Goal: Task Accomplishment & Management: Manage account settings

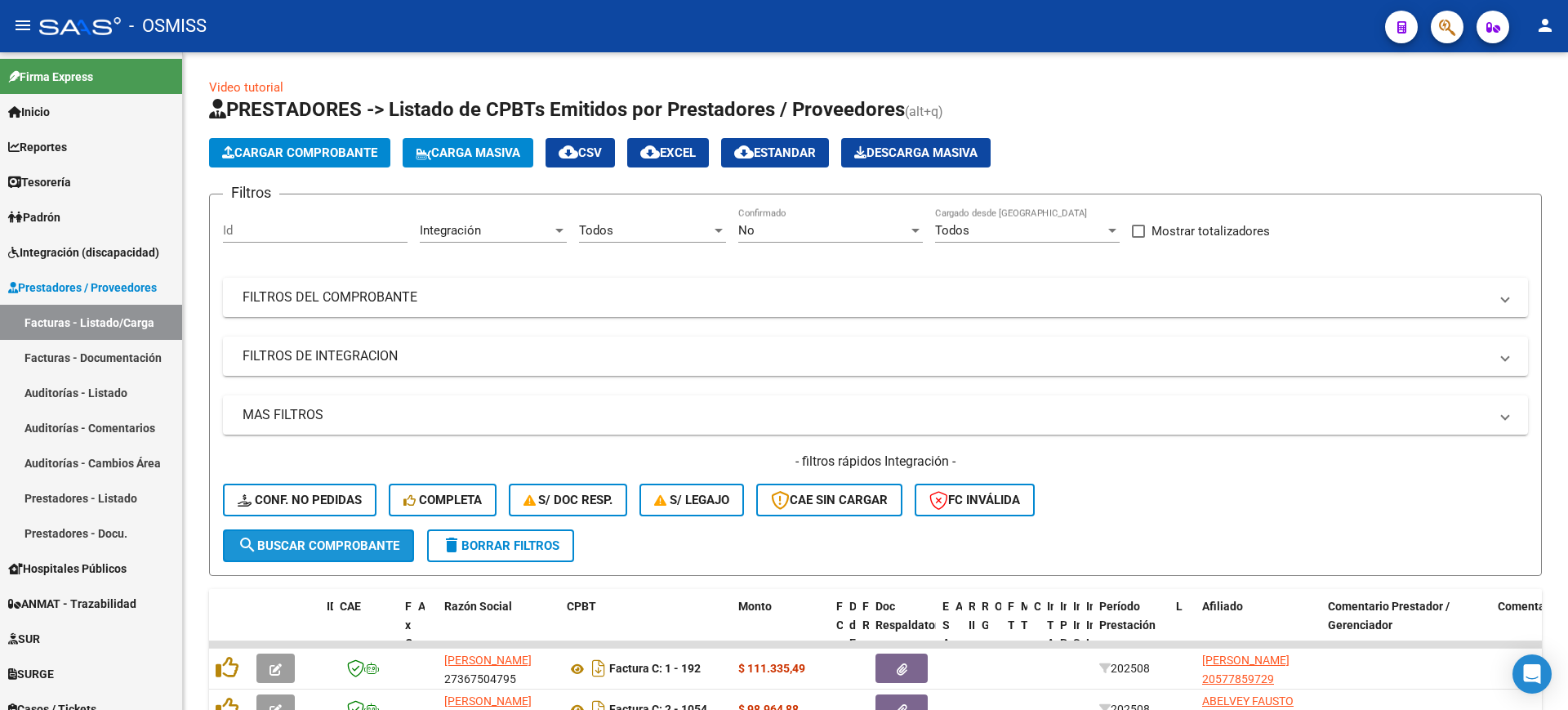
click at [351, 539] on span "search Buscar Comprobante" at bounding box center [318, 546] width 162 height 15
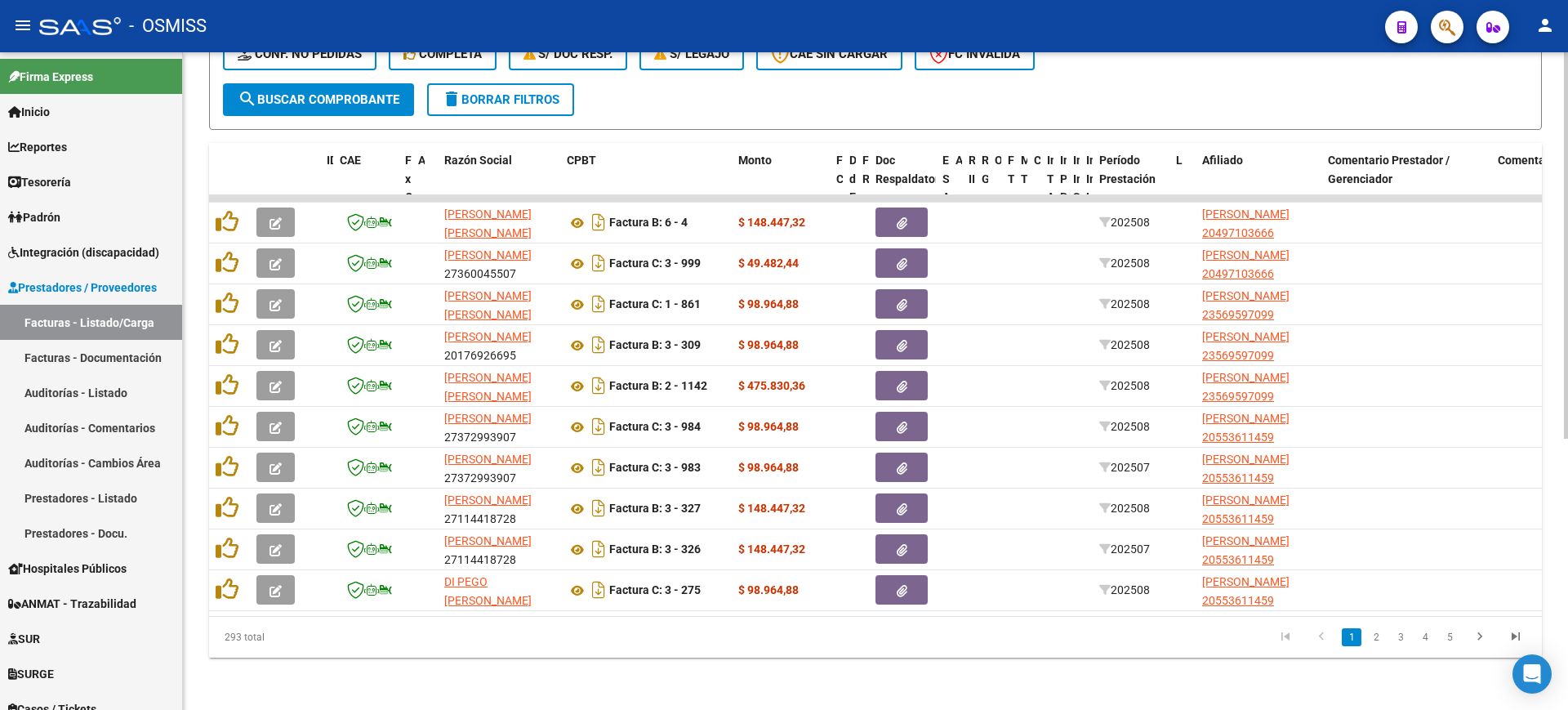
click at [1372, 632] on link "2" at bounding box center [1376, 637] width 20 height 18
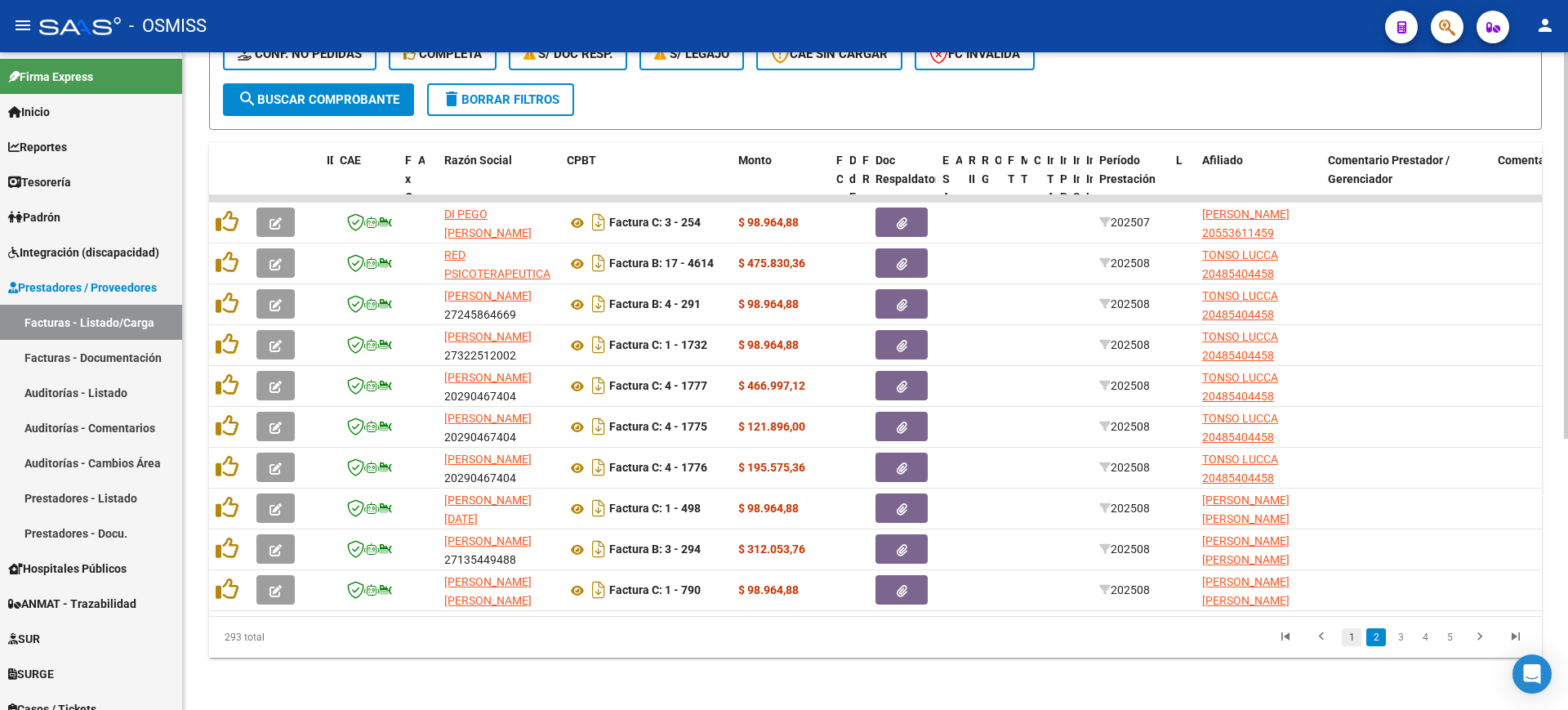
click at [1350, 632] on link "1" at bounding box center [1351, 637] width 20 height 18
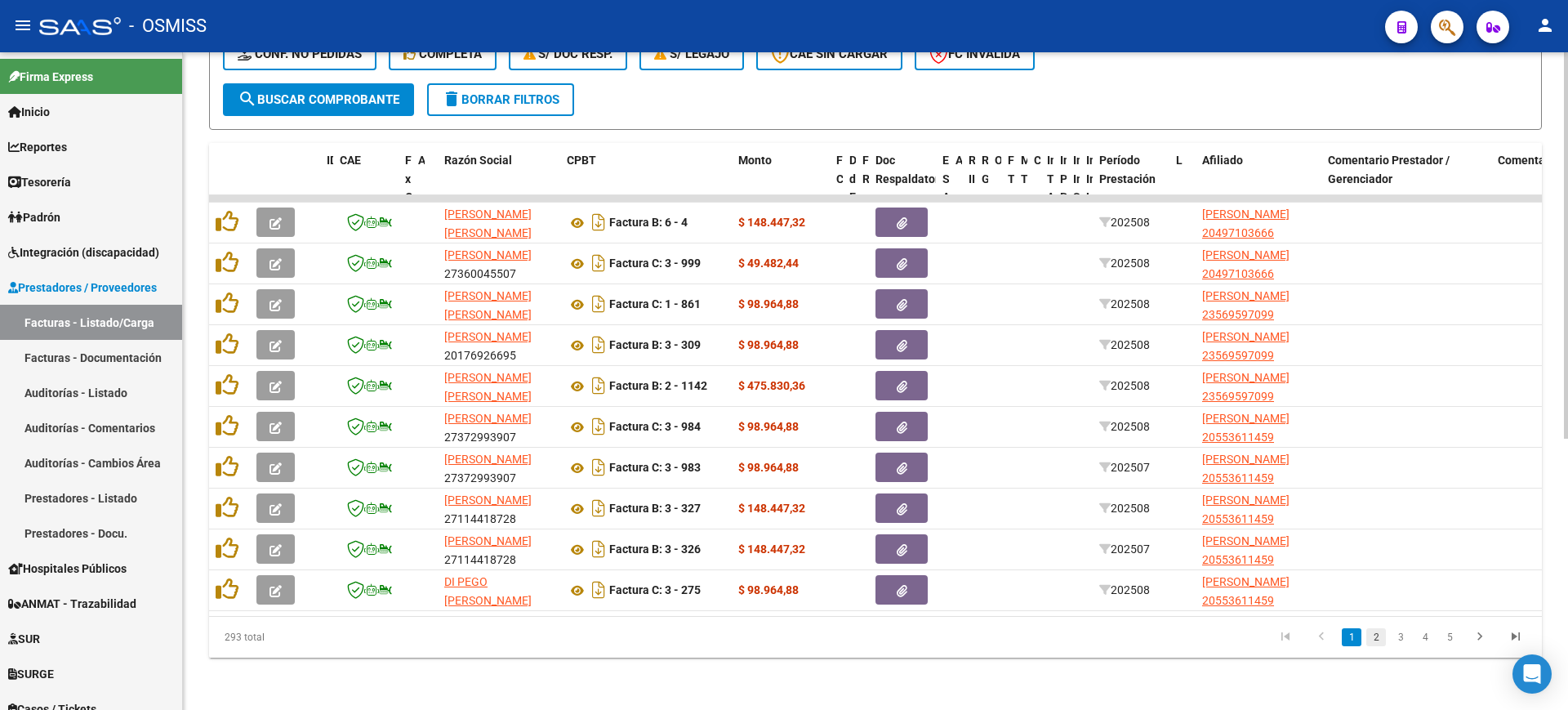
click at [1368, 639] on link "2" at bounding box center [1376, 637] width 20 height 18
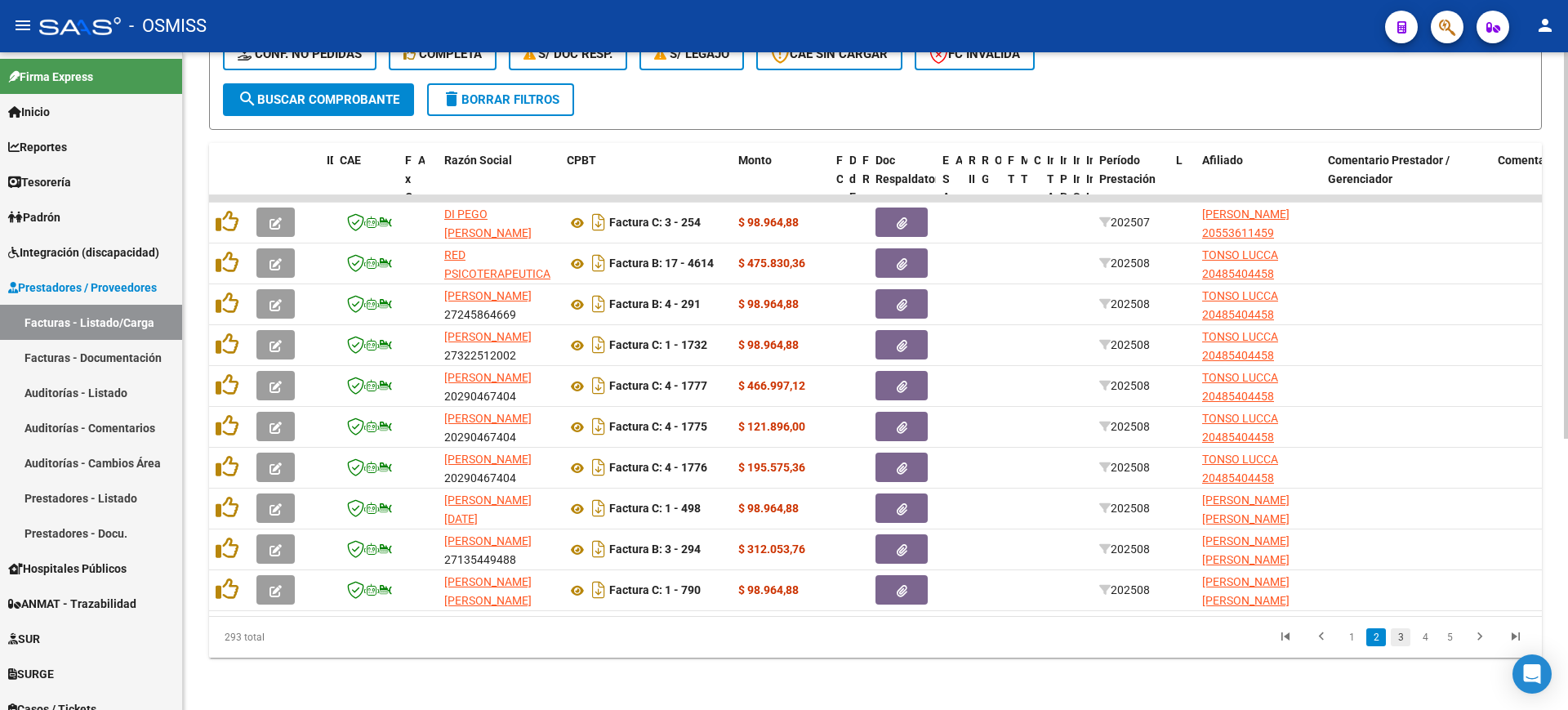
click at [1403, 639] on link "3" at bounding box center [1400, 637] width 20 height 18
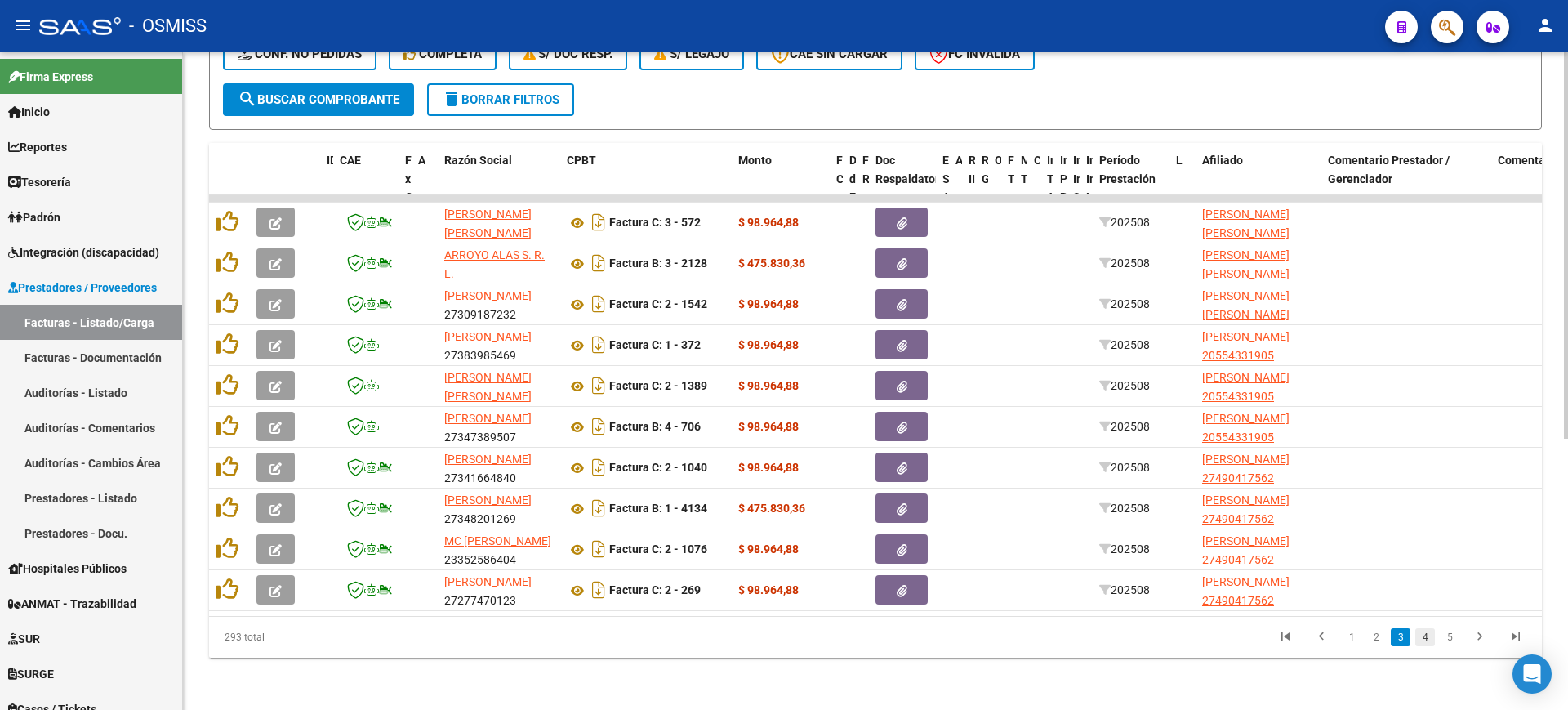
click at [1425, 637] on link "4" at bounding box center [1424, 637] width 20 height 18
click at [1425, 637] on link "5" at bounding box center [1424, 637] width 20 height 18
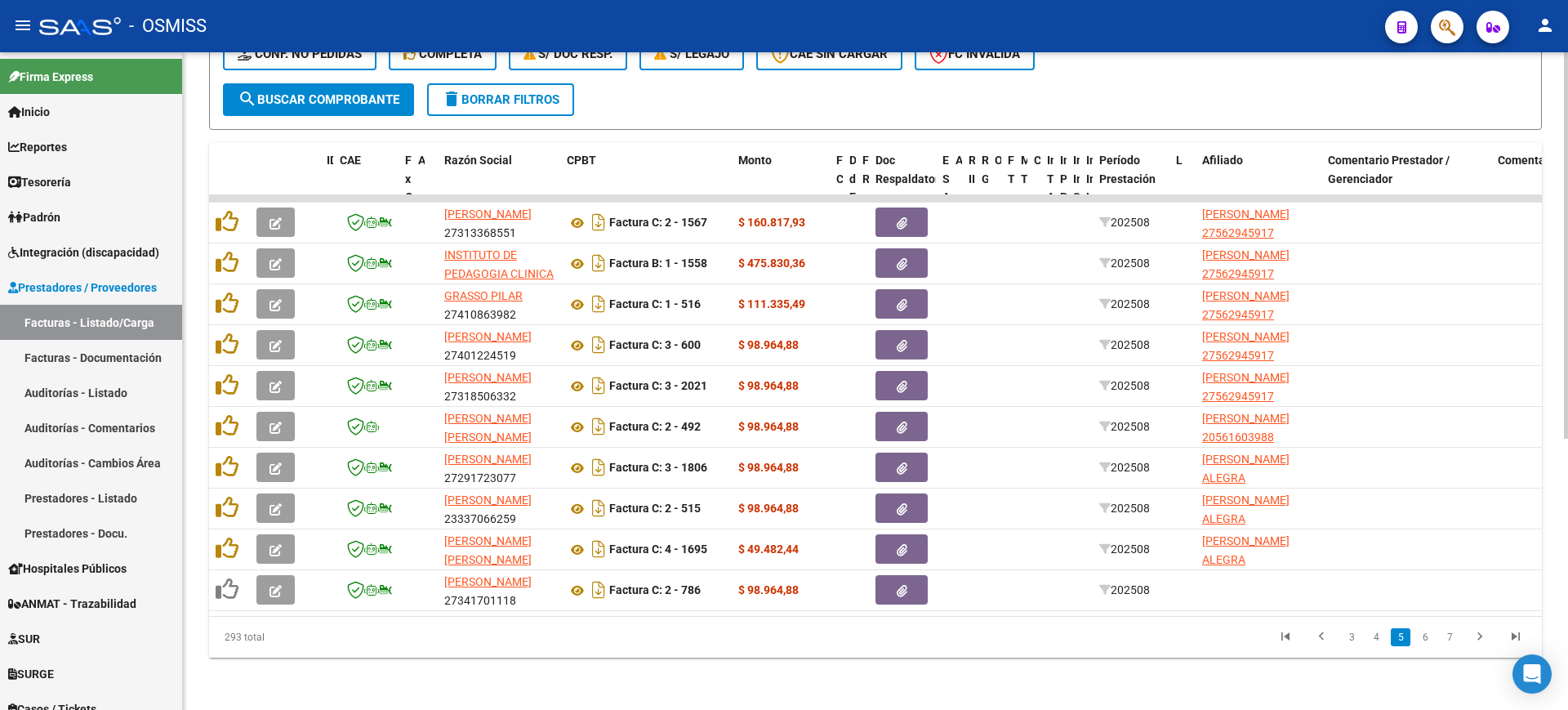
click at [1425, 637] on link "6" at bounding box center [1424, 637] width 20 height 18
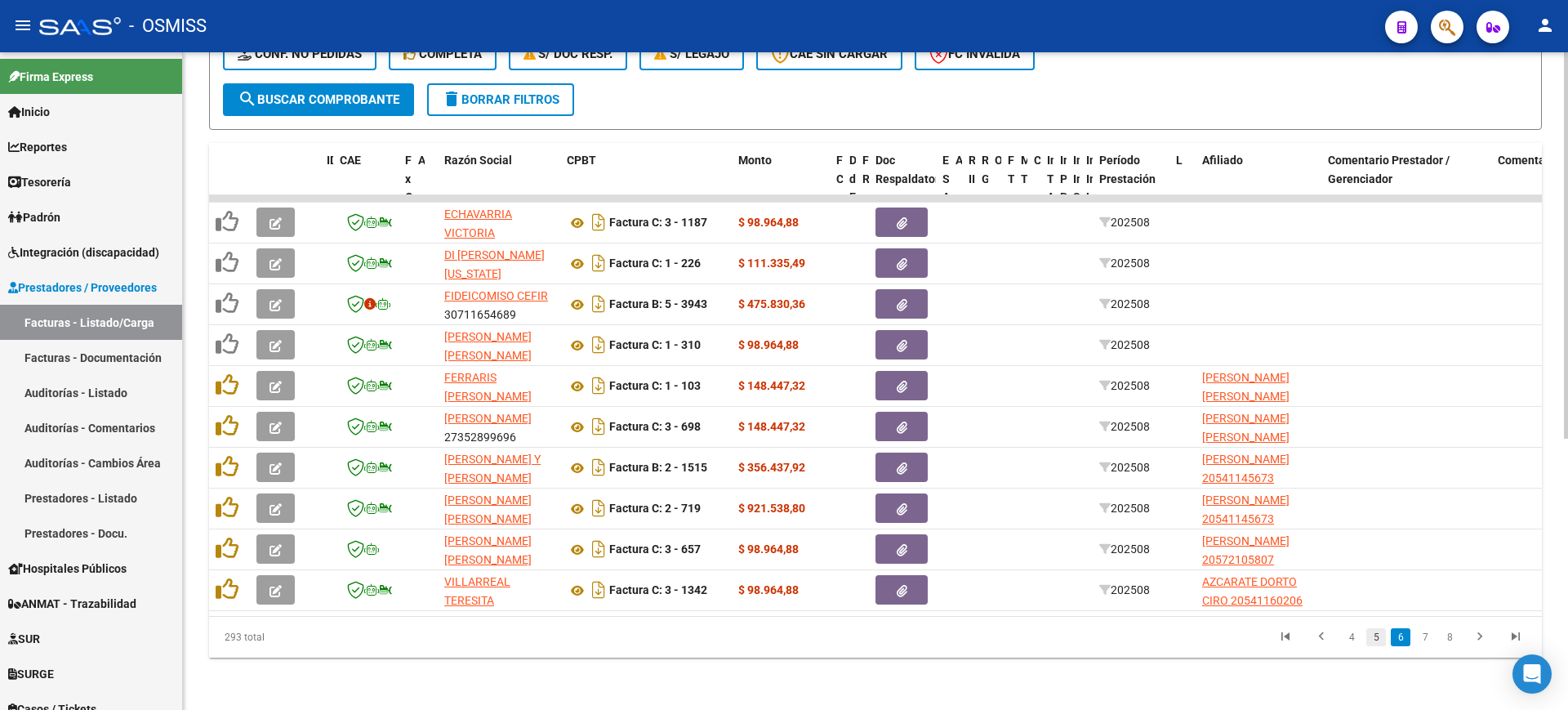
click at [1373, 634] on link "5" at bounding box center [1376, 637] width 20 height 18
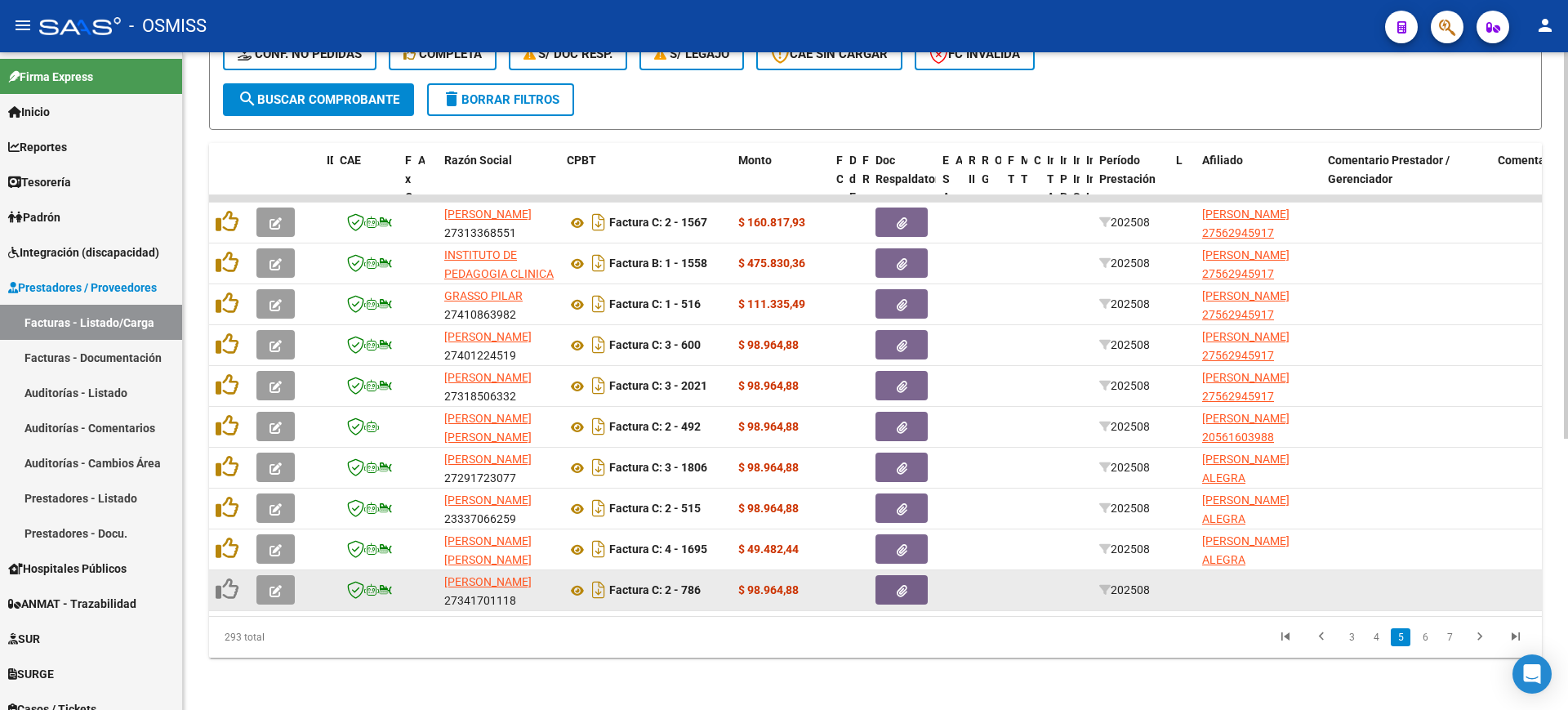
click at [267, 578] on button "button" at bounding box center [275, 589] width 39 height 29
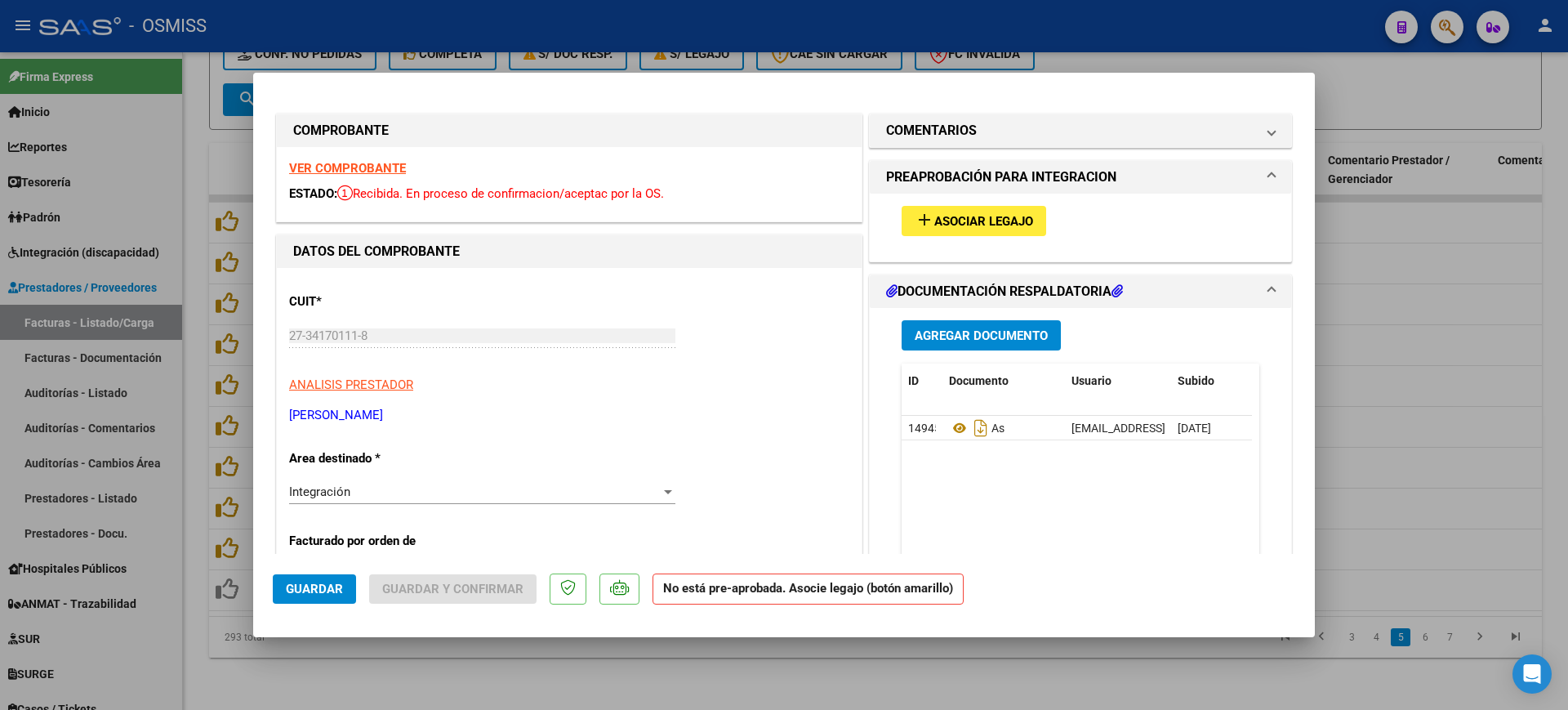
click at [385, 169] on strong "VER COMPROBANTE" at bounding box center [346, 169] width 116 height 15
click at [1027, 218] on button "add Asociar Legajo" at bounding box center [974, 221] width 145 height 30
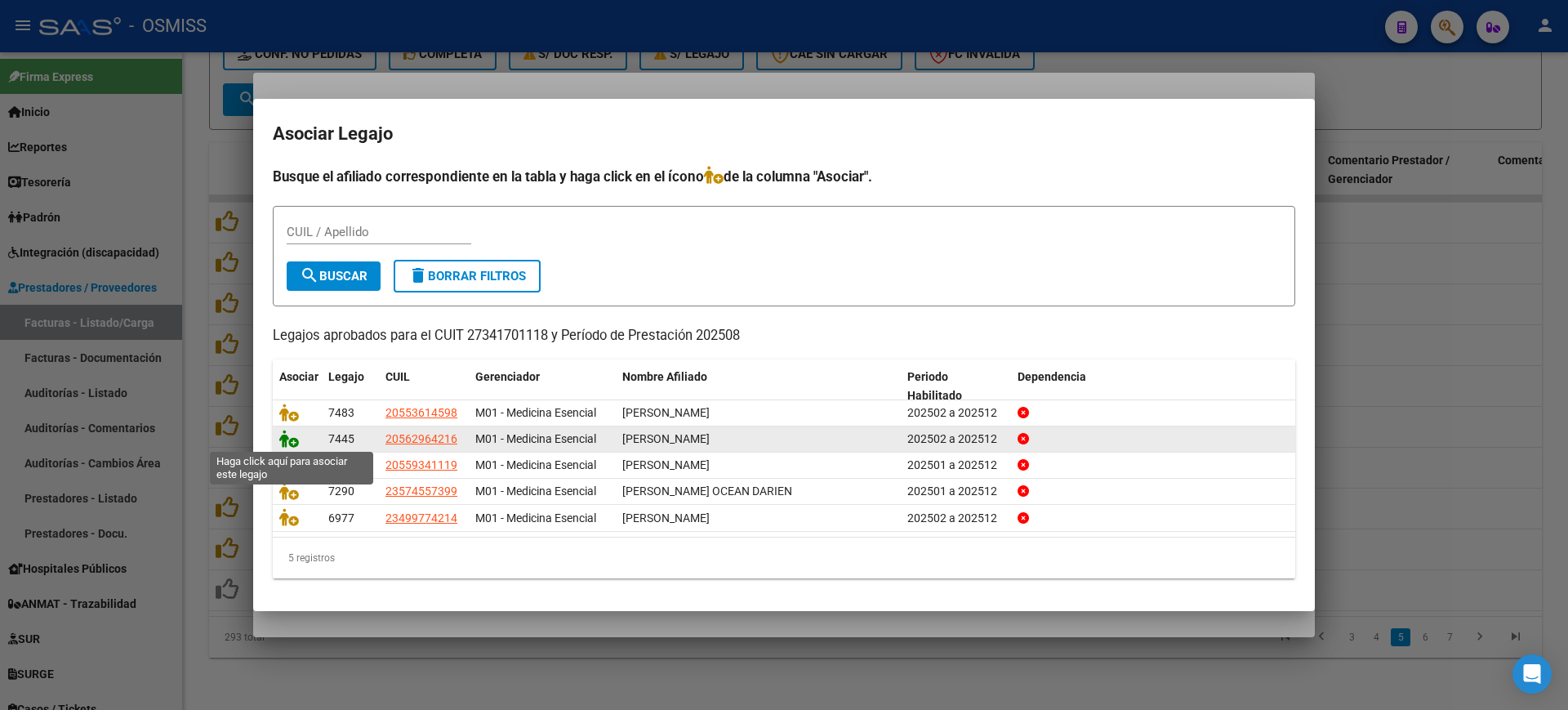
click at [291, 432] on icon at bounding box center [289, 438] width 20 height 18
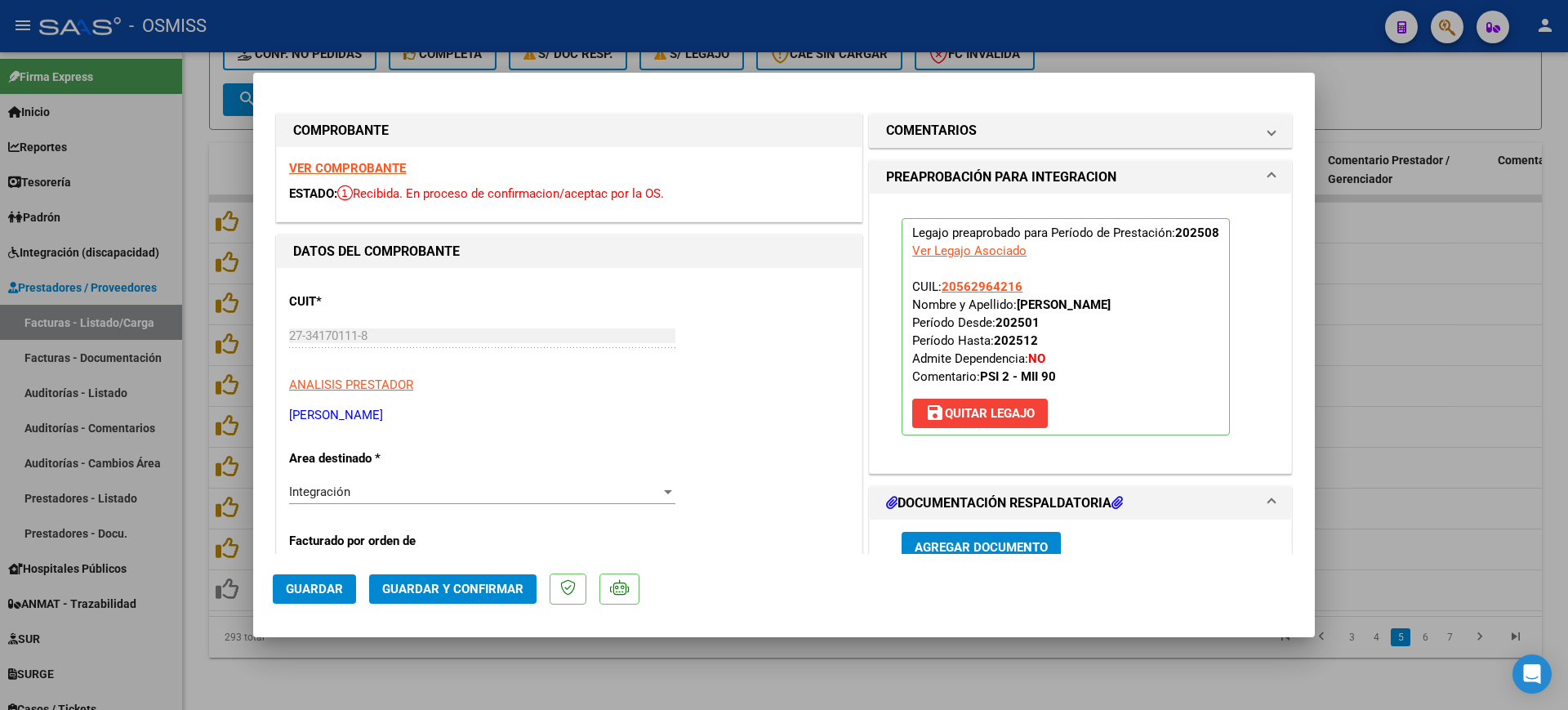
click at [319, 589] on span "Guardar" at bounding box center [314, 589] width 57 height 15
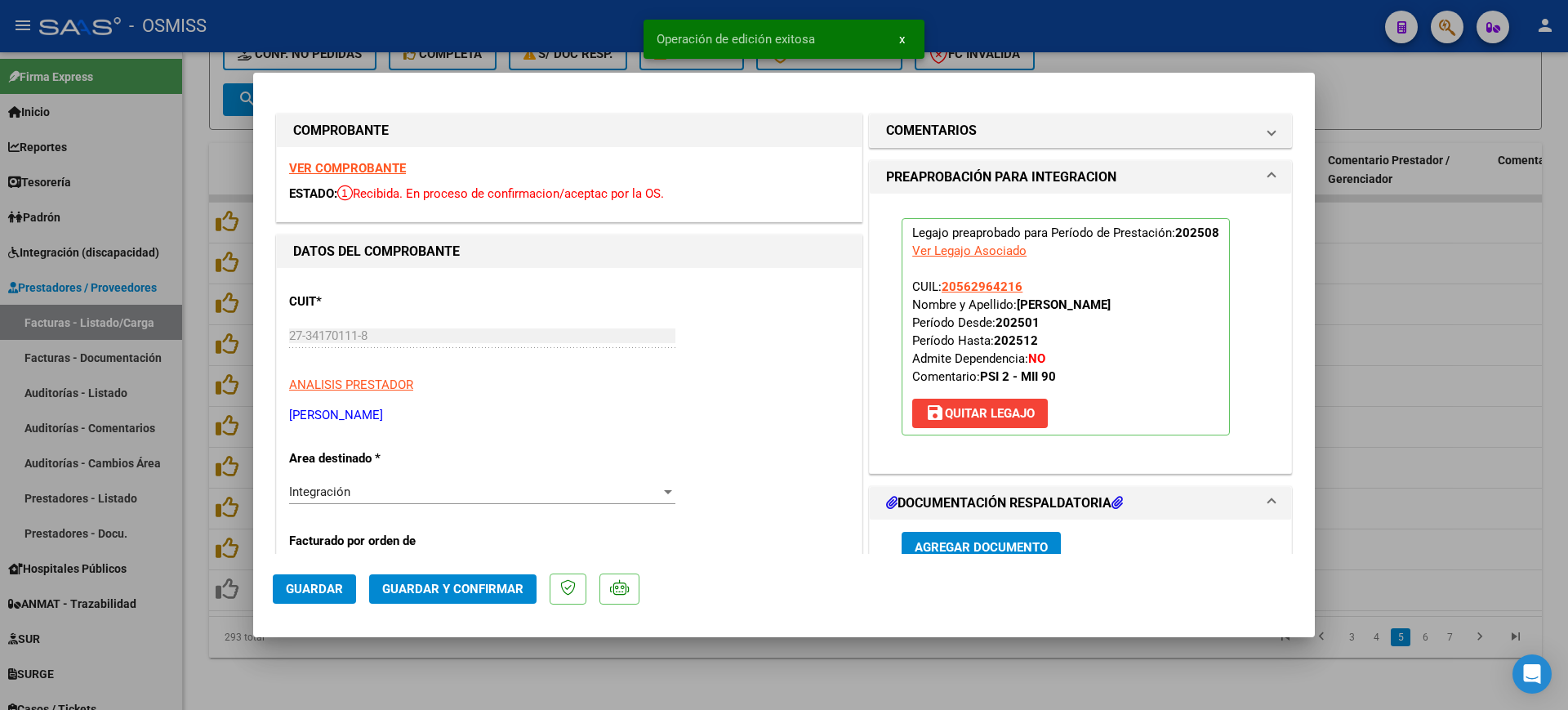
click at [394, 665] on div at bounding box center [784, 355] width 1568 height 710
type input "$ 0,00"
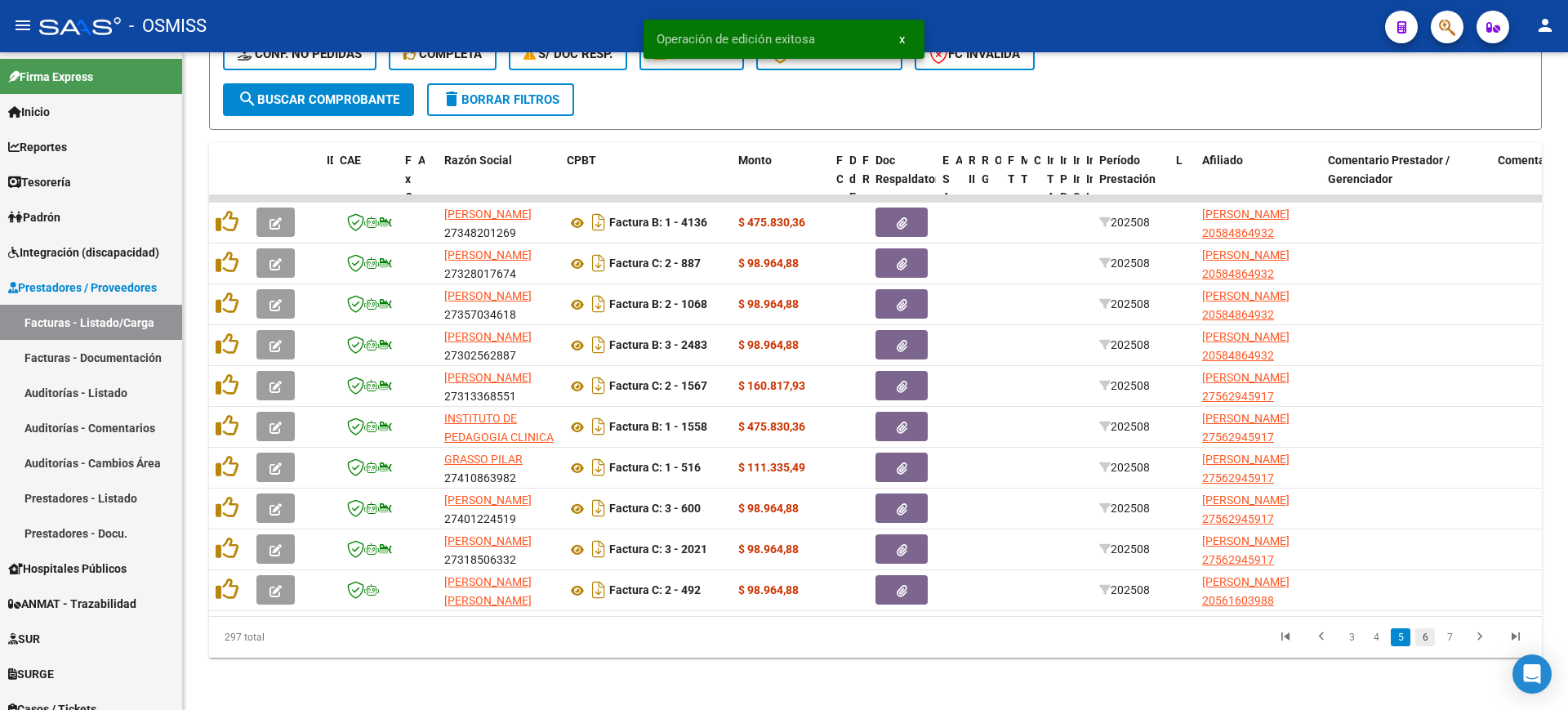
click at [1426, 636] on link "6" at bounding box center [1424, 637] width 20 height 18
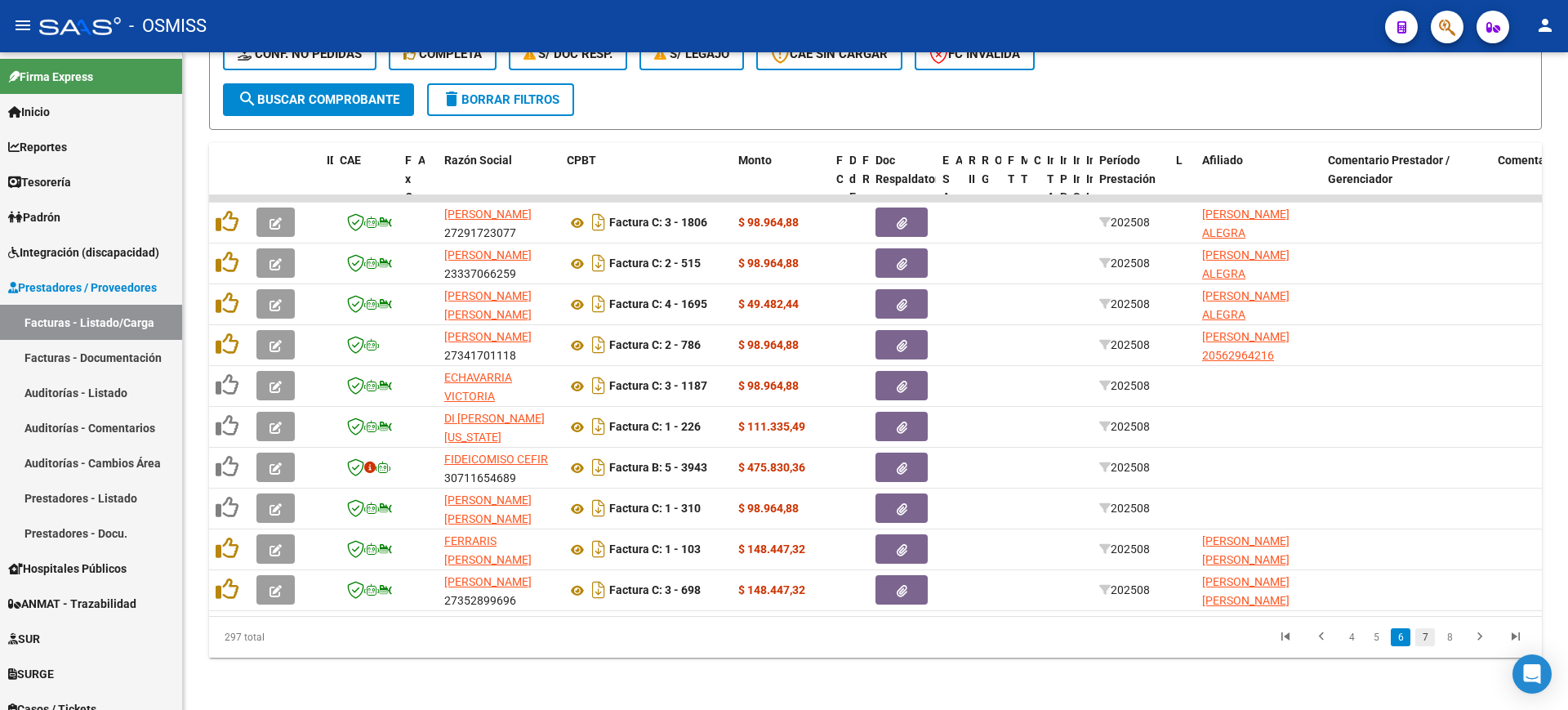
click at [1419, 635] on link "7" at bounding box center [1424, 637] width 20 height 18
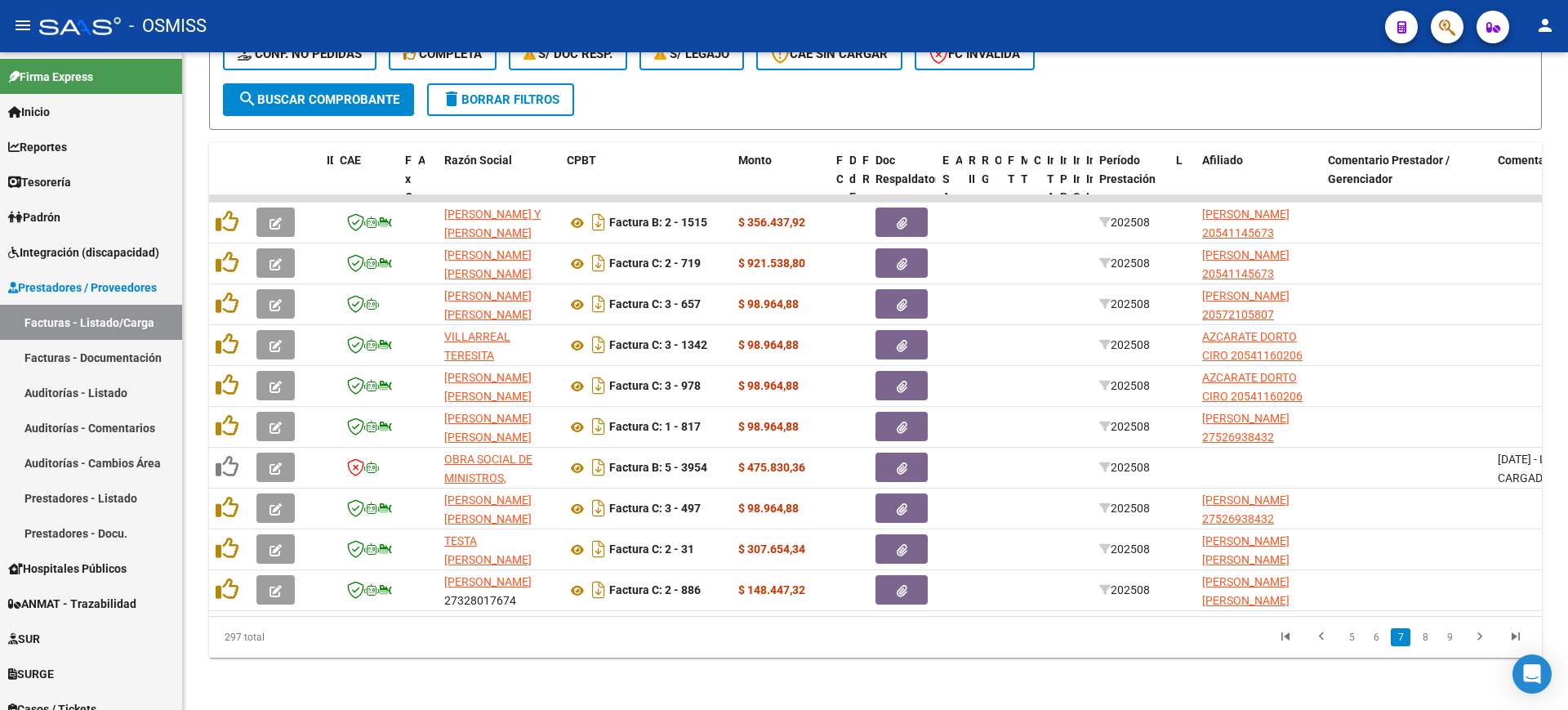
click at [1373, 643] on link "6" at bounding box center [1376, 637] width 20 height 18
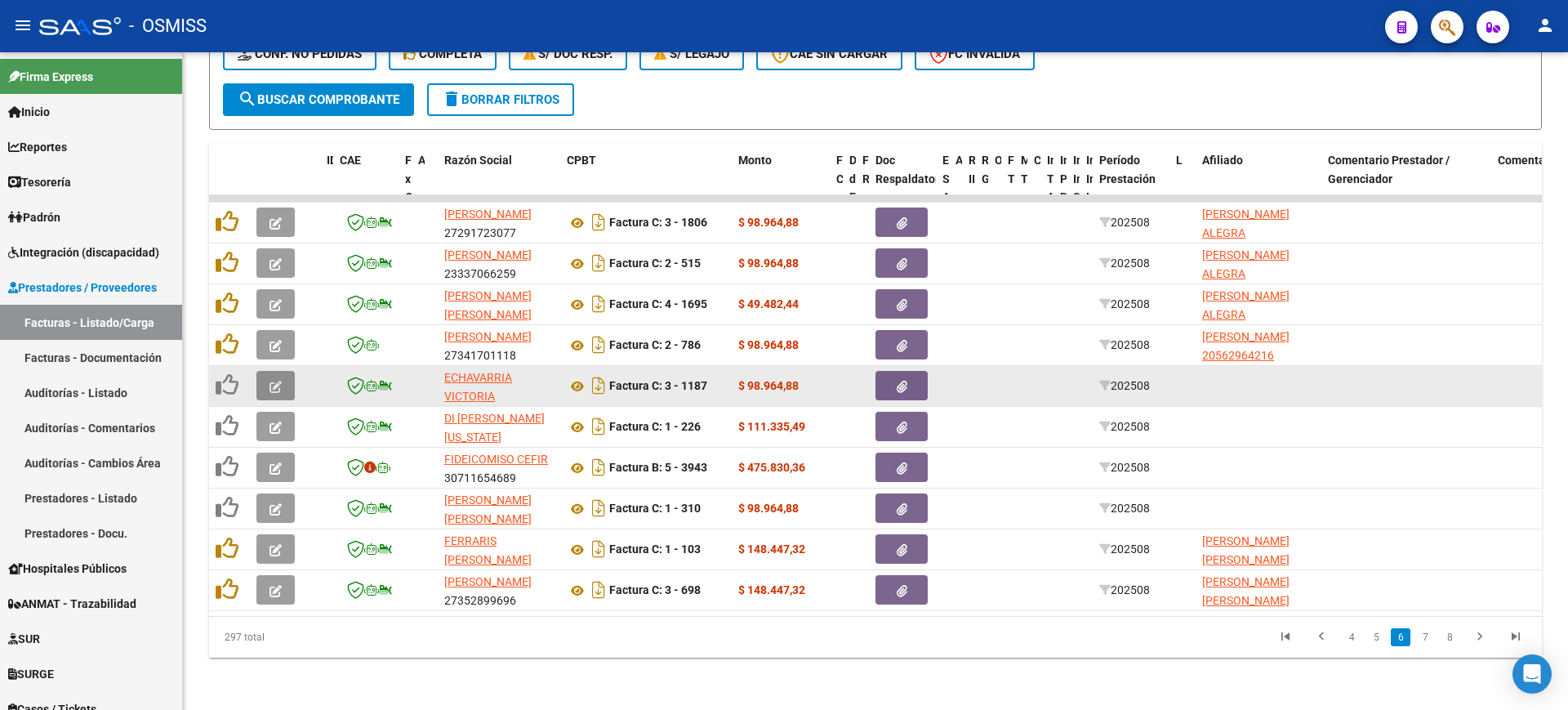
click at [286, 371] on button "button" at bounding box center [275, 385] width 39 height 29
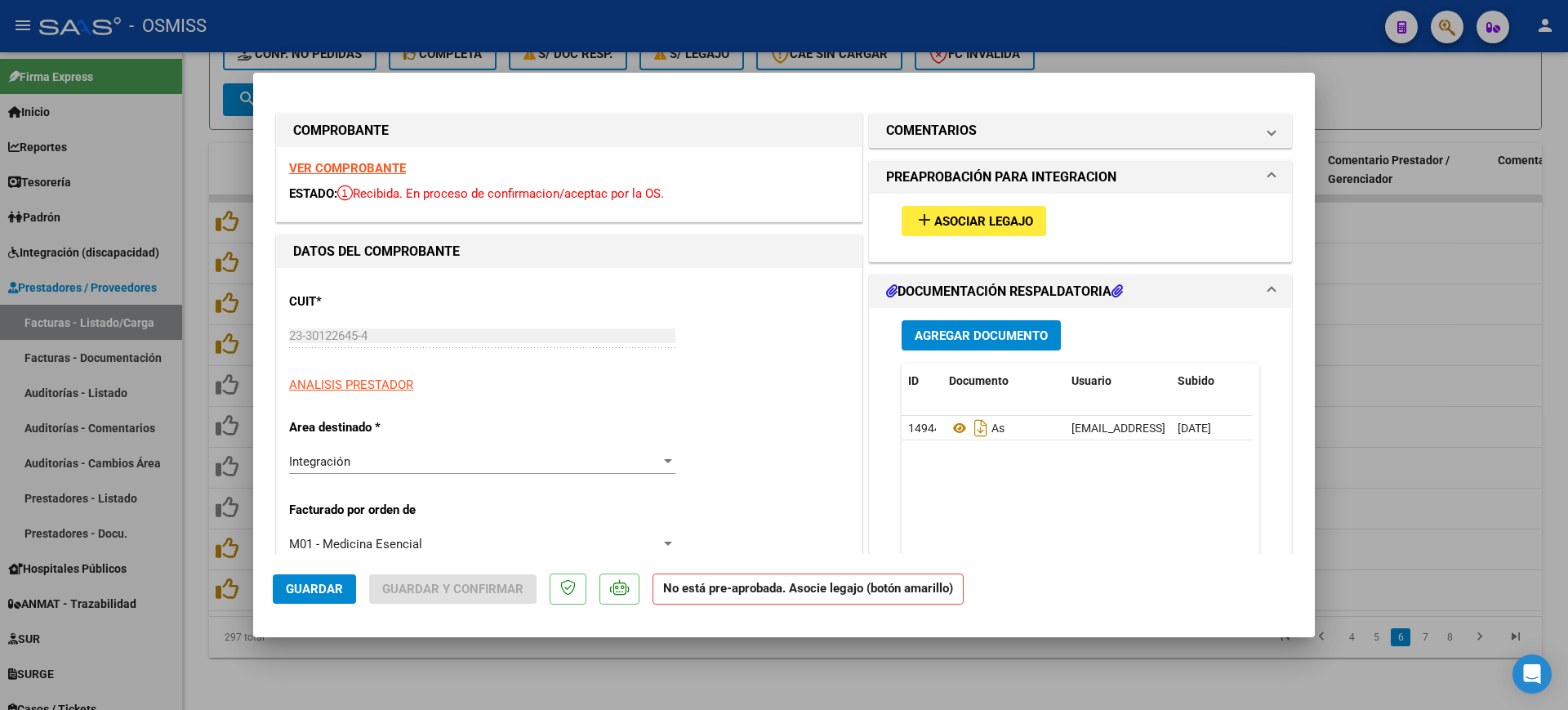
click at [390, 172] on strong "VER COMPROBANTE" at bounding box center [346, 169] width 116 height 15
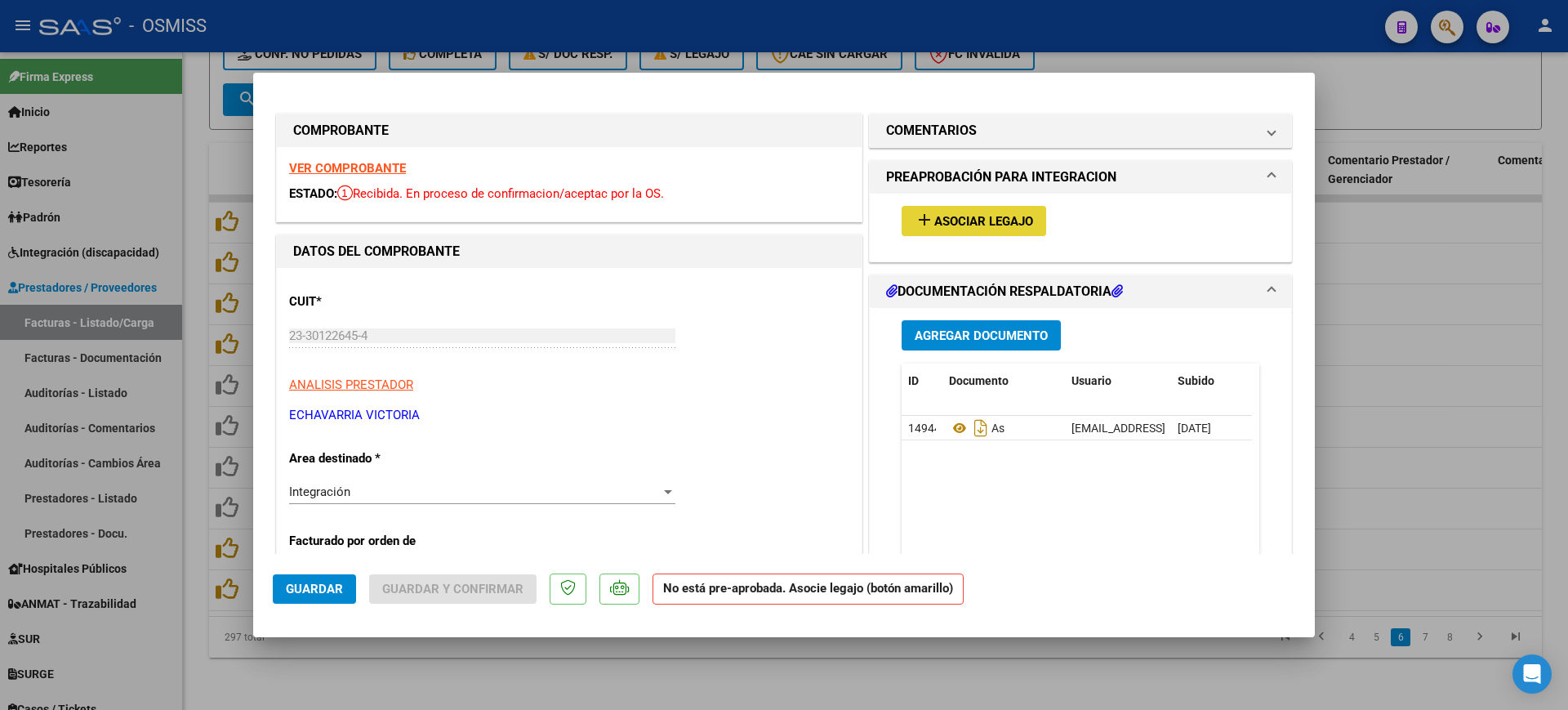
click at [965, 208] on button "add Asociar Legajo" at bounding box center [974, 221] width 145 height 30
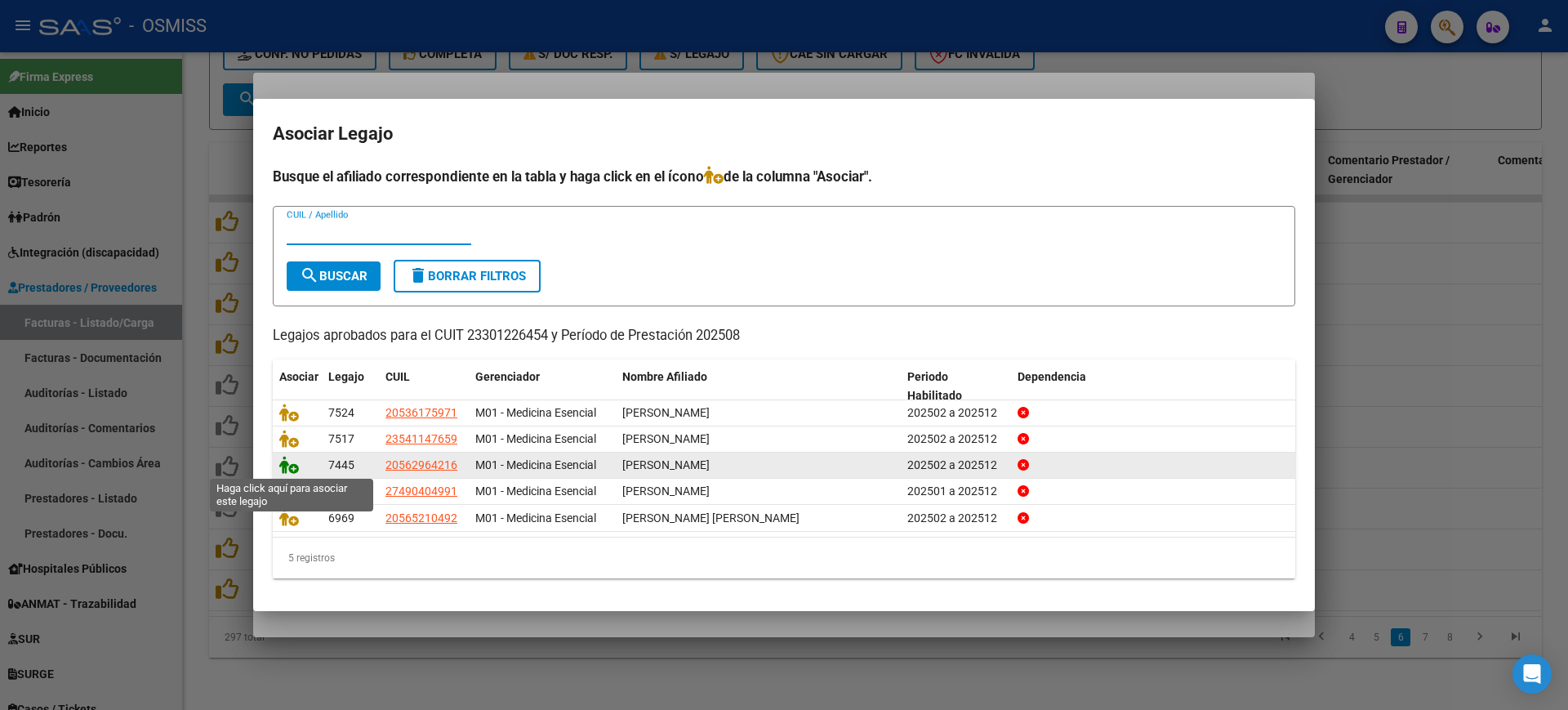
click at [286, 464] on icon at bounding box center [289, 464] width 20 height 18
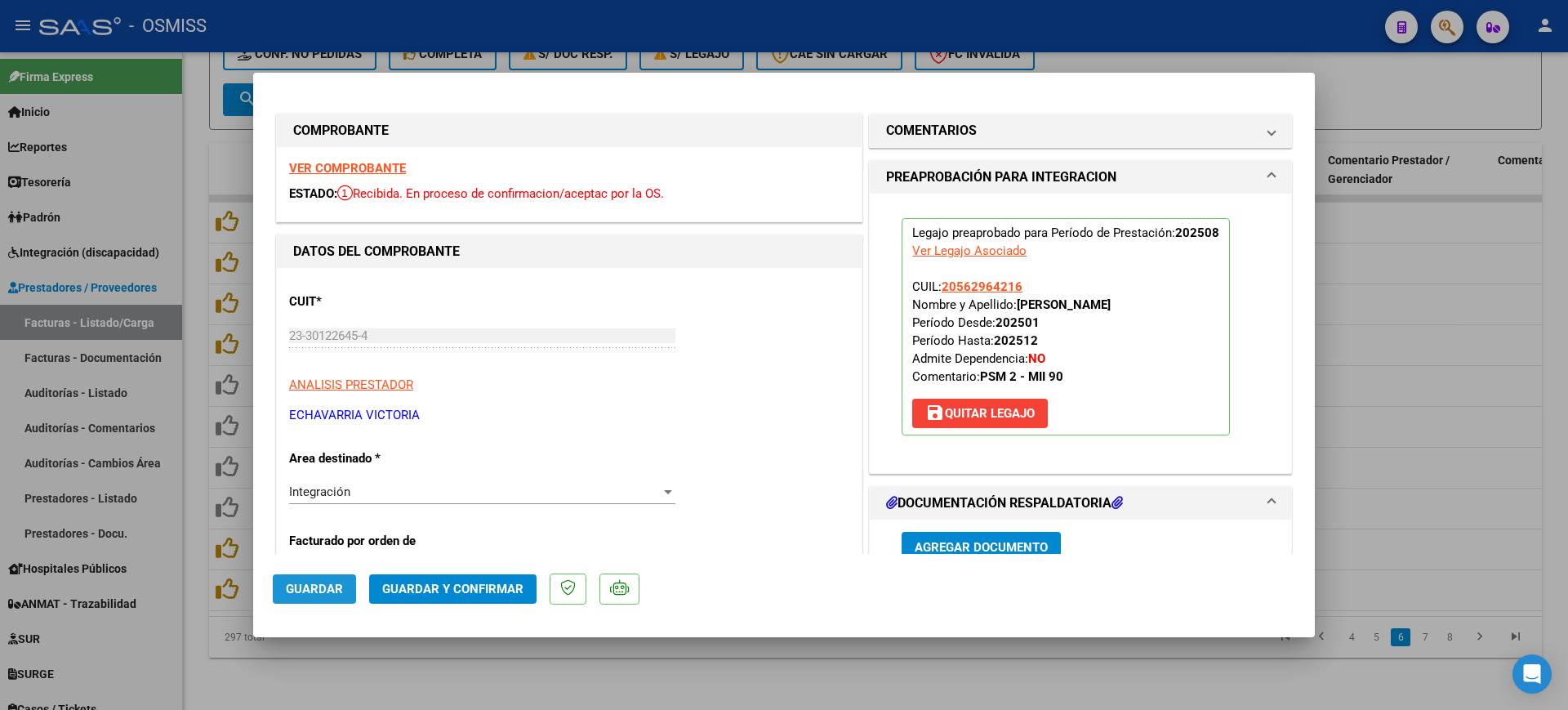
click at [325, 584] on span "Guardar" at bounding box center [314, 589] width 57 height 15
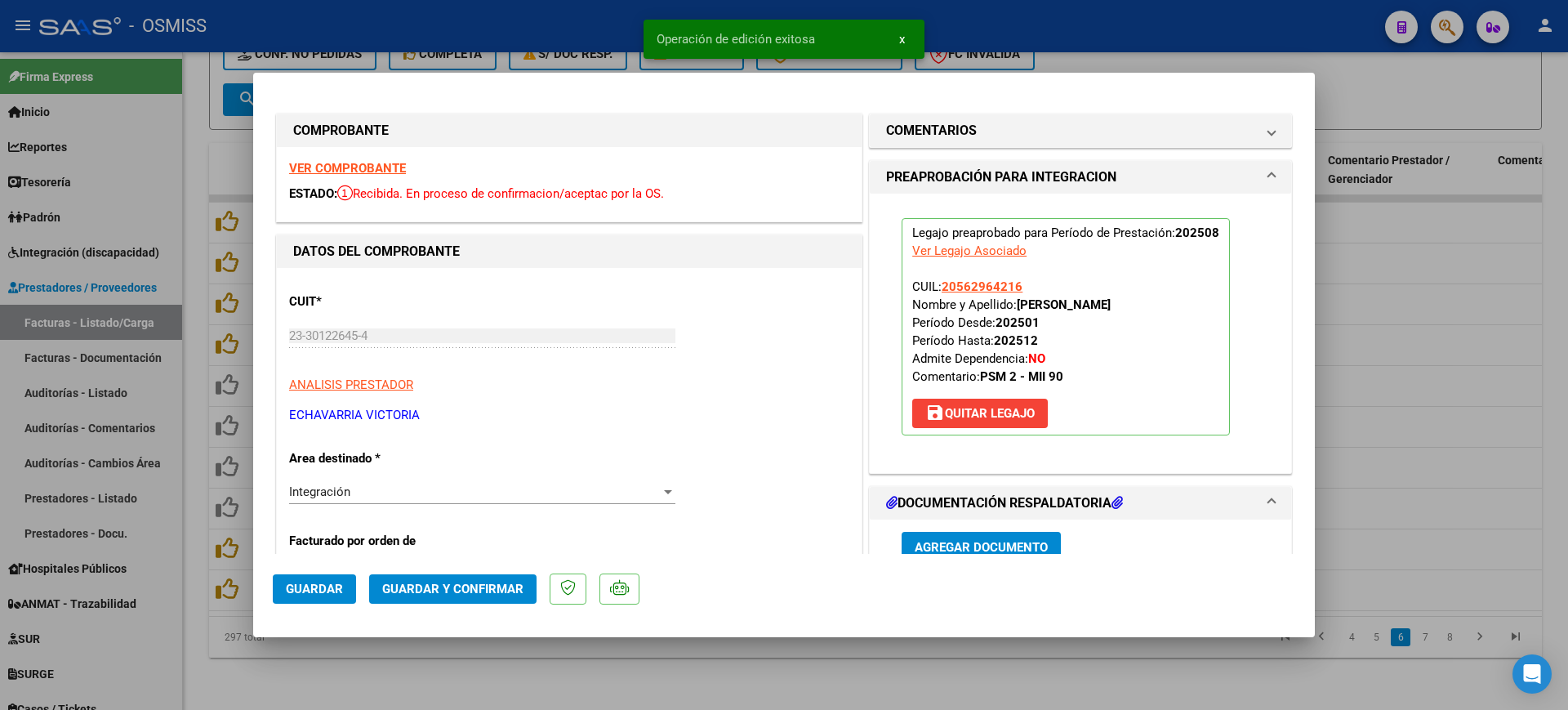
click at [432, 683] on div at bounding box center [784, 355] width 1568 height 710
type input "$ 0,00"
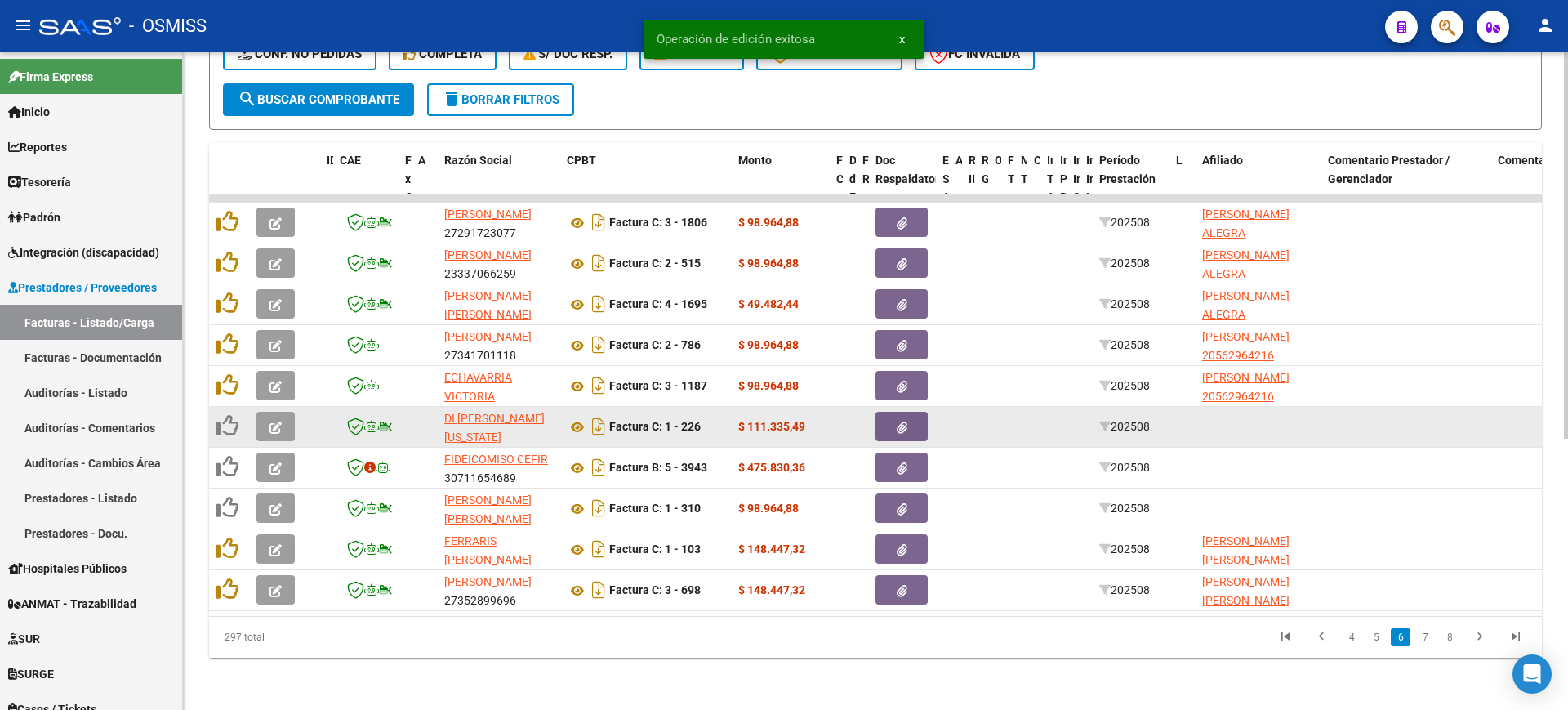
click at [278, 421] on icon "button" at bounding box center [275, 427] width 12 height 12
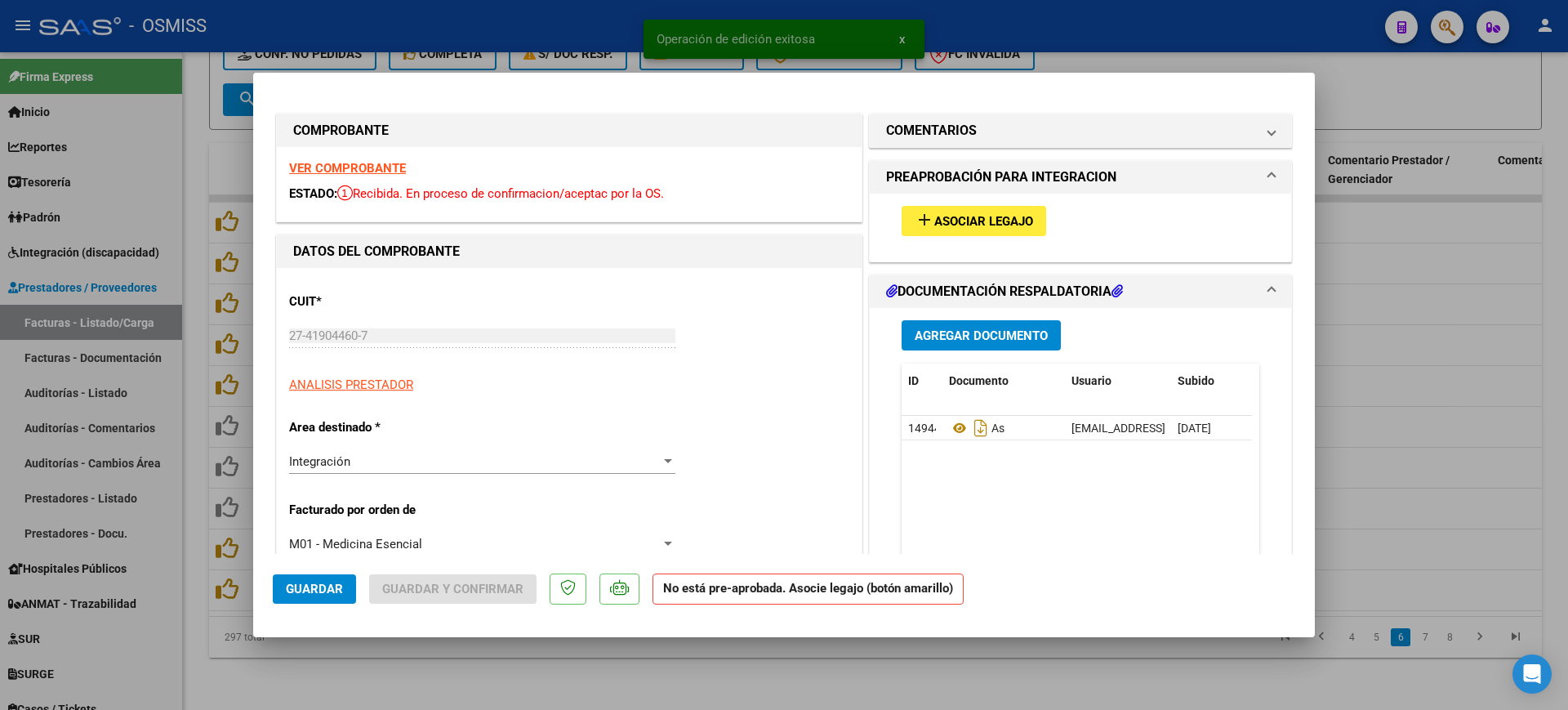
click at [366, 163] on strong "VER COMPROBANTE" at bounding box center [346, 169] width 116 height 15
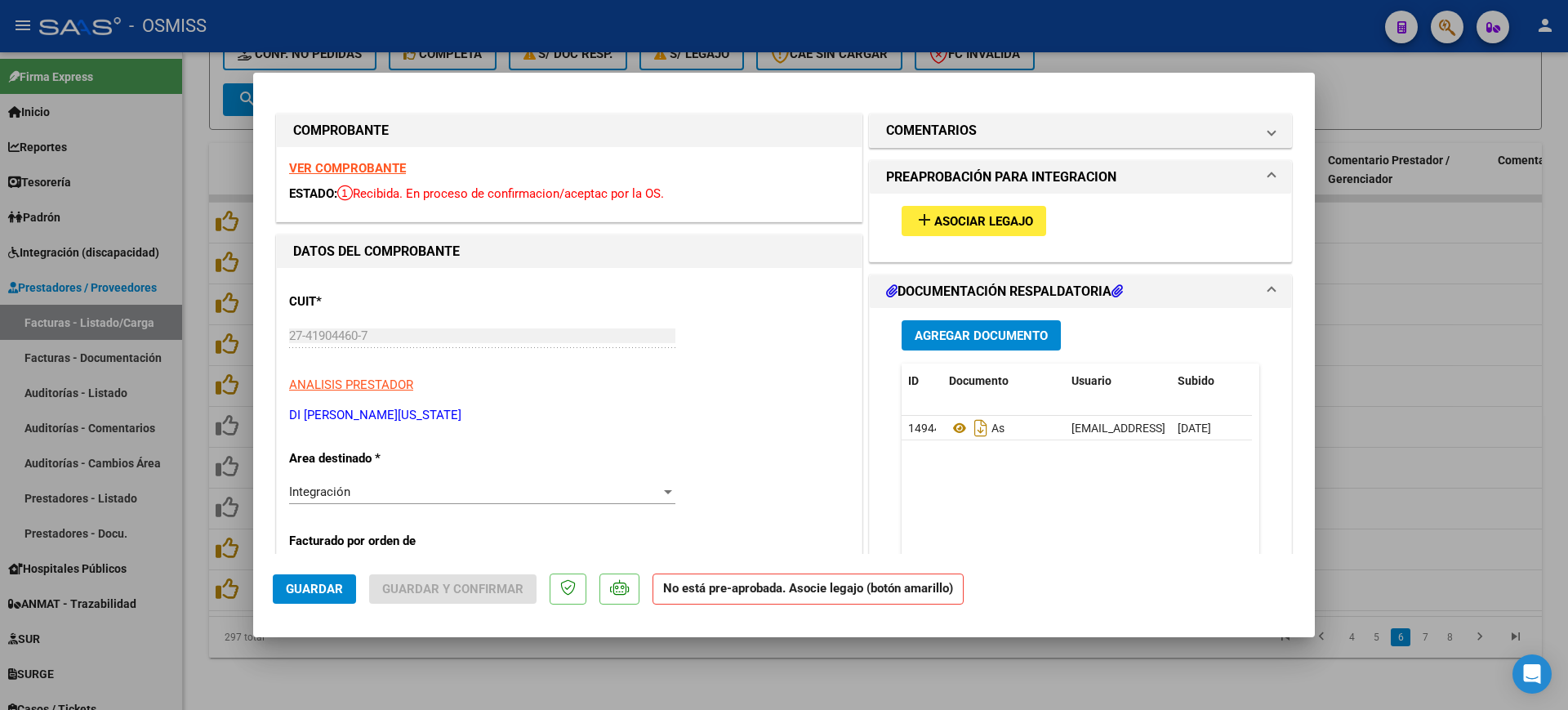
click at [1007, 226] on span "Asociar Legajo" at bounding box center [983, 222] width 98 height 15
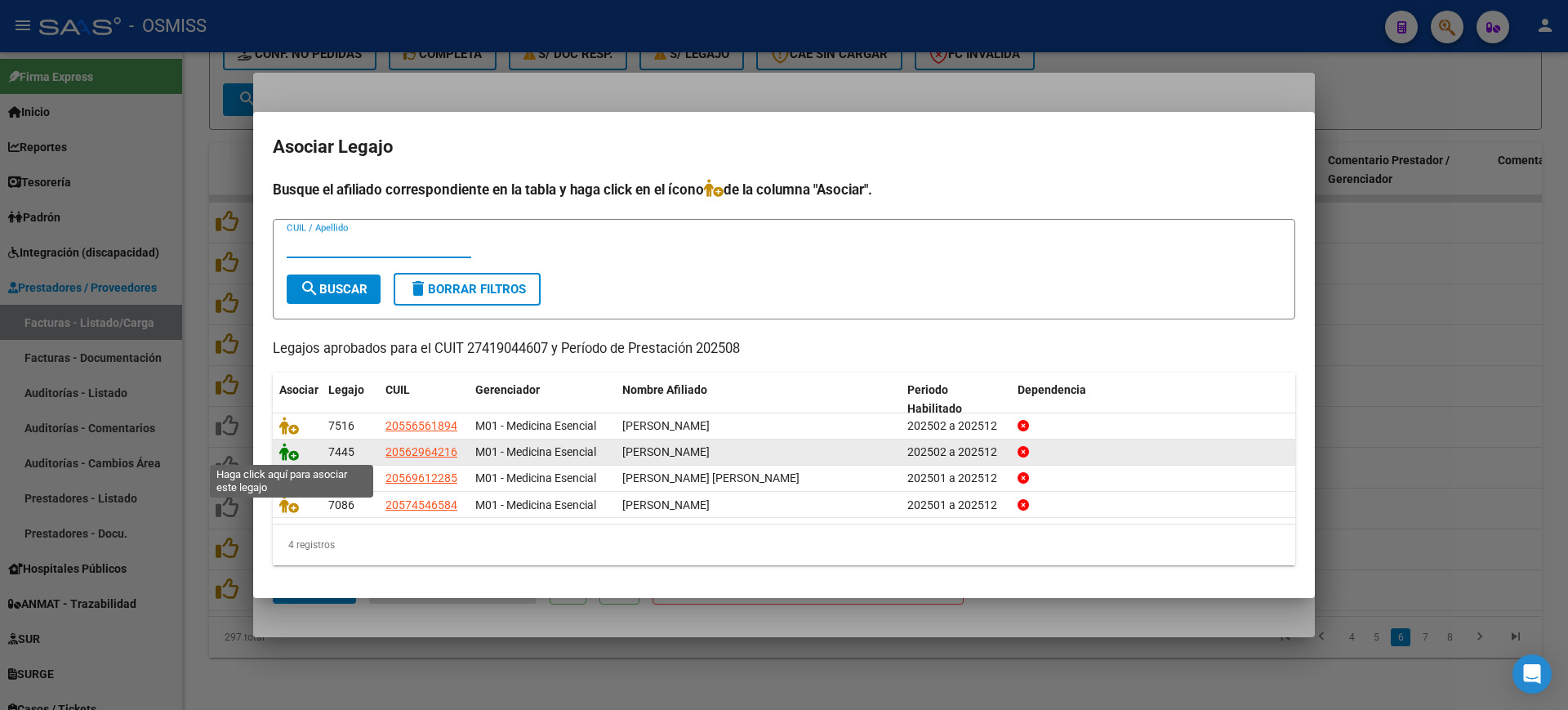
click at [286, 447] on icon at bounding box center [289, 452] width 20 height 18
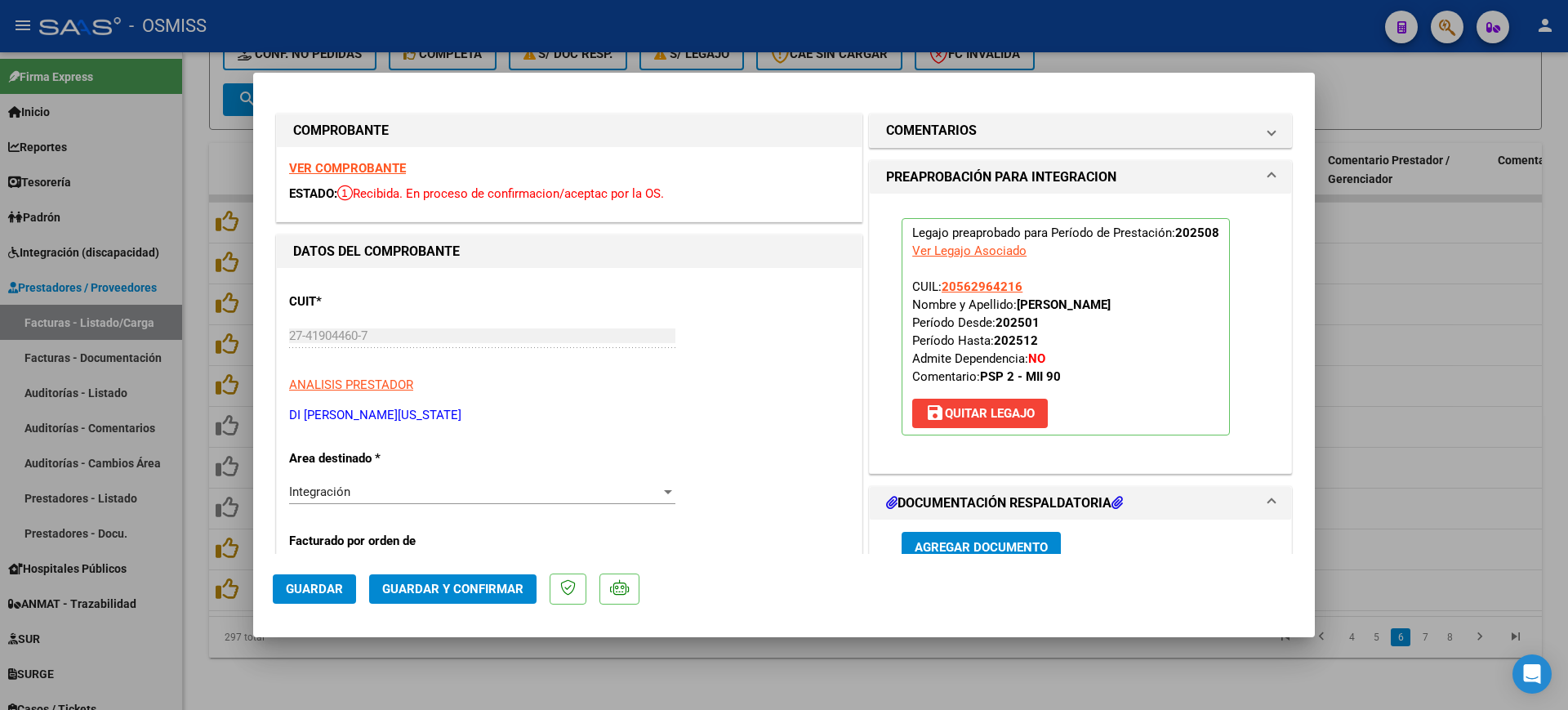
click at [323, 591] on span "Guardar" at bounding box center [314, 589] width 57 height 15
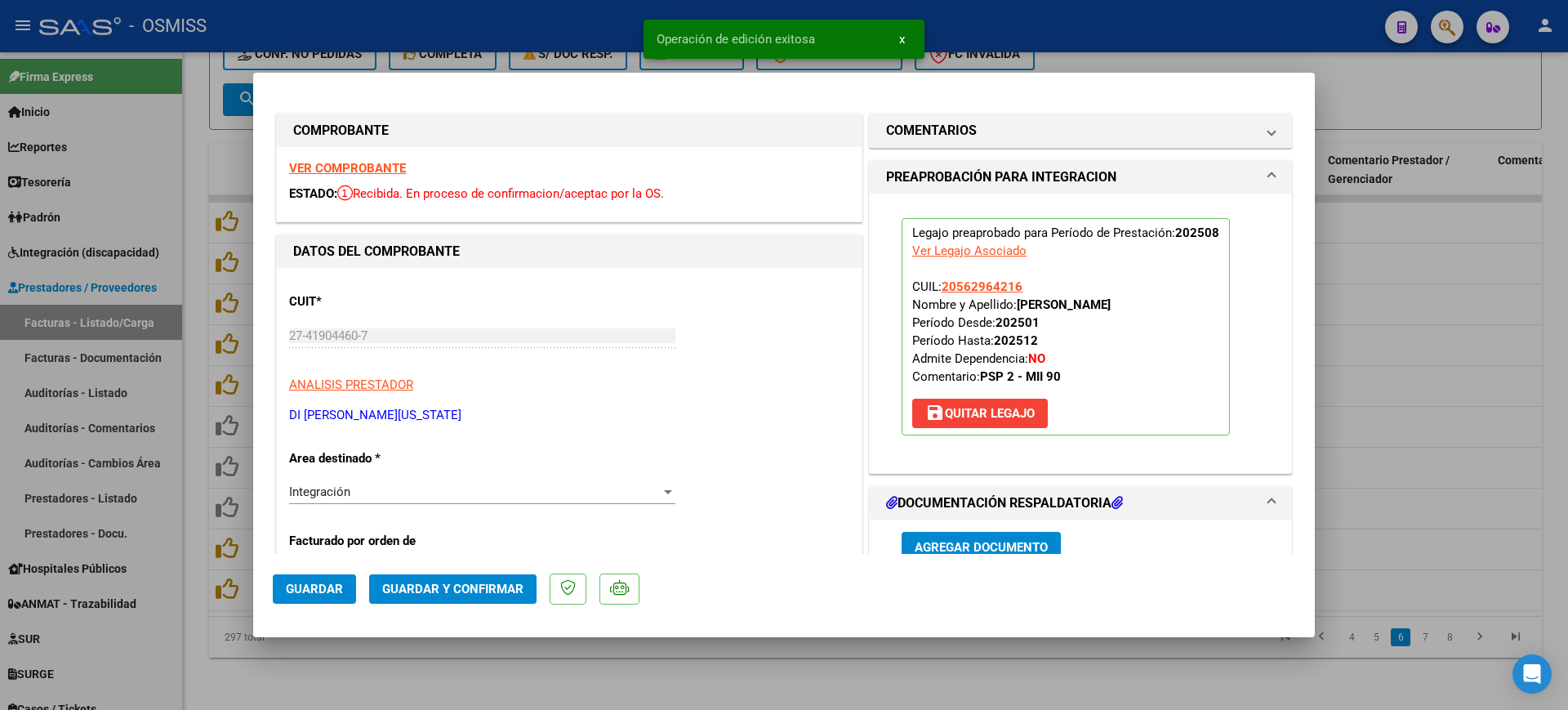
click at [497, 684] on div at bounding box center [784, 355] width 1568 height 710
type input "$ 0,00"
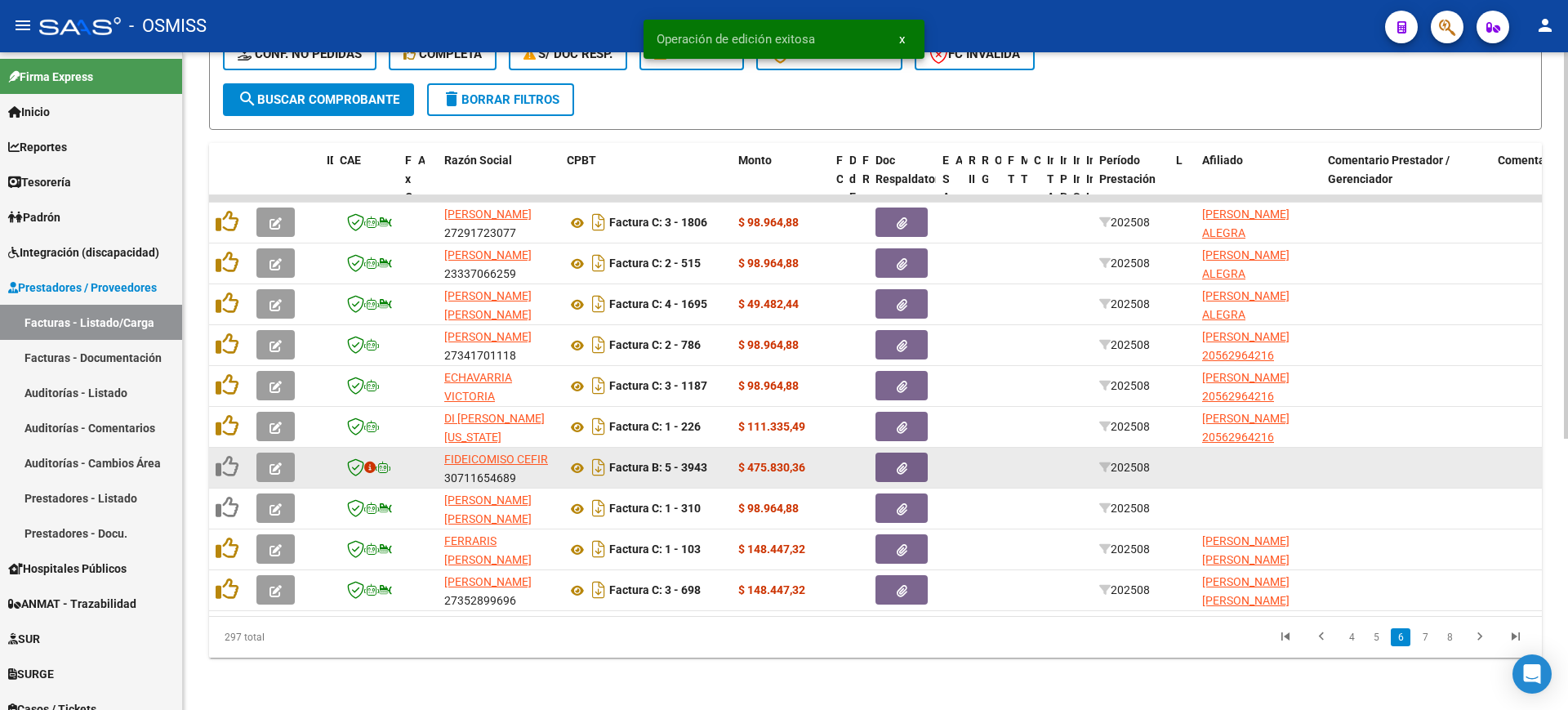
click at [281, 462] on icon "button" at bounding box center [275, 468] width 12 height 12
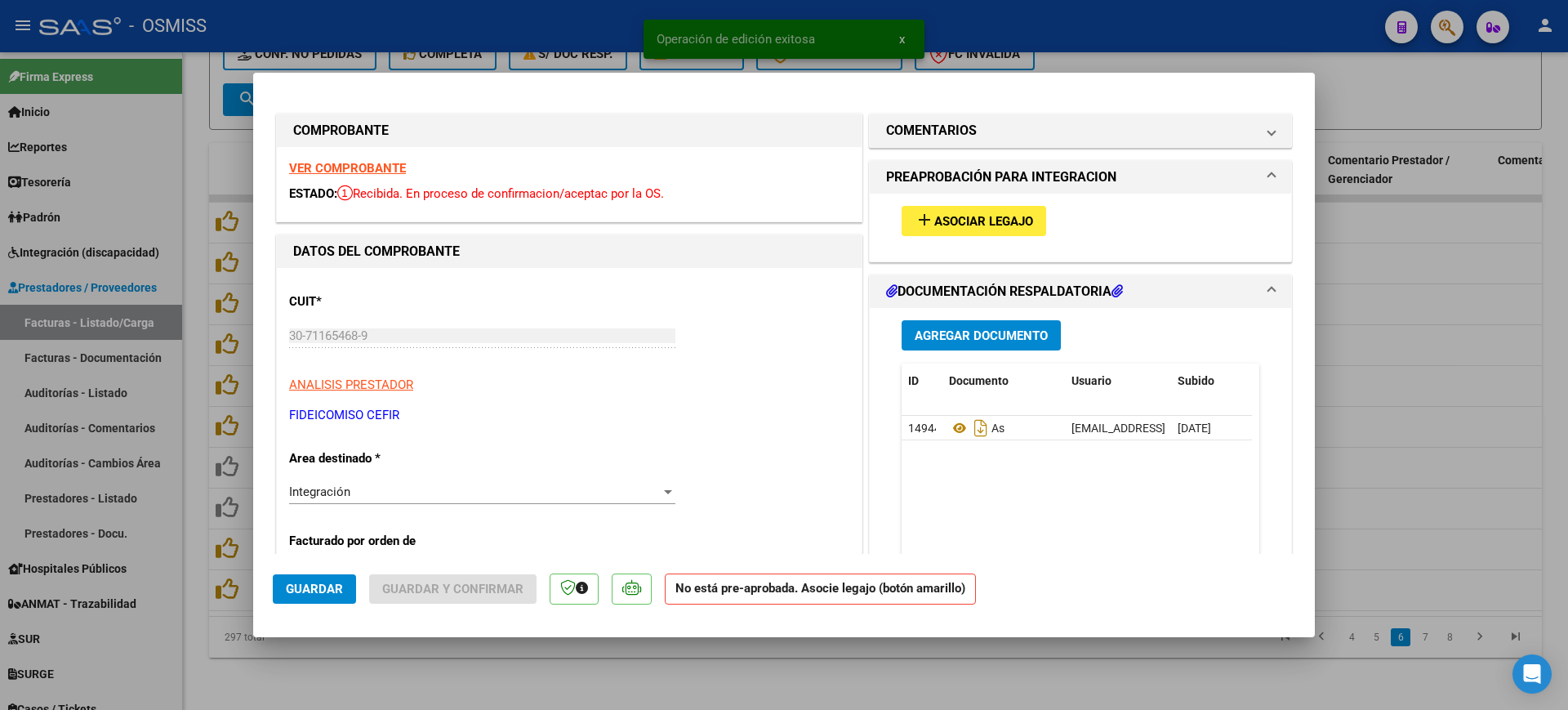
click at [383, 172] on strong "VER COMPROBANTE" at bounding box center [346, 169] width 116 height 15
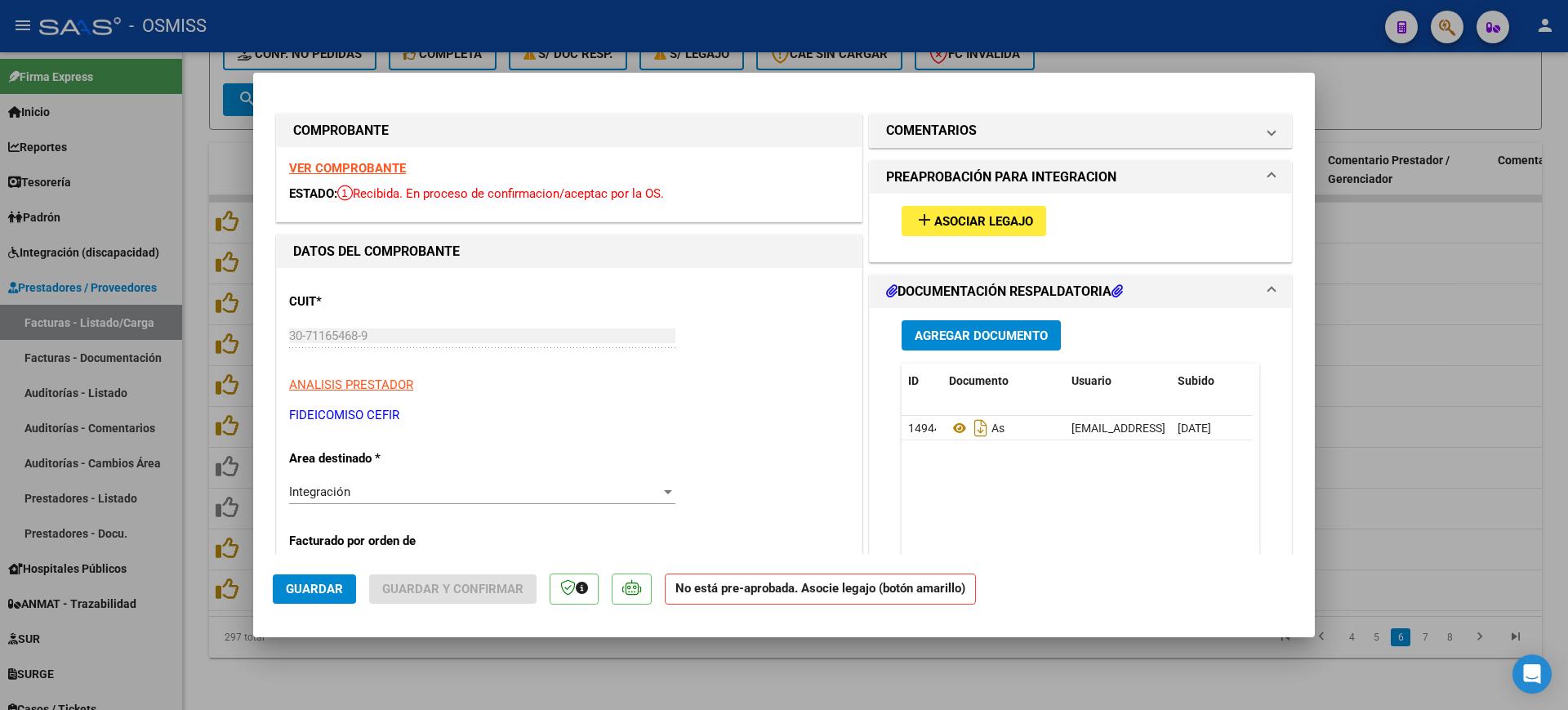
click at [979, 215] on span "Asociar Legajo" at bounding box center [983, 222] width 98 height 15
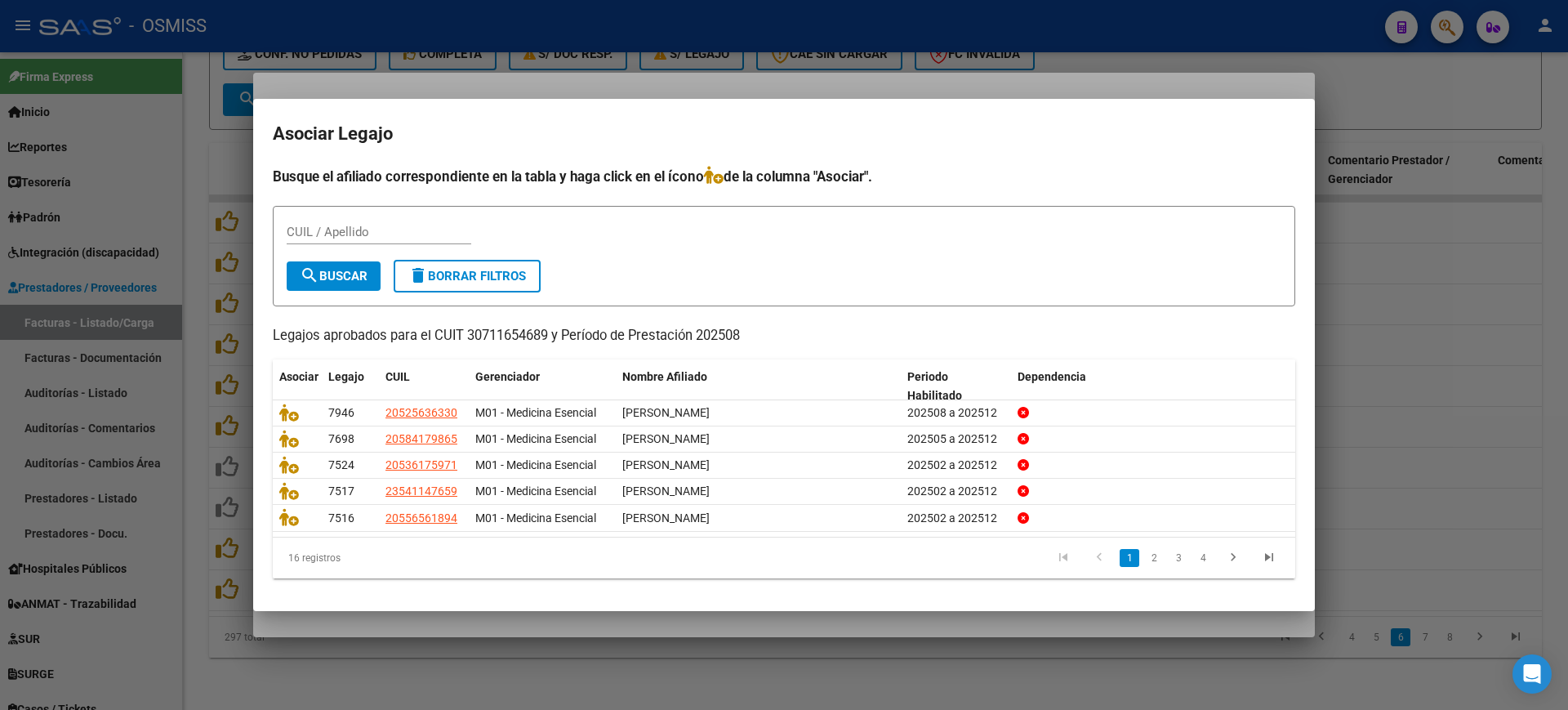
click at [914, 615] on div at bounding box center [784, 355] width 1568 height 710
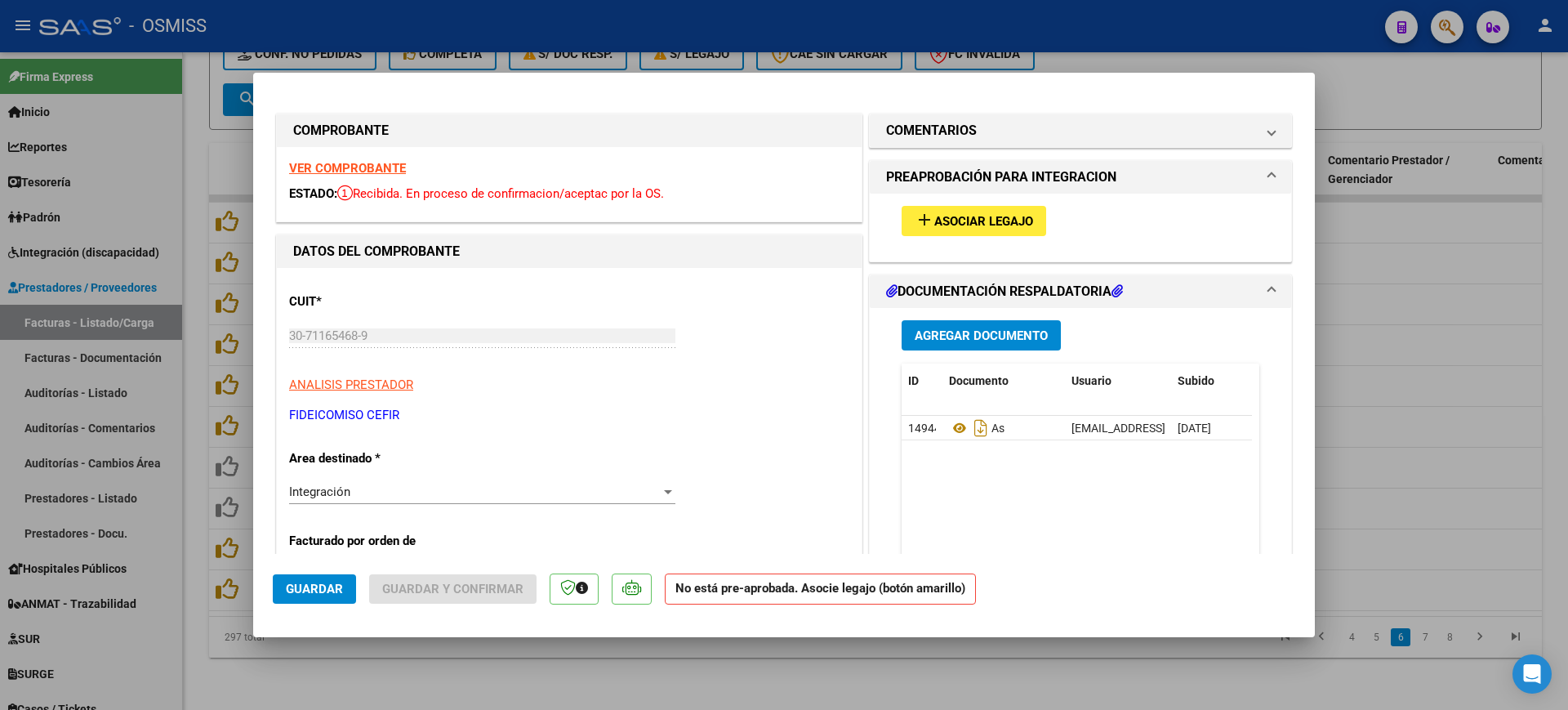
click at [966, 216] on span "Asociar Legajo" at bounding box center [983, 222] width 98 height 15
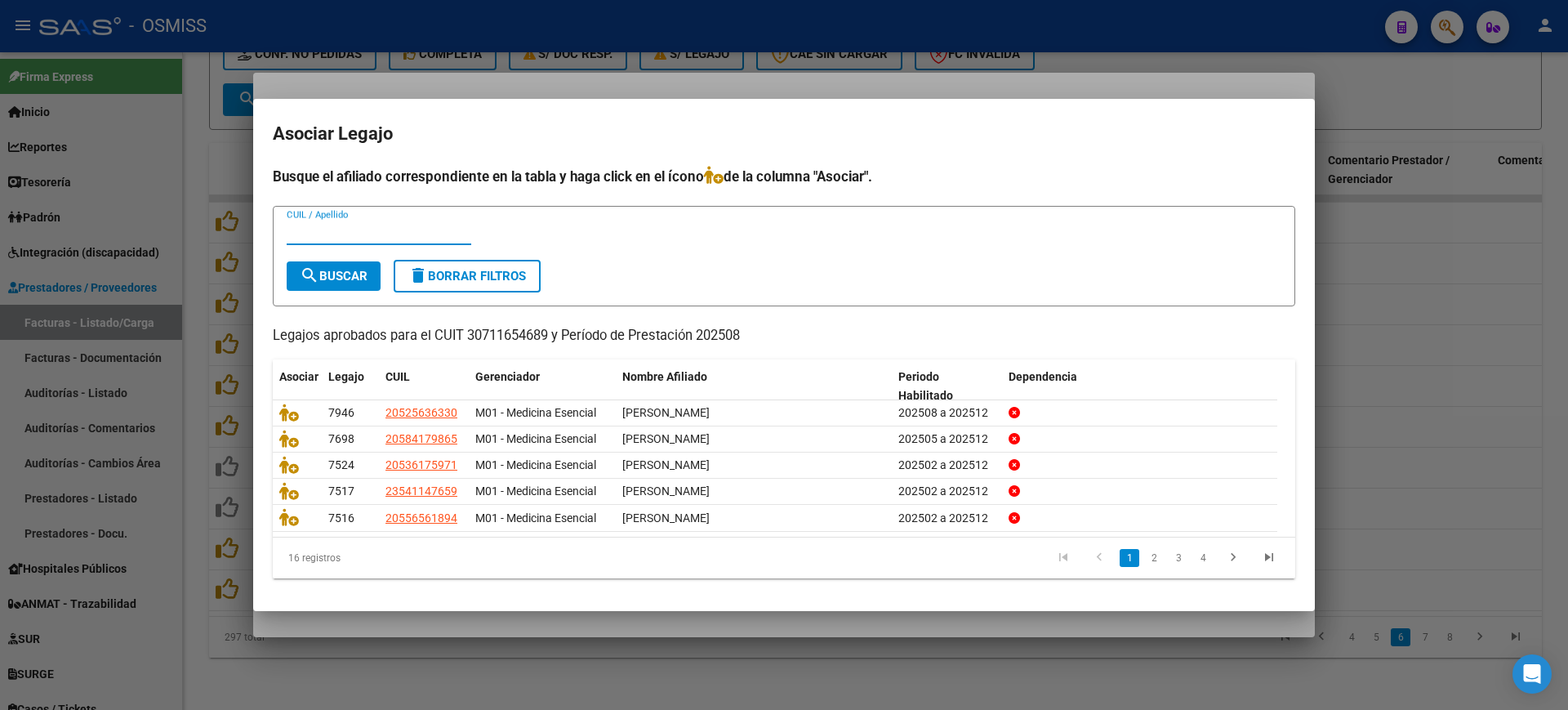
drag, startPoint x: 968, startPoint y: 629, endPoint x: 813, endPoint y: 263, distance: 397.5
click at [967, 619] on div at bounding box center [784, 355] width 1568 height 710
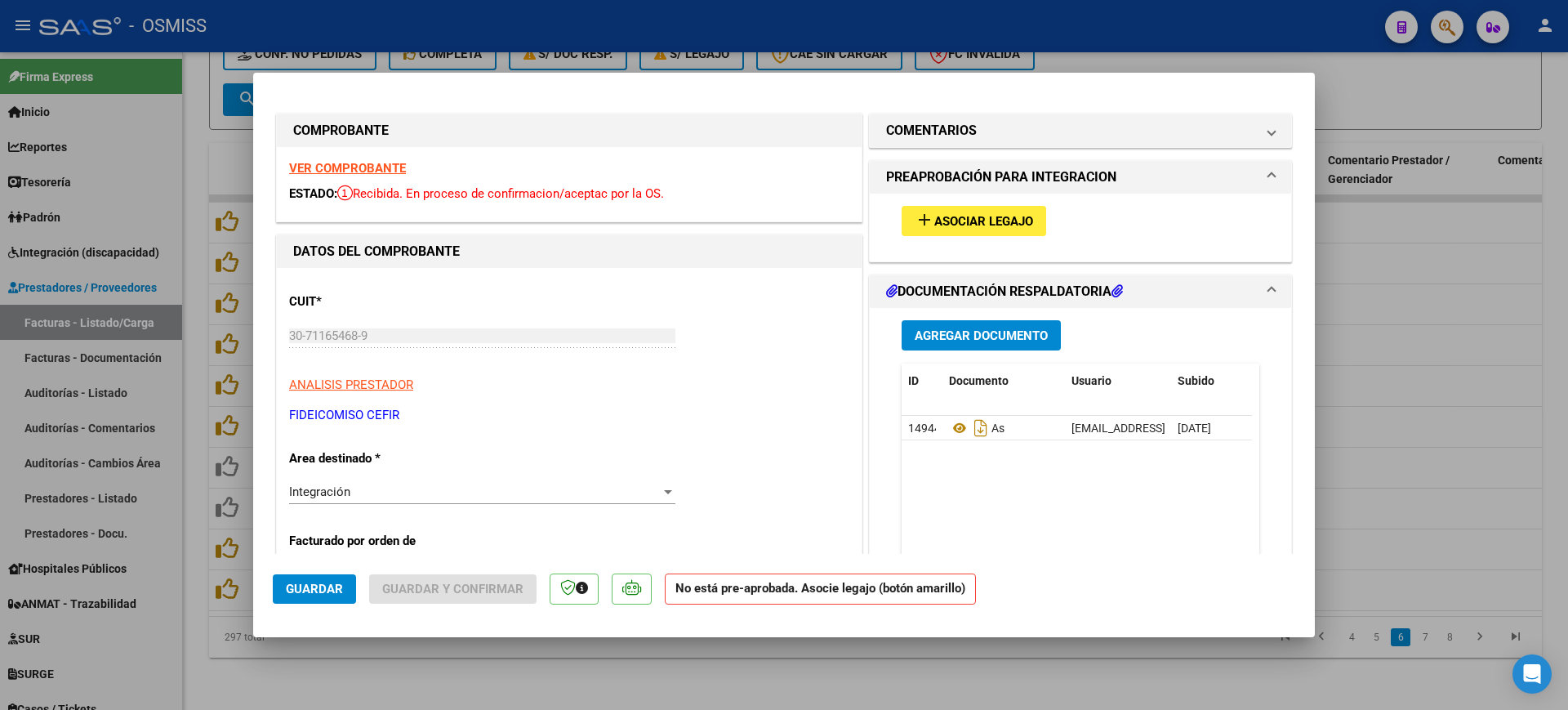
click at [961, 226] on span "Asociar Legajo" at bounding box center [983, 222] width 98 height 15
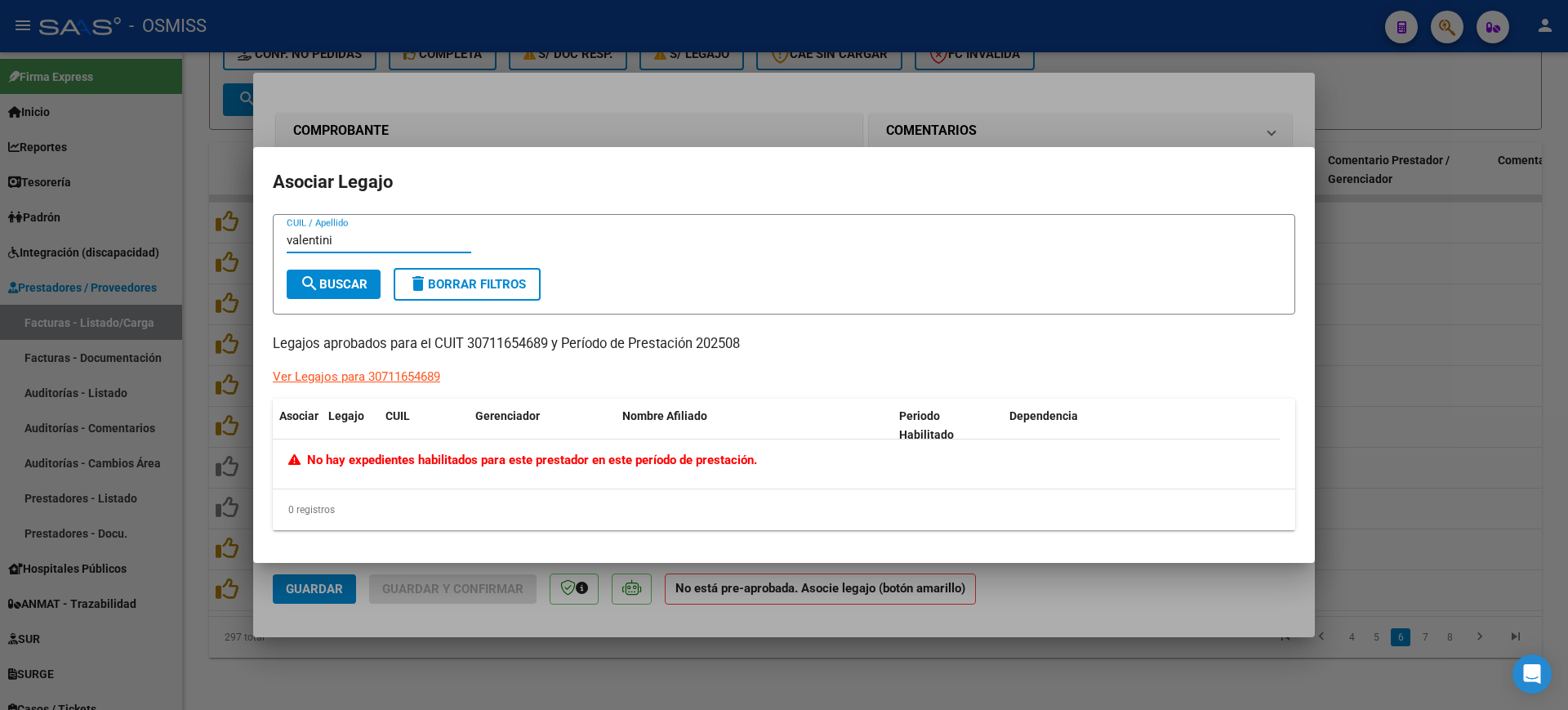
type input "valentini"
click at [1146, 566] on div at bounding box center [784, 355] width 1568 height 710
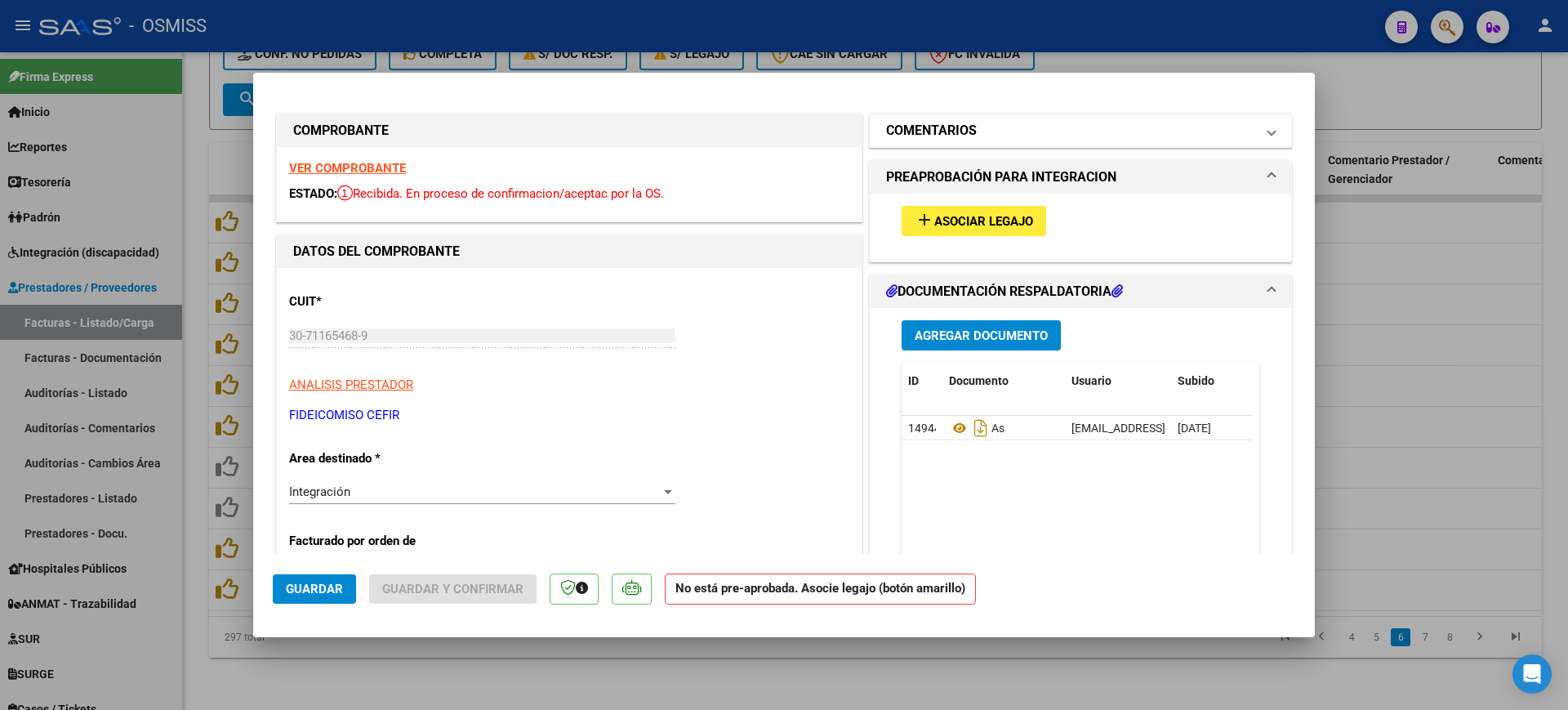
click at [961, 130] on h1 "COMENTARIOS" at bounding box center [931, 131] width 91 height 20
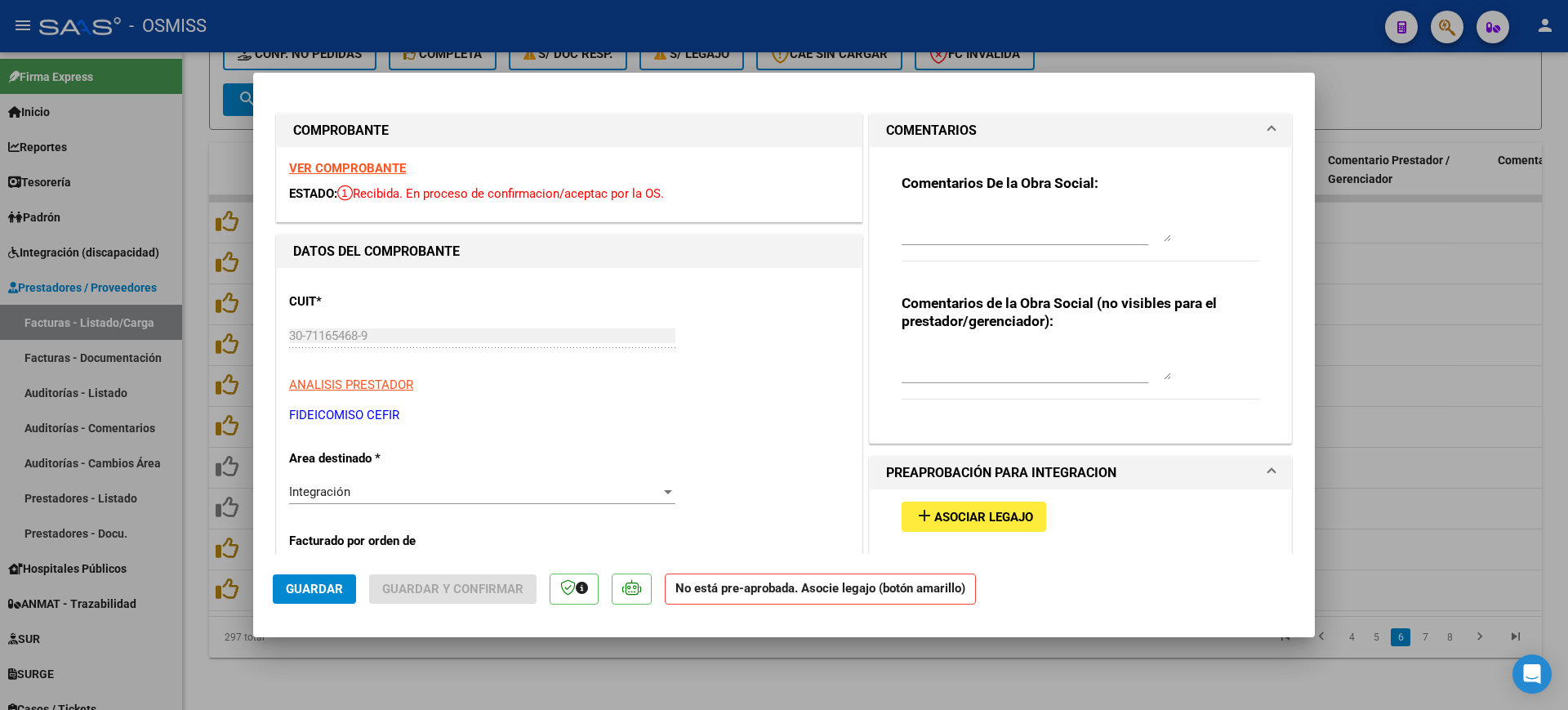
click at [960, 235] on textarea at bounding box center [1036, 225] width 270 height 33
type textarea "9/09/2025 - VER OBSERVACIONES EN EL LEGAJO."
click at [299, 593] on span "Guardar" at bounding box center [314, 589] width 57 height 15
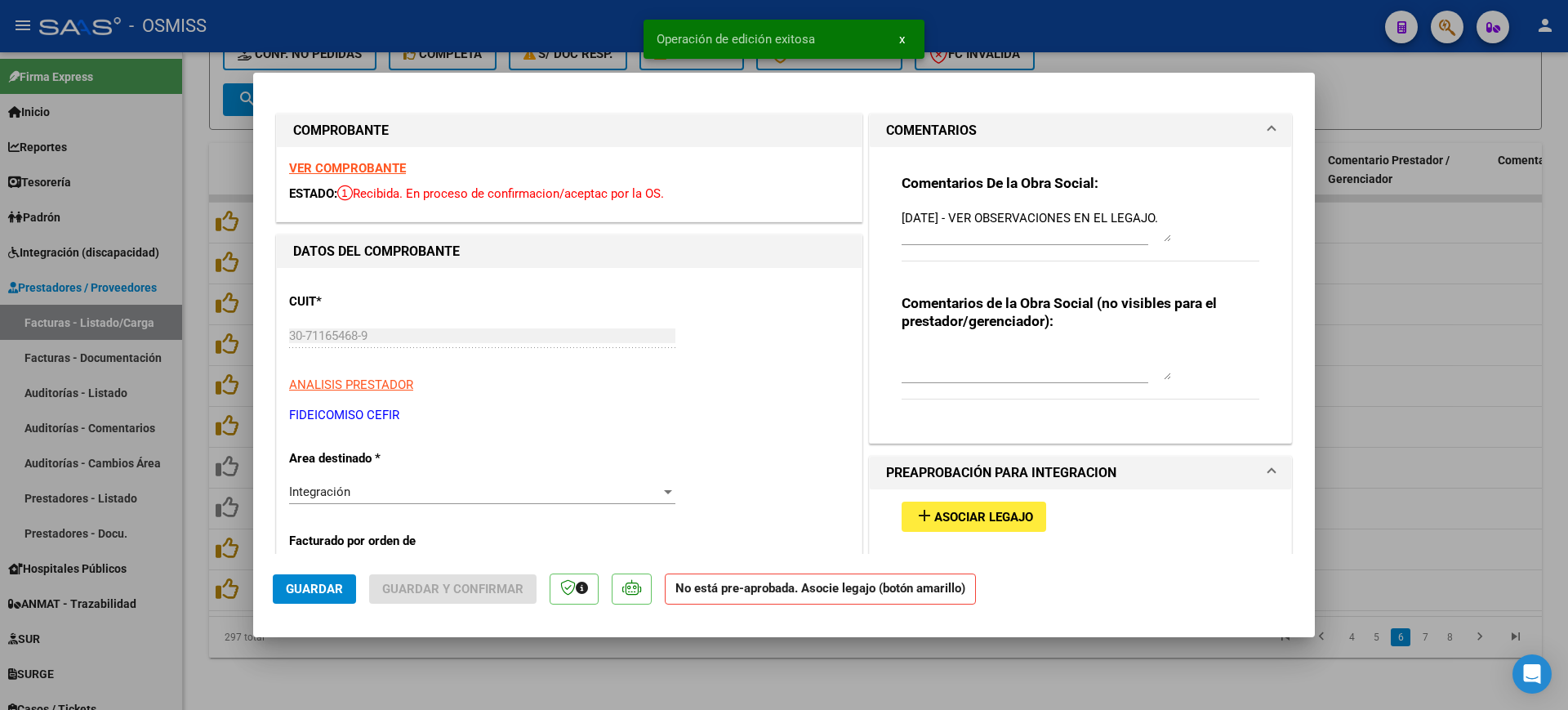
click at [415, 658] on div at bounding box center [784, 355] width 1568 height 710
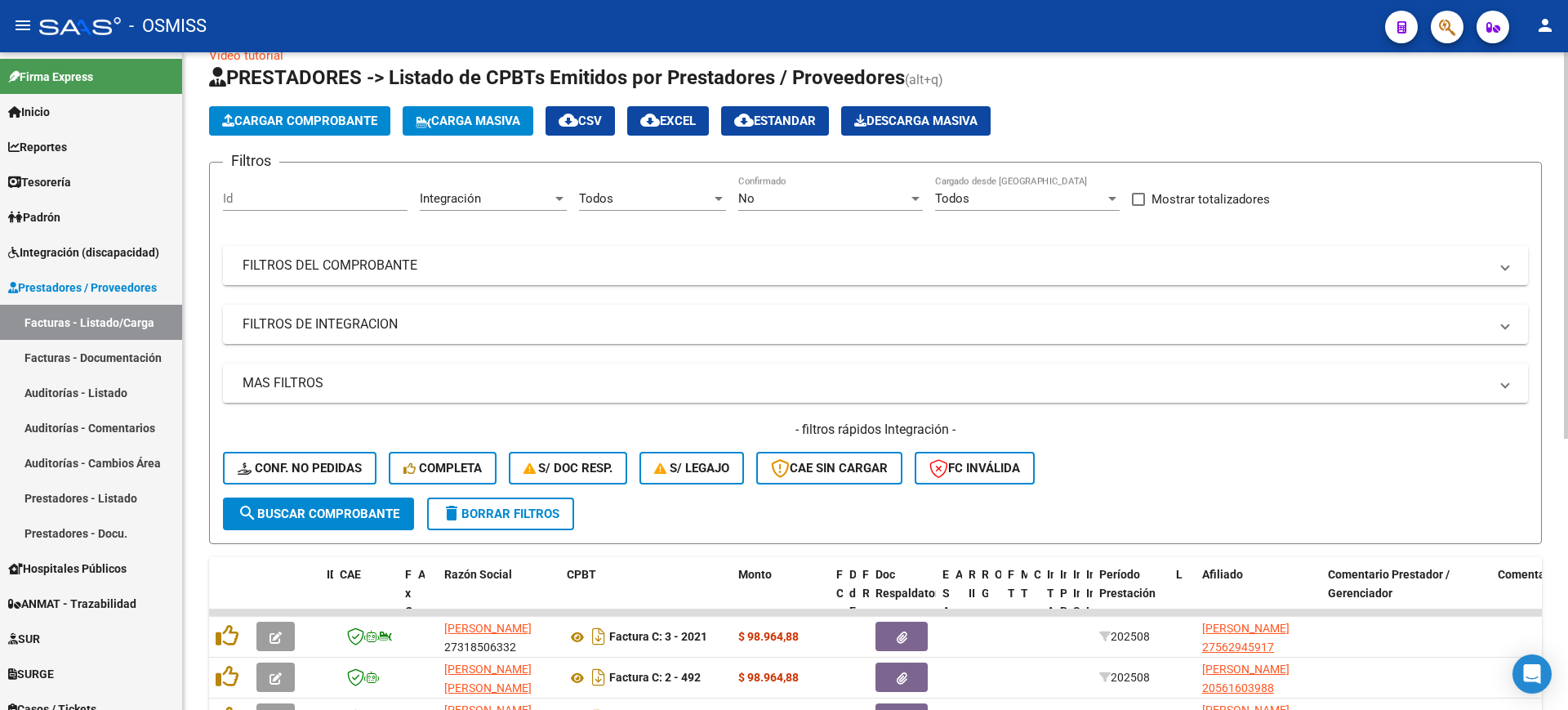
scroll to position [0, 0]
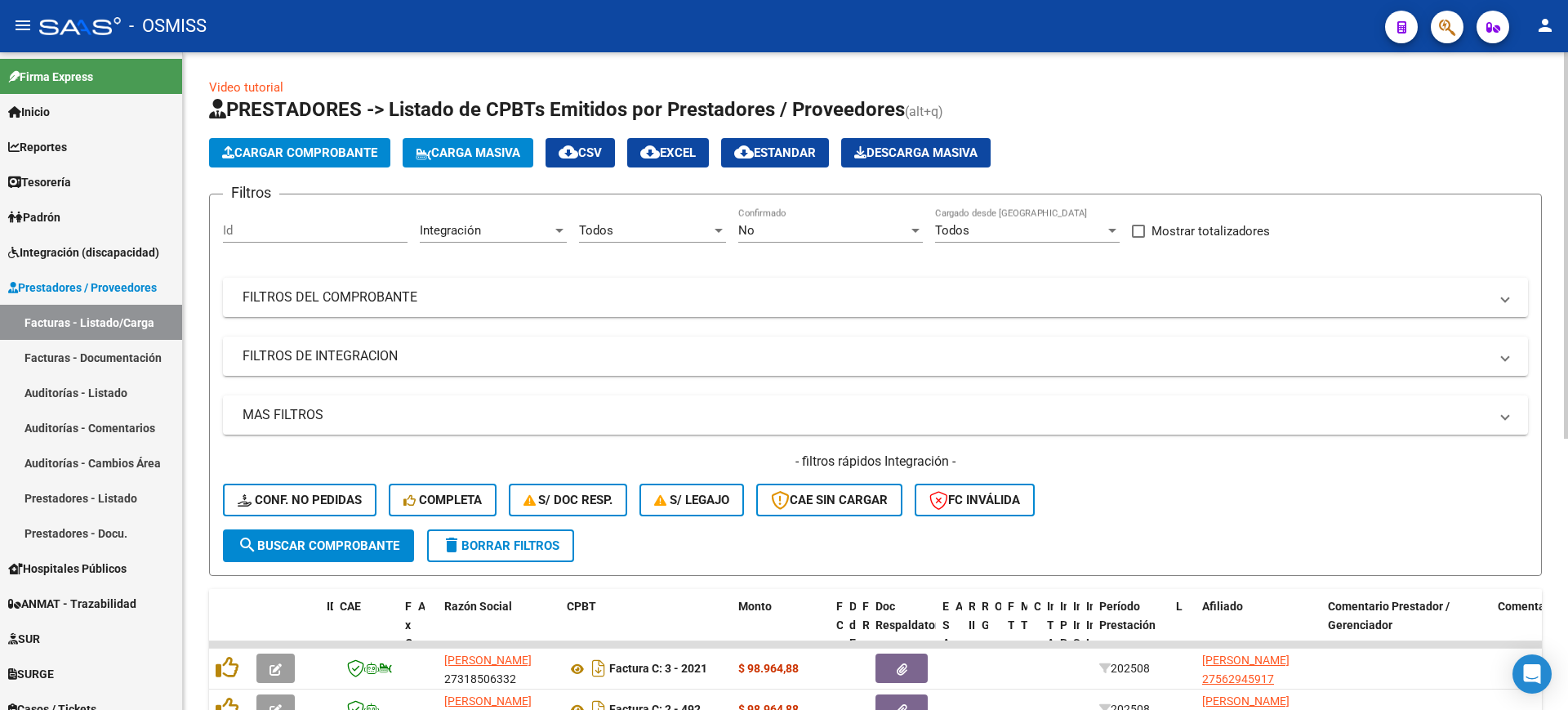
drag, startPoint x: 384, startPoint y: 299, endPoint x: 725, endPoint y: 339, distance: 343.3
click at [385, 299] on mat-panel-title "FILTROS DEL COMPROBANTE" at bounding box center [865, 297] width 1246 height 18
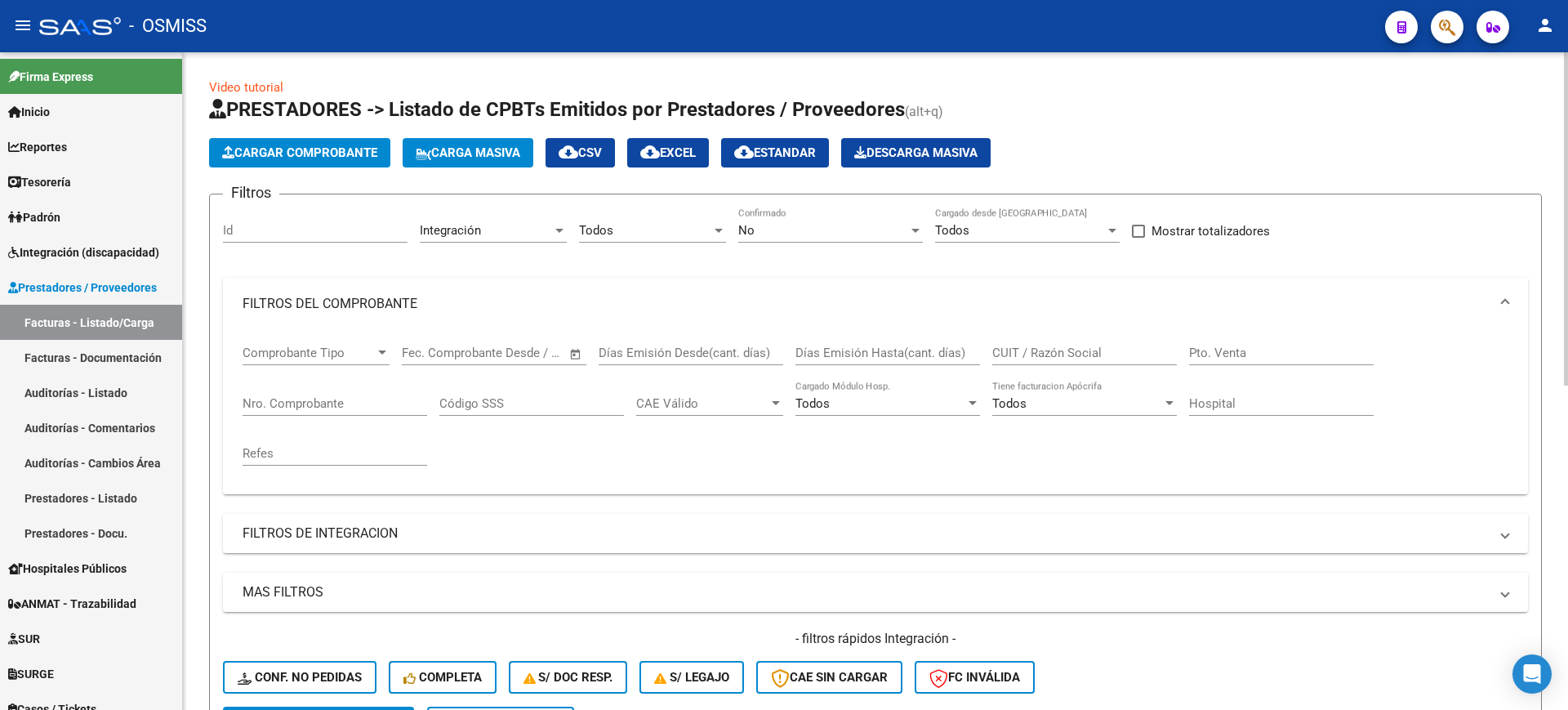
click at [384, 311] on mat-panel-title "FILTROS DEL COMPROBANTE" at bounding box center [865, 303] width 1246 height 18
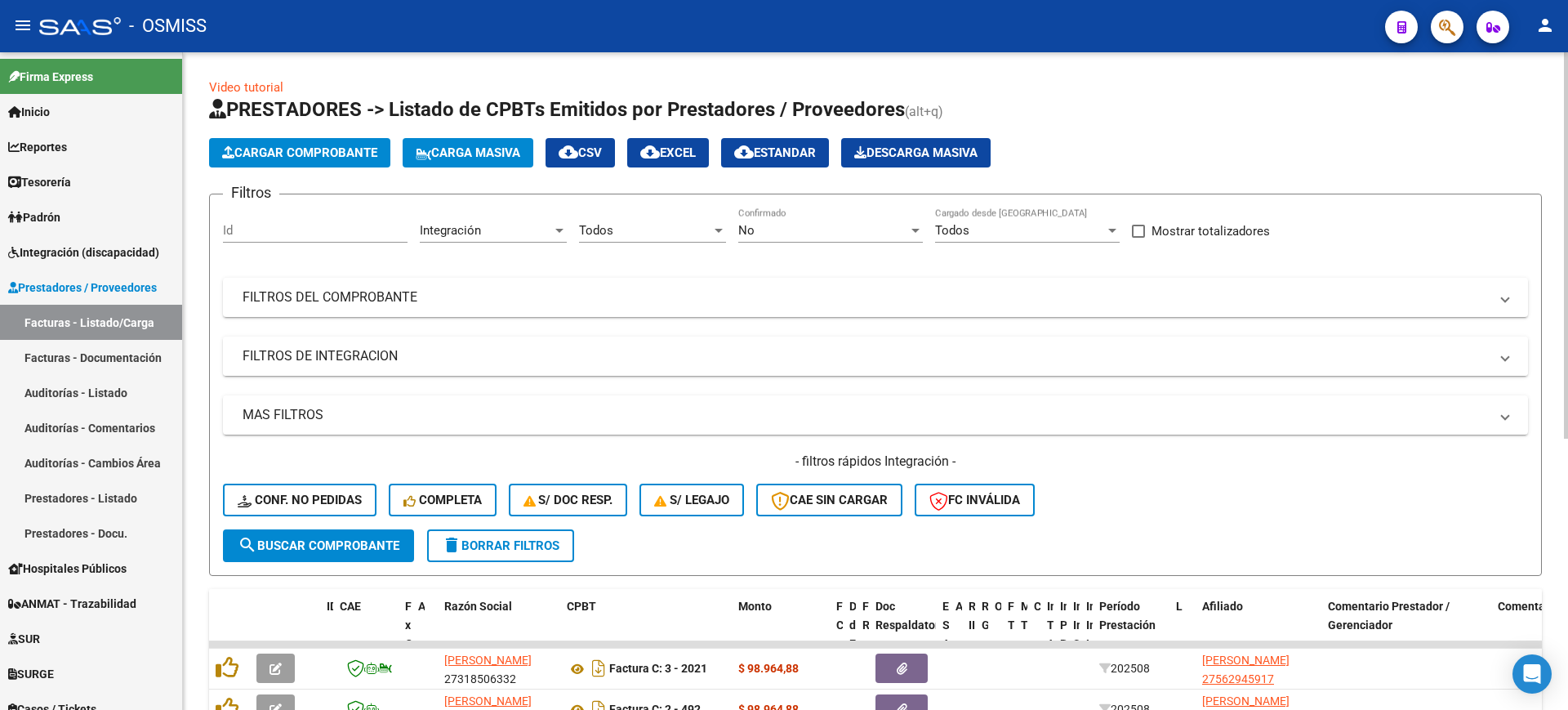
click at [354, 366] on mat-expansion-panel-header "FILTROS DE INTEGRACION" at bounding box center [875, 355] width 1305 height 39
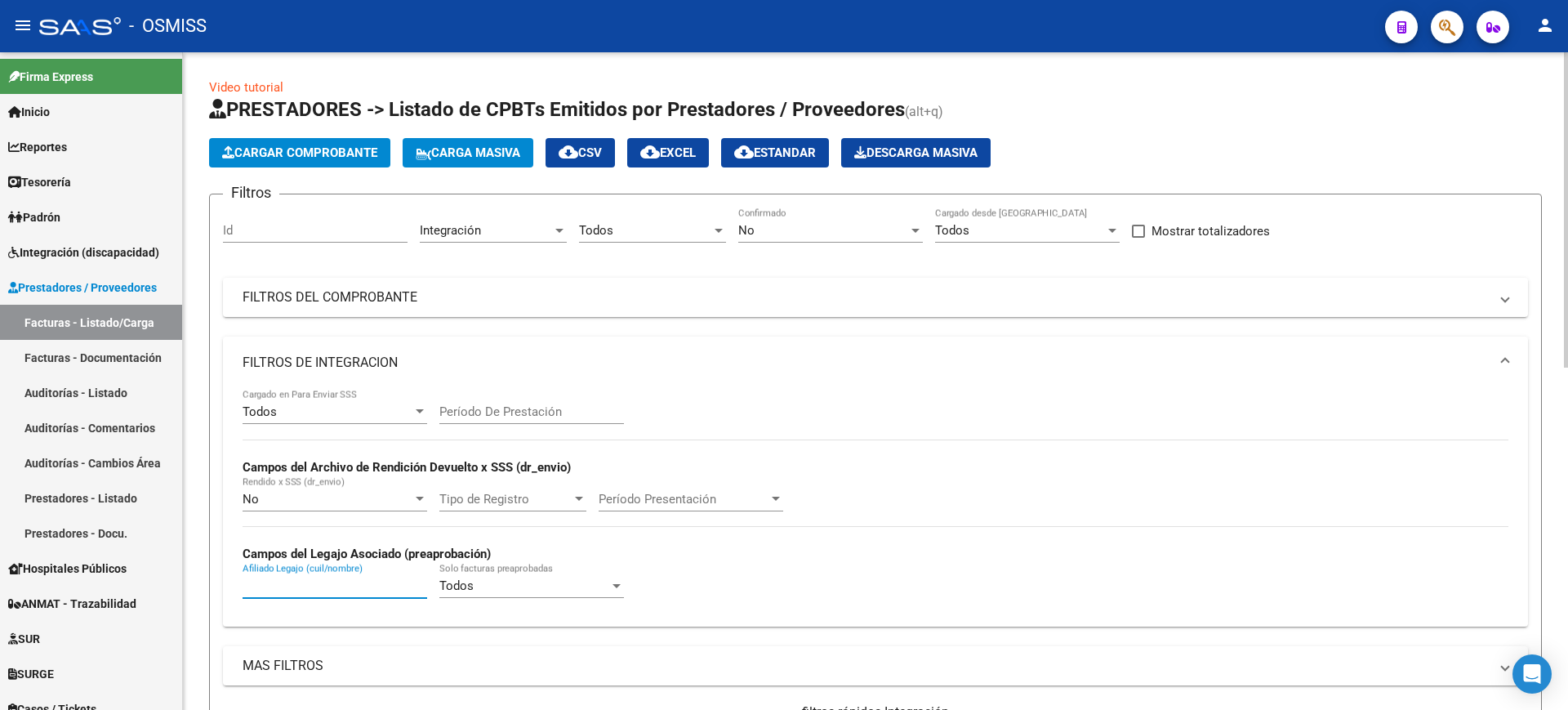
paste input "20573795122"
type input "20573795122"
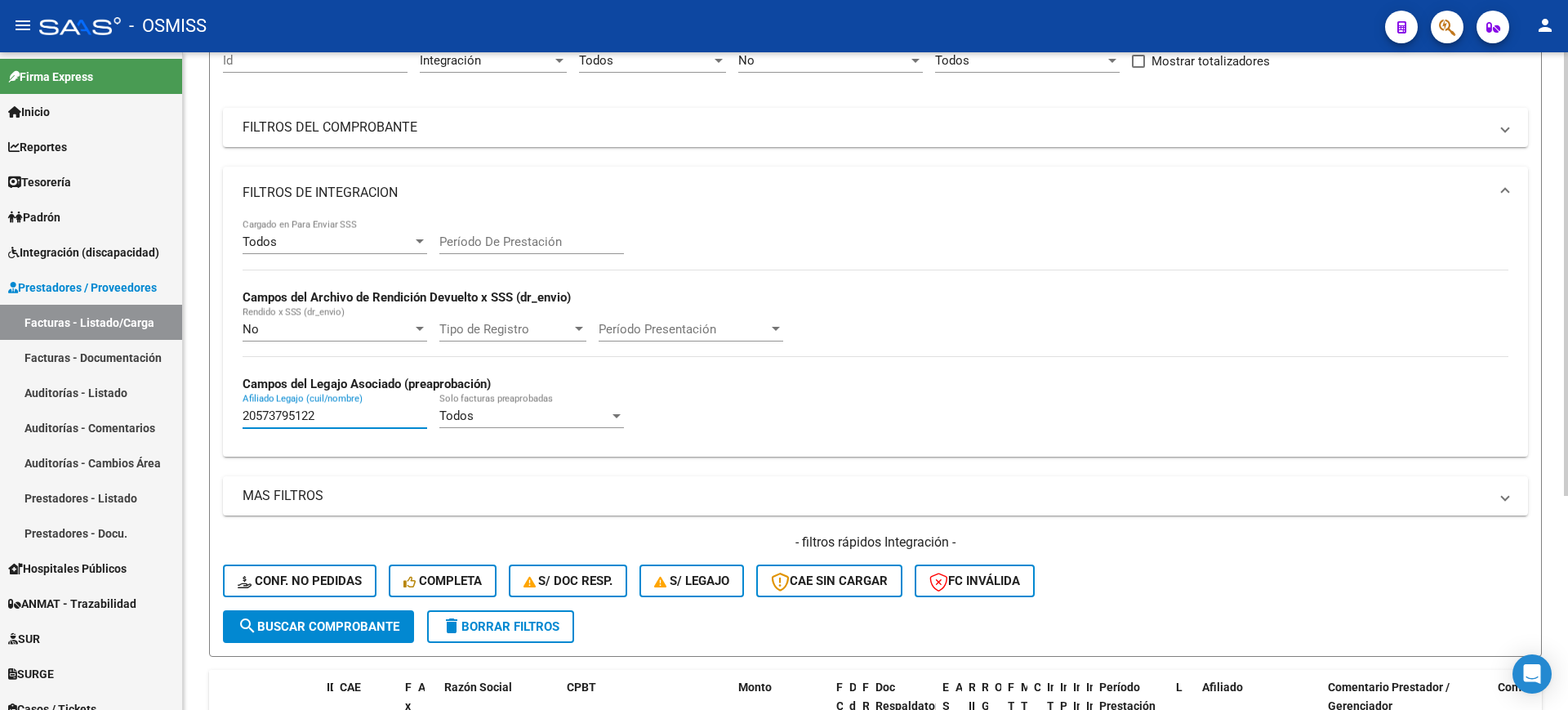
scroll to position [317, 0]
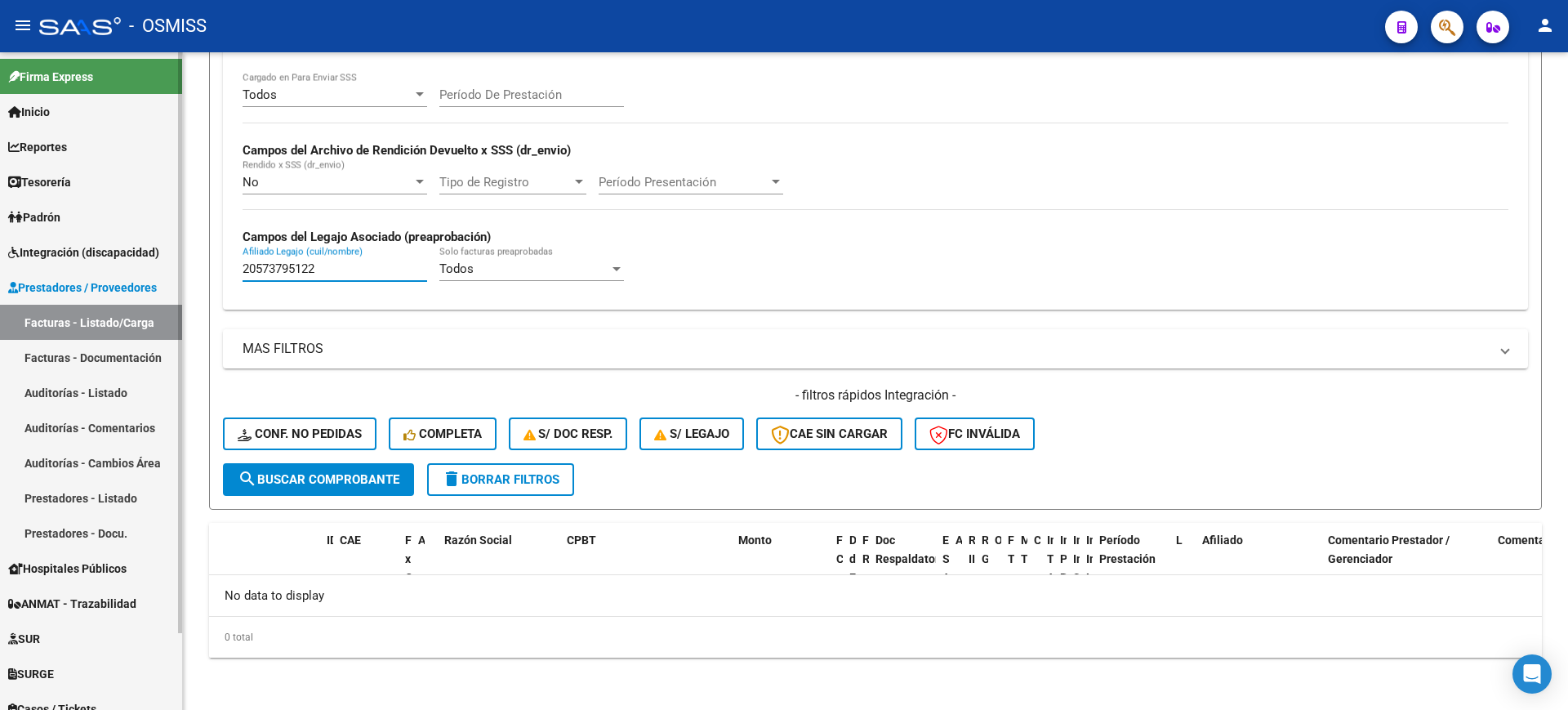
drag, startPoint x: 325, startPoint y: 261, endPoint x: 38, endPoint y: 292, distance: 288.7
click at [44, 294] on mat-sidenav-container "Firma Express Inicio Instructivos Contacto OS Reportes Ingresos Percibidos Anál…" at bounding box center [784, 381] width 1568 height 658
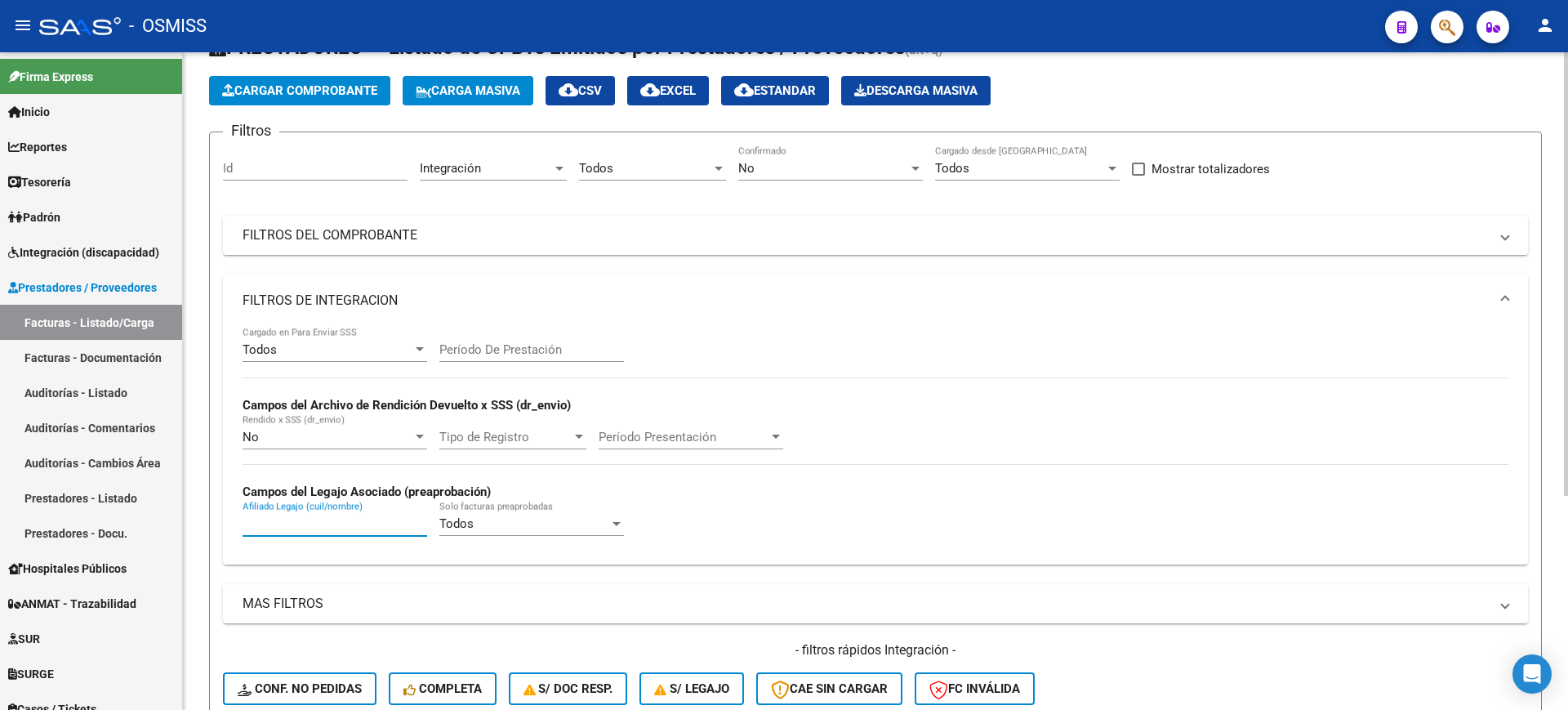
scroll to position [0, 0]
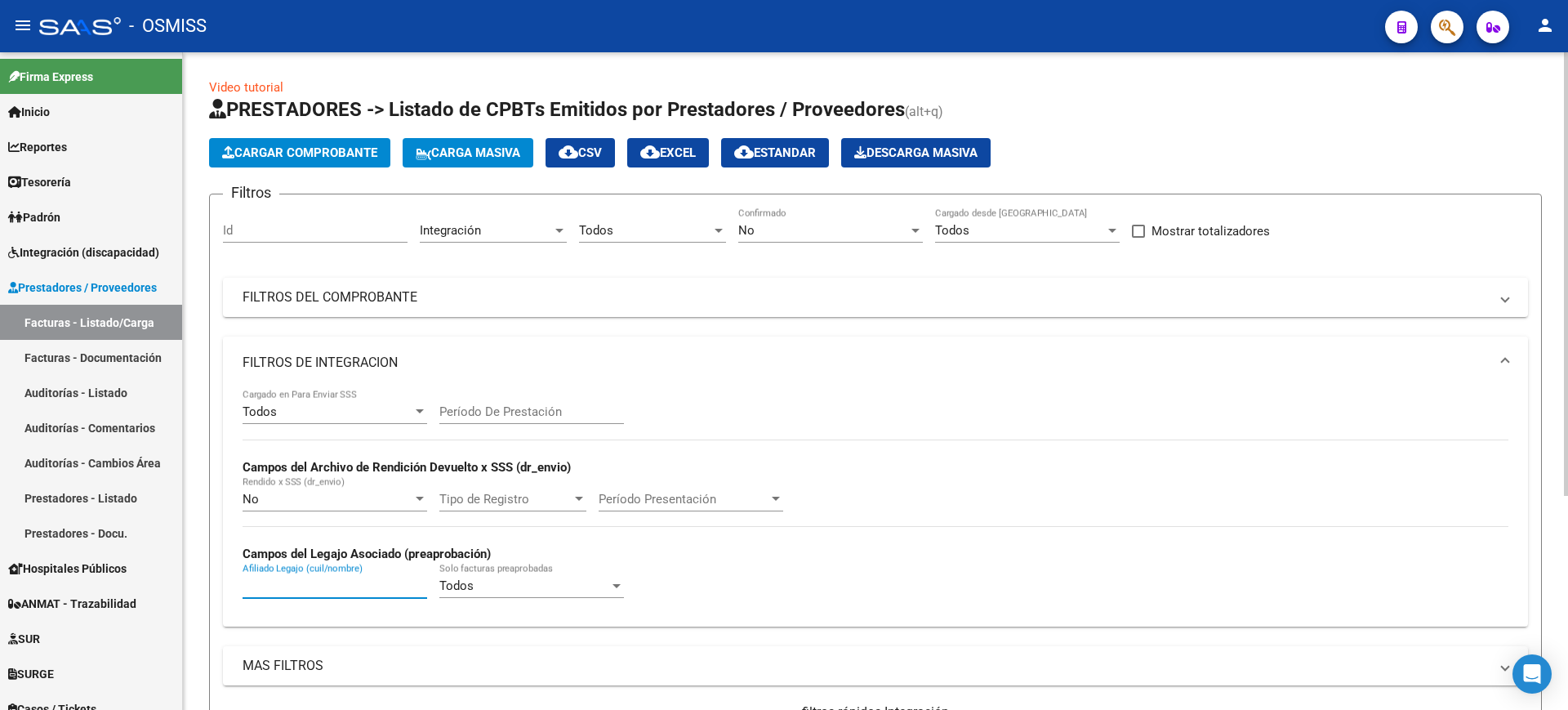
click at [344, 366] on mat-panel-title "FILTROS DE INTEGRACION" at bounding box center [865, 363] width 1246 height 18
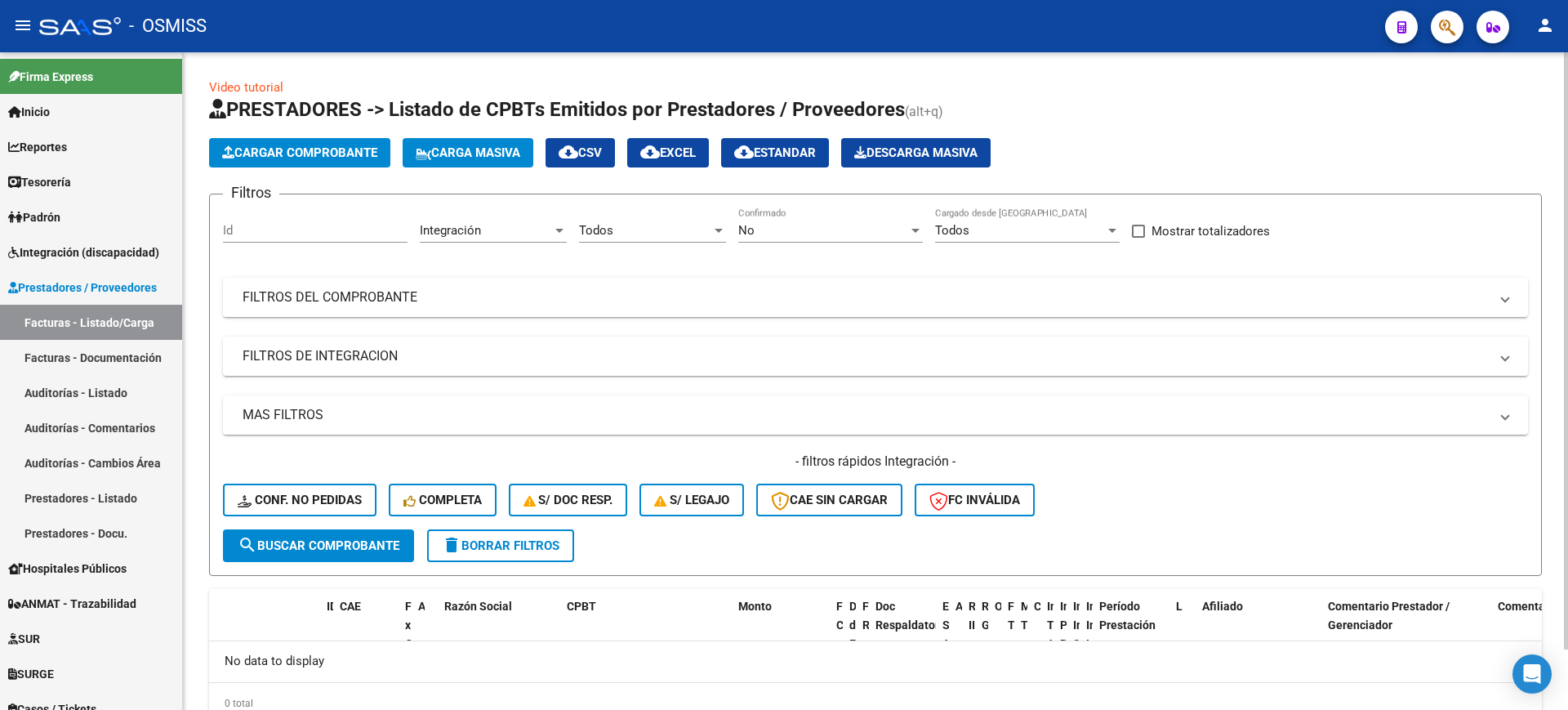
click at [372, 540] on span "search Buscar Comprobante" at bounding box center [318, 546] width 162 height 15
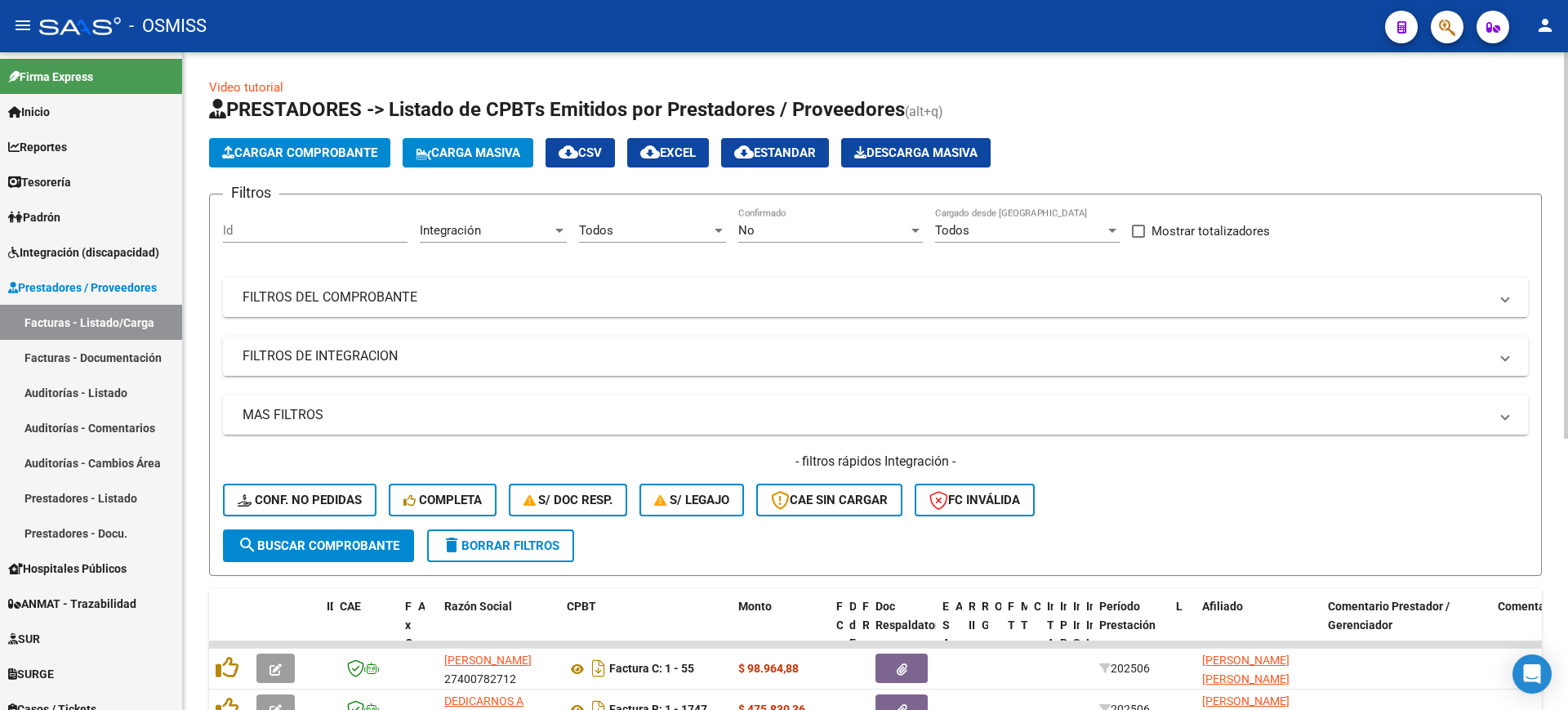
click at [483, 361] on mat-panel-title "FILTROS DE INTEGRACION" at bounding box center [865, 356] width 1246 height 18
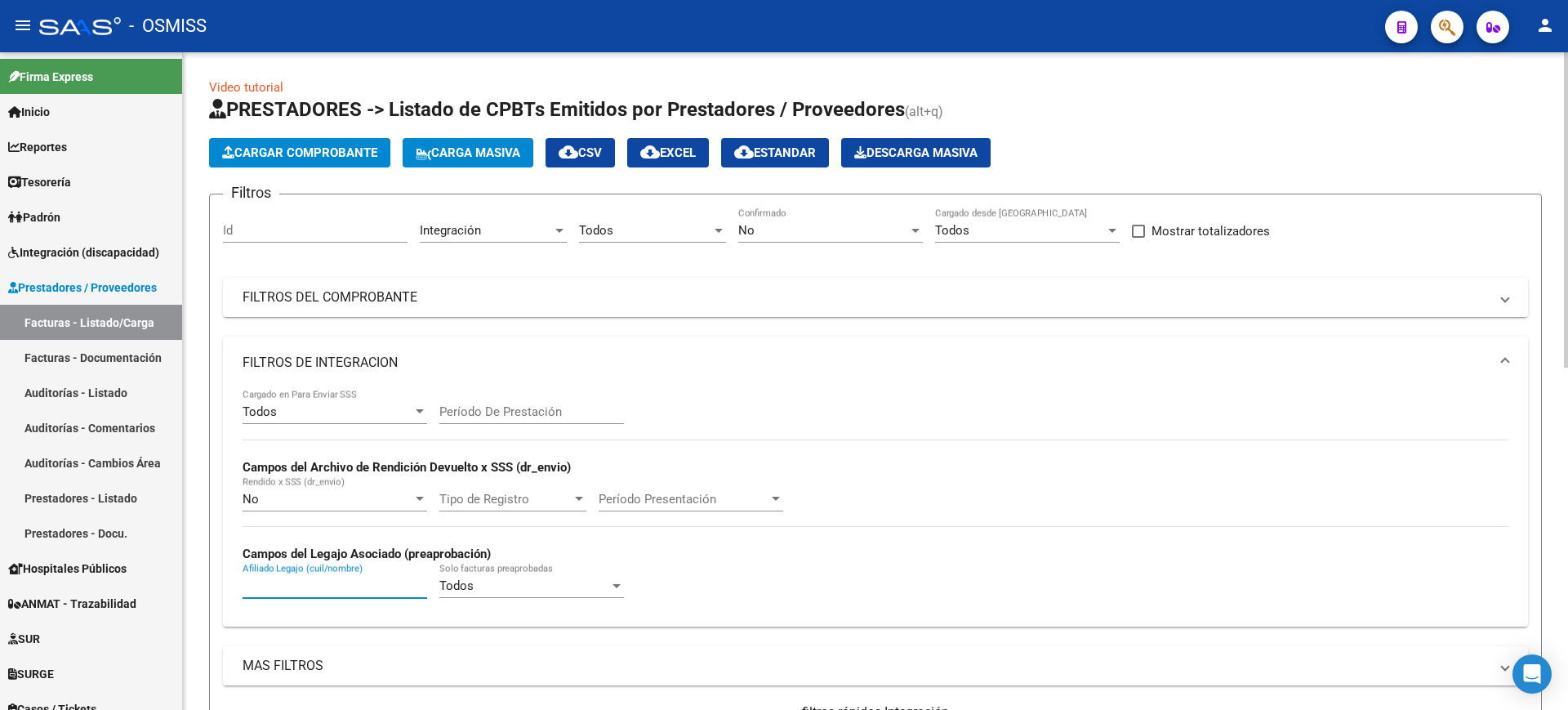
paste input "20550371163"
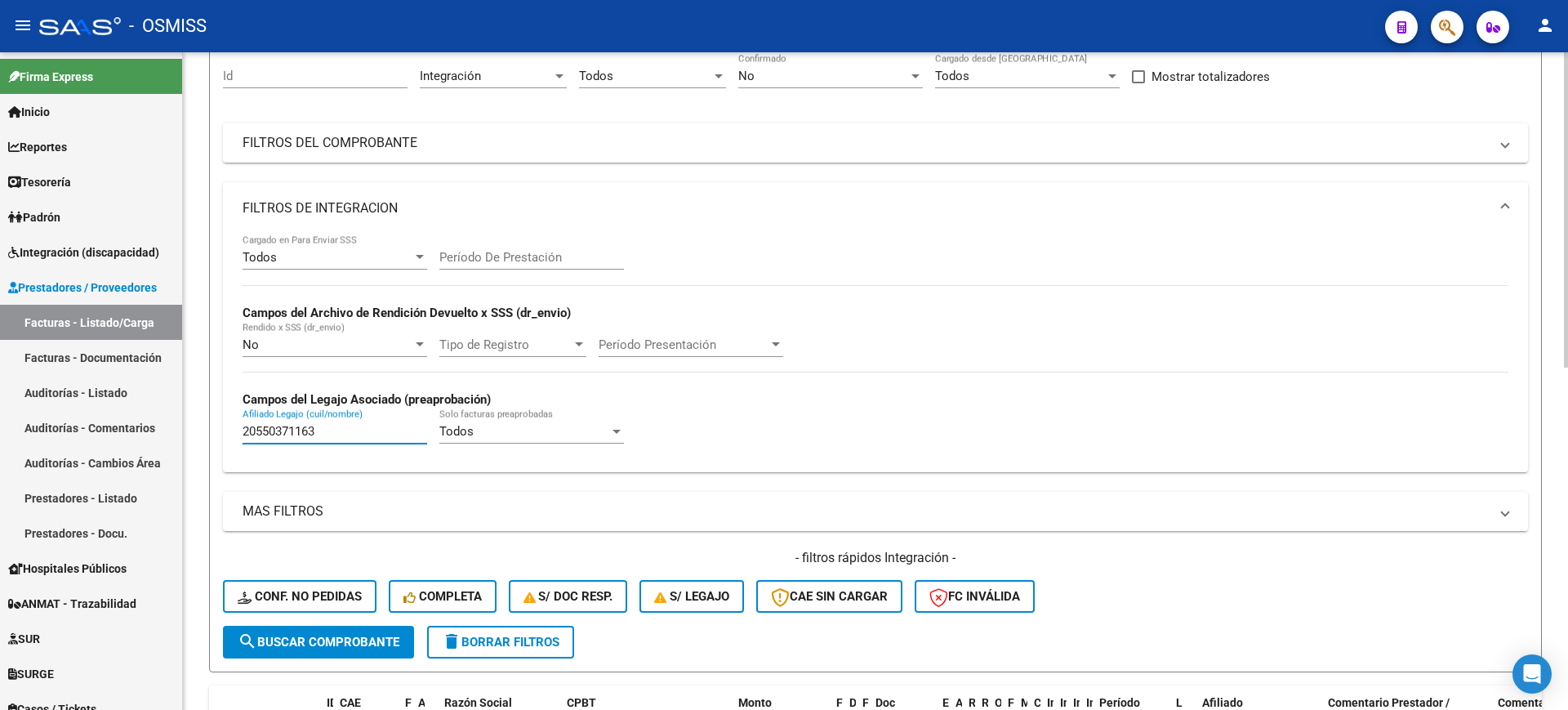
scroll to position [307, 0]
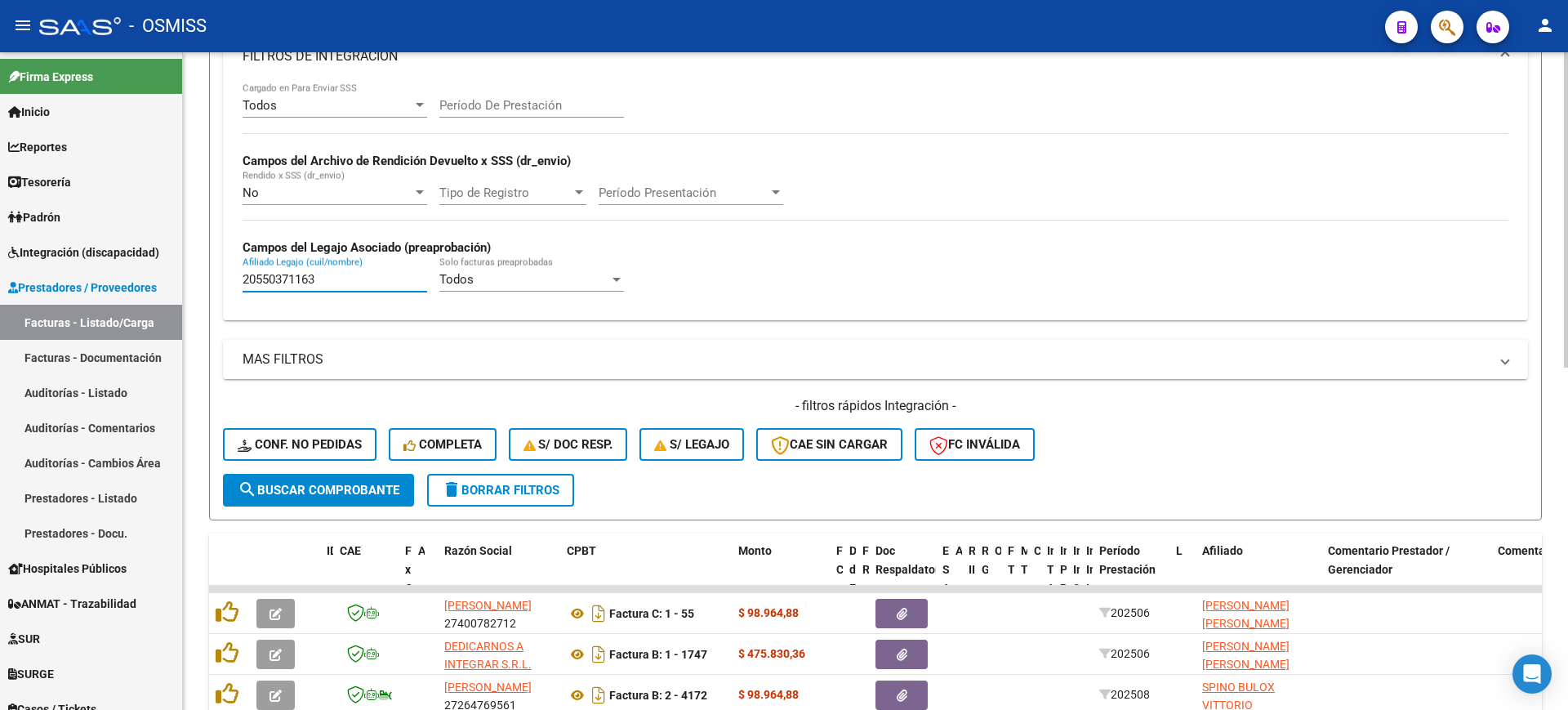
type input "20550371163"
click at [335, 473] on button "search Buscar Comprobante" at bounding box center [319, 489] width 191 height 33
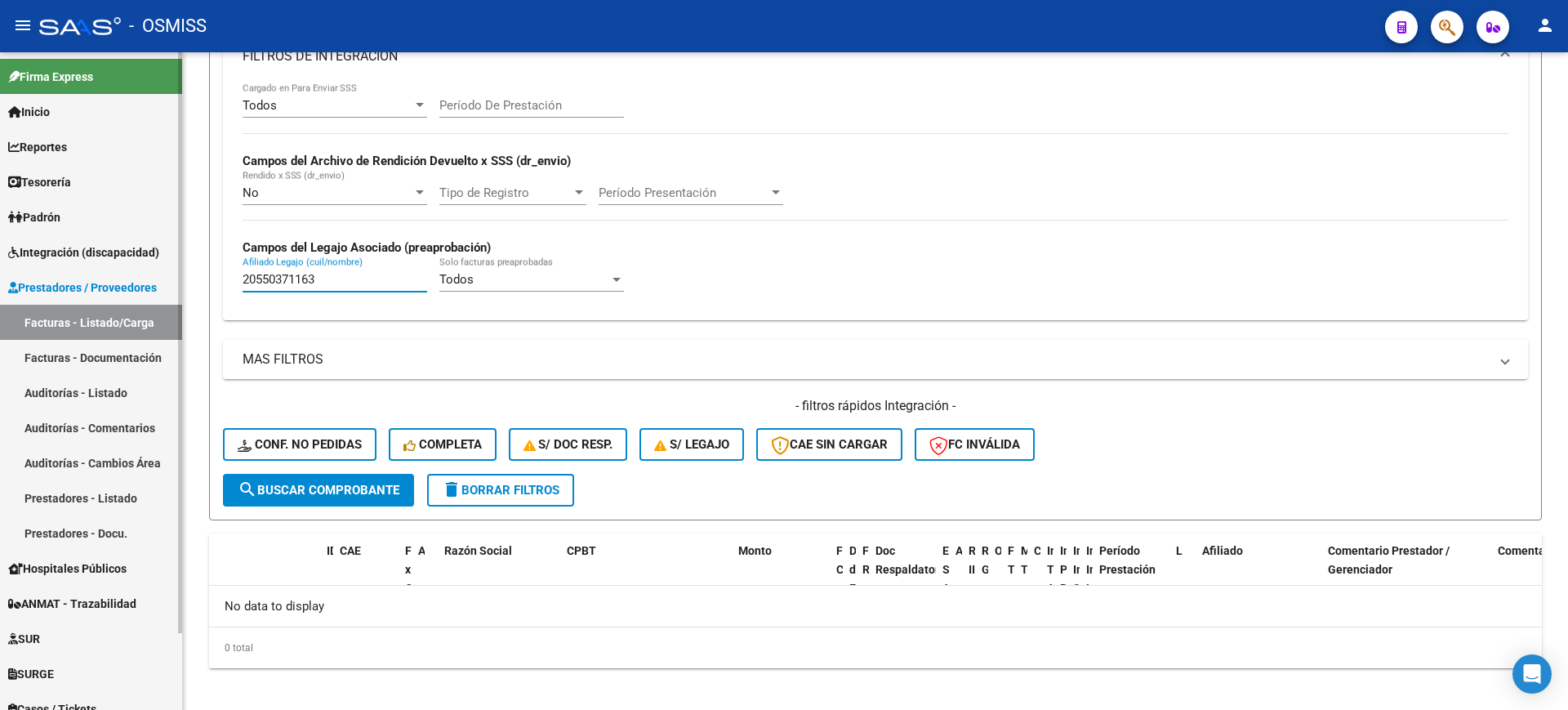
drag, startPoint x: 336, startPoint y: 275, endPoint x: 80, endPoint y: 206, distance: 265.1
click at [61, 239] on mat-sidenav-container "Firma Express Inicio Instructivos Contacto OS Reportes Ingresos Percibidos Anál…" at bounding box center [784, 381] width 1568 height 658
paste input "23559451614"
type input "23559451614"
click at [367, 481] on button "search Buscar Comprobante" at bounding box center [319, 489] width 191 height 33
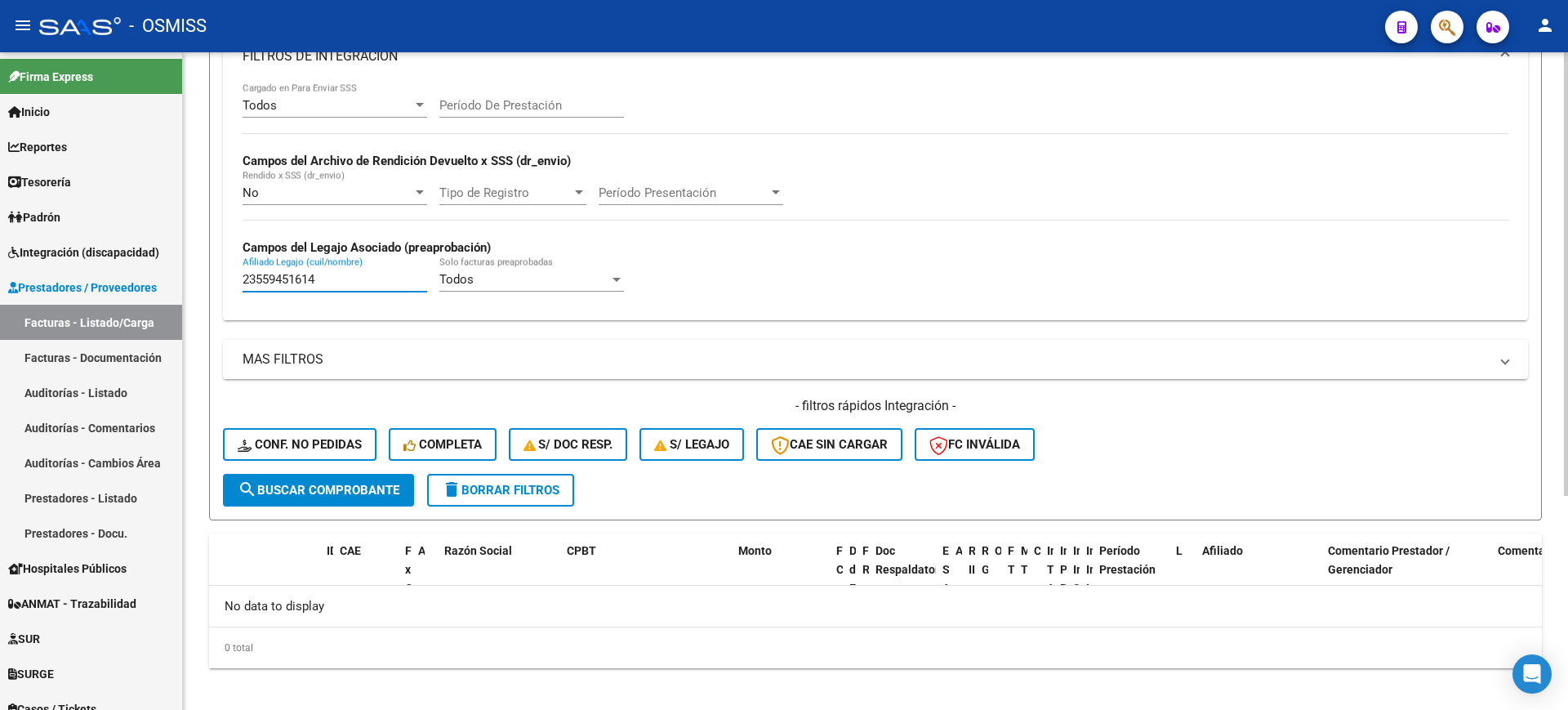
click at [353, 280] on input "23559451614" at bounding box center [334, 279] width 185 height 15
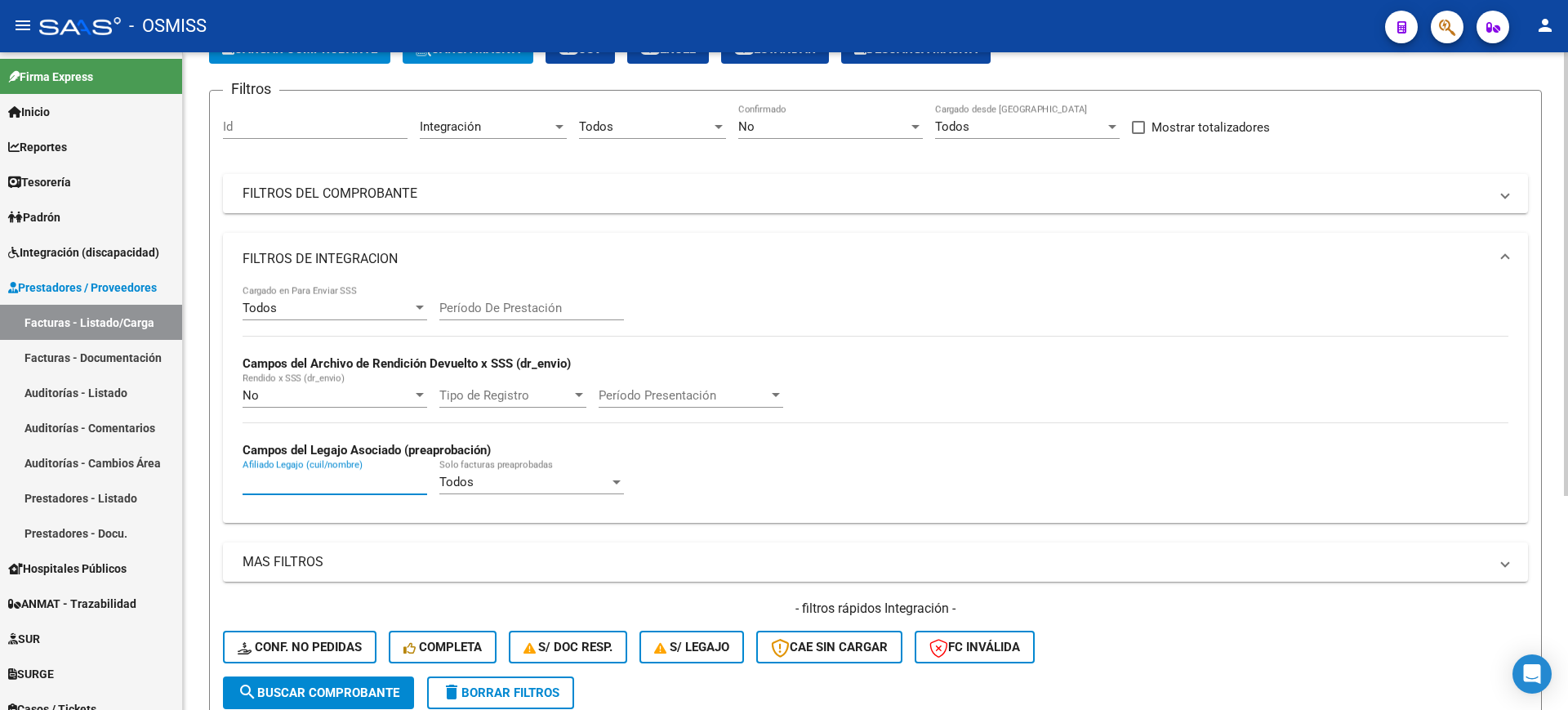
scroll to position [0, 0]
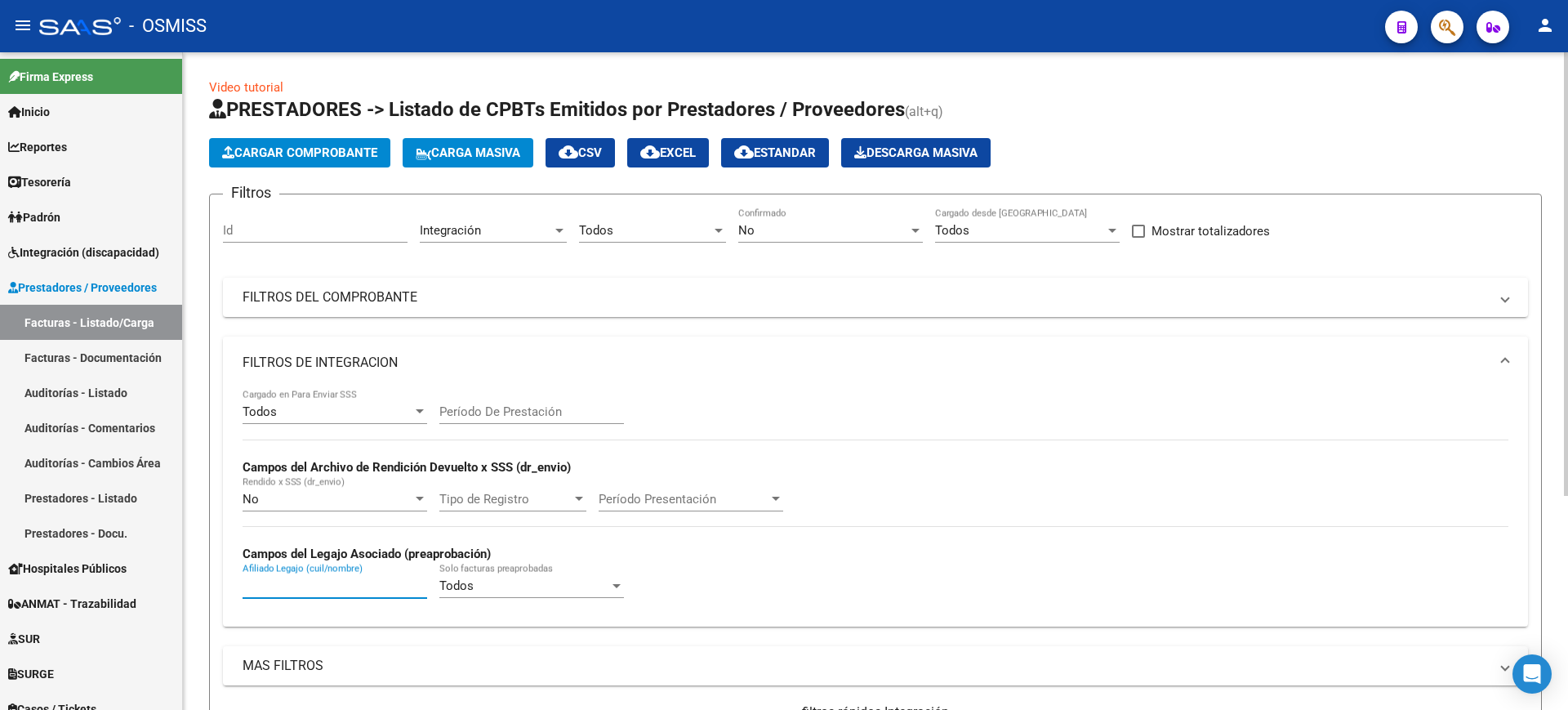
click at [356, 359] on mat-panel-title "FILTROS DE INTEGRACION" at bounding box center [865, 363] width 1246 height 18
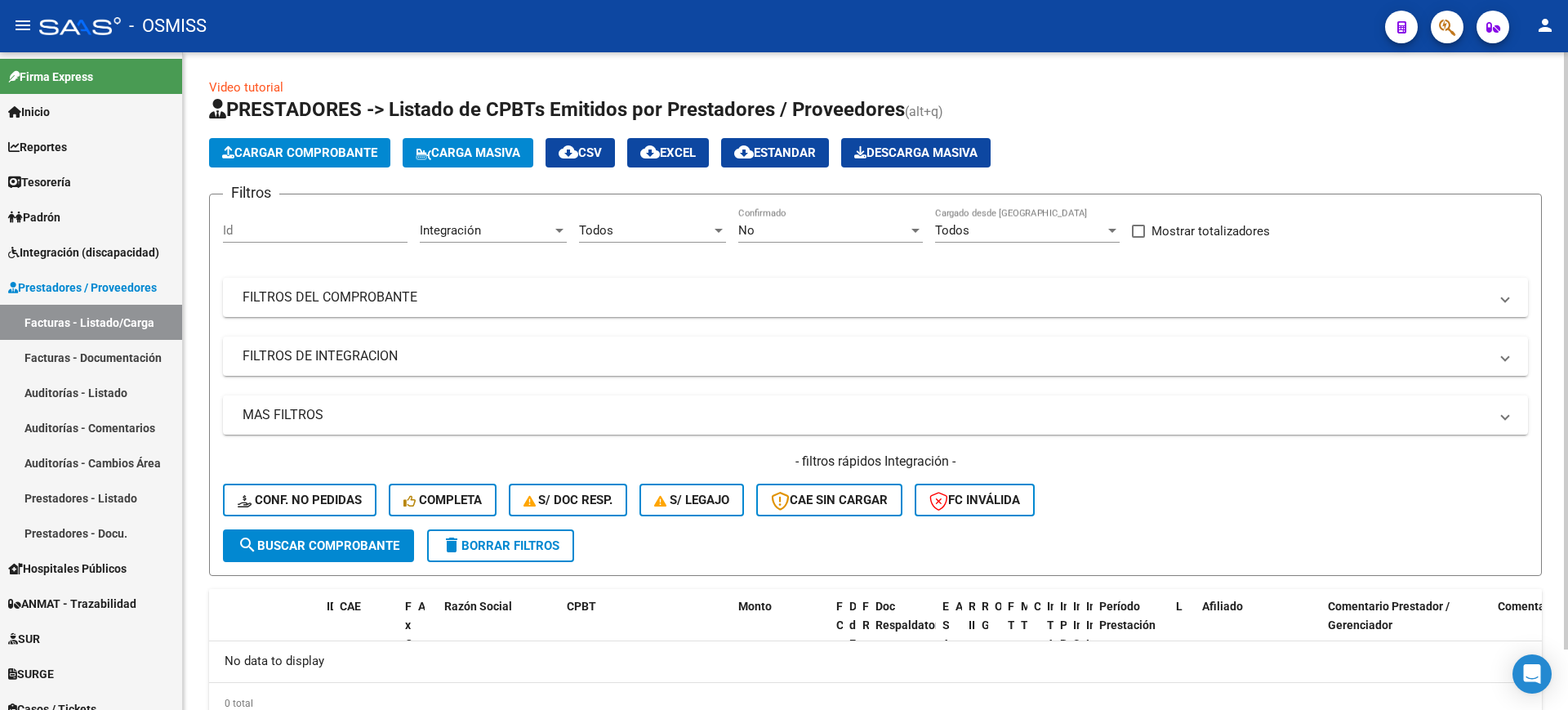
click at [408, 551] on button "search Buscar Comprobante" at bounding box center [319, 545] width 191 height 33
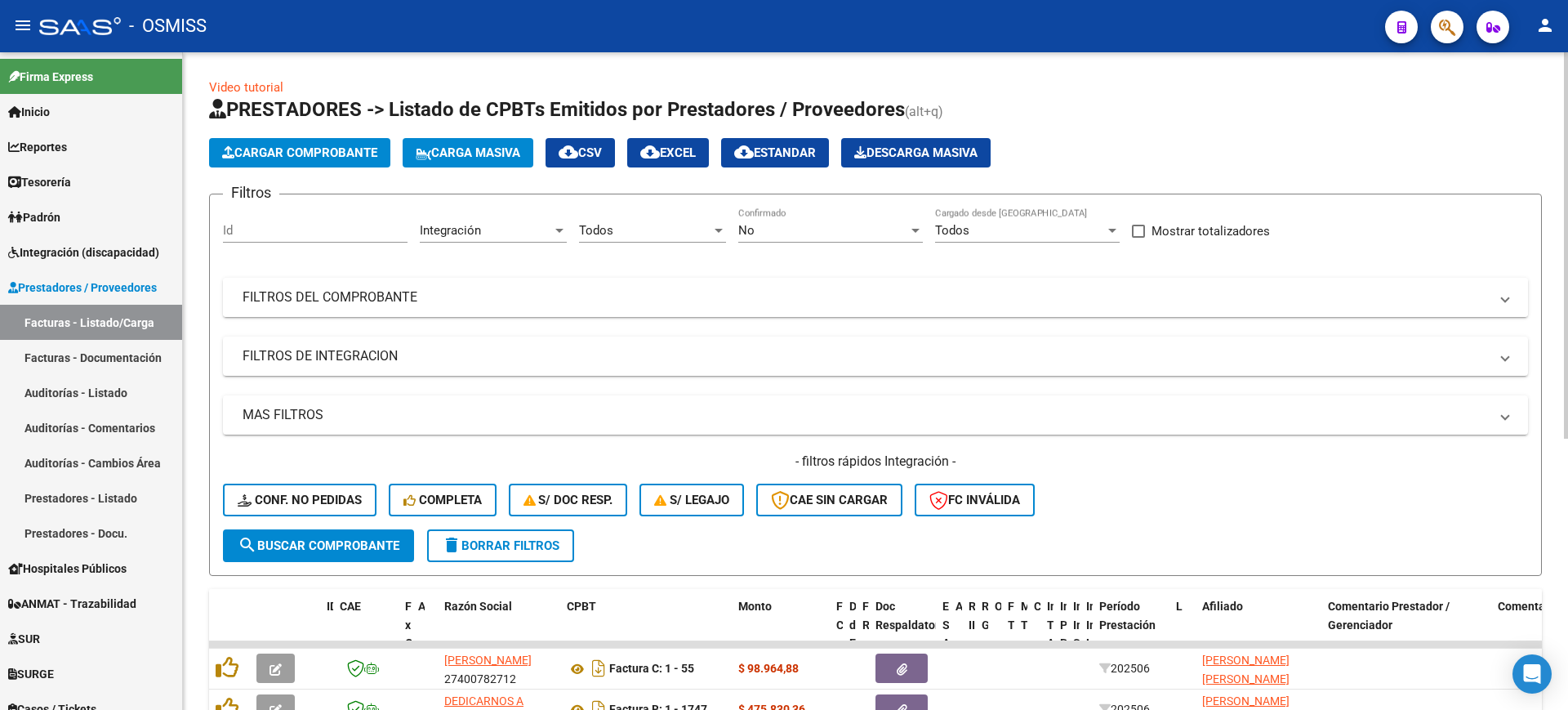
scroll to position [462, 0]
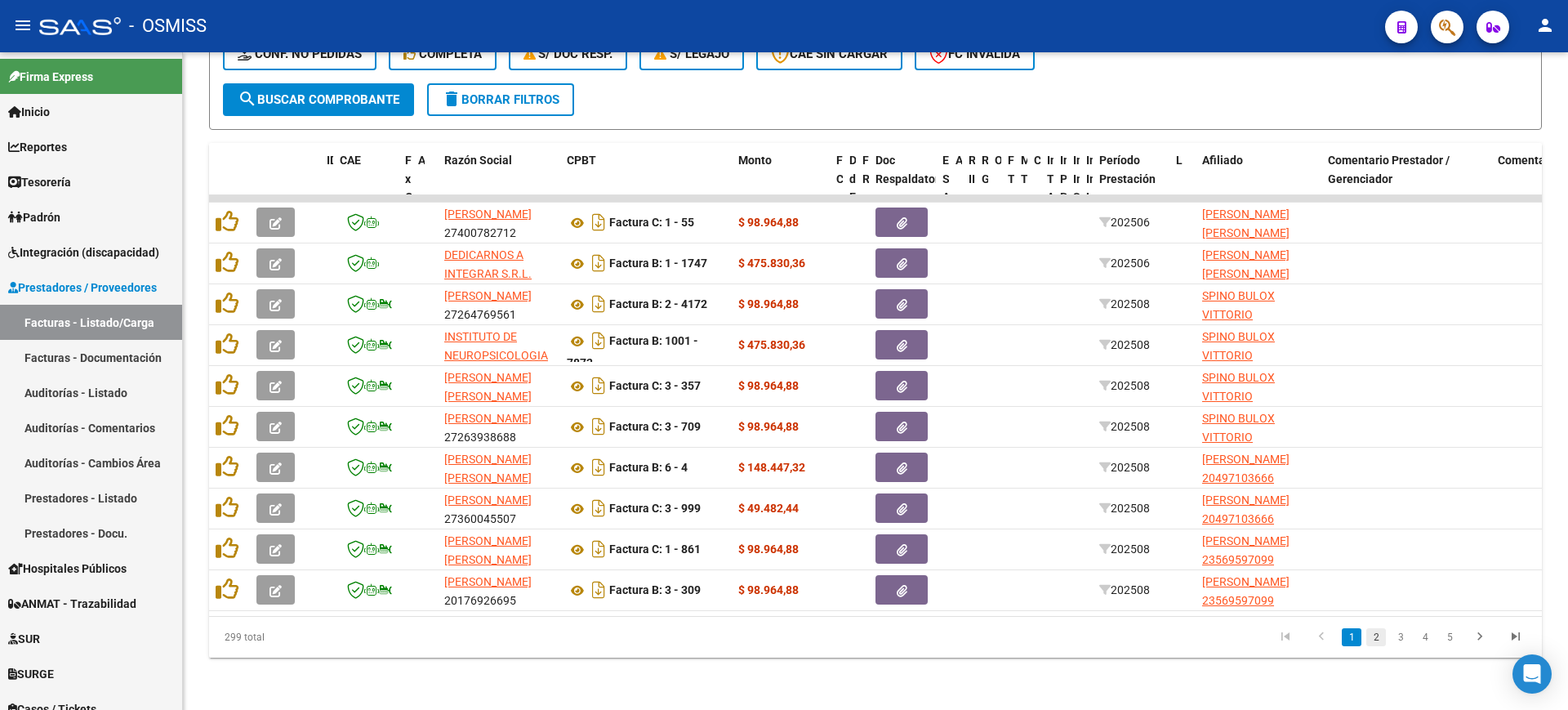
click at [1378, 639] on link "2" at bounding box center [1376, 637] width 20 height 18
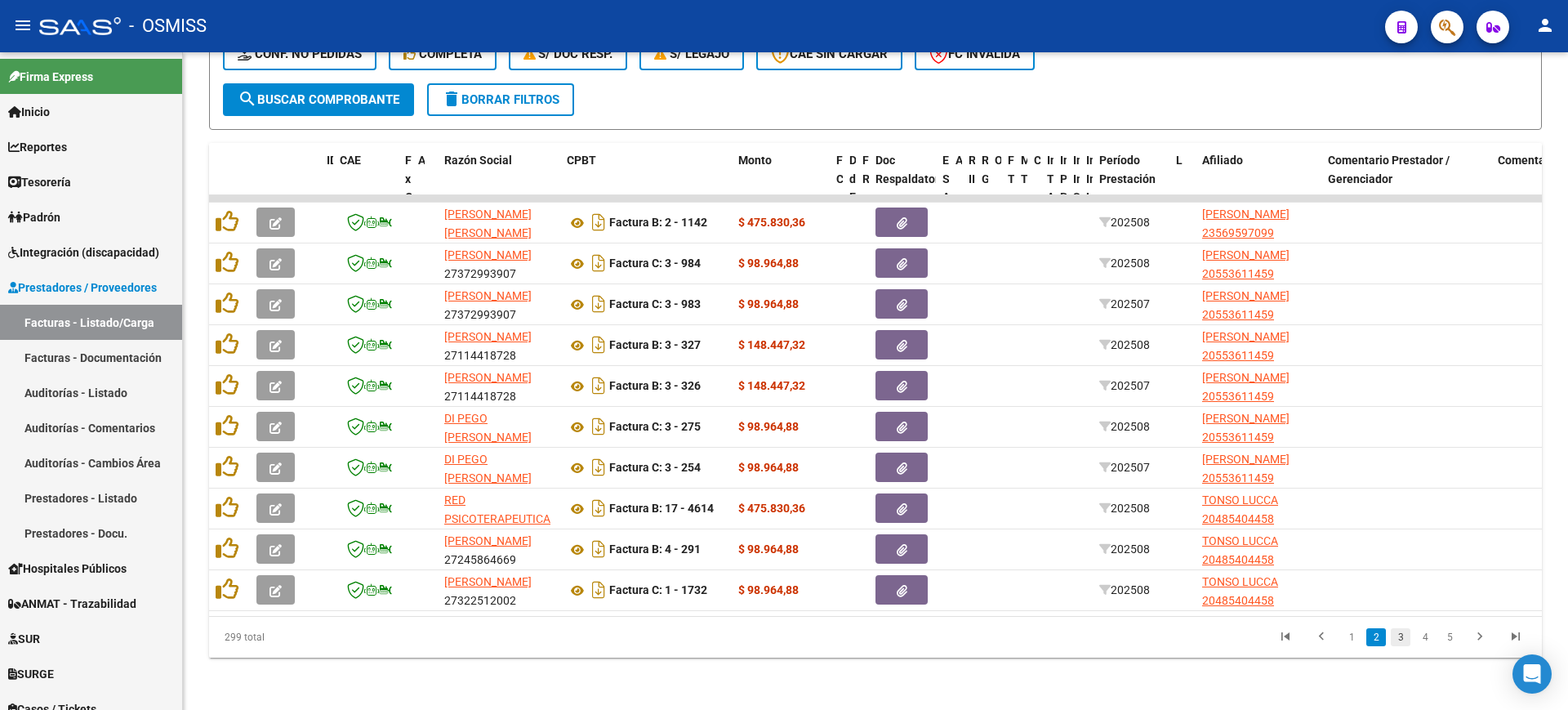
click at [1401, 638] on link "3" at bounding box center [1400, 637] width 20 height 18
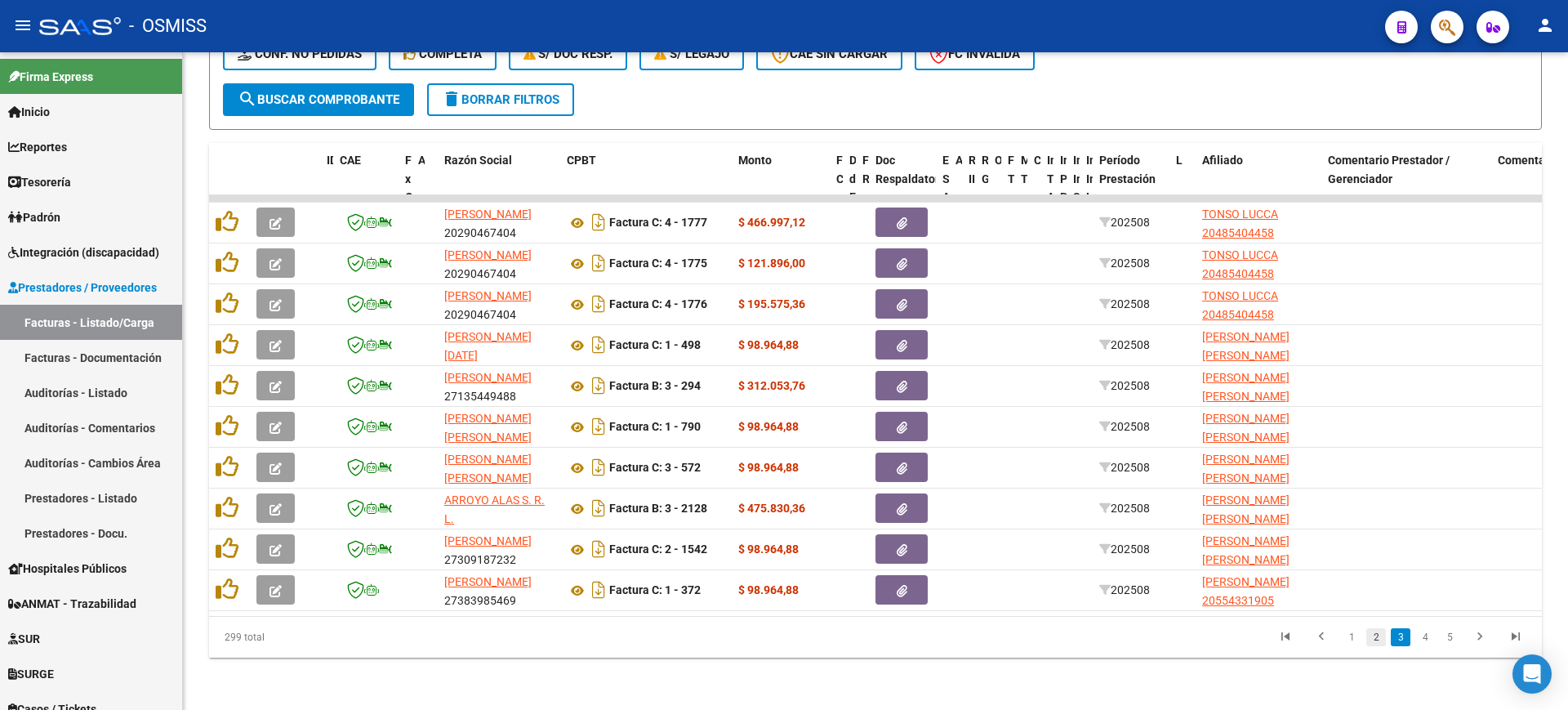
click at [1371, 635] on link "2" at bounding box center [1376, 637] width 20 height 18
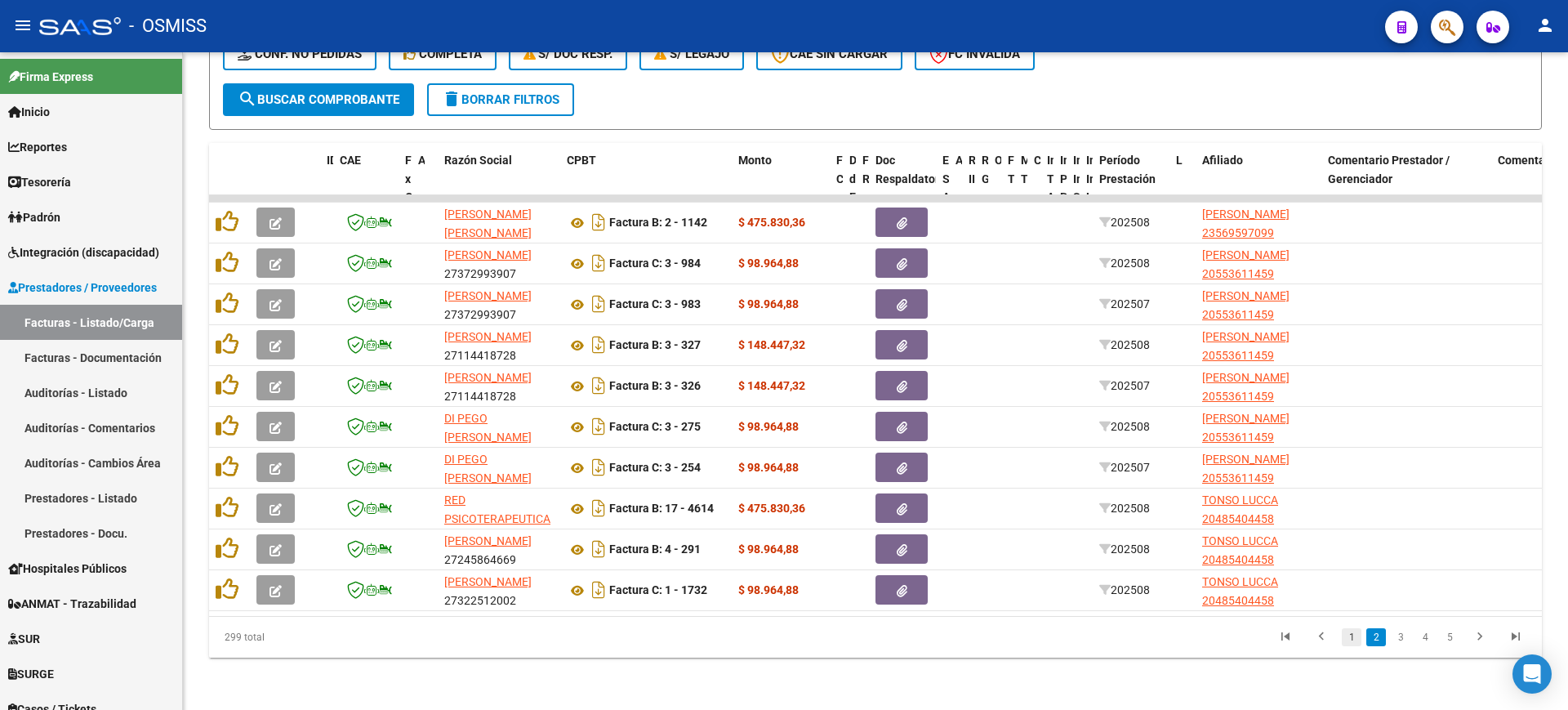
click at [1348, 637] on link "1" at bounding box center [1351, 637] width 20 height 18
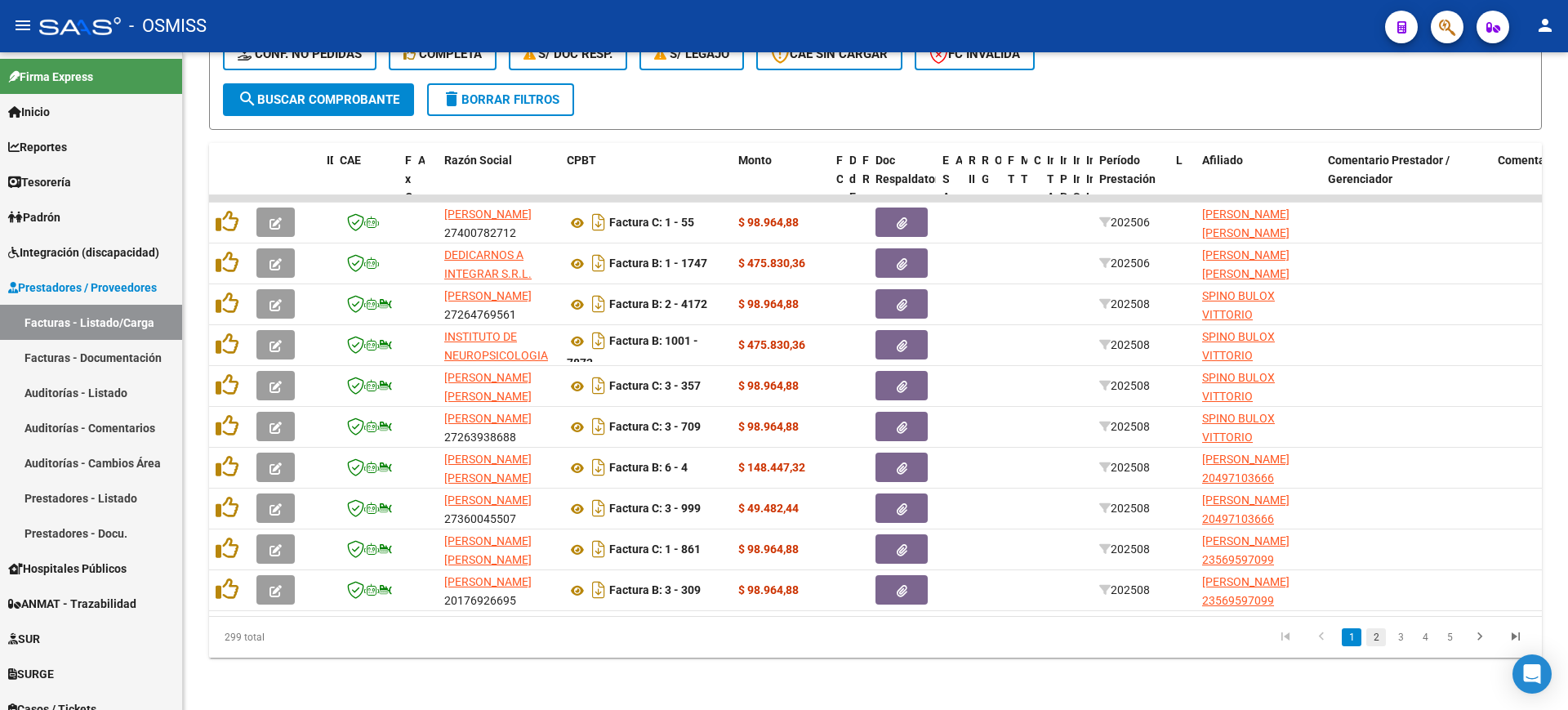
click at [1378, 640] on link "2" at bounding box center [1376, 637] width 20 height 18
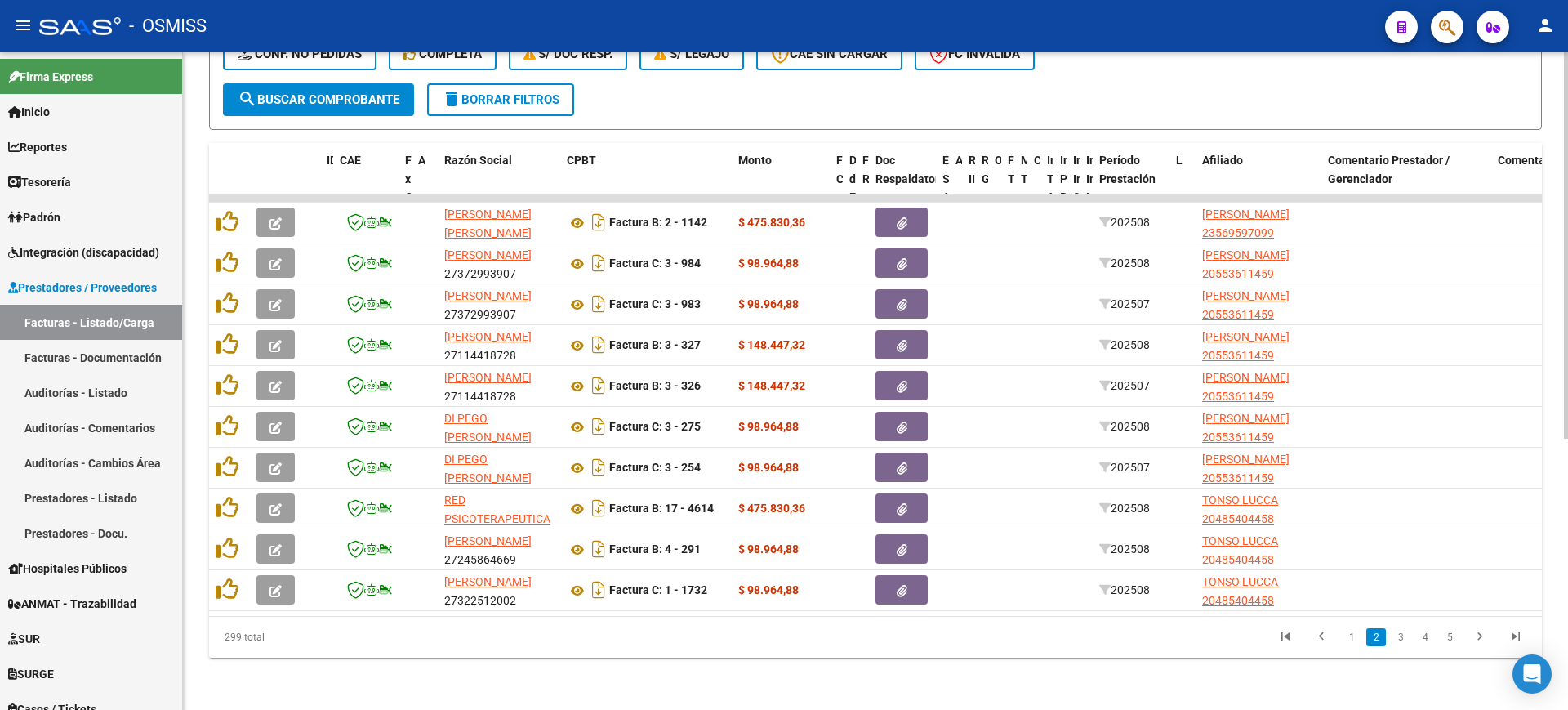
click at [1401, 640] on link "3" at bounding box center [1400, 637] width 20 height 18
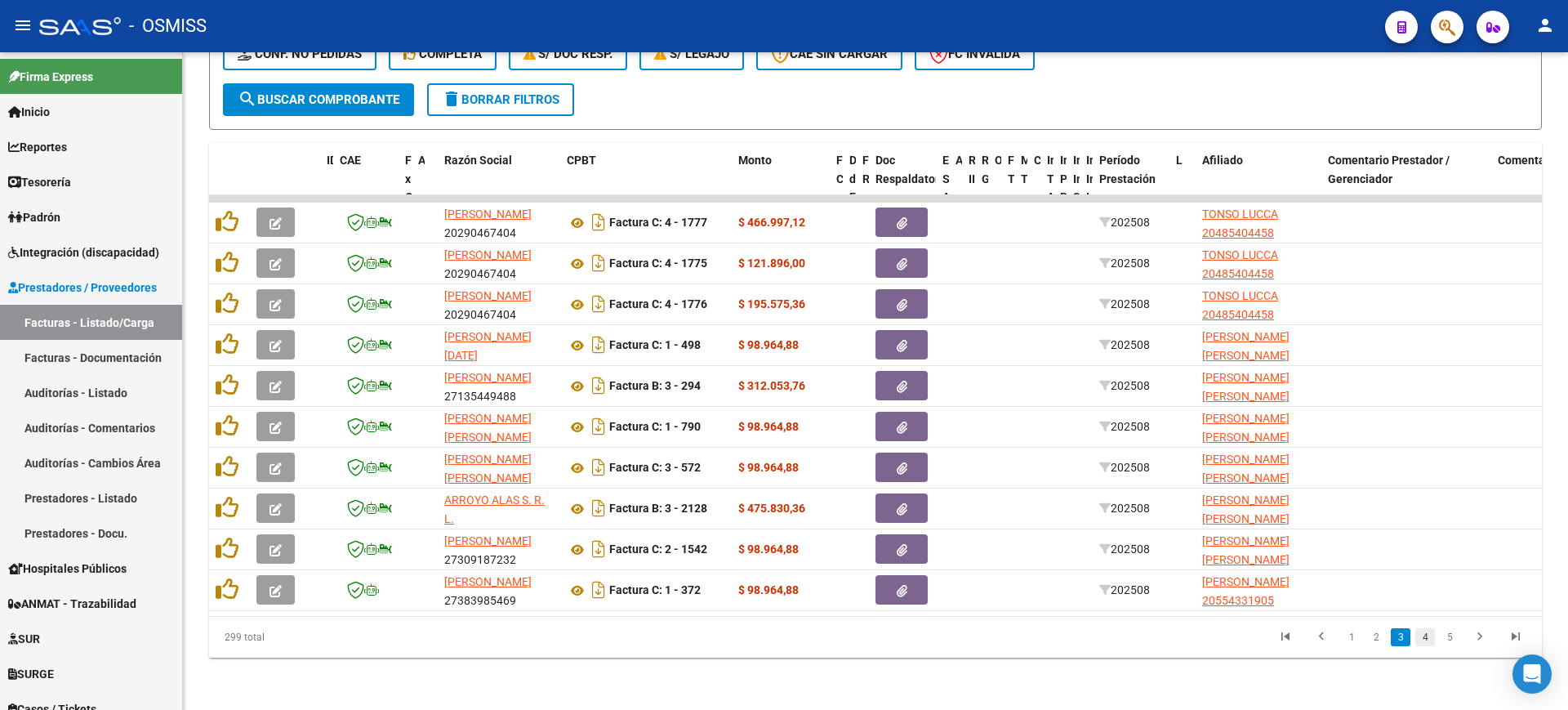
click at [1427, 636] on link "4" at bounding box center [1424, 637] width 20 height 18
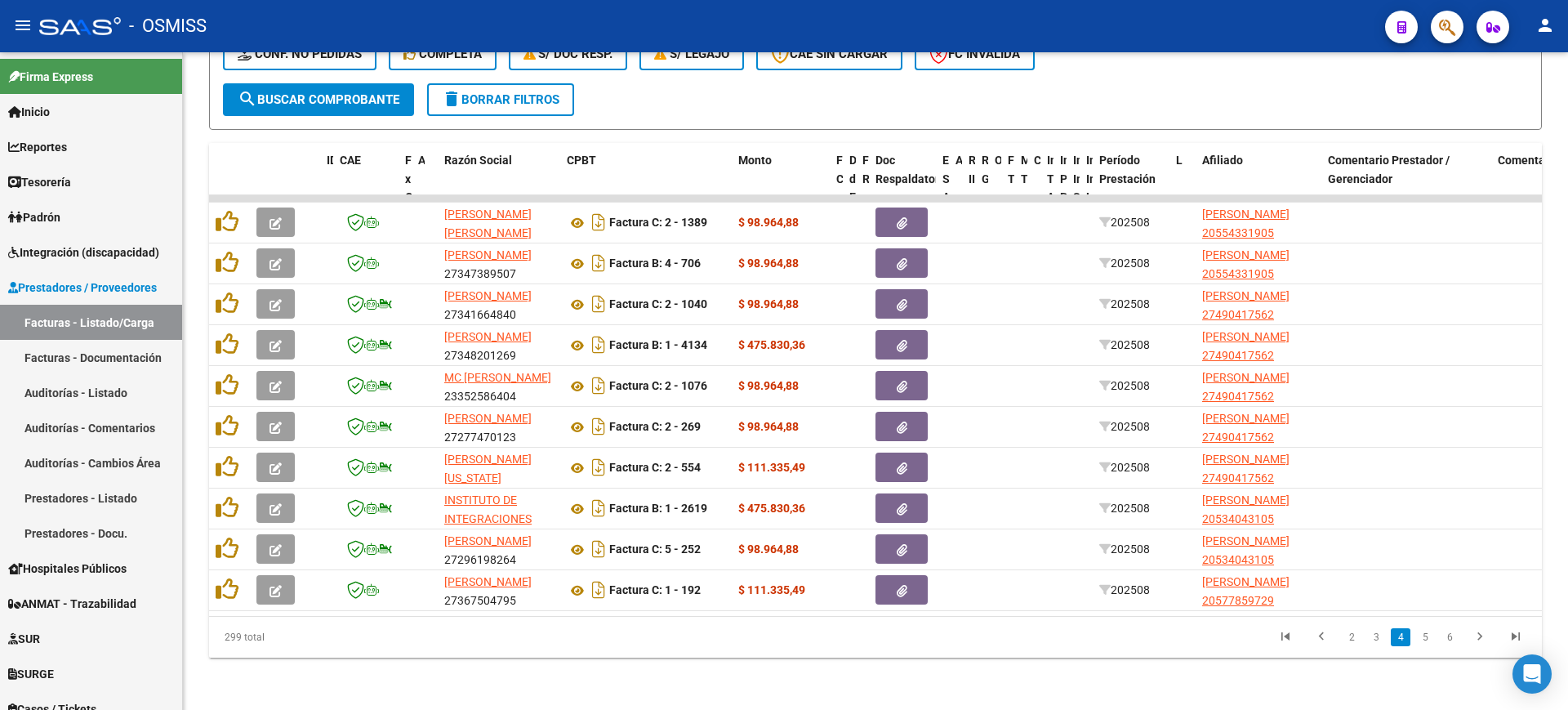
click at [1427, 636] on link "5" at bounding box center [1424, 637] width 20 height 18
click at [1427, 636] on link "6" at bounding box center [1424, 637] width 20 height 18
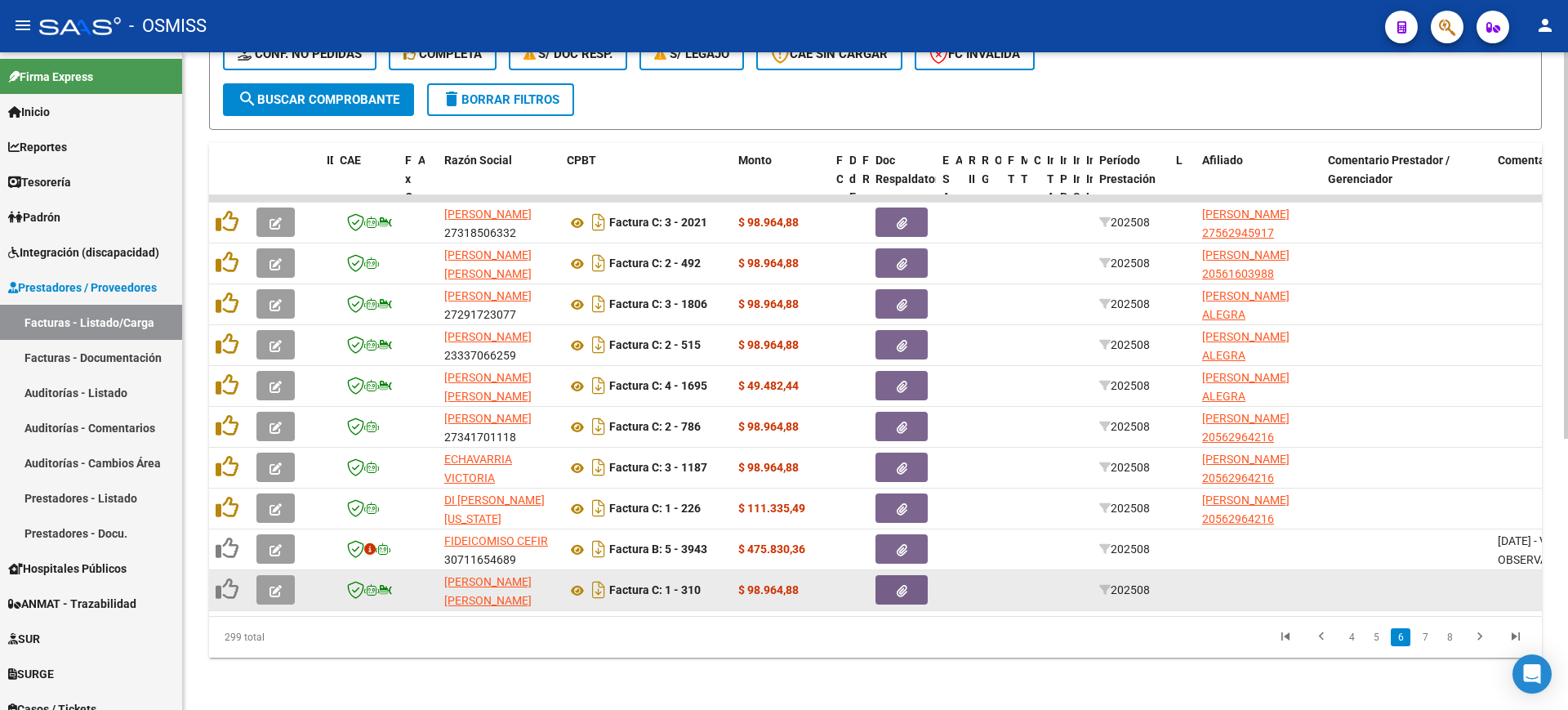
click at [275, 585] on icon "button" at bounding box center [275, 591] width 12 height 12
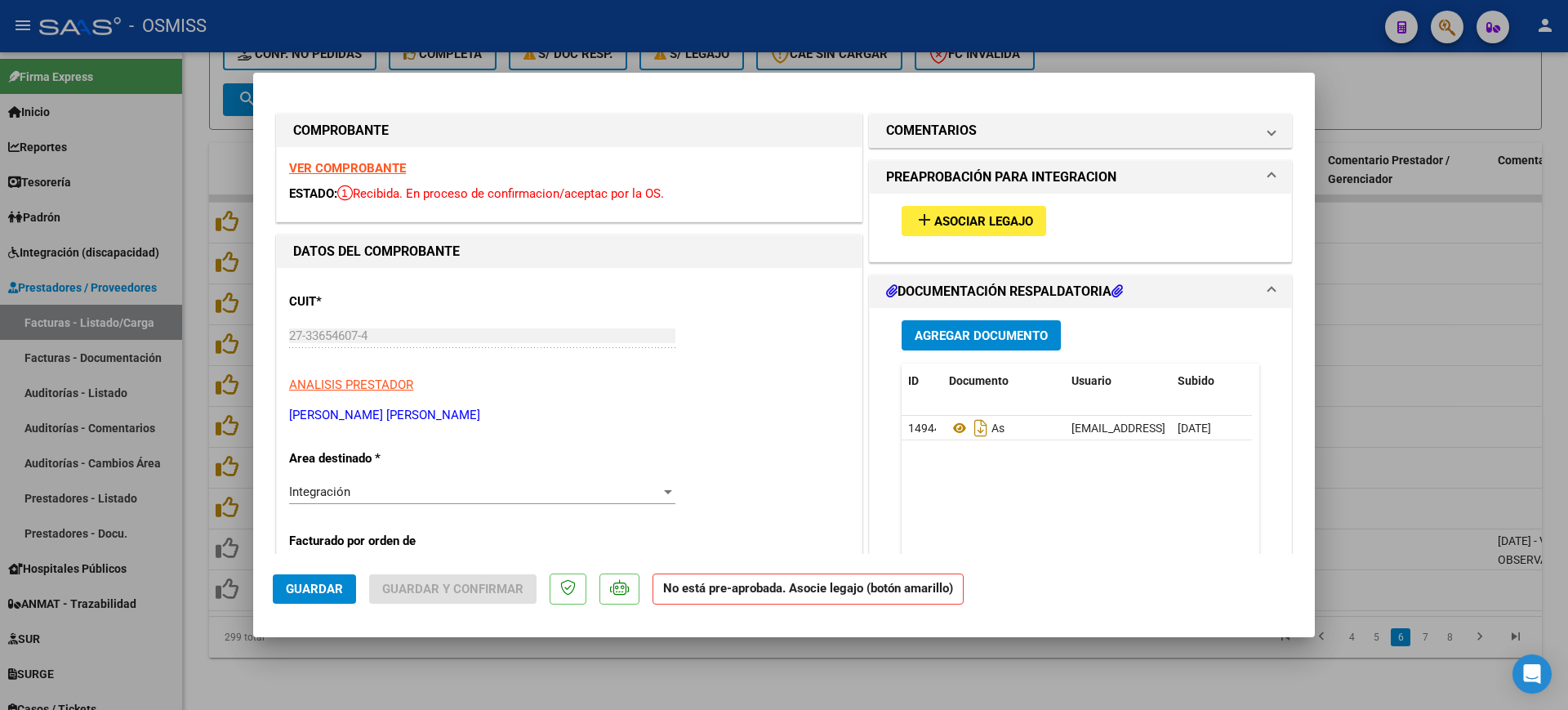
click at [389, 169] on strong "VER COMPROBANTE" at bounding box center [346, 169] width 116 height 15
click at [984, 222] on span "Asociar Legajo" at bounding box center [983, 222] width 98 height 15
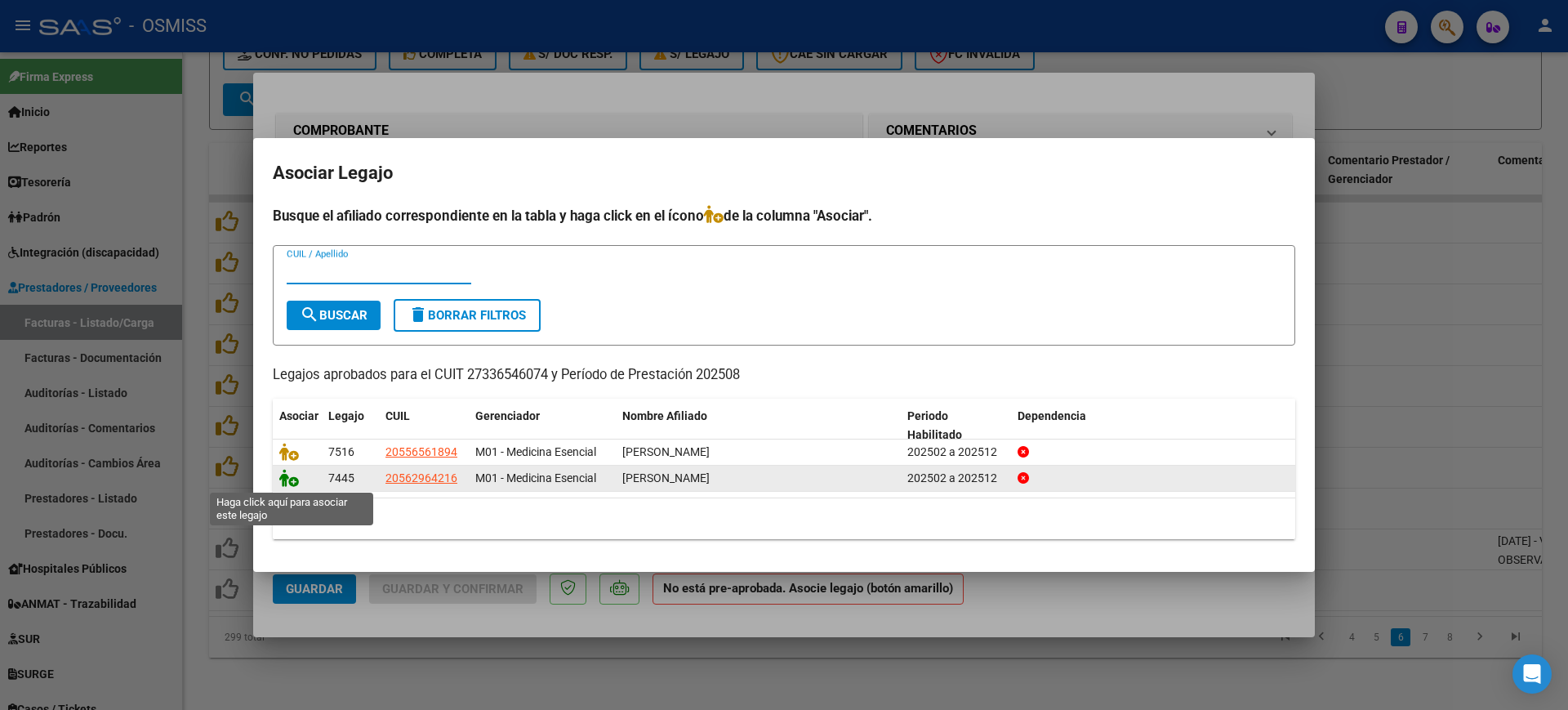
click at [289, 478] on icon at bounding box center [289, 477] width 20 height 18
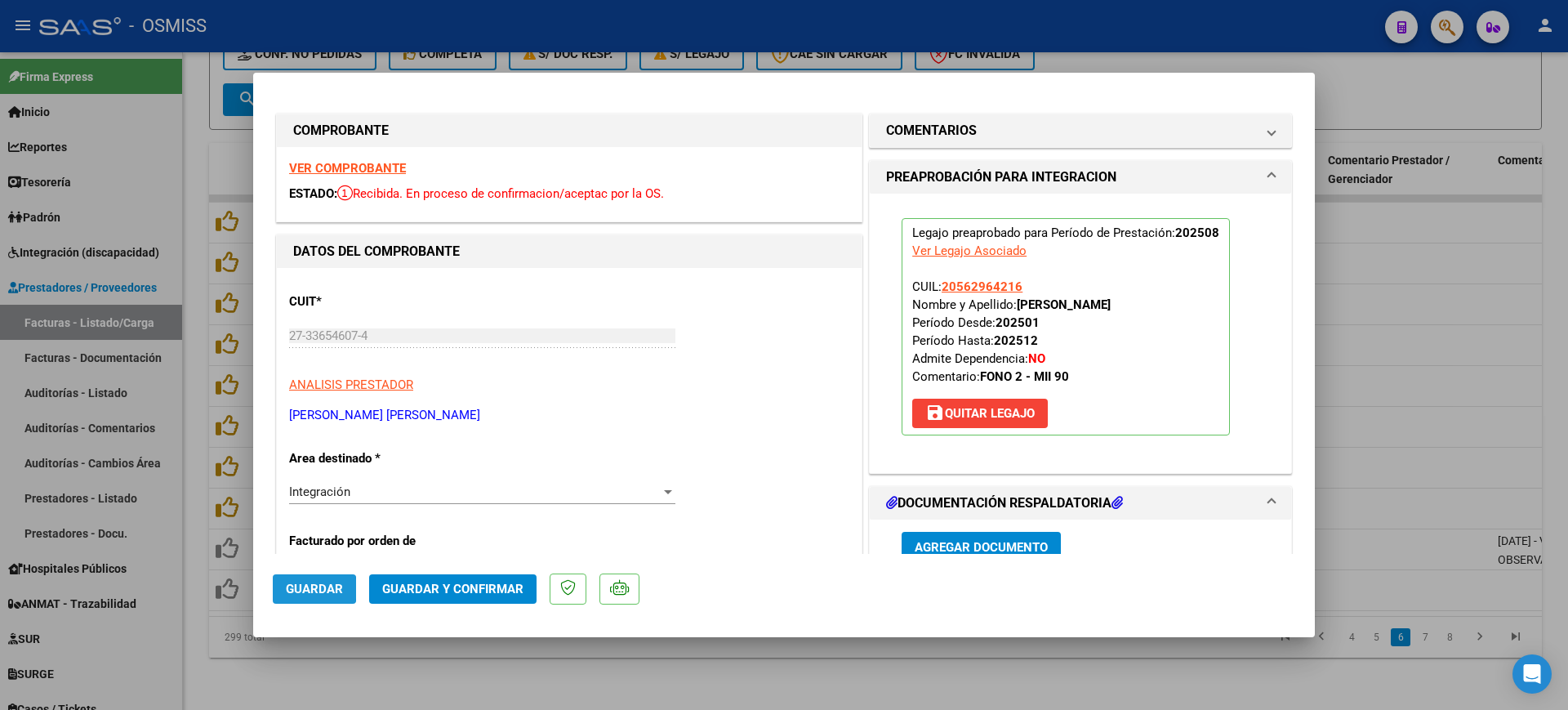
click at [301, 589] on span "Guardar" at bounding box center [314, 589] width 57 height 15
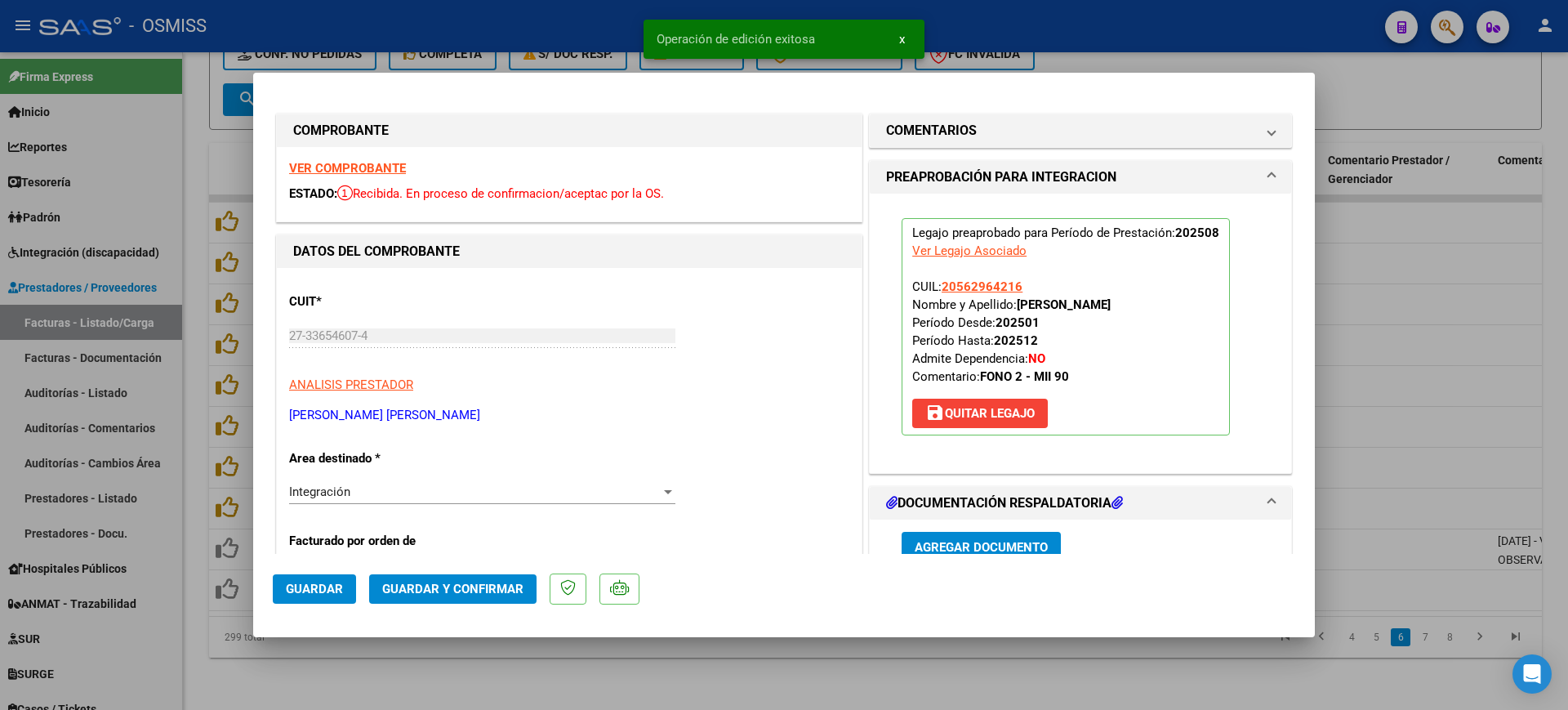
drag, startPoint x: 450, startPoint y: 689, endPoint x: 671, endPoint y: 60, distance: 666.7
click at [455, 682] on div at bounding box center [784, 355] width 1568 height 710
type input "$ 0,00"
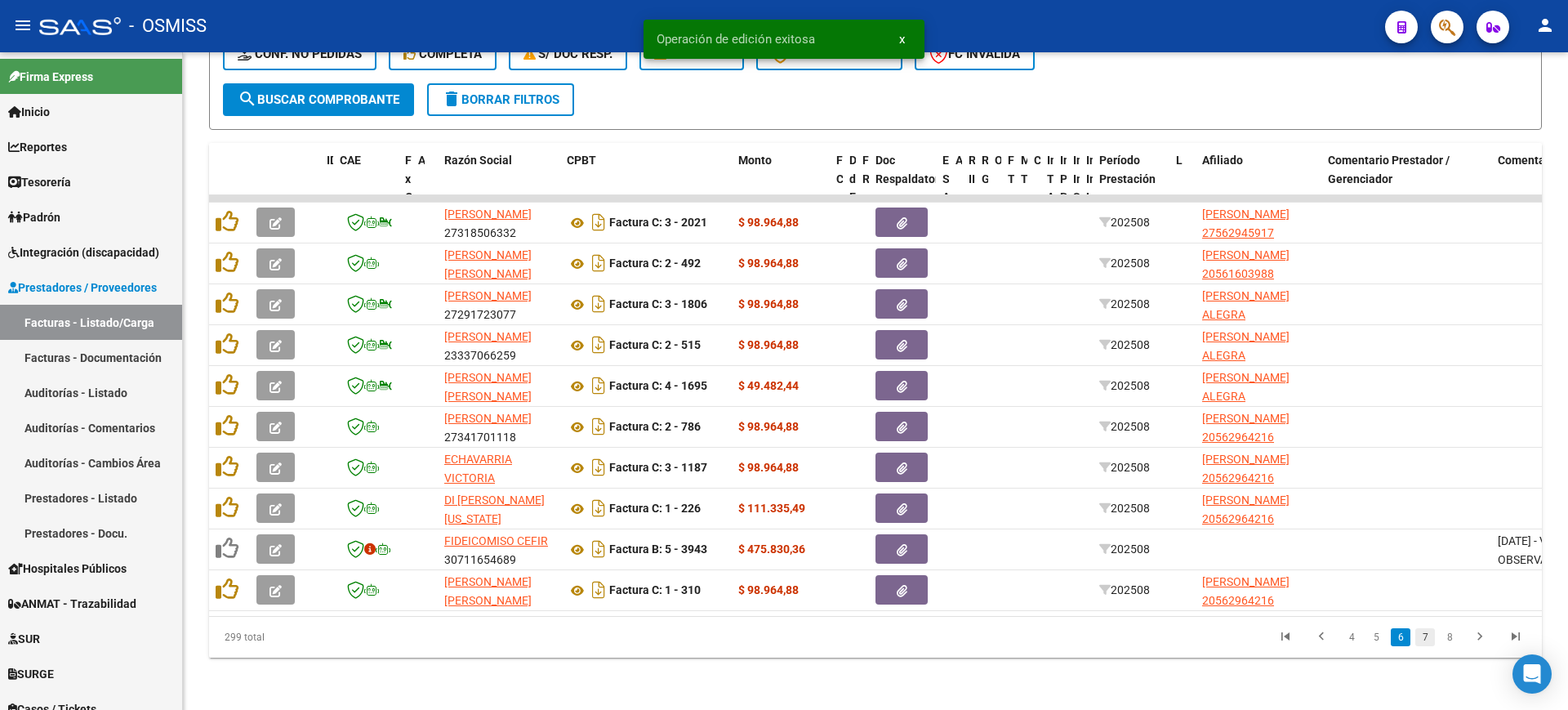
click at [1430, 635] on link "7" at bounding box center [1424, 637] width 20 height 18
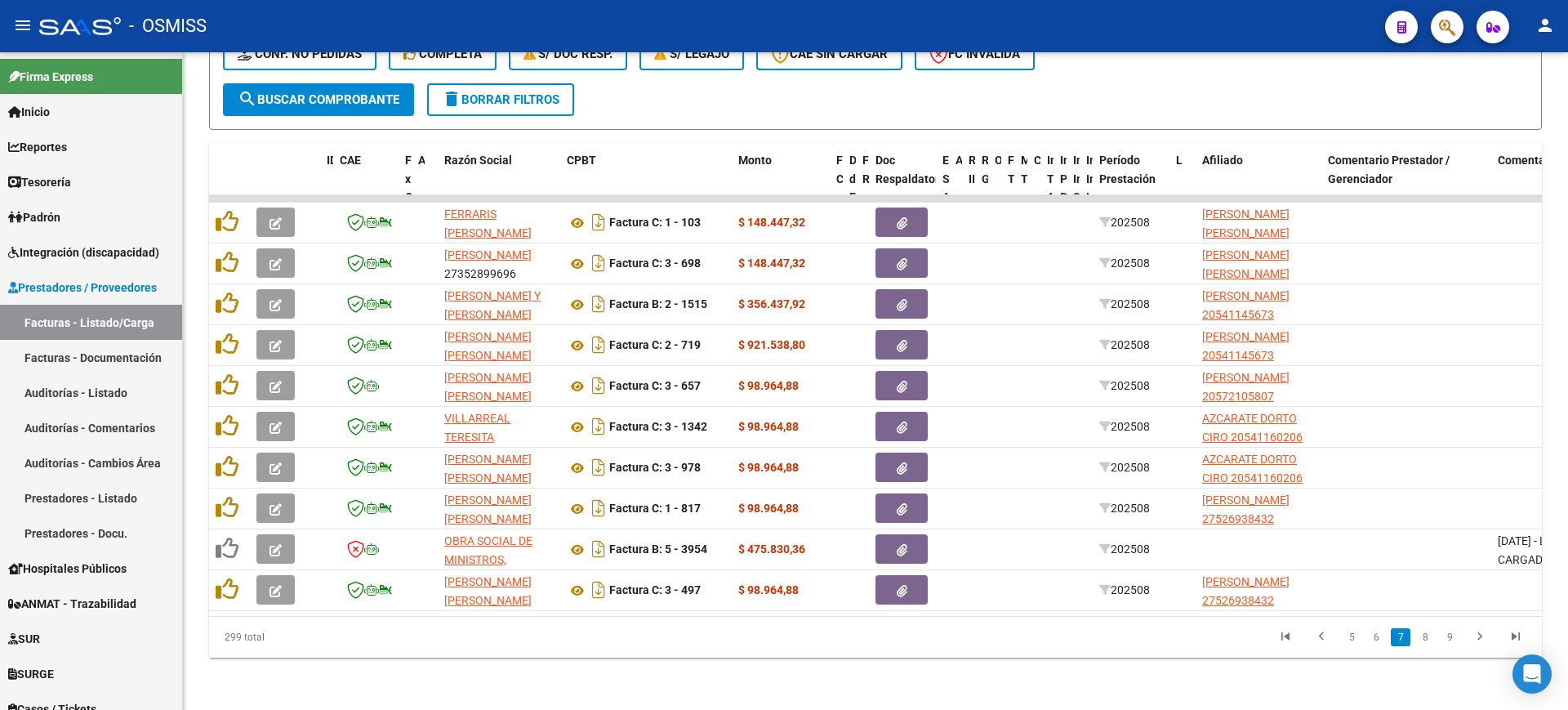
click at [1429, 635] on link "8" at bounding box center [1424, 637] width 20 height 18
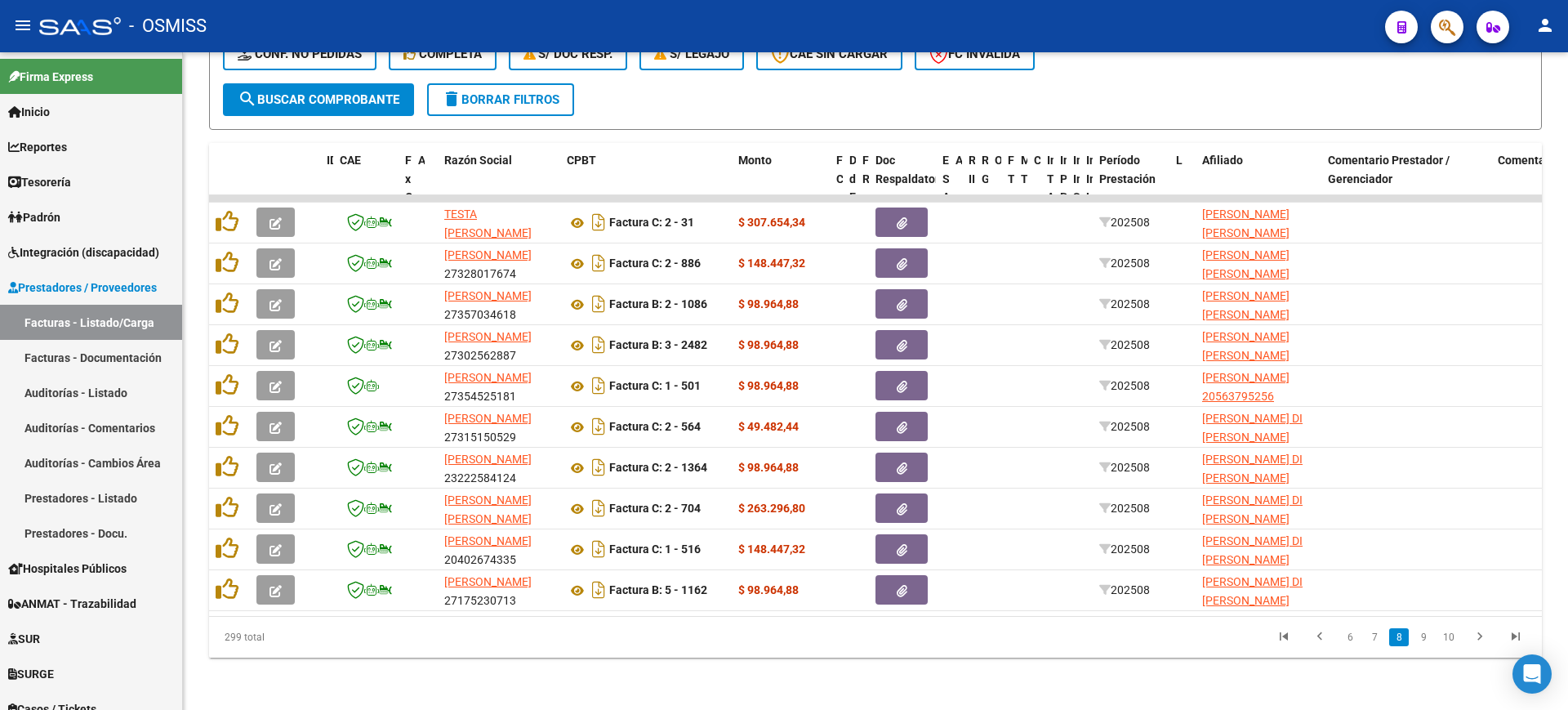
click at [1429, 635] on link "9" at bounding box center [1423, 637] width 20 height 18
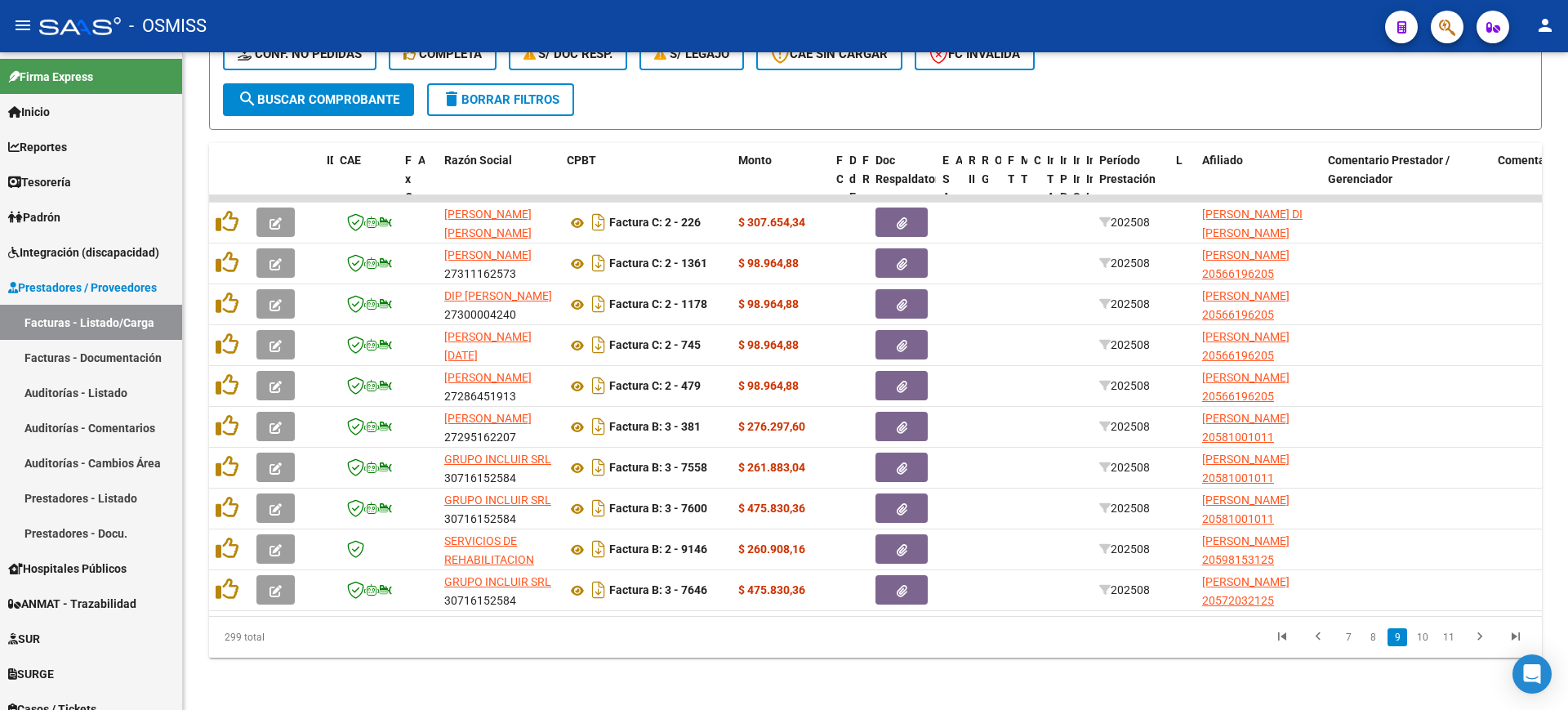
click at [1429, 635] on link "10" at bounding box center [1422, 637] width 21 height 18
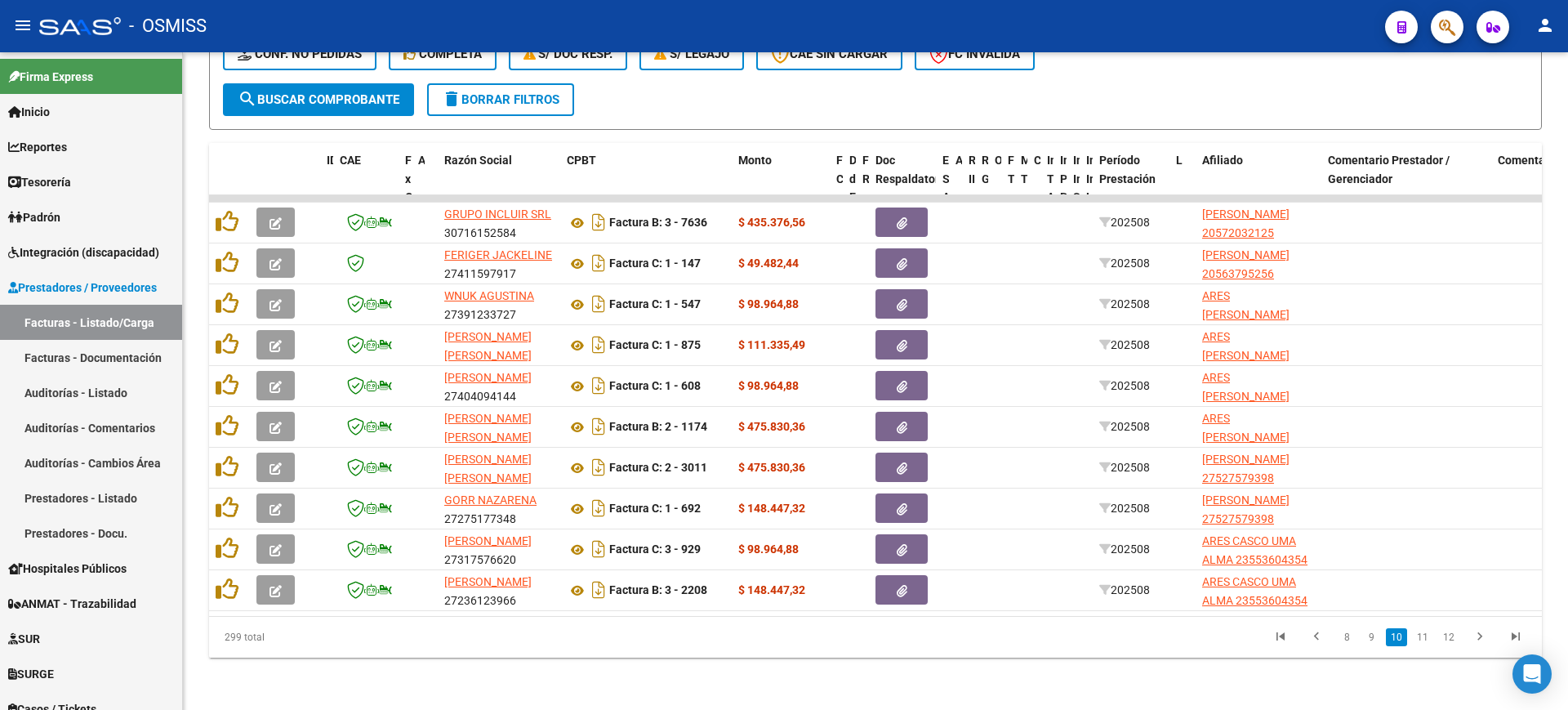
click at [1429, 635] on link "11" at bounding box center [1422, 637] width 21 height 18
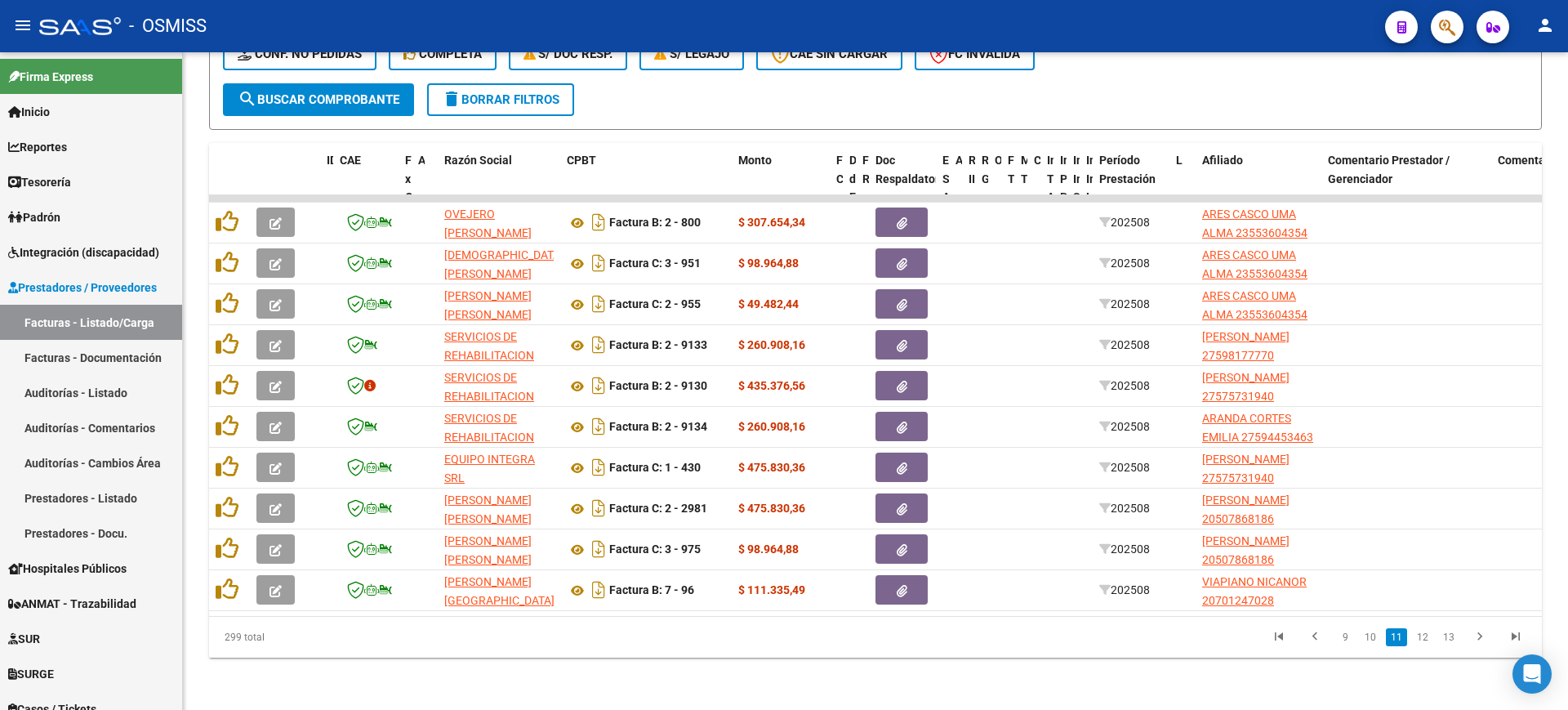
click at [1429, 635] on link "12" at bounding box center [1422, 637] width 21 height 18
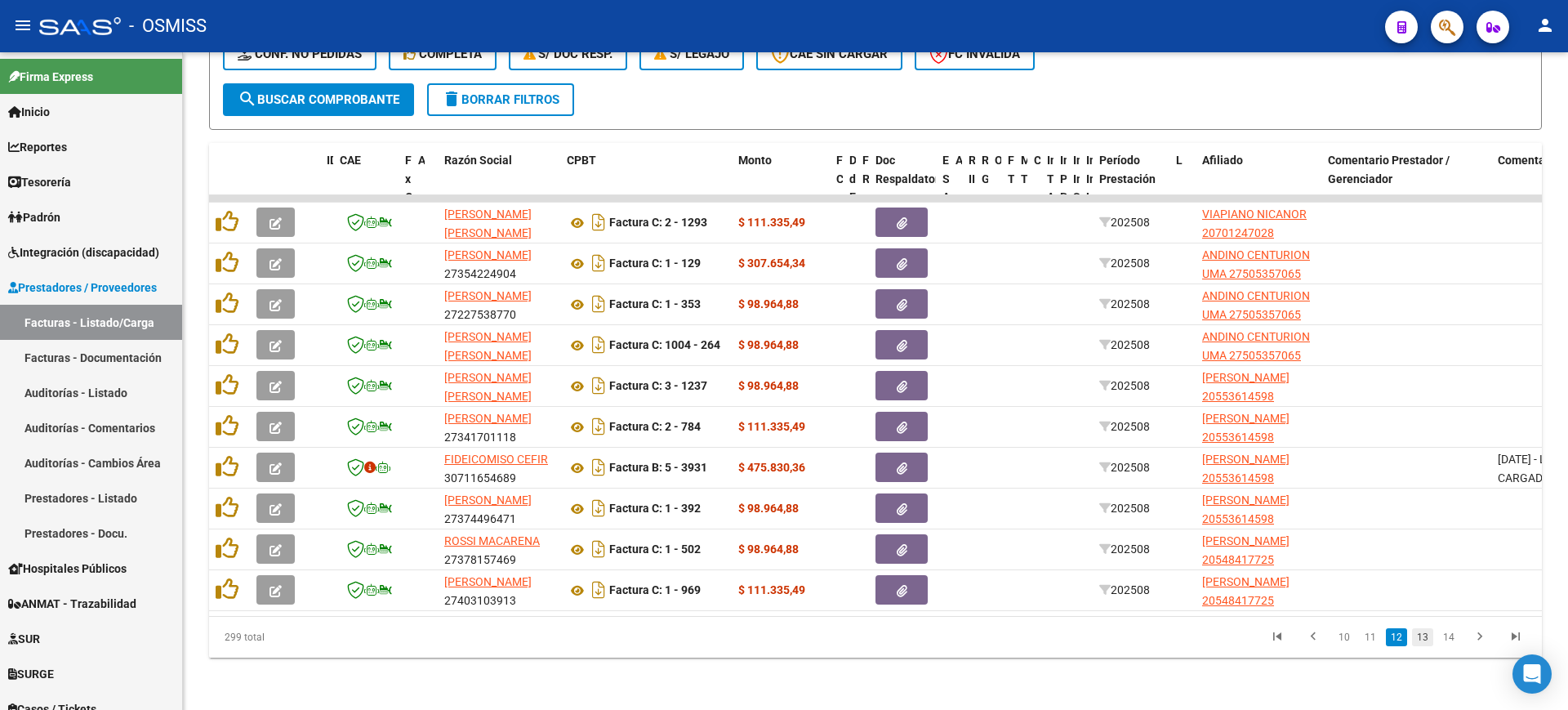
click at [1422, 634] on link "13" at bounding box center [1422, 637] width 21 height 18
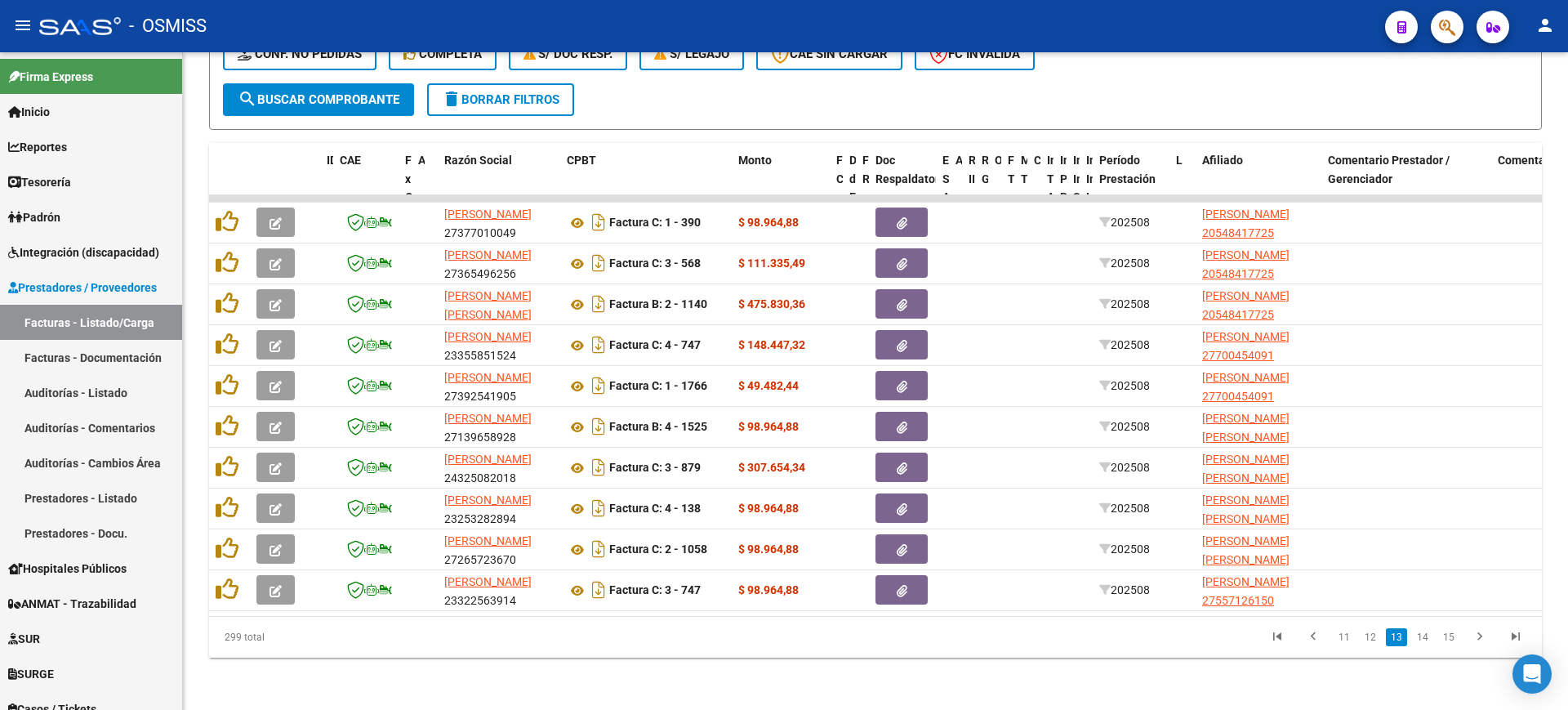
click at [1422, 634] on link "14" at bounding box center [1422, 637] width 21 height 18
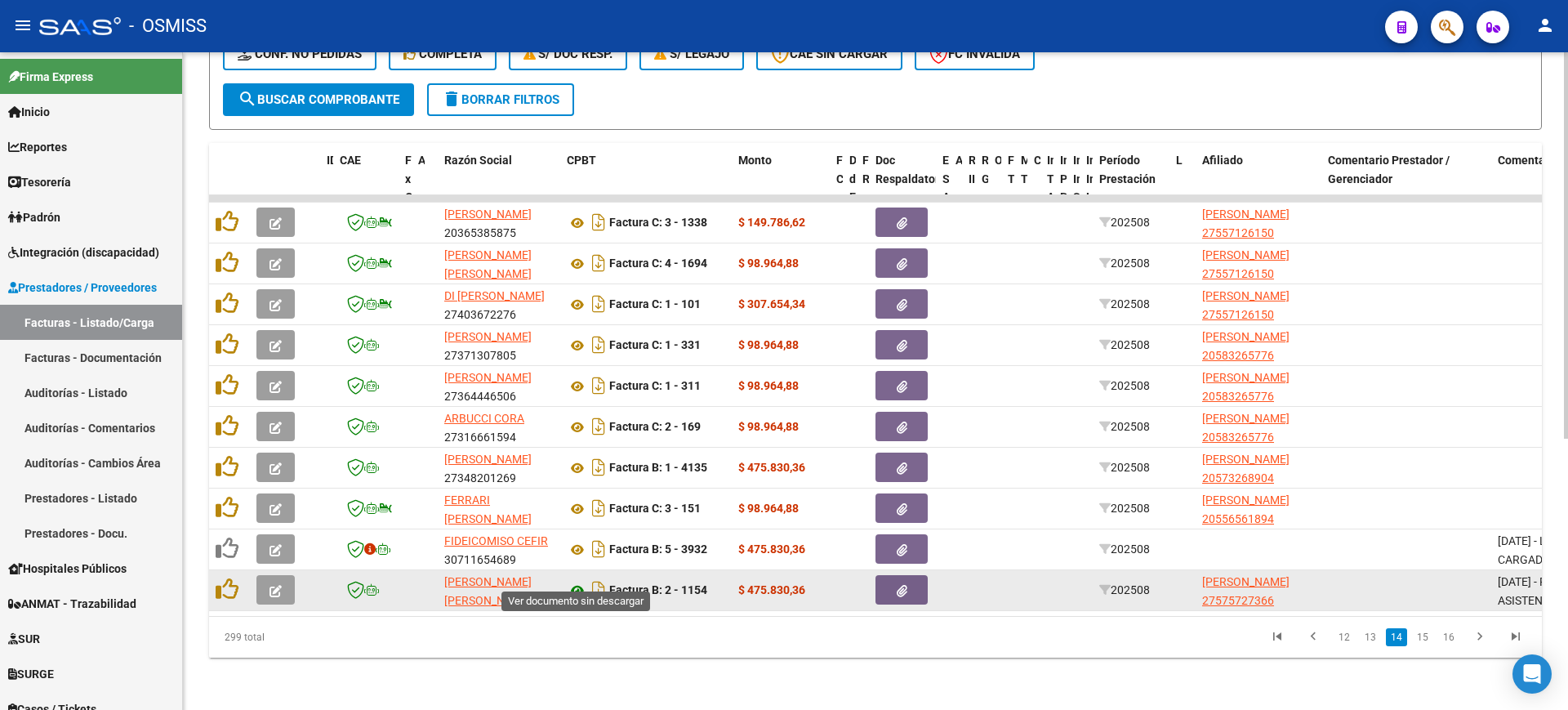
click at [574, 580] on icon at bounding box center [577, 590] width 21 height 20
click at [895, 575] on button "button" at bounding box center [901, 589] width 52 height 29
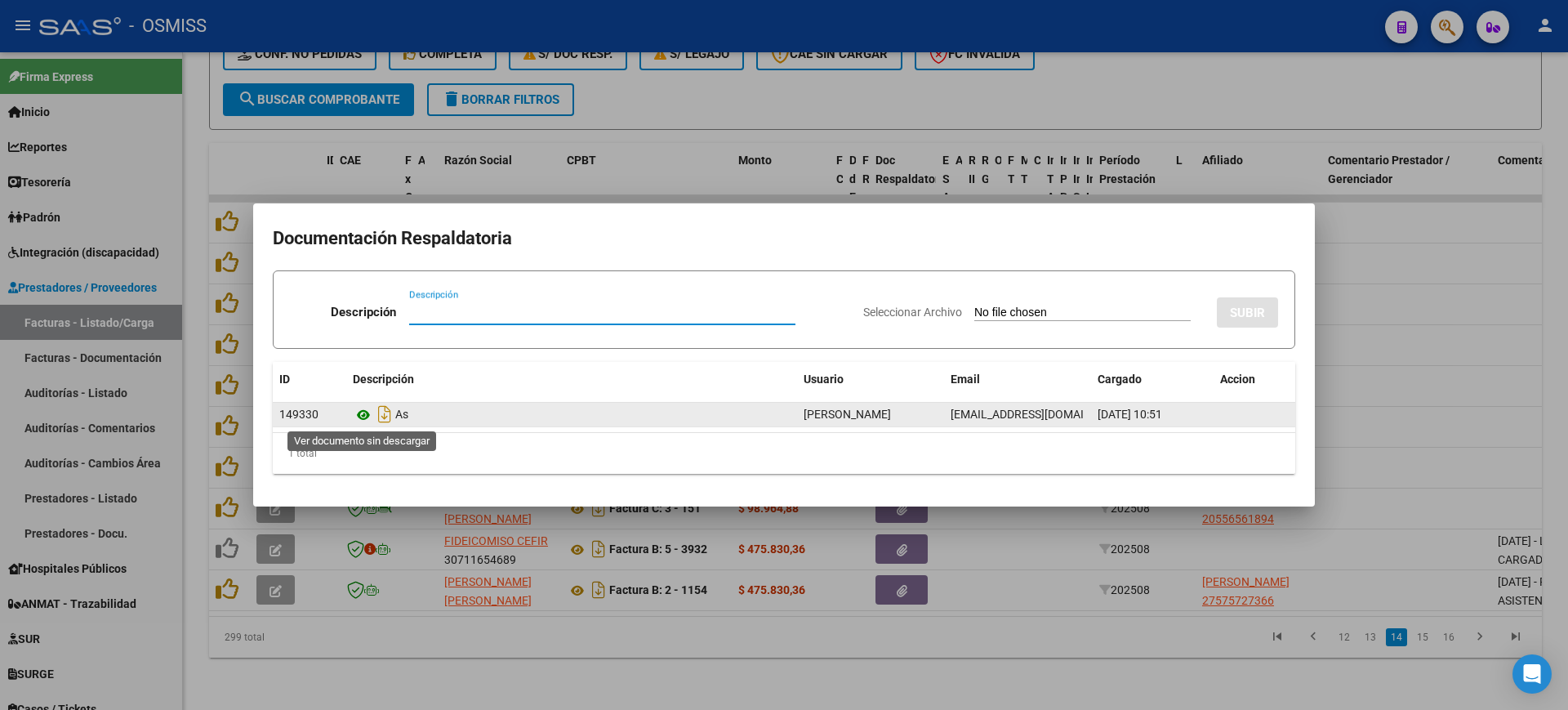
click at [365, 412] on icon at bounding box center [363, 415] width 21 height 20
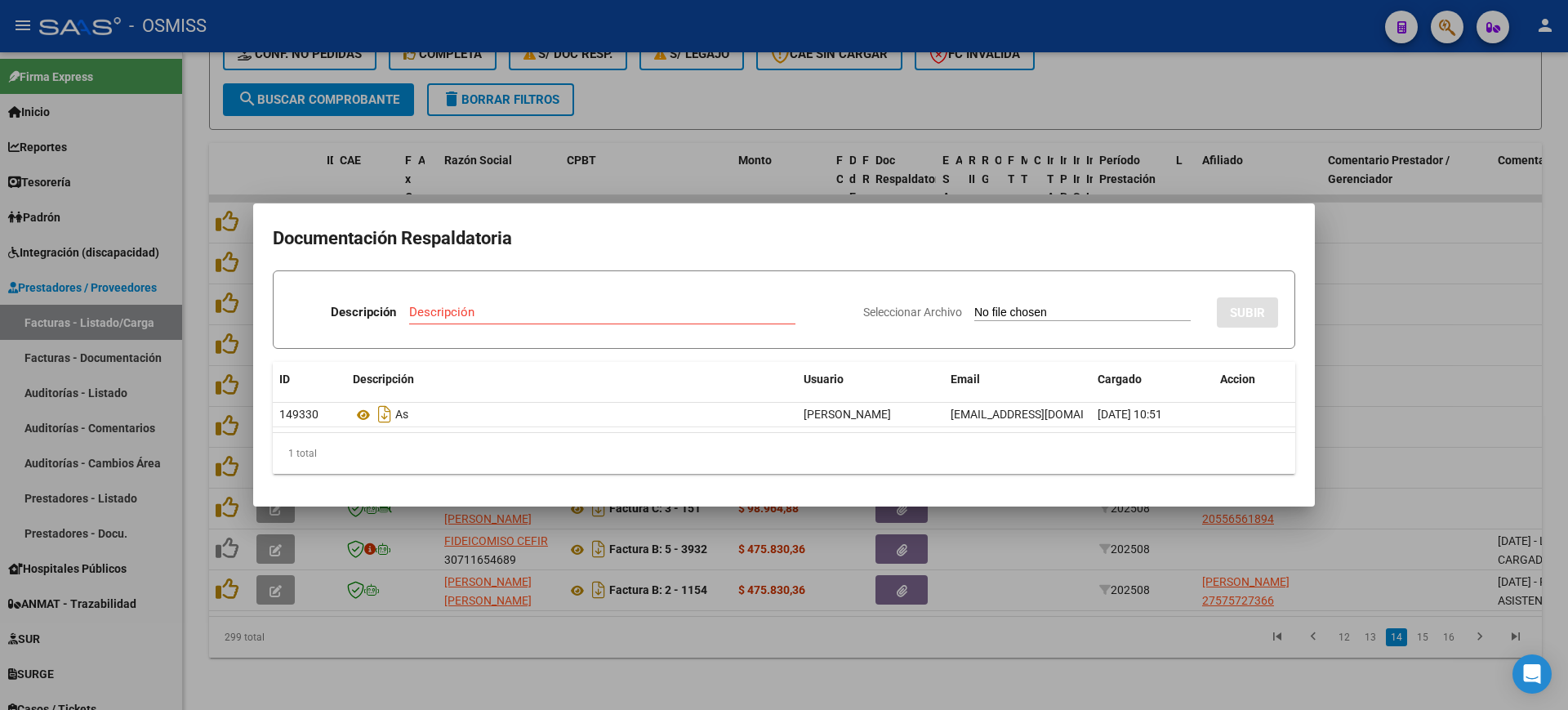
click at [867, 657] on div at bounding box center [784, 355] width 1568 height 710
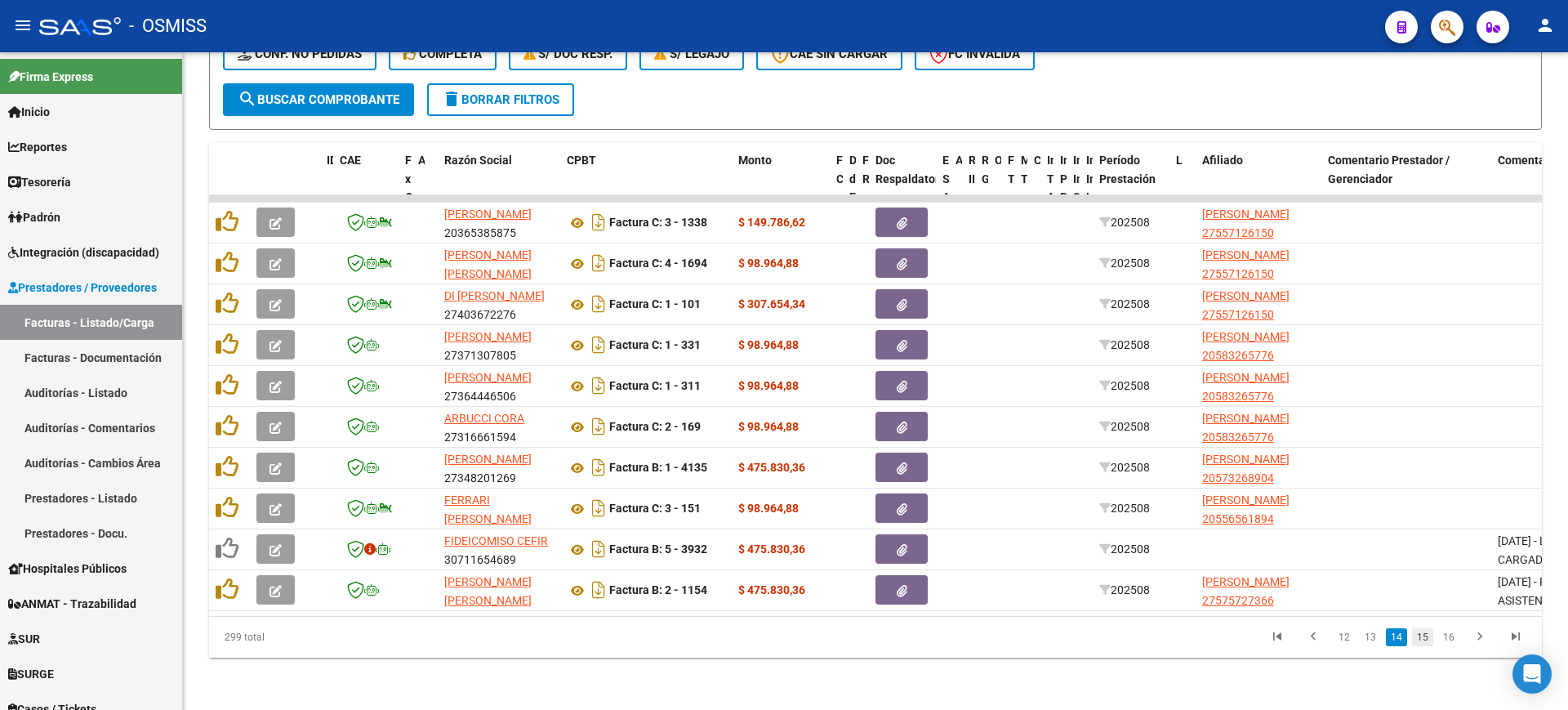
click at [1421, 632] on link "15" at bounding box center [1422, 637] width 21 height 18
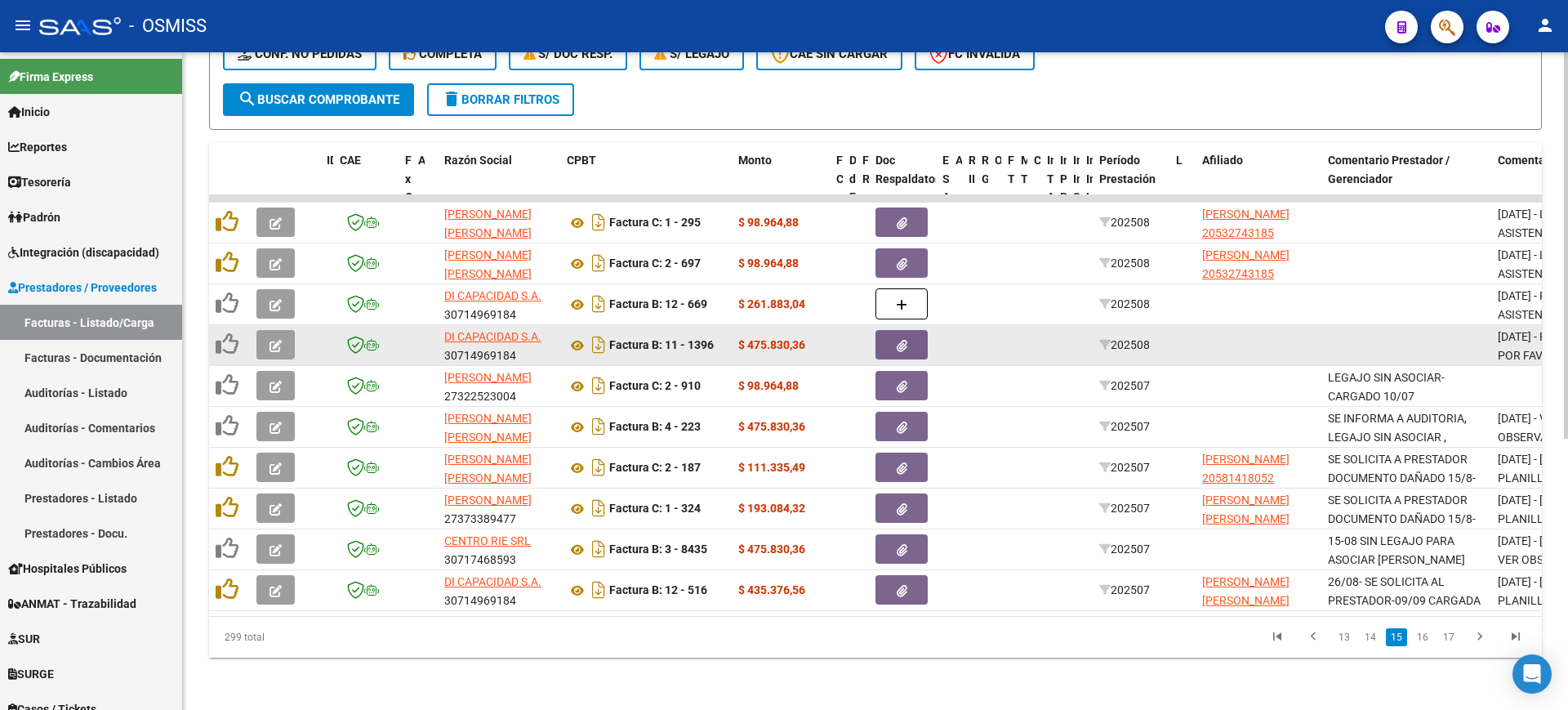
click at [283, 330] on button "button" at bounding box center [275, 345] width 39 height 29
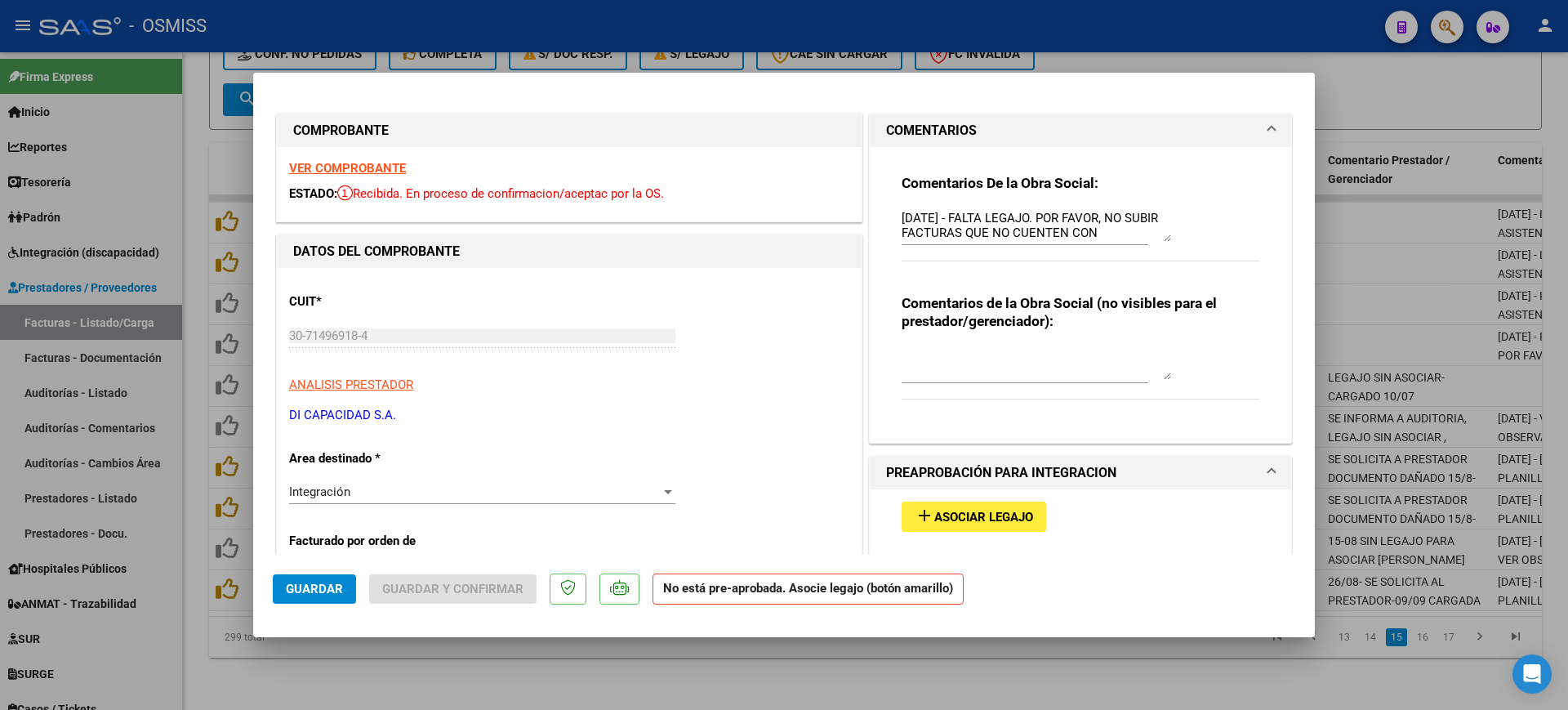
click at [390, 169] on strong "VER COMPROBANTE" at bounding box center [346, 169] width 116 height 15
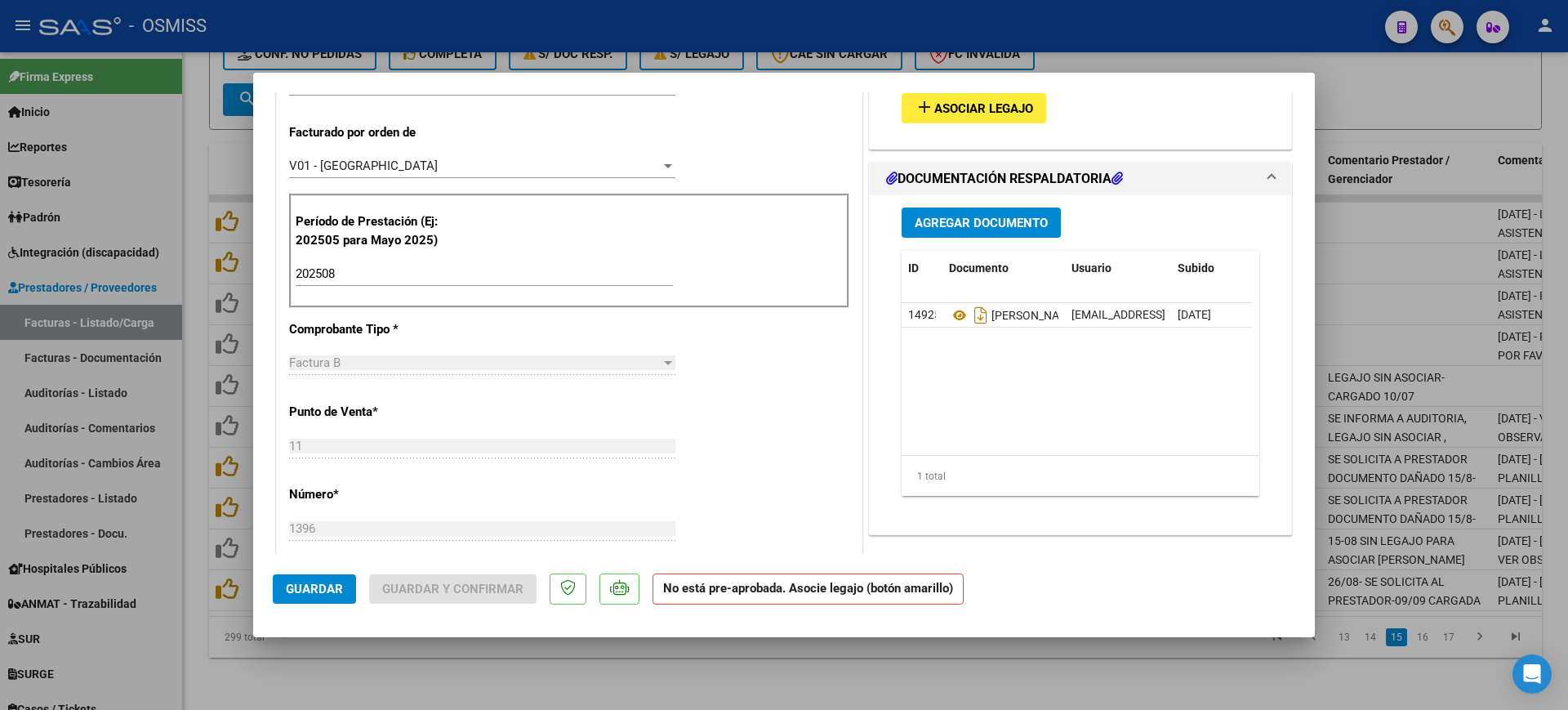
scroll to position [510, 0]
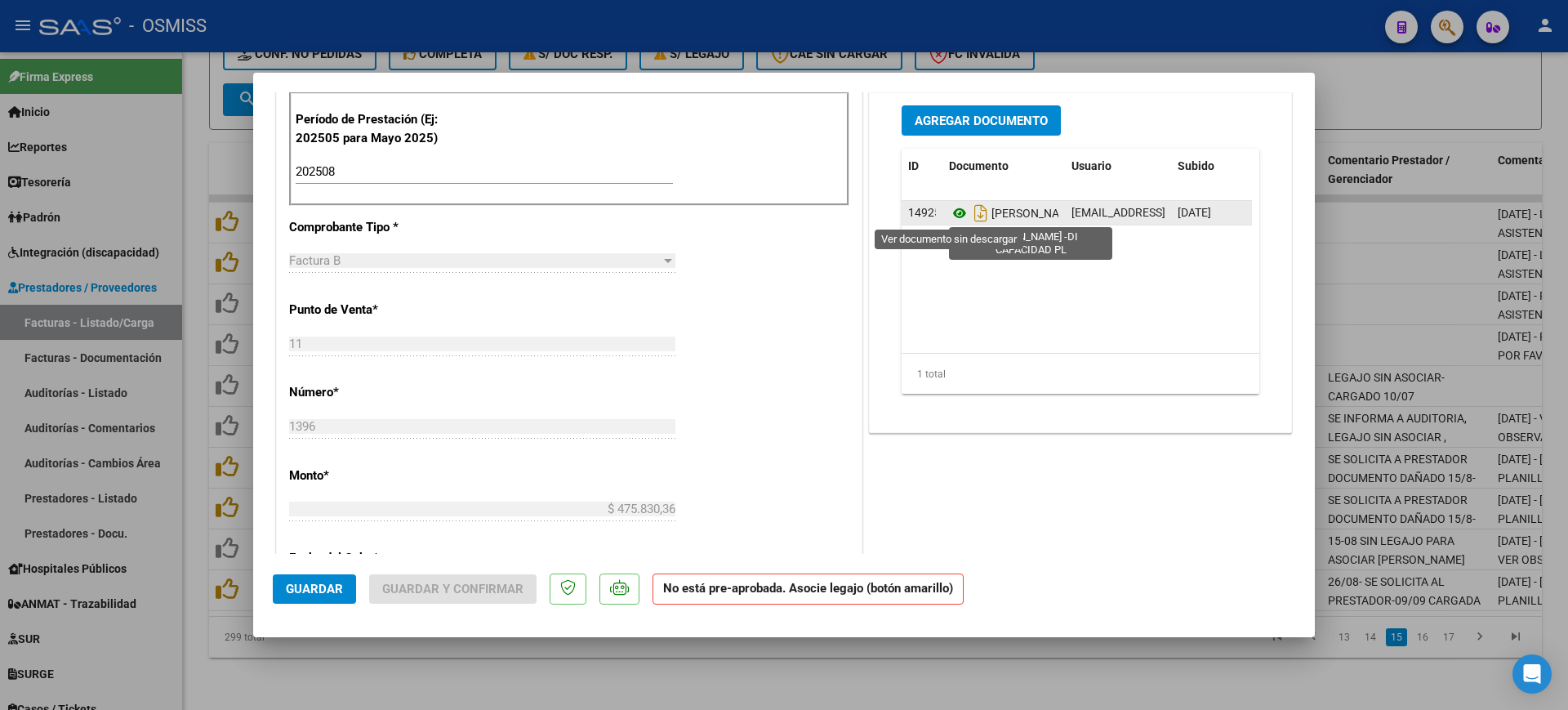
click at [954, 216] on icon at bounding box center [960, 213] width 21 height 20
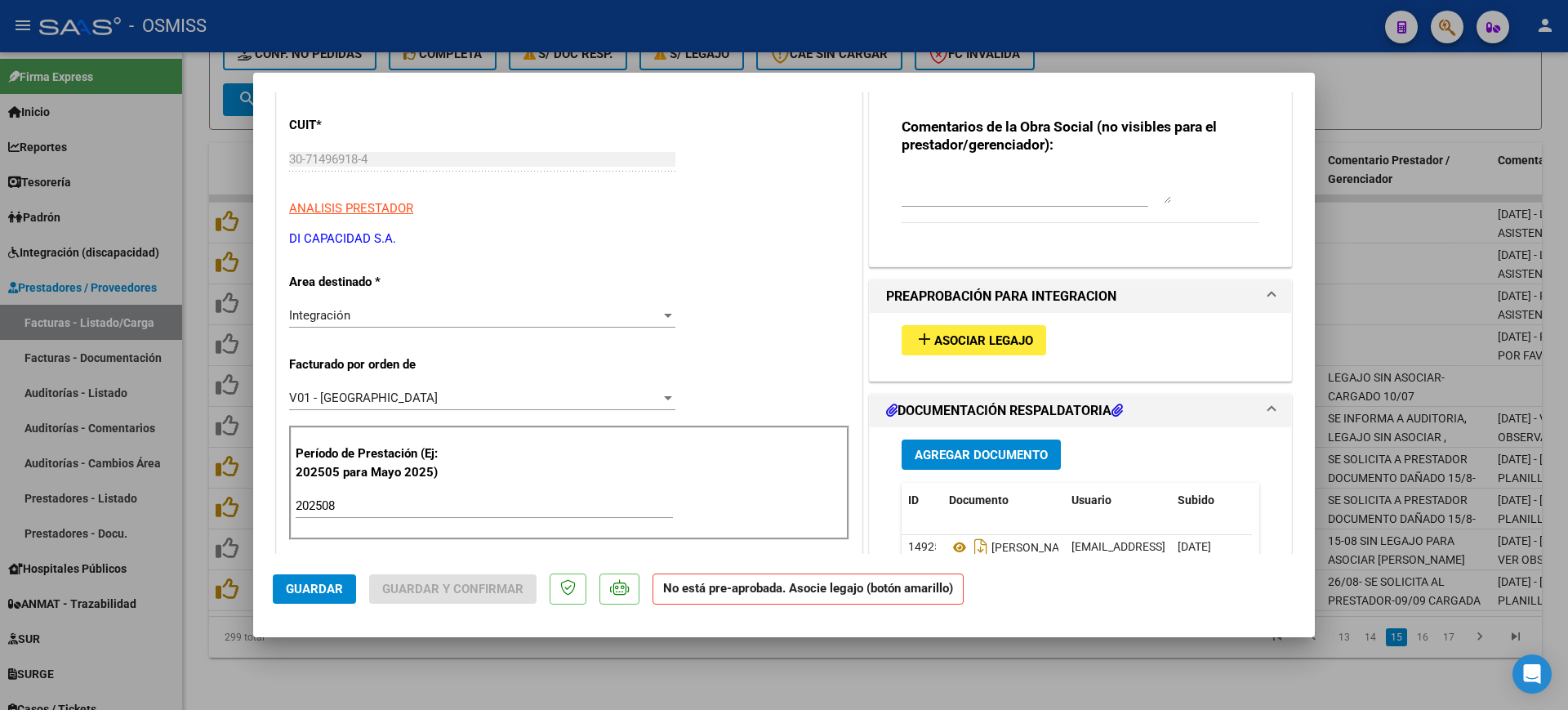
scroll to position [307, 0]
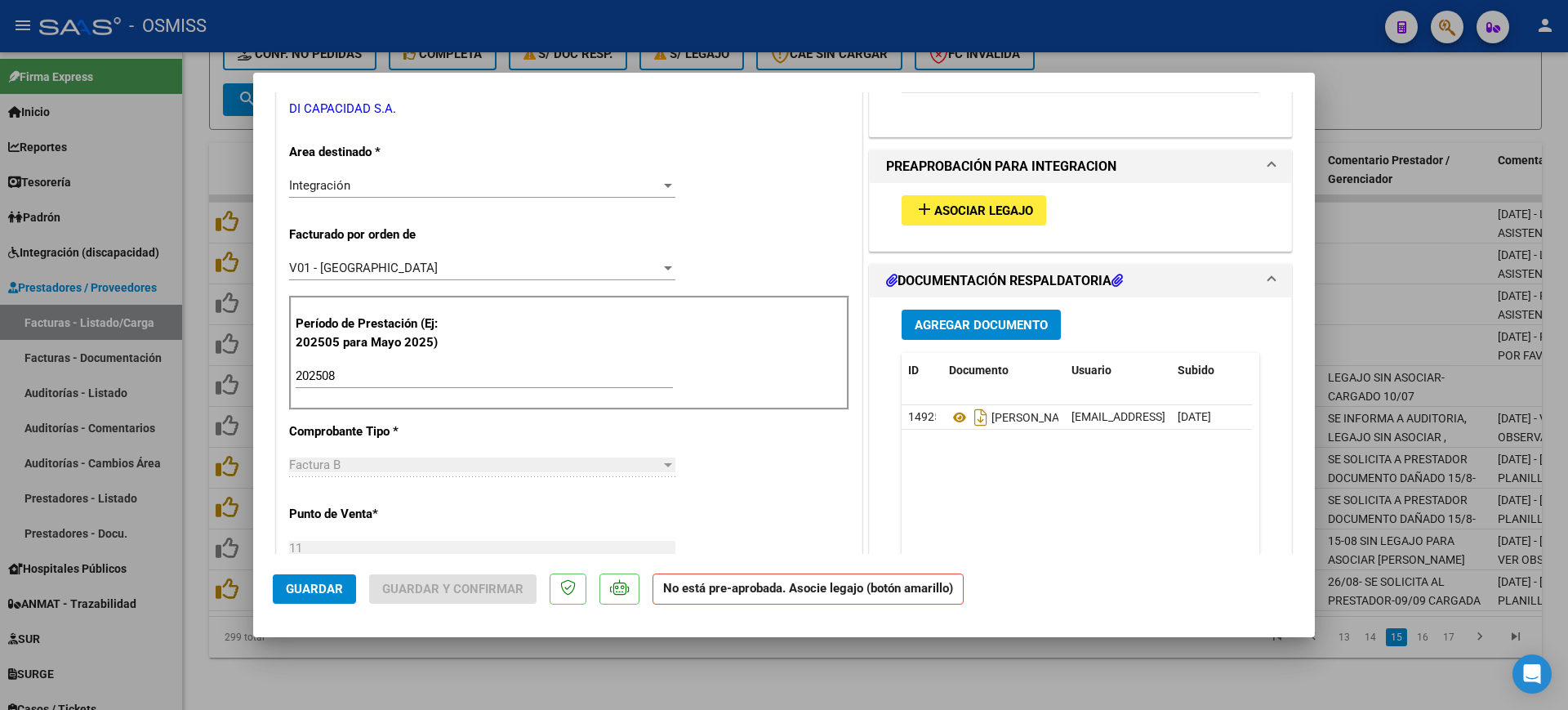
click at [943, 203] on span "add Asociar Legajo" at bounding box center [973, 210] width 118 height 15
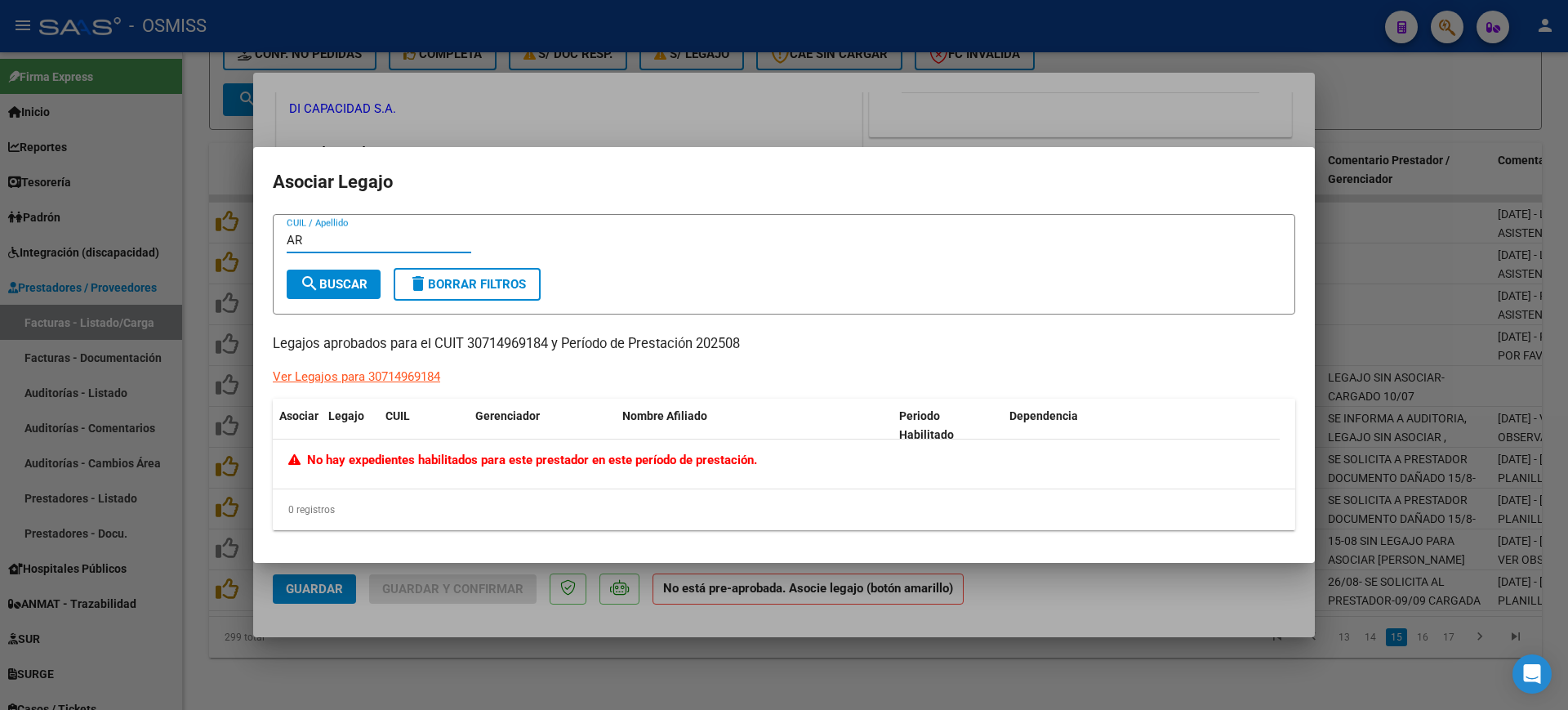
type input "A"
click at [1074, 568] on div at bounding box center [784, 355] width 1568 height 710
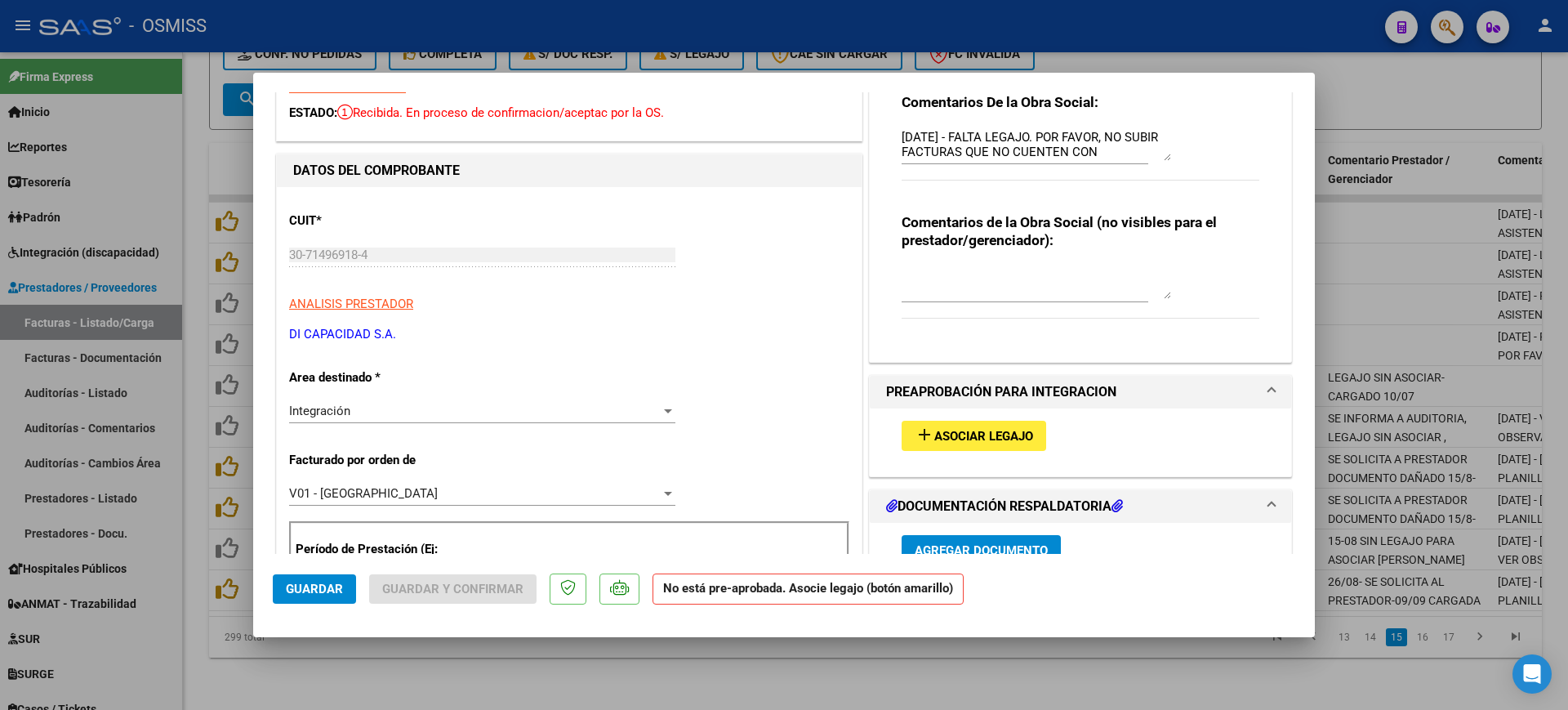
scroll to position [0, 0]
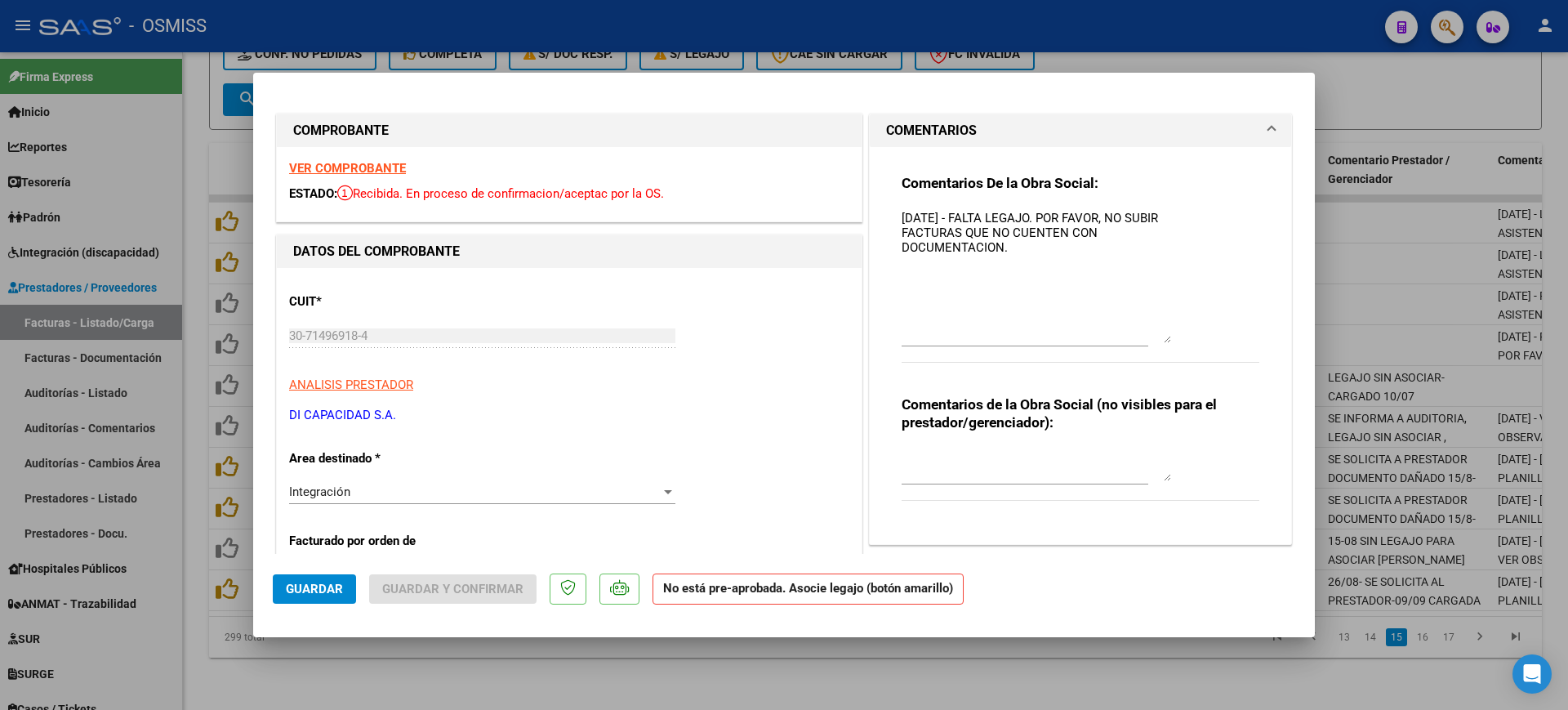
drag, startPoint x: 1155, startPoint y: 232, endPoint x: 1162, endPoint y: 334, distance: 102.2
click at [1162, 334] on textarea "9/09/2025 - FALTA LEGAJO. POR FAVOR, NO SUBIR FACTURAS QUE NO CUENTEN CON DOCUM…" at bounding box center [1036, 276] width 270 height 134
click at [786, 678] on div at bounding box center [784, 355] width 1568 height 710
type input "$ 0,00"
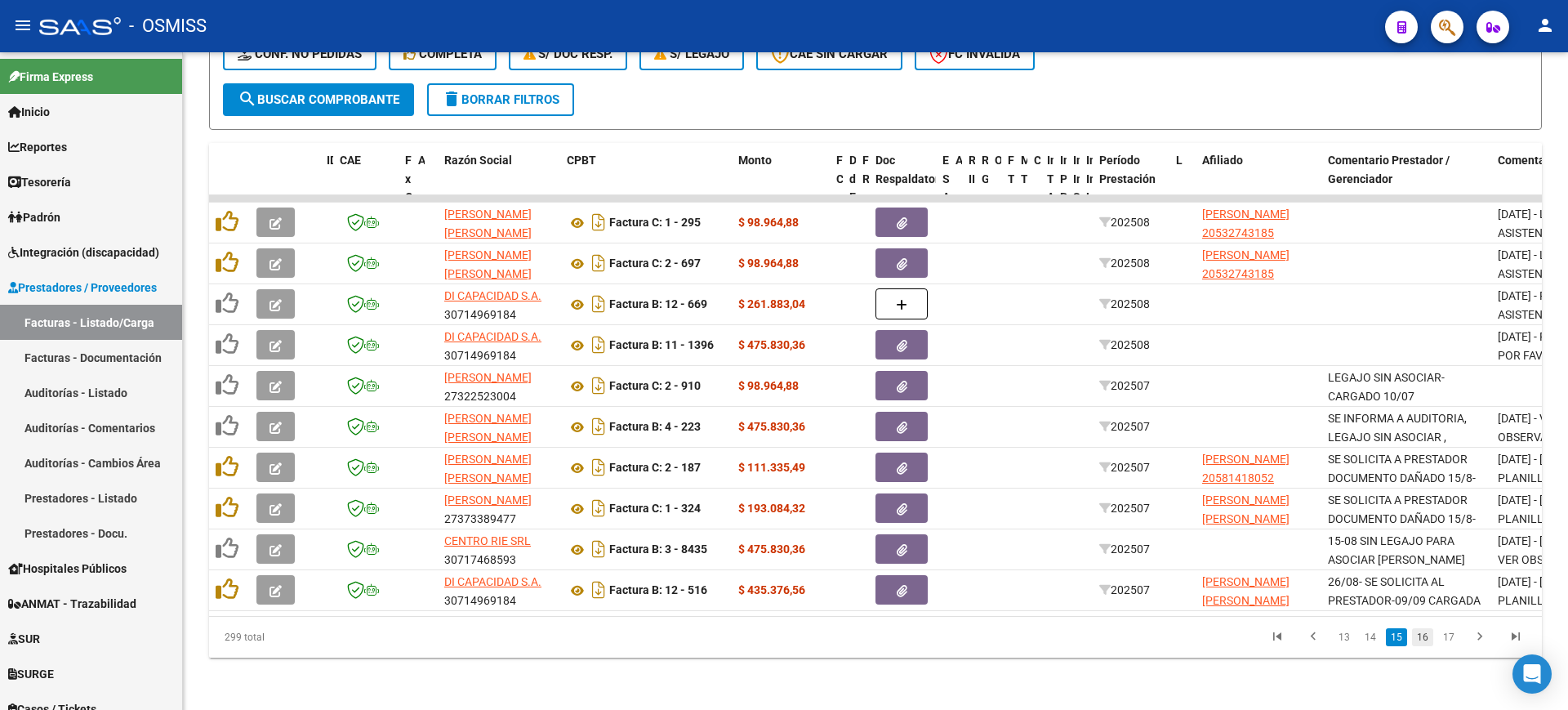
click at [1424, 641] on link "16" at bounding box center [1422, 637] width 21 height 18
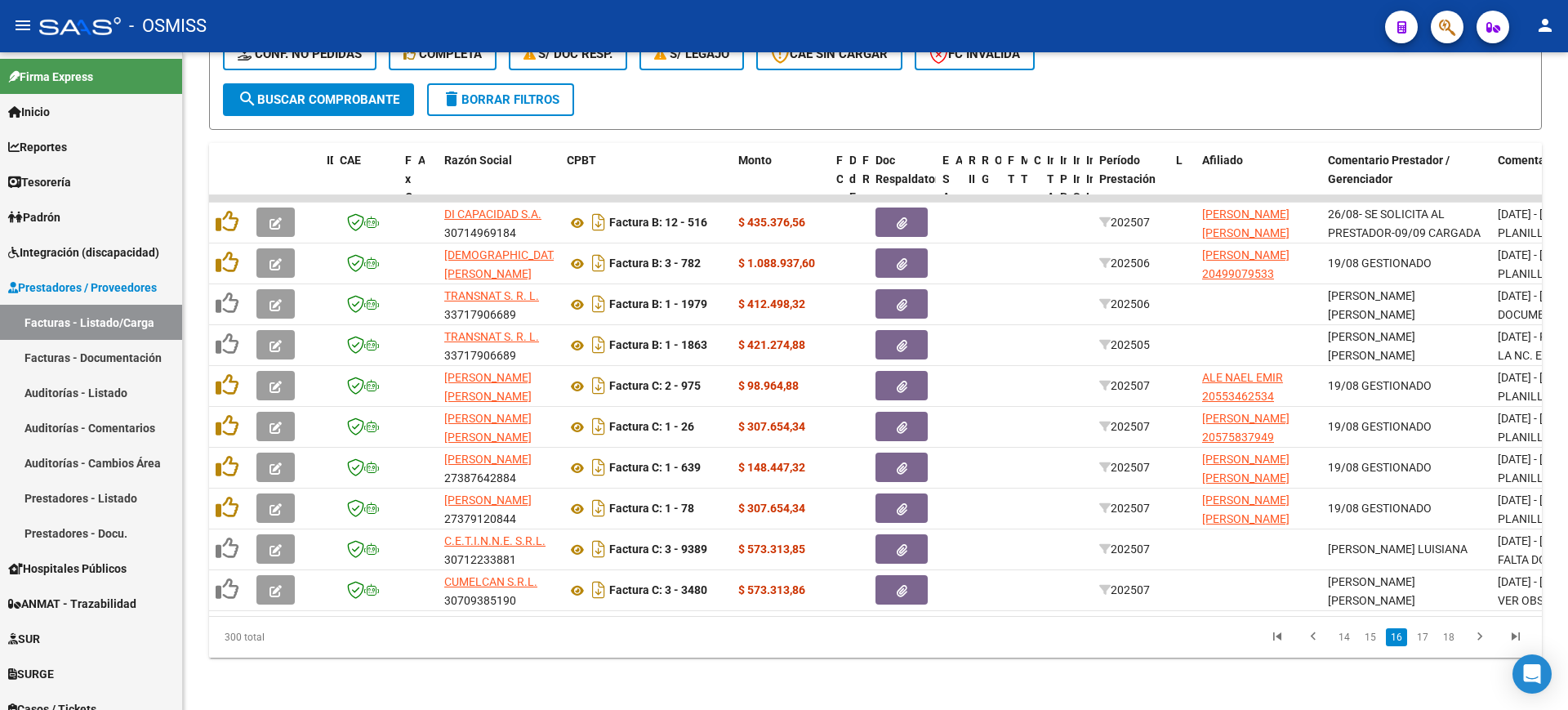
click at [1424, 641] on link "17" at bounding box center [1422, 637] width 21 height 18
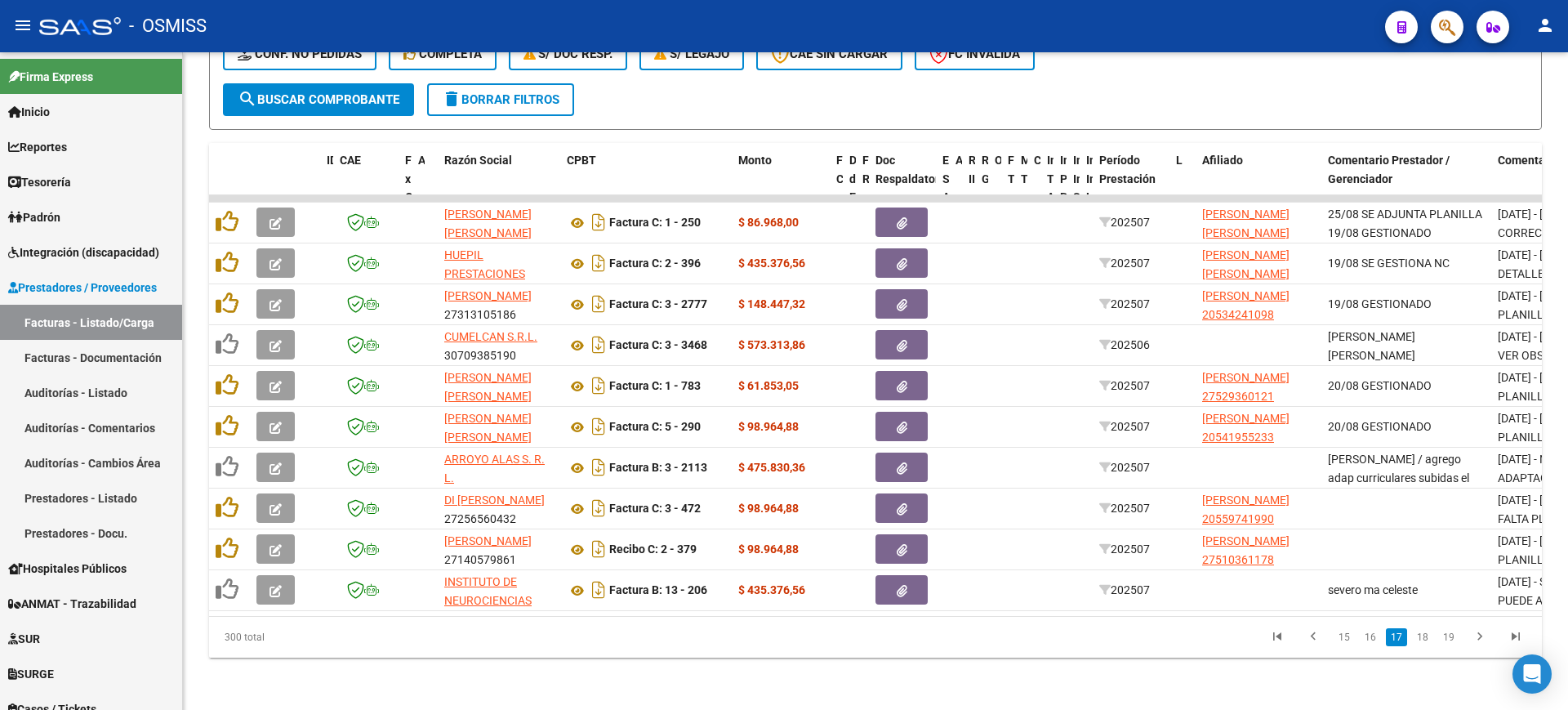
click at [1424, 641] on link "18" at bounding box center [1422, 637] width 21 height 18
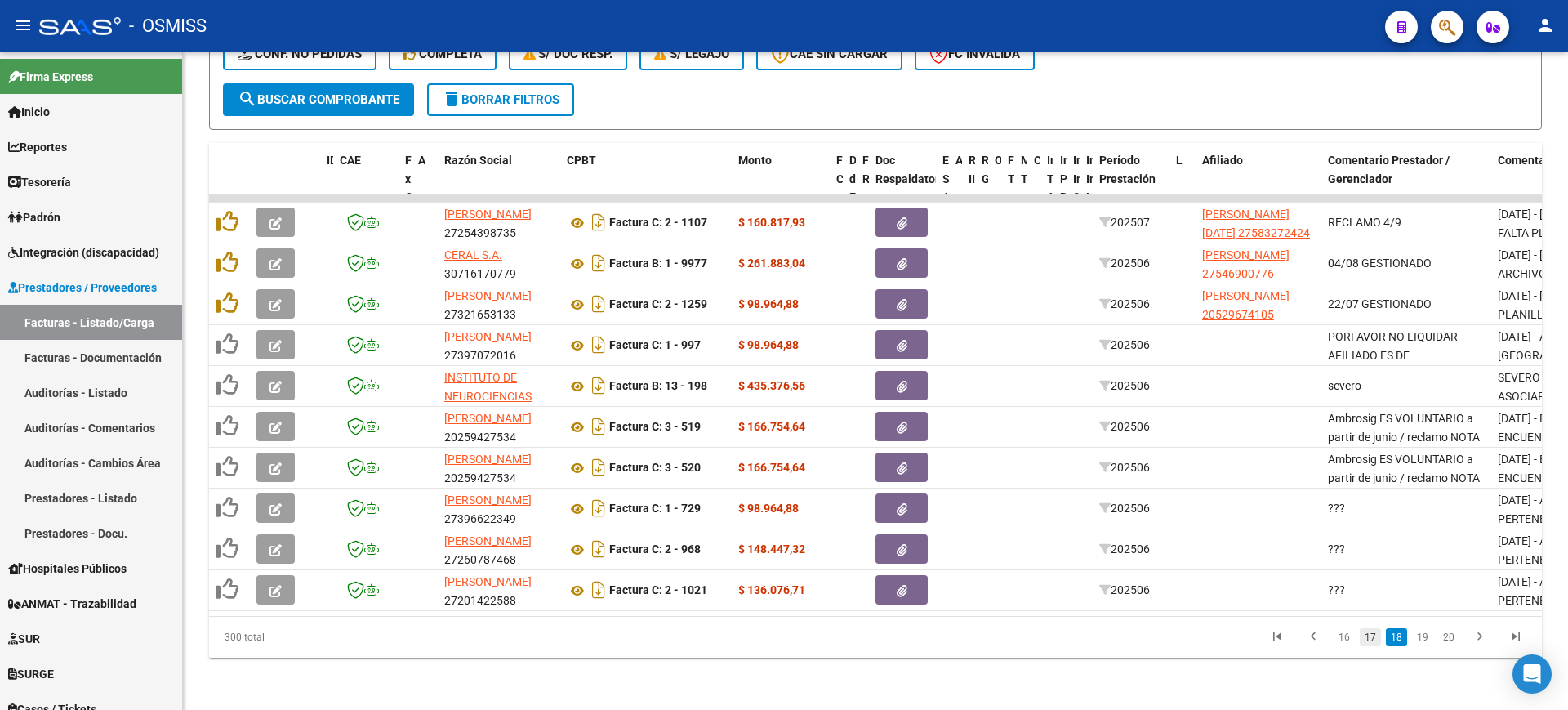
click at [1373, 636] on link "17" at bounding box center [1370, 637] width 21 height 18
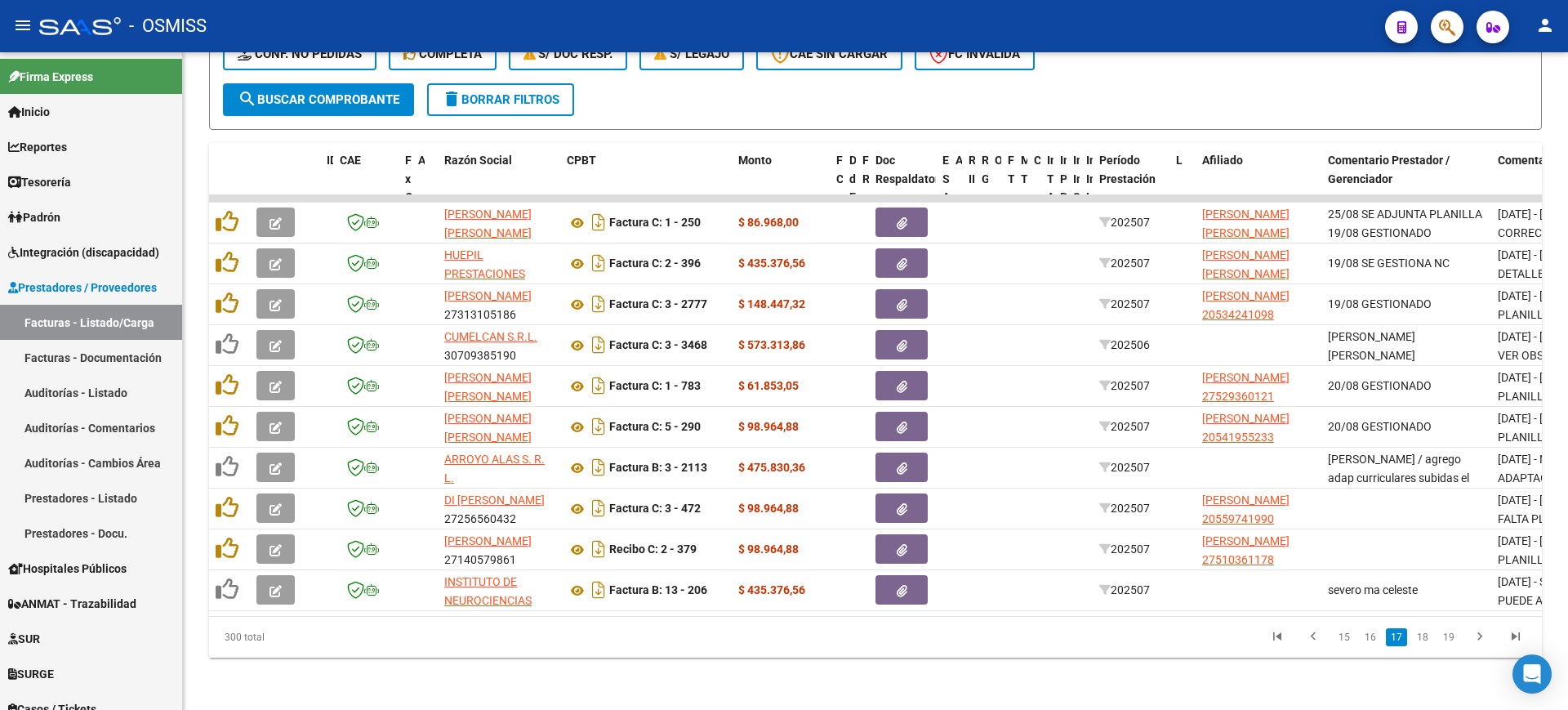
click at [1373, 636] on link "16" at bounding box center [1370, 637] width 21 height 18
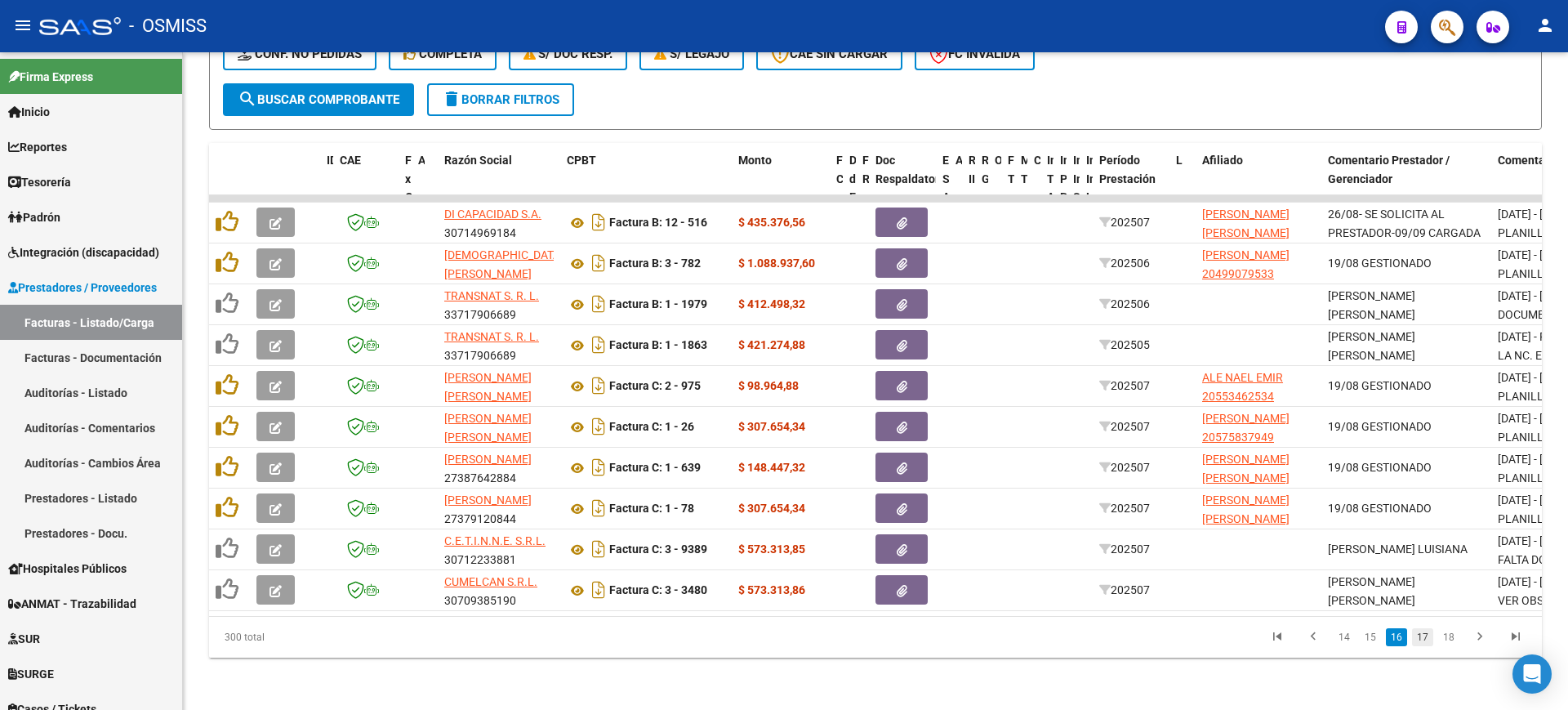
click at [1415, 633] on link "17" at bounding box center [1422, 637] width 21 height 18
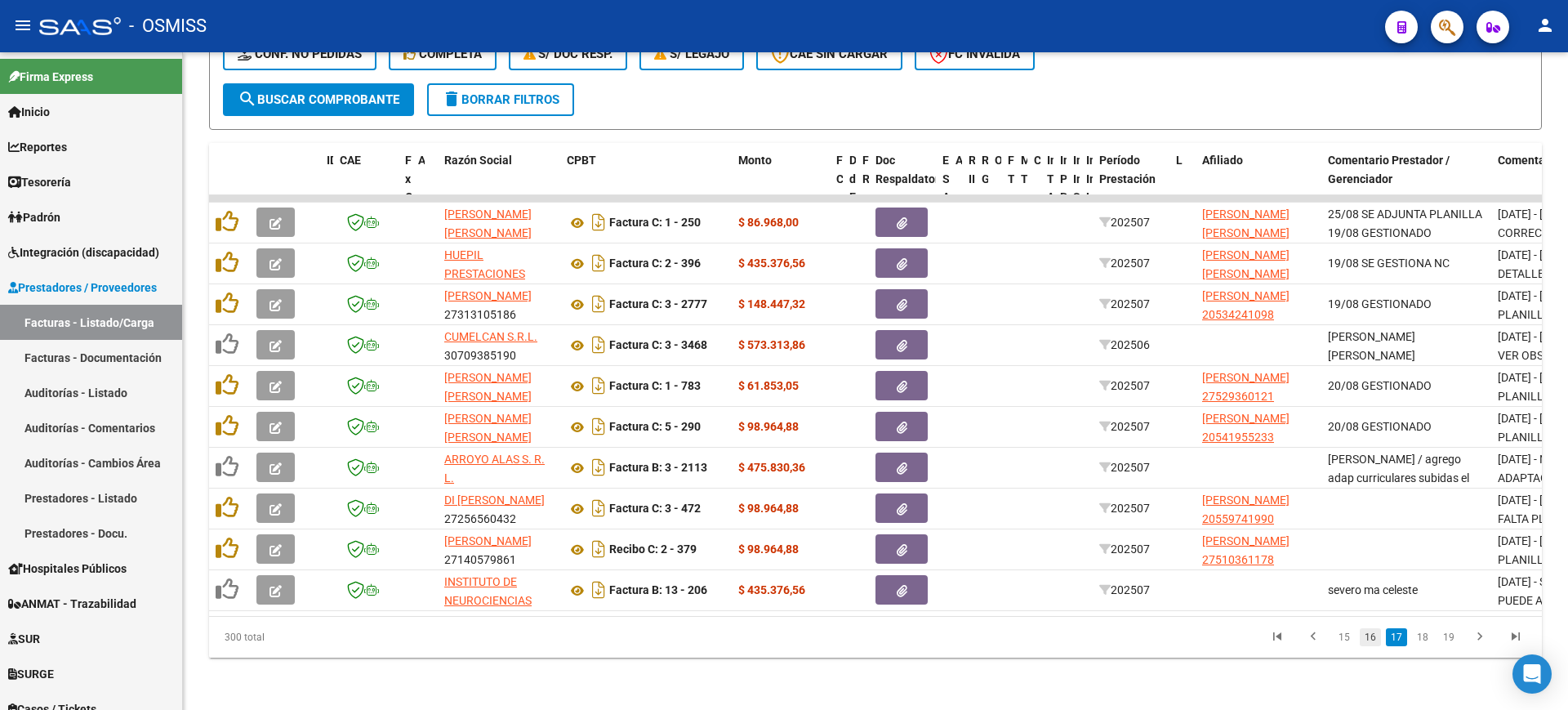
click at [1375, 630] on link "16" at bounding box center [1370, 637] width 21 height 18
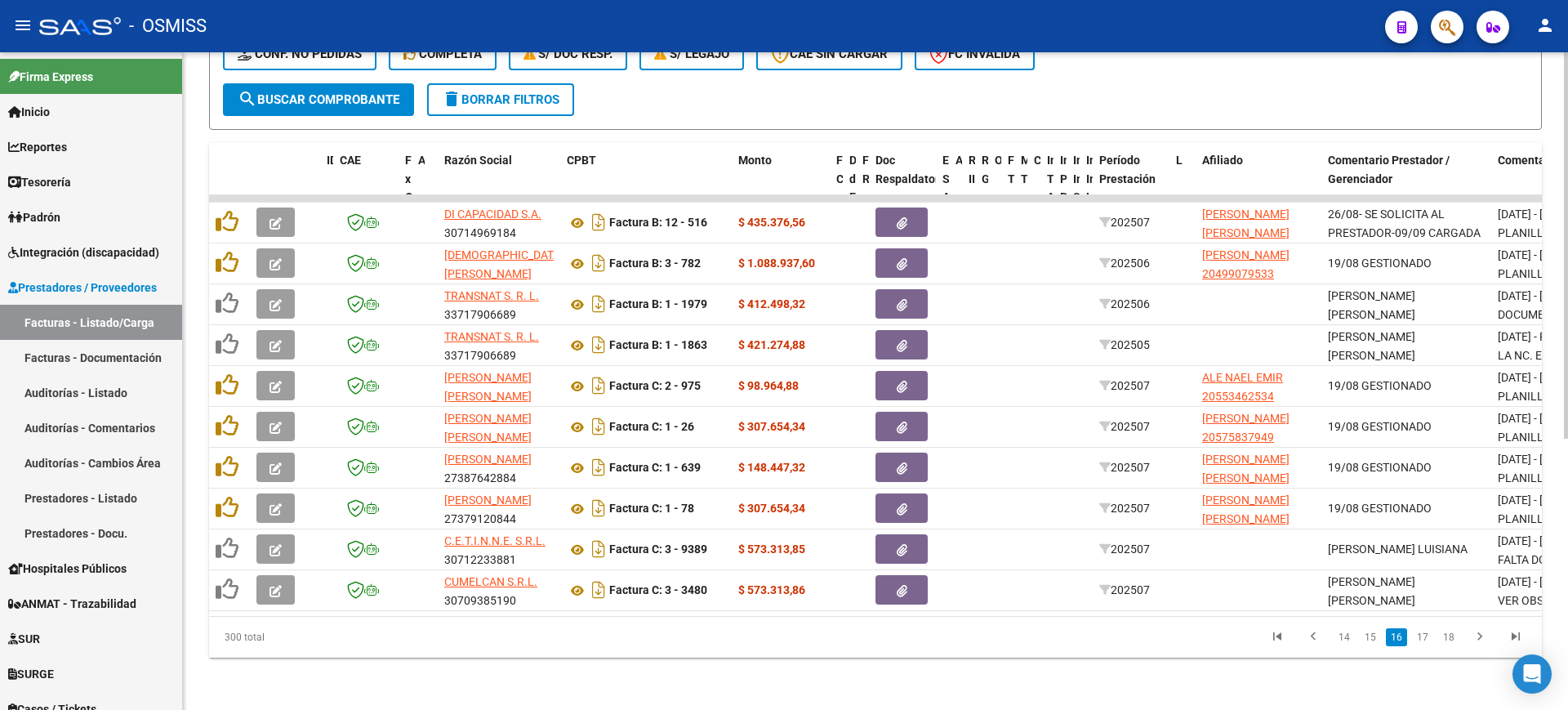
click at [1425, 629] on link "17" at bounding box center [1422, 637] width 21 height 18
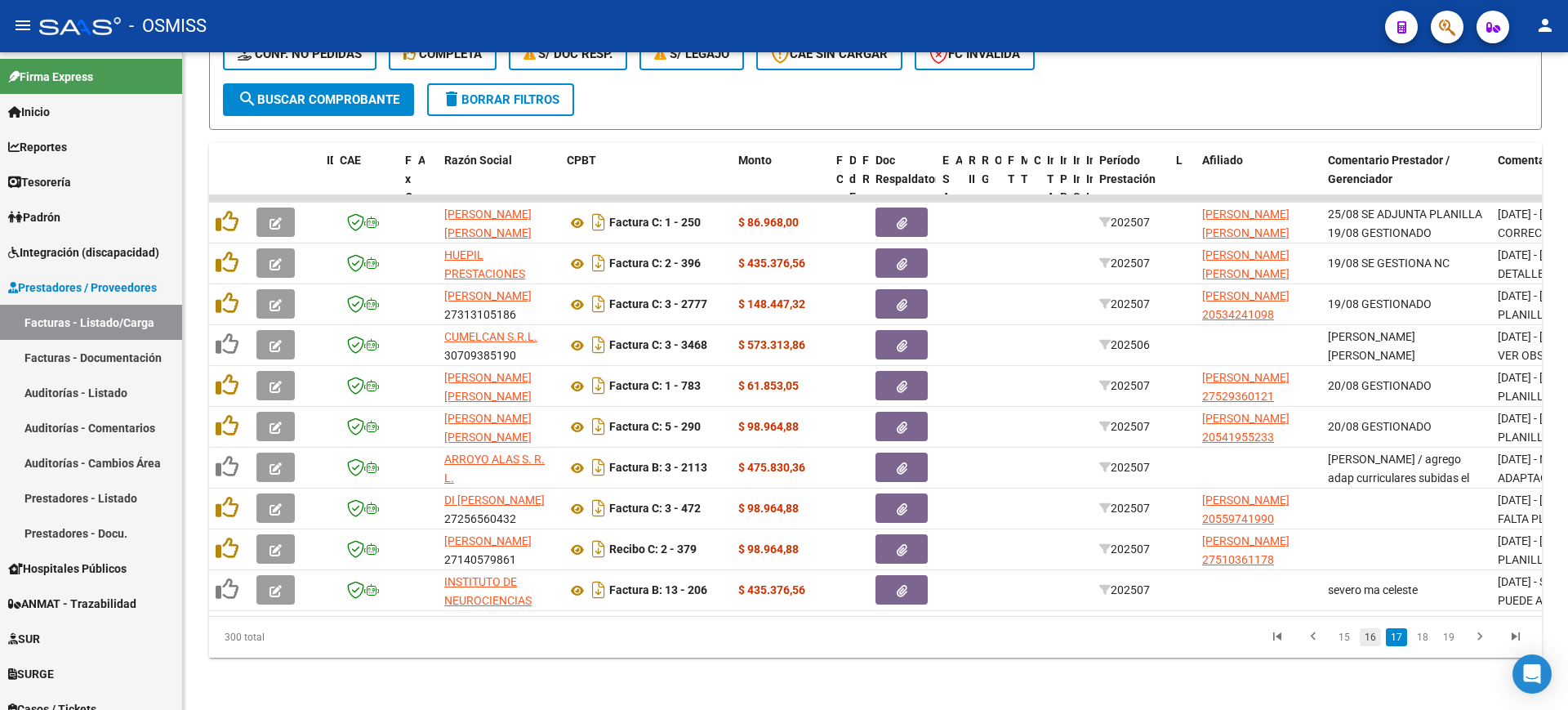
click at [1367, 632] on link "16" at bounding box center [1370, 637] width 21 height 18
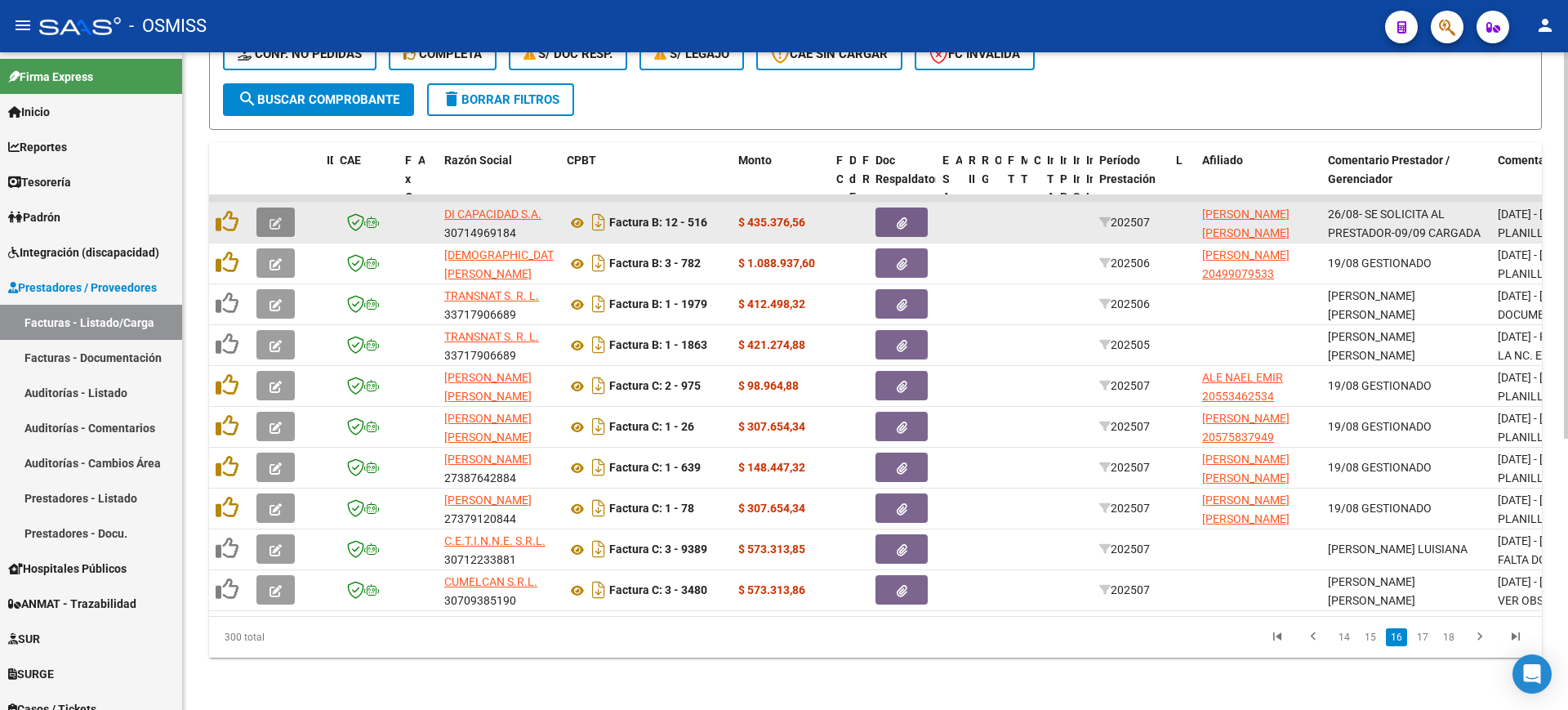
click at [279, 218] on icon "button" at bounding box center [275, 223] width 12 height 12
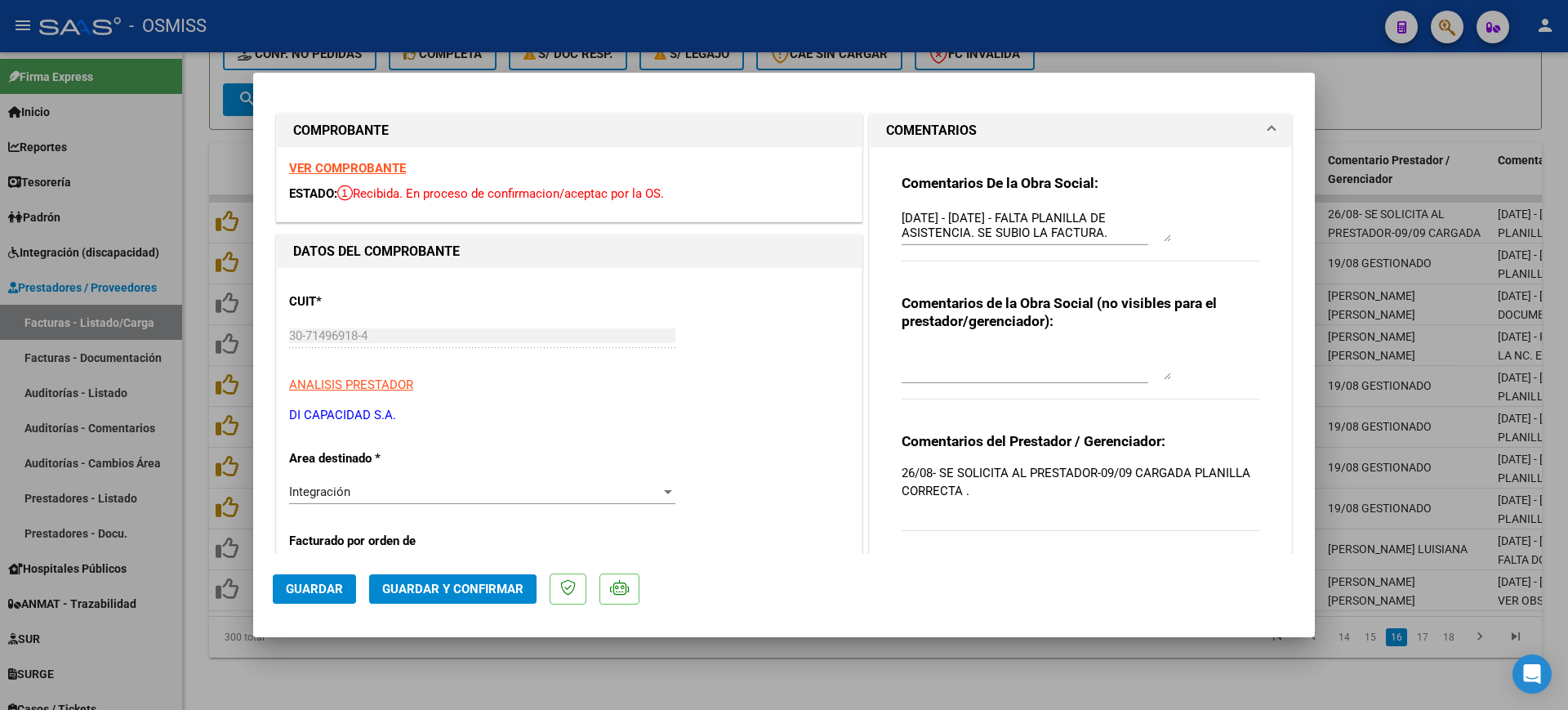
click at [351, 167] on strong "VER COMPROBANTE" at bounding box center [346, 169] width 116 height 15
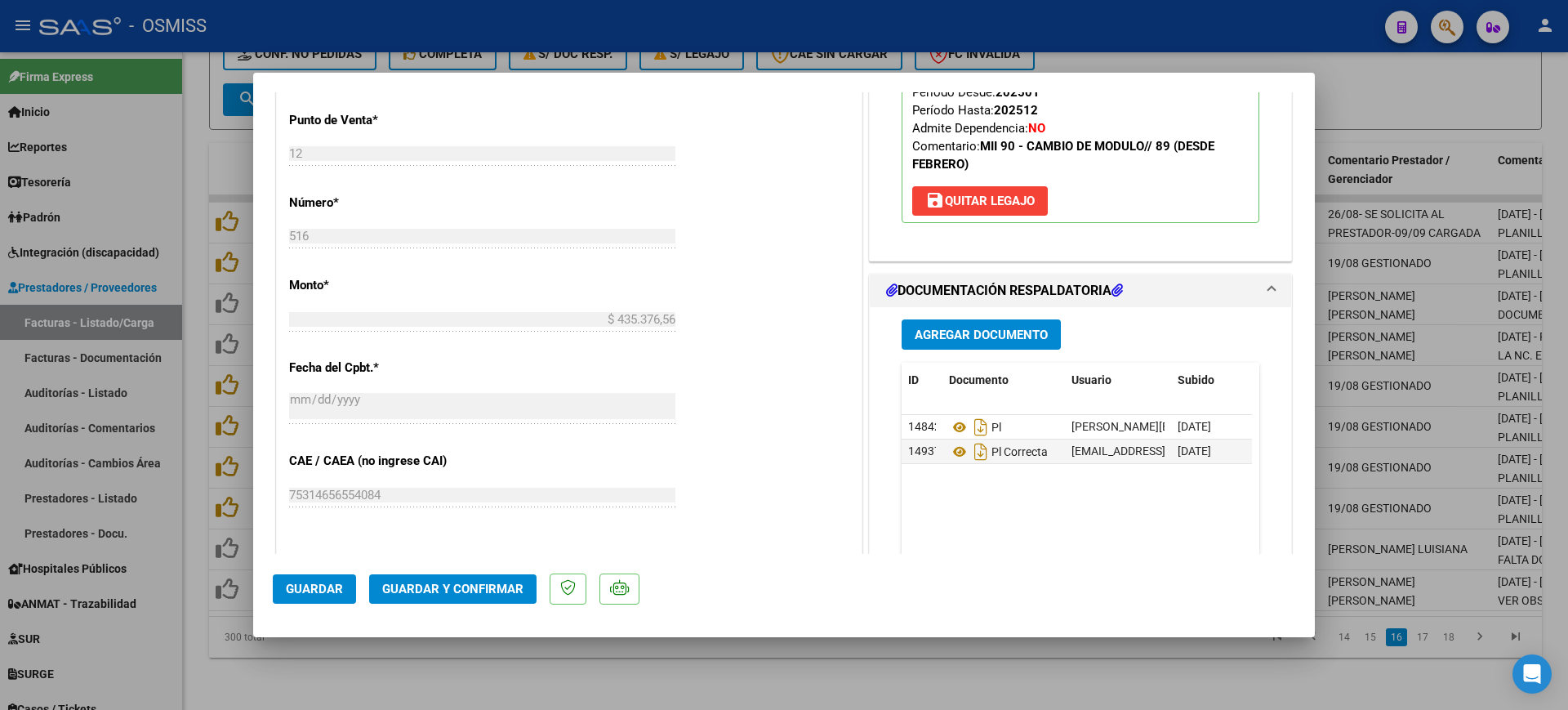
scroll to position [817, 0]
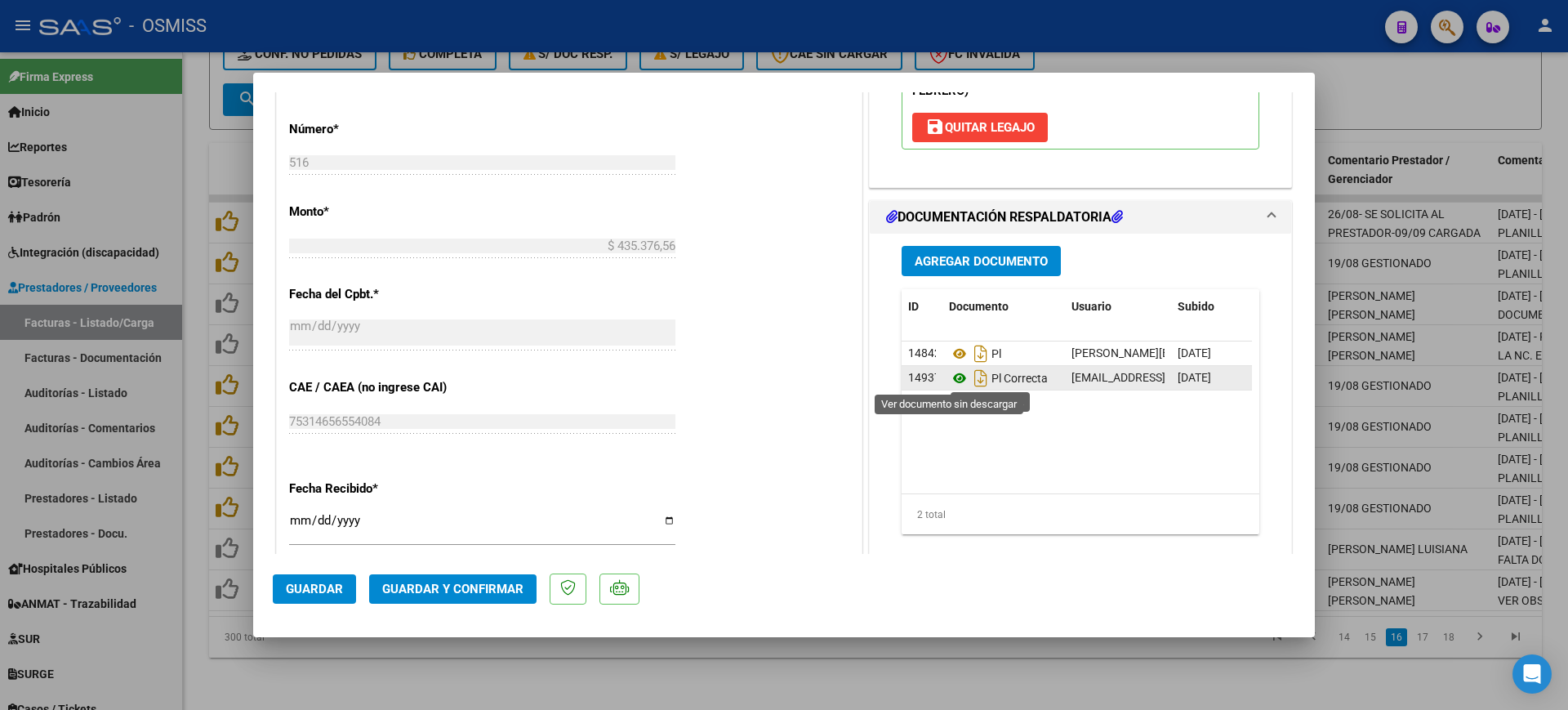
click at [949, 376] on icon at bounding box center [960, 378] width 21 height 20
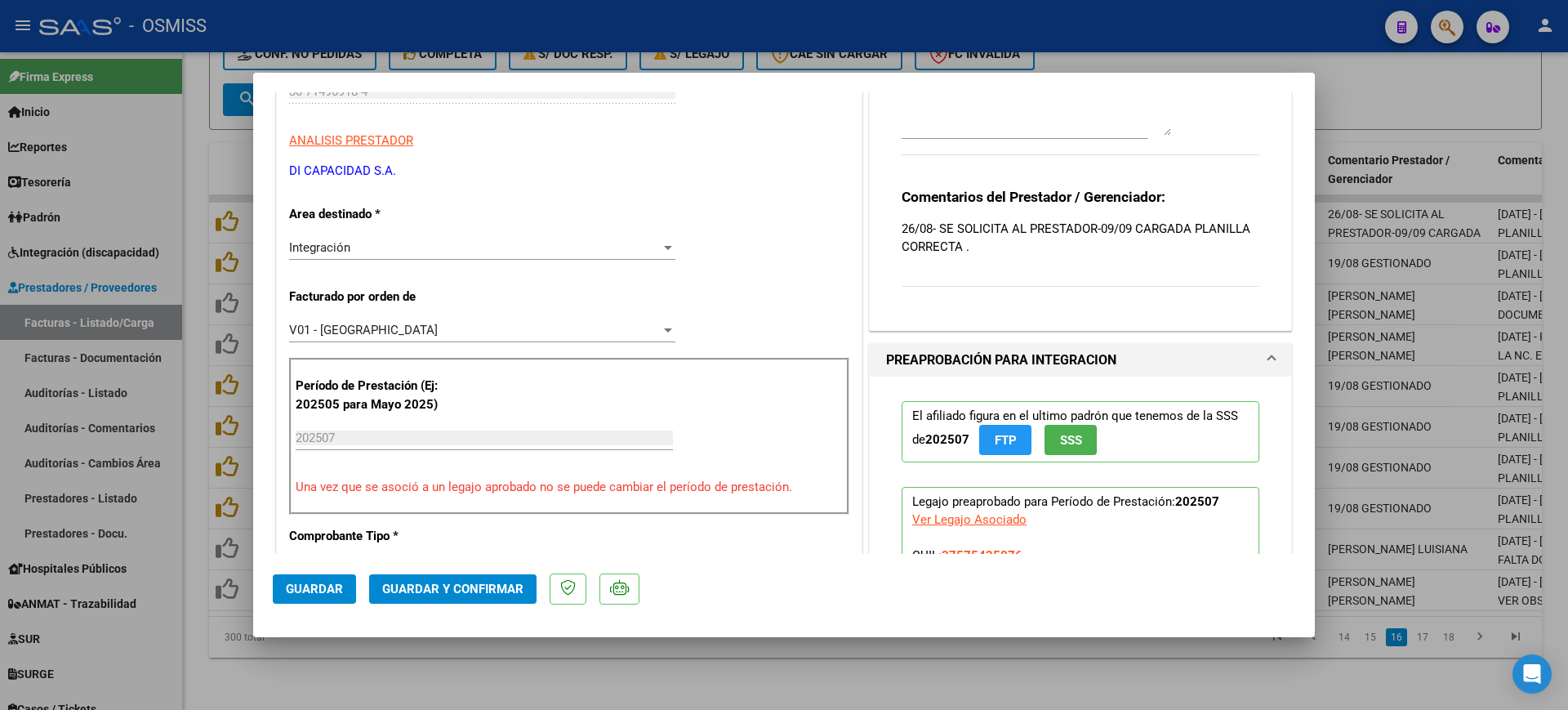
scroll to position [0, 0]
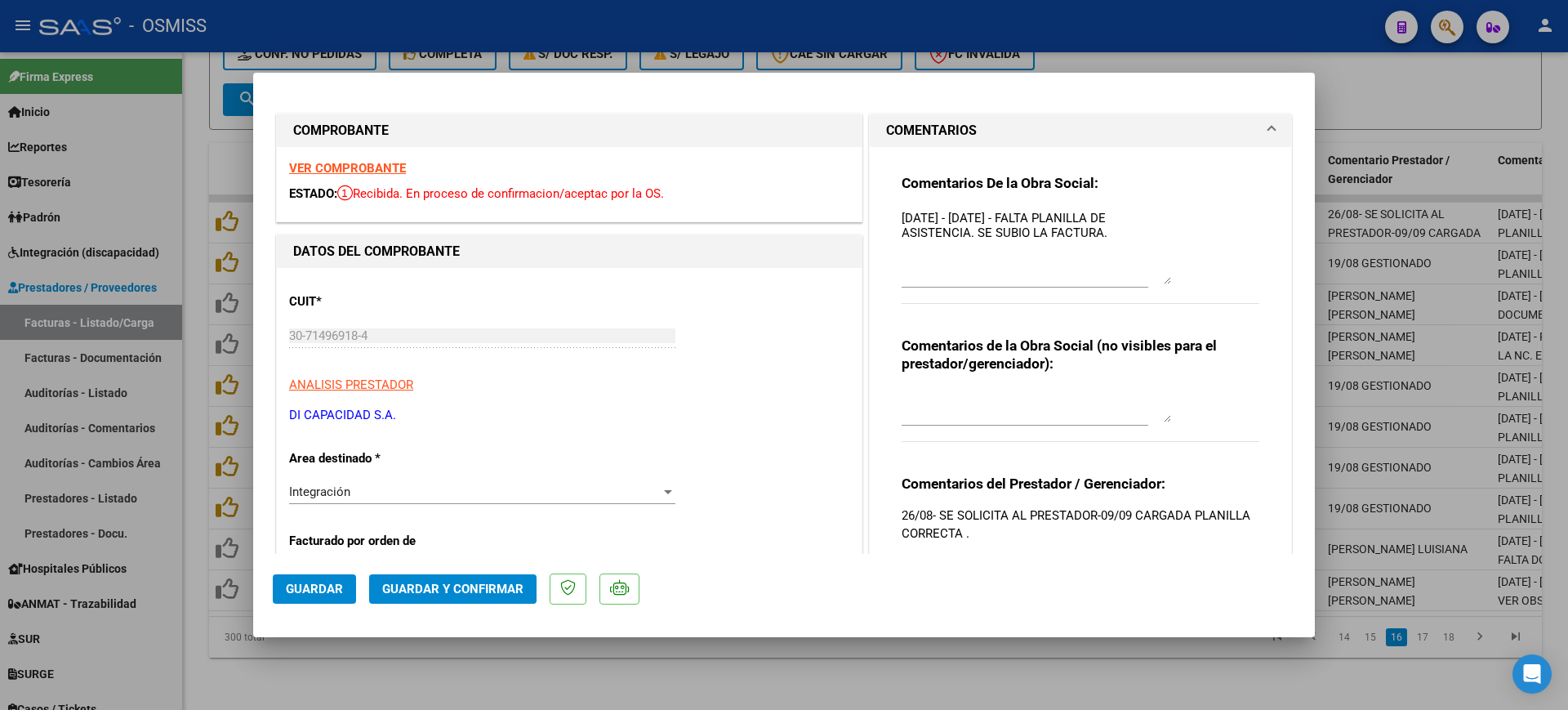
drag, startPoint x: 1157, startPoint y: 239, endPoint x: 1166, endPoint y: 348, distance: 109.4
click at [1166, 322] on div "Comentarios De la Obra Social: 22/08/2025 - 21/08/2025 - FALTA PLANILLA DE ASIS…" at bounding box center [1081, 248] width 358 height 148
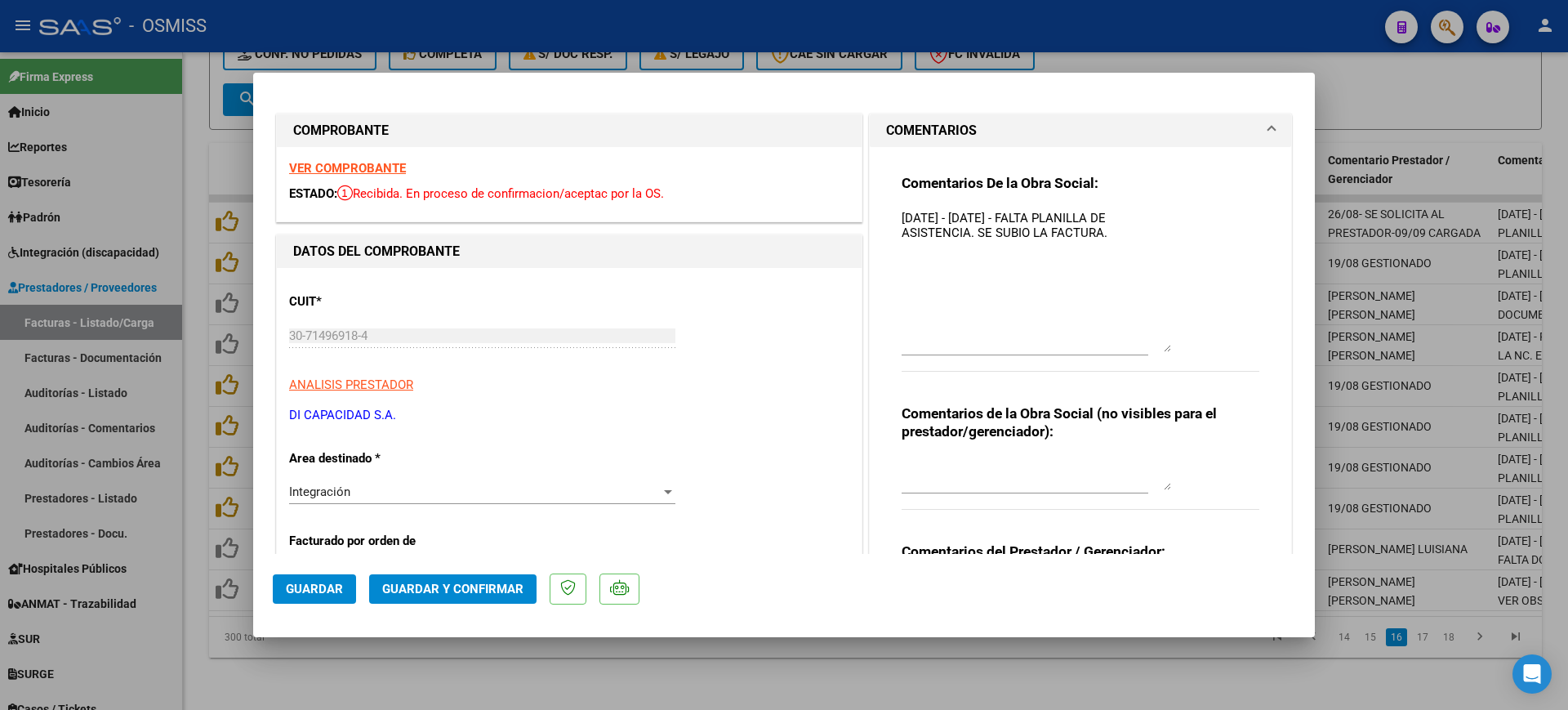
click at [902, 214] on textarea "22/08/2025 - 21/08/2025 - FALTA PLANILLA DE ASISTENCIA. SE SUBIO LA FACTURA." at bounding box center [1036, 280] width 270 height 143
type textarea "90 - 22/08/2025 - 21/08/2025 - FALTA PLANILLA DE ASISTENCIA. SE SUBIO LA FACTUR…"
click at [780, 302] on div "CUIT * 30-71496918-4 Ingresar CUIT ANALISIS PRESTADOR DI CAPACIDAD S.A. ARCA Pa…" at bounding box center [569, 352] width 560 height 144
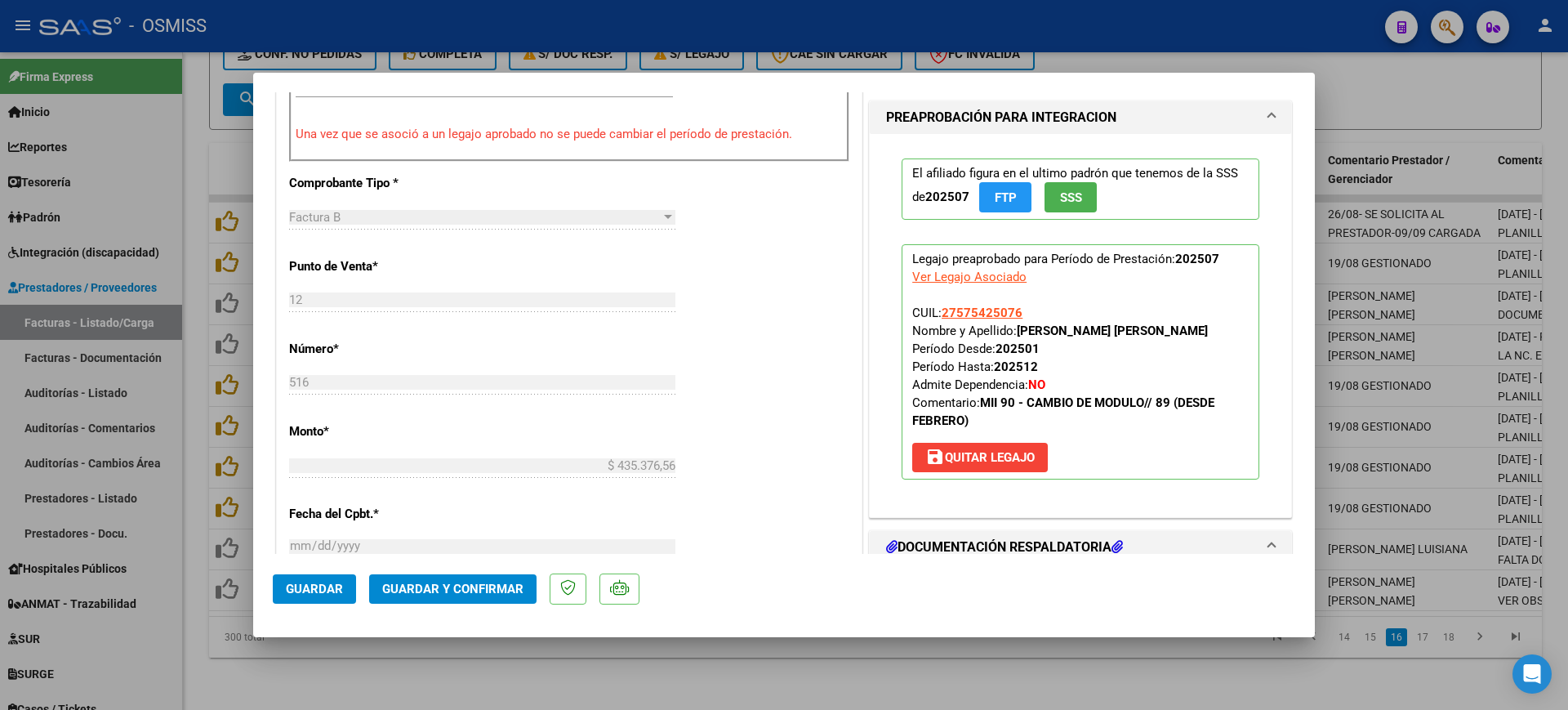
scroll to position [715, 0]
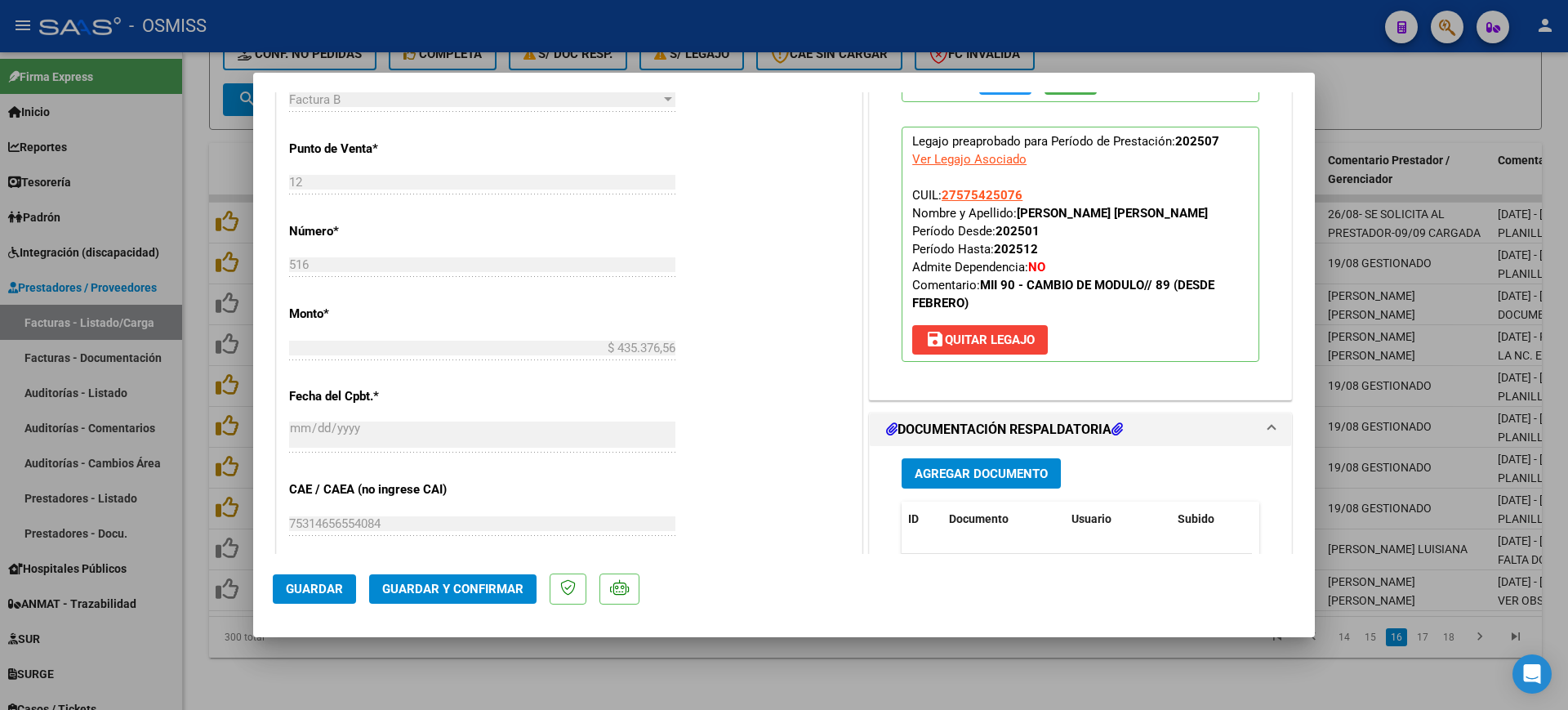
click at [480, 578] on button "Guardar y Confirmar" at bounding box center [452, 589] width 167 height 29
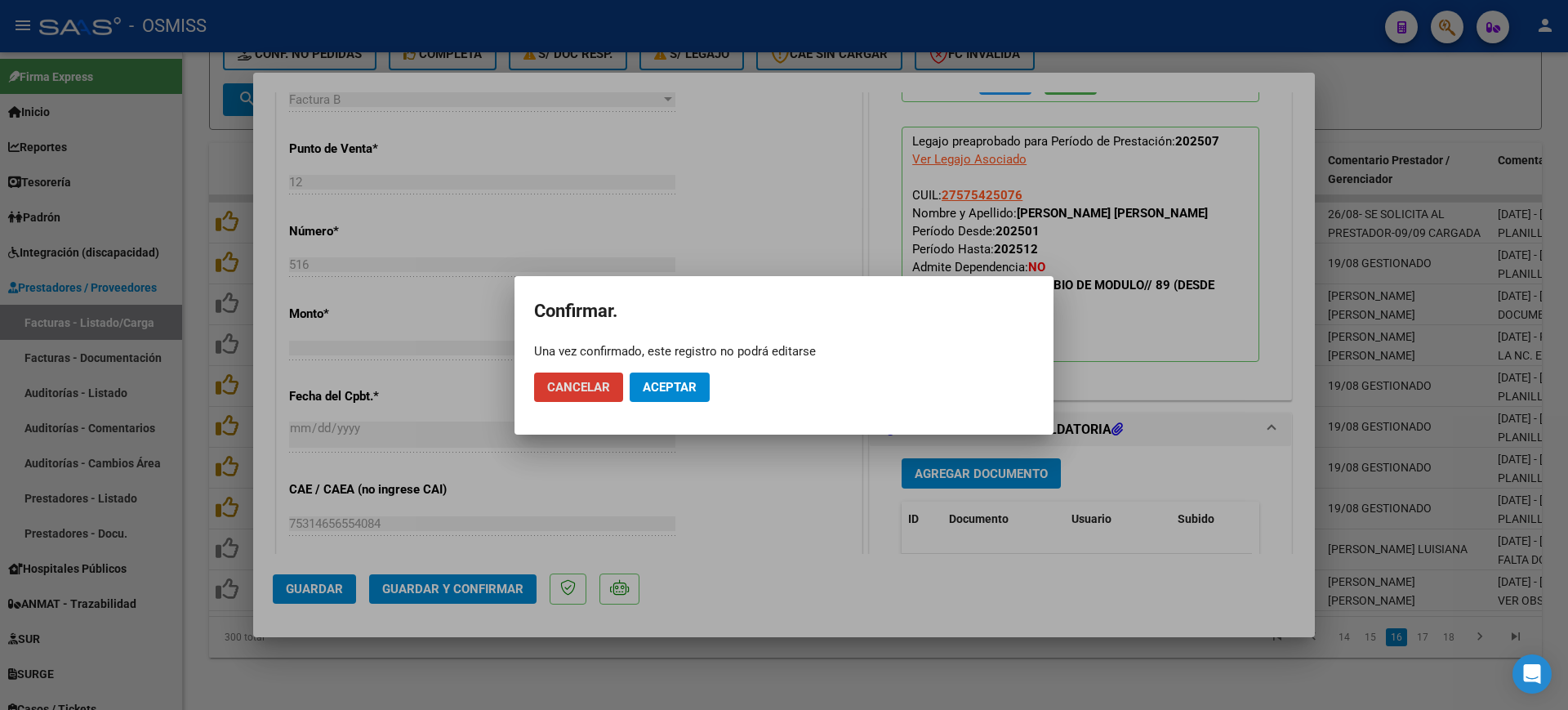
click at [681, 389] on span "Aceptar" at bounding box center [669, 387] width 54 height 15
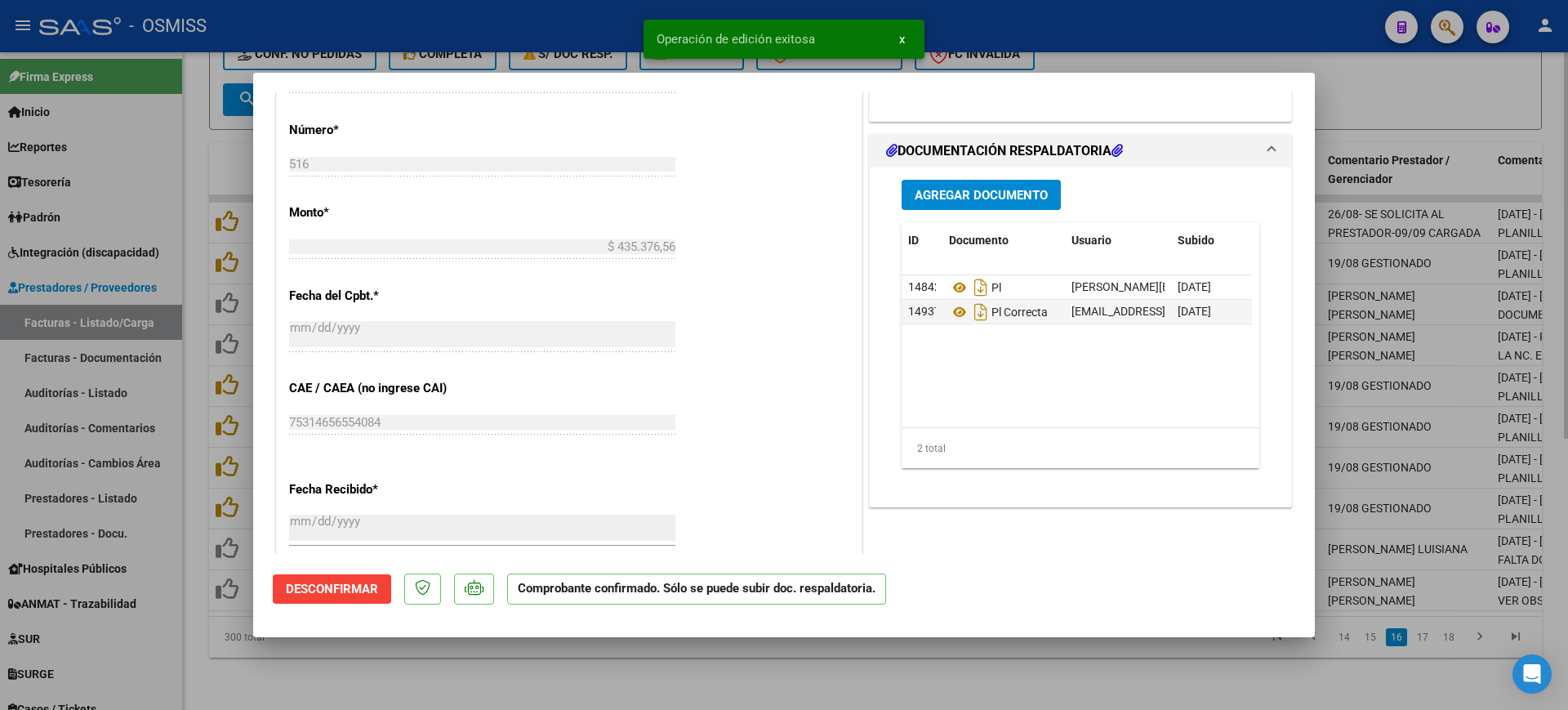
click at [635, 677] on div at bounding box center [784, 355] width 1568 height 710
type input "$ 0,00"
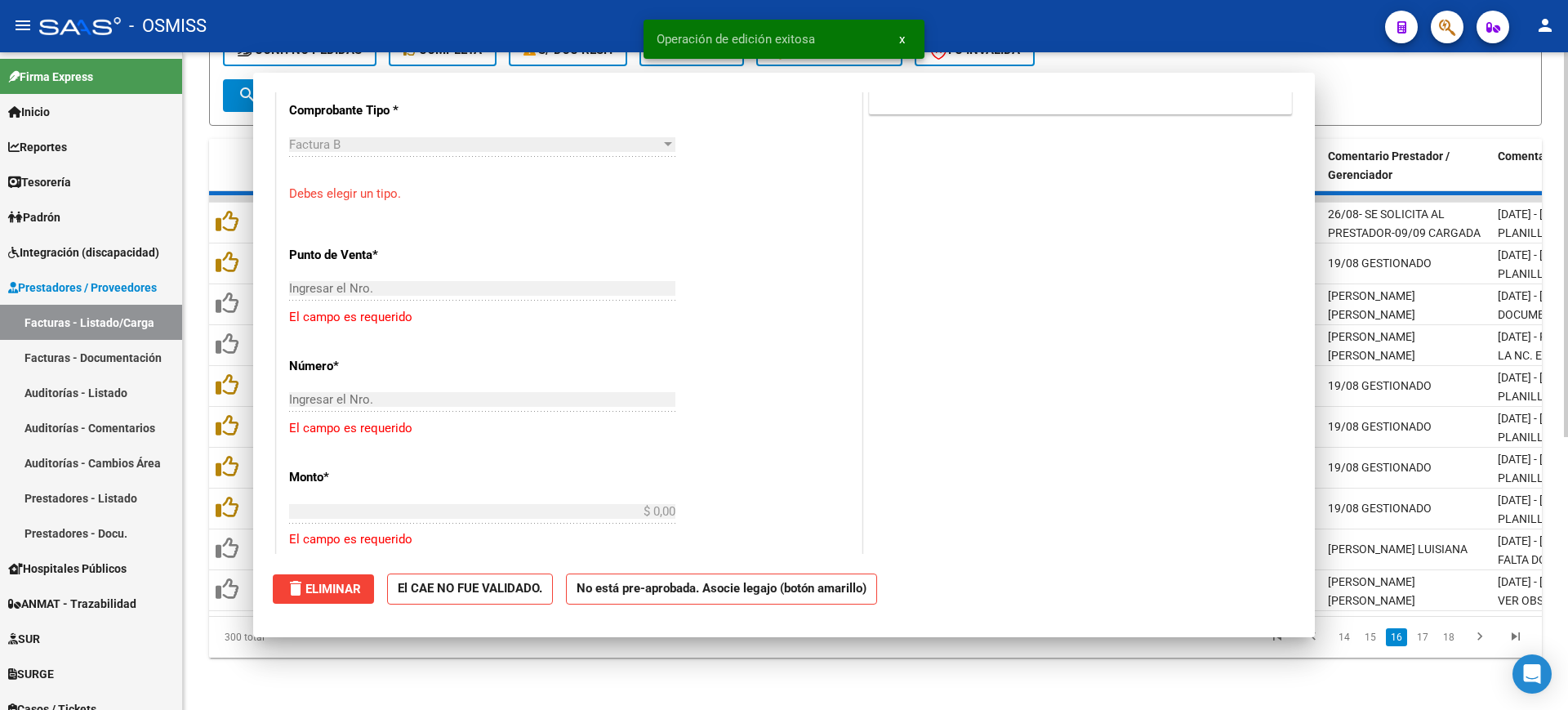
scroll to position [743, 0]
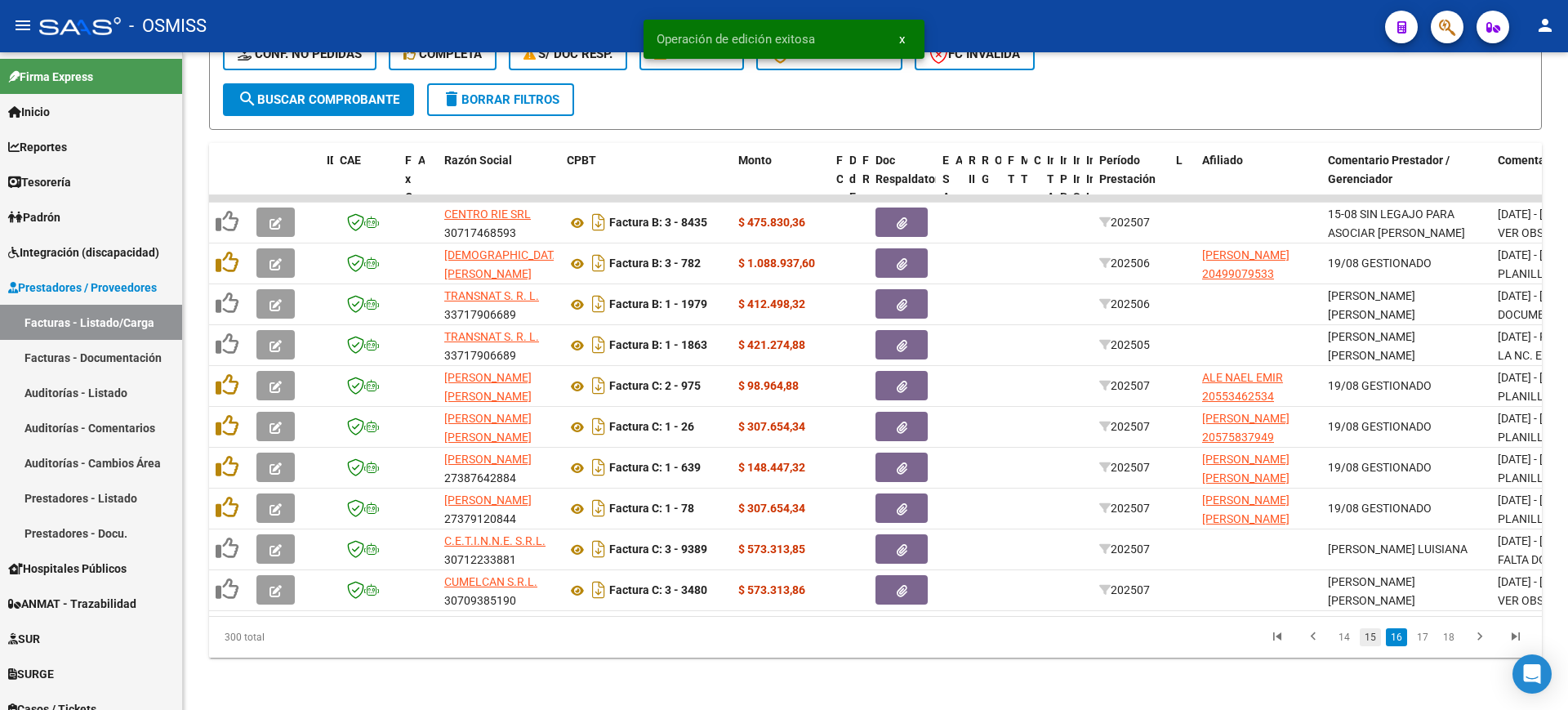
click at [1371, 634] on link "15" at bounding box center [1370, 637] width 21 height 18
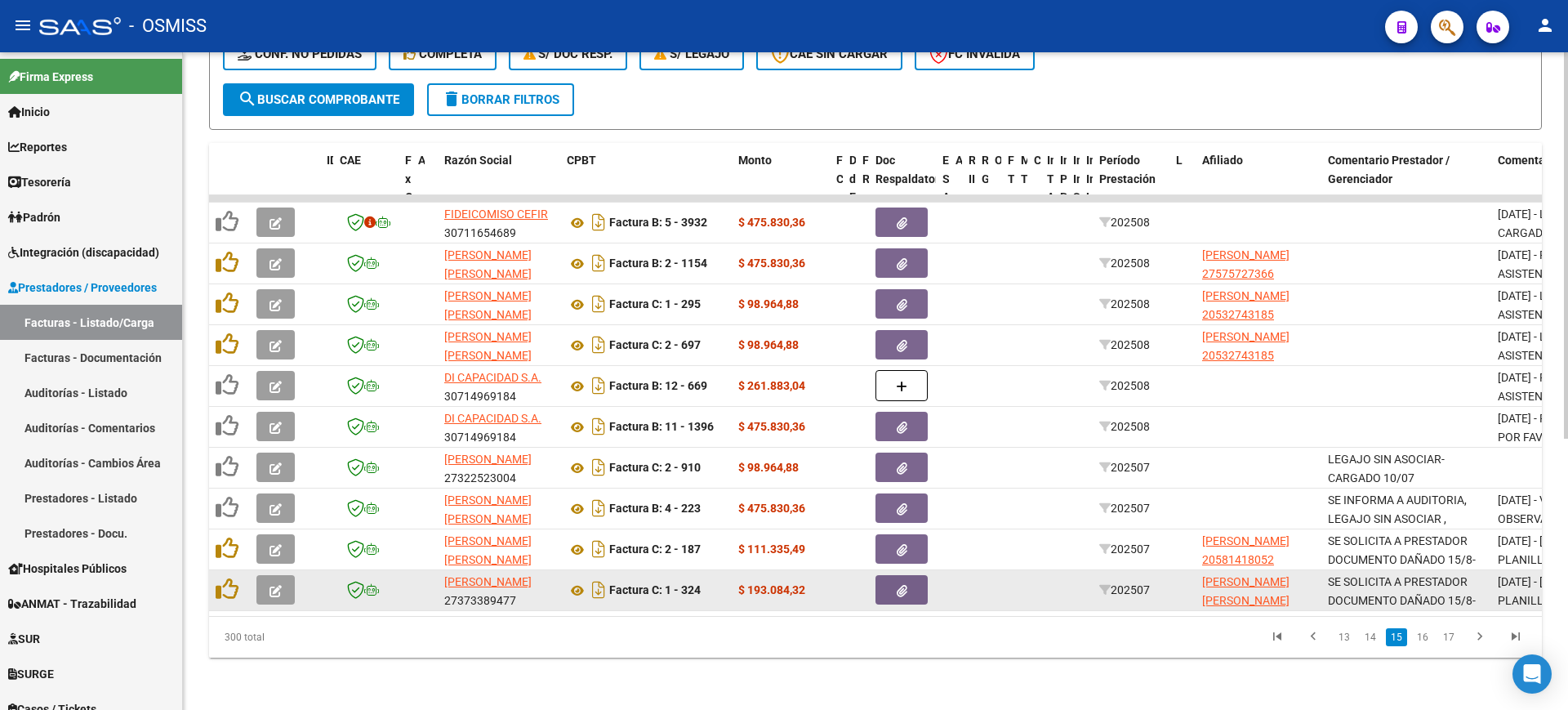
click at [286, 575] on button "button" at bounding box center [275, 589] width 39 height 29
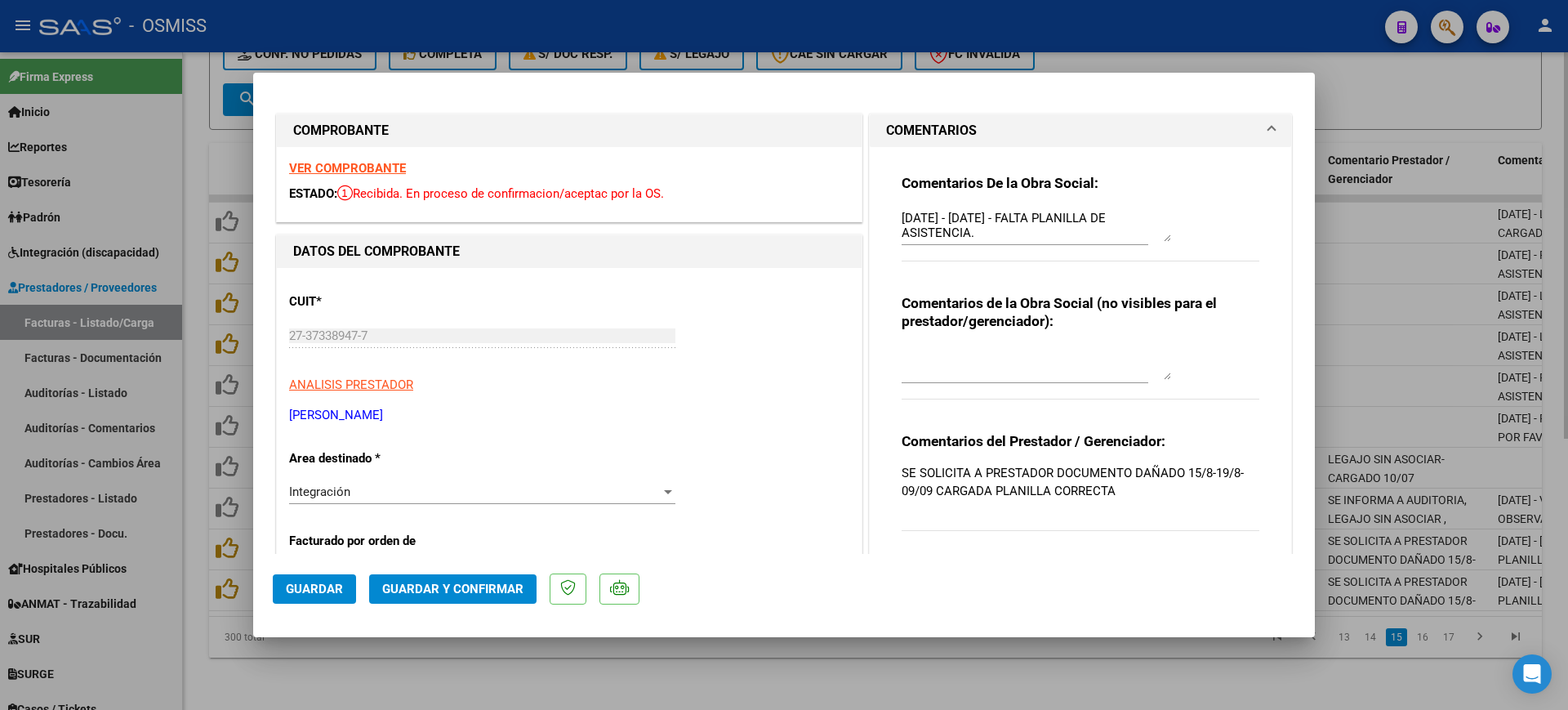
drag, startPoint x: 438, startPoint y: 678, endPoint x: 486, endPoint y: 669, distance: 48.8
click at [444, 678] on div at bounding box center [784, 355] width 1568 height 710
type input "$ 0,00"
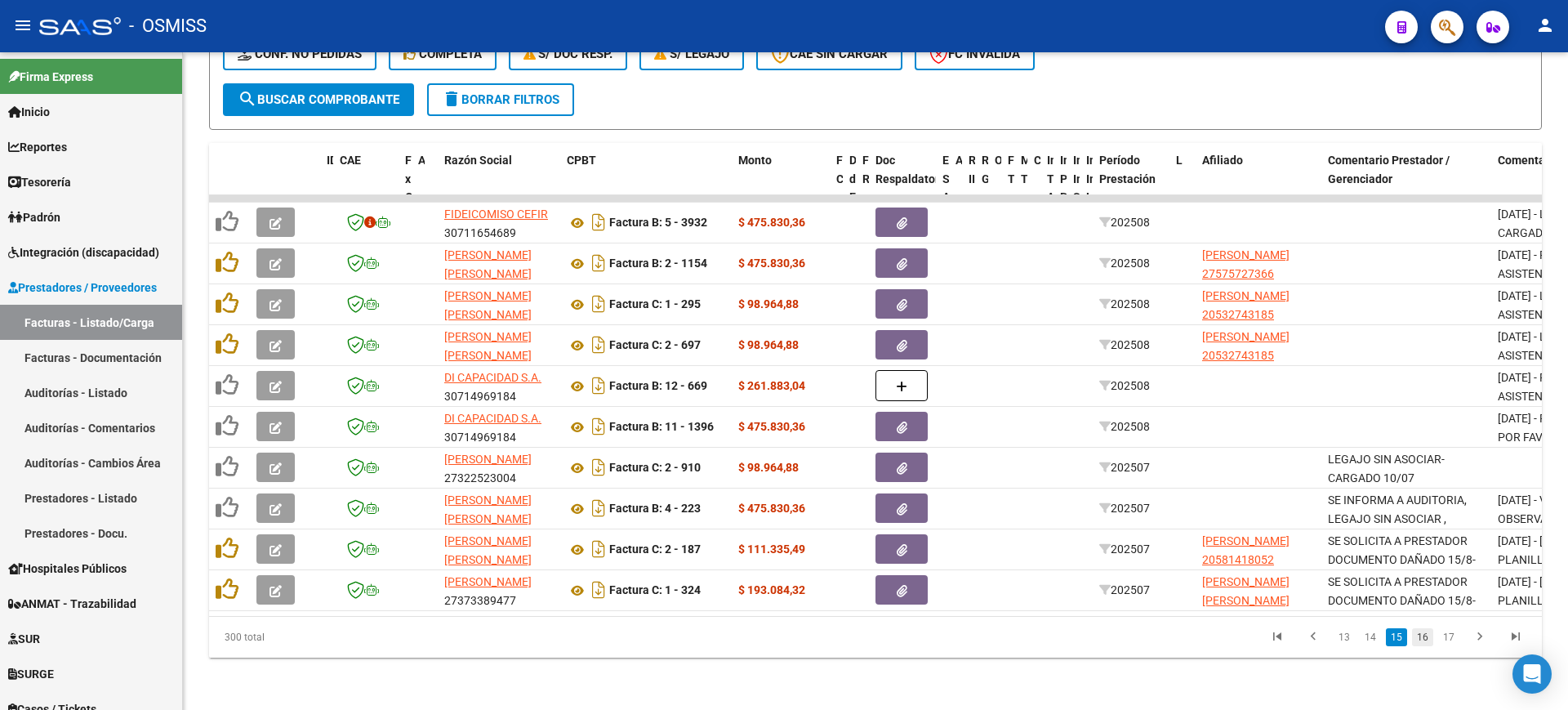
click at [1427, 638] on link "16" at bounding box center [1422, 637] width 21 height 18
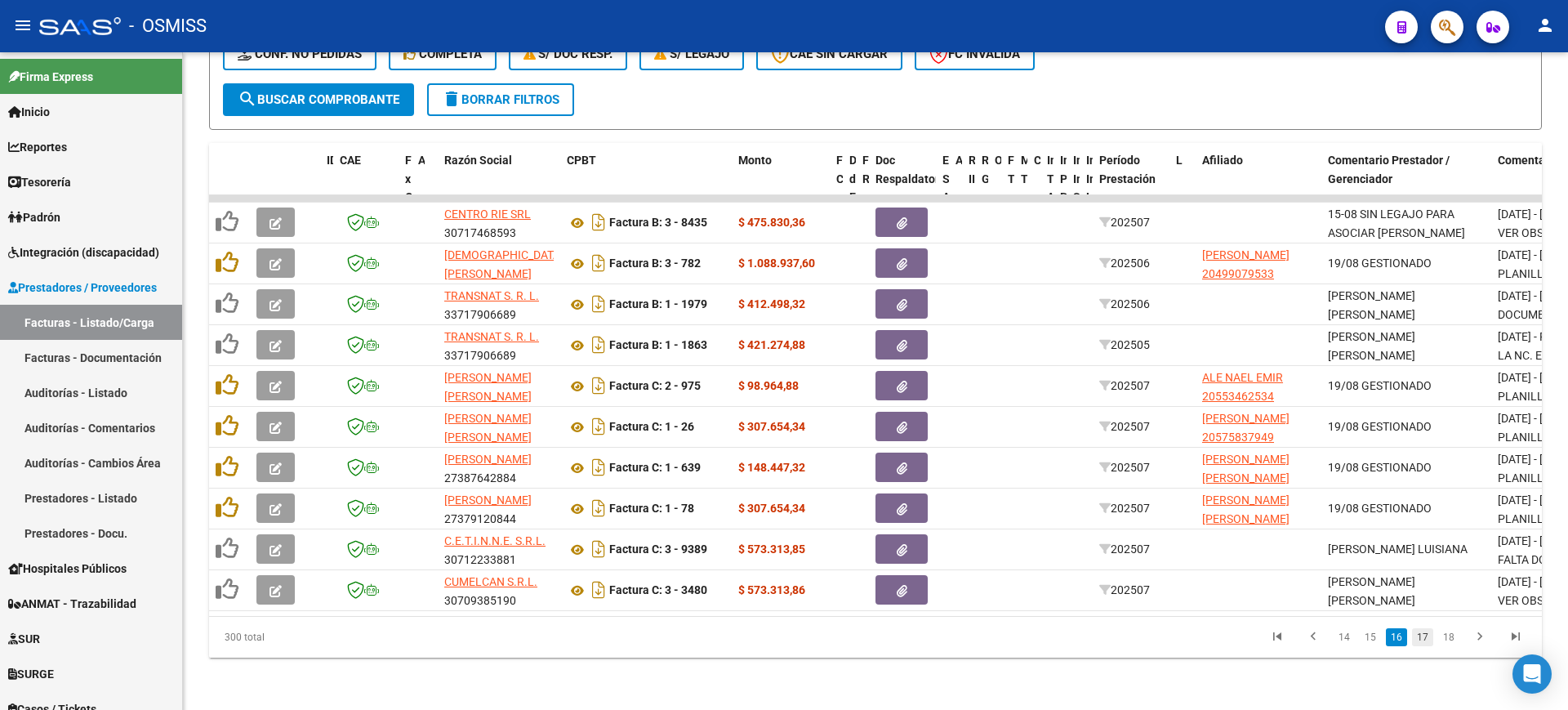
click at [1421, 630] on link "17" at bounding box center [1422, 637] width 21 height 18
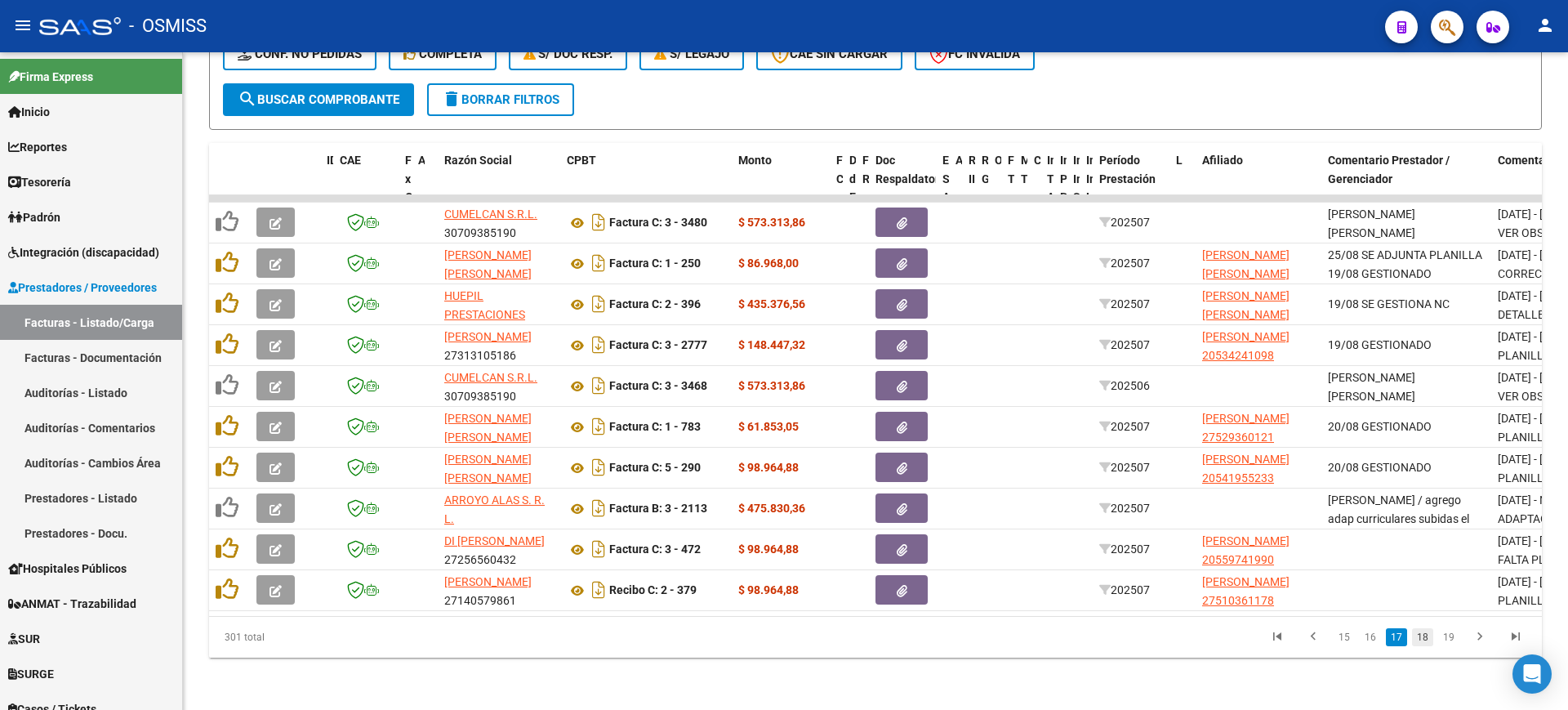
click at [1418, 631] on link "18" at bounding box center [1422, 637] width 21 height 18
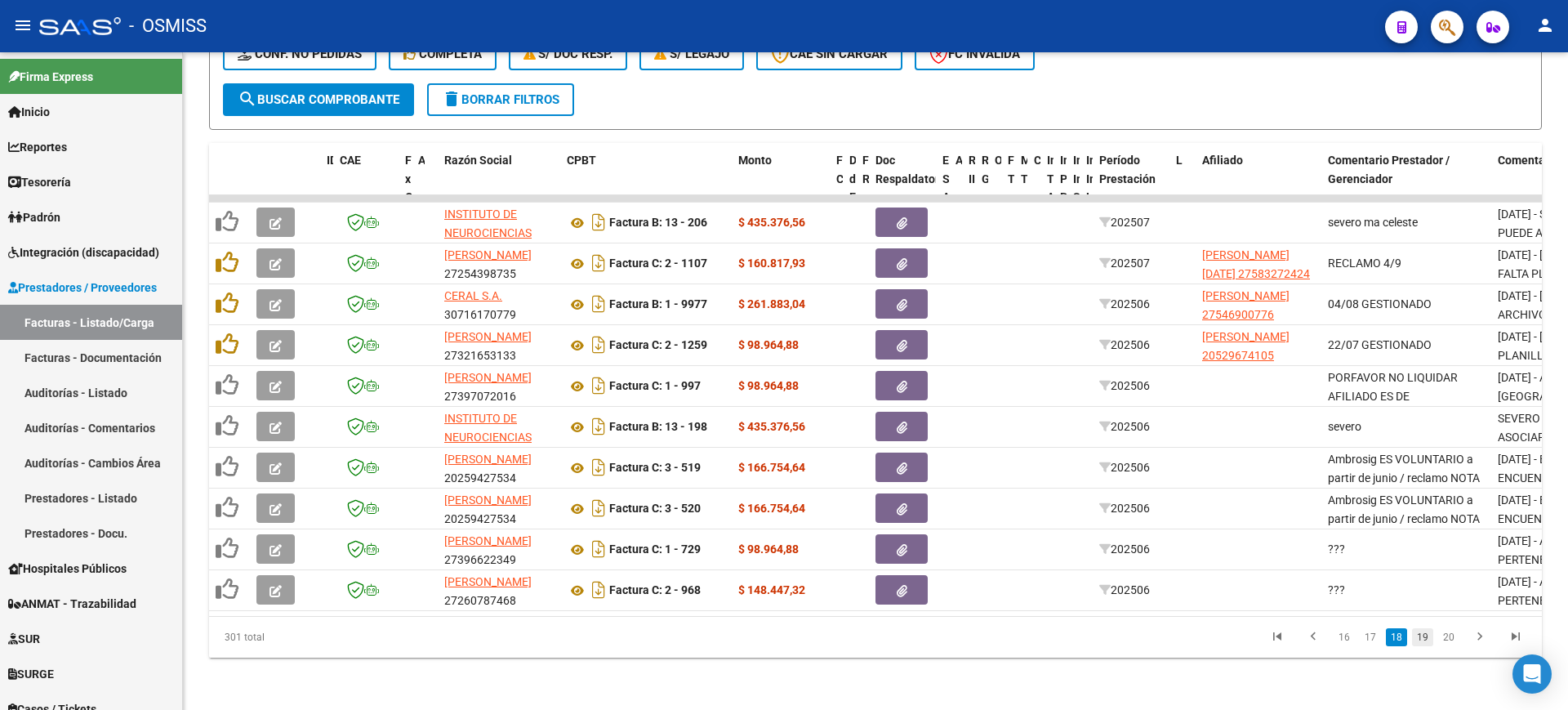
click at [1423, 634] on link "19" at bounding box center [1422, 637] width 21 height 18
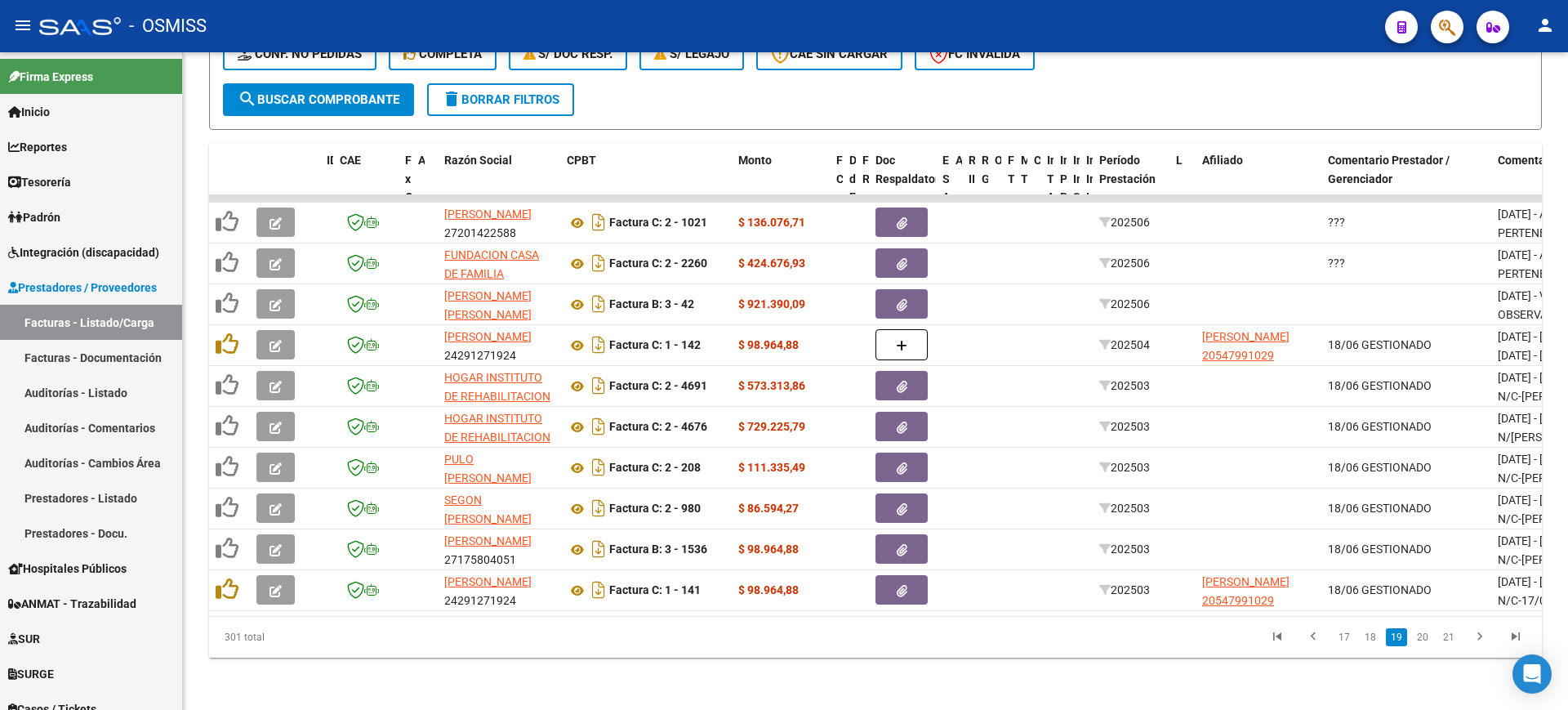
click at [1423, 634] on link "20" at bounding box center [1422, 637] width 21 height 18
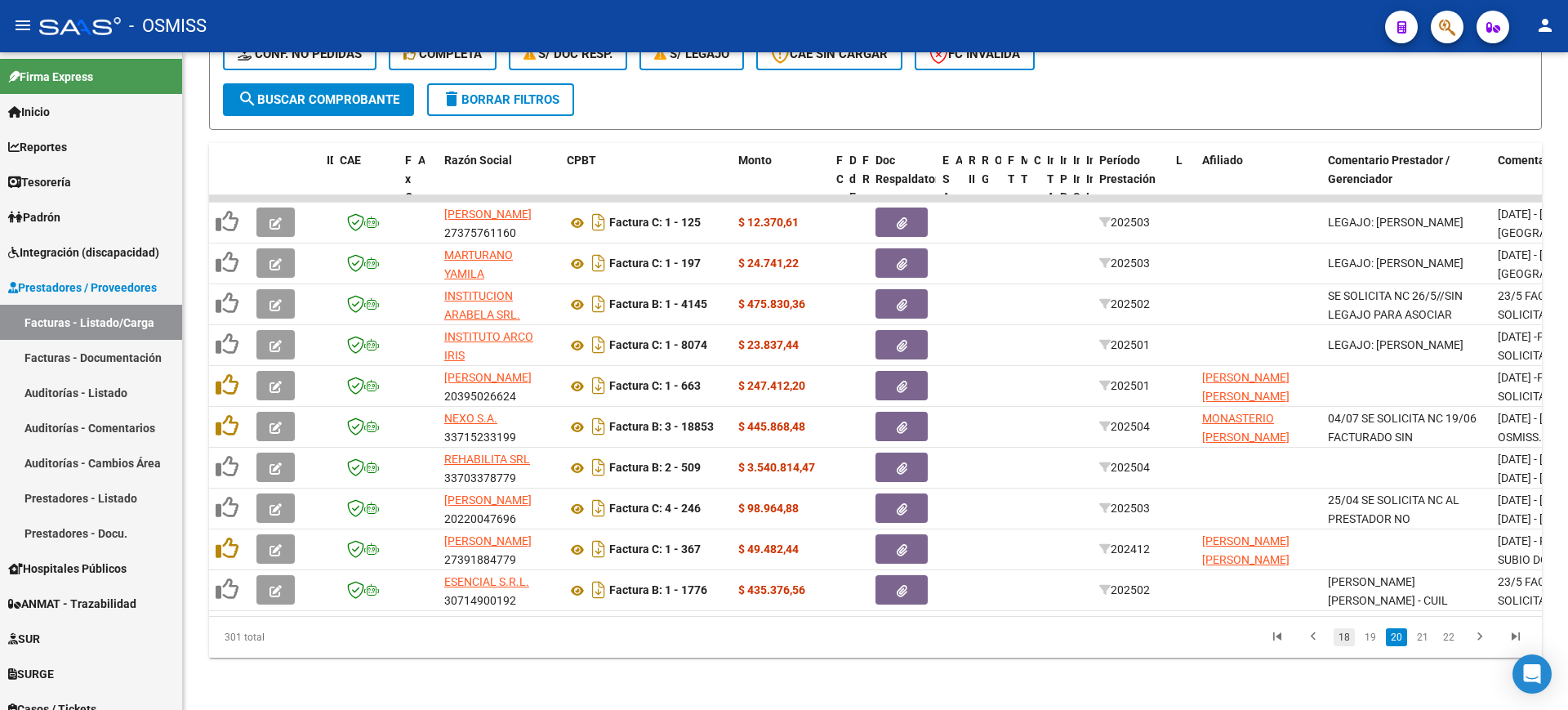
click at [1348, 635] on link "18" at bounding box center [1344, 637] width 21 height 18
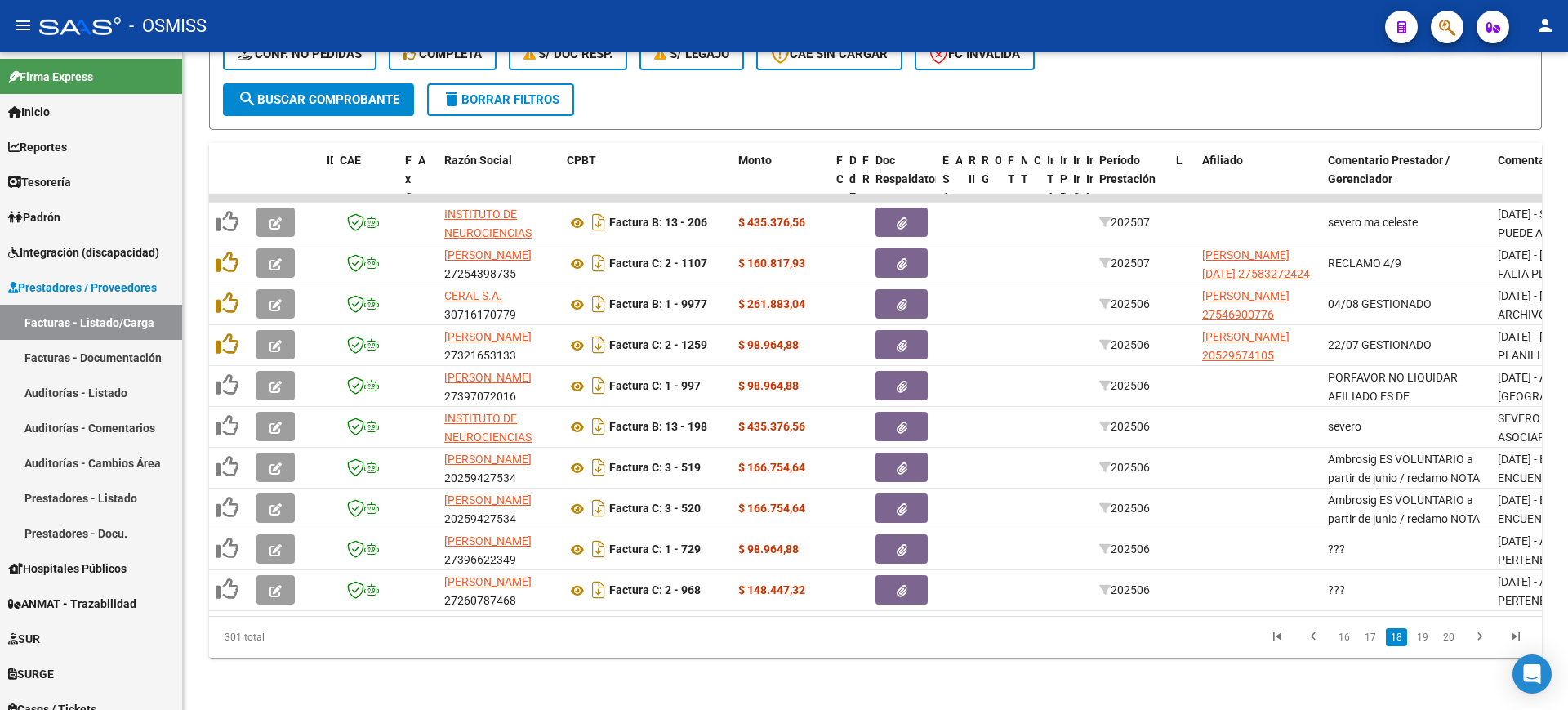
click at [1348, 635] on link "16" at bounding box center [1344, 637] width 21 height 18
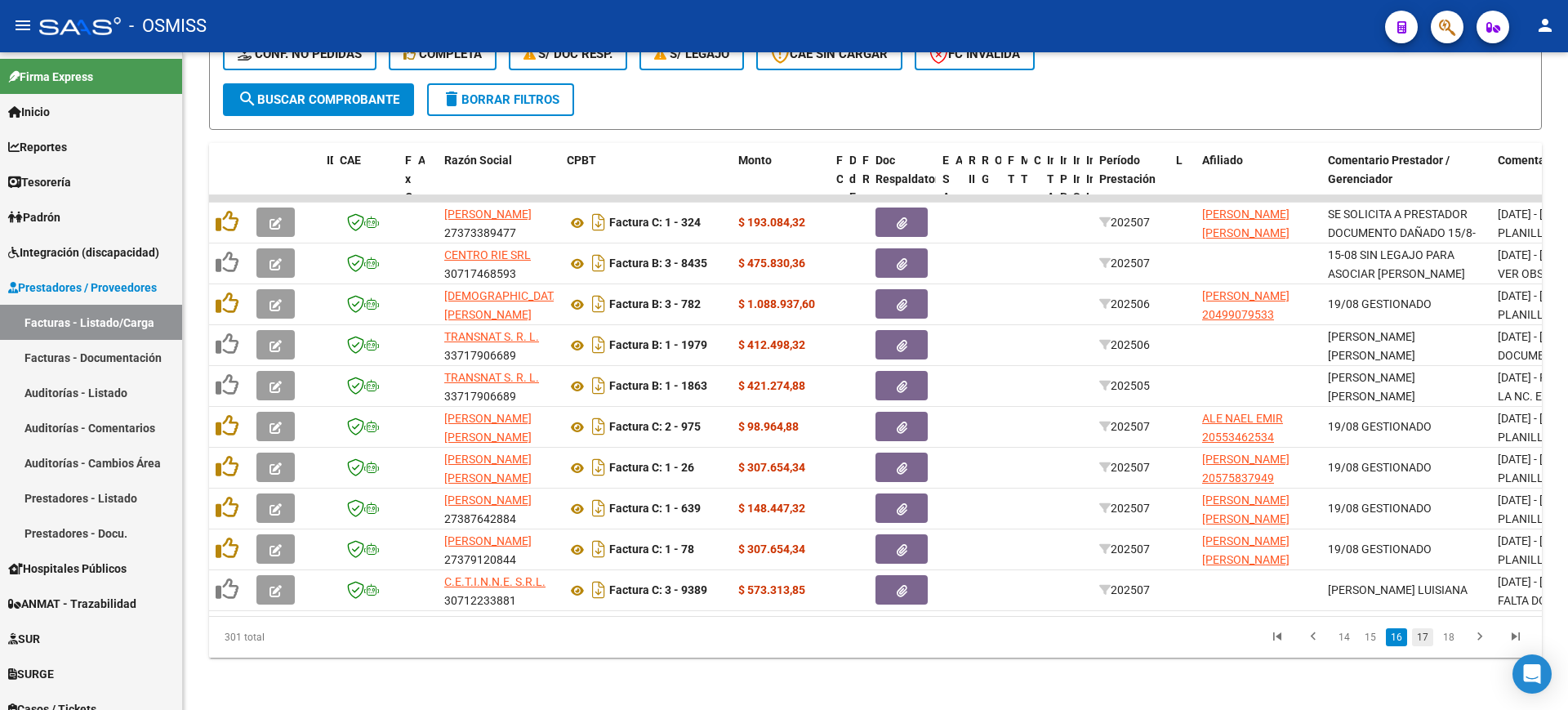
click at [1425, 631] on link "17" at bounding box center [1422, 637] width 21 height 18
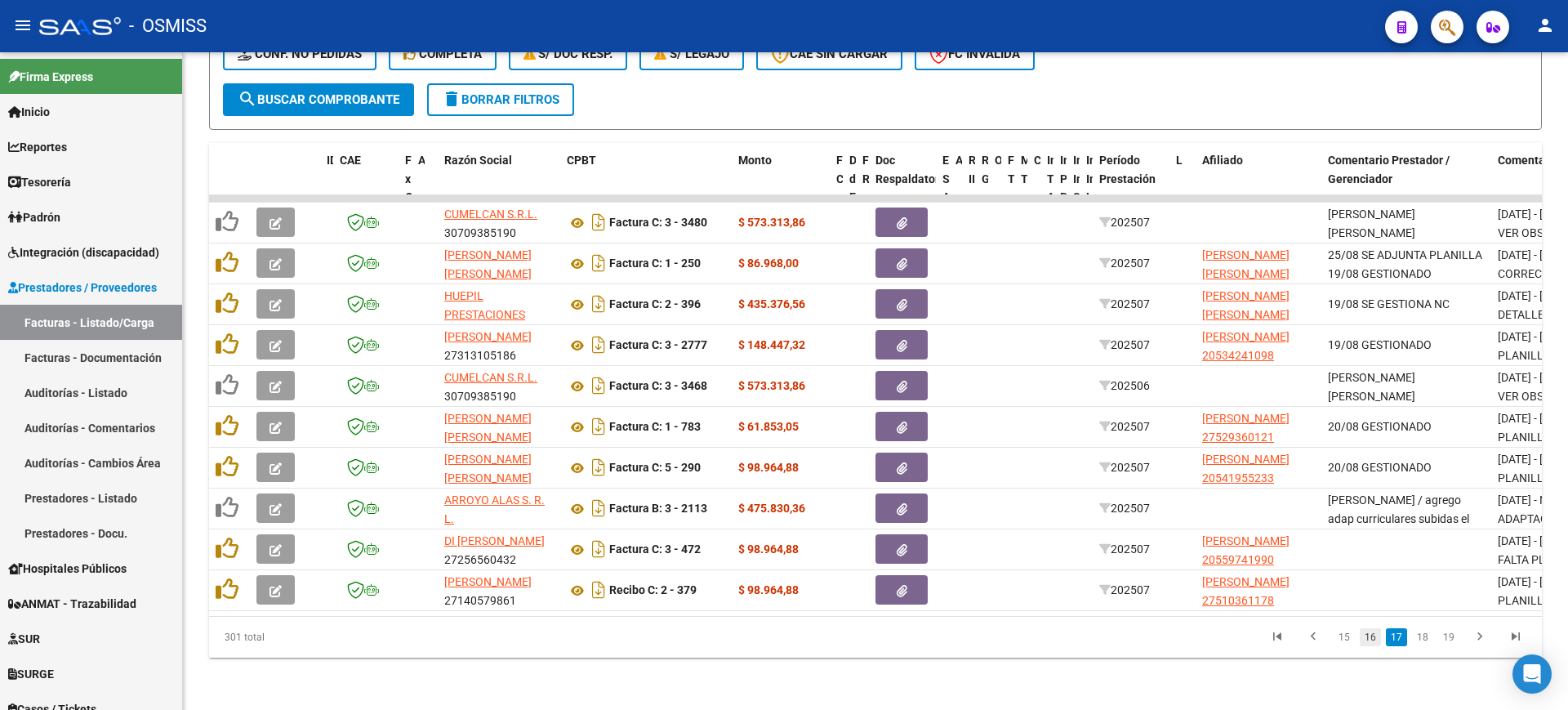
click at [1374, 634] on link "16" at bounding box center [1370, 637] width 21 height 18
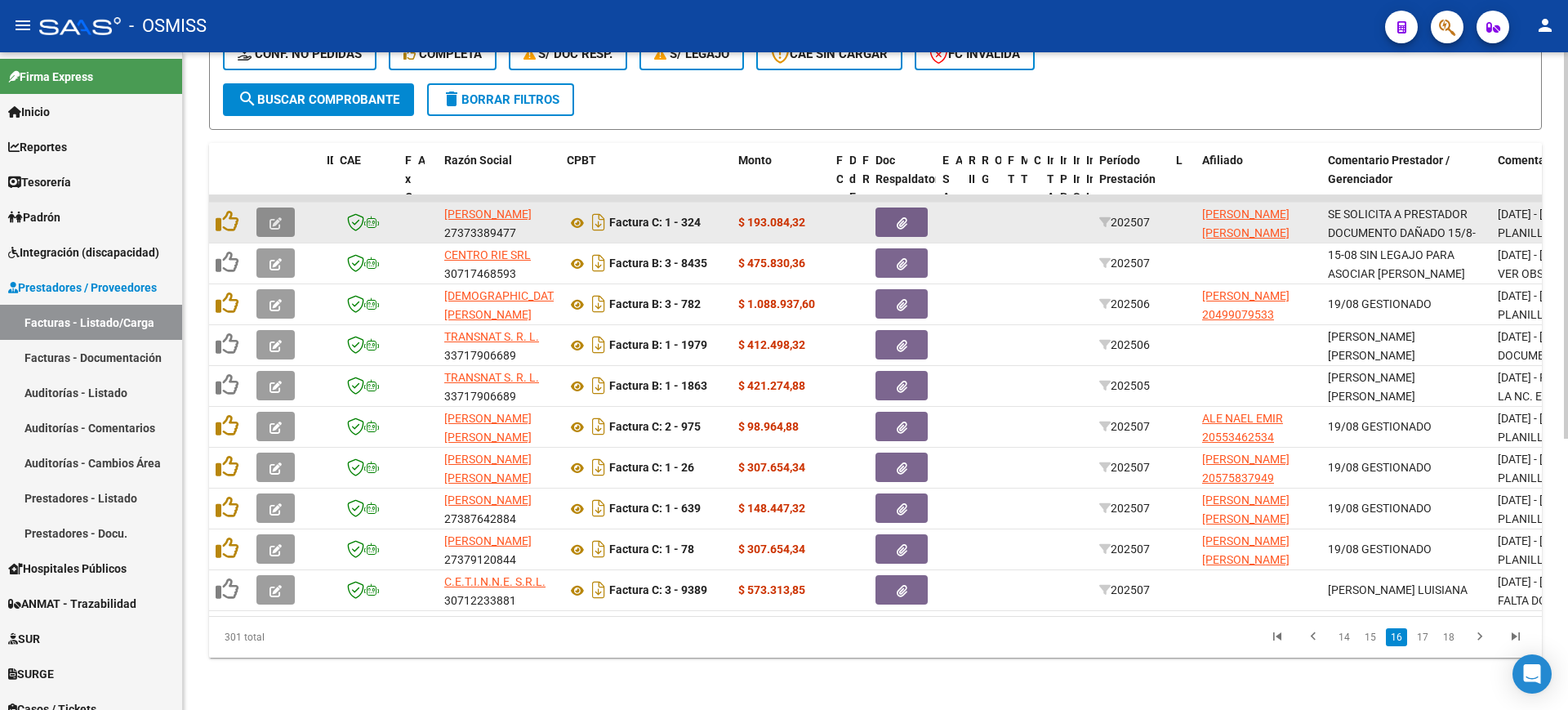
click at [266, 207] on button "button" at bounding box center [275, 222] width 39 height 29
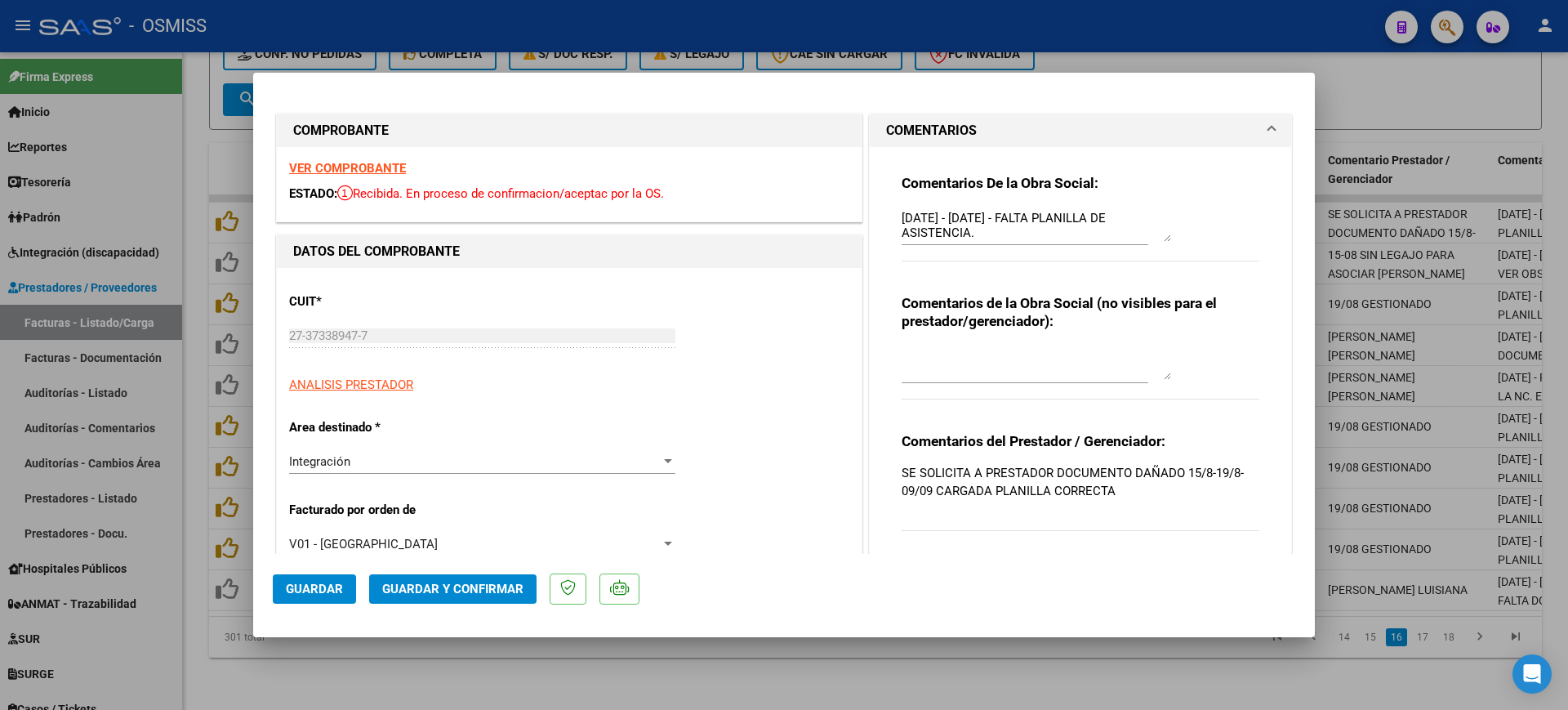
click at [341, 169] on strong "VER COMPROBANTE" at bounding box center [346, 169] width 116 height 15
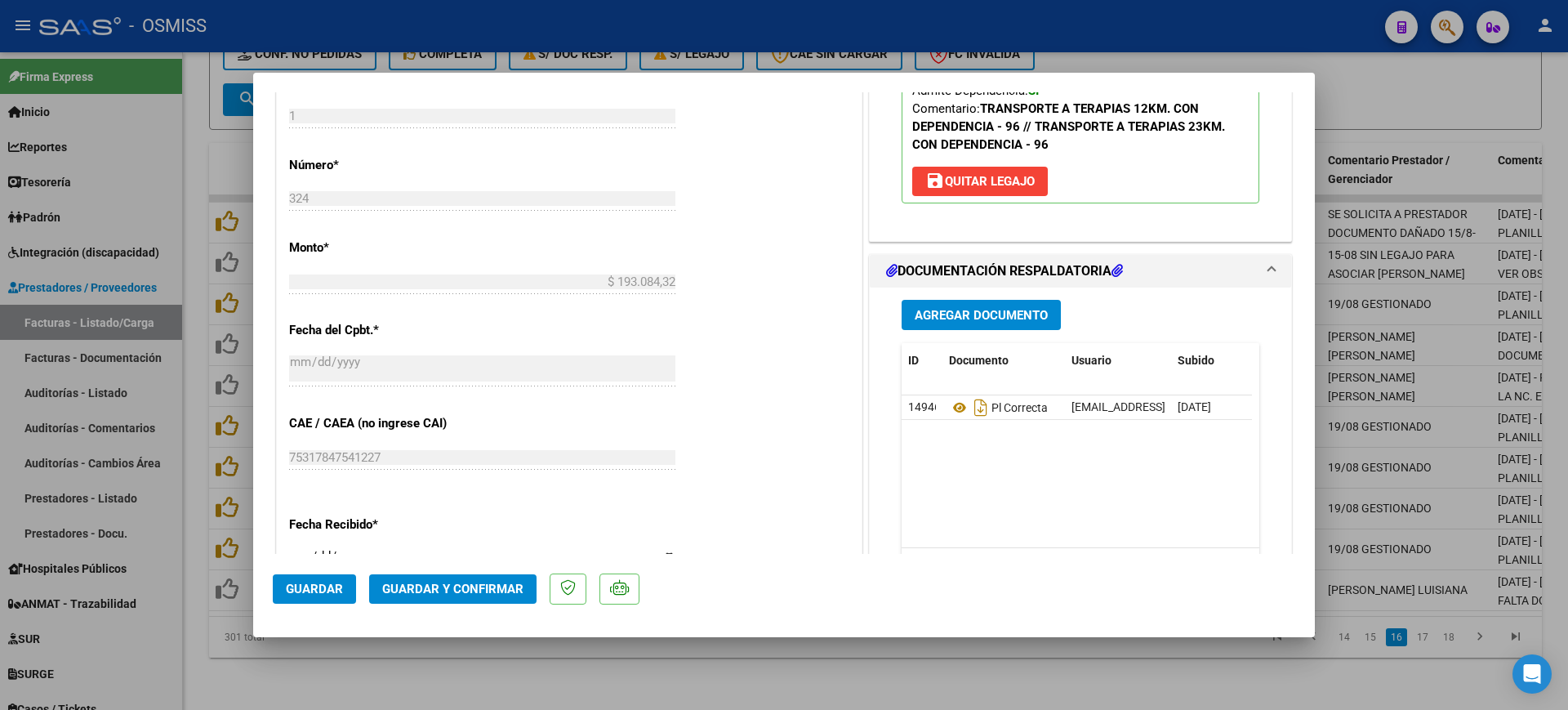
scroll to position [919, 0]
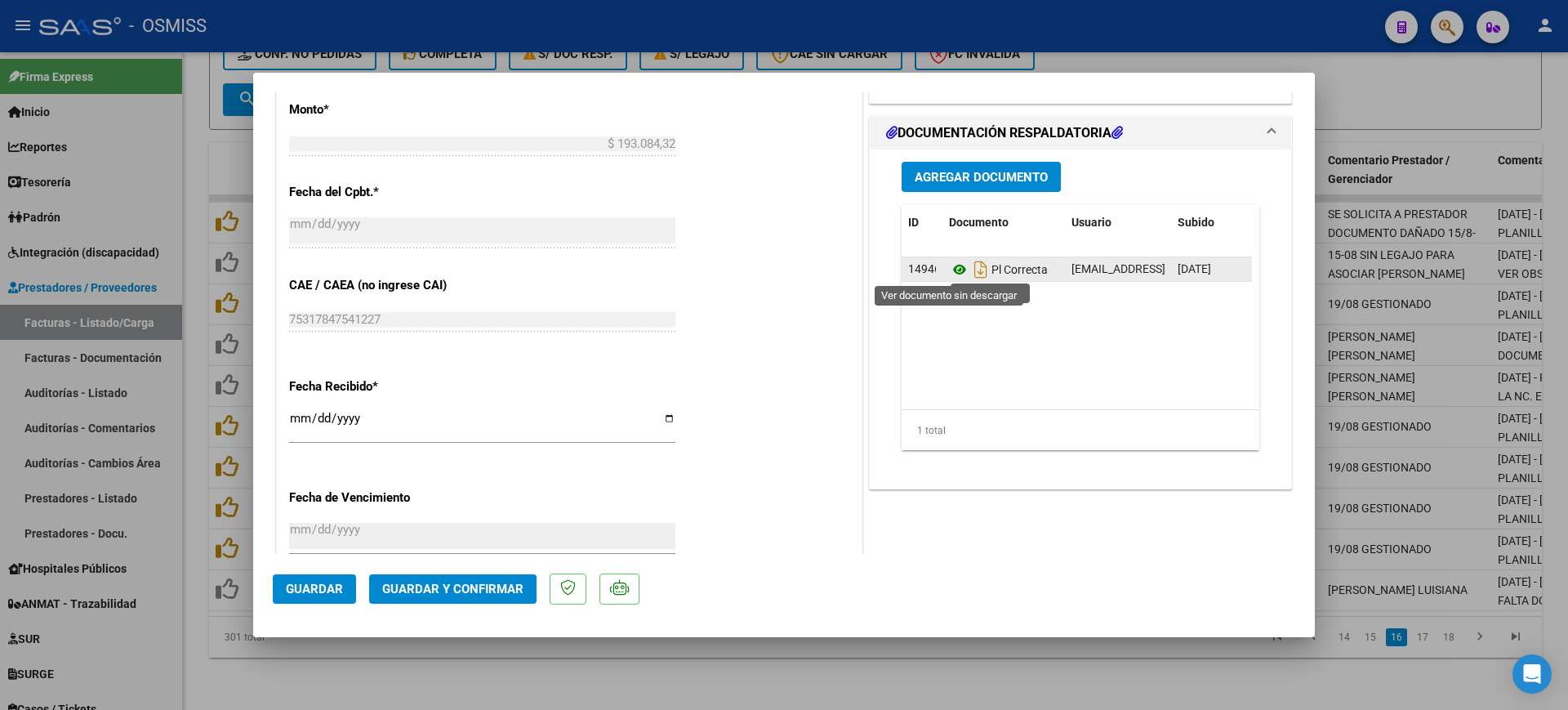
click at [949, 273] on icon at bounding box center [960, 269] width 21 height 20
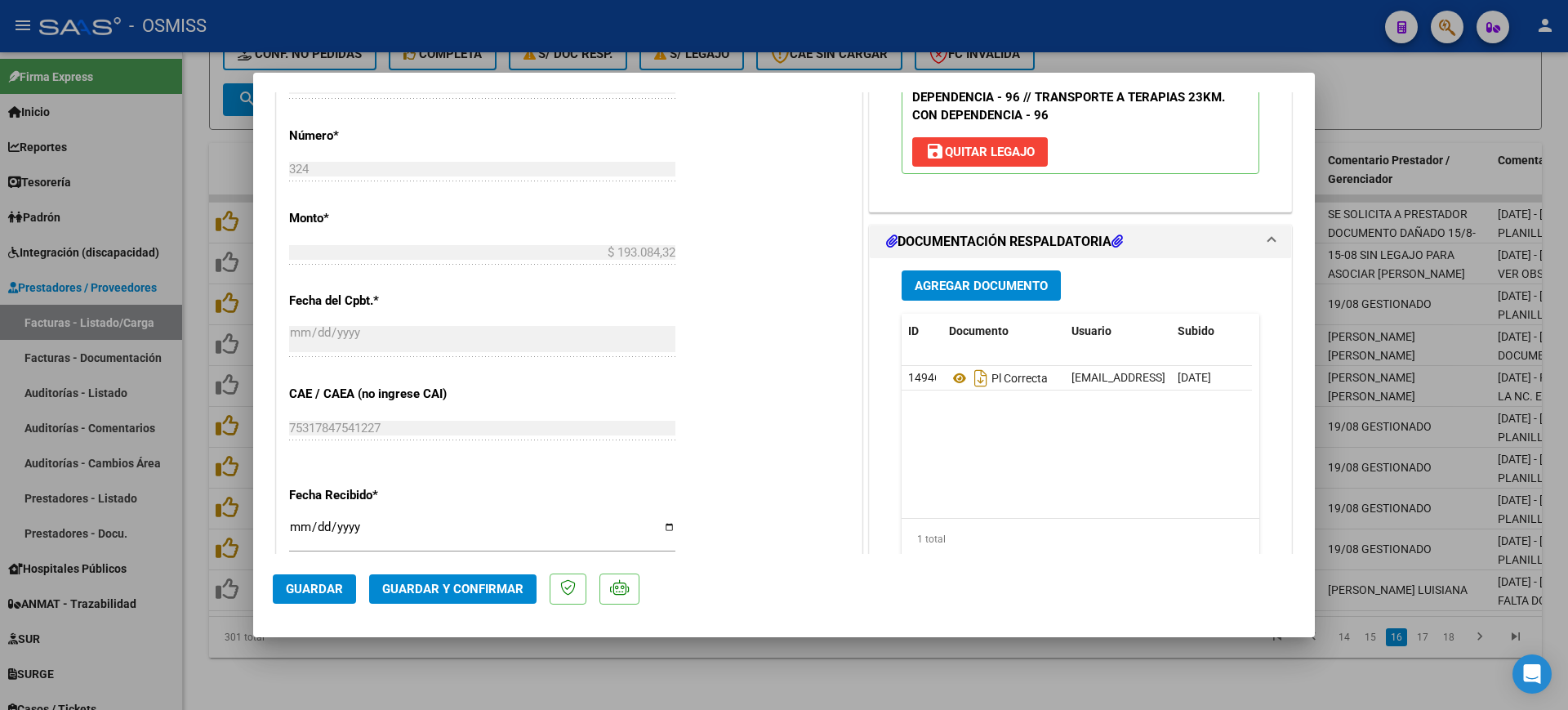
scroll to position [817, 0]
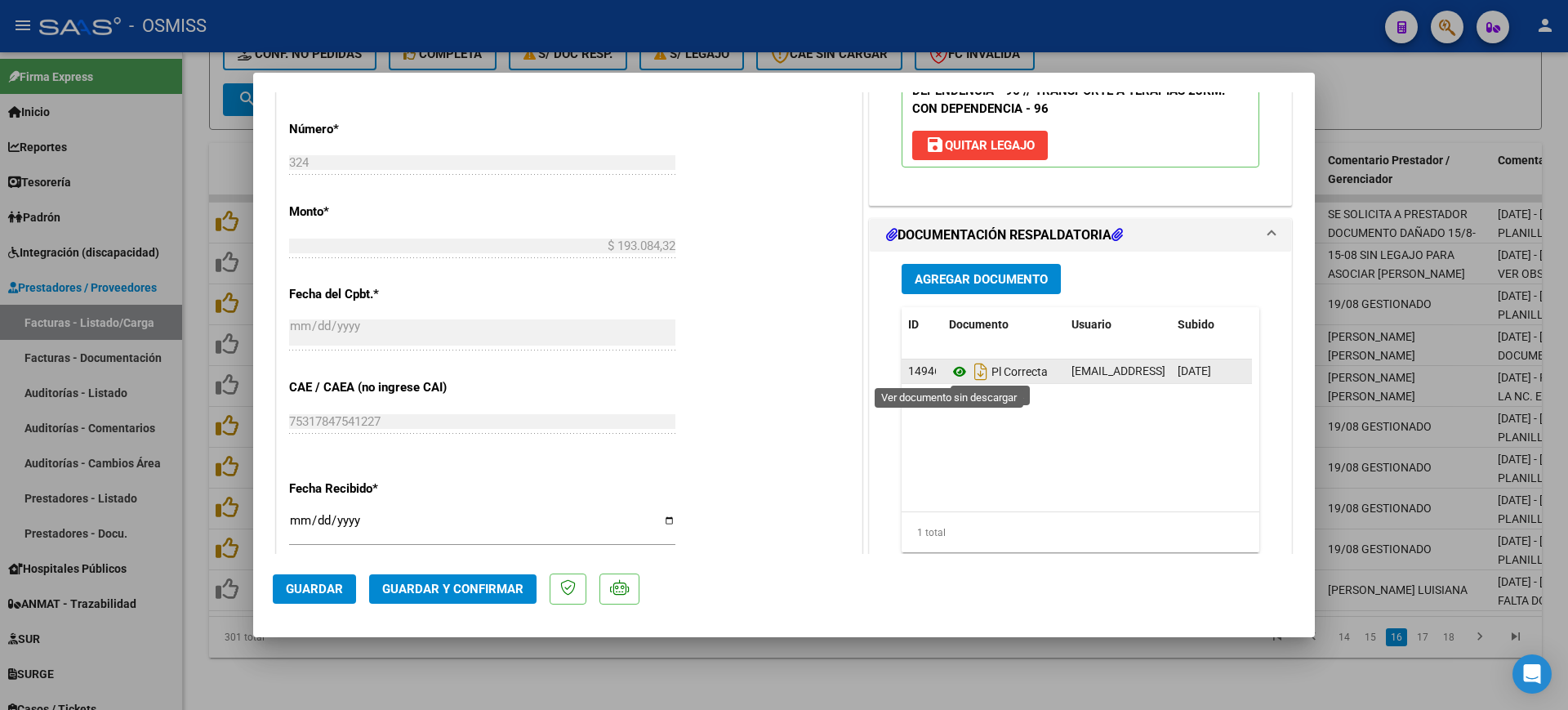
click at [949, 373] on icon at bounding box center [960, 371] width 21 height 20
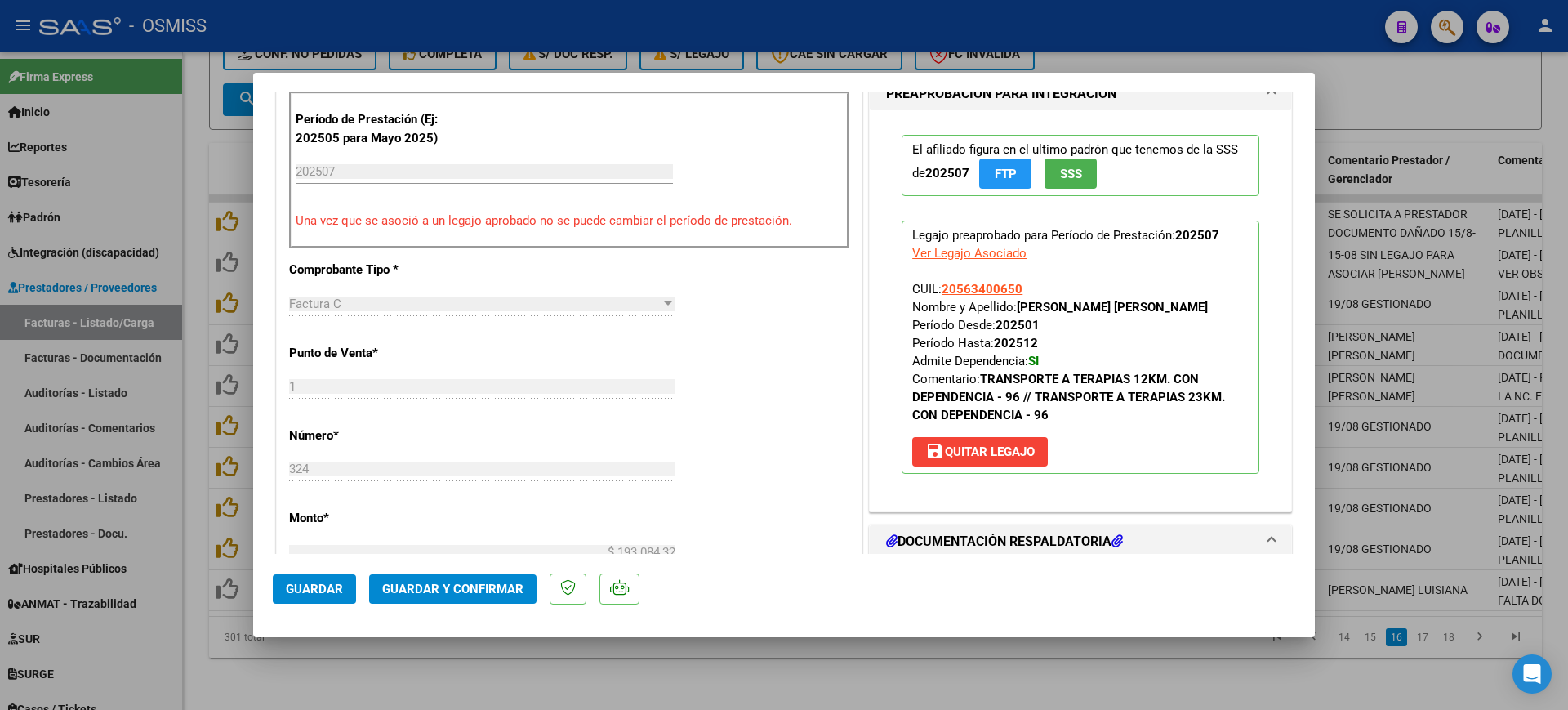
scroll to position [0, 0]
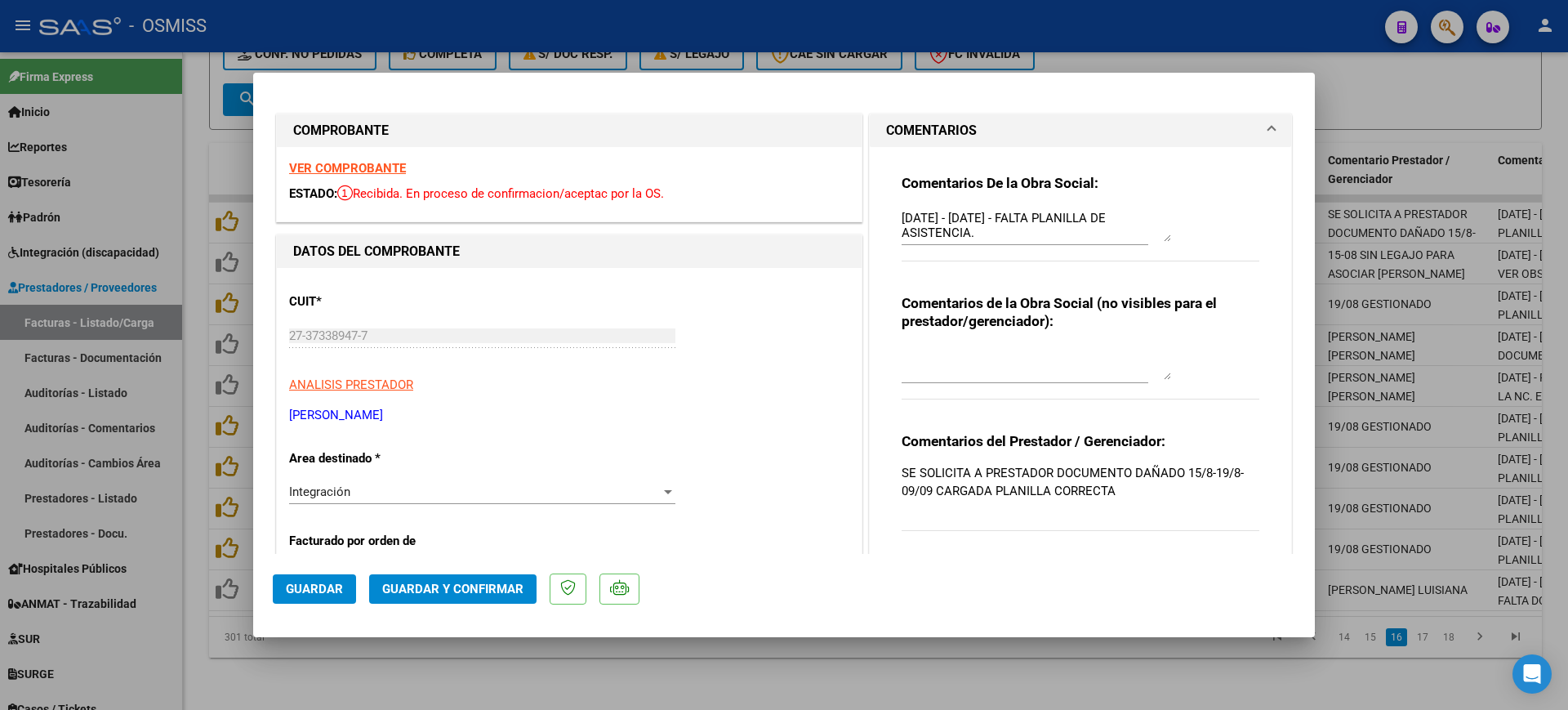
click at [891, 214] on div "Comentarios De la Obra Social: 22/08/2025 - 18/08/2025 - FALTA PLANILLA DE ASIS…" at bounding box center [1081, 353] width 382 height 414
click at [902, 214] on textarea "22/08/2025 - 18/08/2025 - FALTA PLANILLA DE ASISTENCIA." at bounding box center [1036, 225] width 270 height 33
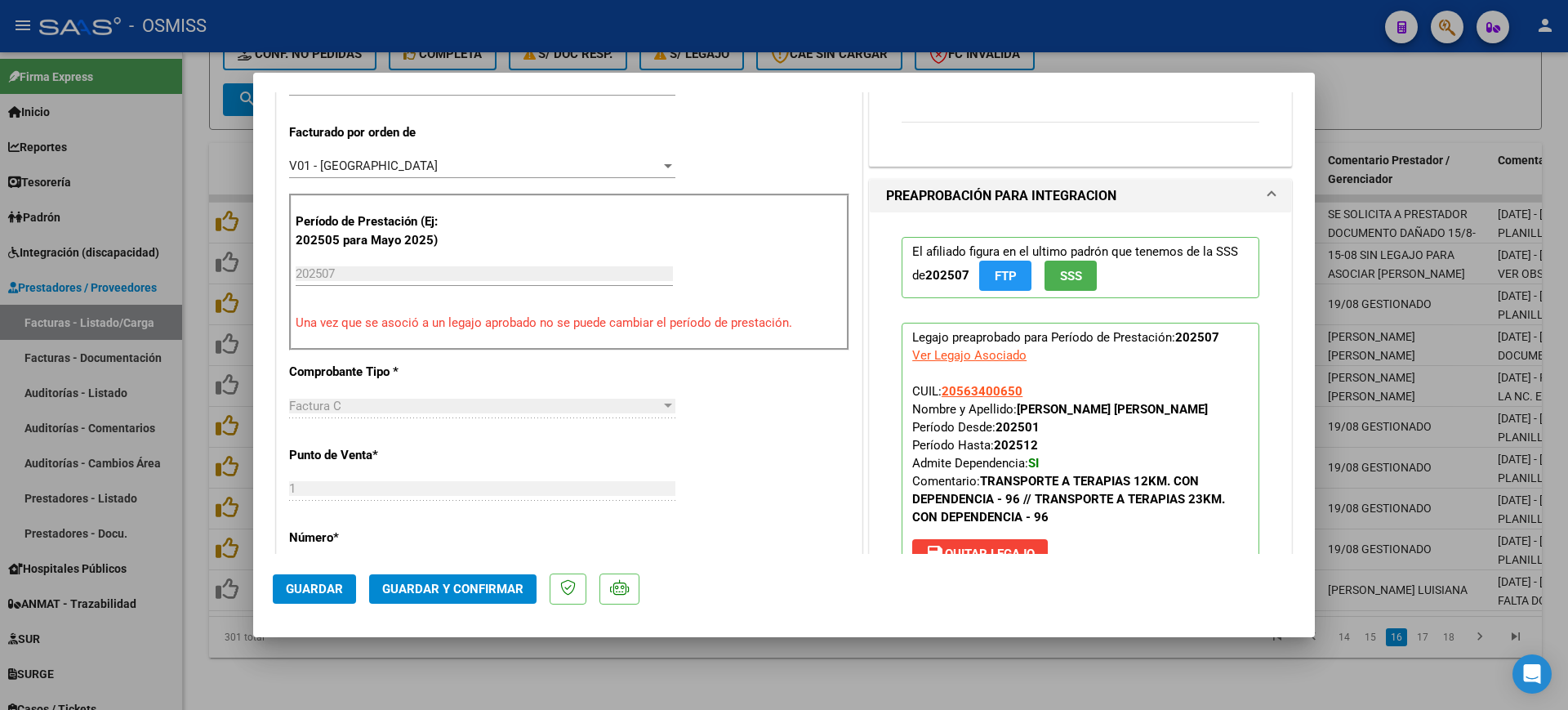
scroll to position [612, 0]
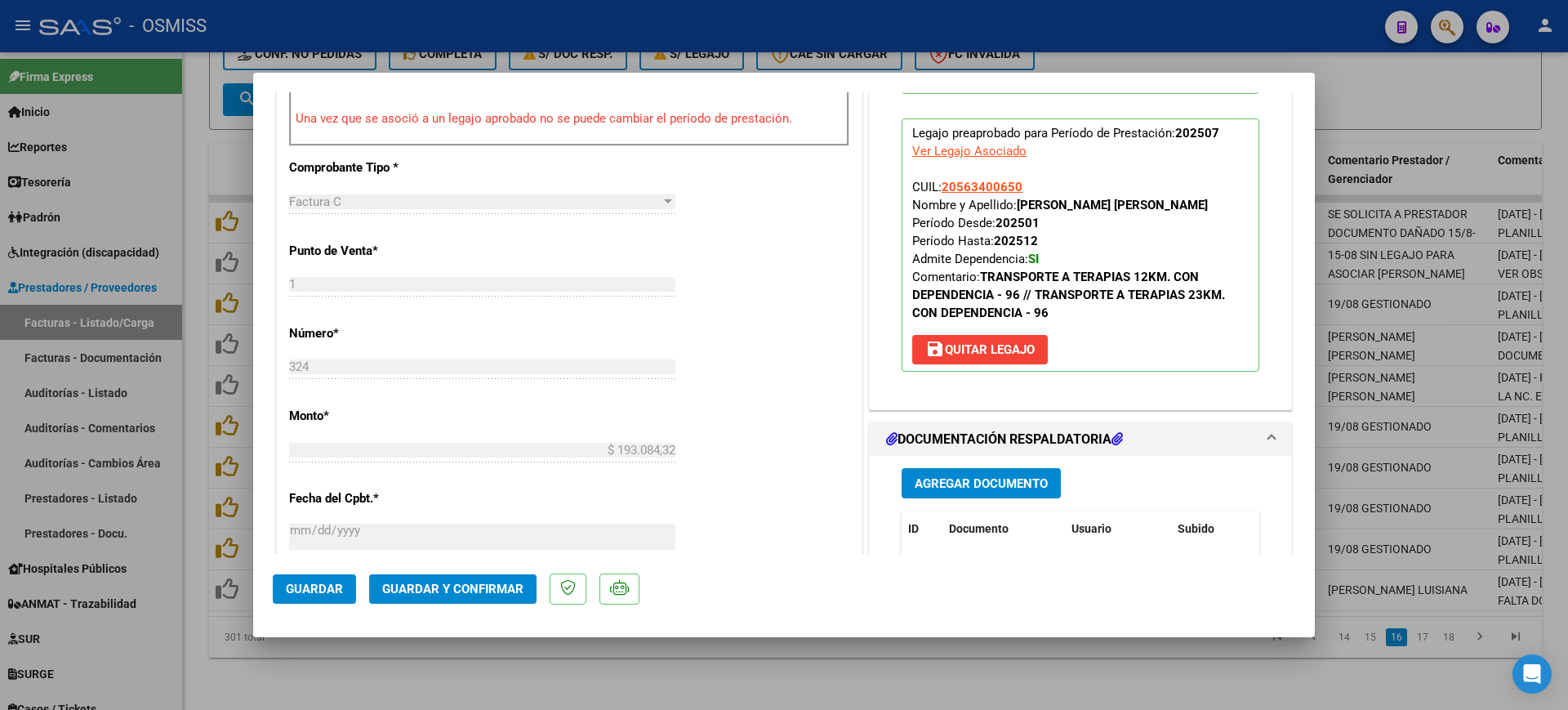
type textarea "264 CON DEP - 22/08/2025 - 18/08/2025 - FALTA PLANILLA DE ASISTENCIA."
click at [481, 594] on span "Guardar y Confirmar" at bounding box center [452, 589] width 141 height 15
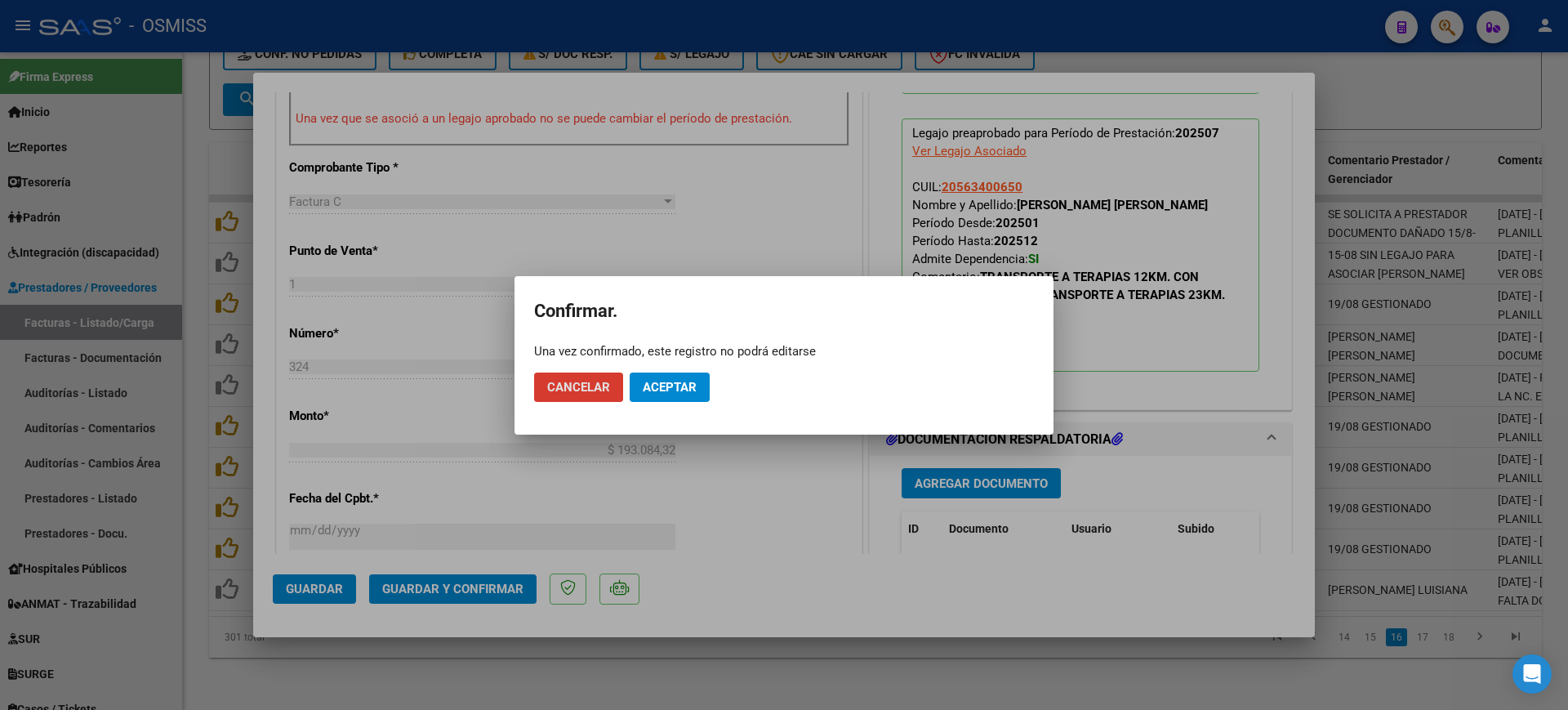
click at [705, 384] on button "Aceptar" at bounding box center [669, 386] width 80 height 29
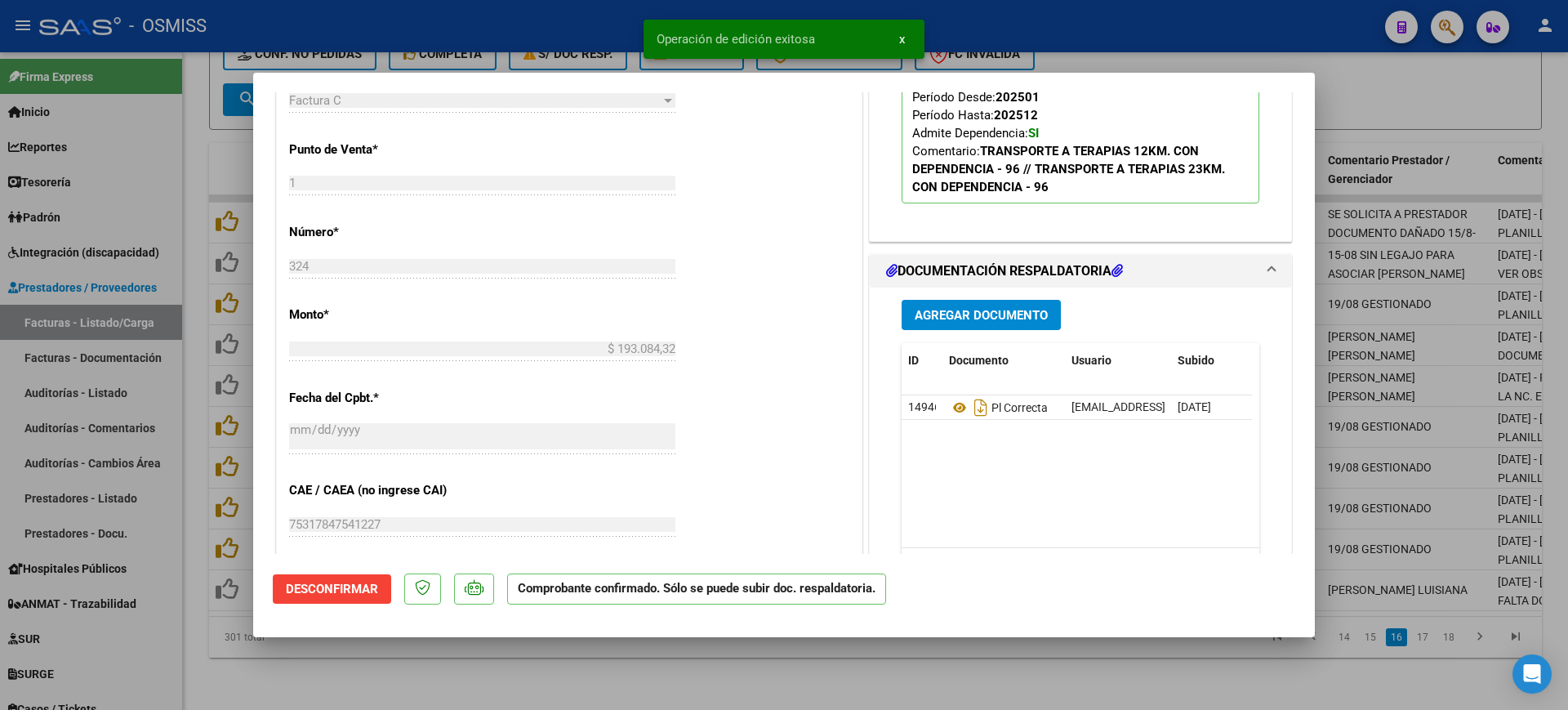
click at [661, 691] on div at bounding box center [784, 355] width 1568 height 710
type input "$ 0,00"
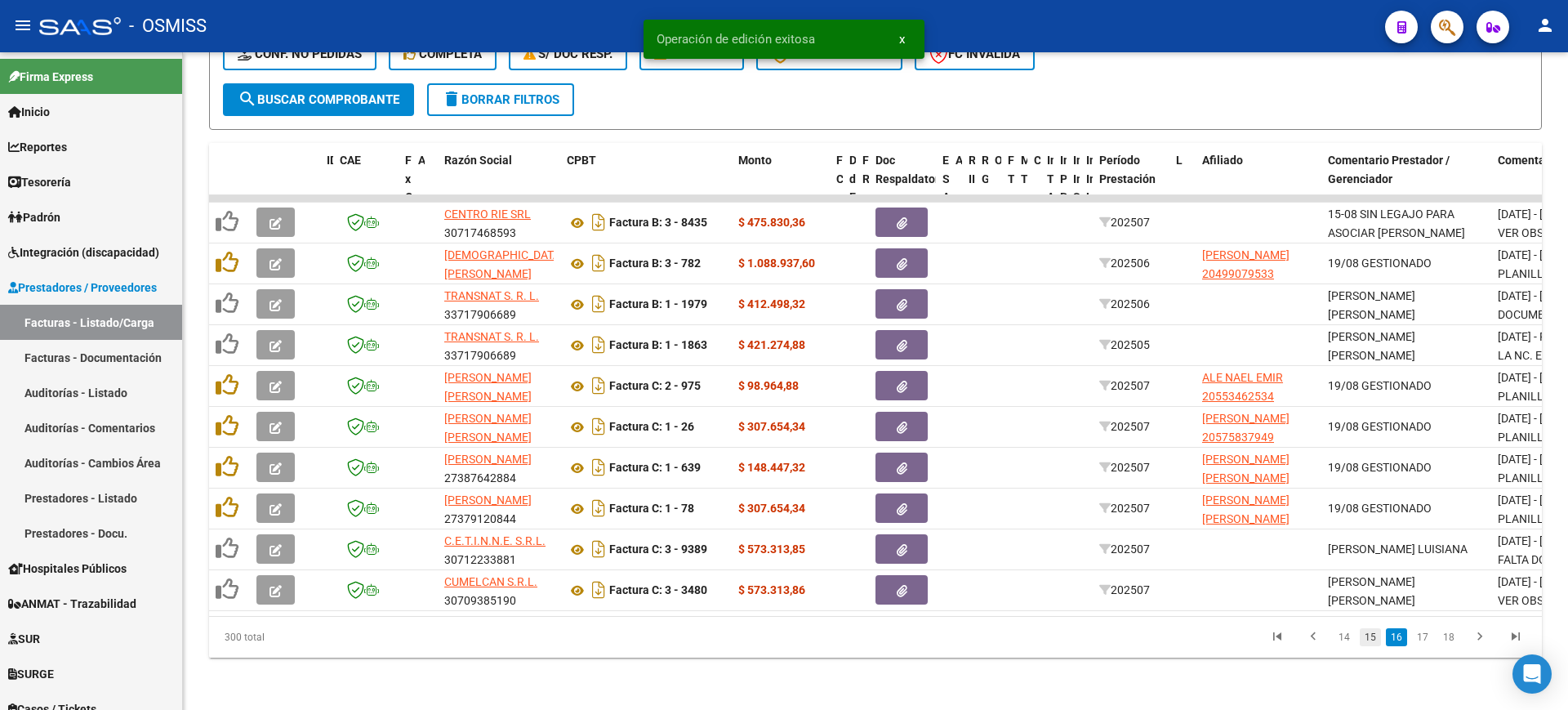
click at [1378, 642] on link "15" at bounding box center [1370, 637] width 21 height 18
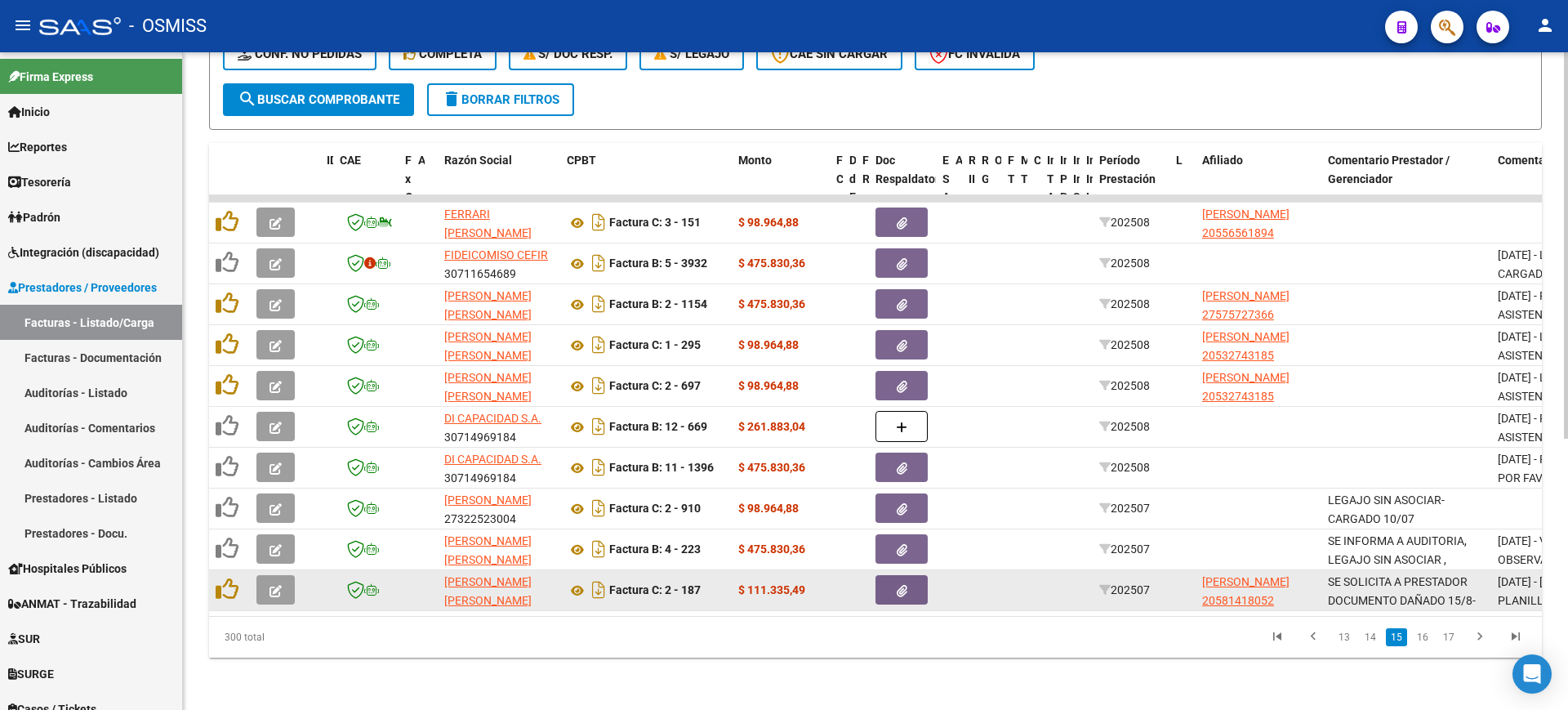
click at [275, 585] on icon "button" at bounding box center [275, 591] width 12 height 12
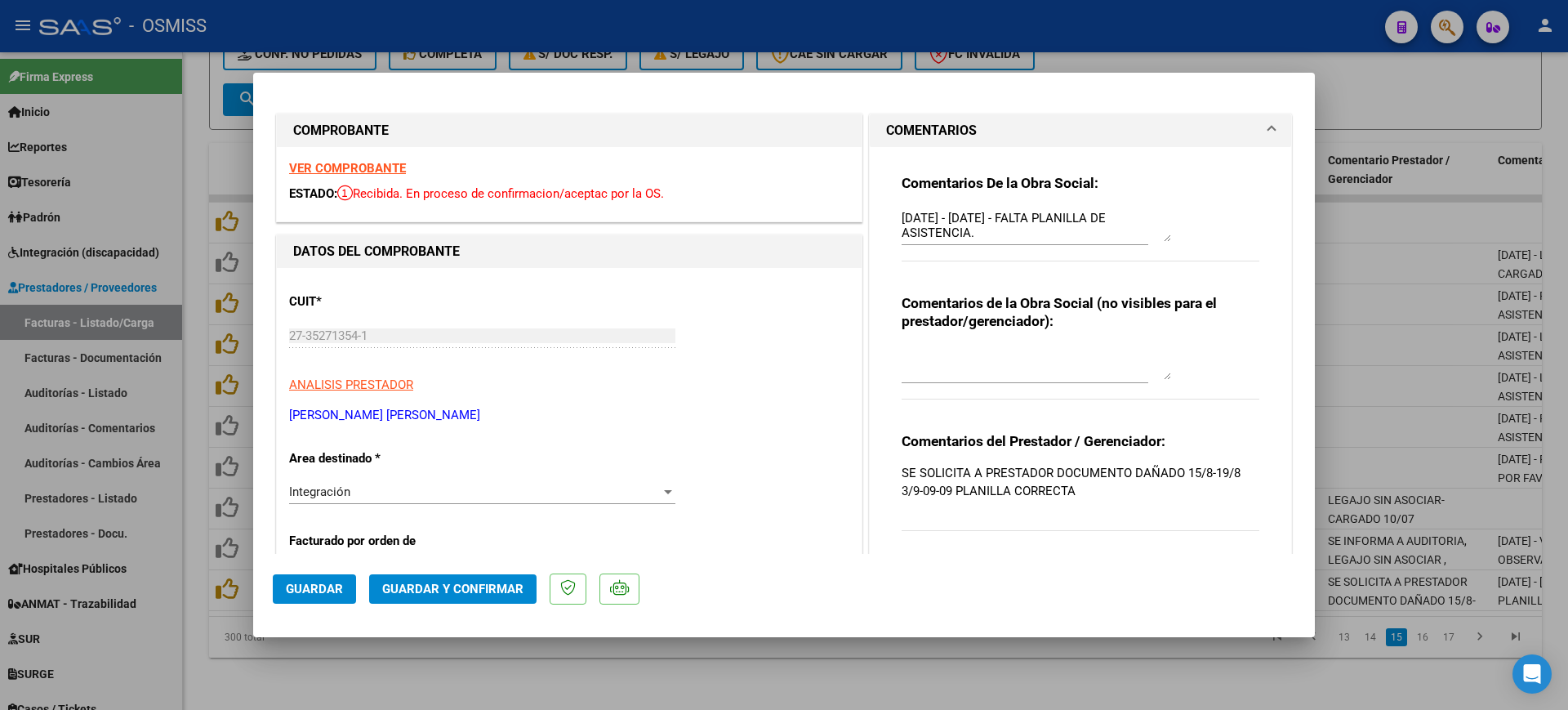
click at [387, 168] on strong "VER COMPROBANTE" at bounding box center [346, 169] width 116 height 15
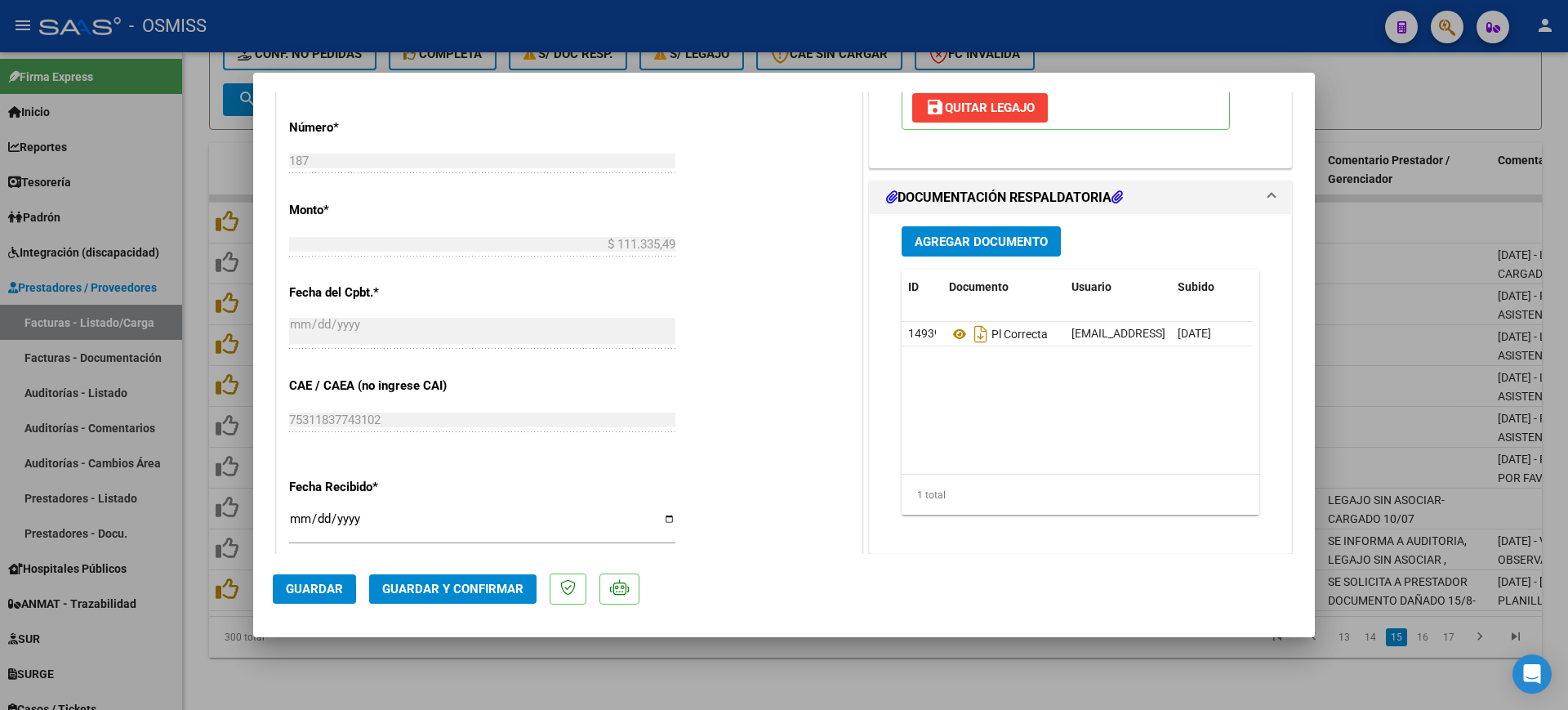
scroll to position [919, 0]
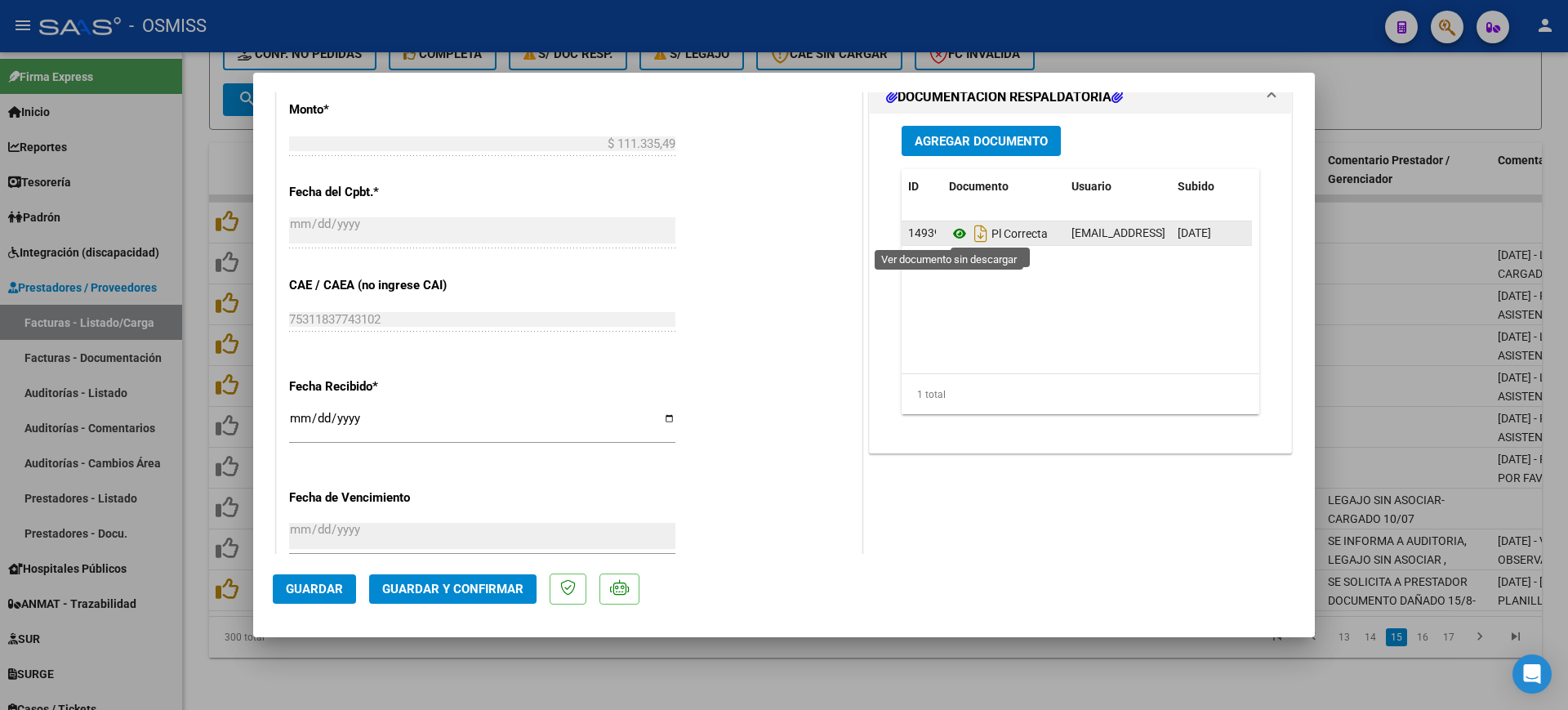
click at [951, 230] on icon at bounding box center [960, 233] width 21 height 20
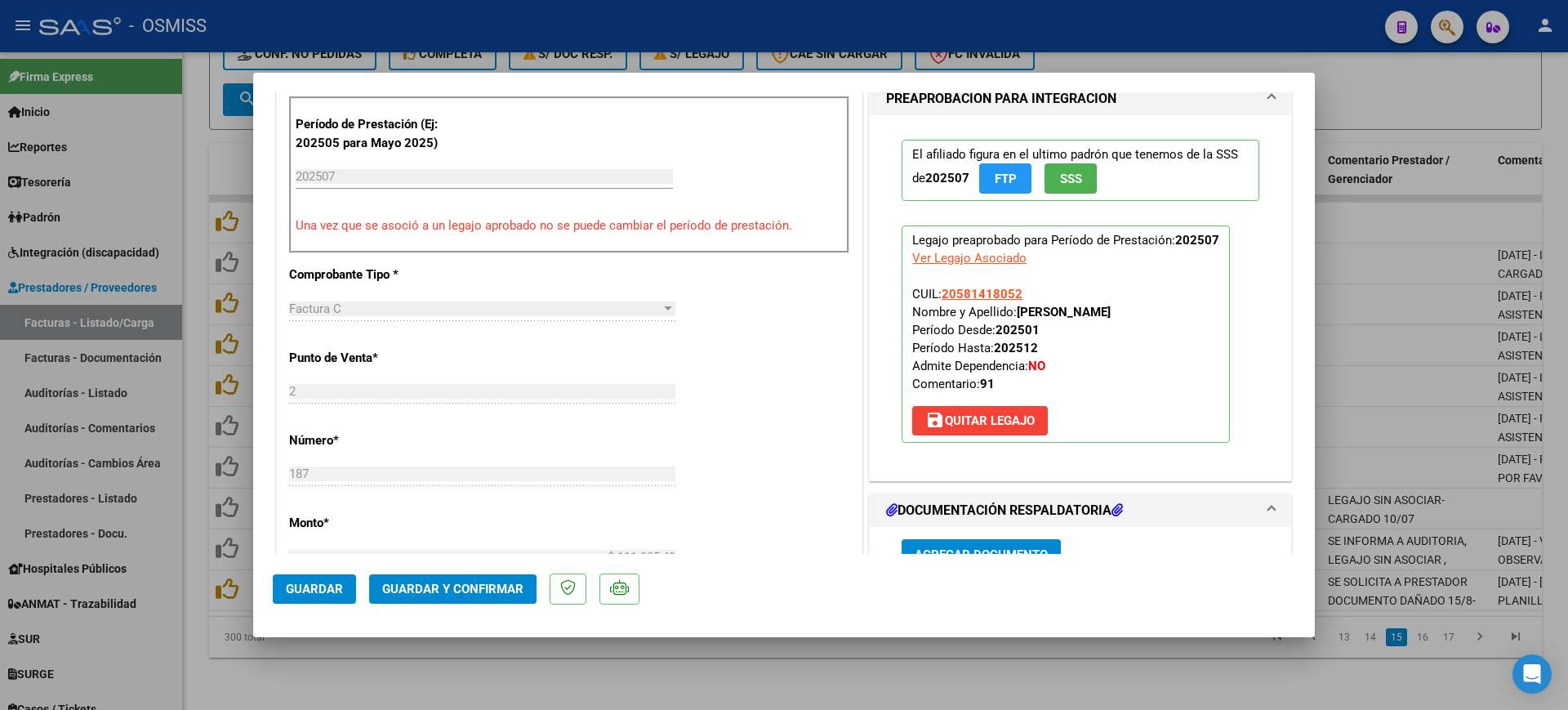
scroll to position [817, 0]
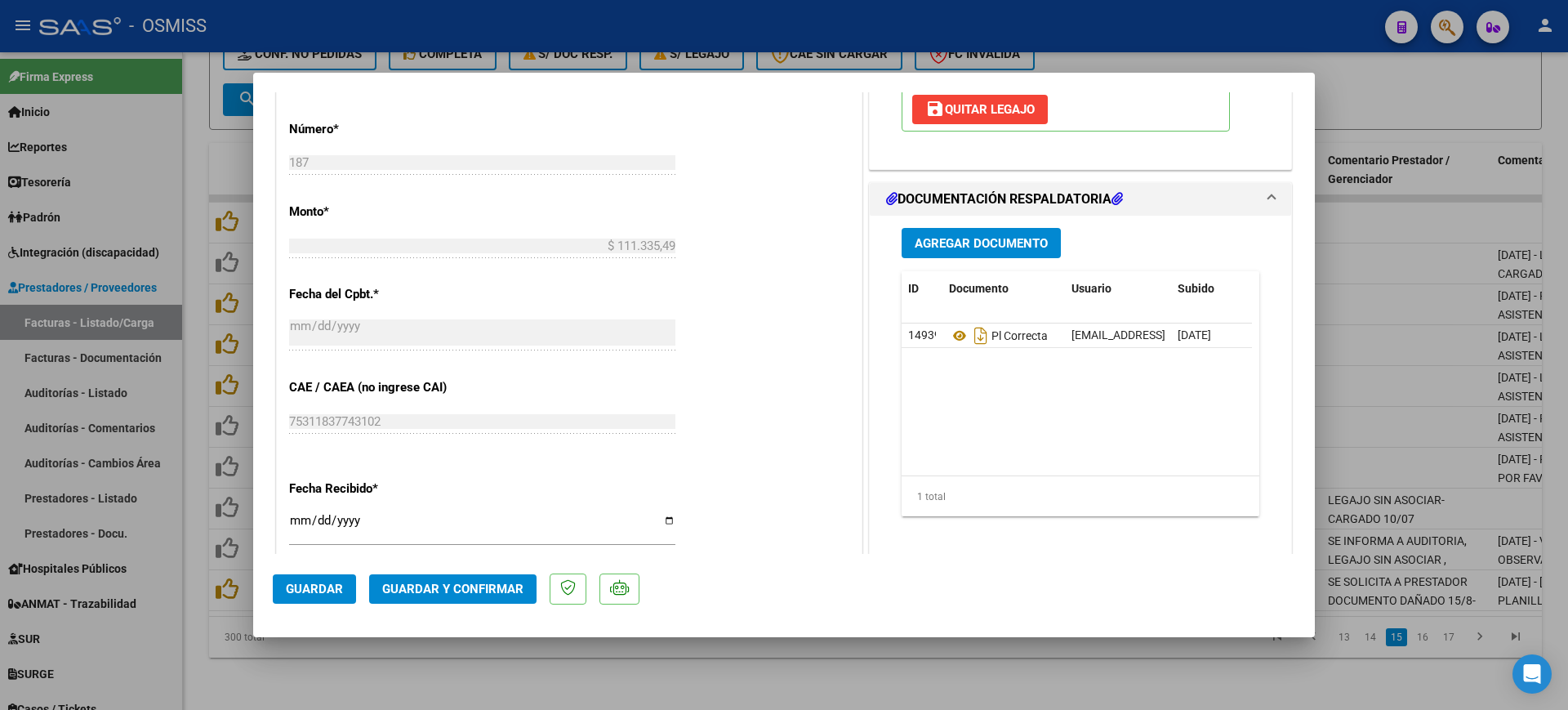
click at [437, 588] on span "Guardar y Confirmar" at bounding box center [452, 589] width 141 height 15
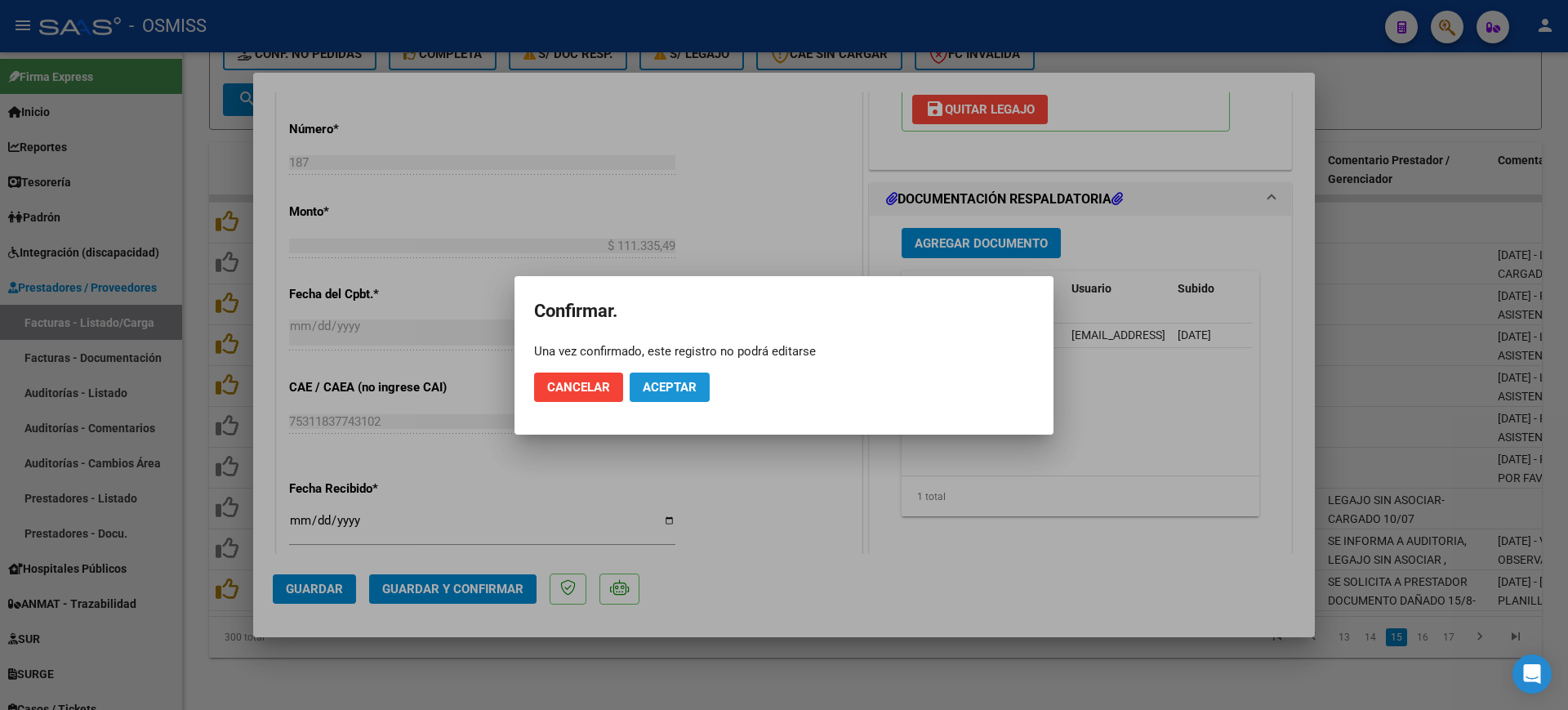
click at [688, 385] on span "Aceptar" at bounding box center [669, 387] width 54 height 15
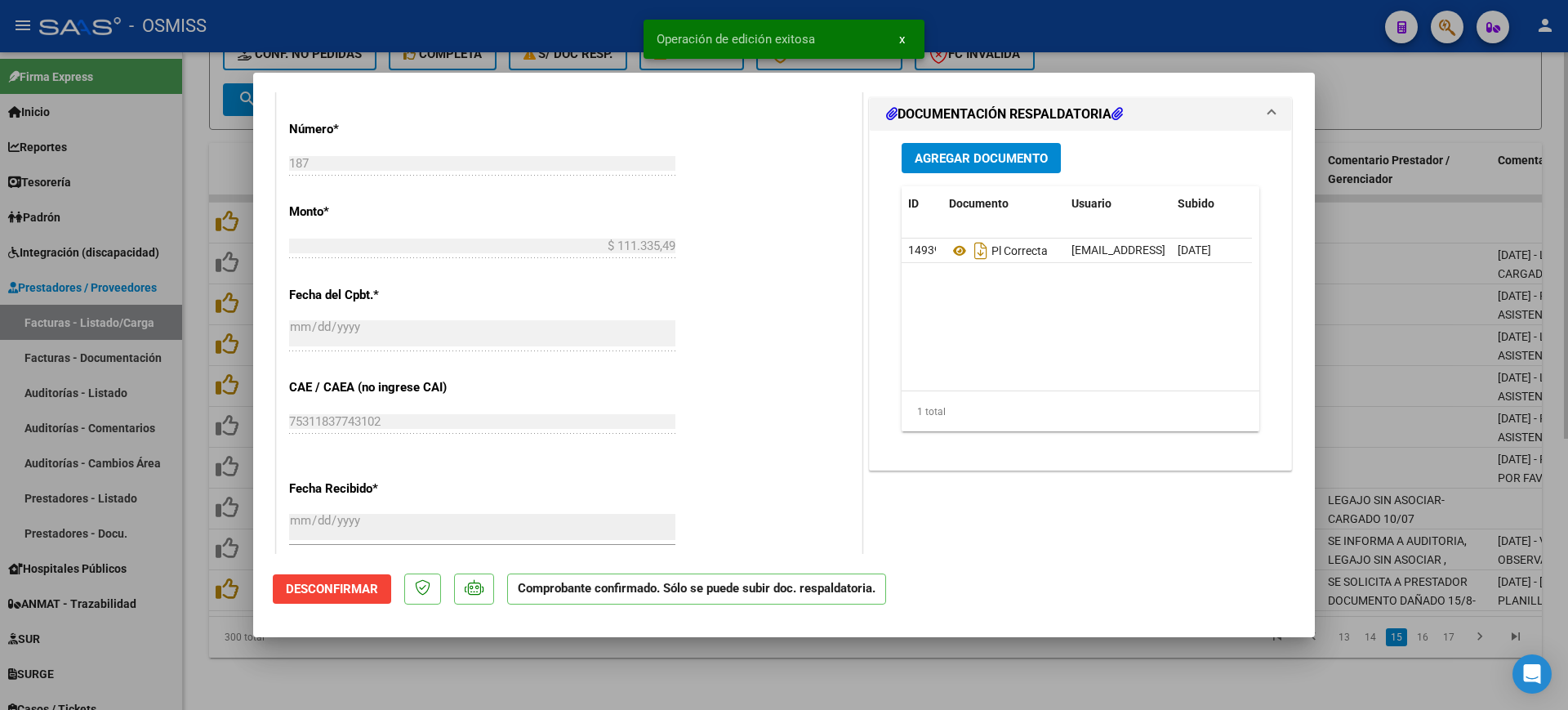
click at [555, 648] on div at bounding box center [784, 355] width 1568 height 710
type input "$ 0,00"
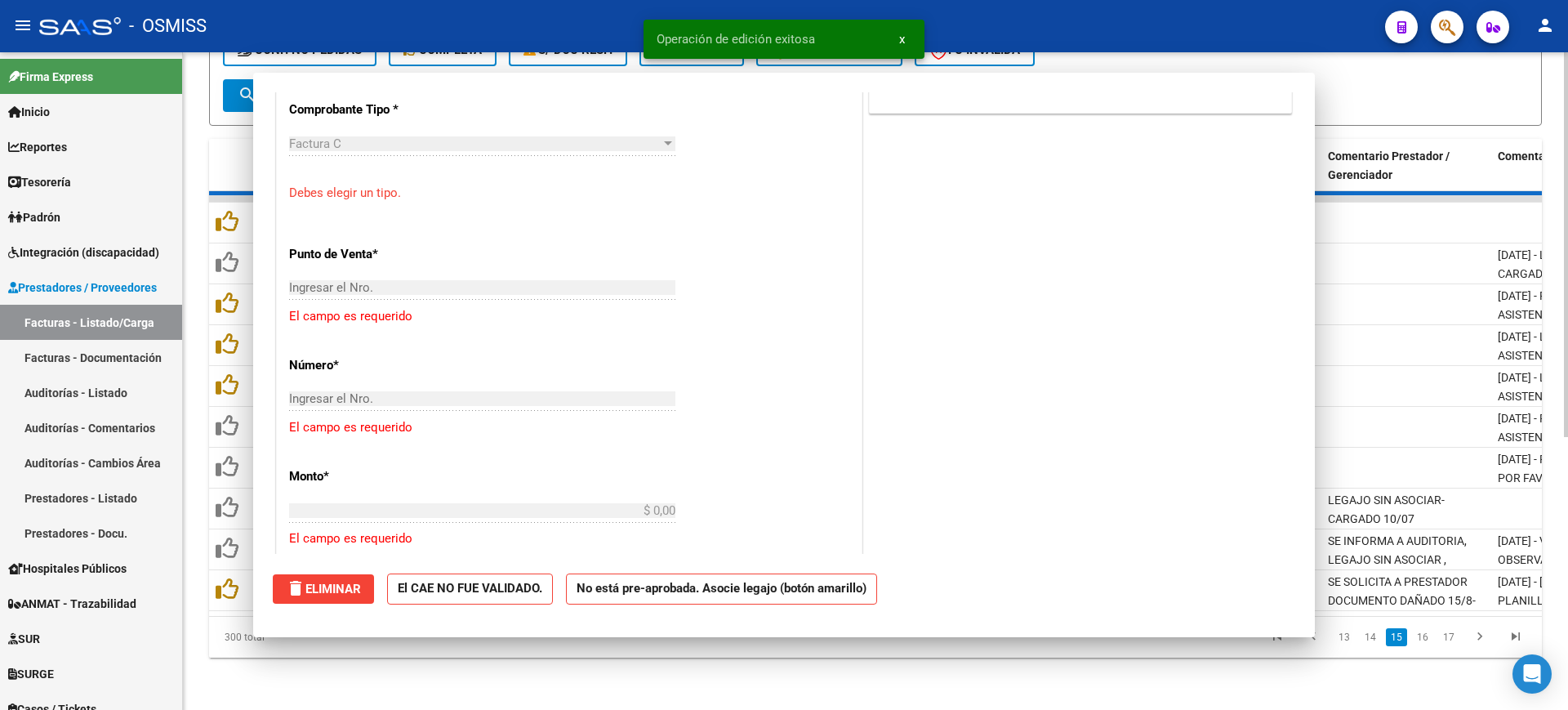
scroll to position [1020, 0]
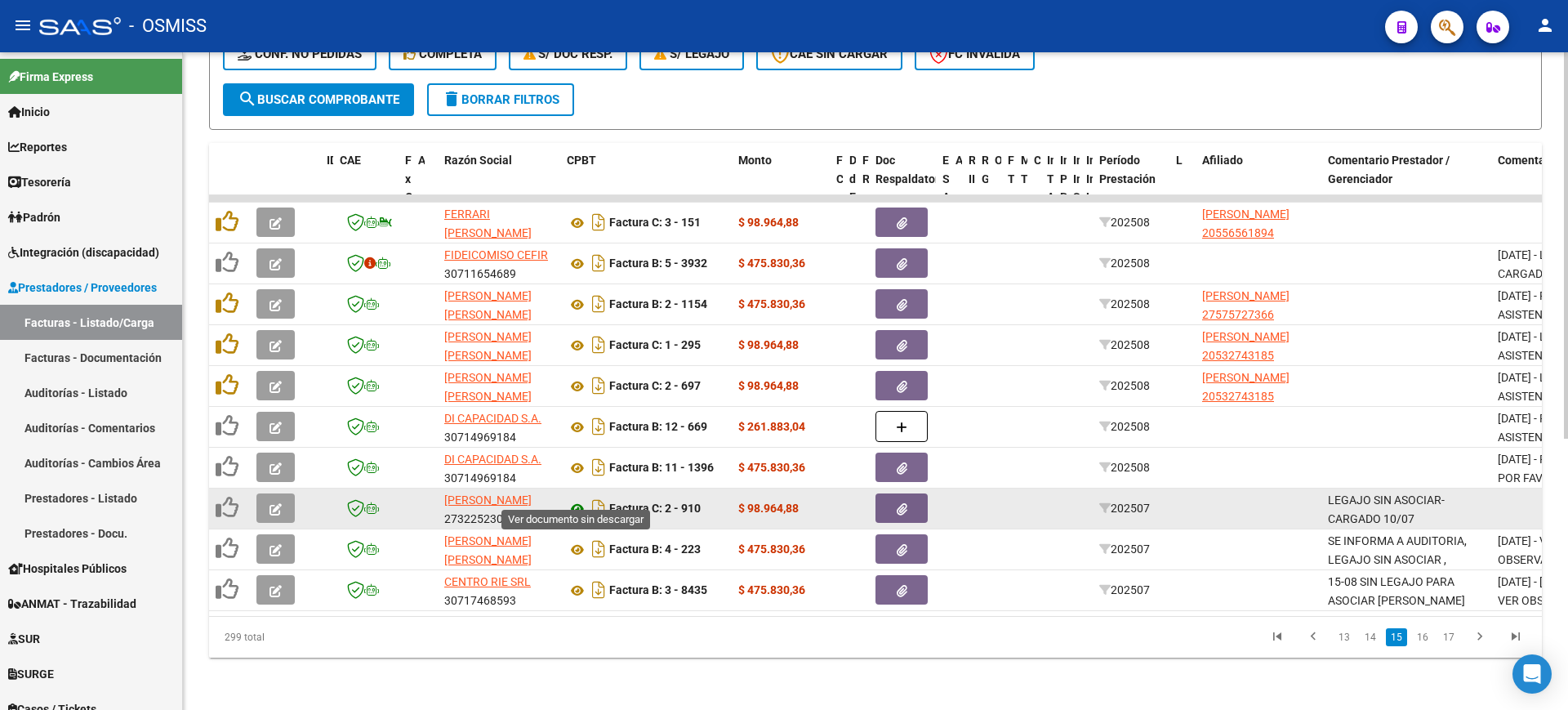
click at [580, 499] on icon at bounding box center [577, 508] width 21 height 20
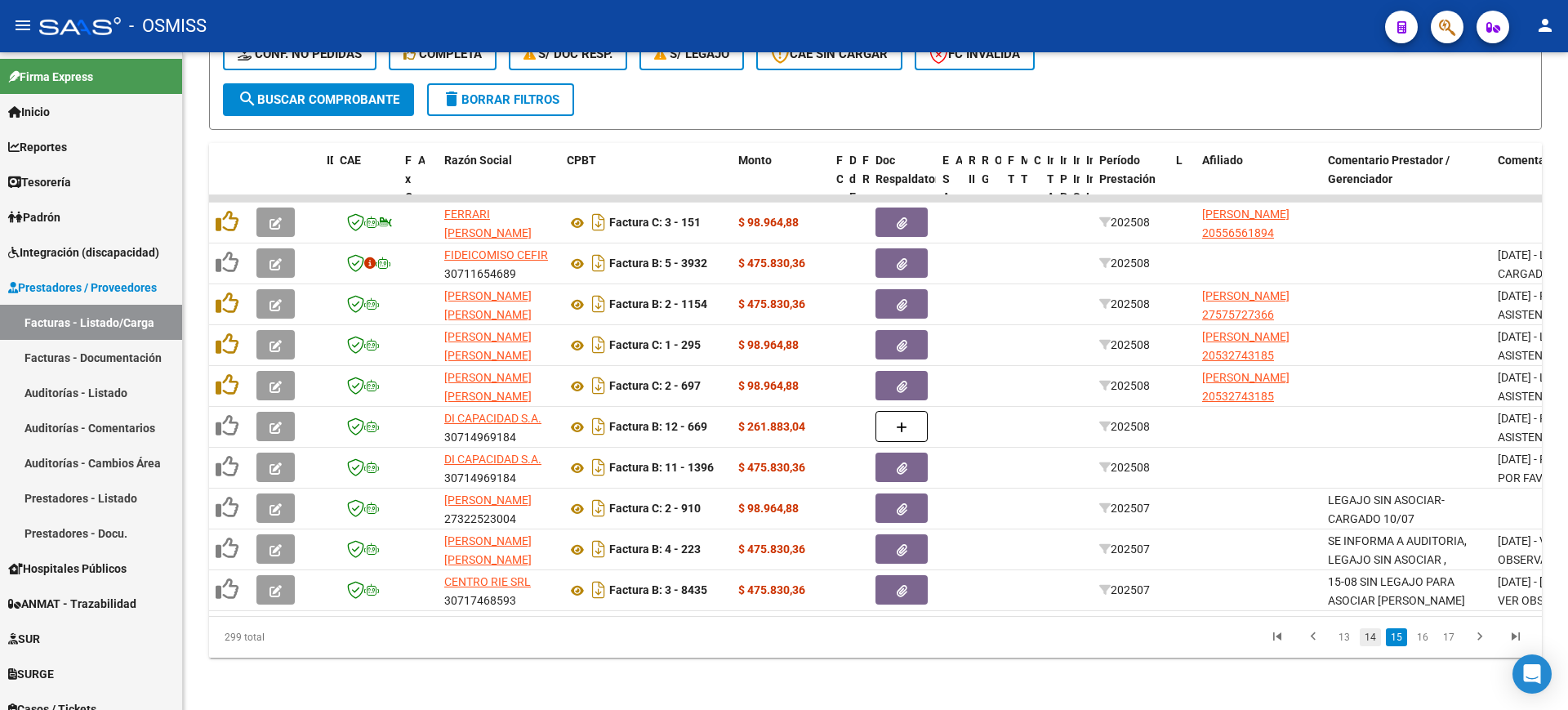
click at [1371, 640] on link "14" at bounding box center [1370, 637] width 21 height 18
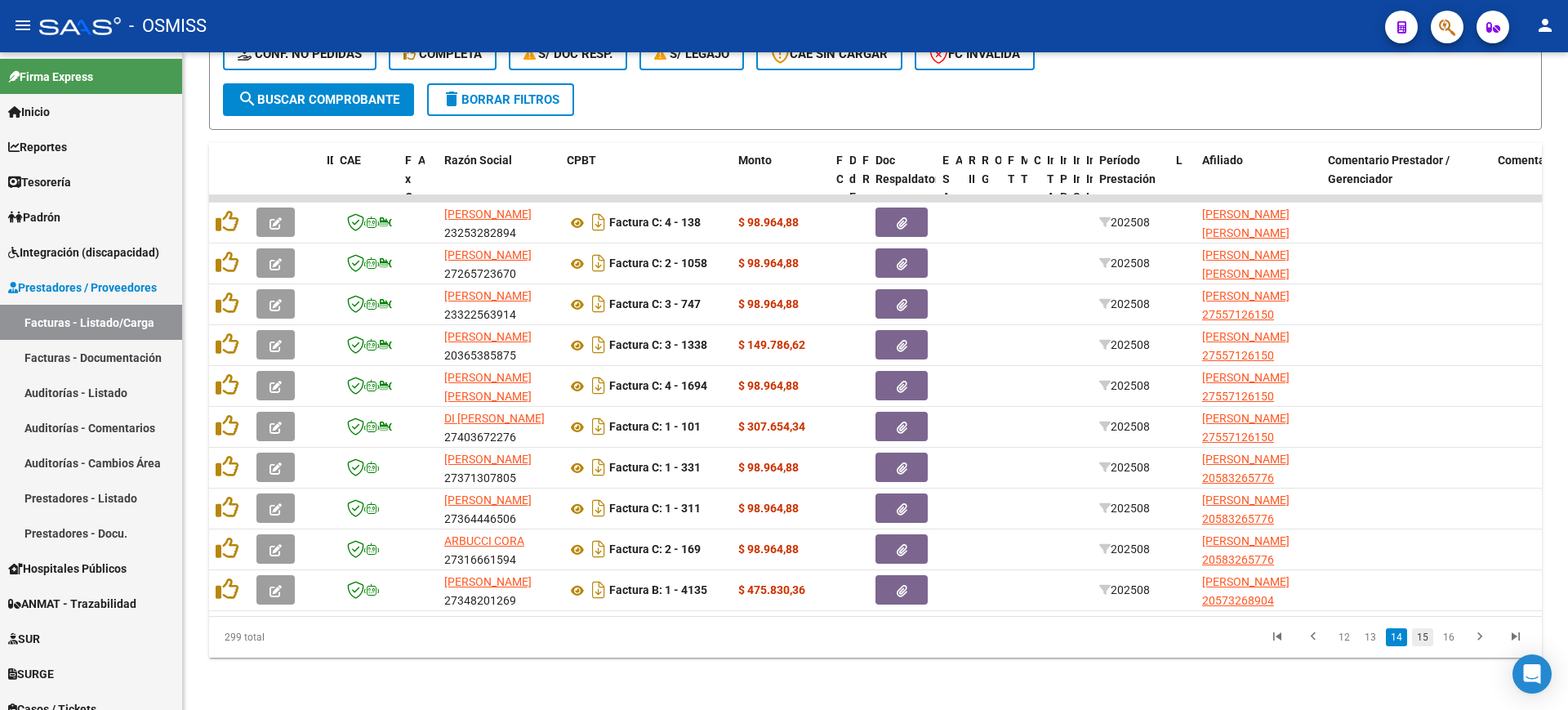
click at [1426, 641] on link "15" at bounding box center [1422, 637] width 21 height 18
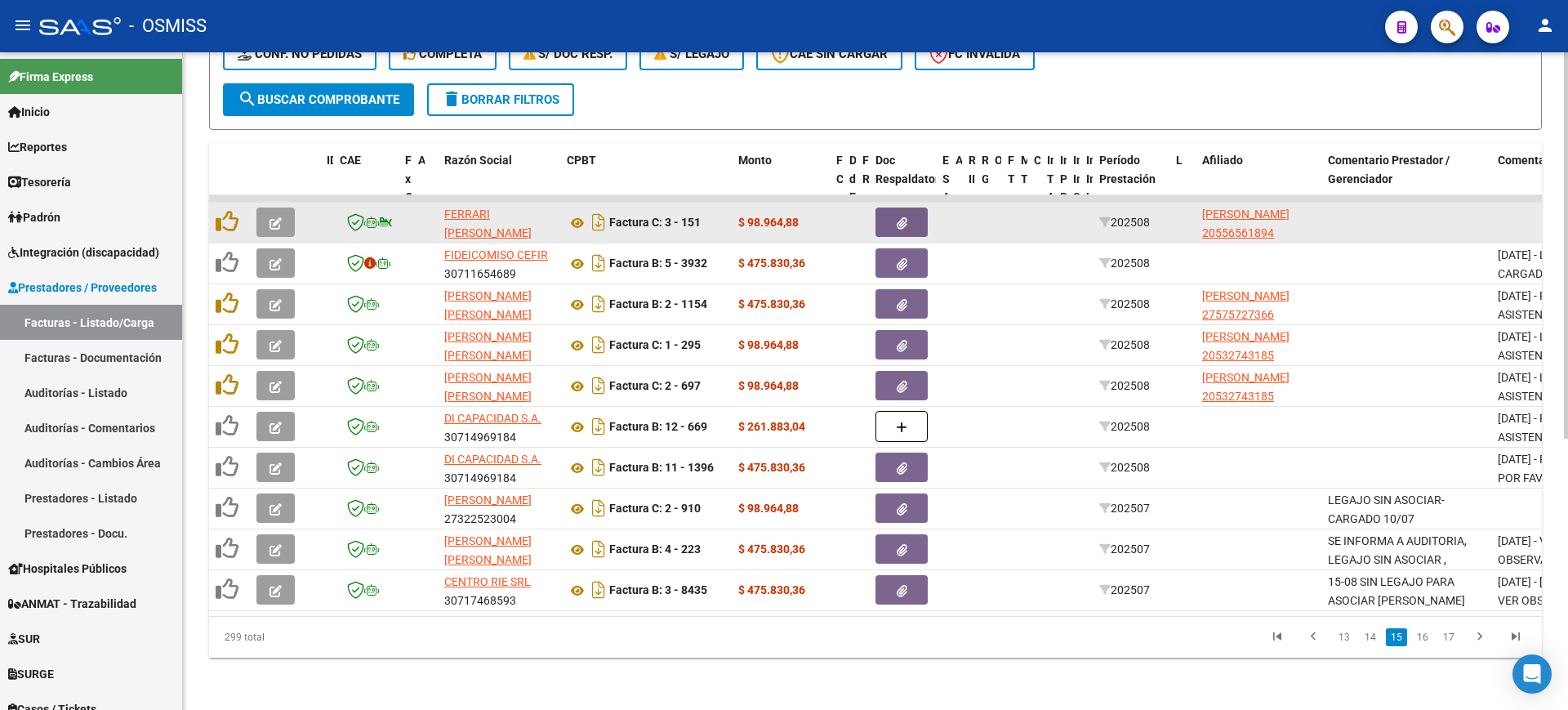
click at [289, 207] on button "button" at bounding box center [275, 222] width 39 height 29
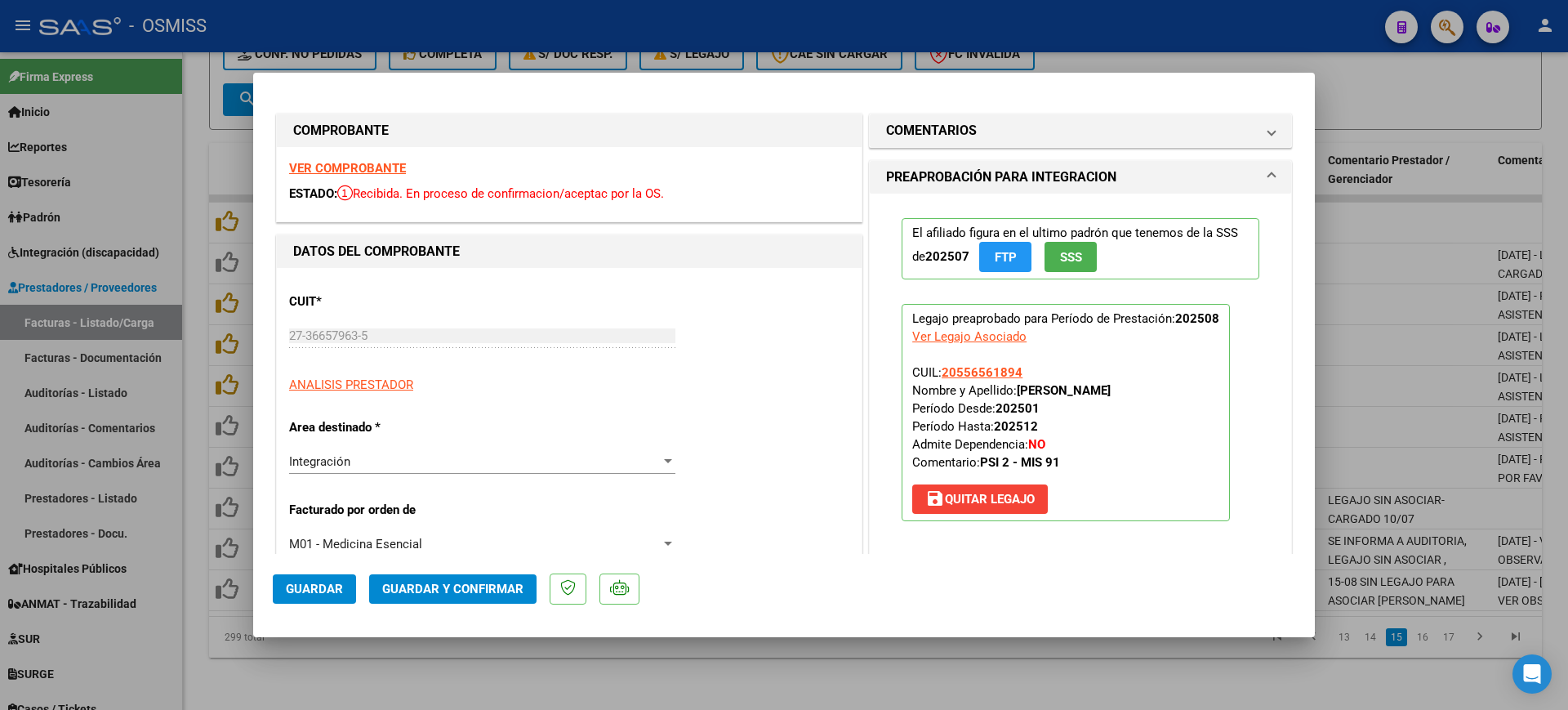
click at [369, 166] on strong "VER COMPROBANTE" at bounding box center [346, 169] width 116 height 15
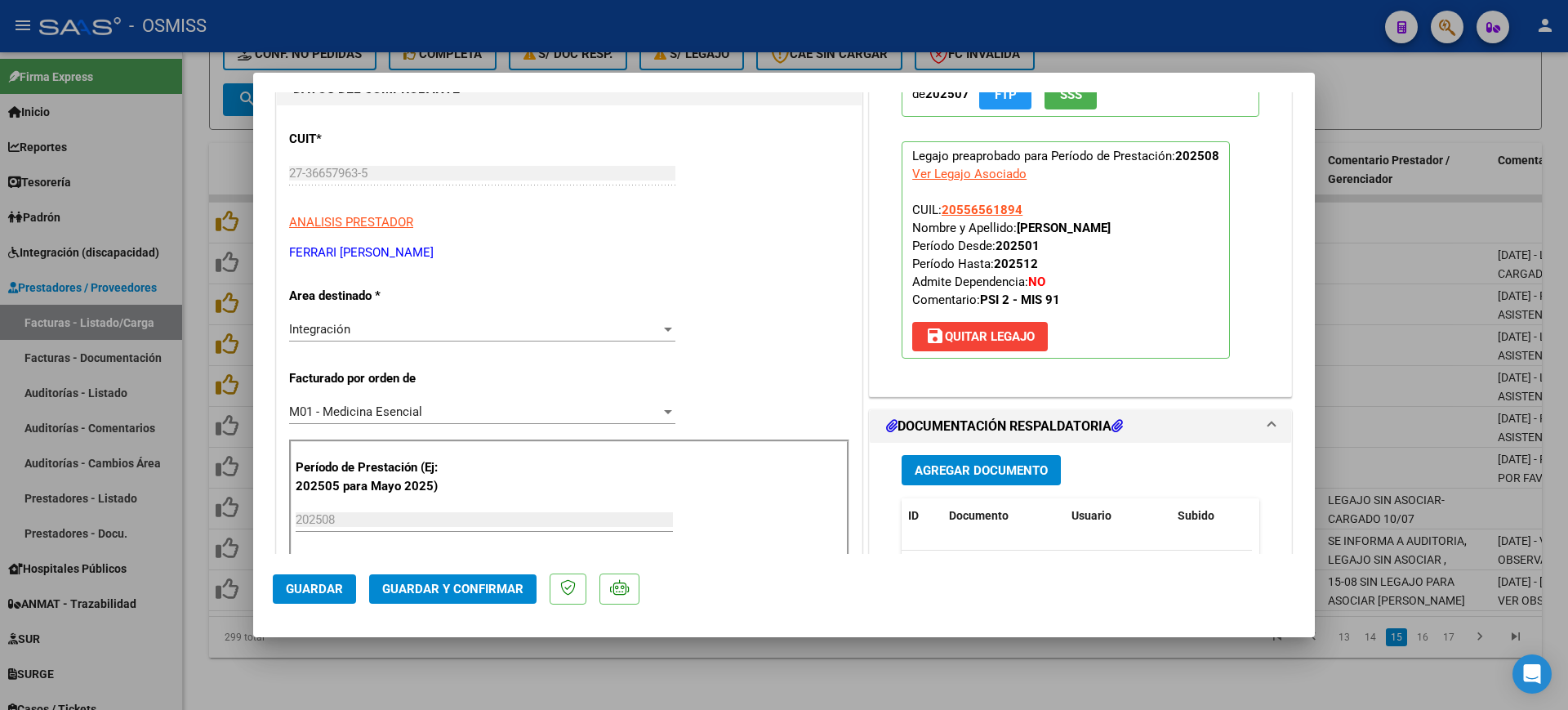
scroll to position [408, 0]
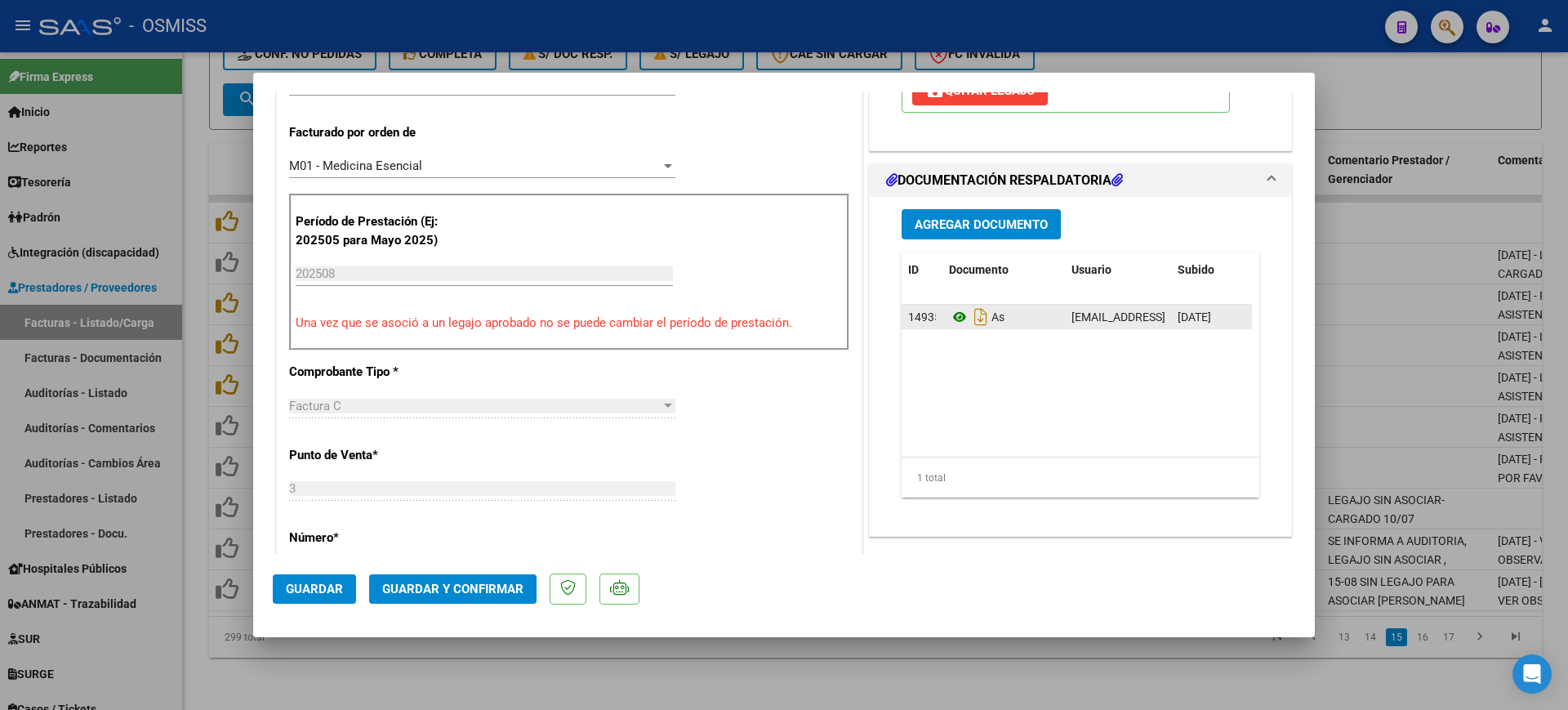
click at [956, 313] on icon at bounding box center [960, 316] width 21 height 20
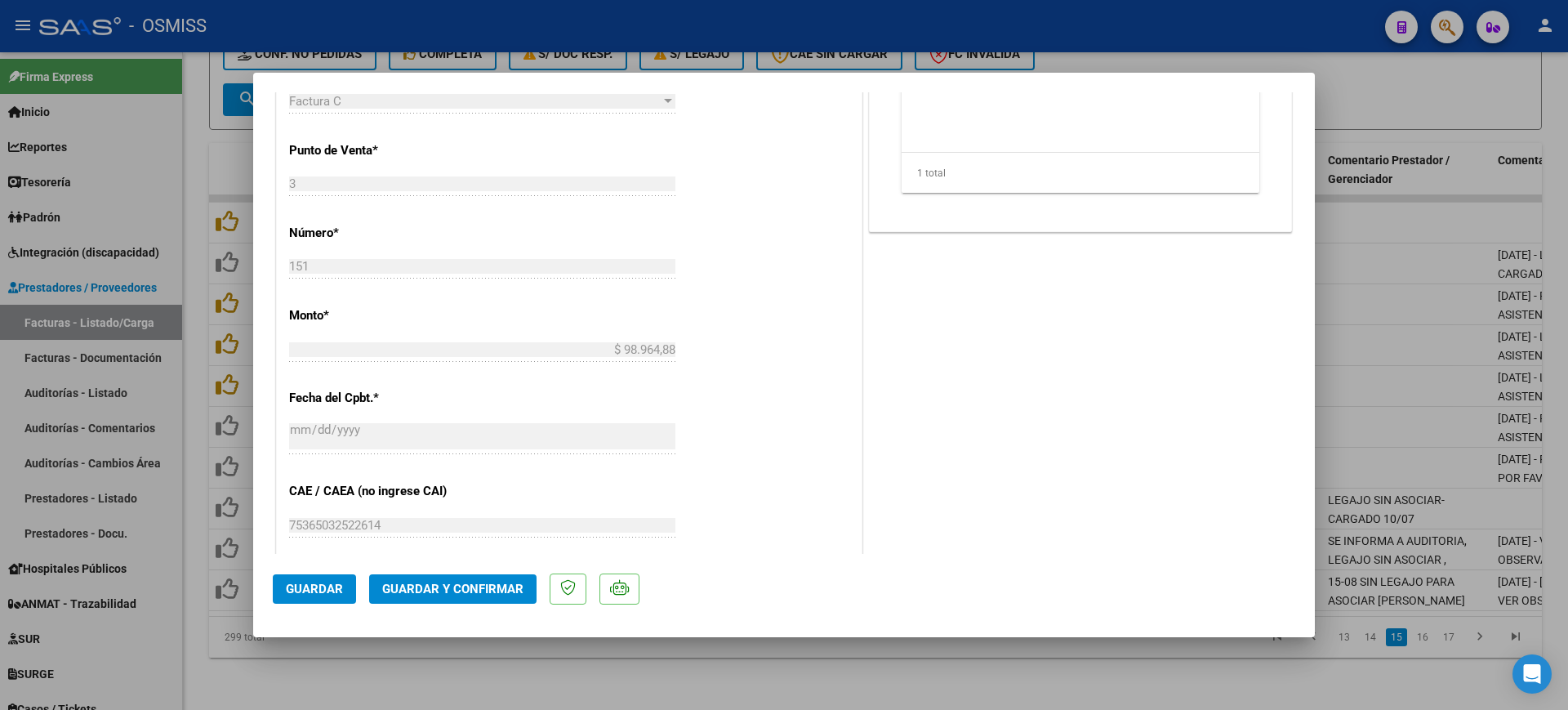
scroll to position [715, 0]
click at [479, 595] on span "Guardar y Confirmar" at bounding box center [452, 589] width 141 height 15
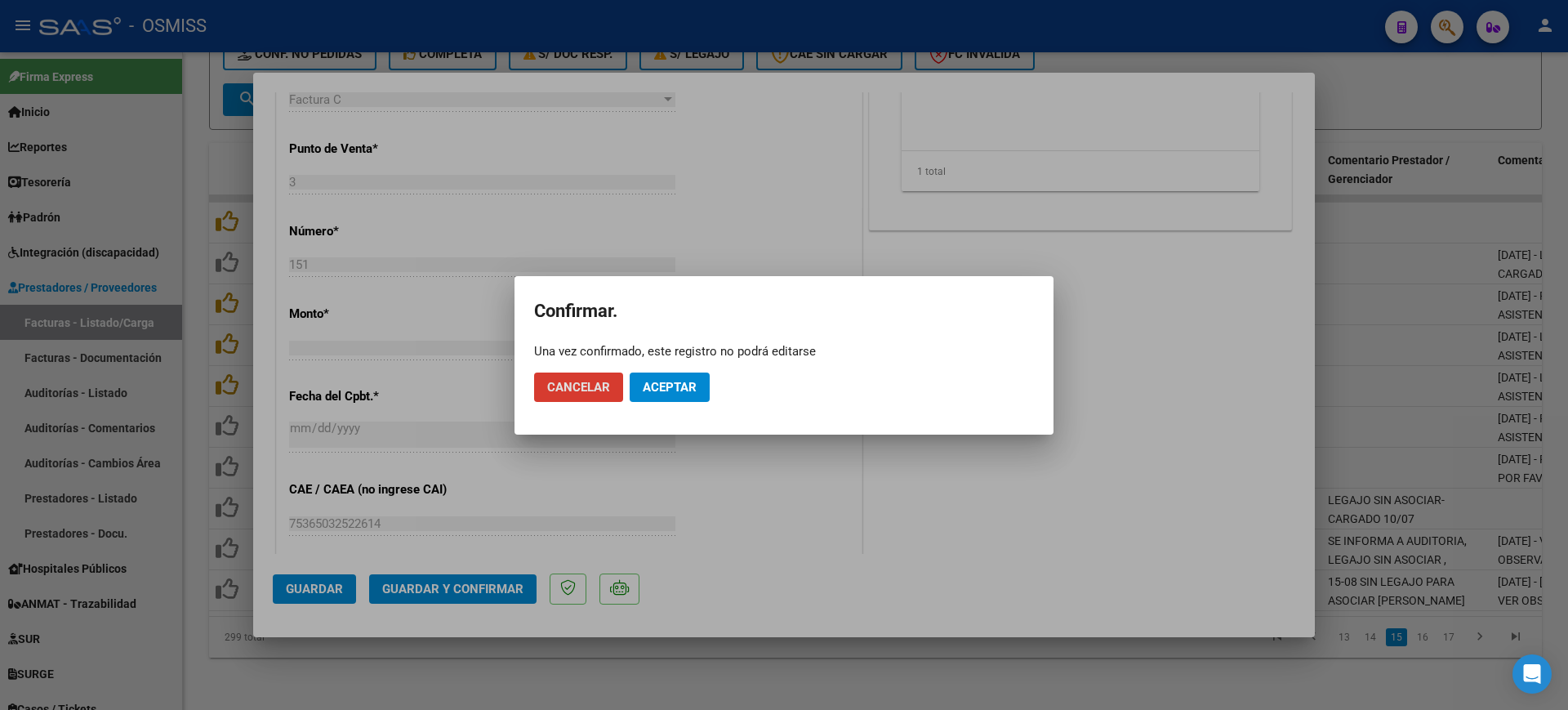
click at [674, 383] on span "Aceptar" at bounding box center [669, 387] width 54 height 15
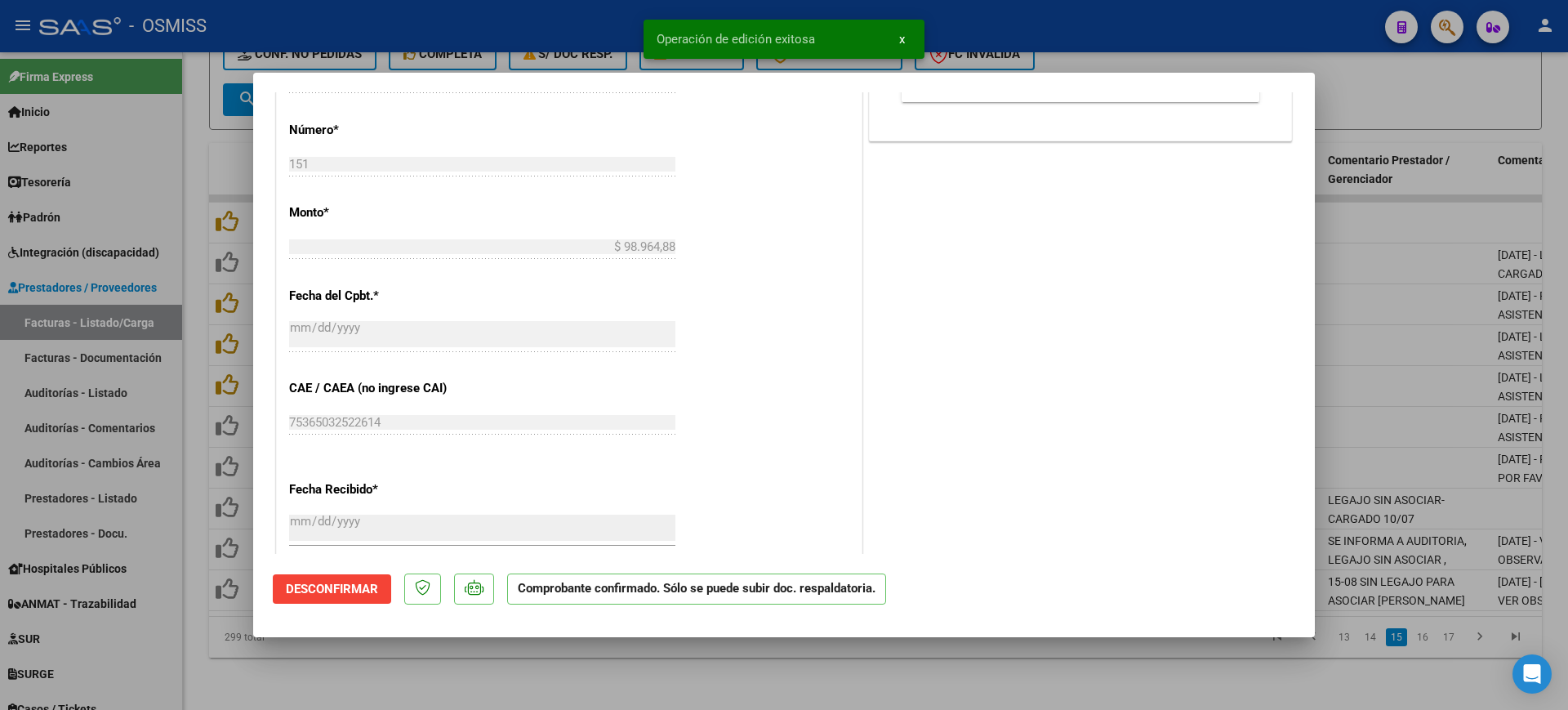
click at [578, 666] on div at bounding box center [784, 355] width 1568 height 710
type input "$ 0,00"
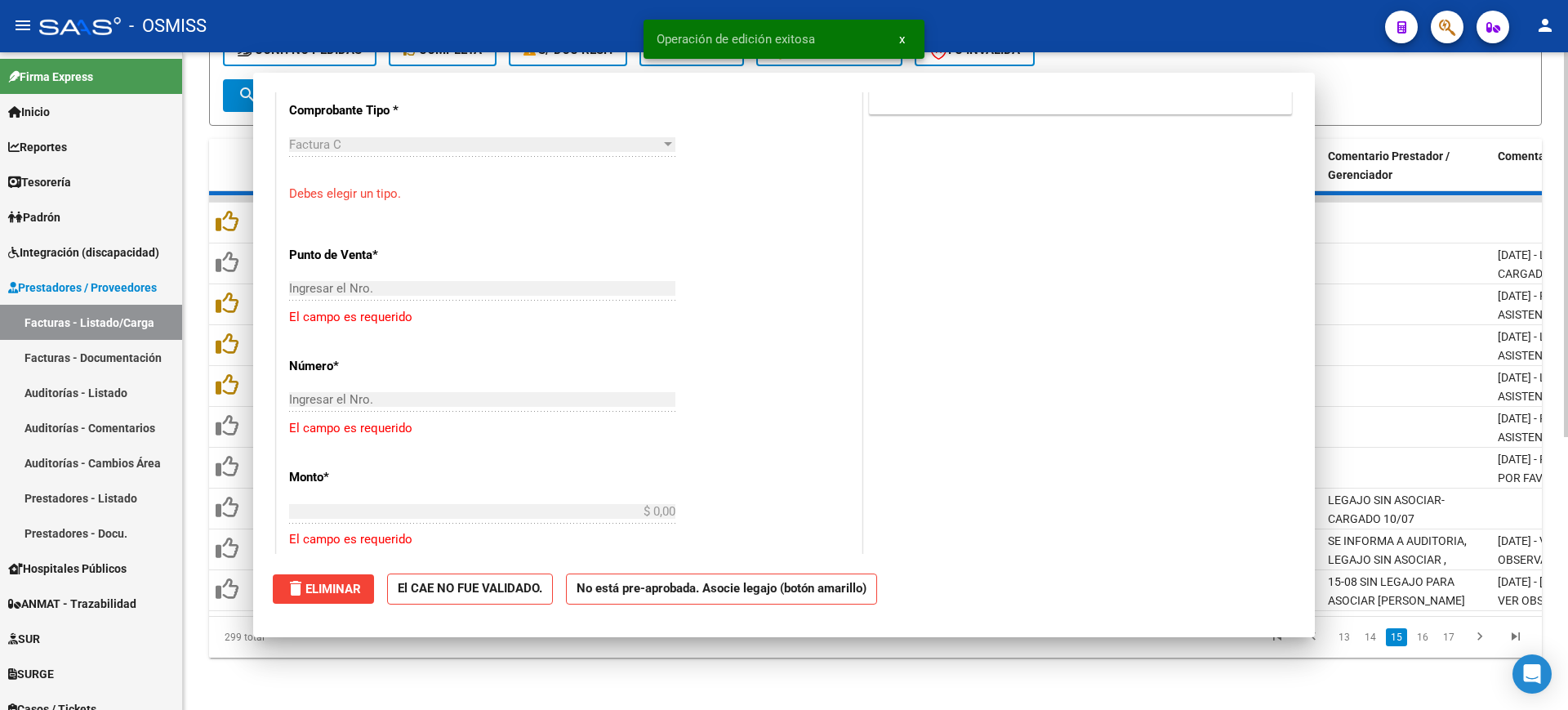
scroll to position [0, 0]
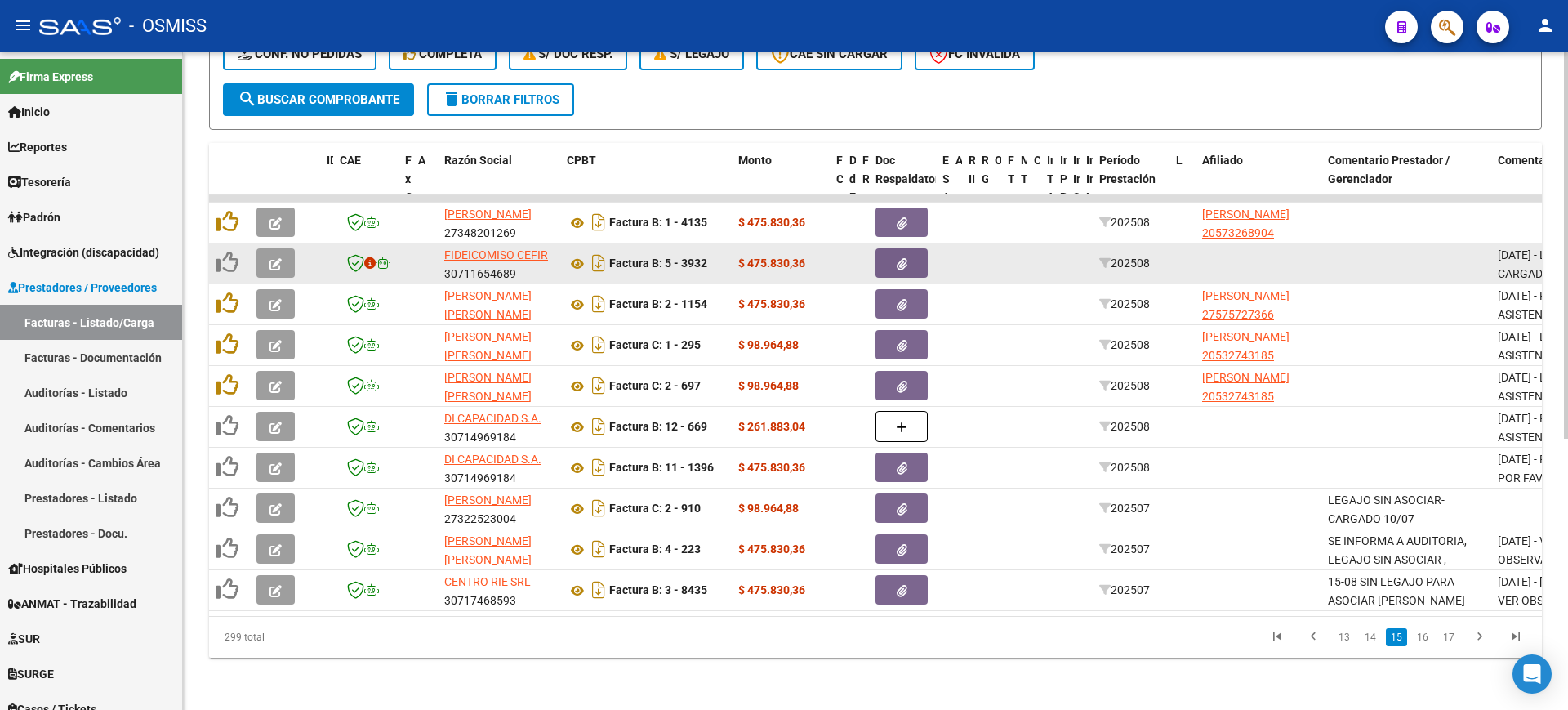
click at [280, 258] on icon "button" at bounding box center [275, 264] width 12 height 12
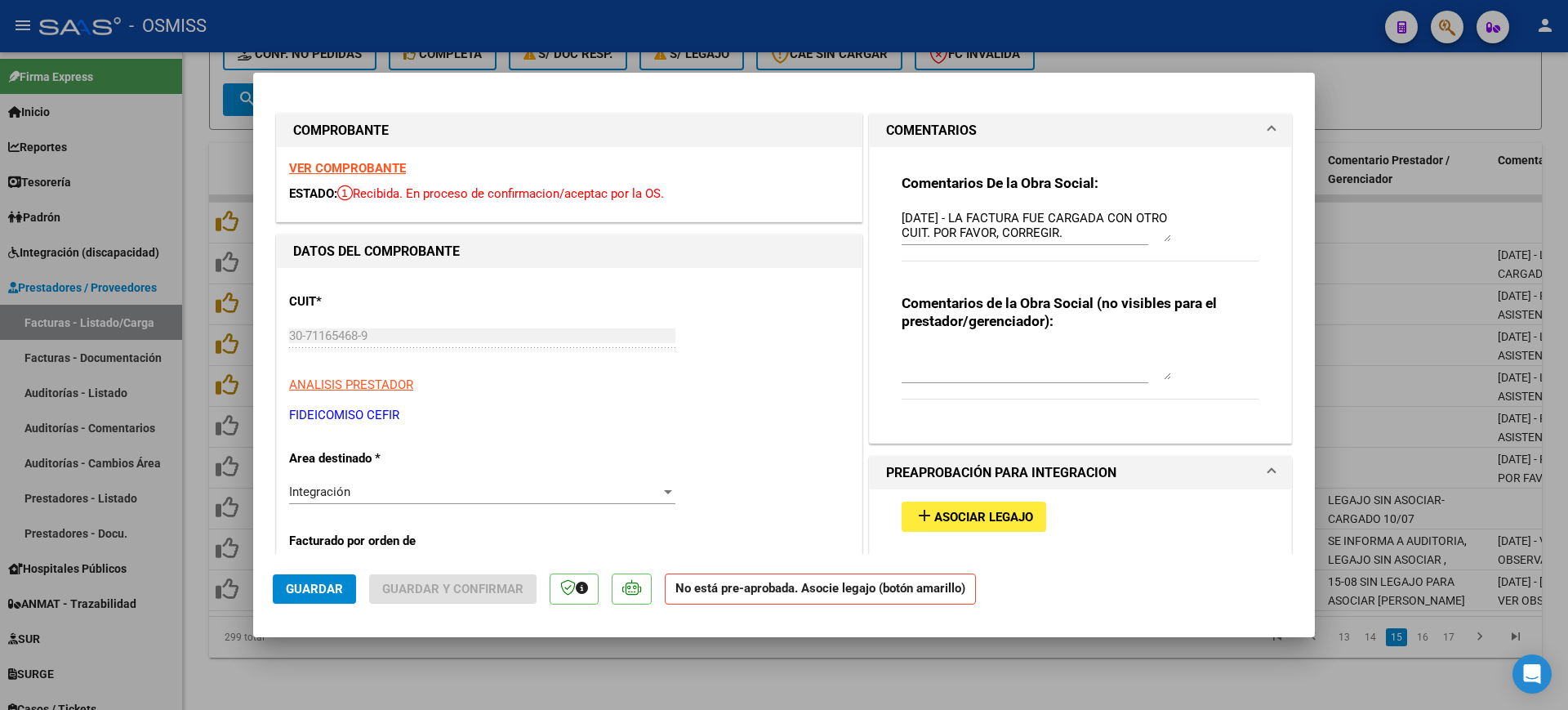
click at [380, 164] on strong "VER COMPROBANTE" at bounding box center [346, 169] width 116 height 15
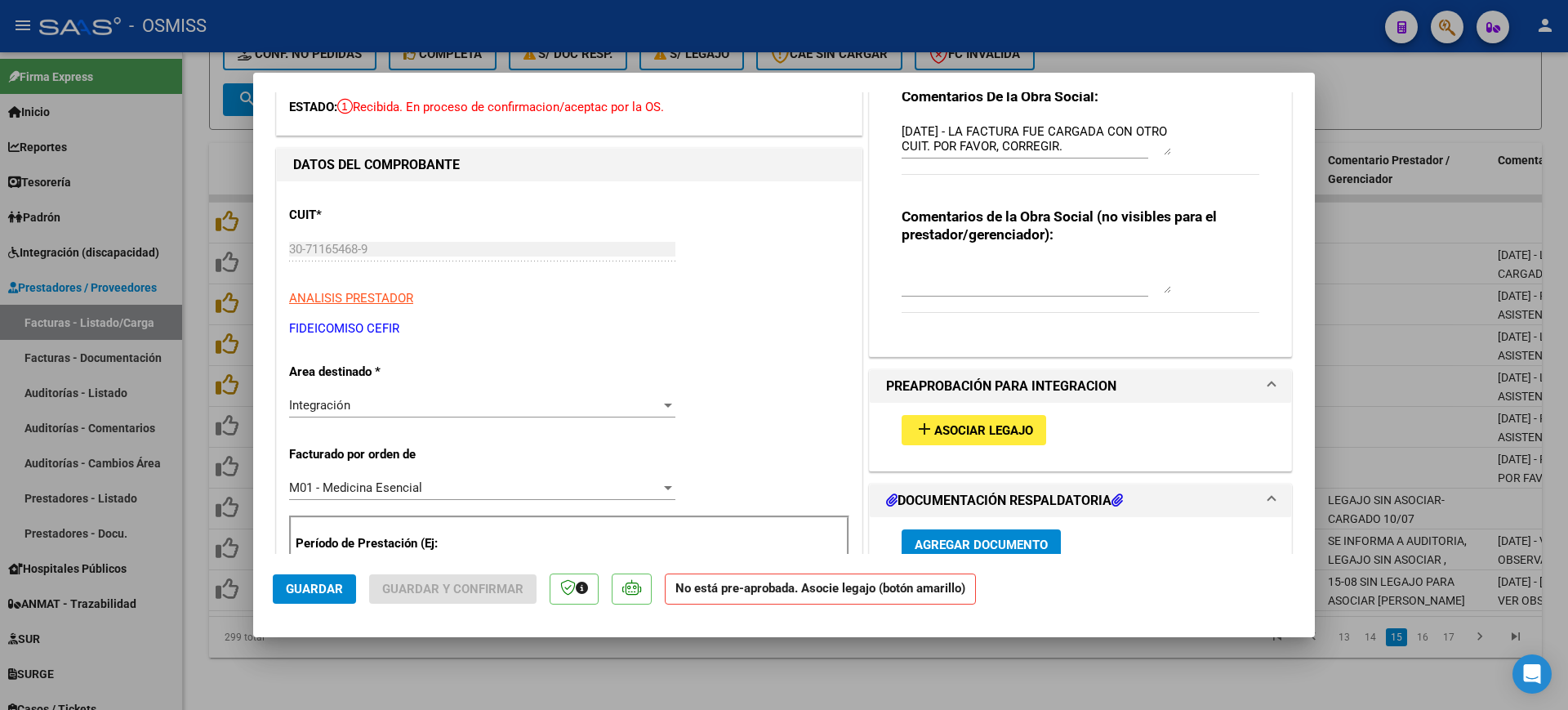
scroll to position [307, 0]
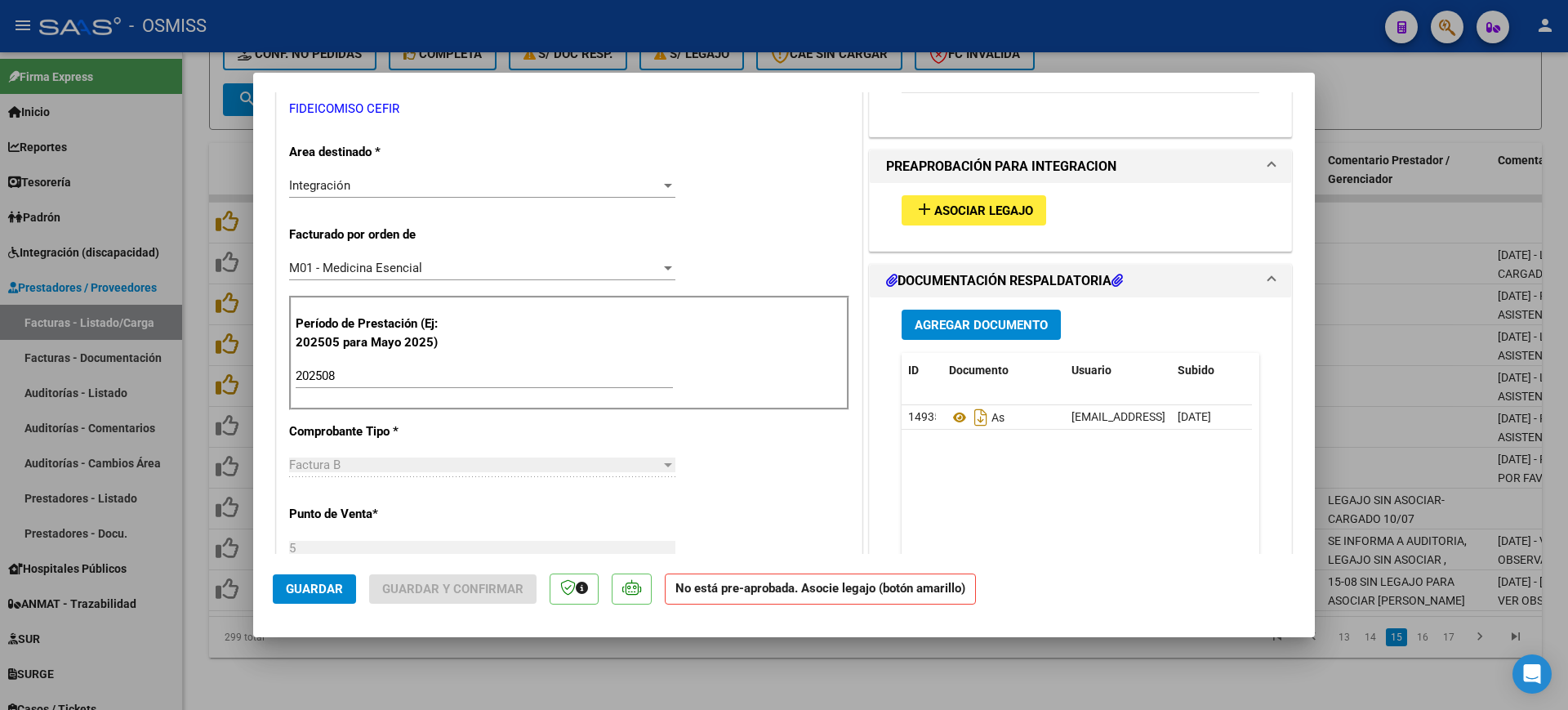
click at [979, 187] on div "add Asociar Legajo" at bounding box center [1081, 210] width 382 height 55
click at [992, 205] on span "Asociar Legajo" at bounding box center [983, 211] width 98 height 15
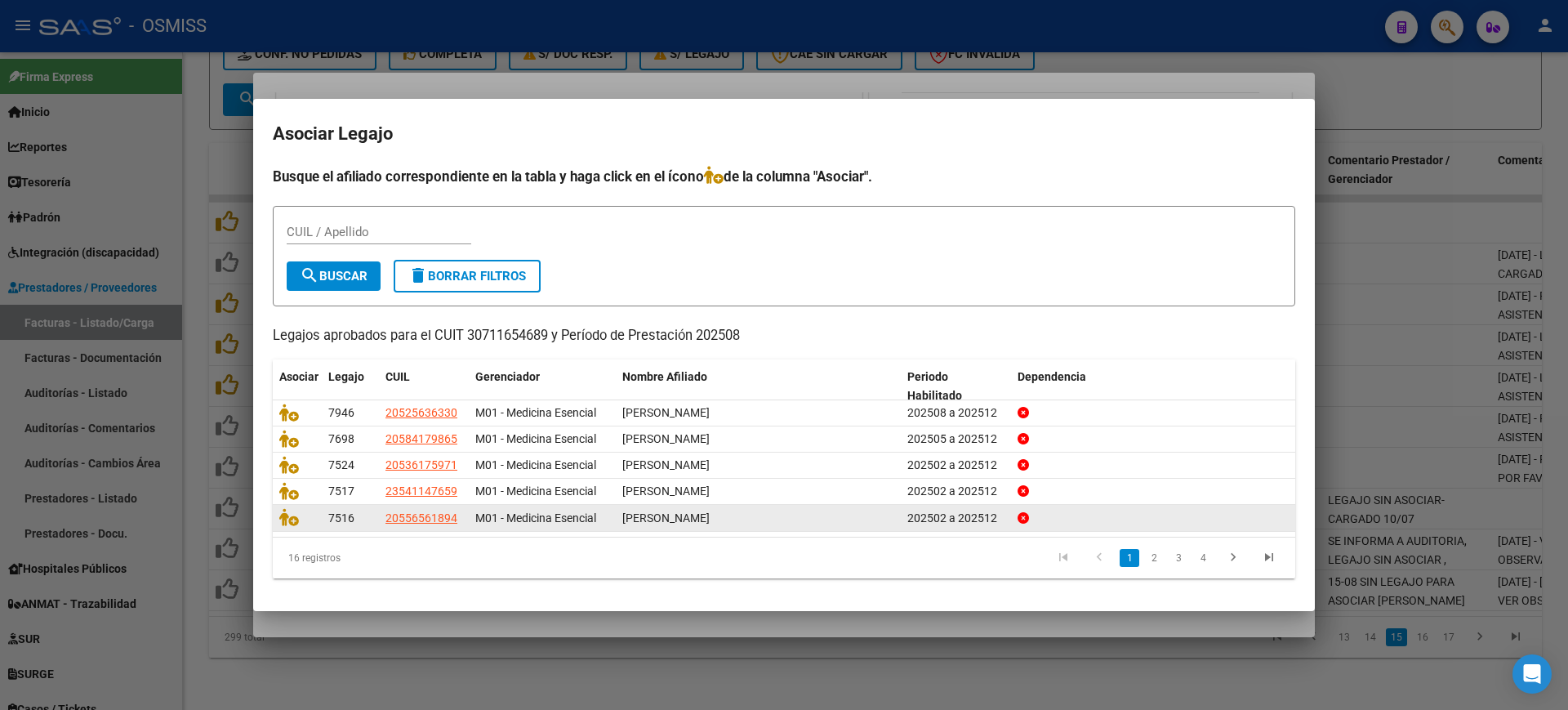
click at [289, 527] on div at bounding box center [297, 518] width 36 height 19
click at [279, 521] on icon at bounding box center [289, 517] width 20 height 18
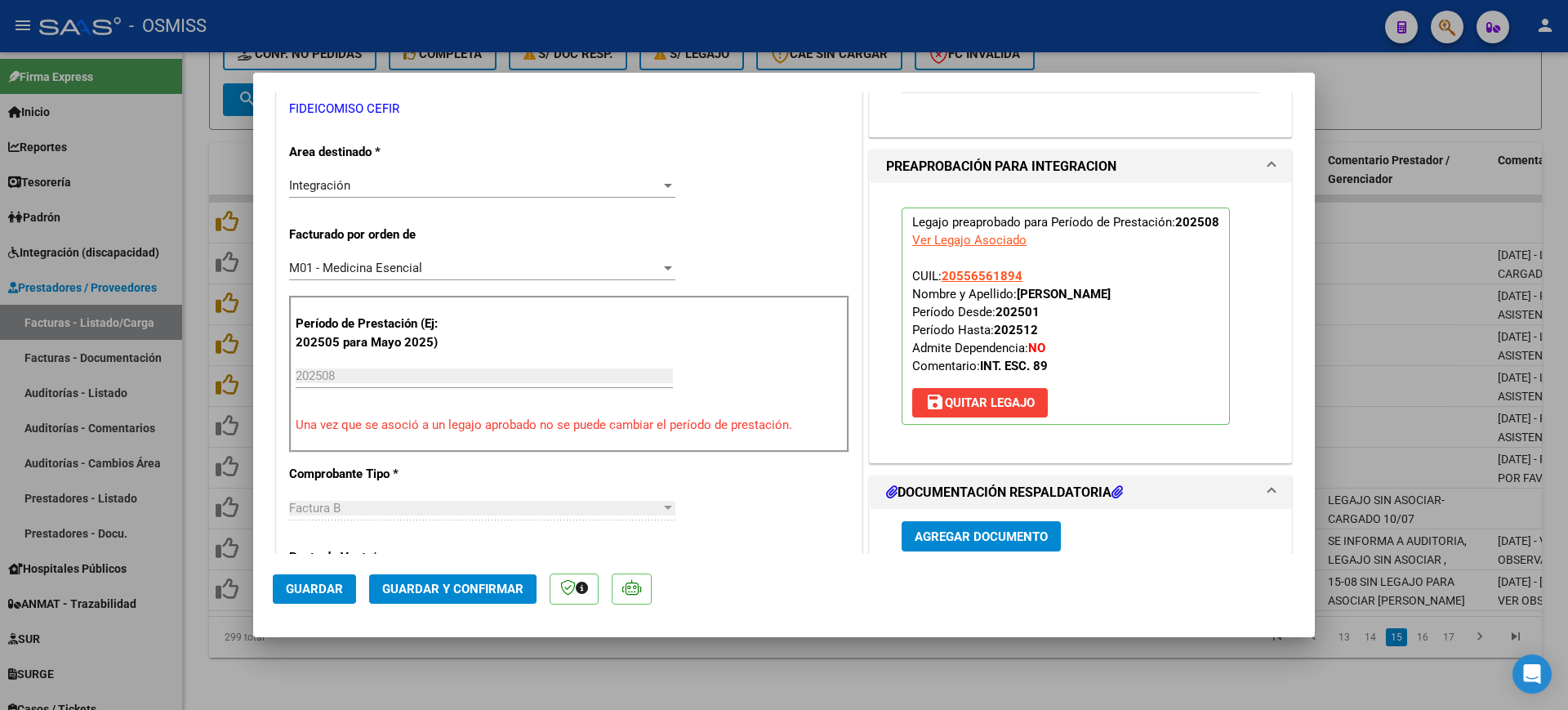
drag, startPoint x: 332, startPoint y: 572, endPoint x: 323, endPoint y: 516, distance: 56.7
click at [334, 573] on mat-dialog-actions "Guardar Guardar y Confirmar" at bounding box center [784, 586] width 1022 height 64
click at [308, 587] on span "Guardar" at bounding box center [314, 589] width 57 height 15
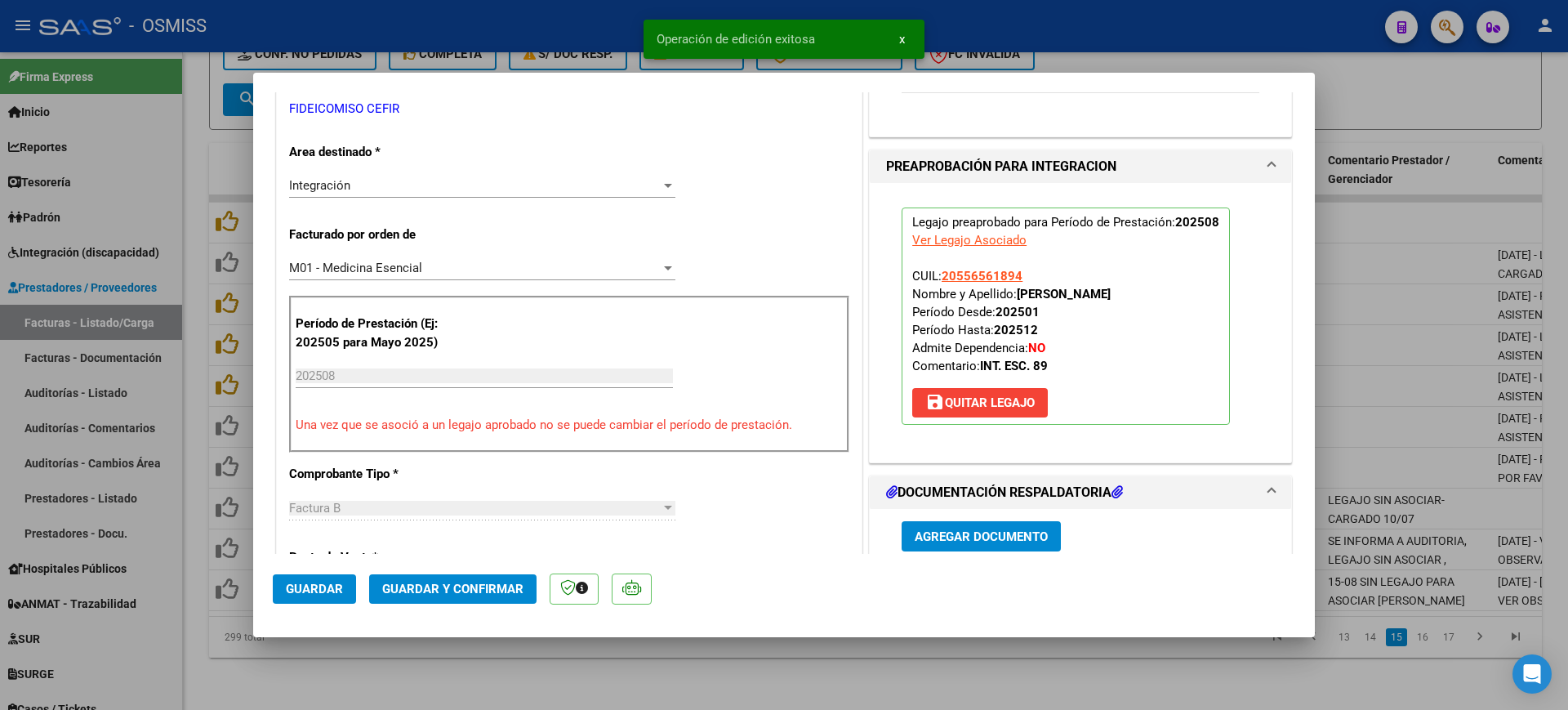
click at [562, 671] on div at bounding box center [784, 355] width 1568 height 710
type input "$ 0,00"
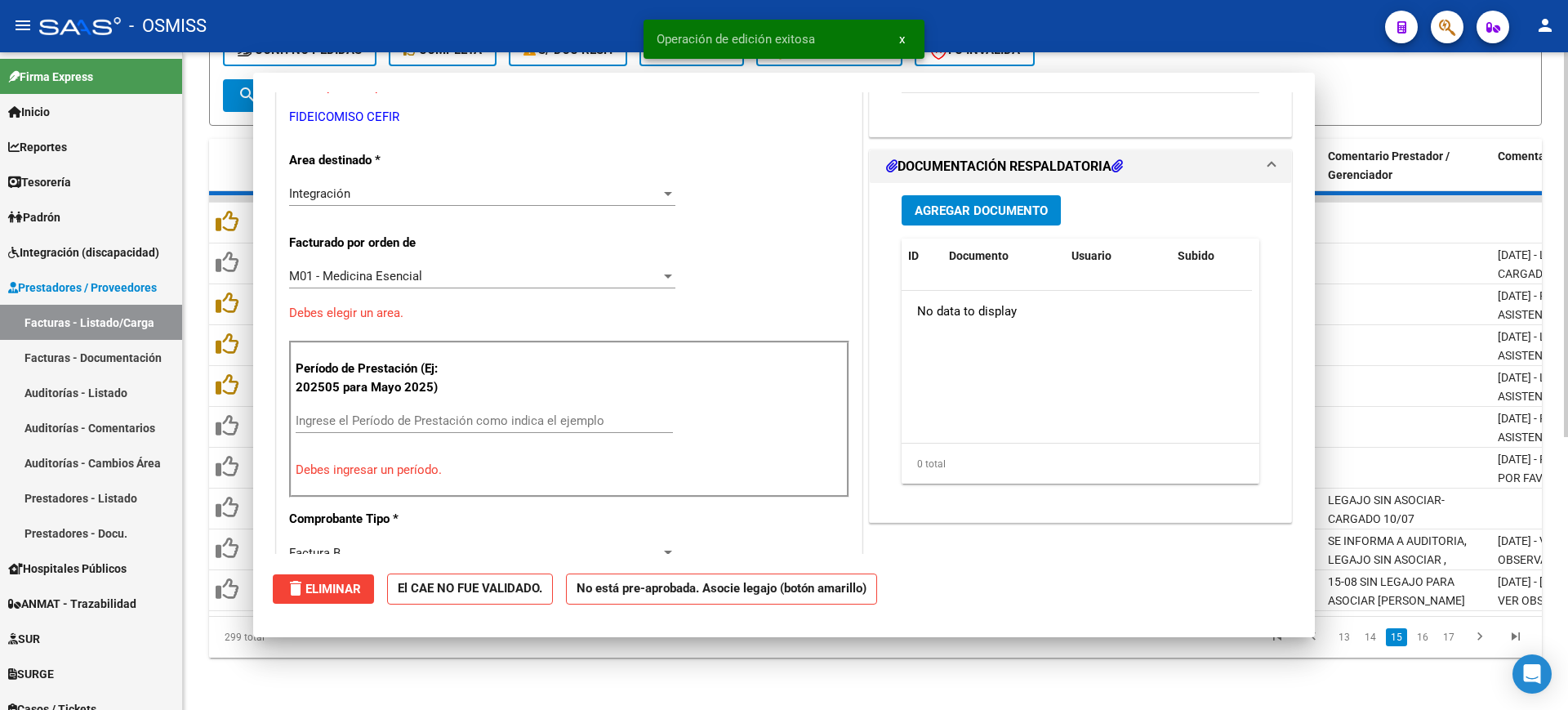
scroll to position [314, 0]
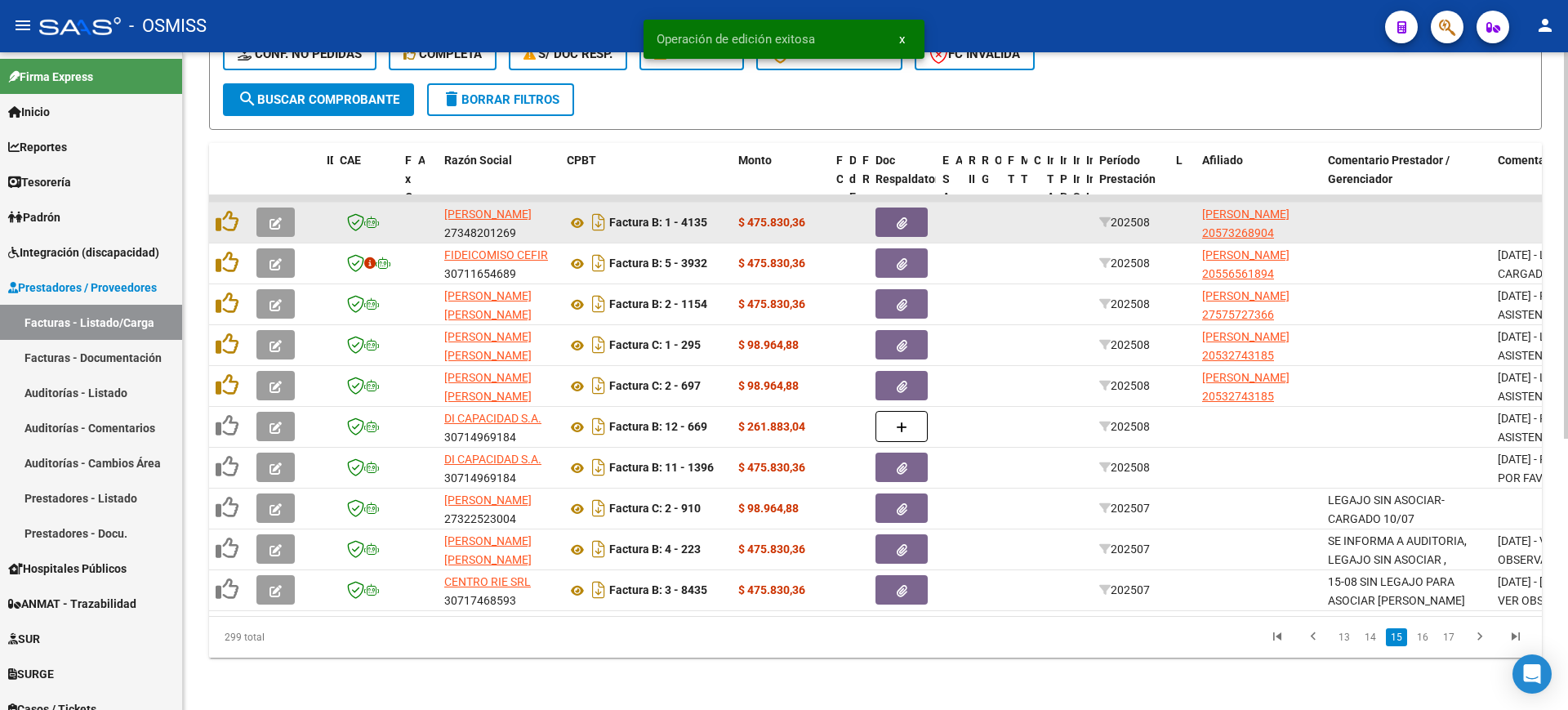
click at [284, 207] on button "button" at bounding box center [275, 222] width 39 height 29
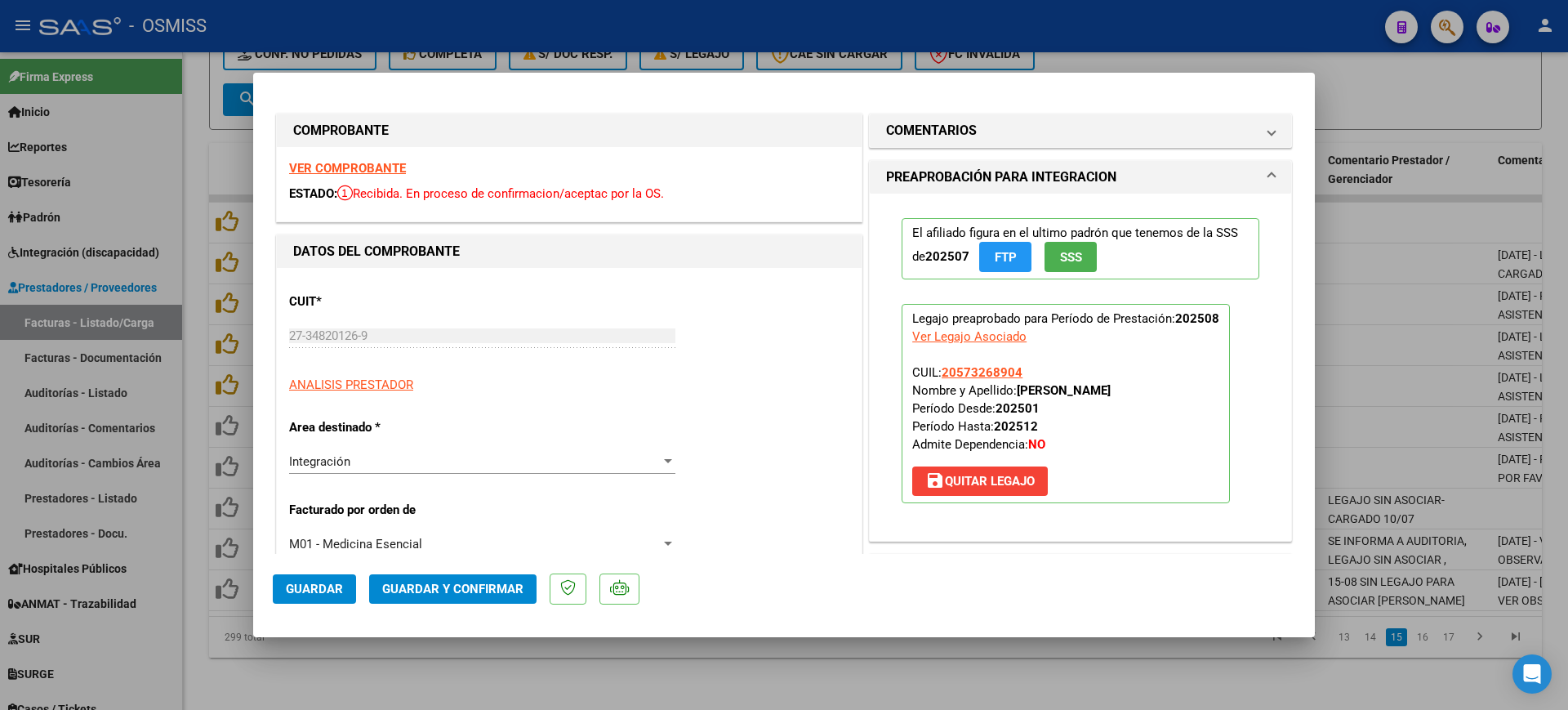
click at [348, 165] on strong "VER COMPROBANTE" at bounding box center [346, 169] width 116 height 15
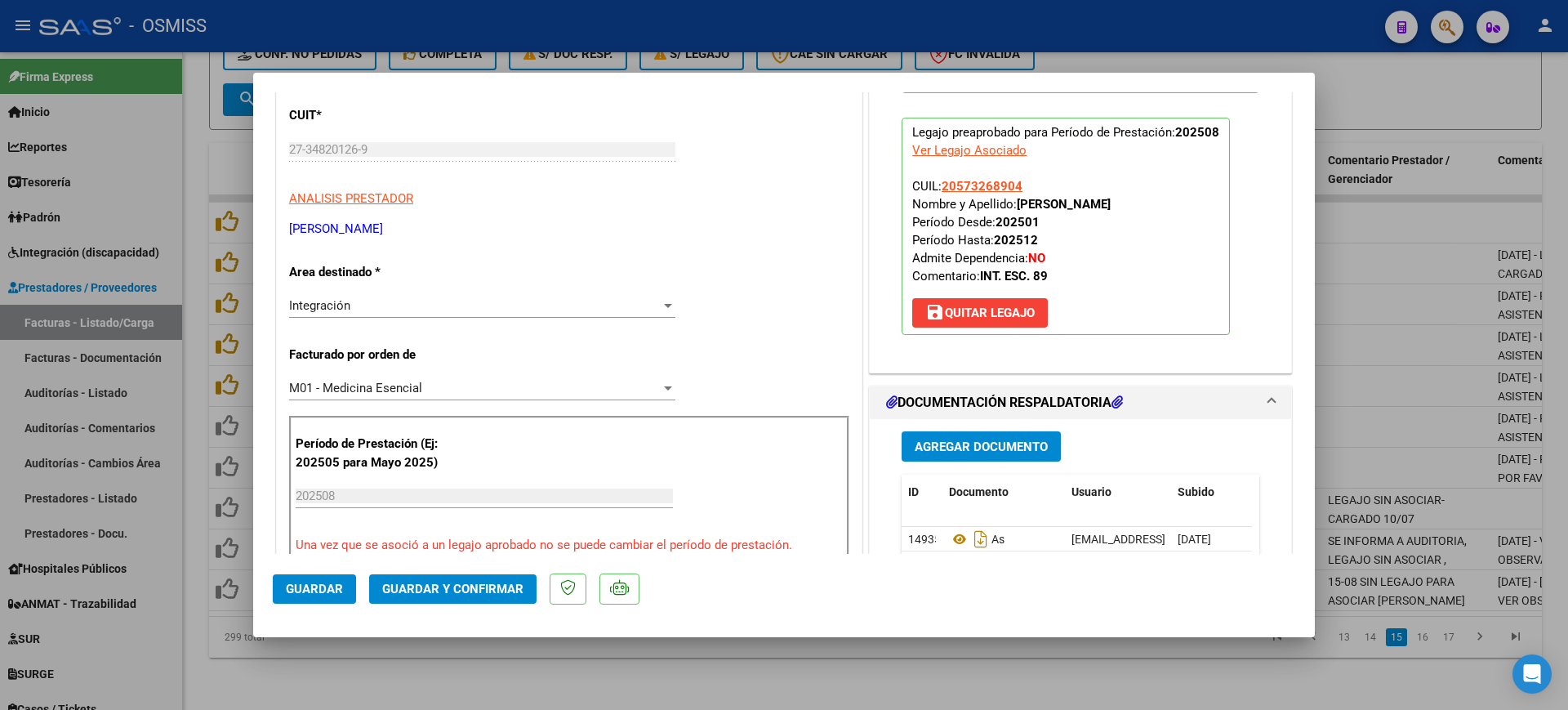
scroll to position [408, 0]
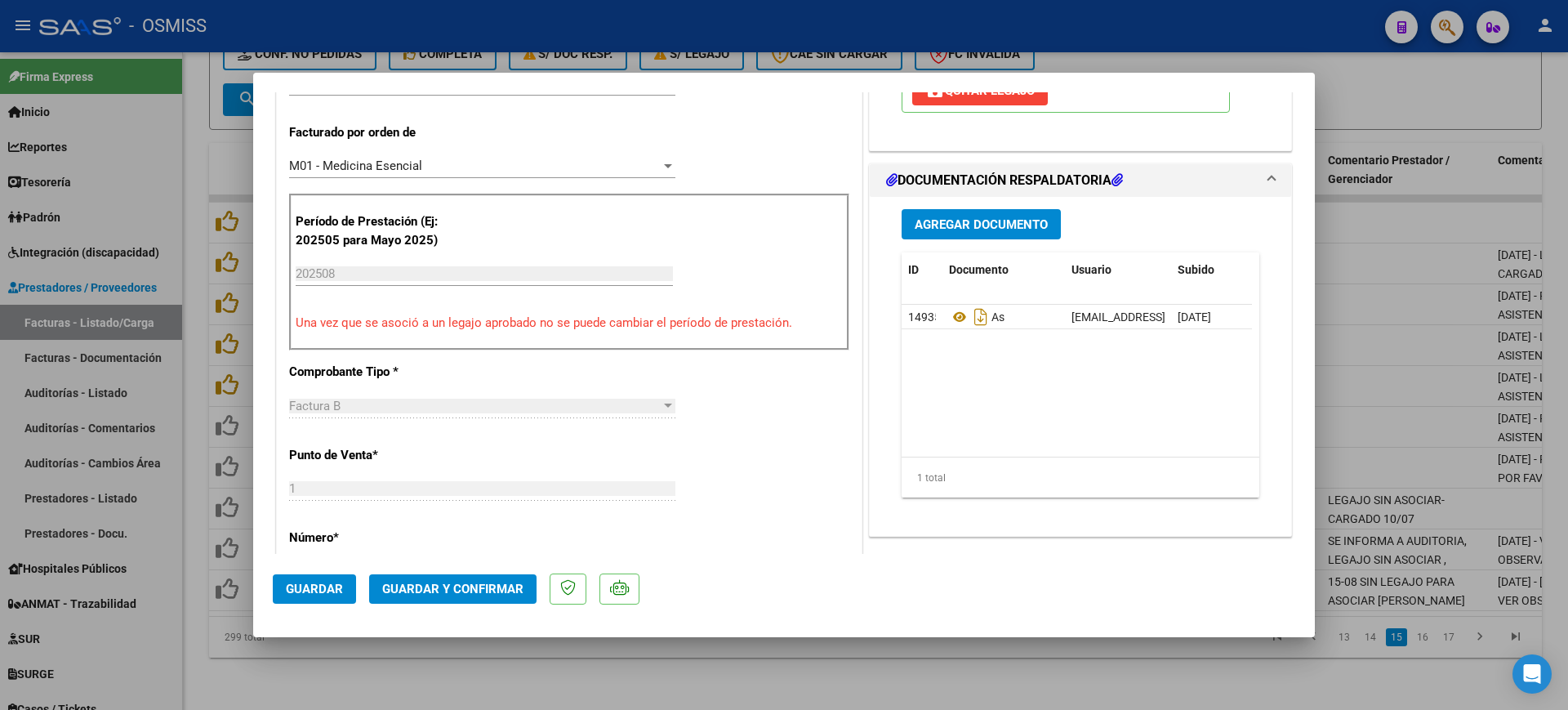
click at [942, 302] on datatable-header "ID Documento Usuario Subido Acción" at bounding box center [1077, 278] width 350 height 52
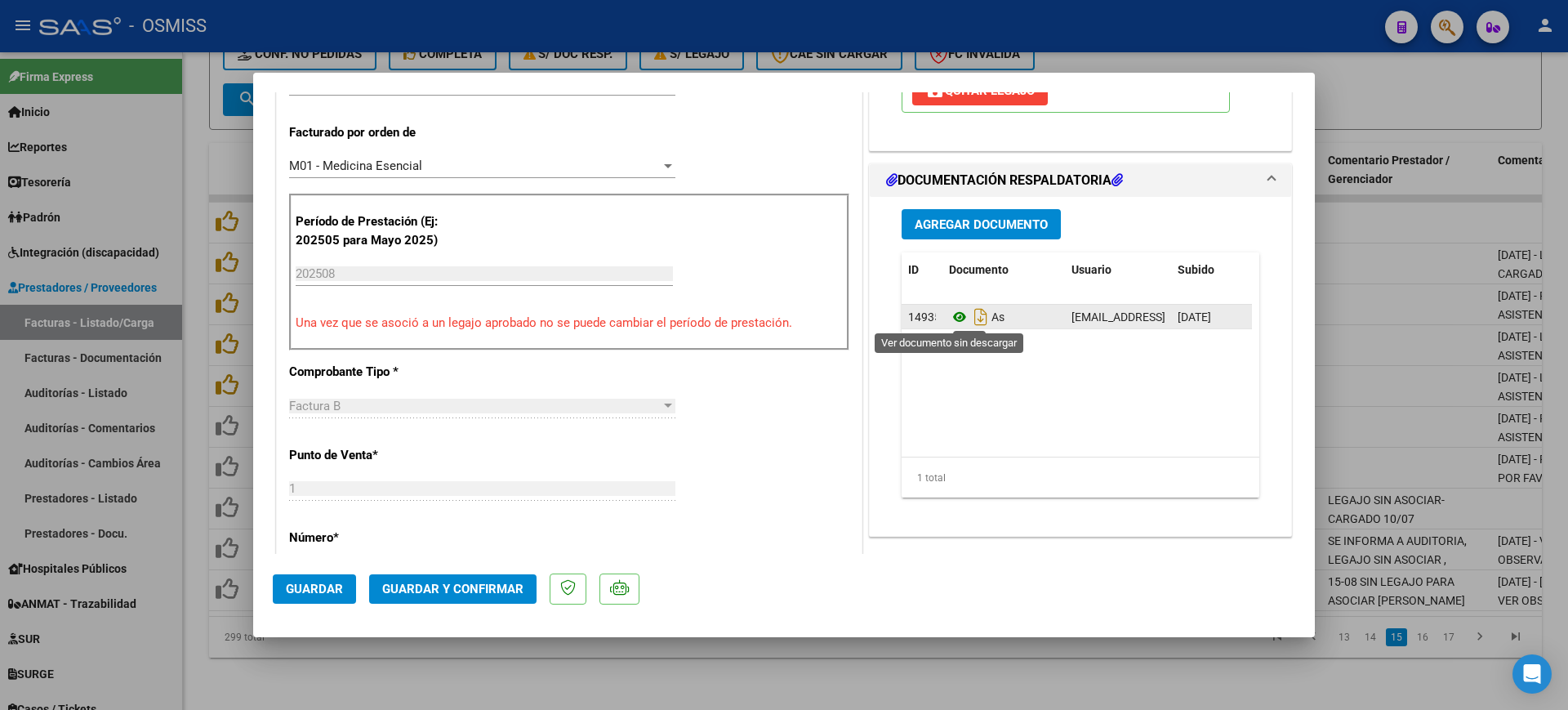
click at [954, 314] on icon at bounding box center [960, 316] width 21 height 20
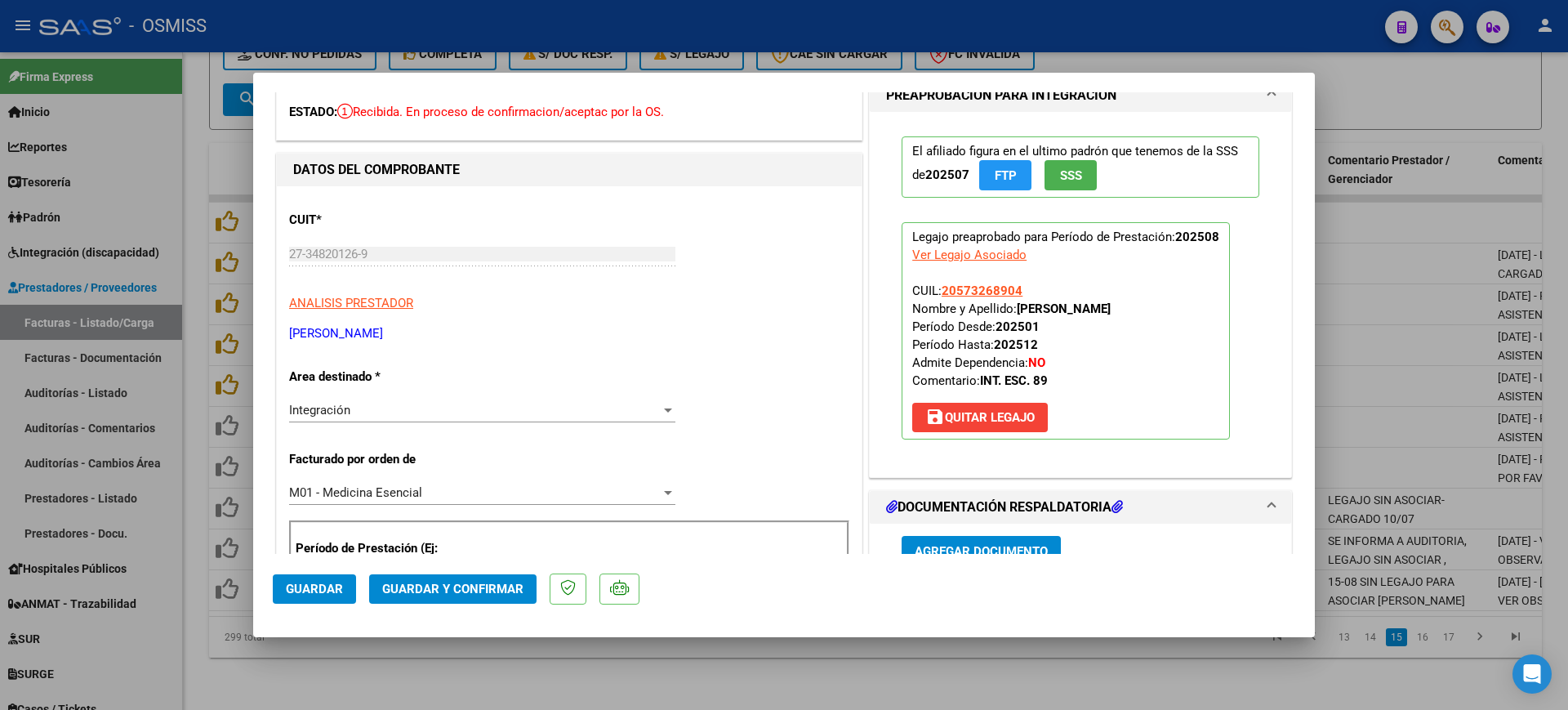
scroll to position [0, 0]
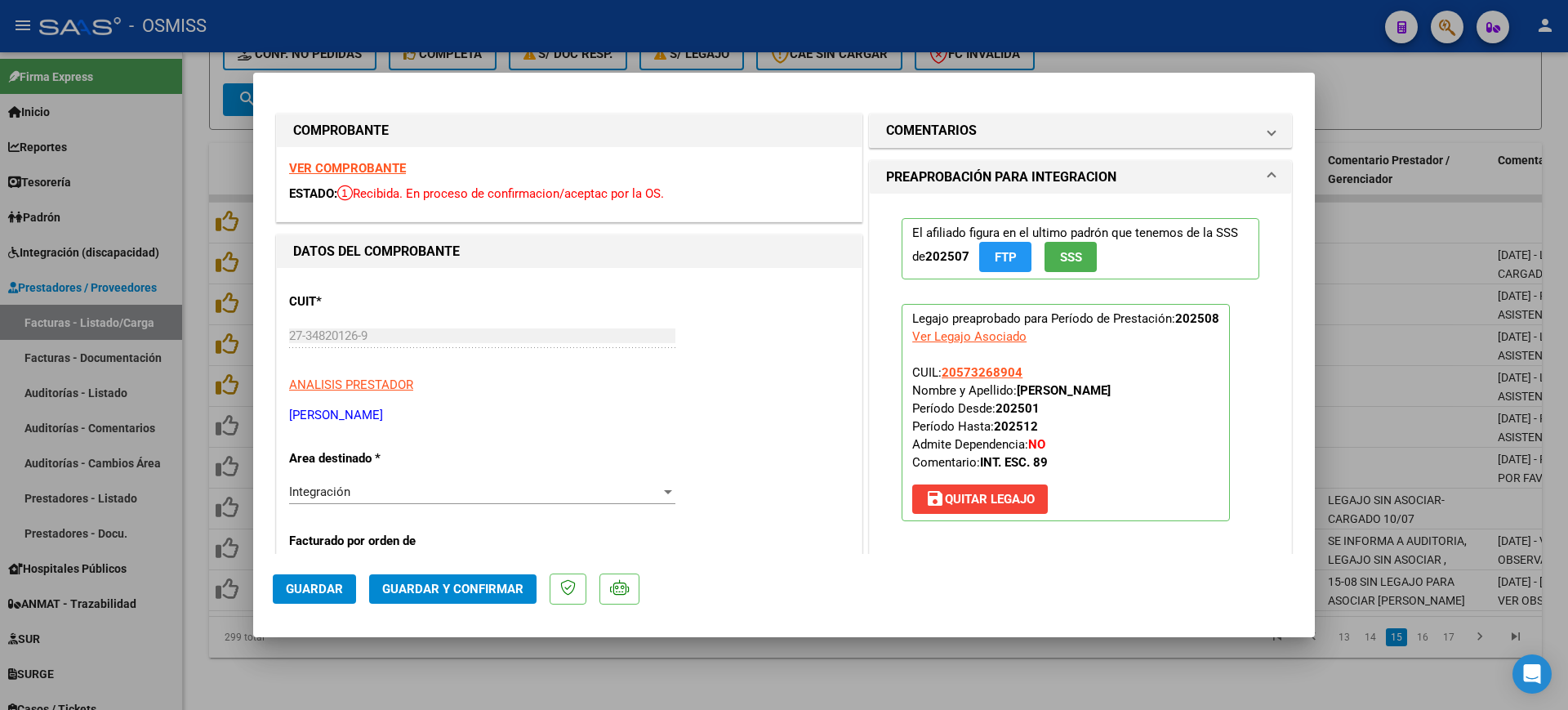
drag, startPoint x: 1249, startPoint y: 671, endPoint x: 1223, endPoint y: 628, distance: 50.2
click at [1249, 670] on div at bounding box center [784, 355] width 1568 height 710
type input "$ 0,00"
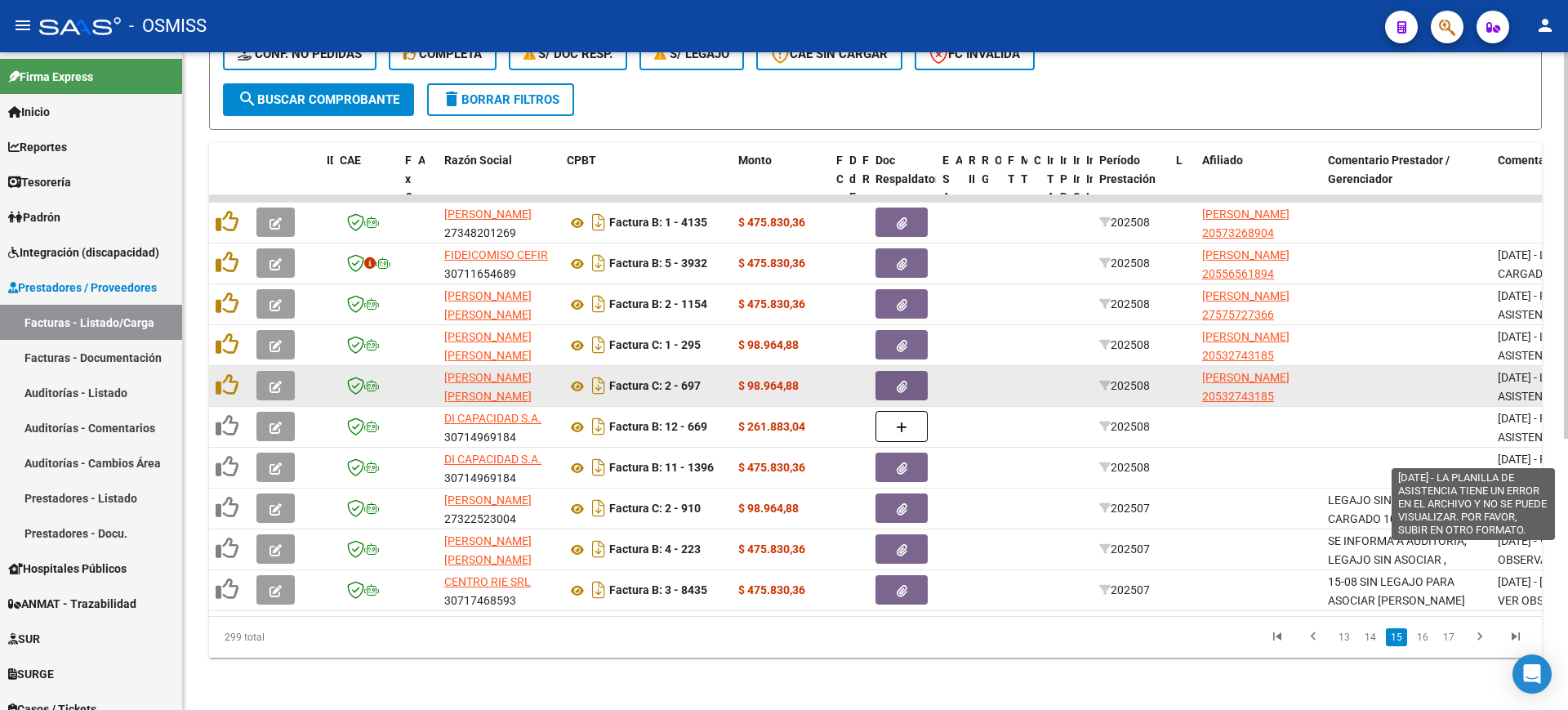
click at [1527, 375] on span "[DATE] - LA PLANILLA DE ASISTENCIA TIENE UN ERROR EN EL ARCHIVO Y NO SE PUEDE V…" at bounding box center [1566, 424] width 138 height 106
copy span "[DATE] - LA PLANILLA DE ASISTENCIA TIENE UN ERROR EN EL ARCHIVO Y NO SE PUEDE V…"
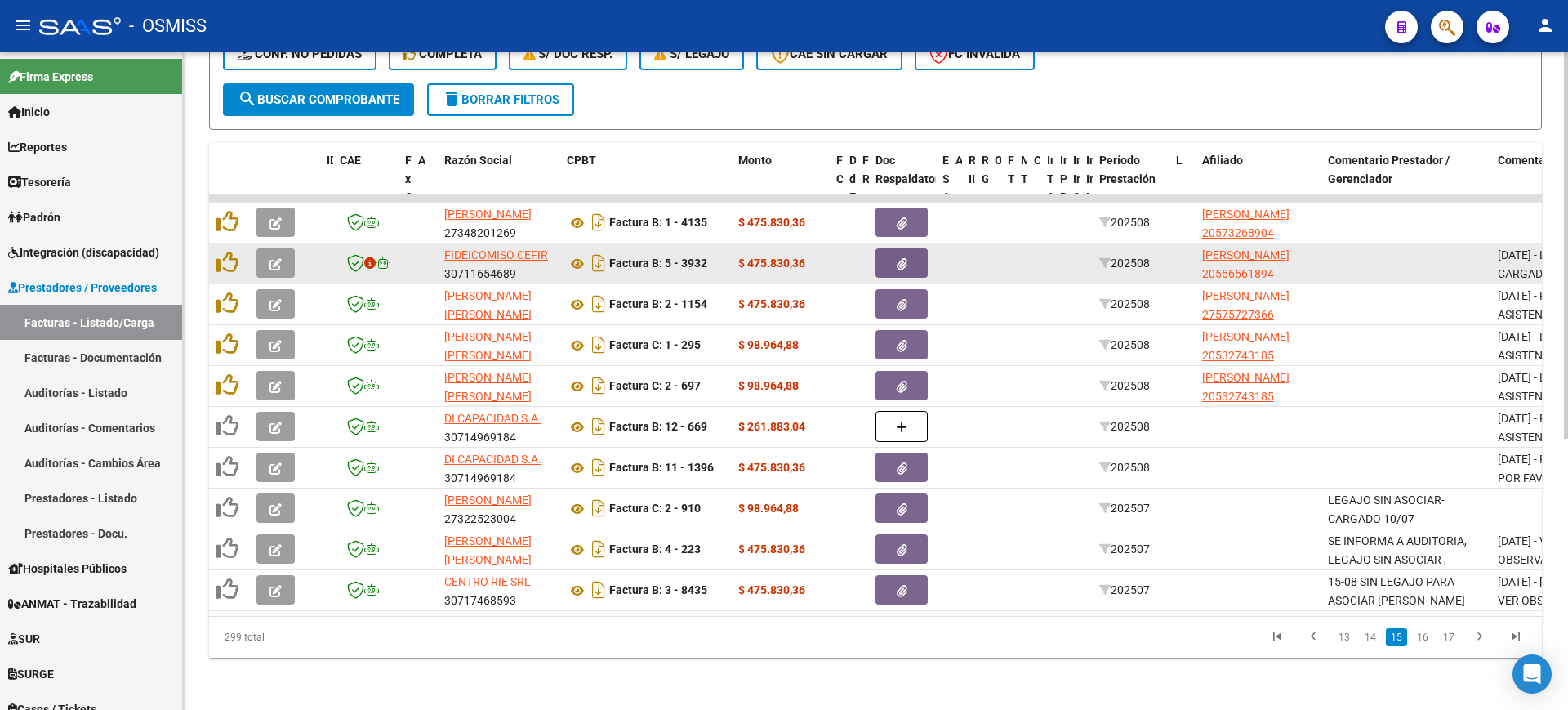
click at [281, 258] on icon "button" at bounding box center [275, 264] width 12 height 12
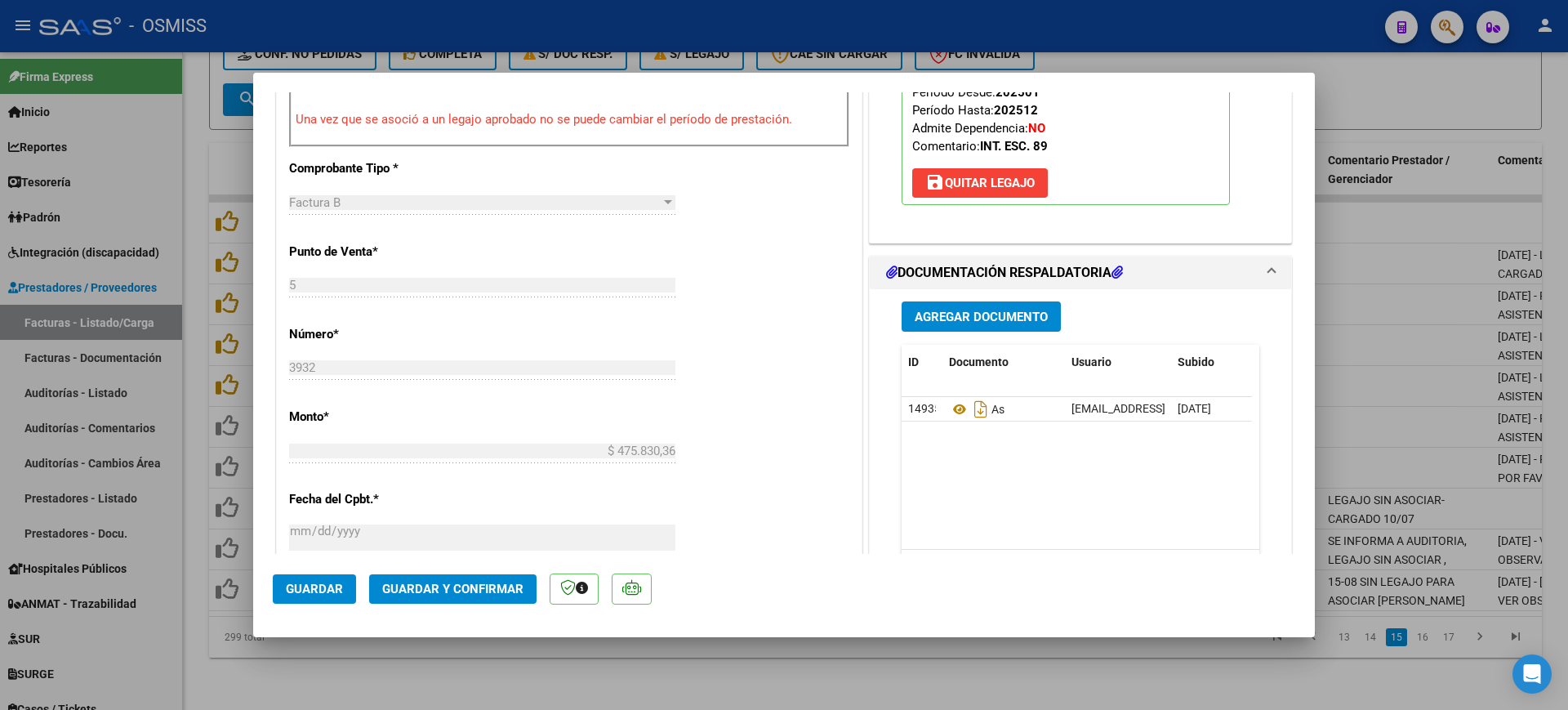
scroll to position [612, 0]
click at [955, 411] on icon at bounding box center [960, 408] width 21 height 20
drag, startPoint x: 963, startPoint y: 682, endPoint x: 963, endPoint y: 662, distance: 20.0
click at [963, 679] on div at bounding box center [784, 355] width 1568 height 710
type input "$ 0,00"
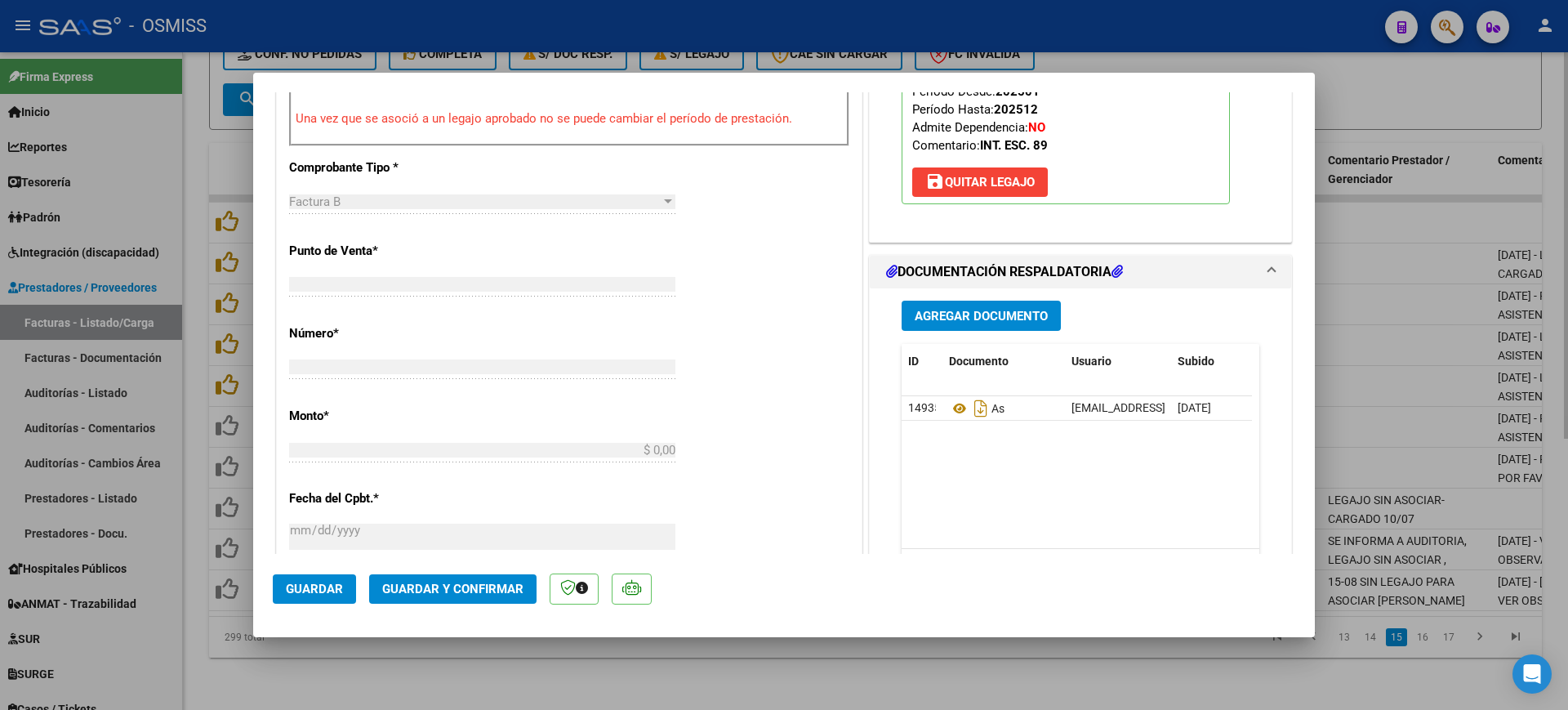
scroll to position [0, 0]
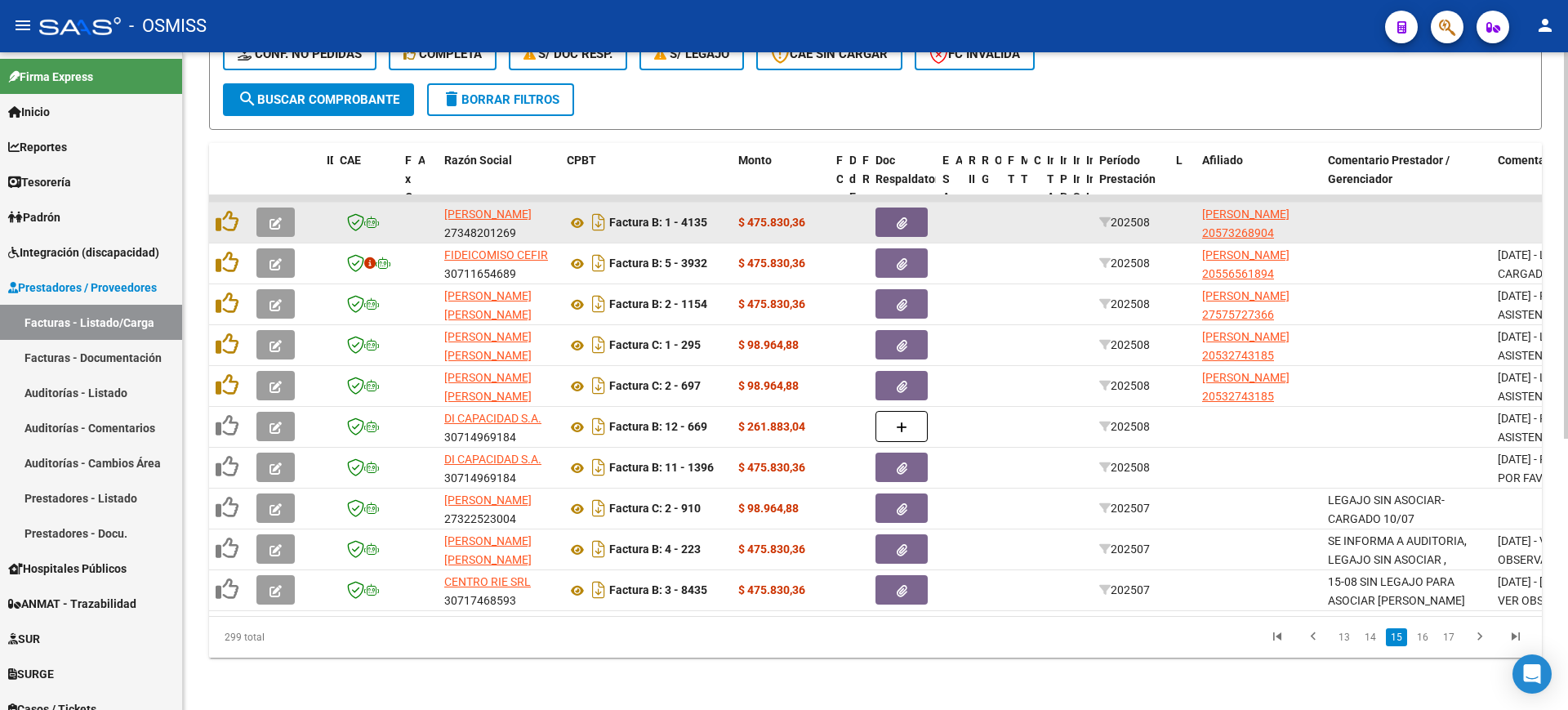
click at [284, 207] on button "button" at bounding box center [275, 222] width 39 height 29
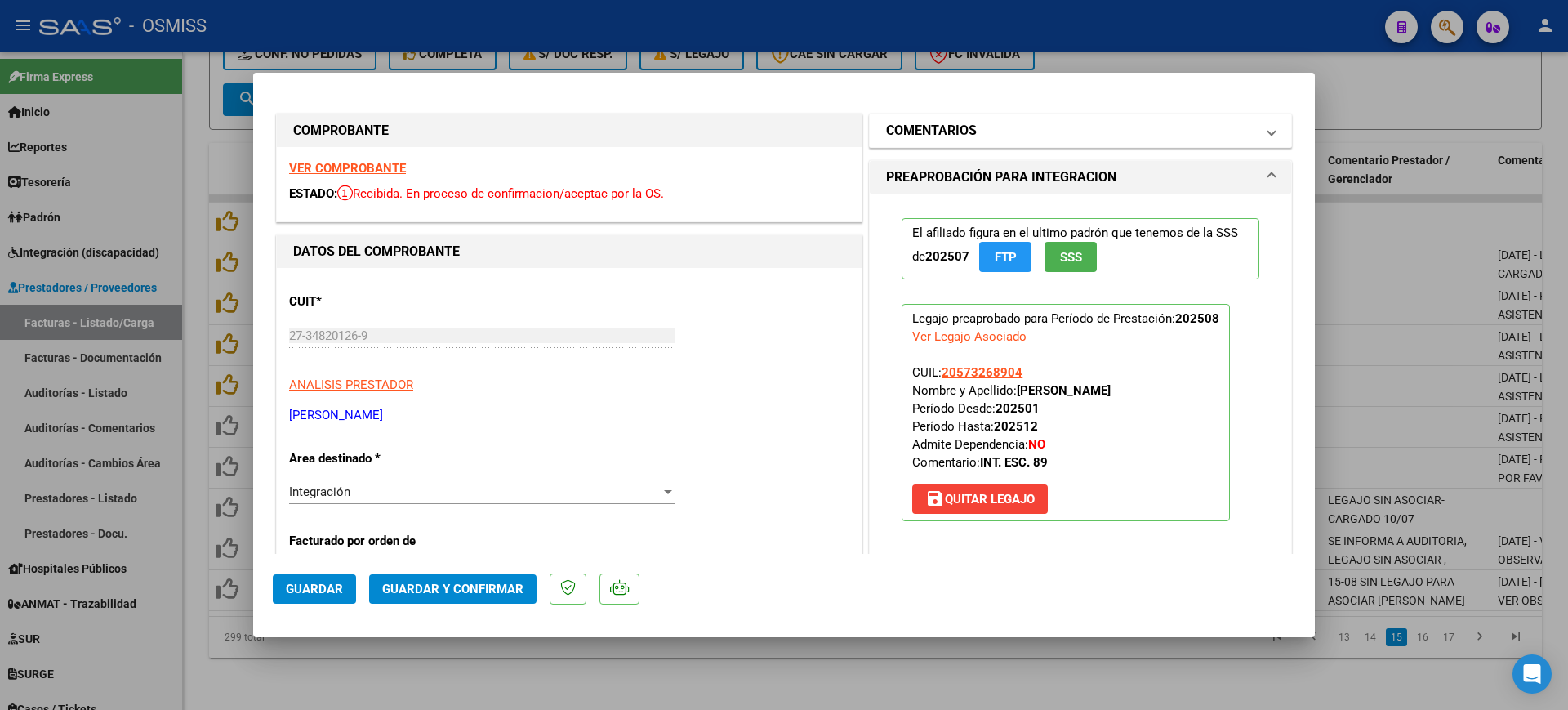
click at [972, 121] on mat-panel-title "COMENTARIOS" at bounding box center [1070, 131] width 369 height 20
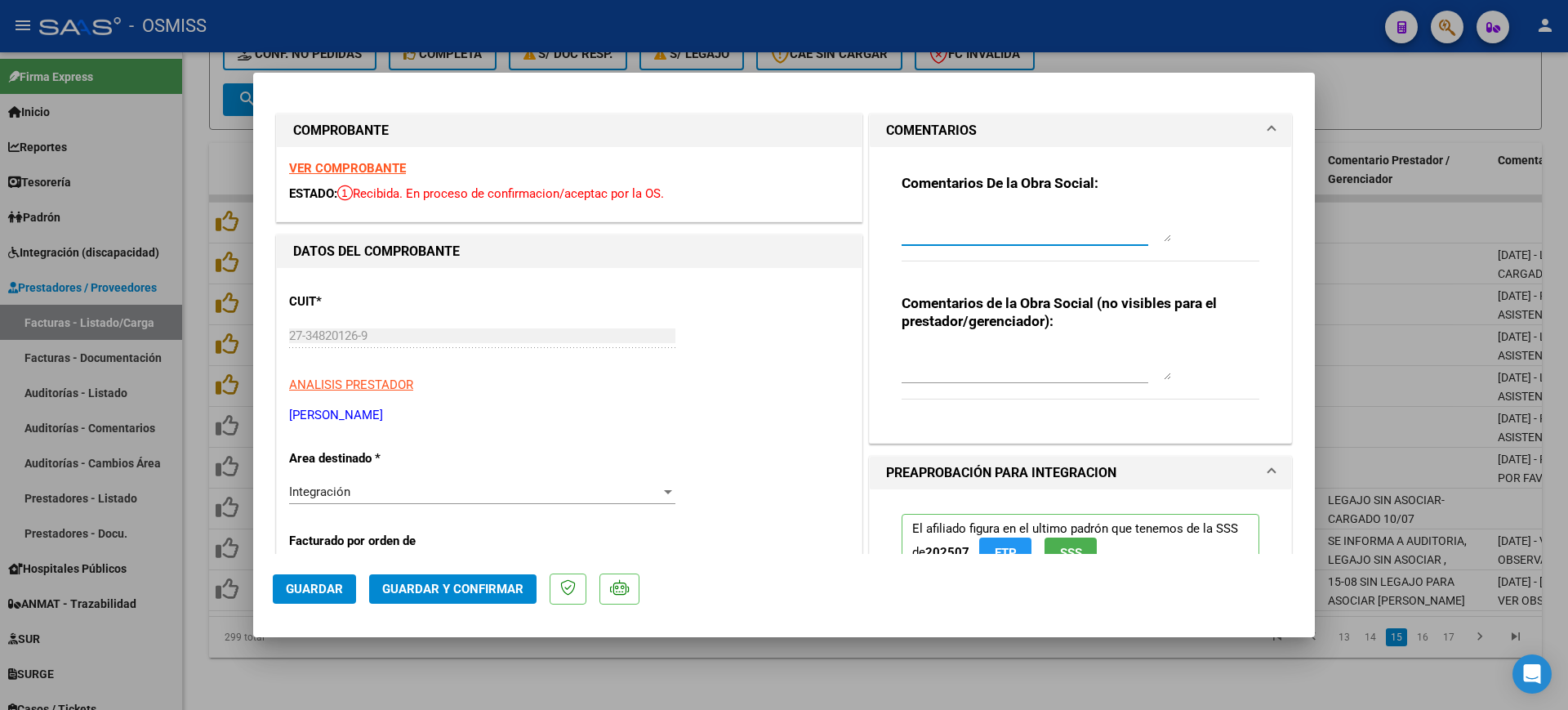
paste textarea "[DATE] - LA PLANILLA DE ASISTENCIA TIENE UN ERROR EN EL ARCHIVO Y NO SE PUEDE V…"
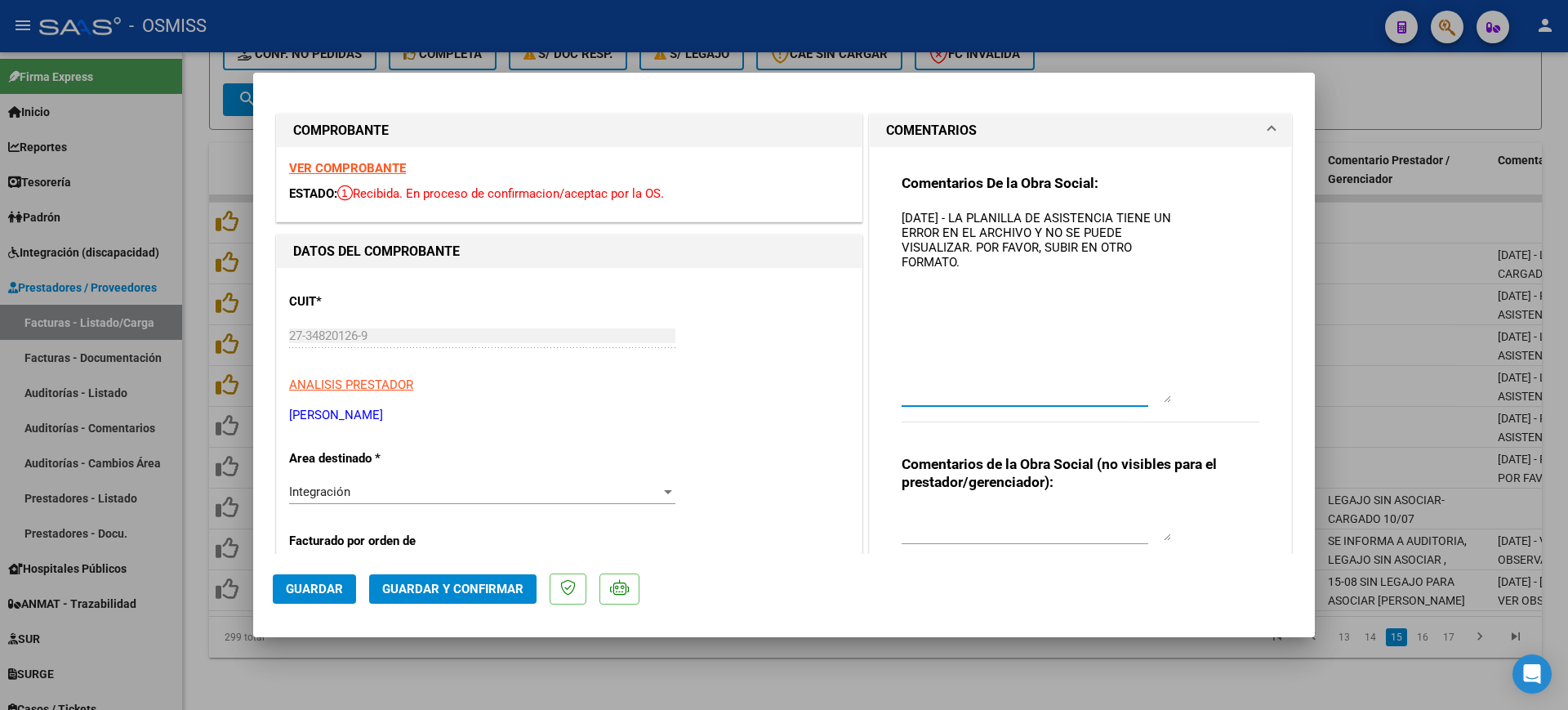
drag, startPoint x: 1155, startPoint y: 239, endPoint x: 1182, endPoint y: 399, distance: 162.3
click at [1183, 440] on div "Comentarios De la Obra Social: 9/09/2025 - LA PLANILLA DE ASISTENCIA TIENE UN E…" at bounding box center [1081, 307] width 358 height 266
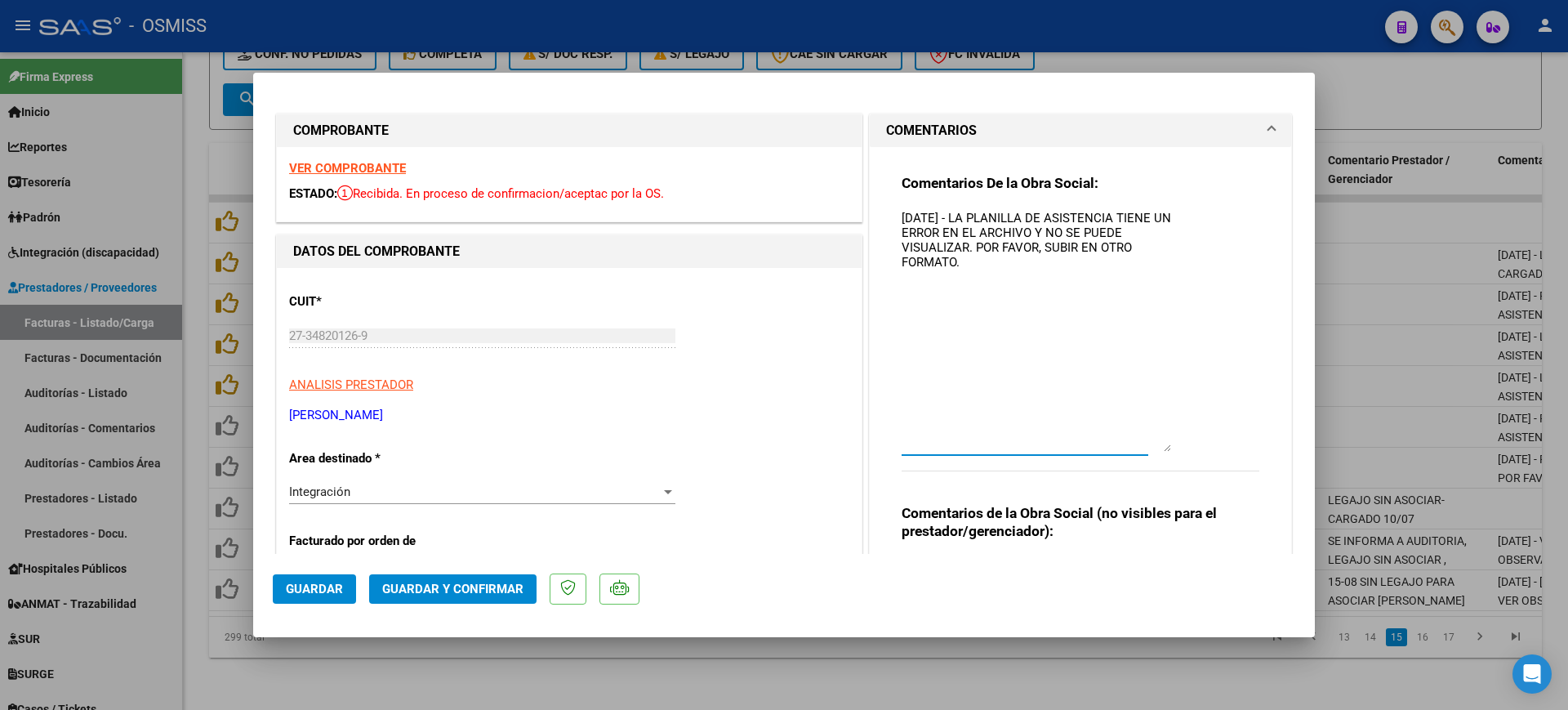
type textarea "[DATE] - LA PLANILLA DE ASISTENCIA TIENE UN ERROR EN EL ARCHIVO Y NO SE PUEDE V…"
click at [348, 597] on button "Guardar" at bounding box center [314, 589] width 83 height 29
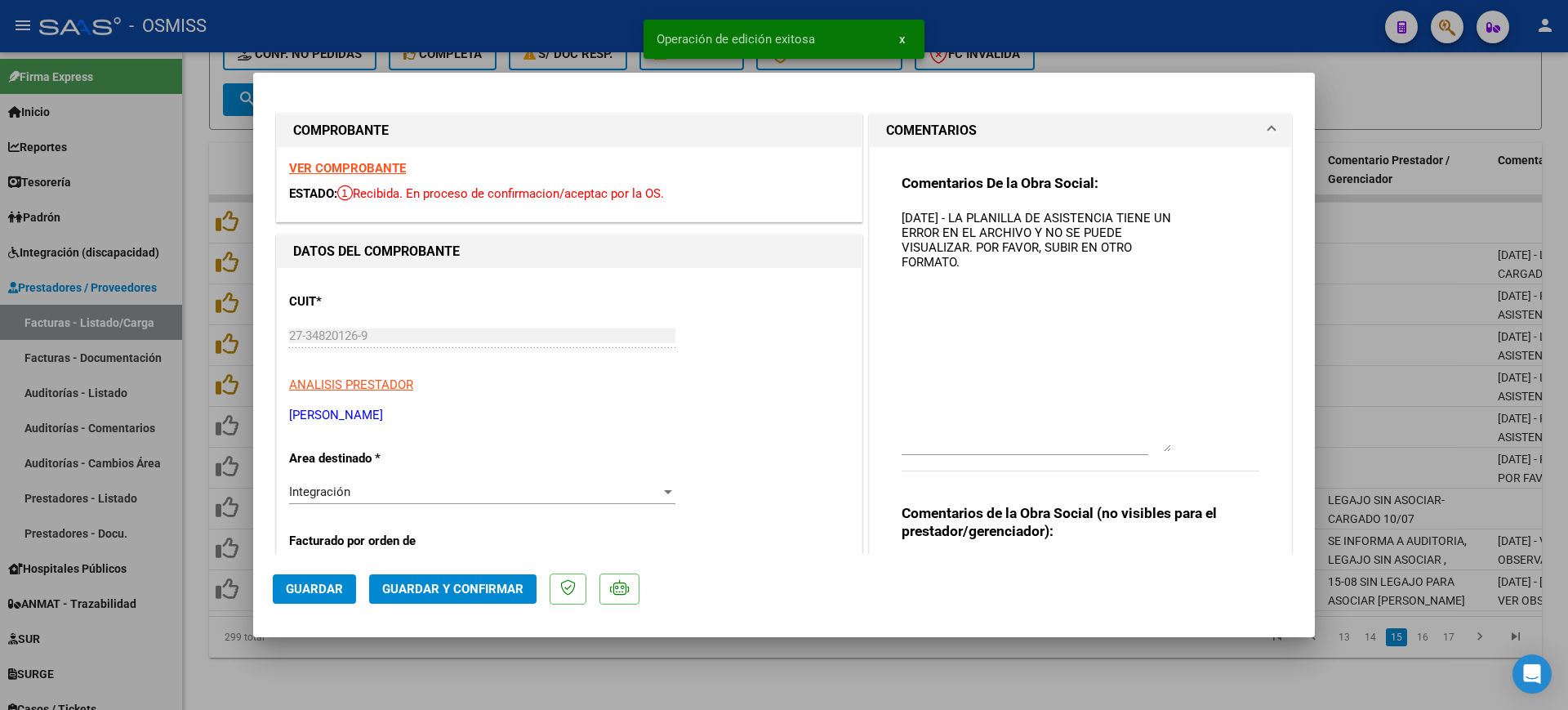
drag, startPoint x: 405, startPoint y: 677, endPoint x: 472, endPoint y: 485, distance: 203.4
click at [405, 676] on div at bounding box center [784, 355] width 1568 height 710
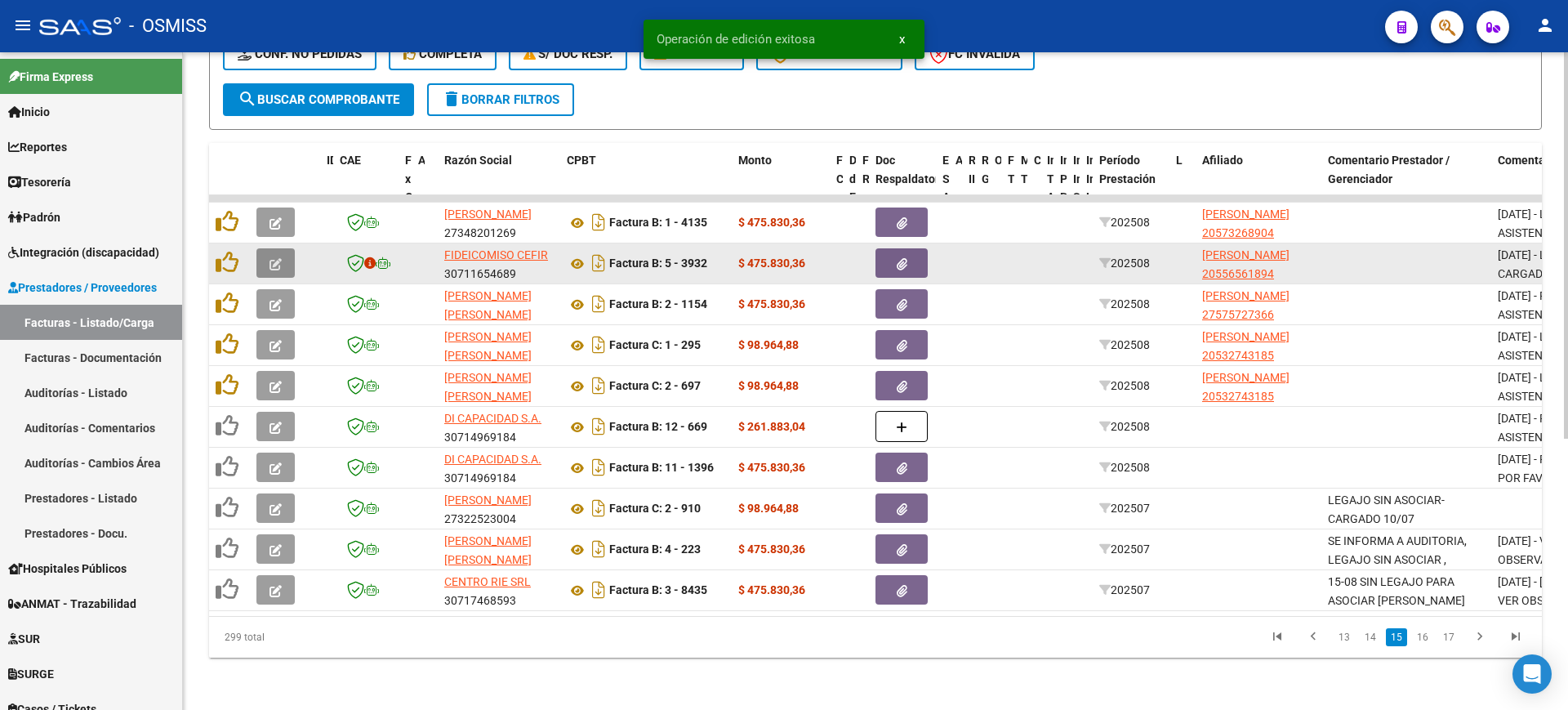
click at [278, 258] on icon "button" at bounding box center [275, 264] width 12 height 12
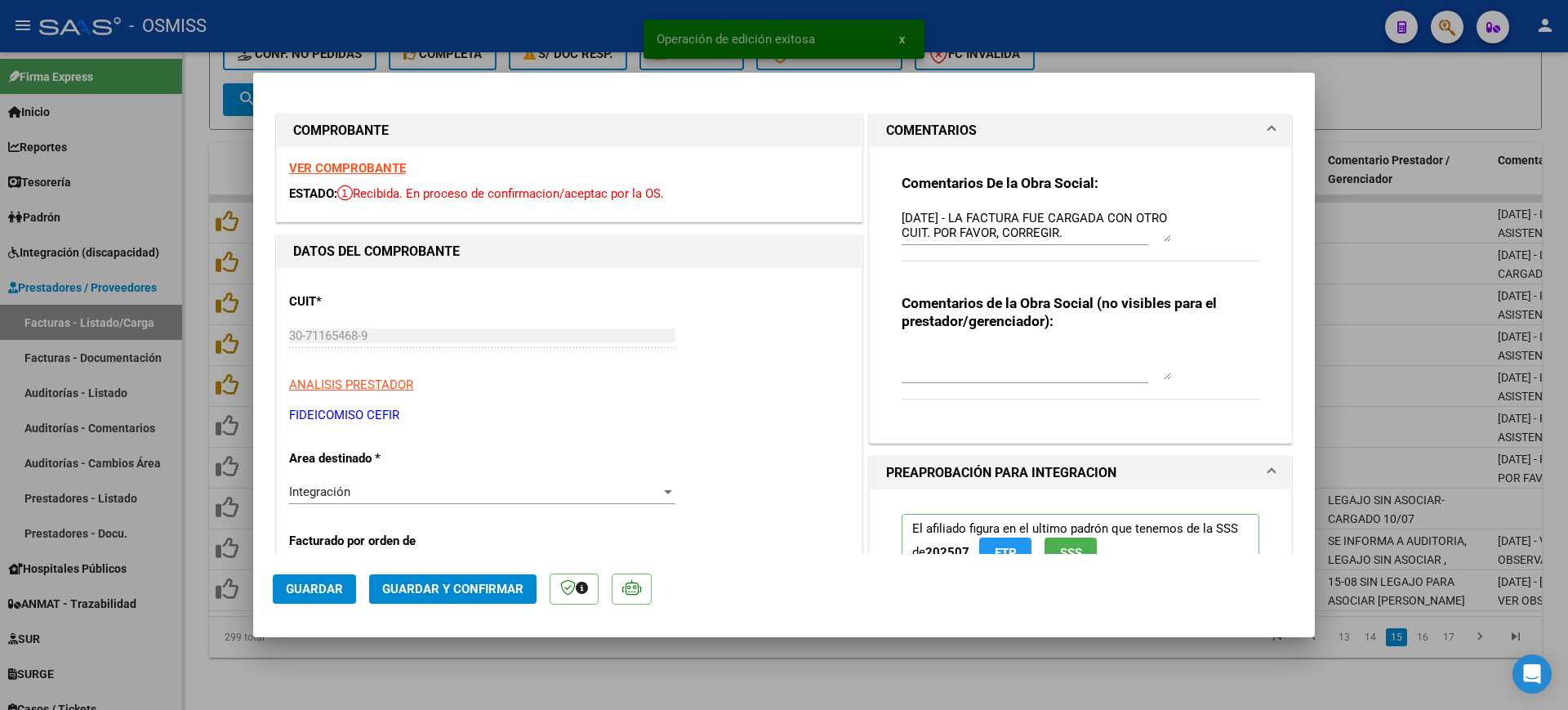
click at [387, 169] on strong "VER COMPROBANTE" at bounding box center [346, 169] width 116 height 15
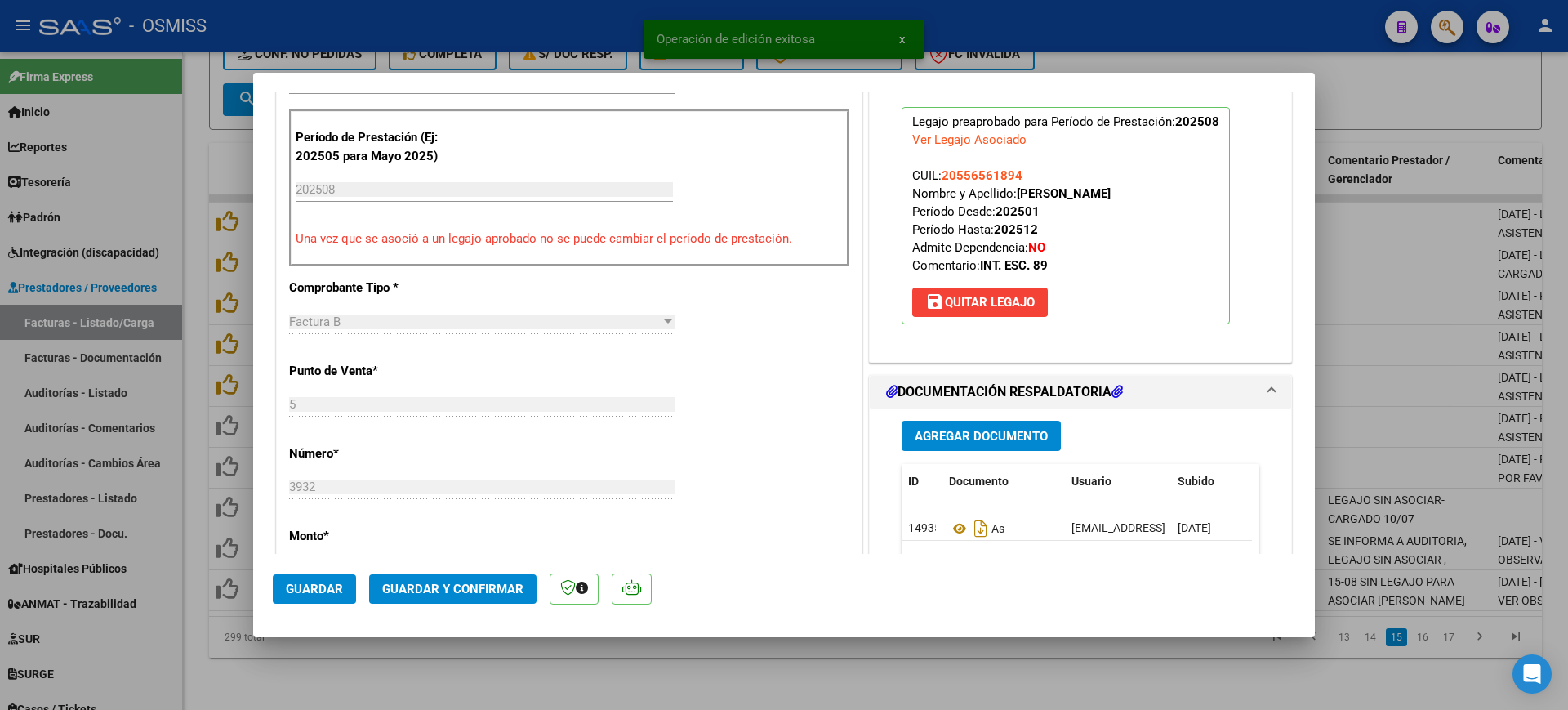
scroll to position [612, 0]
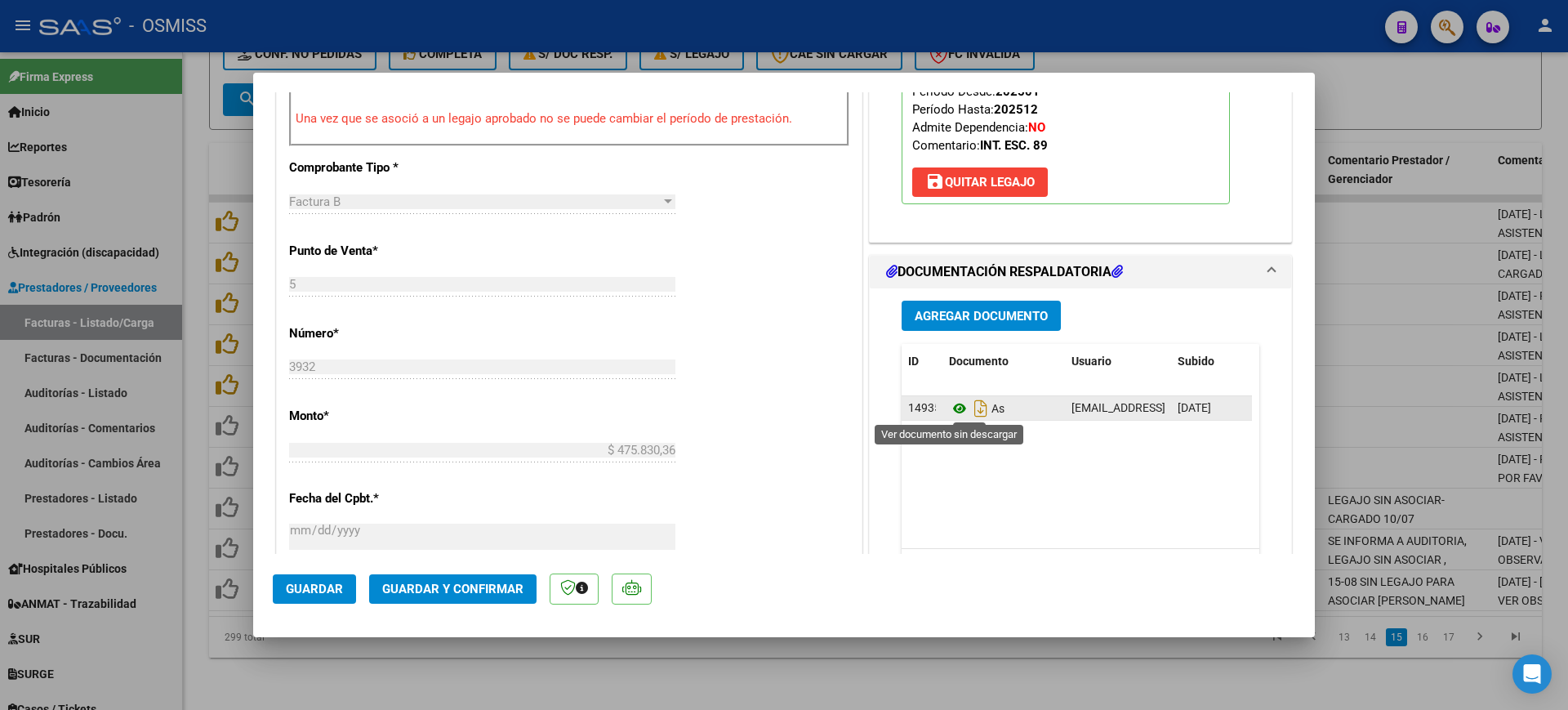
click at [949, 408] on icon at bounding box center [960, 408] width 21 height 20
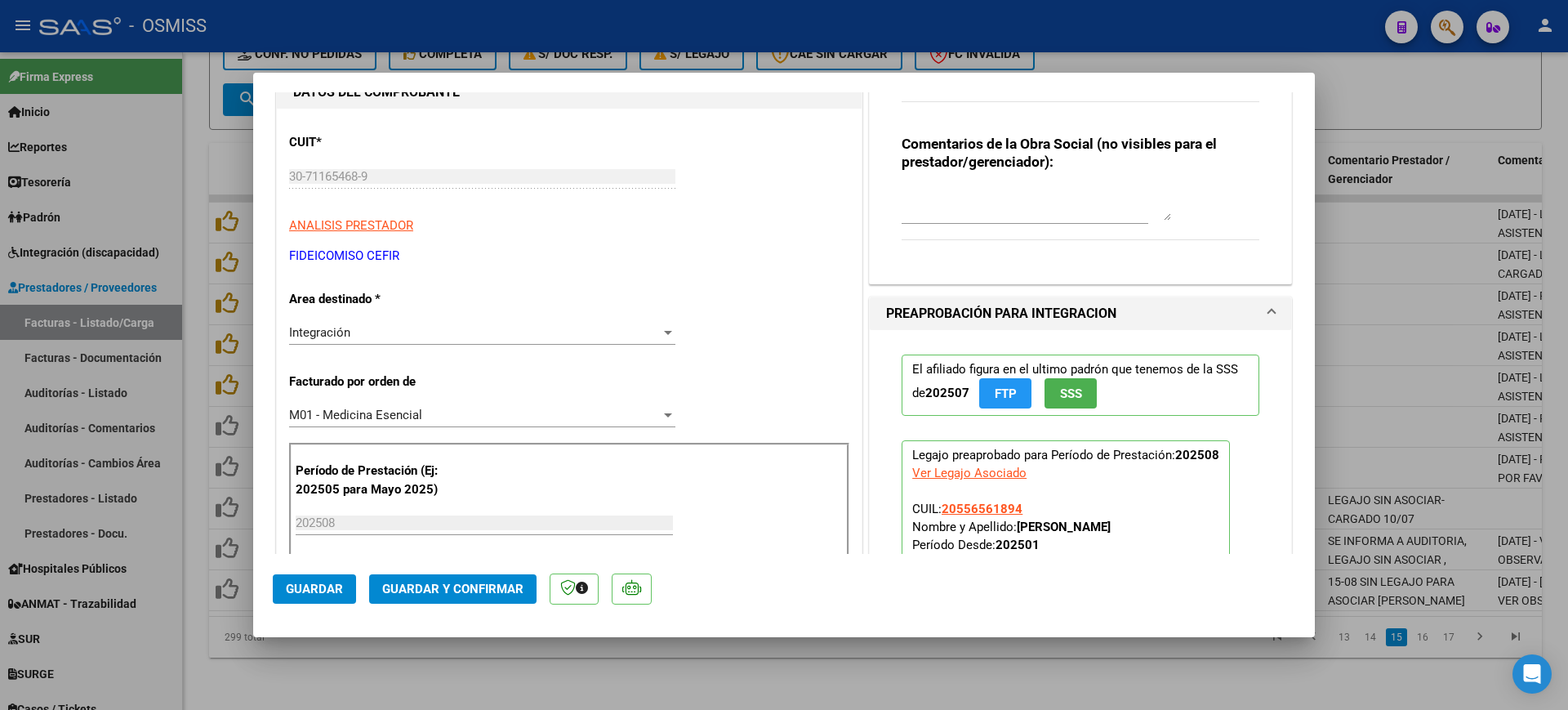
scroll to position [0, 0]
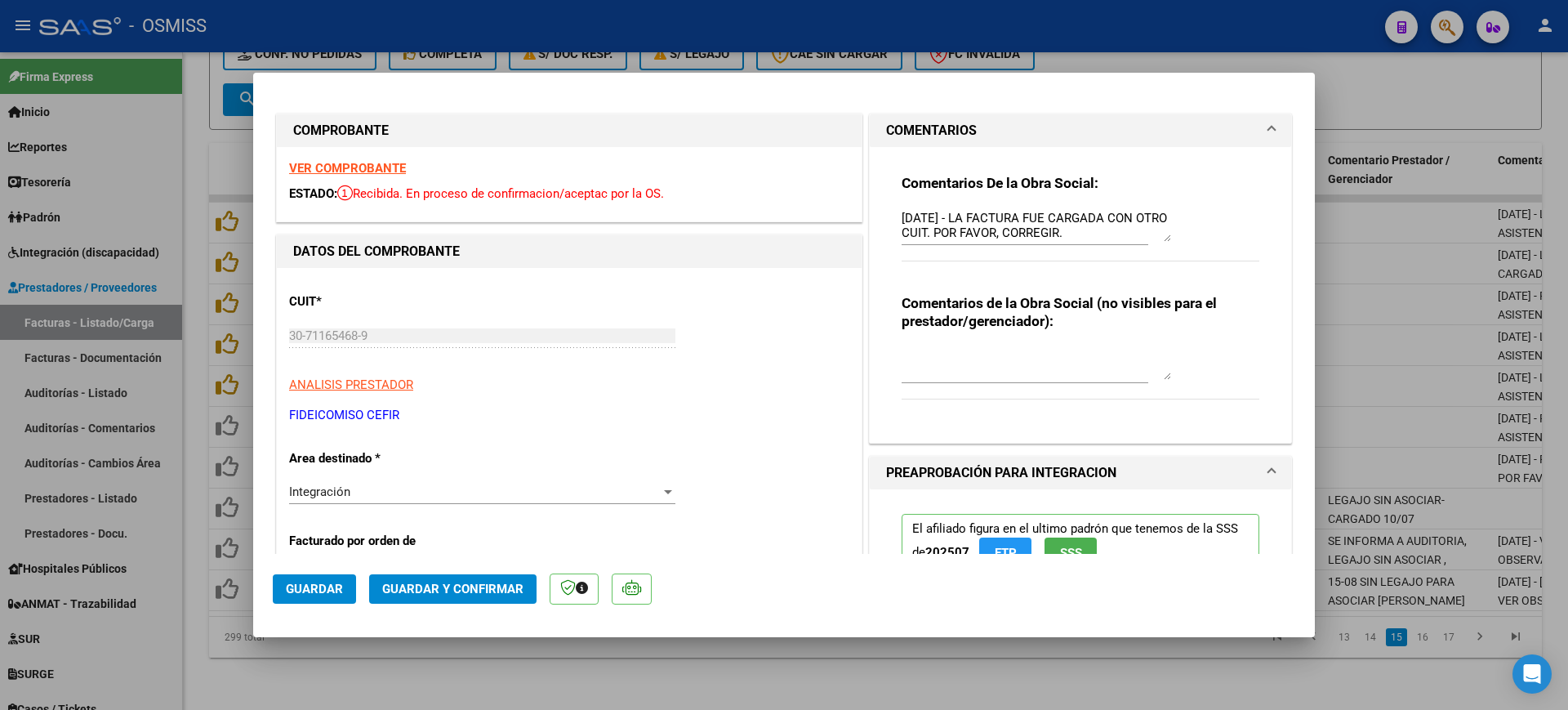
click at [891, 216] on div "Comentarios De la Obra Social: 9/09/2025 - LA FACTURA FUE CARGADA CON OTRO CUIT…" at bounding box center [1081, 288] width 382 height 283
click at [902, 217] on textarea "[DATE] - LA FACTURA FUE CARGADA CON OTRO CUIT. POR FAVOR, CORREGIR." at bounding box center [1036, 225] width 270 height 33
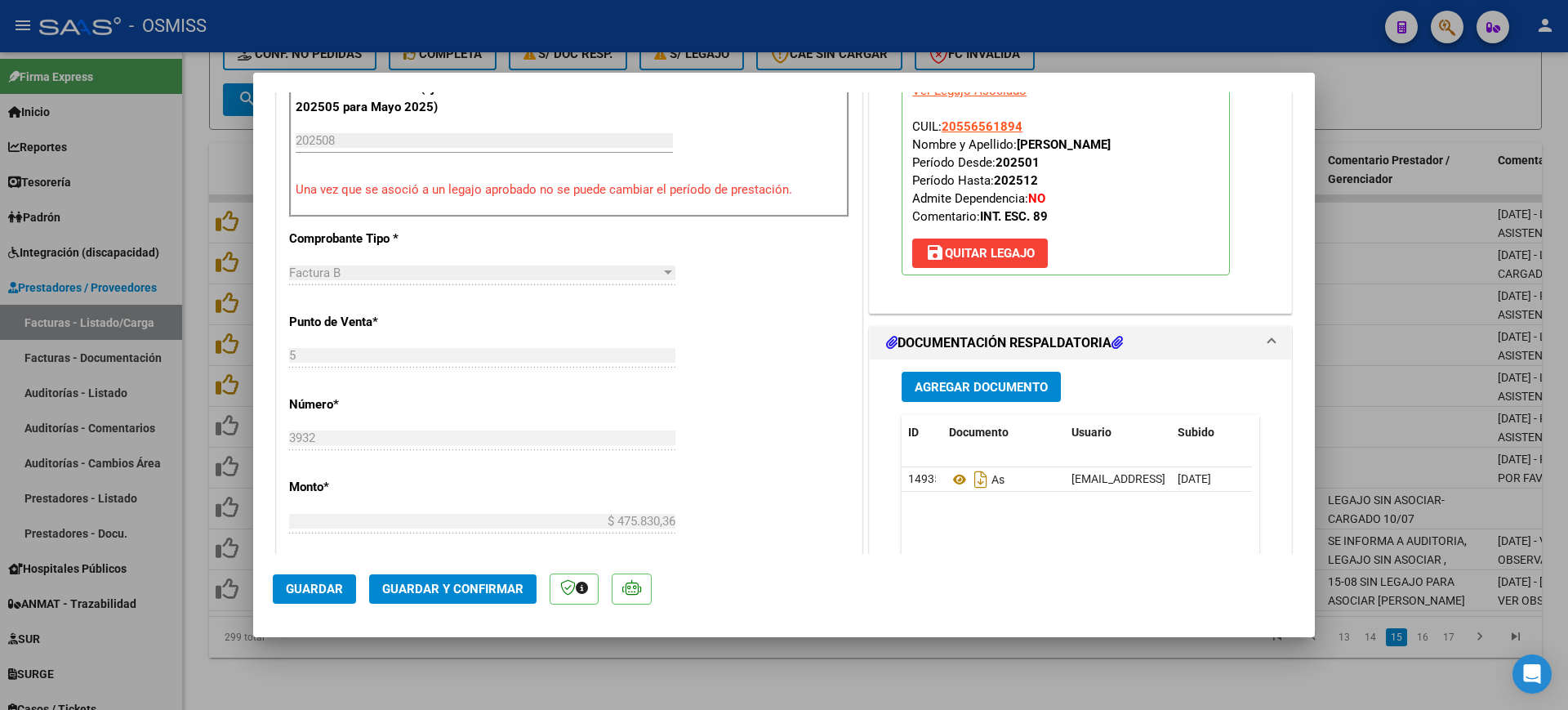
scroll to position [612, 0]
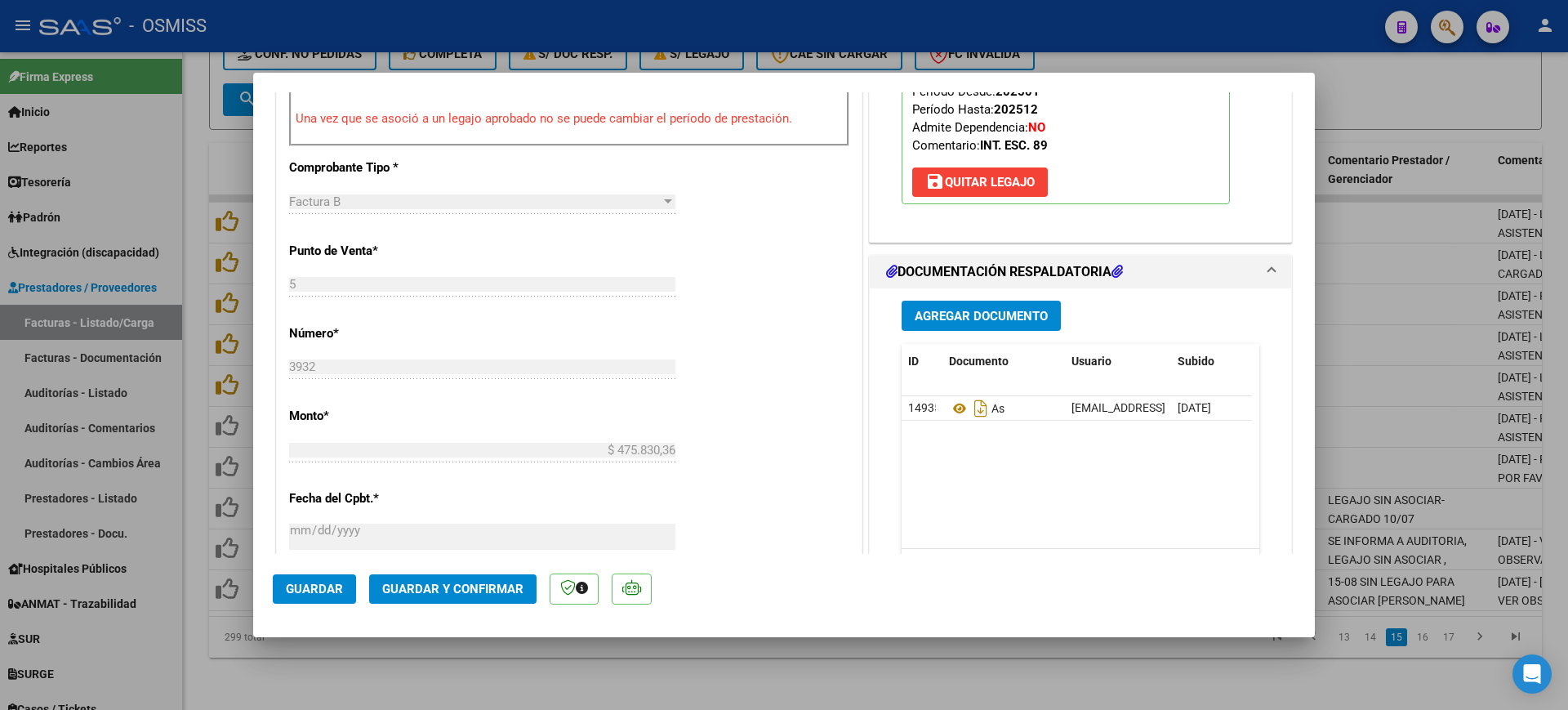
type textarea "89 - 9/09/2025 - LA FACTURA FUE CARGADA CON OTRO CUIT. POR FAVOR, CORREGIR."
click at [494, 579] on button "Guardar y Confirmar" at bounding box center [452, 589] width 167 height 29
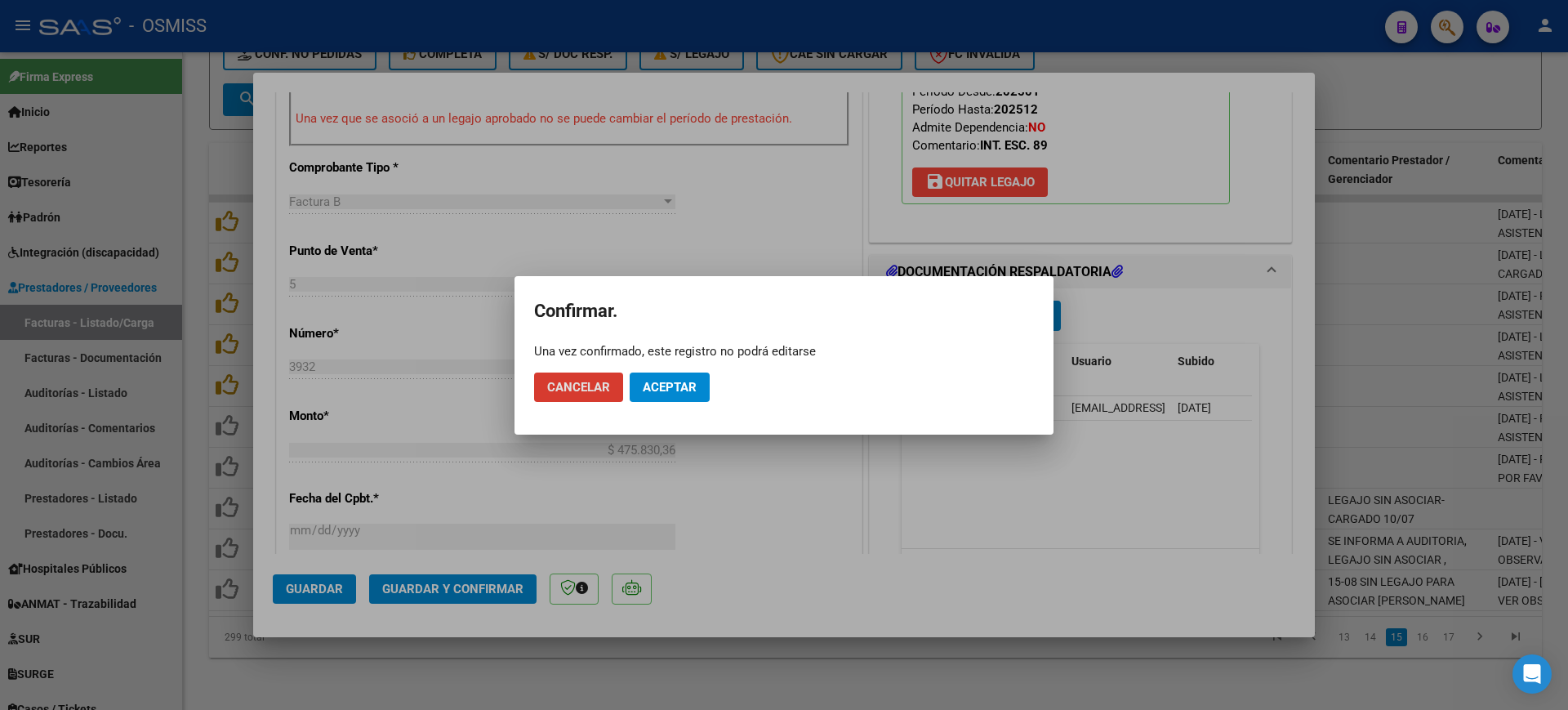
click at [673, 390] on span "Aceptar" at bounding box center [669, 387] width 54 height 15
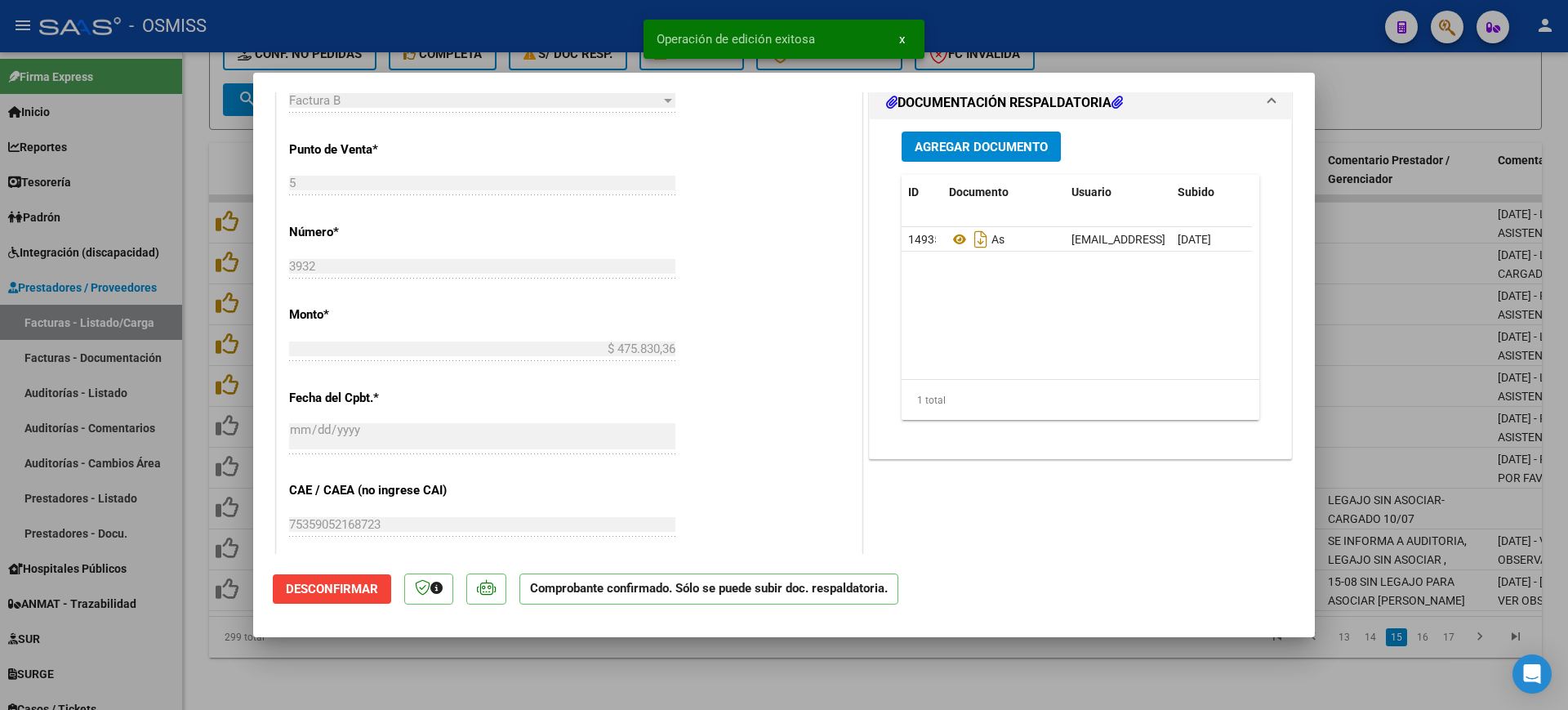
click at [783, 694] on div at bounding box center [784, 355] width 1568 height 710
type input "$ 0,00"
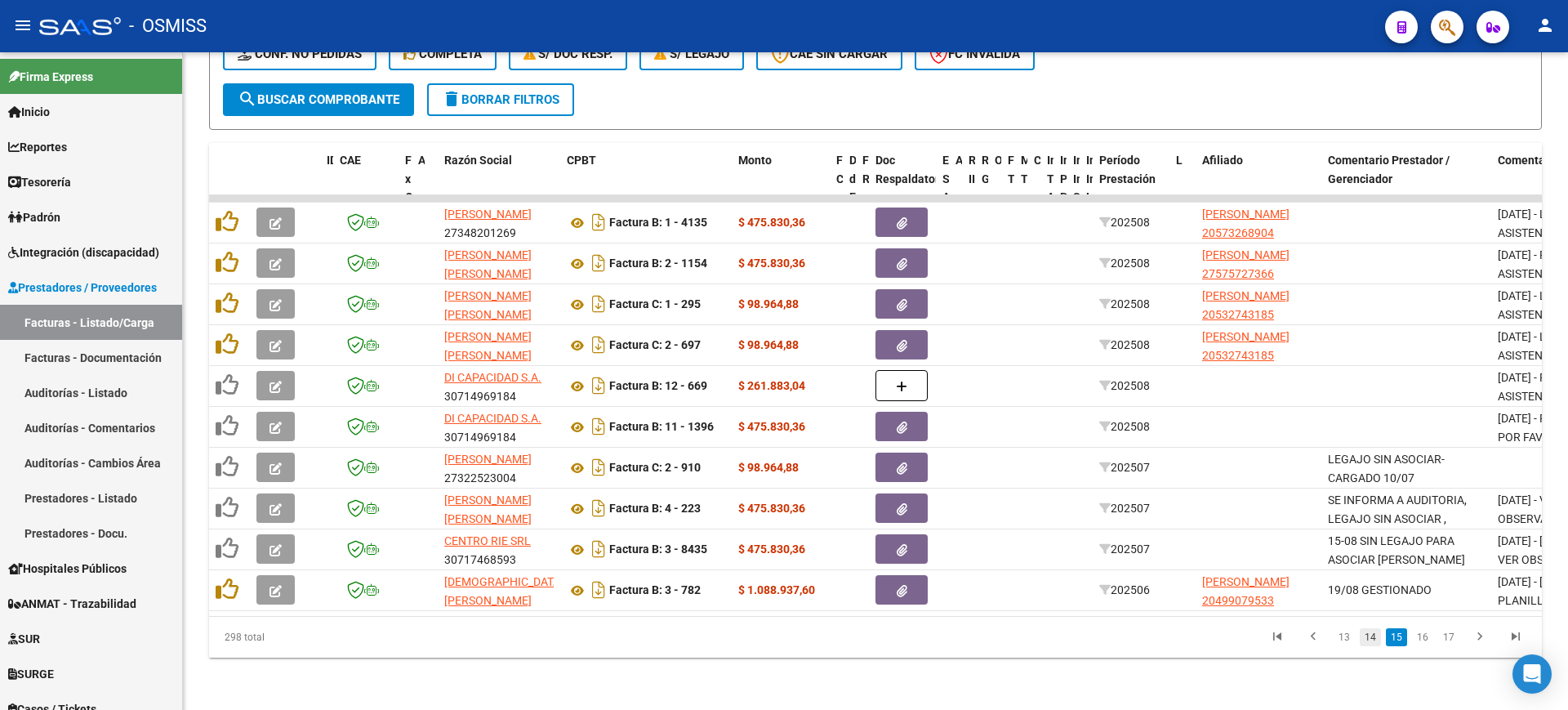
click at [1372, 639] on link "14" at bounding box center [1370, 637] width 21 height 18
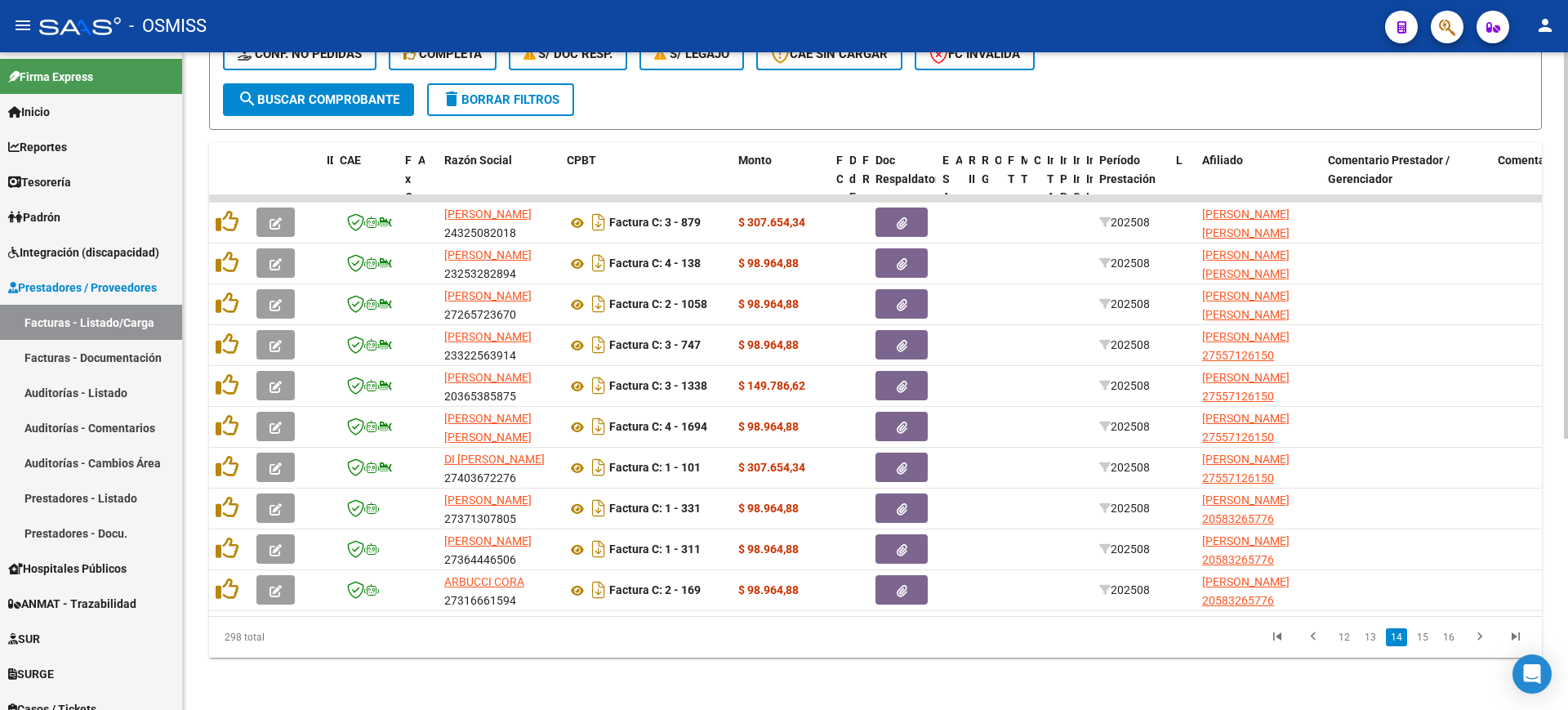
click at [322, 93] on span "search Buscar Comprobante" at bounding box center [318, 100] width 162 height 15
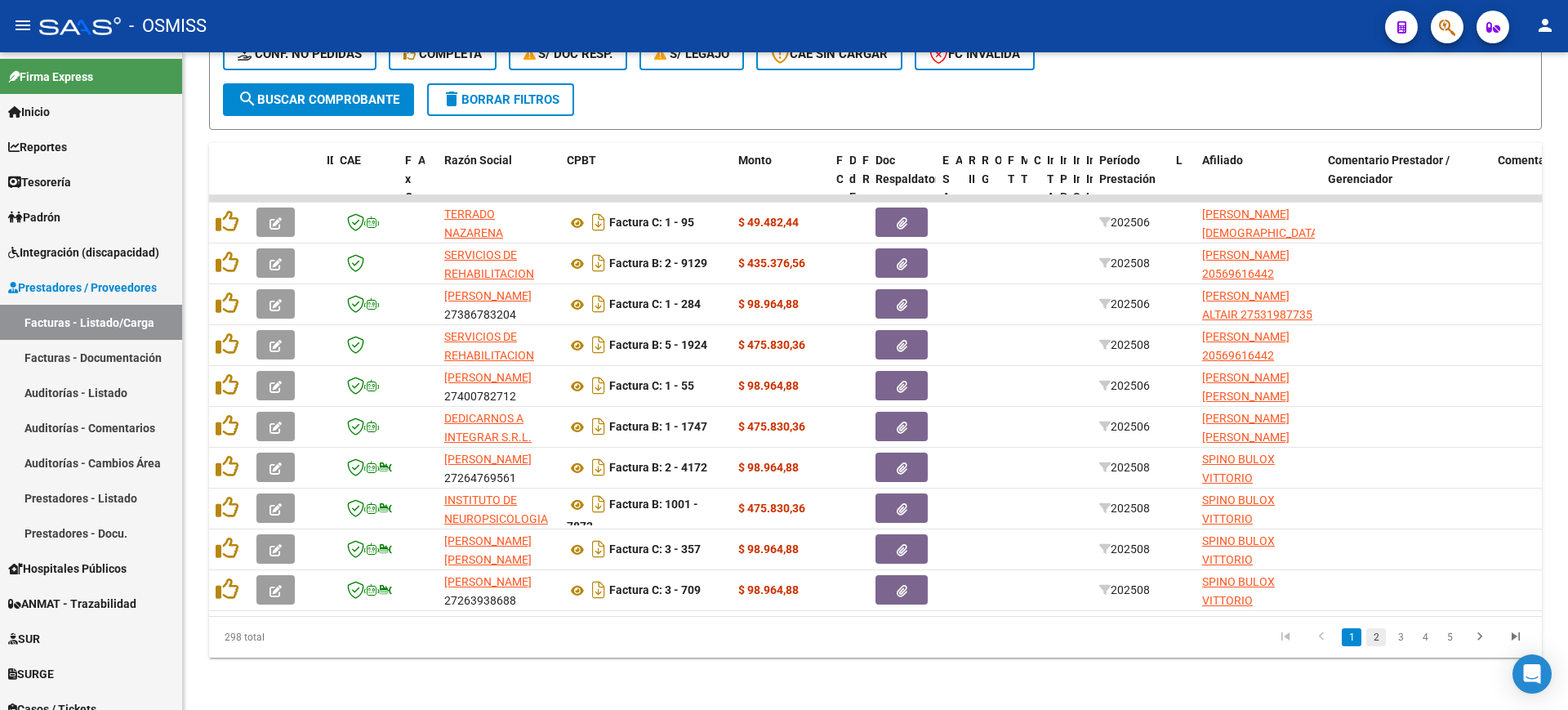
click at [1379, 633] on link "2" at bounding box center [1376, 637] width 20 height 18
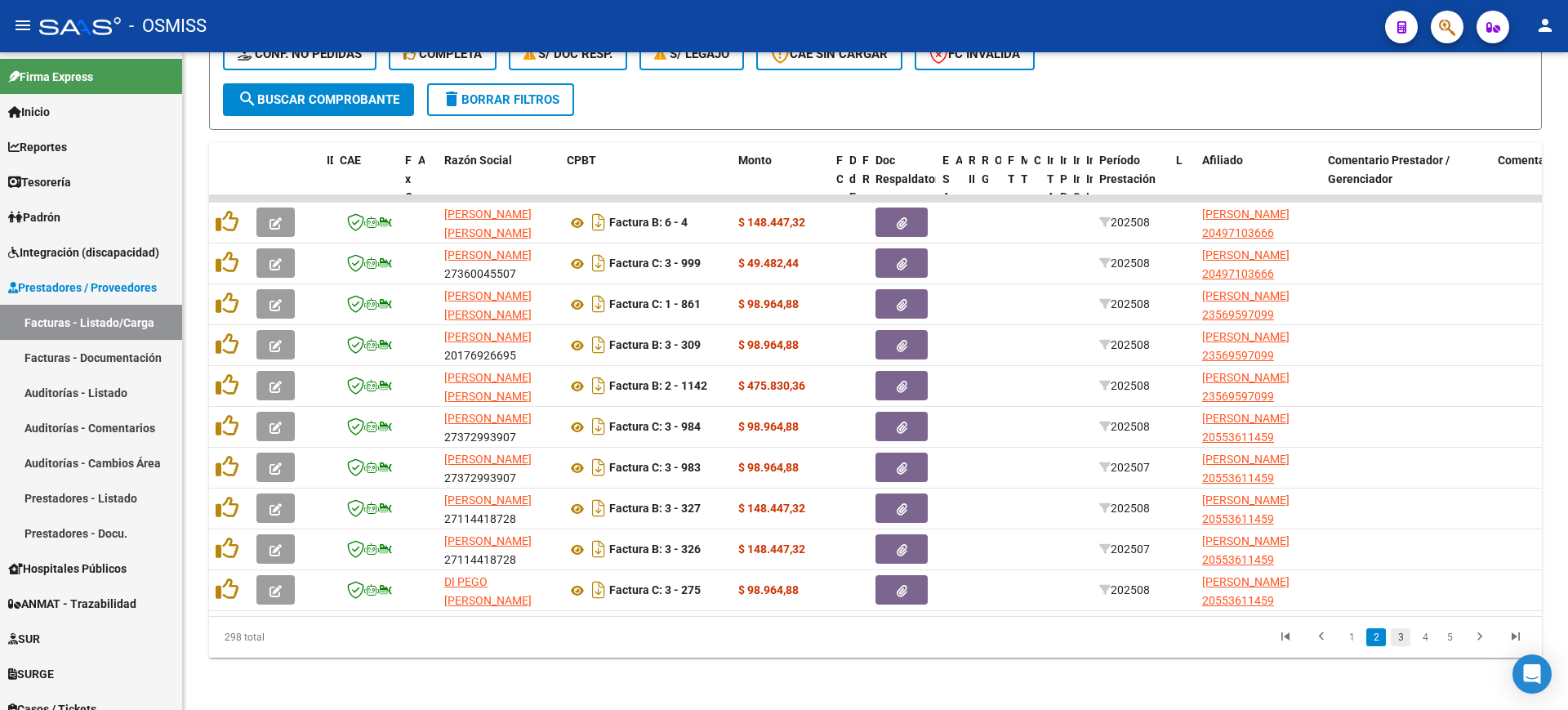
click at [1404, 639] on link "3" at bounding box center [1400, 637] width 20 height 18
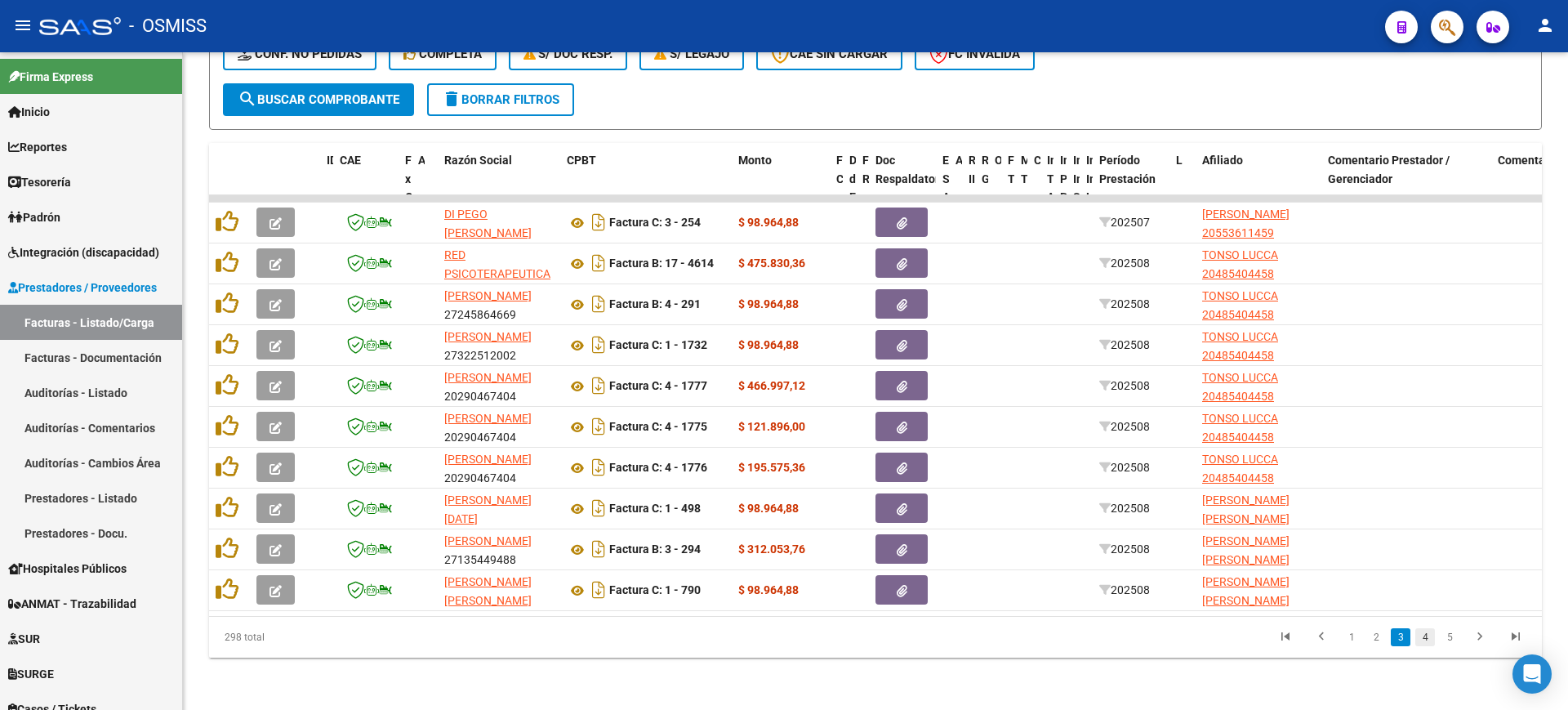
click at [1421, 637] on link "4" at bounding box center [1424, 637] width 20 height 18
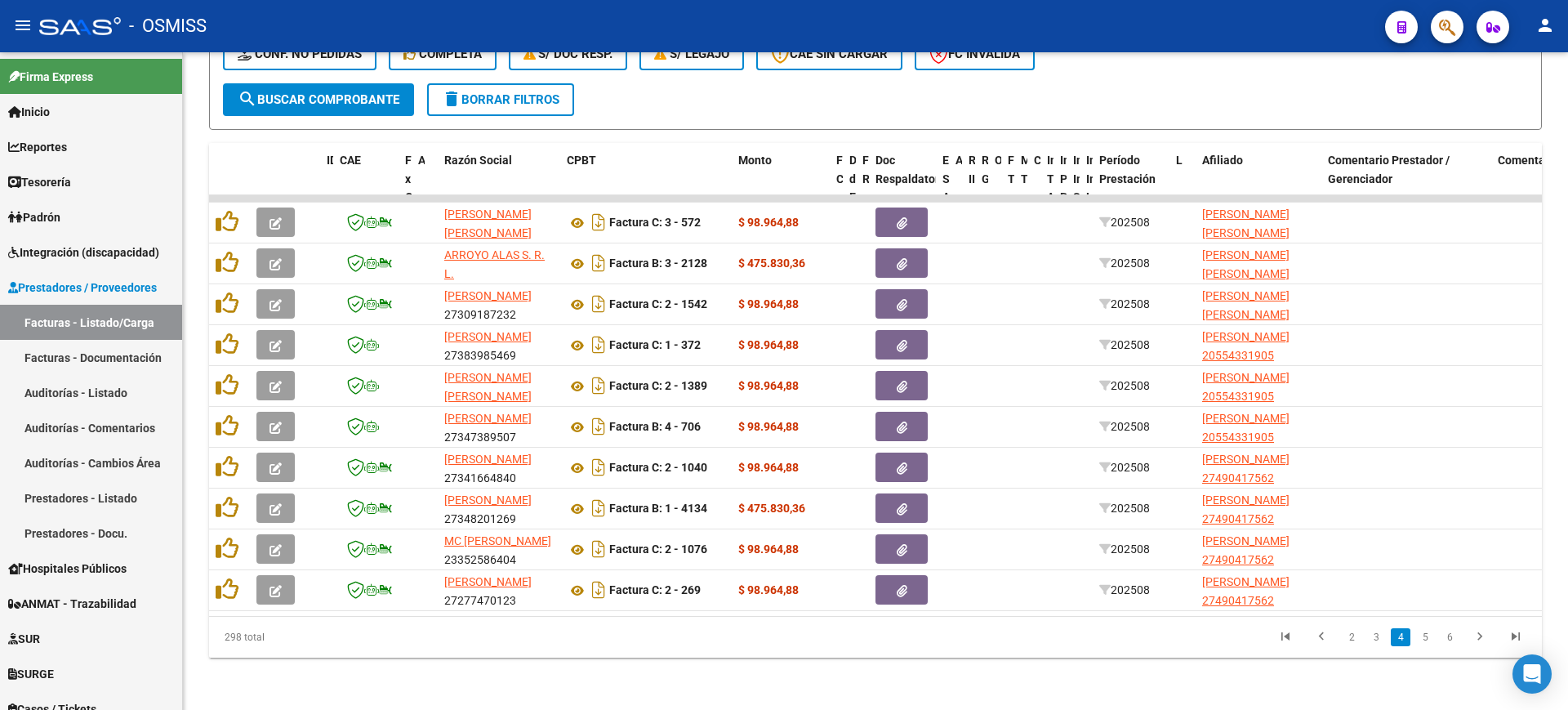
click at [1421, 637] on link "5" at bounding box center [1424, 637] width 20 height 18
click at [1421, 637] on link "6" at bounding box center [1424, 637] width 20 height 18
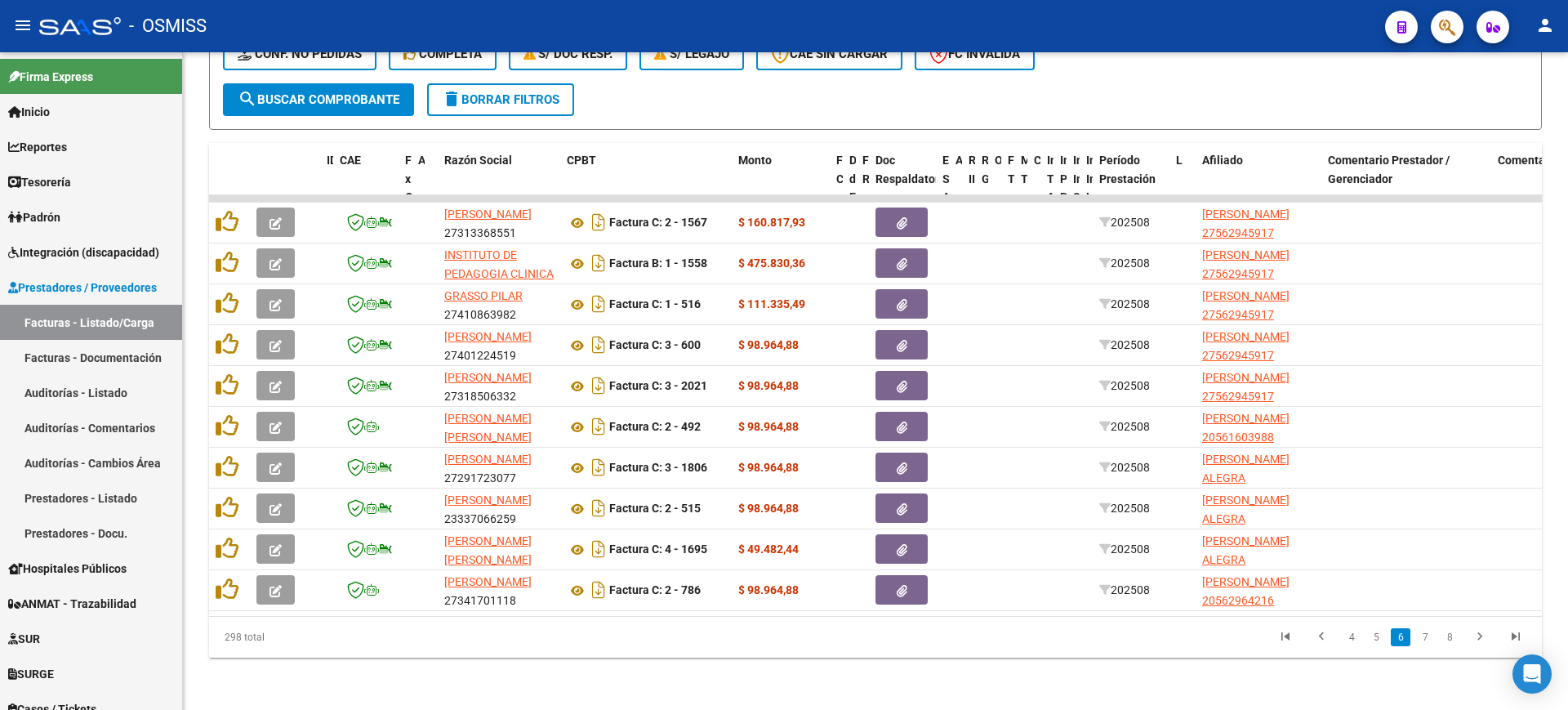
click at [1421, 637] on link "7" at bounding box center [1424, 637] width 20 height 18
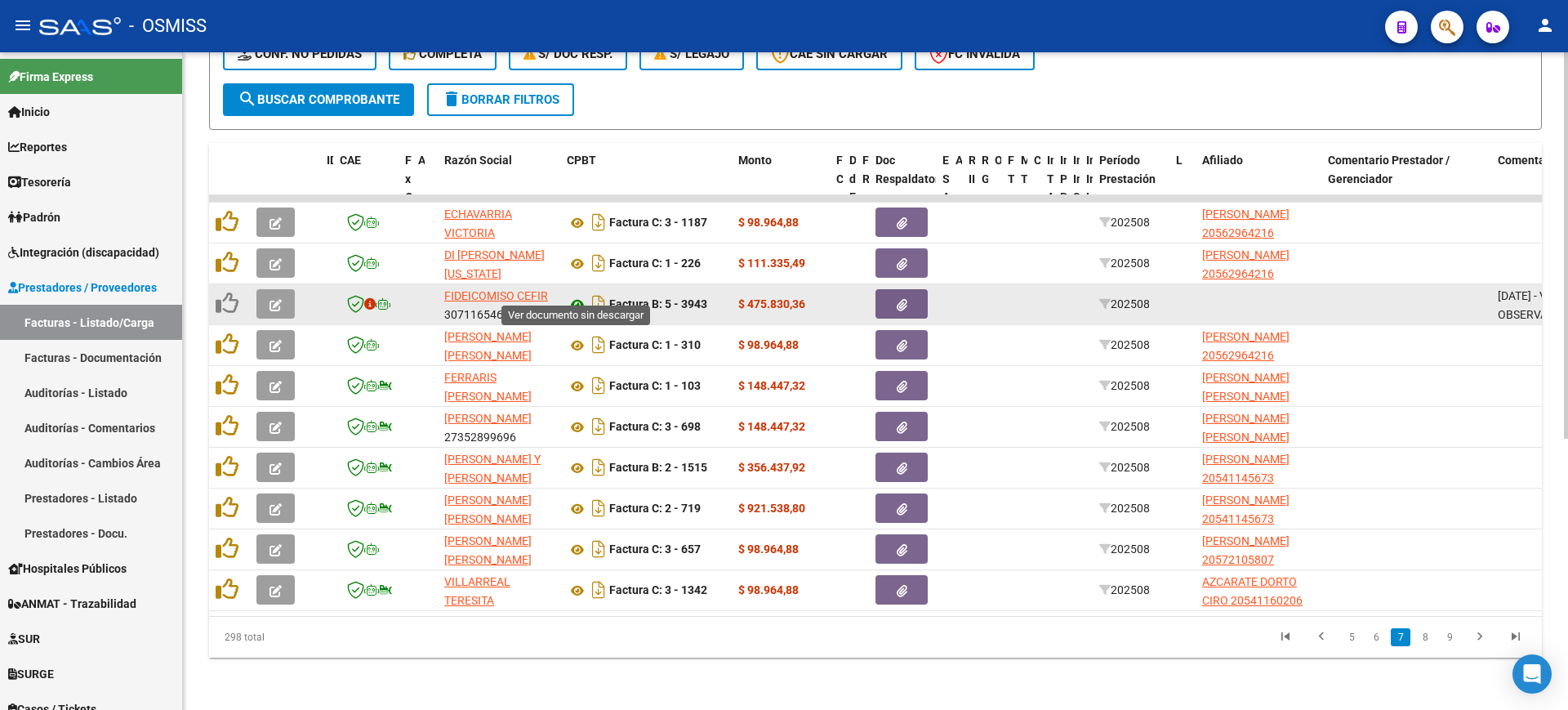
click at [580, 294] on icon at bounding box center [577, 304] width 21 height 20
click at [277, 299] on icon "button" at bounding box center [275, 305] width 12 height 12
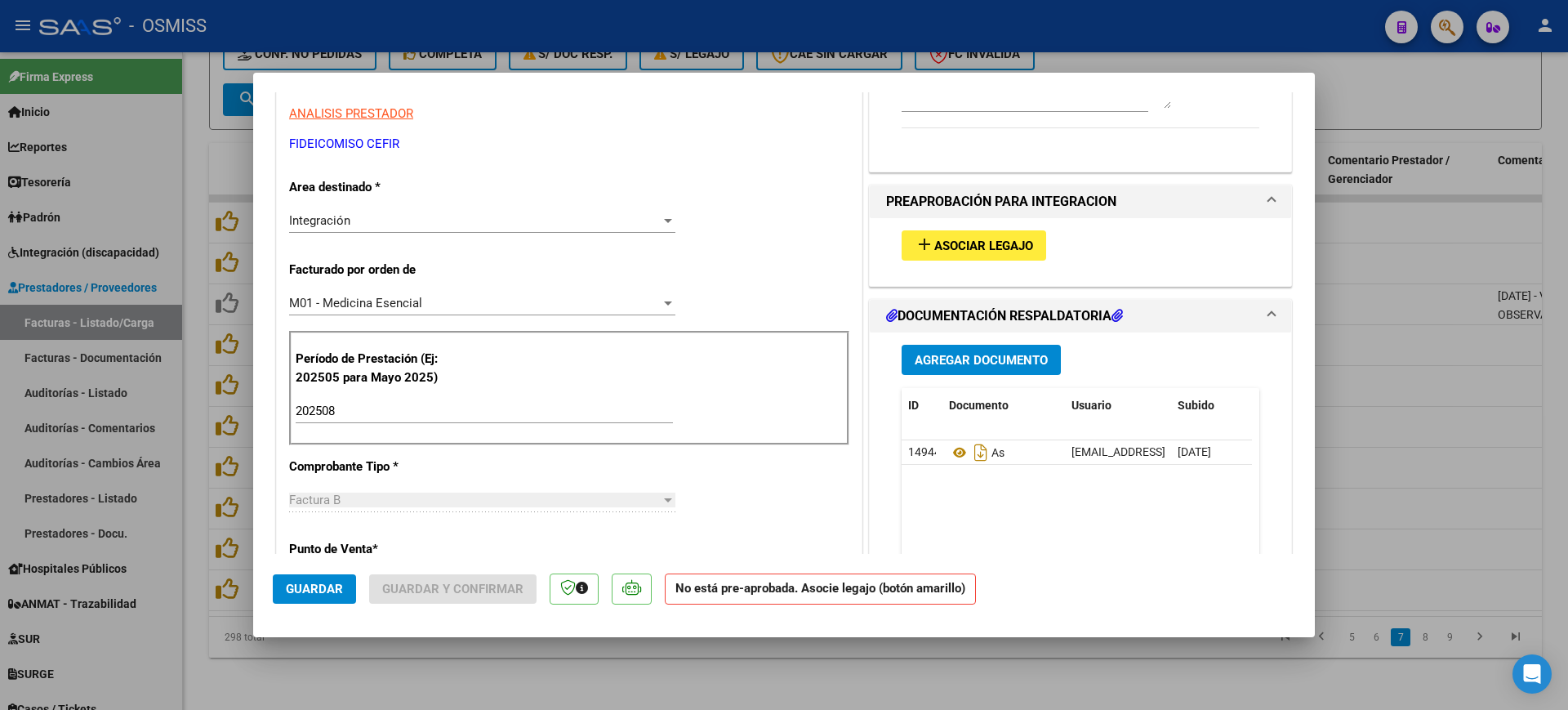
scroll to position [133, 0]
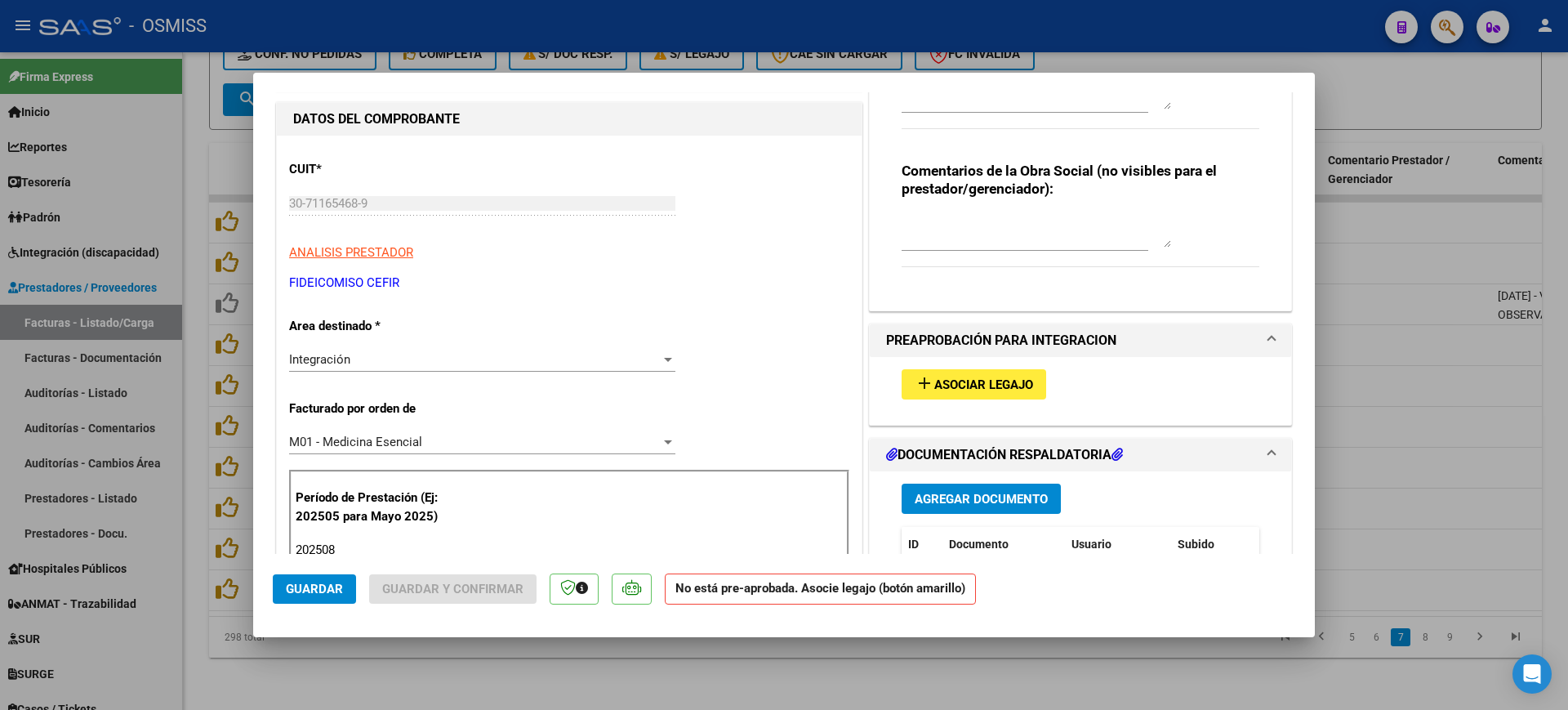
click at [1001, 382] on span "Asociar Legajo" at bounding box center [983, 385] width 98 height 15
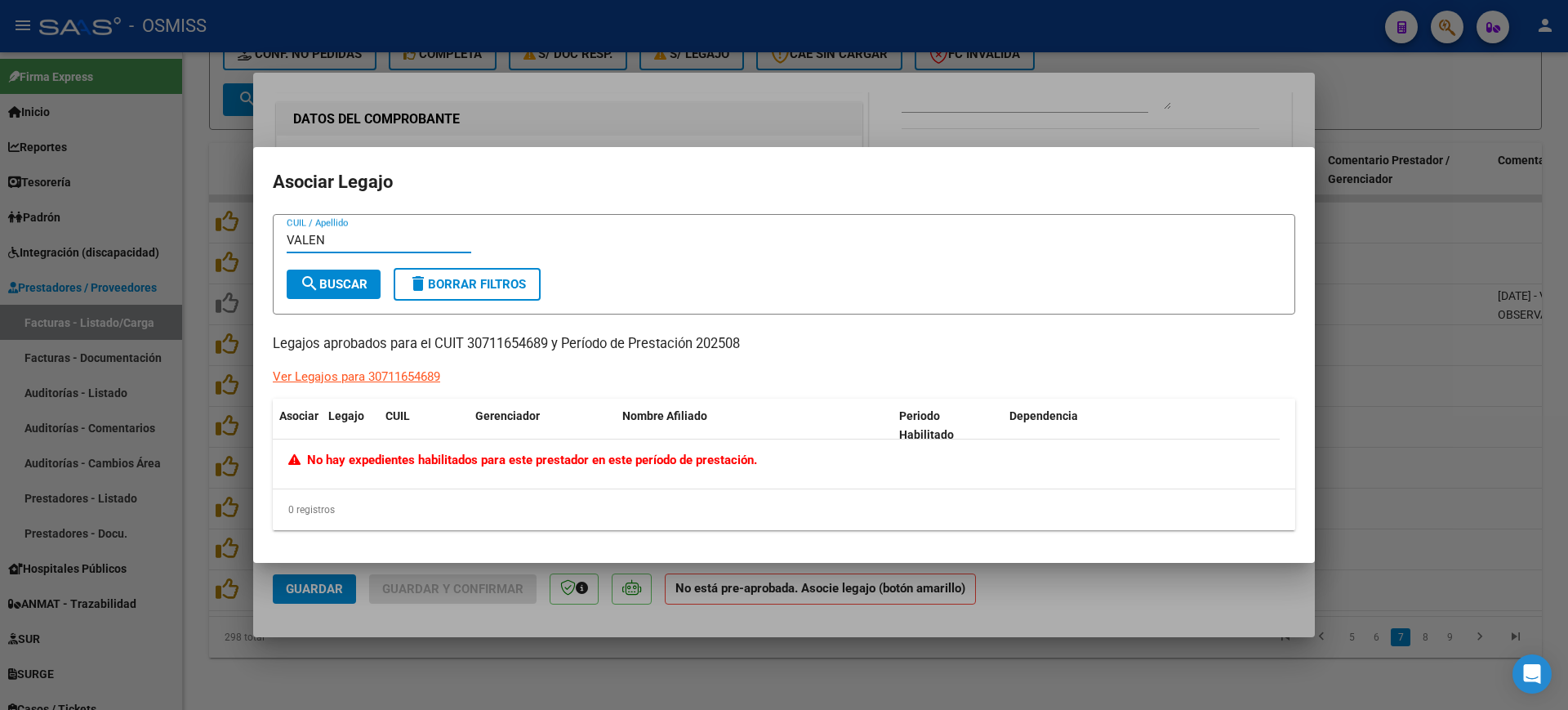
type input "VALEN"
click at [1148, 620] on div at bounding box center [784, 355] width 1568 height 710
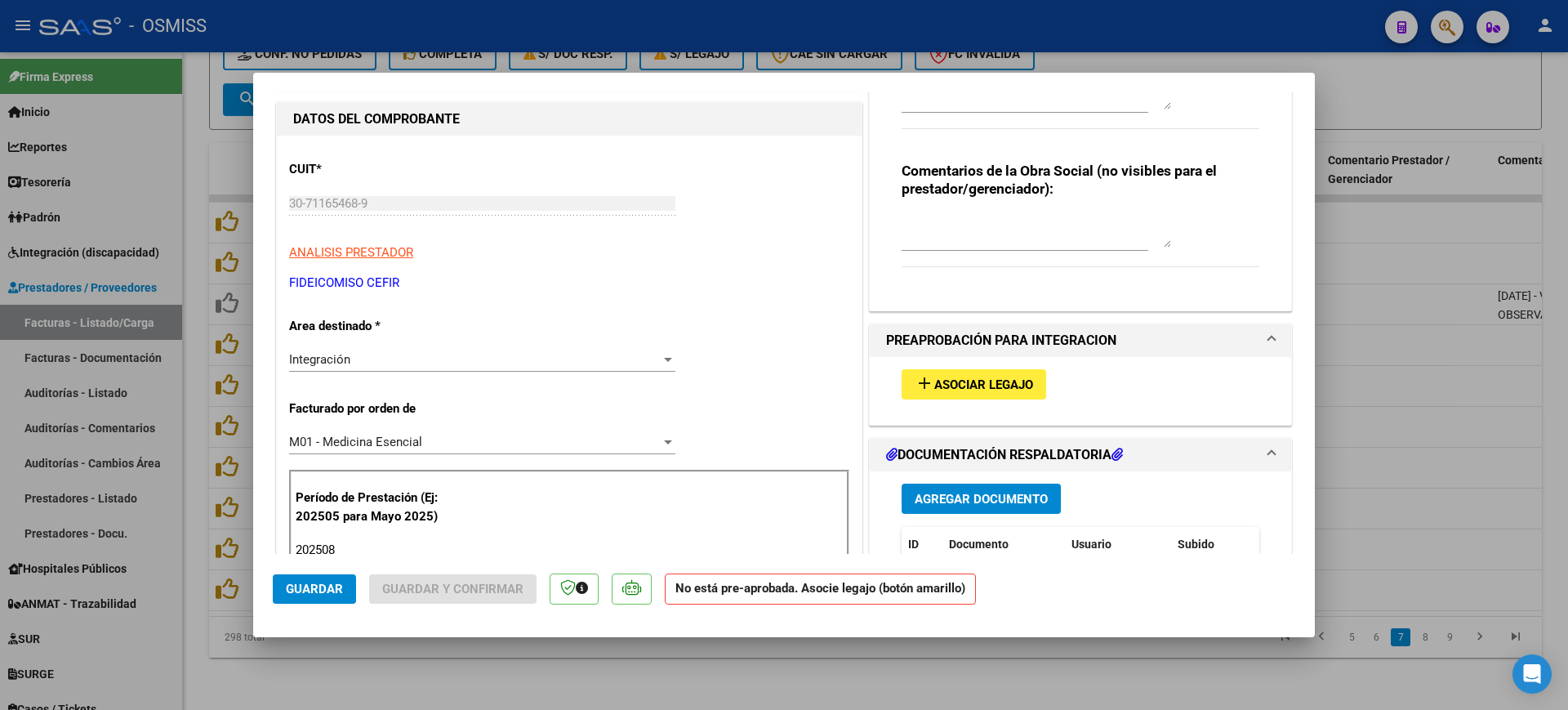
click at [1152, 681] on div at bounding box center [784, 355] width 1568 height 710
type input "$ 0,00"
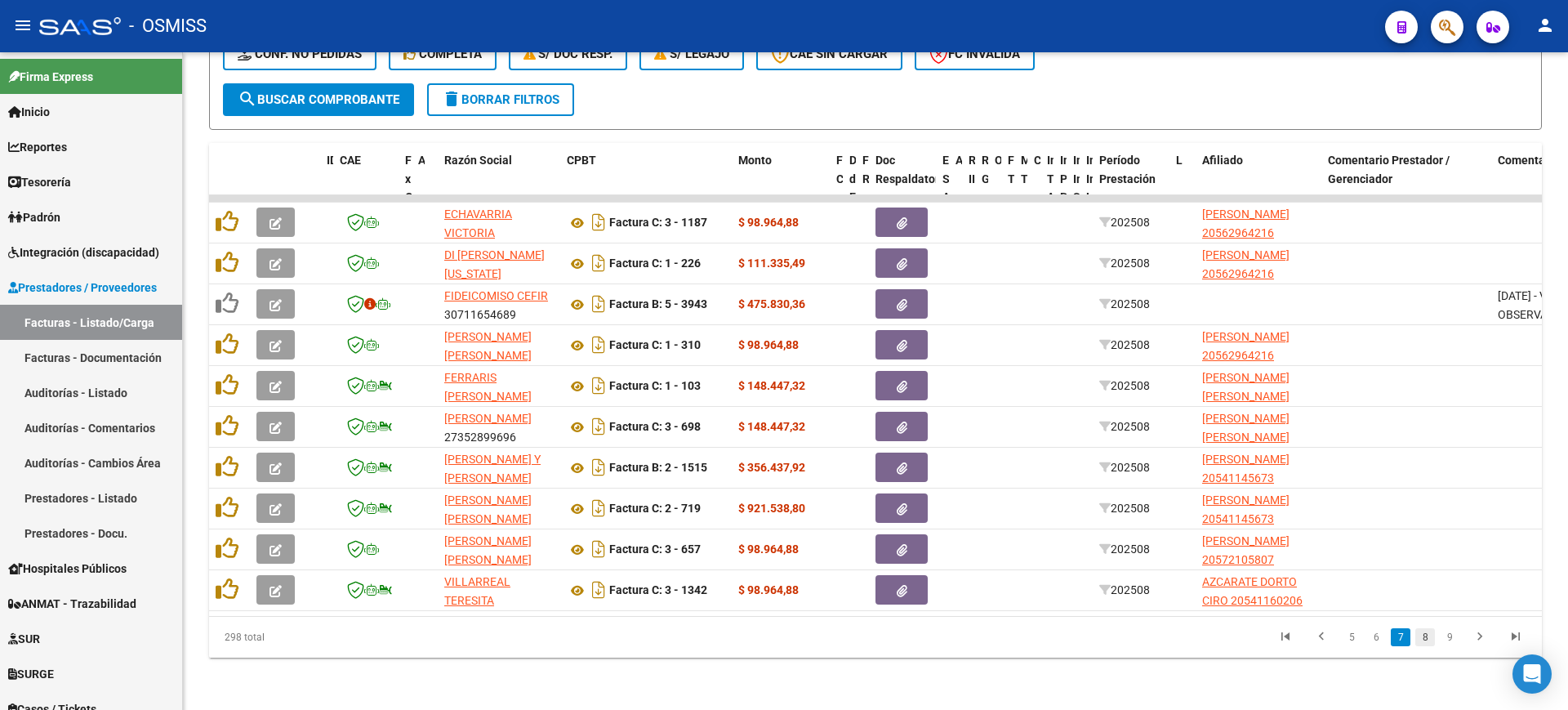
click at [1429, 639] on link "8" at bounding box center [1424, 637] width 20 height 18
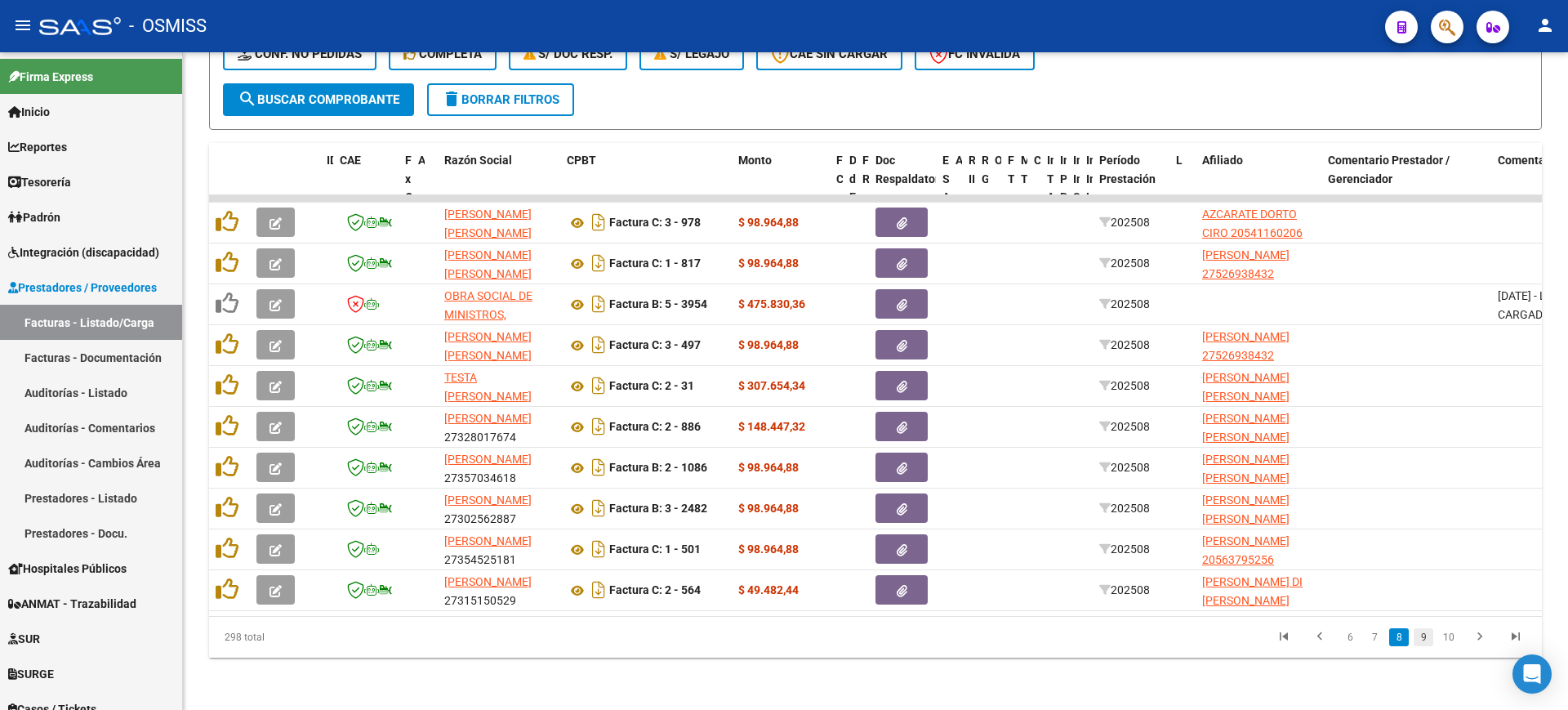
click at [1426, 630] on link "9" at bounding box center [1423, 637] width 20 height 18
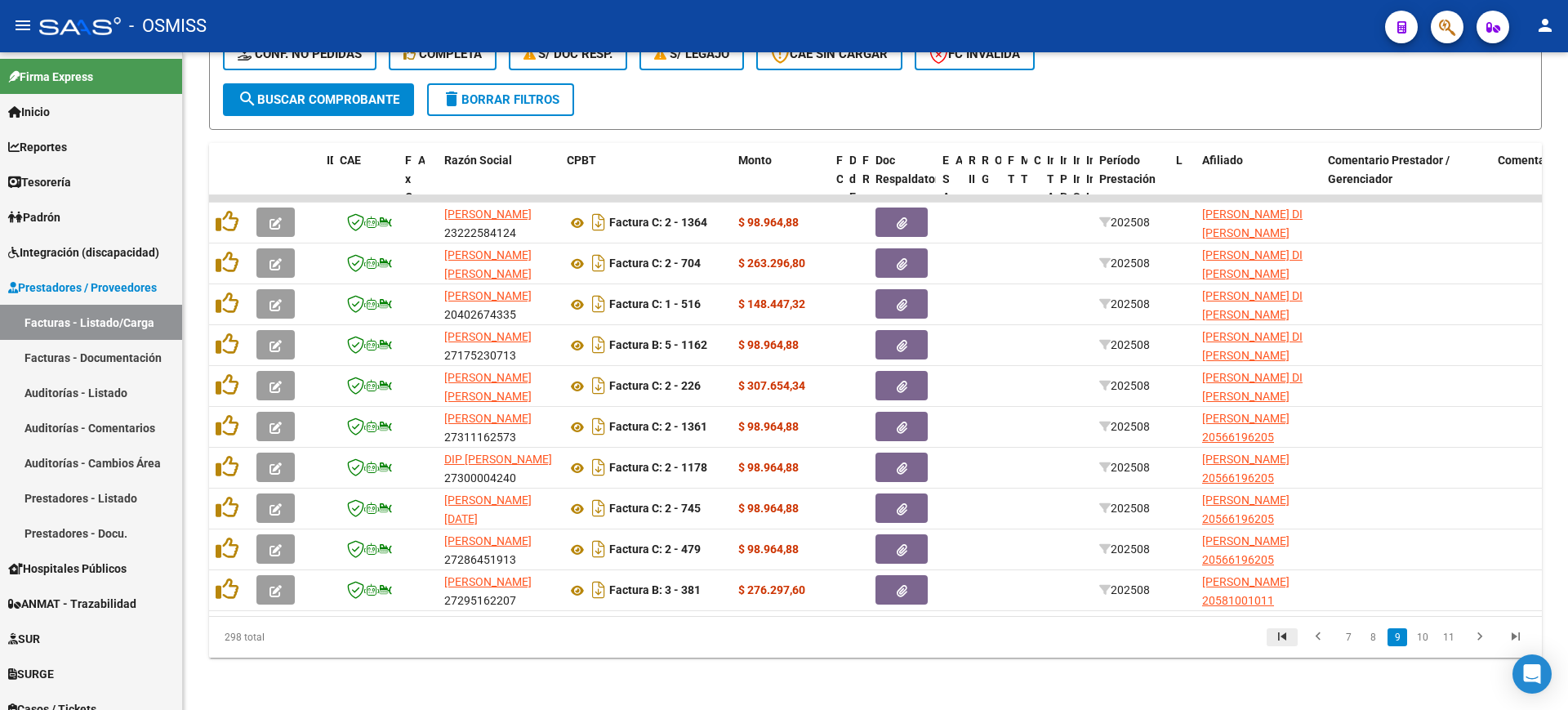
click at [1273, 639] on icon "go to first page" at bounding box center [1281, 638] width 21 height 20
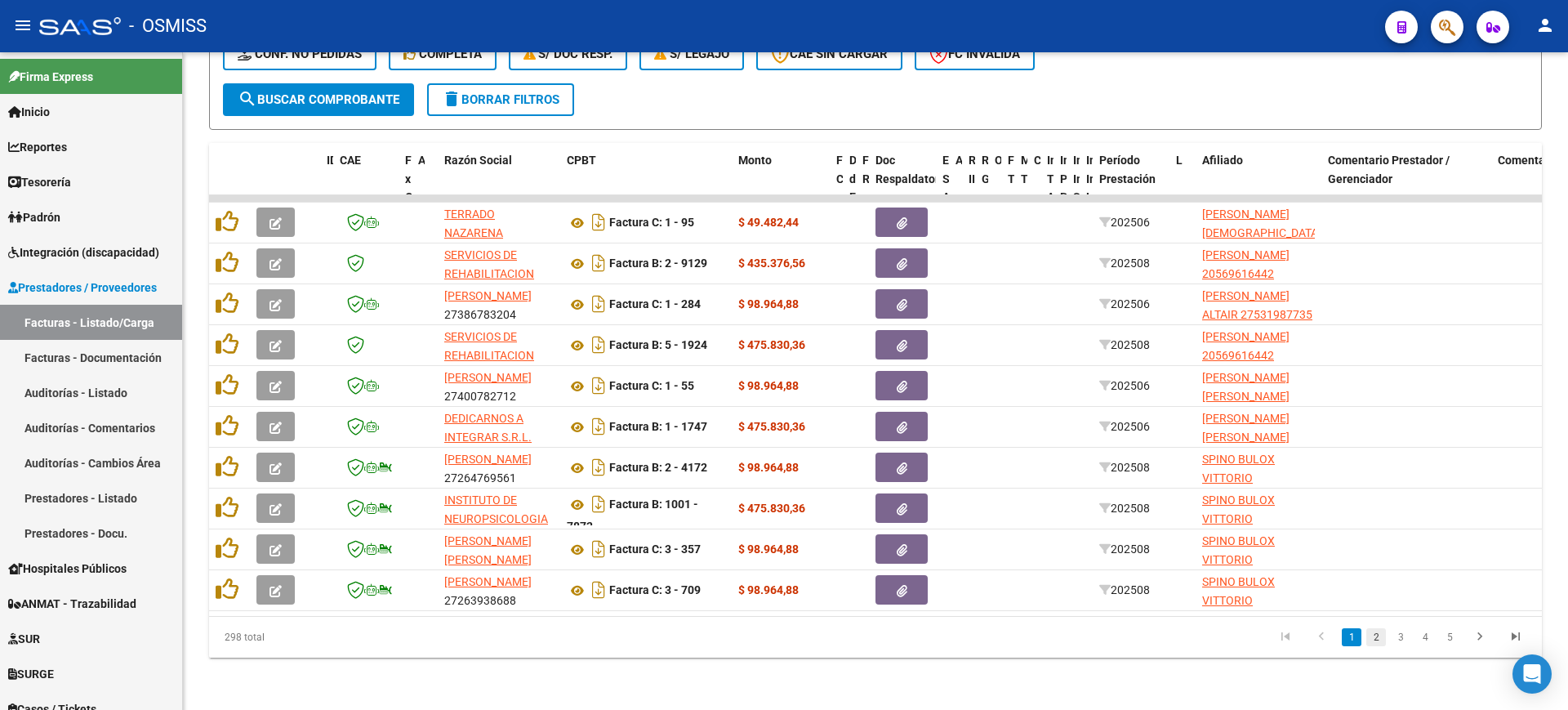
click at [1372, 643] on link "2" at bounding box center [1376, 637] width 20 height 18
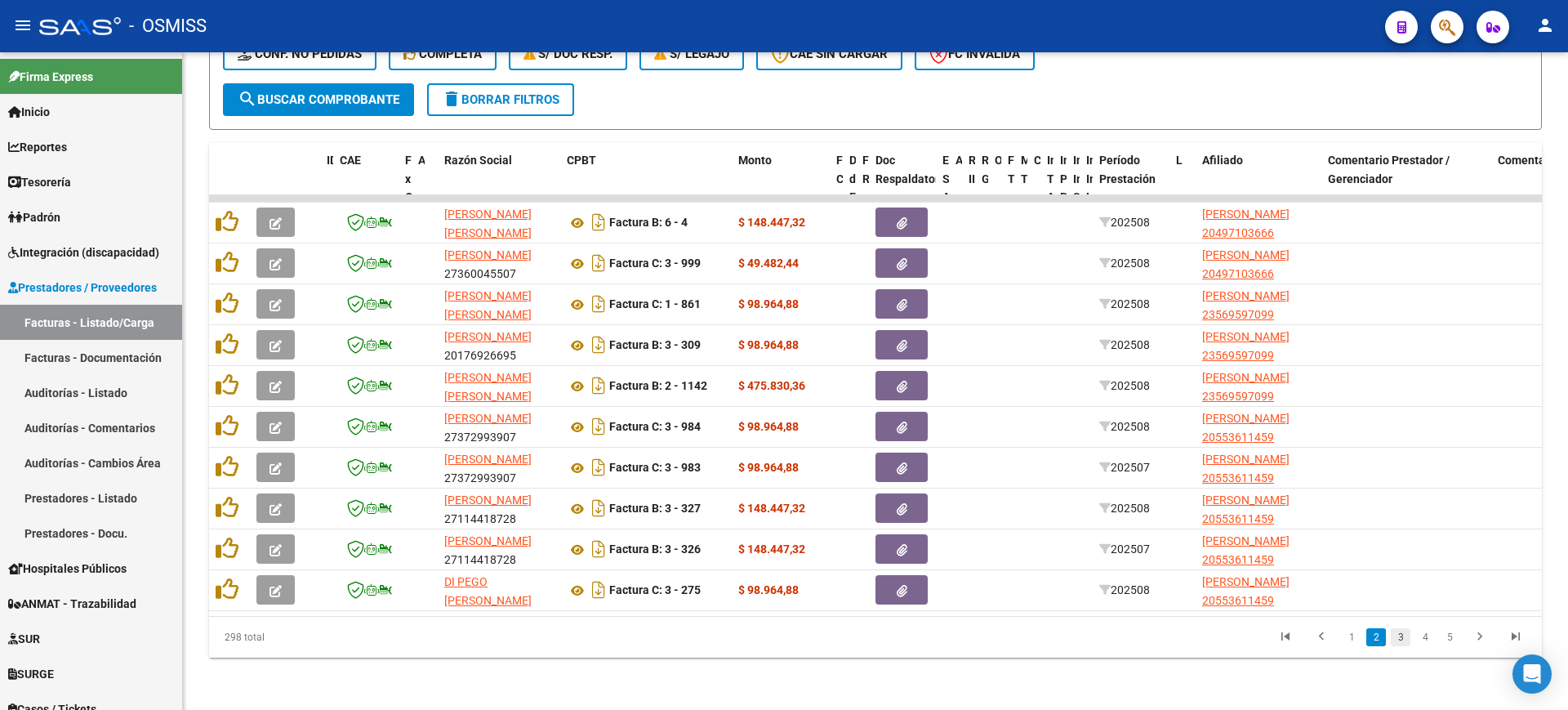
click at [1392, 640] on link "3" at bounding box center [1400, 637] width 20 height 18
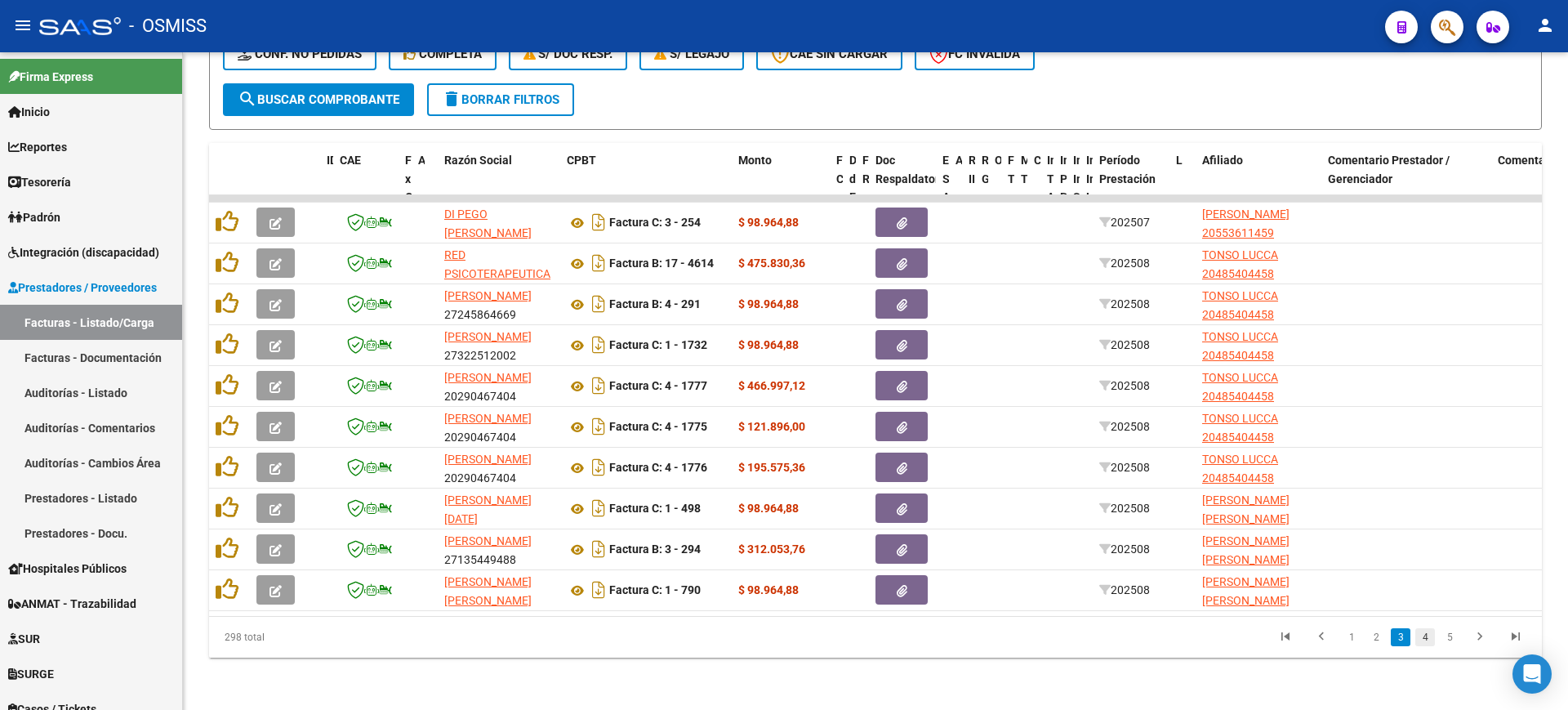
click at [1427, 638] on link "4" at bounding box center [1424, 637] width 20 height 18
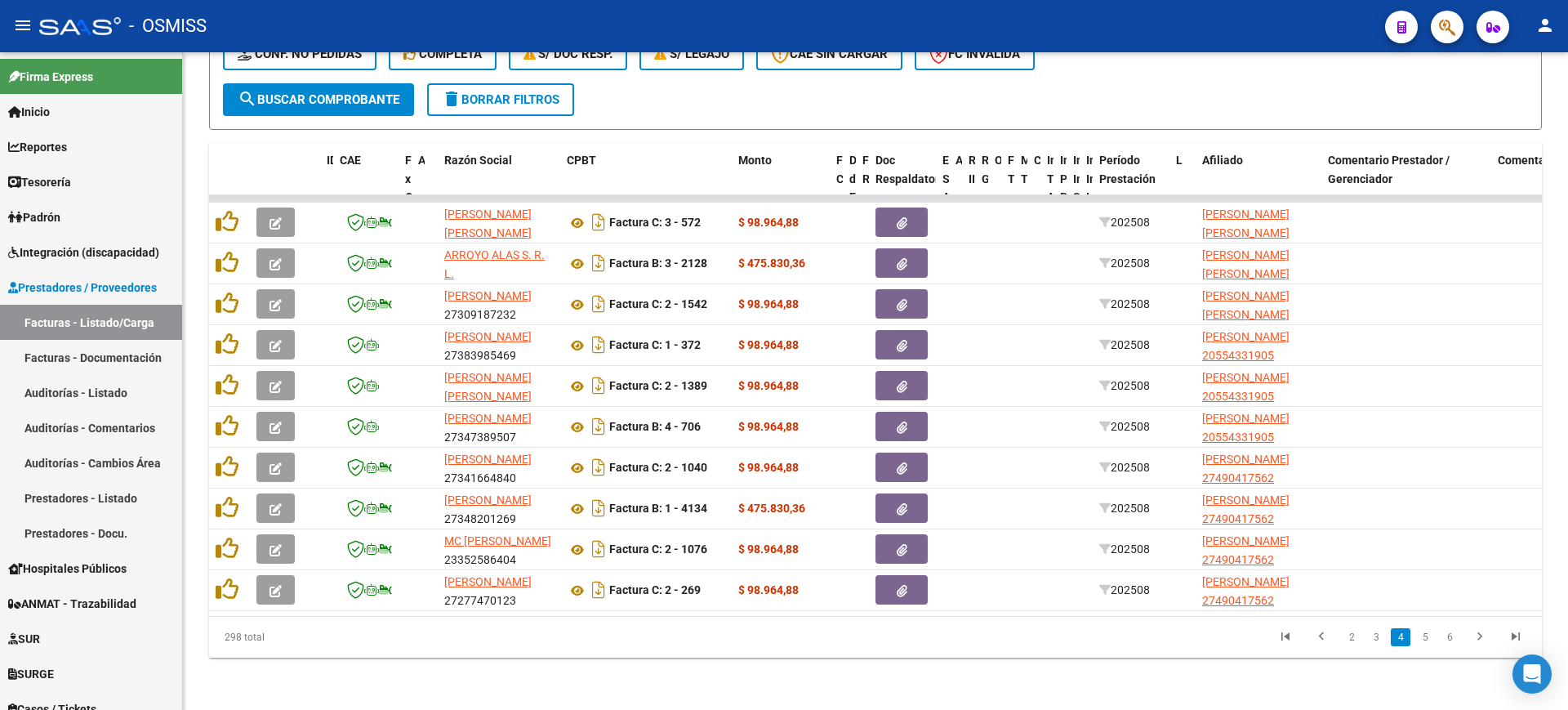
click at [1427, 638] on link "5" at bounding box center [1424, 637] width 20 height 18
click at [1427, 638] on link "6" at bounding box center [1424, 637] width 20 height 18
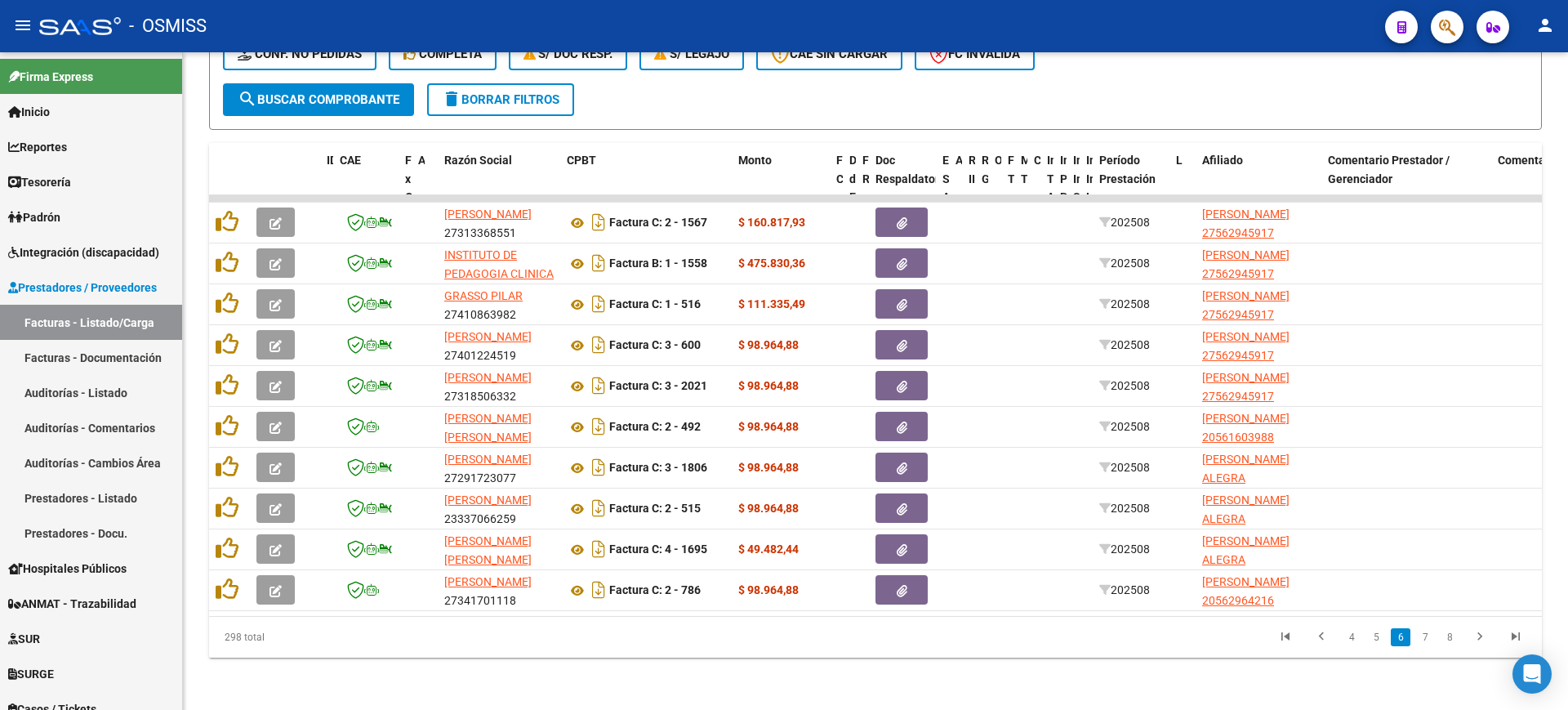
click at [1427, 638] on link "7" at bounding box center [1424, 637] width 20 height 18
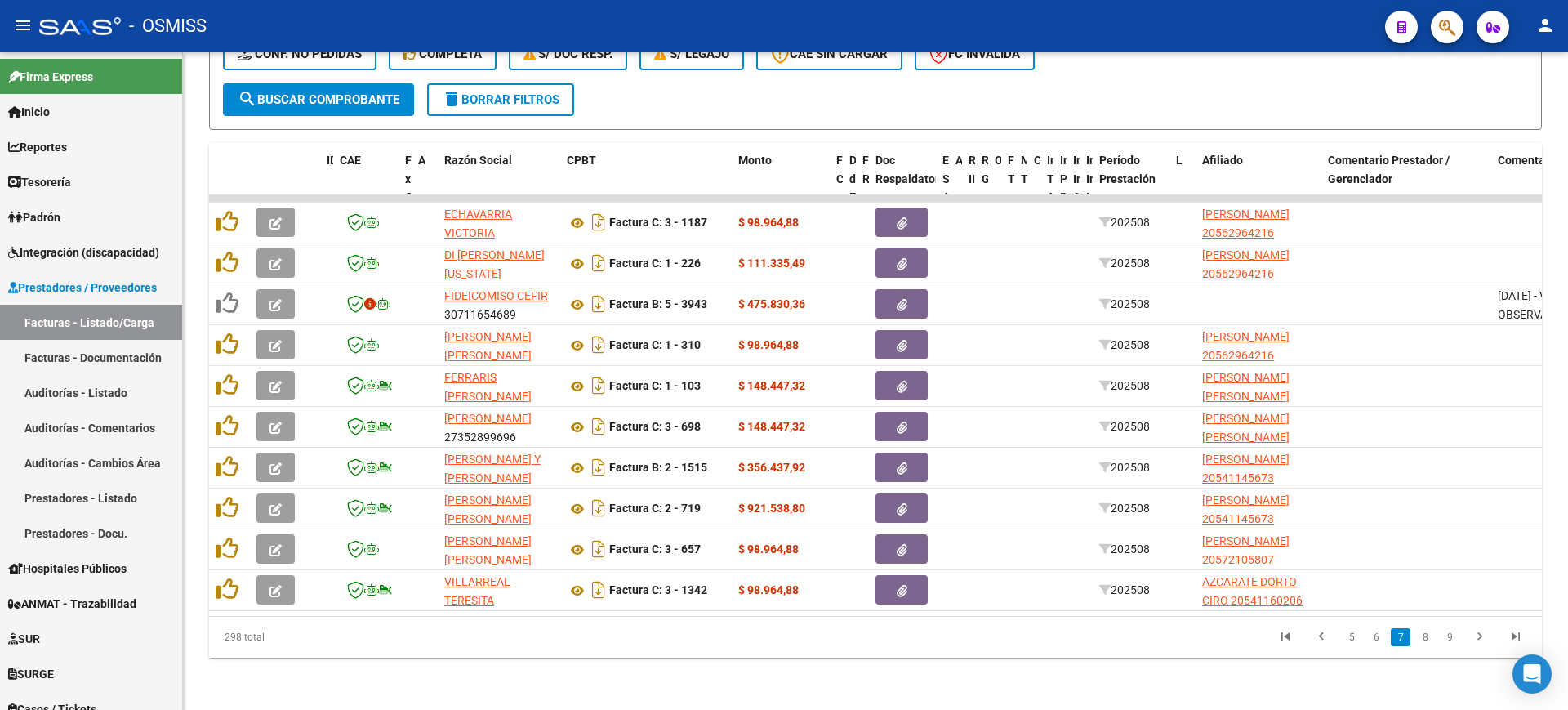
click at [1427, 638] on link "8" at bounding box center [1424, 637] width 20 height 18
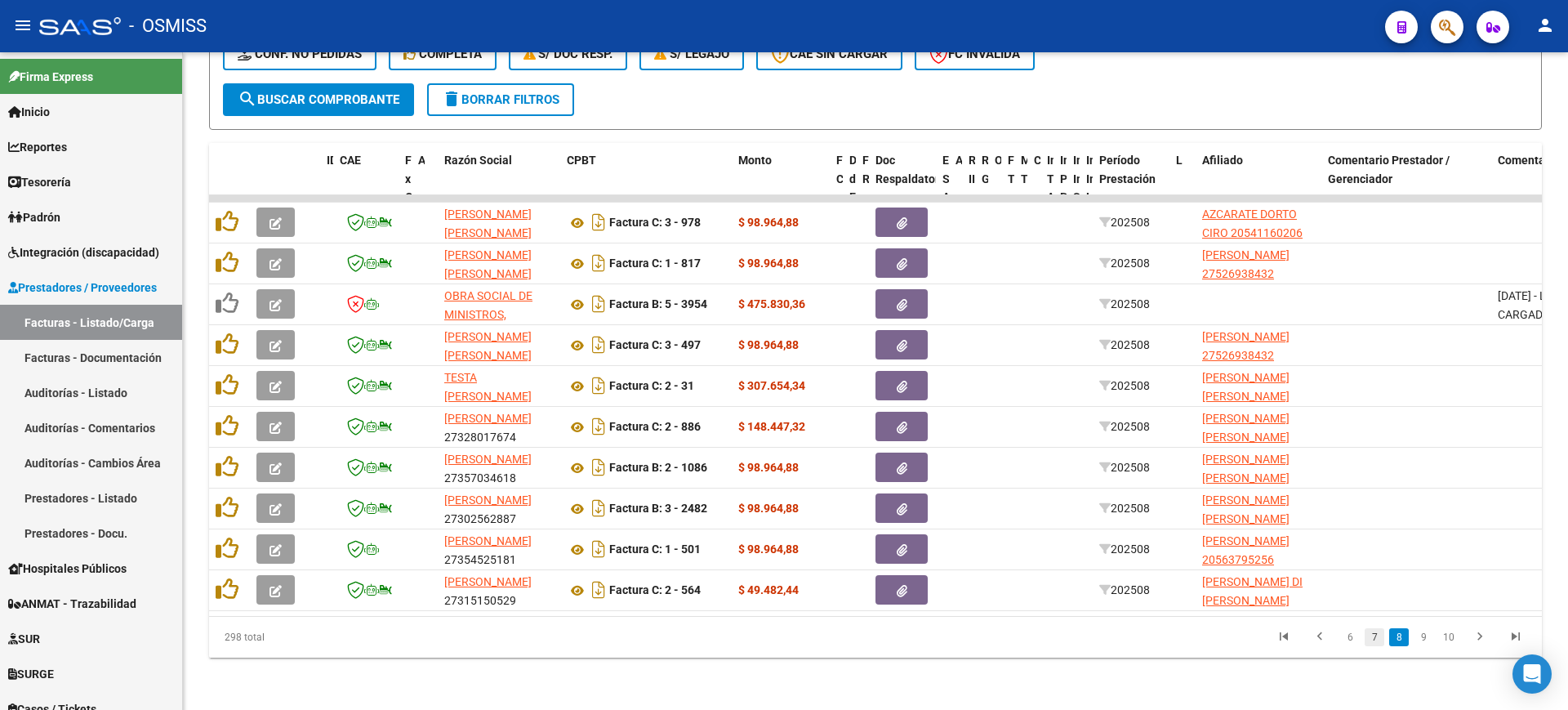
click at [1367, 633] on link "7" at bounding box center [1374, 637] width 20 height 18
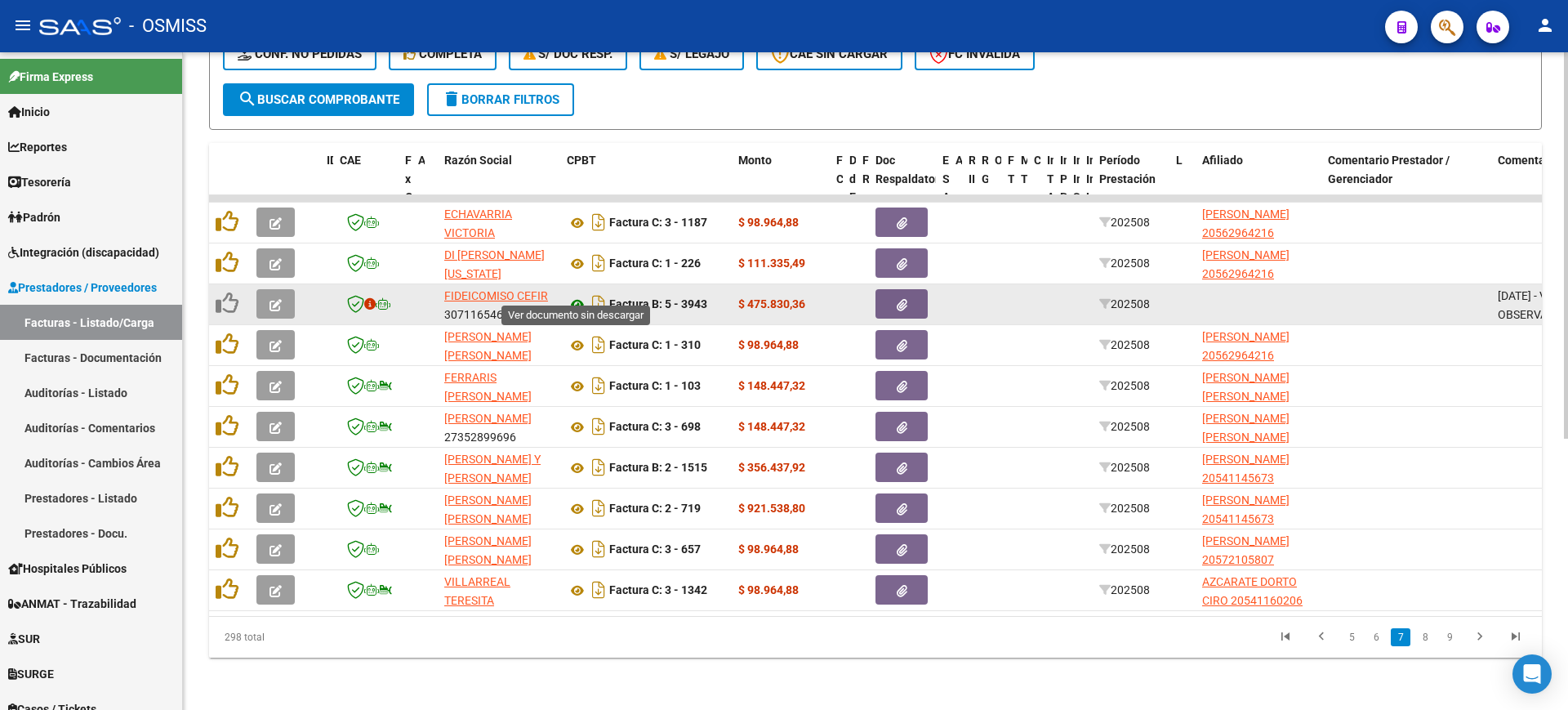
click at [580, 294] on icon at bounding box center [577, 304] width 21 height 20
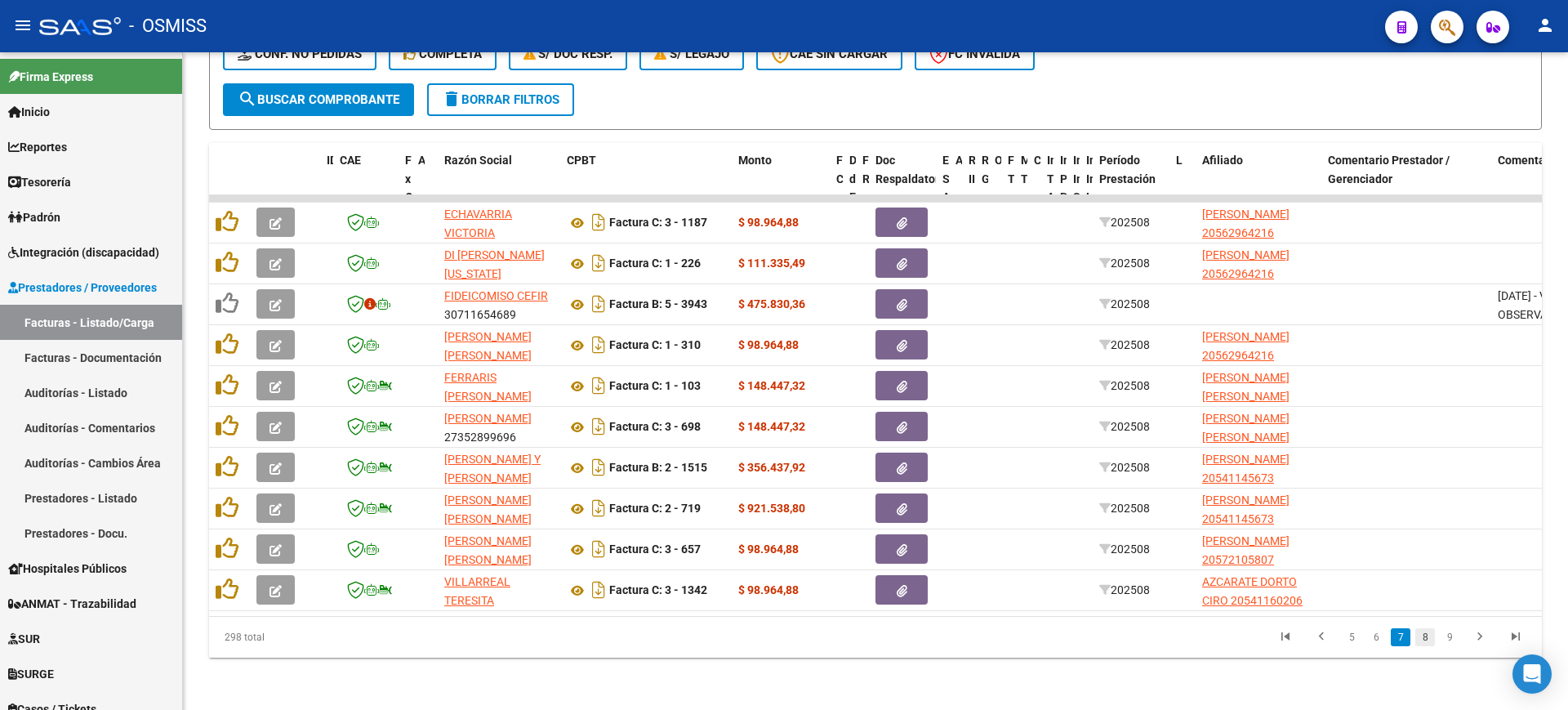
click at [1427, 634] on link "8" at bounding box center [1424, 637] width 20 height 18
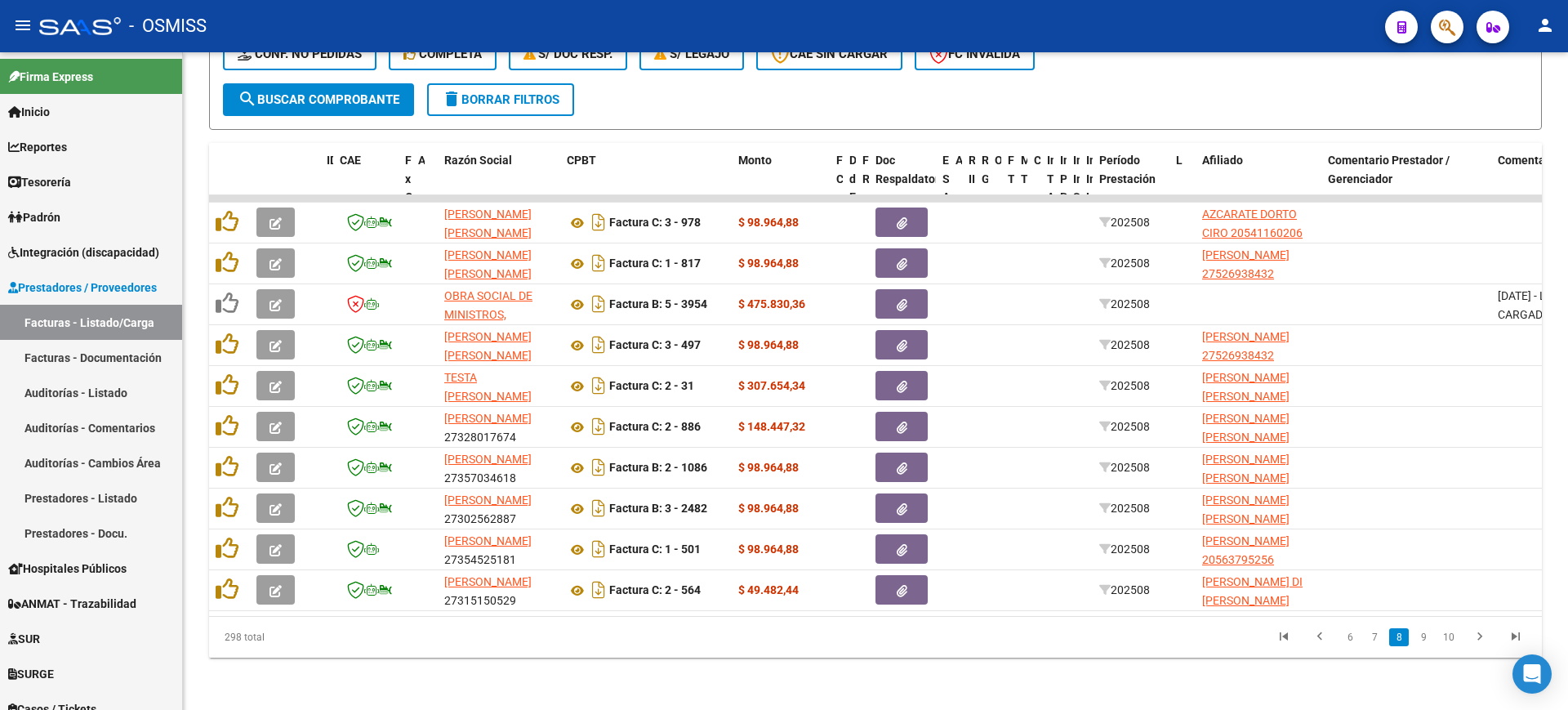
click at [1427, 634] on link "9" at bounding box center [1423, 637] width 20 height 18
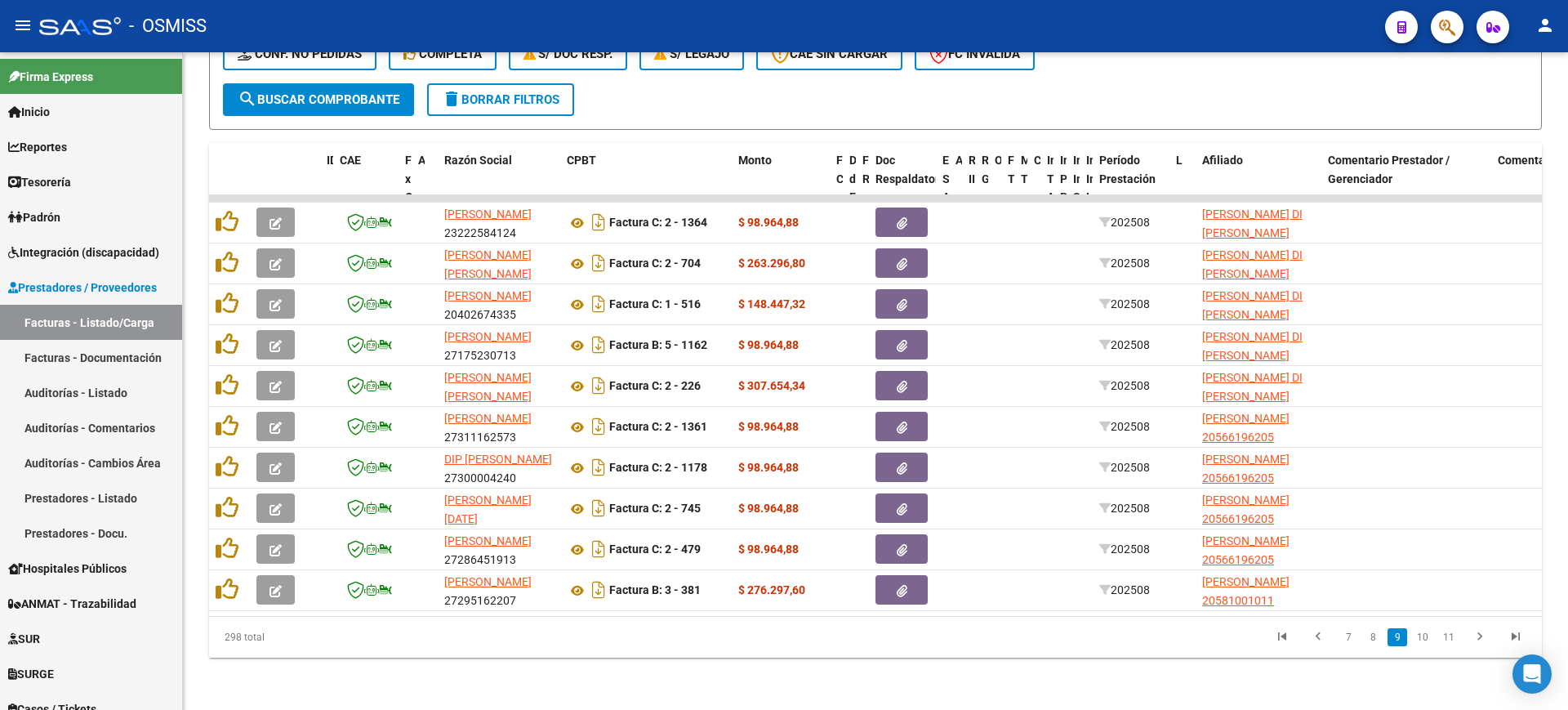
click at [1427, 634] on link "10" at bounding box center [1422, 637] width 21 height 18
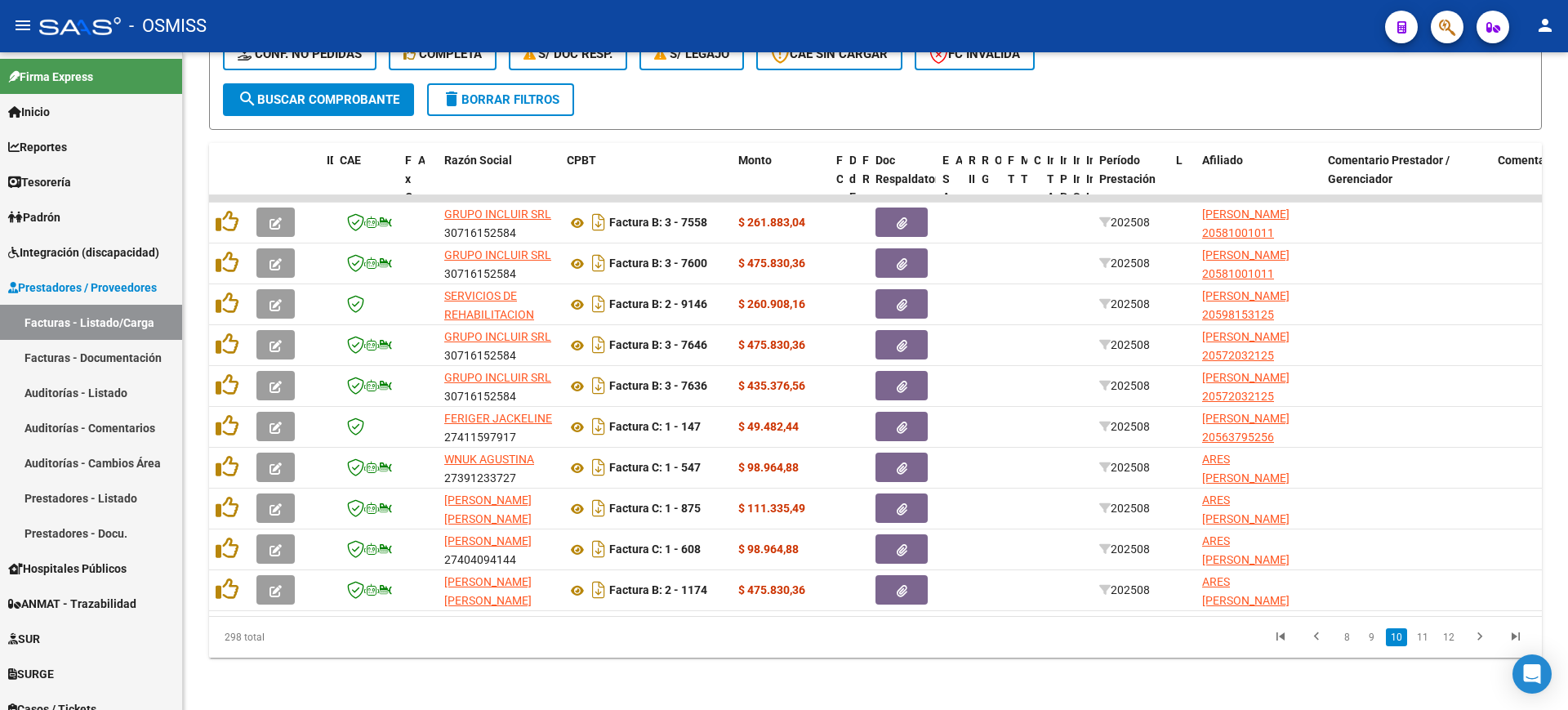
click at [1427, 634] on link "11" at bounding box center [1422, 637] width 21 height 18
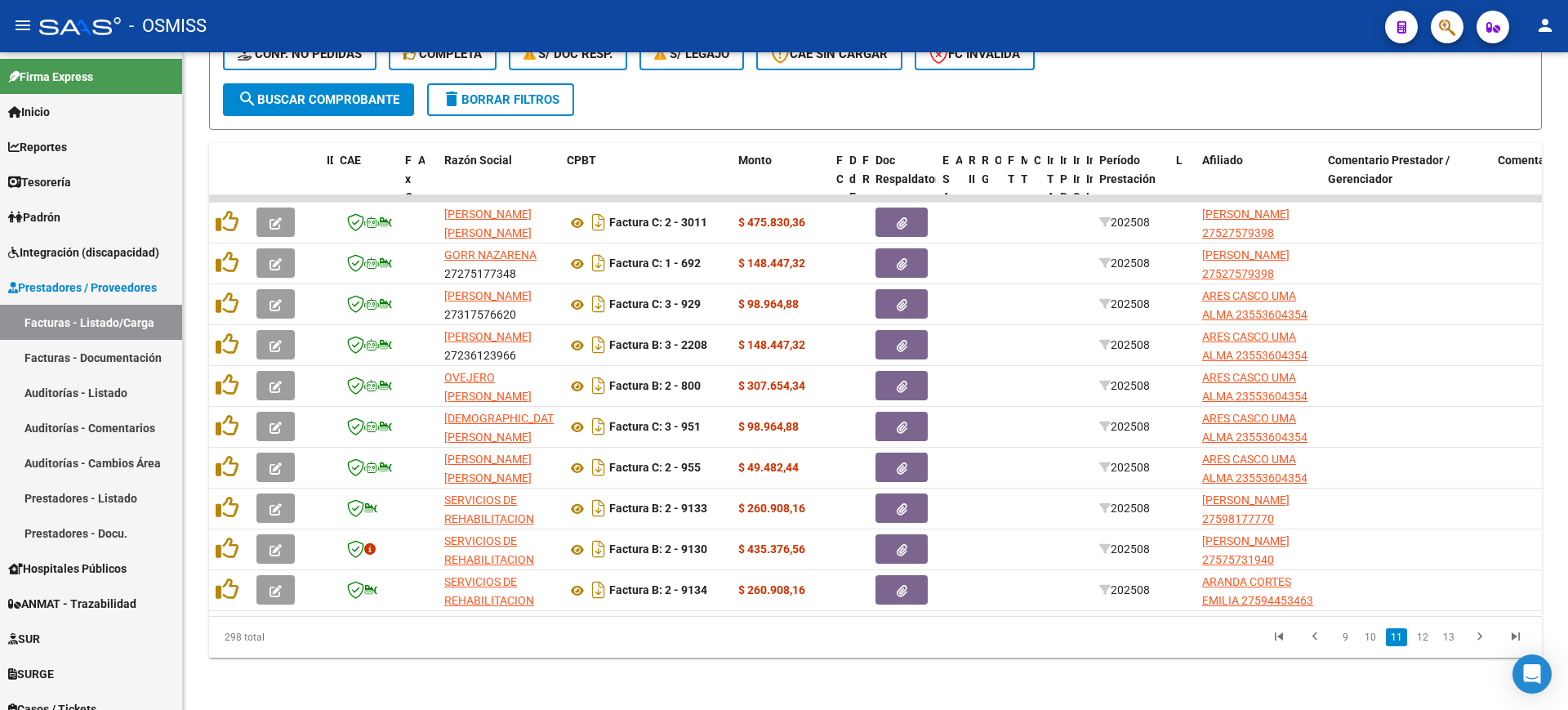
click at [1427, 634] on link "12" at bounding box center [1422, 637] width 21 height 18
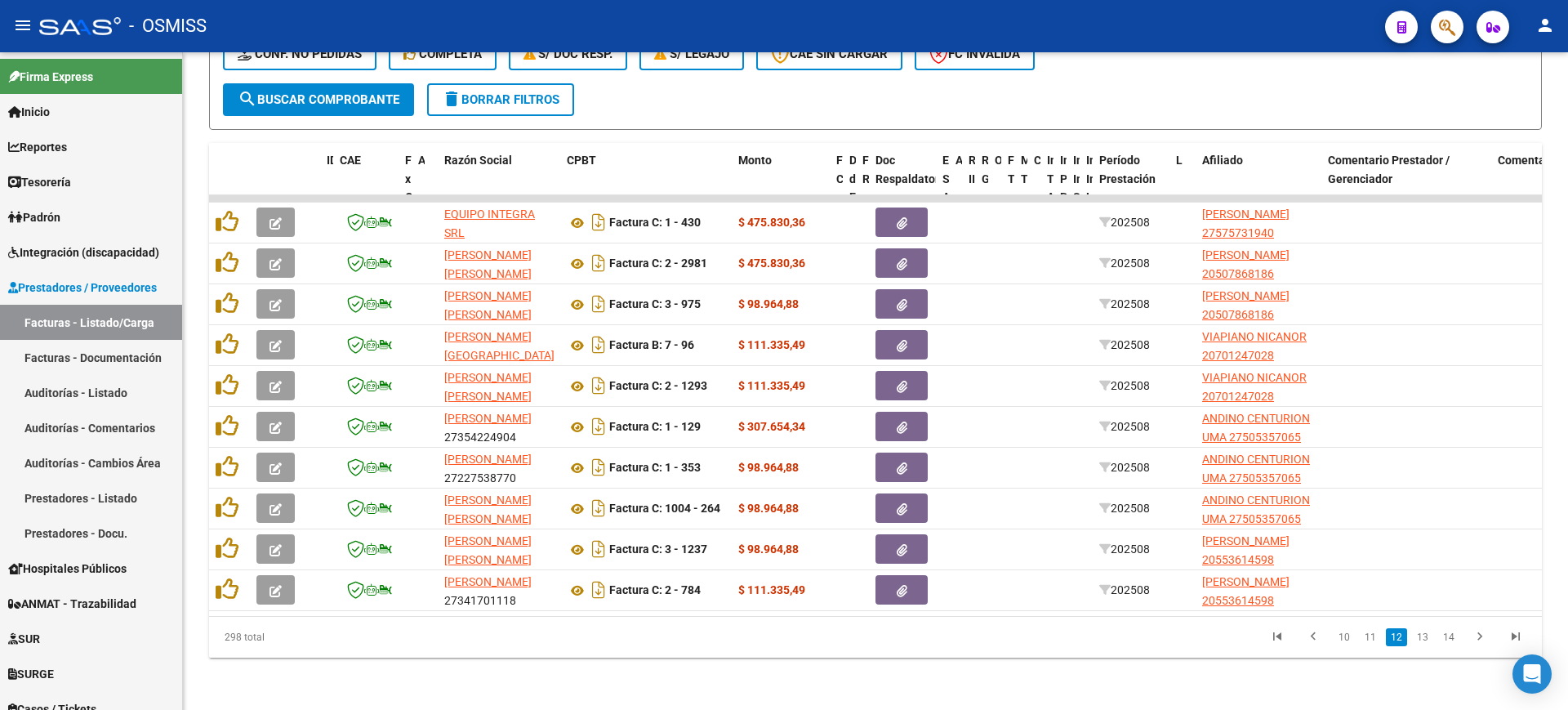
click at [1427, 634] on link "13" at bounding box center [1422, 637] width 21 height 18
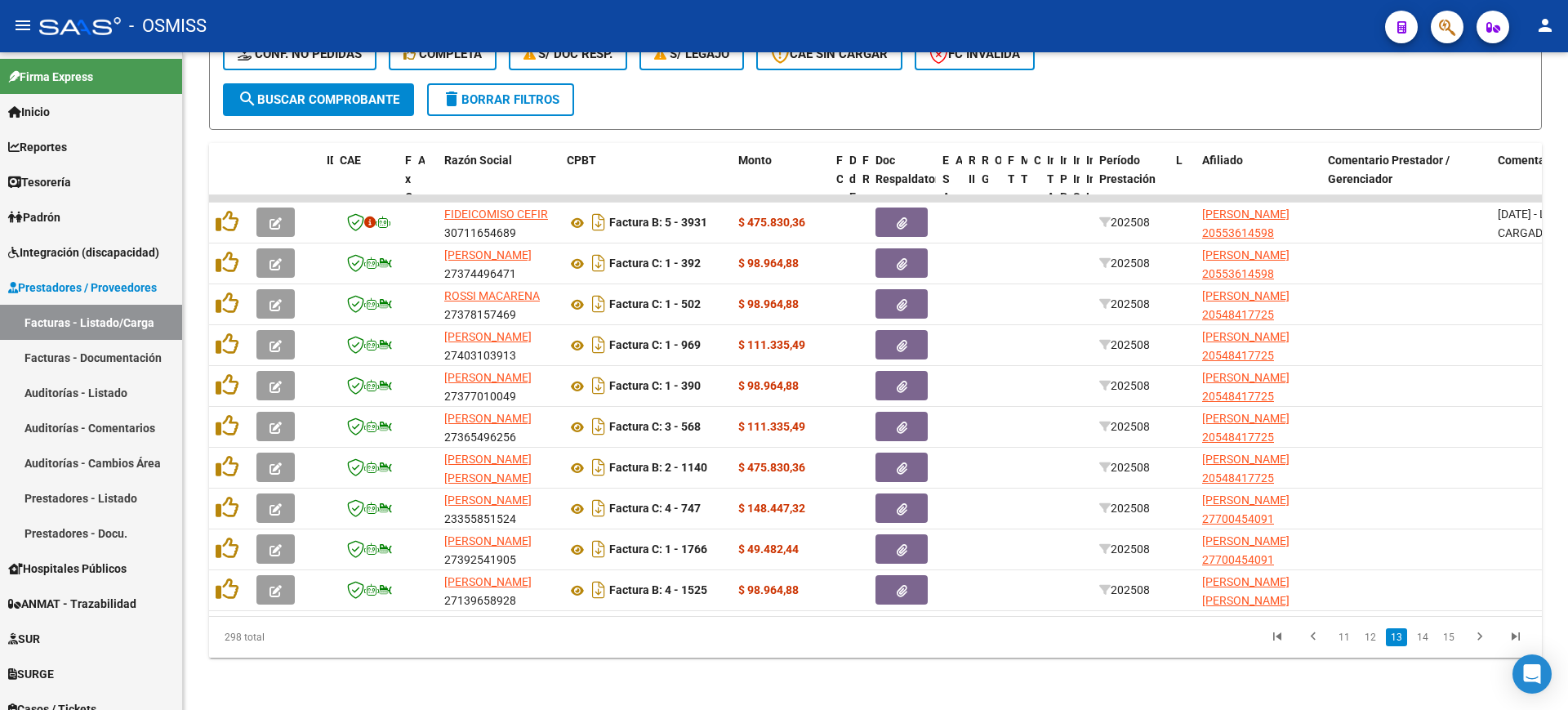
click at [1427, 634] on link "14" at bounding box center [1422, 637] width 21 height 18
click at [1369, 640] on link "13" at bounding box center [1370, 637] width 21 height 18
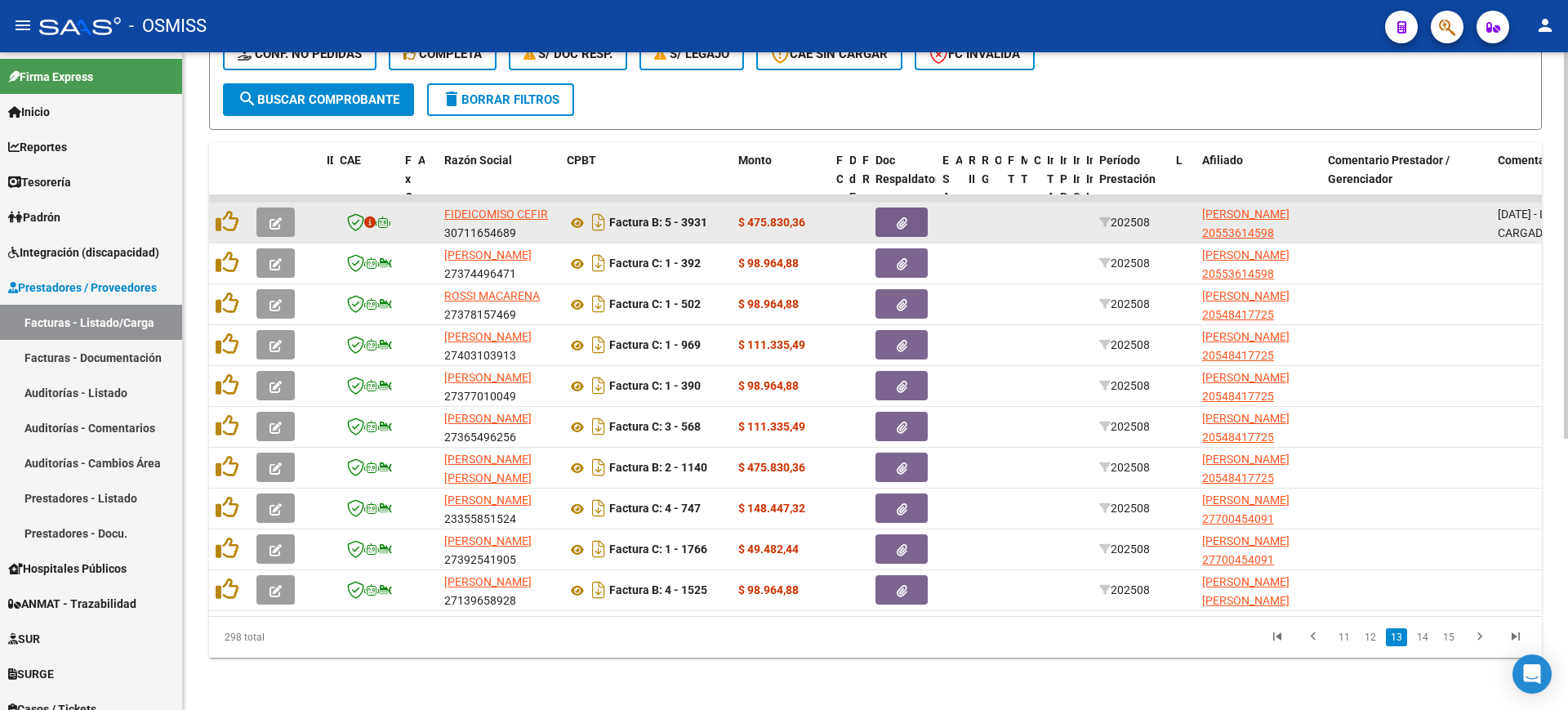
click at [277, 218] on icon "button" at bounding box center [275, 223] width 12 height 12
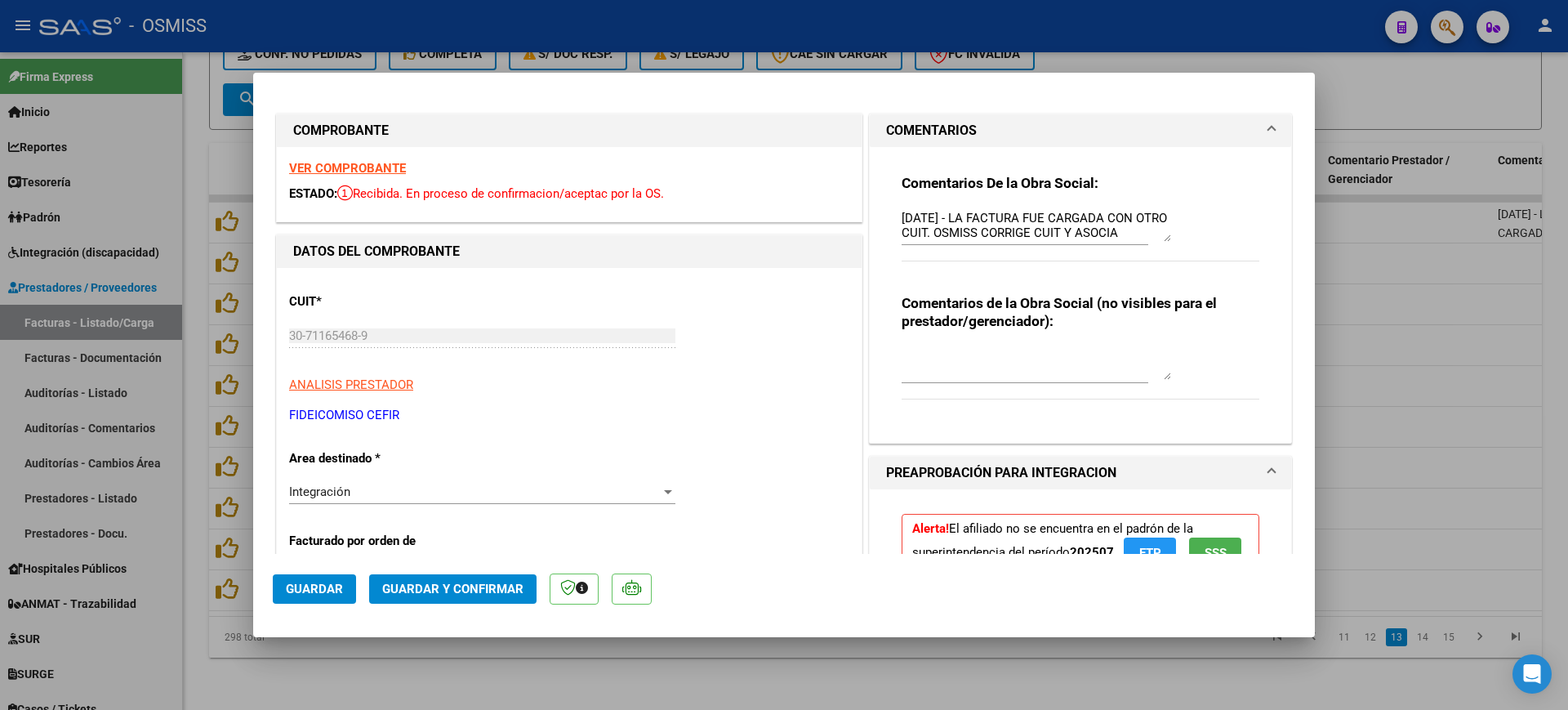
click at [388, 171] on strong "VER COMPROBANTE" at bounding box center [346, 169] width 116 height 15
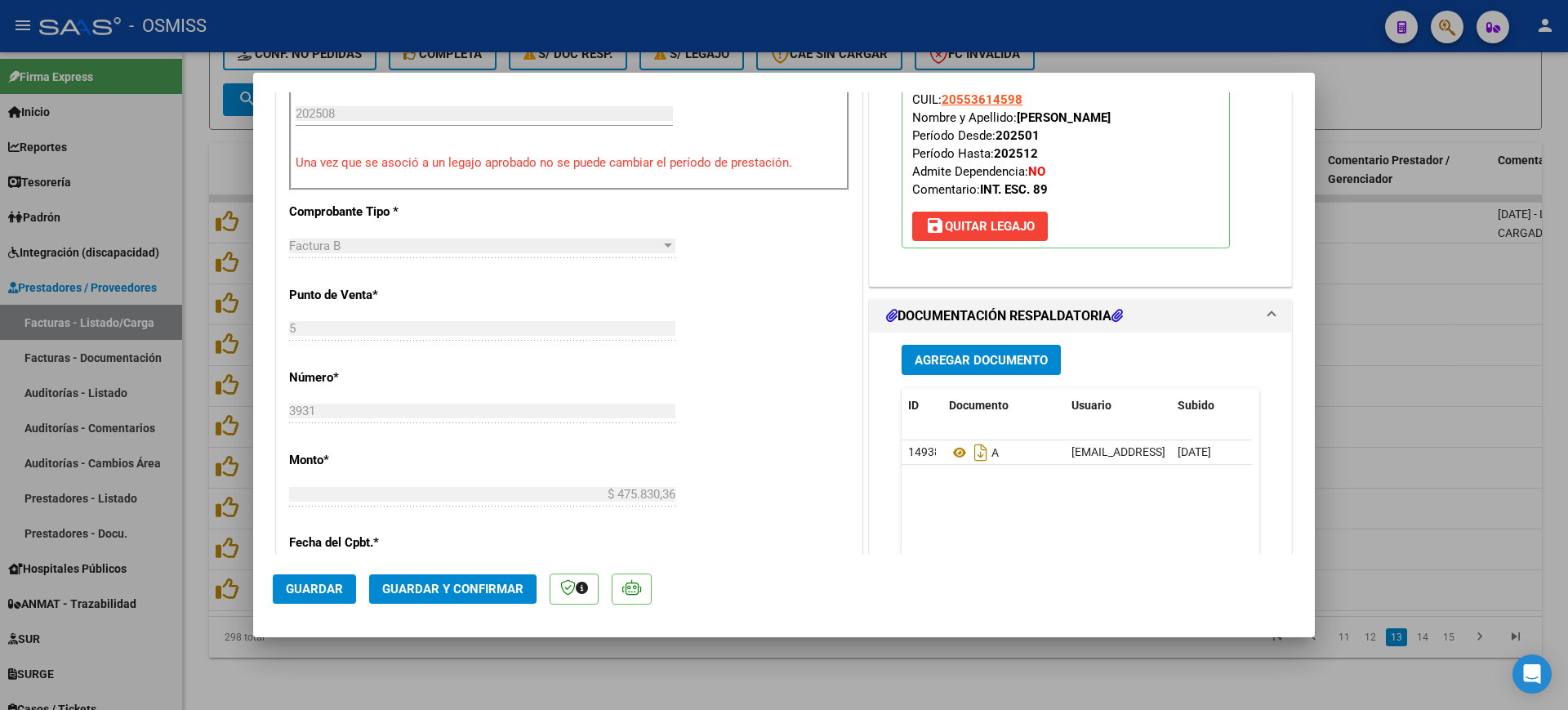
scroll to position [817, 0]
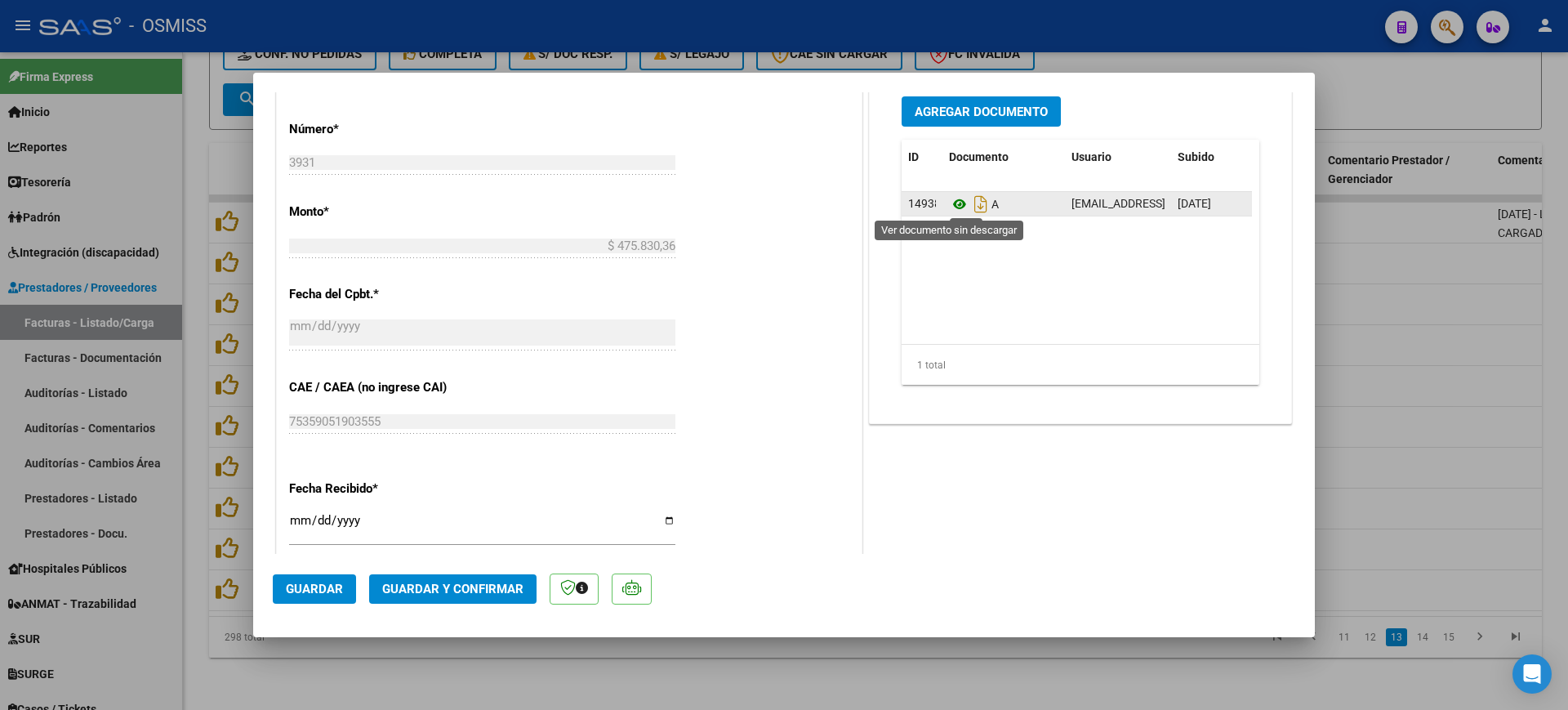
click at [952, 200] on icon at bounding box center [960, 204] width 21 height 20
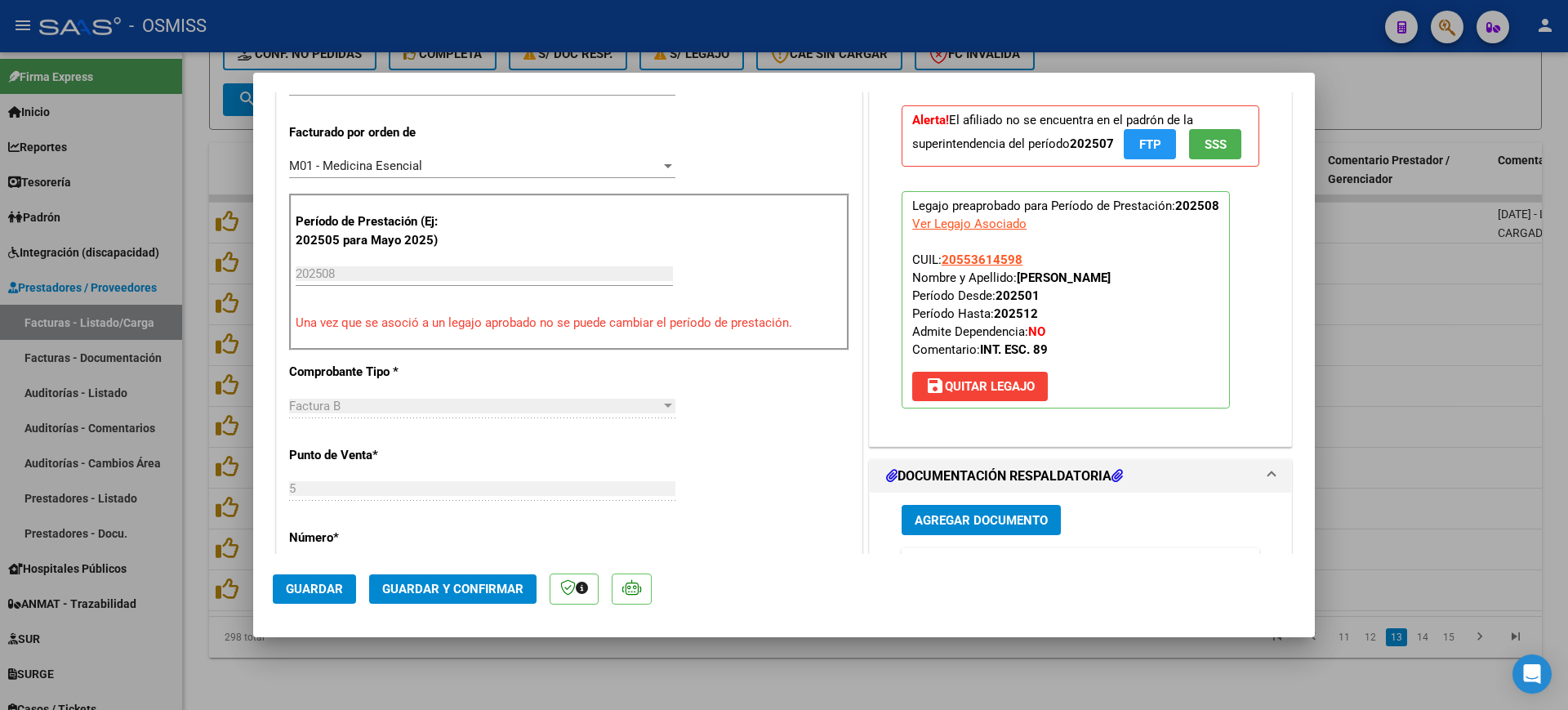
scroll to position [0, 0]
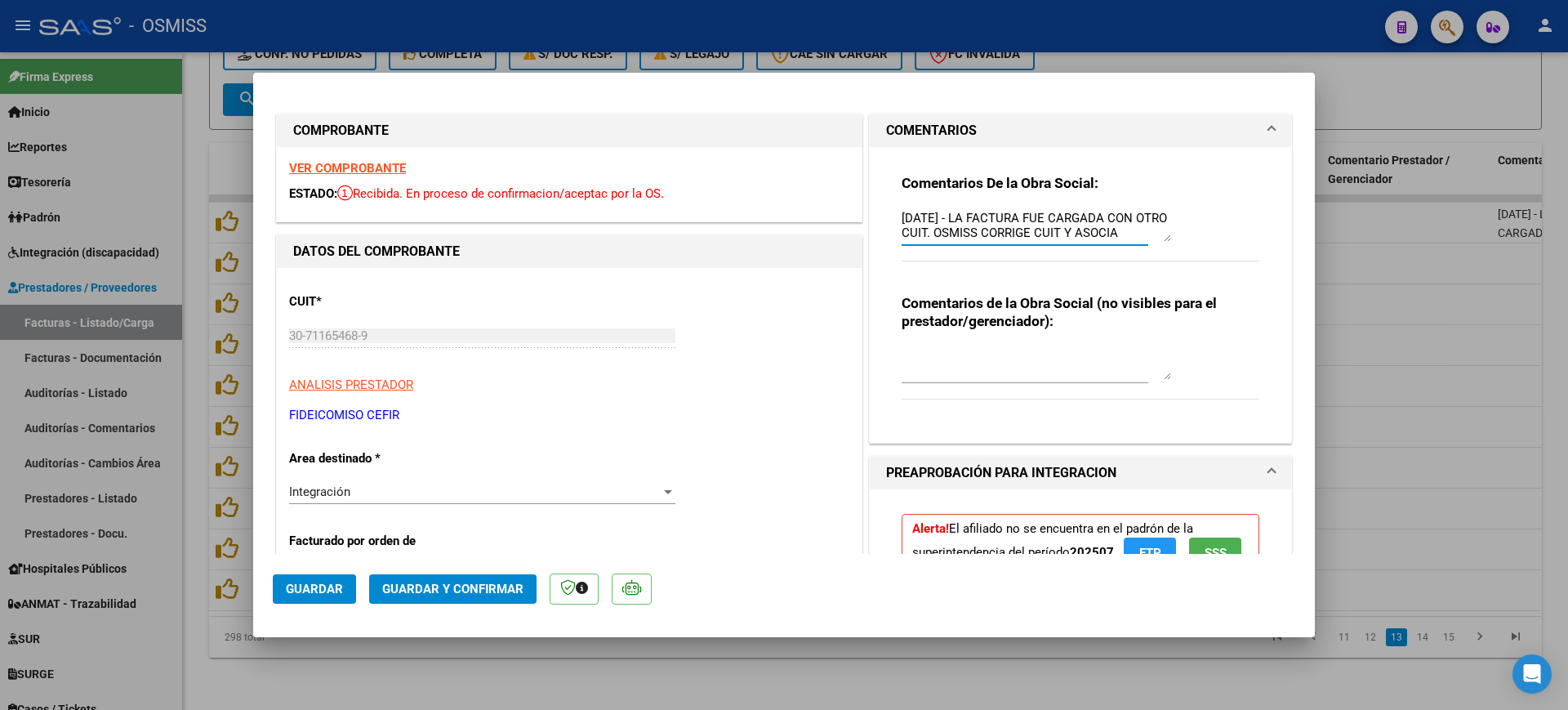
click at [902, 216] on textarea "9/09/2025 - LA FACTURA FUE CARGADA CON OTRO CUIT. OSMISS CORRIGE CUIT Y ASOCIA …" at bounding box center [1036, 225] width 270 height 33
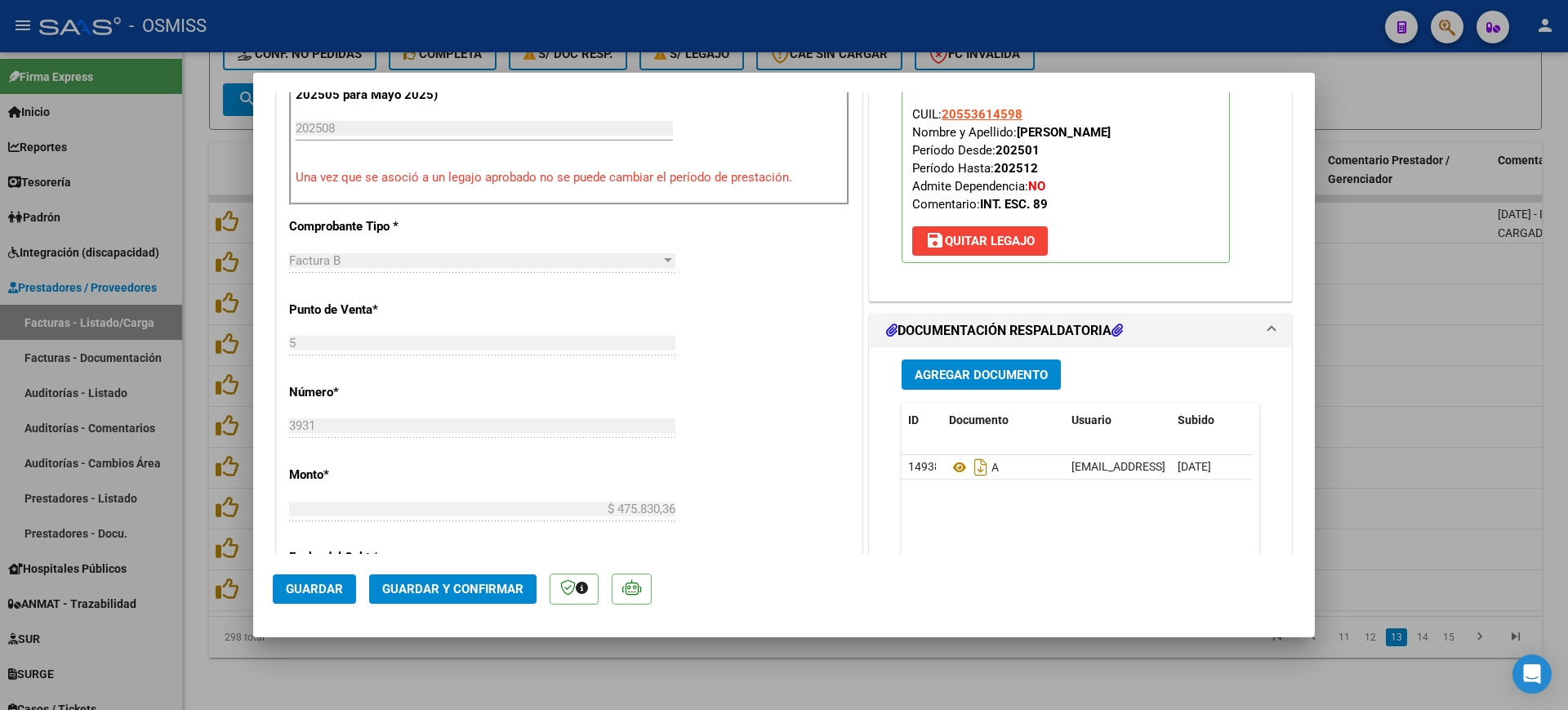
scroll to position [612, 0]
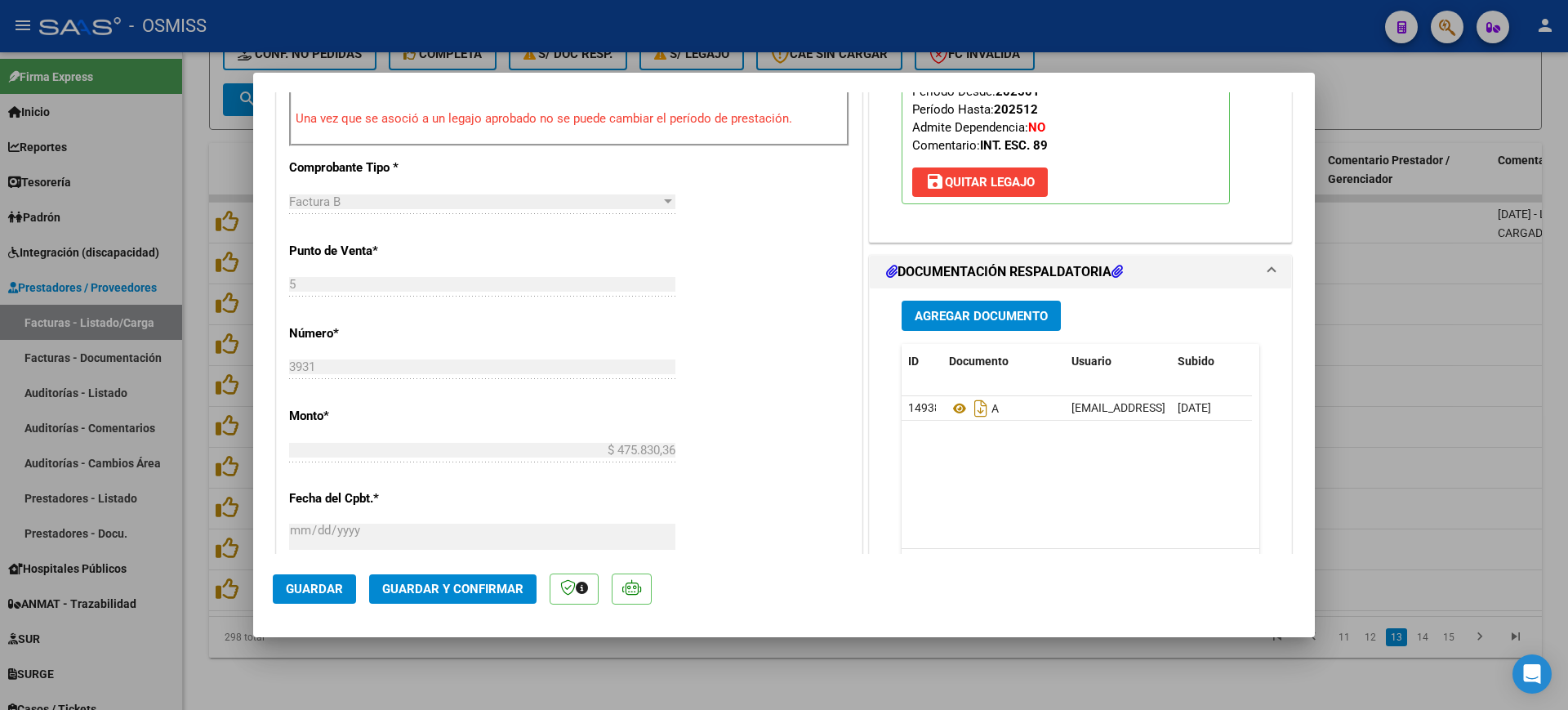
type textarea "89 - 9/09/2025 - LA FACTURA FUE CARGADA CON OTRO CUIT. OSMISS CORRIGE CUIT Y AS…"
click at [493, 587] on span "Guardar y Confirmar" at bounding box center [452, 589] width 141 height 15
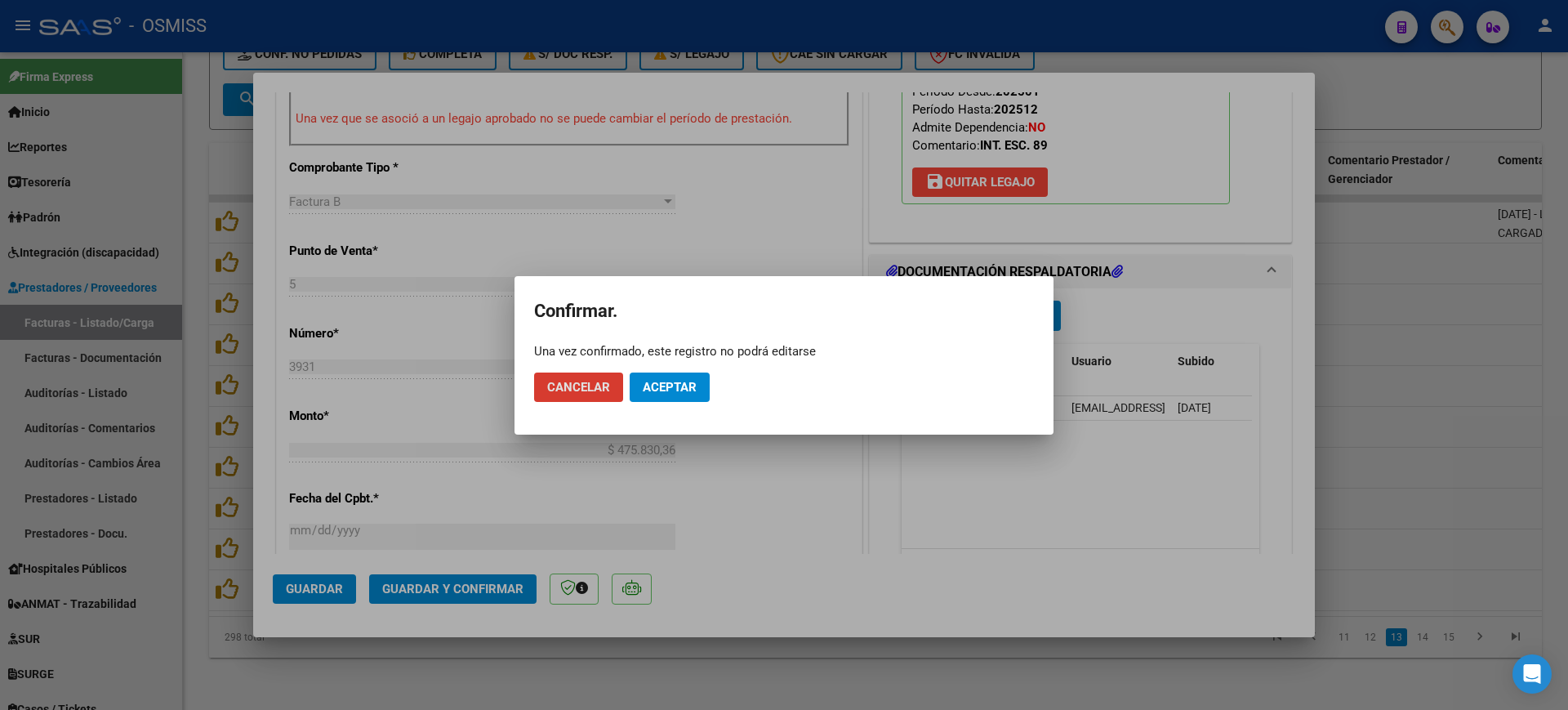
click at [670, 388] on span "Aceptar" at bounding box center [669, 387] width 54 height 15
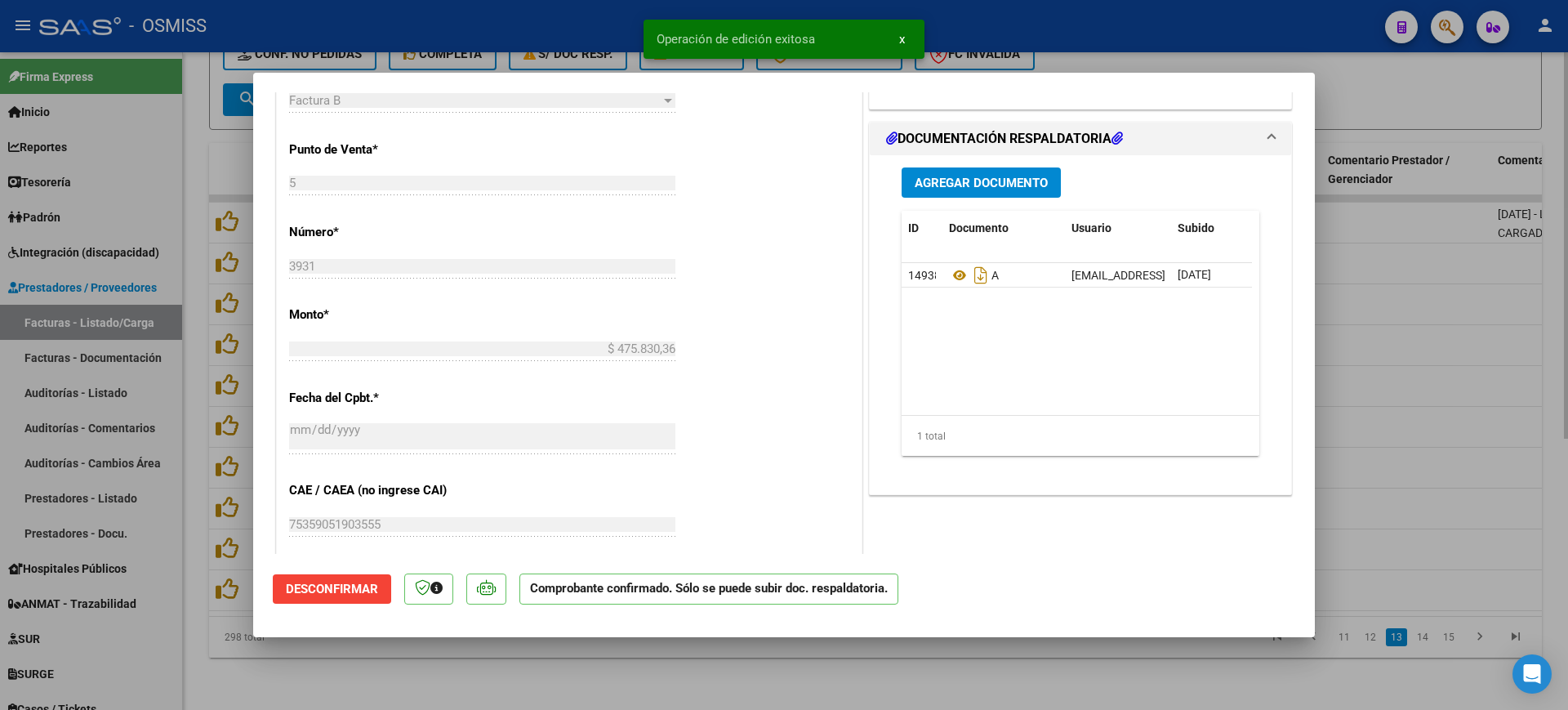
click at [575, 677] on div at bounding box center [784, 355] width 1568 height 710
type input "$ 0,00"
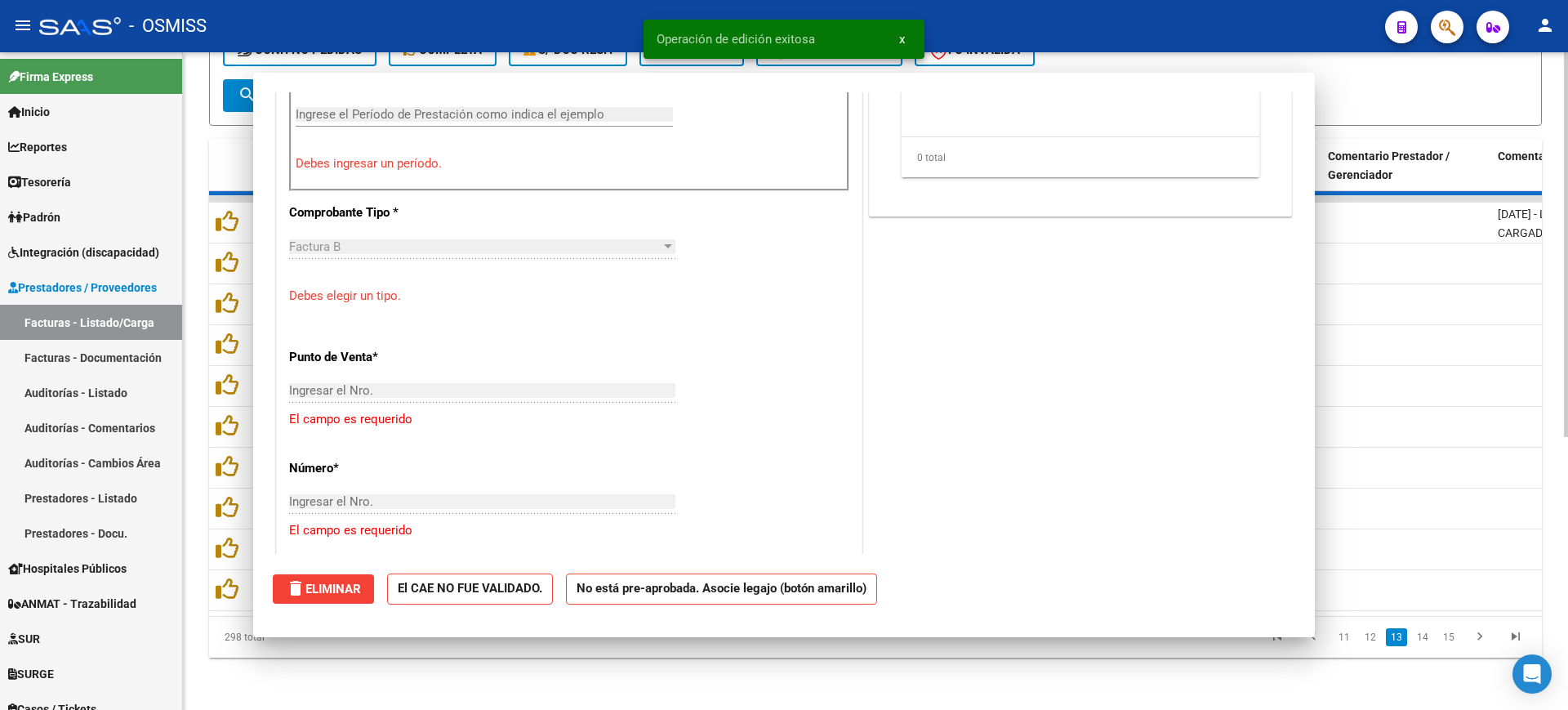
scroll to position [641, 0]
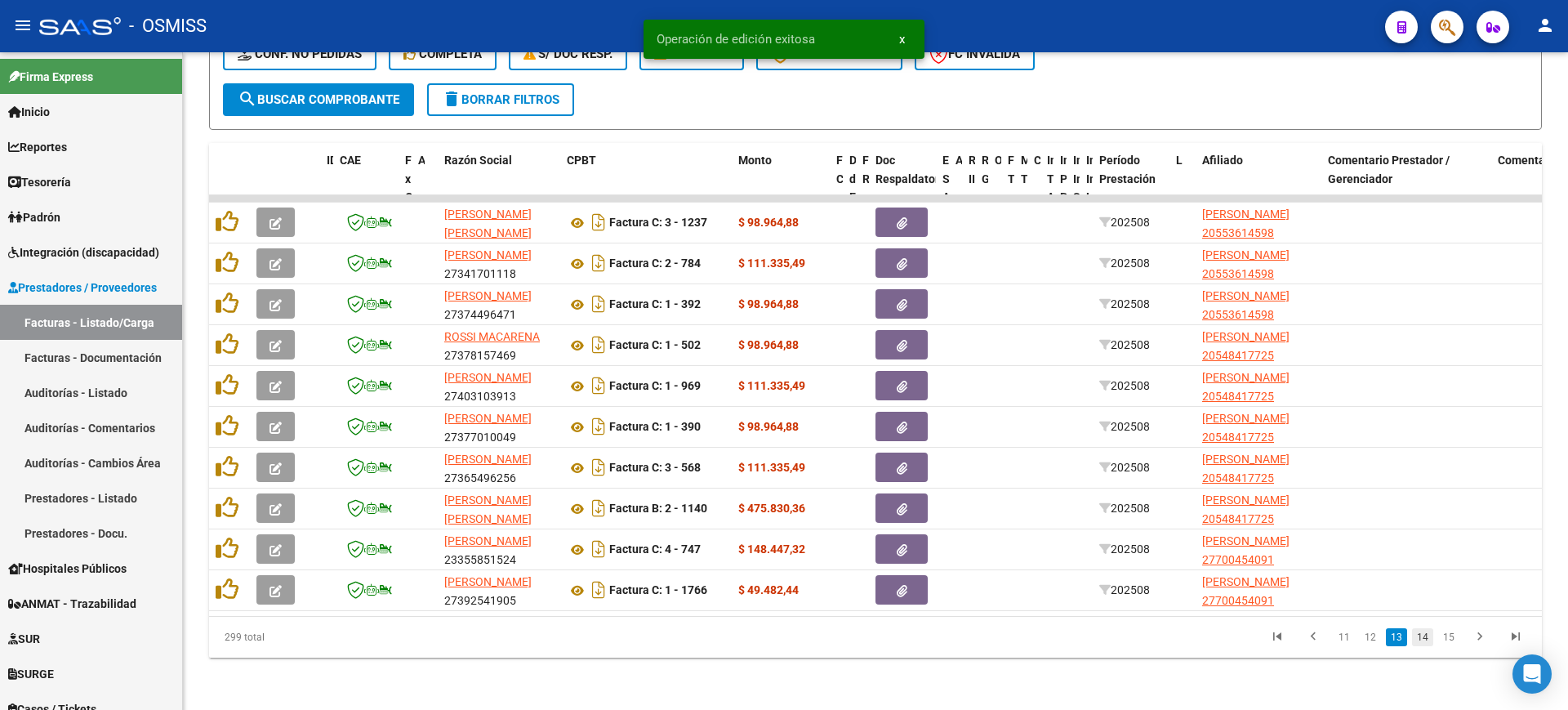
click at [1423, 634] on link "14" at bounding box center [1422, 637] width 21 height 18
click at [1423, 634] on link "15" at bounding box center [1422, 637] width 21 height 18
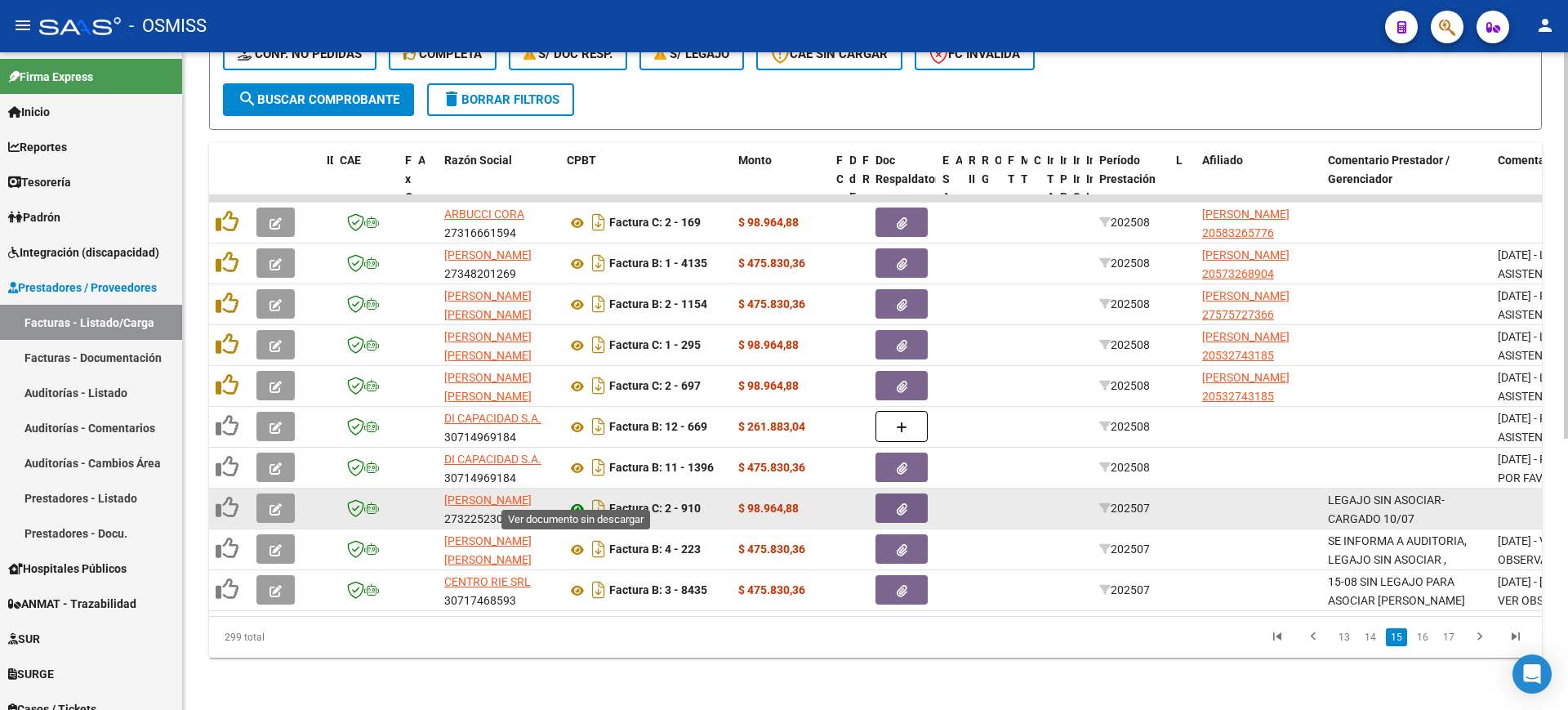
click at [573, 499] on icon at bounding box center [577, 508] width 21 height 20
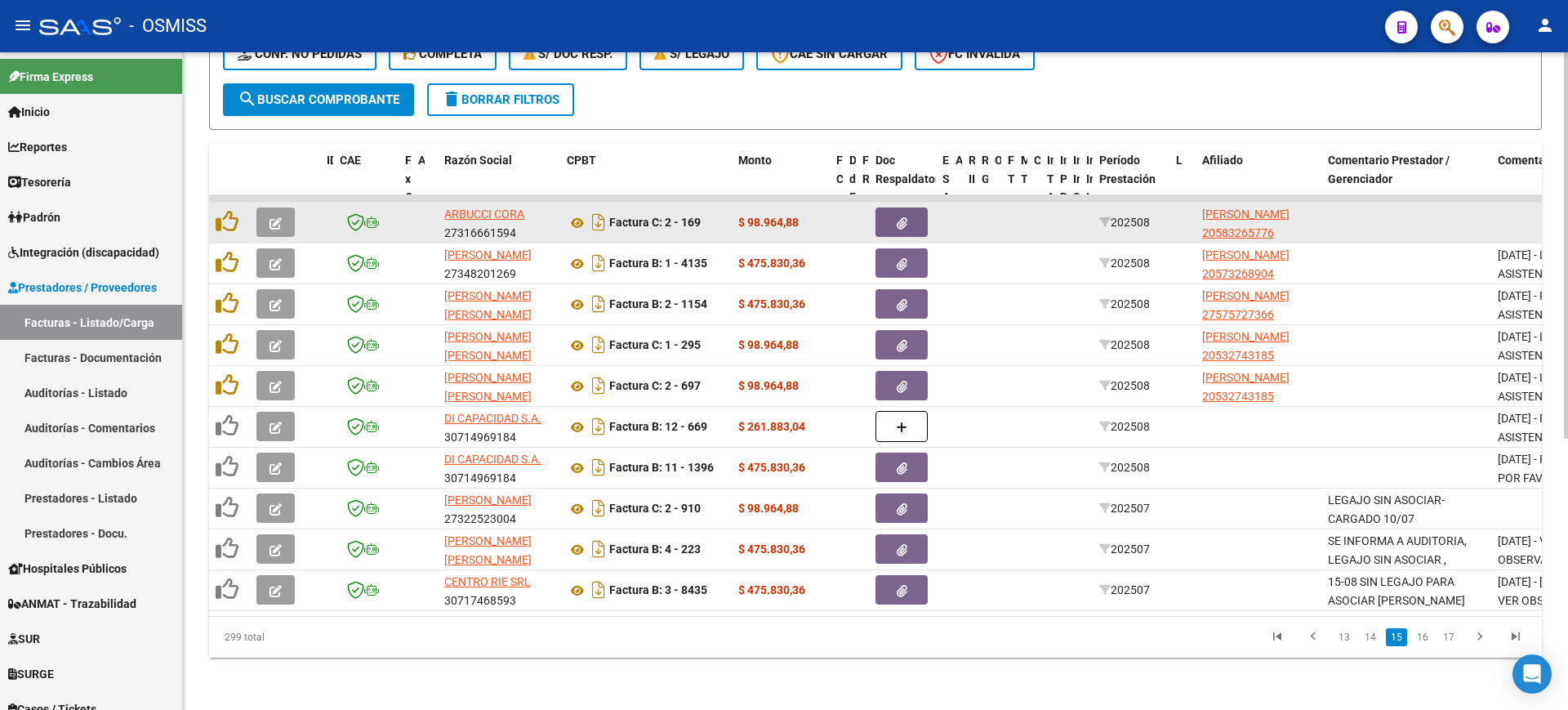
click at [283, 207] on button "button" at bounding box center [275, 222] width 39 height 29
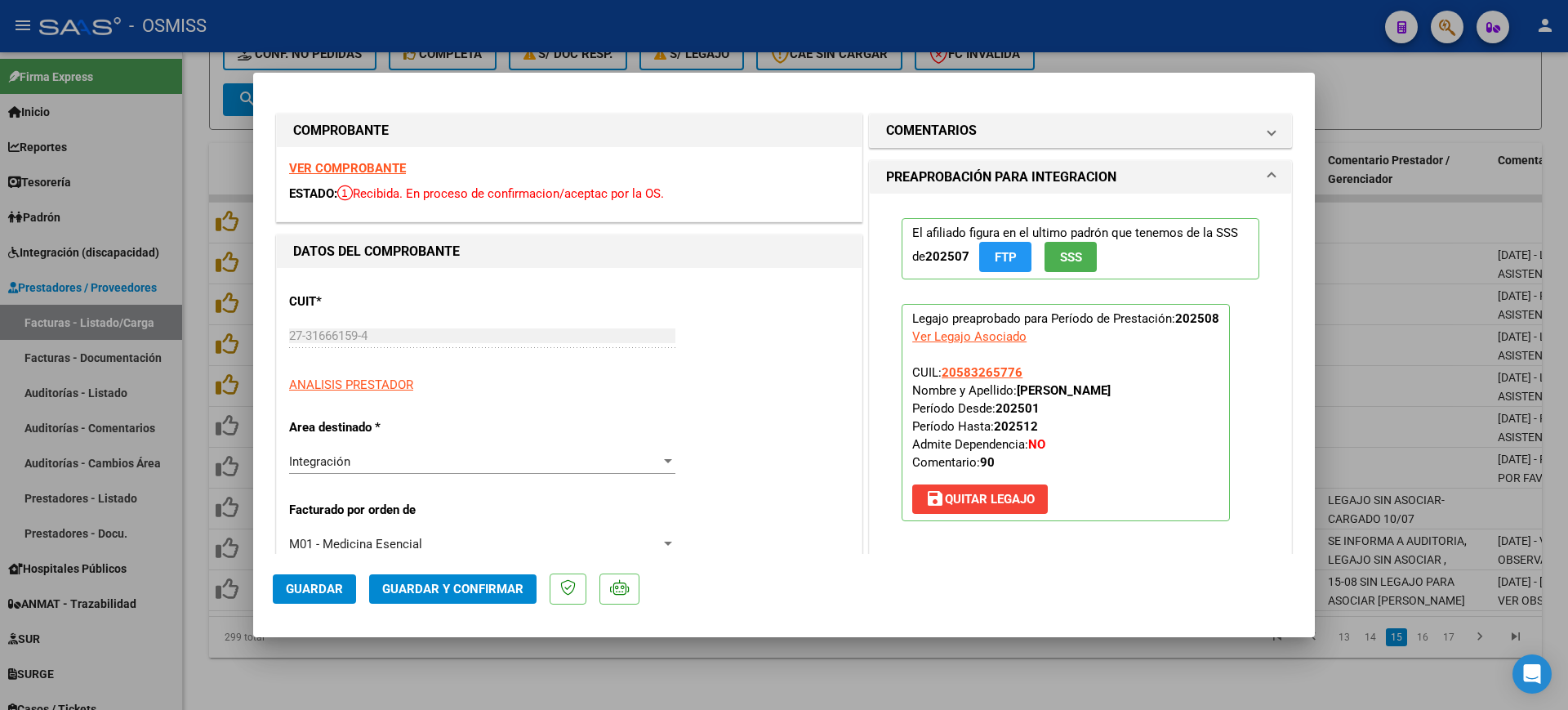
click at [371, 165] on strong "VER COMPROBANTE" at bounding box center [346, 169] width 116 height 15
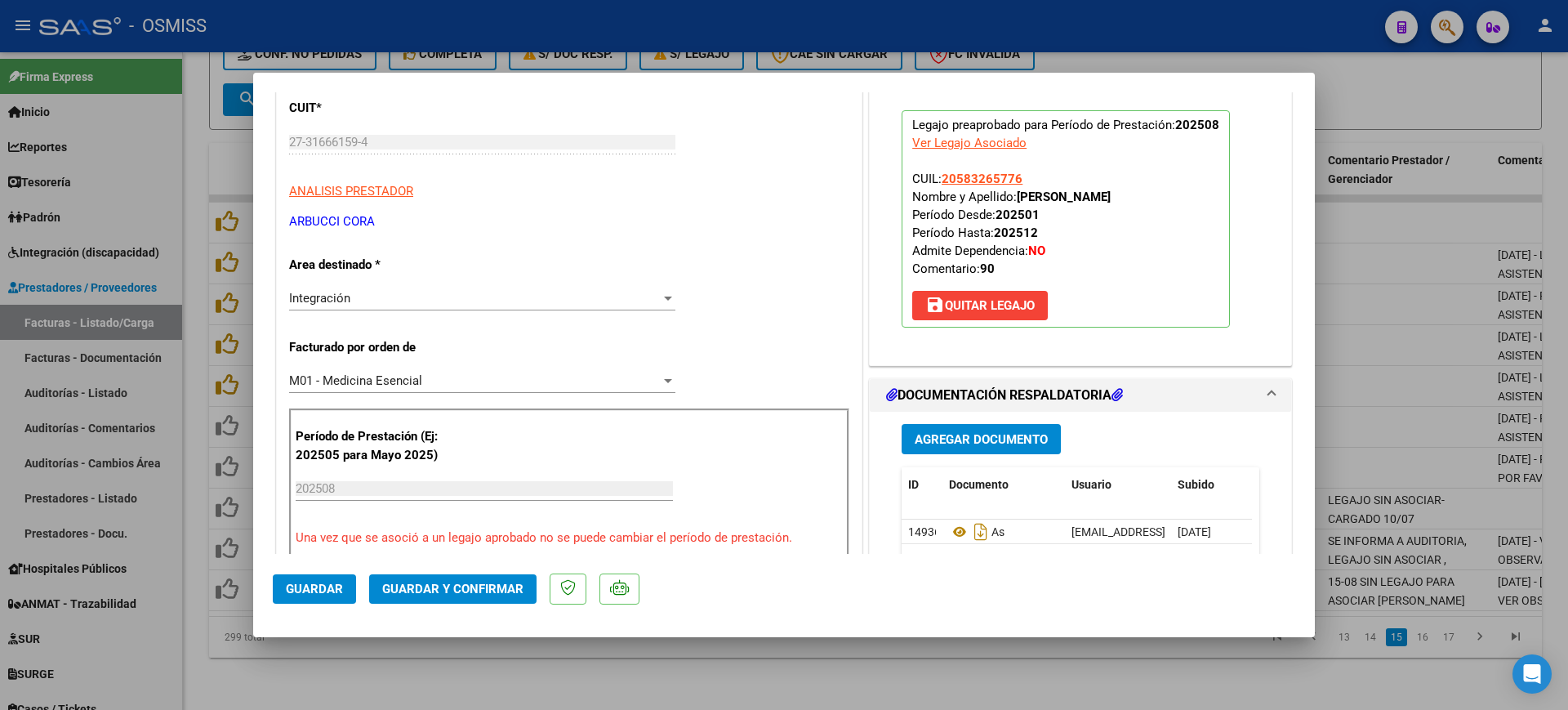
scroll to position [408, 0]
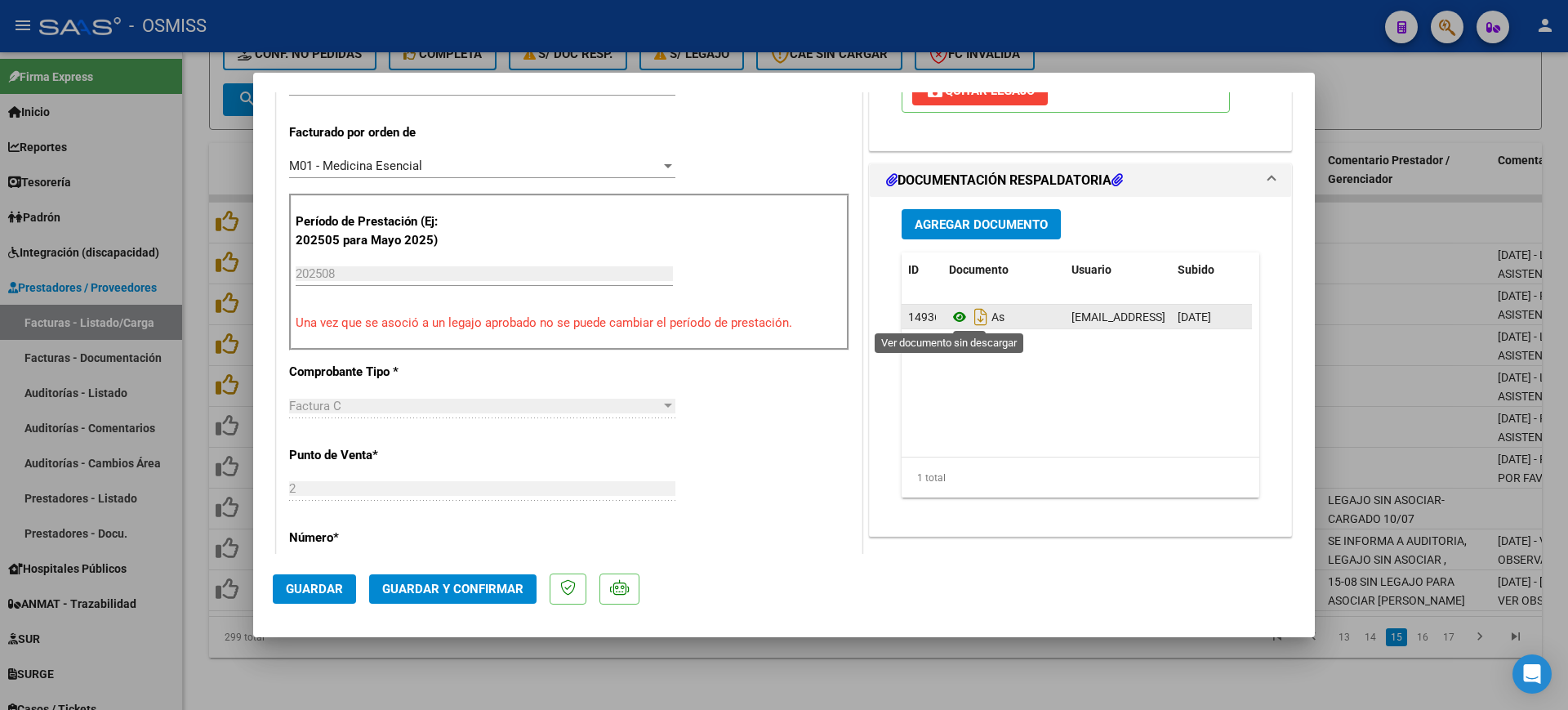
click at [955, 315] on icon at bounding box center [960, 316] width 21 height 20
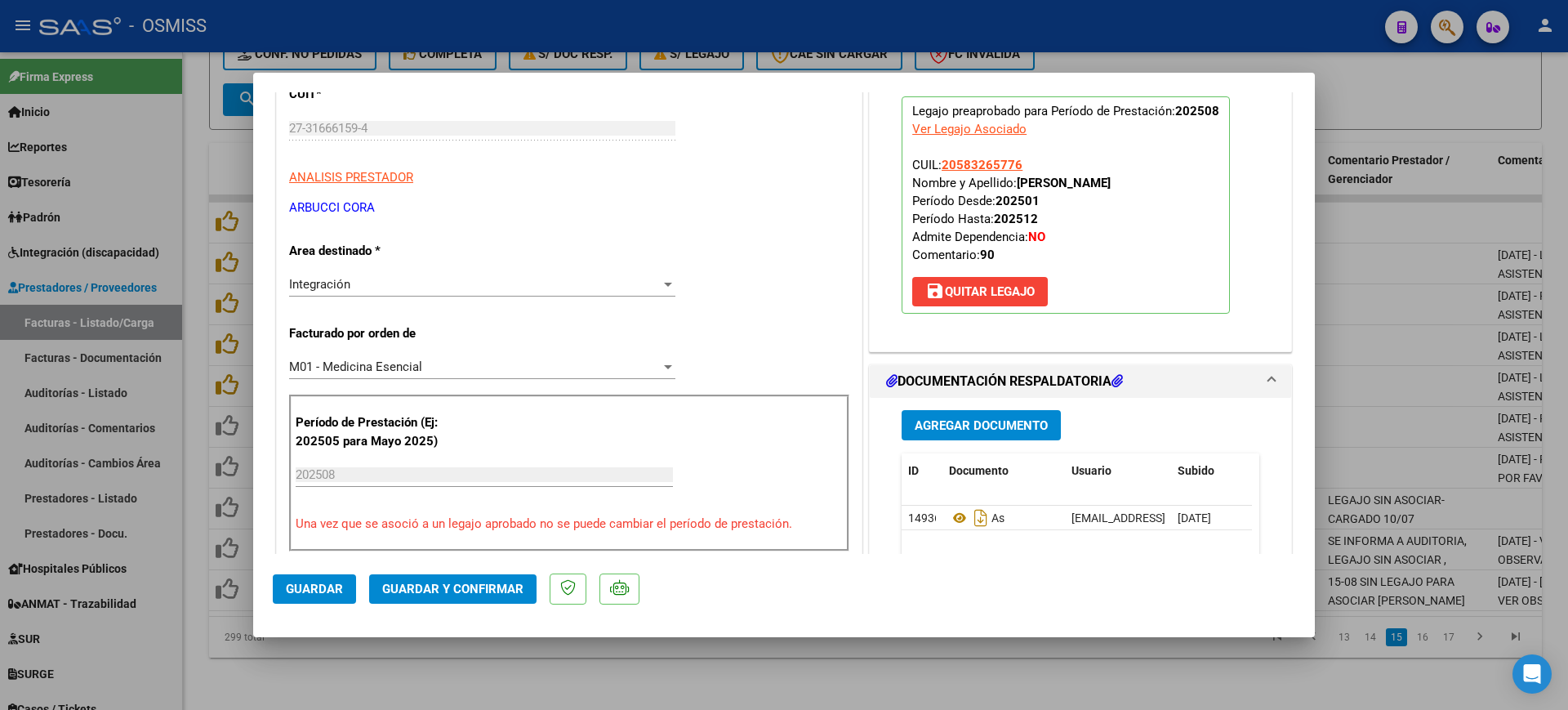
scroll to position [204, 0]
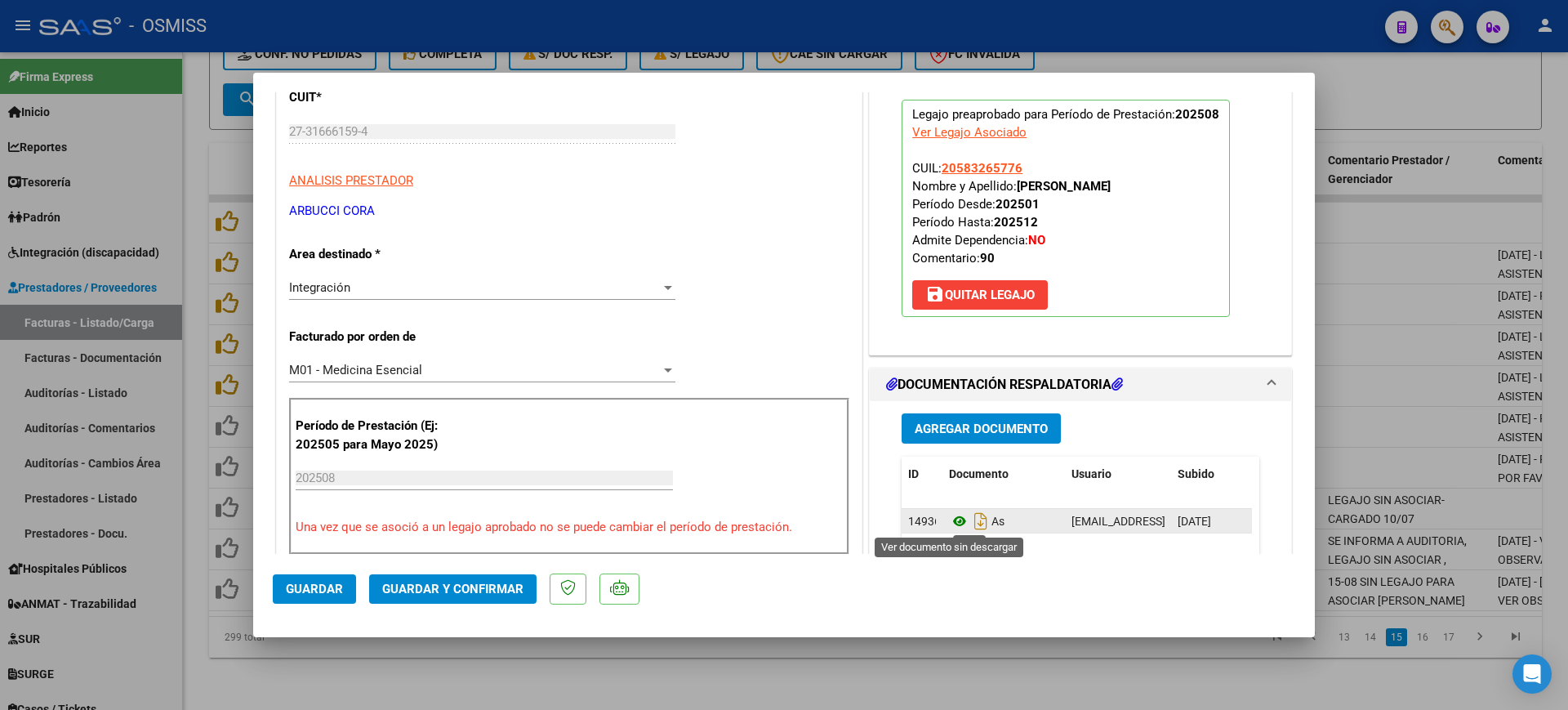
click at [949, 523] on icon at bounding box center [960, 521] width 21 height 20
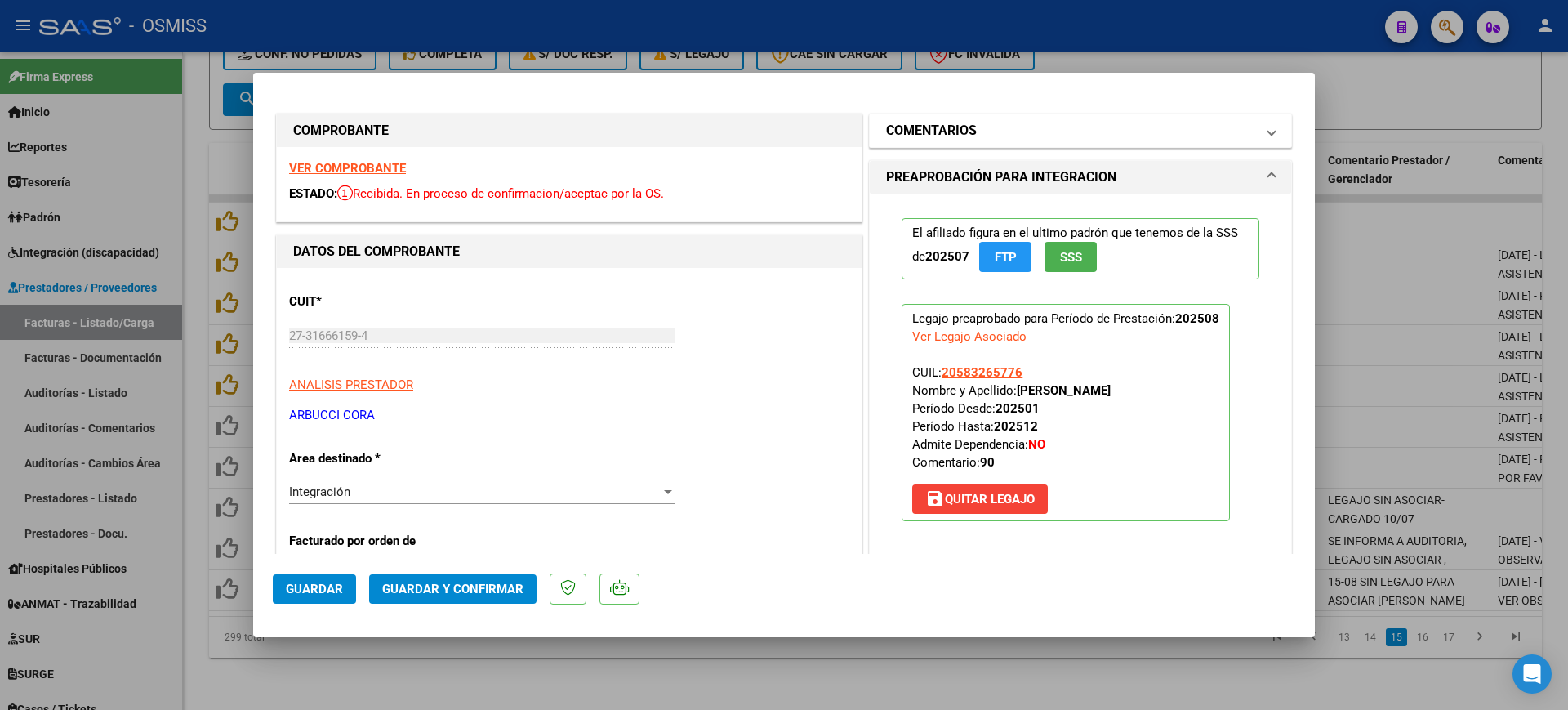
click at [1065, 128] on mat-panel-title "COMENTARIOS" at bounding box center [1070, 131] width 369 height 20
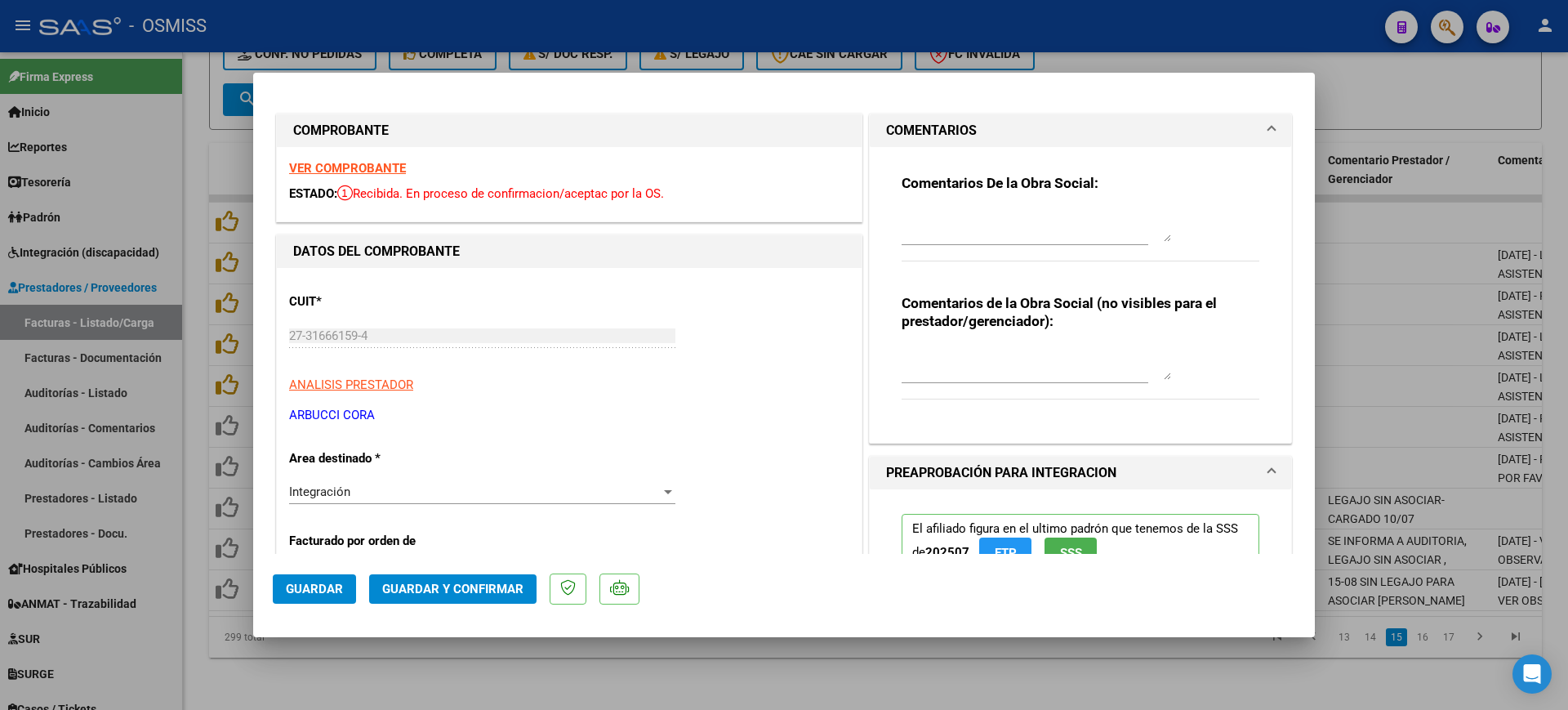
click at [1032, 218] on textarea at bounding box center [1036, 225] width 270 height 33
type textarea "9/09/2025 - FALTA PLANILLA DE ASISTENCIA. SE SUBIO LA DE OTRA PRESTACION."
click at [292, 593] on span "Guardar" at bounding box center [314, 589] width 57 height 15
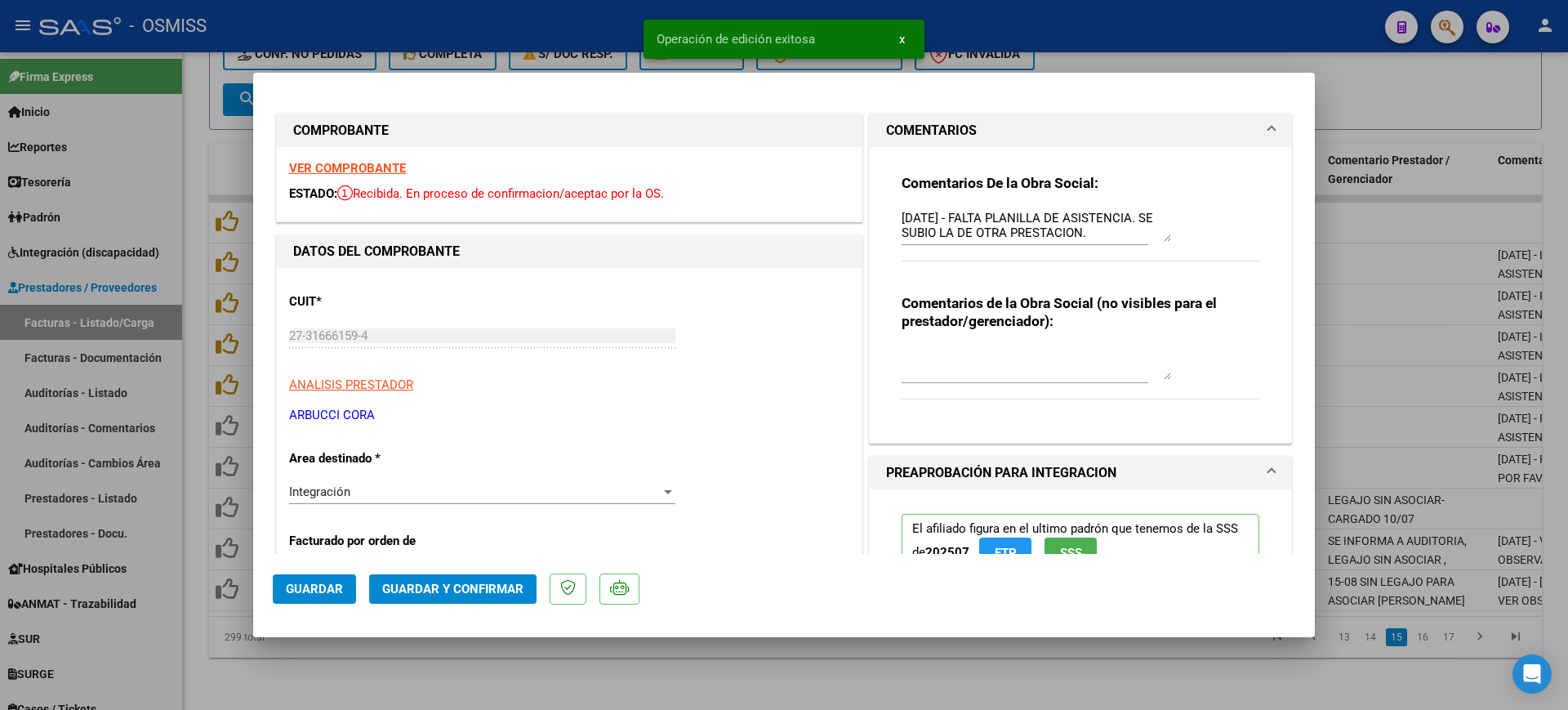
click at [533, 669] on div at bounding box center [784, 355] width 1568 height 710
type input "$ 0,00"
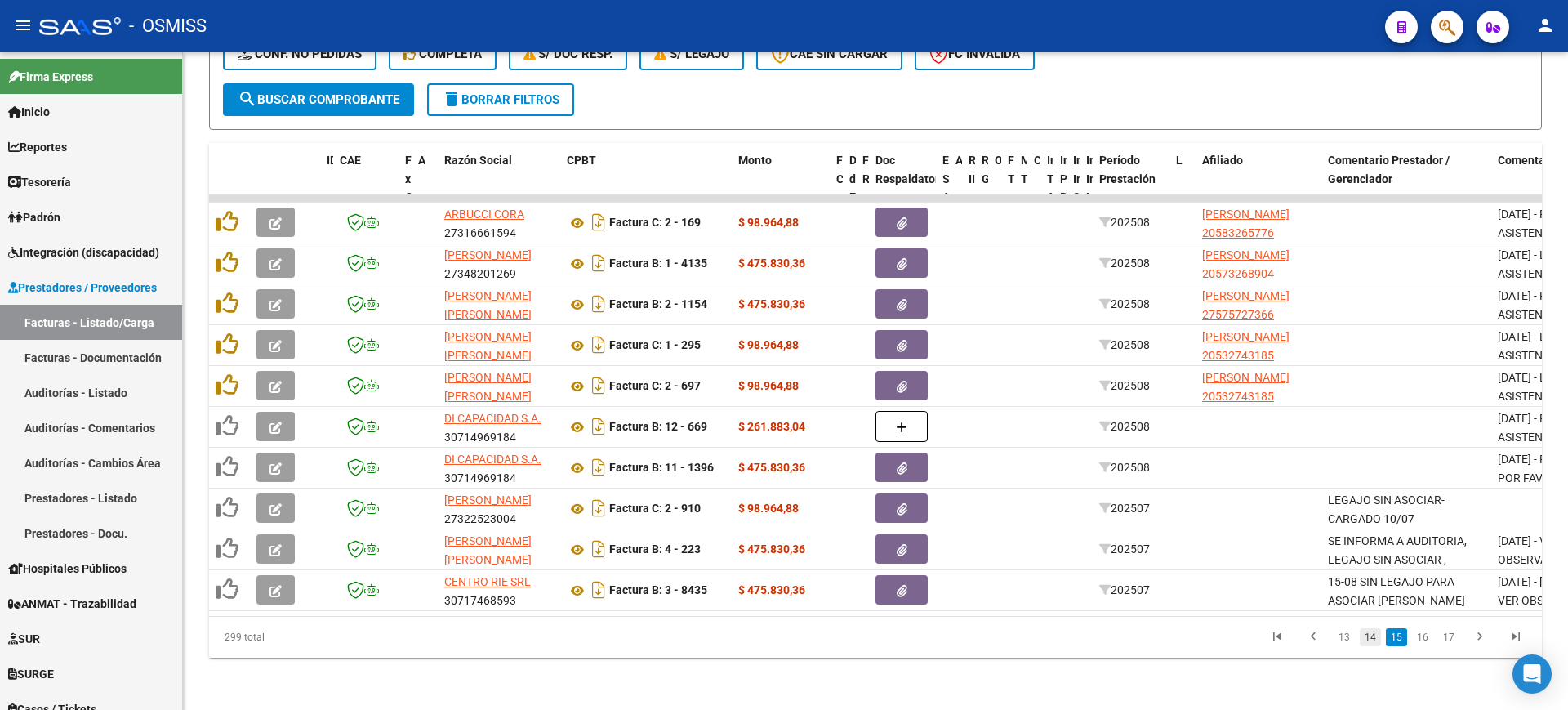
click at [1373, 632] on link "14" at bounding box center [1370, 637] width 21 height 18
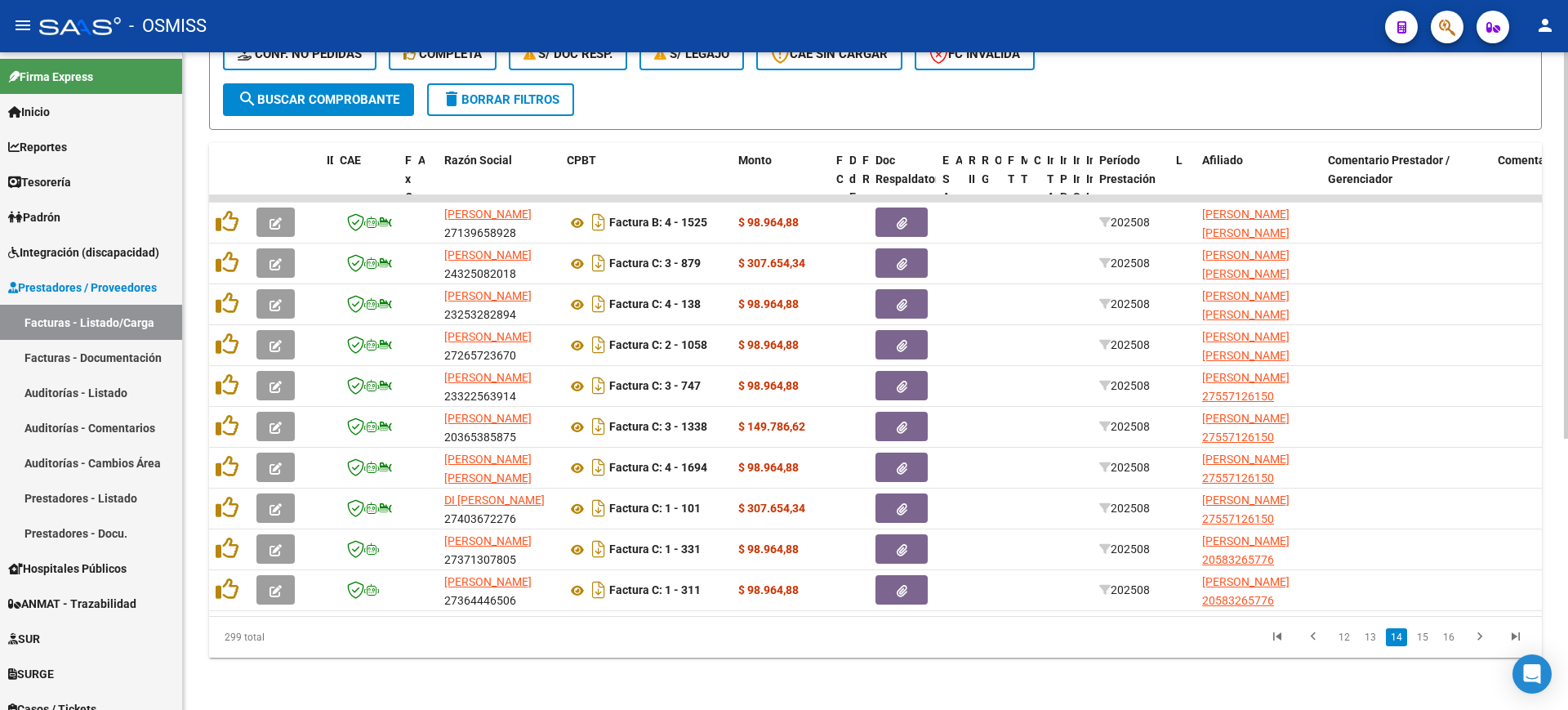
click at [376, 93] on span "search Buscar Comprobante" at bounding box center [318, 100] width 162 height 15
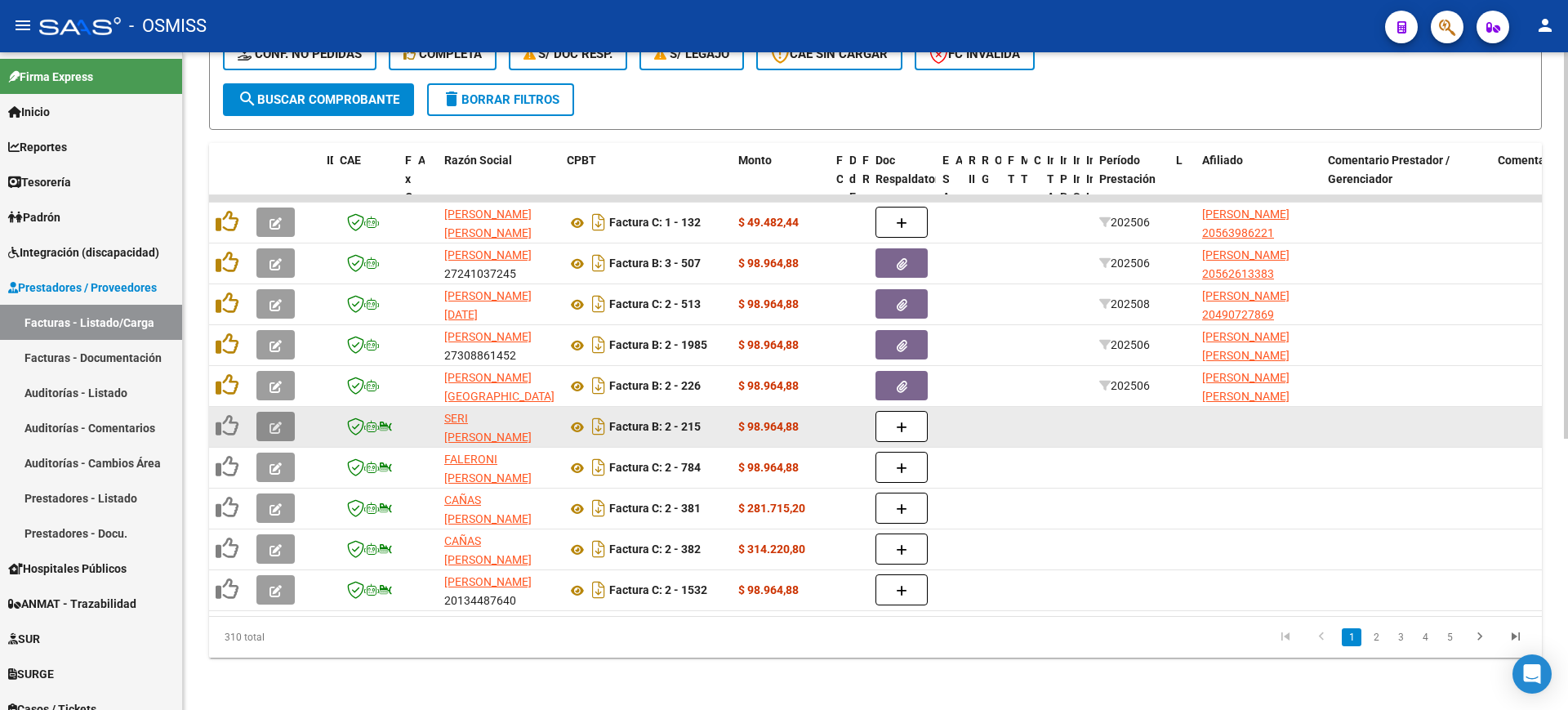
click at [285, 412] on button "button" at bounding box center [275, 426] width 39 height 29
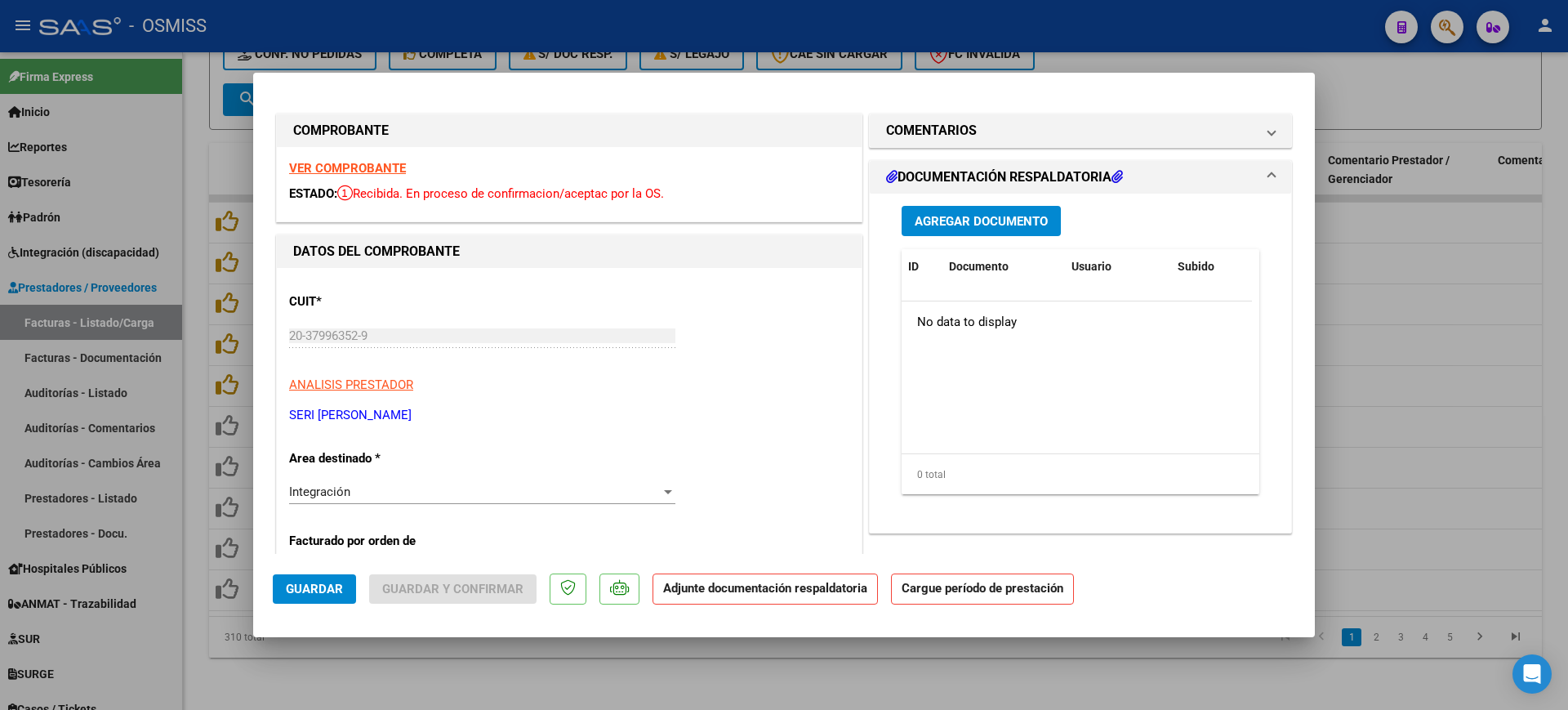
click at [486, 663] on div at bounding box center [784, 355] width 1568 height 710
type input "$ 0,00"
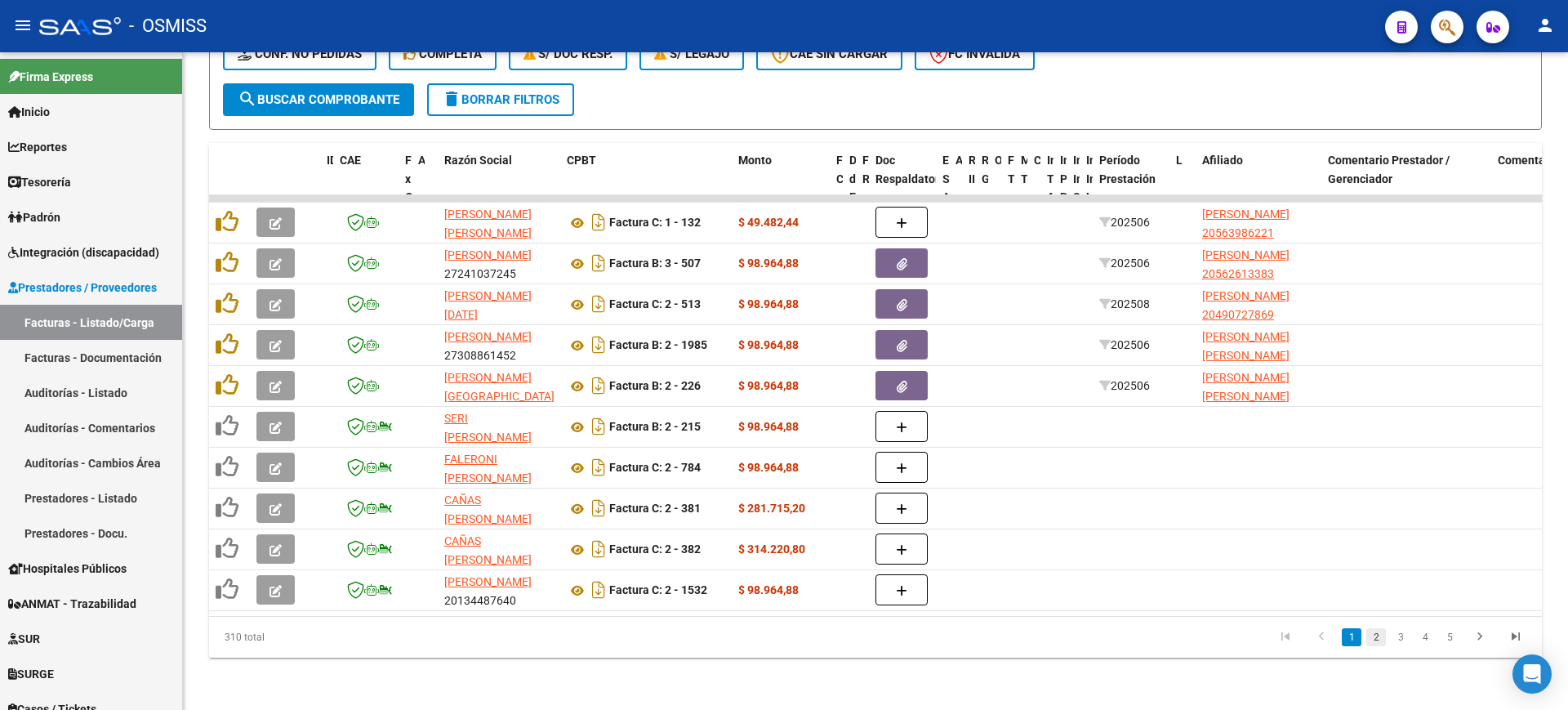
click at [1377, 638] on link "2" at bounding box center [1376, 637] width 20 height 18
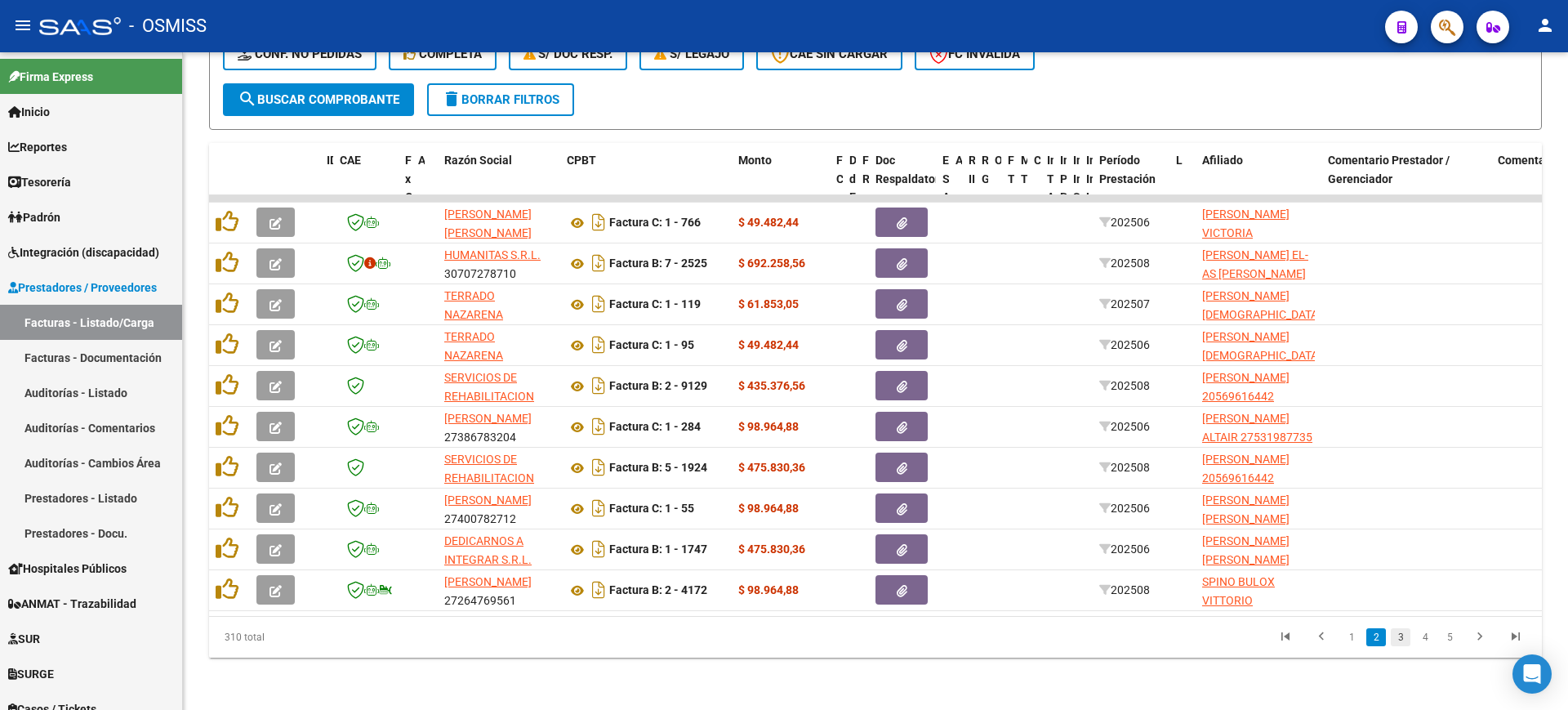
click at [1396, 641] on link "3" at bounding box center [1400, 637] width 20 height 18
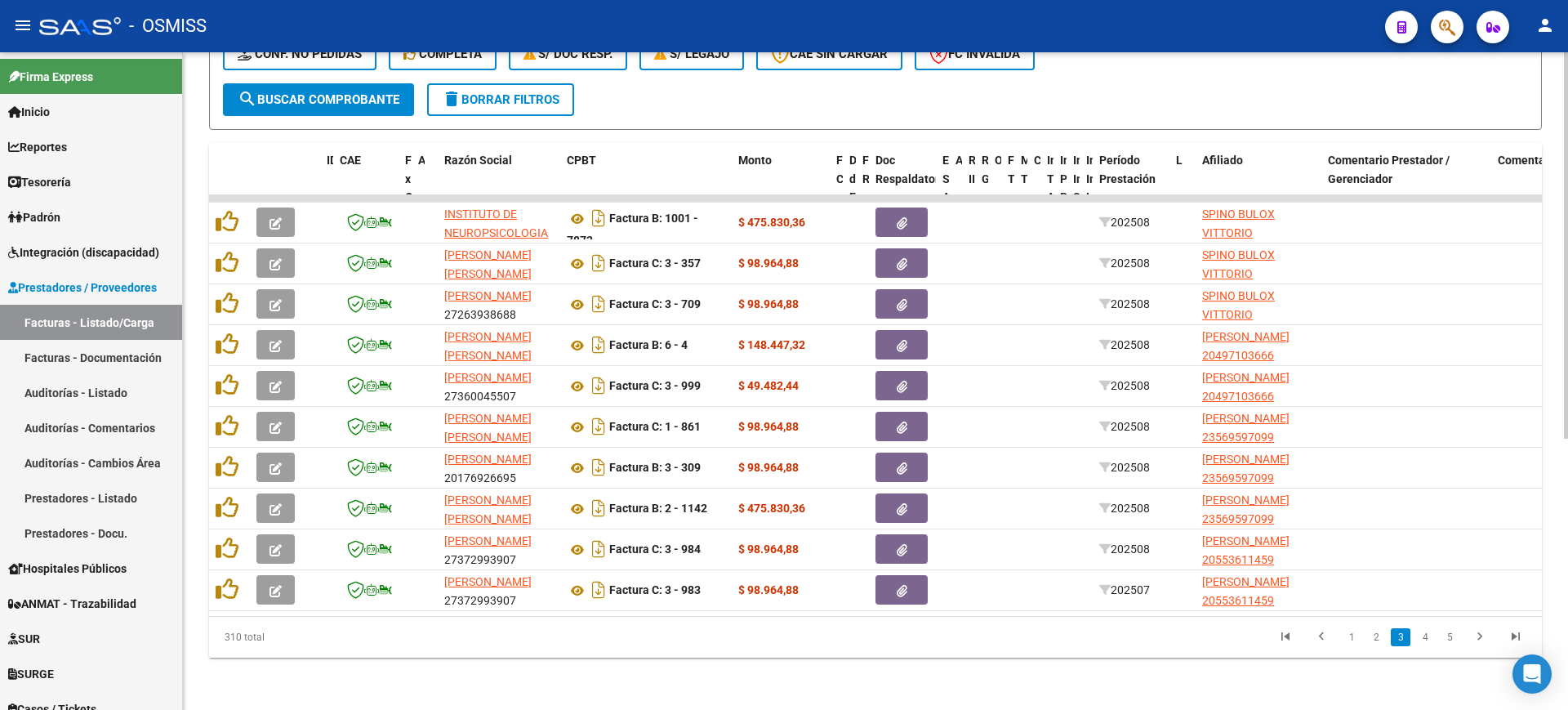
click at [1419, 640] on link "4" at bounding box center [1424, 637] width 20 height 18
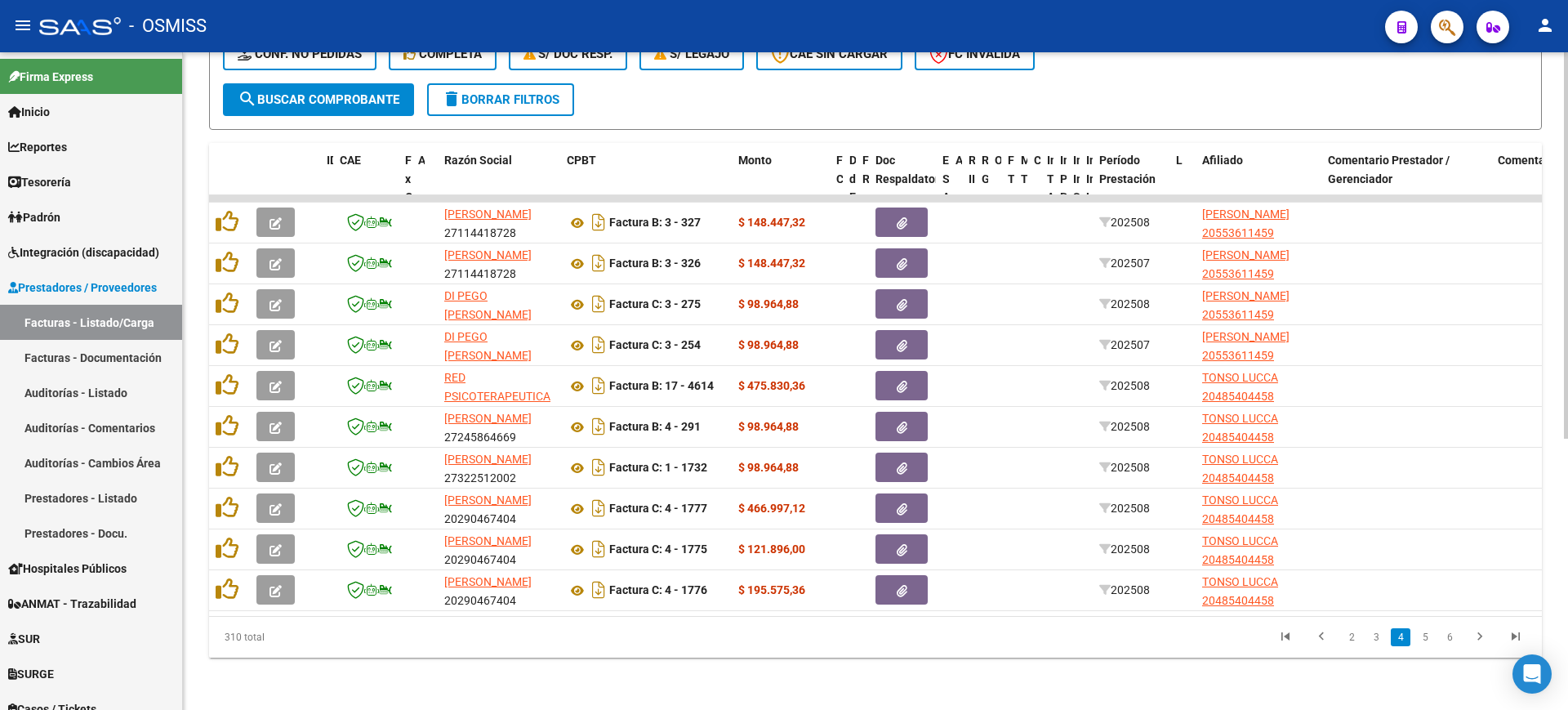
click at [1419, 640] on link "5" at bounding box center [1424, 637] width 20 height 18
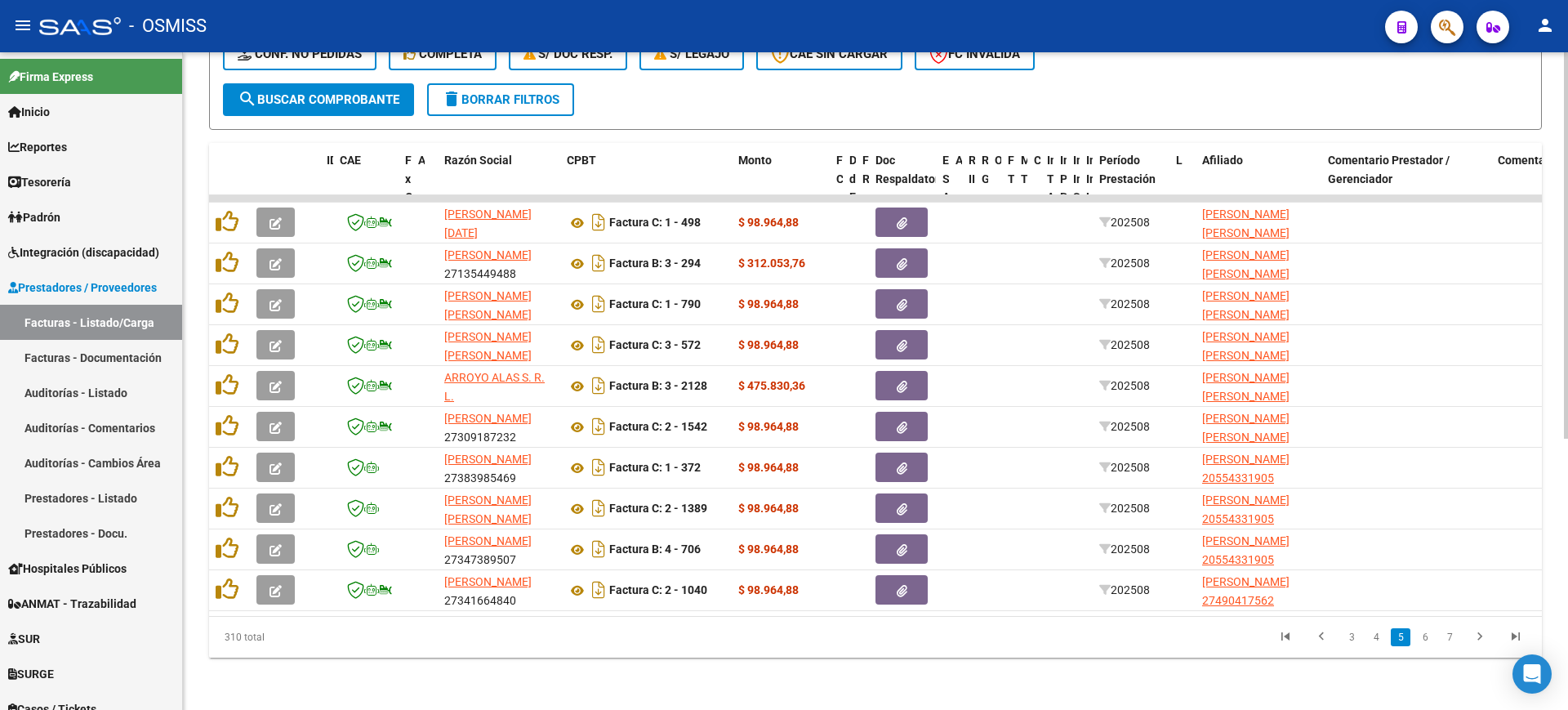
click at [1419, 640] on link "6" at bounding box center [1424, 637] width 20 height 18
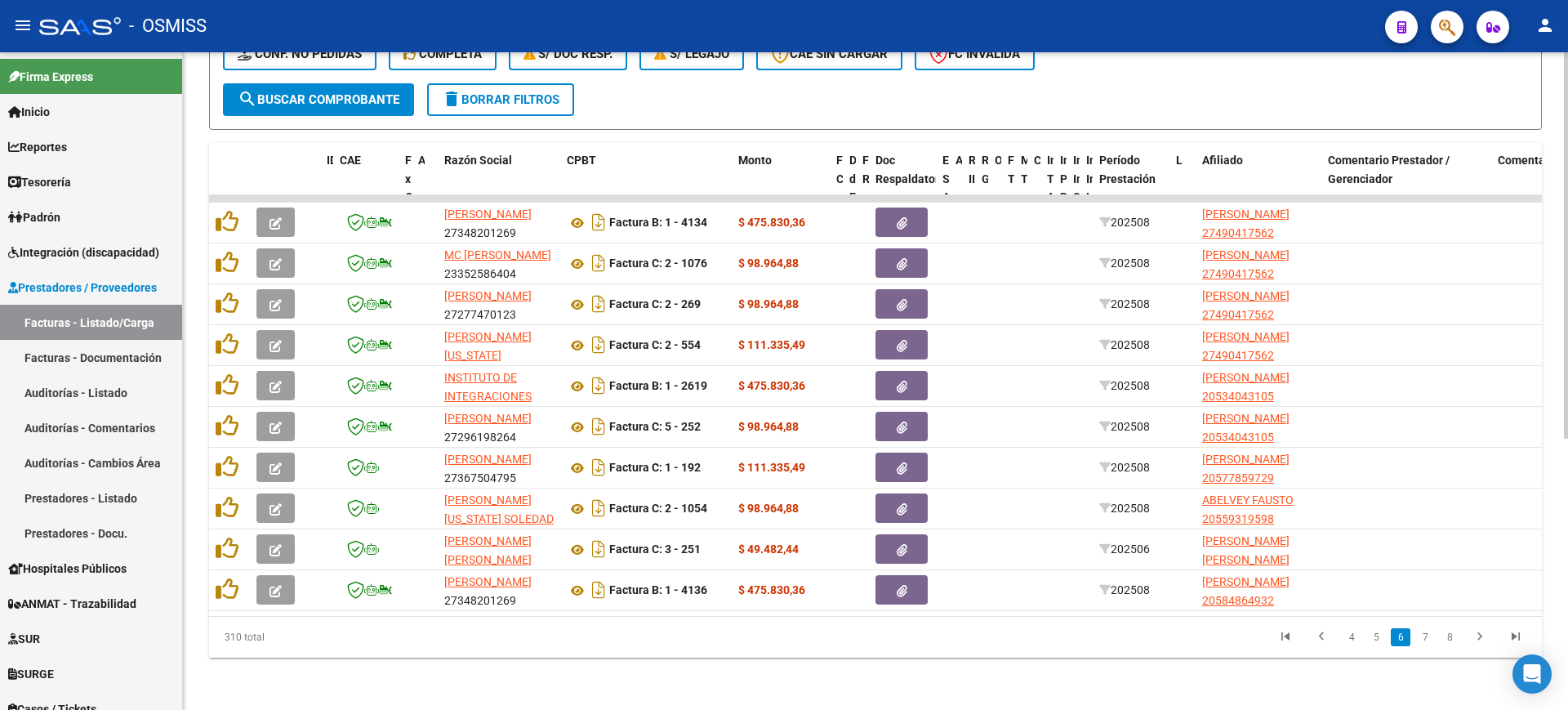
click at [1419, 640] on link "7" at bounding box center [1424, 637] width 20 height 18
click at [1419, 640] on link "8" at bounding box center [1424, 637] width 20 height 18
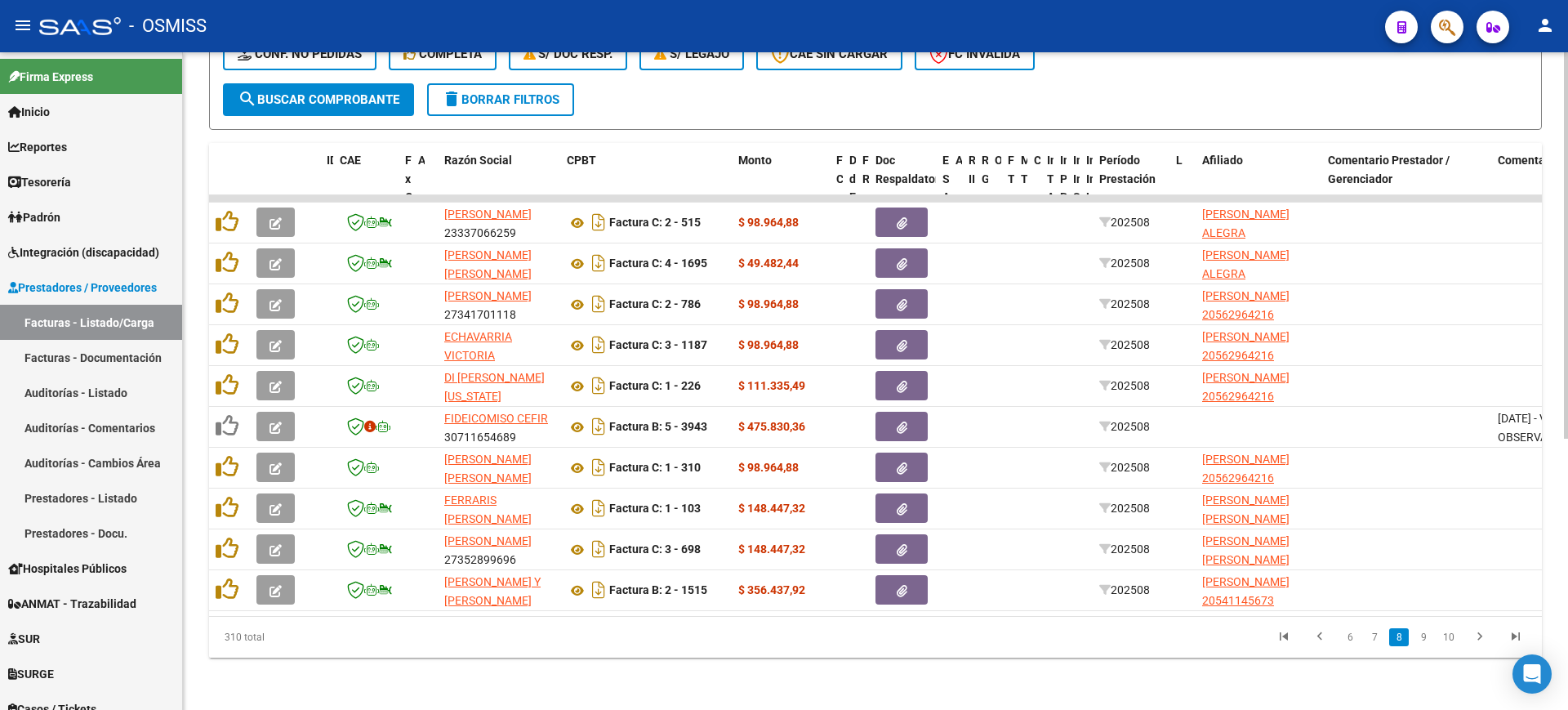
click at [1419, 640] on link "9" at bounding box center [1423, 637] width 20 height 18
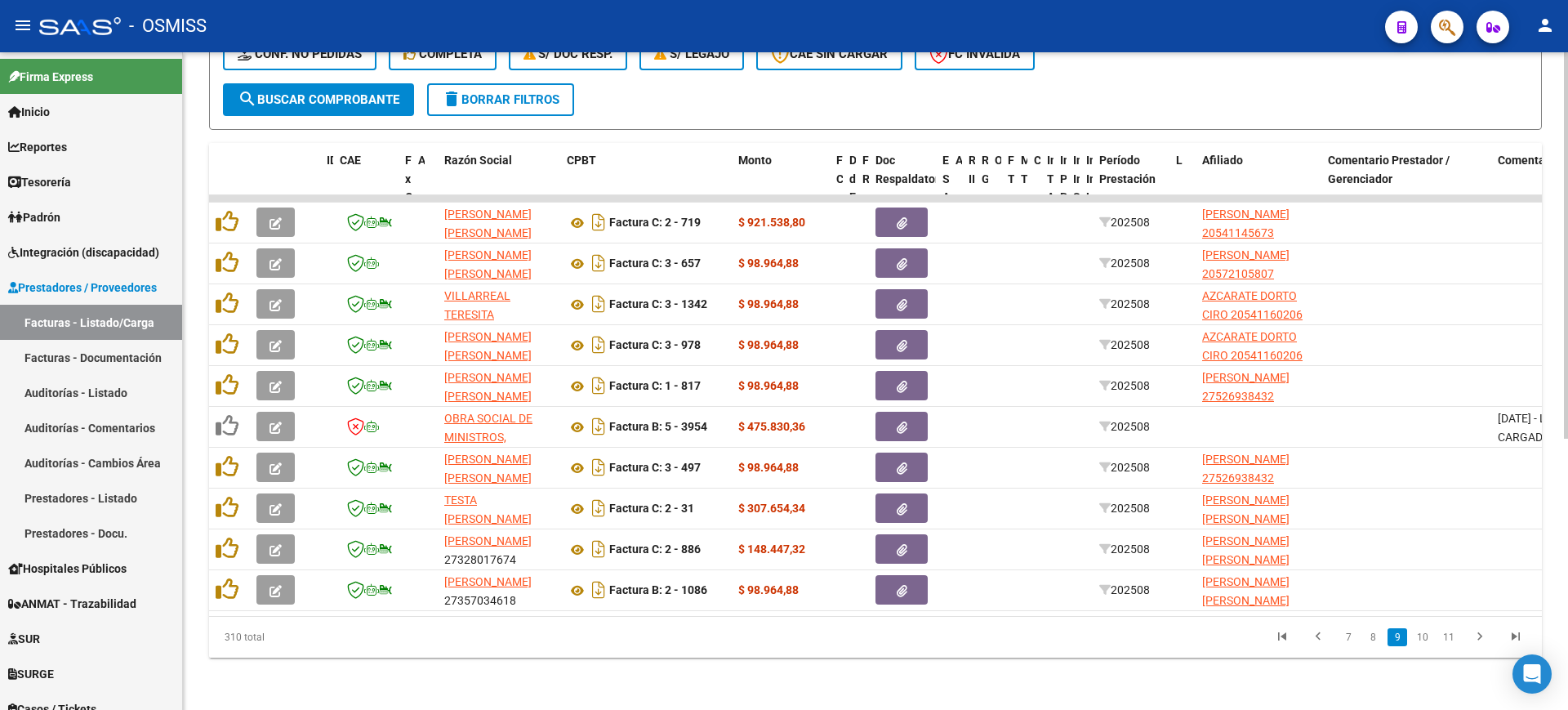
click at [1419, 640] on link "10" at bounding box center [1422, 637] width 21 height 18
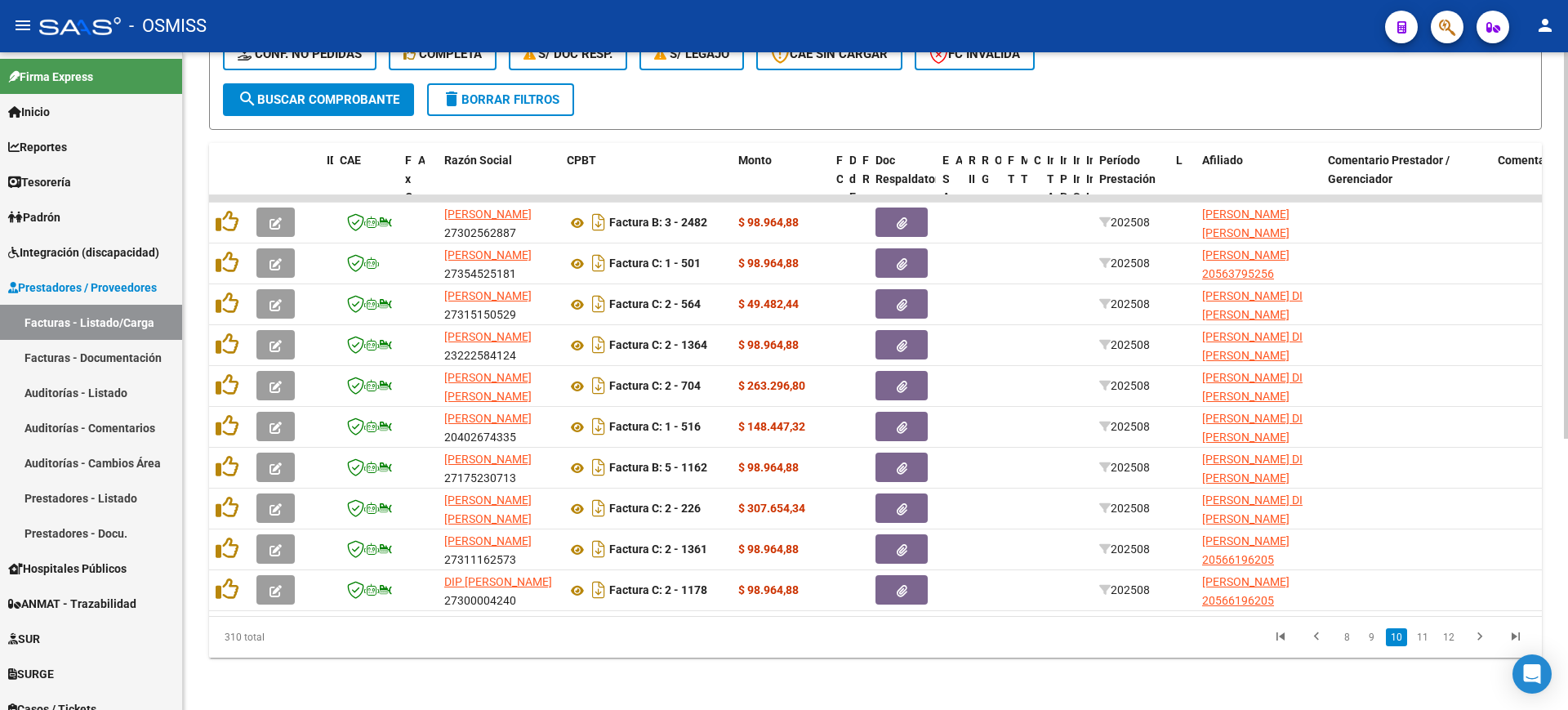
click at [1419, 640] on link "11" at bounding box center [1422, 637] width 21 height 18
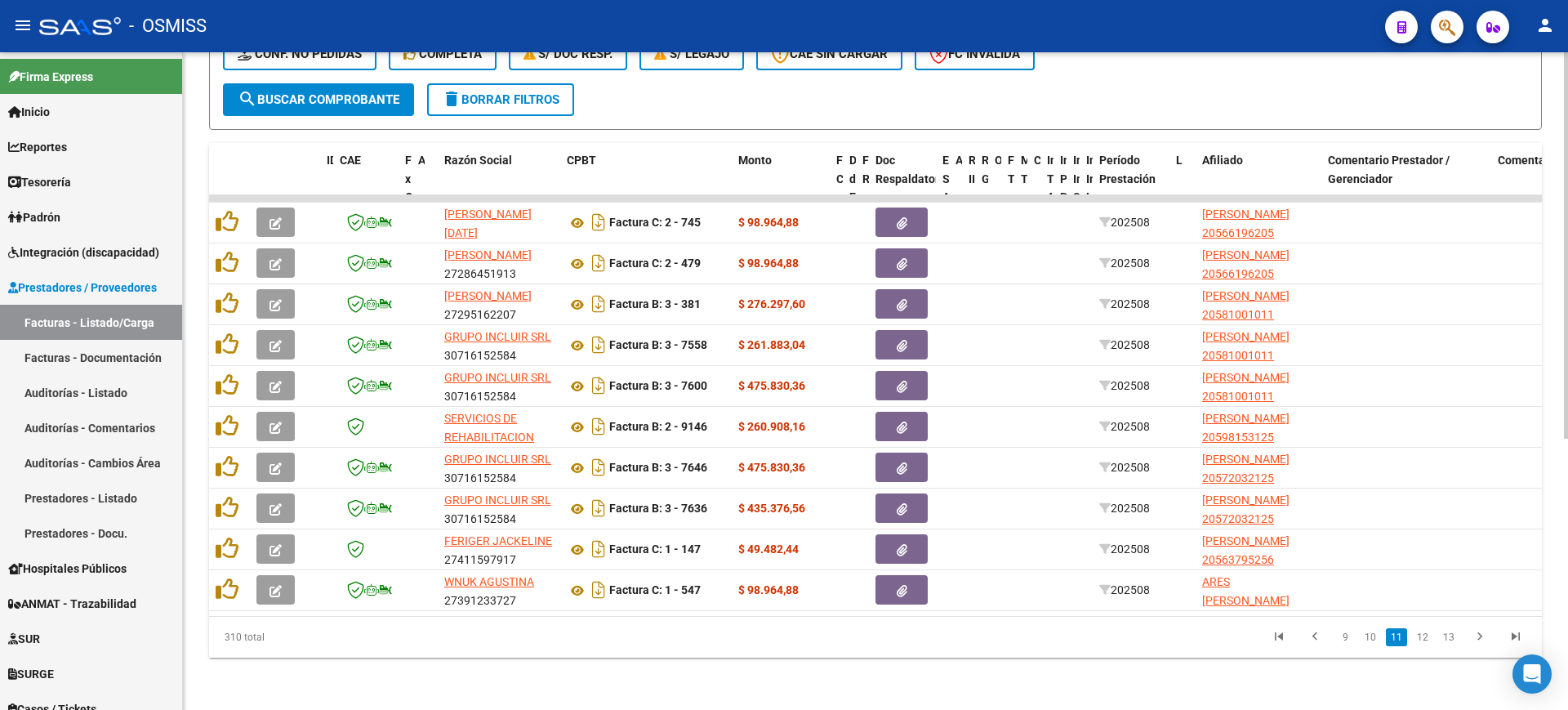
click at [1419, 640] on link "12" at bounding box center [1422, 637] width 21 height 18
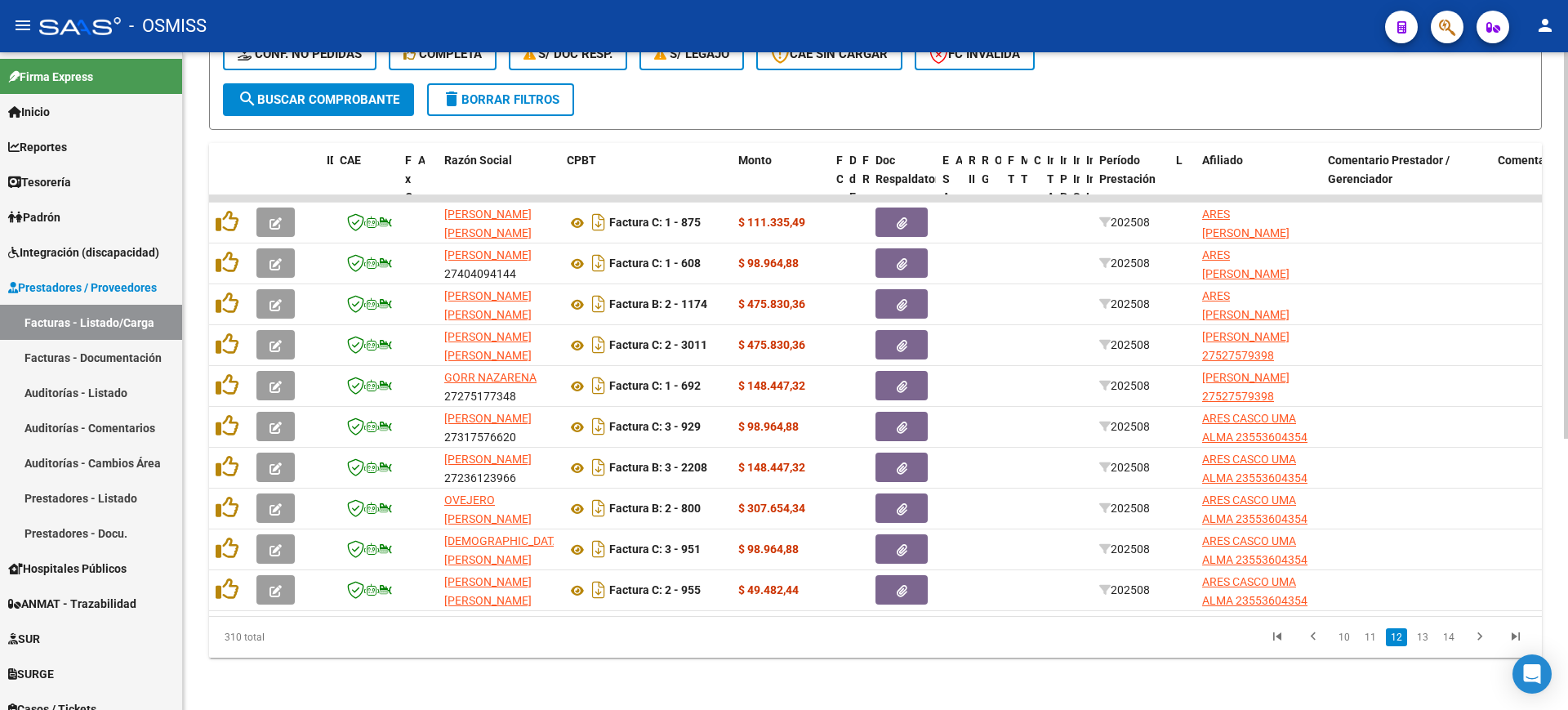
click at [1419, 640] on link "13" at bounding box center [1422, 637] width 21 height 18
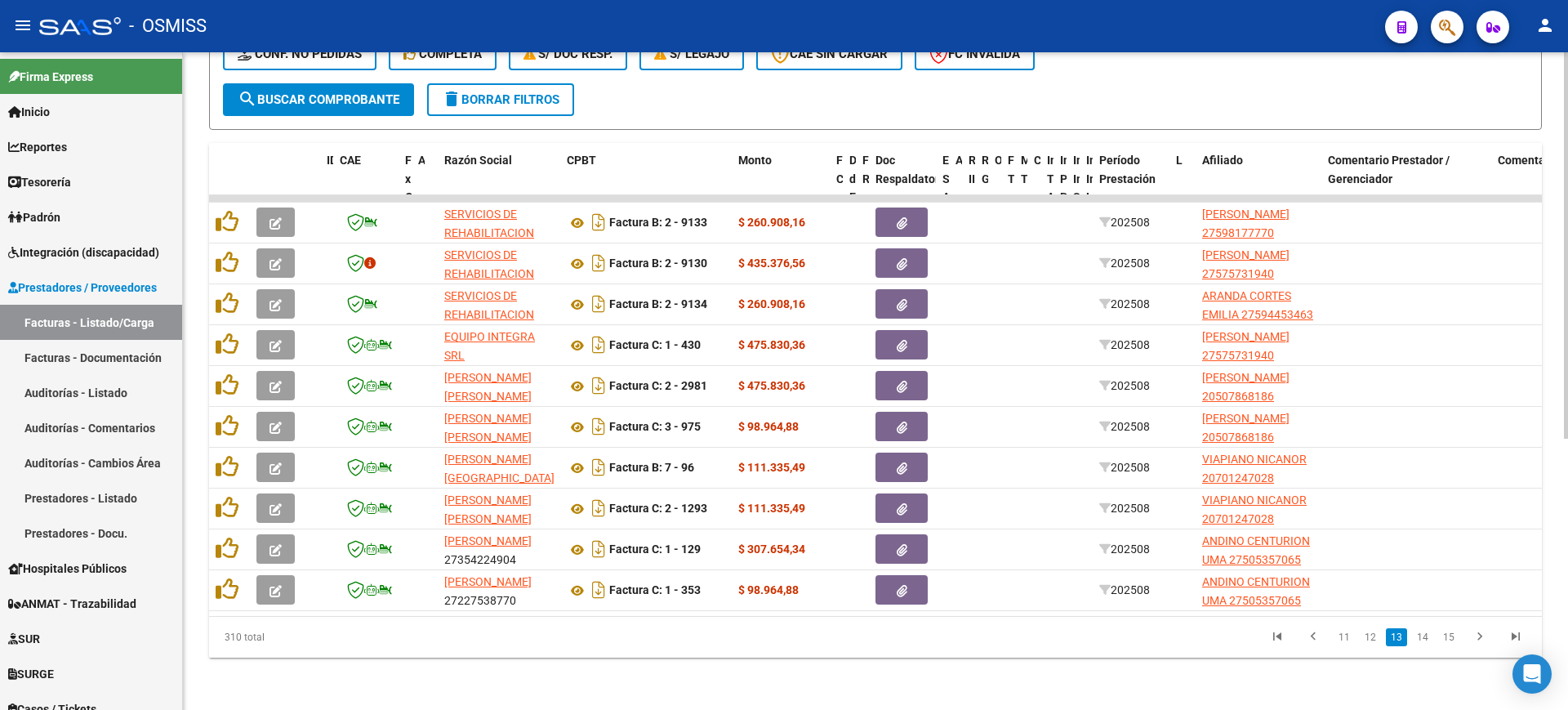
click at [1419, 640] on link "14" at bounding box center [1422, 637] width 21 height 18
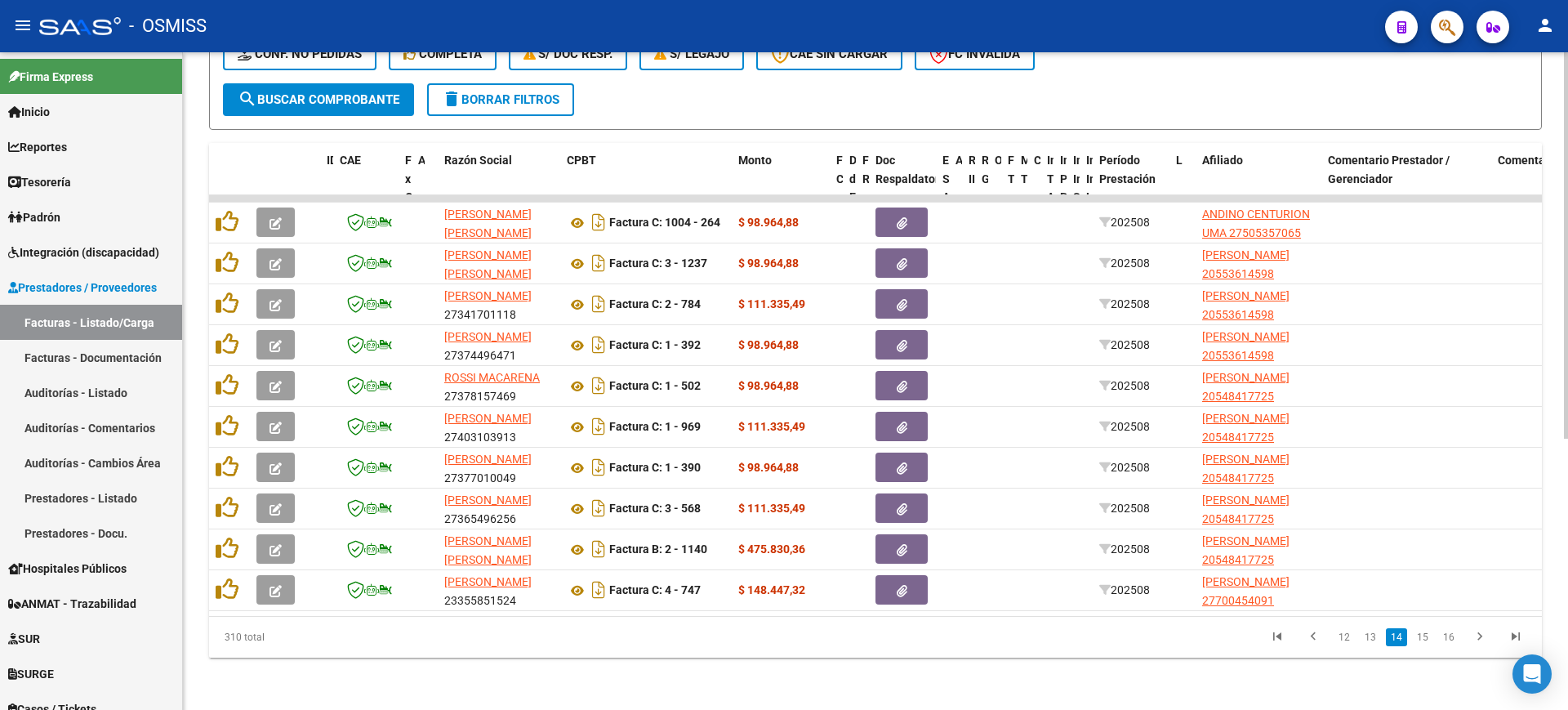
click at [1419, 640] on link "15" at bounding box center [1422, 637] width 21 height 18
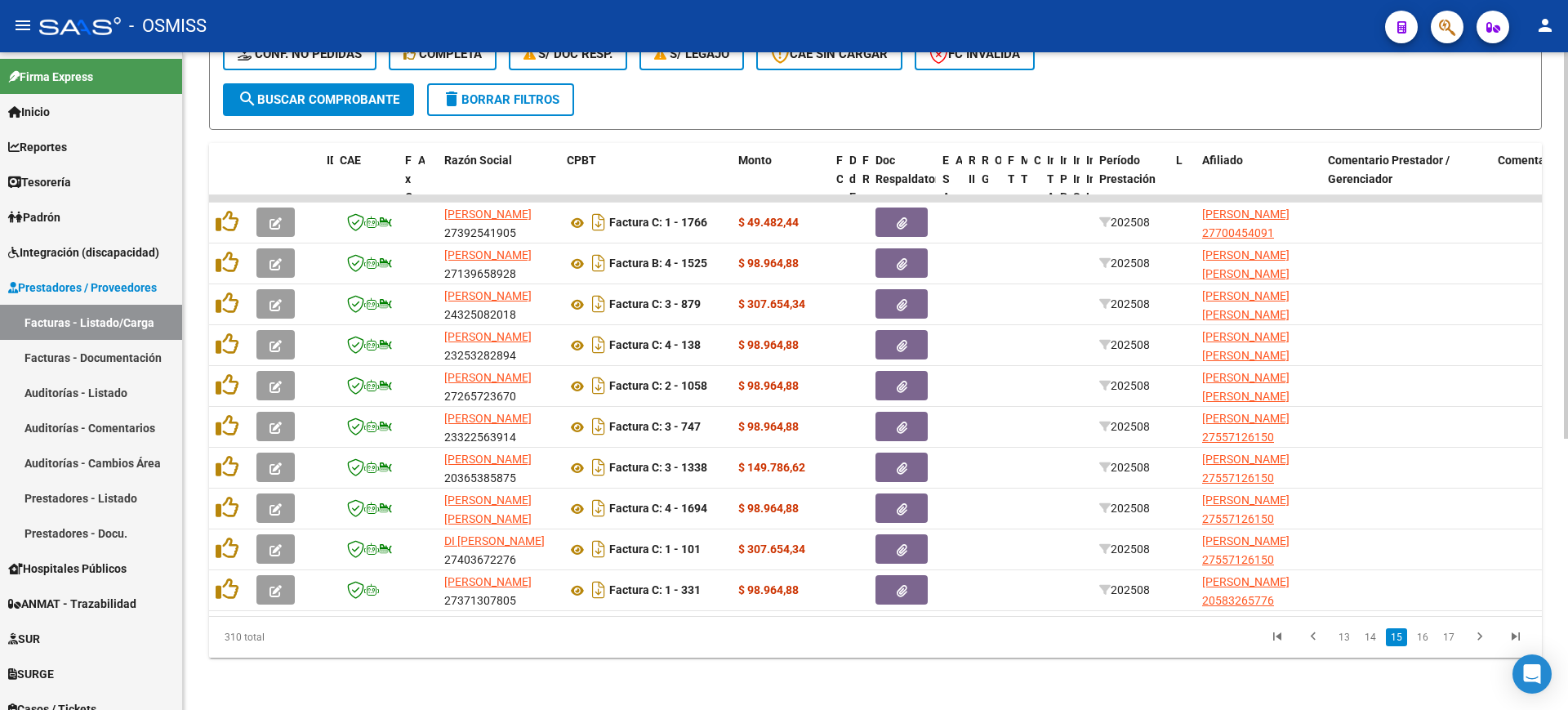
click at [1419, 640] on link "16" at bounding box center [1422, 637] width 21 height 18
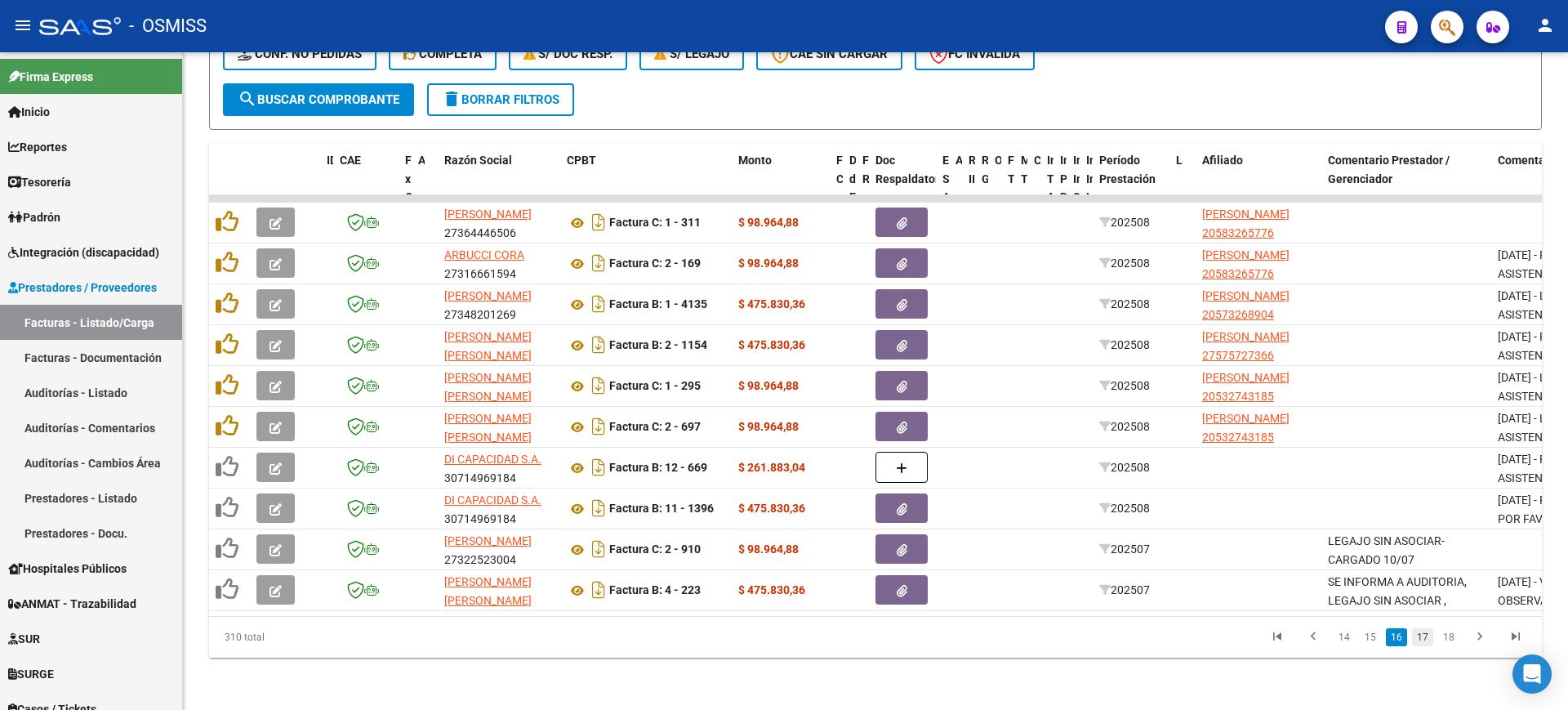
click at [1420, 632] on link "17" at bounding box center [1422, 637] width 21 height 18
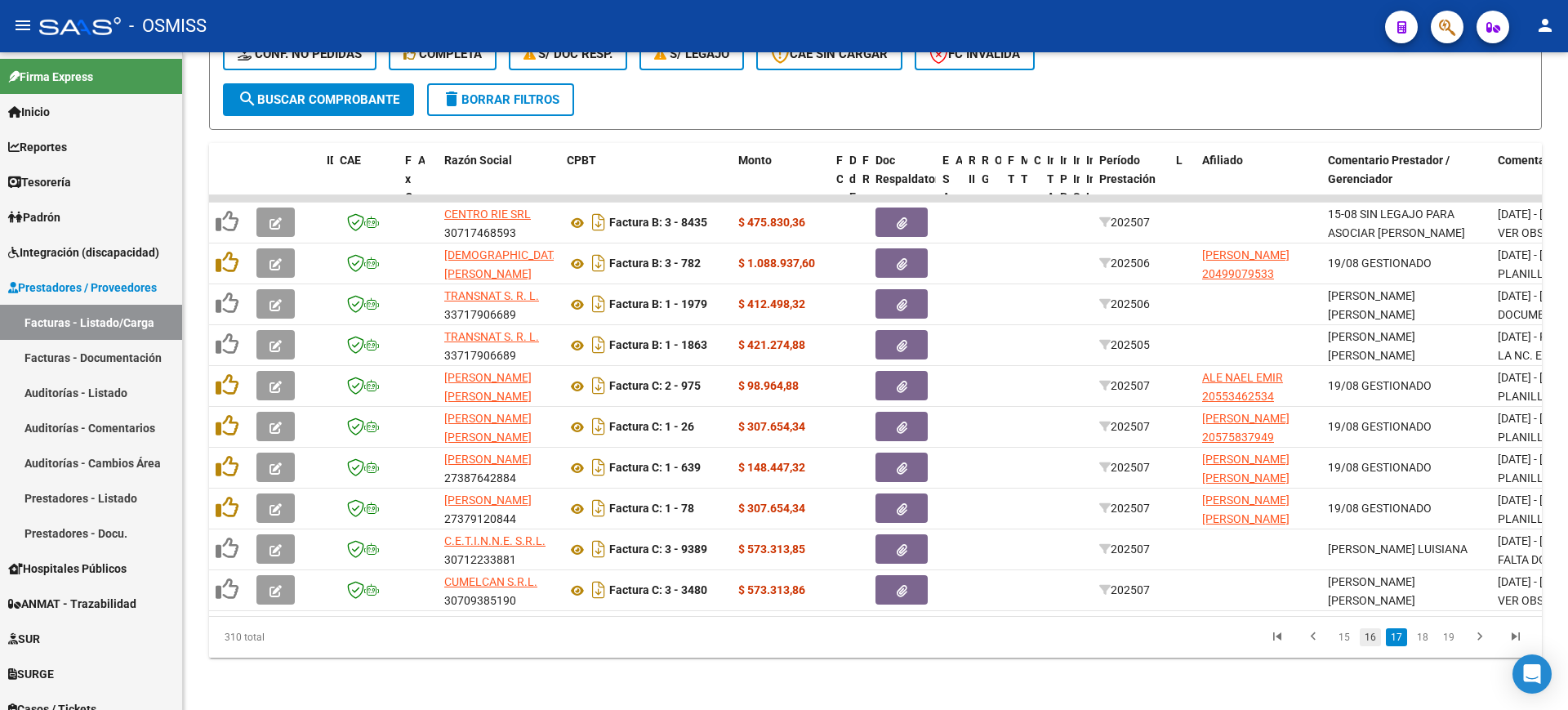
click at [1374, 637] on link "16" at bounding box center [1370, 637] width 21 height 18
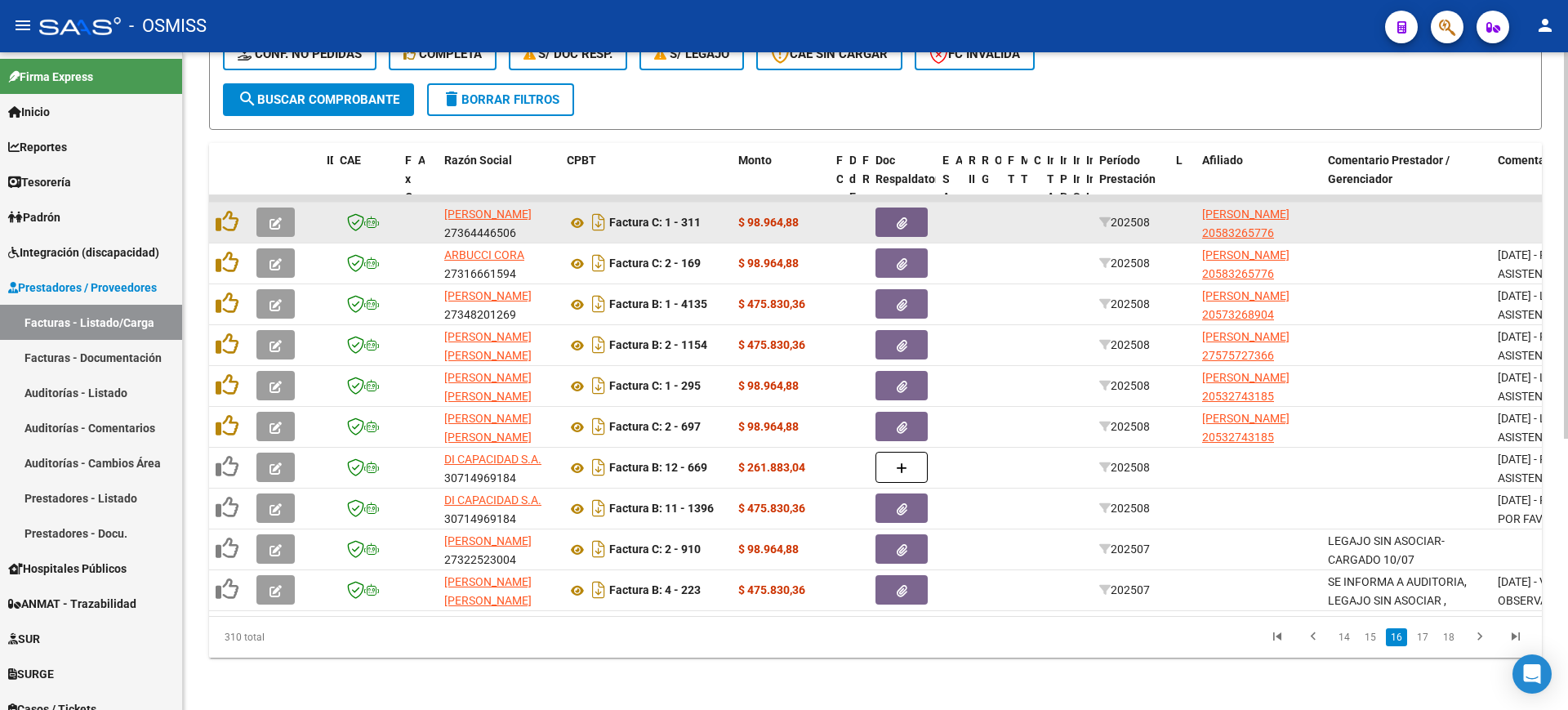
click at [273, 218] on icon "button" at bounding box center [275, 223] width 12 height 12
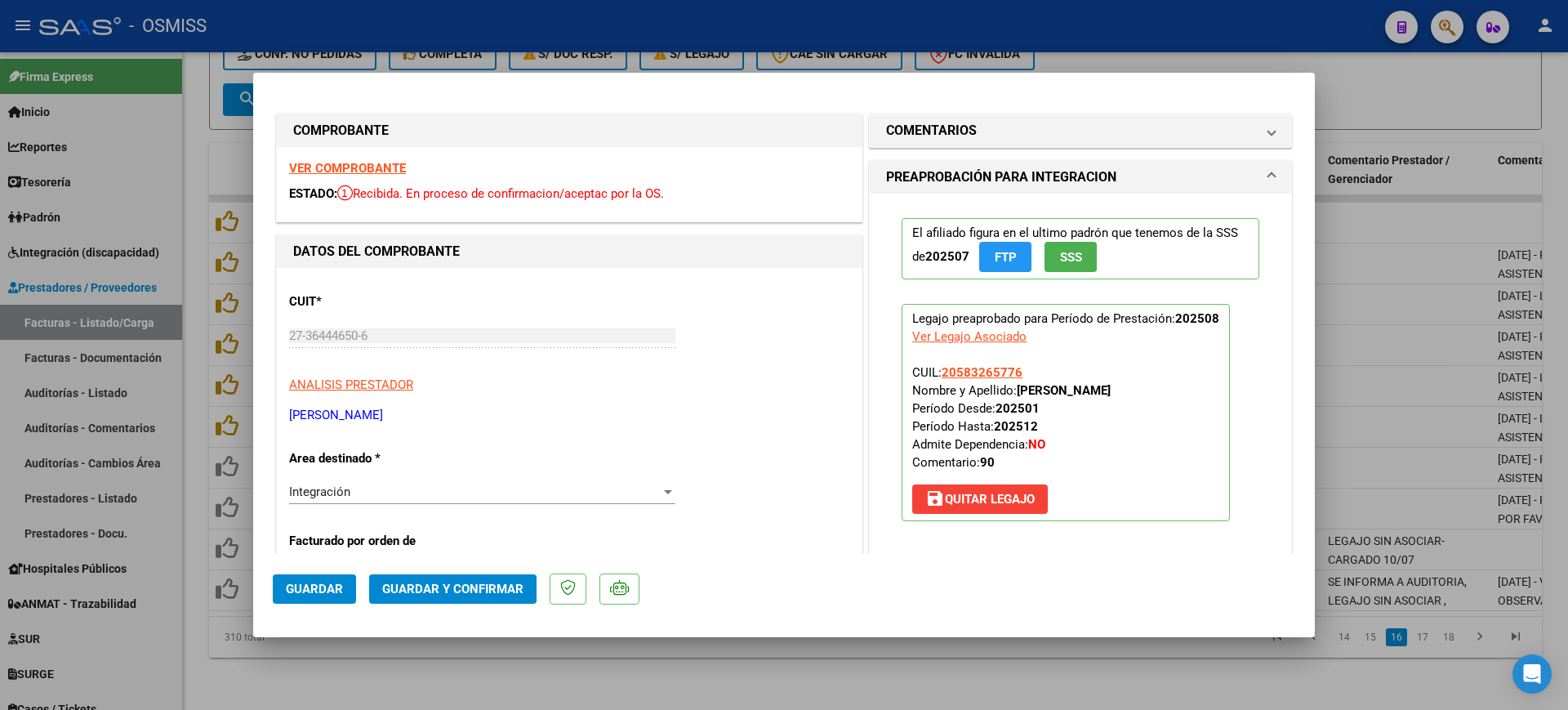
click at [331, 161] on strong "VER COMPROBANTE" at bounding box center [346, 169] width 116 height 15
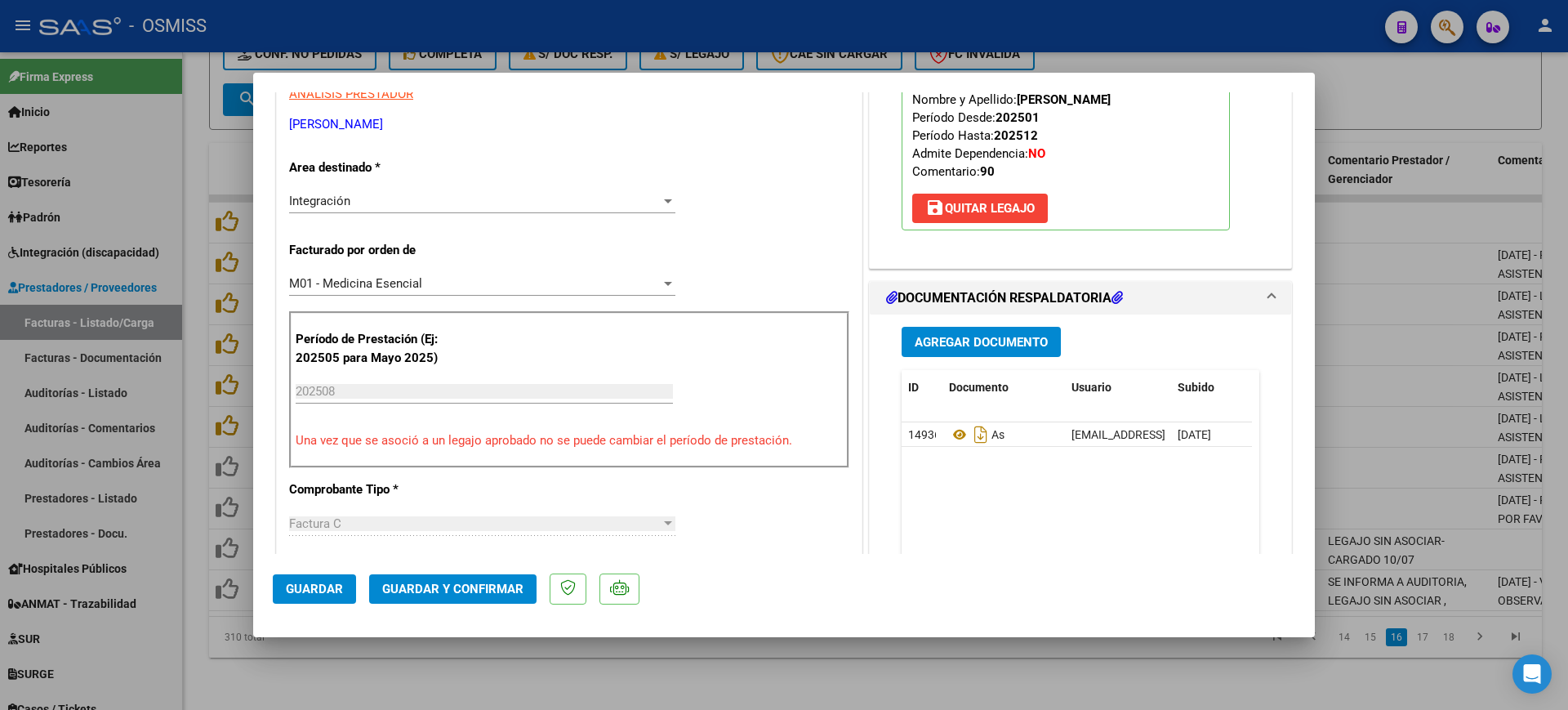
scroll to position [307, 0]
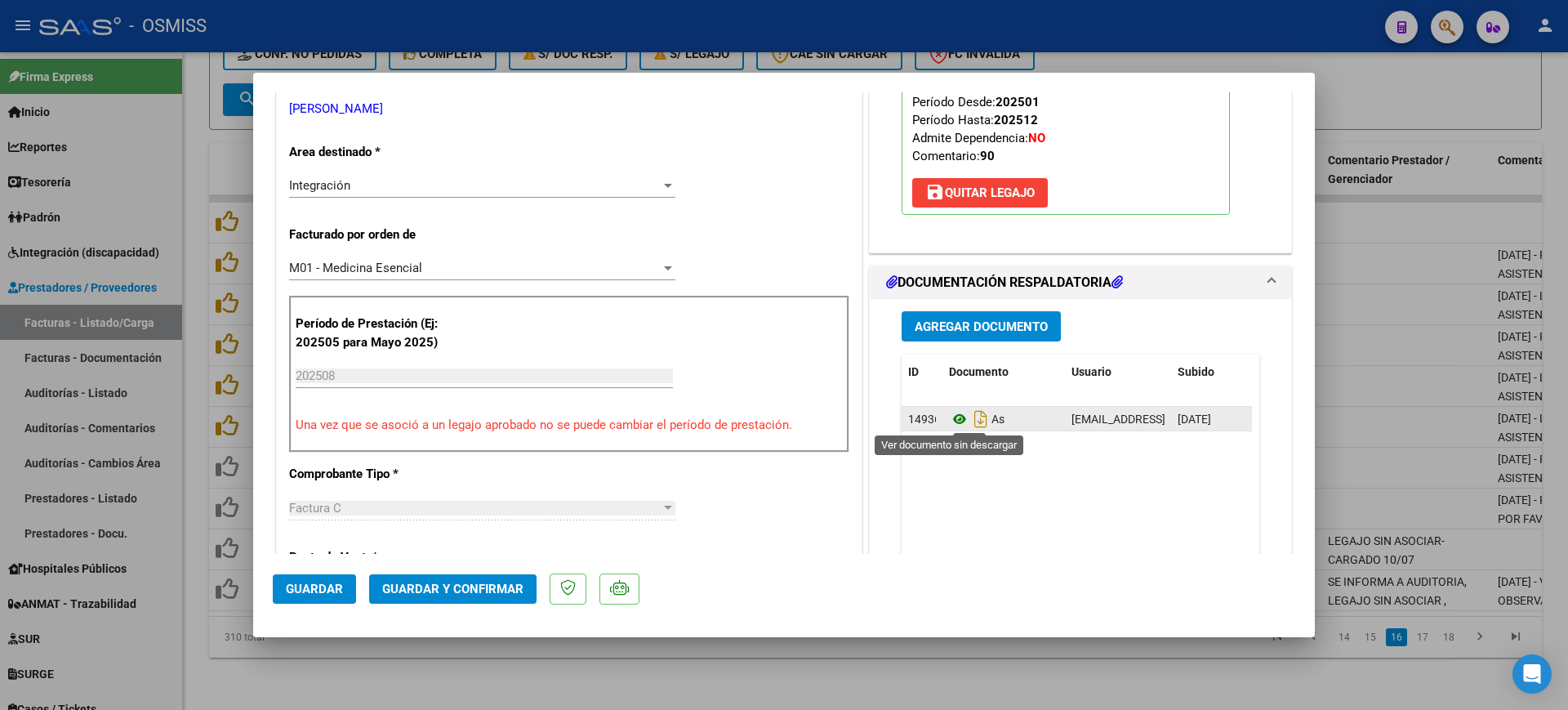
click at [950, 417] on icon at bounding box center [960, 418] width 21 height 20
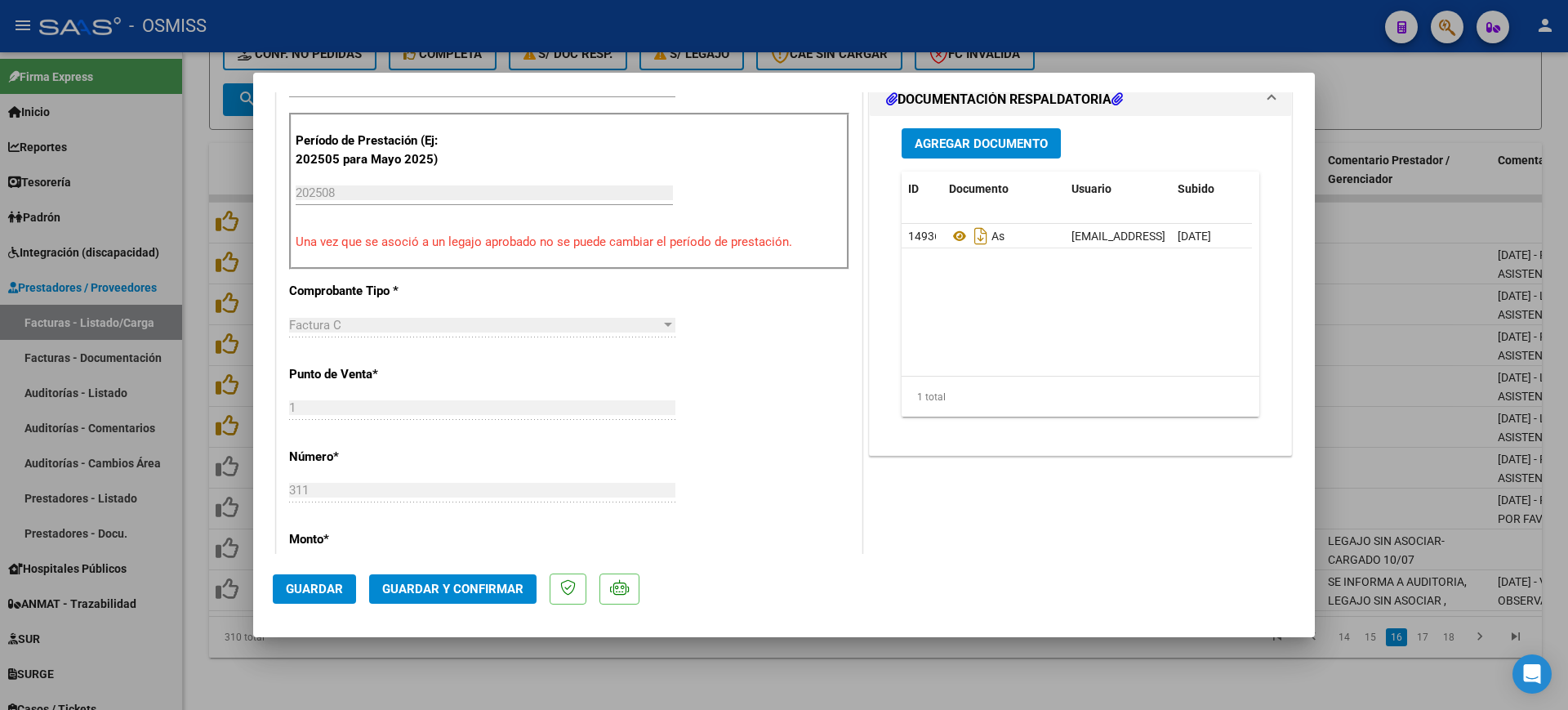
scroll to position [612, 0]
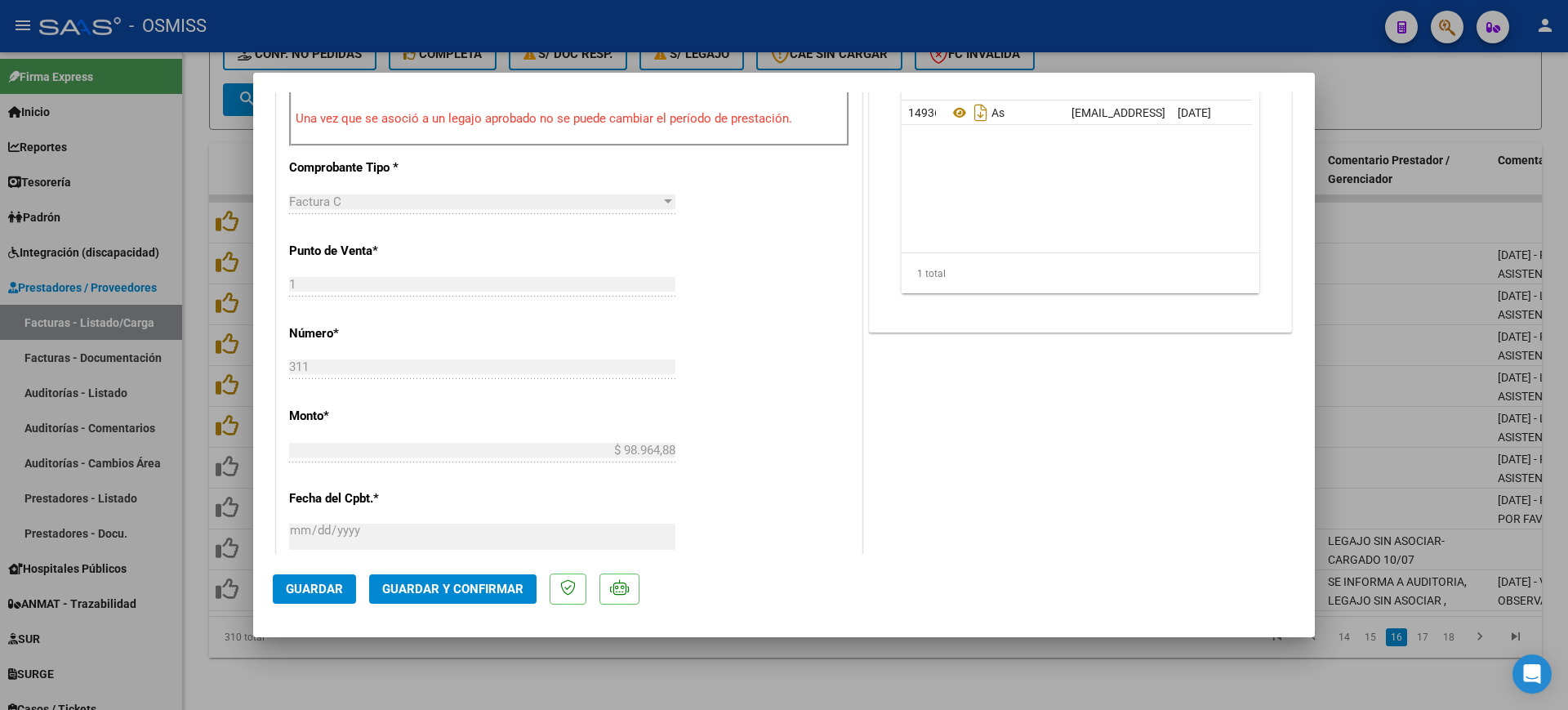
click at [506, 599] on button "Guardar y Confirmar" at bounding box center [452, 589] width 167 height 29
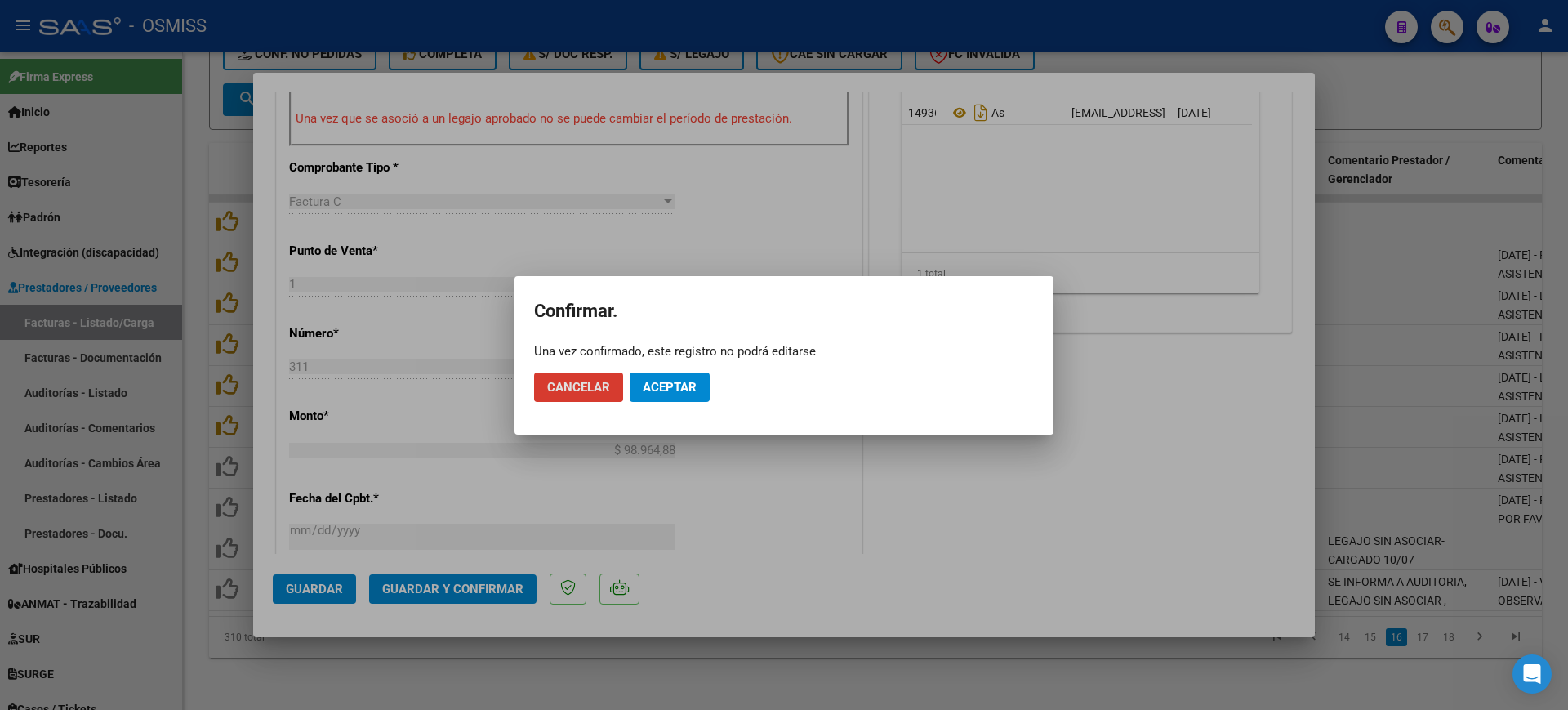
click at [664, 391] on span "Aceptar" at bounding box center [669, 387] width 54 height 15
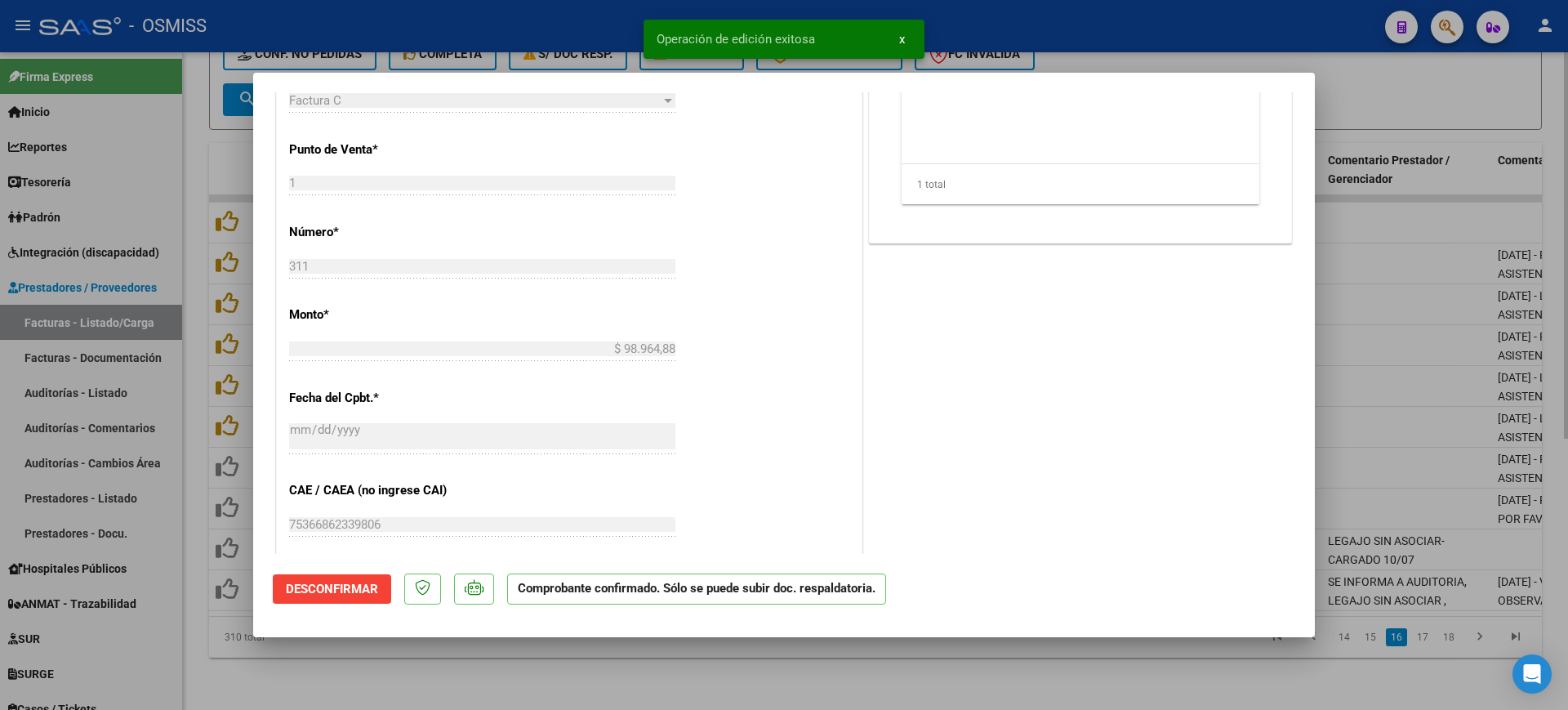
click at [674, 668] on div at bounding box center [784, 355] width 1568 height 710
type input "$ 0,00"
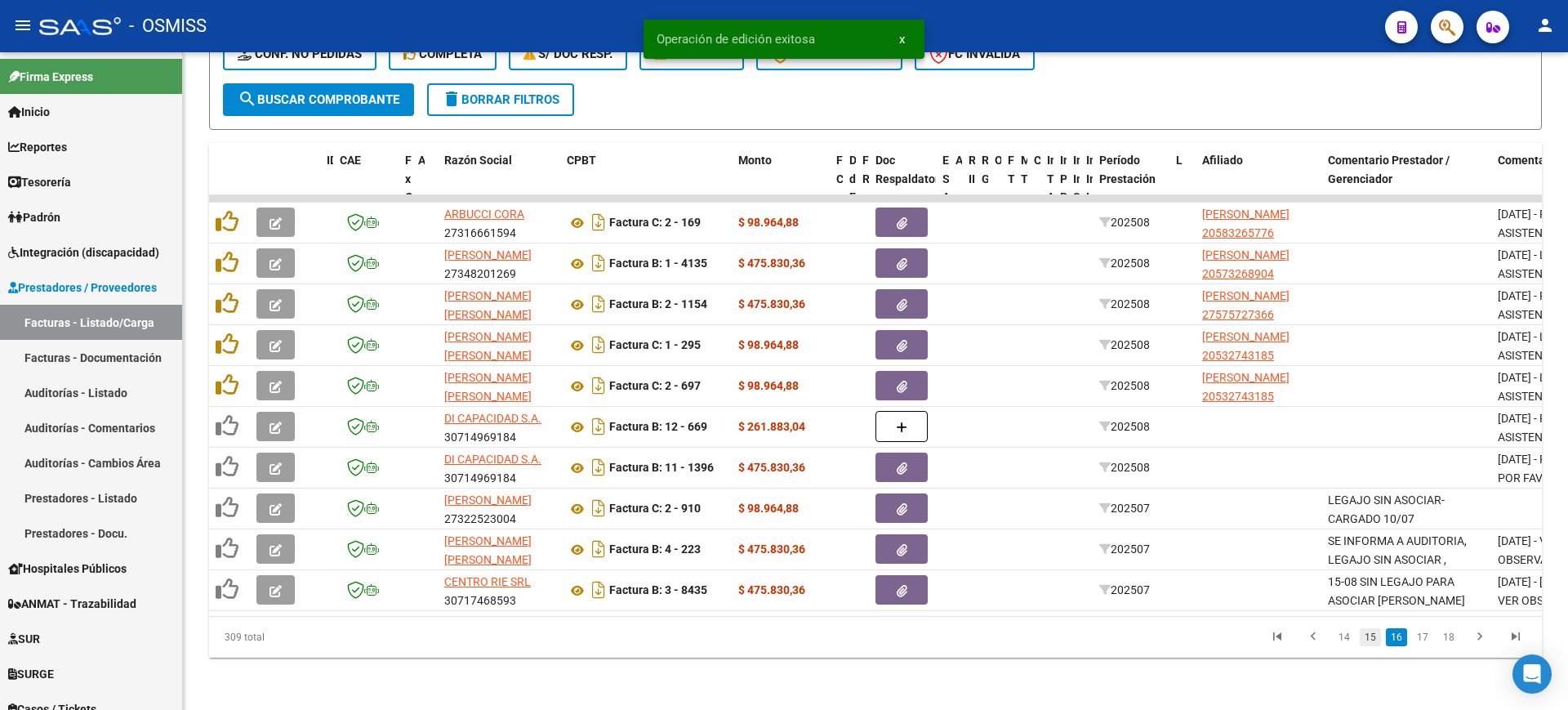
click at [1363, 637] on link "15" at bounding box center [1370, 637] width 21 height 18
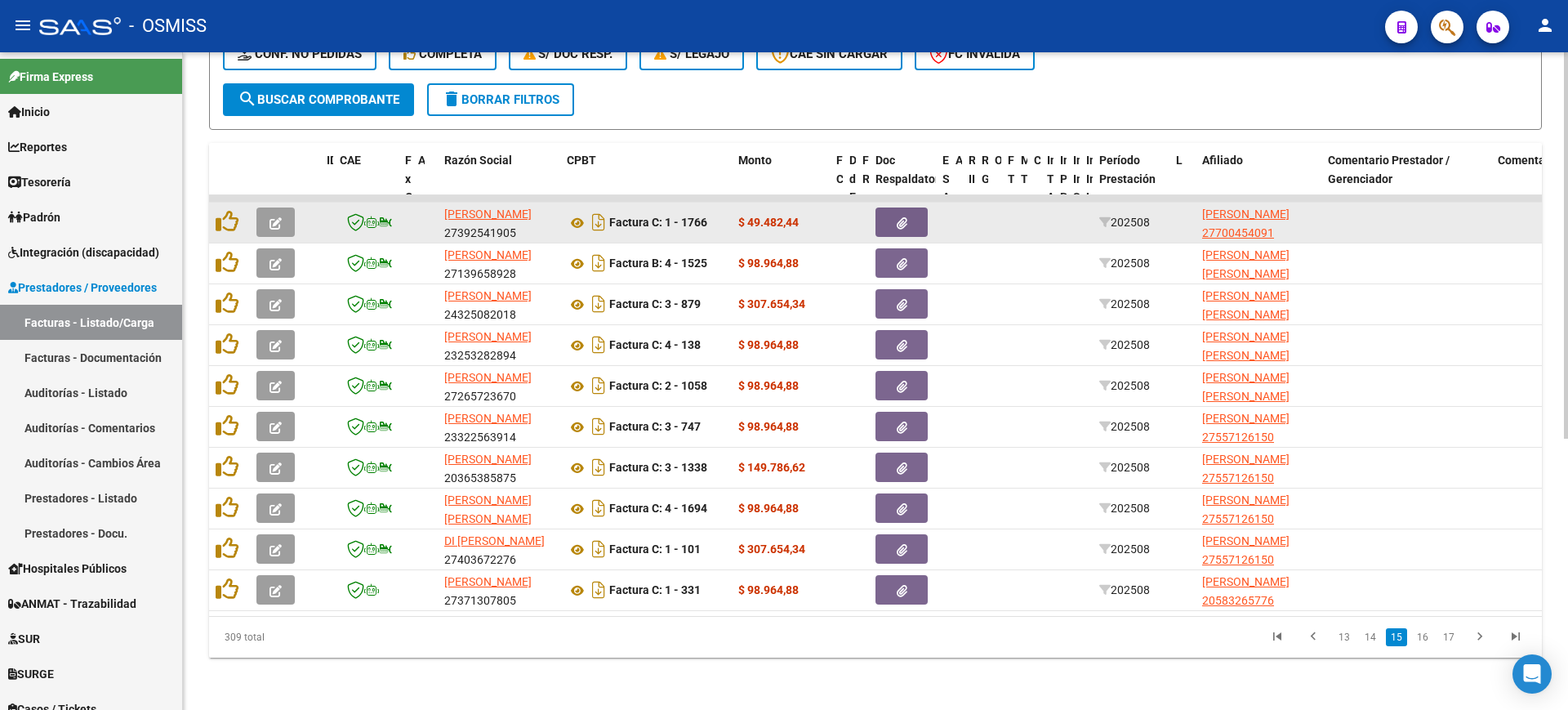
click at [277, 215] on span "button" at bounding box center [275, 222] width 12 height 15
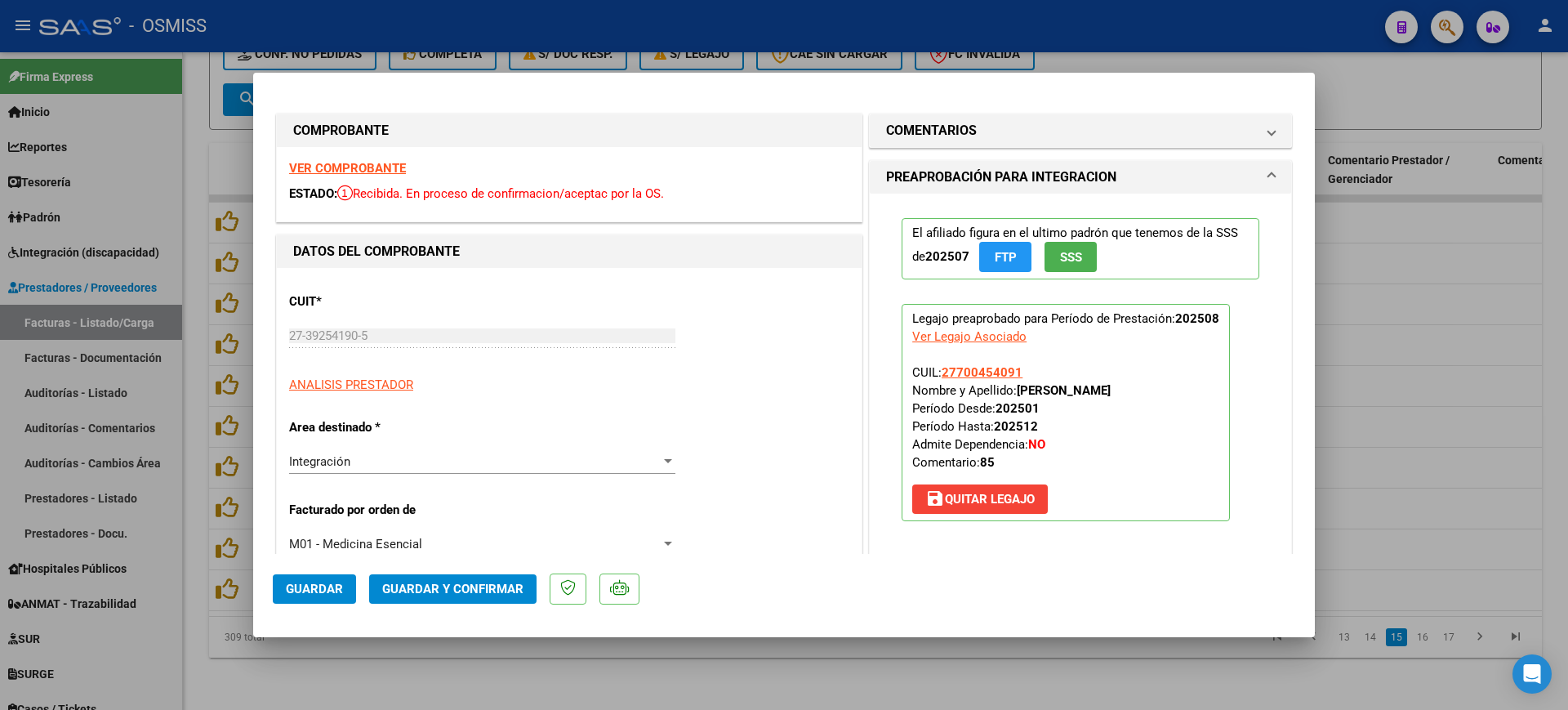
click at [345, 163] on strong "VER COMPROBANTE" at bounding box center [346, 169] width 116 height 15
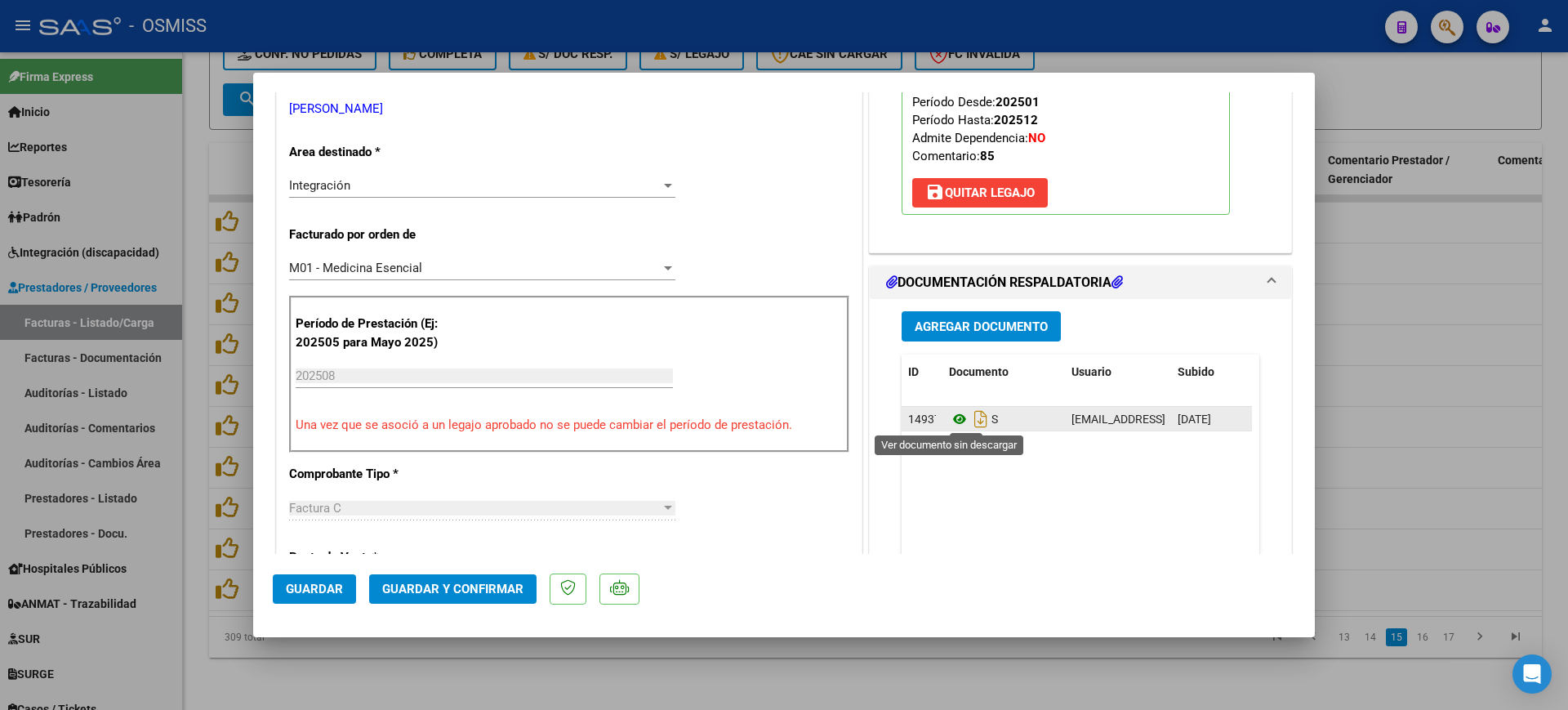
click at [949, 420] on icon at bounding box center [960, 418] width 21 height 20
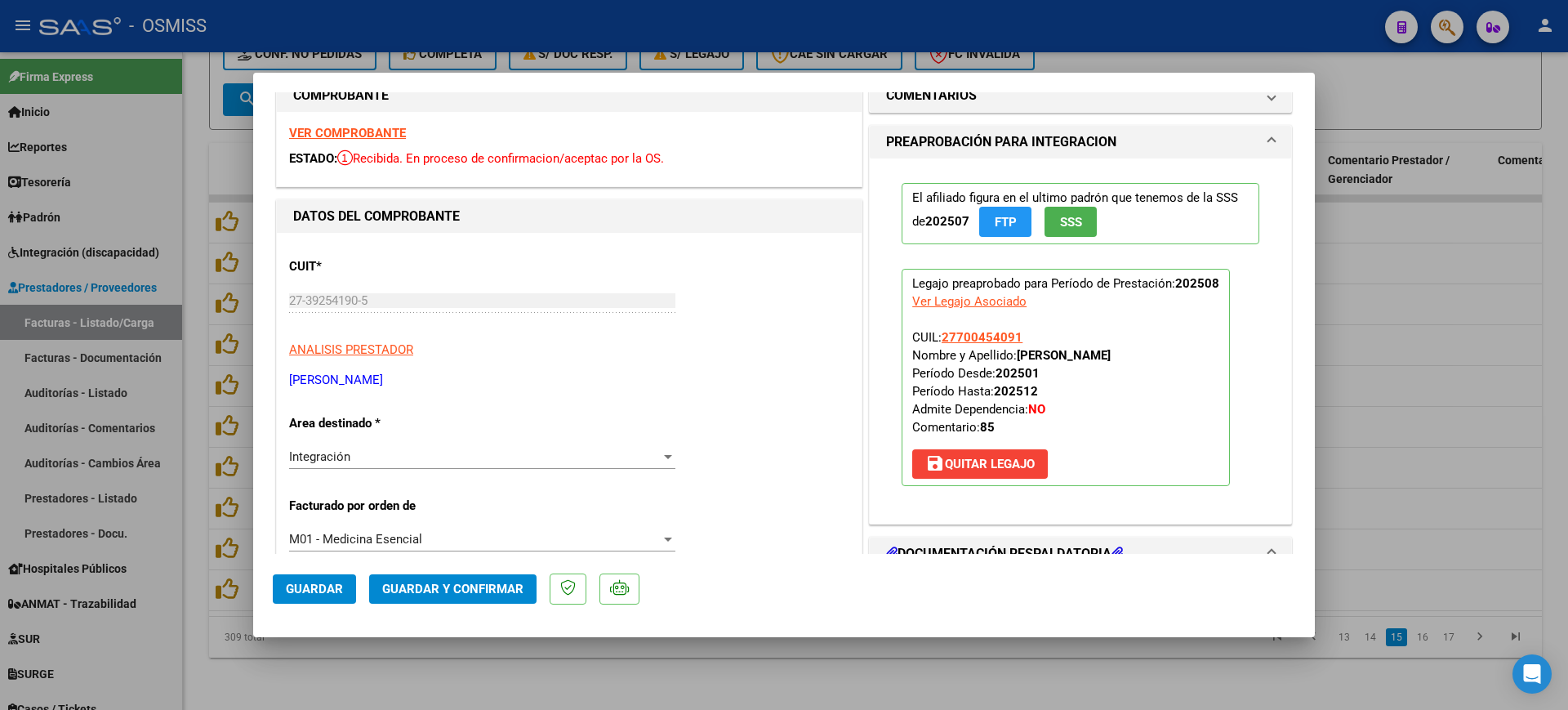
scroll to position [0, 0]
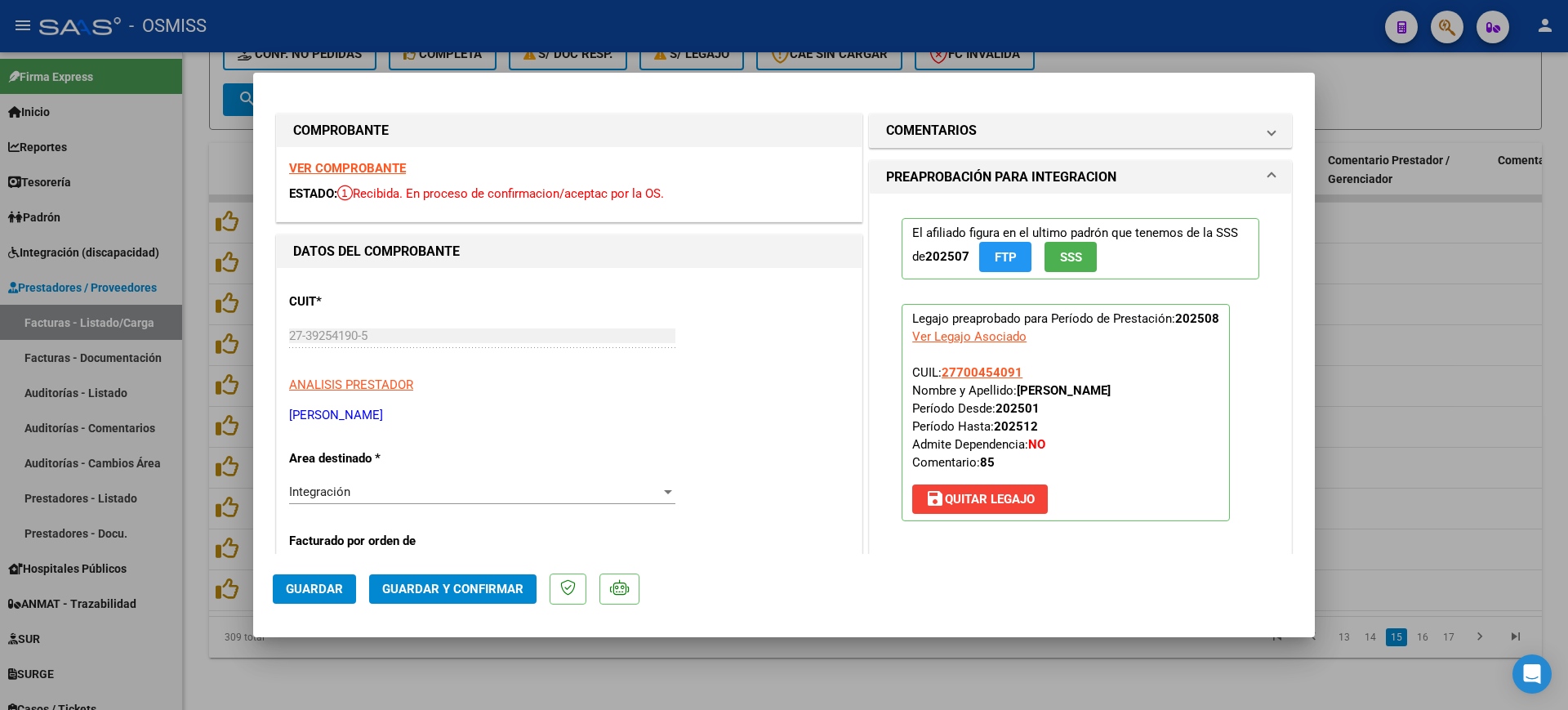
click at [950, 133] on h1 "COMENTARIOS" at bounding box center [931, 131] width 91 height 20
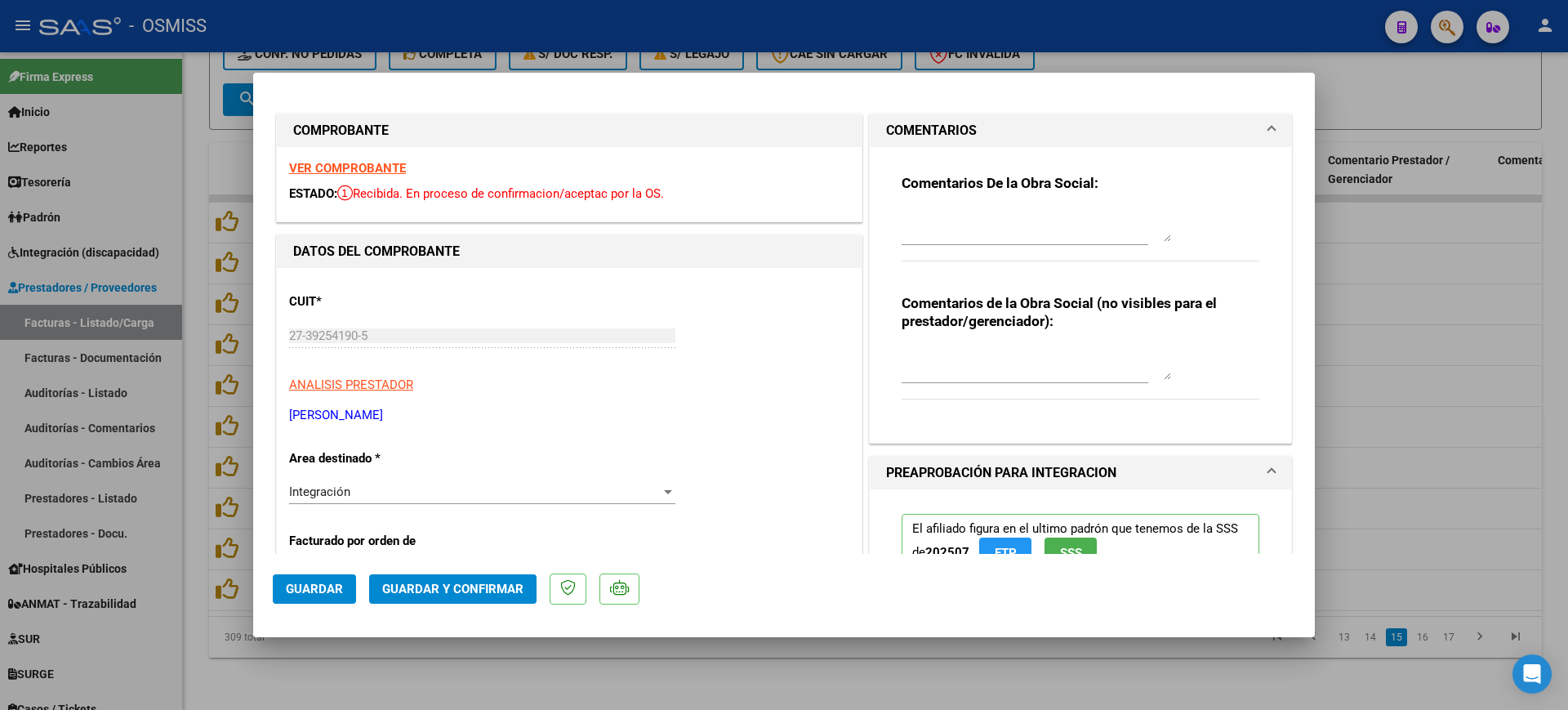
click at [957, 195] on div "Comentarios De la Obra Social:" at bounding box center [1081, 226] width 358 height 105
click at [960, 218] on textarea at bounding box center [1036, 225] width 270 height 33
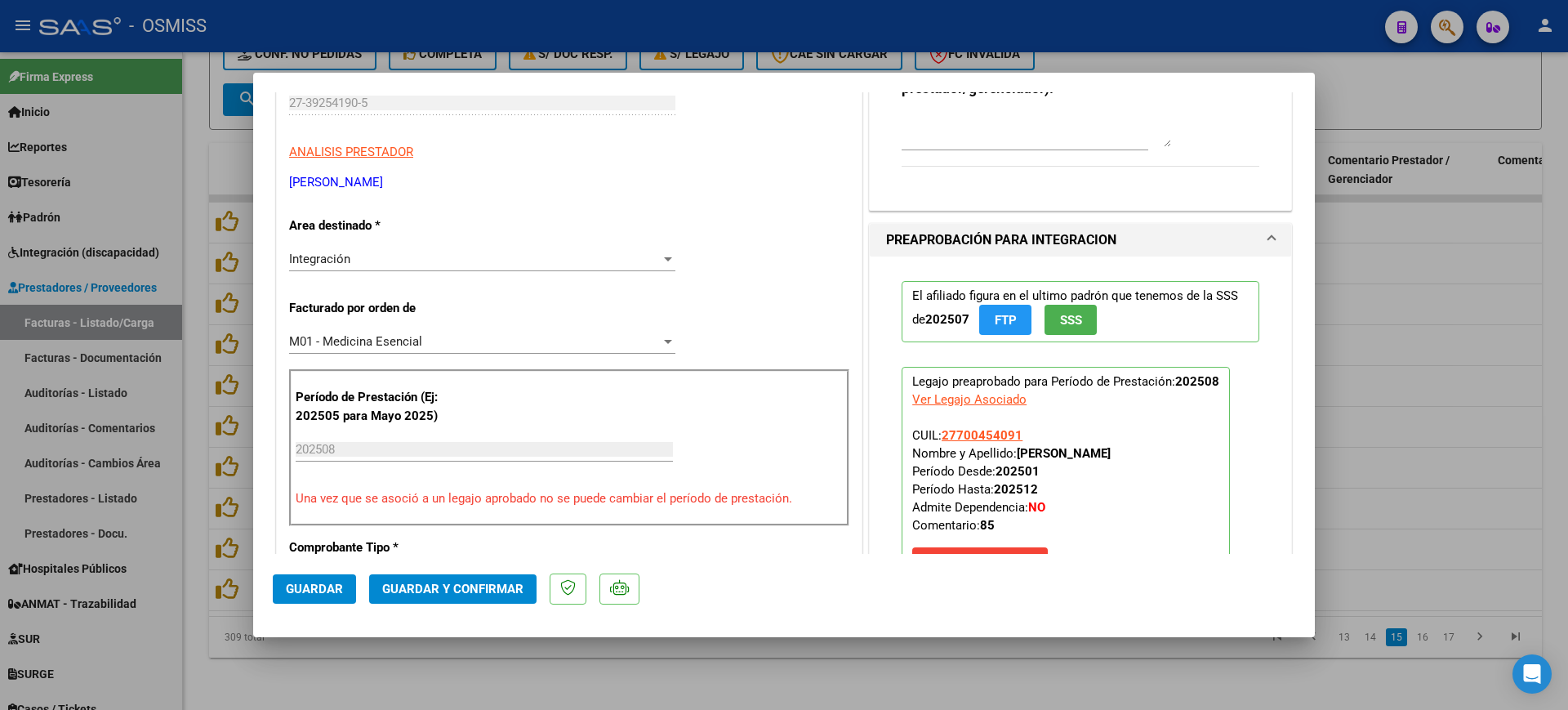
scroll to position [510, 0]
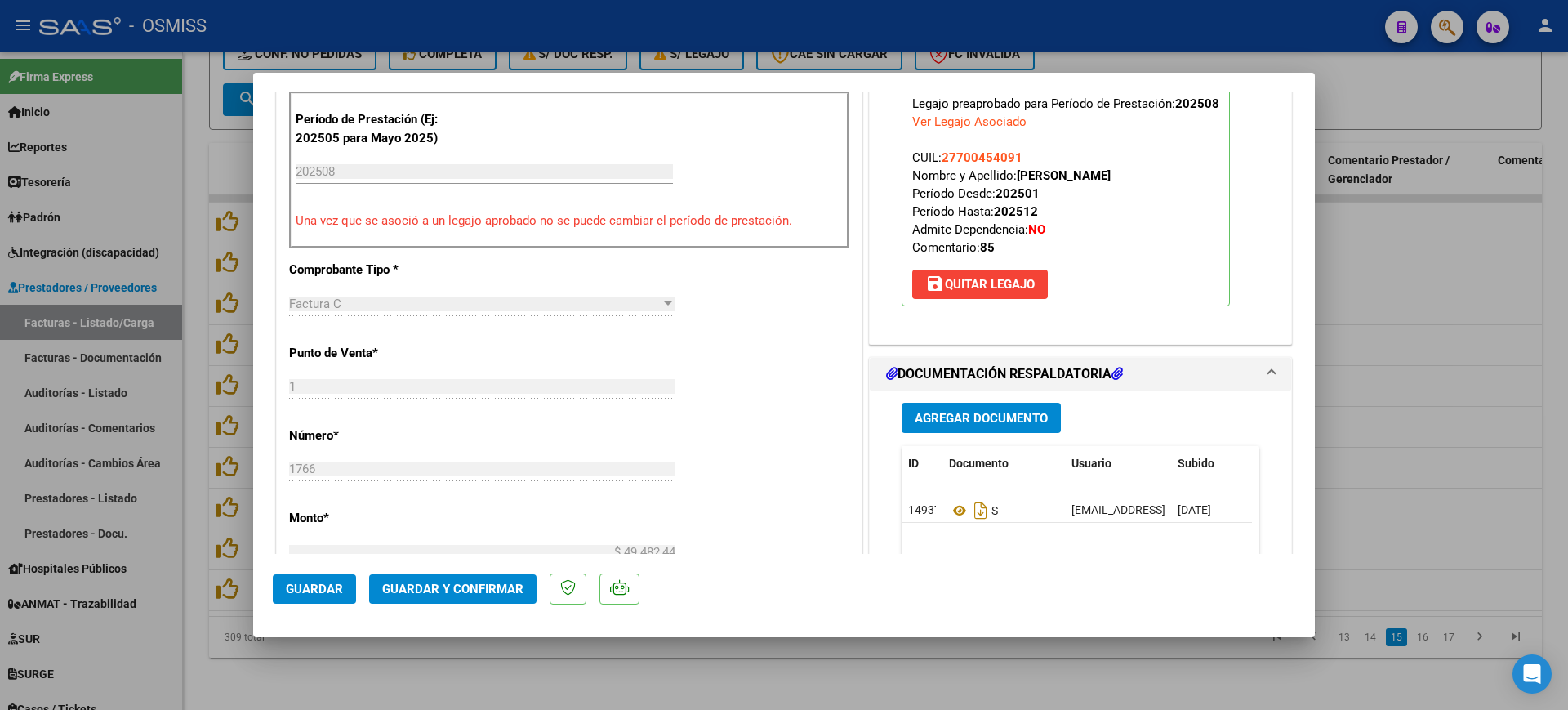
type textarea "85"
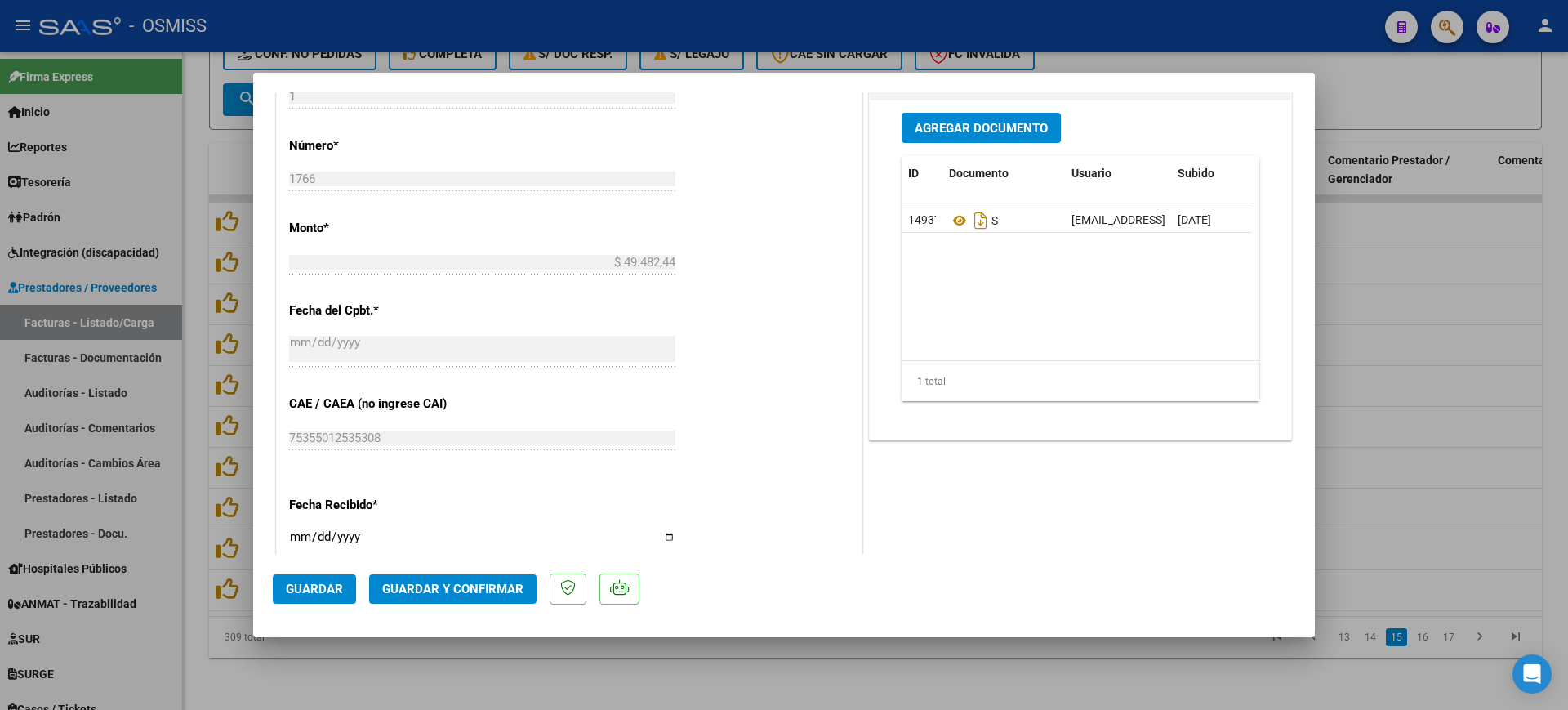
scroll to position [817, 0]
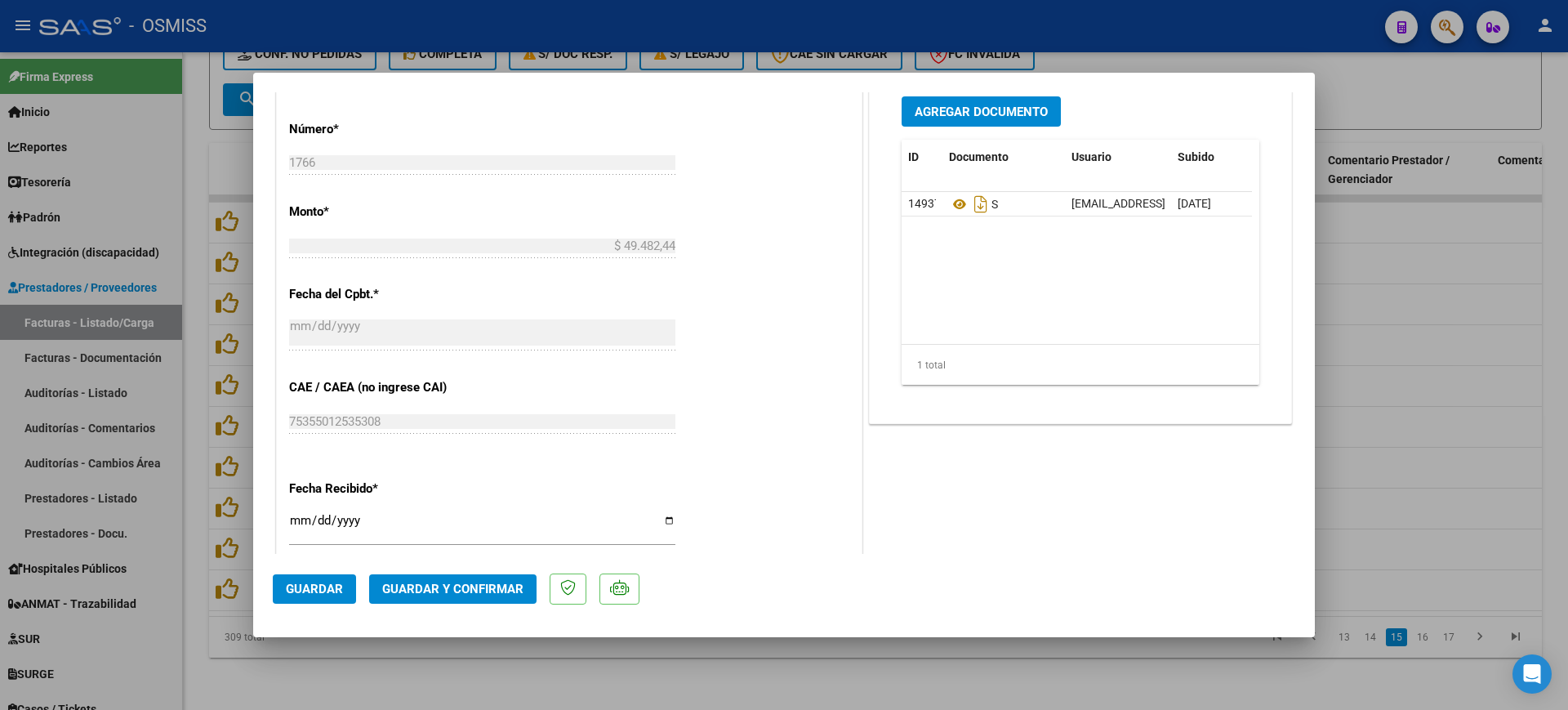
click at [464, 593] on span "Guardar y Confirmar" at bounding box center [452, 589] width 141 height 15
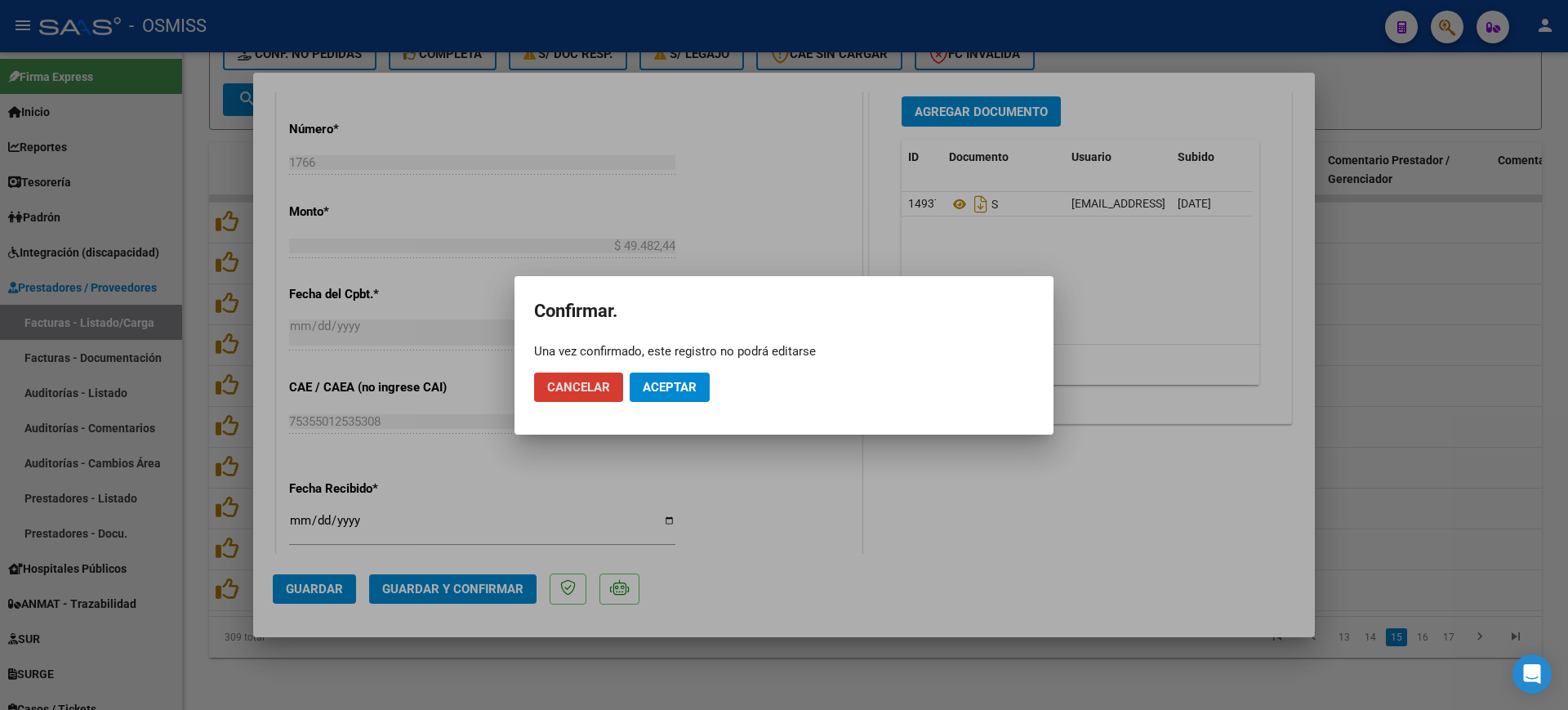
click at [678, 376] on button "Aceptar" at bounding box center [669, 386] width 80 height 29
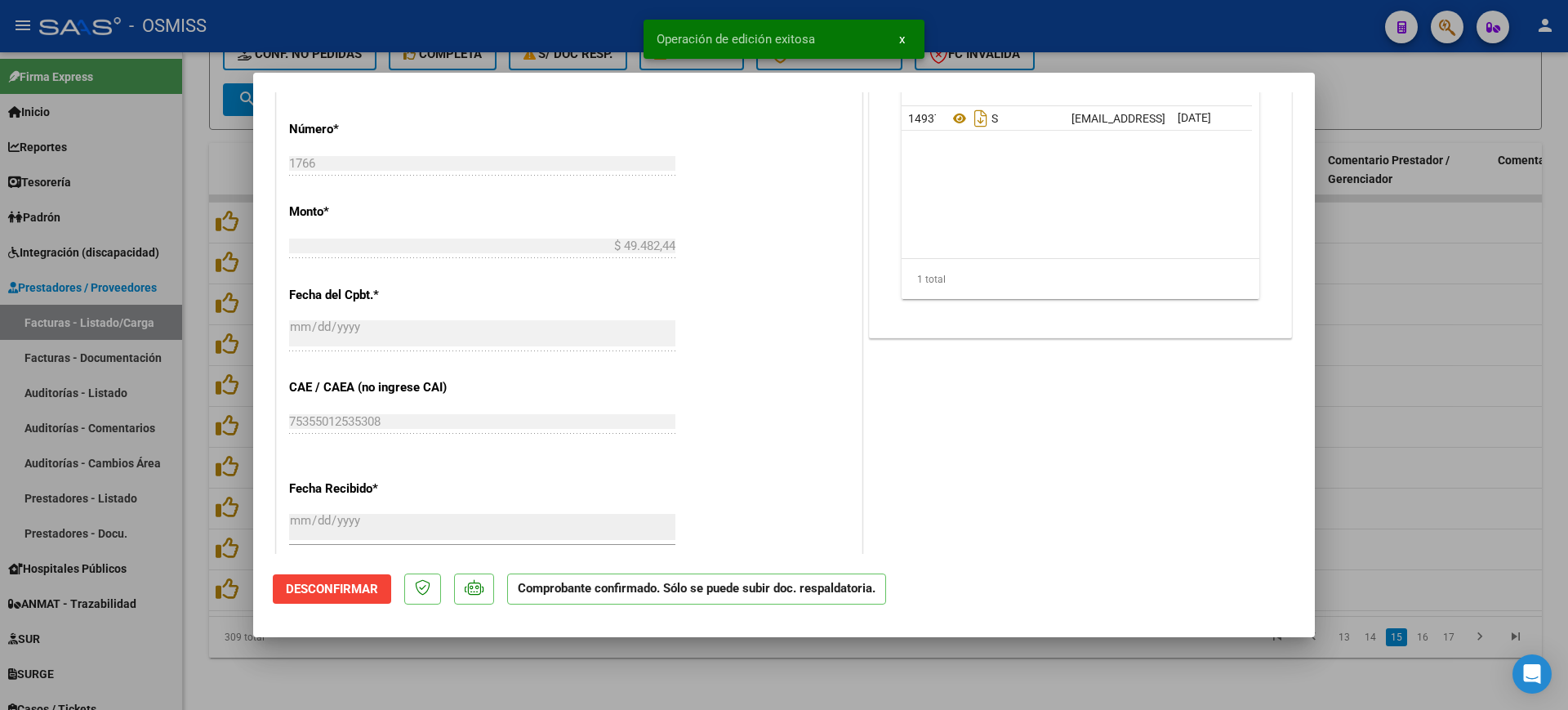
click at [636, 666] on div at bounding box center [784, 355] width 1568 height 710
type input "$ 0,00"
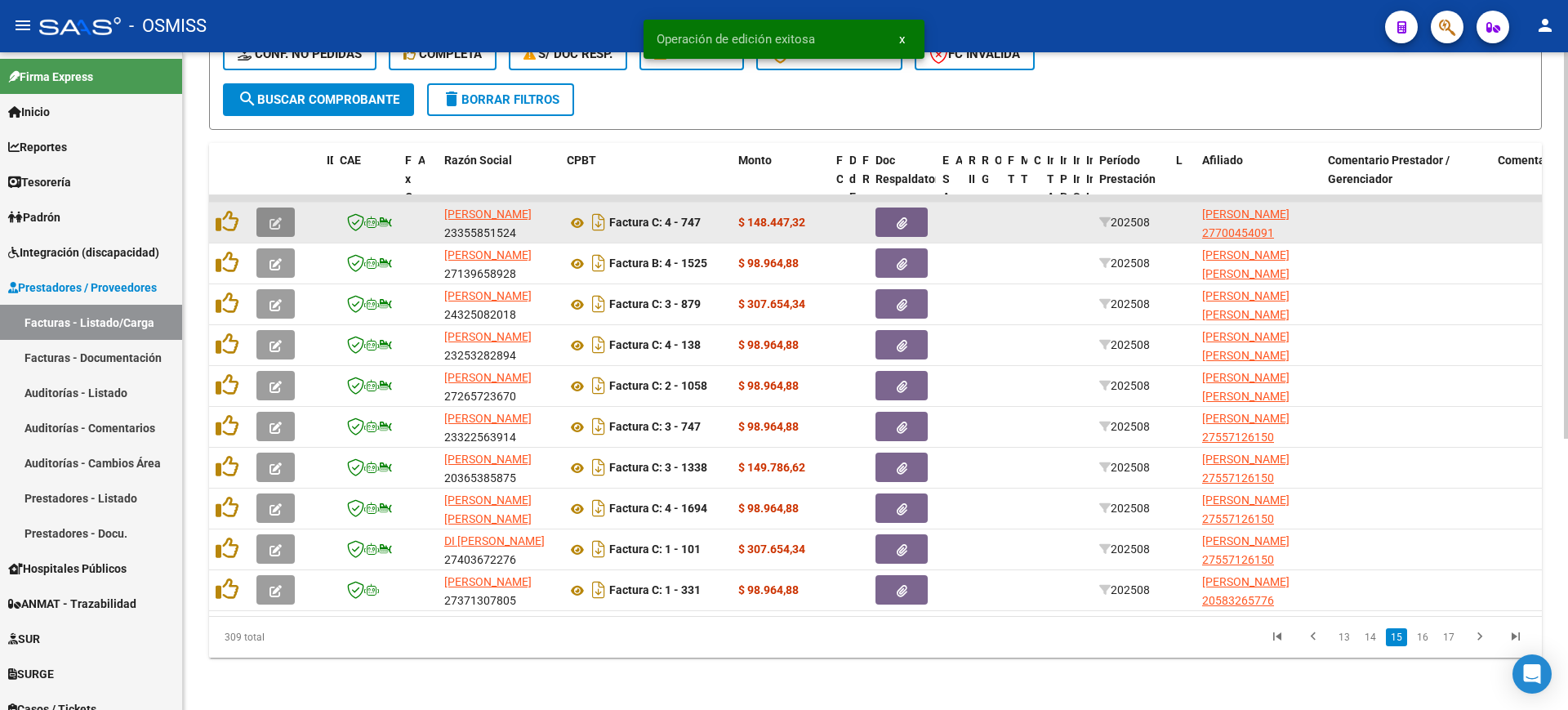
click at [288, 207] on button "button" at bounding box center [275, 222] width 39 height 29
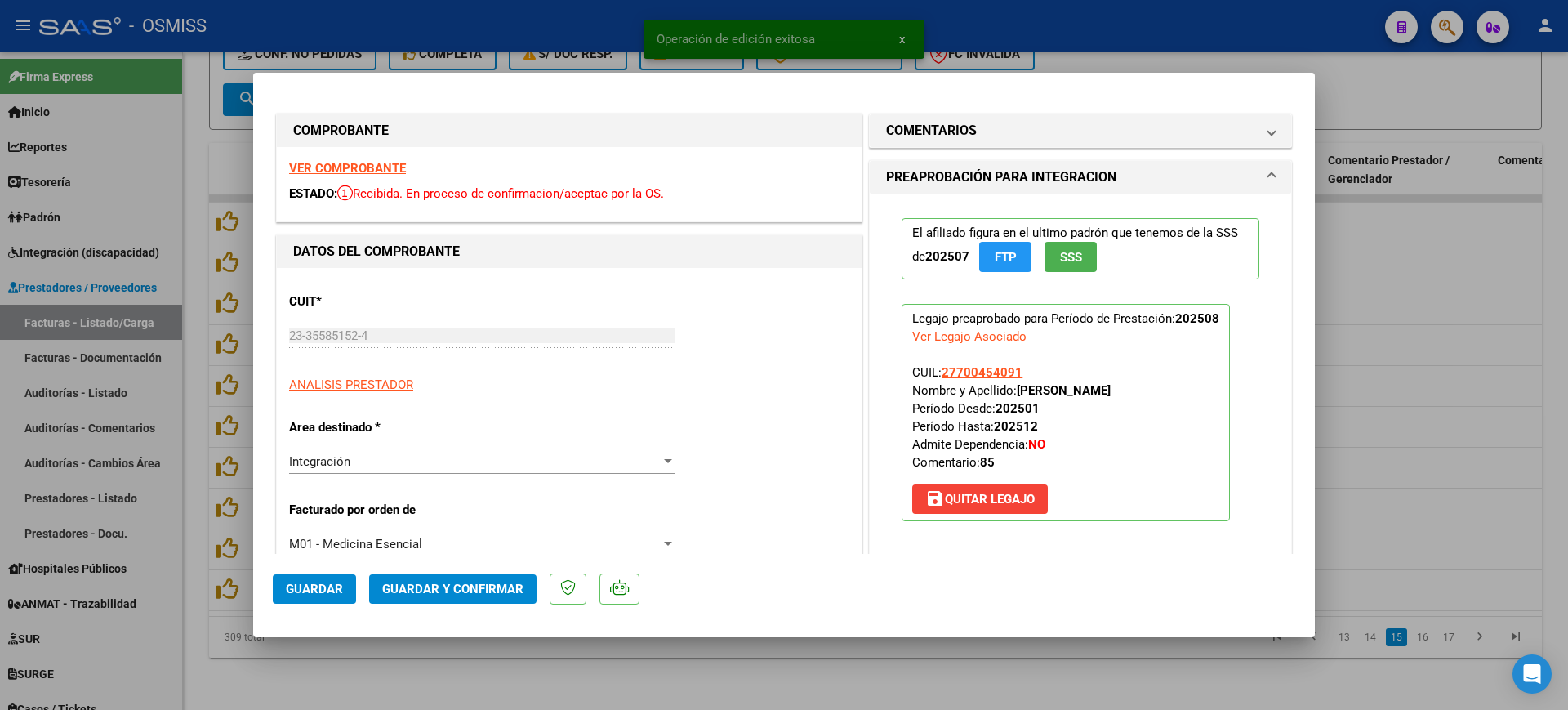
click at [325, 163] on strong "VER COMPROBANTE" at bounding box center [346, 169] width 116 height 15
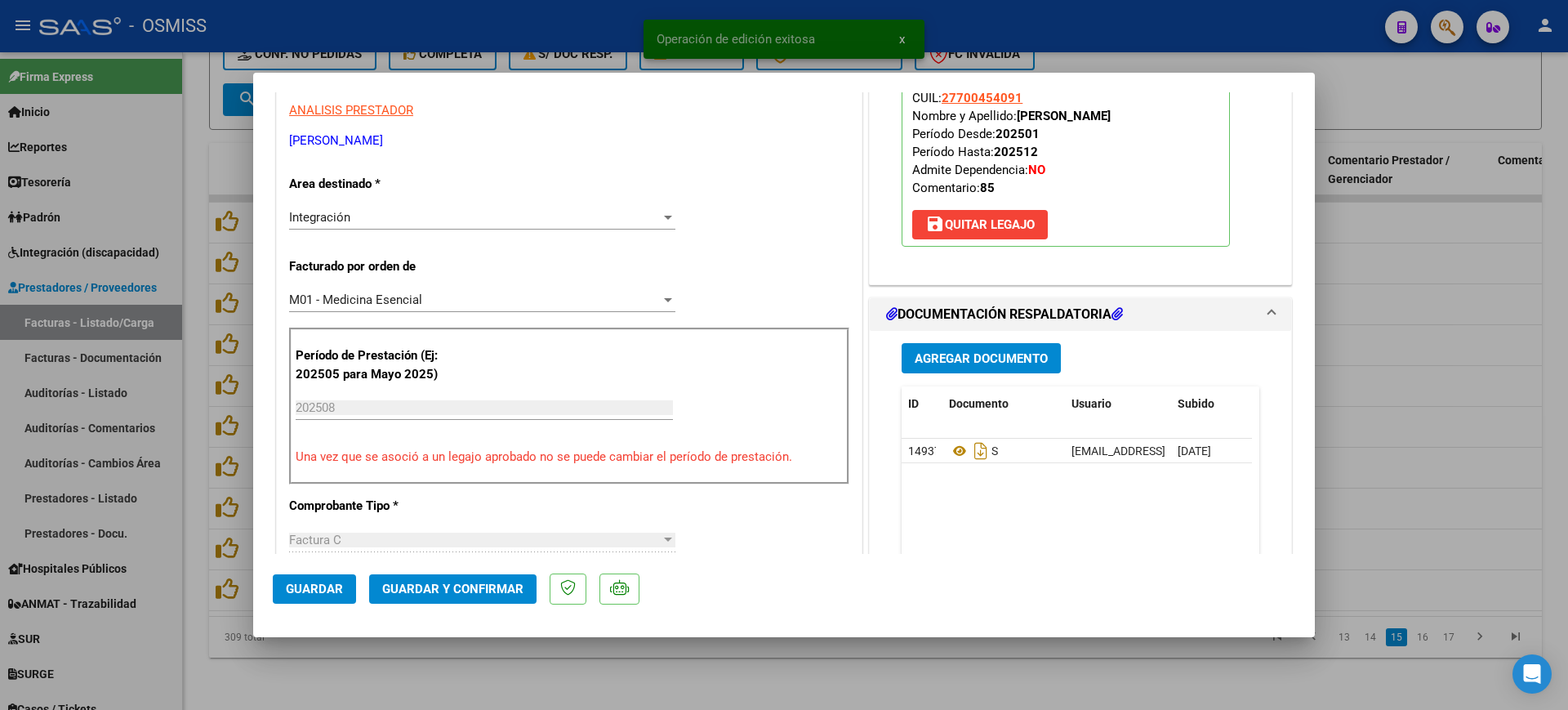
scroll to position [307, 0]
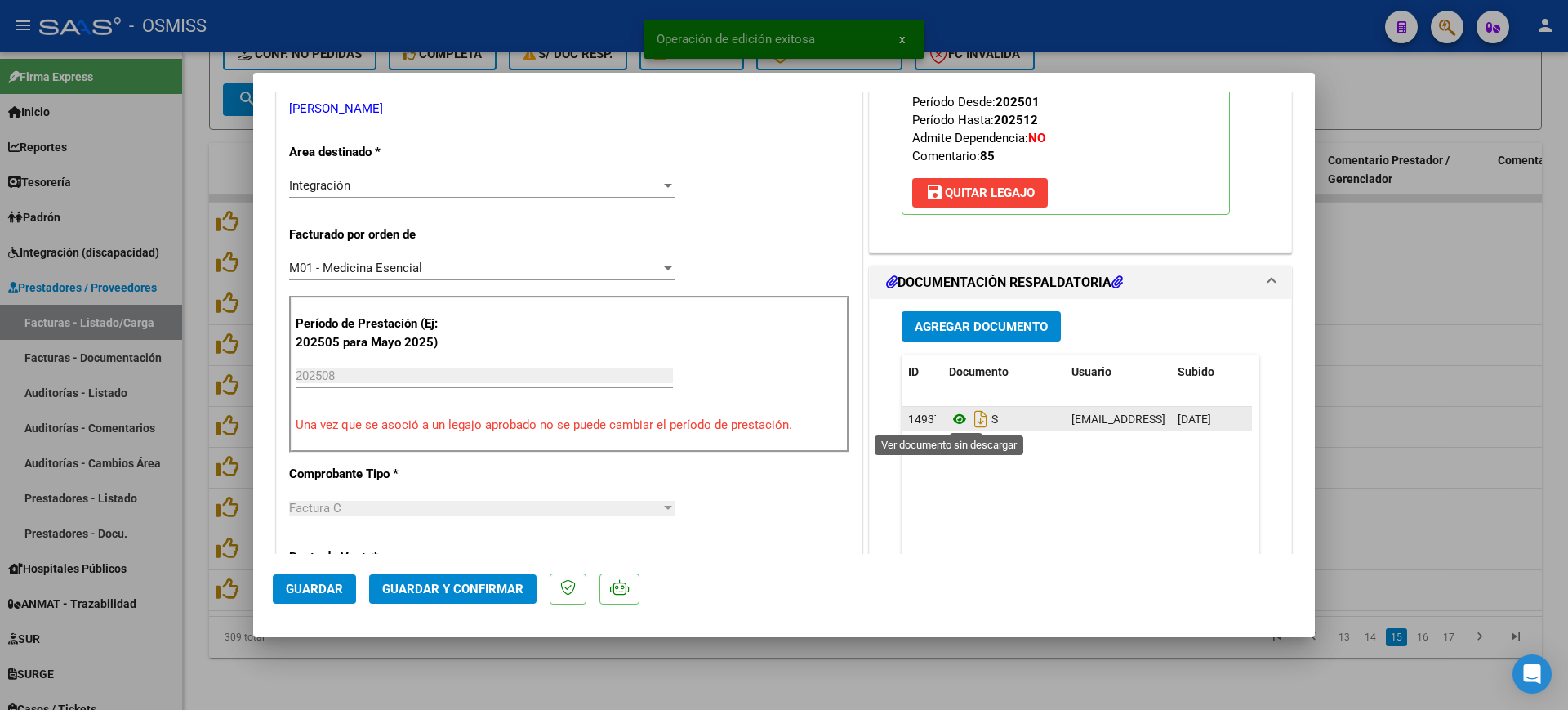
click at [958, 417] on icon at bounding box center [960, 418] width 21 height 20
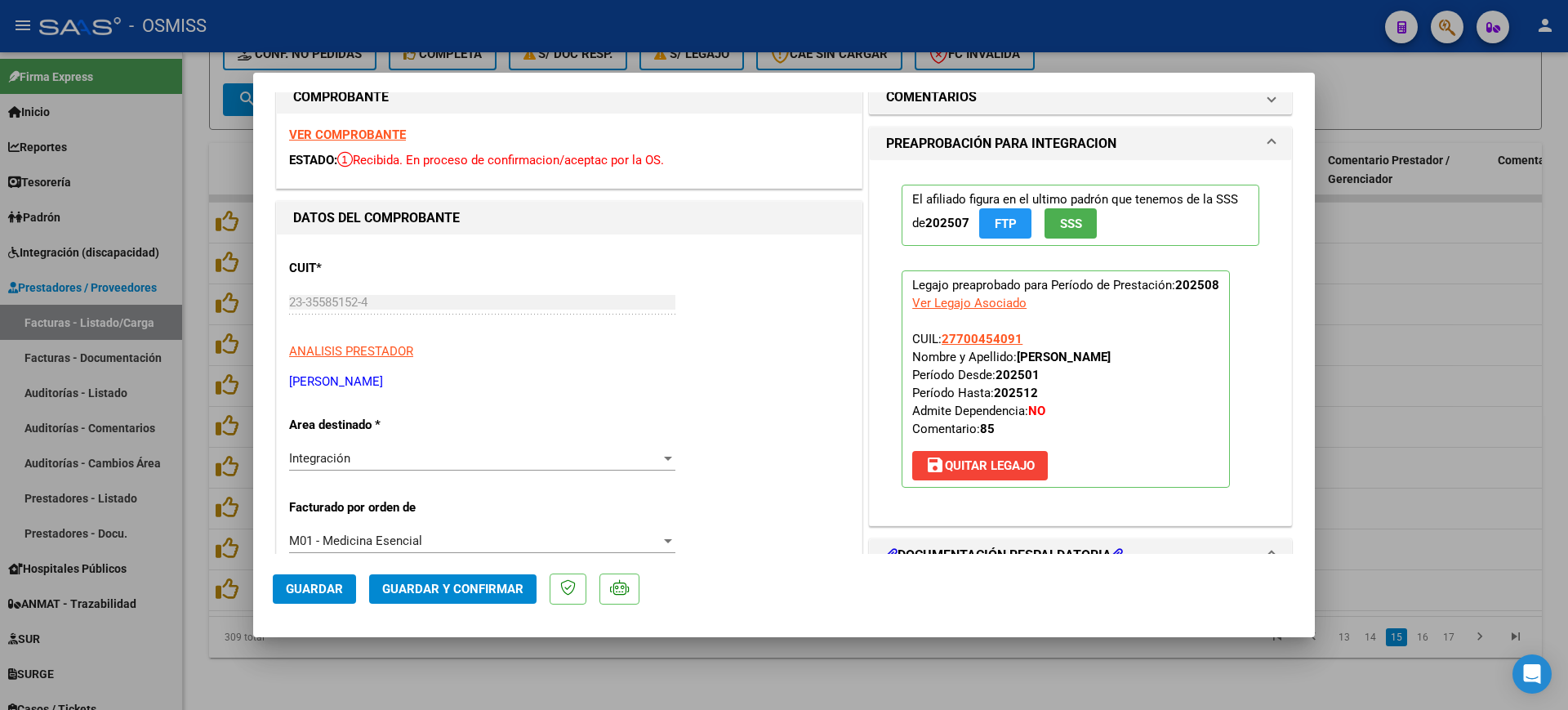
scroll to position [0, 0]
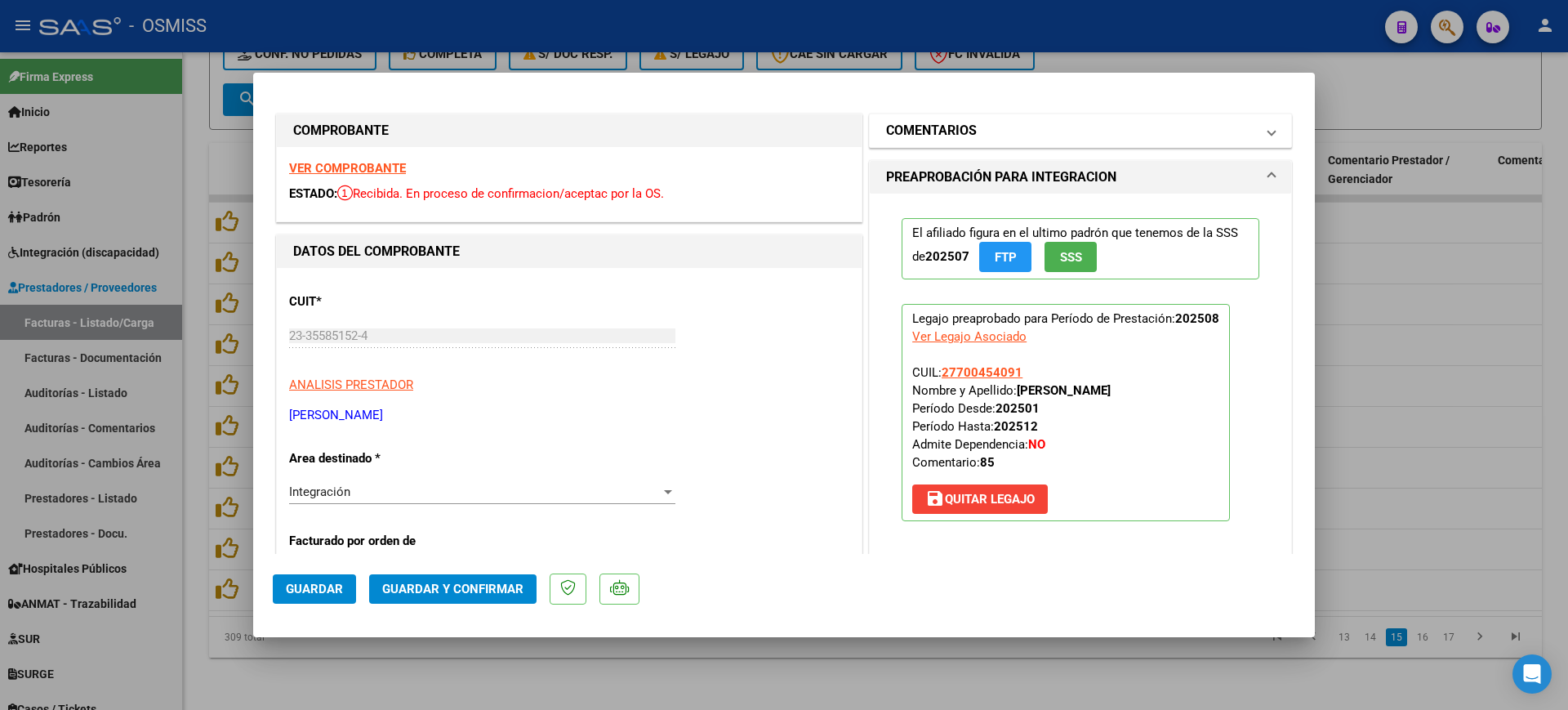
click at [933, 138] on h1 "COMENTARIOS" at bounding box center [931, 131] width 91 height 20
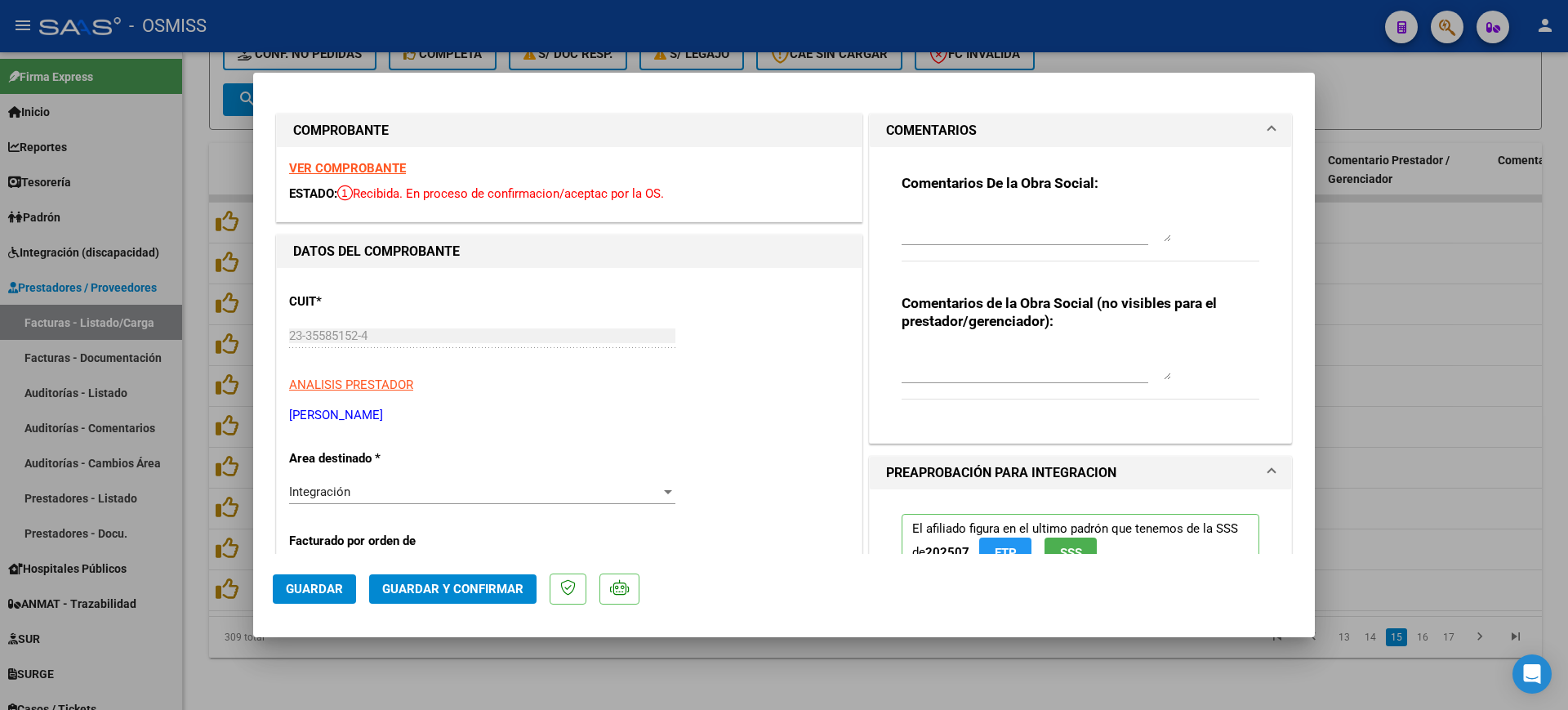
click at [941, 200] on div "Comentarios De la Obra Social:" at bounding box center [1081, 226] width 358 height 105
click at [958, 221] on textarea at bounding box center [1036, 225] width 270 height 33
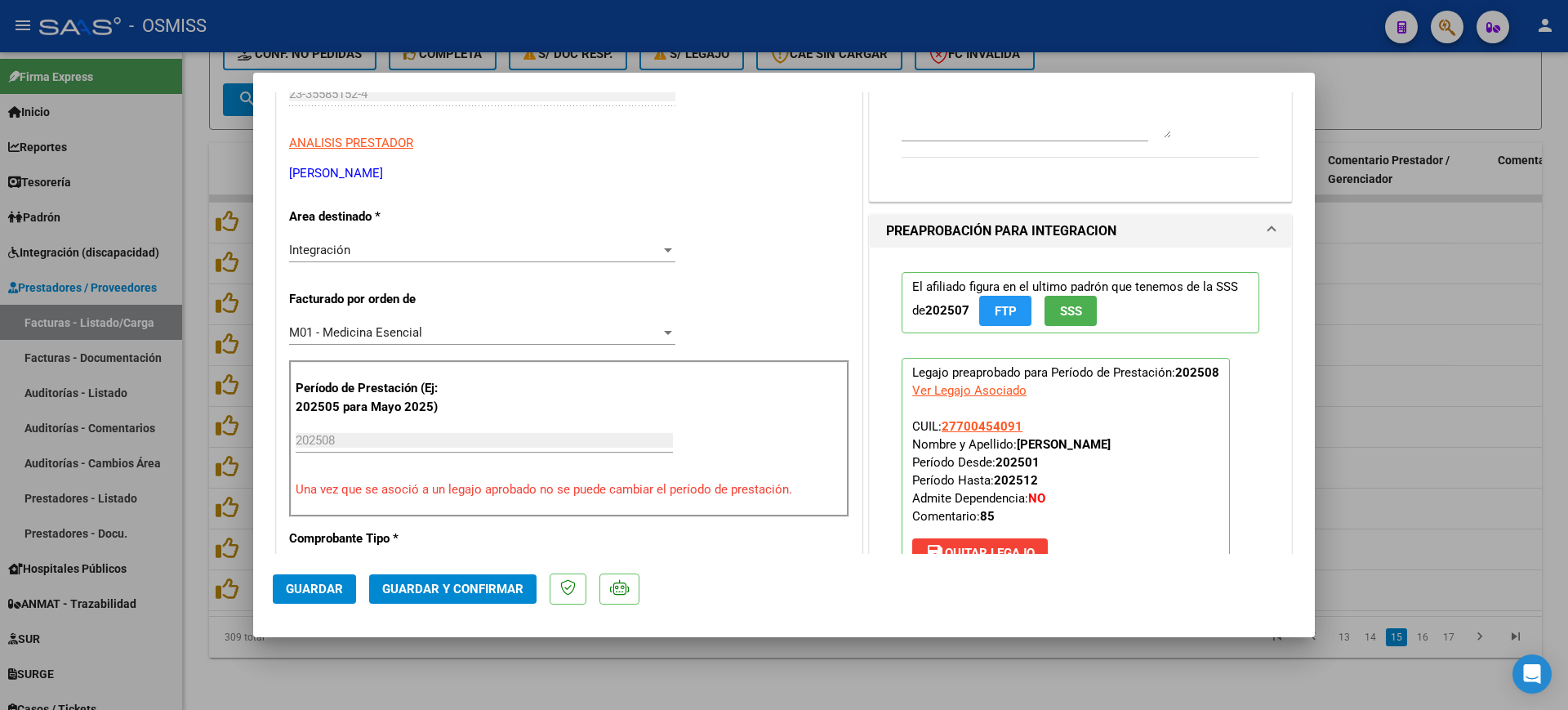
scroll to position [408, 0]
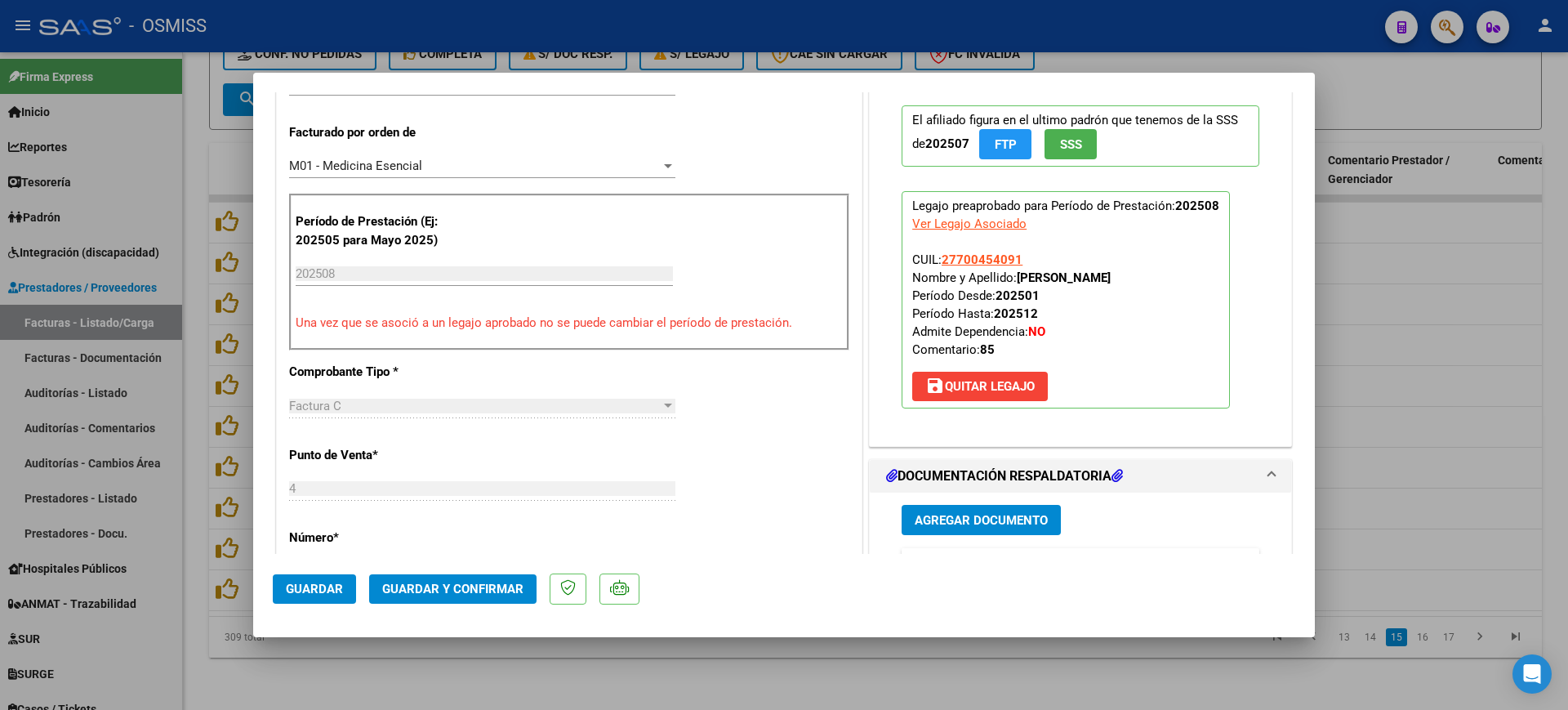
type textarea "85"
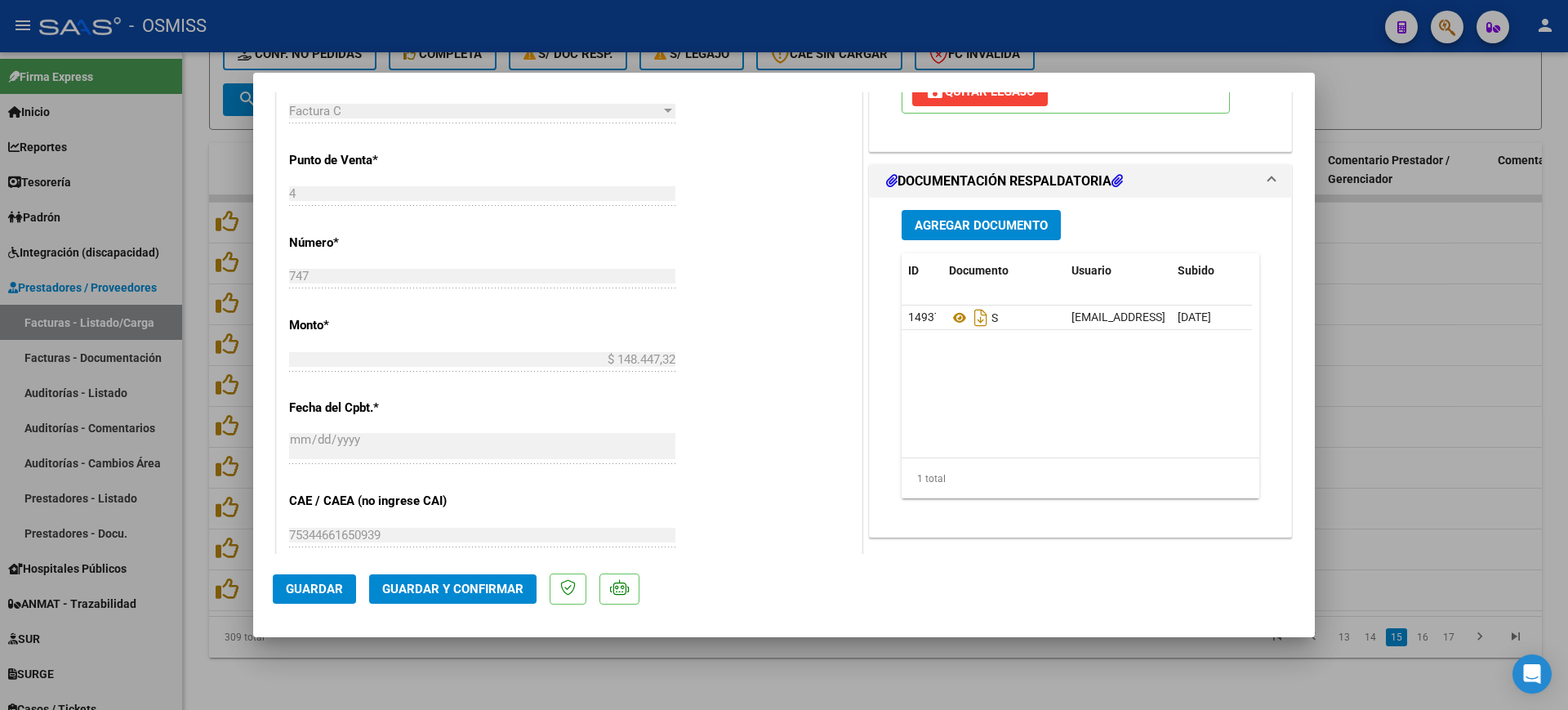
scroll to position [715, 0]
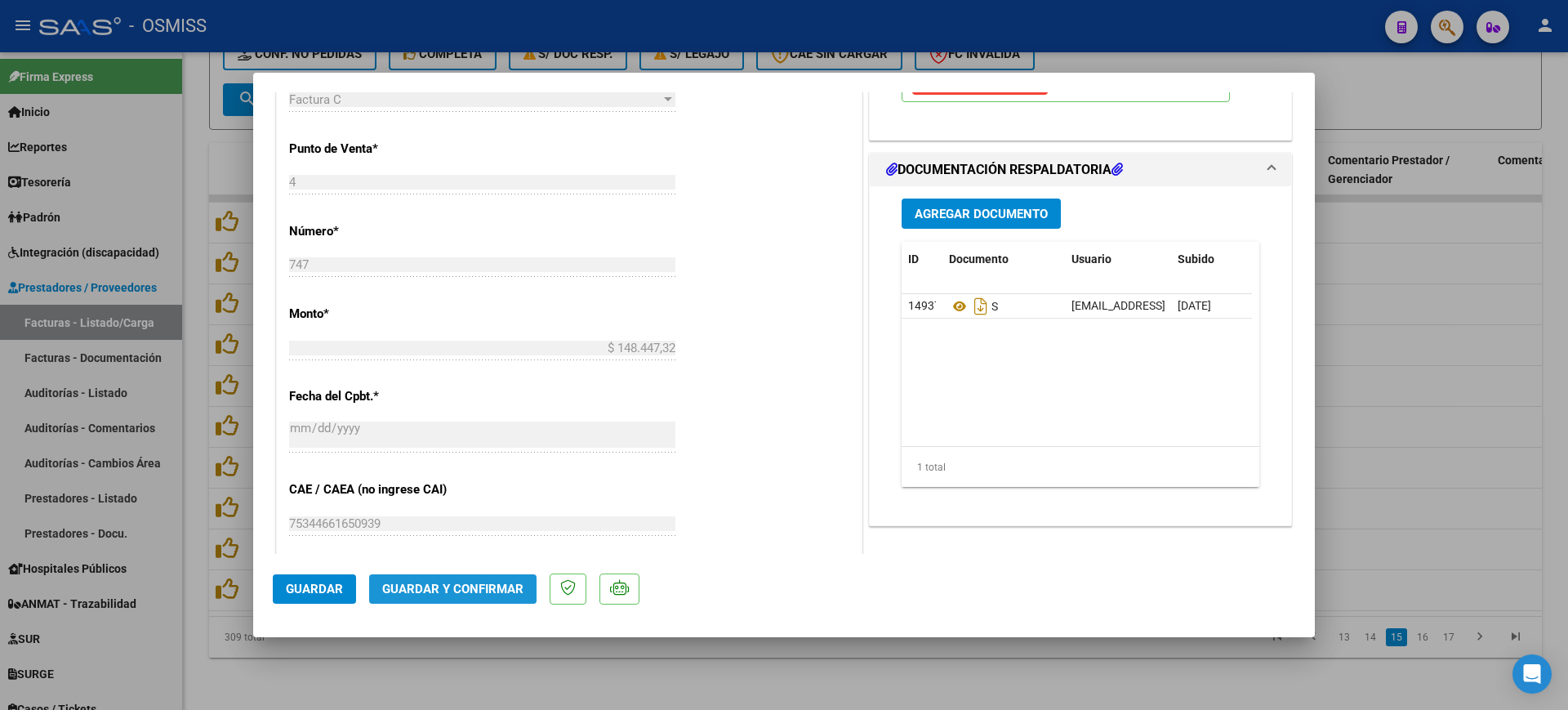
click at [469, 594] on span "Guardar y Confirmar" at bounding box center [452, 589] width 141 height 15
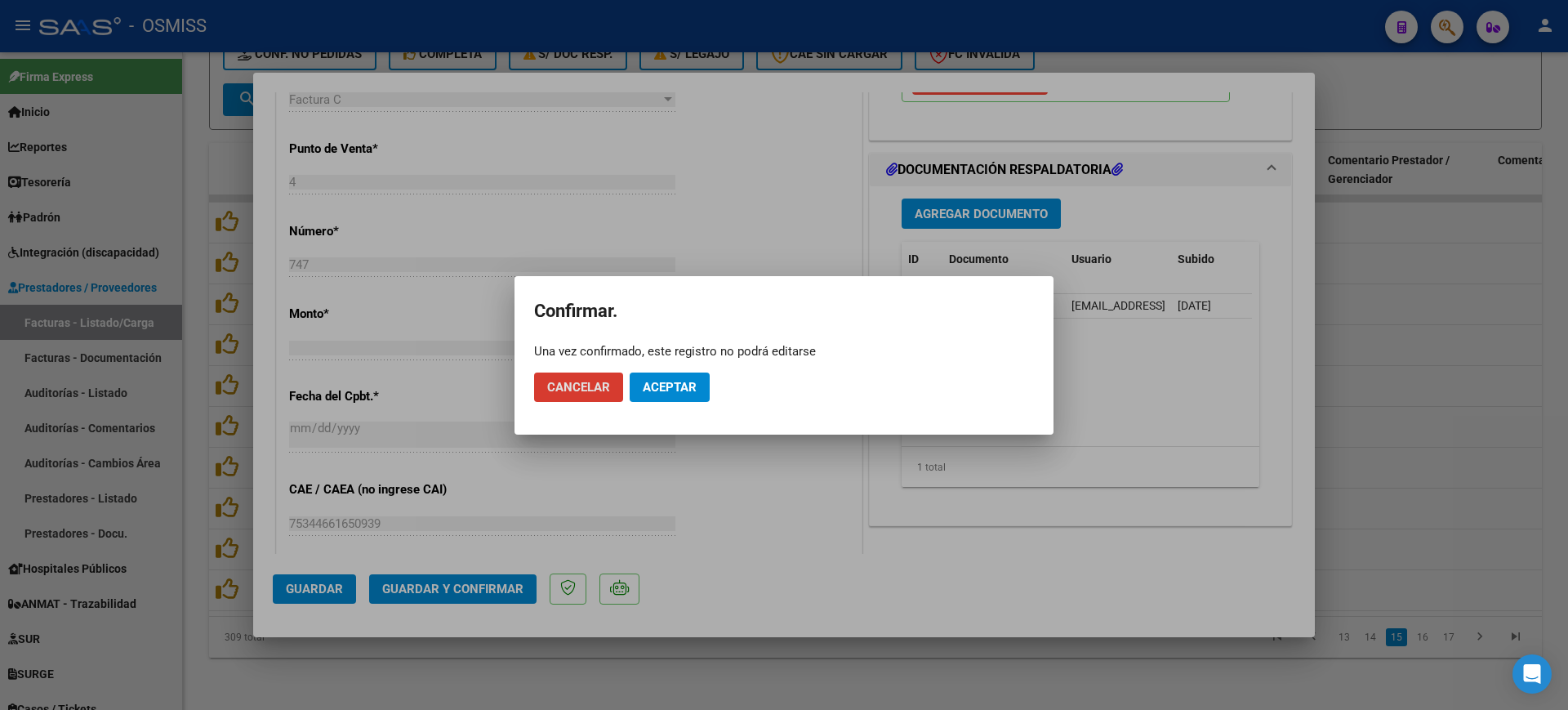
click at [649, 385] on span "Aceptar" at bounding box center [669, 387] width 54 height 15
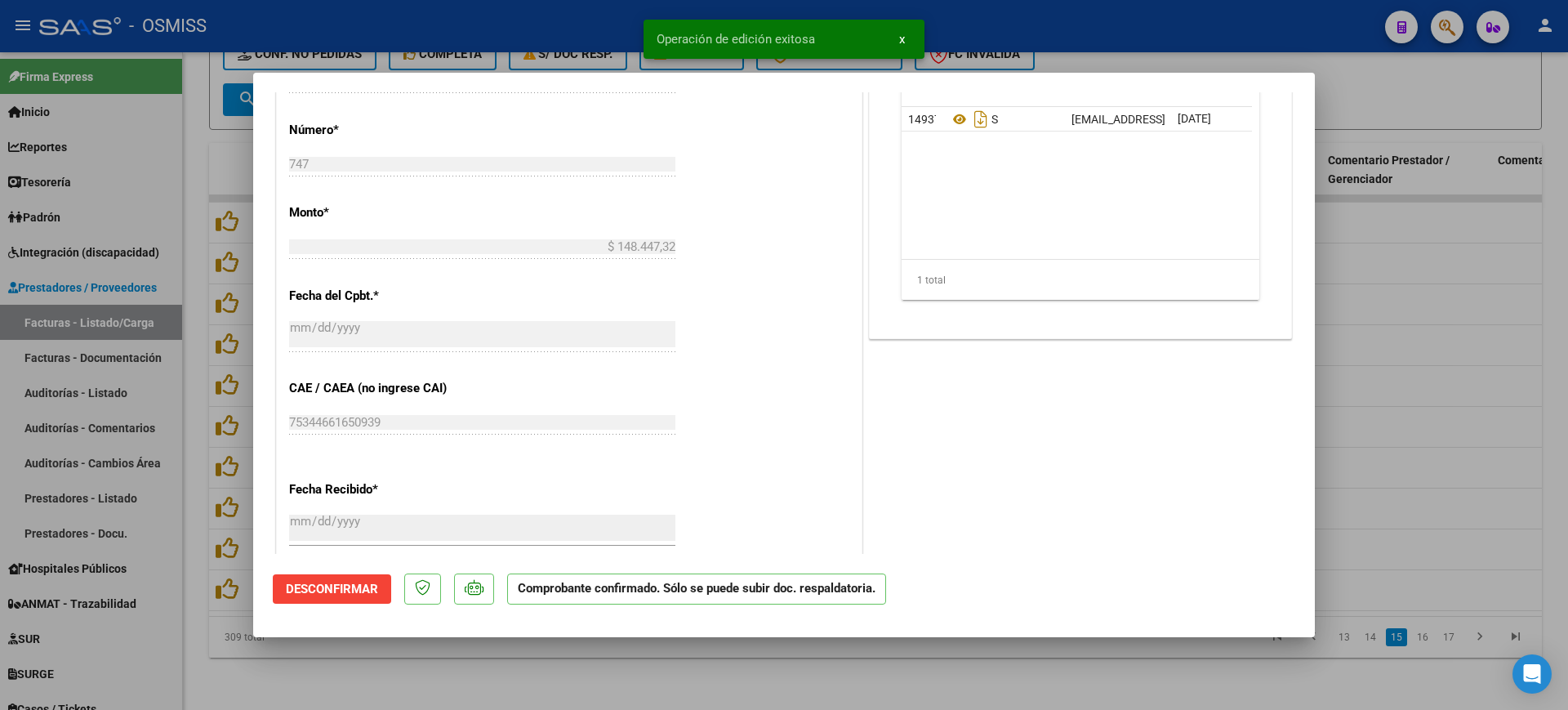
click at [640, 668] on div at bounding box center [784, 355] width 1568 height 710
type input "$ 0,00"
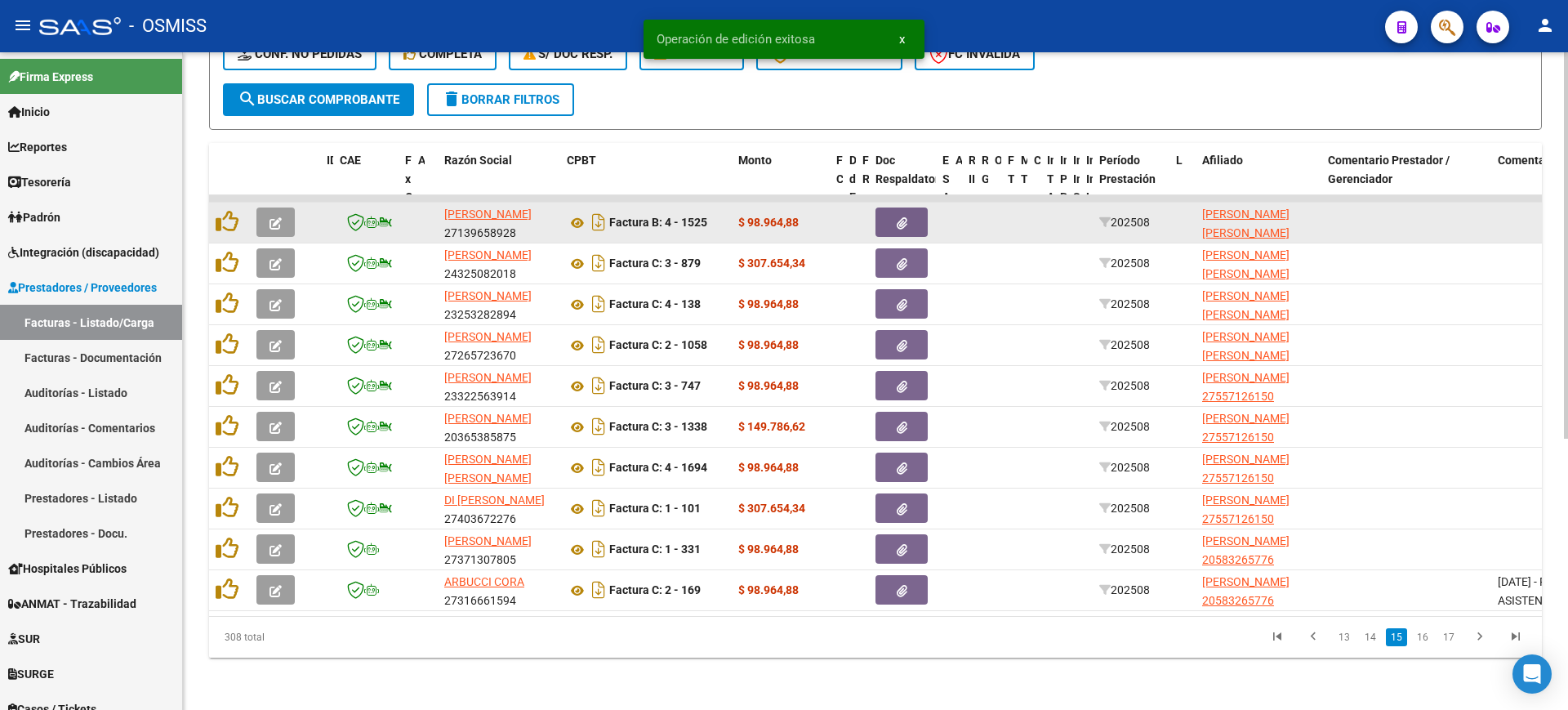
click at [284, 207] on button "button" at bounding box center [275, 222] width 39 height 29
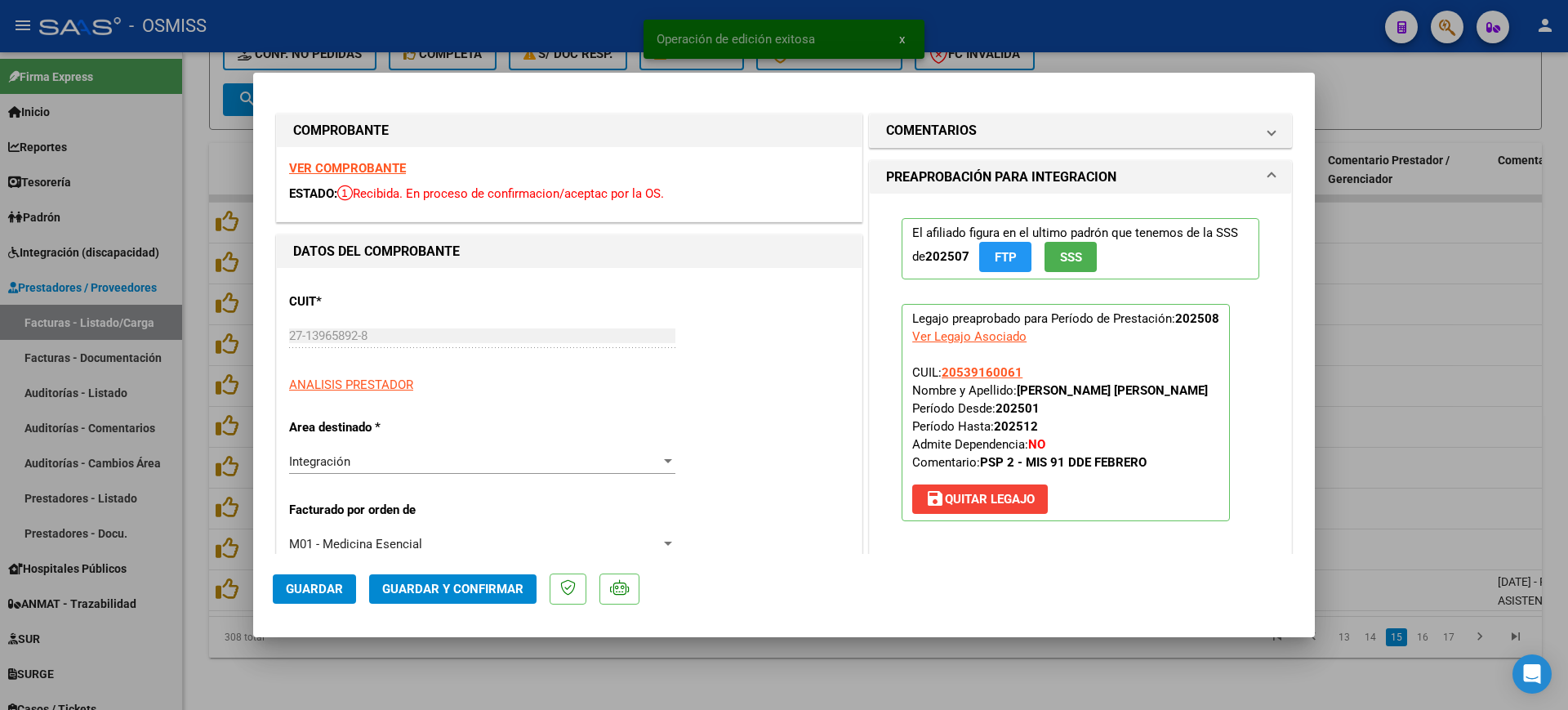
click at [351, 145] on div "COMPROBANTE" at bounding box center [570, 131] width 585 height 33
click at [358, 163] on strong "VER COMPROBANTE" at bounding box center [346, 169] width 116 height 15
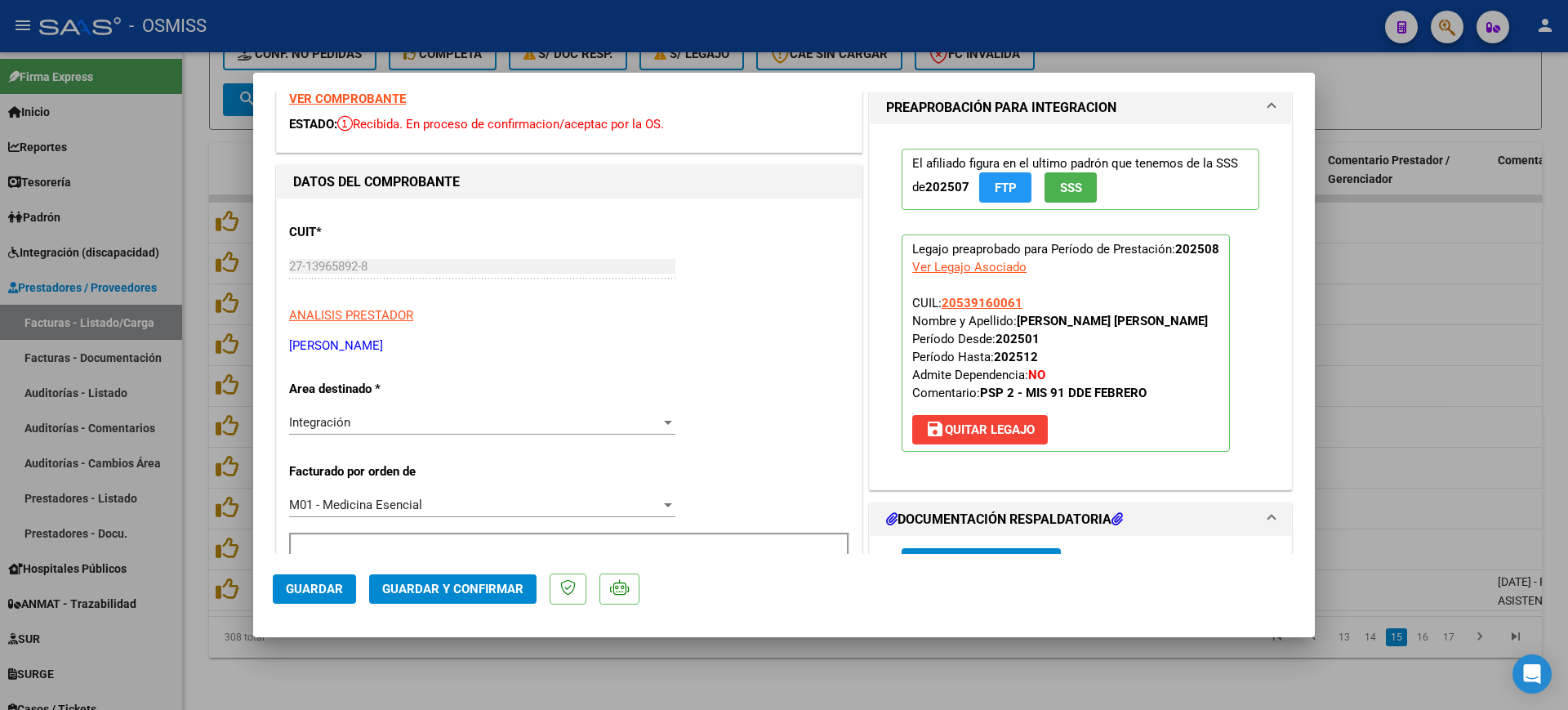
scroll to position [204, 0]
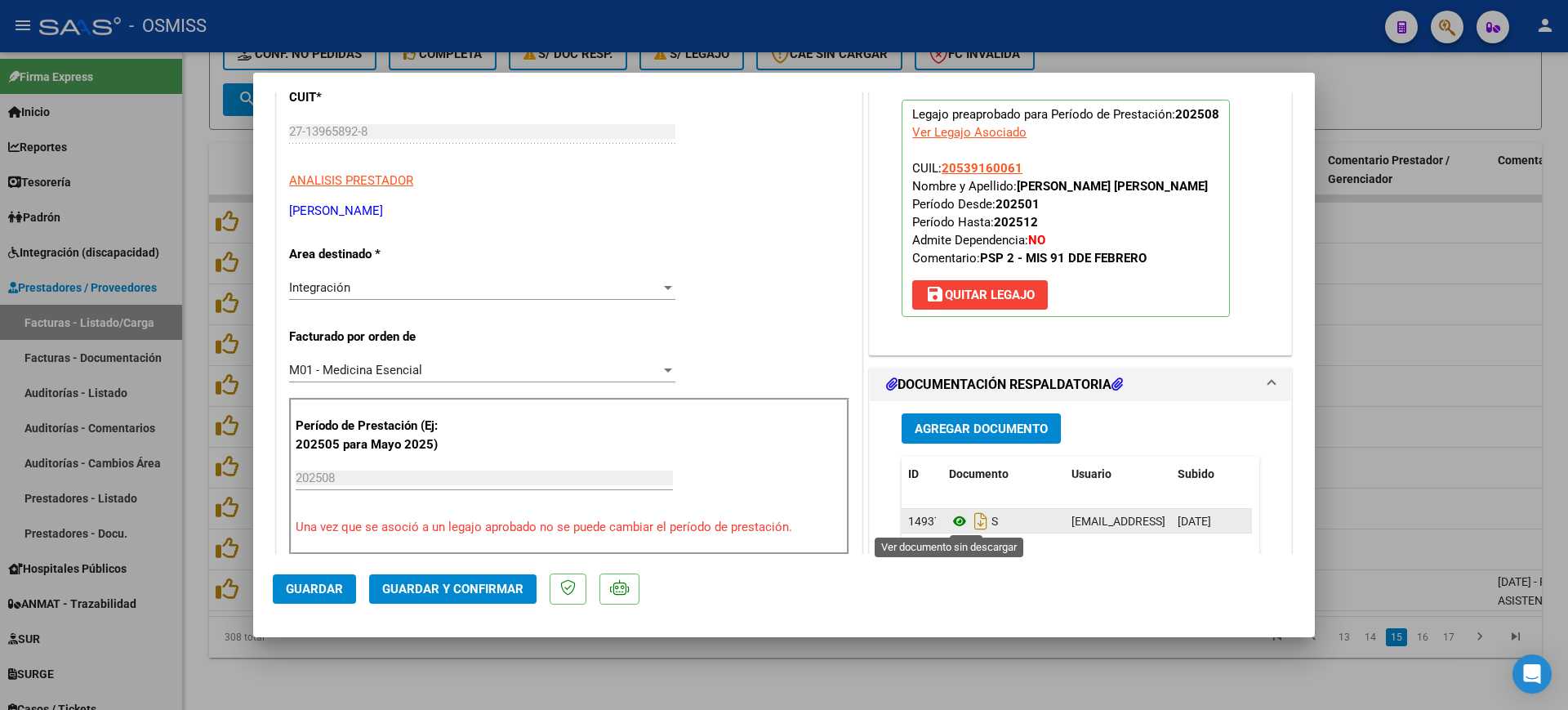
click at [951, 521] on icon at bounding box center [960, 521] width 21 height 20
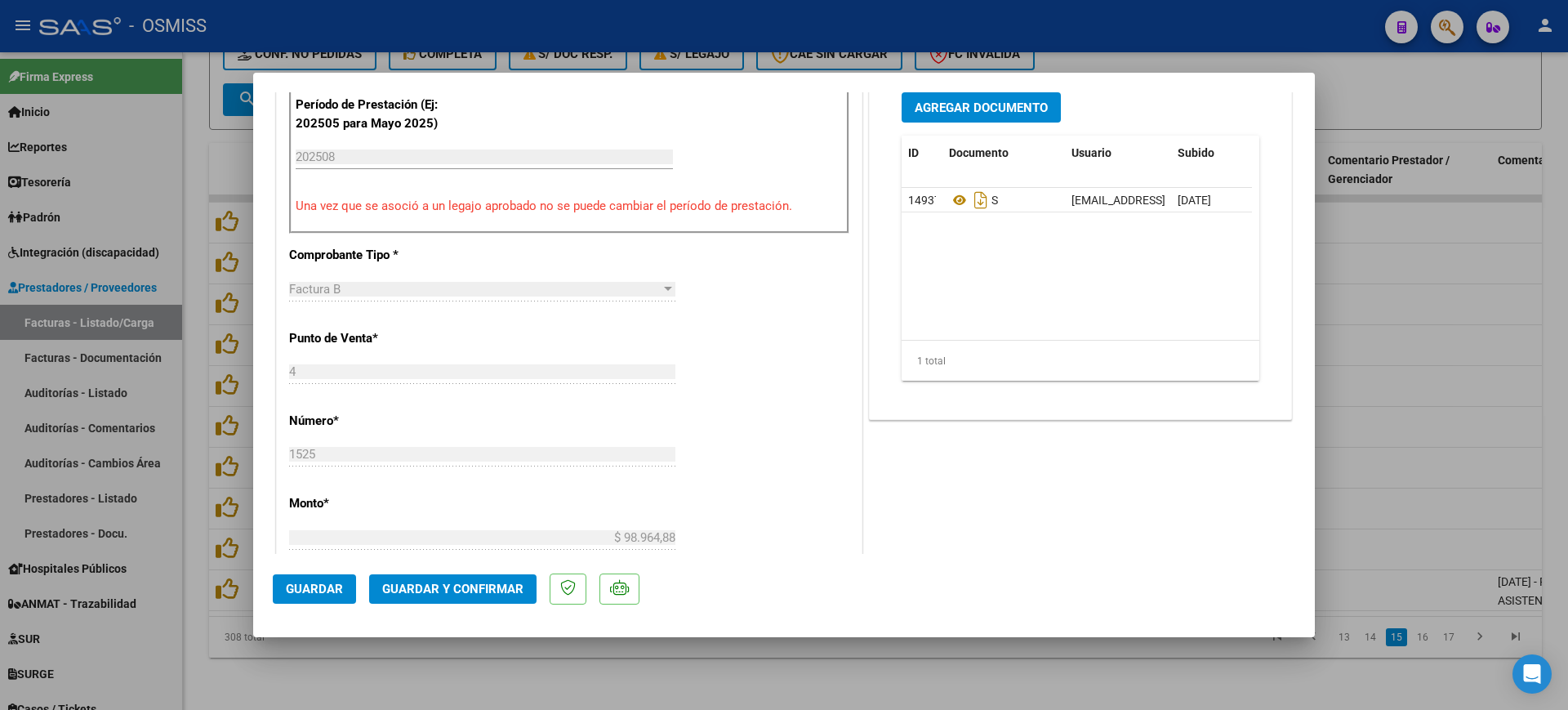
scroll to position [612, 0]
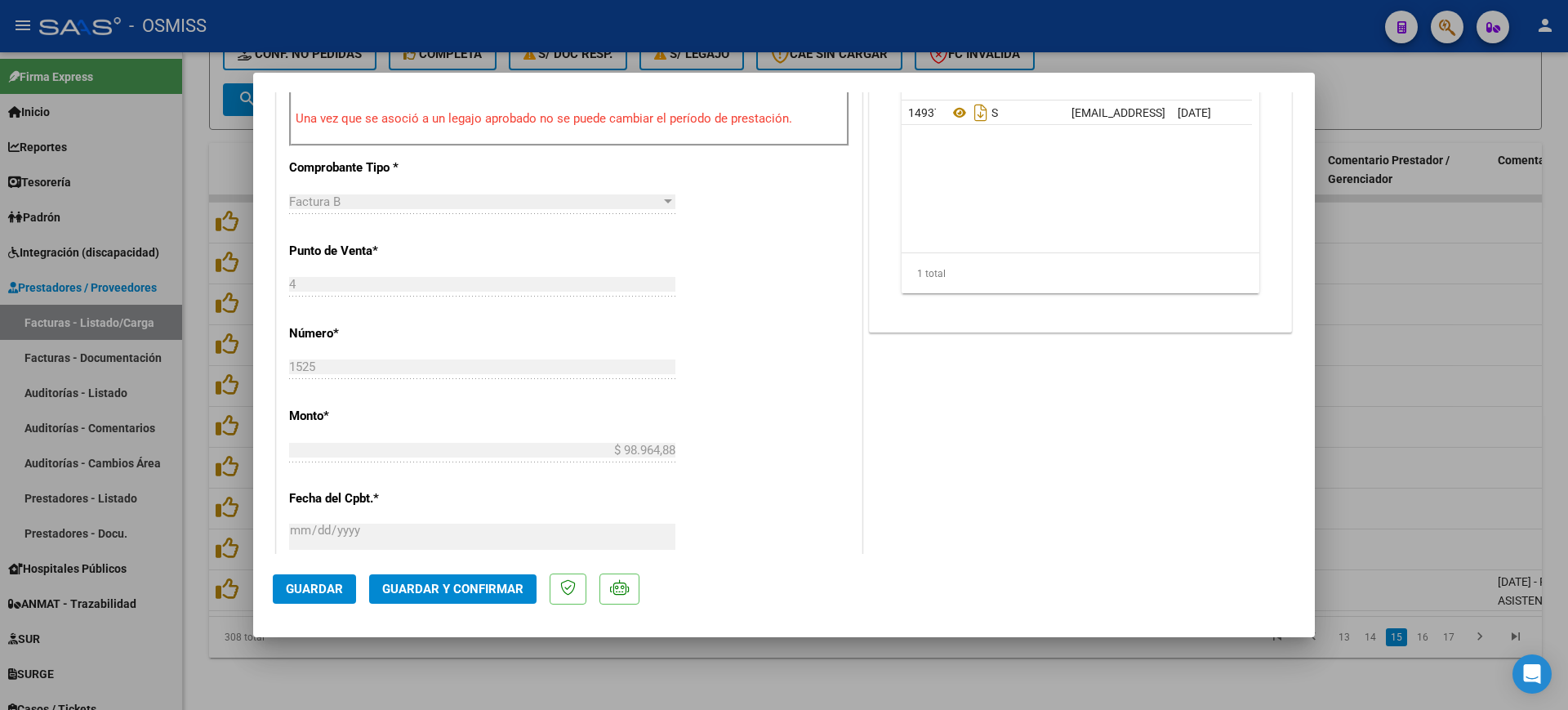
click at [514, 597] on button "Guardar y Confirmar" at bounding box center [452, 589] width 167 height 29
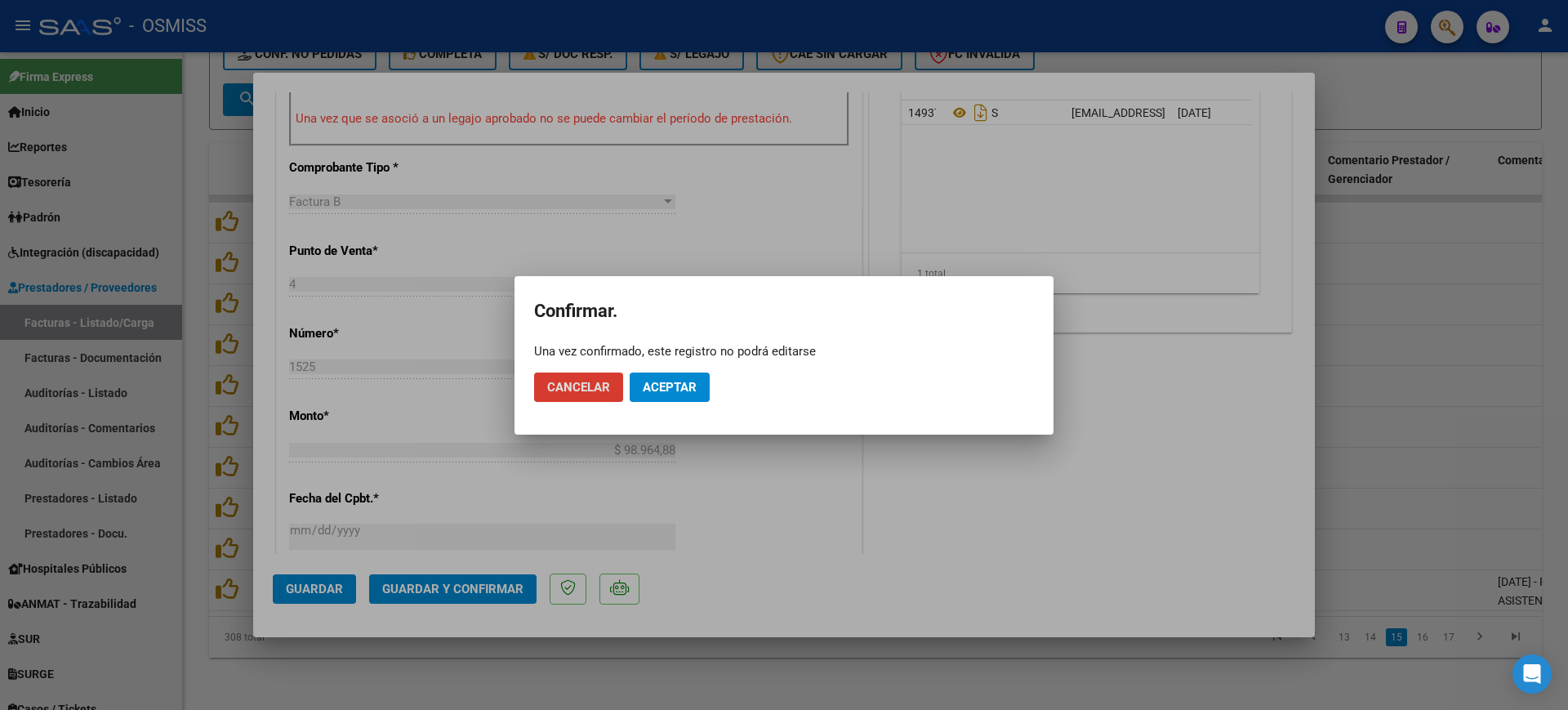
click at [670, 392] on span "Aceptar" at bounding box center [669, 387] width 54 height 15
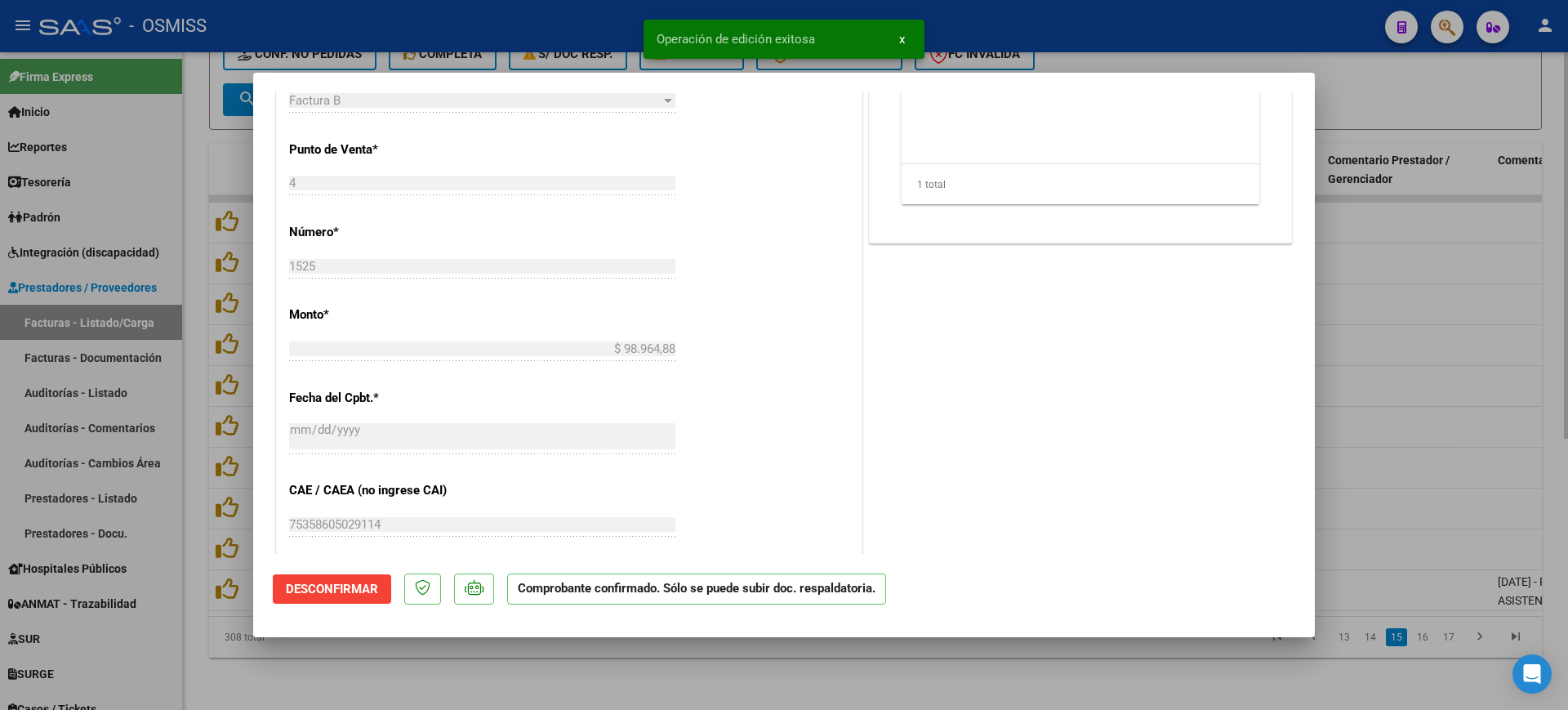
click at [505, 643] on div at bounding box center [784, 355] width 1568 height 710
type input "$ 0,00"
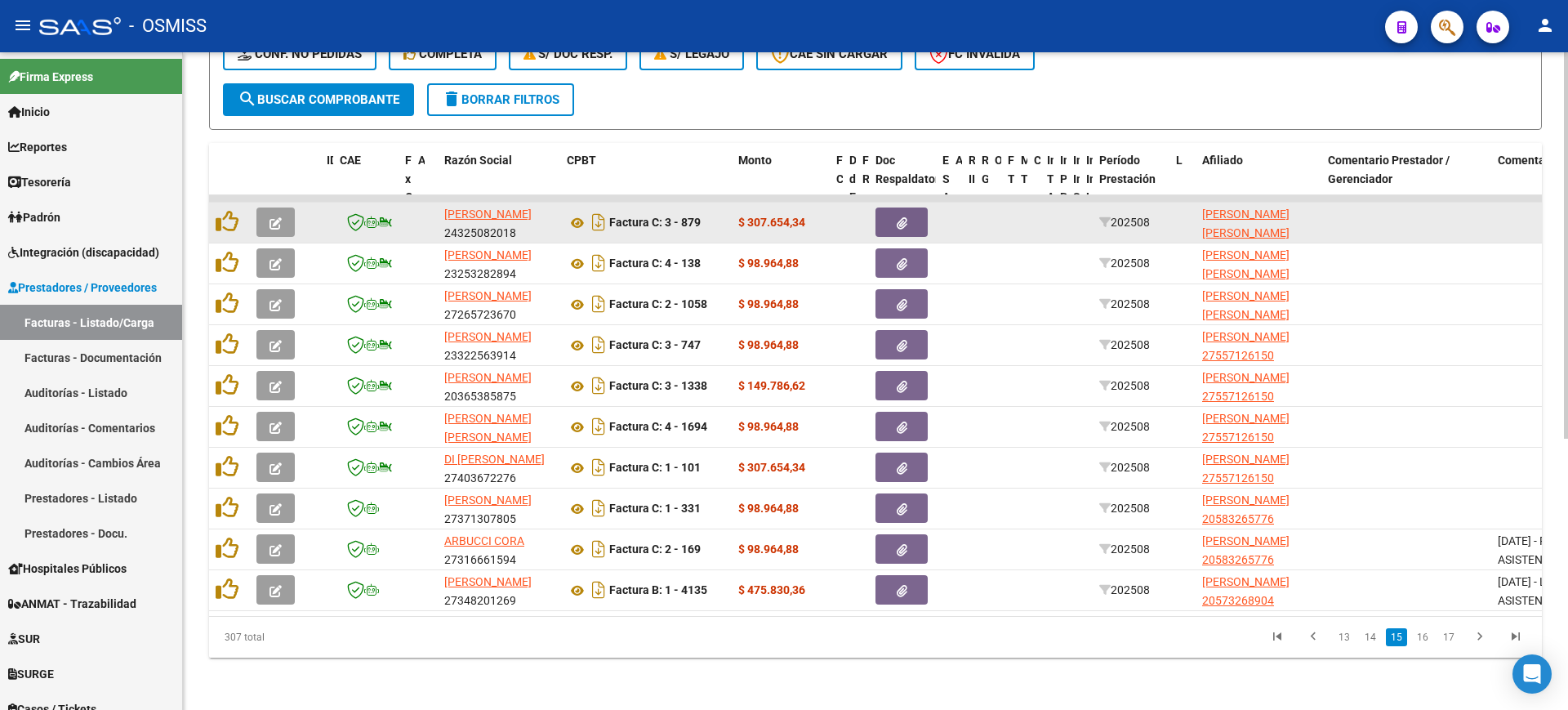
click at [278, 207] on button "button" at bounding box center [275, 222] width 39 height 29
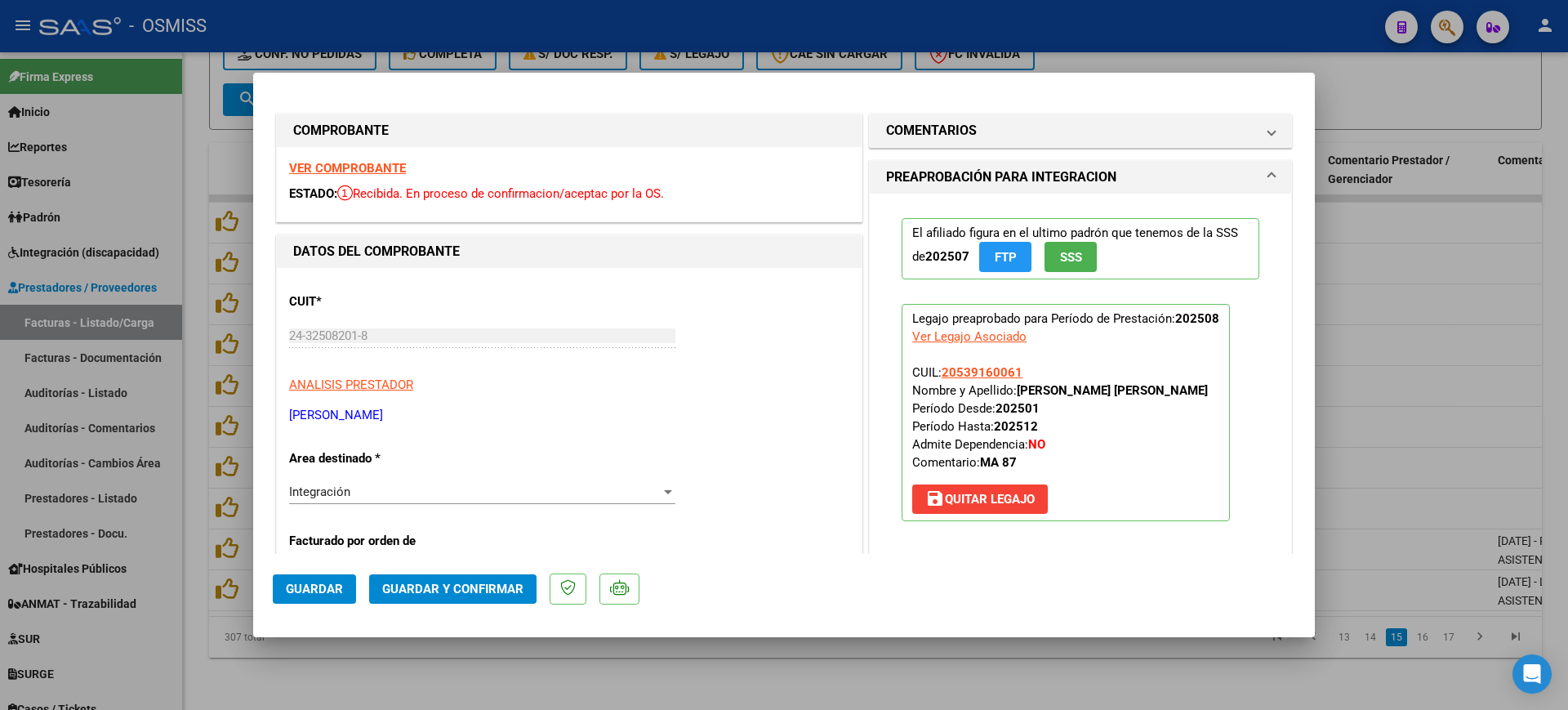
click at [373, 171] on strong "VER COMPROBANTE" at bounding box center [346, 169] width 116 height 15
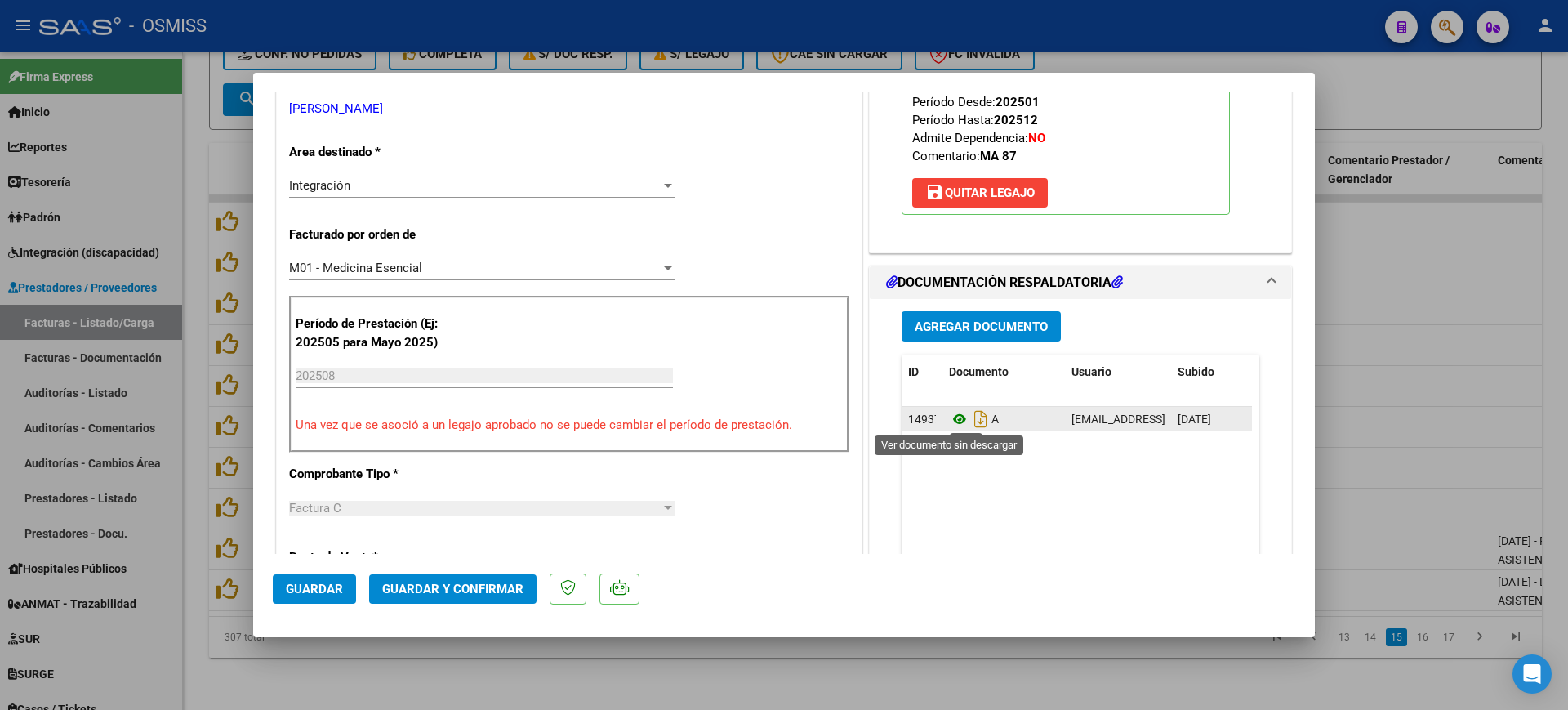
click at [953, 417] on icon at bounding box center [960, 418] width 21 height 20
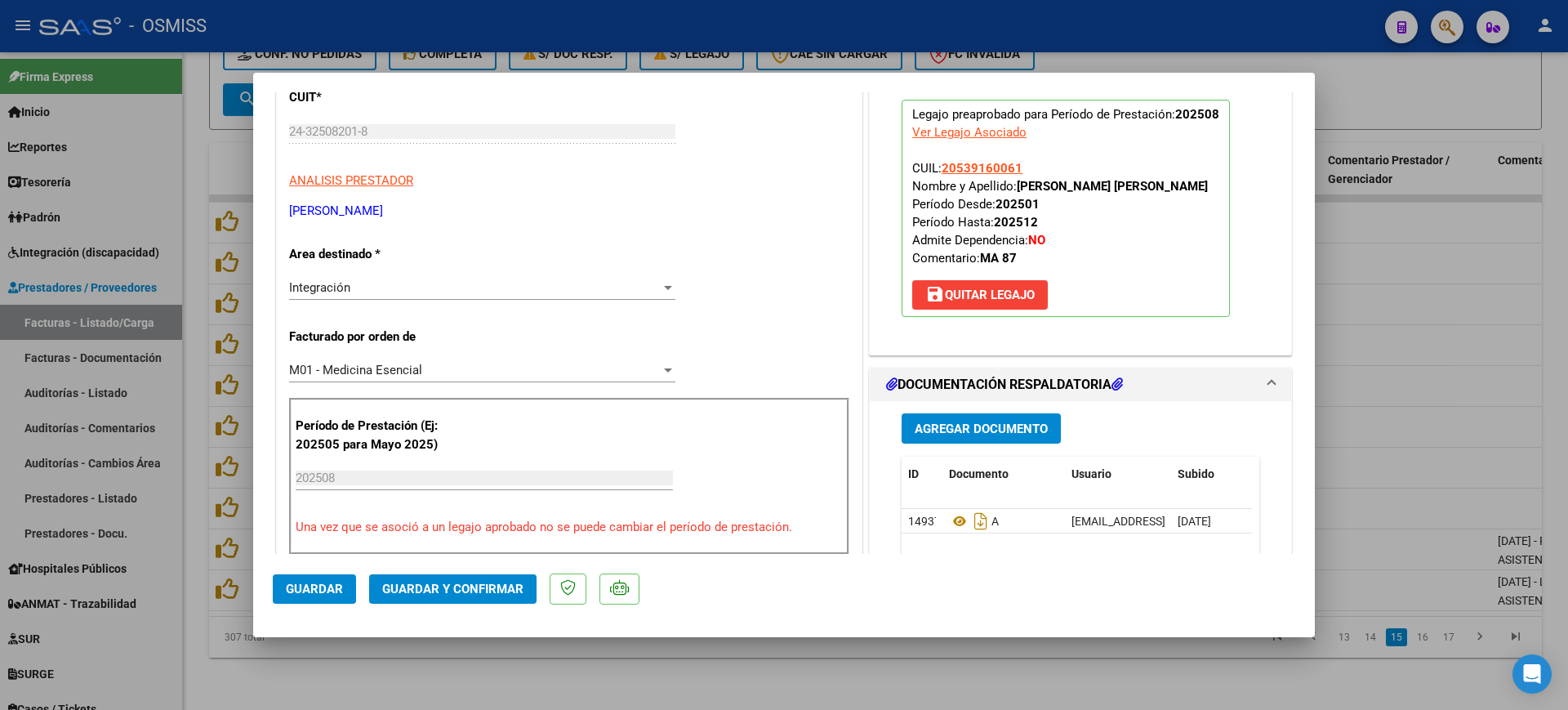
scroll to position [0, 0]
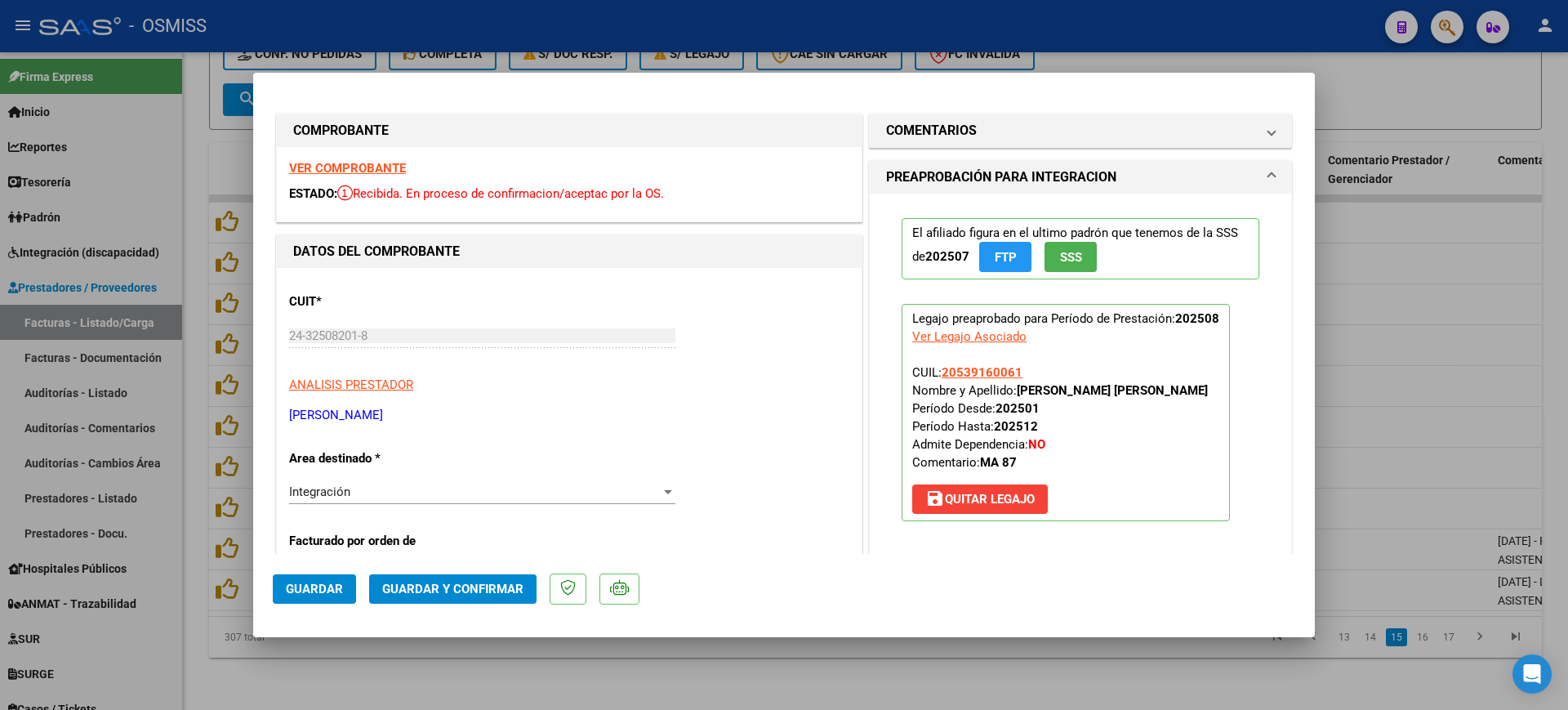
drag, startPoint x: 944, startPoint y: 120, endPoint x: 965, endPoint y: 186, distance: 69.3
click at [944, 125] on h1 "COMENTARIOS" at bounding box center [931, 131] width 91 height 20
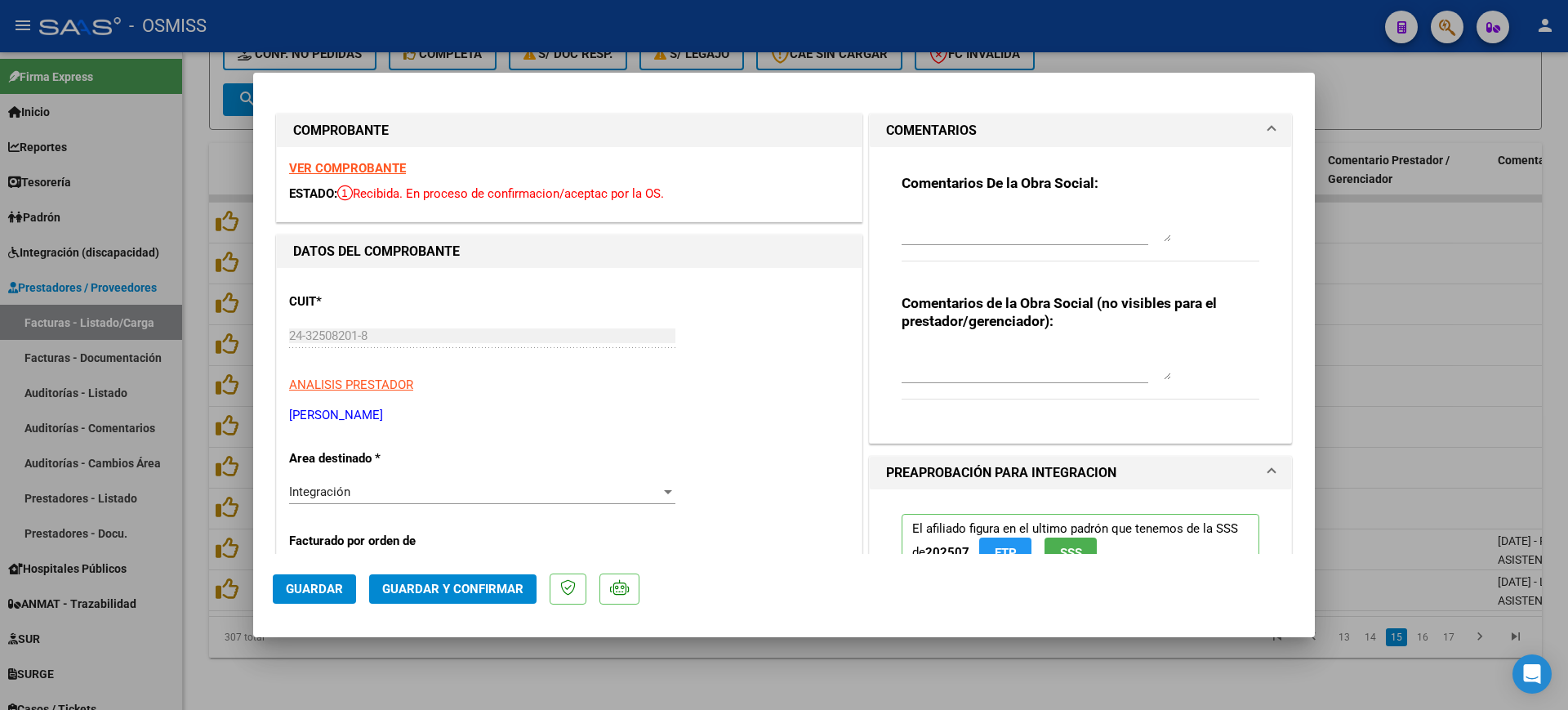
click at [963, 214] on textarea at bounding box center [1036, 225] width 270 height 33
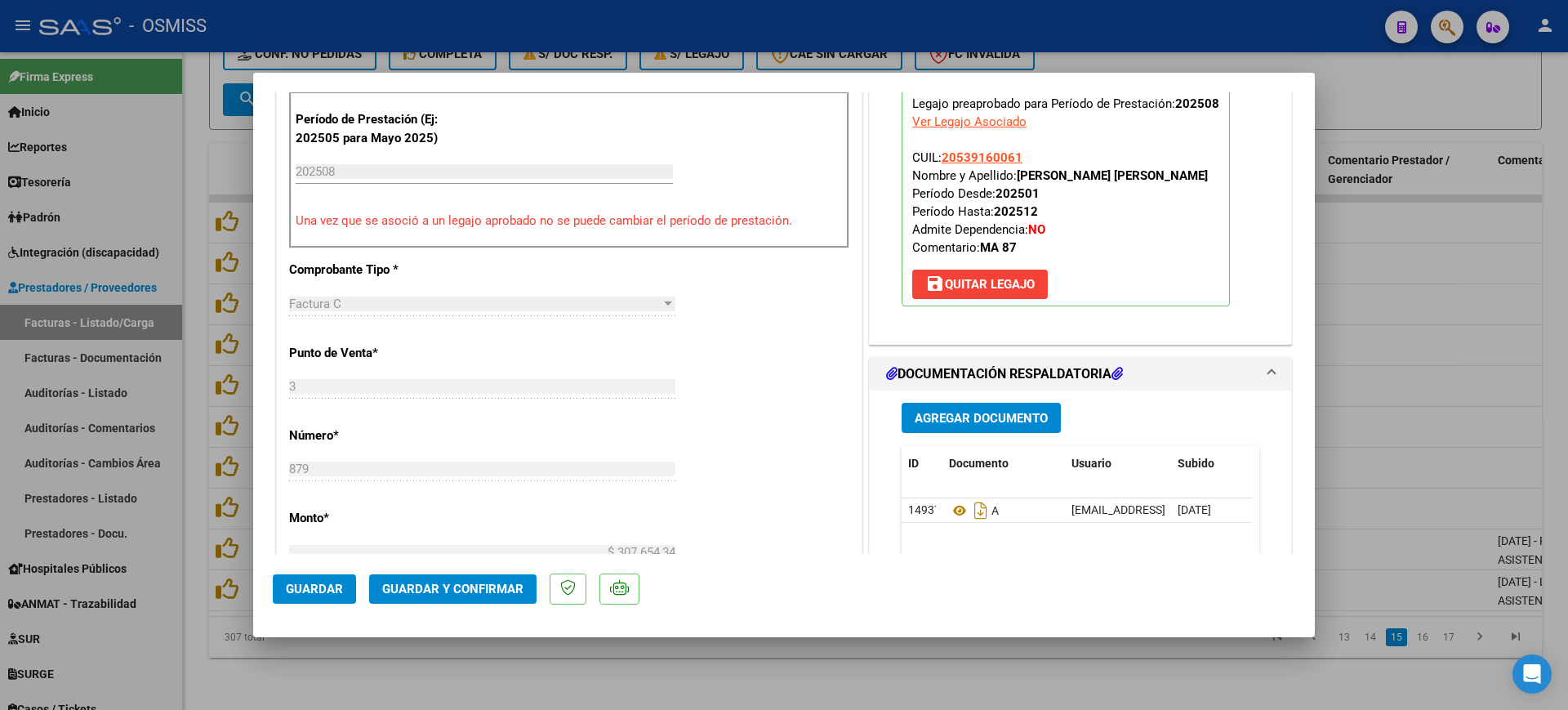
scroll to position [612, 0]
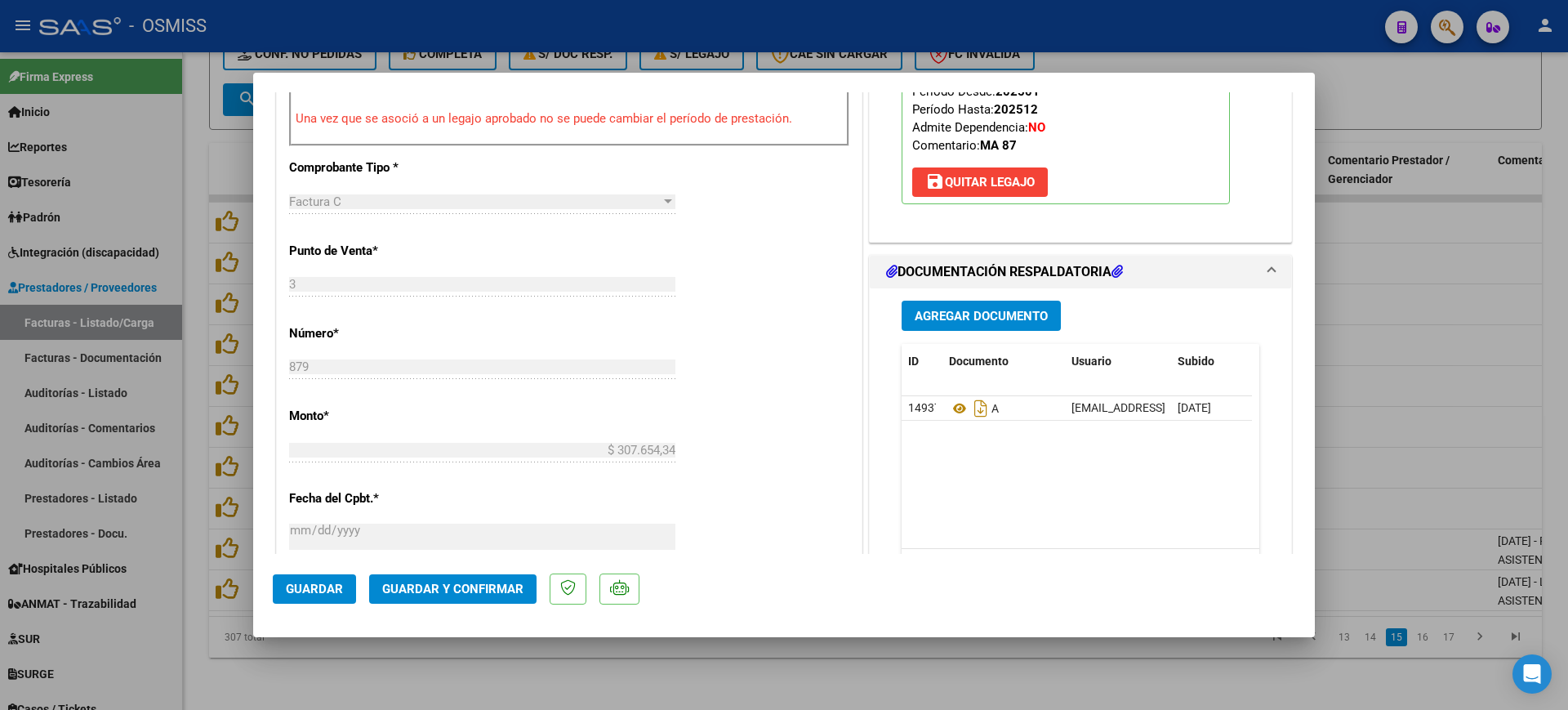
type textarea "87"
click at [470, 587] on span "Guardar y Confirmar" at bounding box center [452, 589] width 141 height 15
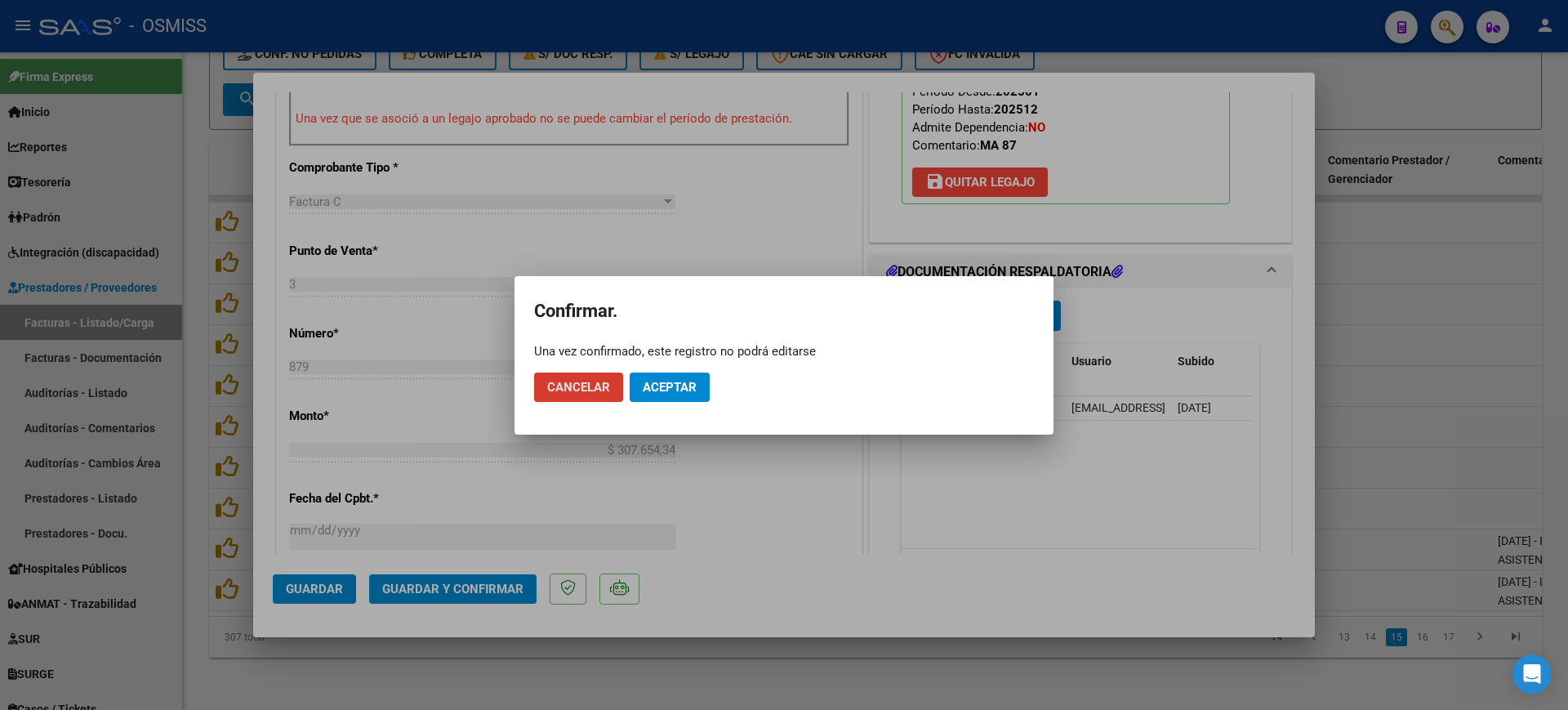
click at [670, 385] on span "Aceptar" at bounding box center [669, 387] width 54 height 15
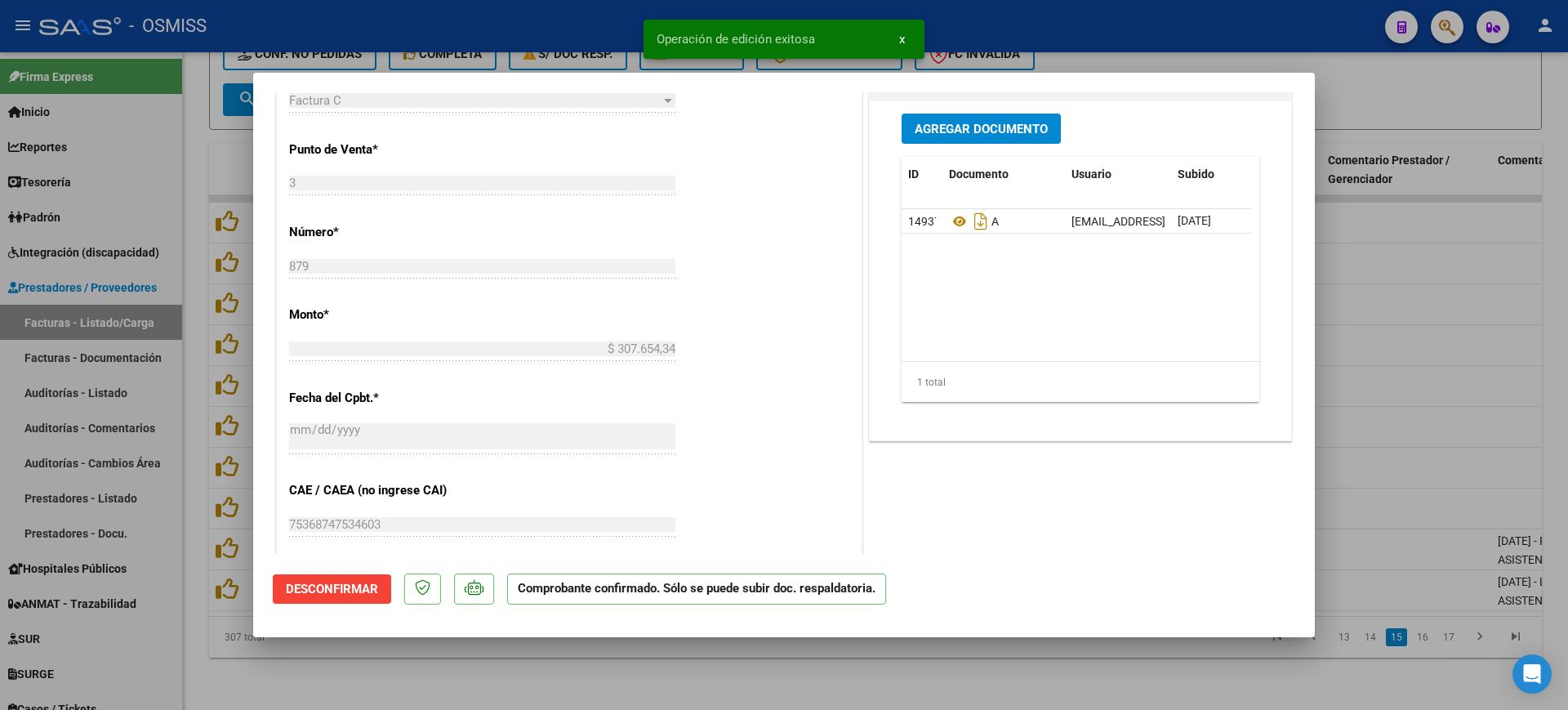
click at [455, 677] on div at bounding box center [784, 355] width 1568 height 710
type input "$ 0,00"
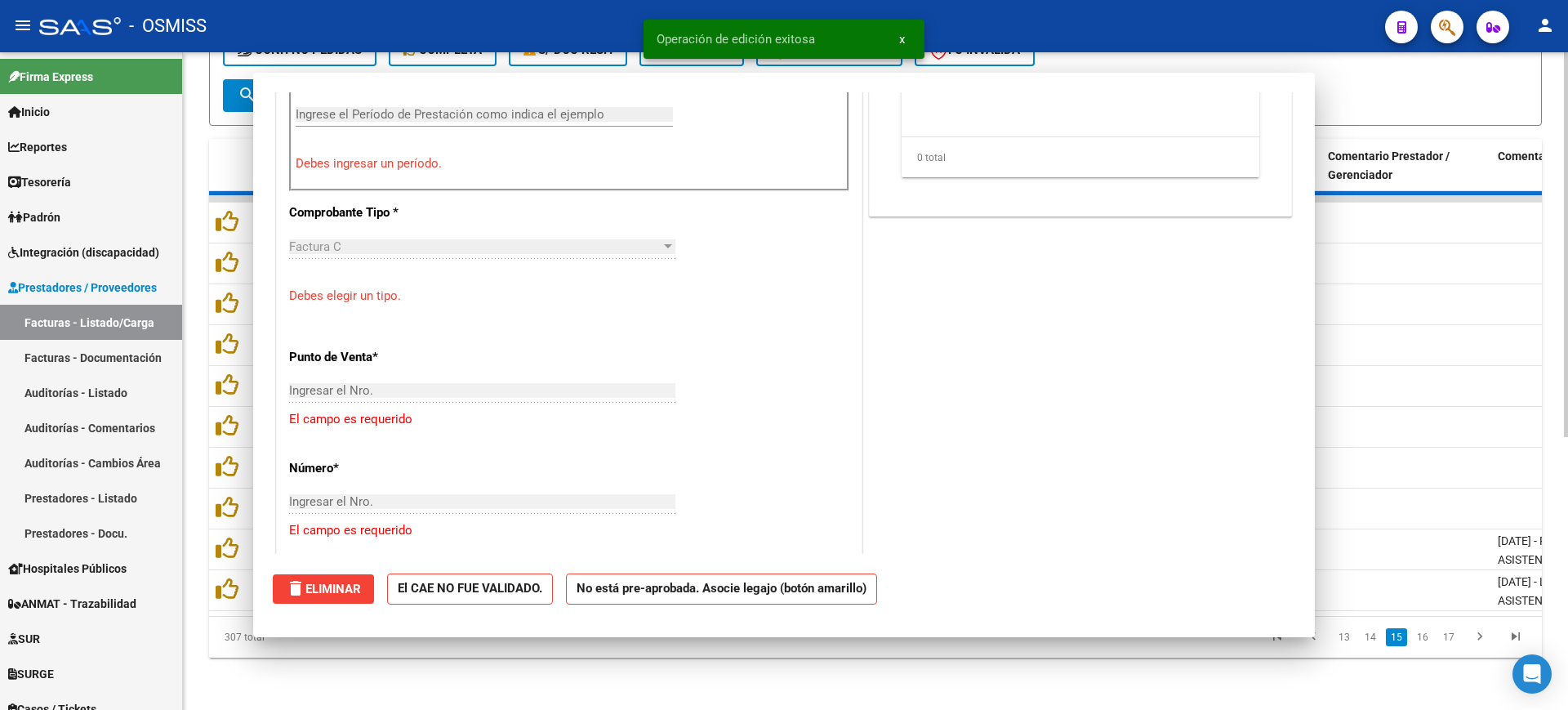
scroll to position [641, 0]
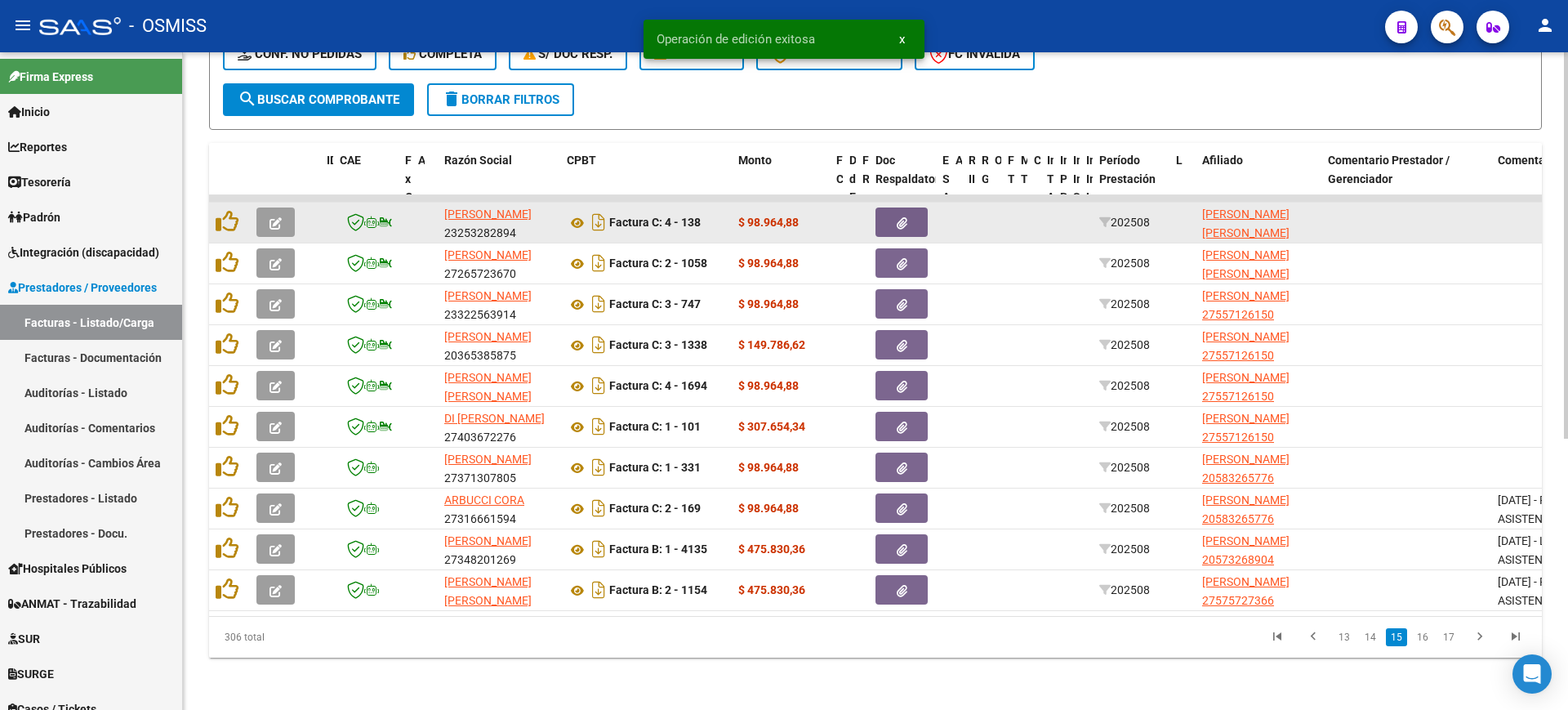
click at [284, 207] on button "button" at bounding box center [275, 222] width 39 height 29
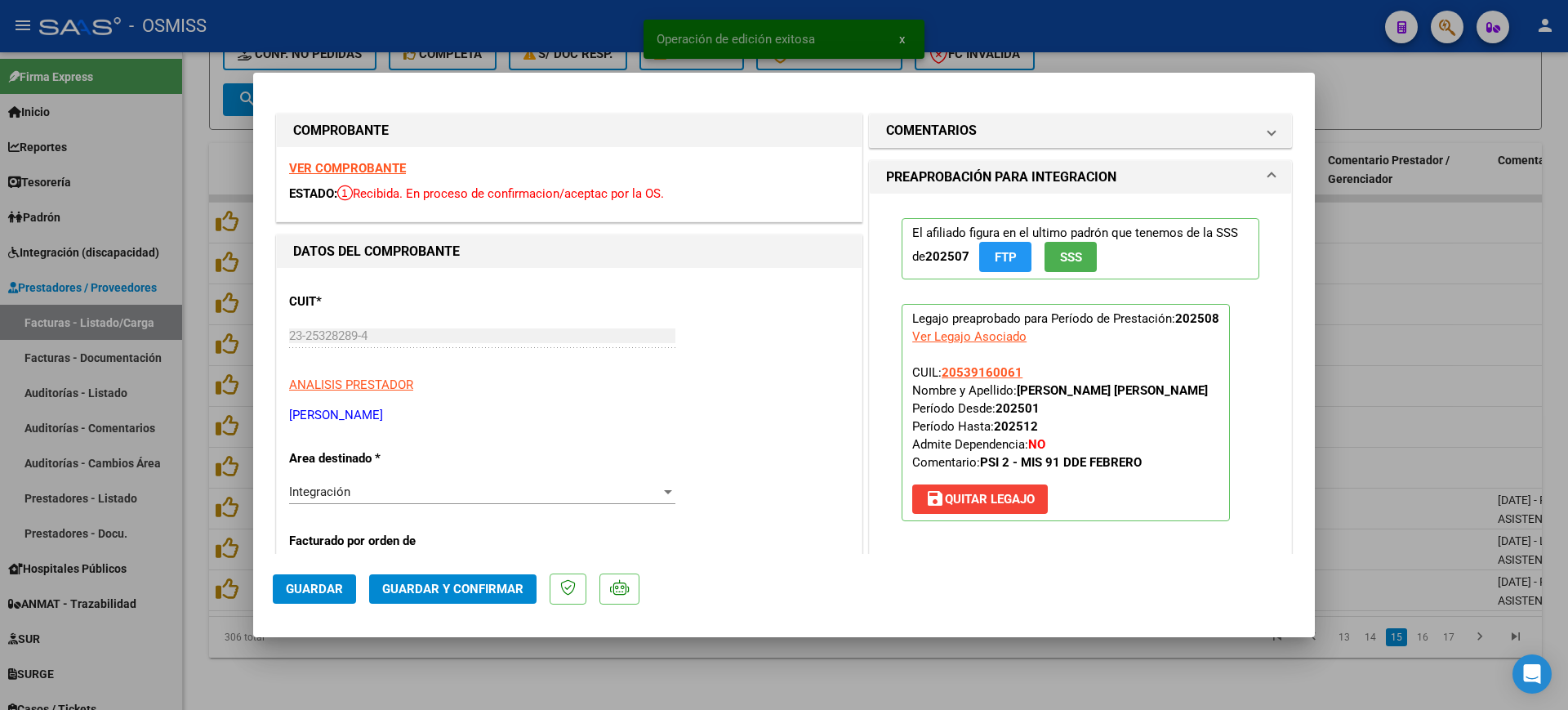
click at [323, 167] on strong "VER COMPROBANTE" at bounding box center [346, 169] width 116 height 15
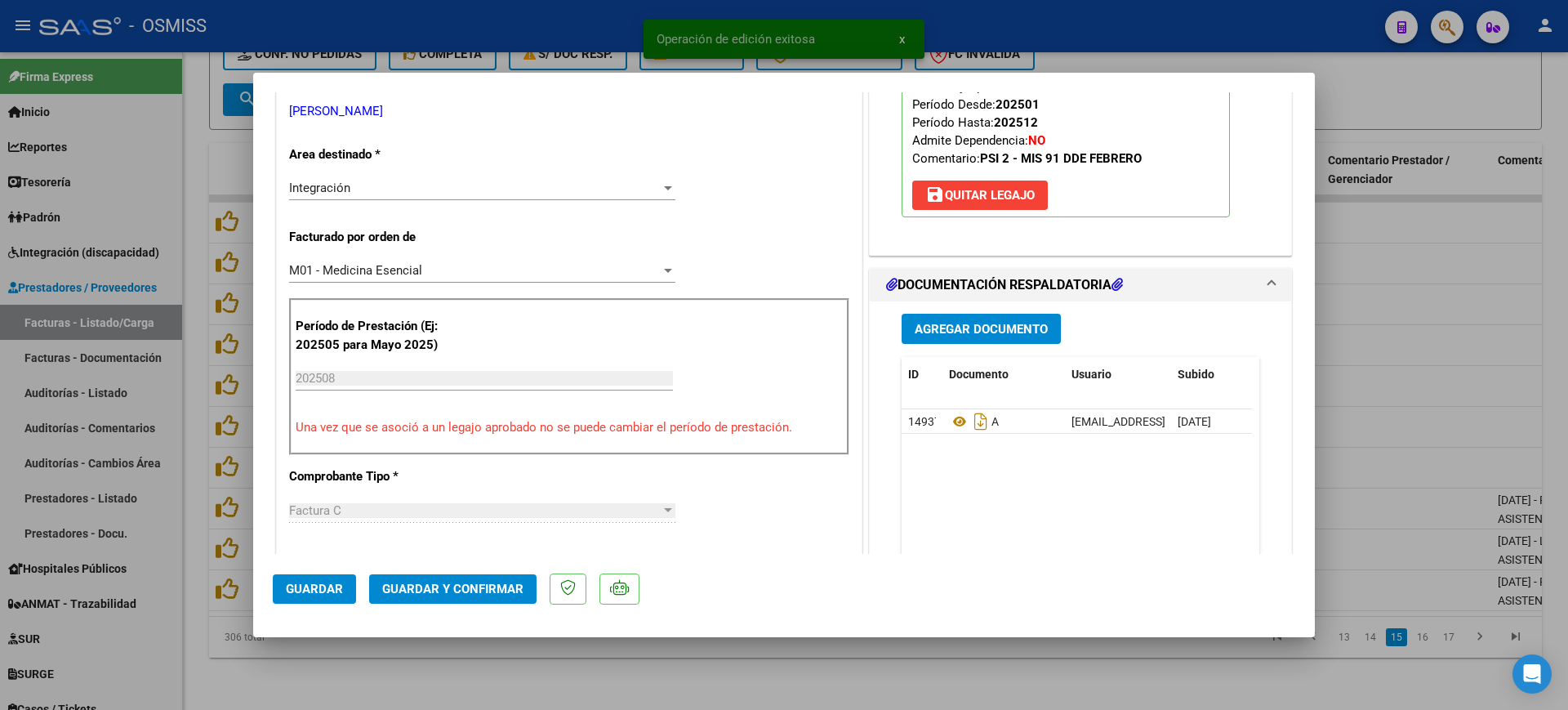
scroll to position [307, 0]
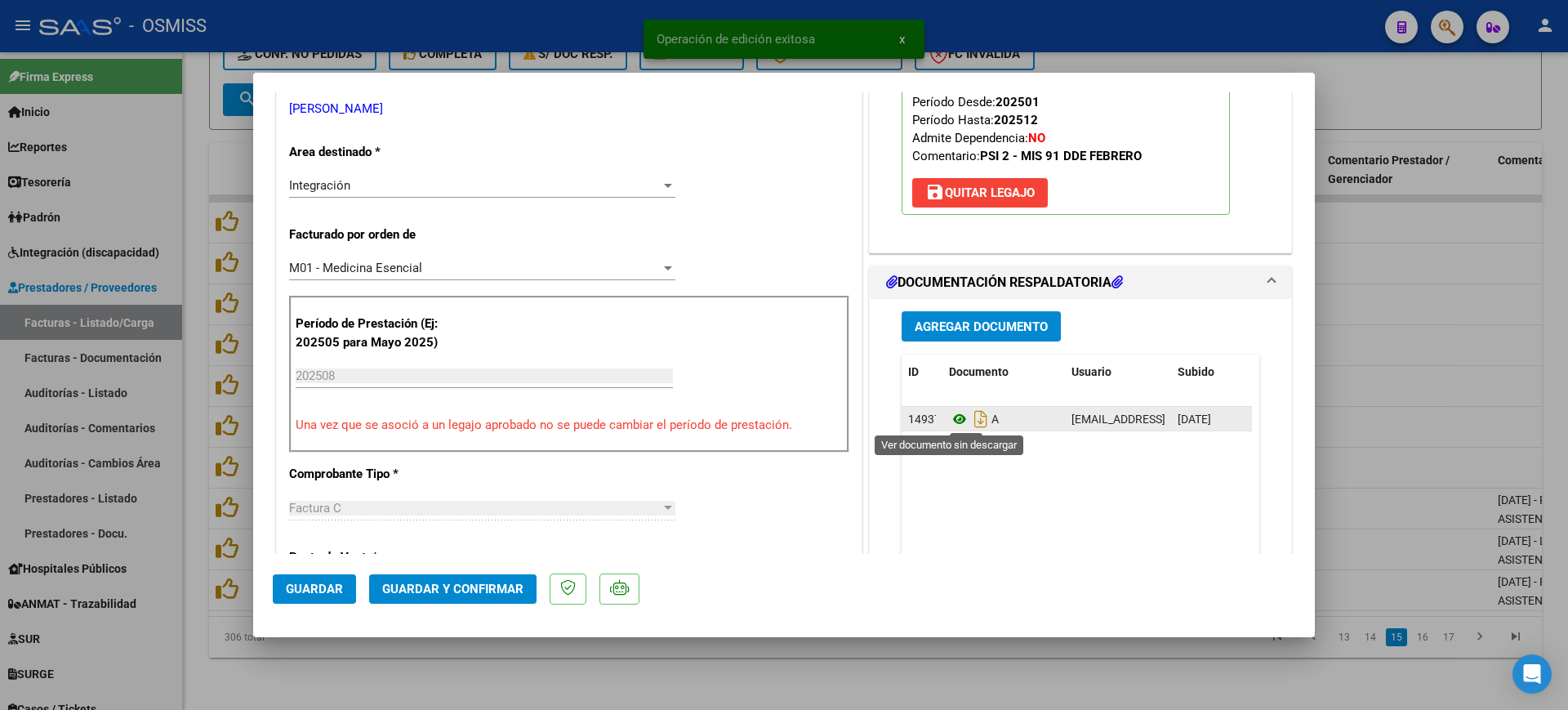
click at [949, 421] on icon at bounding box center [960, 418] width 21 height 20
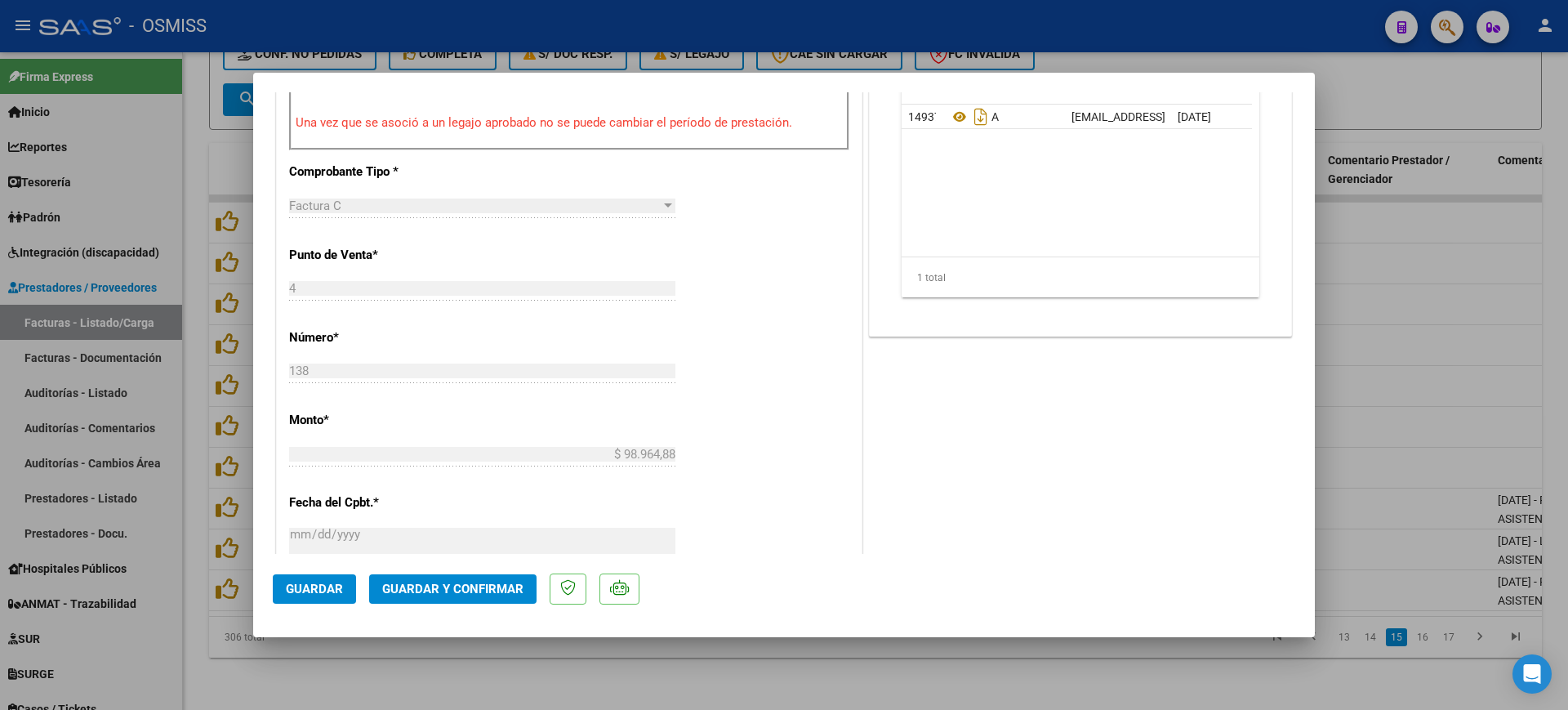
scroll to position [612, 0]
click at [488, 589] on span "Guardar y Confirmar" at bounding box center [452, 589] width 141 height 15
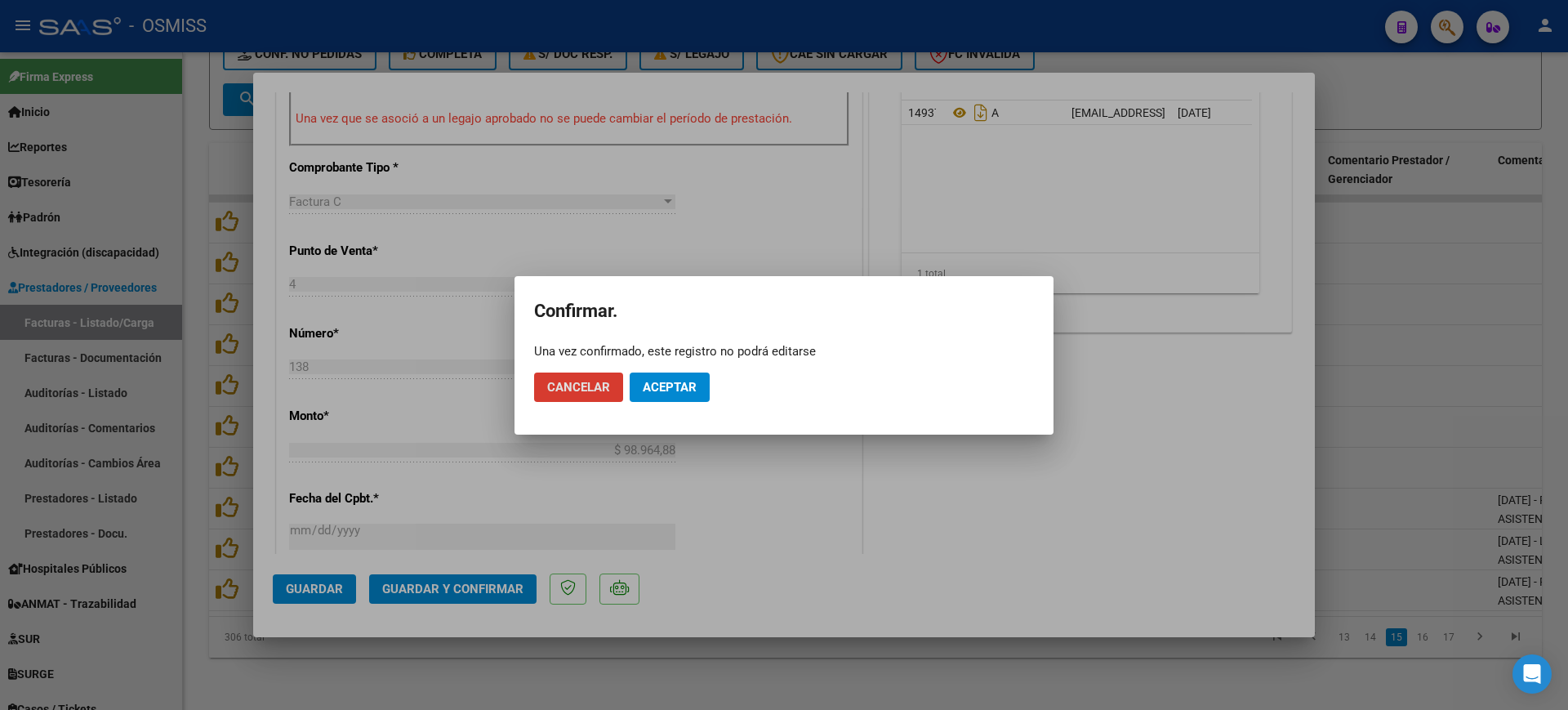
click at [688, 390] on span "Aceptar" at bounding box center [669, 387] width 54 height 15
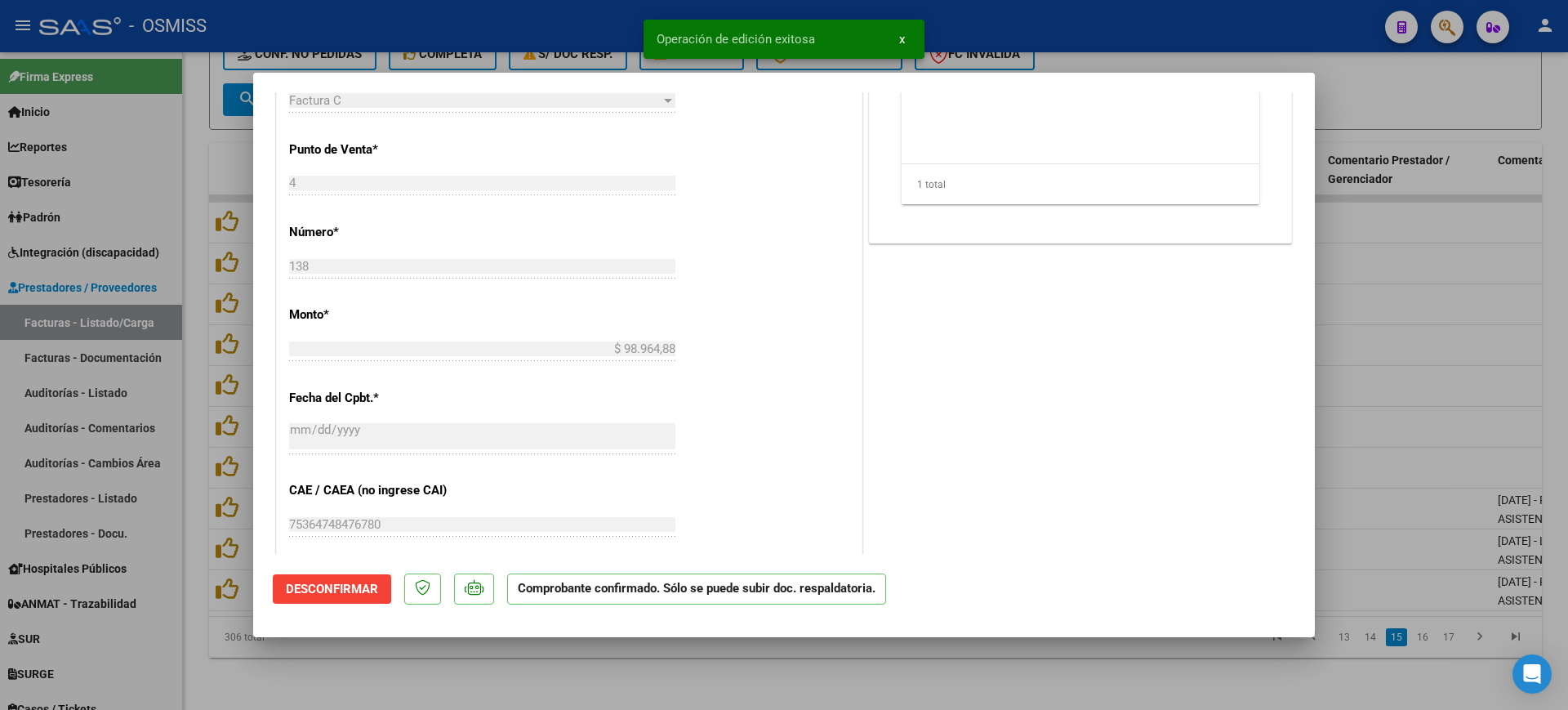
click at [580, 664] on div at bounding box center [784, 355] width 1568 height 710
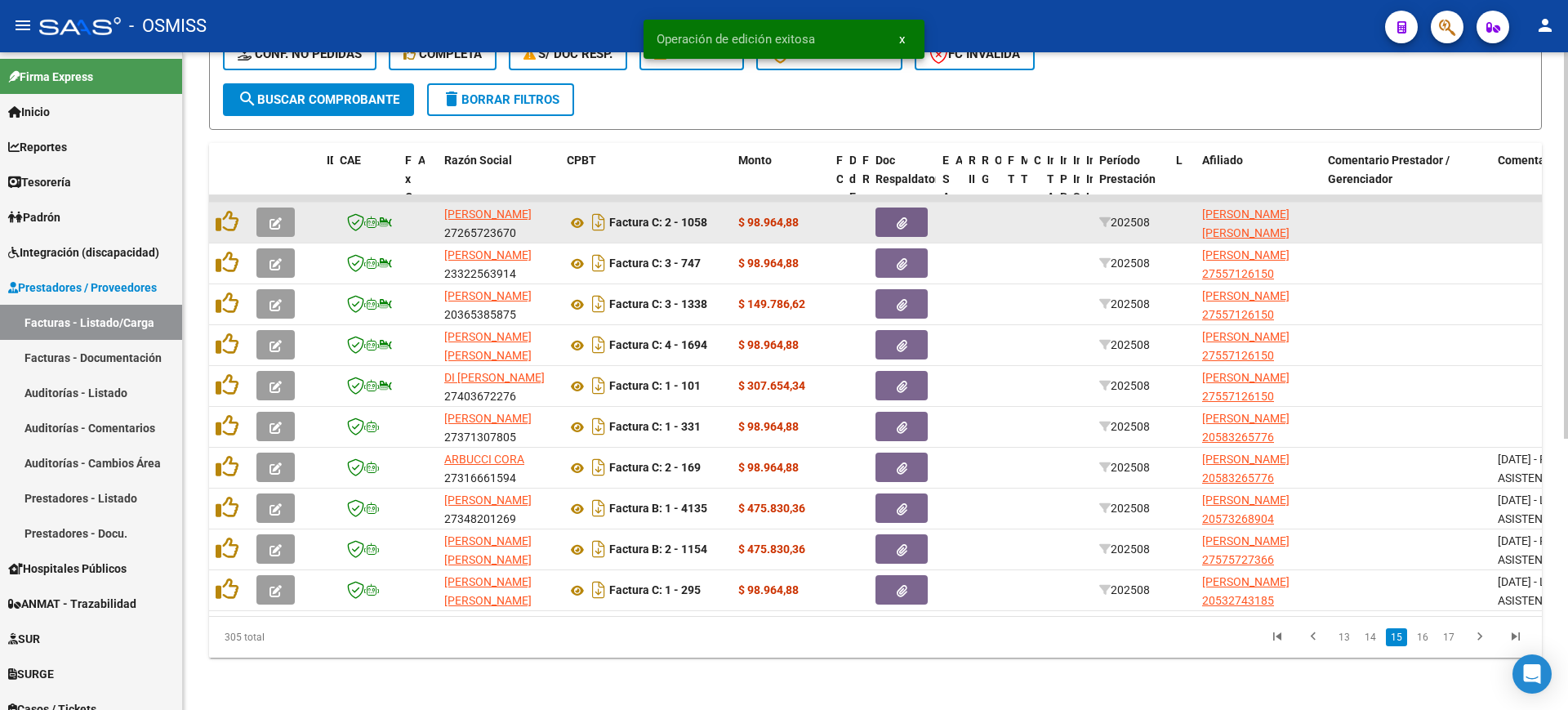
click at [282, 207] on button "button" at bounding box center [275, 222] width 39 height 29
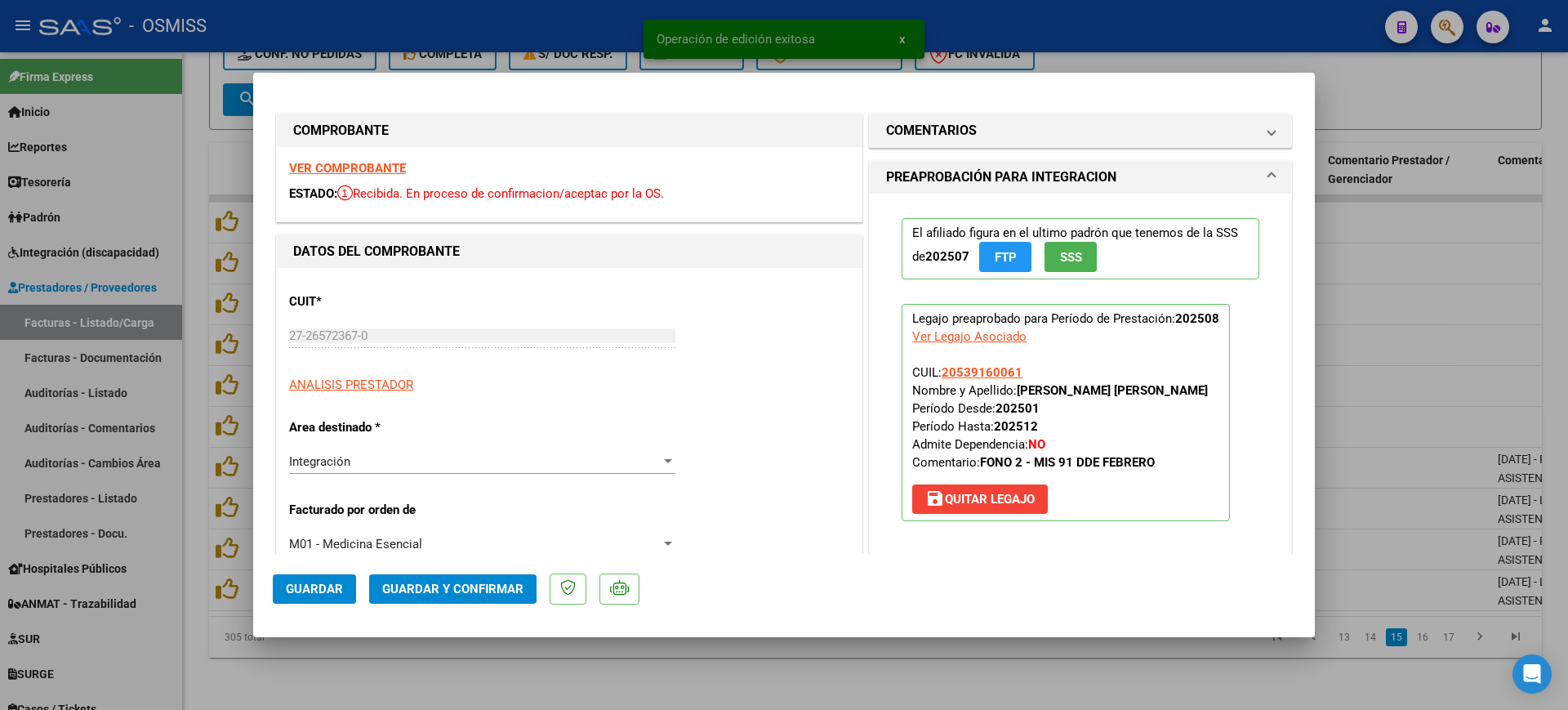
click at [393, 169] on strong "VER COMPROBANTE" at bounding box center [346, 169] width 116 height 15
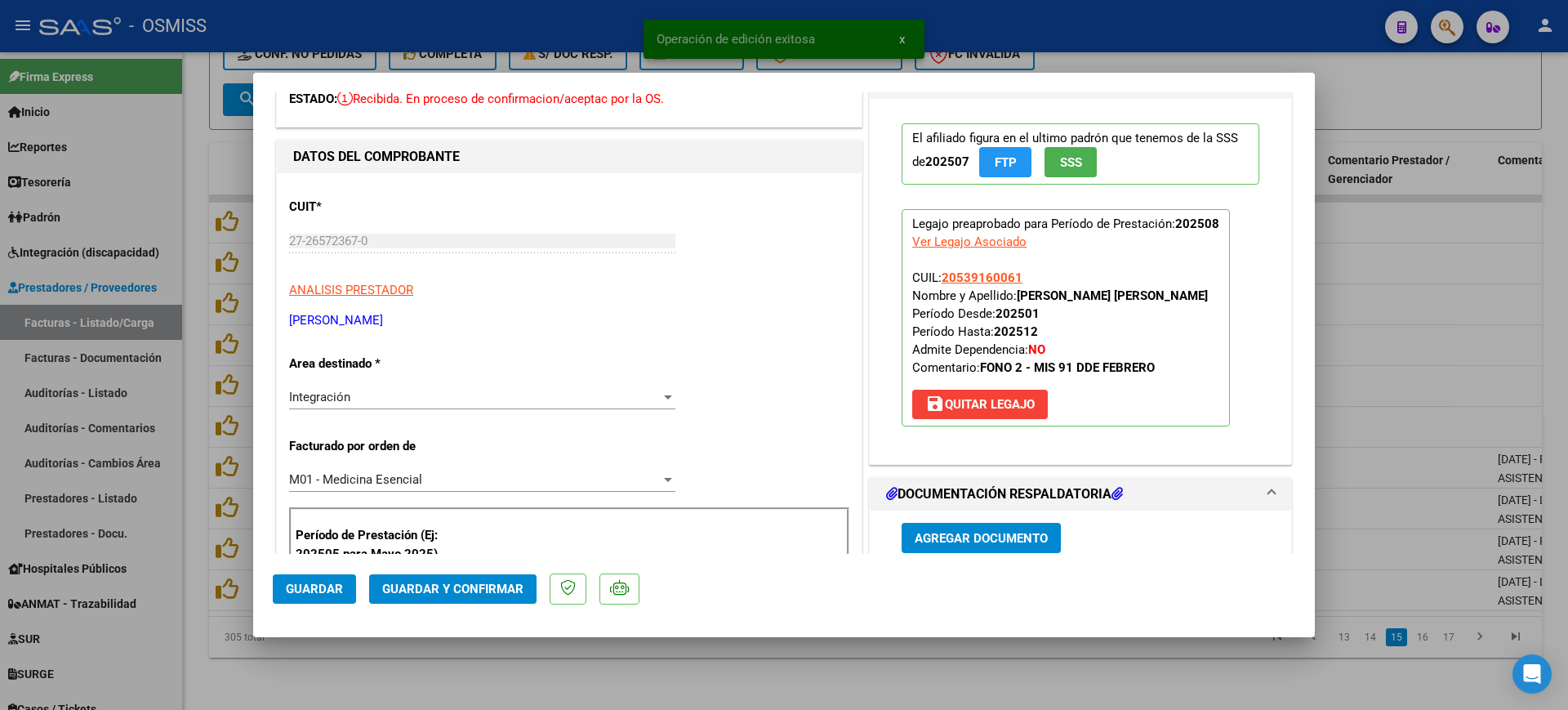
scroll to position [204, 0]
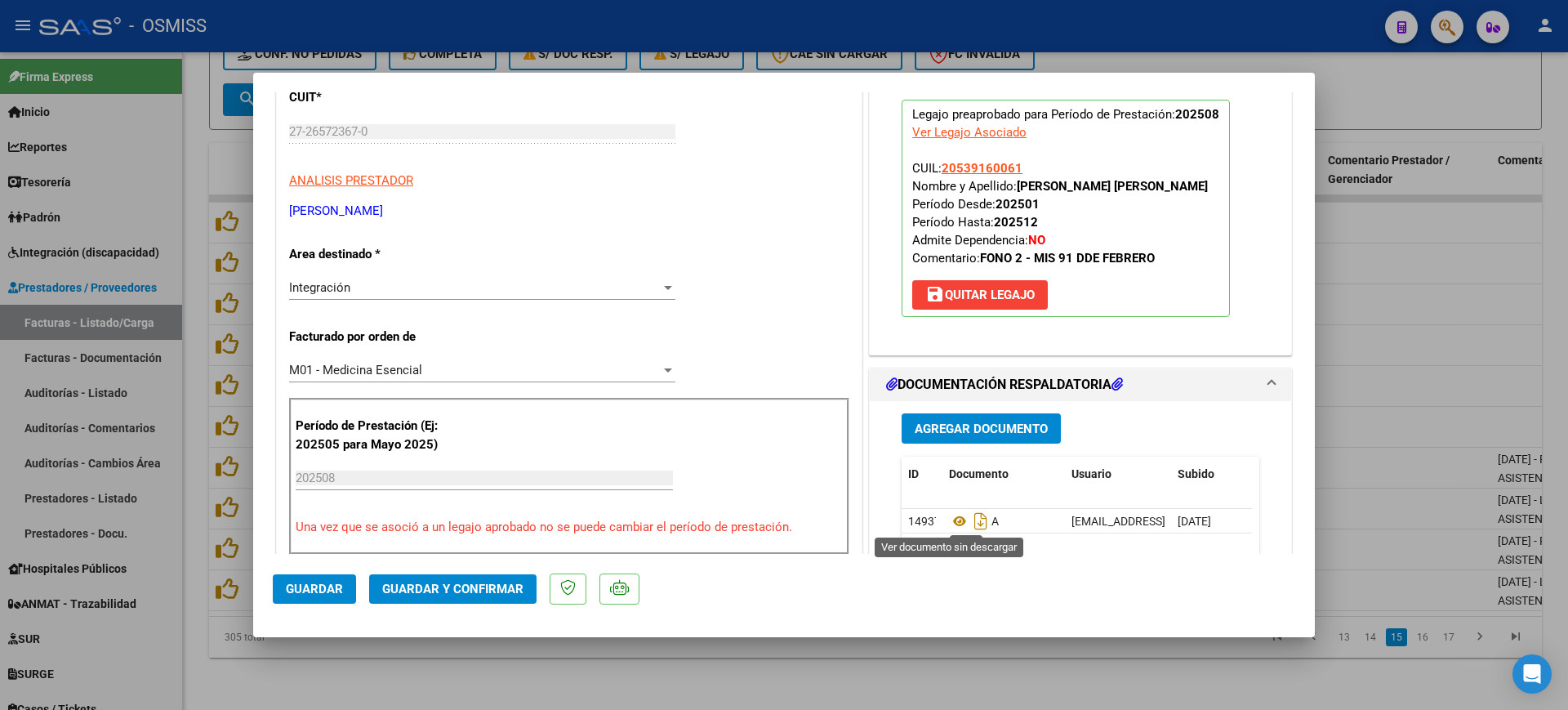
click at [952, 519] on icon at bounding box center [960, 521] width 21 height 20
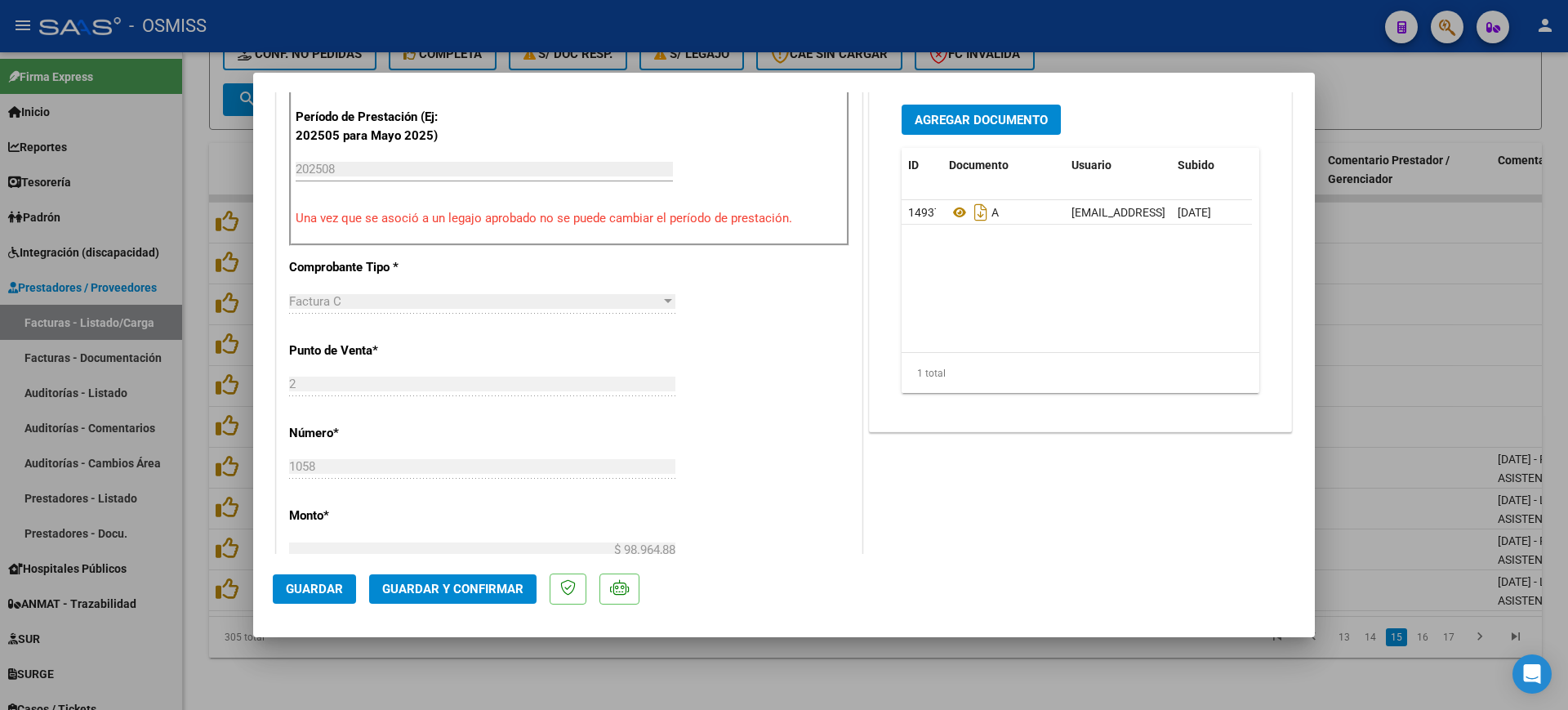
scroll to position [612, 0]
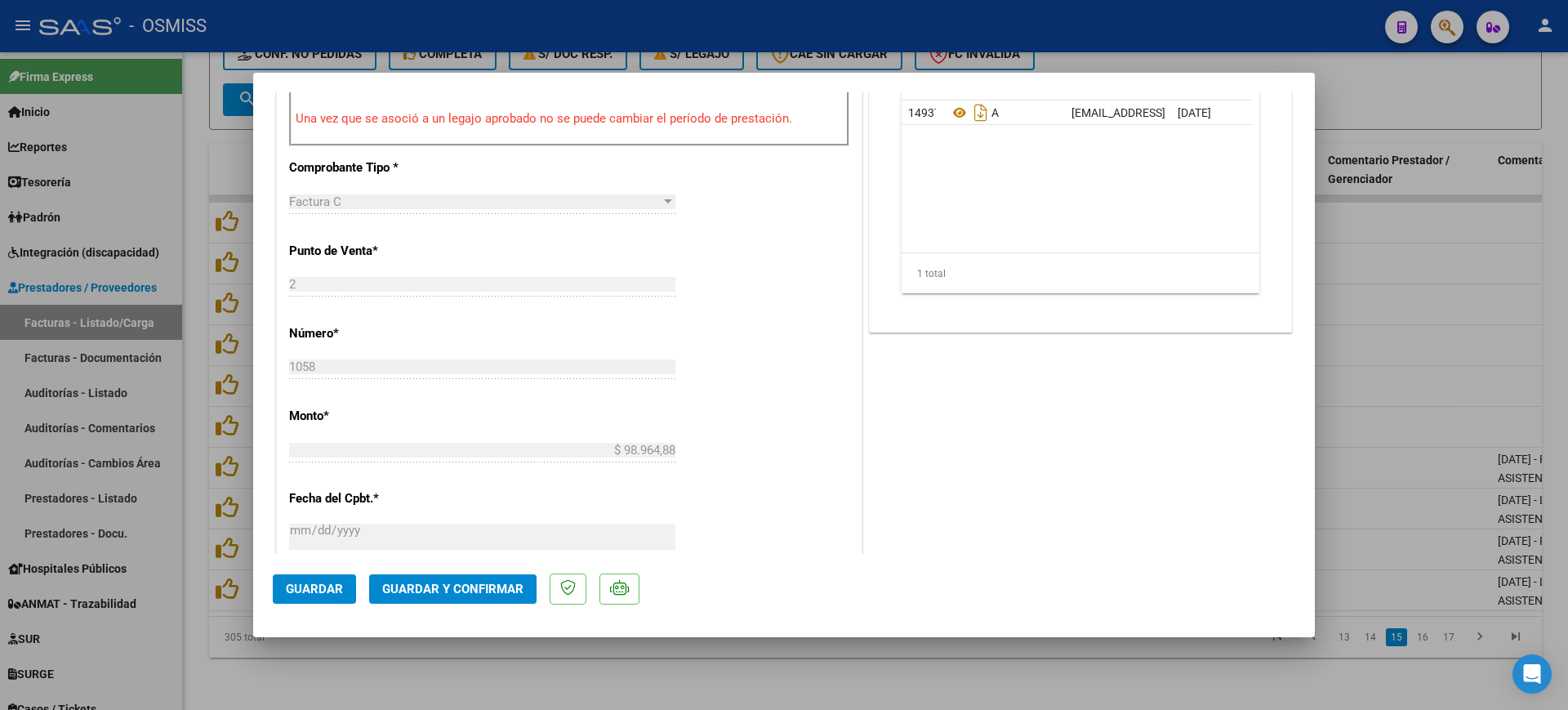
click at [487, 586] on span "Guardar y Confirmar" at bounding box center [452, 589] width 141 height 15
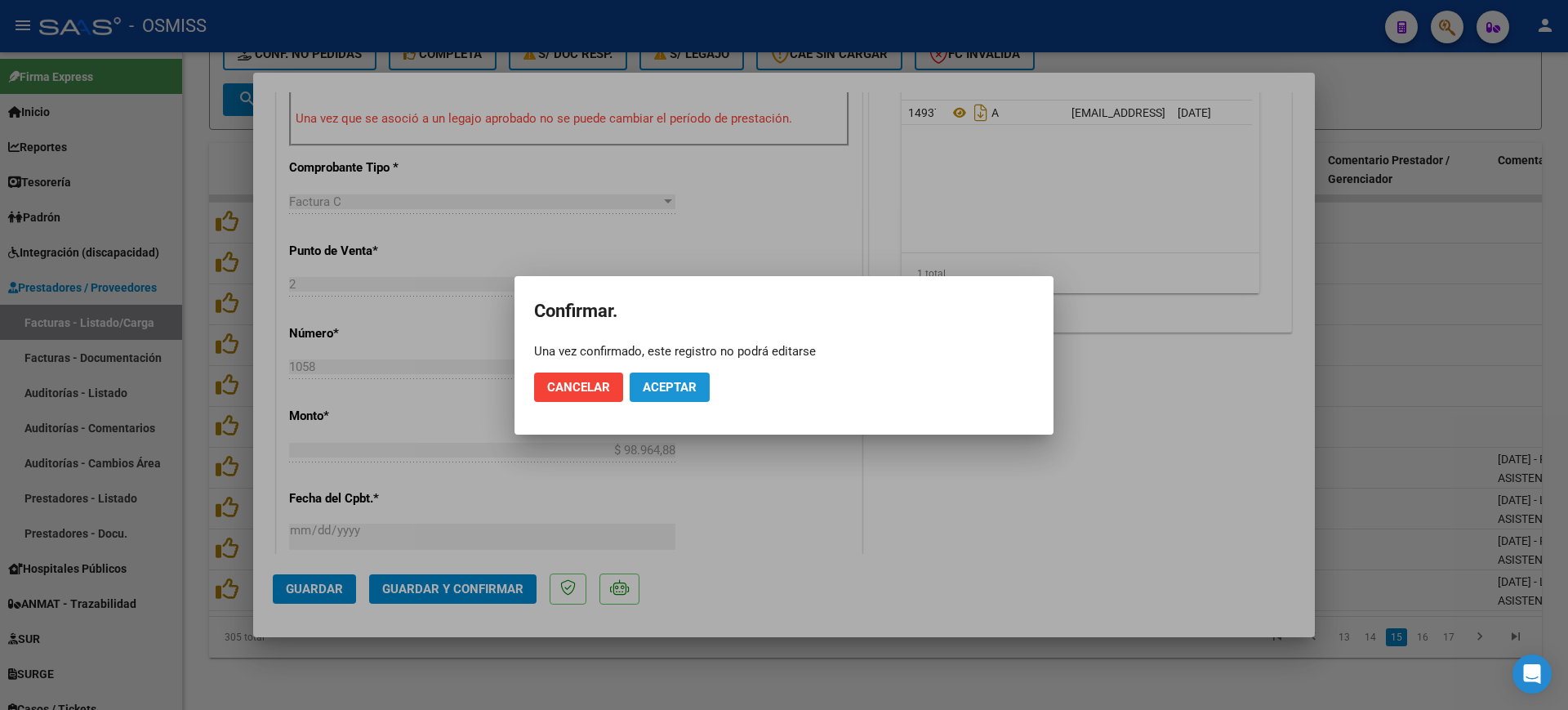
click at [693, 380] on span "Aceptar" at bounding box center [669, 387] width 54 height 15
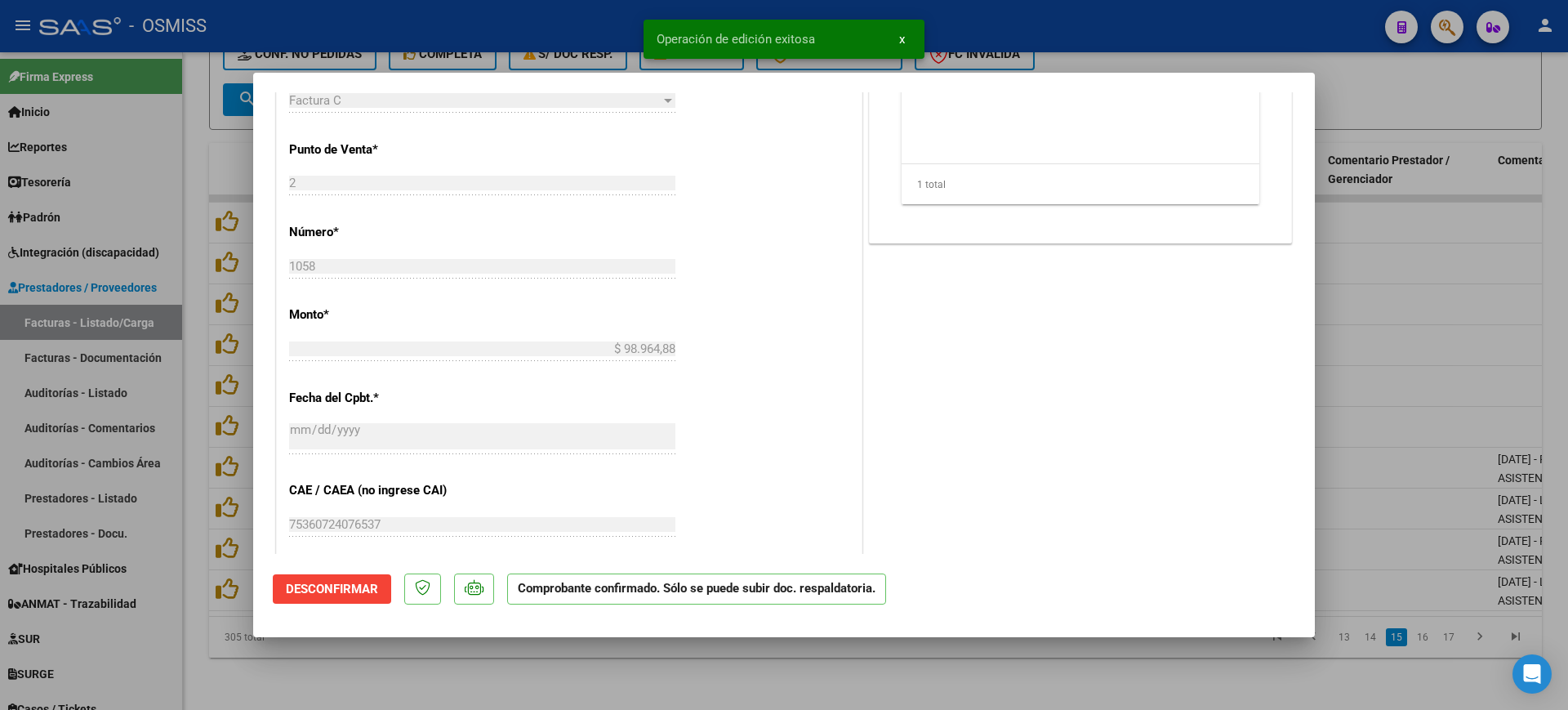
click at [906, 663] on div at bounding box center [784, 355] width 1568 height 710
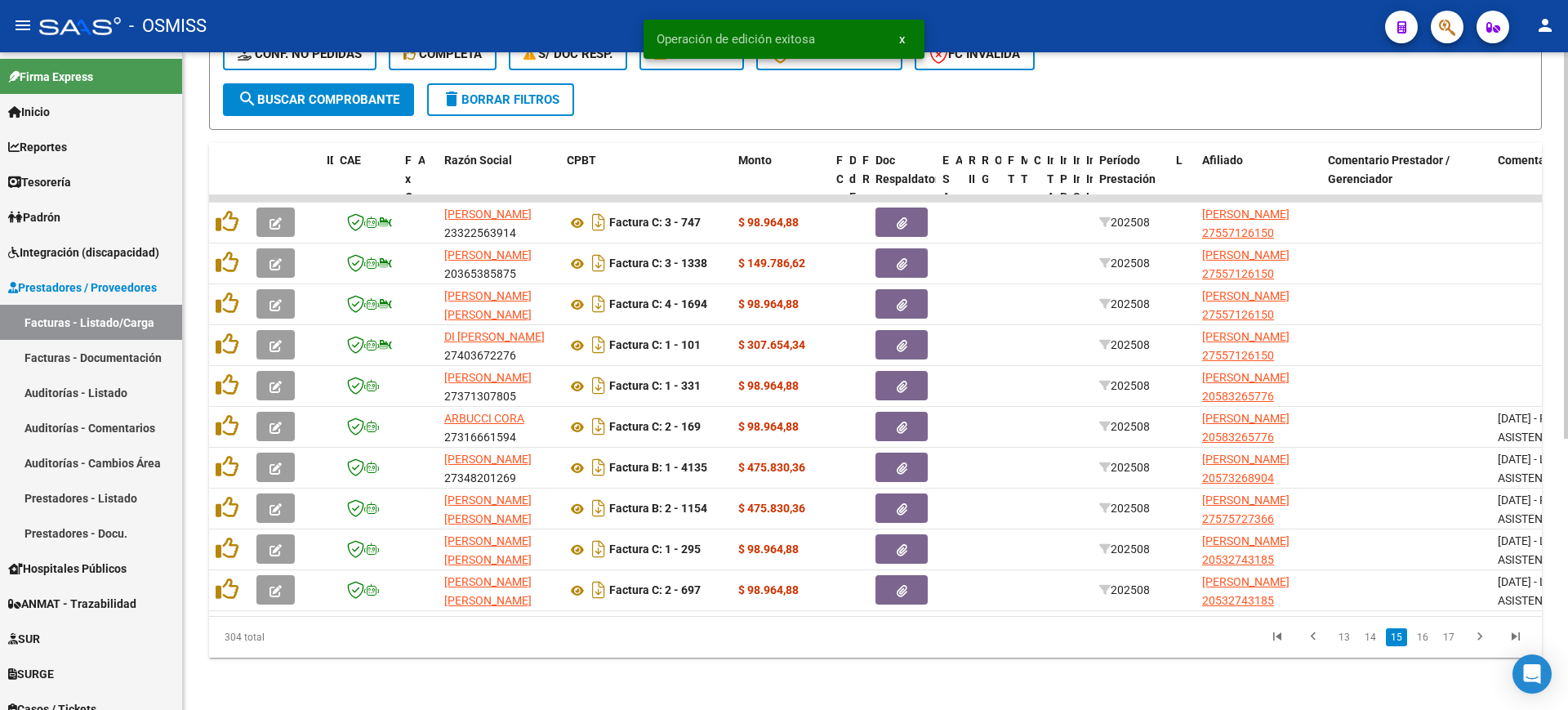
click at [1118, 669] on div "Video tutorial PRESTADORES -> Listado de CPBTs Emitidos por Prestadores / Prove…" at bounding box center [874, 158] width 1384 height 1104
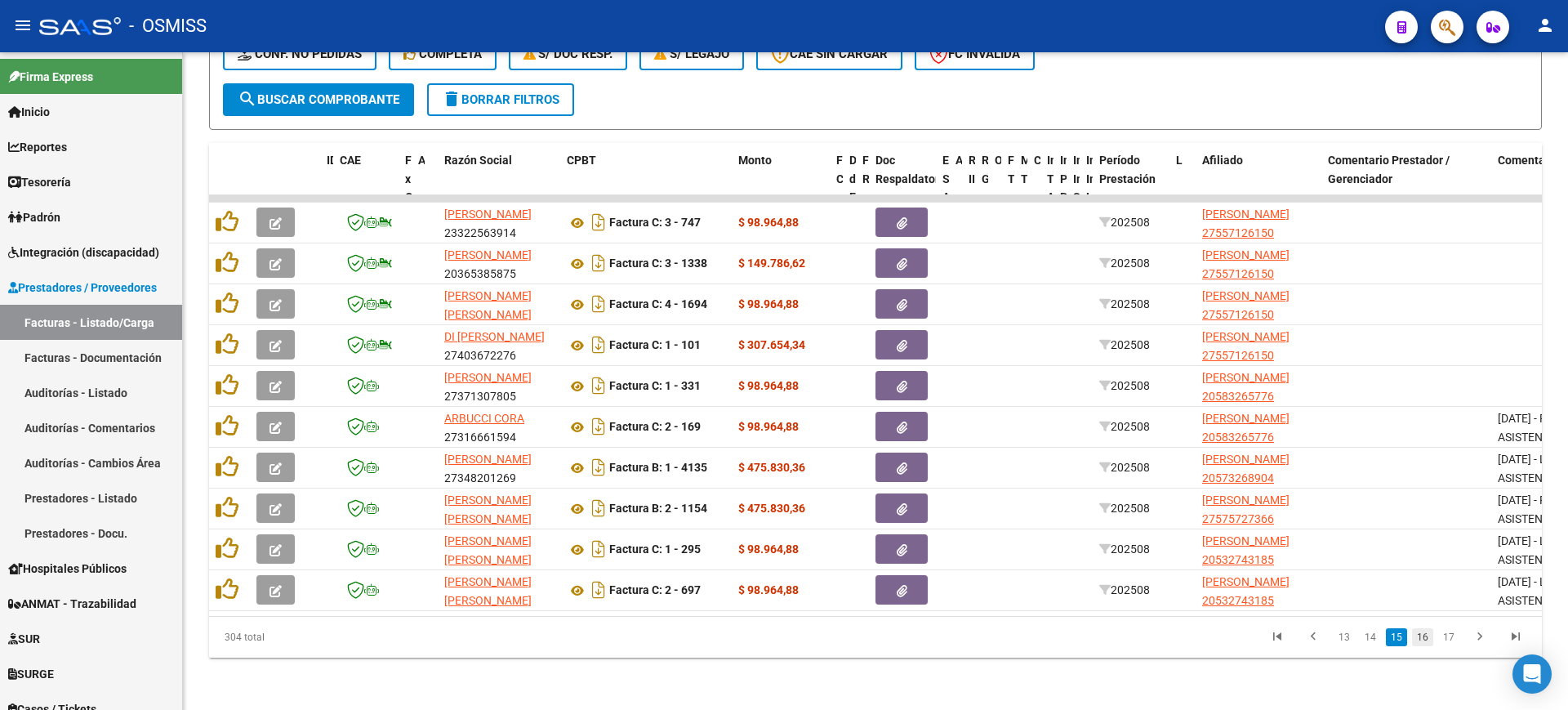
click at [1419, 638] on link "16" at bounding box center [1422, 637] width 21 height 18
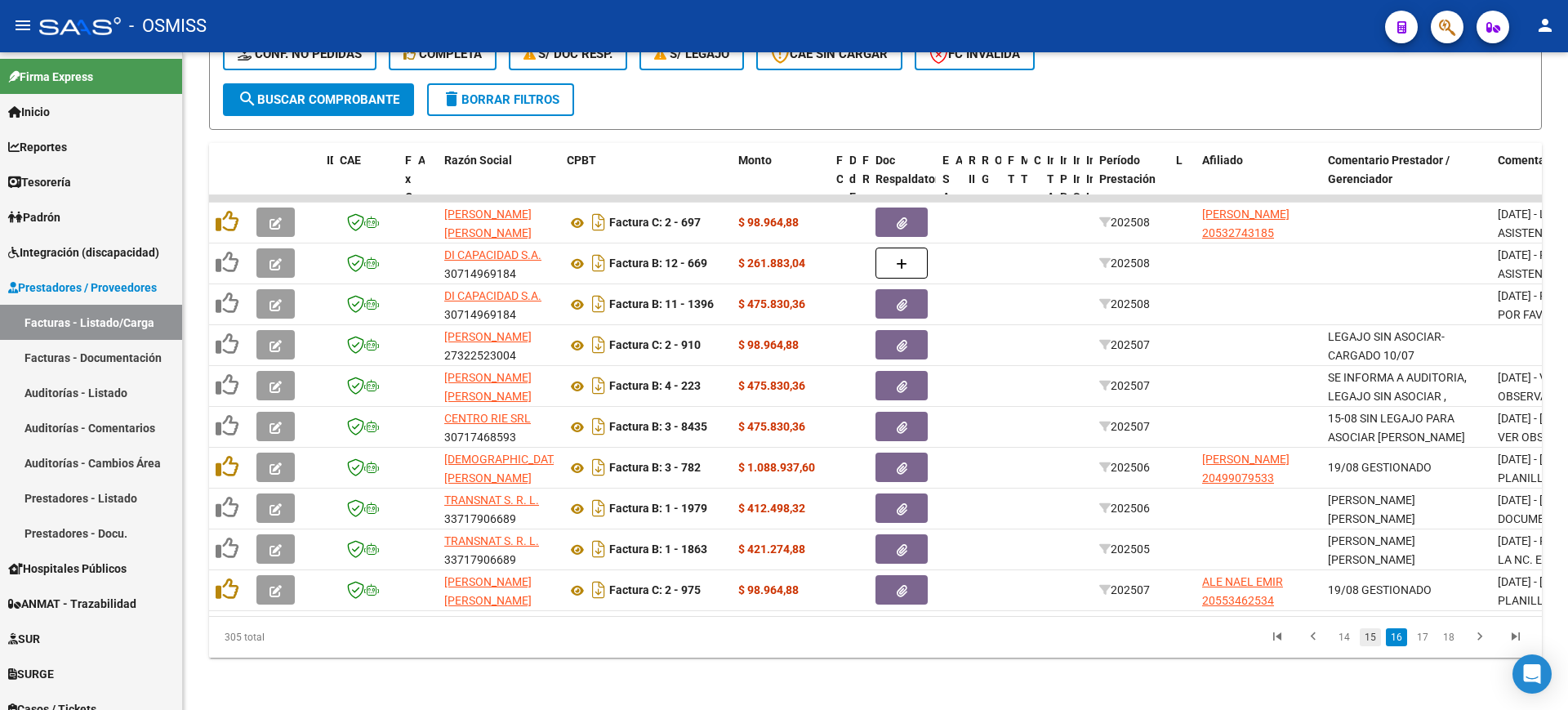
click at [1369, 640] on link "15" at bounding box center [1370, 637] width 21 height 18
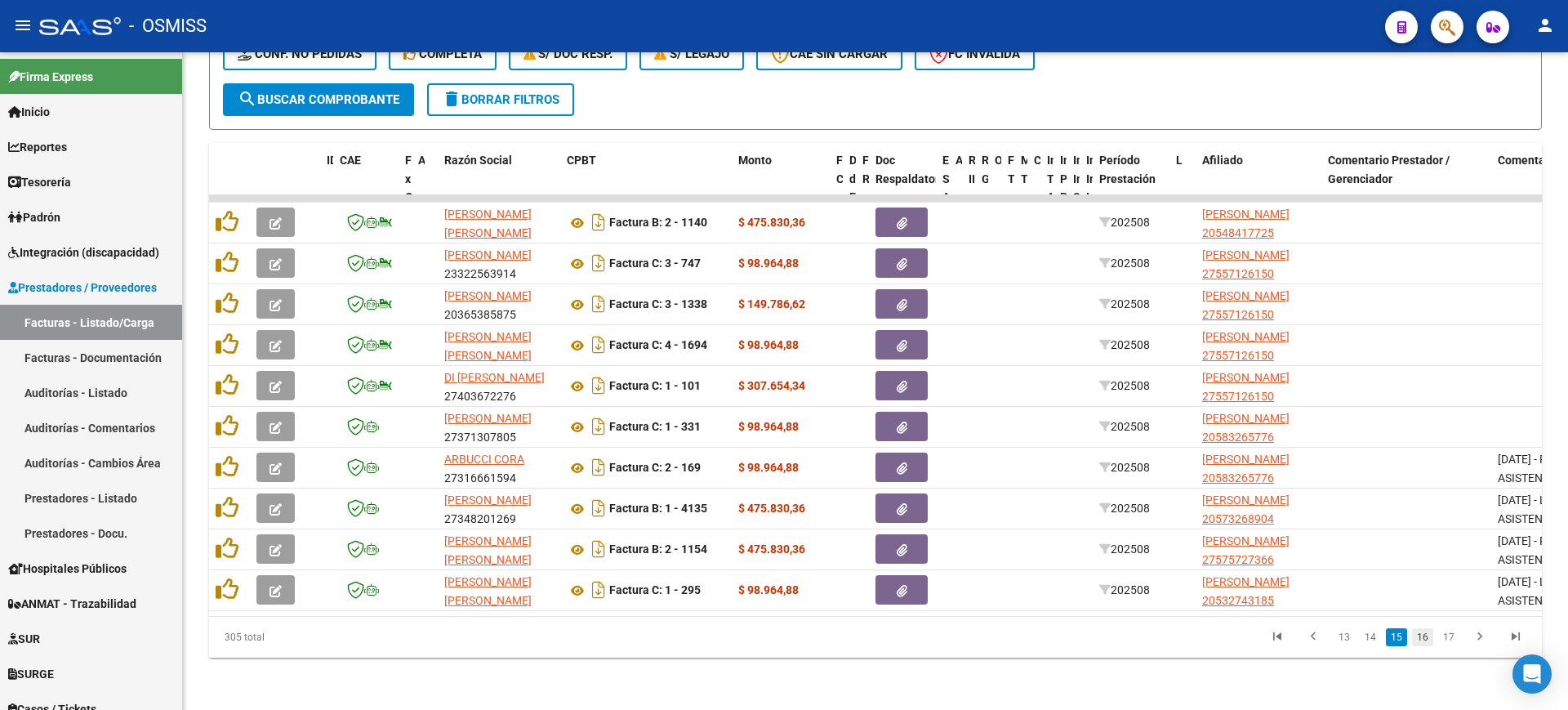
click at [1427, 642] on link "16" at bounding box center [1422, 637] width 21 height 18
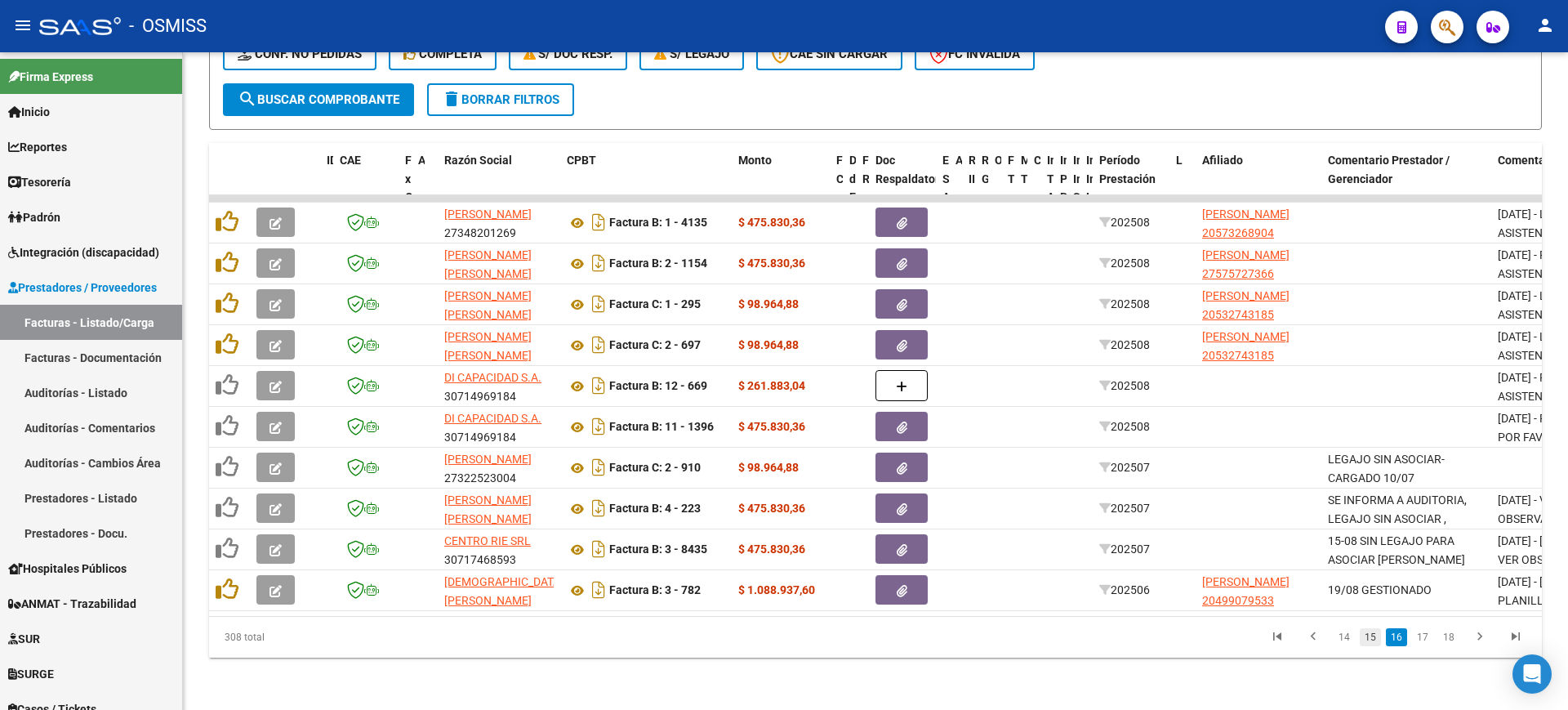
click at [1374, 639] on link "15" at bounding box center [1370, 637] width 21 height 18
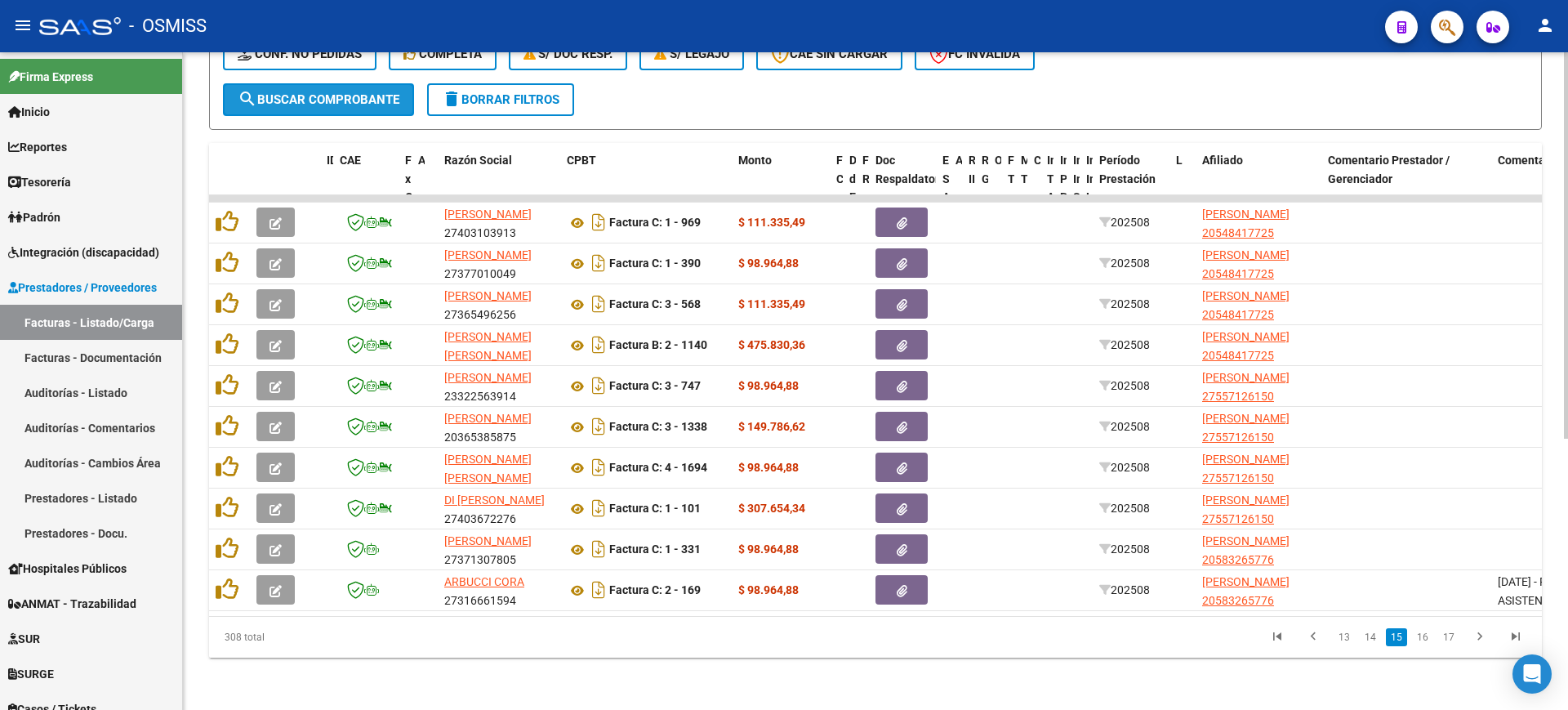
click at [366, 93] on span "search Buscar Comprobante" at bounding box center [318, 100] width 162 height 15
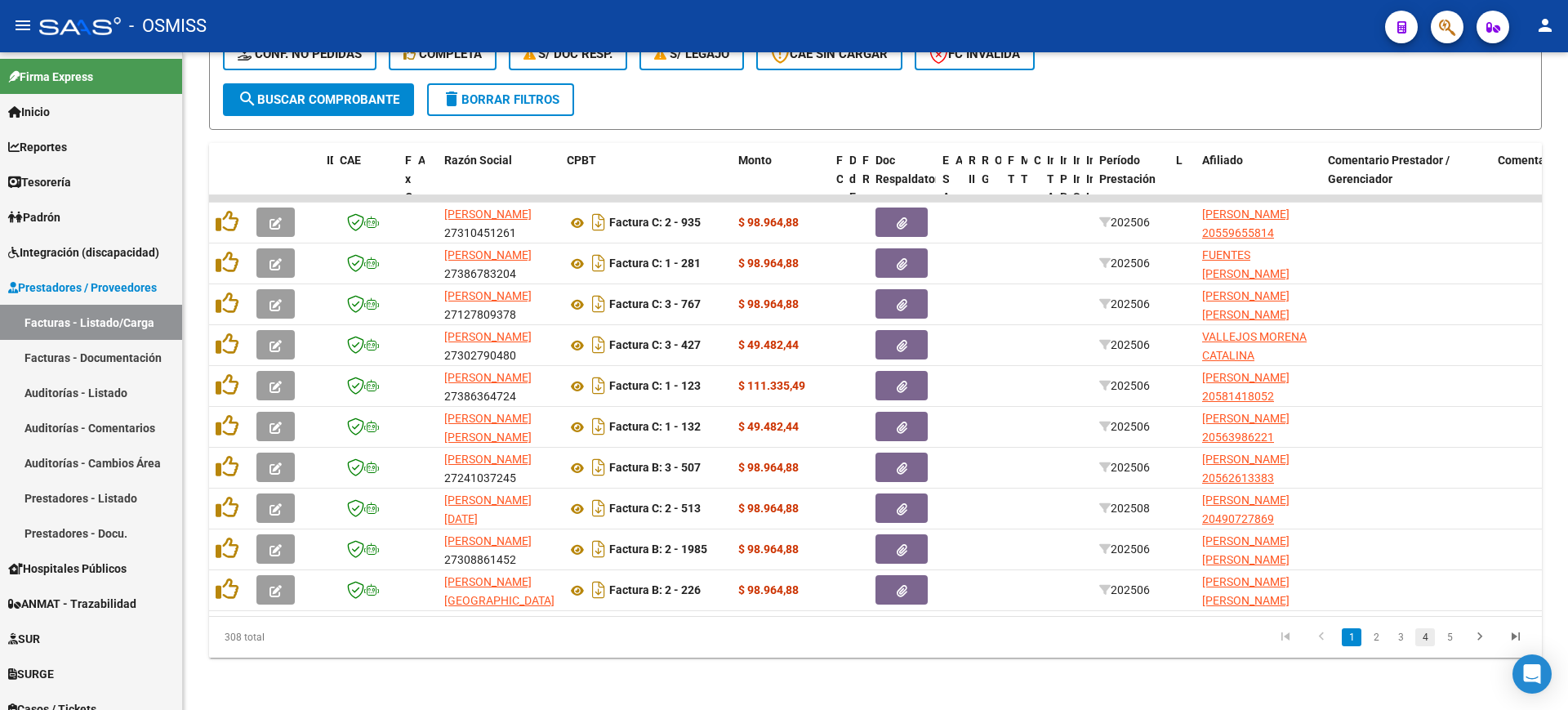
click at [1428, 631] on link "4" at bounding box center [1424, 637] width 20 height 18
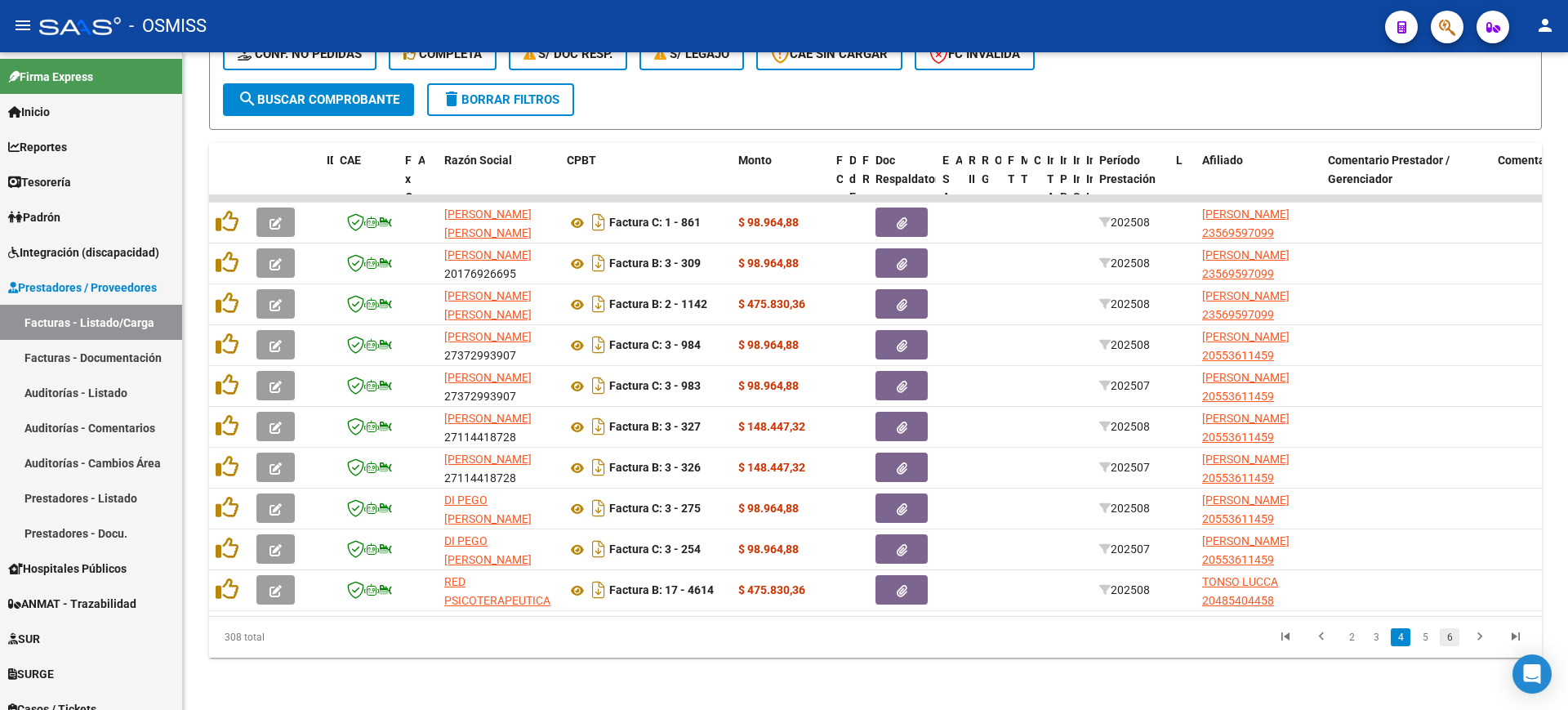
click at [1447, 640] on link "6" at bounding box center [1449, 637] width 20 height 18
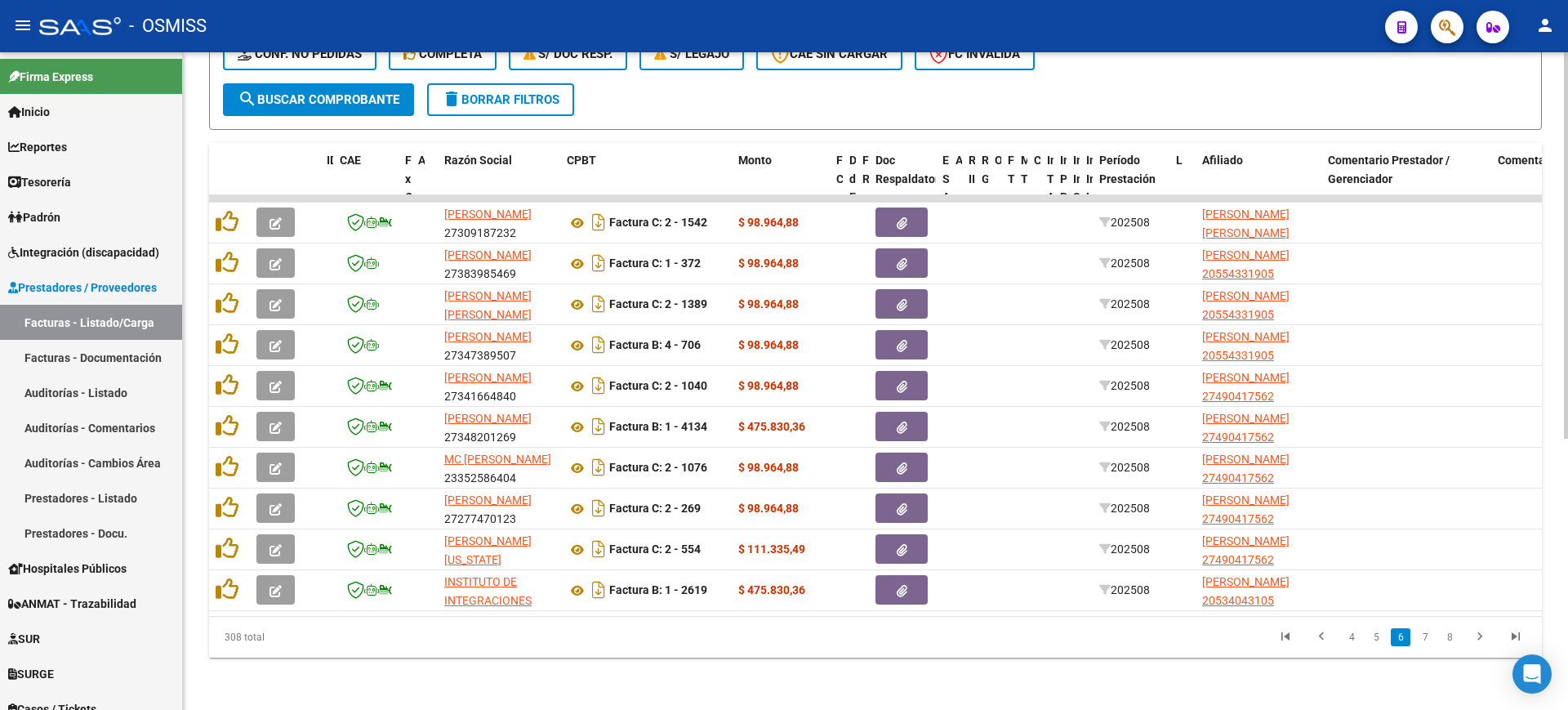
click at [1448, 640] on link "8" at bounding box center [1449, 637] width 20 height 18
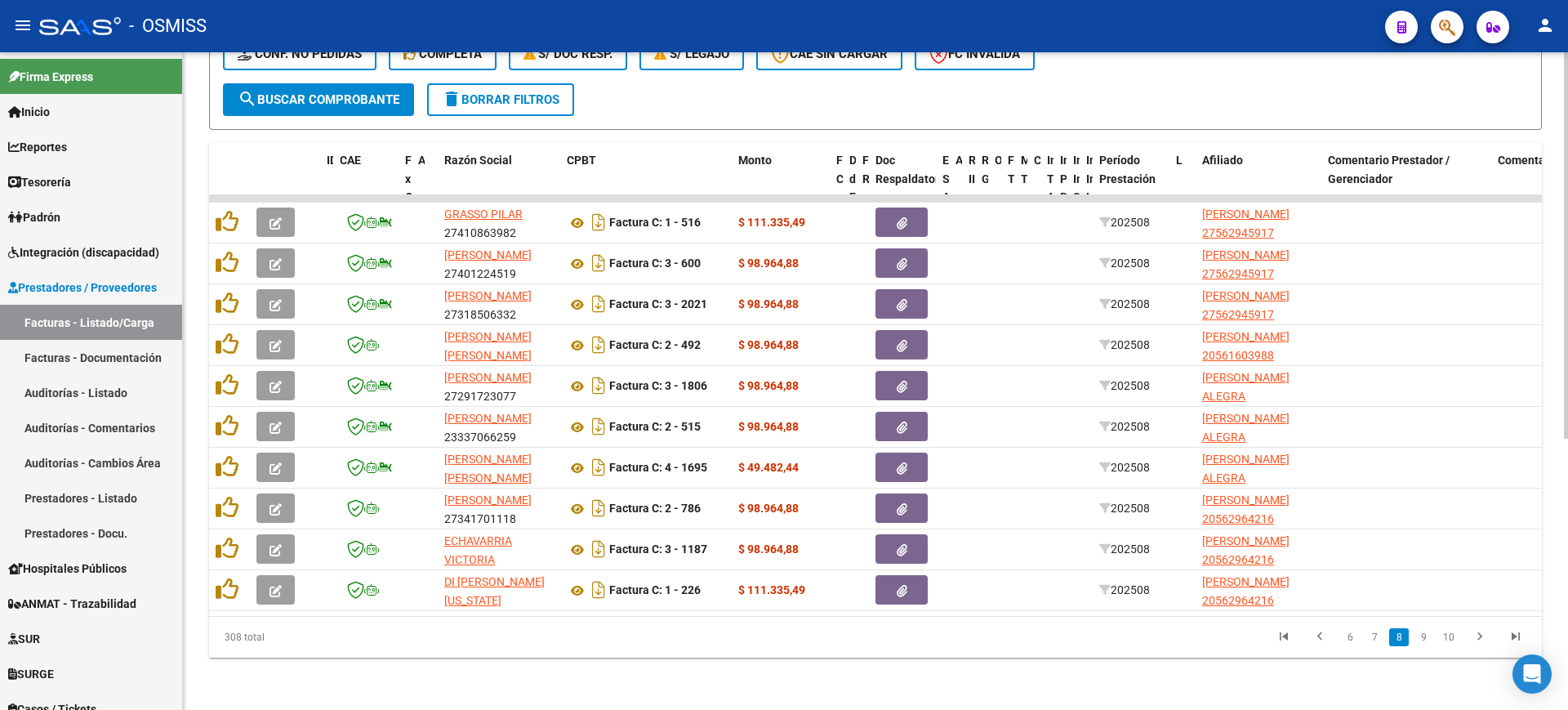
click at [1448, 640] on link "10" at bounding box center [1448, 637] width 21 height 18
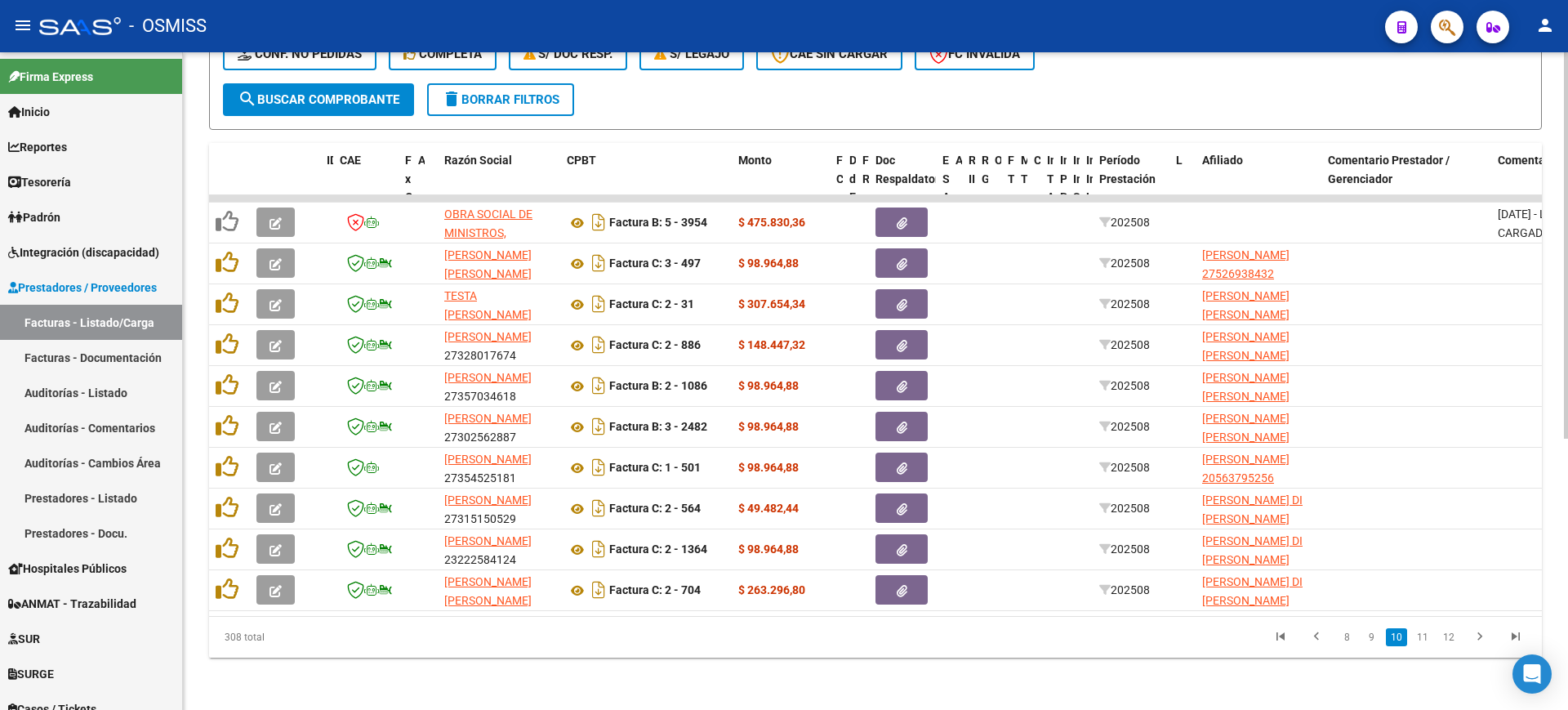
click at [1448, 640] on link "12" at bounding box center [1448, 637] width 21 height 18
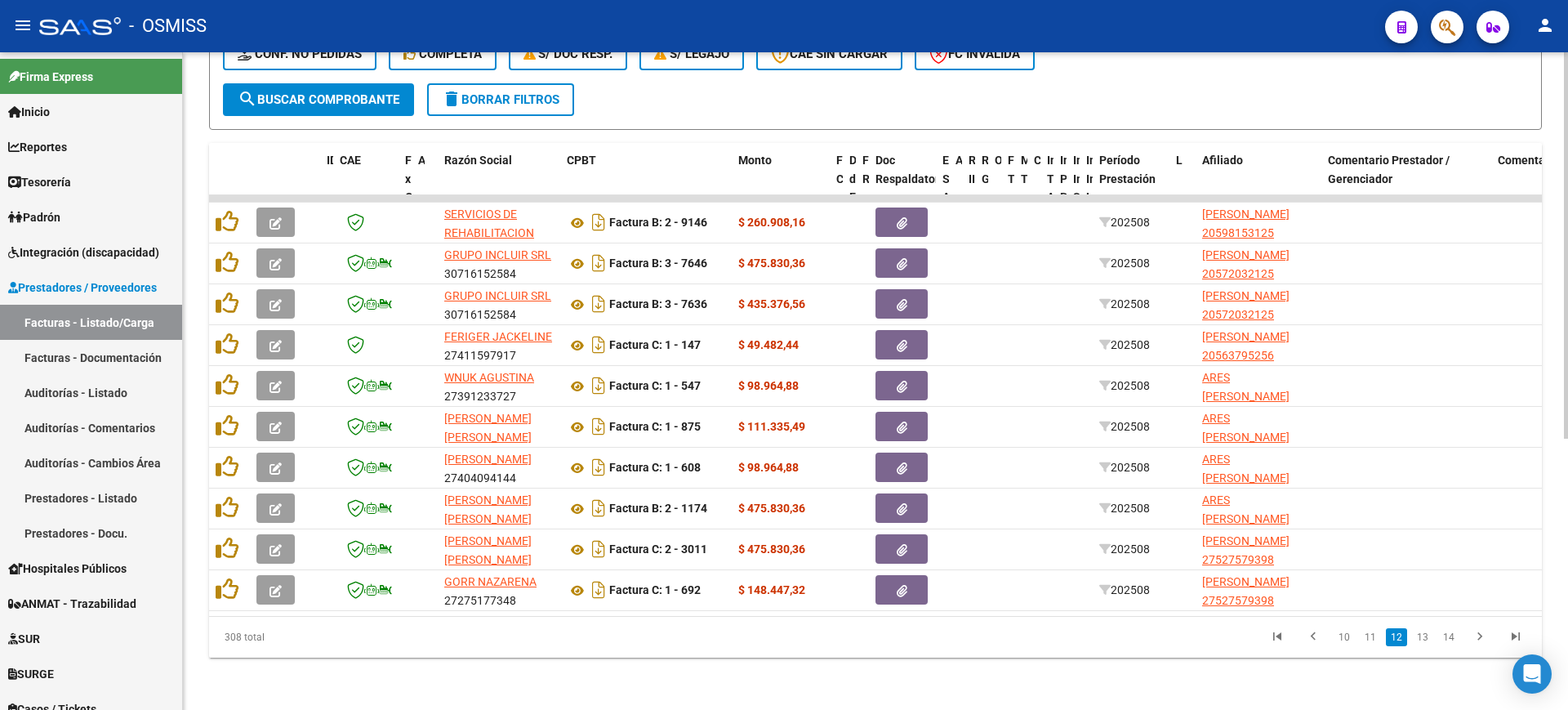
click at [1448, 640] on link "14" at bounding box center [1448, 637] width 21 height 18
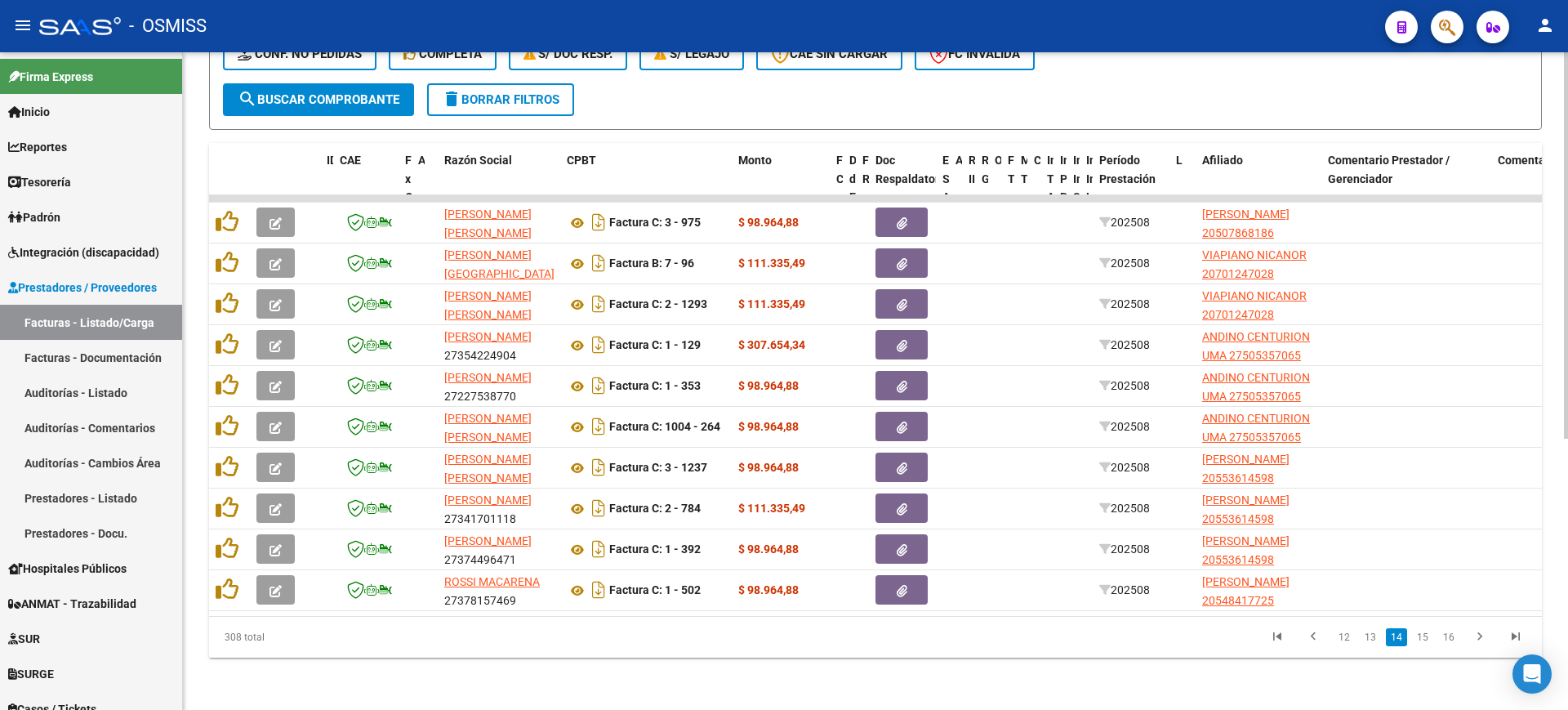
click at [1448, 640] on link "16" at bounding box center [1448, 637] width 21 height 18
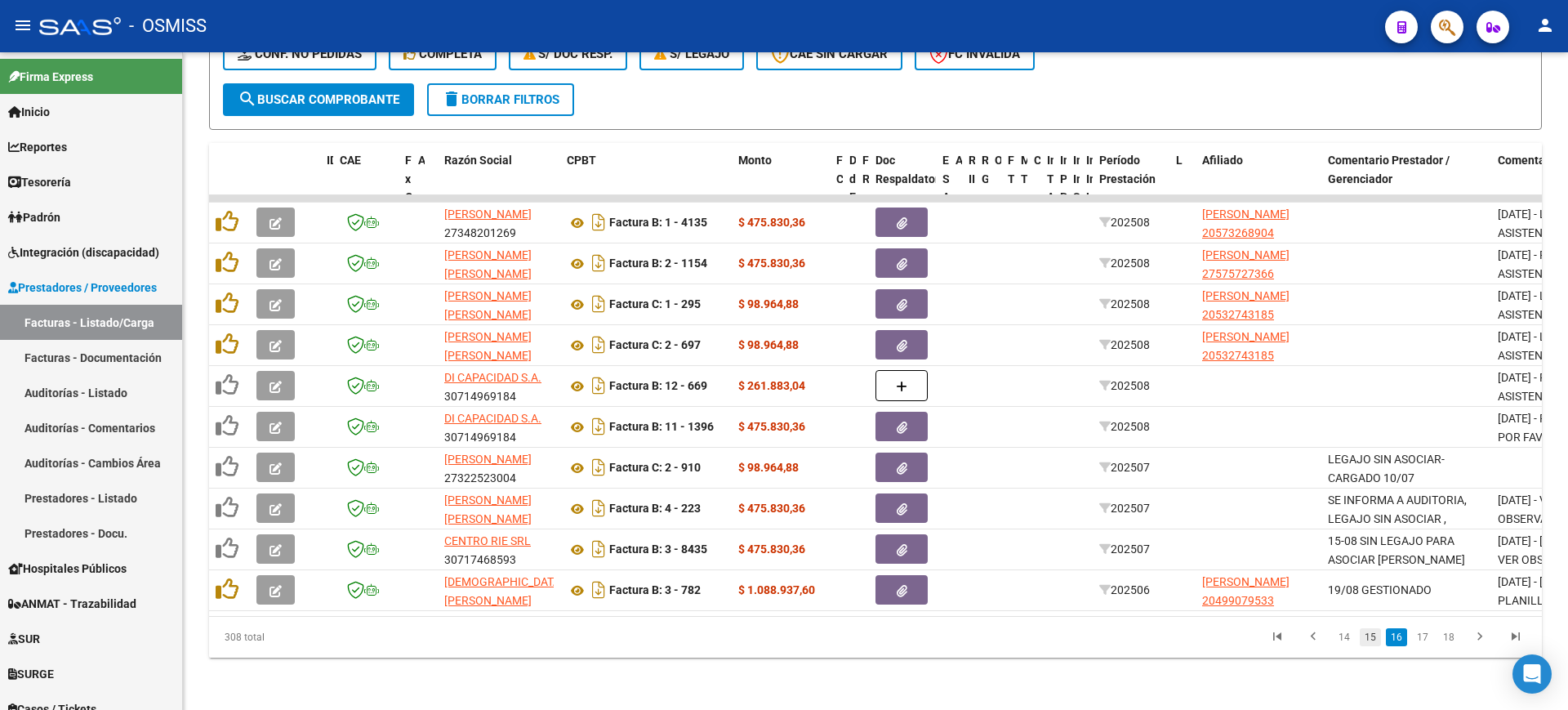
click at [1371, 640] on link "15" at bounding box center [1370, 637] width 21 height 18
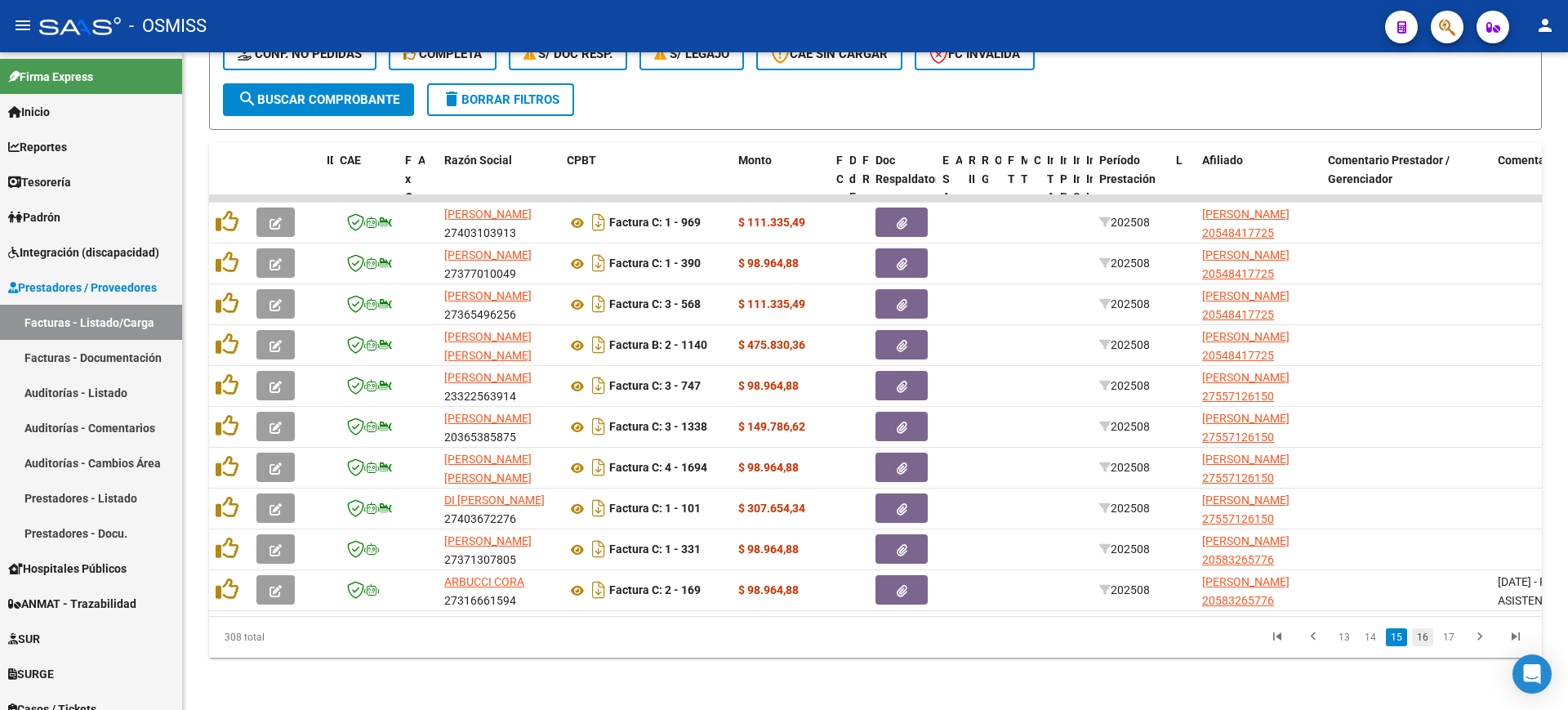
click at [1422, 635] on link "16" at bounding box center [1422, 637] width 21 height 18
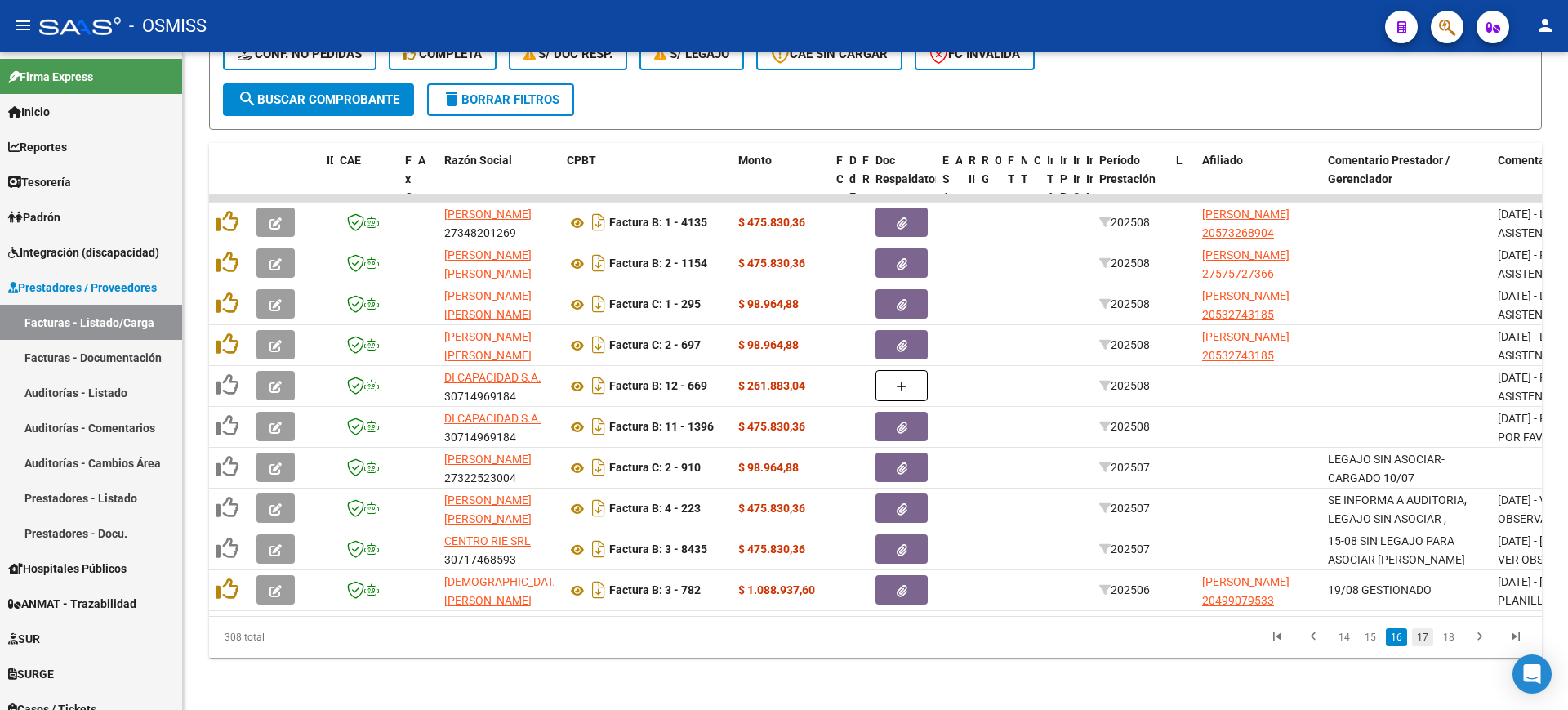
click at [1429, 636] on link "17" at bounding box center [1422, 637] width 21 height 18
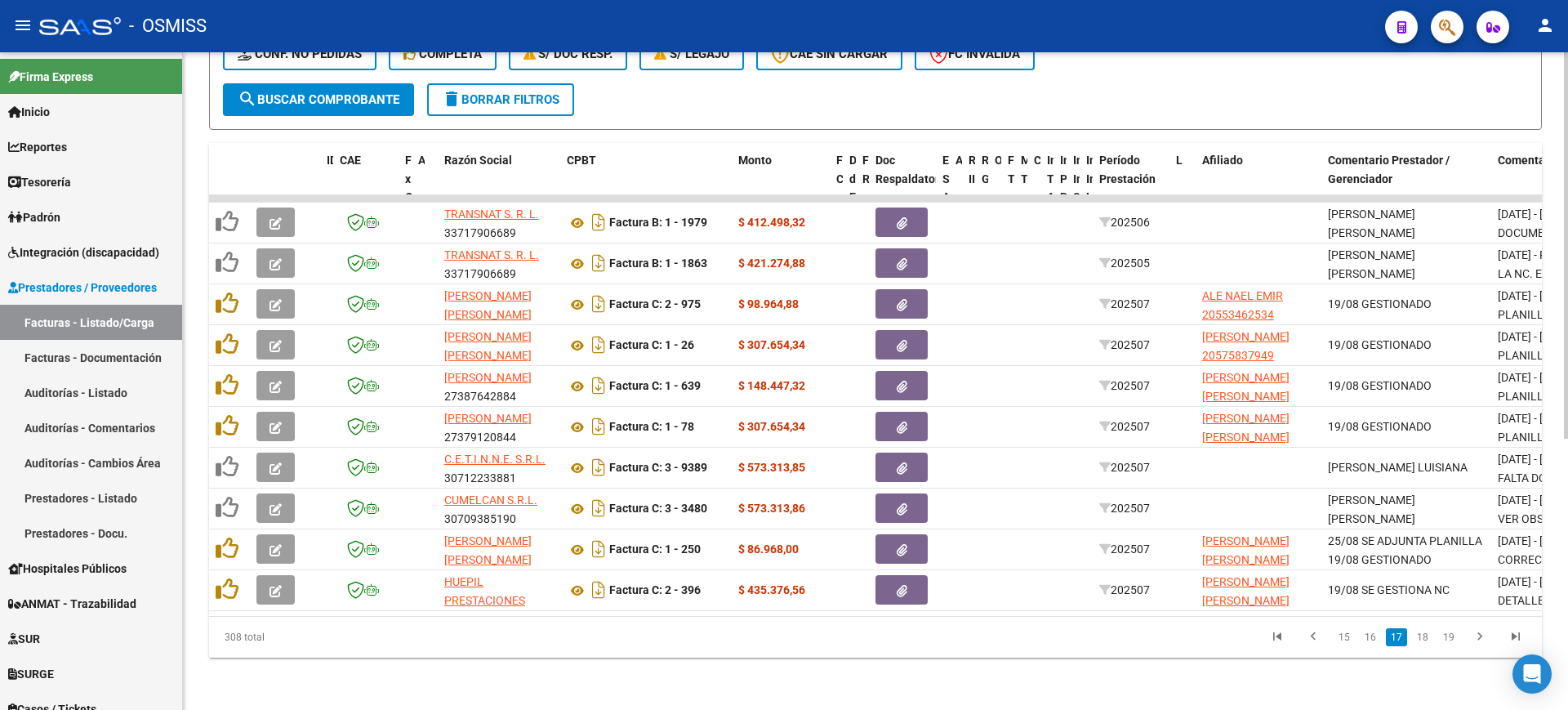
click at [1420, 636] on link "18" at bounding box center [1422, 637] width 21 height 18
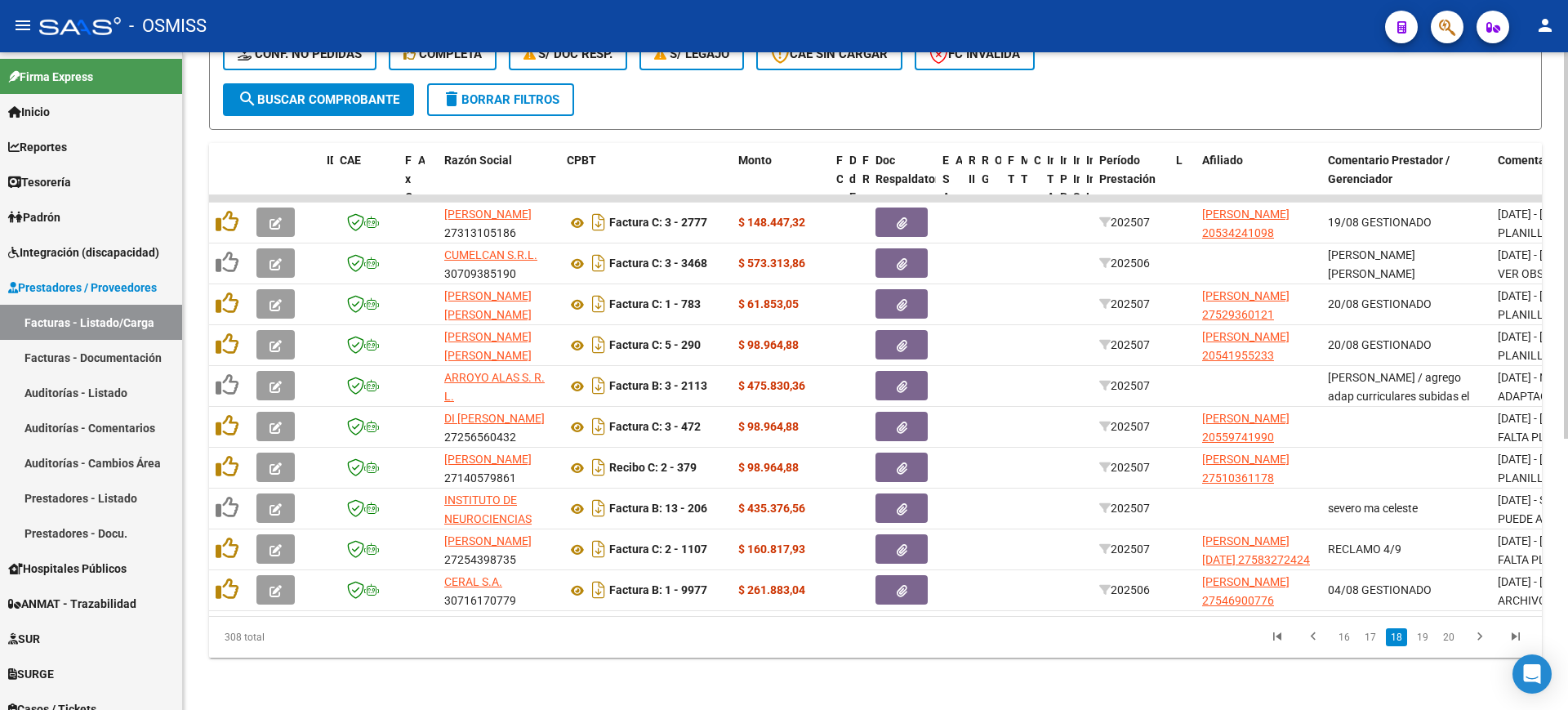
click at [1420, 636] on link "19" at bounding box center [1422, 637] width 21 height 18
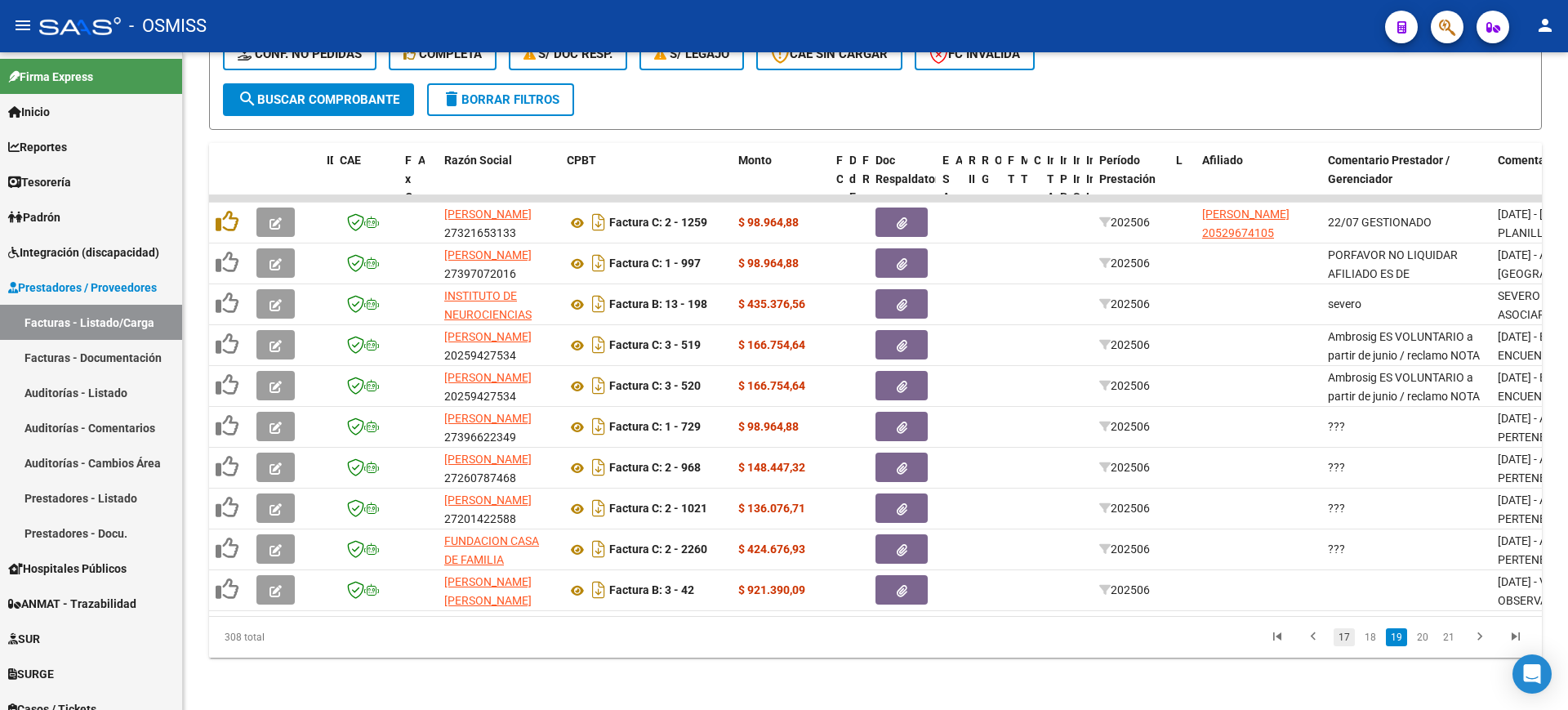
click at [1340, 635] on link "17" at bounding box center [1344, 637] width 21 height 18
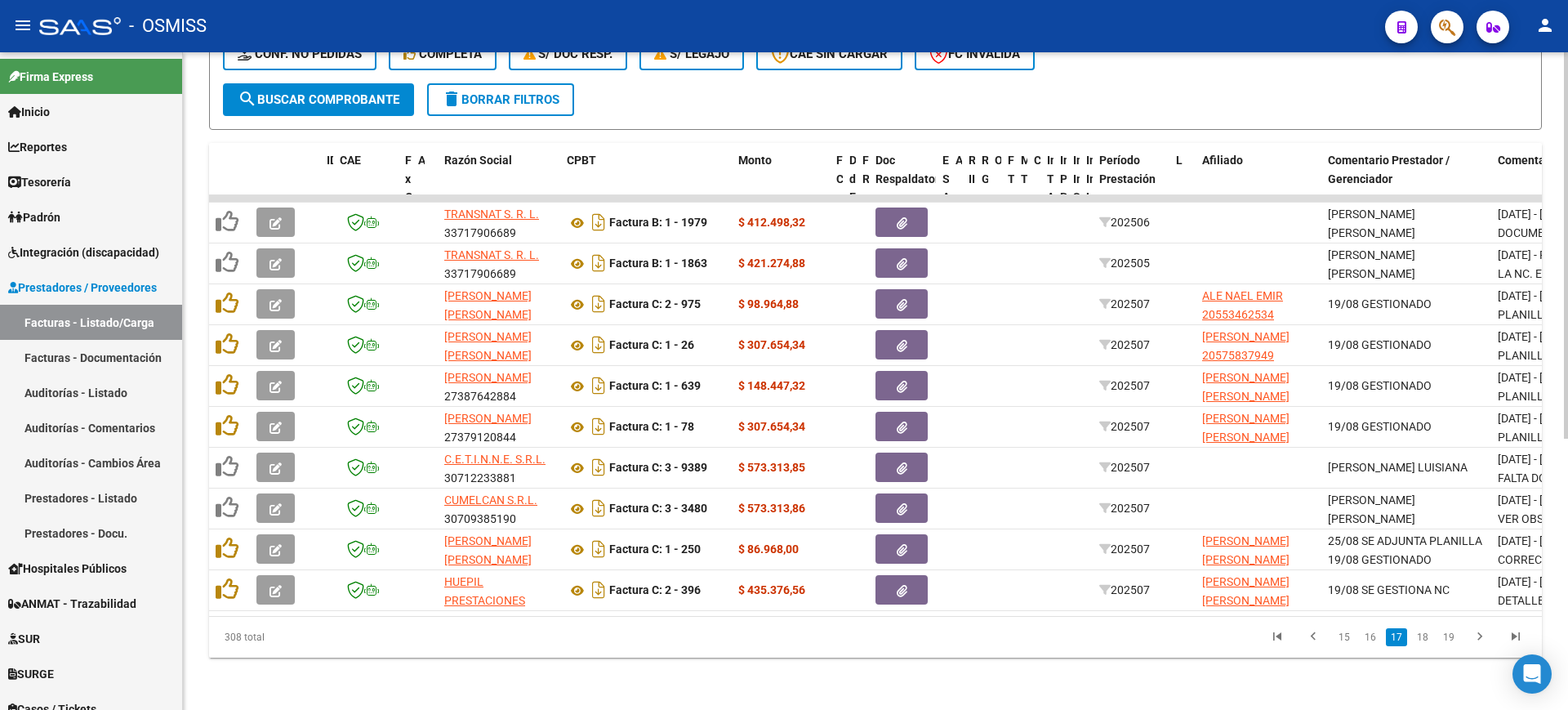
click at [1367, 635] on link "16" at bounding box center [1370, 637] width 21 height 18
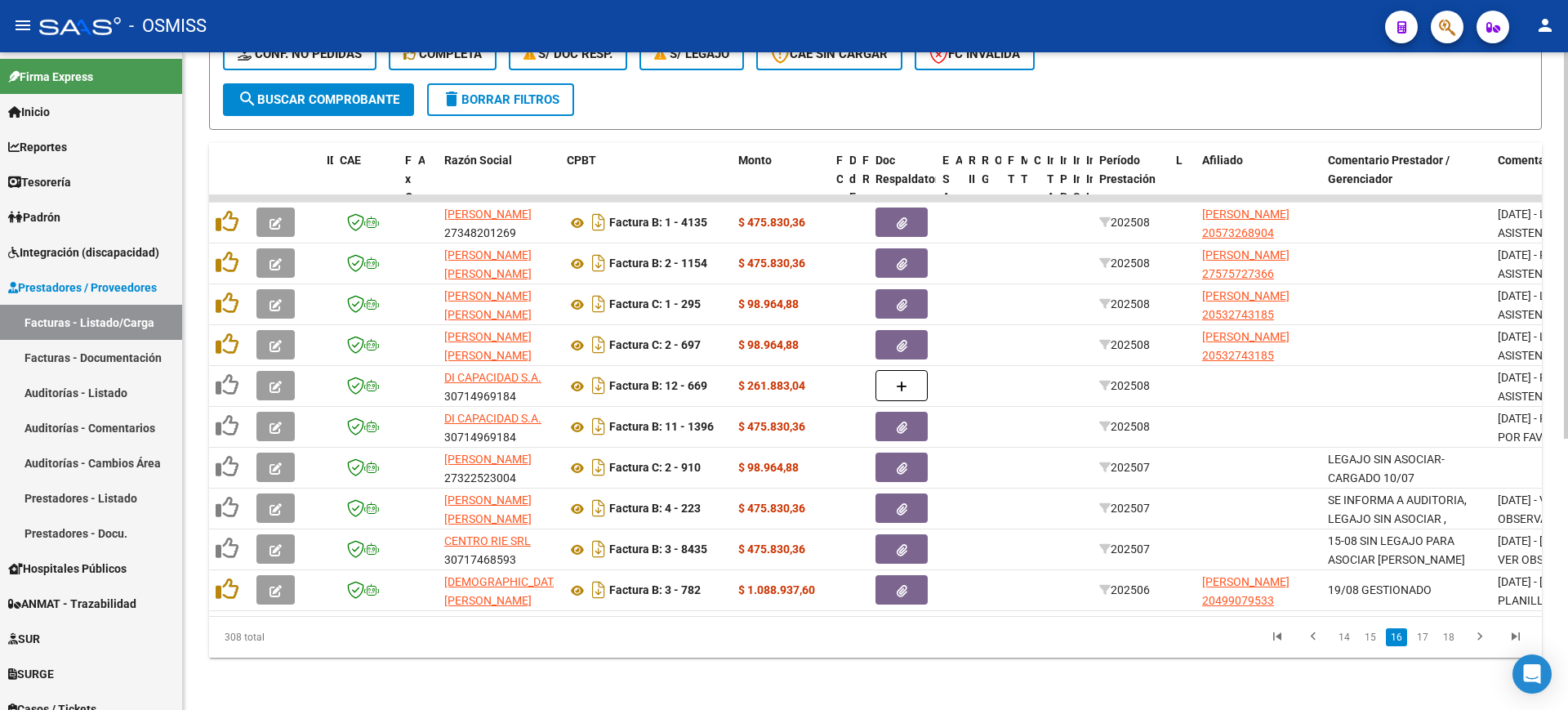
click at [1370, 637] on link "15" at bounding box center [1370, 637] width 21 height 18
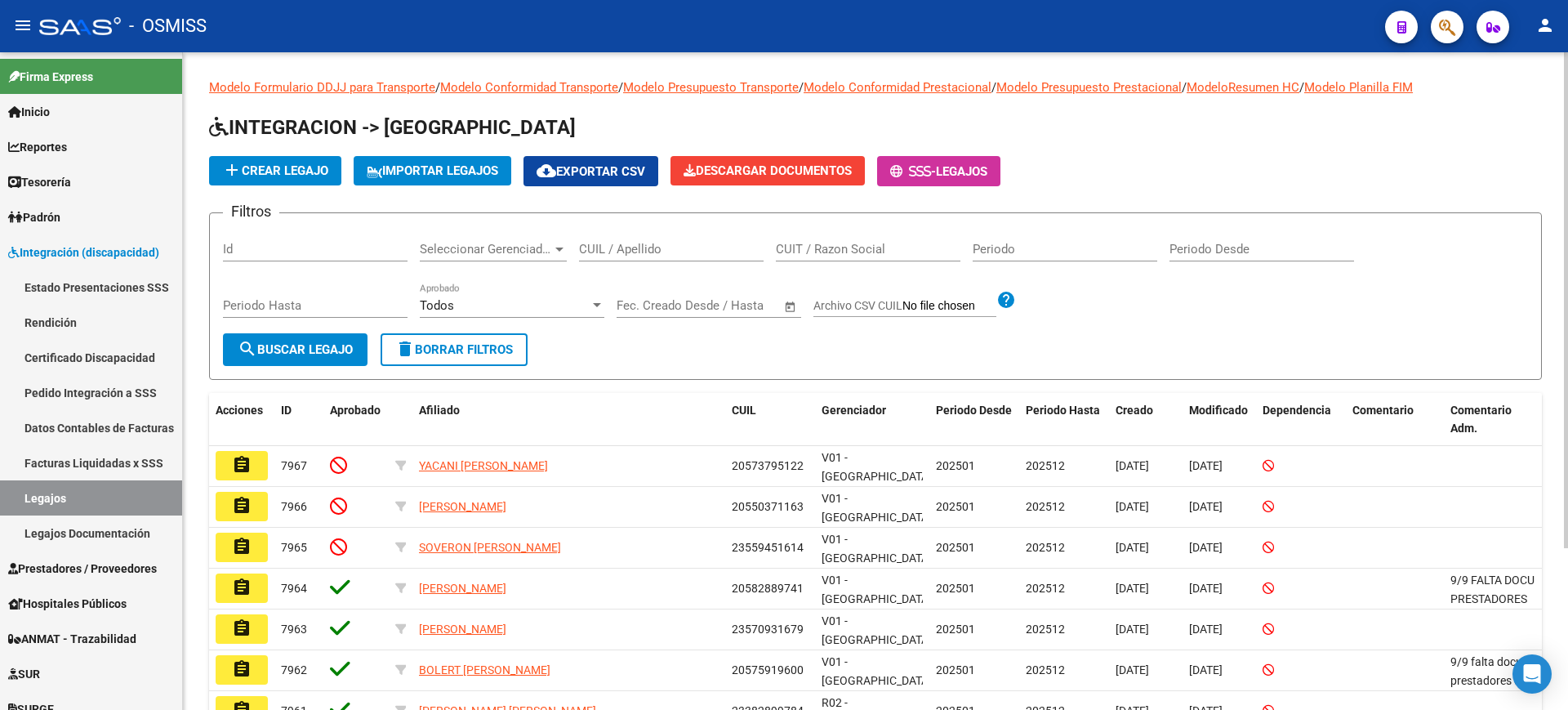
click at [712, 247] on input "CUIL / Apellido" at bounding box center [671, 249] width 185 height 15
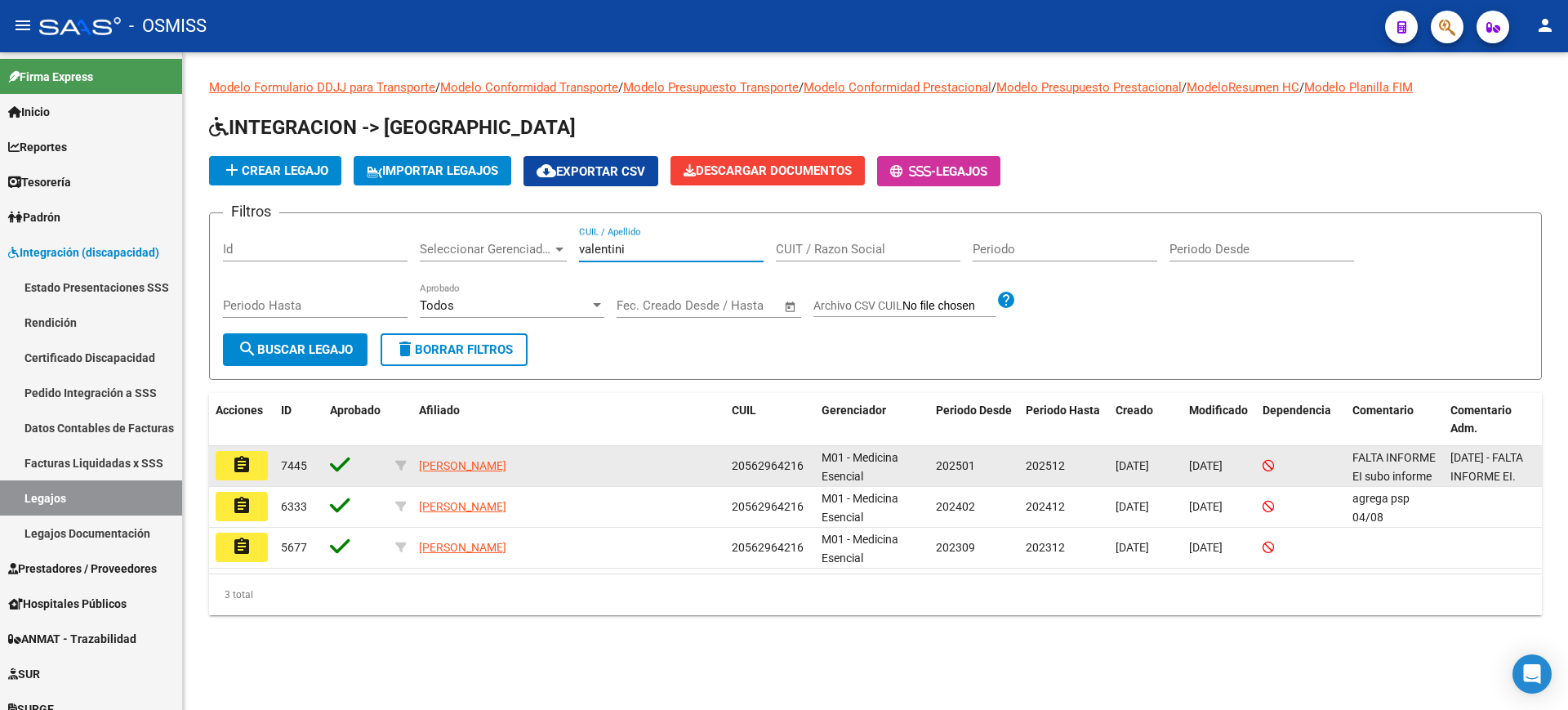
type input "valentini"
click at [256, 462] on button "assignment" at bounding box center [241, 465] width 52 height 29
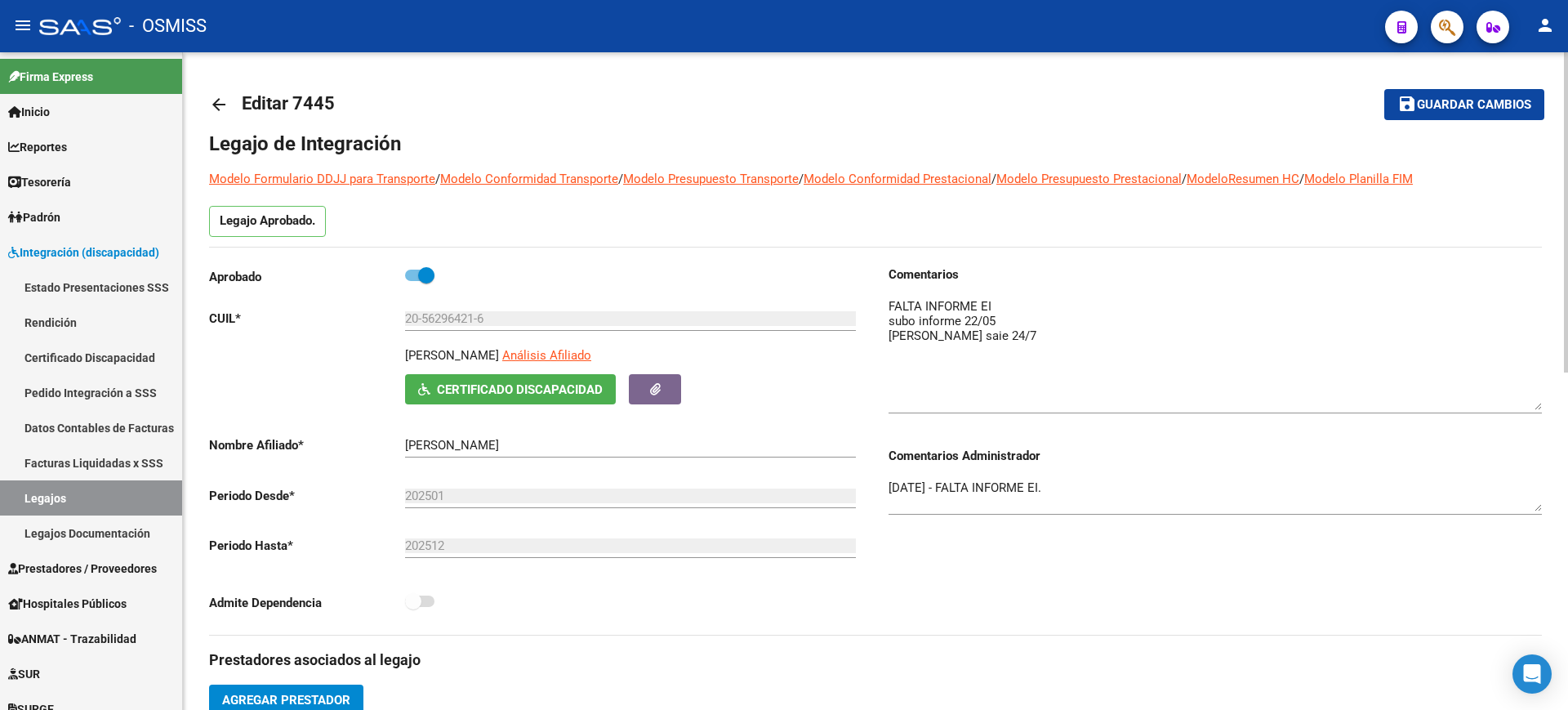
drag, startPoint x: 1539, startPoint y: 343, endPoint x: 1552, endPoint y: 405, distance: 63.3
drag, startPoint x: 1539, startPoint y: 507, endPoint x: 1554, endPoint y: 642, distance: 135.8
click at [869, 560] on div "Aprobado CUIL * 20-56296421-6 Ingresar CUIL VALENTINI FACUNDO Análisis Afiliado…" at bounding box center [542, 465] width 666 height 399
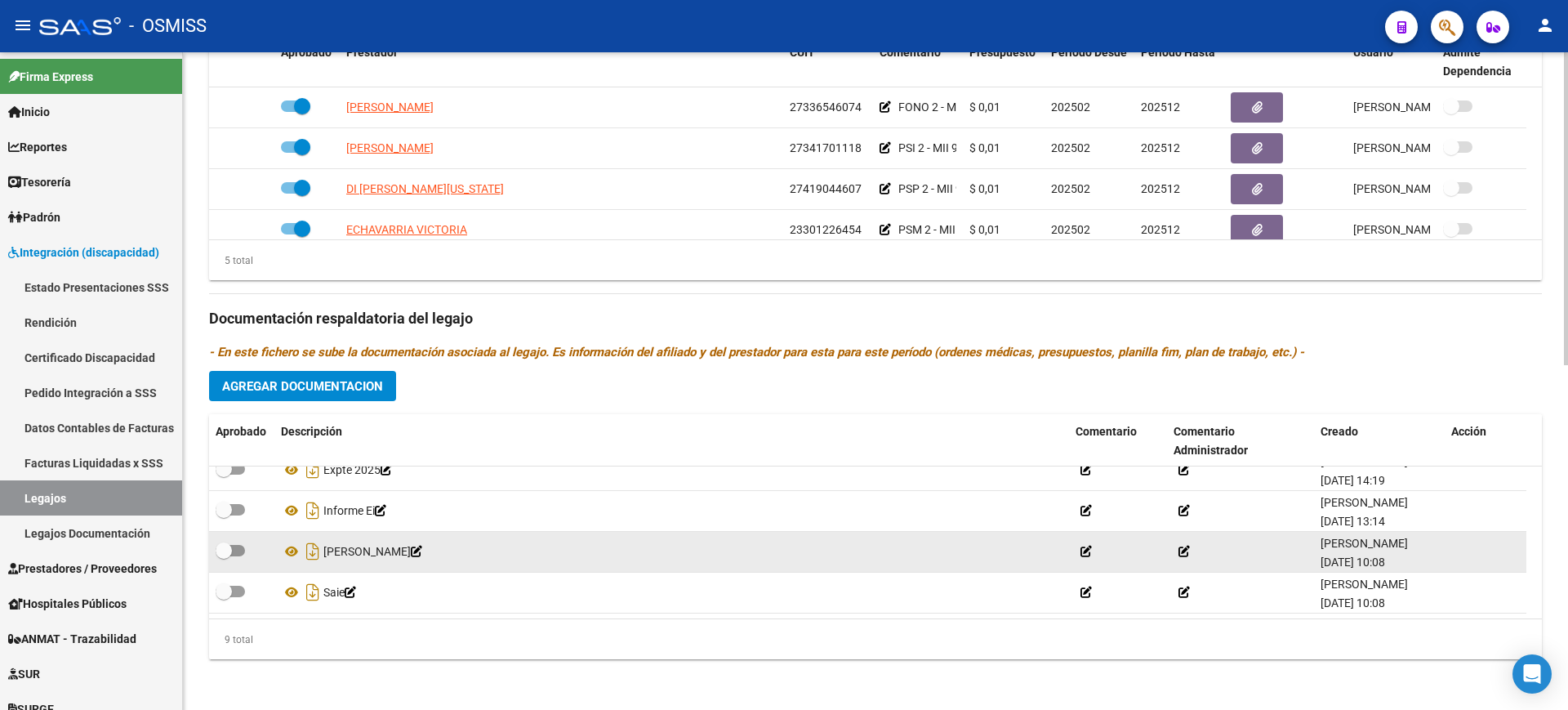
scroll to position [724, 0]
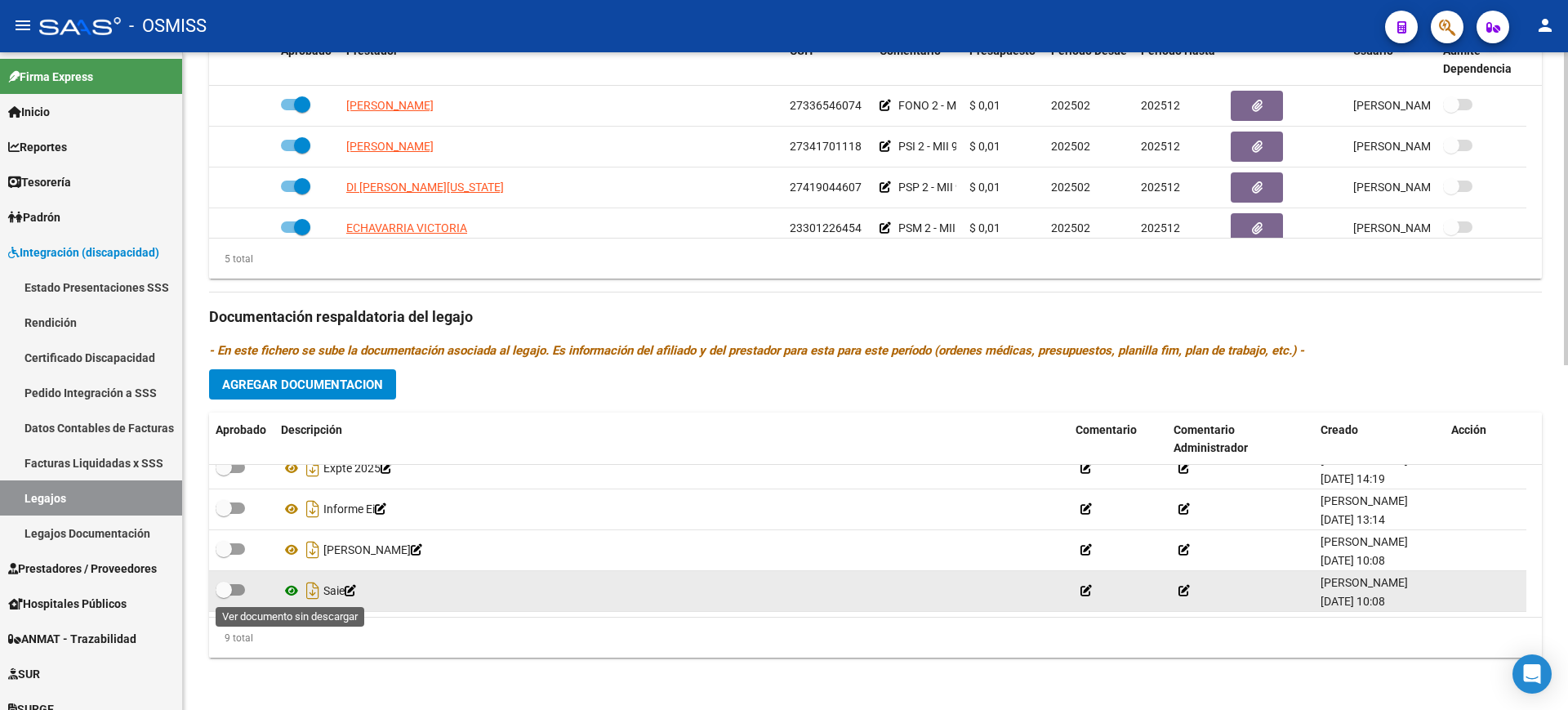
click at [292, 593] on icon at bounding box center [291, 590] width 21 height 20
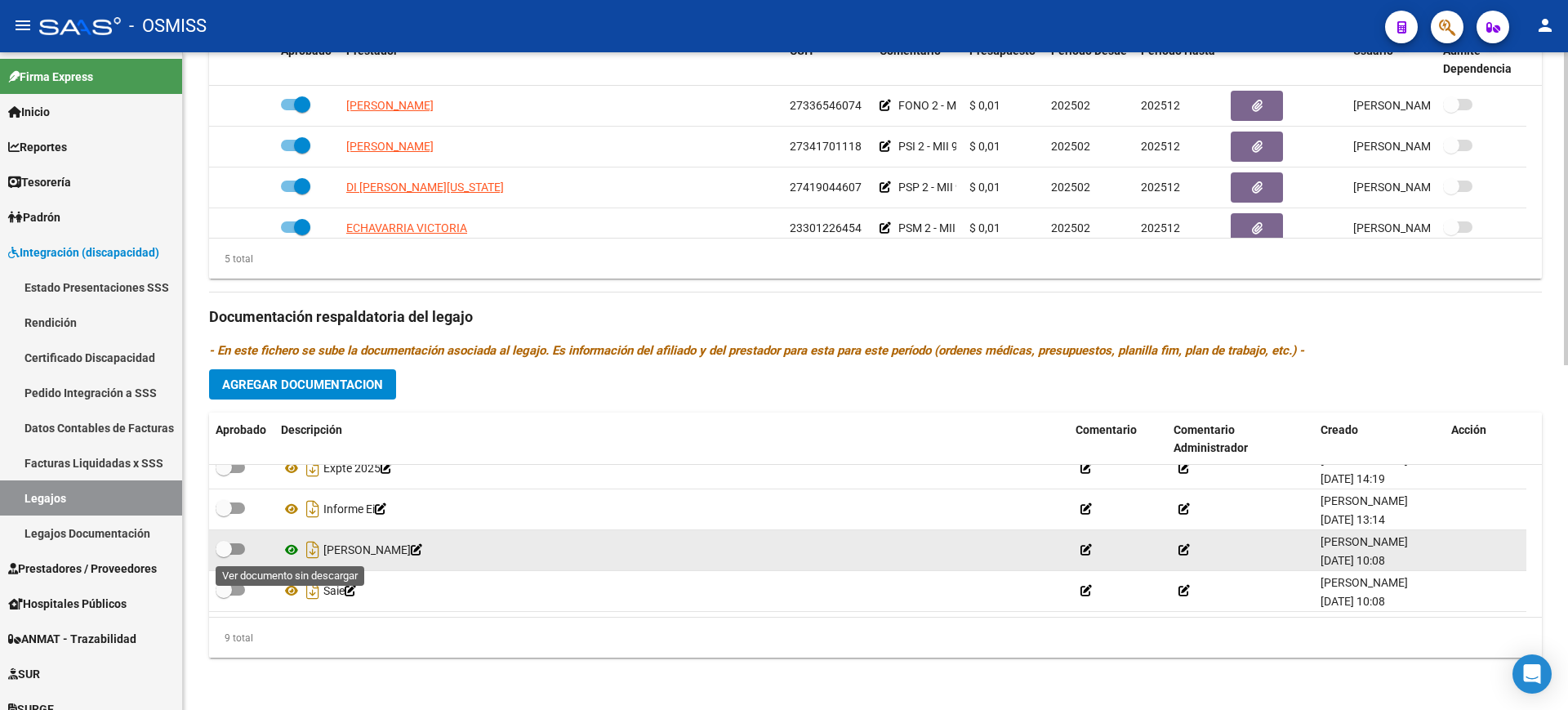
click at [291, 549] on icon at bounding box center [291, 549] width 21 height 20
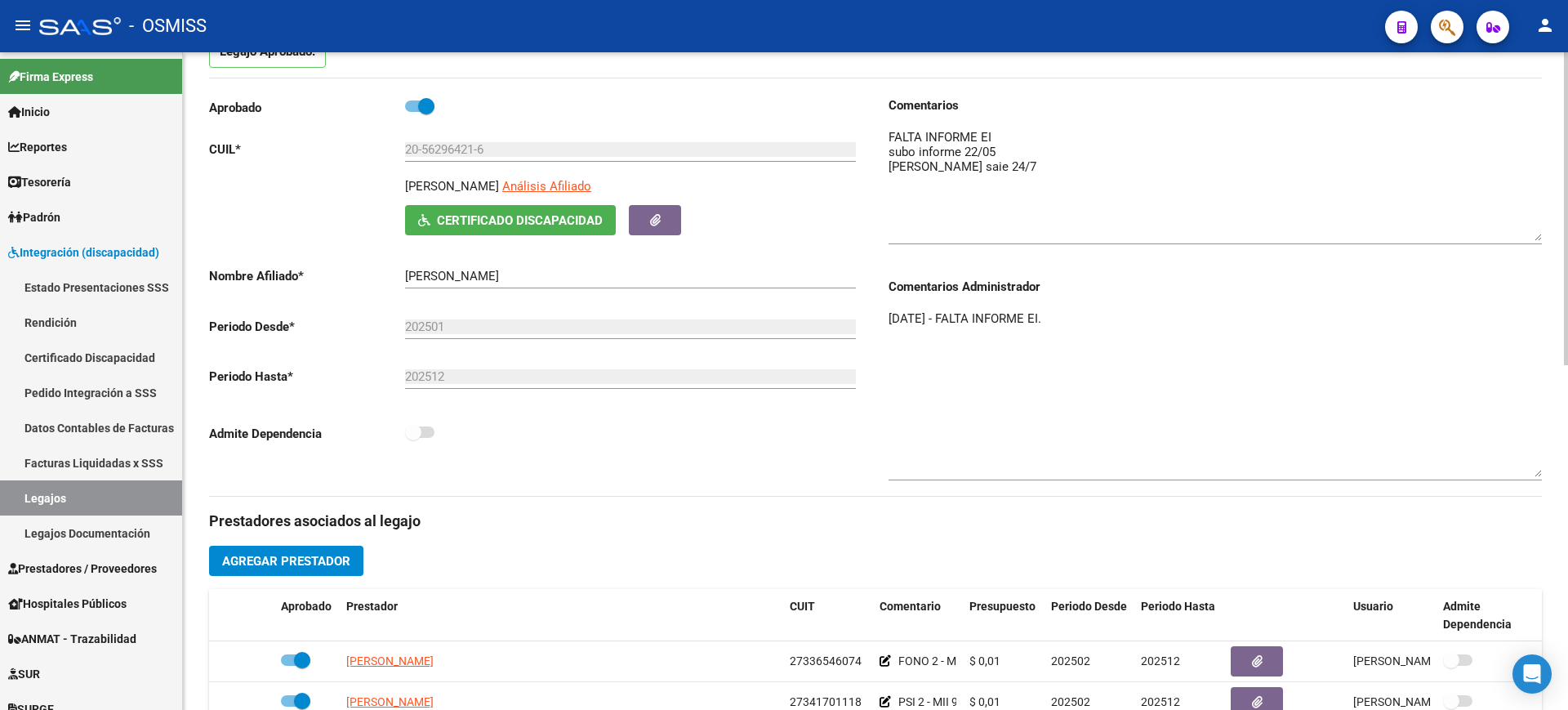
scroll to position [0, 0]
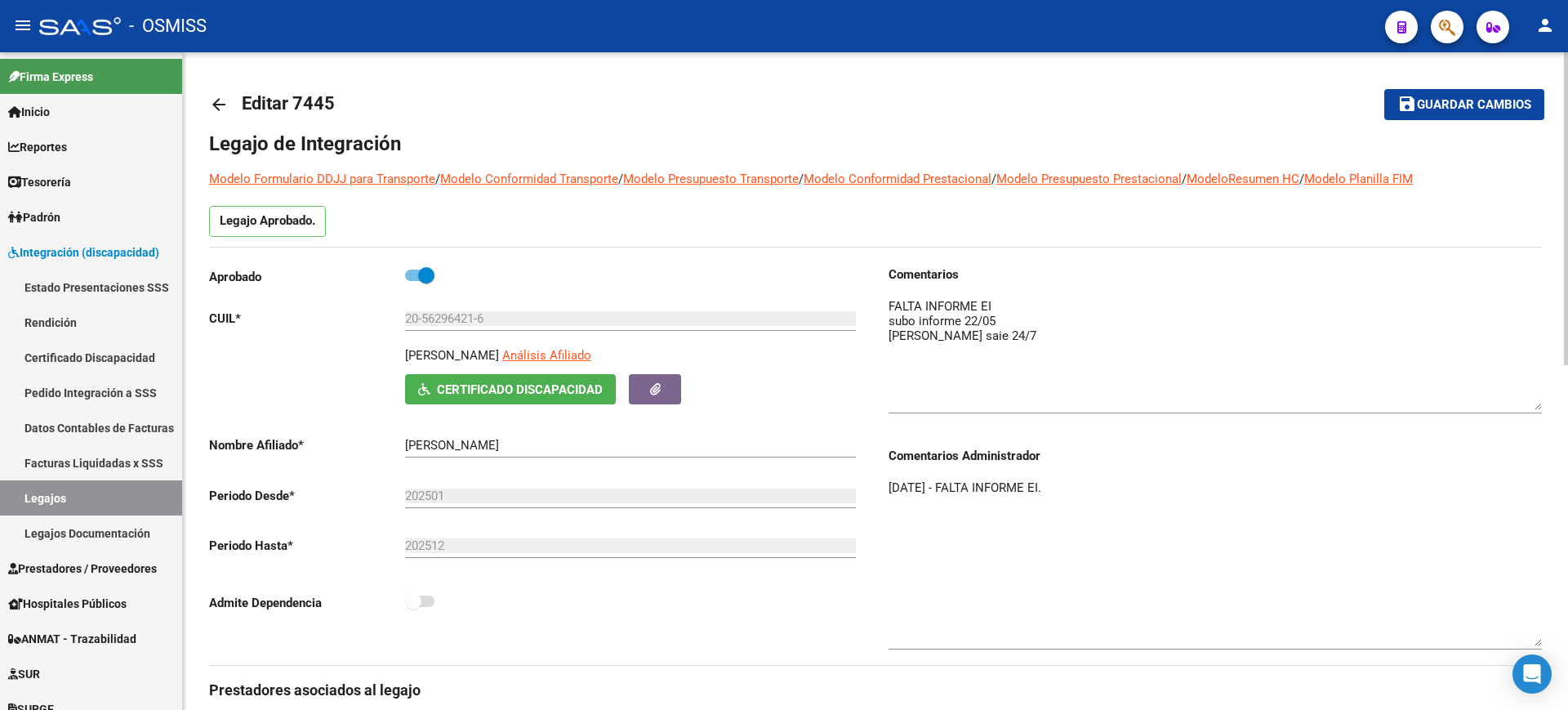
click at [576, 386] on span "Certificado Discapacidad" at bounding box center [520, 390] width 166 height 15
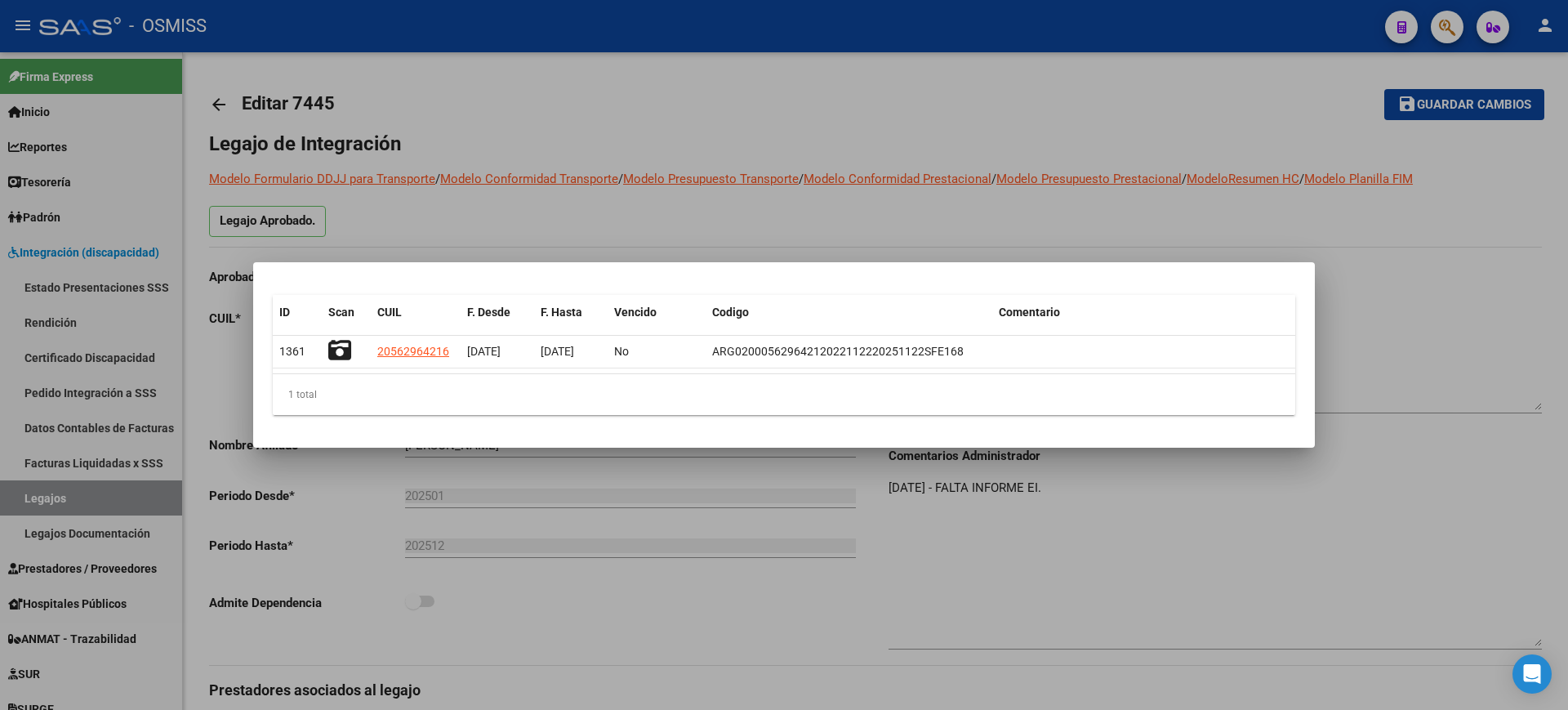
click at [1205, 551] on div at bounding box center [784, 355] width 1568 height 710
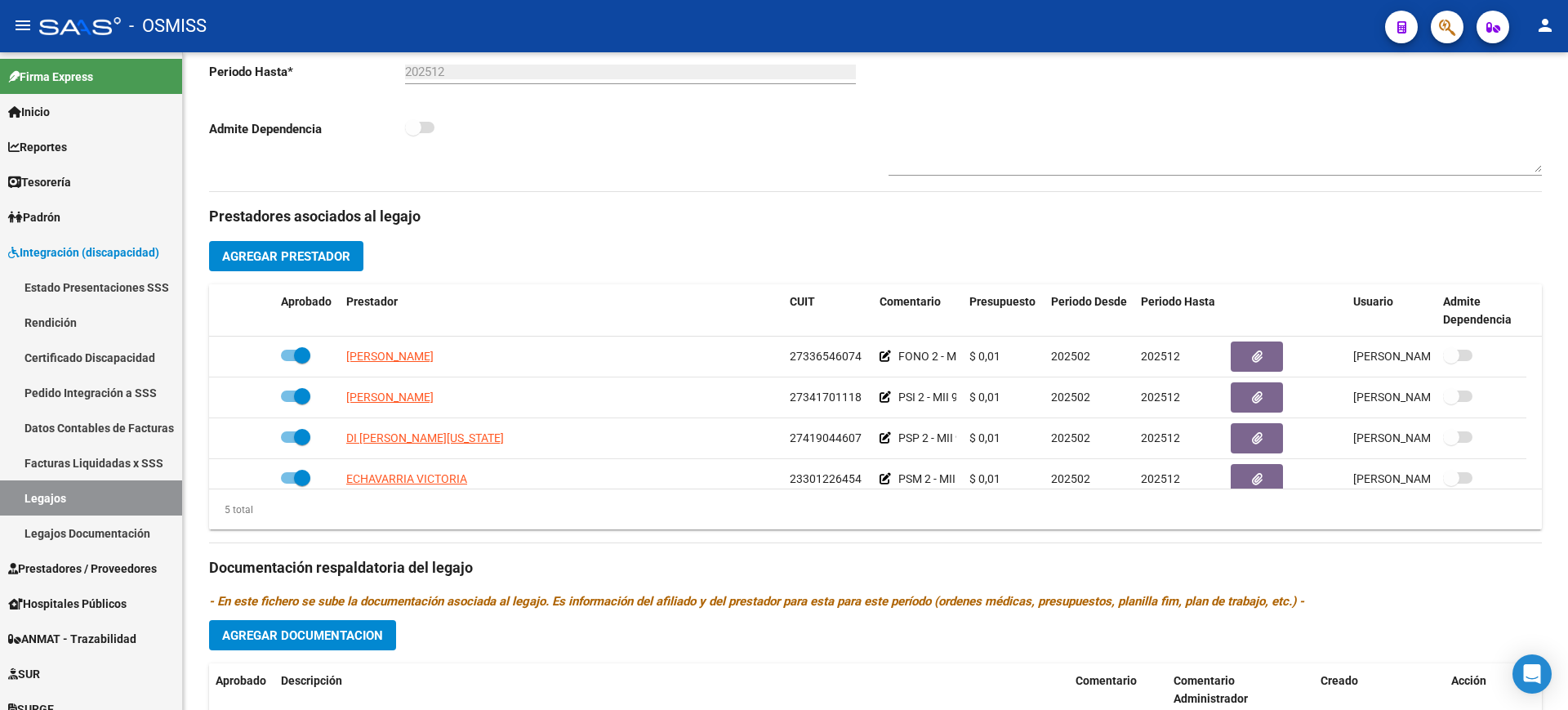
scroll to position [612, 0]
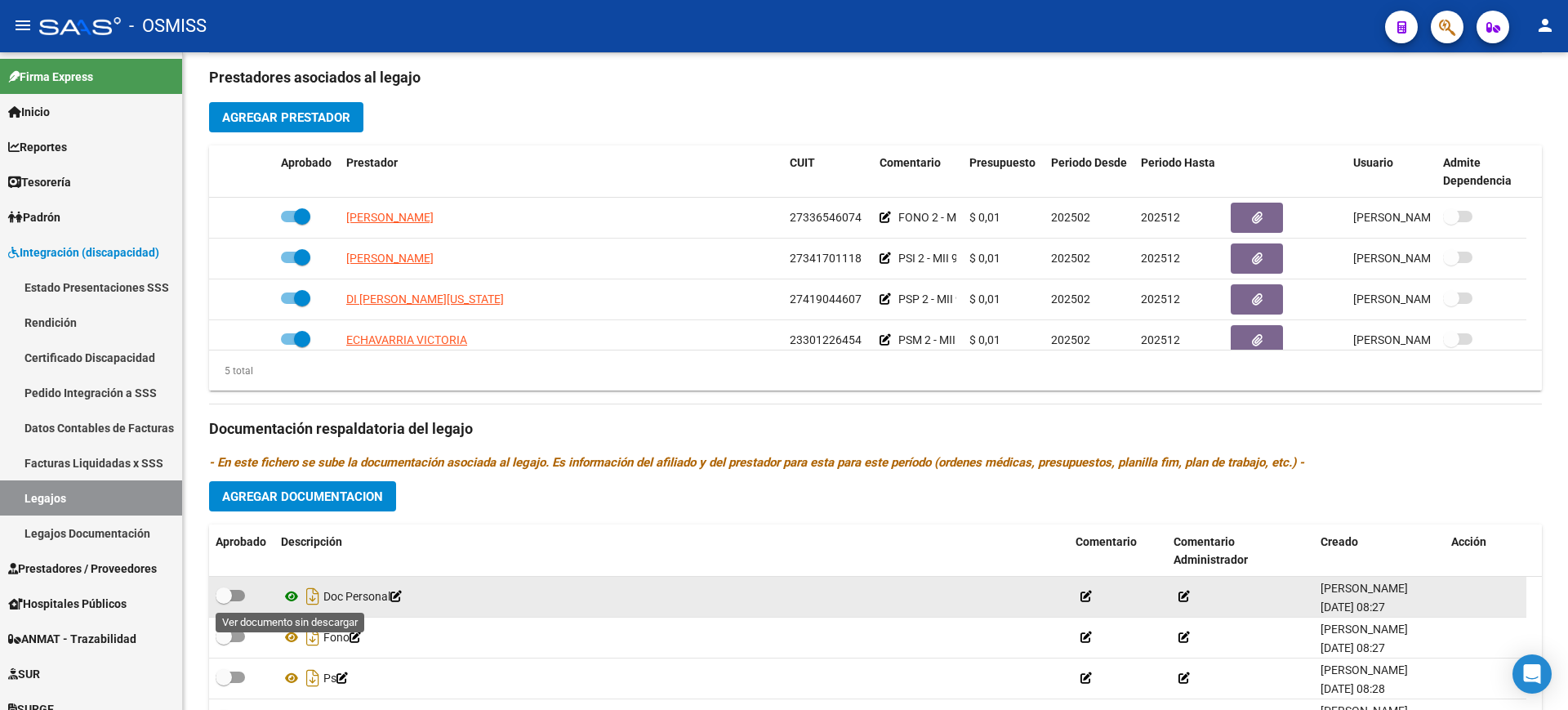
click at [289, 593] on icon at bounding box center [291, 596] width 21 height 20
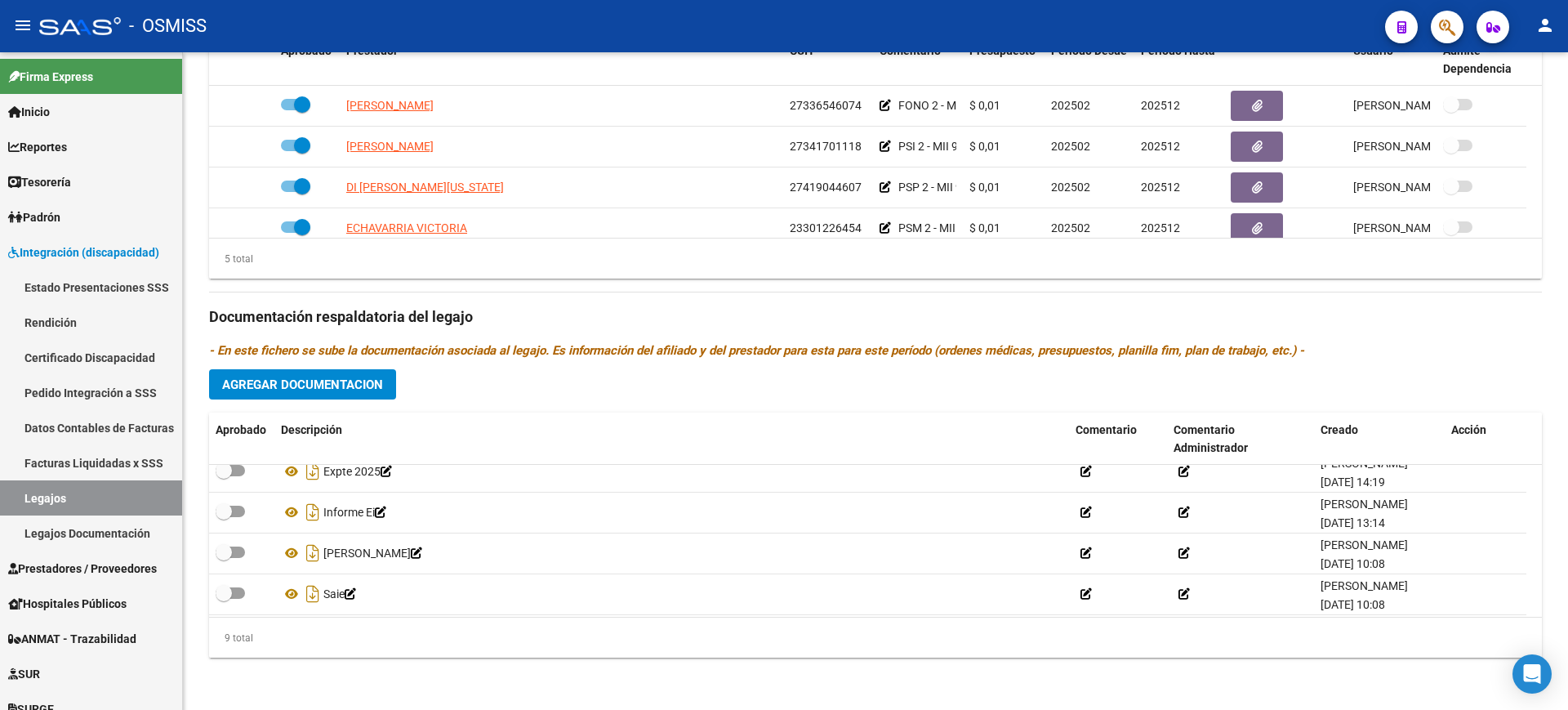
scroll to position [221, 0]
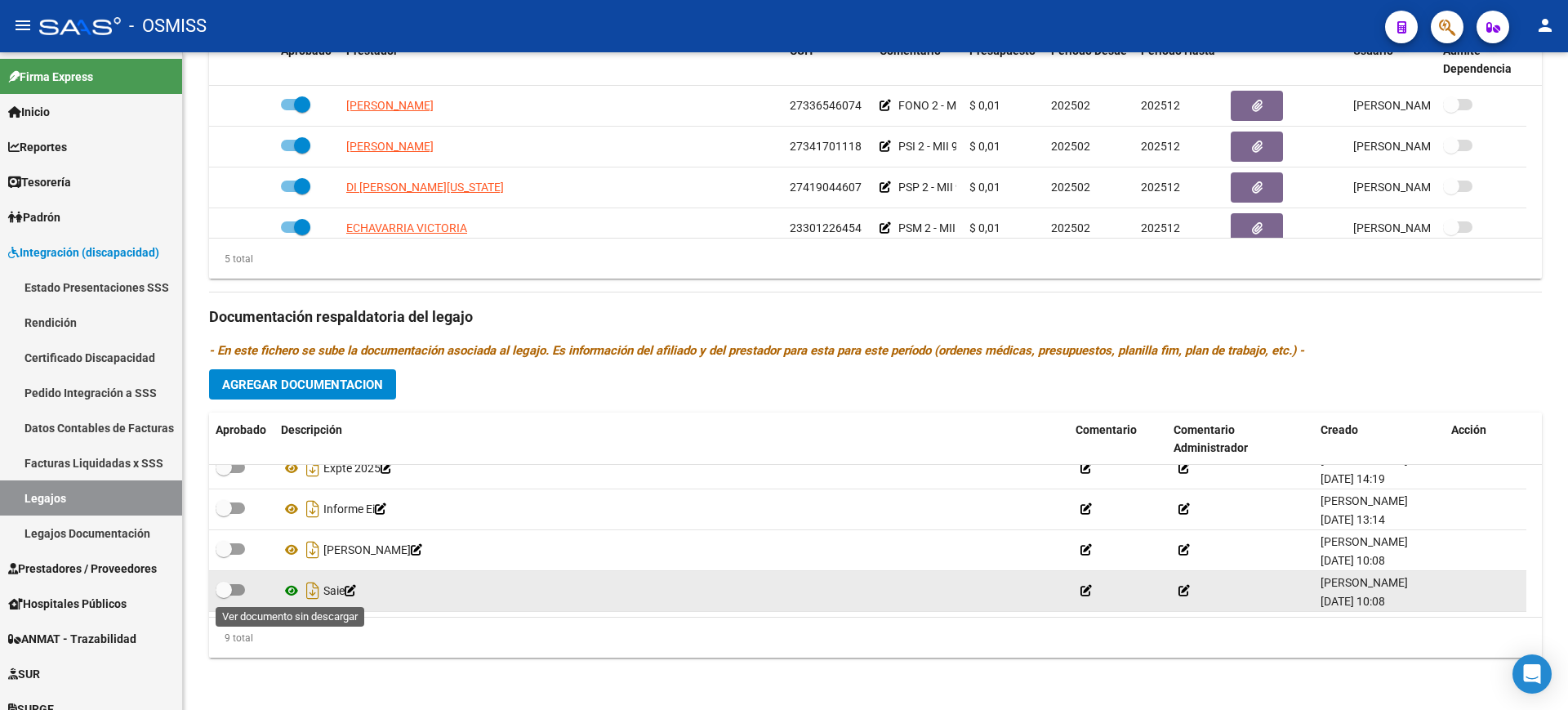
click at [294, 589] on icon at bounding box center [291, 590] width 21 height 20
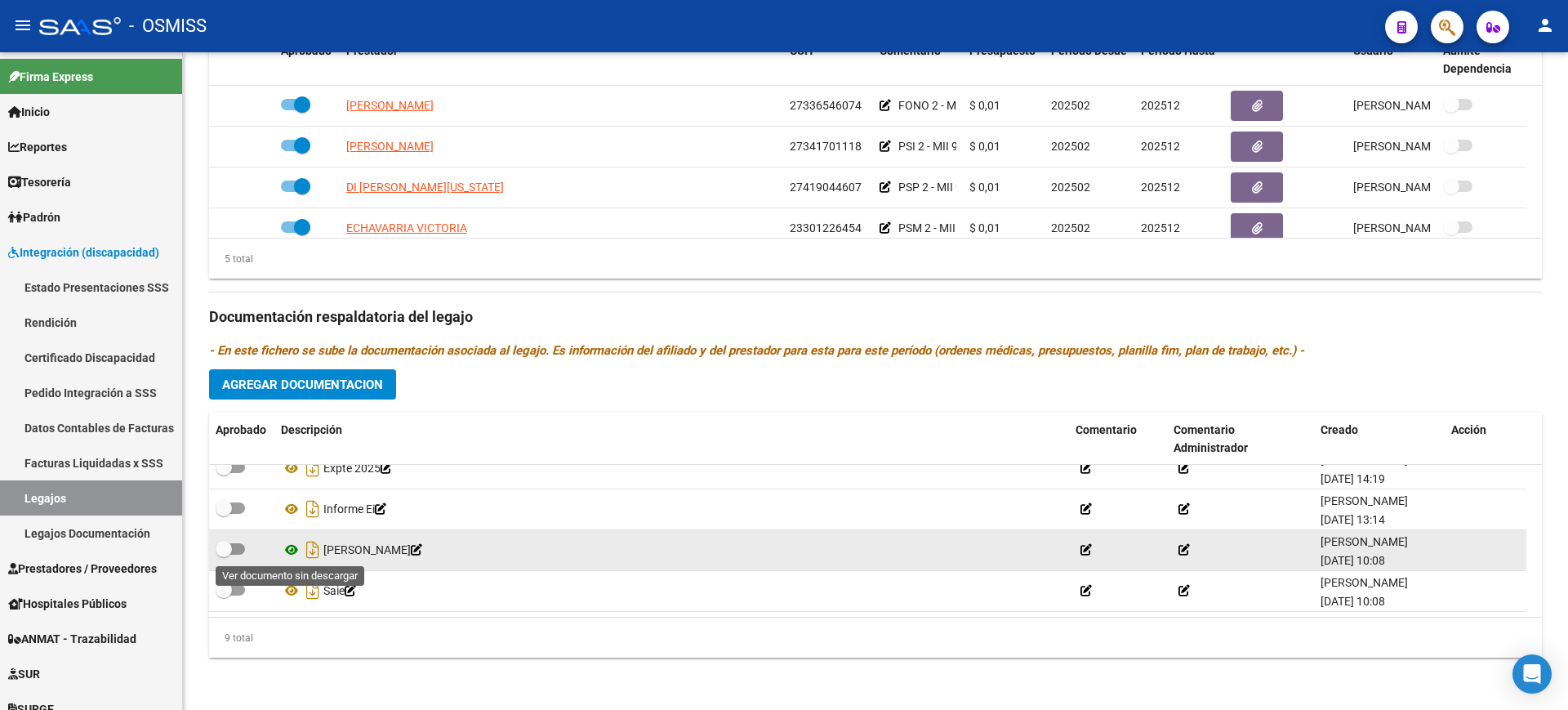
click at [291, 551] on icon at bounding box center [291, 549] width 21 height 20
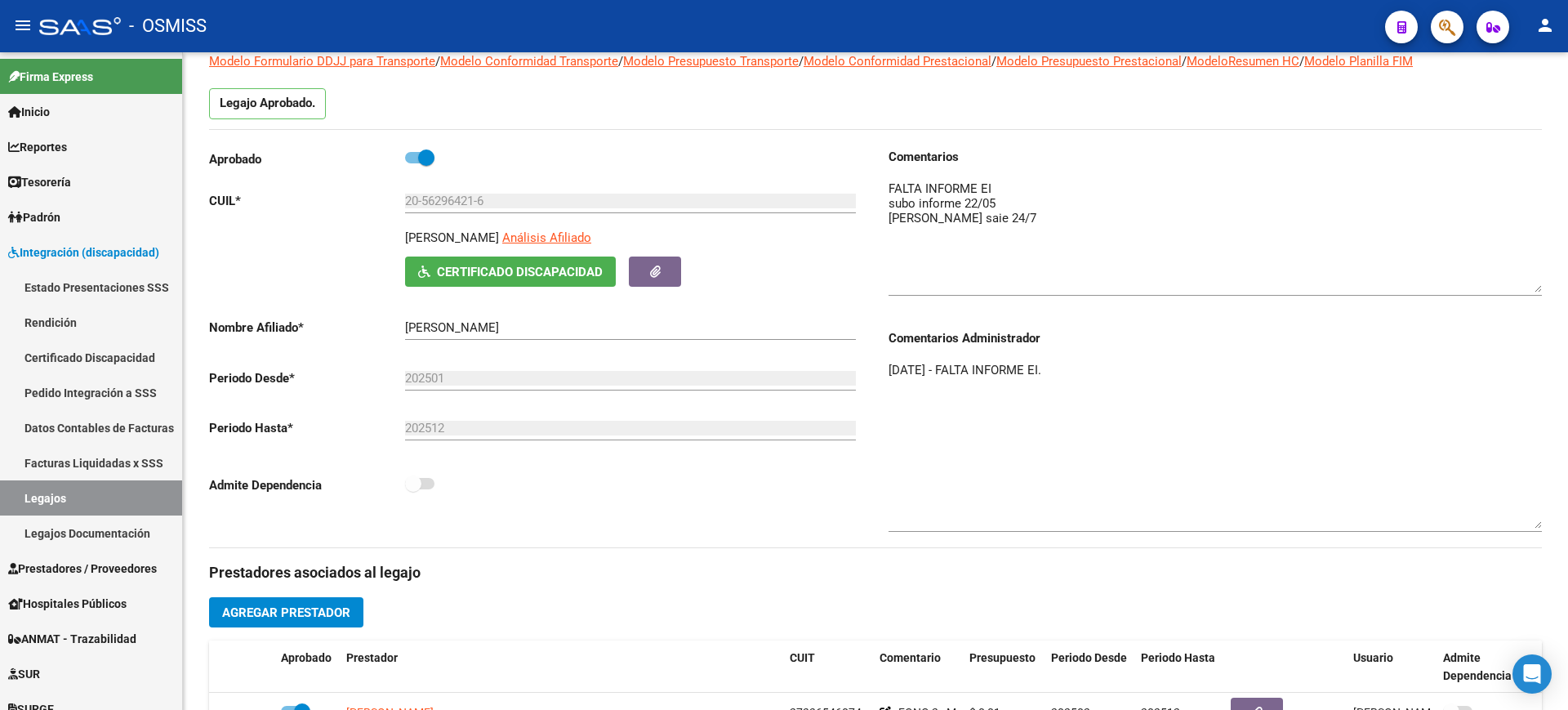
scroll to position [112, 0]
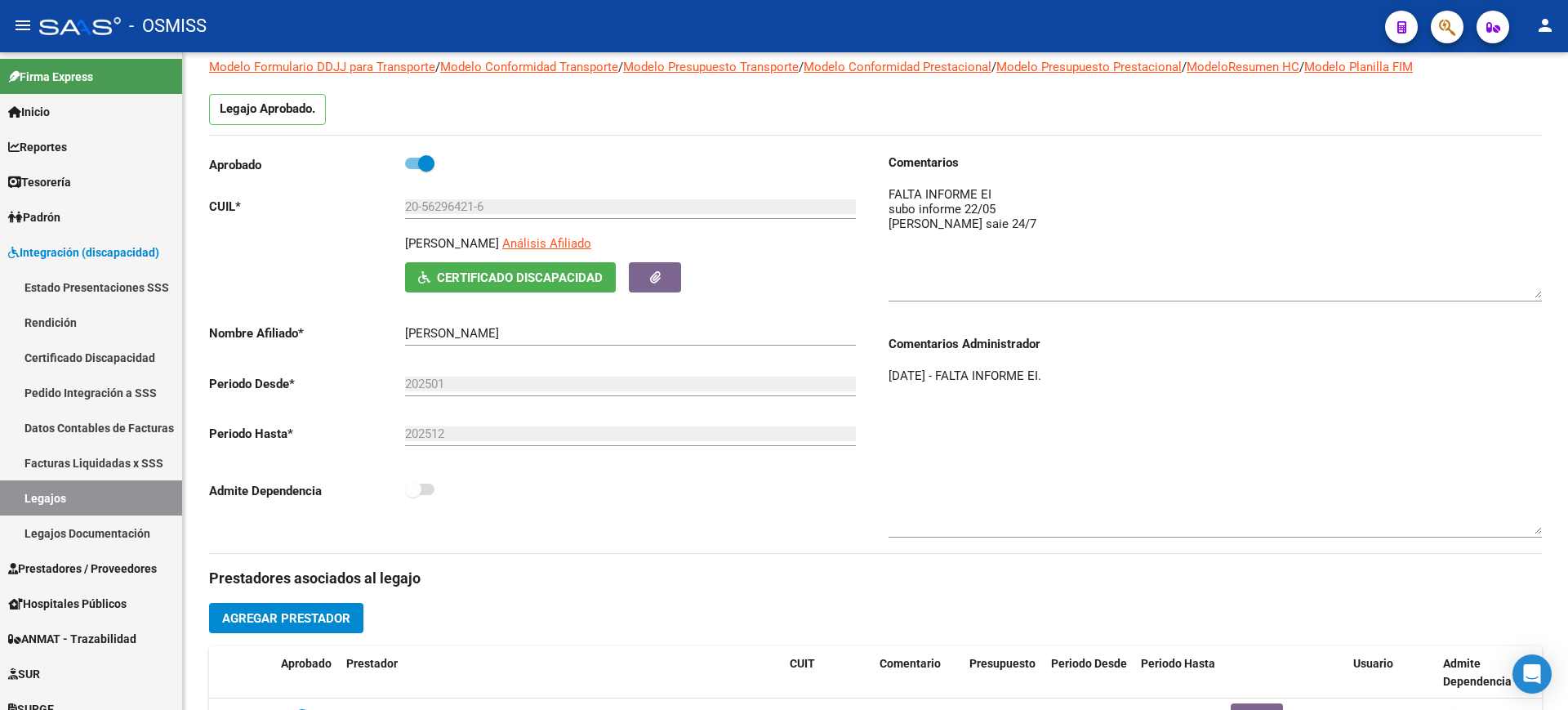
click at [890, 372] on textarea "26/03/2025 - FALTA INFORME EI." at bounding box center [1215, 450] width 653 height 168
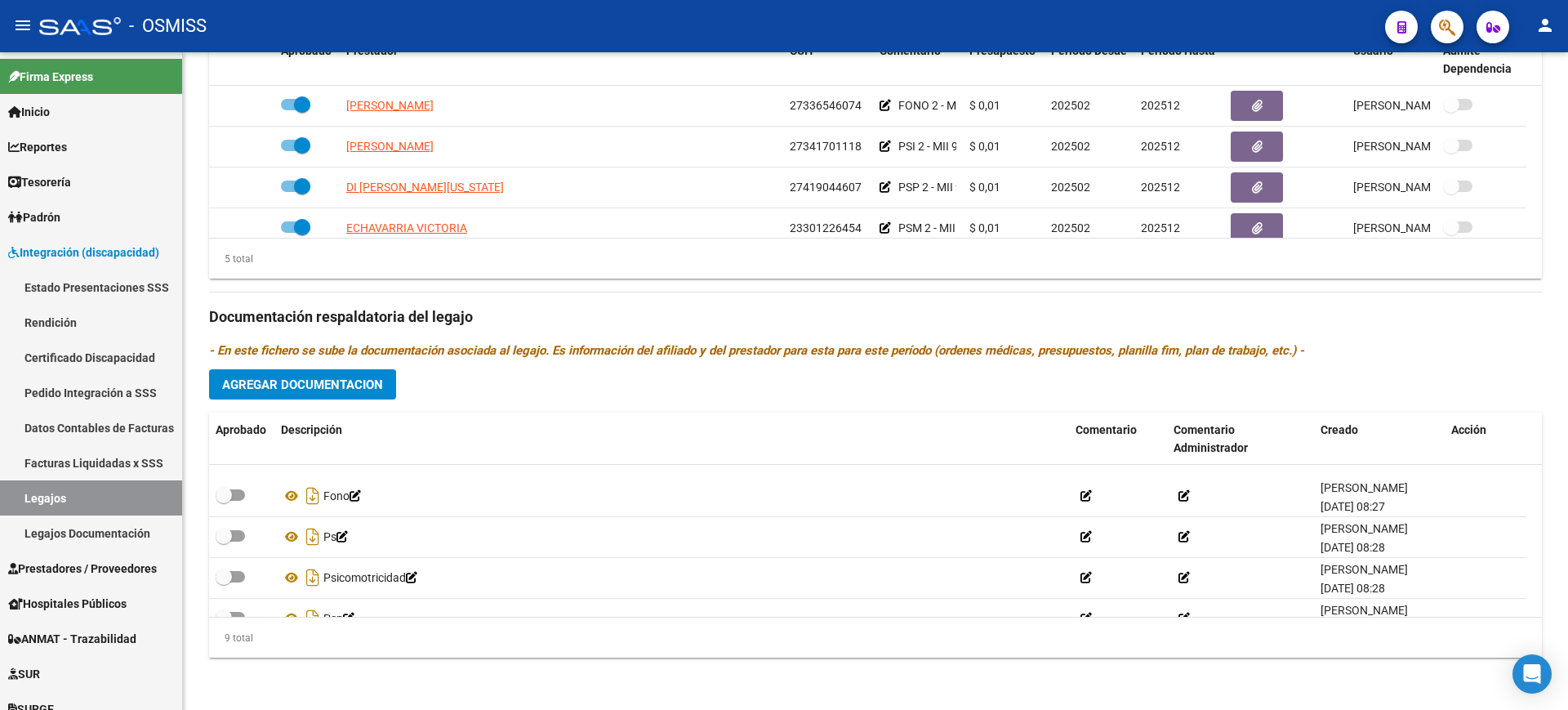
scroll to position [0, 0]
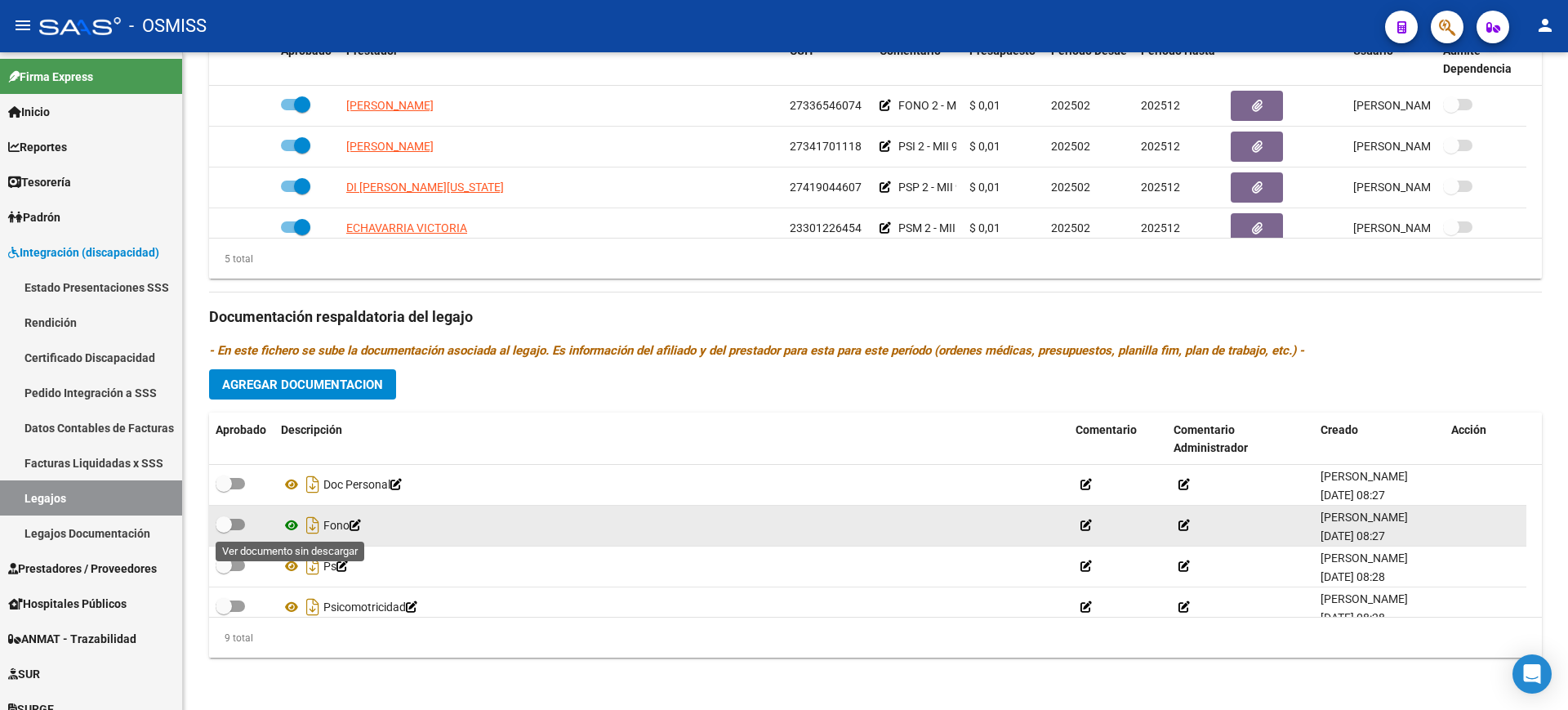
type textarea "9/09/2025 - FALTA ACTA ACUERDO. 26/03/2025 - FALTA INFORME EI."
click at [285, 527] on icon at bounding box center [291, 524] width 21 height 20
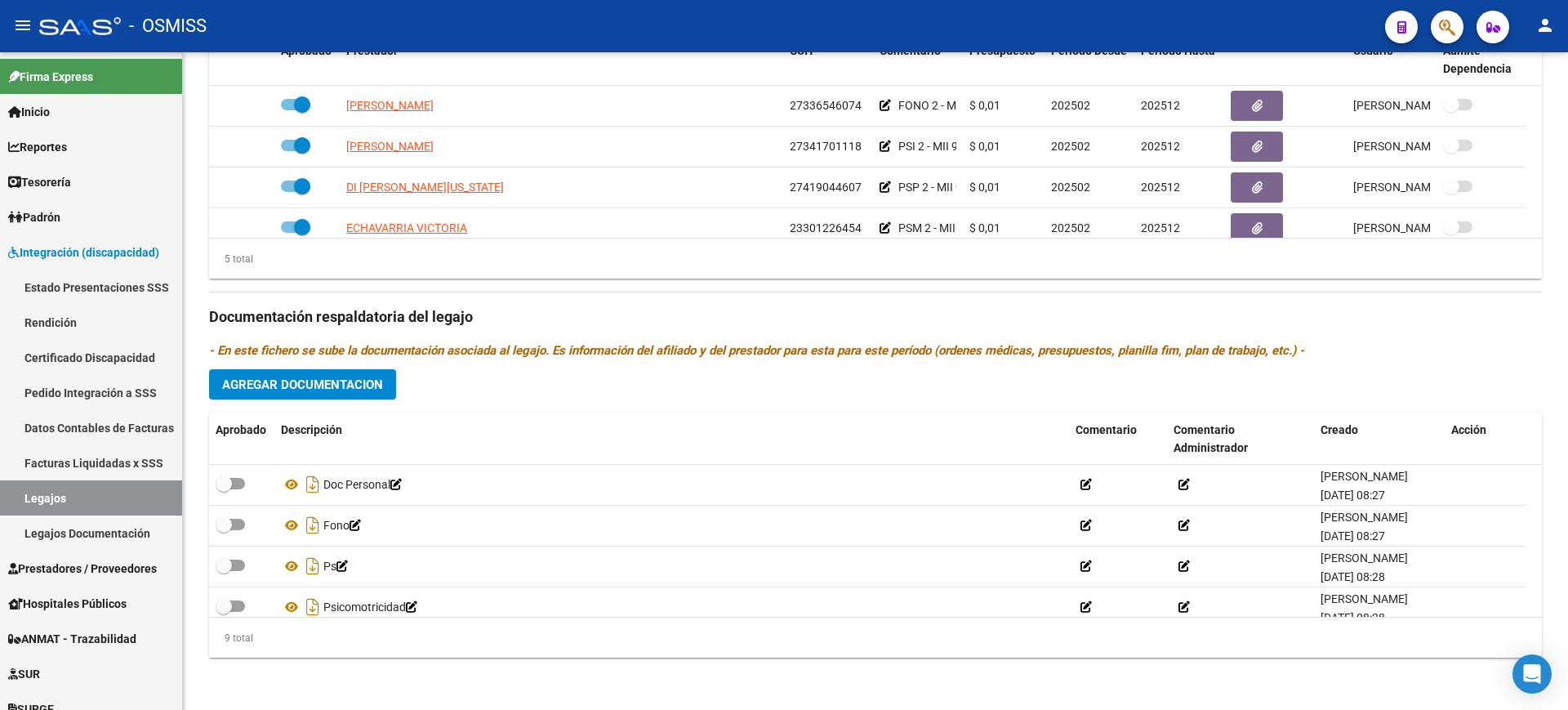
click at [685, 311] on h3 "Documentación respaldatoria del legajo" at bounding box center [875, 317] width 1332 height 23
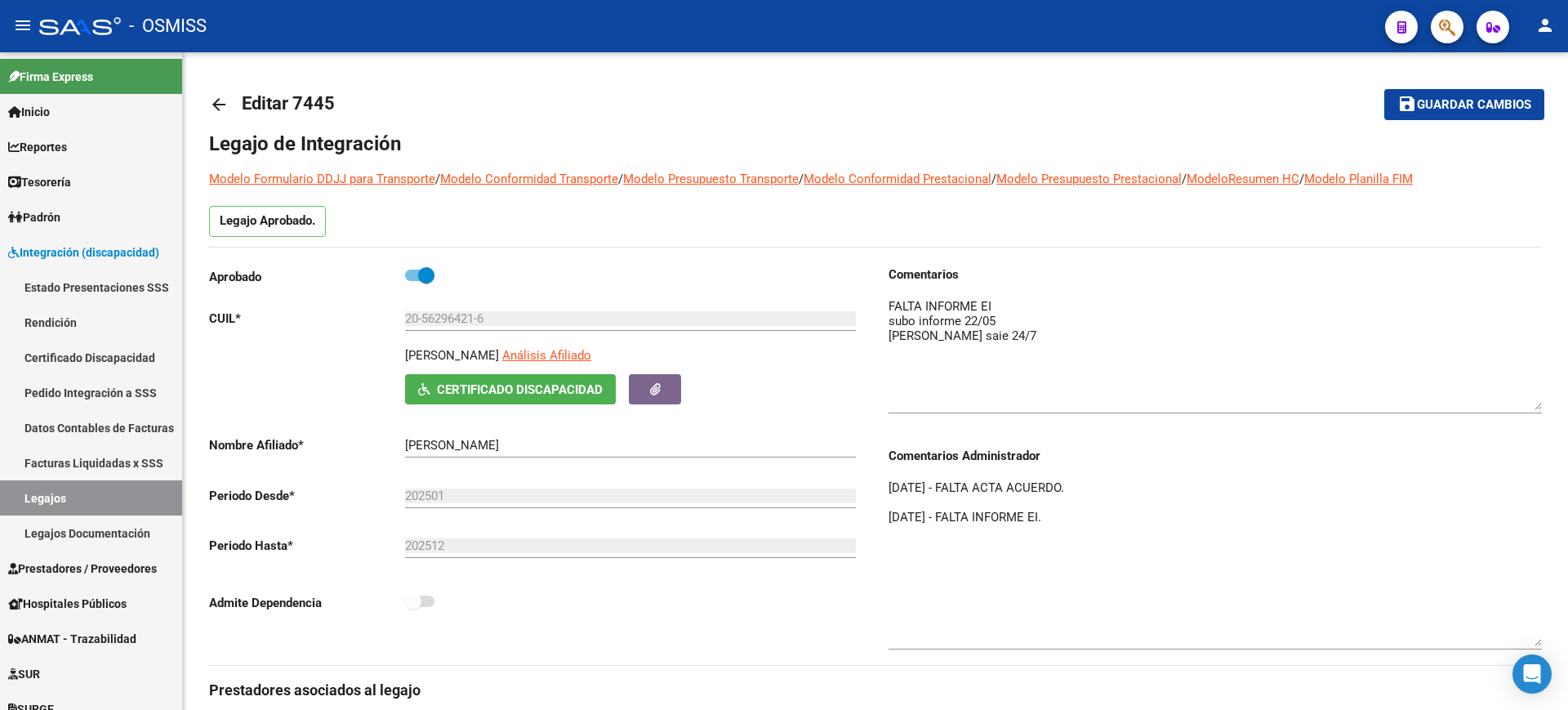
click at [1432, 102] on span "Guardar cambios" at bounding box center [1473, 106] width 115 height 15
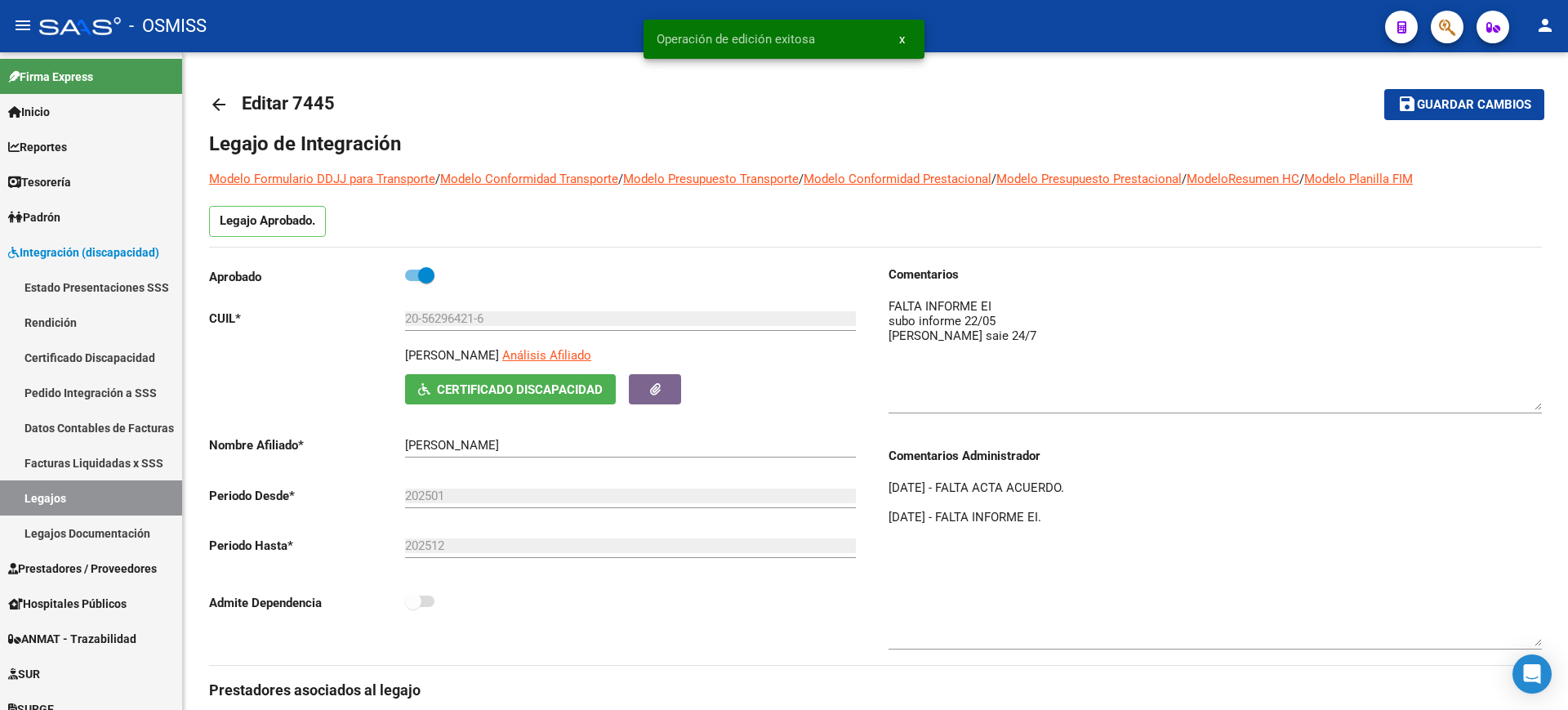
click at [224, 101] on mat-icon "arrow_back" at bounding box center [219, 104] width 20 height 20
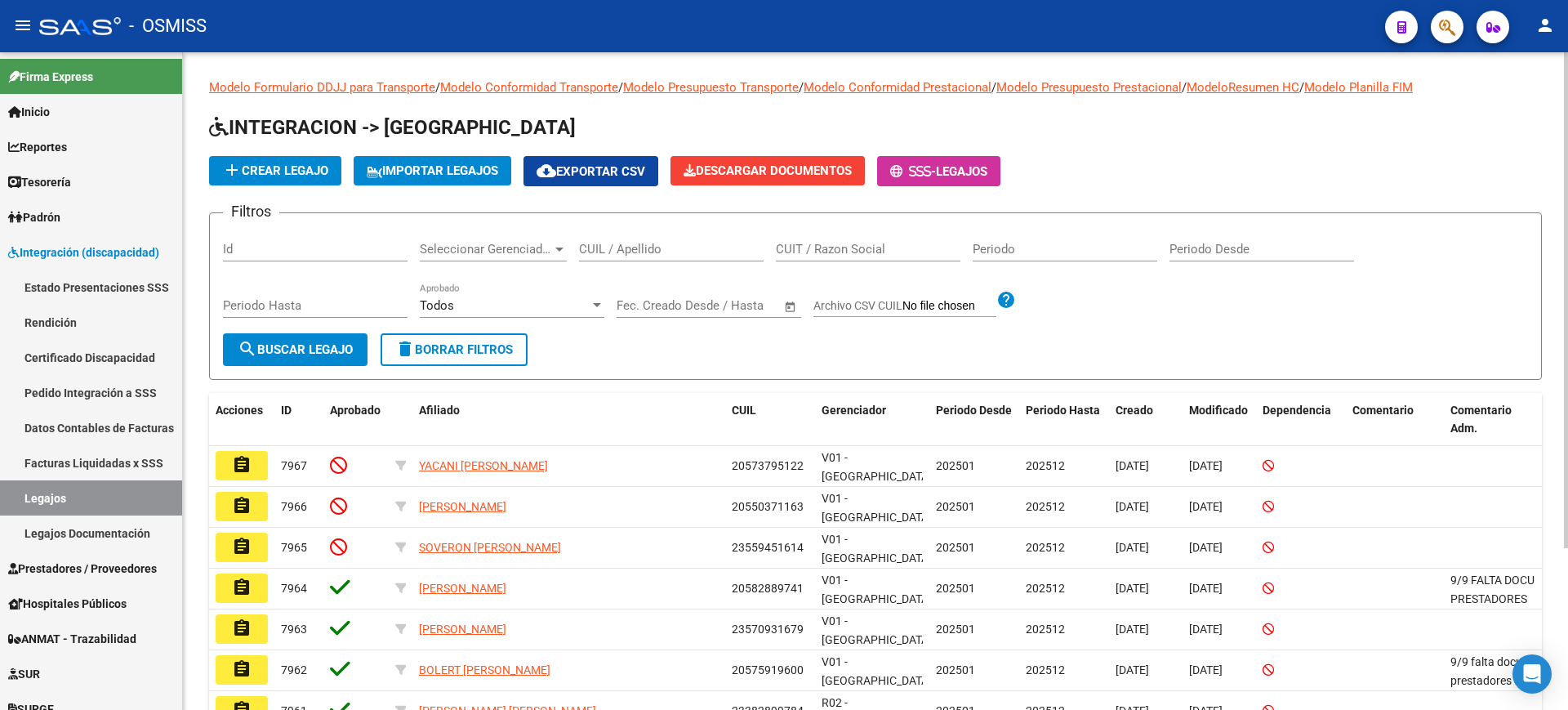
click at [492, 368] on form "Filtros Id Seleccionar Gerenciador Seleccionar Gerenciador CUIL / Apellido CUIT…" at bounding box center [875, 295] width 1332 height 168
click at [497, 352] on span "delete Borrar Filtros" at bounding box center [454, 350] width 117 height 15
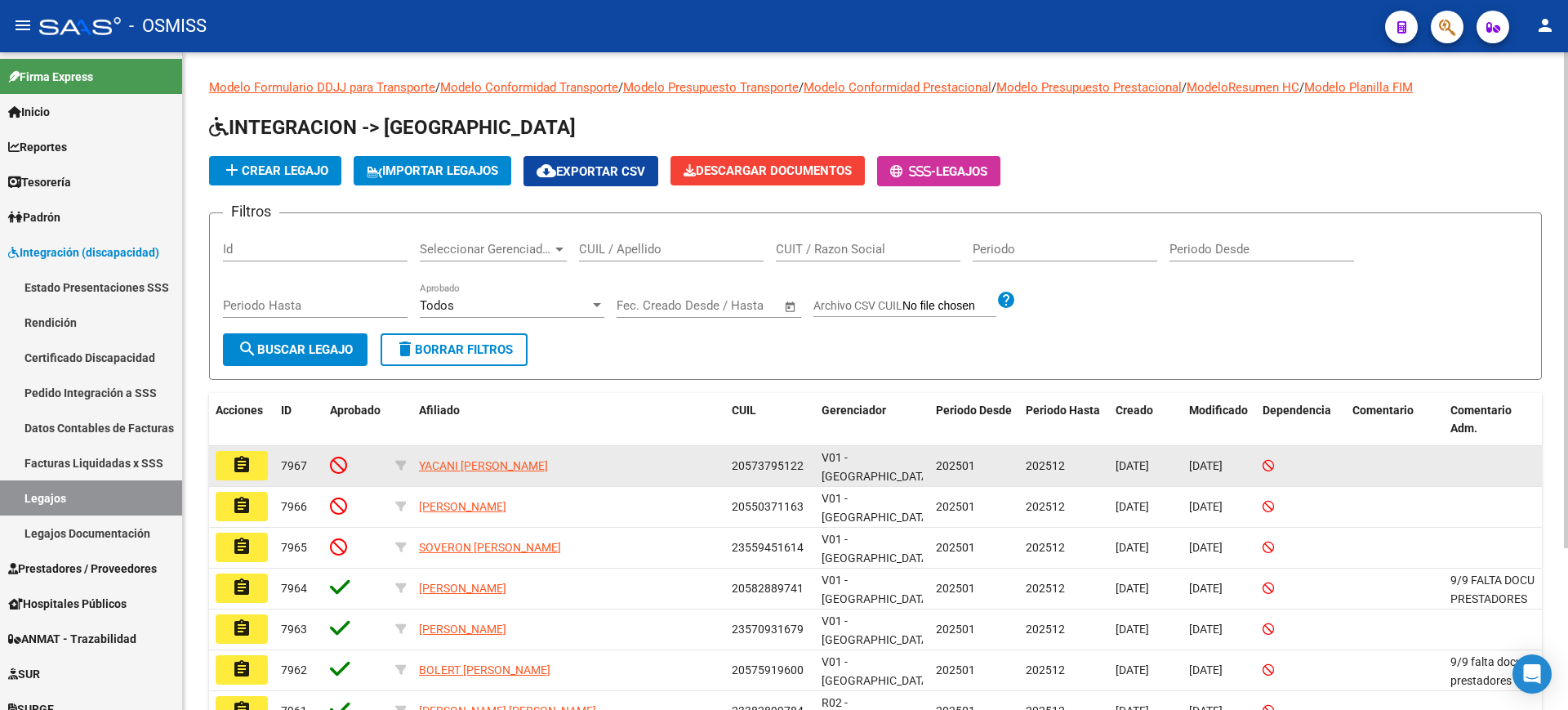
drag, startPoint x: 806, startPoint y: 463, endPoint x: 727, endPoint y: 458, distance: 79.2
click at [727, 458] on datatable-body-cell "20573795122" at bounding box center [769, 466] width 90 height 40
copy span "20573795122"
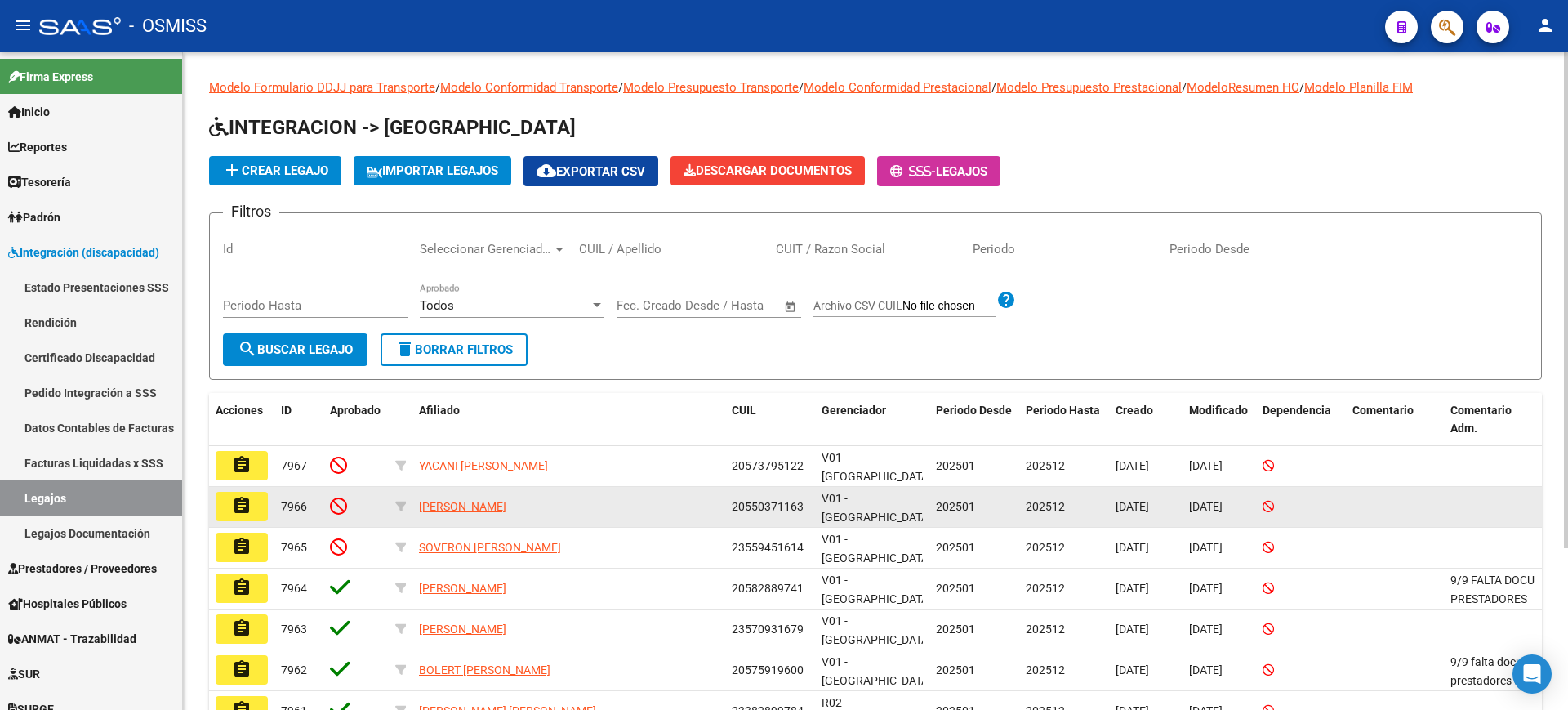
drag, startPoint x: 804, startPoint y: 503, endPoint x: 731, endPoint y: 493, distance: 73.7
click at [731, 493] on datatable-body-cell "20550371163" at bounding box center [769, 506] width 90 height 40
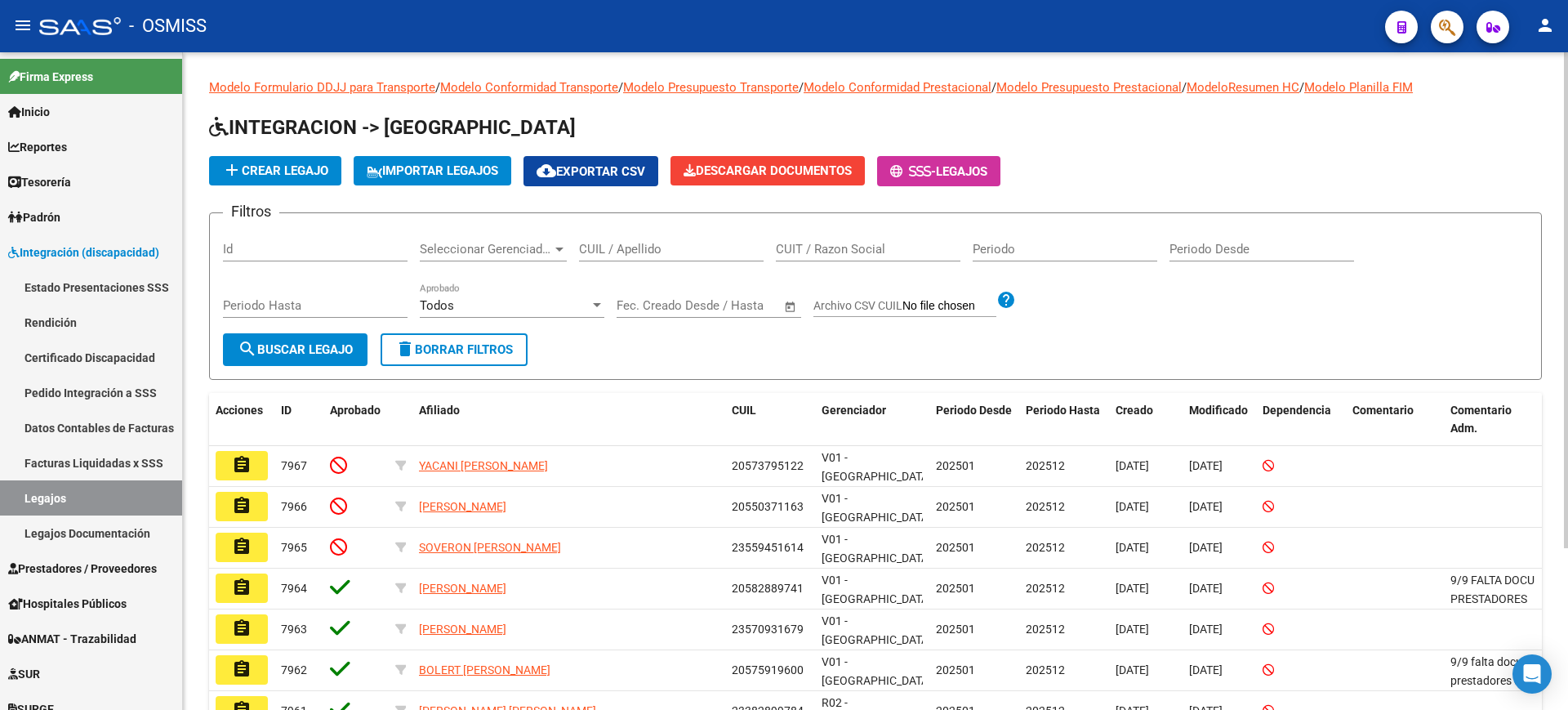
drag, startPoint x: 740, startPoint y: 499, endPoint x: 804, endPoint y: 266, distance: 241.6
click at [804, 266] on div "CUIT / Razon Social" at bounding box center [868, 251] width 185 height 50
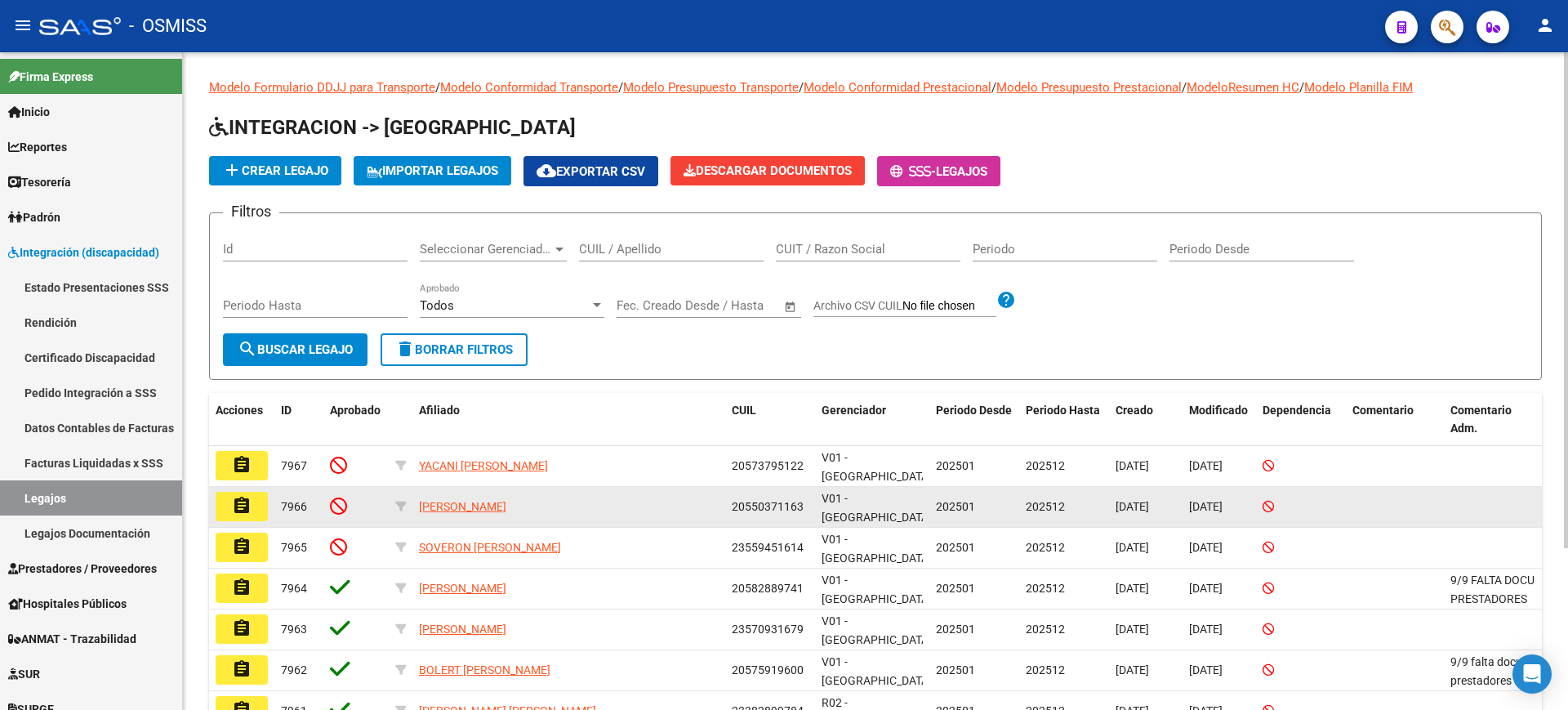
click at [786, 500] on span "20550371163" at bounding box center [767, 506] width 72 height 13
copy span "20550371163"
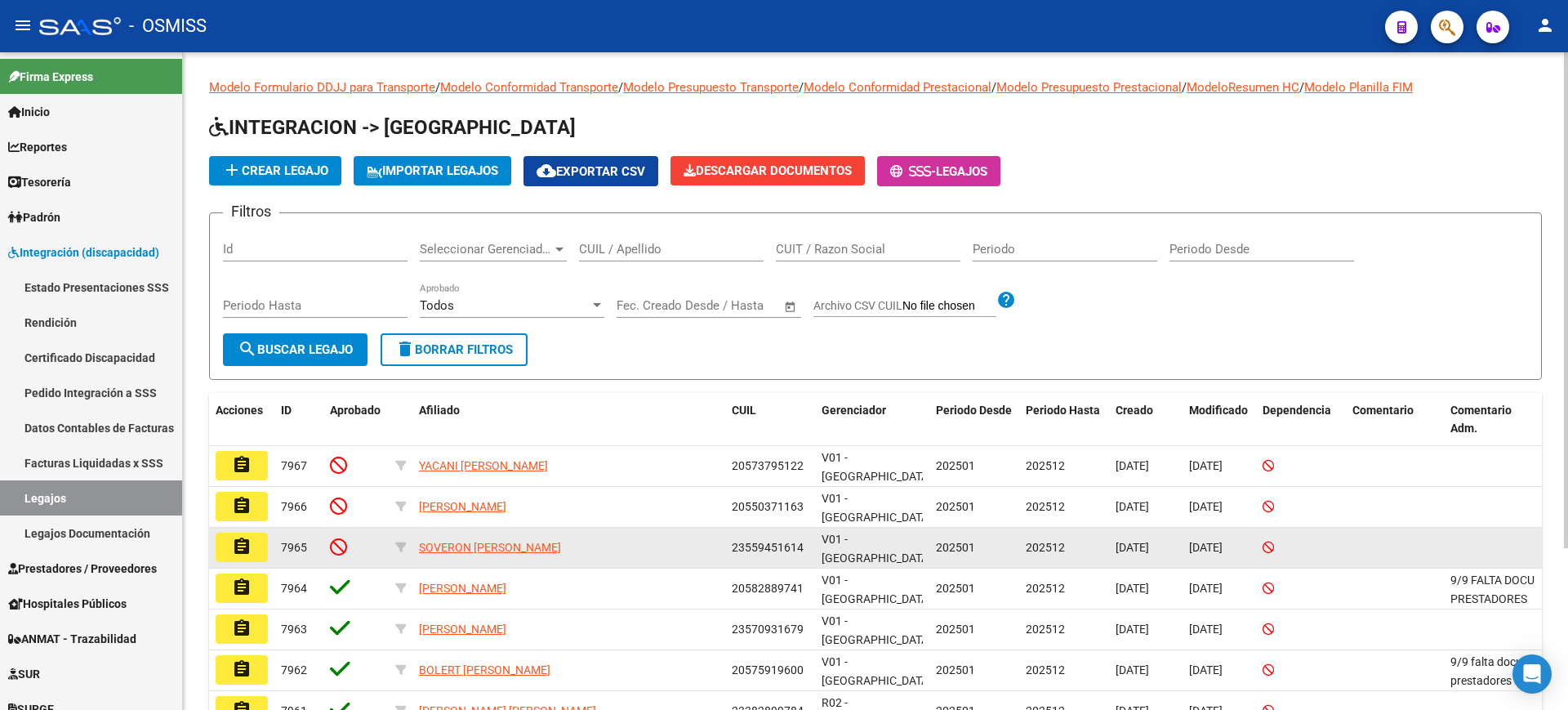
drag, startPoint x: 806, startPoint y: 538, endPoint x: 731, endPoint y: 541, distance: 75.1
click at [731, 541] on datatable-body-cell "23559451614" at bounding box center [769, 547] width 90 height 40
copy span "23559451614"
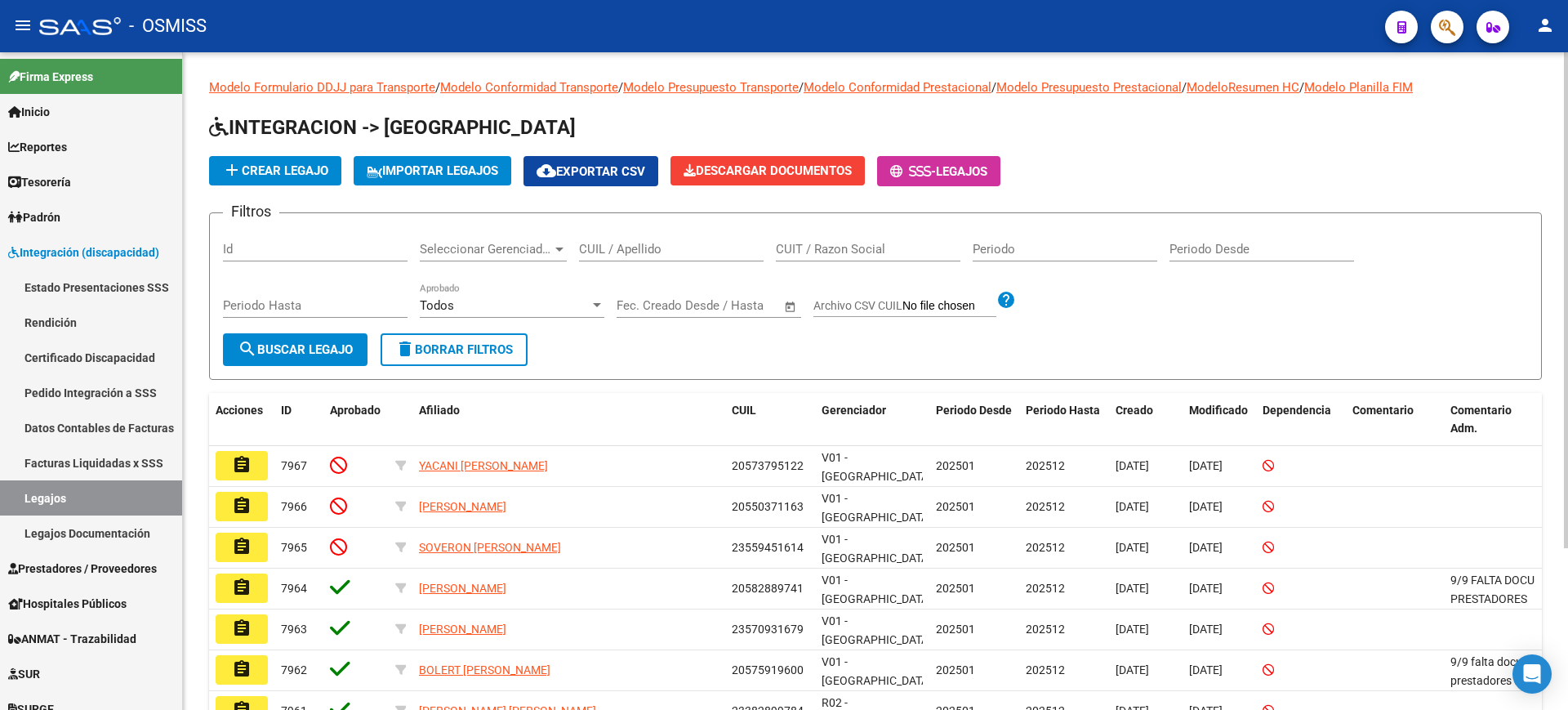
click at [819, 335] on form "Filtros Id Seleccionar Gerenciador Seleccionar Gerenciador CUIL / Apellido CUIT…" at bounding box center [875, 295] width 1332 height 168
click at [482, 358] on button "delete Borrar Filtros" at bounding box center [453, 349] width 147 height 33
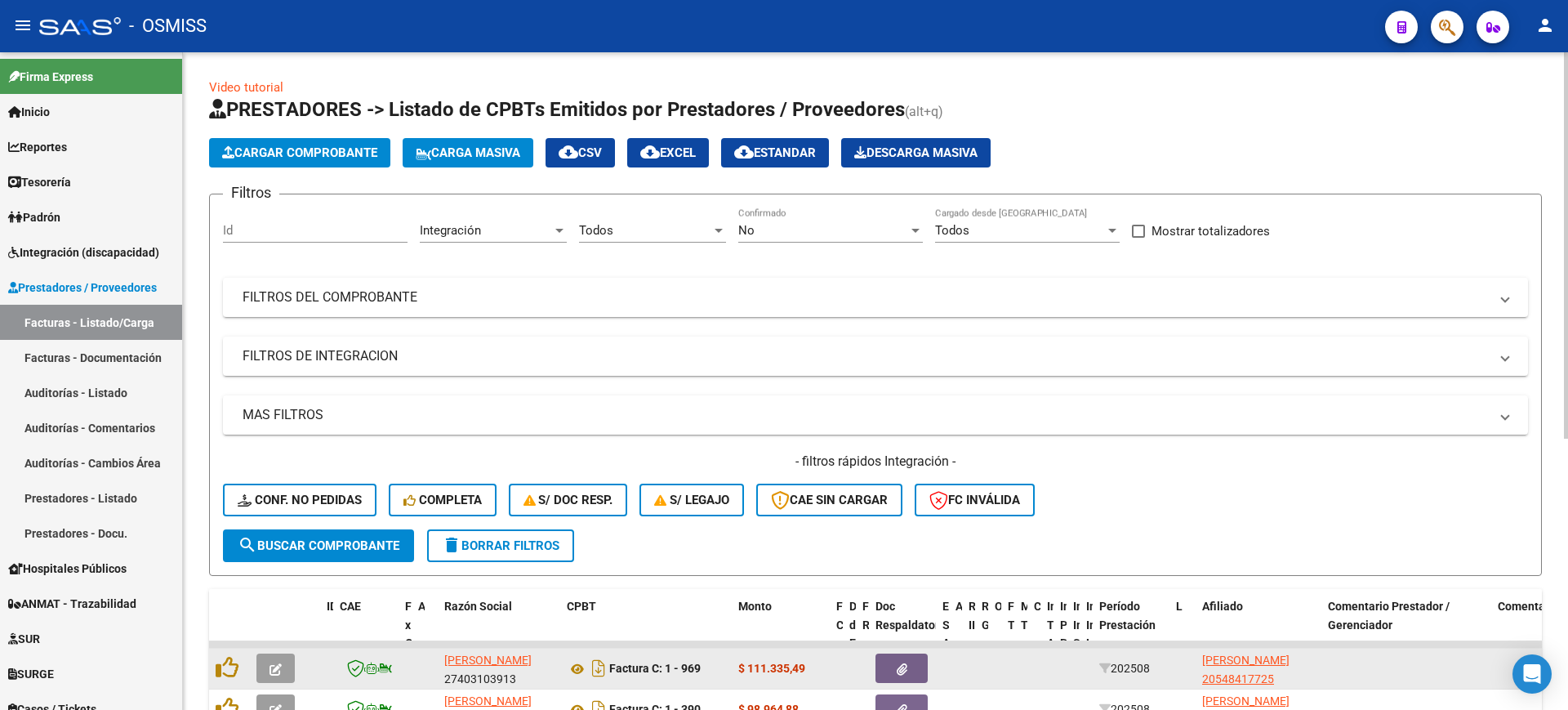
scroll to position [462, 0]
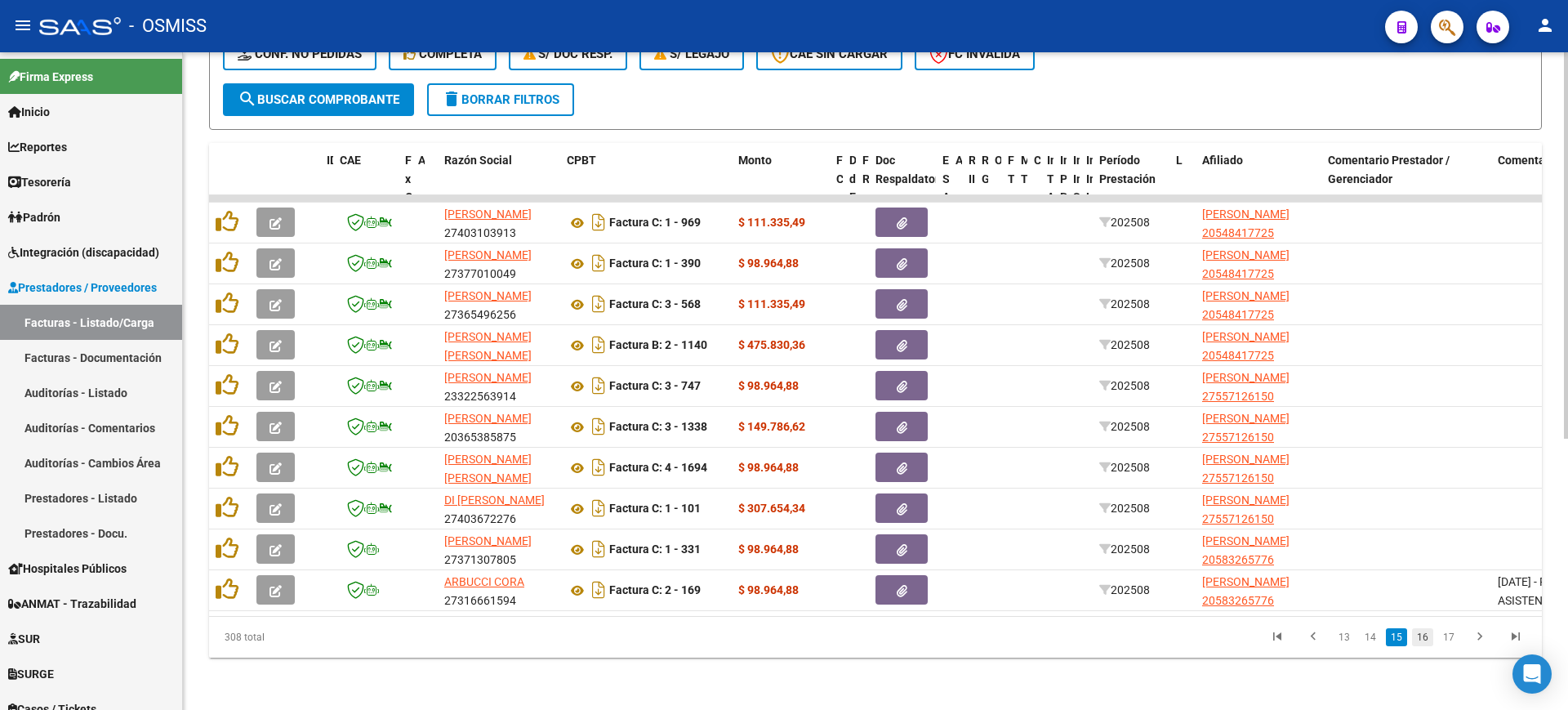
click at [1419, 640] on link "16" at bounding box center [1422, 637] width 21 height 18
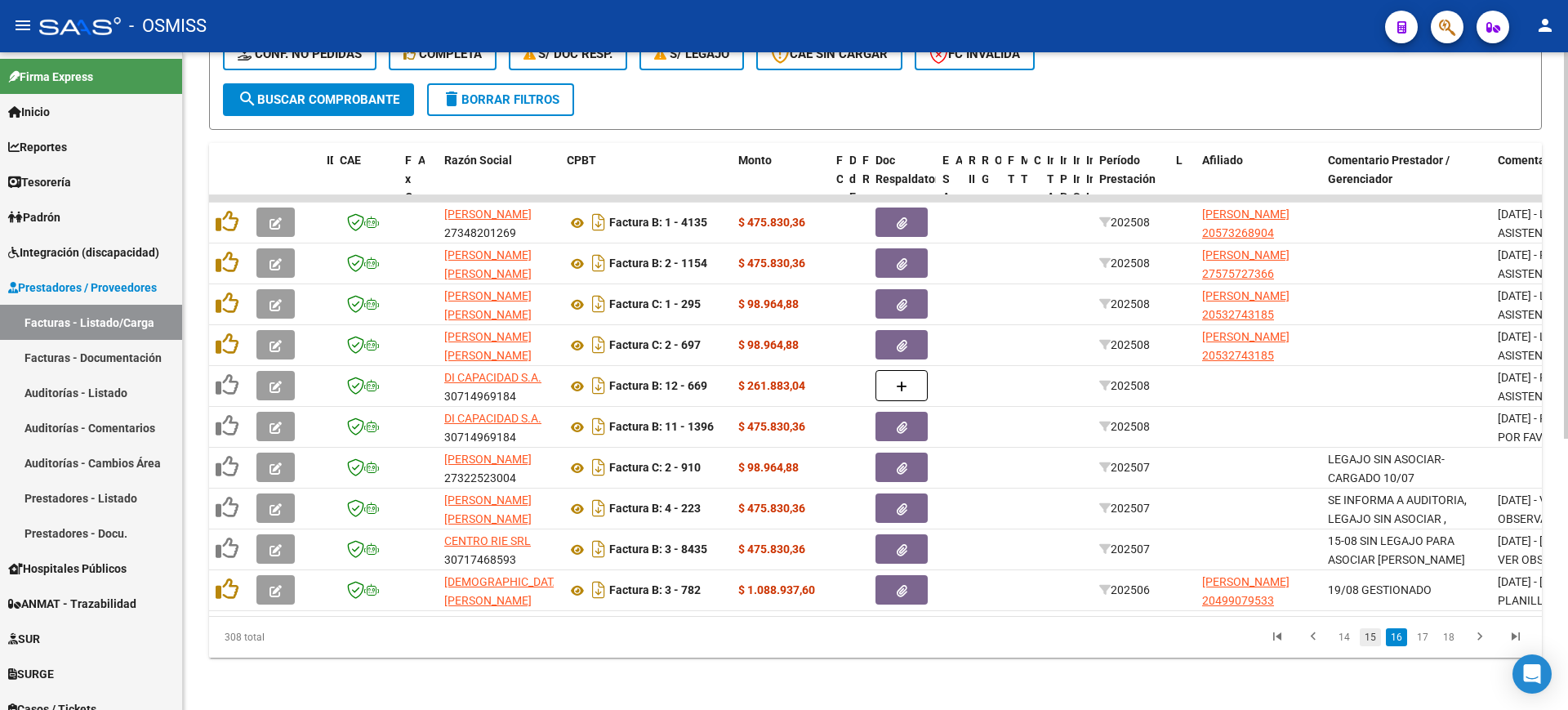
click at [1372, 633] on link "15" at bounding box center [1370, 637] width 21 height 18
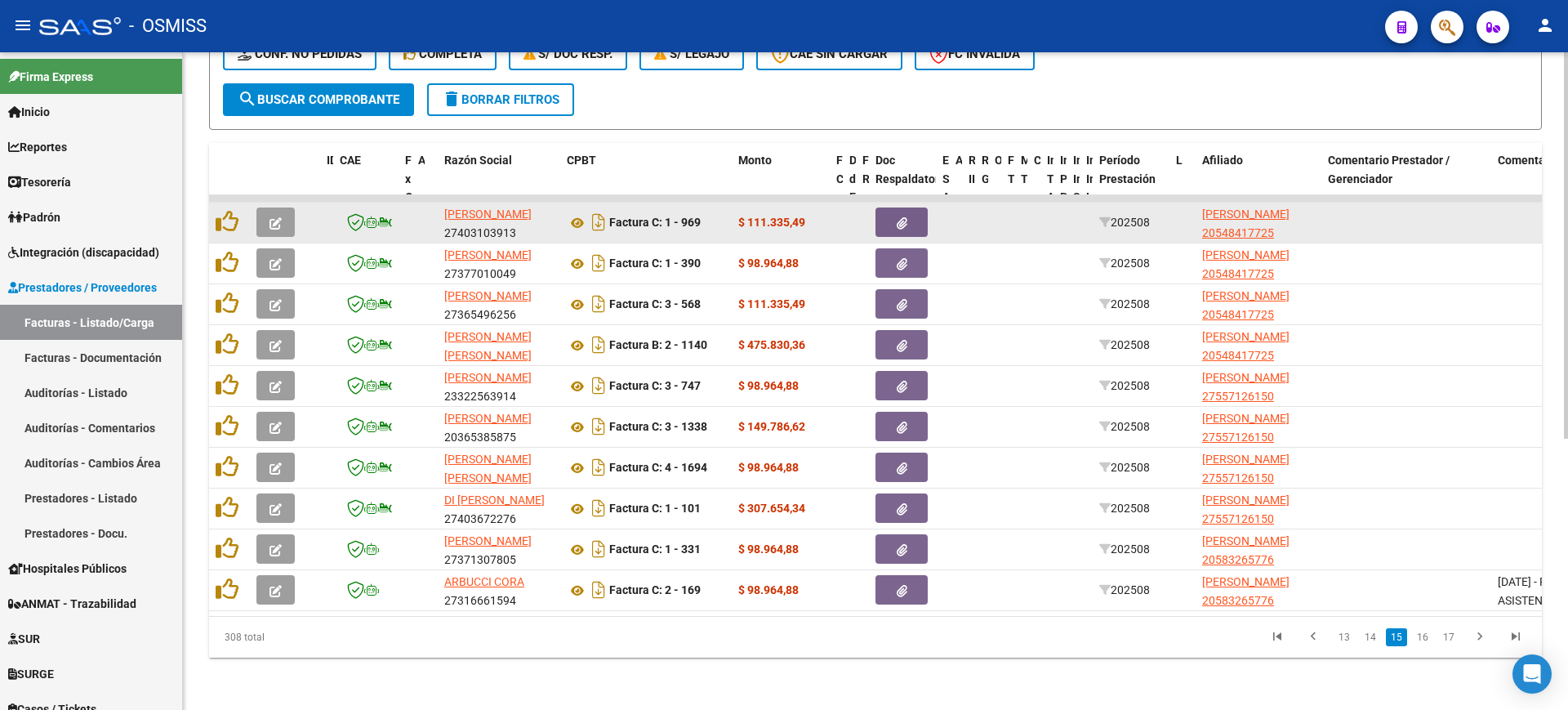
click at [274, 218] on icon "button" at bounding box center [275, 223] width 12 height 12
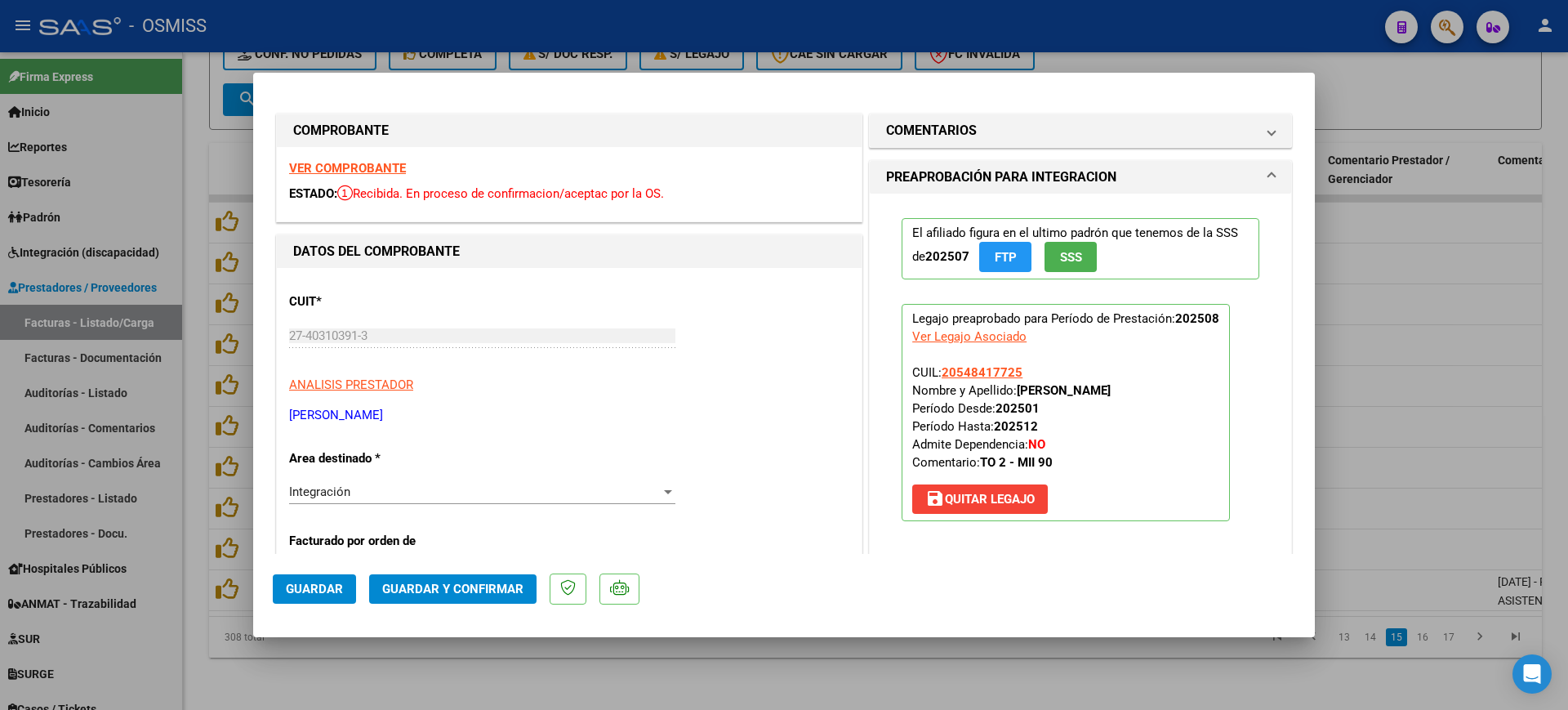
click at [344, 166] on strong "VER COMPROBANTE" at bounding box center [346, 169] width 116 height 15
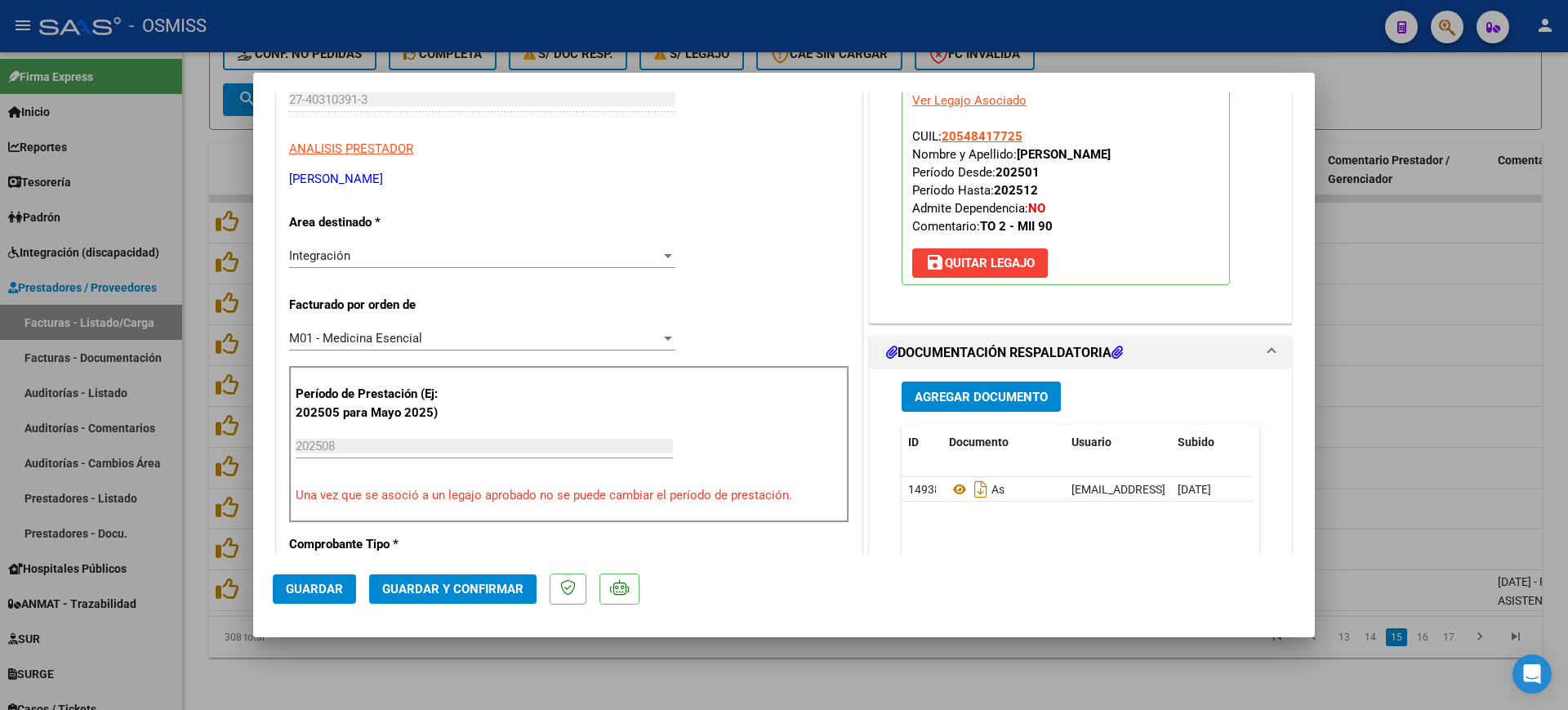
scroll to position [307, 0]
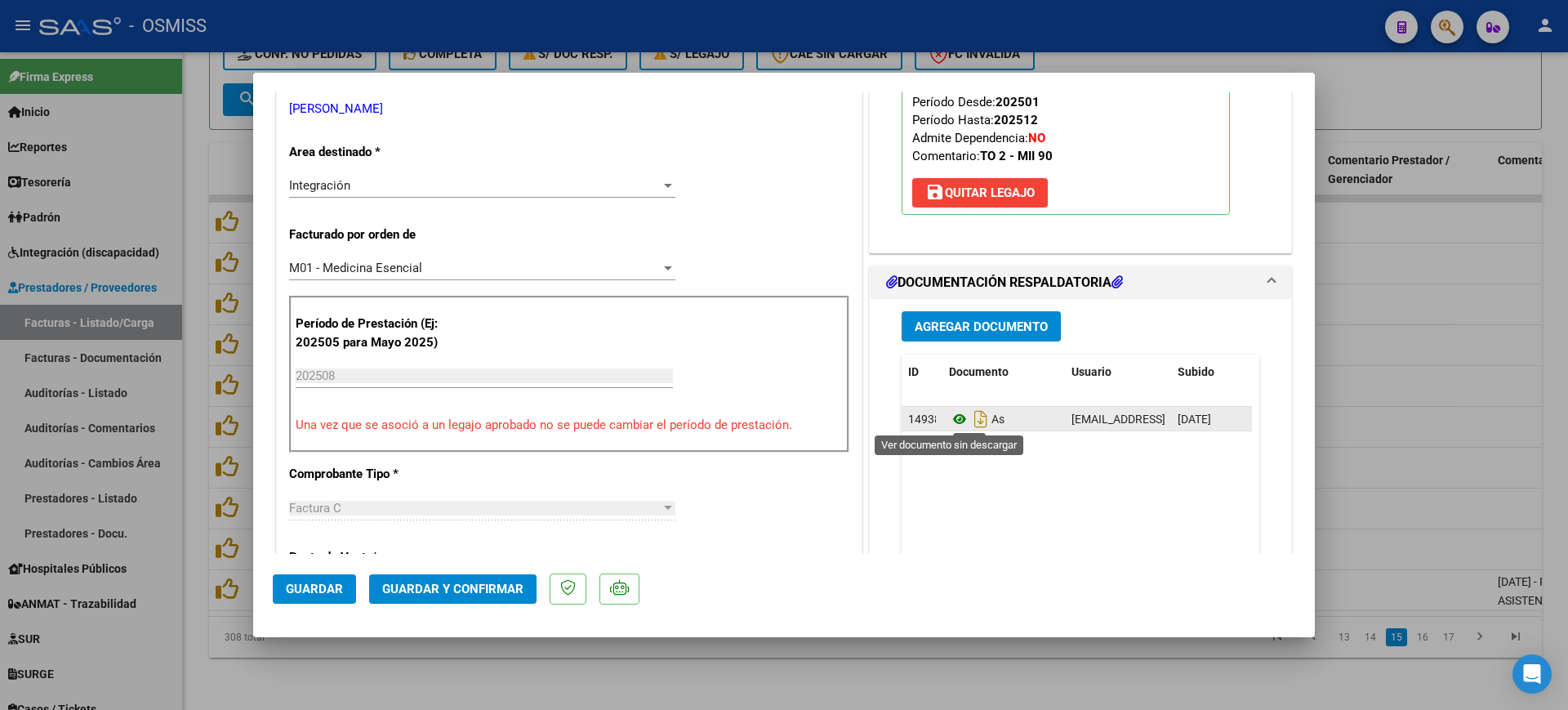
click at [953, 414] on icon at bounding box center [960, 418] width 21 height 20
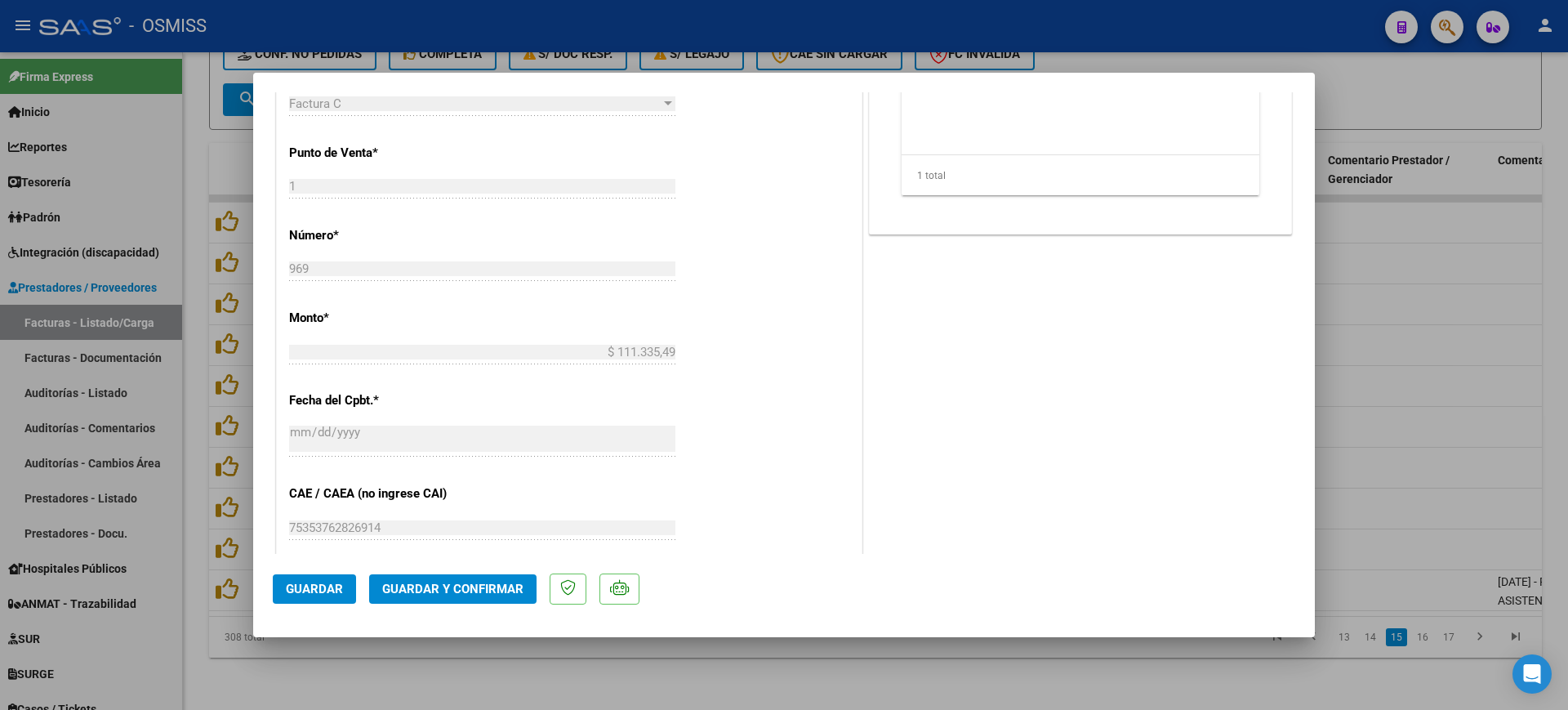
scroll to position [715, 0]
click at [491, 592] on span "Guardar y Confirmar" at bounding box center [452, 589] width 141 height 15
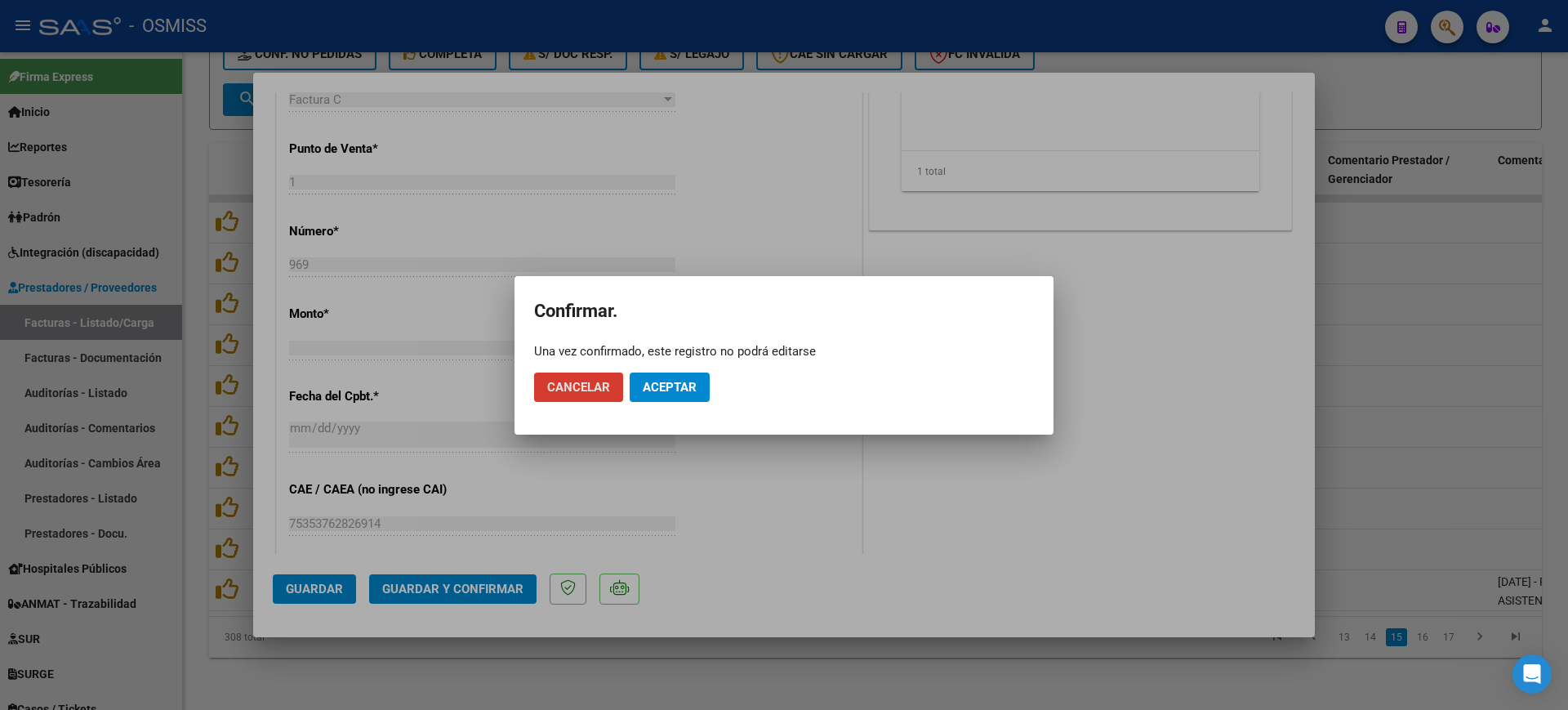
drag, startPoint x: 667, startPoint y: 383, endPoint x: 667, endPoint y: 359, distance: 24.0
click at [667, 384] on span "Aceptar" at bounding box center [669, 387] width 54 height 15
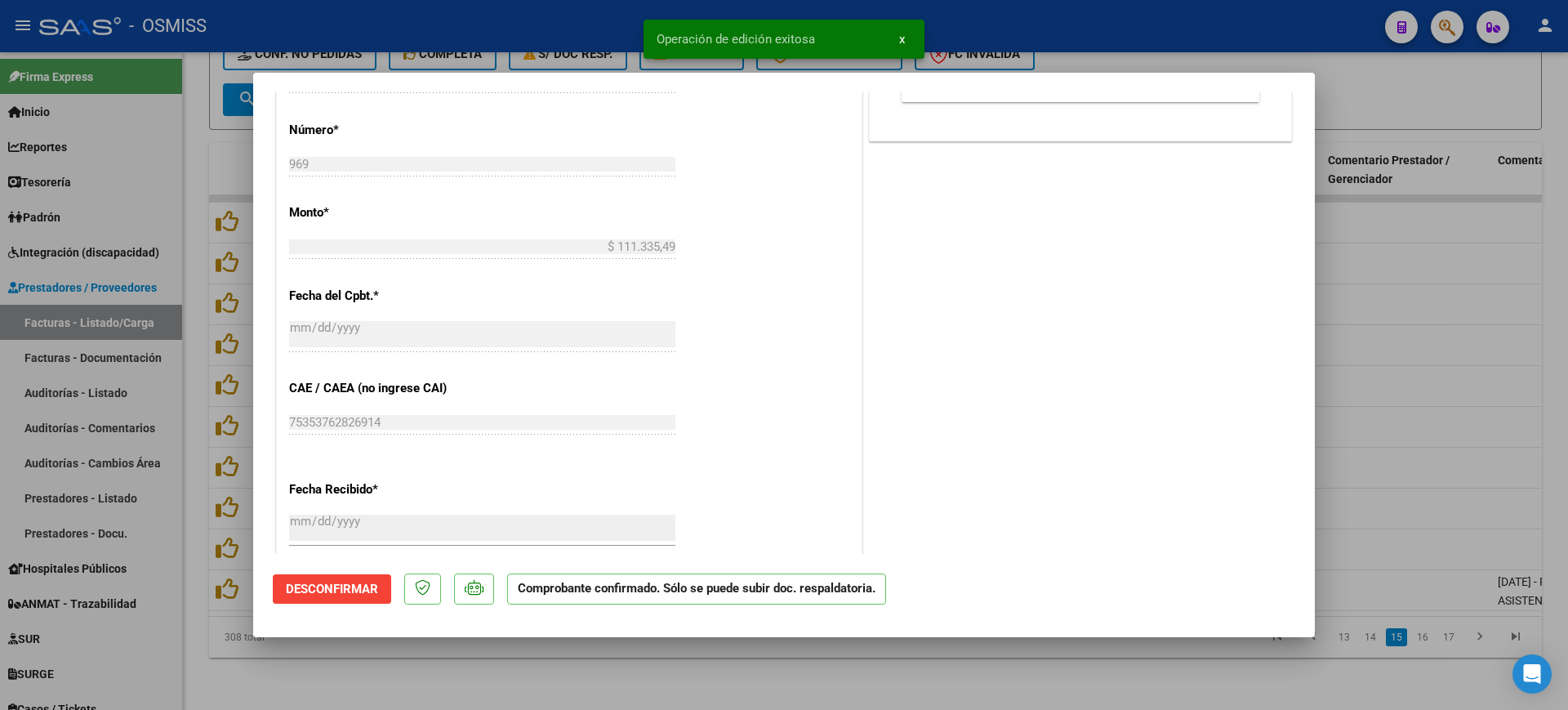
drag, startPoint x: 500, startPoint y: 657, endPoint x: 505, endPoint y: 623, distance: 34.4
click at [501, 657] on div at bounding box center [784, 355] width 1568 height 710
type input "$ 0,00"
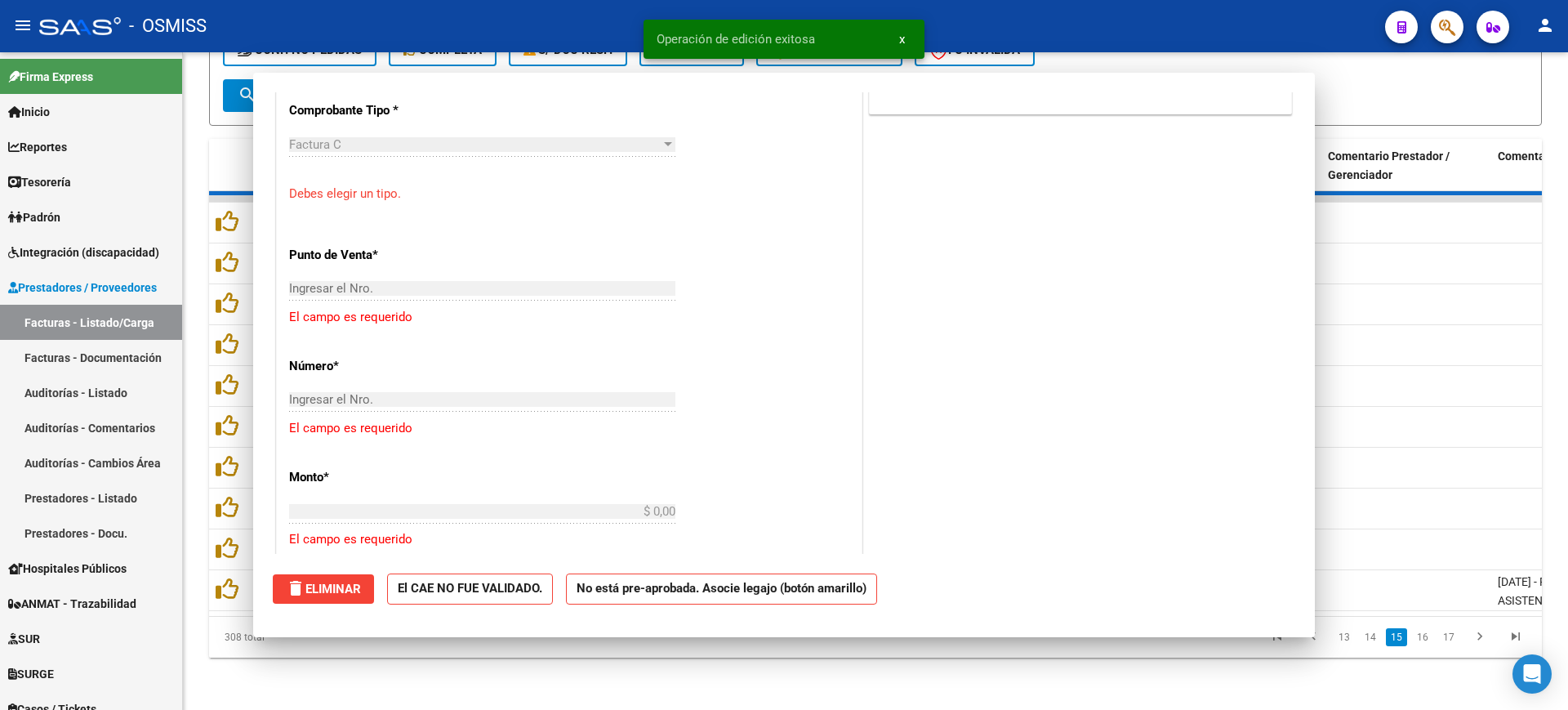
scroll to position [743, 0]
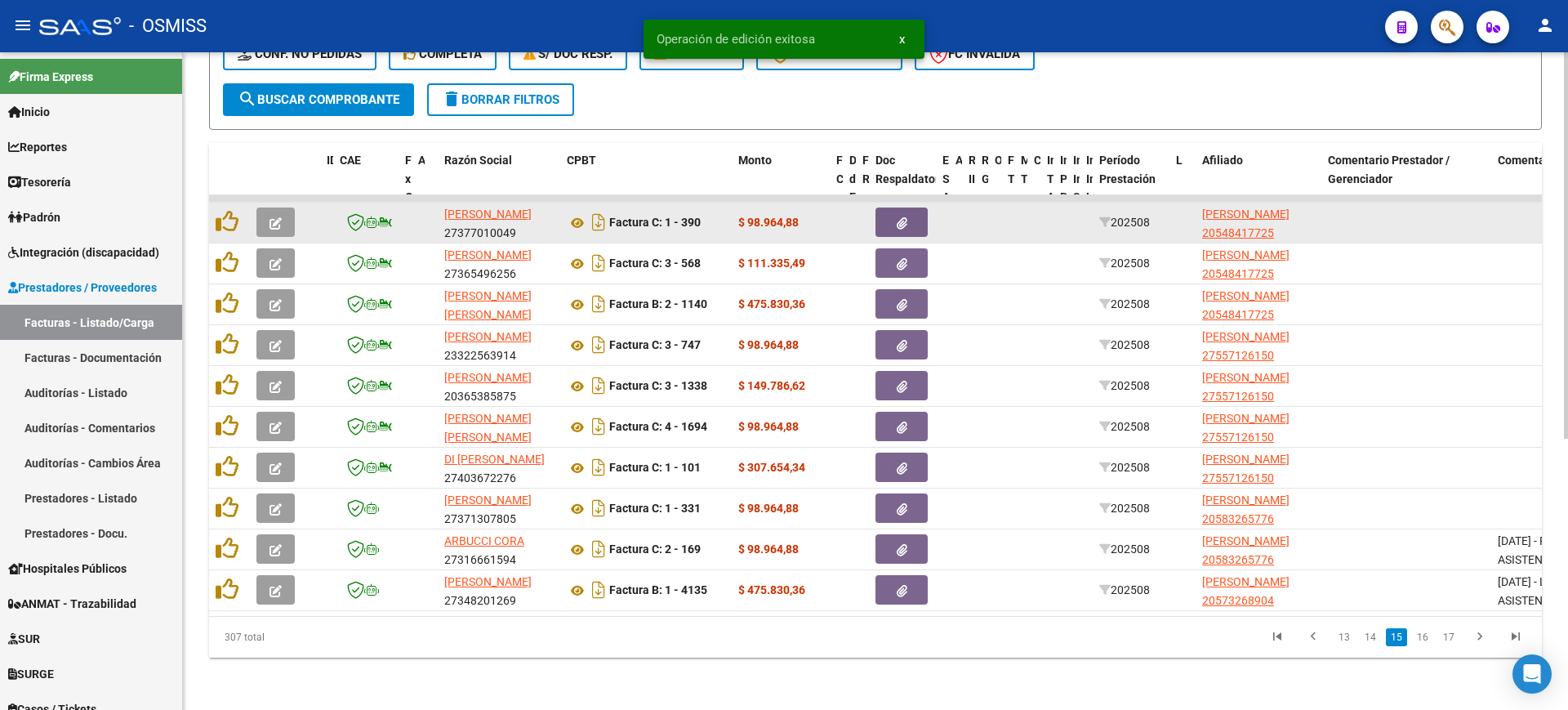
click at [275, 218] on icon "button" at bounding box center [275, 223] width 12 height 12
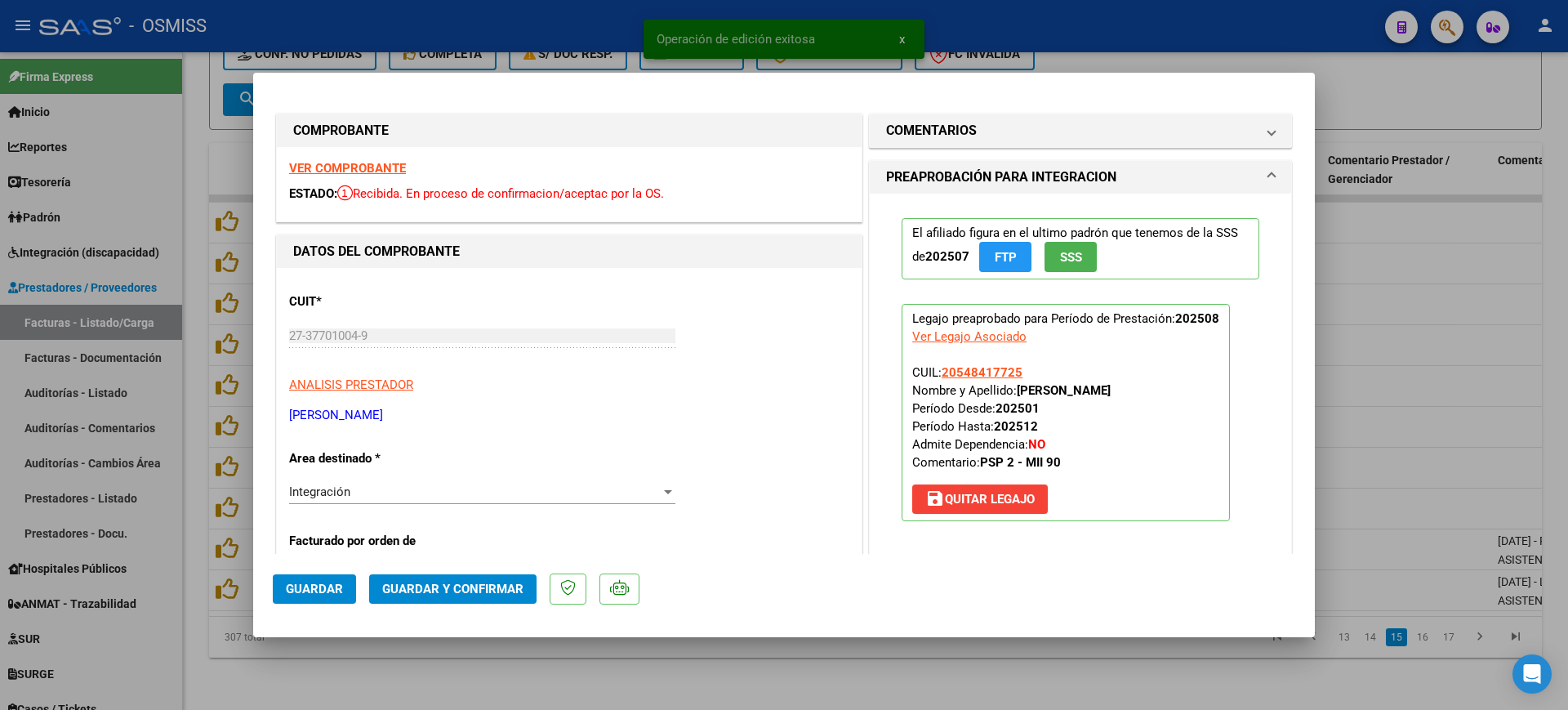
click at [316, 164] on strong "VER COMPROBANTE" at bounding box center [346, 169] width 116 height 15
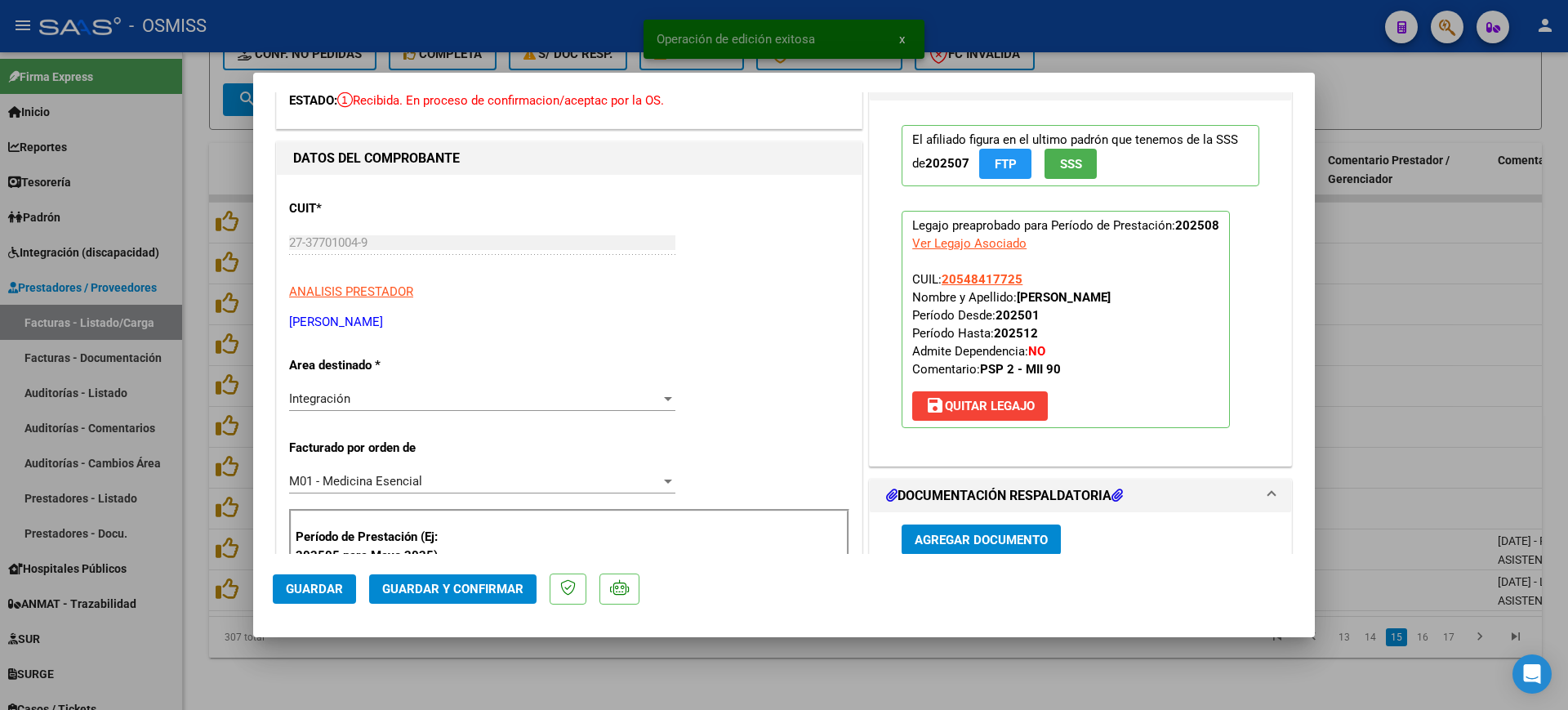
scroll to position [204, 0]
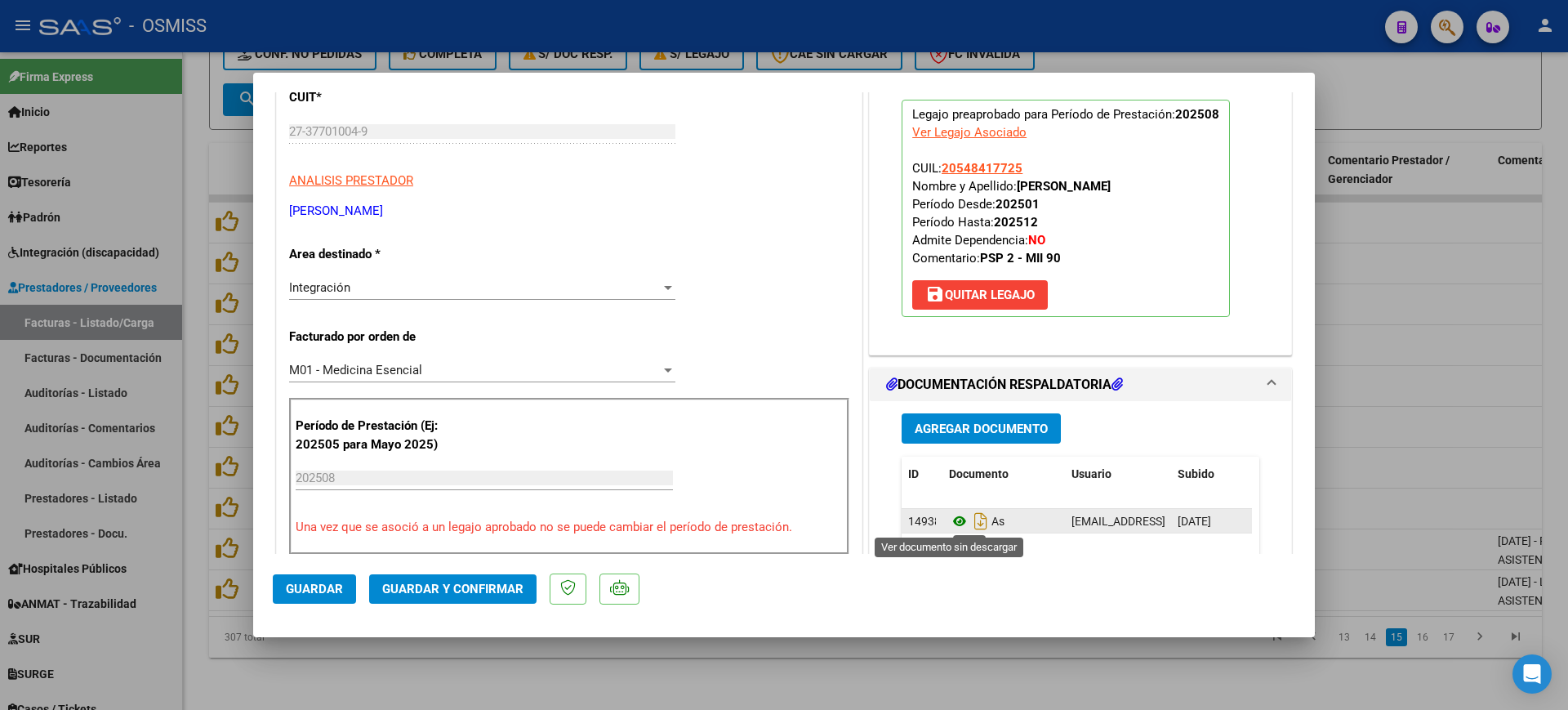
click at [950, 520] on icon at bounding box center [960, 521] width 21 height 20
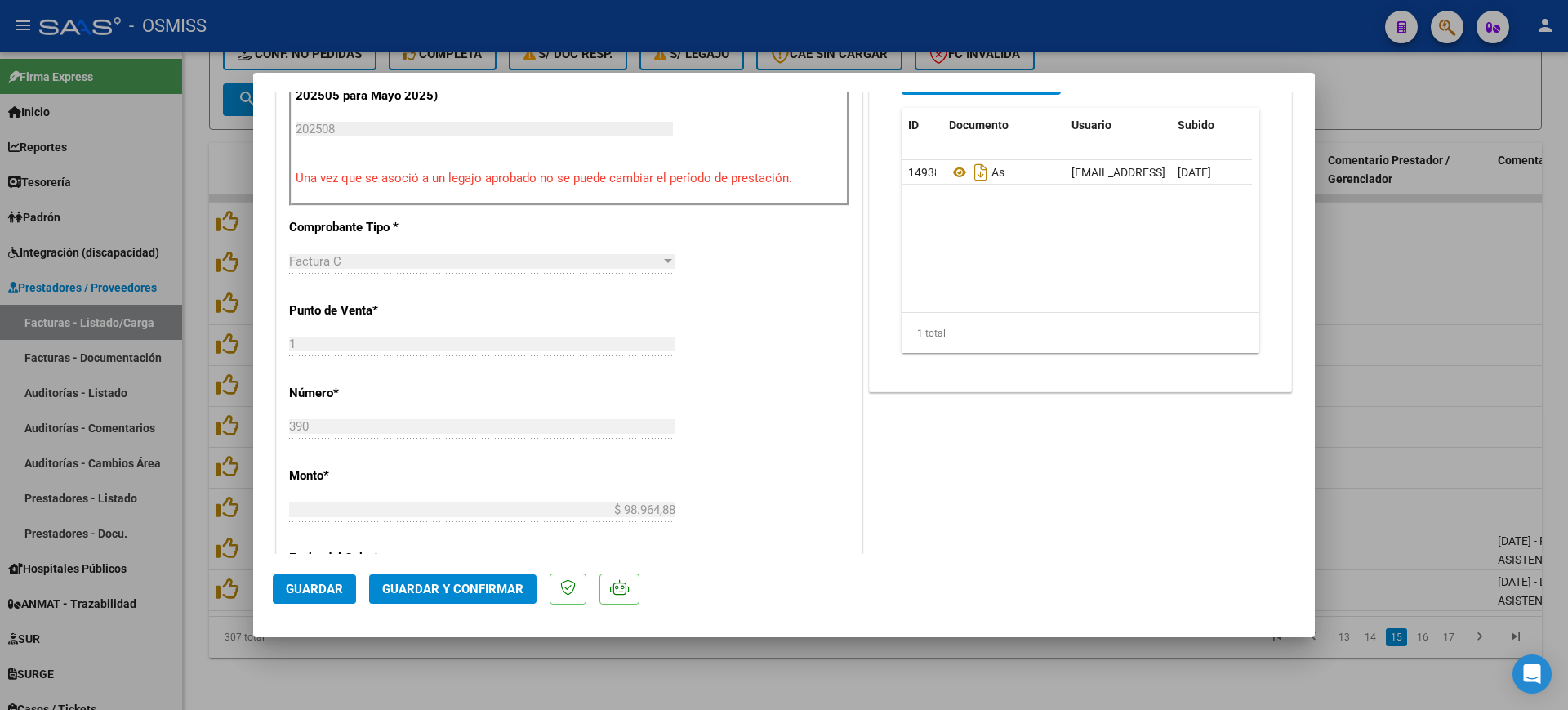
scroll to position [612, 0]
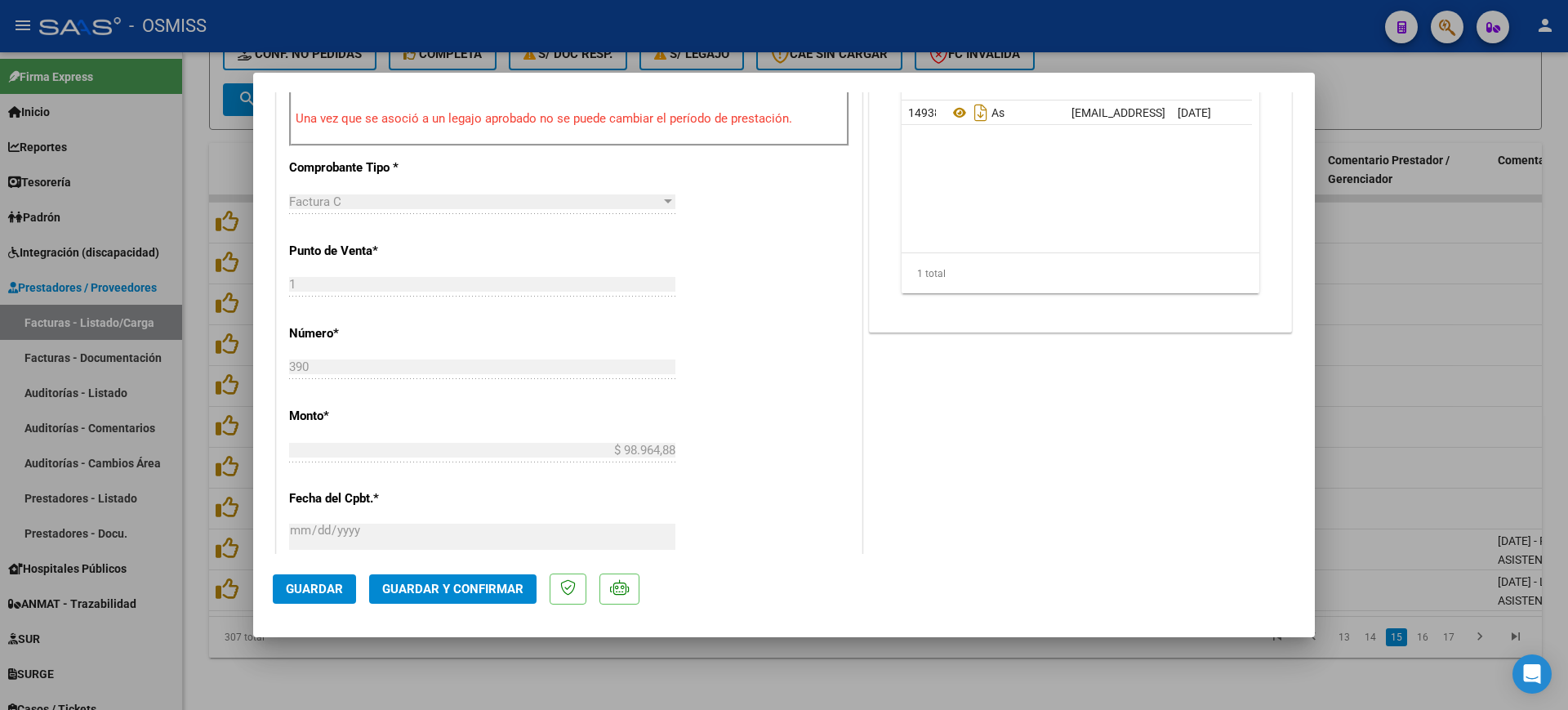
click at [467, 587] on span "Guardar y Confirmar" at bounding box center [452, 589] width 141 height 15
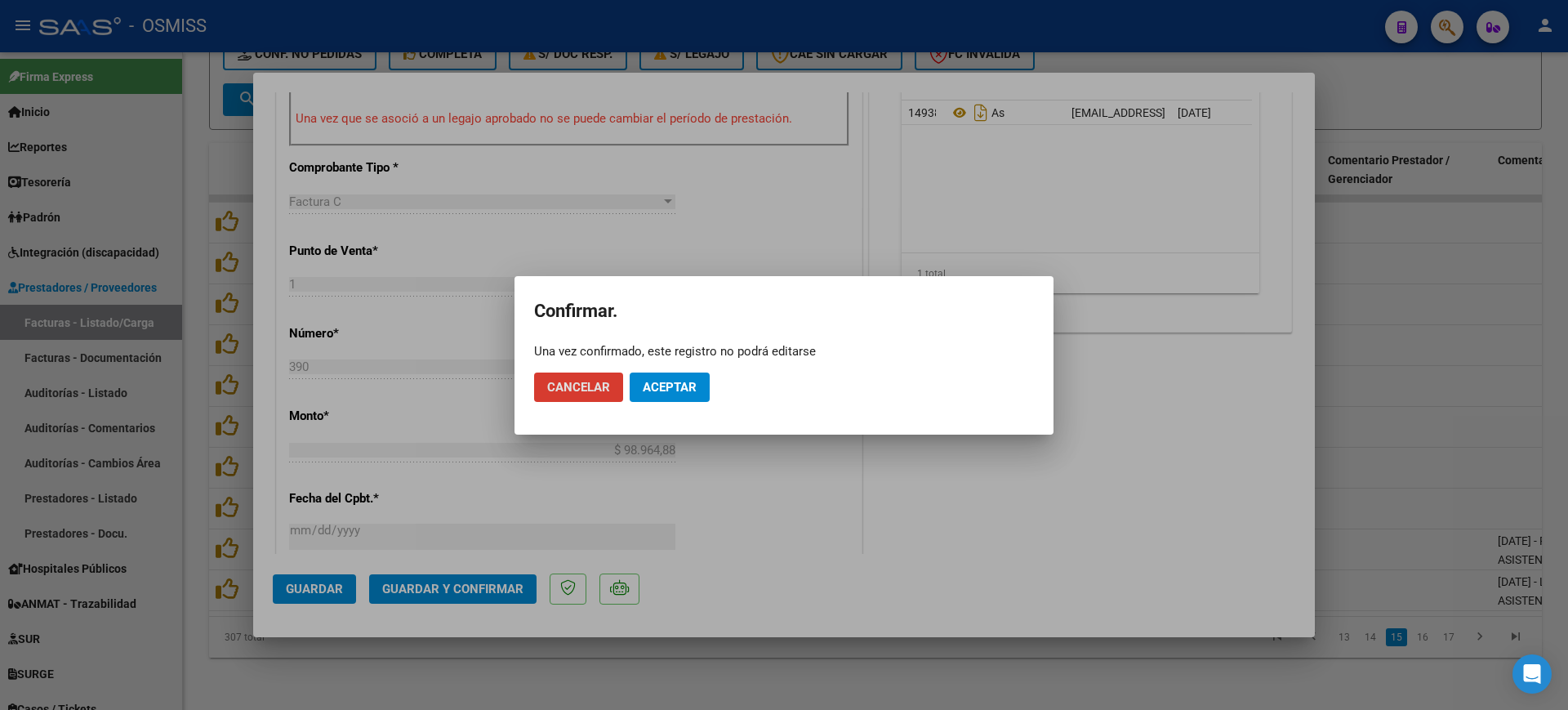
click at [659, 393] on span "Aceptar" at bounding box center [669, 387] width 54 height 15
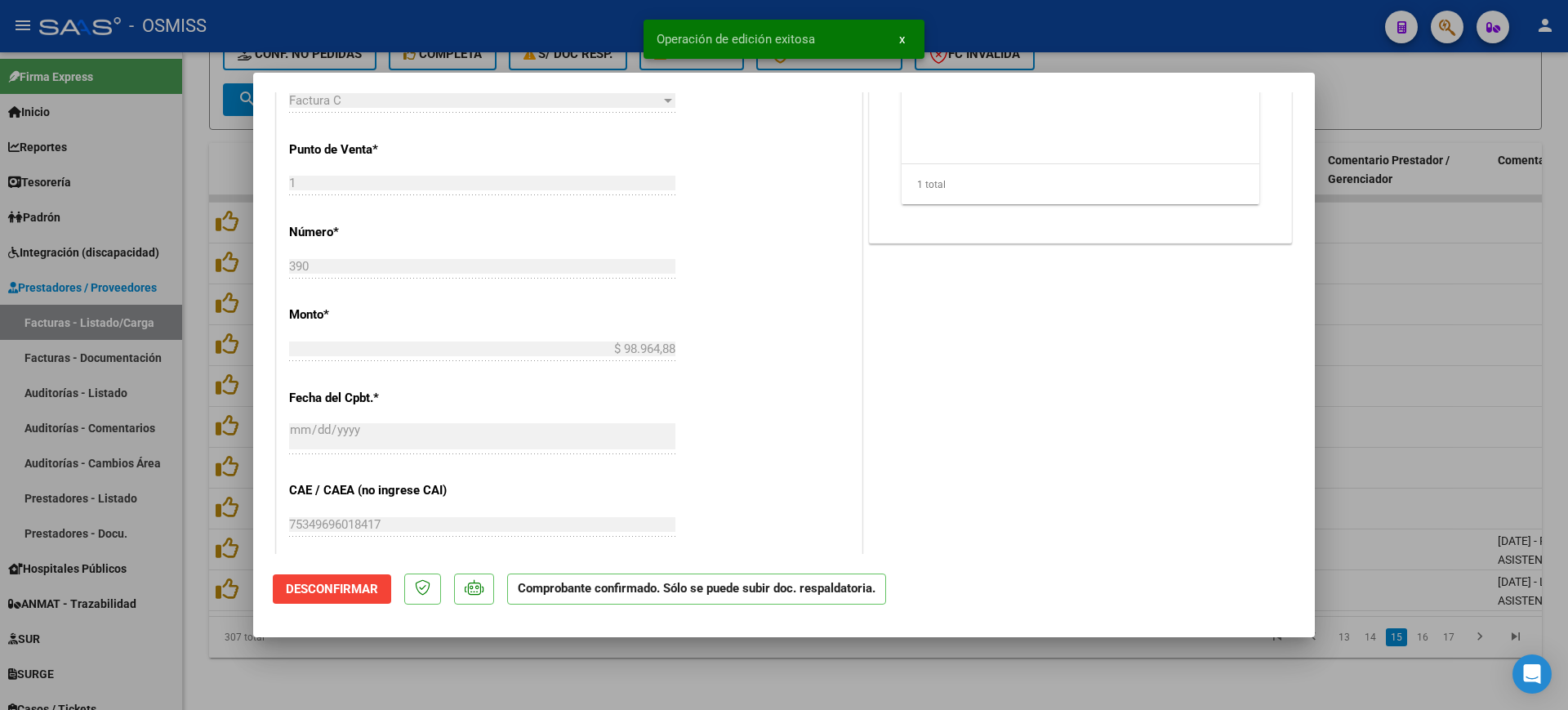
drag, startPoint x: 547, startPoint y: 684, endPoint x: 535, endPoint y: 647, distance: 38.9
click at [550, 683] on div at bounding box center [784, 355] width 1568 height 710
type input "$ 0,00"
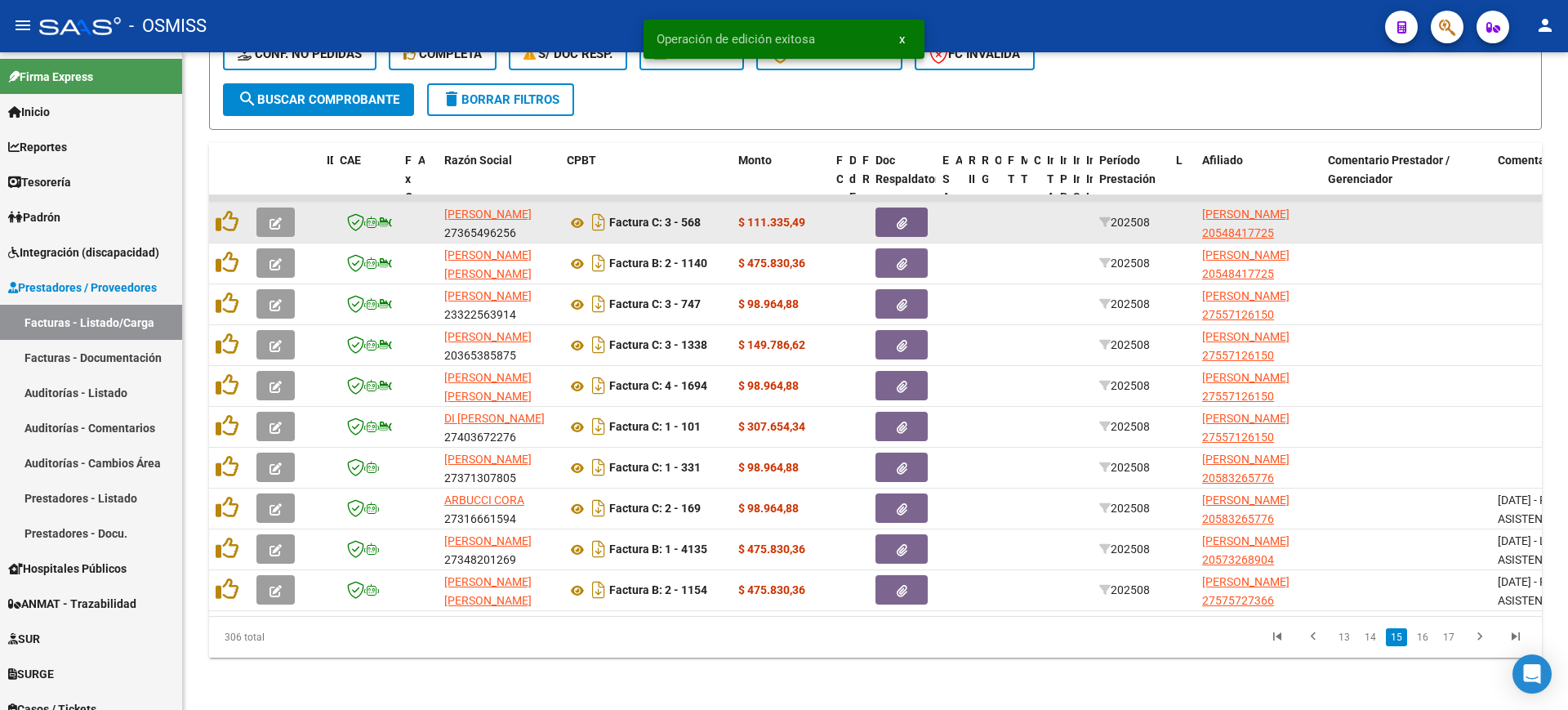
click at [266, 207] on button "button" at bounding box center [275, 222] width 39 height 29
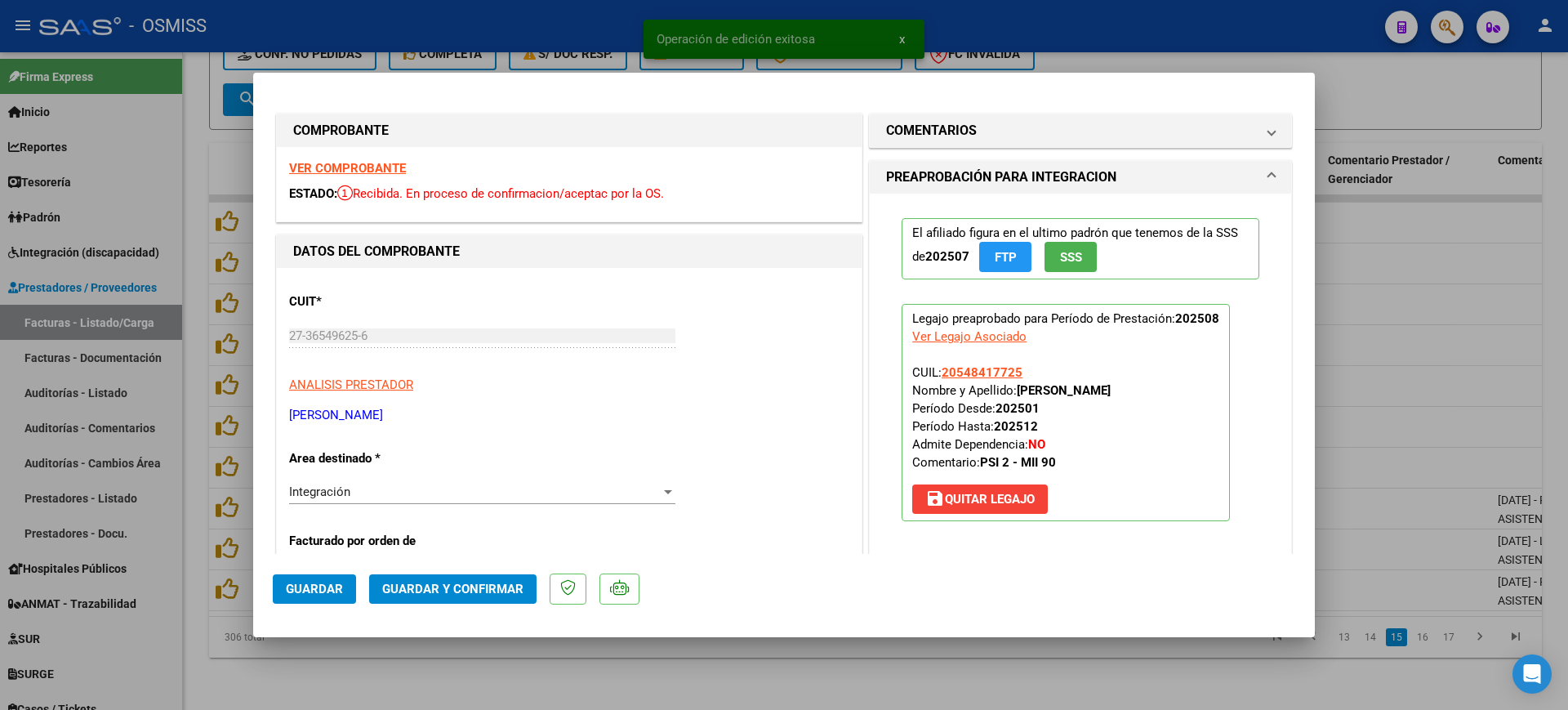
click at [352, 164] on strong "VER COMPROBANTE" at bounding box center [346, 169] width 116 height 15
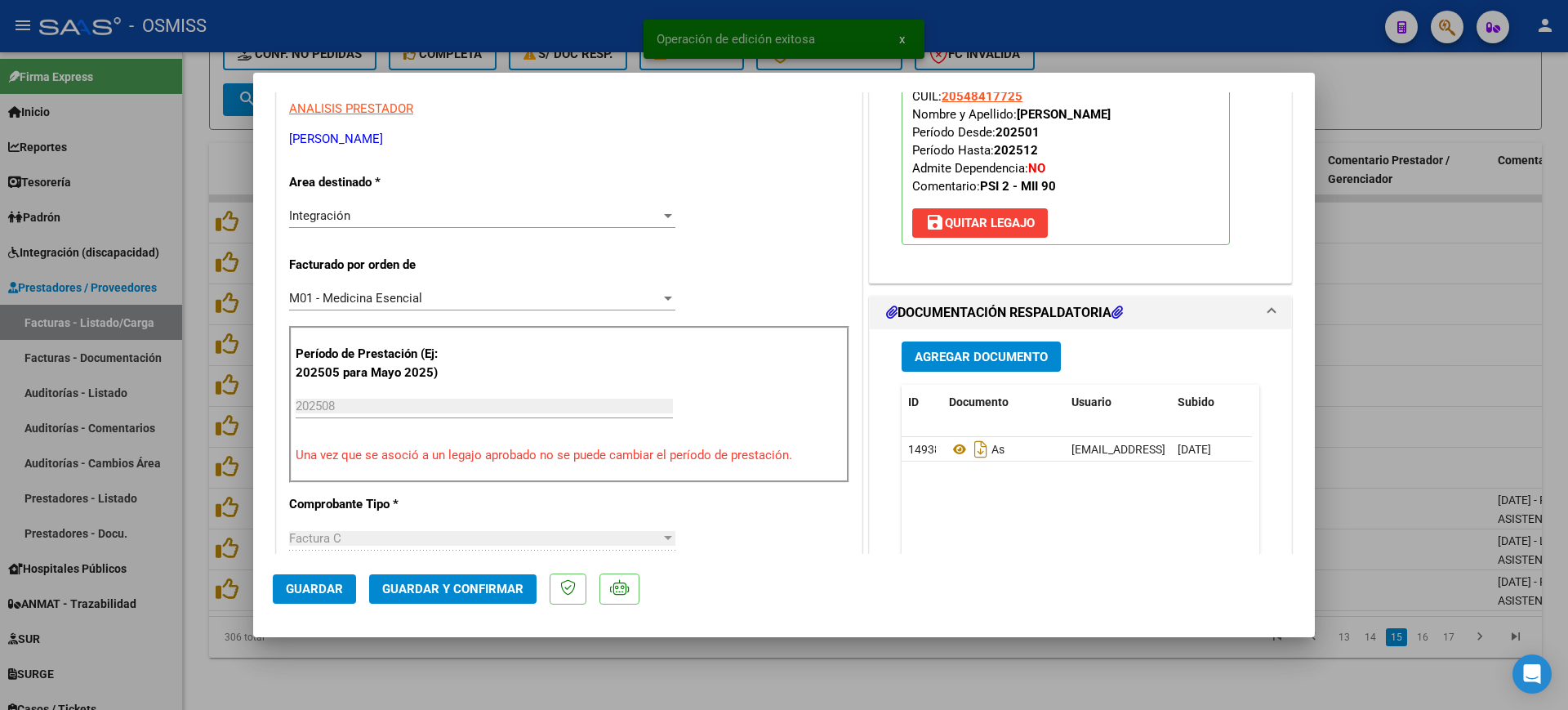
scroll to position [307, 0]
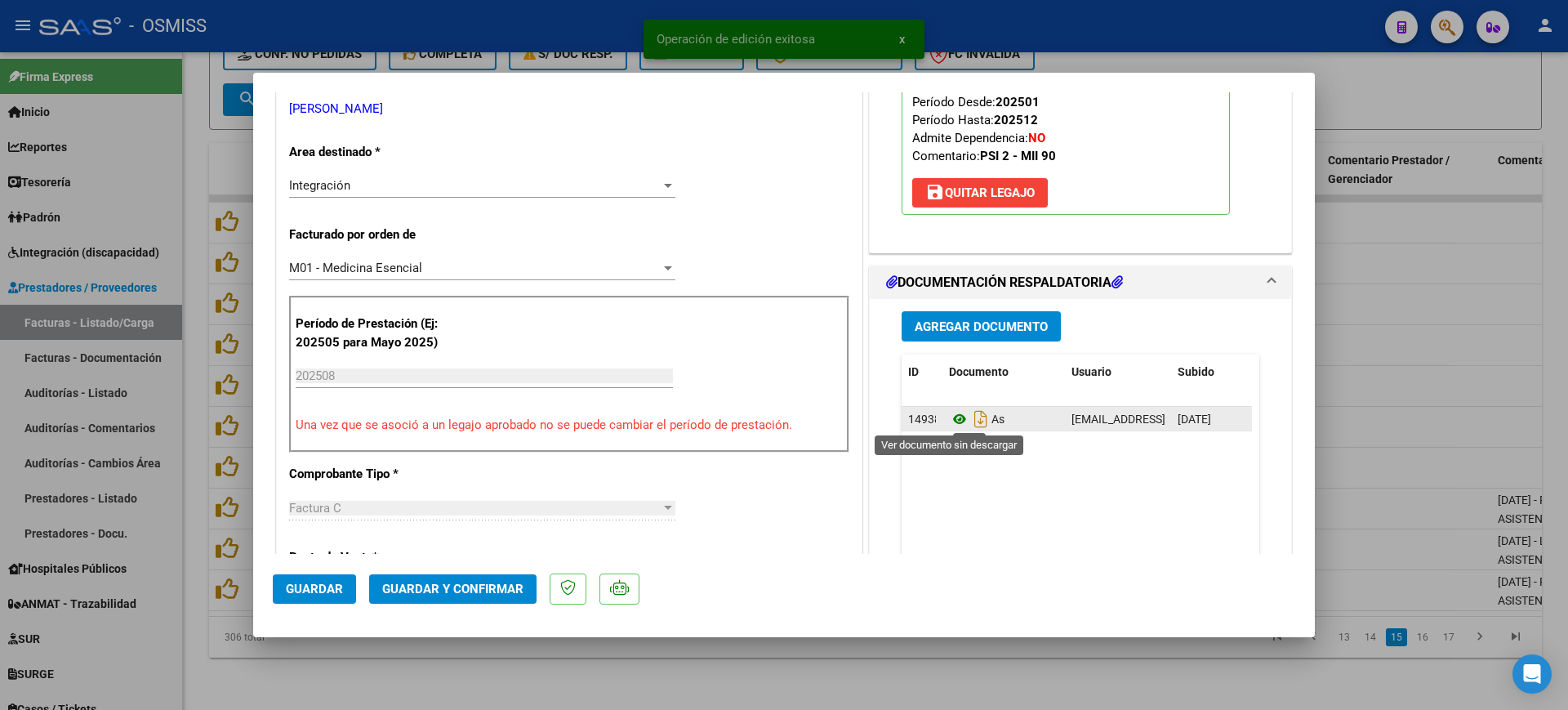
click at [951, 419] on icon at bounding box center [960, 418] width 21 height 20
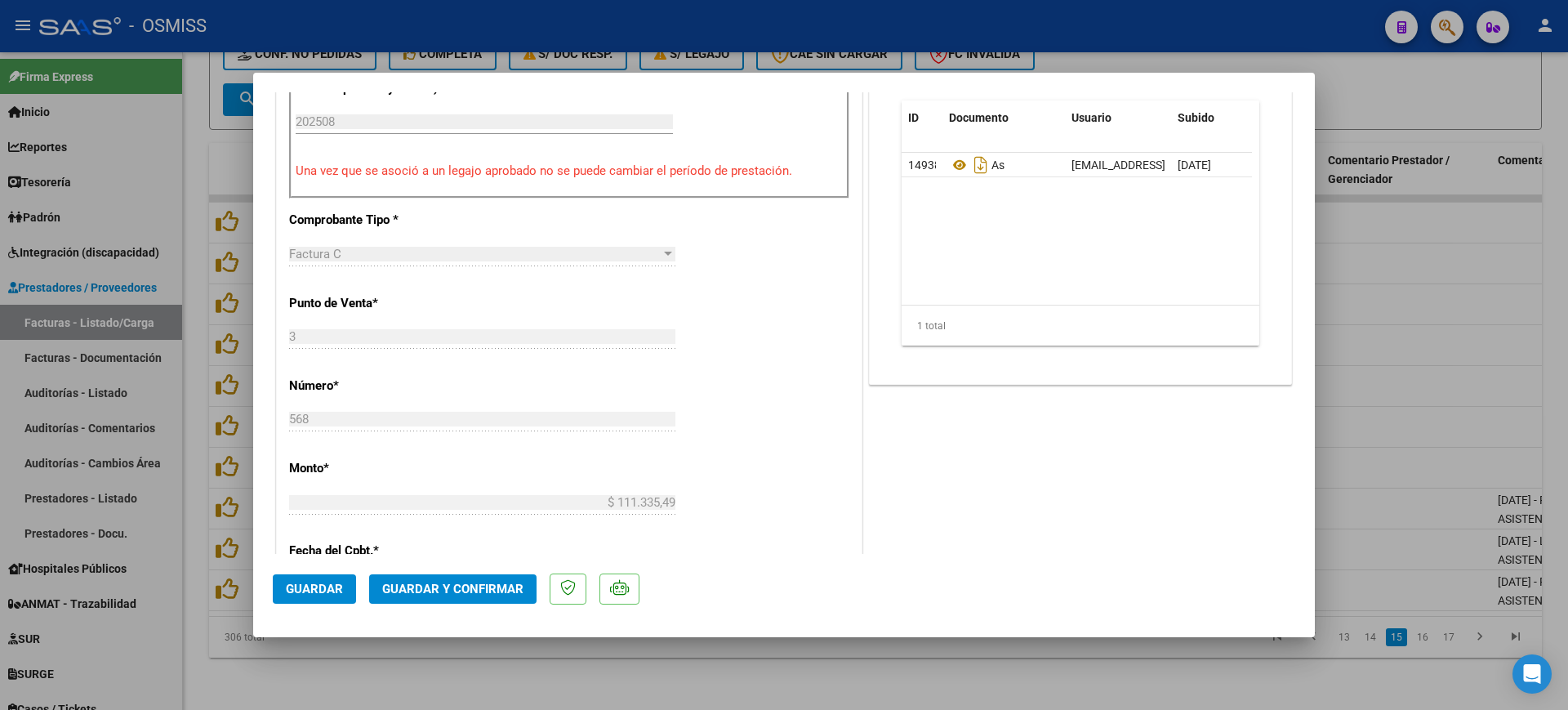
scroll to position [612, 0]
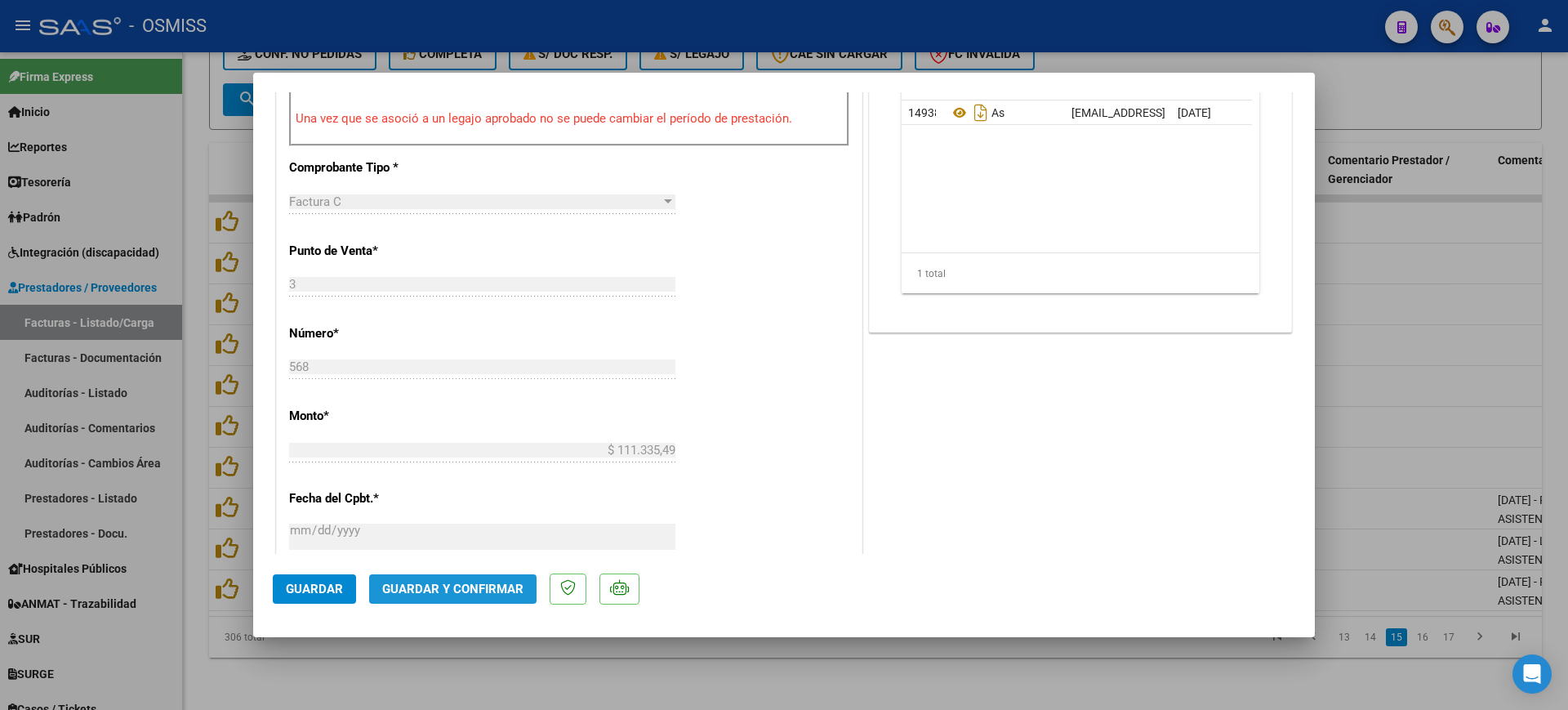
click at [488, 594] on span "Guardar y Confirmar" at bounding box center [452, 589] width 141 height 15
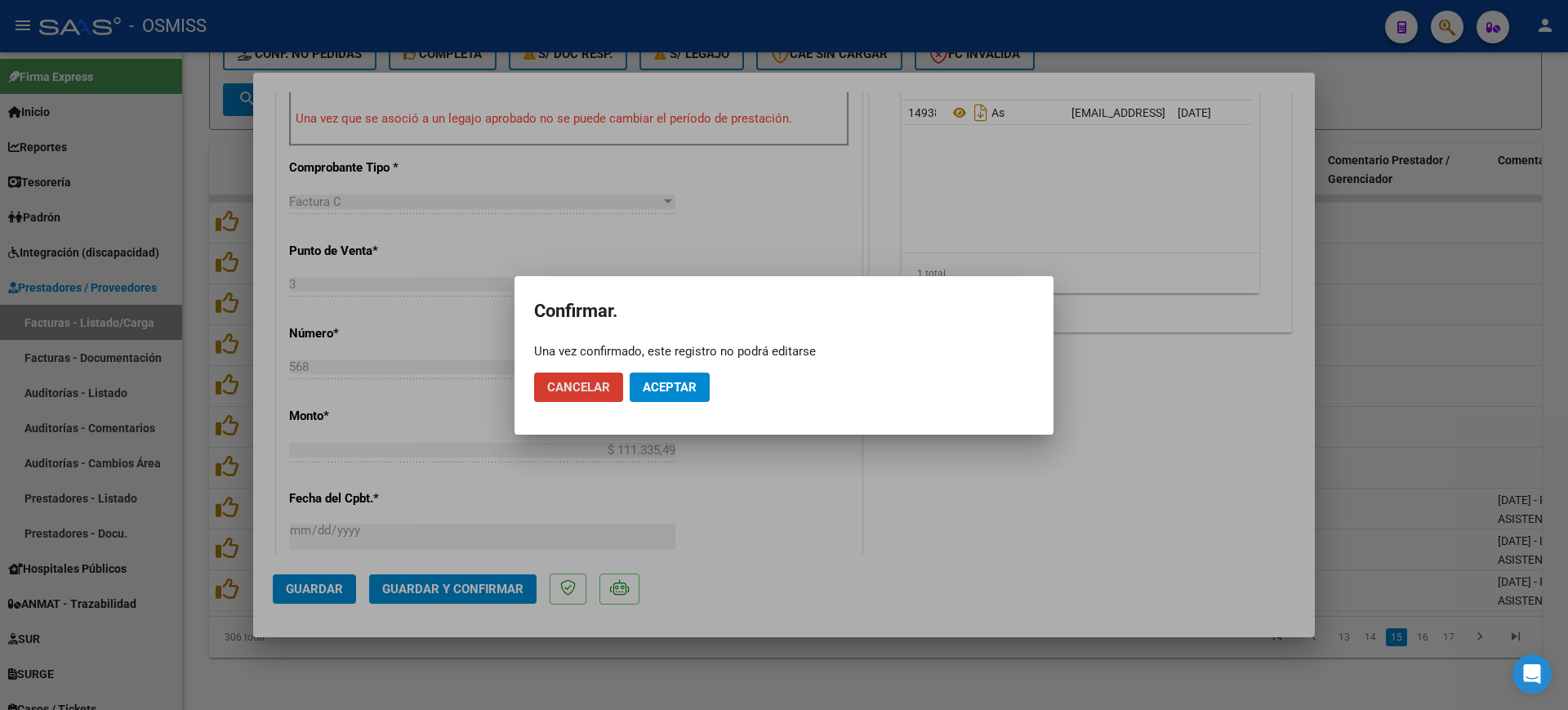
drag, startPoint x: 650, startPoint y: 384, endPoint x: 628, endPoint y: 324, distance: 63.9
click at [652, 384] on span "Aceptar" at bounding box center [669, 387] width 54 height 15
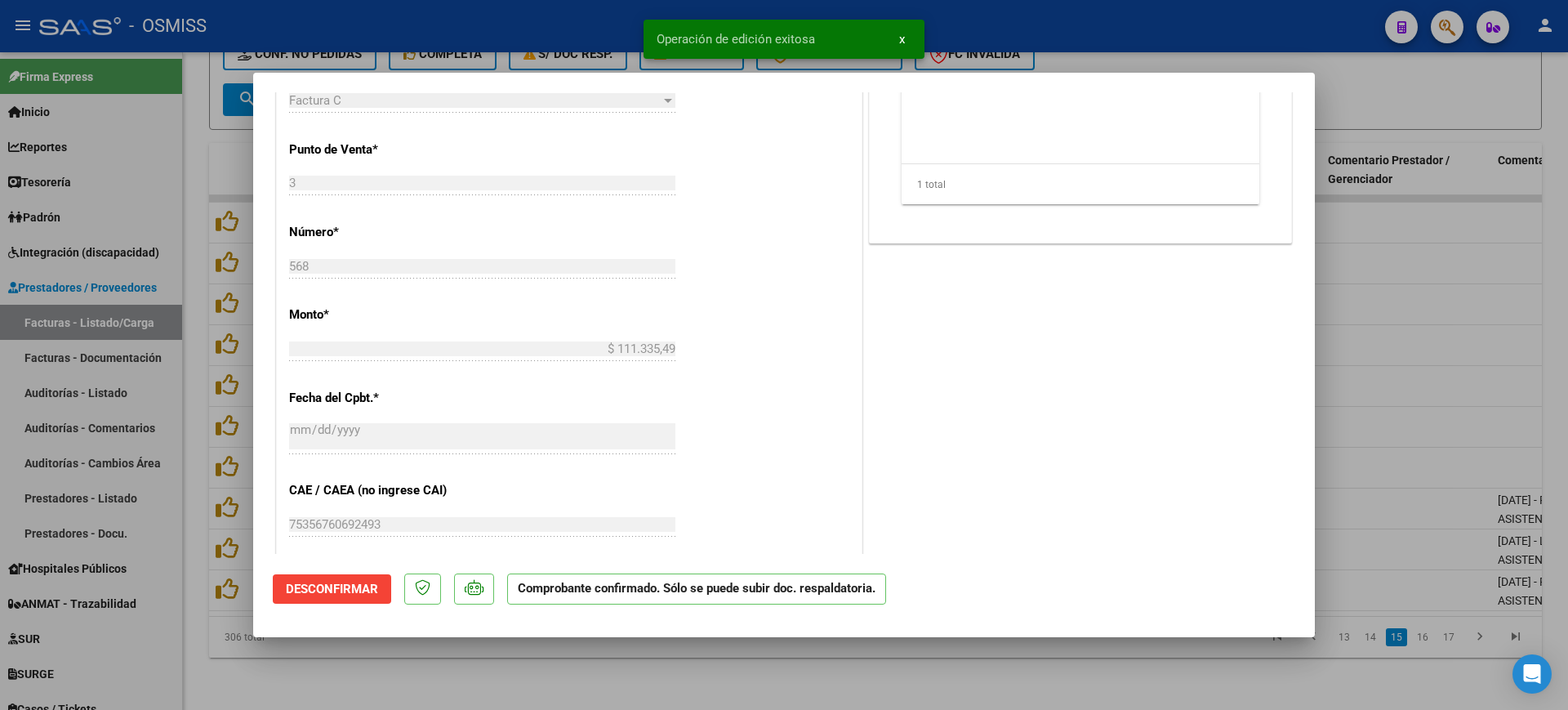
click at [547, 653] on div at bounding box center [784, 355] width 1568 height 710
type input "$ 0,00"
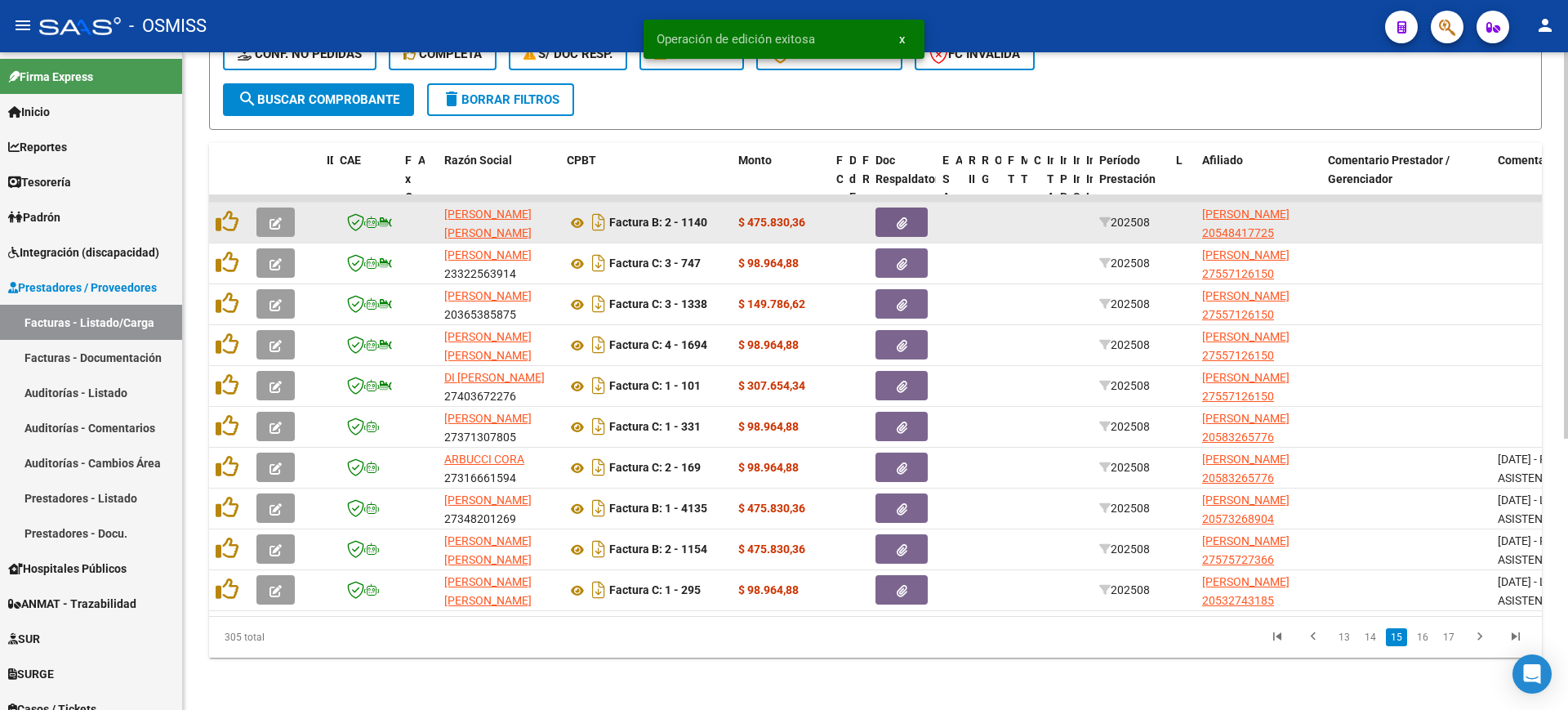
click at [283, 207] on button "button" at bounding box center [275, 222] width 39 height 29
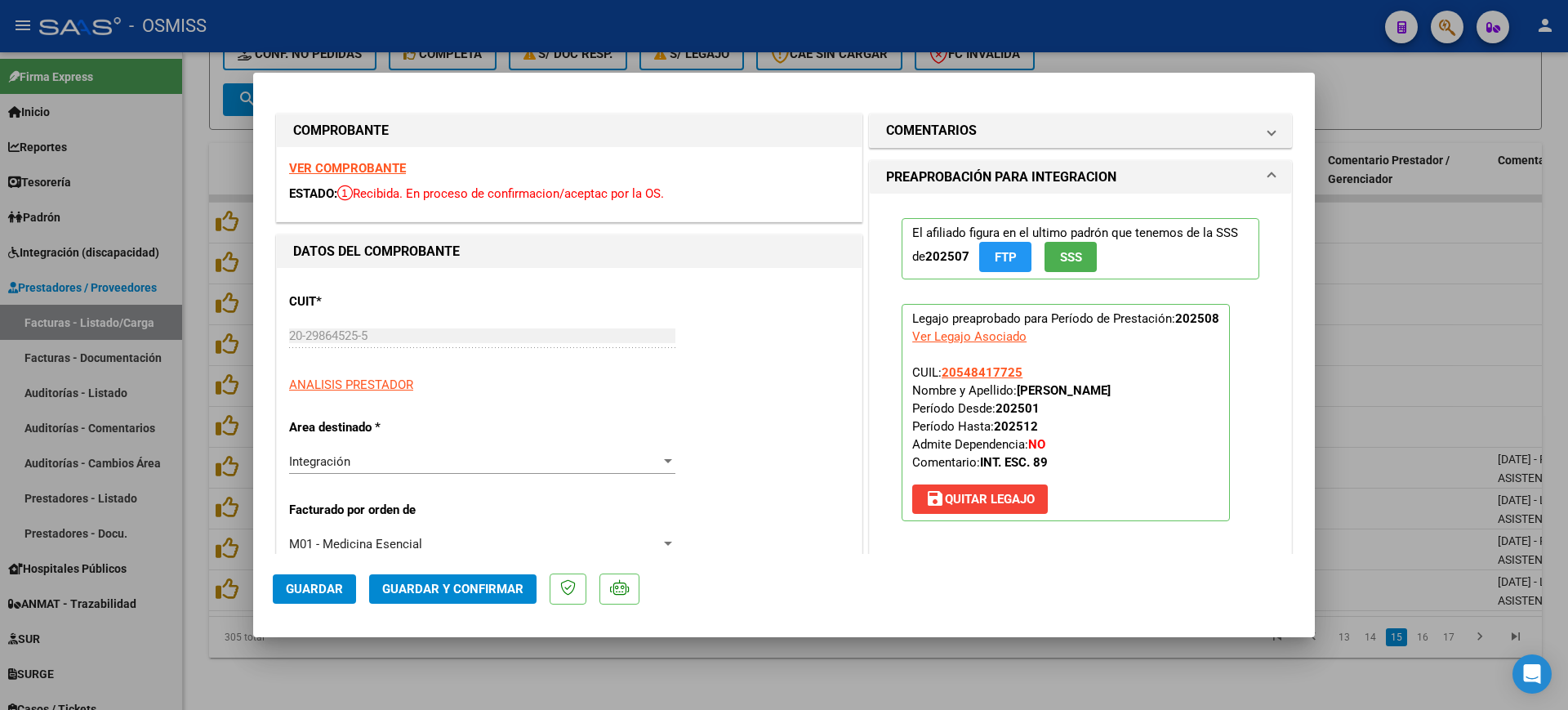
click at [358, 164] on strong "VER COMPROBANTE" at bounding box center [346, 169] width 116 height 15
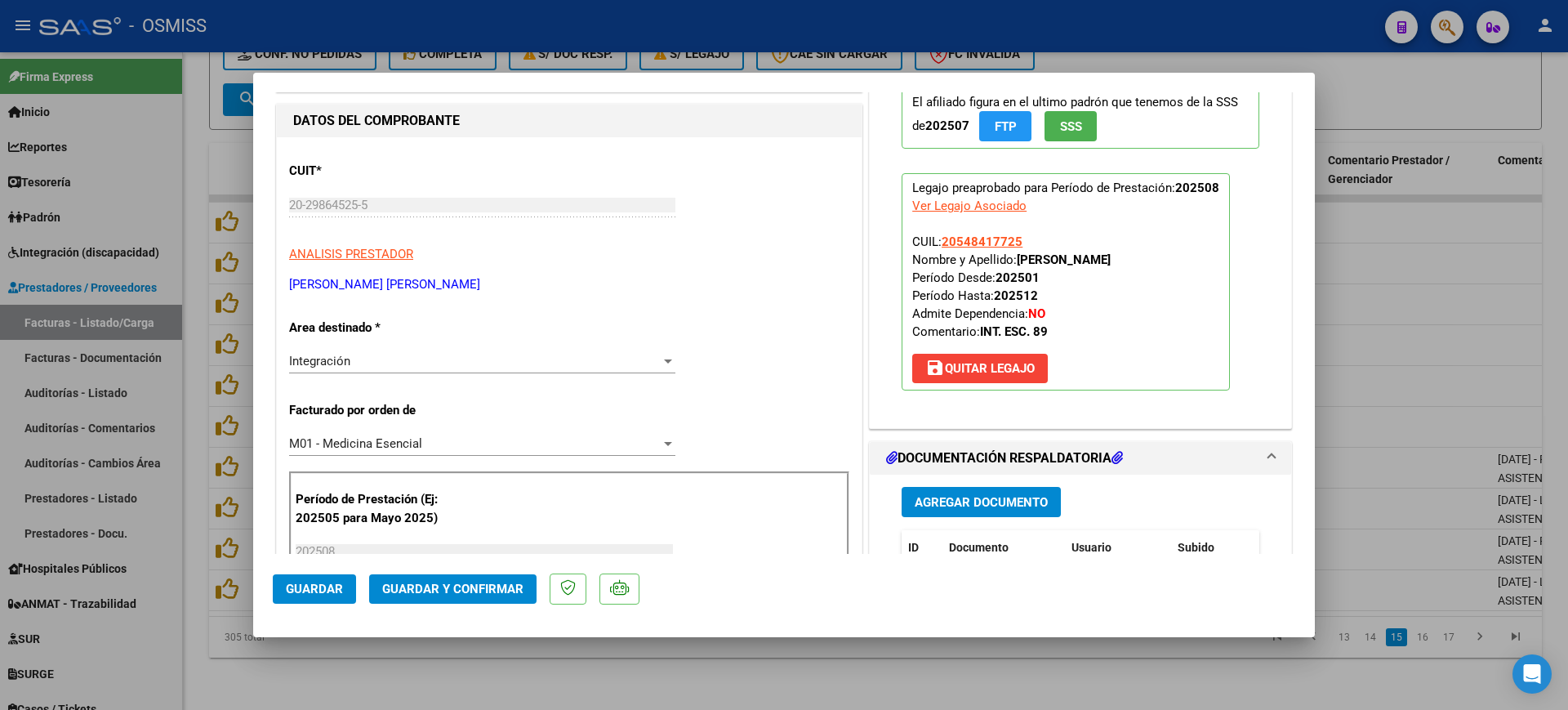
scroll to position [408, 0]
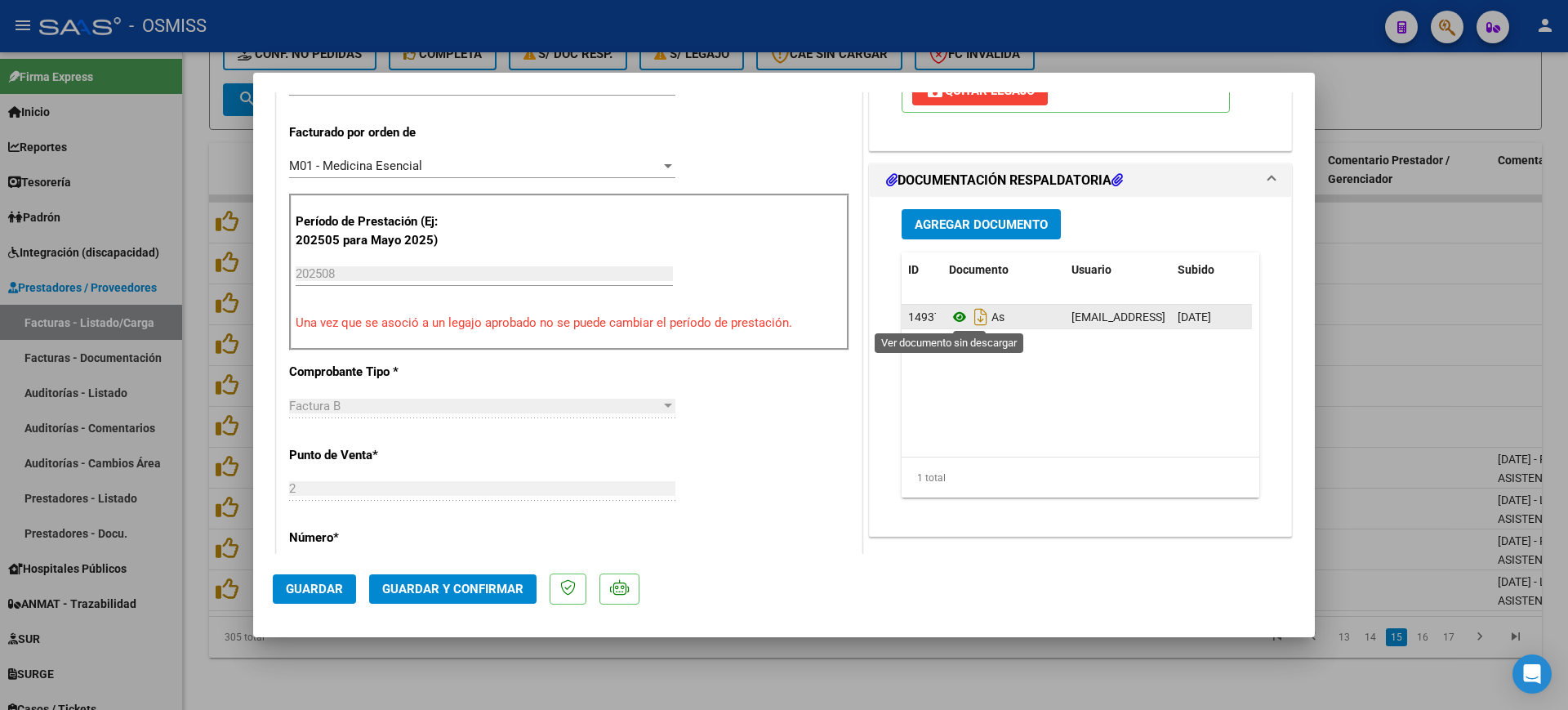
click at [954, 317] on icon at bounding box center [960, 316] width 21 height 20
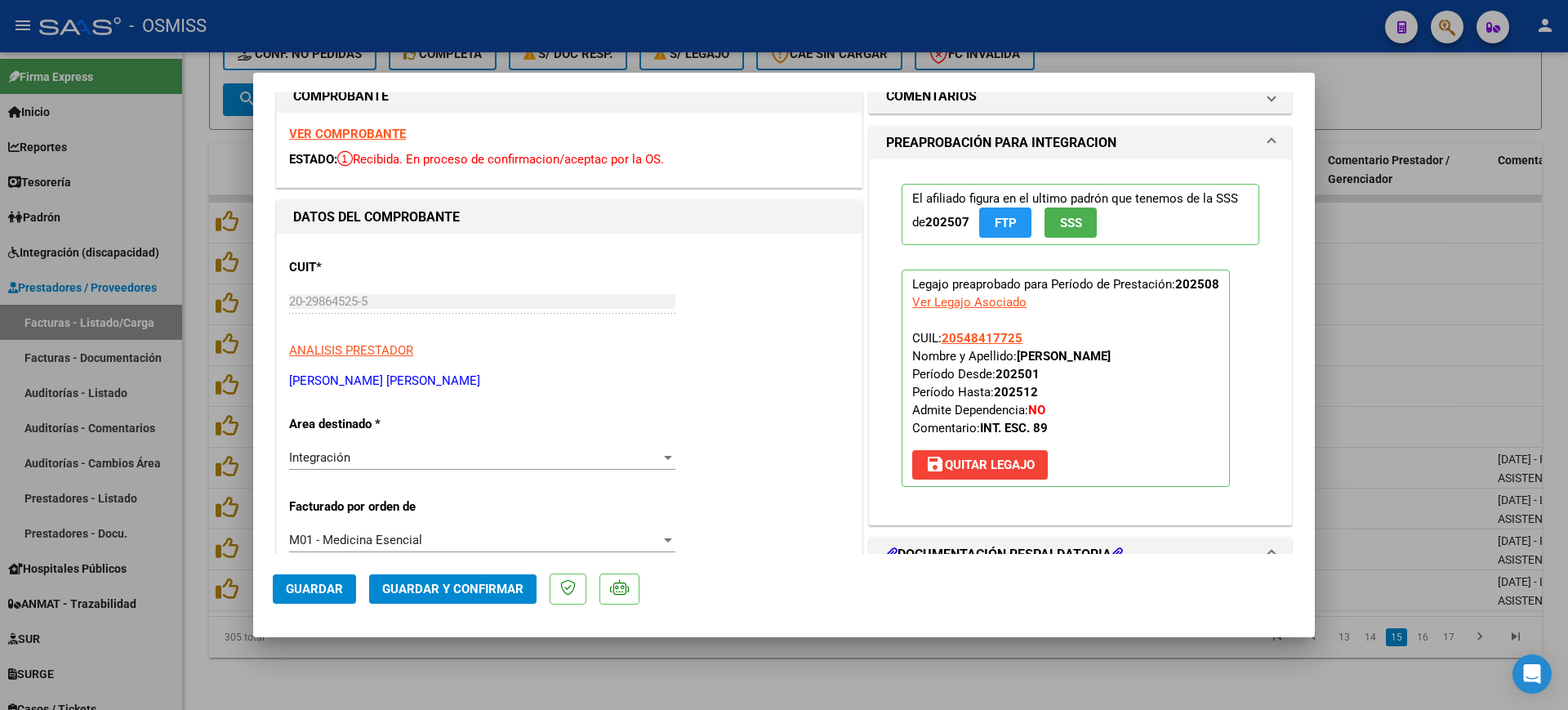
scroll to position [0, 0]
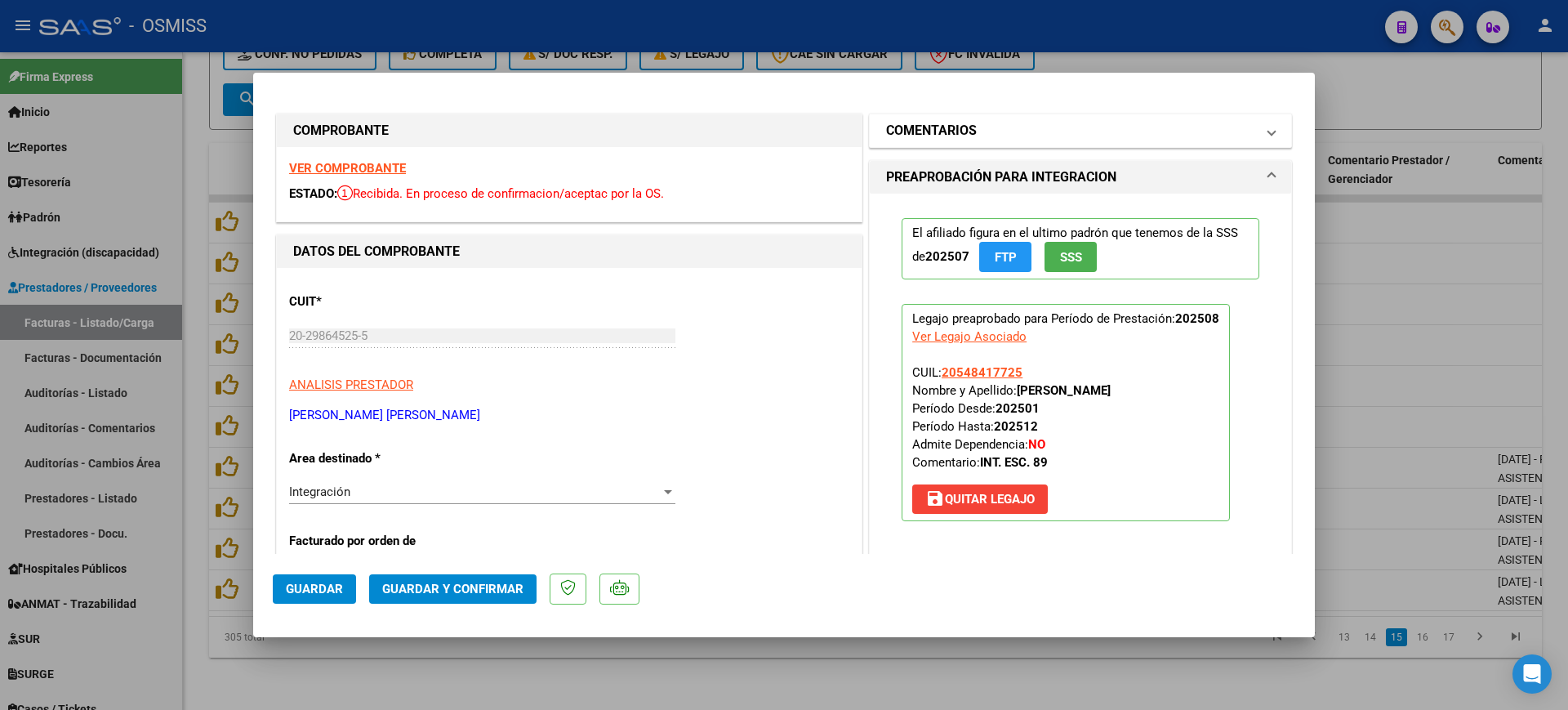
click at [983, 144] on mat-expansion-panel-header "COMENTARIOS" at bounding box center [1080, 131] width 421 height 33
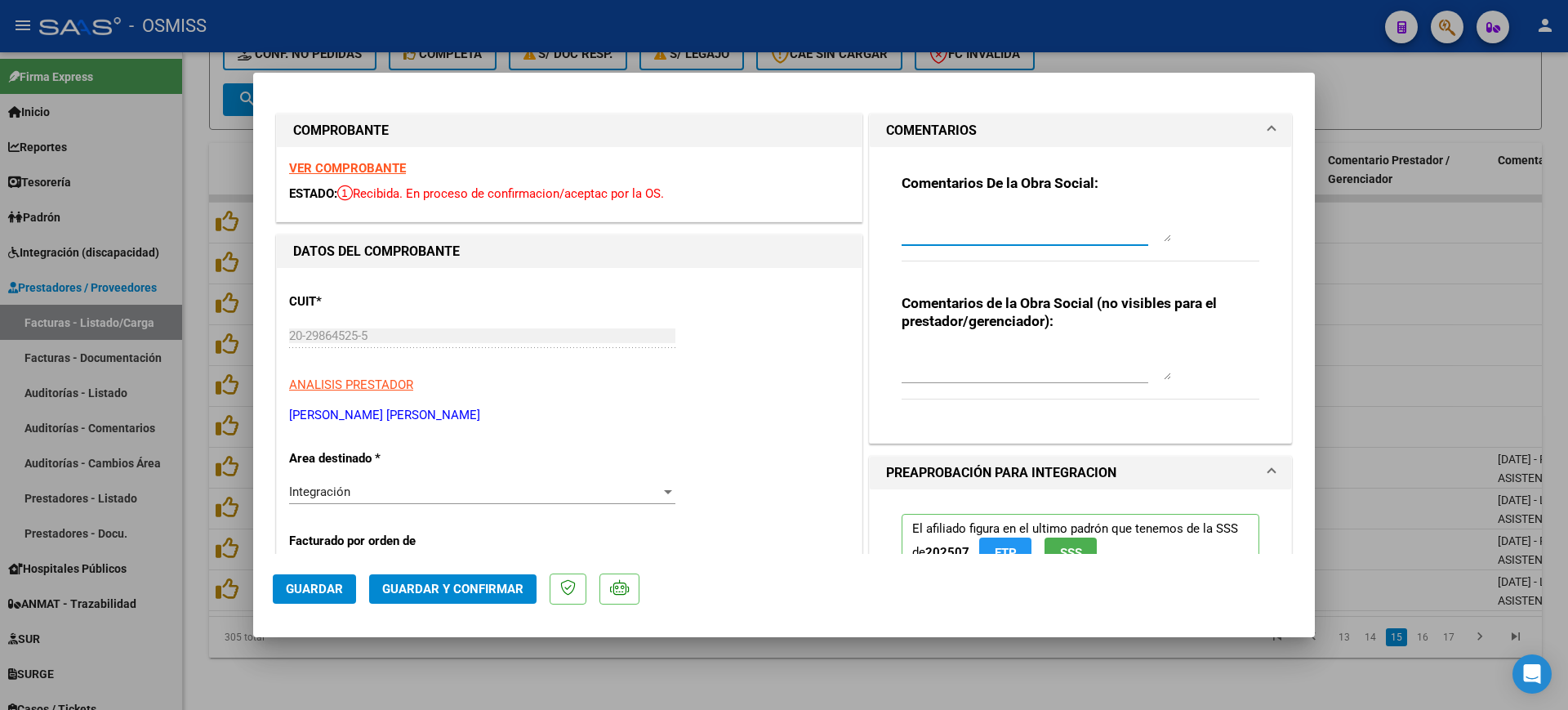
click at [978, 216] on textarea at bounding box center [1036, 225] width 270 height 33
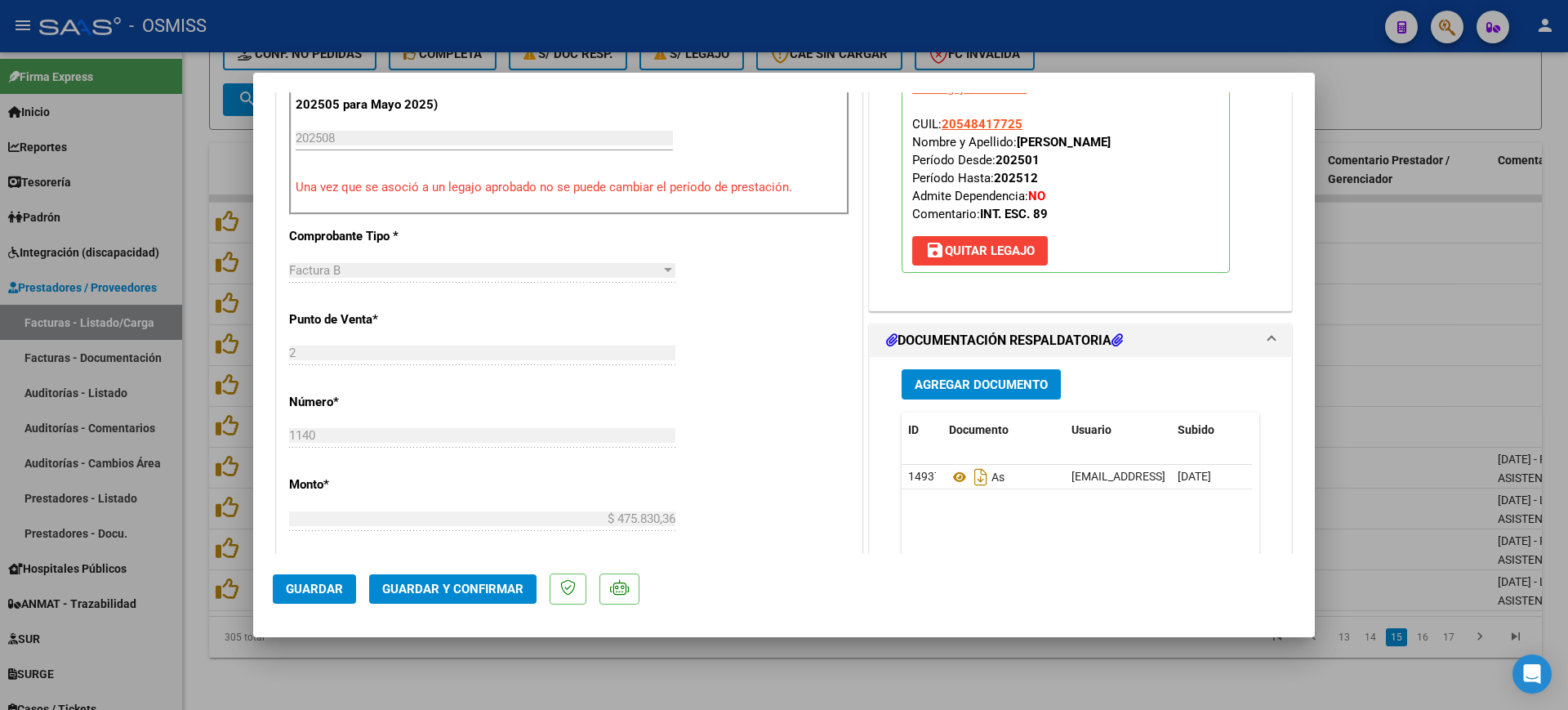
scroll to position [612, 0]
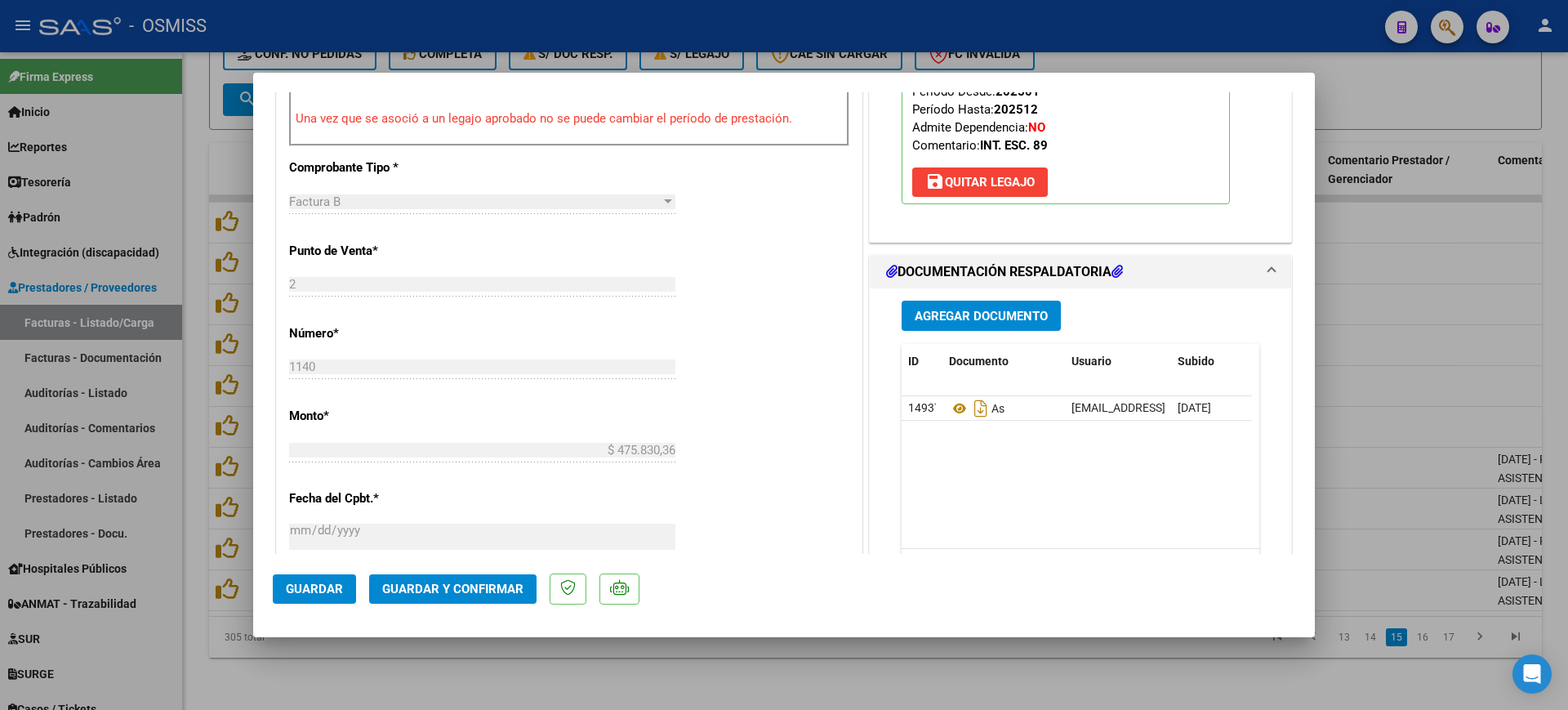
type textarea "89"
click at [501, 580] on button "Guardar y Confirmar" at bounding box center [452, 589] width 167 height 29
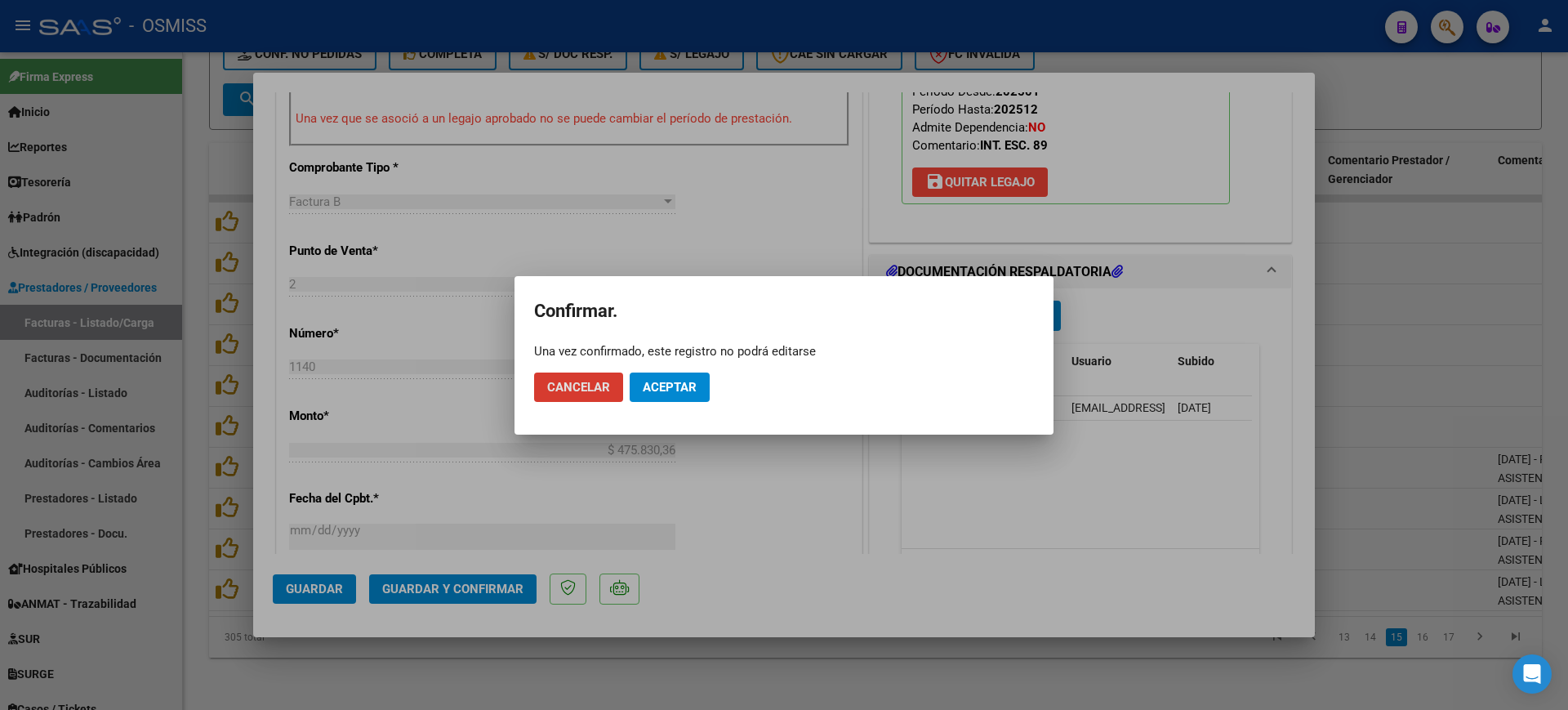
click at [685, 377] on button "Aceptar" at bounding box center [669, 386] width 80 height 29
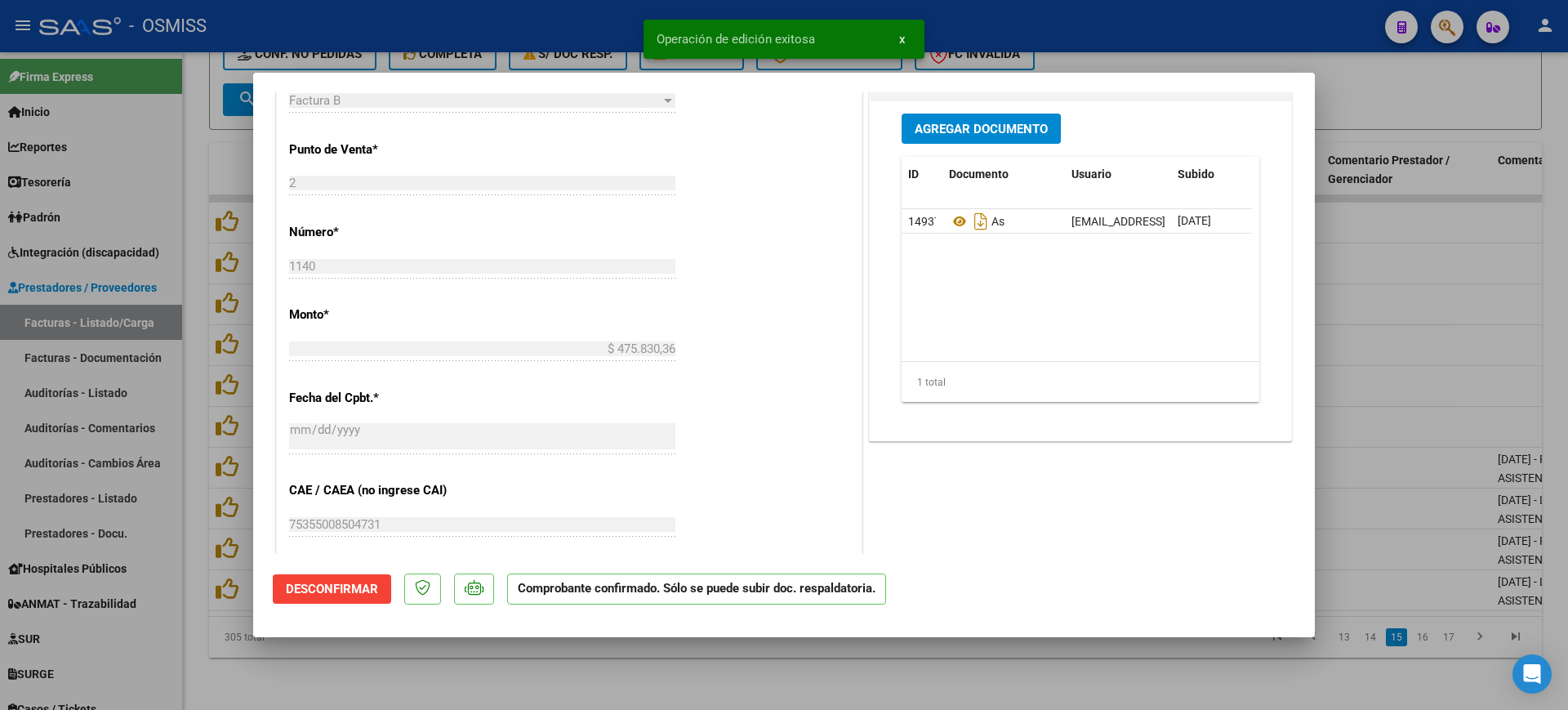
drag, startPoint x: 502, startPoint y: 661, endPoint x: 504, endPoint y: 629, distance: 32.1
click at [503, 660] on div at bounding box center [784, 355] width 1568 height 710
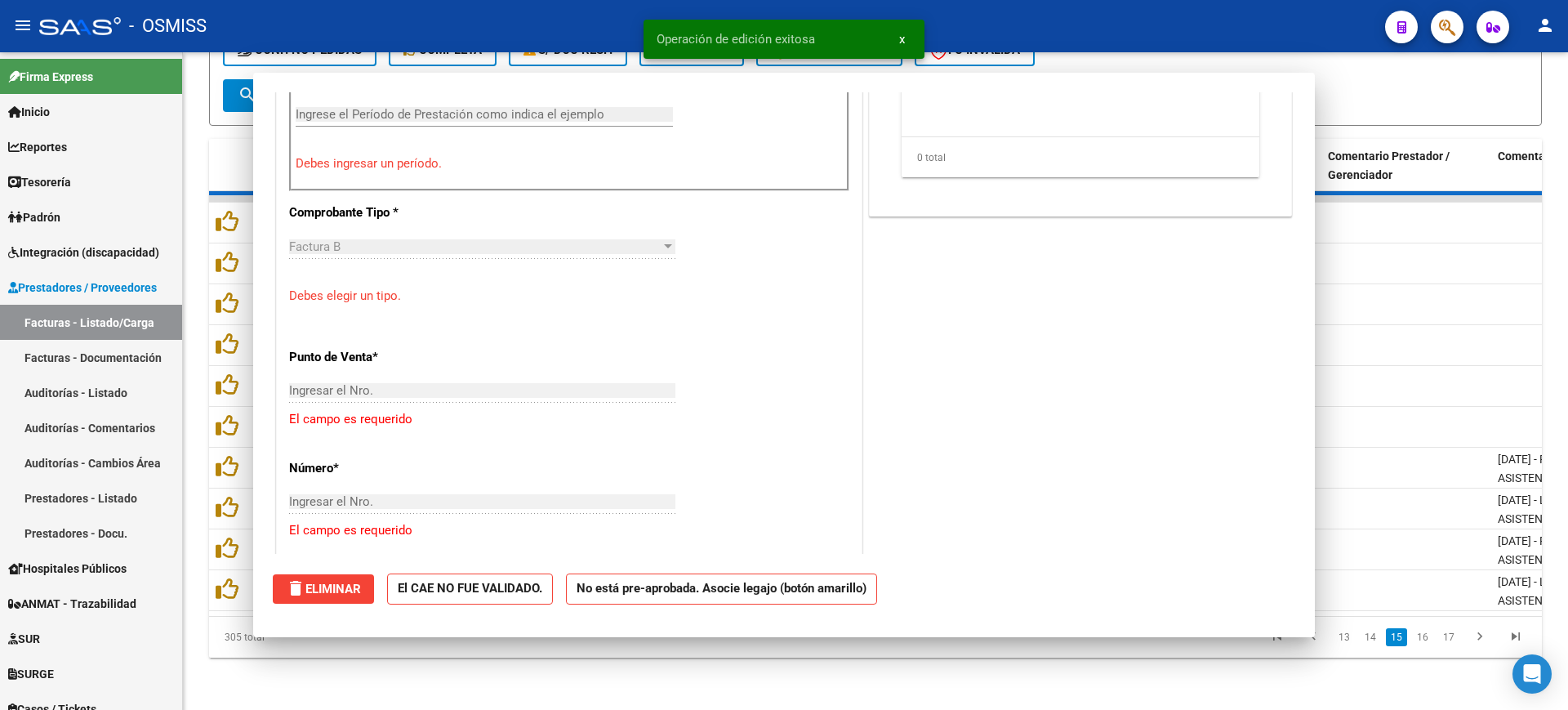
scroll to position [0, 0]
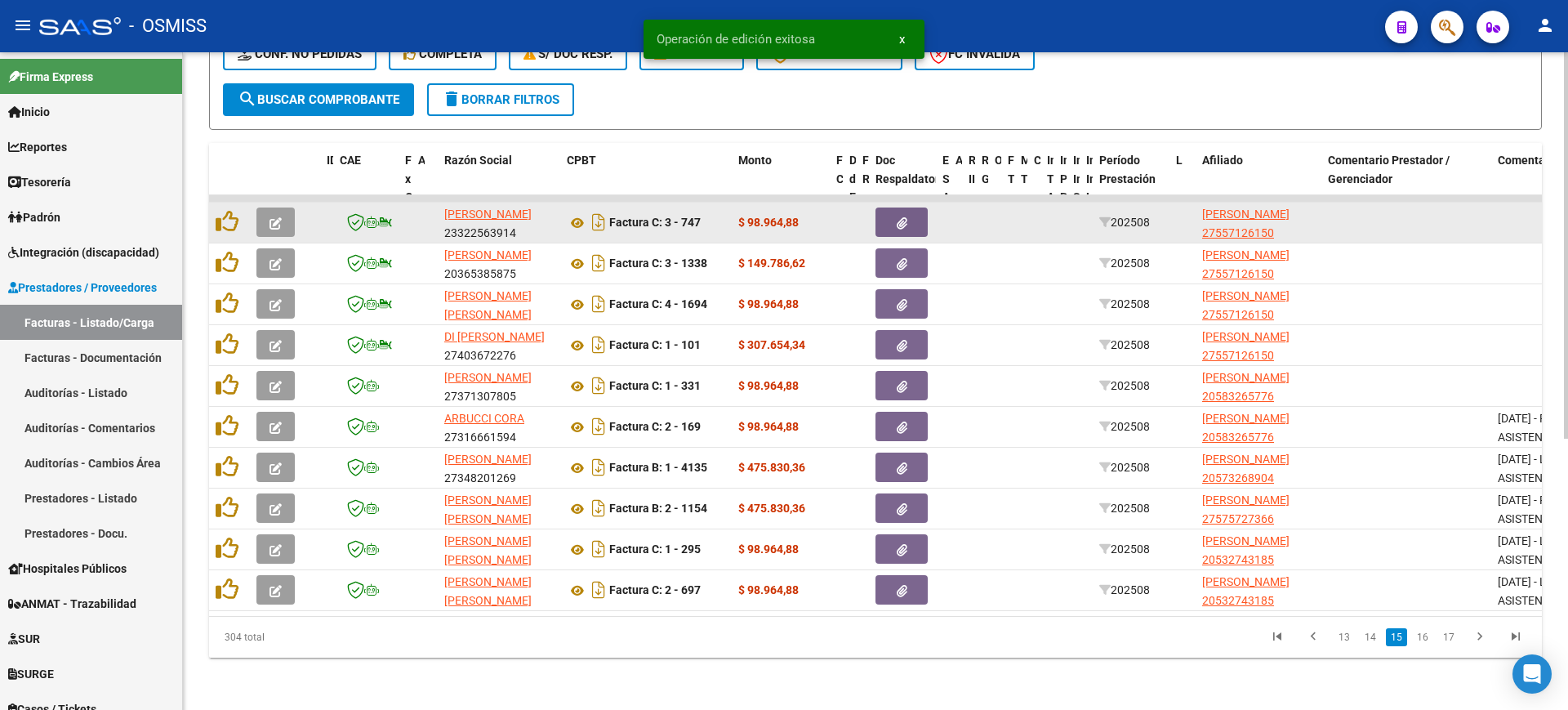
click at [284, 207] on button "button" at bounding box center [275, 222] width 39 height 29
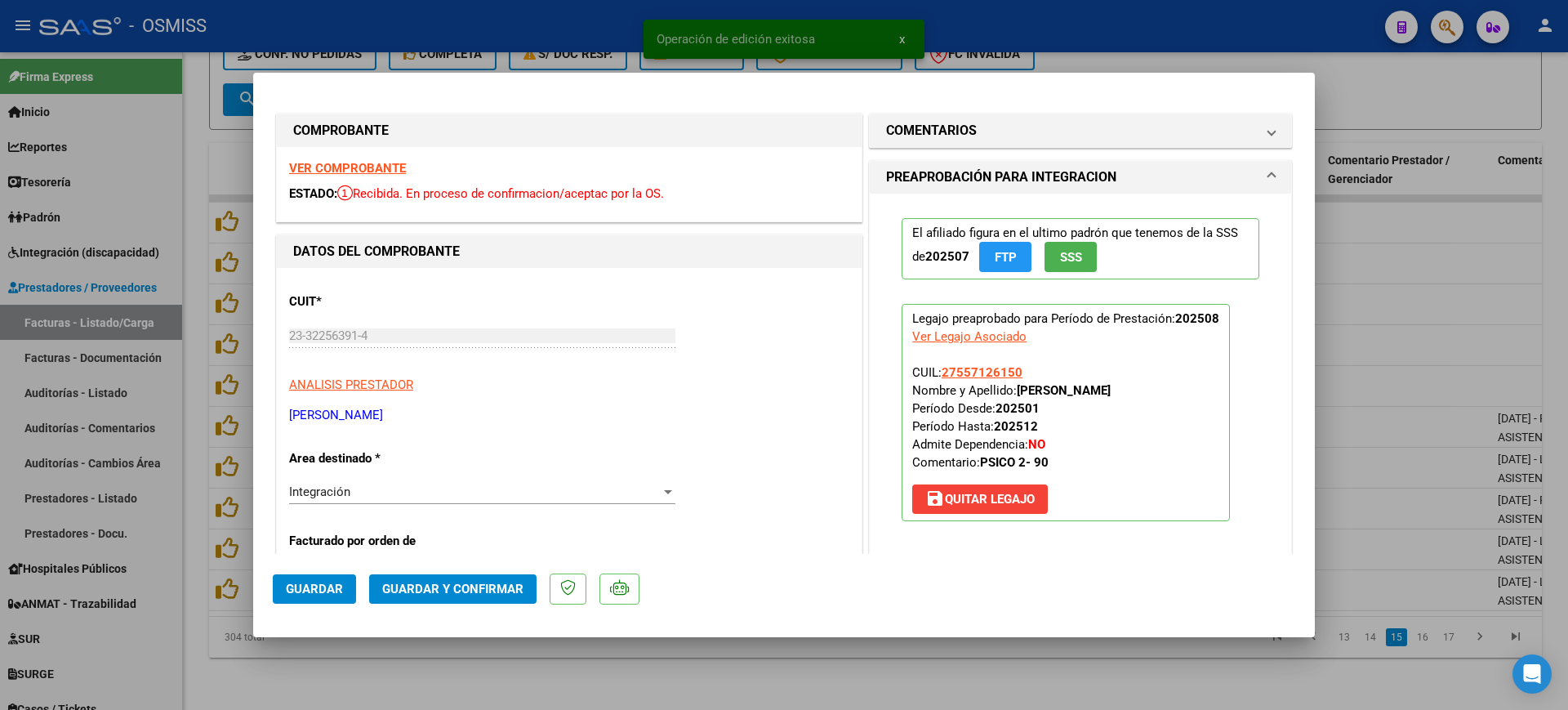
click at [344, 164] on strong "VER COMPROBANTE" at bounding box center [346, 169] width 116 height 15
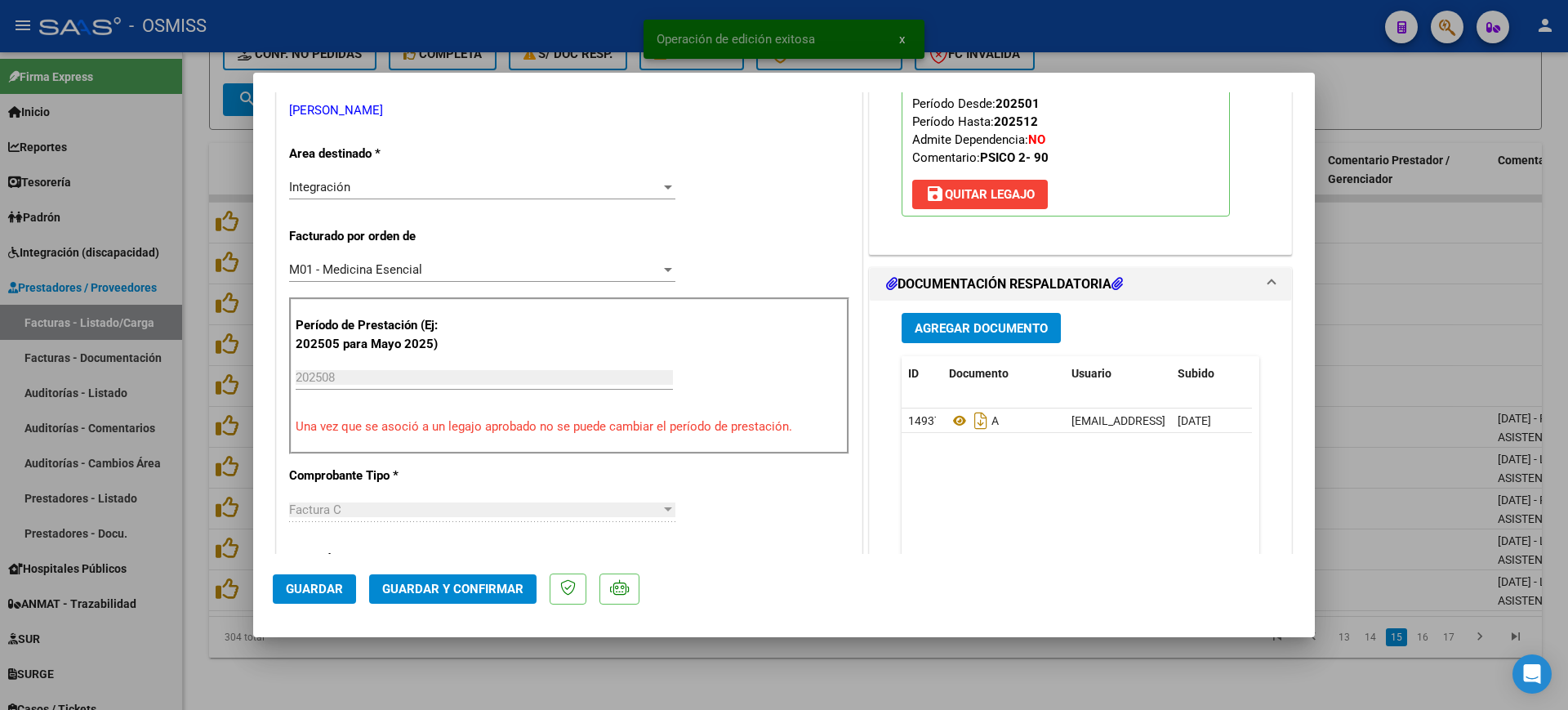
scroll to position [307, 0]
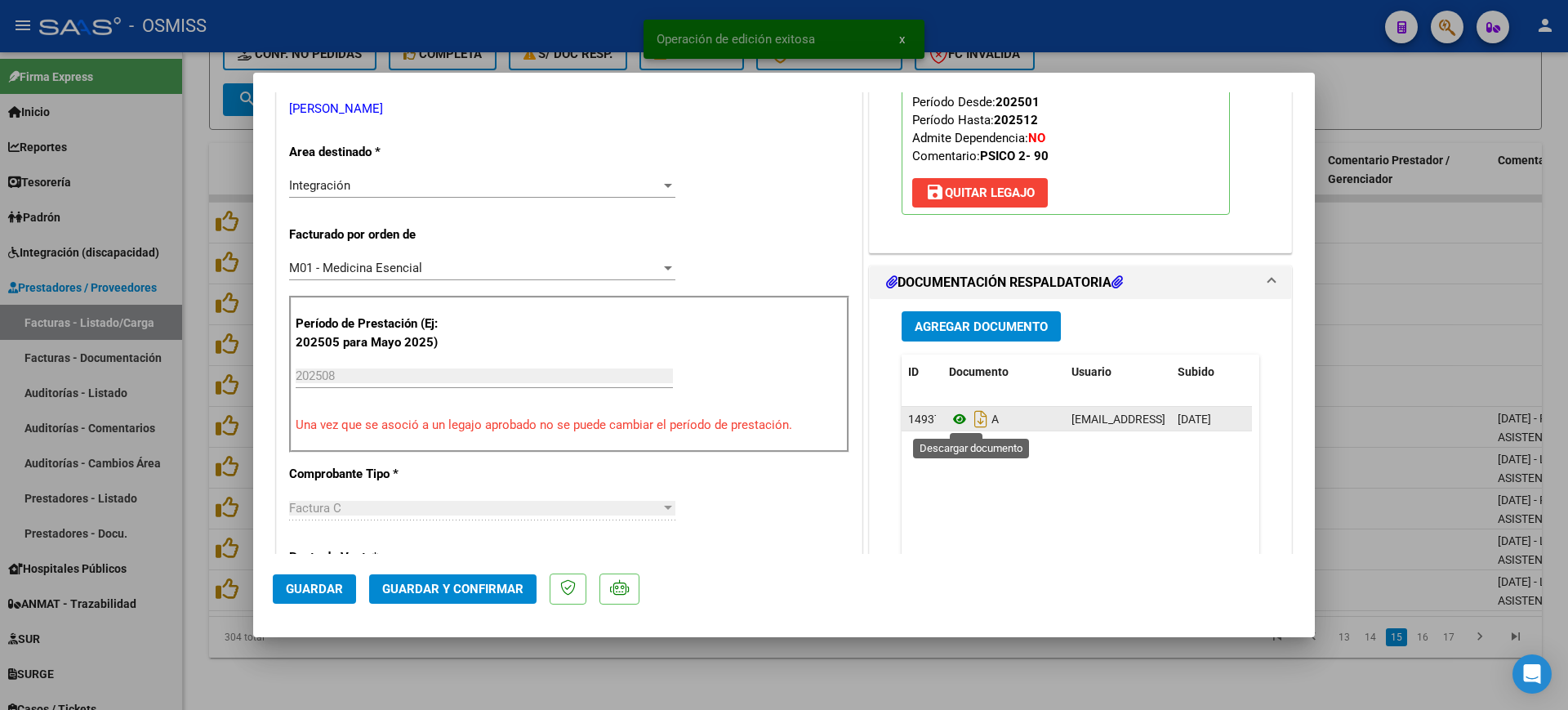
click at [953, 419] on icon at bounding box center [960, 418] width 21 height 20
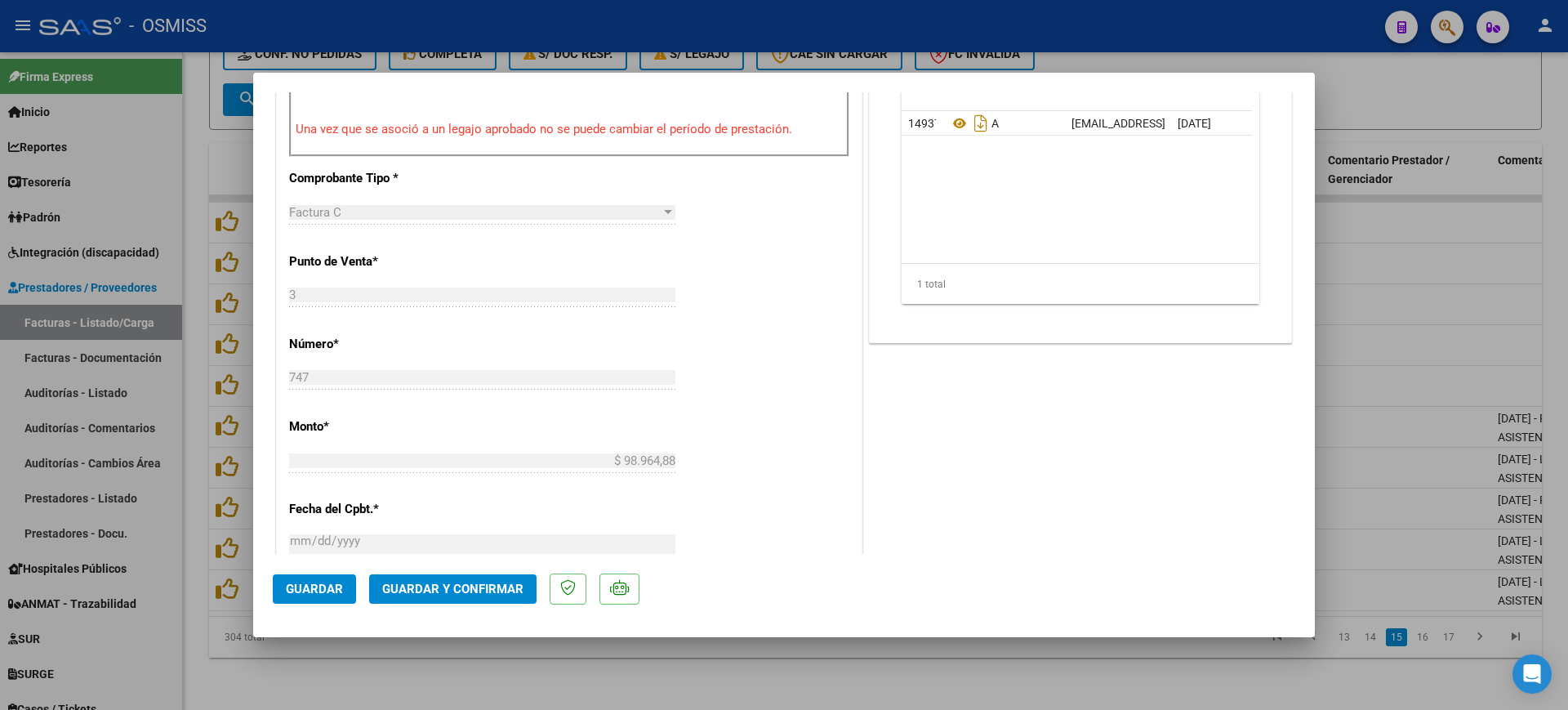
scroll to position [612, 0]
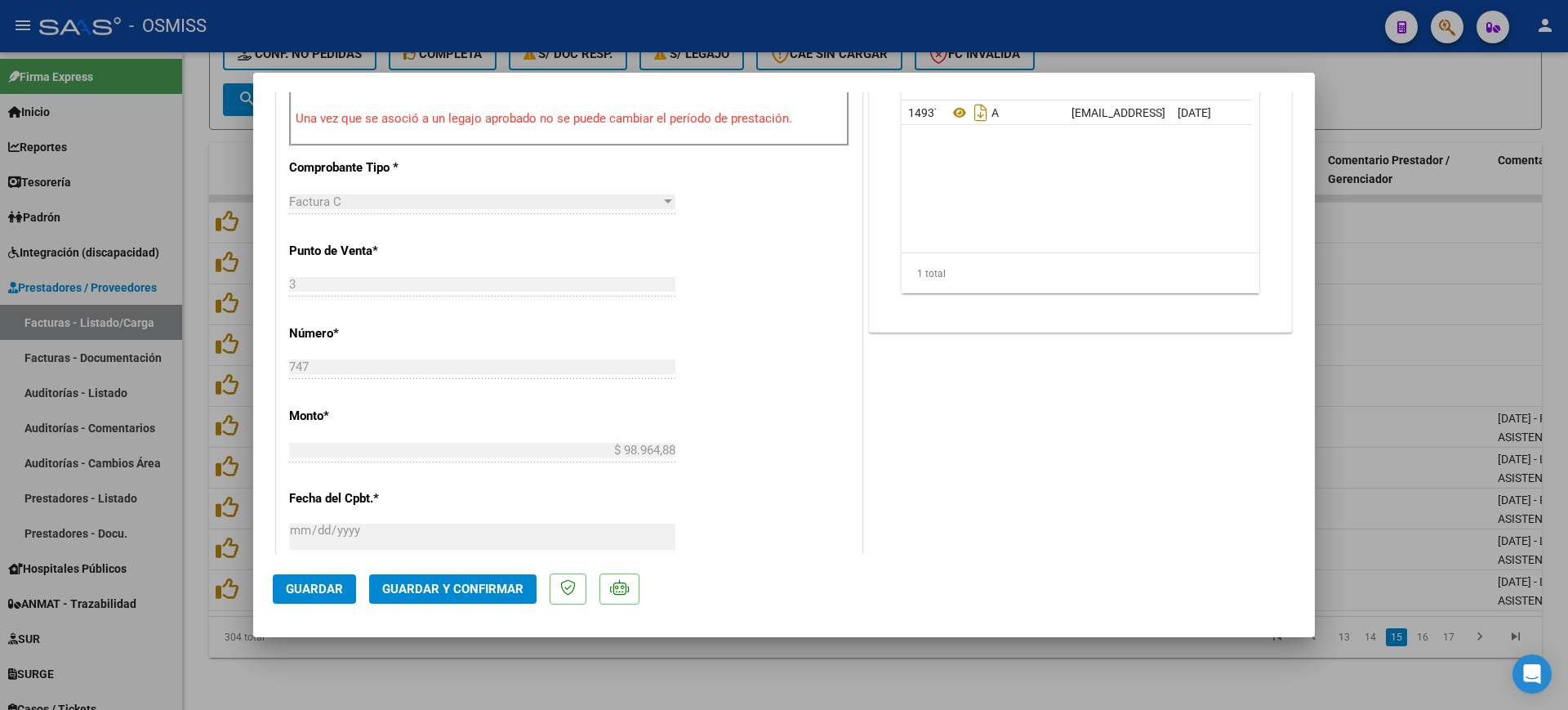
click at [497, 580] on button "Guardar y Confirmar" at bounding box center [452, 589] width 167 height 29
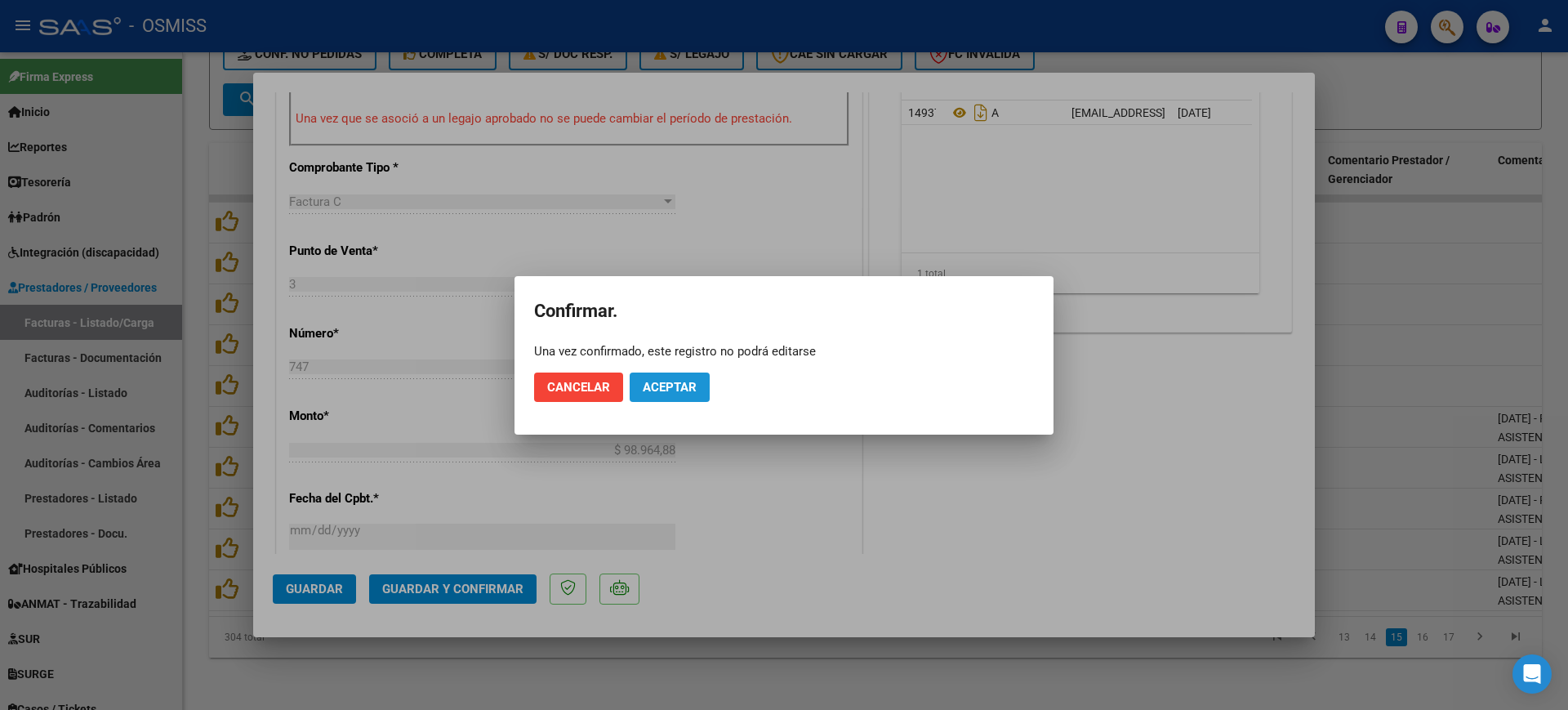
drag, startPoint x: 667, startPoint y: 384, endPoint x: 666, endPoint y: 371, distance: 13.0
click at [667, 384] on span "Aceptar" at bounding box center [669, 387] width 54 height 15
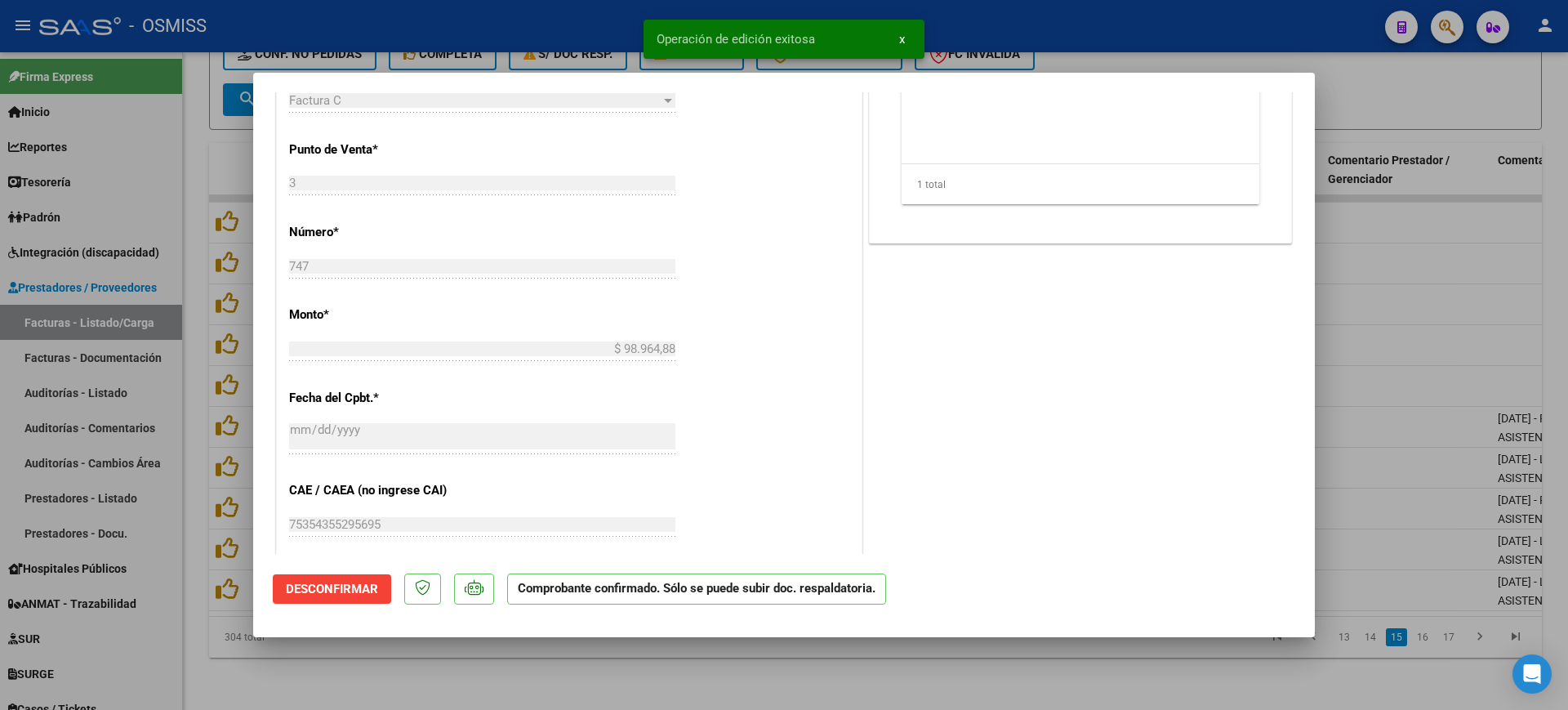
click at [531, 654] on div at bounding box center [784, 355] width 1568 height 710
type input "$ 0,00"
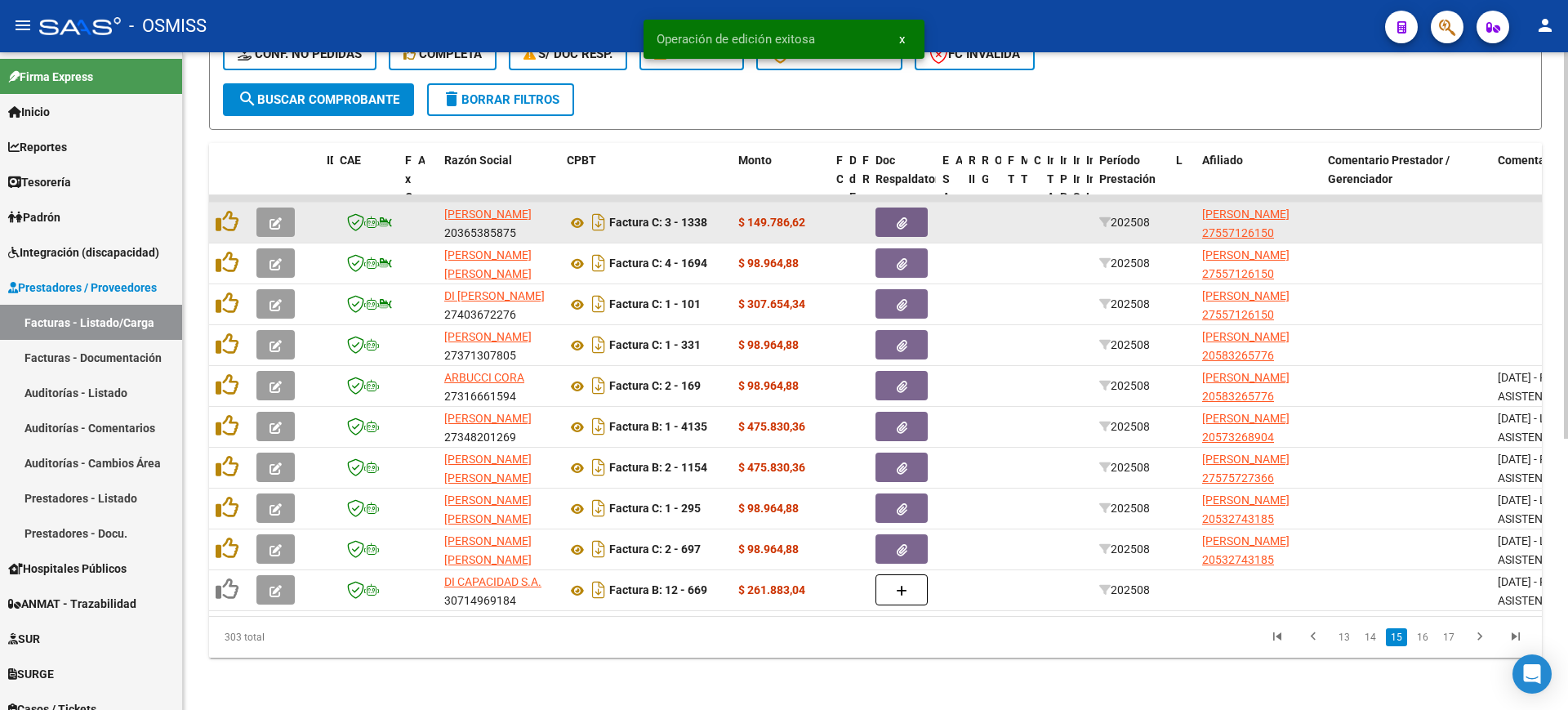
click at [277, 218] on icon "button" at bounding box center [275, 223] width 12 height 12
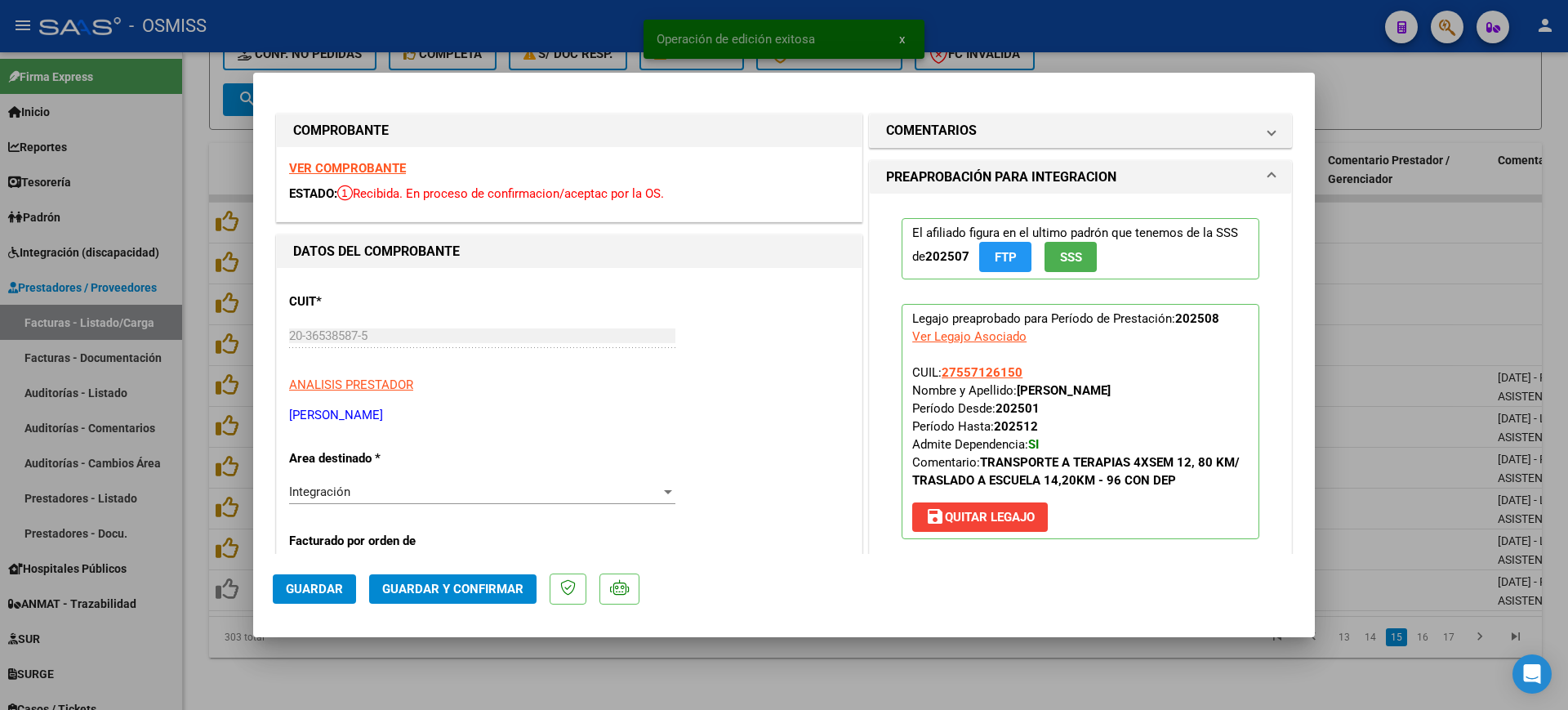
click at [385, 170] on strong "VER COMPROBANTE" at bounding box center [346, 169] width 116 height 15
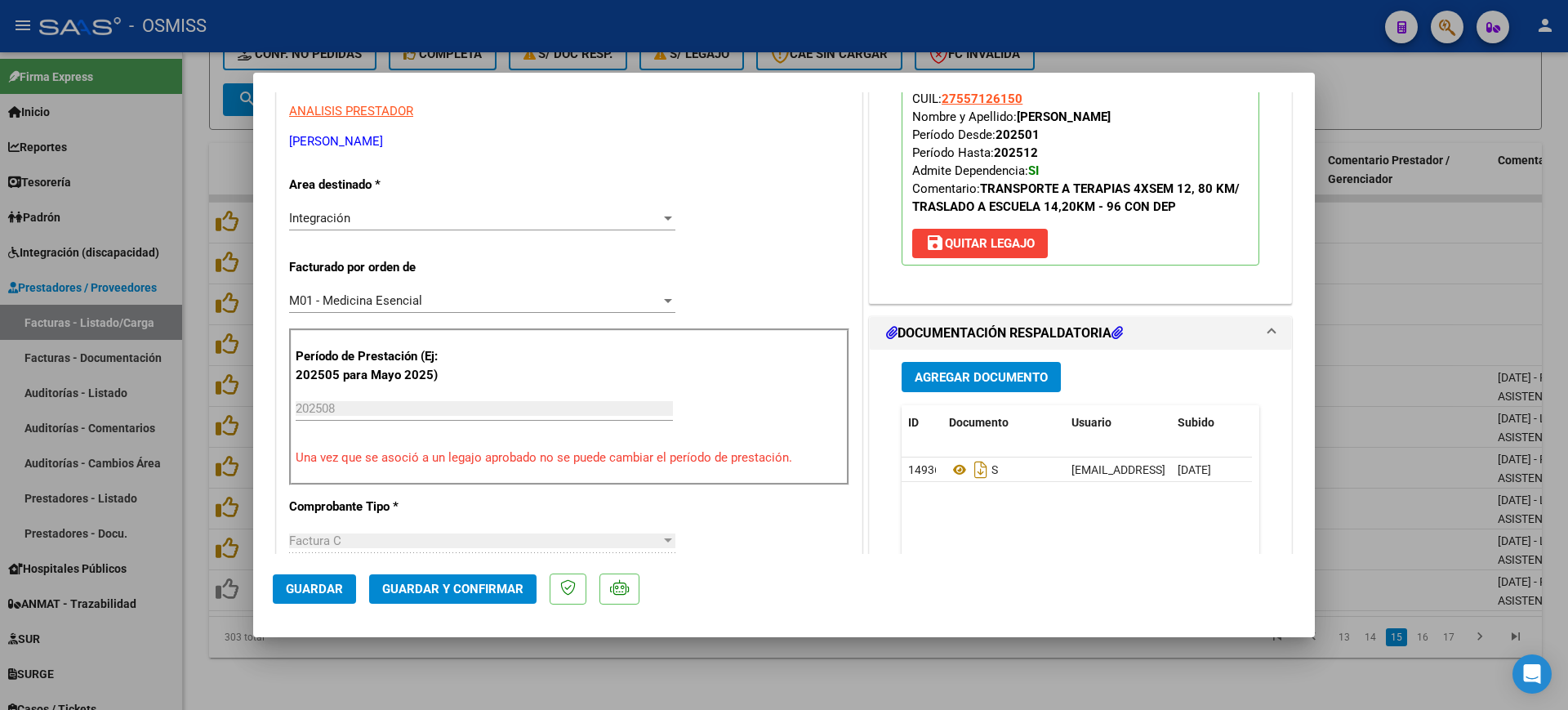
scroll to position [307, 0]
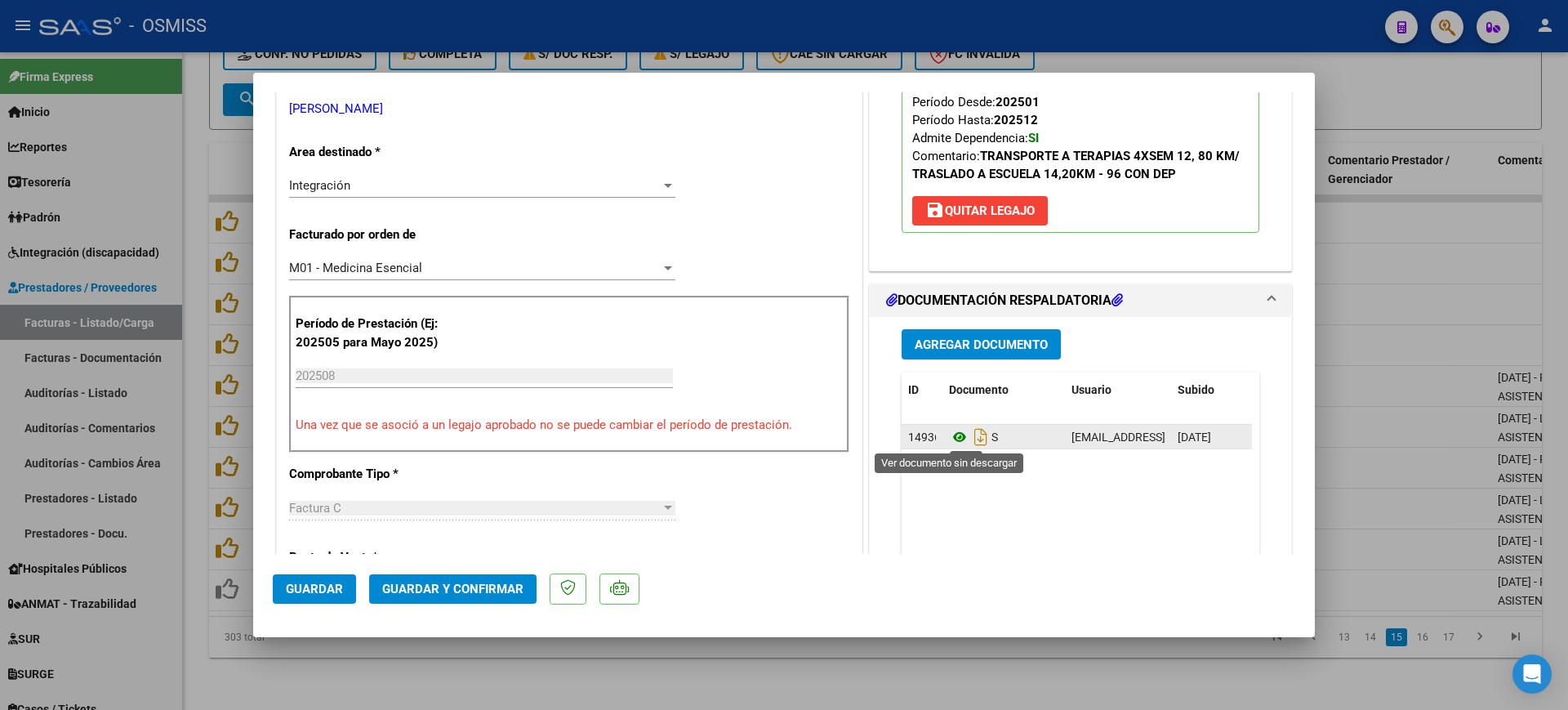
click at [951, 435] on icon at bounding box center [960, 436] width 21 height 20
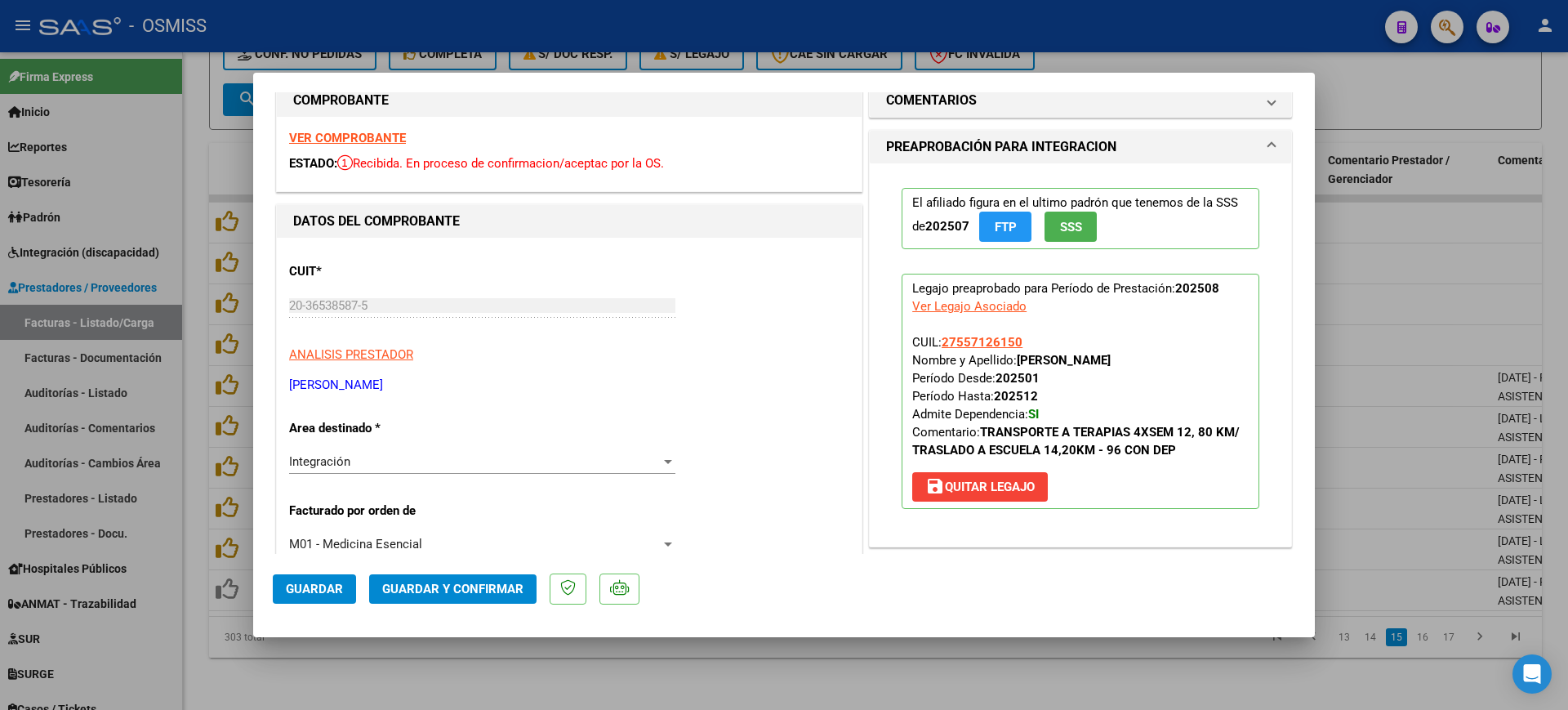
scroll to position [0, 0]
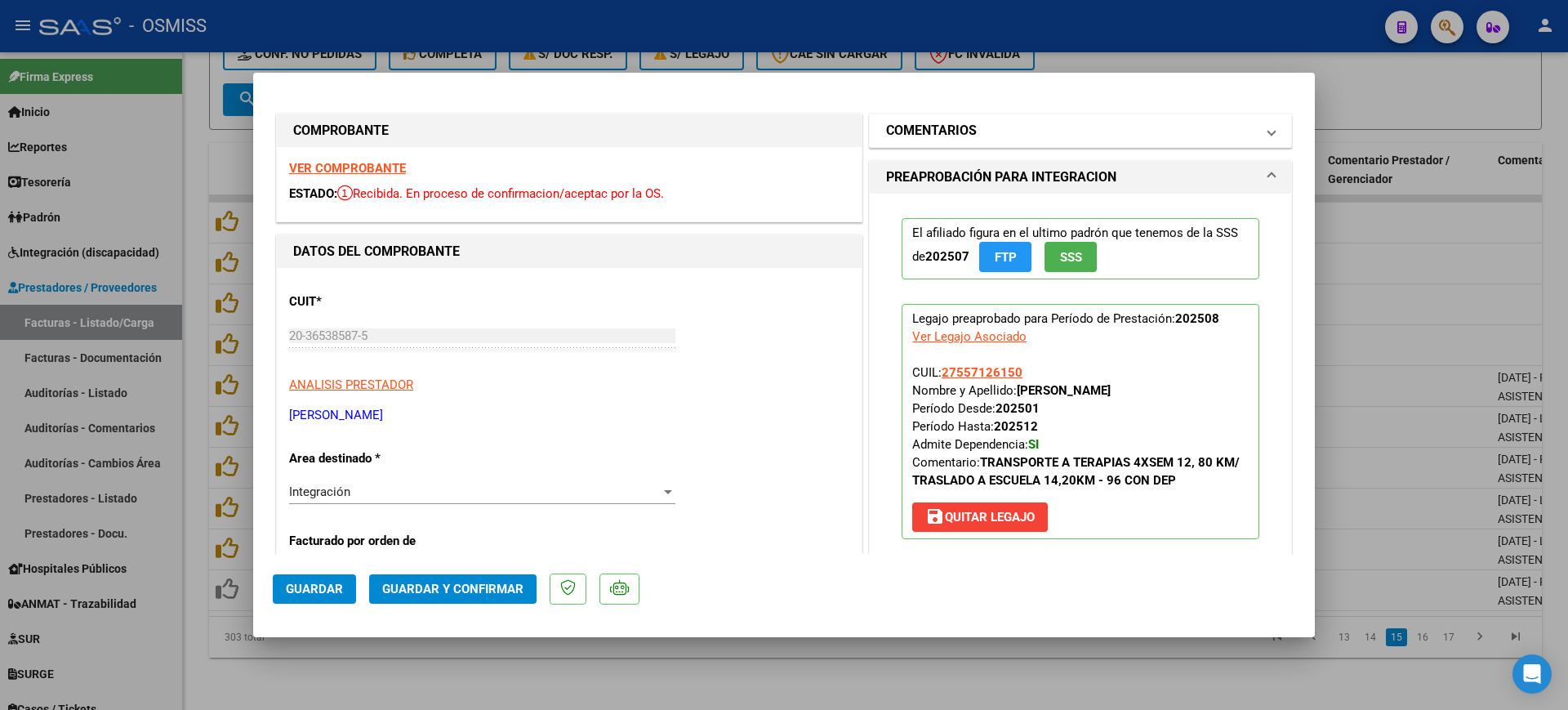
drag, startPoint x: 909, startPoint y: 126, endPoint x: 938, endPoint y: 216, distance: 94.6
click at [909, 128] on h1 "COMENTARIOS" at bounding box center [931, 131] width 91 height 20
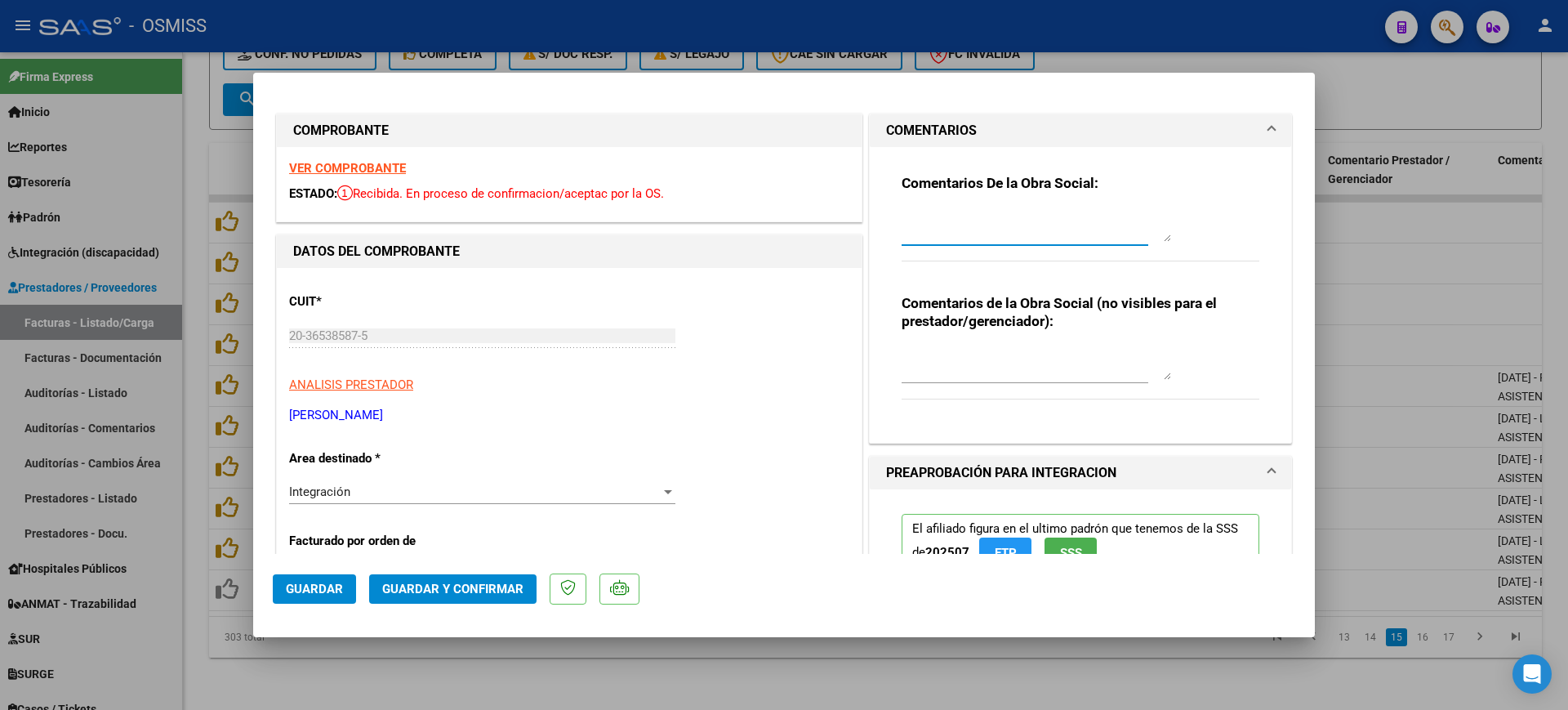
click at [934, 229] on textarea at bounding box center [1036, 225] width 270 height 33
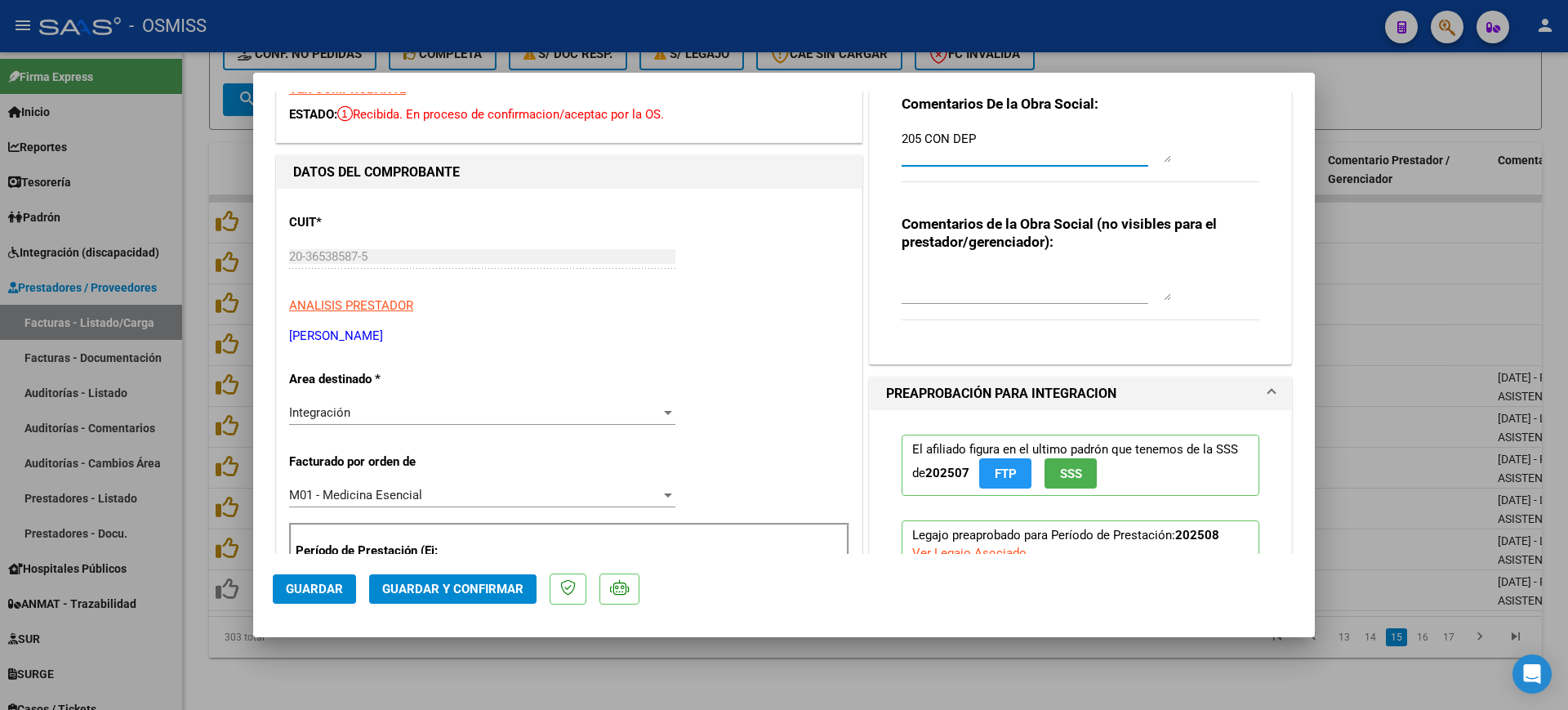
scroll to position [612, 0]
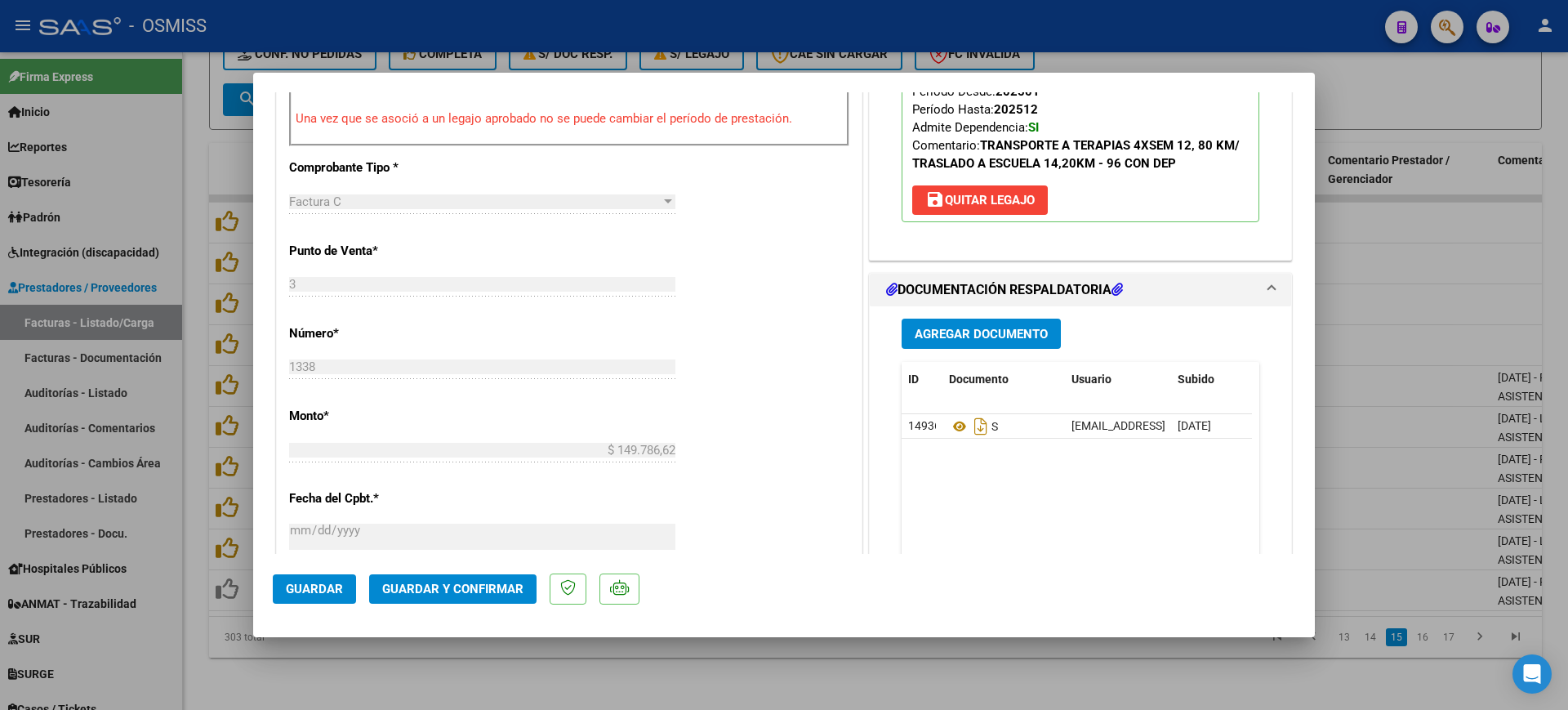
type textarea "205 CON DEP"
click at [485, 590] on span "Guardar y Confirmar" at bounding box center [452, 589] width 141 height 15
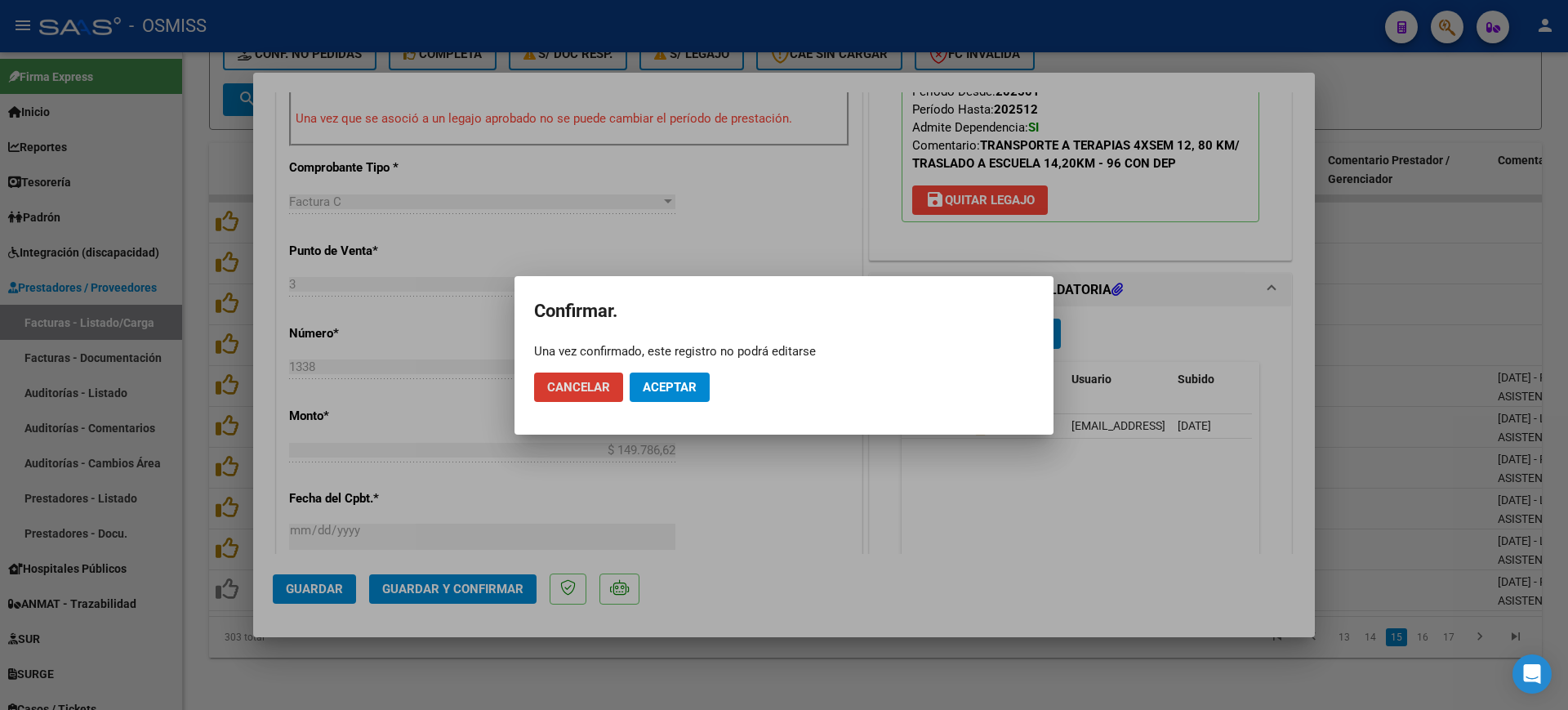
drag, startPoint x: 669, startPoint y: 379, endPoint x: 663, endPoint y: 348, distance: 31.6
click at [672, 382] on button "Aceptar" at bounding box center [669, 386] width 80 height 29
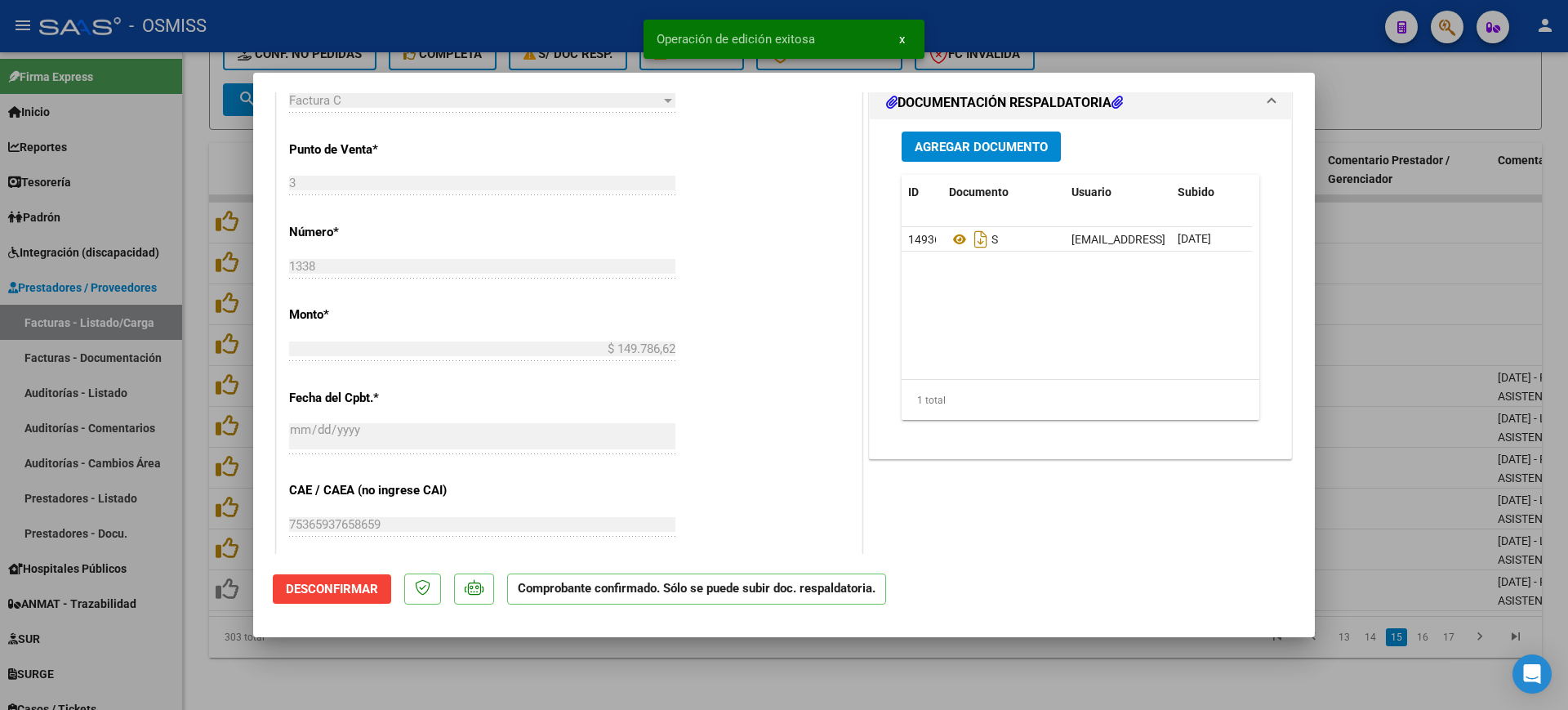
click at [605, 672] on div at bounding box center [784, 355] width 1568 height 710
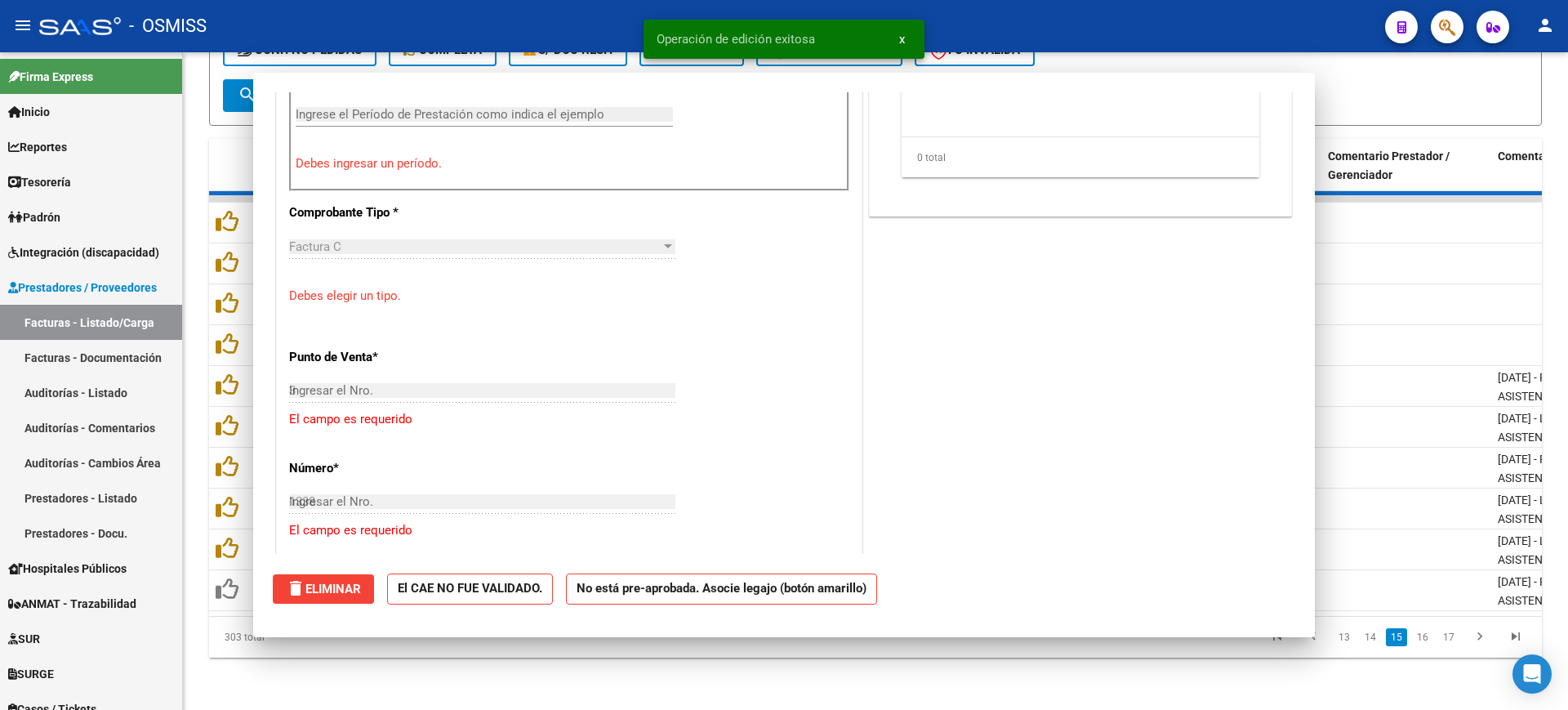
type input "$ 0,00"
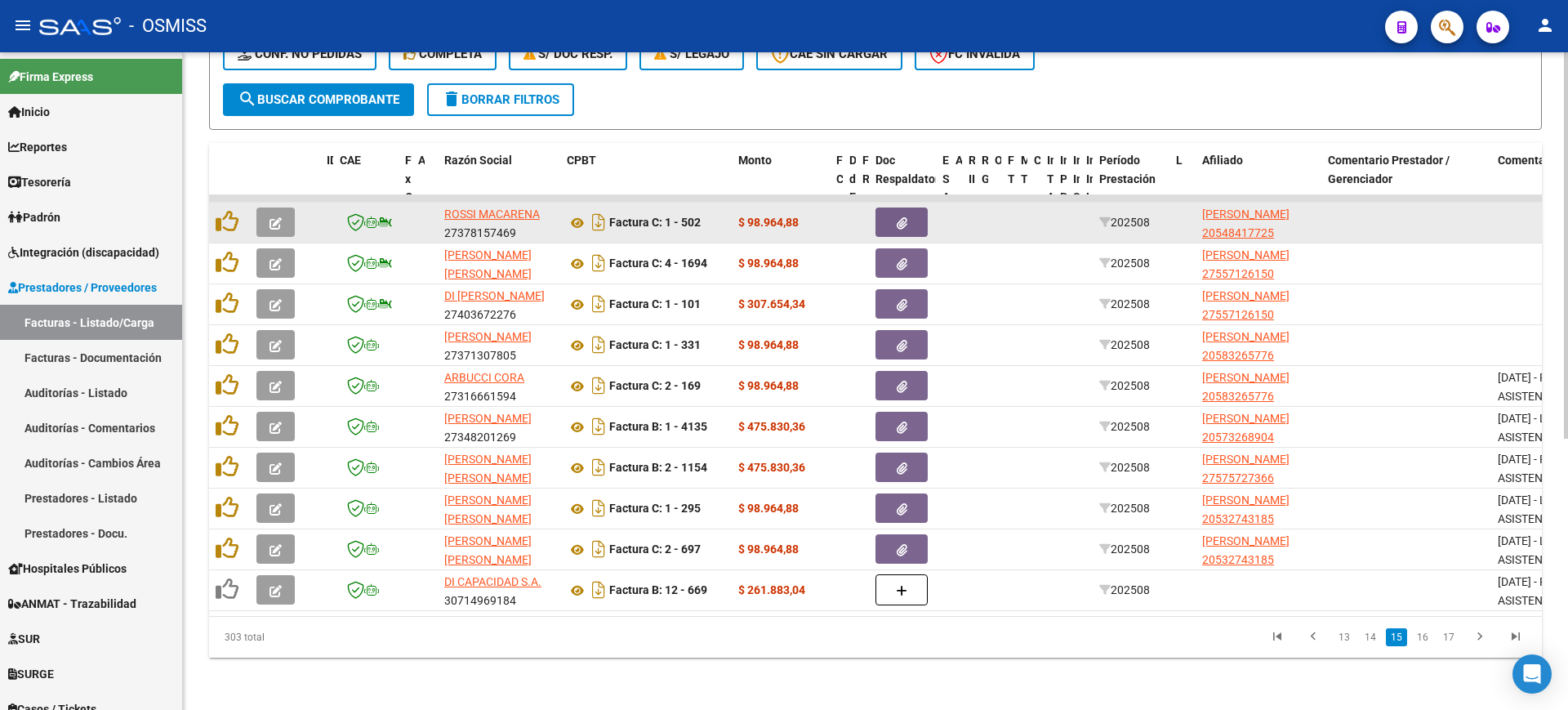
click at [285, 208] on button "button" at bounding box center [275, 222] width 39 height 29
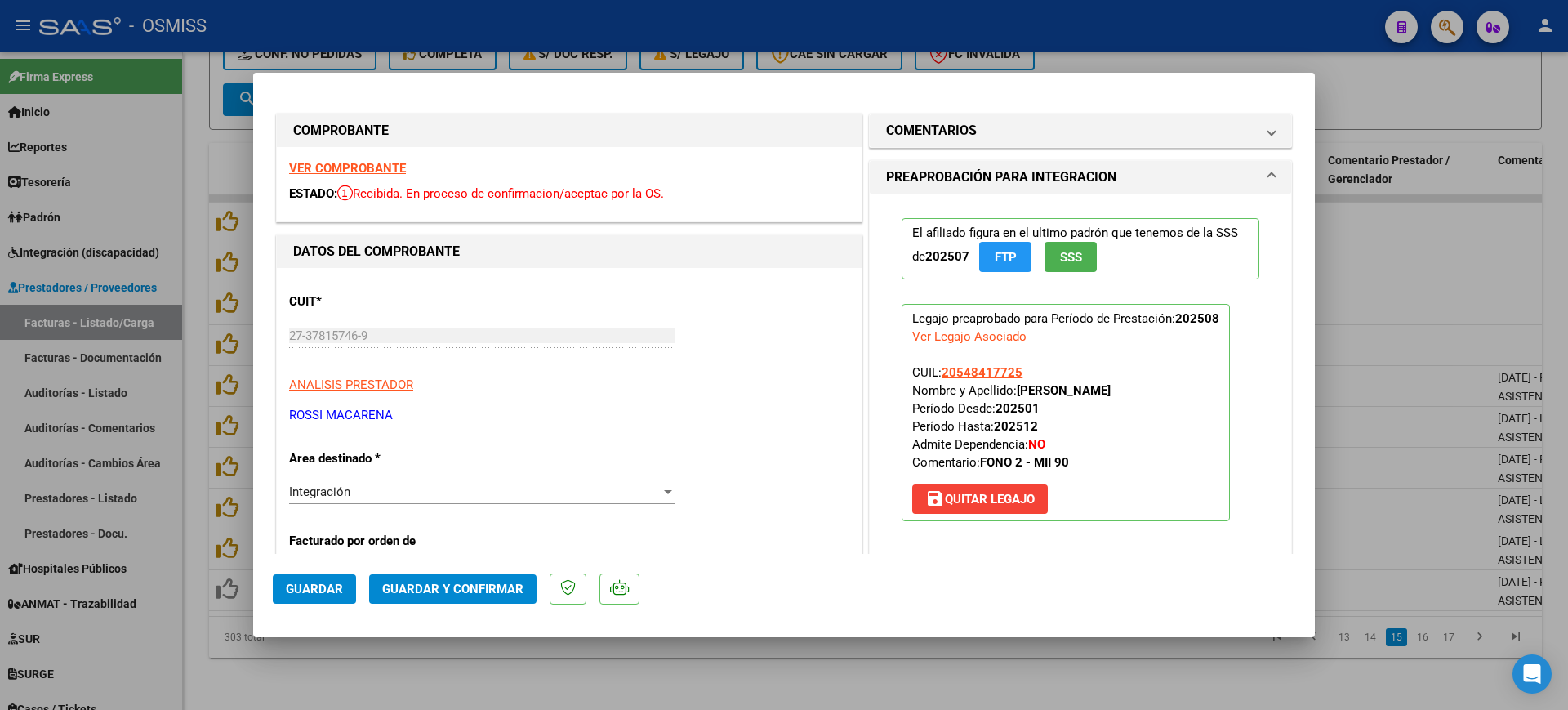
click at [359, 163] on strong "VER COMPROBANTE" at bounding box center [346, 169] width 116 height 15
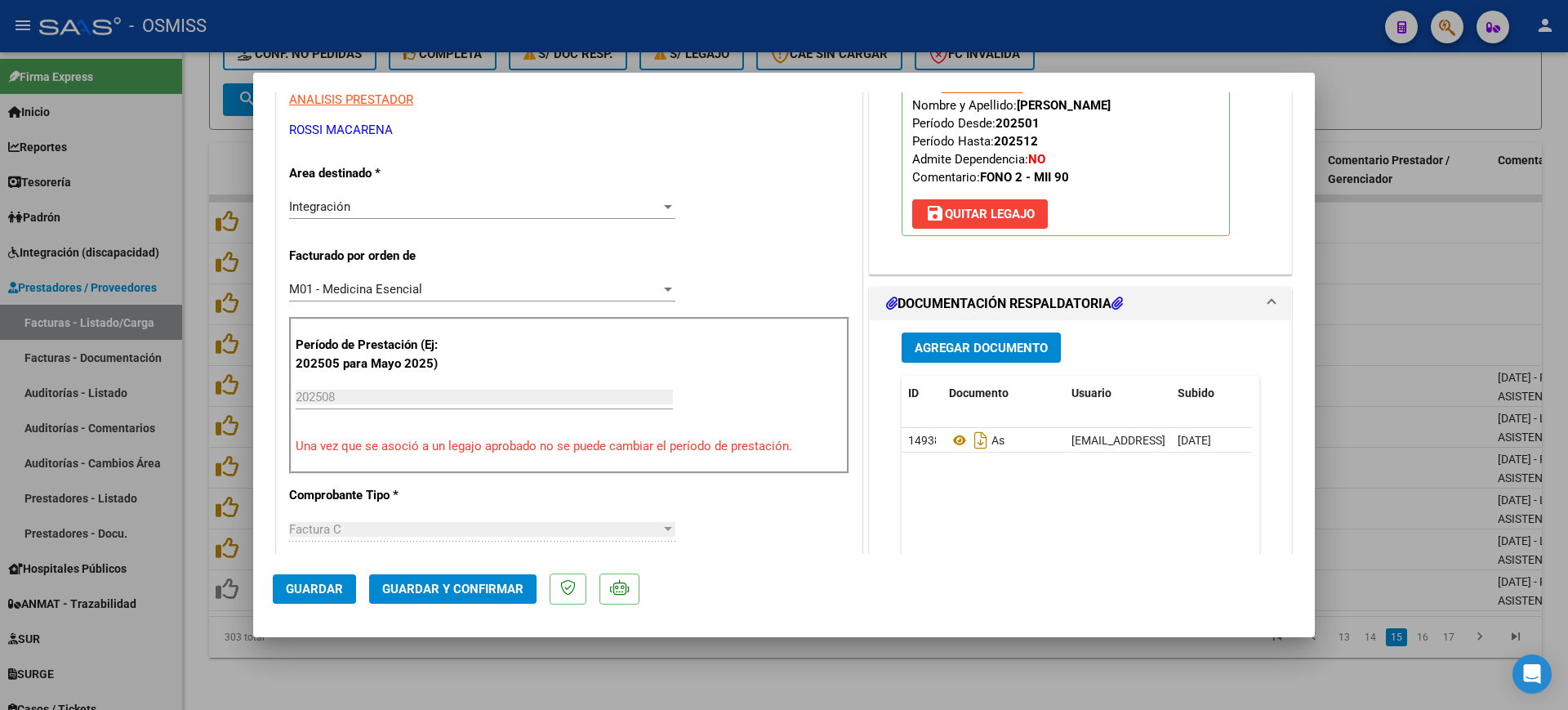
scroll to position [408, 0]
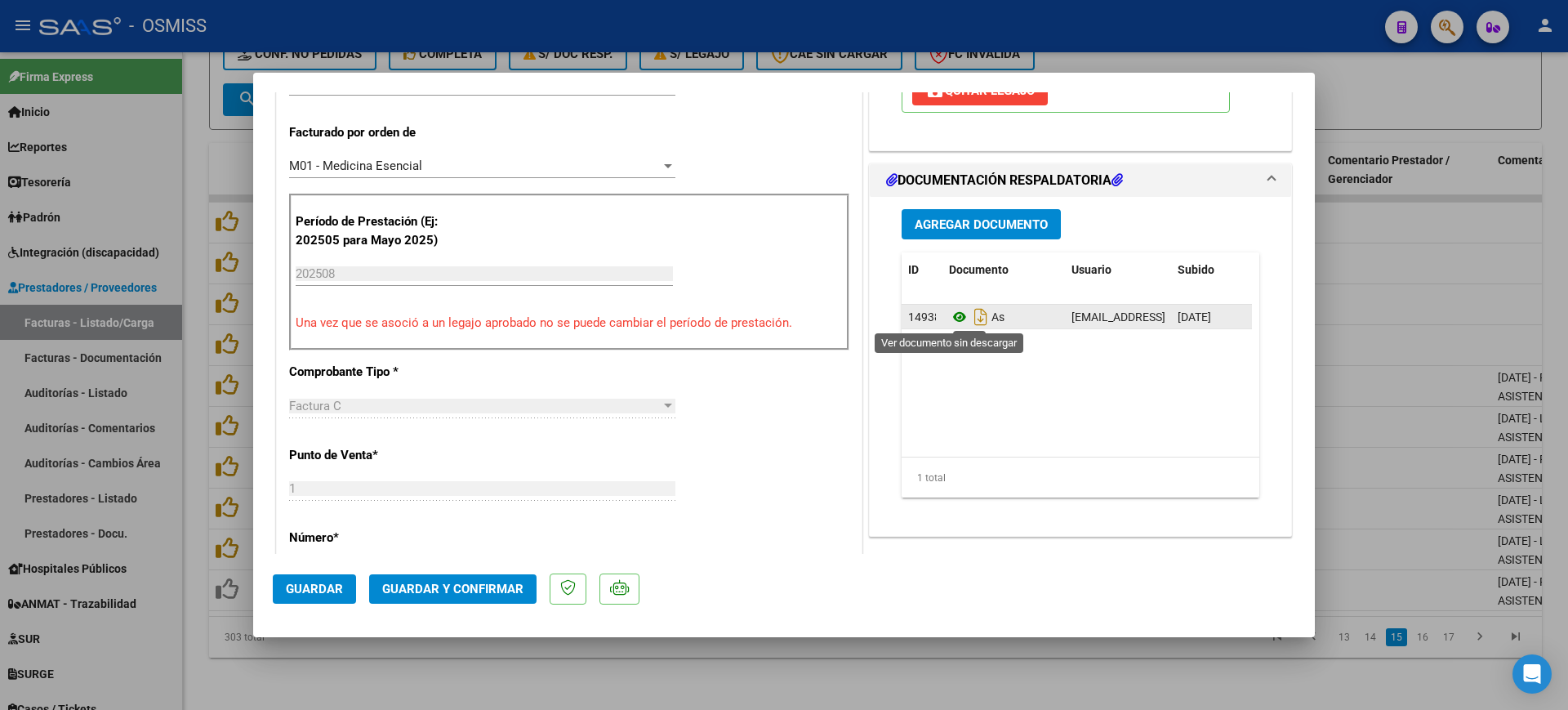
click at [951, 313] on icon at bounding box center [960, 316] width 21 height 20
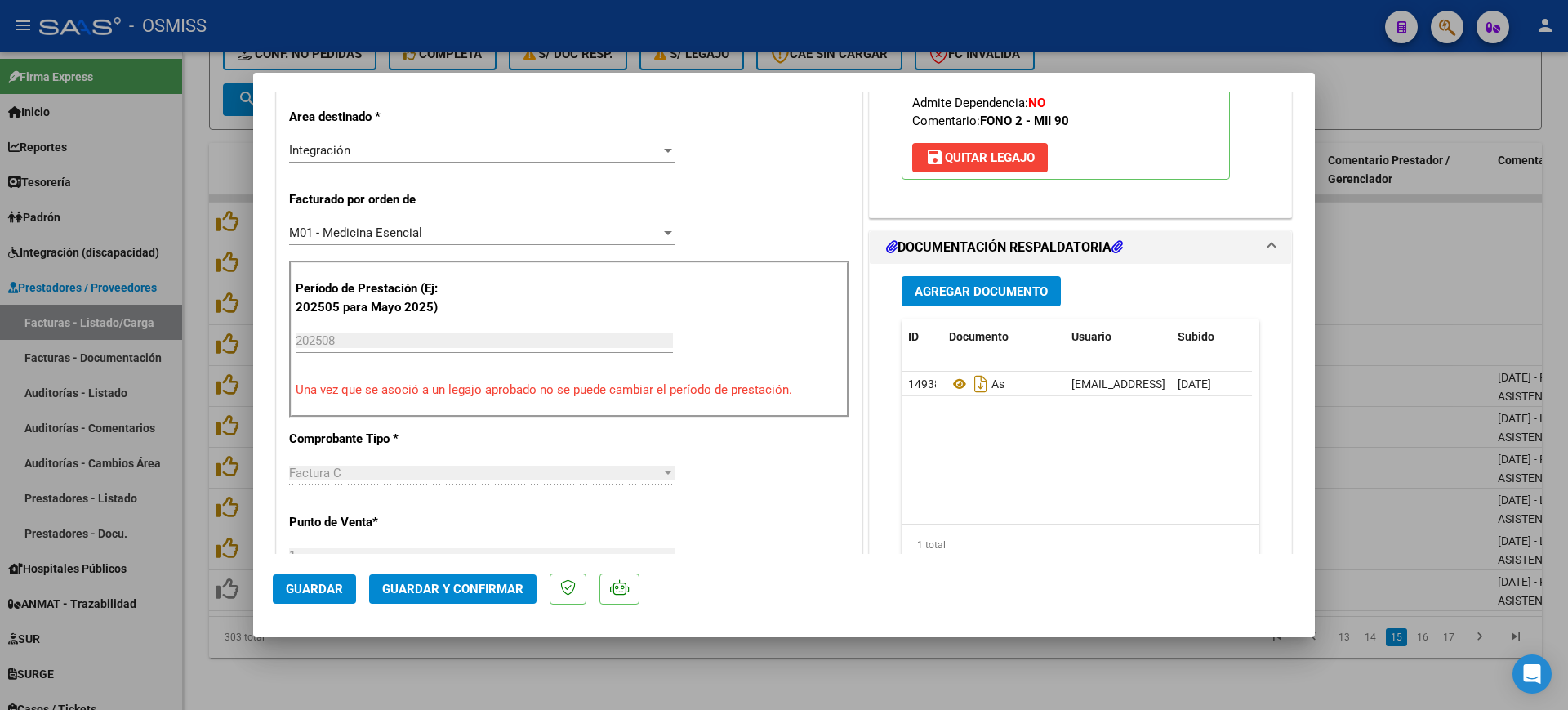
scroll to position [612, 0]
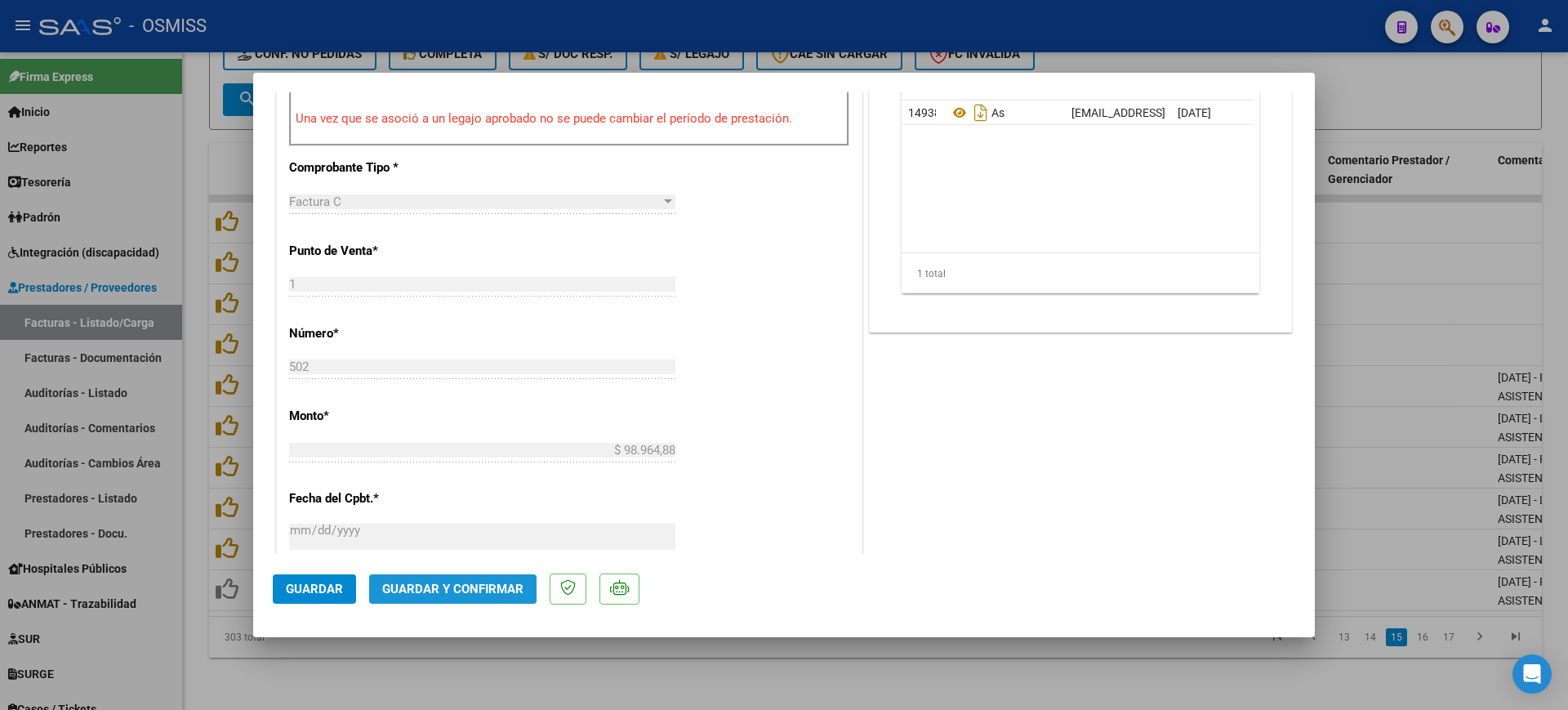
click at [487, 595] on span "Guardar y Confirmar" at bounding box center [452, 589] width 141 height 15
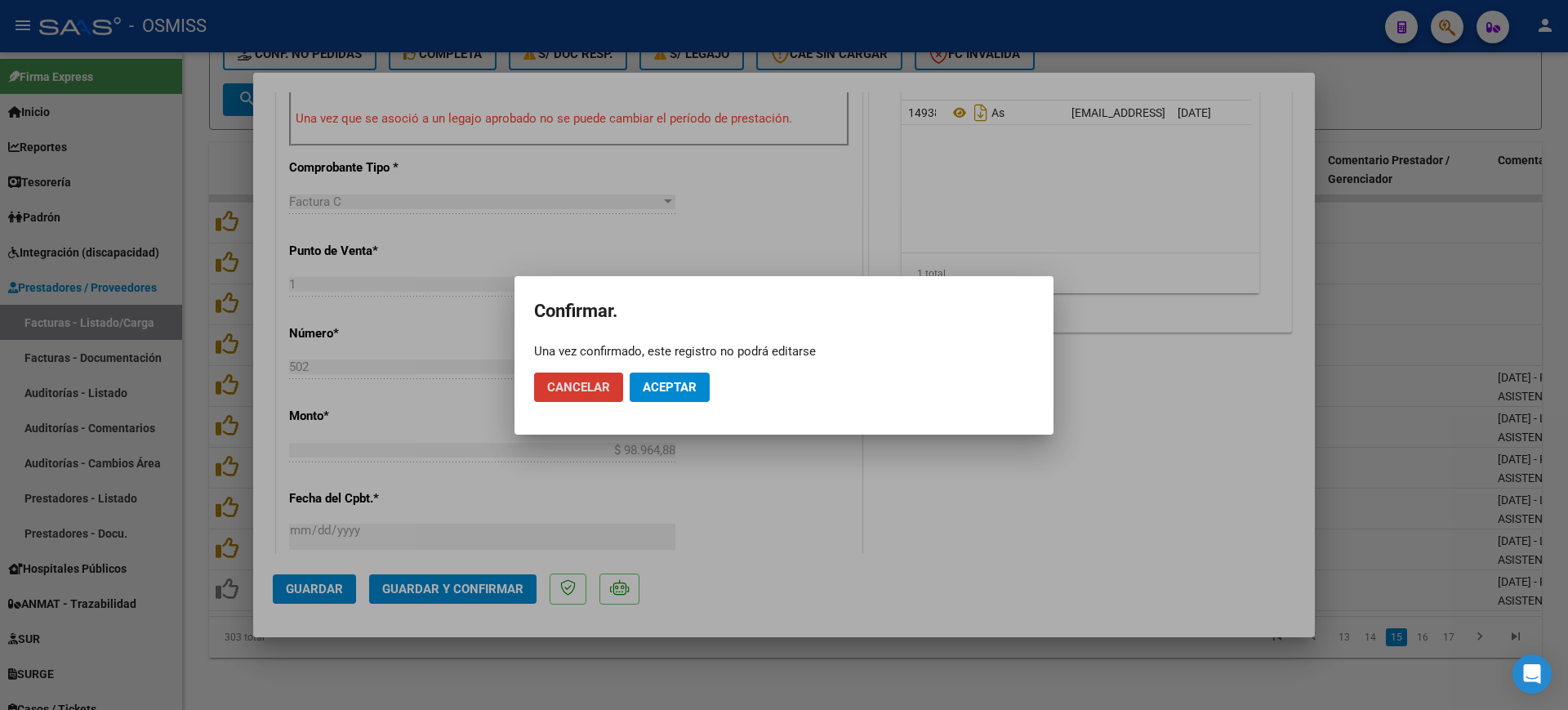
click at [658, 388] on span "Aceptar" at bounding box center [669, 387] width 54 height 15
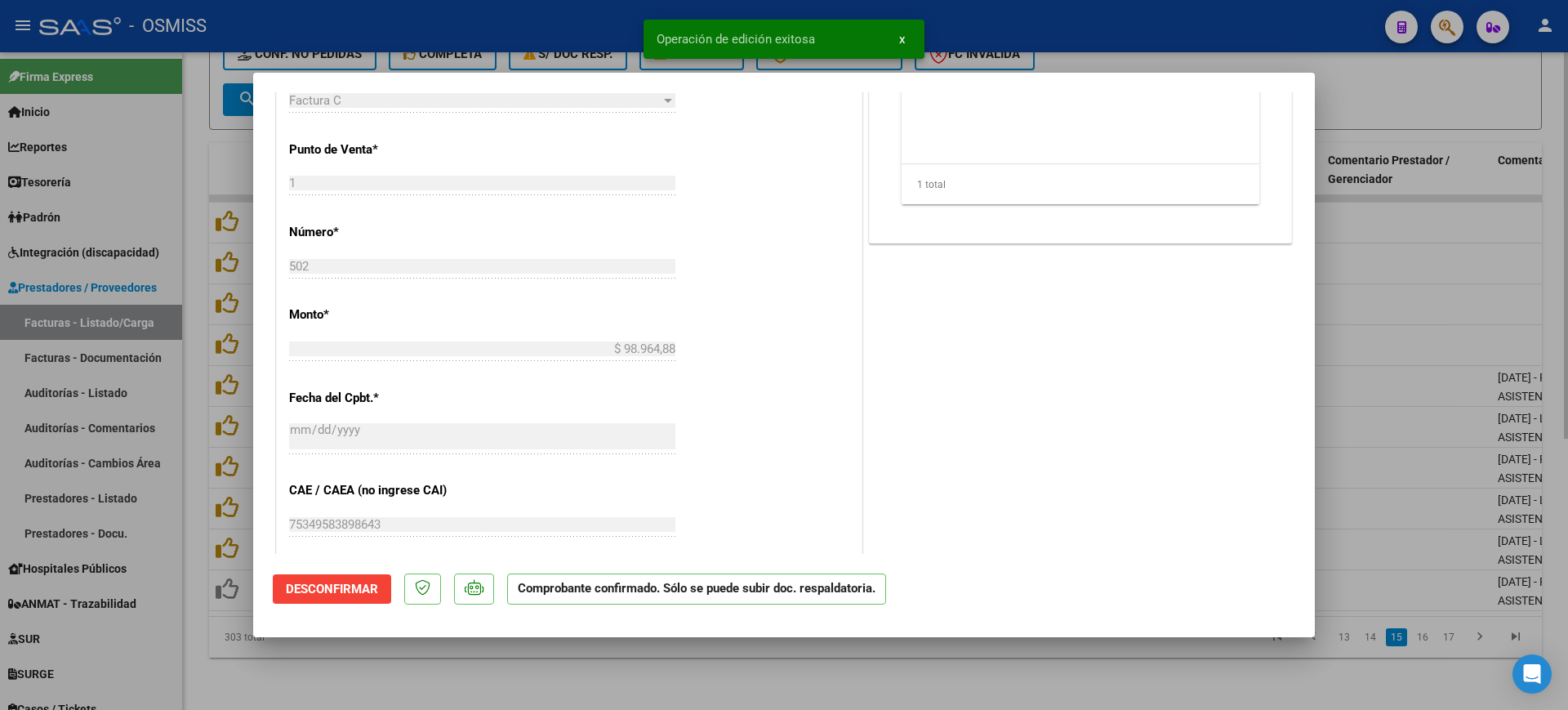
click at [664, 669] on div at bounding box center [784, 355] width 1568 height 710
type input "$ 0,00"
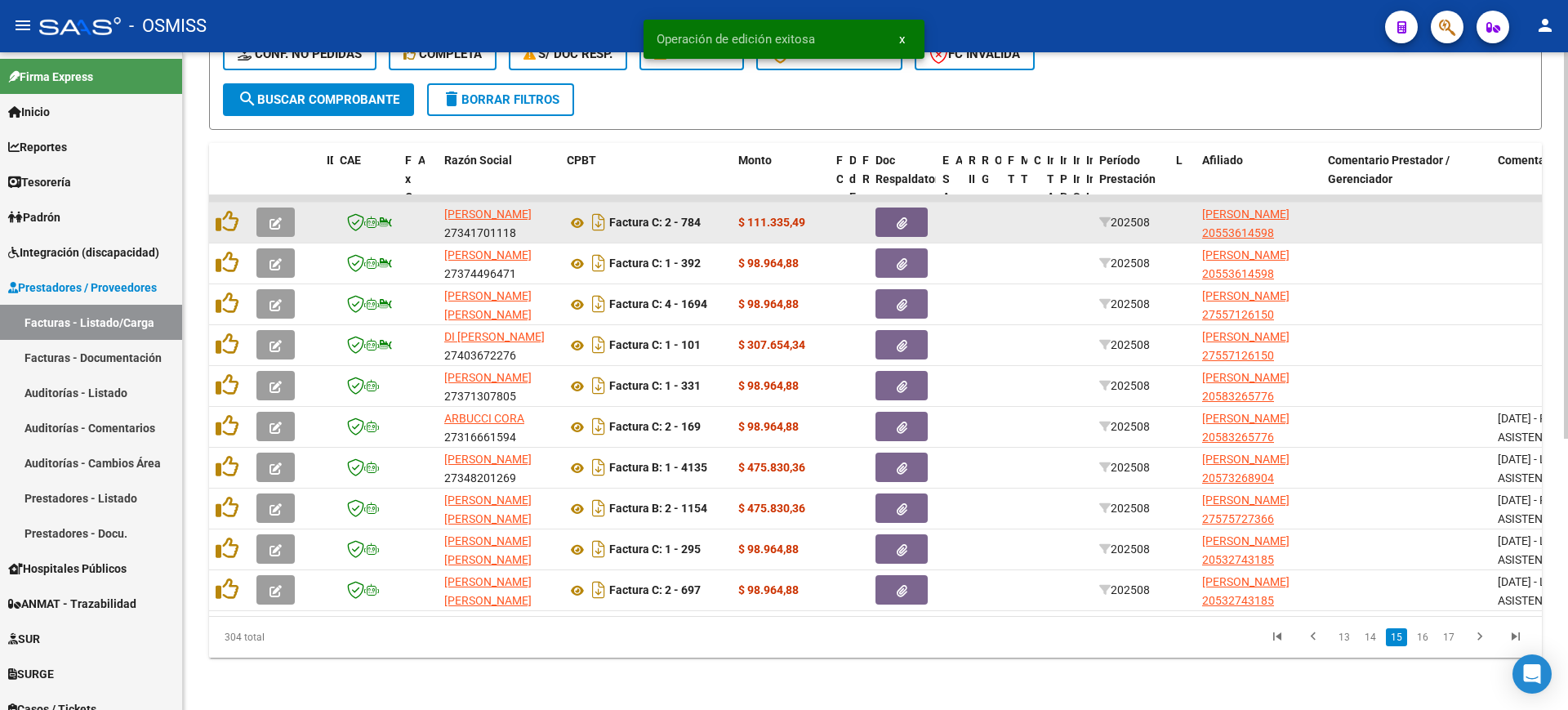
click at [281, 218] on icon "button" at bounding box center [275, 223] width 12 height 12
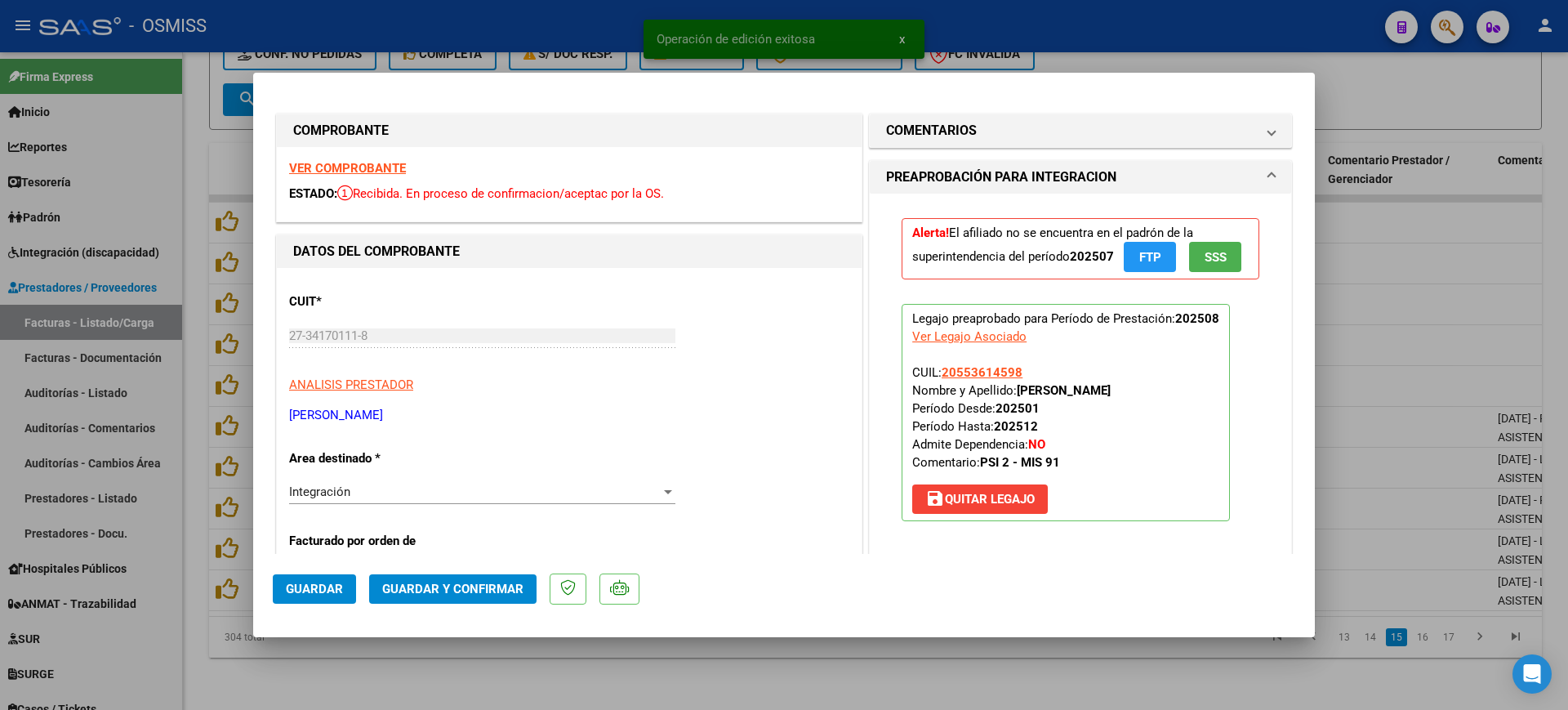
click at [326, 158] on div "VER COMPROBANTE ESTADO: Recibida. En proceso de confirmacion/aceptac por la OS." at bounding box center [570, 184] width 585 height 75
click at [329, 163] on strong "VER COMPROBANTE" at bounding box center [346, 169] width 116 height 15
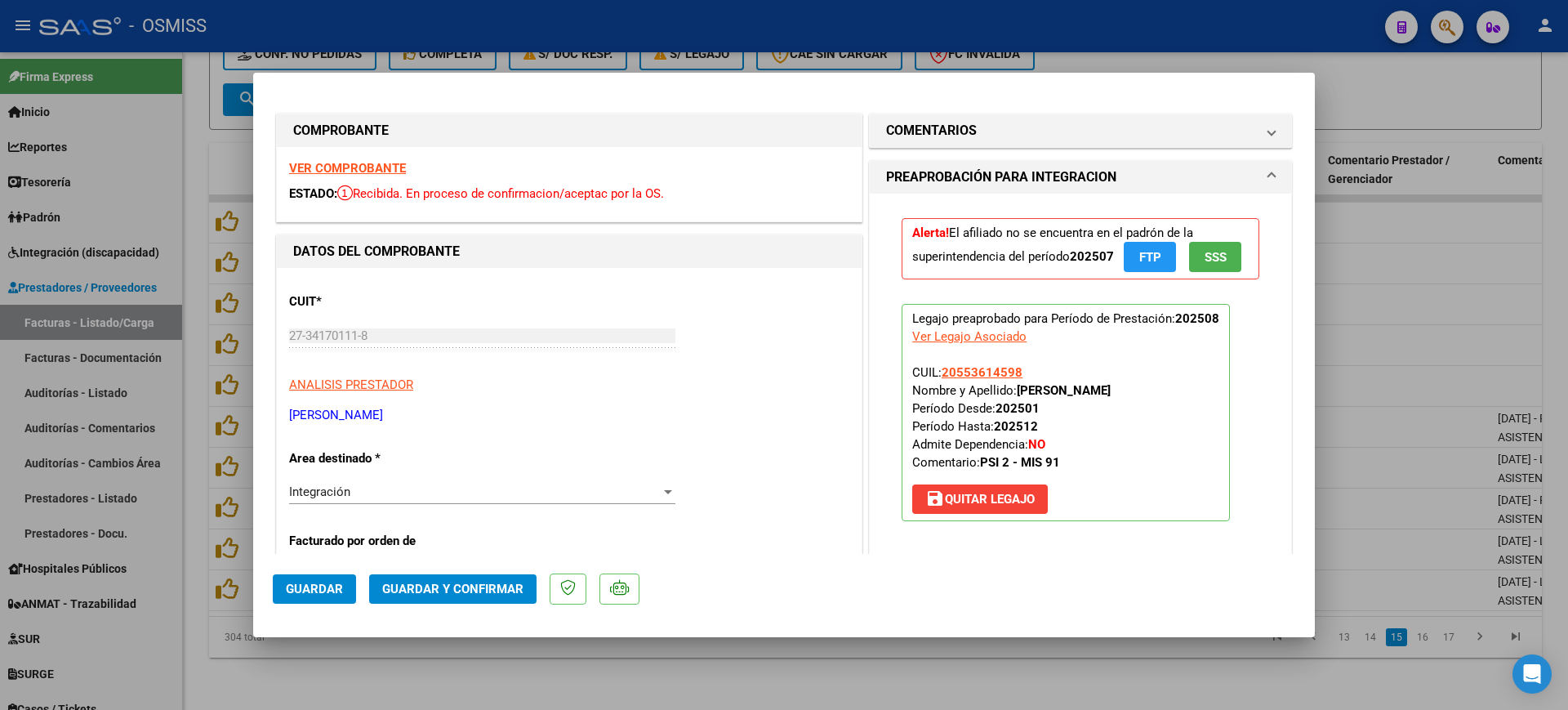
scroll to position [204, 0]
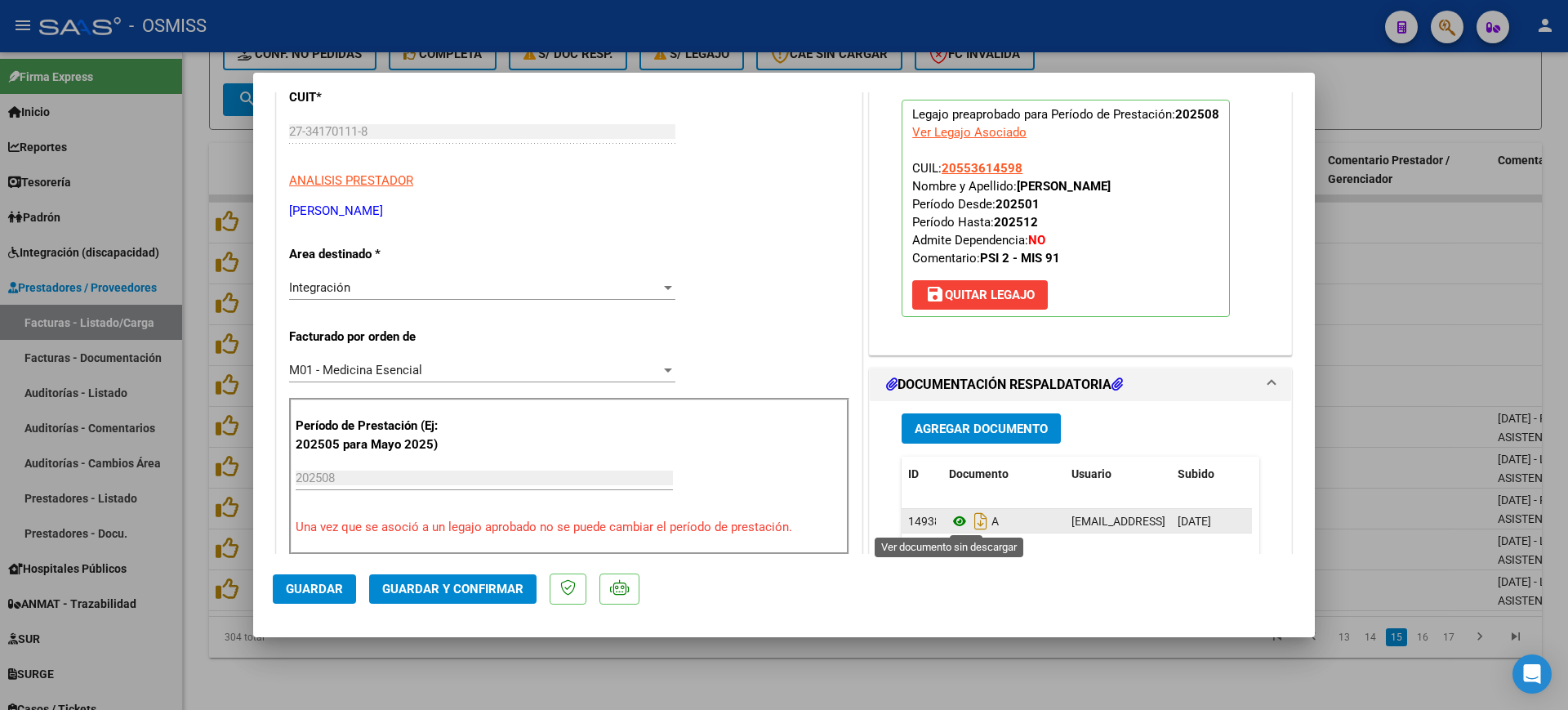
click at [949, 520] on icon at bounding box center [960, 521] width 21 height 20
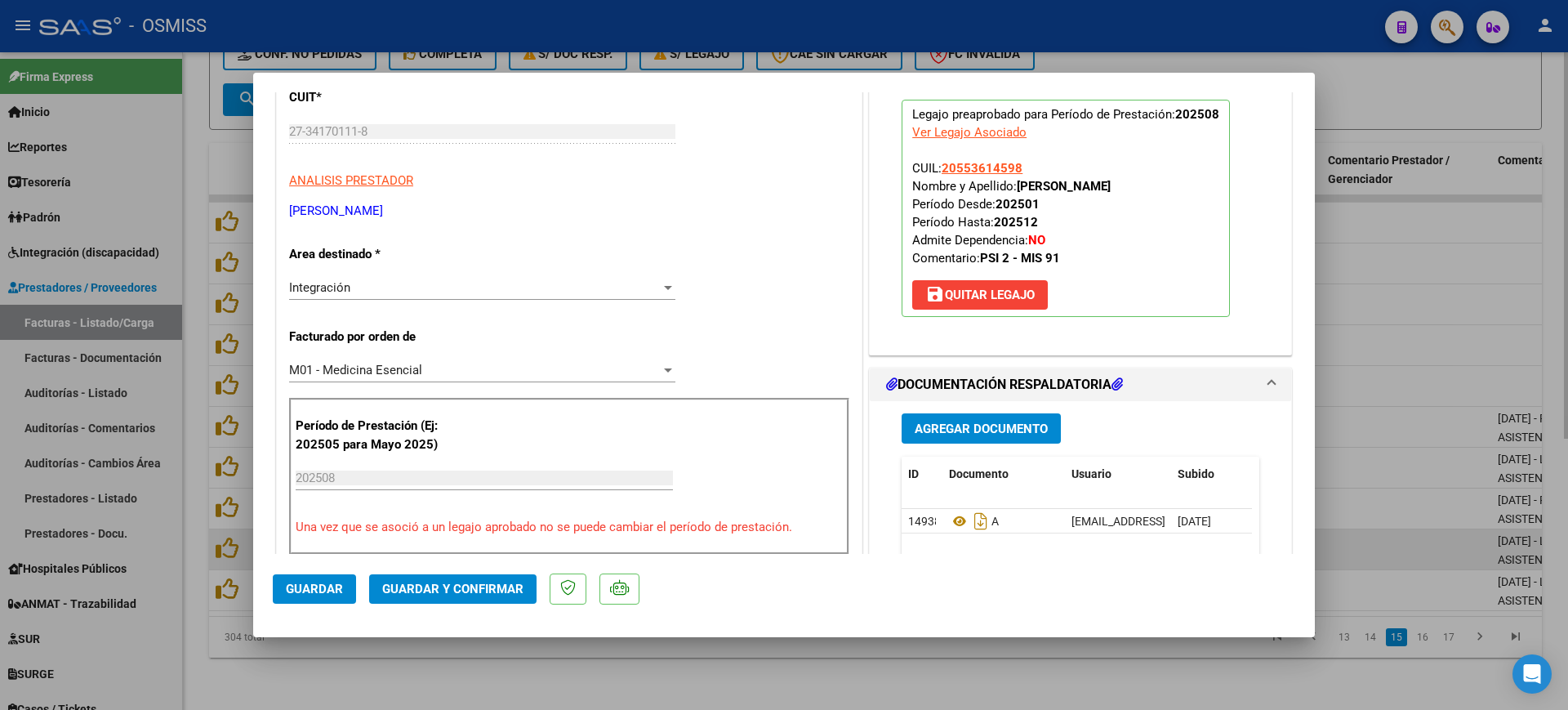
drag, startPoint x: 1233, startPoint y: 667, endPoint x: 1369, endPoint y: 545, distance: 182.7
click at [1234, 665] on div at bounding box center [784, 355] width 1568 height 710
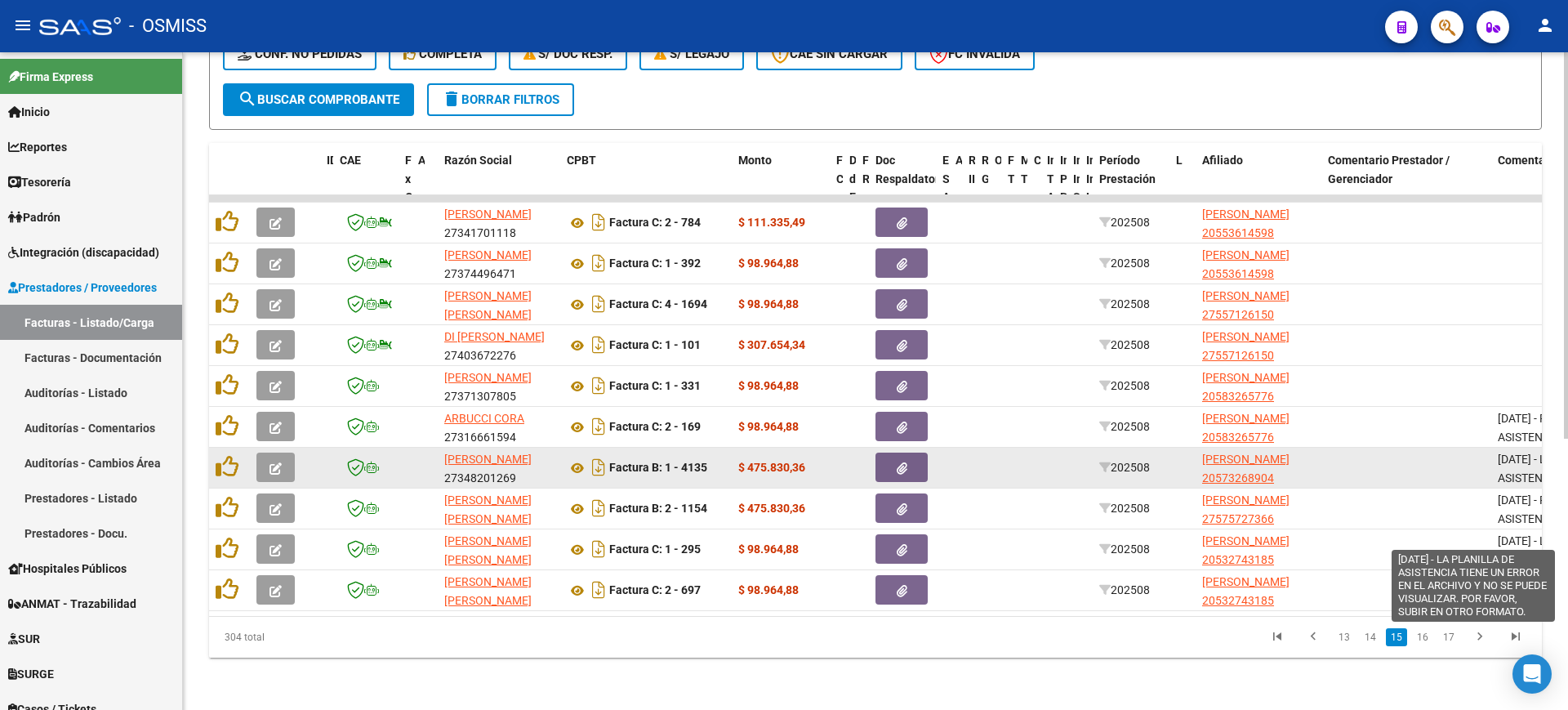
click at [1524, 462] on span "9/09/2025 - LA PLANILLA DE ASISTENCIA TIENE UN ERROR EN EL ARCHIVO Y NO SE PUED…" at bounding box center [1566, 506] width 138 height 106
copy span "9/09/2025 - LA PLANILLA DE ASISTENCIA TIENE UN ERROR EN EL ARCHIVO Y NO SE PUED…"
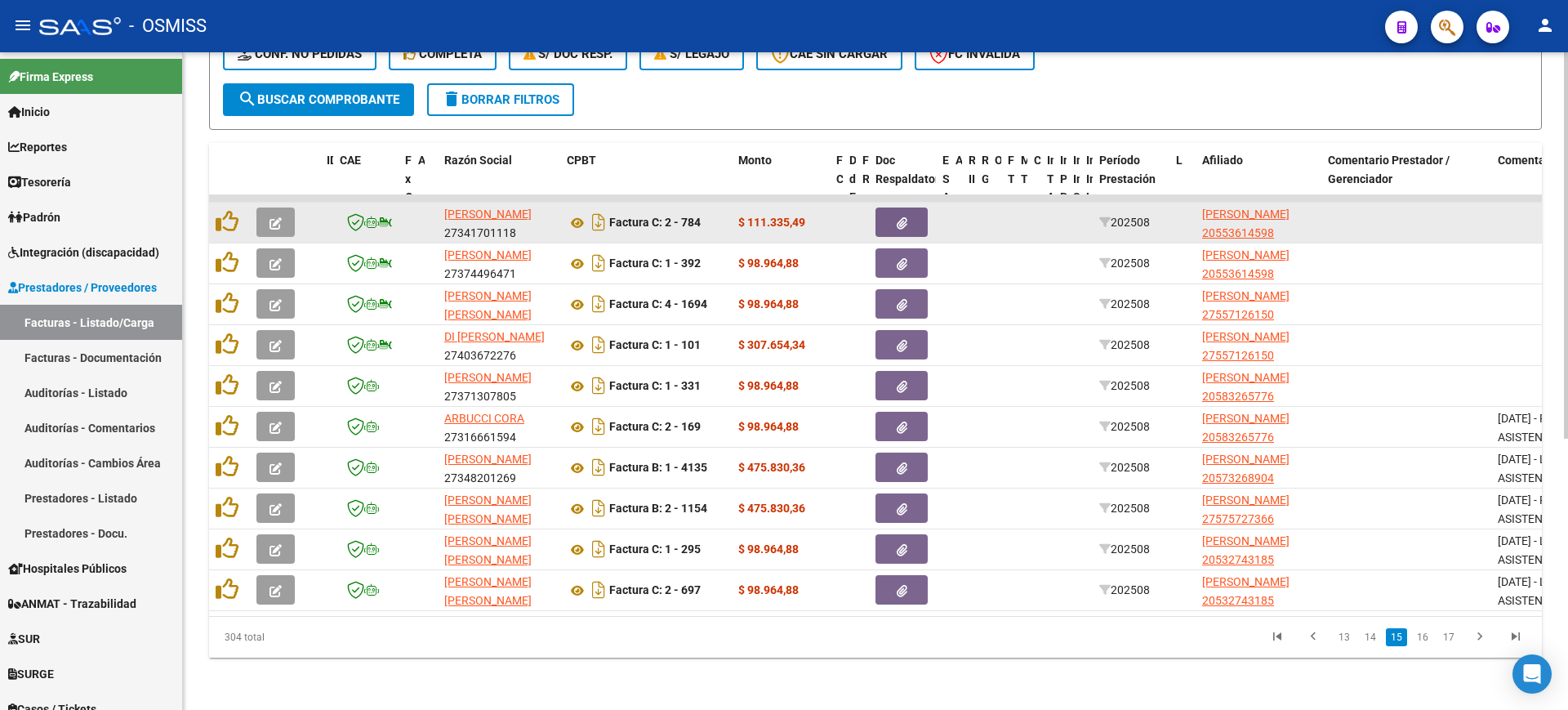
click at [272, 215] on span "button" at bounding box center [275, 222] width 12 height 15
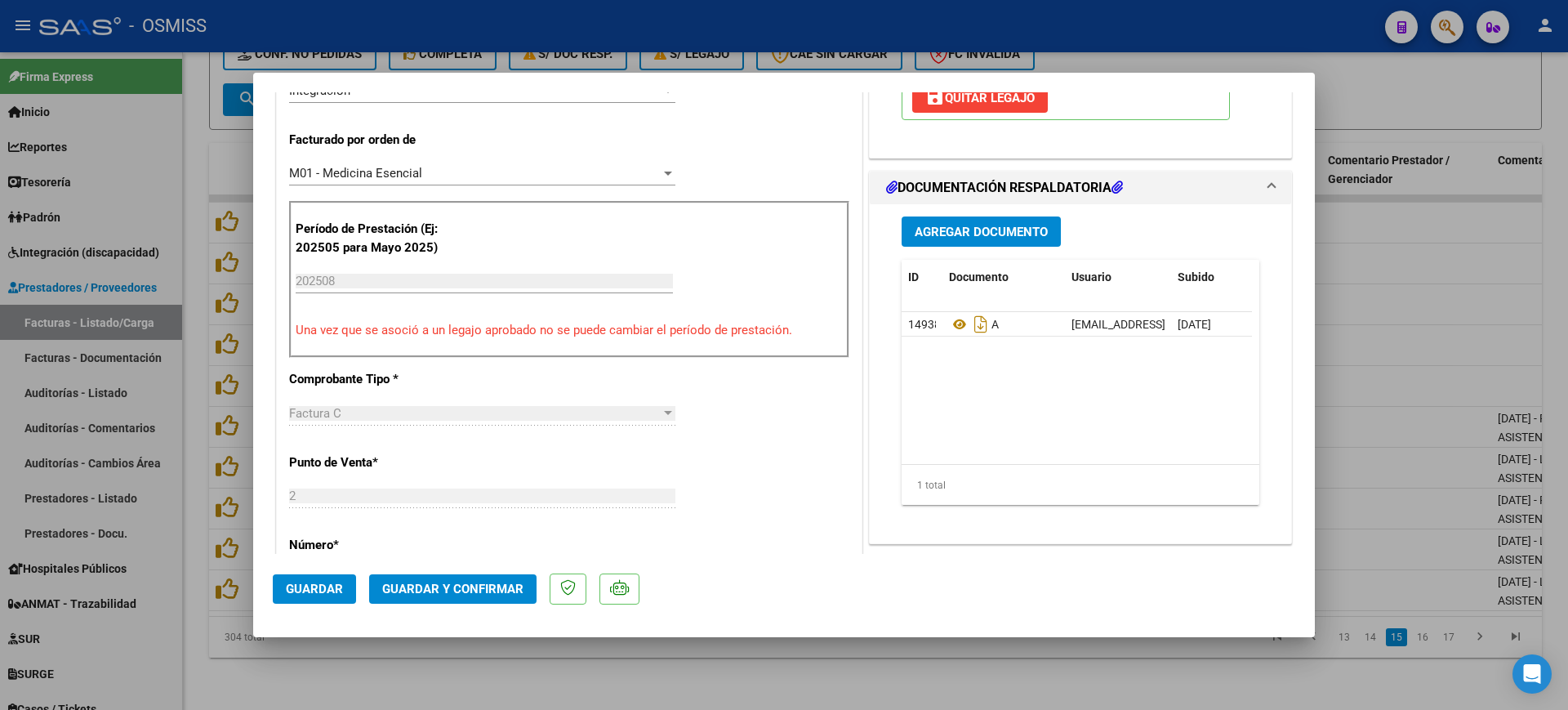
scroll to position [408, 0]
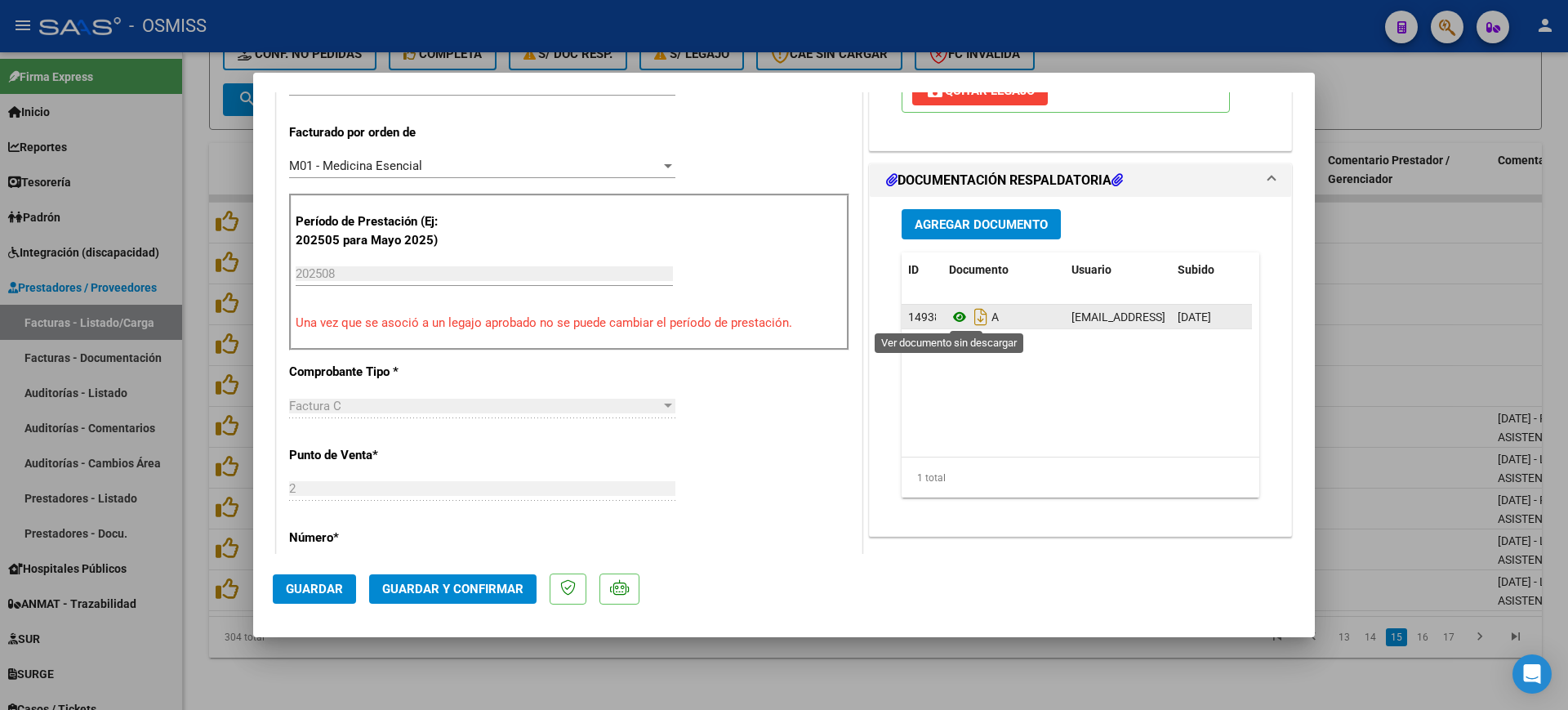
click at [951, 317] on icon at bounding box center [960, 316] width 21 height 20
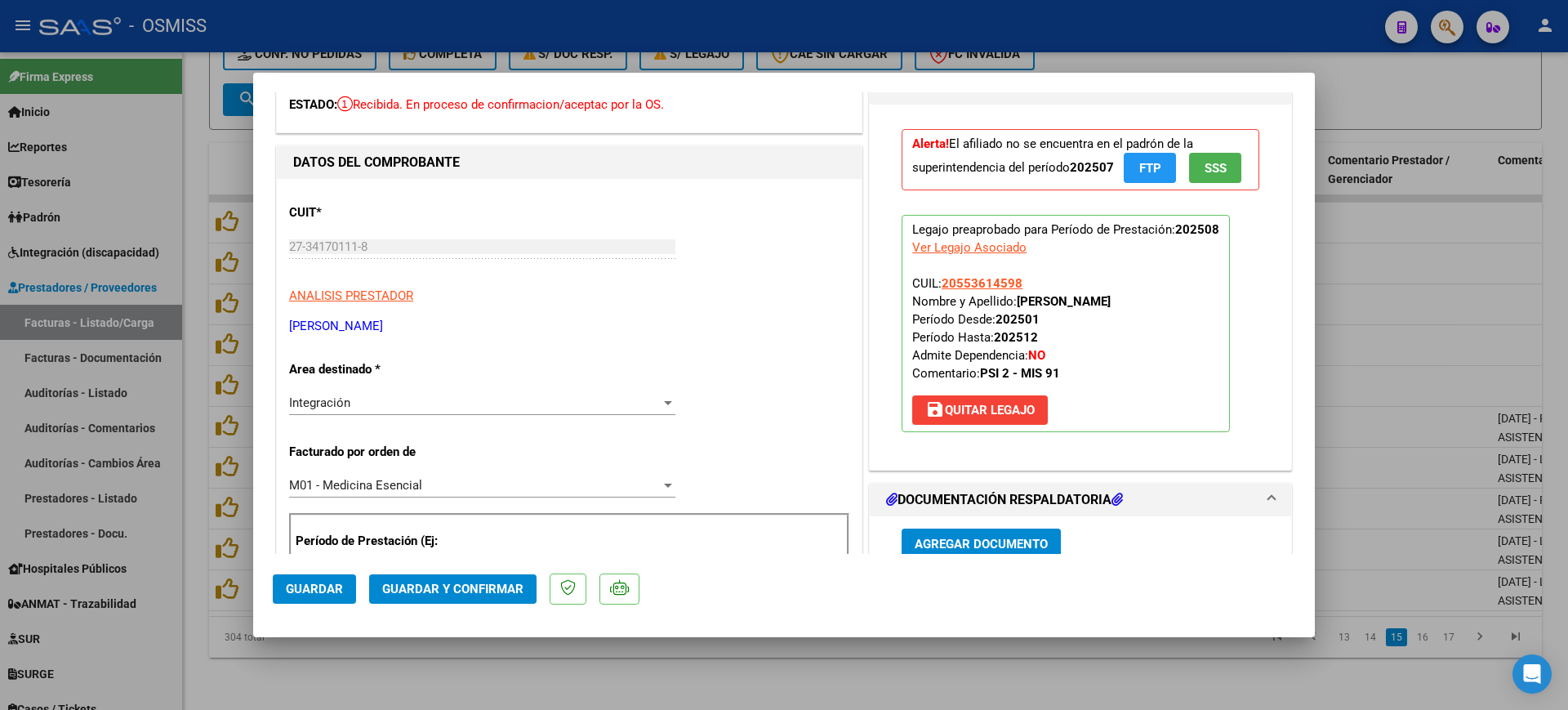
scroll to position [0, 0]
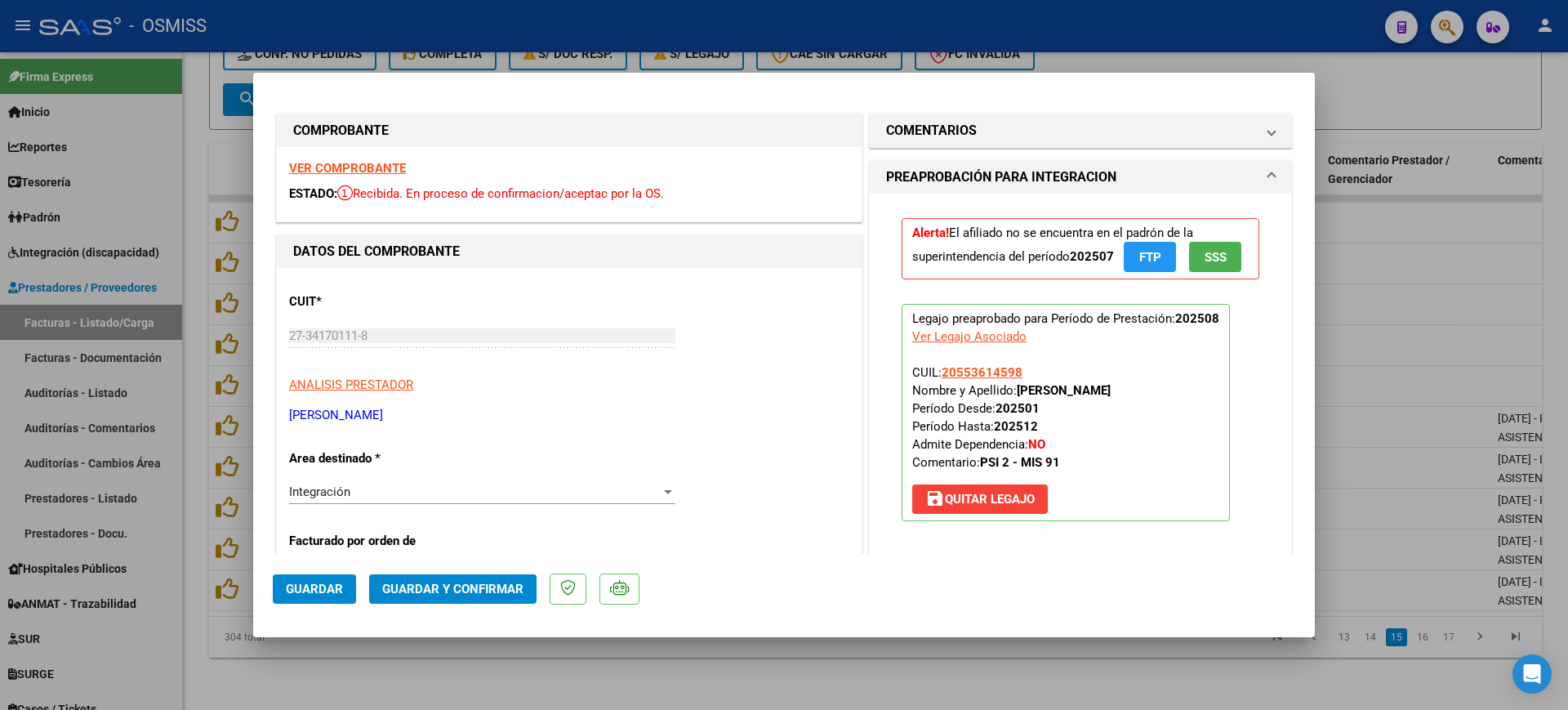
click at [914, 128] on h1 "COMENTARIOS" at bounding box center [931, 131] width 91 height 20
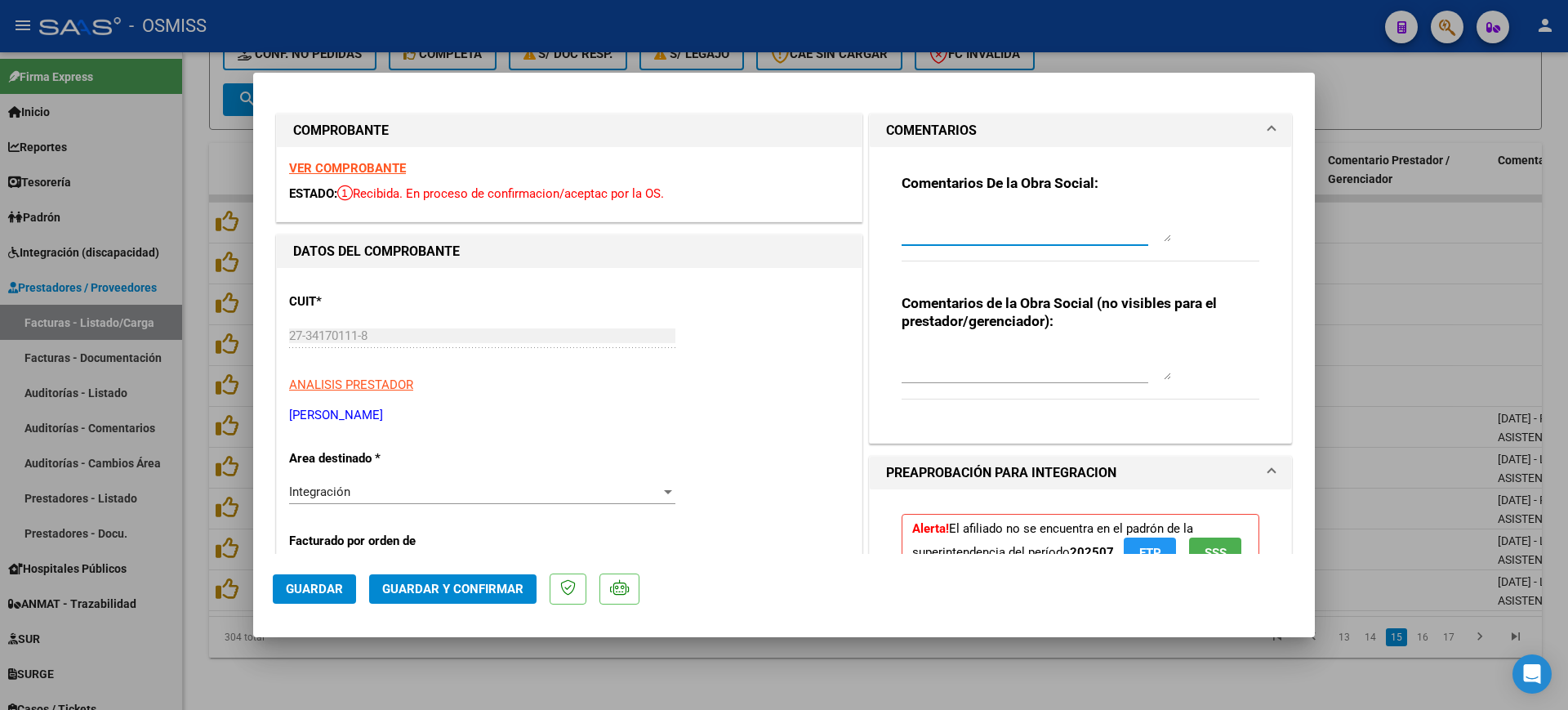
paste textarea "9/09/2025 - LA PLANILLA DE ASISTENCIA TIENE UN ERROR EN EL ARCHIVO Y NO SE PUED…"
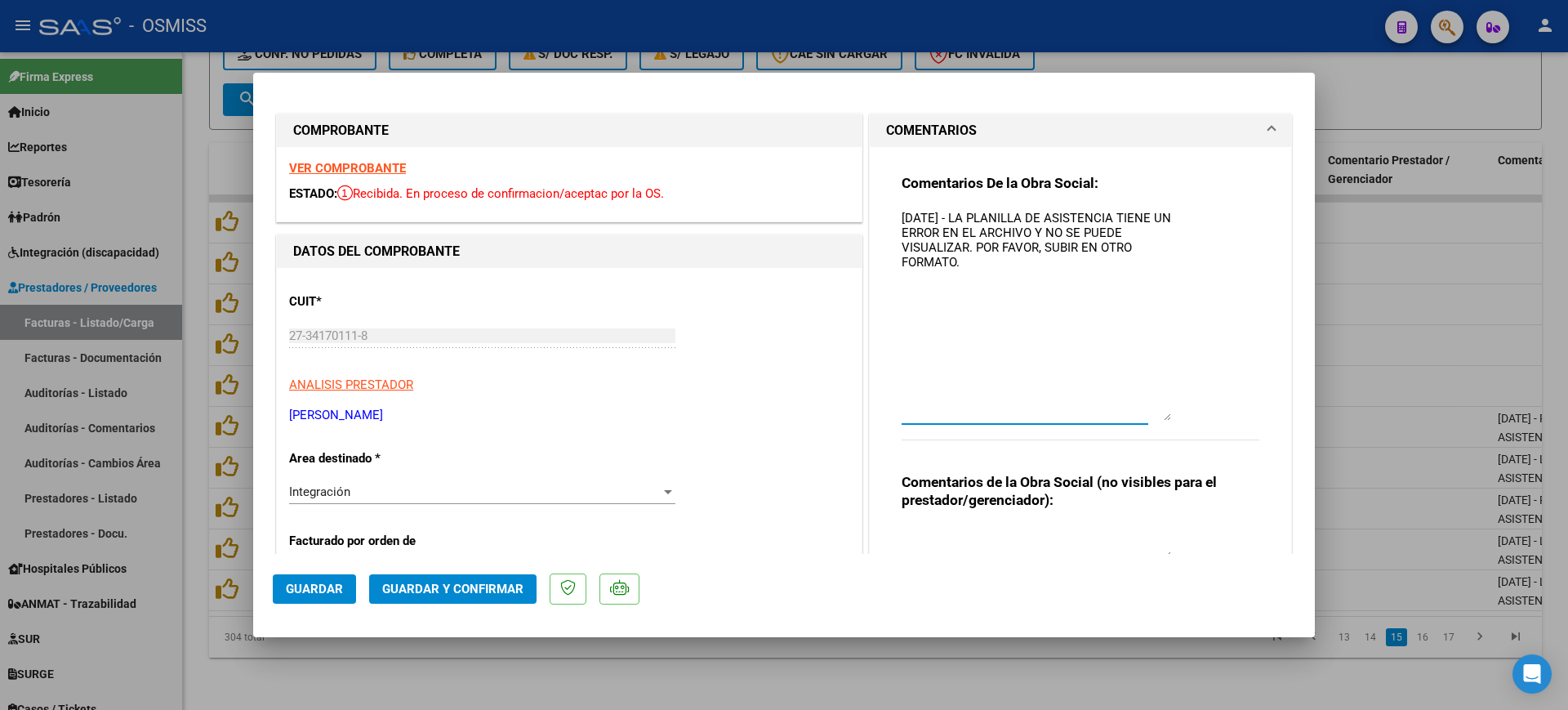
drag, startPoint x: 1154, startPoint y: 238, endPoint x: 1187, endPoint y: 444, distance: 208.6
click at [1200, 445] on div "Comentarios De la Obra Social: 9/09/2025 - LA PLANILLA DE ASISTENCIA TIENE UN E…" at bounding box center [1081, 316] width 358 height 284
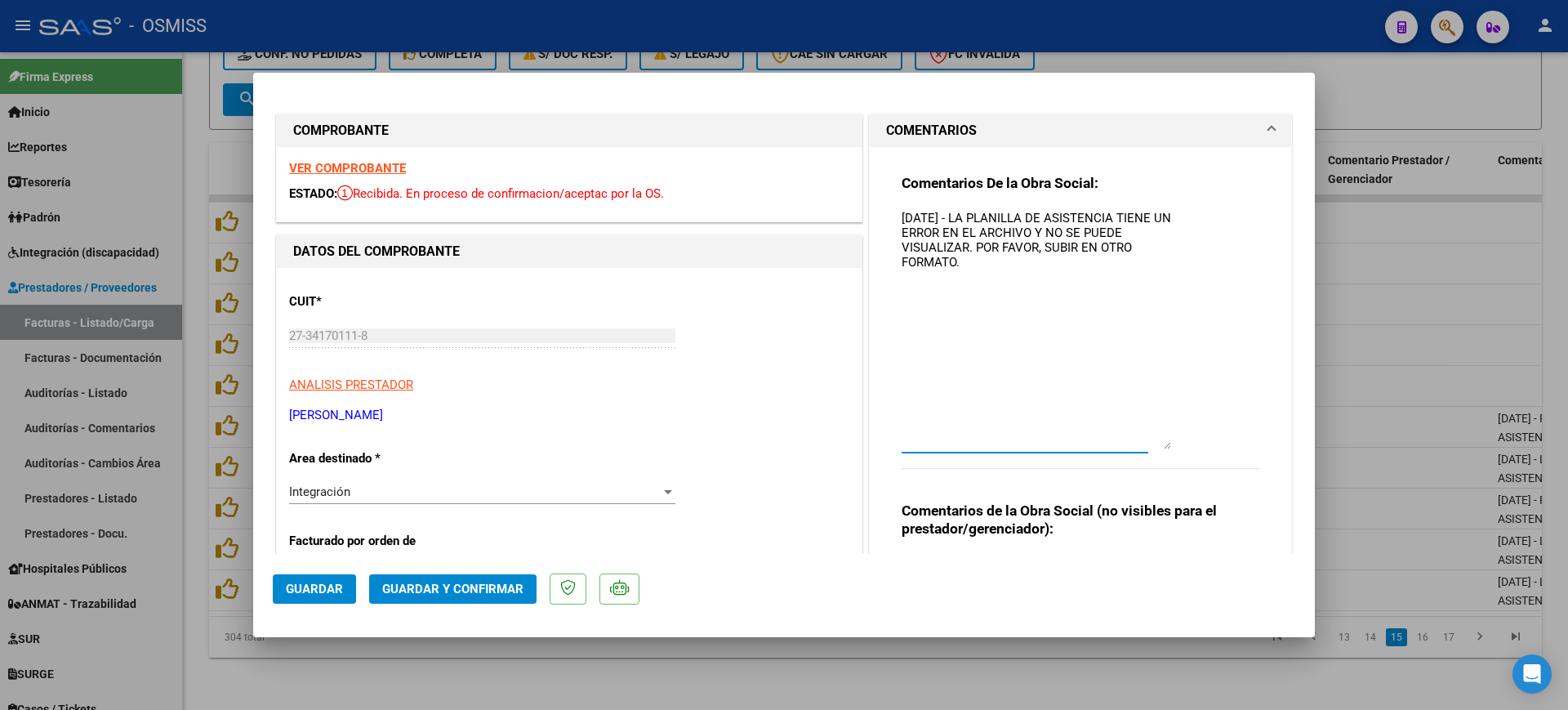
type textarea "9/09/2025 - LA PLANILLA DE ASISTENCIA TIENE UN ERROR EN EL ARCHIVO Y NO SE PUED…"
click at [329, 587] on span "Guardar" at bounding box center [314, 589] width 57 height 15
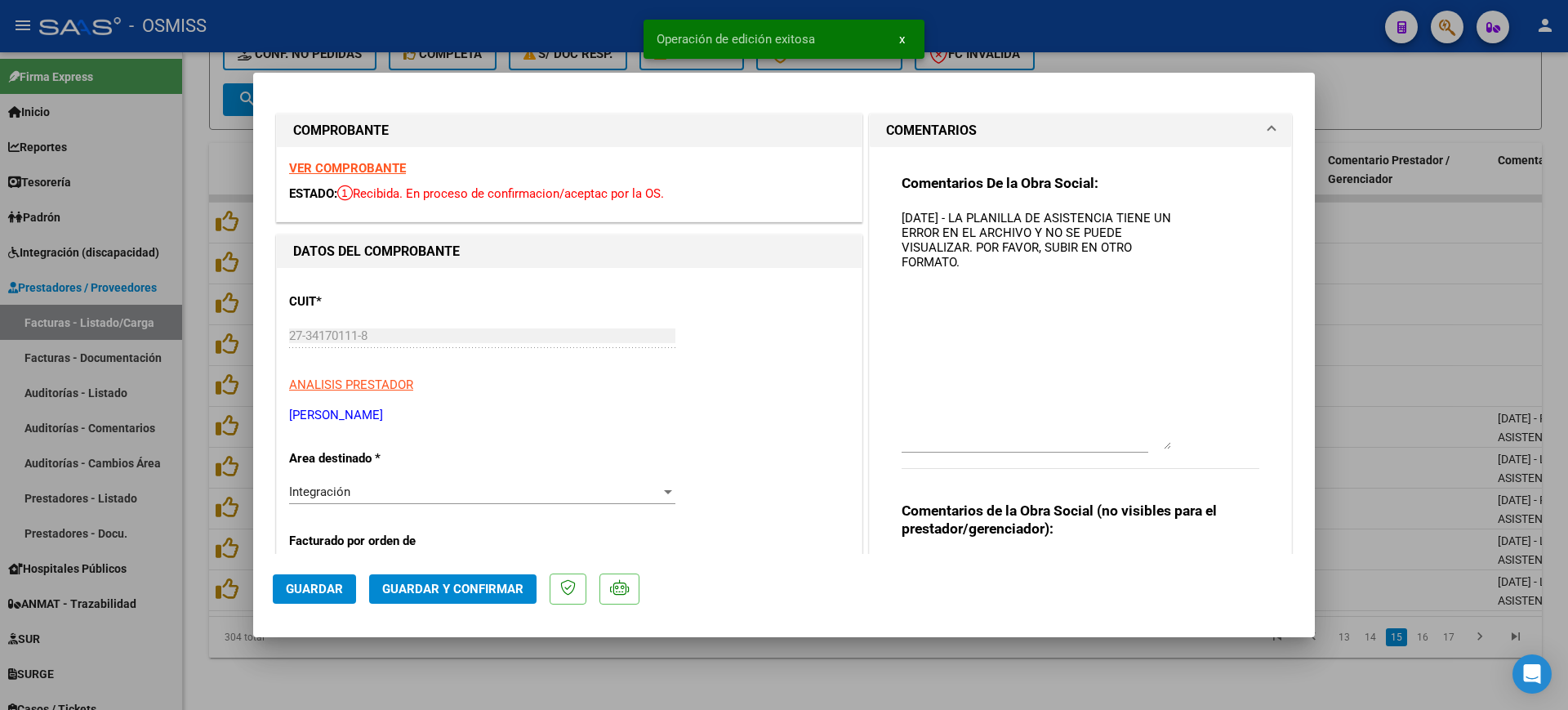
click at [569, 670] on div at bounding box center [784, 355] width 1568 height 710
type input "$ 0,00"
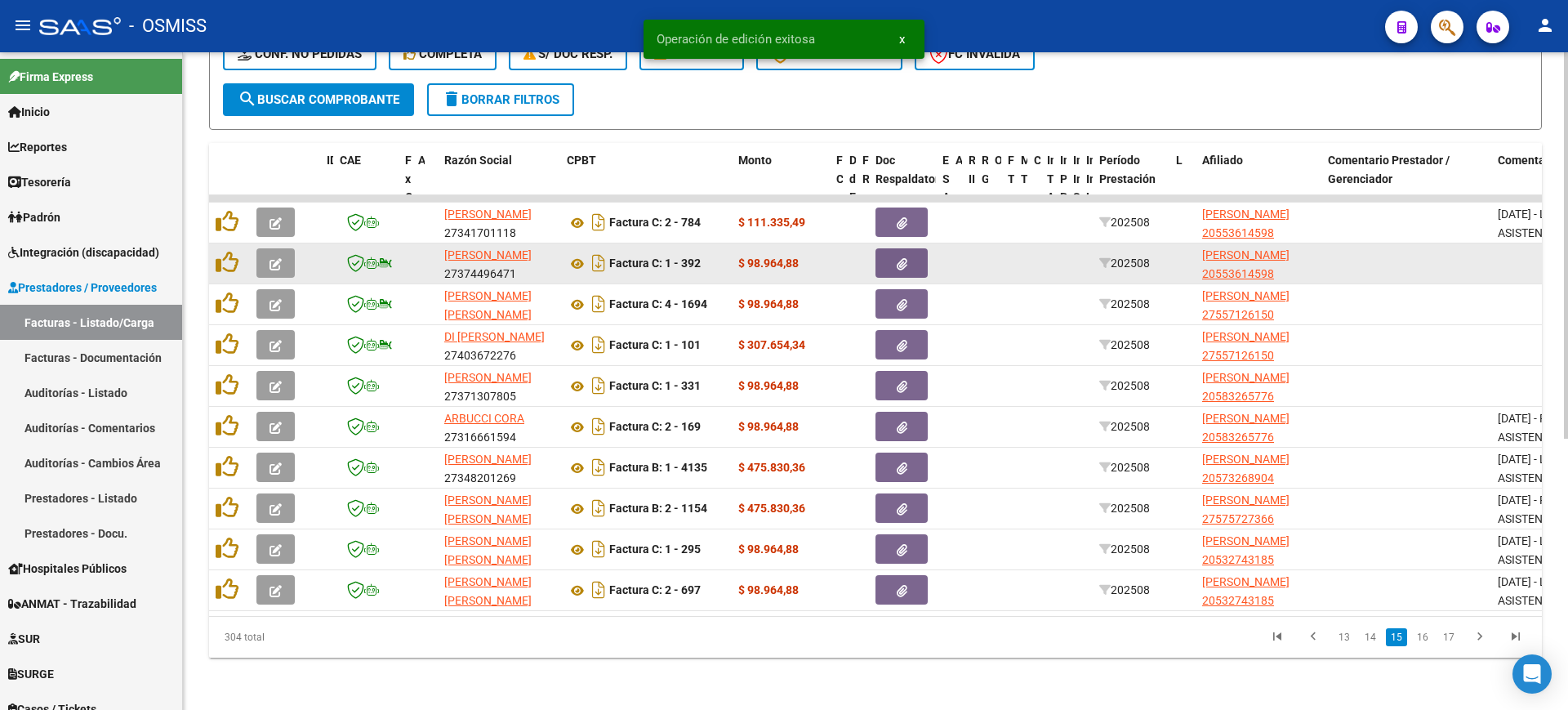
click at [270, 258] on icon "button" at bounding box center [275, 264] width 12 height 12
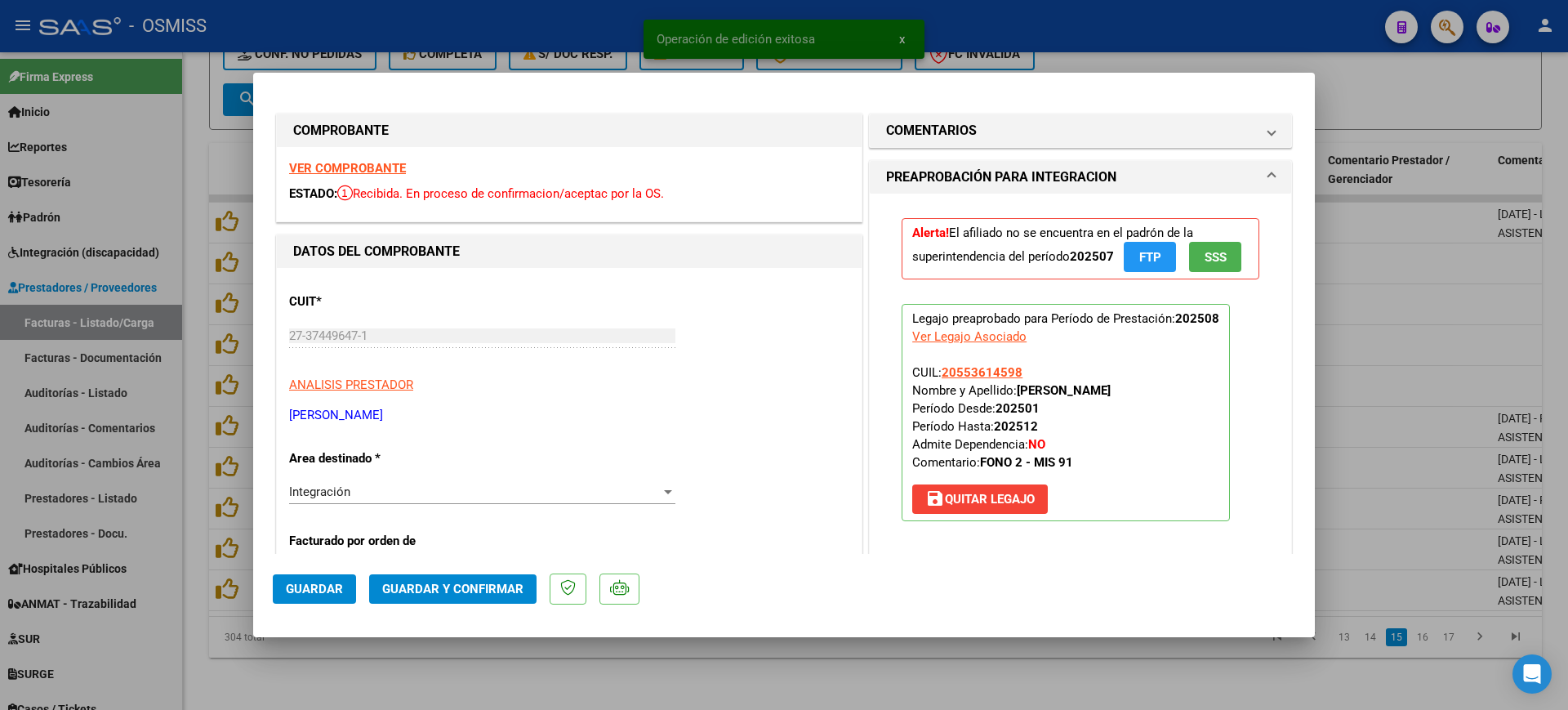
click at [396, 167] on strong "VER COMPROBANTE" at bounding box center [346, 169] width 116 height 15
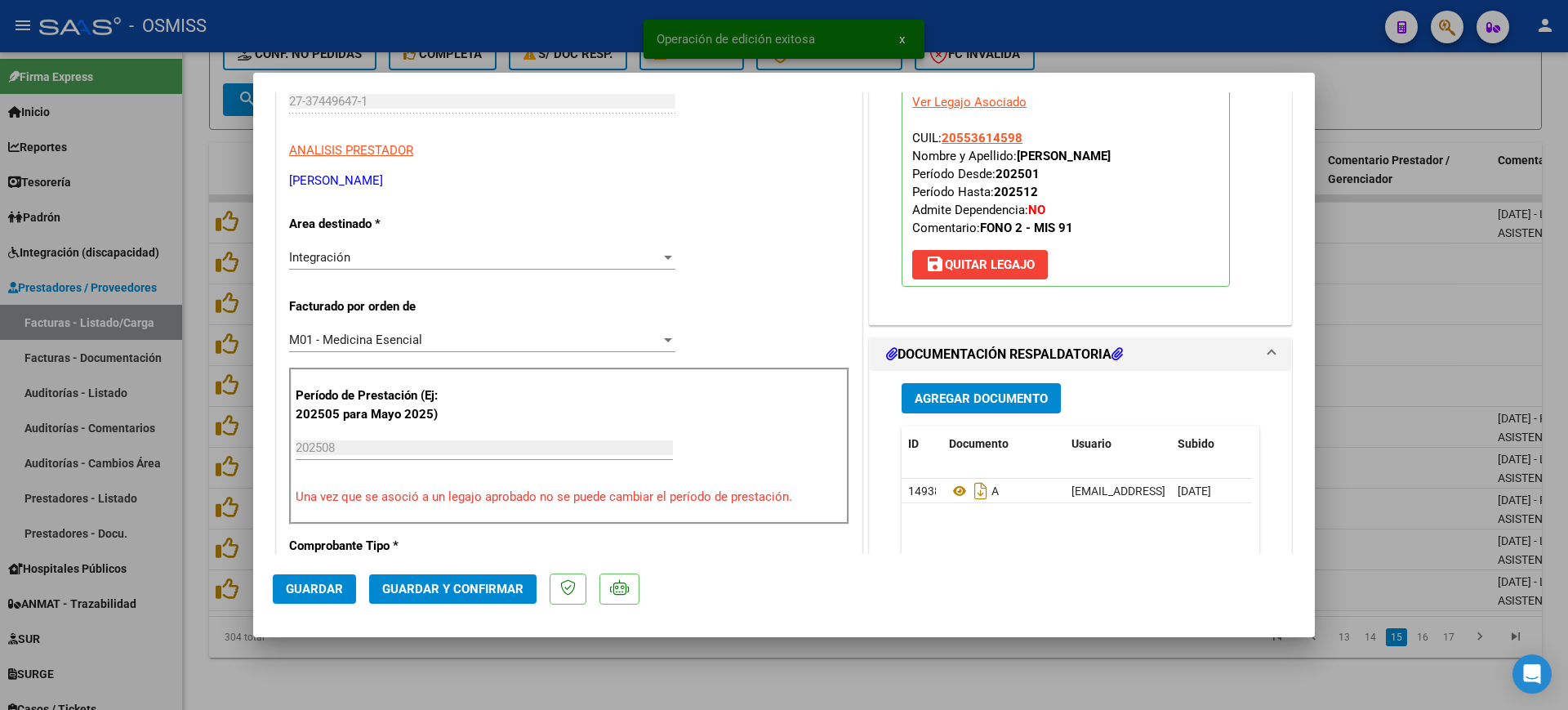
scroll to position [408, 0]
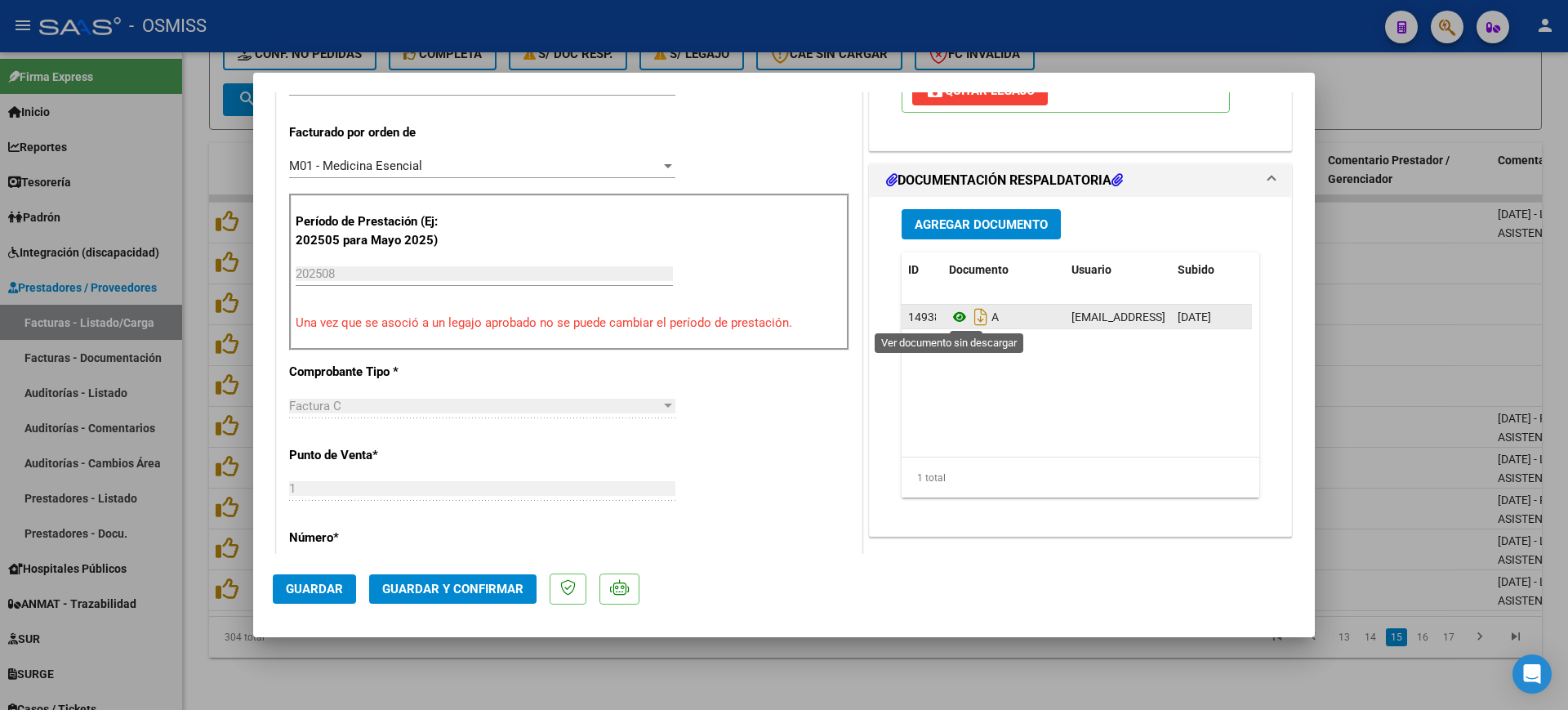
click at [949, 314] on icon at bounding box center [960, 316] width 21 height 20
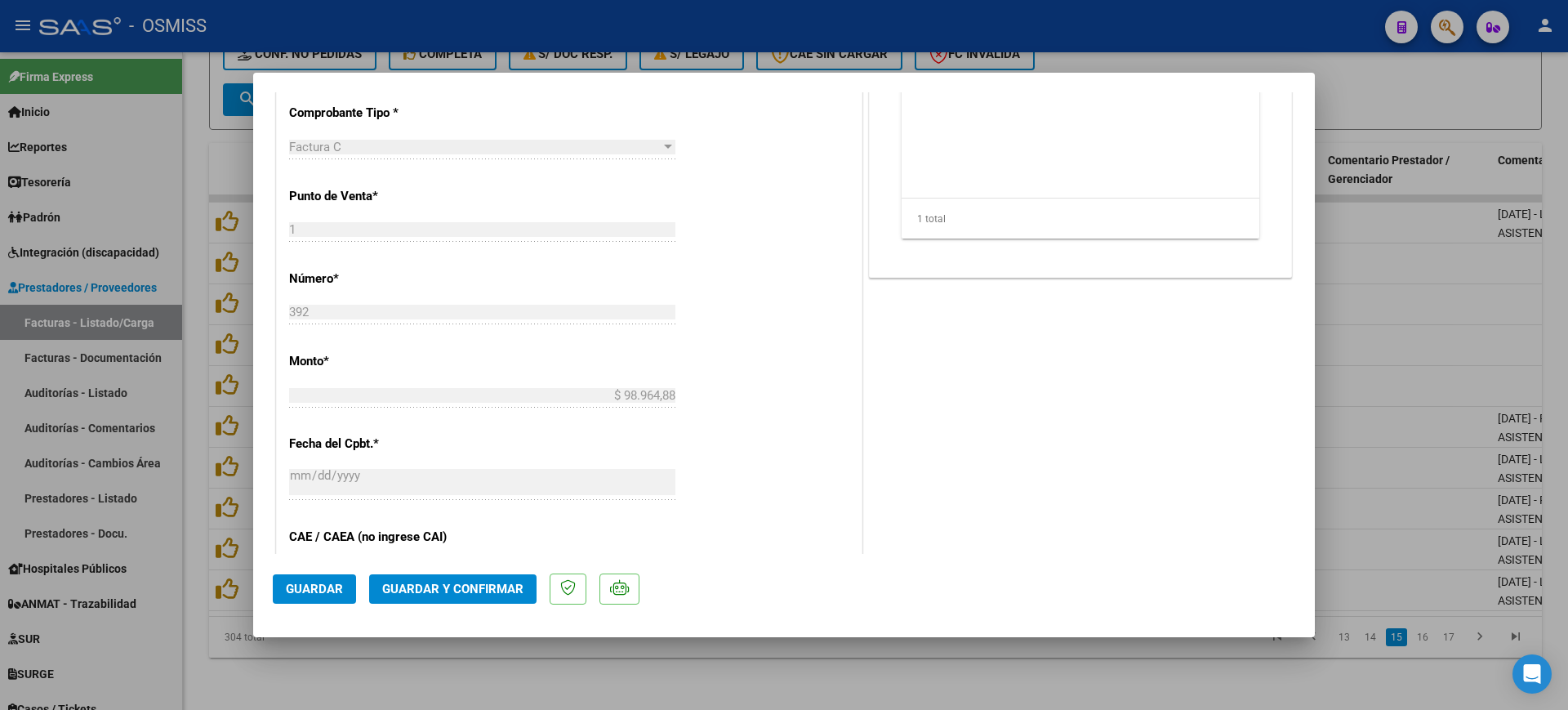
scroll to position [715, 0]
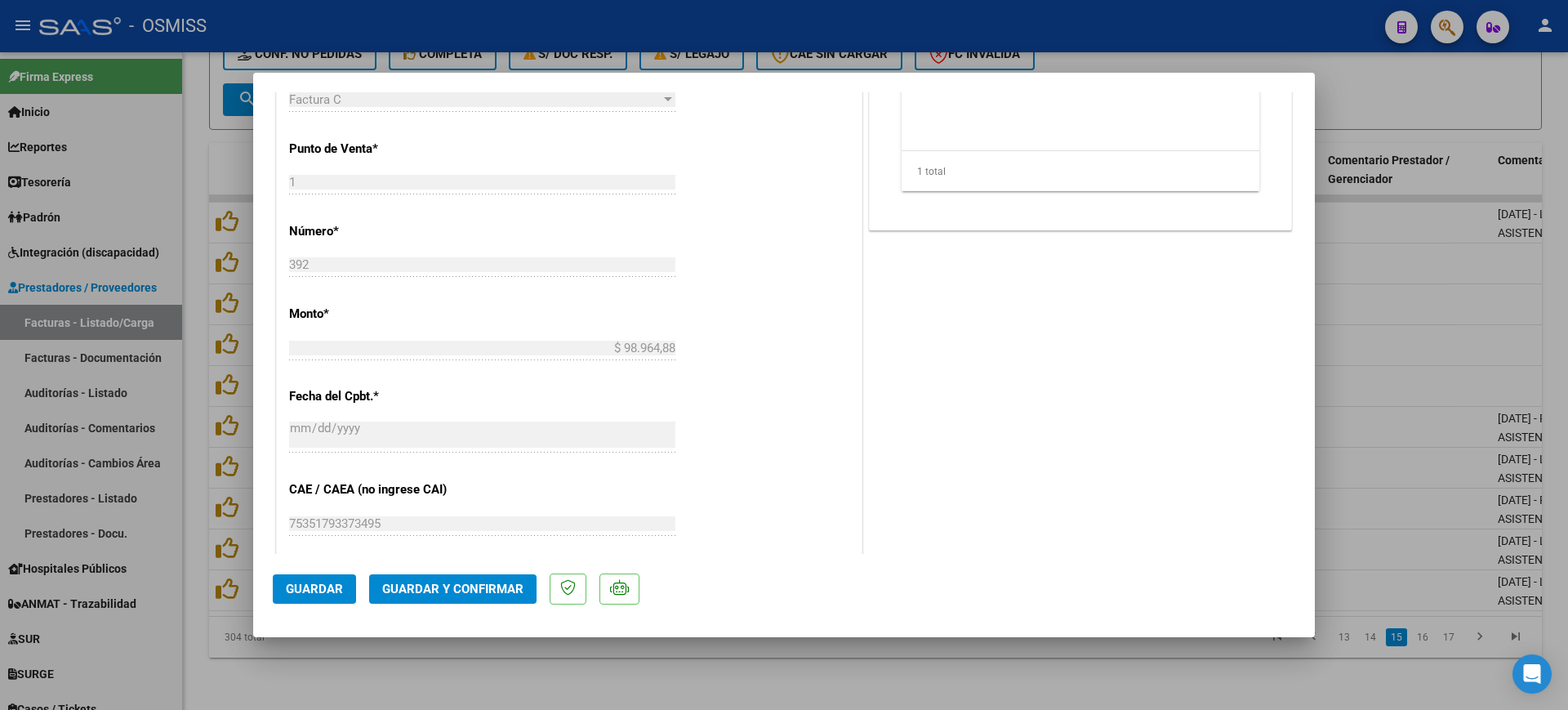
click at [473, 591] on span "Guardar y Confirmar" at bounding box center [452, 589] width 141 height 15
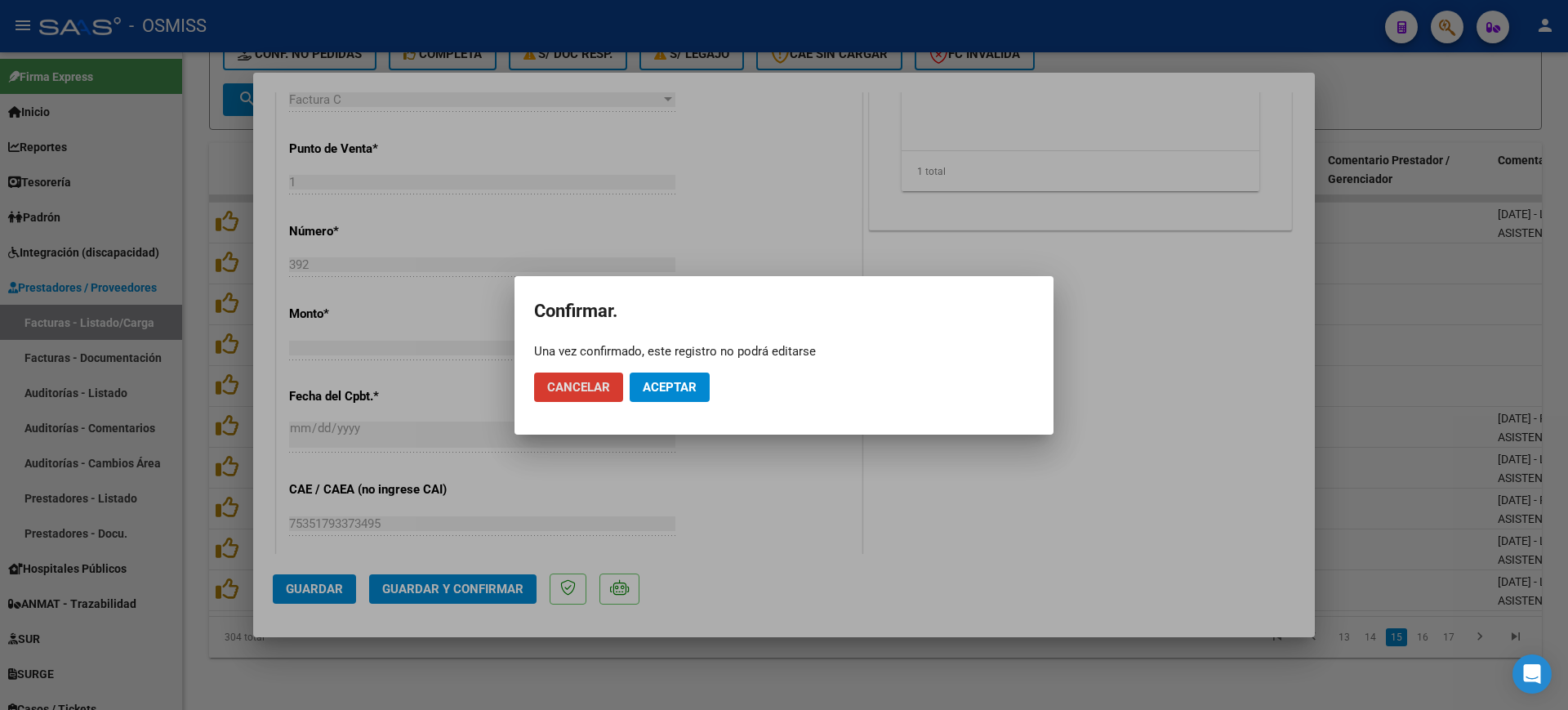
click at [663, 396] on button "Aceptar" at bounding box center [669, 386] width 80 height 29
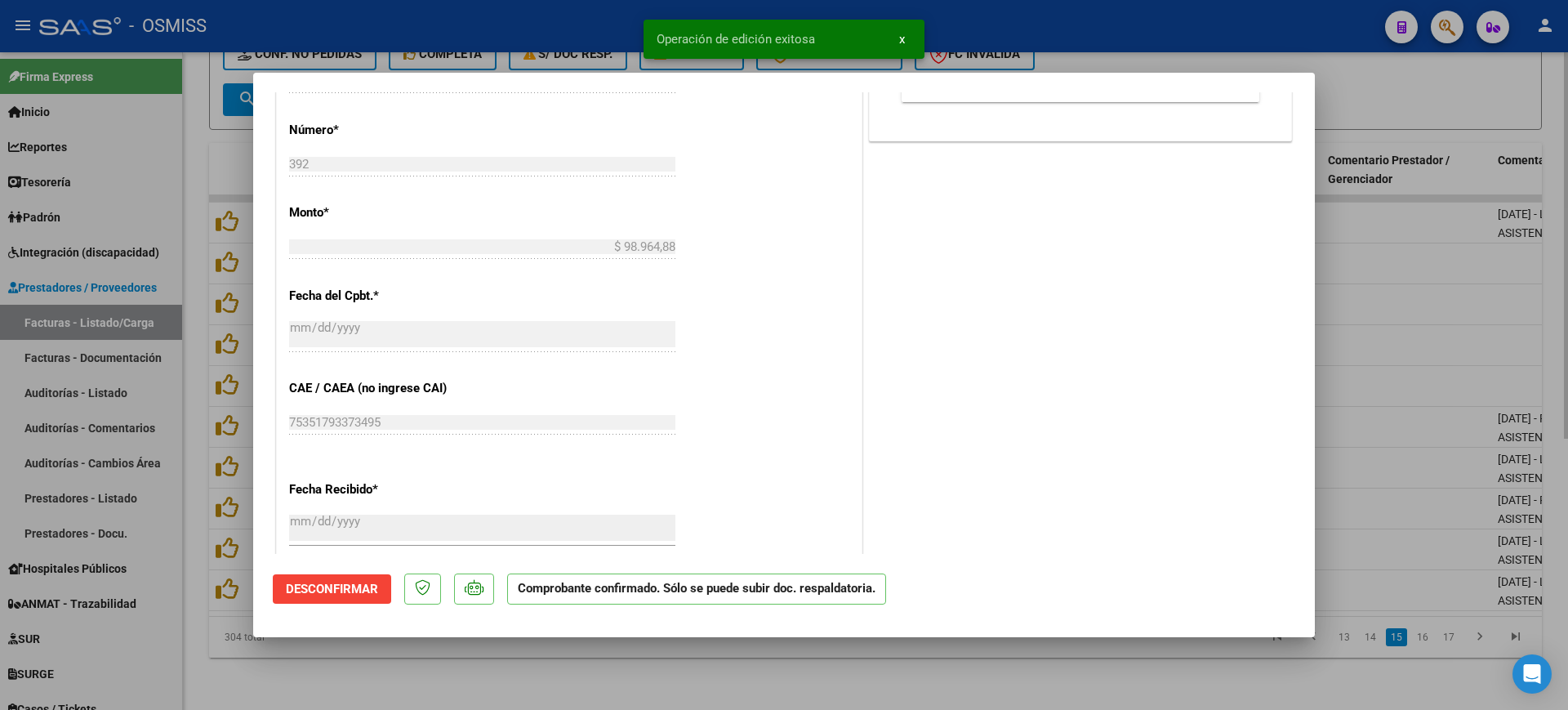
click at [596, 658] on div at bounding box center [784, 355] width 1568 height 710
type input "$ 0,00"
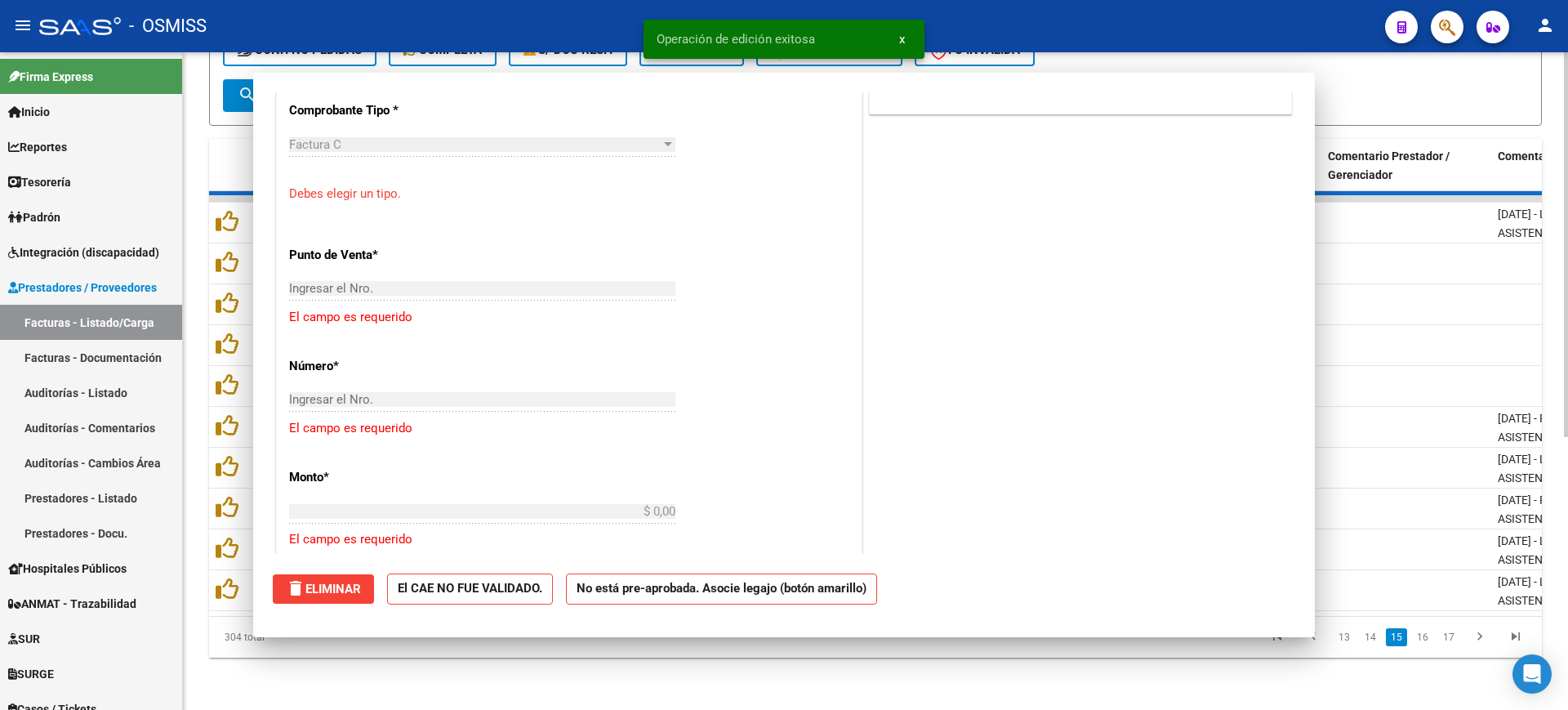
scroll to position [0, 0]
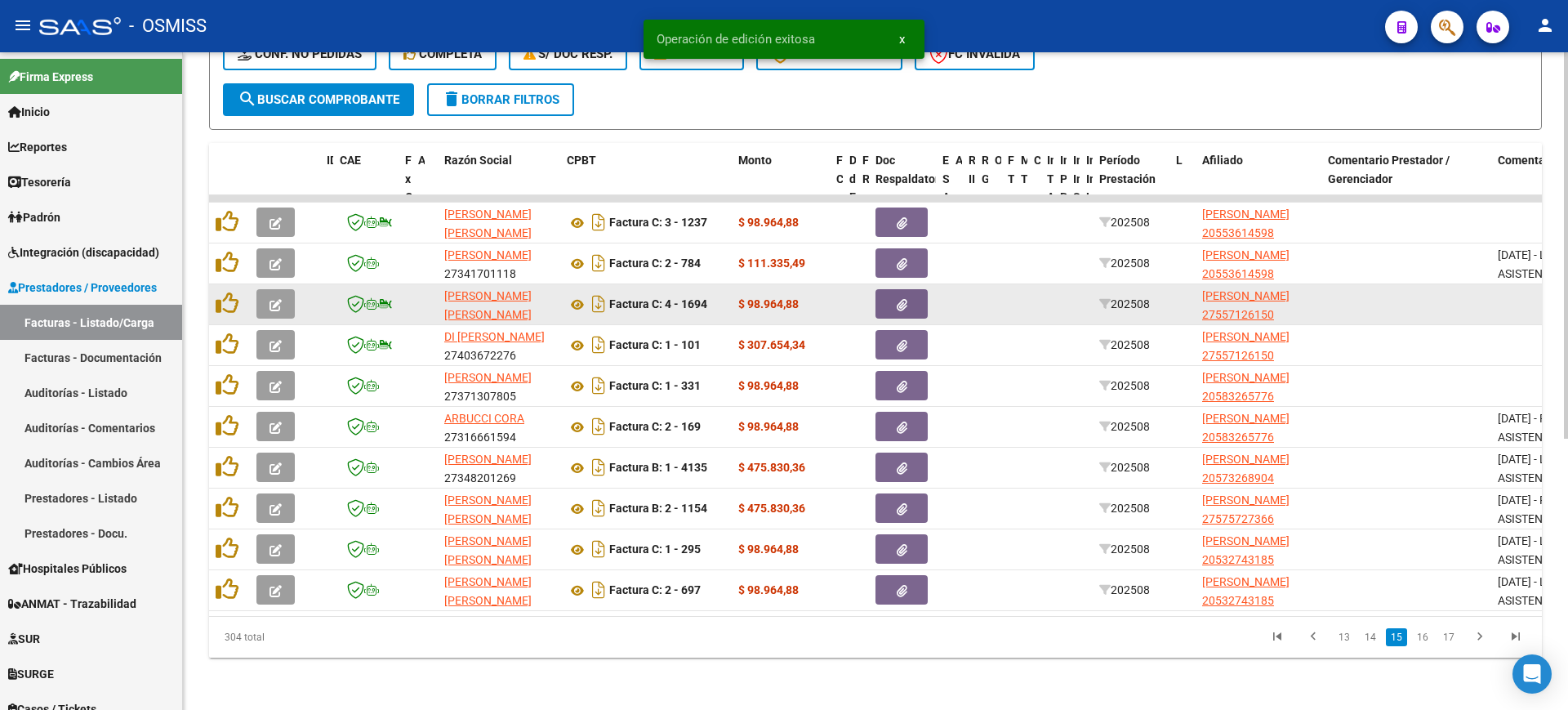
click at [277, 299] on icon "button" at bounding box center [275, 305] width 12 height 12
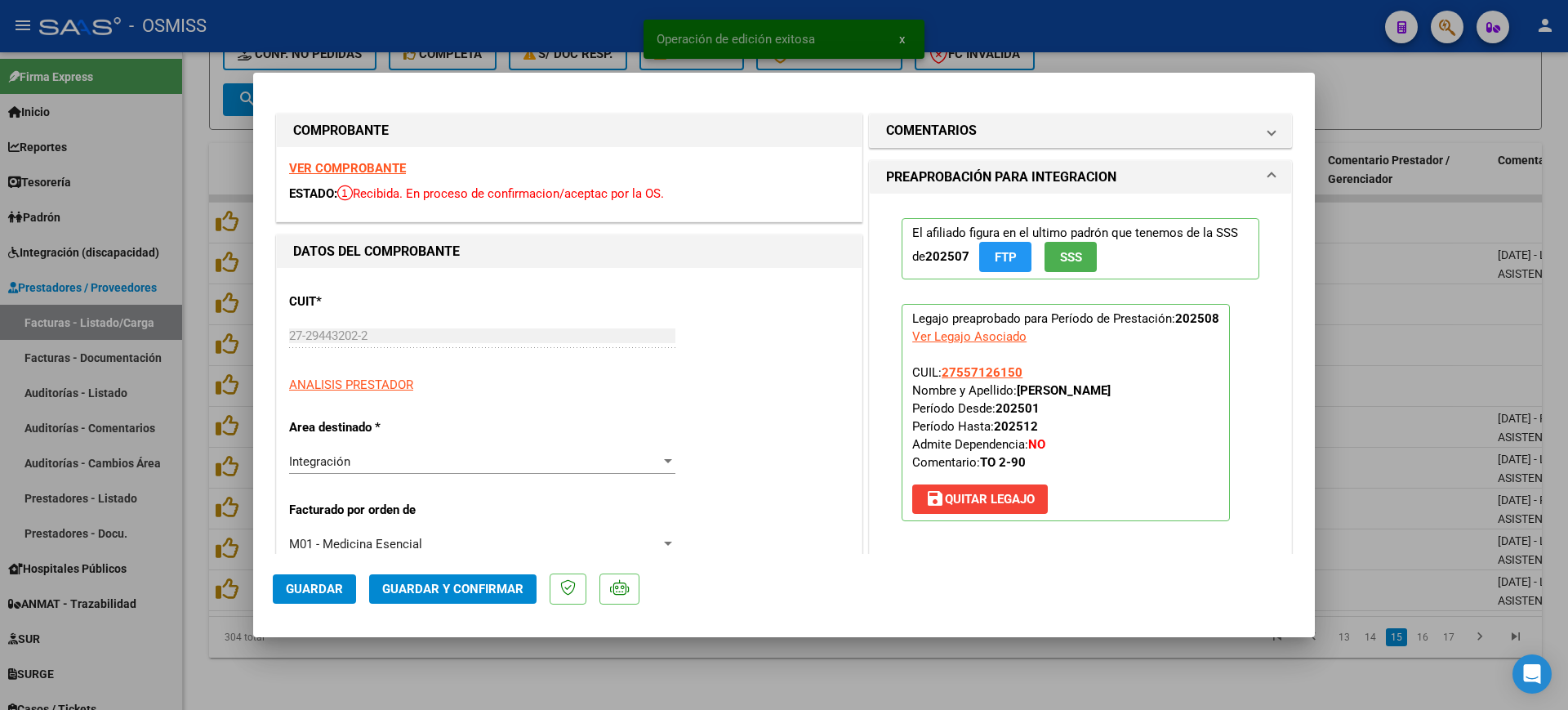
click at [369, 169] on strong "VER COMPROBANTE" at bounding box center [346, 169] width 116 height 15
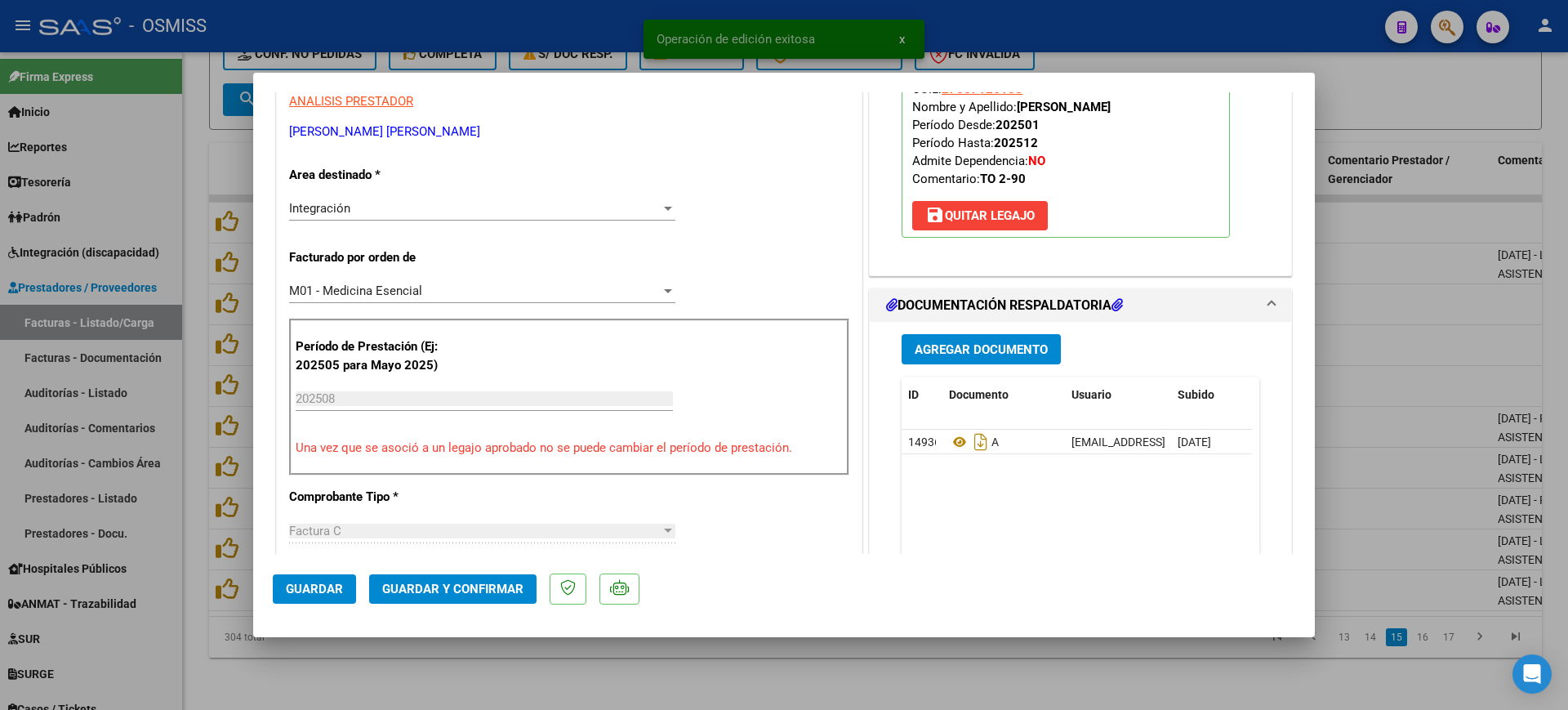
scroll to position [307, 0]
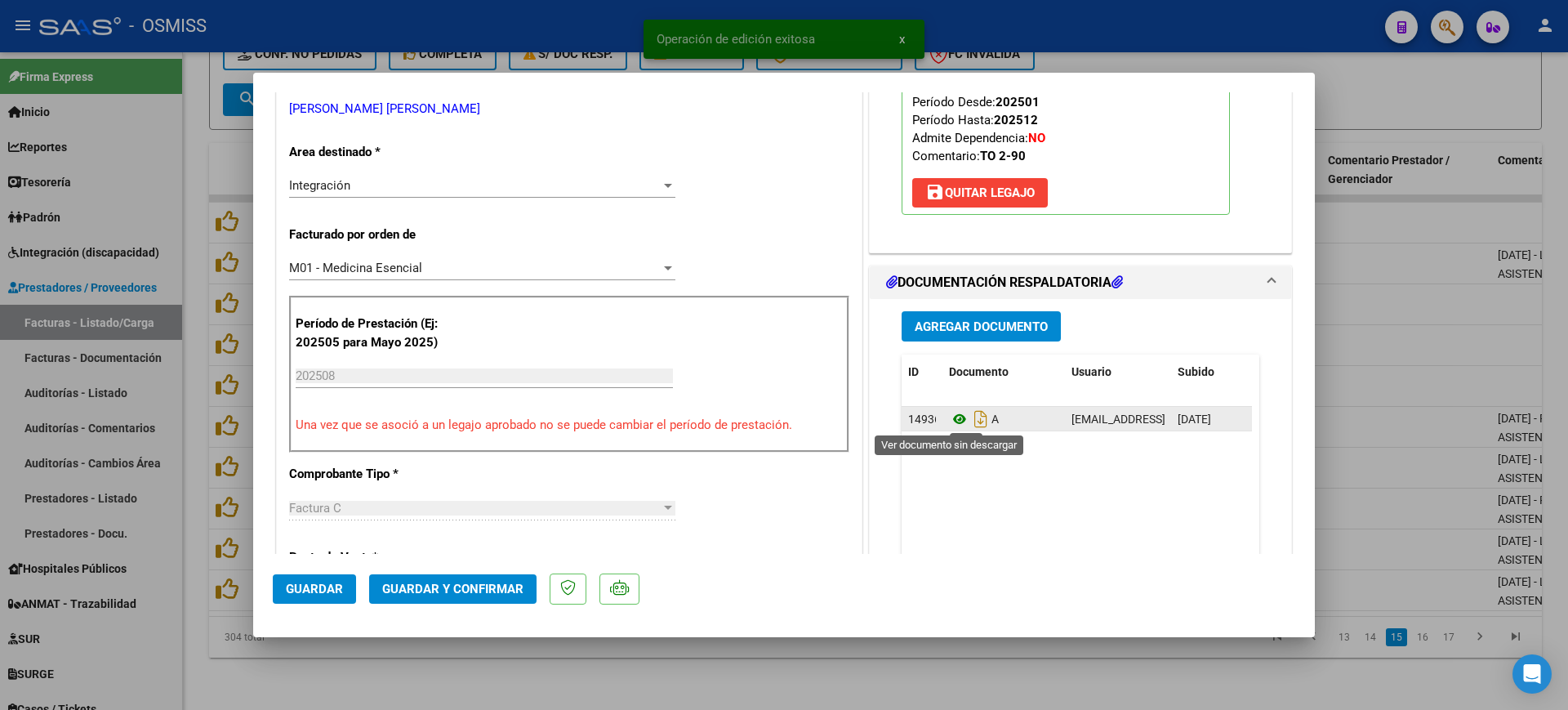
click at [953, 414] on icon at bounding box center [960, 418] width 21 height 20
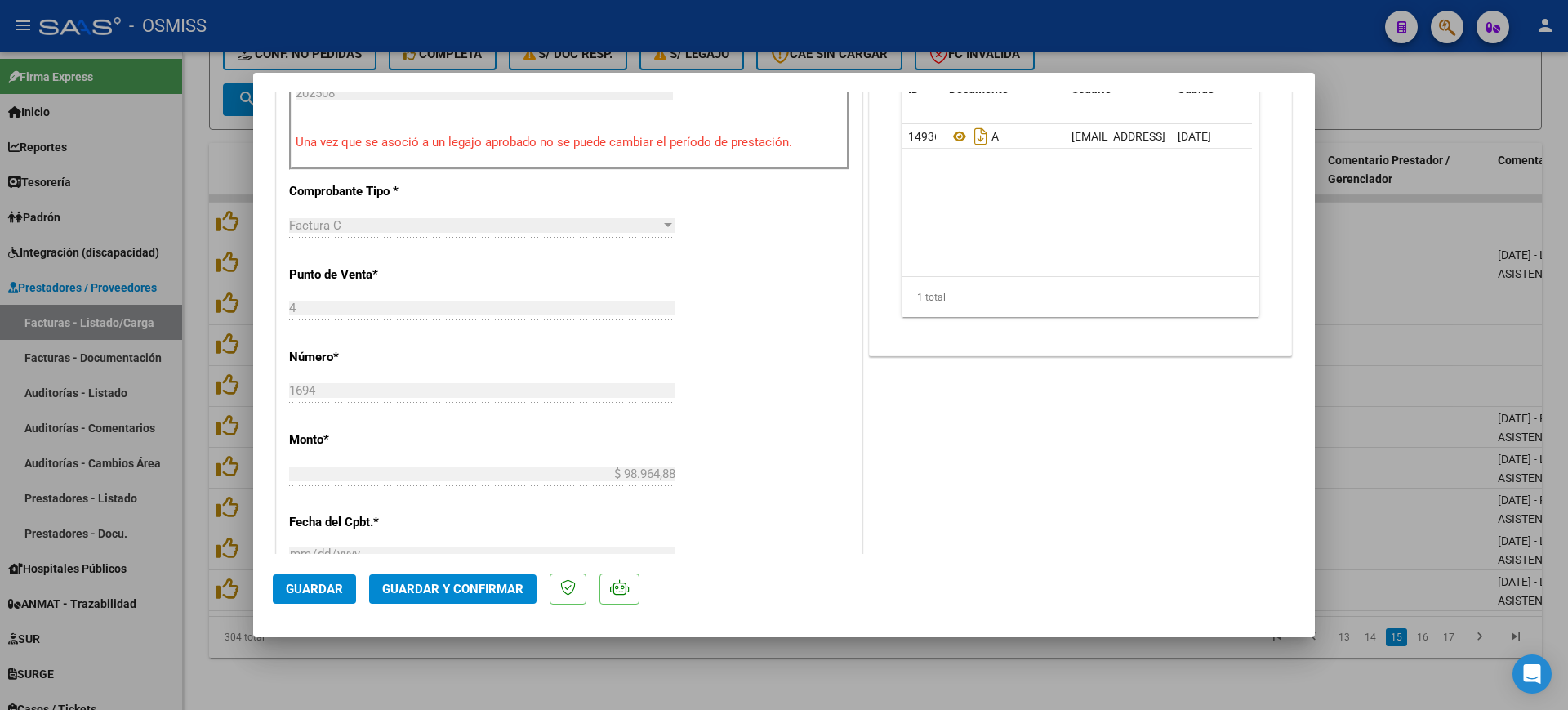
scroll to position [715, 0]
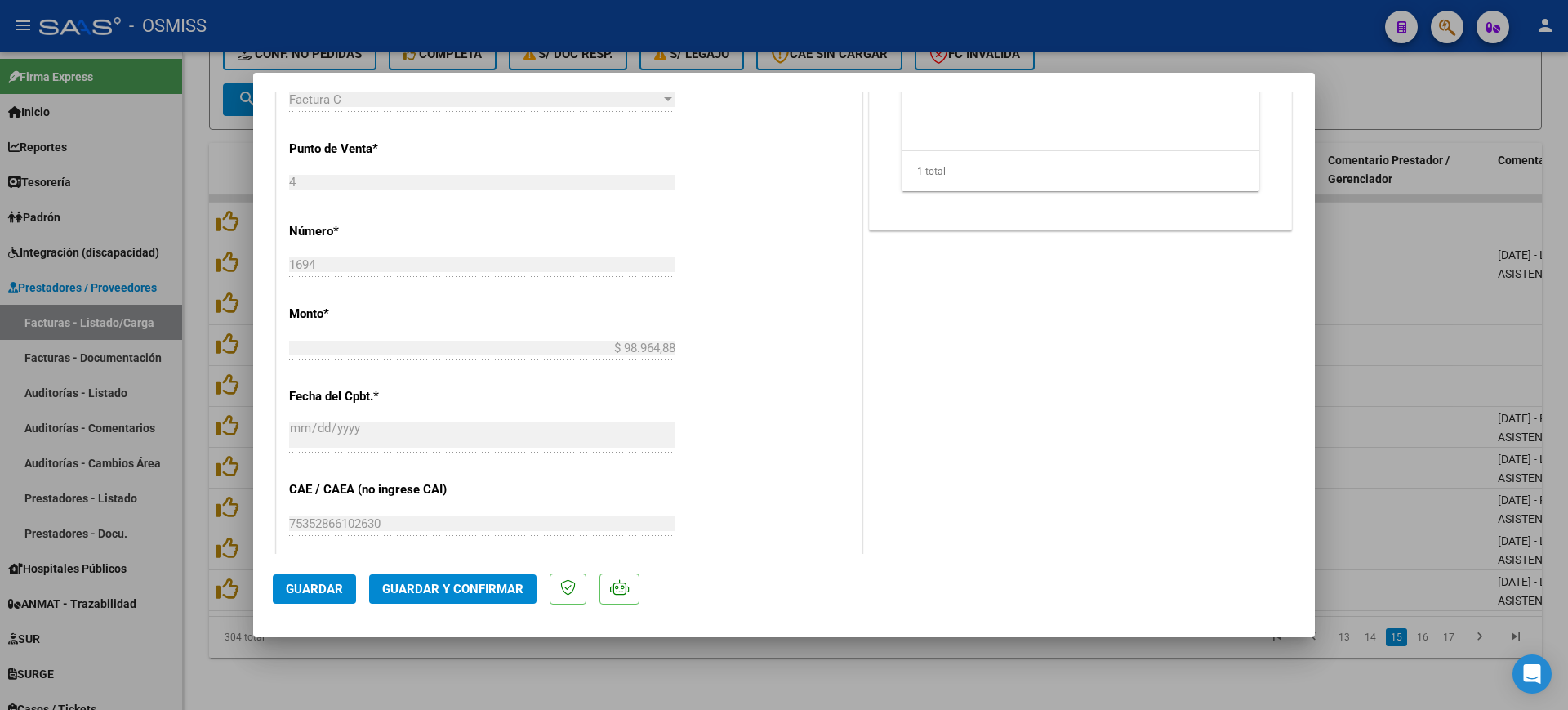
click at [489, 587] on span "Guardar y Confirmar" at bounding box center [452, 589] width 141 height 15
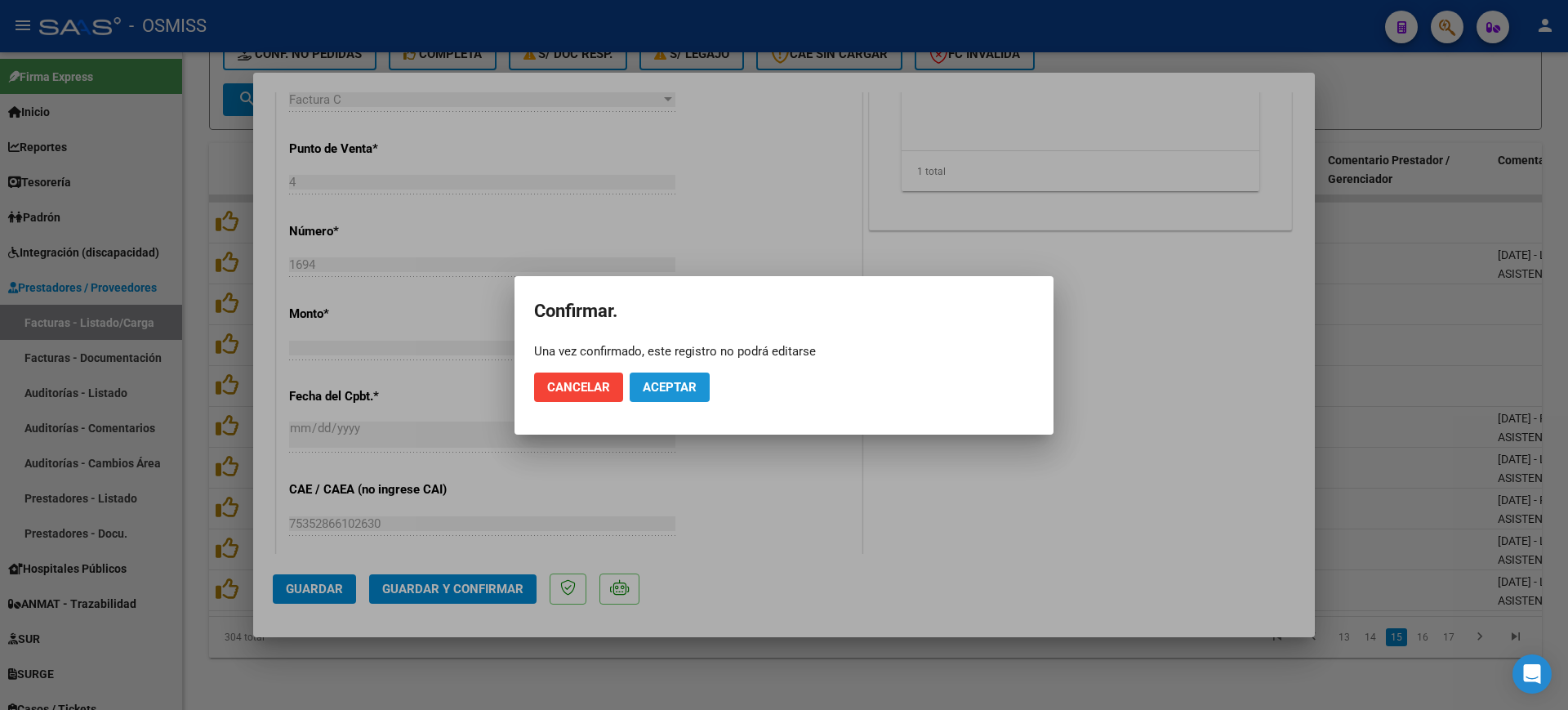
click at [672, 388] on span "Aceptar" at bounding box center [669, 387] width 54 height 15
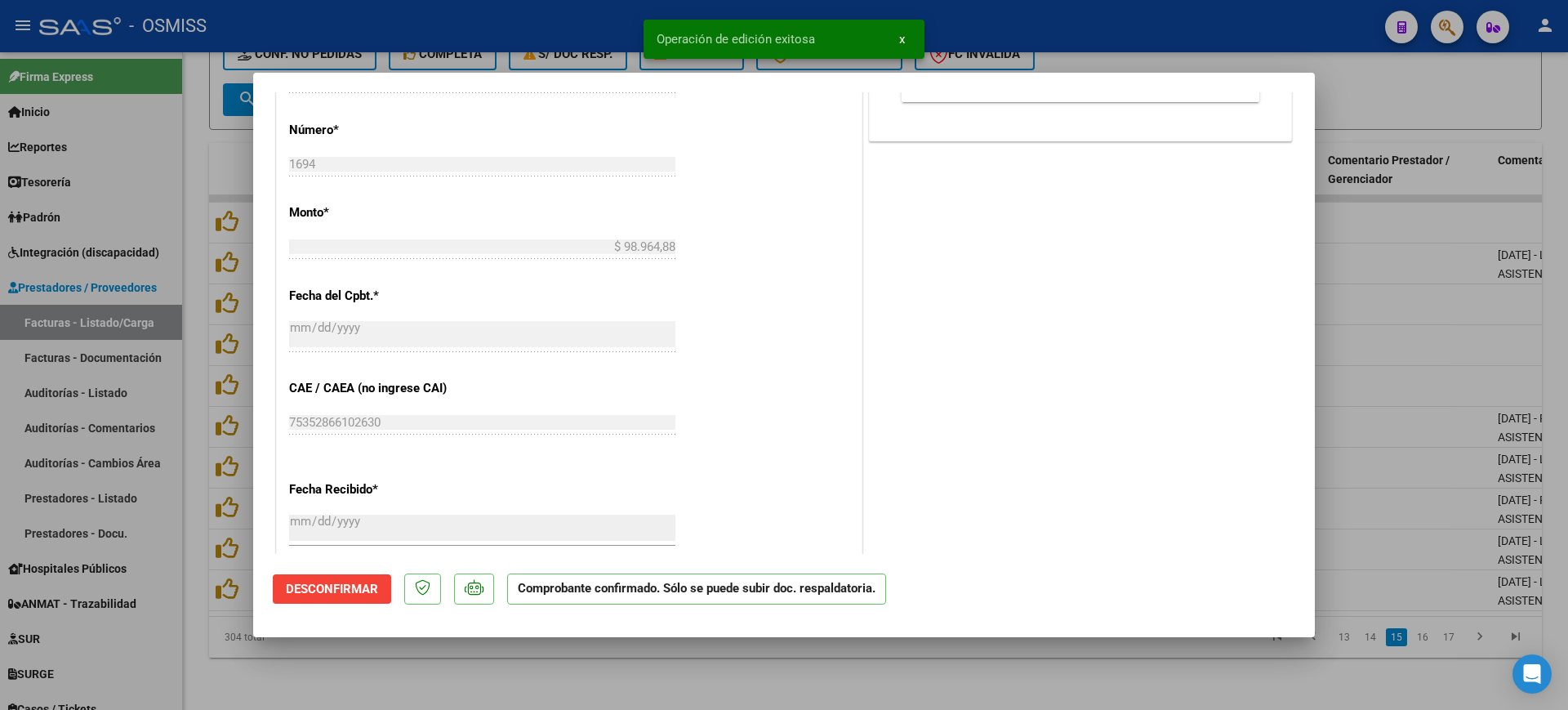
click at [597, 678] on div at bounding box center [784, 355] width 1568 height 710
type input "$ 0,00"
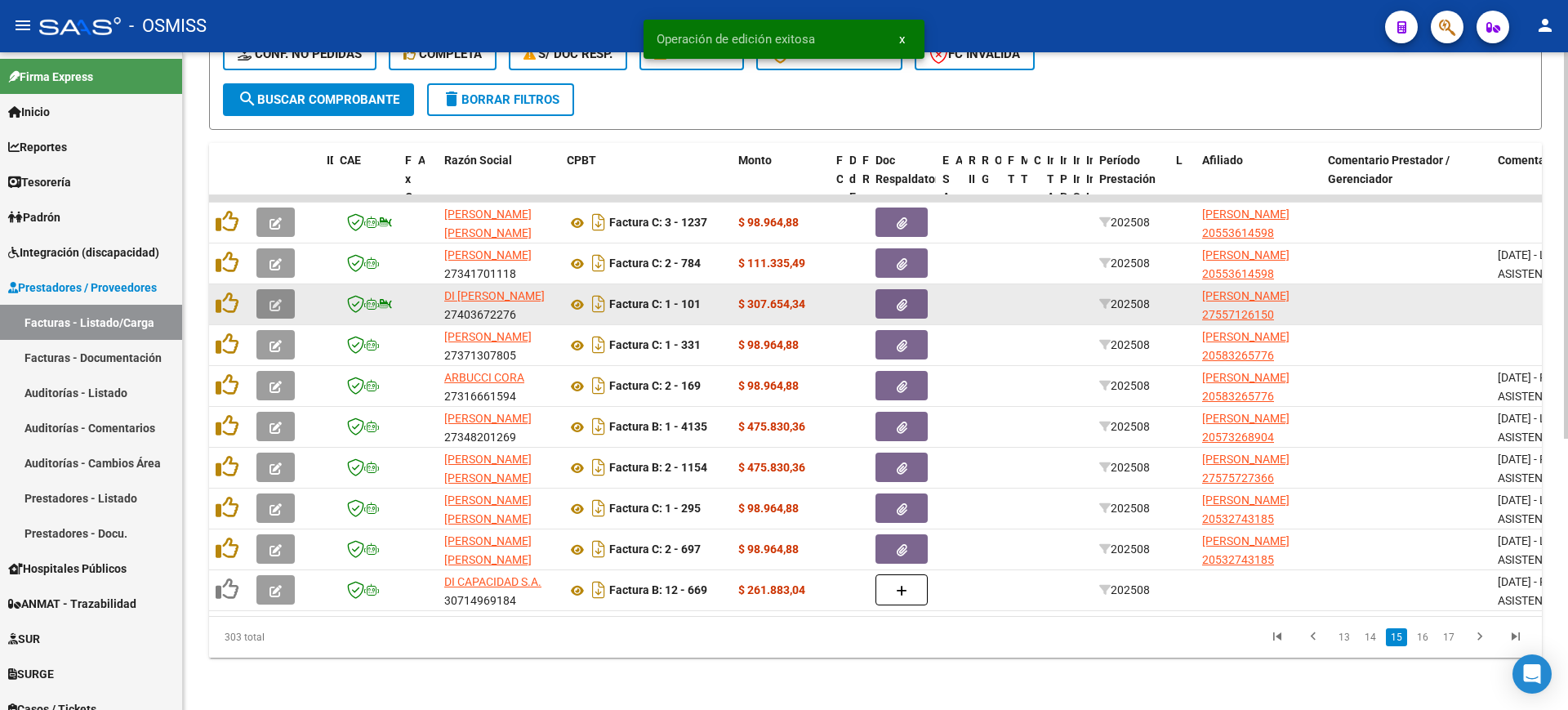
click at [279, 296] on span "button" at bounding box center [275, 304] width 12 height 15
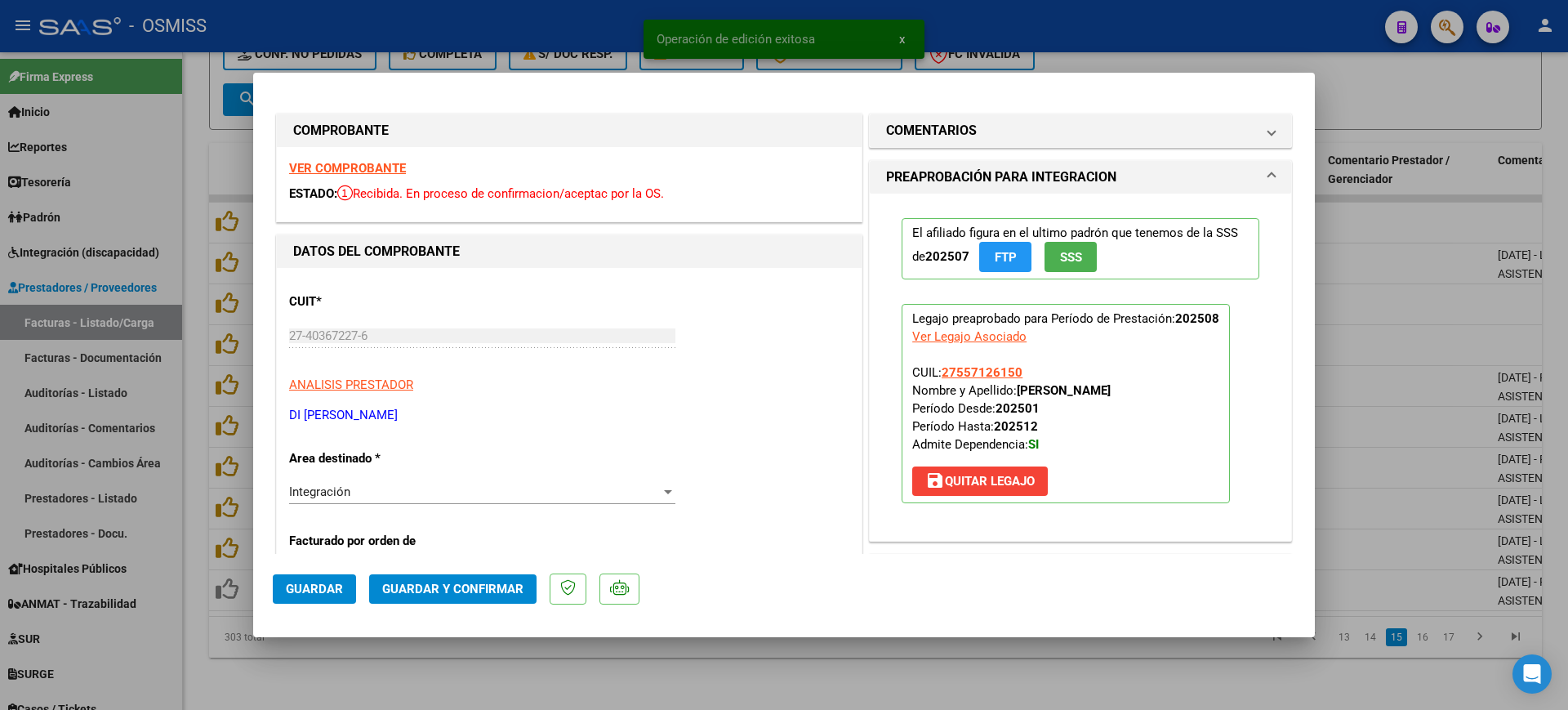
click at [359, 167] on strong "VER COMPROBANTE" at bounding box center [346, 169] width 116 height 15
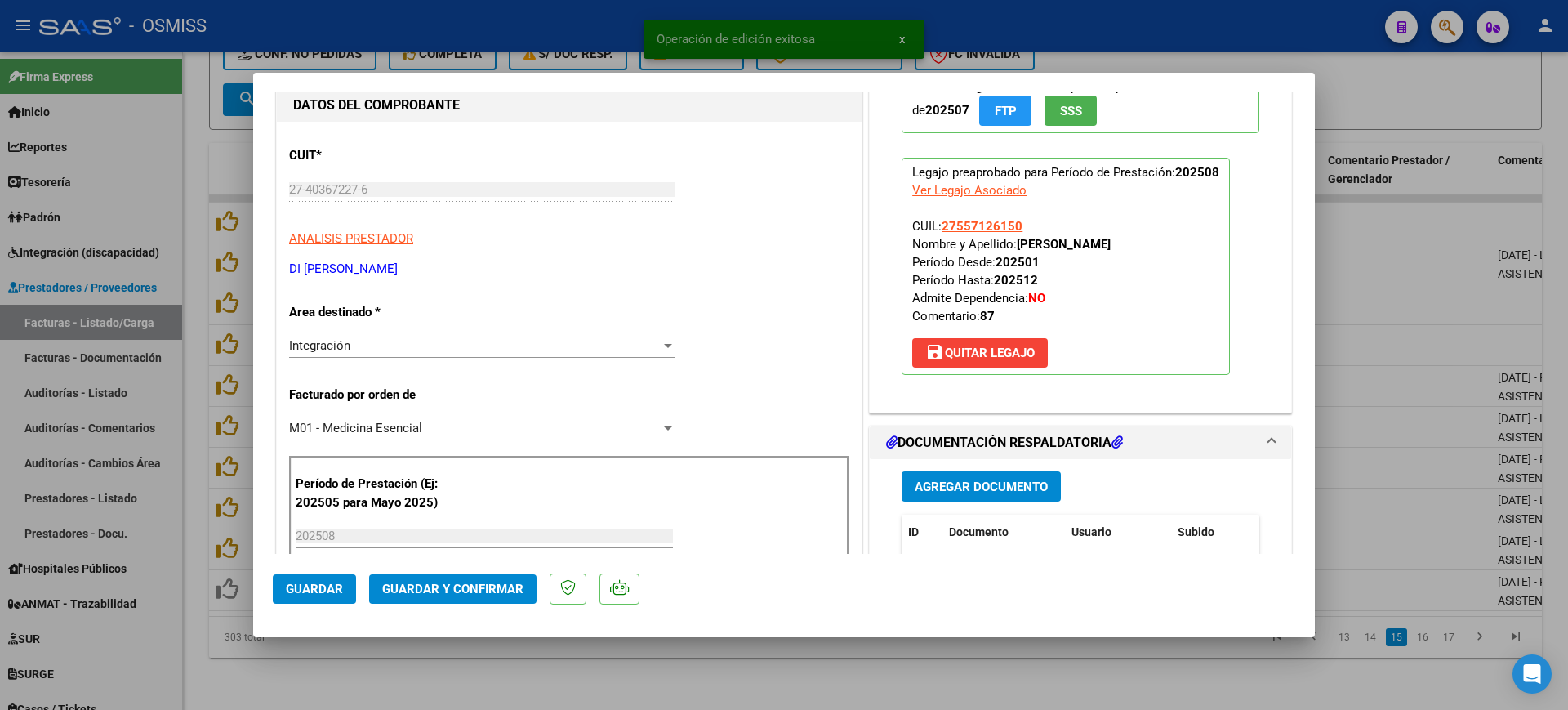
scroll to position [307, 0]
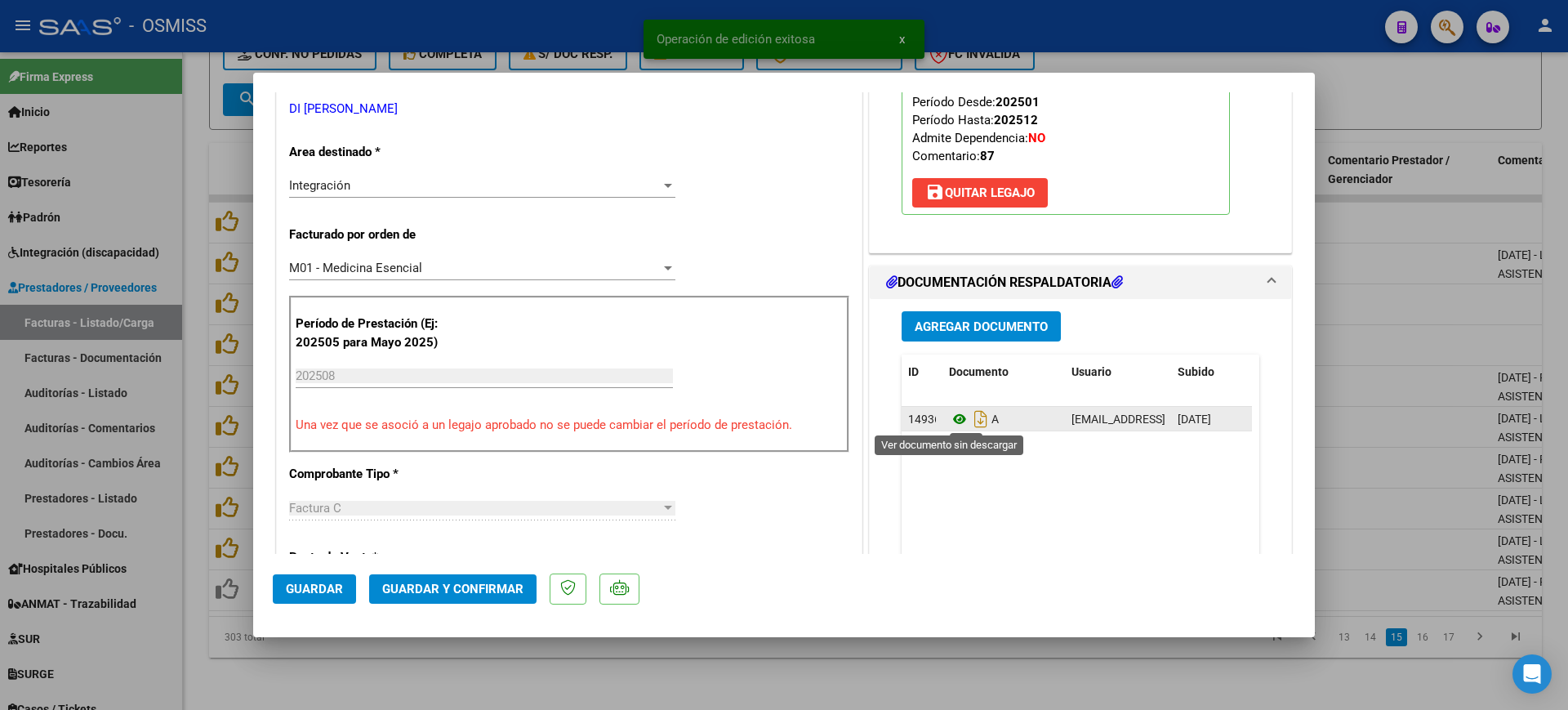
click at [949, 414] on icon at bounding box center [960, 418] width 21 height 20
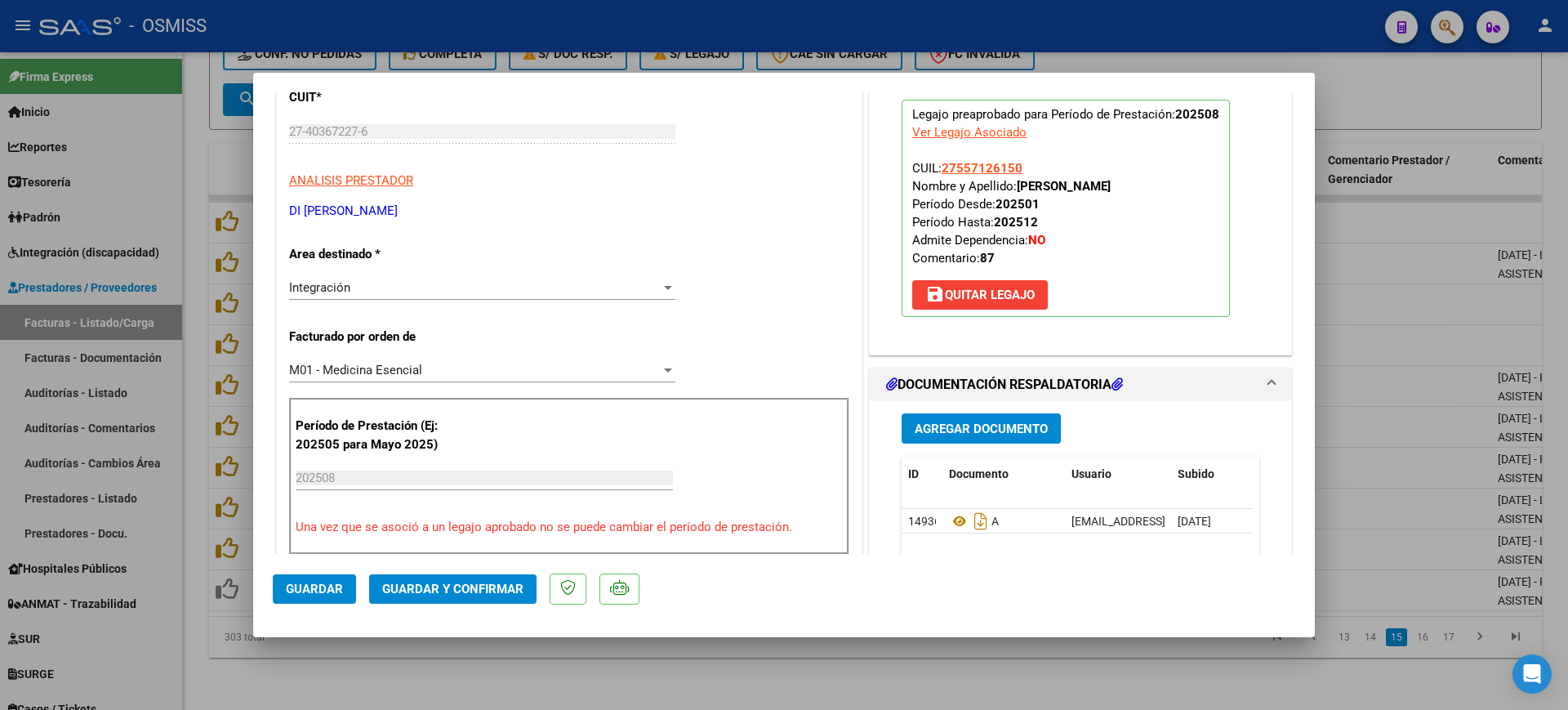
scroll to position [0, 0]
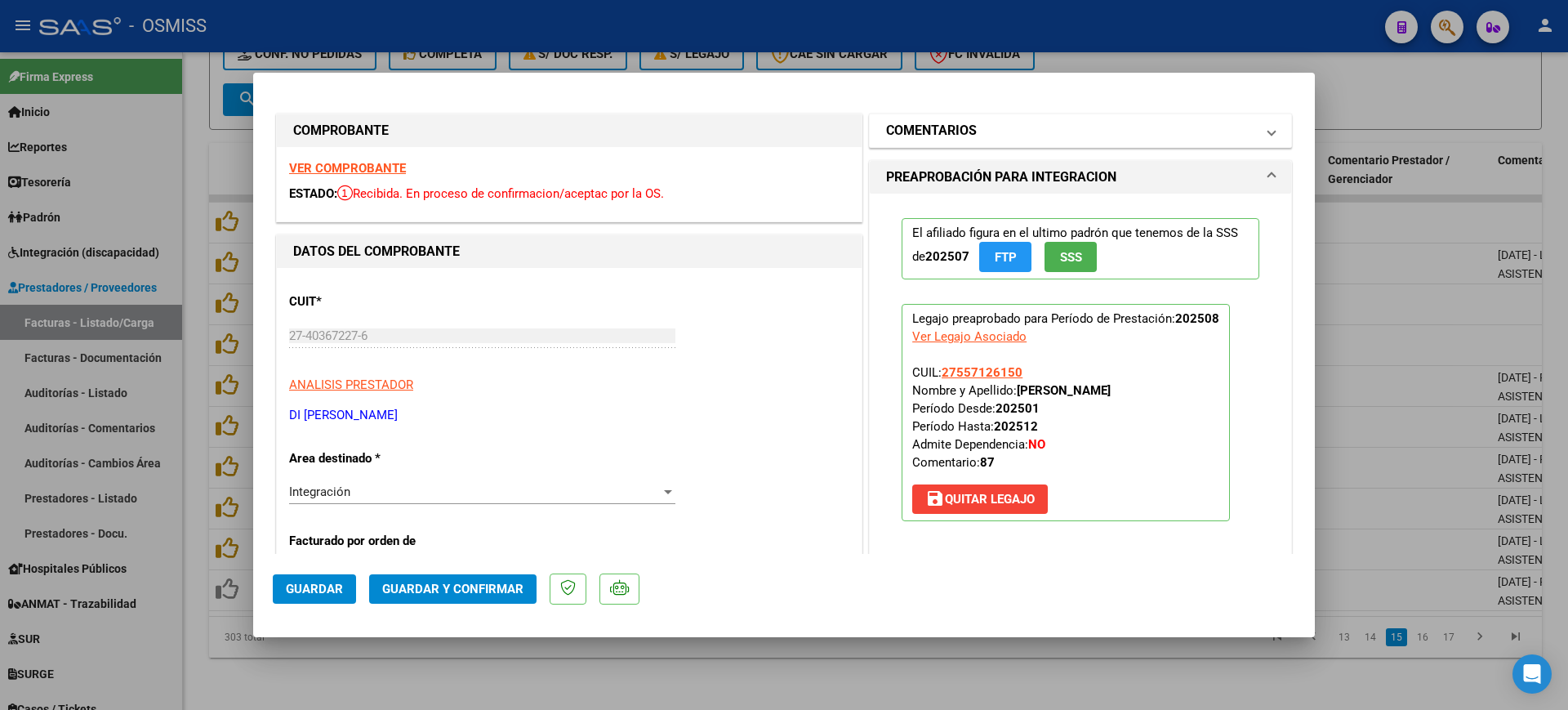
click at [988, 134] on mat-panel-title "COMENTARIOS" at bounding box center [1070, 131] width 369 height 20
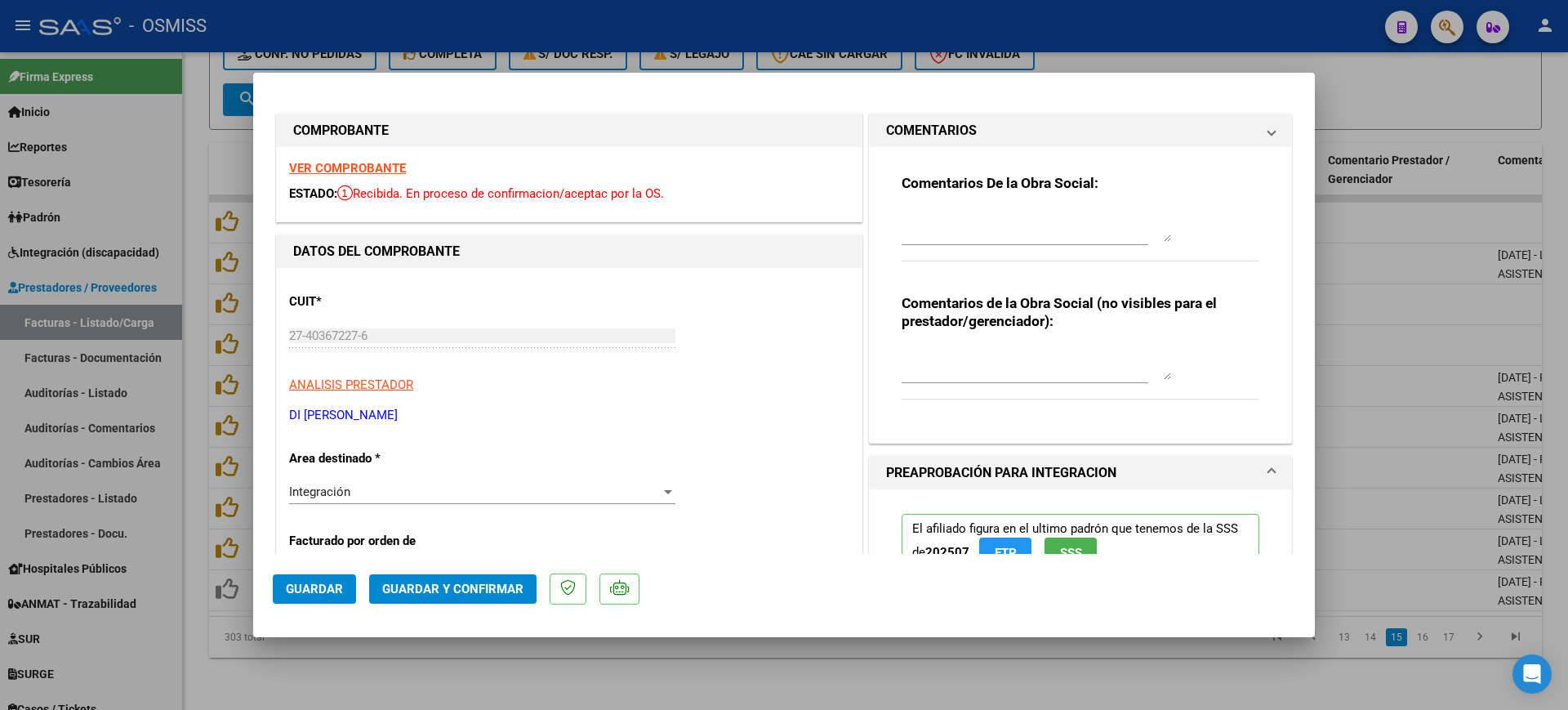
click at [997, 226] on textarea at bounding box center [1036, 225] width 270 height 33
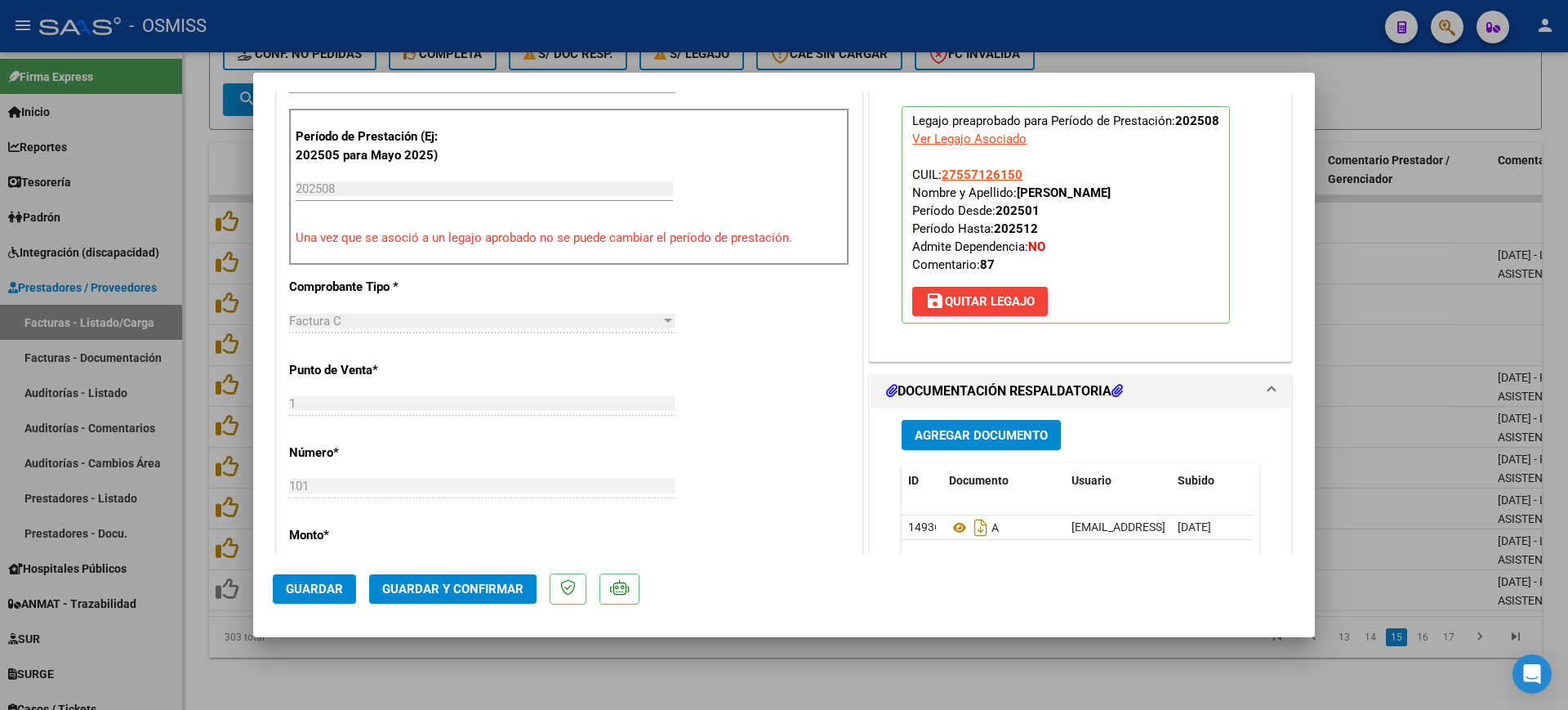
scroll to position [612, 0]
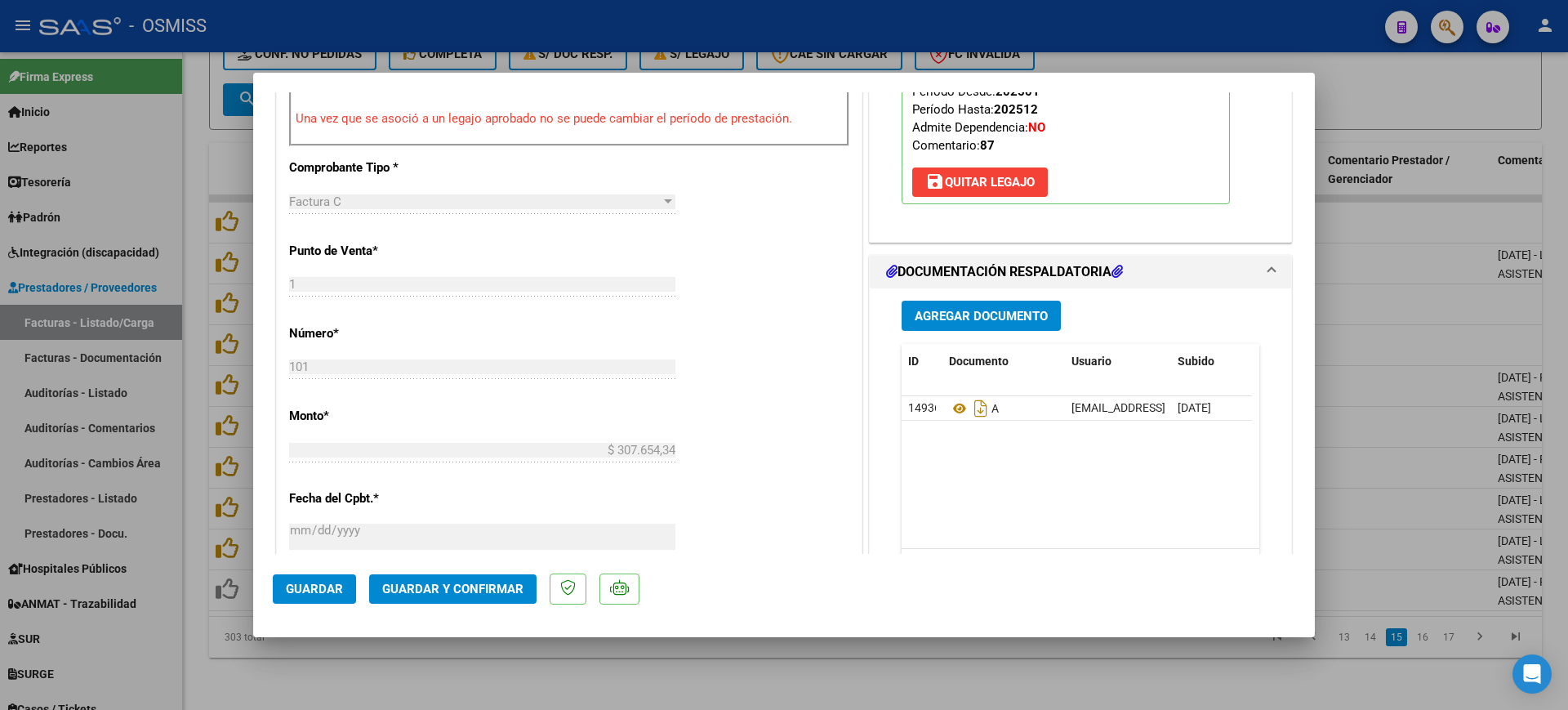
type textarea "87"
click at [510, 595] on span "Guardar y Confirmar" at bounding box center [452, 589] width 141 height 15
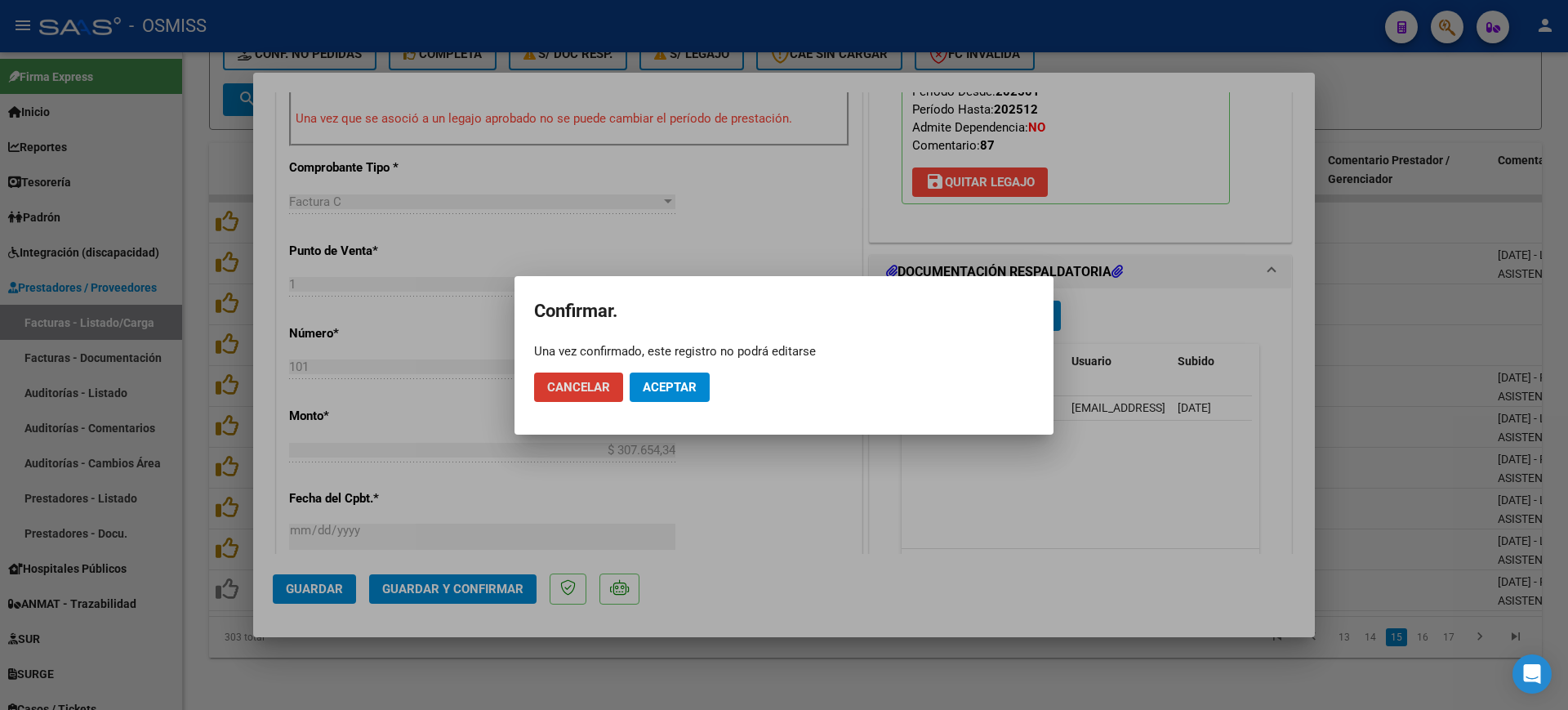
click at [687, 392] on span "Aceptar" at bounding box center [669, 387] width 54 height 15
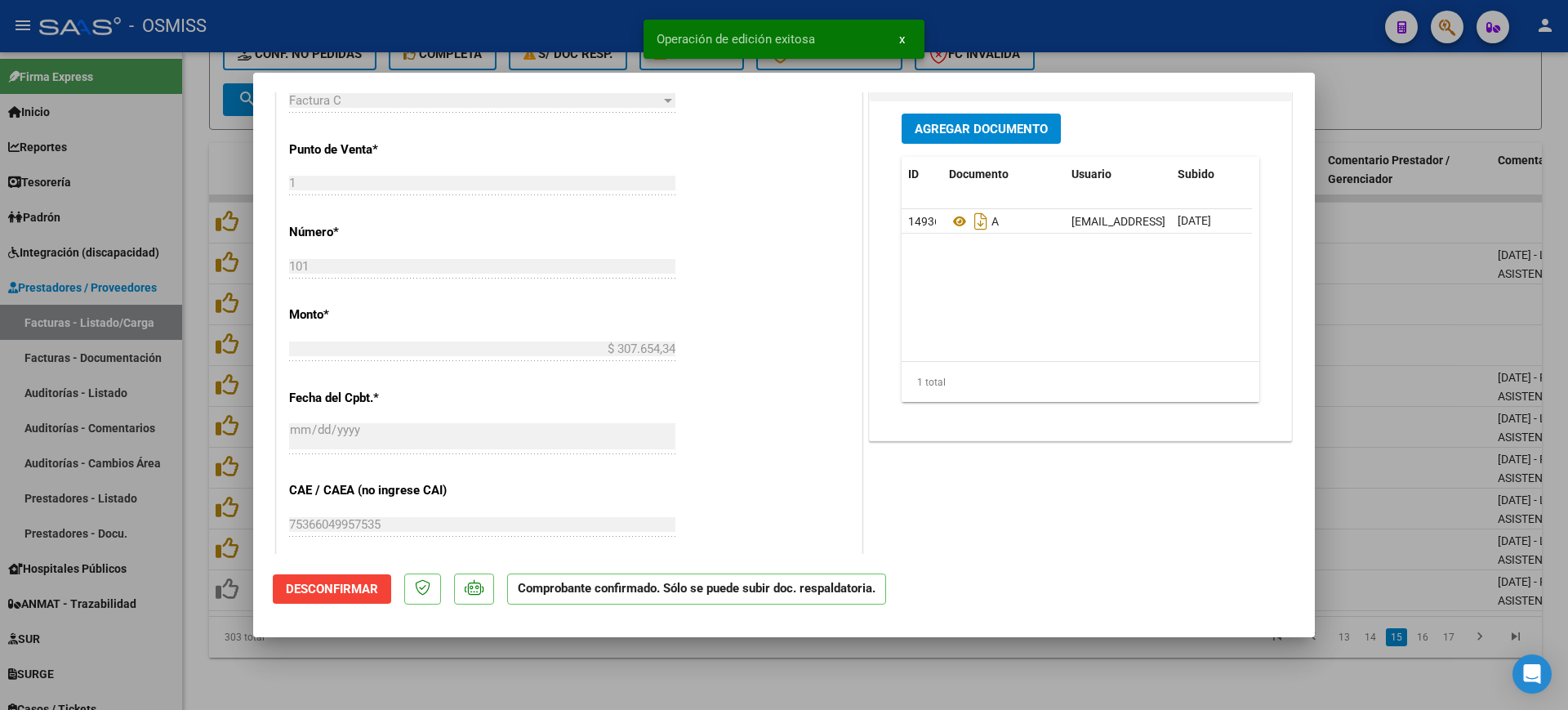
click at [639, 668] on div at bounding box center [784, 355] width 1568 height 710
type input "$ 0,00"
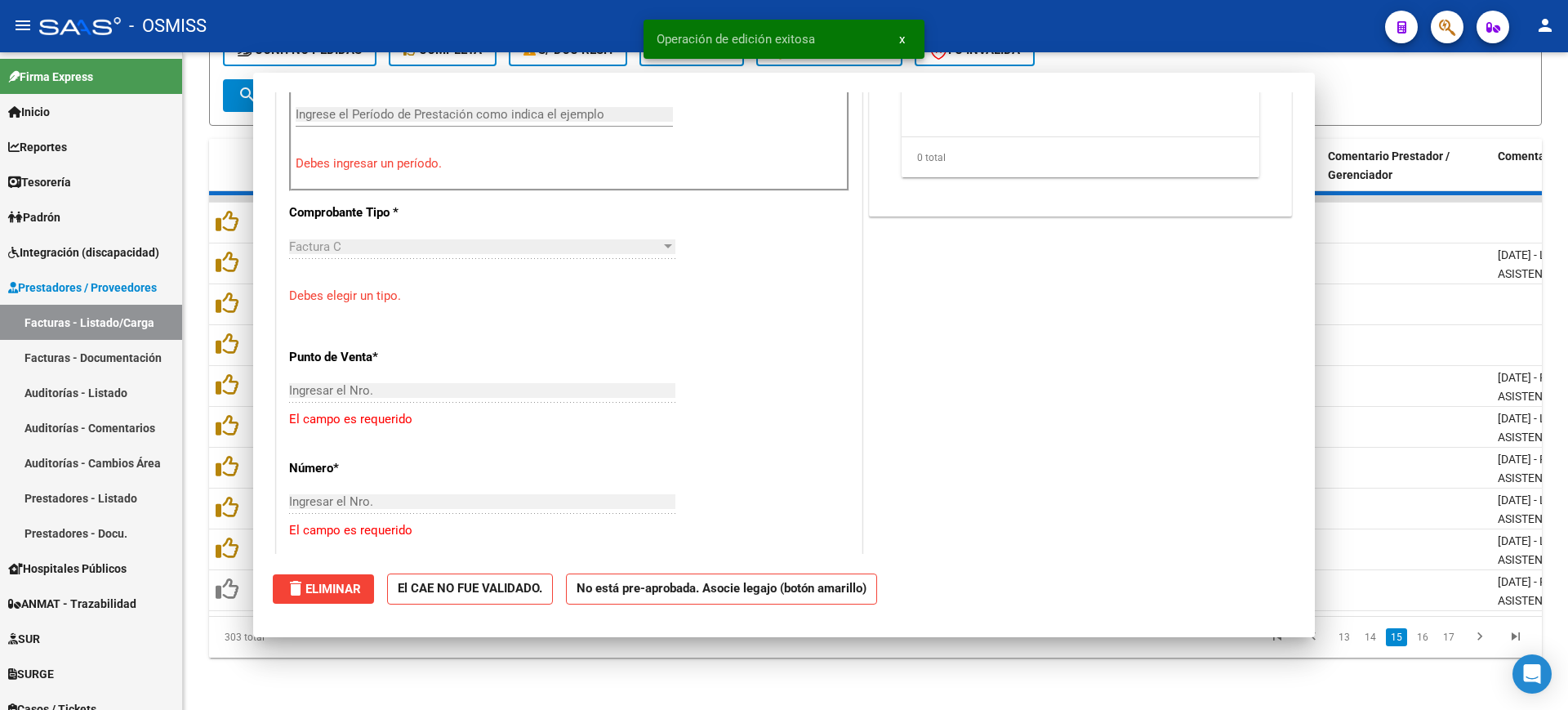
scroll to position [641, 0]
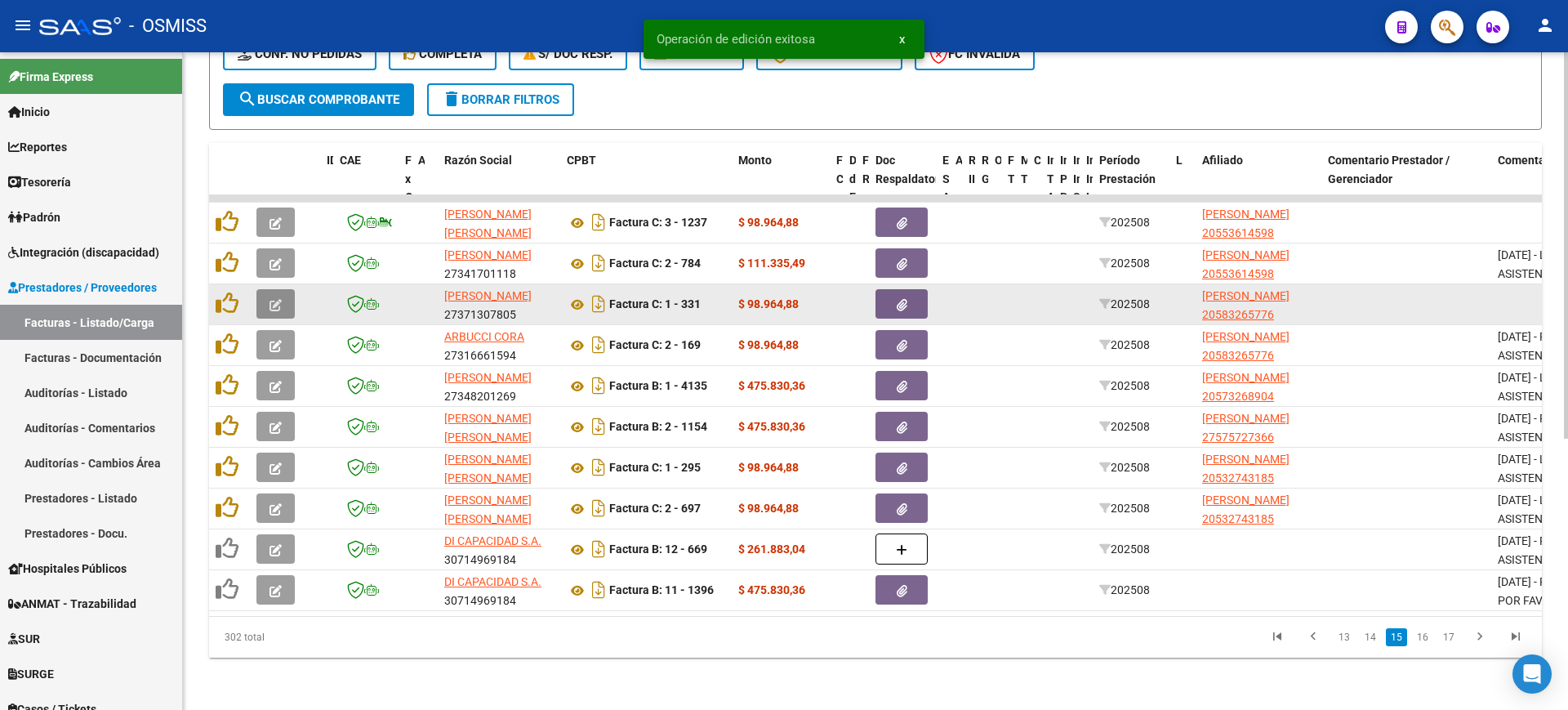
click at [273, 299] on icon "button" at bounding box center [275, 305] width 12 height 12
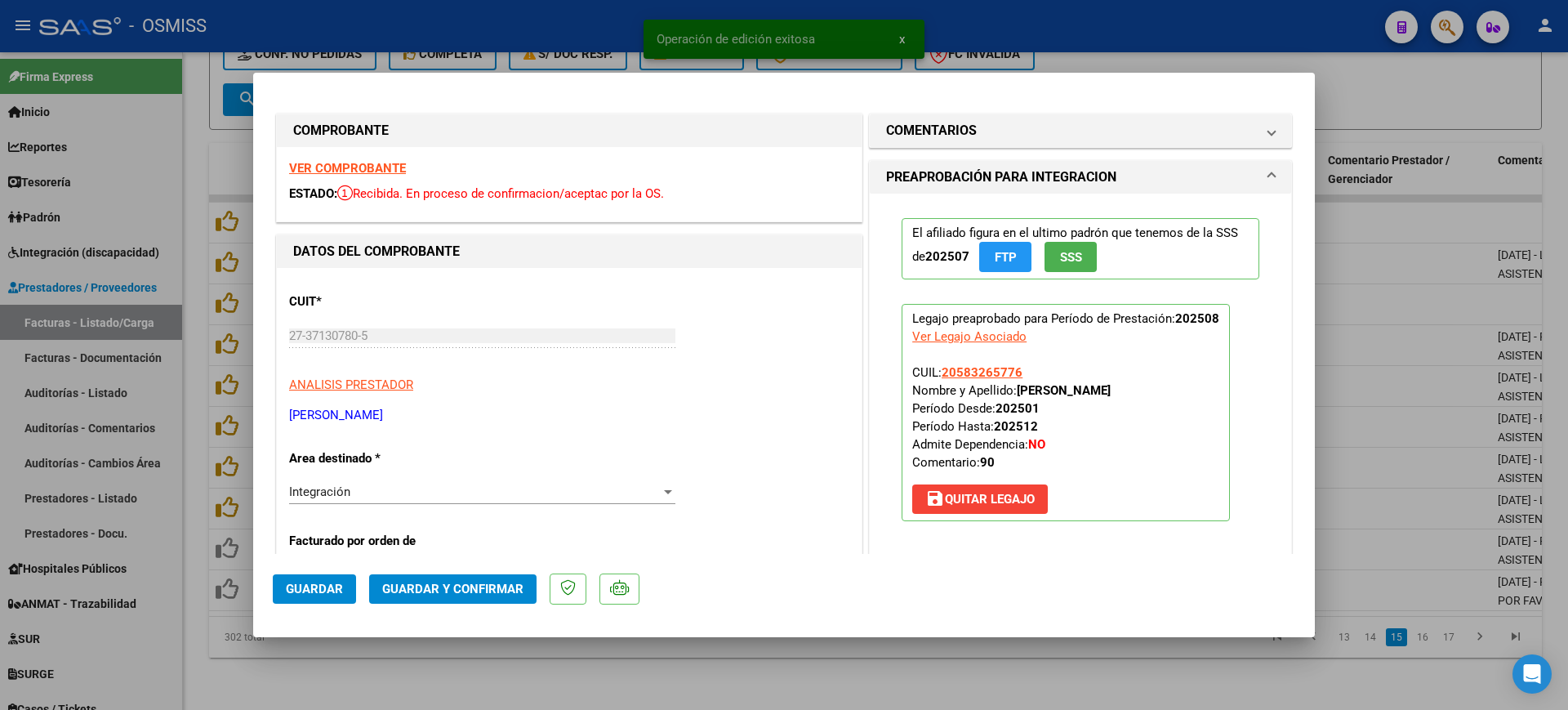
click at [372, 167] on strong "VER COMPROBANTE" at bounding box center [346, 169] width 116 height 15
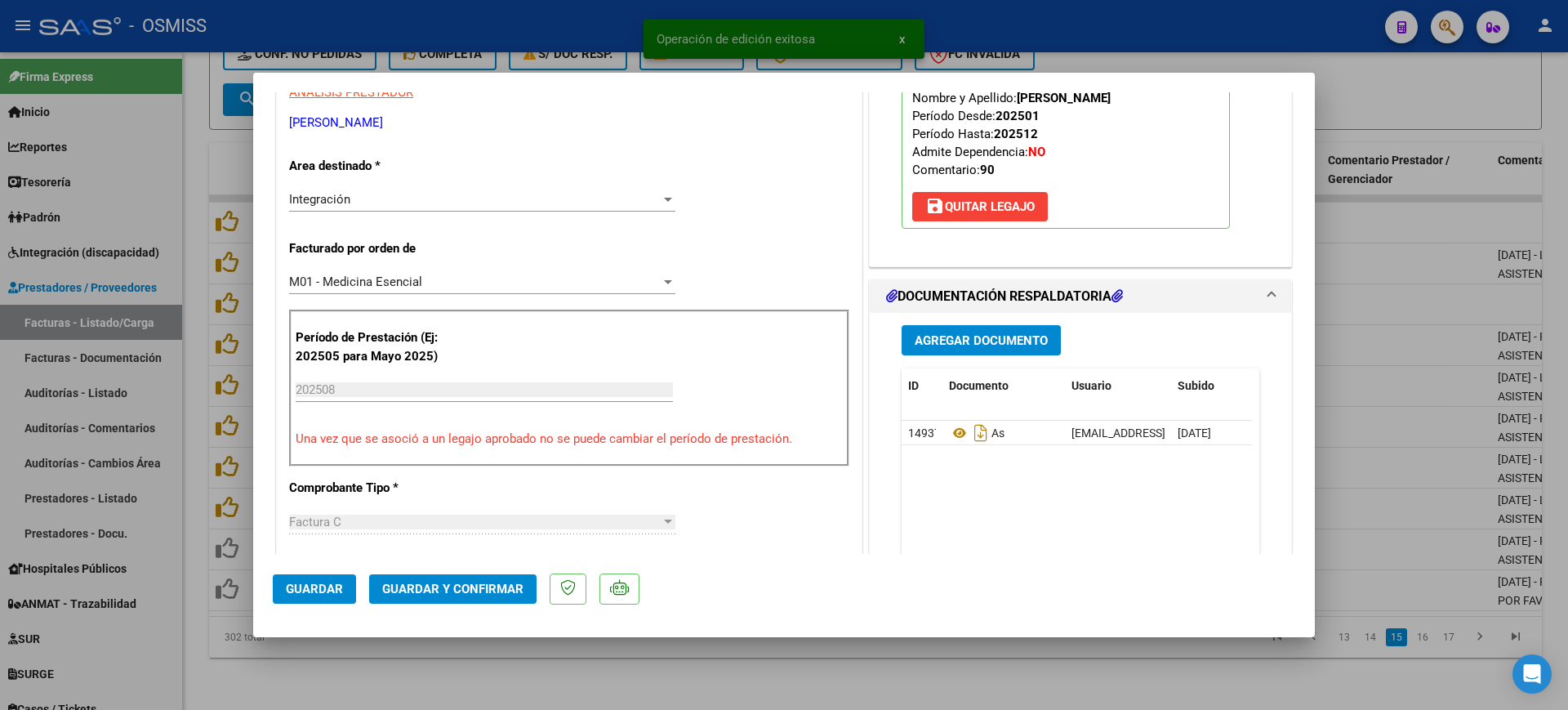
scroll to position [307, 0]
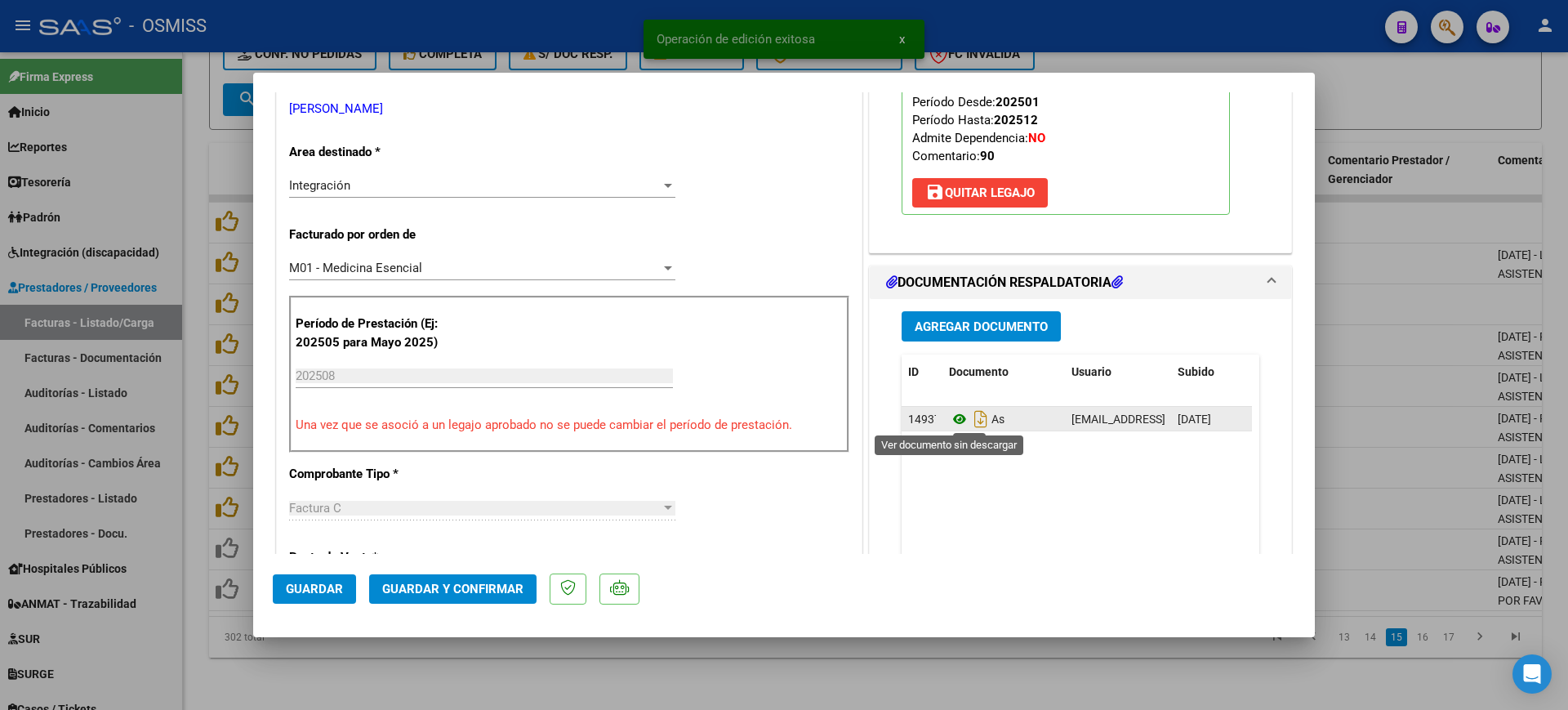
click at [949, 420] on icon at bounding box center [960, 418] width 21 height 20
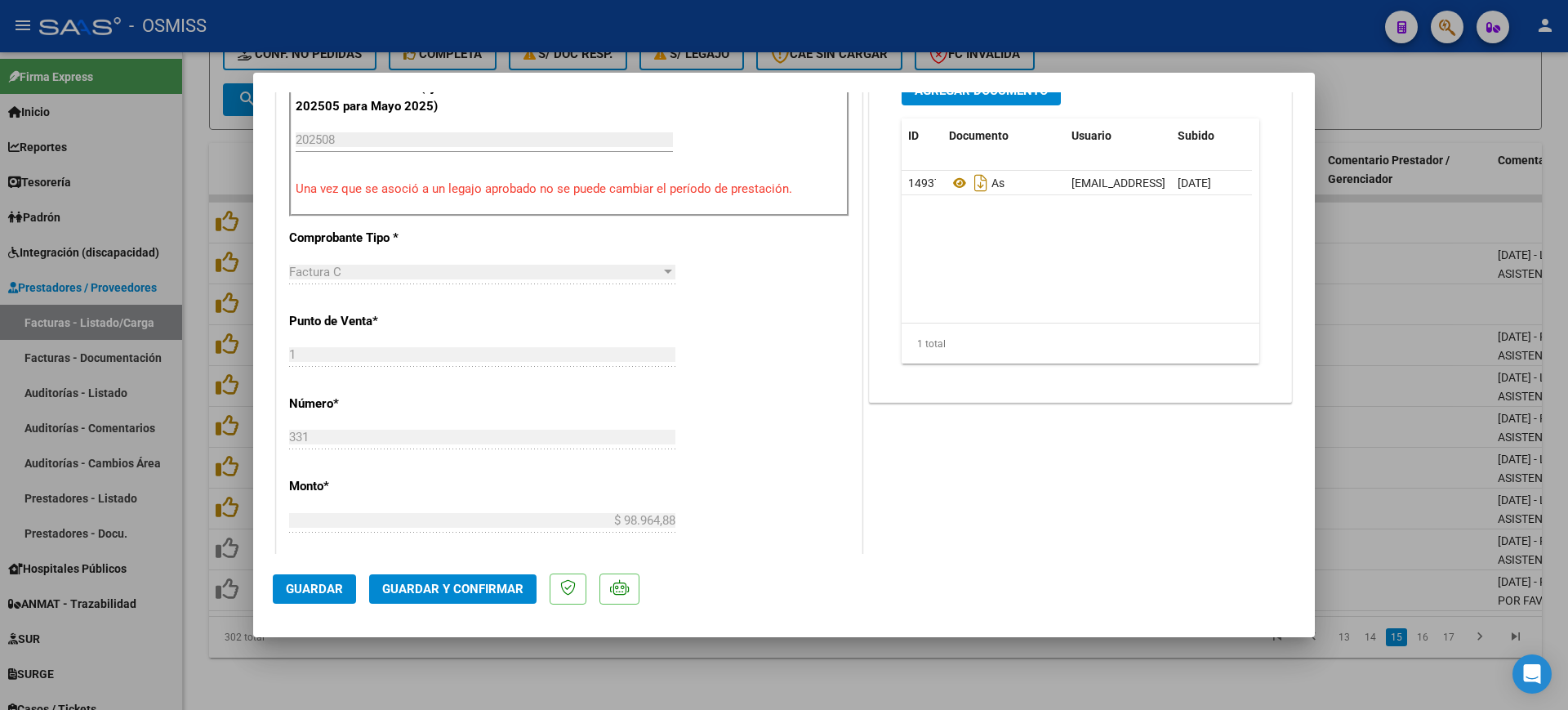
scroll to position [612, 0]
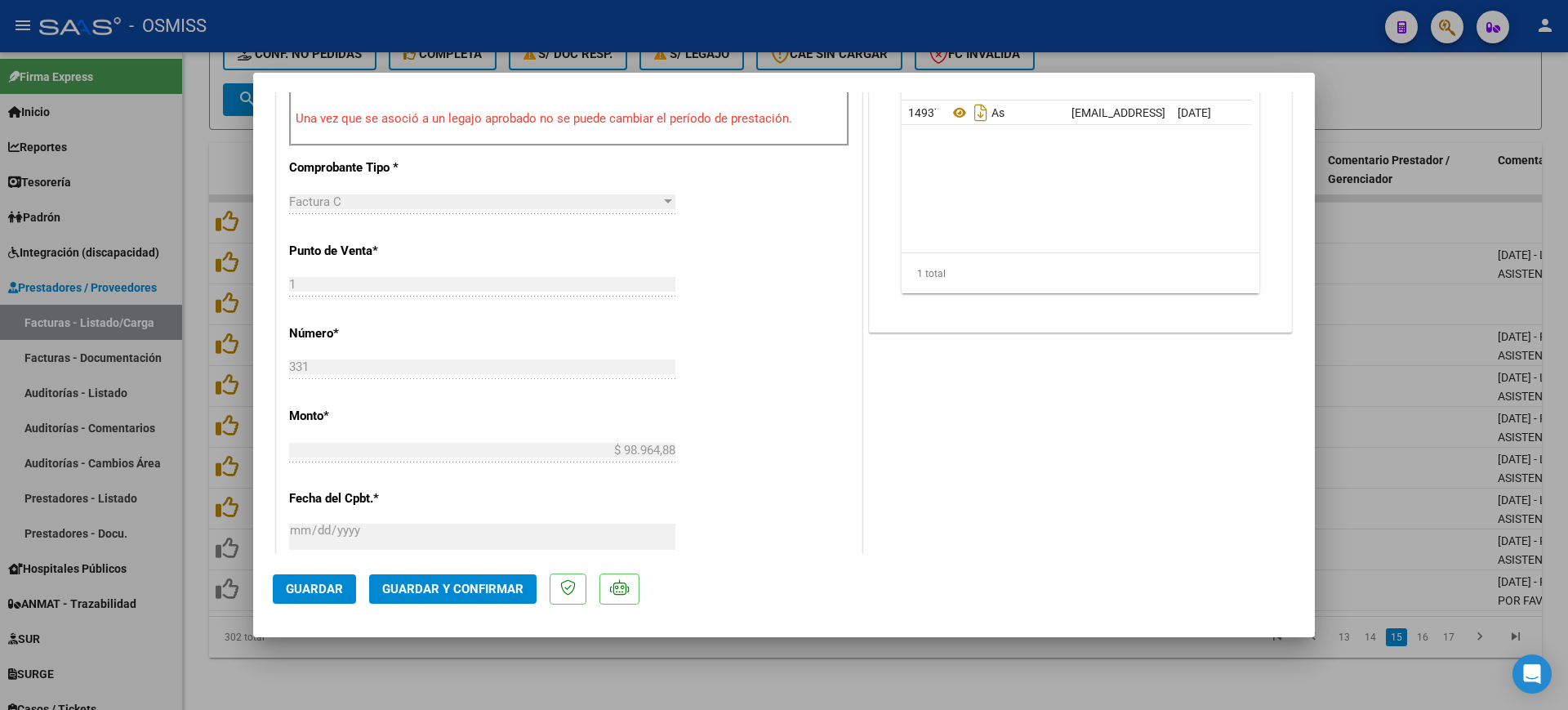
click at [469, 585] on span "Guardar y Confirmar" at bounding box center [452, 589] width 141 height 15
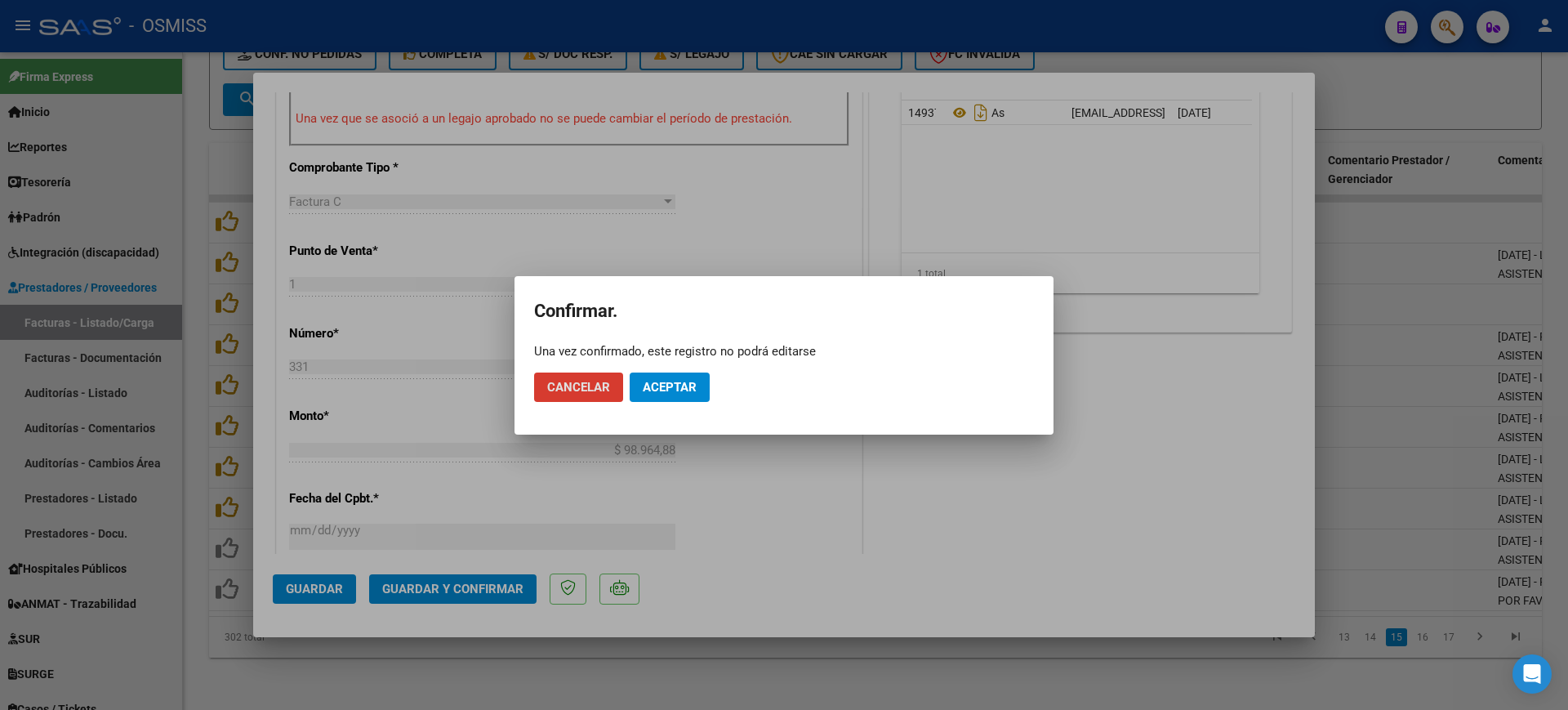
click at [657, 399] on button "Aceptar" at bounding box center [669, 386] width 80 height 29
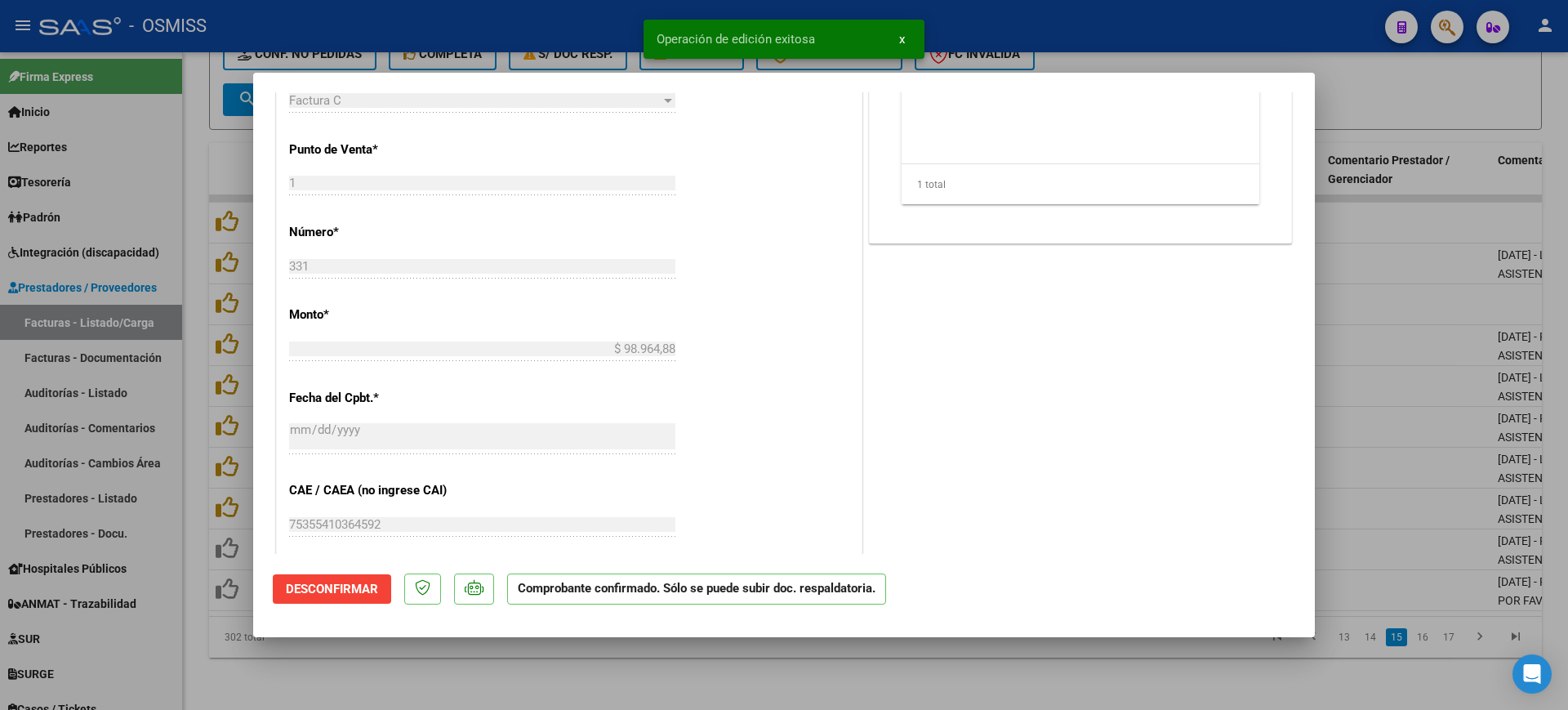
click at [684, 671] on div at bounding box center [784, 355] width 1568 height 710
type input "$ 0,00"
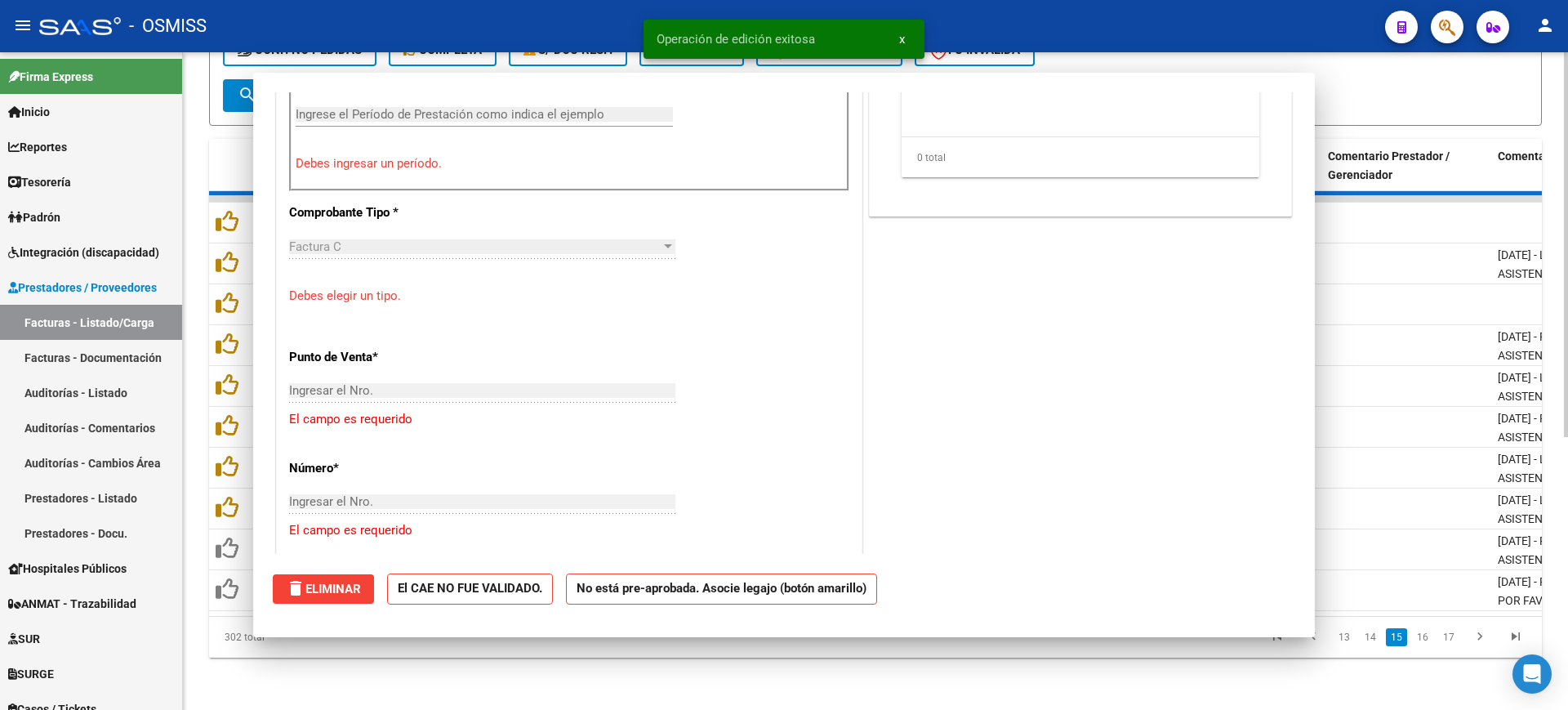
scroll to position [641, 0]
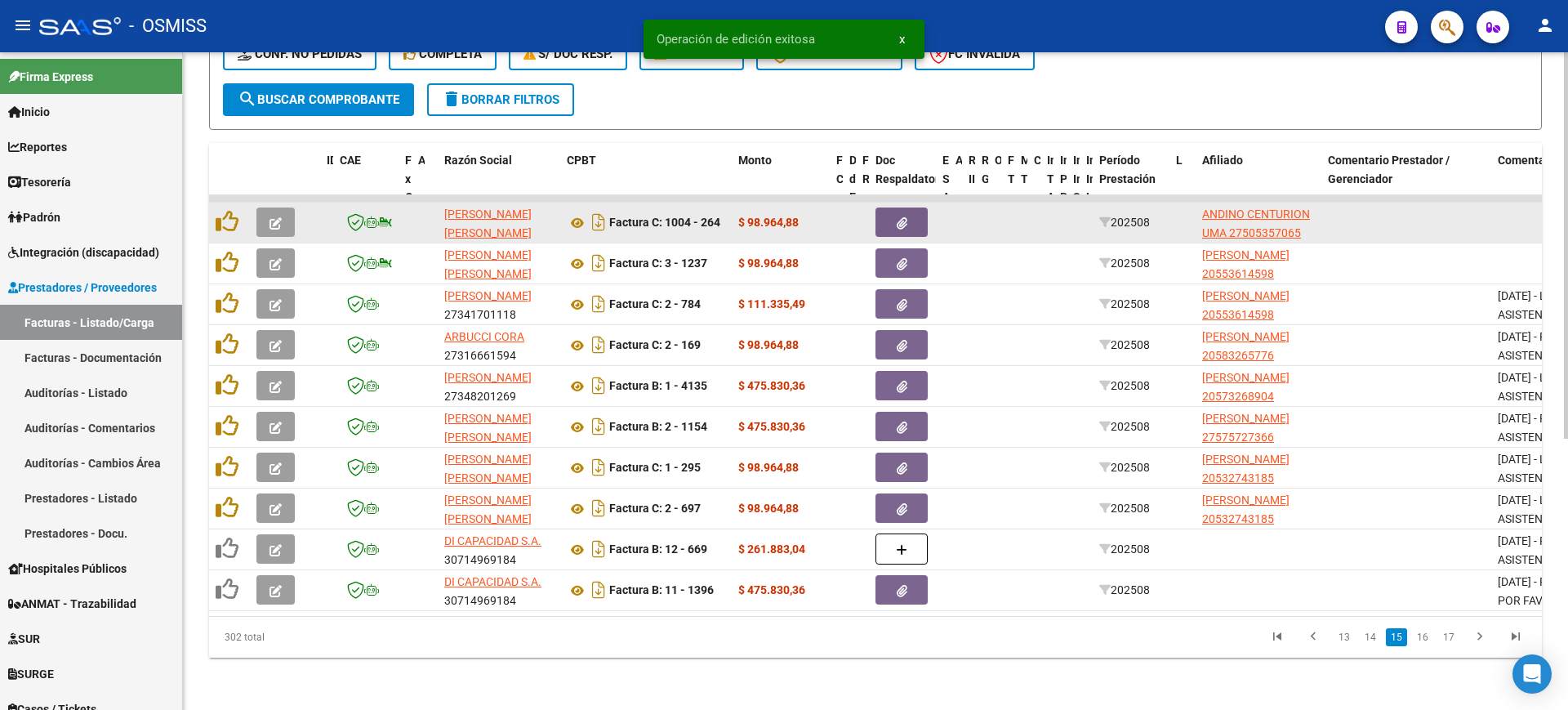
click at [275, 218] on icon "button" at bounding box center [275, 223] width 12 height 12
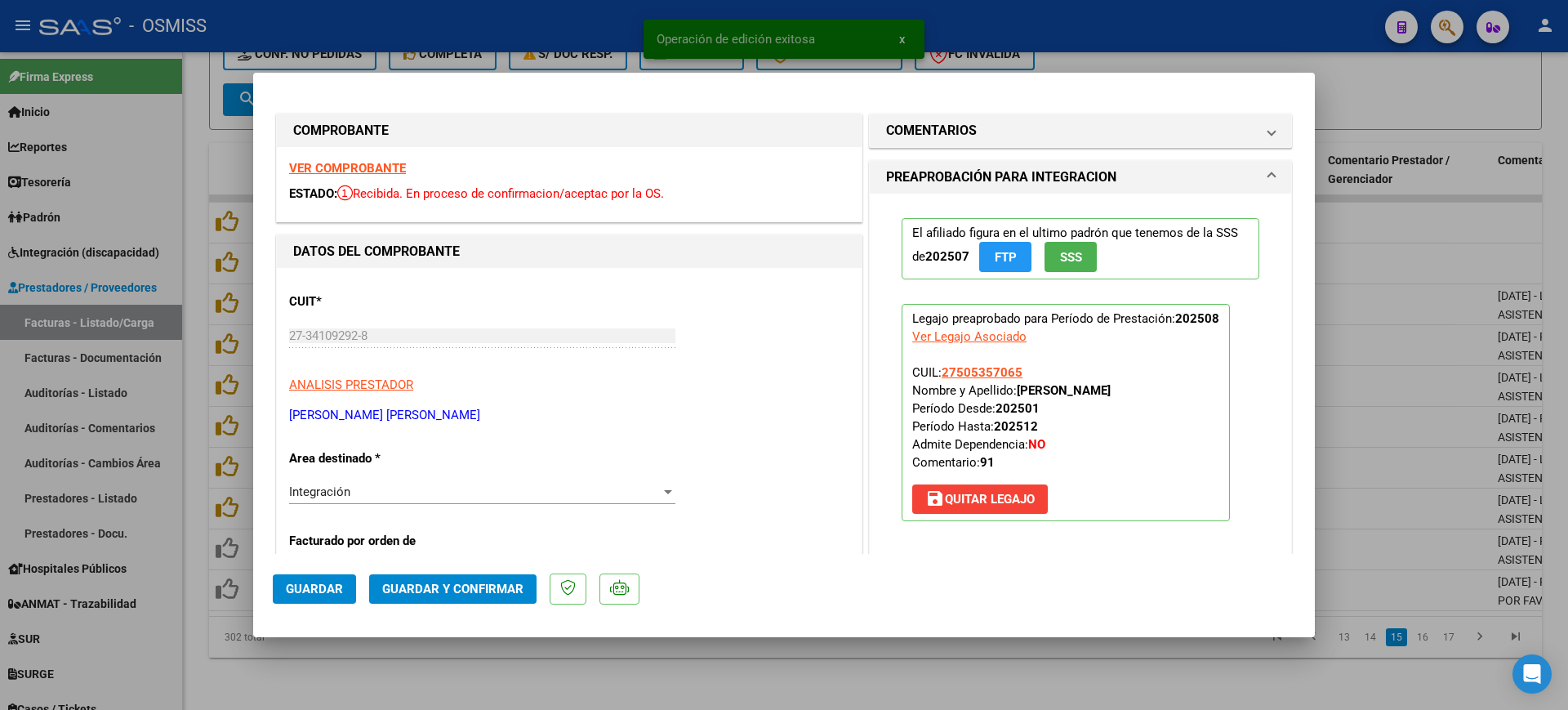
click at [366, 165] on strong "VER COMPROBANTE" at bounding box center [346, 169] width 116 height 15
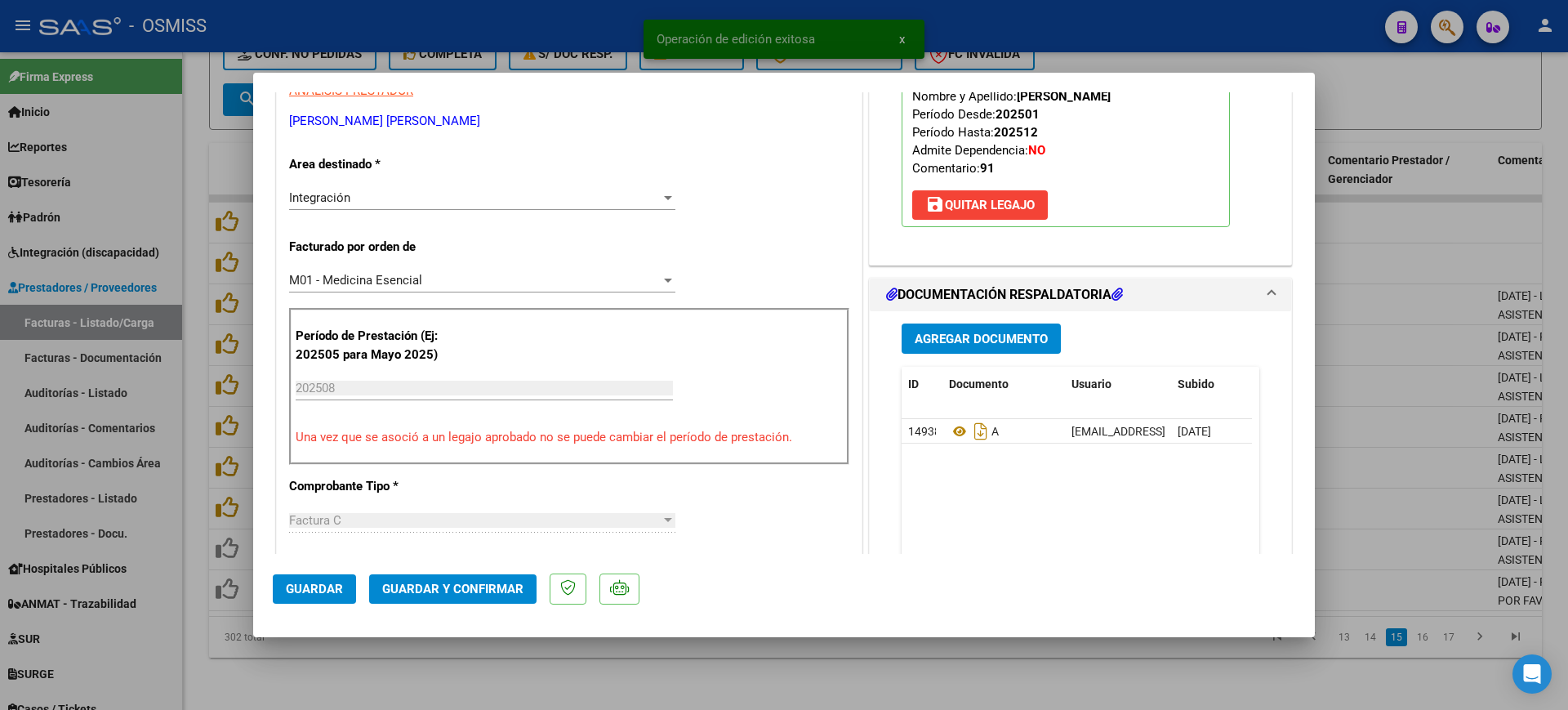
scroll to position [307, 0]
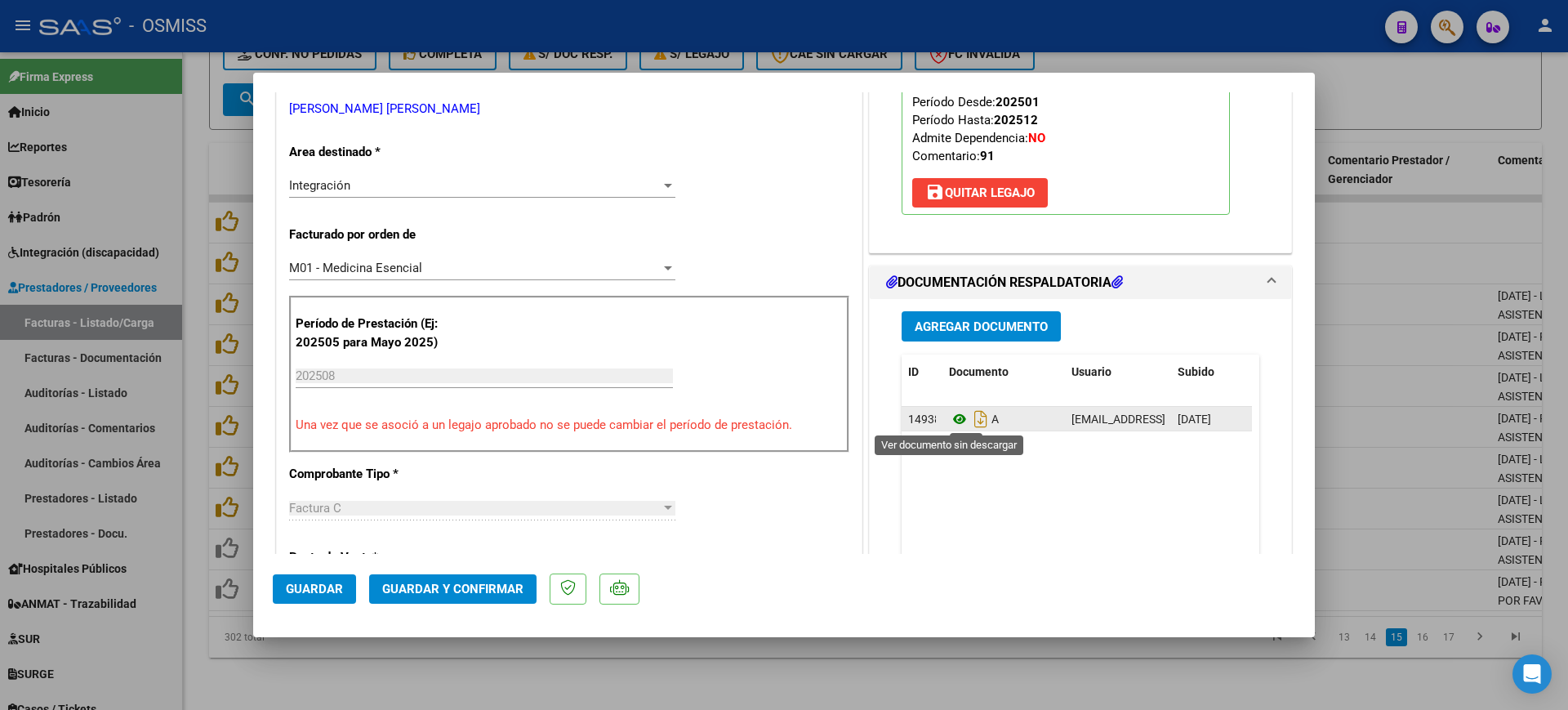
click at [954, 416] on icon at bounding box center [960, 418] width 21 height 20
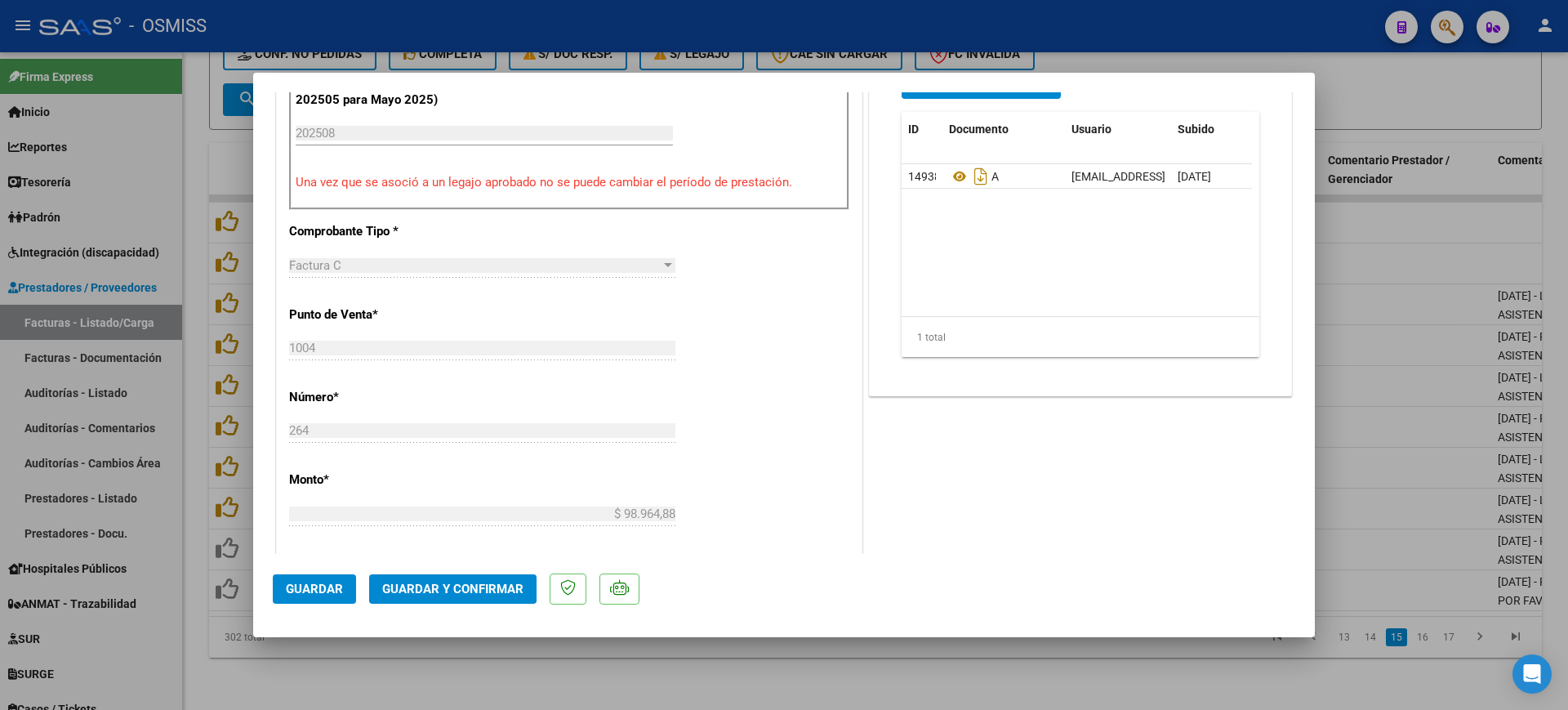
scroll to position [612, 0]
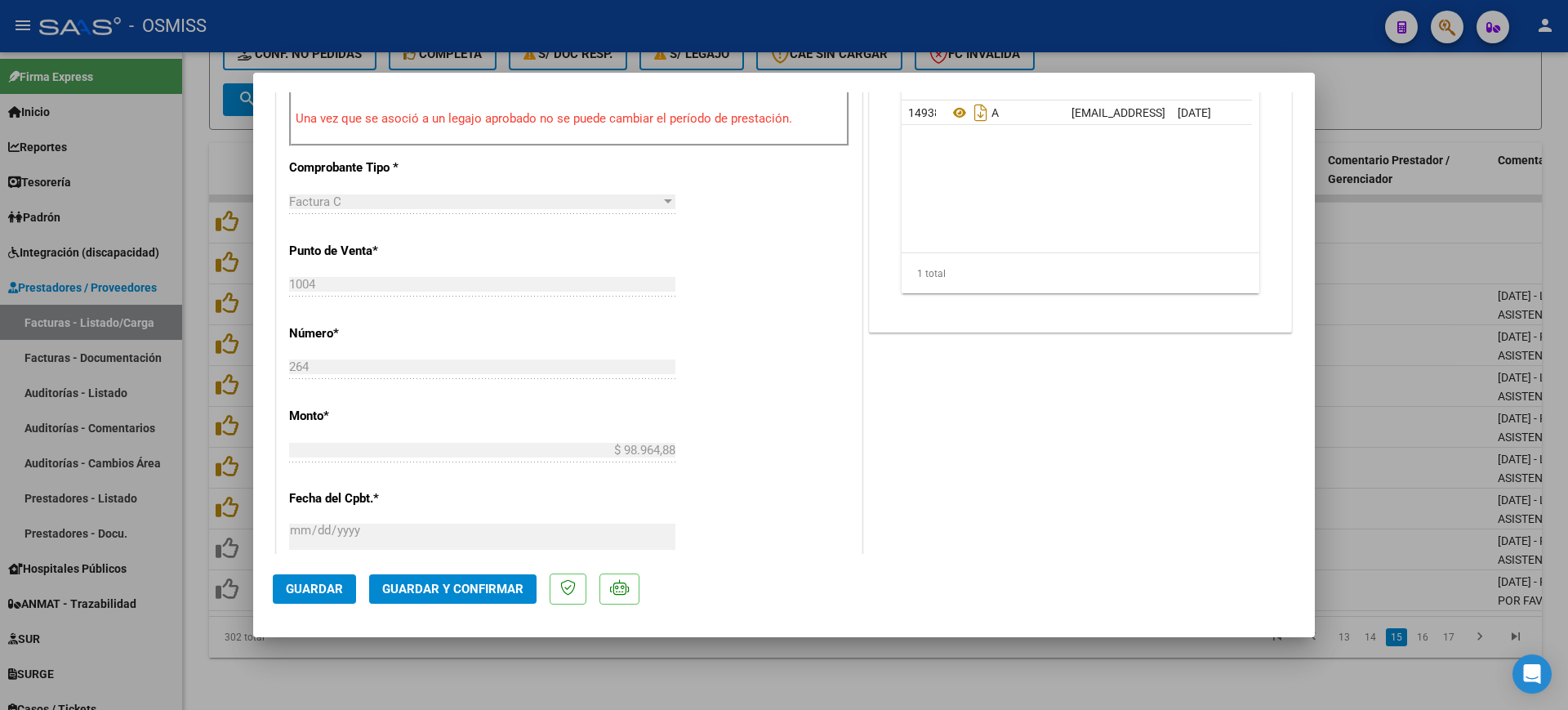
click at [500, 585] on span "Guardar y Confirmar" at bounding box center [452, 589] width 141 height 15
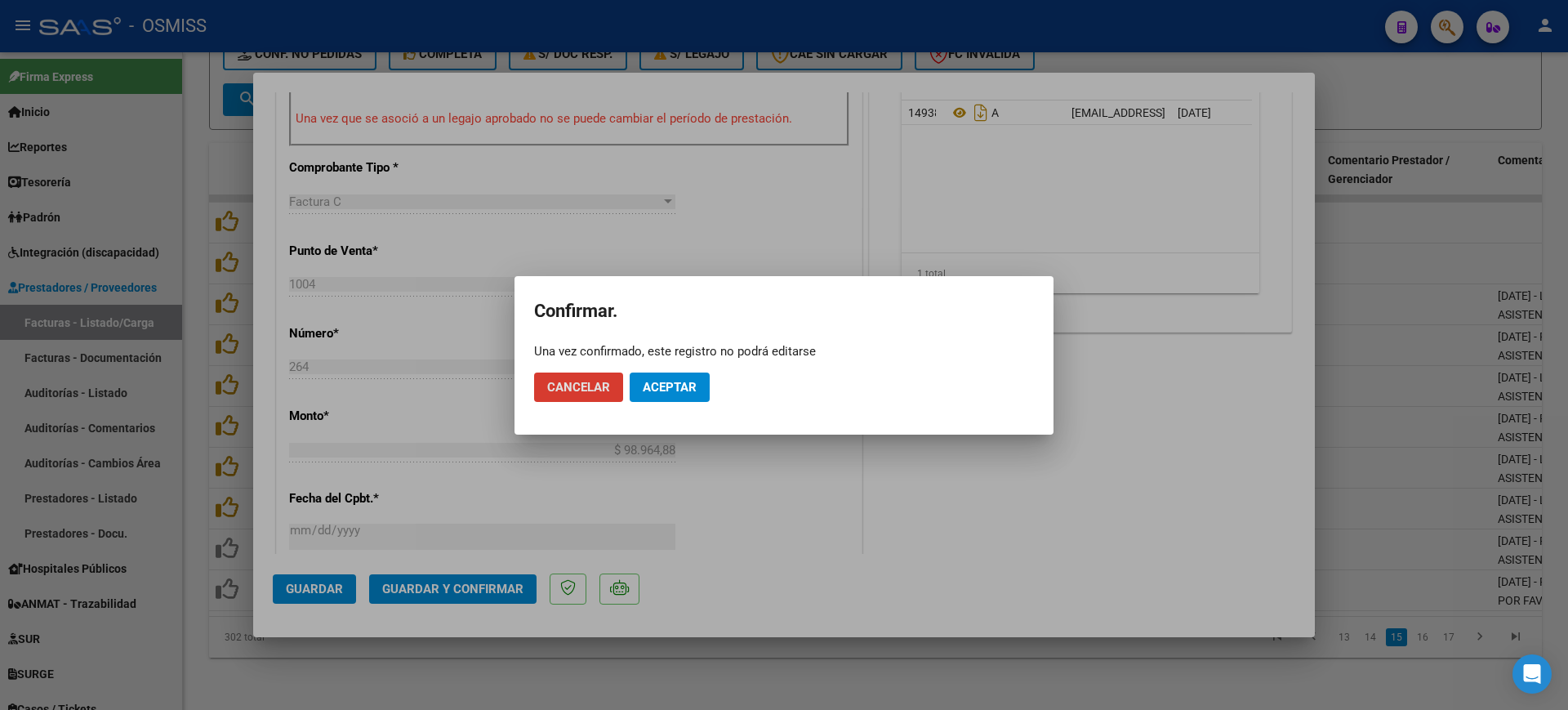
click at [655, 393] on span "Aceptar" at bounding box center [669, 387] width 54 height 15
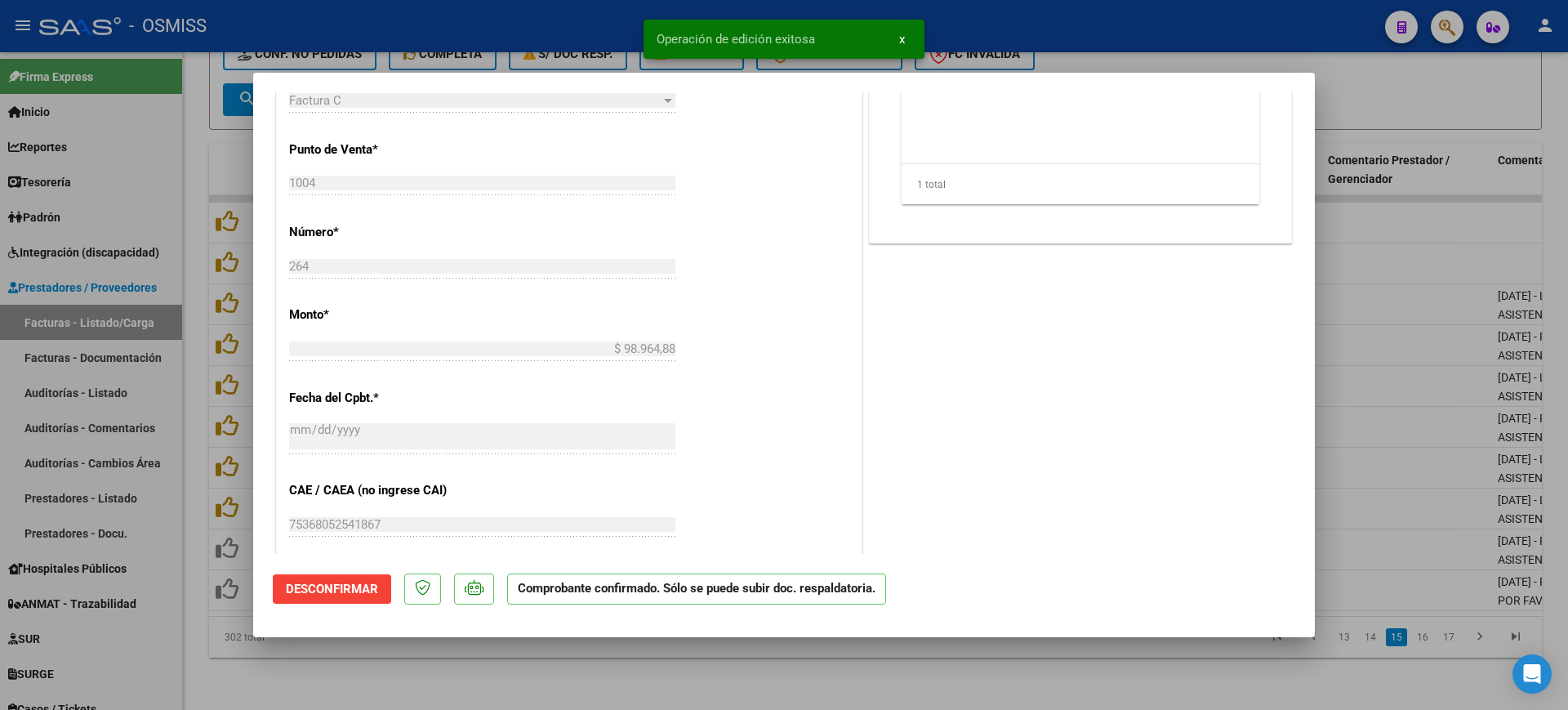
click at [535, 683] on div at bounding box center [784, 355] width 1568 height 710
type input "$ 0,00"
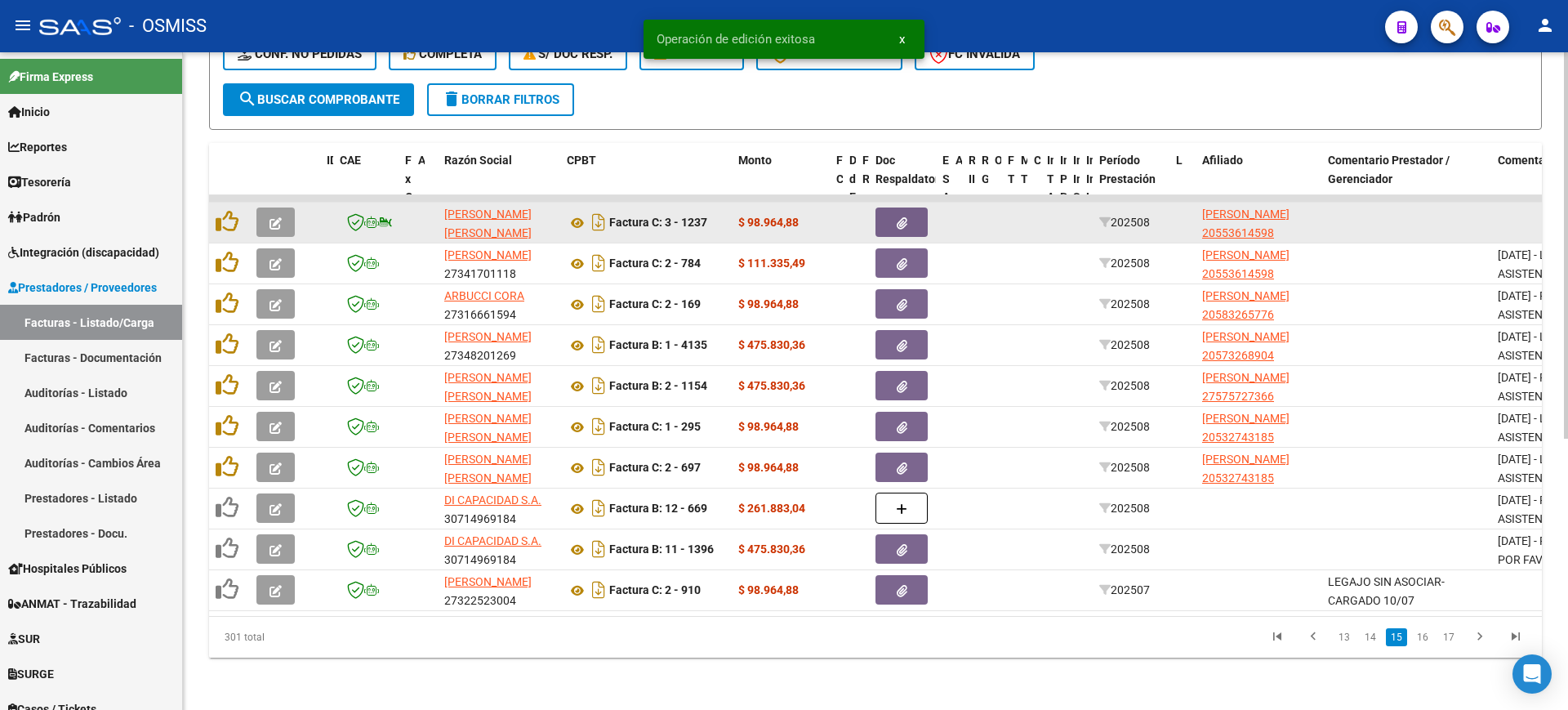
click at [277, 218] on icon "button" at bounding box center [275, 223] width 12 height 12
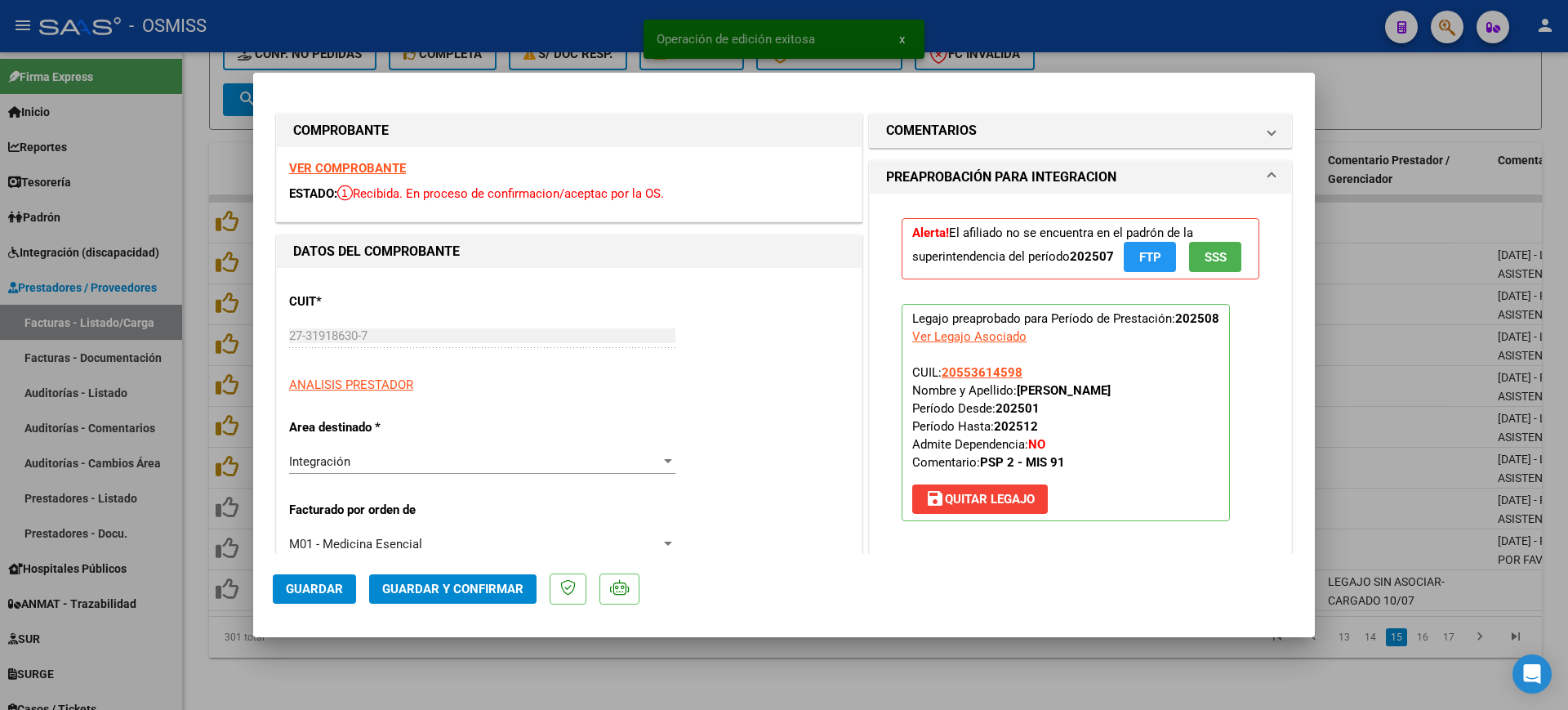
click at [351, 166] on strong "VER COMPROBANTE" at bounding box center [346, 169] width 116 height 15
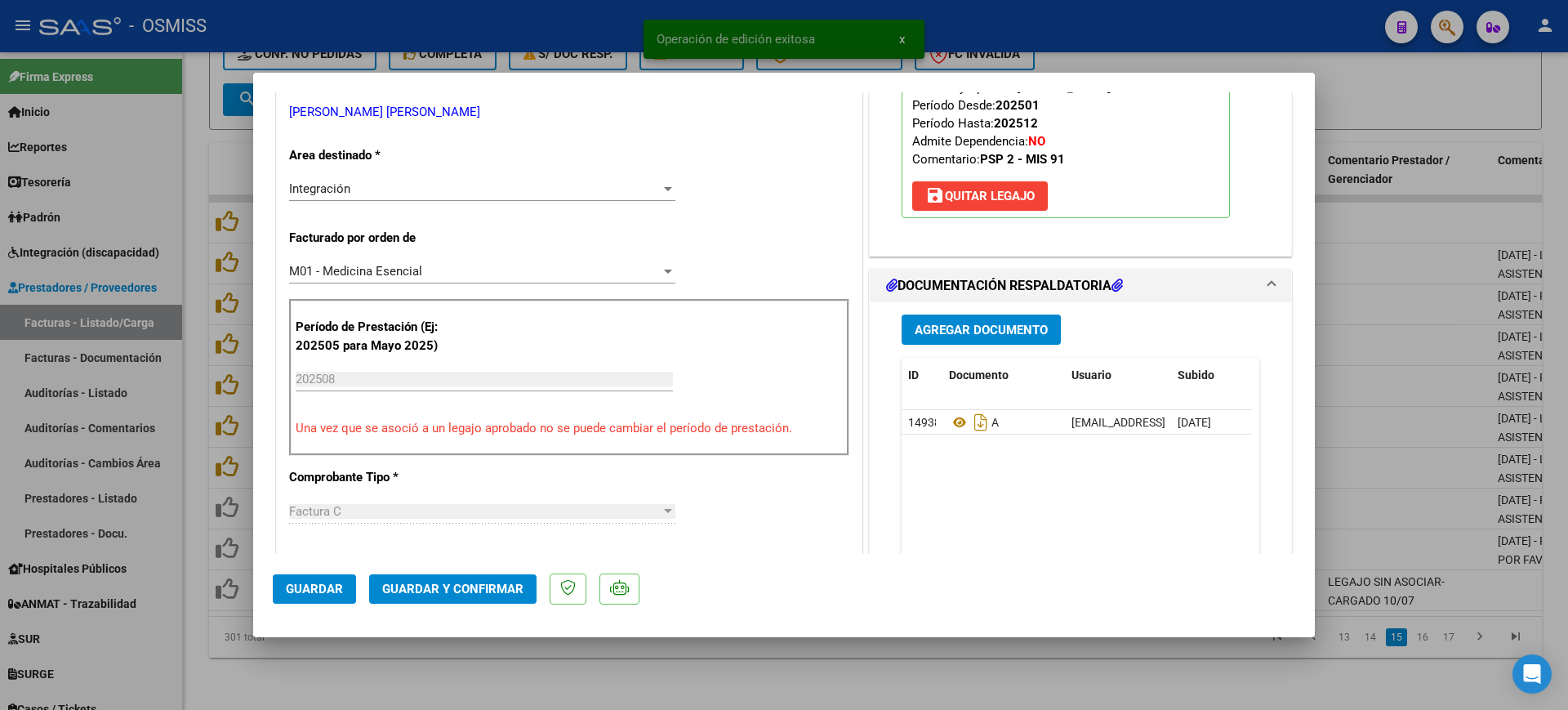
scroll to position [307, 0]
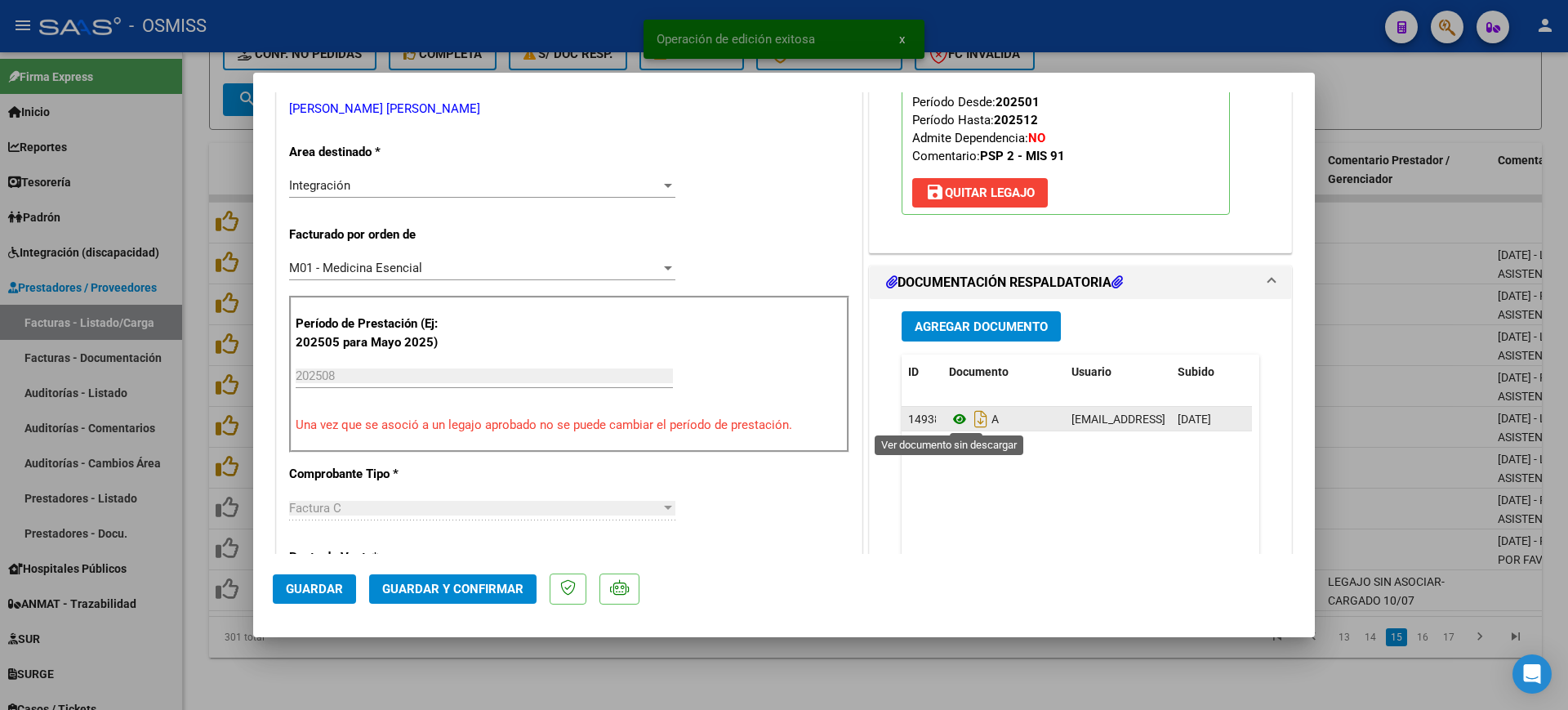
click at [956, 416] on icon at bounding box center [960, 418] width 21 height 20
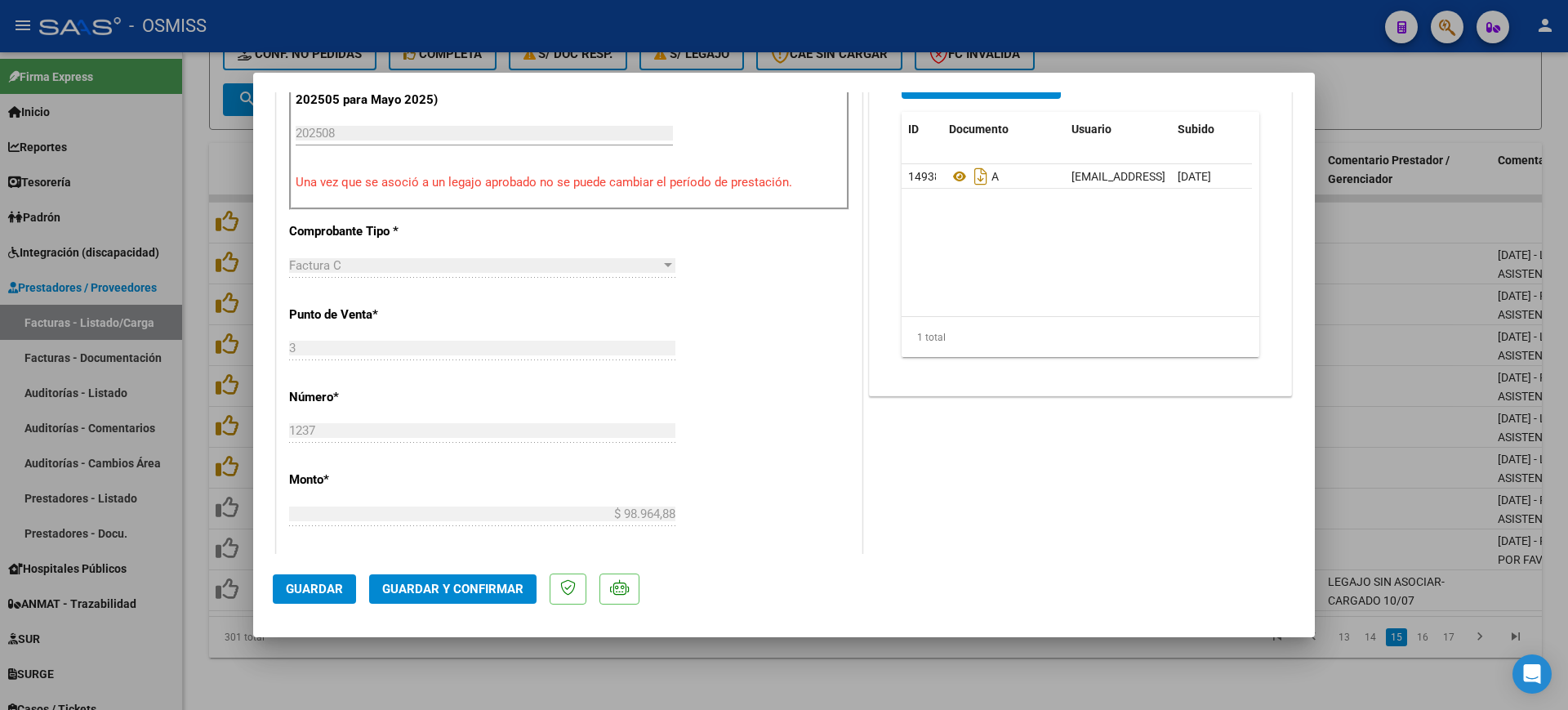
scroll to position [612, 0]
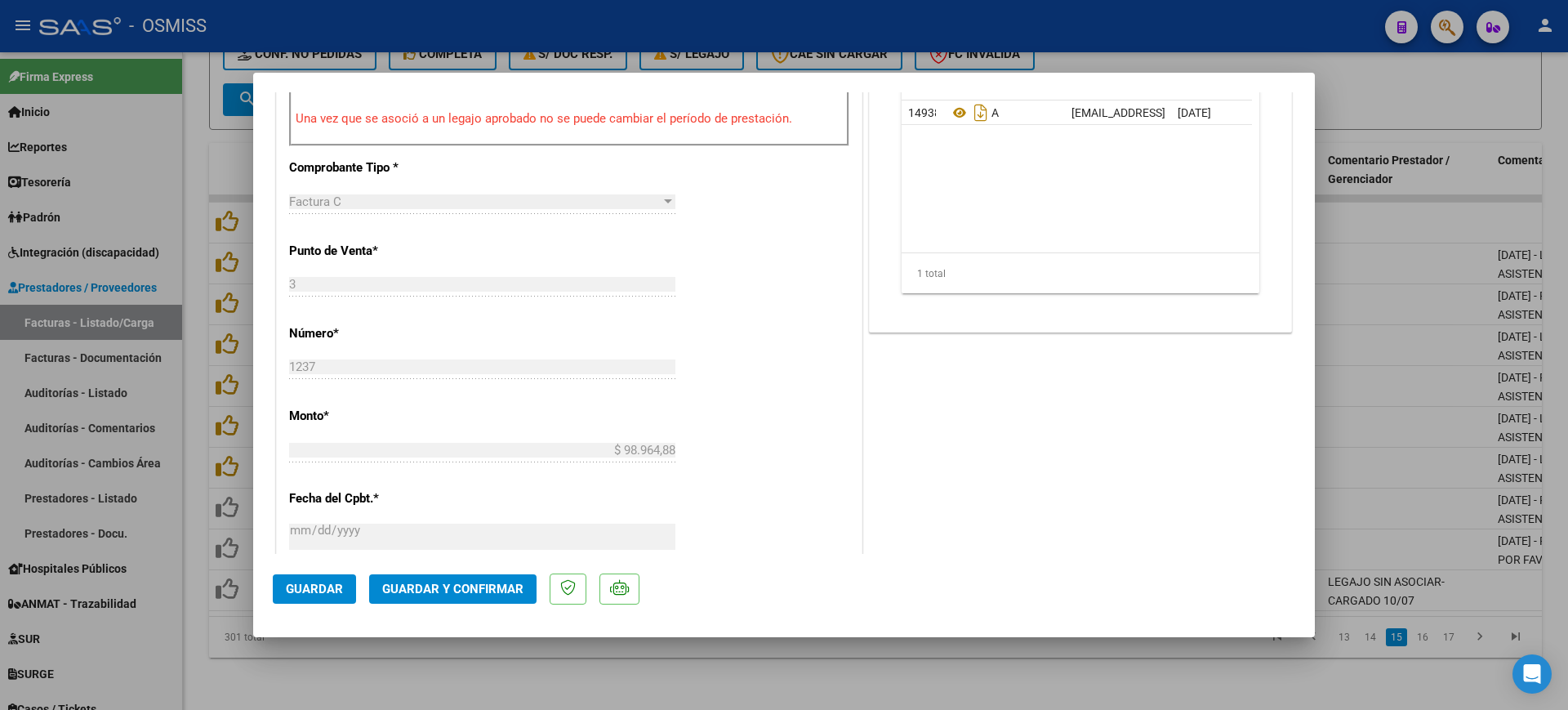
click at [435, 583] on span "Guardar y Confirmar" at bounding box center [452, 589] width 141 height 15
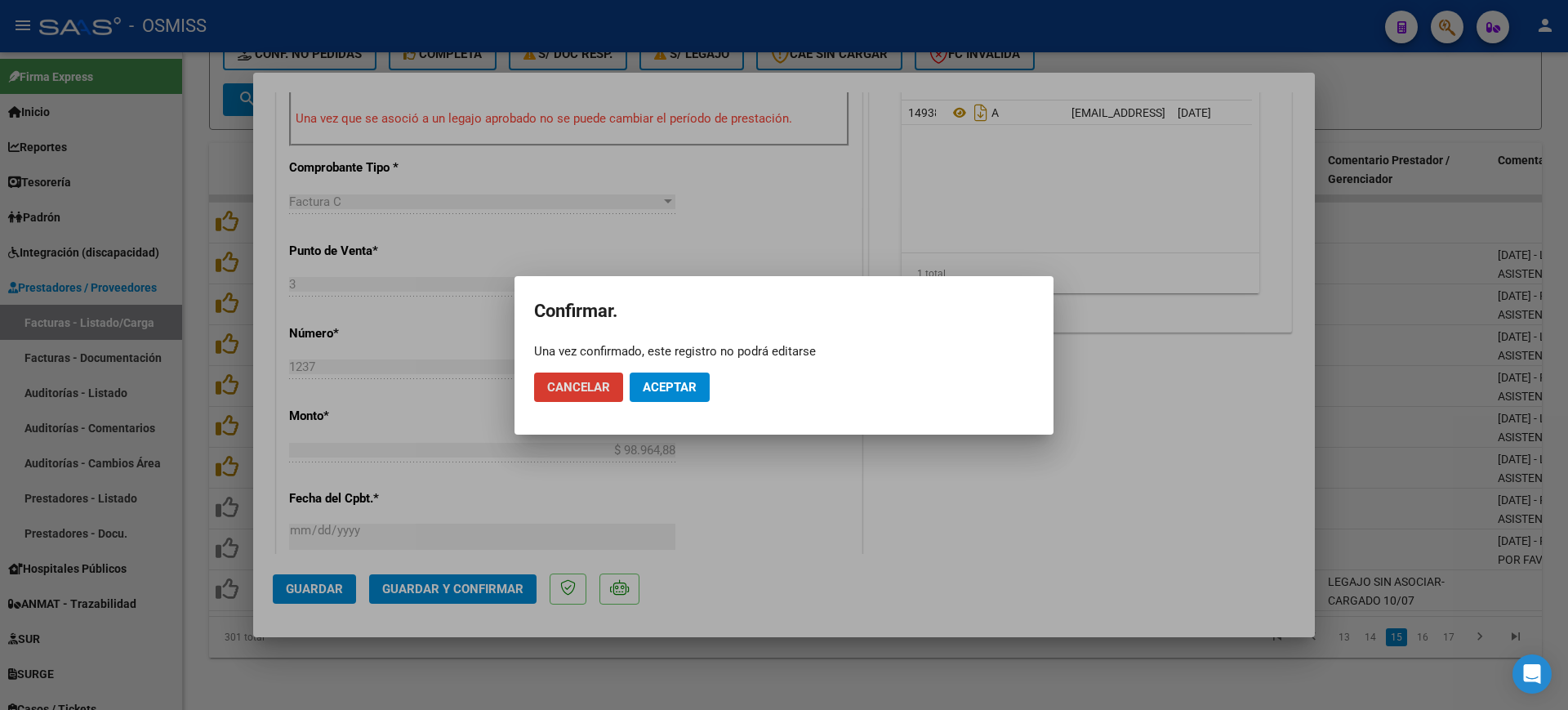
click at [685, 389] on span "Aceptar" at bounding box center [669, 387] width 54 height 15
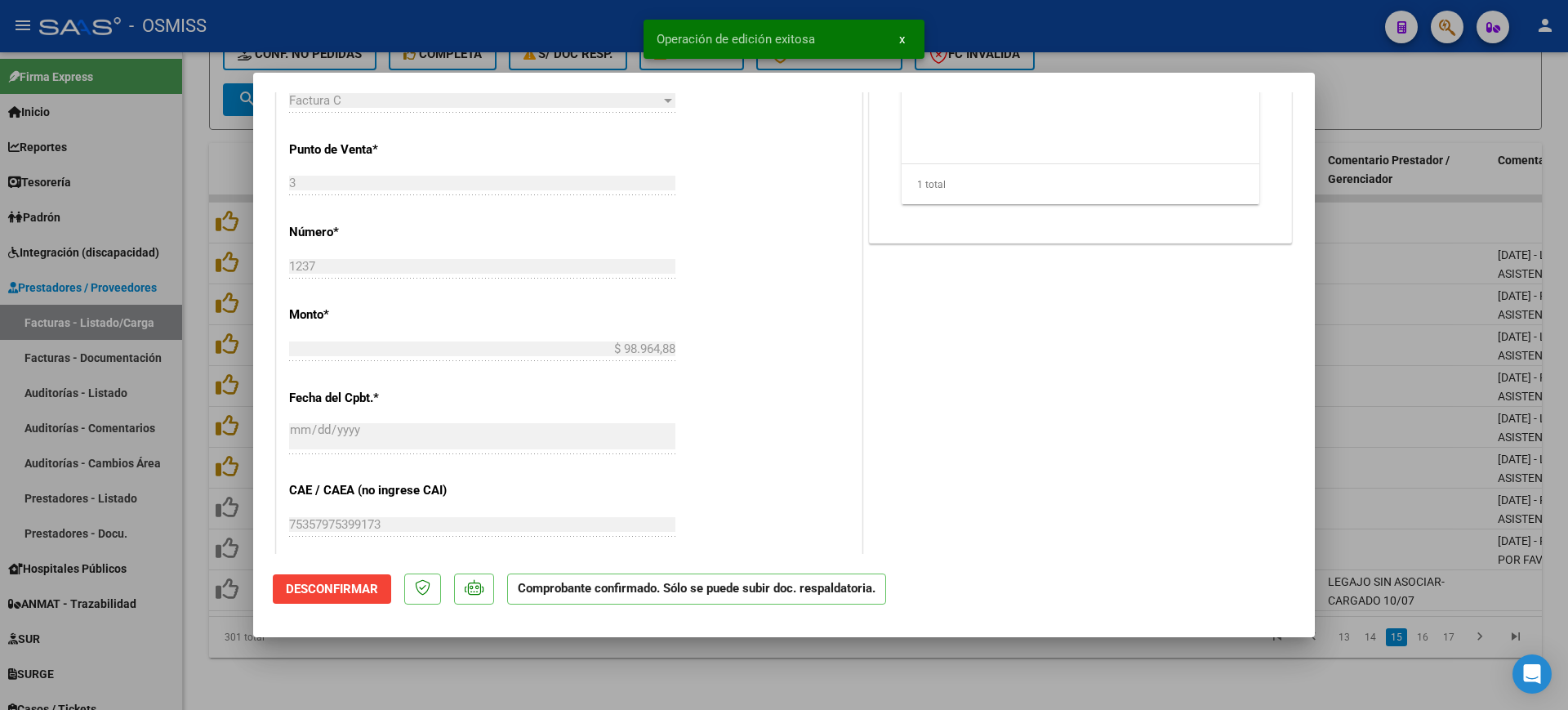
click at [650, 651] on div at bounding box center [784, 355] width 1568 height 710
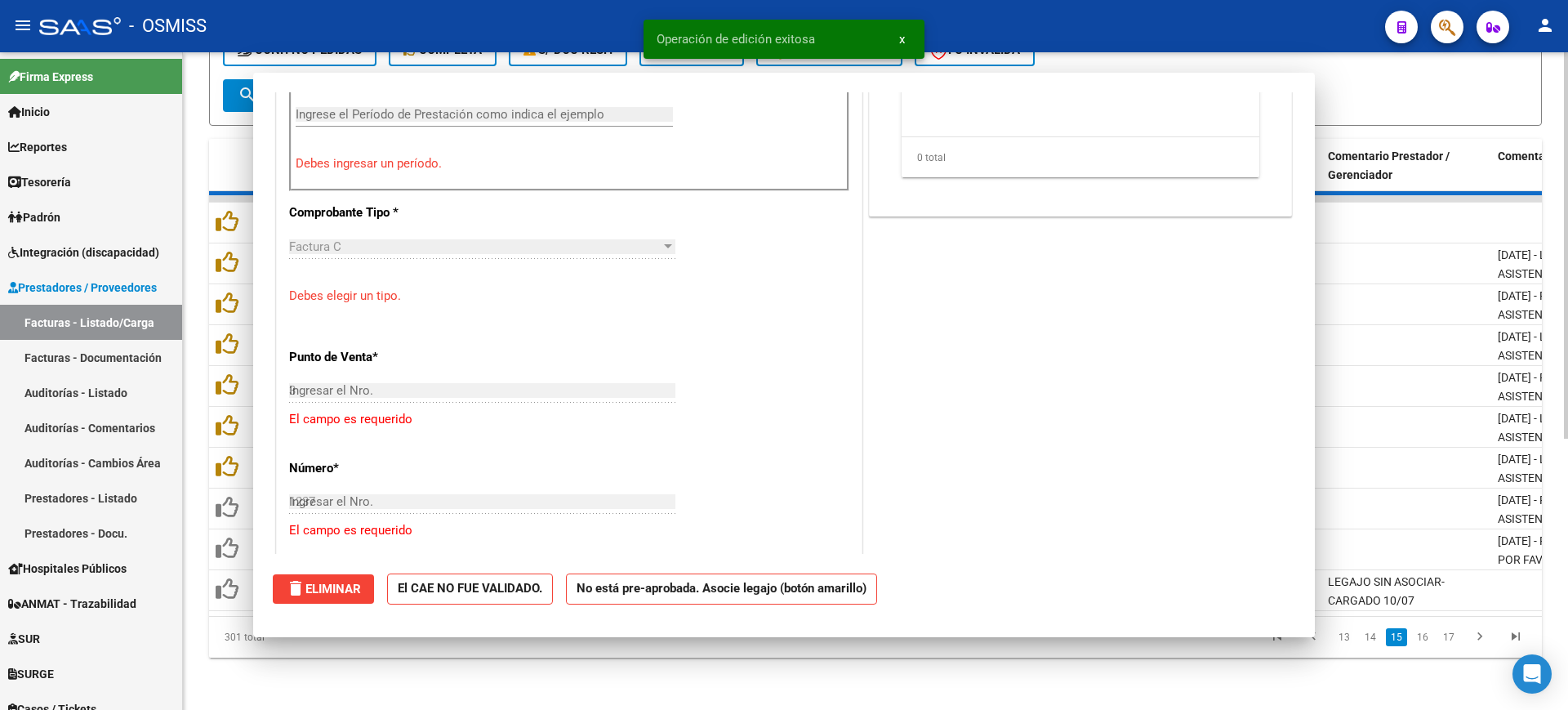
type input "$ 0,00"
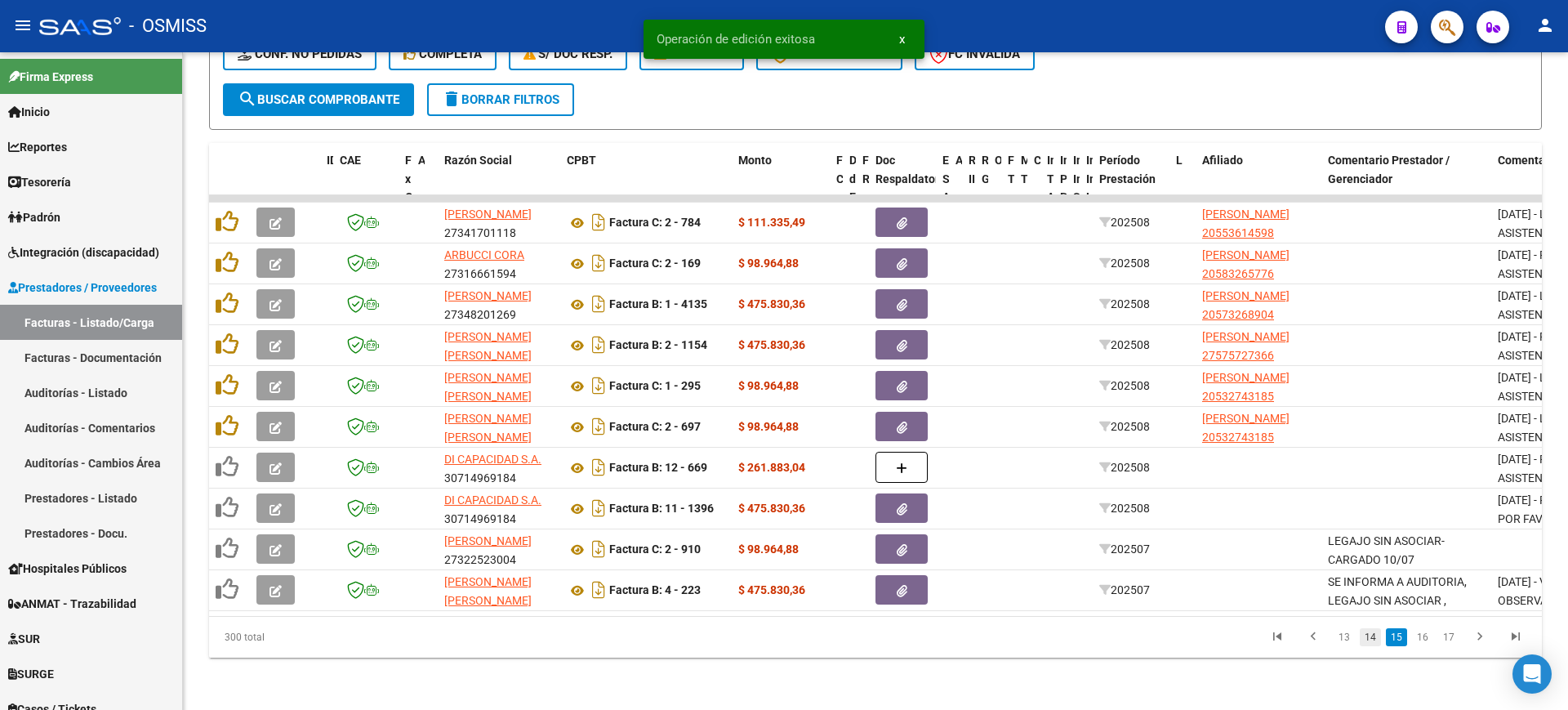
click at [1372, 633] on link "14" at bounding box center [1370, 637] width 21 height 18
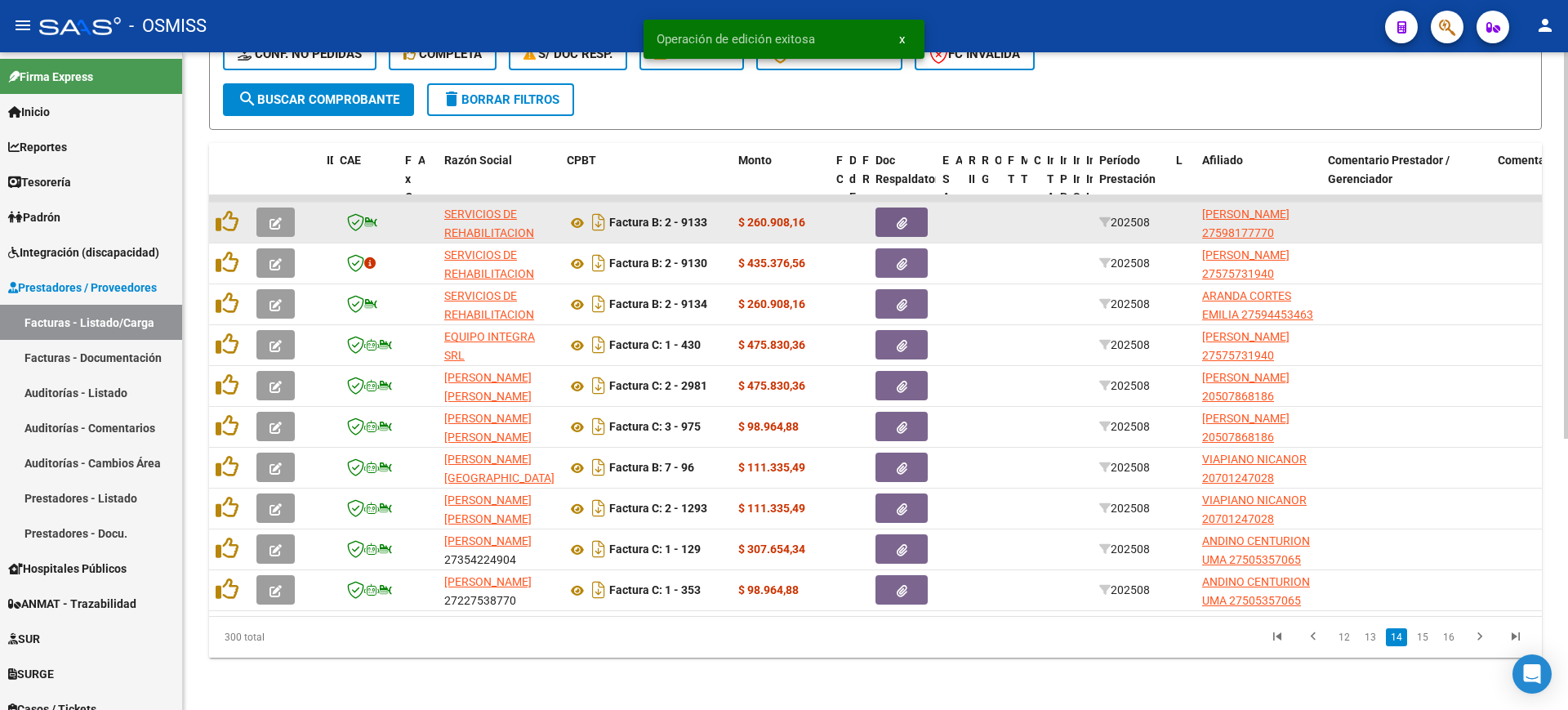
click at [284, 207] on button "button" at bounding box center [275, 222] width 39 height 29
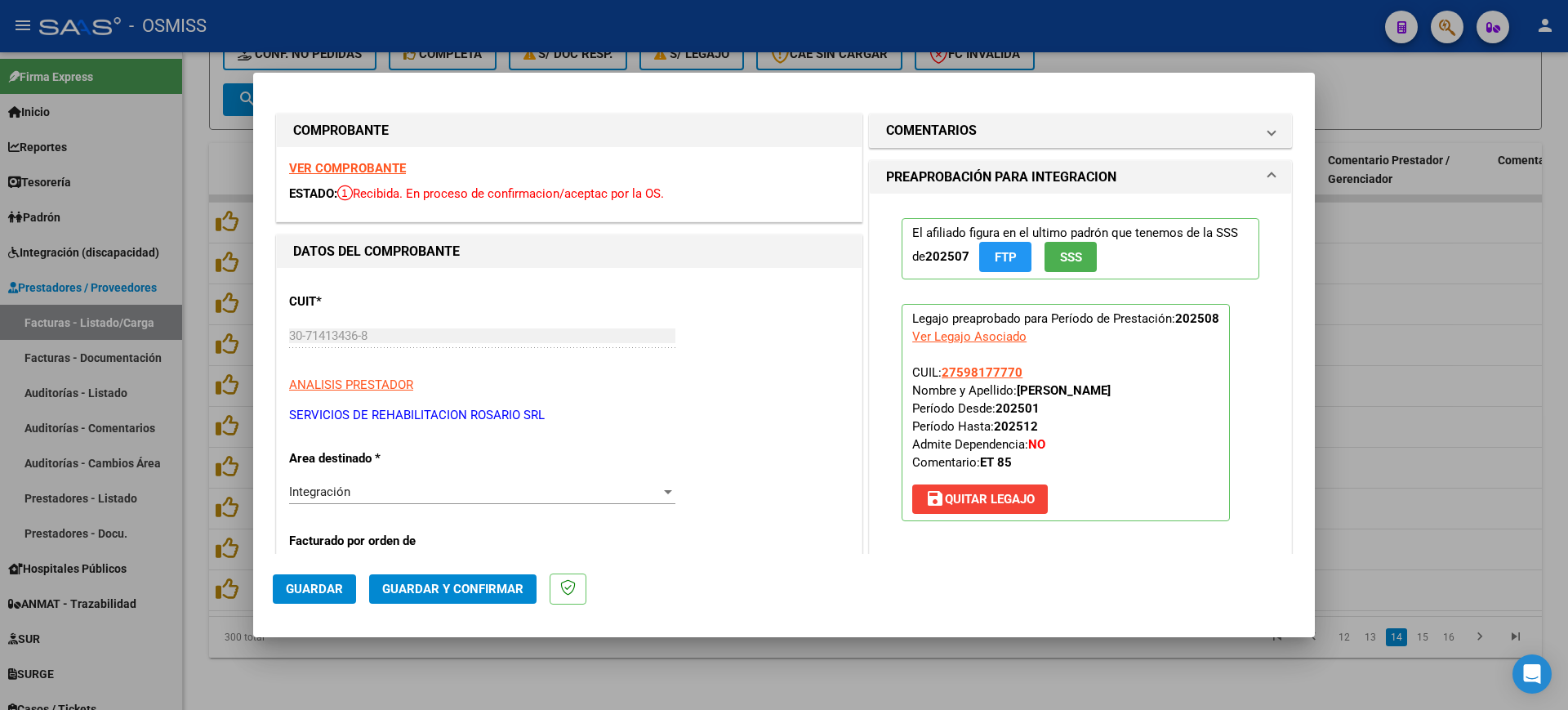
click at [329, 169] on strong "VER COMPROBANTE" at bounding box center [346, 169] width 116 height 15
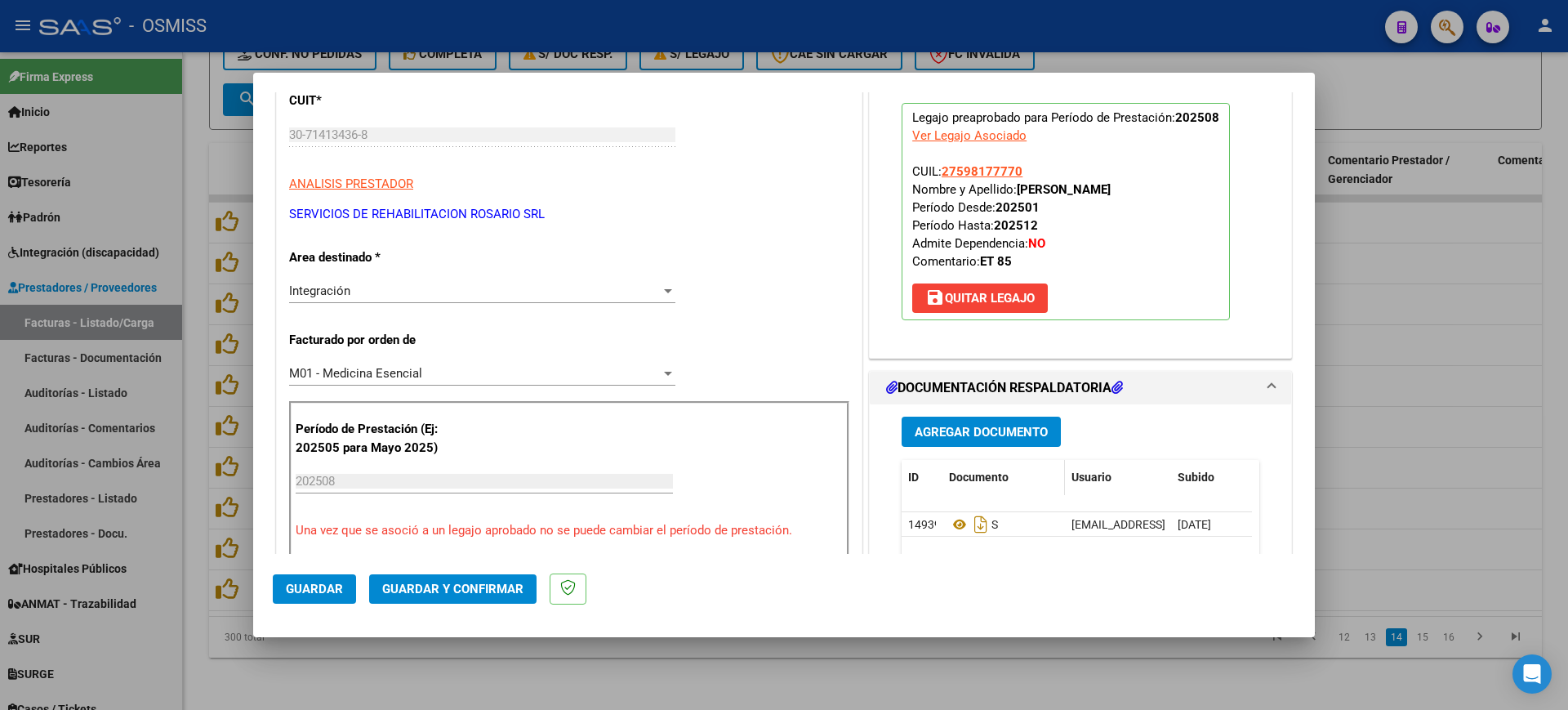
scroll to position [204, 0]
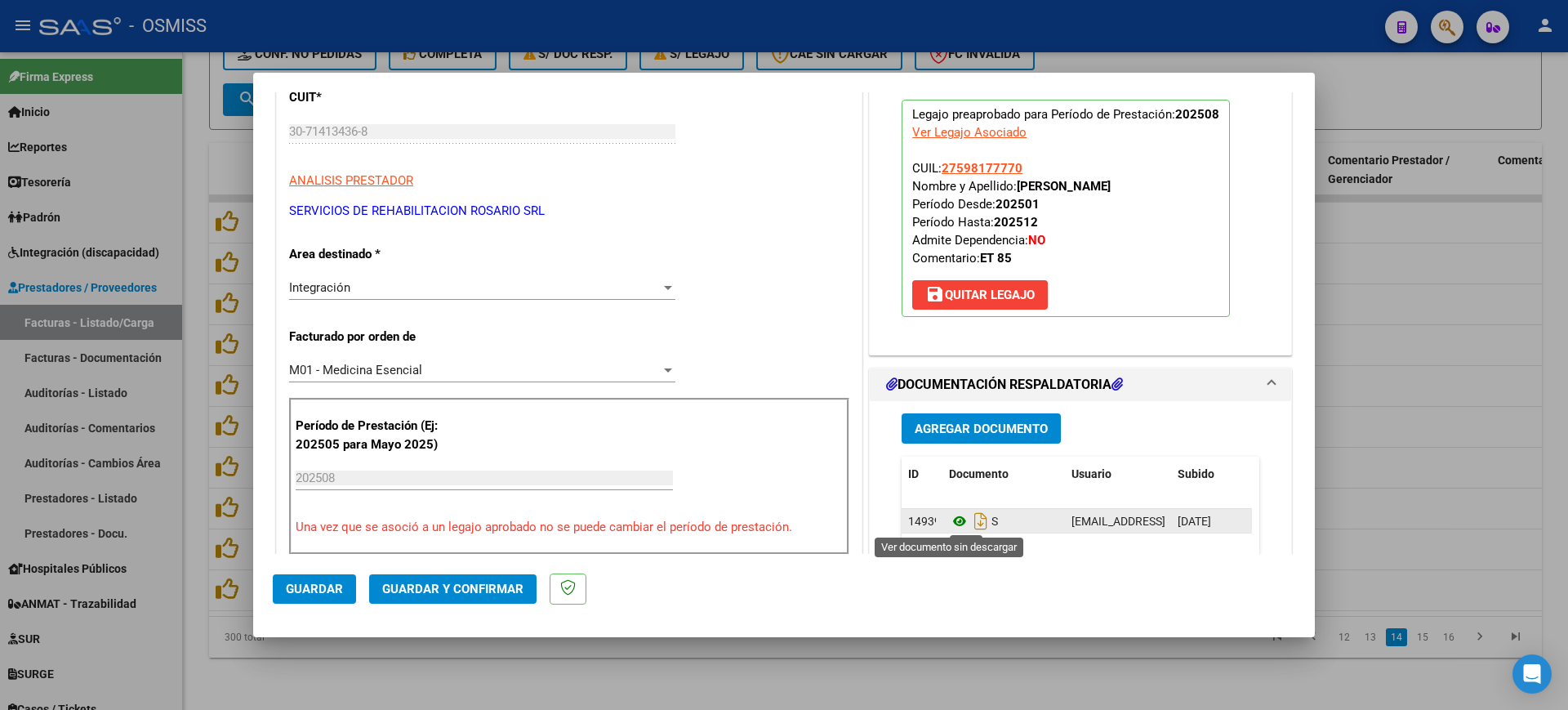
click at [950, 522] on icon at bounding box center [960, 521] width 21 height 20
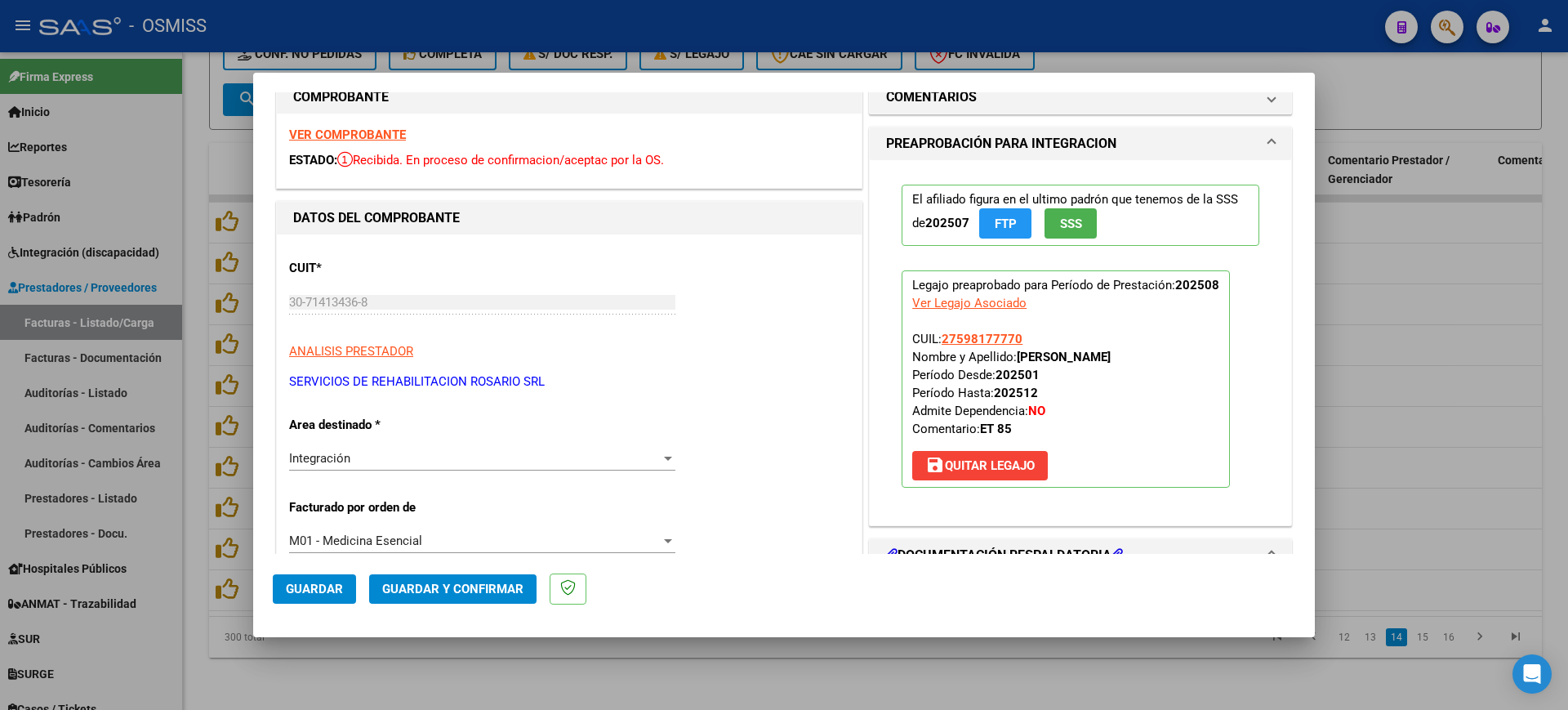
scroll to position [0, 0]
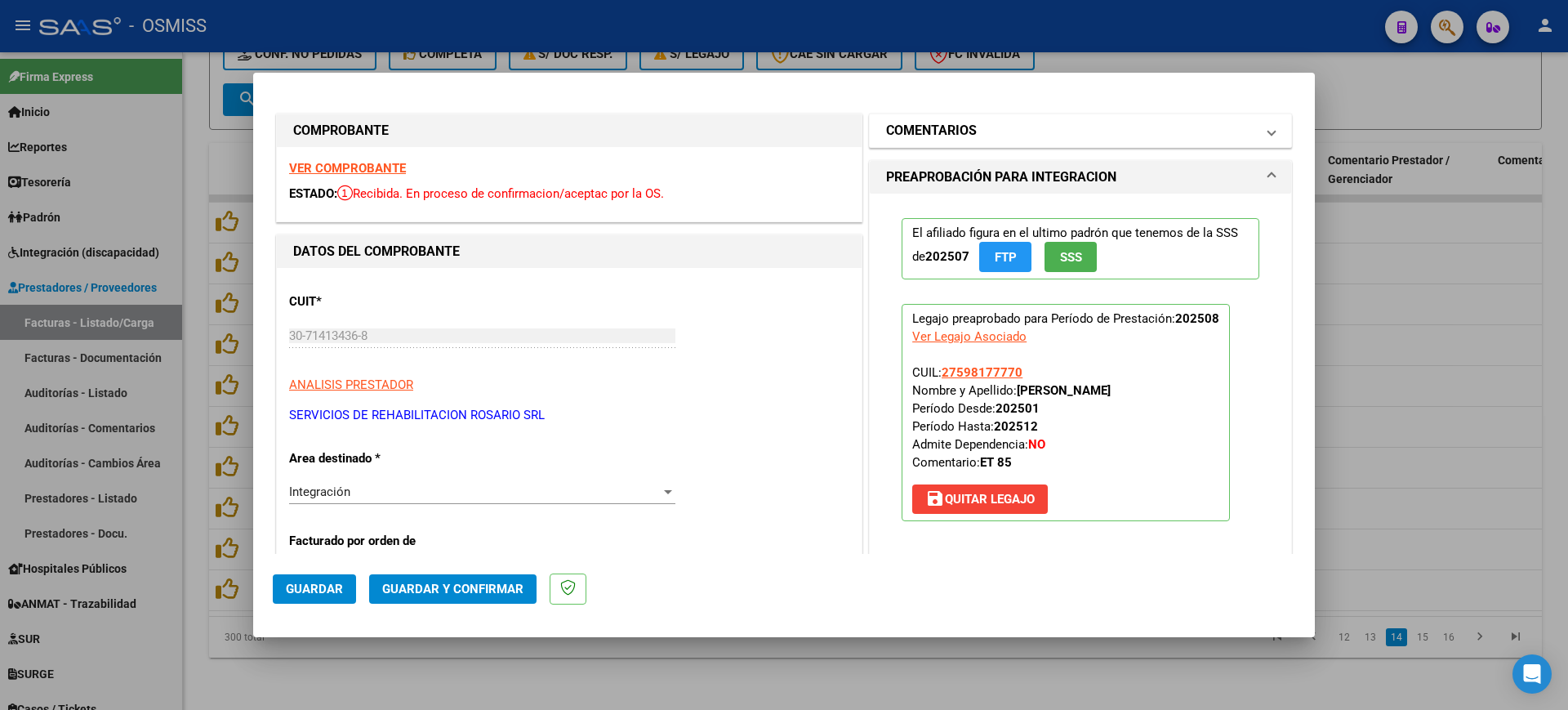
click at [925, 133] on h1 "COMENTARIOS" at bounding box center [931, 131] width 91 height 20
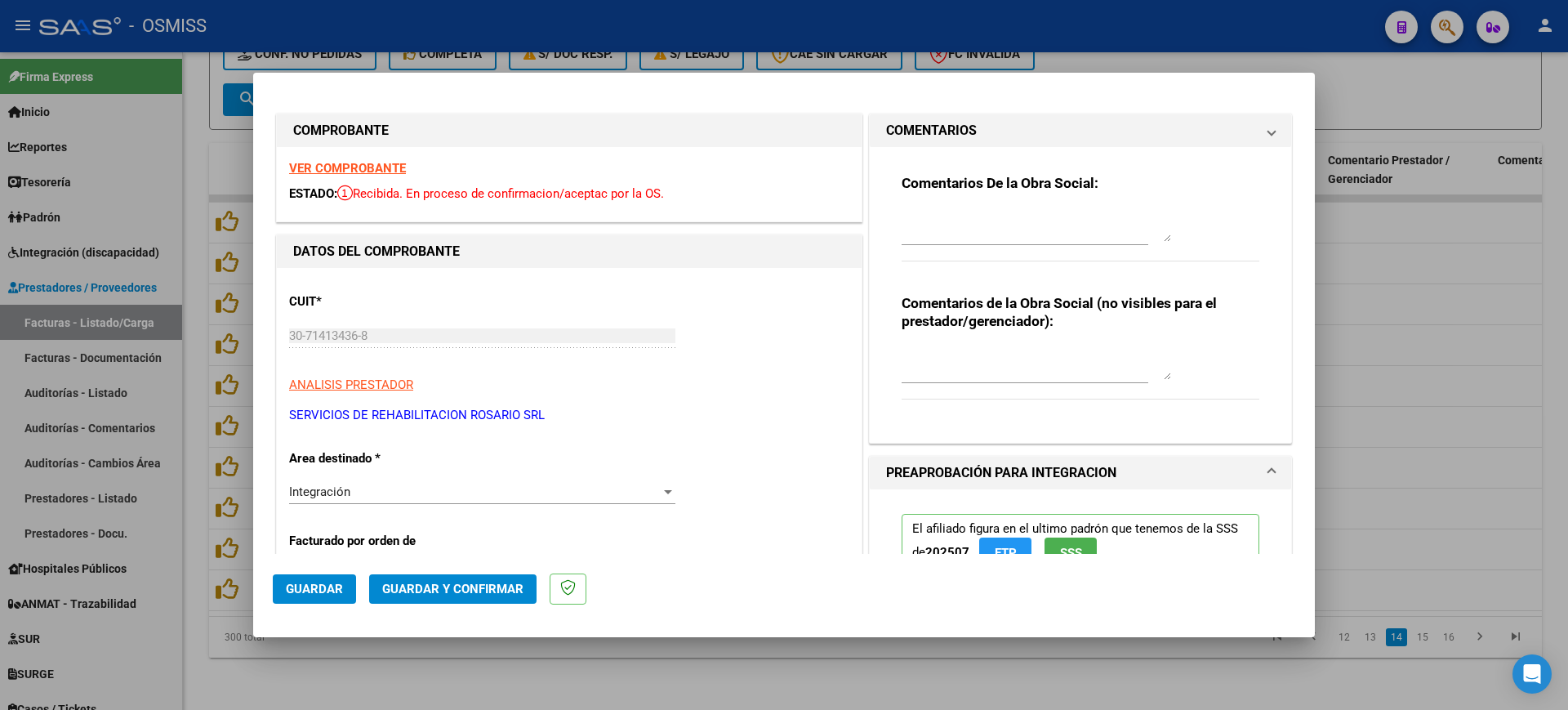
click at [943, 226] on textarea at bounding box center [1036, 225] width 270 height 33
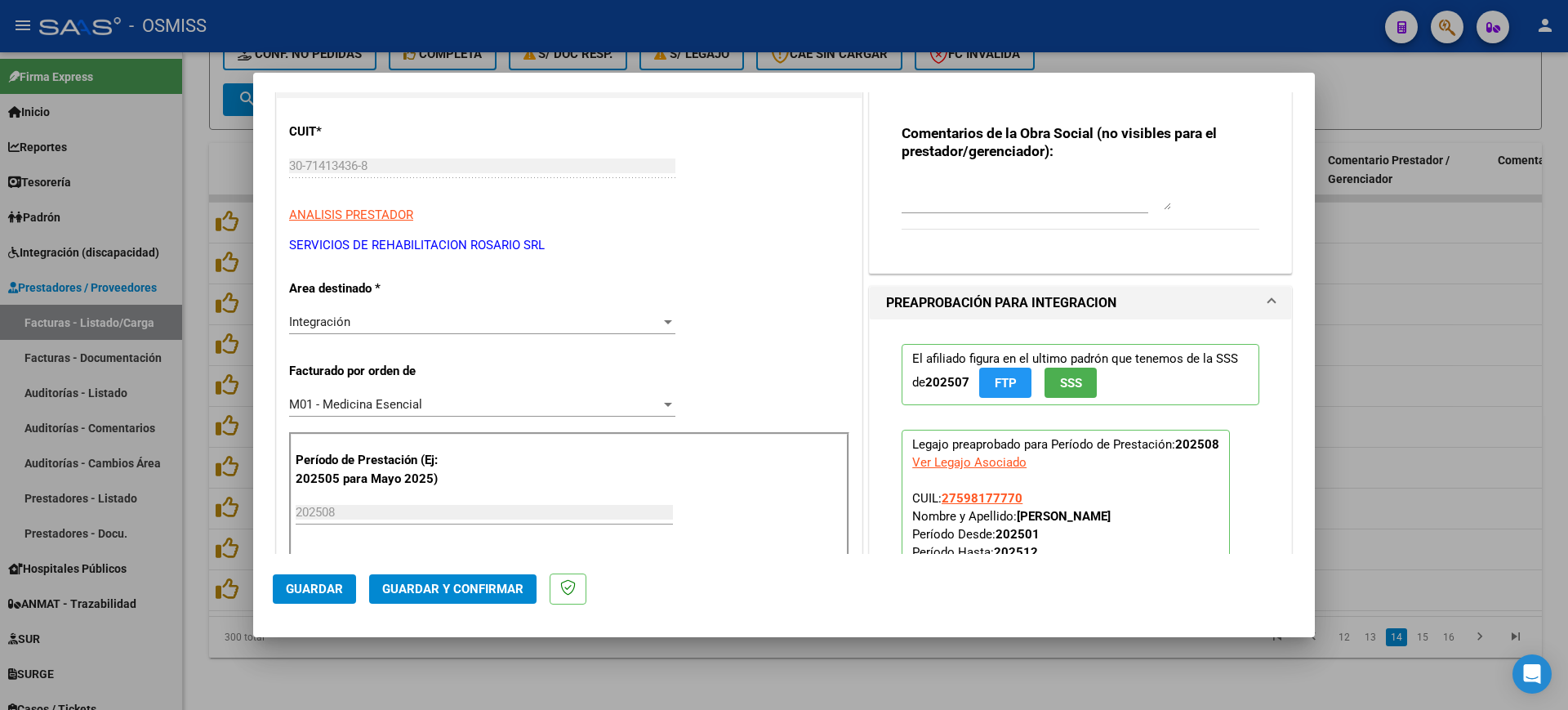
scroll to position [612, 0]
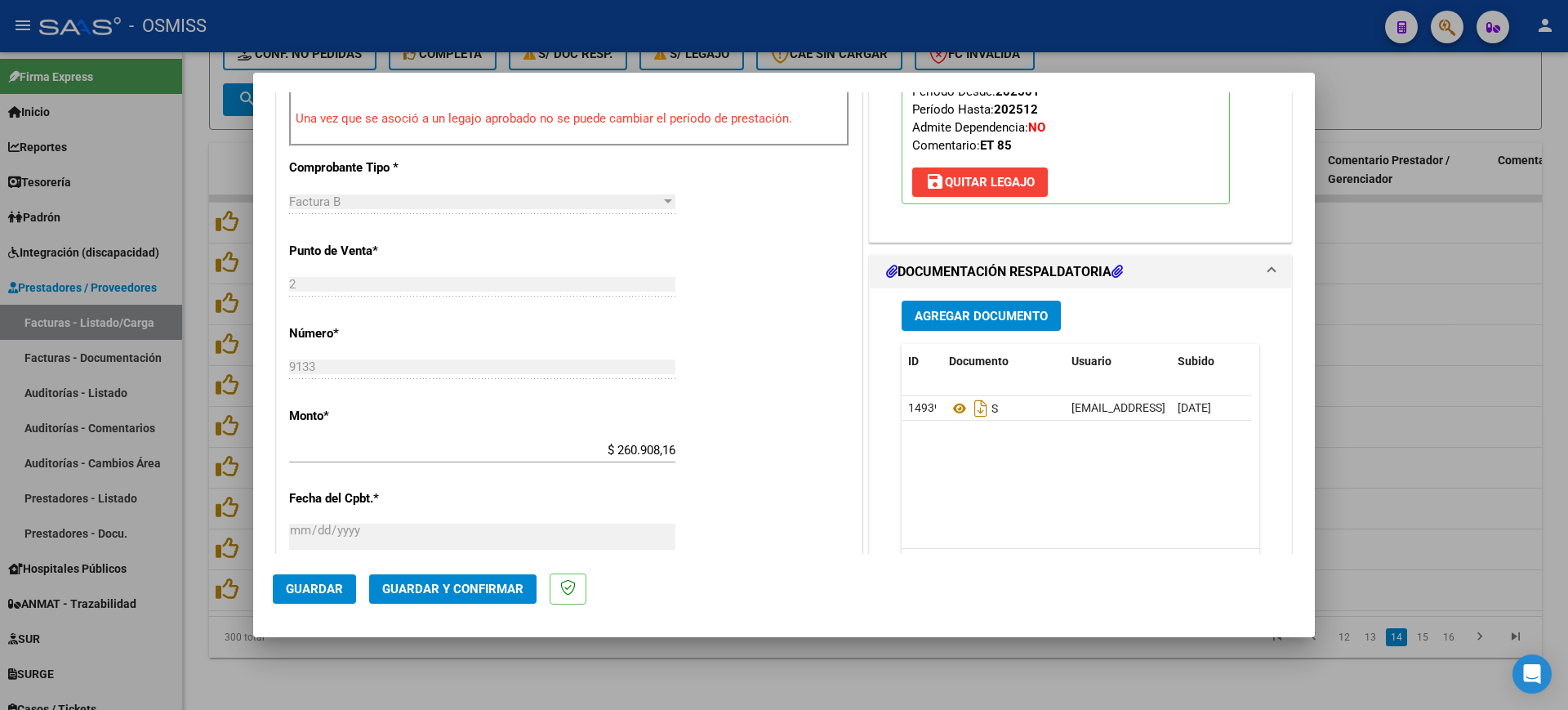
type textarea "85"
click at [507, 586] on span "Guardar y Confirmar" at bounding box center [452, 589] width 141 height 15
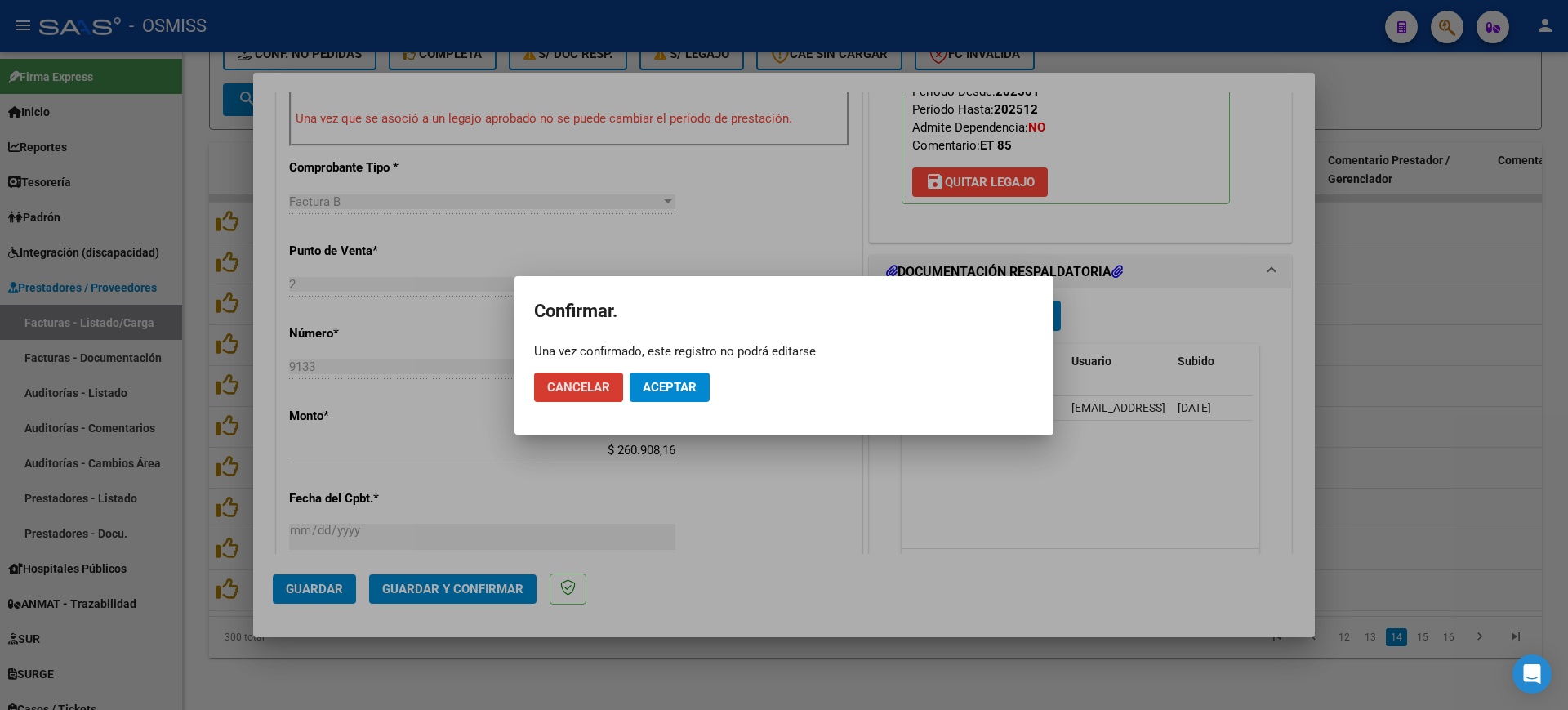
click at [650, 397] on button "Aceptar" at bounding box center [669, 386] width 80 height 29
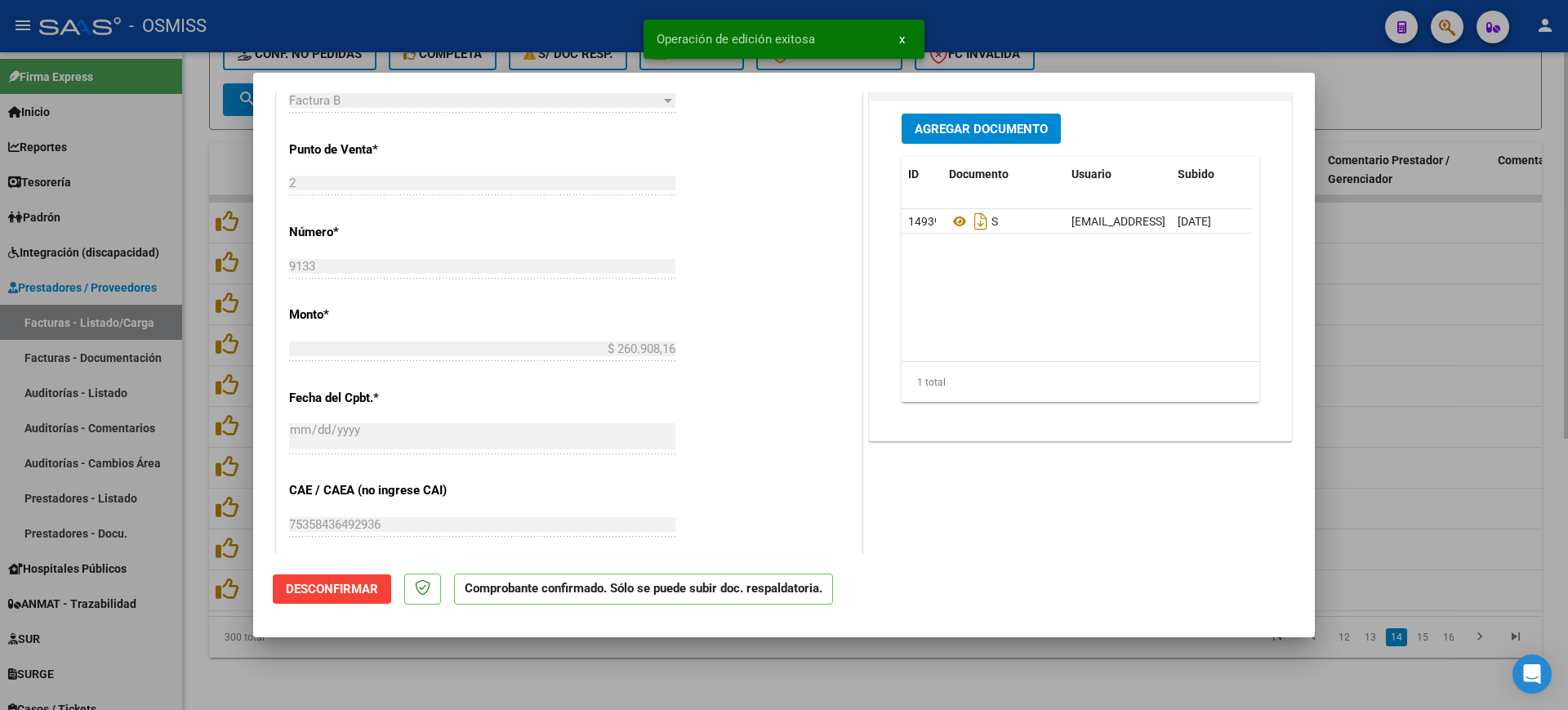
click at [535, 675] on div at bounding box center [784, 355] width 1568 height 710
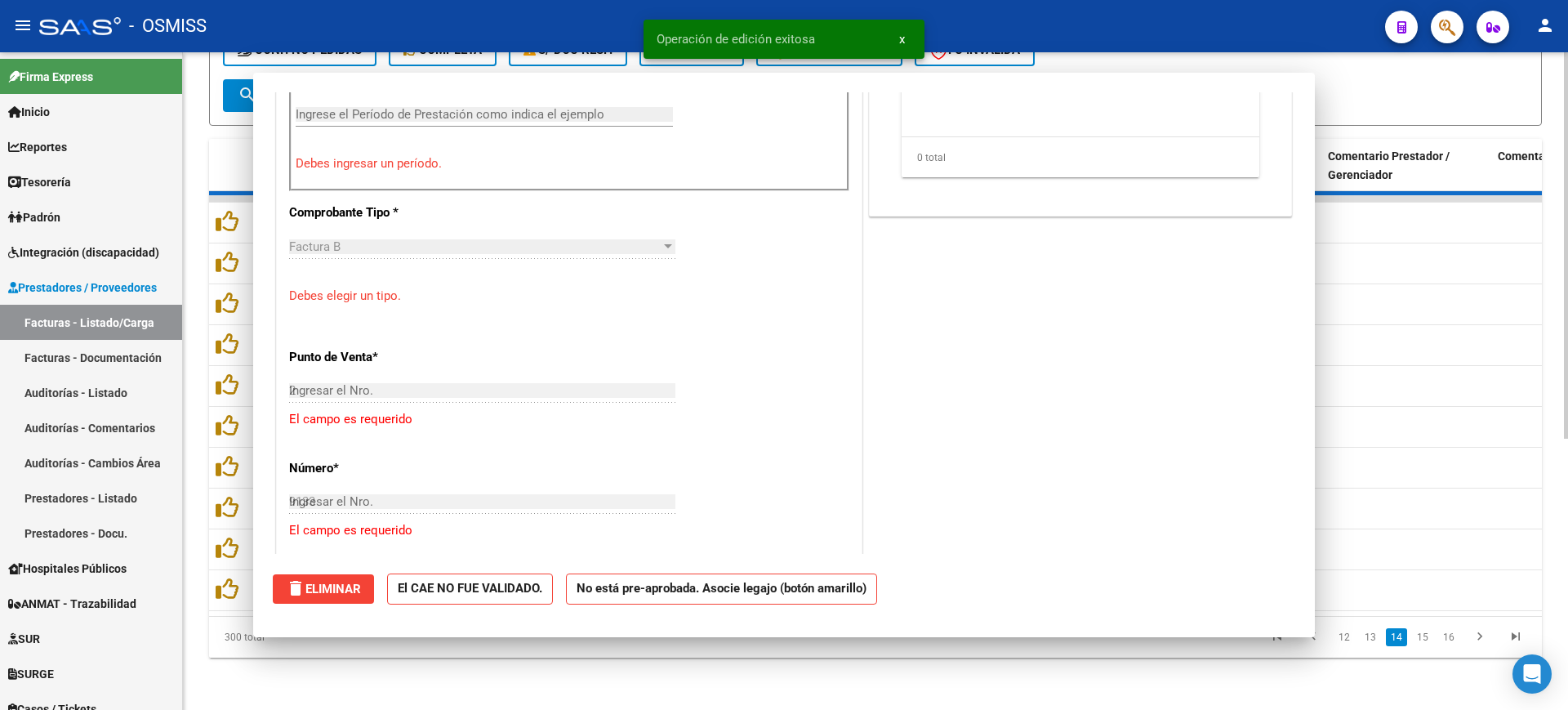
type input "$ 0,00"
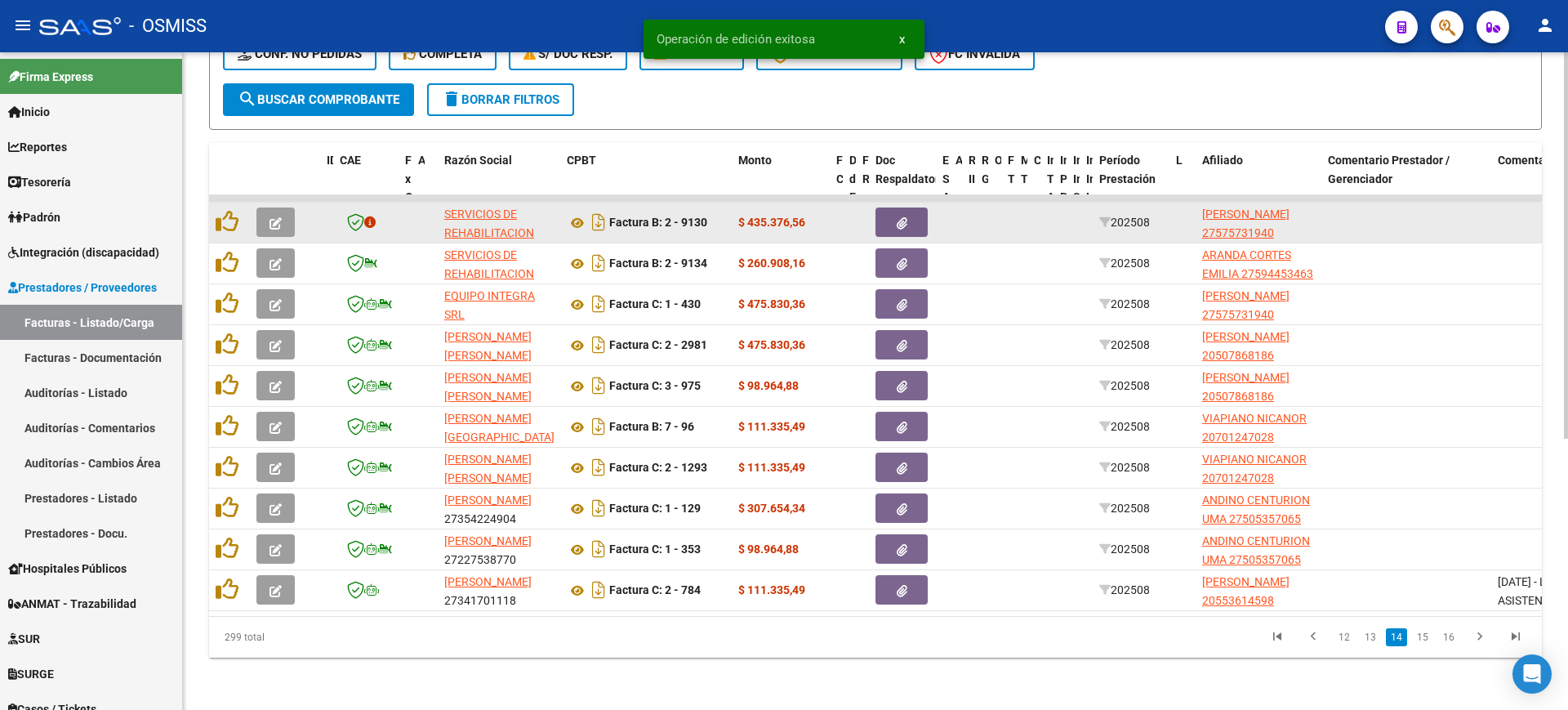
click at [278, 218] on icon "button" at bounding box center [275, 223] width 12 height 12
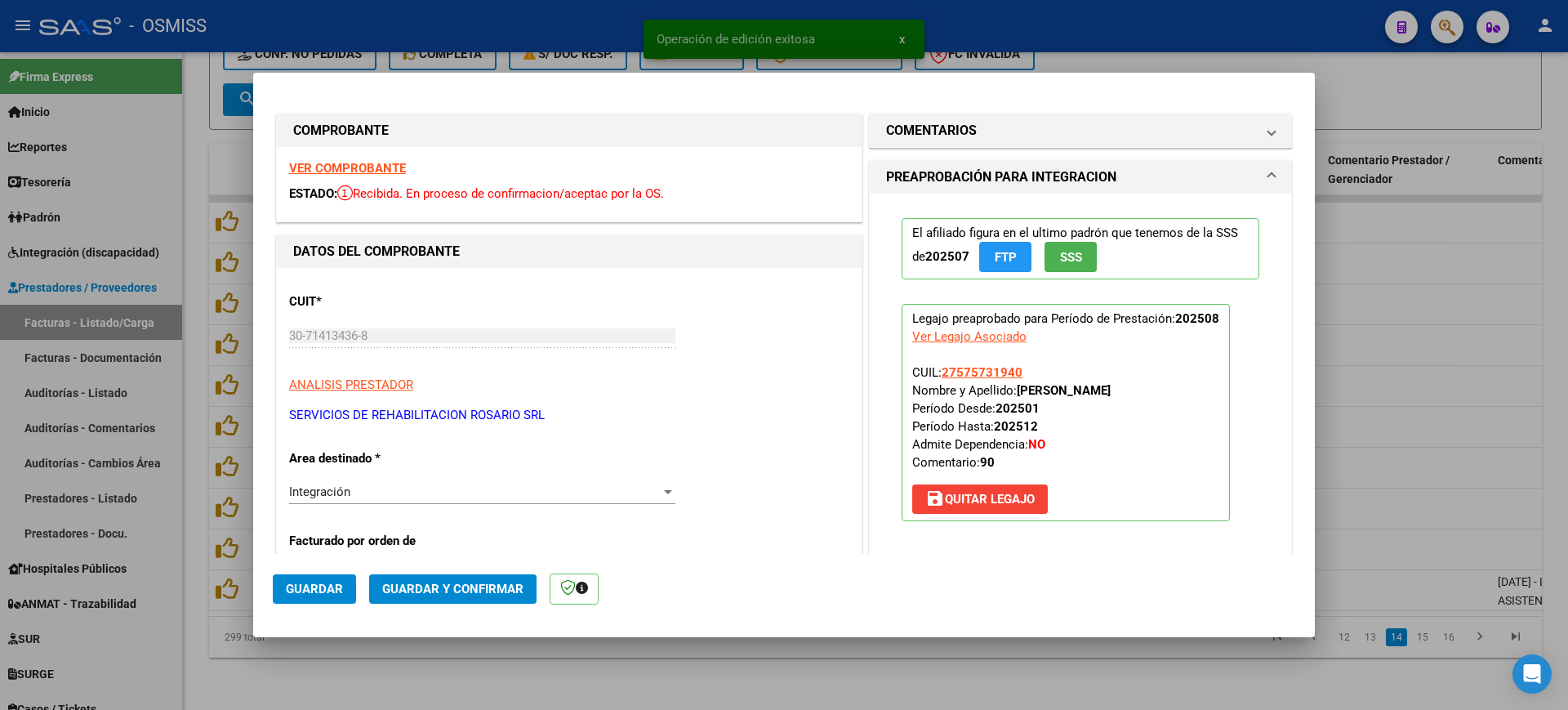
click at [393, 169] on strong "VER COMPROBANTE" at bounding box center [346, 169] width 116 height 15
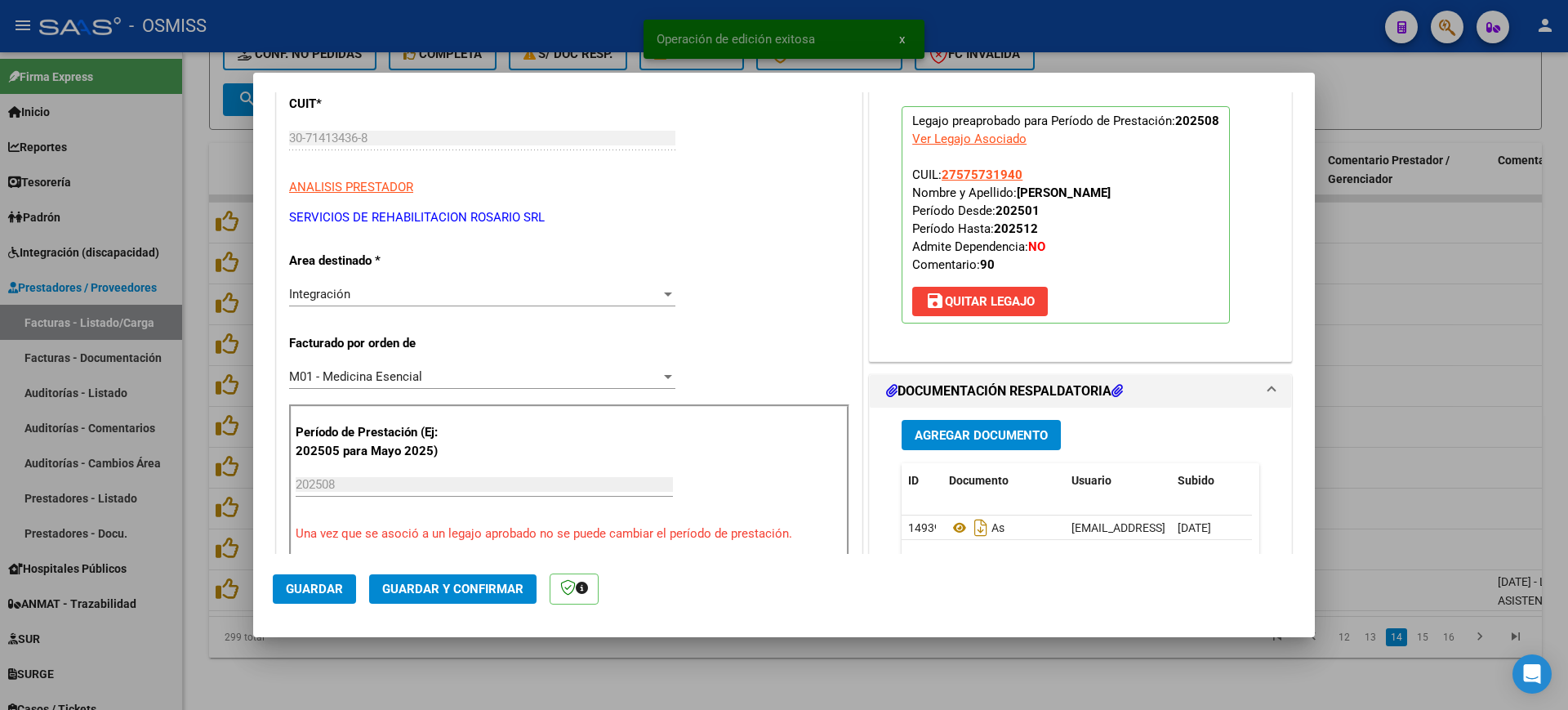
scroll to position [204, 0]
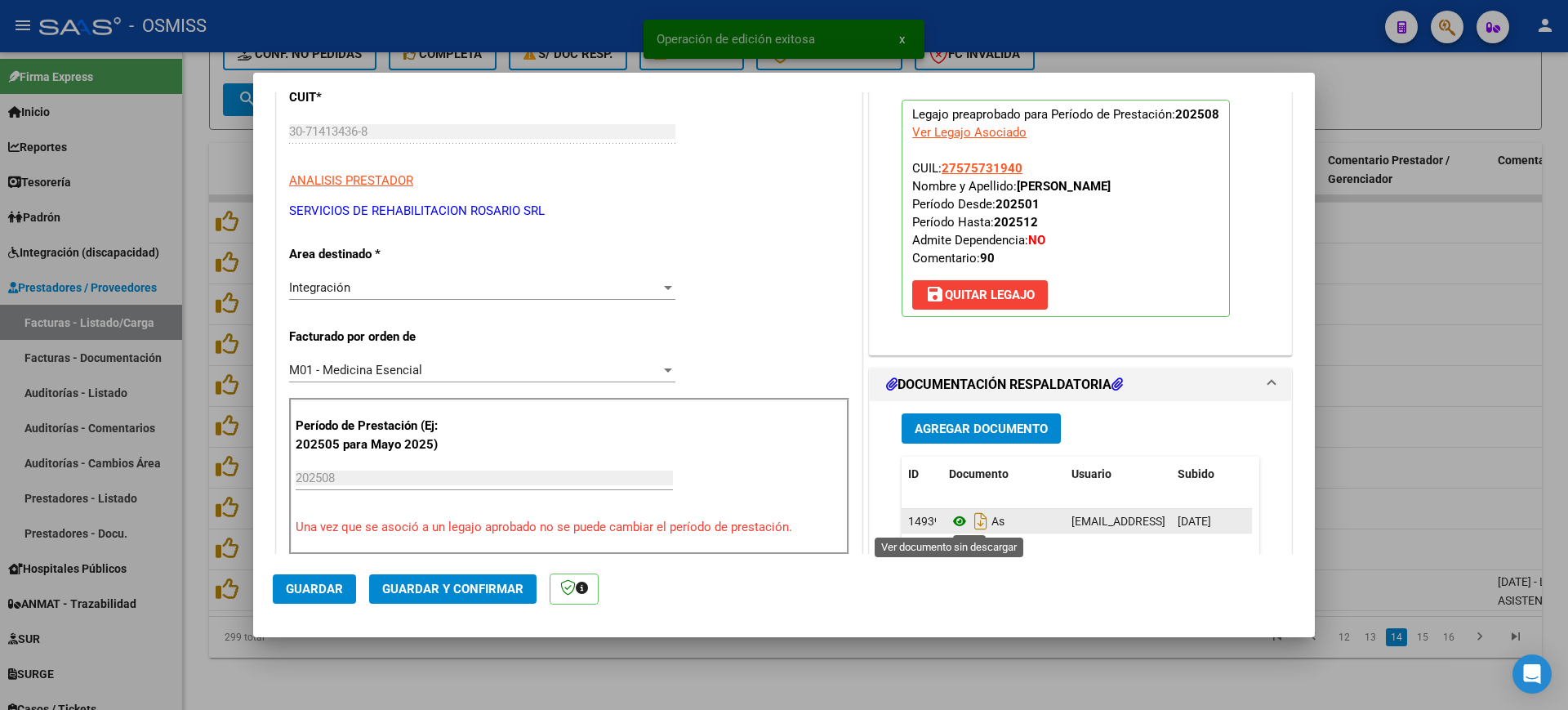
click at [953, 522] on icon at bounding box center [960, 521] width 21 height 20
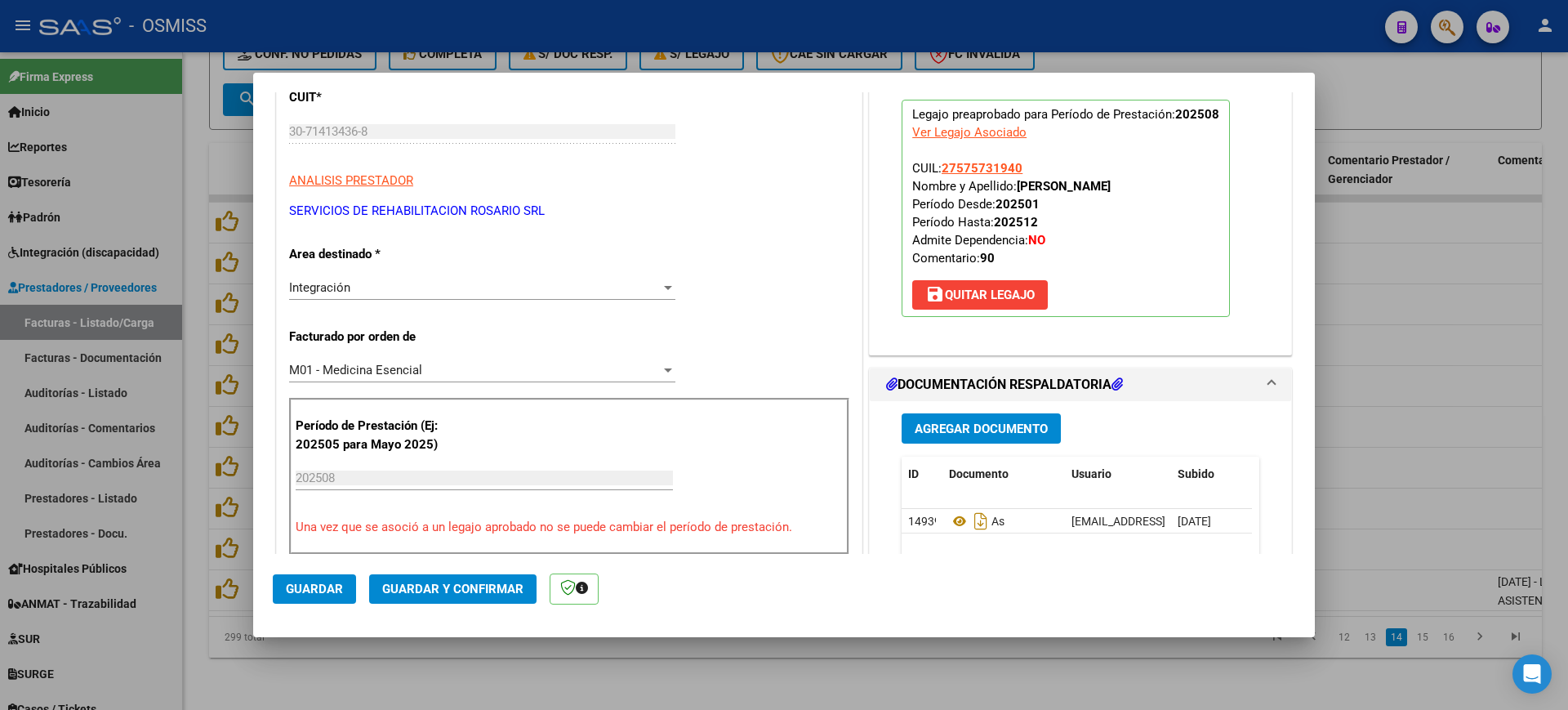
scroll to position [0, 0]
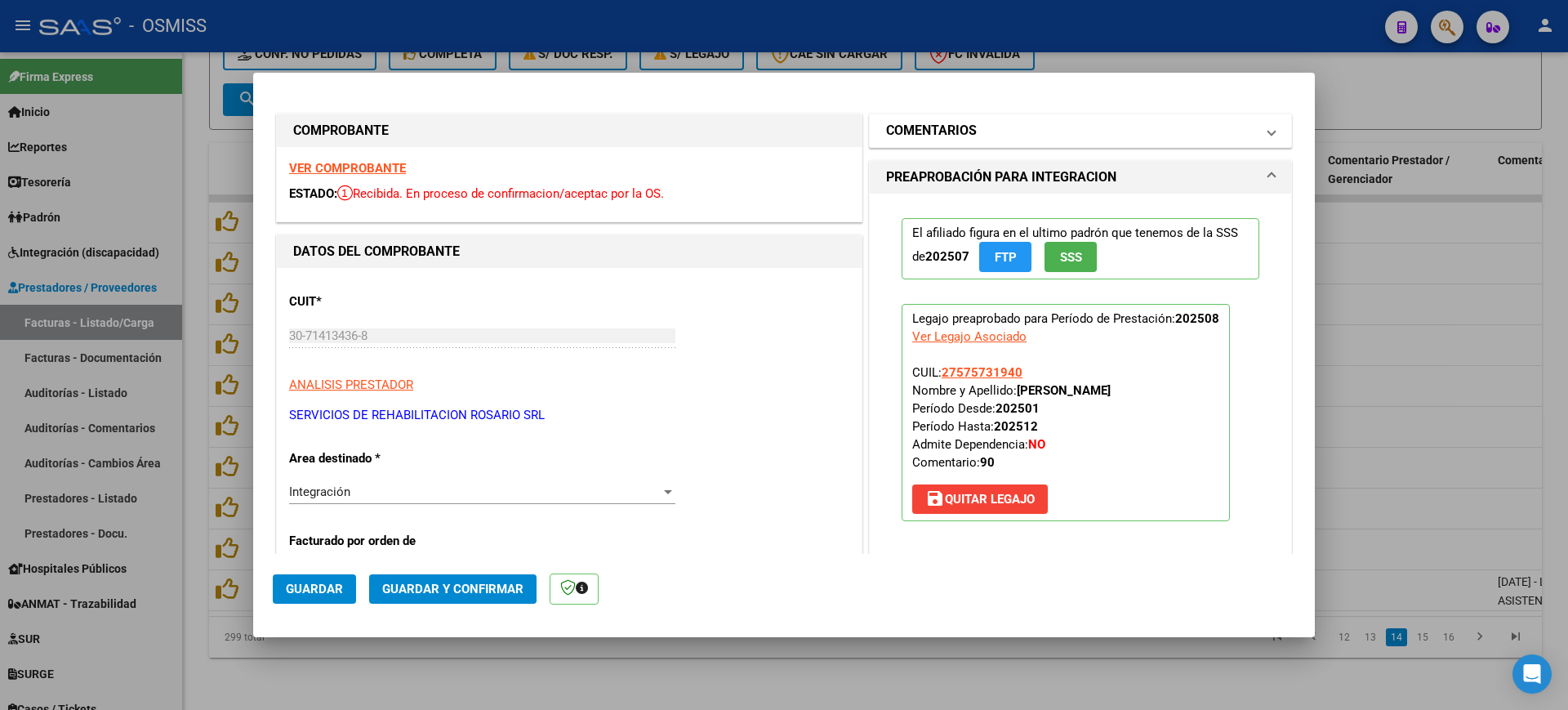
click at [909, 128] on h1 "COMENTARIOS" at bounding box center [931, 131] width 91 height 20
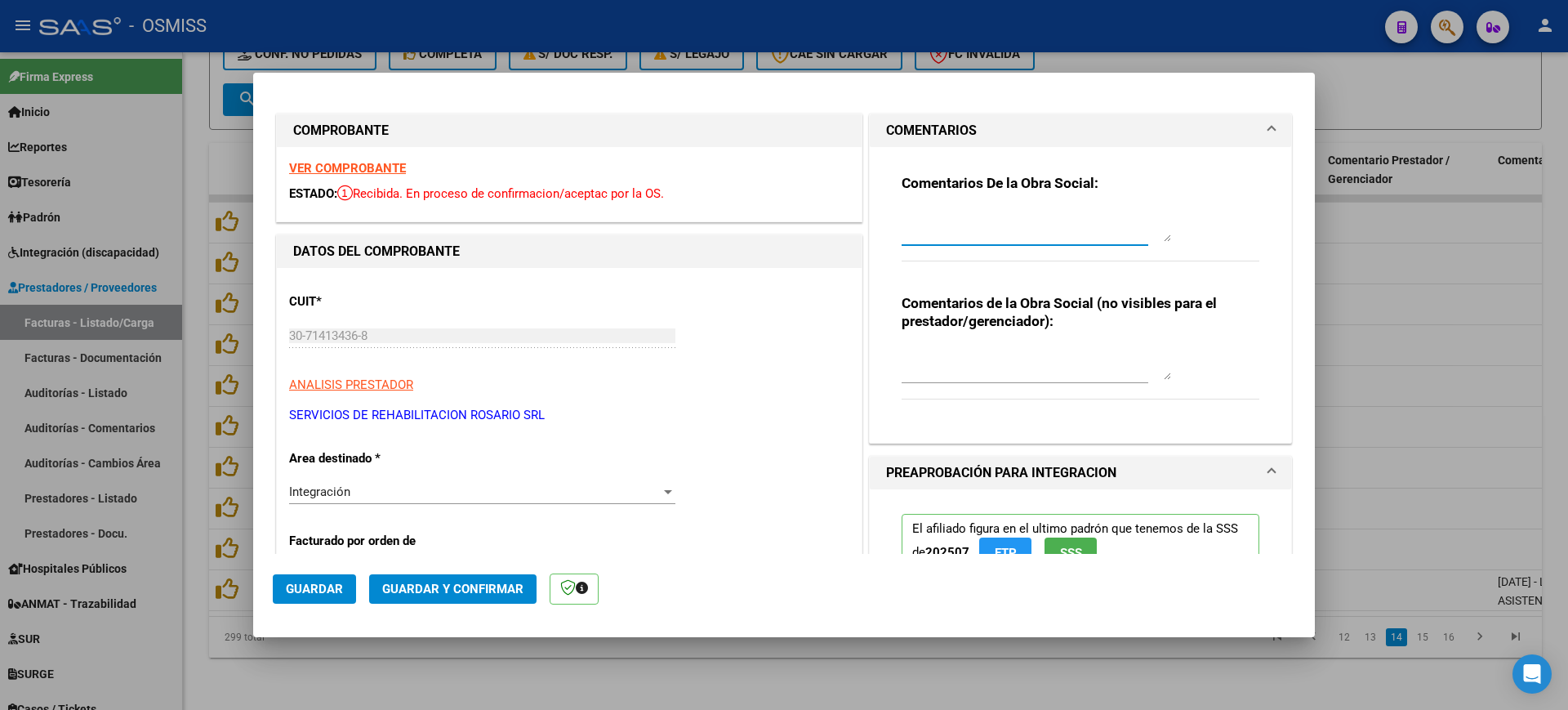
click at [954, 234] on textarea at bounding box center [1036, 225] width 270 height 33
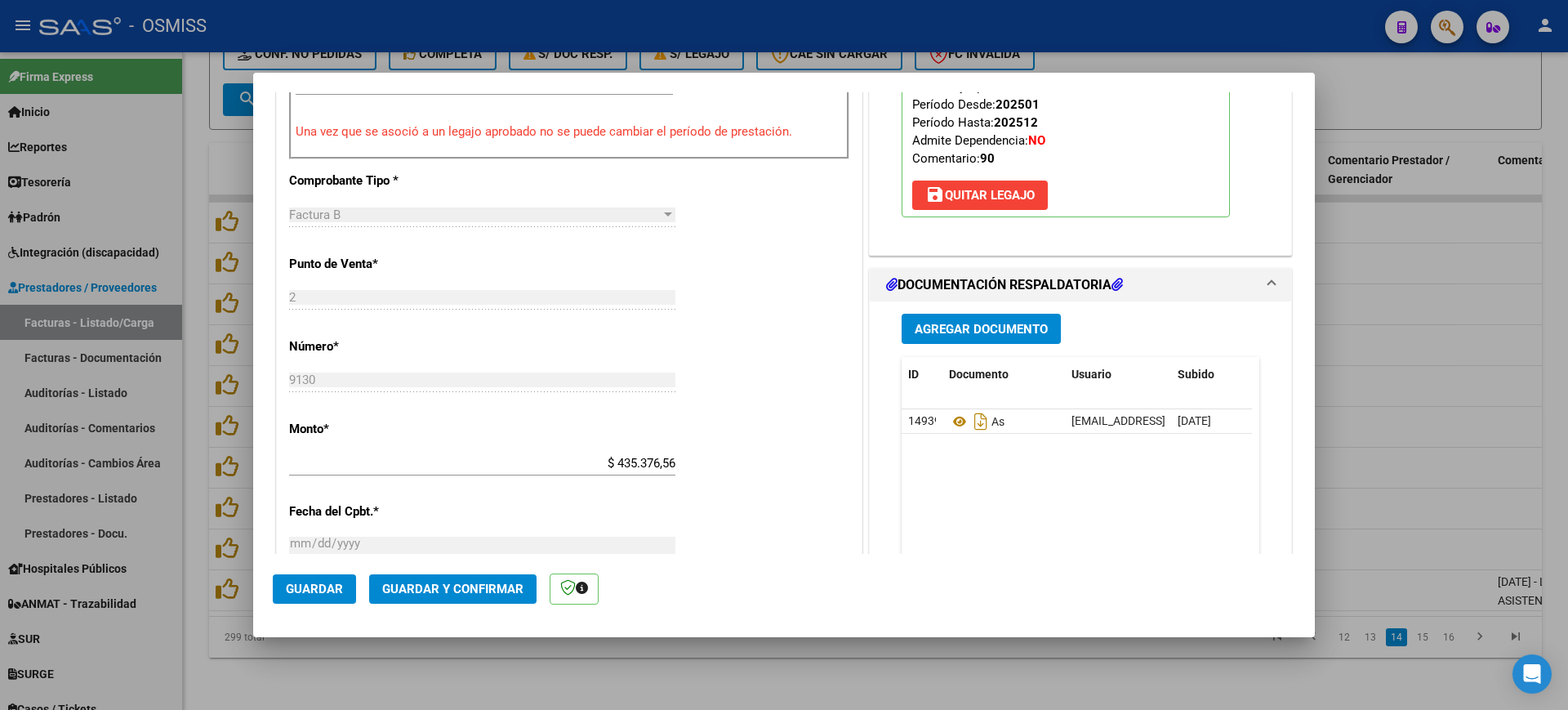
scroll to position [715, 0]
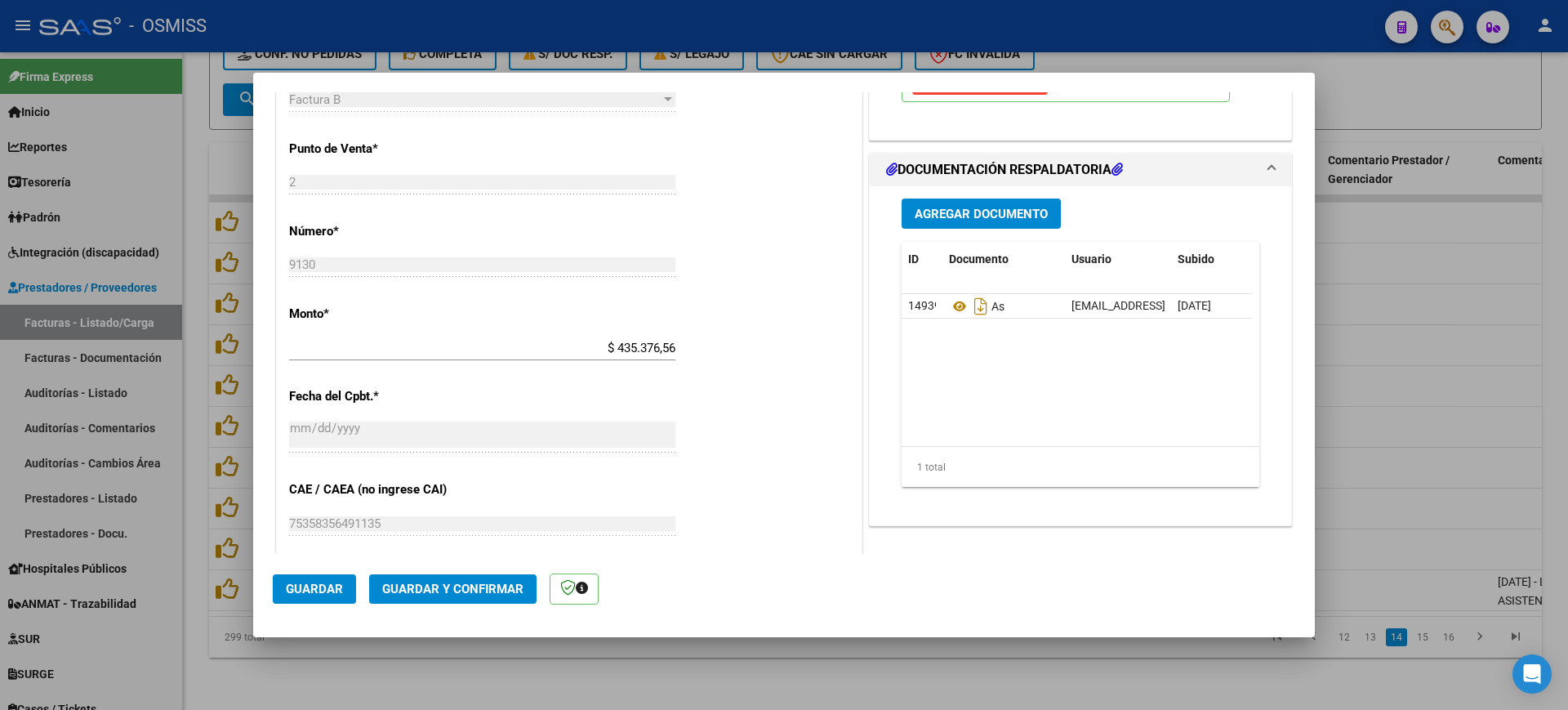
type textarea "90"
click at [490, 588] on span "Guardar y Confirmar" at bounding box center [452, 589] width 141 height 15
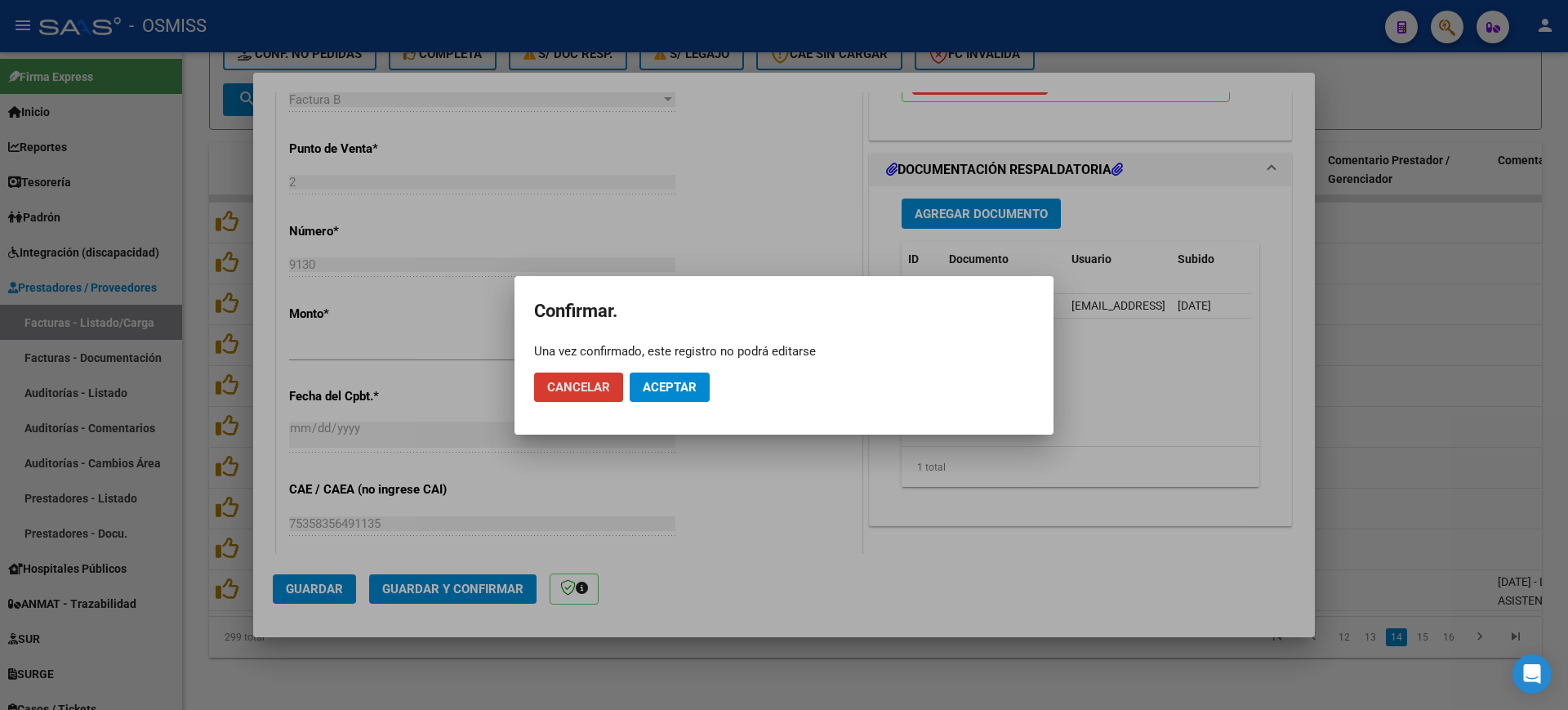
click at [666, 385] on span "Aceptar" at bounding box center [669, 387] width 54 height 15
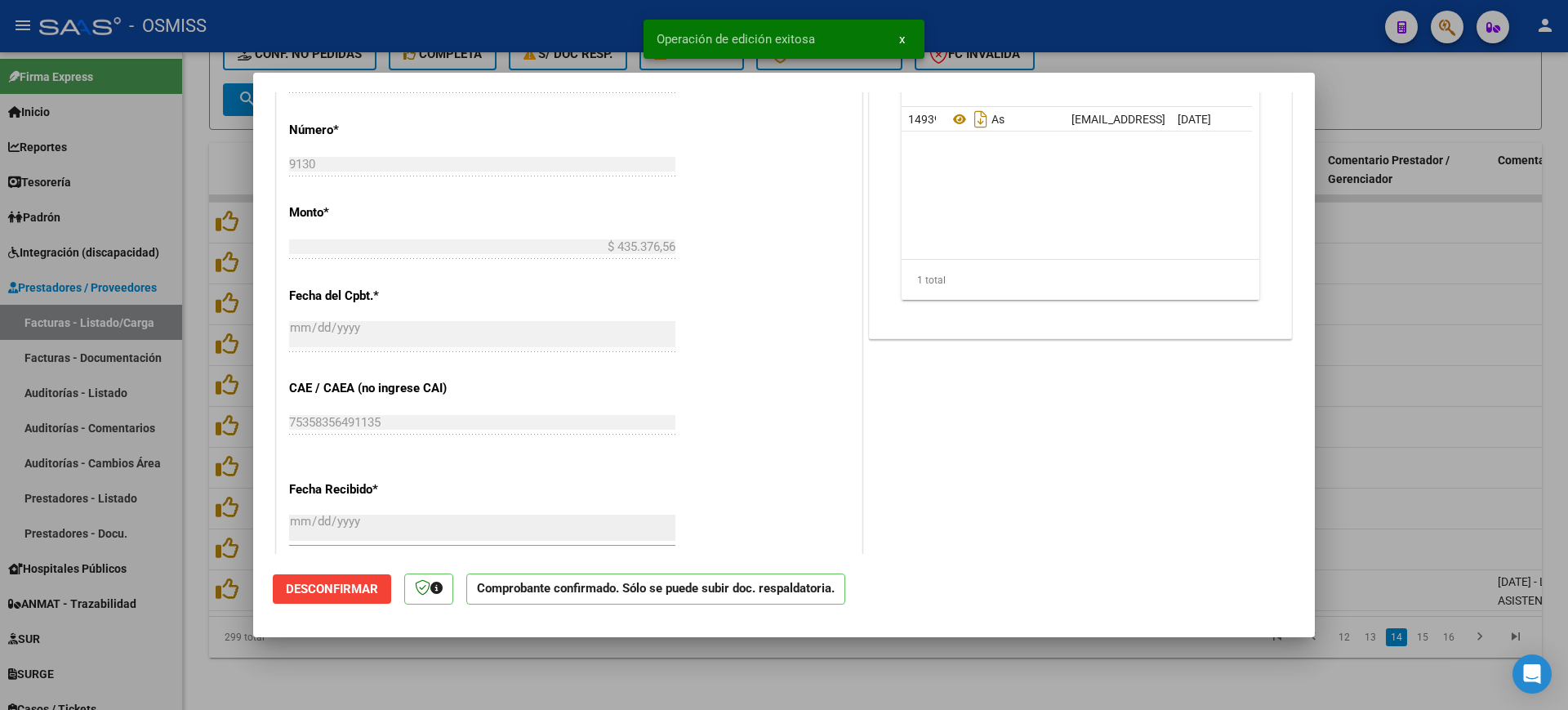
click at [582, 664] on div at bounding box center [784, 355] width 1568 height 710
type input "$ 0,00"
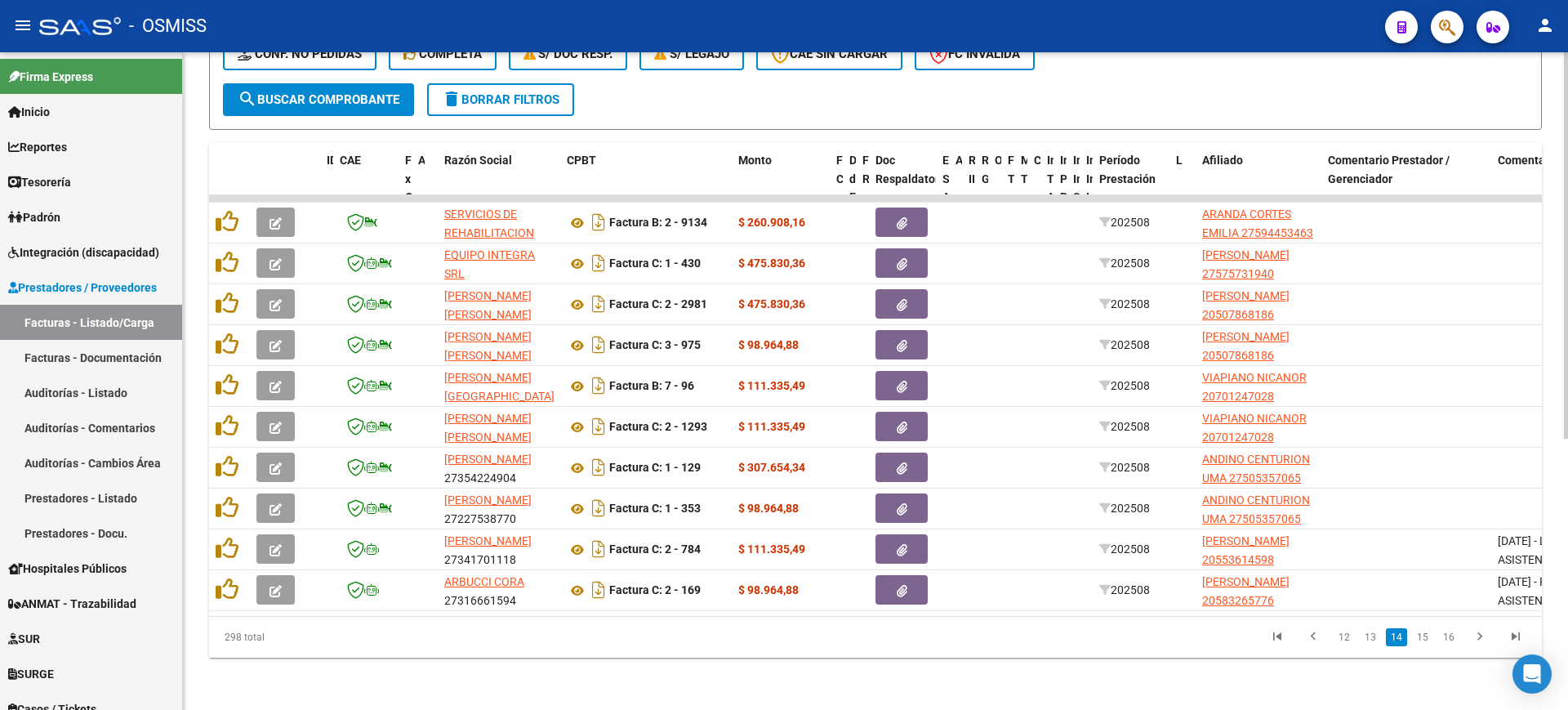
click at [389, 93] on span "search Buscar Comprobante" at bounding box center [318, 100] width 162 height 15
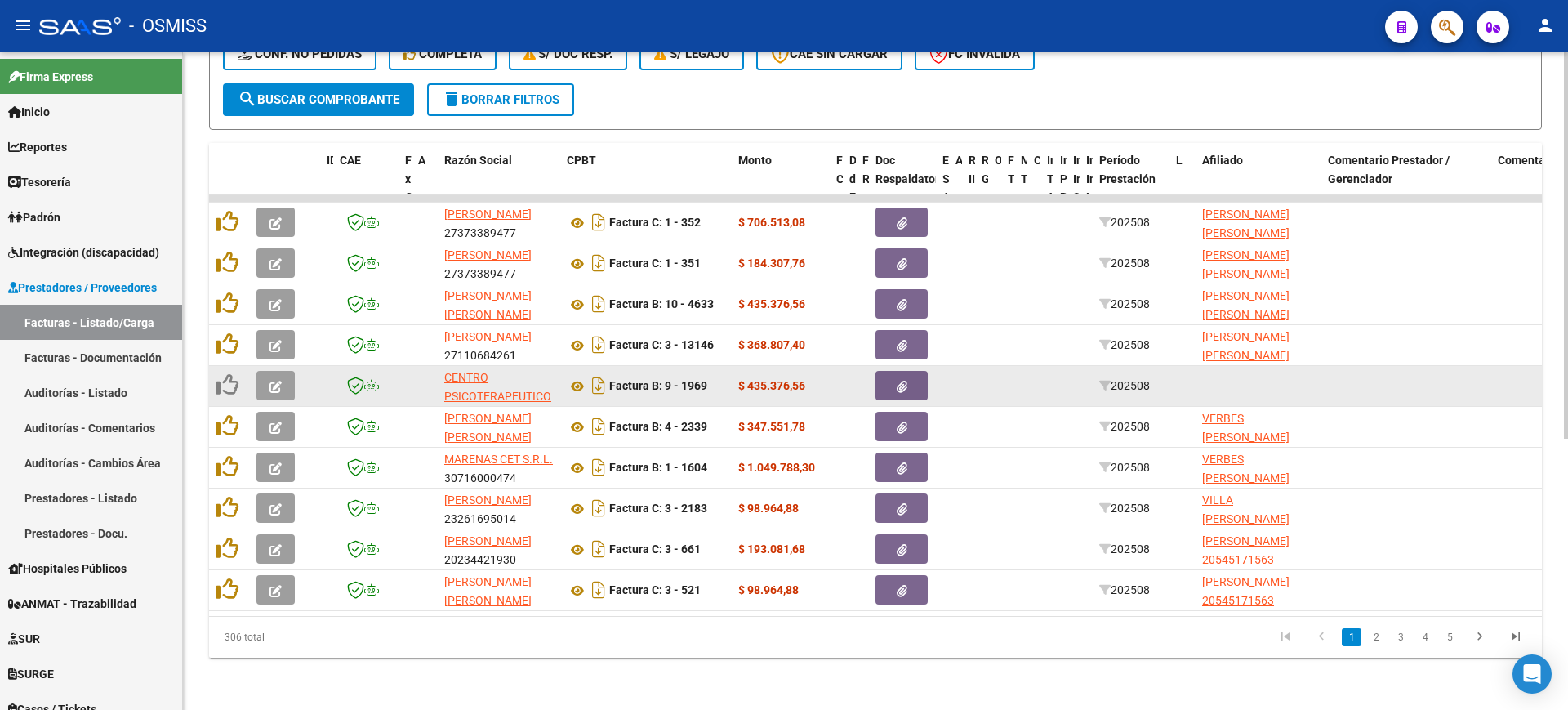
click at [285, 371] on button "button" at bounding box center [275, 385] width 39 height 29
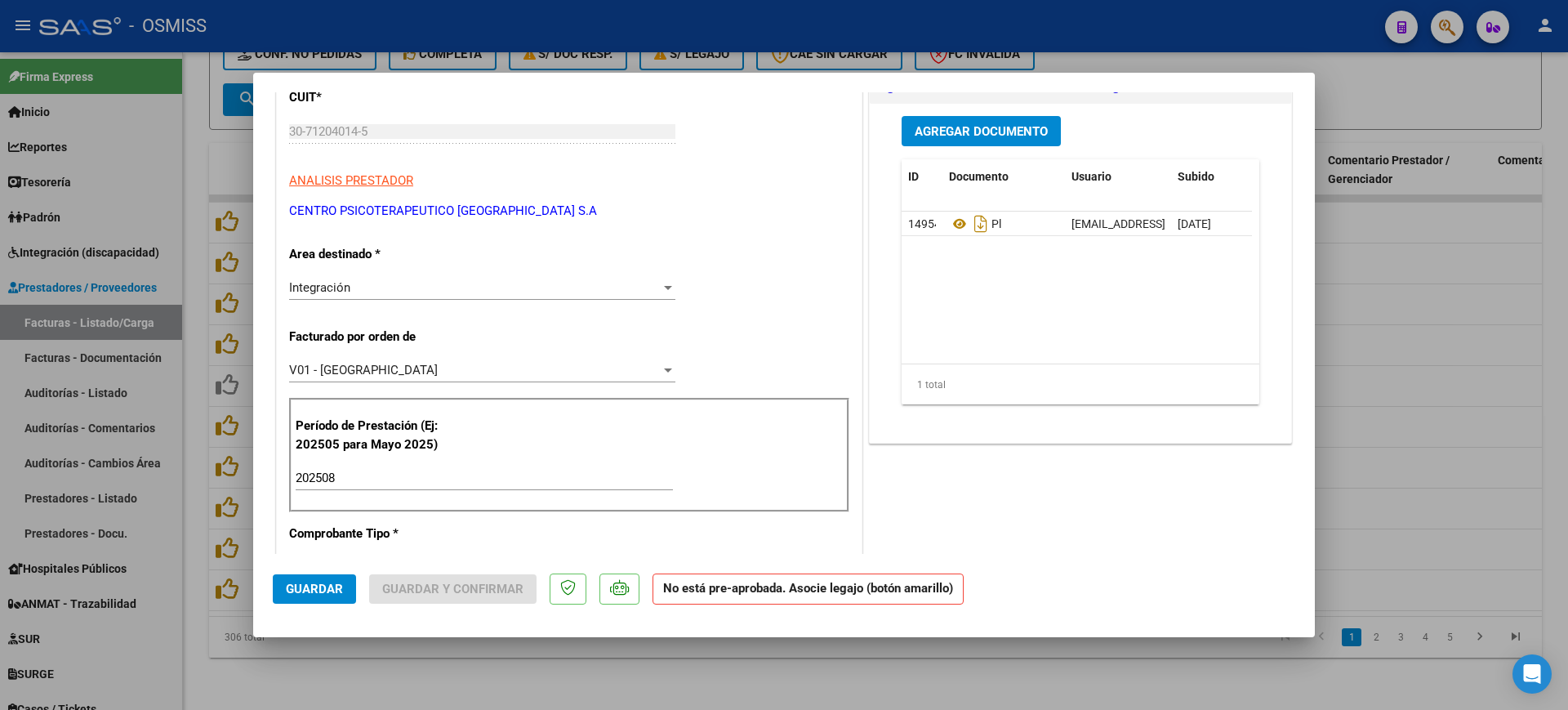
scroll to position [0, 0]
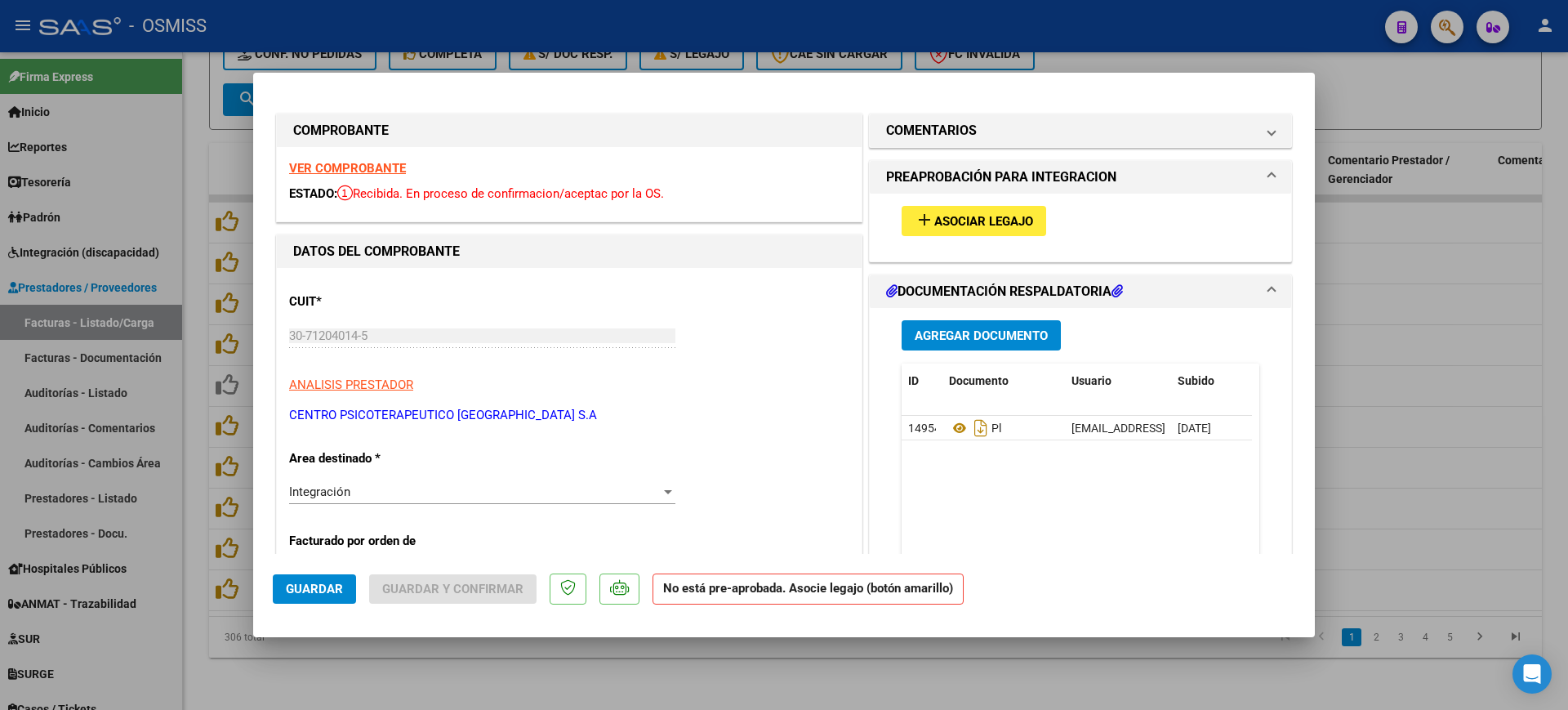
click at [659, 675] on div at bounding box center [784, 355] width 1568 height 710
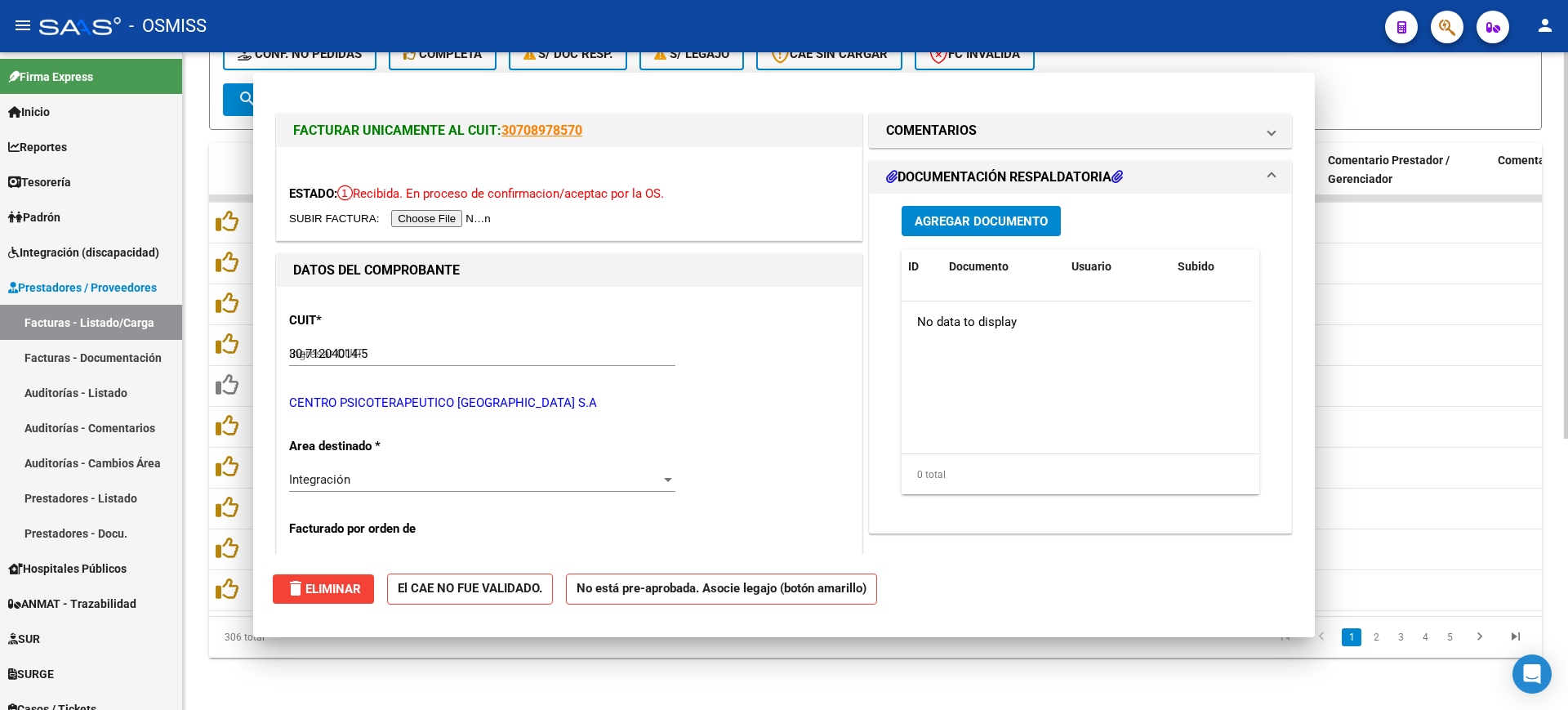
type input "$ 0,00"
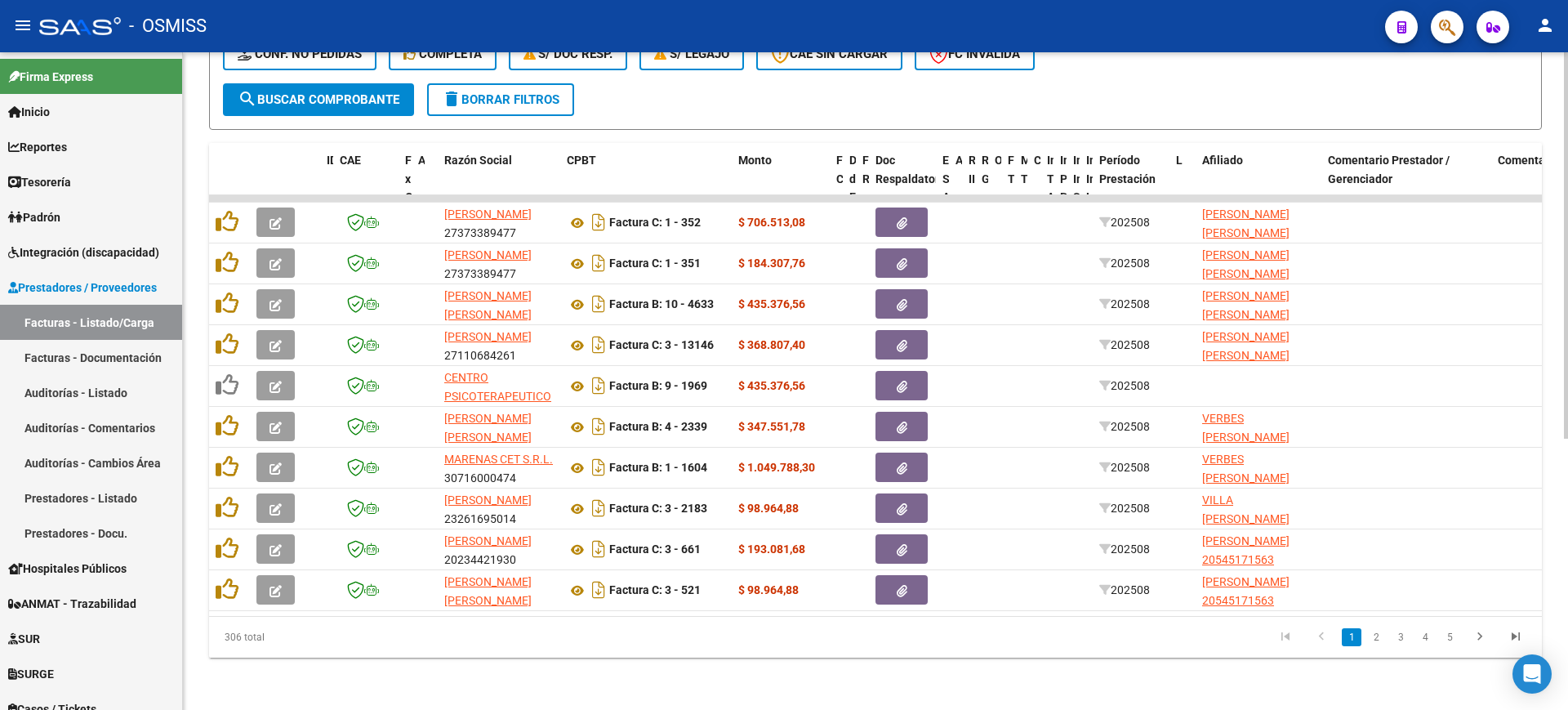
click at [384, 93] on span "search Buscar Comprobante" at bounding box center [318, 100] width 162 height 15
click at [384, 92] on button "search Buscar Comprobante" at bounding box center [319, 99] width 191 height 33
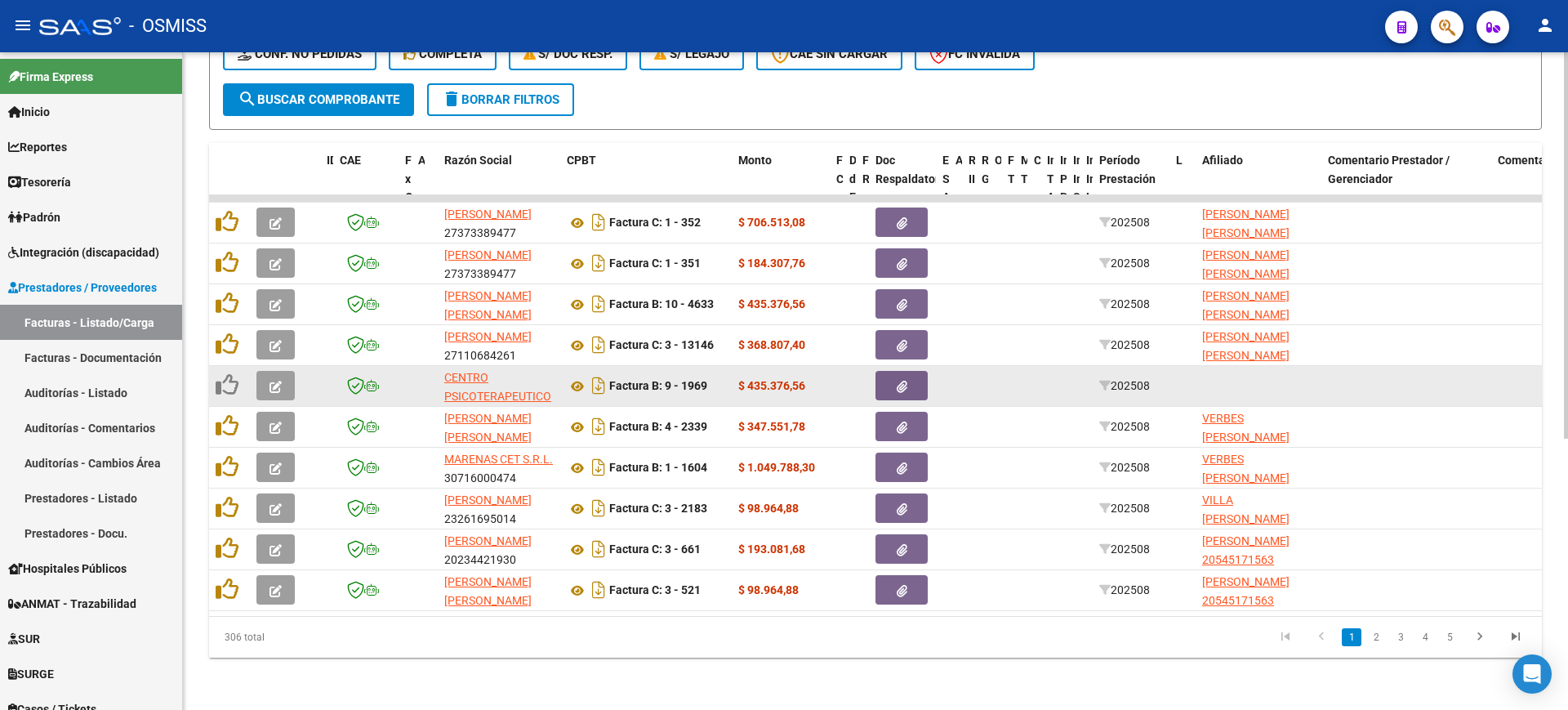
click at [271, 381] on icon "button" at bounding box center [275, 386] width 12 height 12
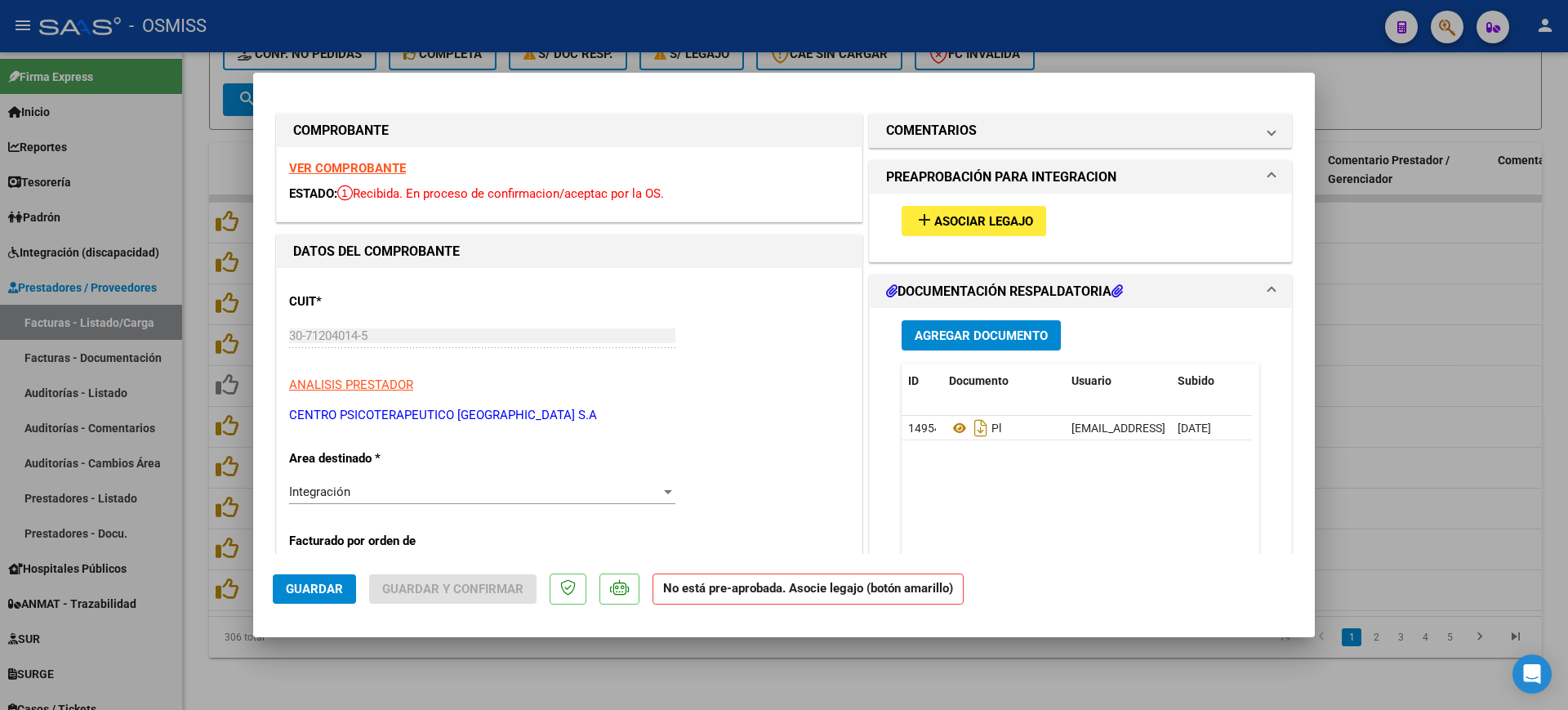
click at [379, 164] on strong "VER COMPROBANTE" at bounding box center [346, 169] width 116 height 15
click at [984, 223] on span "Asociar Legajo" at bounding box center [983, 222] width 98 height 15
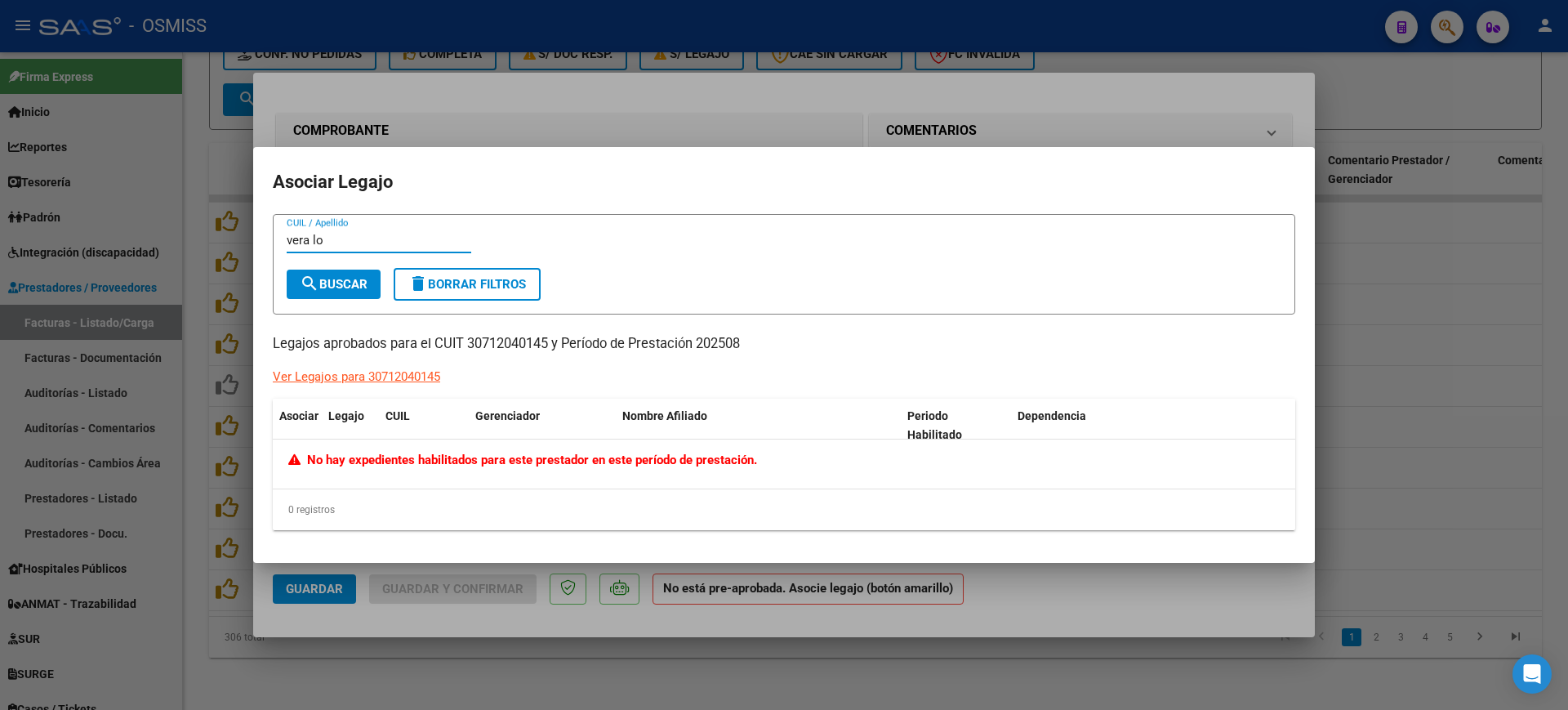
type input "vera lo"
click at [1106, 610] on div at bounding box center [784, 355] width 1568 height 710
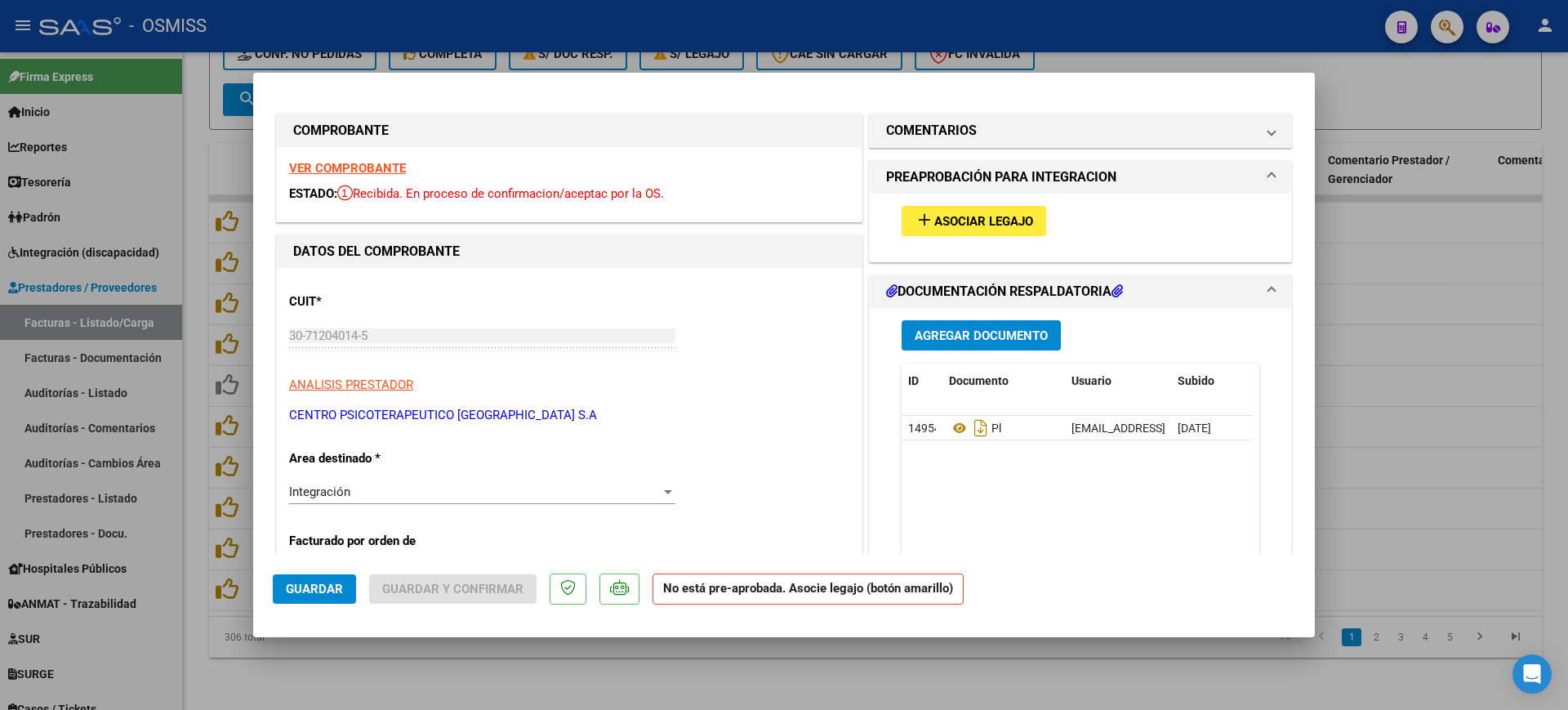
drag, startPoint x: 923, startPoint y: 669, endPoint x: 909, endPoint y: 640, distance: 32.2
click at [924, 669] on div at bounding box center [784, 355] width 1568 height 710
type input "$ 0,00"
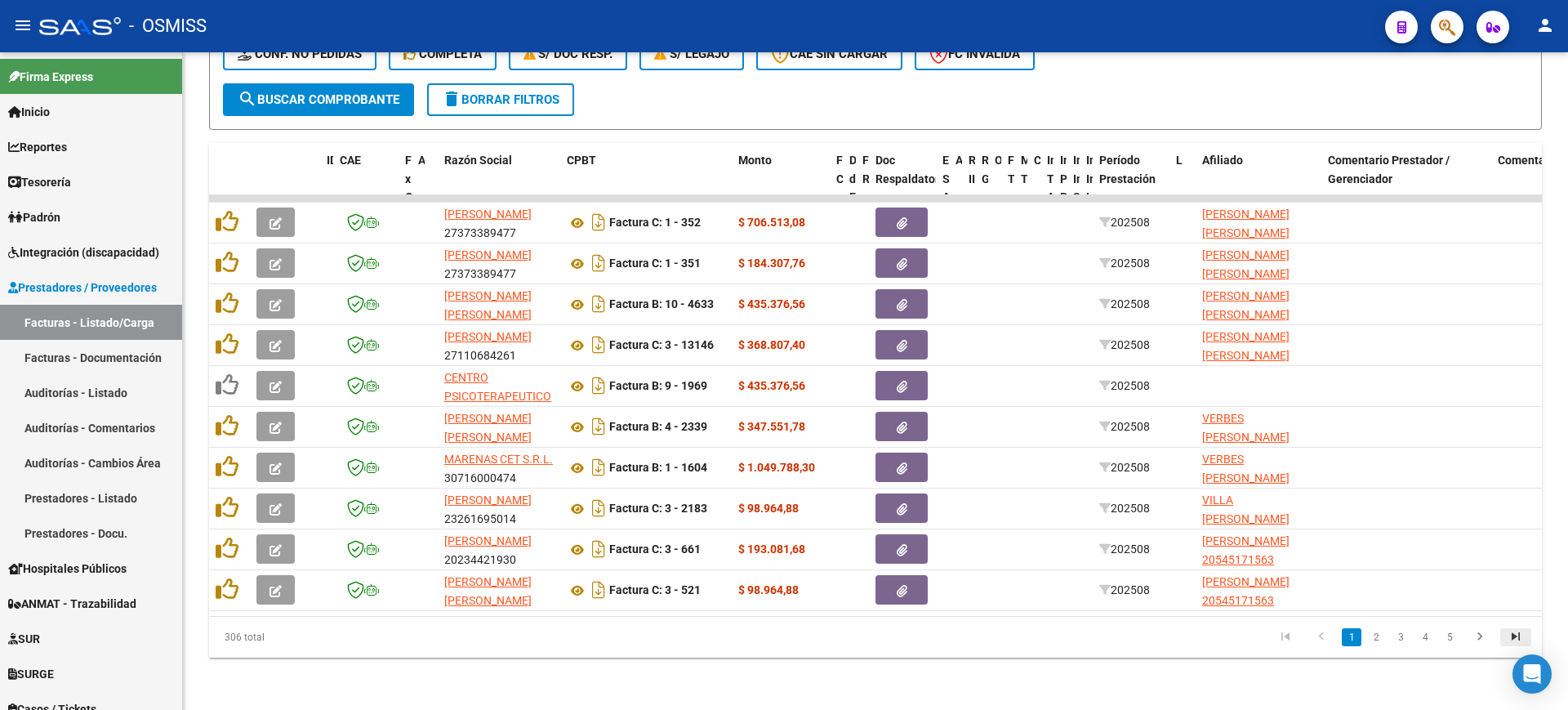
click at [1512, 637] on icon "go to last page" at bounding box center [1515, 638] width 21 height 20
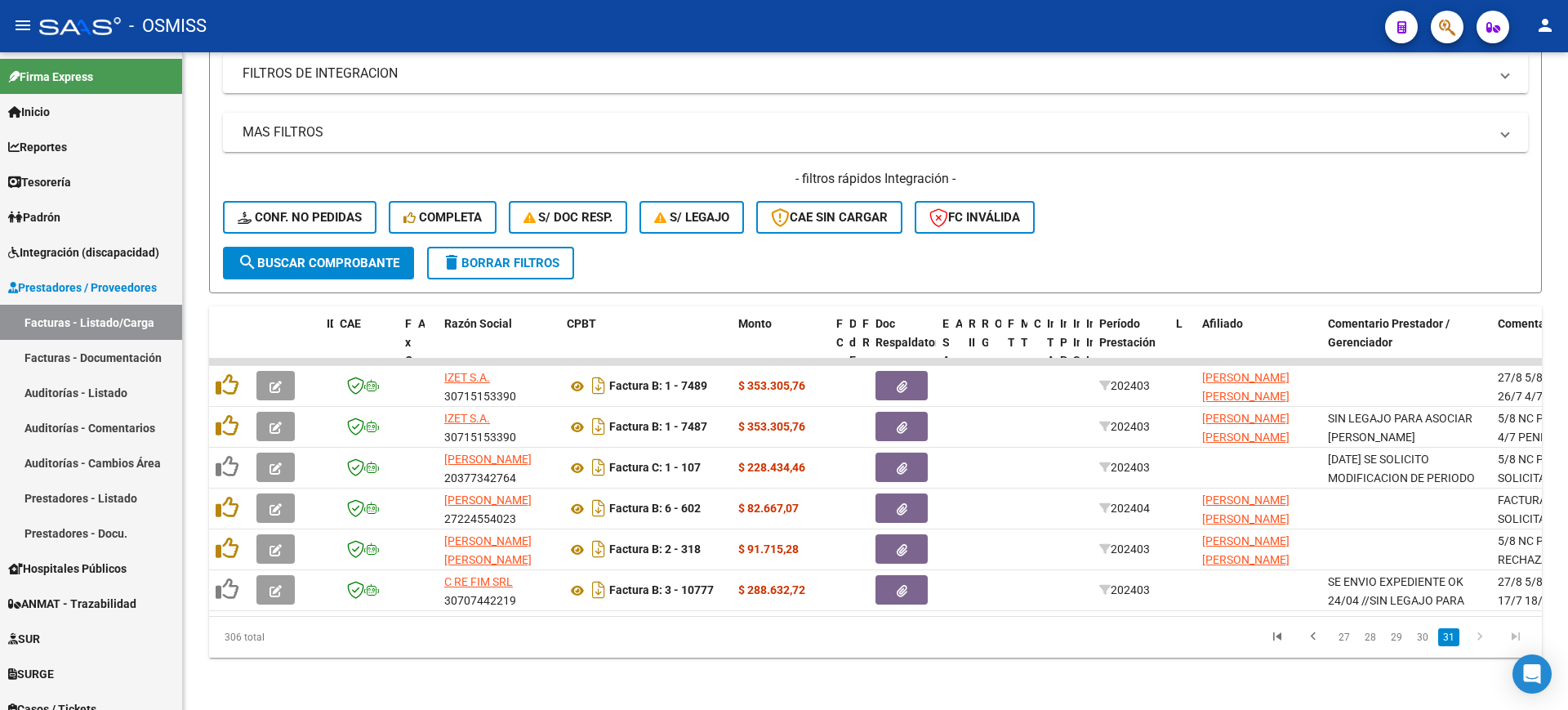
scroll to position [298, 0]
click at [1377, 630] on link "28" at bounding box center [1370, 637] width 21 height 18
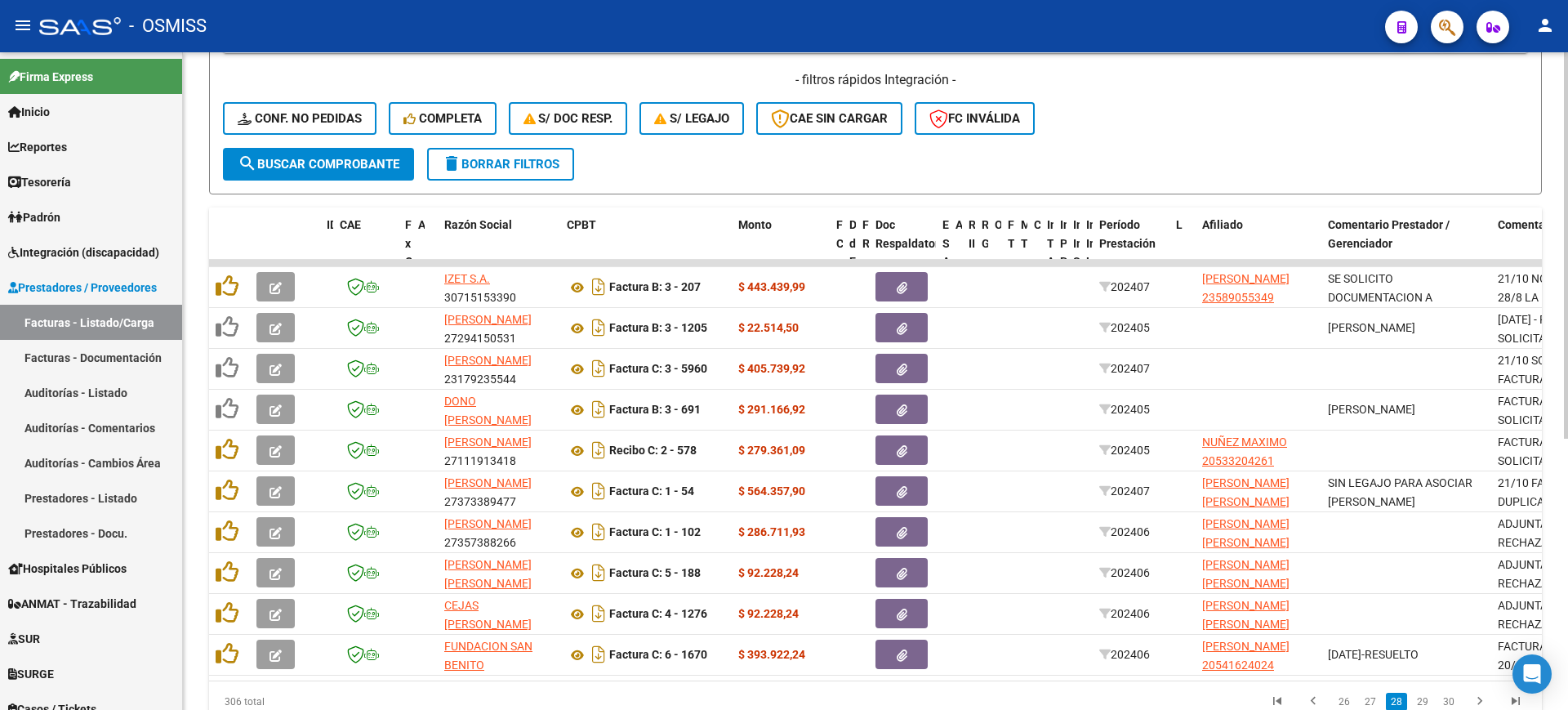
scroll to position [462, 0]
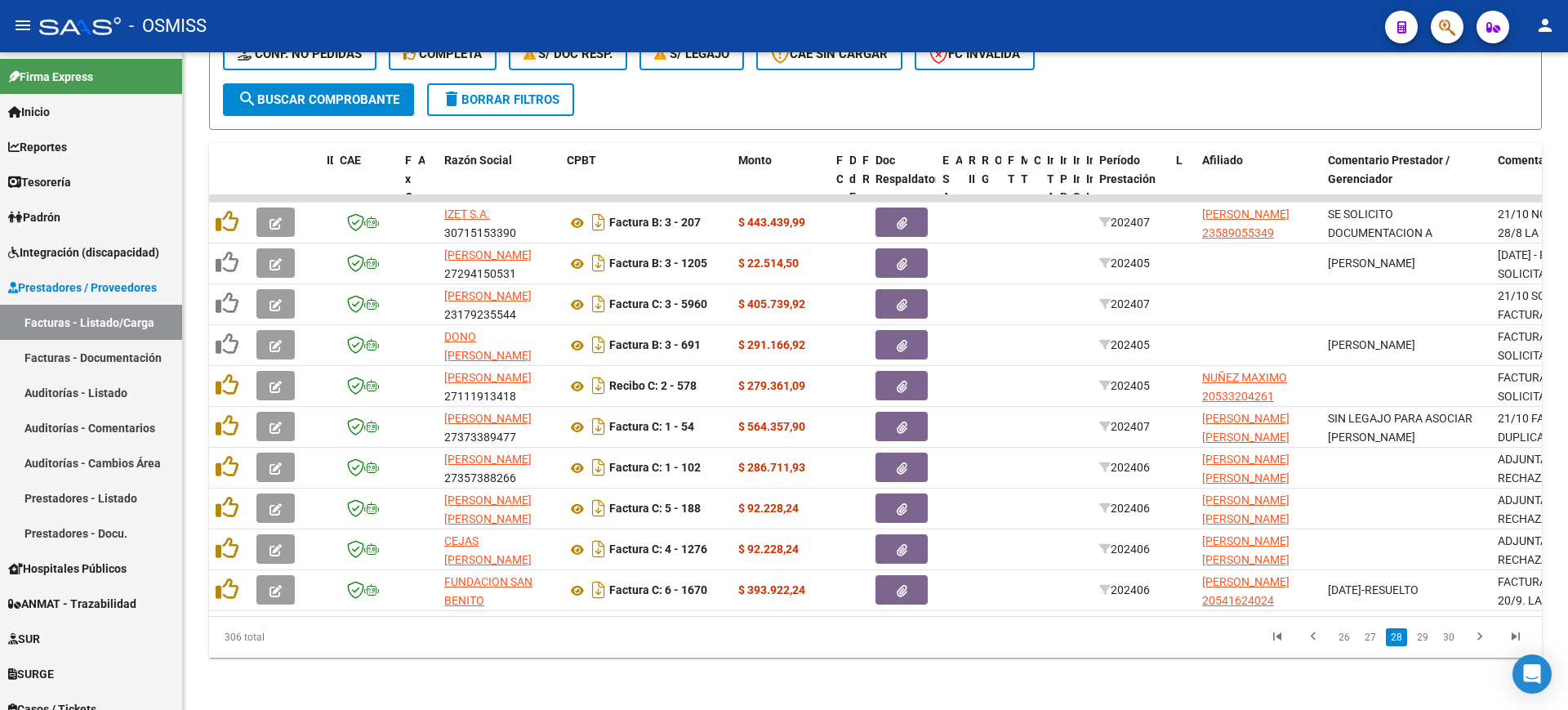
click at [1339, 634] on link "26" at bounding box center [1344, 637] width 21 height 18
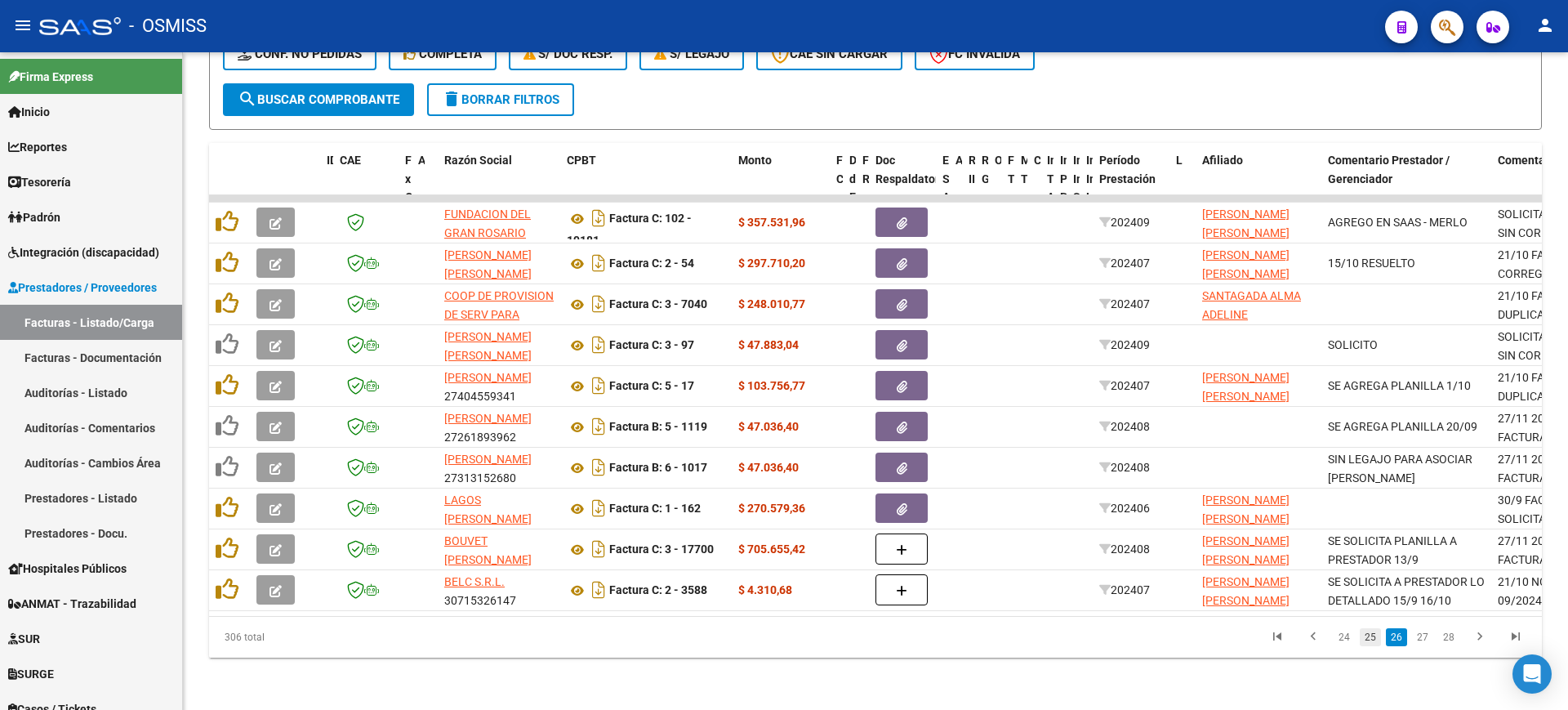
click at [1372, 639] on link "25" at bounding box center [1370, 637] width 21 height 18
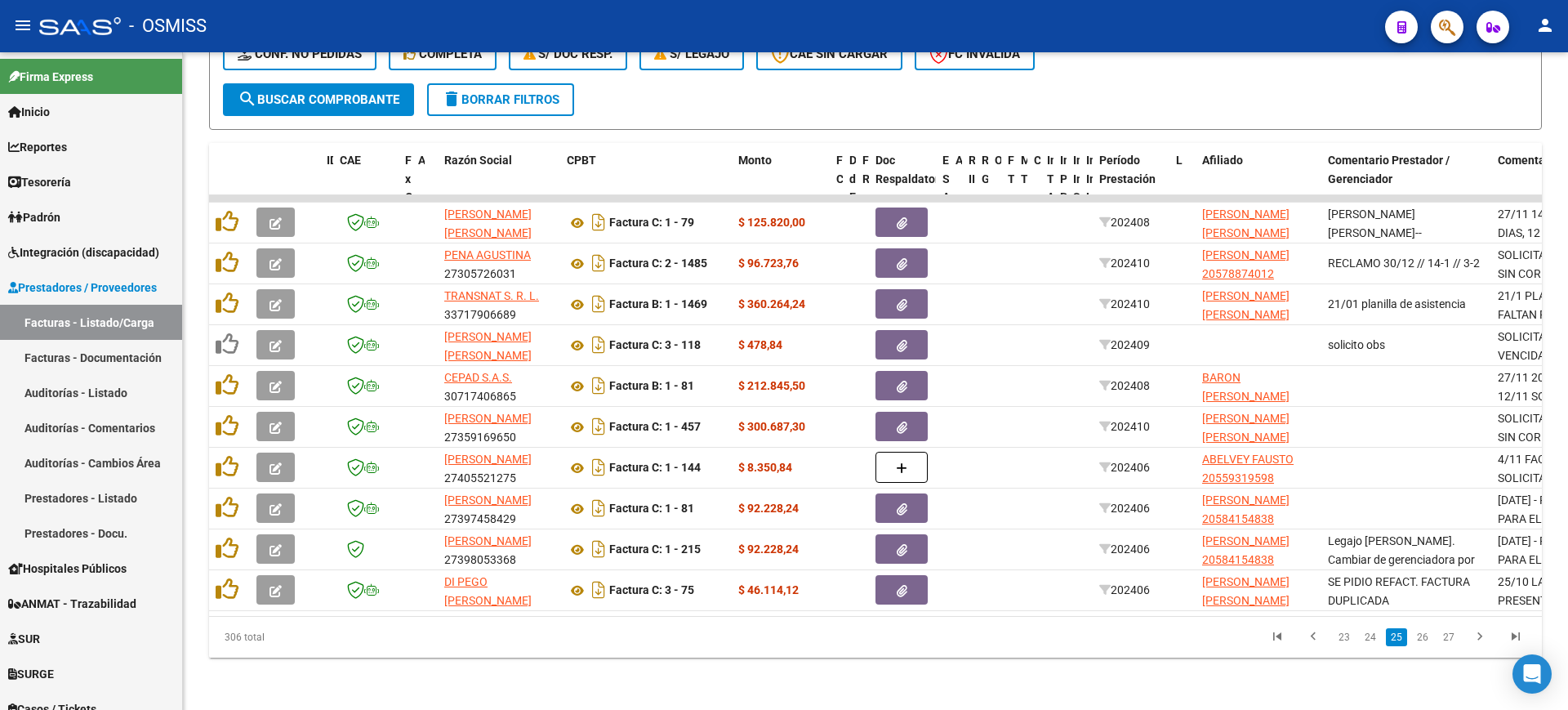
click at [1372, 639] on link "24" at bounding box center [1370, 637] width 21 height 18
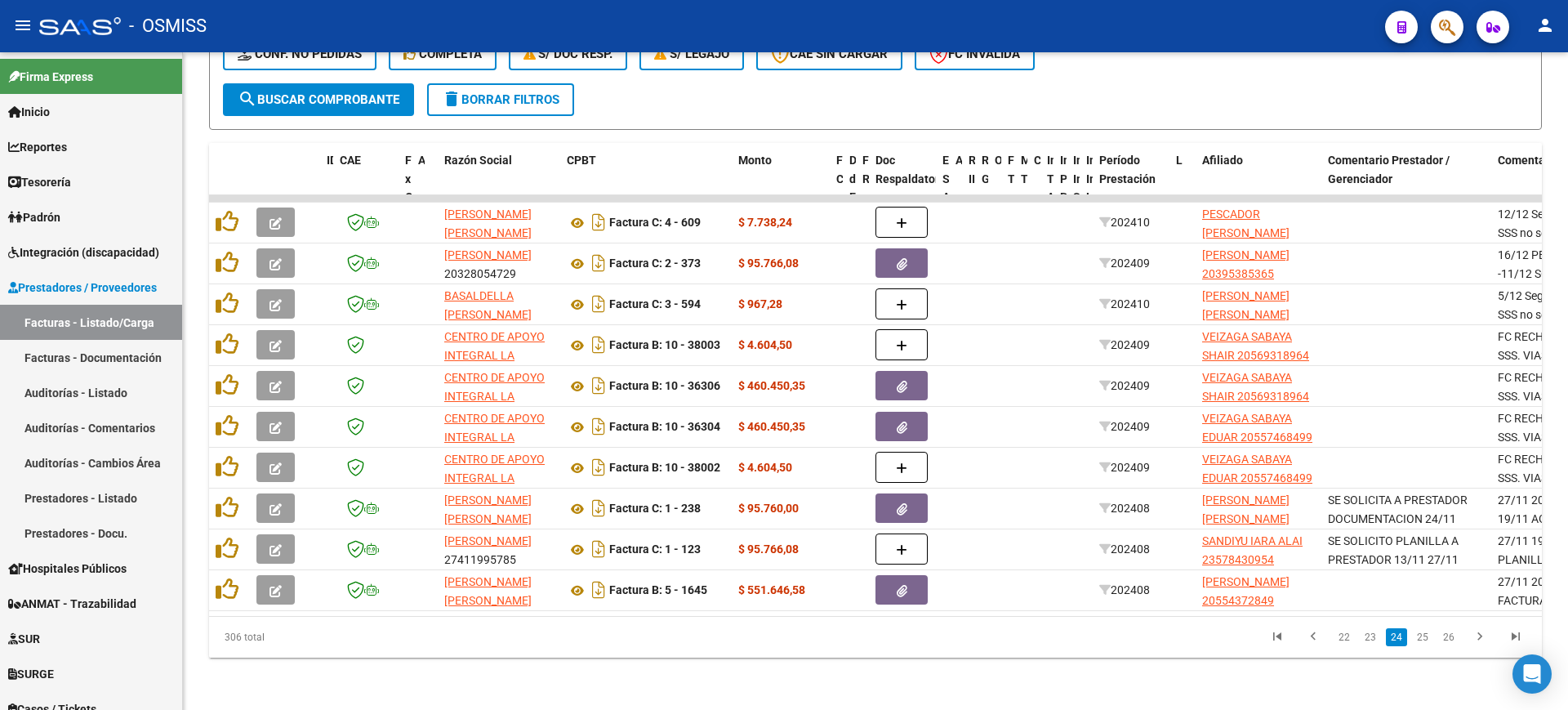
click at [1372, 639] on link "23" at bounding box center [1370, 637] width 21 height 18
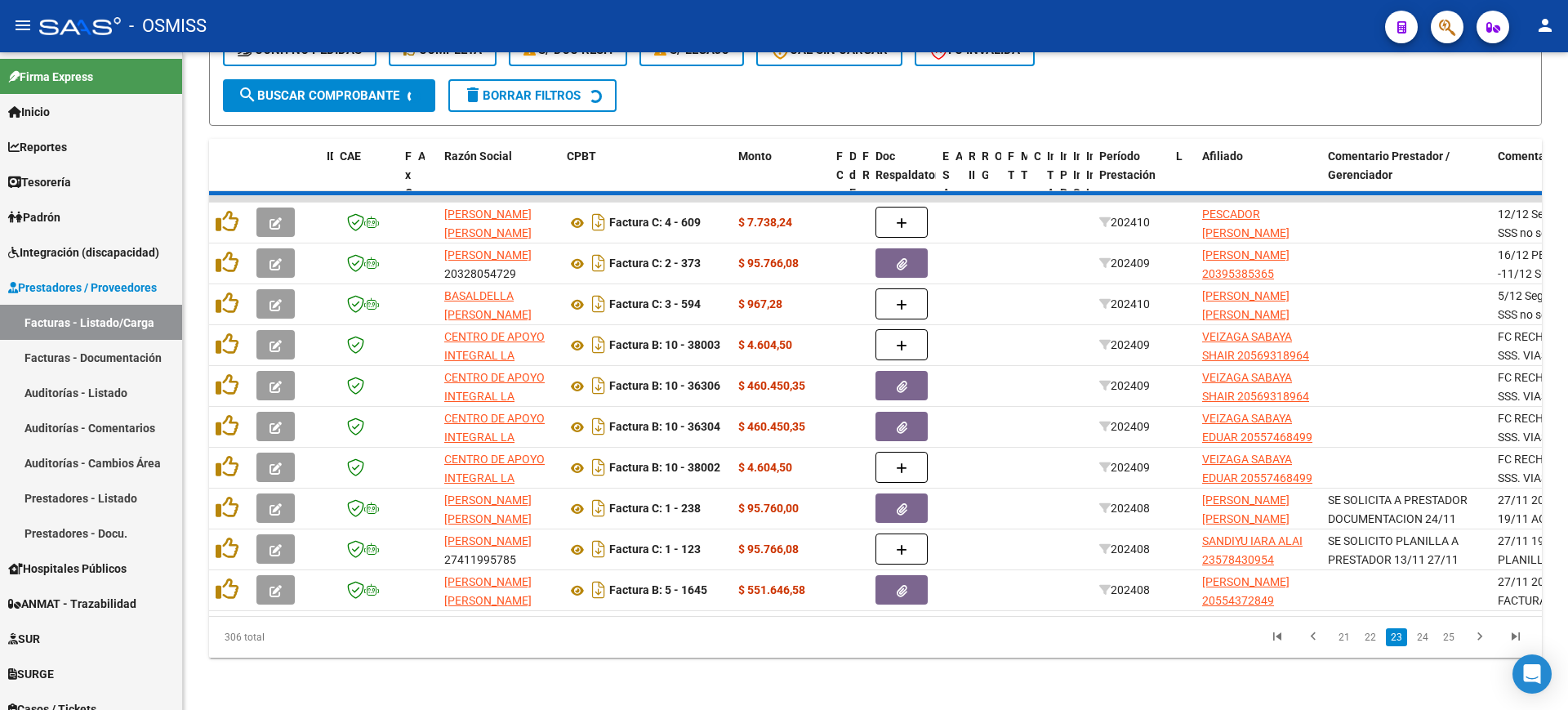
click at [1372, 639] on link "22" at bounding box center [1370, 637] width 21 height 18
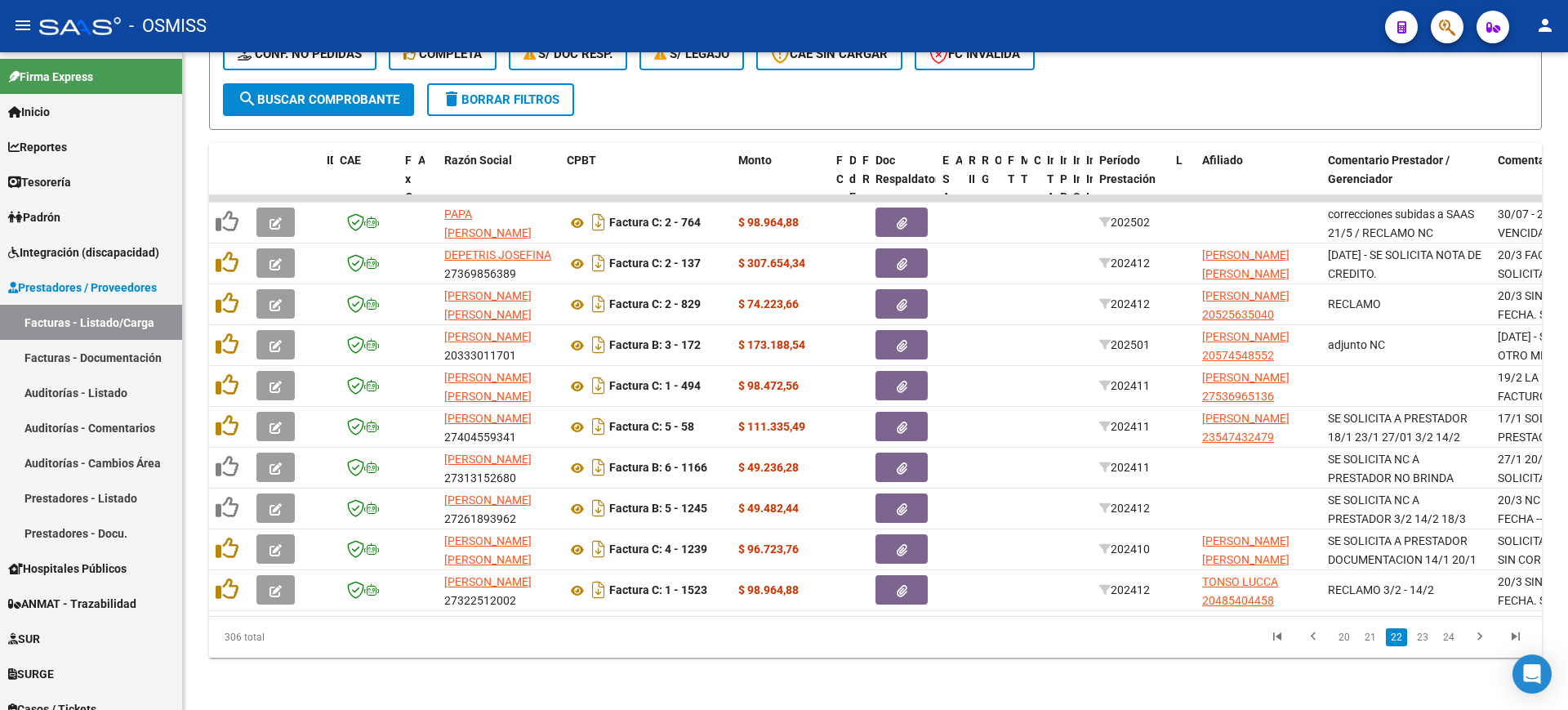
click at [1372, 639] on link "21" at bounding box center [1370, 637] width 21 height 18
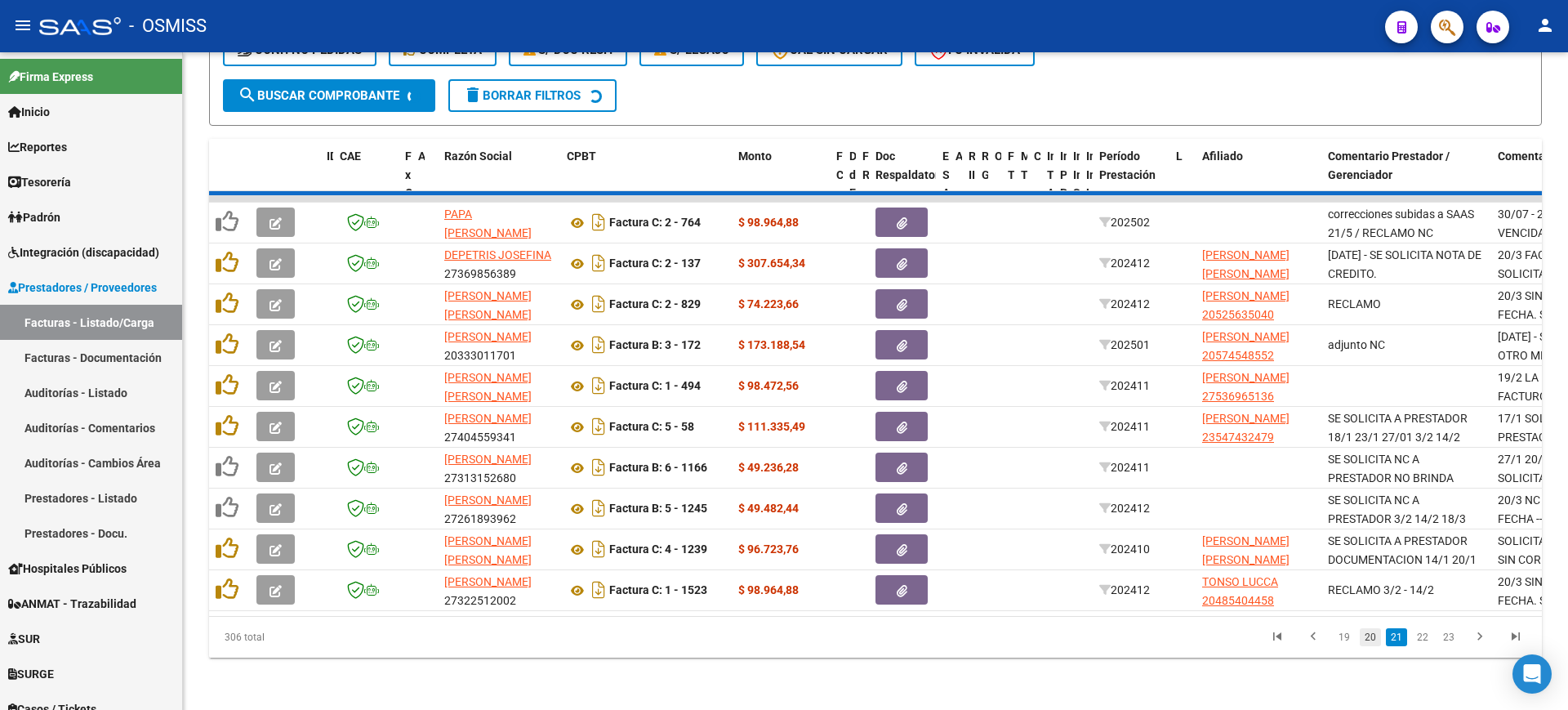
click at [1372, 639] on div "306 total 19 20 21 22 23" at bounding box center [875, 636] width 1332 height 41
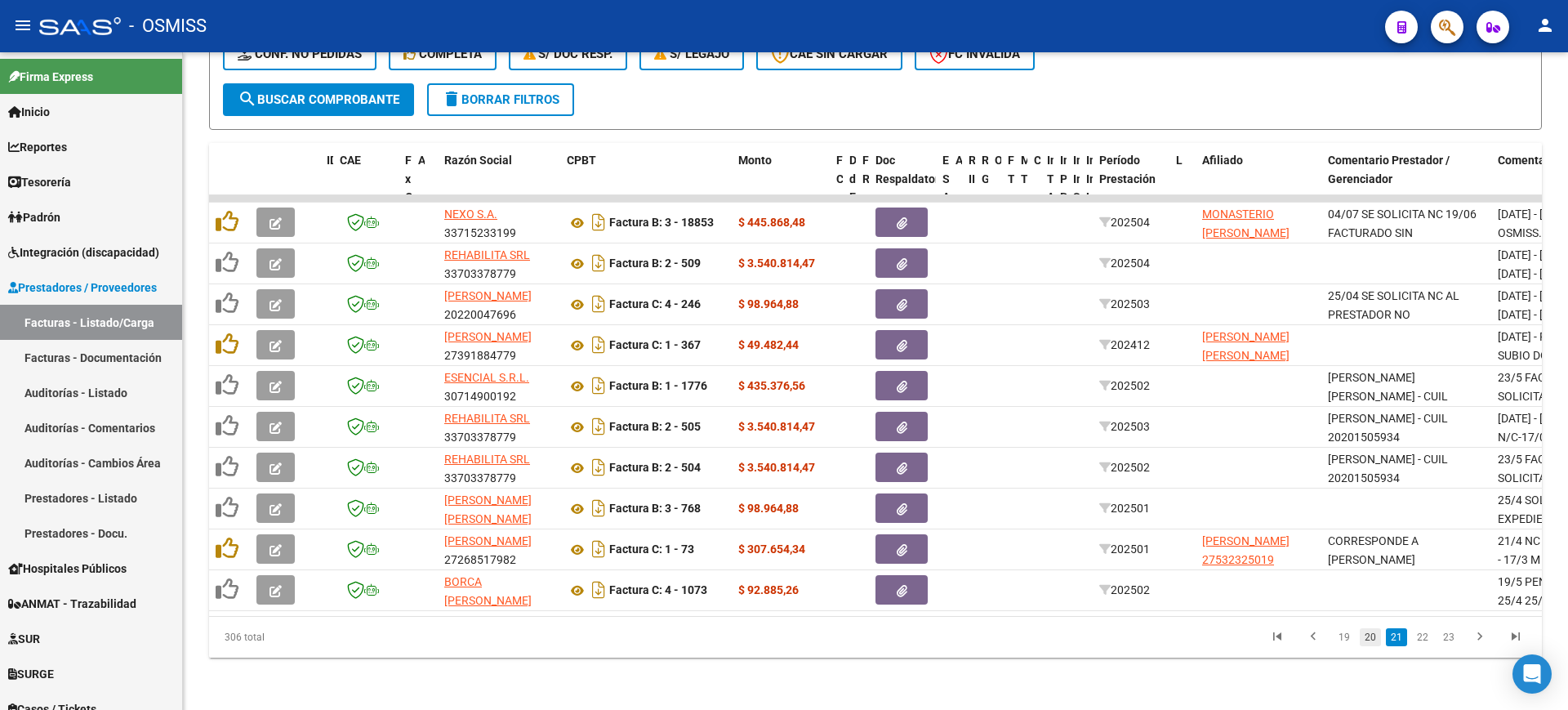
click at [1372, 639] on link "20" at bounding box center [1370, 637] width 21 height 18
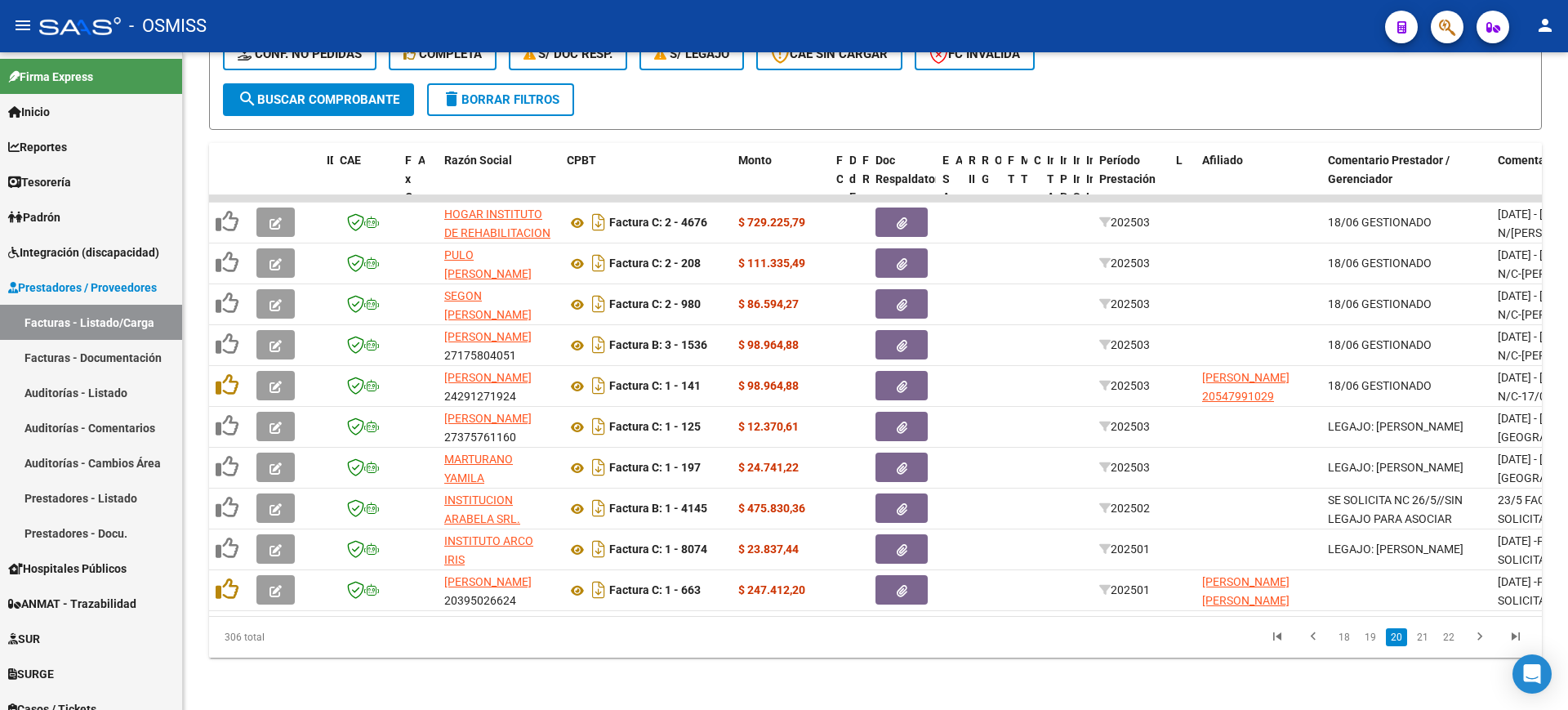
click at [1372, 639] on link "19" at bounding box center [1370, 637] width 21 height 18
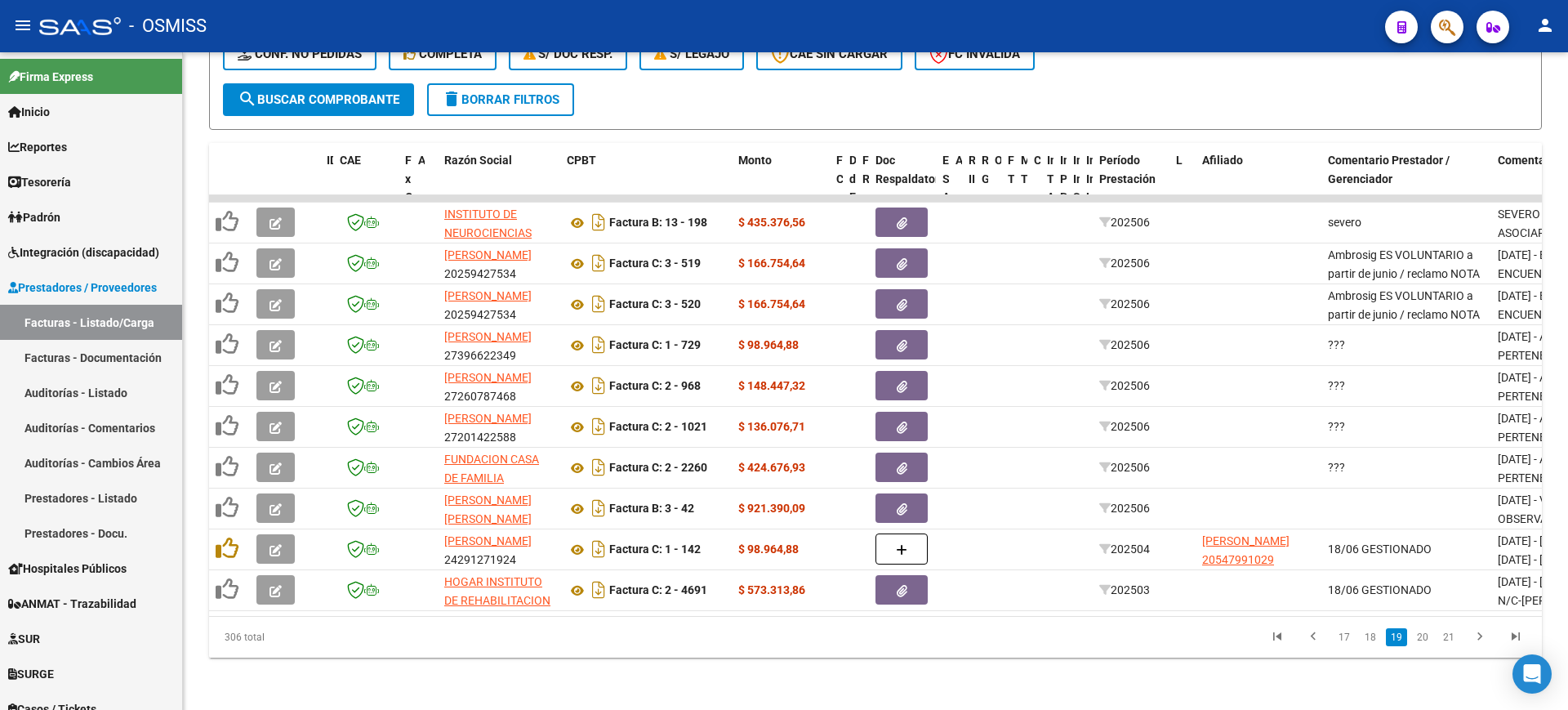
click at [1372, 639] on link "18" at bounding box center [1370, 637] width 21 height 18
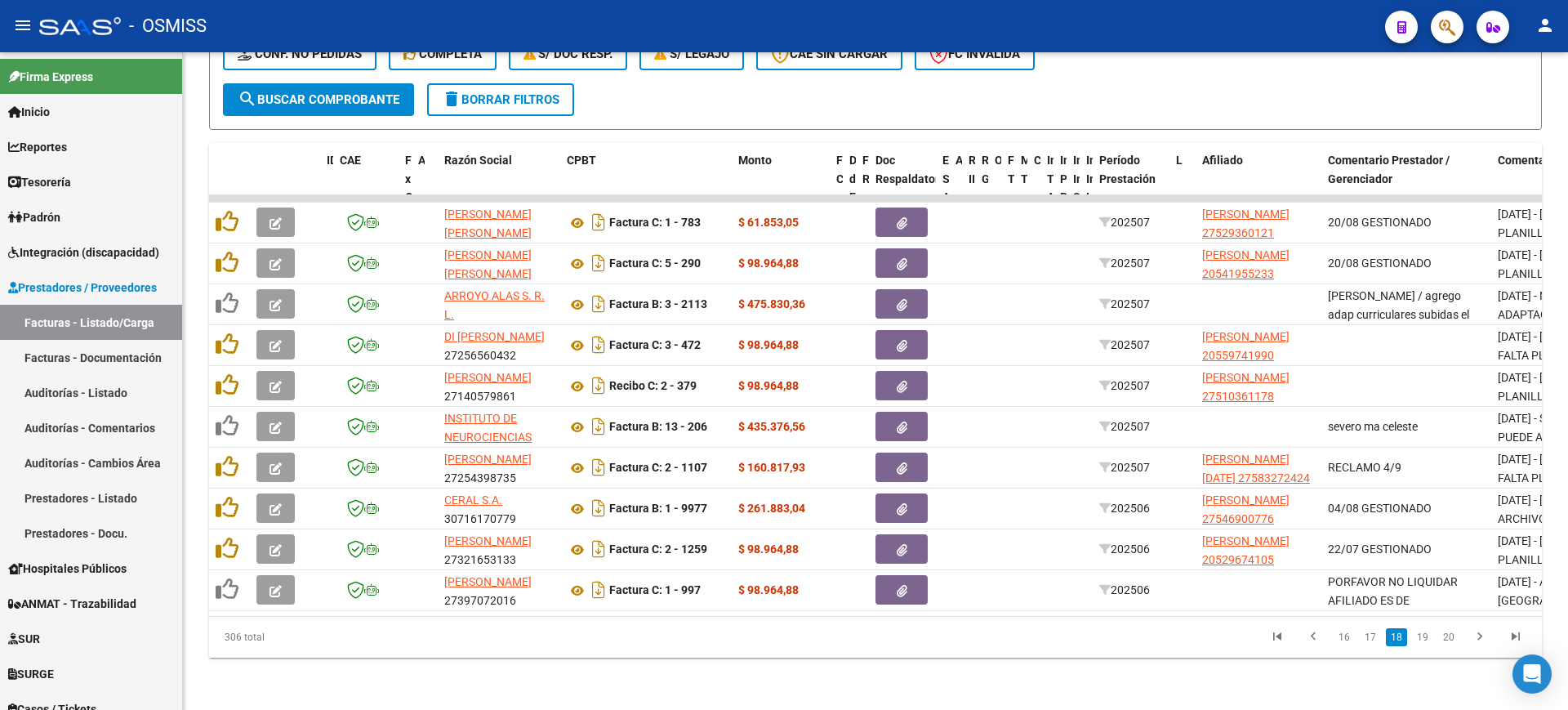
click at [1274, 634] on icon "go to first page" at bounding box center [1277, 638] width 21 height 20
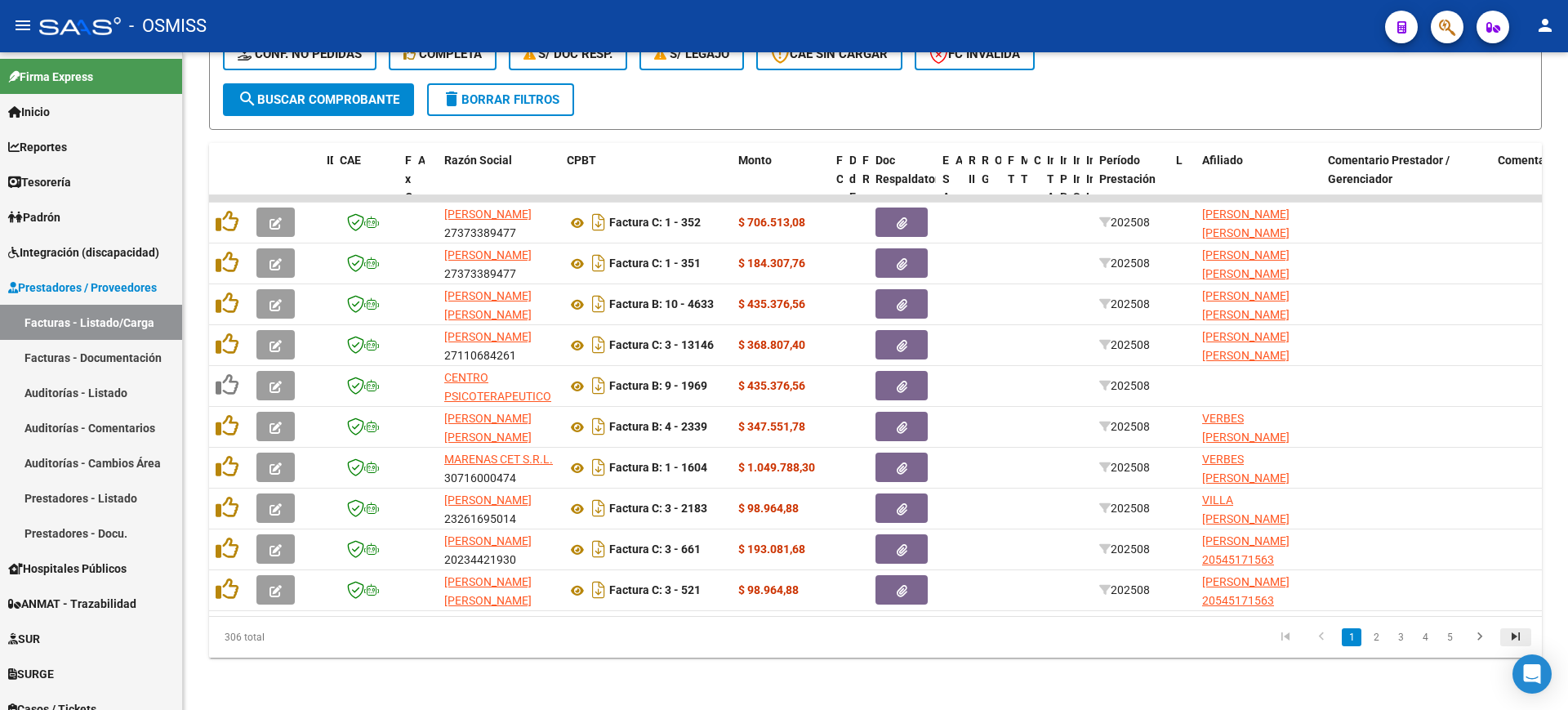
click at [1521, 637] on icon "go to last page" at bounding box center [1515, 638] width 21 height 20
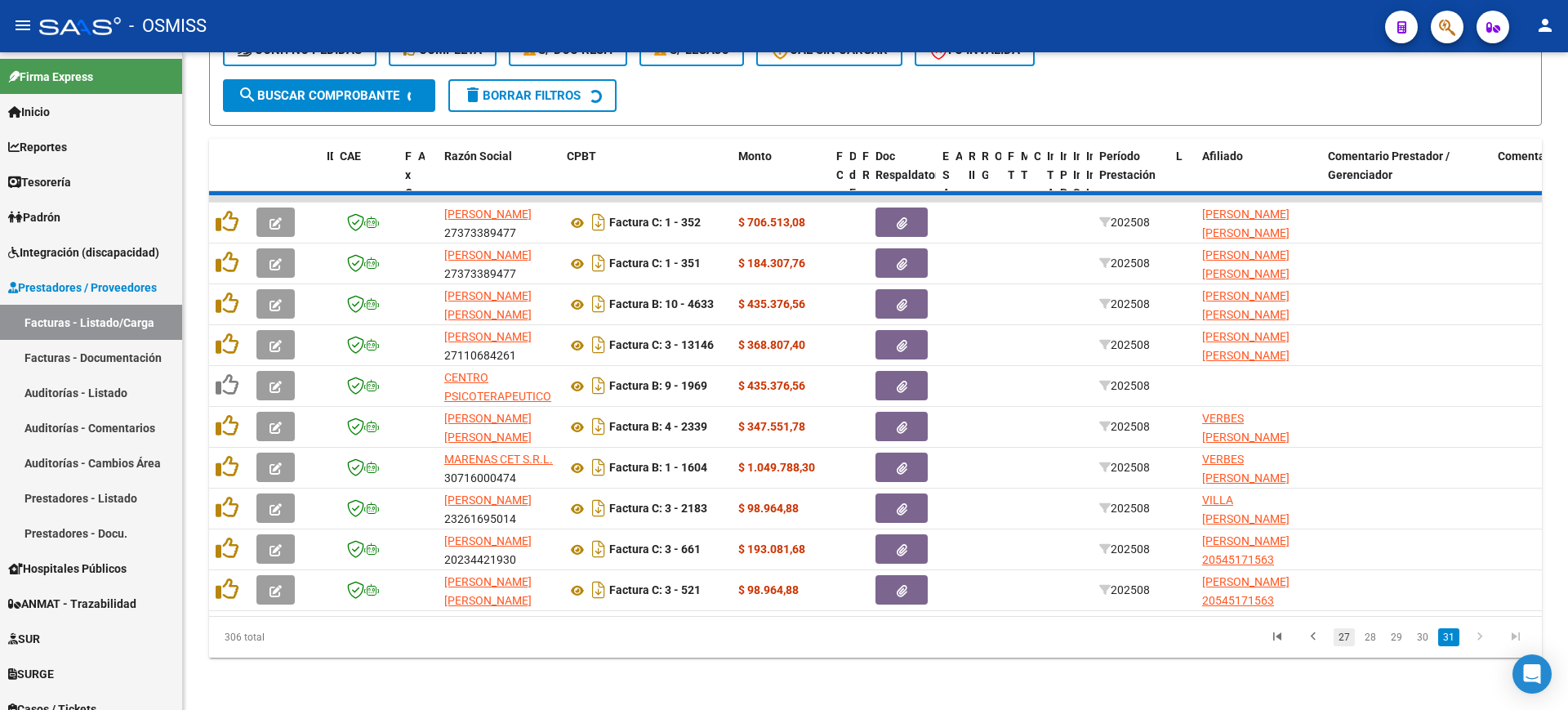
scroll to position [298, 0]
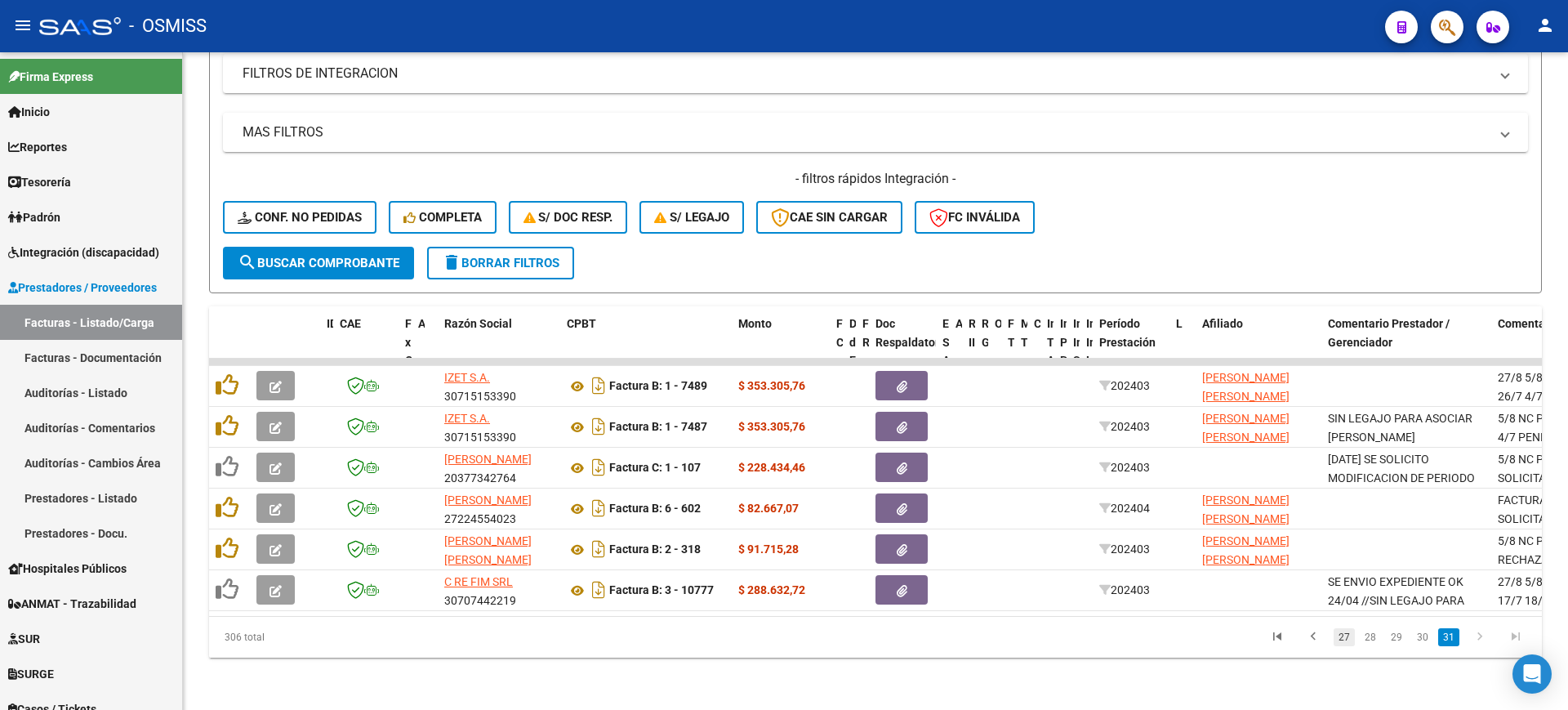
click at [1343, 629] on link "27" at bounding box center [1344, 637] width 21 height 18
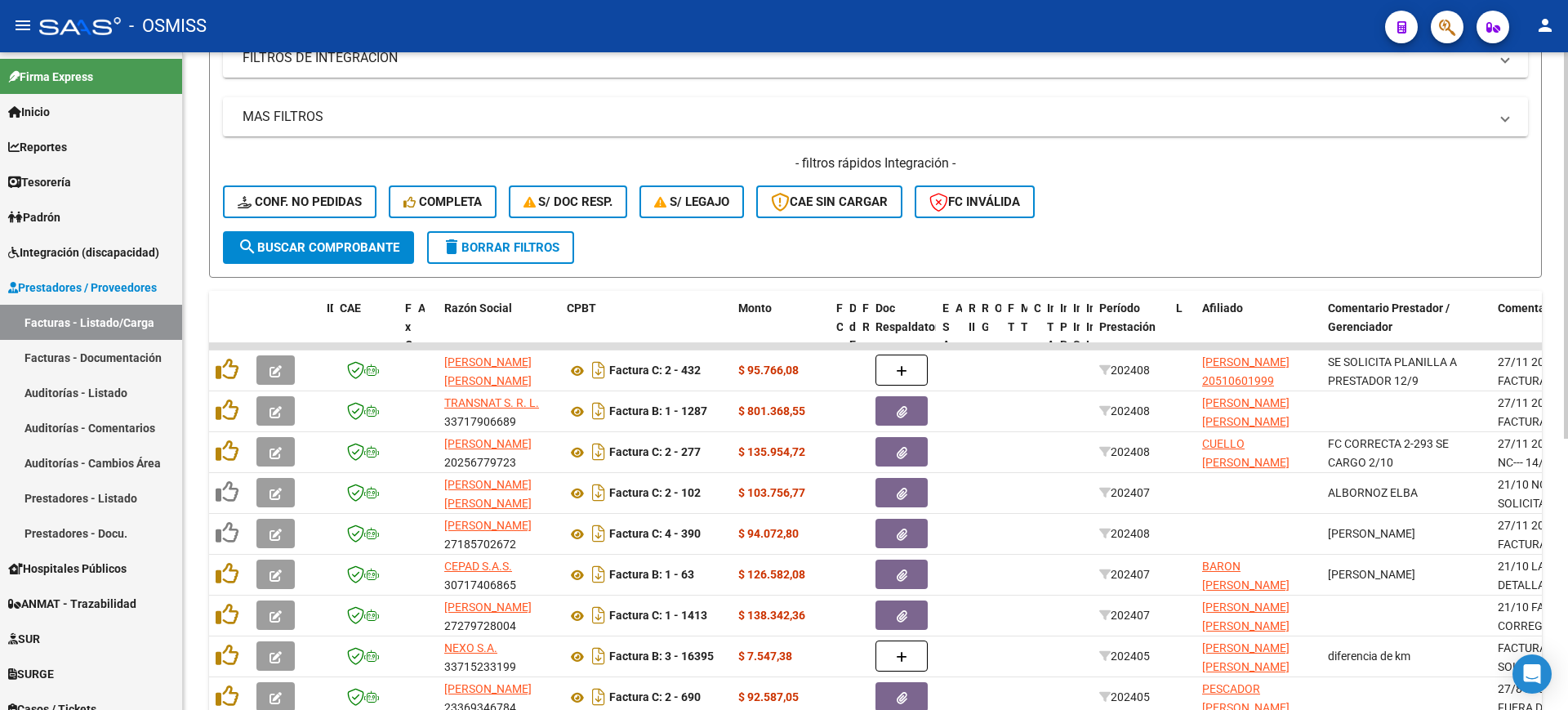
click at [1343, 637] on datatable-body-cell "diferencia de km" at bounding box center [1405, 656] width 169 height 40
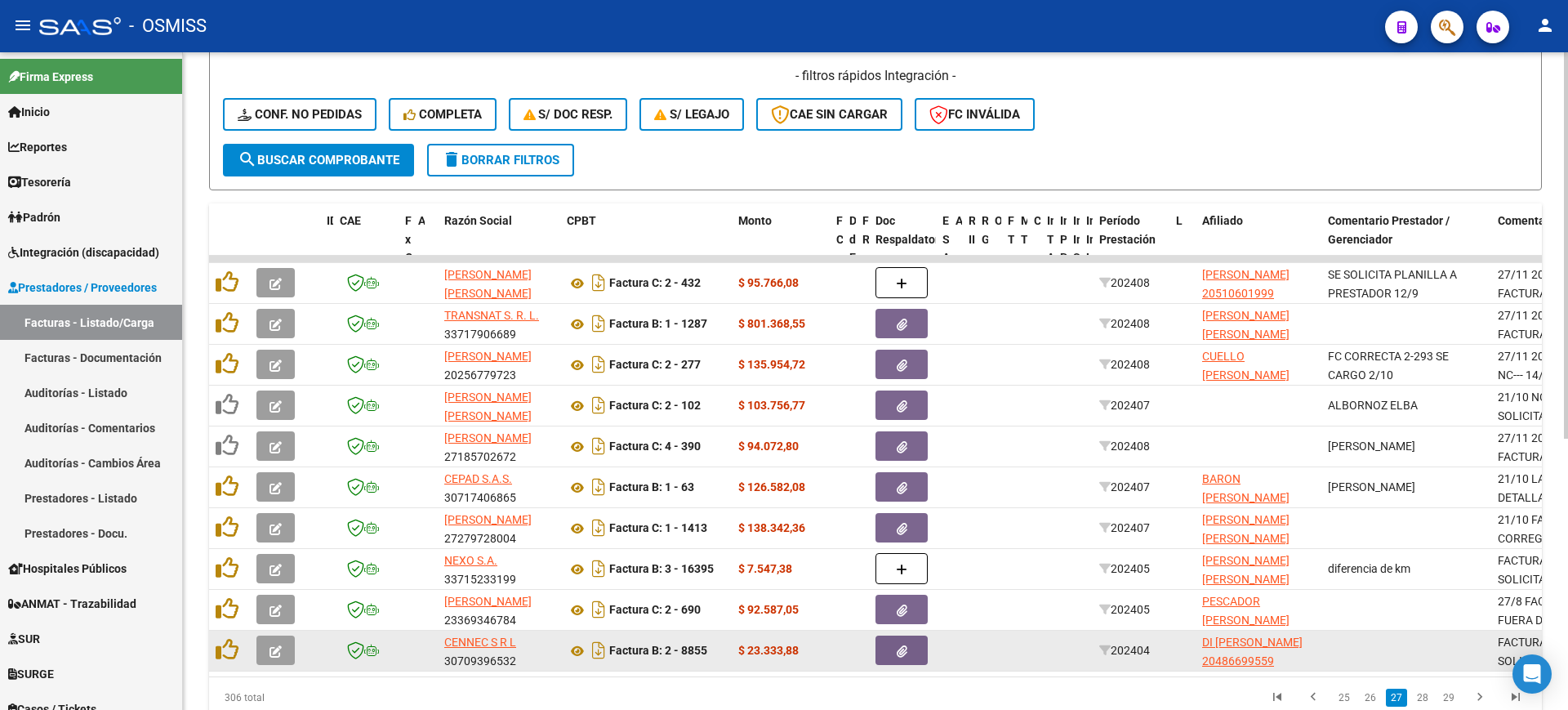
scroll to position [462, 0]
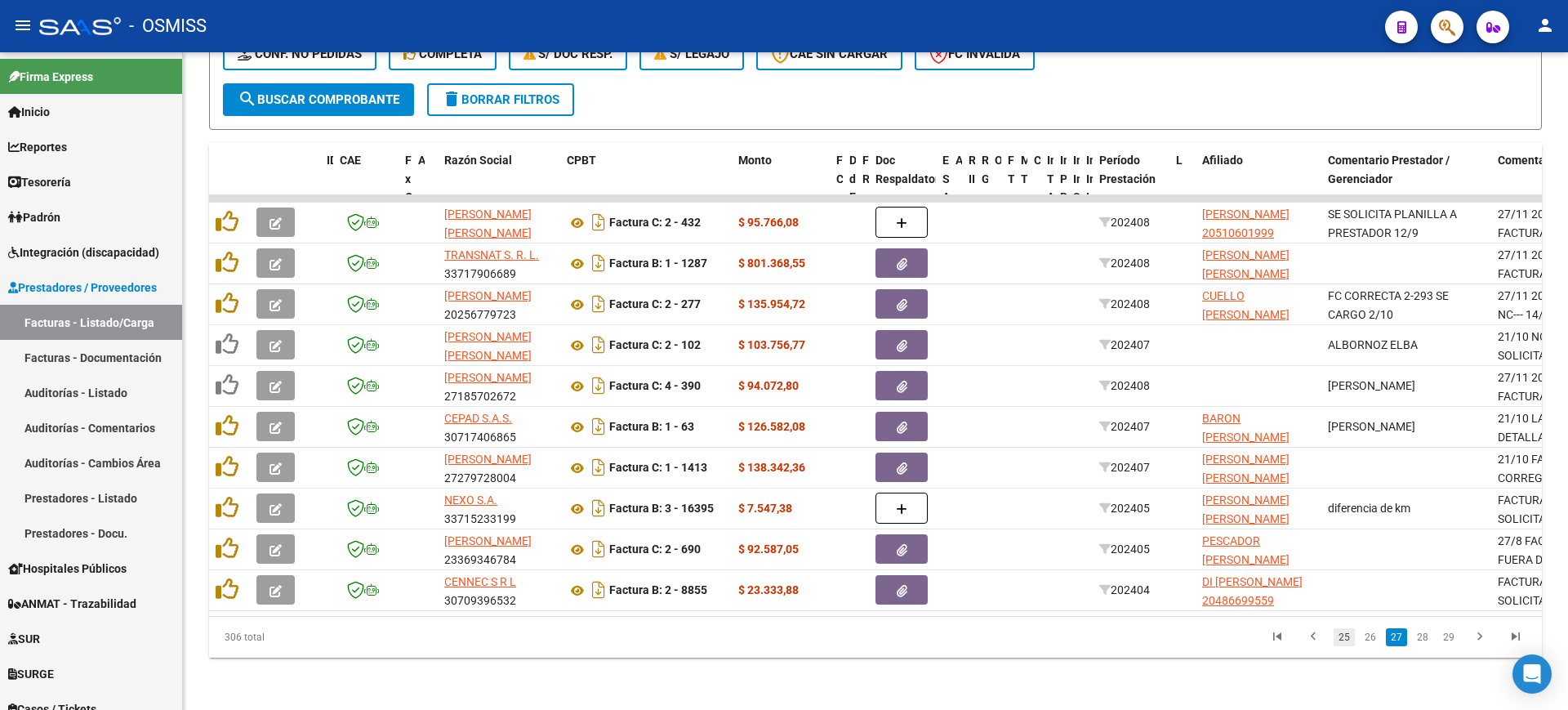
click at [1342, 633] on link "25" at bounding box center [1344, 637] width 21 height 18
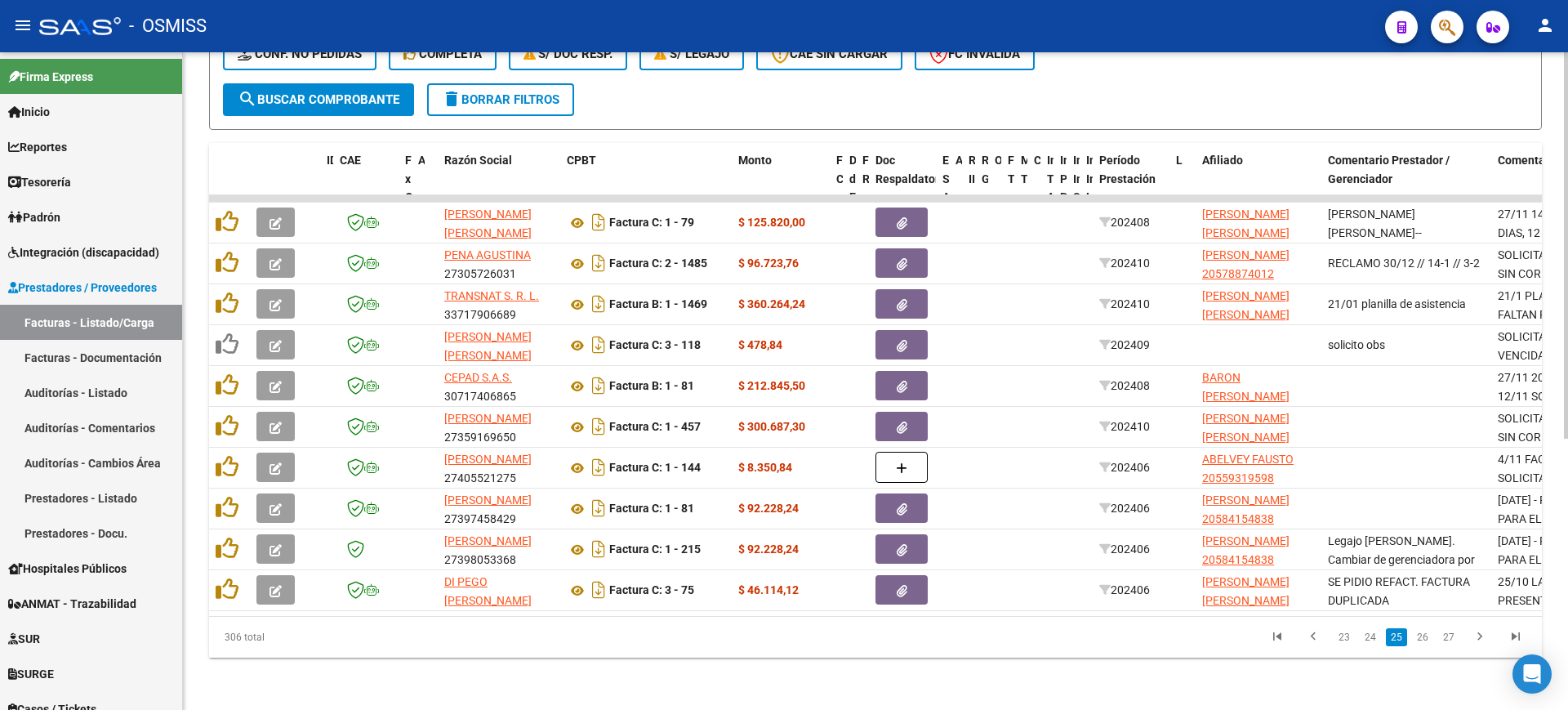
click at [1348, 645] on link "23" at bounding box center [1344, 637] width 21 height 18
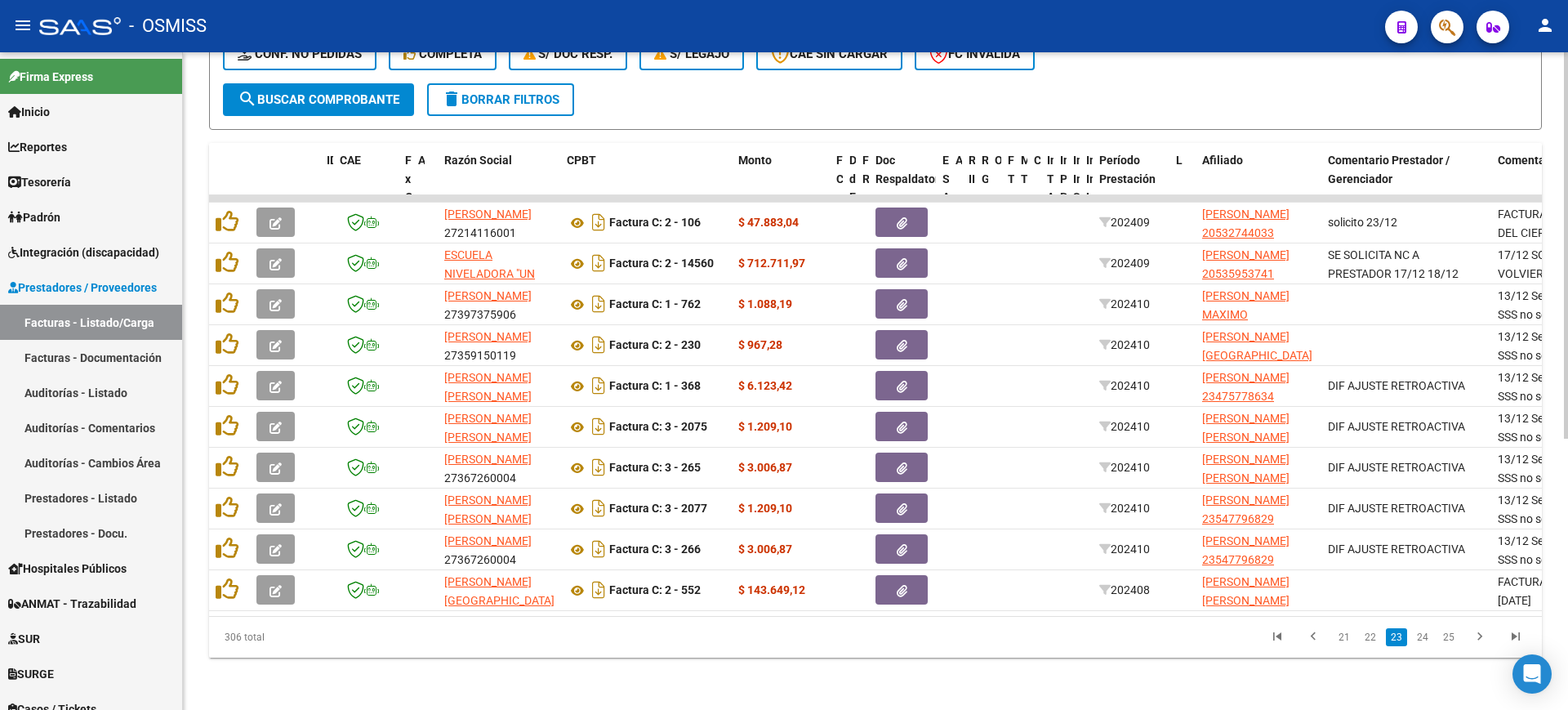
click at [1348, 645] on link "21" at bounding box center [1344, 637] width 21 height 18
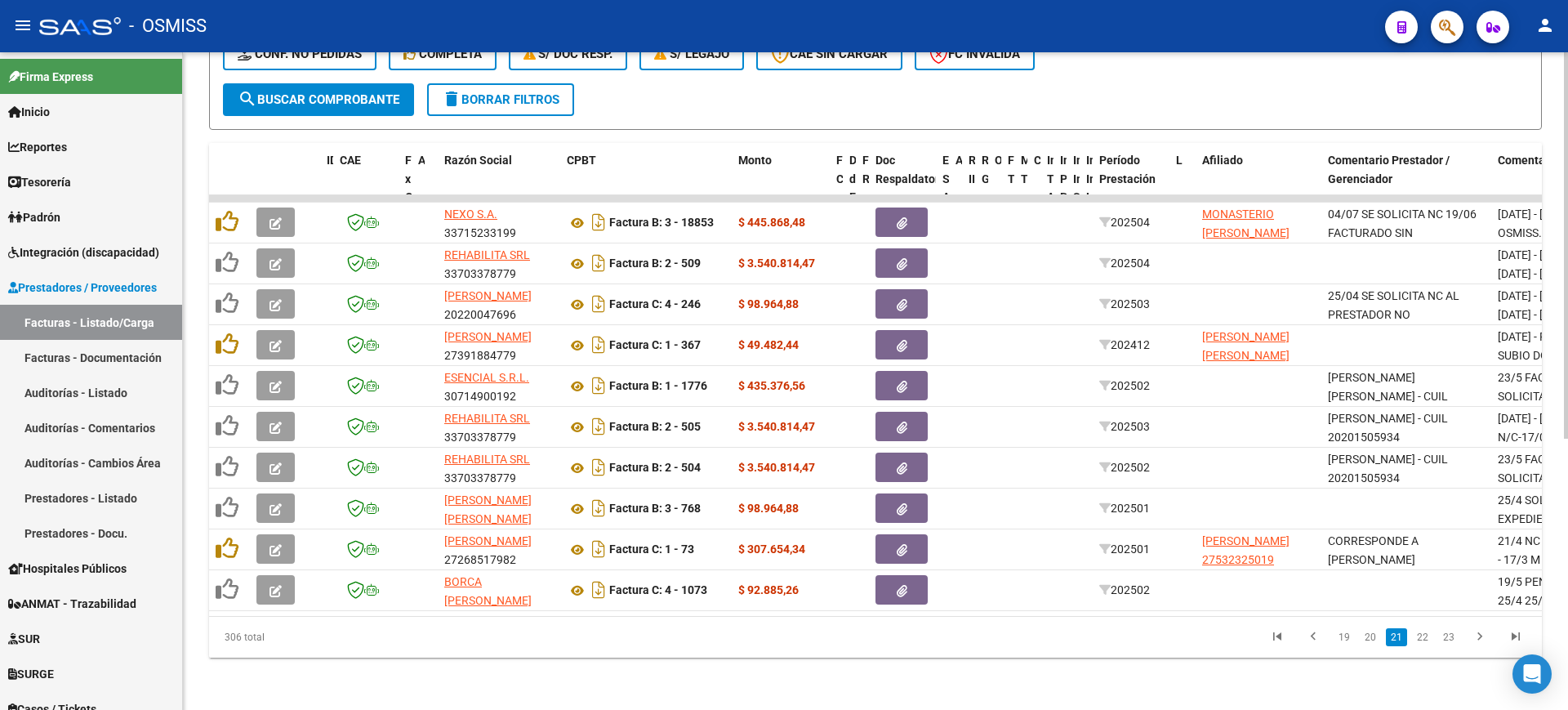
click at [1348, 645] on link "19" at bounding box center [1344, 637] width 21 height 18
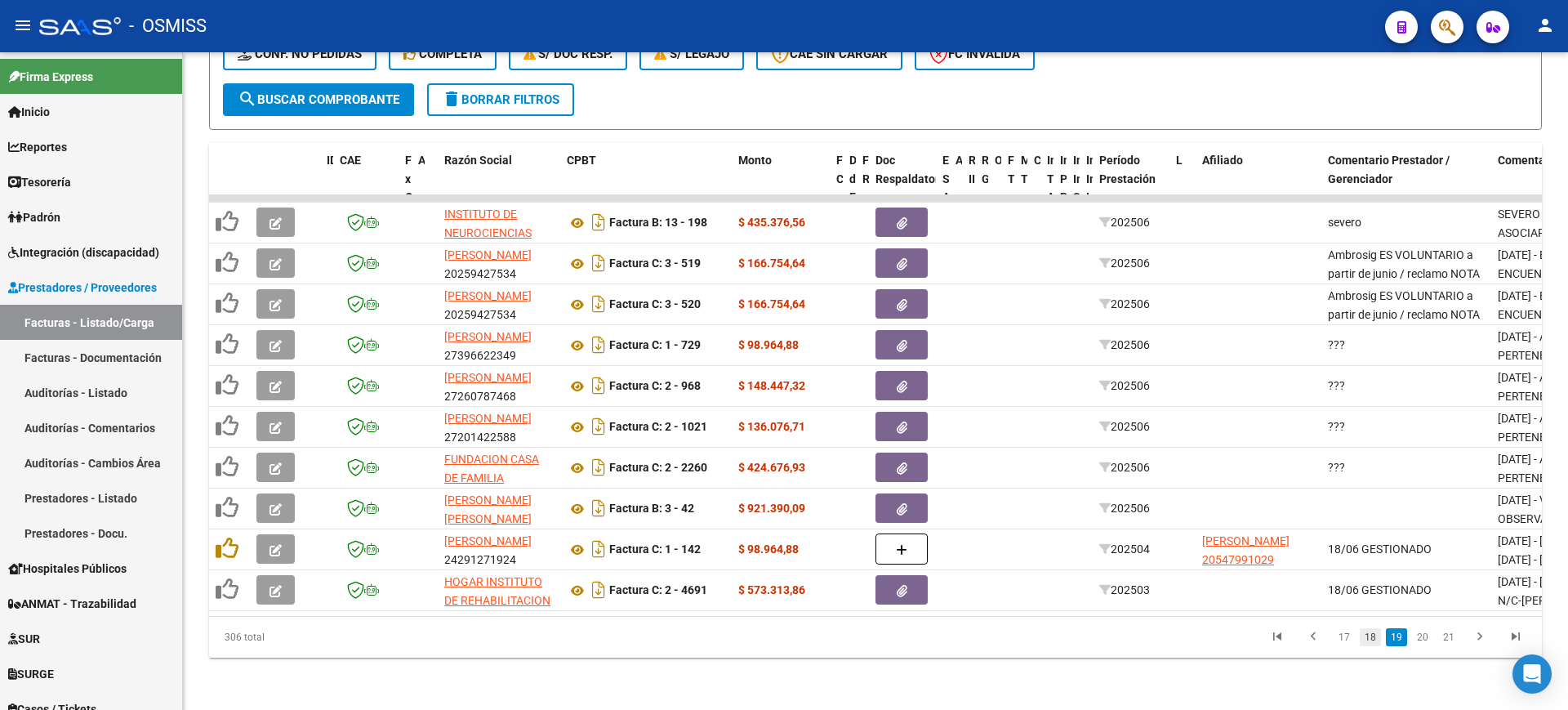
click at [1378, 635] on link "18" at bounding box center [1370, 637] width 21 height 18
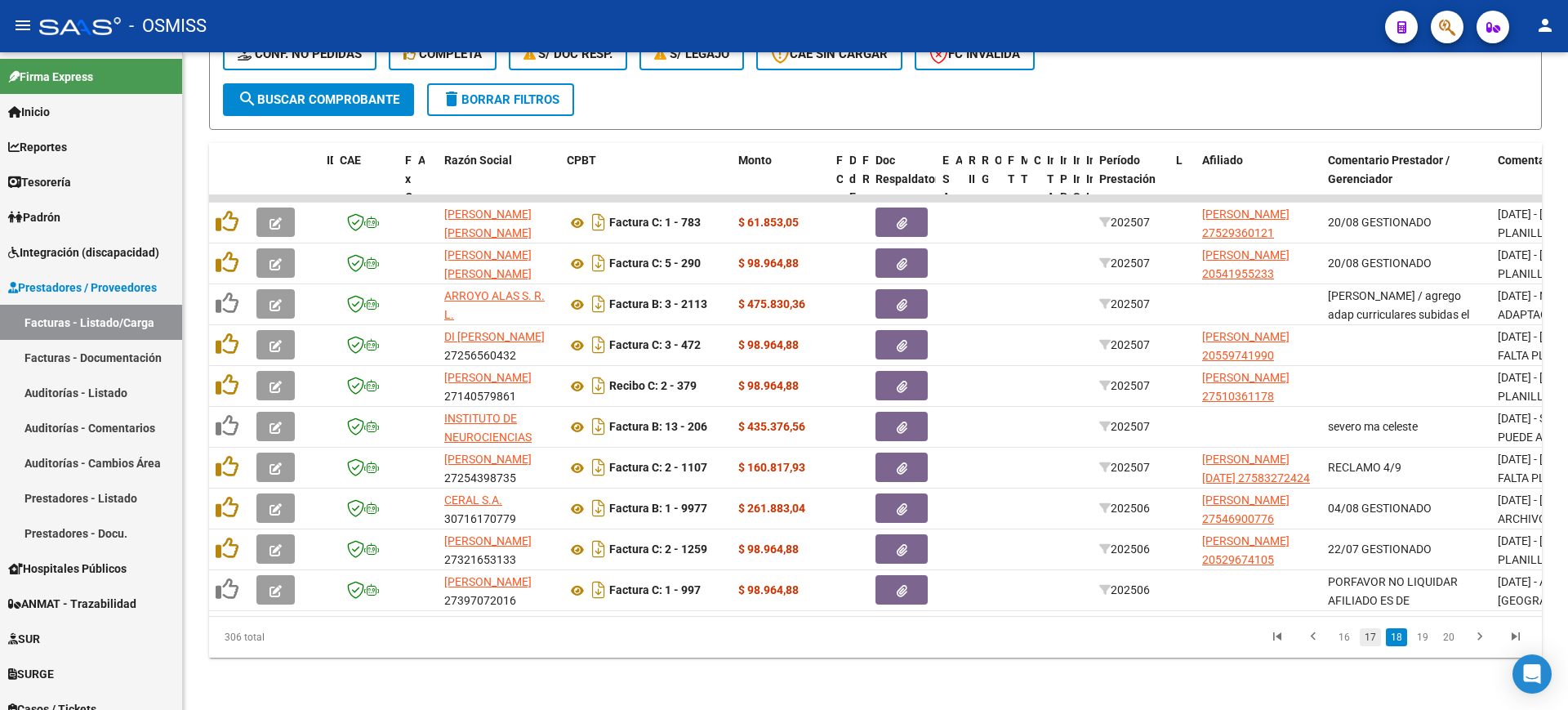
click at [1374, 634] on link "17" at bounding box center [1370, 637] width 21 height 18
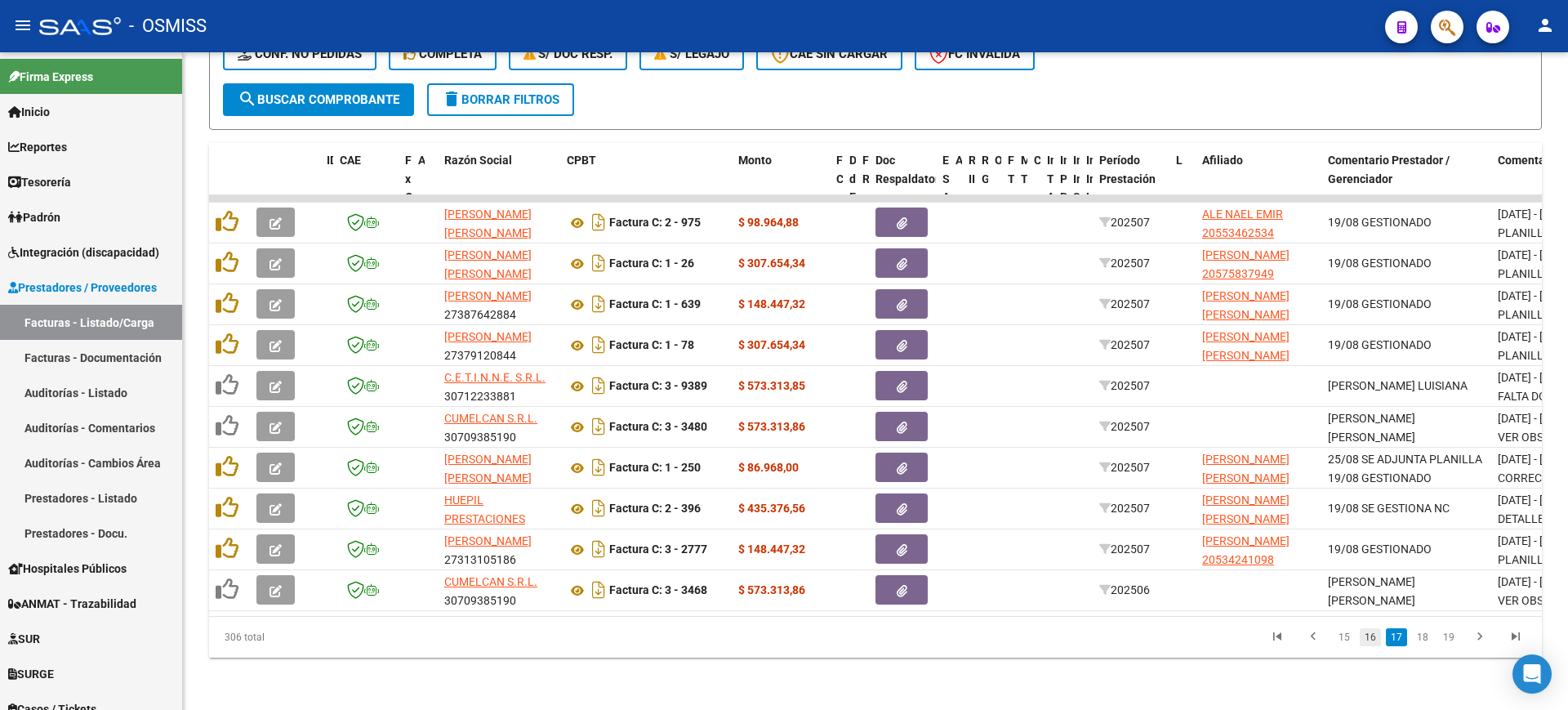
click at [1370, 637] on link "16" at bounding box center [1370, 637] width 21 height 18
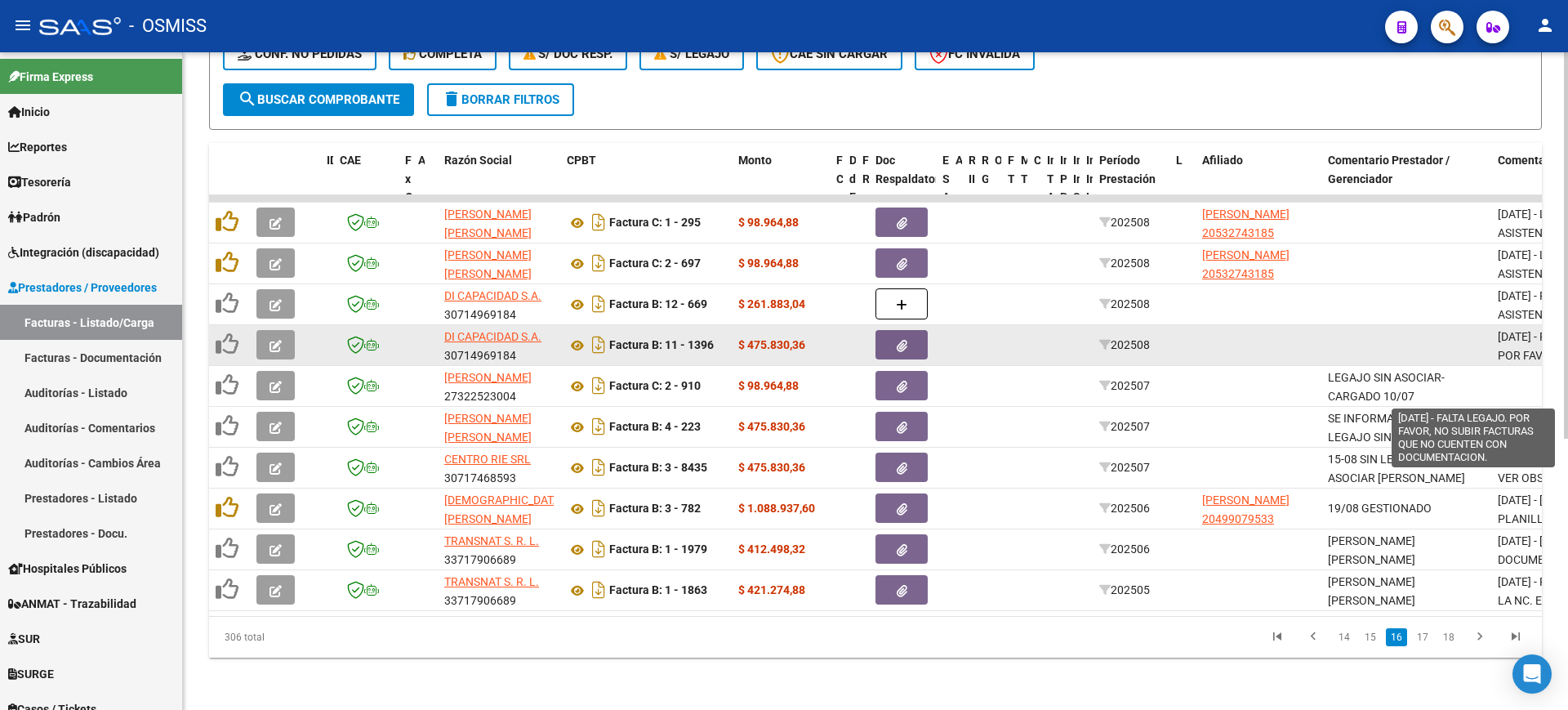
click at [1512, 335] on span "[DATE] - FALTA LEGAJO. POR FAVOR, NO SUBIR FACTURAS QUE NO CUENTEN CON DOCUMENT…" at bounding box center [1558, 374] width 121 height 87
copy span "[DATE] - FALTA LEGAJO. POR FAVOR, NO SUBIR FACTURAS QUE NO CUENTEN CON DOCUMENT…"
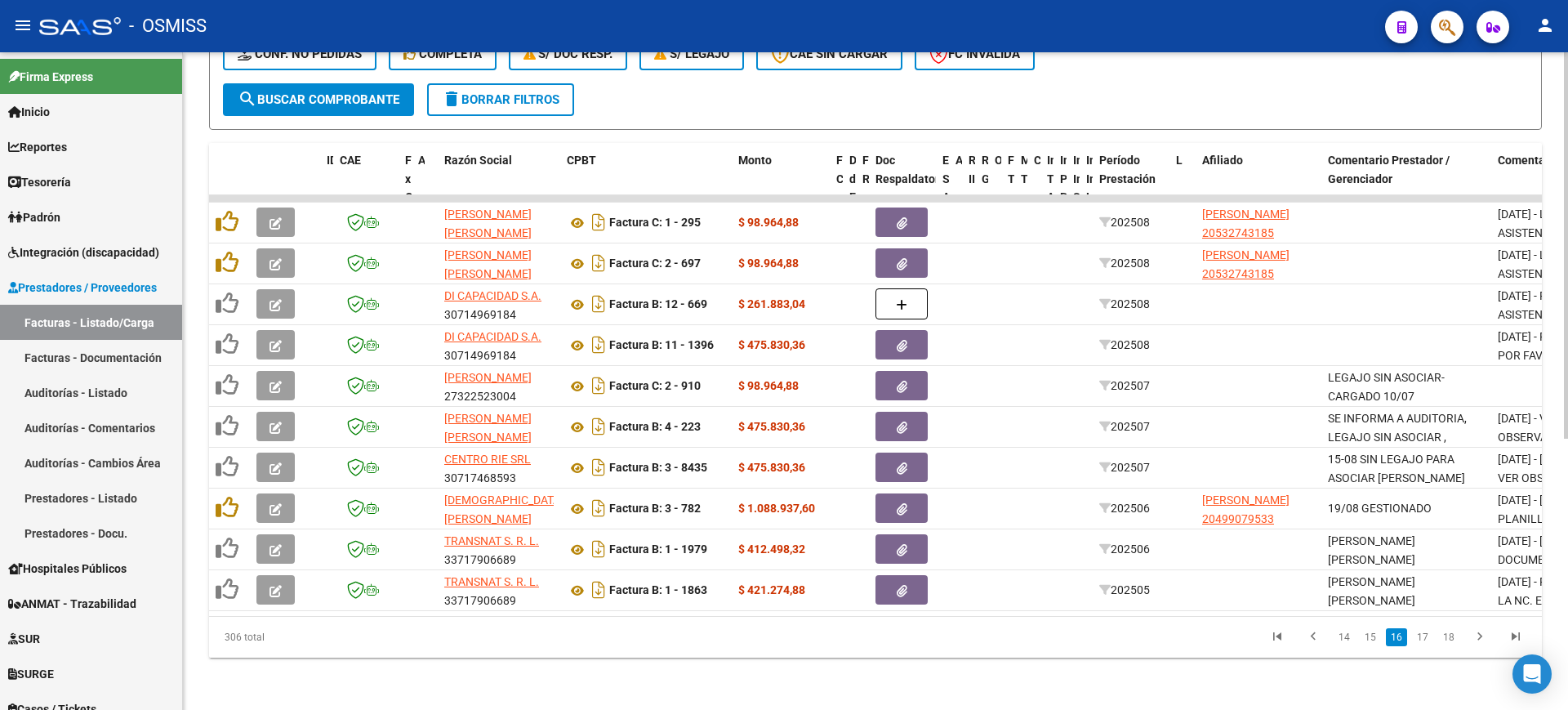
drag, startPoint x: 794, startPoint y: 671, endPoint x: 831, endPoint y: 668, distance: 37.1
click at [795, 671] on div "Video tutorial PRESTADORES -> Listado de CPBTs Emitidos por Prestadores / Prove…" at bounding box center [874, 158] width 1384 height 1104
click at [1284, 629] on icon "go to first page" at bounding box center [1277, 638] width 21 height 20
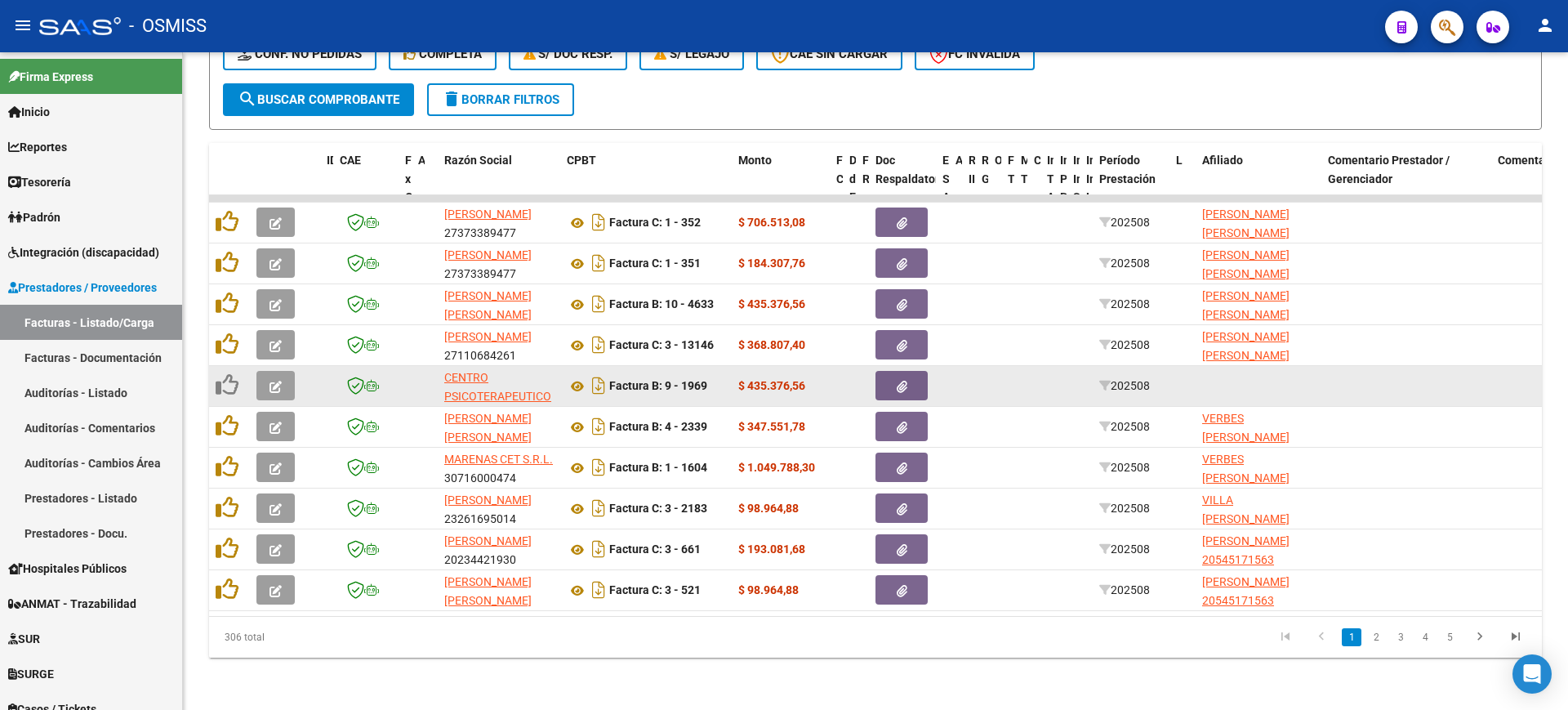
click at [270, 378] on span "button" at bounding box center [275, 385] width 12 height 15
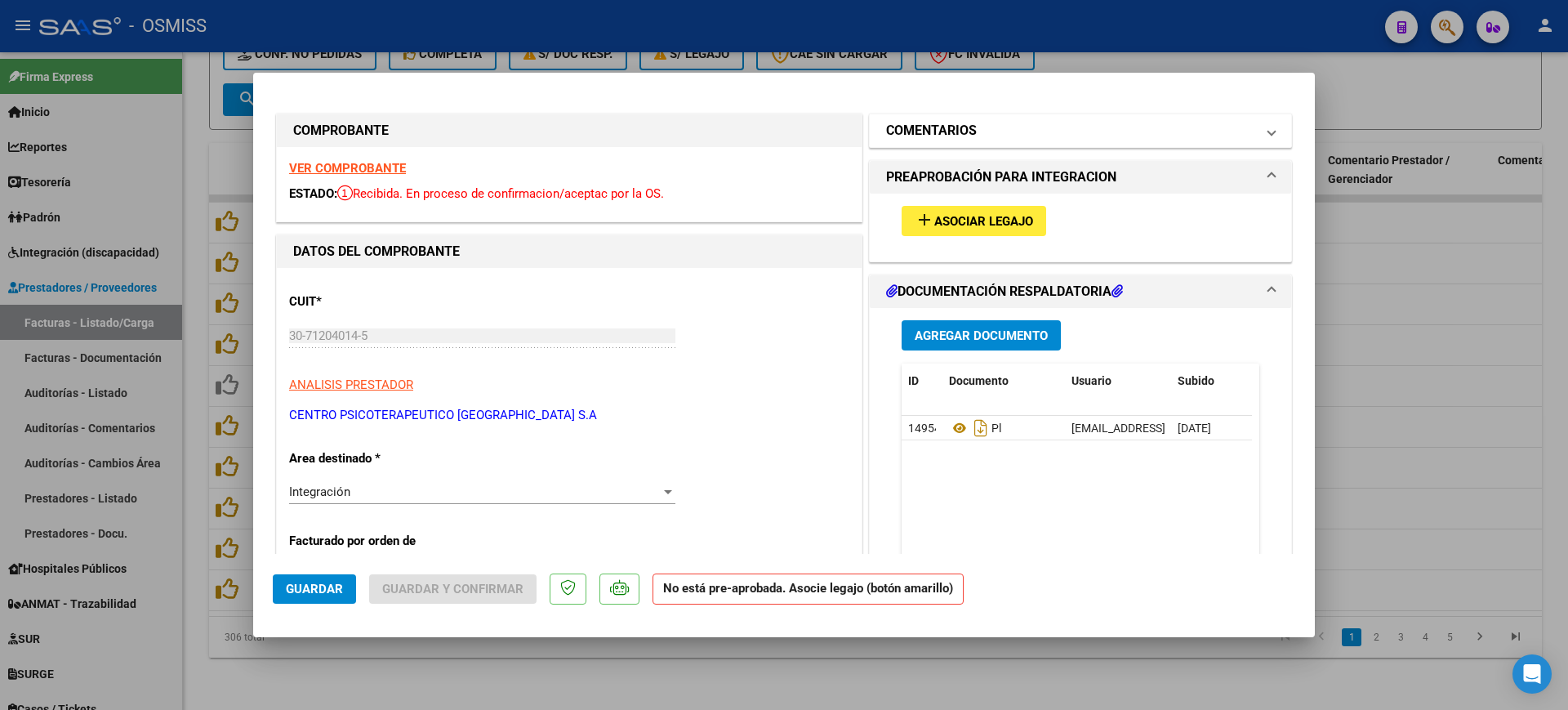
click at [999, 118] on mat-expansion-panel-header "COMENTARIOS" at bounding box center [1080, 131] width 421 height 33
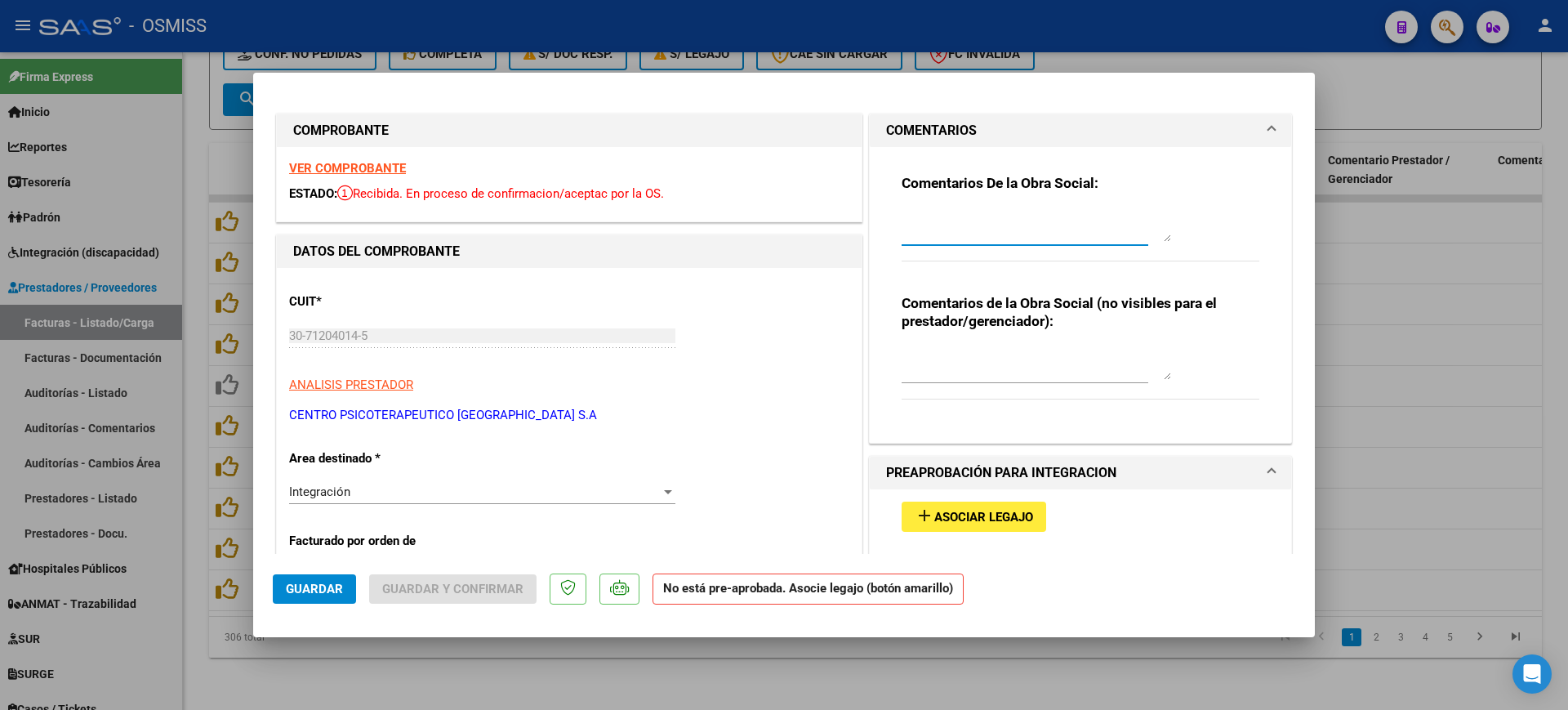
paste textarea "[DATE] - FALTA LEGAJO. POR FAVOR, NO SUBIR FACTURAS QUE NO CUENTEN CON DOCUMENT…"
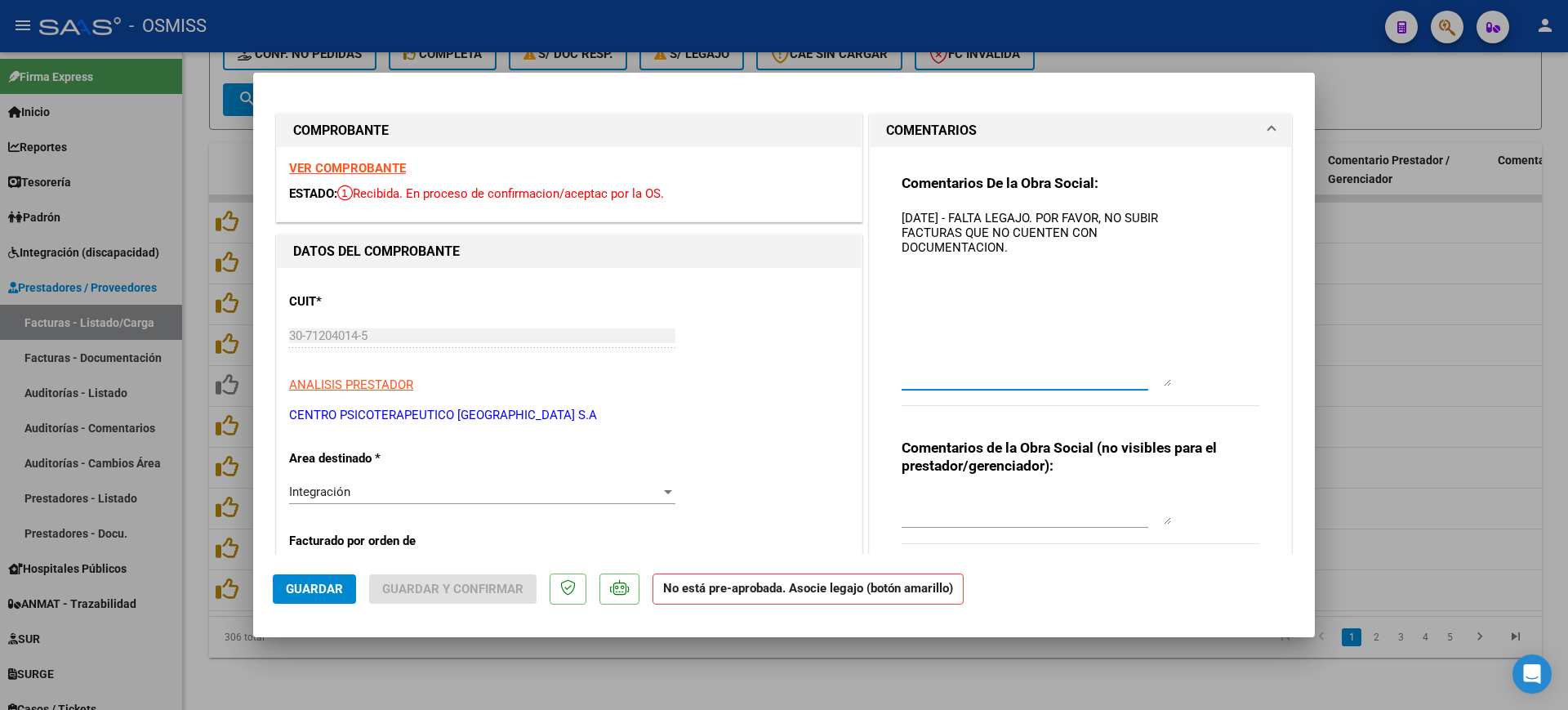
drag, startPoint x: 1155, startPoint y: 238, endPoint x: 1175, endPoint y: 475, distance: 237.8
click at [1176, 424] on div "Comentarios De la Obra Social: 9/09/2025 - FALTA LEGAJO. POR FAVOR, NO SUBIR FA…" at bounding box center [1081, 299] width 358 height 250
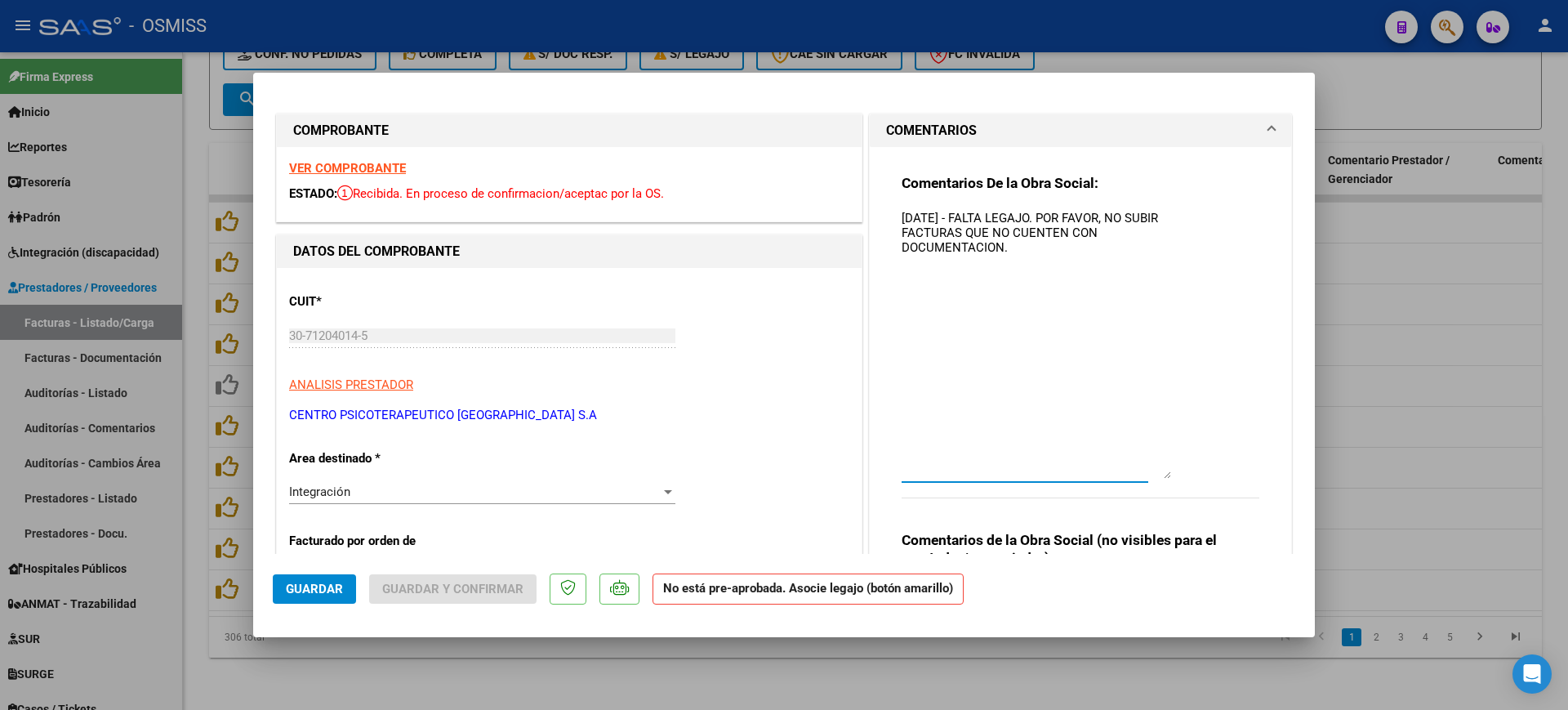
type textarea "[DATE] - FALTA LEGAJO. POR FAVOR, NO SUBIR FACTURAS QUE NO CUENTEN CON DOCUMENT…"
click at [270, 595] on mat-dialog-container "COMPROBANTE VER COMPROBANTE ESTADO: Recibida. En proceso de confirmacion/acepta…" at bounding box center [784, 355] width 1062 height 564
click at [289, 593] on span "Guardar" at bounding box center [314, 589] width 57 height 15
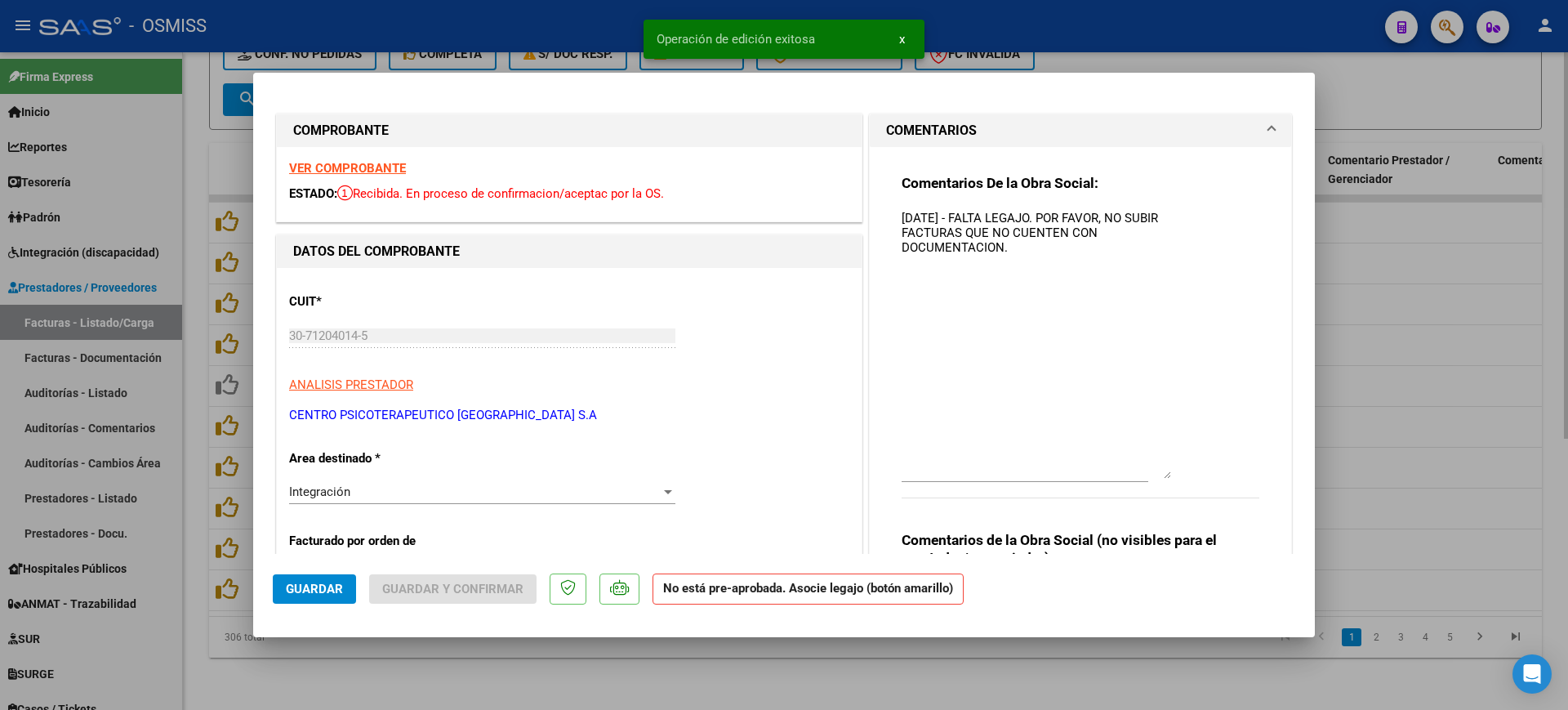
click at [467, 669] on div at bounding box center [784, 355] width 1568 height 710
type input "$ 0,00"
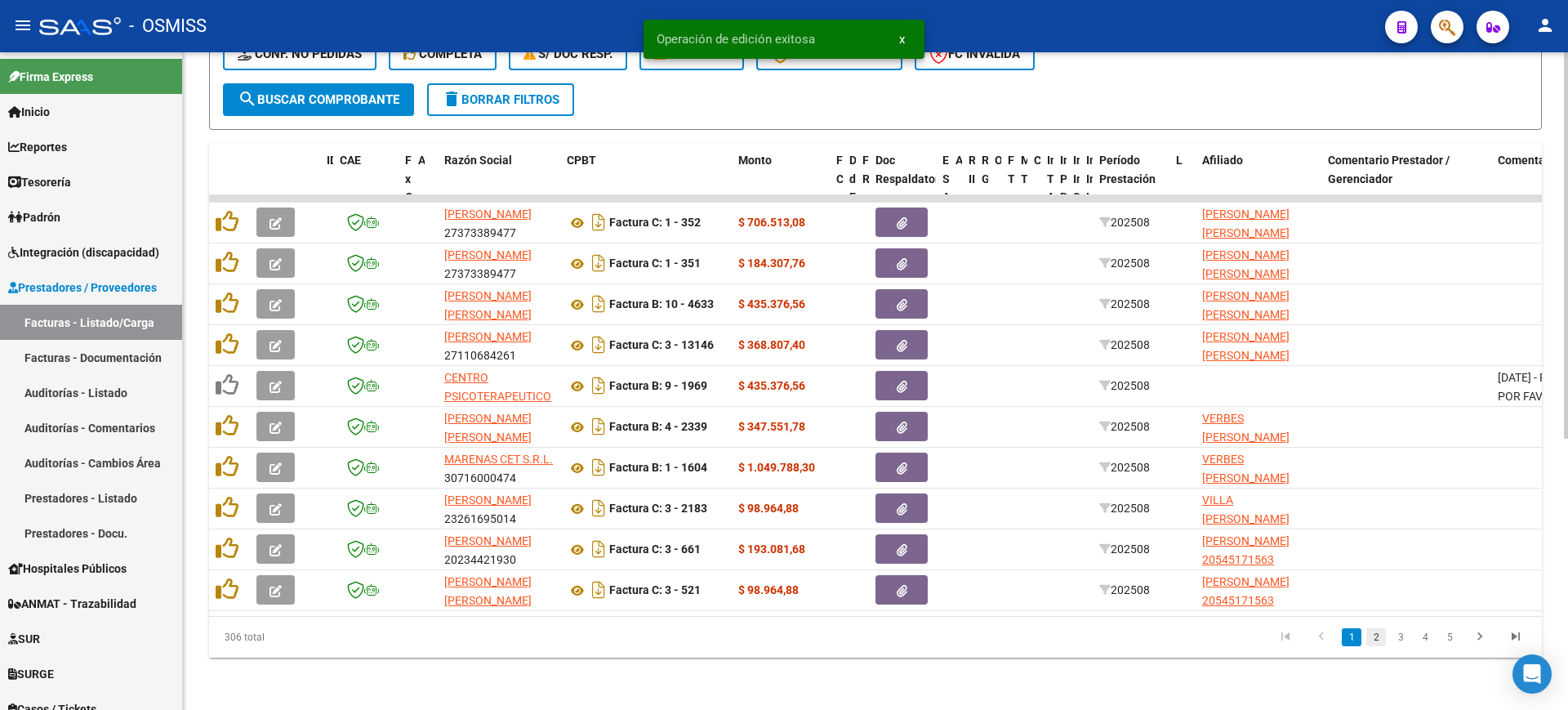
click at [1376, 635] on link "2" at bounding box center [1376, 637] width 20 height 18
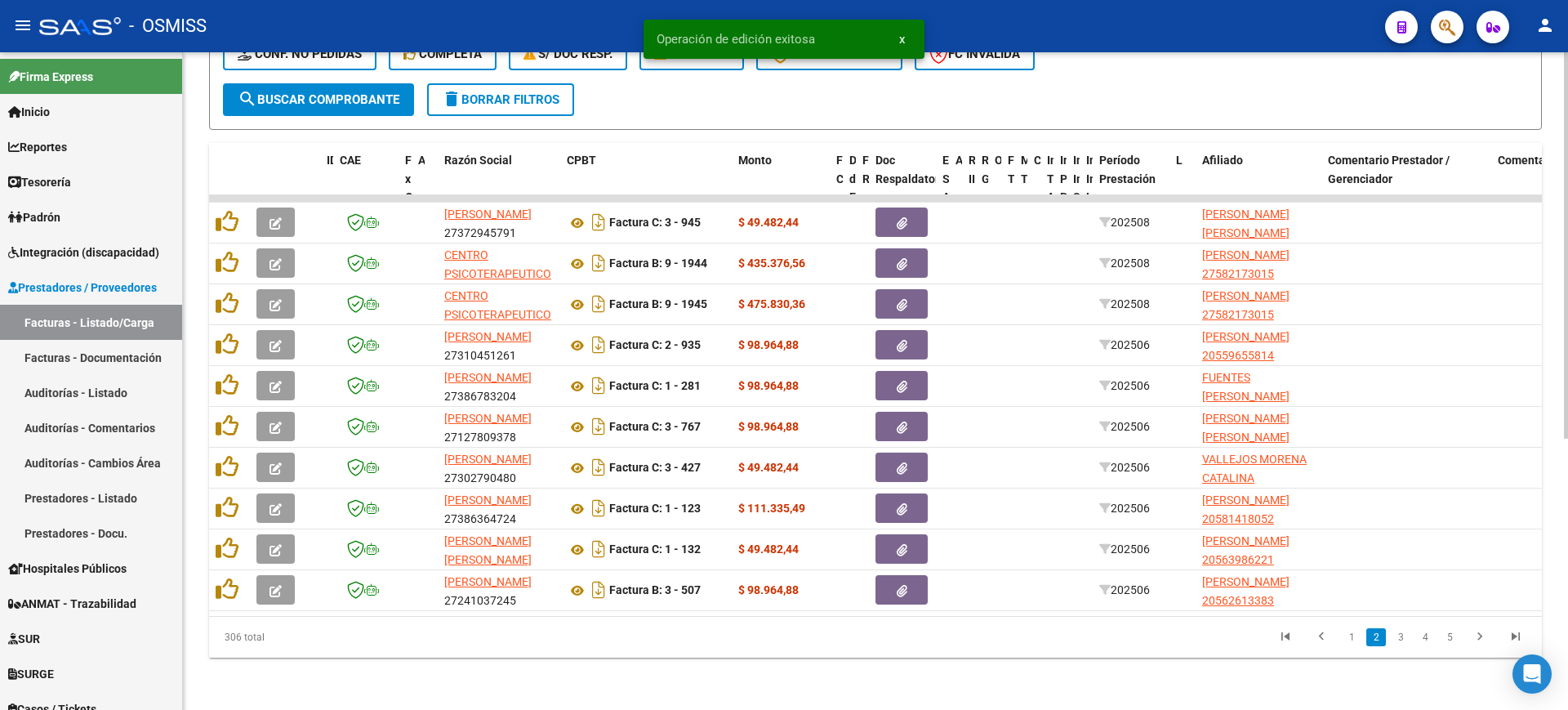
click at [1397, 640] on link "3" at bounding box center [1400, 637] width 20 height 18
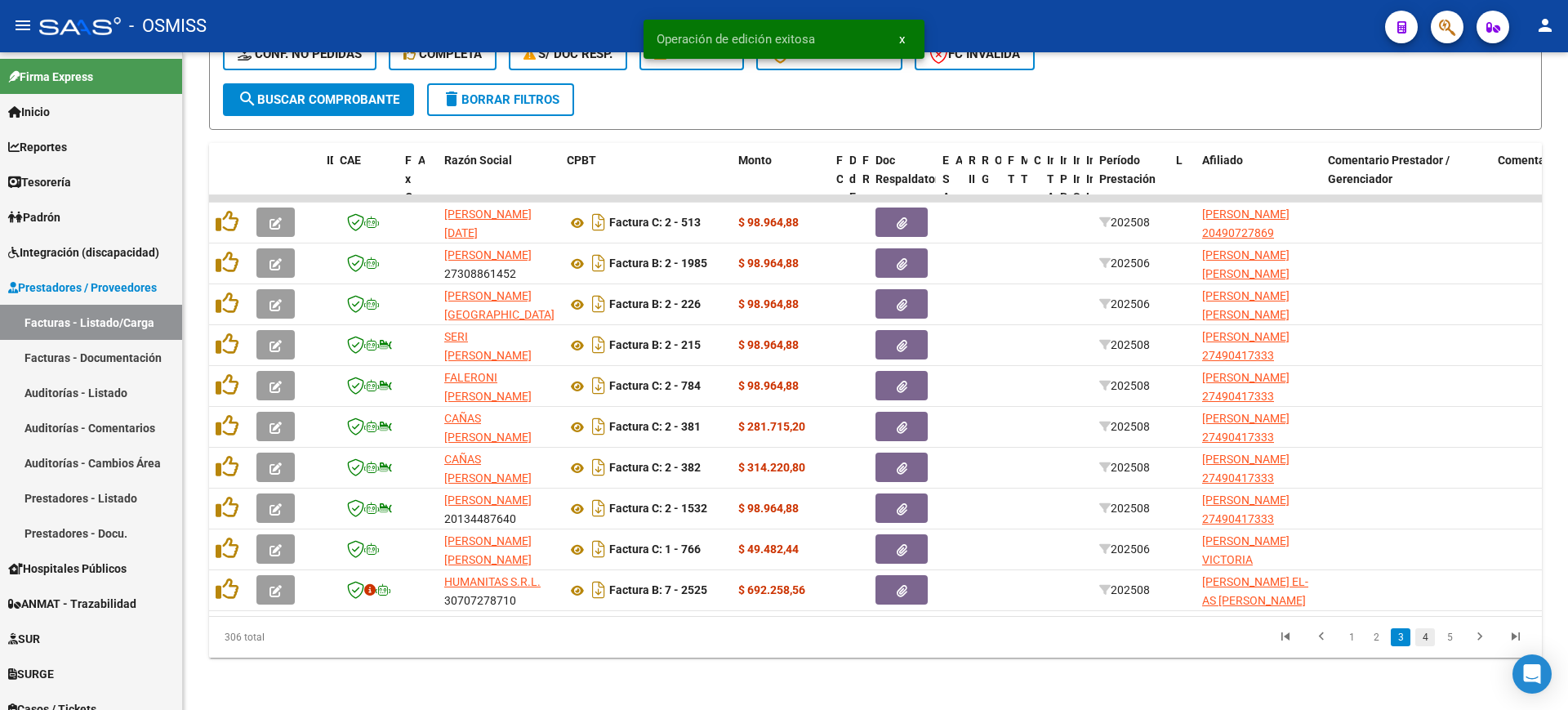
click at [1417, 640] on link "4" at bounding box center [1424, 637] width 20 height 18
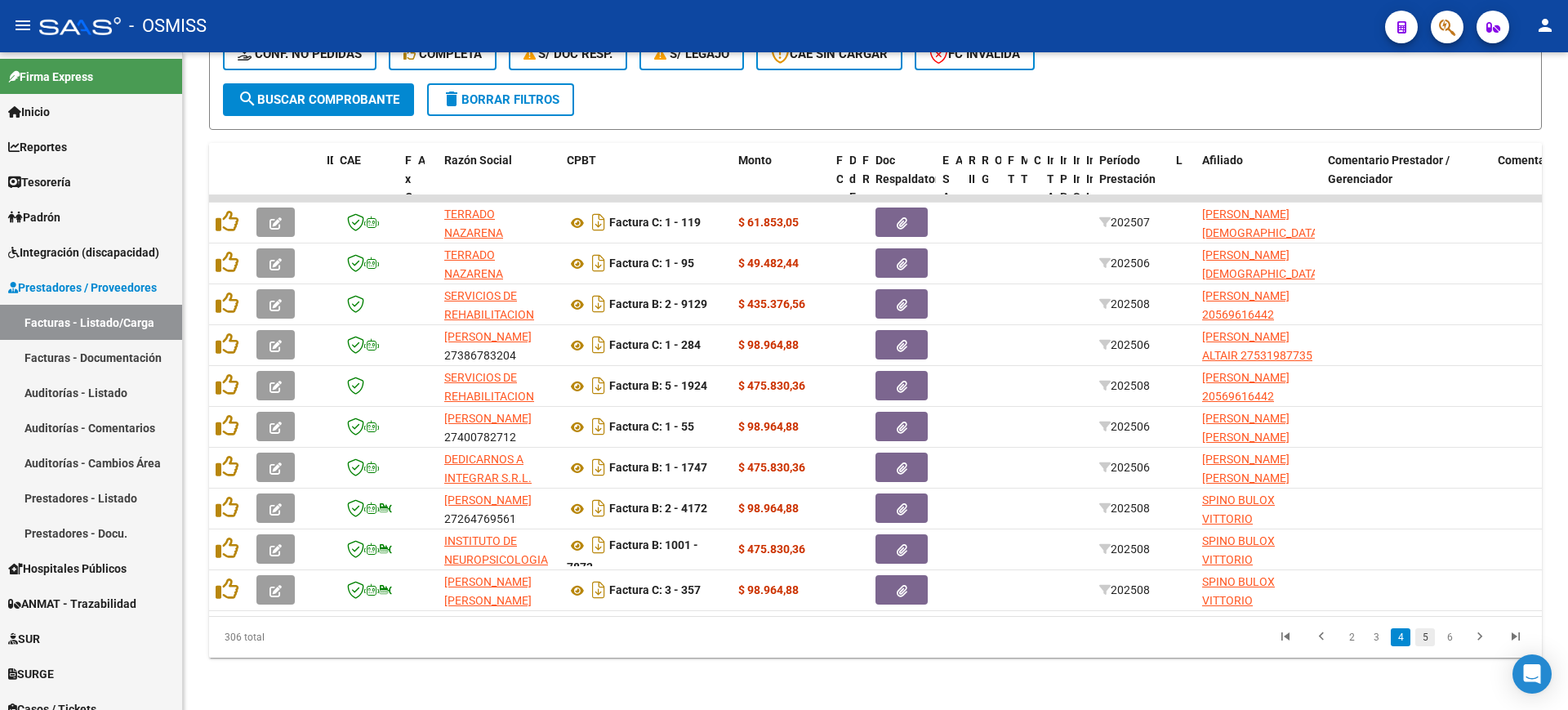
click at [1421, 640] on link "5" at bounding box center [1424, 637] width 20 height 18
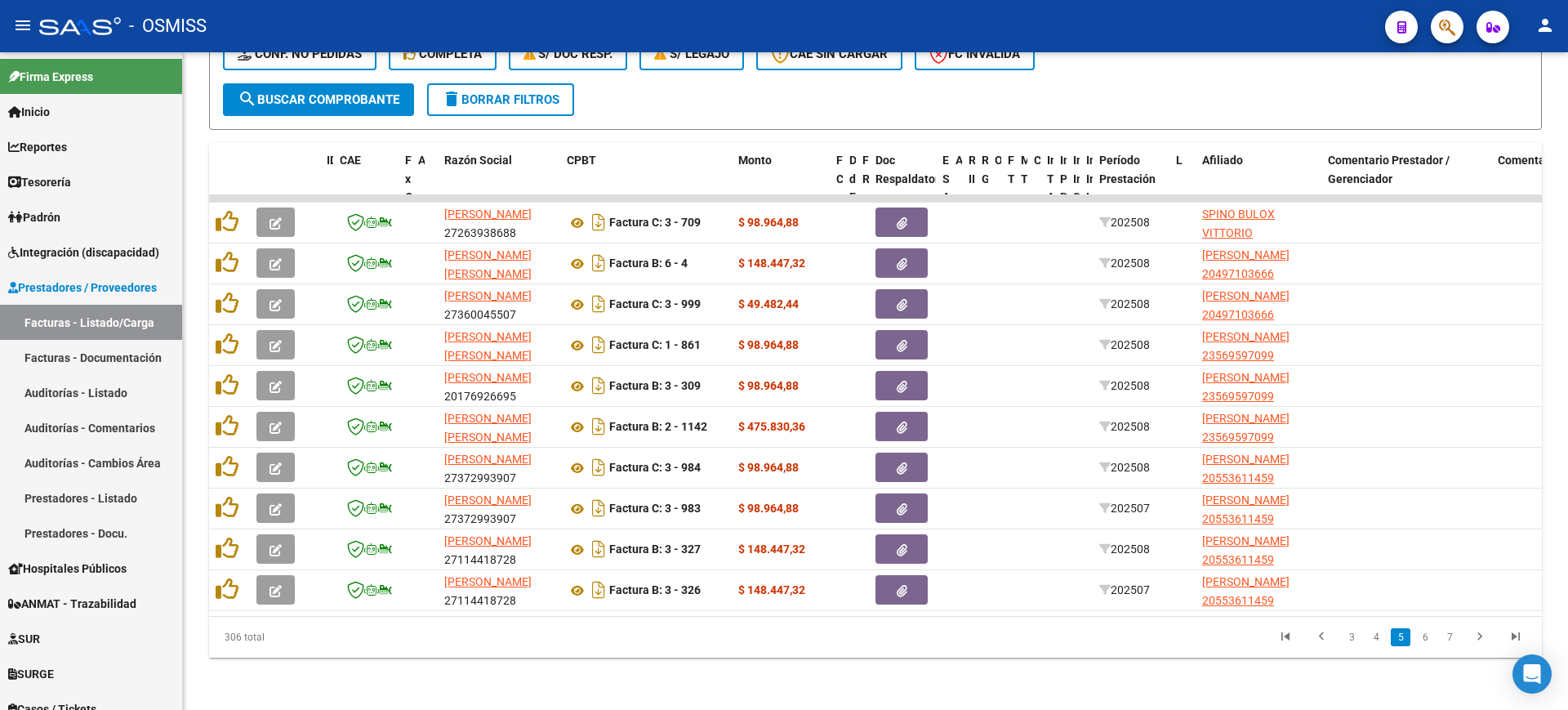
click at [1421, 640] on link "6" at bounding box center [1424, 637] width 20 height 18
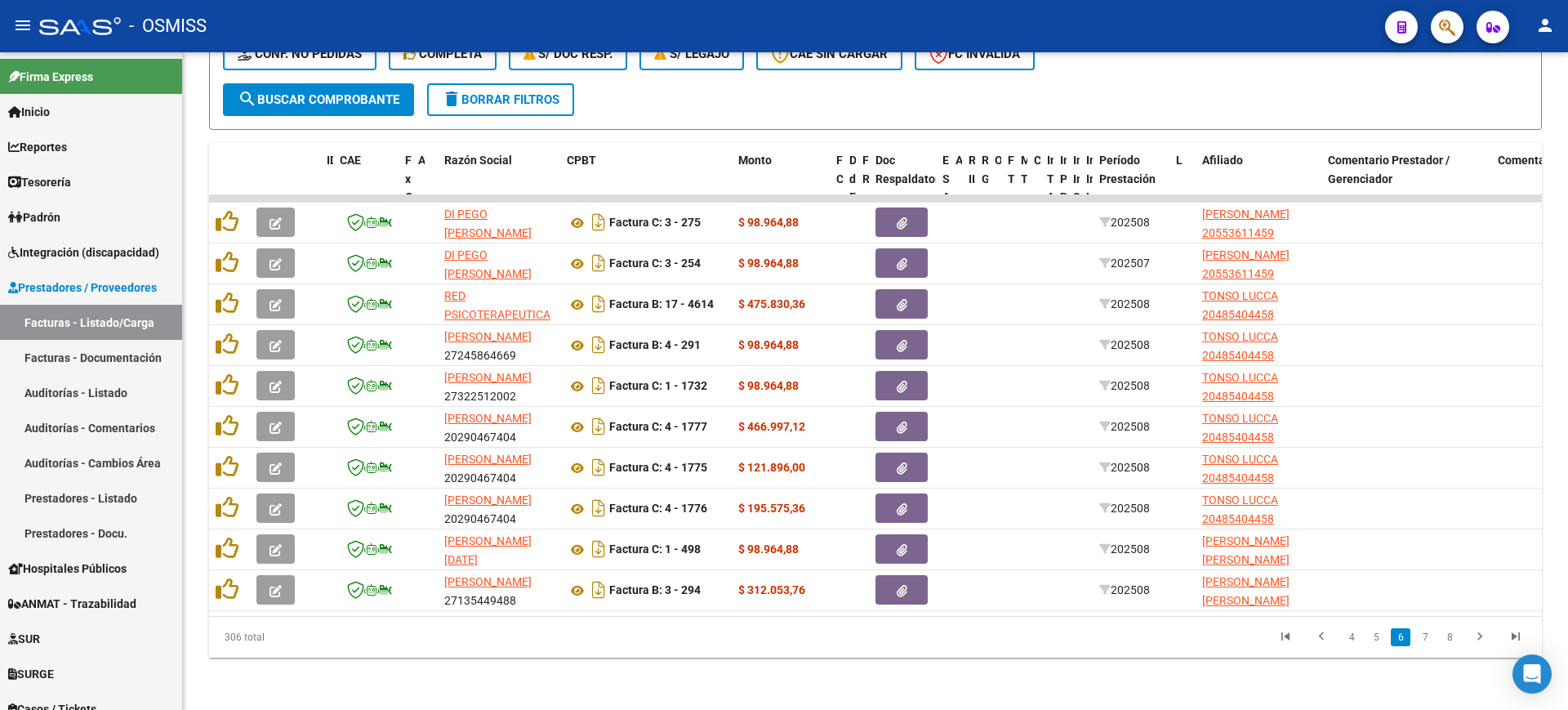
click at [1421, 640] on link "7" at bounding box center [1424, 637] width 20 height 18
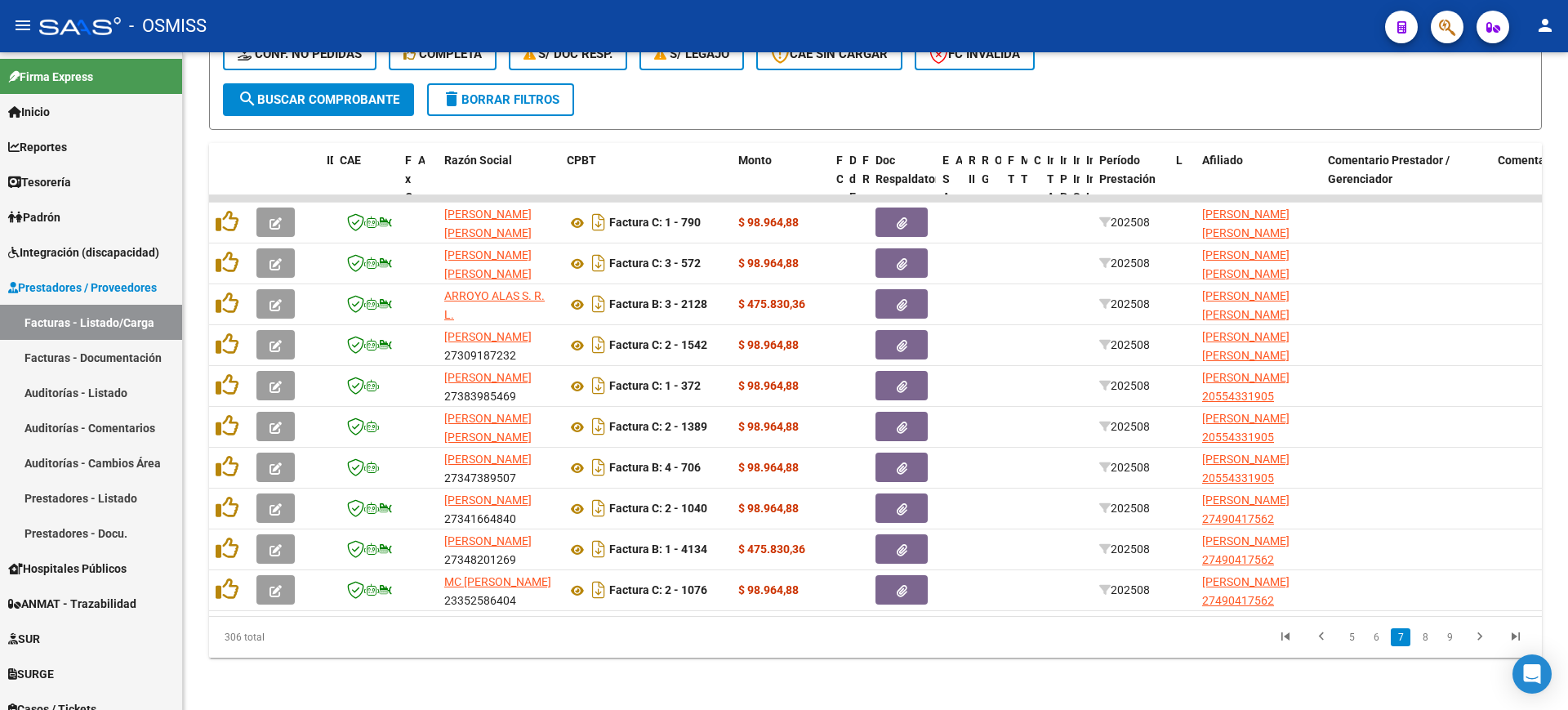
click at [1421, 640] on link "8" at bounding box center [1424, 637] width 20 height 18
click at [1421, 640] on link "9" at bounding box center [1423, 637] width 20 height 18
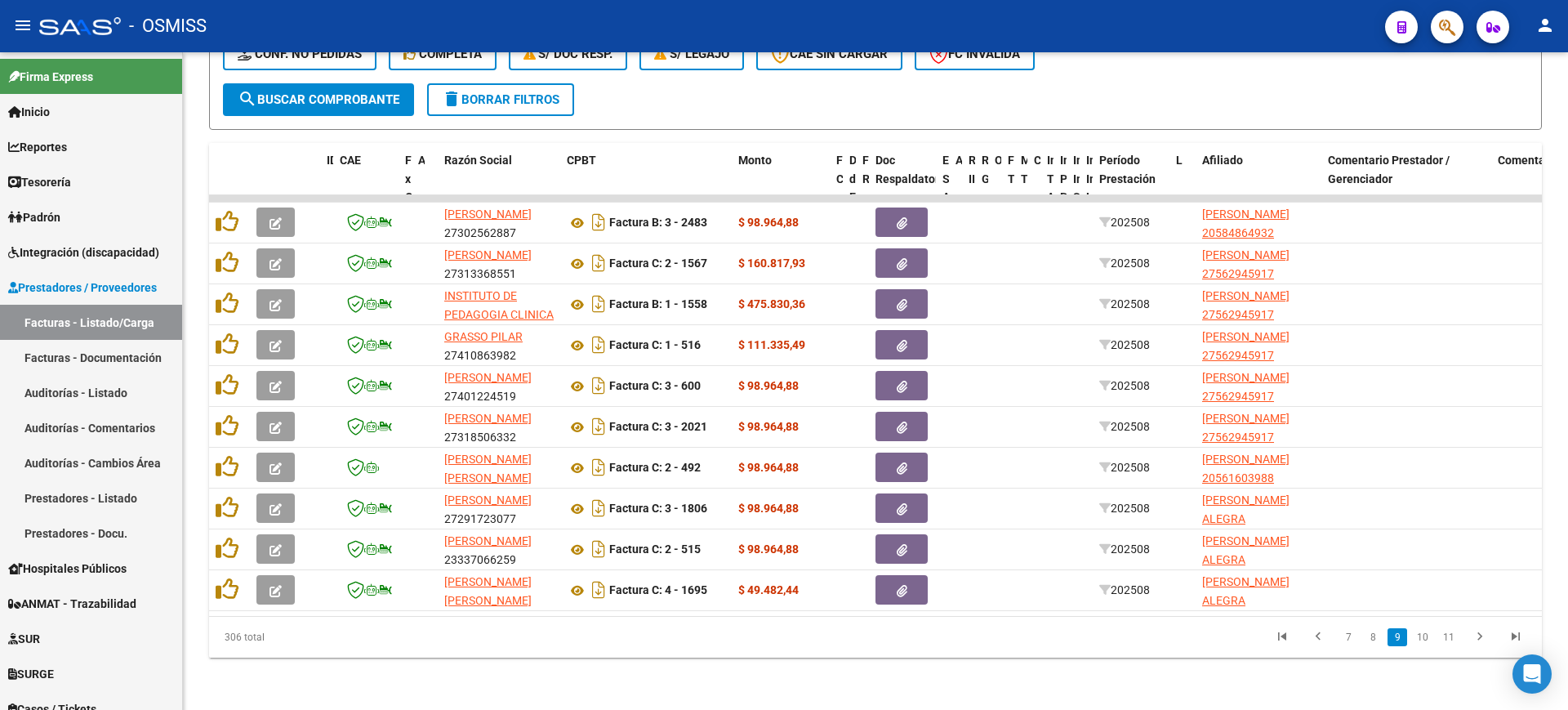
click at [1421, 640] on link "10" at bounding box center [1422, 637] width 21 height 18
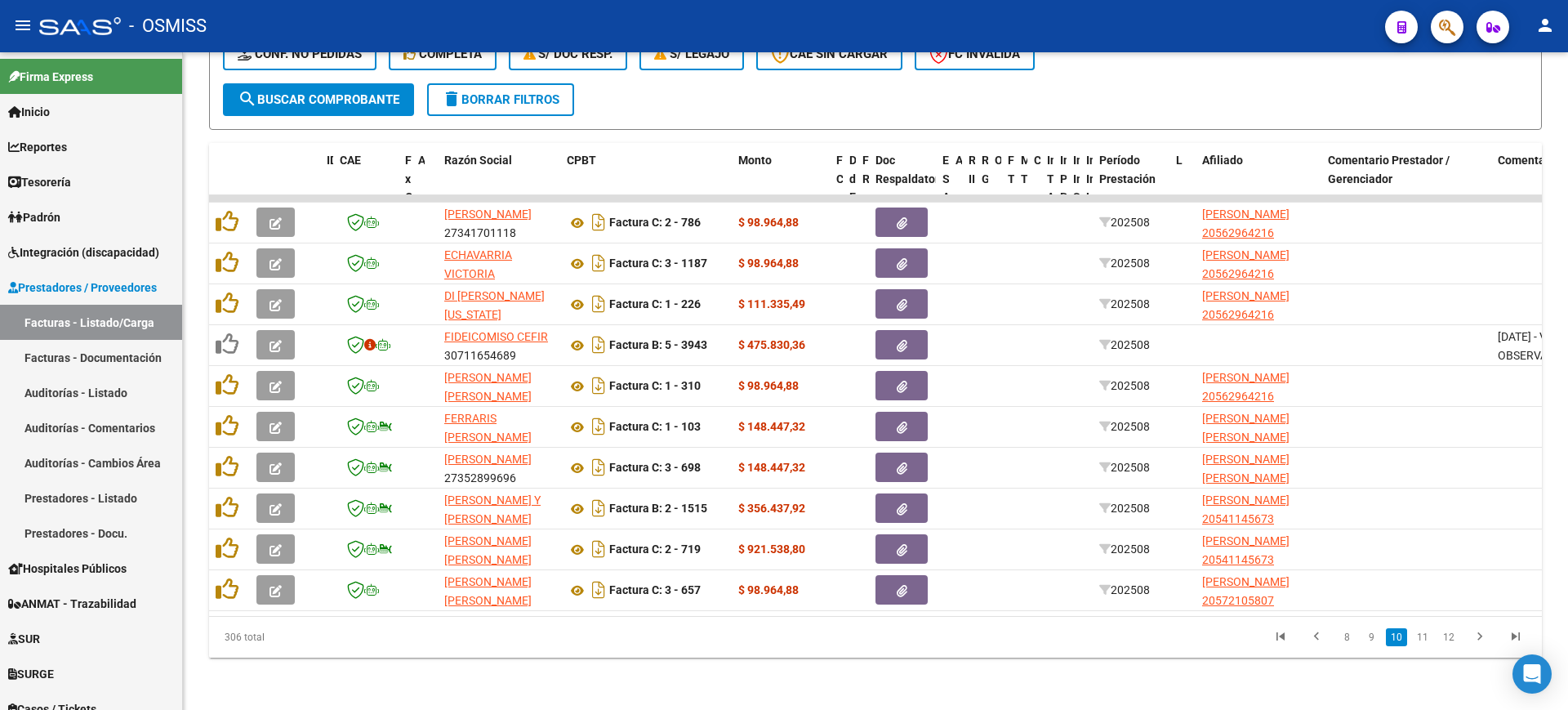
click at [1421, 640] on link "11" at bounding box center [1422, 637] width 21 height 18
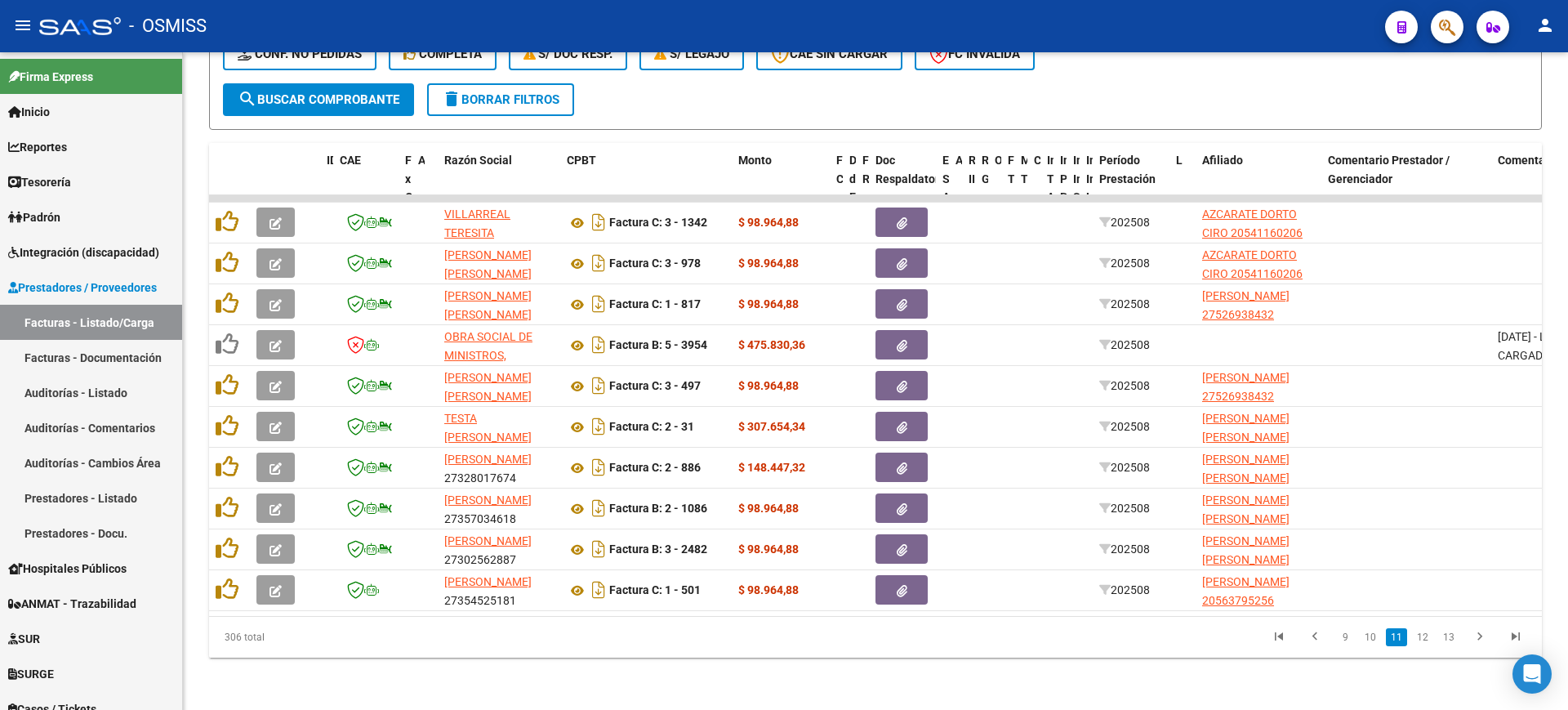
click at [1421, 640] on link "12" at bounding box center [1422, 637] width 21 height 18
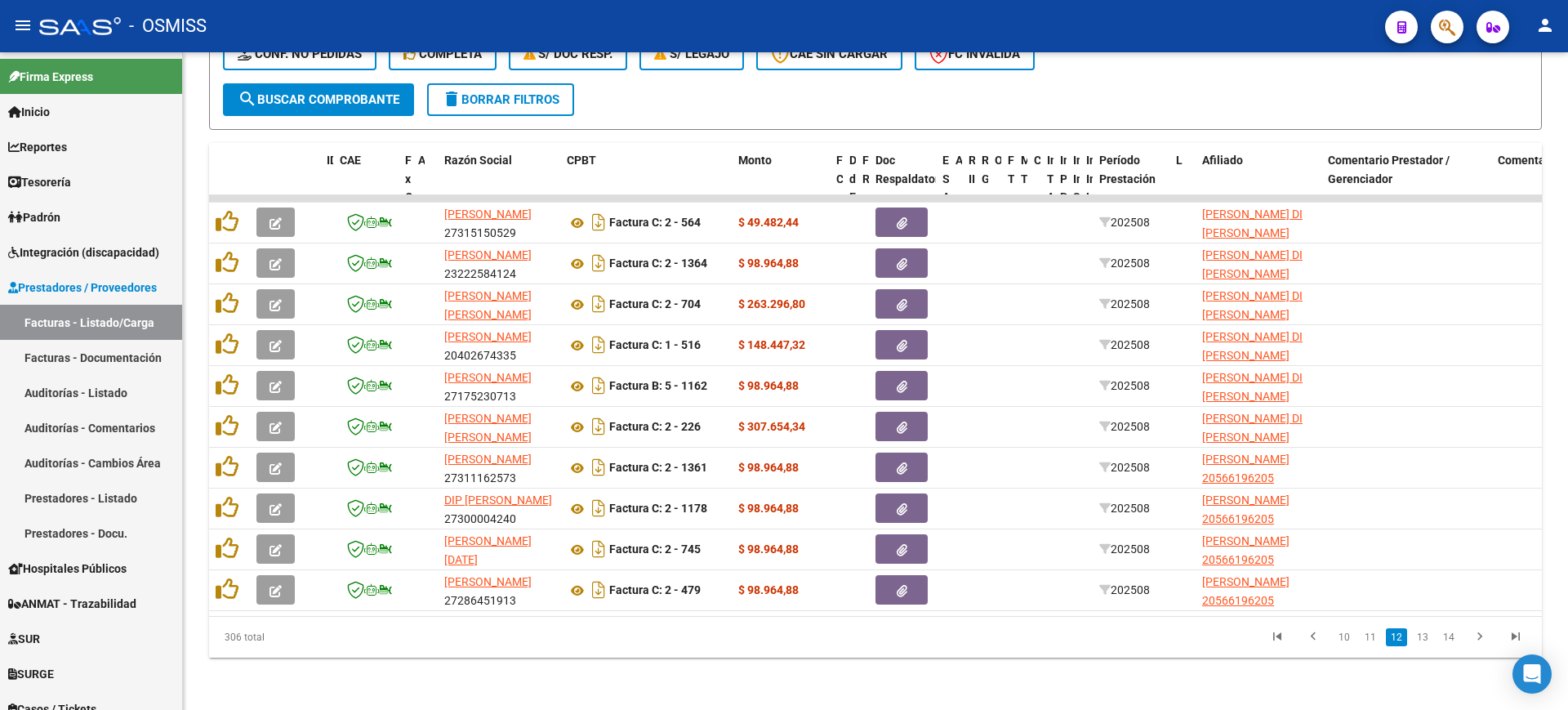
click at [1421, 640] on link "13" at bounding box center [1422, 637] width 21 height 18
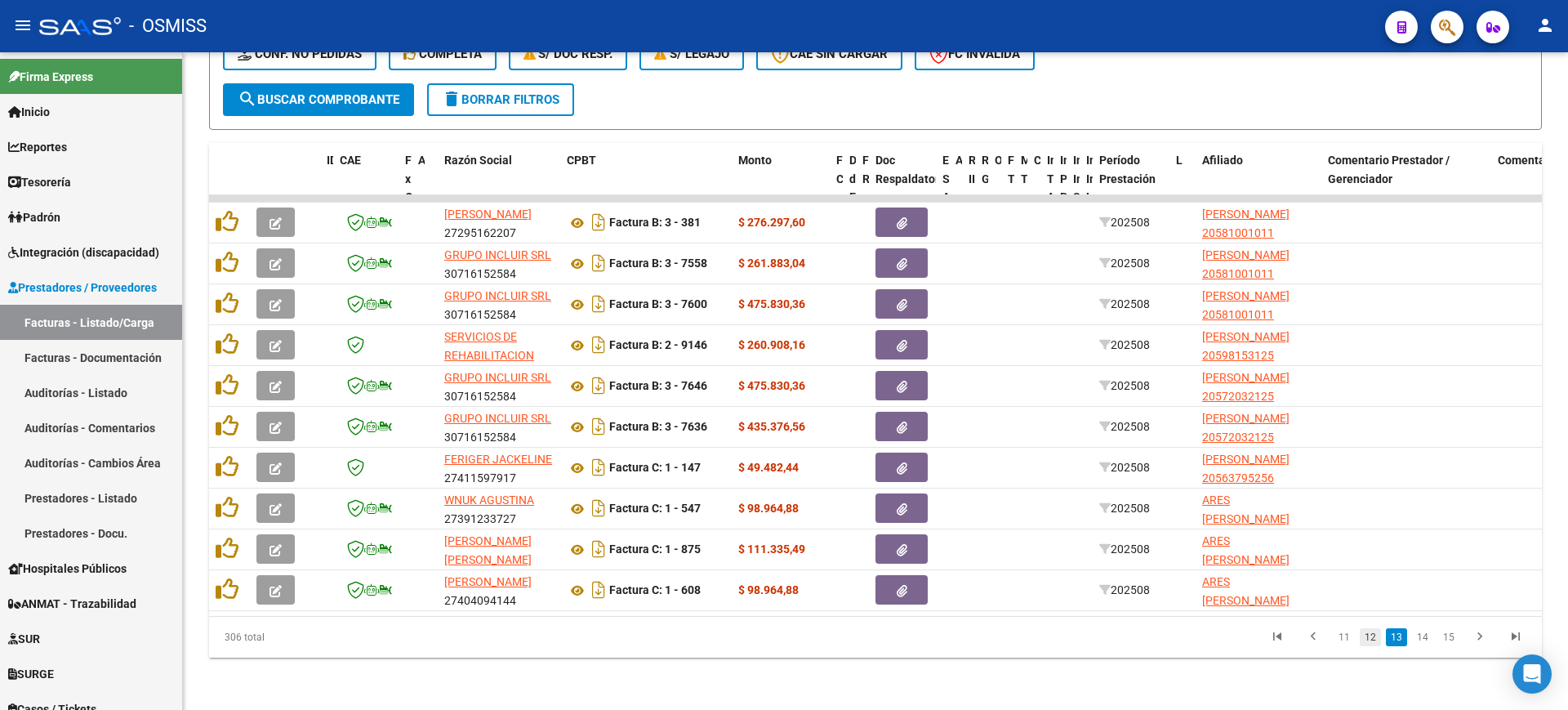
click at [1367, 640] on link "12" at bounding box center [1370, 637] width 21 height 18
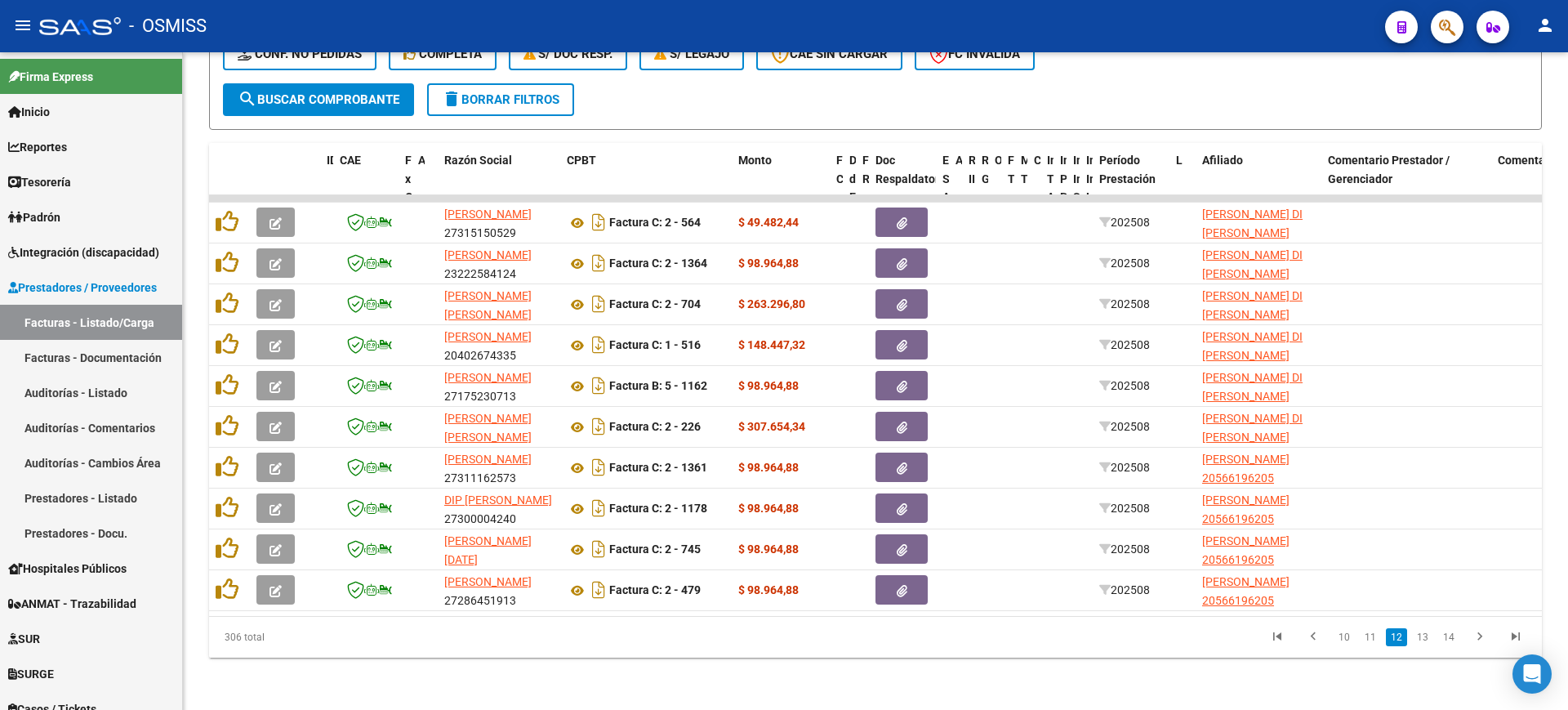
click at [1367, 640] on link "11" at bounding box center [1370, 637] width 21 height 18
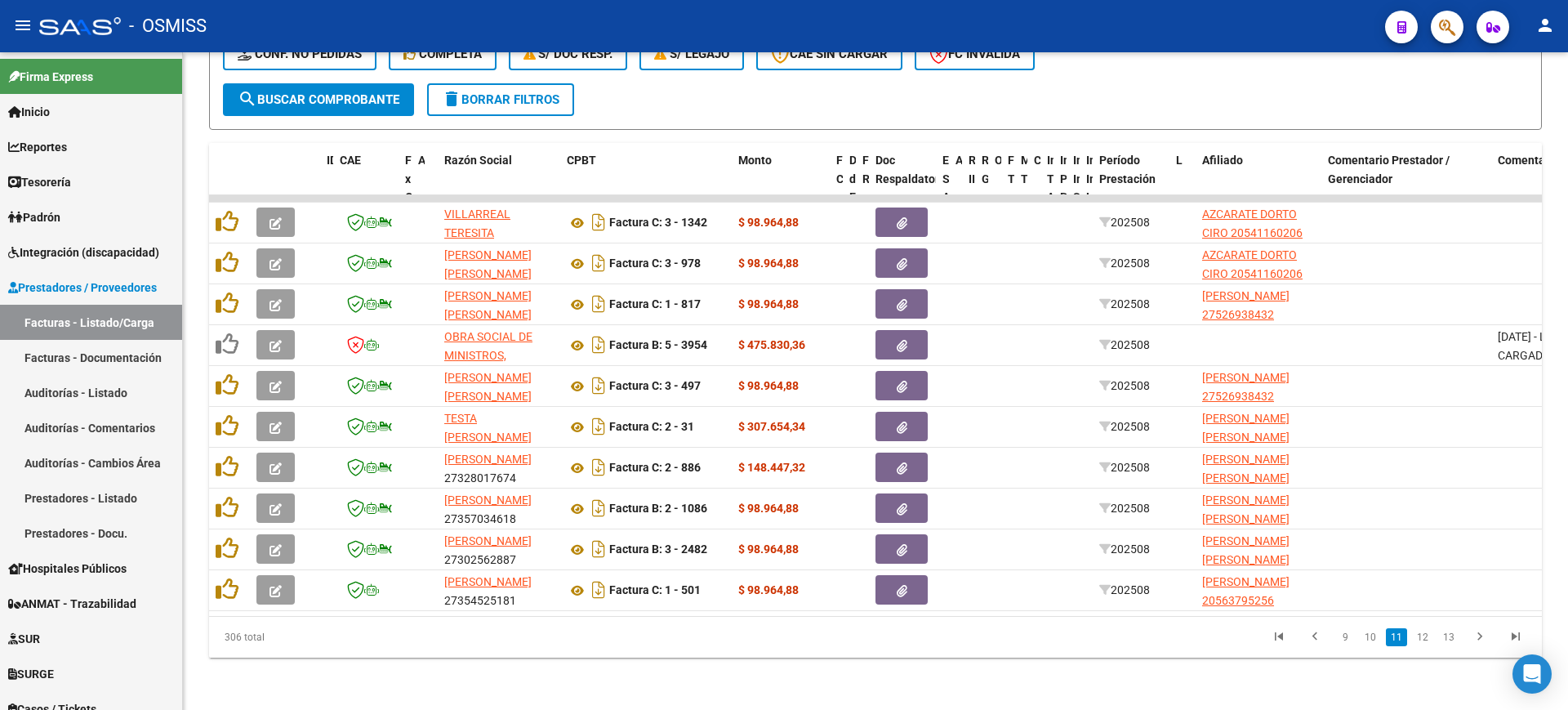
click at [1367, 640] on link "10" at bounding box center [1370, 637] width 21 height 18
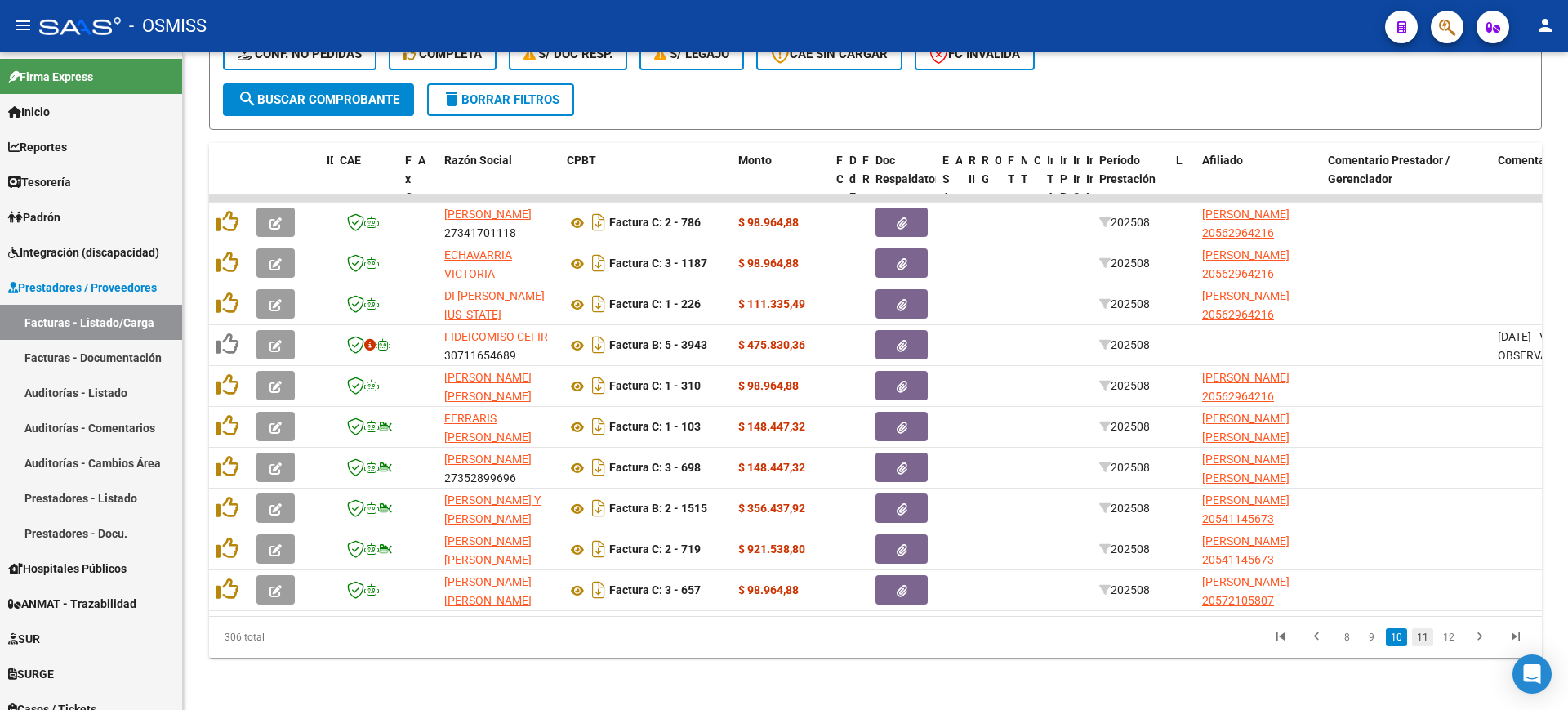
click at [1419, 639] on link "11" at bounding box center [1422, 637] width 21 height 18
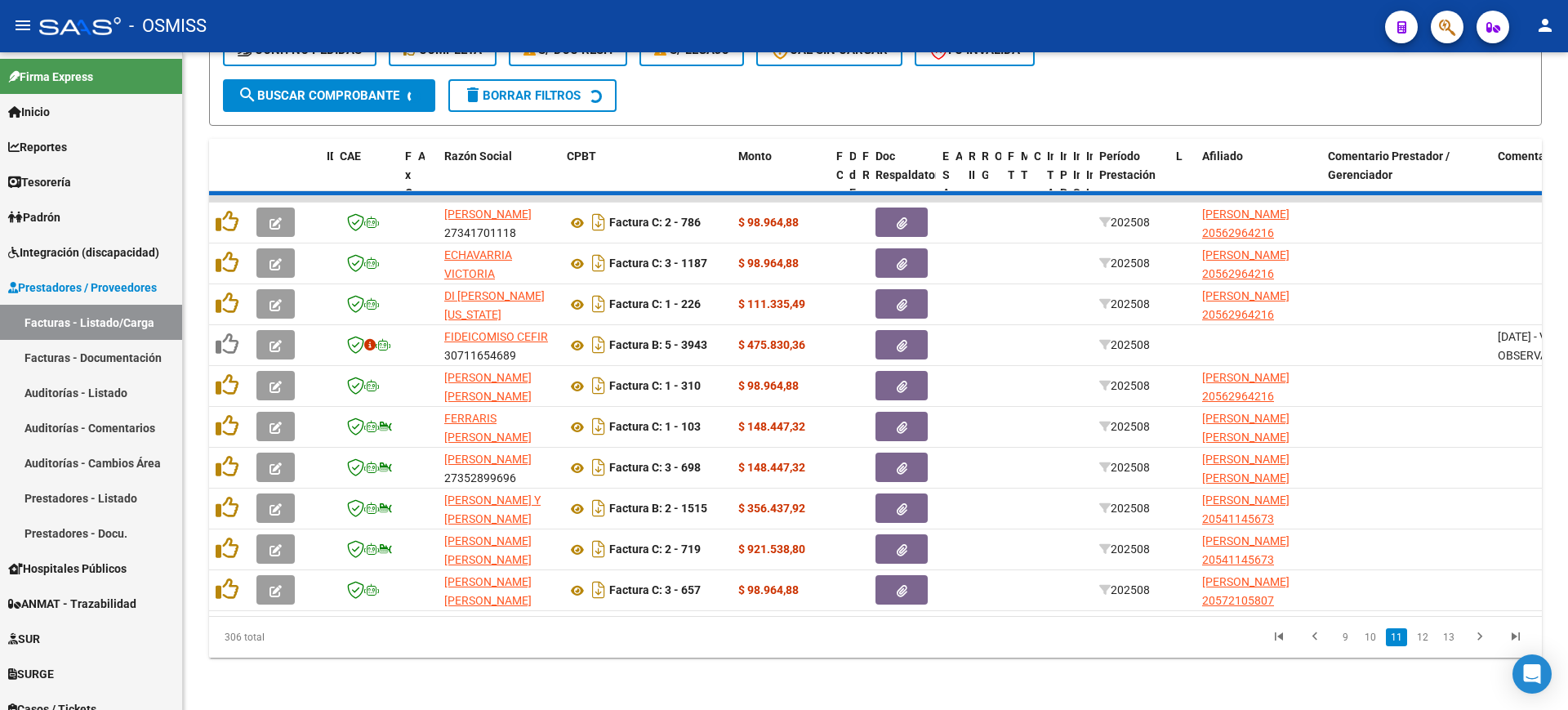
click at [1419, 639] on link "12" at bounding box center [1422, 637] width 21 height 18
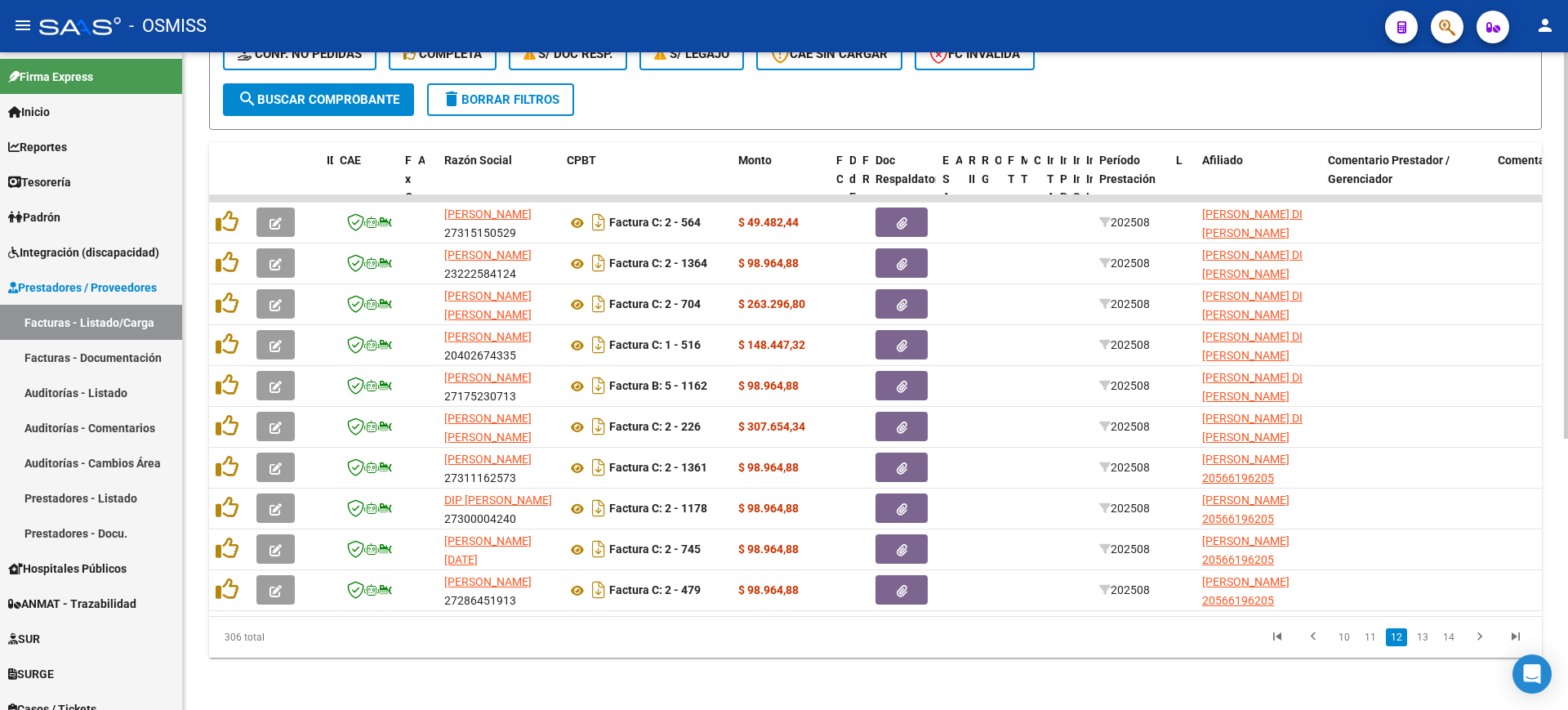
click at [1421, 639] on link "13" at bounding box center [1422, 637] width 21 height 18
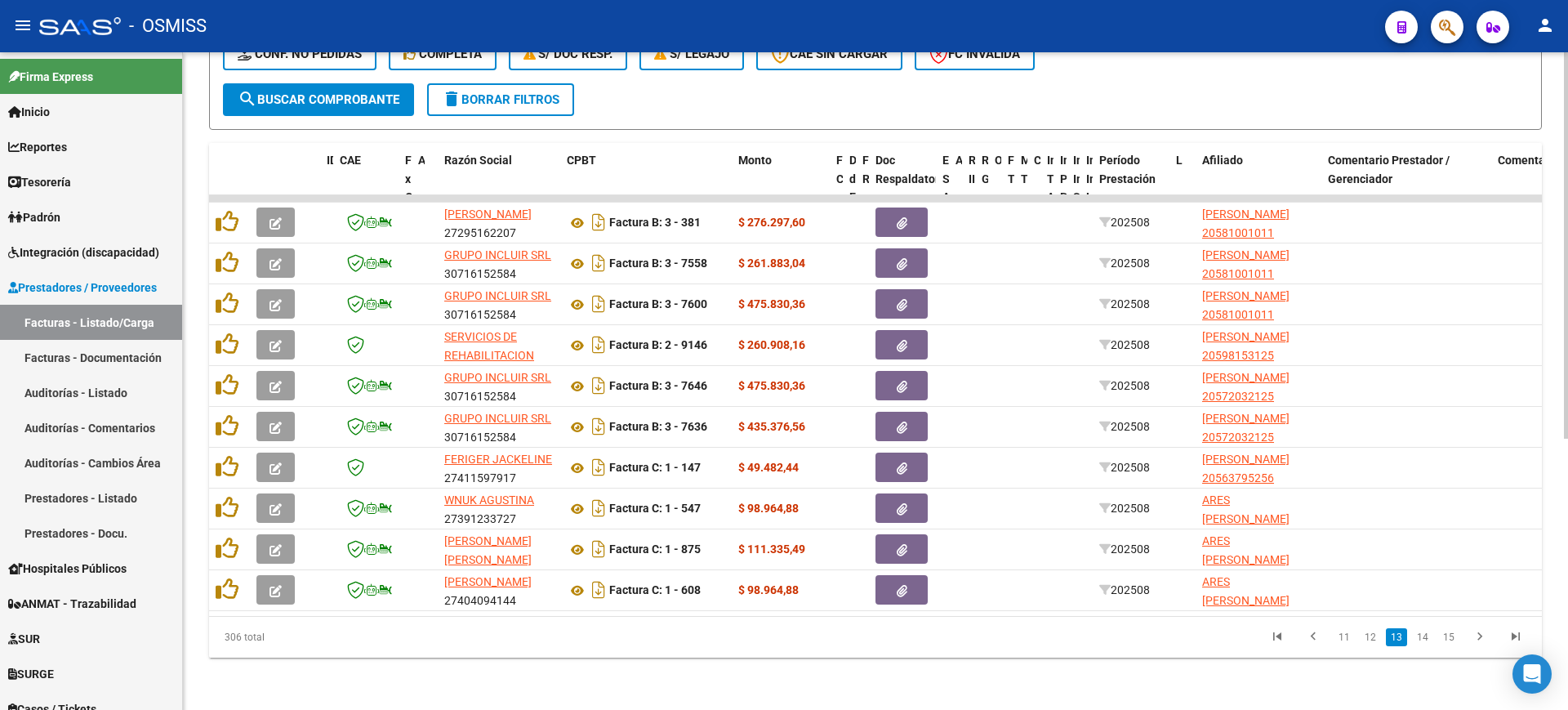
click at [1421, 639] on link "14" at bounding box center [1422, 637] width 21 height 18
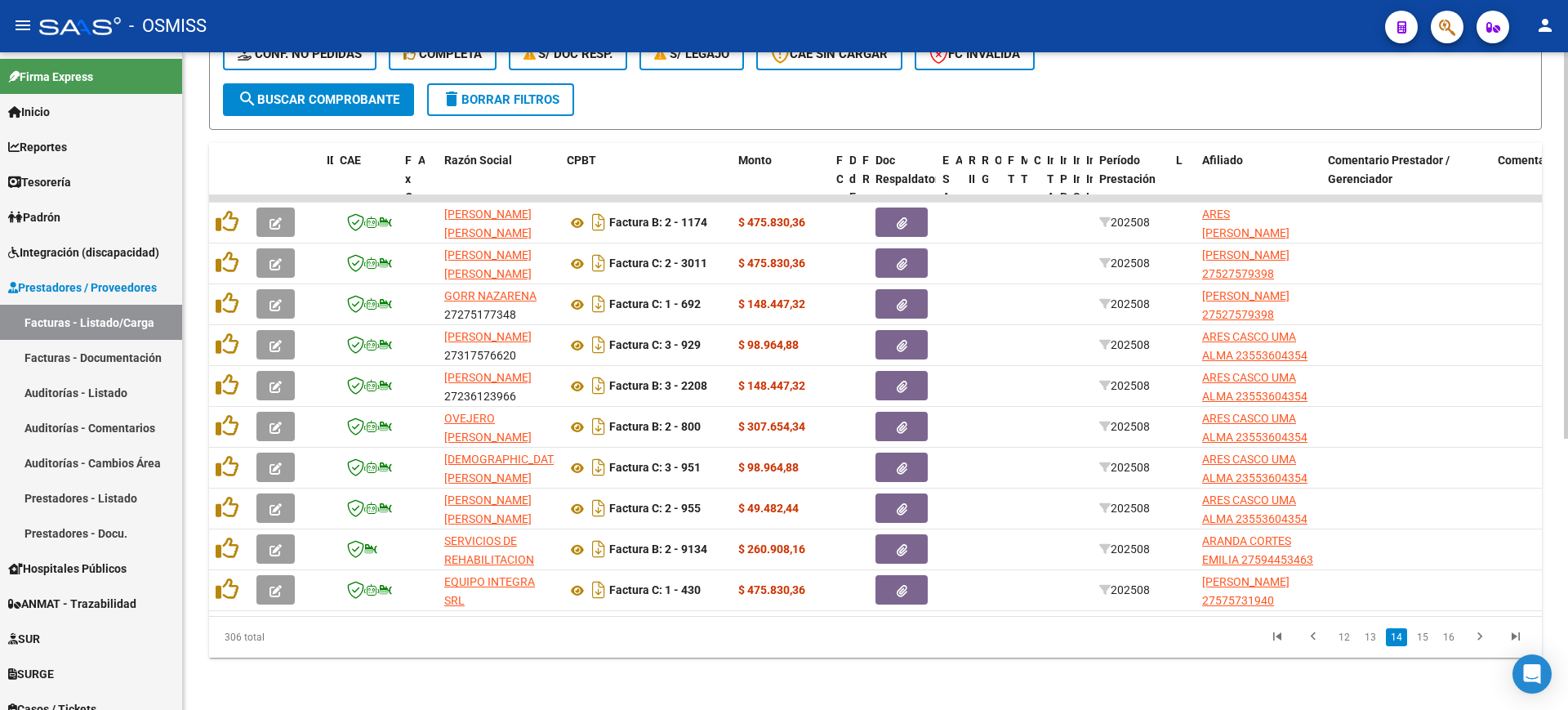
click at [1421, 639] on link "15" at bounding box center [1422, 637] width 21 height 18
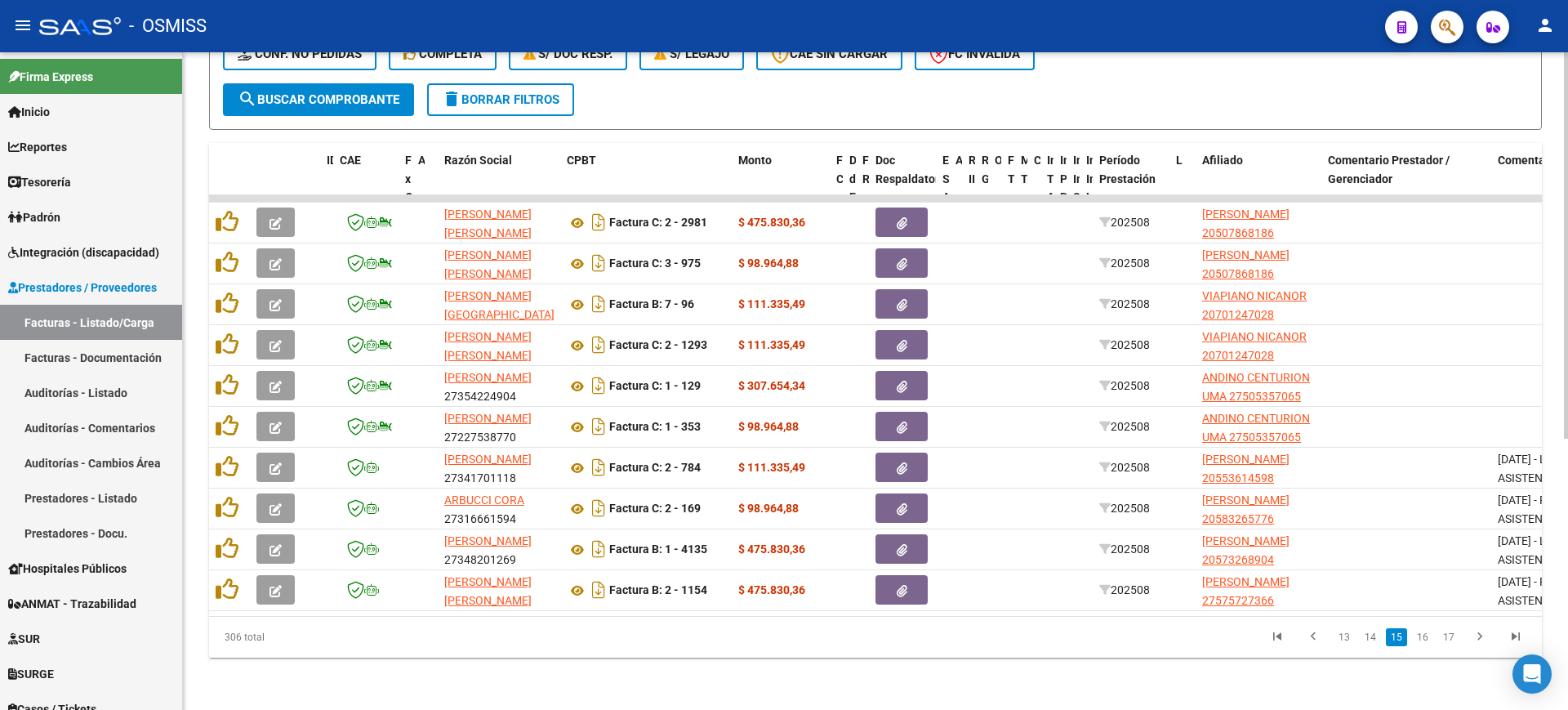
click at [1421, 639] on link "16" at bounding box center [1422, 637] width 21 height 18
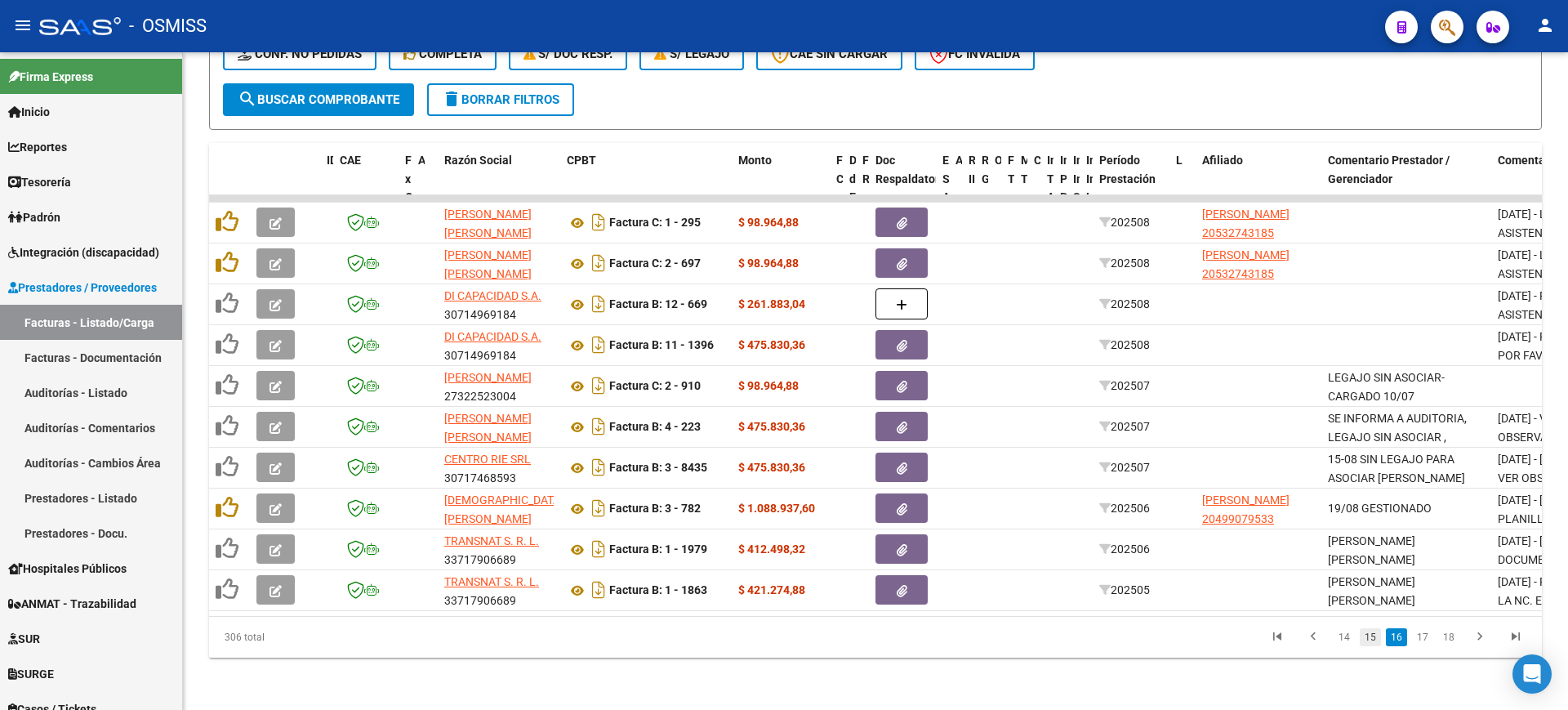
click at [1363, 636] on link "15" at bounding box center [1370, 637] width 21 height 18
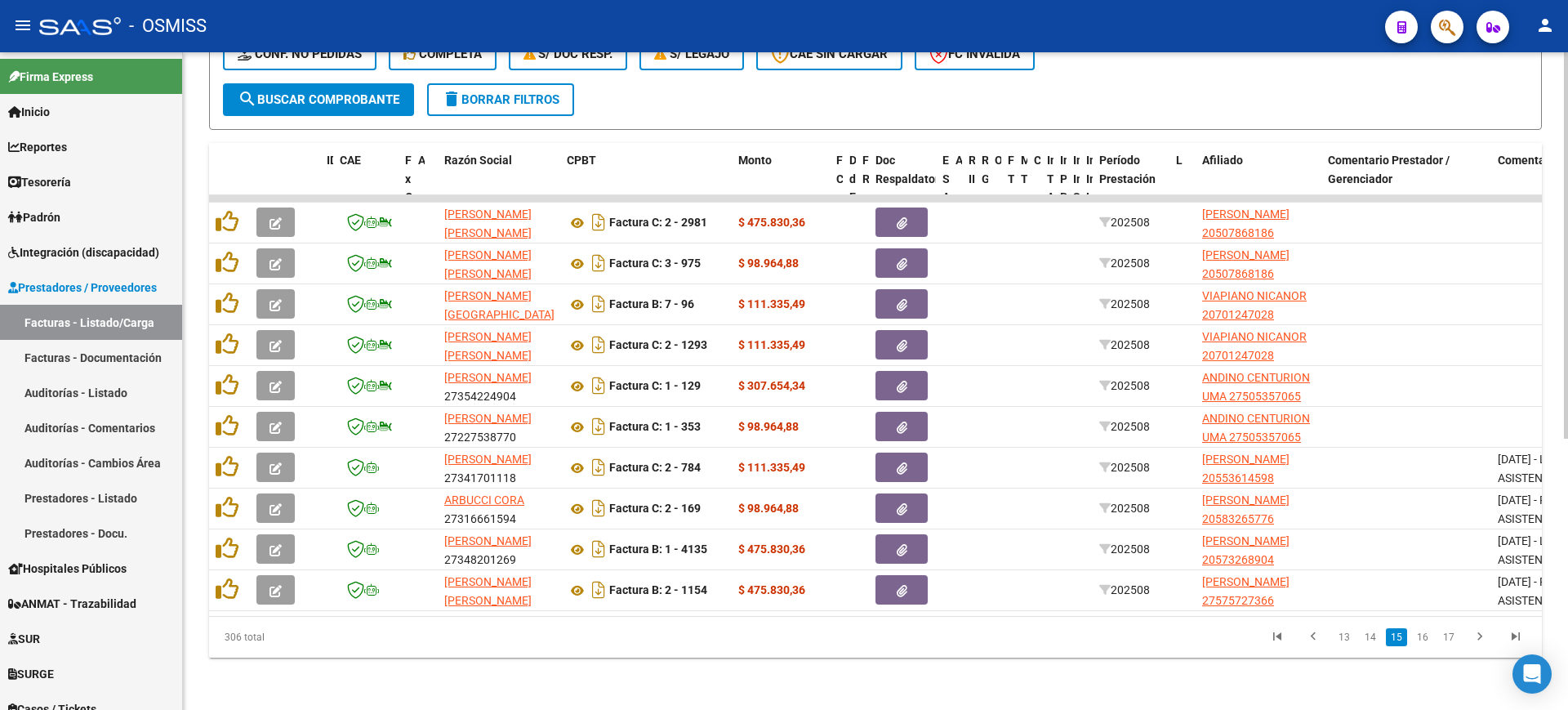
click at [380, 94] on button "search Buscar Comprobante" at bounding box center [319, 99] width 191 height 33
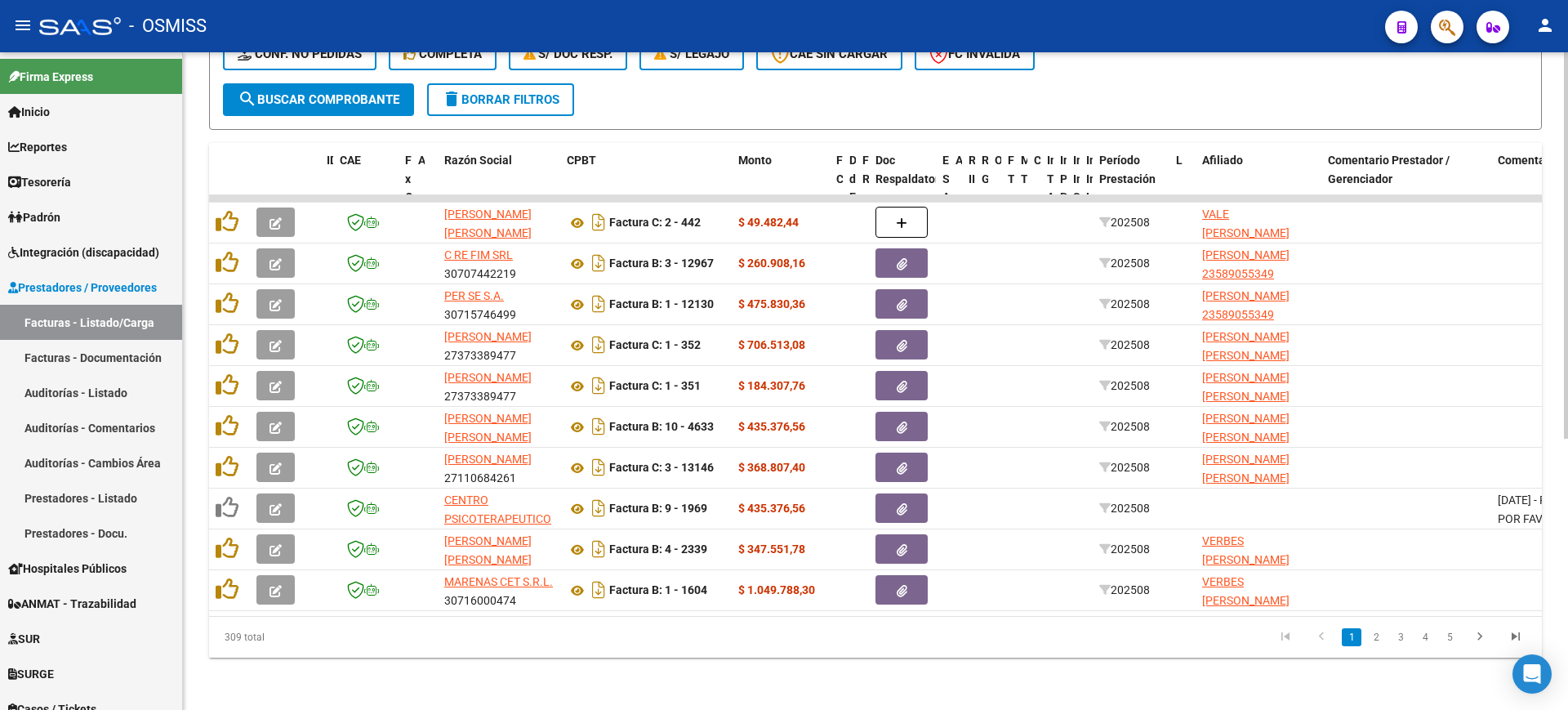
click at [347, 93] on span "search Buscar Comprobante" at bounding box center [318, 100] width 162 height 15
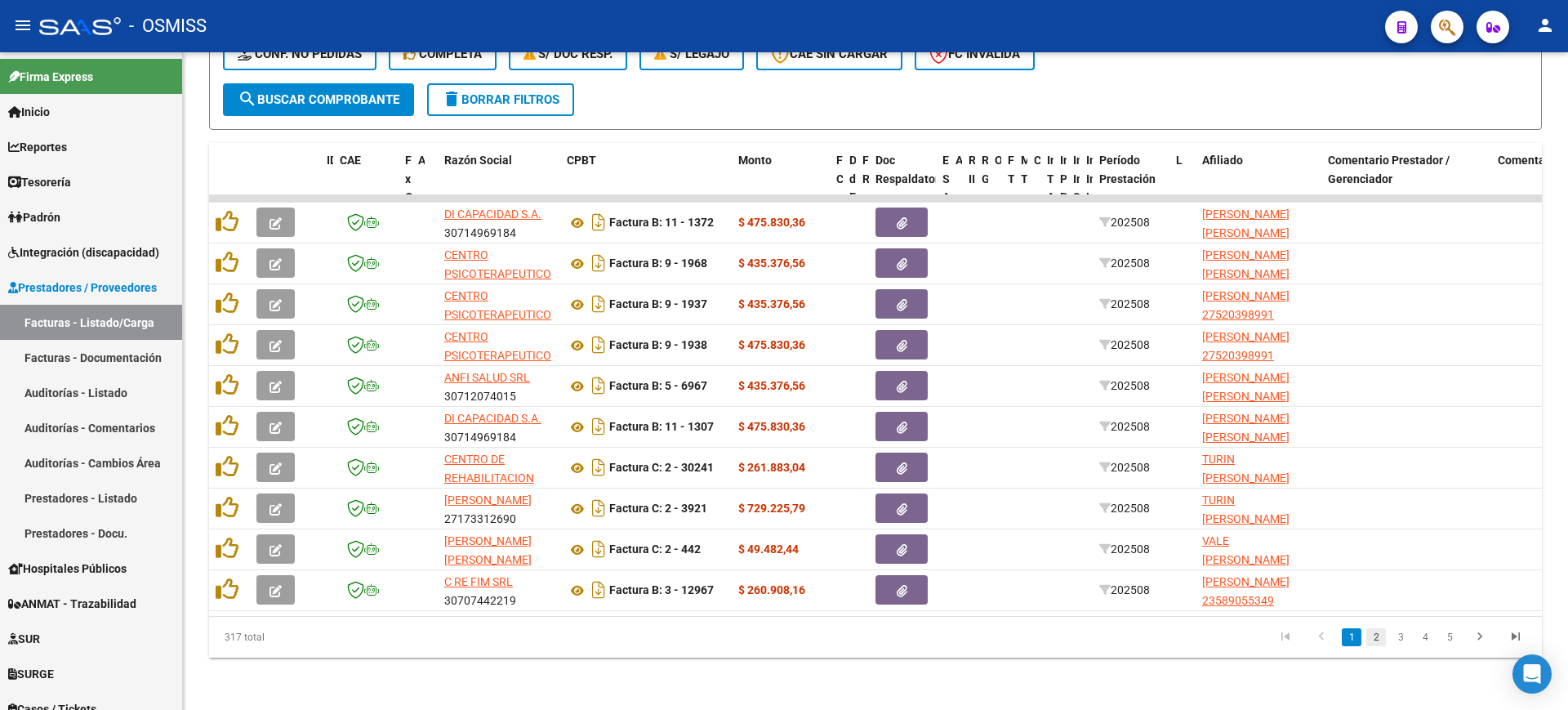
click at [1375, 630] on link "2" at bounding box center [1376, 637] width 20 height 18
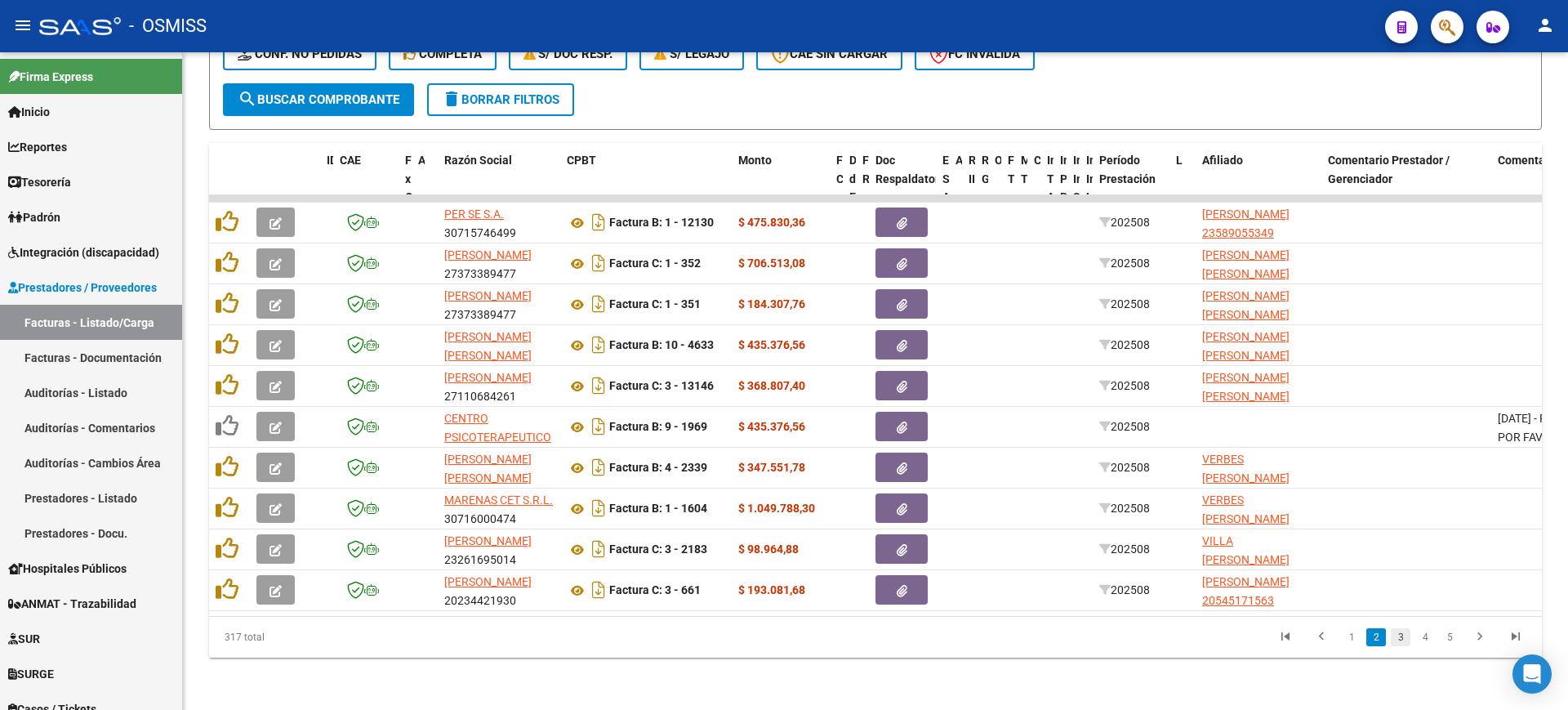
click at [1402, 634] on link "3" at bounding box center [1400, 637] width 20 height 18
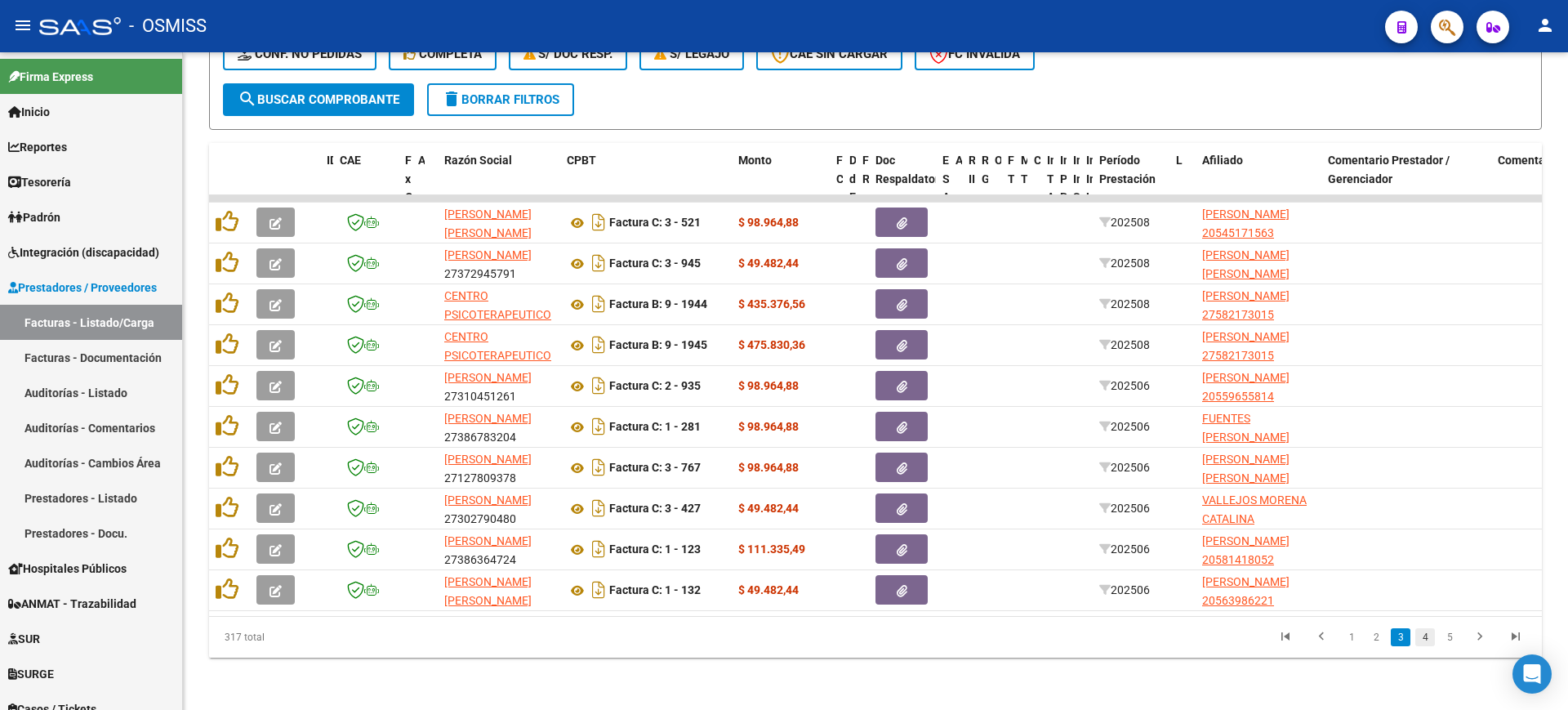
click at [1421, 636] on link "4" at bounding box center [1424, 637] width 20 height 18
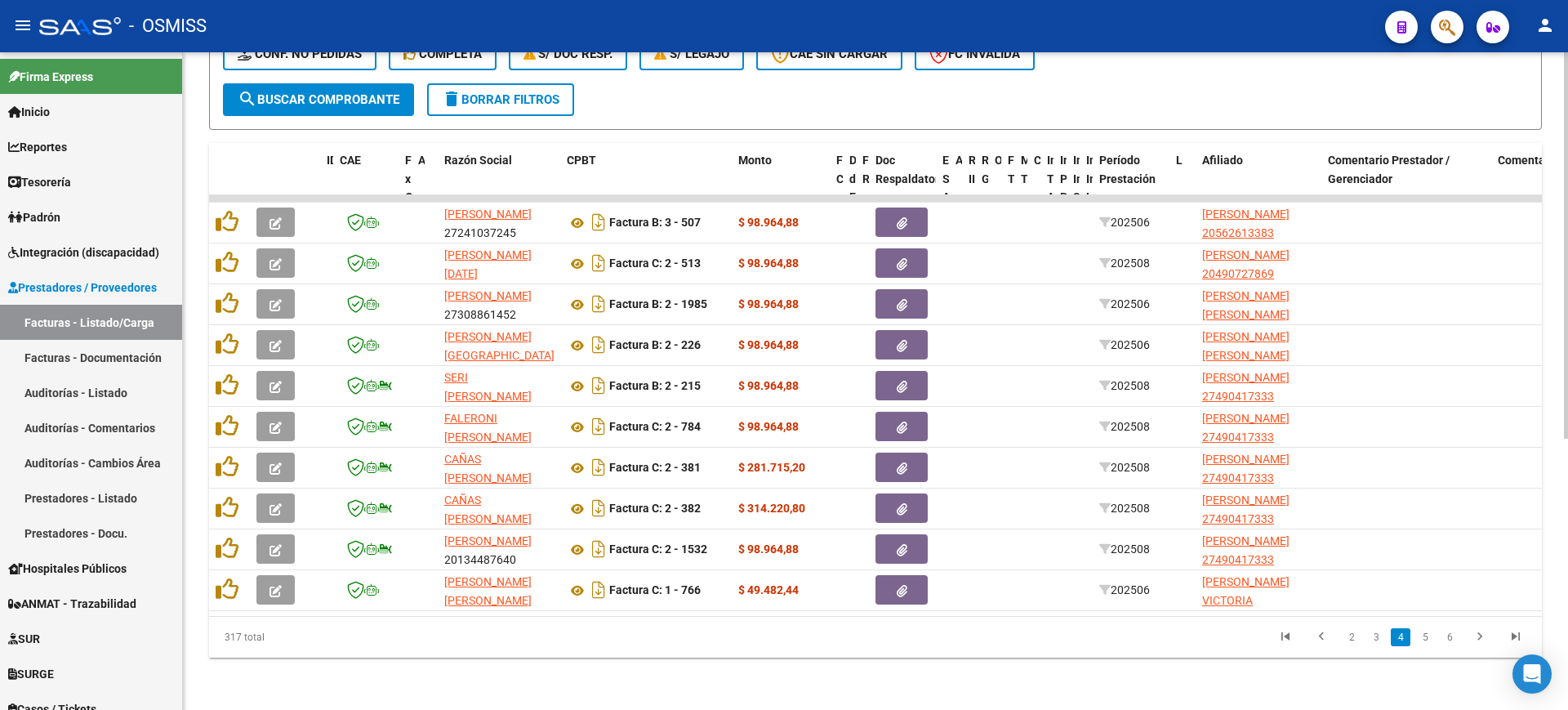
click at [1421, 639] on link "5" at bounding box center [1424, 637] width 20 height 18
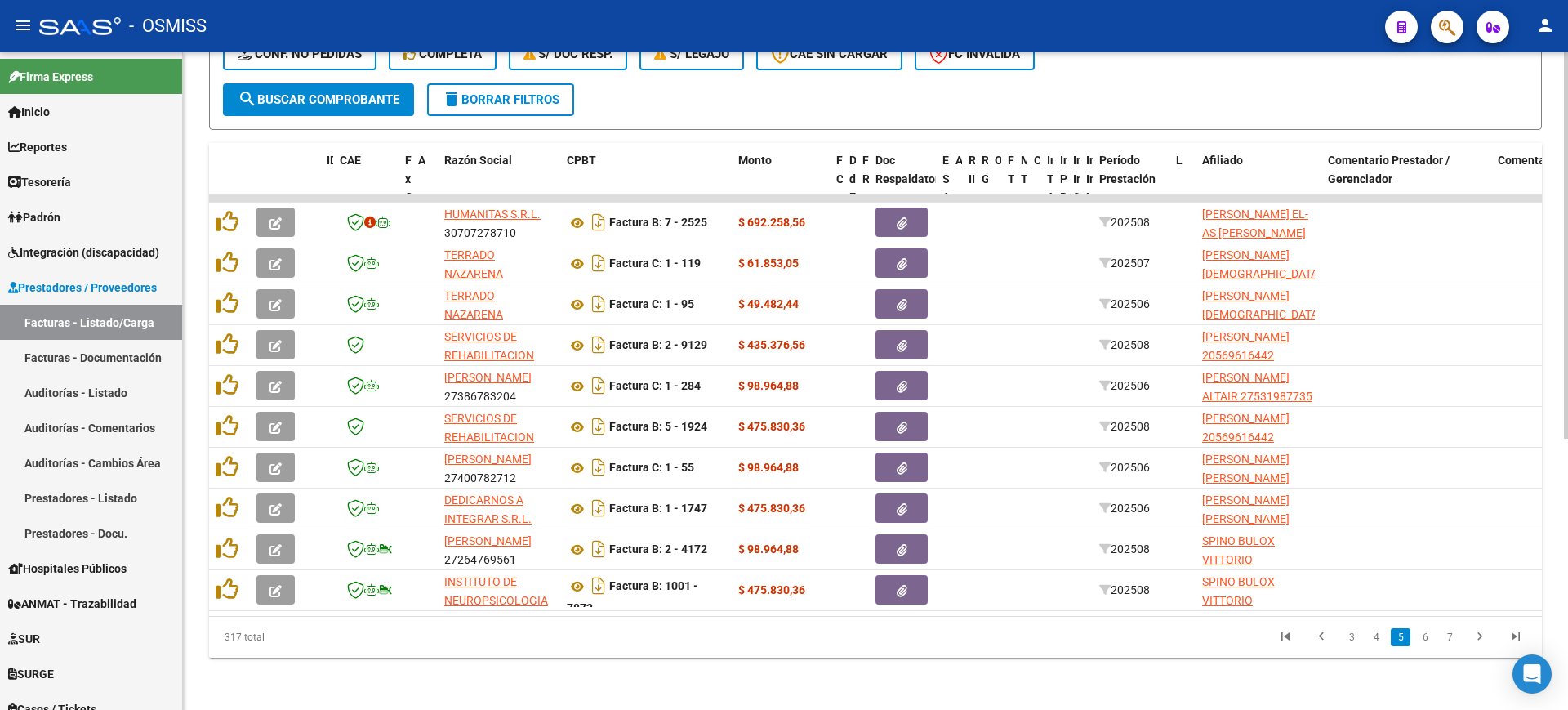
click at [1424, 642] on link "6" at bounding box center [1424, 637] width 20 height 18
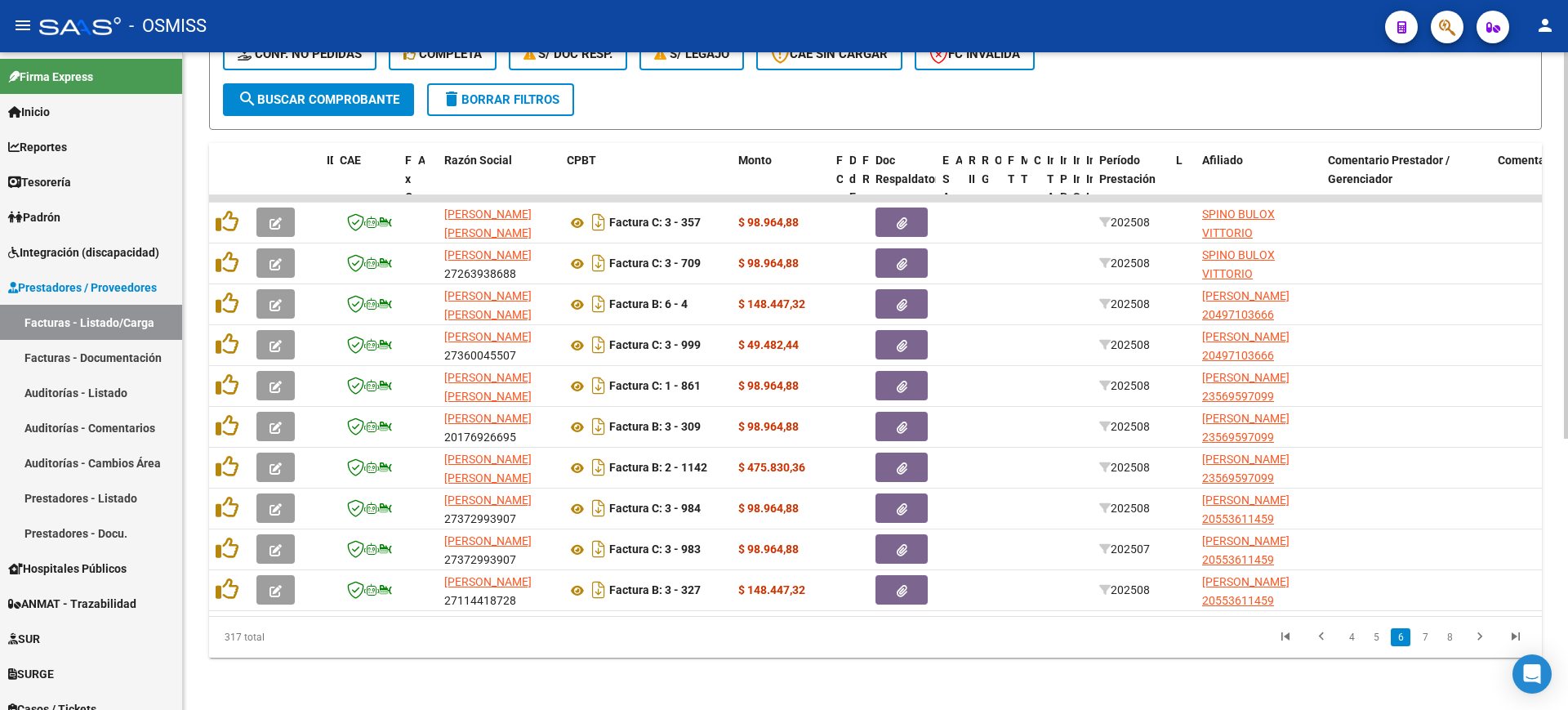
click at [1424, 642] on link "7" at bounding box center [1424, 637] width 20 height 18
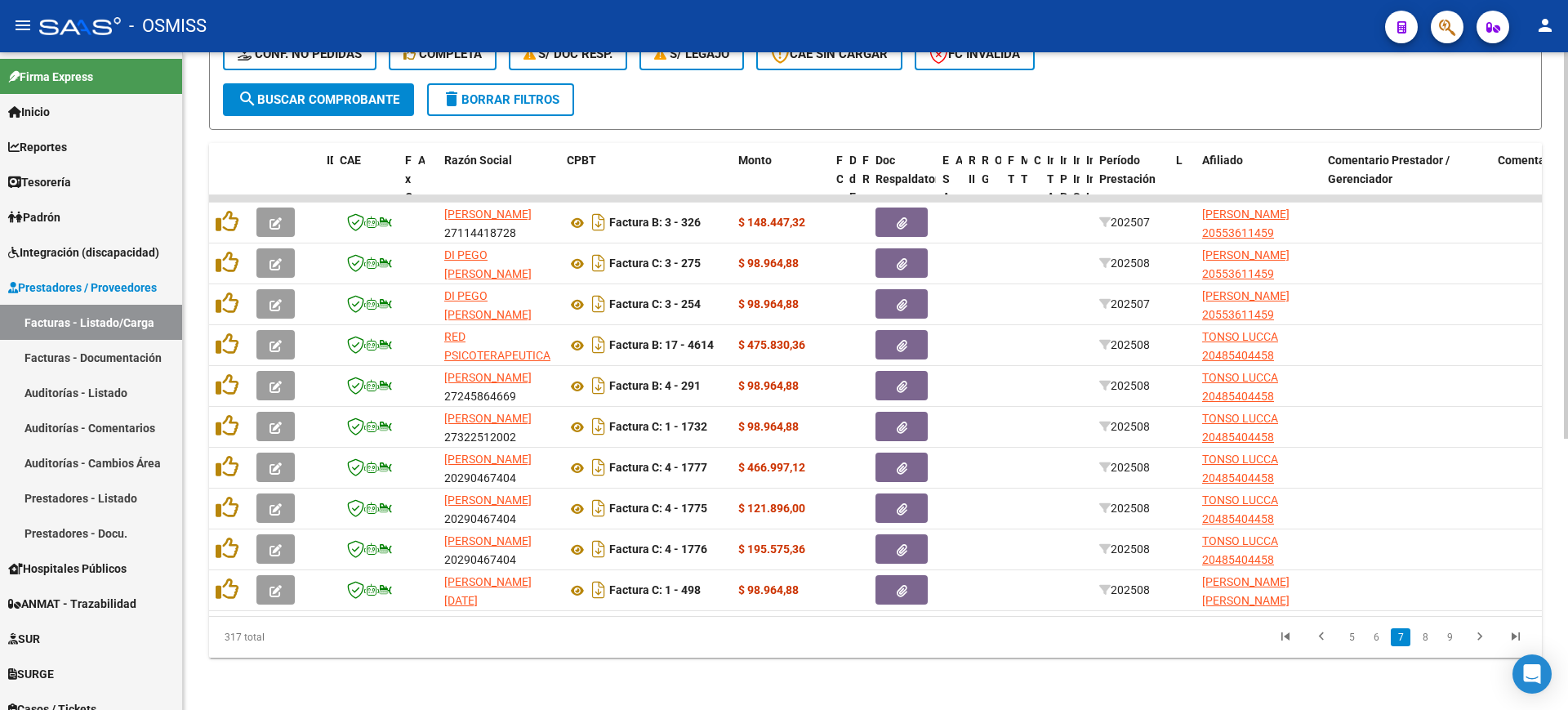
click at [1424, 642] on link "8" at bounding box center [1424, 637] width 20 height 18
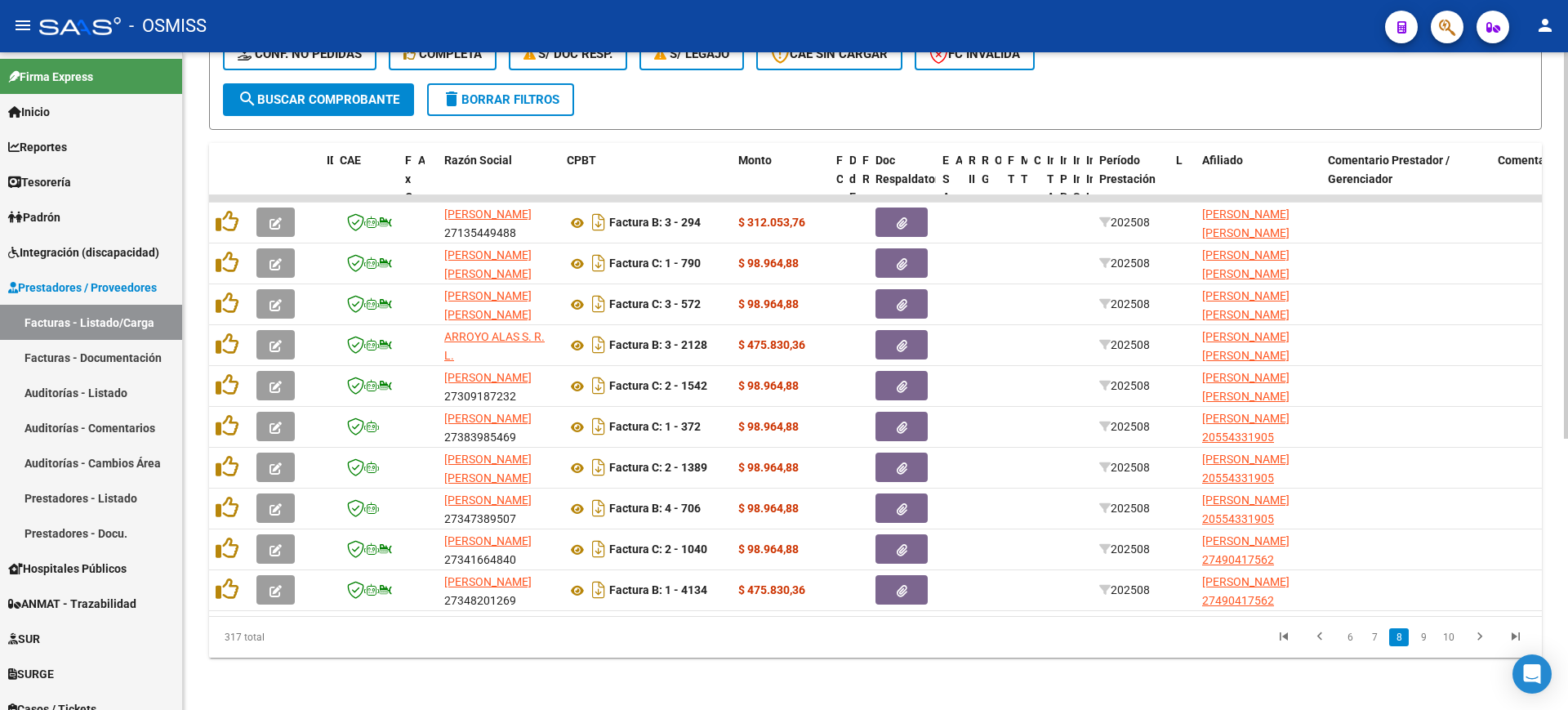
click at [1424, 642] on link "9" at bounding box center [1423, 637] width 20 height 18
click at [1424, 642] on link "10" at bounding box center [1422, 637] width 21 height 18
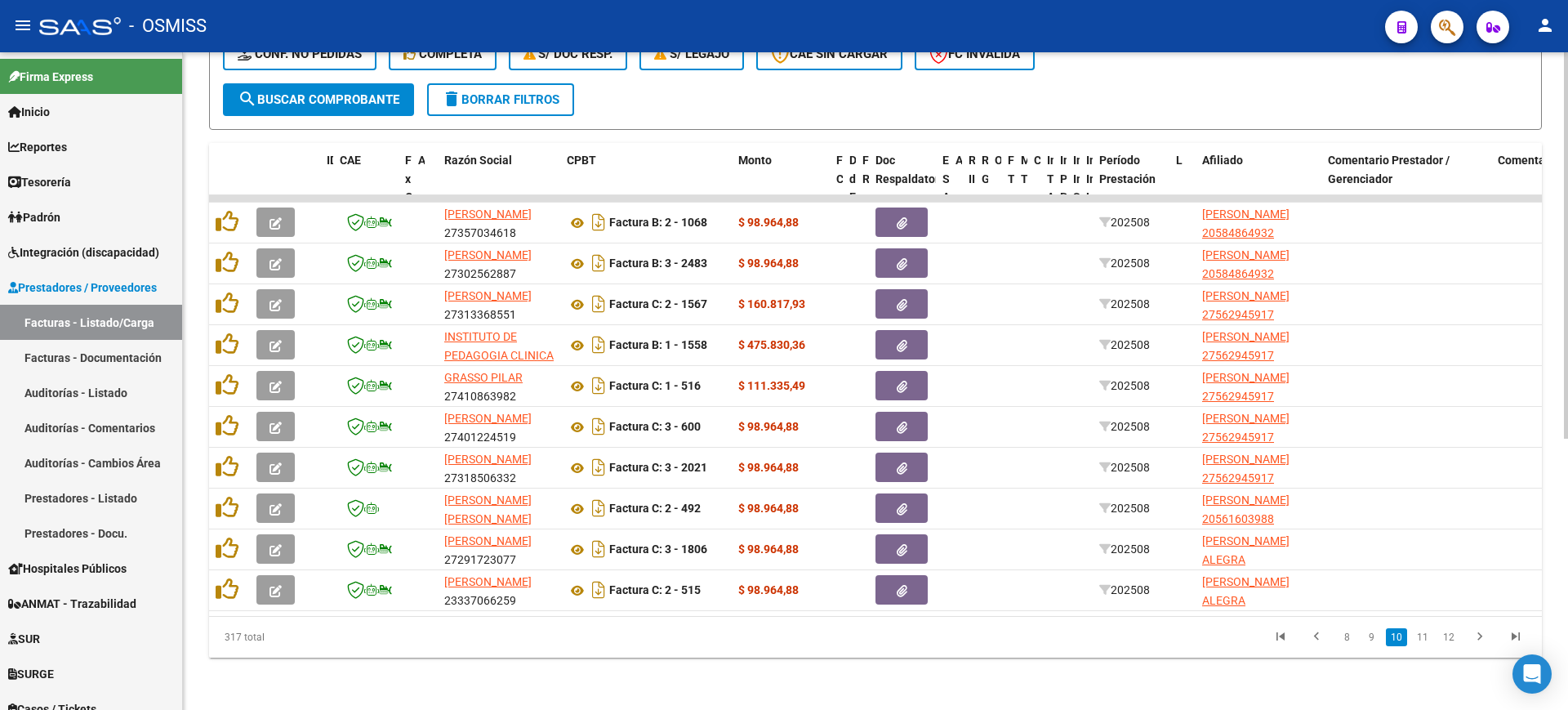
click at [1424, 642] on link "11" at bounding box center [1422, 637] width 21 height 18
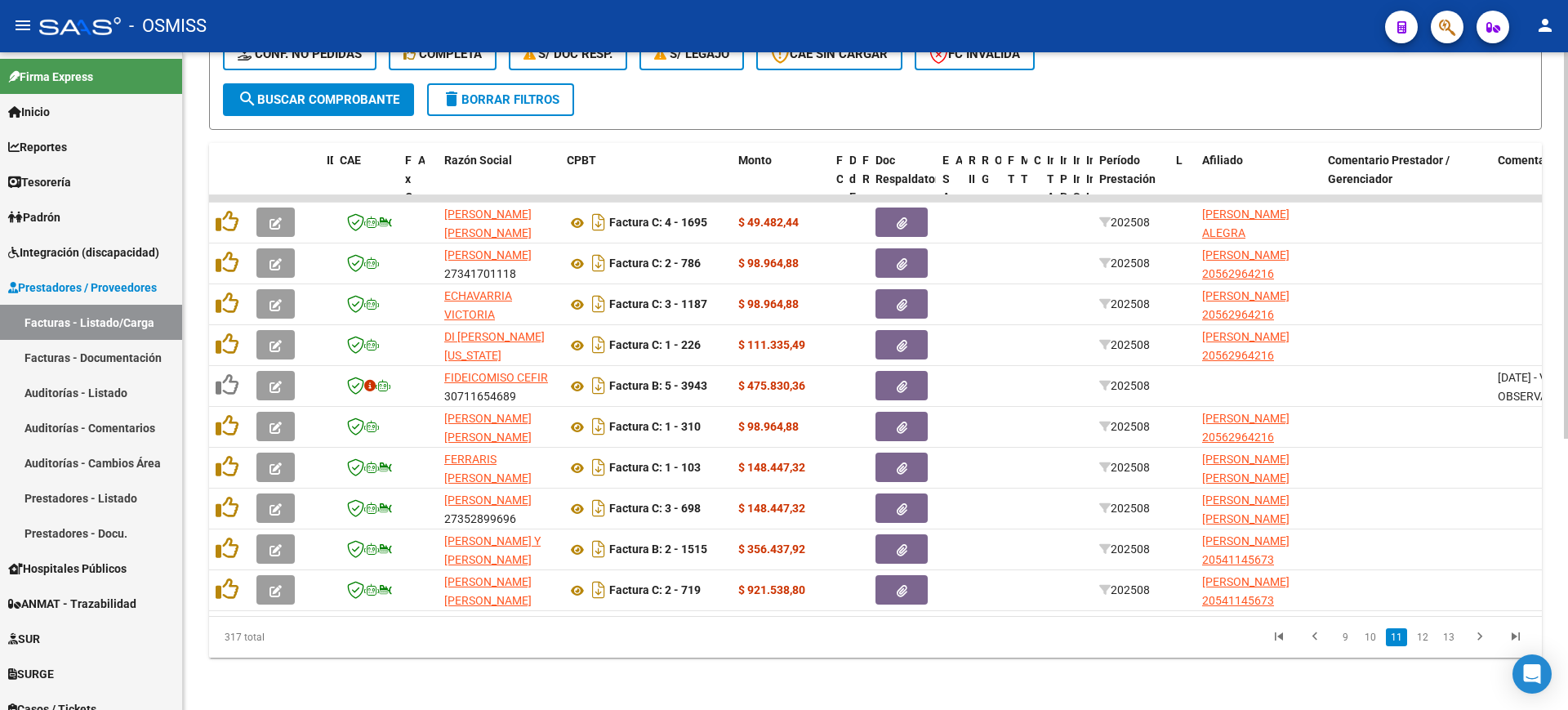
click at [1424, 642] on link "12" at bounding box center [1422, 637] width 21 height 18
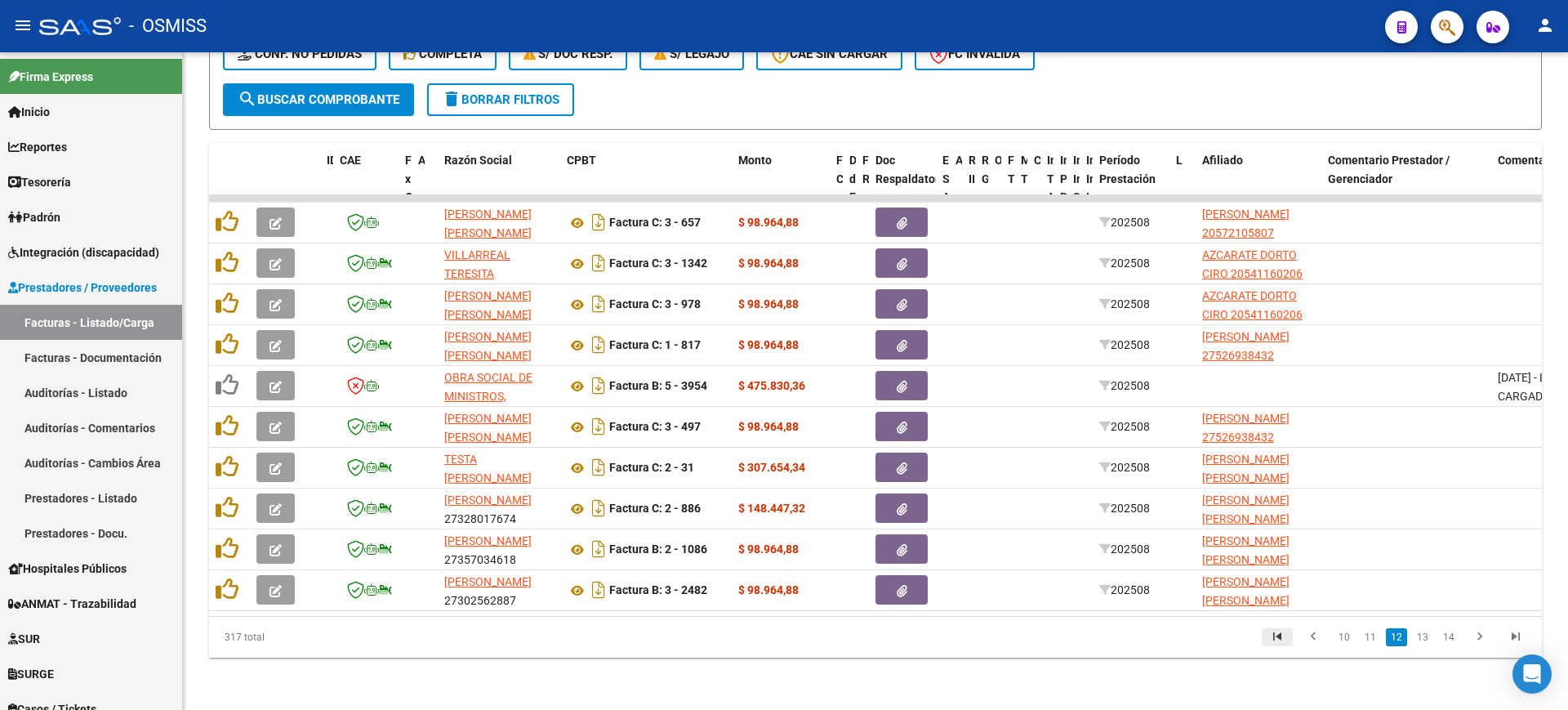
click at [1274, 639] on icon "go to first page" at bounding box center [1277, 638] width 21 height 20
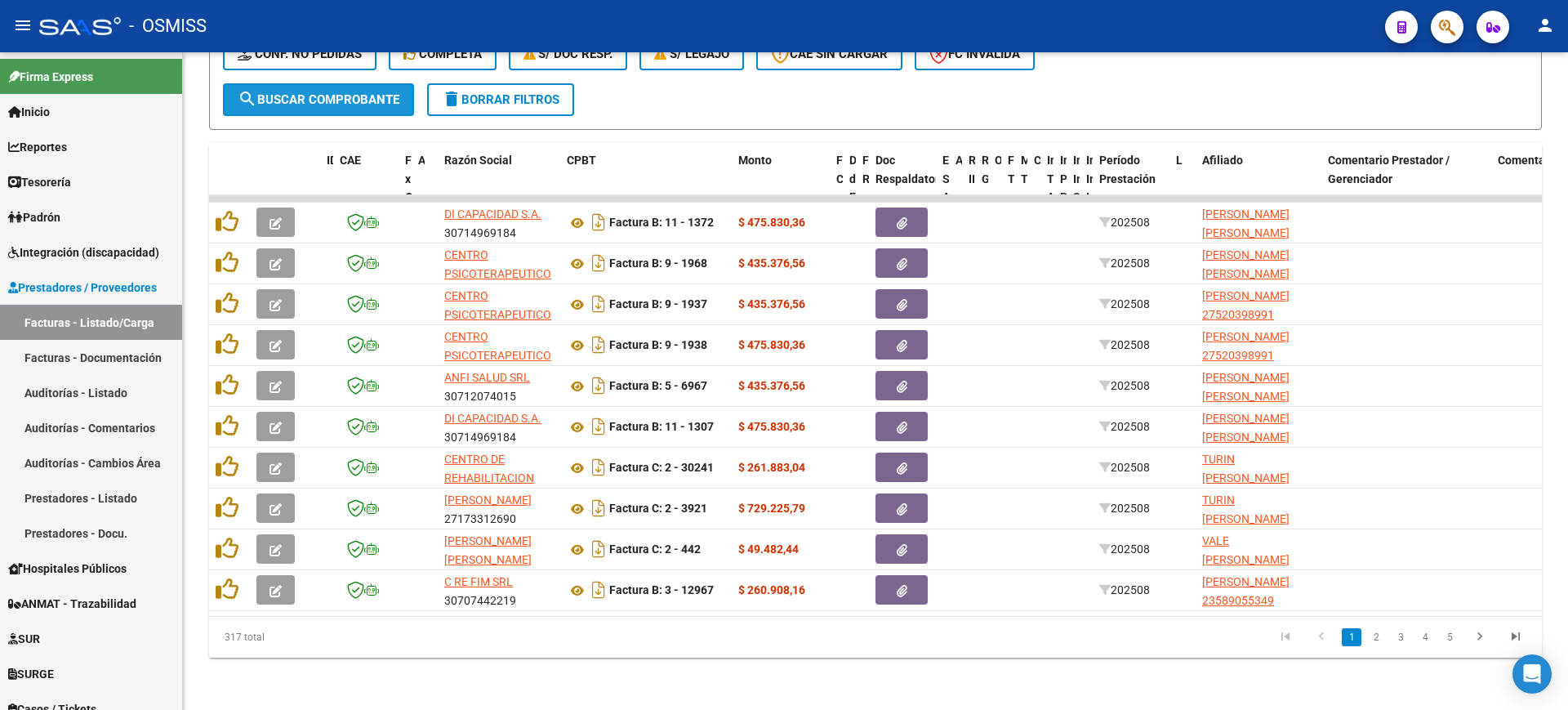
click at [398, 95] on button "search Buscar Comprobante" at bounding box center [319, 99] width 191 height 33
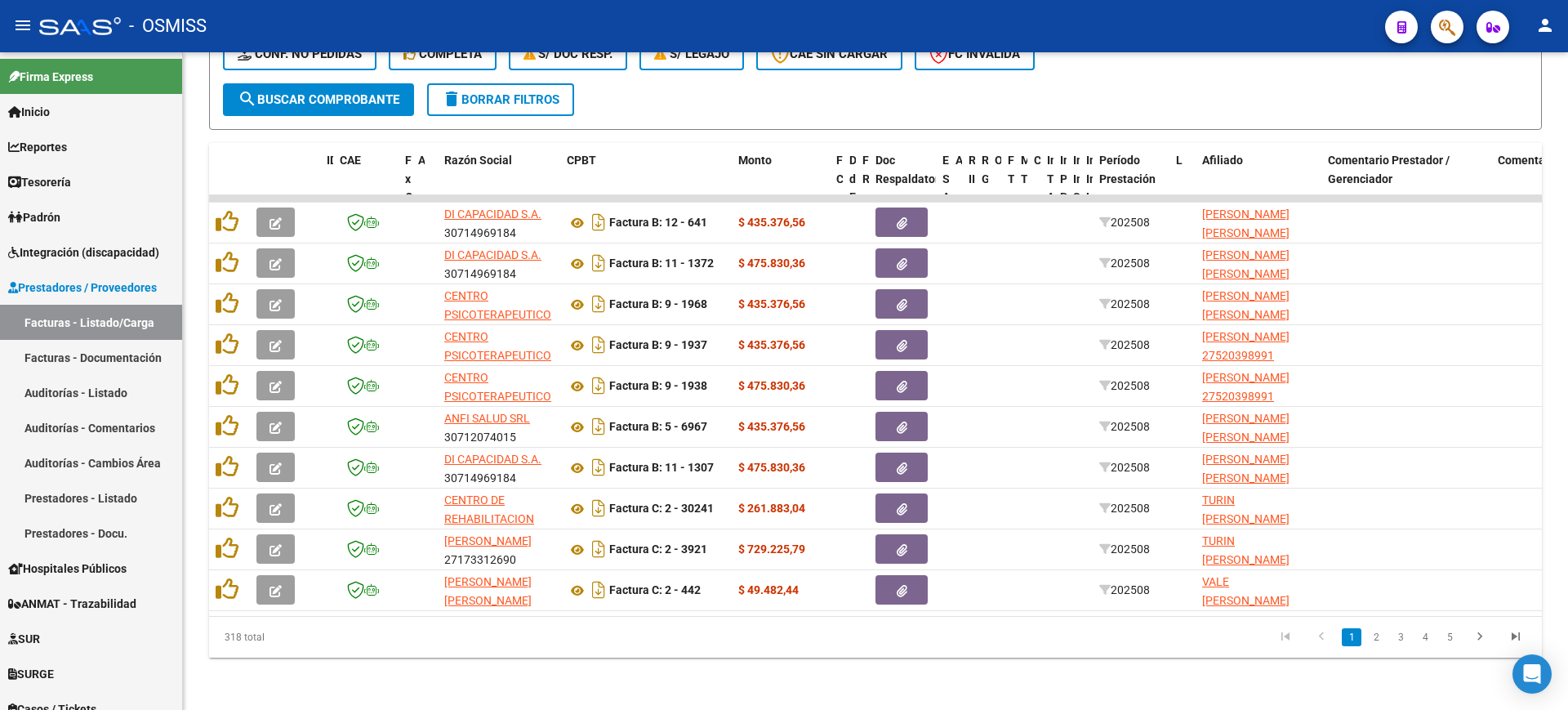
click at [369, 93] on span "search Buscar Comprobante" at bounding box center [318, 100] width 162 height 15
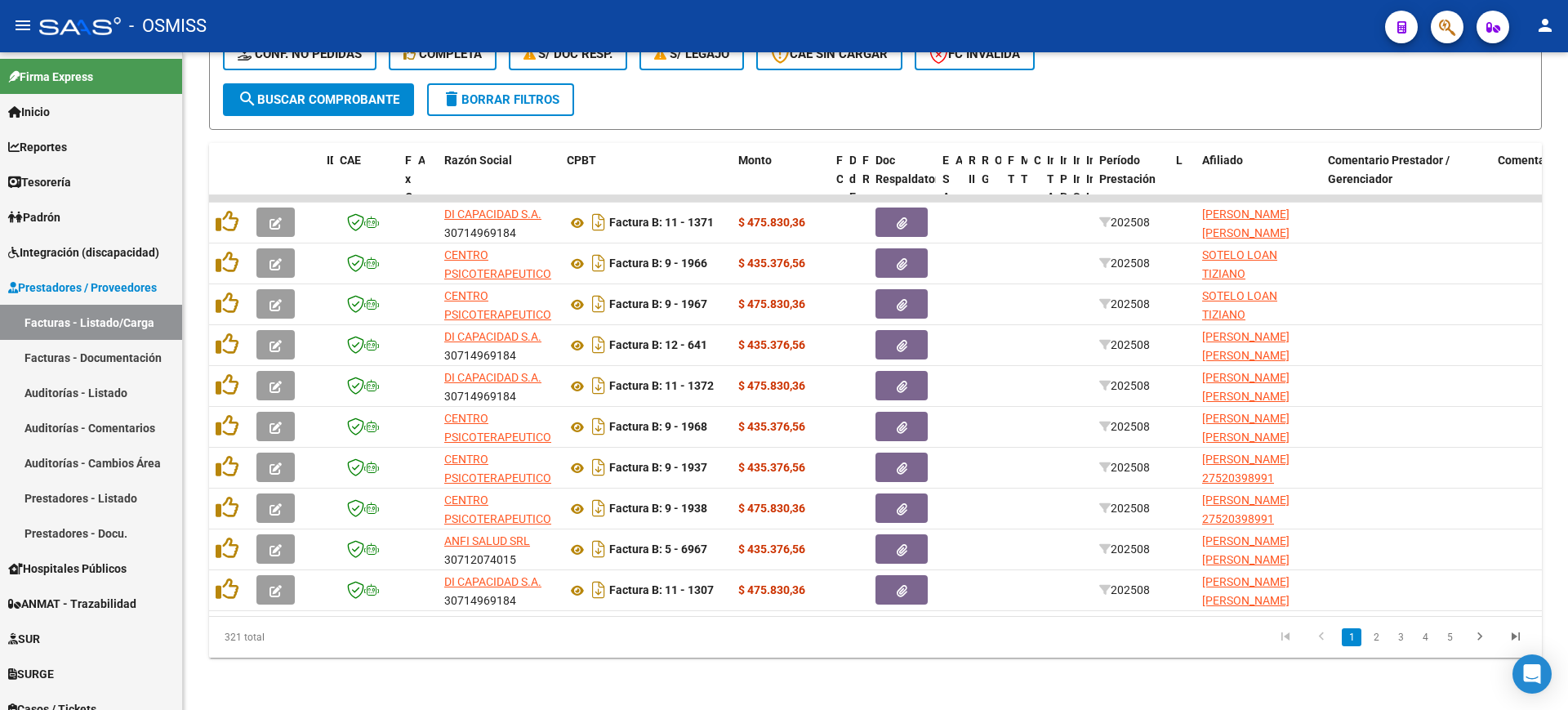
click at [402, 90] on button "search Buscar Comprobante" at bounding box center [319, 99] width 191 height 33
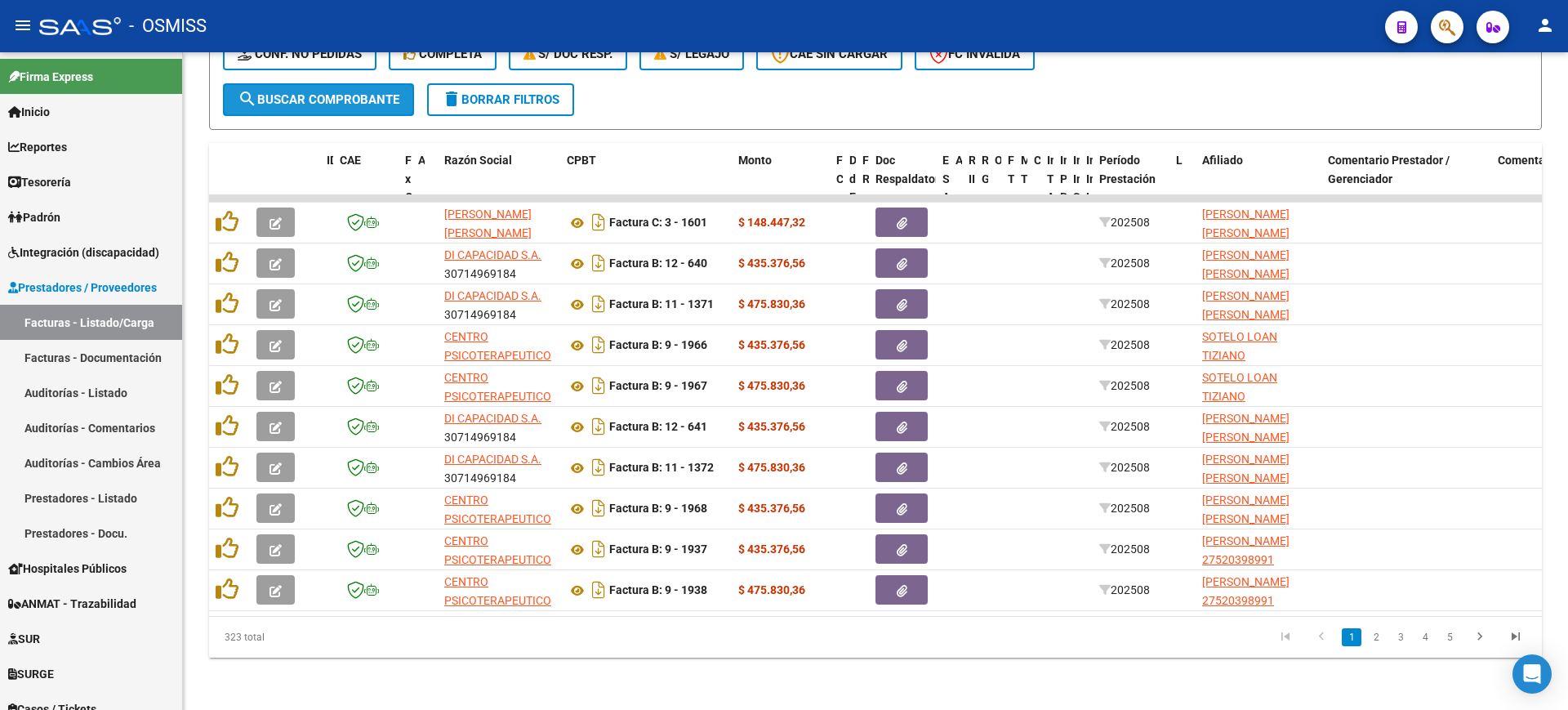
click at [402, 90] on button "search Buscar Comprobante" at bounding box center [319, 99] width 191 height 33
click at [301, 93] on span "search Buscar Comprobante" at bounding box center [318, 100] width 162 height 15
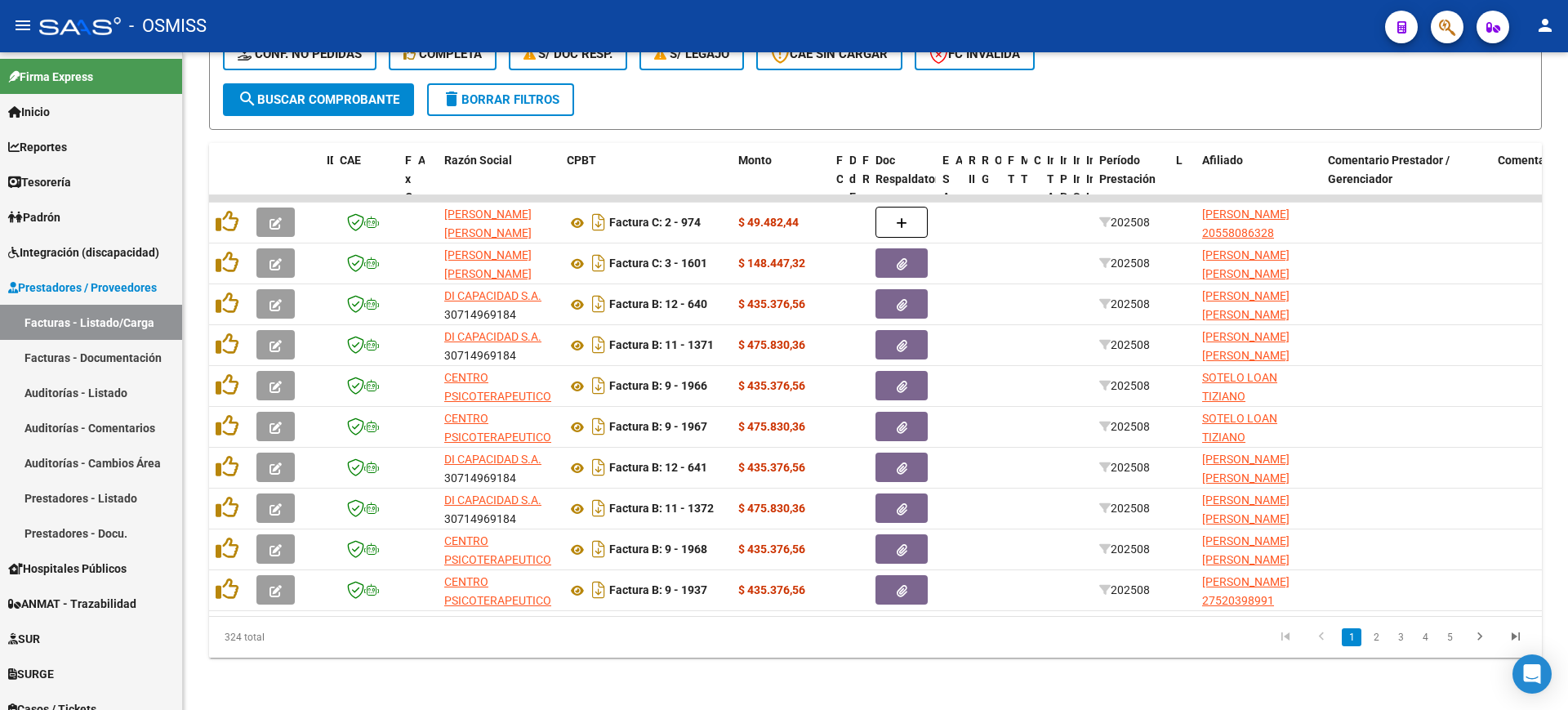
click at [301, 93] on span "search Buscar Comprobante" at bounding box center [318, 100] width 162 height 15
click at [1379, 635] on link "2" at bounding box center [1376, 637] width 20 height 18
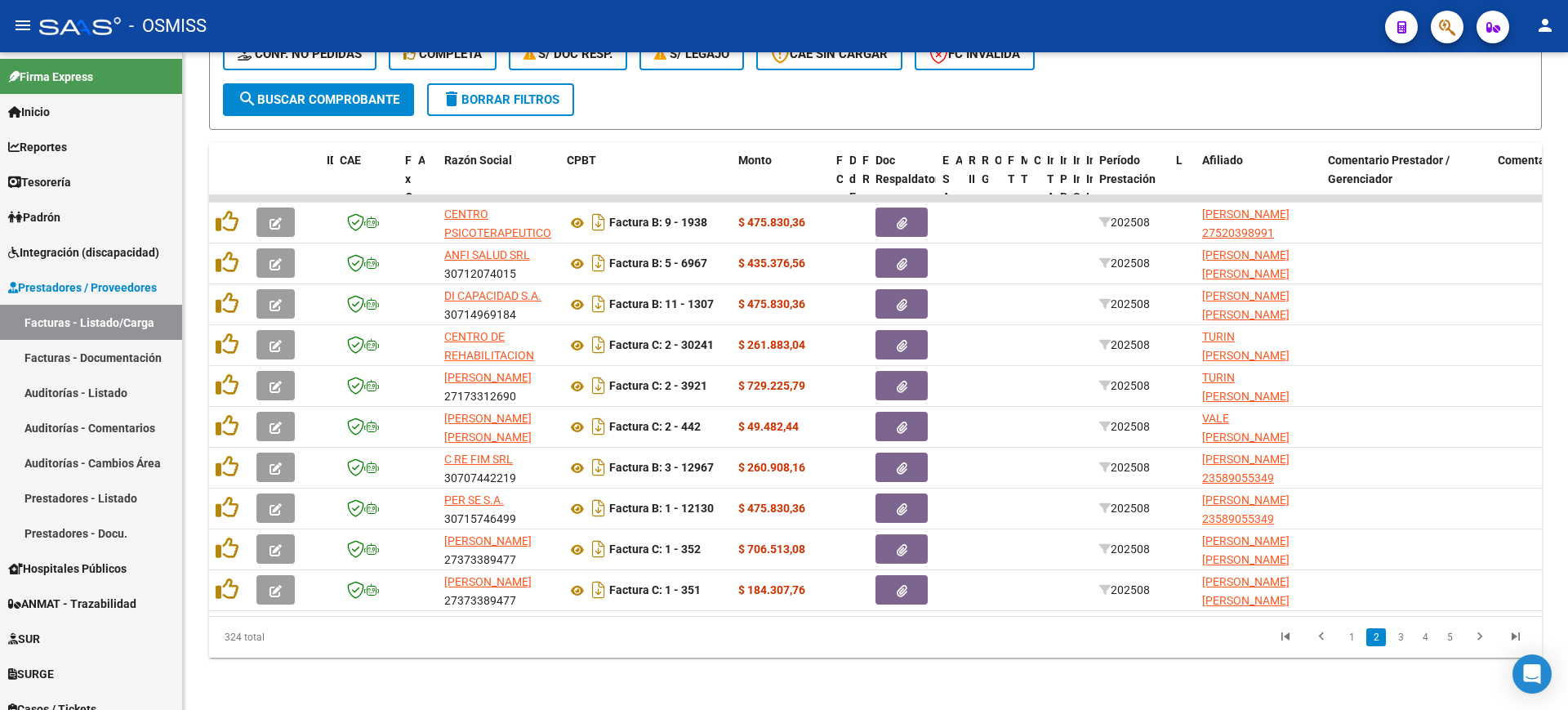
click at [1399, 642] on link "3" at bounding box center [1400, 637] width 20 height 18
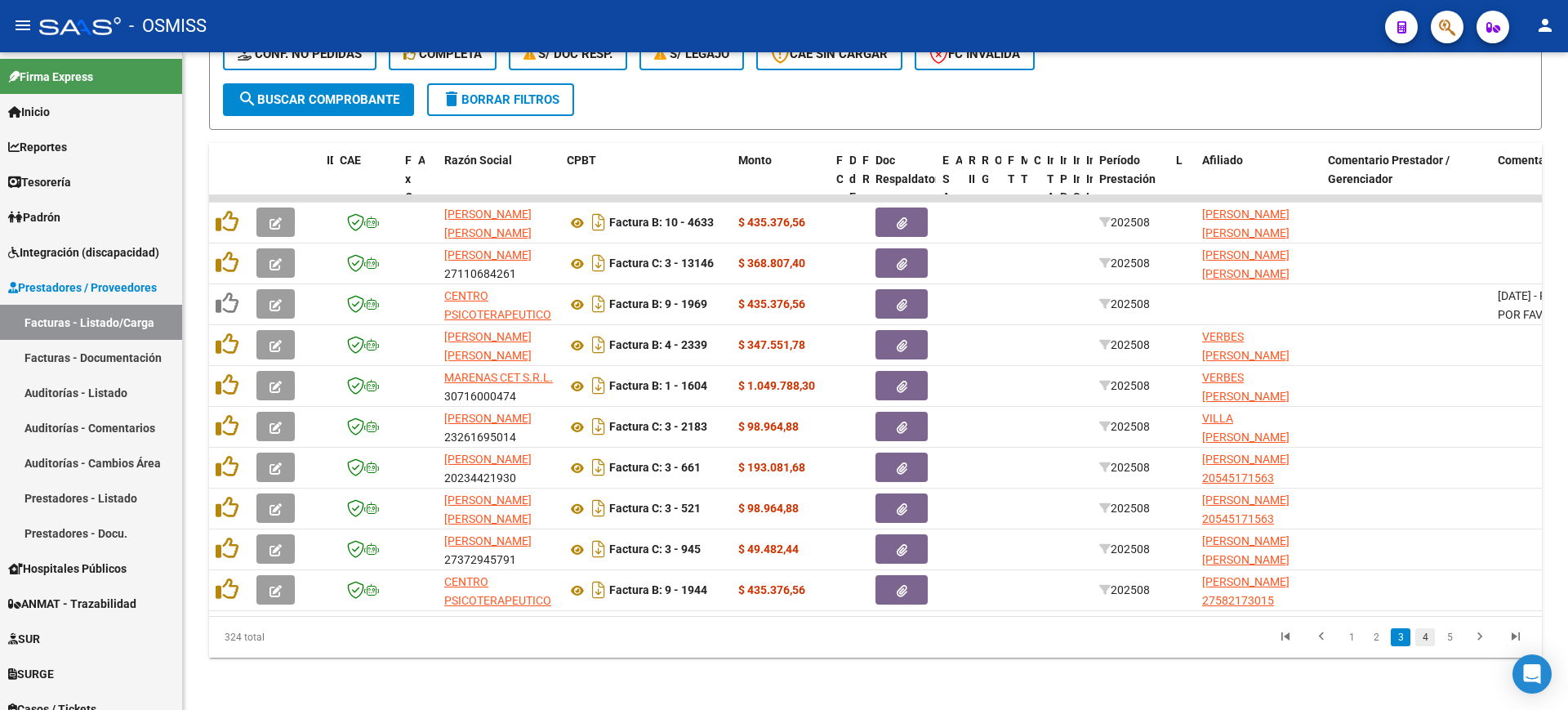
click at [1429, 640] on link "4" at bounding box center [1424, 637] width 20 height 18
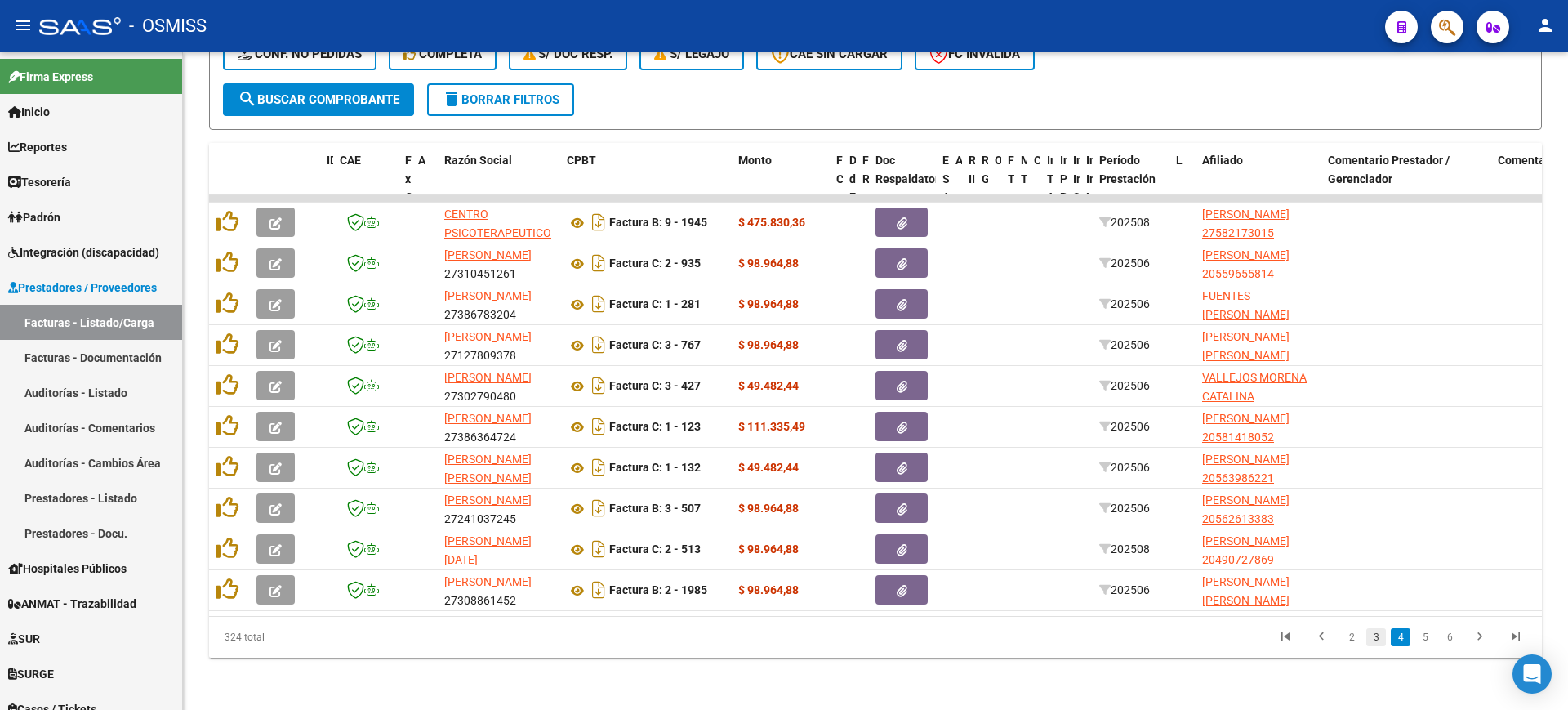
click at [1376, 632] on link "3" at bounding box center [1376, 637] width 20 height 18
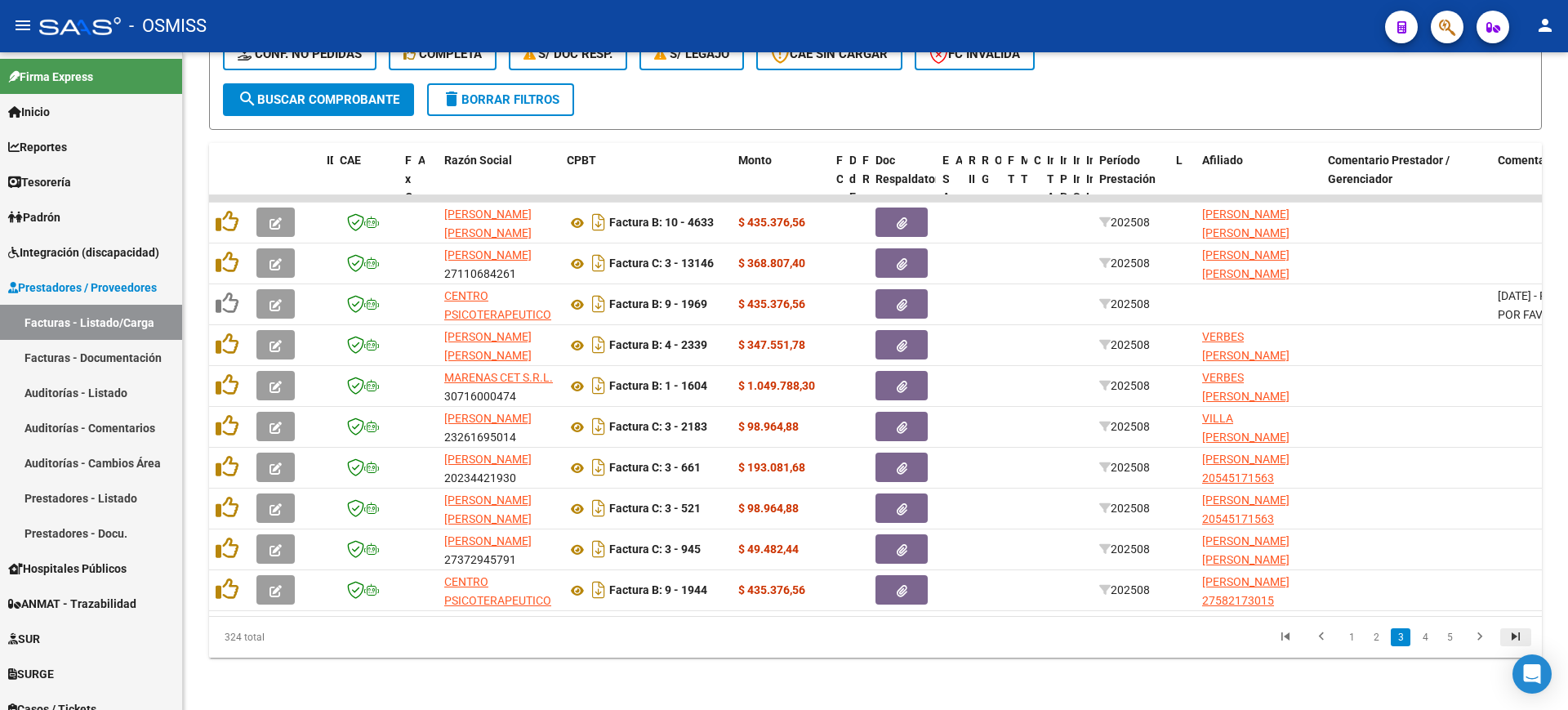
click at [1525, 640] on icon "go to last page" at bounding box center [1515, 638] width 21 height 20
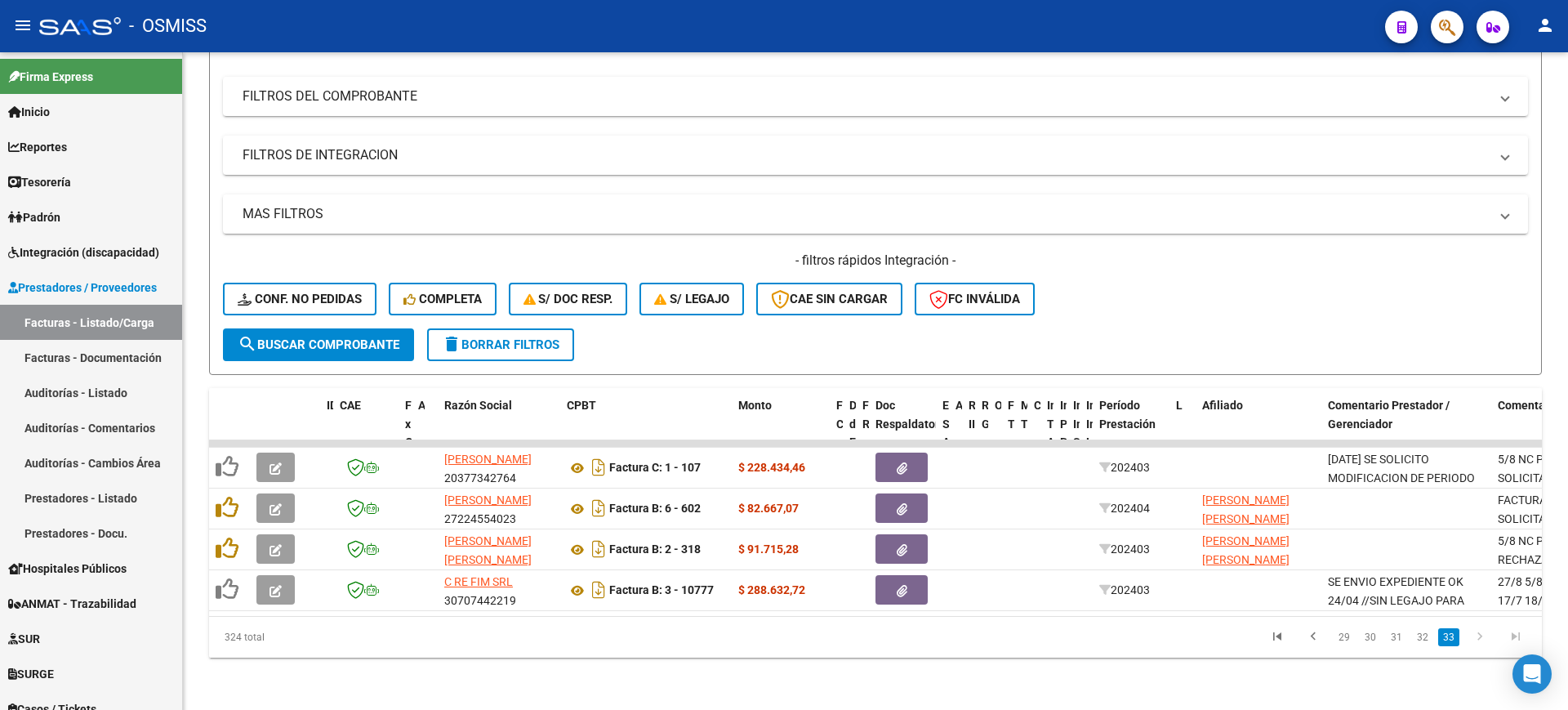
scroll to position [217, 0]
click at [1392, 633] on link "31" at bounding box center [1396, 637] width 21 height 18
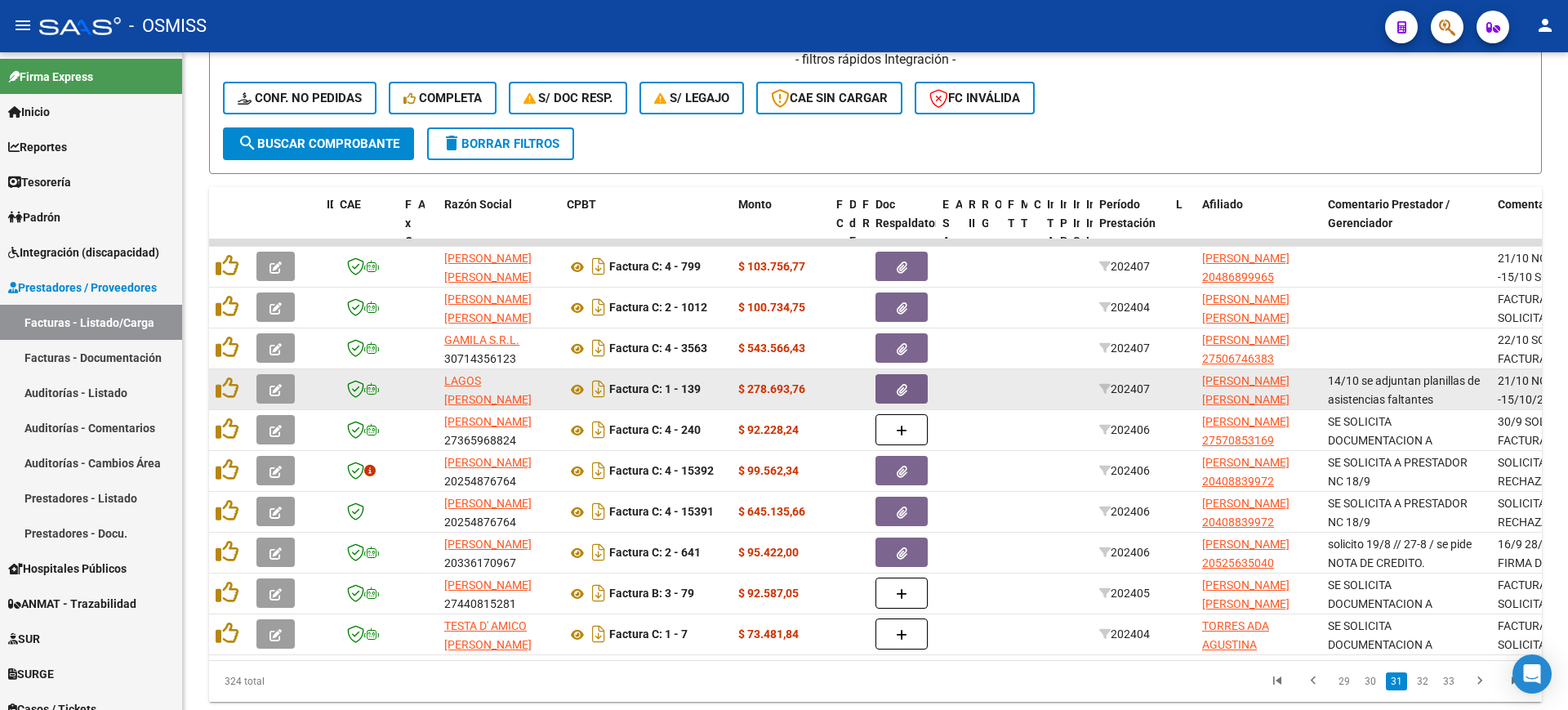
scroll to position [462, 0]
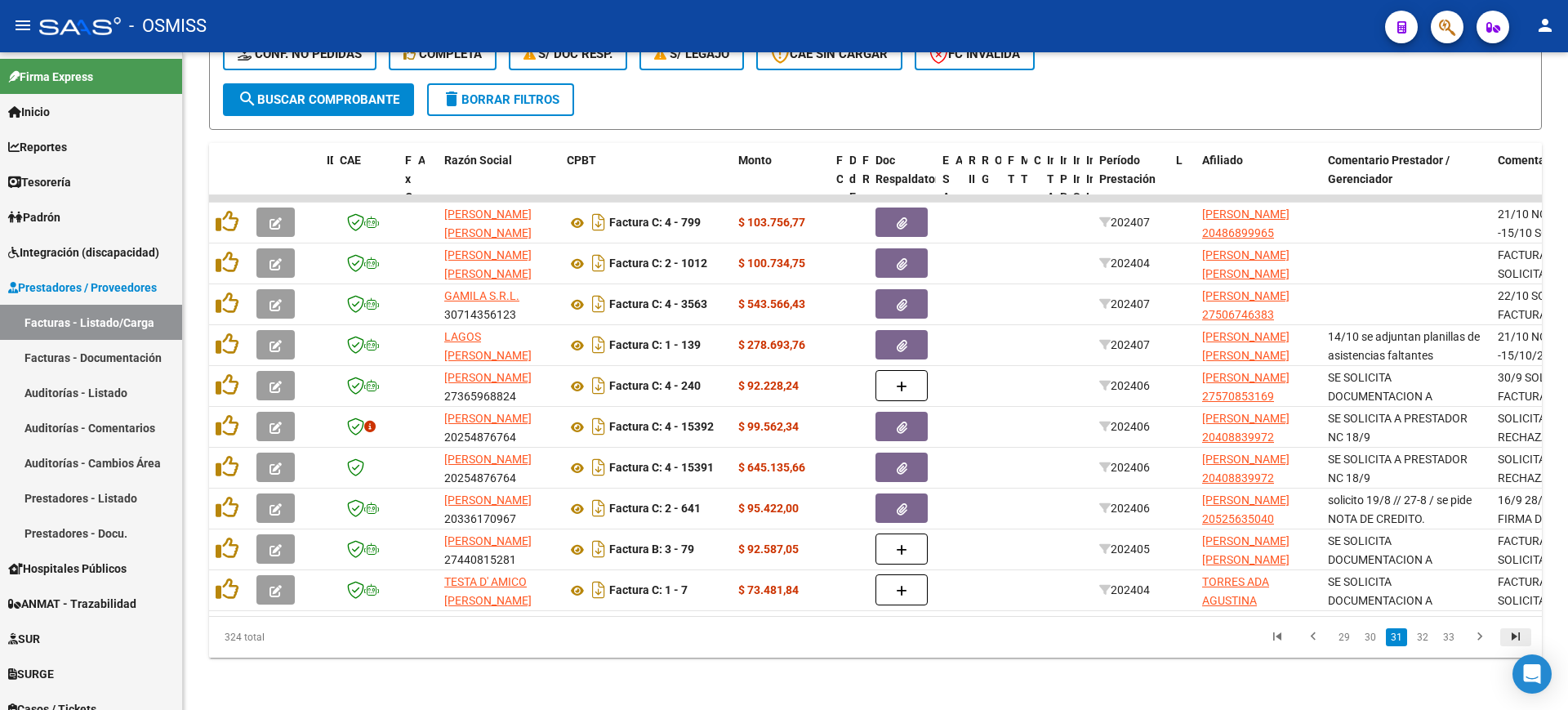
click at [1510, 629] on icon "go to last page" at bounding box center [1515, 638] width 21 height 20
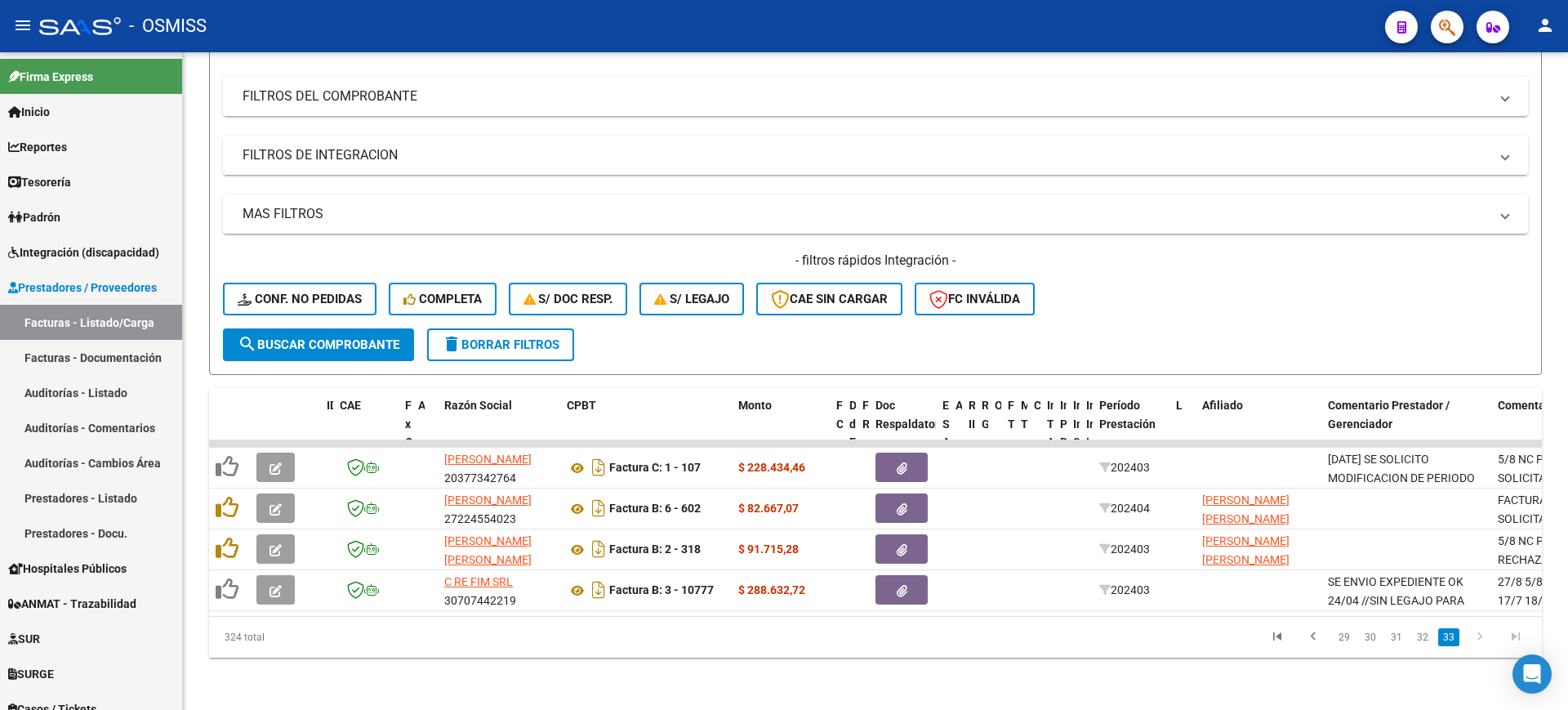
scroll to position [217, 0]
click at [1370, 634] on link "30" at bounding box center [1370, 637] width 21 height 18
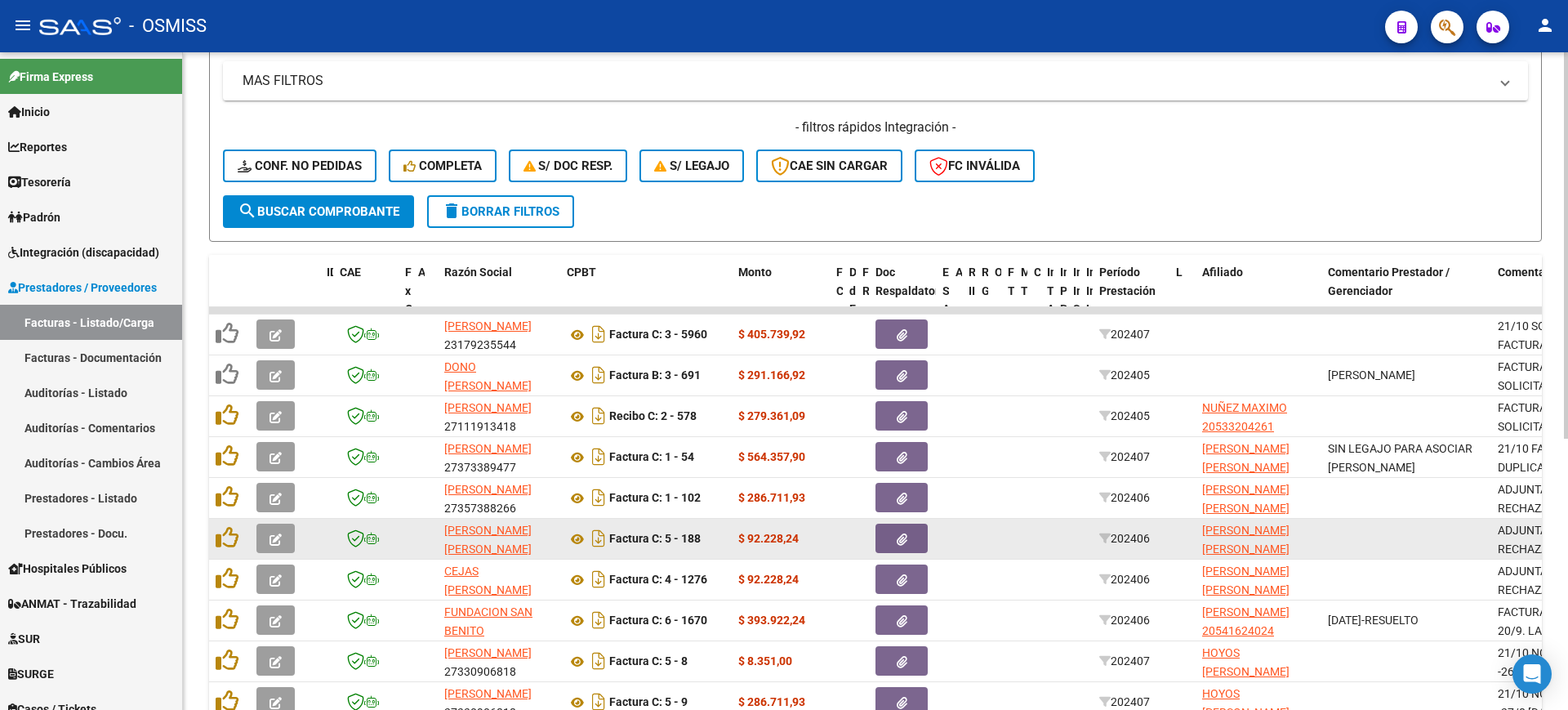
scroll to position [462, 0]
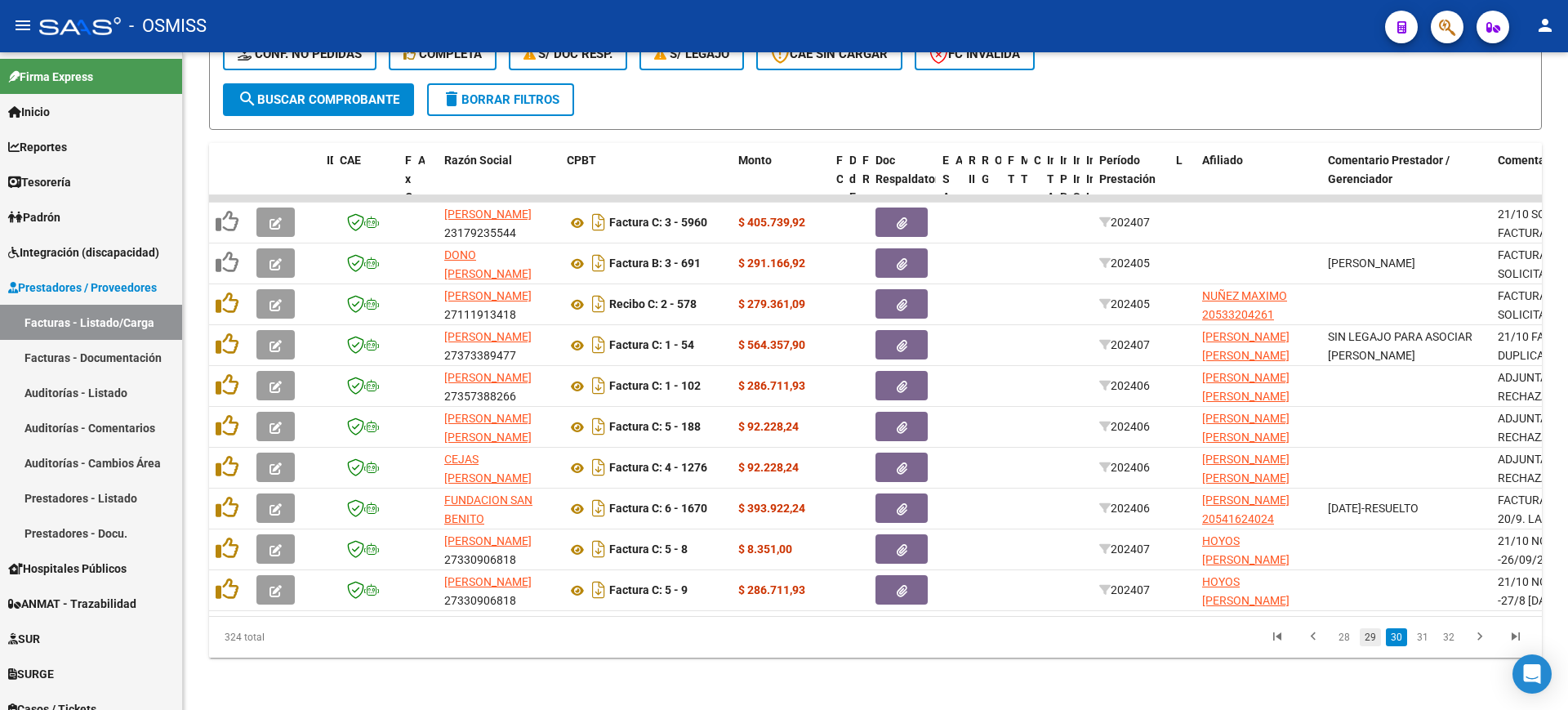
click at [1367, 643] on link "29" at bounding box center [1370, 637] width 21 height 18
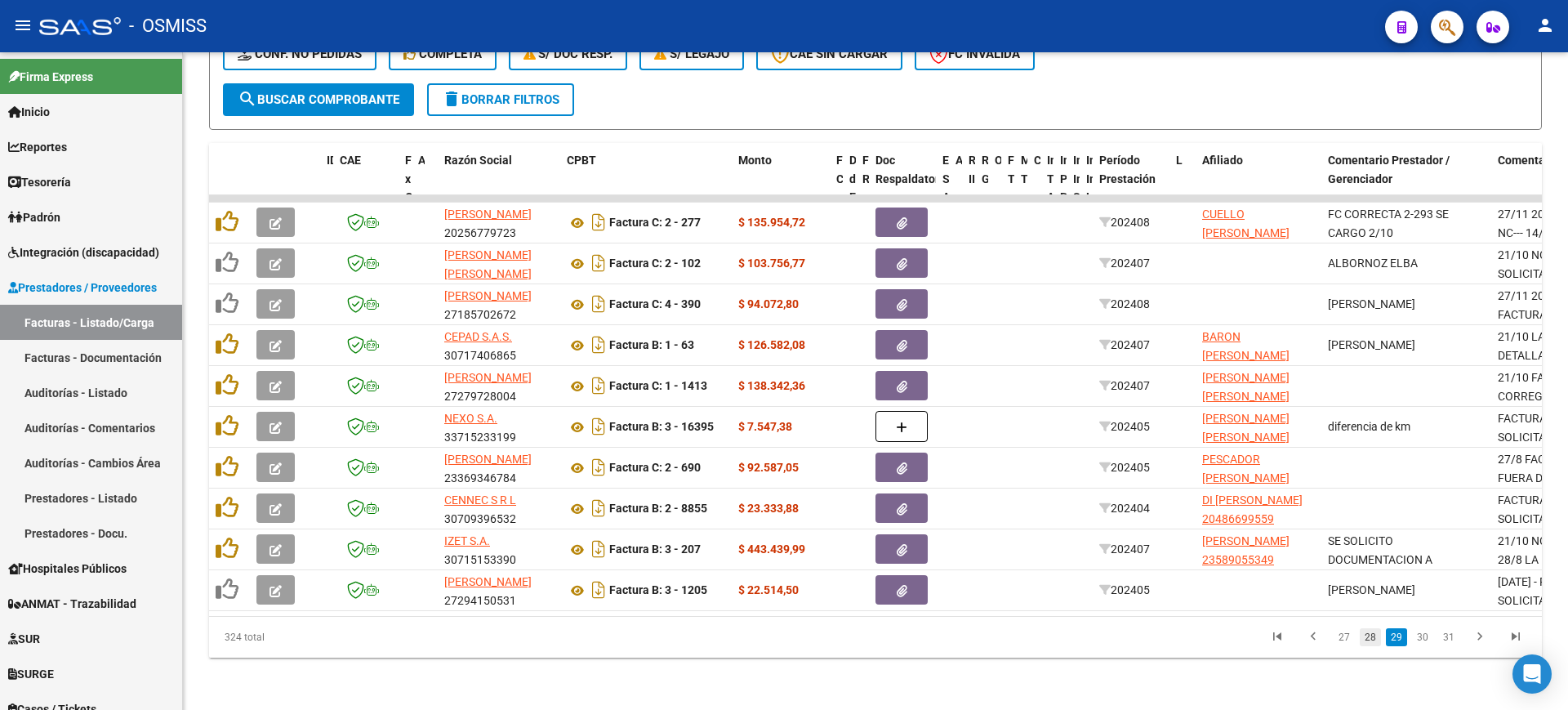
click at [1369, 644] on link "28" at bounding box center [1370, 637] width 21 height 18
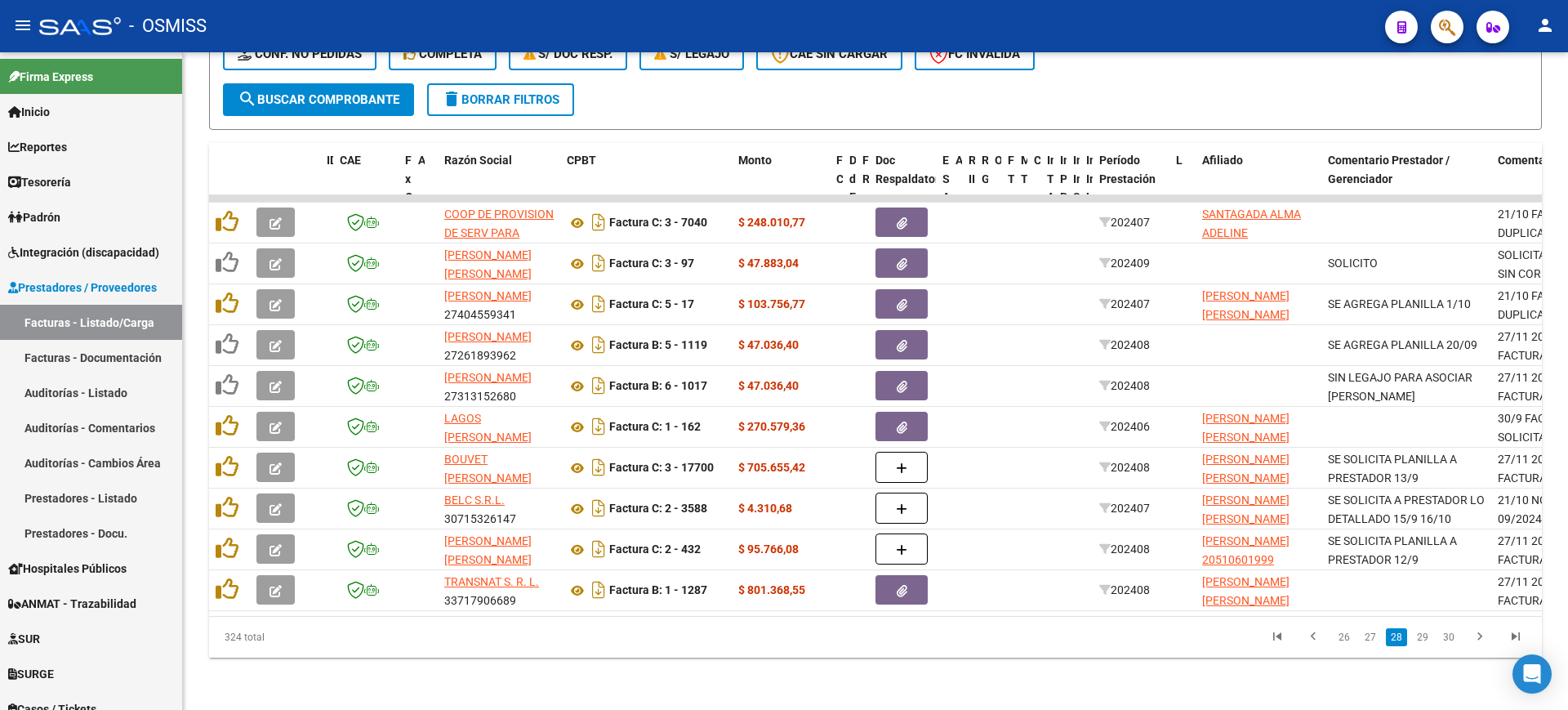
click at [1369, 644] on link "27" at bounding box center [1370, 637] width 21 height 18
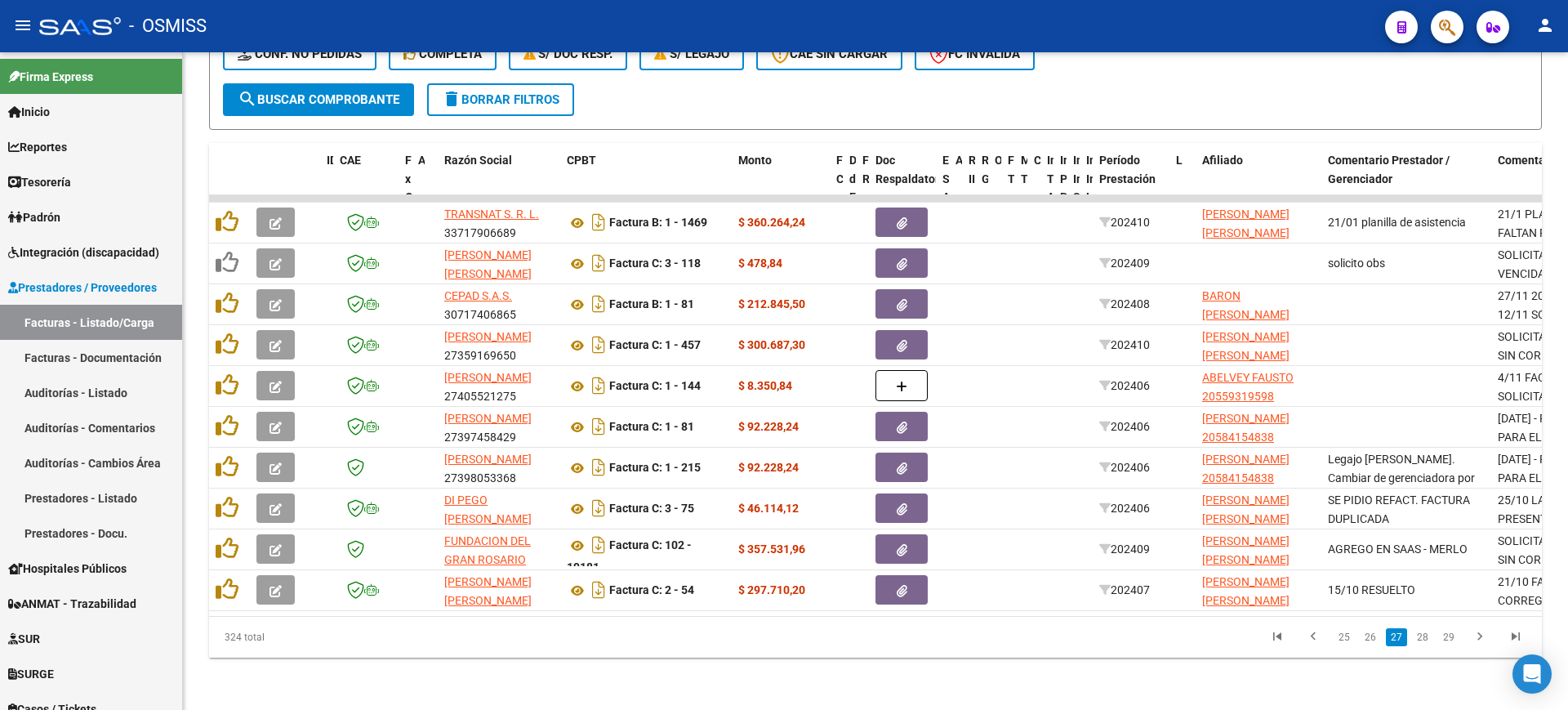
click at [1369, 644] on link "26" at bounding box center [1370, 637] width 21 height 18
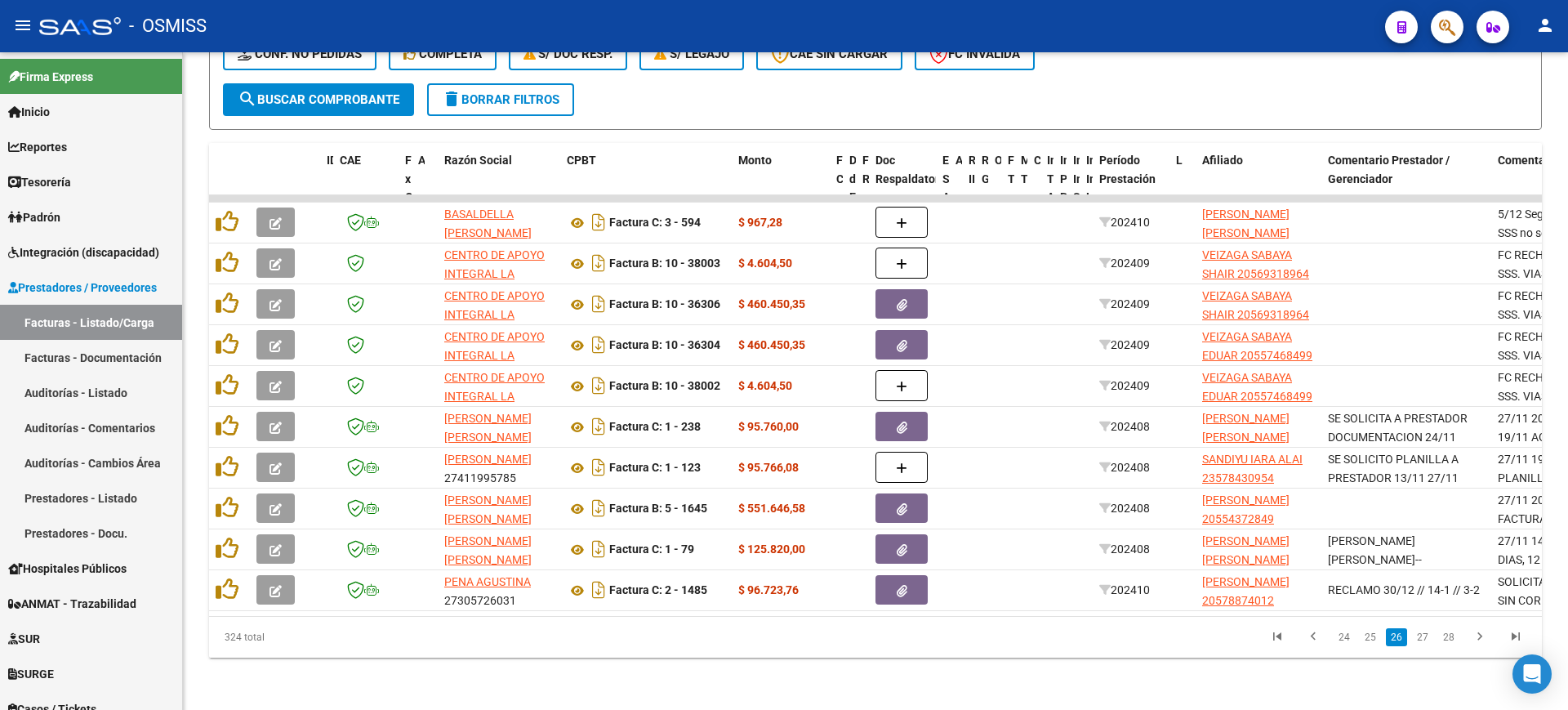
click at [1369, 644] on link "25" at bounding box center [1370, 637] width 21 height 18
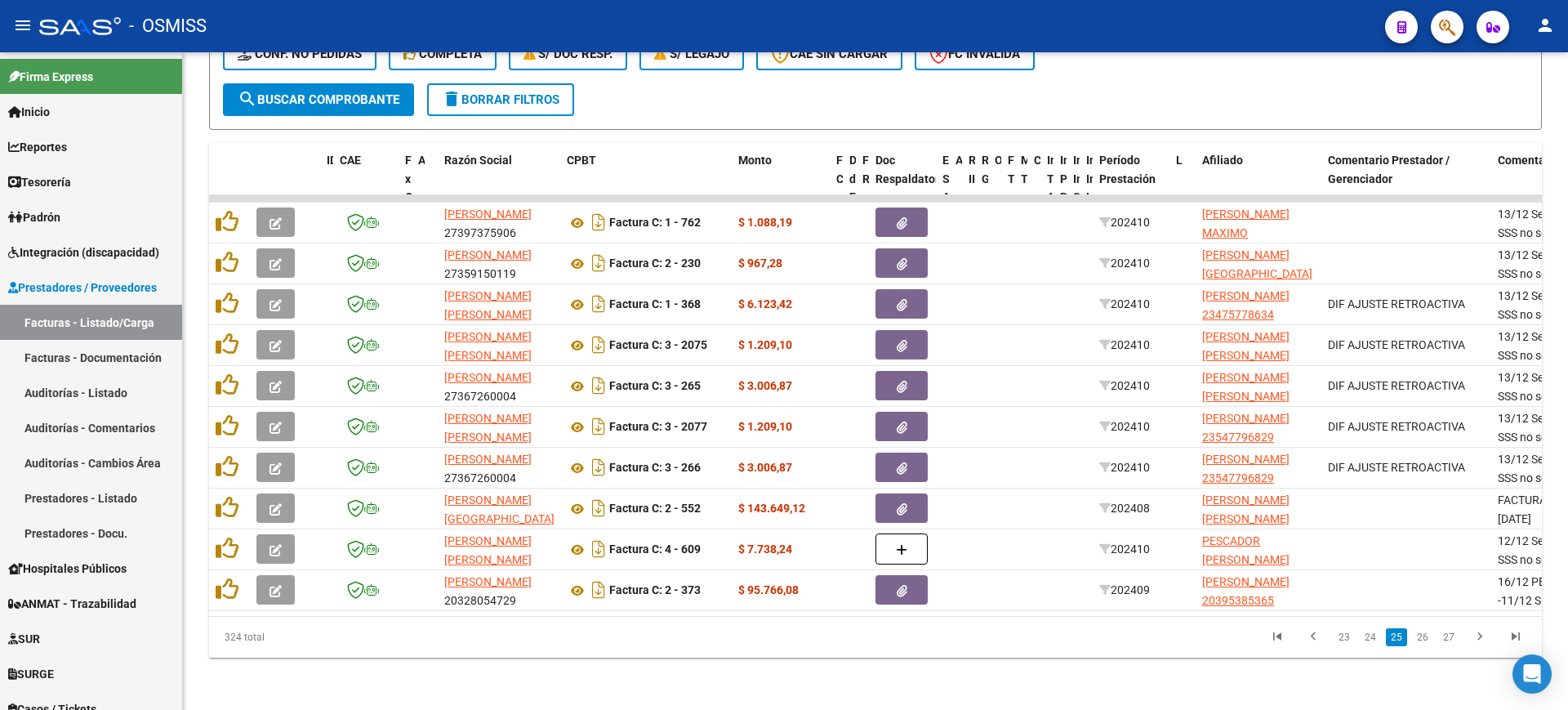
click at [1369, 644] on link "24" at bounding box center [1370, 637] width 21 height 18
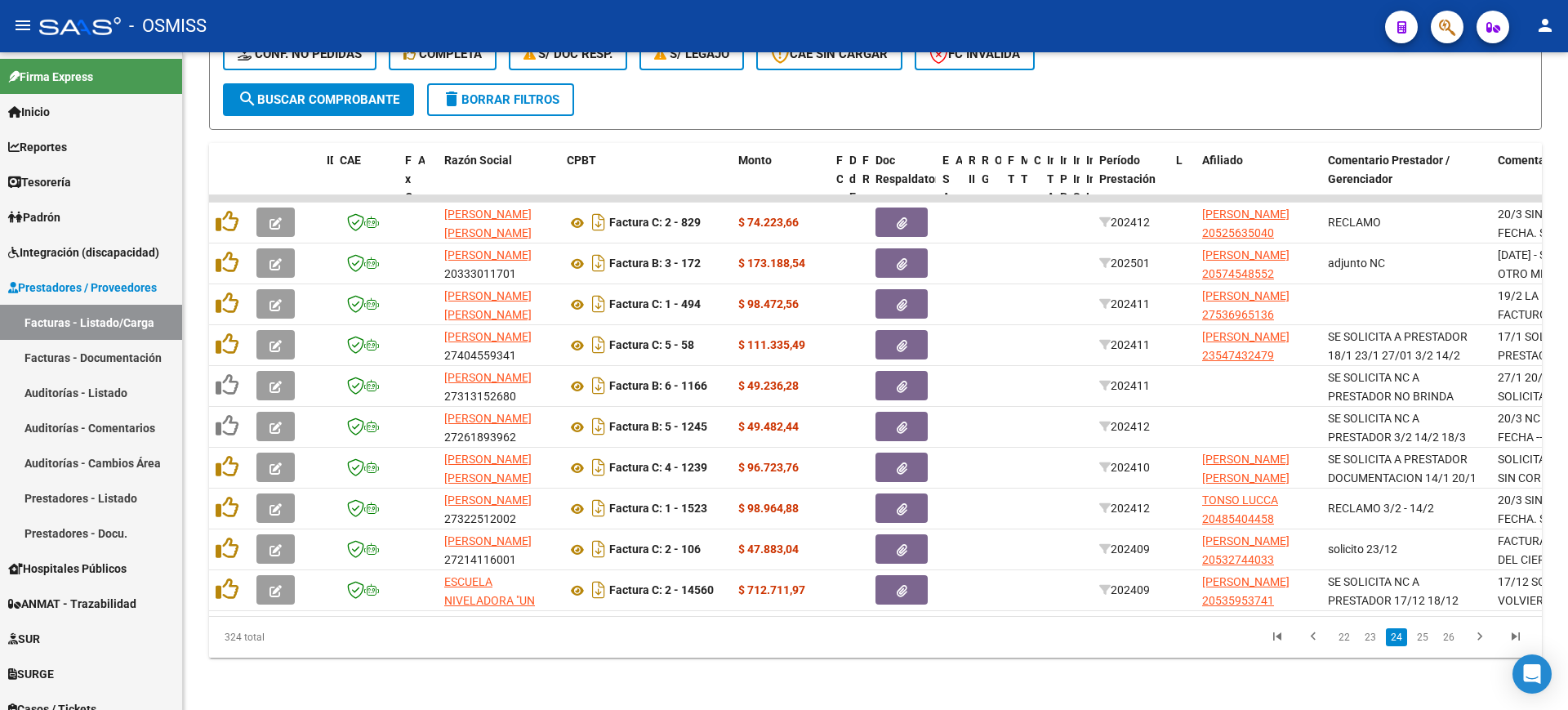
click at [1369, 644] on link "23" at bounding box center [1370, 637] width 21 height 18
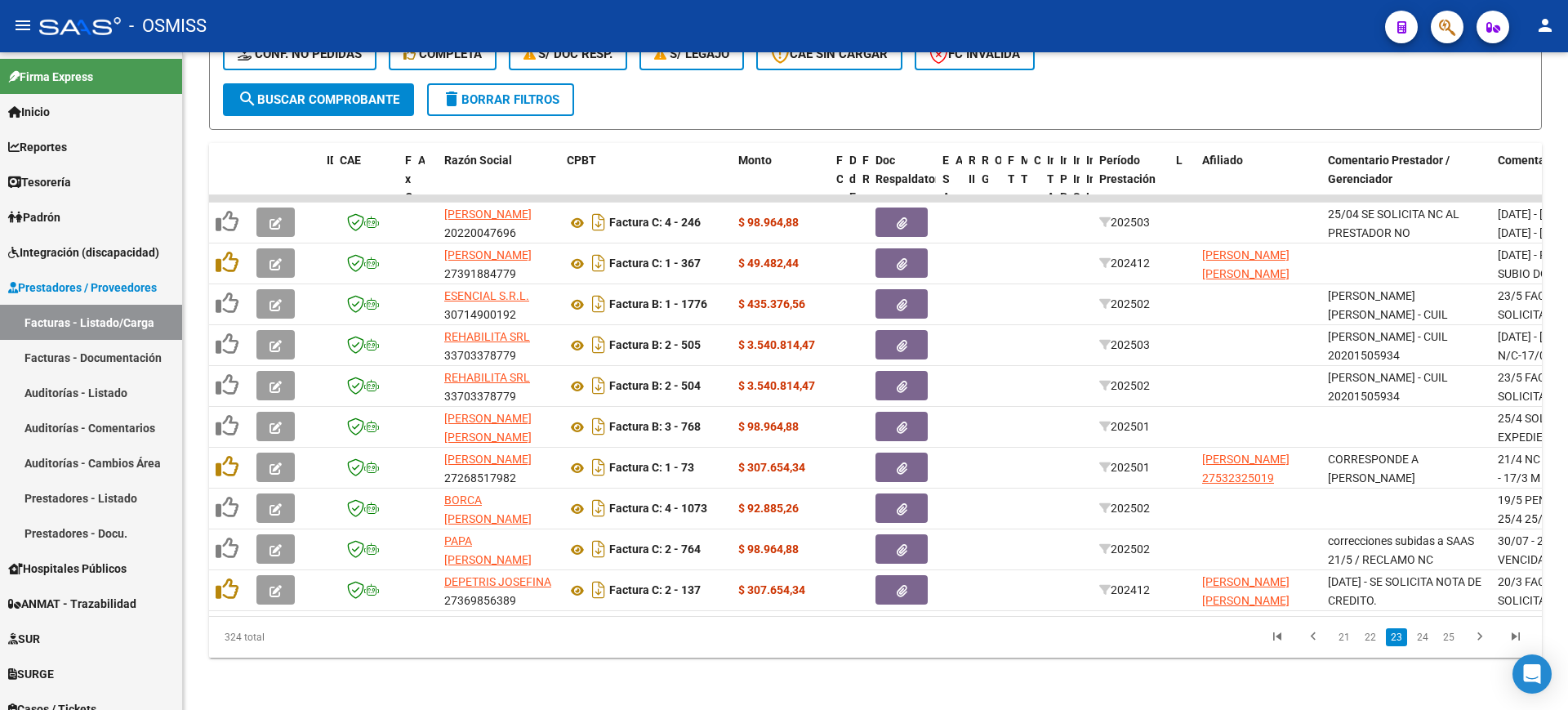
click at [1369, 644] on link "22" at bounding box center [1370, 637] width 21 height 18
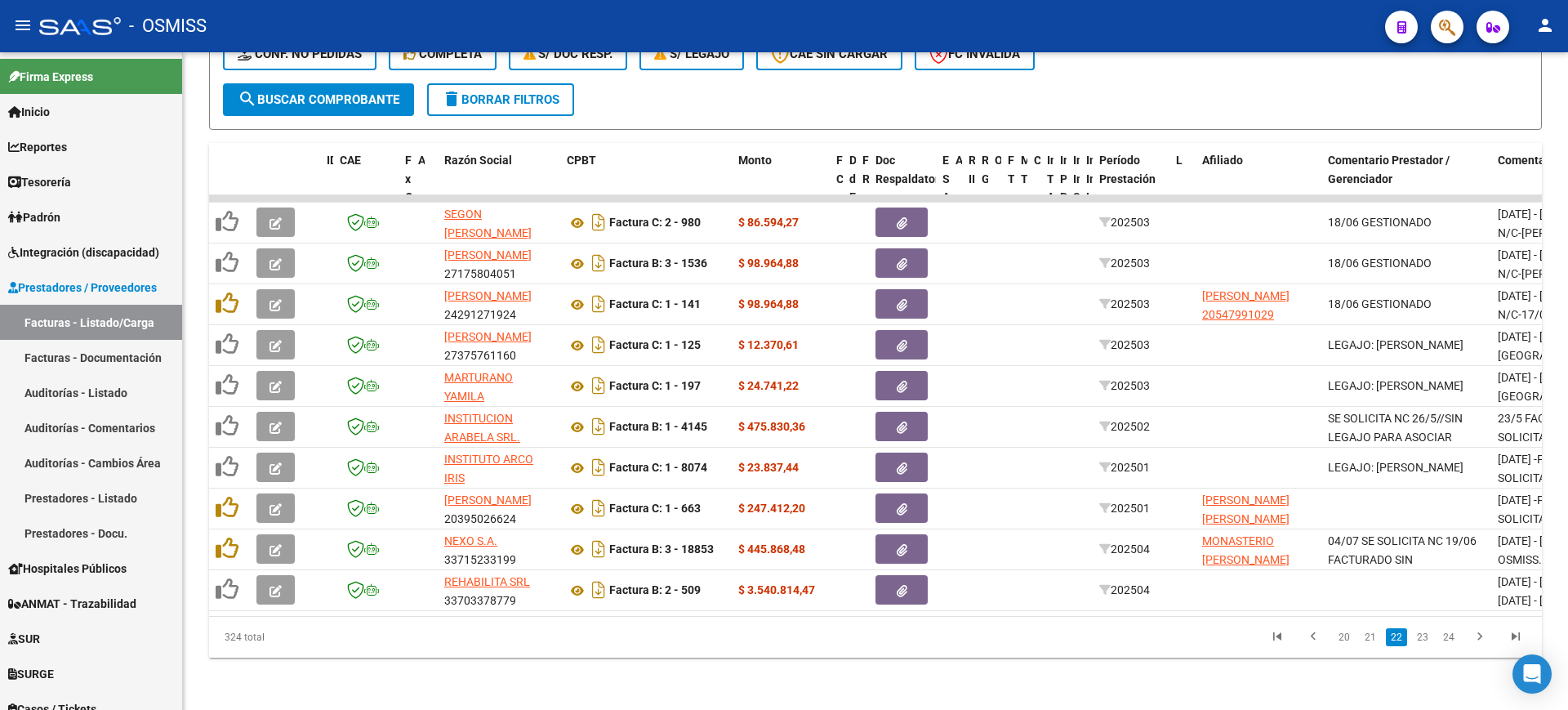
click at [1369, 644] on link "21" at bounding box center [1370, 637] width 21 height 18
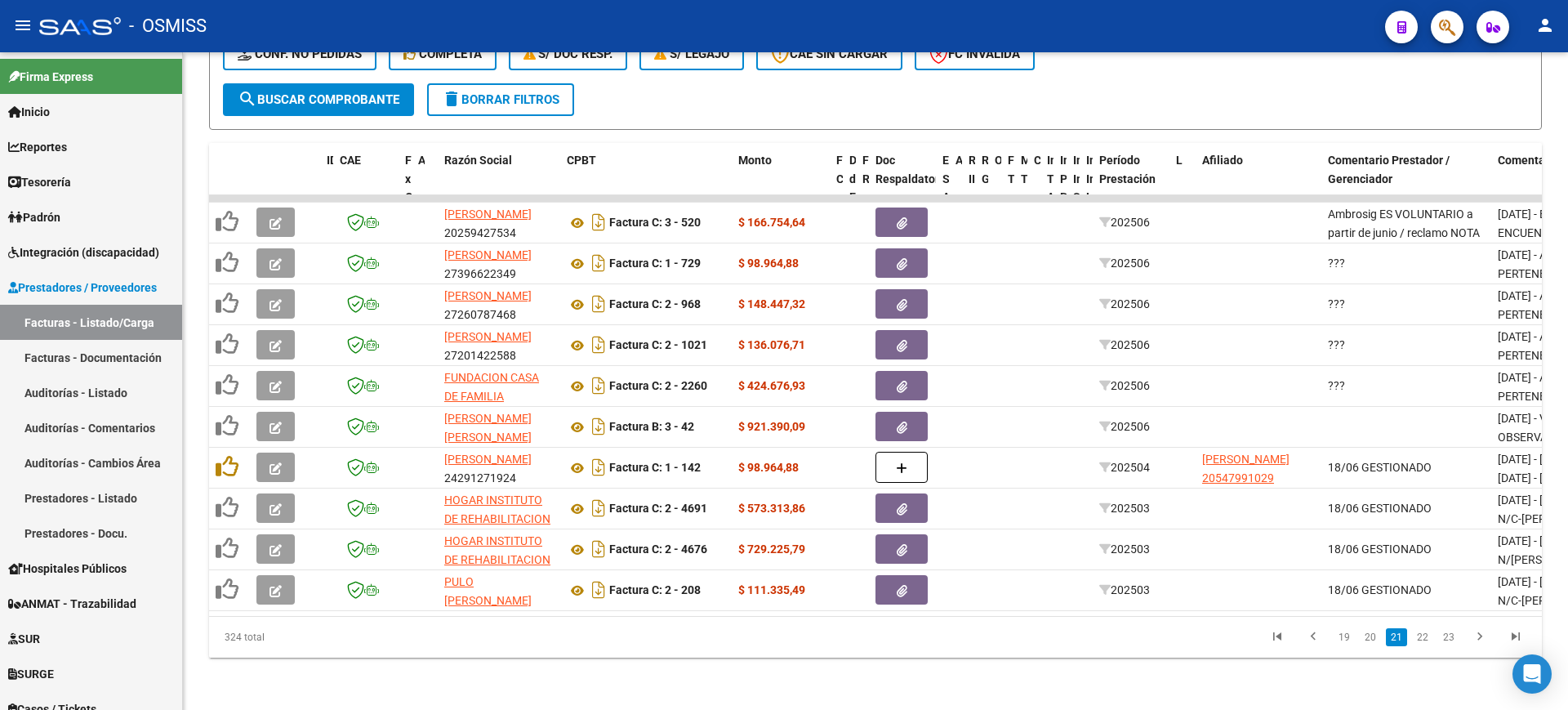
click at [1369, 644] on link "20" at bounding box center [1370, 637] width 21 height 18
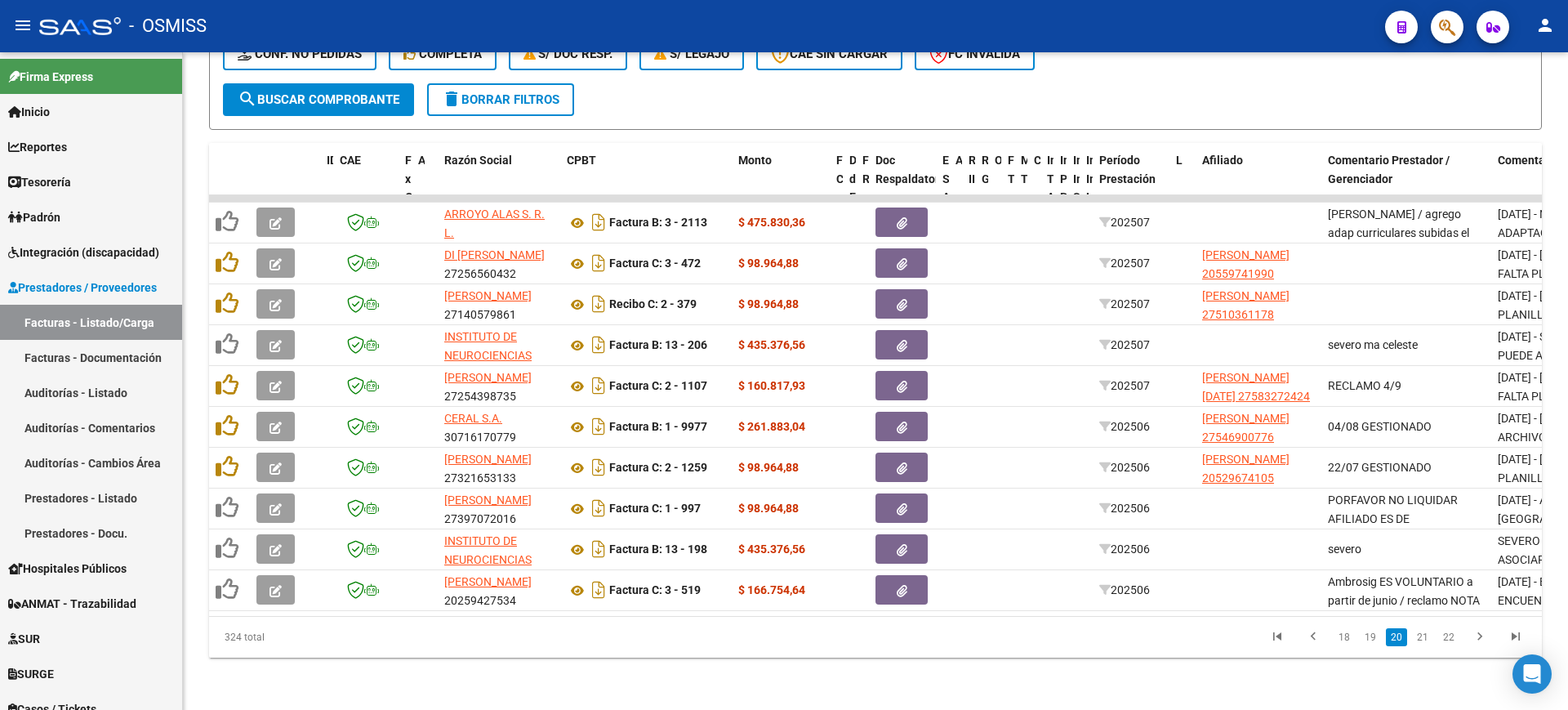
click at [1369, 644] on link "19" at bounding box center [1370, 637] width 21 height 18
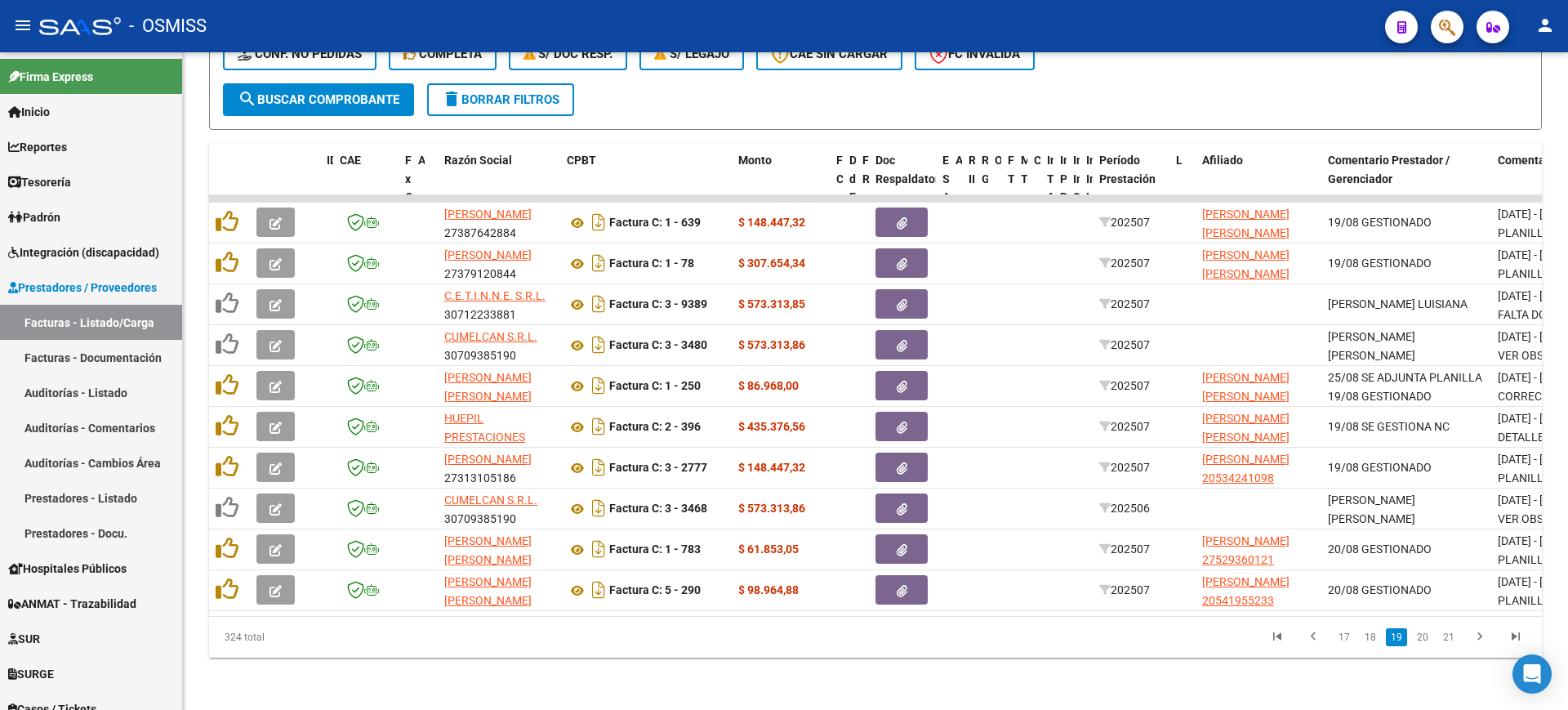
click at [1369, 644] on link "18" at bounding box center [1370, 637] width 21 height 18
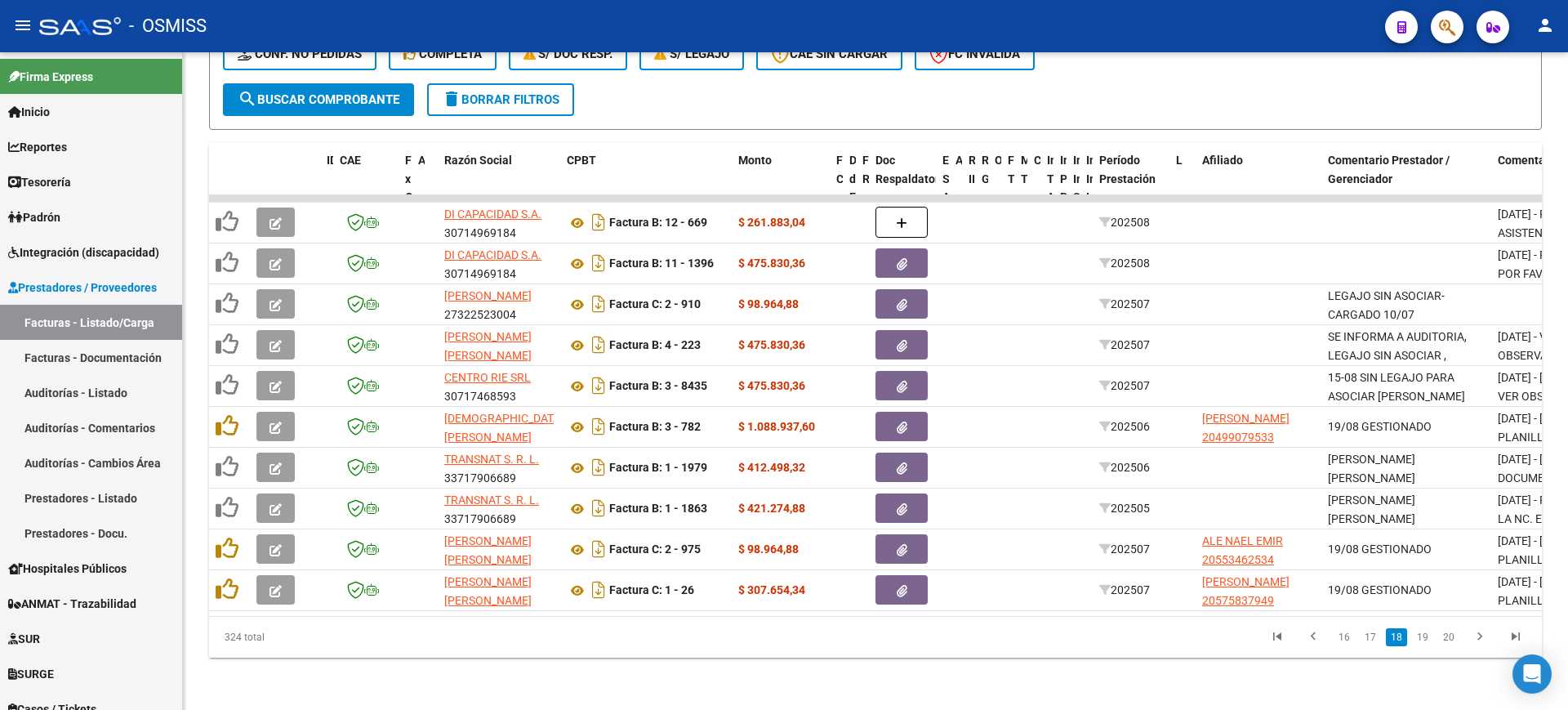
click at [1369, 644] on link "17" at bounding box center [1370, 637] width 21 height 18
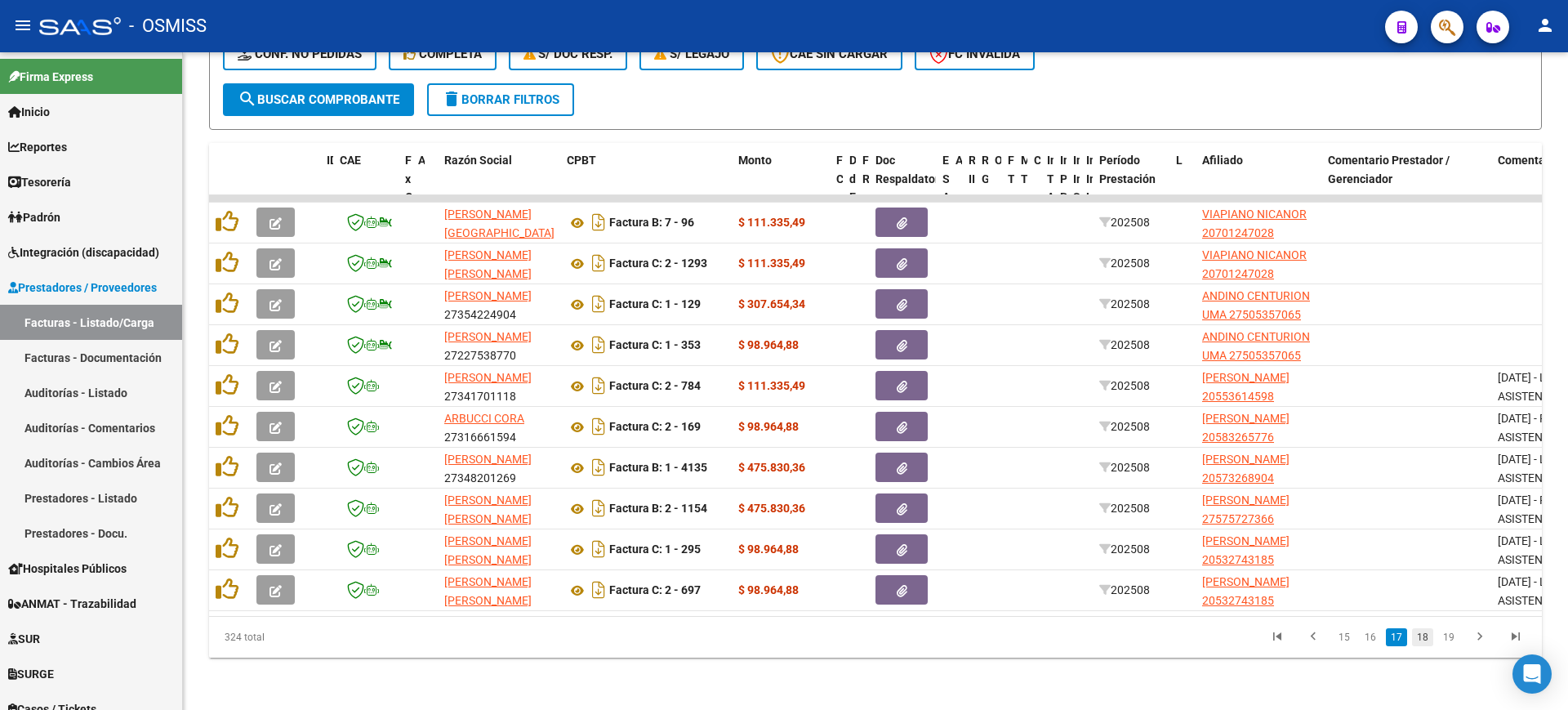
click at [1414, 635] on link "18" at bounding box center [1422, 637] width 21 height 18
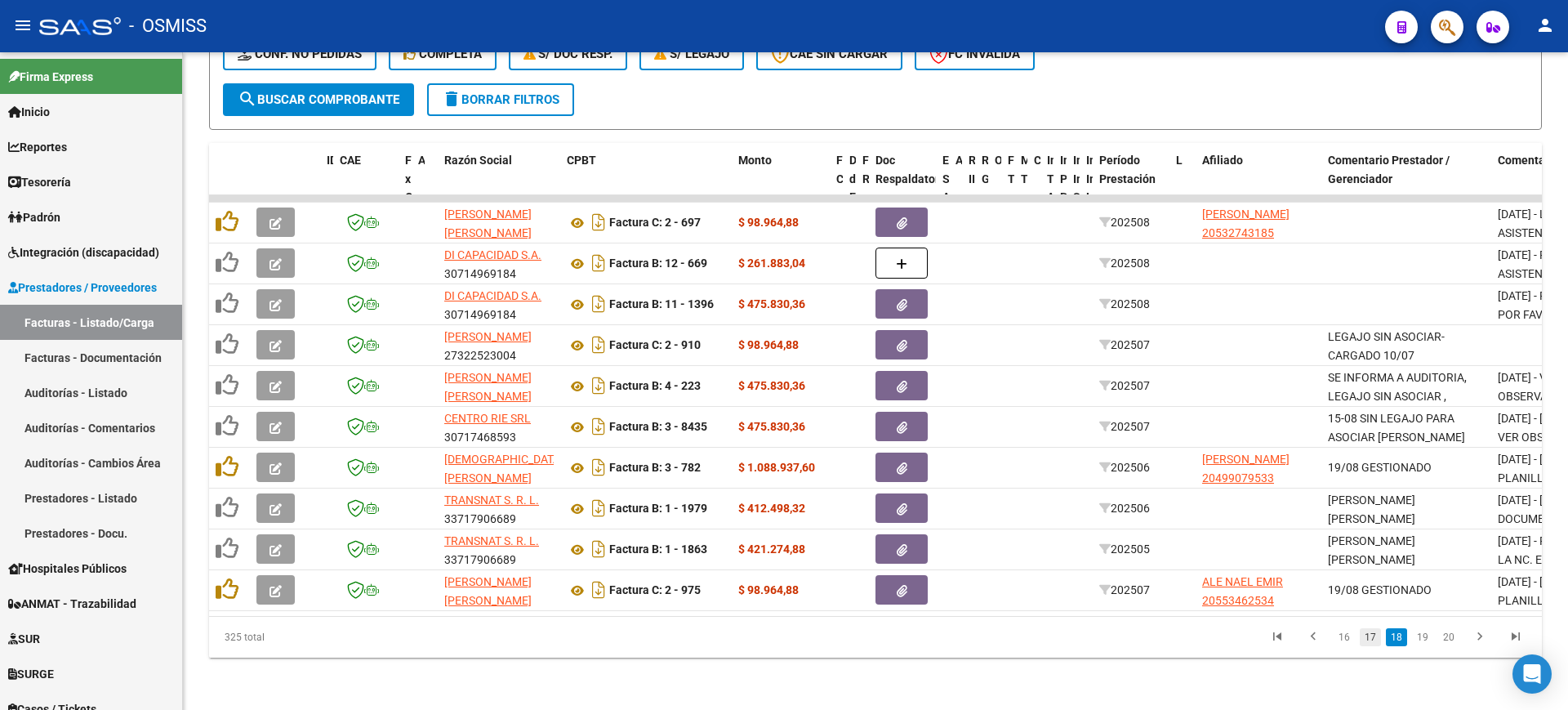
click at [1366, 638] on link "17" at bounding box center [1370, 637] width 21 height 18
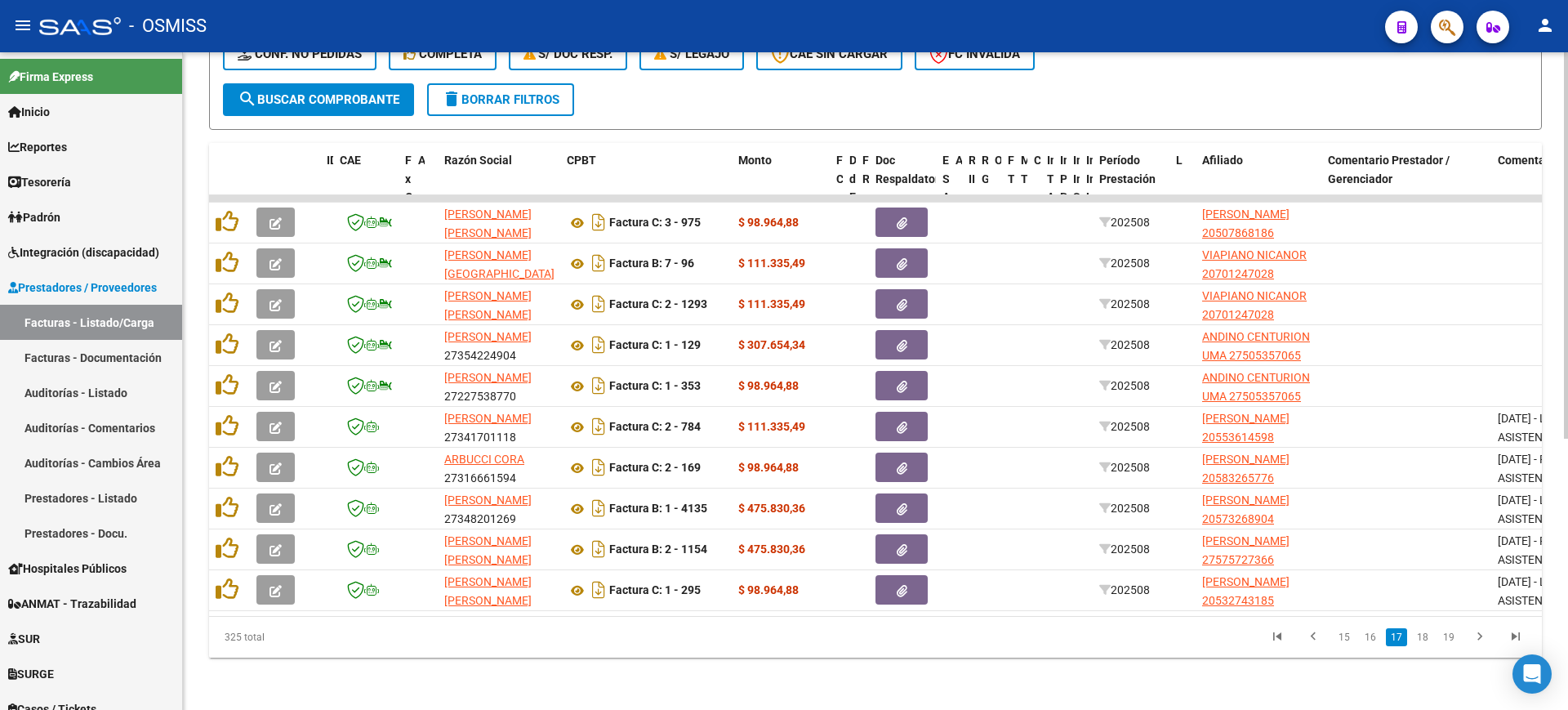
click at [991, 682] on div "Video tutorial PRESTADORES -> Listado de CPBTs Emitidos por Prestadores / Prove…" at bounding box center [874, 158] width 1384 height 1104
click at [354, 93] on span "search Buscar Comprobante" at bounding box center [318, 100] width 162 height 15
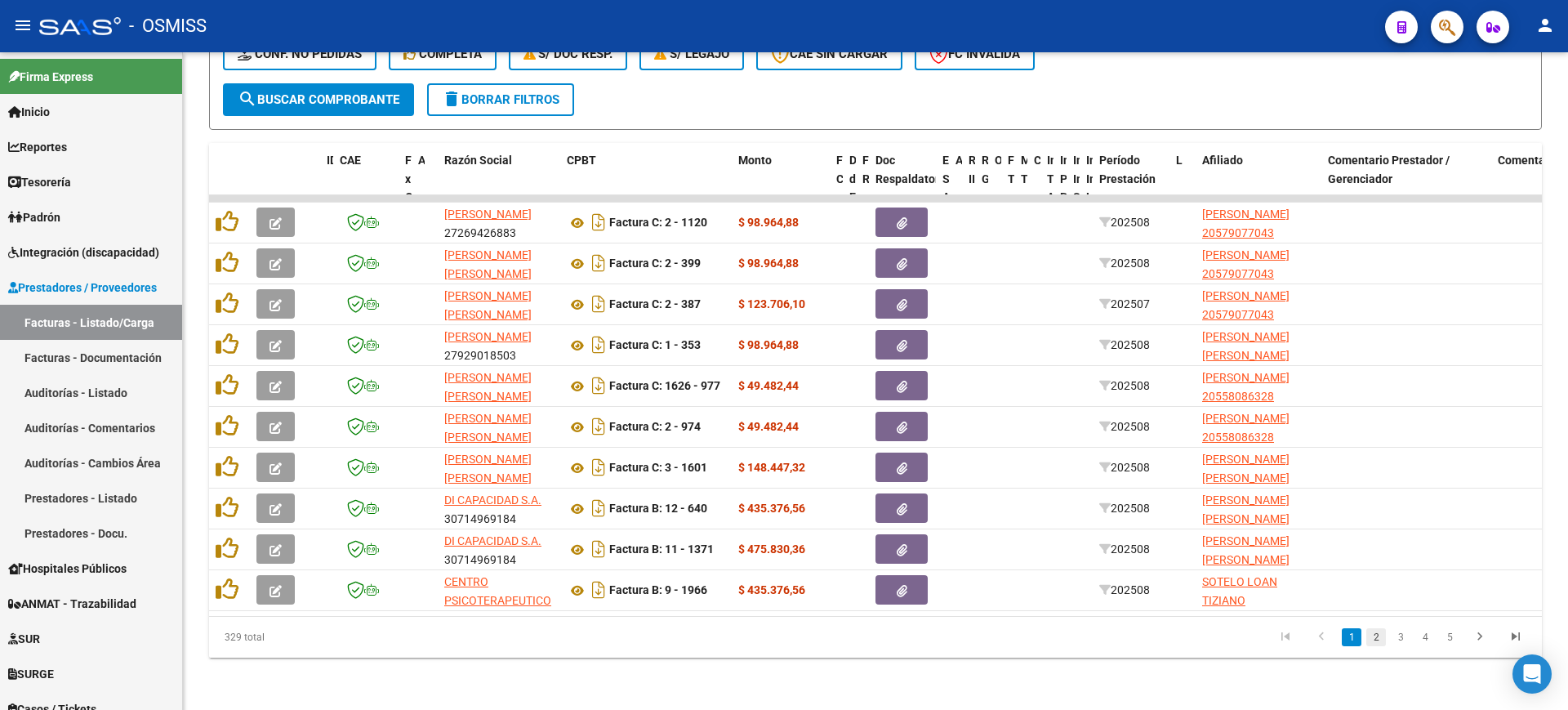
click at [1376, 640] on link "2" at bounding box center [1376, 637] width 20 height 18
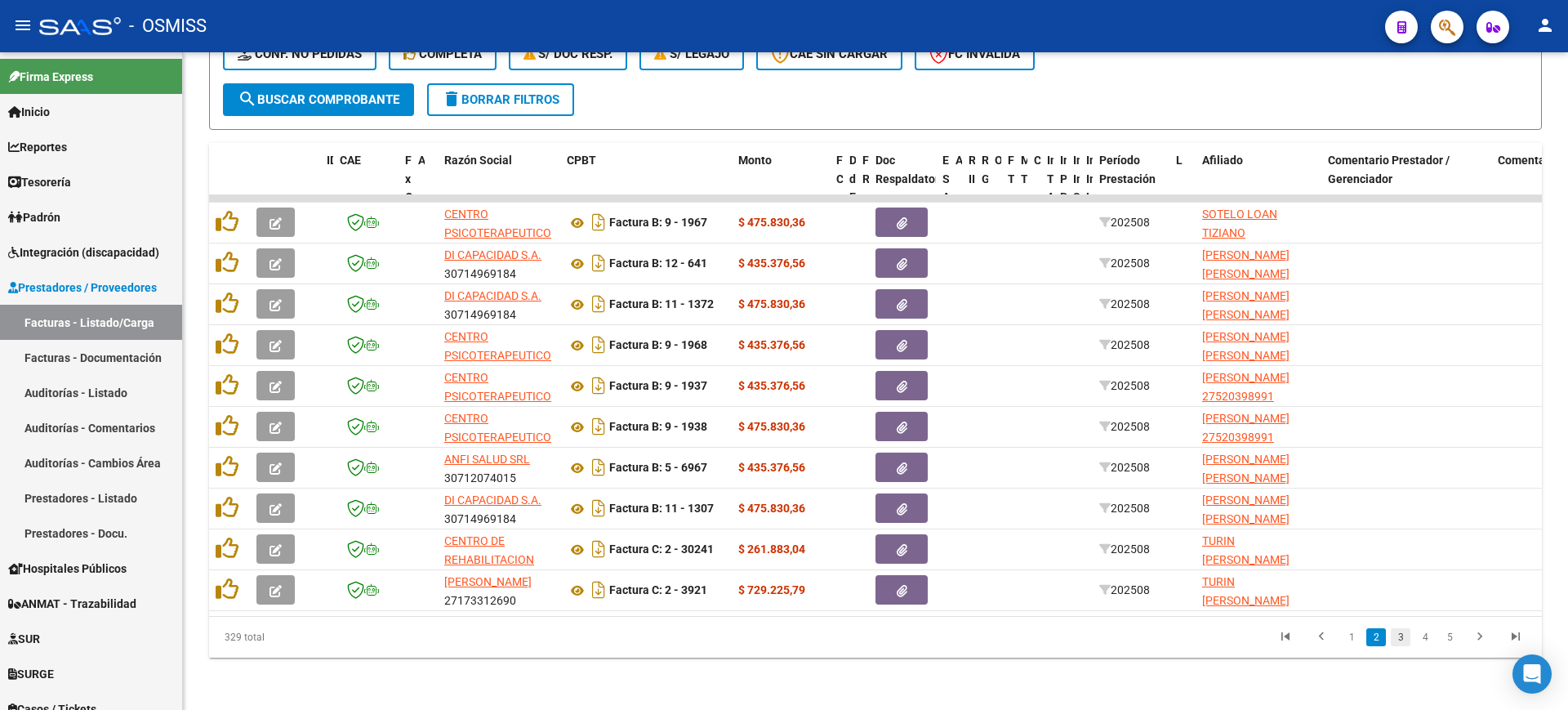
click at [1396, 636] on link "3" at bounding box center [1400, 637] width 20 height 18
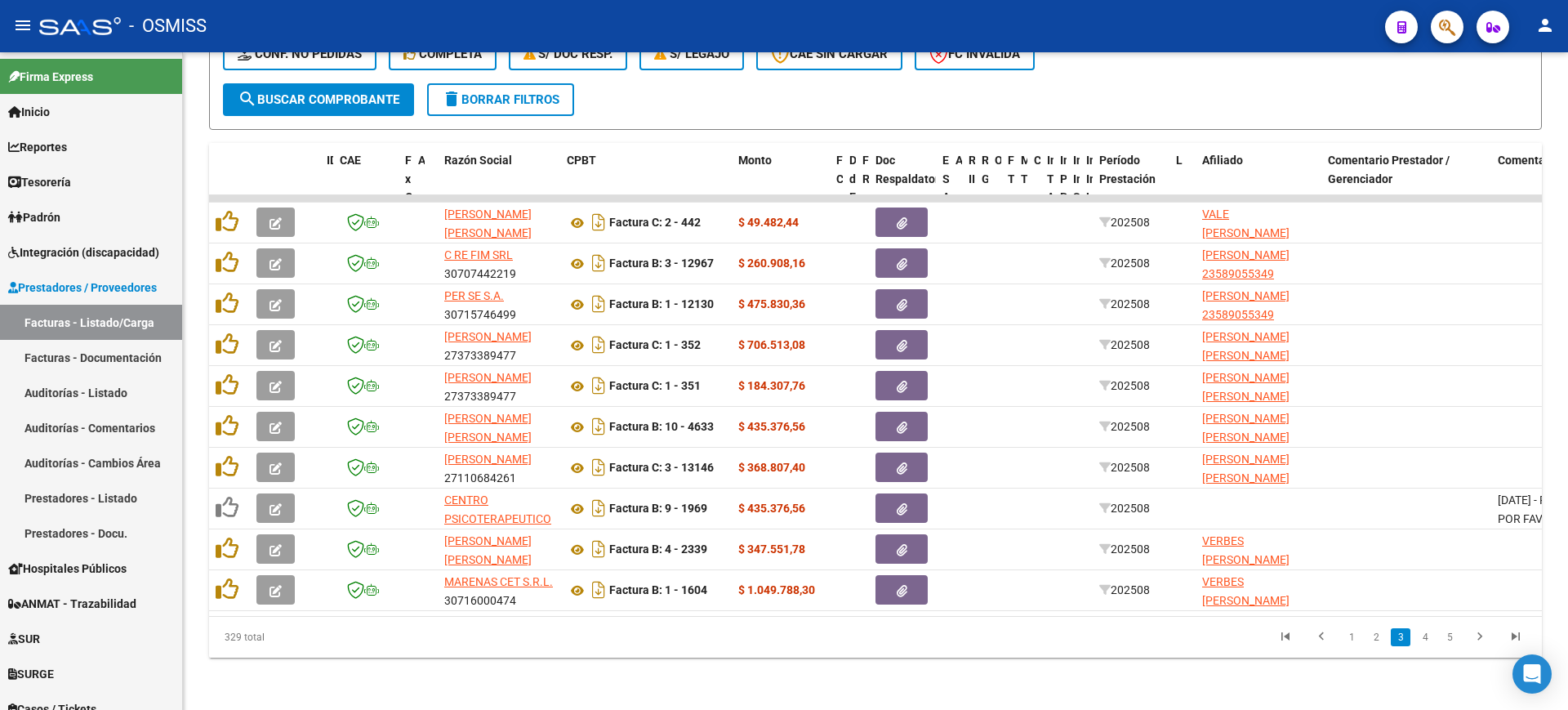
click at [1518, 635] on icon "go to last page" at bounding box center [1515, 638] width 21 height 20
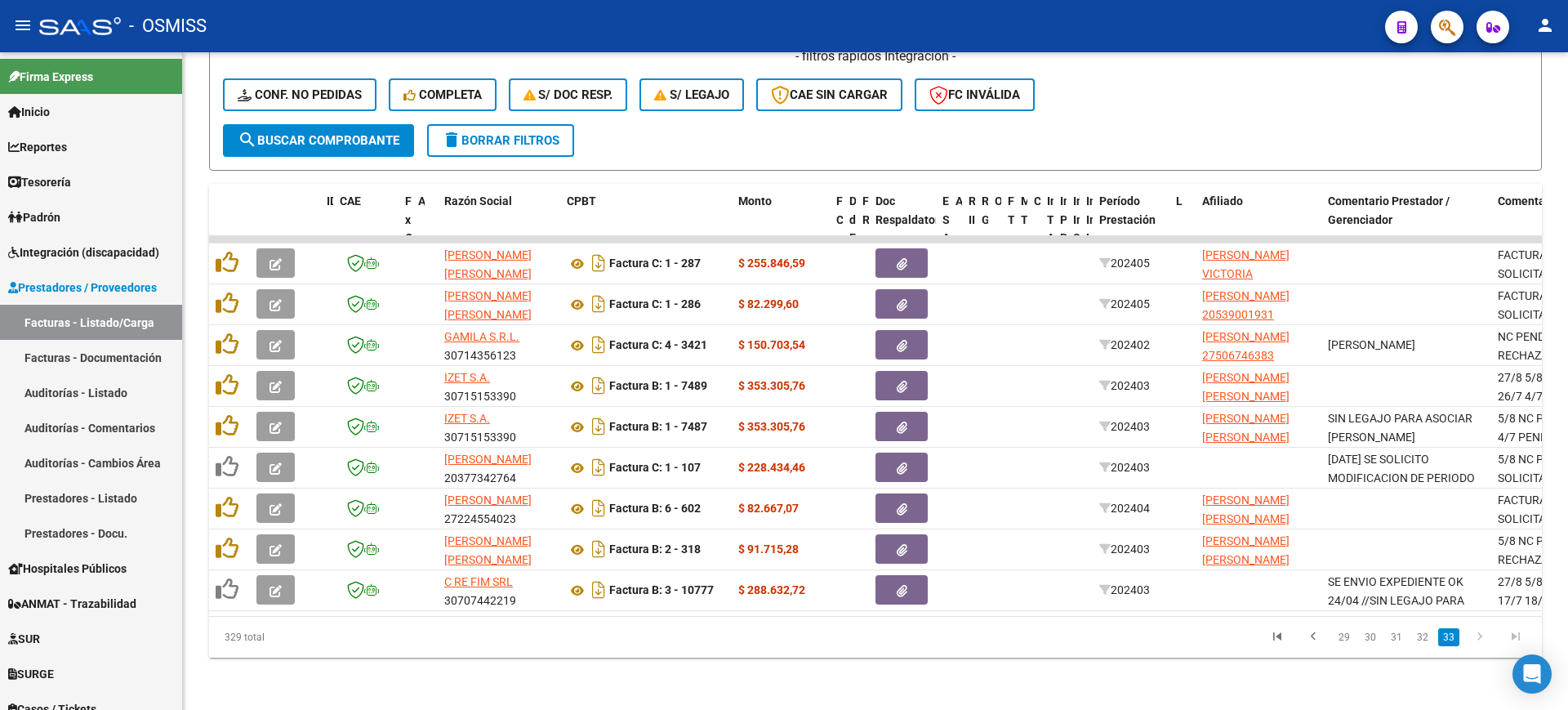
scroll to position [420, 0]
click at [1338, 633] on link "29" at bounding box center [1344, 637] width 21 height 18
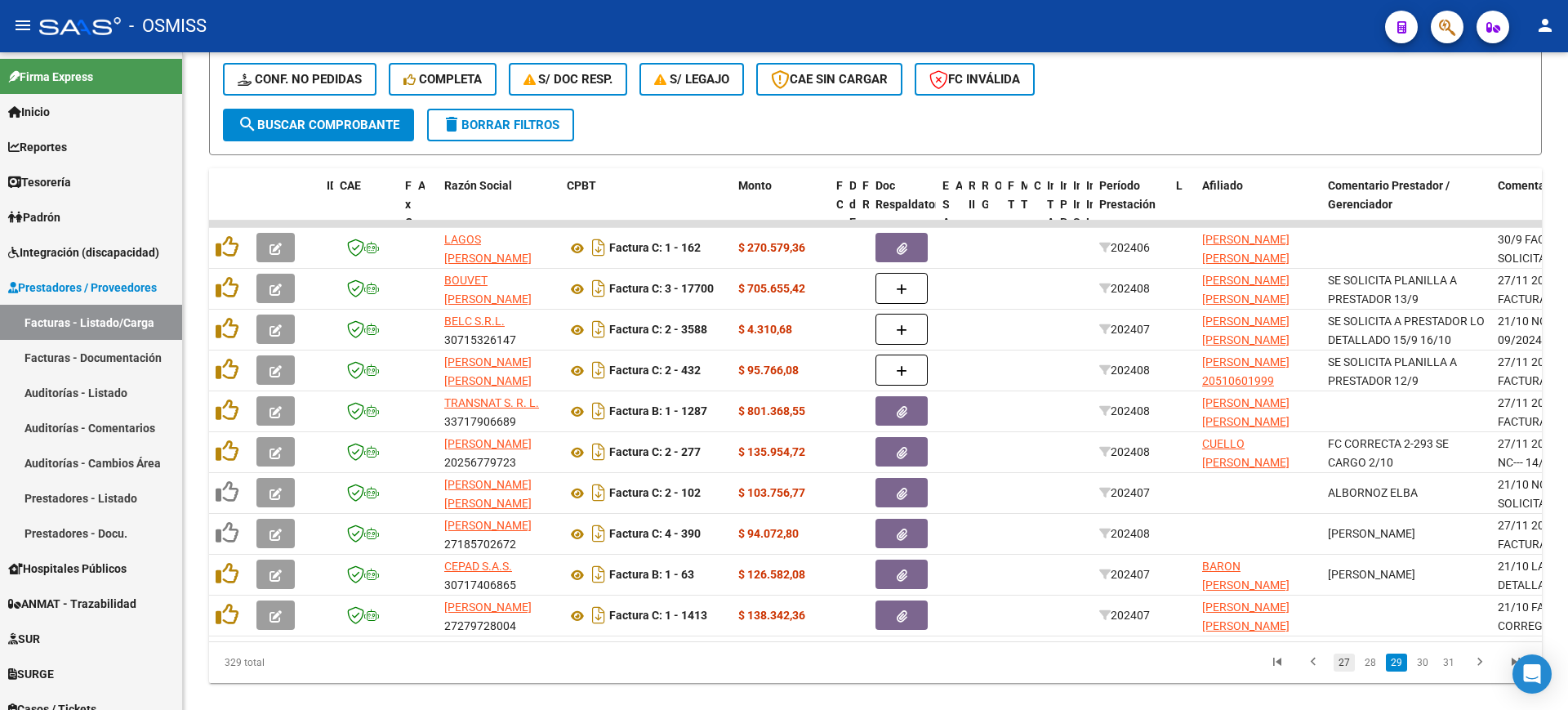
click at [1339, 671] on link "27" at bounding box center [1344, 662] width 21 height 18
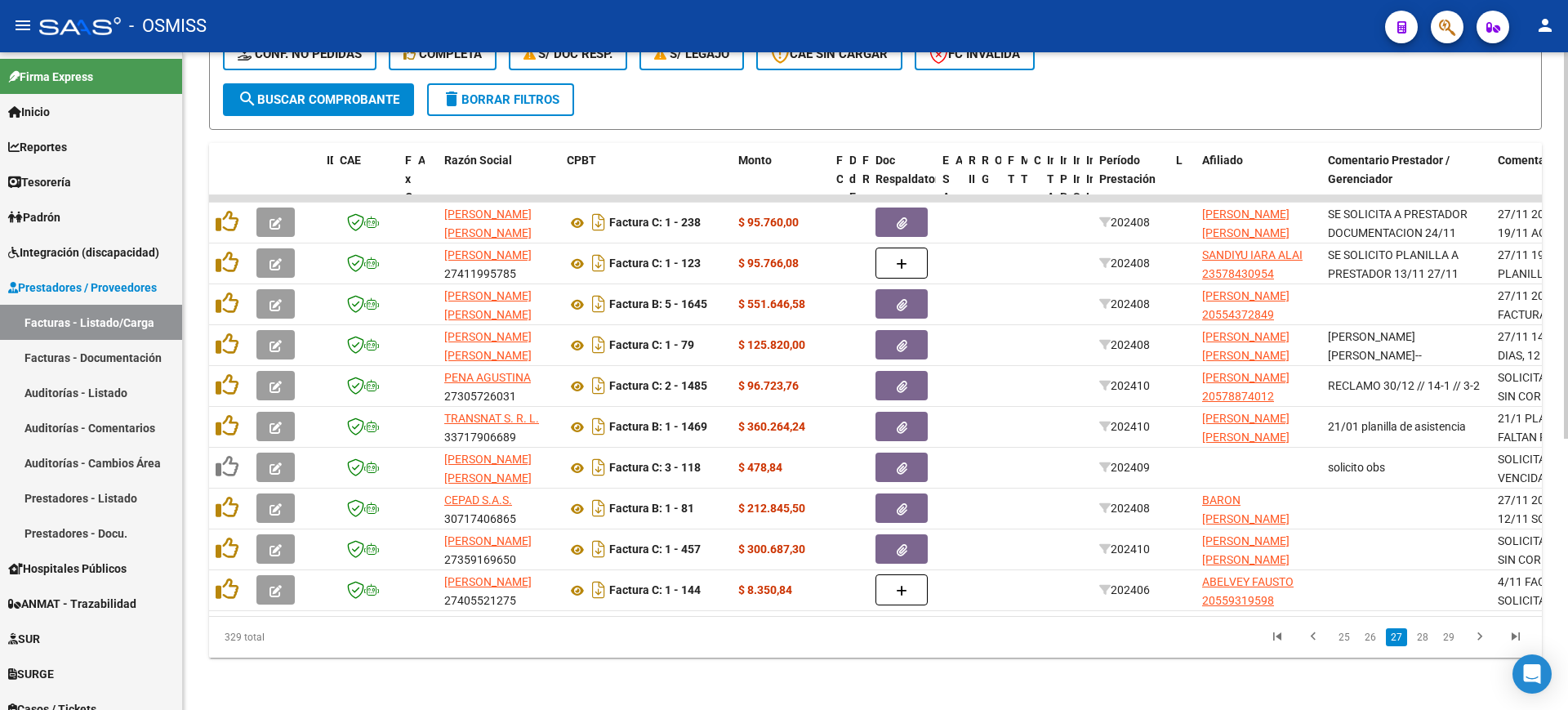
scroll to position [462, 0]
click at [1348, 629] on link "25" at bounding box center [1344, 637] width 21 height 18
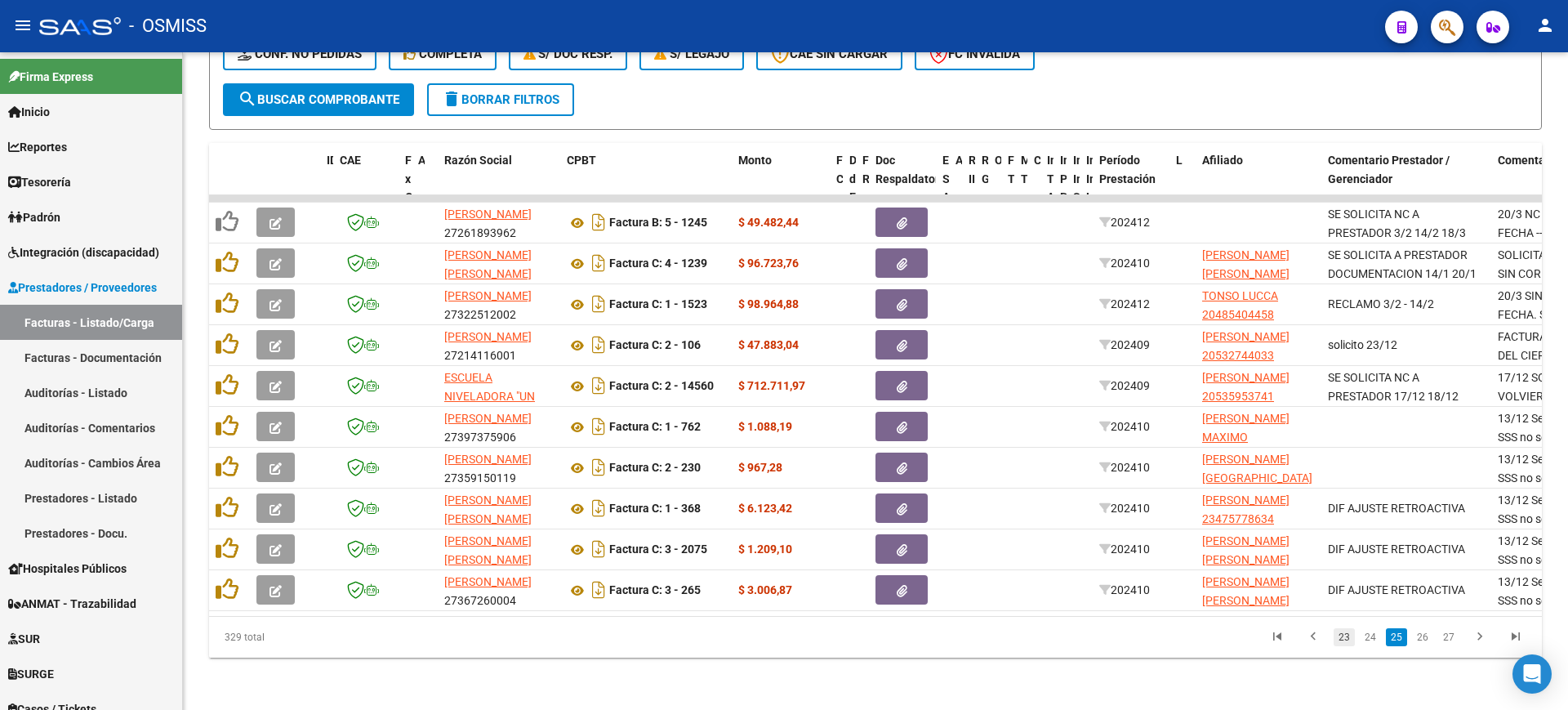
click at [1344, 642] on link "23" at bounding box center [1344, 637] width 21 height 18
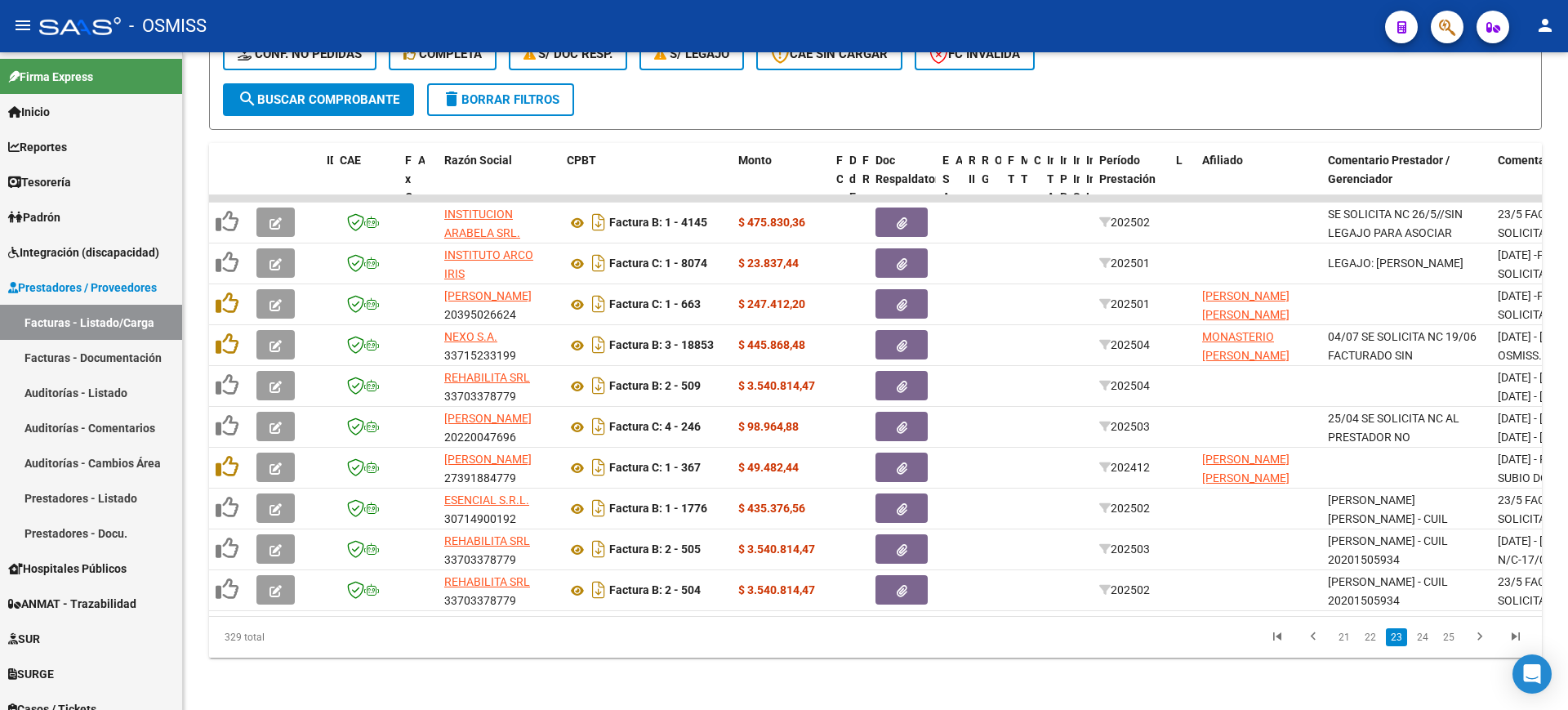
click at [1344, 642] on link "21" at bounding box center [1344, 637] width 21 height 18
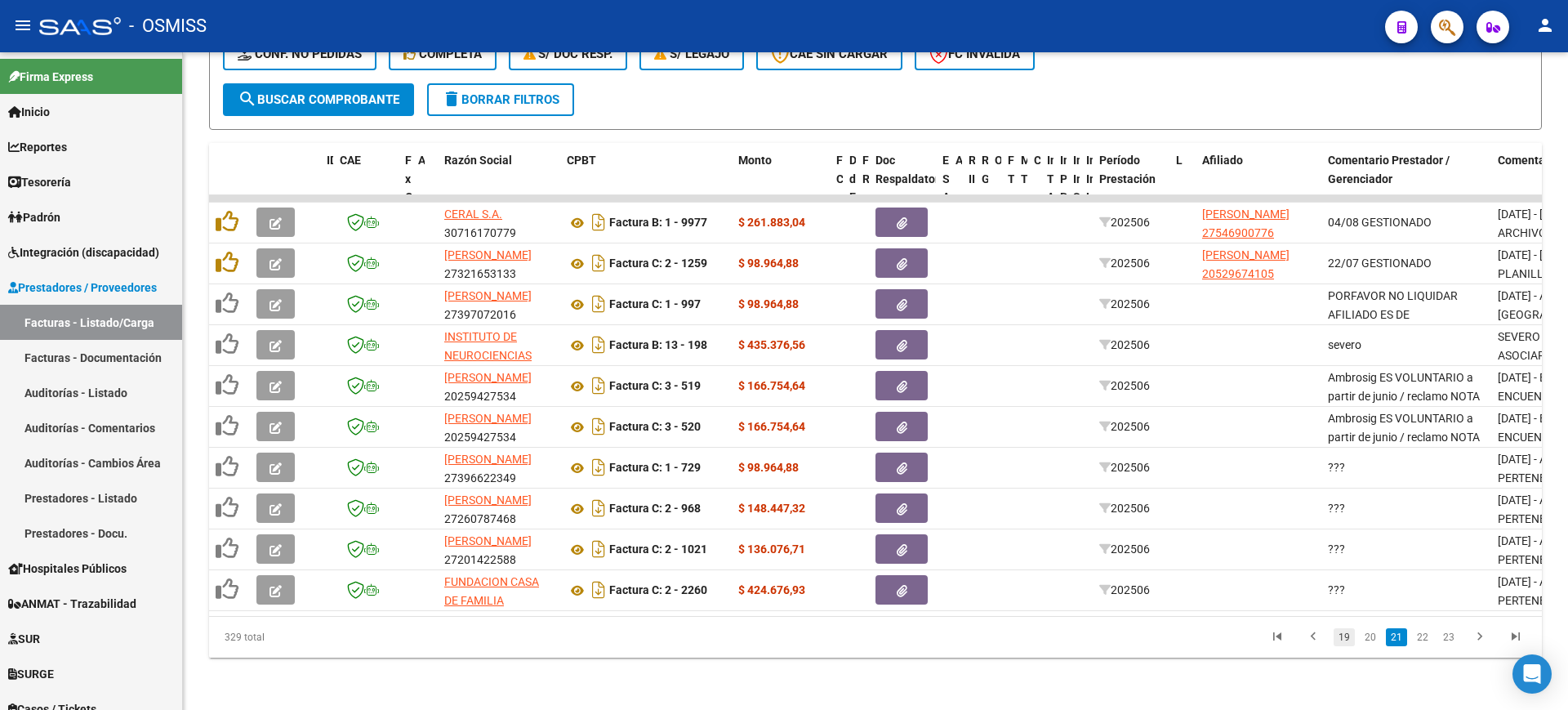
click at [1348, 639] on link "19" at bounding box center [1344, 637] width 21 height 18
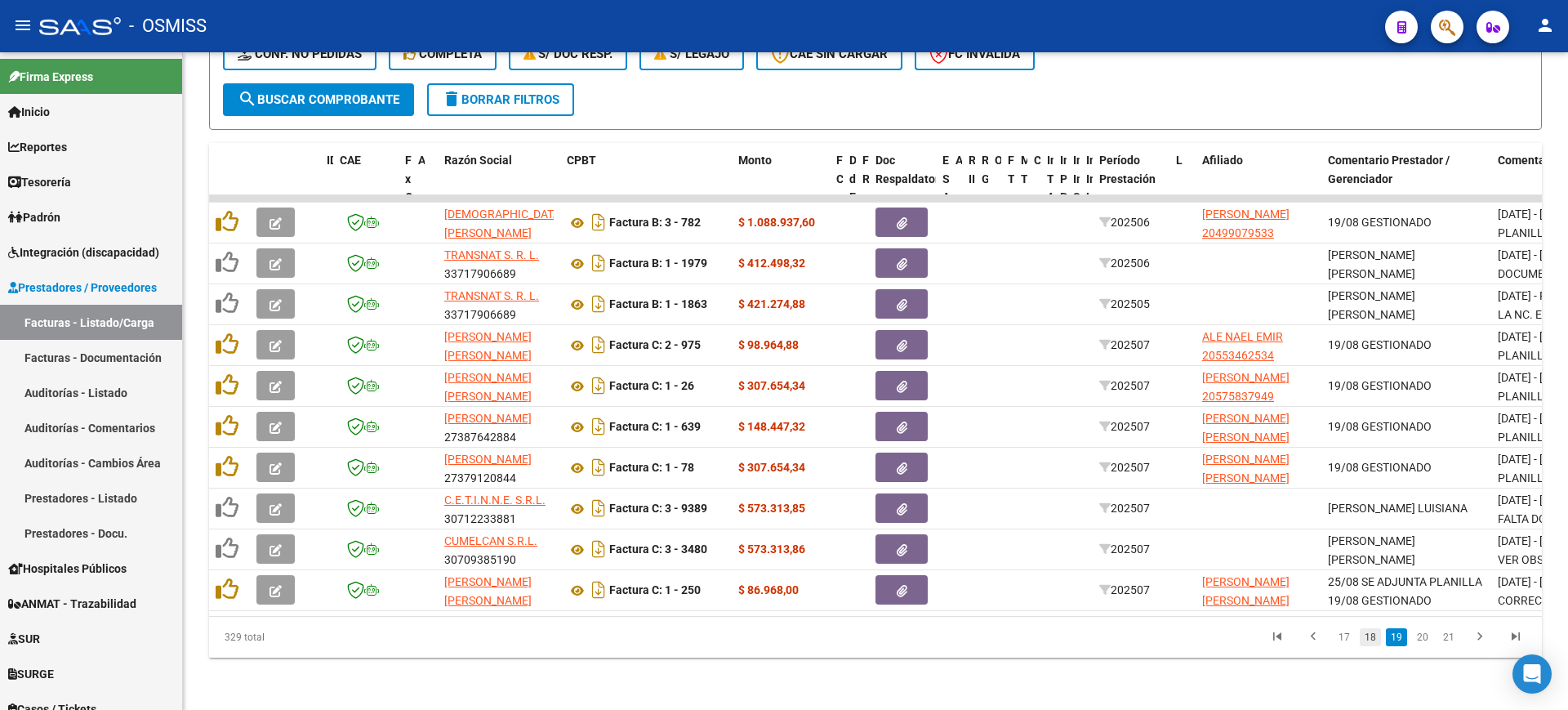
click at [1368, 637] on link "18" at bounding box center [1370, 637] width 21 height 18
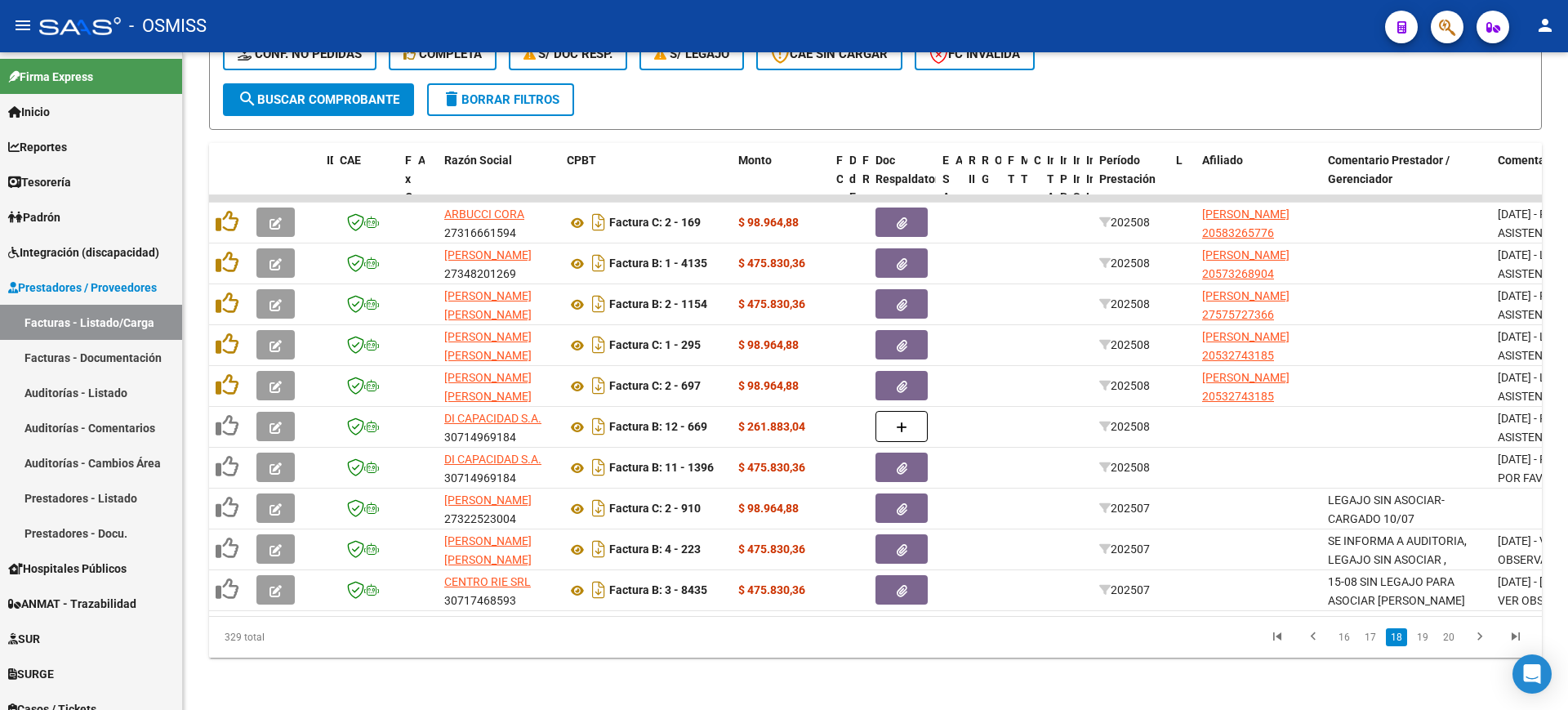
click at [1368, 637] on link "17" at bounding box center [1370, 637] width 21 height 18
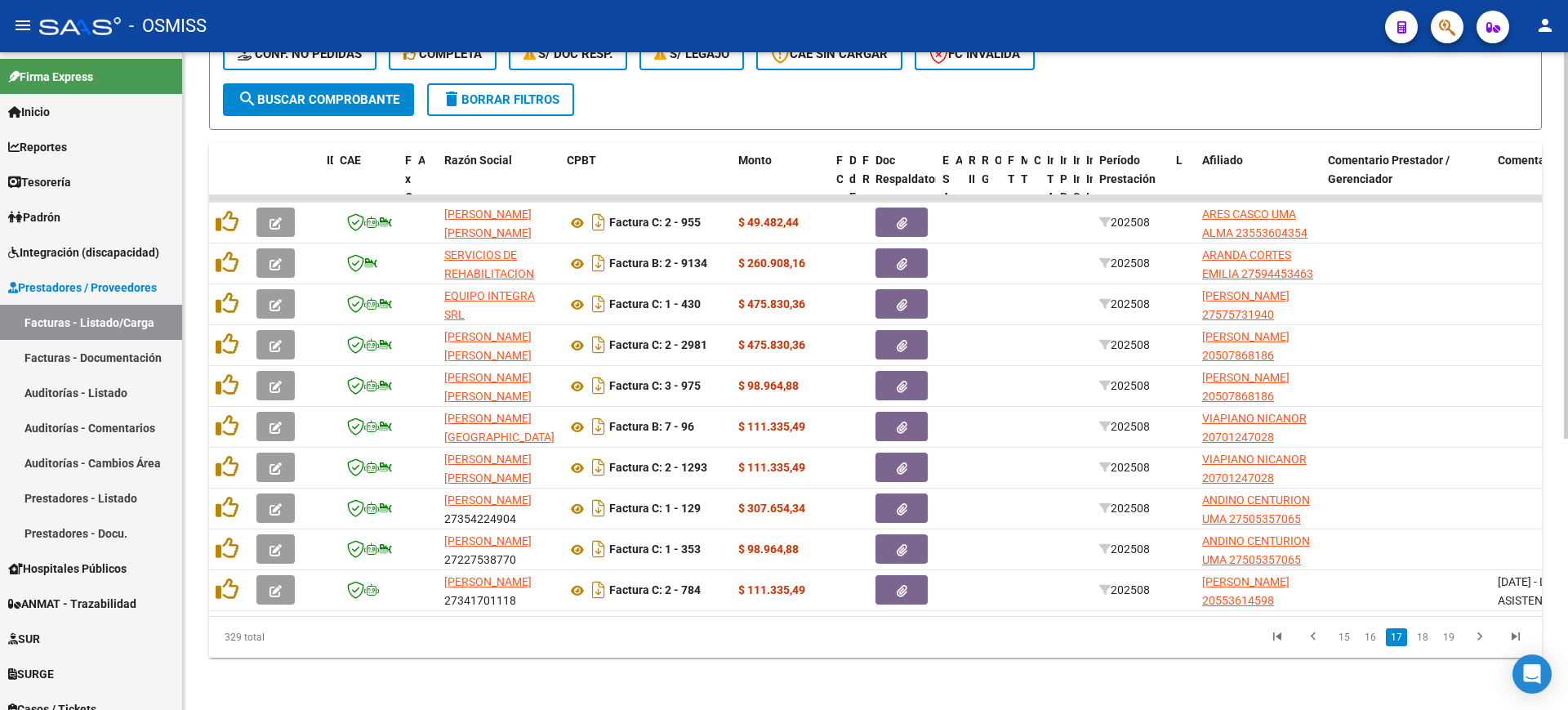
click at [347, 95] on button "search Buscar Comprobante" at bounding box center [319, 99] width 191 height 33
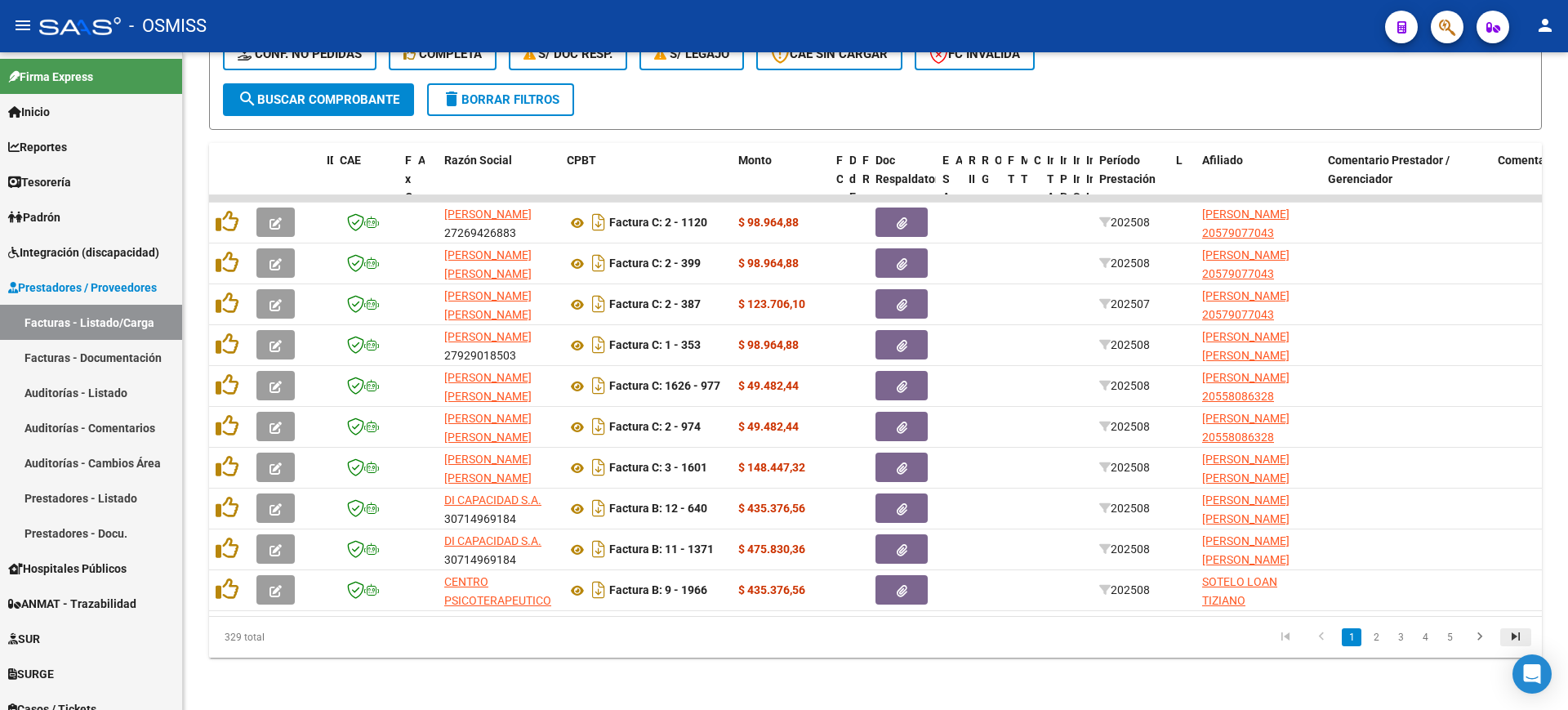
click at [1521, 638] on icon "go to last page" at bounding box center [1515, 638] width 21 height 20
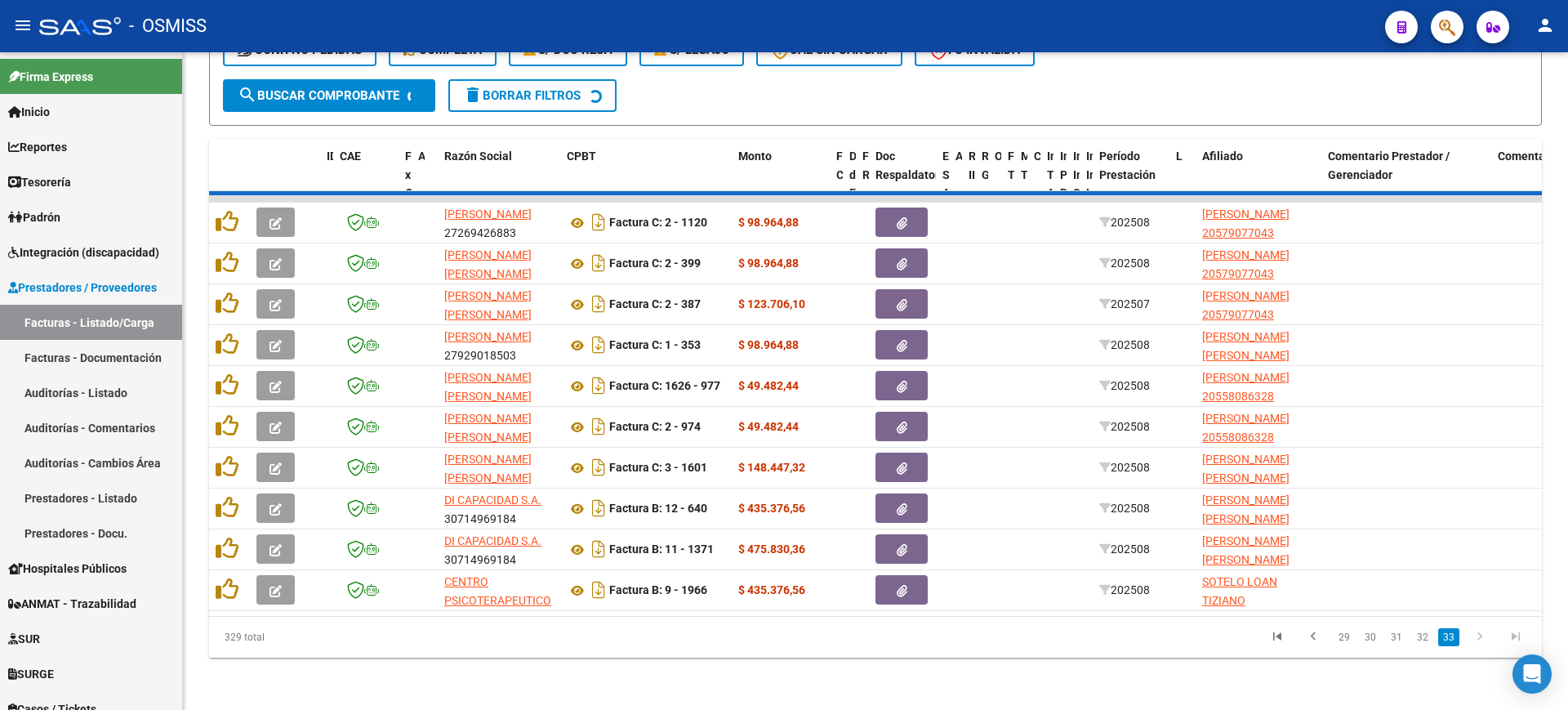
scroll to position [420, 0]
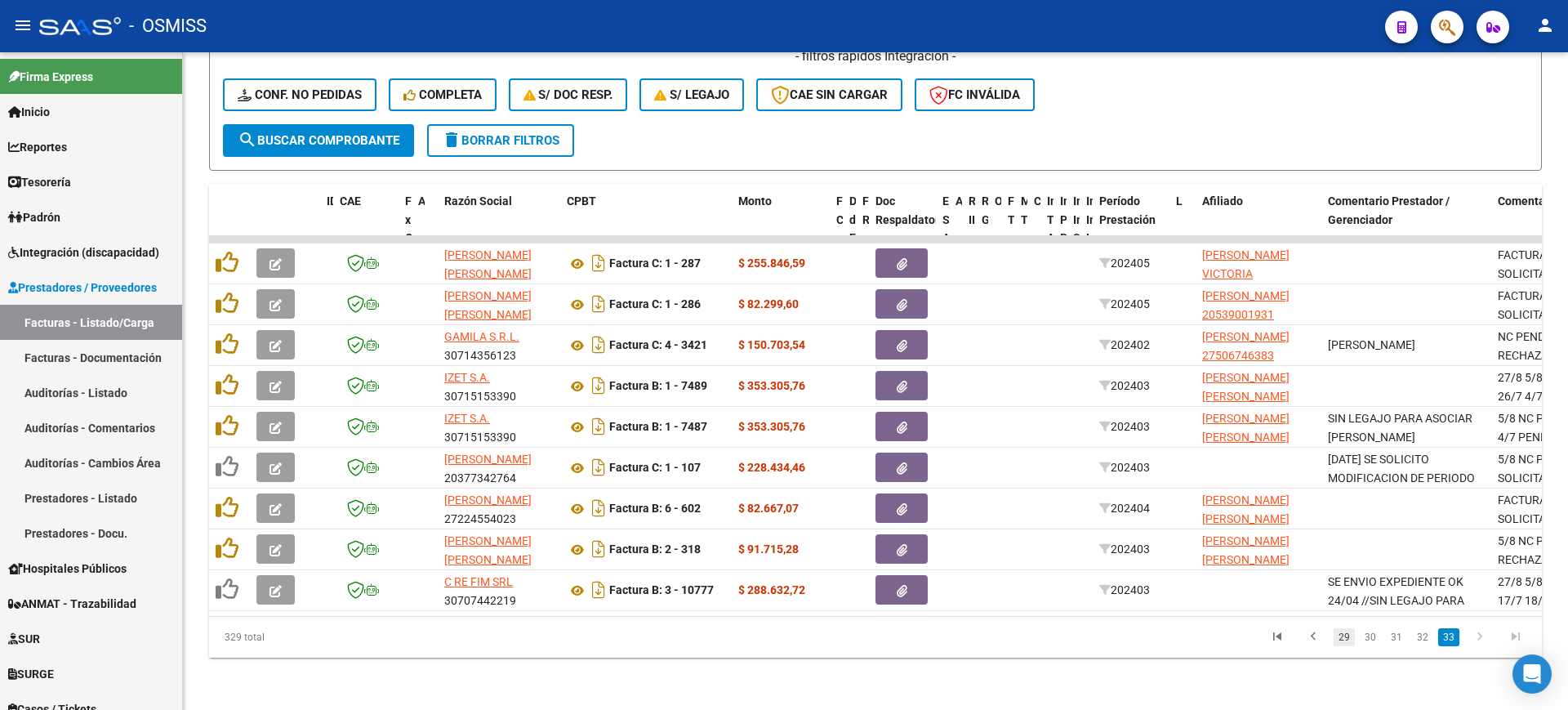
click at [1347, 639] on link "29" at bounding box center [1344, 637] width 21 height 18
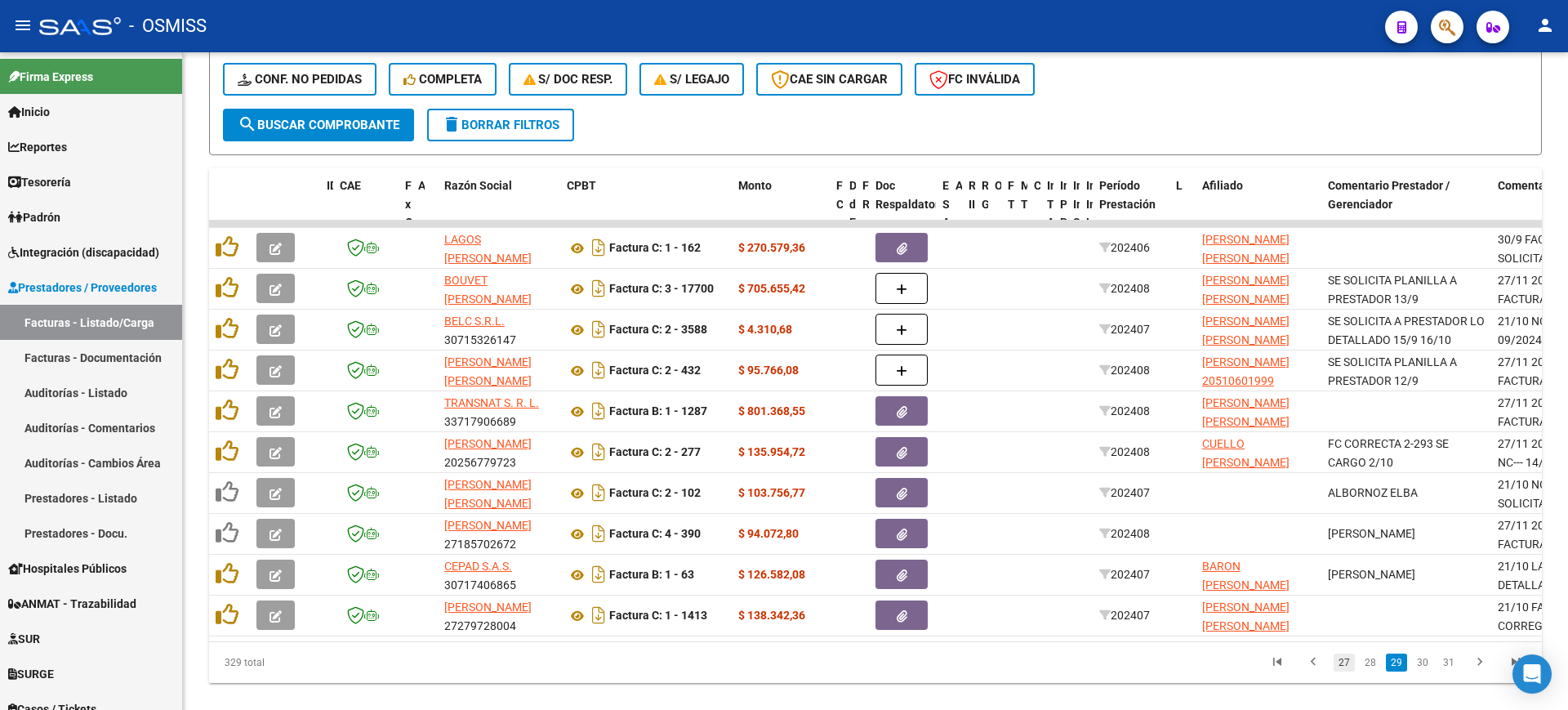
click at [1348, 671] on link "27" at bounding box center [1344, 662] width 21 height 18
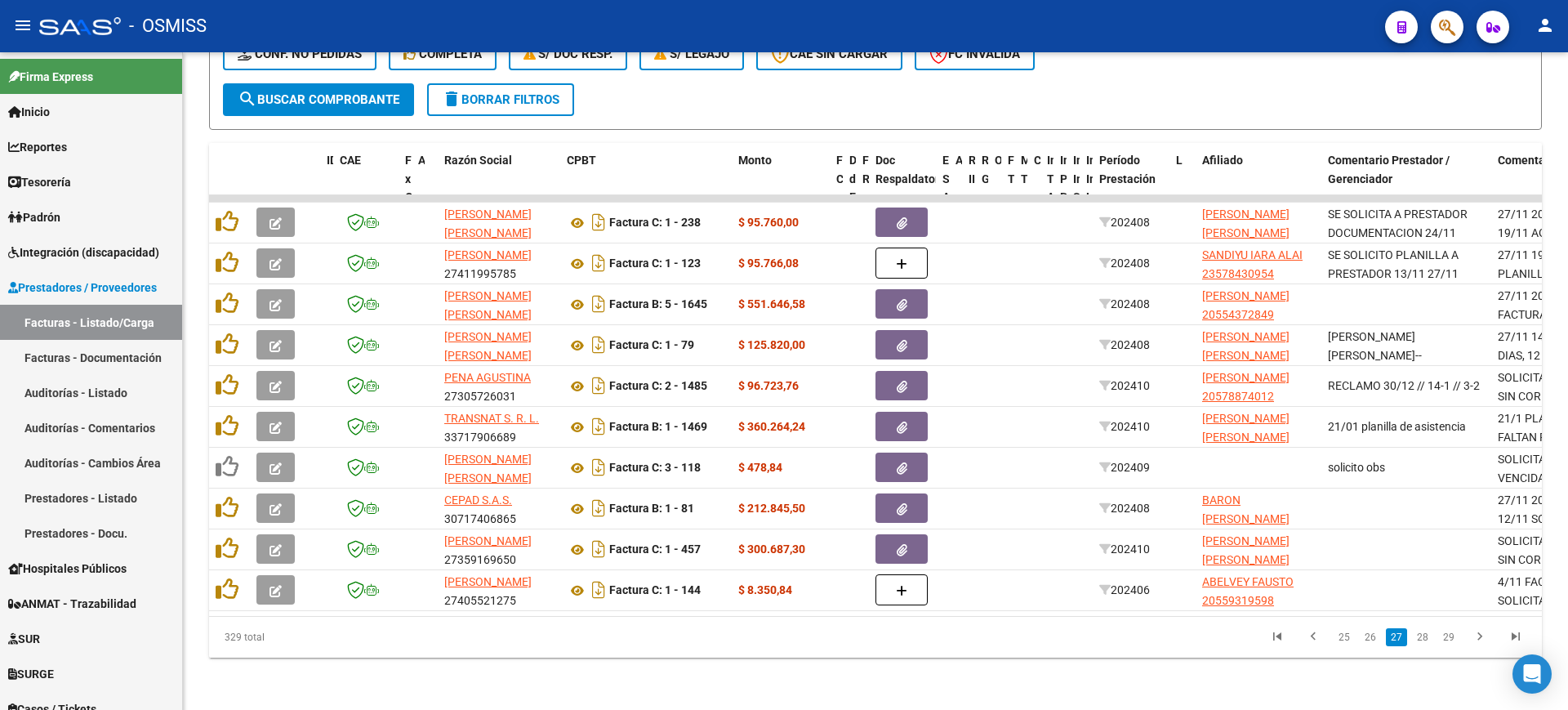
scroll to position [462, 0]
click at [1346, 633] on link "25" at bounding box center [1344, 637] width 21 height 18
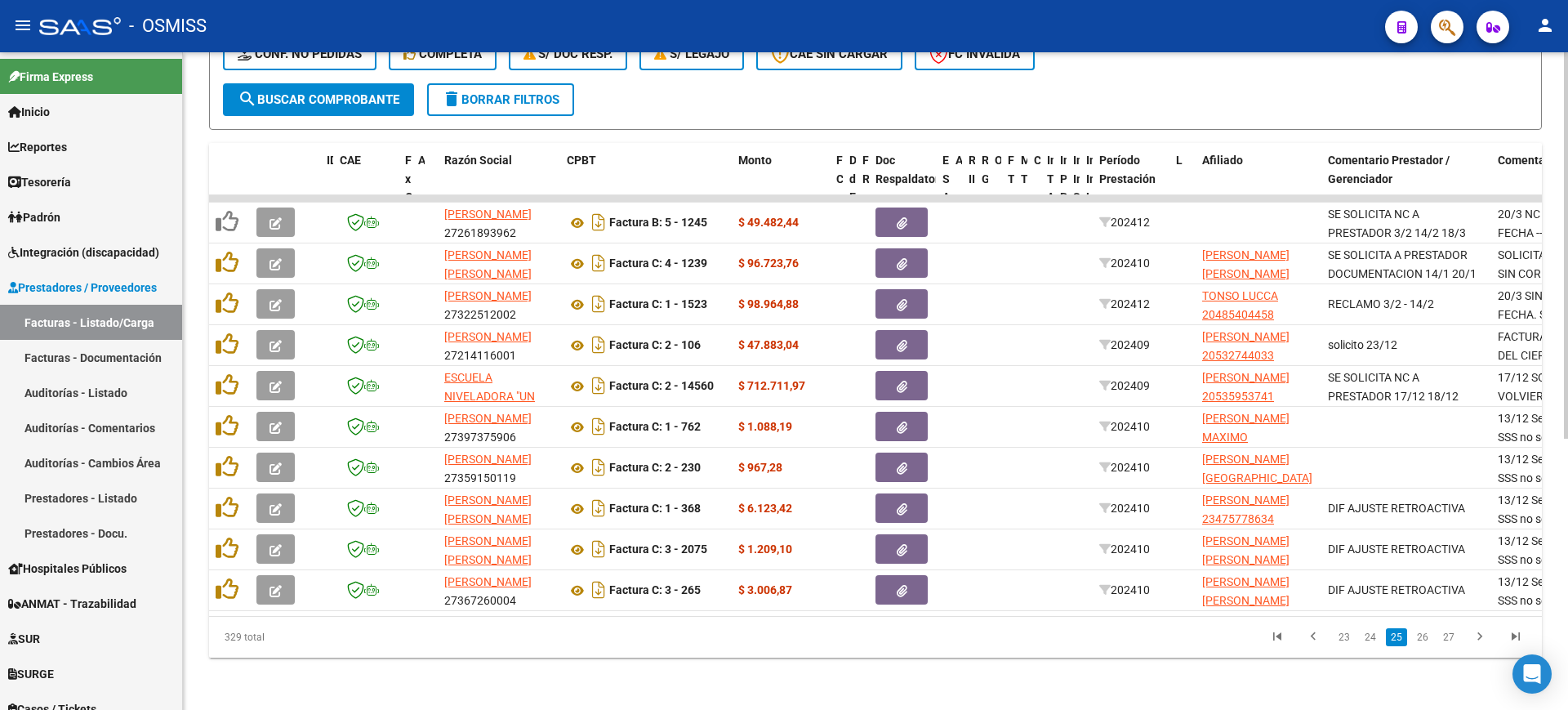
click at [1347, 643] on link "23" at bounding box center [1344, 637] width 21 height 18
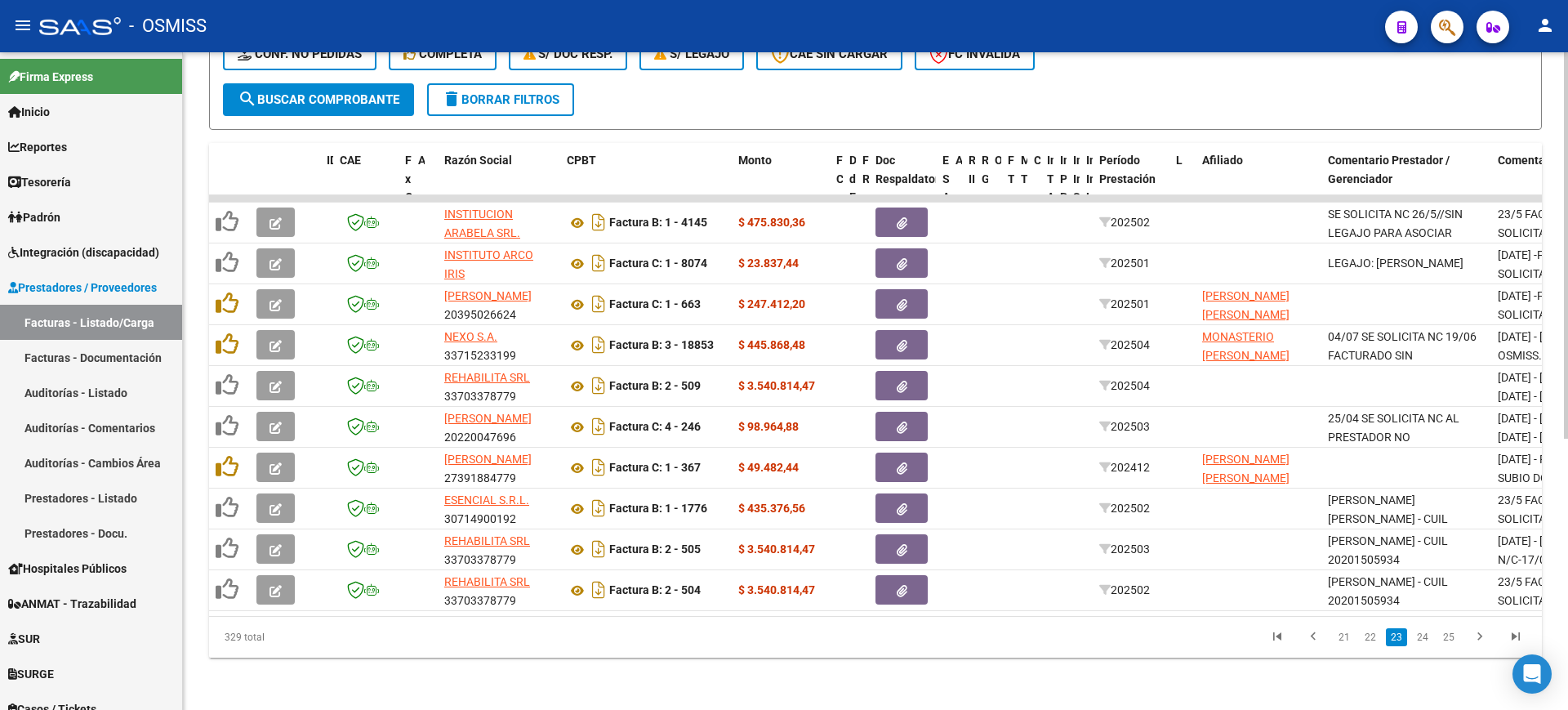
click at [1347, 643] on link "21" at bounding box center [1344, 637] width 21 height 18
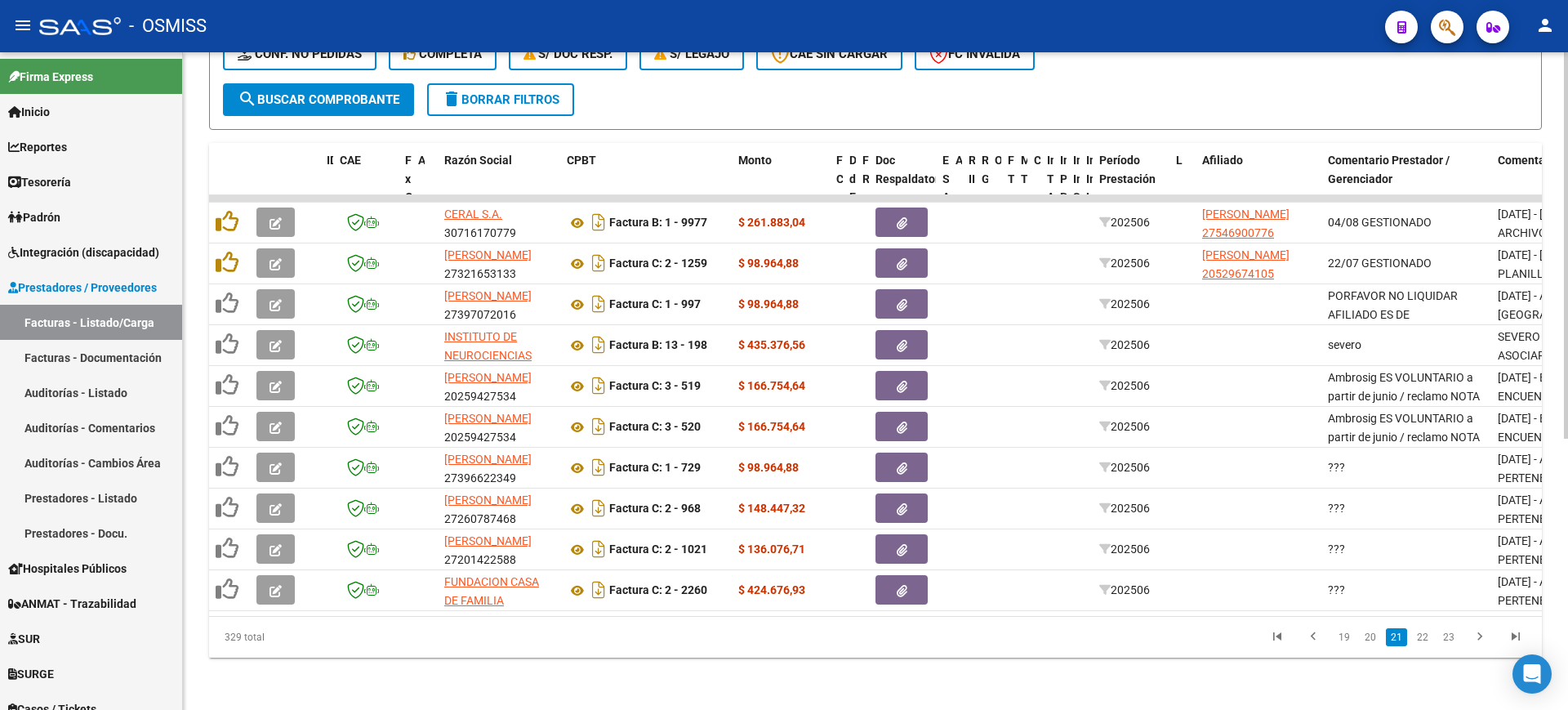
click at [1347, 643] on link "19" at bounding box center [1344, 637] width 21 height 18
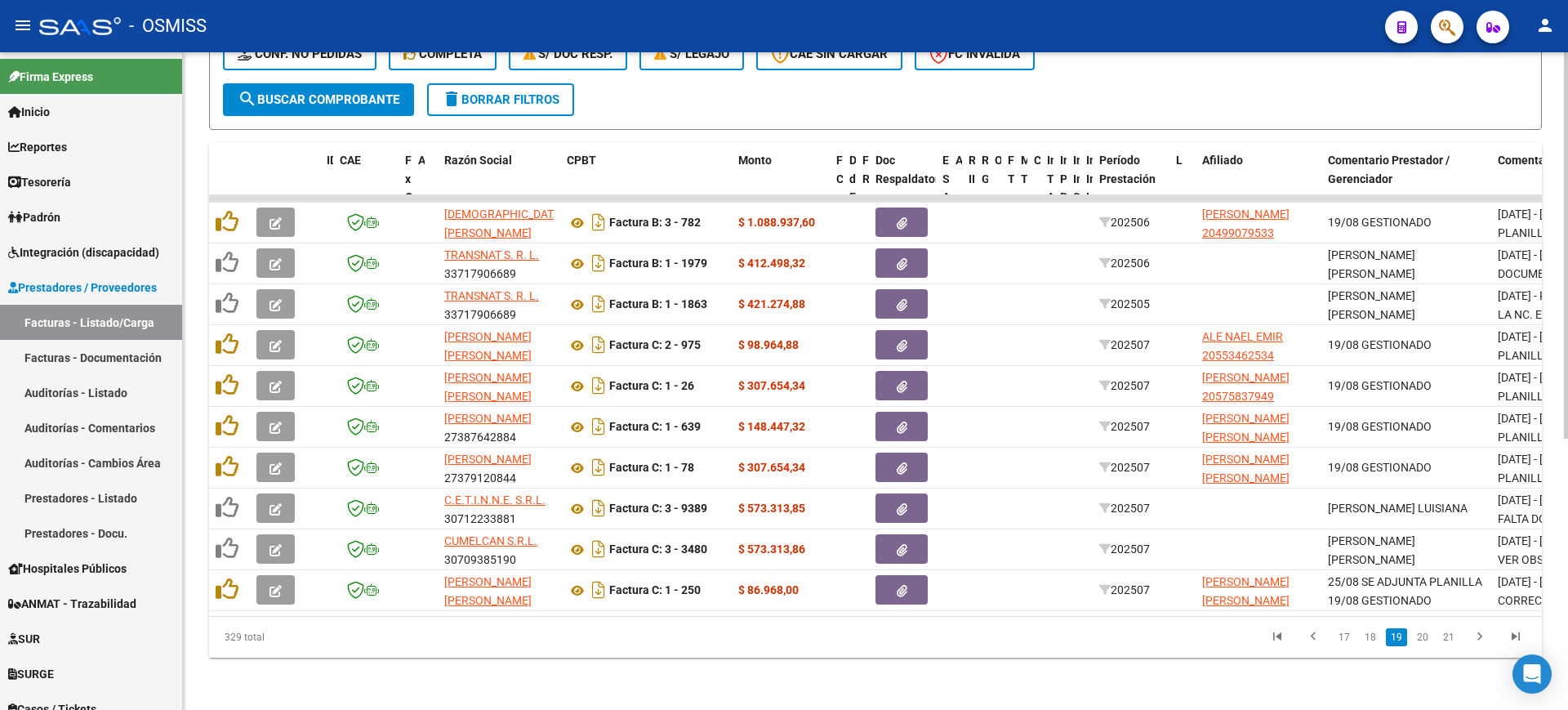
click at [1347, 643] on link "17" at bounding box center [1344, 637] width 21 height 18
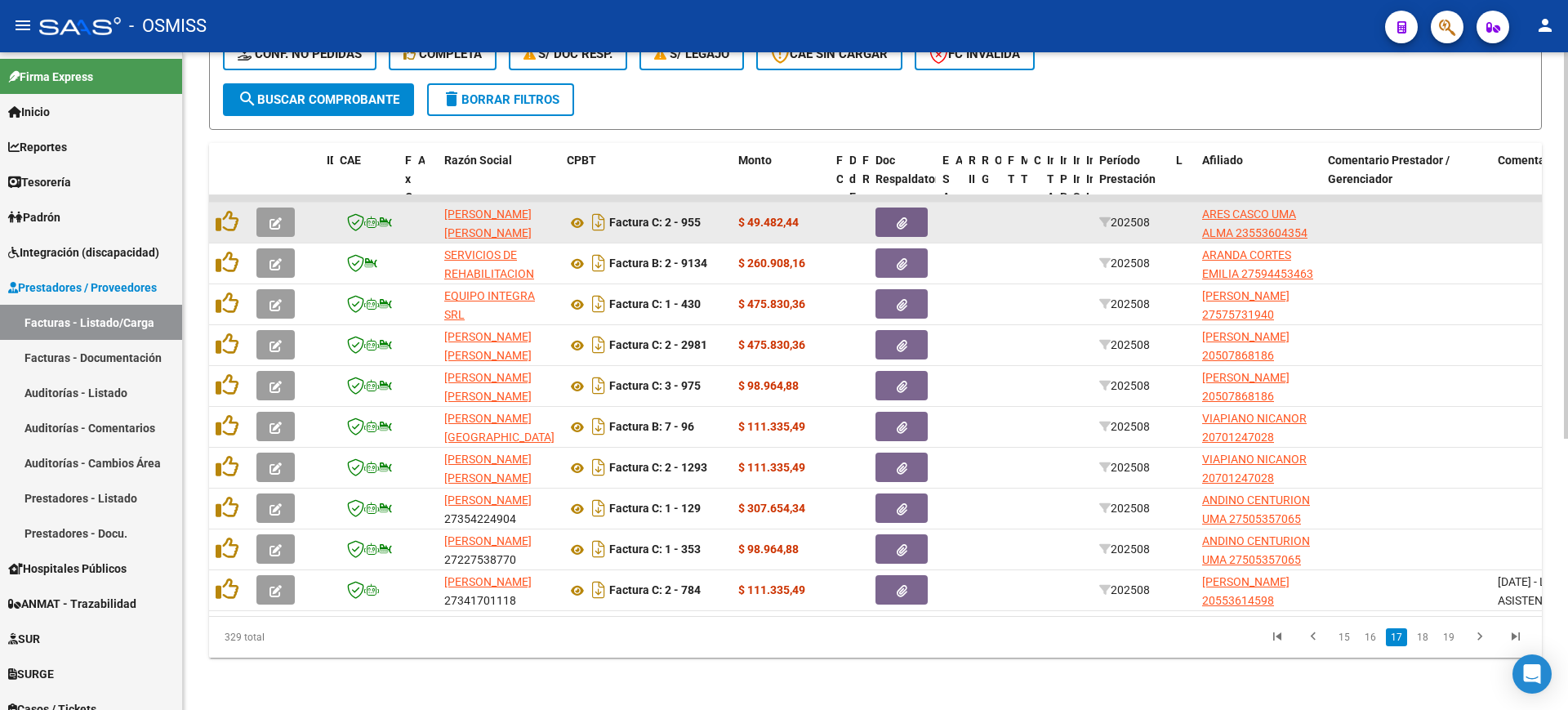
click at [273, 218] on icon "button" at bounding box center [275, 223] width 12 height 12
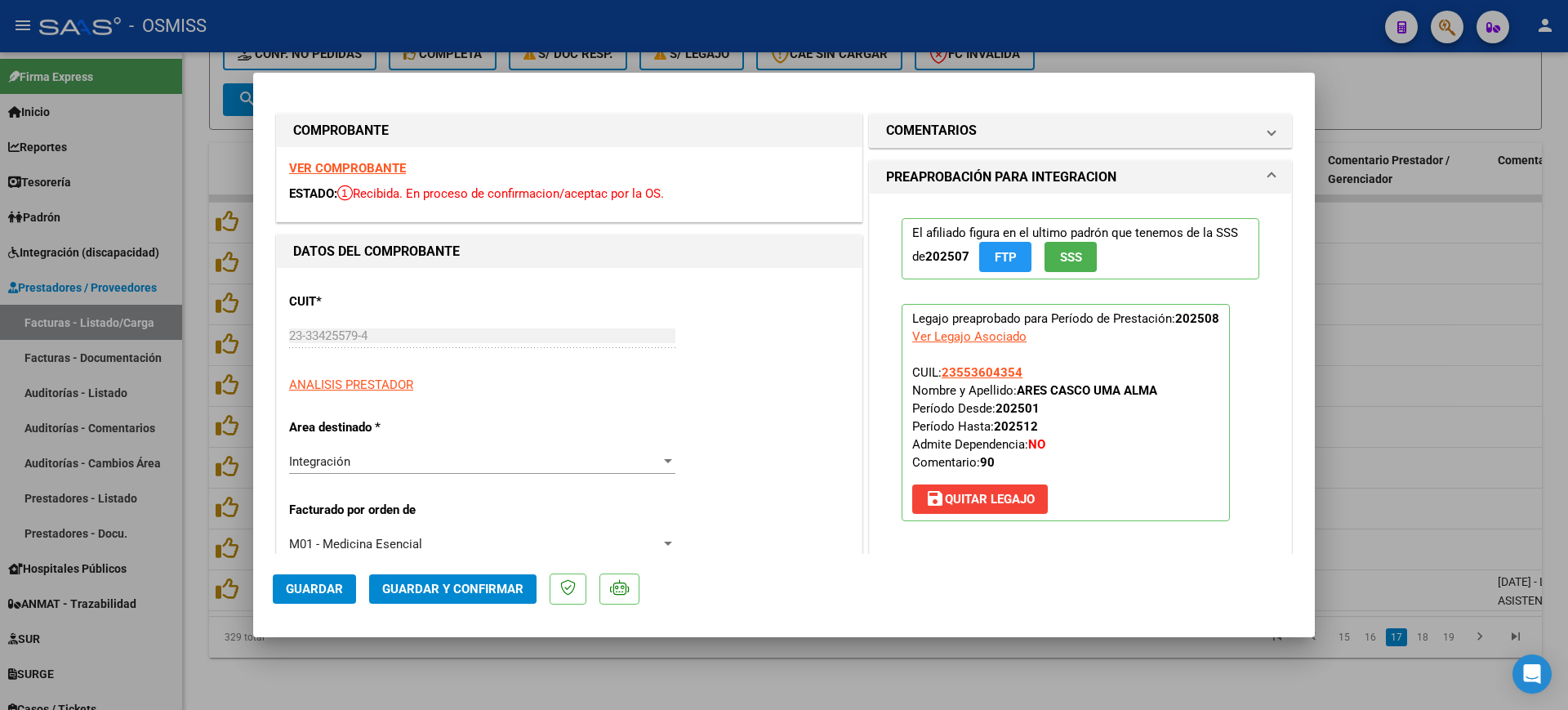
click at [372, 169] on strong "VER COMPROBANTE" at bounding box center [346, 169] width 116 height 15
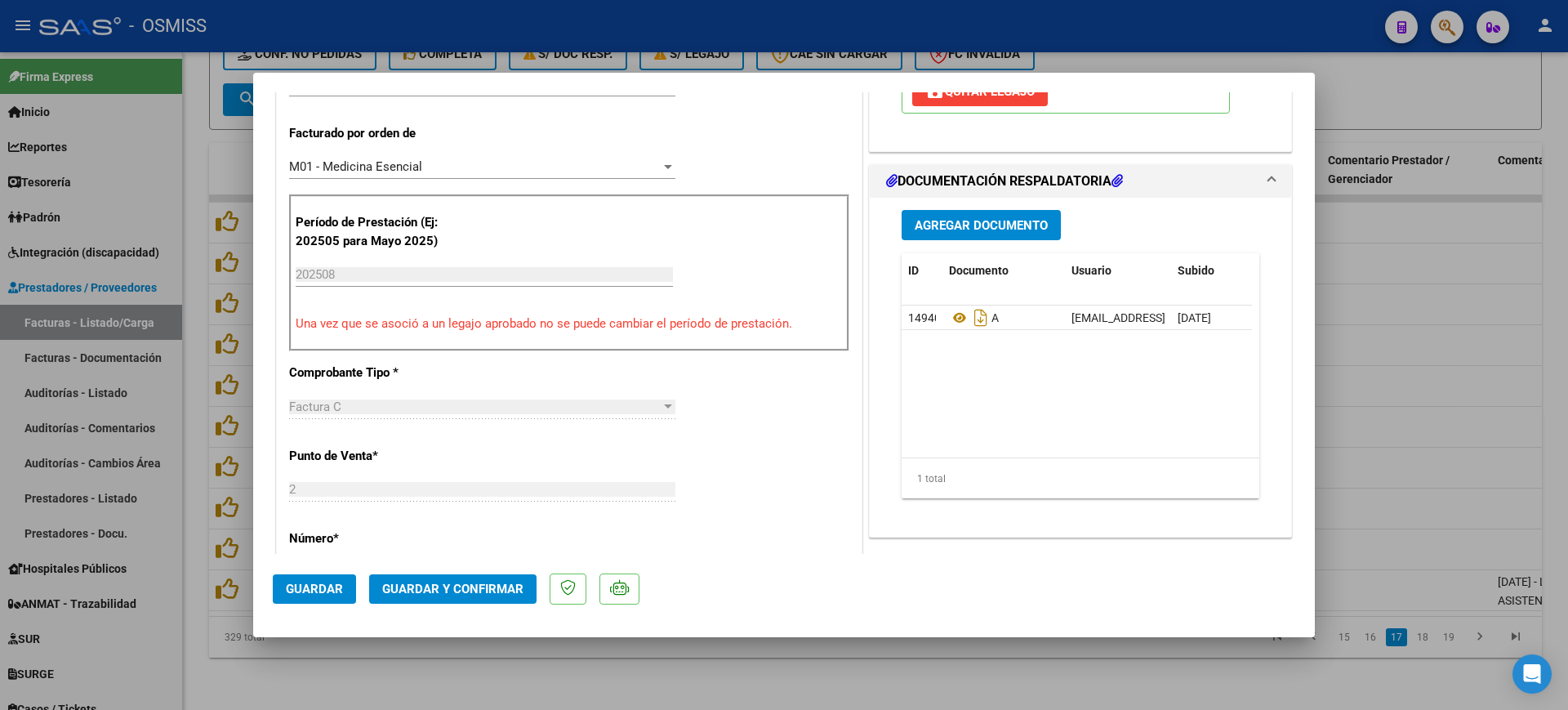
scroll to position [408, 0]
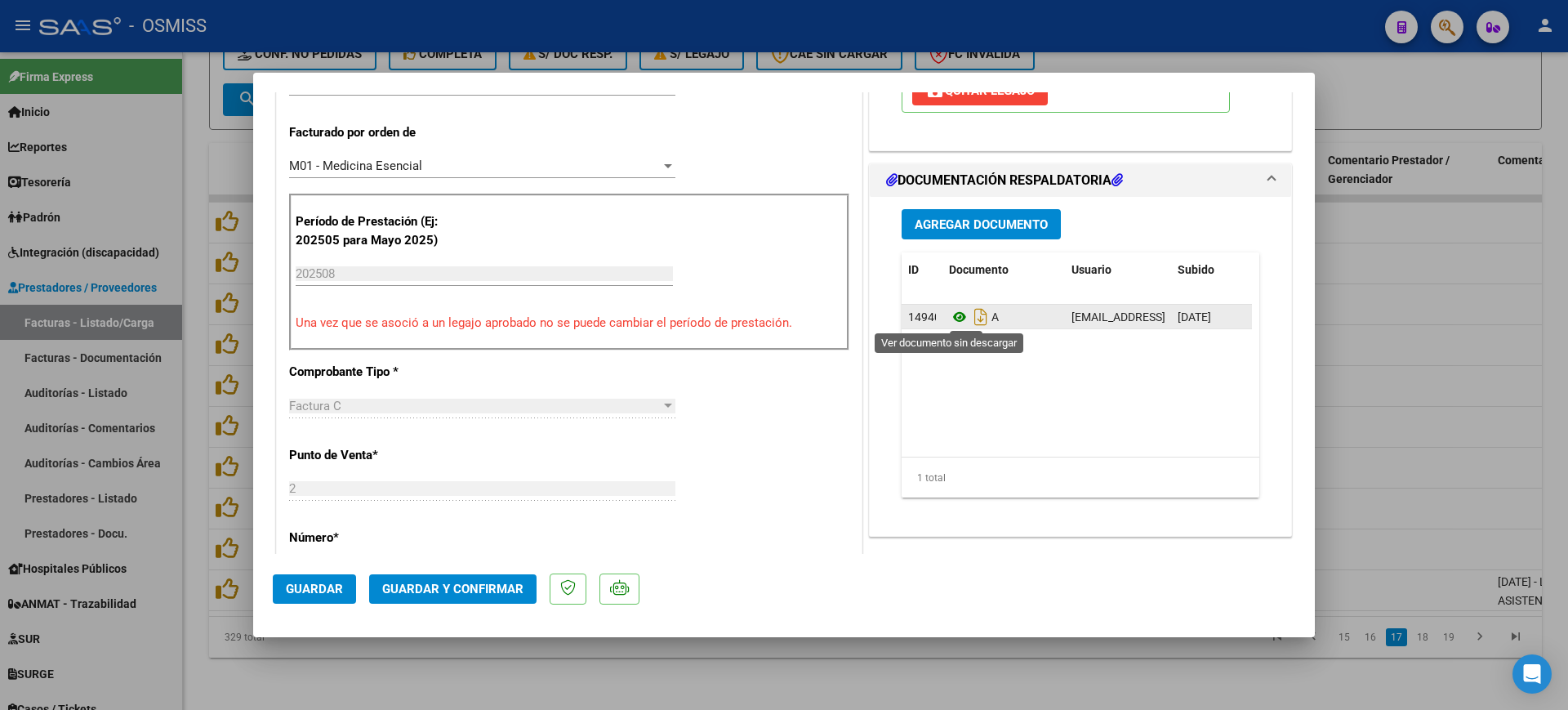
click at [956, 312] on icon at bounding box center [960, 316] width 21 height 20
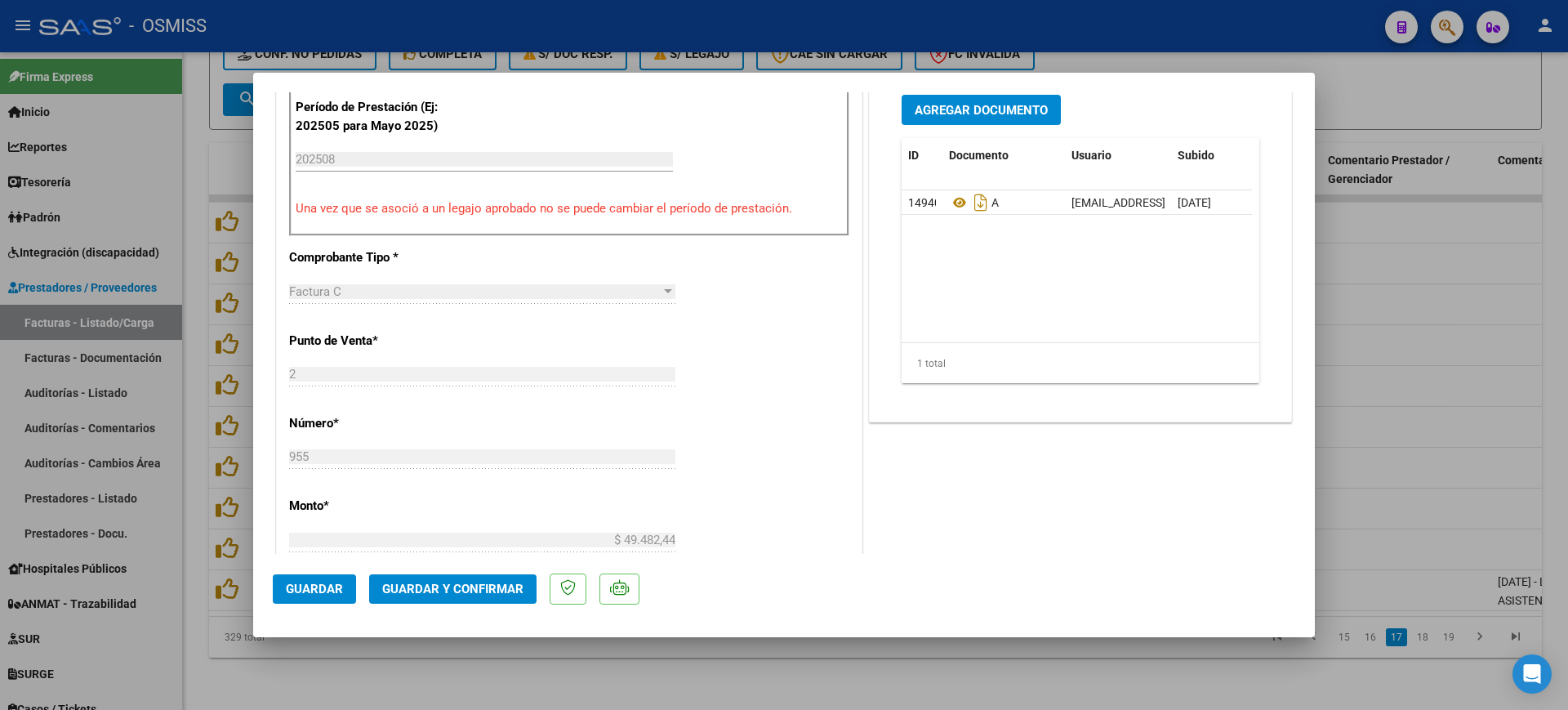
scroll to position [817, 0]
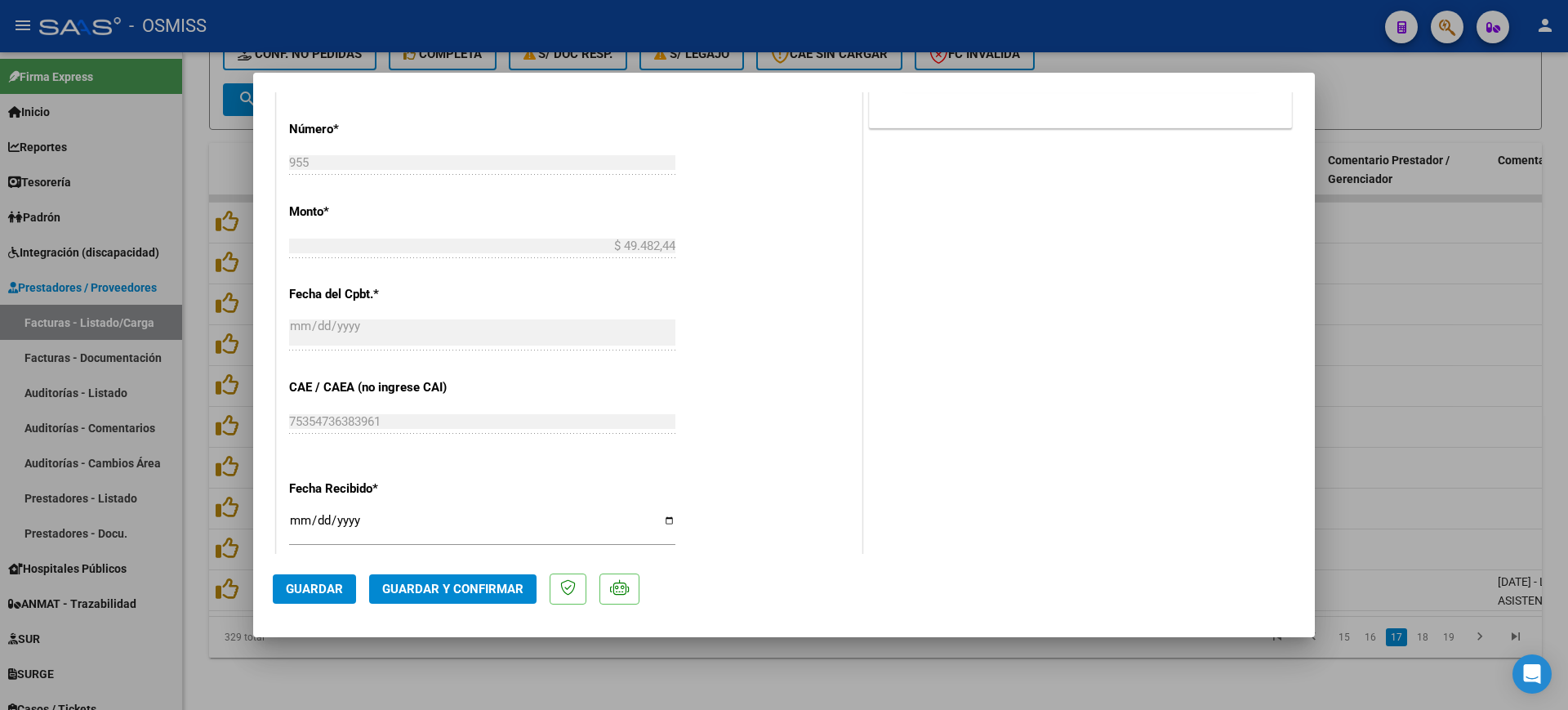
click at [485, 591] on span "Guardar y Confirmar" at bounding box center [452, 589] width 141 height 15
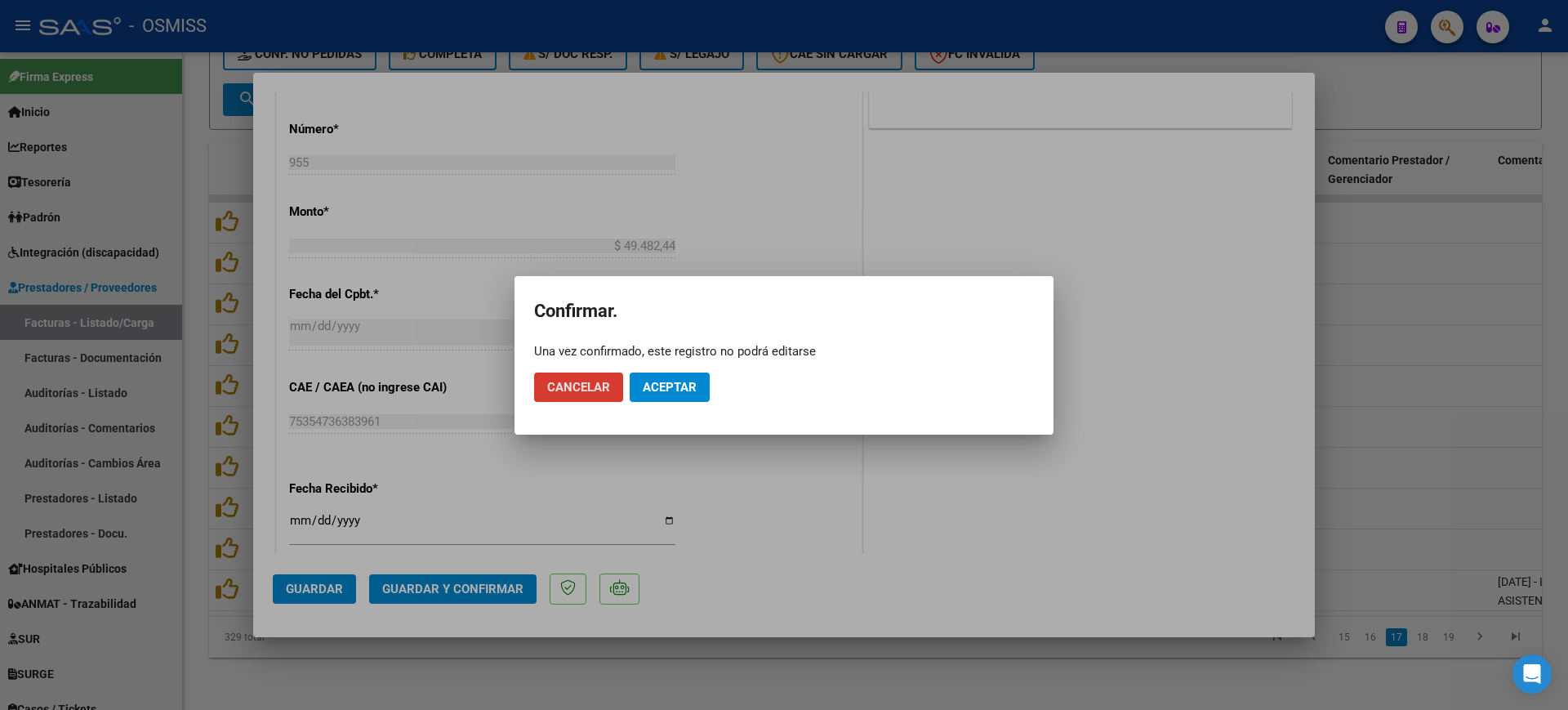
click at [693, 374] on button "Aceptar" at bounding box center [669, 386] width 80 height 29
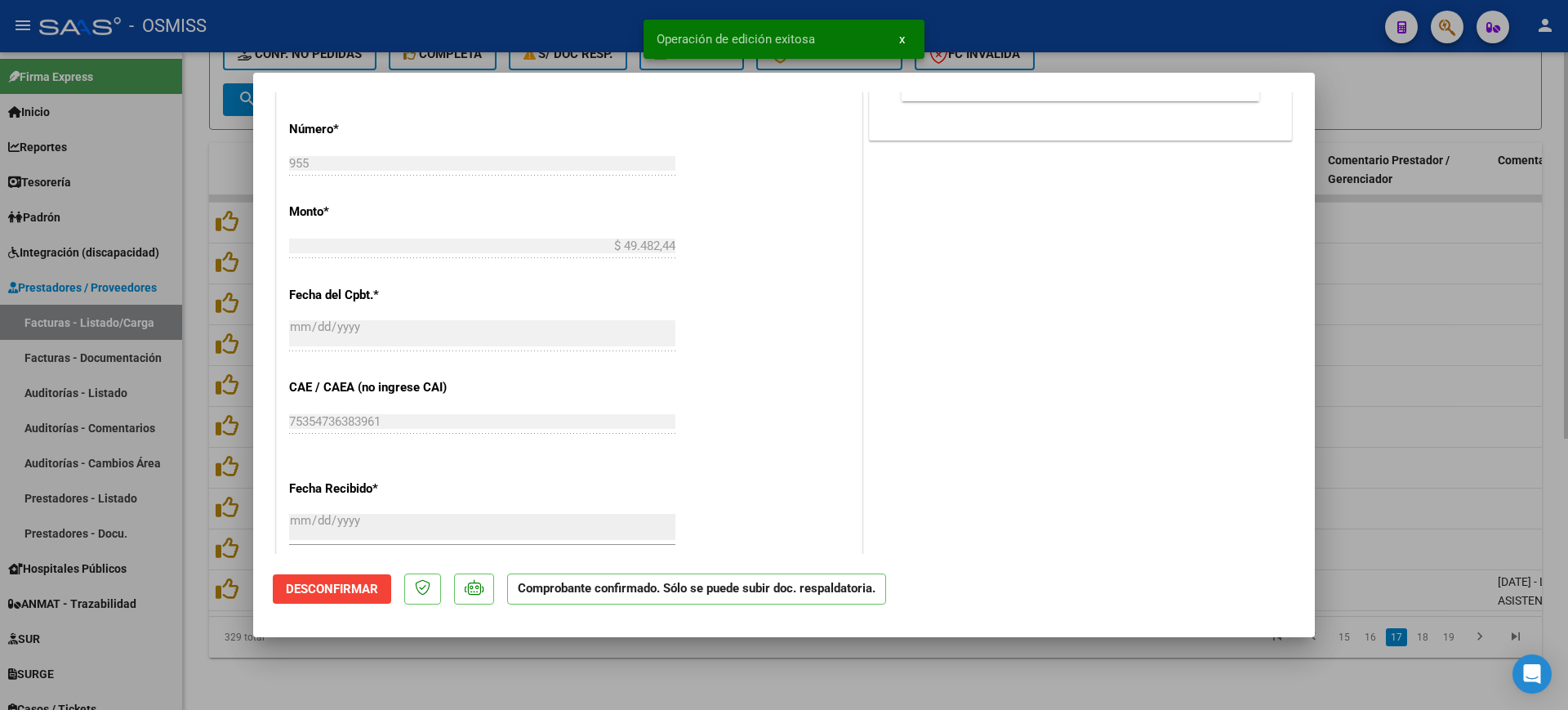
drag, startPoint x: 608, startPoint y: 650, endPoint x: 616, endPoint y: 637, distance: 15.3
click at [608, 650] on div at bounding box center [784, 355] width 1568 height 710
type input "$ 0,00"
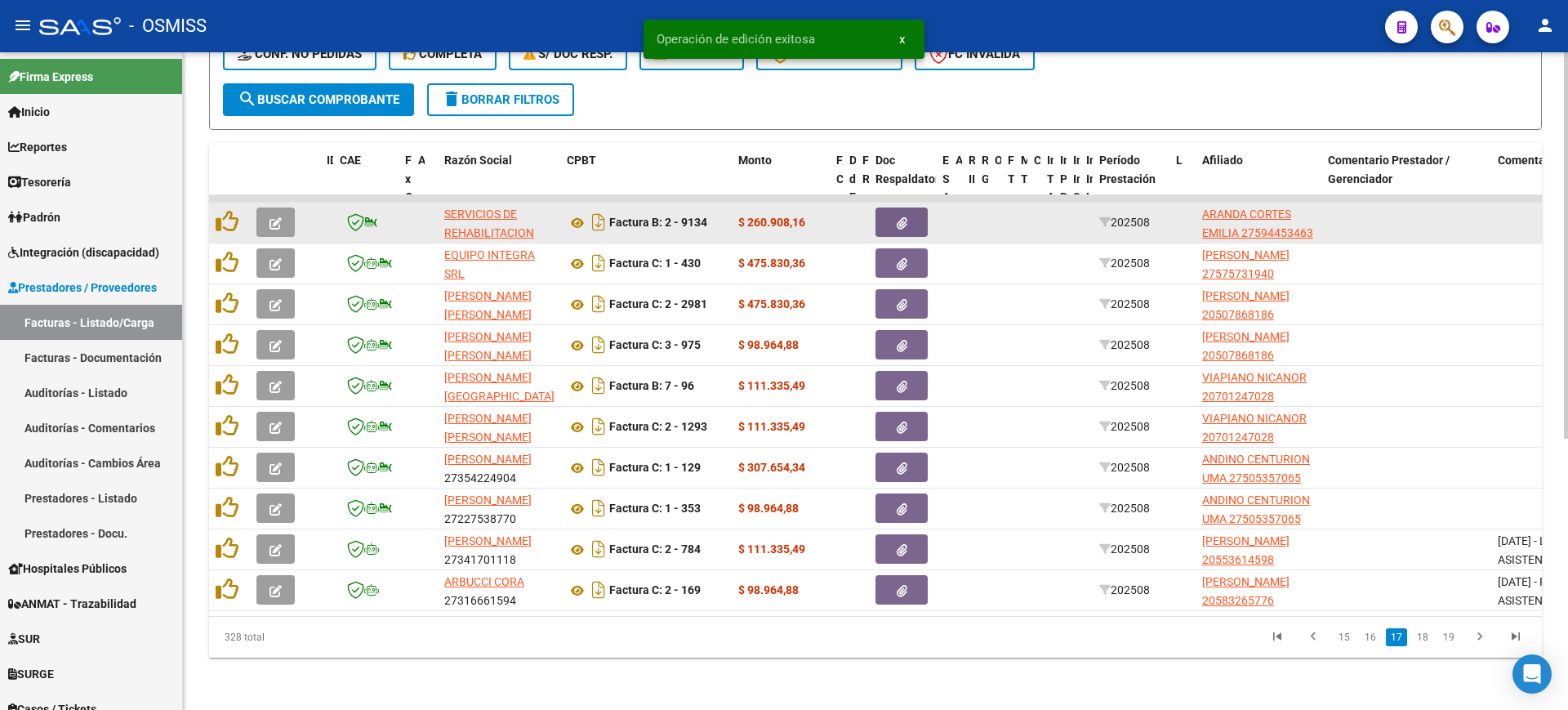
click at [283, 207] on button "button" at bounding box center [275, 222] width 39 height 29
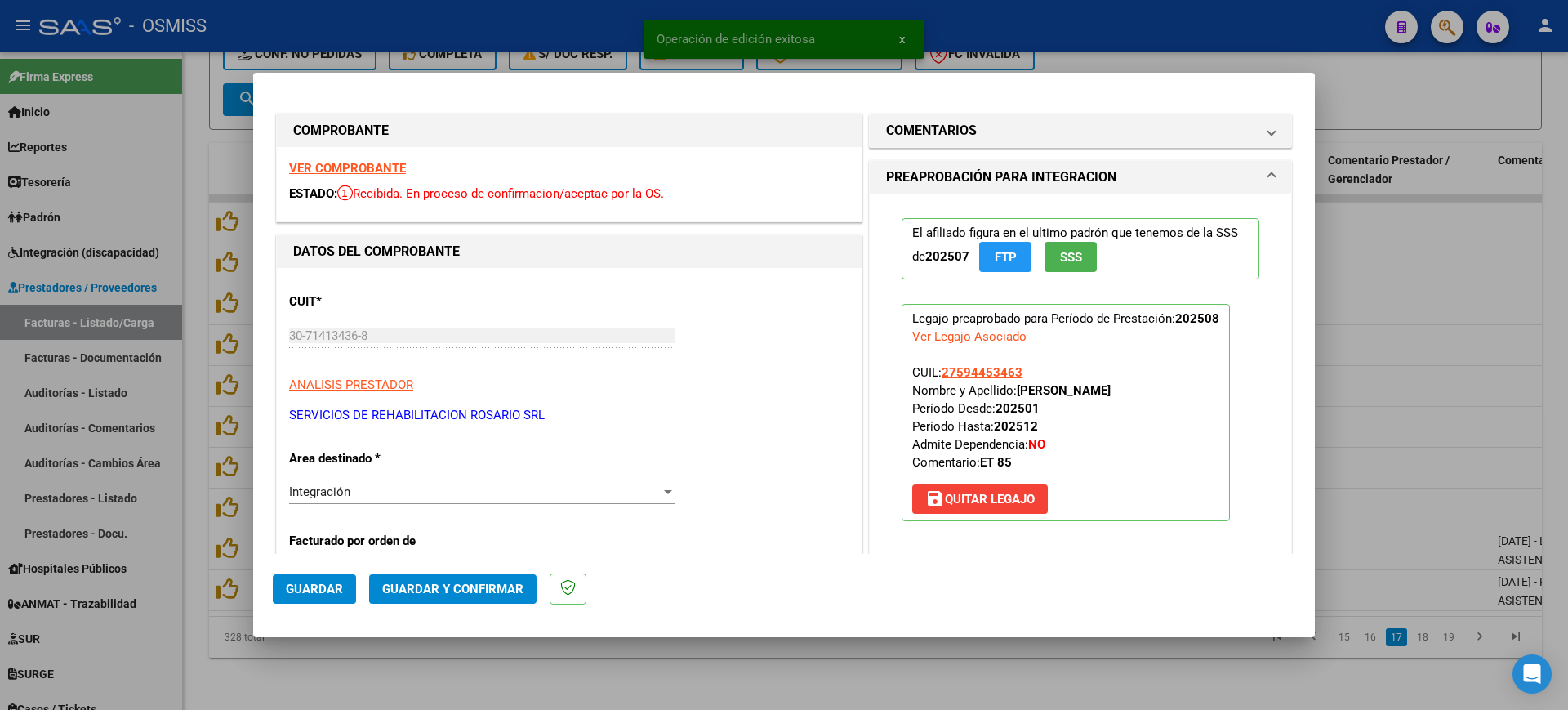
click at [337, 169] on strong "VER COMPROBANTE" at bounding box center [346, 169] width 116 height 15
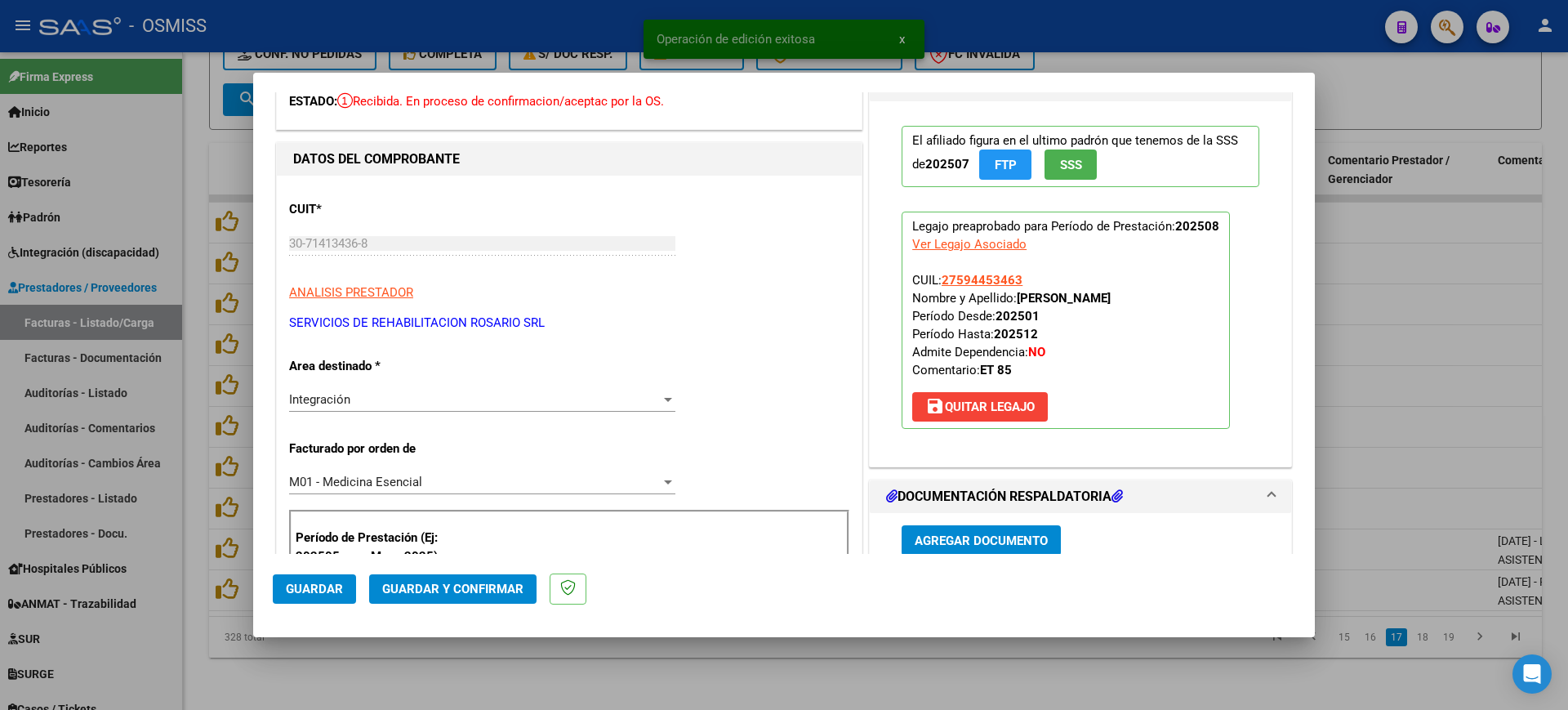
scroll to position [307, 0]
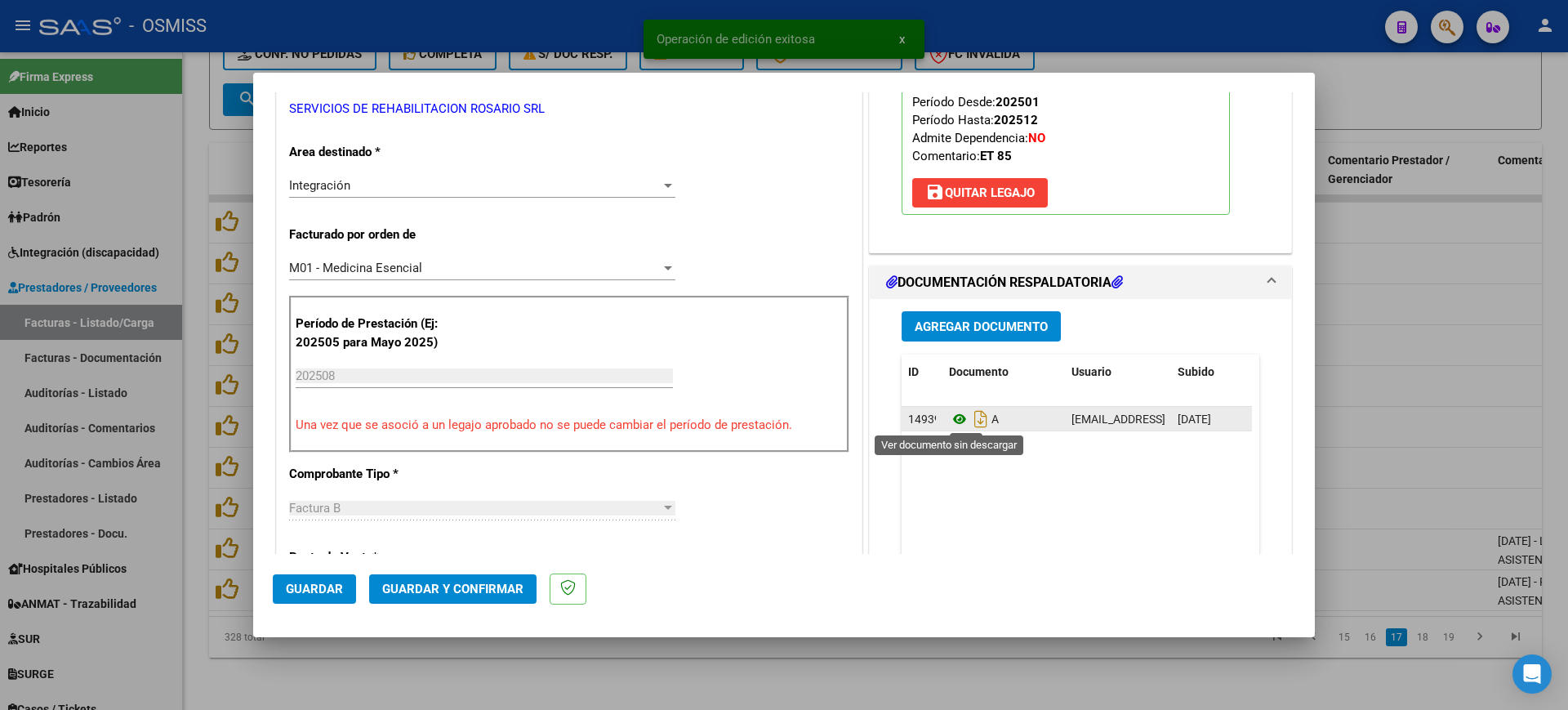
click at [951, 422] on icon at bounding box center [960, 418] width 21 height 20
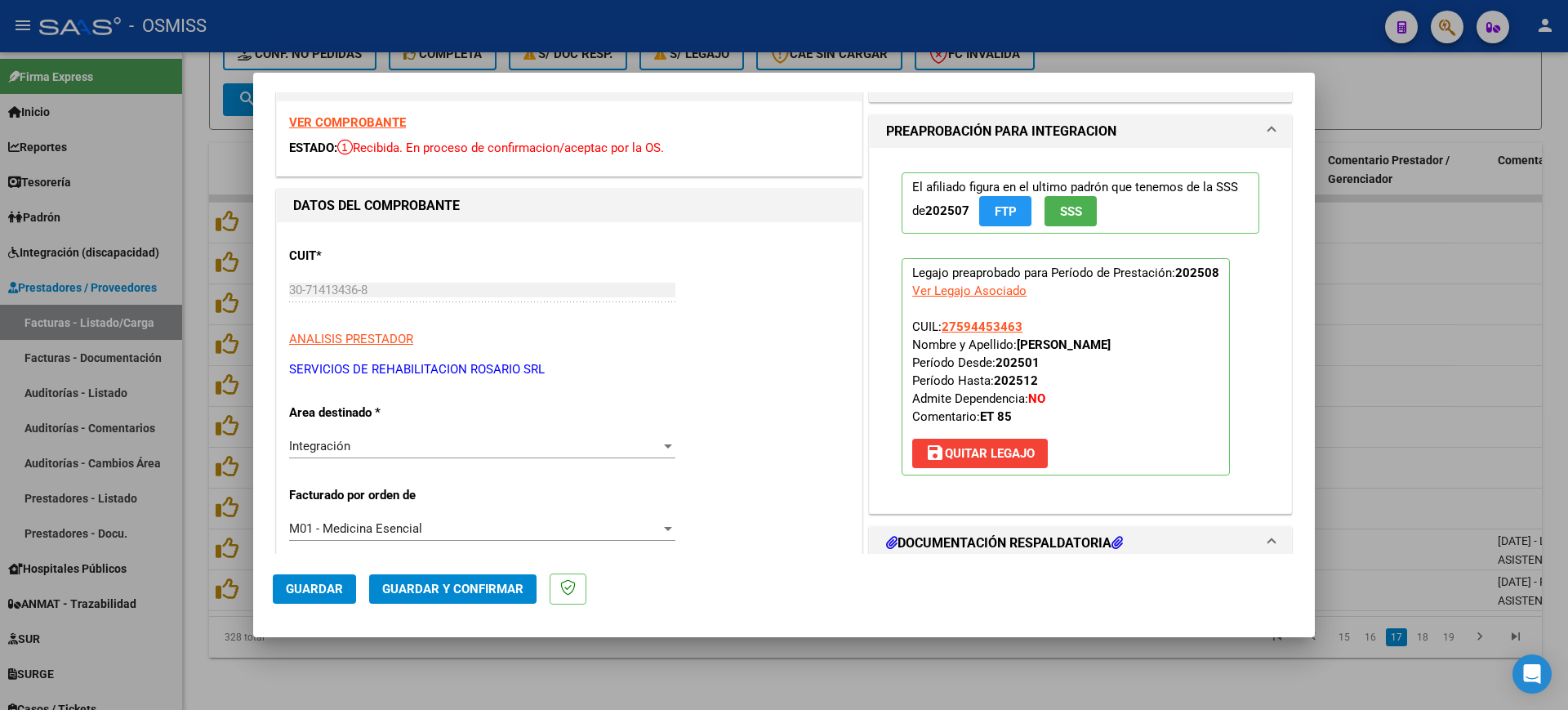
scroll to position [0, 0]
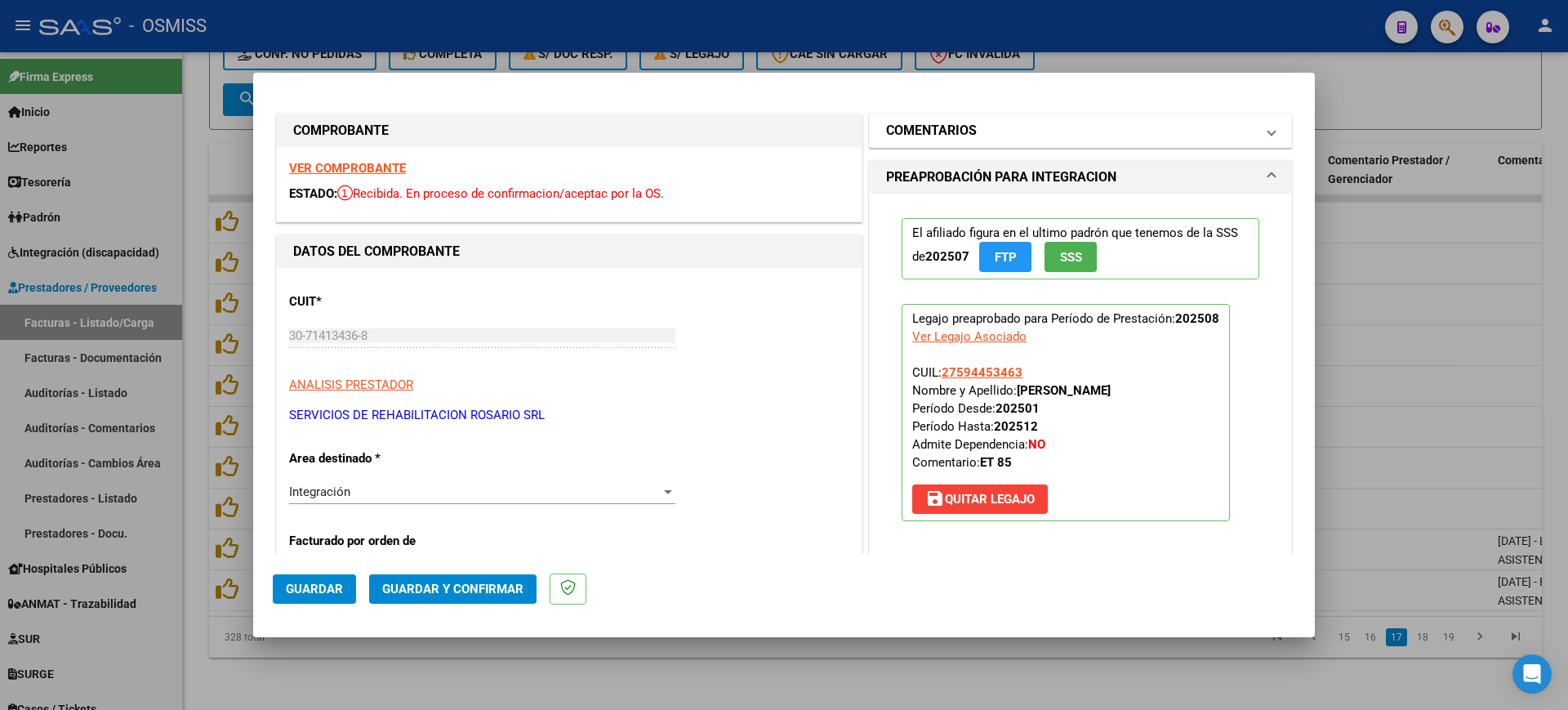
click at [1026, 115] on mat-expansion-panel-header "COMENTARIOS" at bounding box center [1080, 131] width 421 height 33
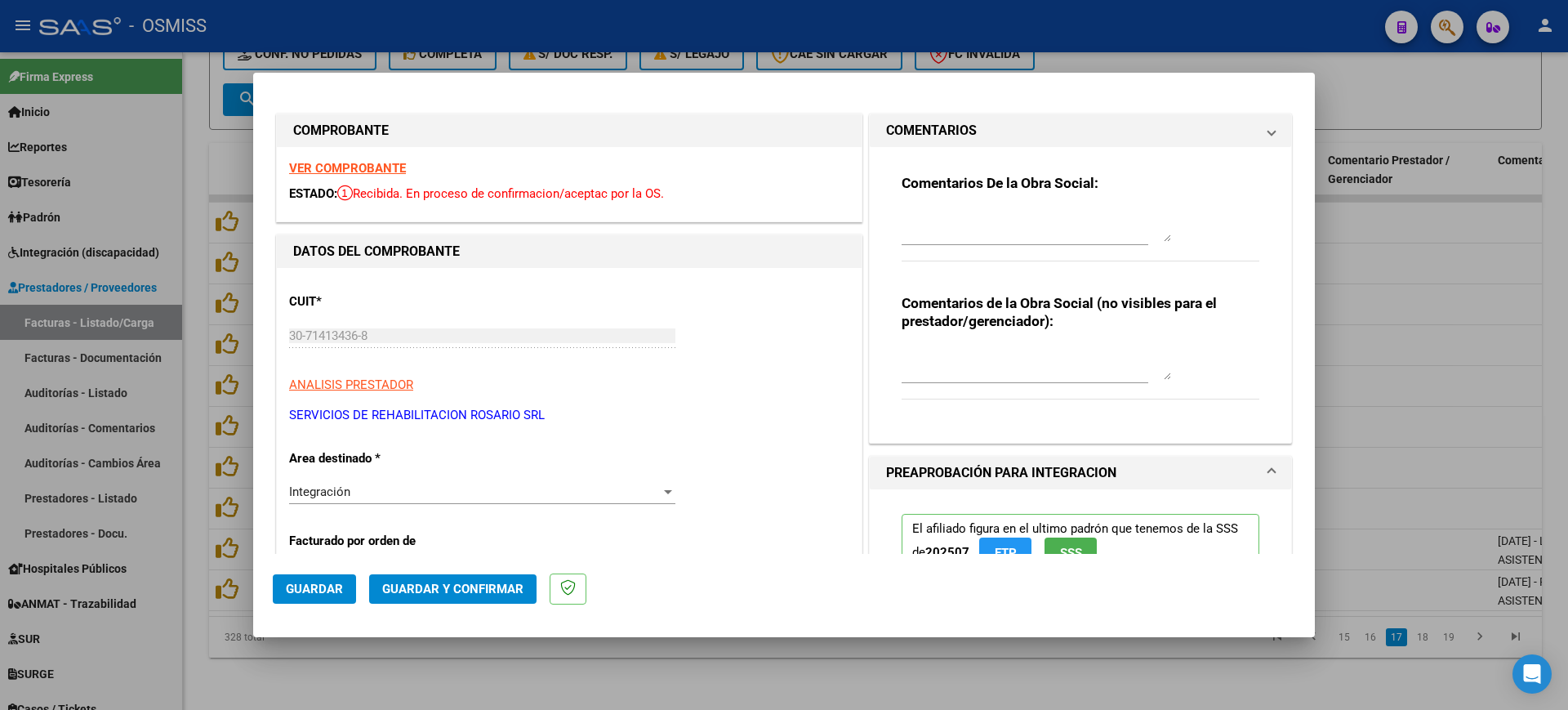
click at [1024, 207] on div at bounding box center [1036, 224] width 270 height 39
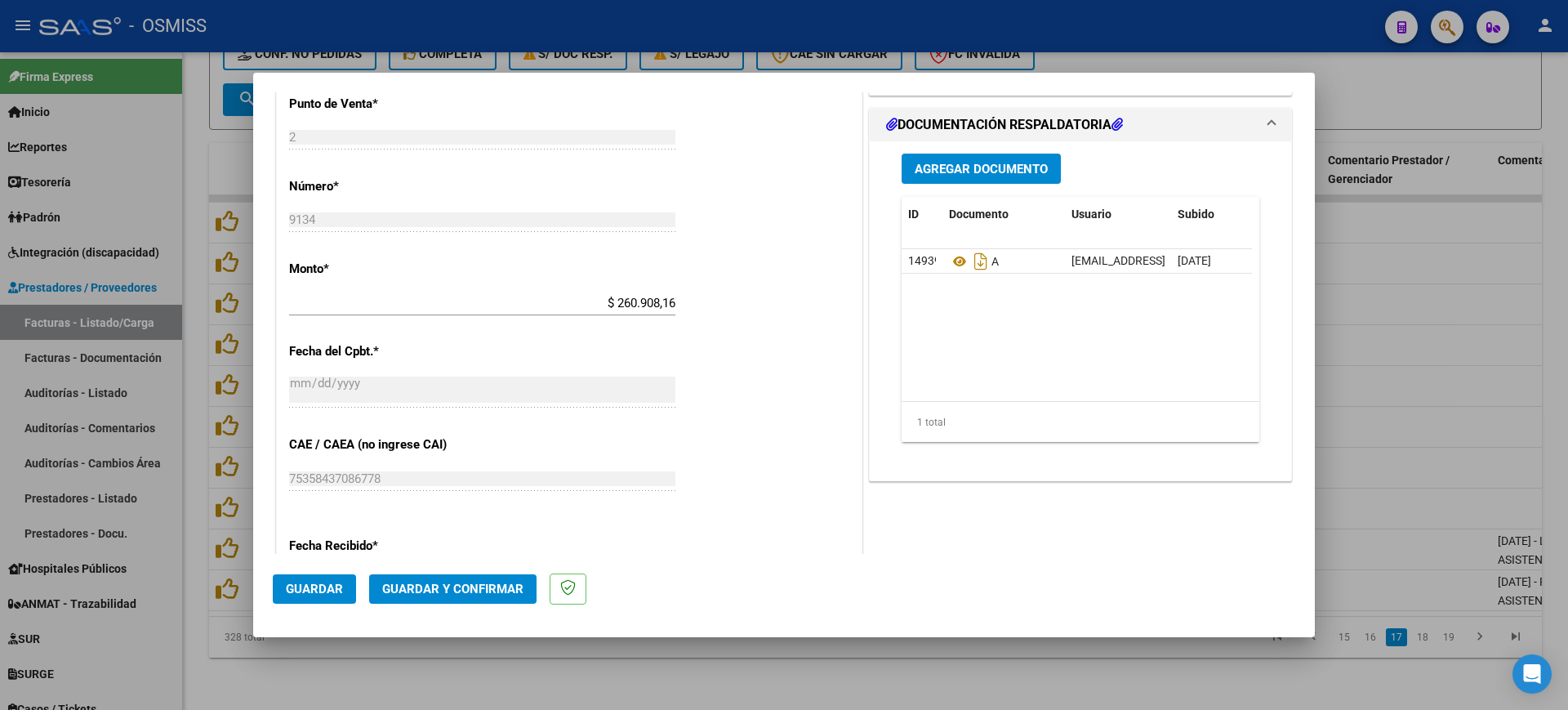
scroll to position [715, 0]
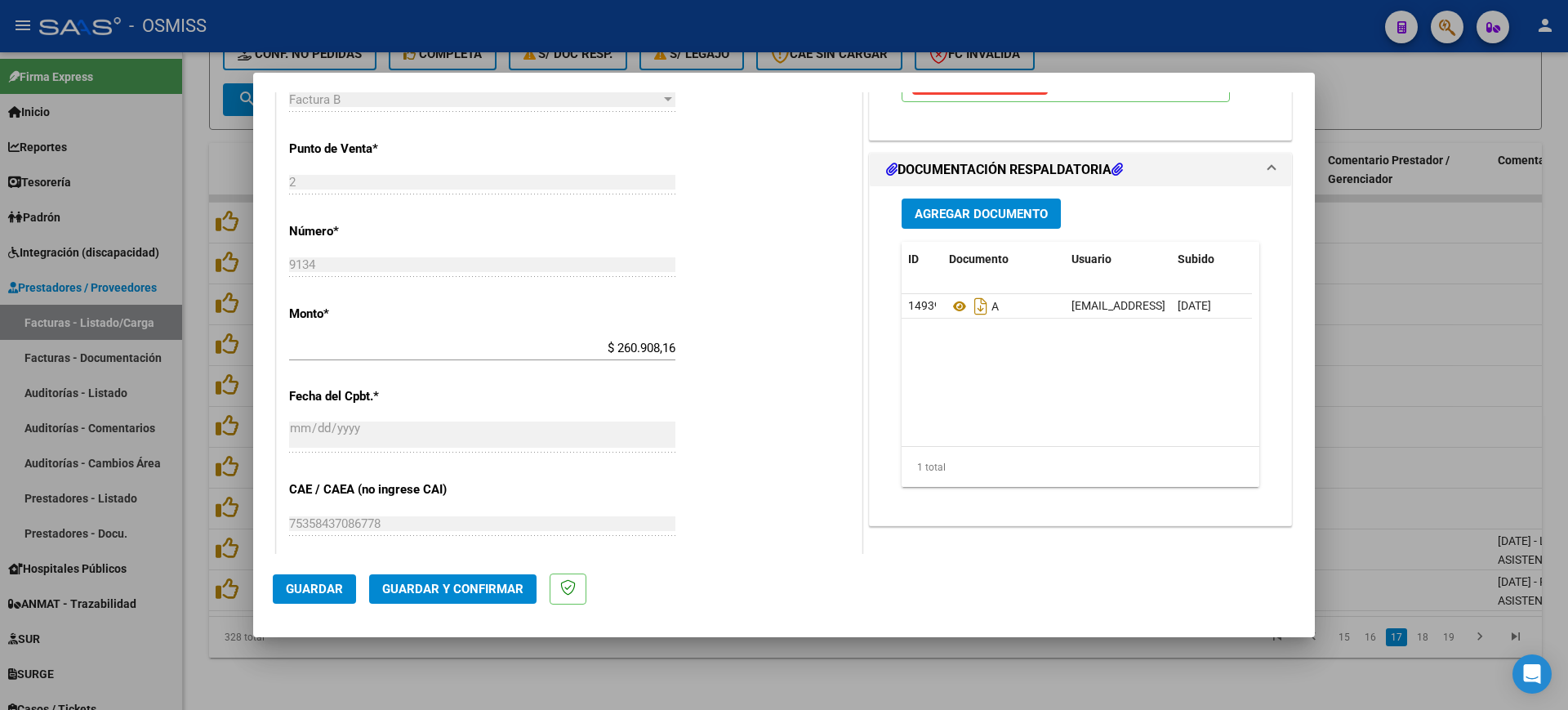
type textarea "85"
click at [464, 592] on span "Guardar y Confirmar" at bounding box center [452, 589] width 141 height 15
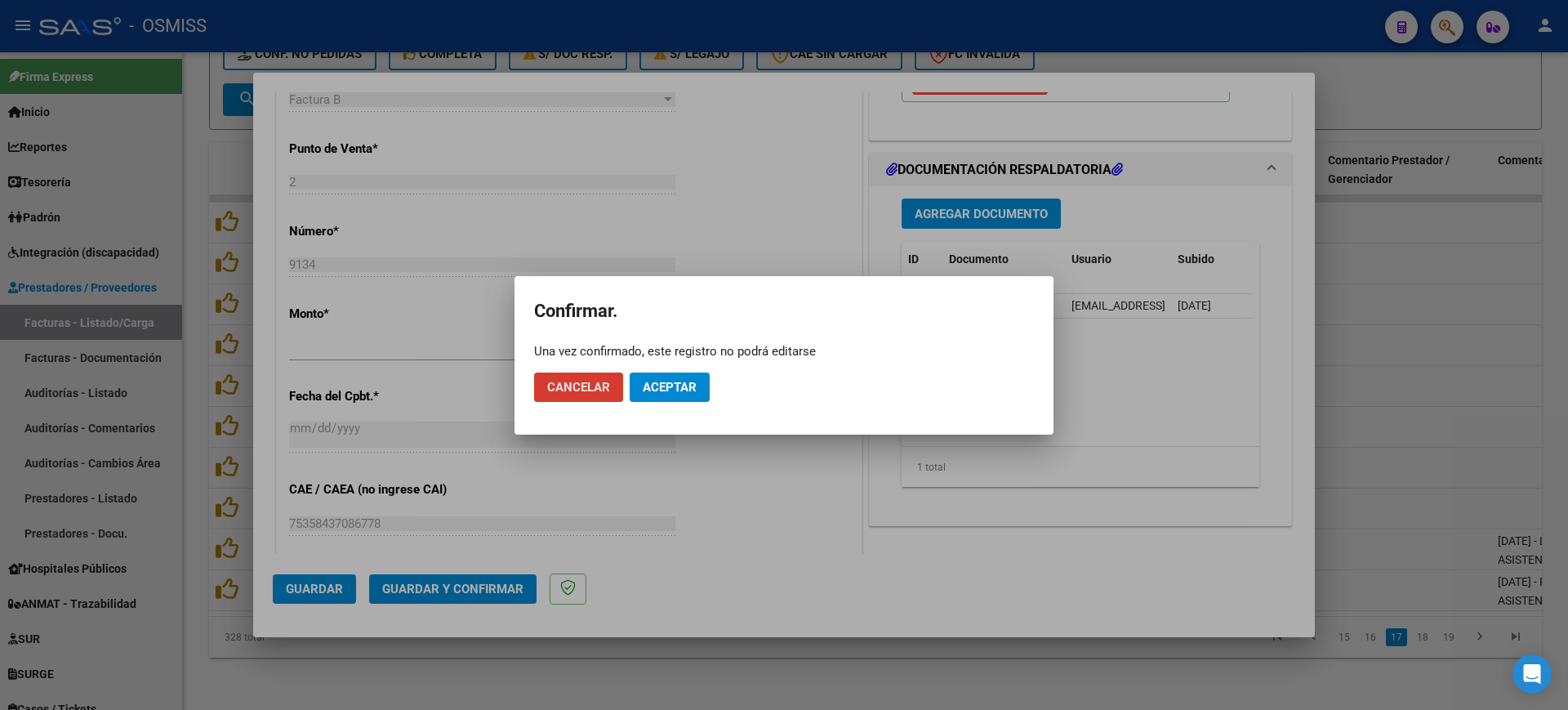
click at [696, 372] on button "Aceptar" at bounding box center [669, 386] width 80 height 29
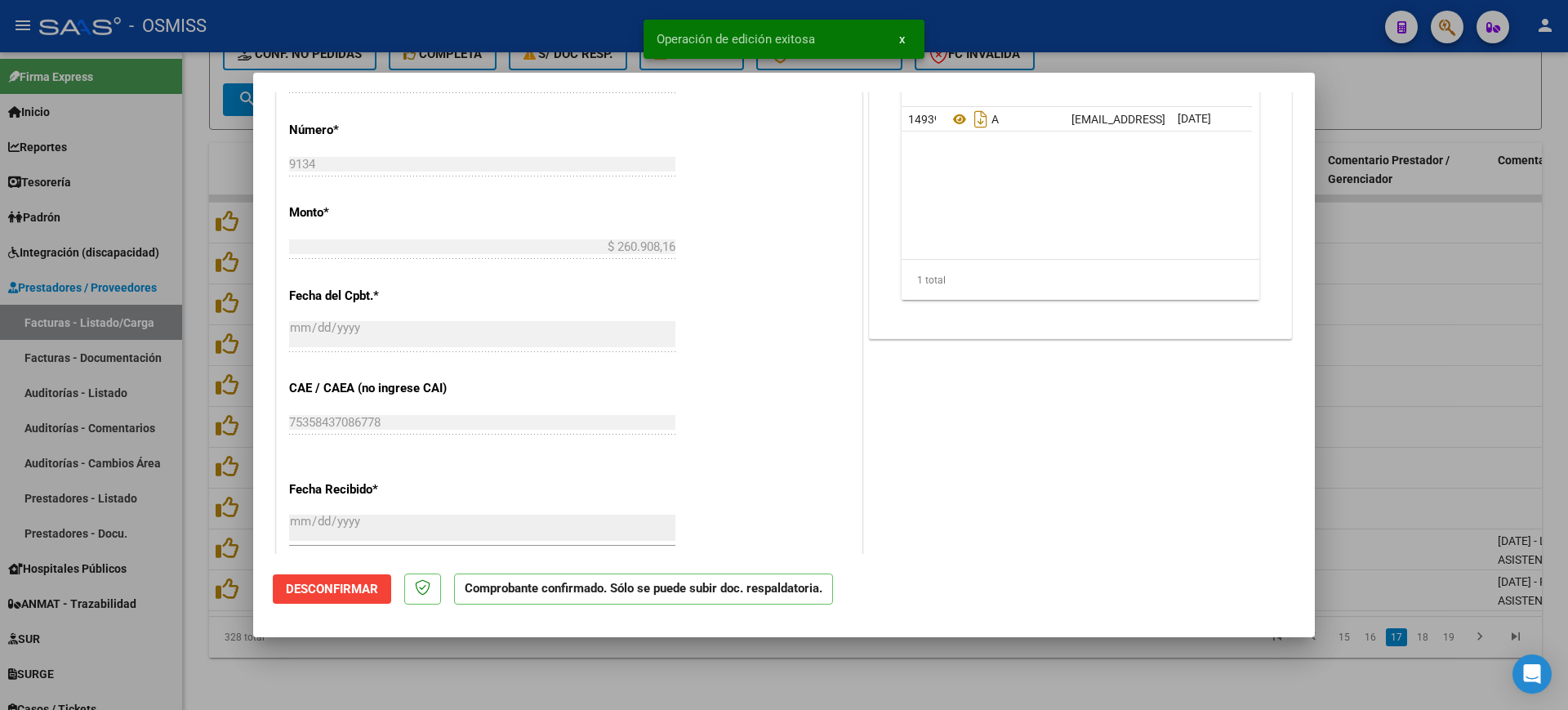
click at [590, 671] on div at bounding box center [784, 355] width 1568 height 710
type input "$ 0,00"
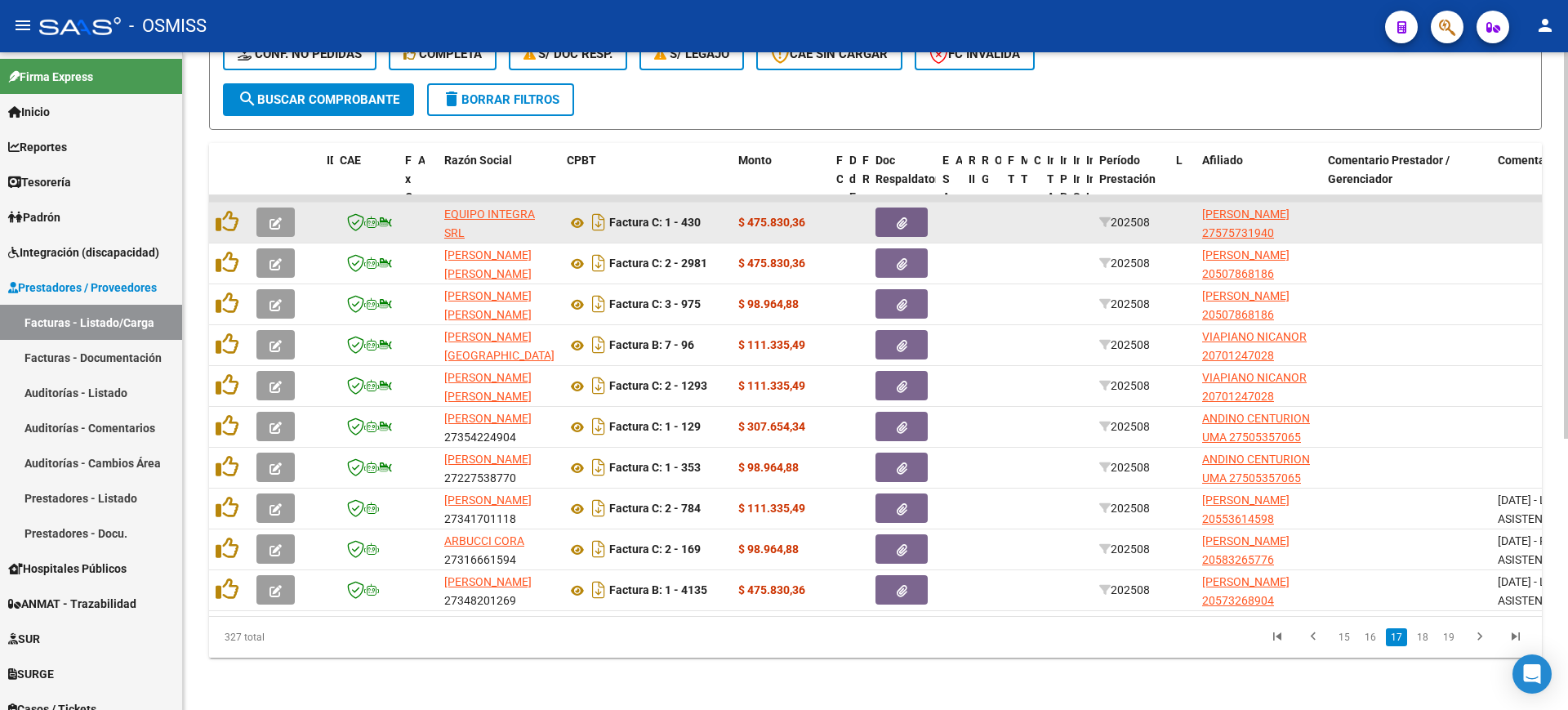
click at [283, 207] on button "button" at bounding box center [275, 222] width 39 height 29
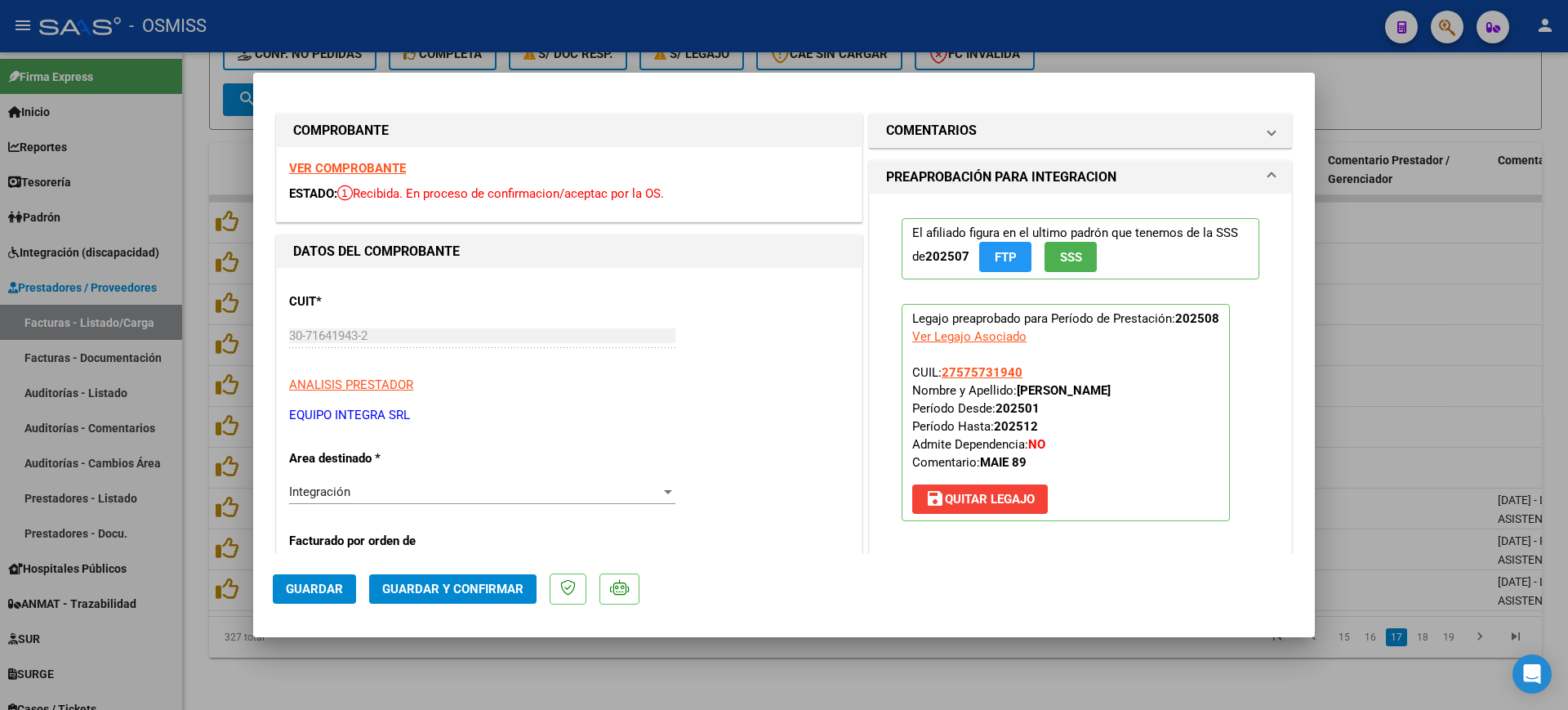
click at [370, 167] on strong "VER COMPROBANTE" at bounding box center [346, 169] width 116 height 15
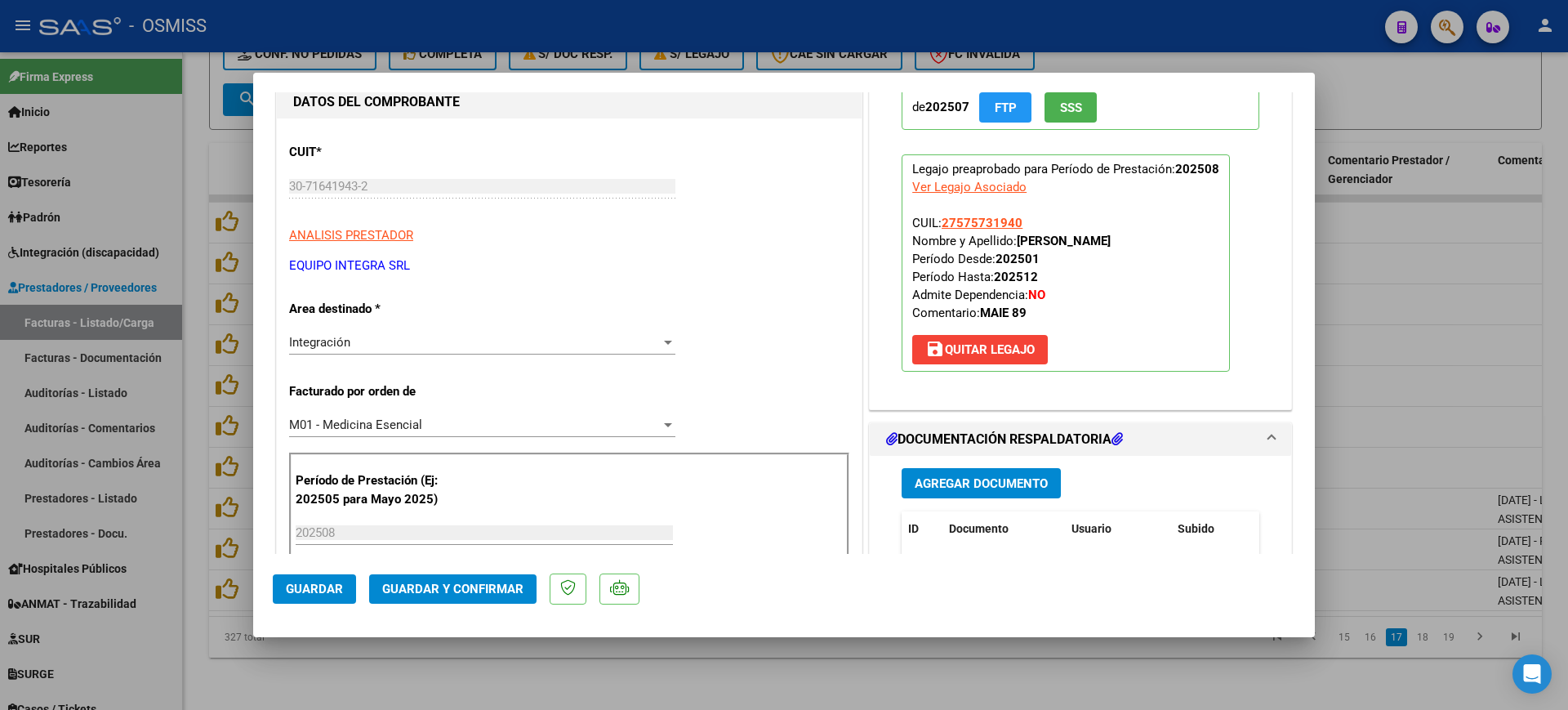
scroll to position [307, 0]
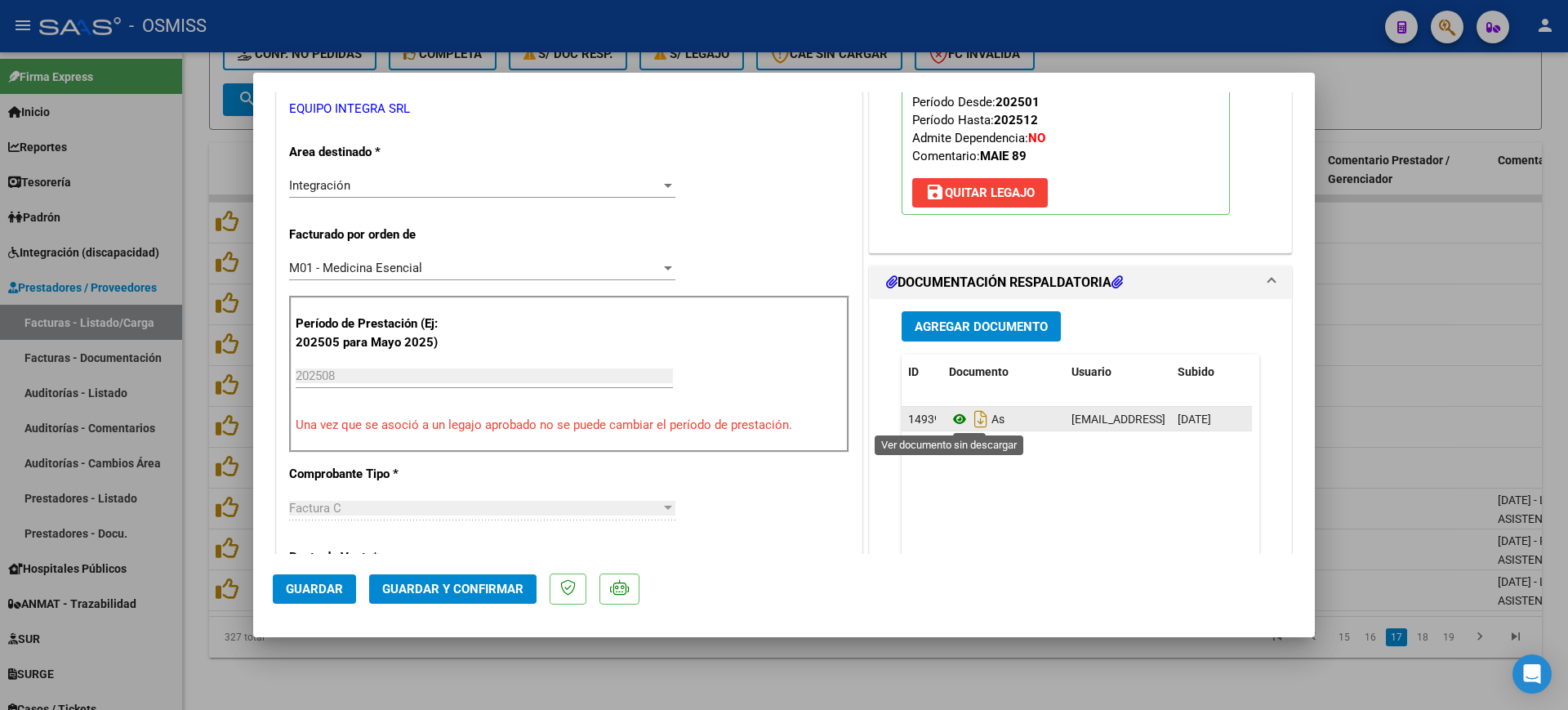
click at [949, 417] on icon at bounding box center [960, 418] width 21 height 20
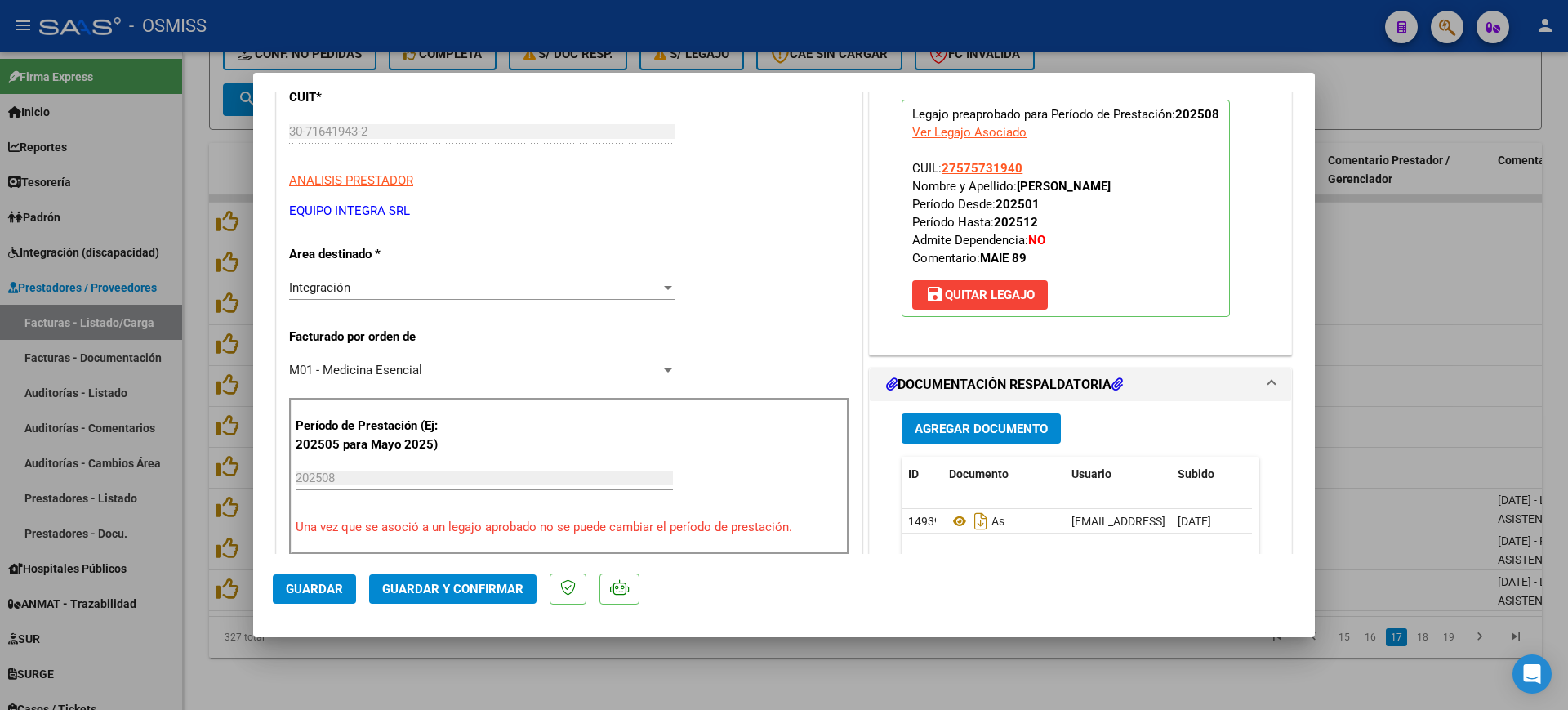
scroll to position [0, 0]
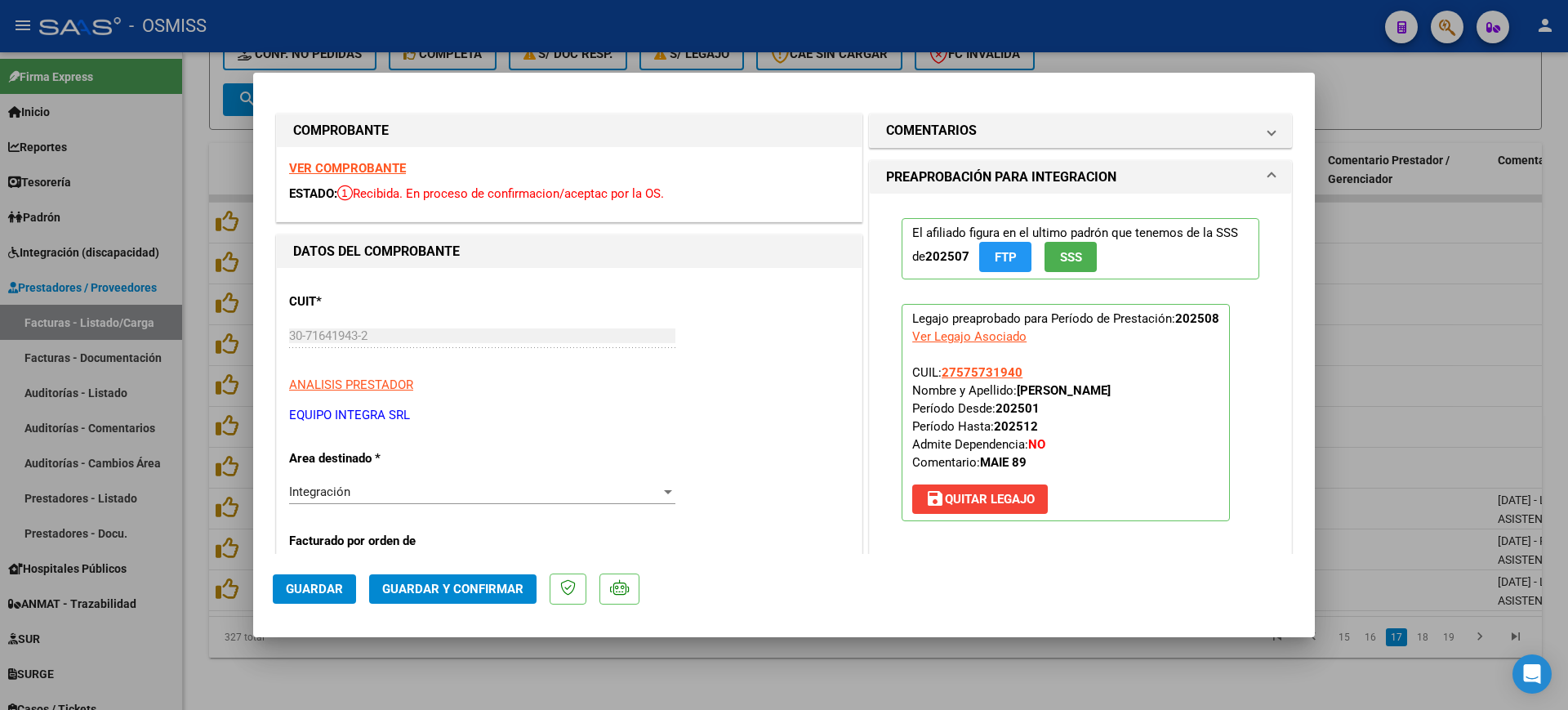
drag, startPoint x: 1010, startPoint y: 123, endPoint x: 1003, endPoint y: 166, distance: 43.6
click at [1010, 122] on mat-panel-title "COMENTARIOS" at bounding box center [1070, 131] width 369 height 20
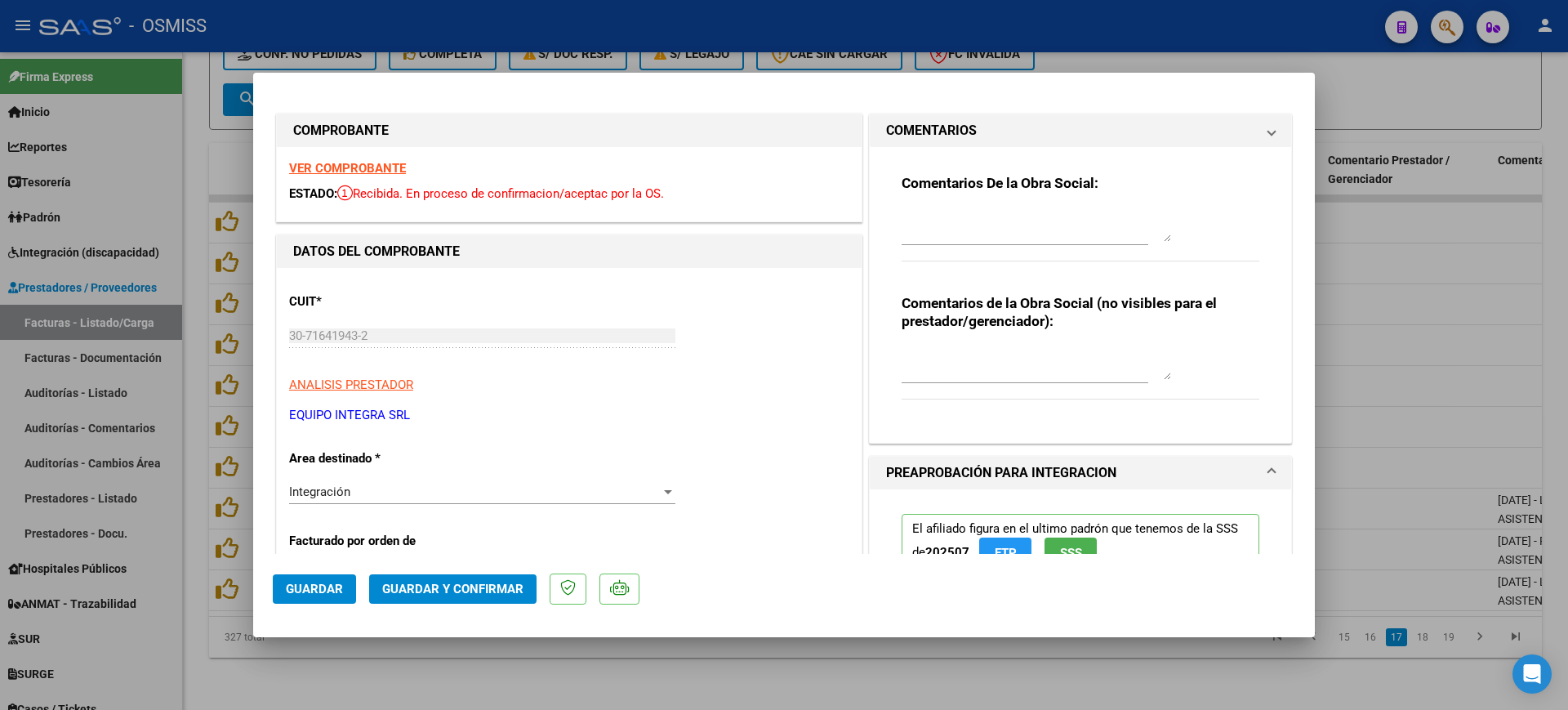
click at [999, 205] on div "Comentarios De la Obra Social:" at bounding box center [1081, 226] width 358 height 105
click at [1047, 238] on textarea at bounding box center [1036, 225] width 270 height 33
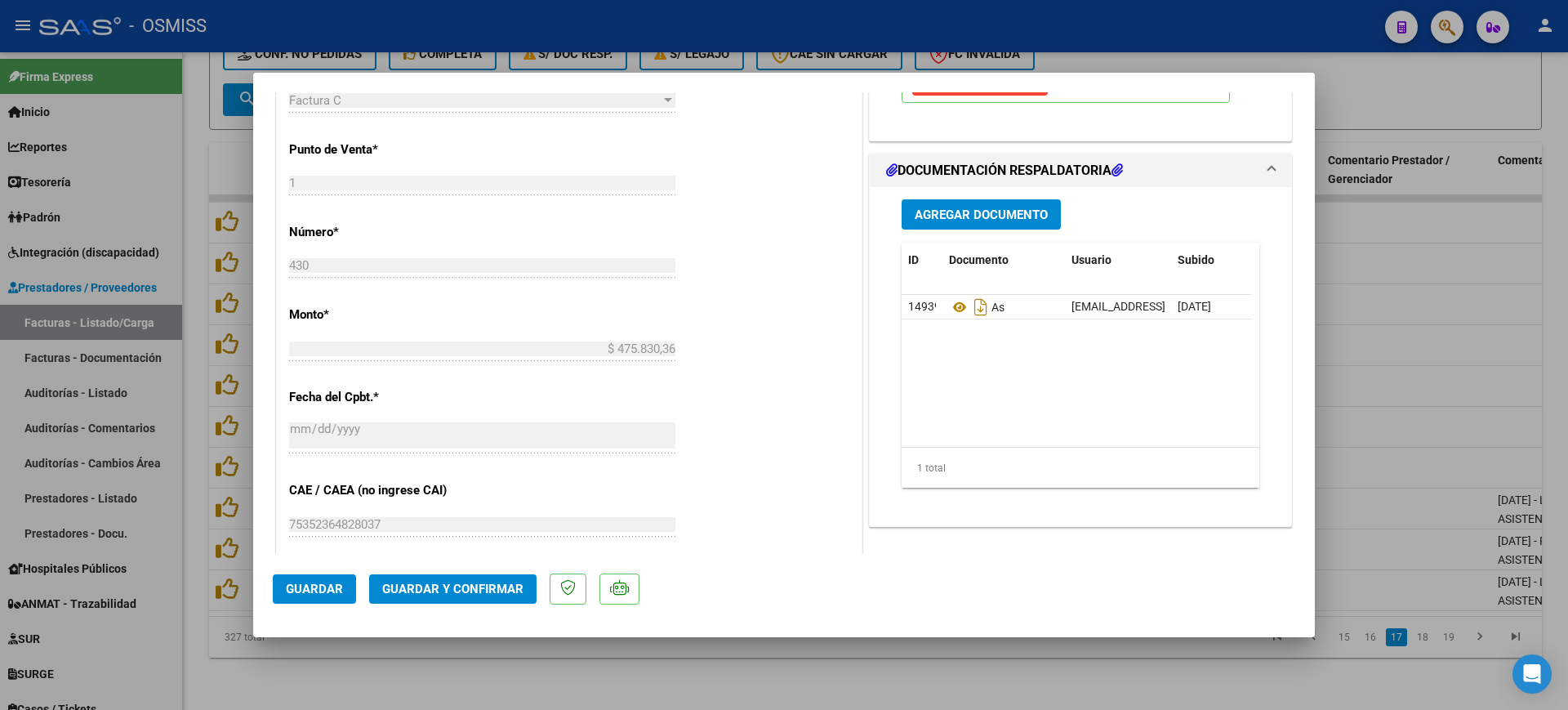
scroll to position [715, 0]
type textarea "89"
click at [485, 589] on span "Guardar y Confirmar" at bounding box center [452, 589] width 141 height 15
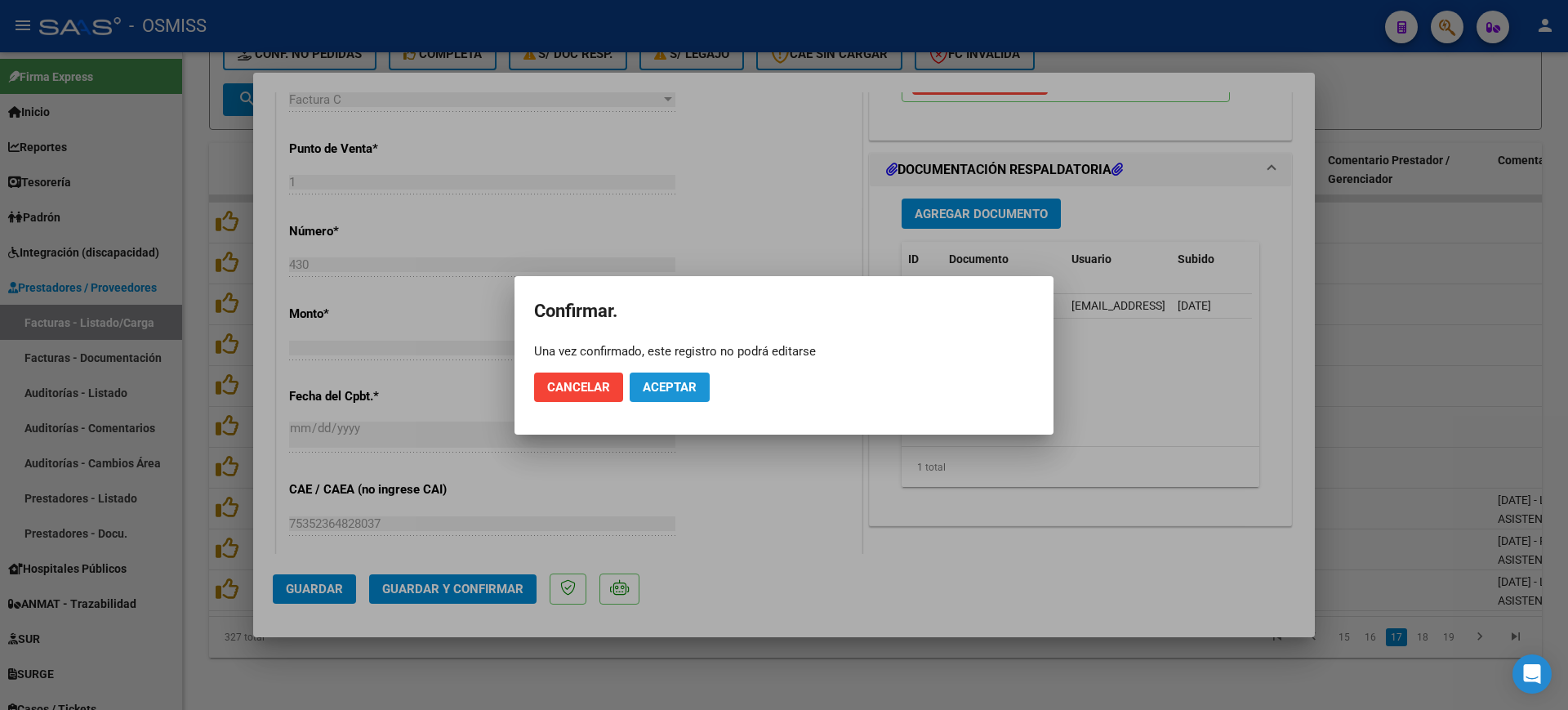
click at [650, 388] on span "Aceptar" at bounding box center [669, 387] width 54 height 15
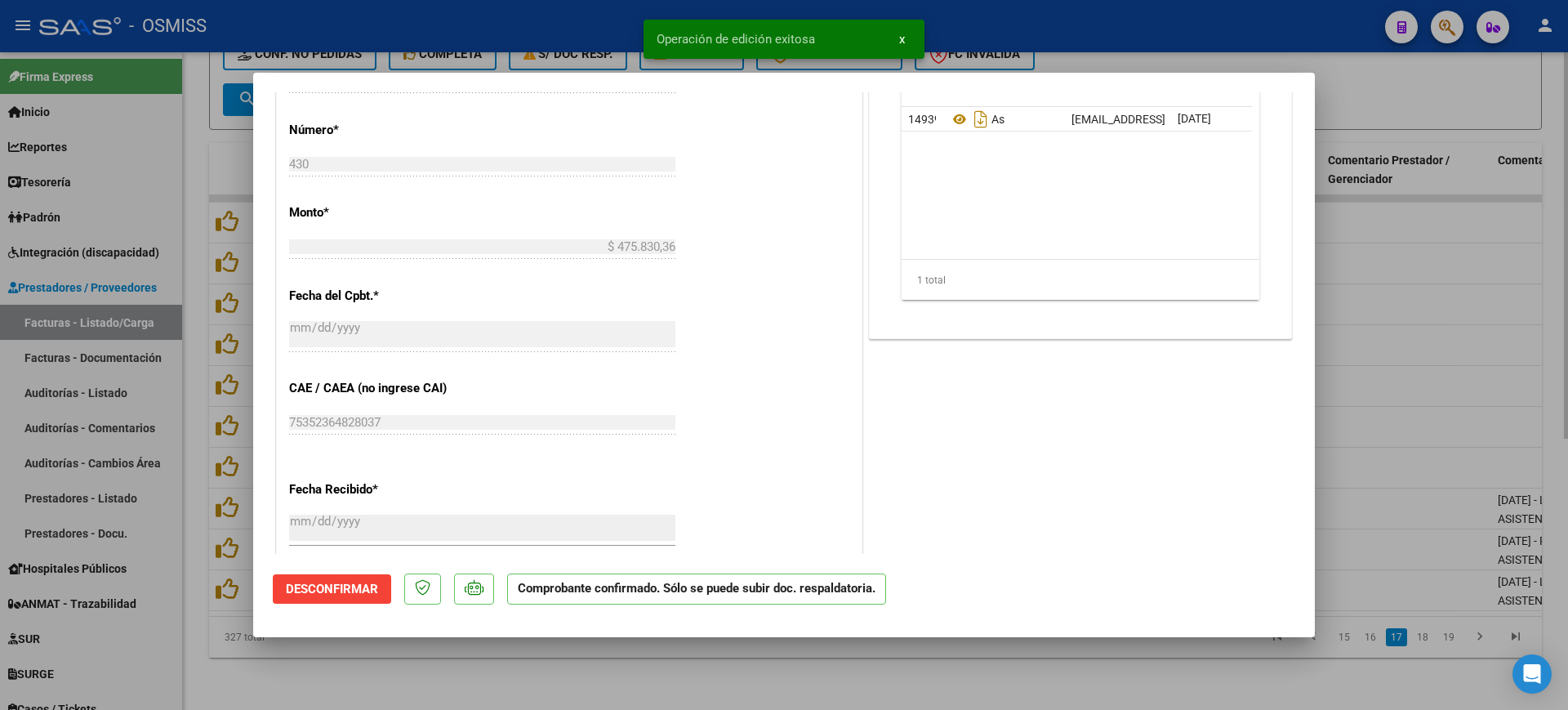
click at [462, 670] on div at bounding box center [784, 355] width 1568 height 710
type input "$ 0,00"
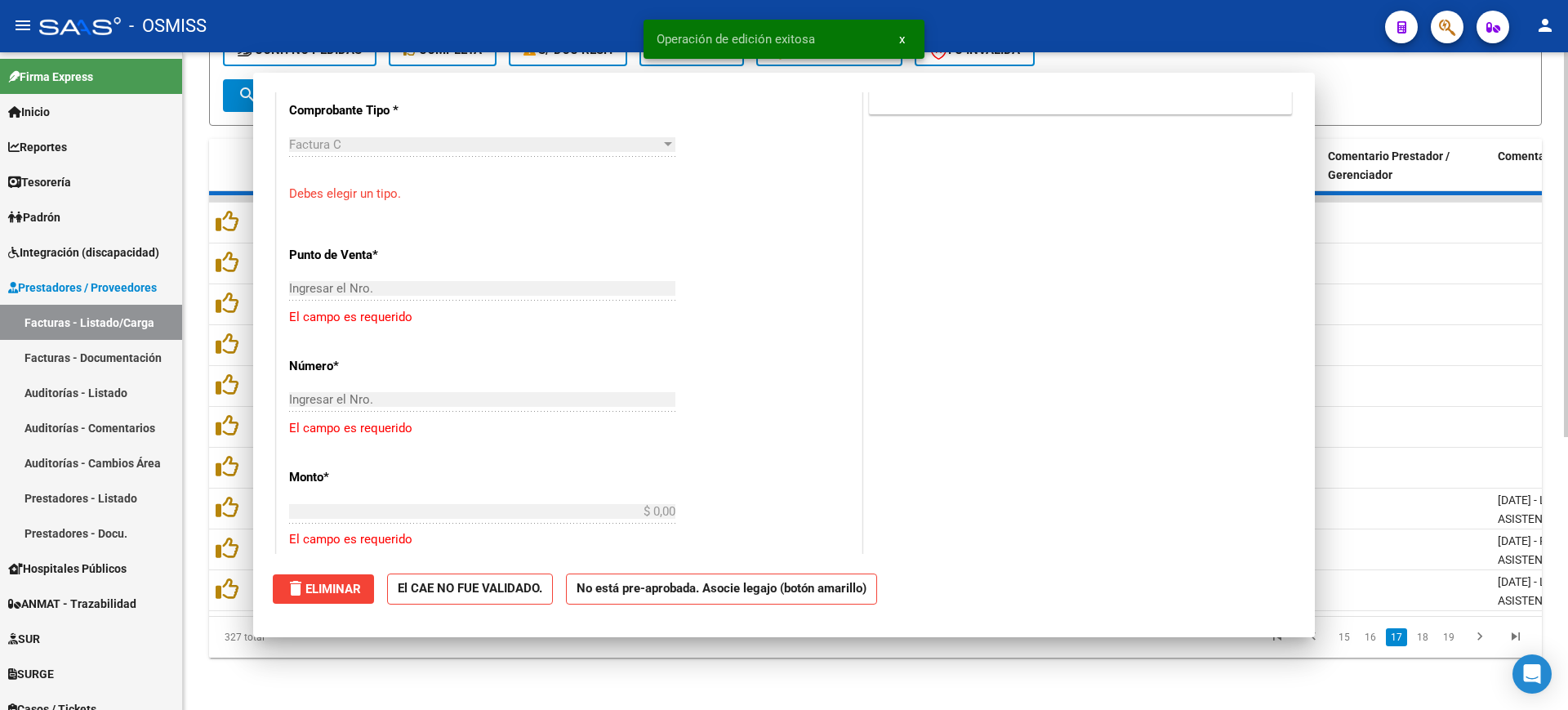
scroll to position [743, 0]
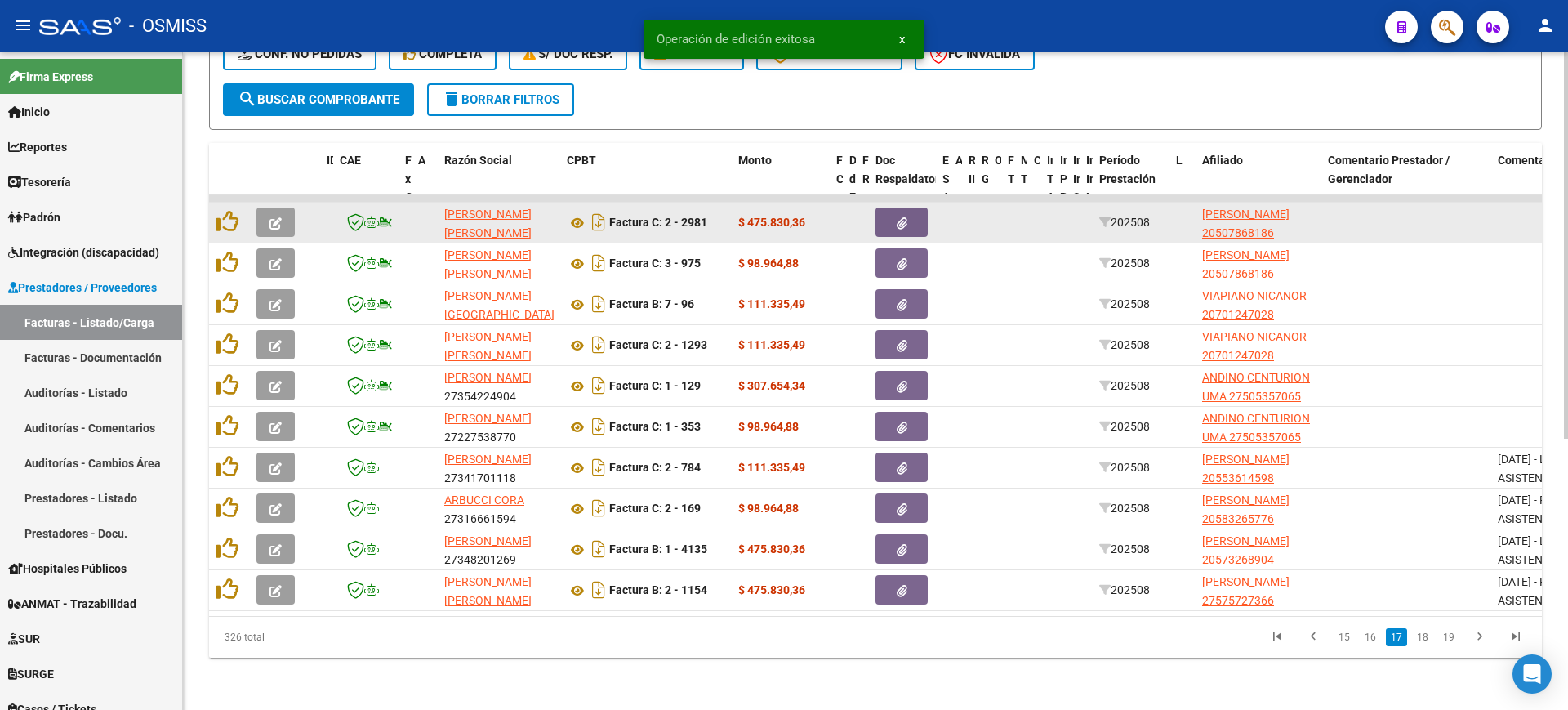
click at [282, 207] on button "button" at bounding box center [275, 222] width 39 height 29
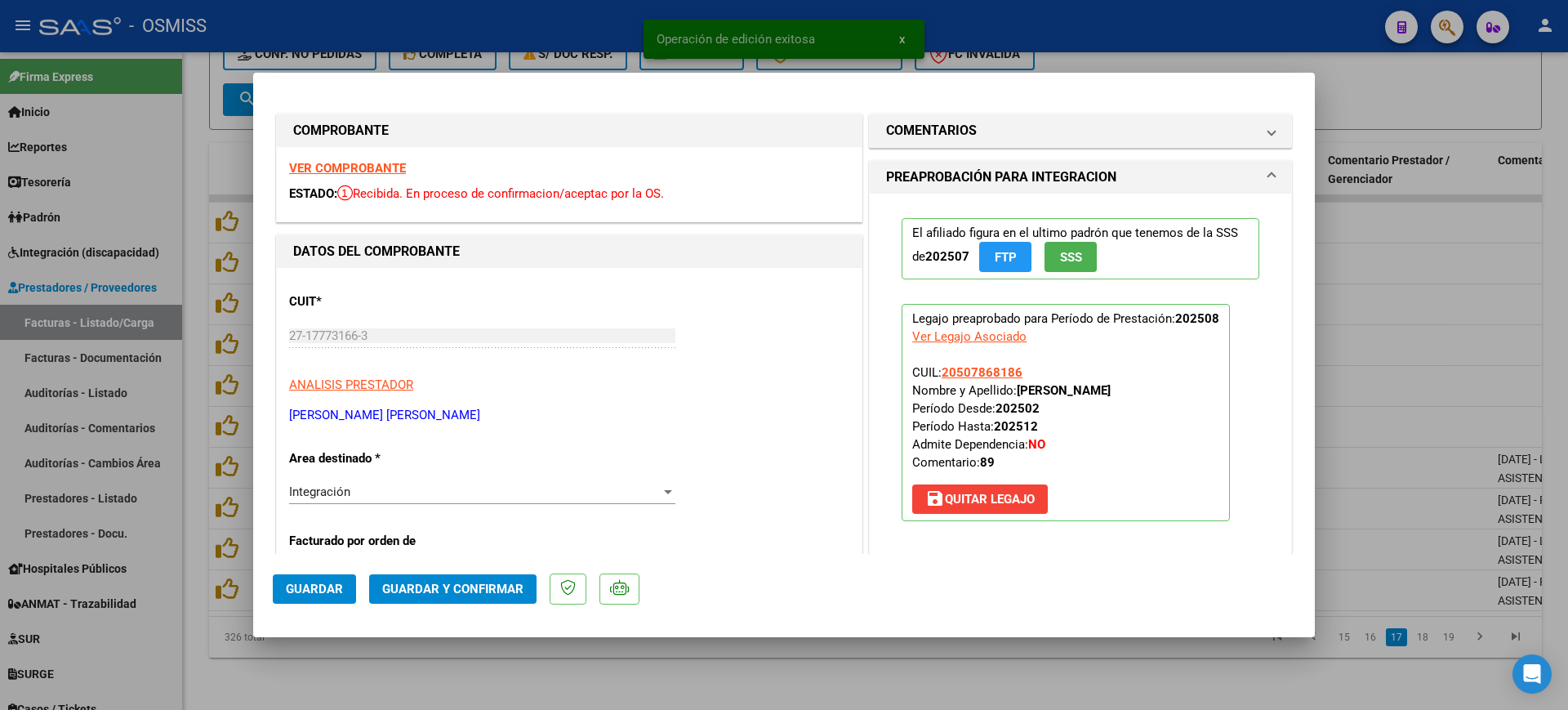
click at [375, 168] on strong "VER COMPROBANTE" at bounding box center [346, 169] width 116 height 15
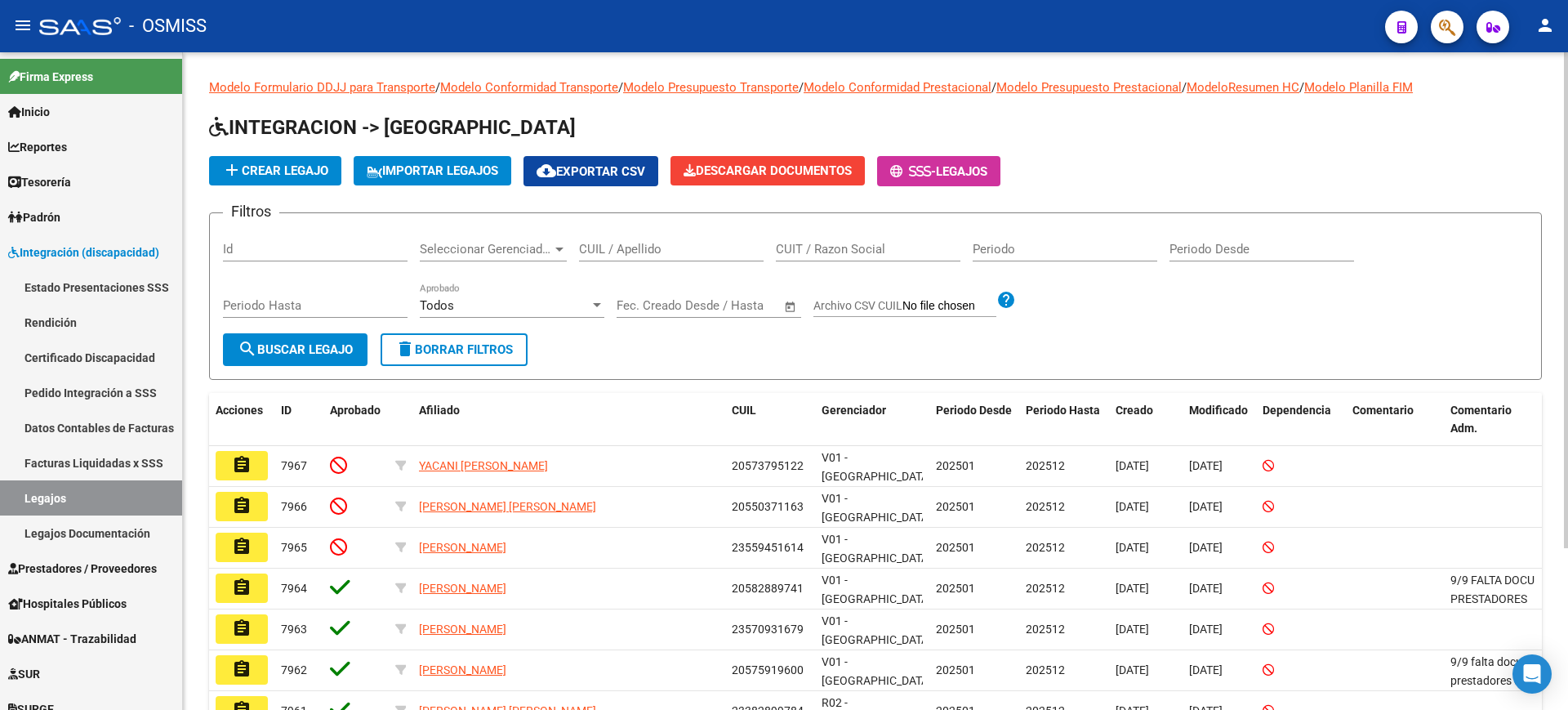
click at [647, 257] on div "CUIL / Apellido" at bounding box center [671, 243] width 185 height 35
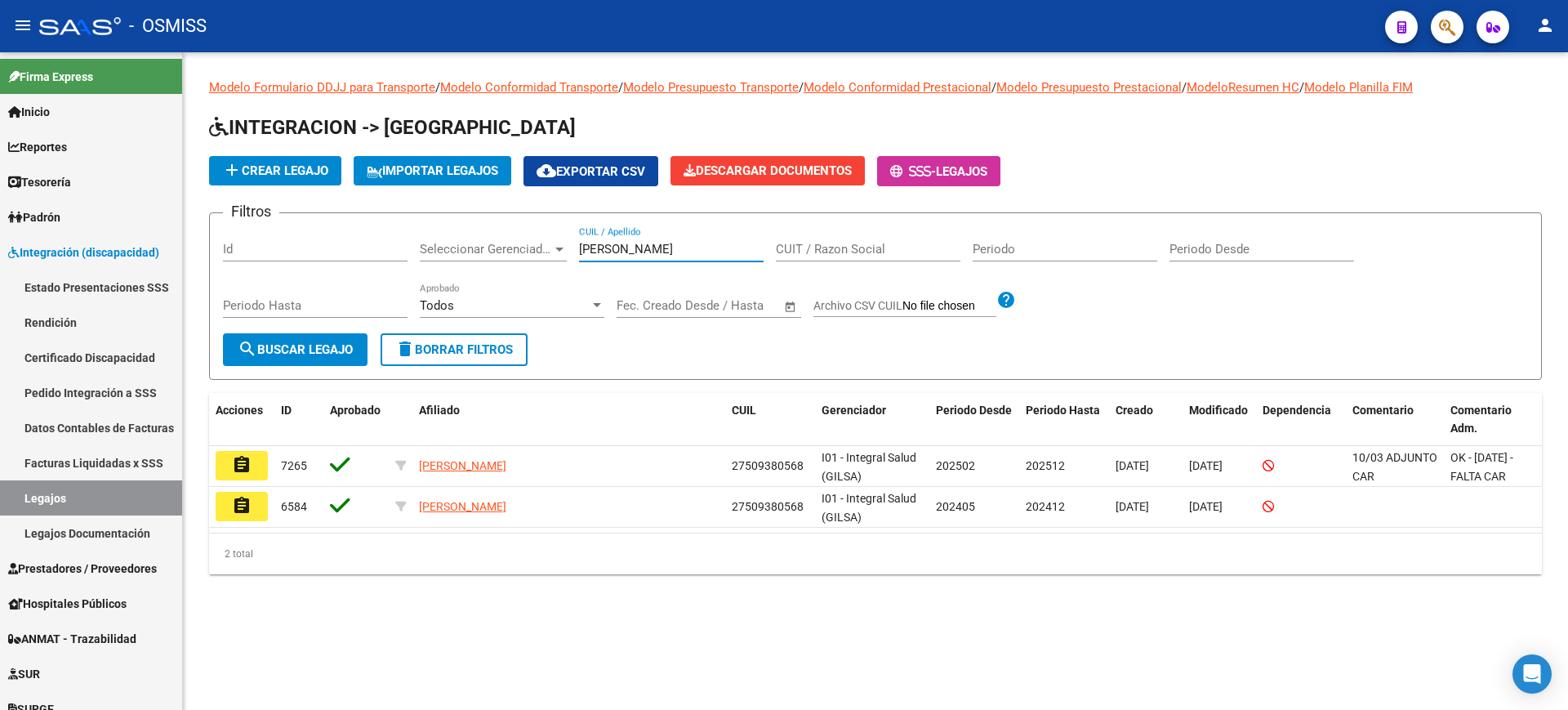
drag, startPoint x: 659, startPoint y: 246, endPoint x: 424, endPoint y: 223, distance: 236.1
click at [425, 223] on form "Filtros Id Seleccionar Gerenciador Seleccionar Gerenciador vera lopez CUIL / Ap…" at bounding box center [875, 295] width 1332 height 168
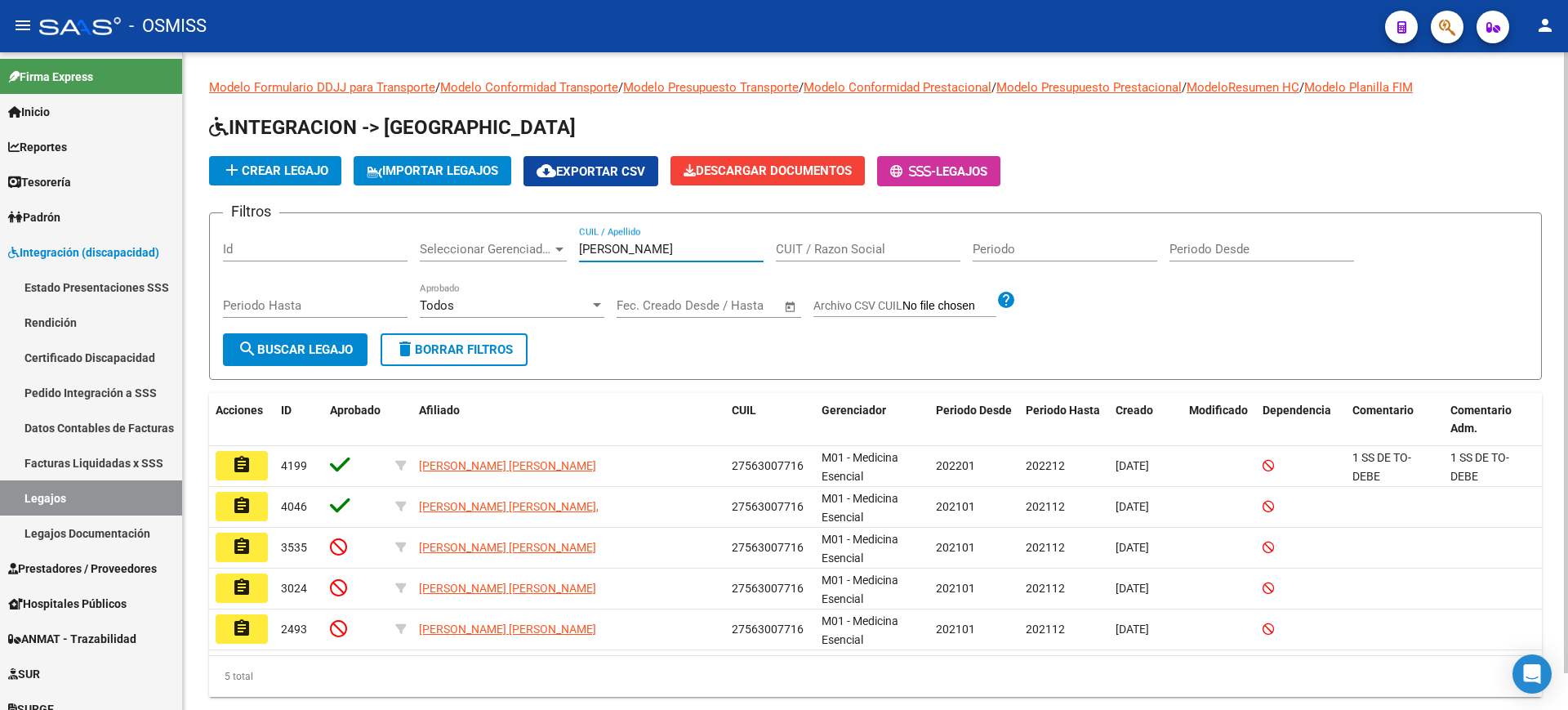
drag, startPoint x: 647, startPoint y: 247, endPoint x: 322, endPoint y: 193, distance: 329.5
click at [328, 229] on div "Filtros Id Seleccionar Gerenciador Seleccionar Gerenciador helena CUIL / Apelli…" at bounding box center [875, 279] width 1305 height 107
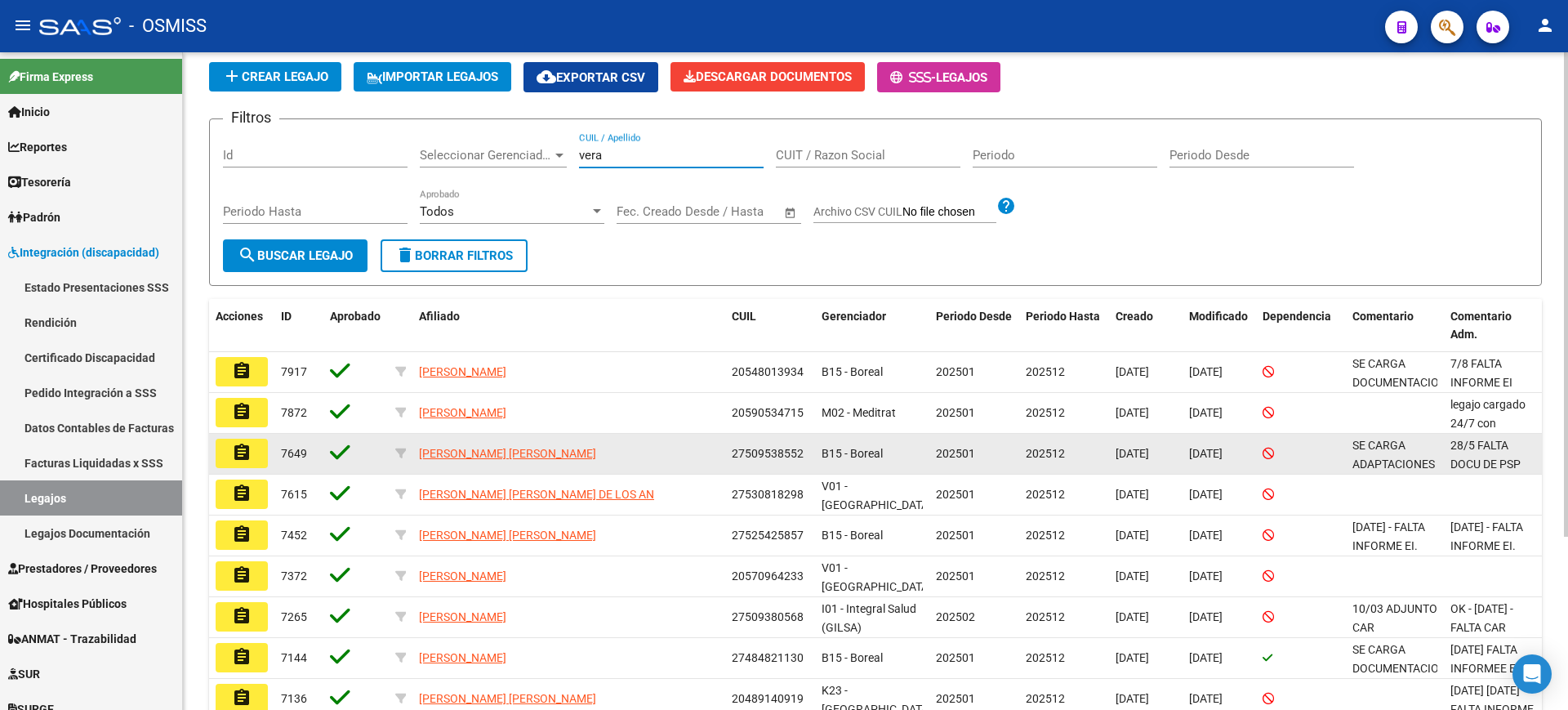
scroll to position [235, 0]
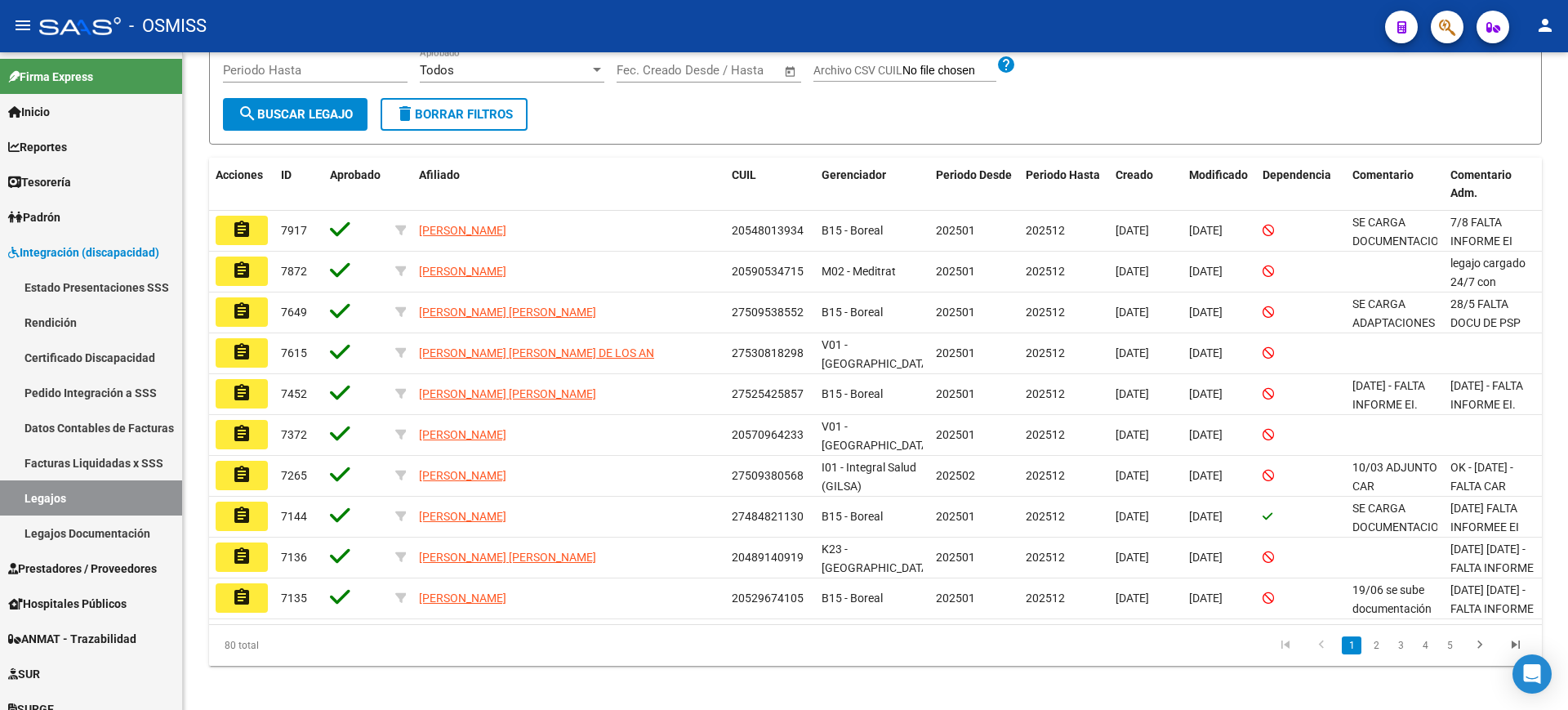
type input "vera"
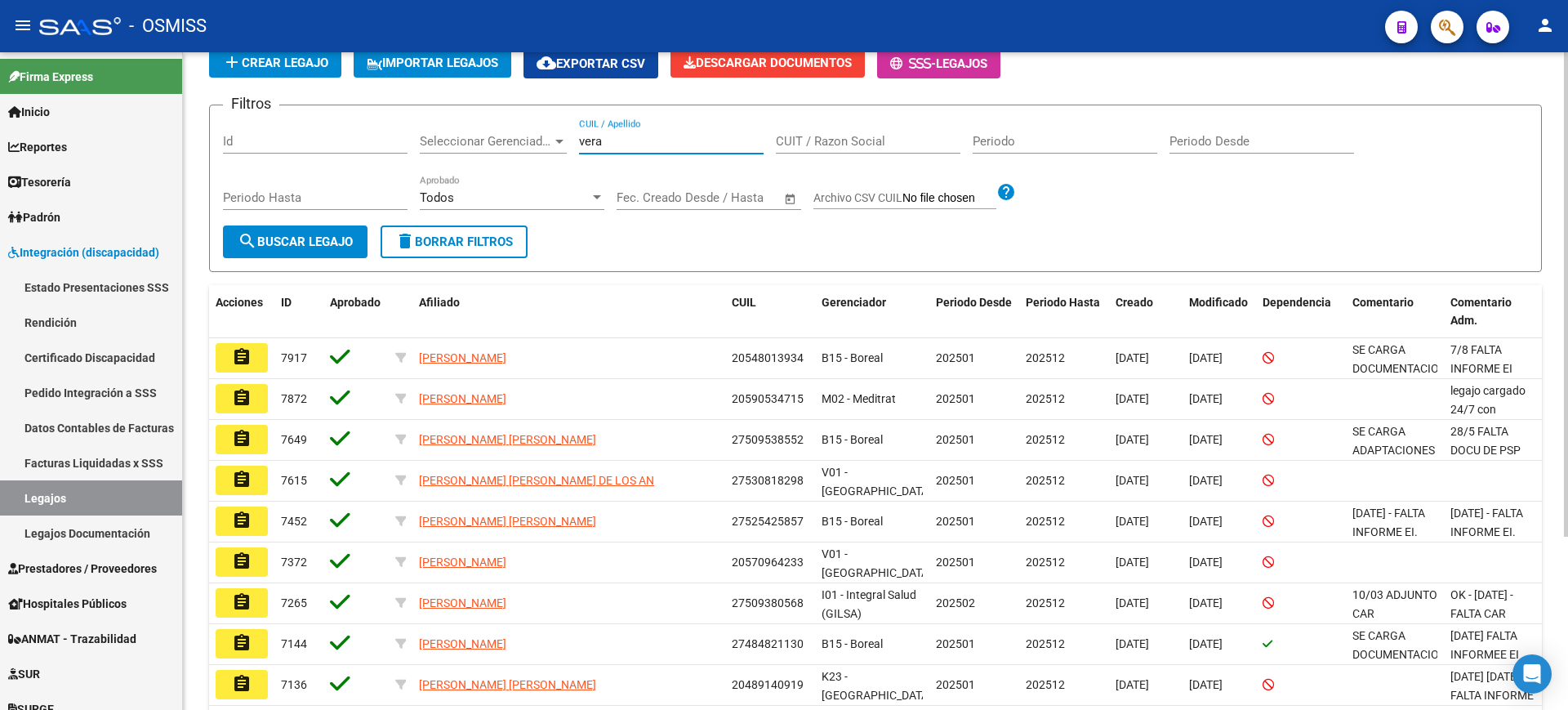
scroll to position [0, 0]
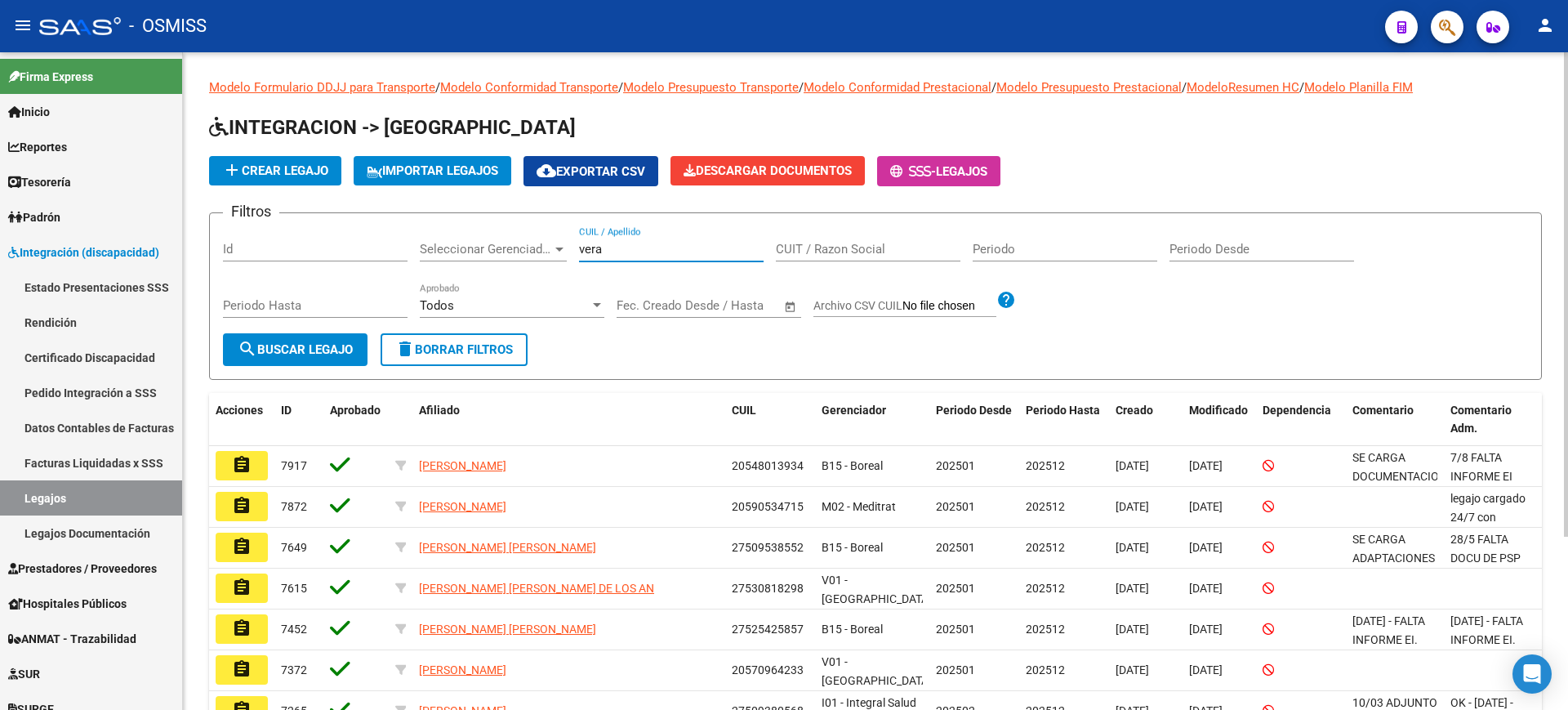
drag, startPoint x: 544, startPoint y: 262, endPoint x: 529, endPoint y: 262, distance: 15.0
click at [529, 262] on div "Filtros Id Seleccionar Gerenciador Seleccionar Gerenciador vera CUIL / Apellido…" at bounding box center [875, 279] width 1305 height 107
drag, startPoint x: 658, startPoint y: 240, endPoint x: 643, endPoint y: 247, distance: 16.6
paste input "57.473.420"
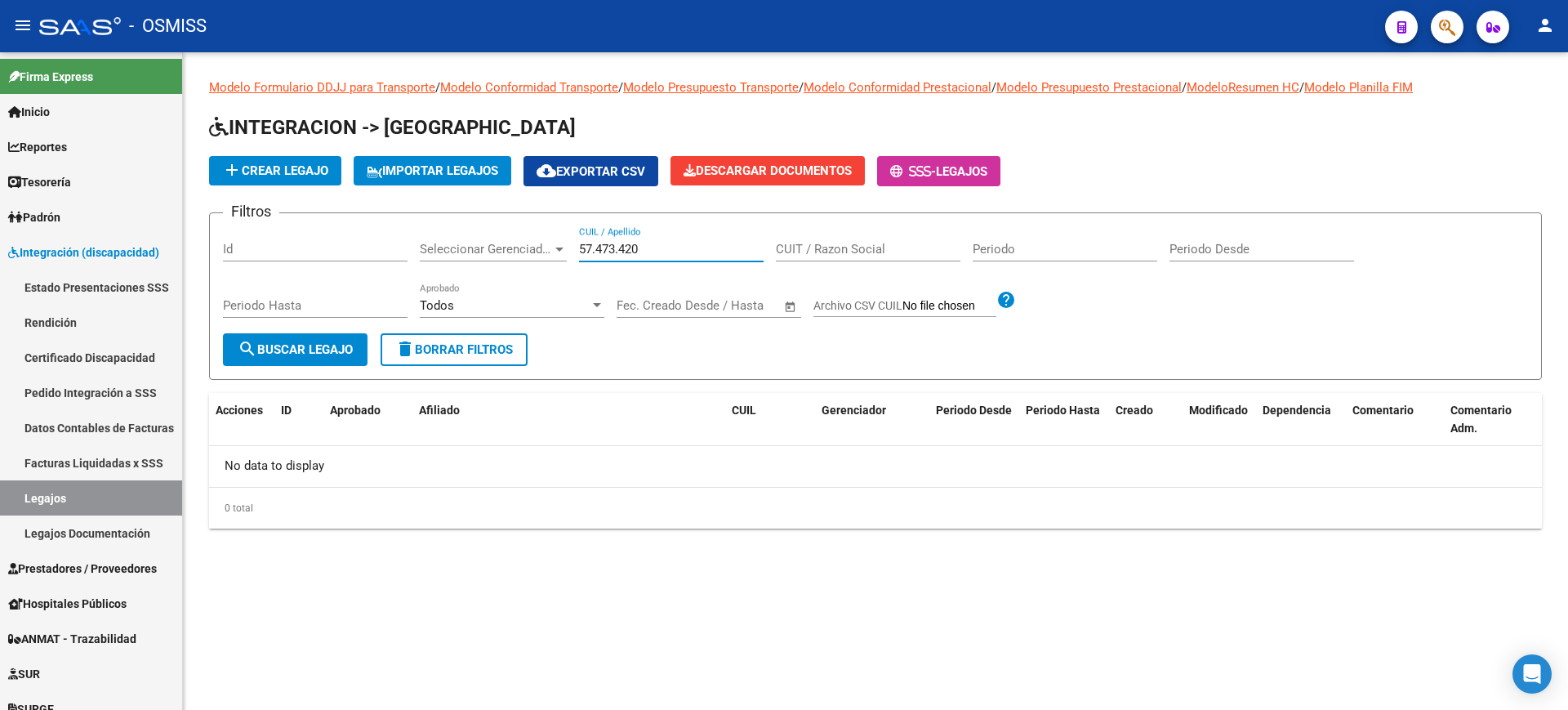
click at [621, 250] on input "57.473.420" at bounding box center [671, 249] width 185 height 15
click at [597, 247] on input "57.473420" at bounding box center [671, 249] width 185 height 15
drag, startPoint x: 683, startPoint y: 251, endPoint x: 549, endPoint y: 230, distance: 135.6
click at [549, 230] on div "Filtros Id Seleccionar Gerenciador Seleccionar Gerenciador 57473420 CUIL / Apel…" at bounding box center [875, 279] width 1305 height 107
type input "57473420"
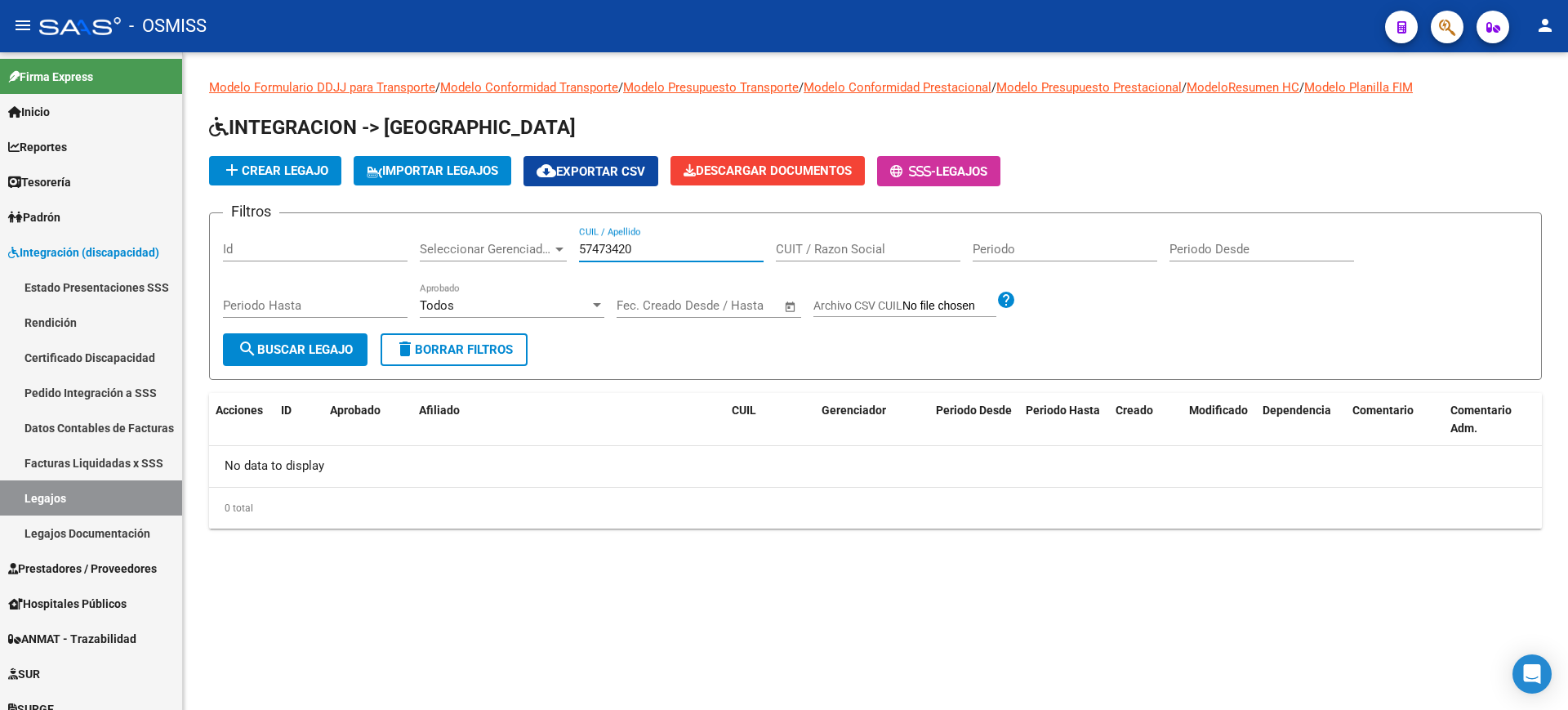
click at [523, 352] on button "delete Borrar Filtros" at bounding box center [453, 349] width 147 height 33
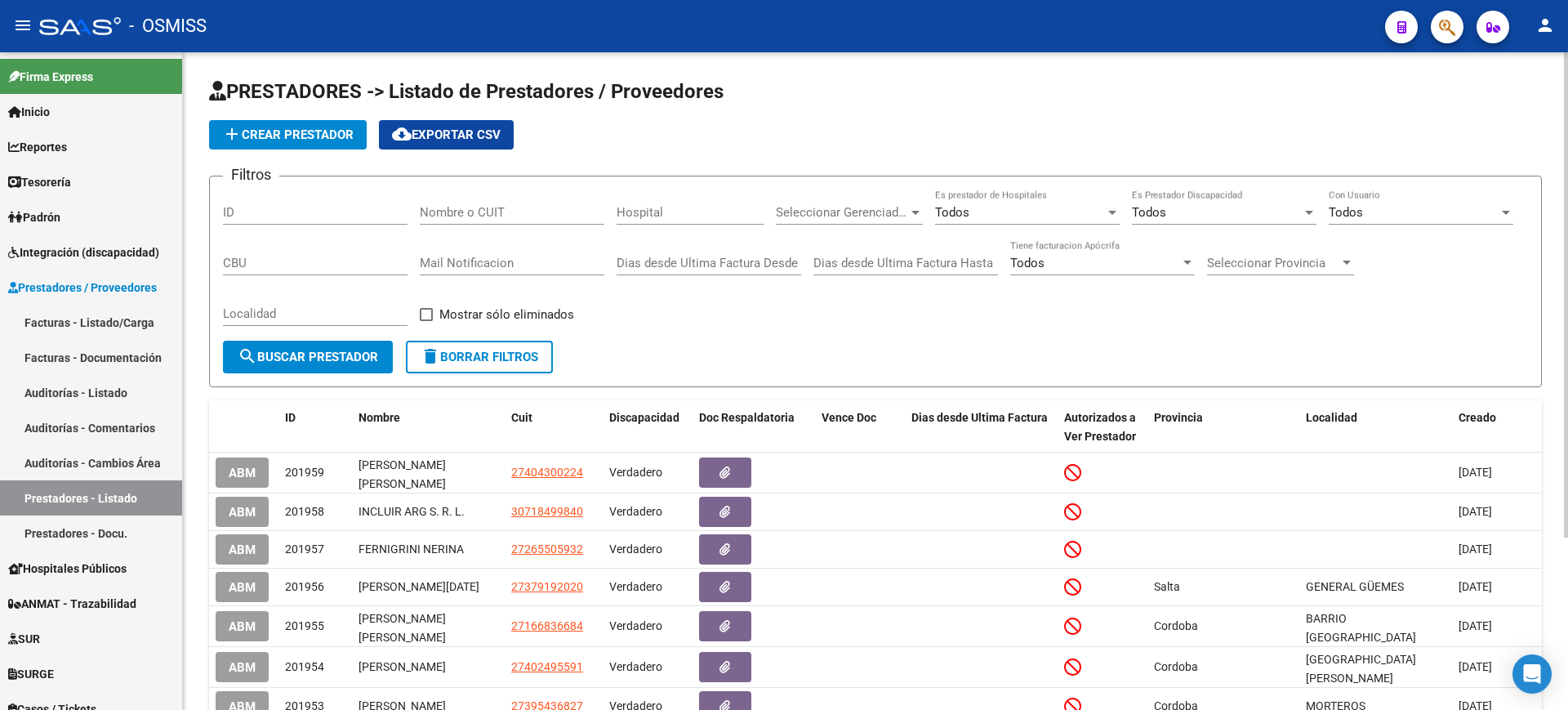
click at [569, 218] on input "Nombre o CUIT" at bounding box center [512, 213] width 185 height 15
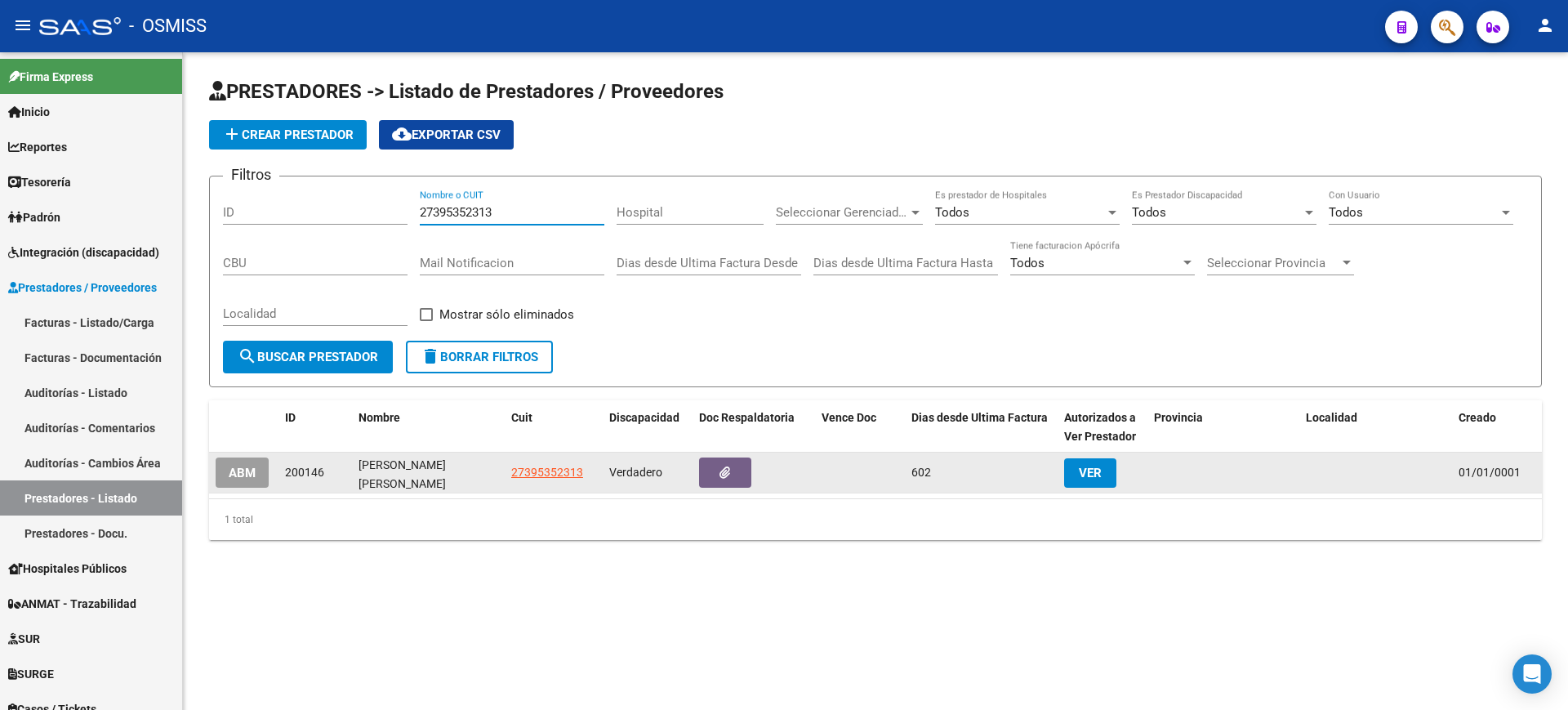
type input "27395352313"
click at [731, 482] on button "button" at bounding box center [725, 472] width 52 height 30
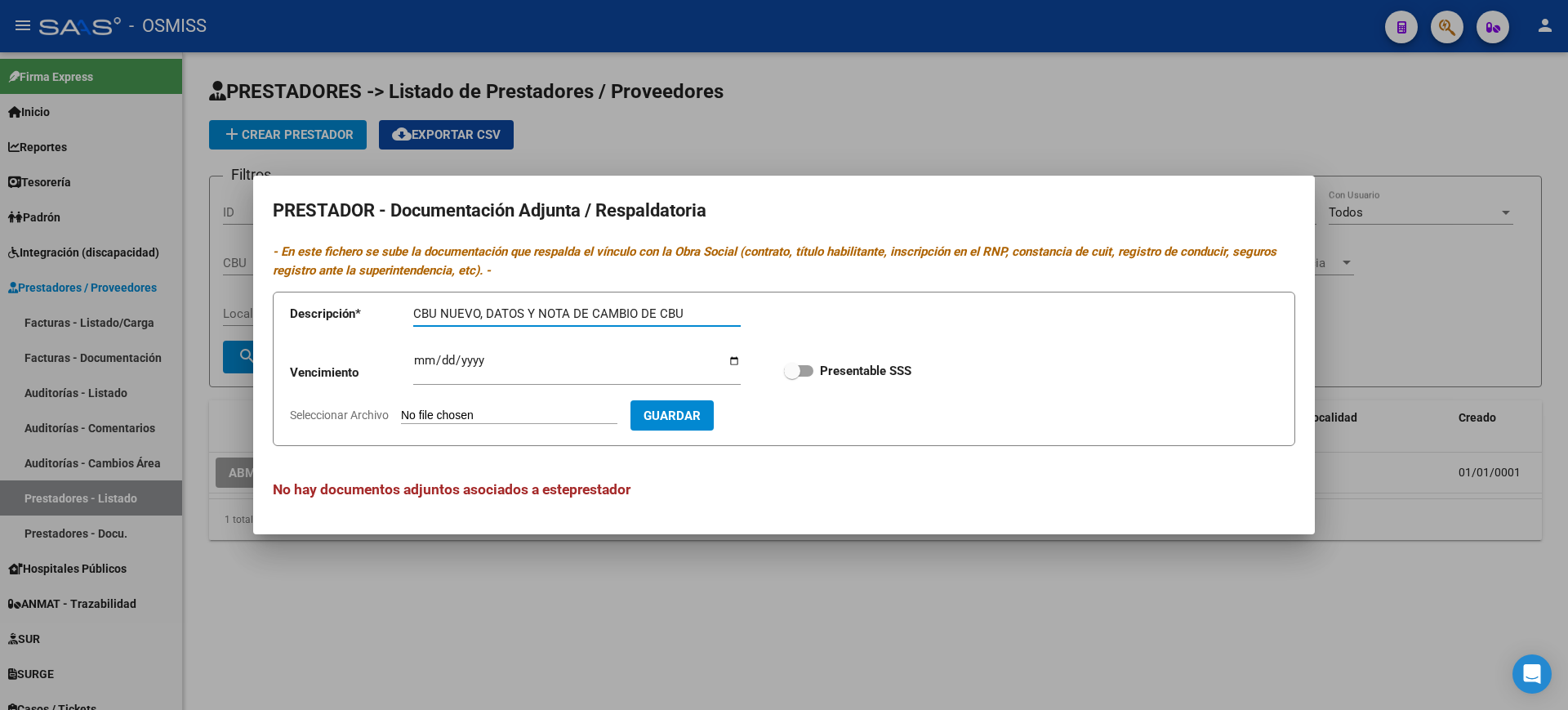
type input "CBU NUEVO, DATOS Y NOTA DE CAMBIO DE CBU"
click at [570, 410] on input "Seleccionar Archivo" at bounding box center [509, 416] width 217 height 15
type input "C:\fakepath\[PERSON_NAME] [PERSON_NAME].PDF"
click at [778, 400] on button "Guardar" at bounding box center [766, 416] width 83 height 30
checkbox input "true"
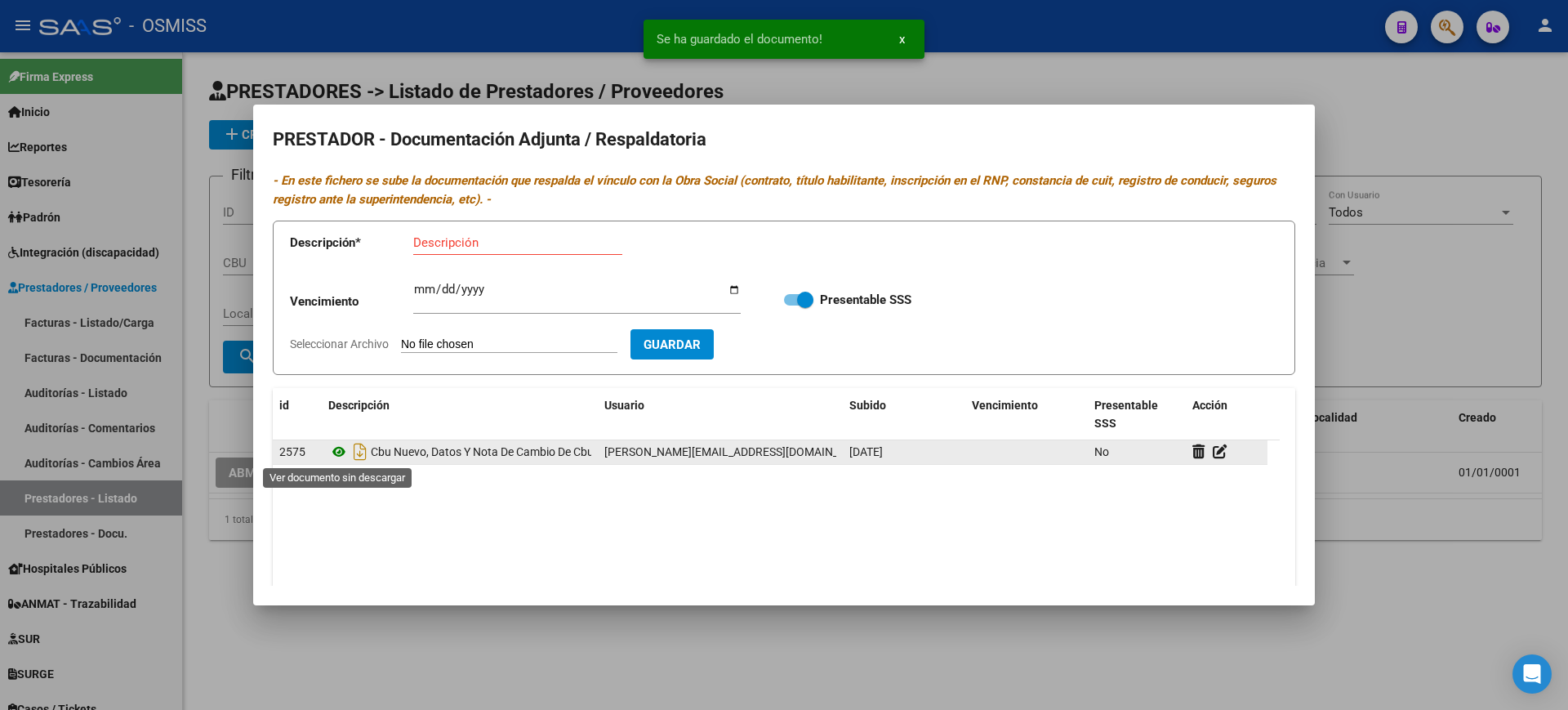
click at [341, 453] on icon at bounding box center [339, 452] width 21 height 20
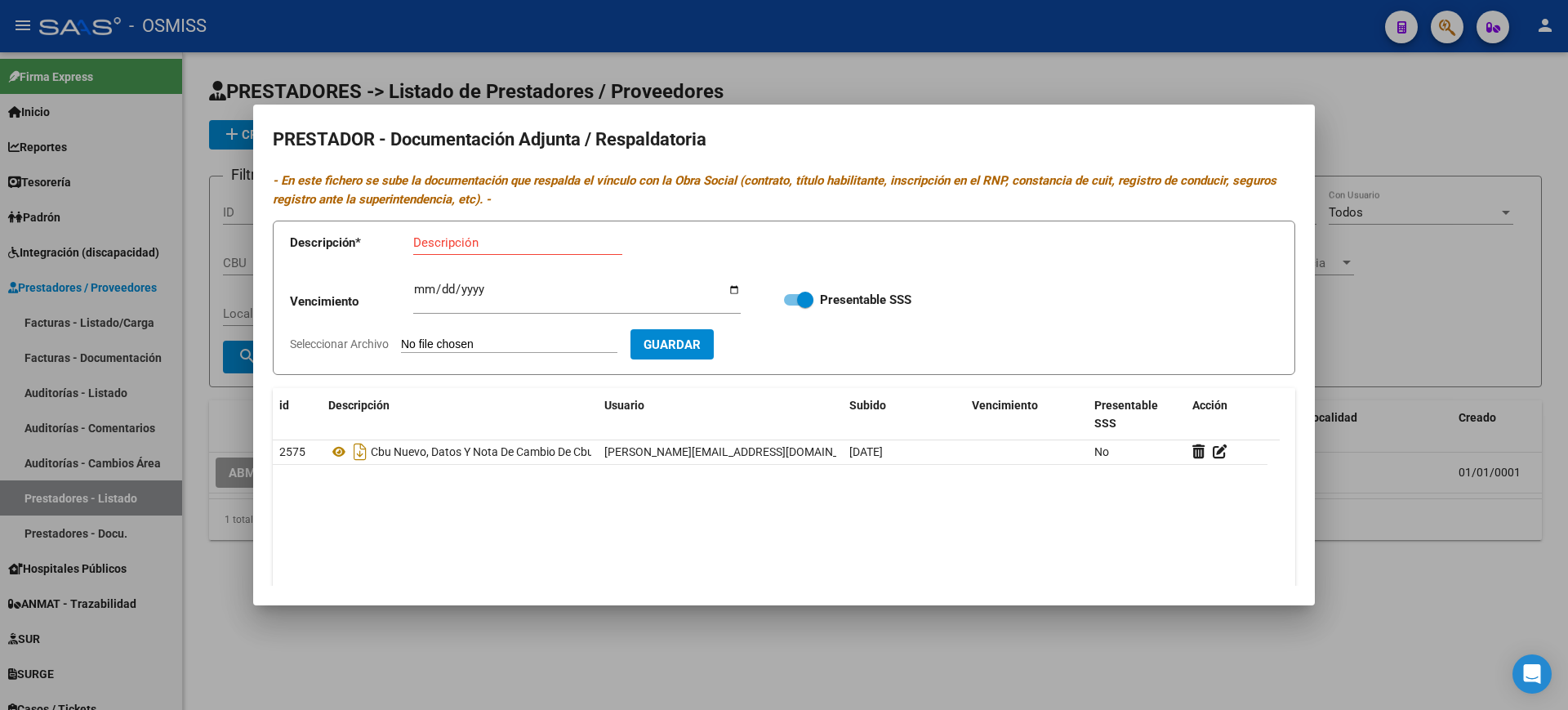
drag, startPoint x: 623, startPoint y: 687, endPoint x: 599, endPoint y: 670, distance: 29.4
click at [620, 567] on div at bounding box center [784, 355] width 1568 height 710
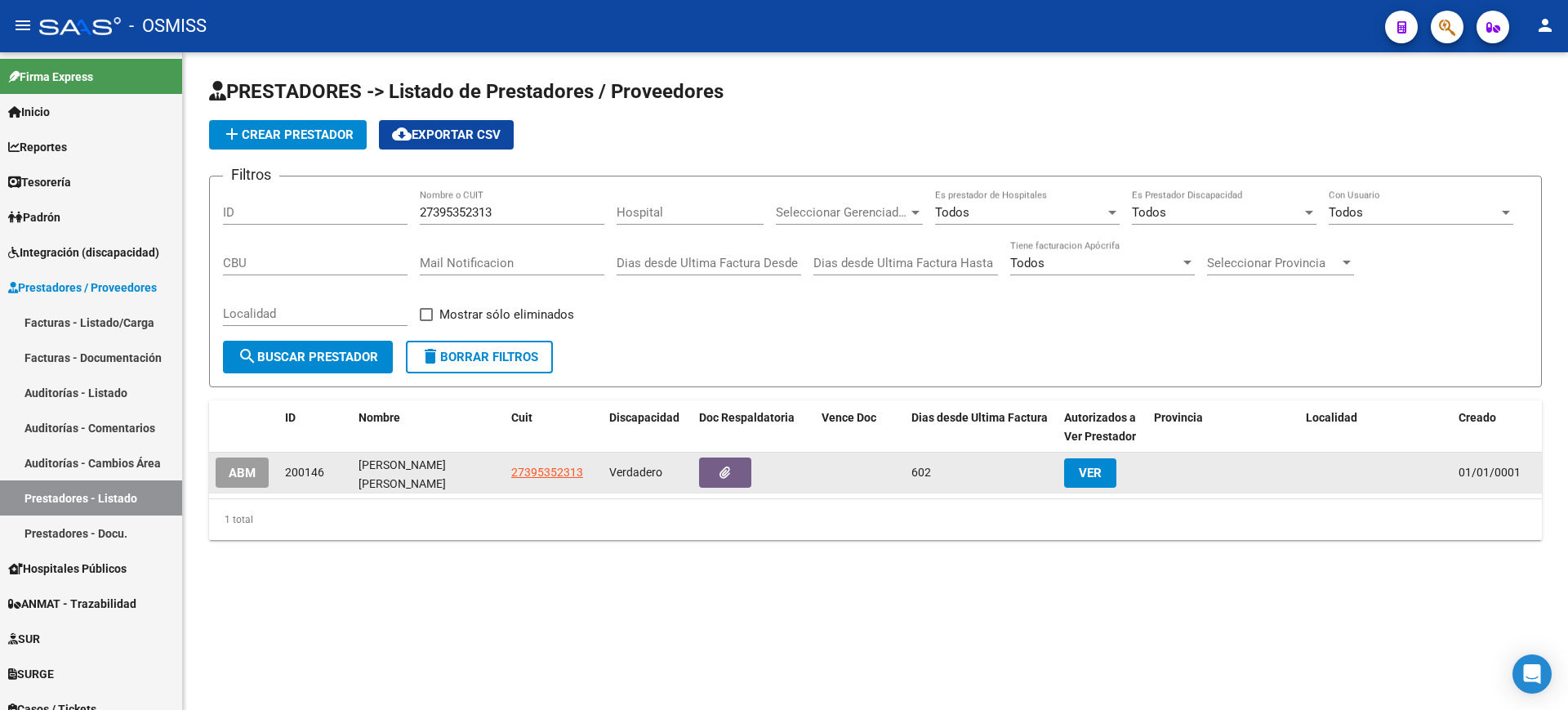
click at [251, 466] on span "ABM" at bounding box center [242, 473] width 26 height 15
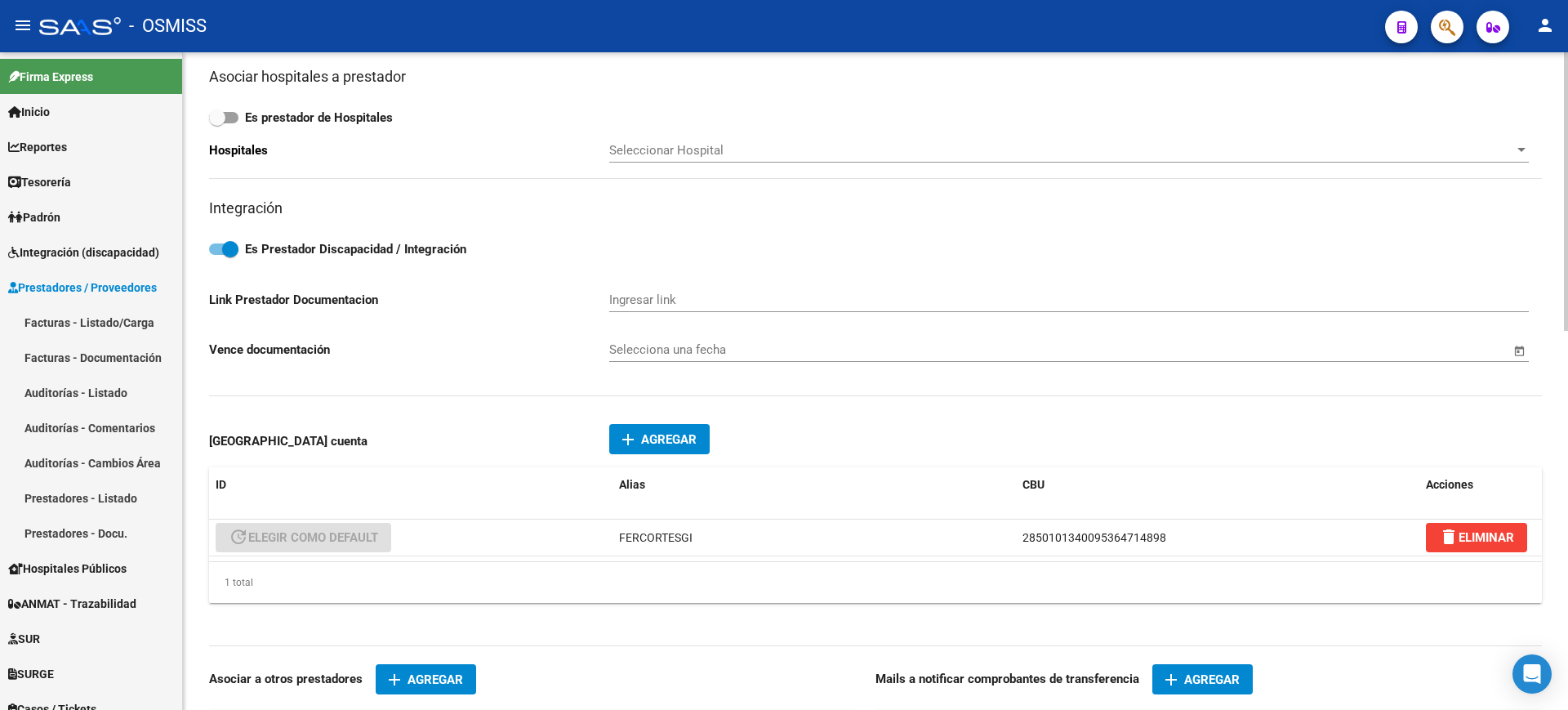
type input "BARRIO DOCENTE"
type input "3"
type input "4430"
type input "GENERAL GÜEMES"
type input "854990"
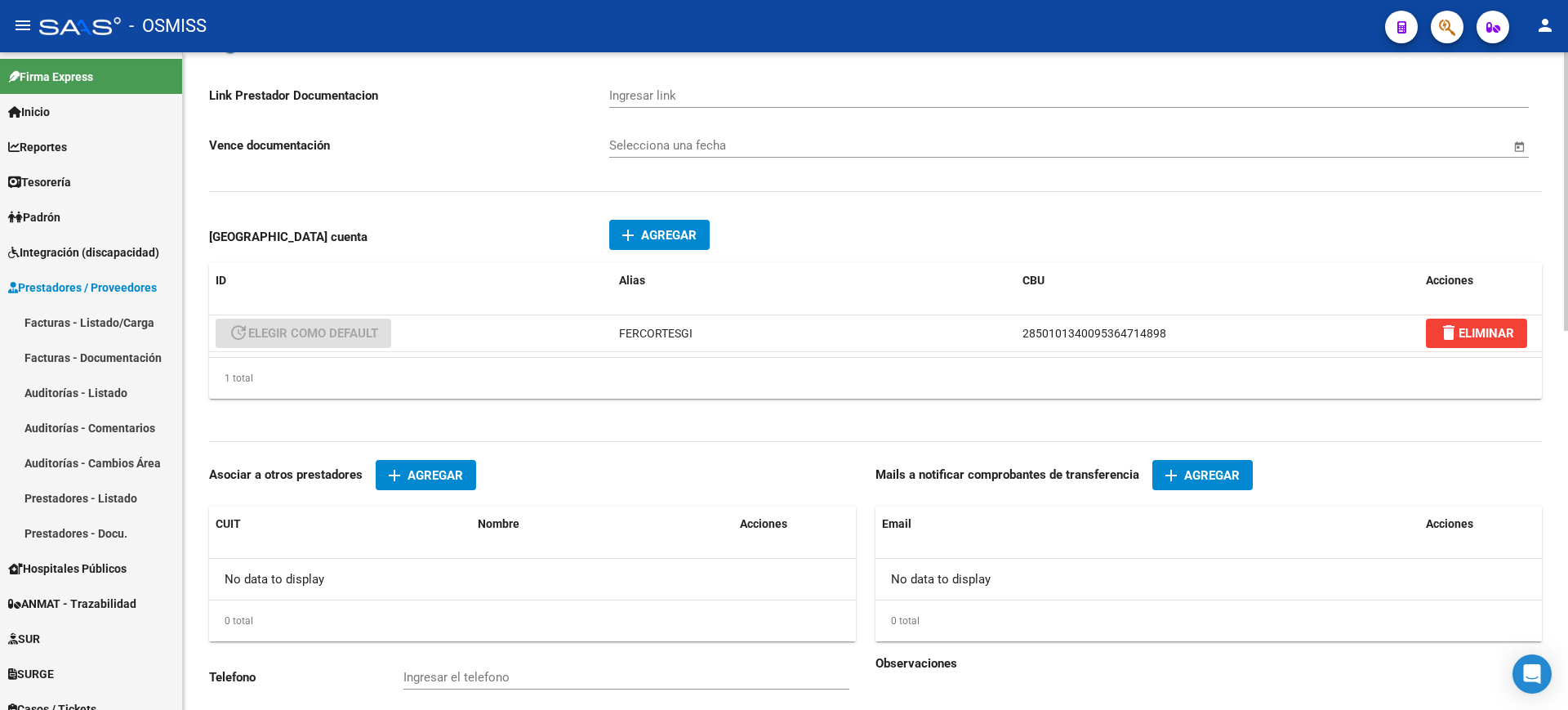
scroll to position [817, 0]
click at [670, 234] on span "Agregar" at bounding box center [668, 235] width 56 height 15
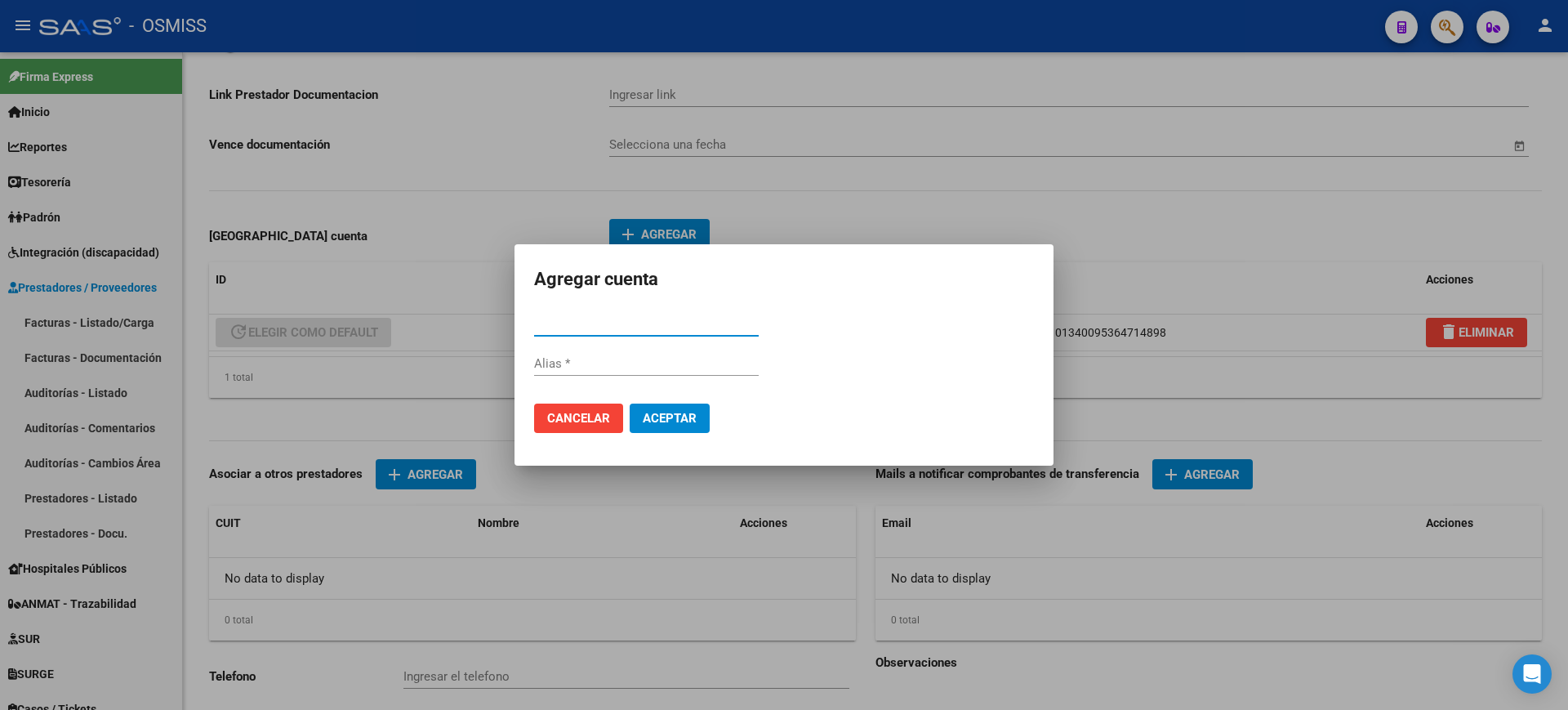
click at [646, 327] on input "CBU *" at bounding box center [645, 324] width 224 height 15
type input "2850100640095516073378"
click at [652, 365] on input "Alias" at bounding box center [645, 364] width 224 height 15
type input "fer.[PERSON_NAME].[PERSON_NAME]"
click at [663, 418] on span "Aceptar" at bounding box center [669, 418] width 54 height 15
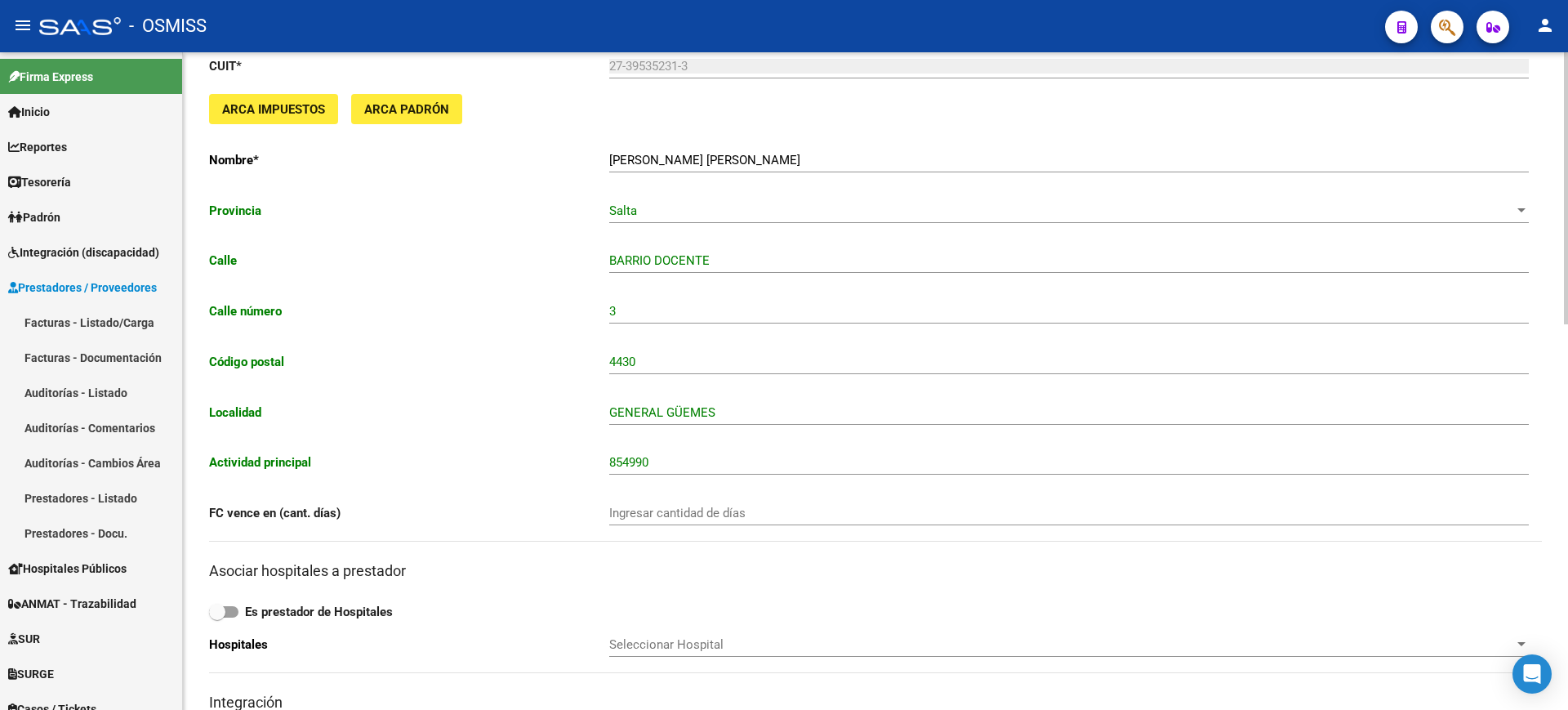
scroll to position [0, 0]
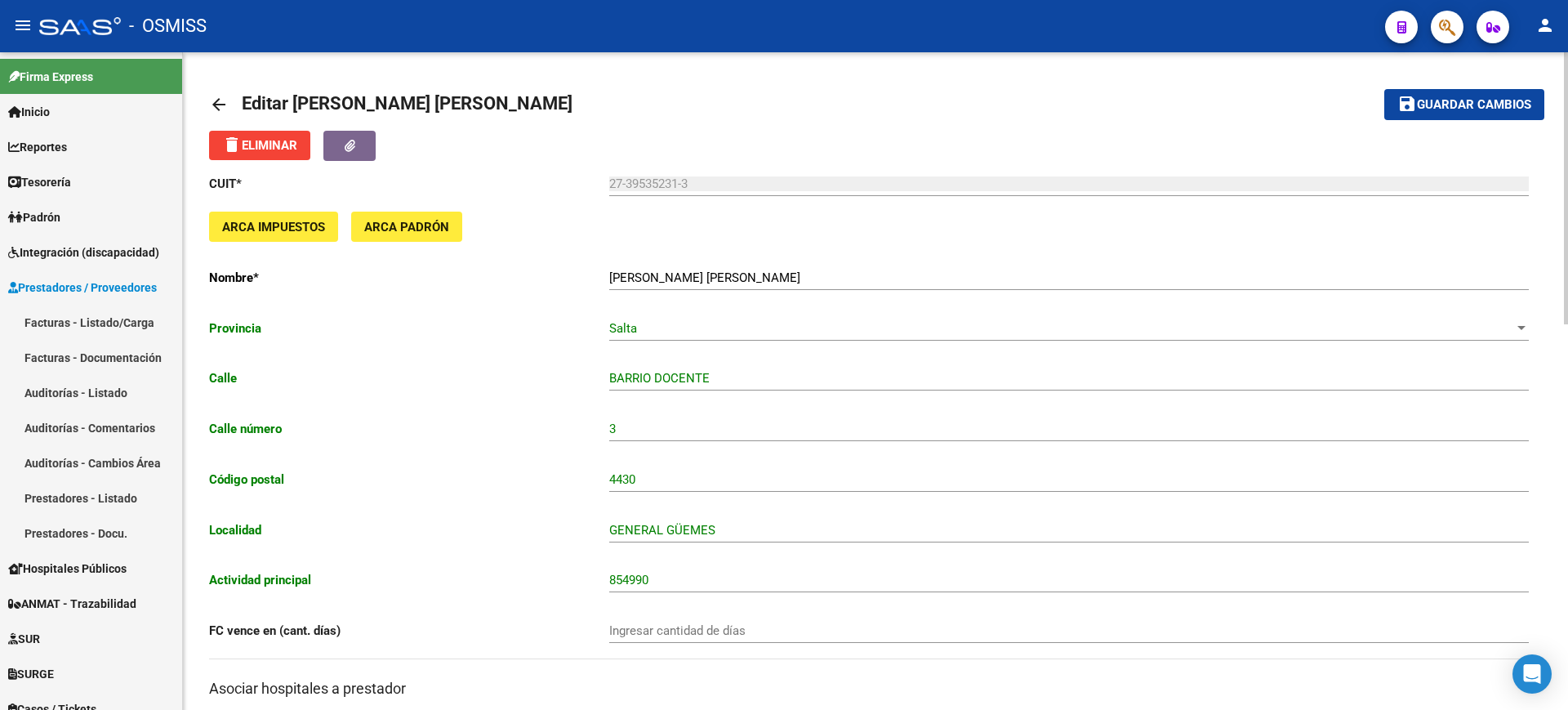
click at [1253, 113] on button "save Guardar cambios" at bounding box center [1464, 104] width 160 height 30
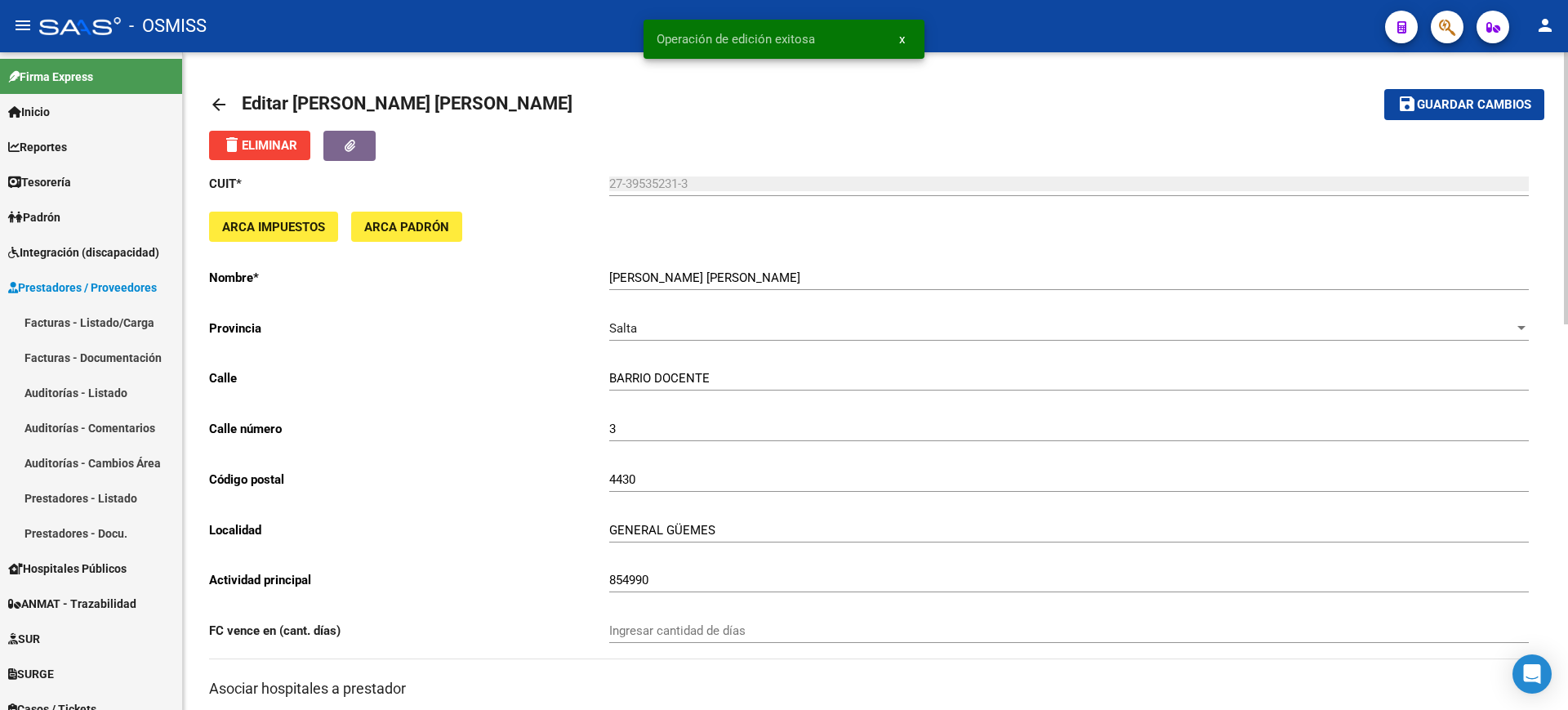
click at [218, 93] on link "arrow_back" at bounding box center [225, 104] width 33 height 39
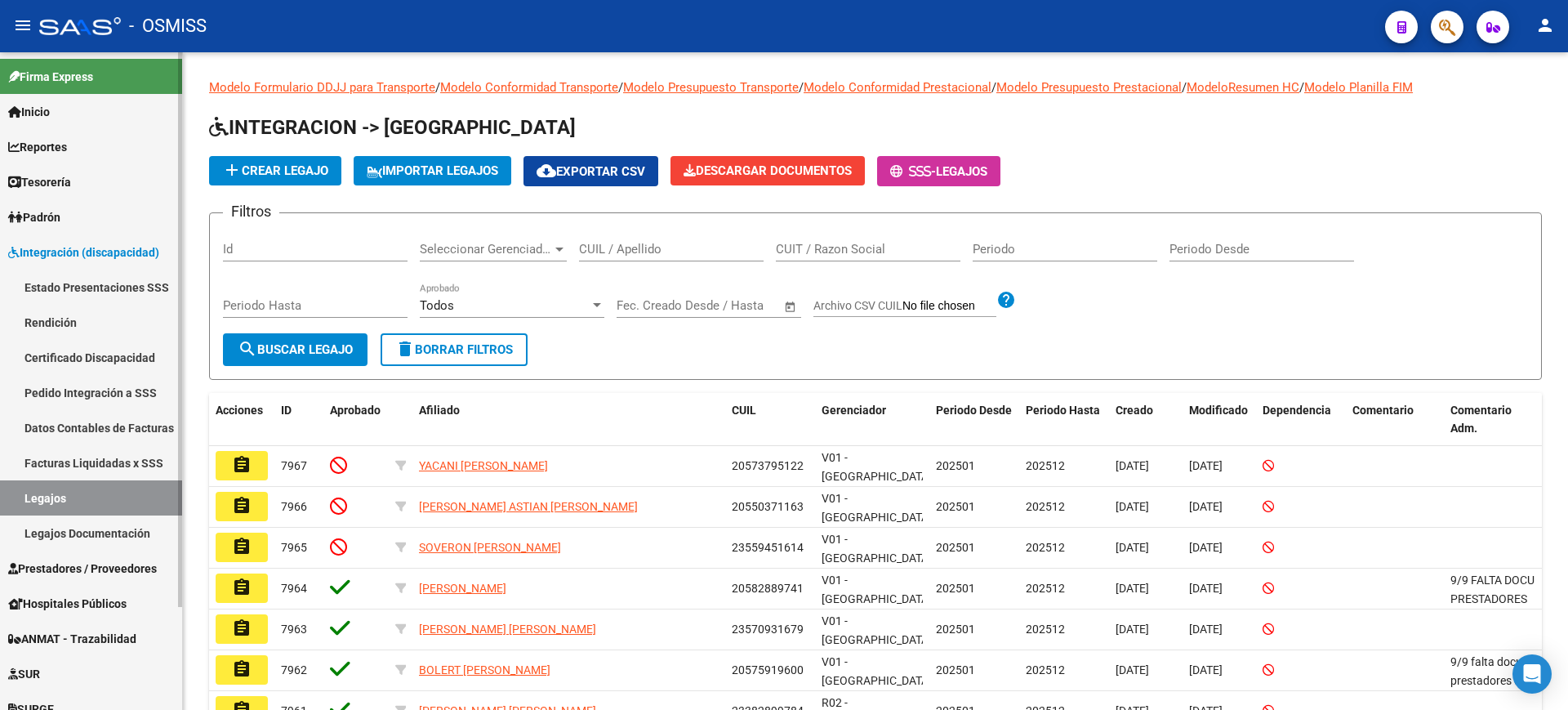
click at [123, 361] on link "Certificado Discapacidad" at bounding box center [91, 357] width 182 height 35
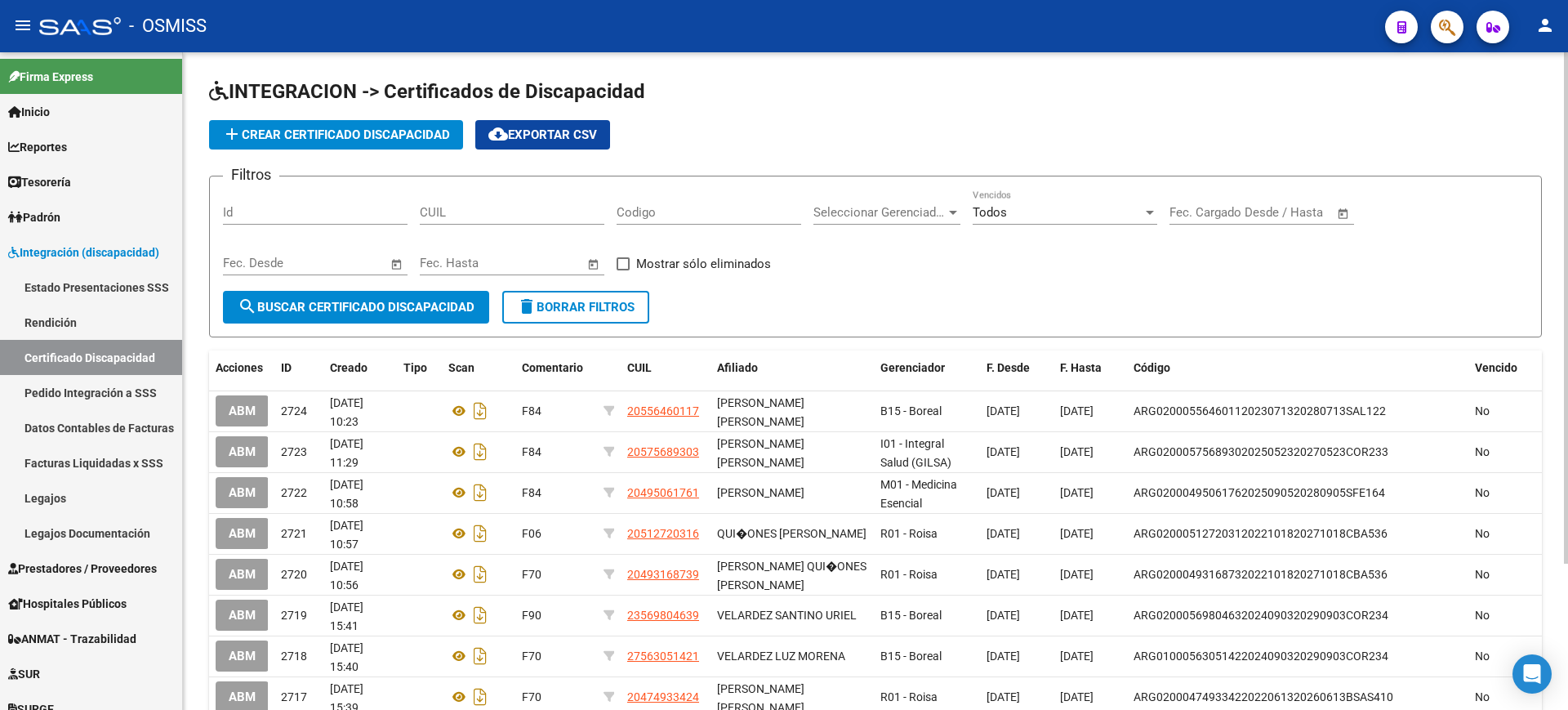
click at [341, 134] on span "add Crear Certificado Discapacidad" at bounding box center [336, 135] width 228 height 15
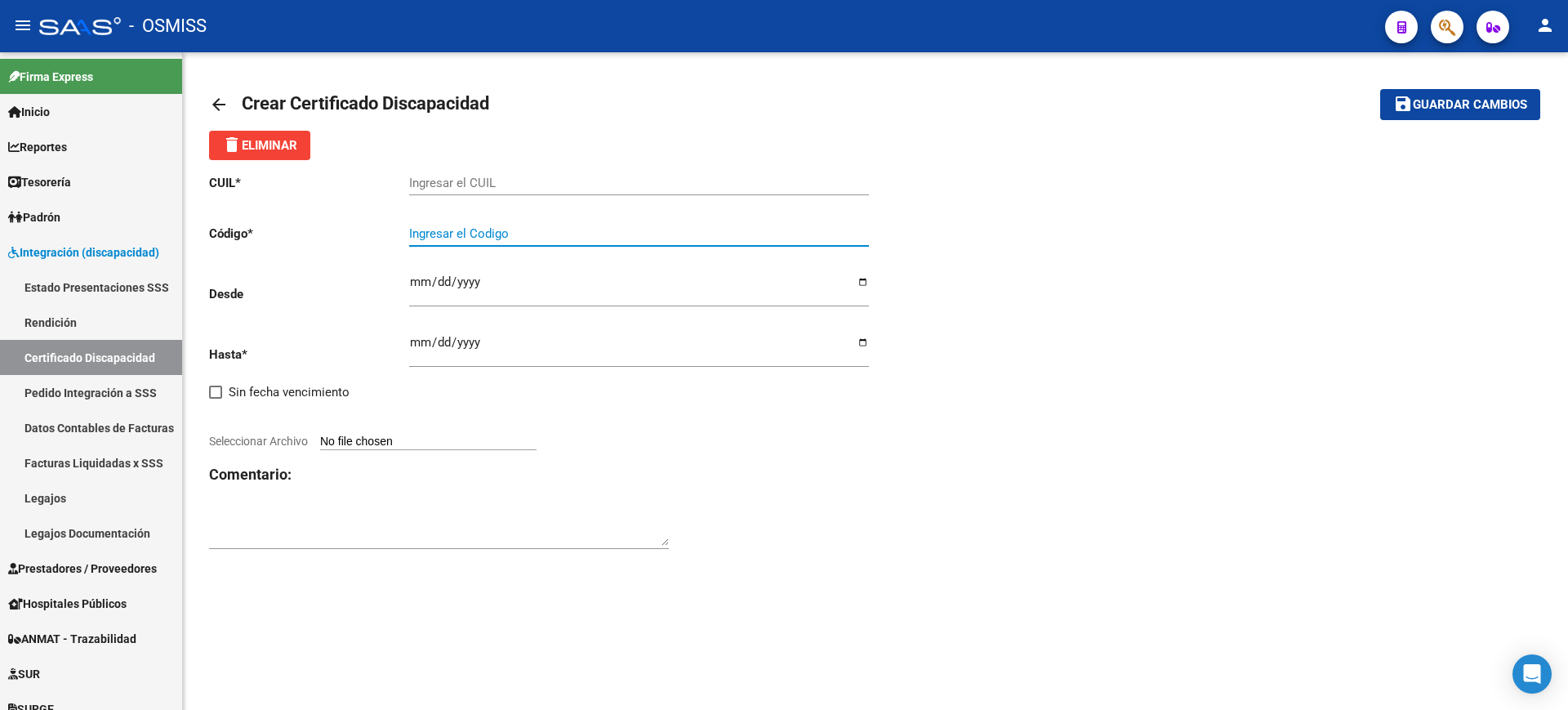
paste input "ARG-02-00057591960-20250213-20280213-BS AS-462"
click at [437, 232] on input "ARG-02-00057591960-20250213-20280213-BS AS-462" at bounding box center [639, 234] width 460 height 15
click at [449, 231] on input "ARG02-00057591960-20250213-20280213-BS AS-462" at bounding box center [639, 234] width 460 height 15
click at [526, 231] on input "ARG0200057591960-20250213-20280213-BS AS-462" at bounding box center [639, 234] width 460 height 15
click at [581, 229] on input "ARG020005759196020250213-20280213-BS AS-462" at bounding box center [639, 234] width 460 height 15
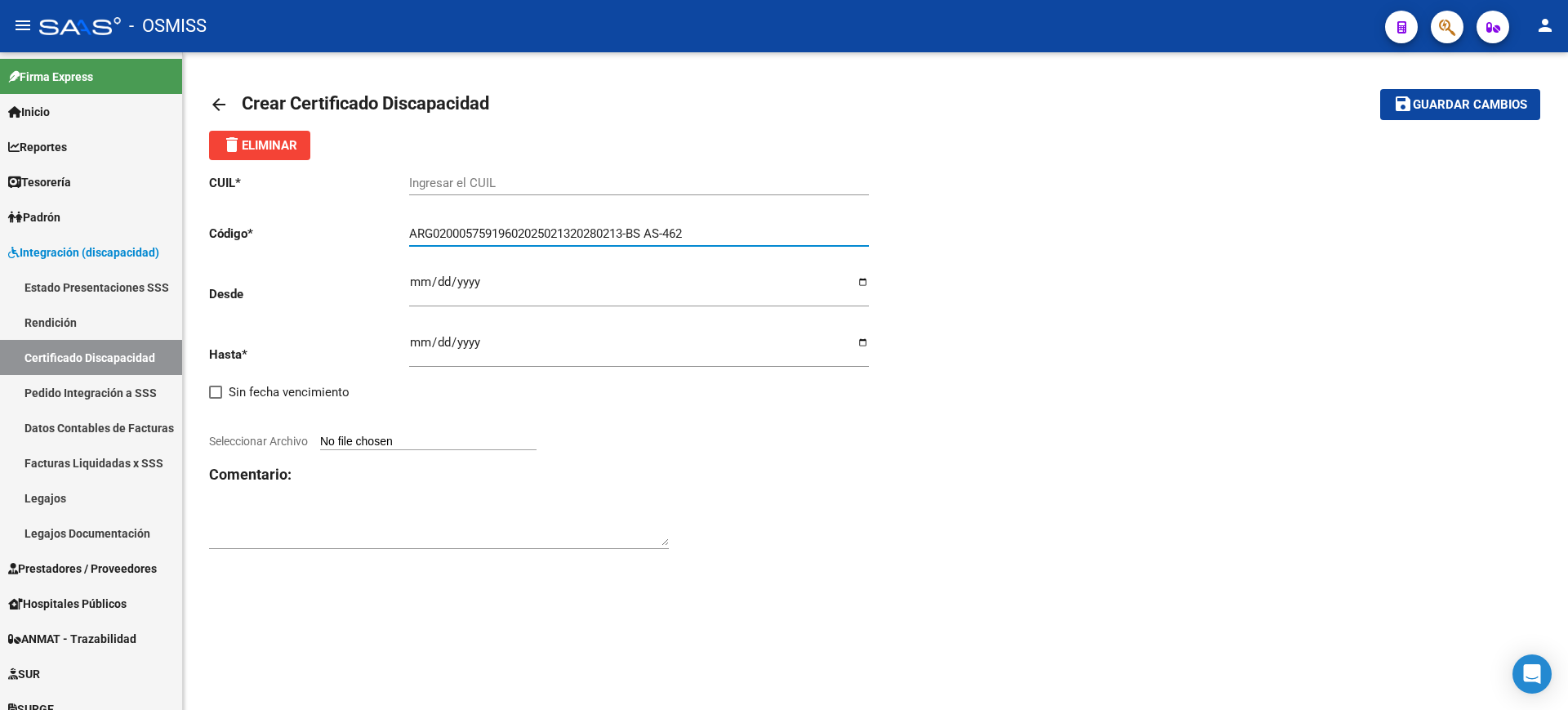
drag, startPoint x: 636, startPoint y: 232, endPoint x: 645, endPoint y: 236, distance: 9.8
click at [636, 231] on input "ARG02000575919602025021320280213-BS AS-462" at bounding box center [639, 234] width 460 height 15
click at [650, 235] on input "ARG02000575919602025021320280213BS AS-462" at bounding box center [639, 234] width 460 height 15
click at [666, 228] on input "ARG02000575919602025021320280213BSAS-462" at bounding box center [639, 234] width 460 height 15
type input "ARG02000575919602025021320280213BSAS462"
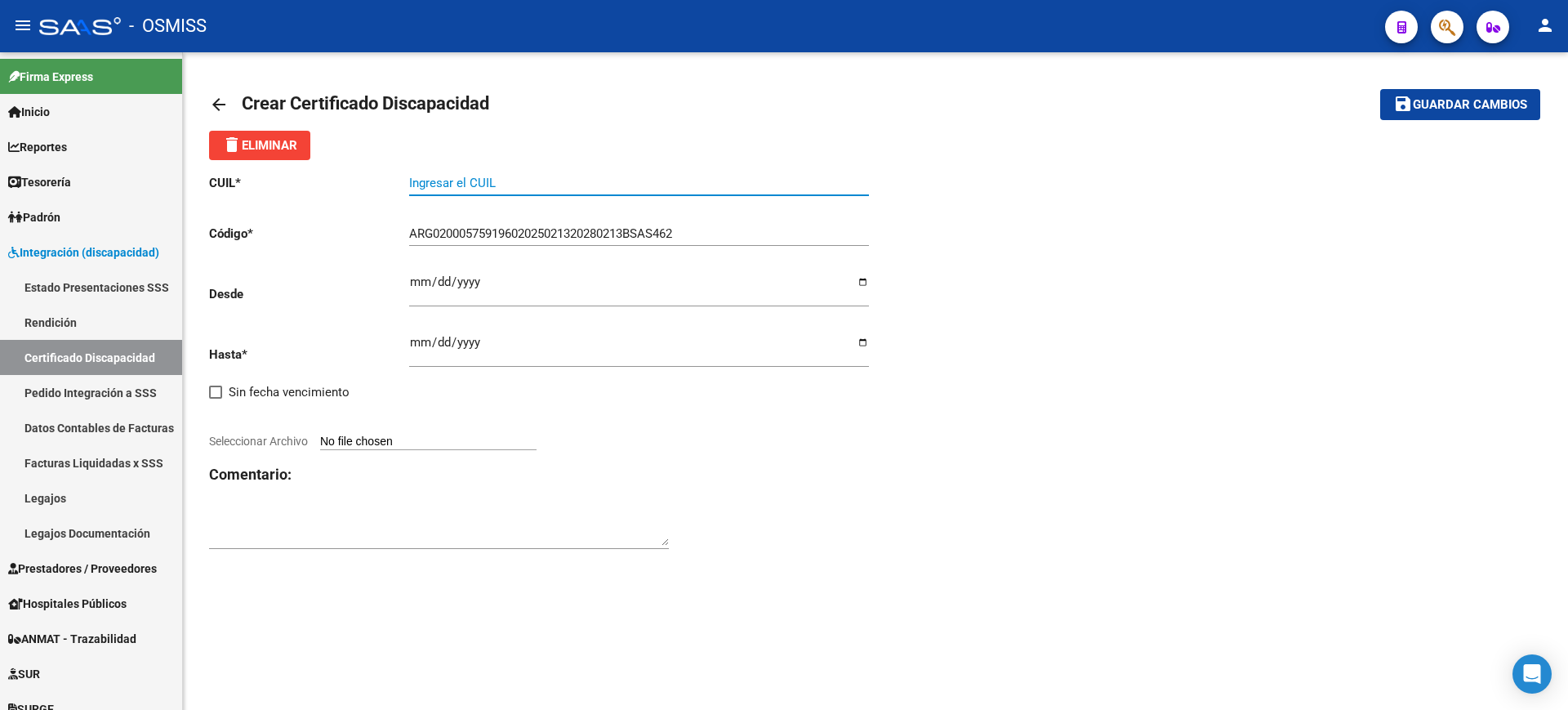
click at [678, 186] on input "Ingresar el CUIL" at bounding box center [639, 184] width 460 height 15
type input "20-57591960-0"
click at [411, 286] on input "Ingresar fec. Desde" at bounding box center [639, 289] width 460 height 27
type input "[DATE]"
click at [421, 336] on input "Ingresar fec. Hasta" at bounding box center [639, 349] width 460 height 27
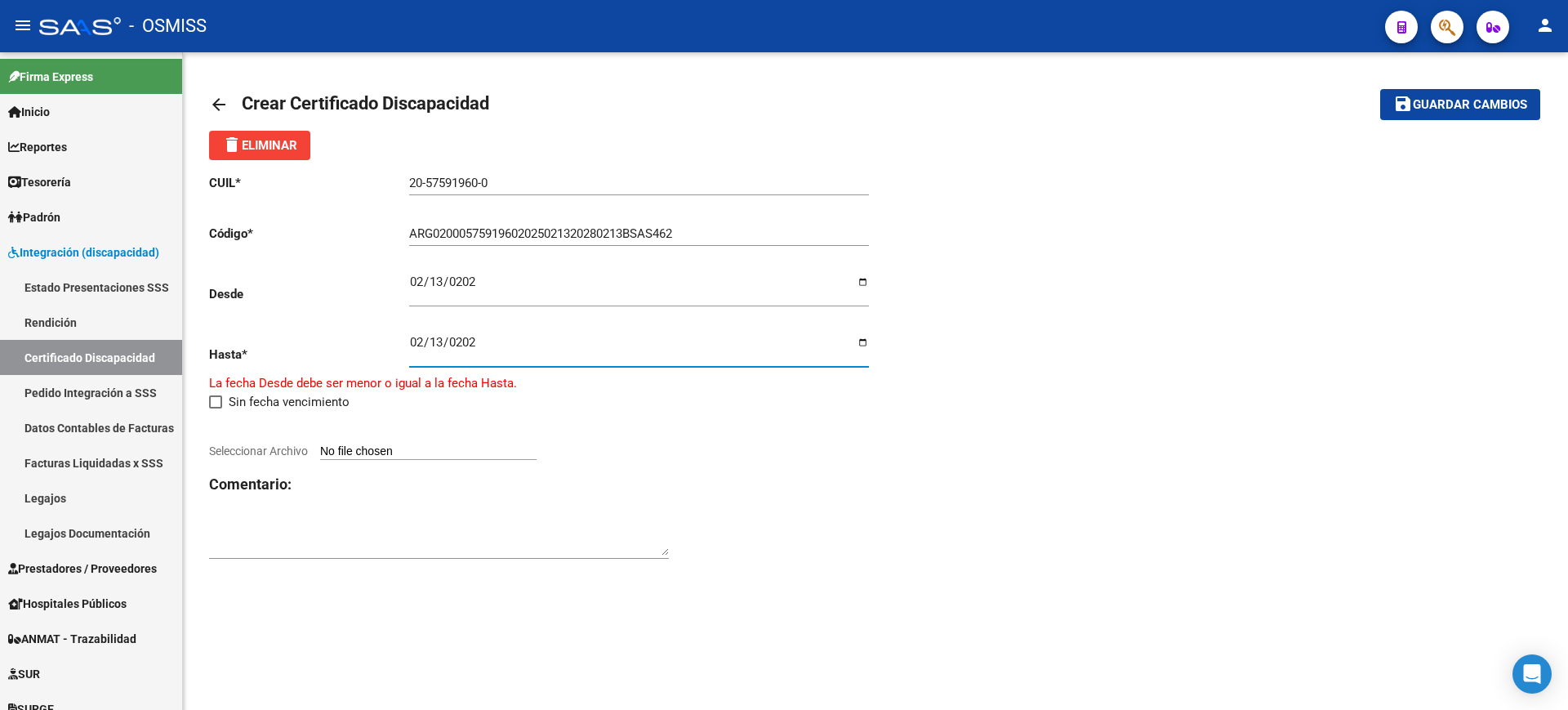
type input "[DATE]"
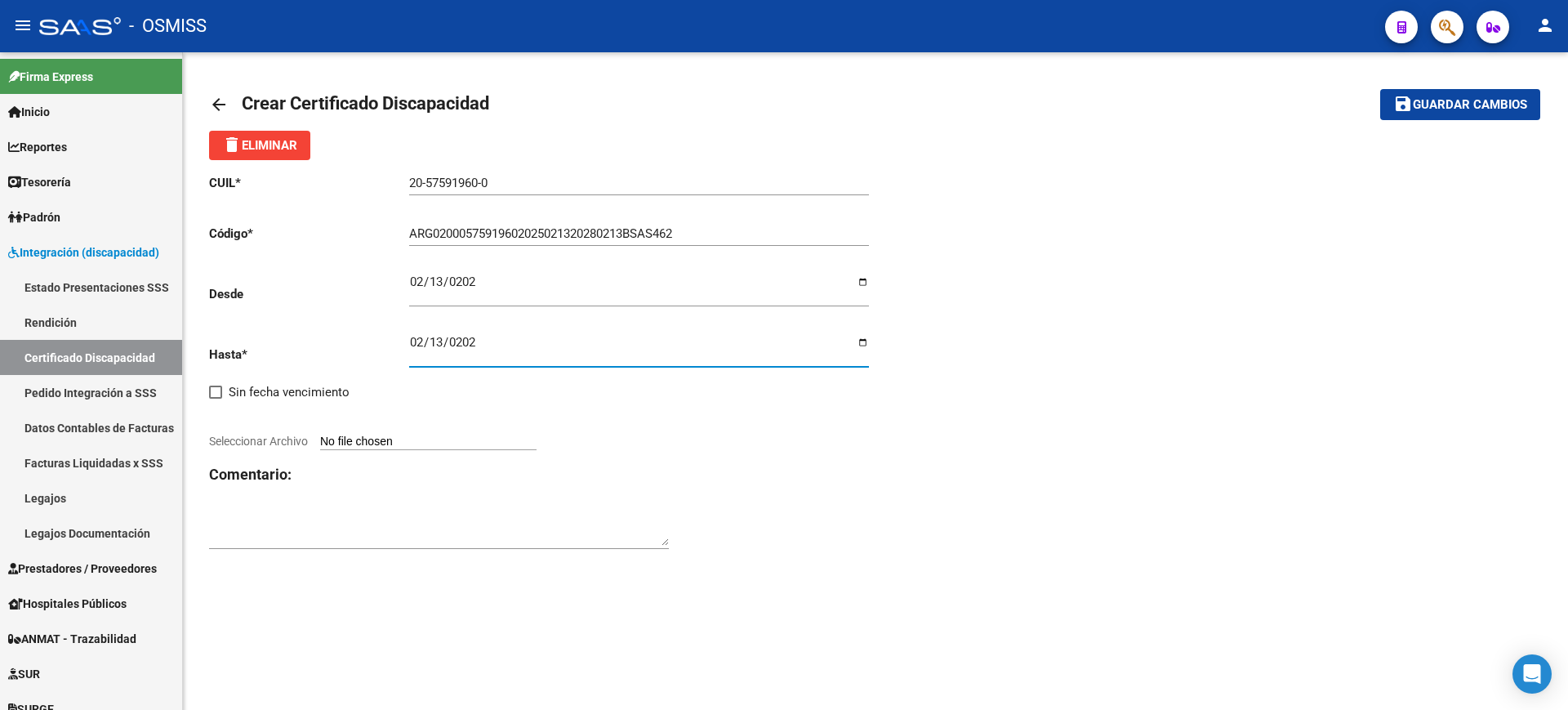
click at [943, 506] on div "CUIL * 20-57591960-0 Ingresar el CUIL Código * ARG02000575919602025021320280213…" at bounding box center [875, 362] width 1332 height 404
click at [410, 445] on input "Seleccionar Archivo" at bounding box center [428, 442] width 217 height 15
type input "C:\fakepath\BOLERT [PERSON_NAME].JPG"
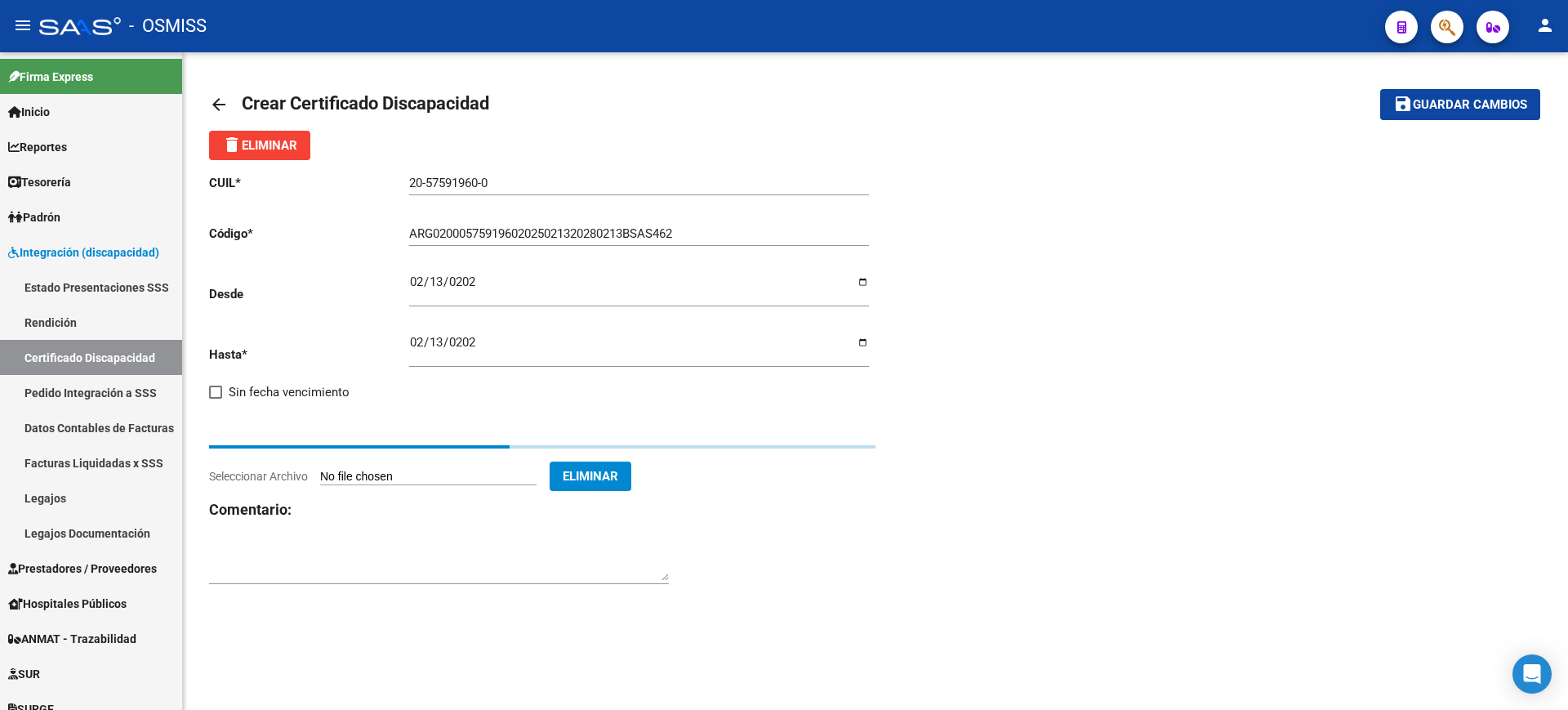
click at [562, 555] on textarea at bounding box center [439, 564] width 460 height 33
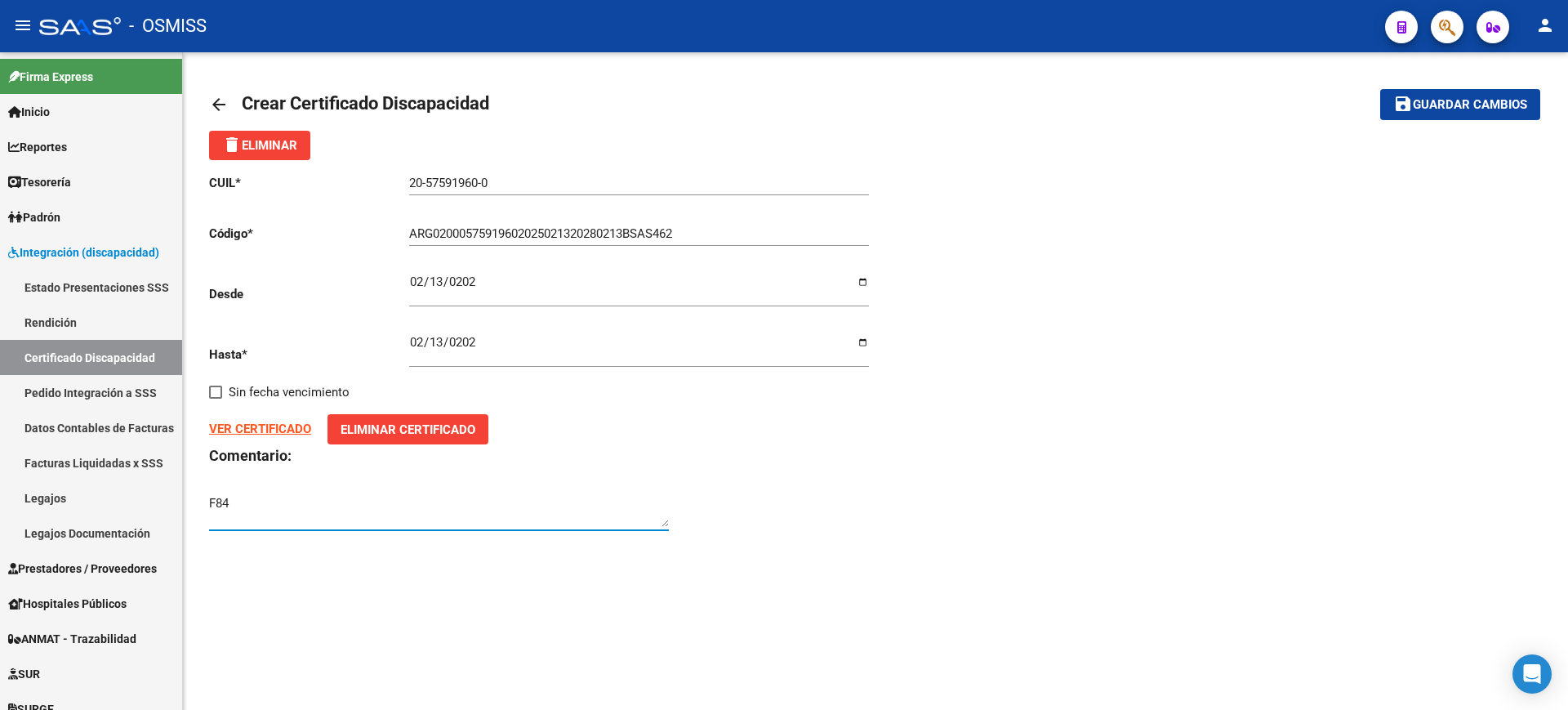
type textarea "F84"
click at [1440, 107] on span "Guardar cambios" at bounding box center [1470, 106] width 115 height 15
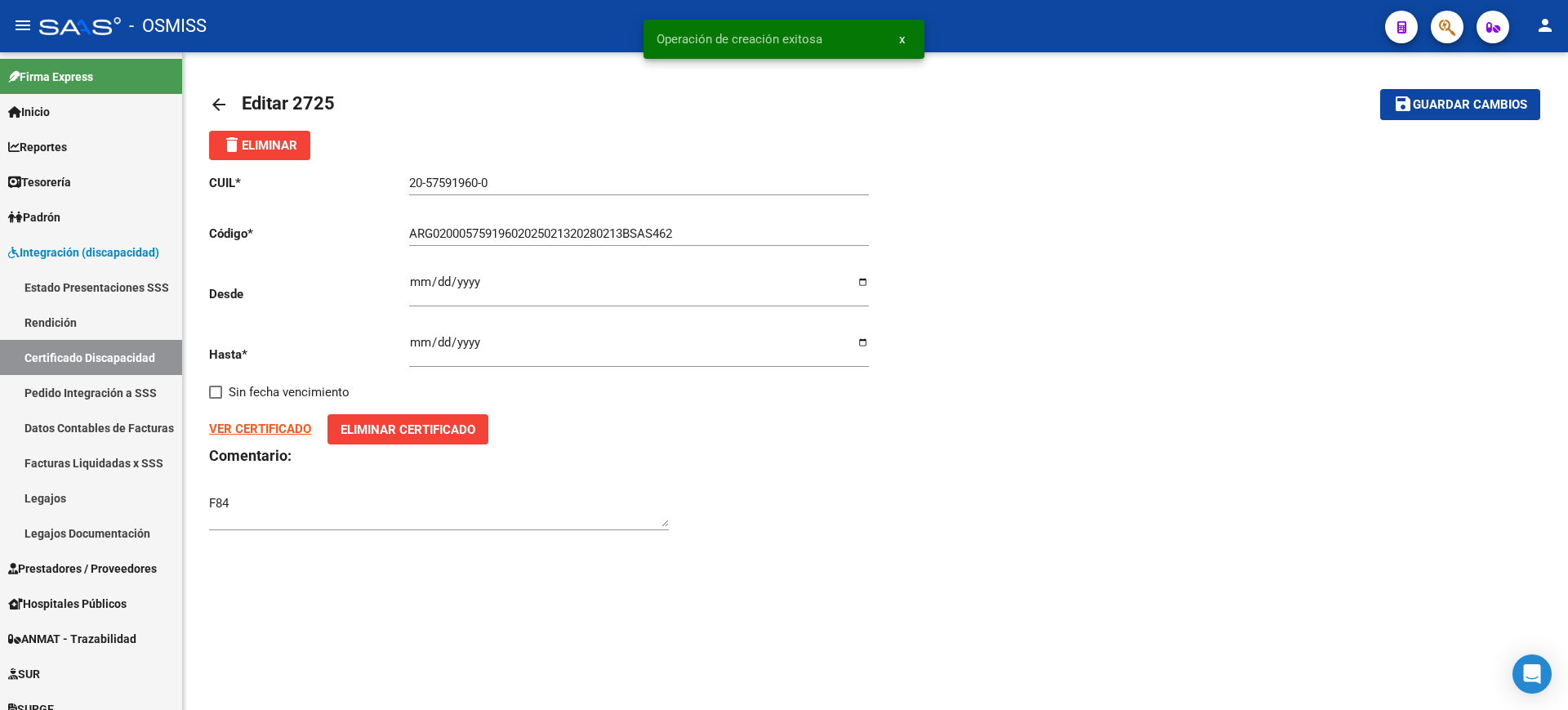
click at [216, 98] on mat-icon "arrow_back" at bounding box center [219, 104] width 20 height 20
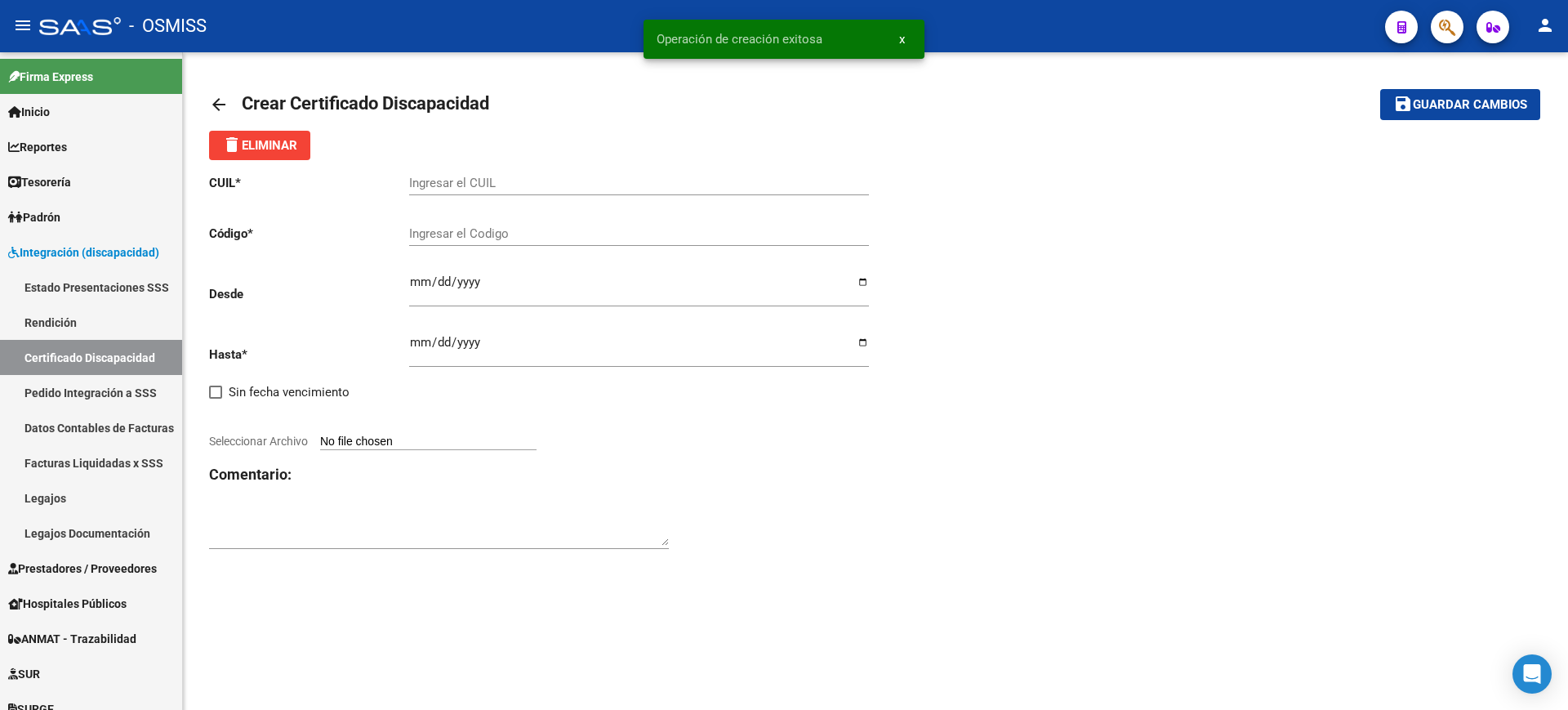
click at [218, 98] on mat-icon "arrow_back" at bounding box center [219, 104] width 20 height 20
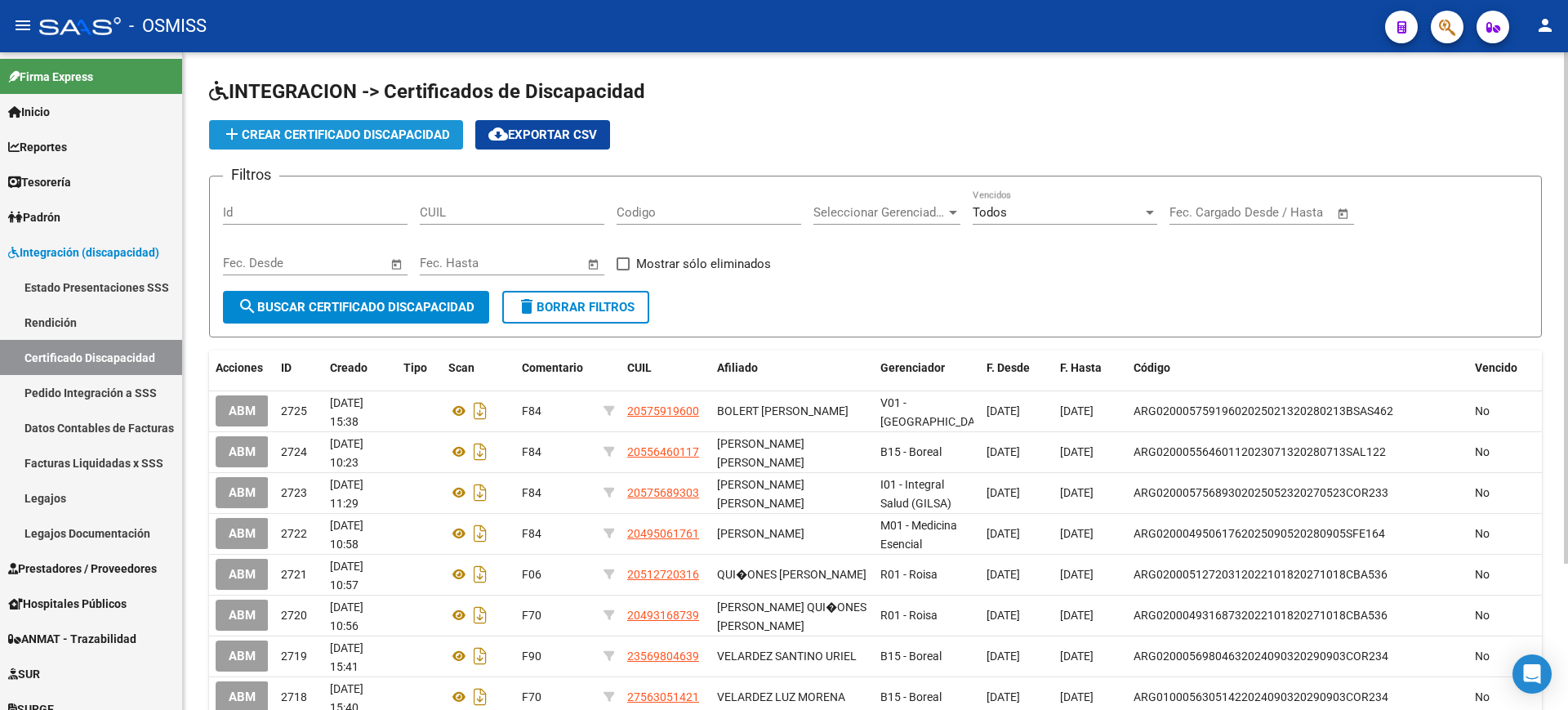
click at [415, 132] on span "add Crear Certificado Discapacidad" at bounding box center [336, 135] width 228 height 15
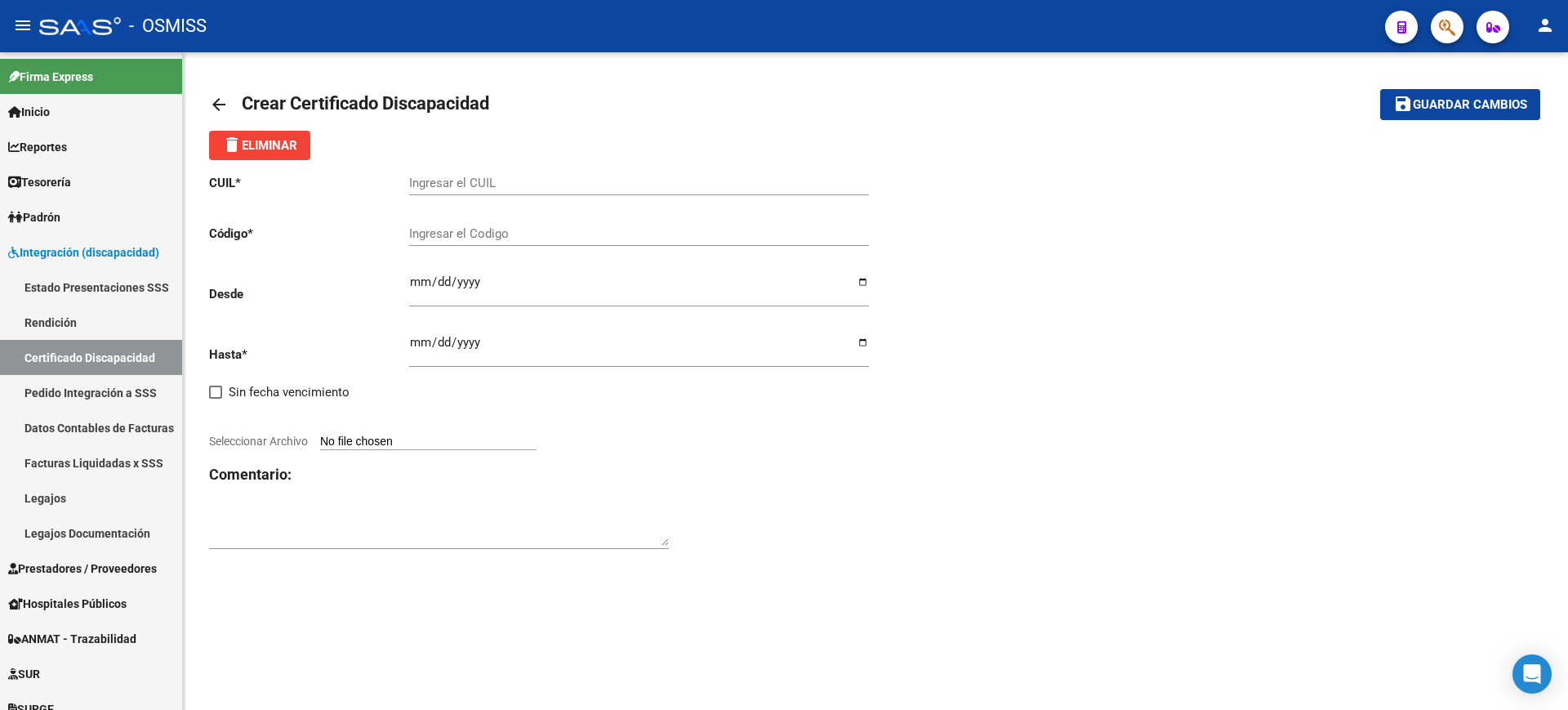
click at [520, 231] on input "Ingresar el Codigo" at bounding box center [639, 234] width 460 height 15
paste input "ARG-02-00057093167-20241120-20260520-BS AS-342"
click at [436, 236] on input "ARG-02-00057093167-20241120-20260520-BS AS-342" at bounding box center [639, 234] width 460 height 15
click at [449, 232] on input "ARG02-00057093167-20241120-20260520-BS AS-342" at bounding box center [639, 234] width 460 height 15
click at [527, 233] on input "ARG0200057093167-20241120-20260520-BS AS-342" at bounding box center [639, 234] width 460 height 15
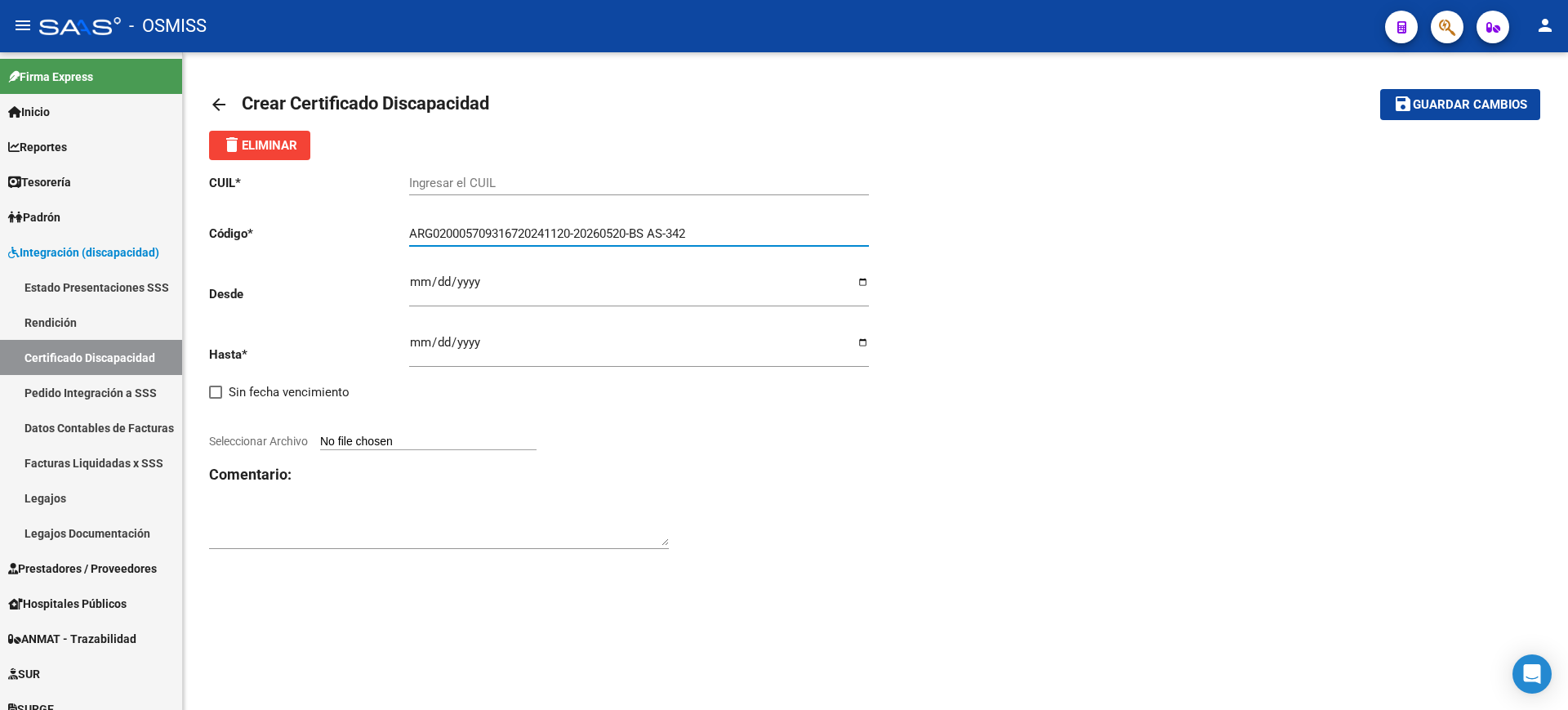
click at [581, 235] on input "ARG020005709316720241120-20260520-BS AS-342" at bounding box center [639, 234] width 460 height 15
click at [635, 233] on input "ARG02000570931672024112020260520-BS AS-342" at bounding box center [639, 234] width 460 height 15
click at [652, 231] on input "ARG02000570931672024112020260520BS AS-342" at bounding box center [639, 234] width 460 height 15
click at [665, 235] on input "ARG02000570931672024112020260520BSAS-342" at bounding box center [639, 234] width 460 height 15
type input "ARG02000570931672024112020260520BSAS342"
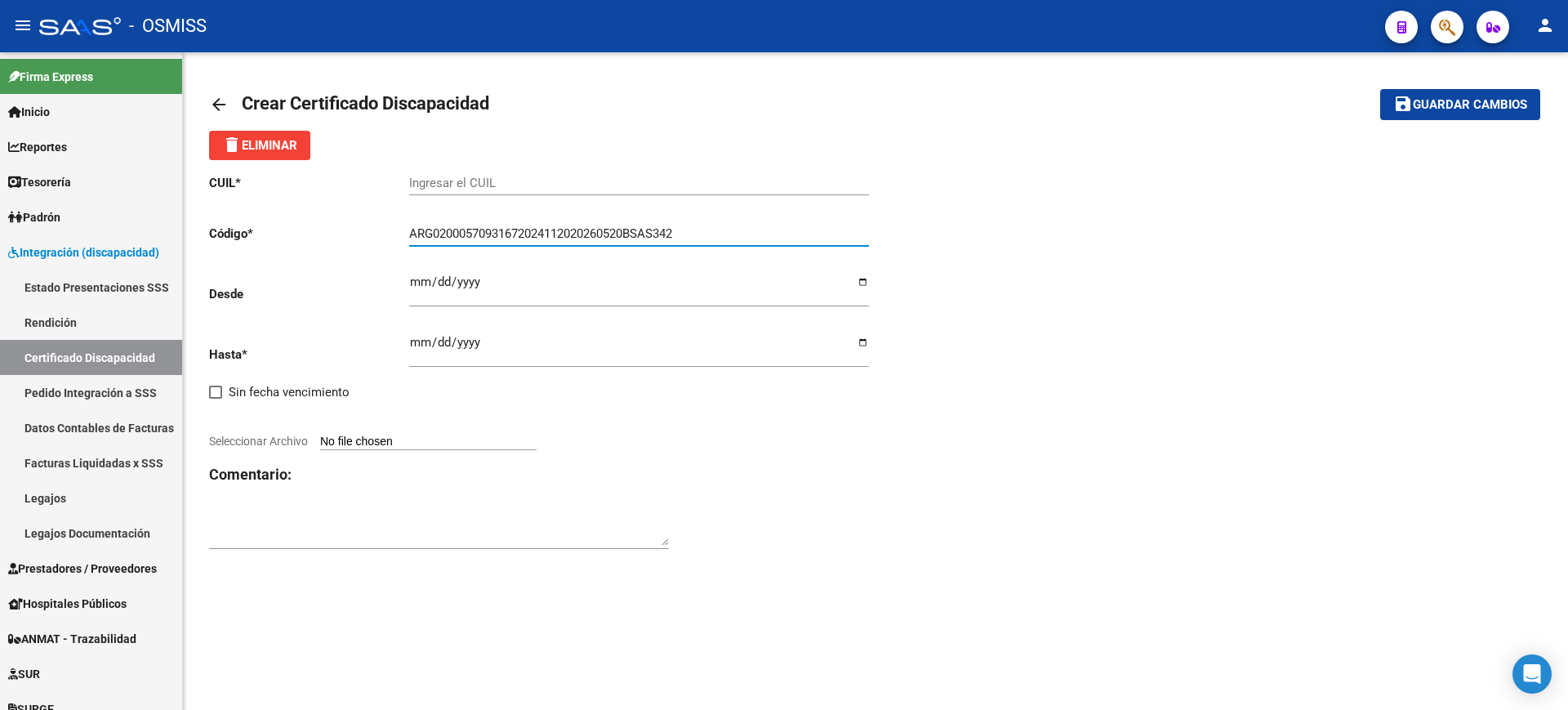
click at [676, 182] on input "Ingresar el CUIL" at bounding box center [639, 184] width 460 height 15
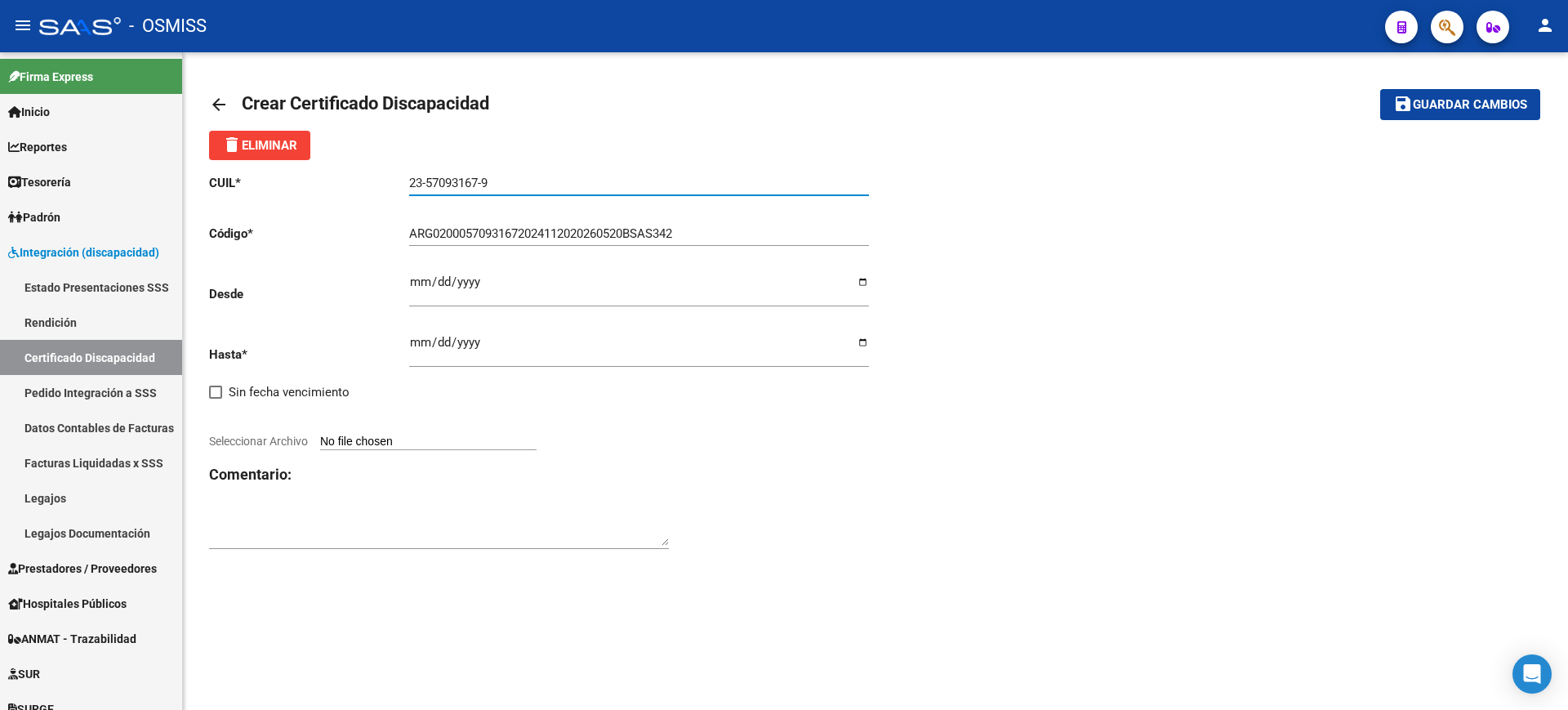
type input "23-57093167-9"
click at [420, 275] on div "Ingresar fec. Desde" at bounding box center [639, 284] width 460 height 45
type input "[DATE]"
click at [410, 340] on input "Ingresar fec. Hasta" at bounding box center [639, 349] width 460 height 27
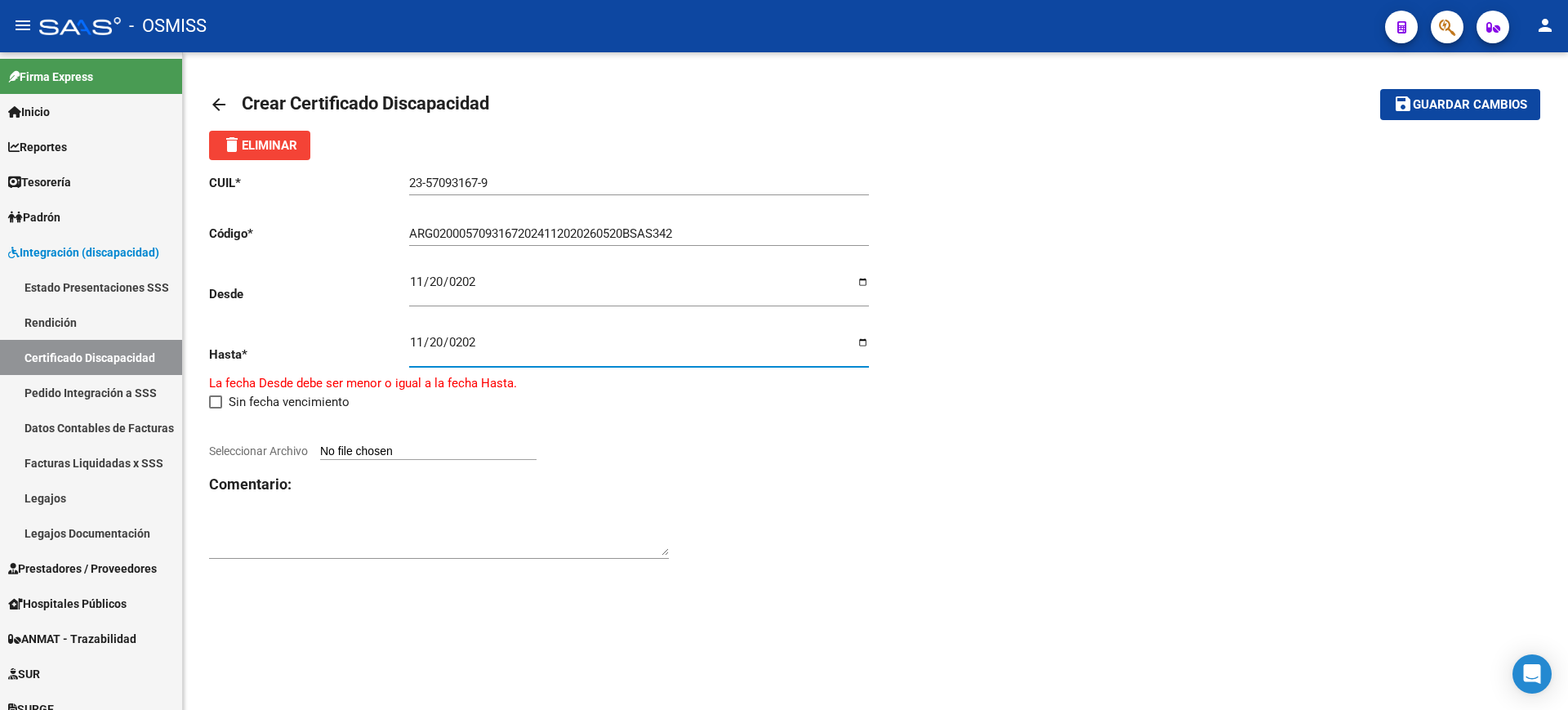
type input "[DATE]"
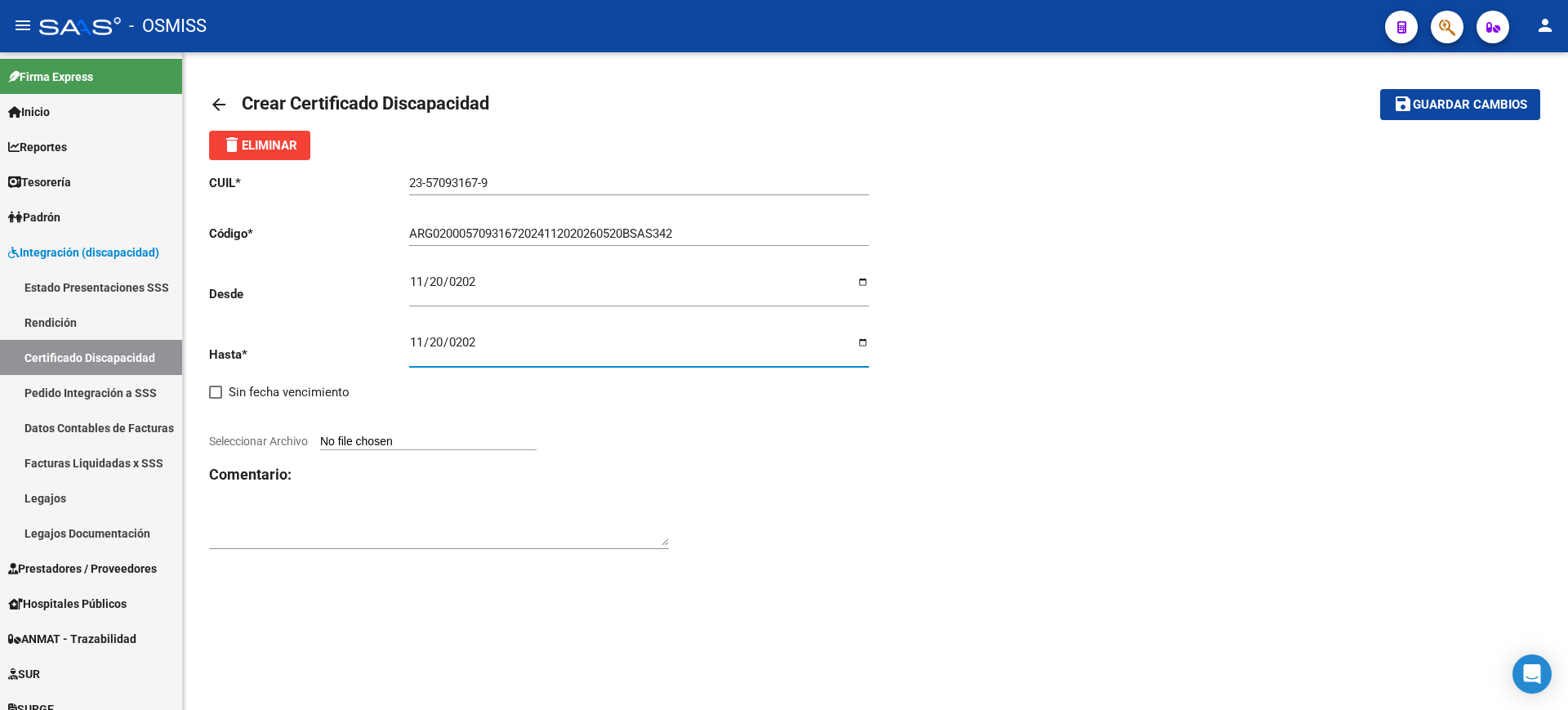
click at [495, 435] on input "Seleccionar Archivo" at bounding box center [428, 442] width 217 height 15
type input "C:\fakepath\[PERSON_NAME] [PERSON_NAME].JPG"
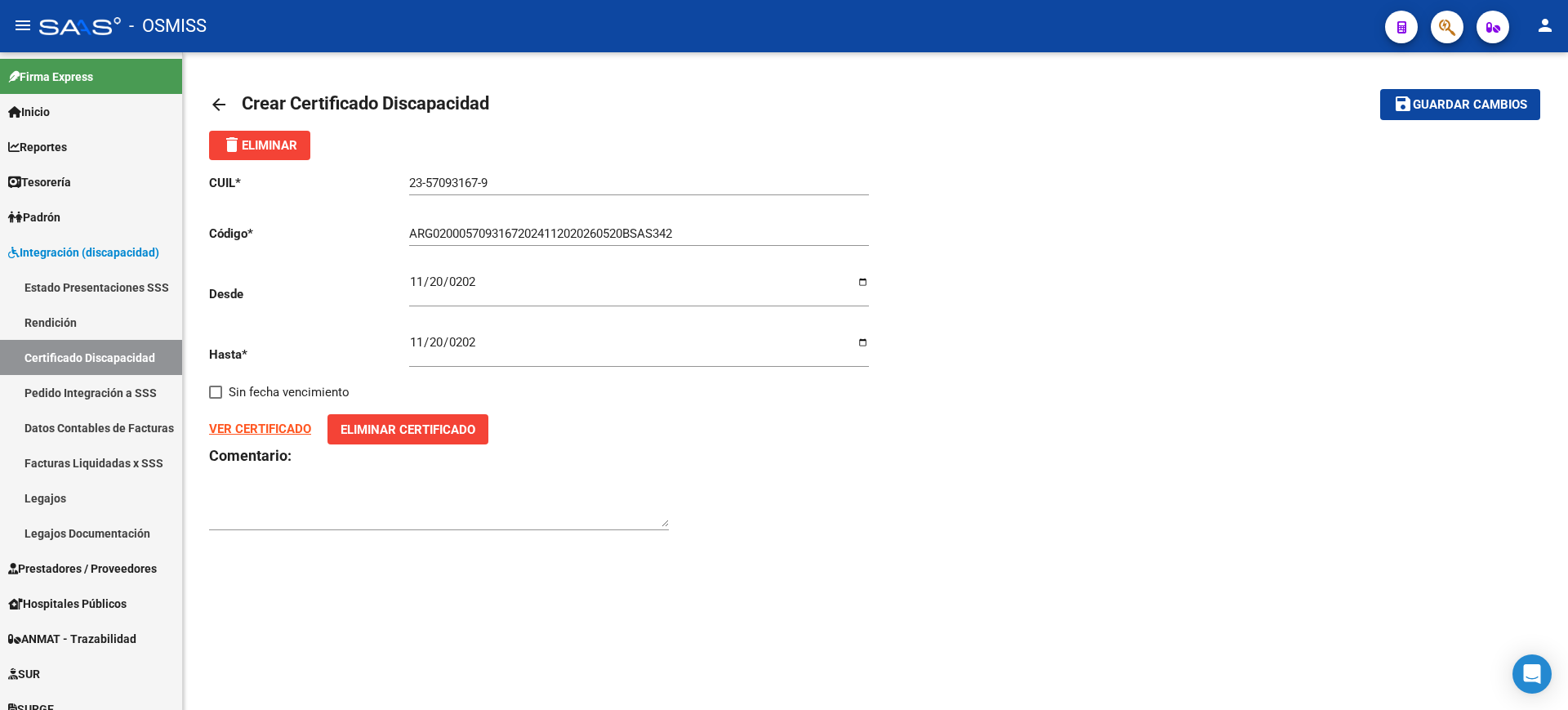
click at [530, 557] on div "arrow_back Crear Certificado Discapacidad save Guardar cambios delete Eliminar …" at bounding box center [874, 318] width 1384 height 533
click at [554, 509] on textarea at bounding box center [439, 510] width 460 height 33
type textarea "F80"
click at [1414, 110] on span "Guardar cambios" at bounding box center [1470, 106] width 115 height 15
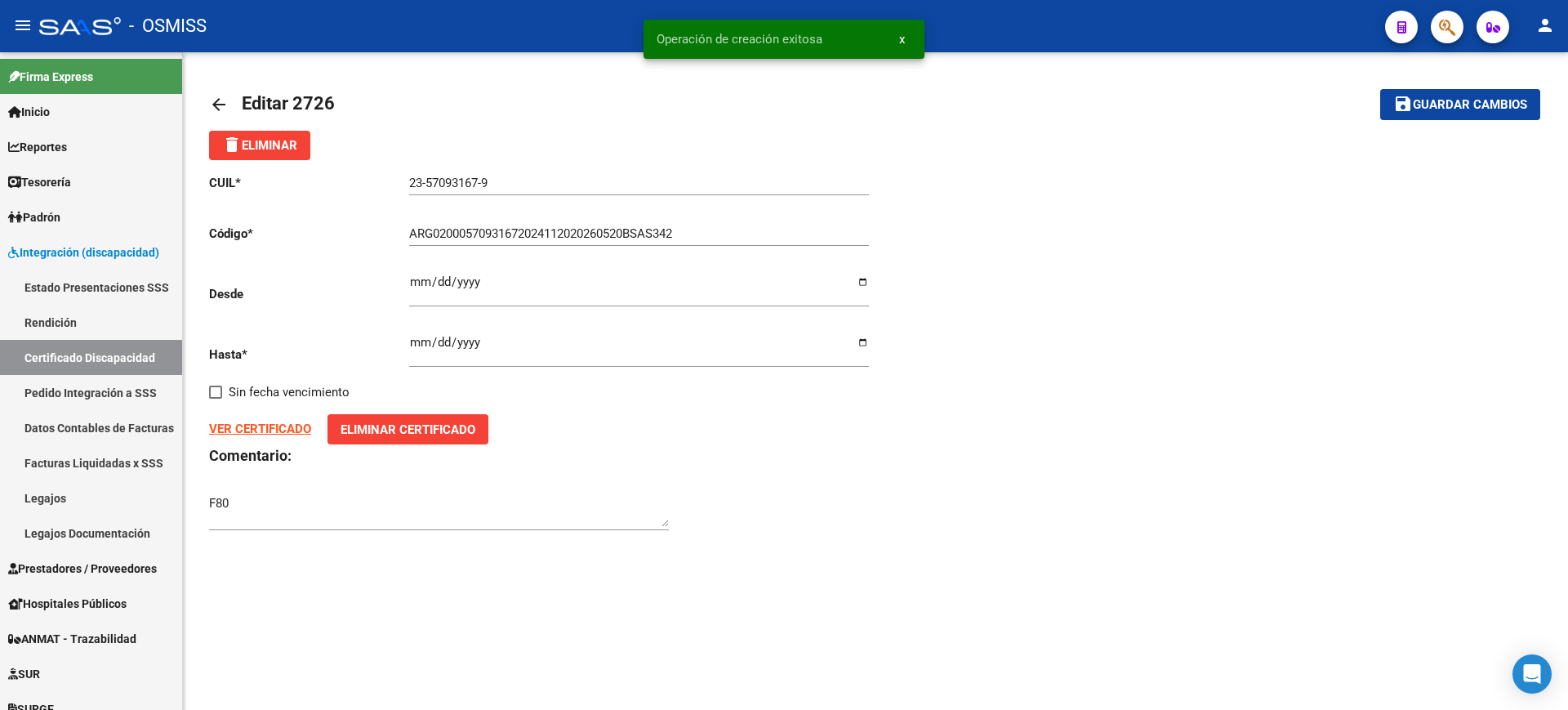
click at [223, 102] on mat-icon "arrow_back" at bounding box center [219, 104] width 20 height 20
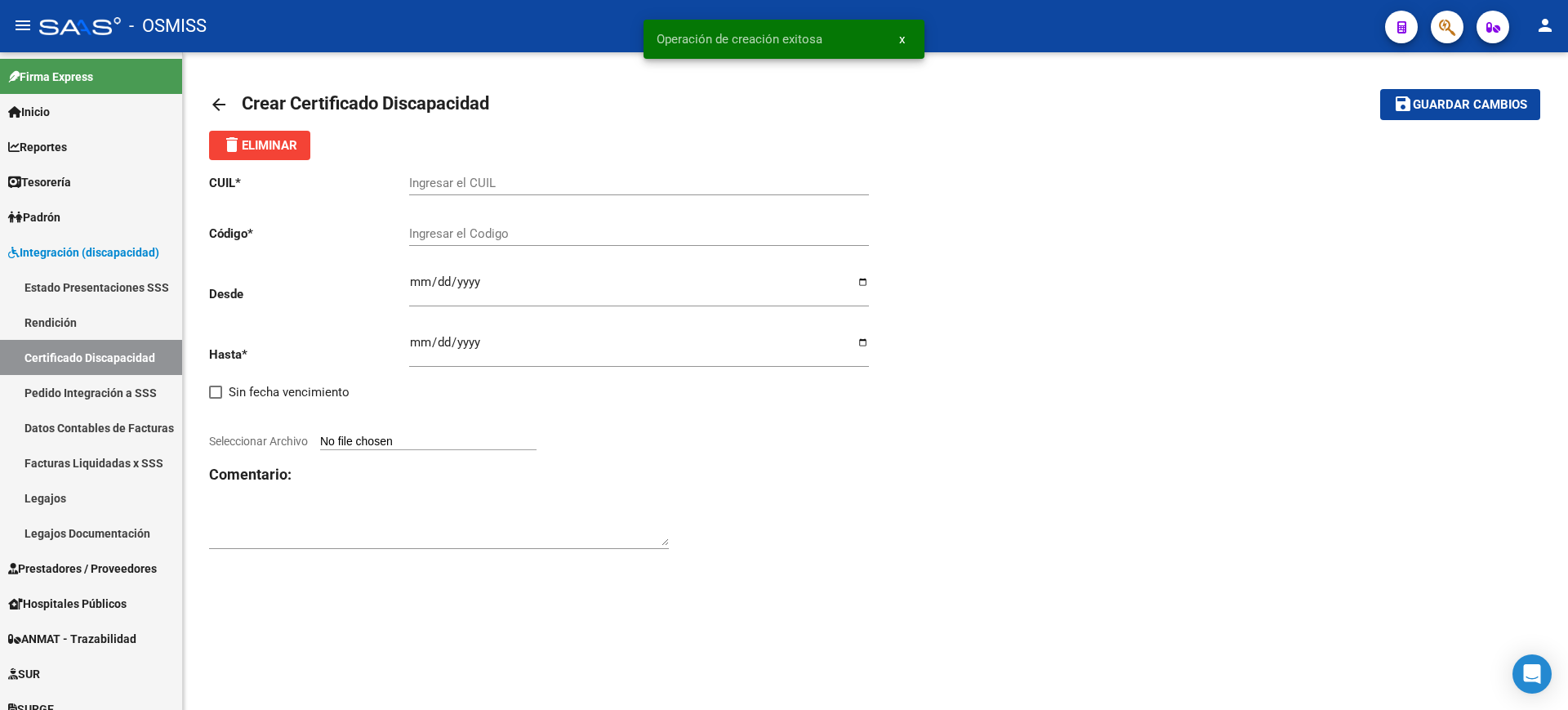
click at [222, 98] on mat-icon "arrow_back" at bounding box center [219, 104] width 20 height 20
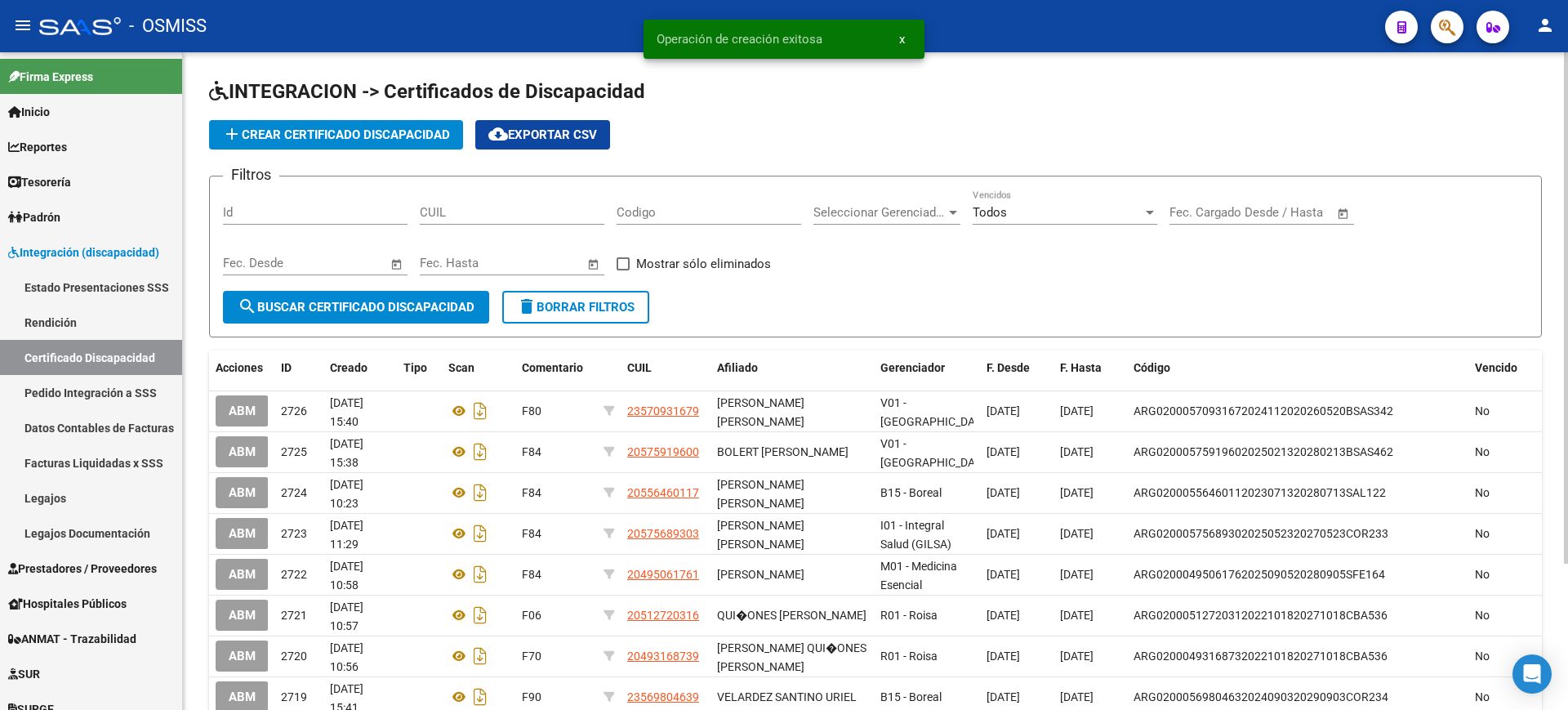
click at [384, 136] on span "add Crear Certificado Discapacidad" at bounding box center [336, 135] width 228 height 15
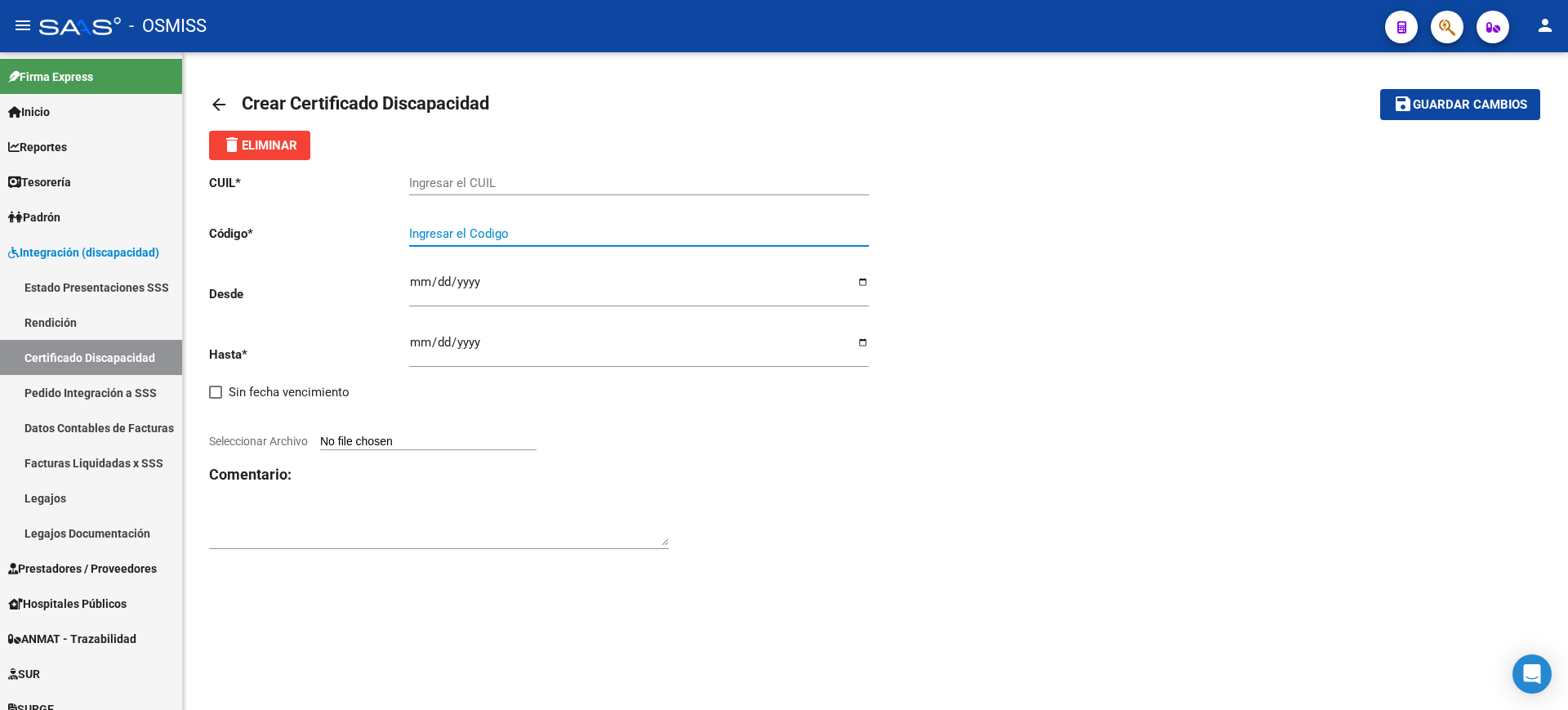
paste input "ARG-02-00056528785-20250909-20270909-SFE-164"
click at [436, 235] on input "ARG-02-00056528785-20250909-20270909-SFE-164" at bounding box center [639, 234] width 460 height 15
click at [450, 233] on input "ARG02-00056528785-20250909-20270909-SFE-164" at bounding box center [639, 234] width 460 height 15
click at [524, 235] on input "ARG0200056528785-20250909-20270909-SFE-164" at bounding box center [639, 234] width 460 height 15
click at [586, 230] on input "ARG020005652878520250909-20270909-SFE-164" at bounding box center [639, 234] width 460 height 15
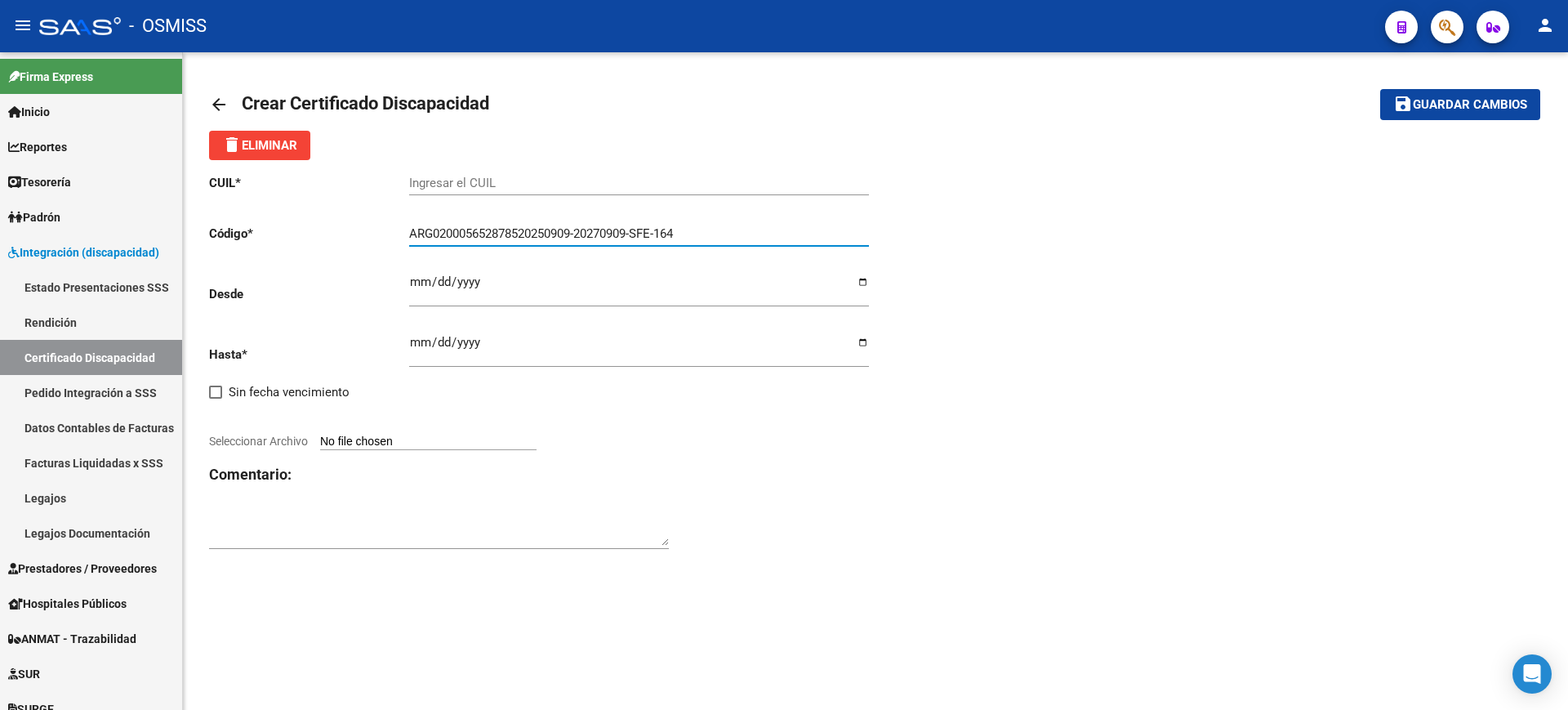
click at [583, 230] on input "ARG020005652878520250909-20270909-SFE-164" at bounding box center [639, 234] width 460 height 15
drag, startPoint x: 634, startPoint y: 230, endPoint x: 643, endPoint y: 240, distance: 13.5
click at [634, 230] on input "ARG02000565287852025090920270909-SFE-164" at bounding box center [639, 234] width 460 height 15
click at [639, 236] on input "ARG02000565287852025090920270909-SFE-164" at bounding box center [639, 234] width 460 height 15
click at [661, 235] on input "ARG02000565287852025090920270909SFE-164" at bounding box center [639, 234] width 460 height 15
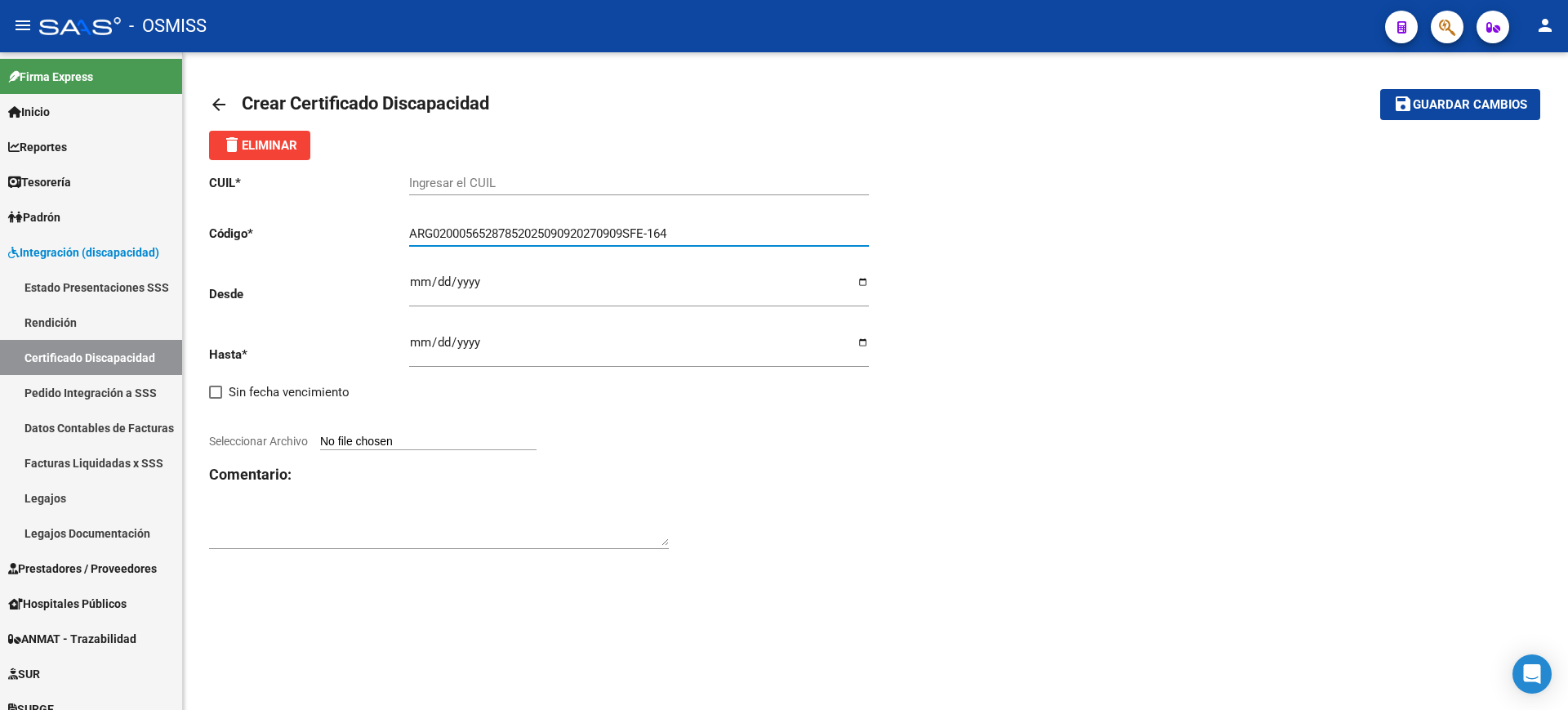
click at [658, 230] on input "ARG02000565287852025090920270909SFE-164" at bounding box center [639, 234] width 460 height 15
type input "ARG02000565287852025090920270909SFE164"
click at [662, 183] on input "Ingresar el CUIL" at bounding box center [639, 184] width 460 height 15
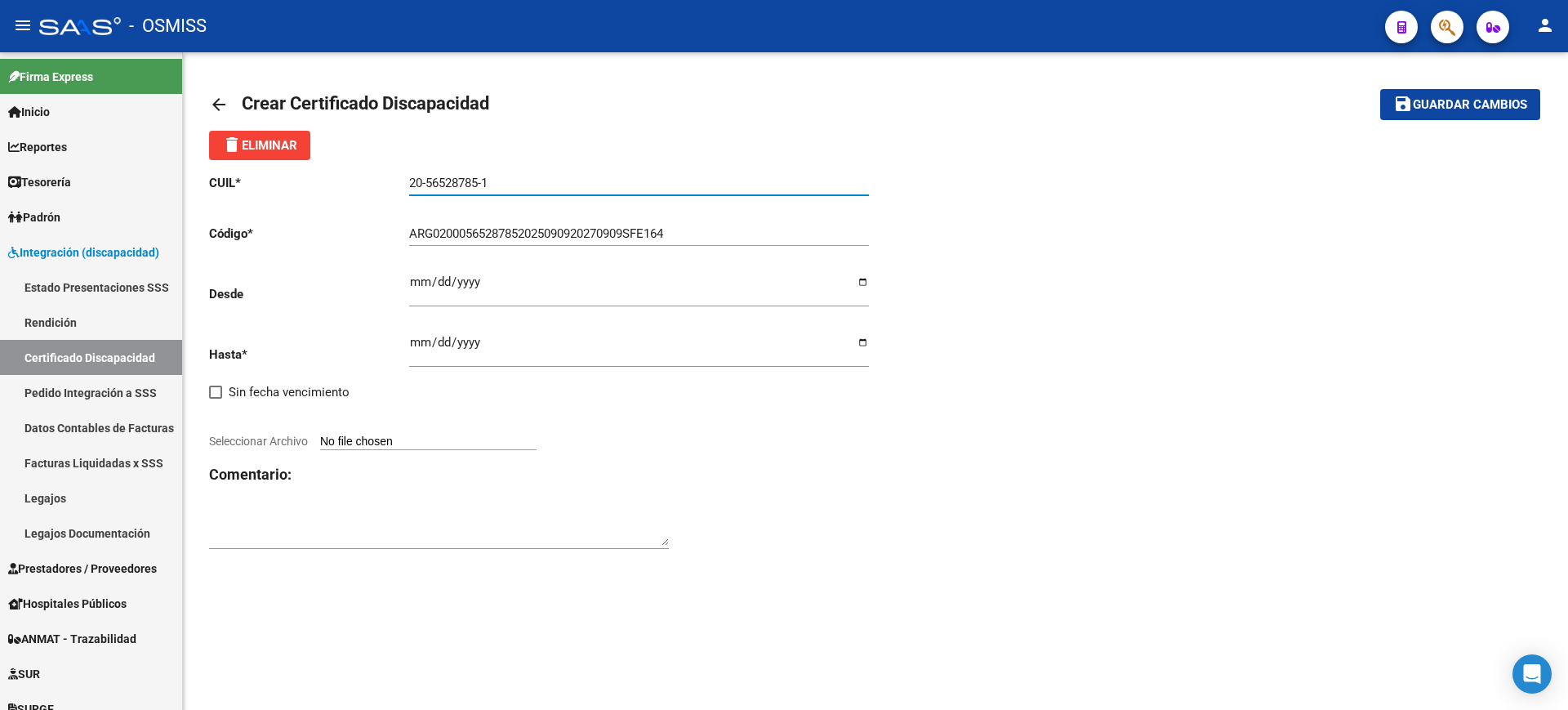
type input "20-56528785-1"
click at [422, 289] on input "Ingresar fec. Desde" at bounding box center [639, 289] width 460 height 27
type input "[DATE]"
click at [417, 344] on input "Ingresar fec. Hasta" at bounding box center [639, 349] width 460 height 27
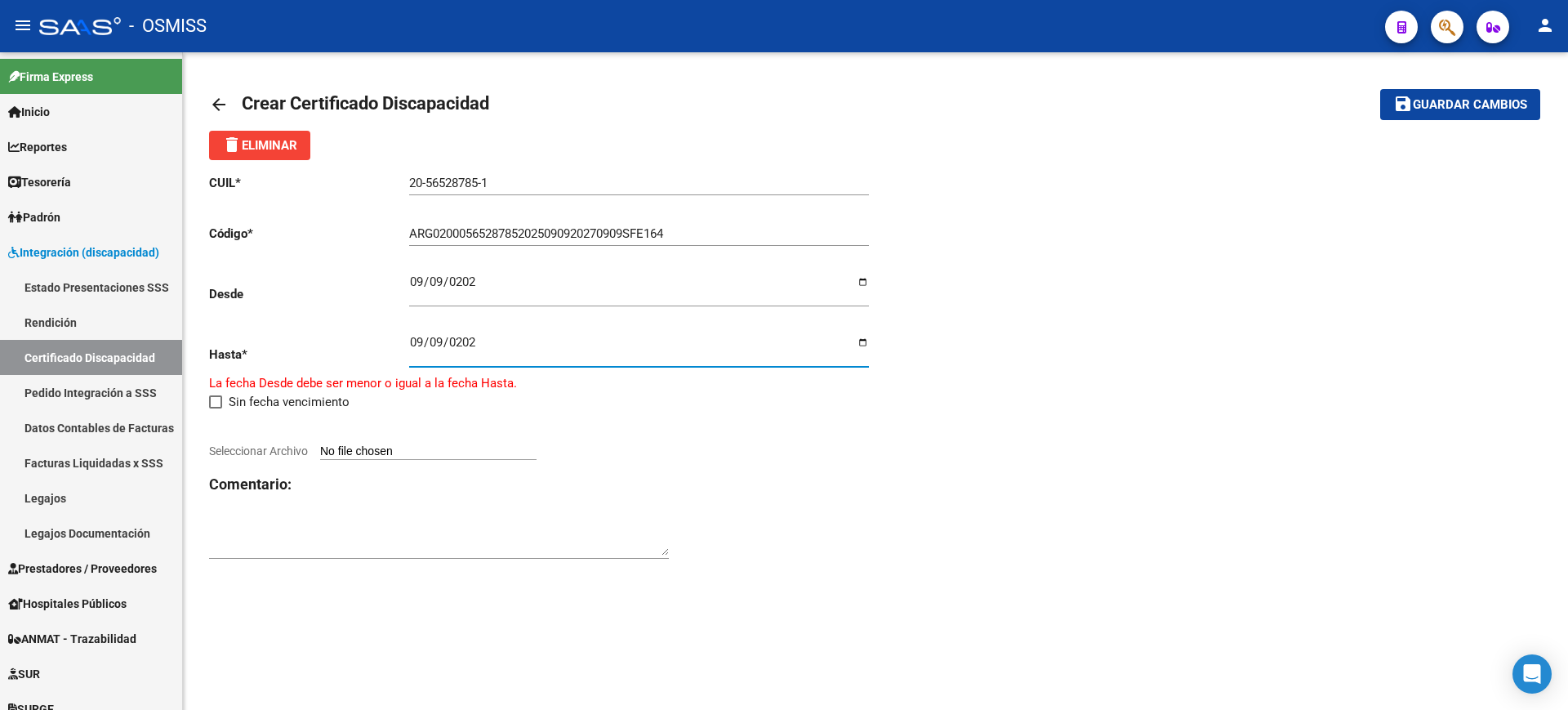
type input "[DATE]"
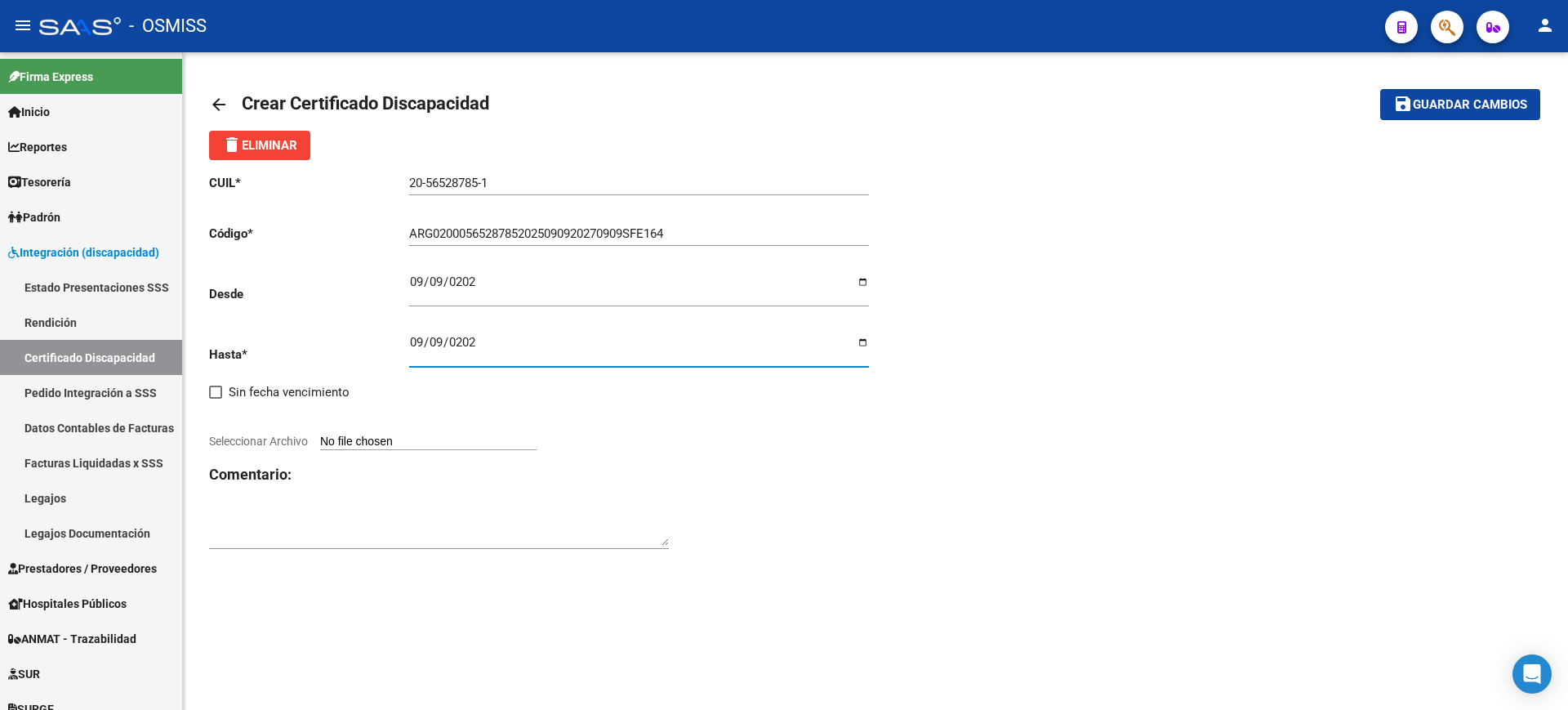
click at [801, 463] on h3 "Comentario:" at bounding box center [542, 474] width 666 height 23
click at [344, 437] on input "Seleccionar Archivo" at bounding box center [428, 442] width 217 height 15
type input "C:\fakepath\[PERSON_NAME].JPG"
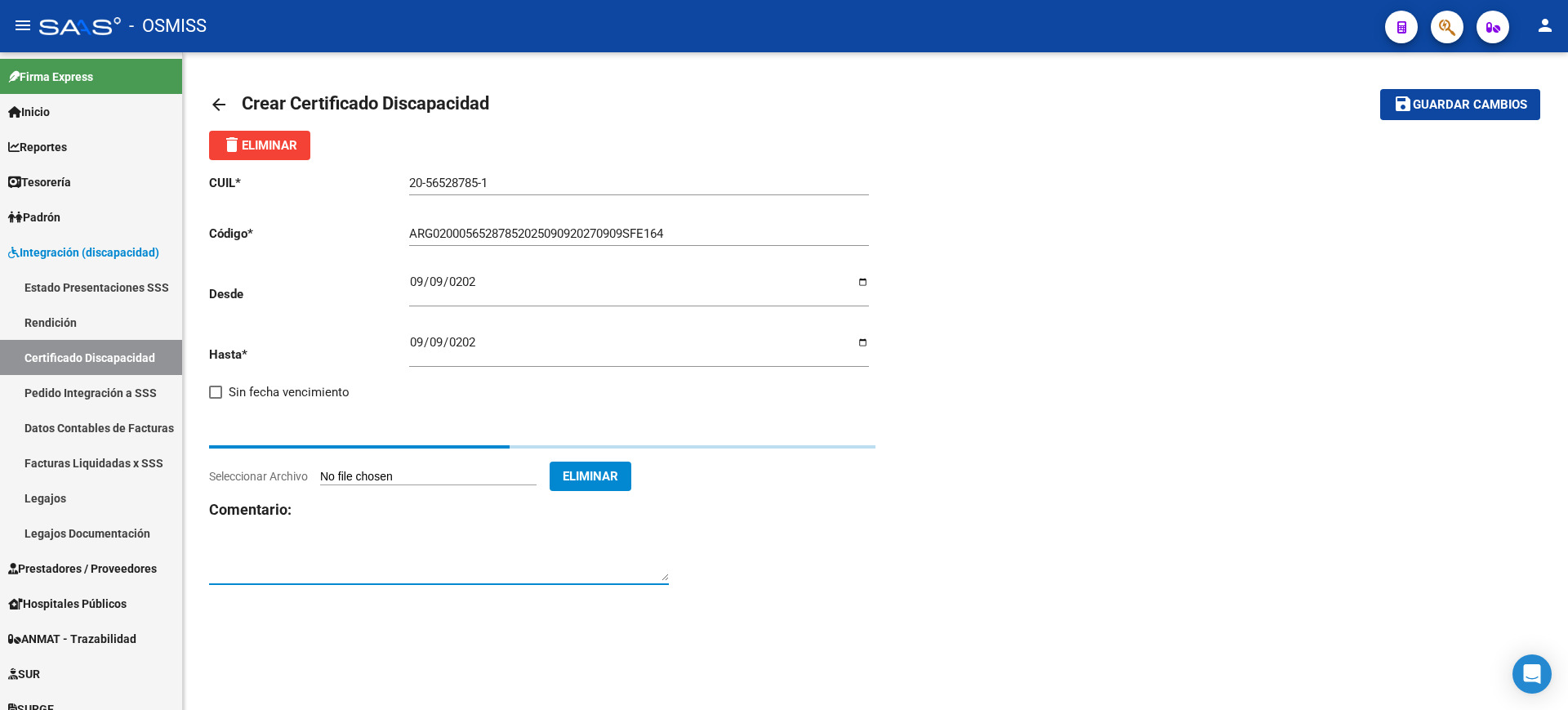
click at [572, 564] on textarea at bounding box center [439, 564] width 460 height 33
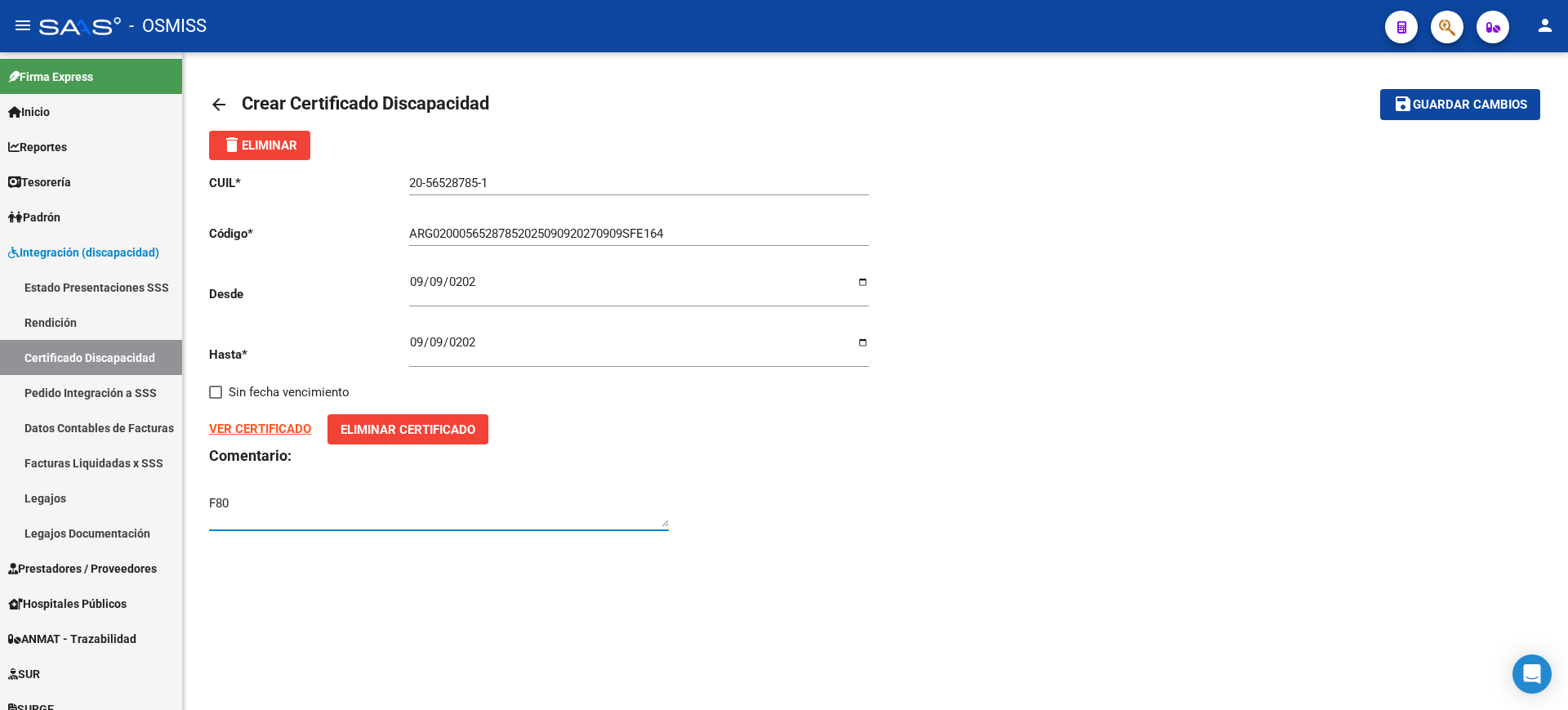
type textarea "F80"
click at [1421, 110] on span "Guardar cambios" at bounding box center [1470, 106] width 115 height 15
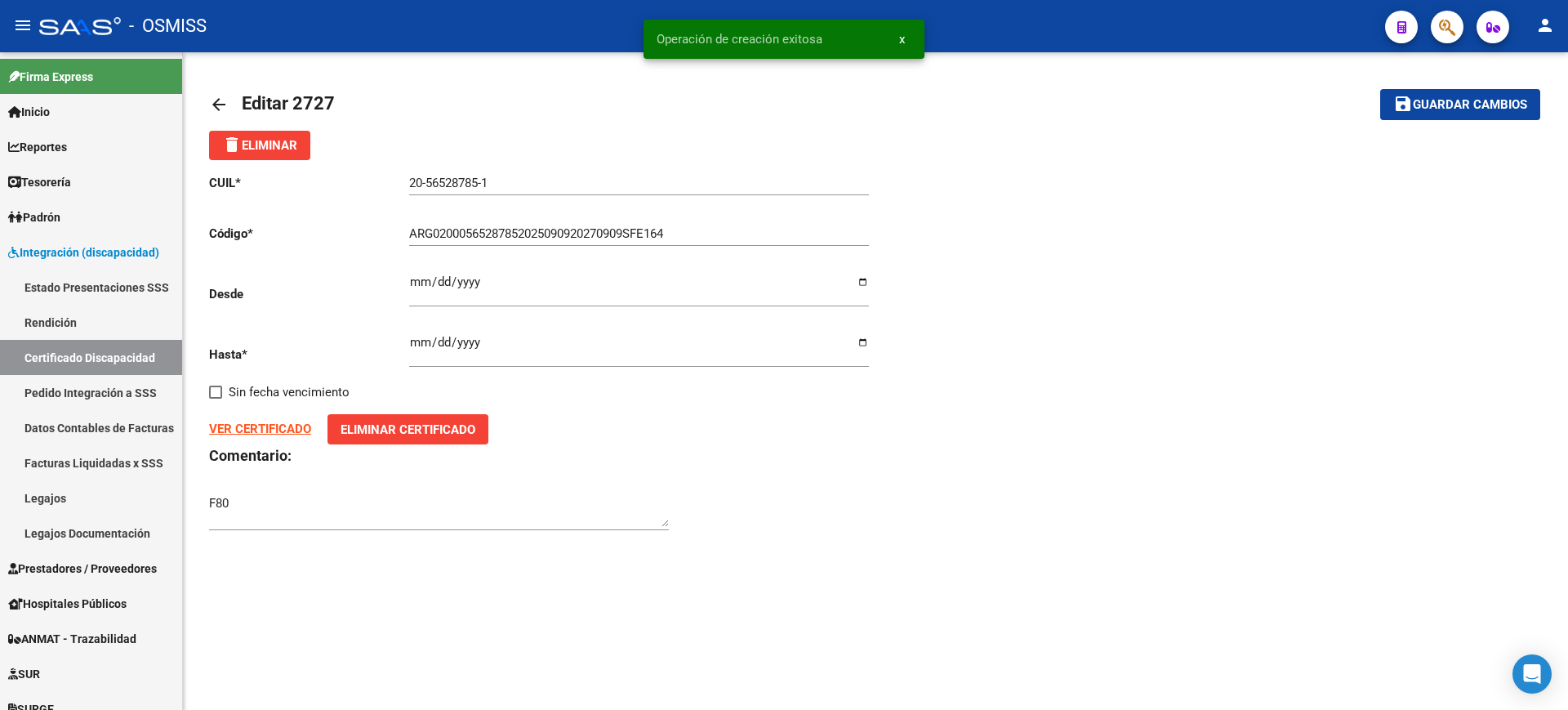
click at [223, 103] on mat-icon "arrow_back" at bounding box center [219, 104] width 20 height 20
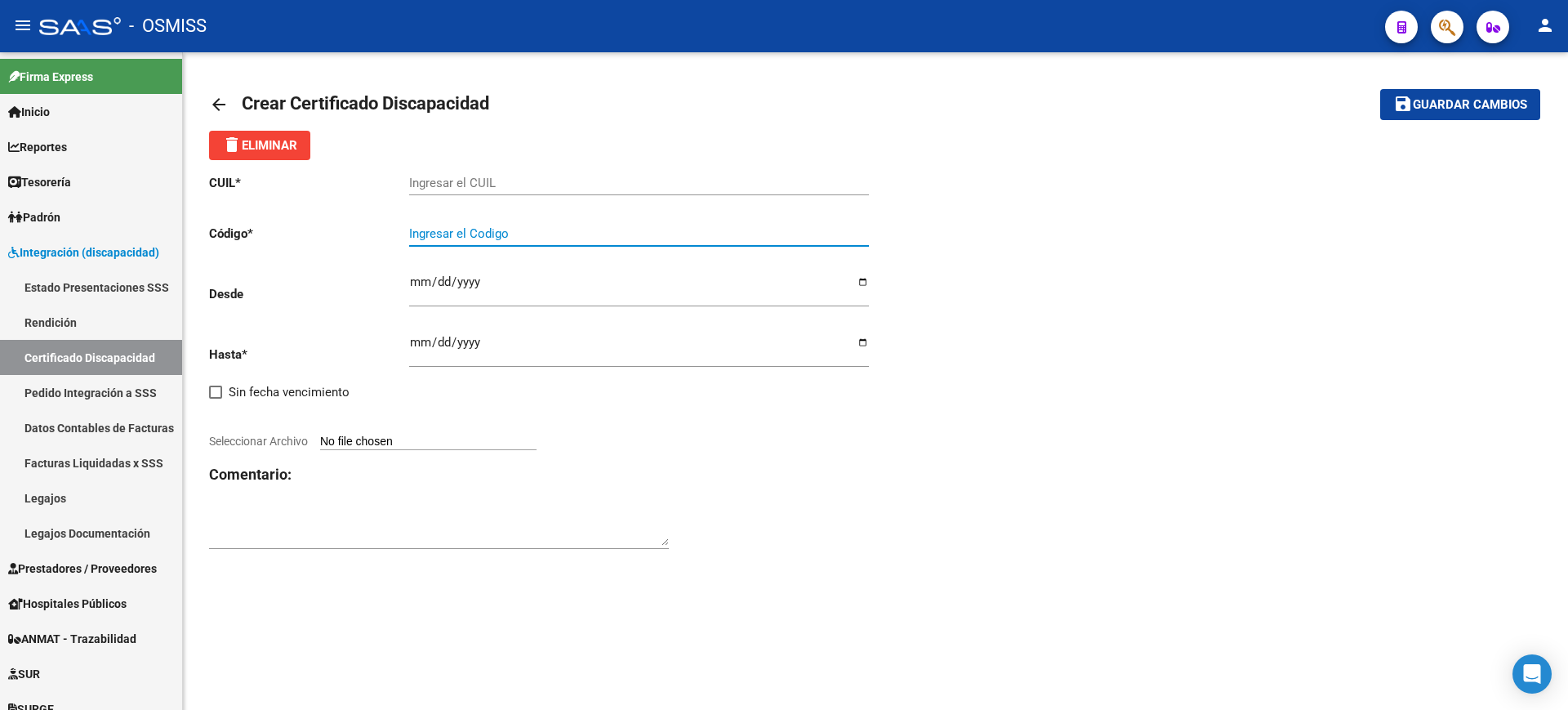
paste input "ARG-01-00054764516-20250909-20330909-SFE-164"
click at [437, 230] on input "ARG-01-00054764516-20250909-20330909-SFE-164" at bounding box center [639, 234] width 460 height 15
click at [451, 230] on input "ARG01-00054764516-20250909-20330909-SFE-164" at bounding box center [639, 234] width 460 height 15
click at [529, 233] on input "ARG0100054764516-20250909-20330909-SFE-164" at bounding box center [639, 234] width 460 height 15
click at [526, 229] on input "ARG0100054764516-20250909-20330909-SFE-164" at bounding box center [639, 234] width 460 height 15
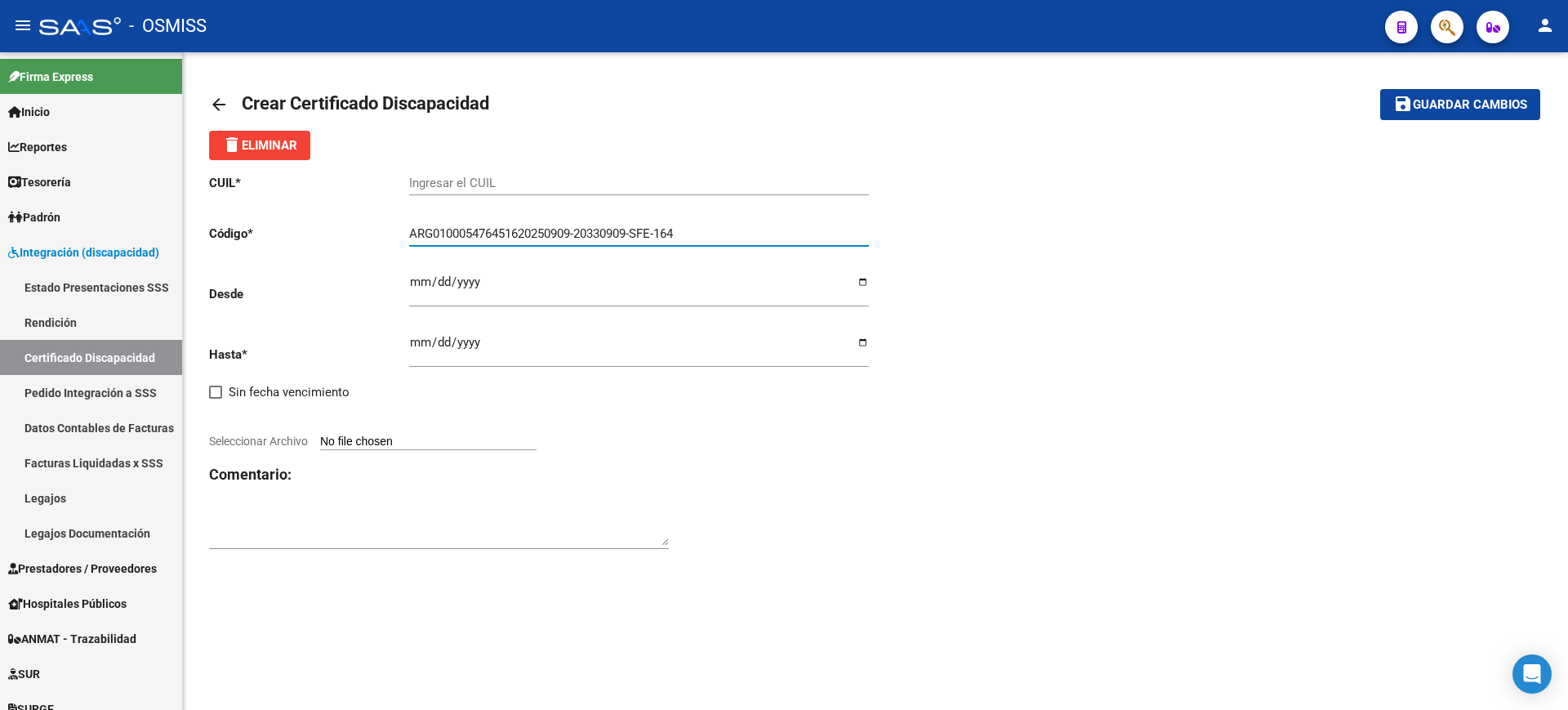
click at [577, 232] on input "ARG010005476451620250909-20330909-SFE-164" at bounding box center [639, 234] width 460 height 15
click at [584, 232] on input "ARG010005476451620250909-20330909-SFE-164" at bounding box center [639, 234] width 460 height 15
click at [581, 233] on input "ARG010005476451620250909-20330909-SFE-164" at bounding box center [639, 234] width 460 height 15
click at [637, 235] on input "ARG01000547645162025090920330909-SFE-164" at bounding box center [639, 234] width 460 height 15
click at [660, 233] on input "ARG01000547645162025090920330909SFE-164" at bounding box center [639, 234] width 460 height 15
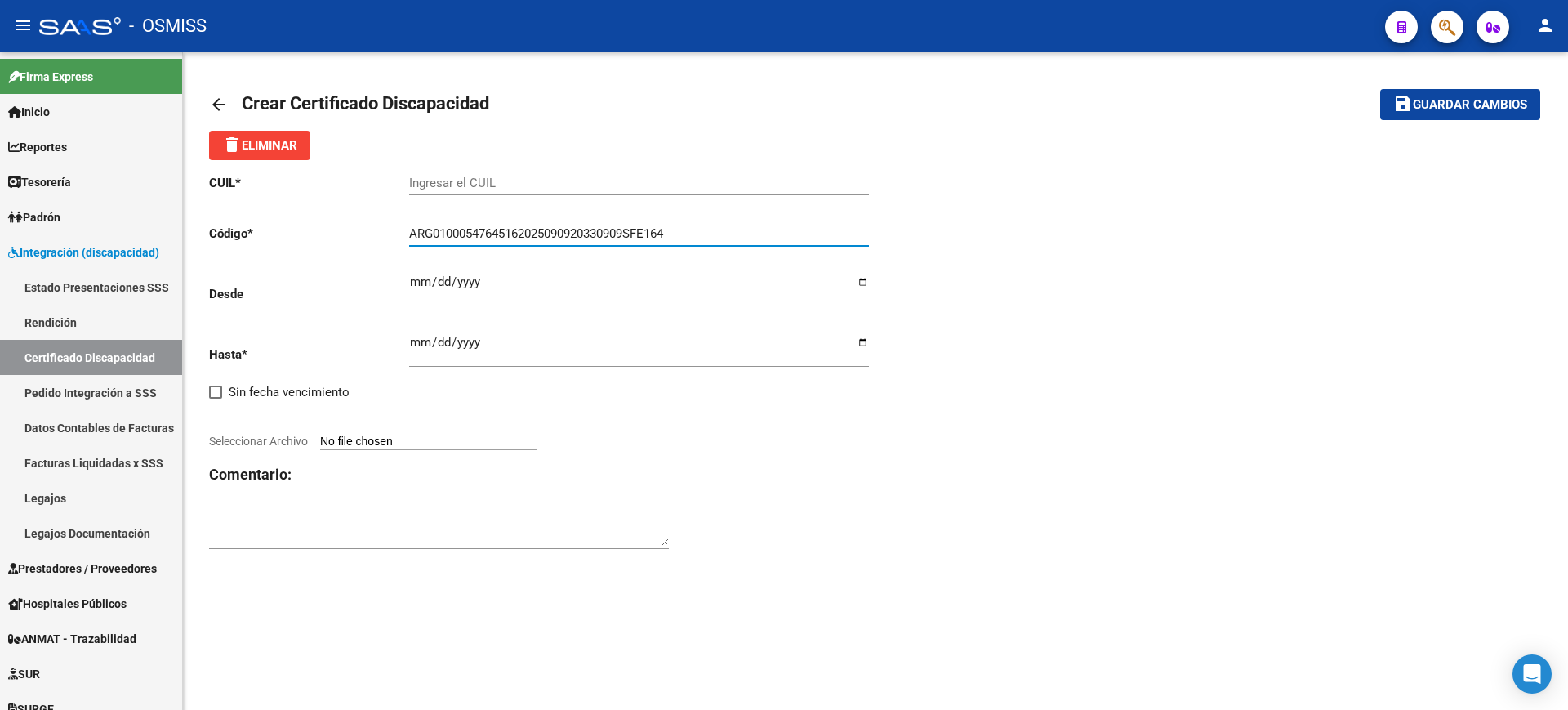
type input "ARG01000547645162025090920330909SFE164"
click at [661, 188] on input "Ingresar el CUIL" at bounding box center [639, 184] width 460 height 15
type input "27-54764516-8"
click at [416, 281] on input "Ingresar fec. Desde" at bounding box center [639, 289] width 460 height 27
type input "[DATE]"
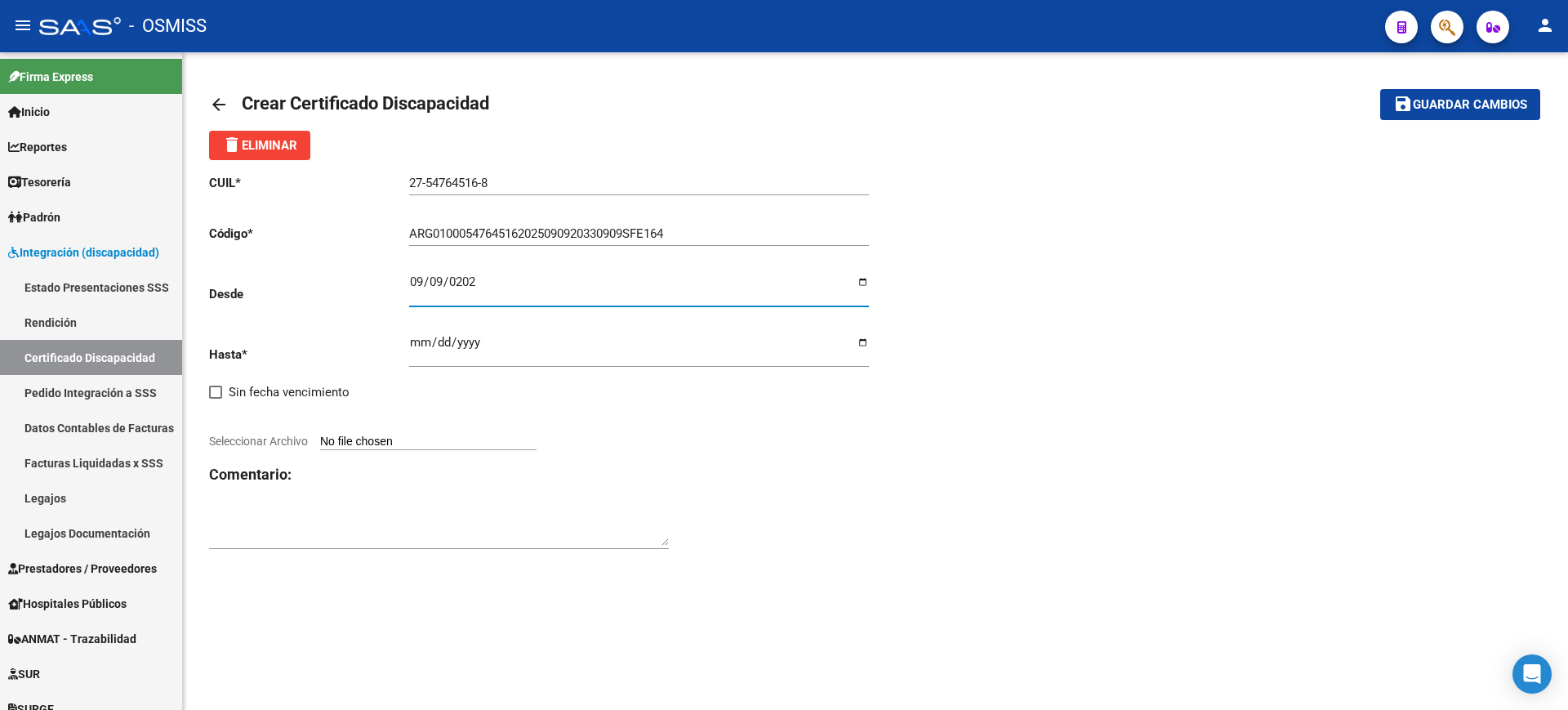
click at [420, 341] on input "Ingresar fec. Hasta" at bounding box center [639, 349] width 460 height 27
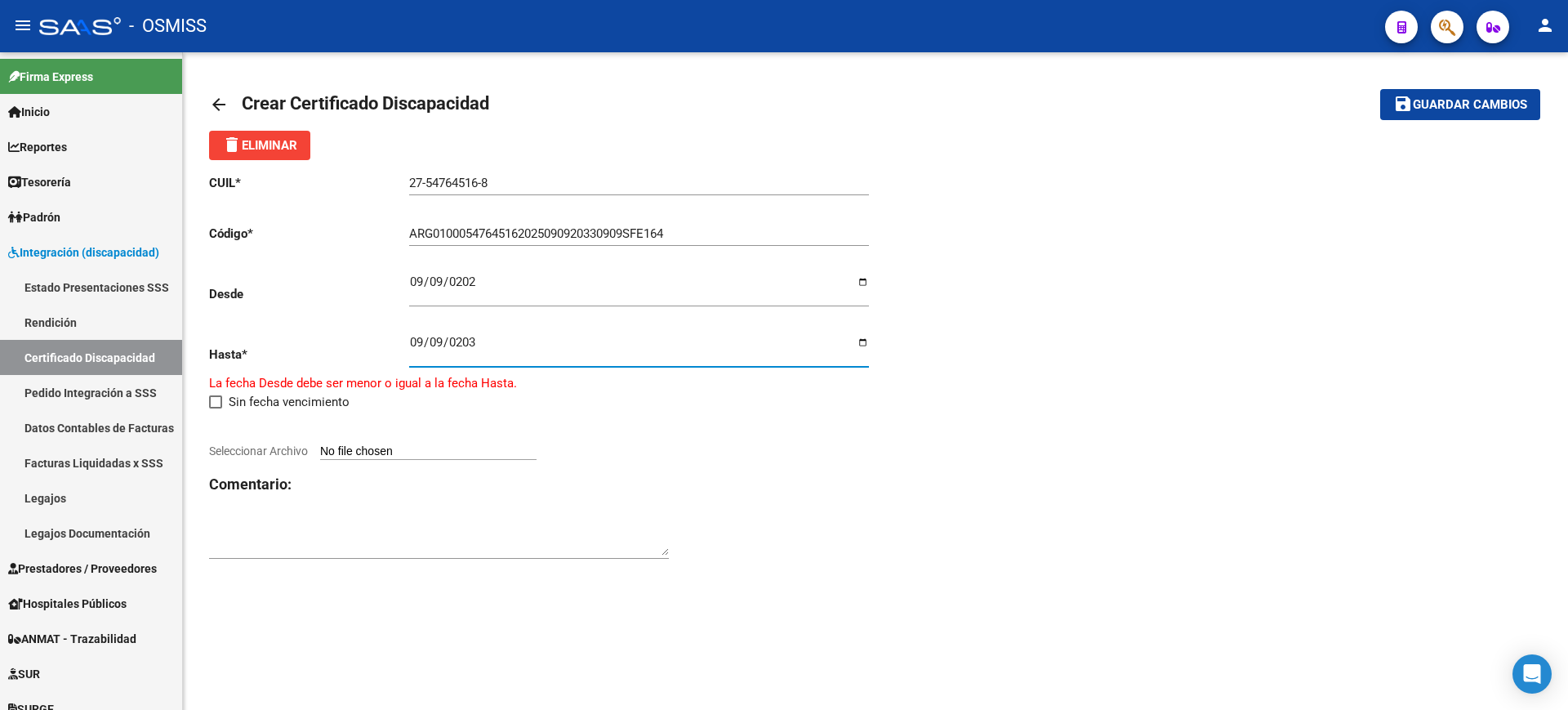
type input "[DATE]"
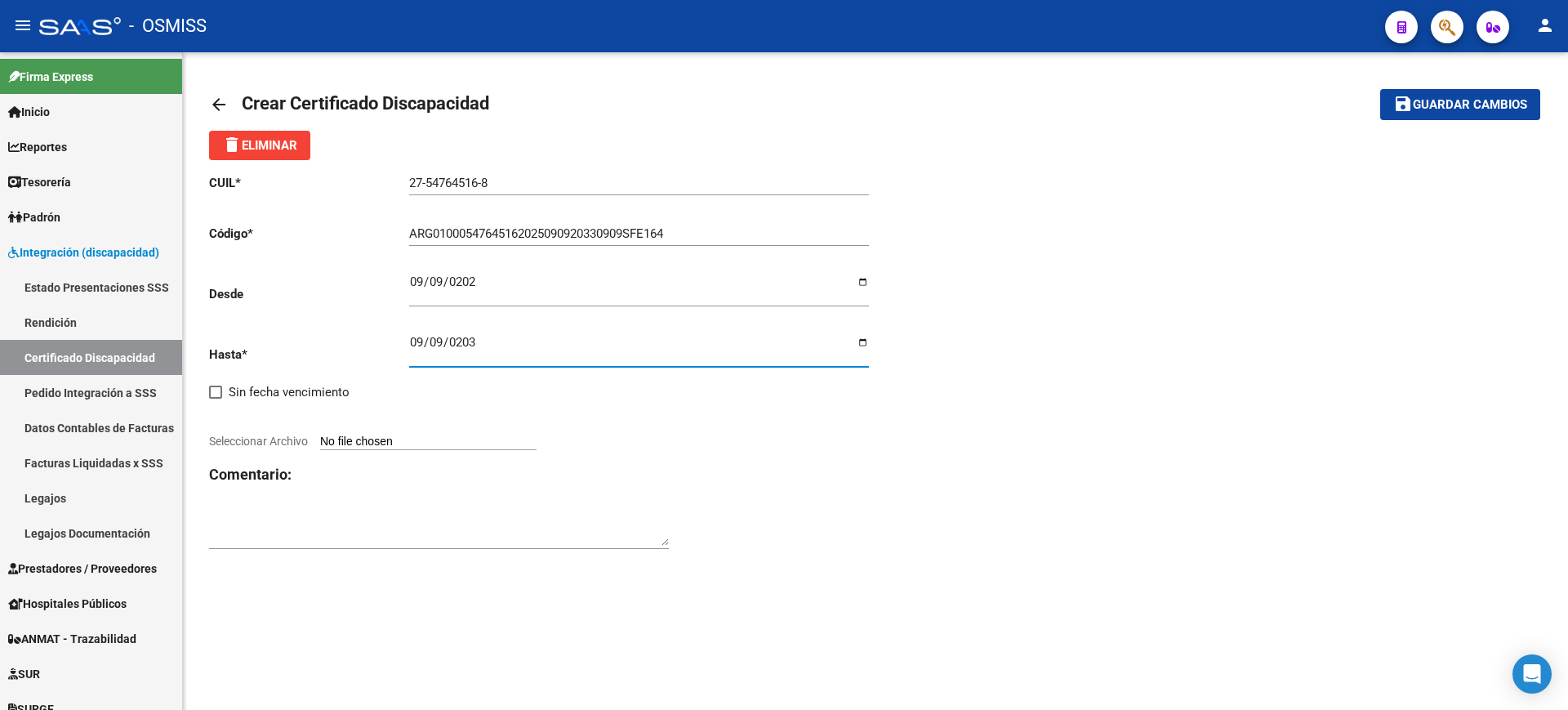
click at [448, 442] on input "Seleccionar Archivo" at bounding box center [428, 442] width 217 height 15
type input "C:\fakepath\SETTECASI REGGINA.JPG"
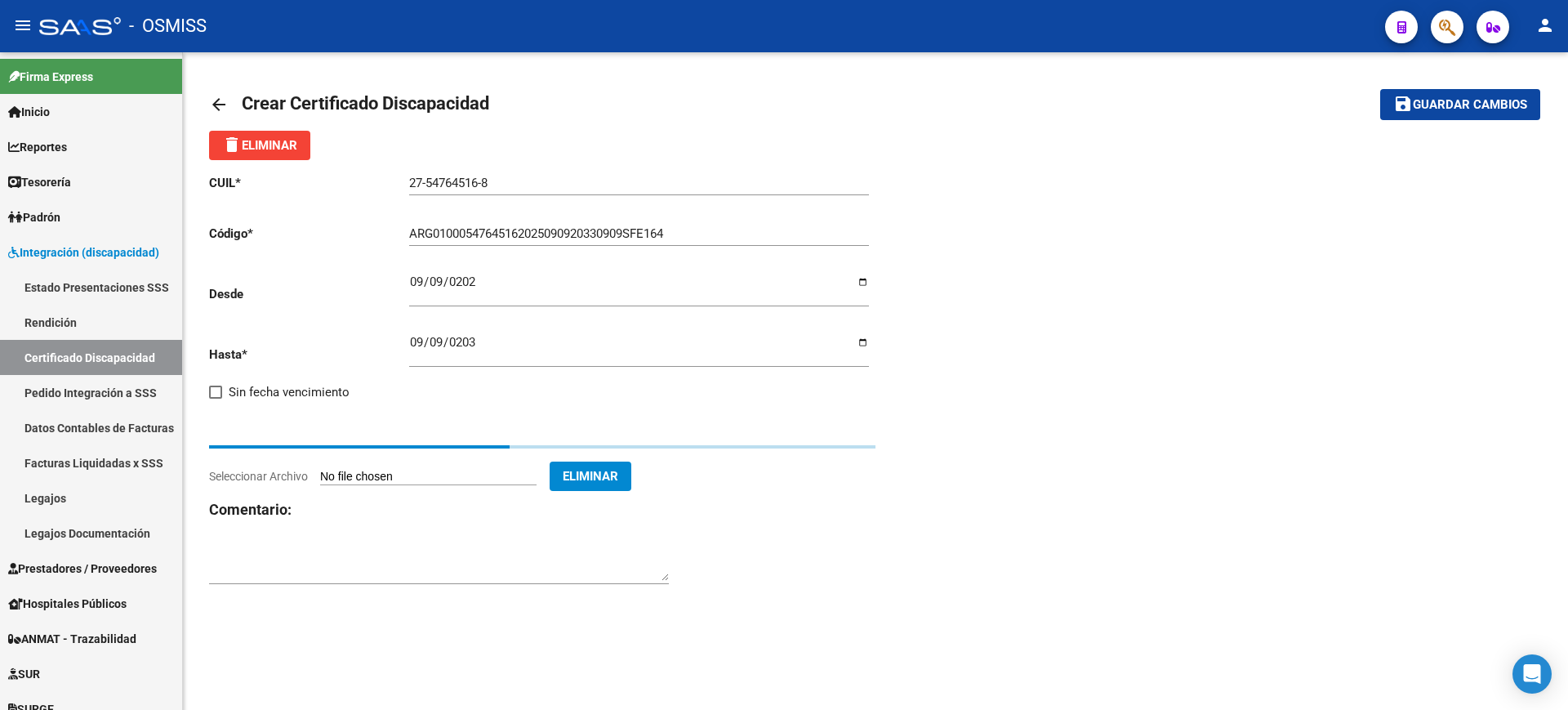
click at [542, 569] on textarea at bounding box center [439, 564] width 460 height 33
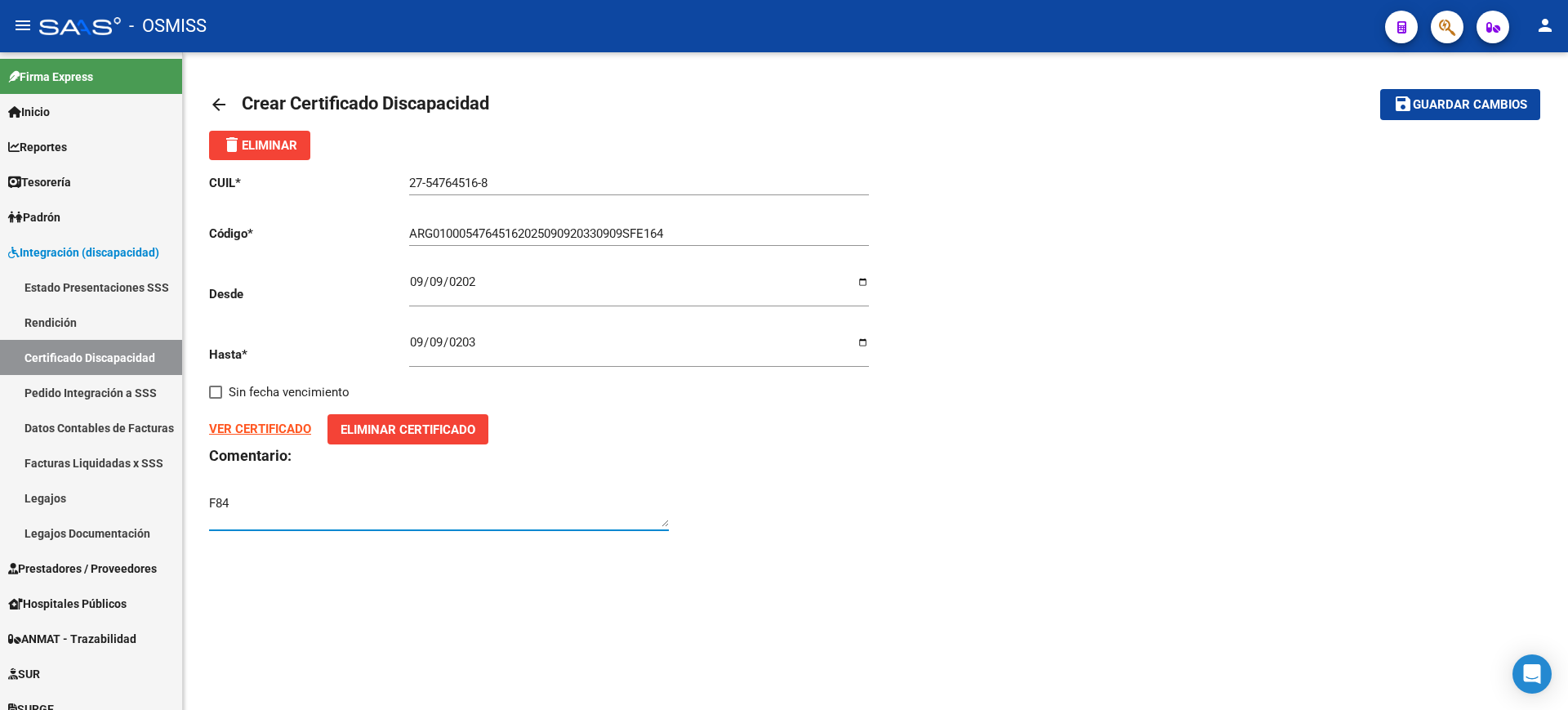
type textarea "F84"
click at [1475, 104] on span "Guardar cambios" at bounding box center [1470, 106] width 115 height 15
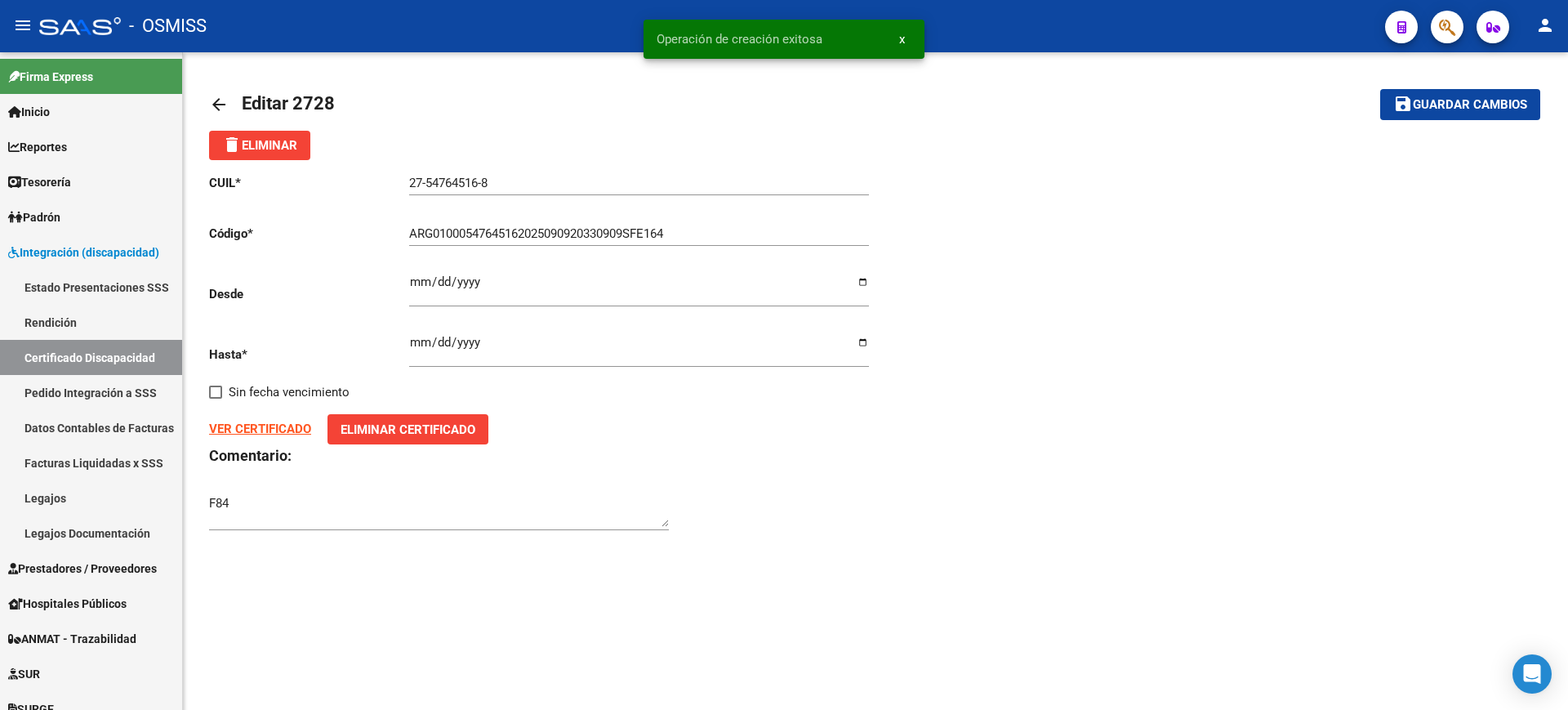
click at [214, 105] on mat-icon "arrow_back" at bounding box center [219, 104] width 20 height 20
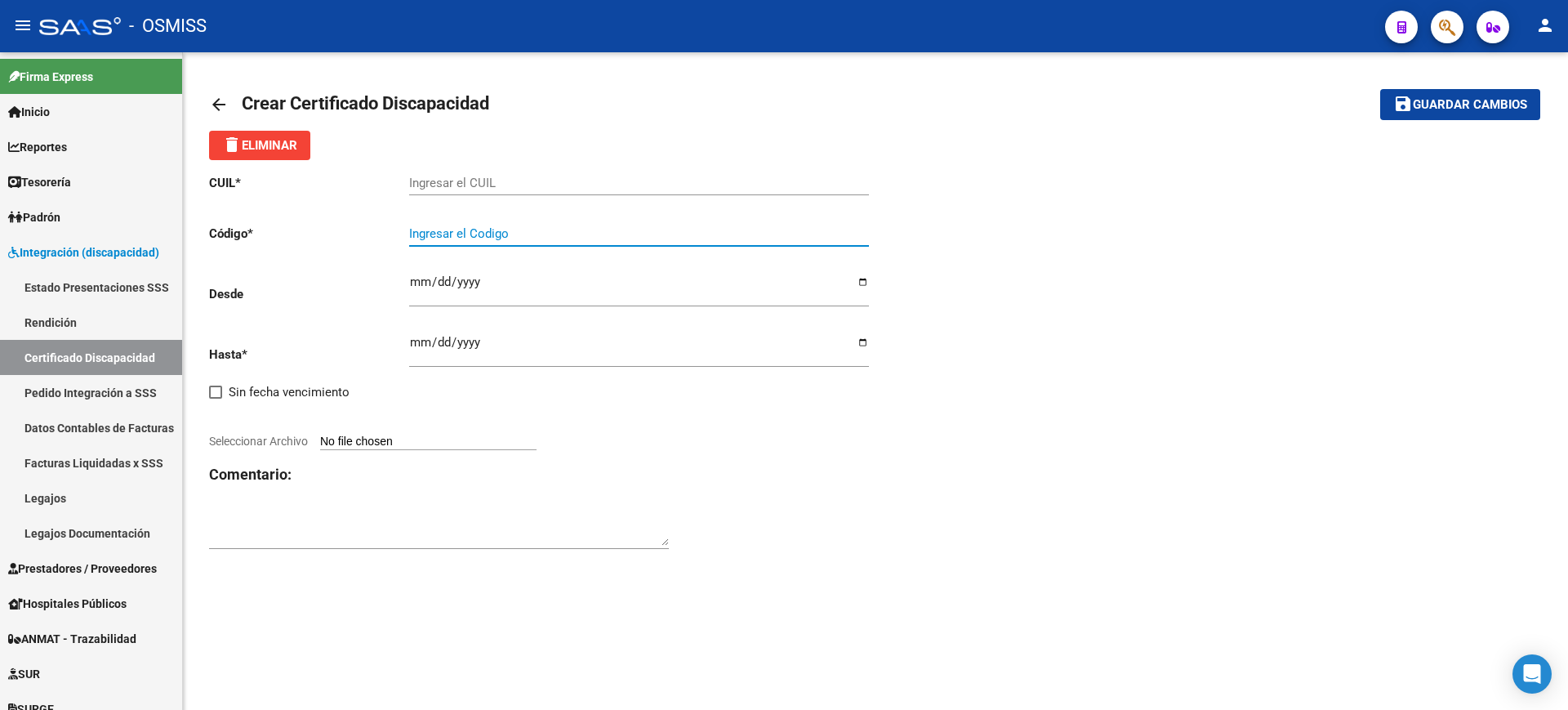
paste input "ARG-02-00058288974-20240711-20270711-BS AS-415"
click at [435, 232] on input "ARG-02-00058288974-20240711-20270711-BS AS-415" at bounding box center [639, 234] width 460 height 15
click at [450, 235] on input "ARG02-00058288974-20240711-20270711-BS AS-415" at bounding box center [639, 234] width 460 height 15
click at [528, 229] on input "ARG0200058288974-20240711-20270711-BS AS-415" at bounding box center [639, 234] width 460 height 15
click at [578, 231] on input "ARG020005828897420240711-20270711-BS AS-415" at bounding box center [639, 234] width 460 height 15
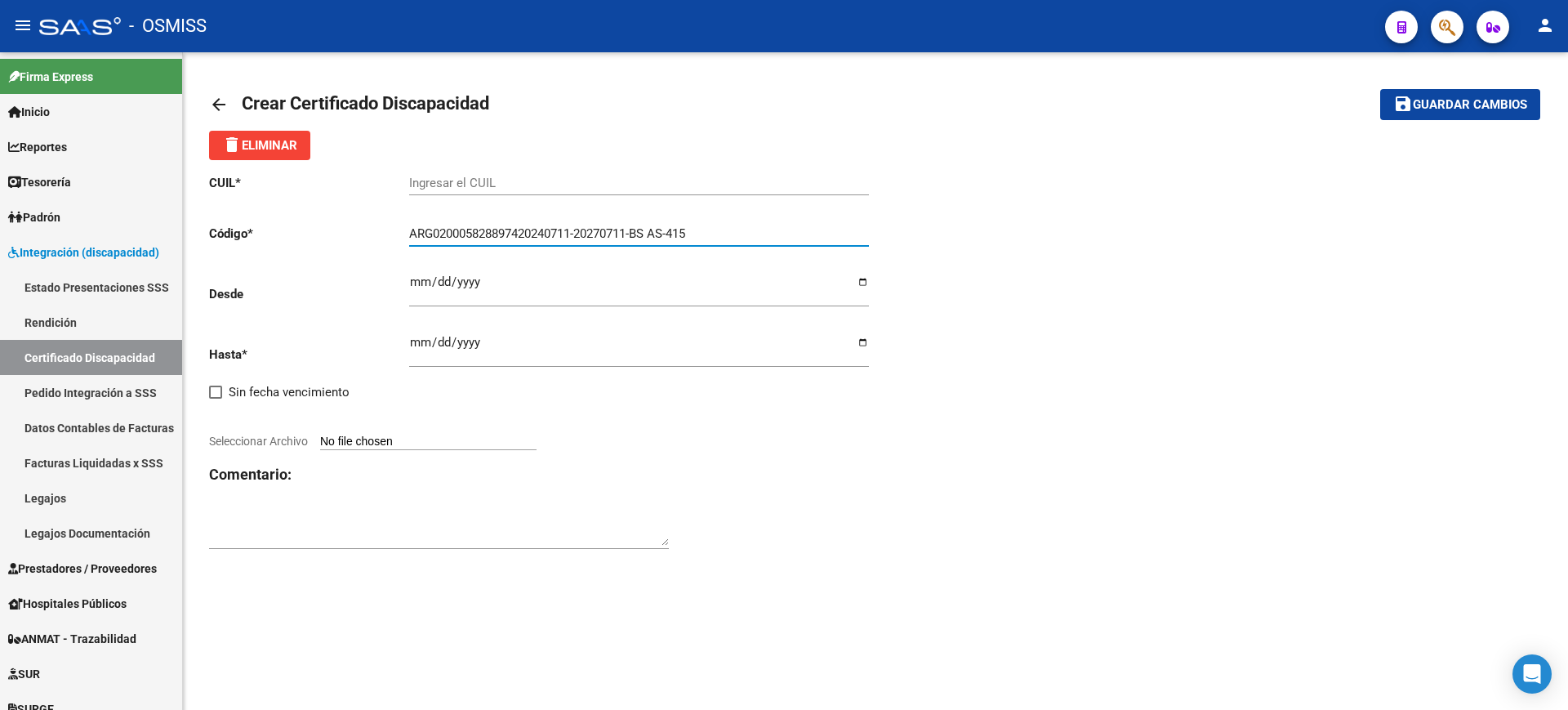
click at [584, 233] on input "ARG020005828897420240711-20270711-BS AS-415" at bounding box center [639, 234] width 460 height 15
click at [638, 231] on input "ARG02000582889742024071120270711-BS AS-415" at bounding box center [639, 234] width 460 height 15
click at [651, 233] on input "ARG02000582889742024071120270711BS AS-415" at bounding box center [639, 234] width 460 height 15
click at [671, 235] on input "ARG02000582889742024071120270711BSAS-415" at bounding box center [639, 234] width 460 height 15
click at [669, 229] on input "ARG02000582889742024071120270711BSAS-415" at bounding box center [639, 234] width 460 height 15
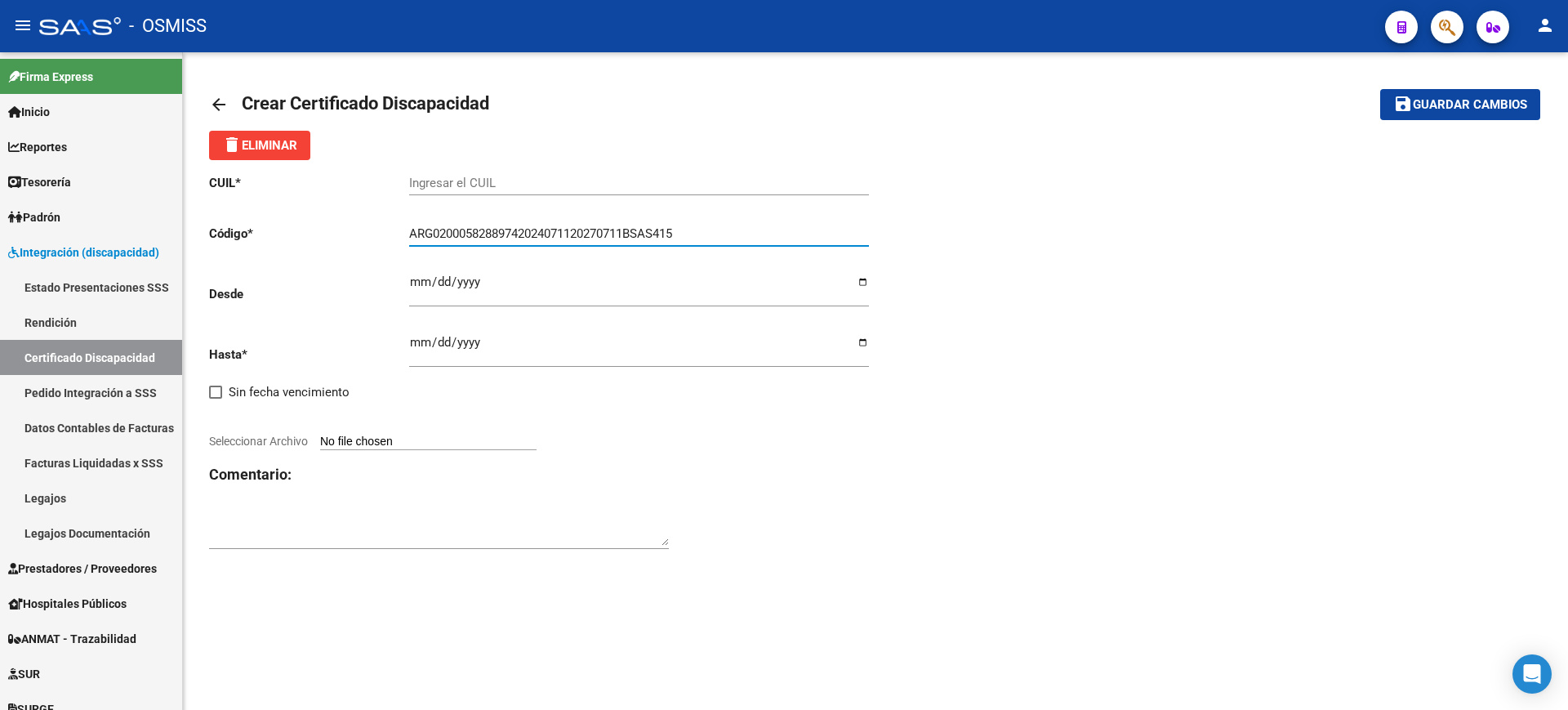
type input "ARG02000582889742024071120270711BSAS415"
click at [674, 183] on input "Ingresar el CUIL" at bounding box center [639, 184] width 460 height 15
paste input "20-58288974-1"
type input "20-58288974-1"
click at [416, 275] on input "Ingresar fec. Desde" at bounding box center [639, 289] width 460 height 27
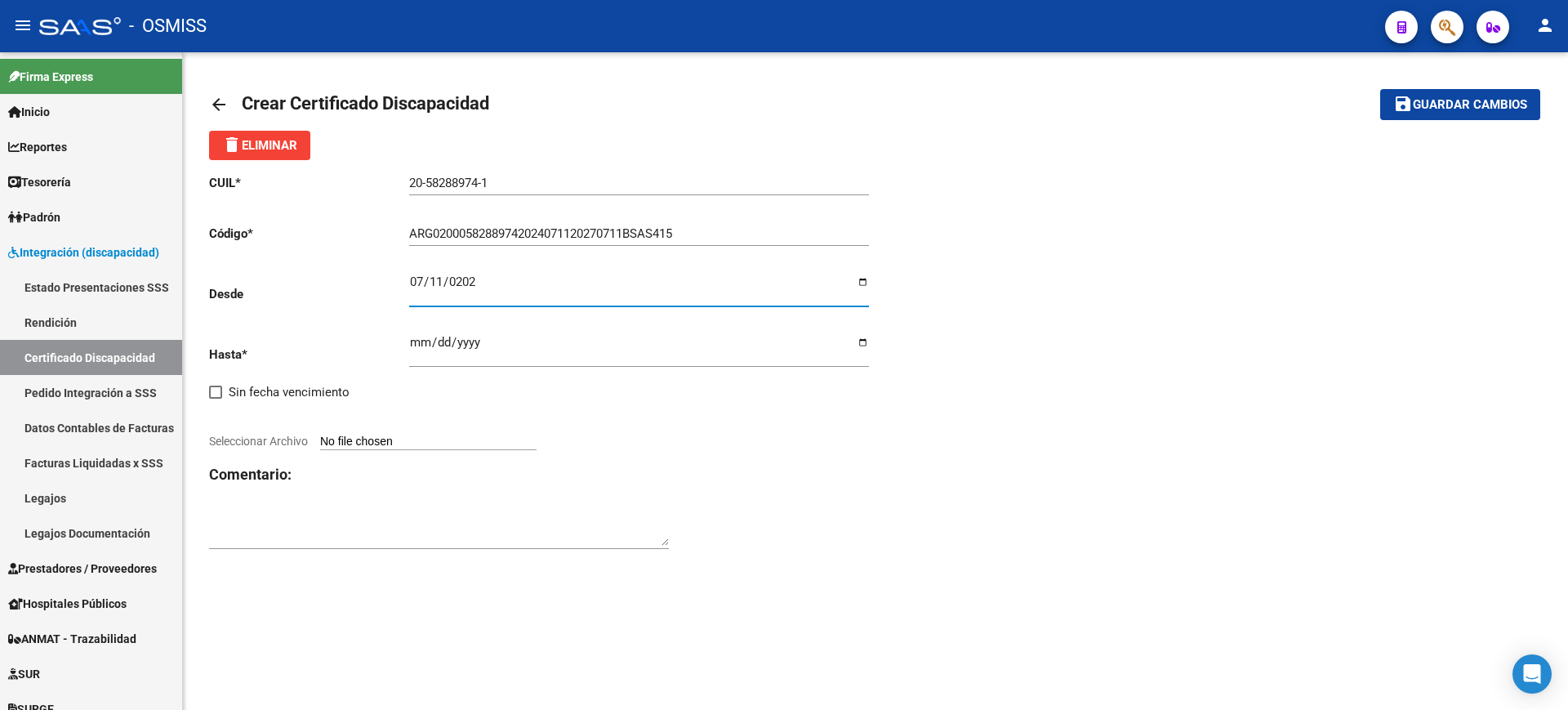
type input "[DATE]"
click at [414, 337] on input "Ingresar fec. Hasta" at bounding box center [639, 349] width 460 height 27
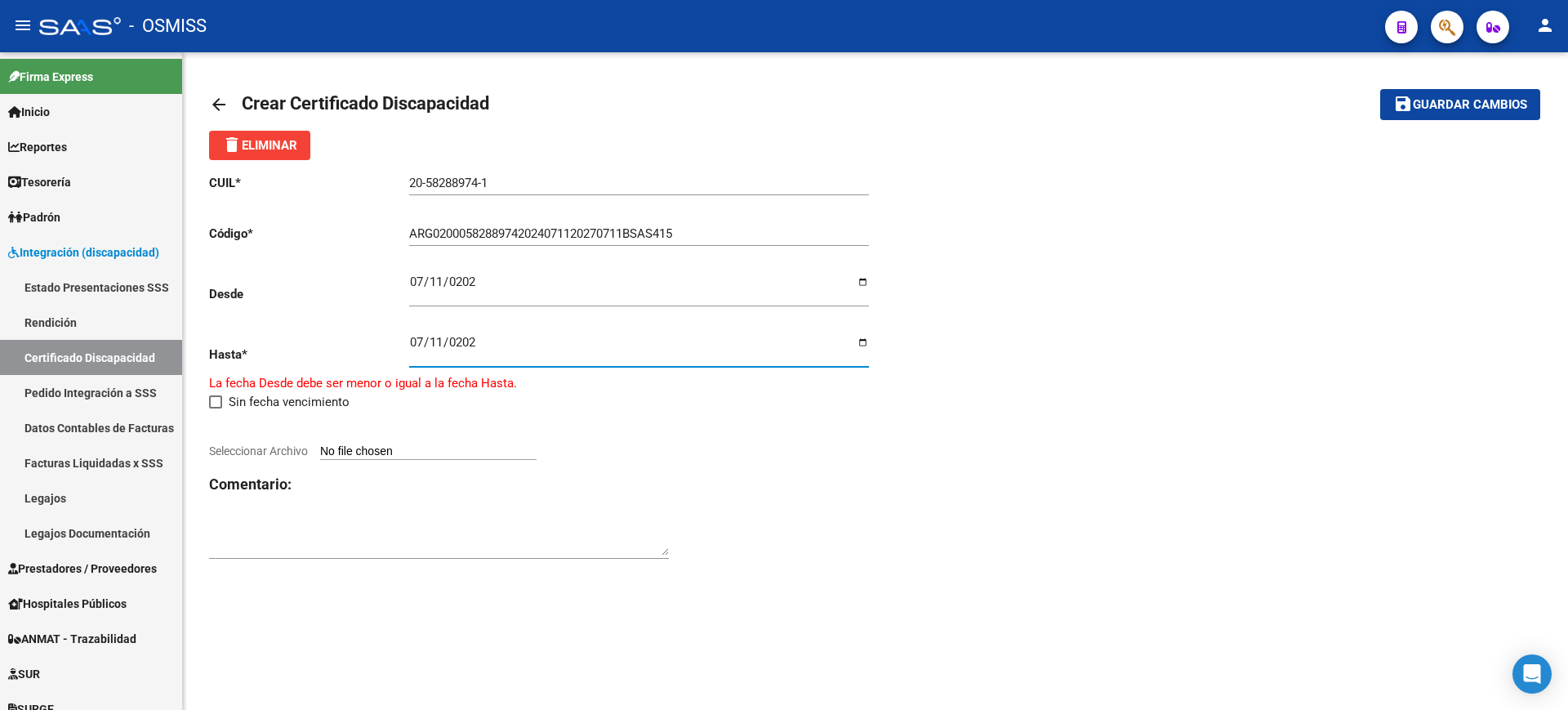
type input "[DATE]"
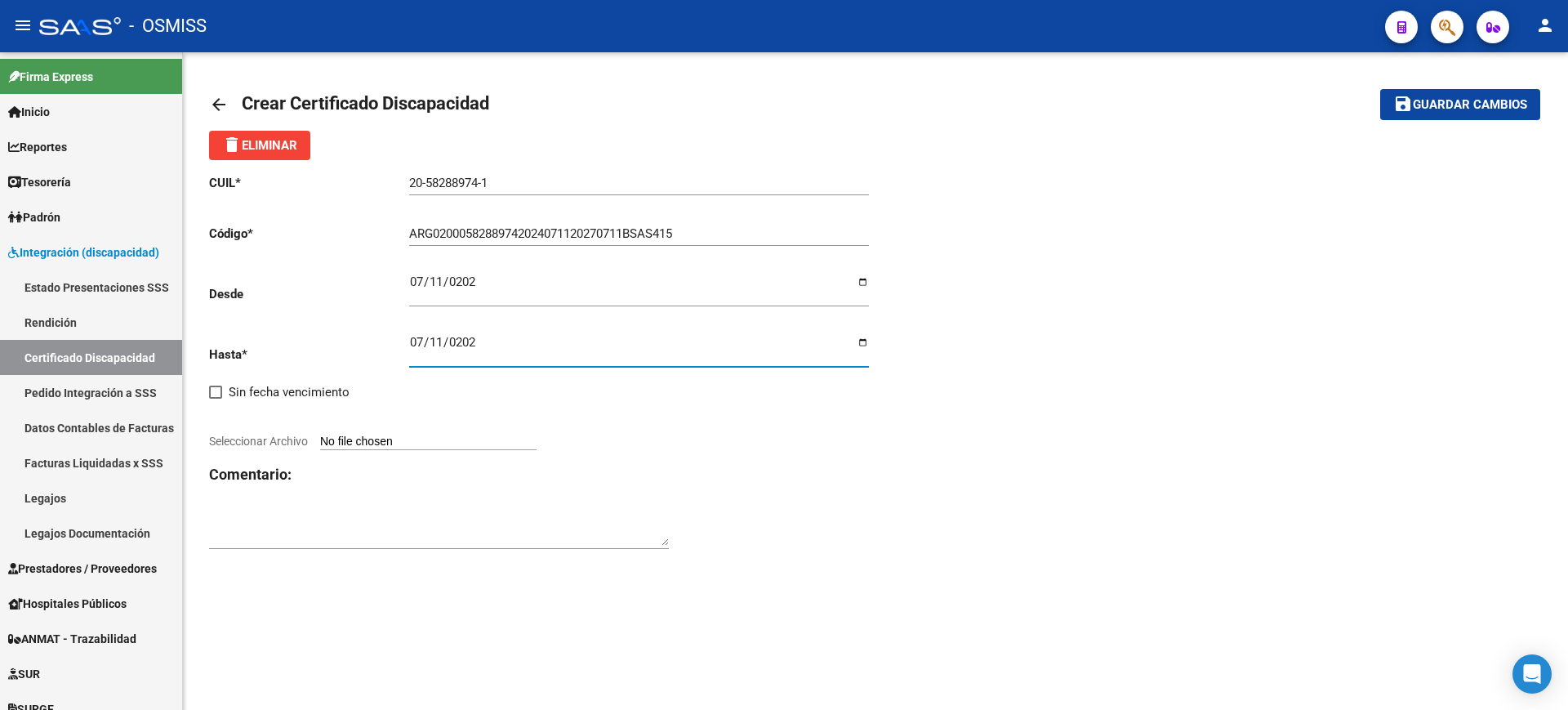
click at [491, 441] on input "Seleccionar Archivo" at bounding box center [428, 442] width 217 height 15
type input "C:\fakepath\[PERSON_NAME].JPG"
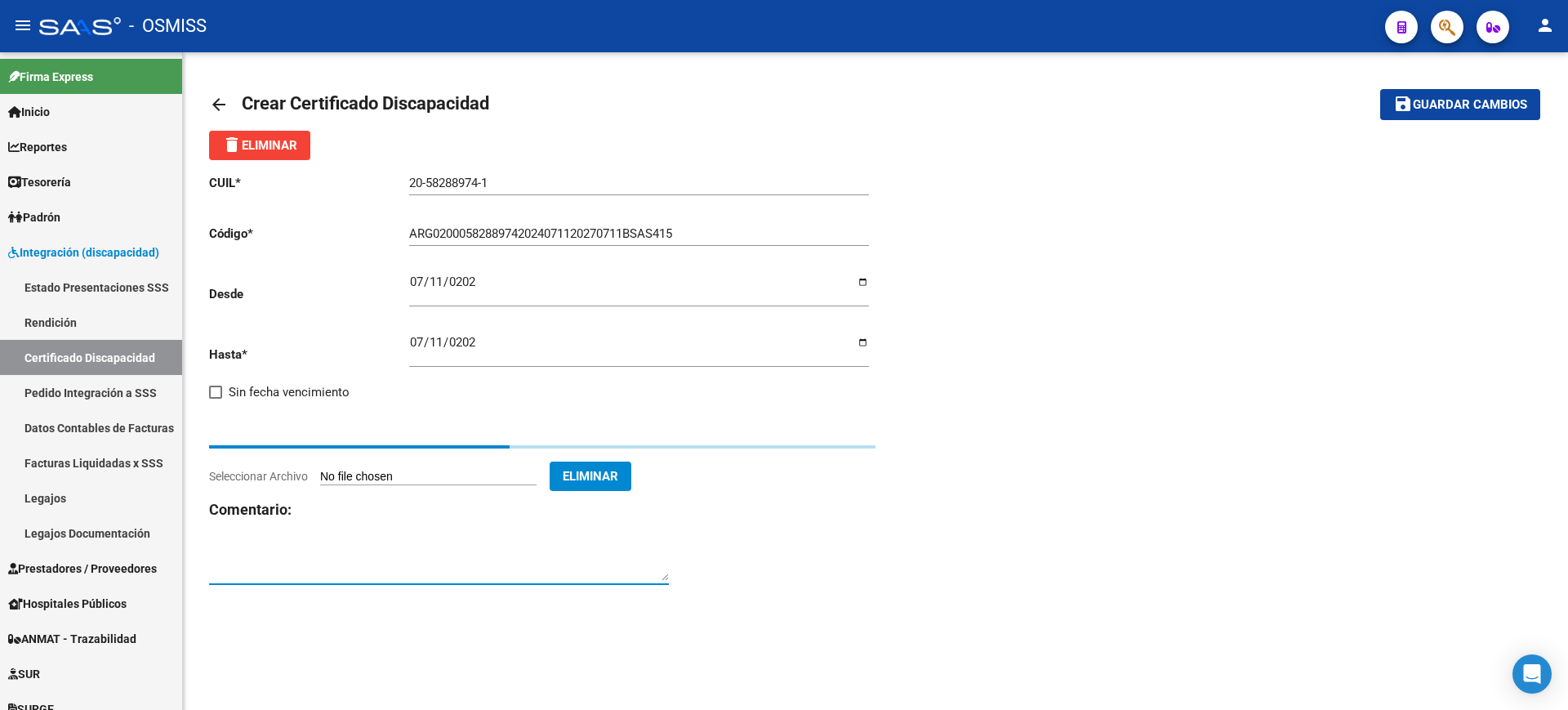
click at [556, 558] on textarea at bounding box center [439, 564] width 460 height 33
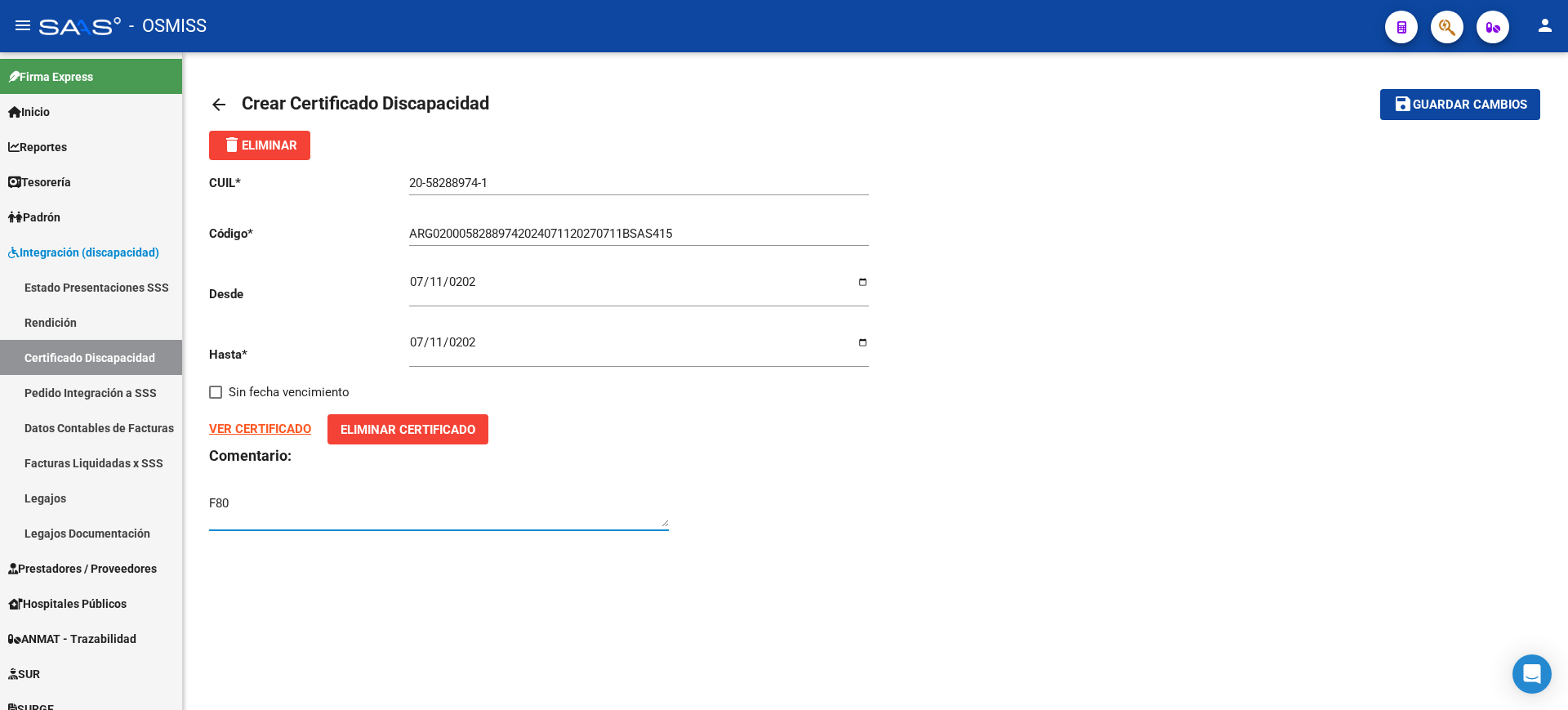
type textarea "F80"
click at [1455, 102] on span "Guardar cambios" at bounding box center [1470, 106] width 115 height 15
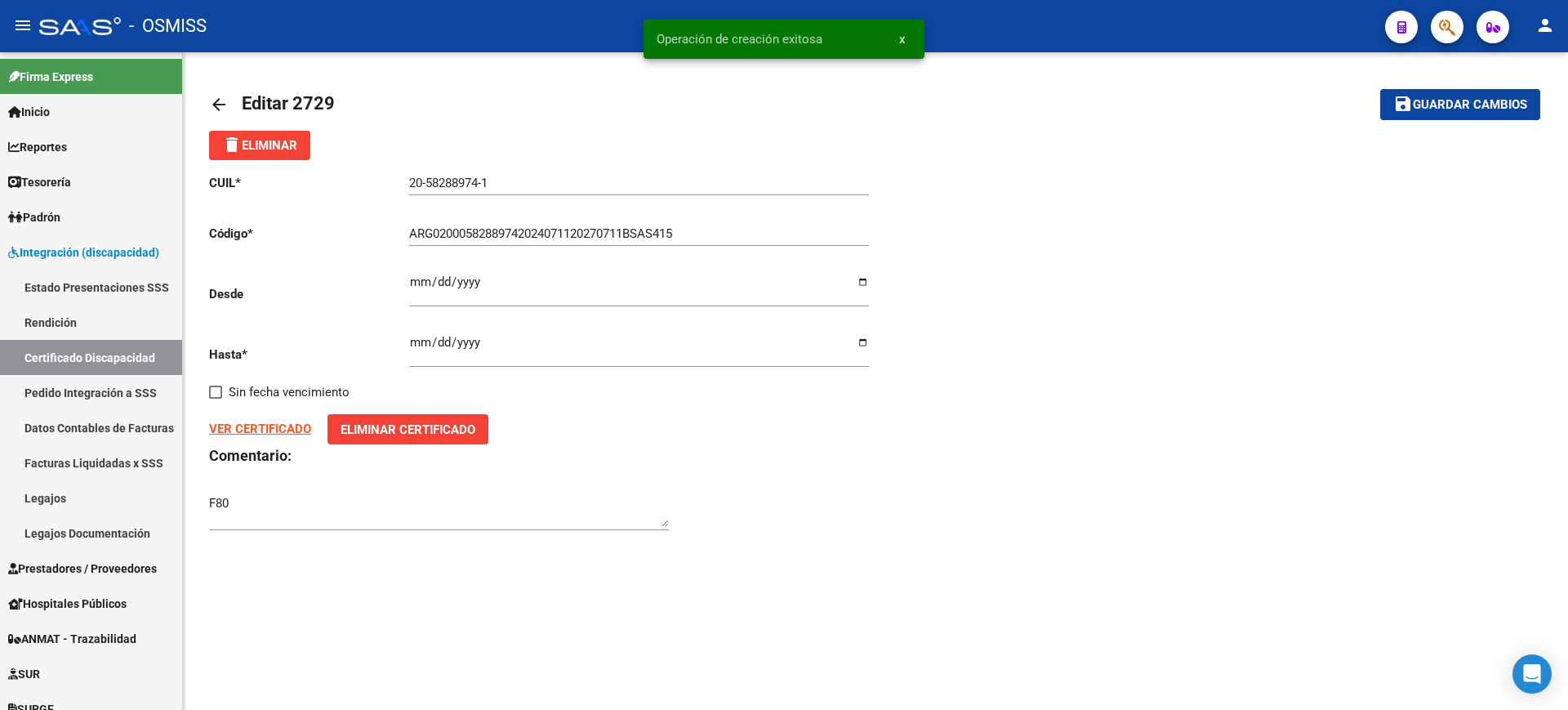
click at [215, 90] on link "arrow_back" at bounding box center [225, 104] width 33 height 39
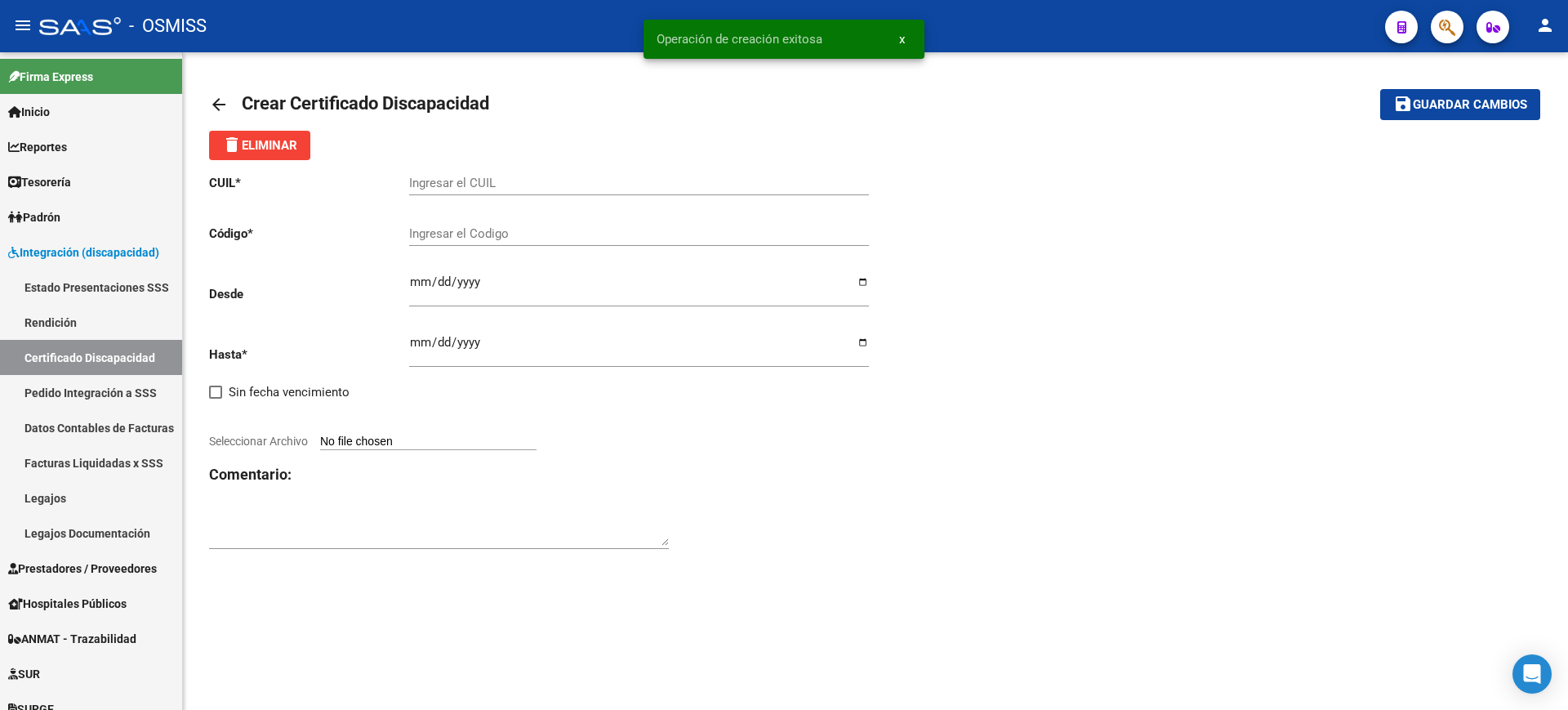
click at [218, 100] on mat-icon "arrow_back" at bounding box center [219, 104] width 20 height 20
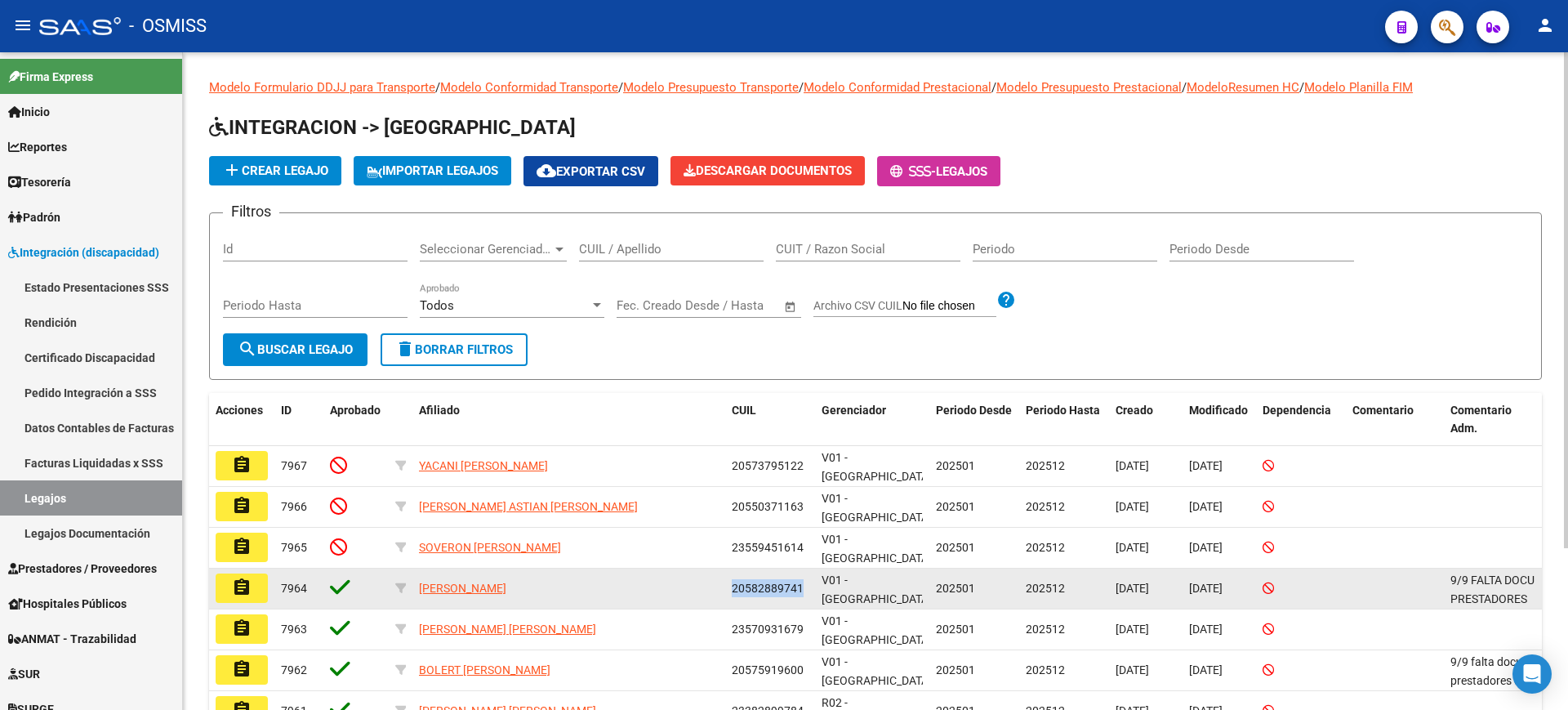
drag, startPoint x: 802, startPoint y: 576, endPoint x: 733, endPoint y: 574, distance: 69.0
click at [733, 581] on span "20582889741" at bounding box center [767, 588] width 72 height 13
copy span "20582889741"
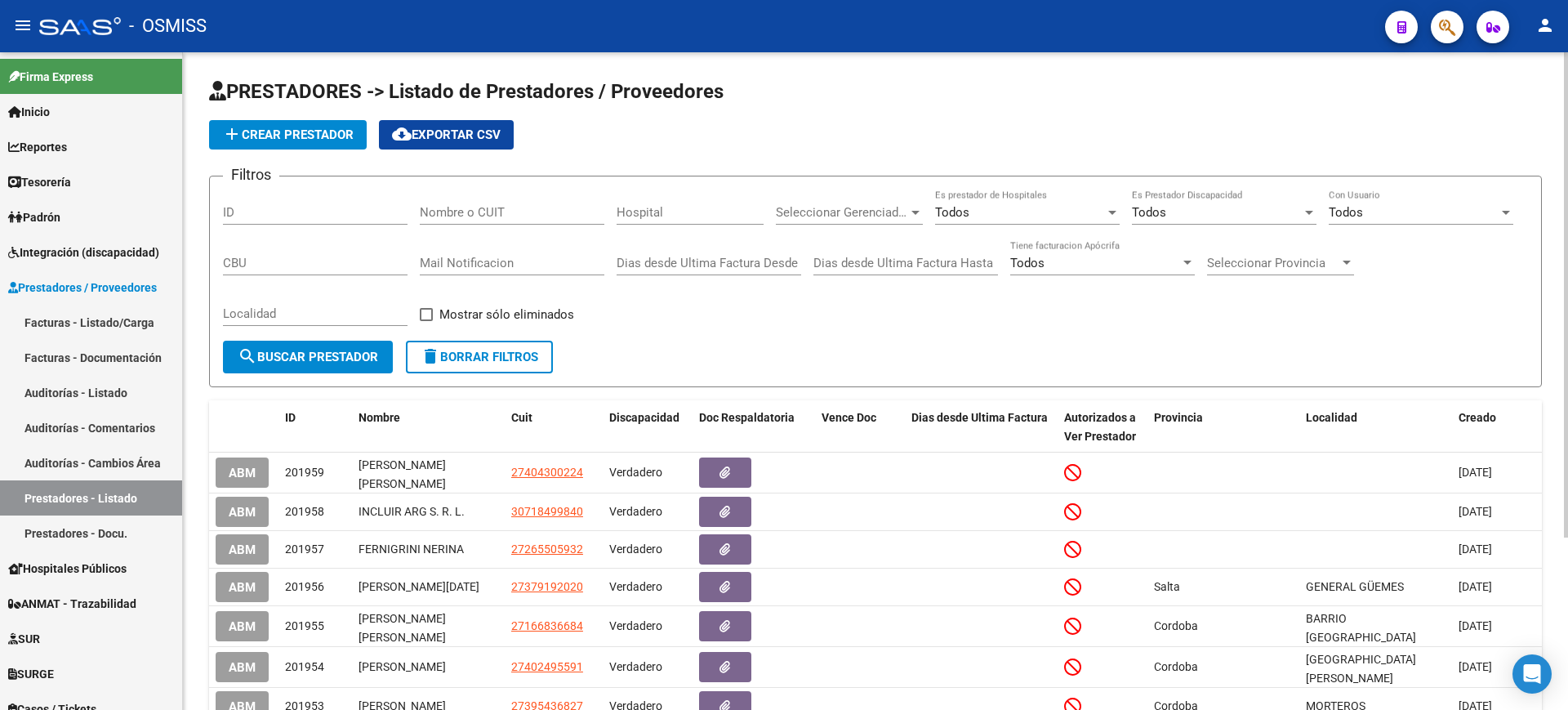
click at [545, 215] on input "Nombre o CUIT" at bounding box center [512, 213] width 185 height 15
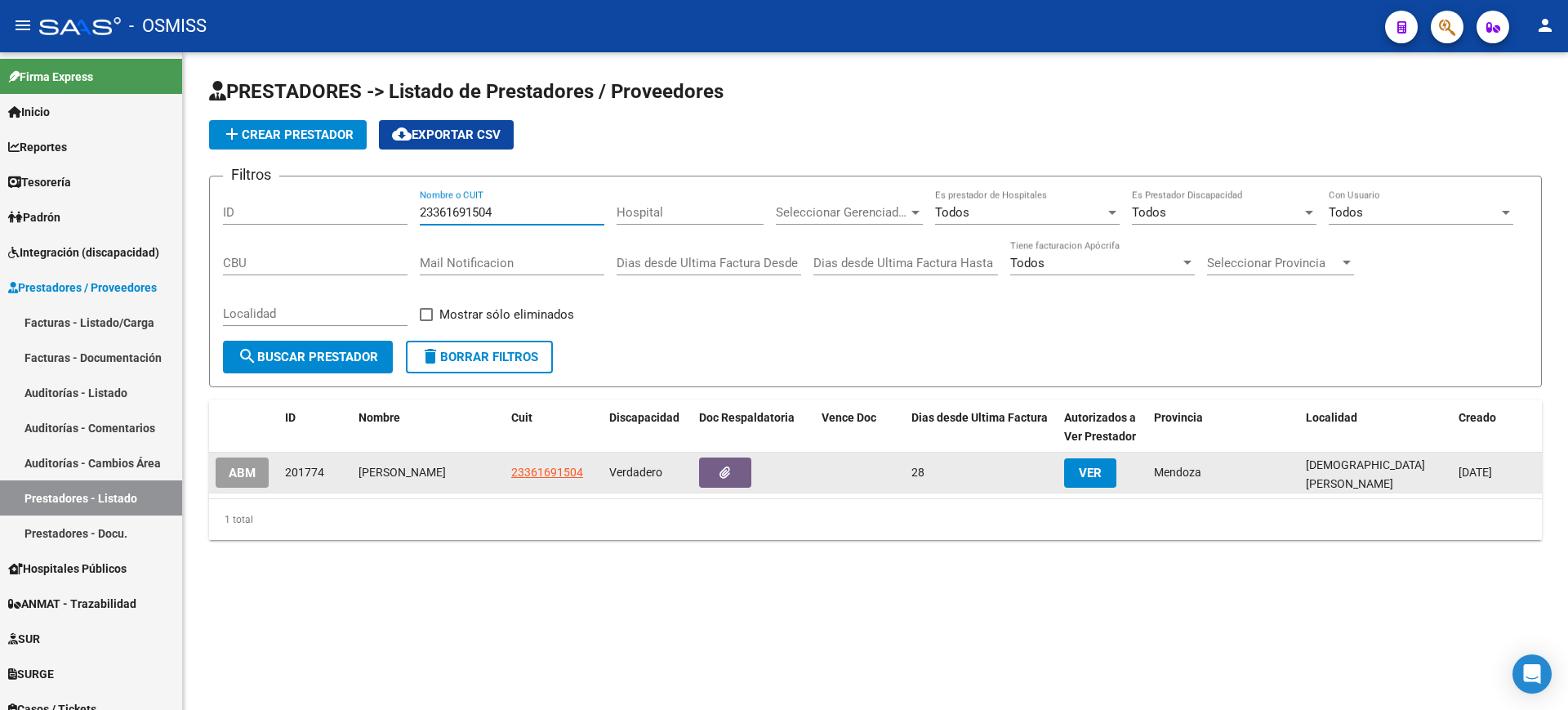
type input "23361691504"
click at [725, 453] on datatable-body-cell at bounding box center [753, 472] width 122 height 40
click at [731, 470] on button "button" at bounding box center [725, 472] width 52 height 30
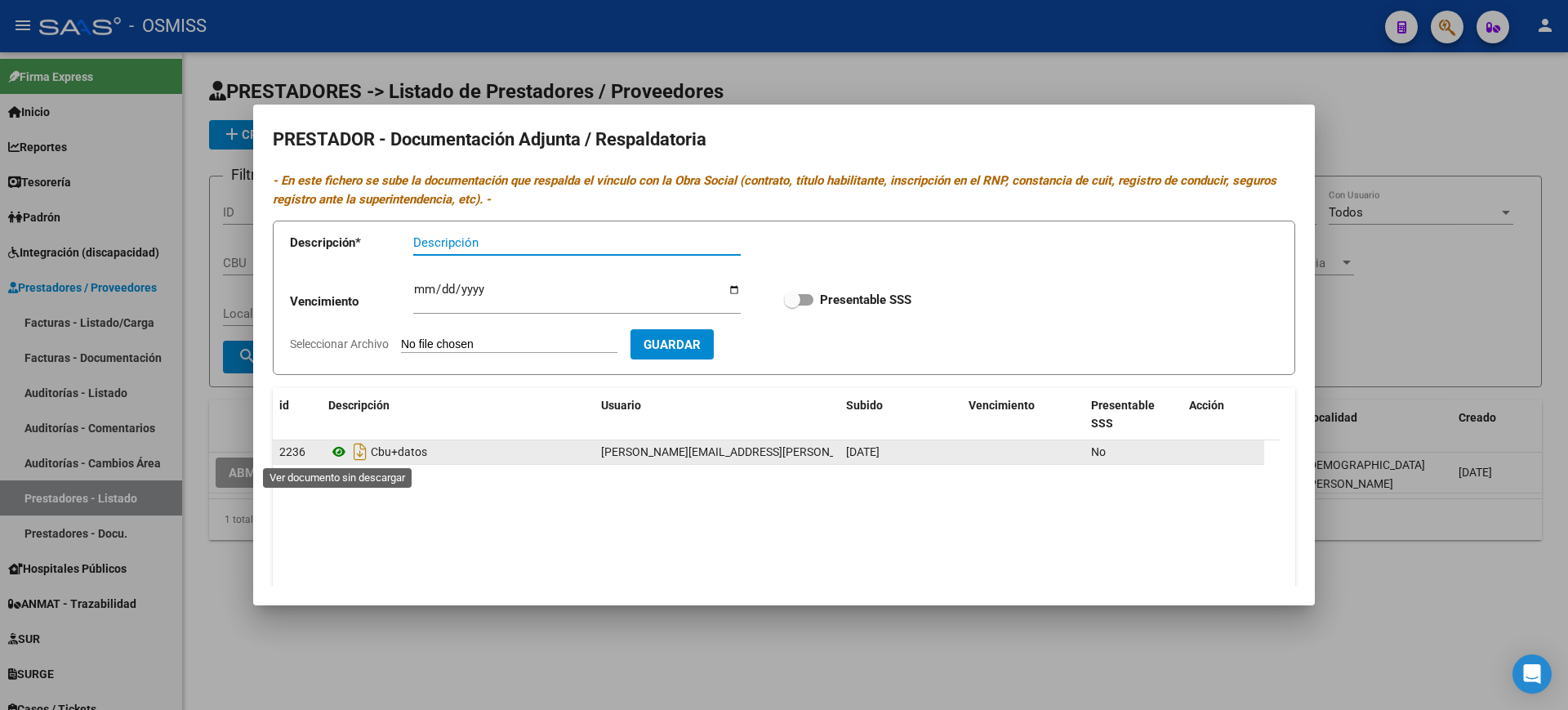
click at [335, 452] on icon at bounding box center [339, 452] width 21 height 20
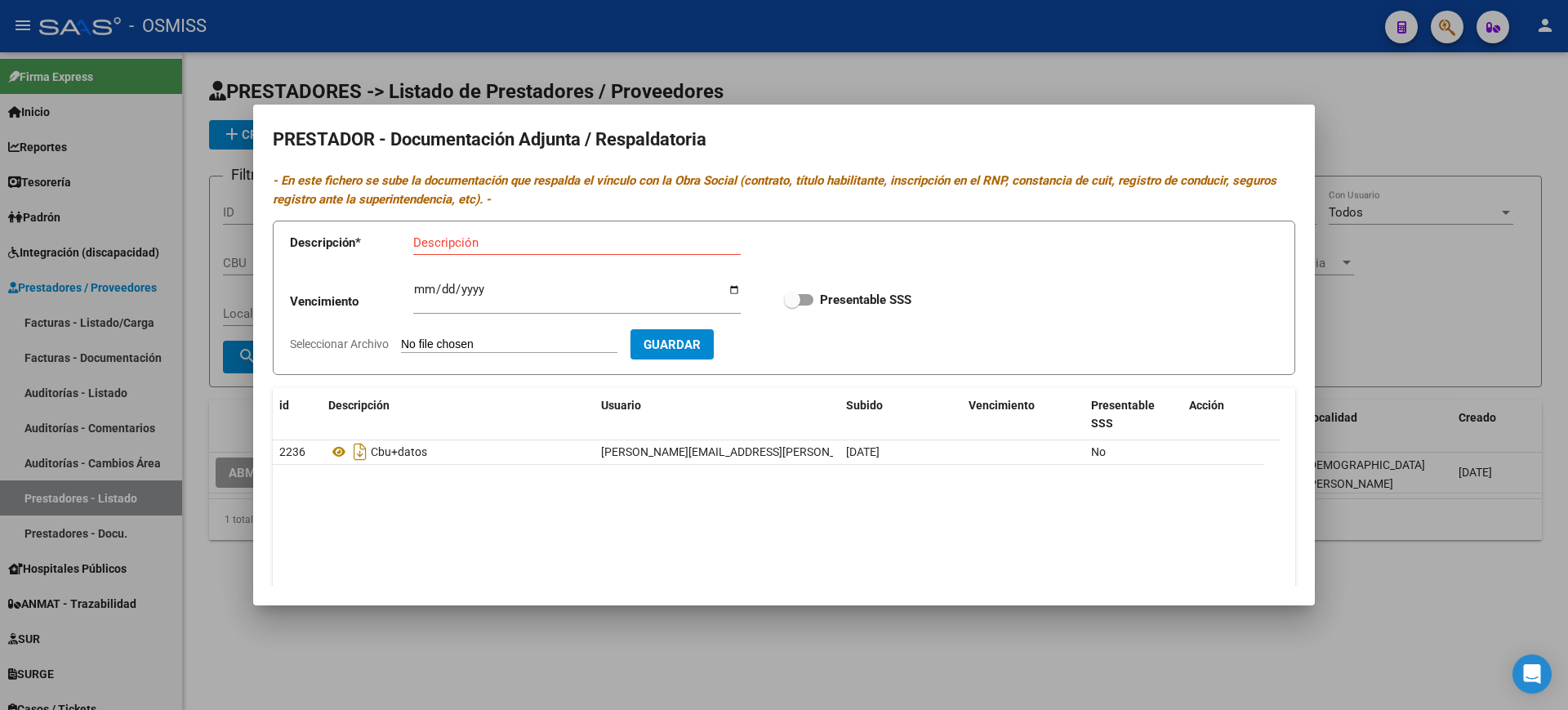
drag, startPoint x: 378, startPoint y: 649, endPoint x: 271, endPoint y: 568, distance: 134.2
click at [374, 647] on div at bounding box center [784, 355] width 1568 height 710
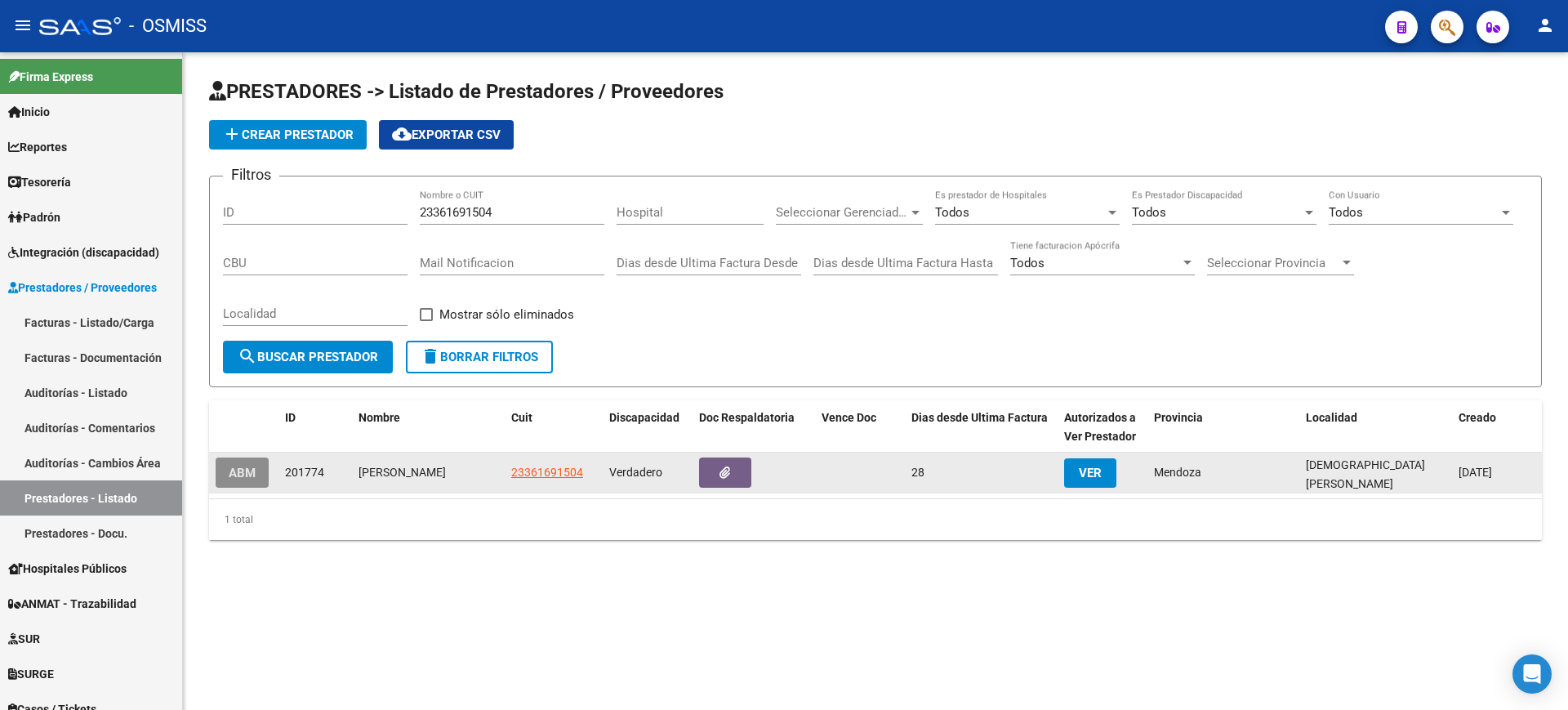
drag, startPoint x: 233, startPoint y: 475, endPoint x: 503, endPoint y: 415, distance: 276.6
click at [235, 475] on span "ABM" at bounding box center [242, 473] width 26 height 15
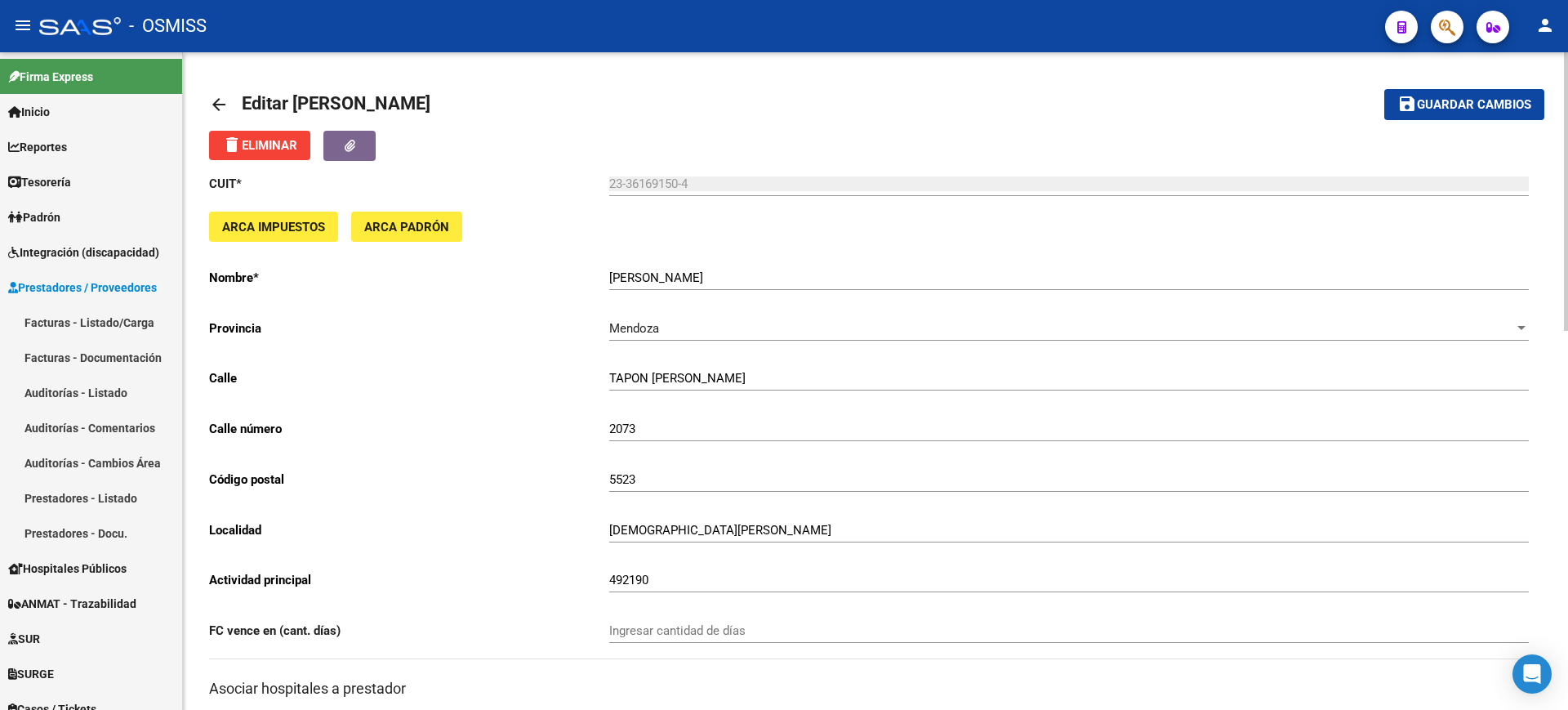
drag, startPoint x: 220, startPoint y: 98, endPoint x: 241, endPoint y: 76, distance: 30.4
click at [223, 86] on link "arrow_back" at bounding box center [225, 104] width 33 height 39
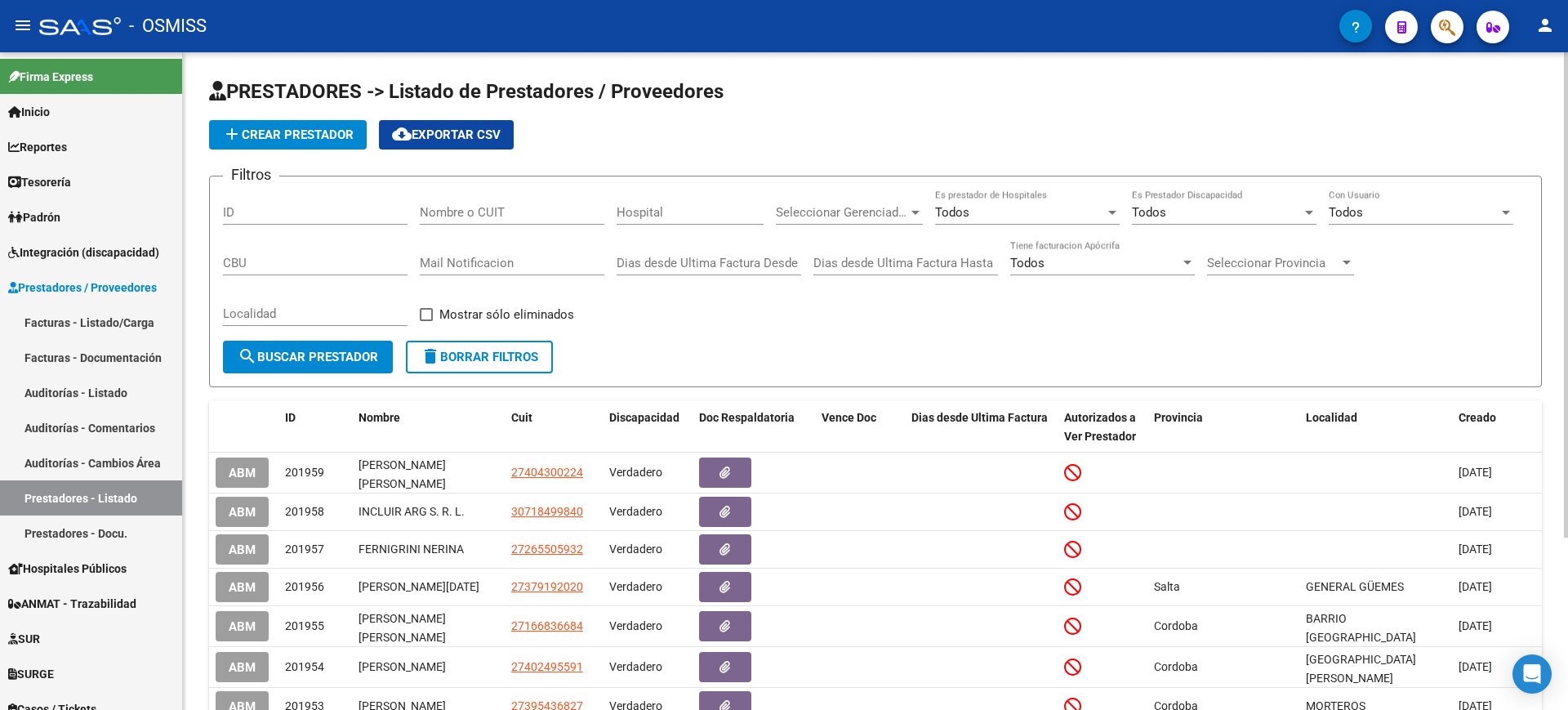
click at [577, 218] on input "Nombre o CUIT" at bounding box center [512, 213] width 185 height 15
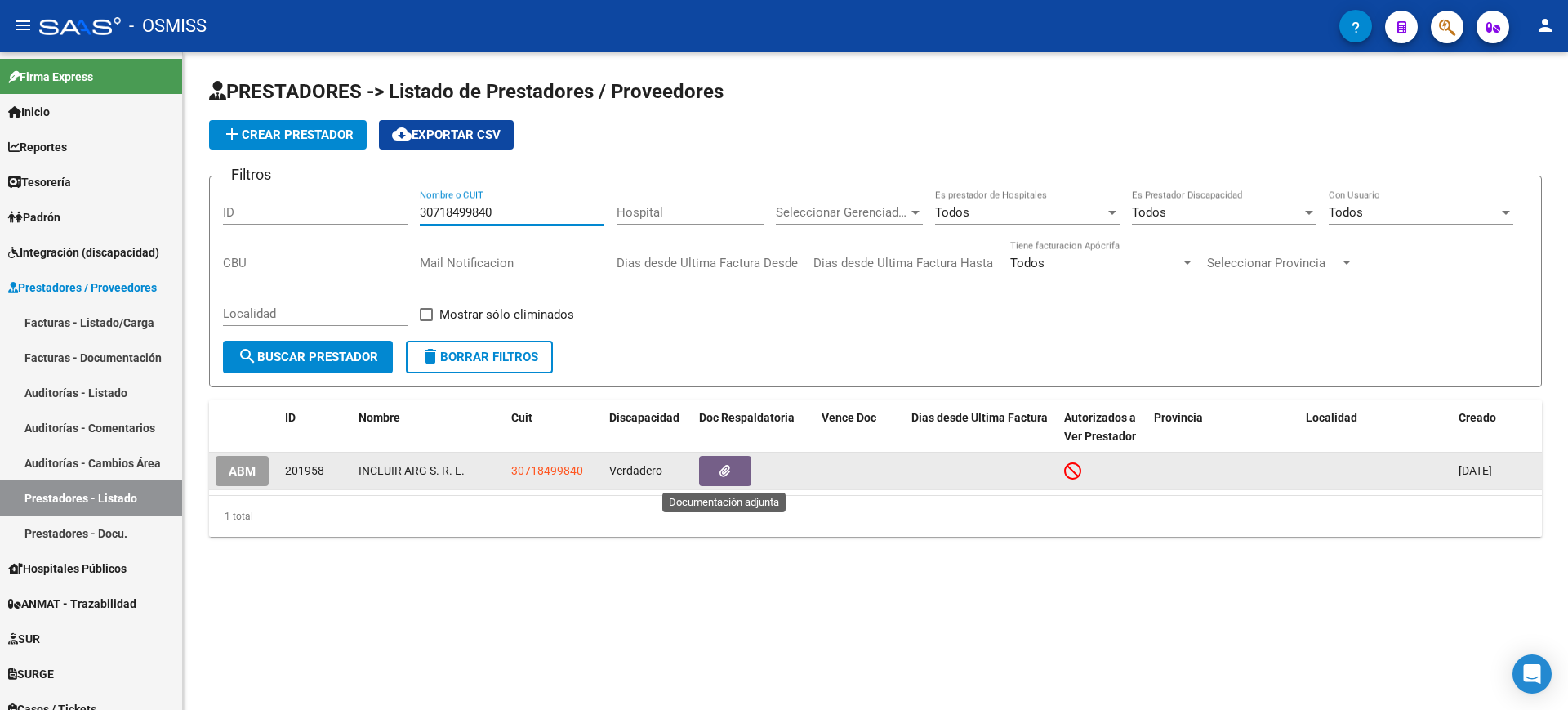
type input "30718499840"
click at [743, 466] on button "button" at bounding box center [725, 470] width 52 height 30
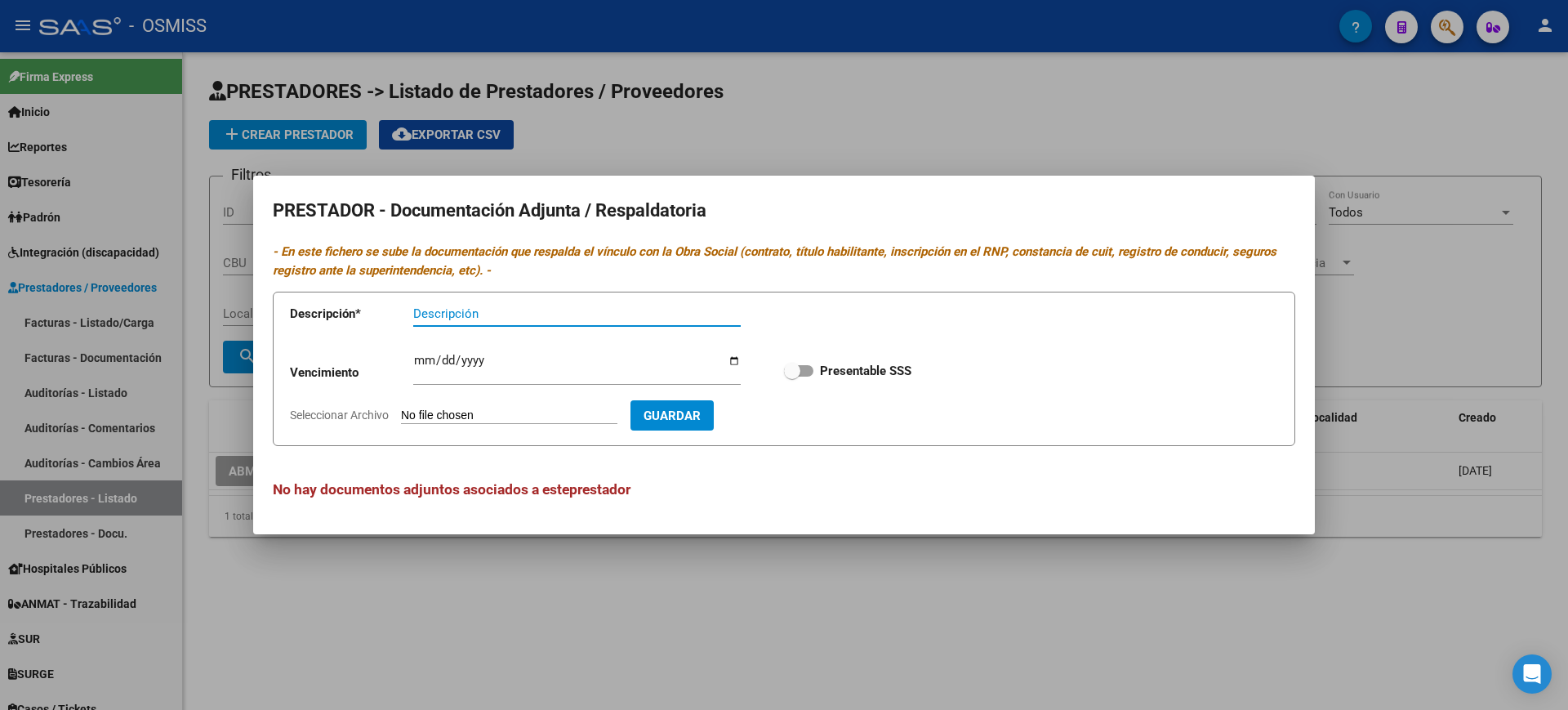
drag, startPoint x: 629, startPoint y: 598, endPoint x: 315, endPoint y: 520, distance: 323.5
click at [620, 597] on div at bounding box center [784, 355] width 1568 height 710
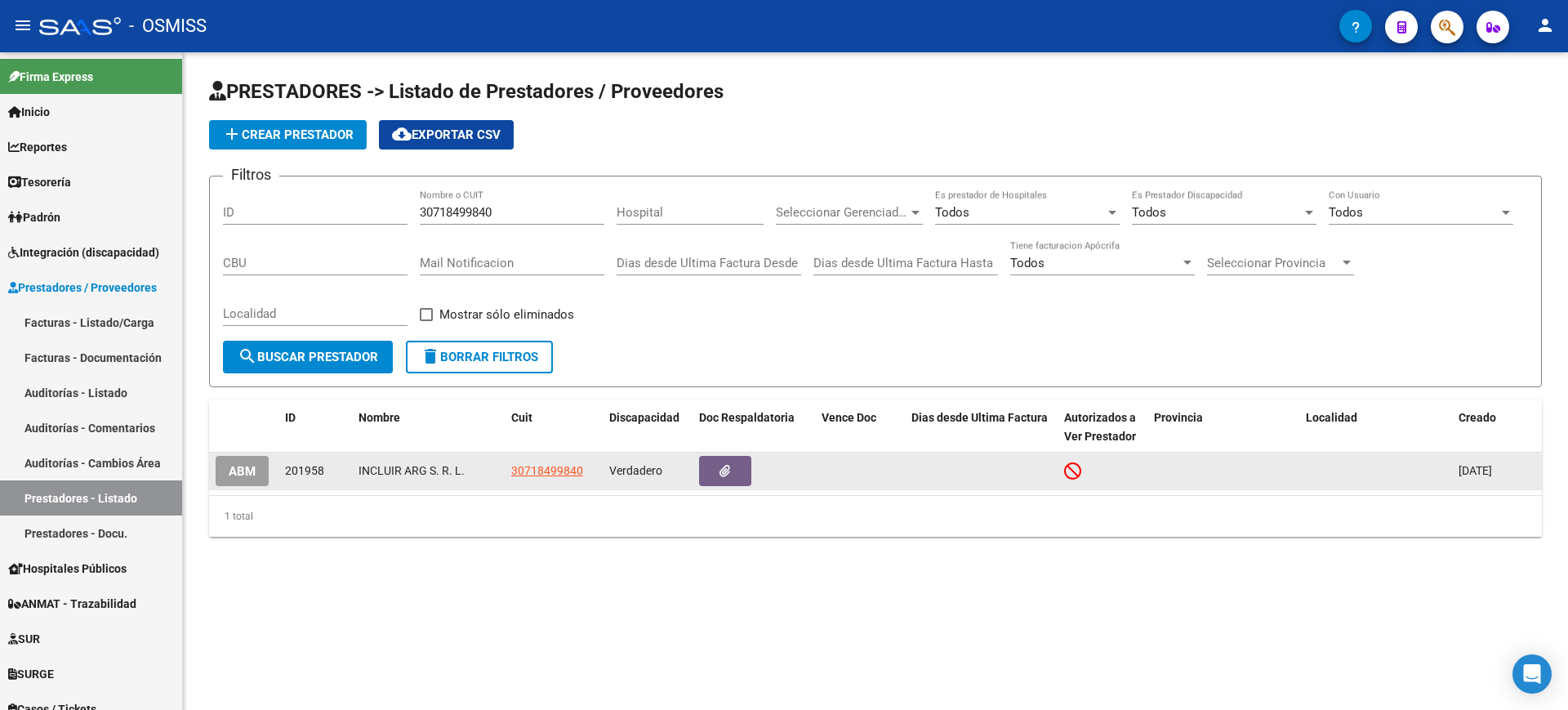
click at [244, 476] on span "ABM" at bounding box center [242, 471] width 26 height 15
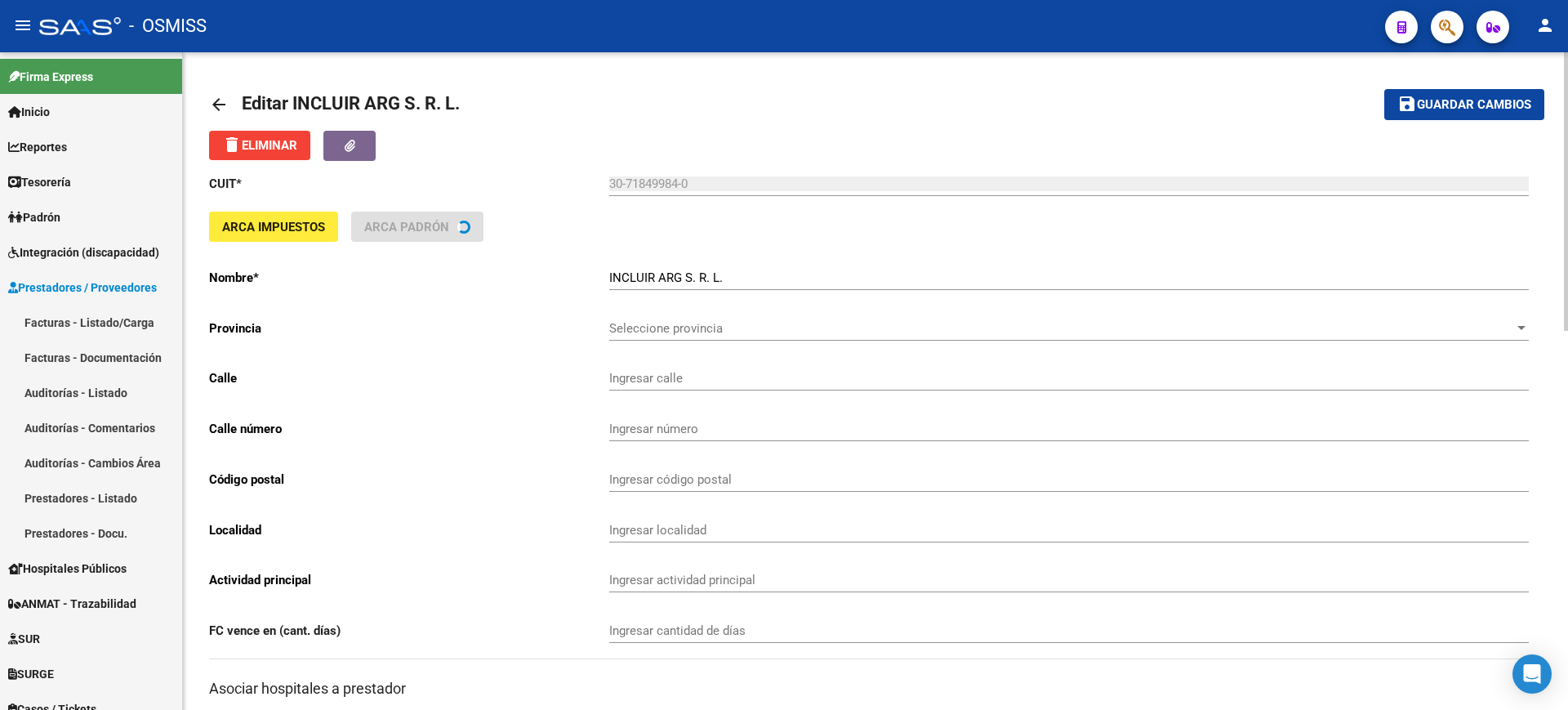
type input "INDEPENDENCIA AV."
type input "3886"
type input "1226"
type input "CABA"
type input "854940"
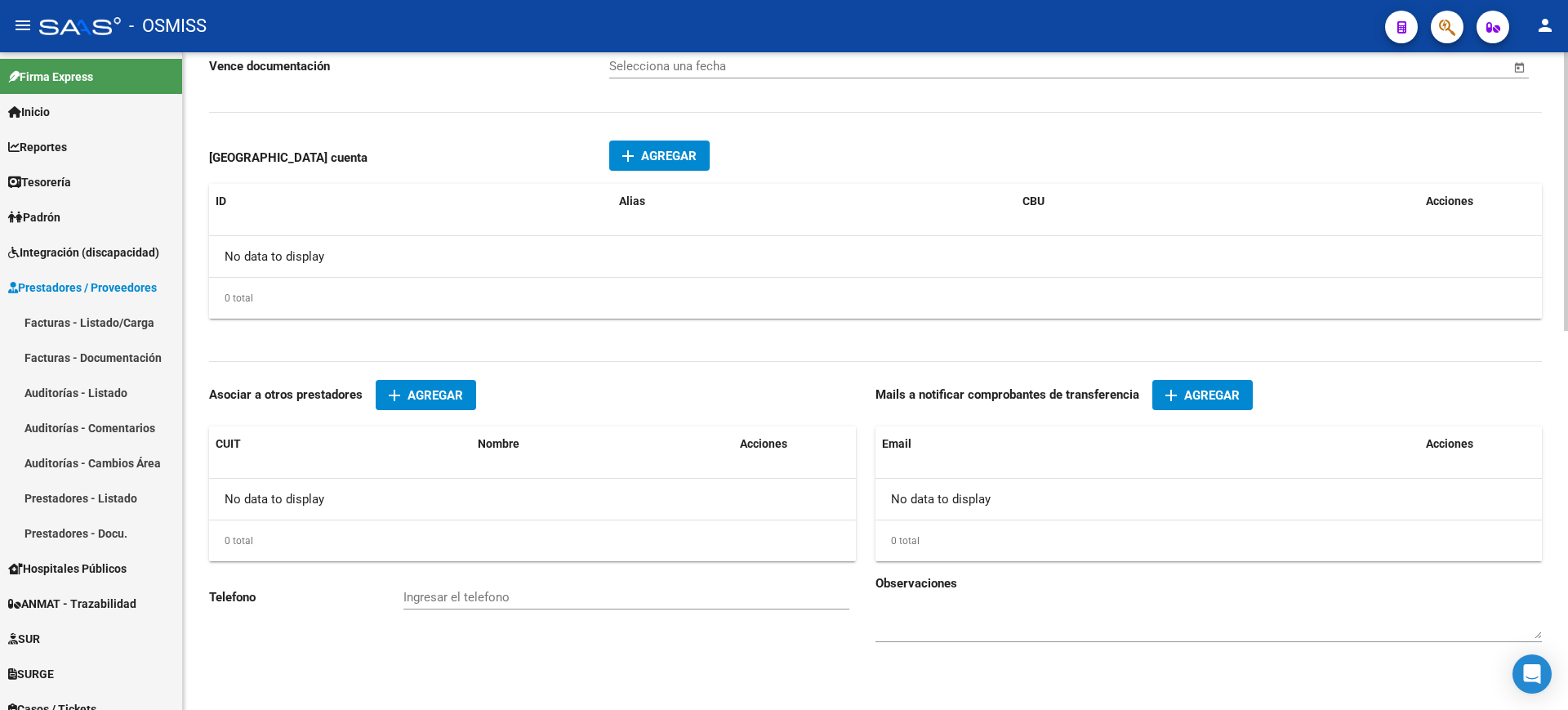
scroll to position [691, 0]
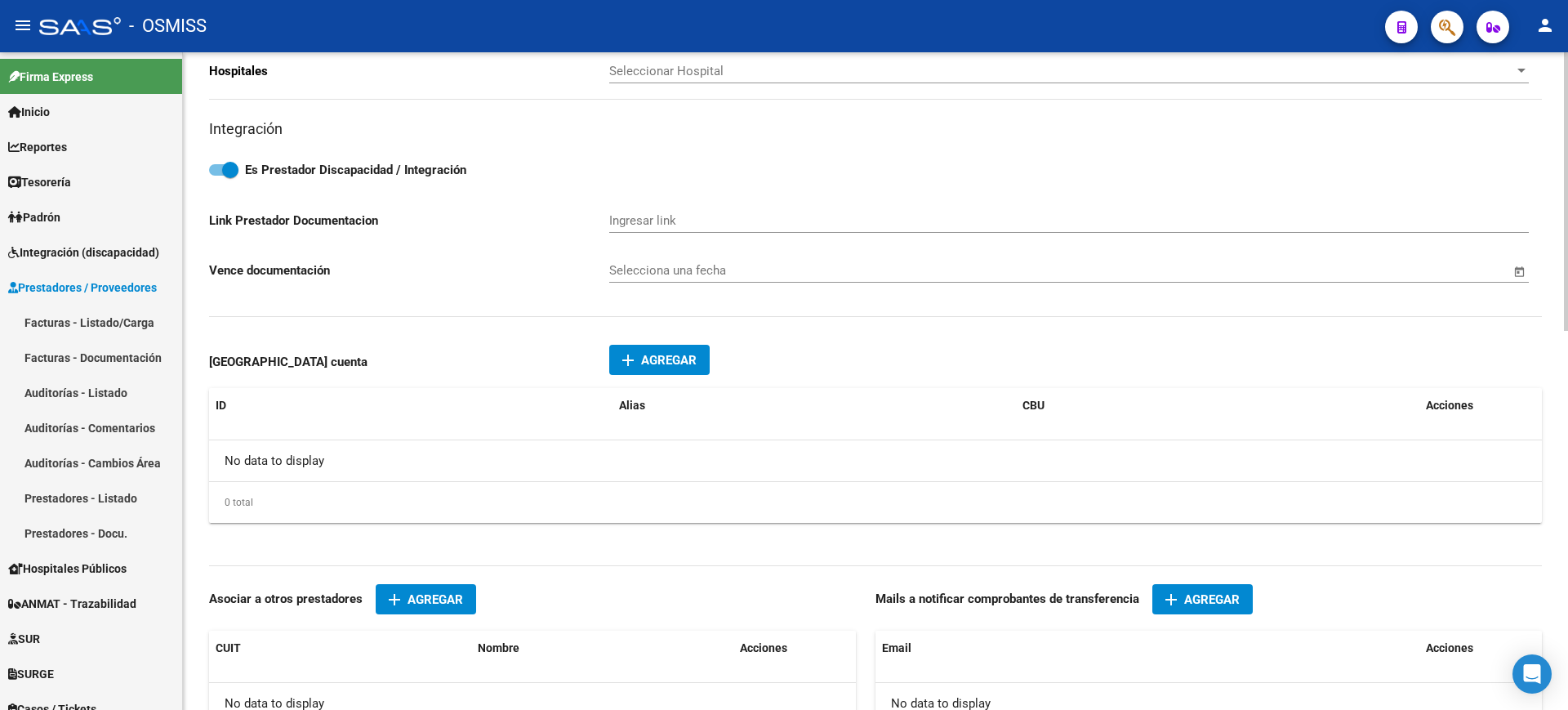
click at [674, 355] on span "Agregar" at bounding box center [668, 361] width 56 height 15
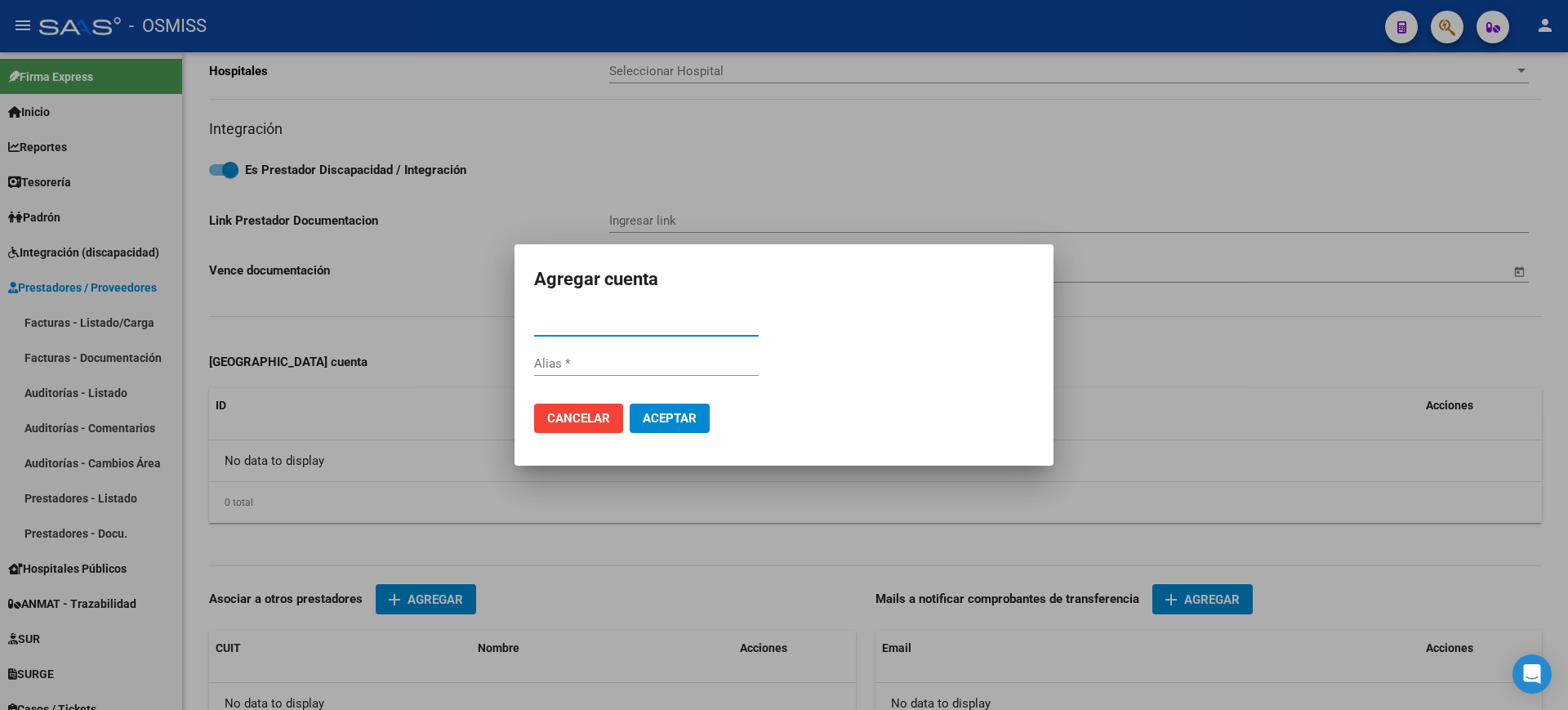
click at [613, 328] on input "CBU *" at bounding box center [645, 324] width 224 height 15
click at [608, 326] on input "CBU *" at bounding box center [645, 324] width 224 height 15
type input "1910066755006600778732"
click at [741, 359] on input "Alias" at bounding box center [645, 364] width 224 height 15
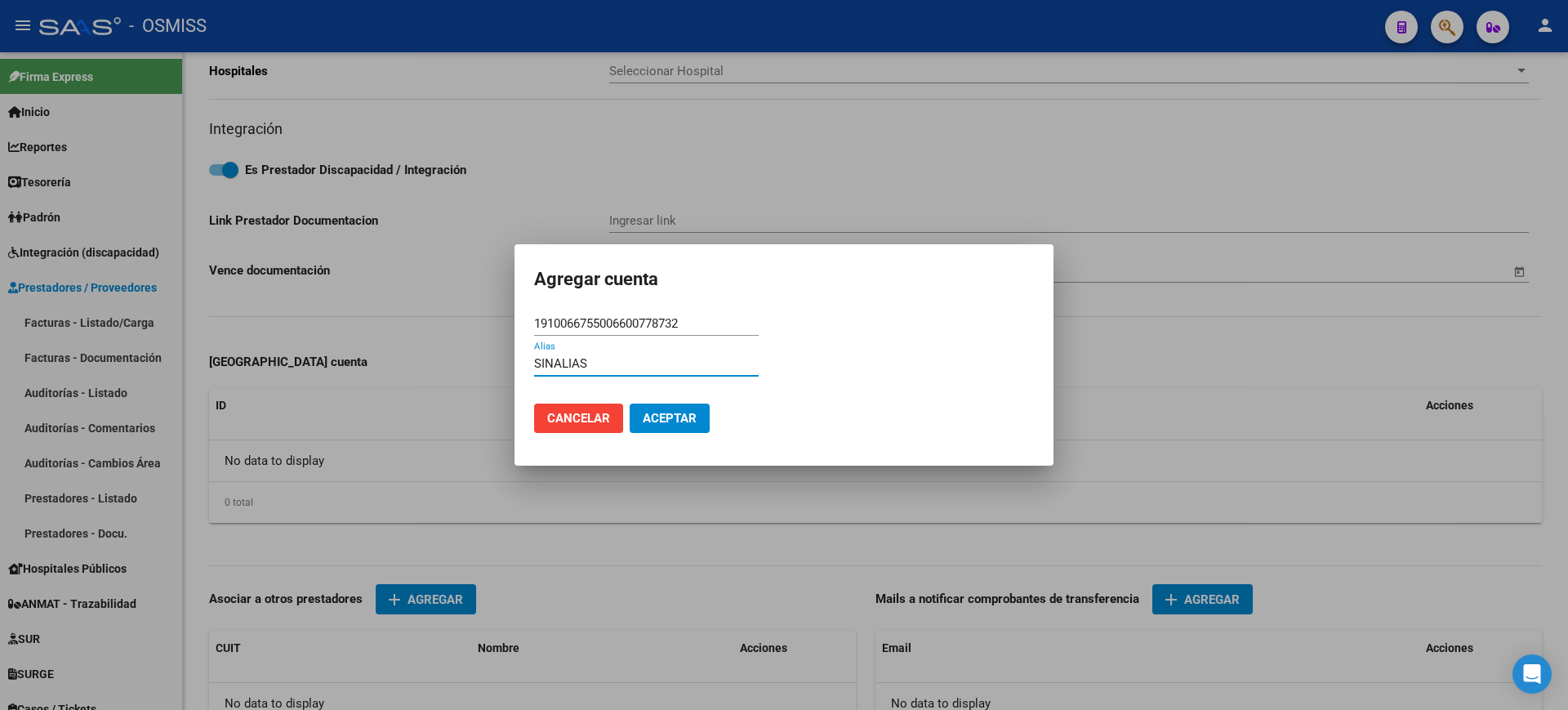
type input "SINALIAS"
click at [675, 416] on span "Aceptar" at bounding box center [669, 418] width 54 height 15
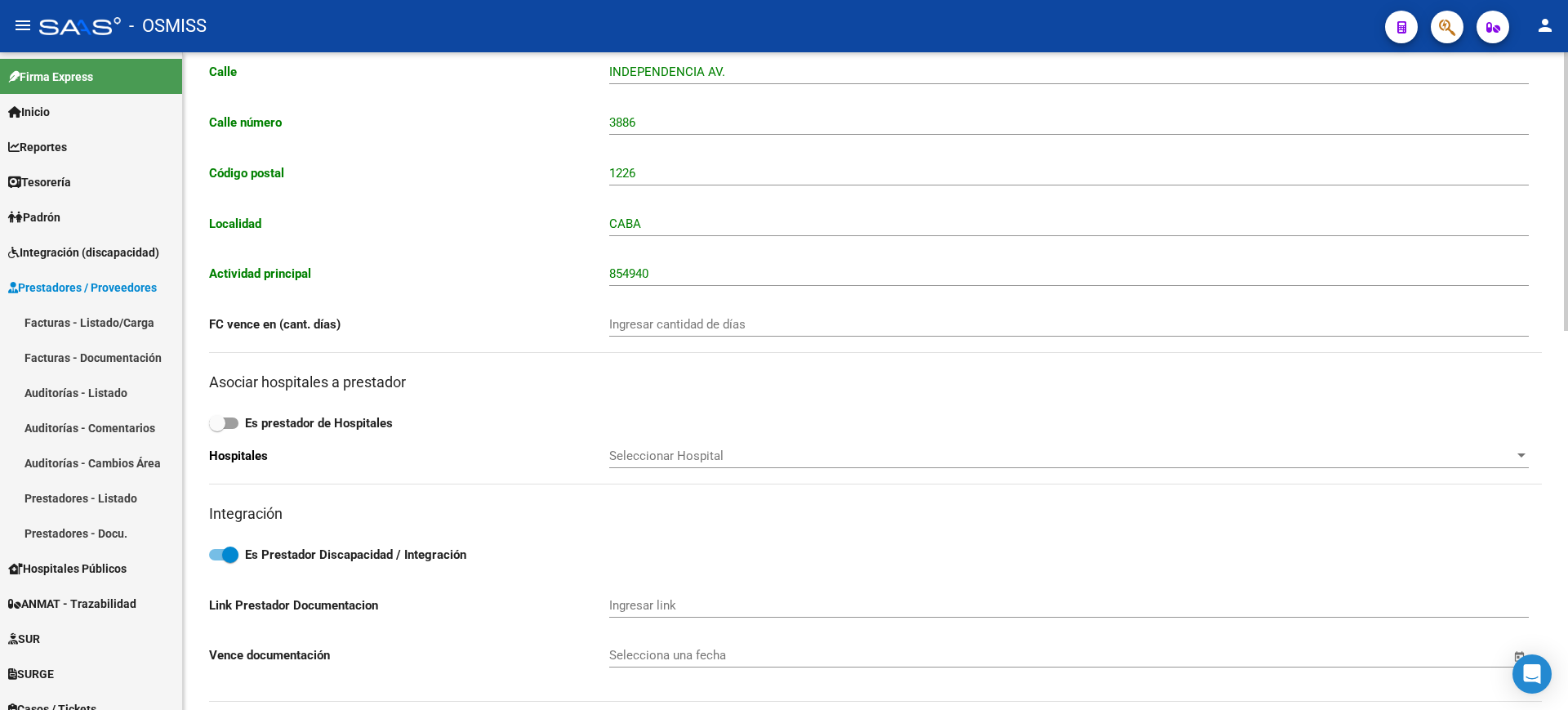
scroll to position [0, 0]
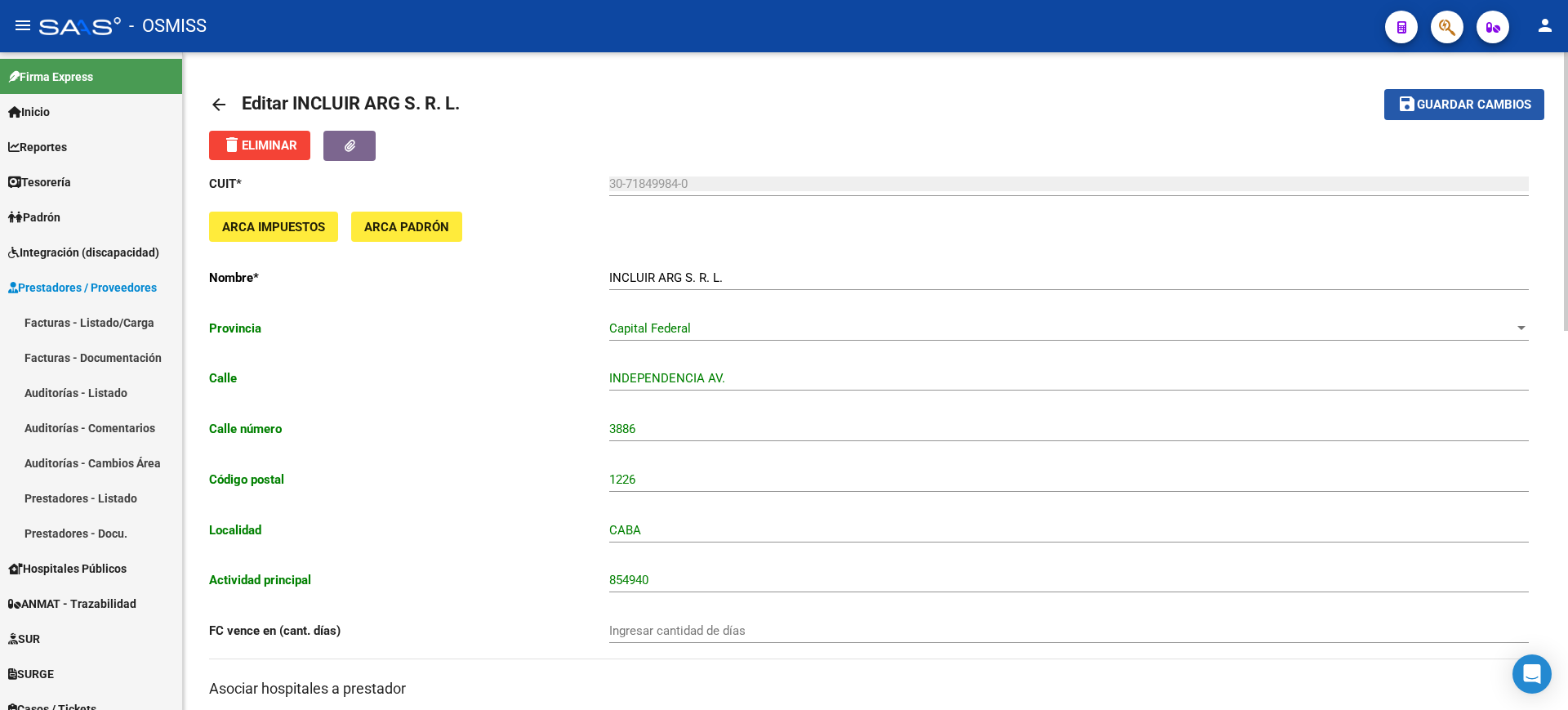
click at [1426, 98] on span "Guardar cambios" at bounding box center [1473, 106] width 115 height 15
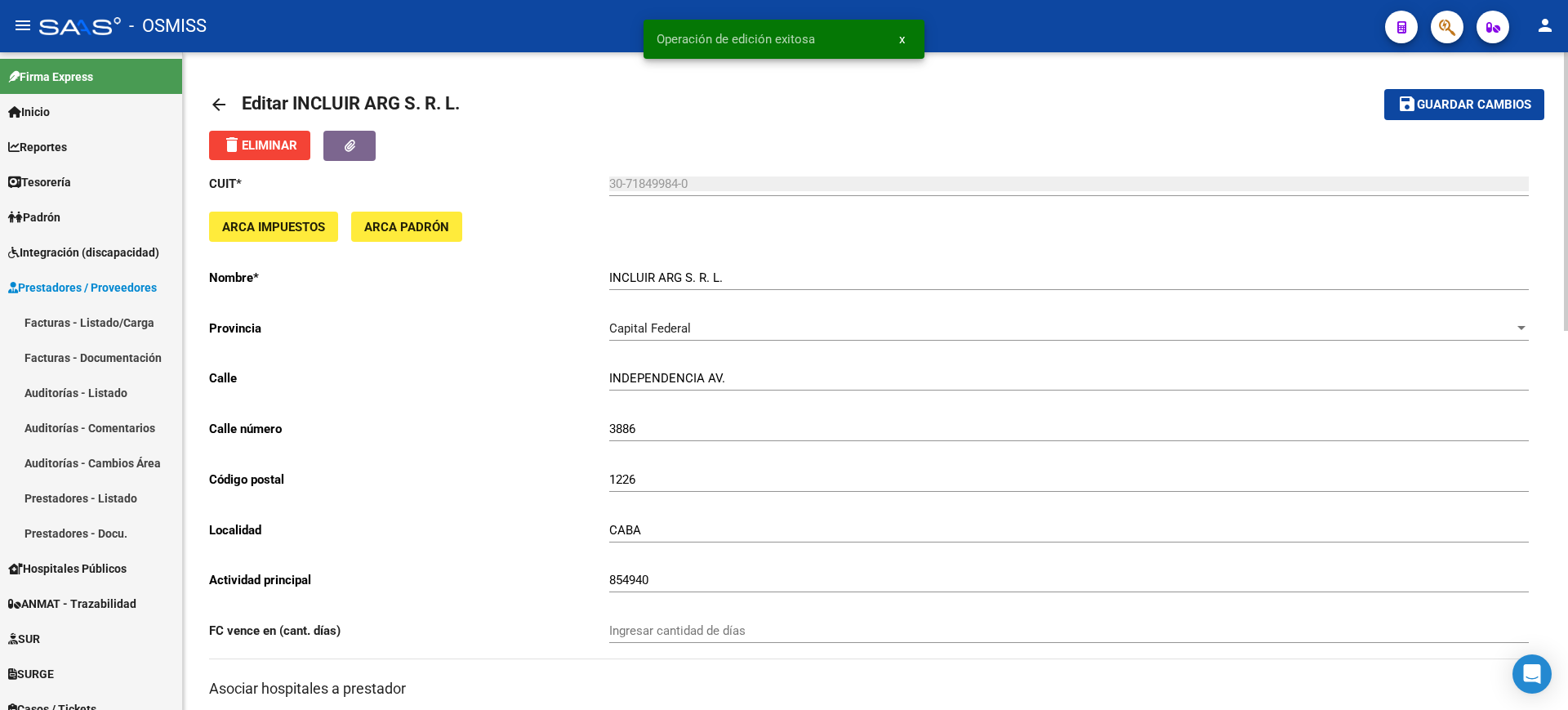
click at [222, 98] on mat-icon "arrow_back" at bounding box center [219, 104] width 20 height 20
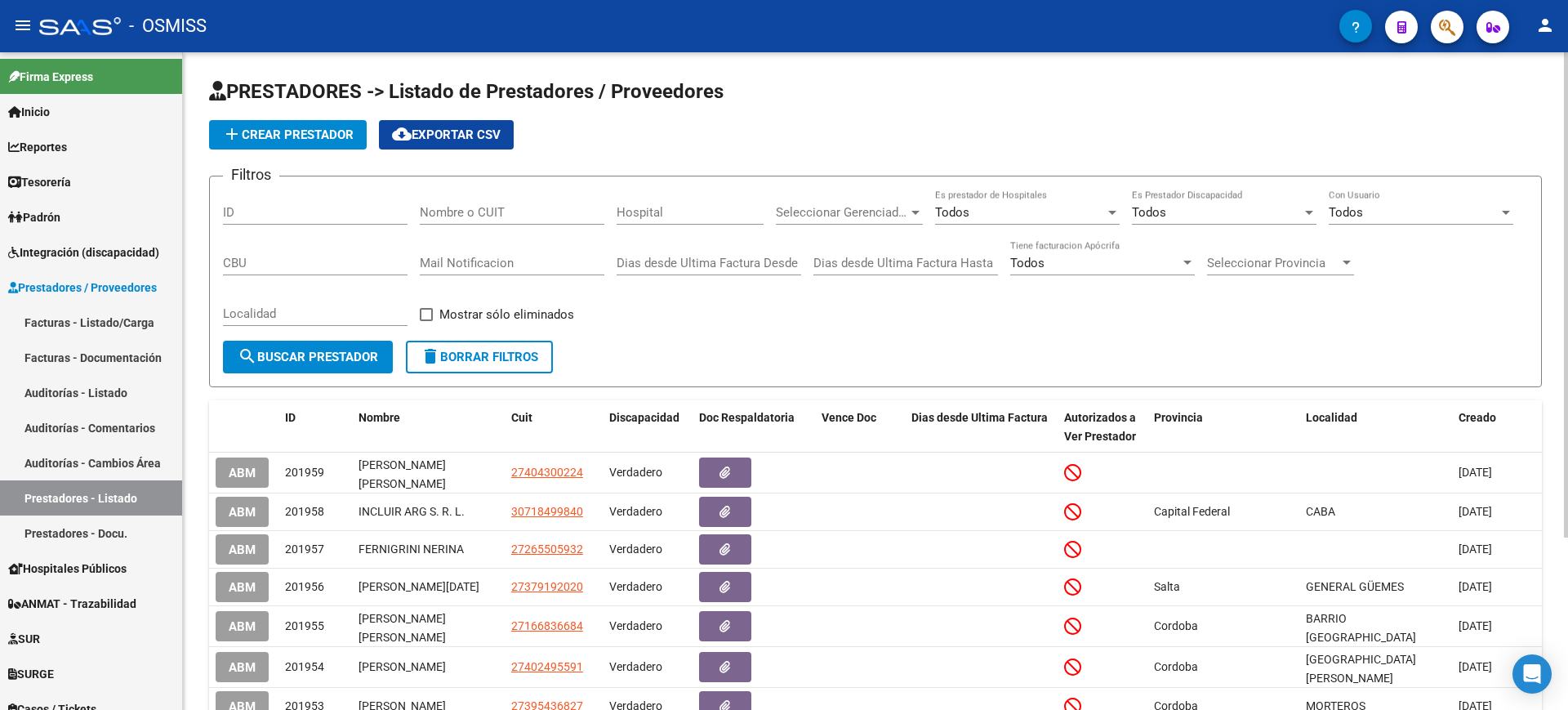
drag, startPoint x: 496, startPoint y: 212, endPoint x: 495, endPoint y: 204, distance: 8.1
click at [496, 208] on input "Nombre o CUIT" at bounding box center [512, 213] width 185 height 15
click at [485, 213] on input "Nombre o CUIT" at bounding box center [512, 213] width 185 height 15
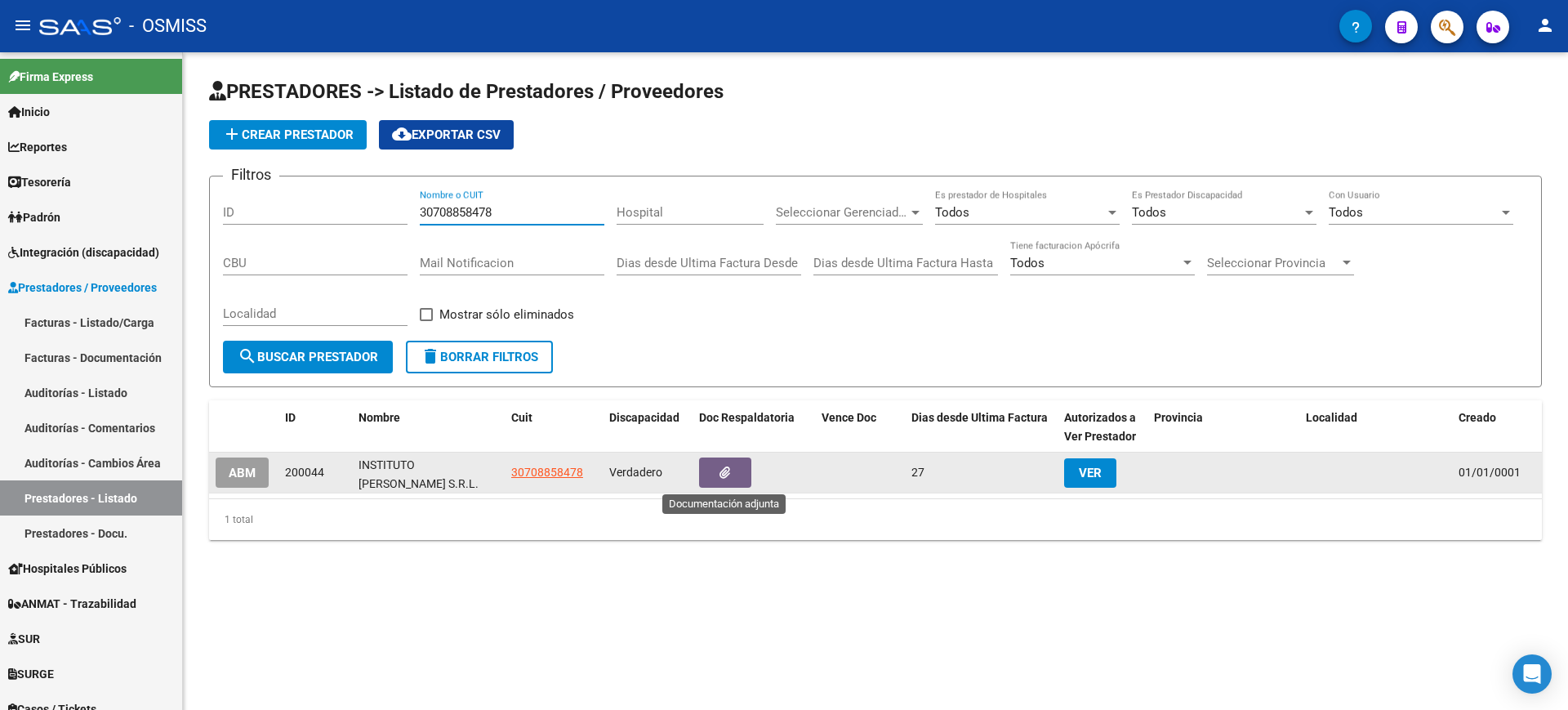
type input "30708858478"
click at [736, 466] on button "button" at bounding box center [725, 472] width 52 height 30
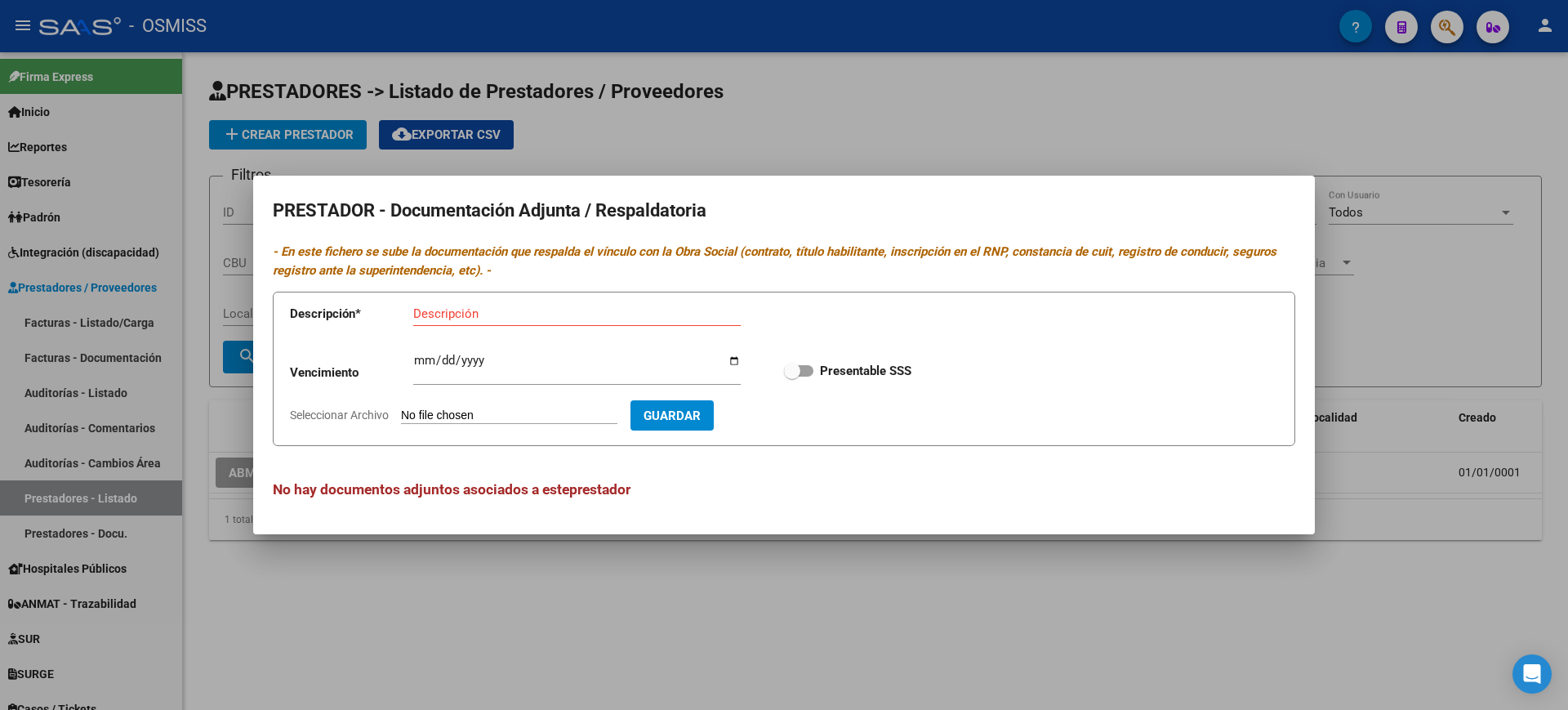
click at [682, 634] on div at bounding box center [784, 355] width 1568 height 710
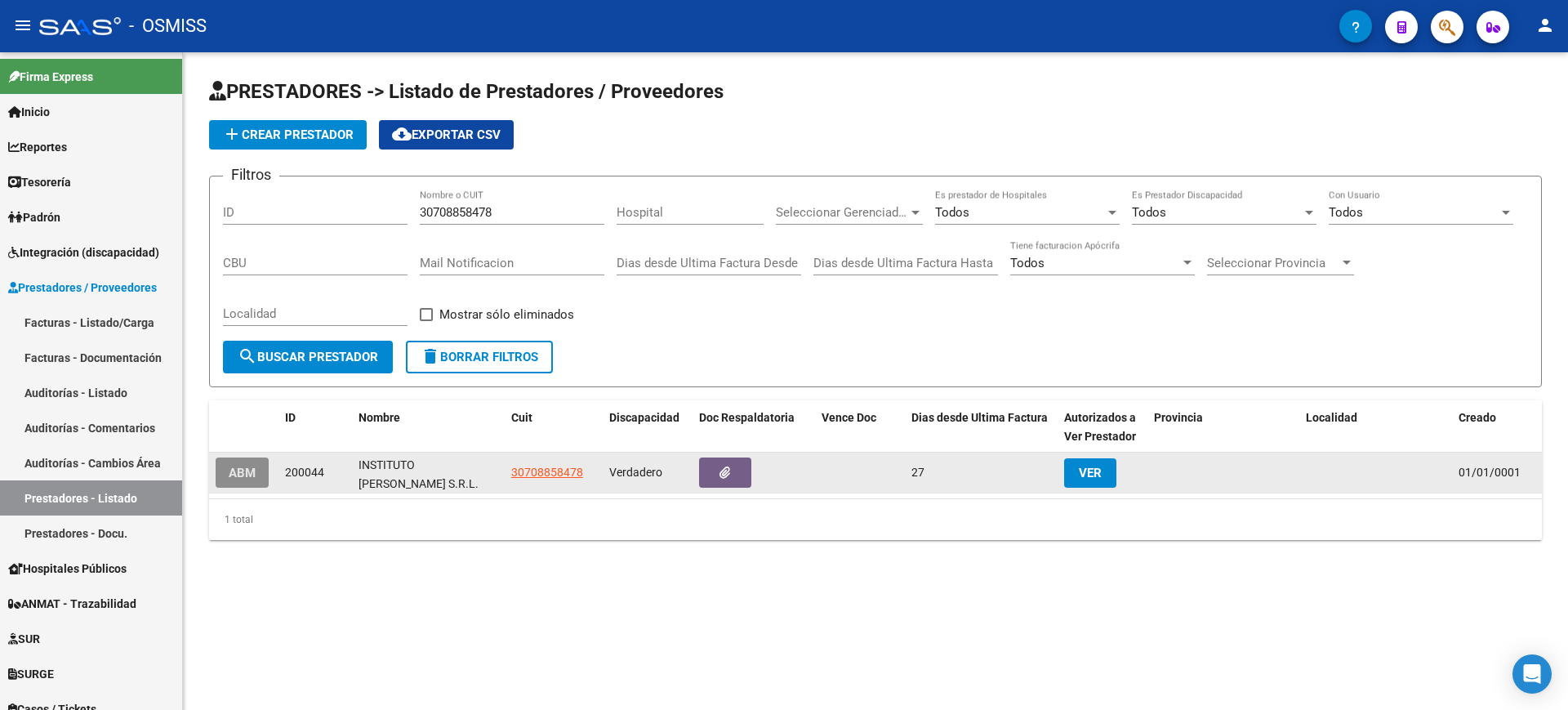
click at [251, 473] on span "ABM" at bounding box center [242, 473] width 26 height 15
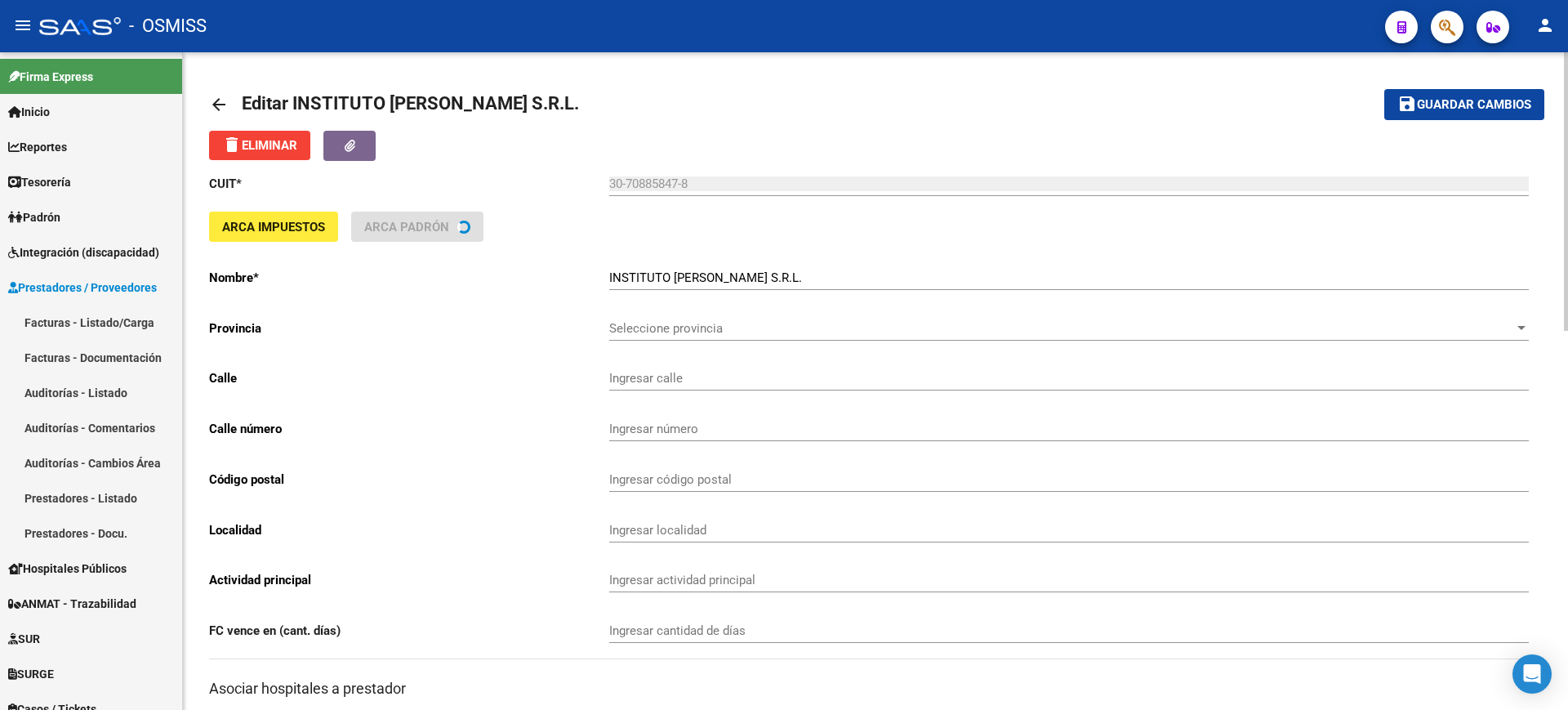
type input "FERMIN CARIOLA"
type input "1049"
type input "4107"
type input "YERBA BUENA"
type input "869090"
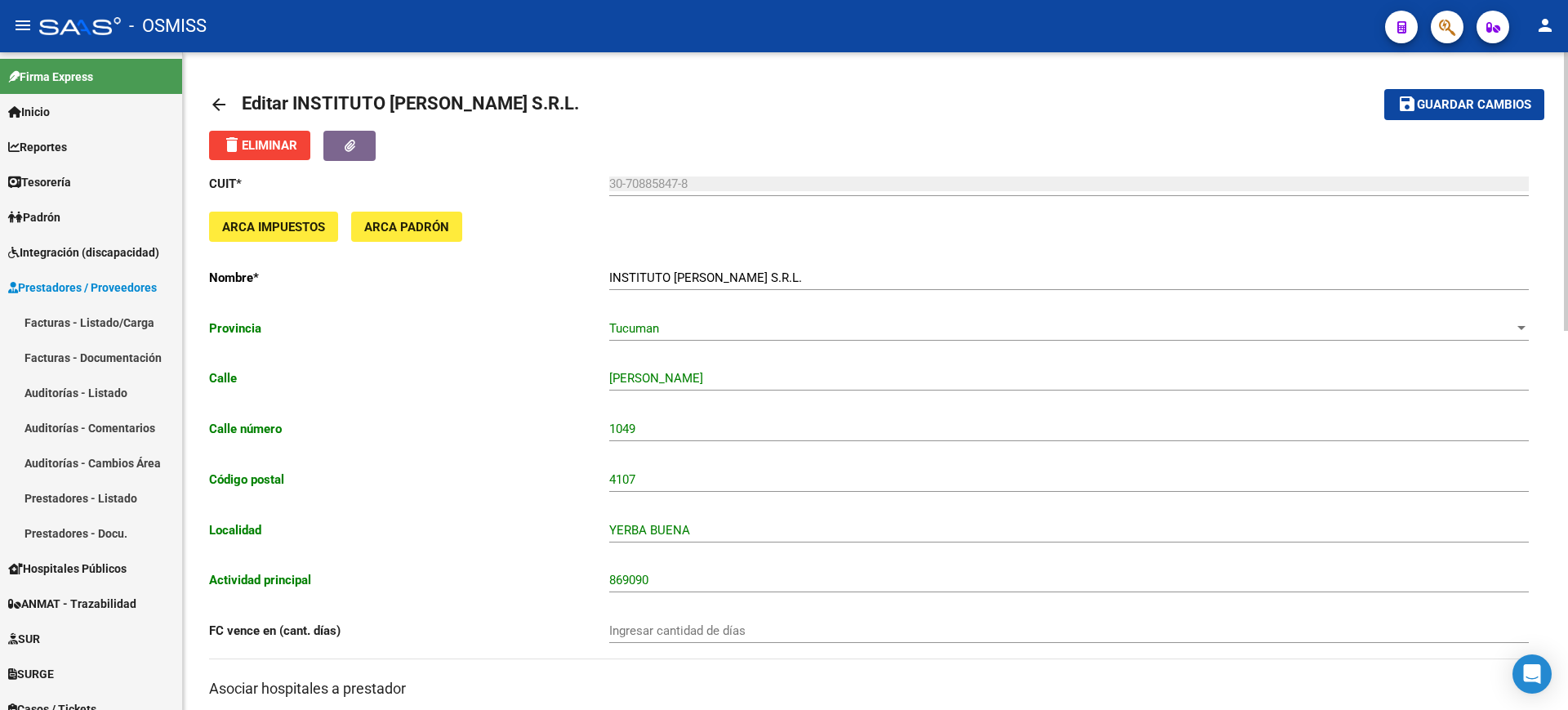
click at [210, 101] on mat-icon "arrow_back" at bounding box center [219, 104] width 20 height 20
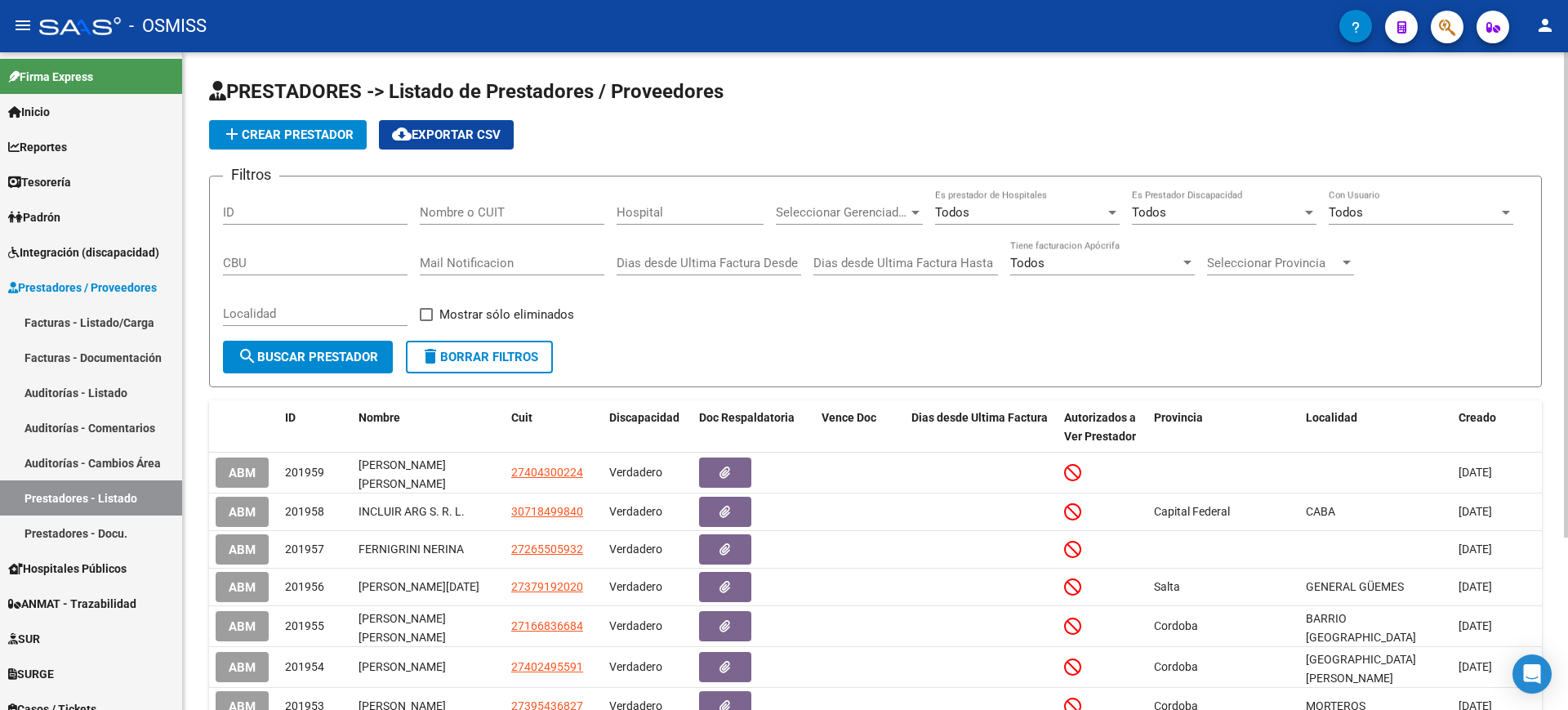
click at [489, 215] on input "Nombre o CUIT" at bounding box center [512, 213] width 185 height 15
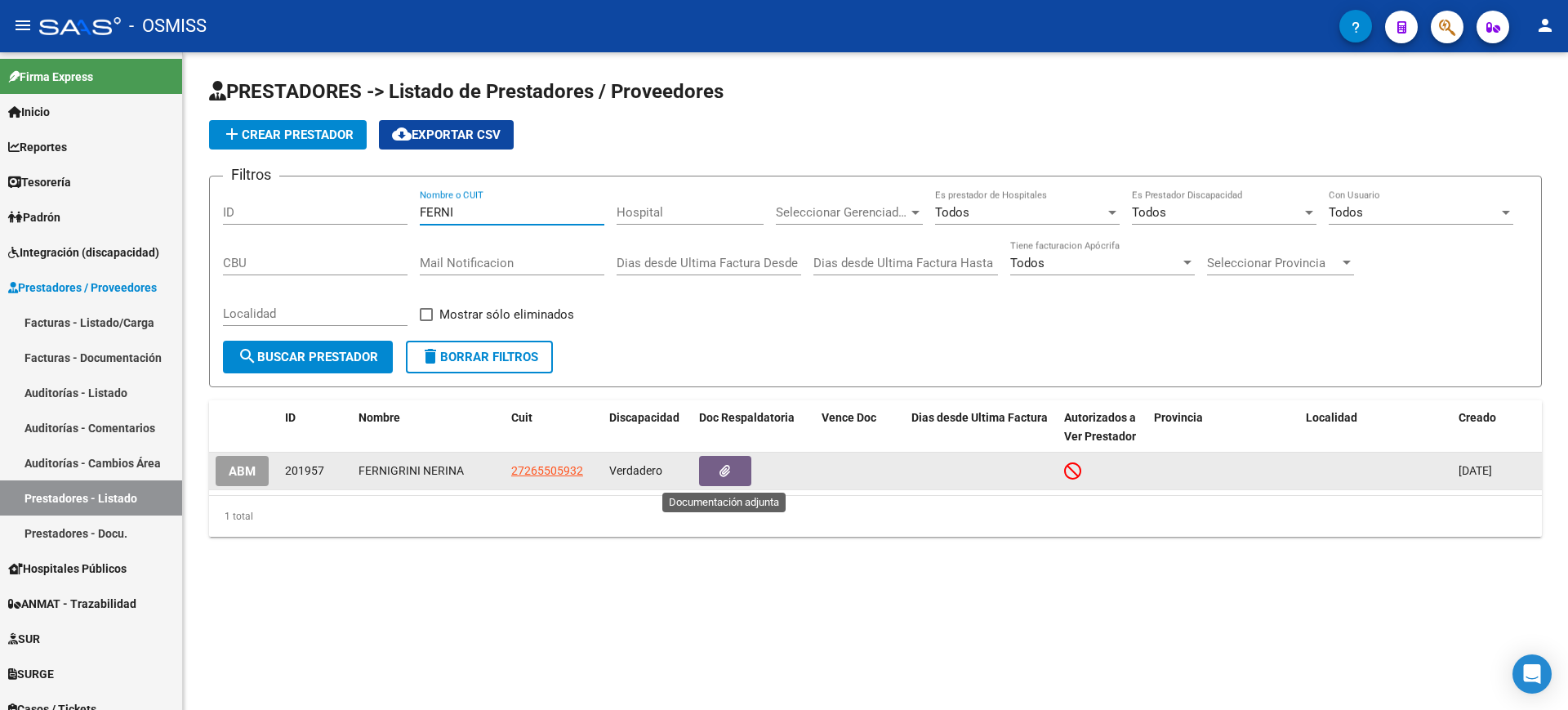
type input "FERNI"
click at [721, 469] on icon "button" at bounding box center [724, 470] width 10 height 12
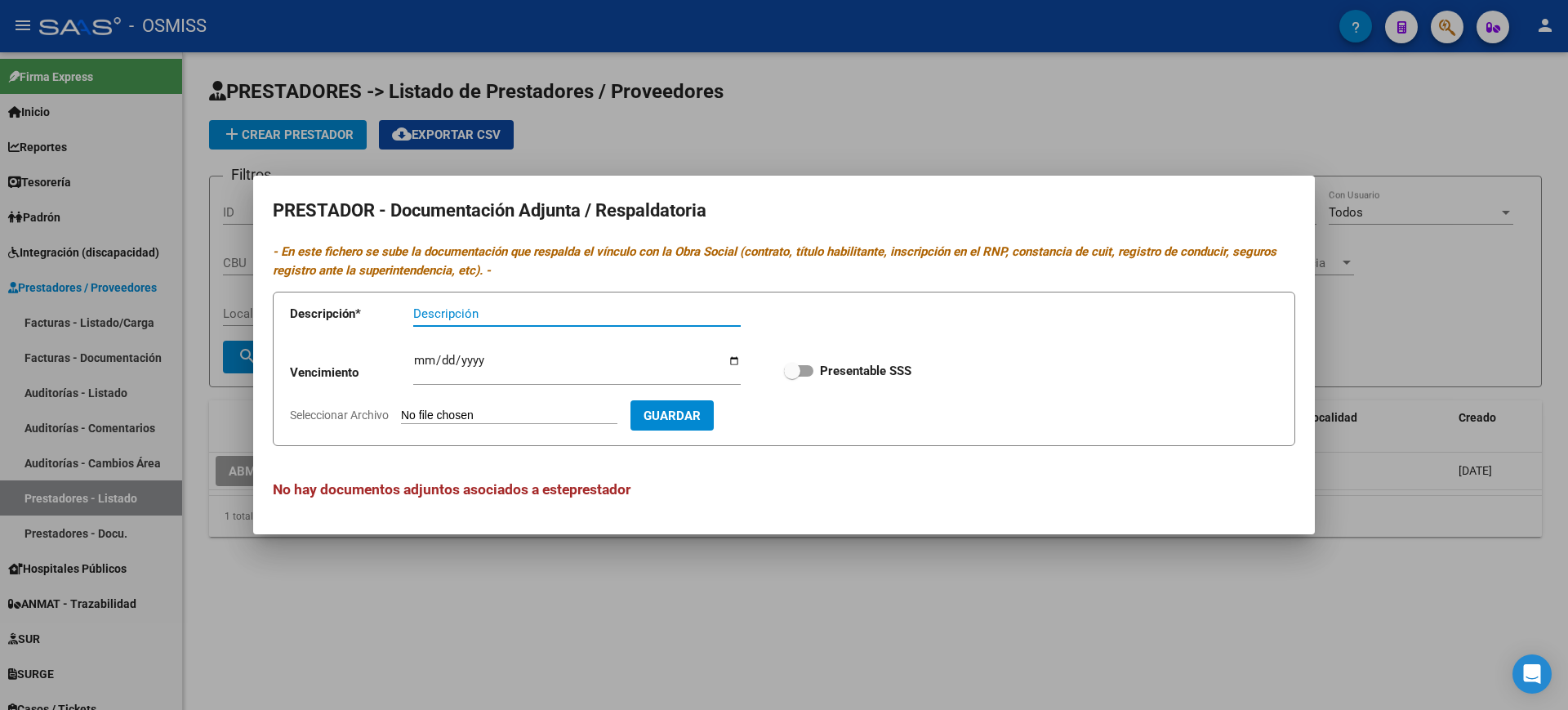
click at [696, 587] on div at bounding box center [784, 355] width 1568 height 710
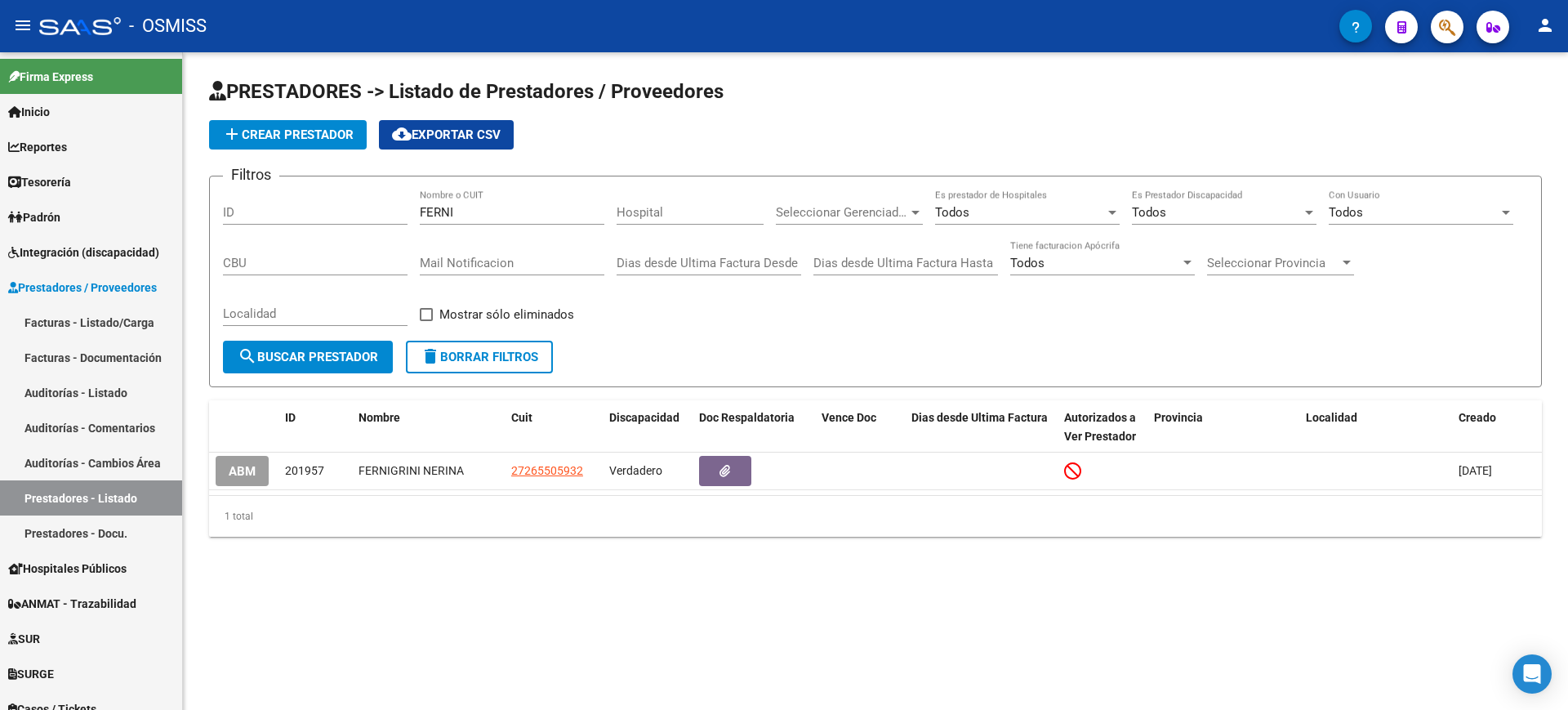
click at [224, 462] on button "ABM" at bounding box center [242, 470] width 53 height 30
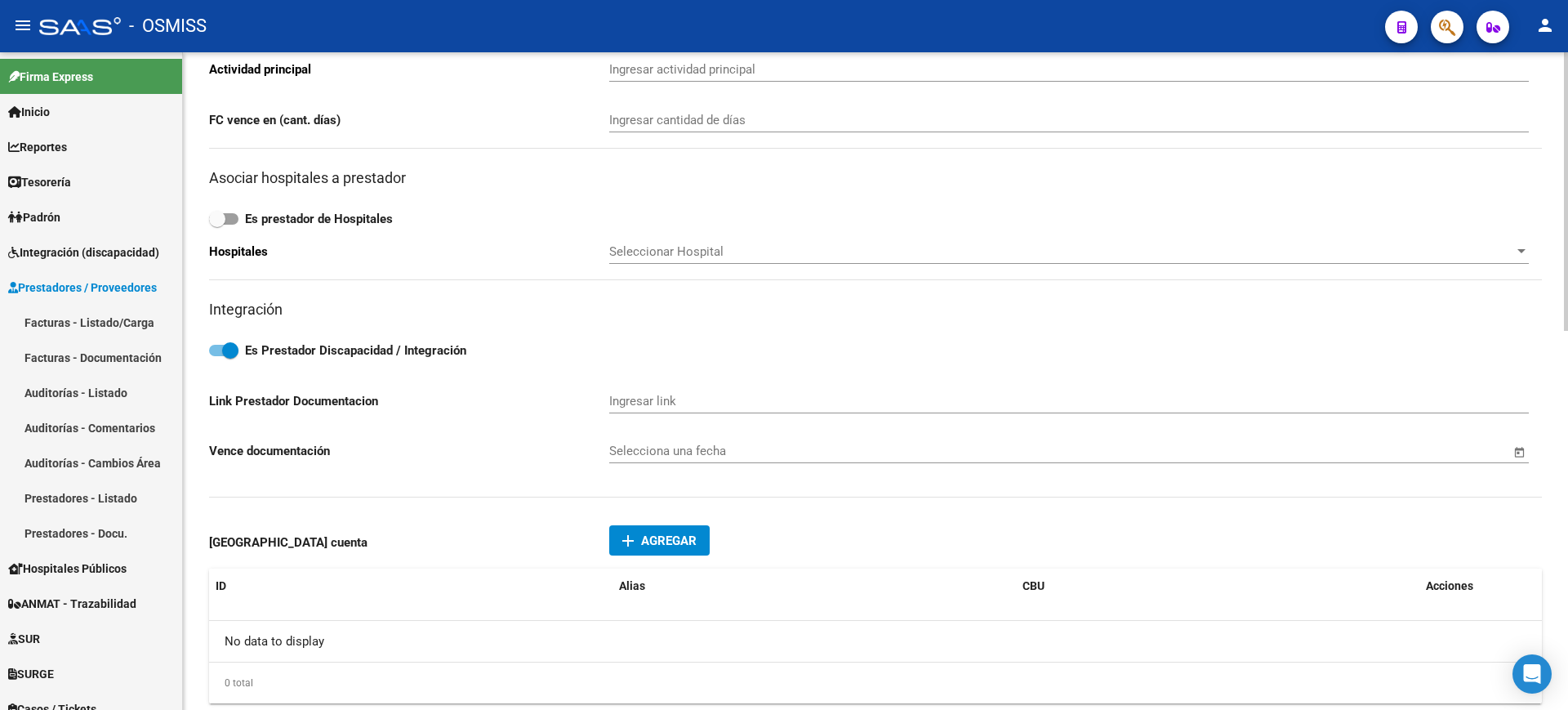
type input "ZEBALLOS"
type input "385"
type input "2000"
type input "ROSARIO SUD"
type input "869090"
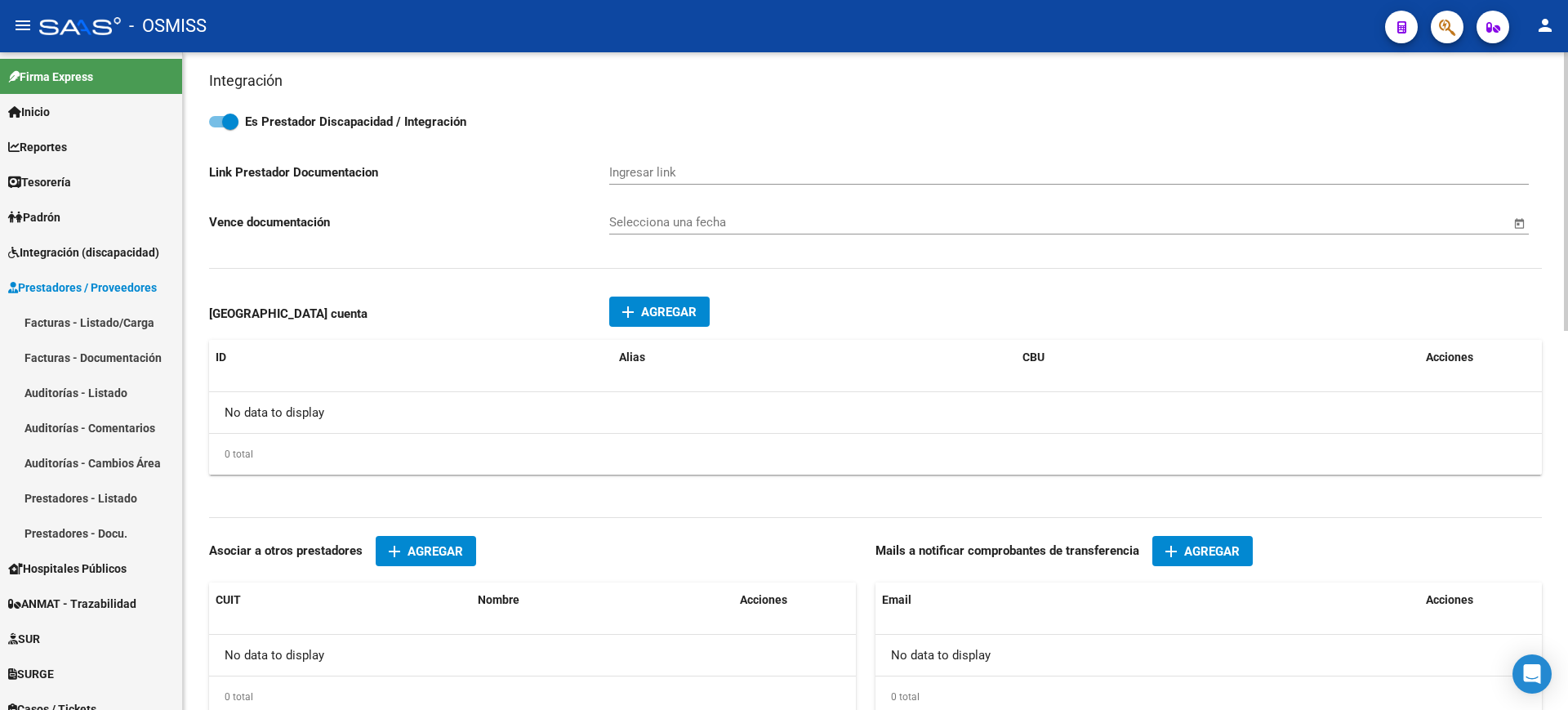
scroll to position [896, 0]
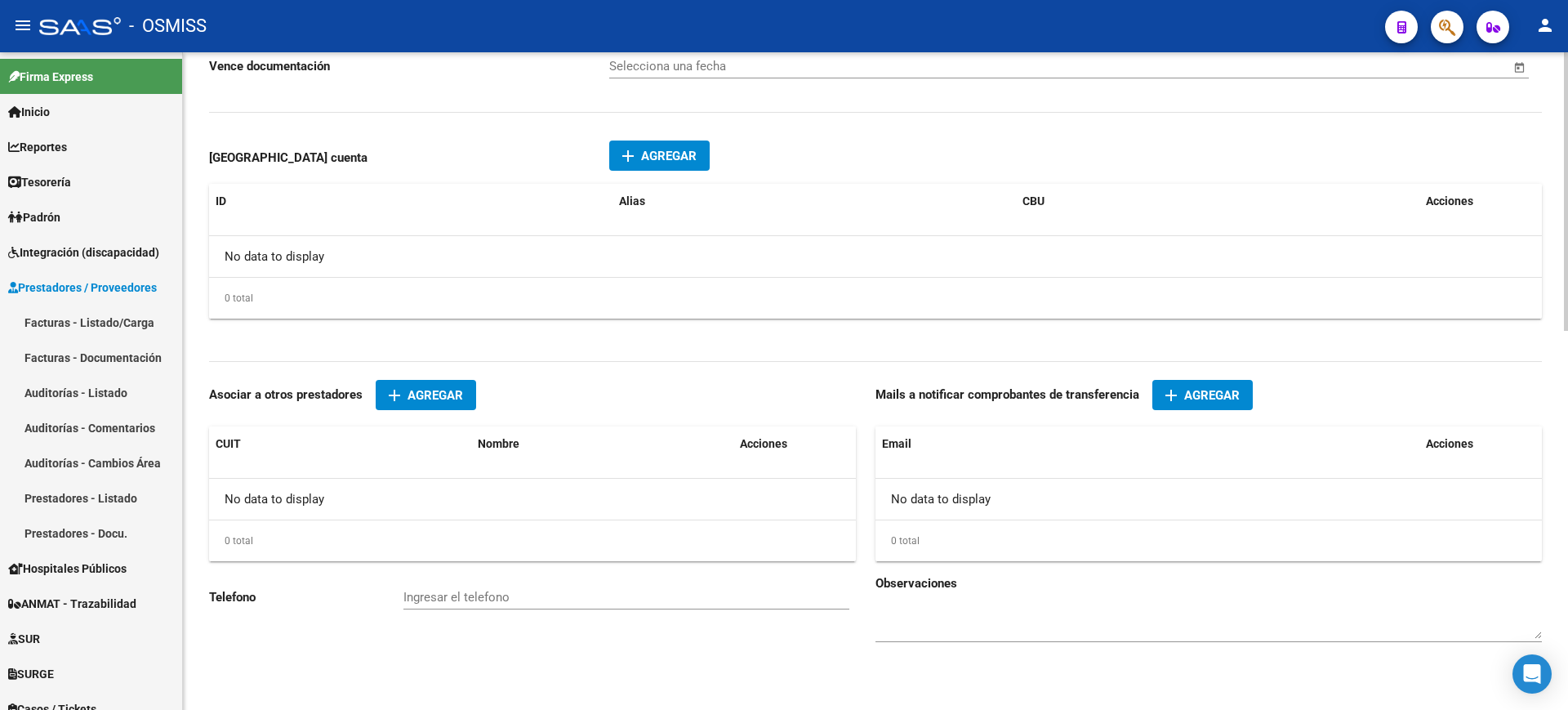
click at [663, 162] on span "Agregar" at bounding box center [668, 156] width 56 height 15
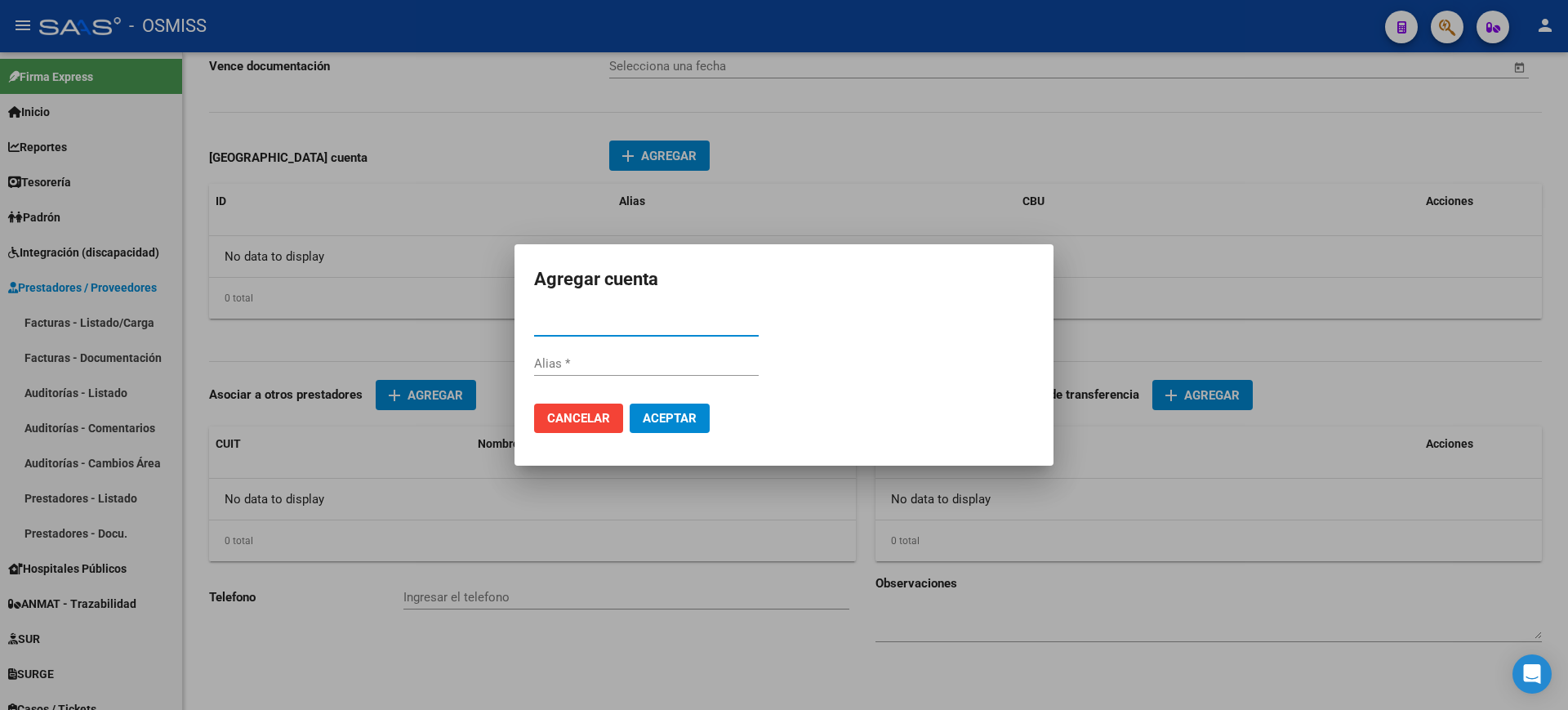
click at [598, 323] on input "CBU *" at bounding box center [645, 324] width 224 height 15
type input "3300528525280048987096"
click at [596, 372] on div "Alias" at bounding box center [645, 364] width 224 height 25
type input "NerinaFernigrini"
click at [691, 414] on span "Aceptar" at bounding box center [669, 418] width 54 height 15
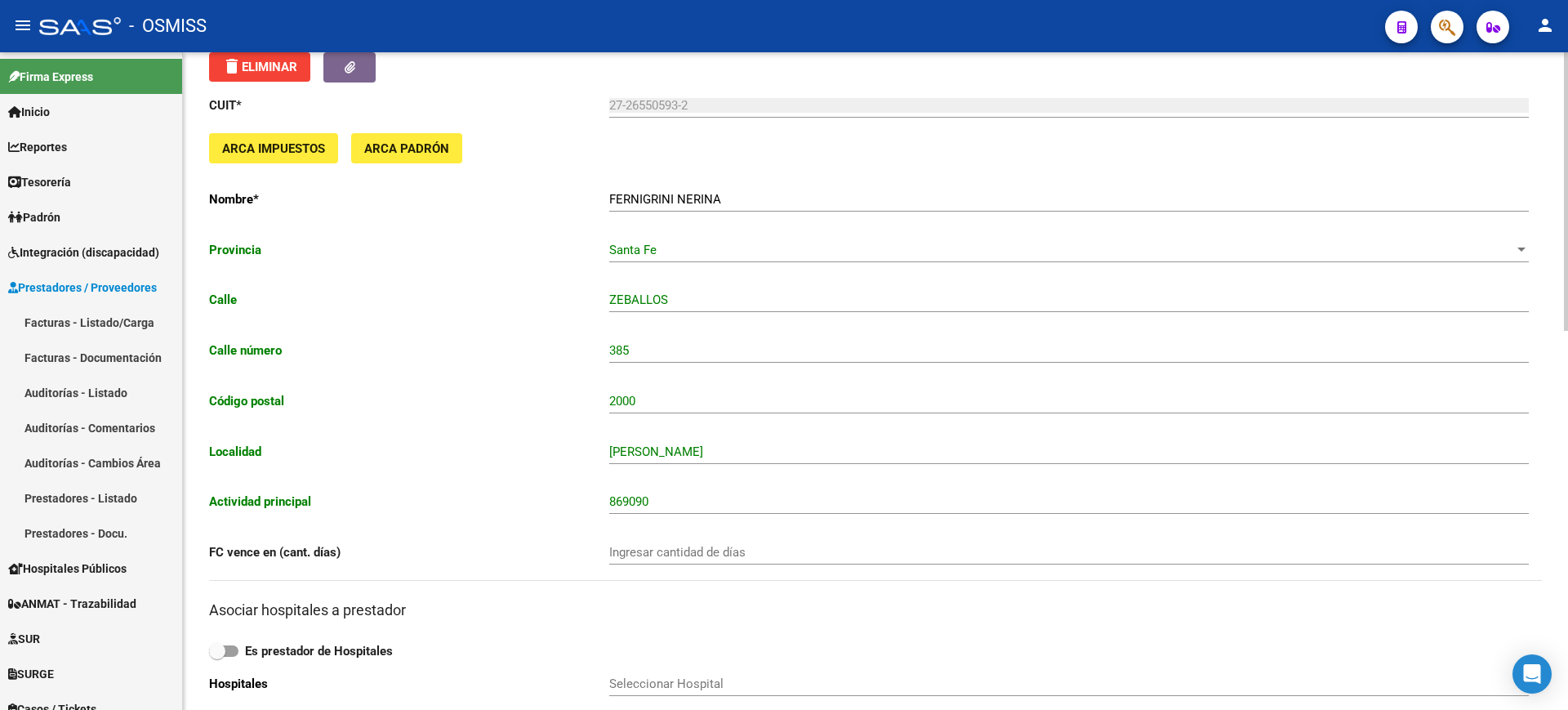
scroll to position [0, 0]
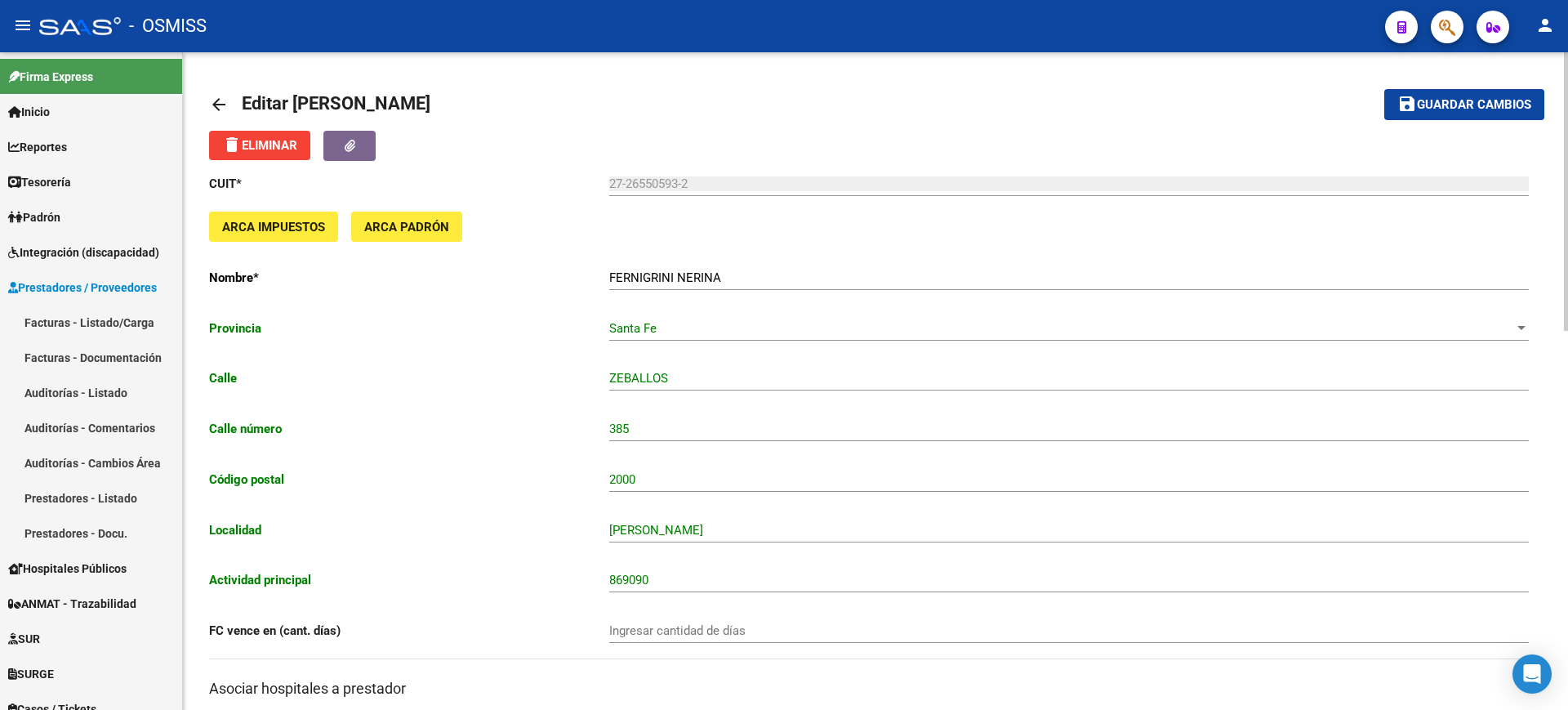
click at [1519, 109] on span "Guardar cambios" at bounding box center [1473, 106] width 115 height 15
drag, startPoint x: 1436, startPoint y: 90, endPoint x: 1426, endPoint y: 102, distance: 15.6
click at [1436, 92] on button "save Guardar cambios" at bounding box center [1464, 104] width 160 height 30
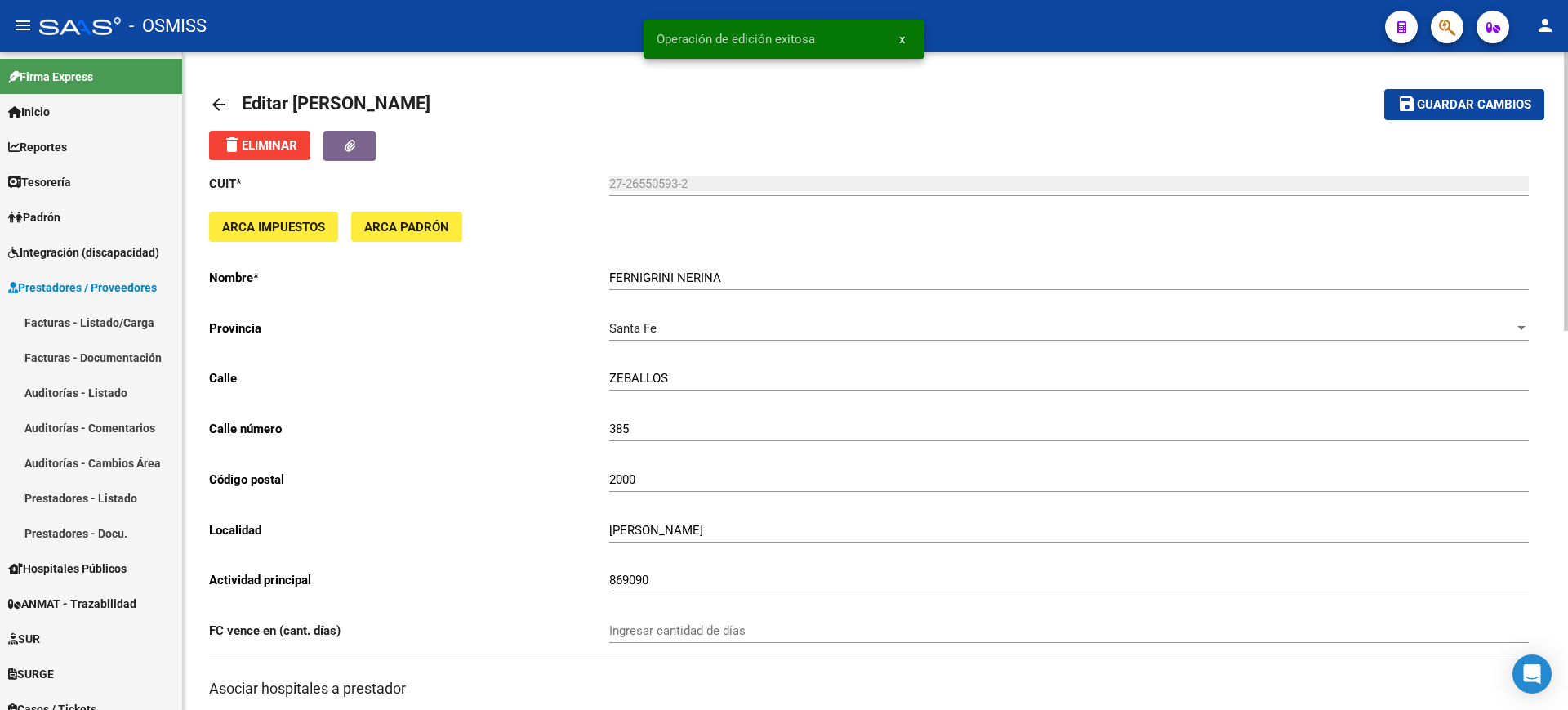
click at [212, 106] on mat-icon "arrow_back" at bounding box center [219, 104] width 20 height 20
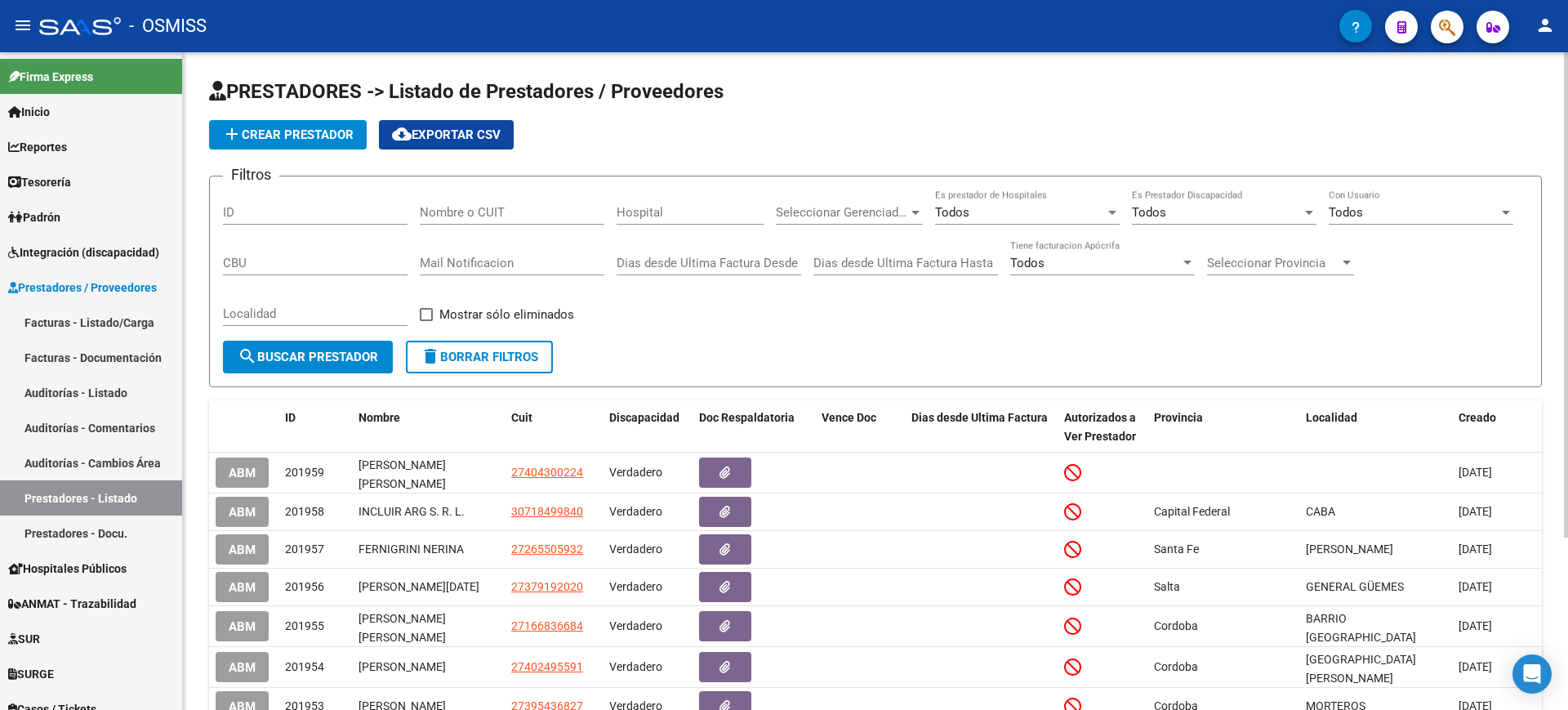
click at [554, 206] on input "Nombre o CUIT" at bounding box center [512, 213] width 185 height 15
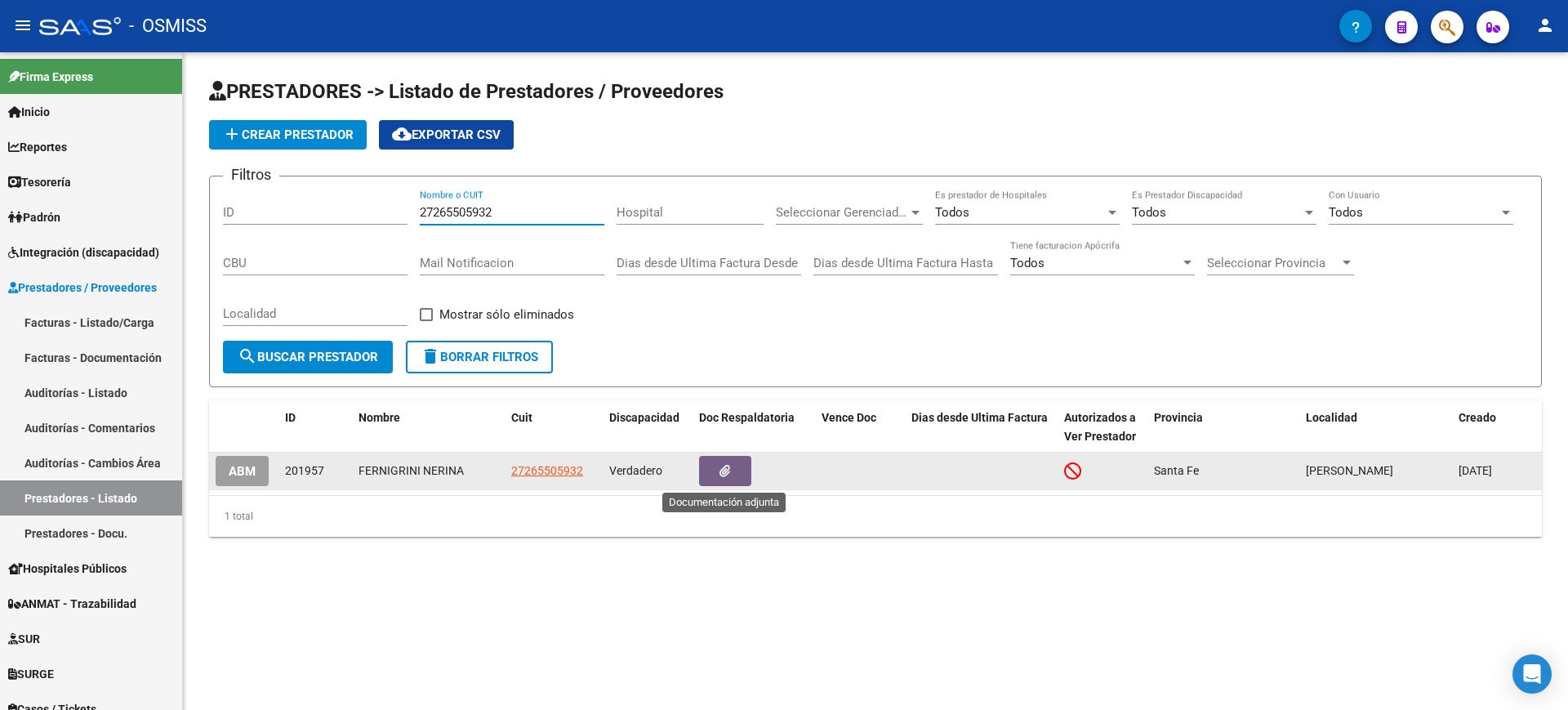
type input "27265505932"
click at [726, 471] on icon "button" at bounding box center [724, 470] width 10 height 12
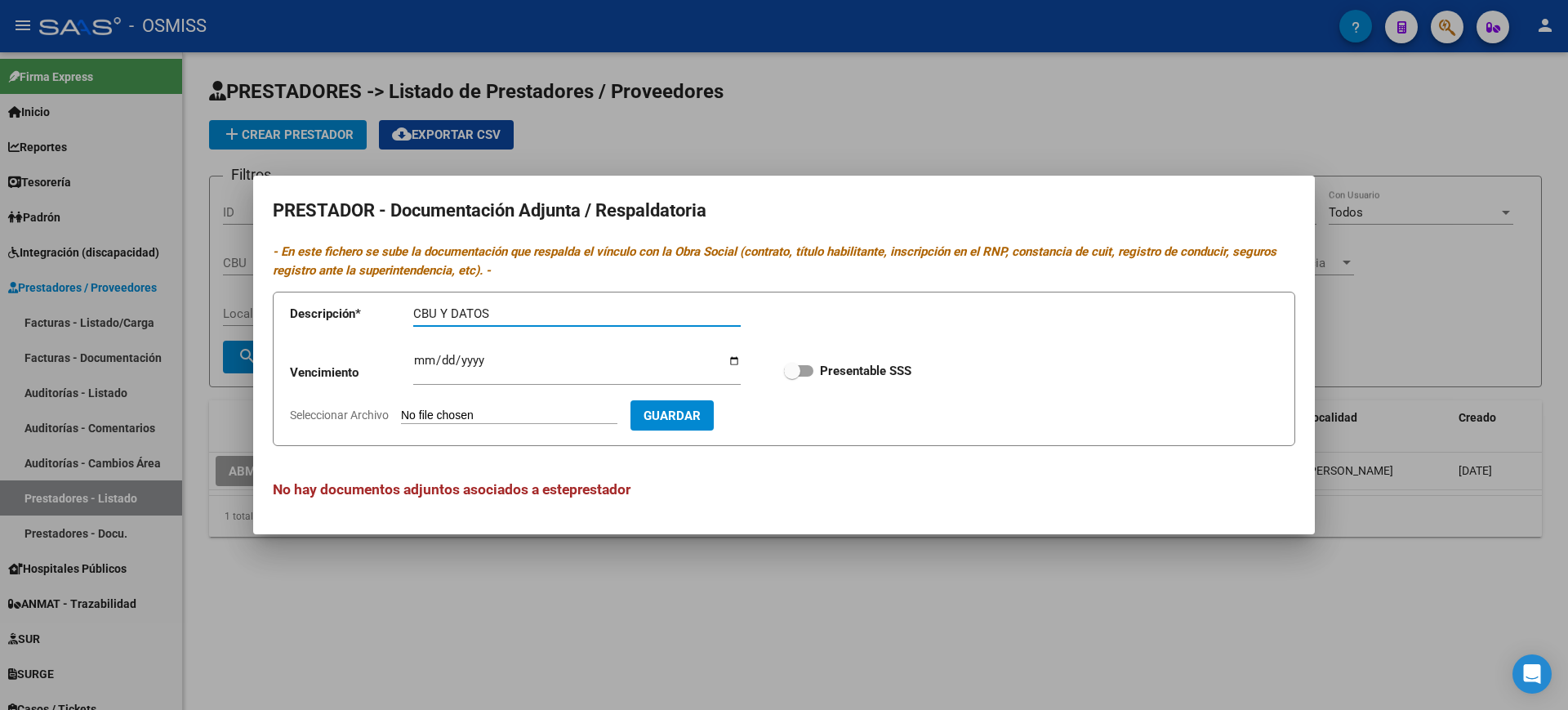
type input "CBU Y DATOS"
click at [616, 418] on input "Seleccionar Archivo" at bounding box center [509, 416] width 217 height 15
type input "C:\fakepath\00000003.JPG"
drag, startPoint x: 500, startPoint y: 320, endPoint x: 437, endPoint y: 319, distance: 63.0
click at [437, 319] on input "CBU Y DATOS" at bounding box center [577, 314] width 327 height 15
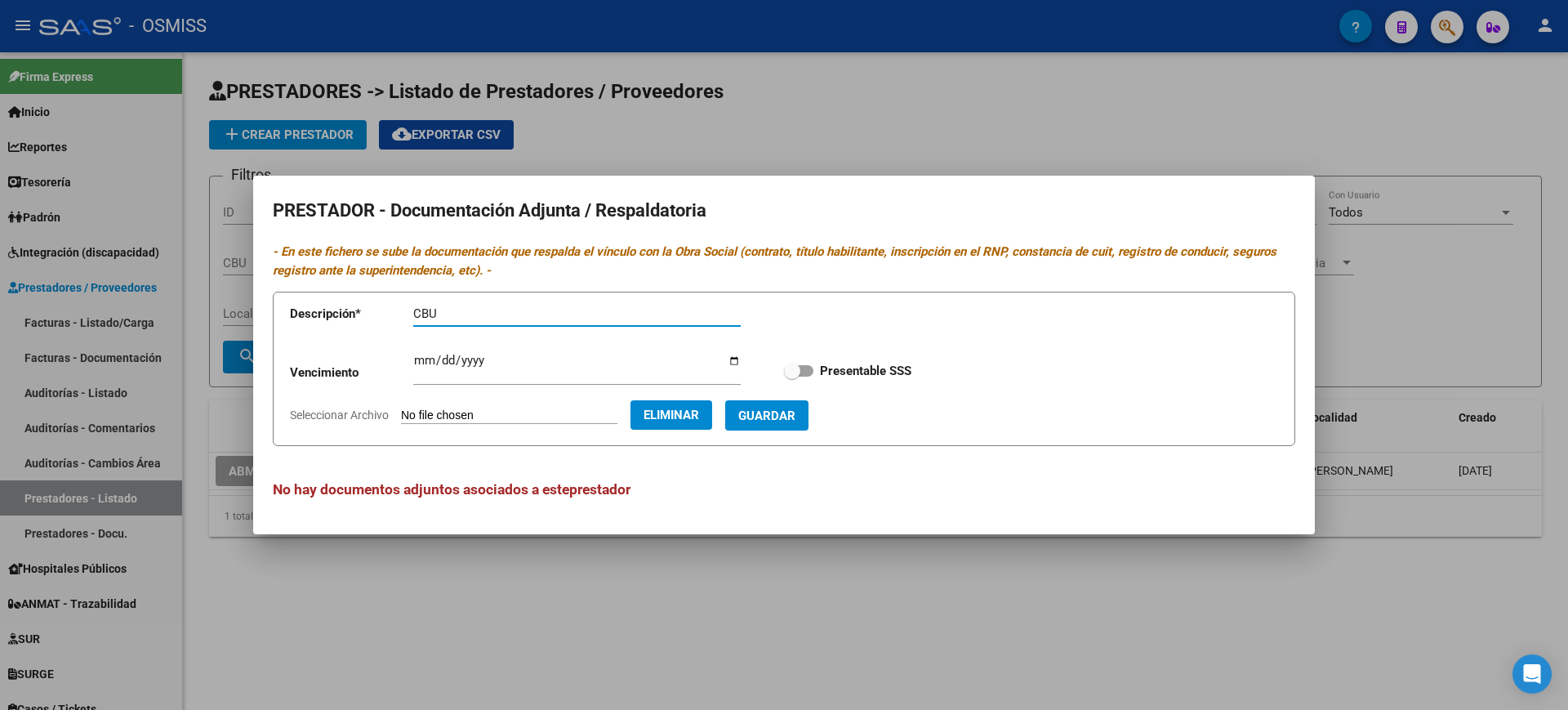
type input "CBU"
click at [795, 417] on span "Guardar" at bounding box center [766, 416] width 57 height 15
checkbox input "true"
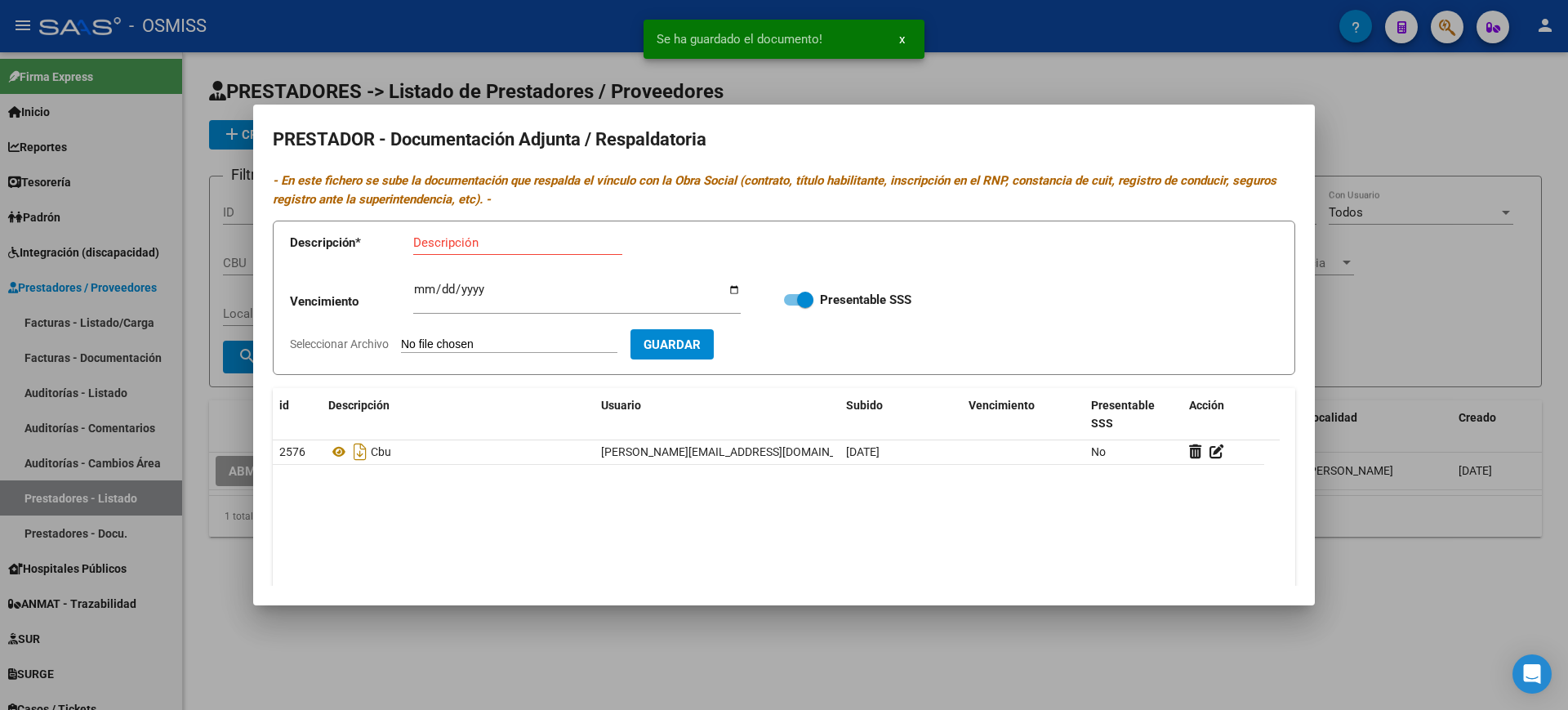
click at [473, 234] on div "Descripción" at bounding box center [518, 242] width 209 height 25
type input "DATOS"
click at [507, 343] on input "Seleccionar Archivo" at bounding box center [509, 345] width 217 height 15
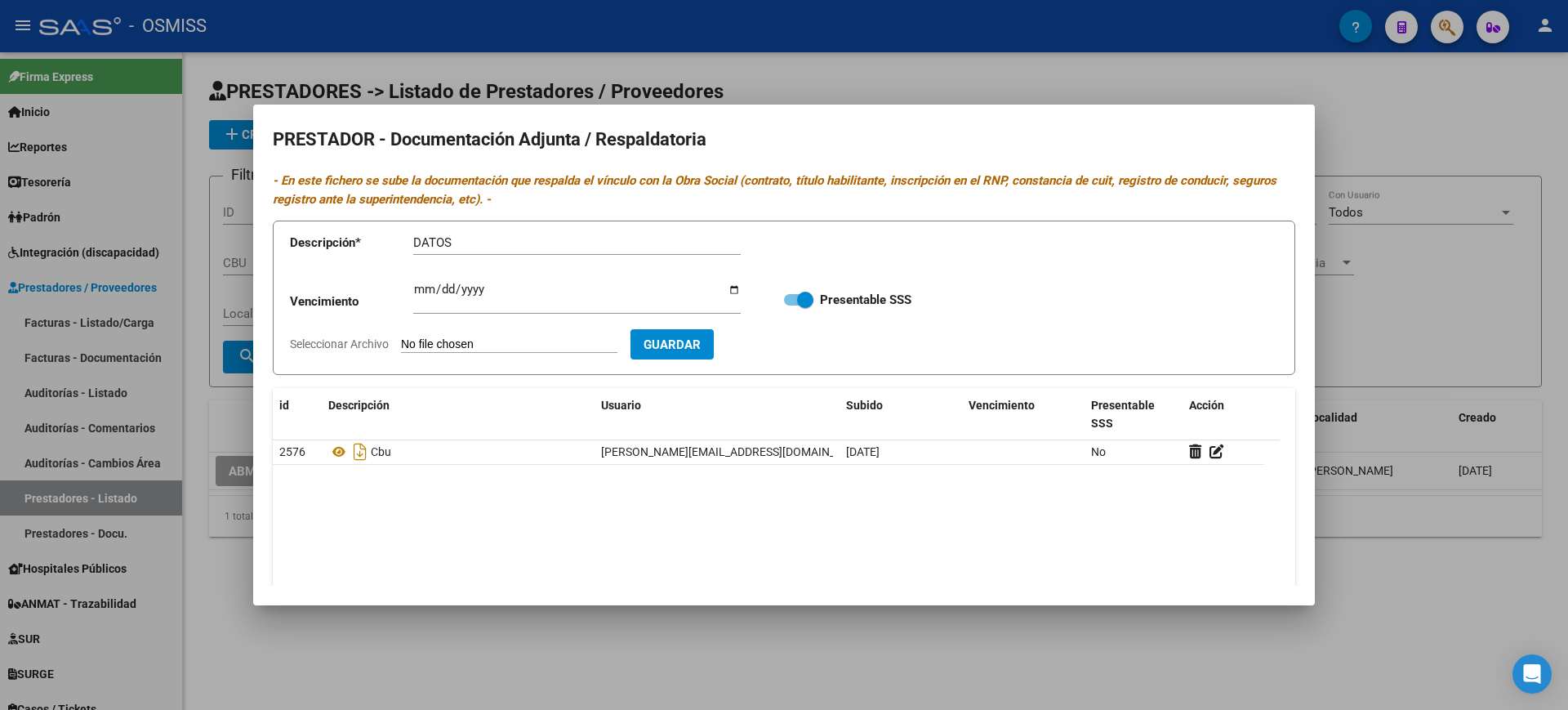
type input "C:\fakepath\00000004.JPG"
click at [798, 353] on button "Guardar" at bounding box center [766, 345] width 83 height 30
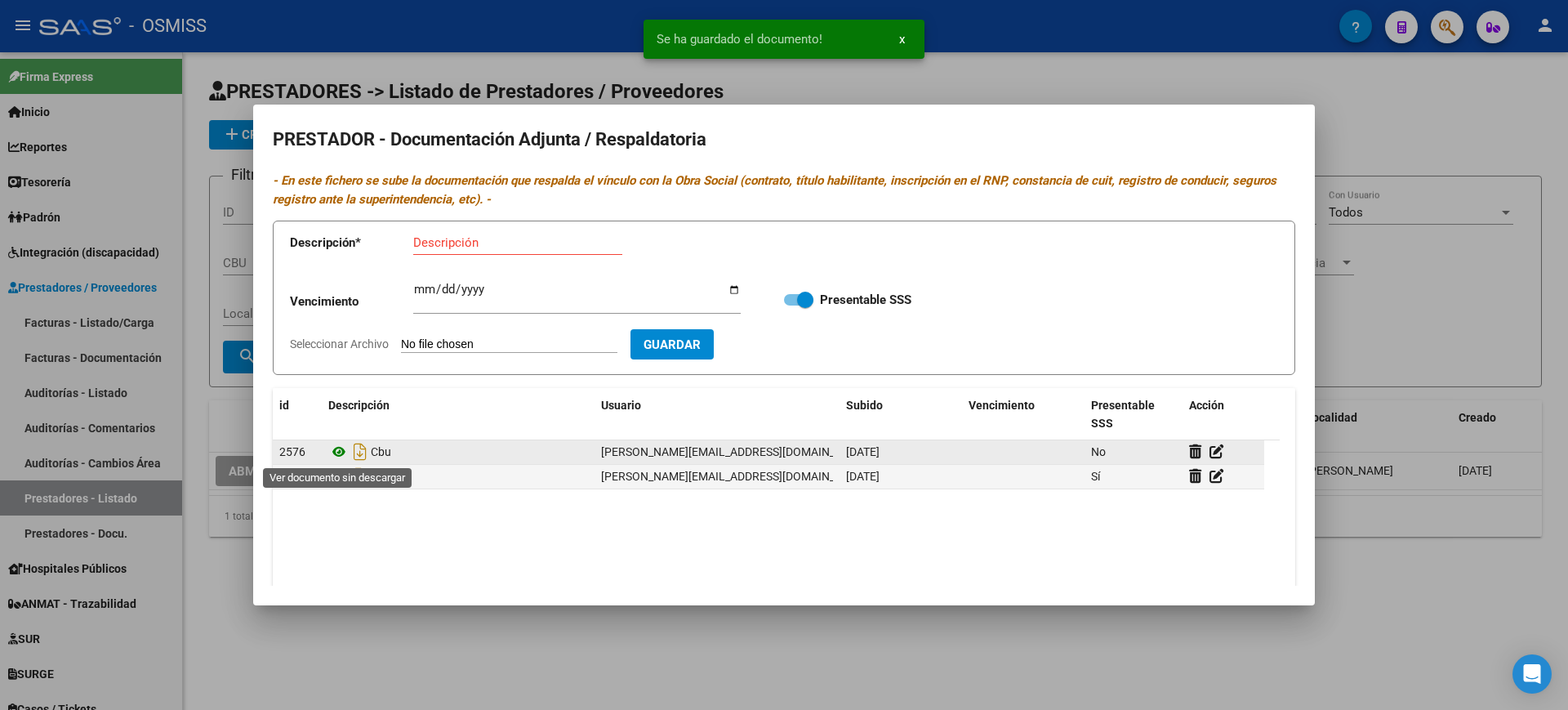
click at [340, 450] on icon at bounding box center [339, 452] width 21 height 20
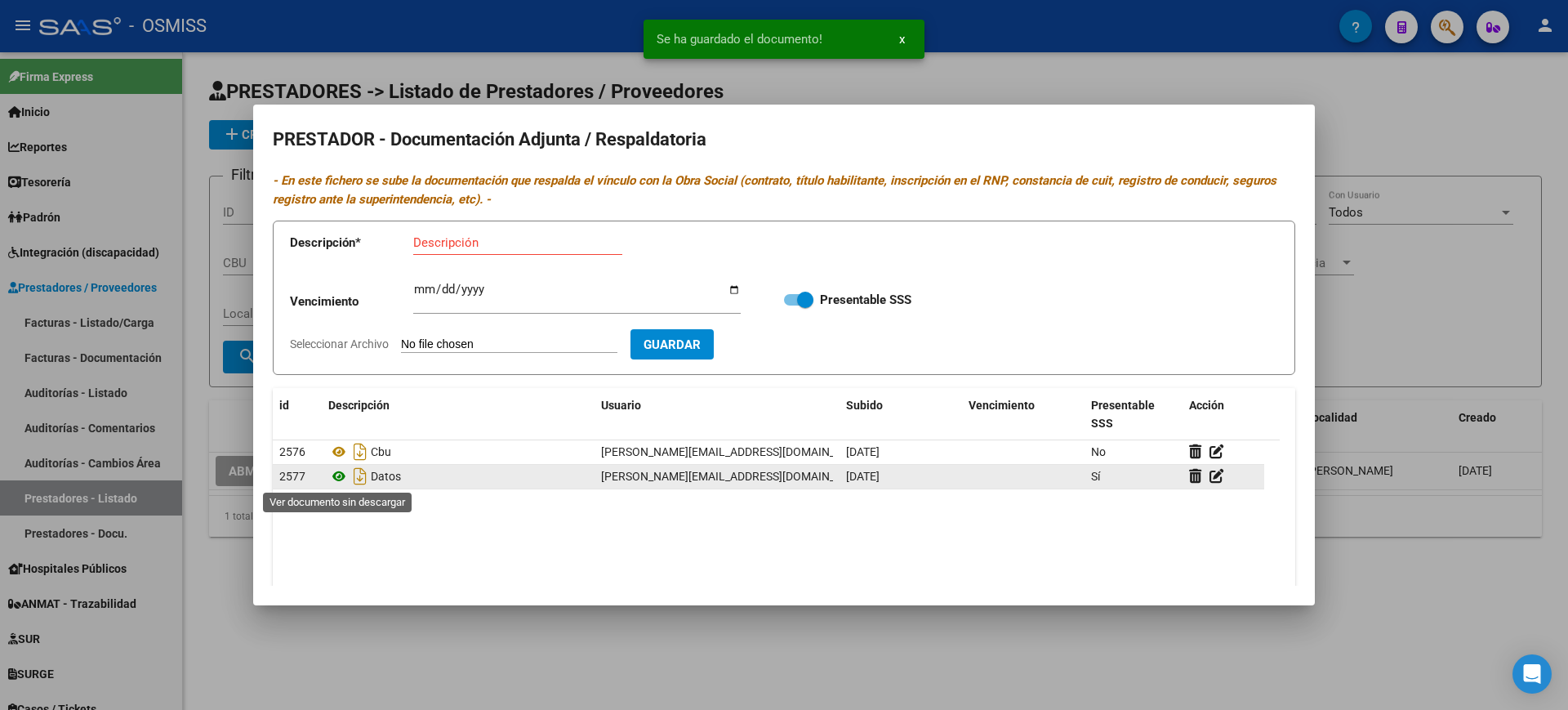
click at [335, 474] on icon at bounding box center [339, 476] width 21 height 20
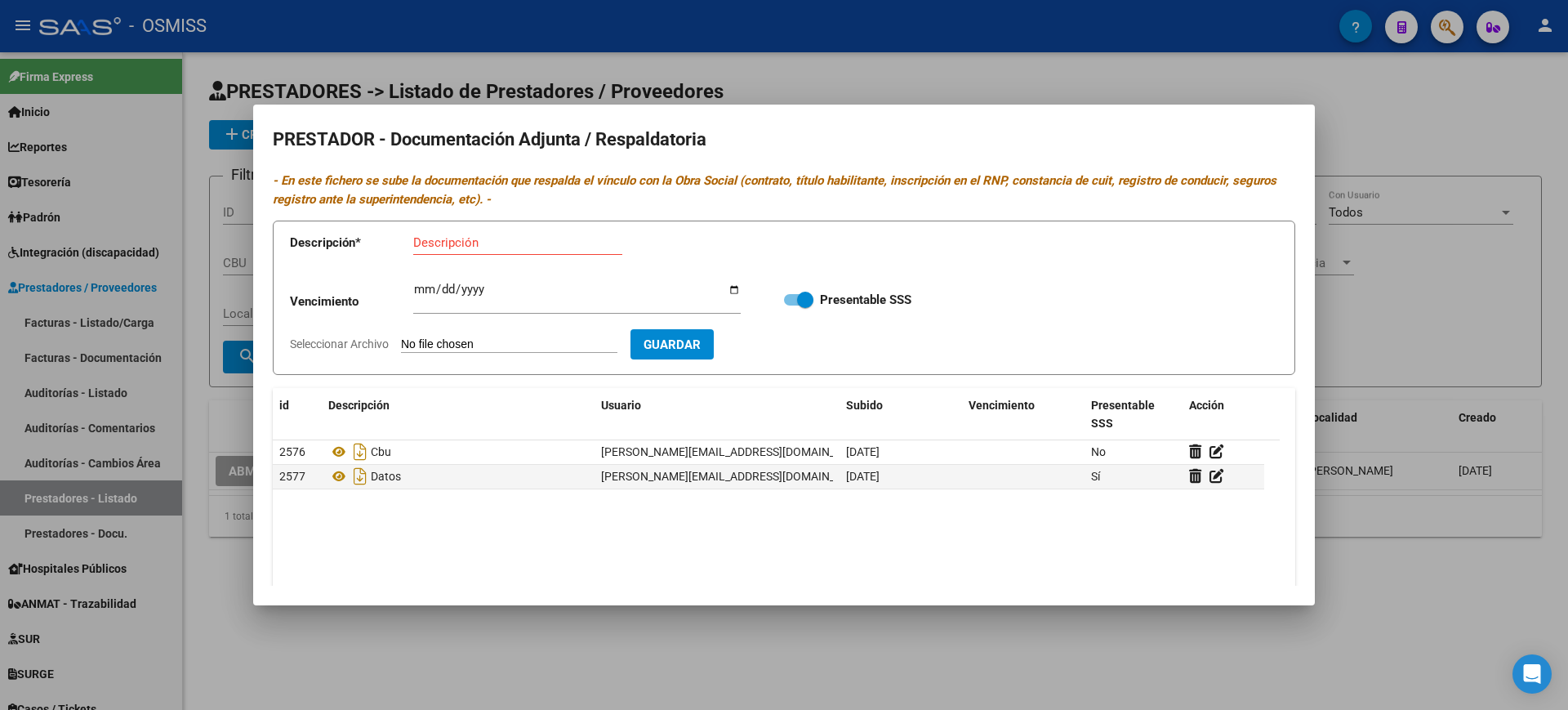
click at [549, 652] on div at bounding box center [784, 355] width 1568 height 710
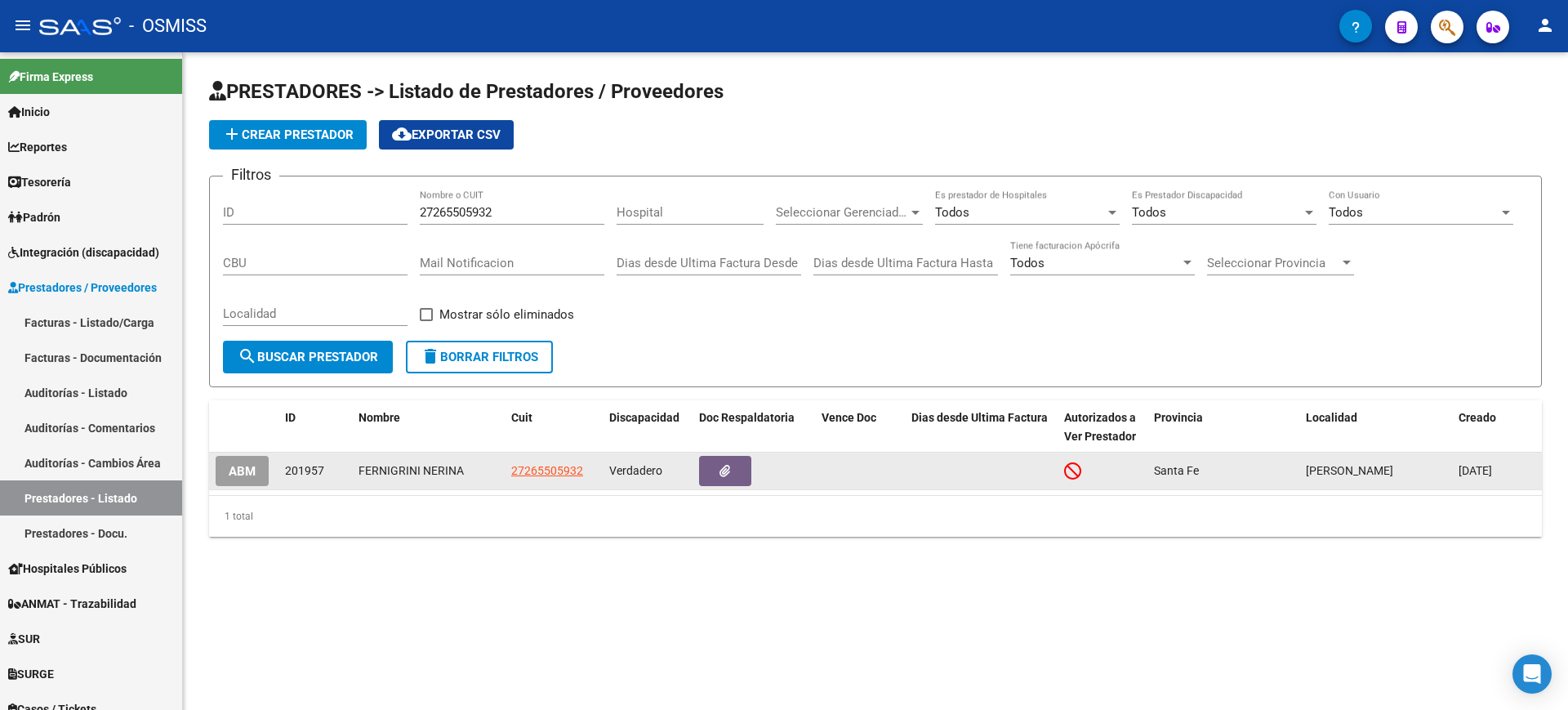
click at [248, 468] on span "ABM" at bounding box center [242, 471] width 26 height 15
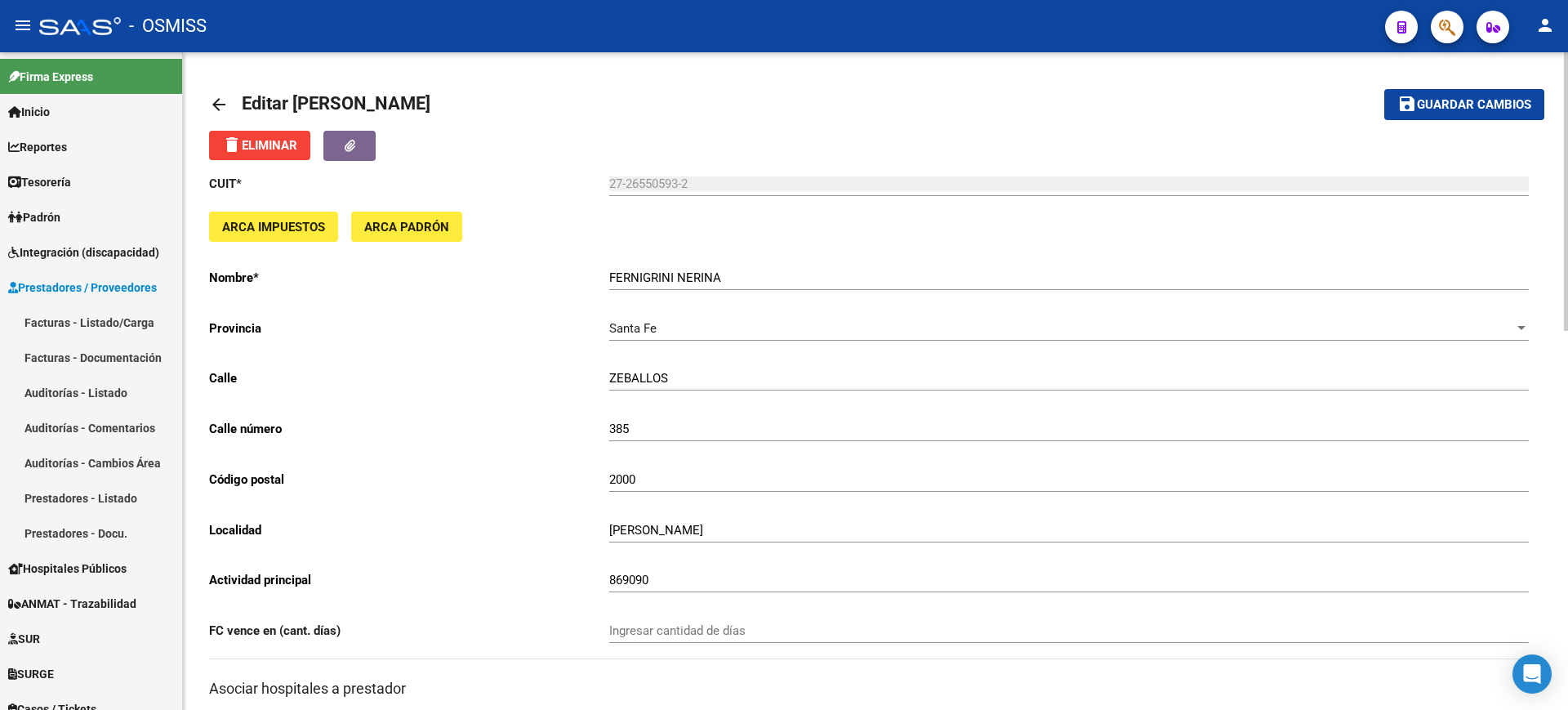
click at [223, 98] on mat-icon "arrow_back" at bounding box center [219, 104] width 20 height 20
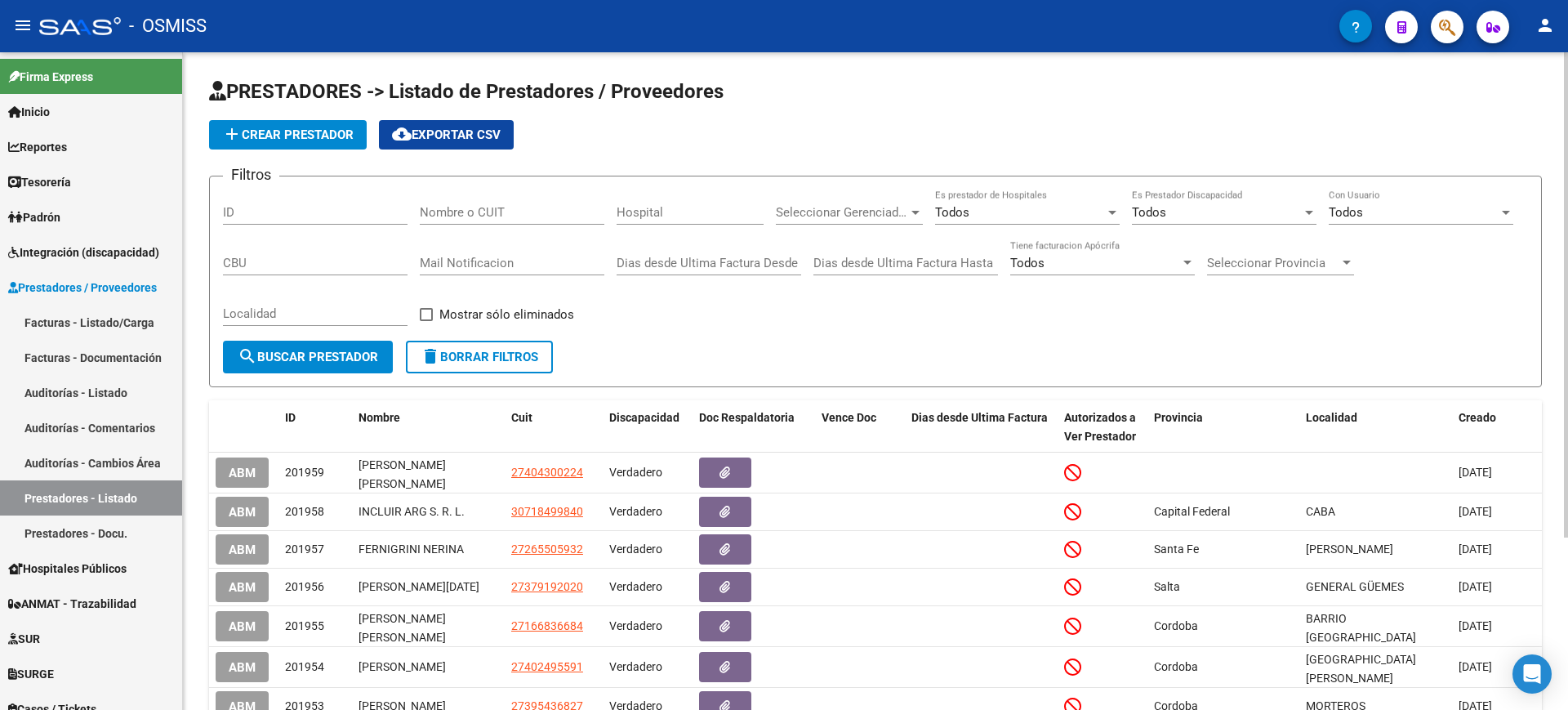
click at [479, 216] on input "Nombre o CUIT" at bounding box center [512, 213] width 185 height 15
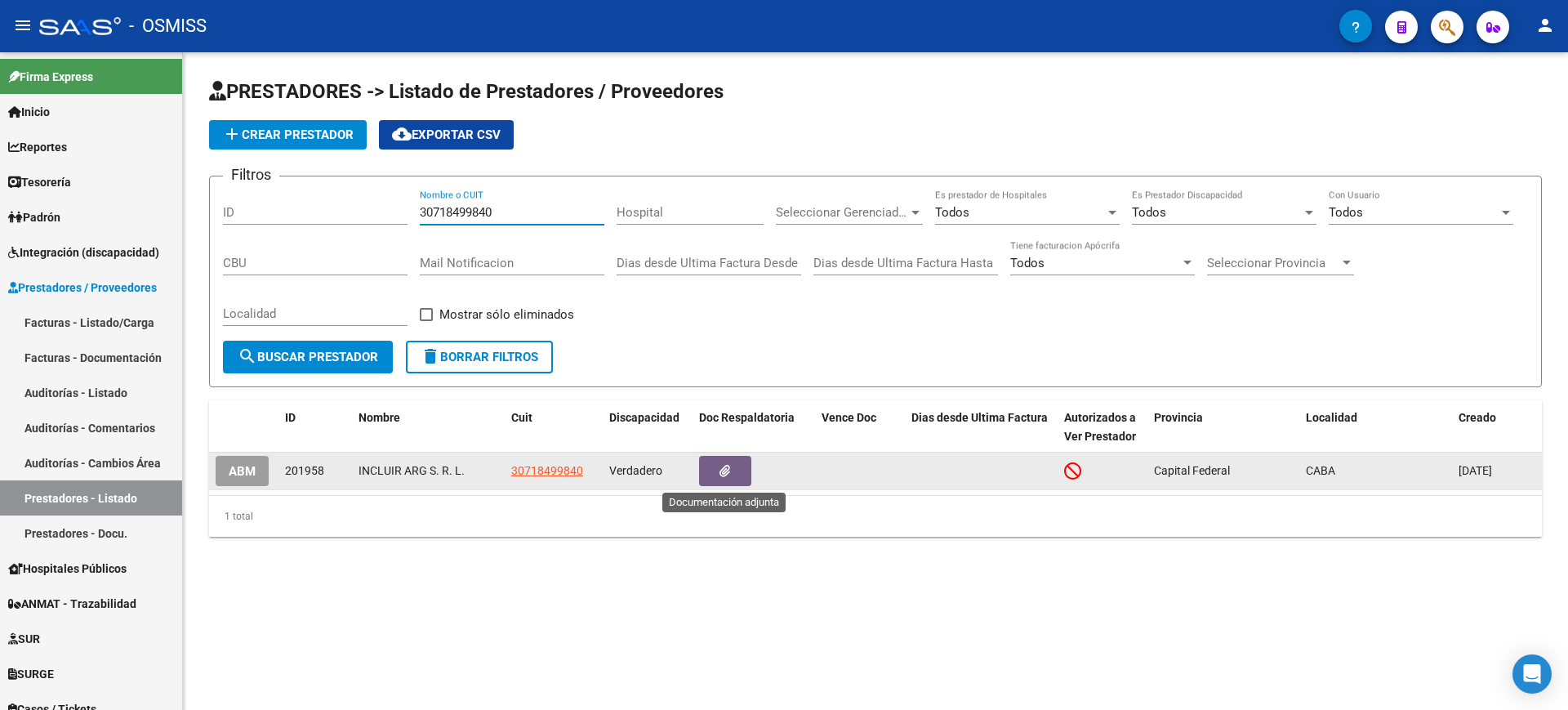
type input "30718499840"
click at [721, 474] on icon "button" at bounding box center [724, 470] width 10 height 12
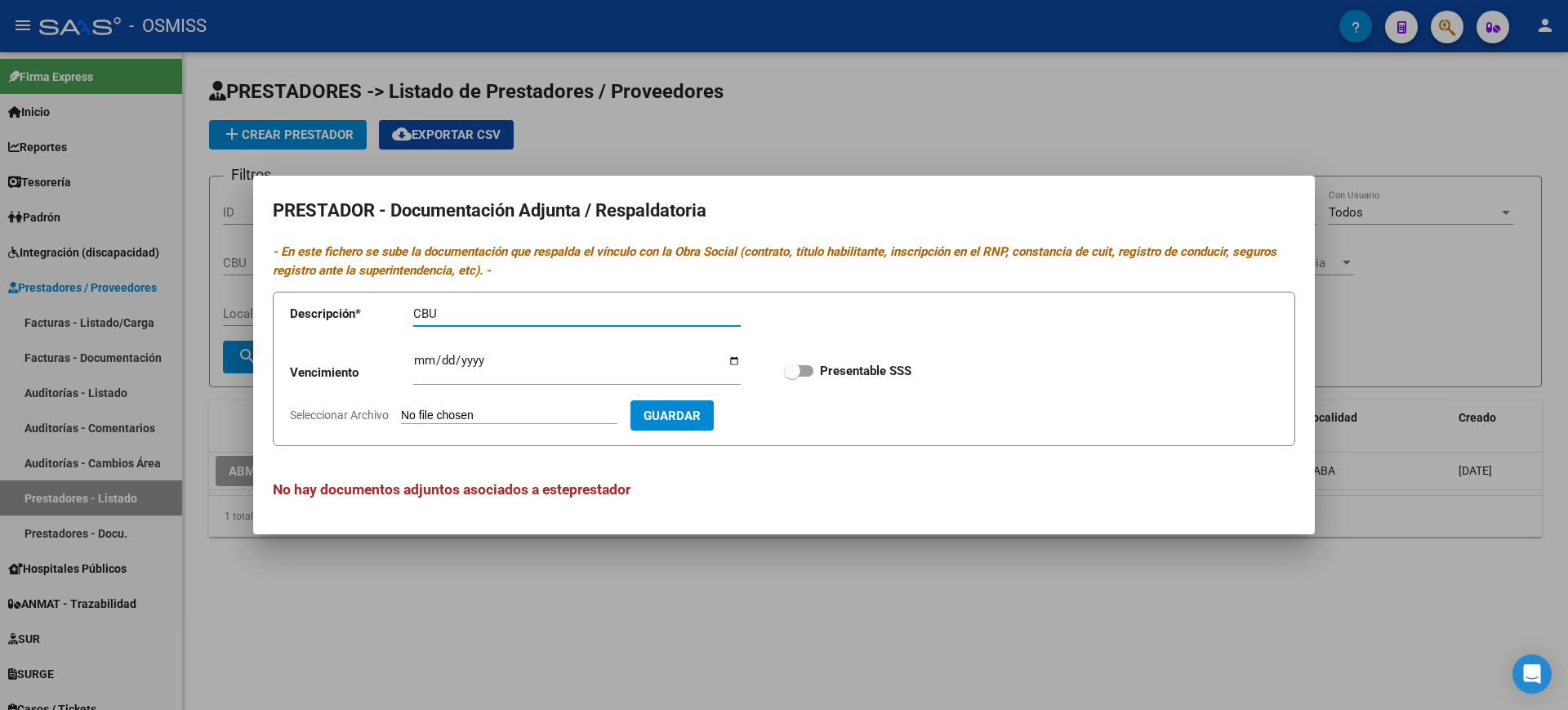
type input "CBU"
click at [534, 414] on input "Seleccionar Archivo" at bounding box center [509, 416] width 217 height 15
type input "C:\fakepath\00000001.JPG"
click at [795, 410] on span "Guardar" at bounding box center [766, 416] width 57 height 15
checkbox input "true"
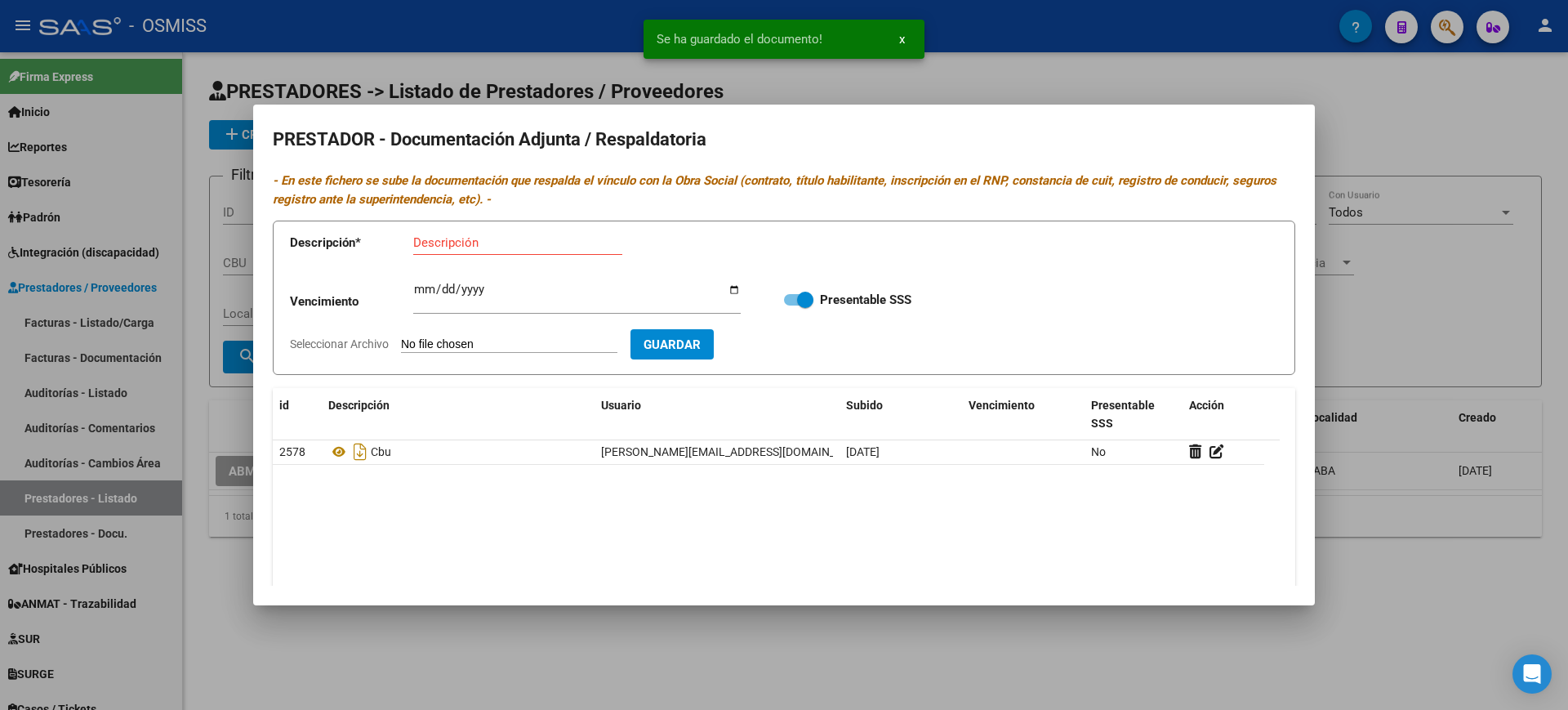
click at [449, 251] on div "Descripción" at bounding box center [518, 242] width 209 height 25
type input "DATOS"
click at [533, 334] on form "Descripción * DATOS Descripción Vencimiento Ingresar vencimiento Presentable SS…" at bounding box center [784, 297] width 1022 height 154
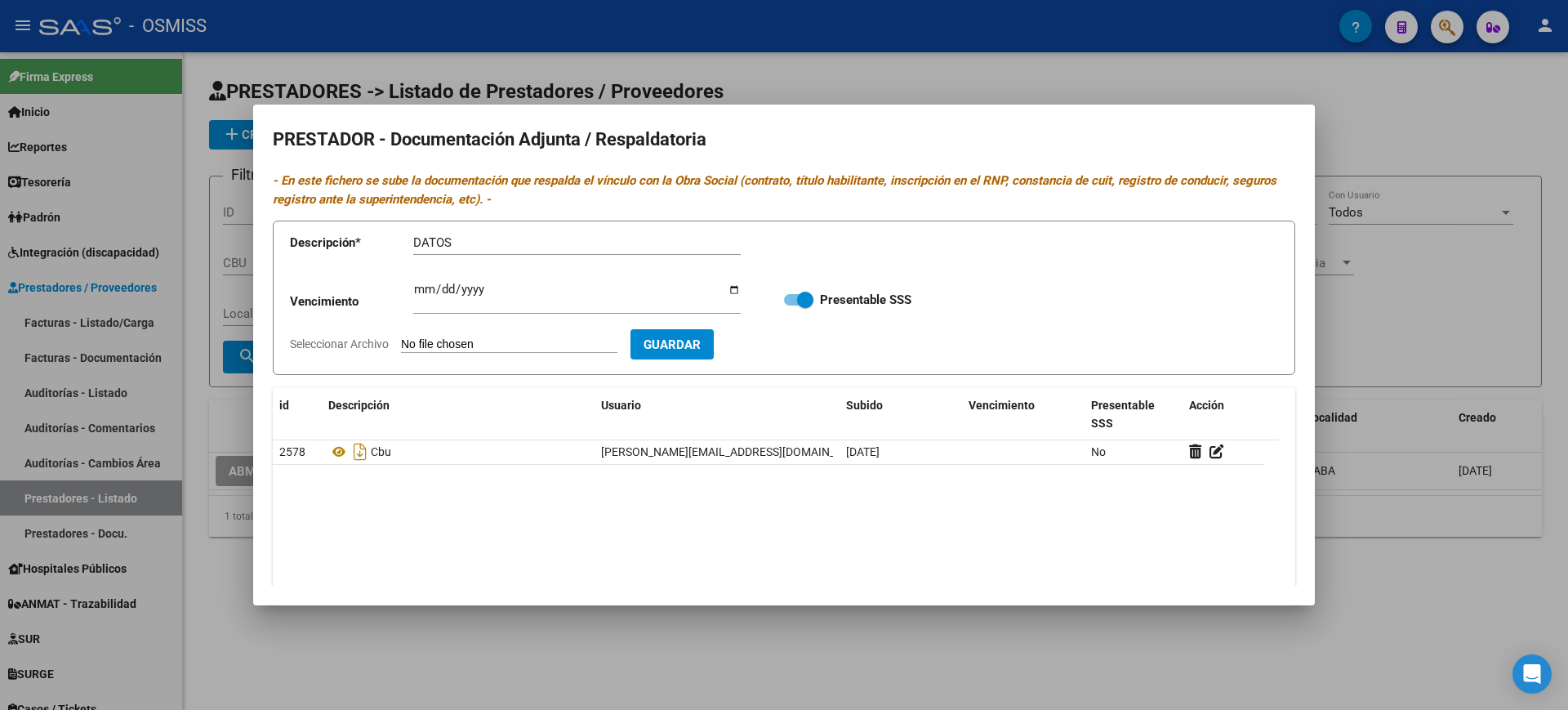
click at [521, 342] on input "Seleccionar Archivo" at bounding box center [509, 345] width 217 height 15
type input "C:\fakepath\00000002.JPG"
drag, startPoint x: 815, startPoint y: 345, endPoint x: 802, endPoint y: 360, distance: 19.8
click at [795, 345] on span "Guardar" at bounding box center [766, 345] width 57 height 15
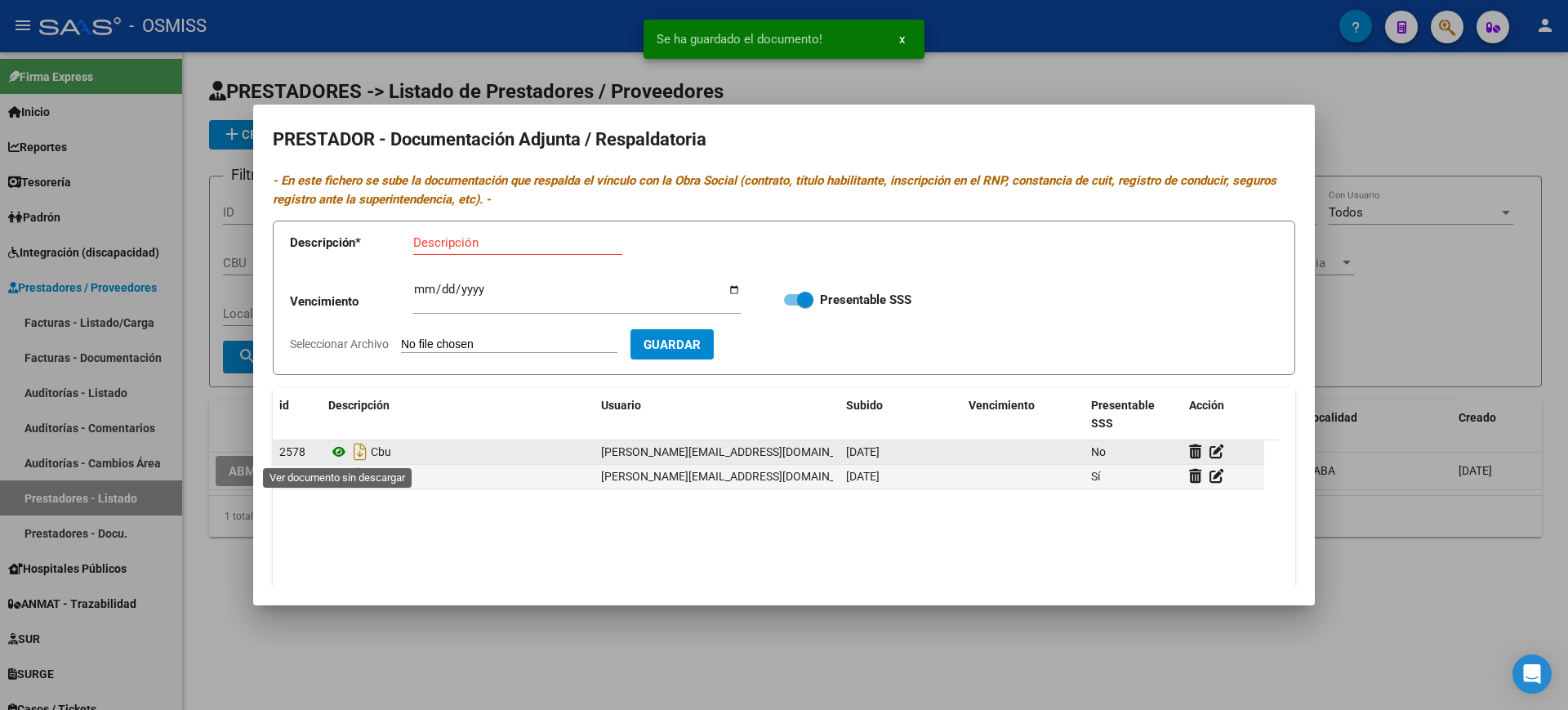
click at [339, 450] on icon at bounding box center [339, 452] width 21 height 20
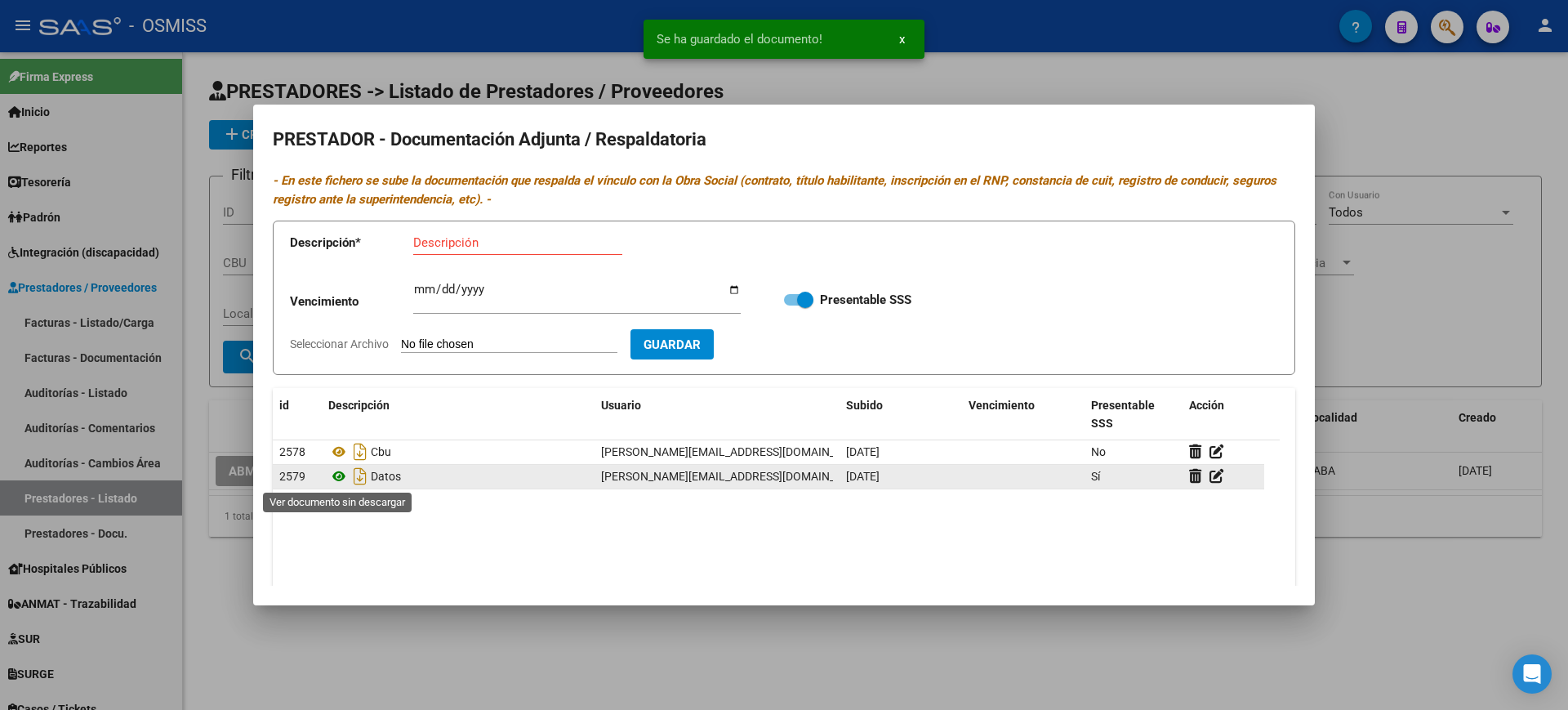
click at [341, 479] on icon at bounding box center [339, 476] width 21 height 20
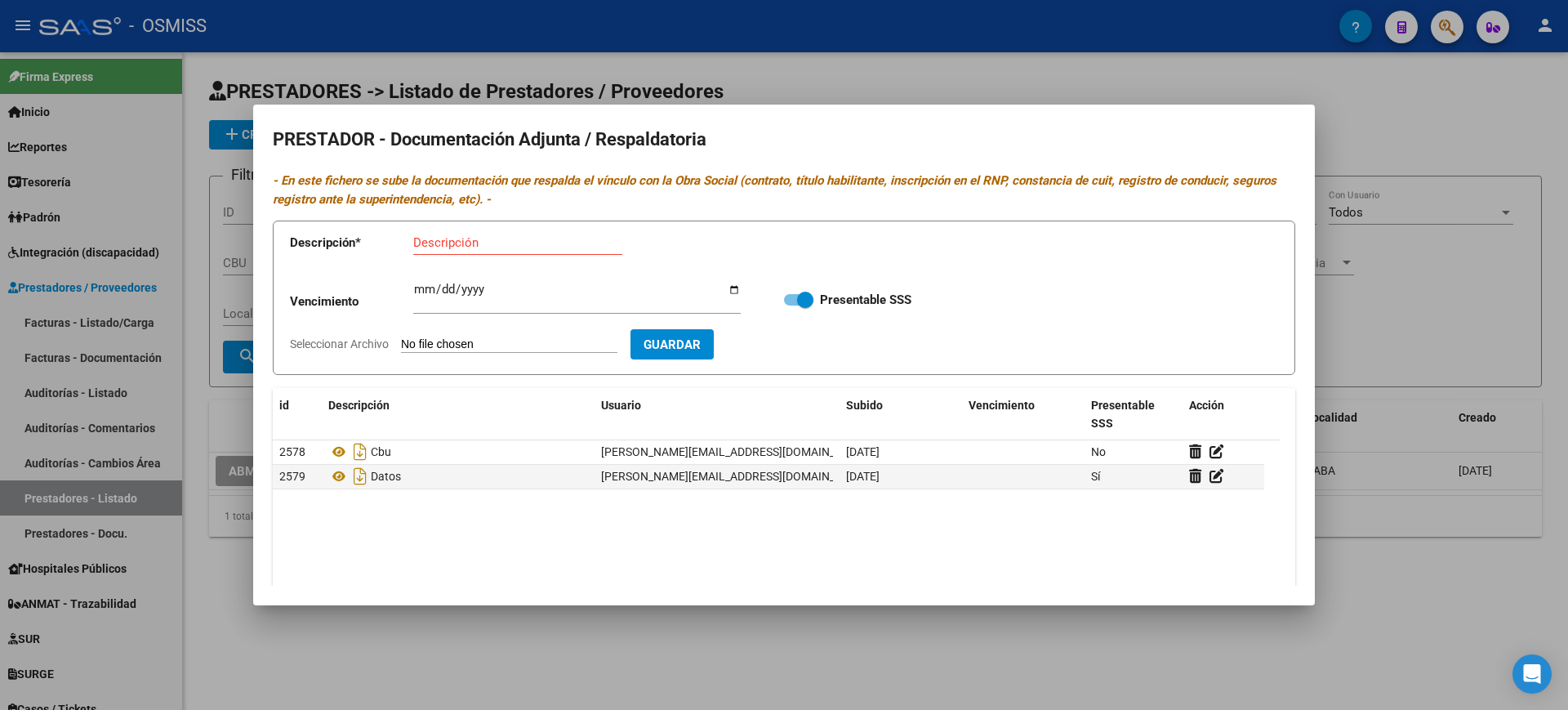
click at [783, 649] on div at bounding box center [784, 355] width 1568 height 710
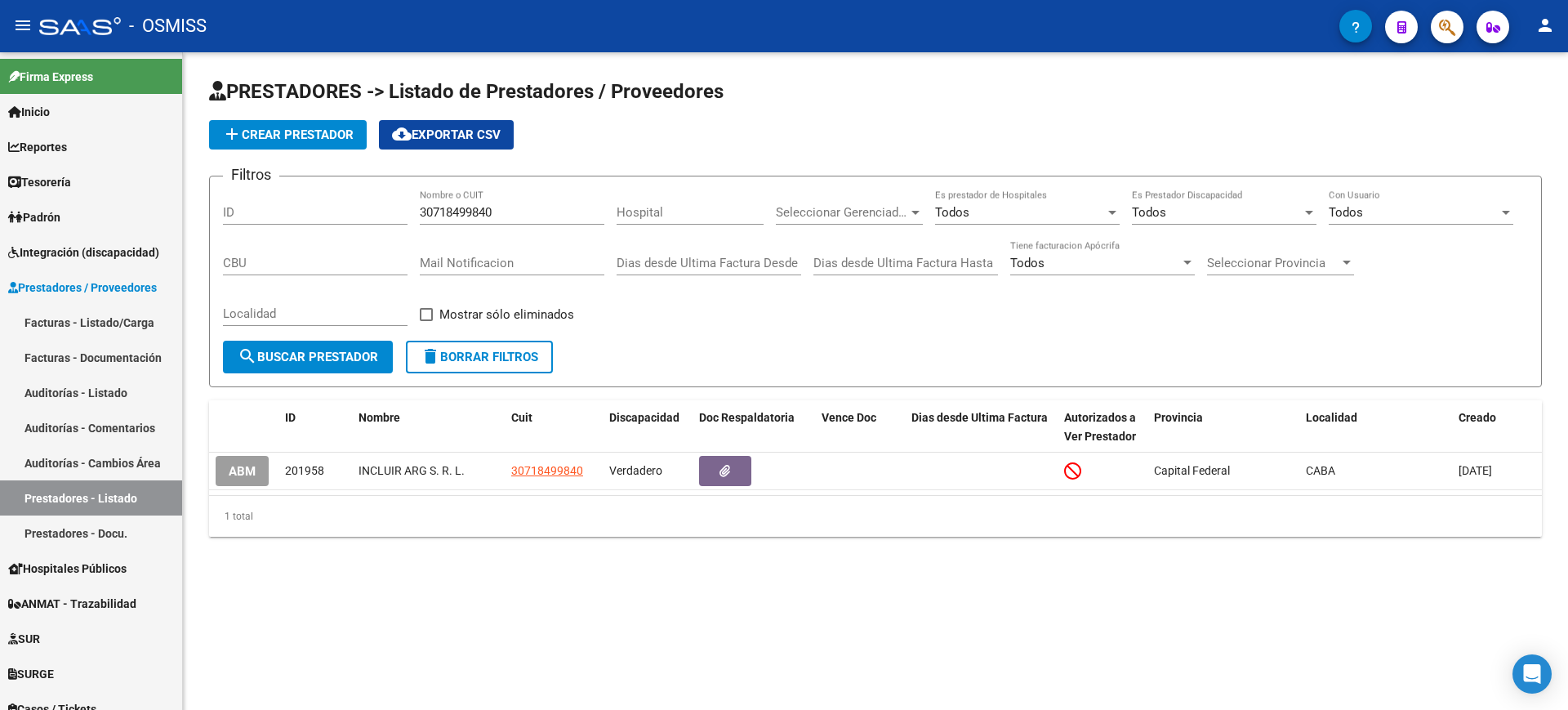
drag, startPoint x: 478, startPoint y: 361, endPoint x: 467, endPoint y: 353, distance: 13.6
click at [477, 361] on span "delete Borrar Filtros" at bounding box center [479, 357] width 117 height 15
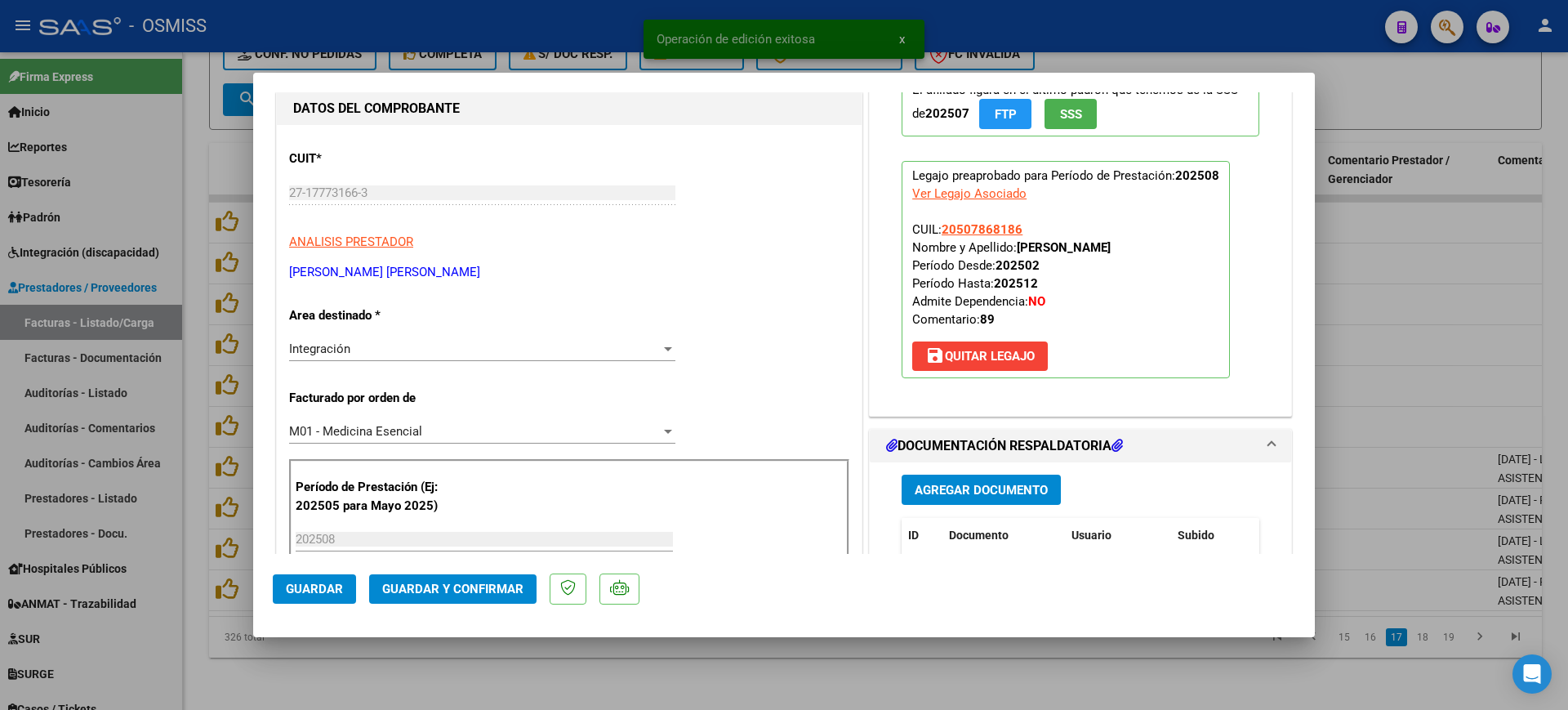
scroll to position [307, 0]
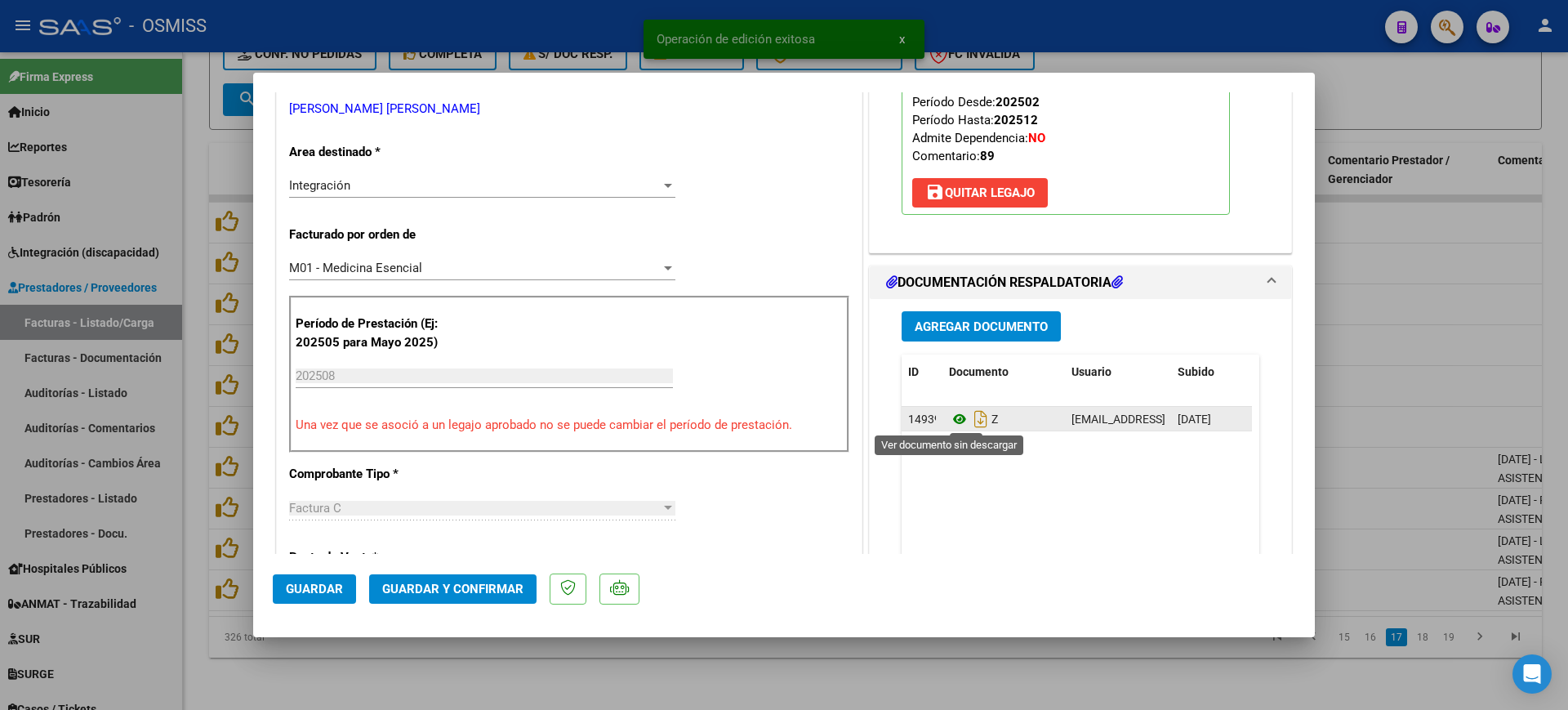
click at [951, 420] on icon at bounding box center [960, 418] width 21 height 20
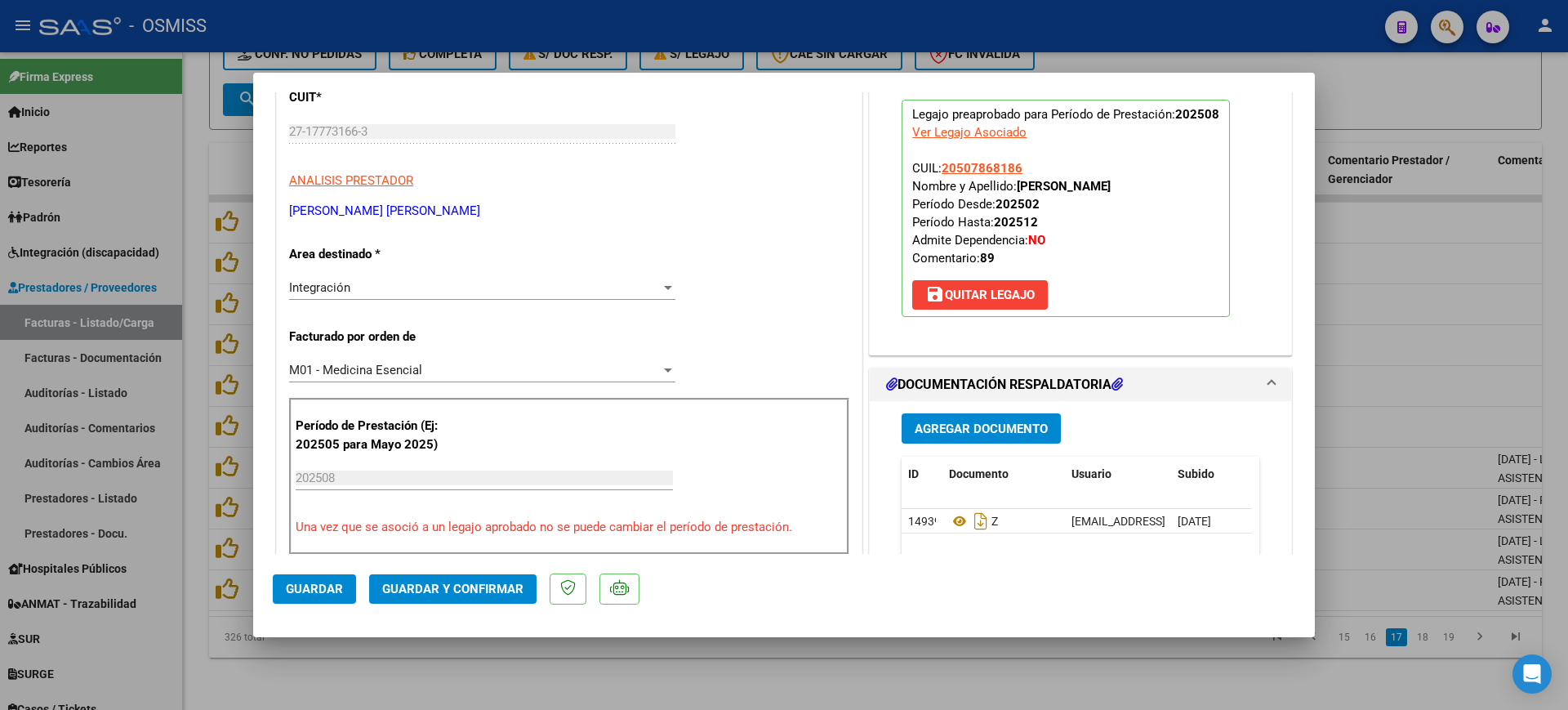
scroll to position [0, 0]
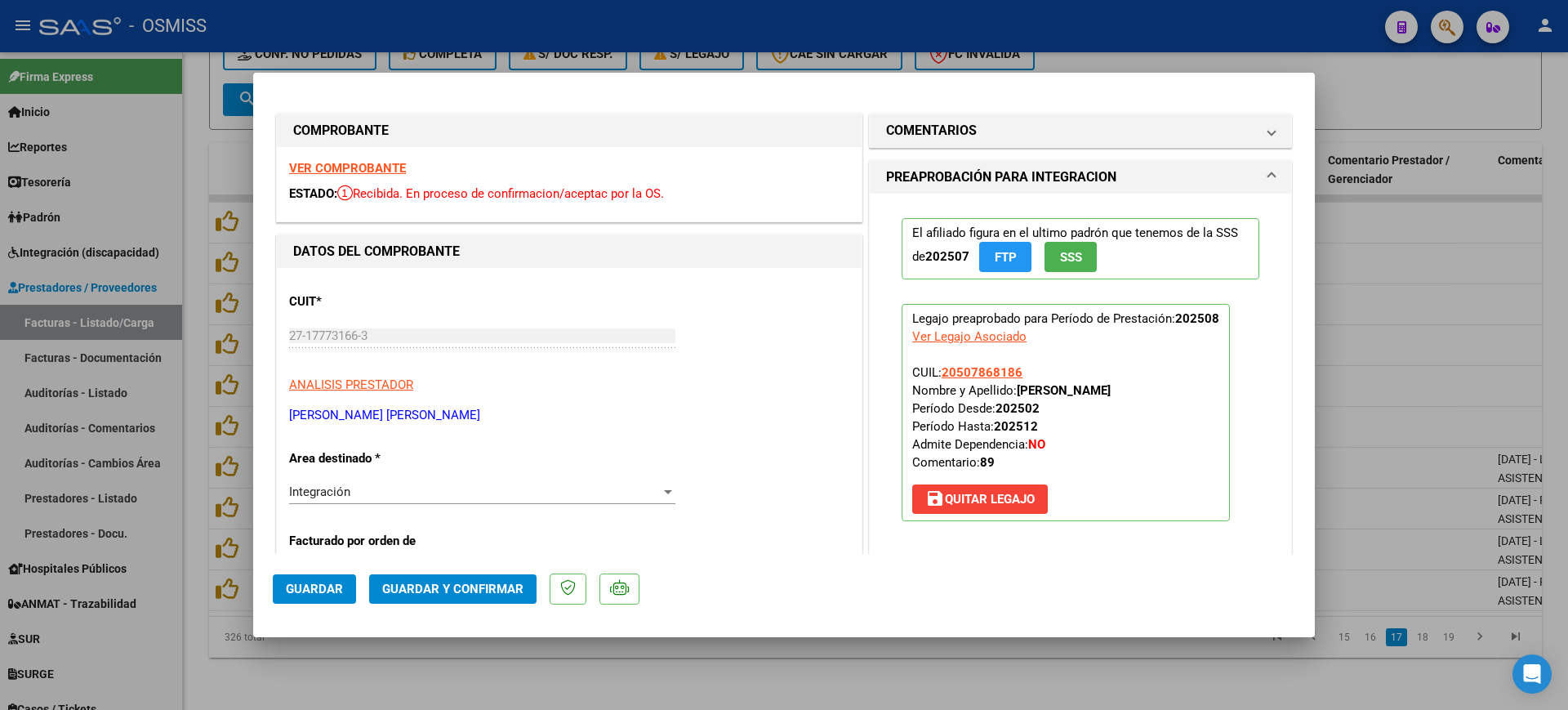
drag, startPoint x: 1005, startPoint y: 121, endPoint x: 1005, endPoint y: 200, distance: 79.0
click at [1006, 121] on mat-panel-title "COMENTARIOS" at bounding box center [1070, 131] width 369 height 20
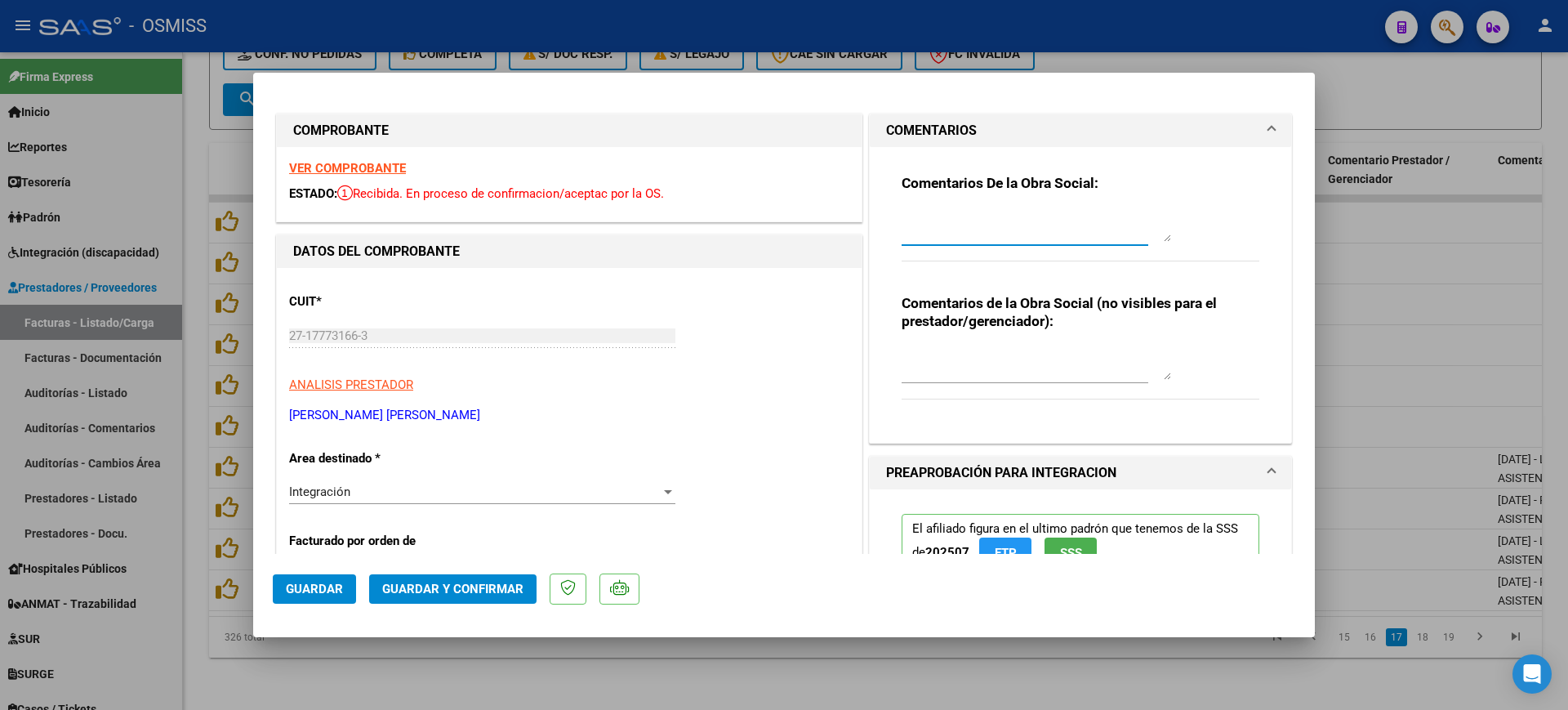
click at [1005, 218] on textarea at bounding box center [1036, 225] width 270 height 33
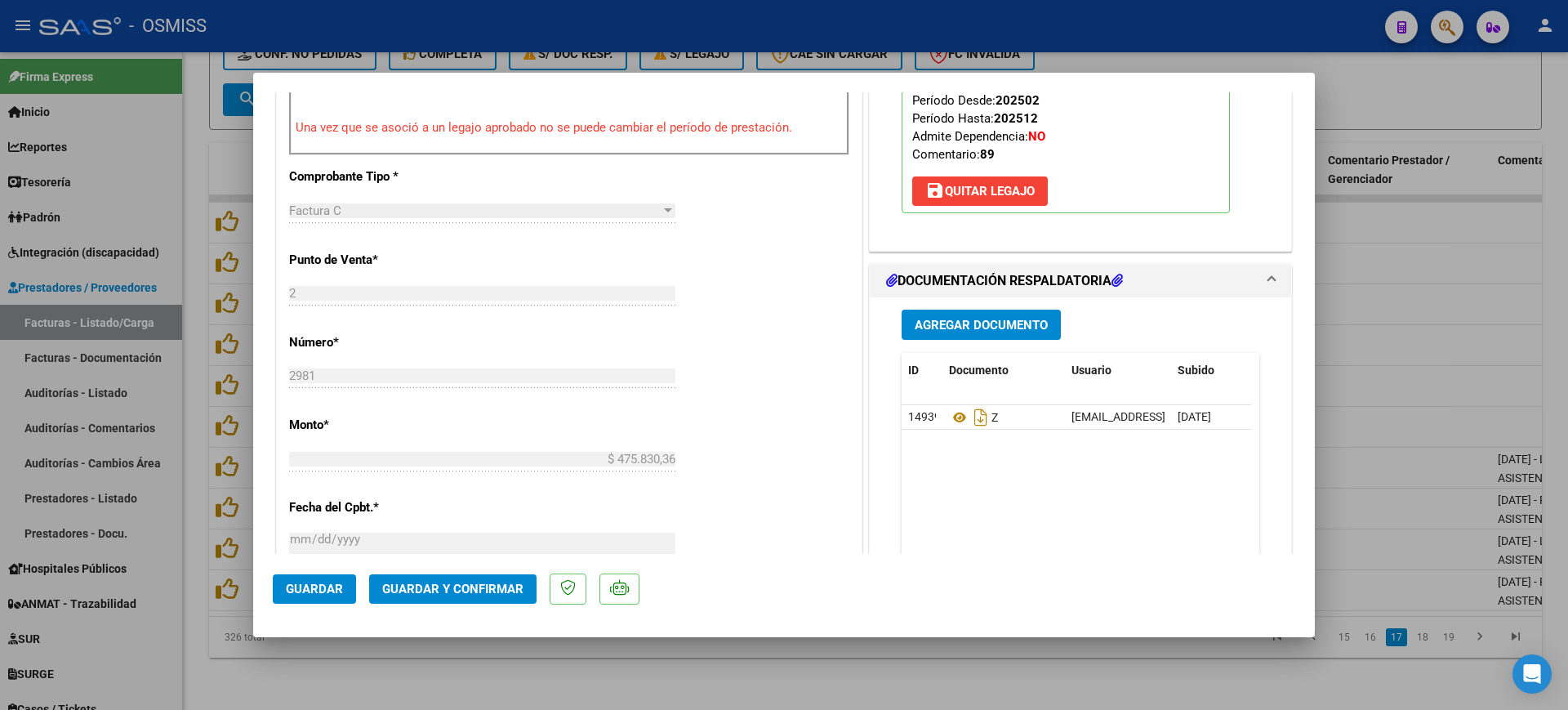
scroll to position [612, 0]
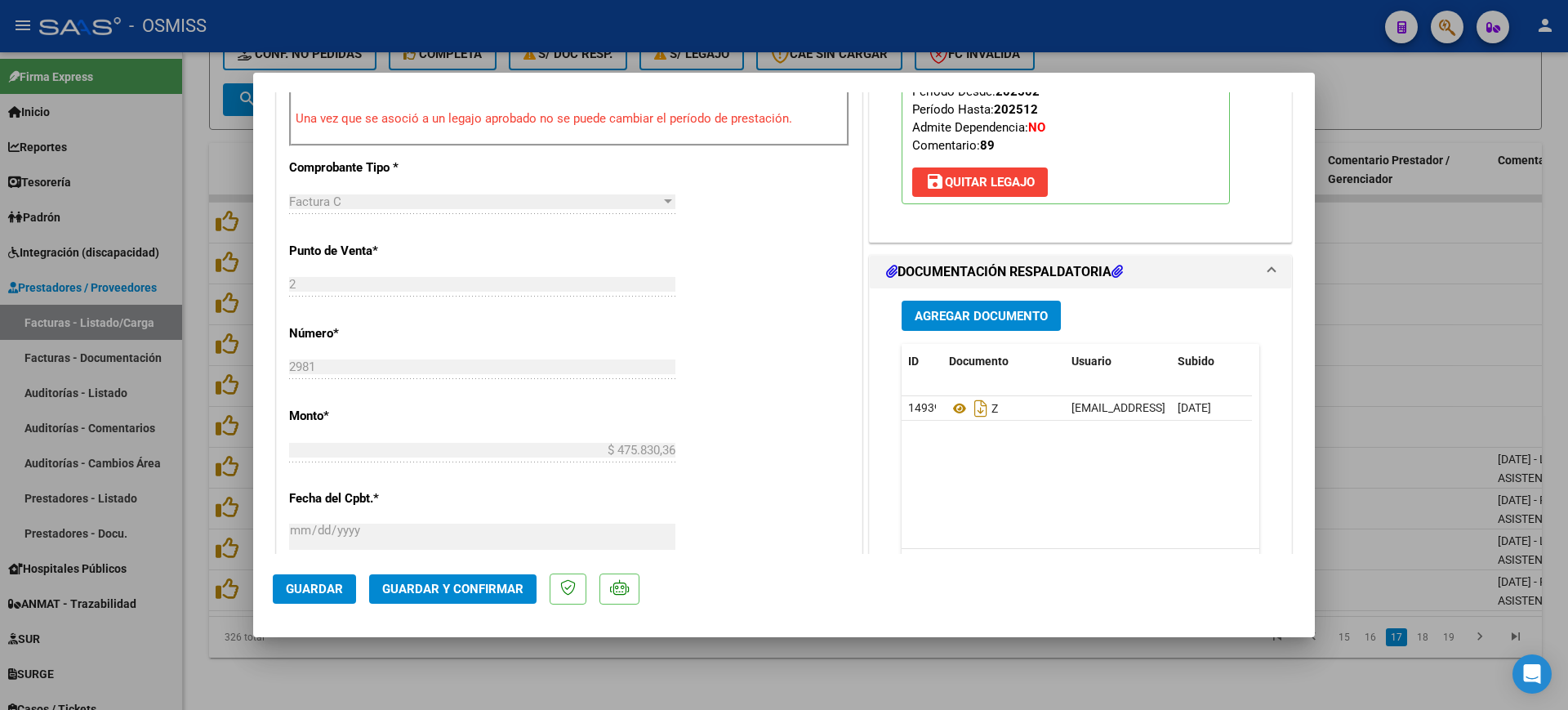
type textarea "89"
click at [473, 588] on span "Guardar y Confirmar" at bounding box center [452, 589] width 141 height 15
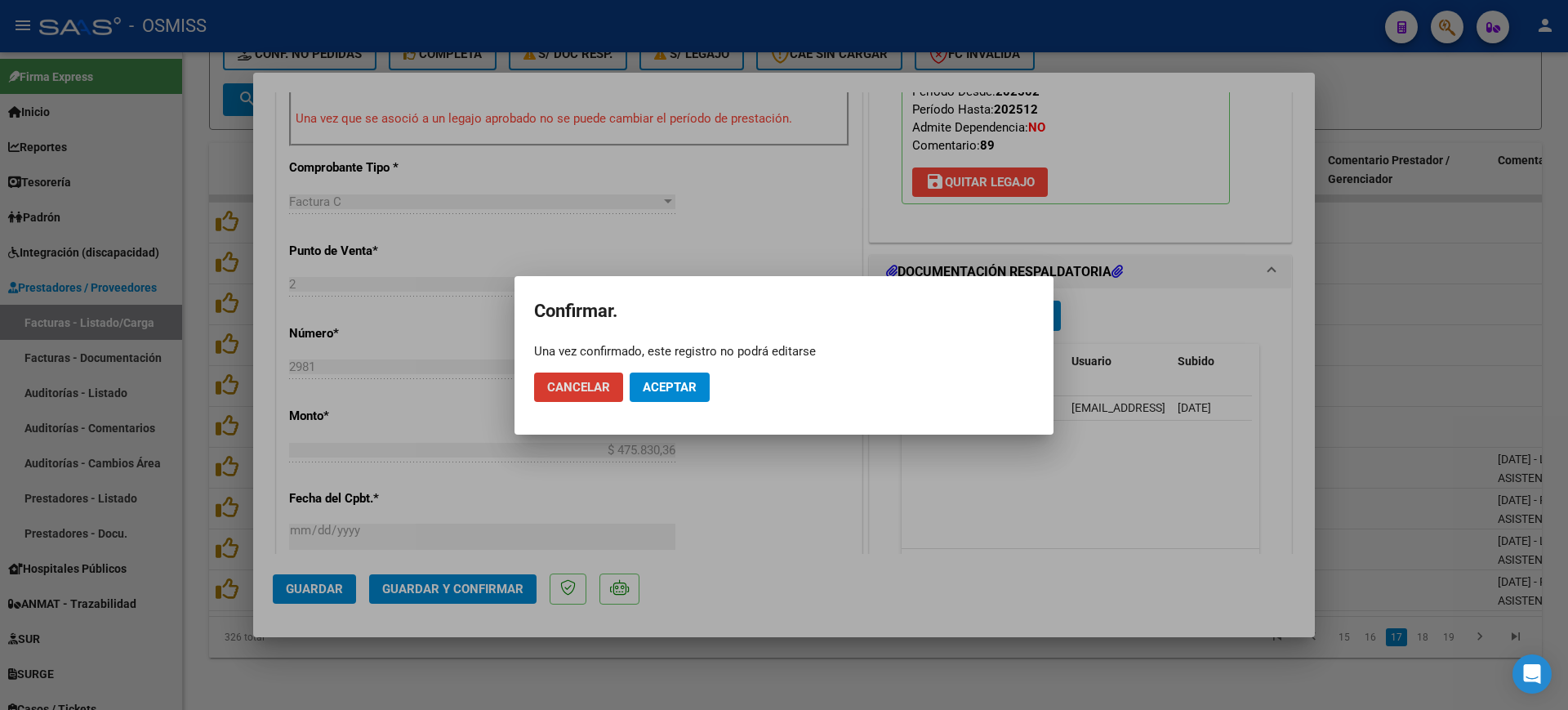
click at [667, 395] on button "Aceptar" at bounding box center [669, 386] width 80 height 29
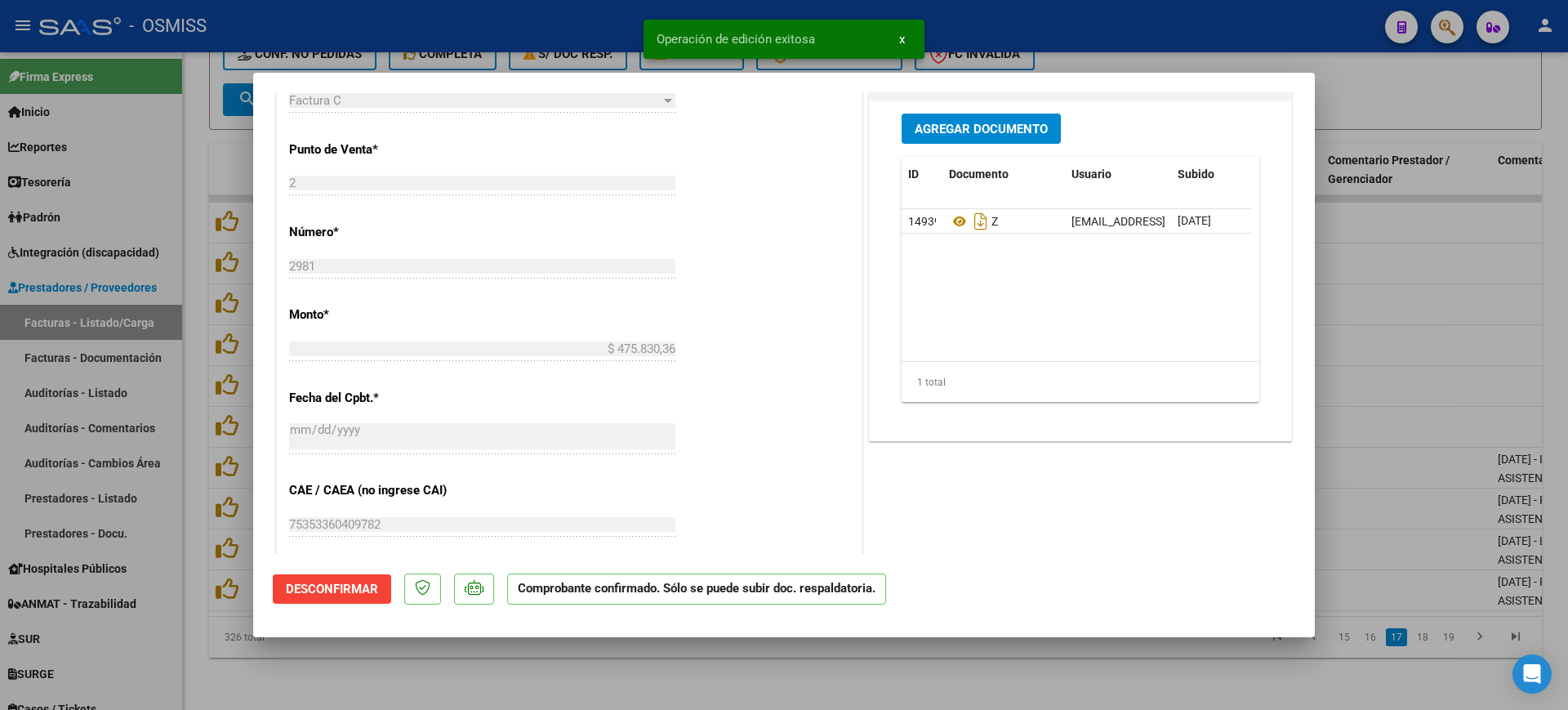
click at [516, 670] on div at bounding box center [784, 355] width 1568 height 710
type input "$ 0,00"
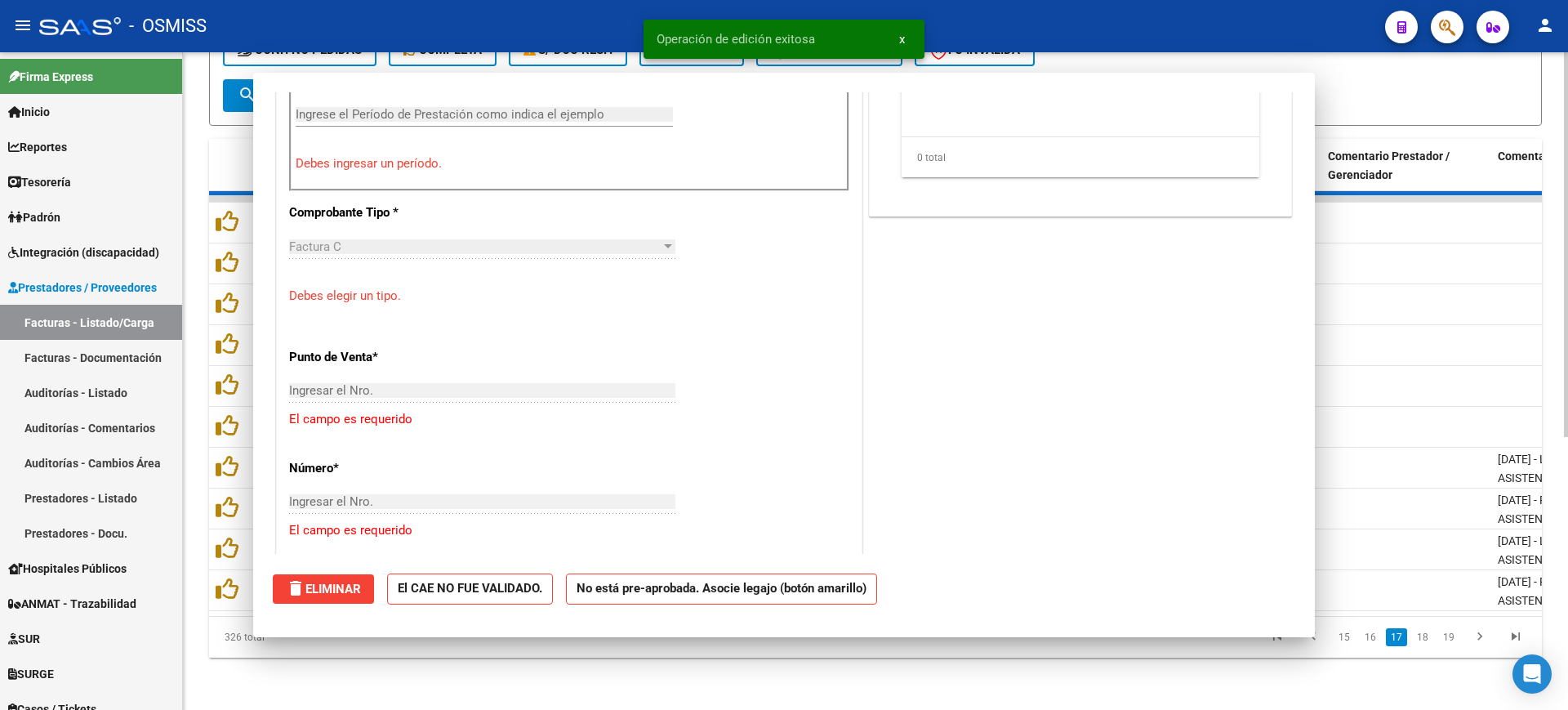
scroll to position [0, 0]
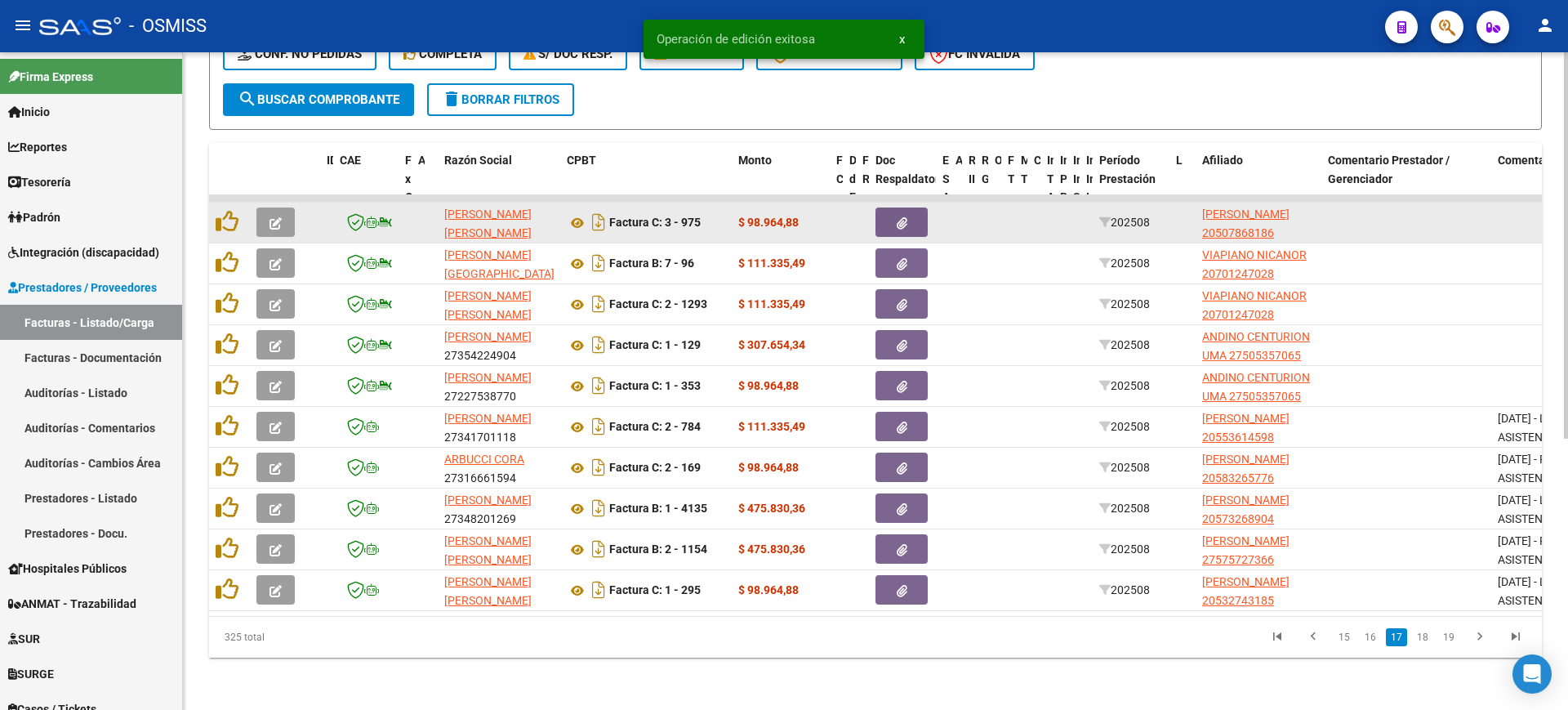
click at [277, 218] on icon "button" at bounding box center [275, 223] width 12 height 12
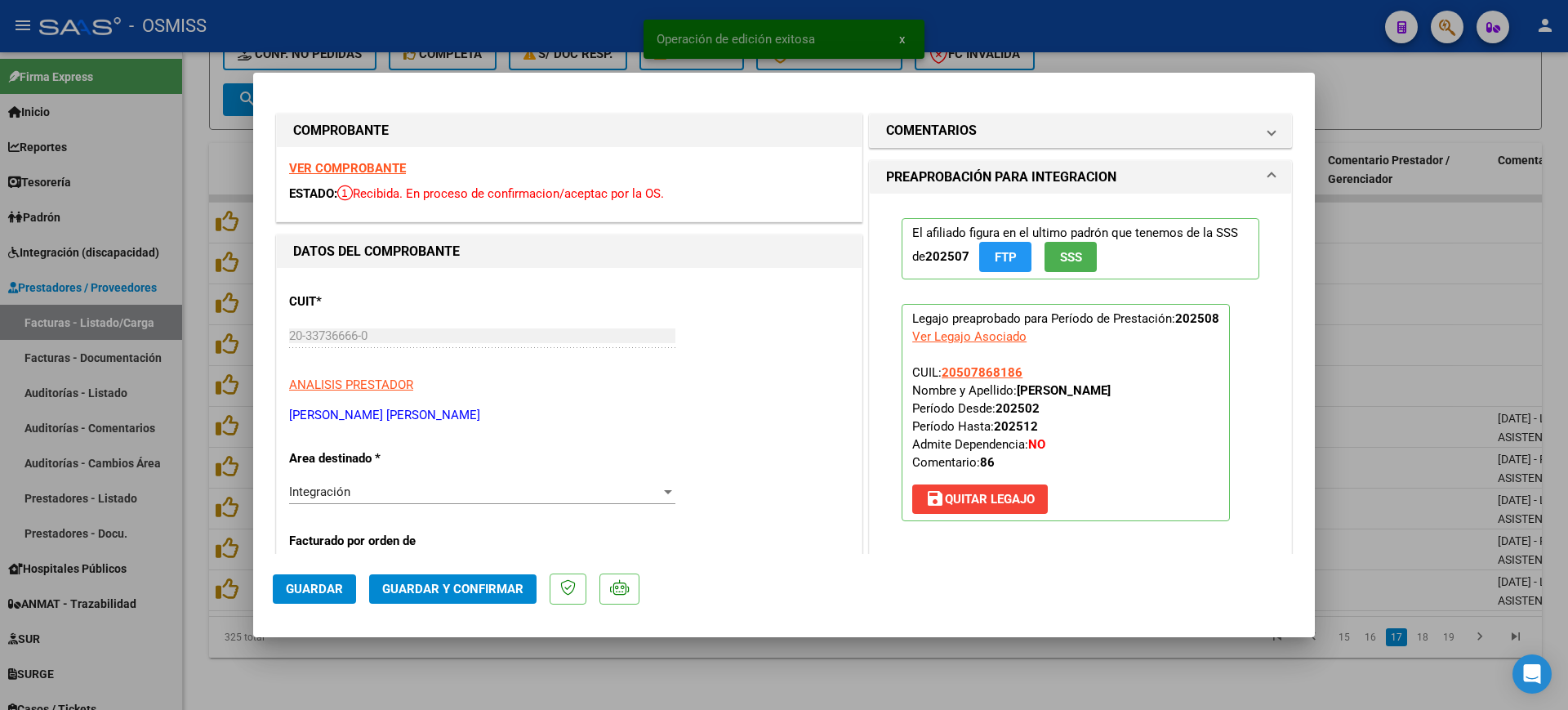
click at [349, 169] on strong "VER COMPROBANTE" at bounding box center [346, 169] width 116 height 15
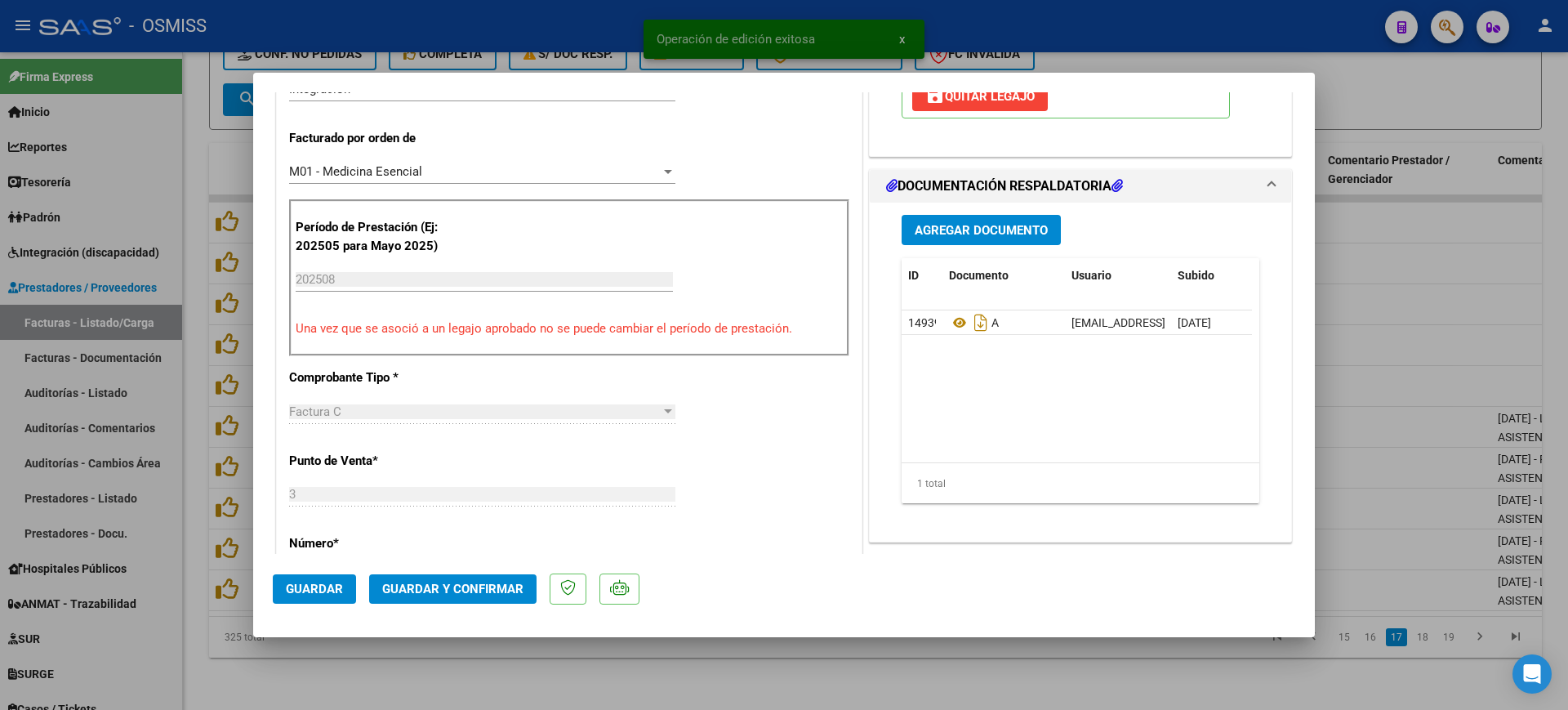
scroll to position [408, 0]
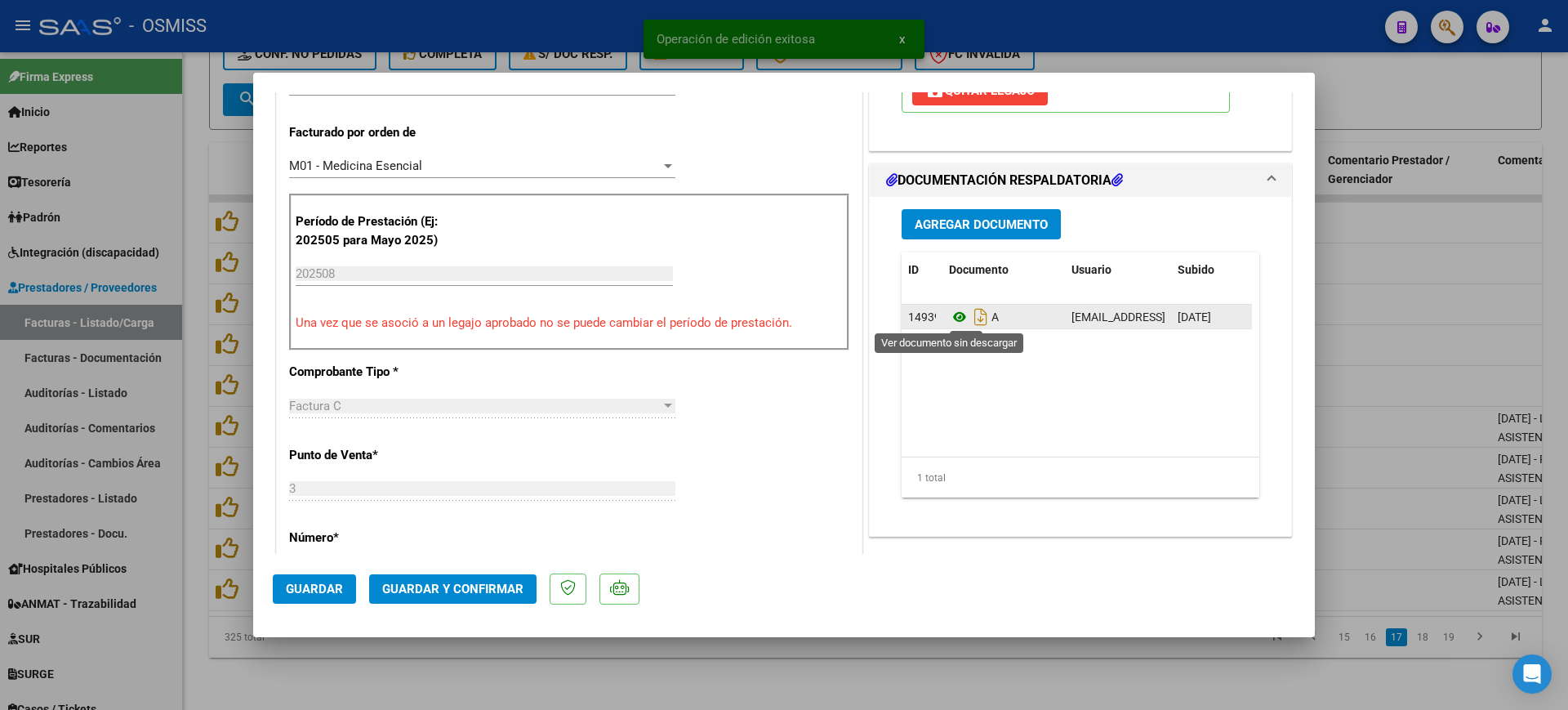
click at [949, 317] on icon at bounding box center [960, 316] width 21 height 20
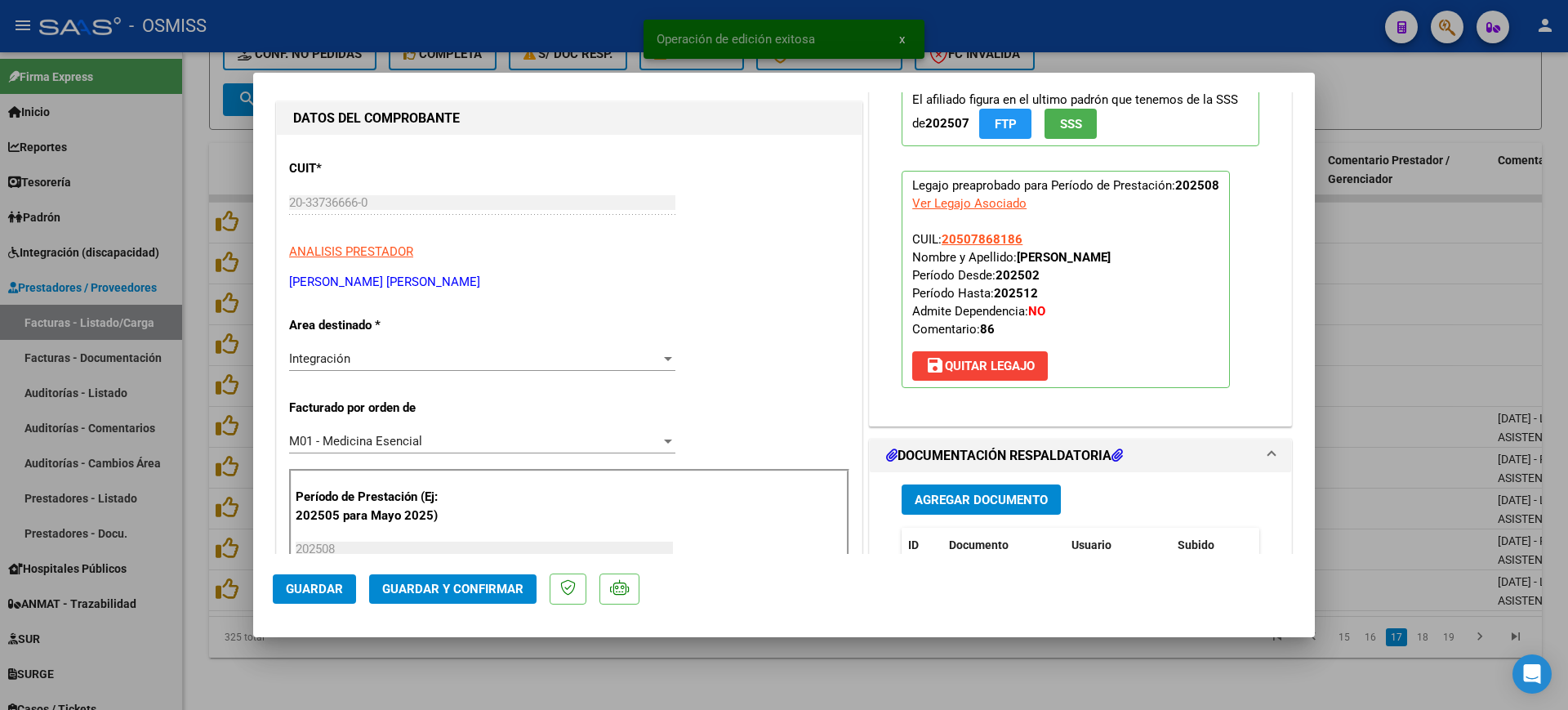
scroll to position [0, 0]
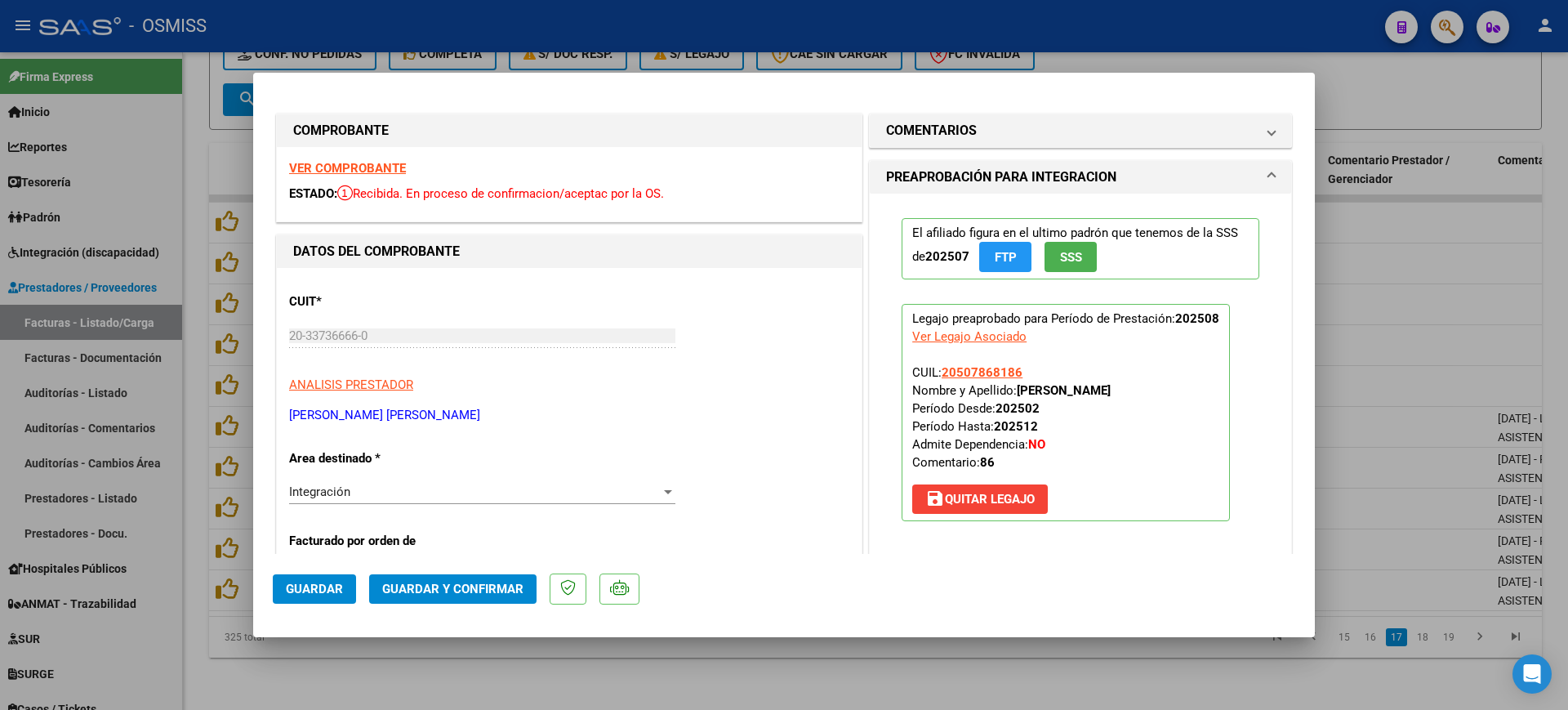
click at [946, 137] on h1 "COMENTARIOS" at bounding box center [931, 131] width 91 height 20
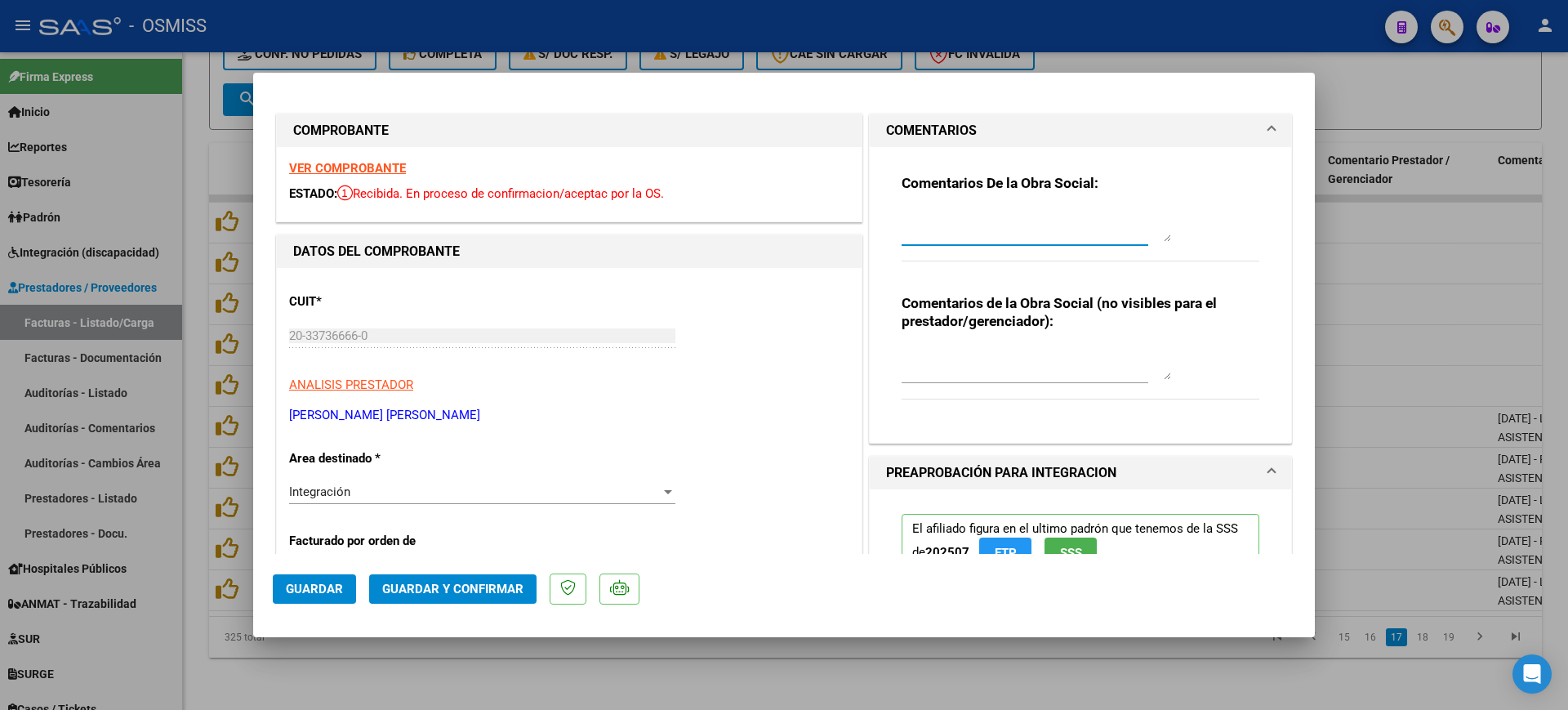
click at [940, 219] on textarea at bounding box center [1036, 225] width 270 height 33
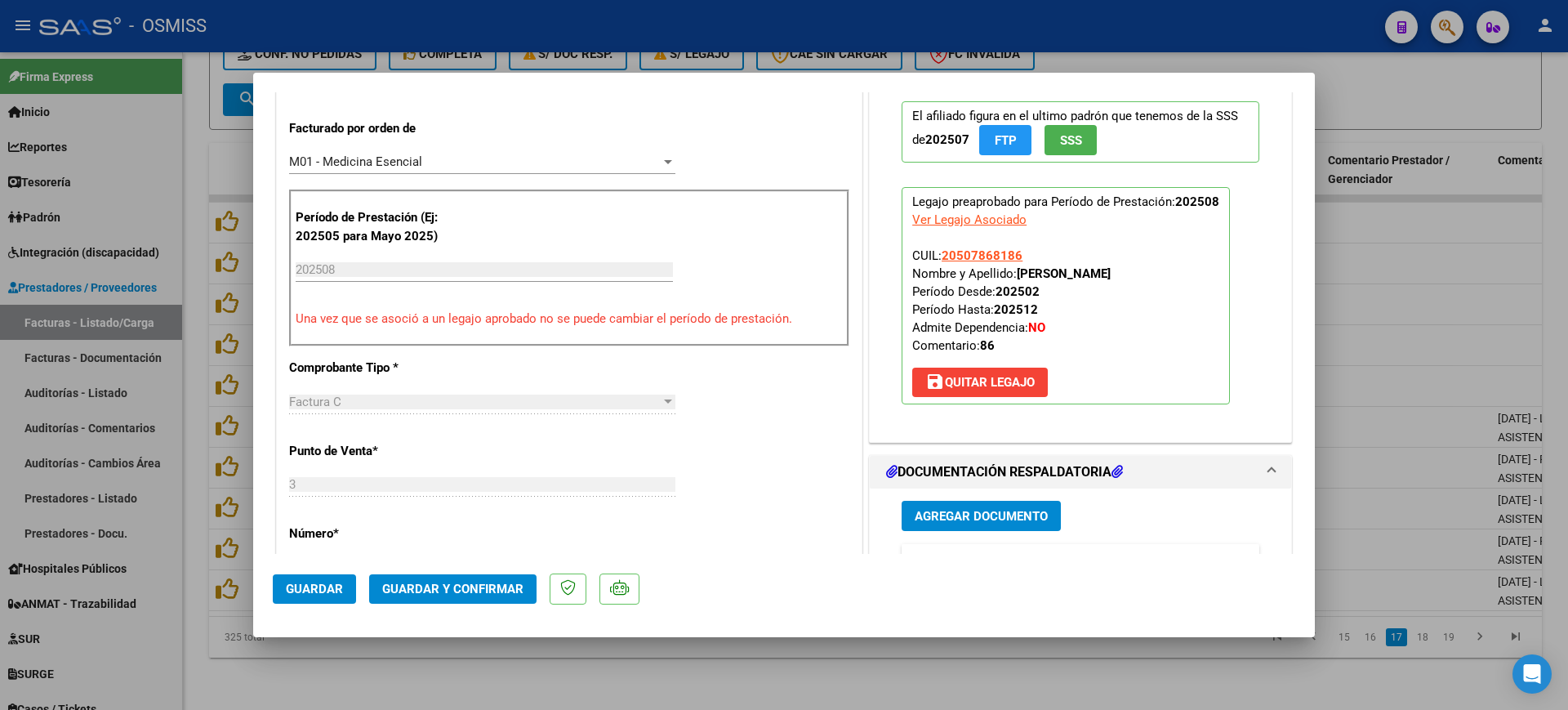
scroll to position [408, 0]
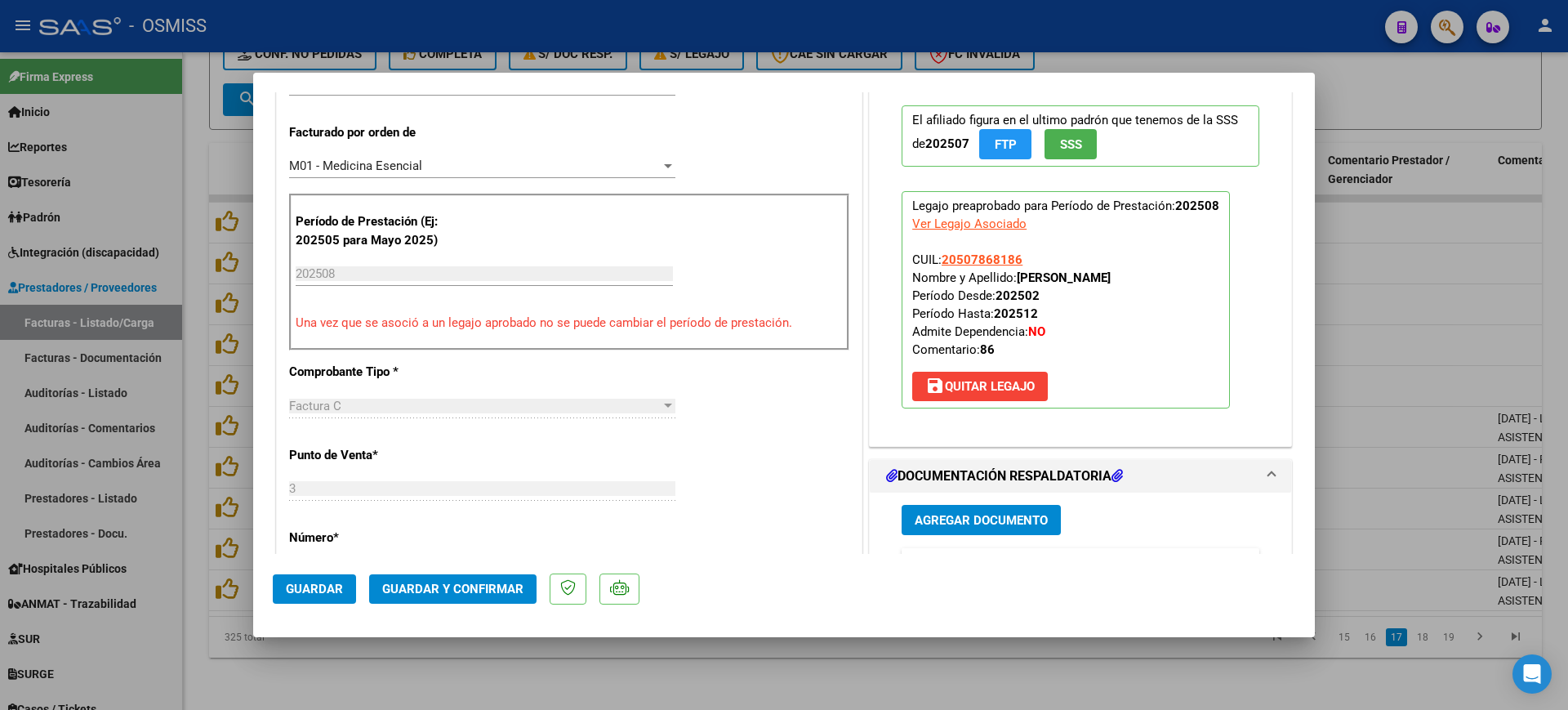
type textarea "86"
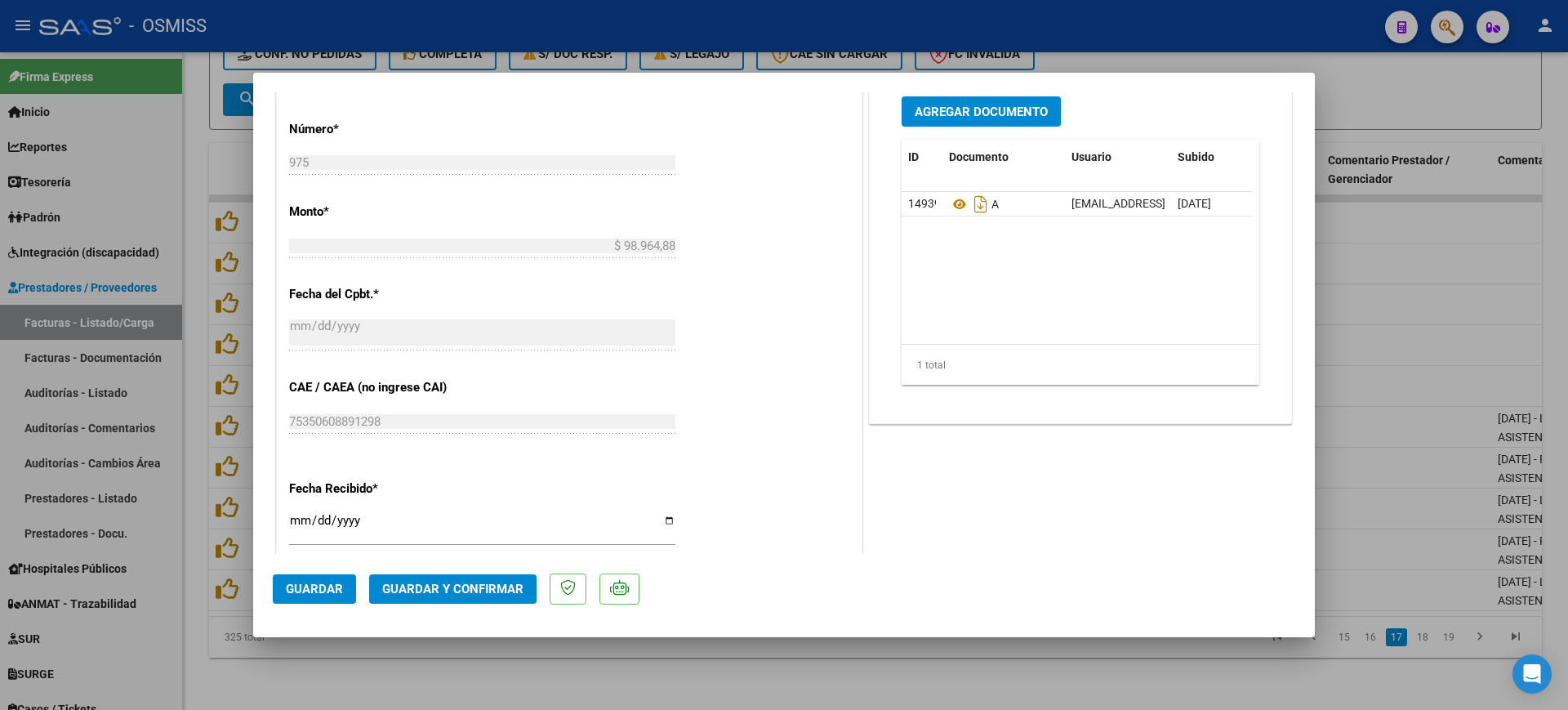
scroll to position [715, 0]
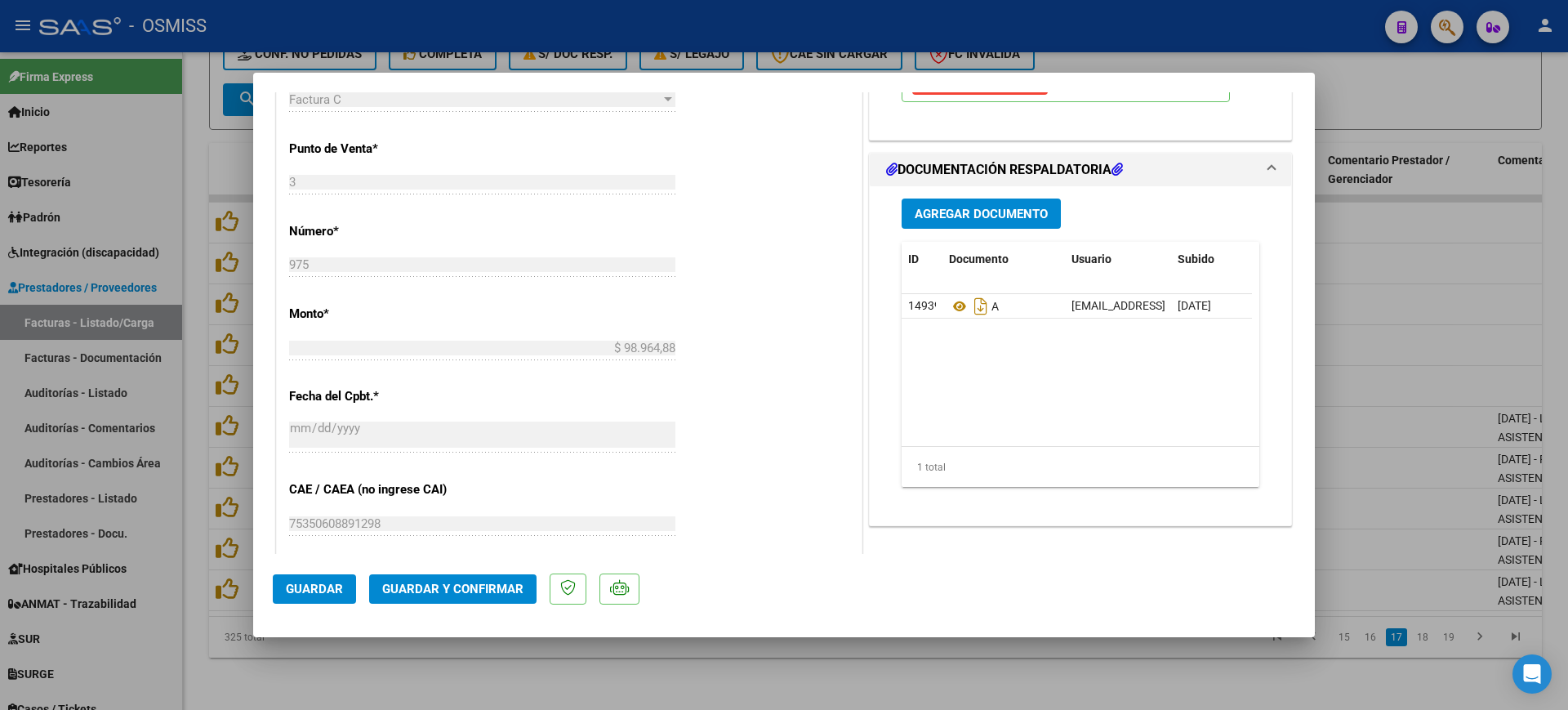
click at [485, 589] on span "Guardar y Confirmar" at bounding box center [452, 589] width 141 height 15
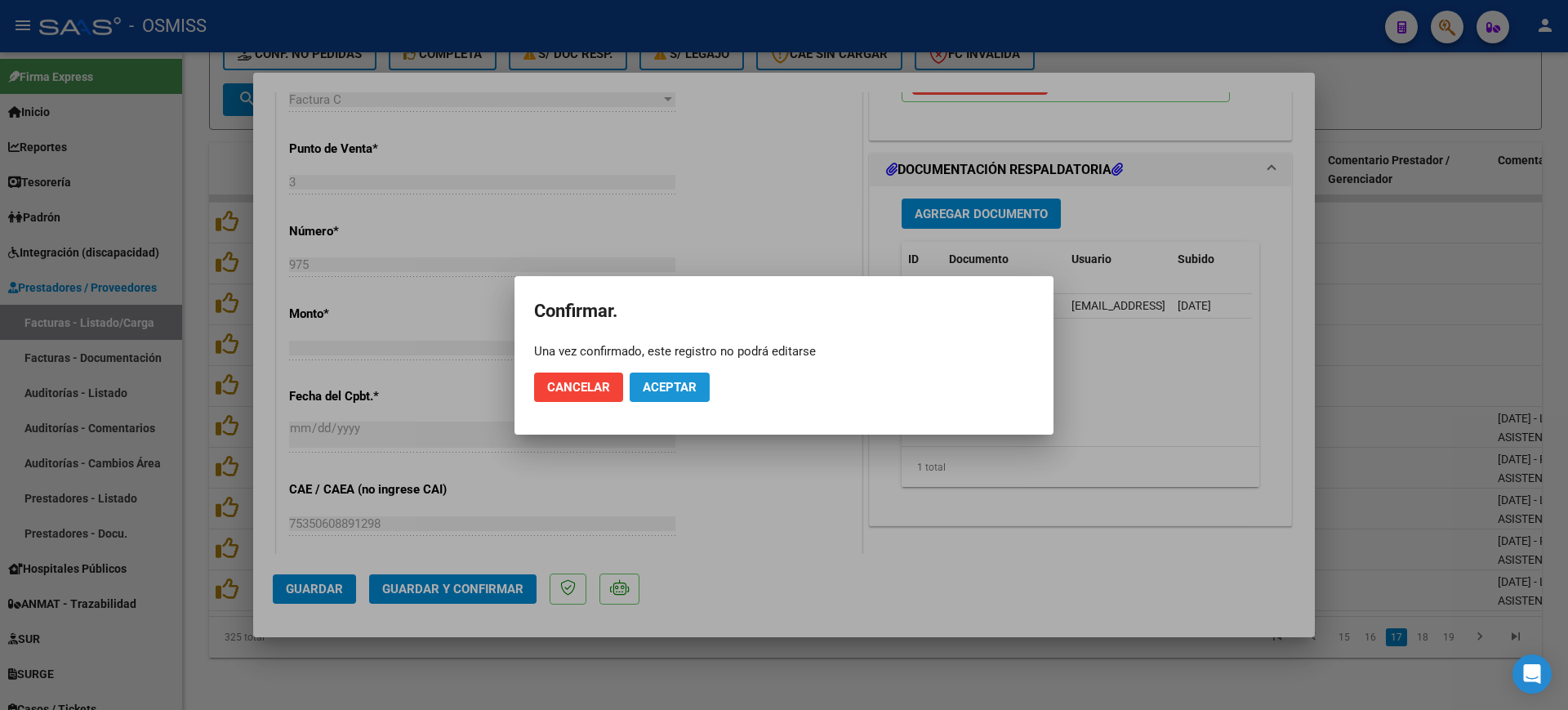
click at [677, 382] on span "Aceptar" at bounding box center [669, 387] width 54 height 15
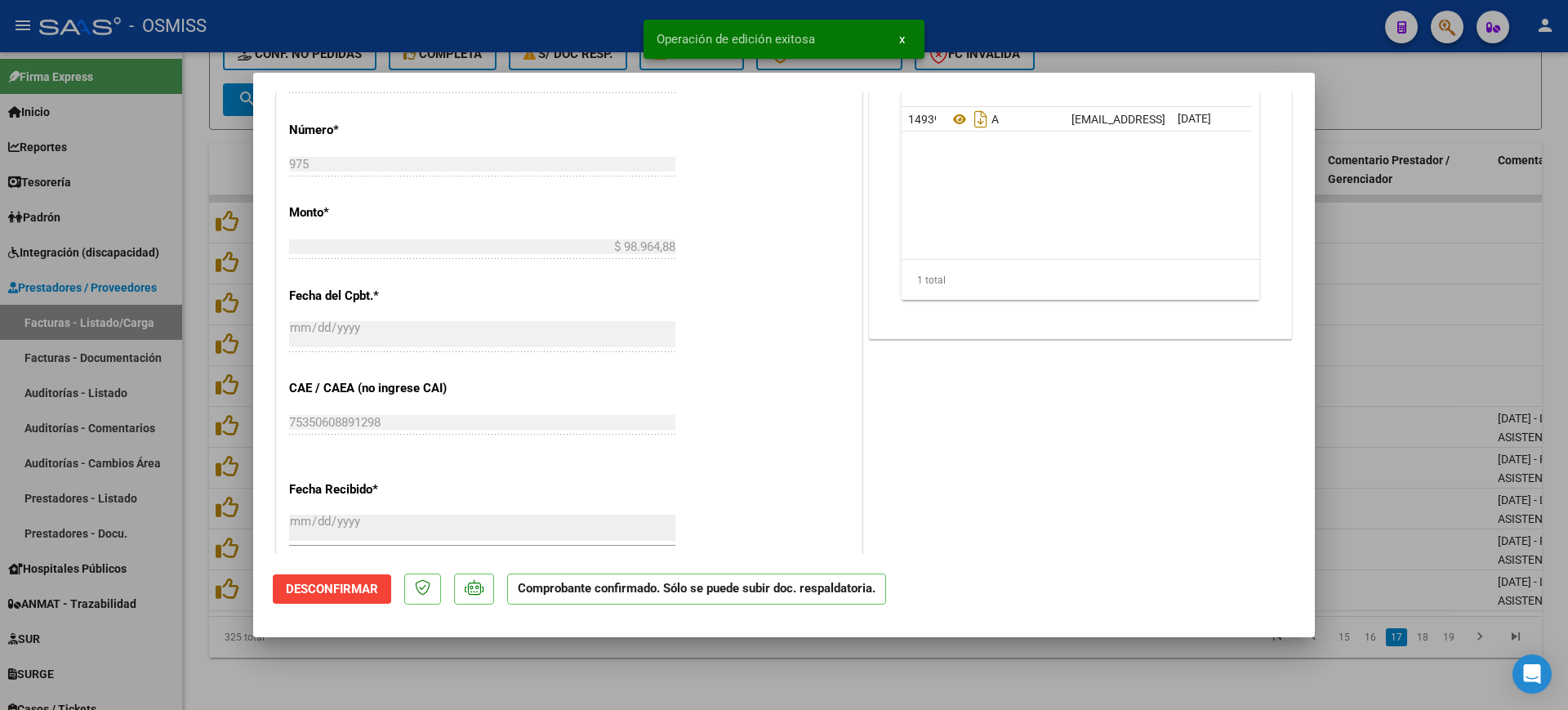
click at [578, 666] on div at bounding box center [784, 355] width 1568 height 710
type input "$ 0,00"
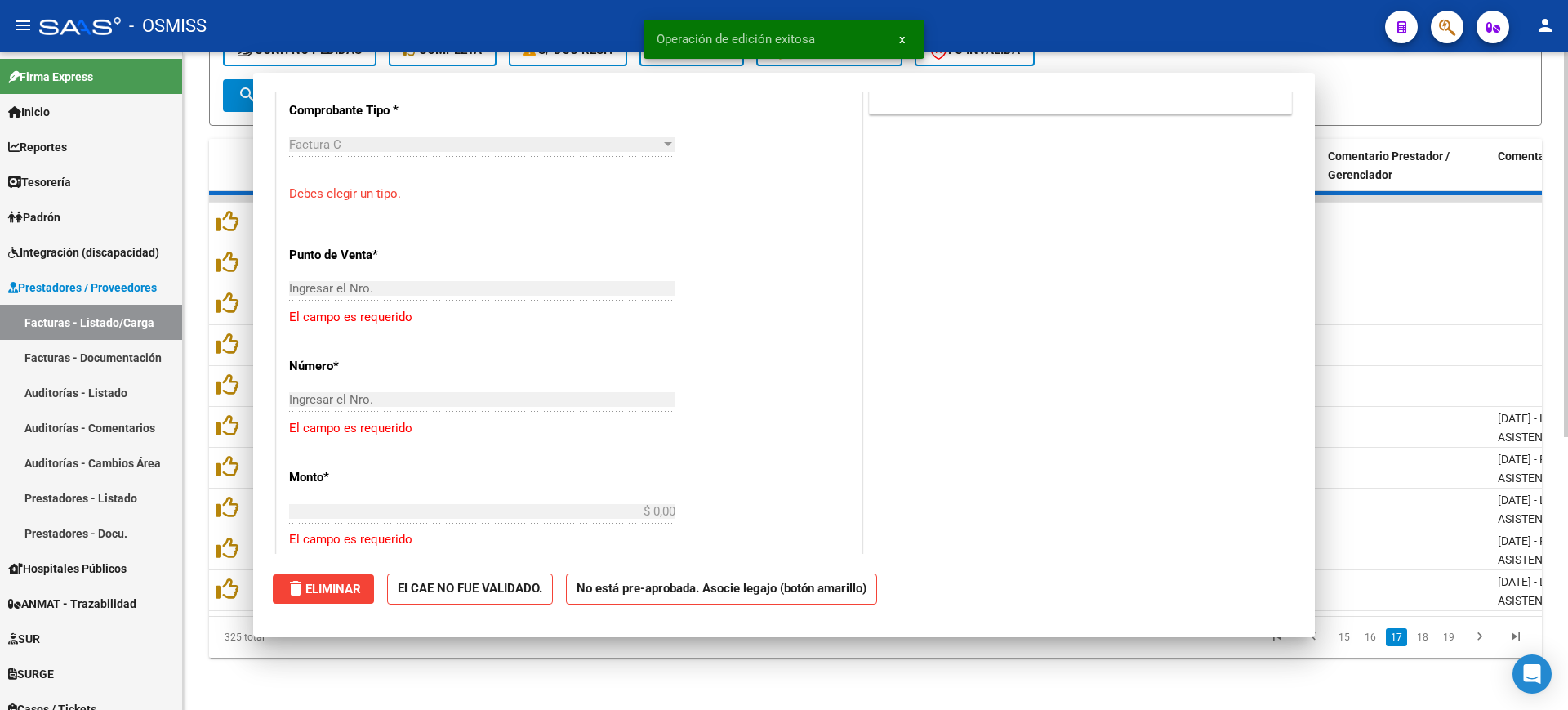
scroll to position [0, 0]
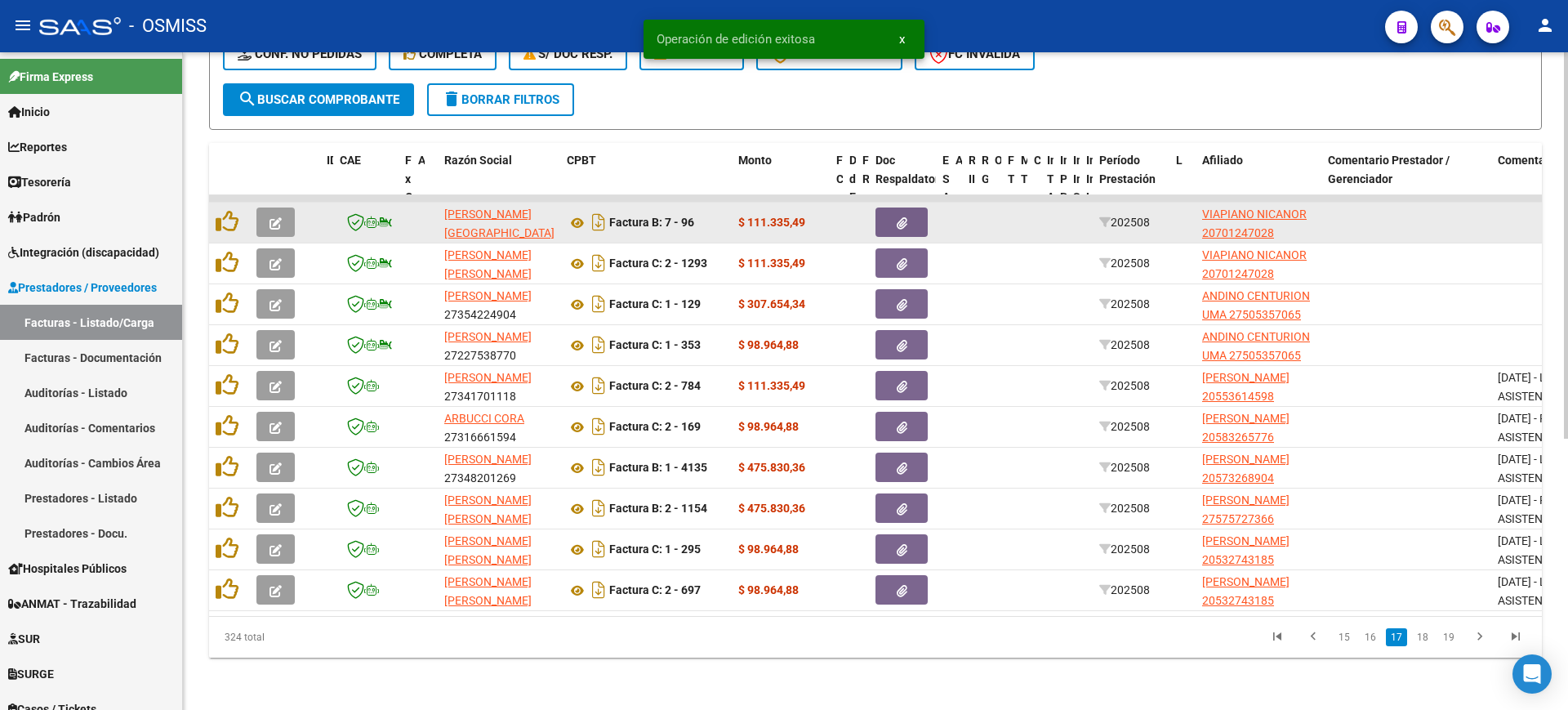
click at [269, 207] on button "button" at bounding box center [275, 222] width 39 height 29
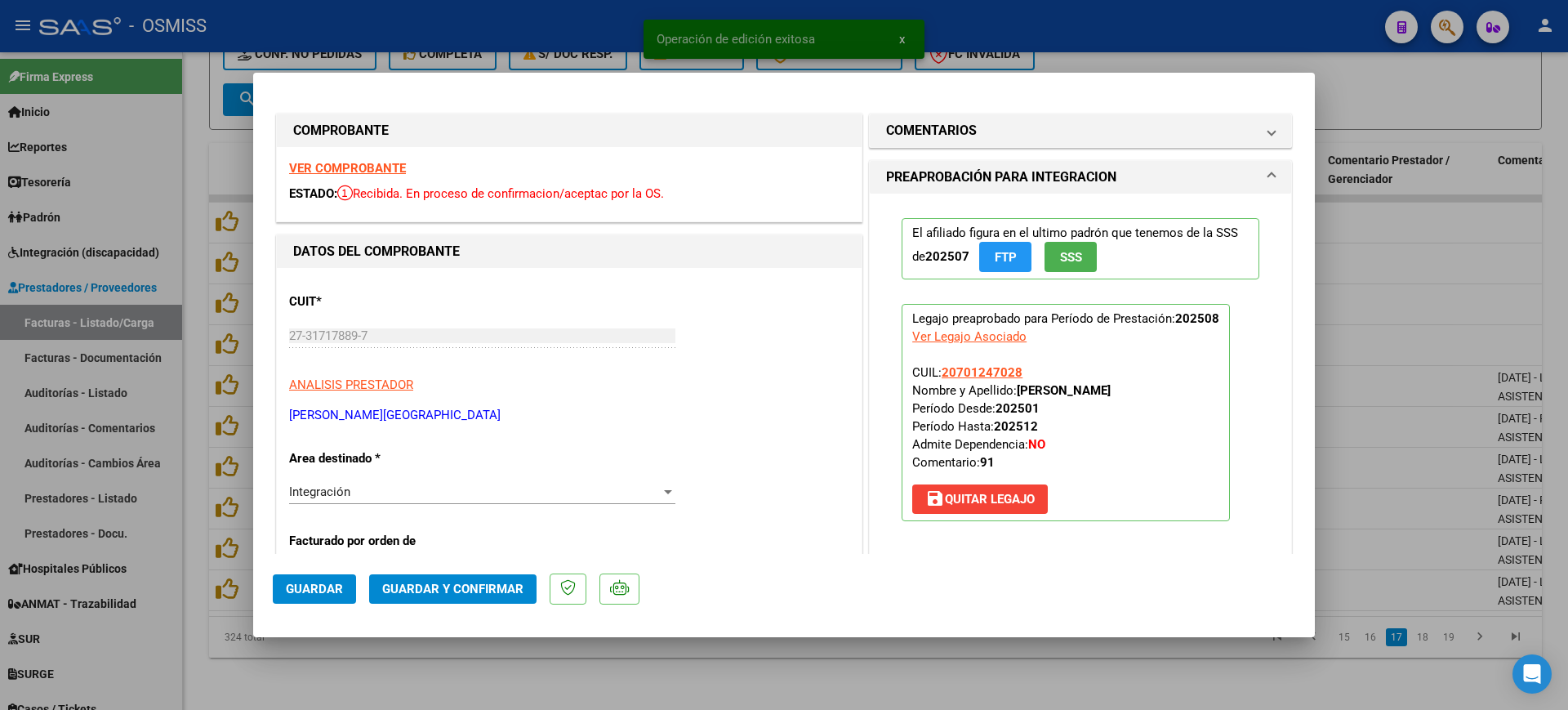
click at [351, 164] on strong "VER COMPROBANTE" at bounding box center [346, 169] width 116 height 15
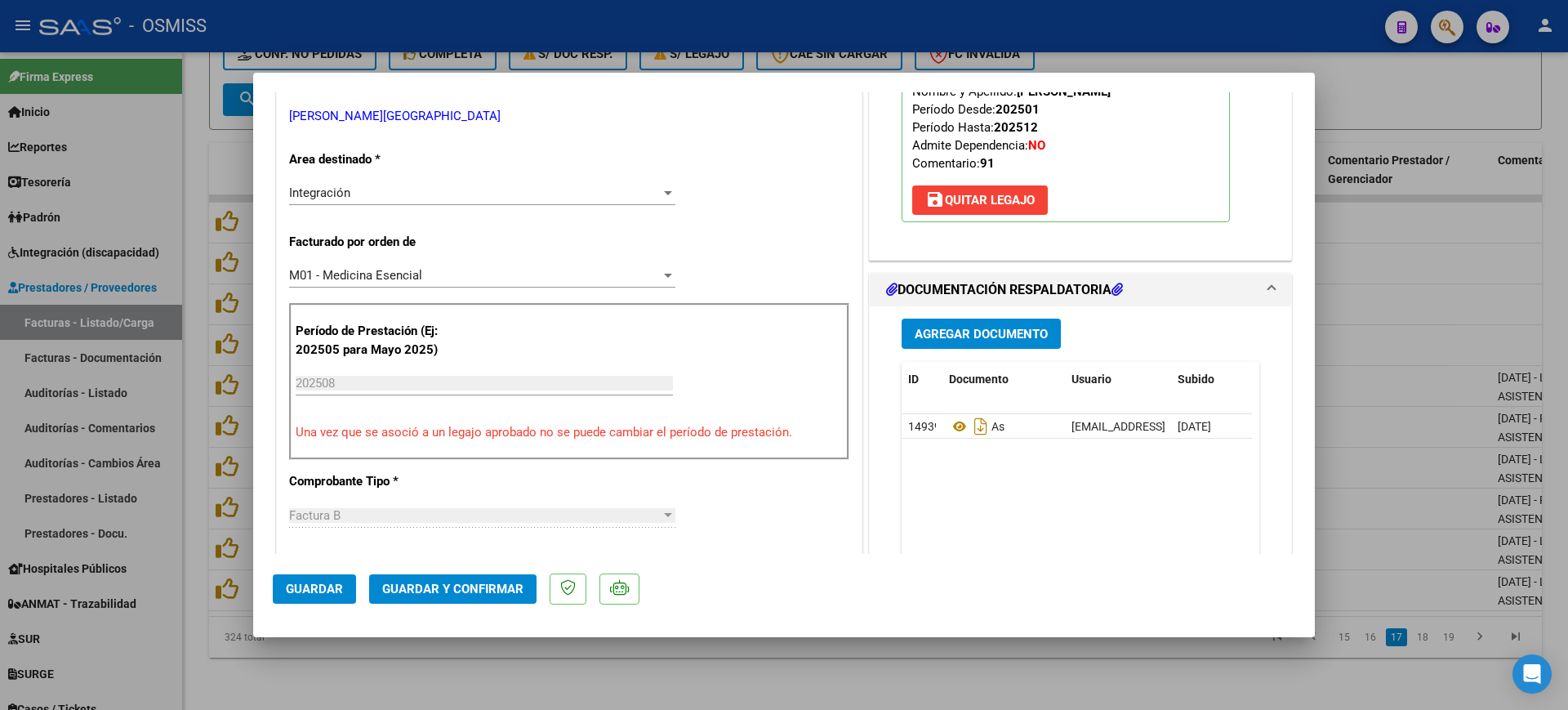
scroll to position [307, 0]
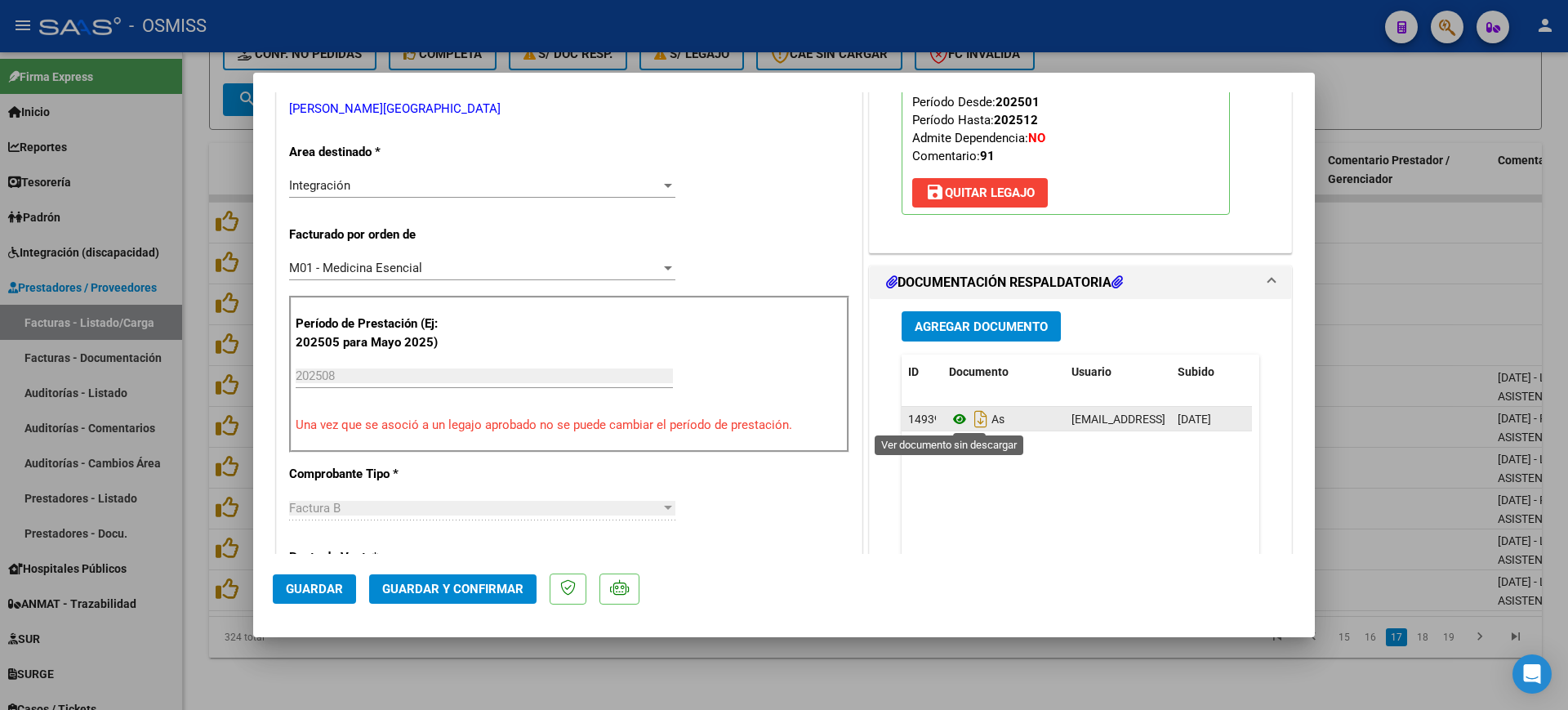
click at [949, 413] on icon at bounding box center [960, 418] width 21 height 20
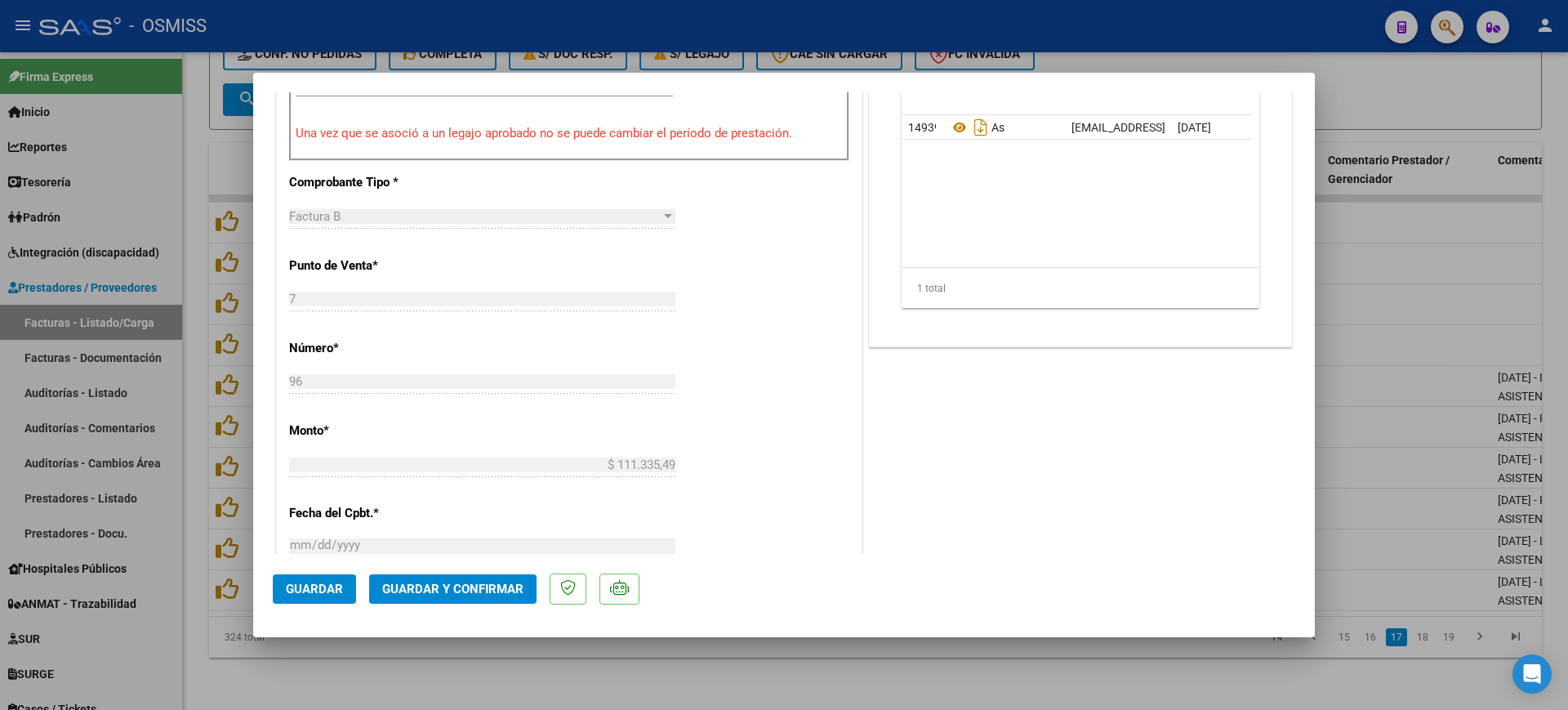
scroll to position [612, 0]
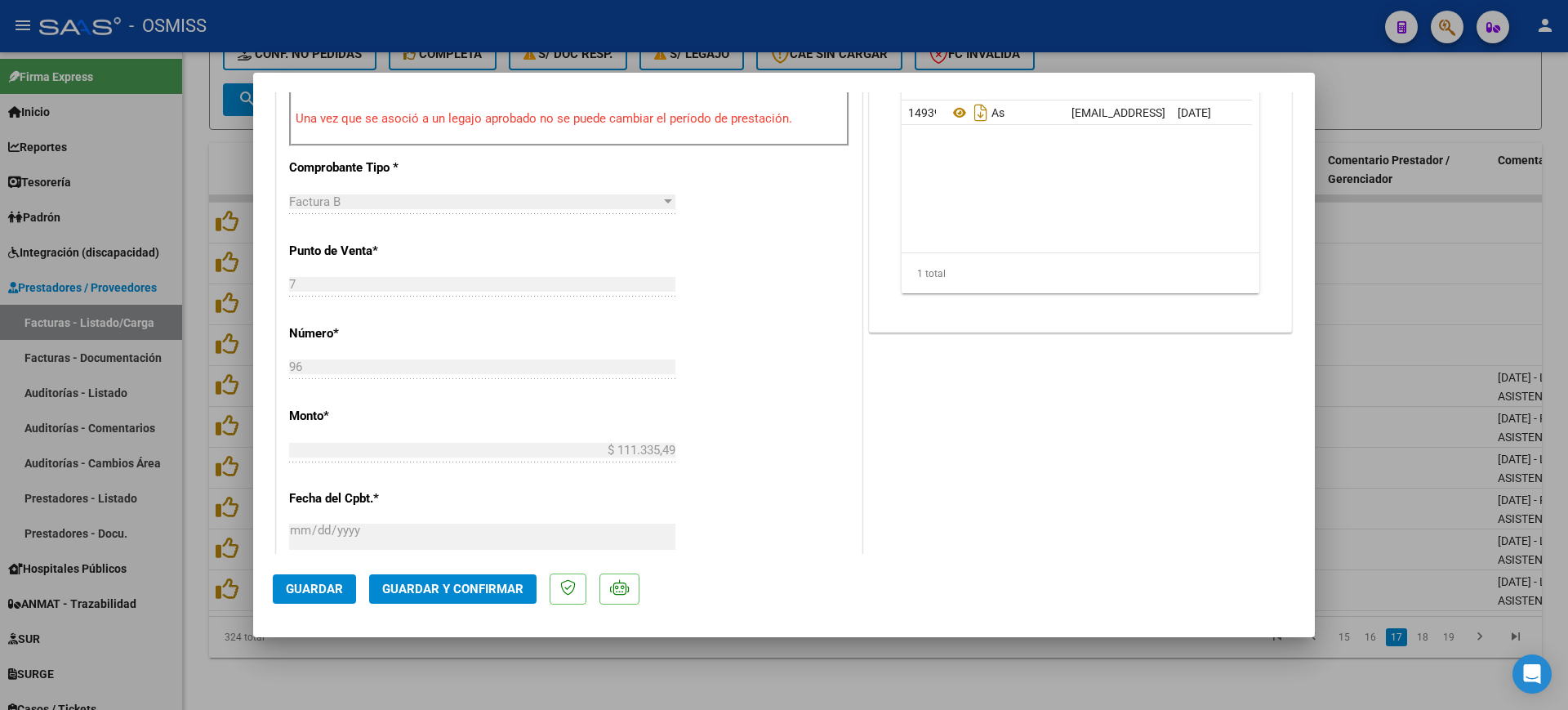
click at [479, 587] on span "Guardar y Confirmar" at bounding box center [452, 589] width 141 height 15
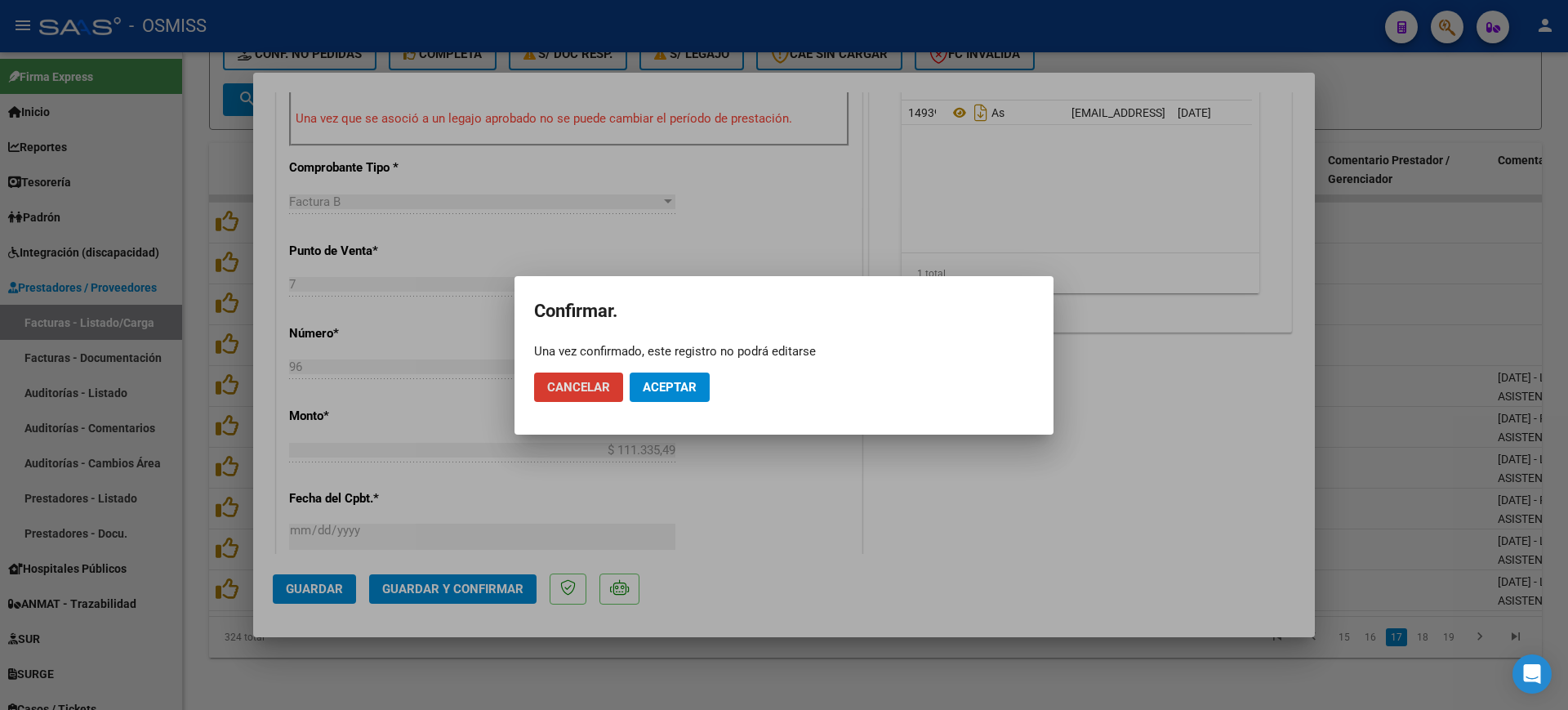
click at [681, 393] on span "Aceptar" at bounding box center [669, 387] width 54 height 15
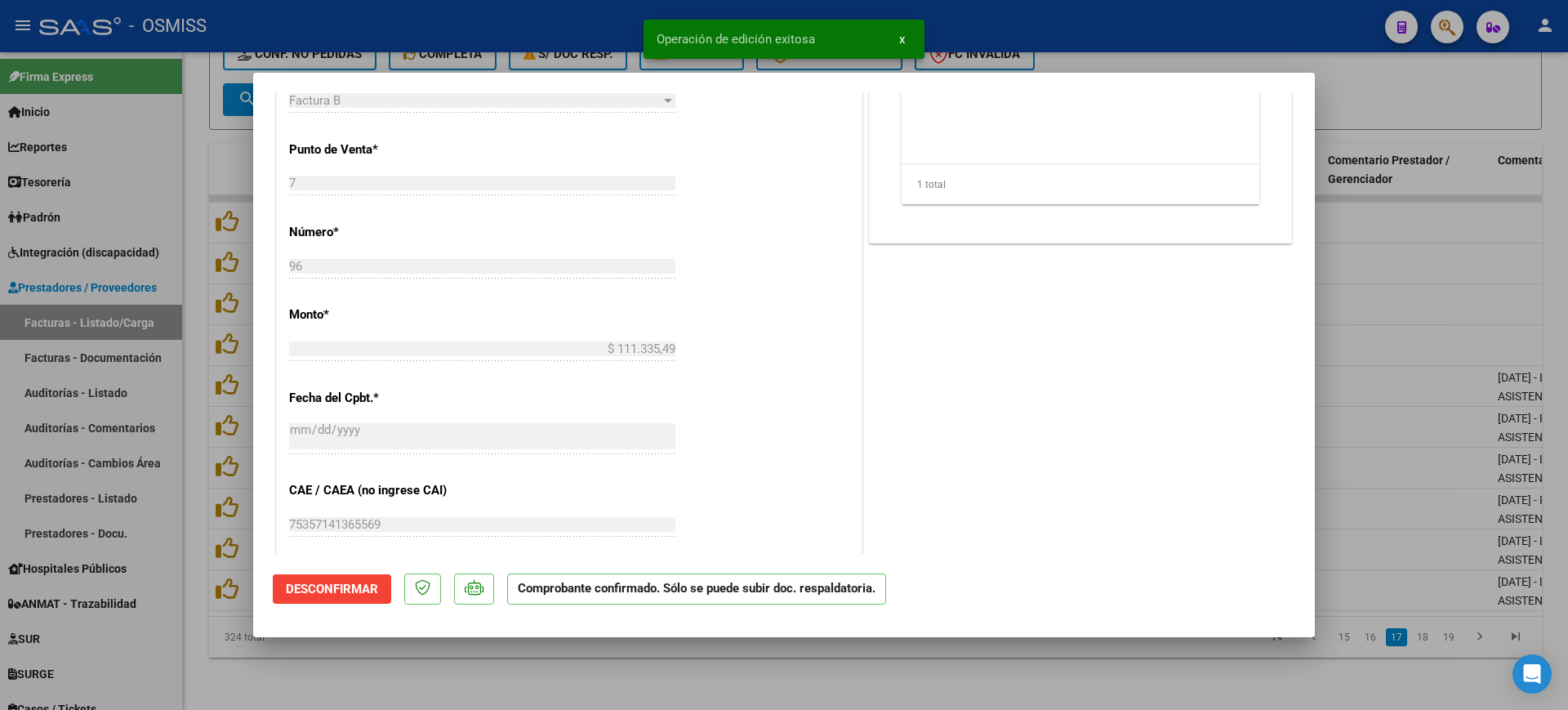
click at [501, 666] on div at bounding box center [784, 355] width 1568 height 710
type input "$ 0,00"
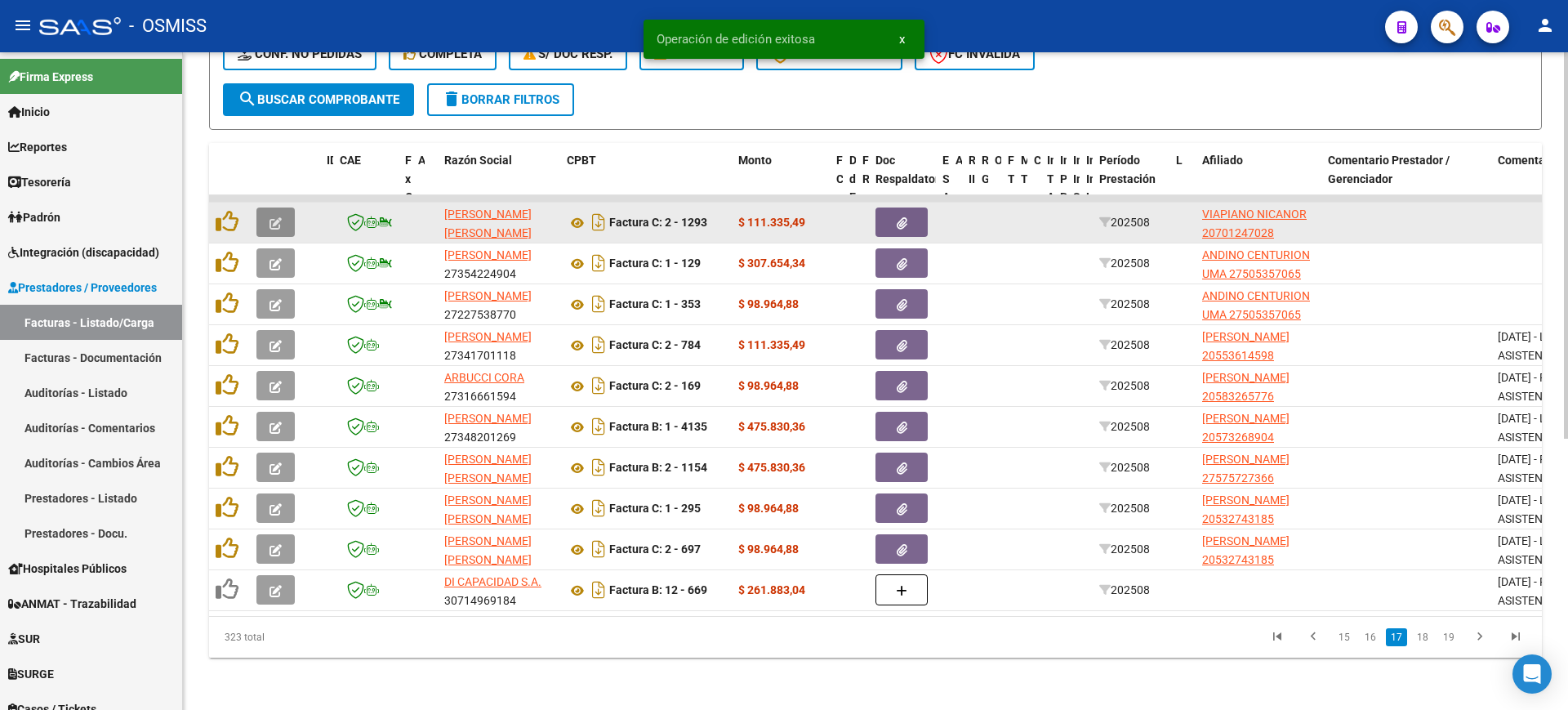
click at [281, 218] on icon "button" at bounding box center [275, 223] width 12 height 12
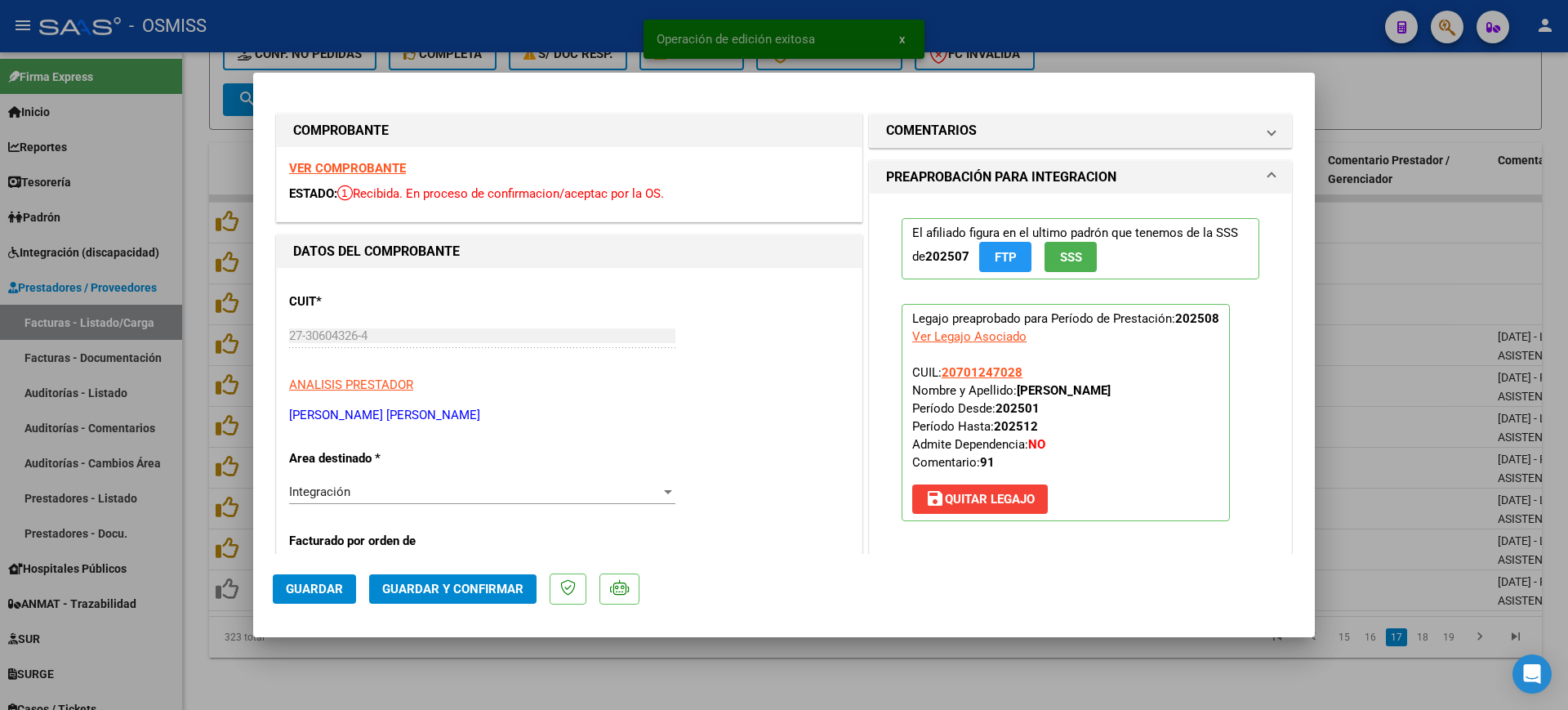
click at [336, 164] on strong "VER COMPROBANTE" at bounding box center [346, 169] width 116 height 15
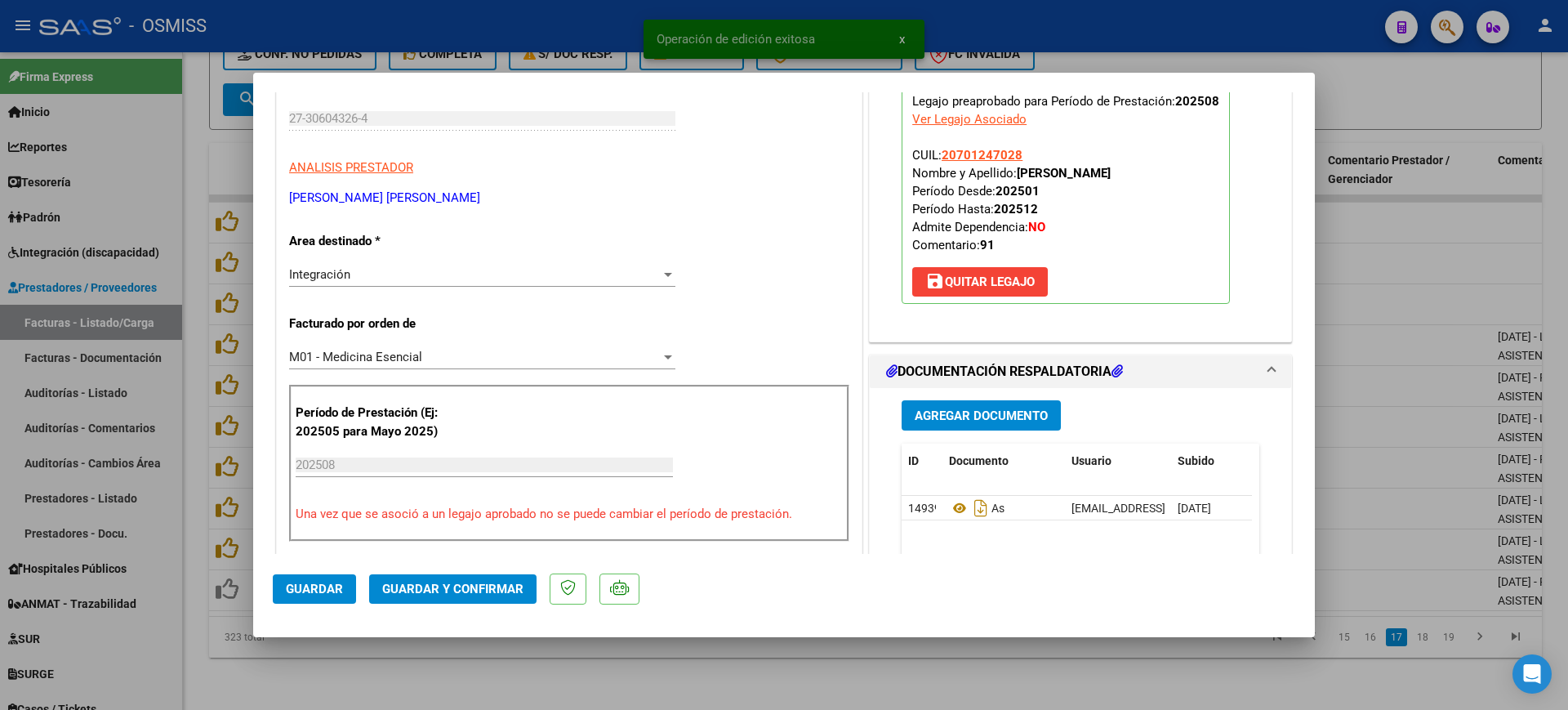
scroll to position [307, 0]
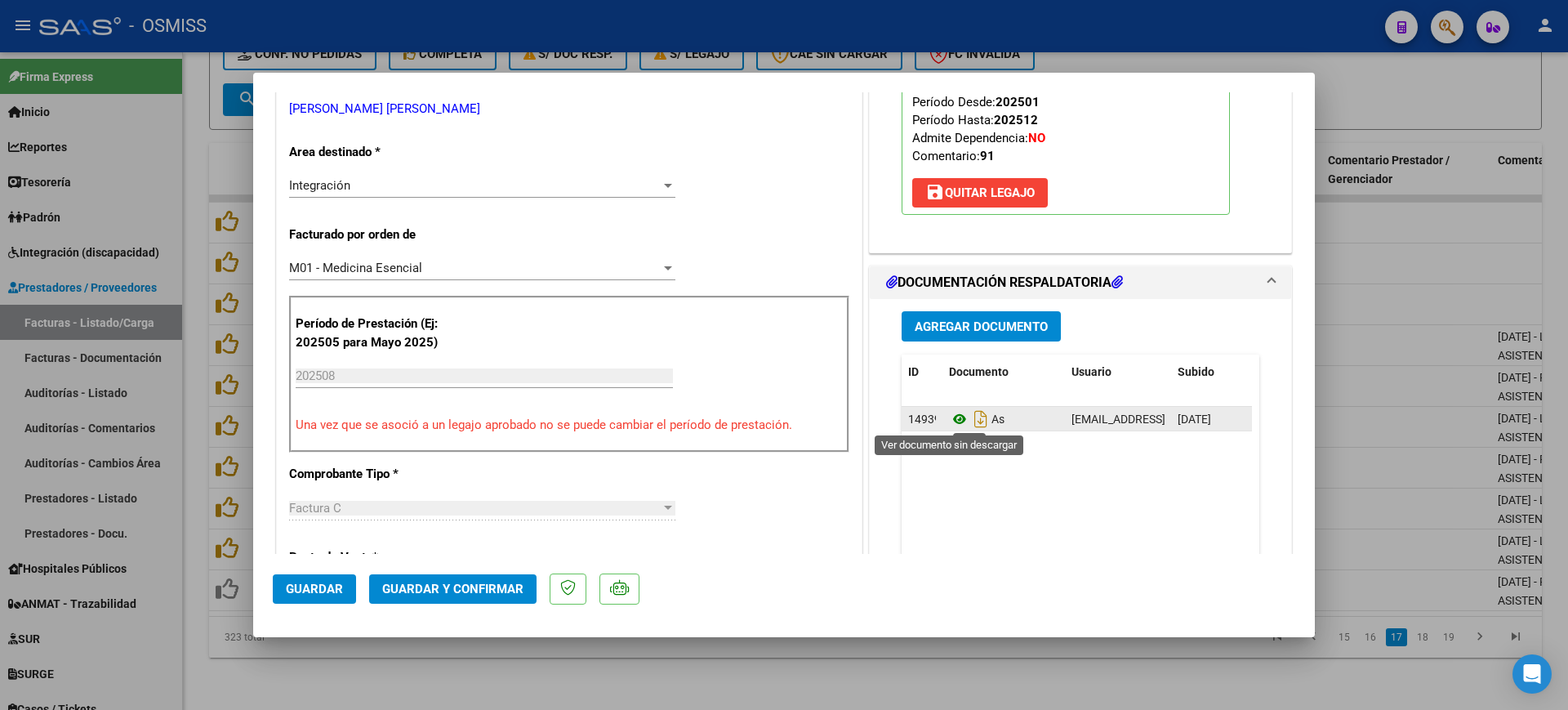
click at [954, 417] on icon at bounding box center [960, 418] width 21 height 20
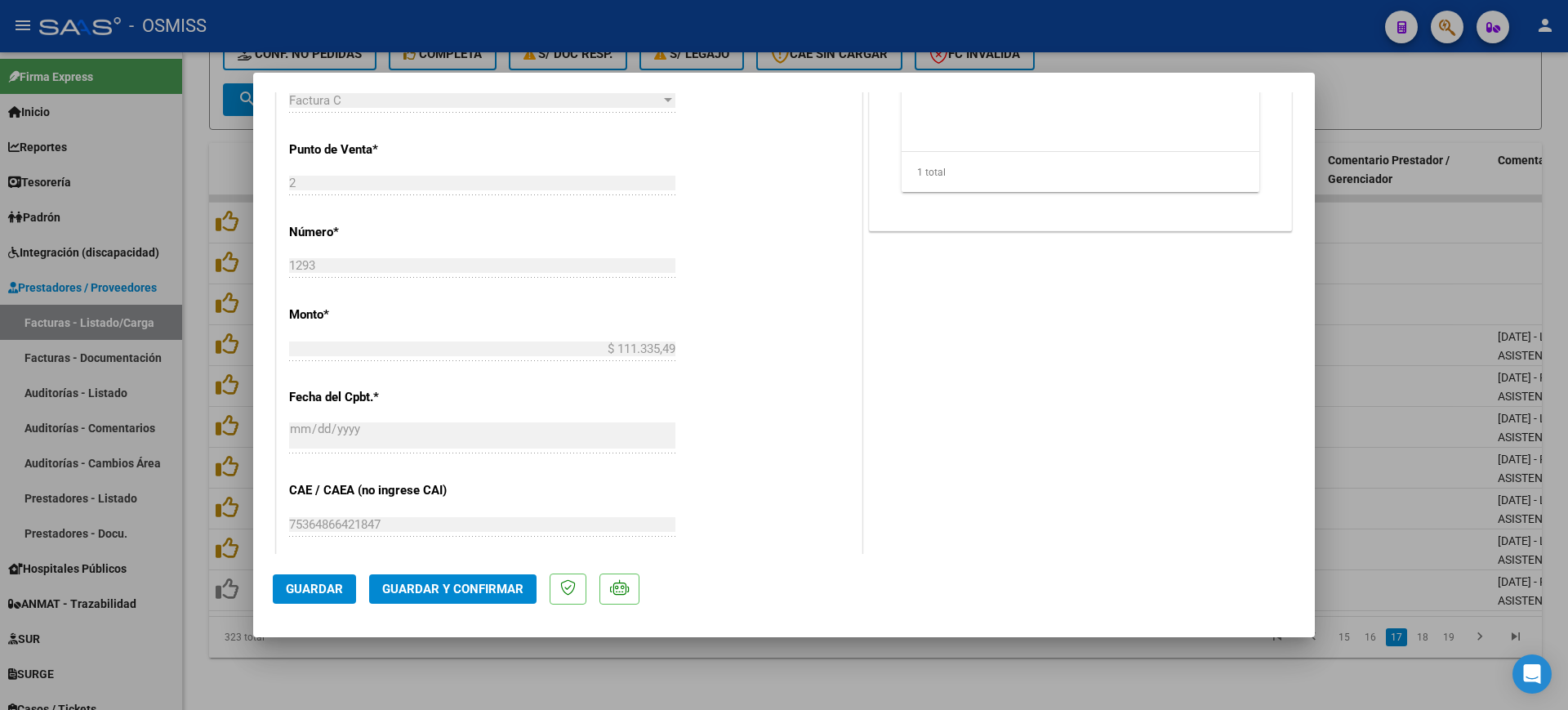
scroll to position [715, 0]
click at [479, 593] on span "Guardar y Confirmar" at bounding box center [452, 589] width 141 height 15
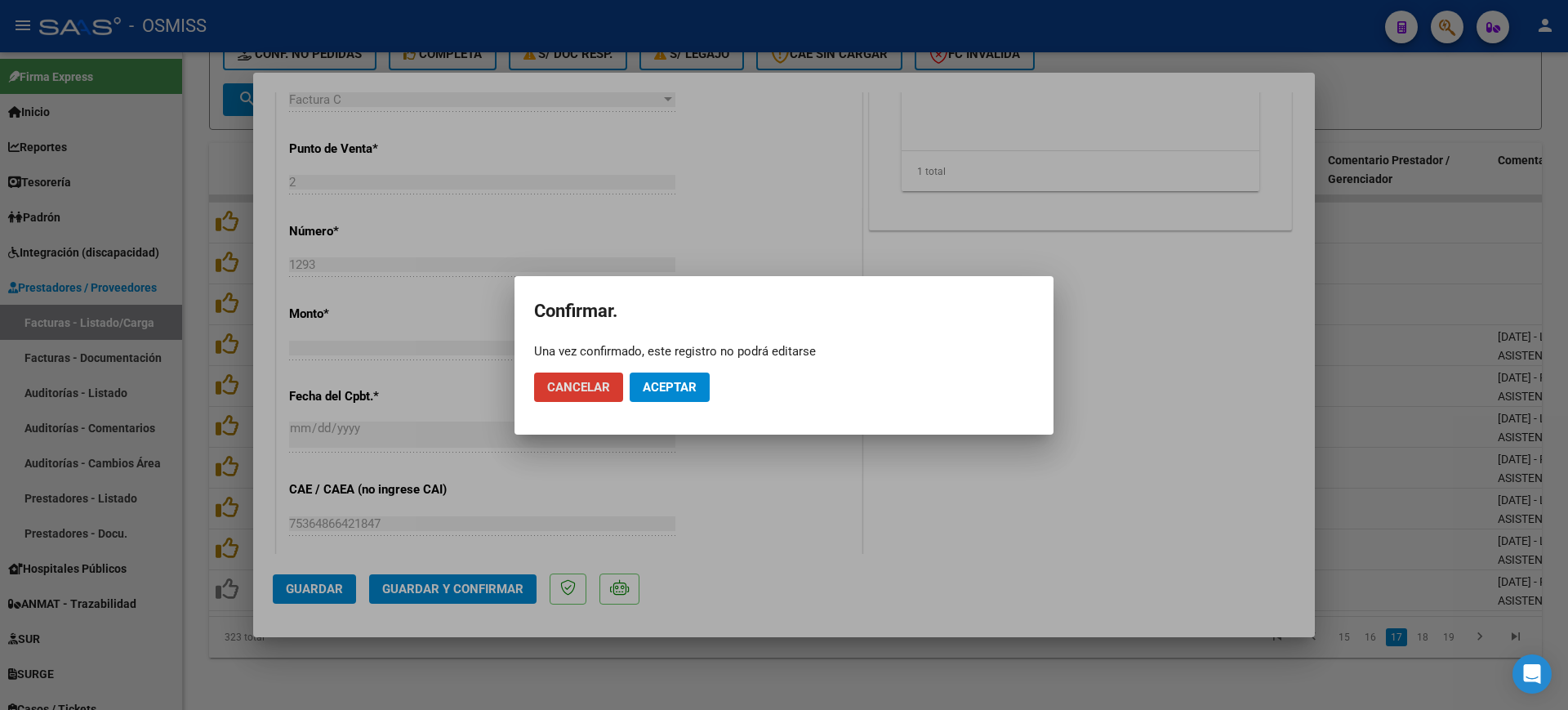
click at [683, 384] on span "Aceptar" at bounding box center [669, 387] width 54 height 15
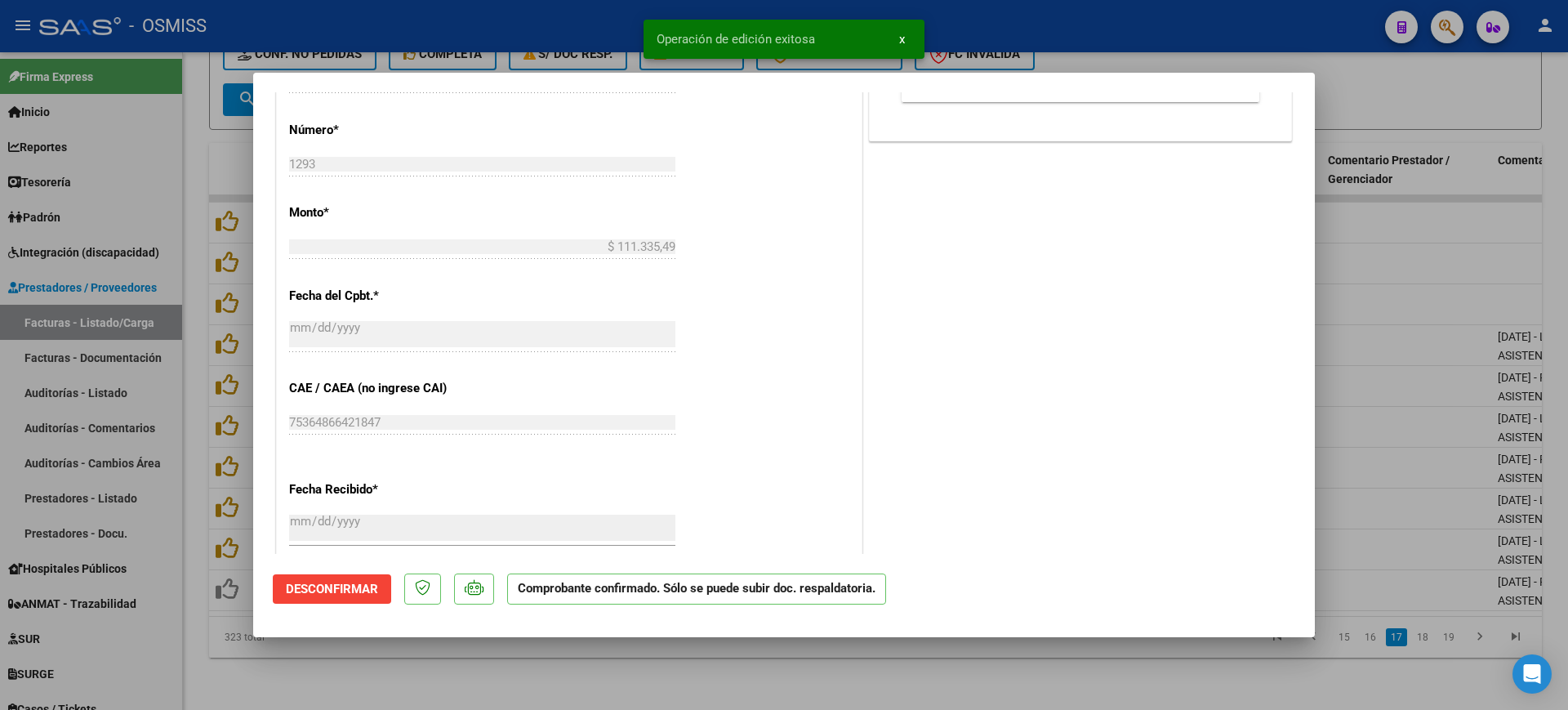
click at [615, 666] on div at bounding box center [784, 355] width 1568 height 710
type input "$ 0,00"
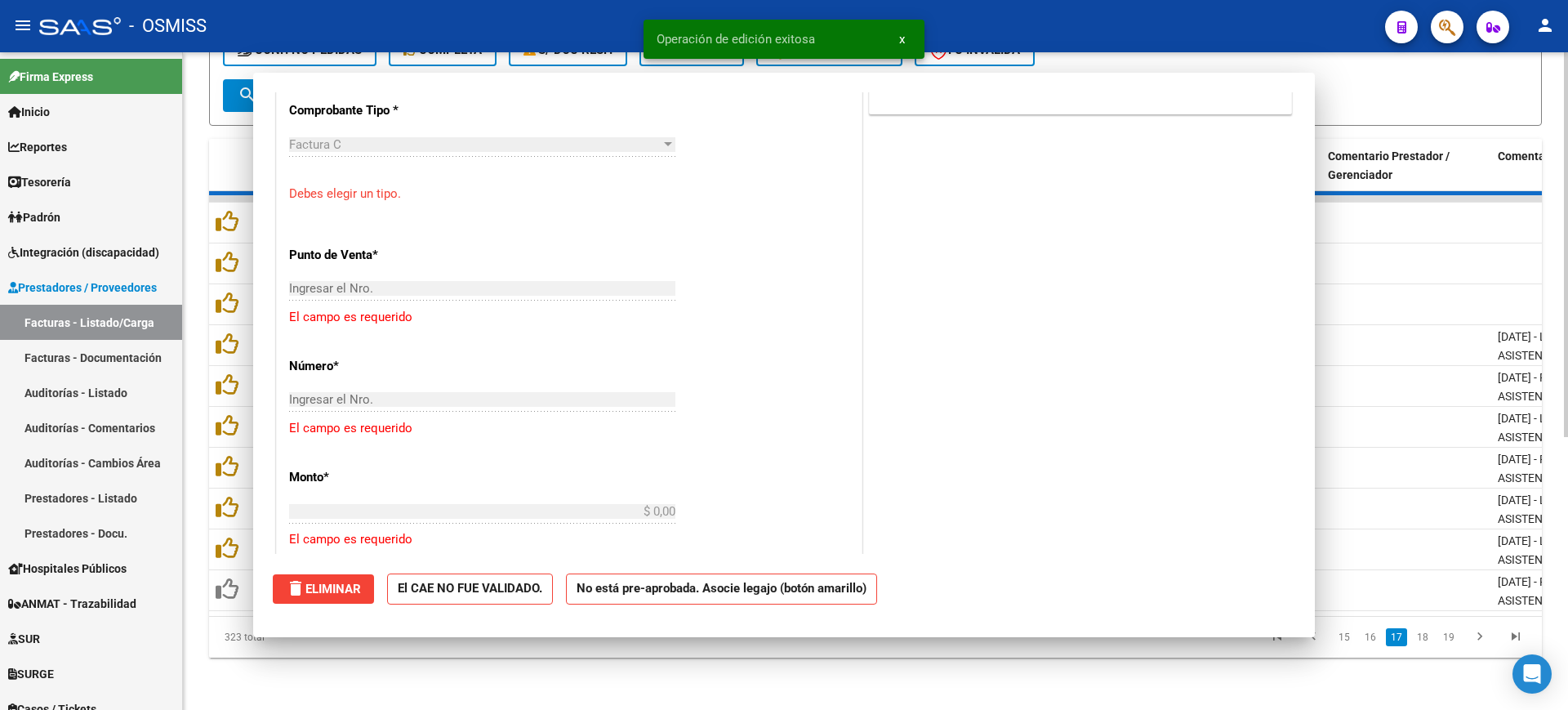
scroll to position [743, 0]
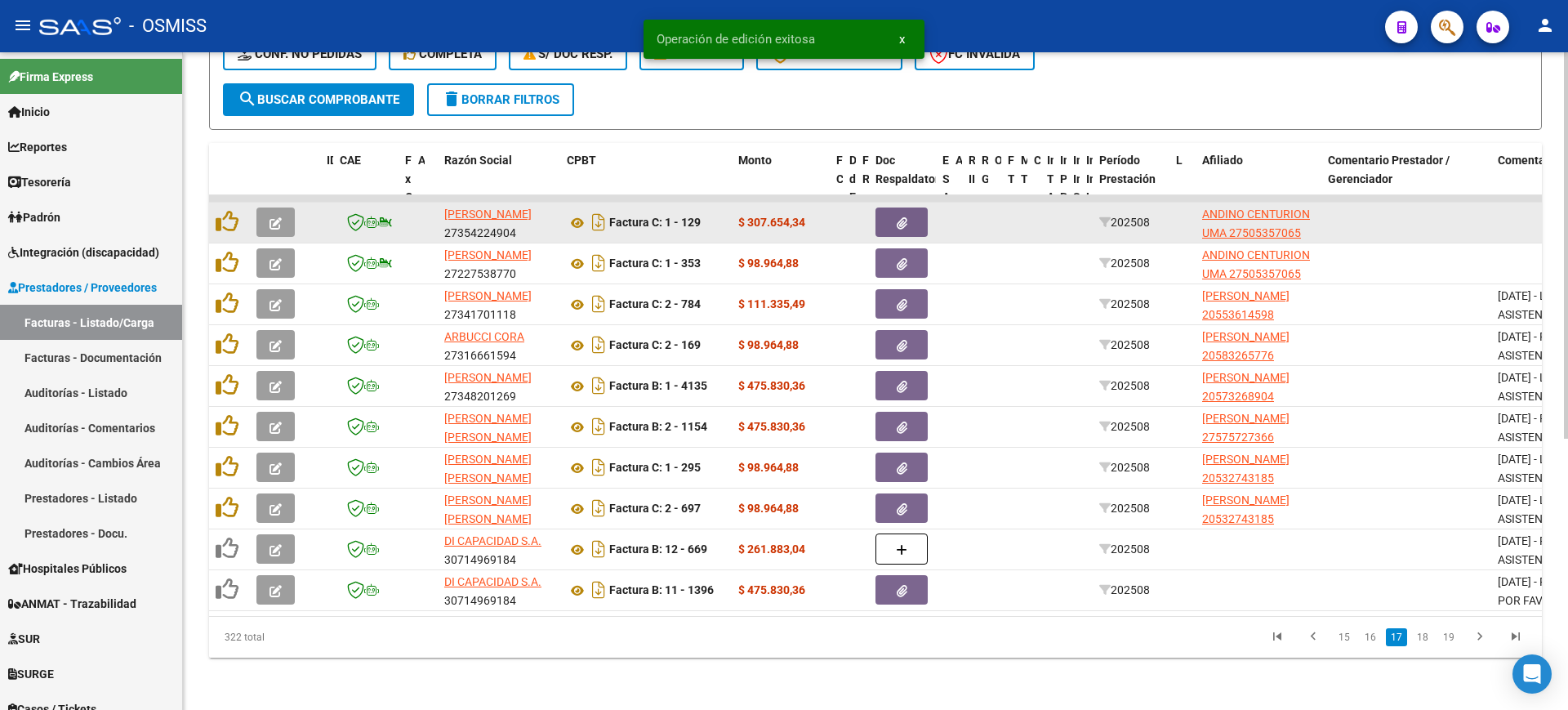
click at [284, 207] on button "button" at bounding box center [275, 222] width 39 height 29
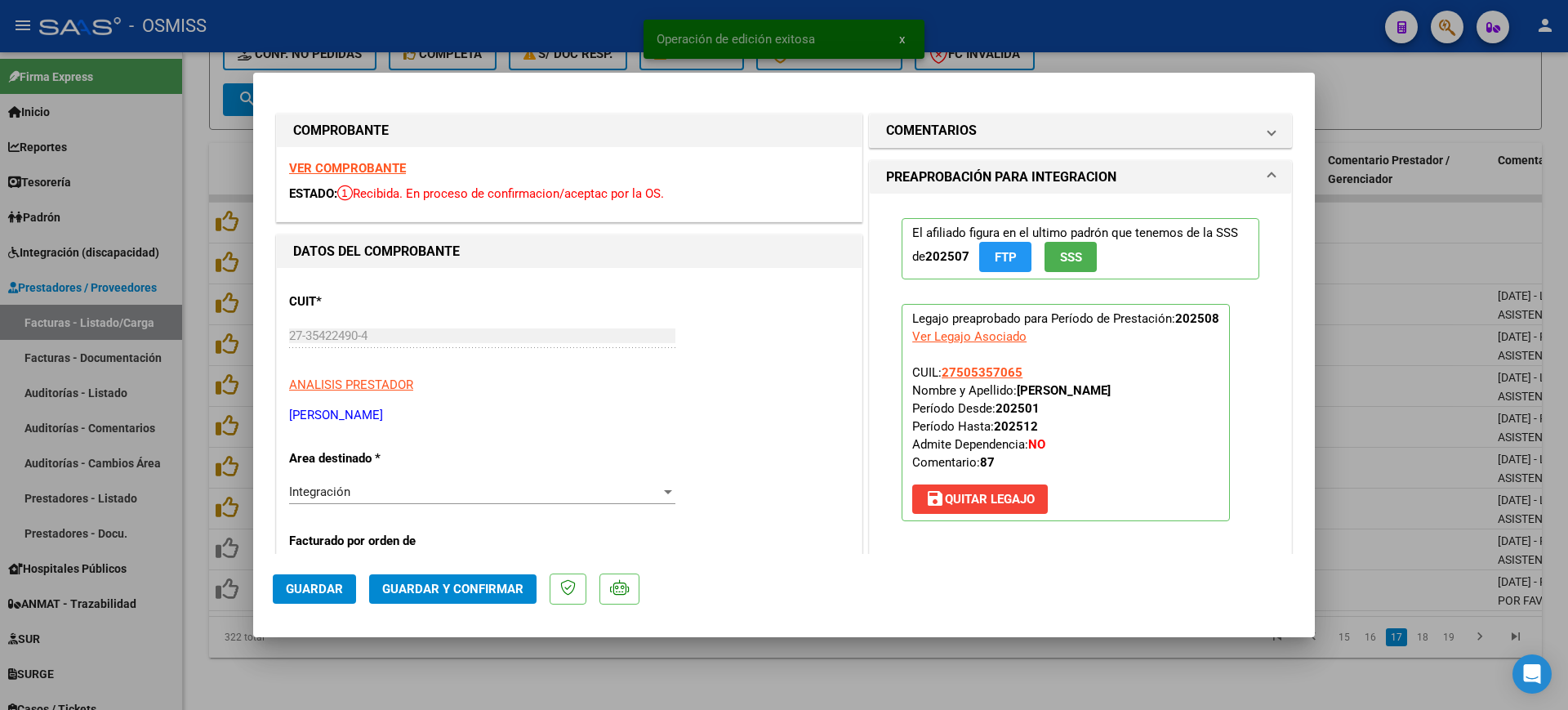
click at [316, 161] on strong "VER COMPROBANTE" at bounding box center [346, 169] width 116 height 15
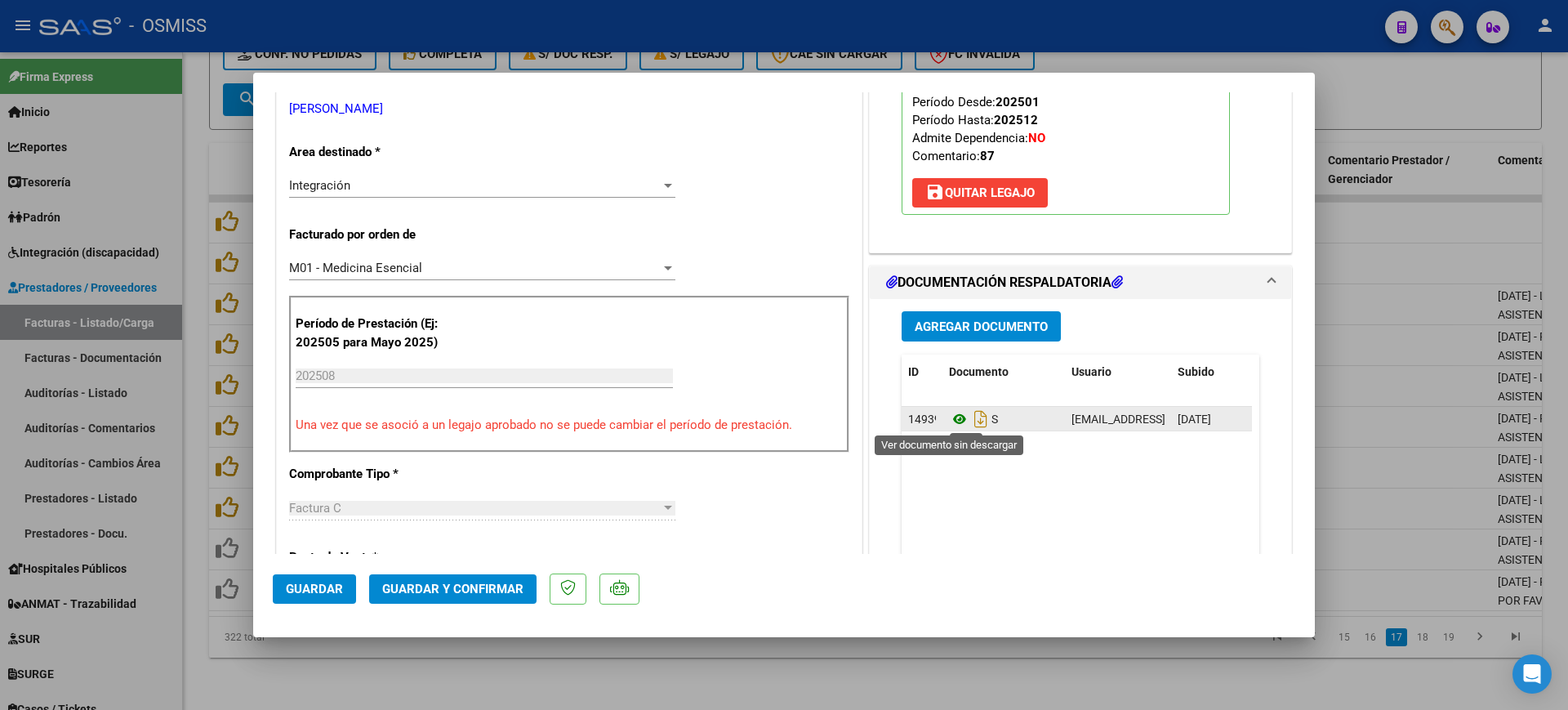
click at [949, 419] on icon at bounding box center [960, 418] width 21 height 20
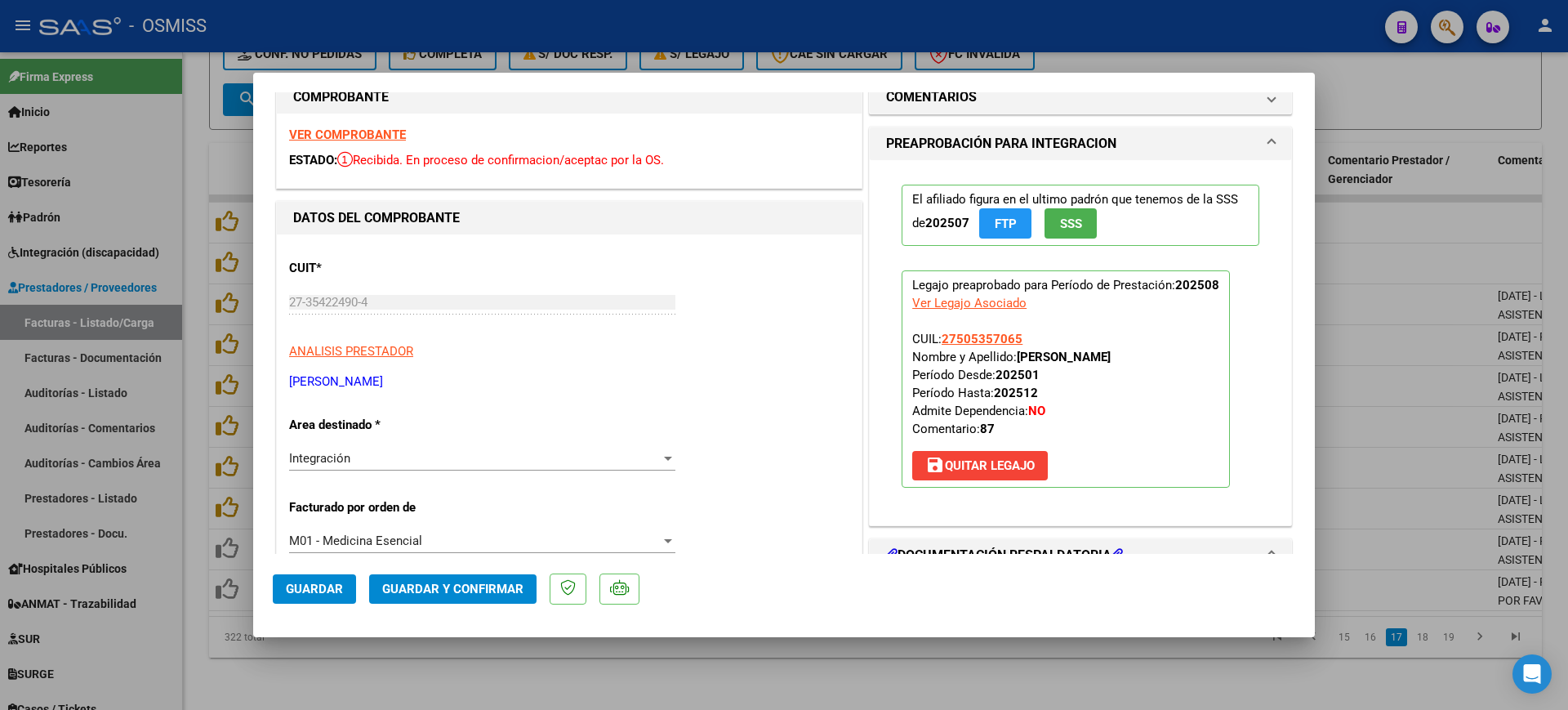
scroll to position [0, 0]
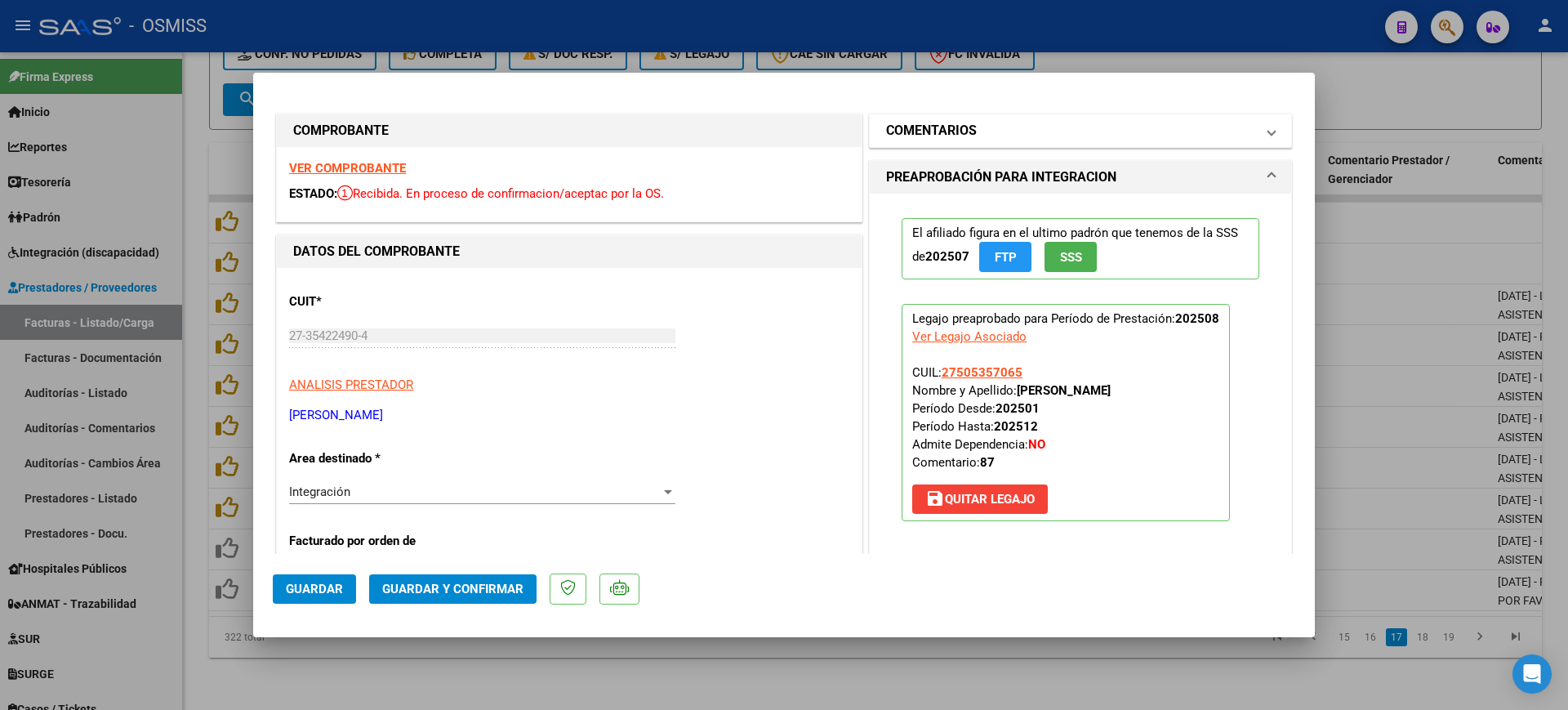
click at [985, 133] on mat-panel-title "COMENTARIOS" at bounding box center [1070, 131] width 369 height 20
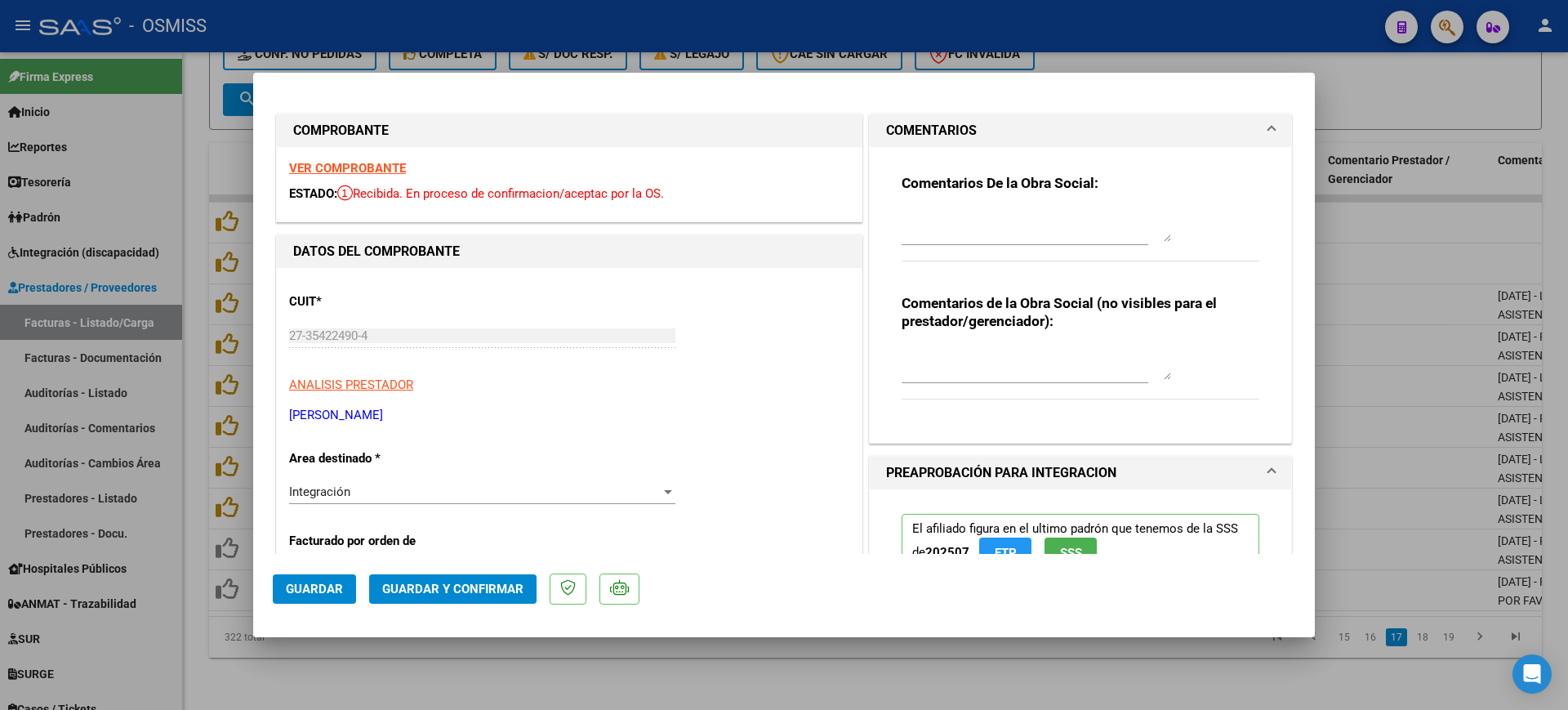
click at [974, 226] on textarea at bounding box center [1036, 225] width 270 height 33
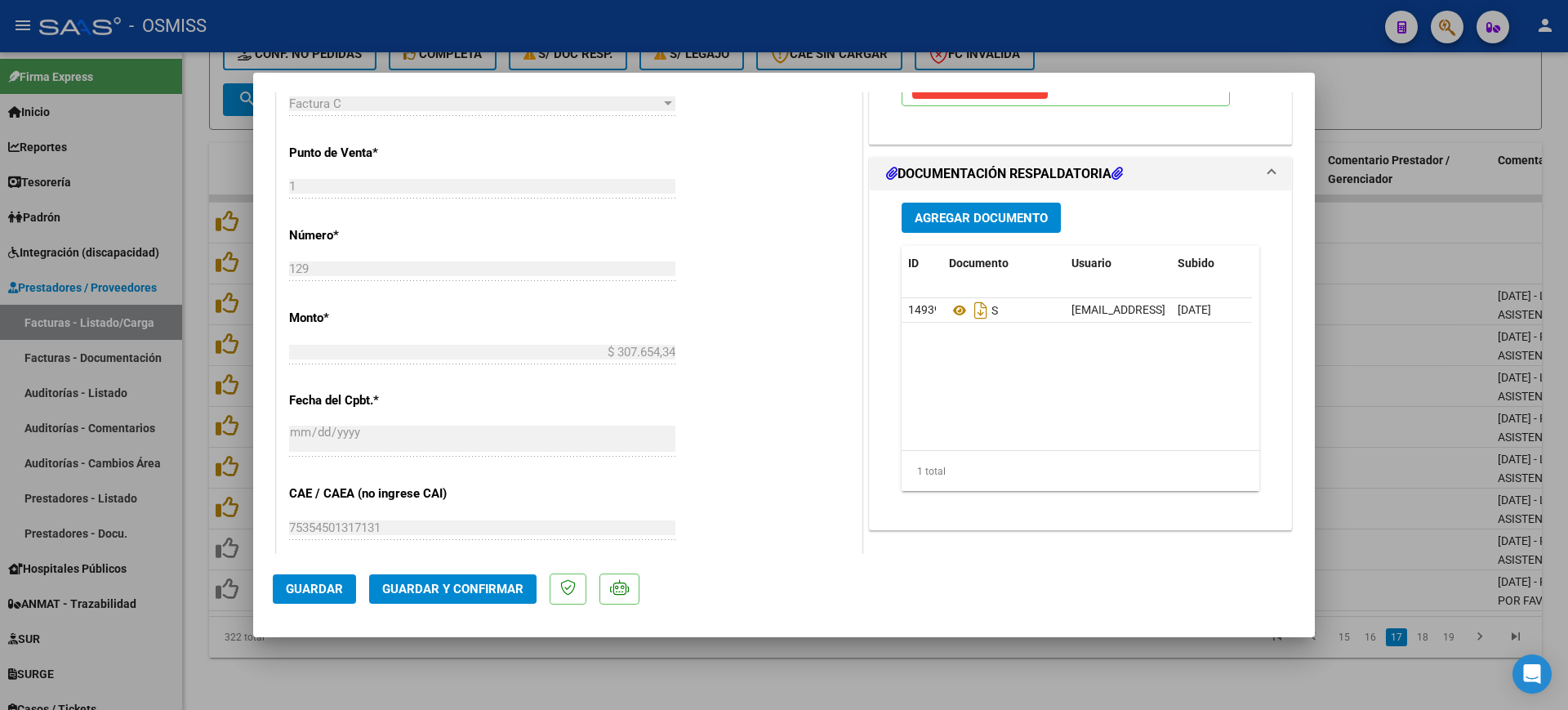
scroll to position [715, 0]
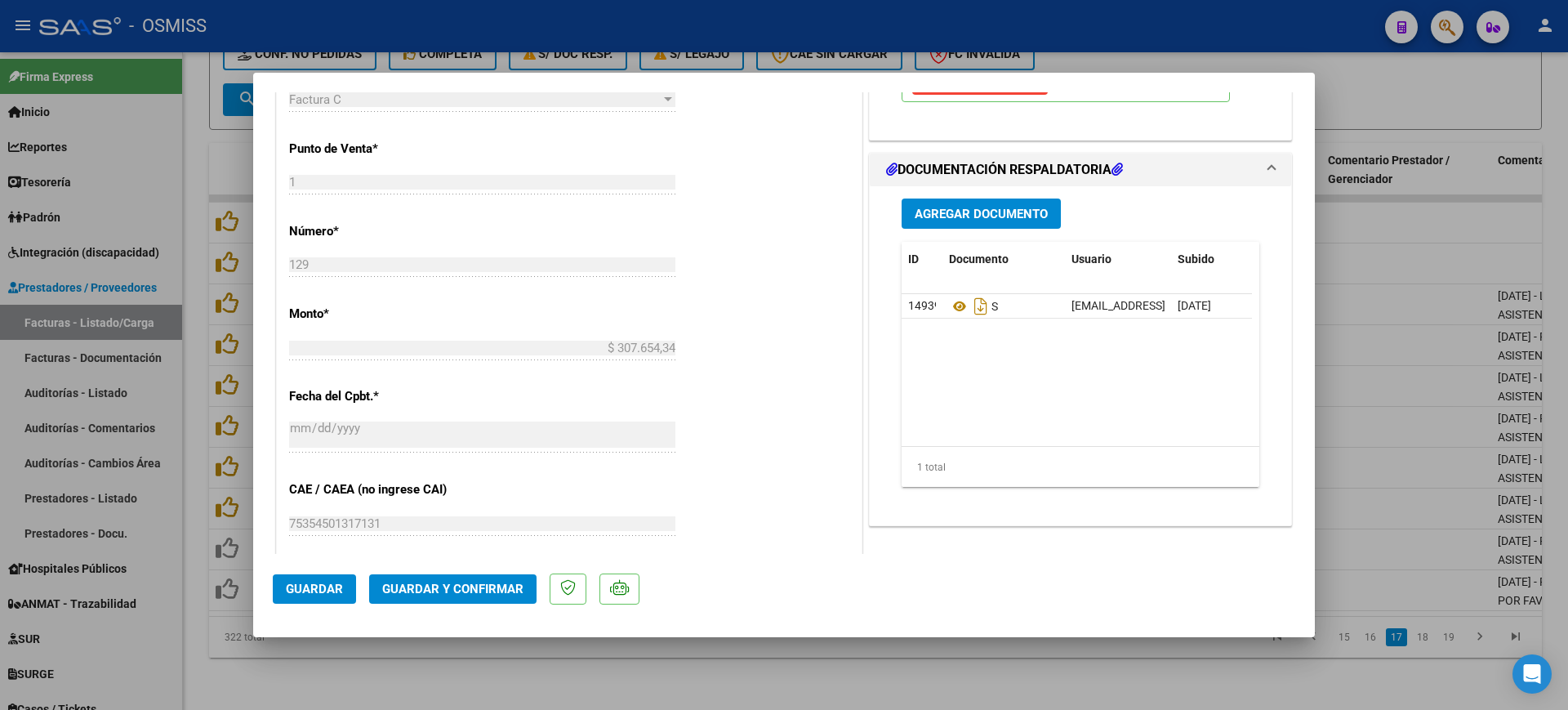
type textarea "87"
click at [435, 593] on span "Guardar y Confirmar" at bounding box center [452, 589] width 141 height 15
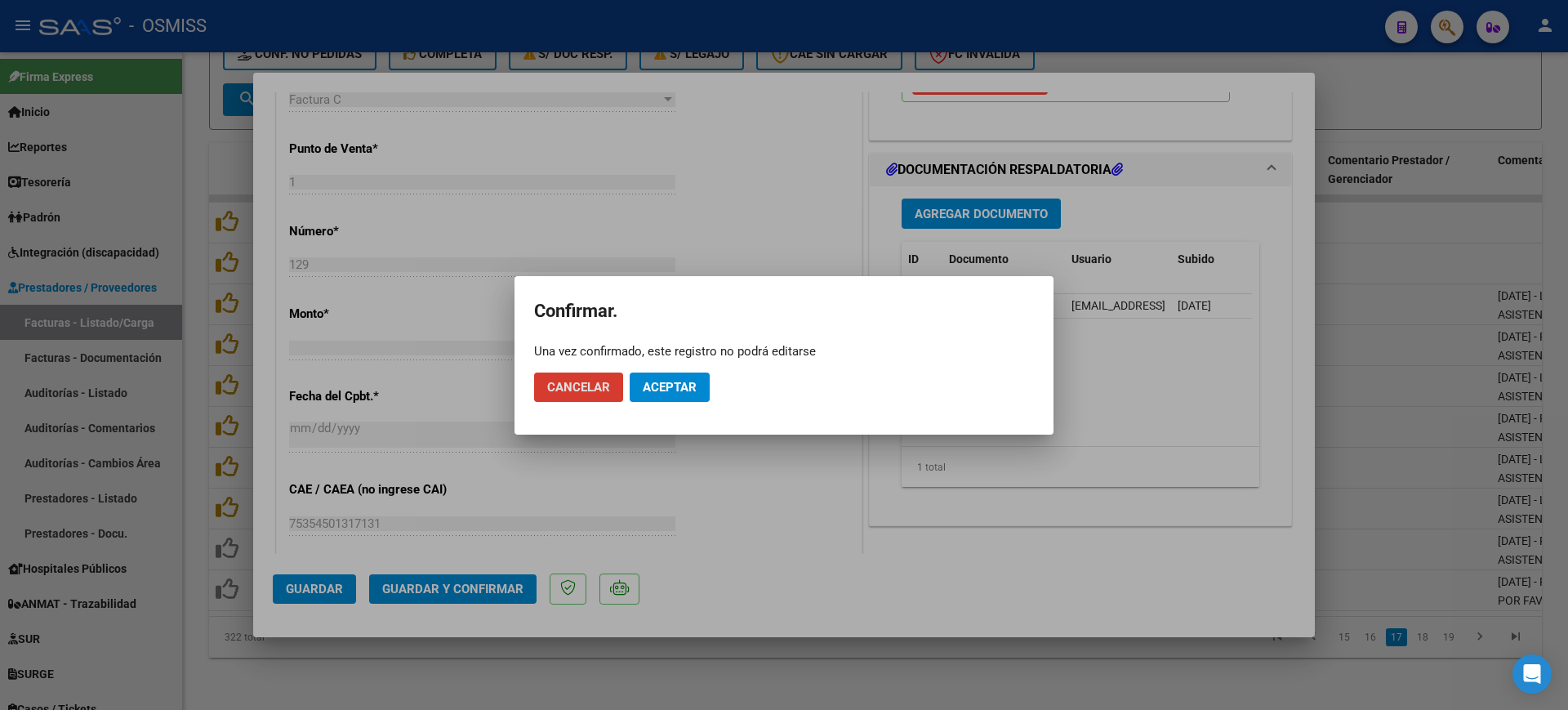
click at [647, 391] on span "Aceptar" at bounding box center [669, 387] width 54 height 15
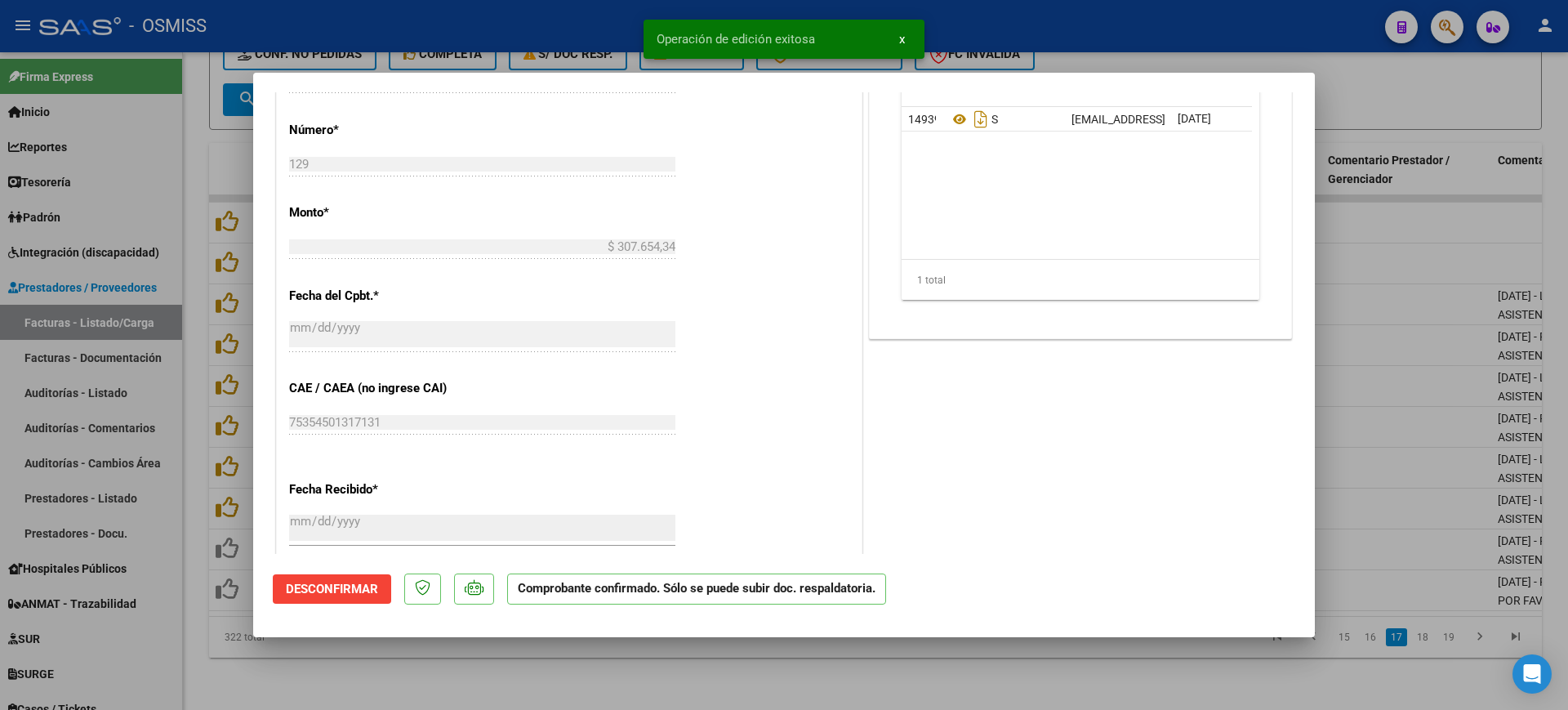
click at [541, 680] on div at bounding box center [784, 355] width 1568 height 710
type input "$ 0,00"
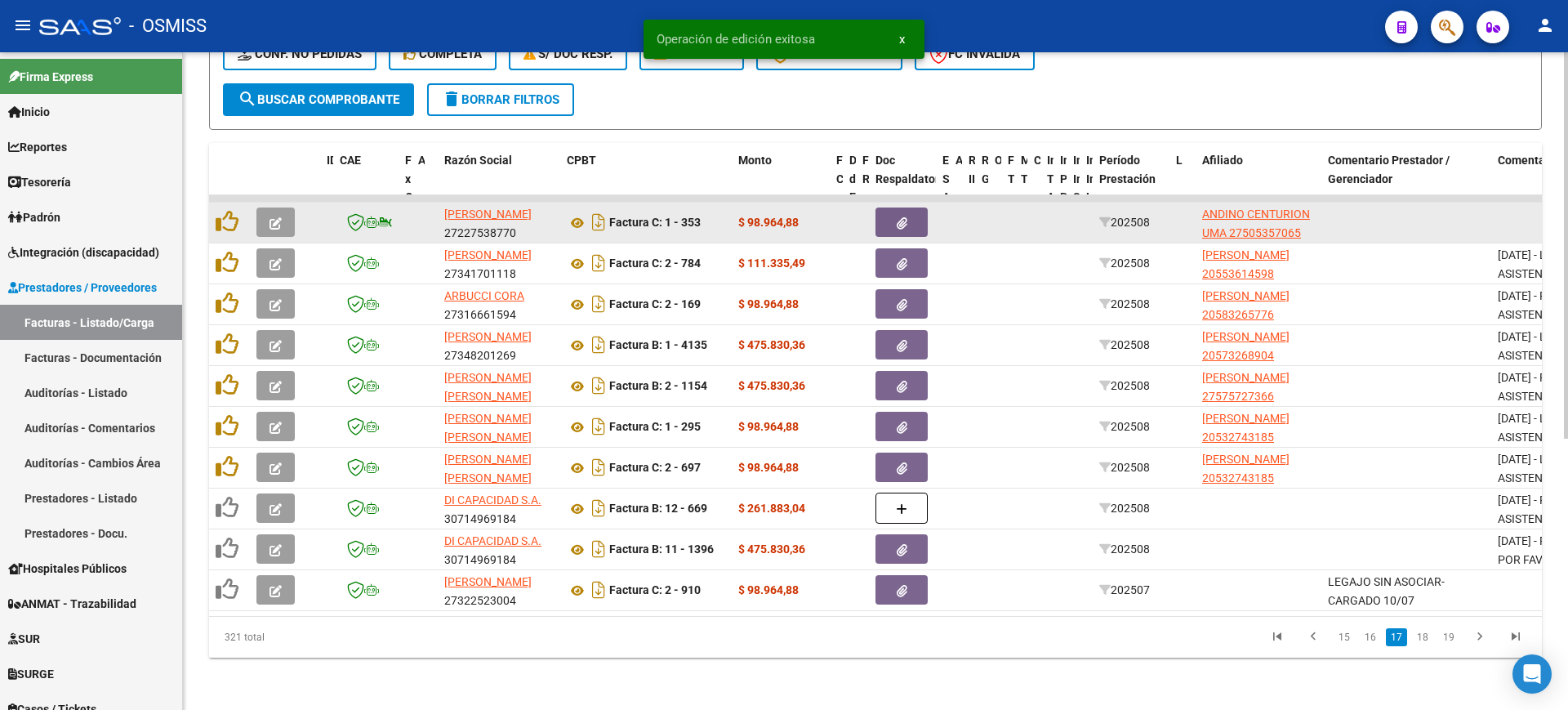
click at [283, 208] on button "button" at bounding box center [275, 222] width 39 height 29
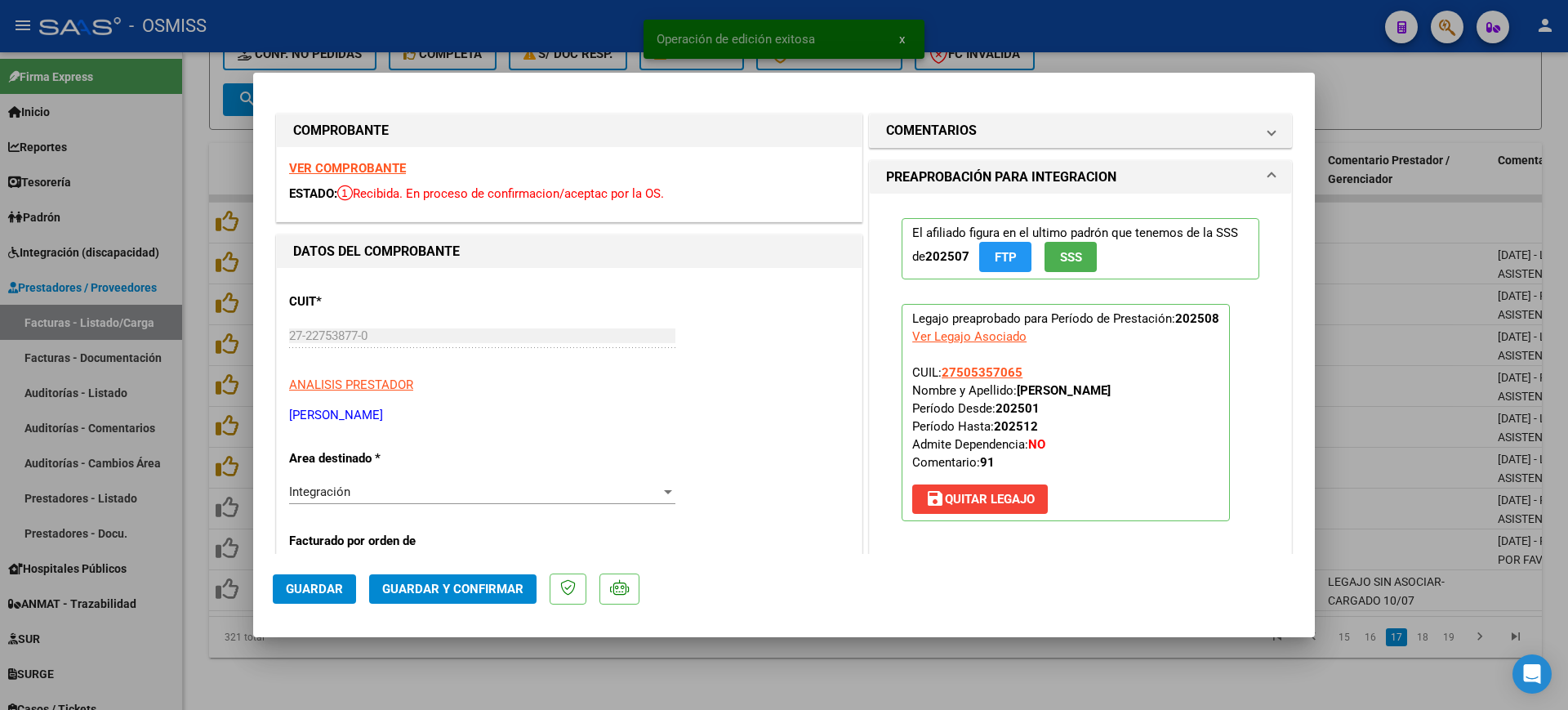
click at [377, 159] on div "VER COMPROBANTE ESTADO: Recibida. En proceso de confirmacion/aceptac por la OS." at bounding box center [570, 184] width 585 height 75
click at [391, 171] on strong "VER COMPROBANTE" at bounding box center [346, 169] width 116 height 15
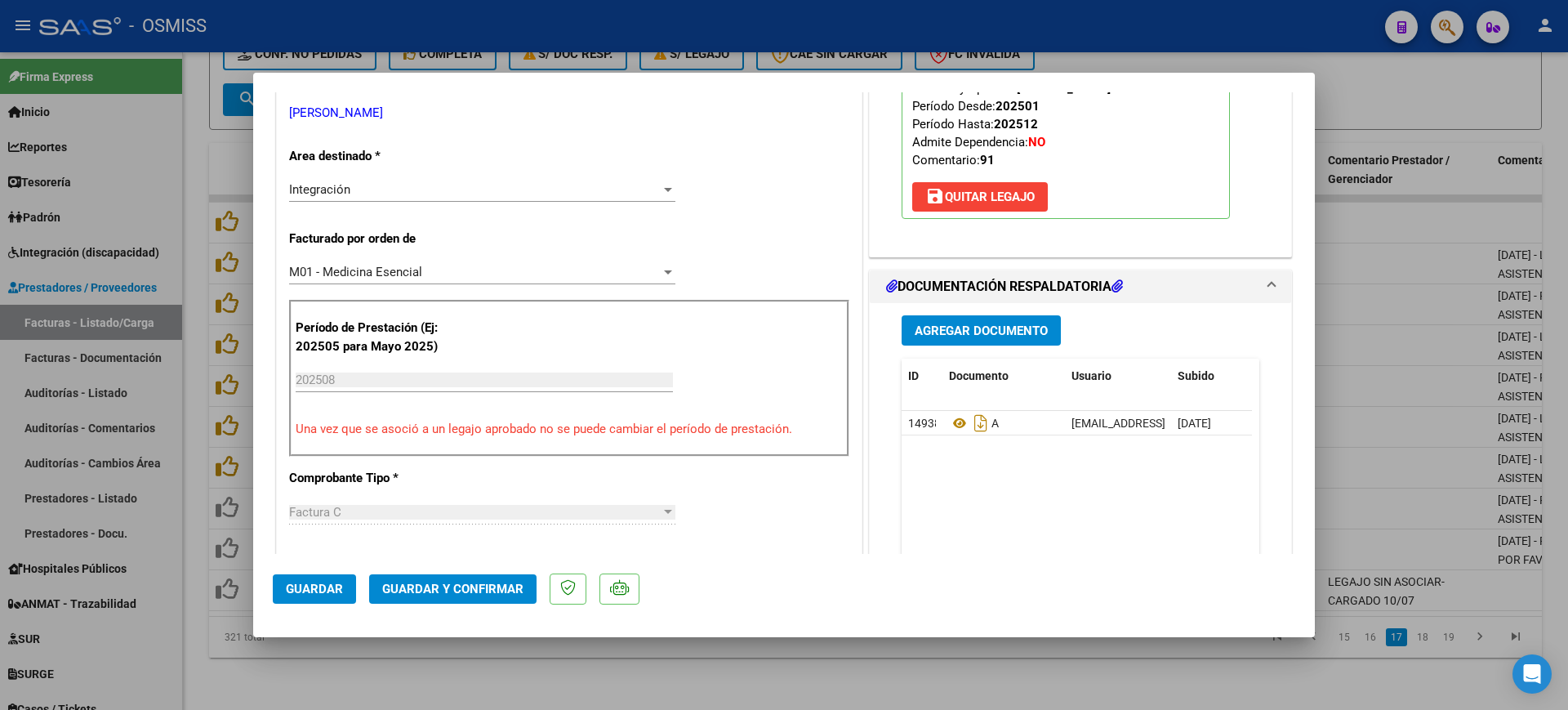
scroll to position [307, 0]
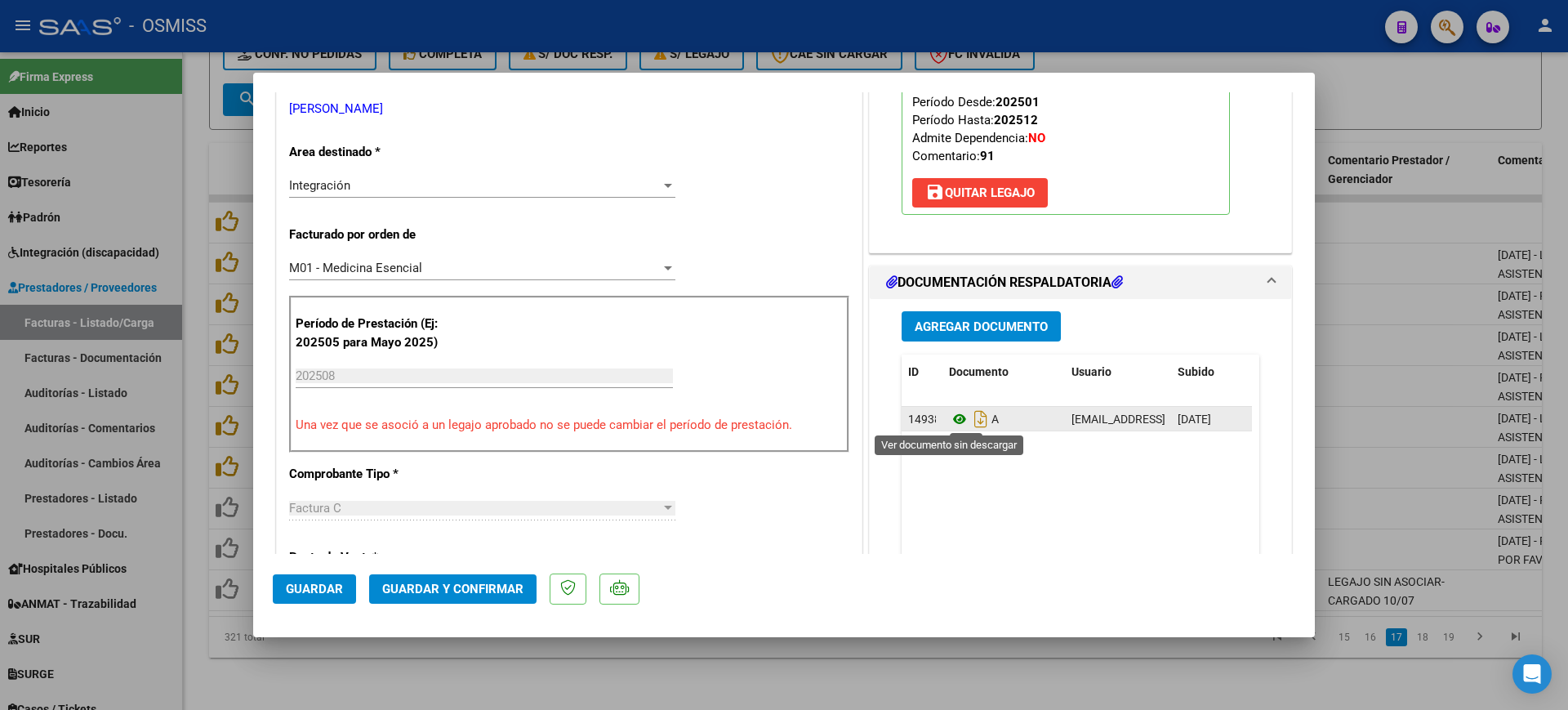
click at [954, 420] on icon at bounding box center [960, 418] width 21 height 20
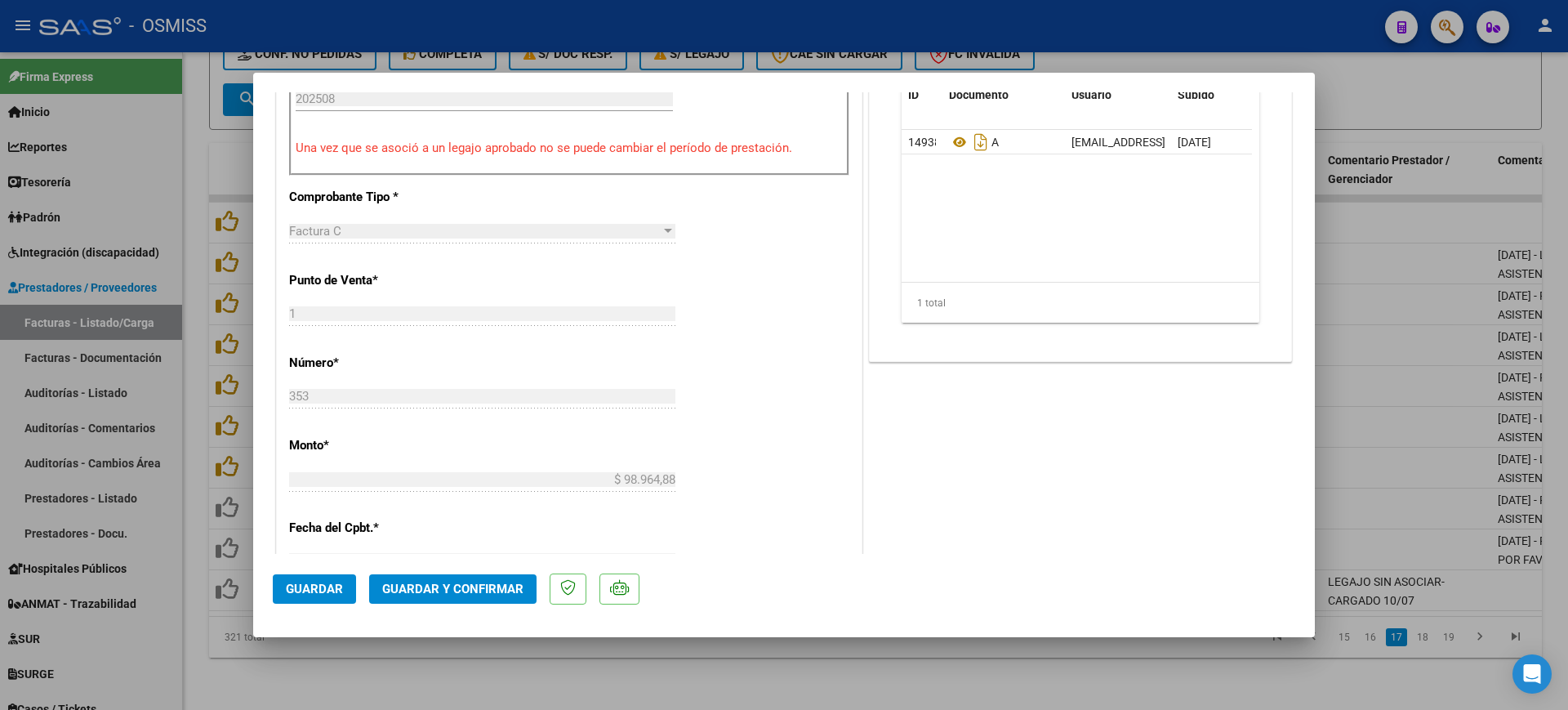
scroll to position [612, 0]
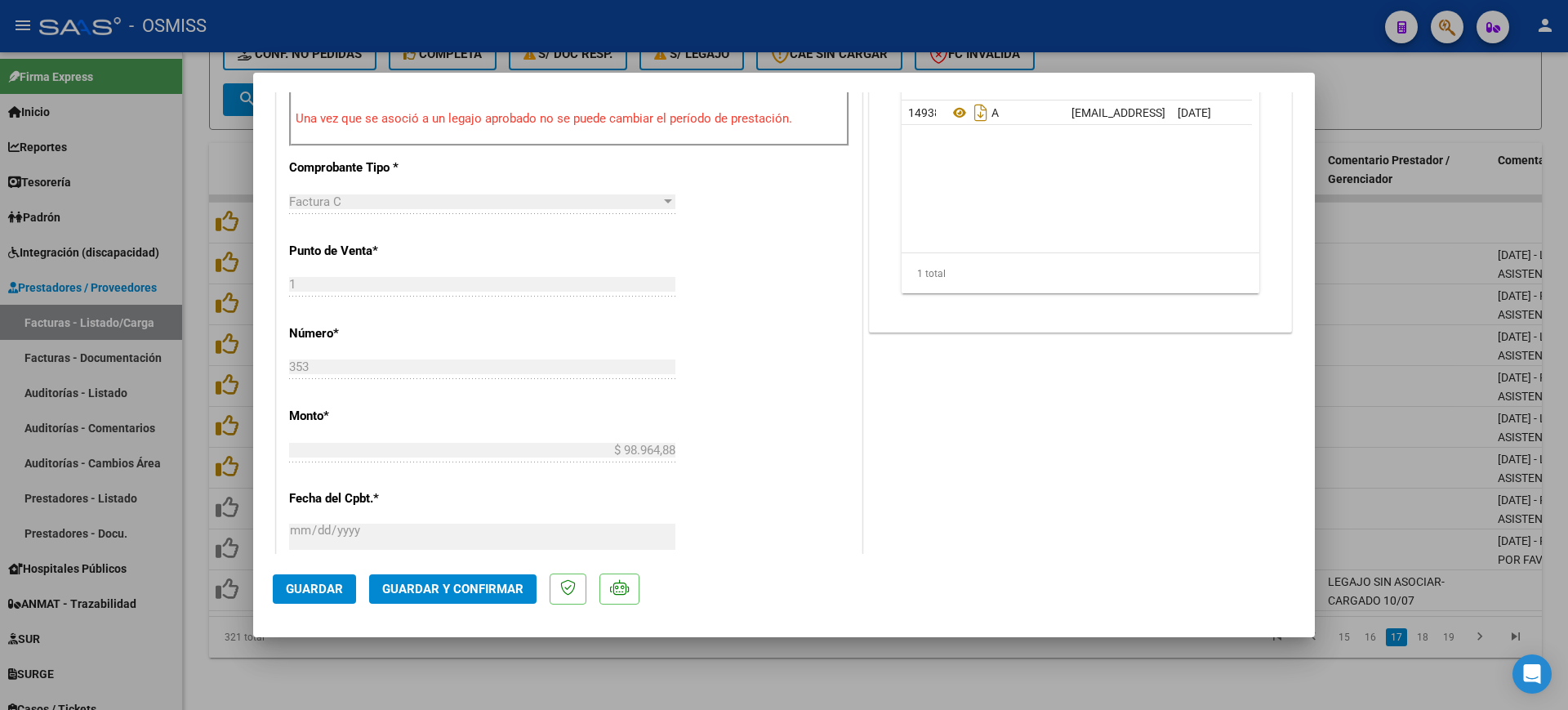
click at [490, 573] on mat-dialog-actions "Guardar Guardar y Confirmar" at bounding box center [784, 586] width 1022 height 64
click at [490, 594] on span "Guardar y Confirmar" at bounding box center [452, 589] width 141 height 15
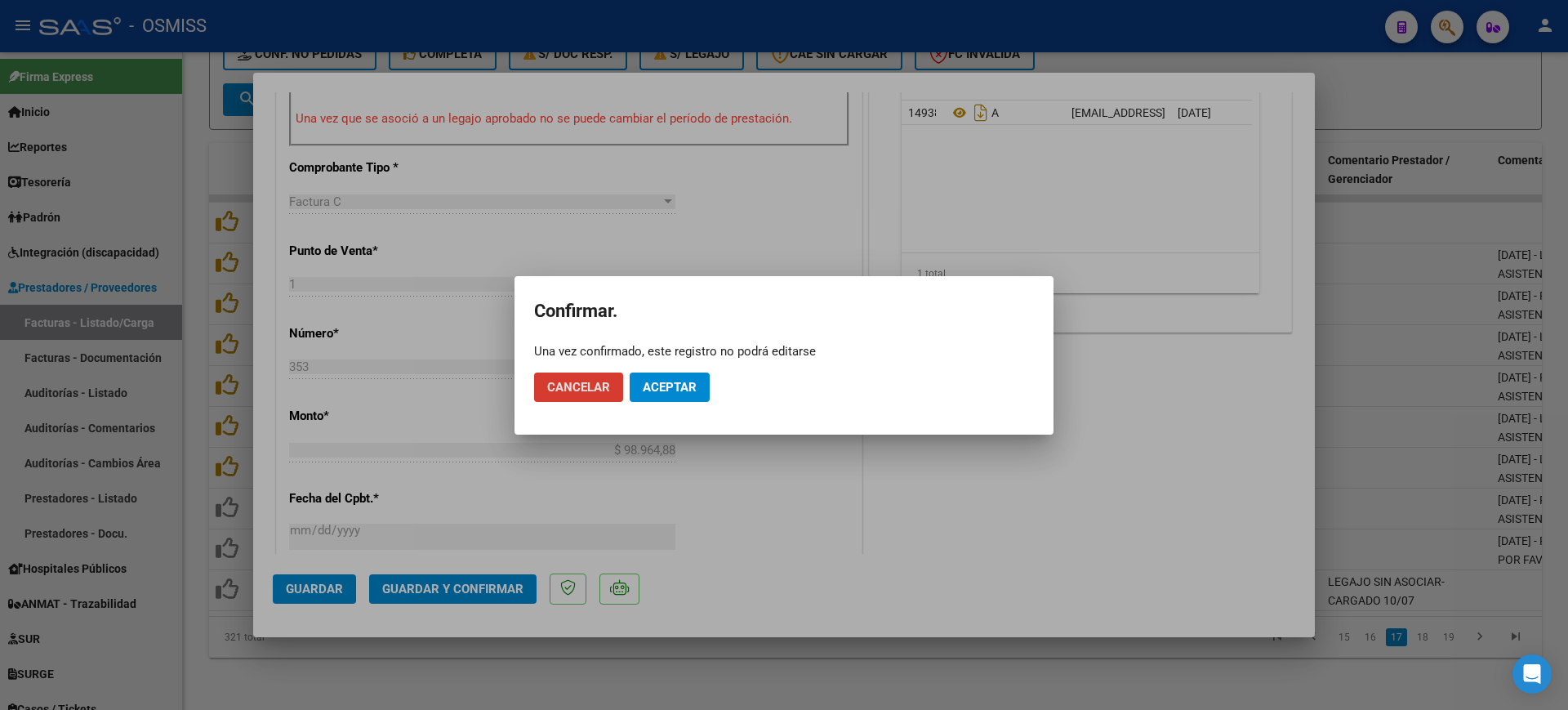
click at [680, 397] on button "Aceptar" at bounding box center [669, 386] width 80 height 29
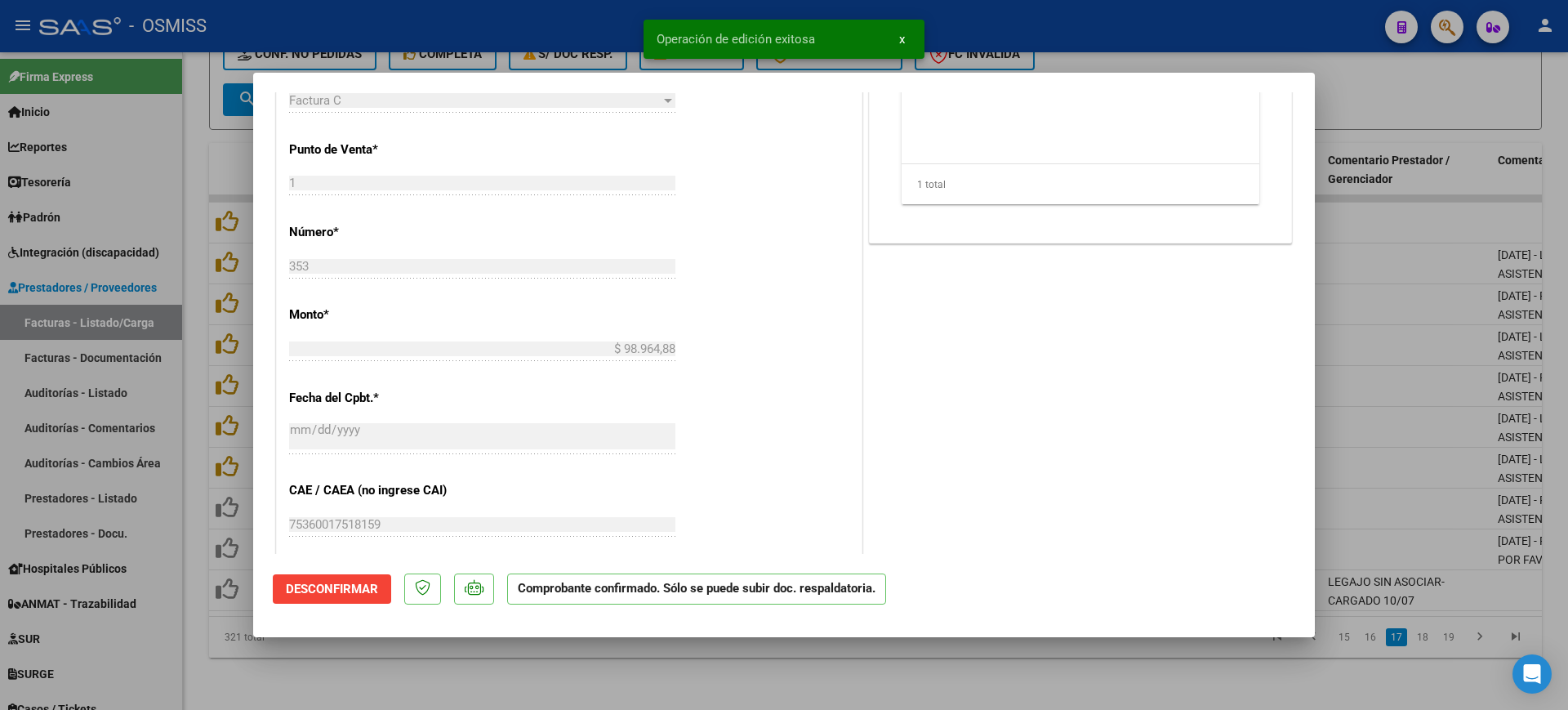
click at [692, 670] on div at bounding box center [784, 355] width 1568 height 710
type input "$ 0,00"
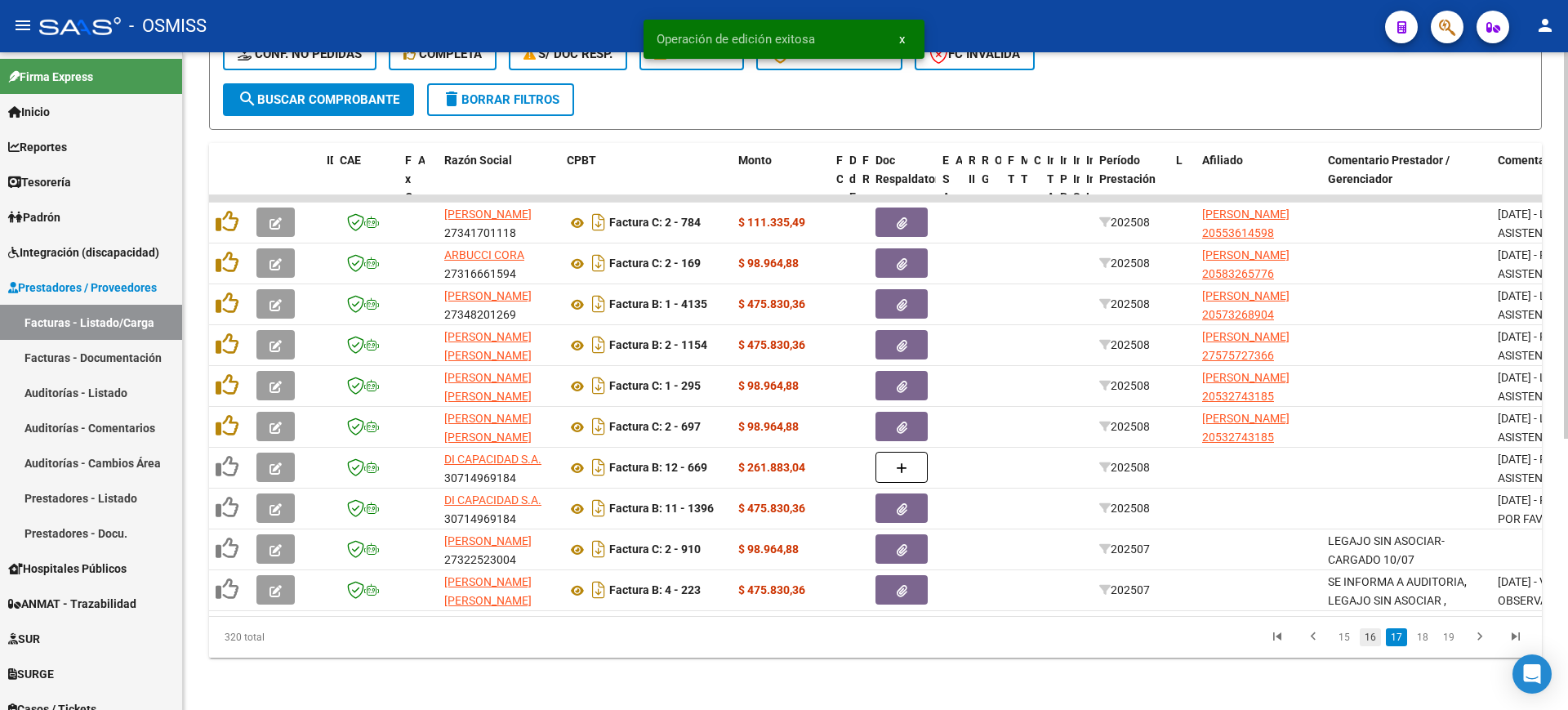
click at [1372, 634] on link "16" at bounding box center [1370, 637] width 21 height 18
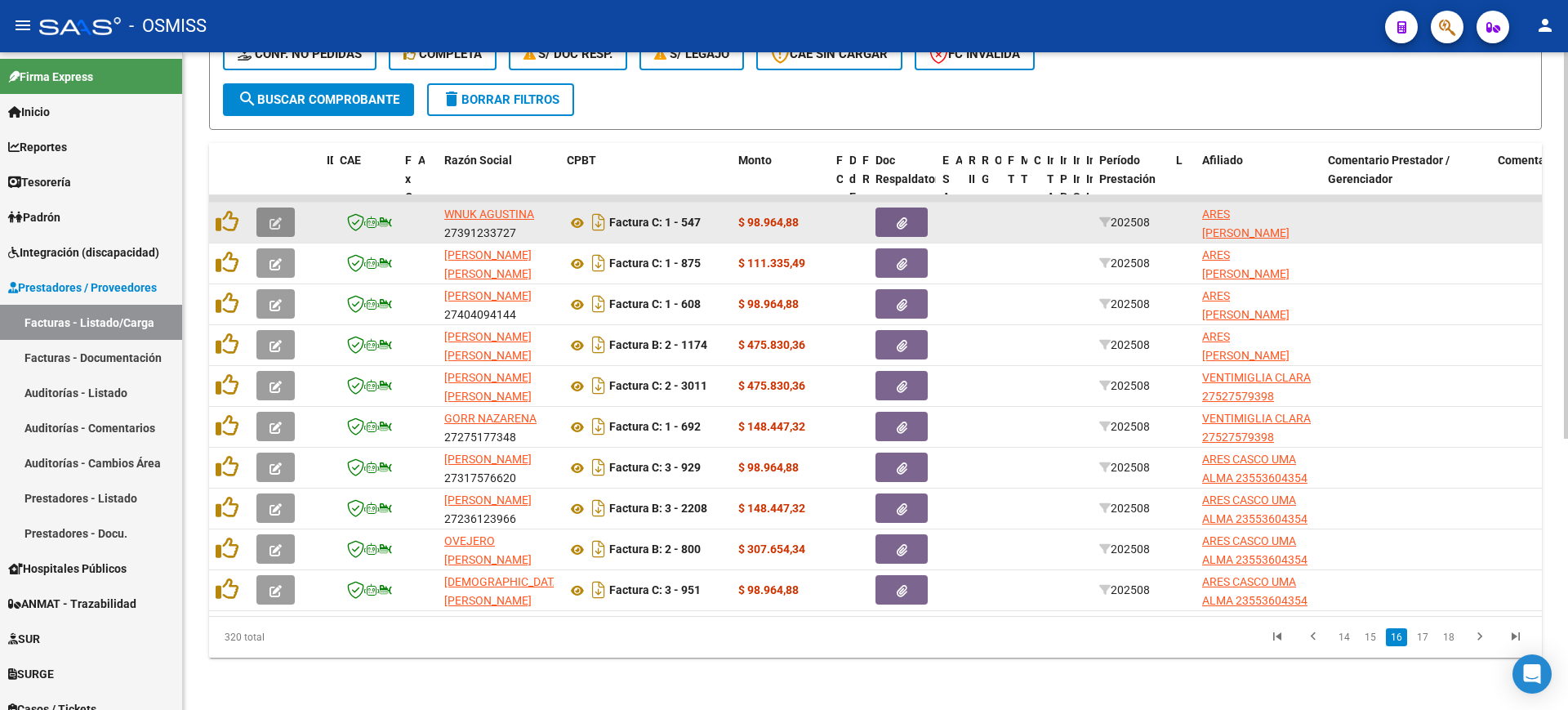
click at [282, 210] on button "button" at bounding box center [275, 222] width 39 height 29
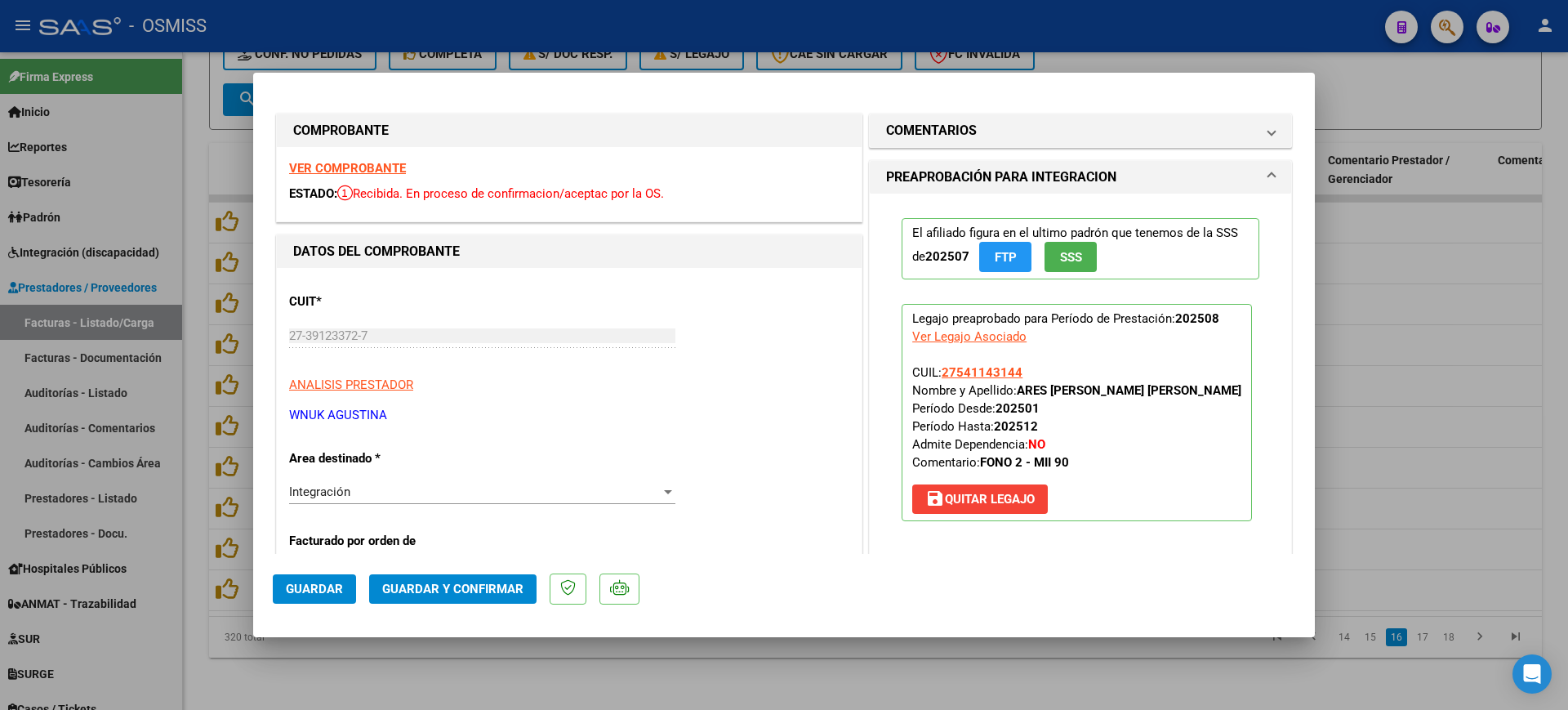
click at [390, 163] on strong "VER COMPROBANTE" at bounding box center [346, 169] width 116 height 15
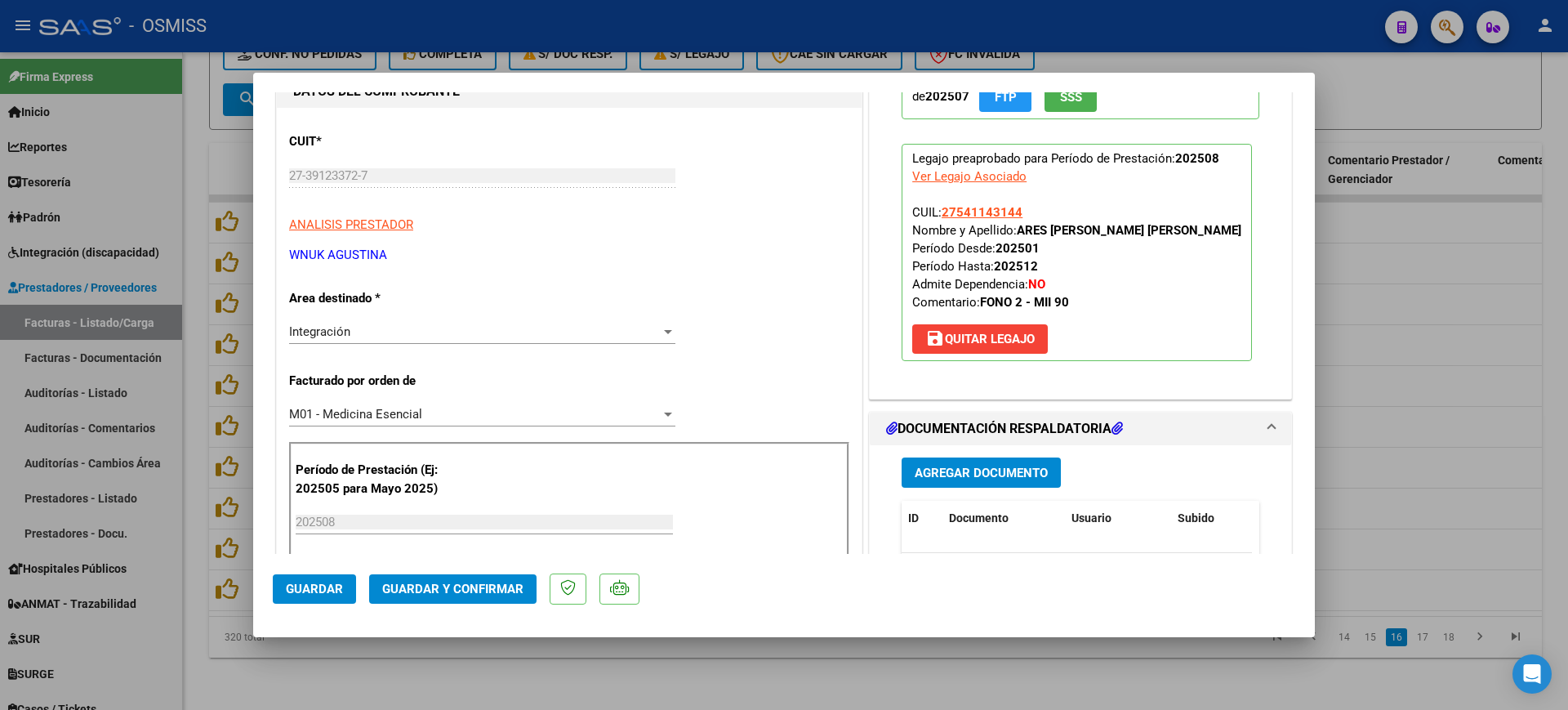
scroll to position [307, 0]
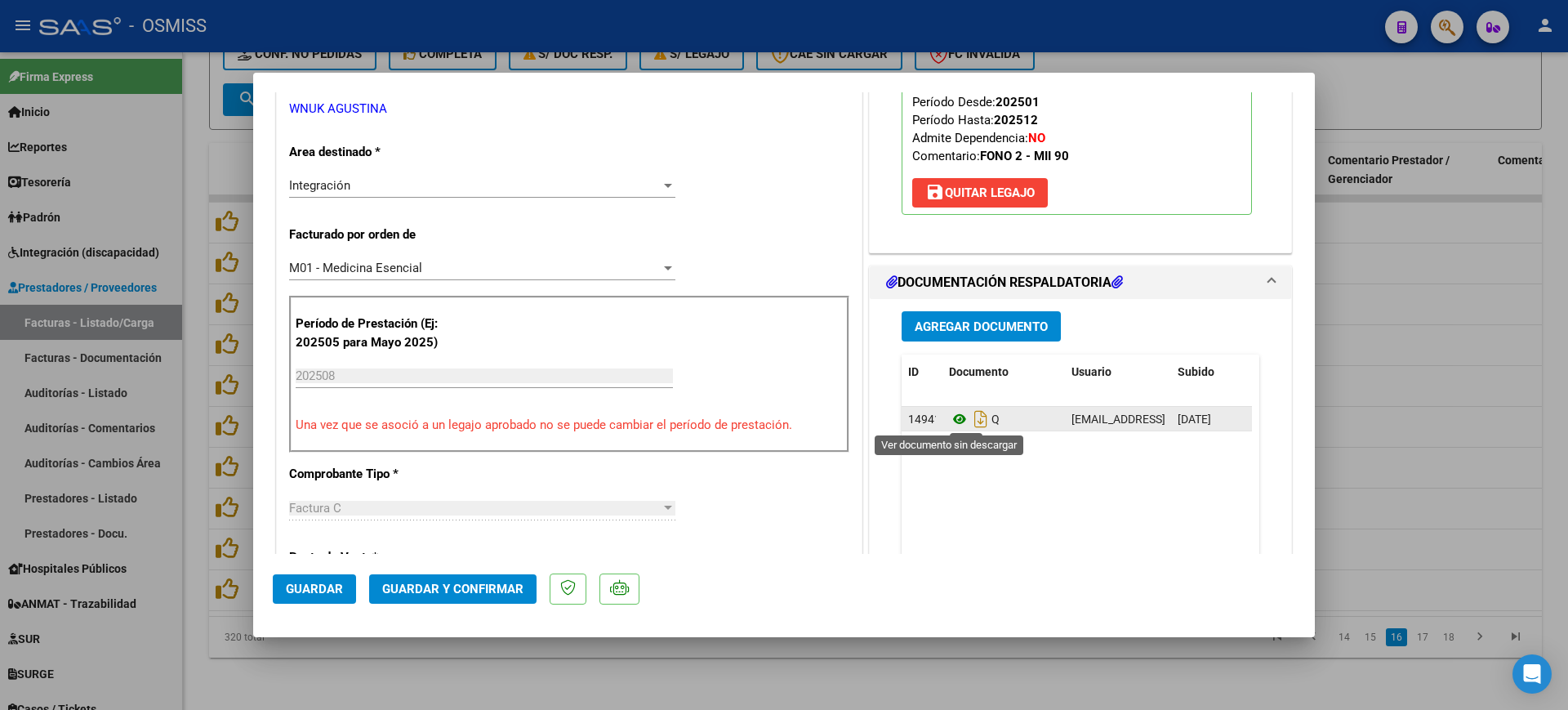
click at [949, 422] on icon at bounding box center [960, 418] width 21 height 20
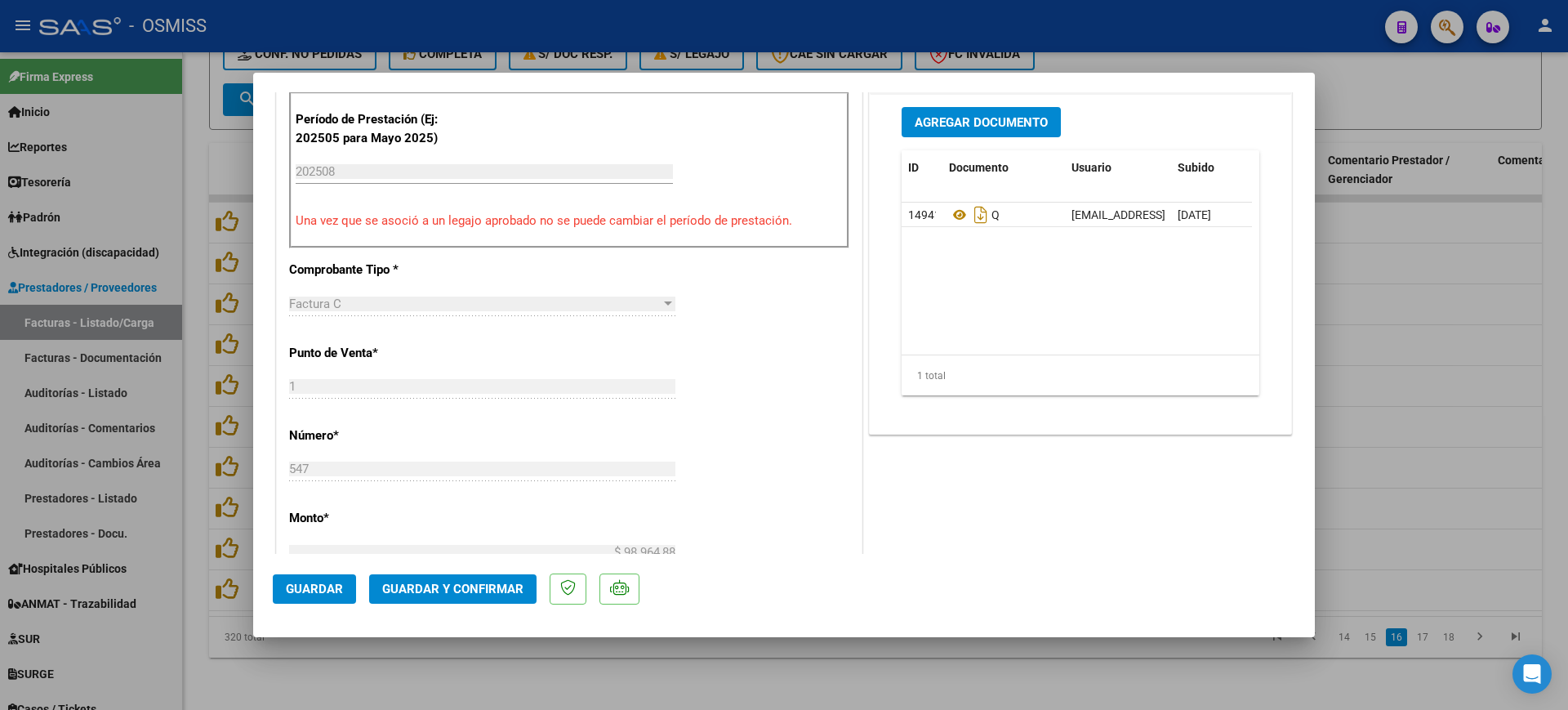
scroll to position [612, 0]
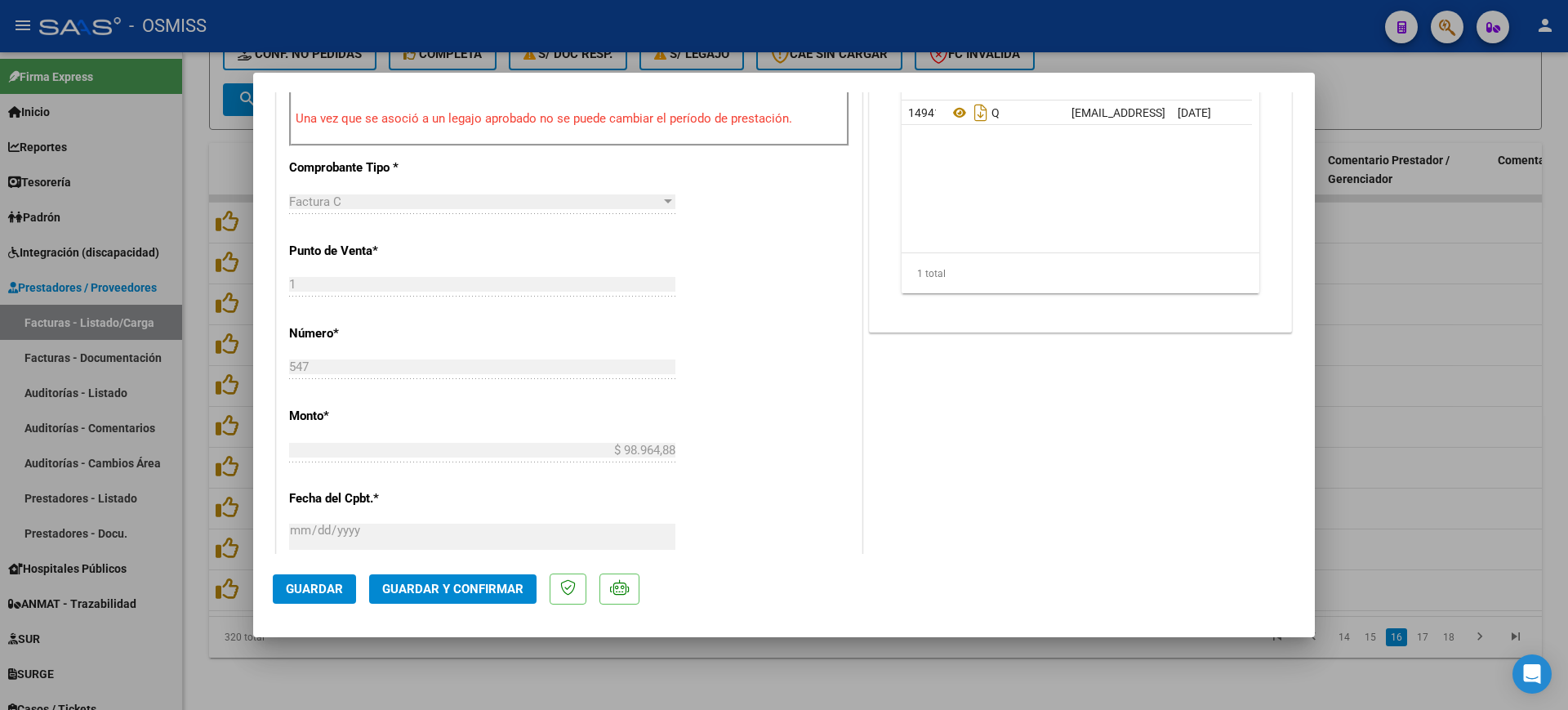
click at [488, 580] on button "Guardar y Confirmar" at bounding box center [452, 589] width 167 height 29
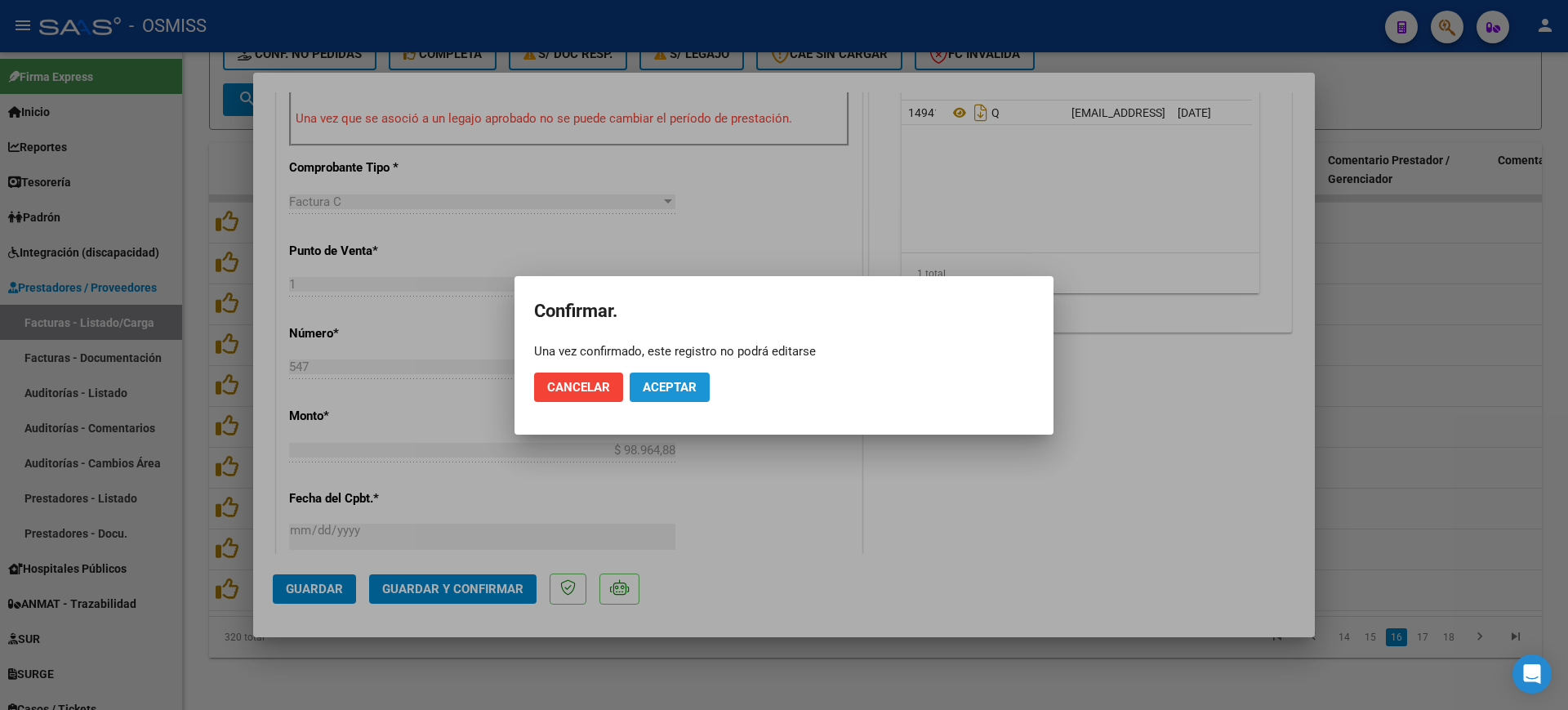
click at [681, 382] on span "Aceptar" at bounding box center [669, 387] width 54 height 15
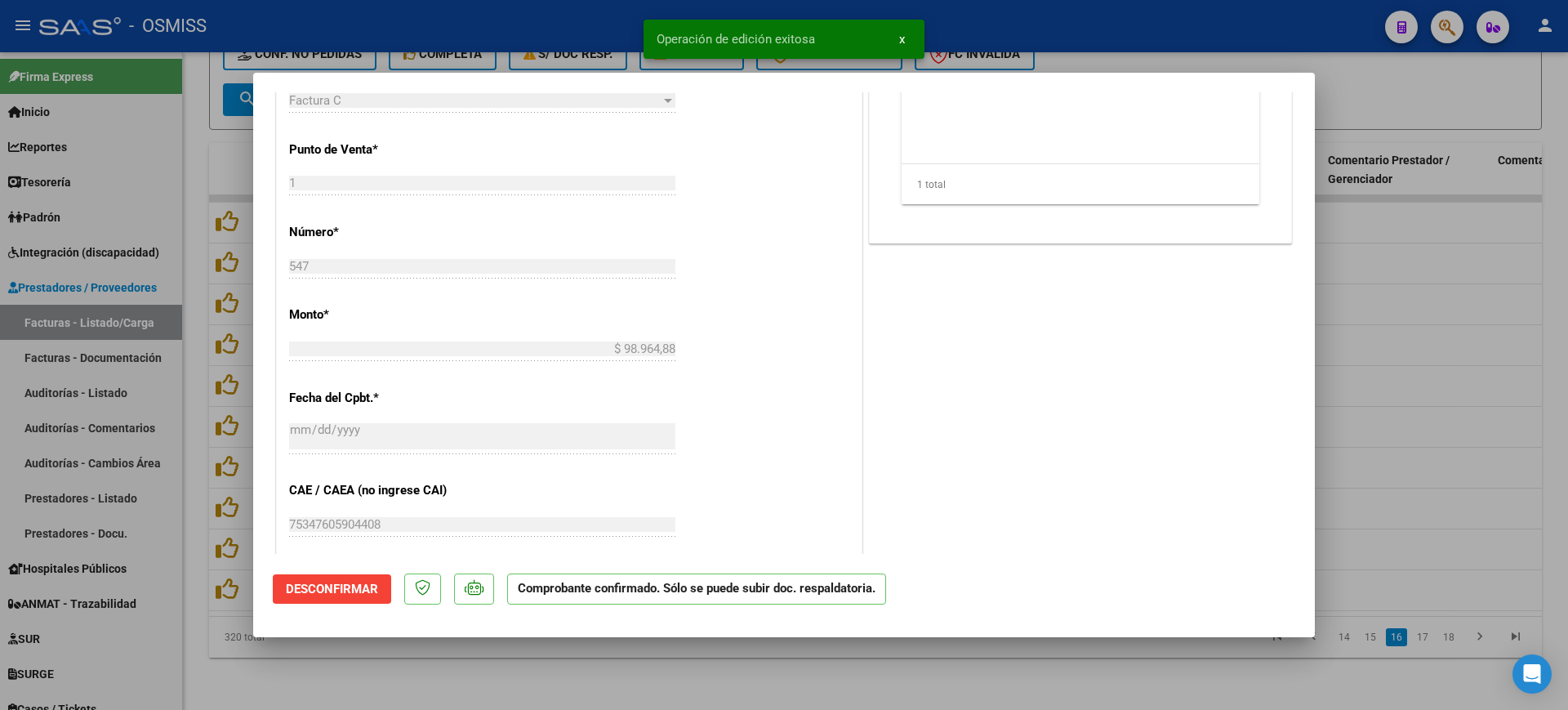
click at [594, 656] on div at bounding box center [784, 355] width 1568 height 710
type input "$ 0,00"
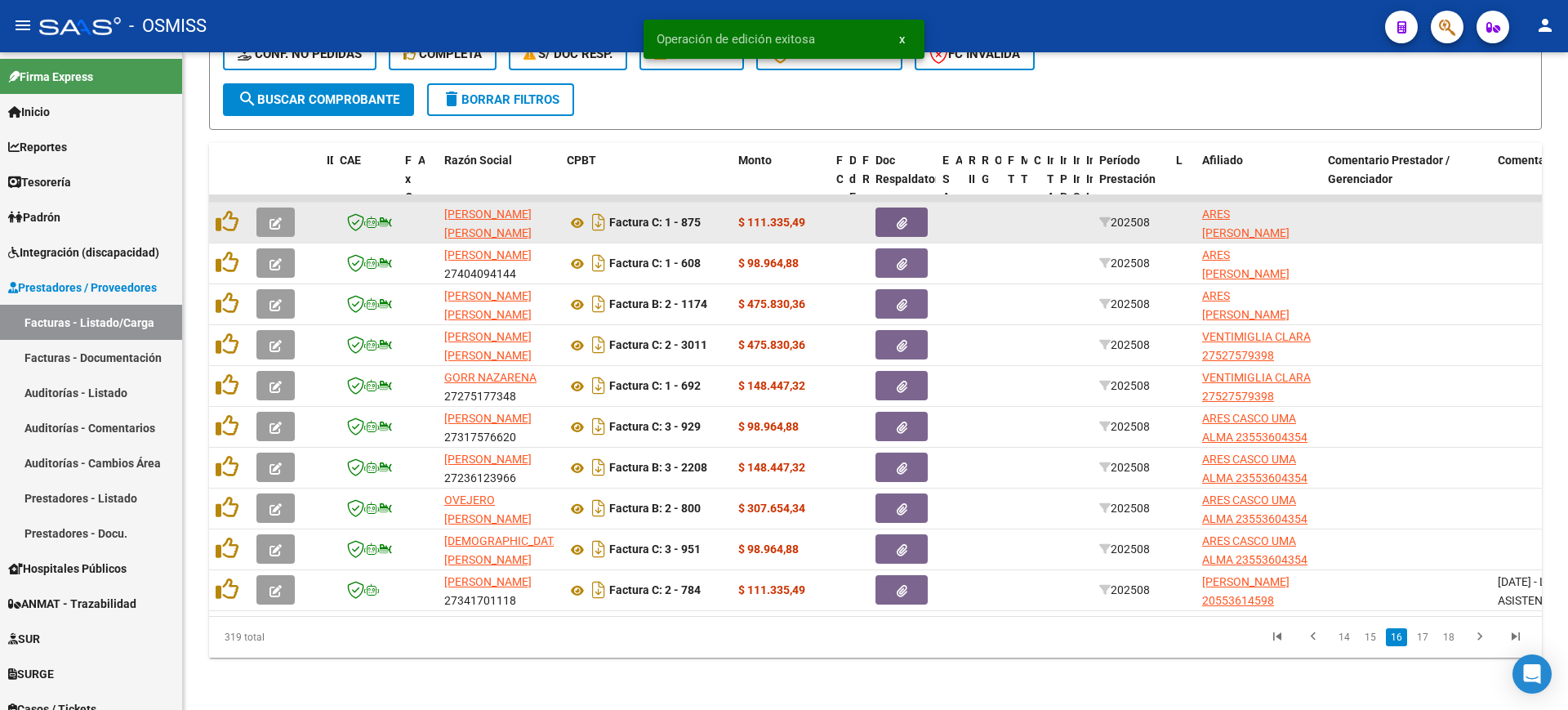
click at [265, 207] on button "button" at bounding box center [275, 222] width 39 height 29
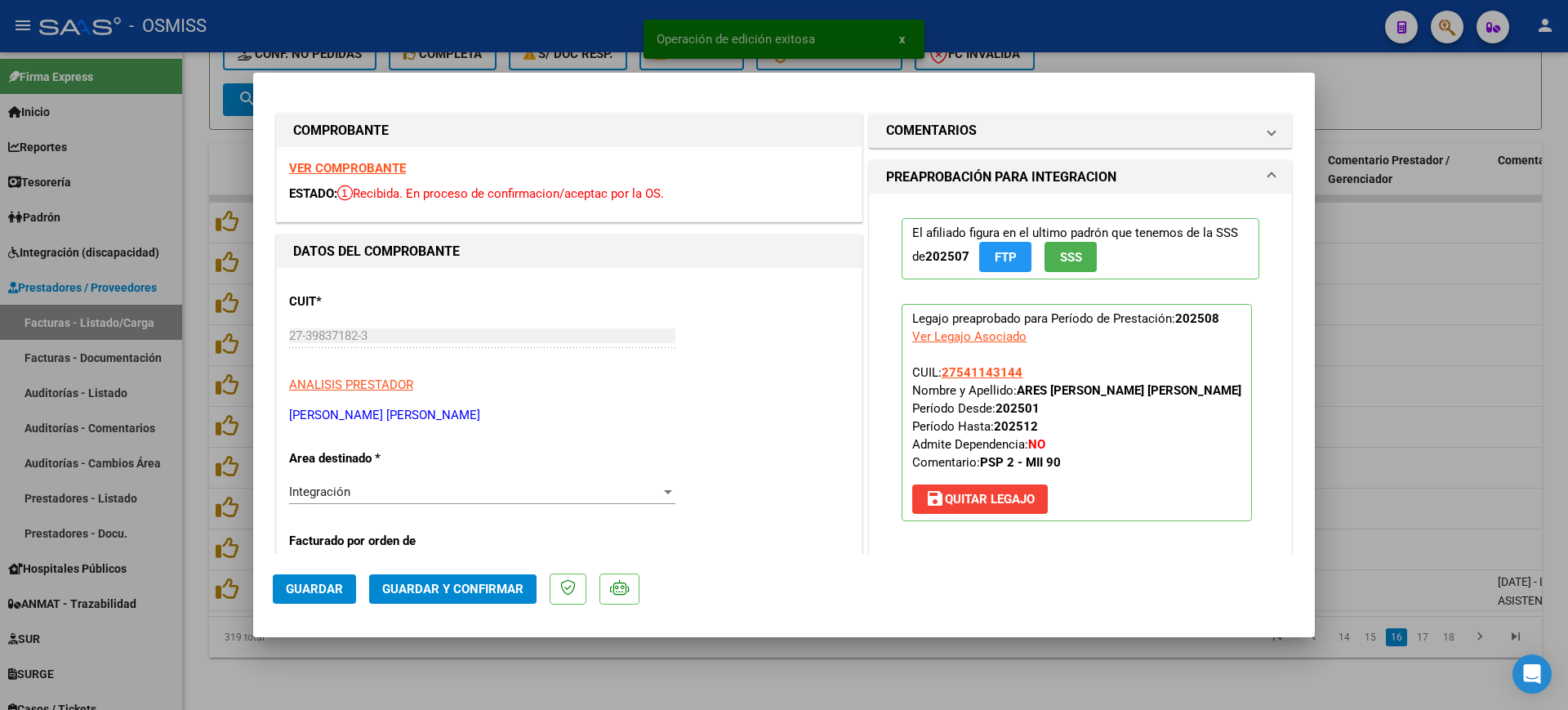
click at [328, 169] on strong "VER COMPROBANTE" at bounding box center [346, 169] width 116 height 15
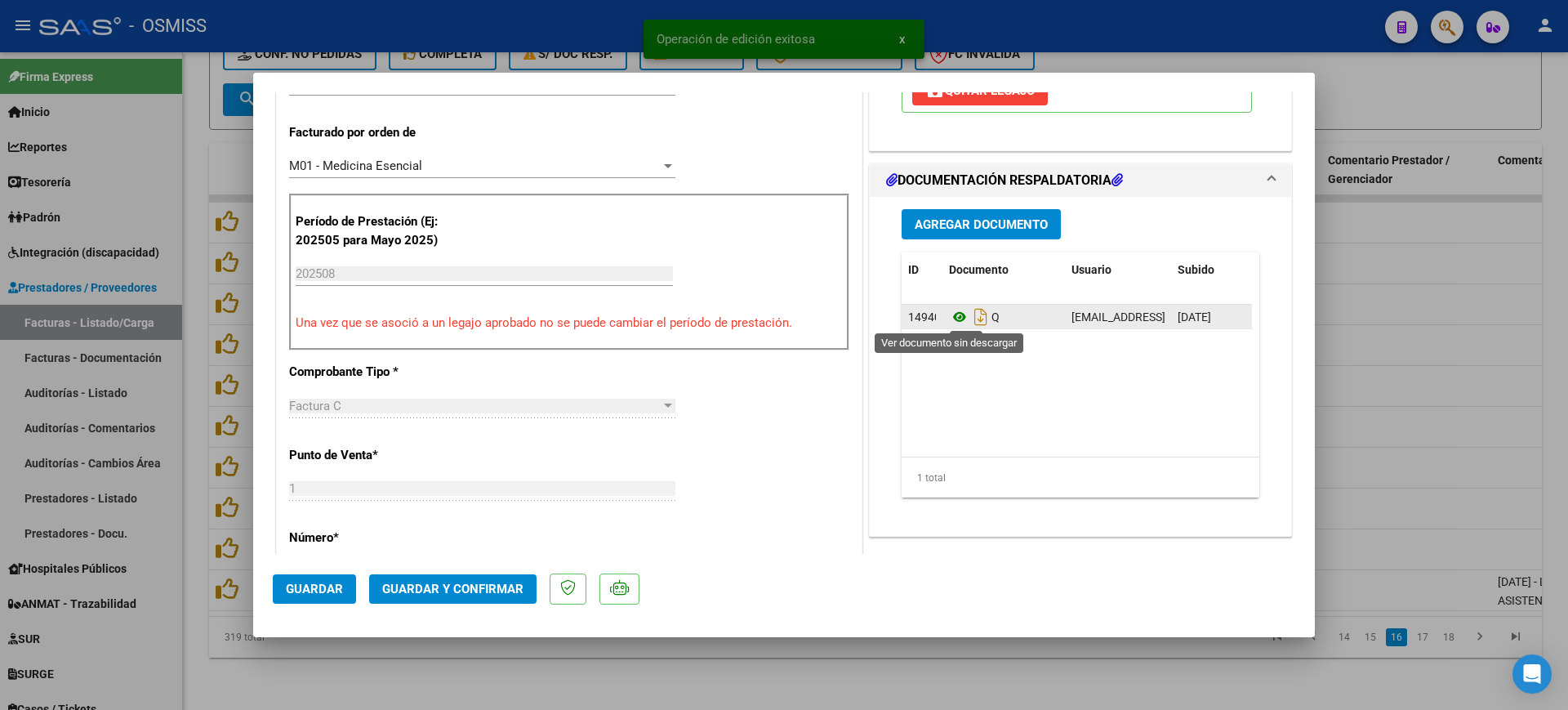
click at [949, 319] on icon at bounding box center [960, 316] width 21 height 20
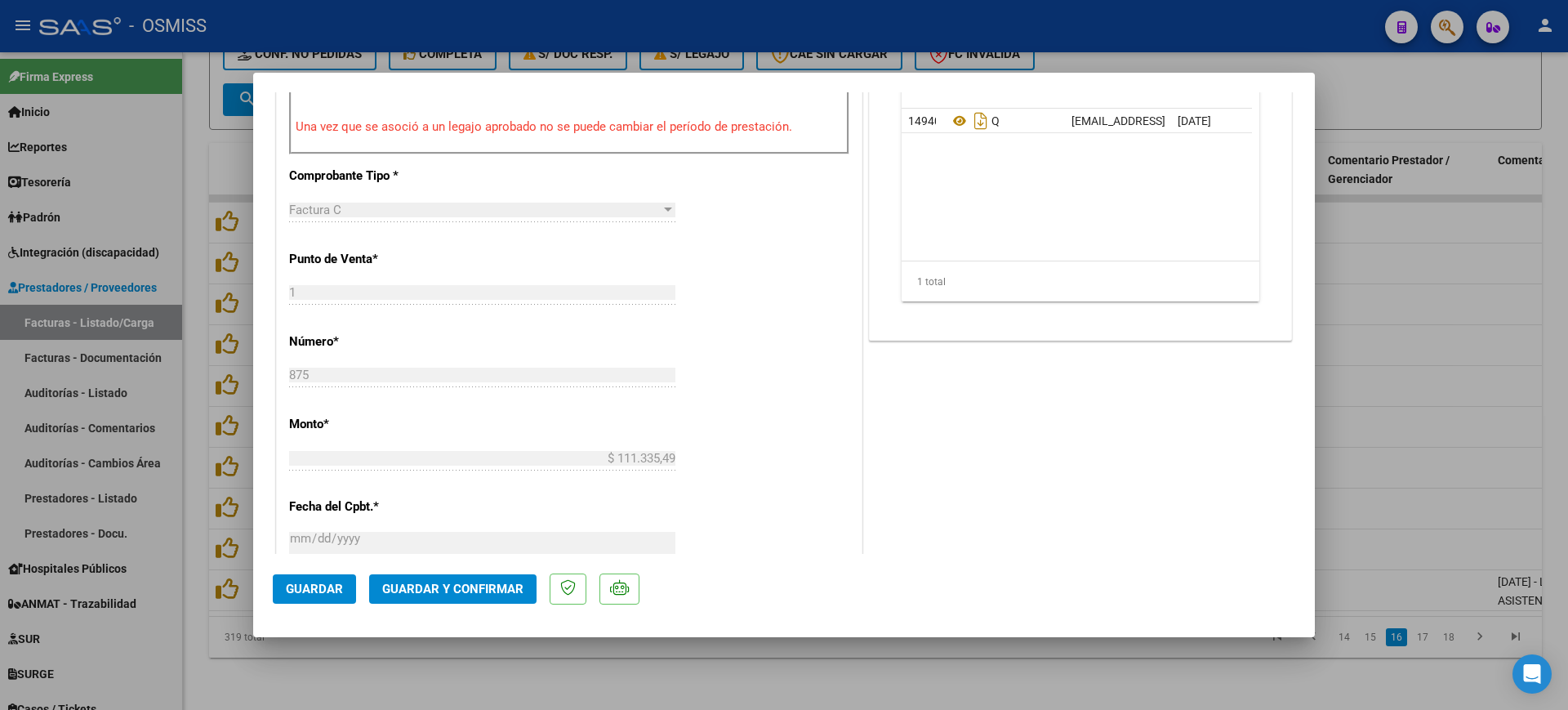
scroll to position [612, 0]
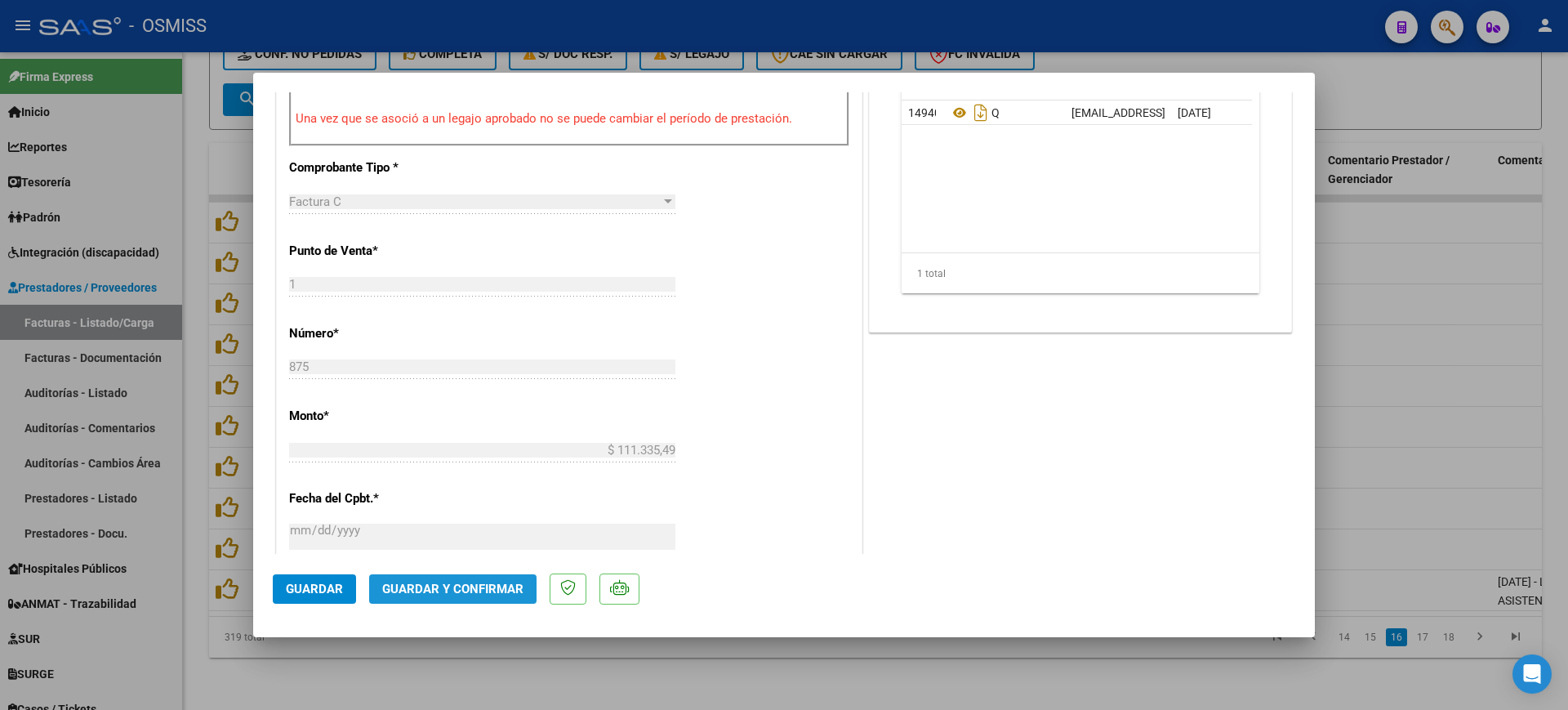
click at [504, 583] on span "Guardar y Confirmar" at bounding box center [452, 589] width 141 height 15
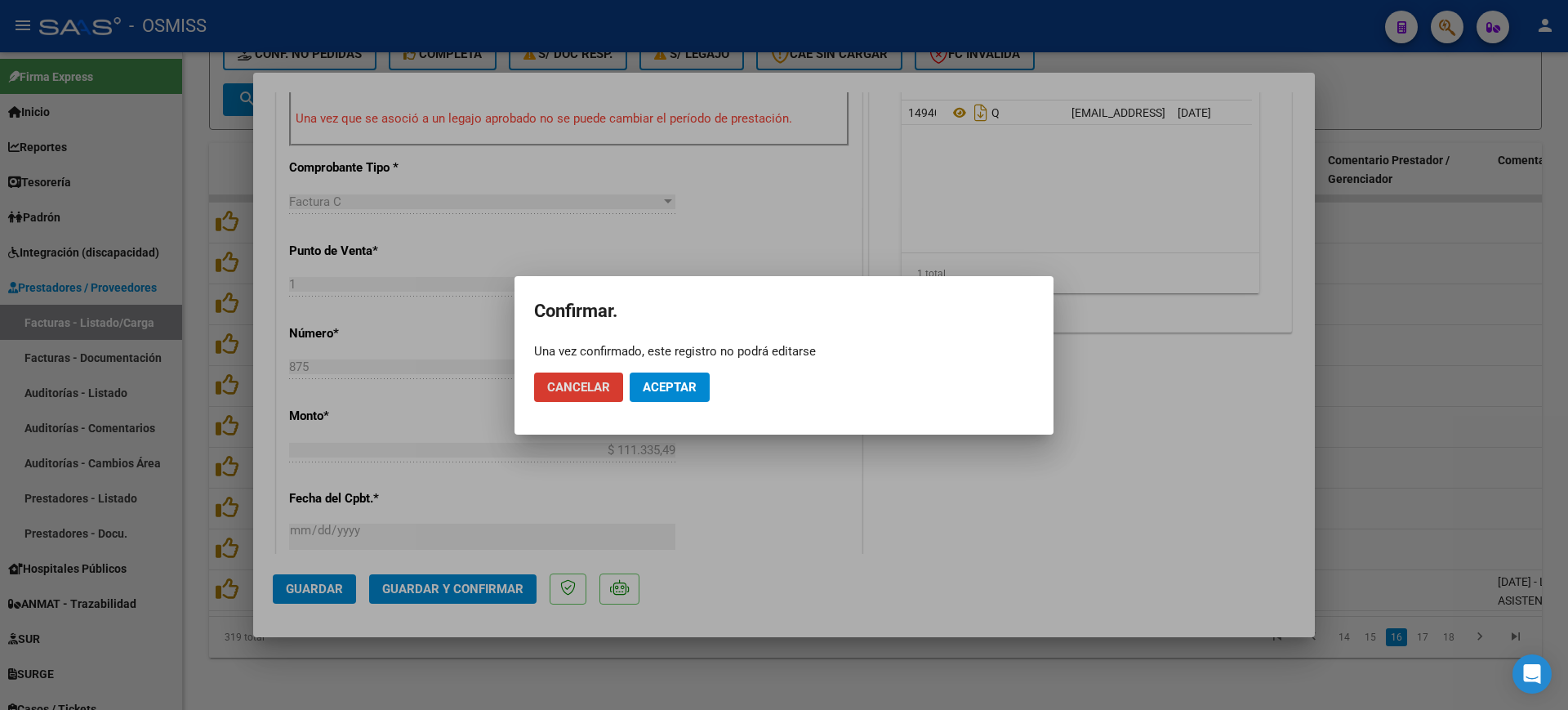
drag, startPoint x: 658, startPoint y: 376, endPoint x: 652, endPoint y: 342, distance: 34.5
click at [658, 376] on button "Aceptar" at bounding box center [669, 386] width 80 height 29
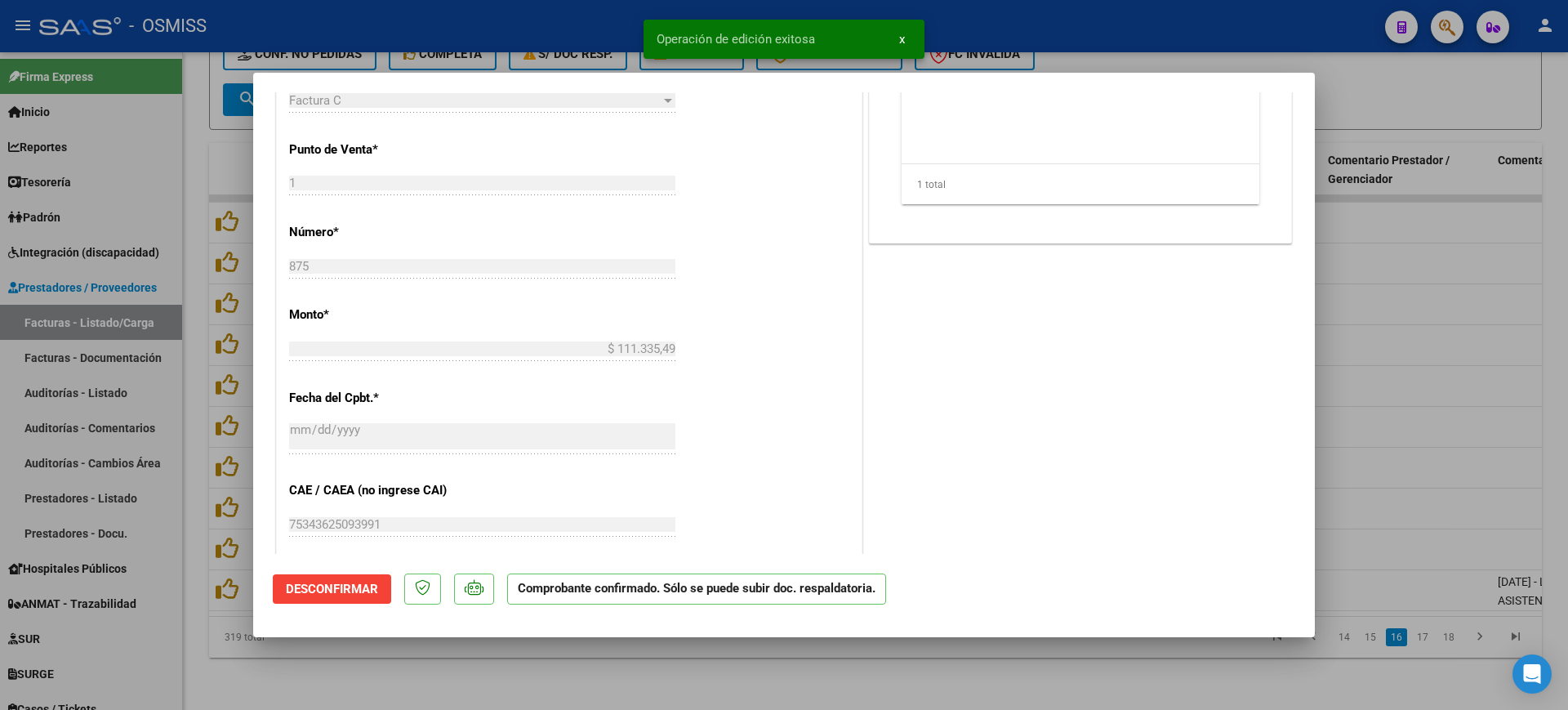
drag, startPoint x: 569, startPoint y: 657, endPoint x: 574, endPoint y: 634, distance: 23.5
click at [570, 657] on div at bounding box center [784, 355] width 1568 height 710
type input "$ 0,00"
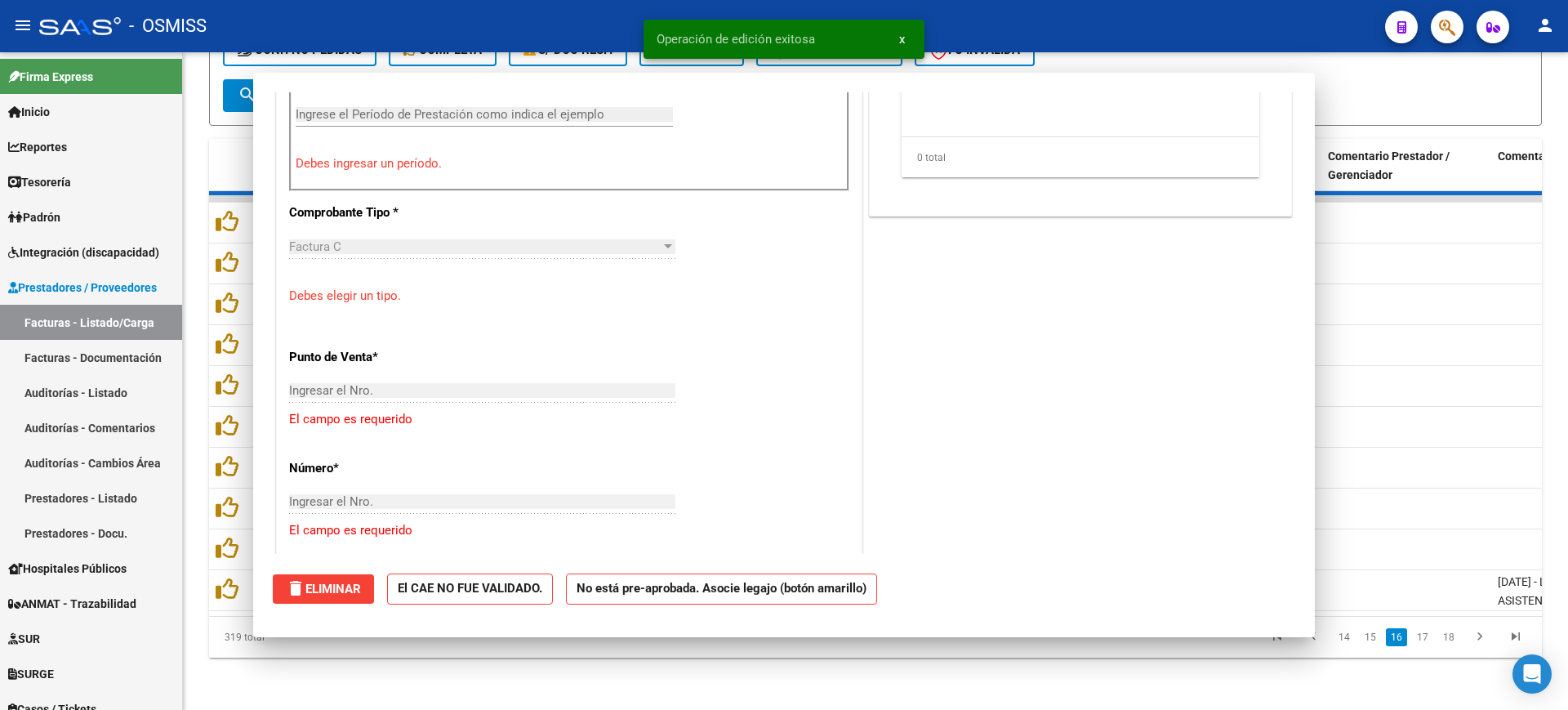
scroll to position [641, 0]
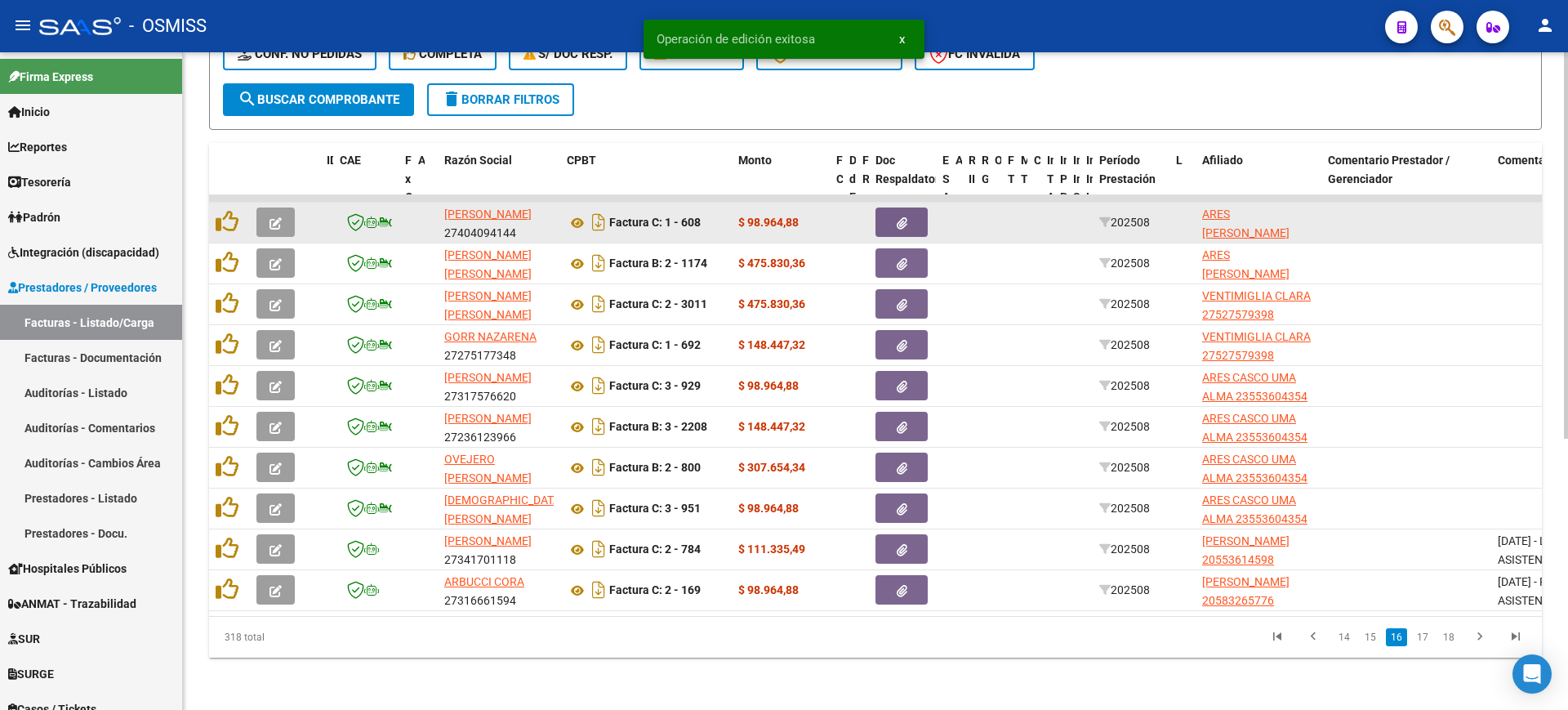
click at [276, 218] on icon "button" at bounding box center [275, 223] width 12 height 12
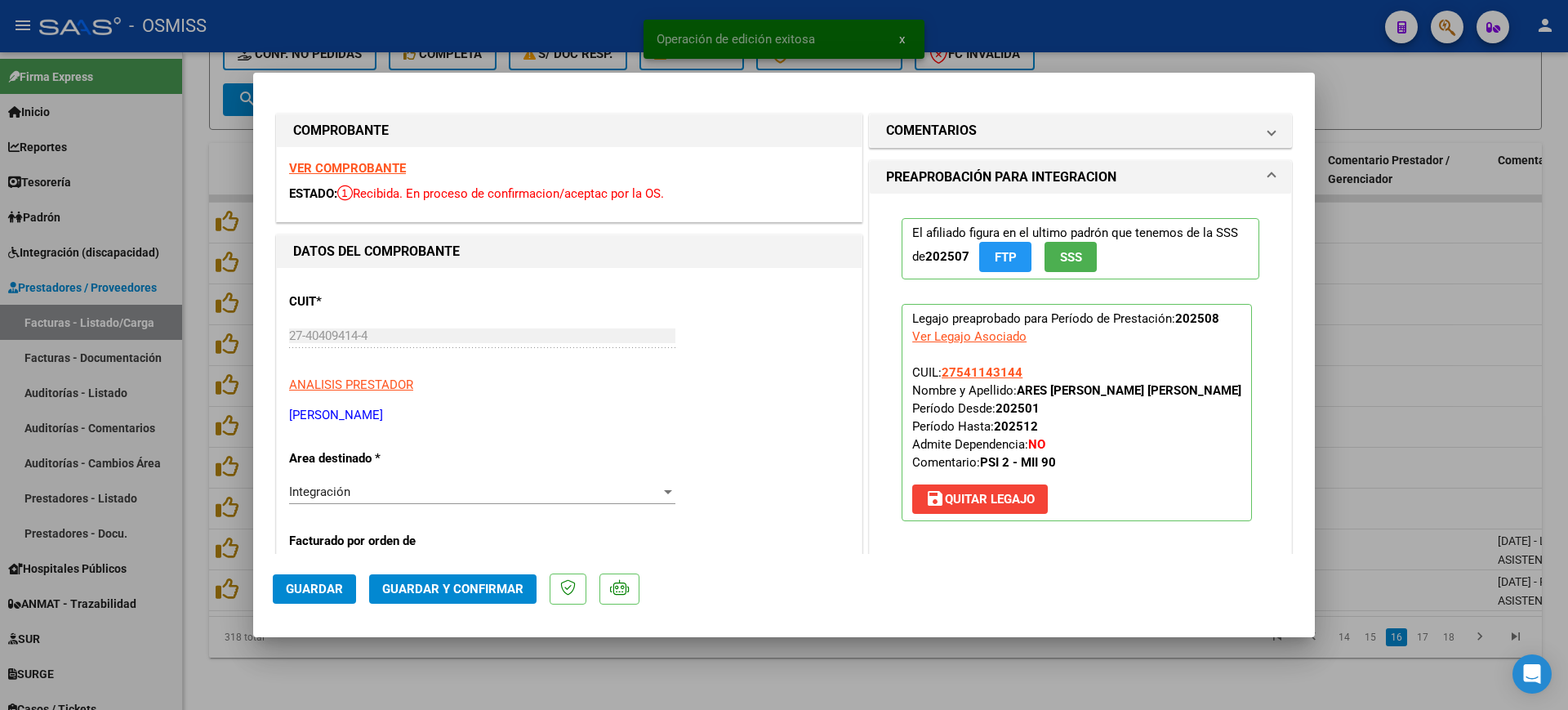
click at [363, 167] on strong "VER COMPROBANTE" at bounding box center [346, 169] width 116 height 15
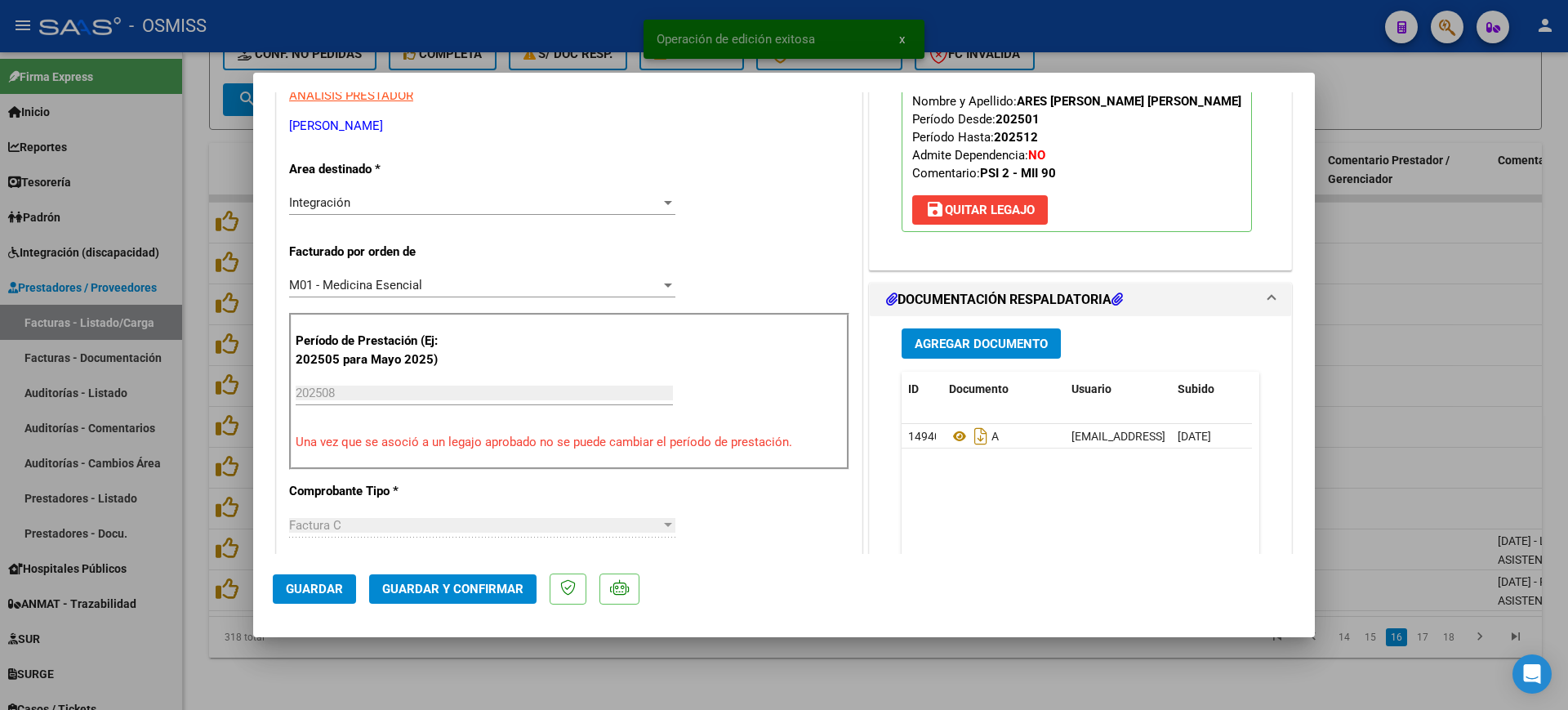
scroll to position [307, 0]
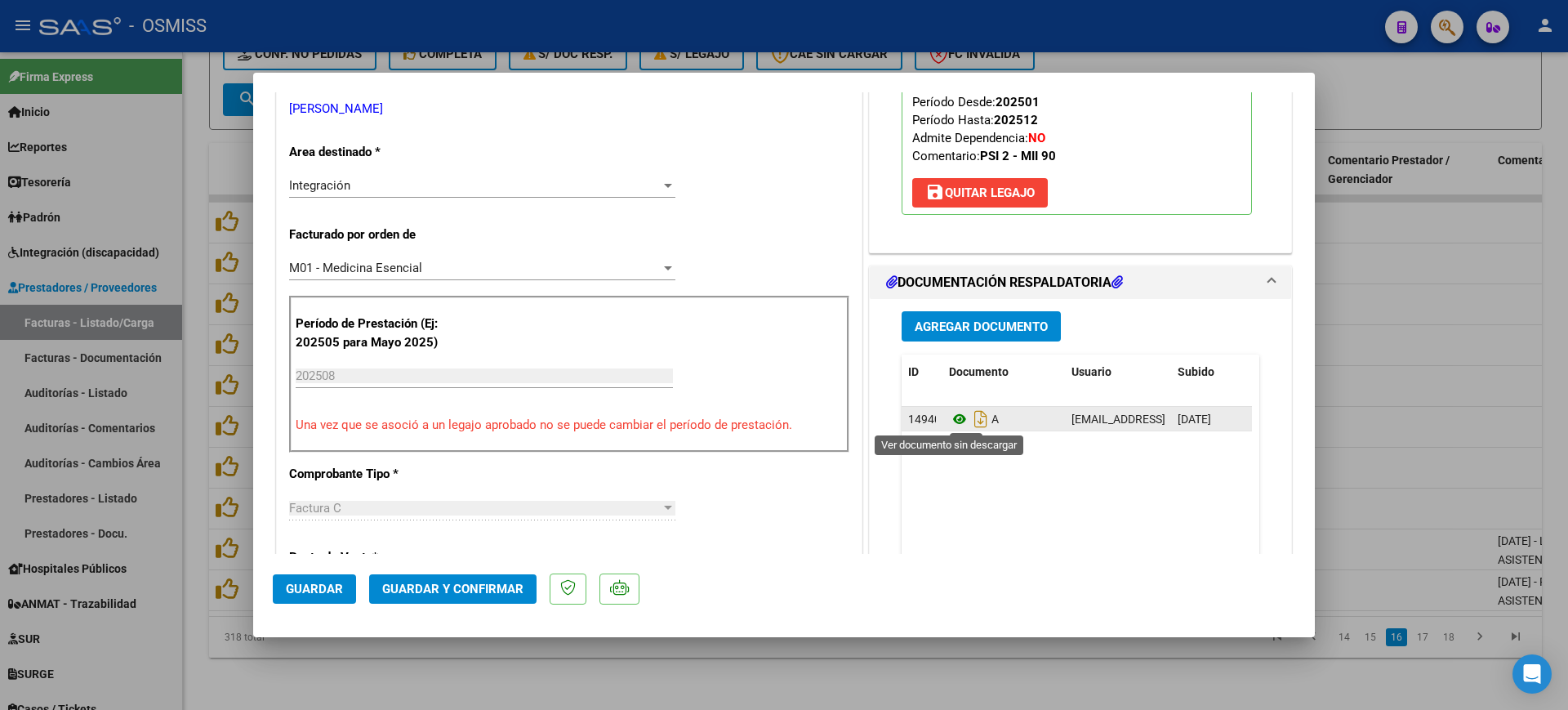
click at [952, 423] on icon at bounding box center [960, 418] width 21 height 20
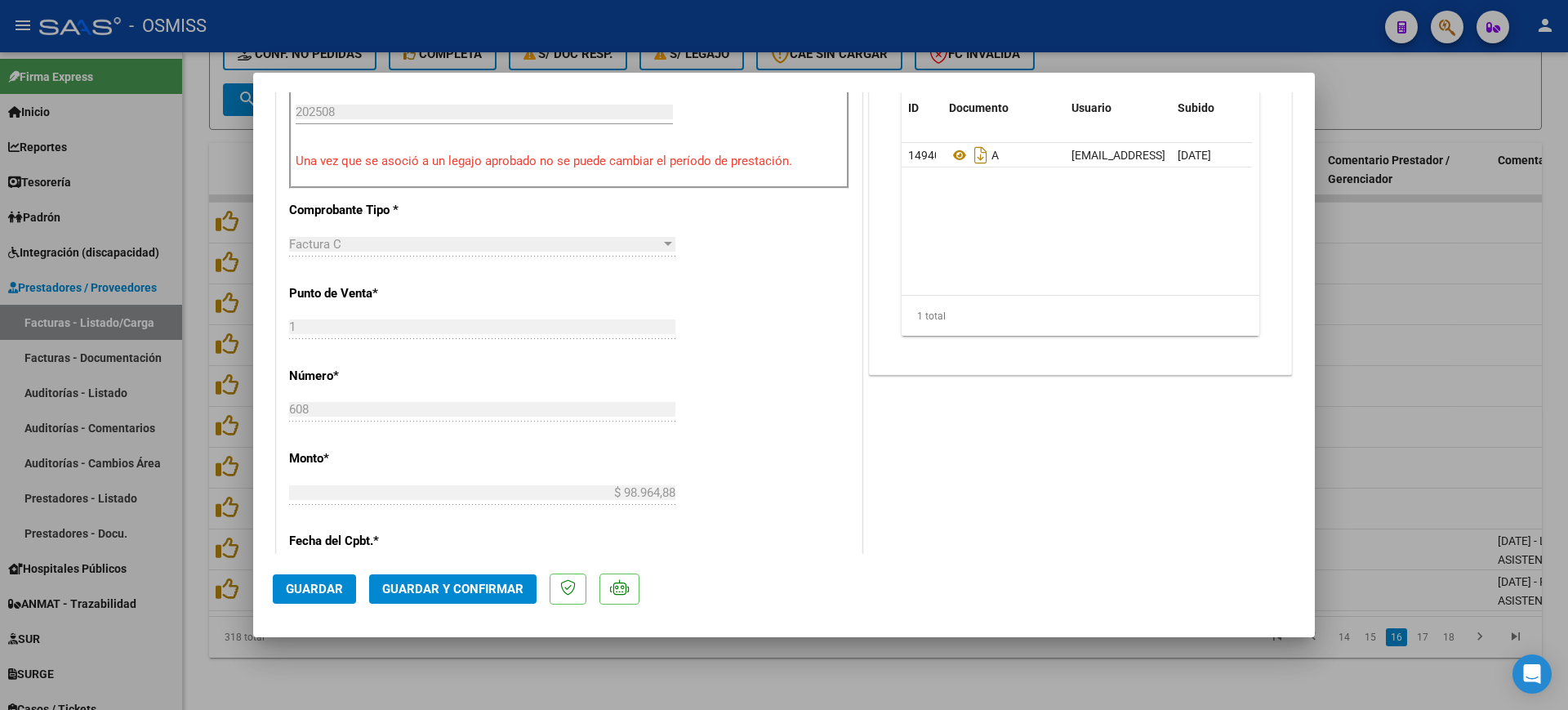
scroll to position [612, 0]
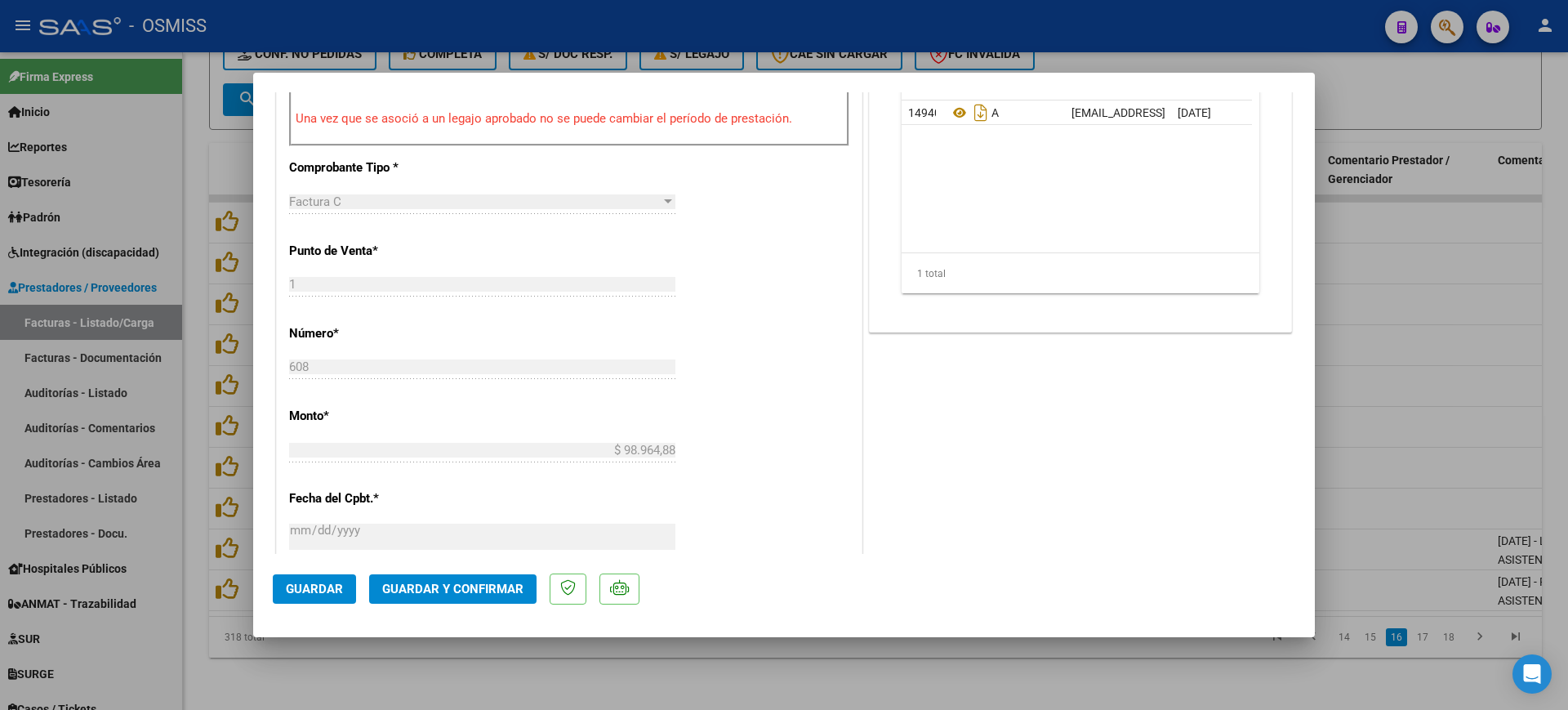
click at [503, 586] on span "Guardar y Confirmar" at bounding box center [452, 589] width 141 height 15
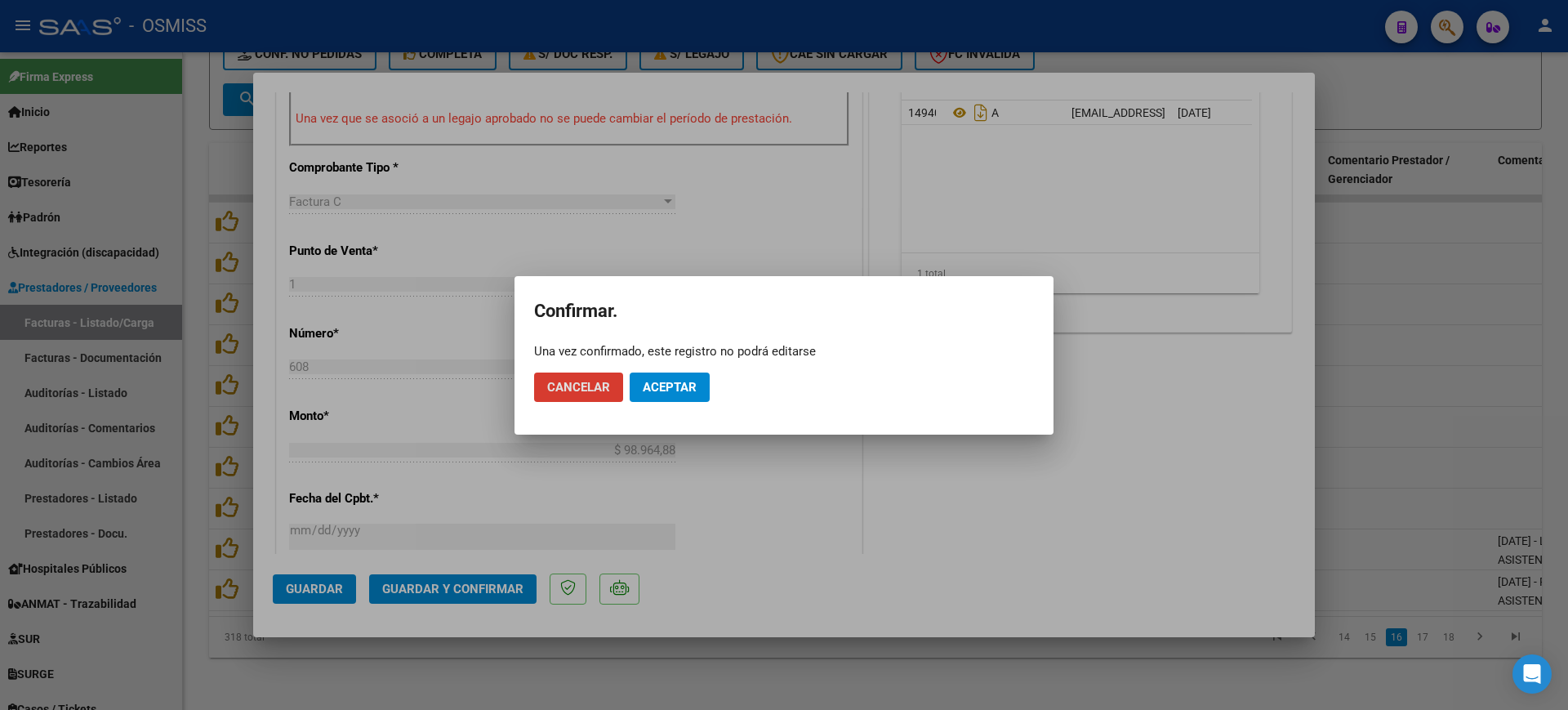
click at [679, 384] on span "Aceptar" at bounding box center [669, 387] width 54 height 15
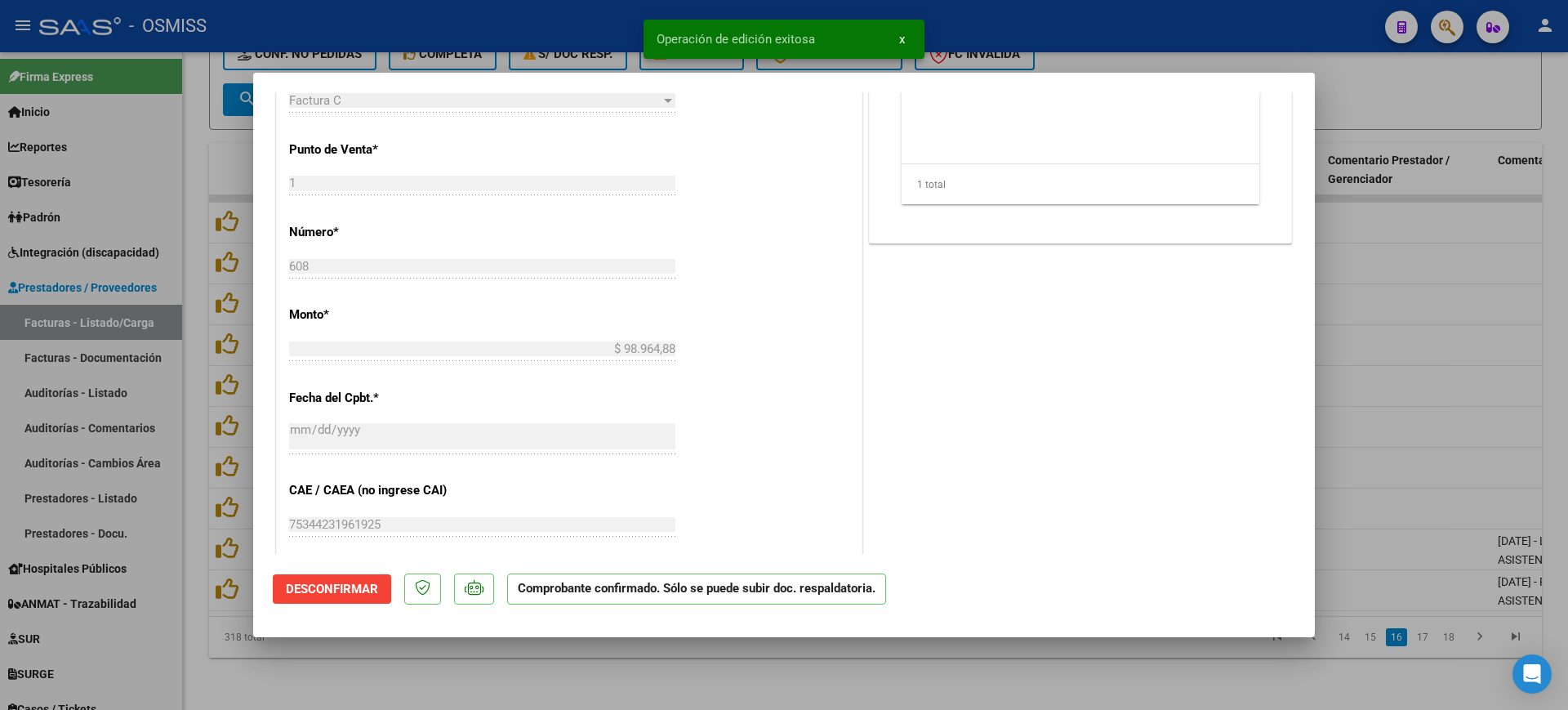
click at [608, 666] on div at bounding box center [784, 355] width 1568 height 710
type input "$ 0,00"
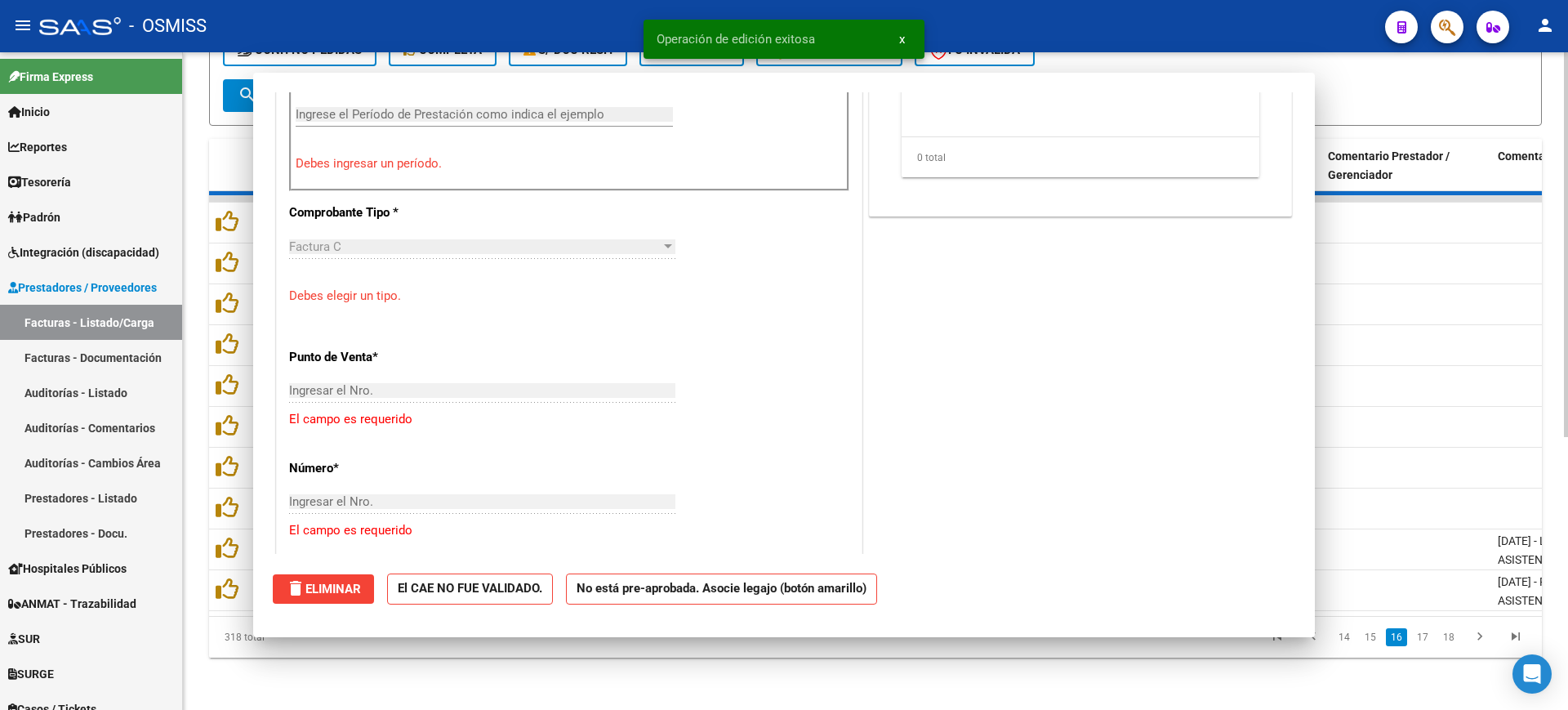
scroll to position [0, 0]
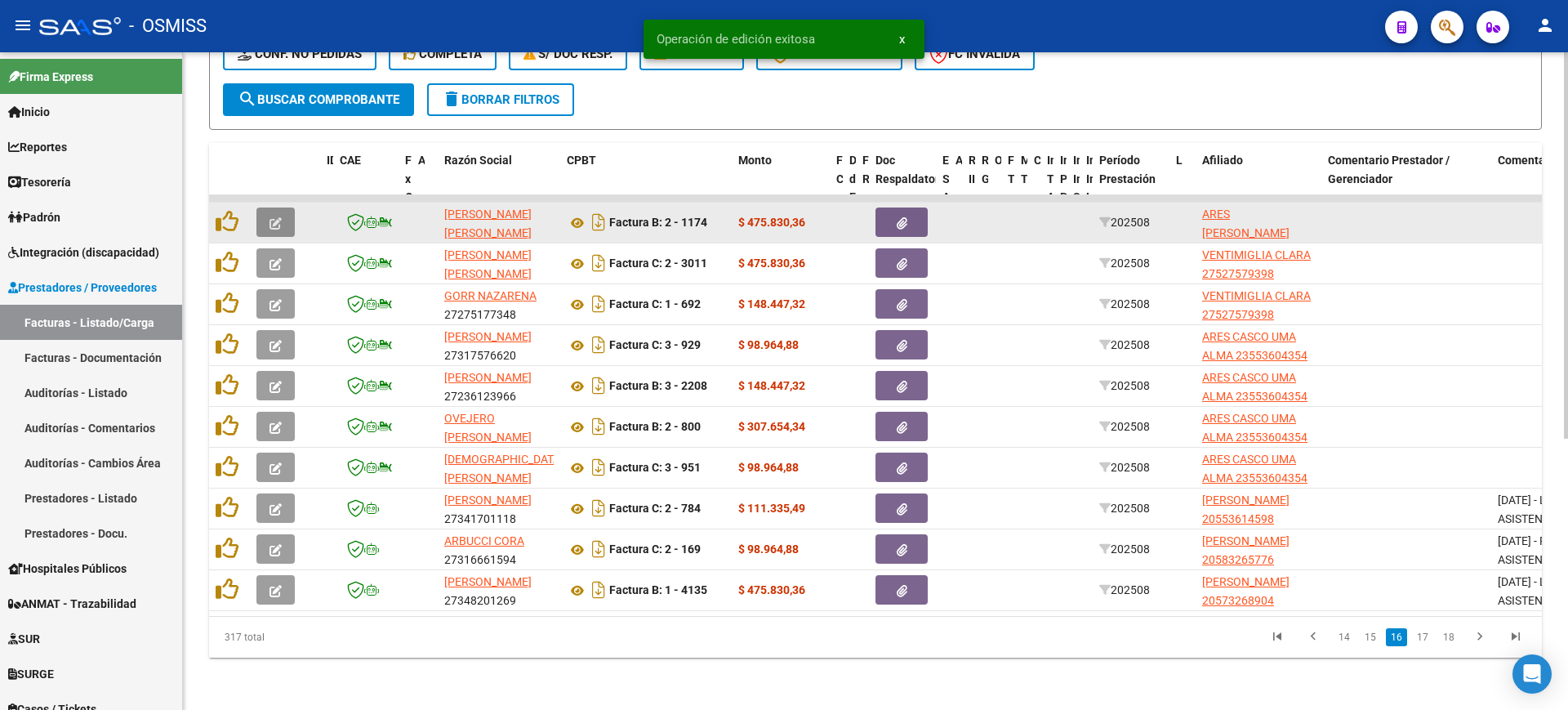
click at [283, 211] on button "button" at bounding box center [275, 222] width 39 height 29
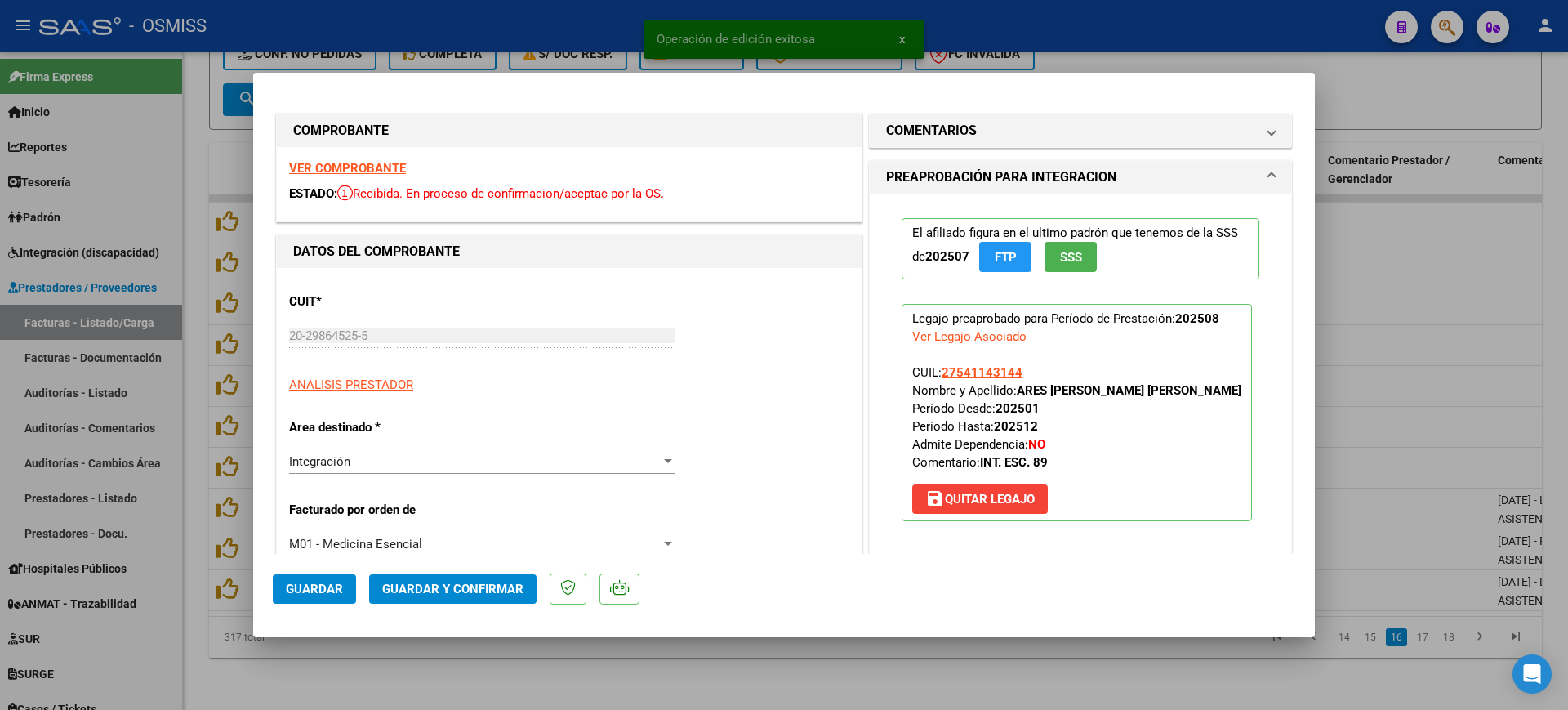
click at [325, 167] on strong "VER COMPROBANTE" at bounding box center [346, 169] width 116 height 15
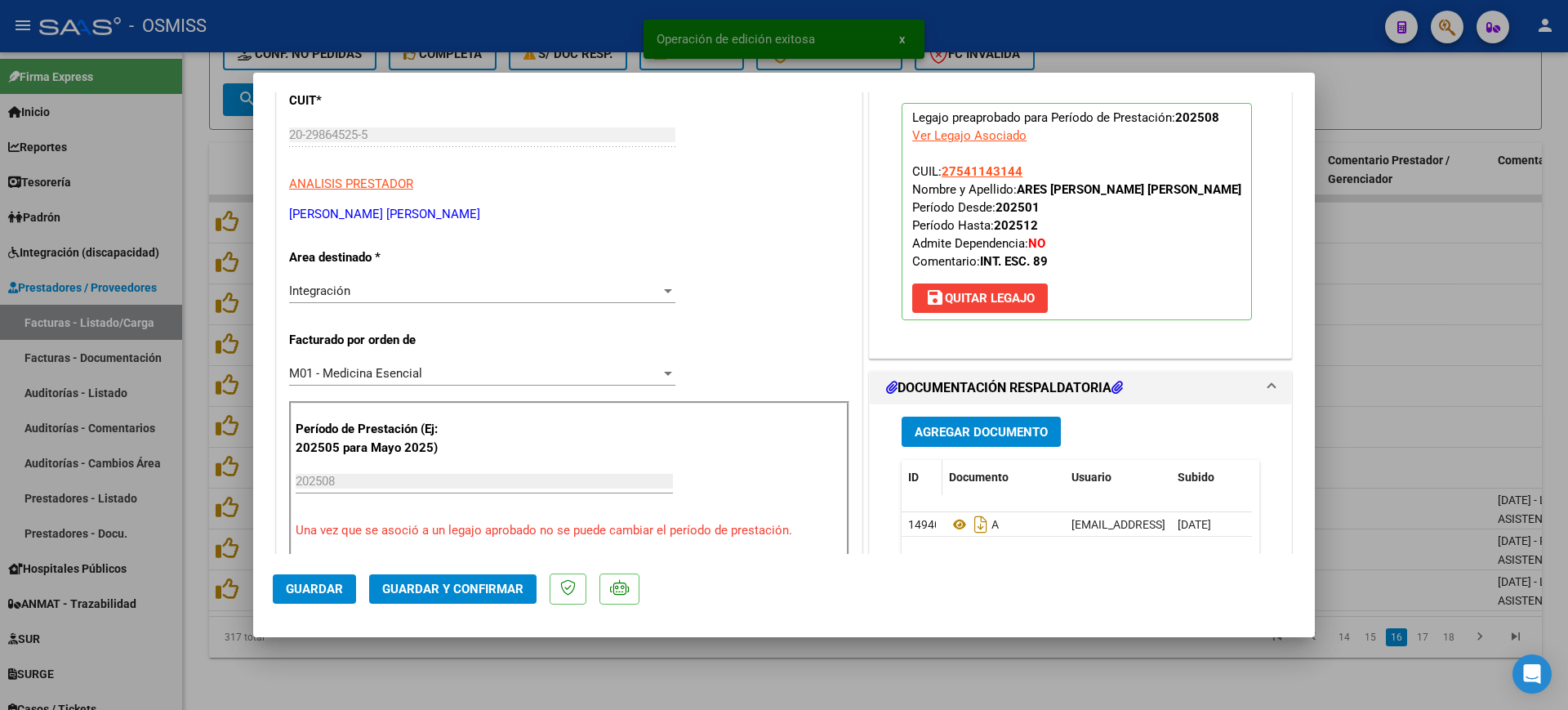
scroll to position [204, 0]
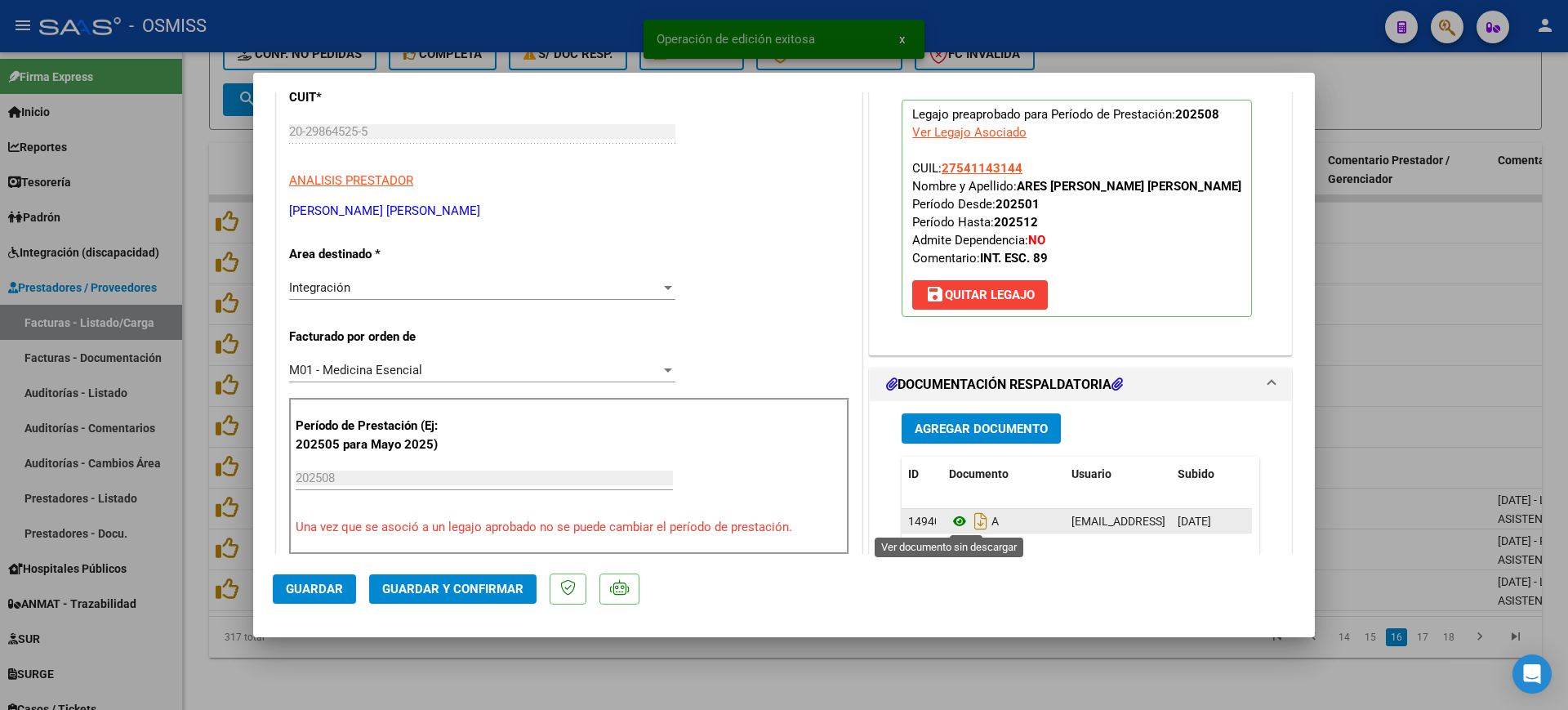
click at [954, 524] on icon at bounding box center [960, 521] width 21 height 20
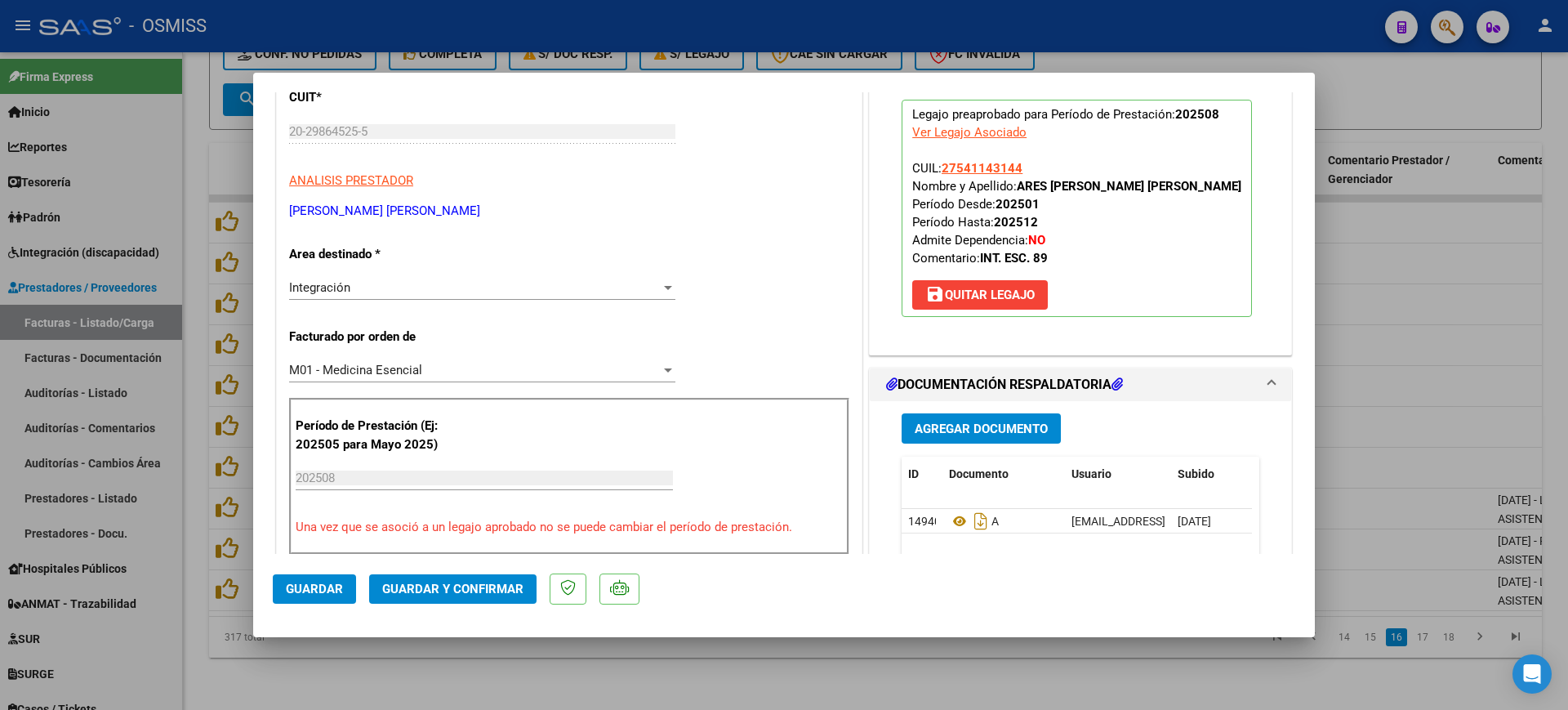
scroll to position [0, 0]
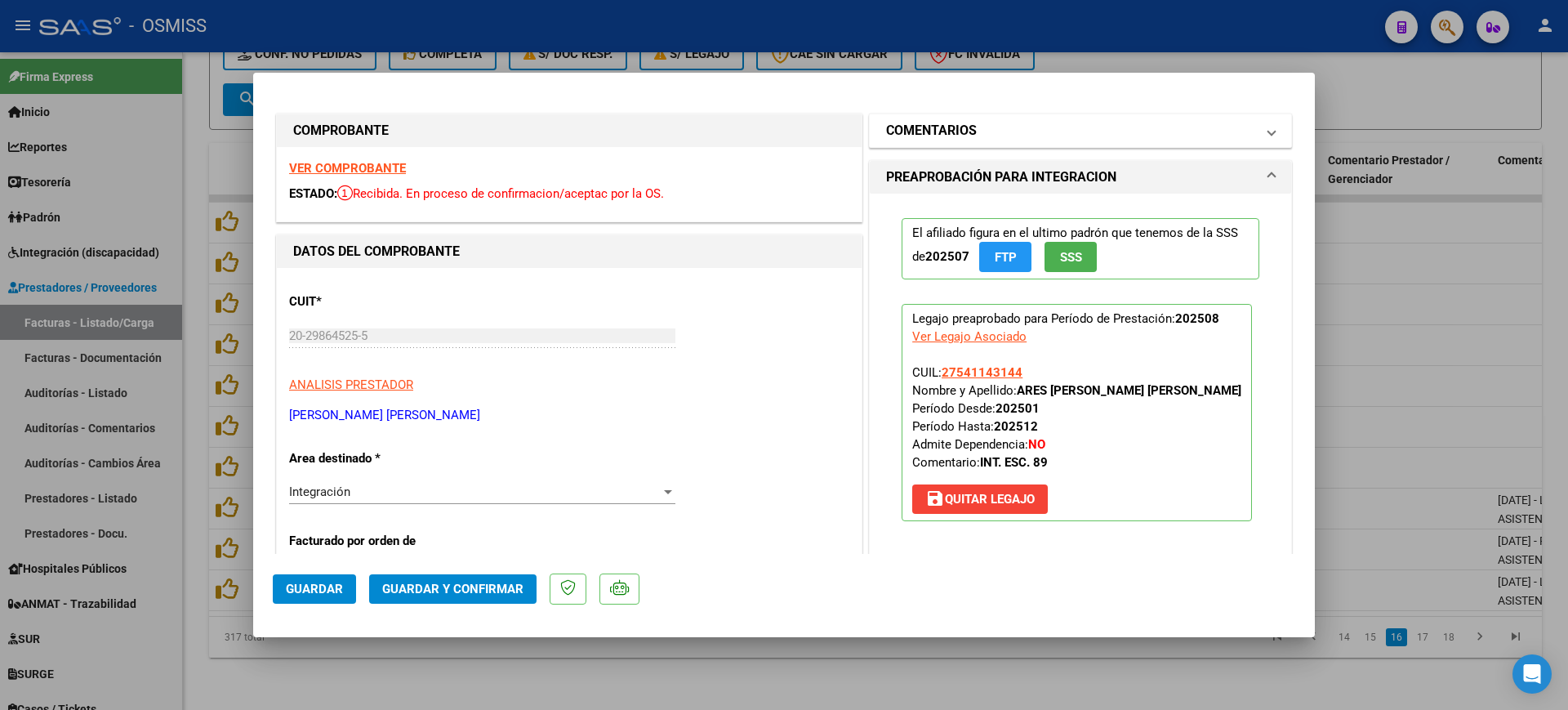
click at [973, 133] on mat-panel-title "COMENTARIOS" at bounding box center [1070, 131] width 369 height 20
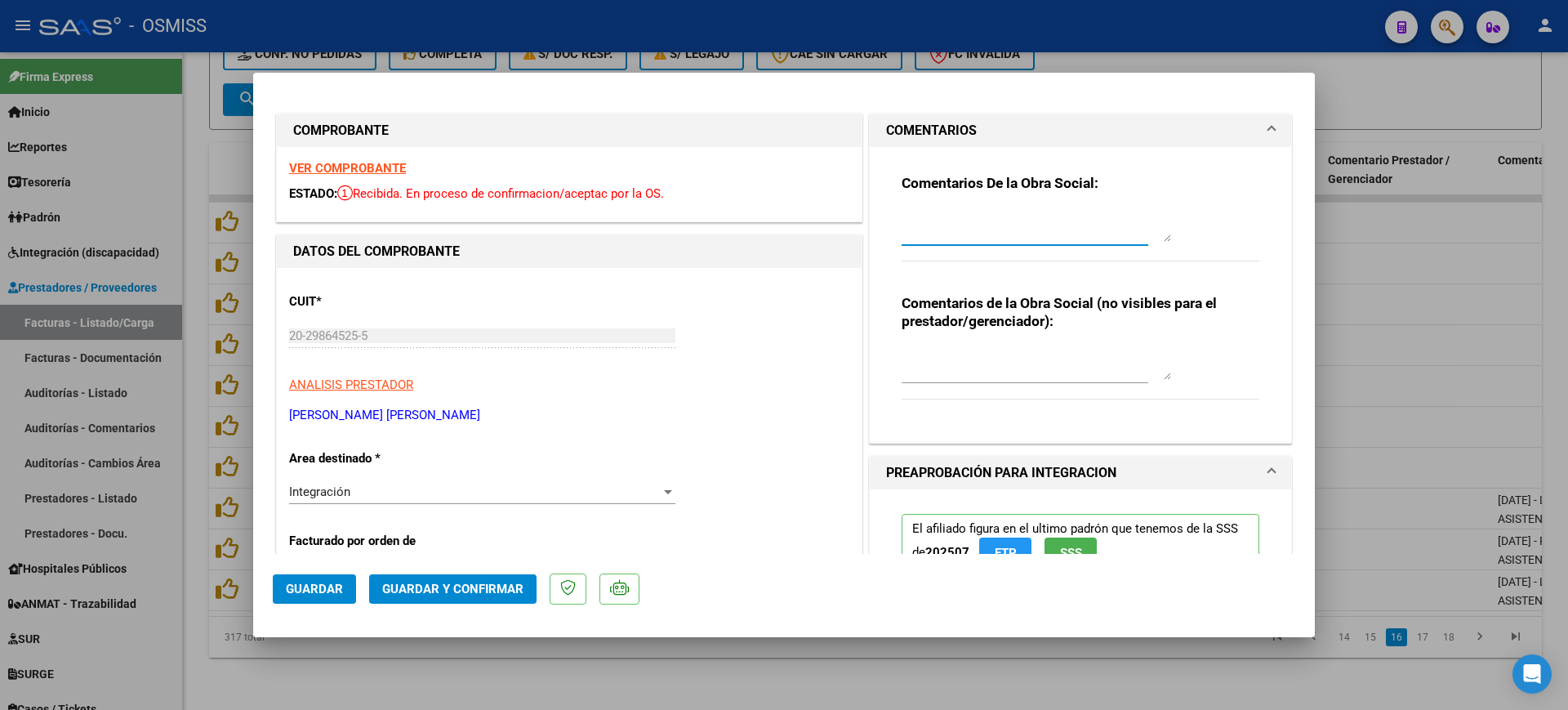
click at [986, 226] on textarea at bounding box center [1036, 225] width 270 height 33
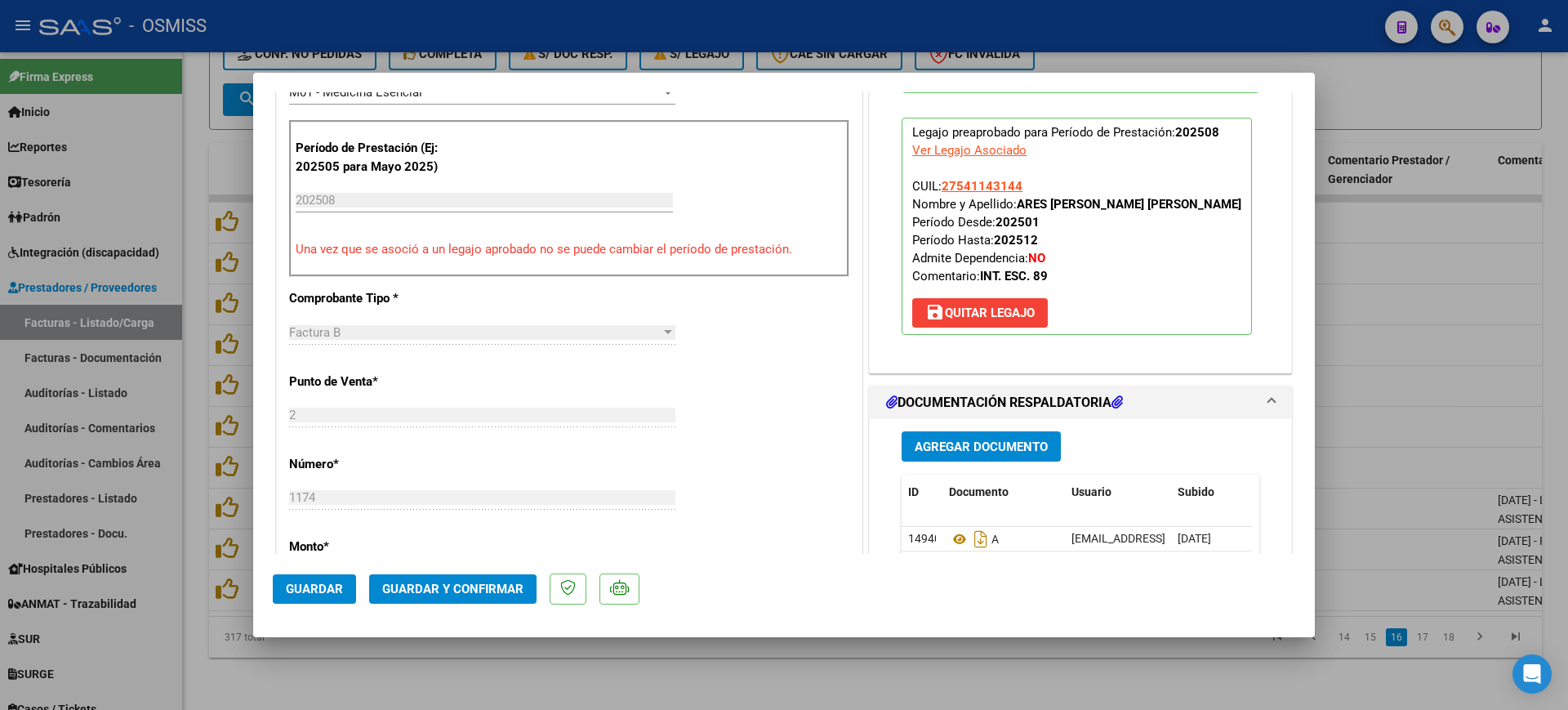
scroll to position [612, 0]
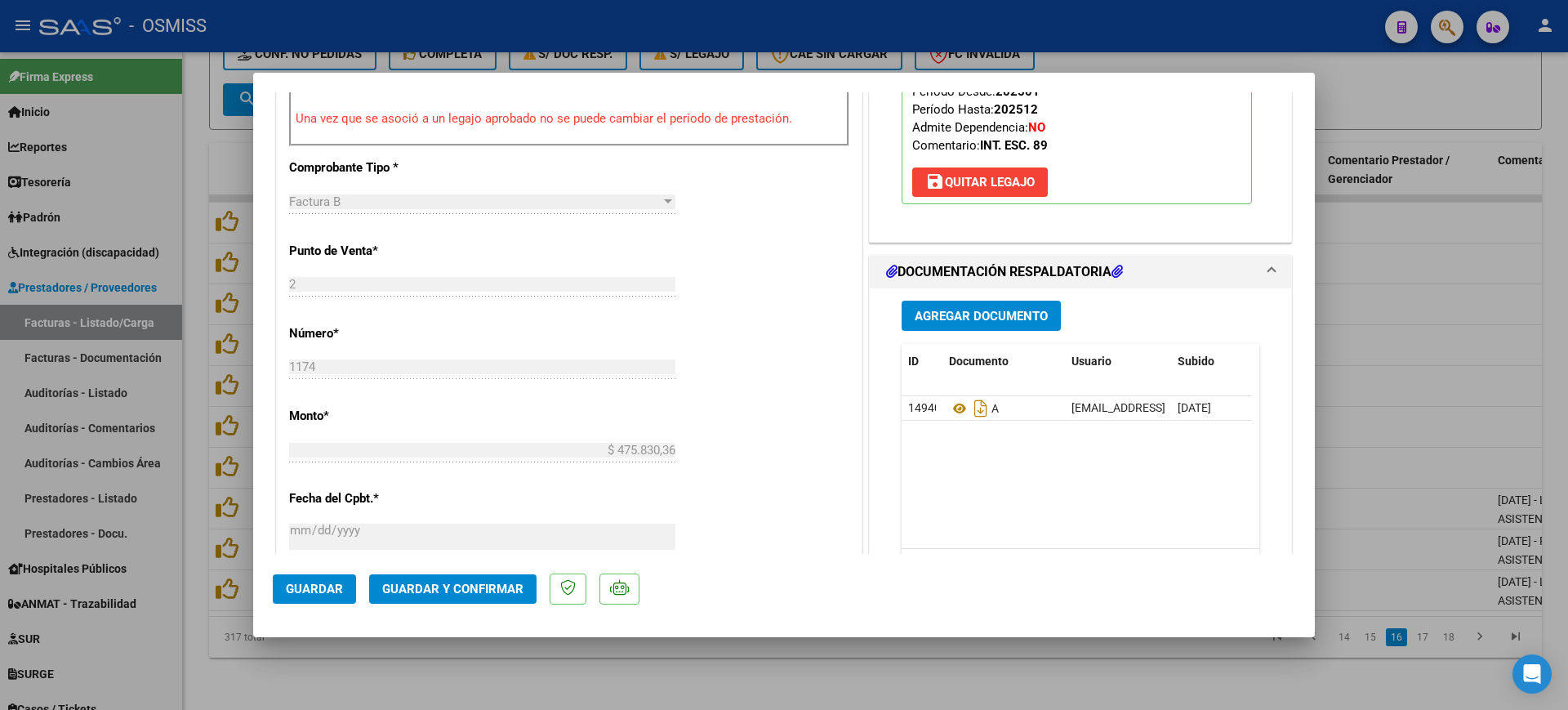
type textarea "89"
click at [483, 600] on button "Guardar y Confirmar" at bounding box center [452, 589] width 167 height 29
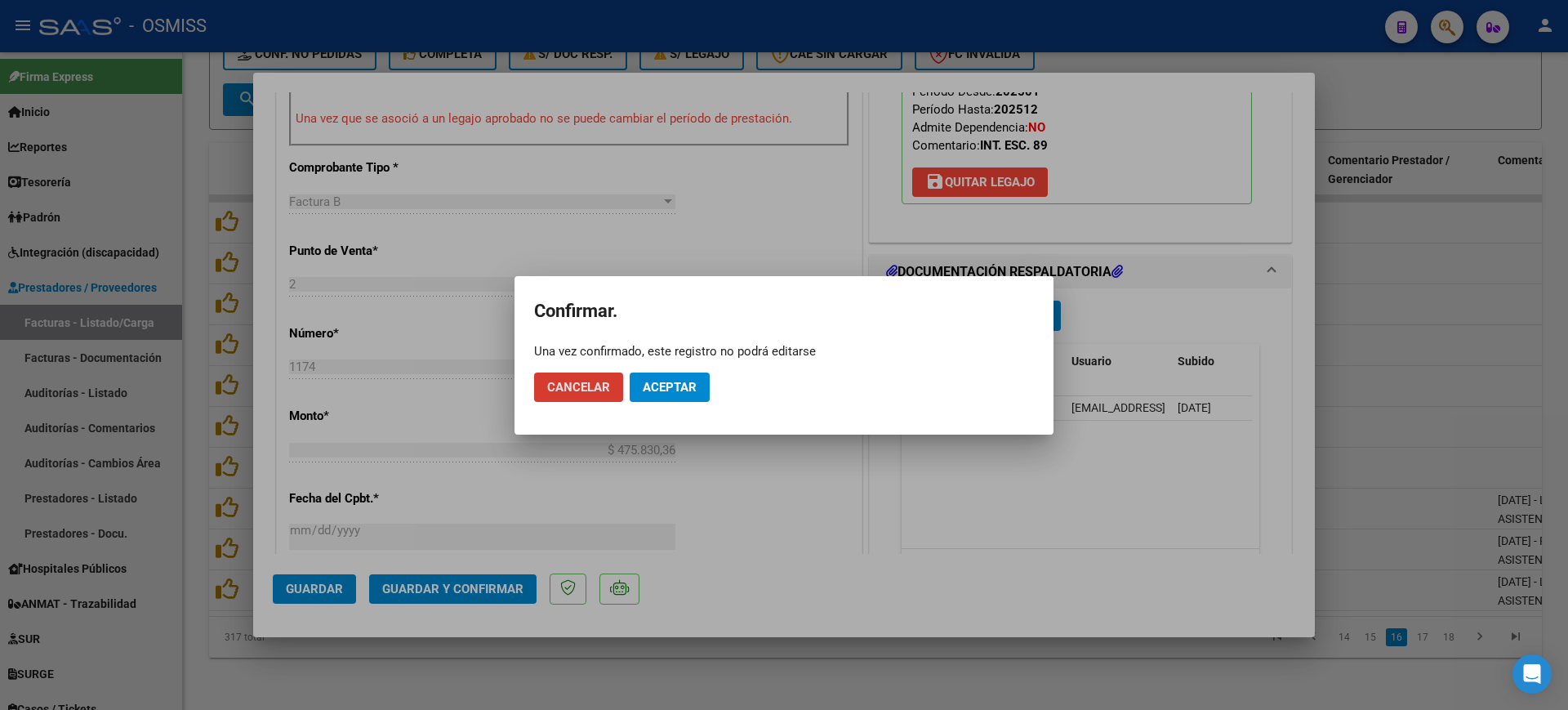
click at [677, 390] on span "Aceptar" at bounding box center [669, 387] width 54 height 15
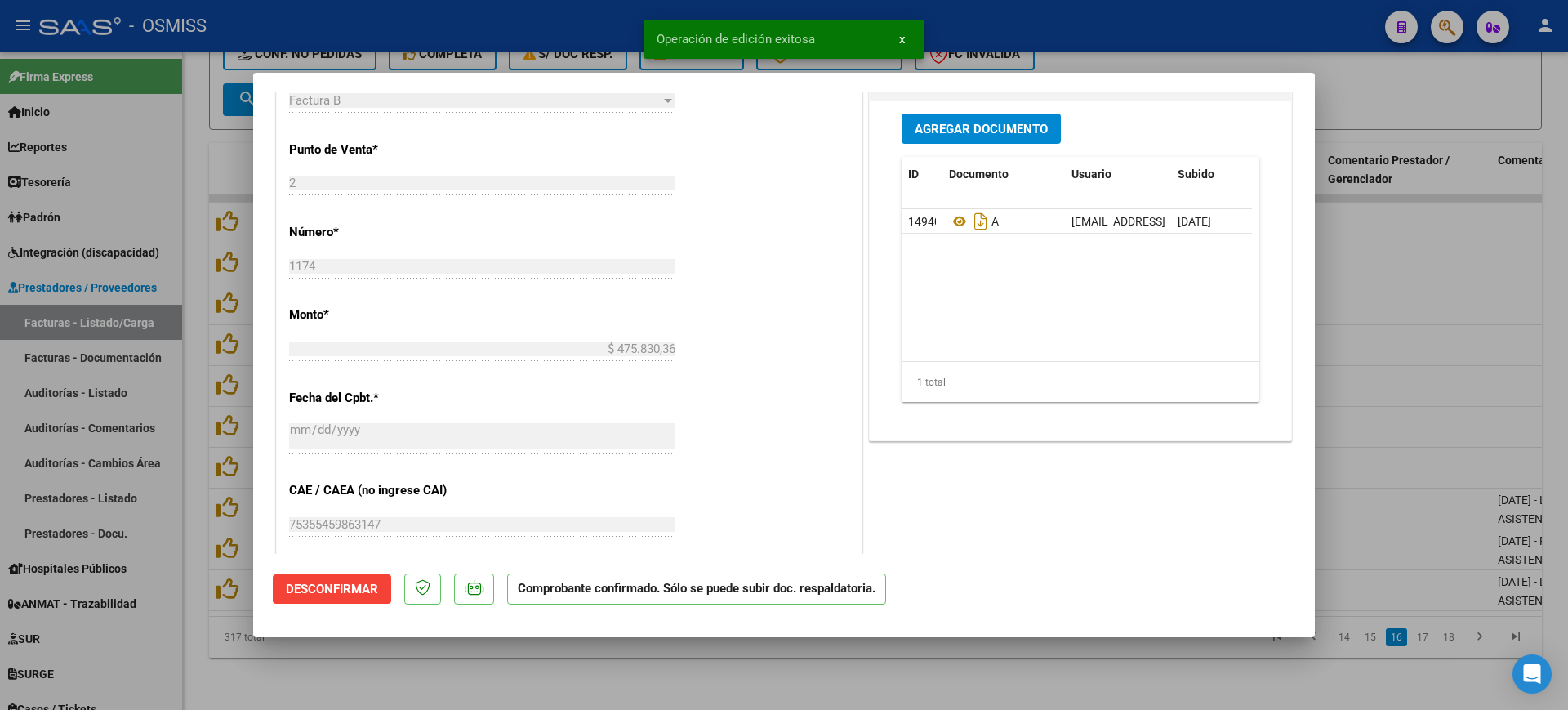
click at [600, 653] on div at bounding box center [784, 355] width 1568 height 710
type input "$ 0,00"
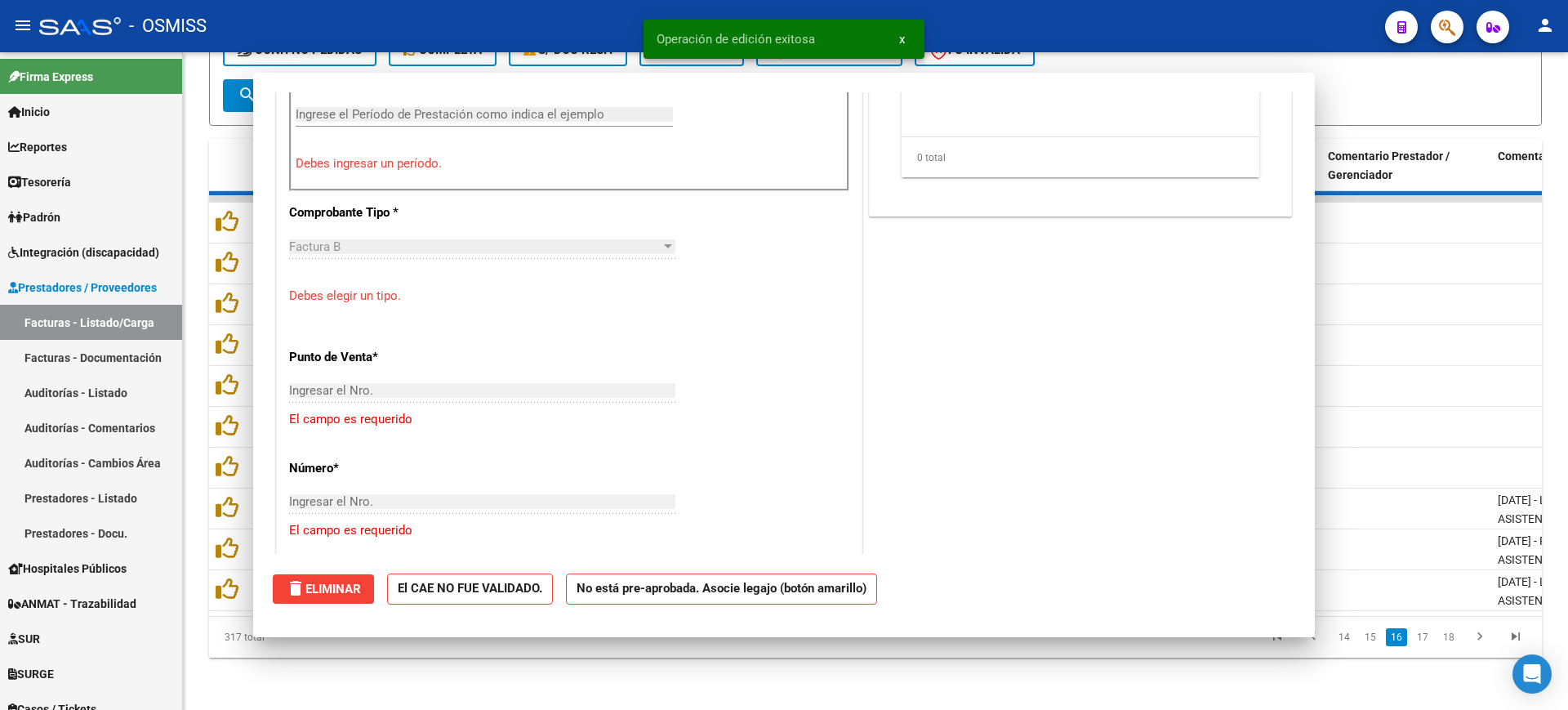
scroll to position [641, 0]
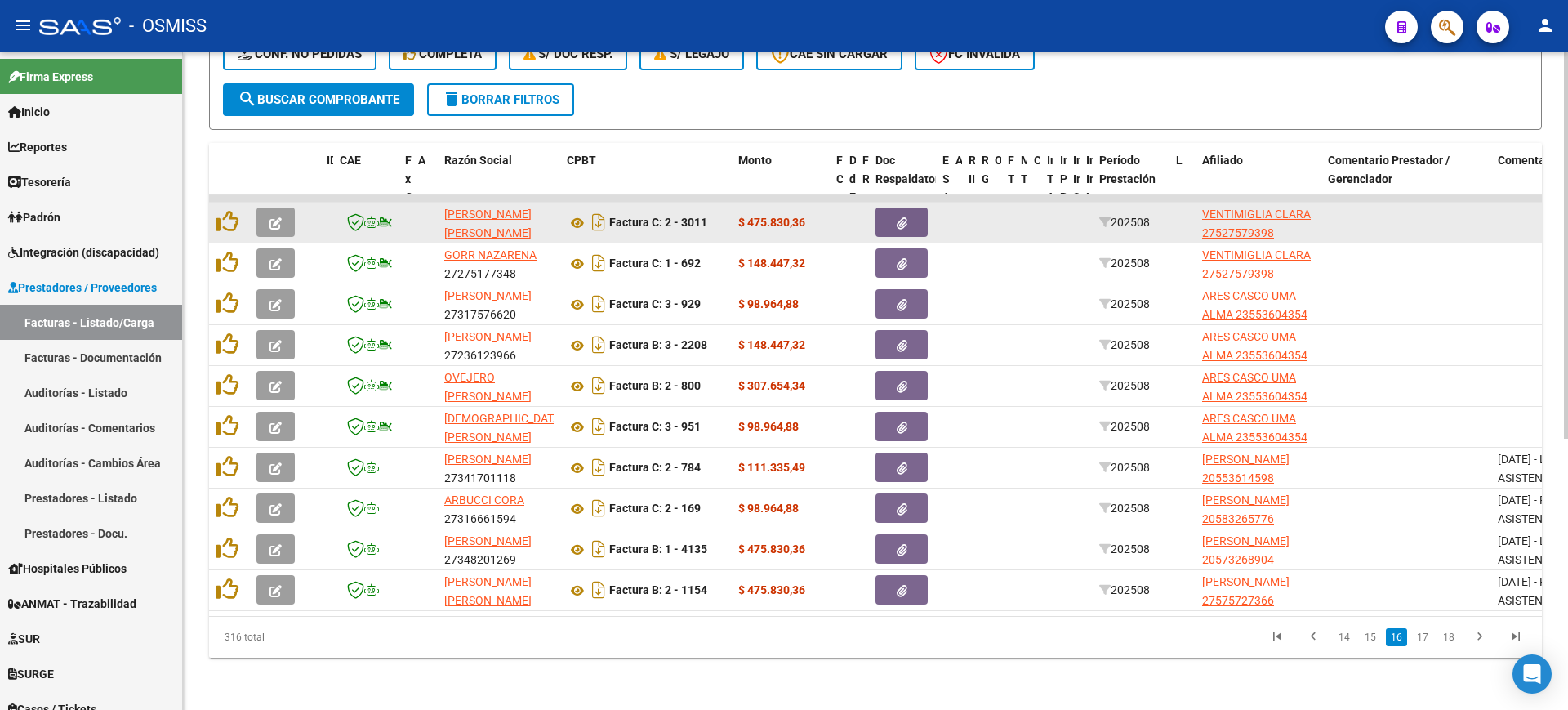
click at [280, 207] on button "button" at bounding box center [275, 222] width 39 height 29
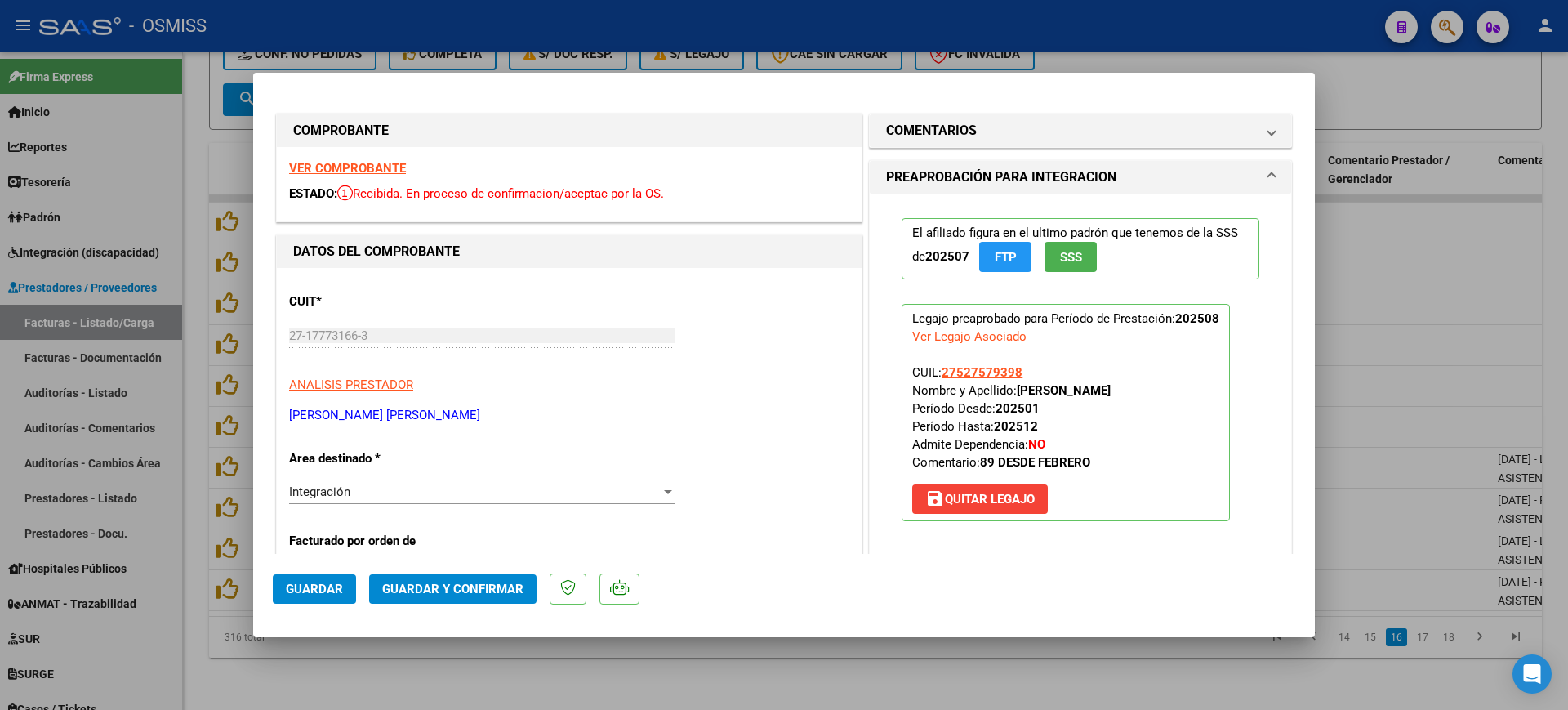
click at [336, 164] on strong "VER COMPROBANTE" at bounding box center [346, 169] width 116 height 15
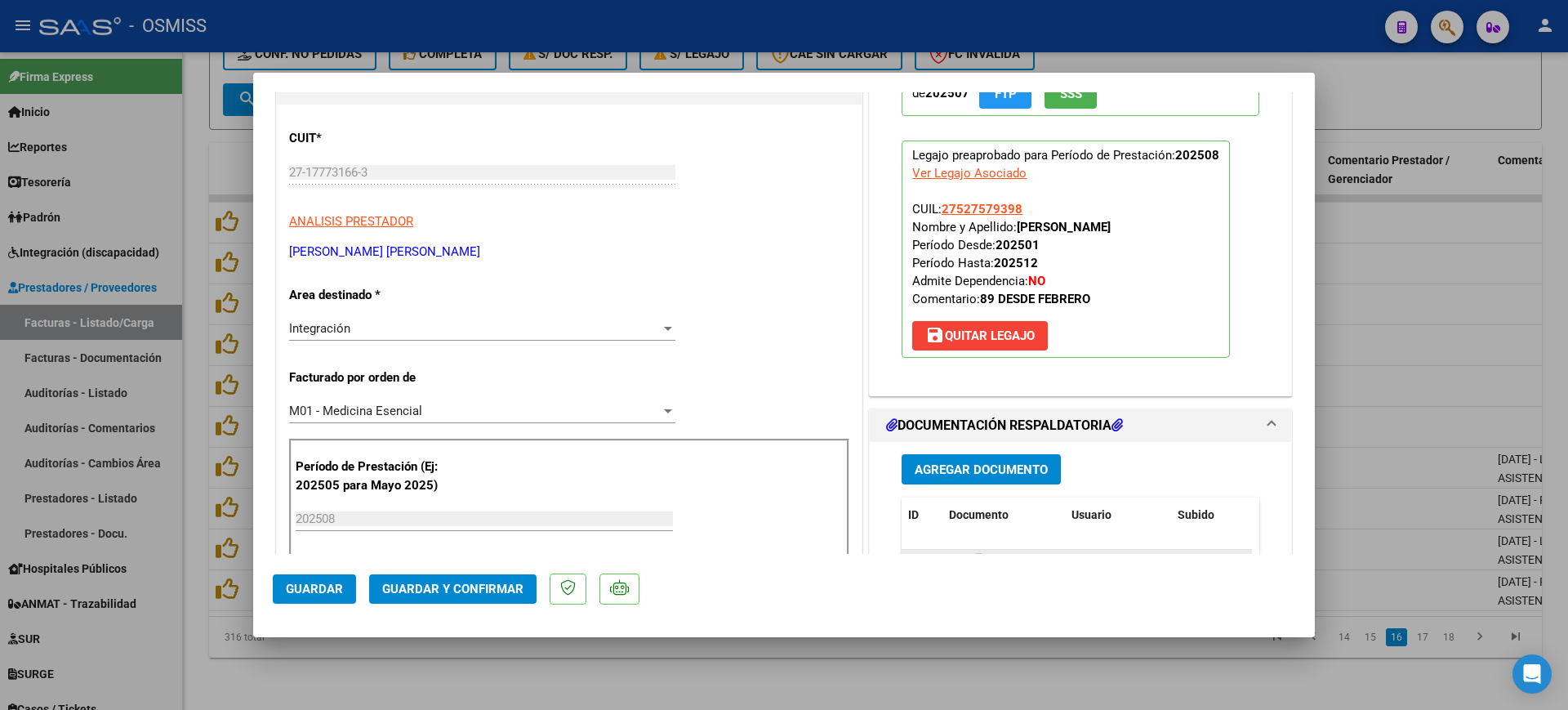
scroll to position [307, 0]
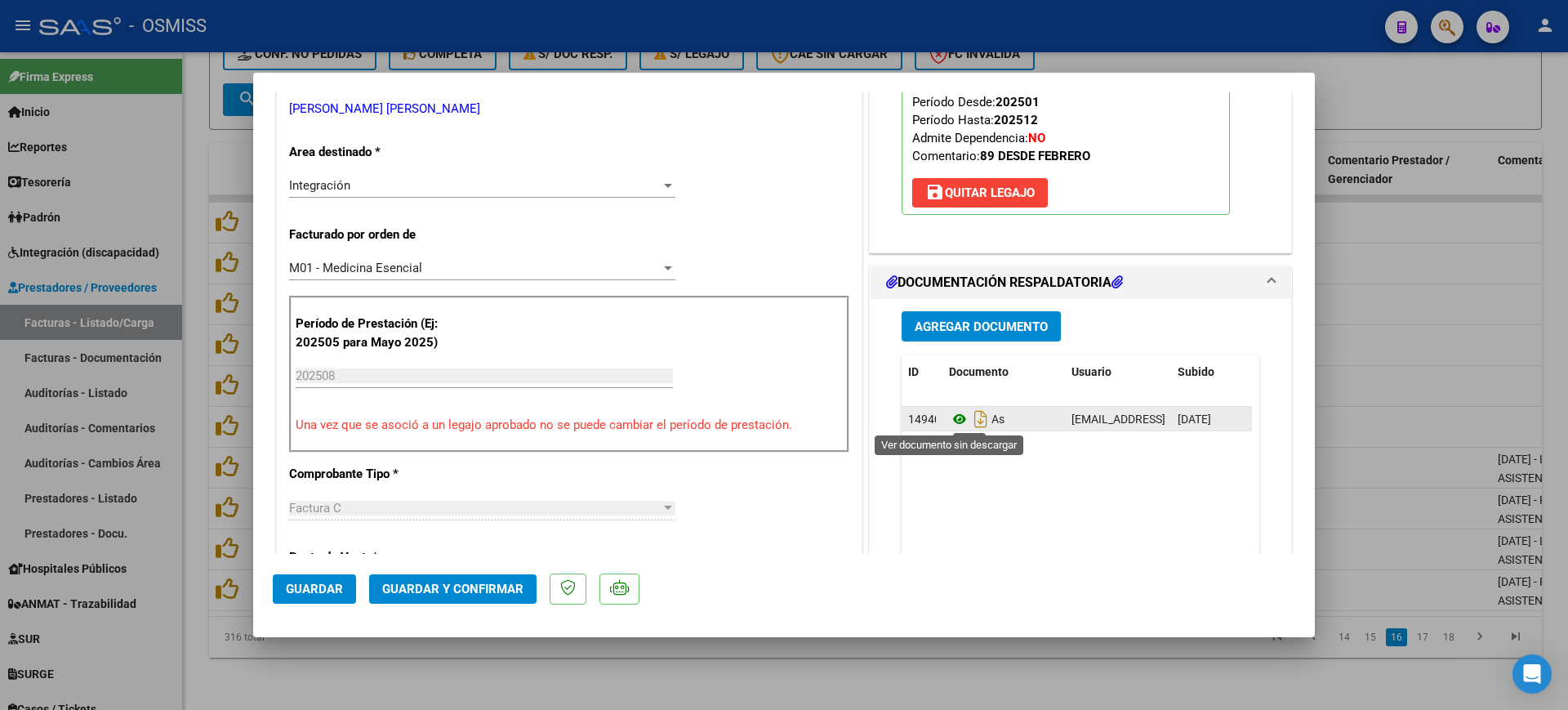
click at [953, 418] on icon at bounding box center [960, 418] width 21 height 20
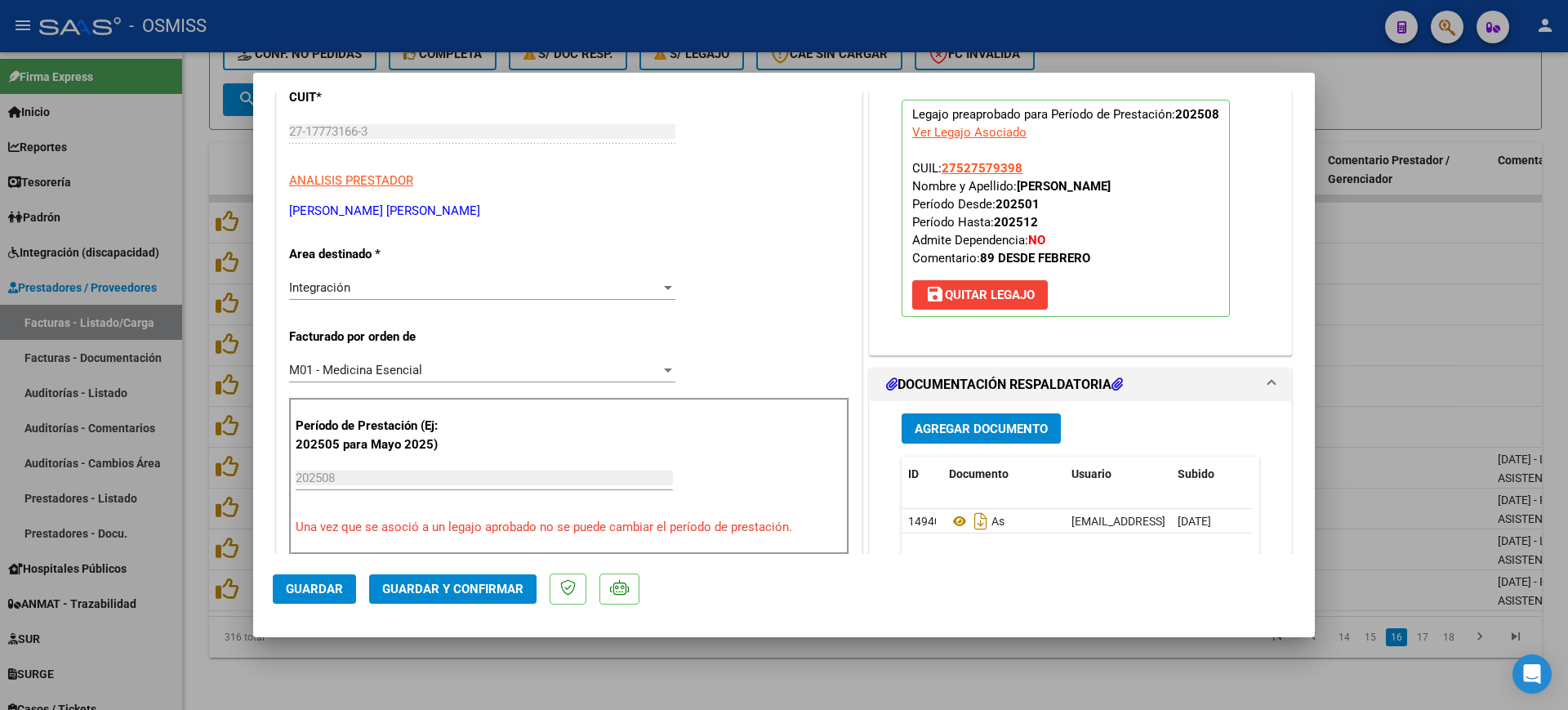
scroll to position [0, 0]
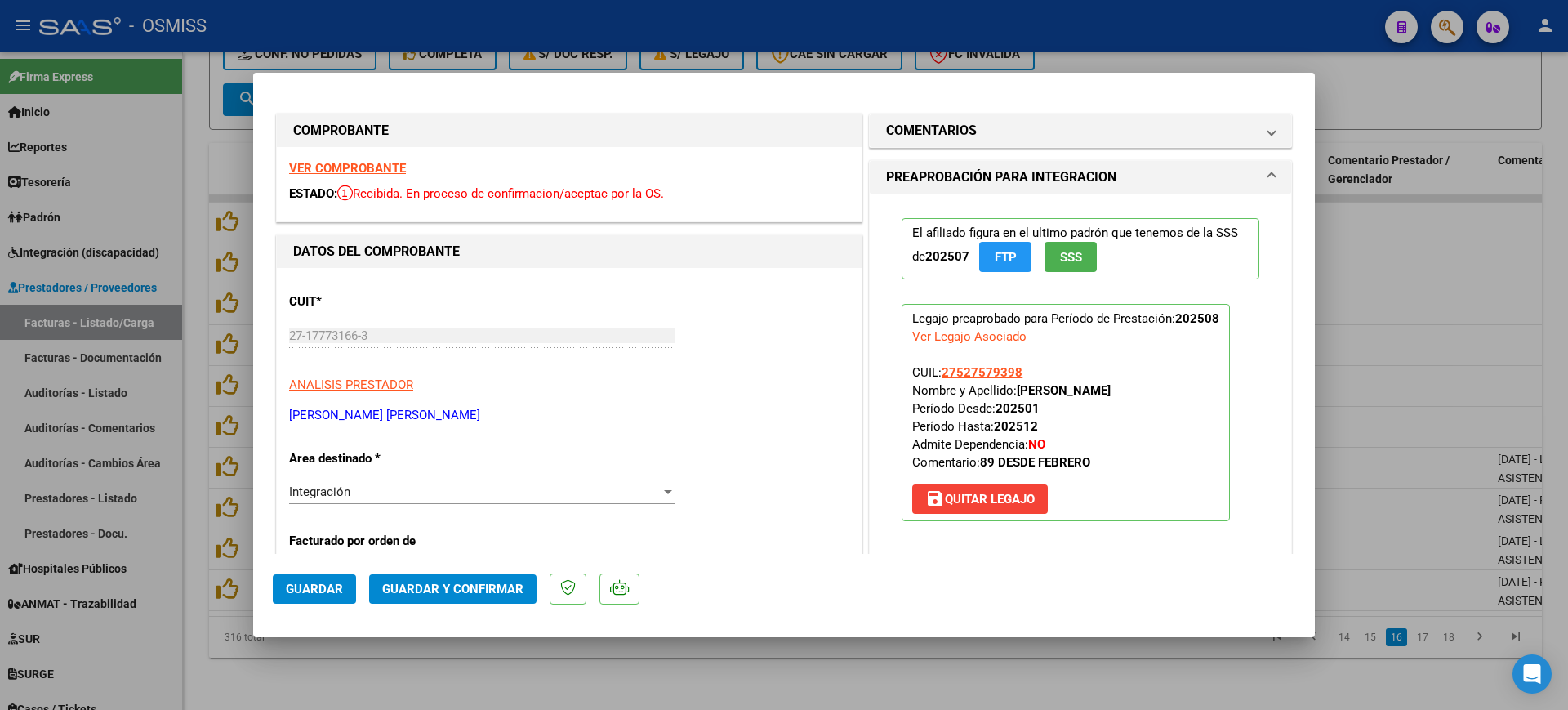
click at [995, 133] on mat-panel-title "COMENTARIOS" at bounding box center [1070, 131] width 369 height 20
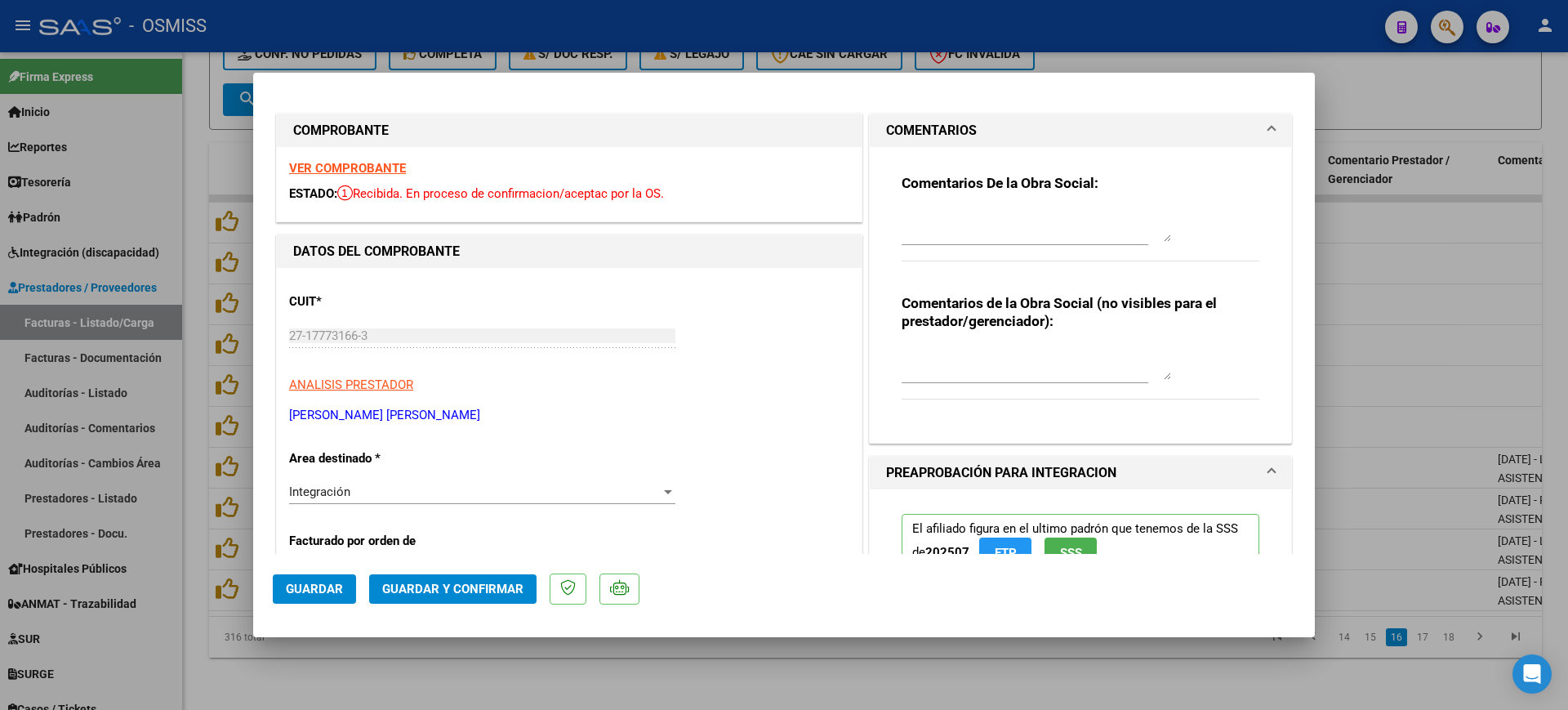
click at [1007, 217] on textarea at bounding box center [1036, 225] width 270 height 33
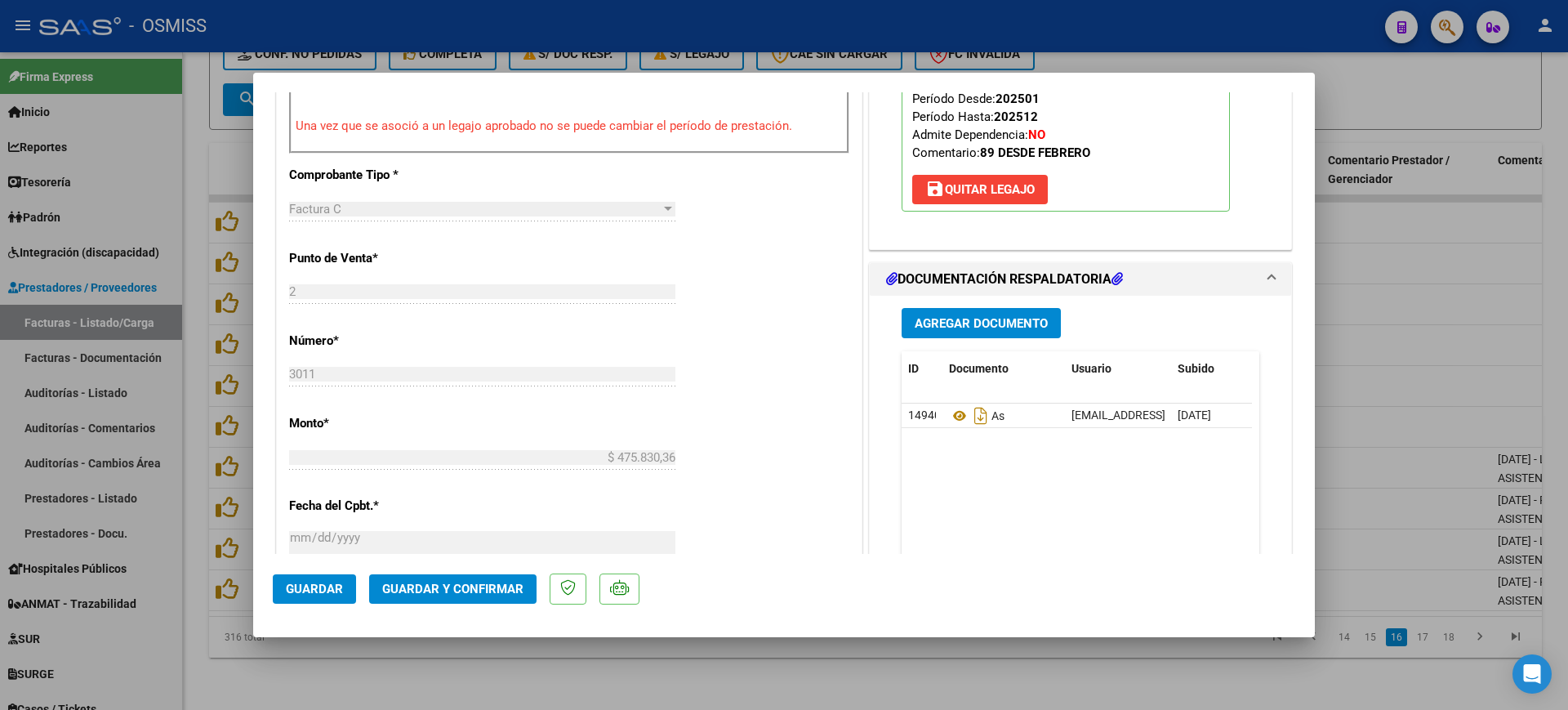
scroll to position [612, 0]
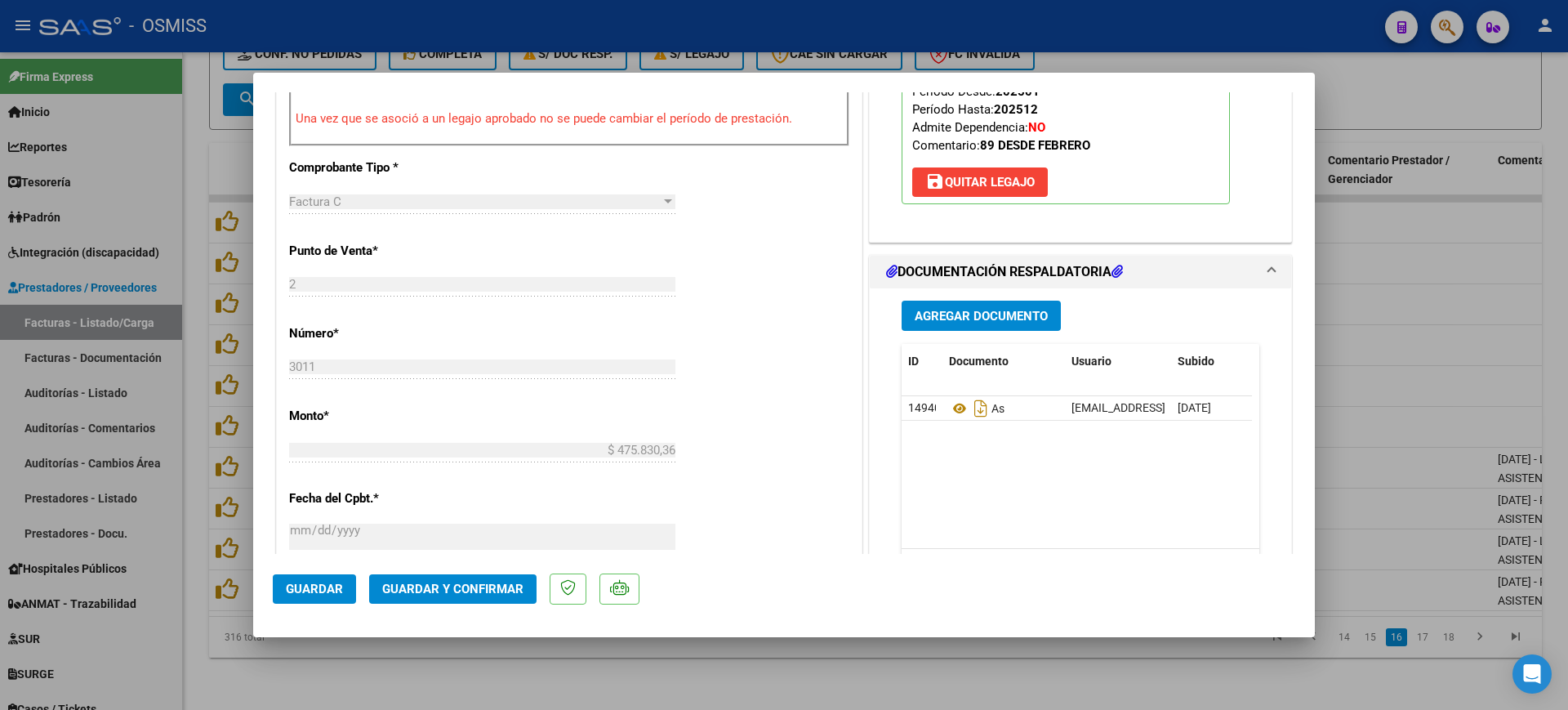
type textarea "89"
click at [464, 589] on span "Guardar y Confirmar" at bounding box center [452, 589] width 141 height 15
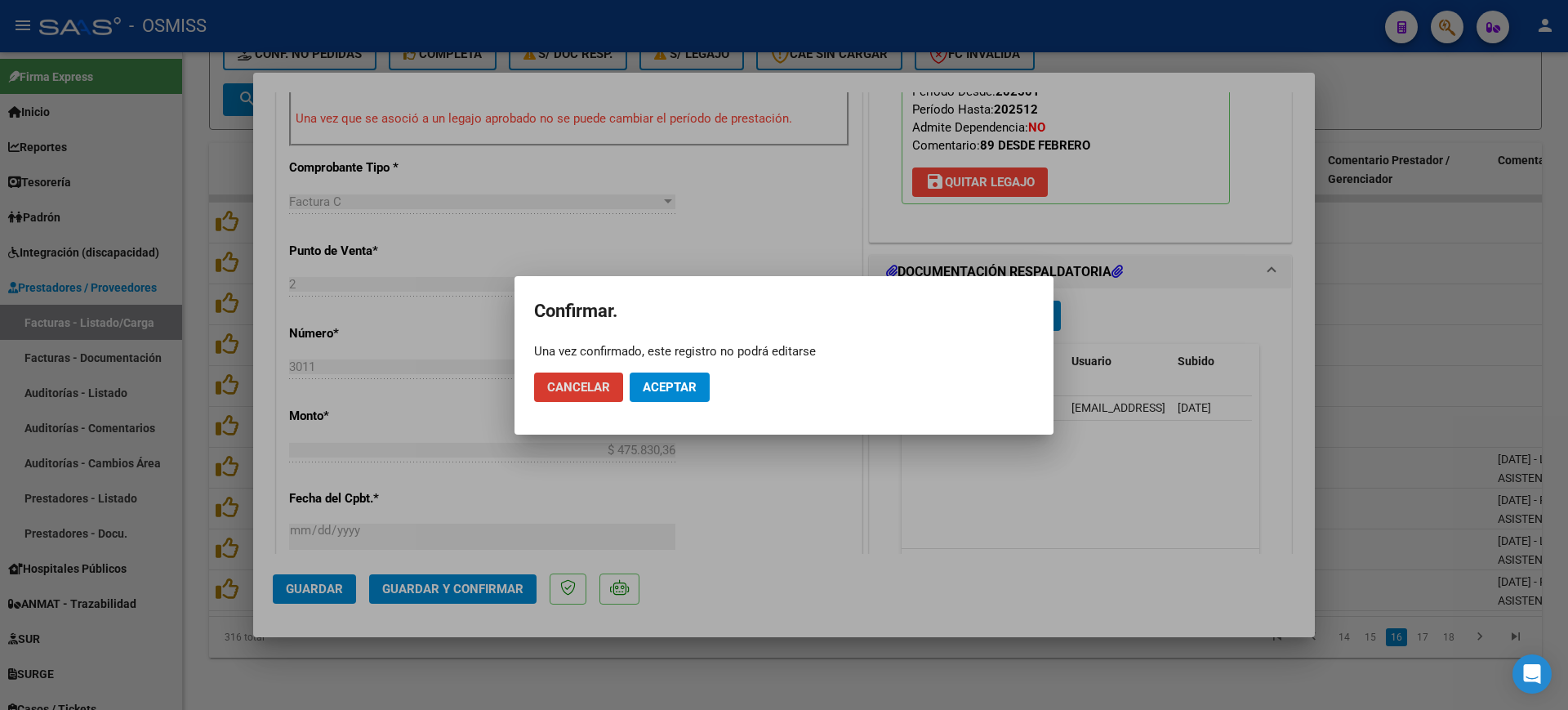
drag, startPoint x: 678, startPoint y: 396, endPoint x: 678, endPoint y: 366, distance: 30.0
click at [678, 395] on button "Aceptar" at bounding box center [669, 386] width 80 height 29
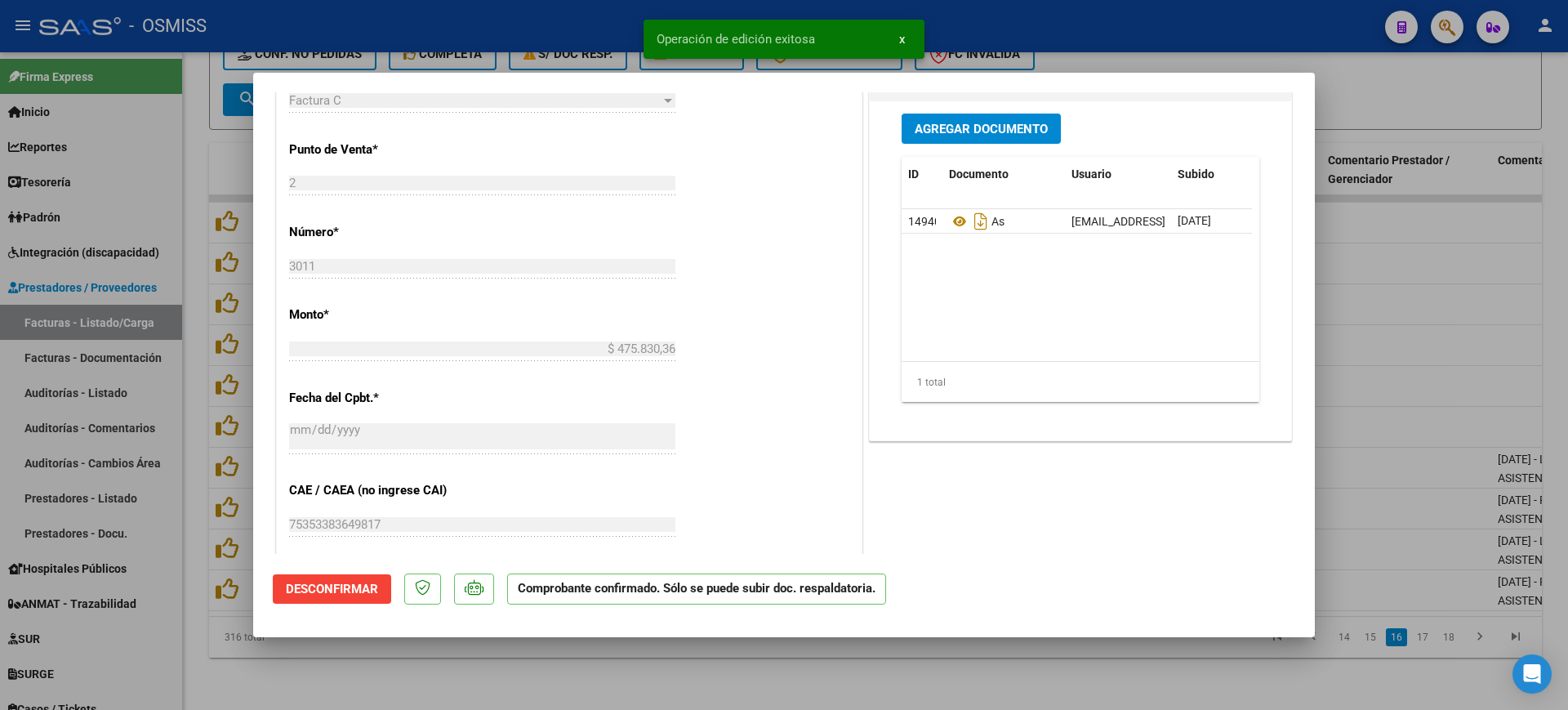
click at [573, 675] on div at bounding box center [784, 355] width 1568 height 710
type input "$ 0,00"
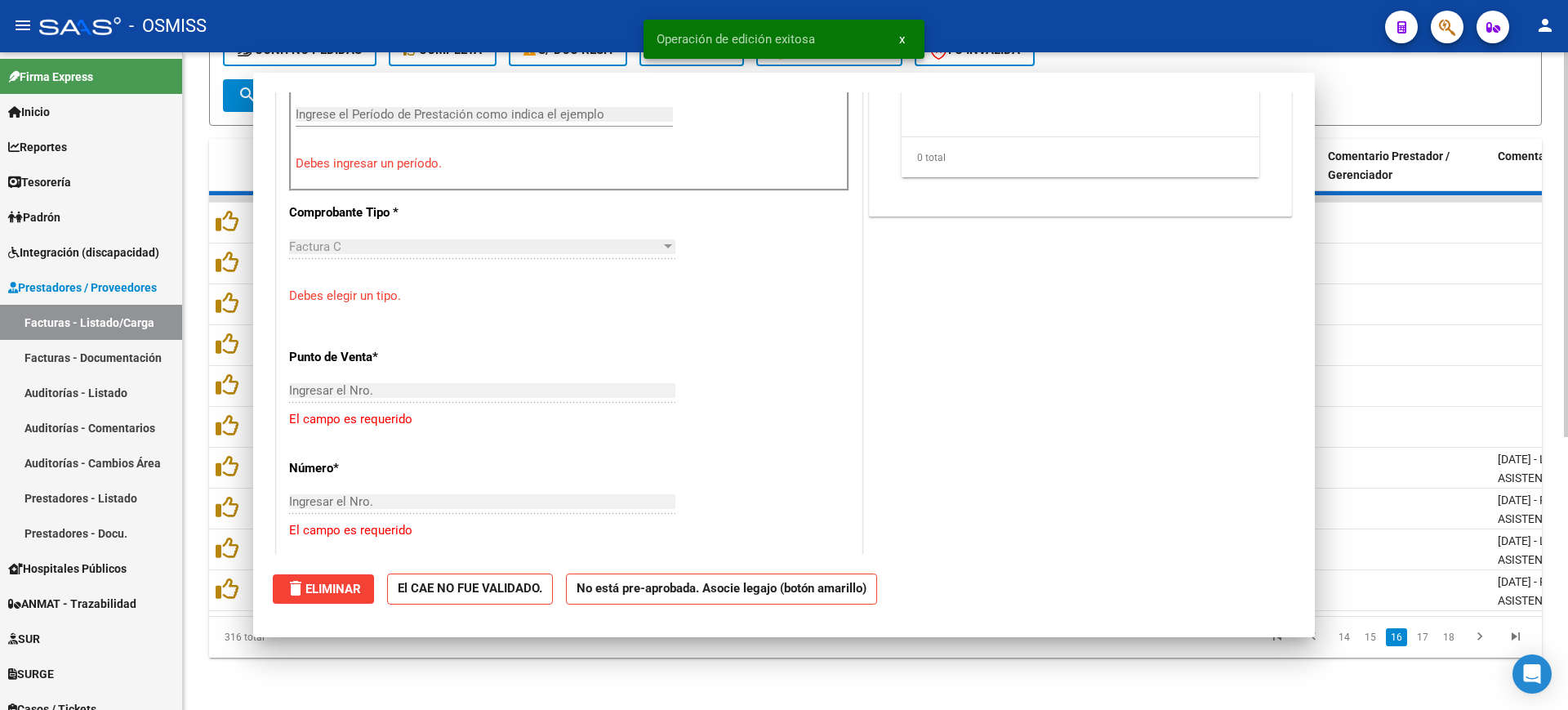
scroll to position [641, 0]
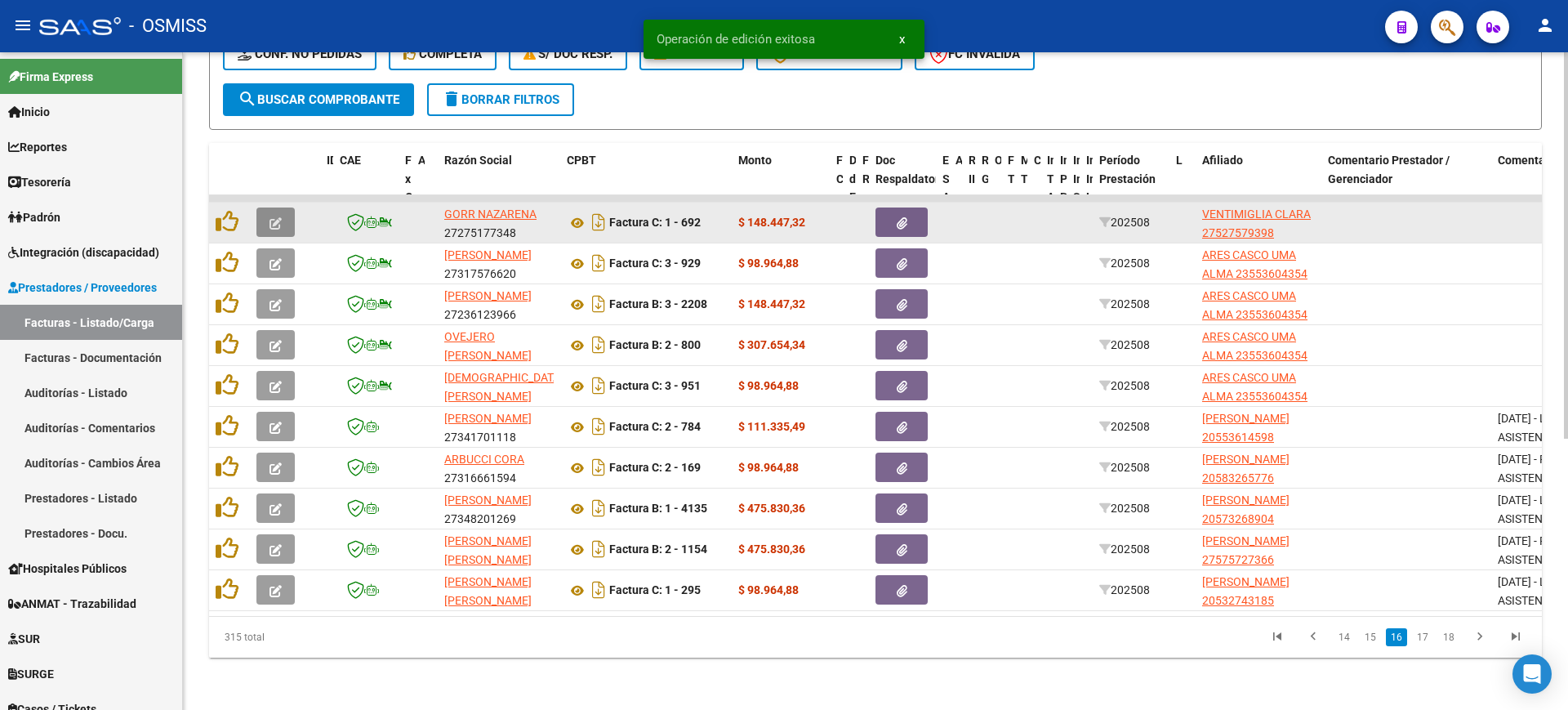
click at [286, 211] on button "button" at bounding box center [275, 222] width 39 height 29
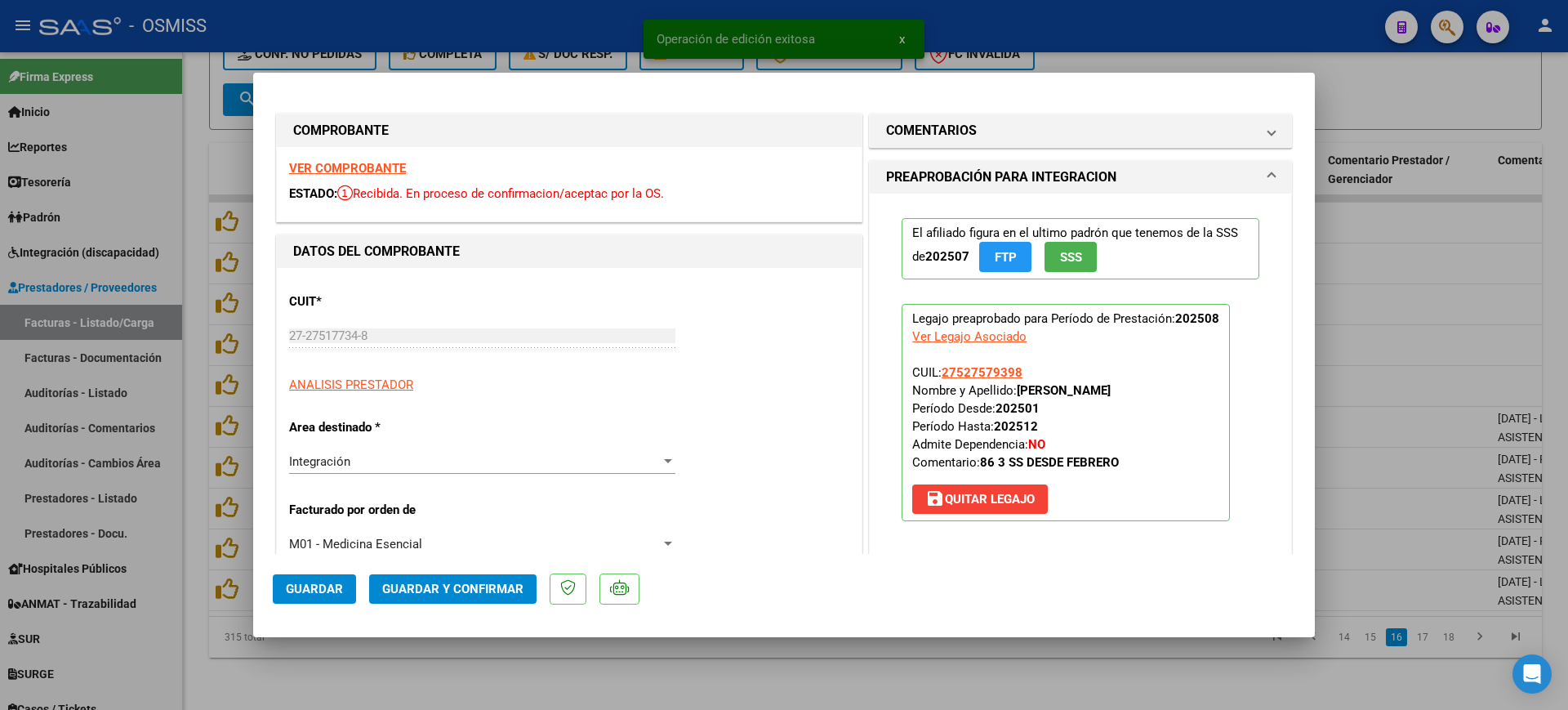
click at [375, 169] on strong "VER COMPROBANTE" at bounding box center [346, 169] width 116 height 15
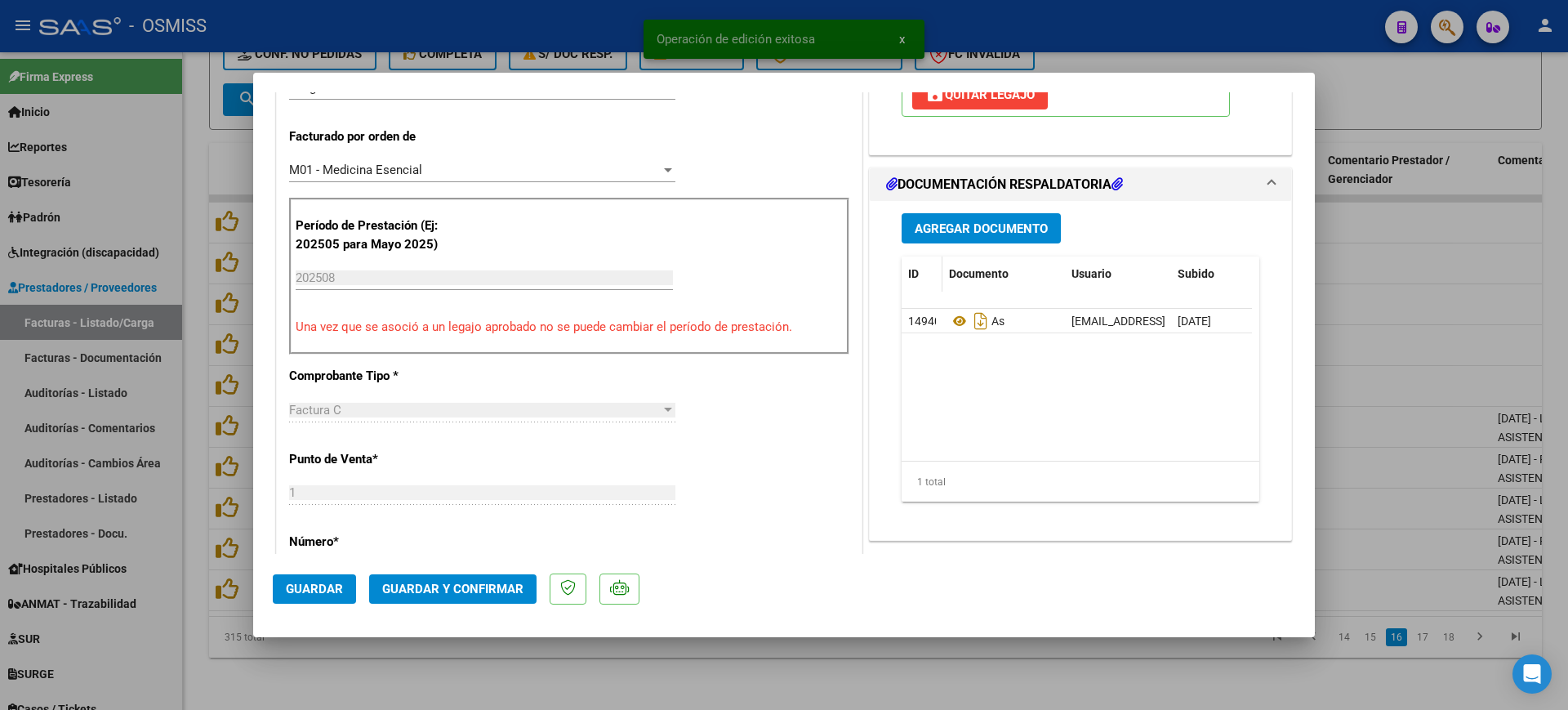
scroll to position [408, 0]
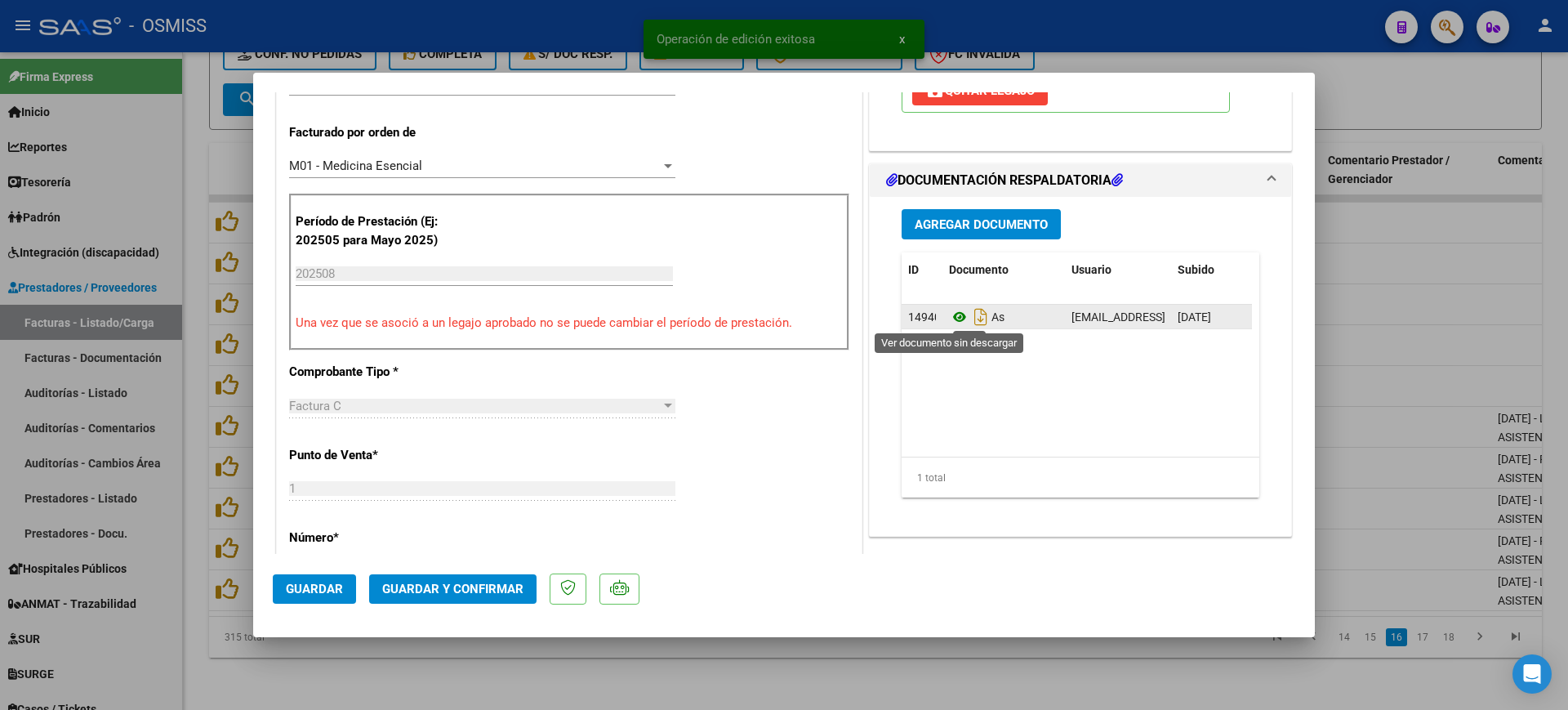
click at [949, 318] on icon at bounding box center [960, 316] width 21 height 20
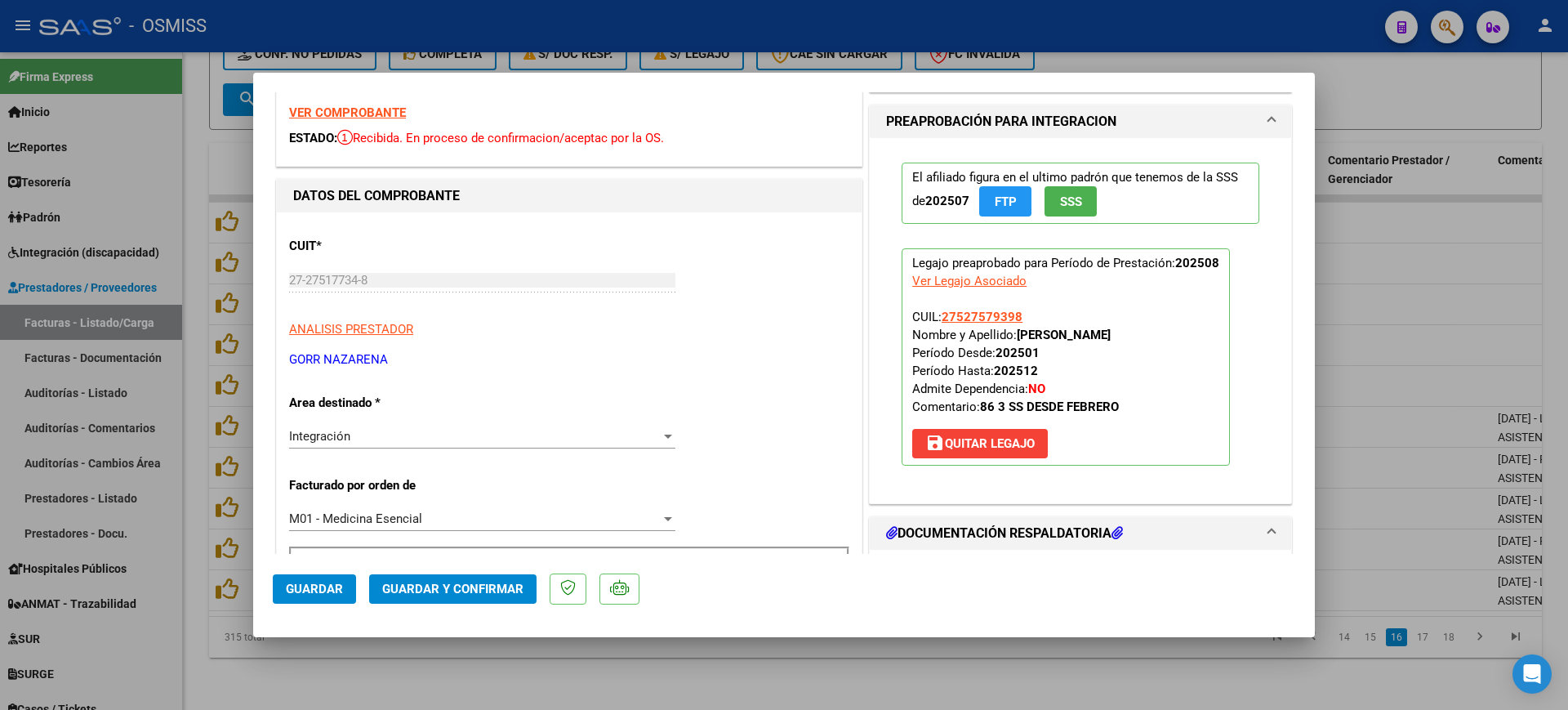
scroll to position [0, 0]
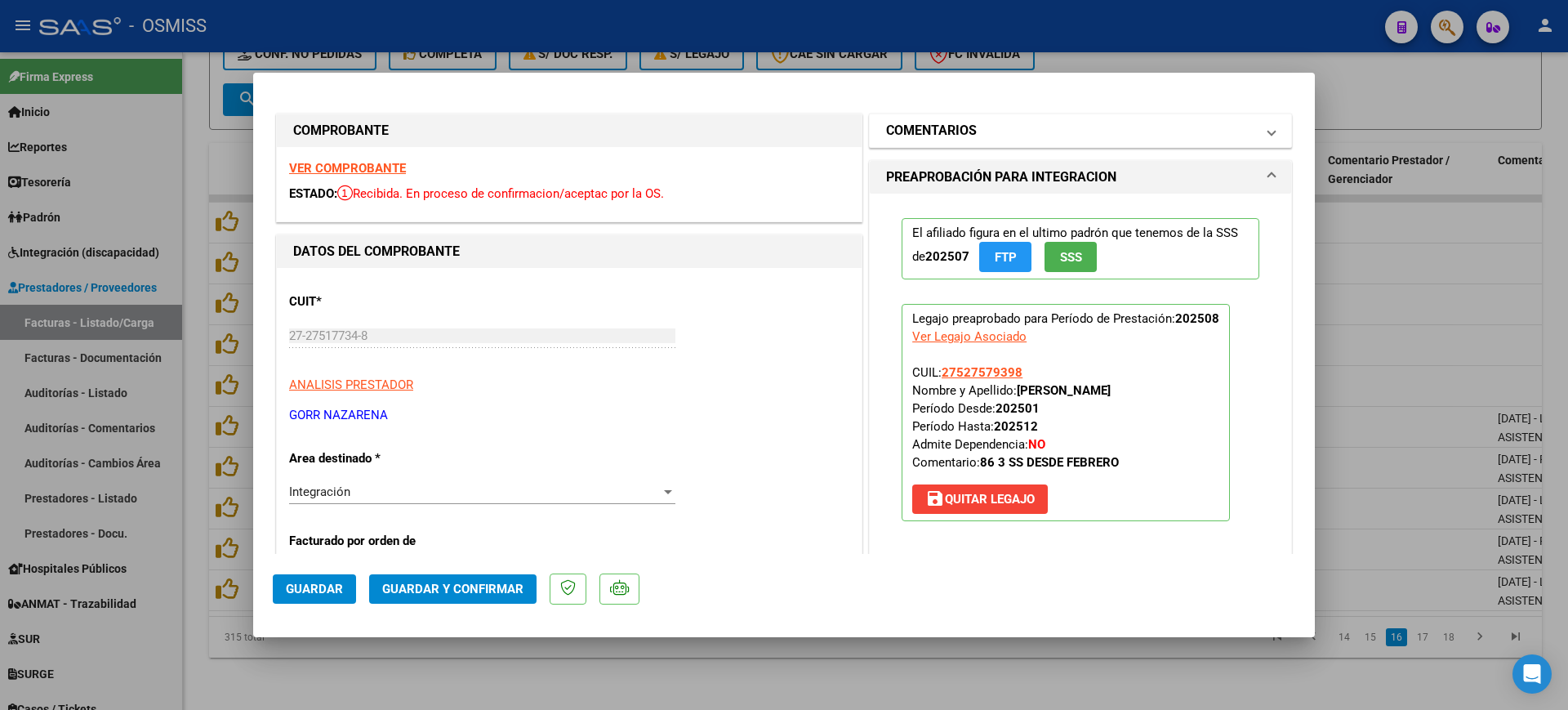
click at [925, 131] on h1 "COMENTARIOS" at bounding box center [931, 131] width 91 height 20
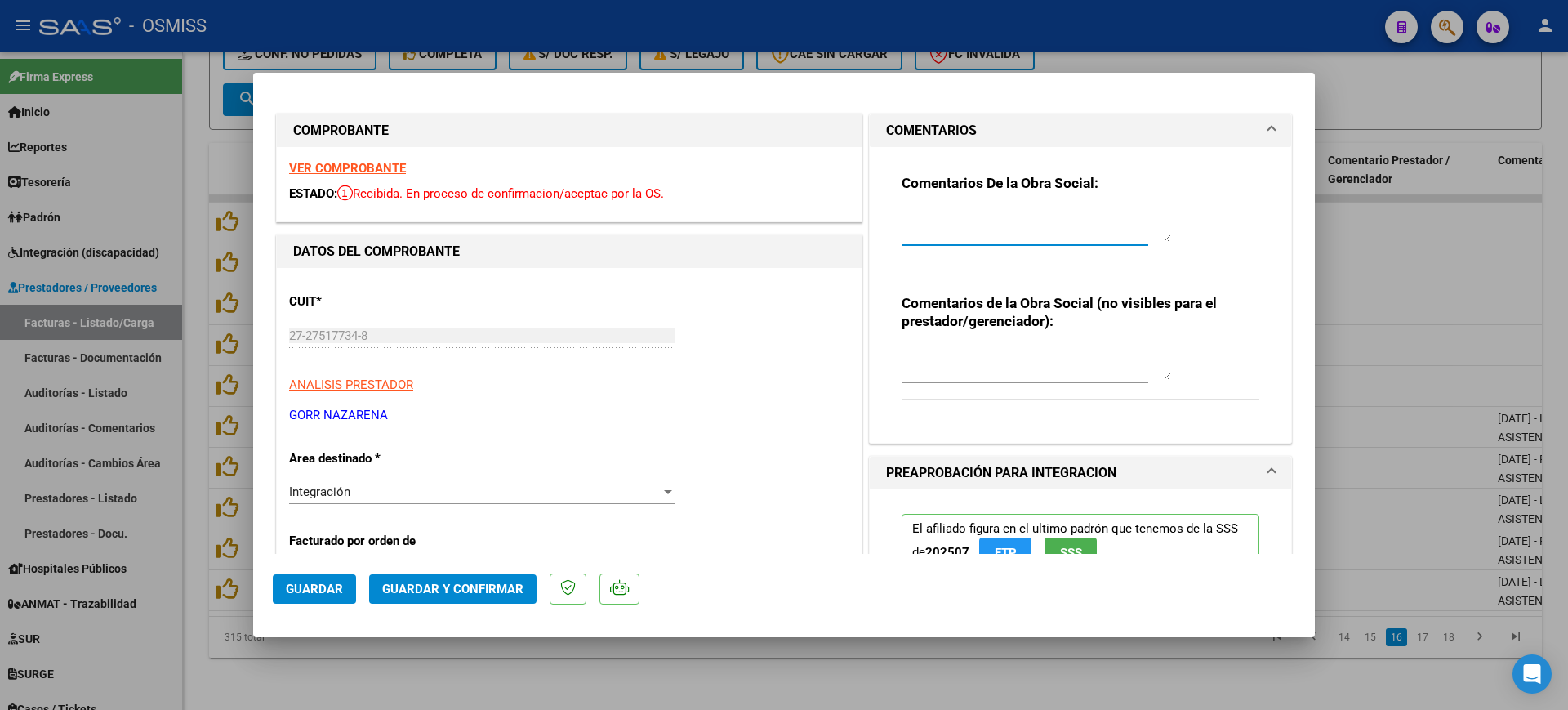
click at [932, 217] on textarea at bounding box center [1036, 225] width 270 height 33
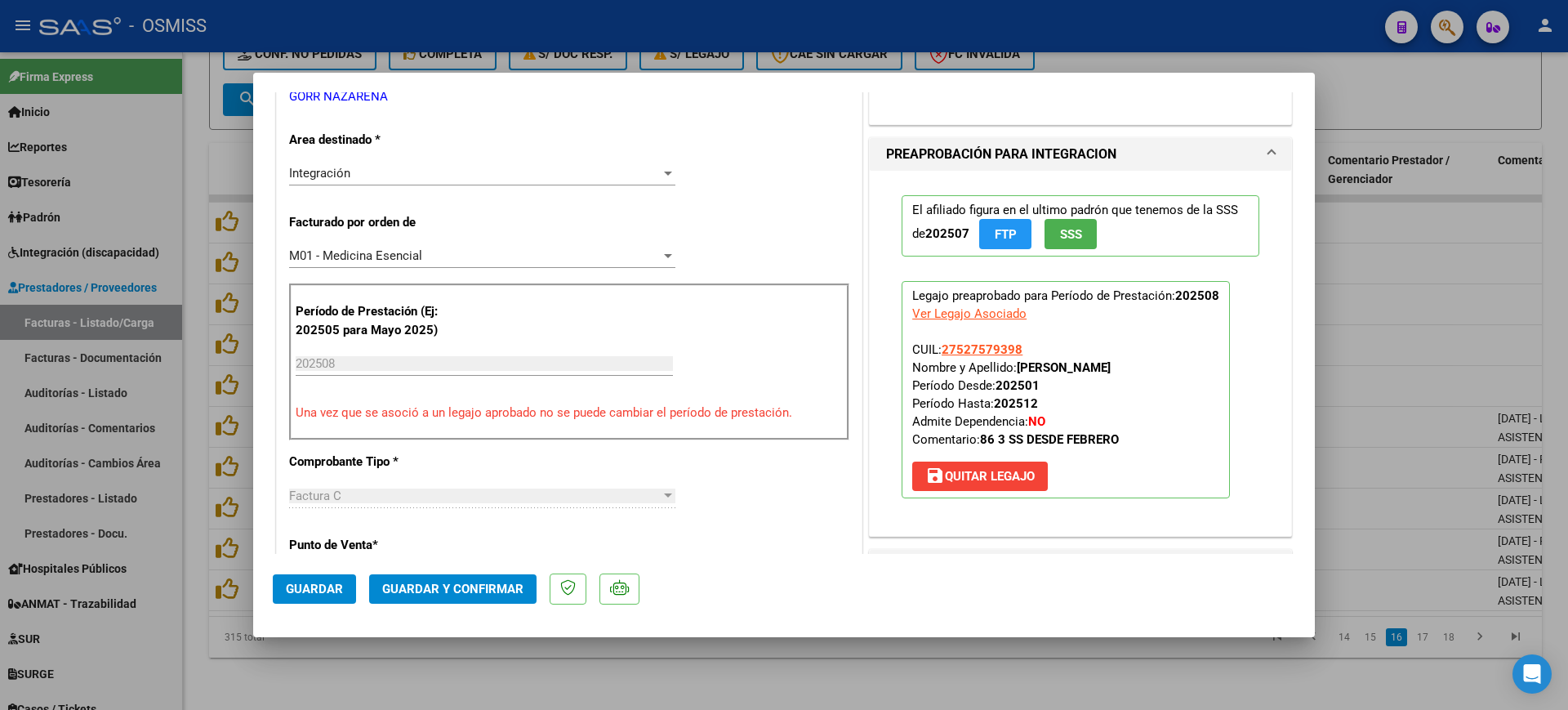
scroll to position [510, 0]
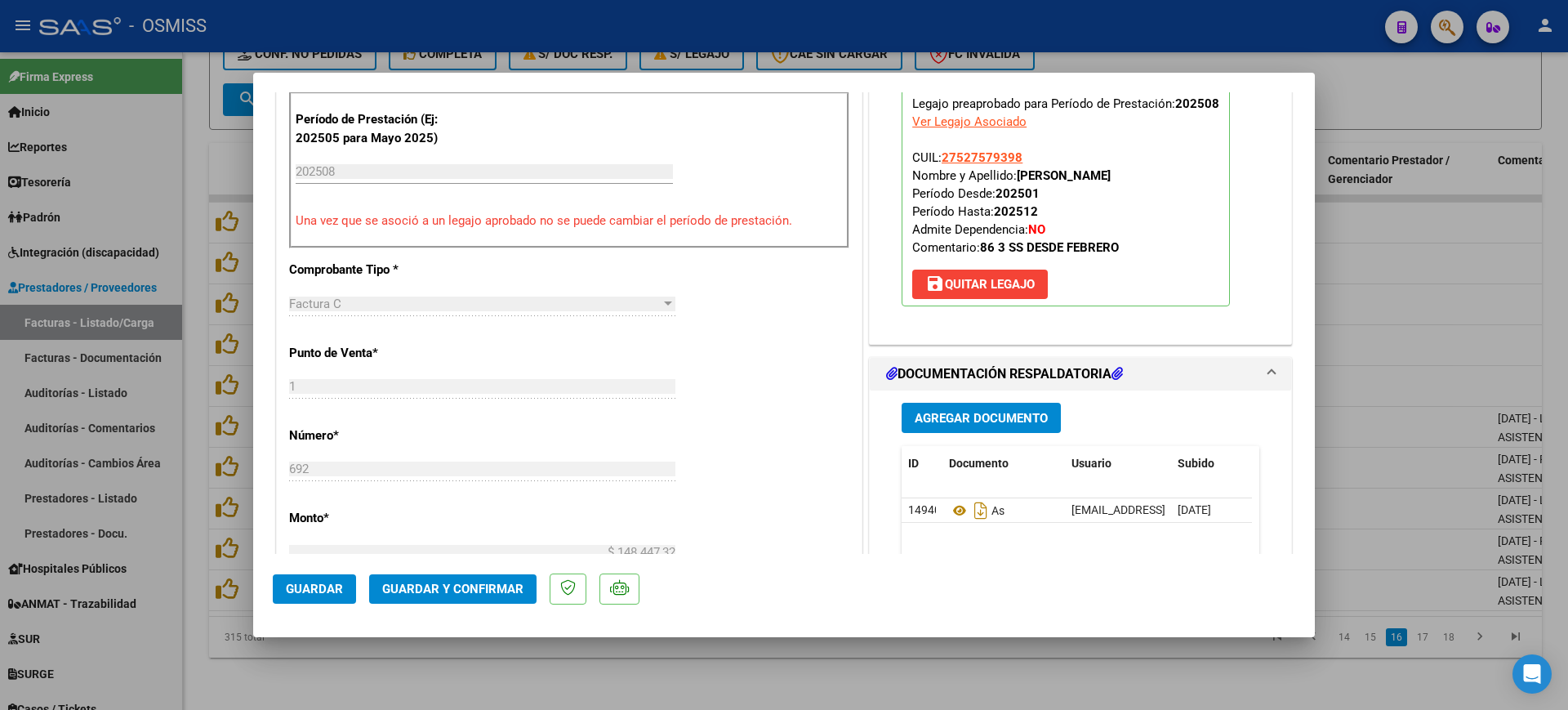
type textarea "86"
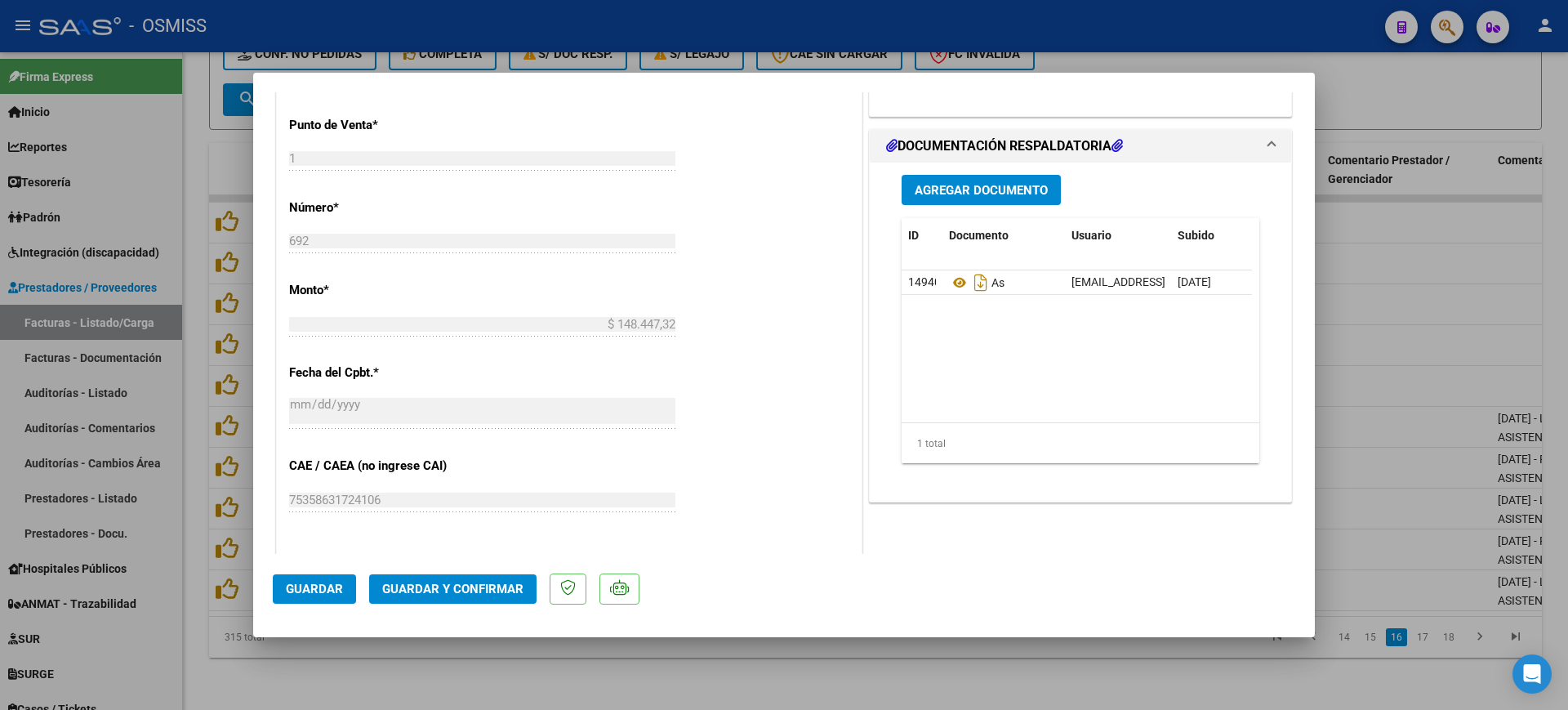
scroll to position [817, 0]
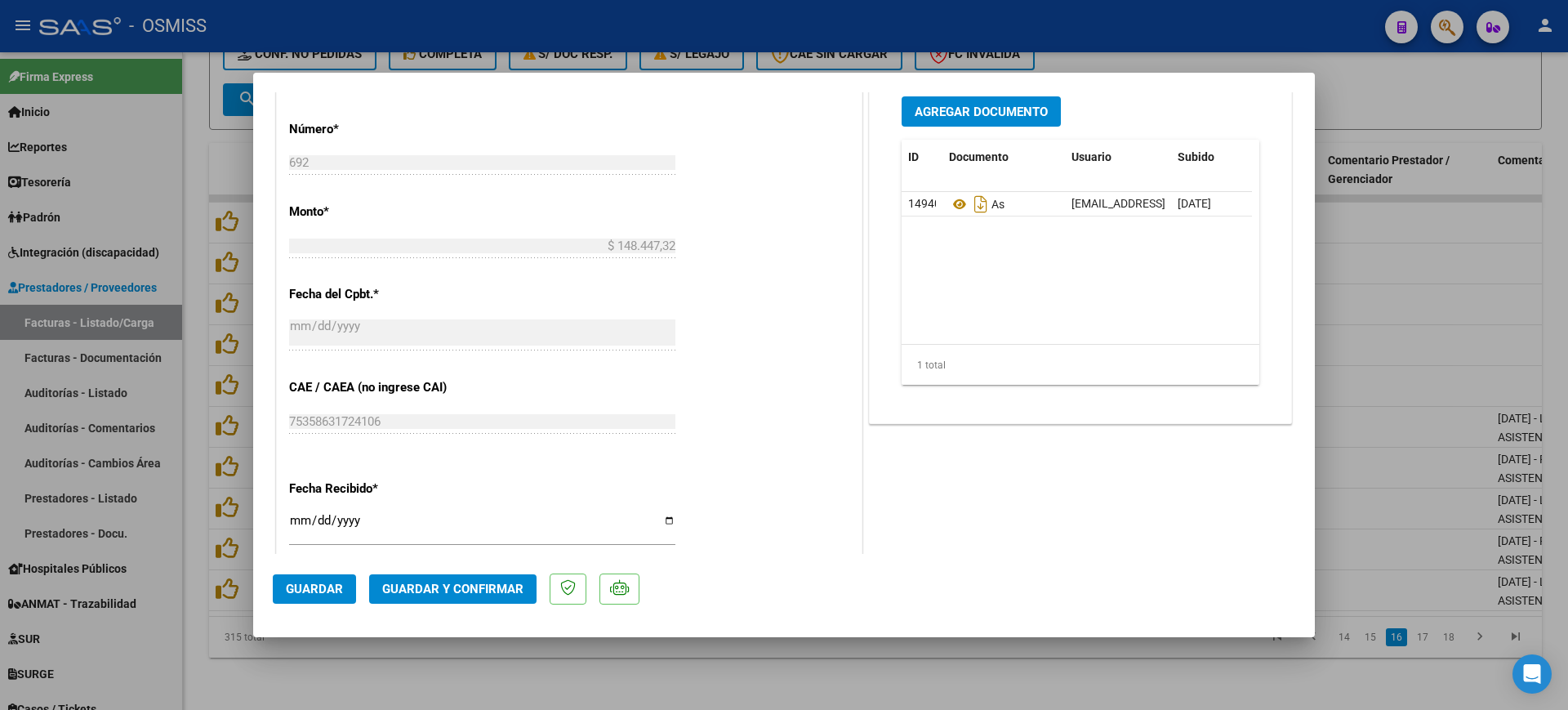
click at [494, 587] on span "Guardar y Confirmar" at bounding box center [452, 589] width 141 height 15
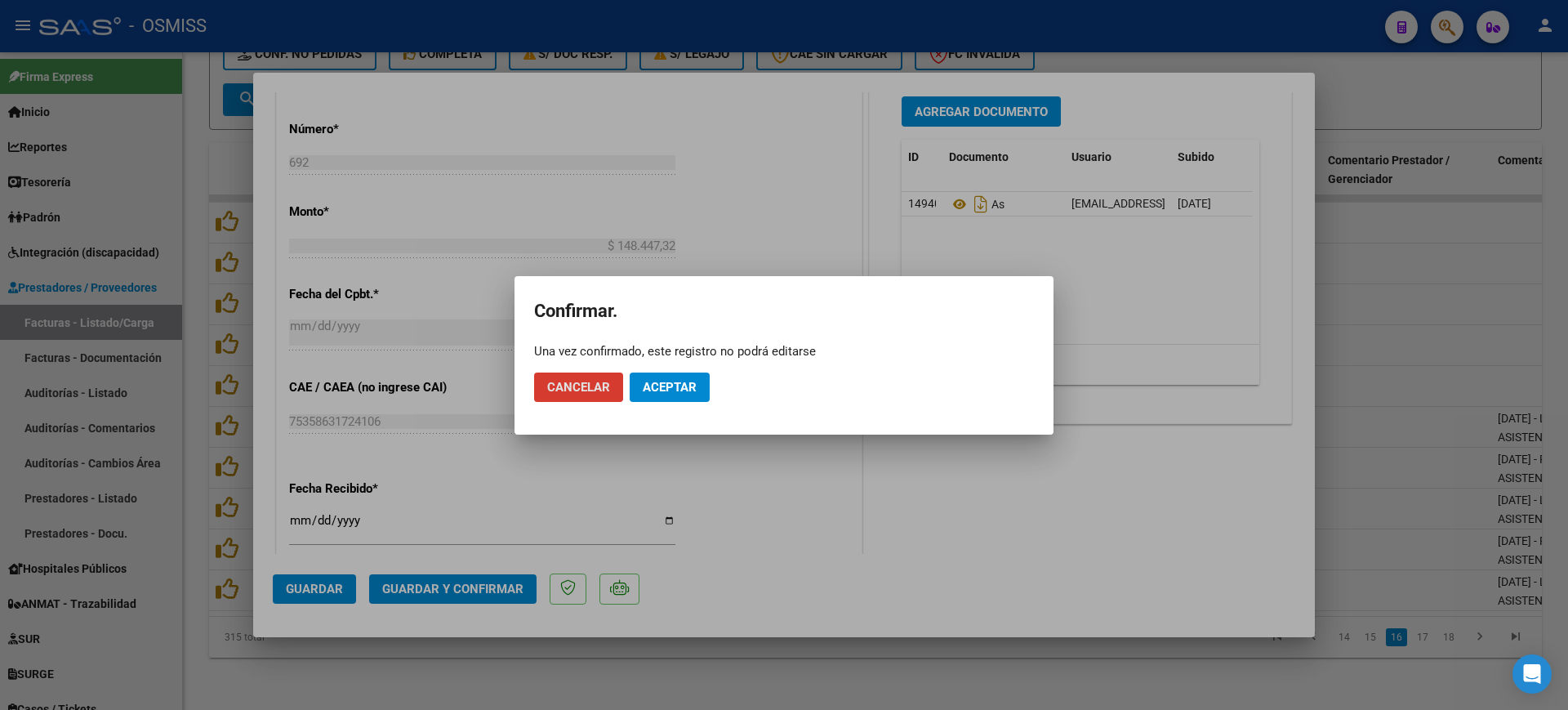
click at [666, 380] on span "Aceptar" at bounding box center [669, 387] width 54 height 15
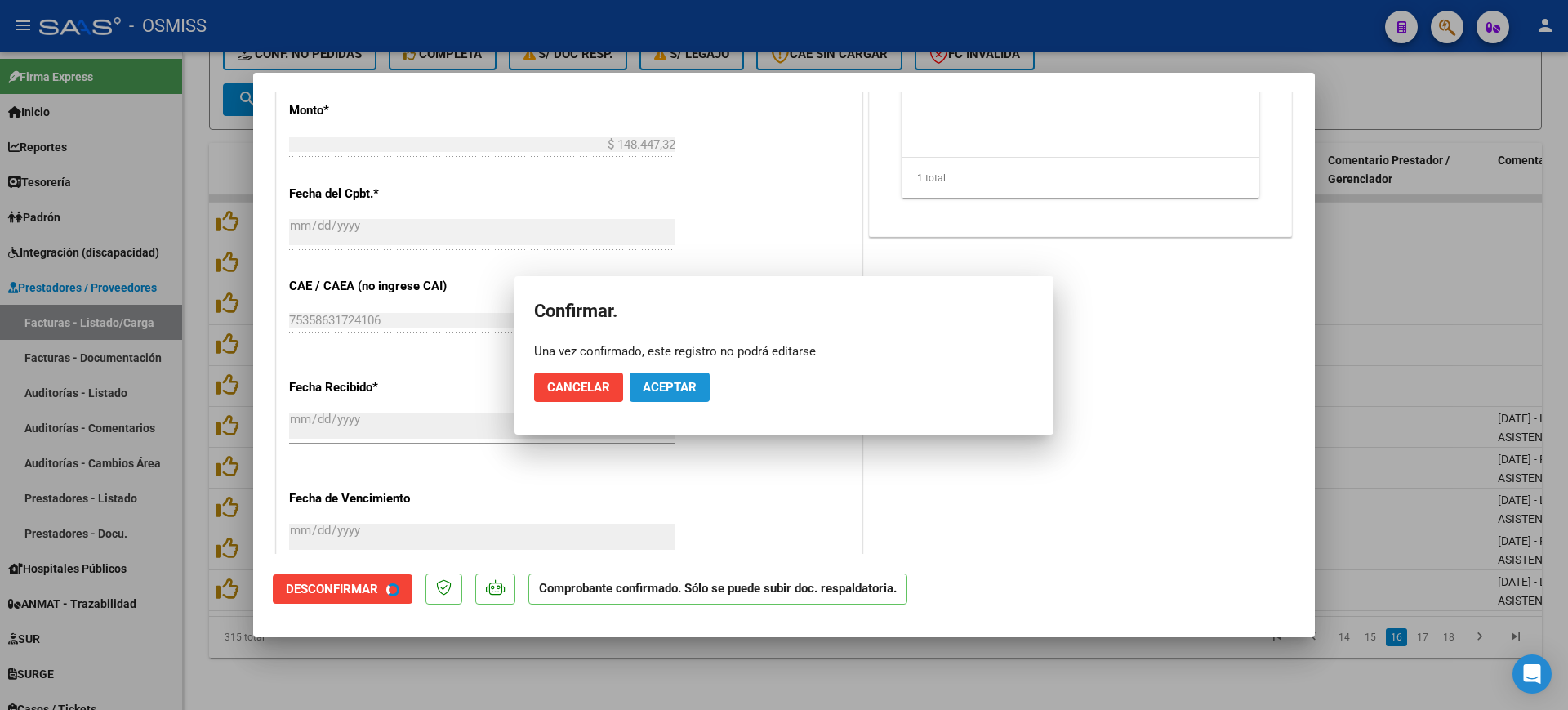
scroll to position [716, 0]
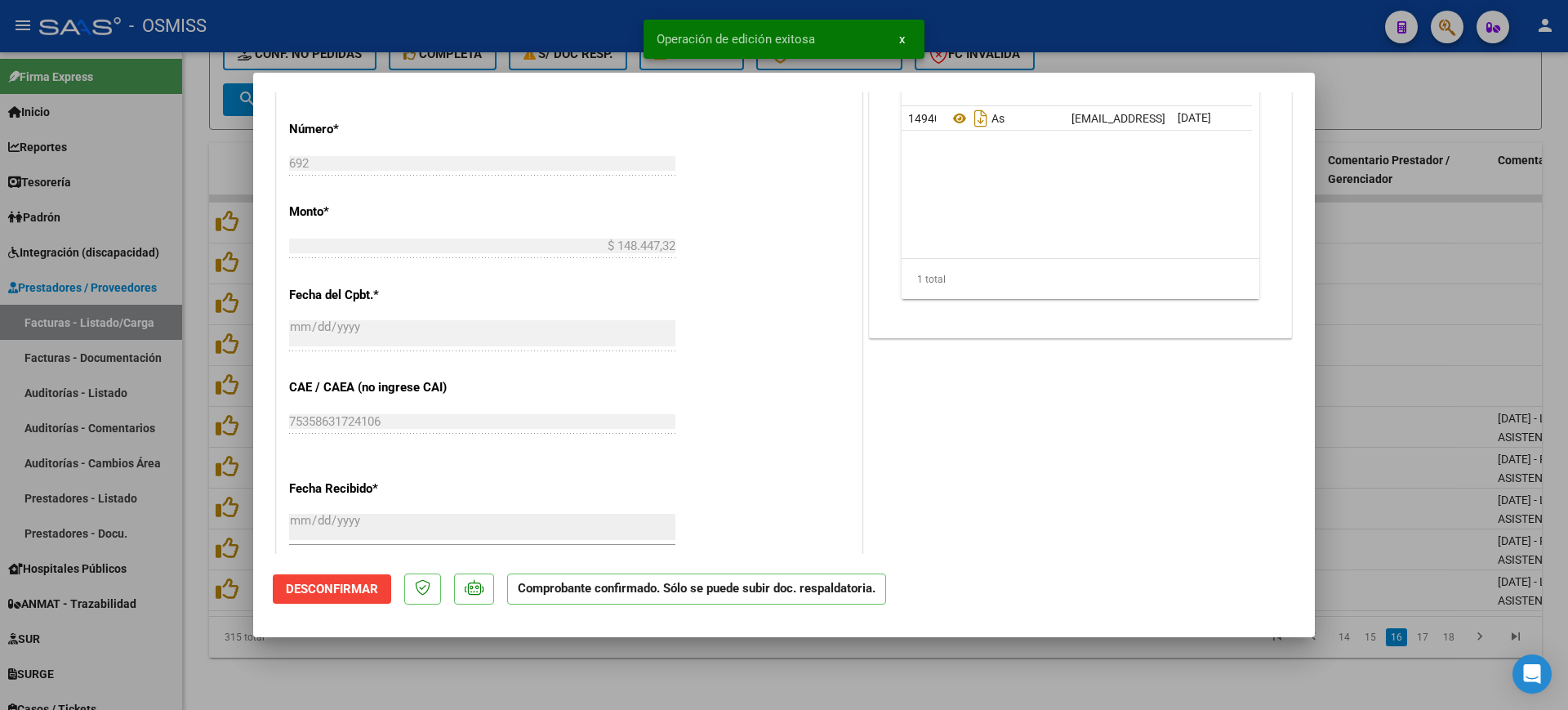
click at [545, 682] on div at bounding box center [784, 355] width 1568 height 710
type input "$ 0,00"
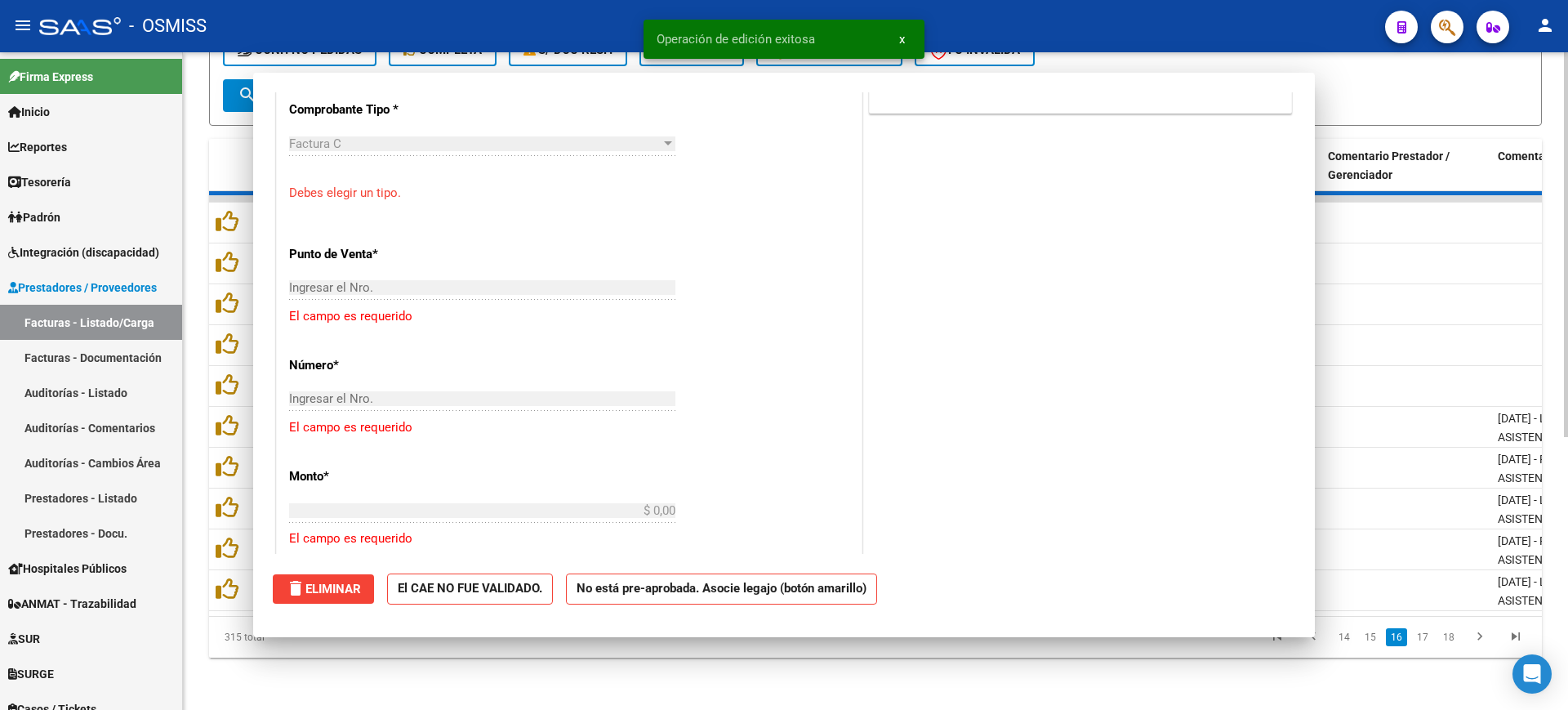
scroll to position [1020, 0]
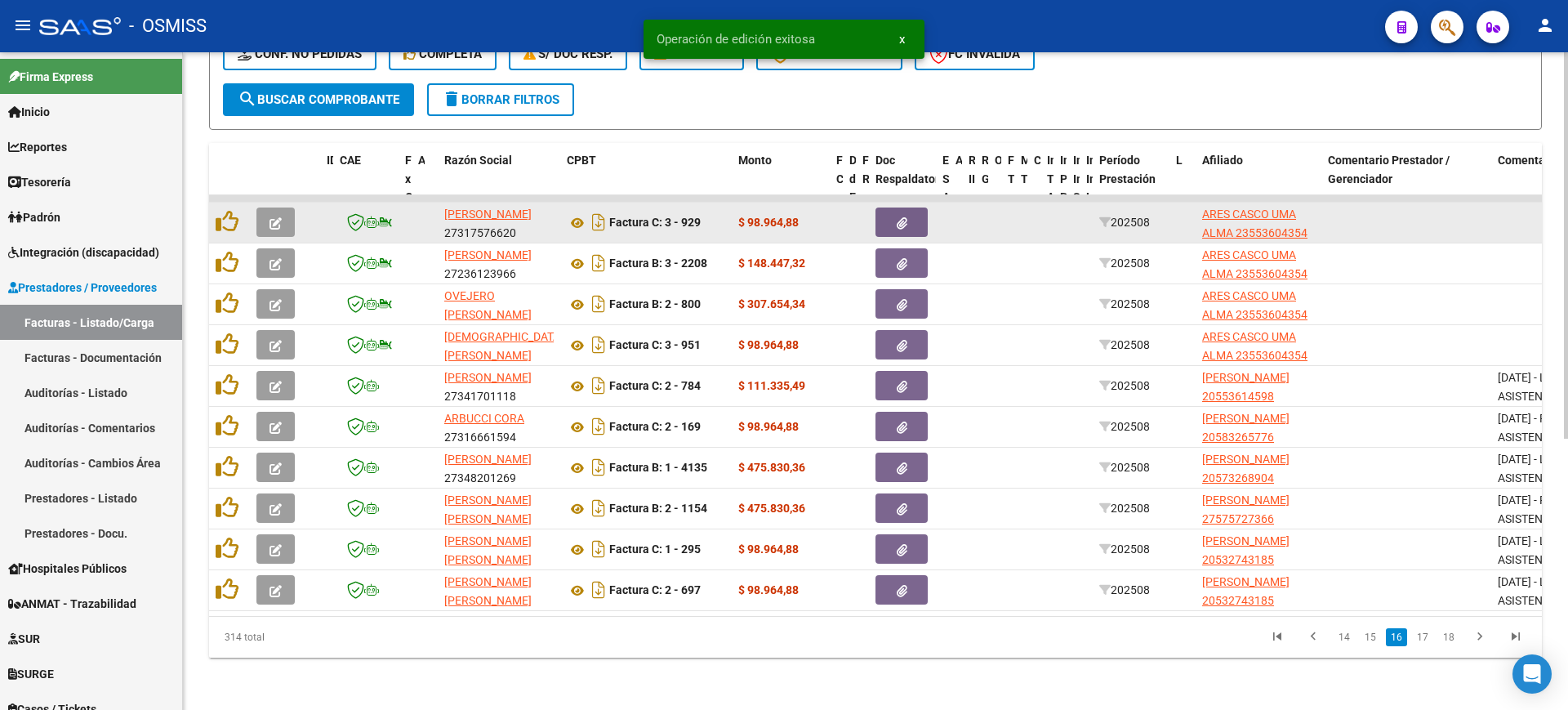
click at [271, 218] on icon "button" at bounding box center [275, 223] width 12 height 12
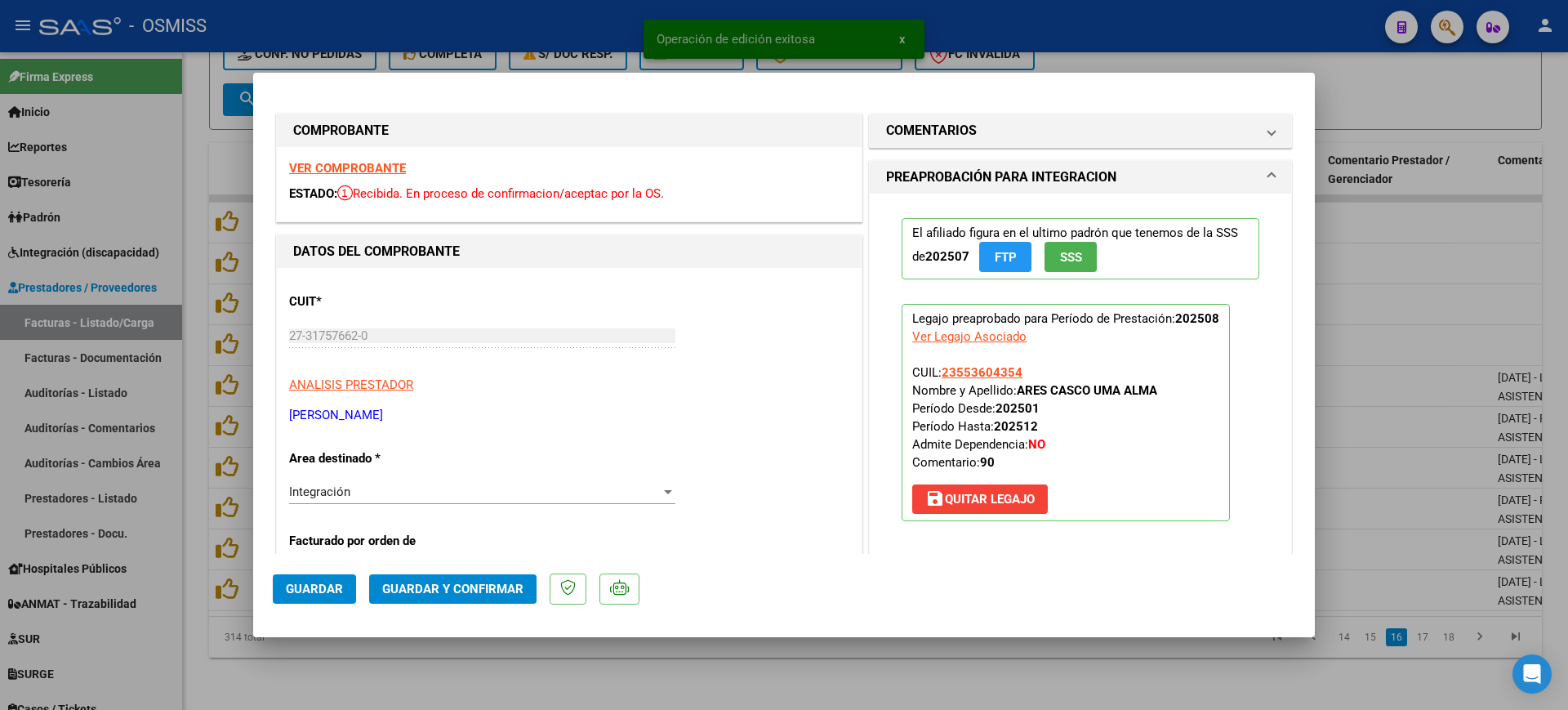
click at [334, 168] on strong "VER COMPROBANTE" at bounding box center [346, 169] width 116 height 15
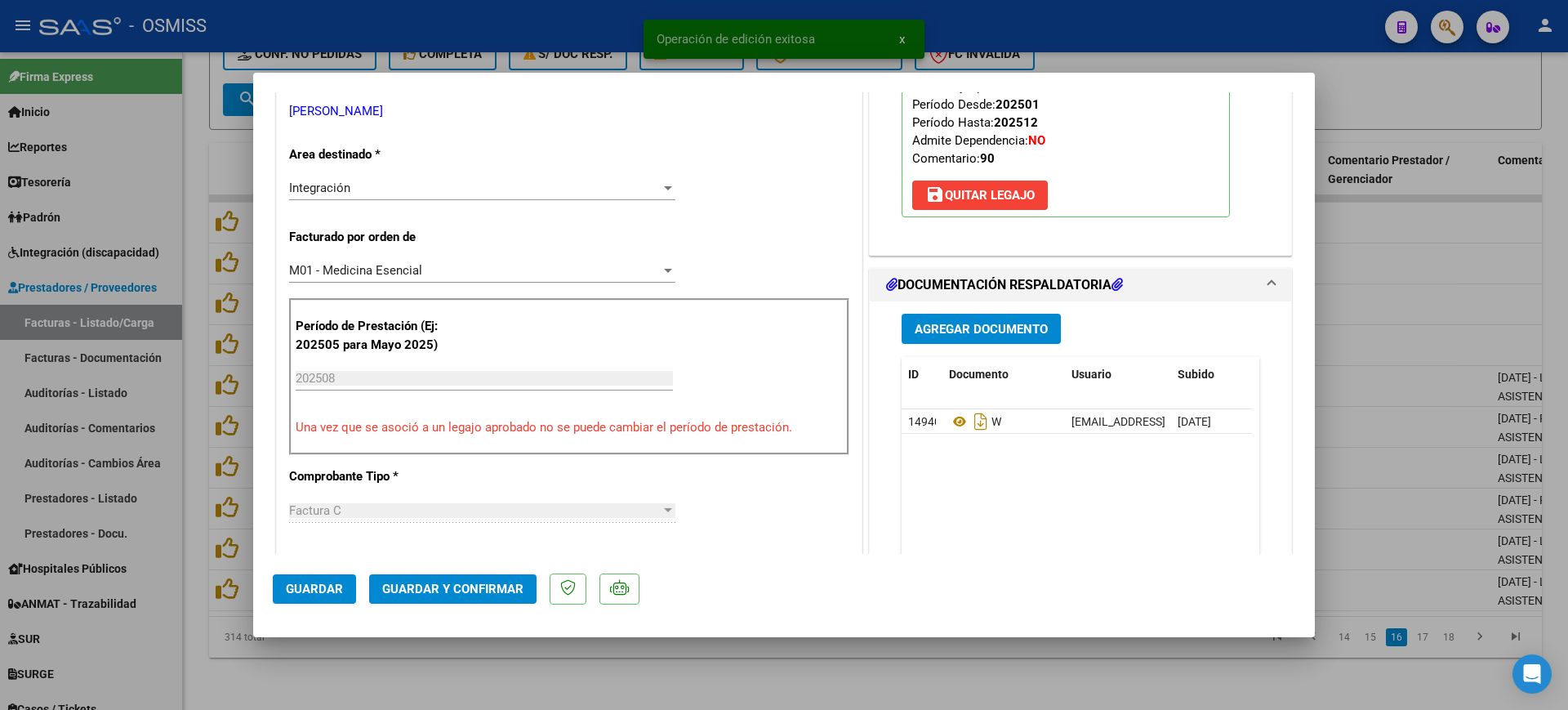
scroll to position [307, 0]
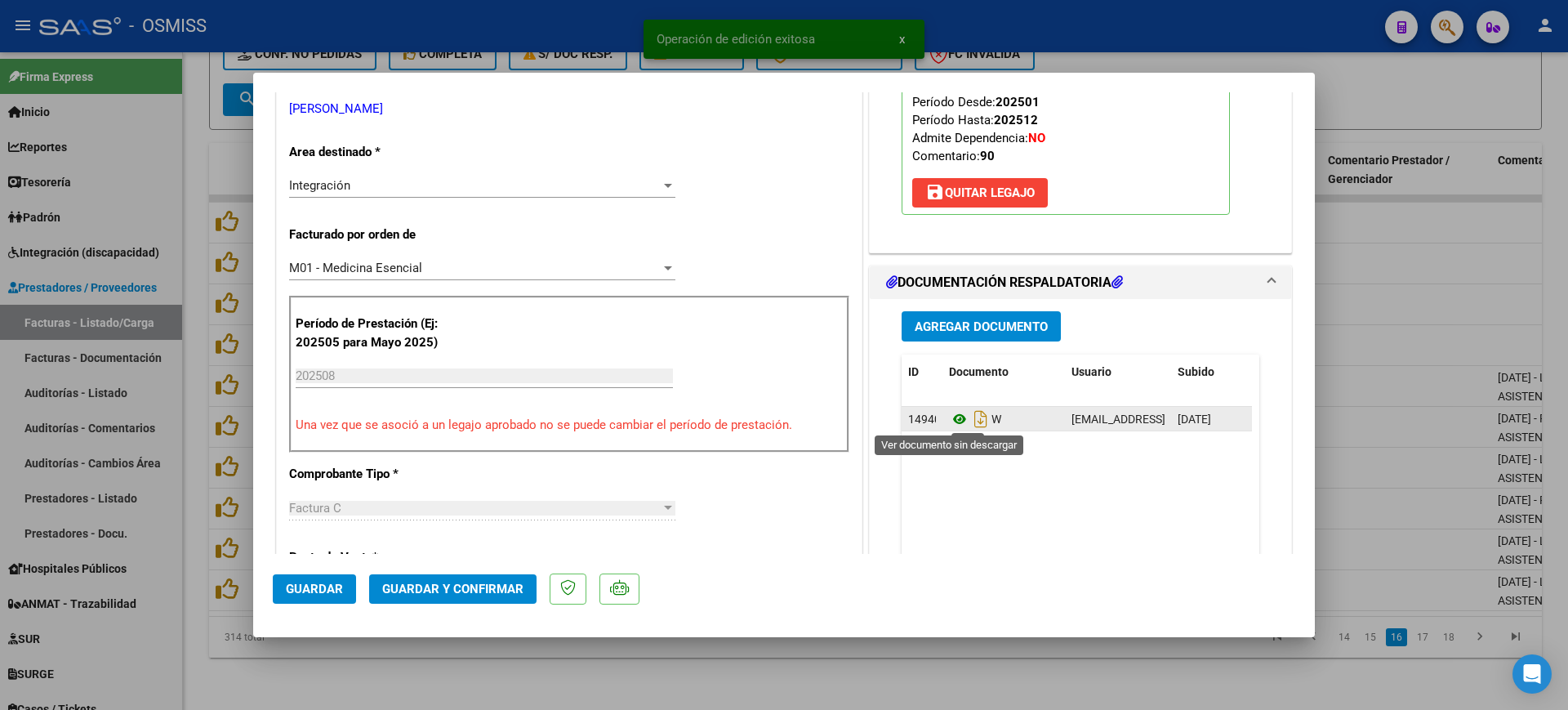
click at [955, 420] on icon at bounding box center [960, 418] width 21 height 20
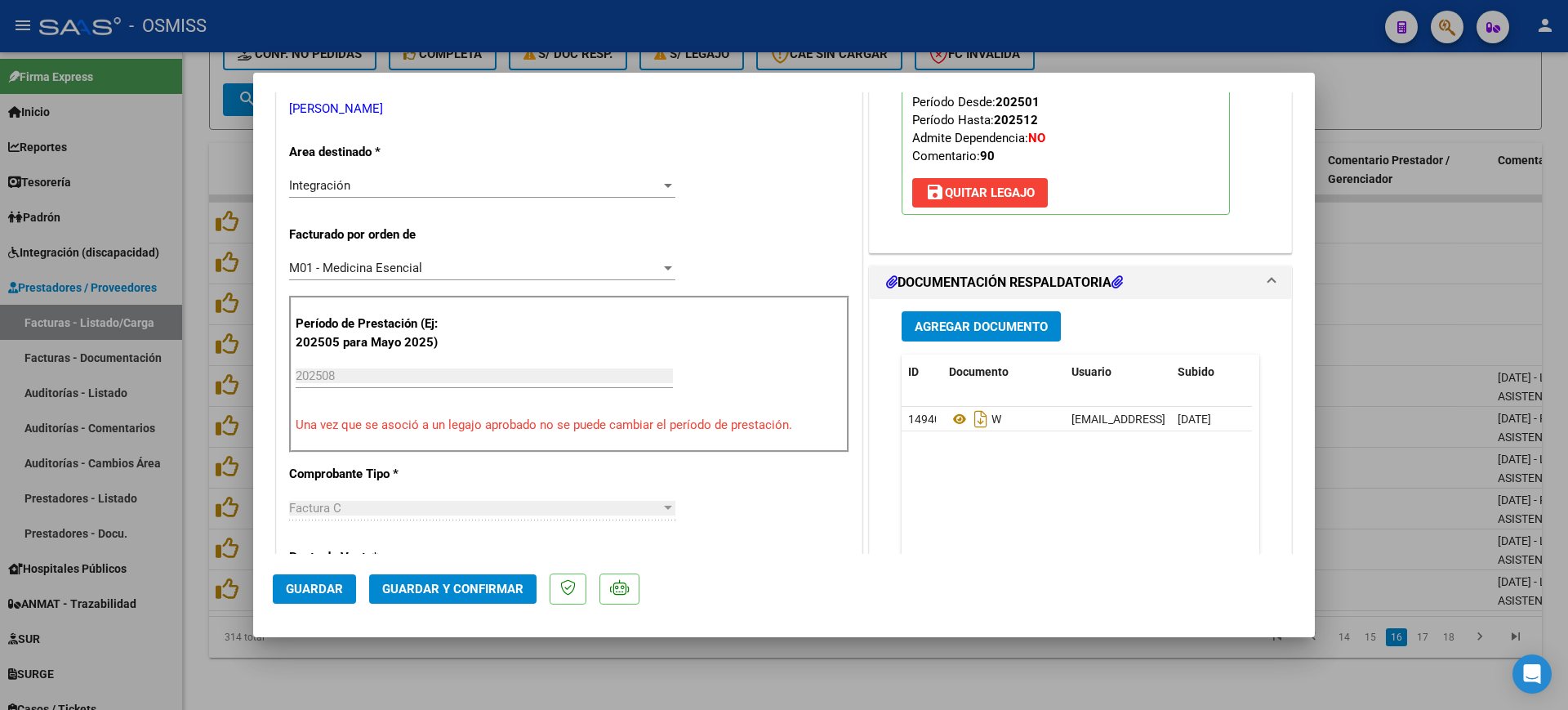
scroll to position [204, 0]
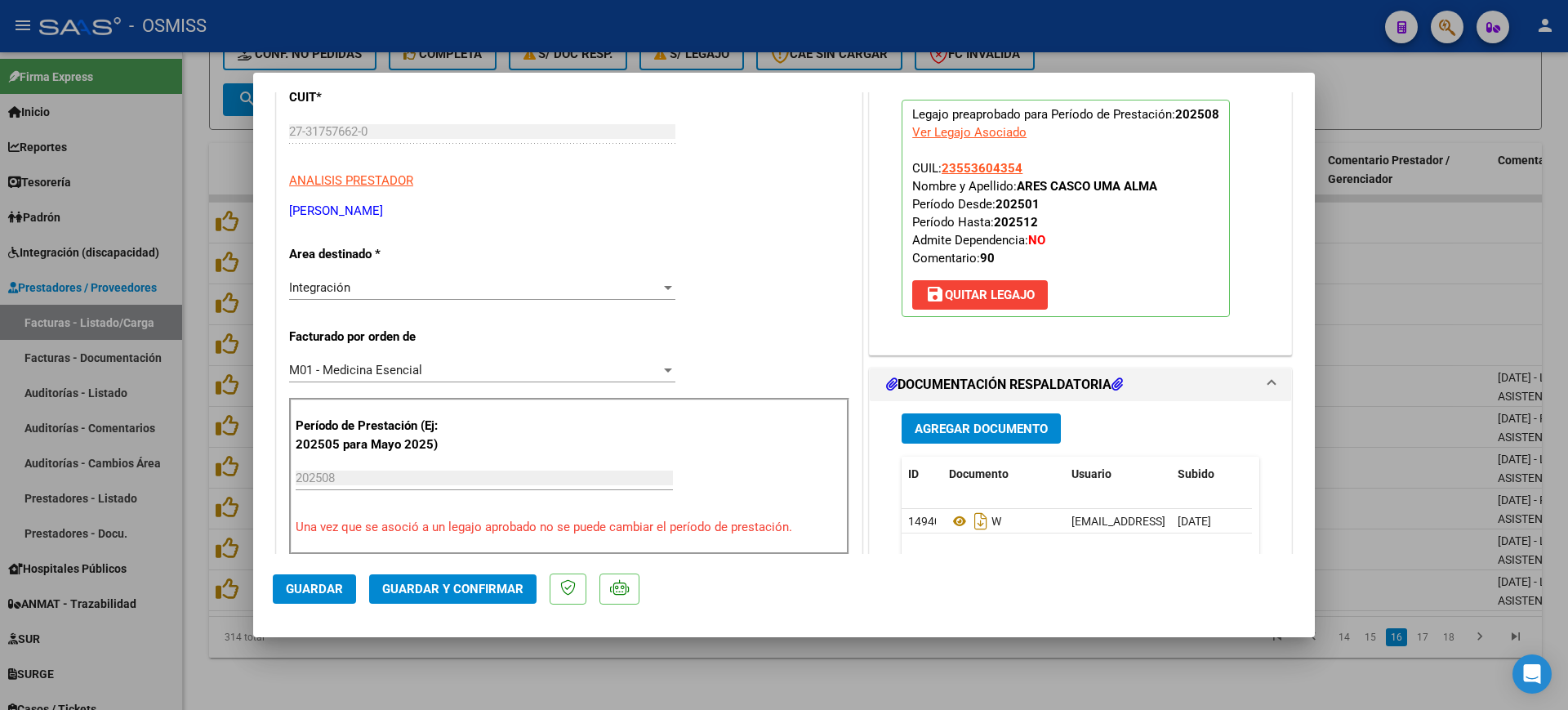
drag, startPoint x: 1228, startPoint y: 666, endPoint x: 1259, endPoint y: 640, distance: 40.5
click at [1229, 666] on div at bounding box center [784, 355] width 1568 height 710
type input "$ 0,00"
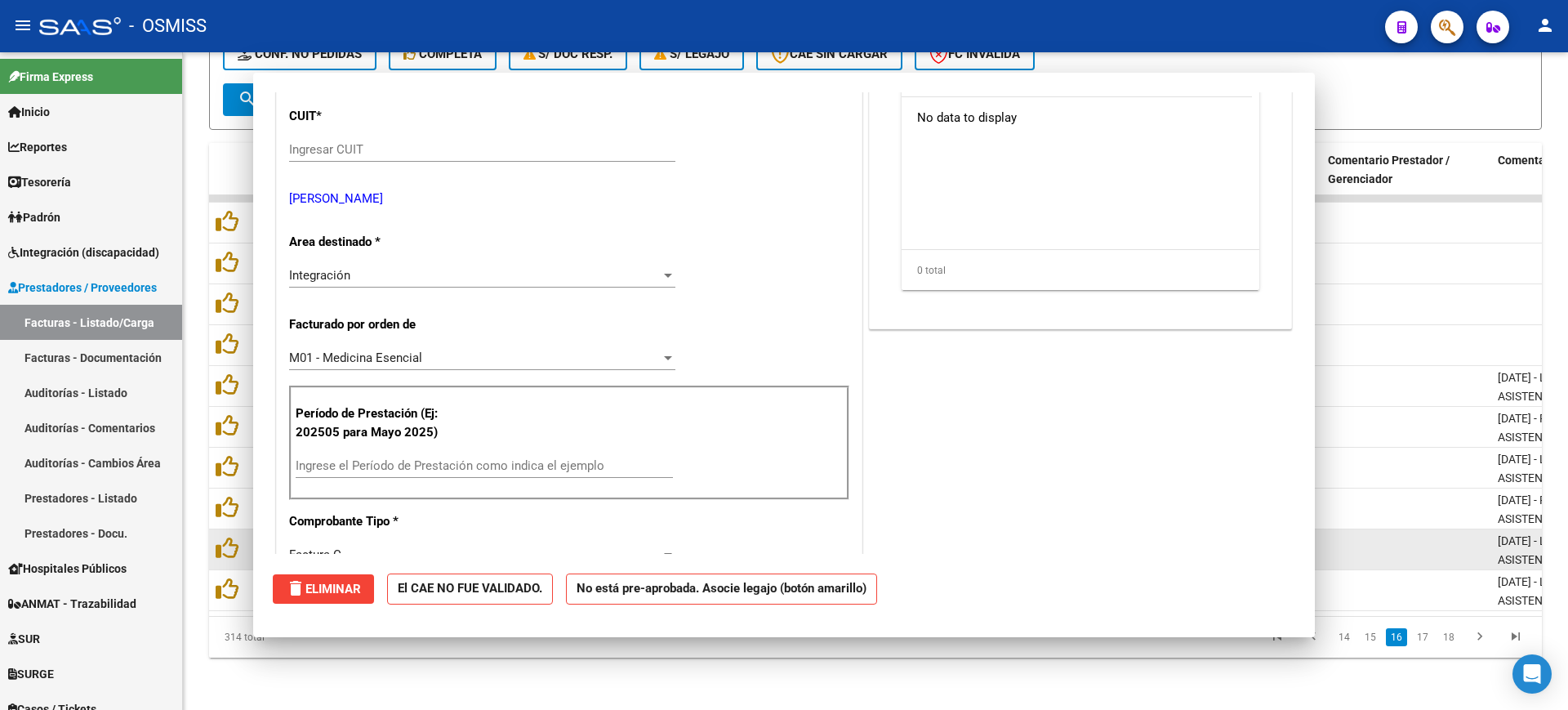
scroll to position [222, 0]
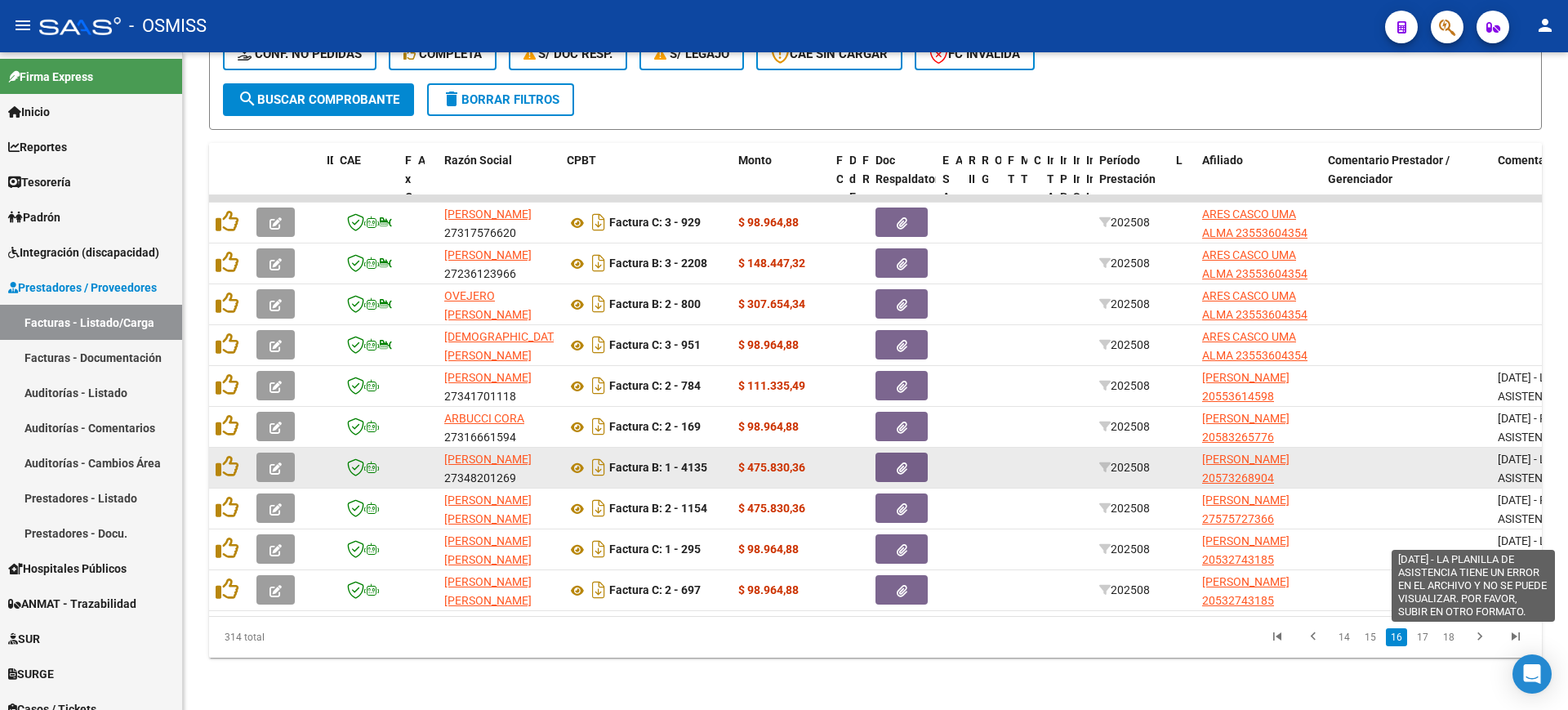
click at [1527, 462] on span "[DATE] - LA PLANILLA DE ASISTENCIA TIENE UN ERROR EN EL ARCHIVO Y NO SE PUEDE V…" at bounding box center [1566, 506] width 138 height 106
copy span "[DATE] - LA PLANILLA DE ASISTENCIA TIENE UN ERROR EN EL ARCHIVO Y NO SE PUEDE V…"
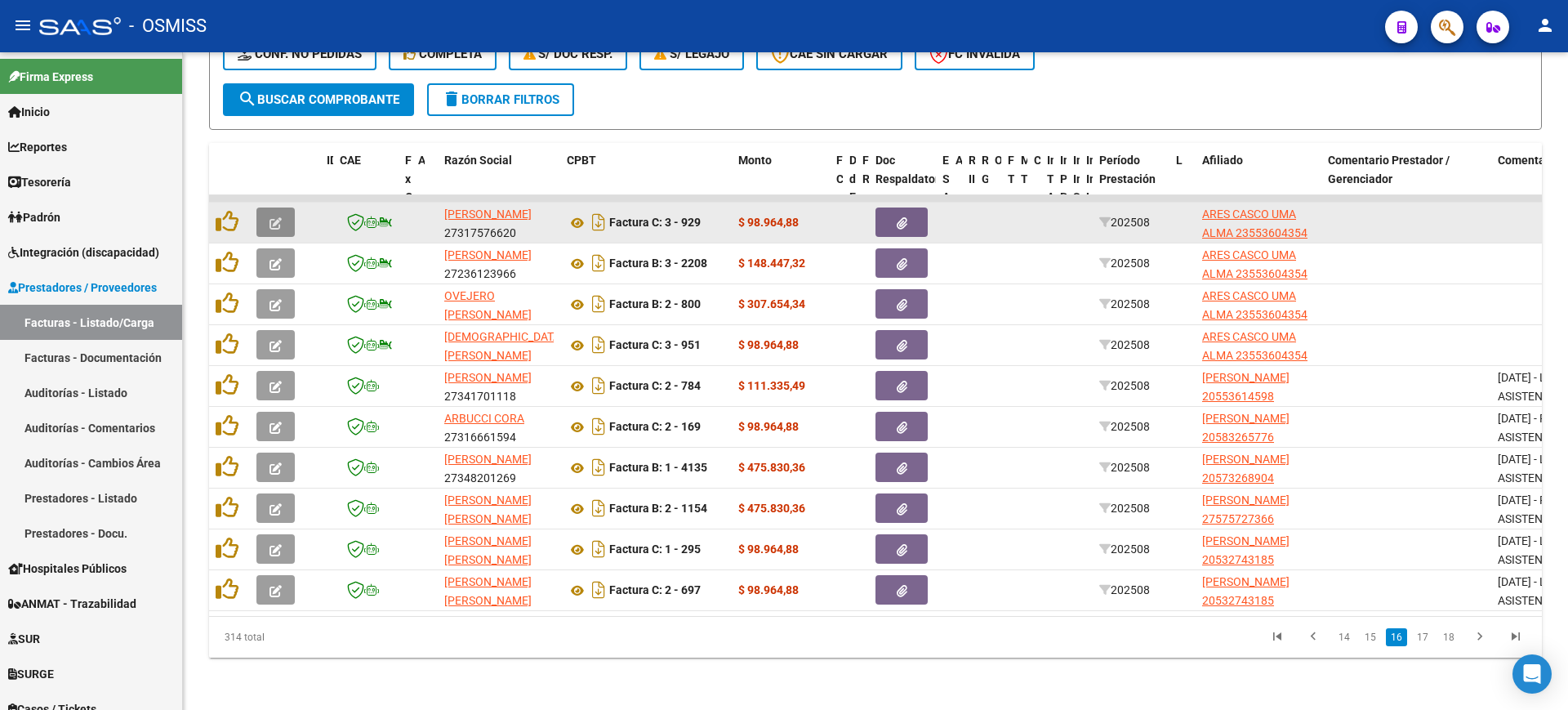
click at [288, 209] on button "button" at bounding box center [275, 222] width 39 height 29
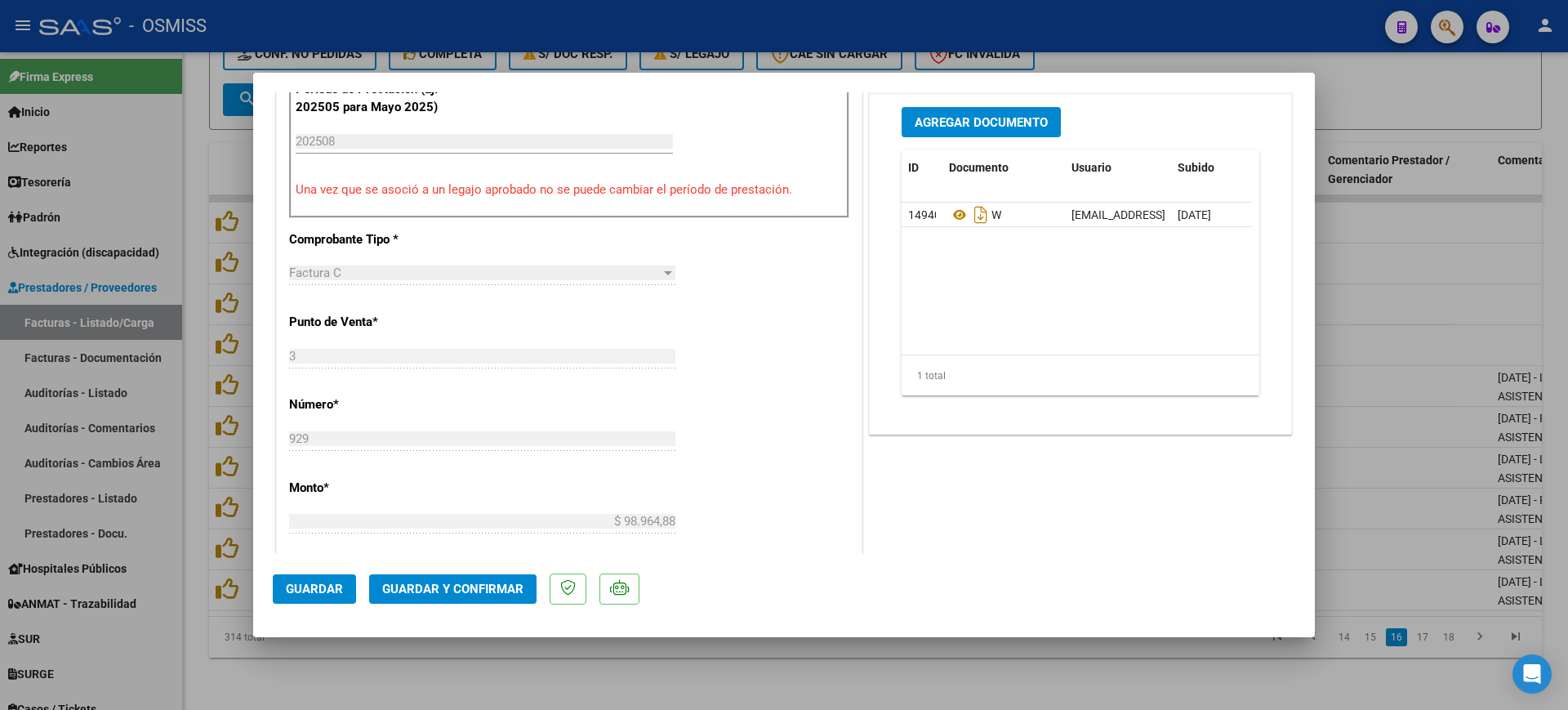
scroll to position [541, 0]
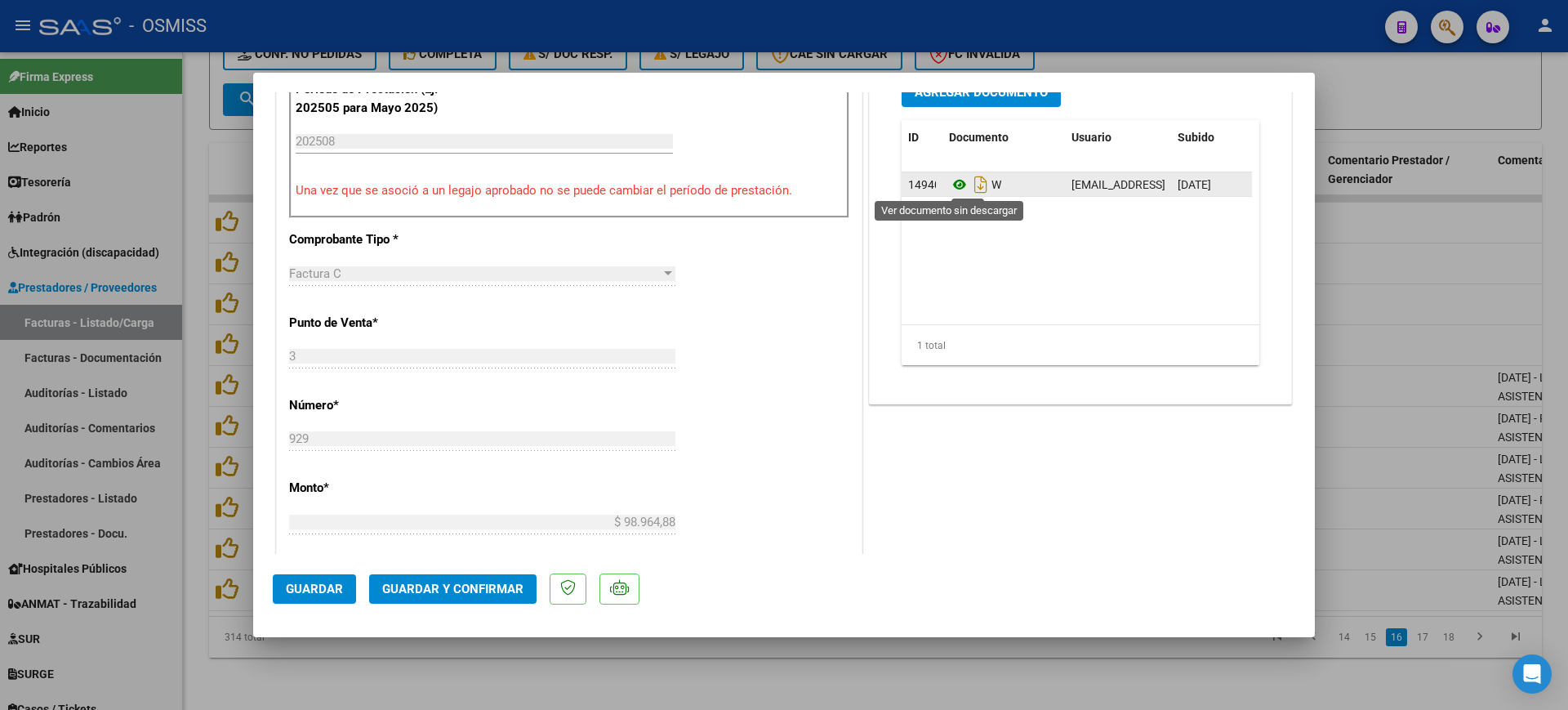
click at [949, 183] on icon at bounding box center [960, 185] width 21 height 20
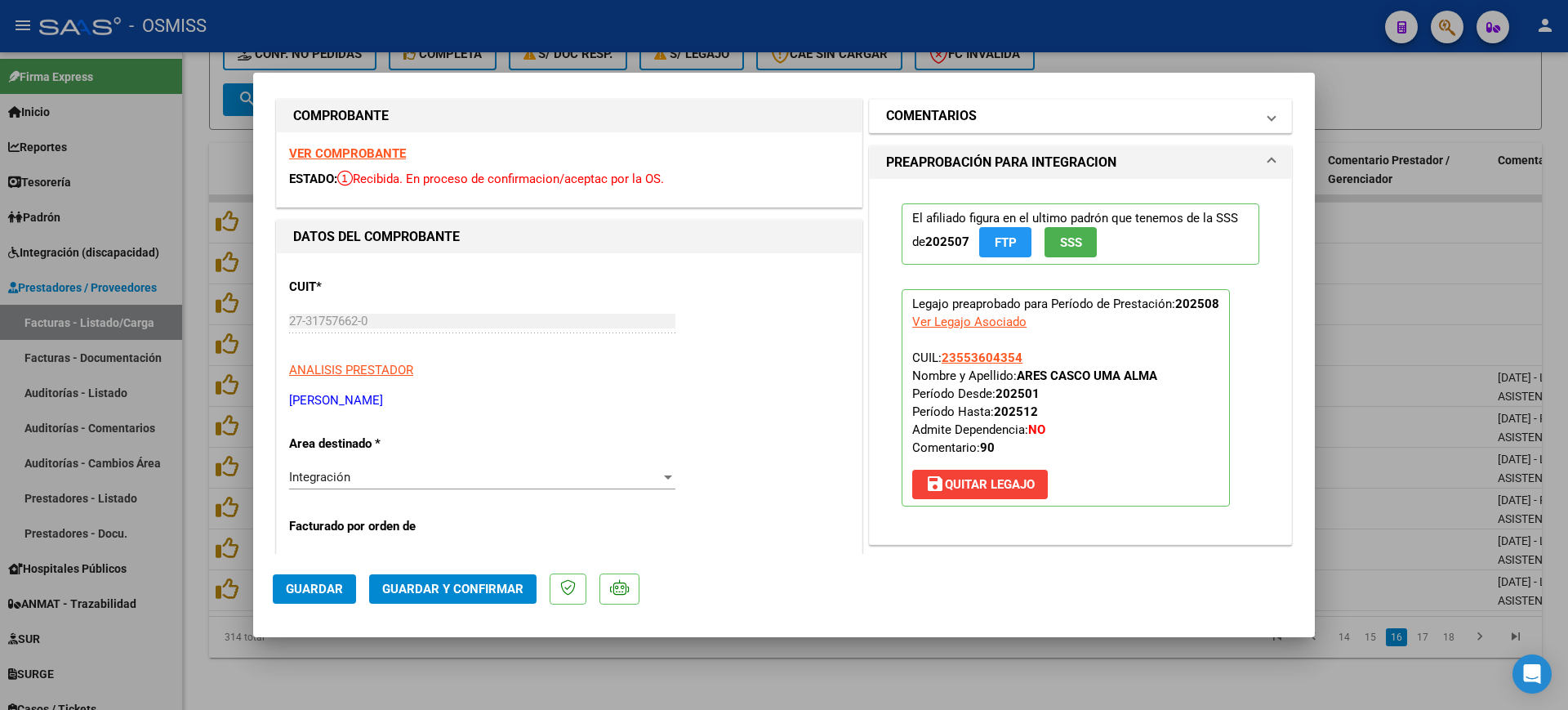
scroll to position [0, 0]
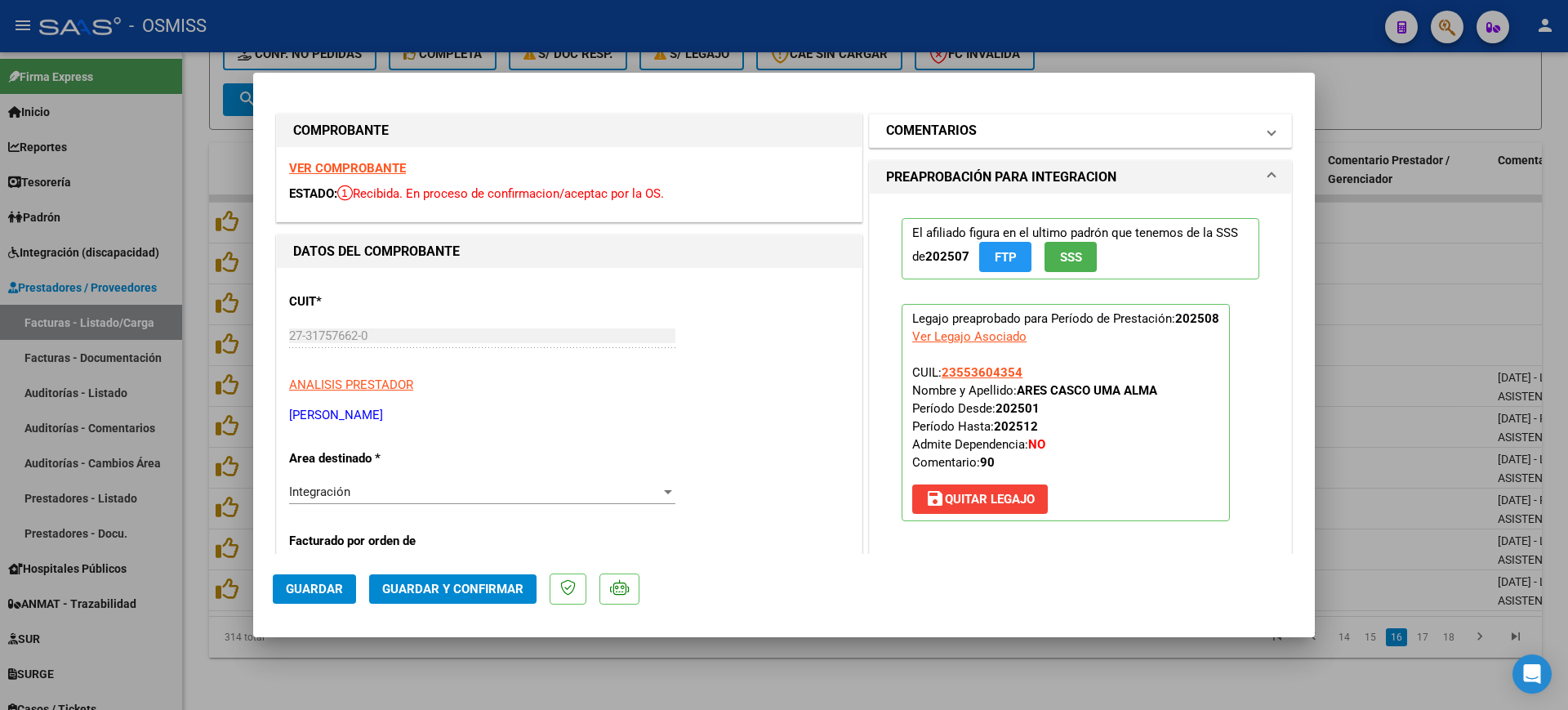
click at [975, 131] on mat-panel-title "COMENTARIOS" at bounding box center [1070, 131] width 369 height 20
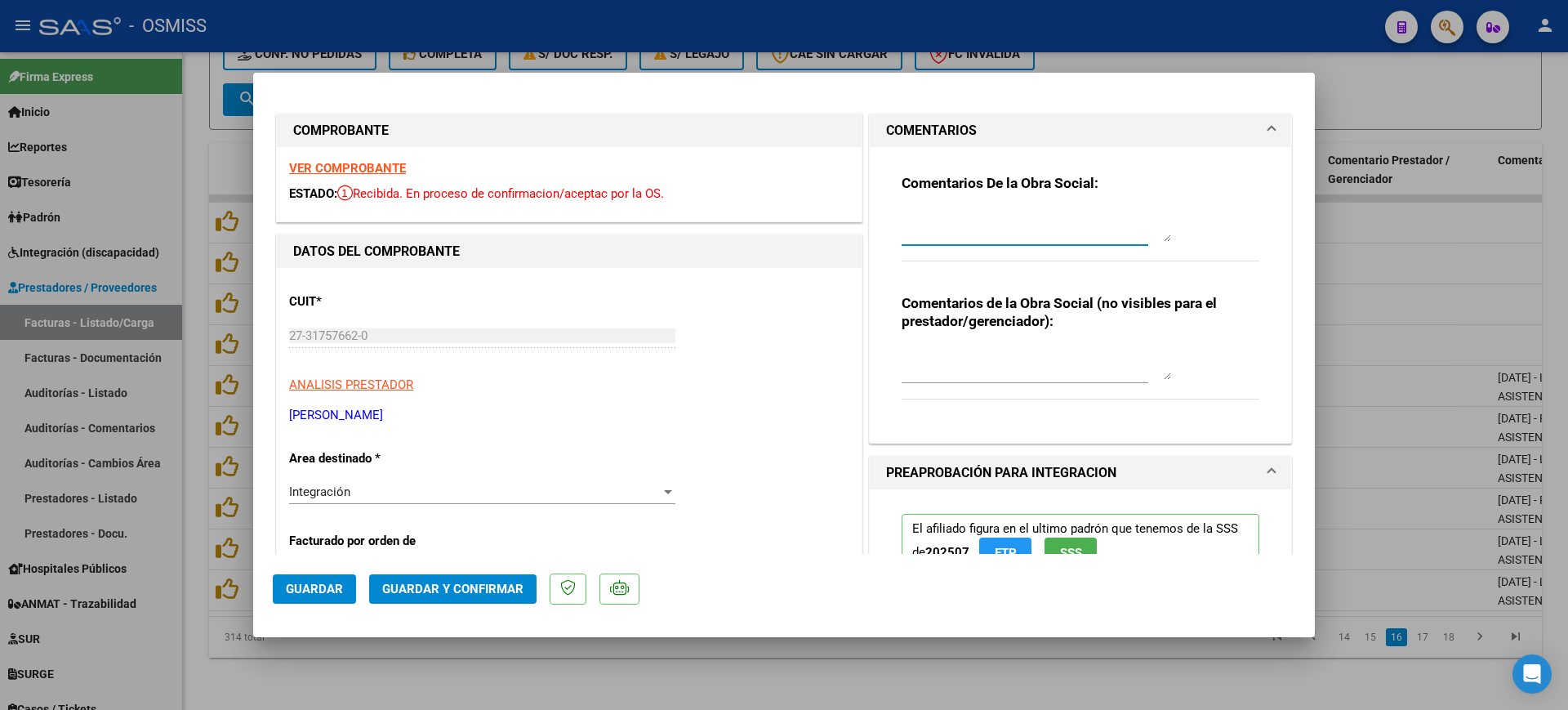
paste textarea "[DATE] - LA PLANILLA DE ASISTENCIA TIENE UN ERROR EN EL ARCHIVO Y NO SE PUEDE V…"
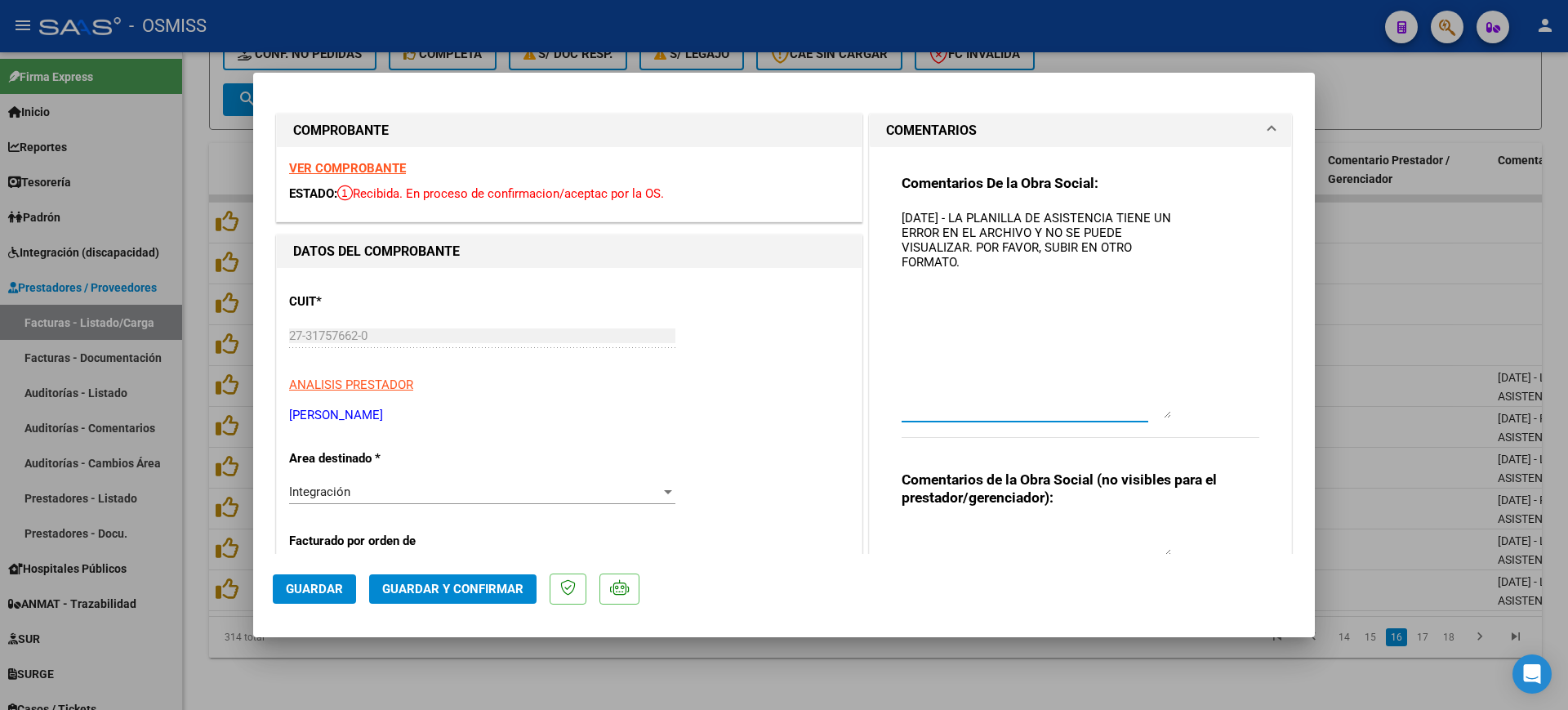
drag, startPoint x: 1147, startPoint y: 240, endPoint x: 1193, endPoint y: 417, distance: 182.9
click at [1192, 417] on div "Comentarios De la Obra Social: [DATE] - LA PLANILLA DE ASISTENCIA TIENE UN ERRO…" at bounding box center [1081, 315] width 358 height 282
type textarea "[DATE] - LA PLANILLA DE ASISTENCIA TIENE UN ERROR EN EL ARCHIVO Y NO SE PUEDE V…"
click at [334, 596] on button "Guardar" at bounding box center [314, 589] width 83 height 29
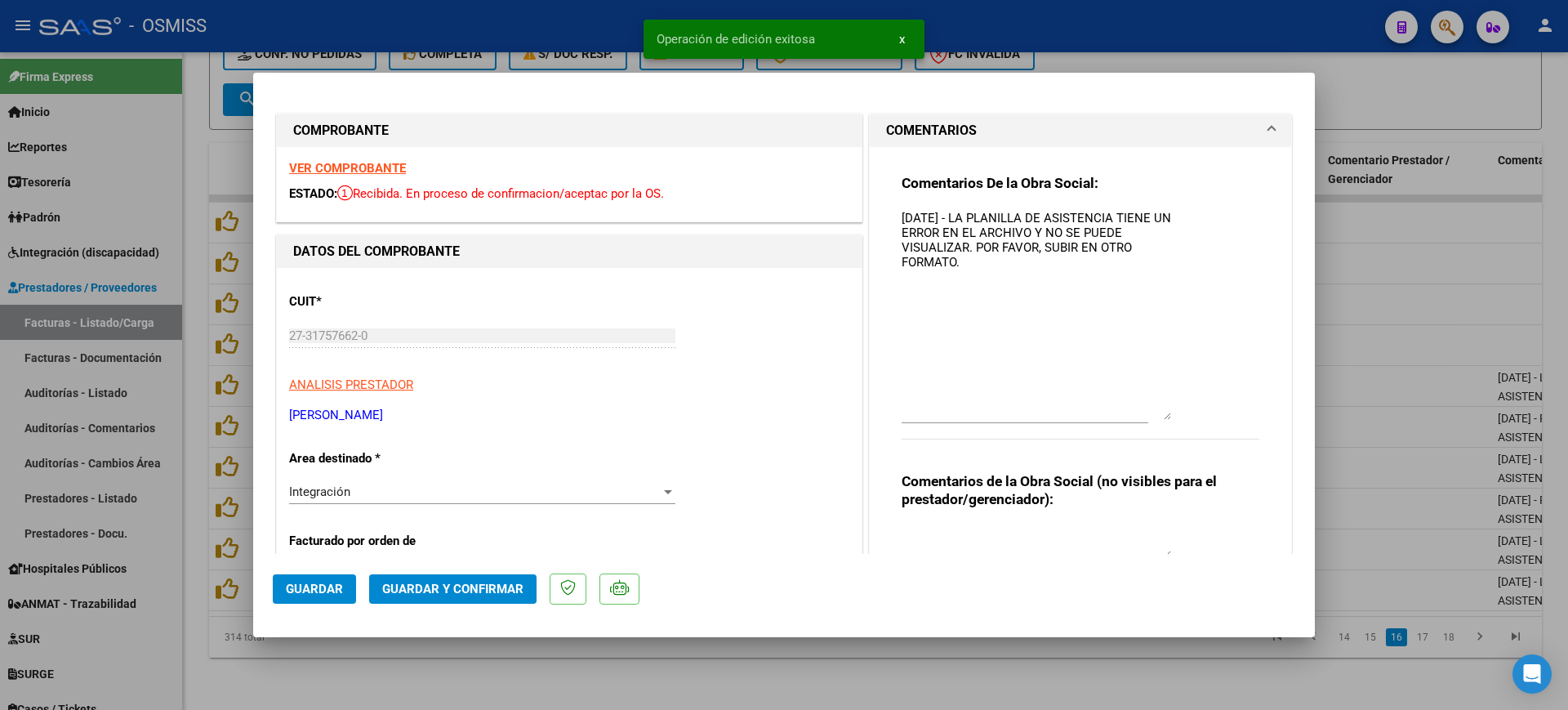
click at [417, 665] on div at bounding box center [784, 355] width 1568 height 710
type input "$ 0,00"
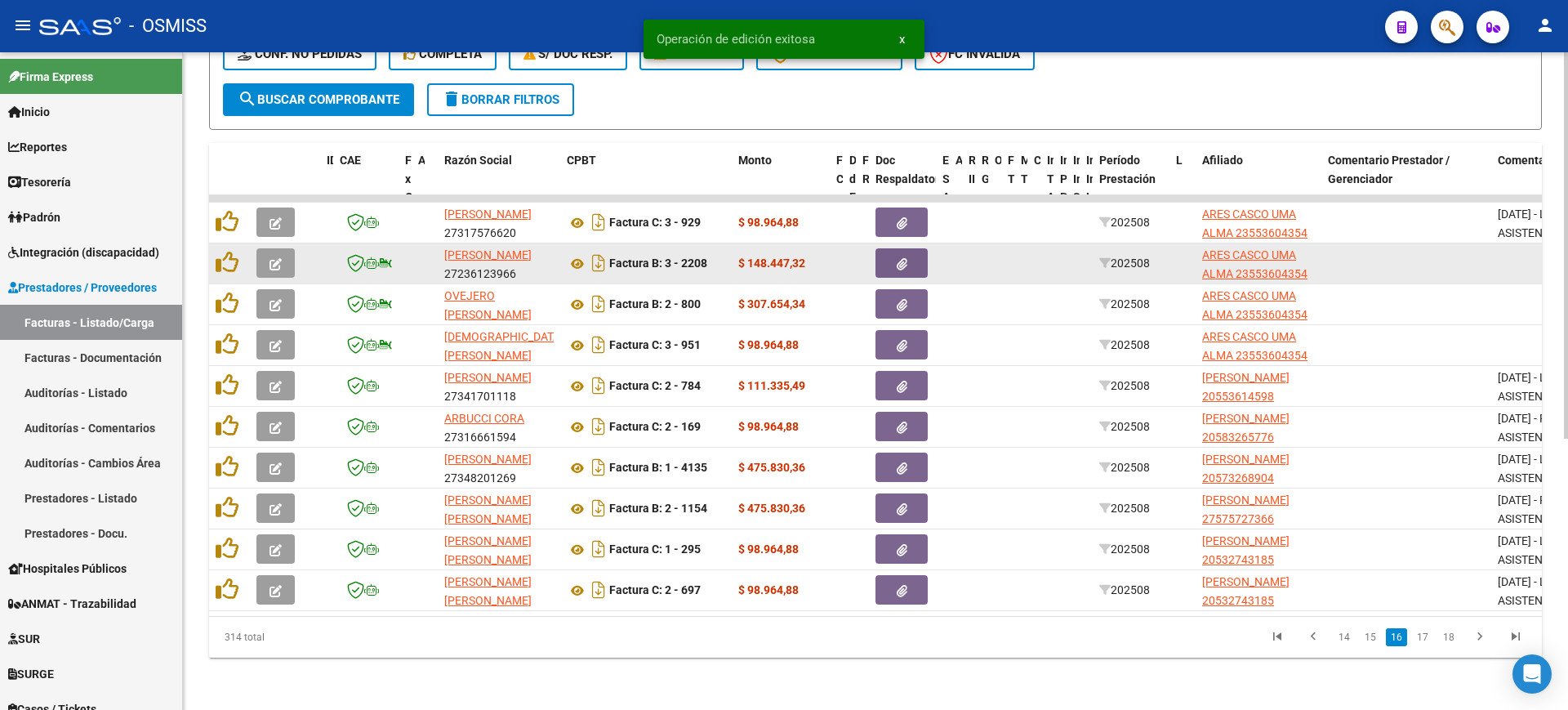
click at [279, 258] on icon "button" at bounding box center [275, 264] width 12 height 12
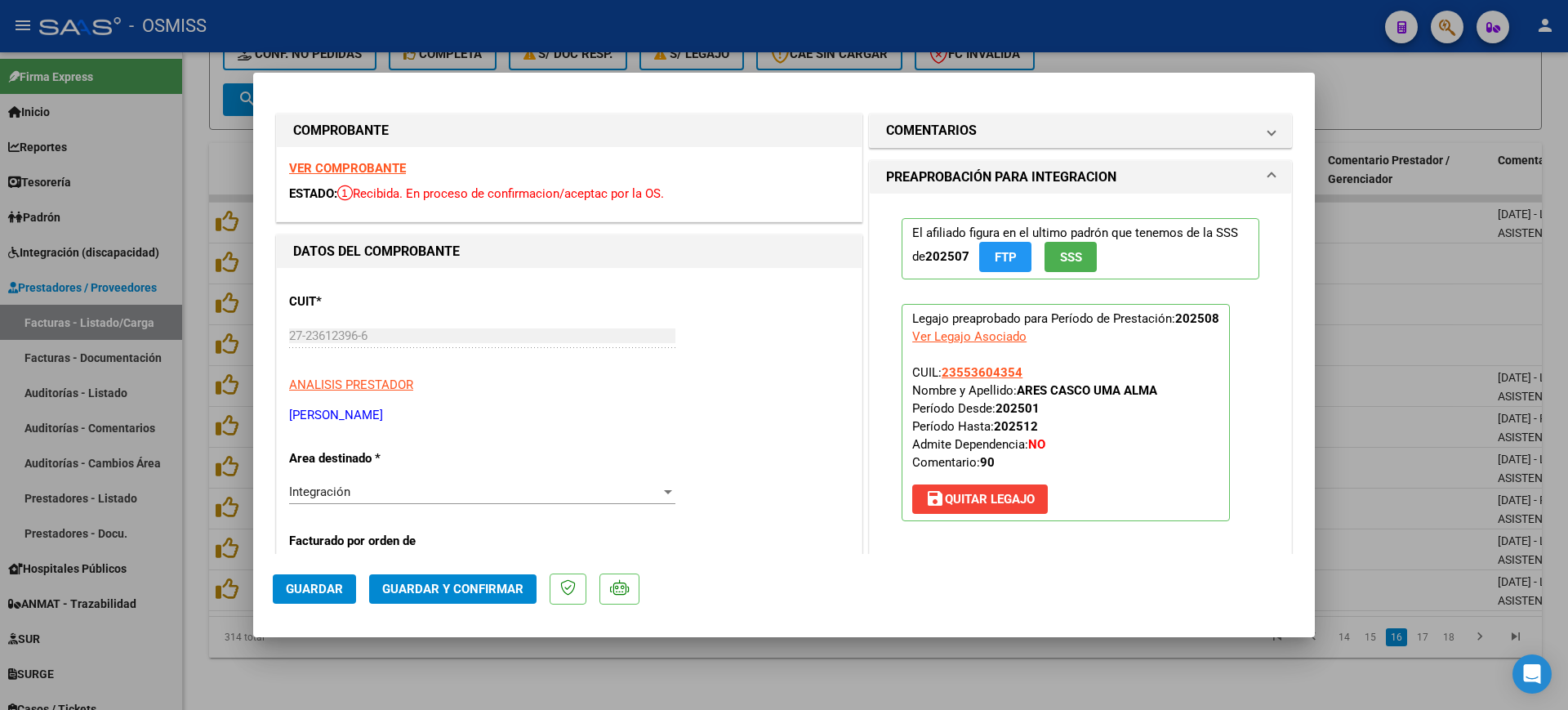
click at [327, 167] on strong "VER COMPROBANTE" at bounding box center [346, 169] width 116 height 15
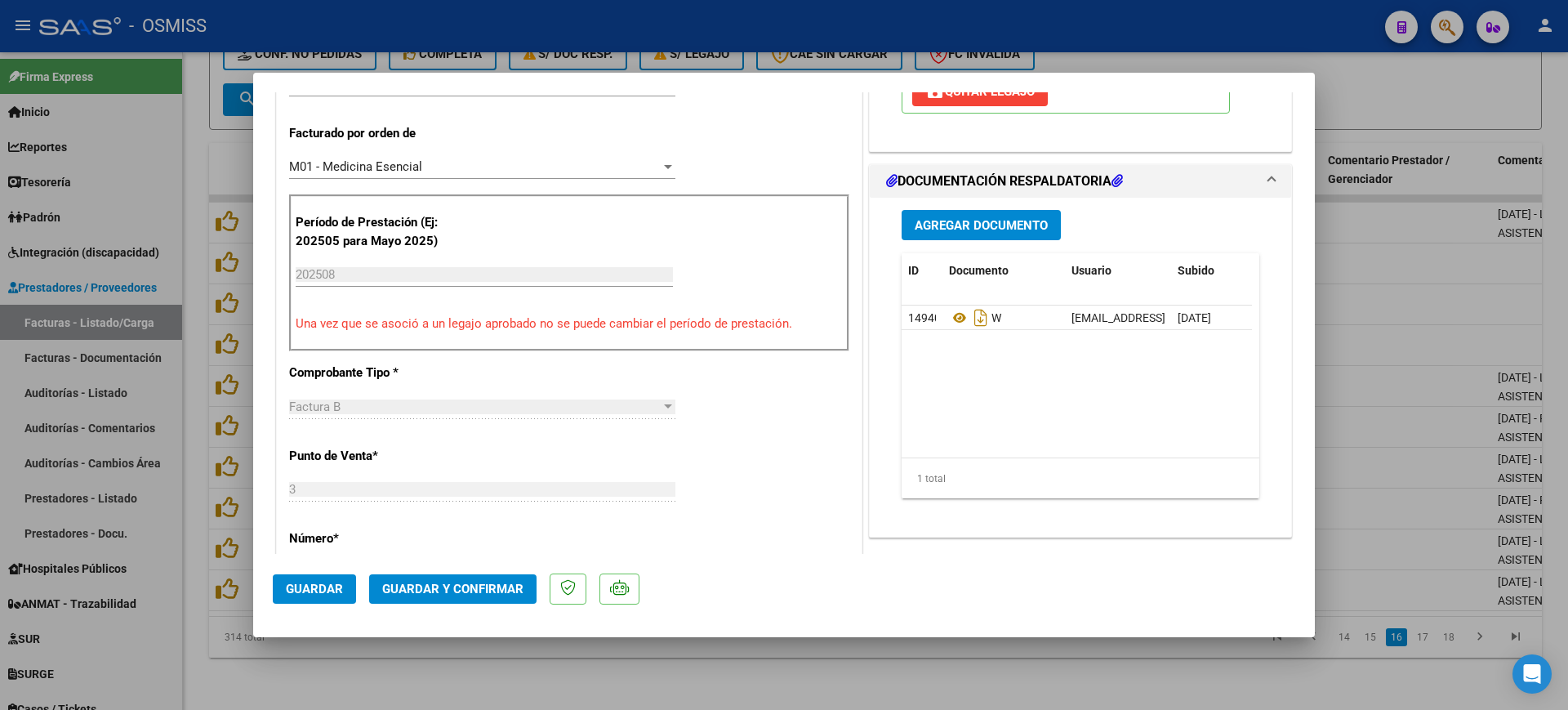
scroll to position [408, 0]
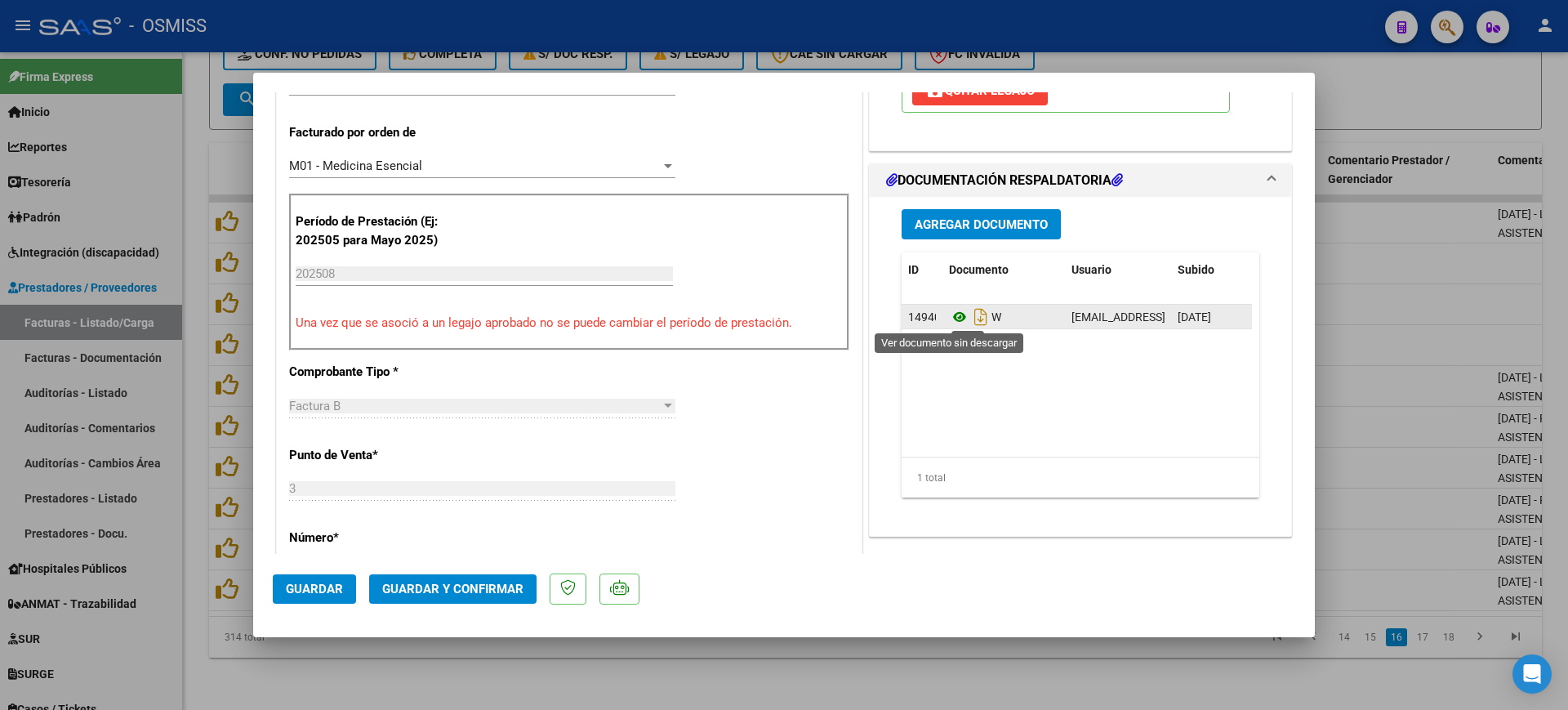
click at [953, 313] on icon at bounding box center [960, 316] width 21 height 20
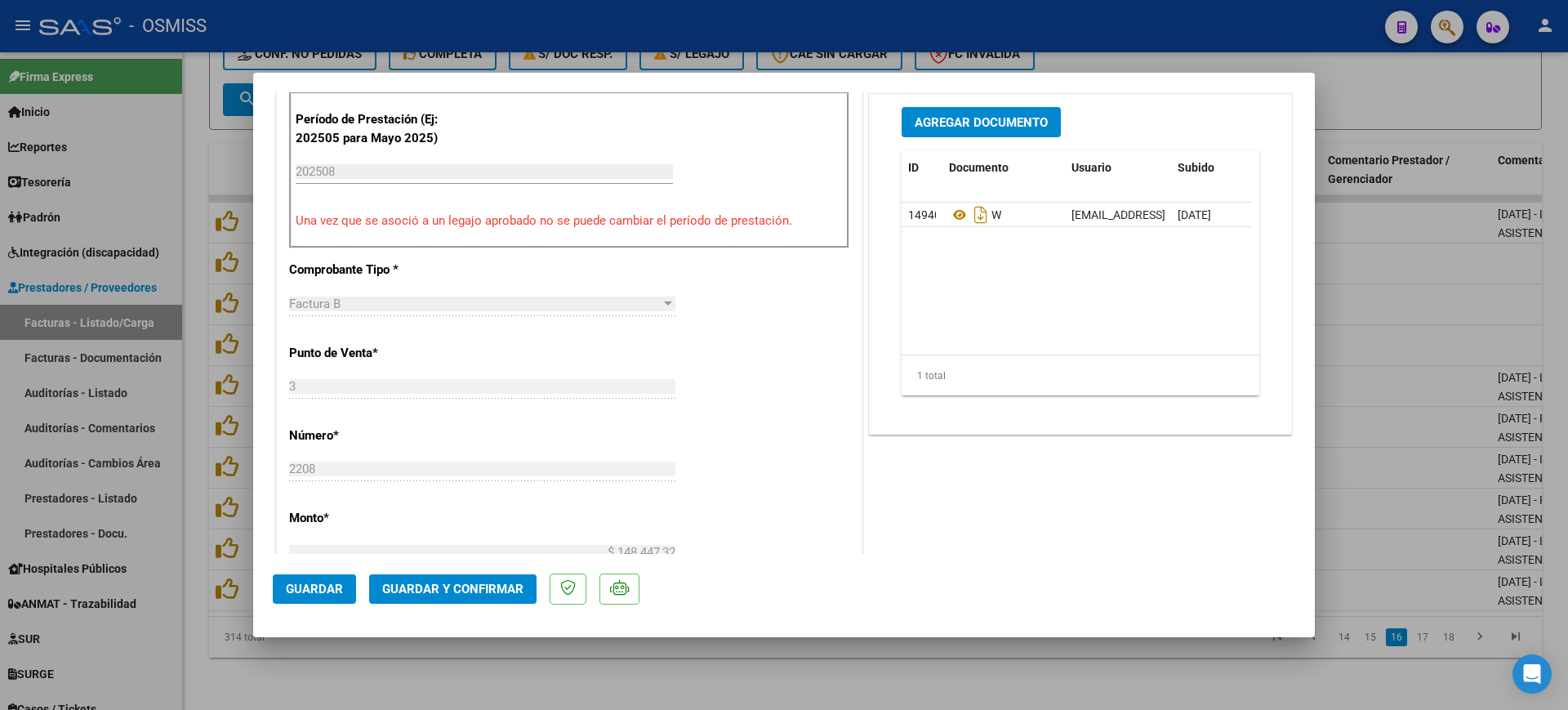
scroll to position [715, 0]
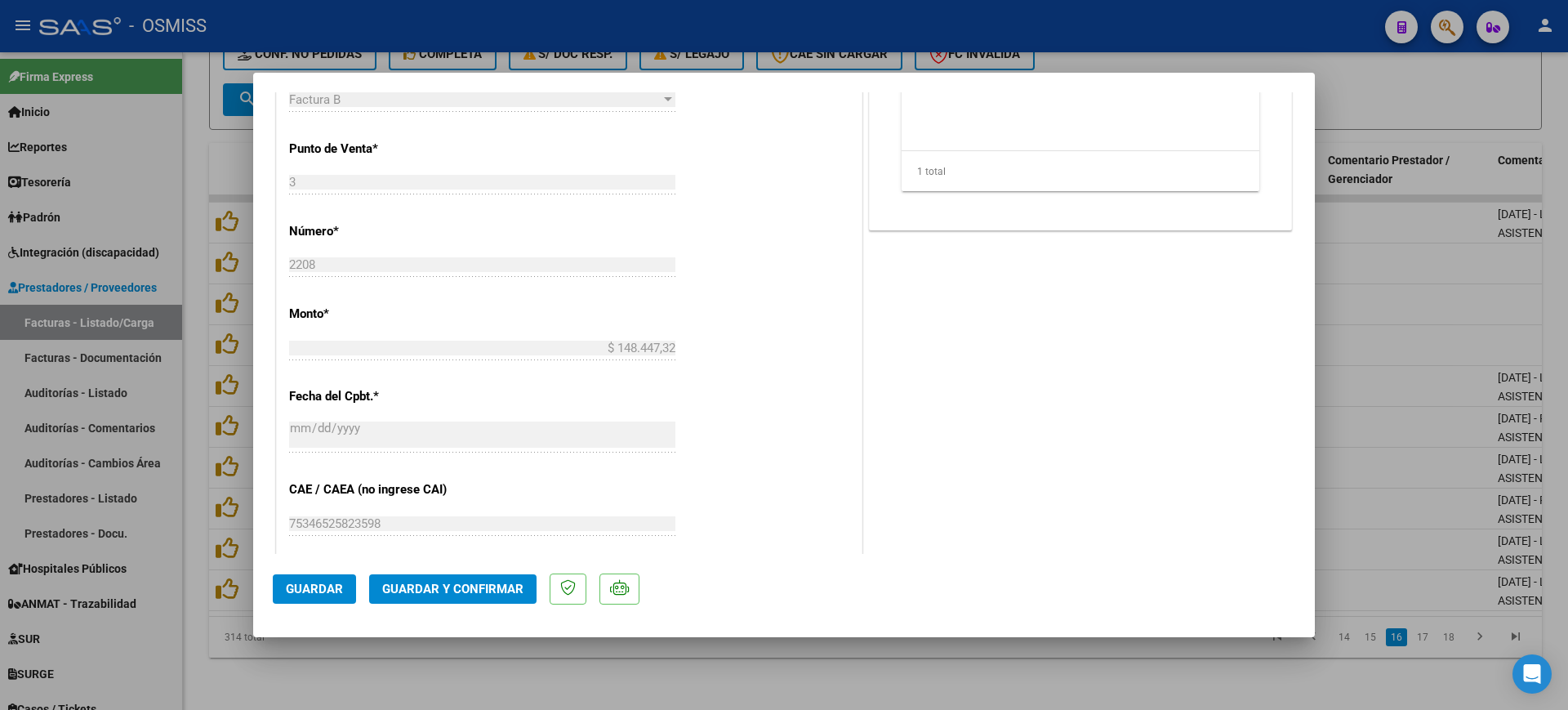
click at [509, 590] on span "Guardar y Confirmar" at bounding box center [452, 589] width 141 height 15
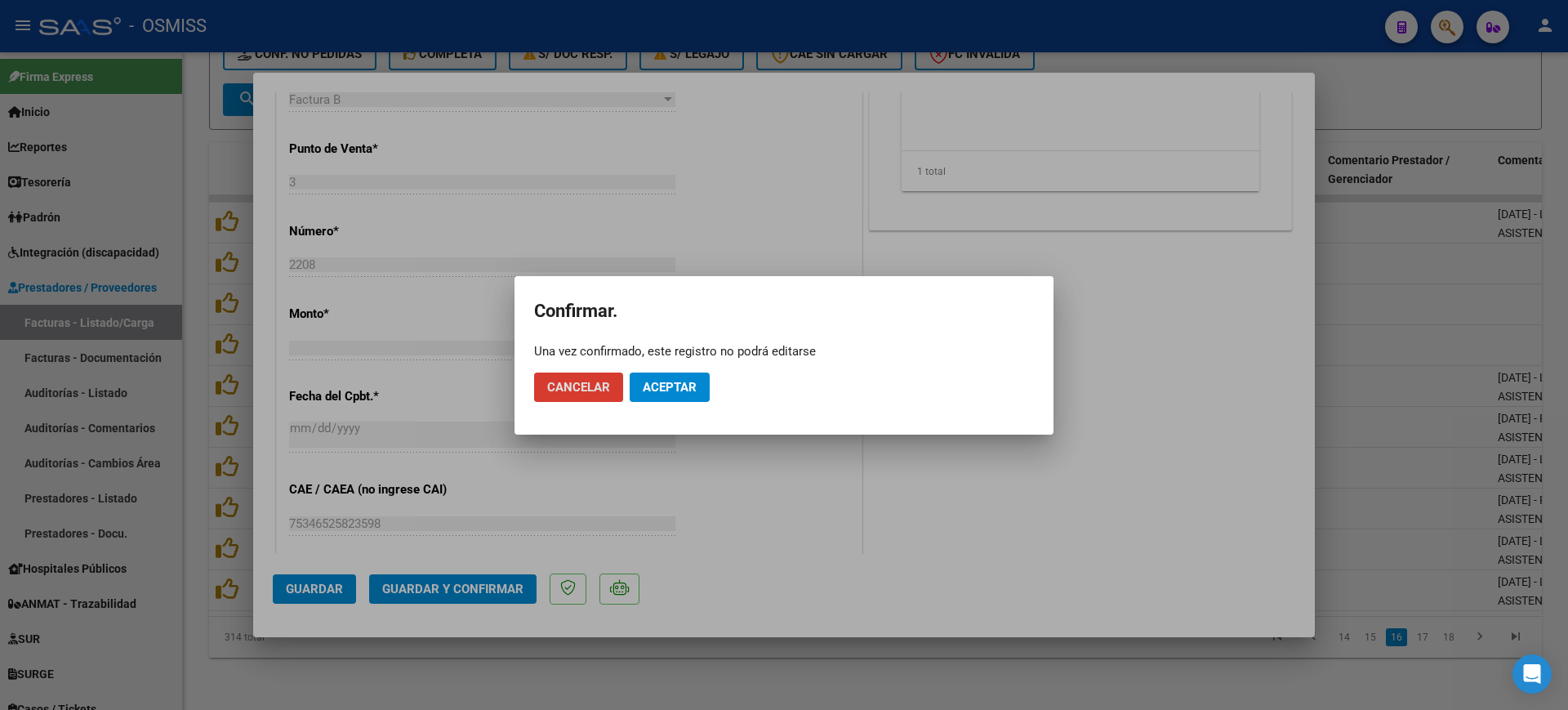
click at [660, 399] on button "Aceptar" at bounding box center [669, 386] width 80 height 29
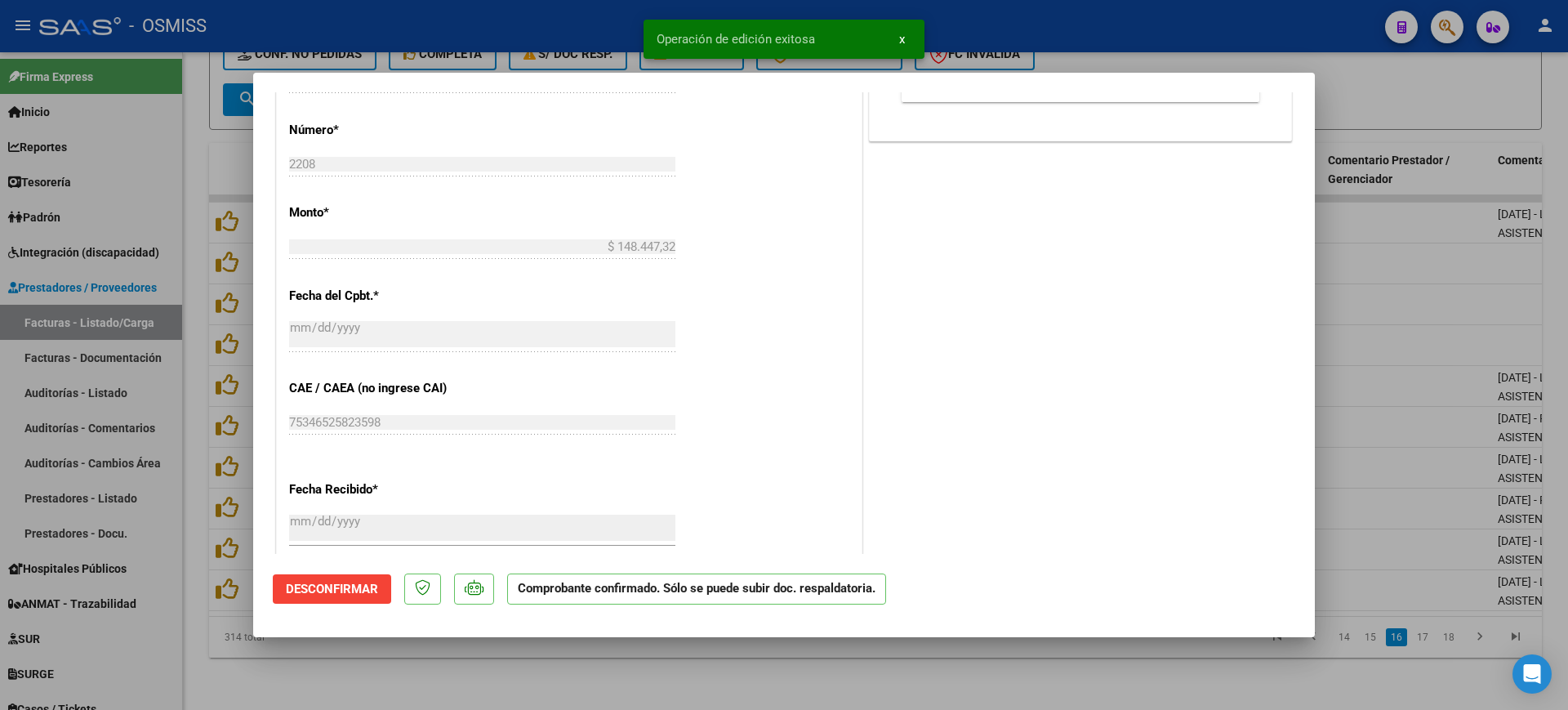
click at [575, 664] on div at bounding box center [784, 355] width 1568 height 710
type input "$ 0,00"
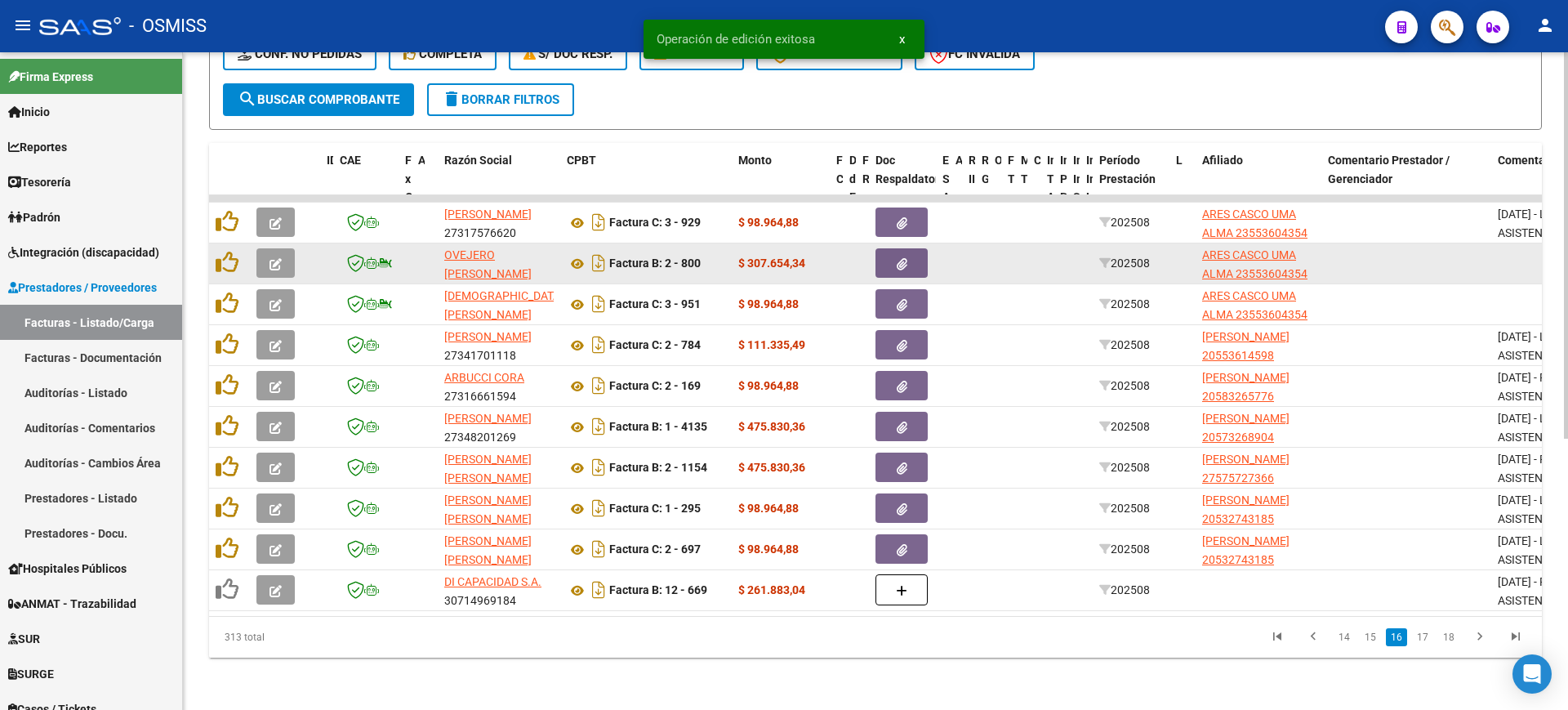
click at [266, 250] on button "button" at bounding box center [275, 262] width 39 height 29
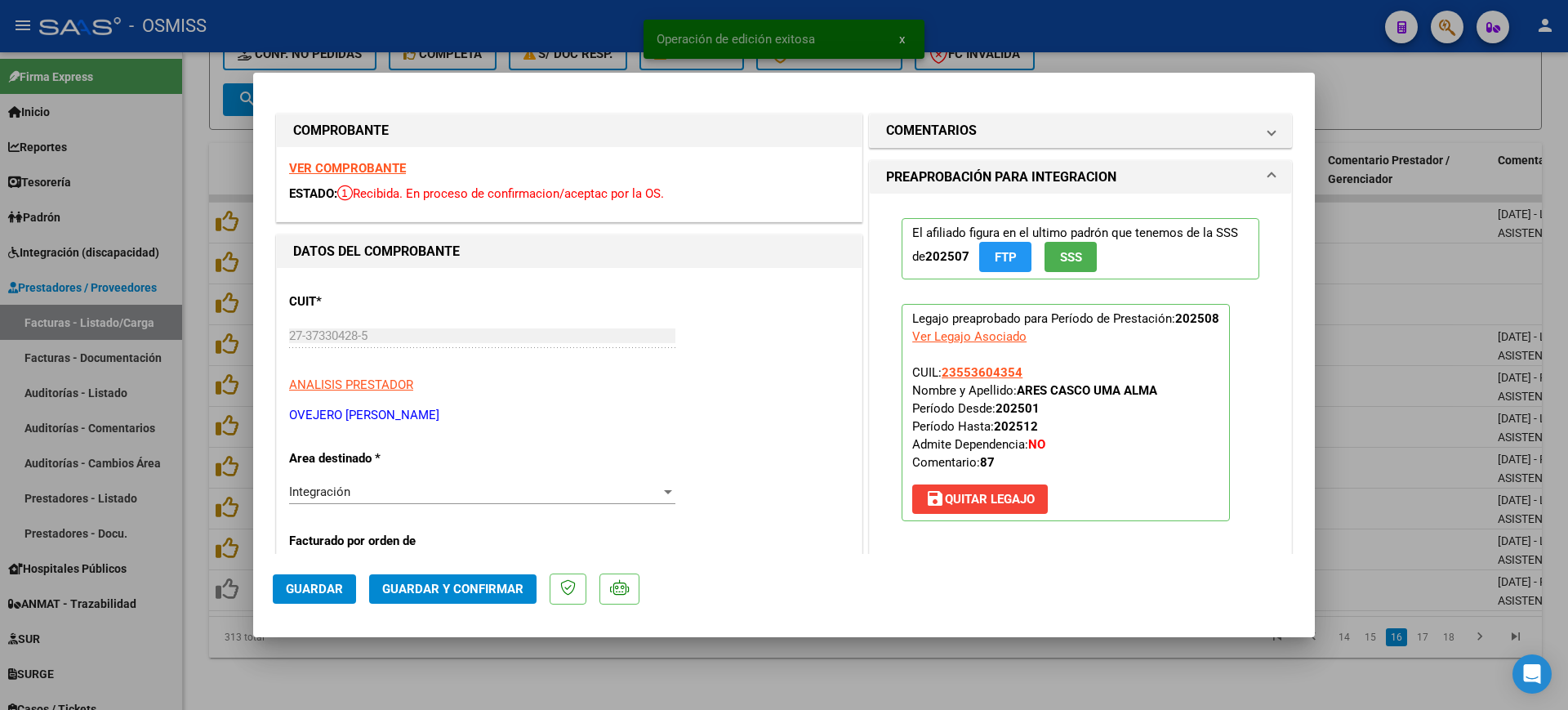
click at [388, 171] on strong "VER COMPROBANTE" at bounding box center [346, 169] width 116 height 15
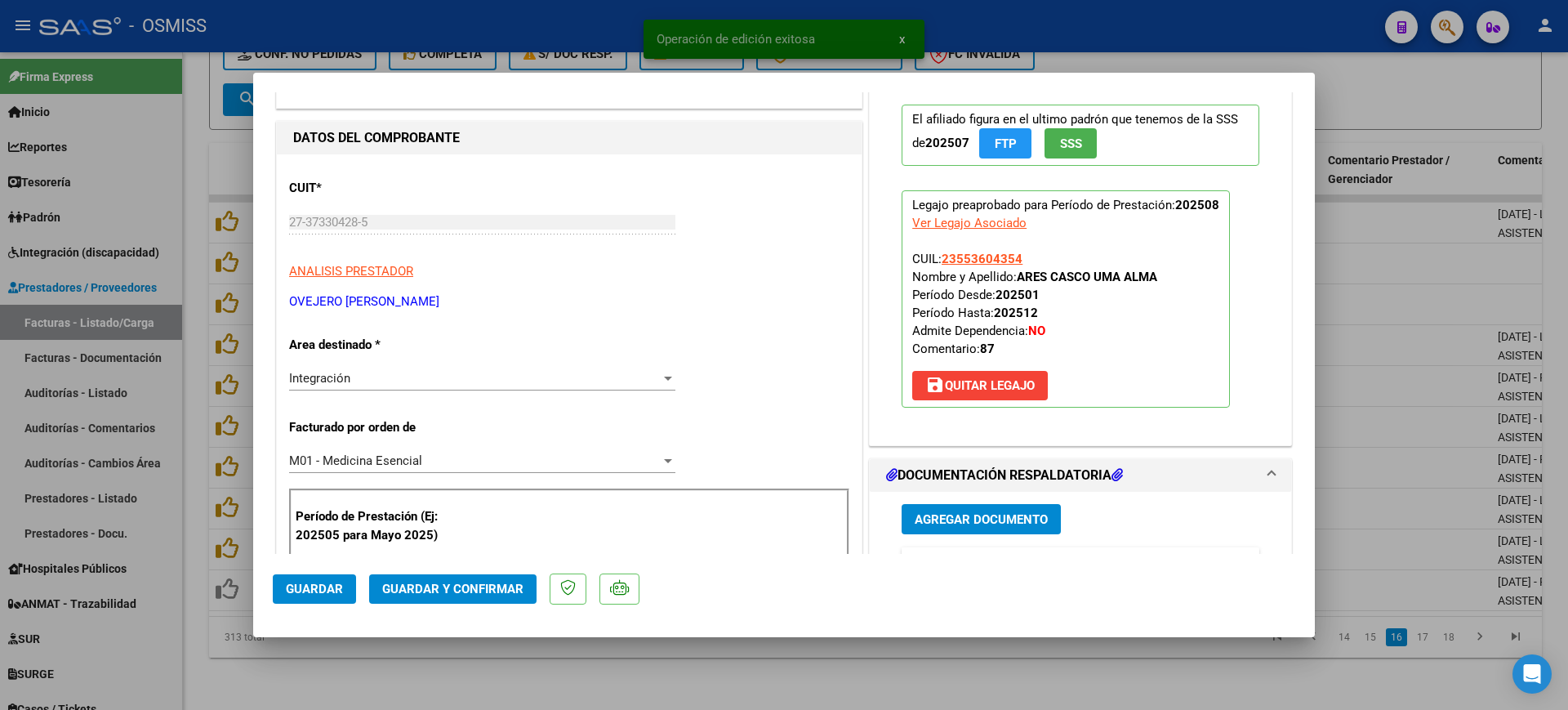
scroll to position [307, 0]
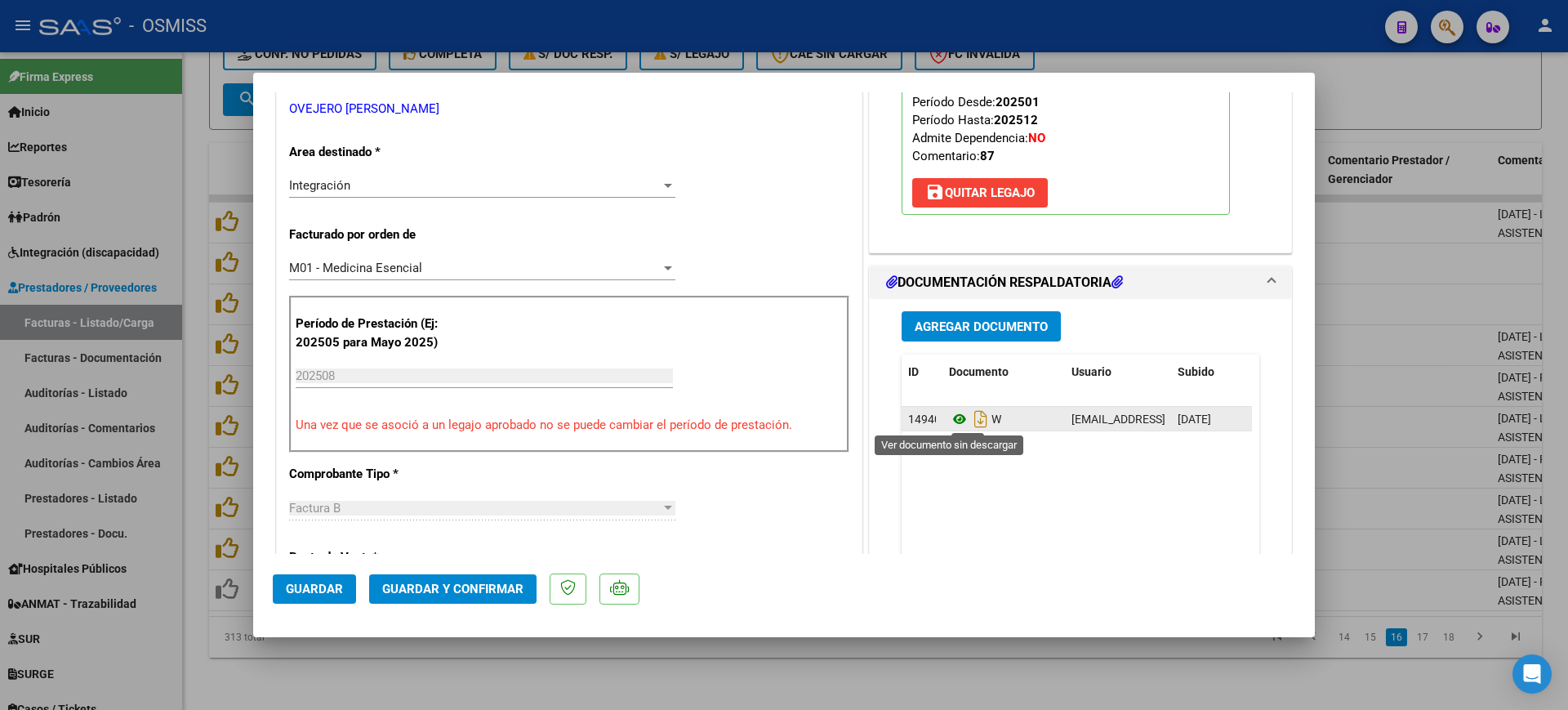
click at [950, 422] on icon at bounding box center [960, 418] width 21 height 20
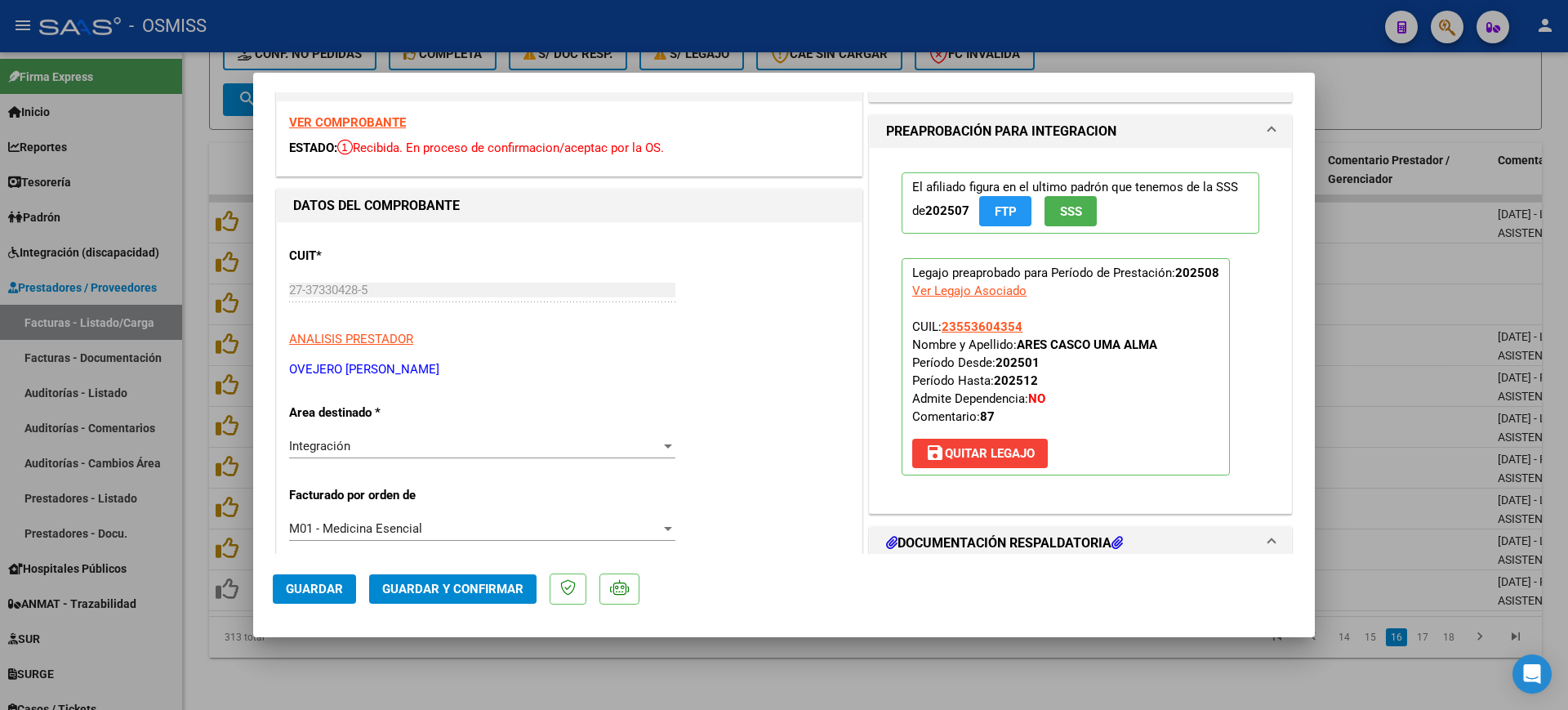
scroll to position [0, 0]
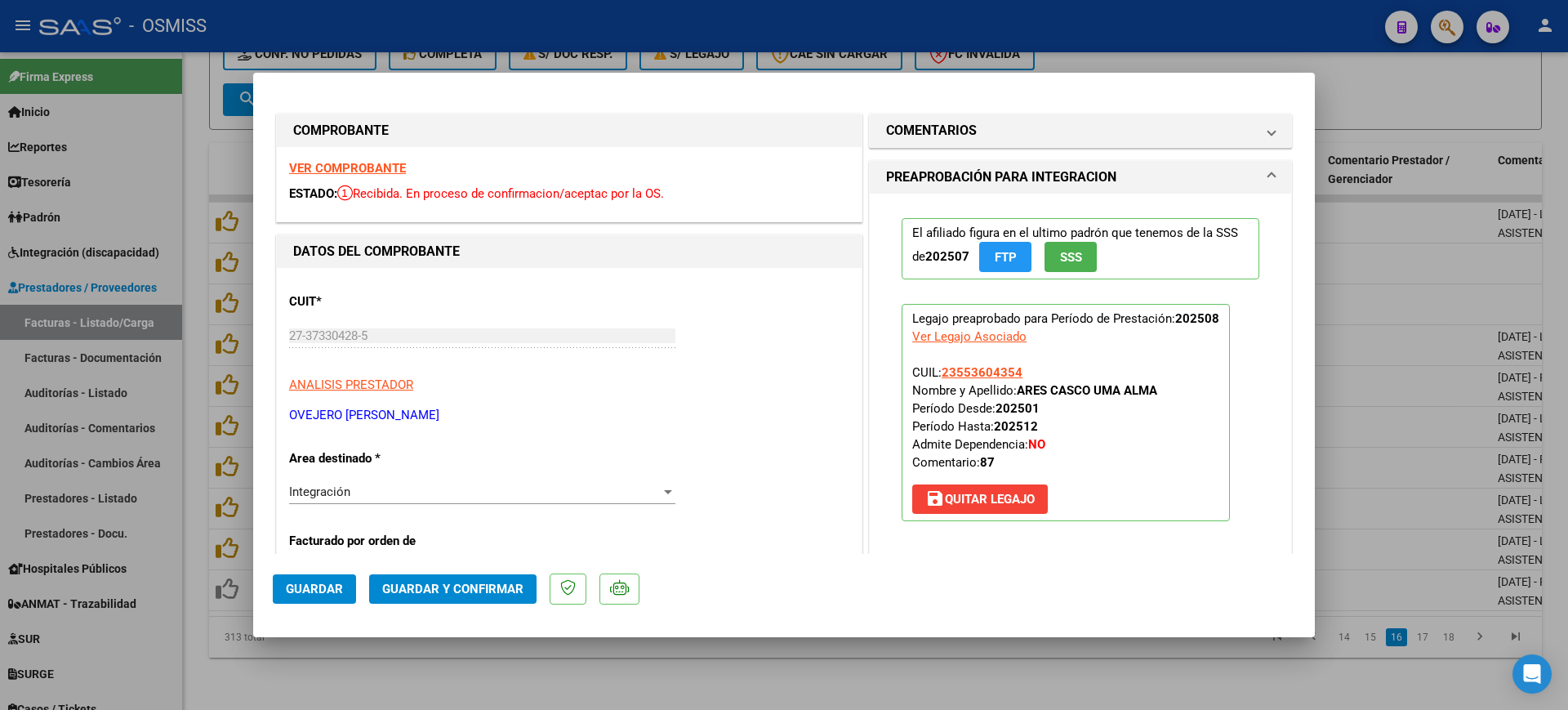
click at [951, 136] on h1 "COMENTARIOS" at bounding box center [931, 131] width 91 height 20
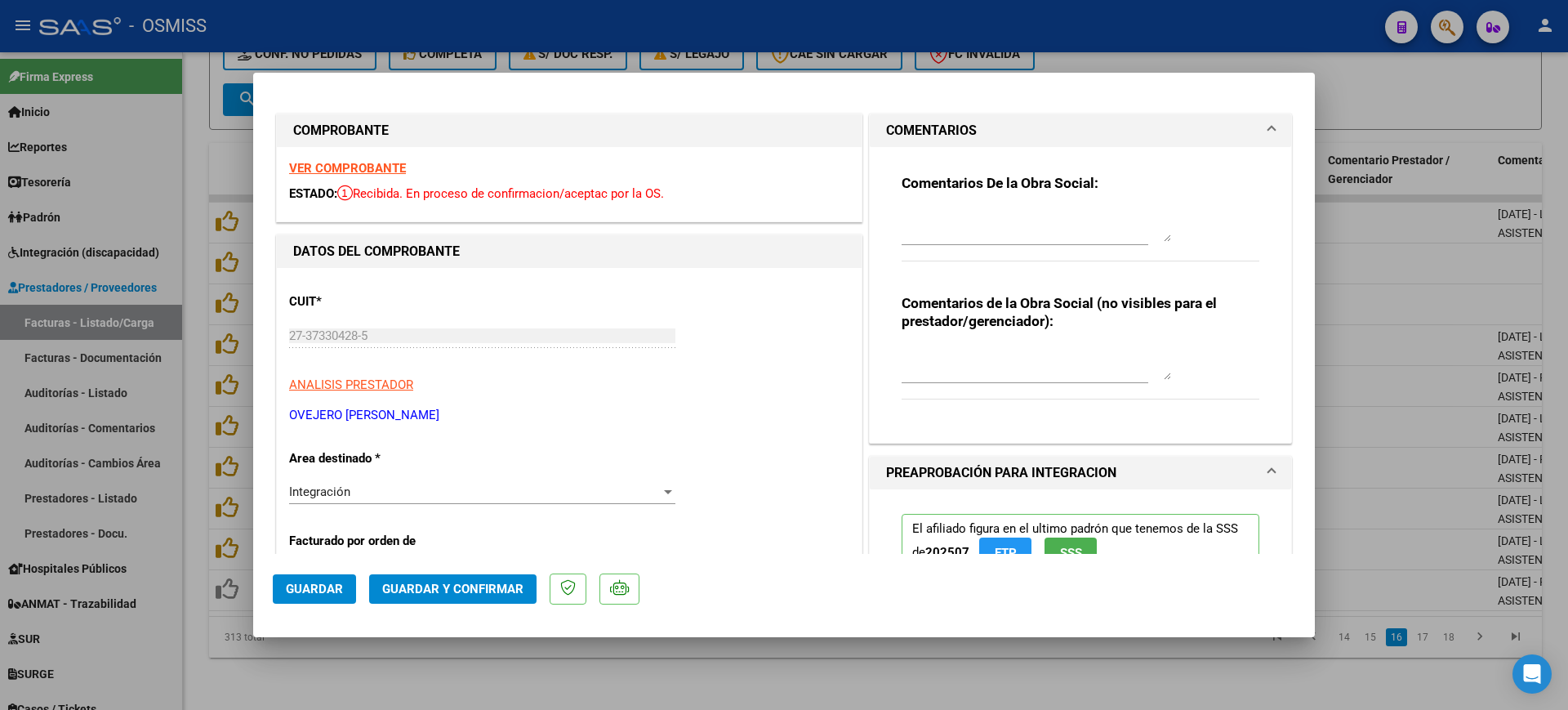
click at [961, 231] on textarea at bounding box center [1036, 225] width 270 height 33
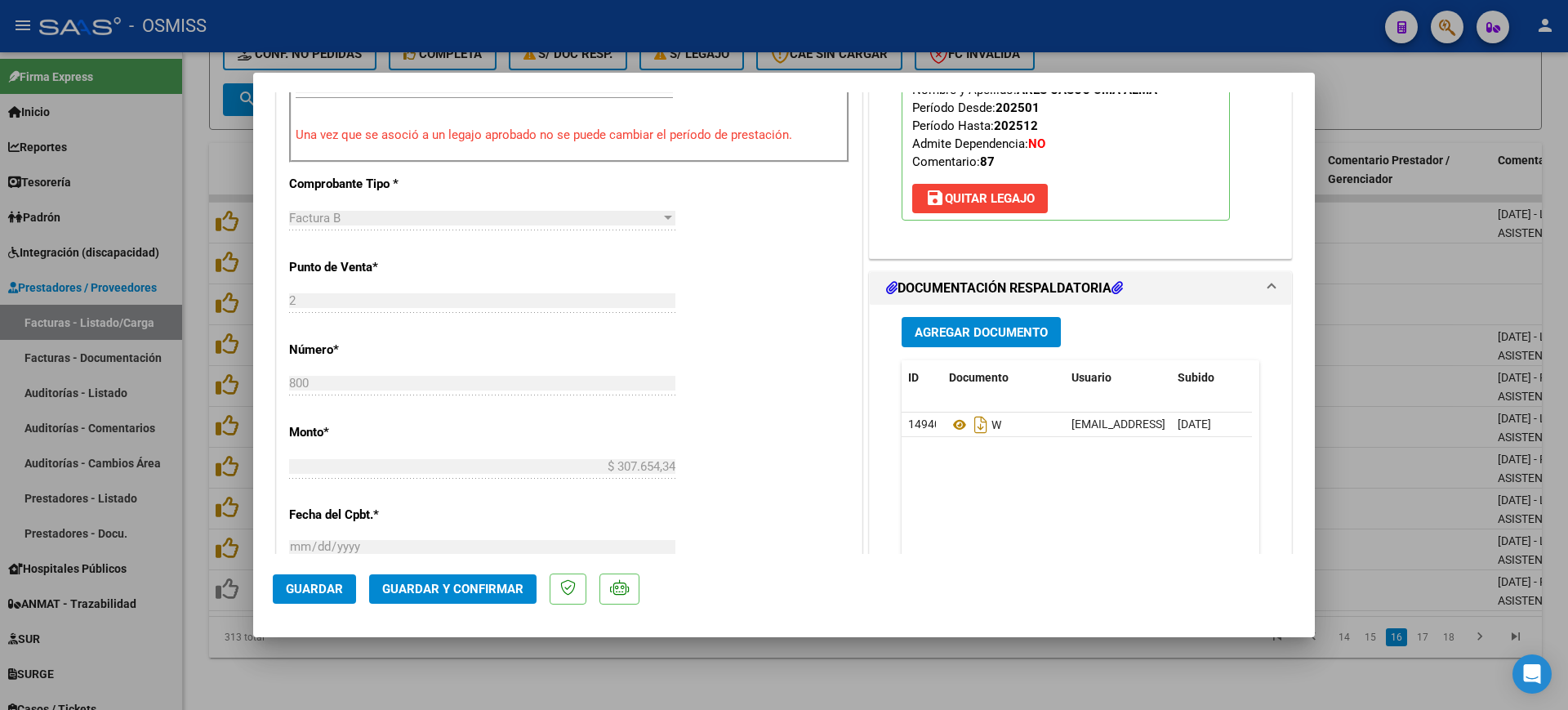
scroll to position [612, 0]
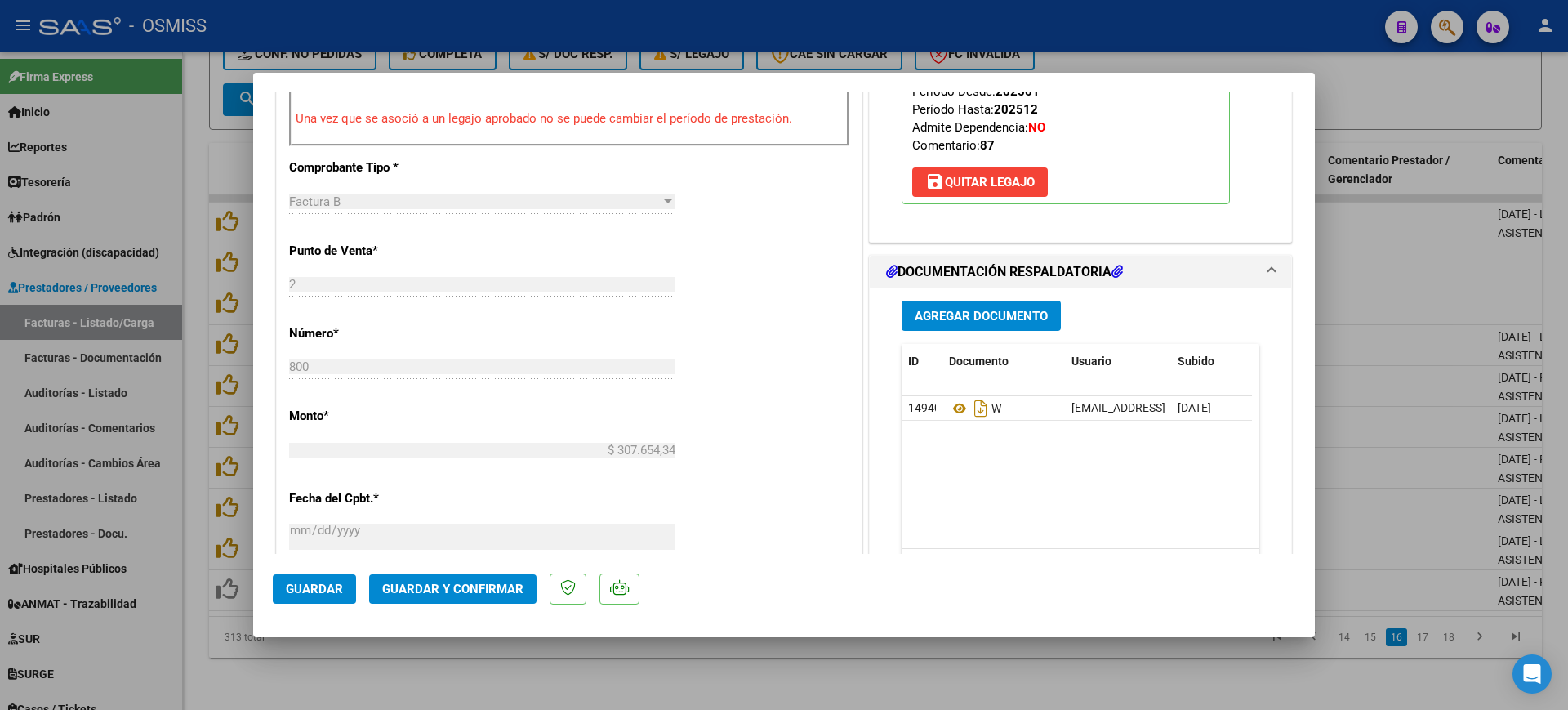
type textarea "87"
click at [467, 592] on span "Guardar y Confirmar" at bounding box center [452, 589] width 141 height 15
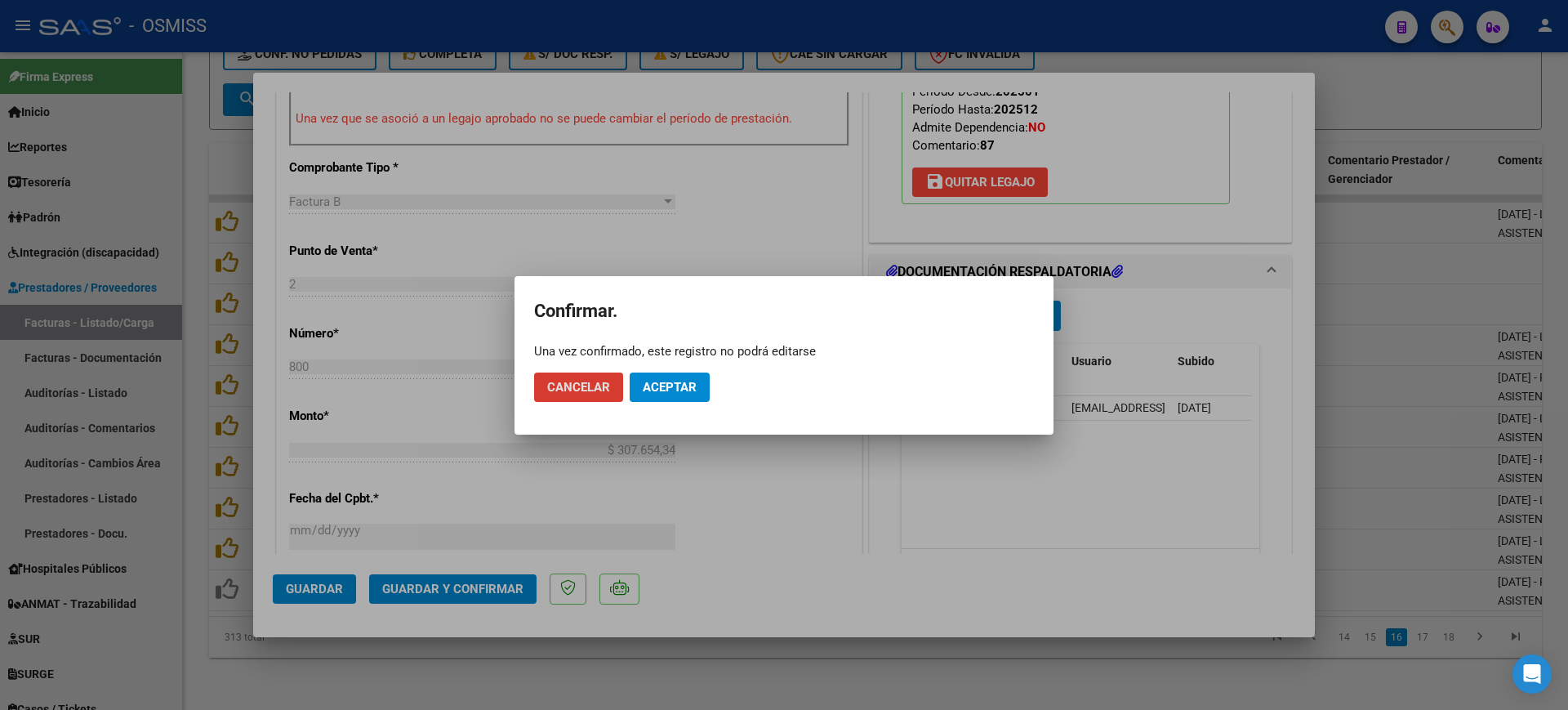
click at [663, 382] on span "Aceptar" at bounding box center [669, 387] width 54 height 15
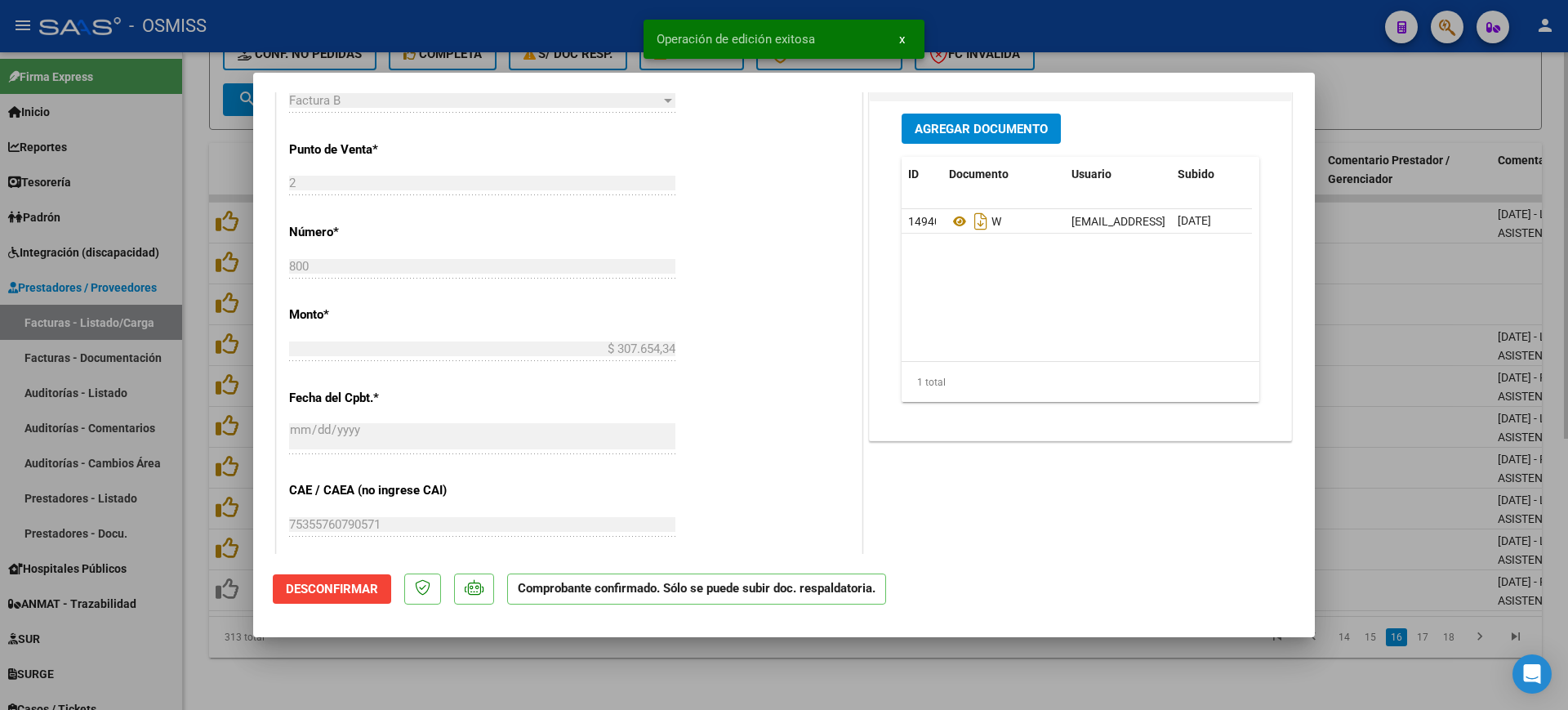
drag, startPoint x: 582, startPoint y: 668, endPoint x: 554, endPoint y: 647, distance: 35.0
click at [583, 668] on div at bounding box center [784, 355] width 1568 height 710
type input "$ 0,00"
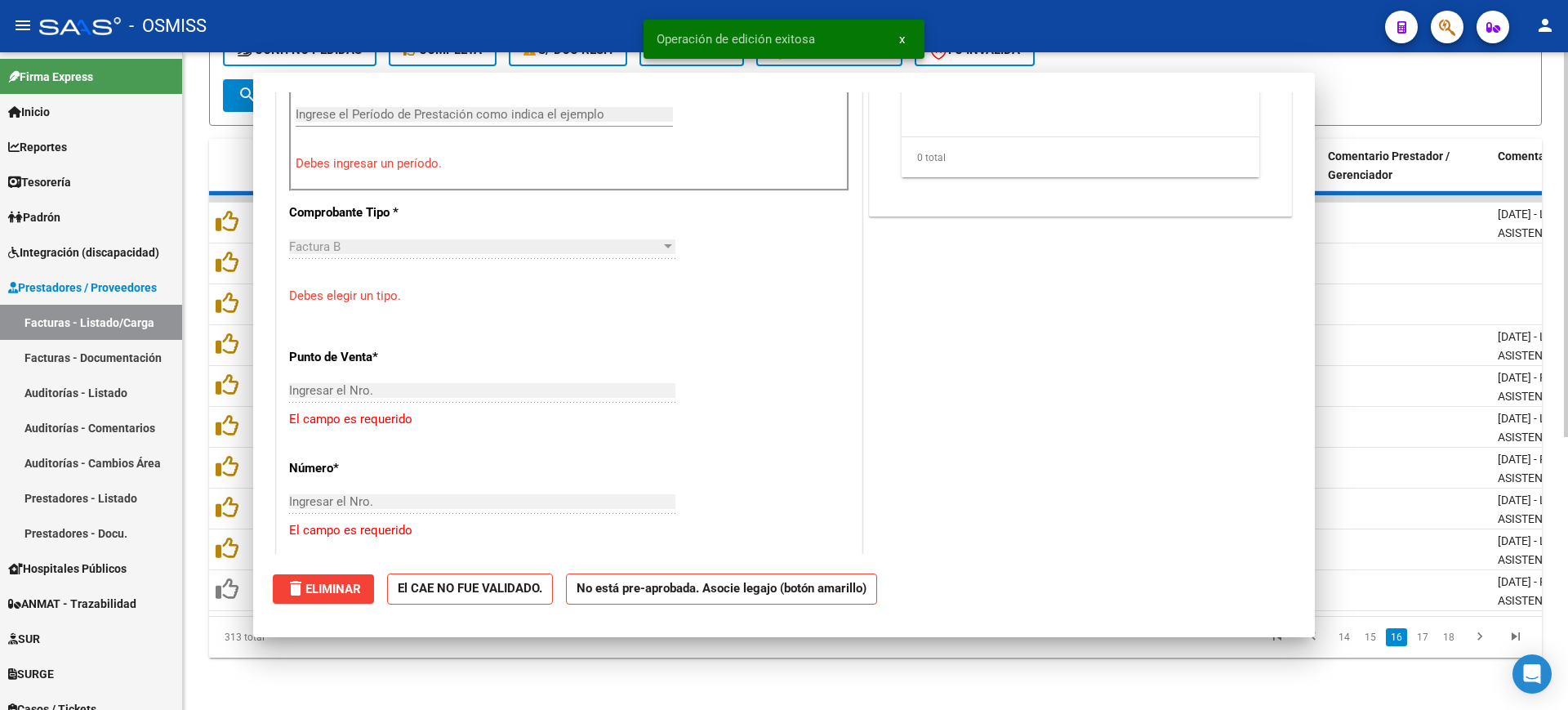
scroll to position [0, 0]
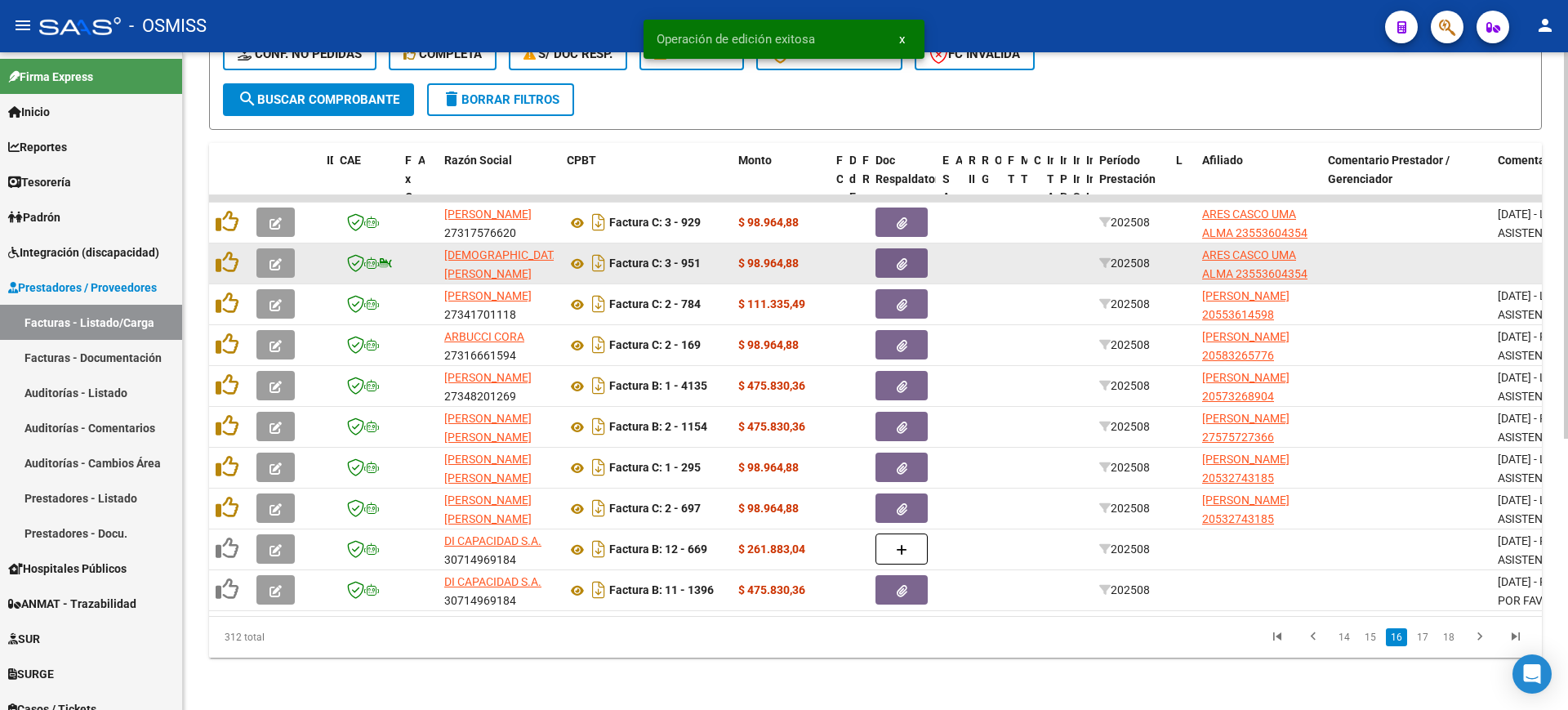
click at [284, 248] on button "button" at bounding box center [275, 262] width 39 height 29
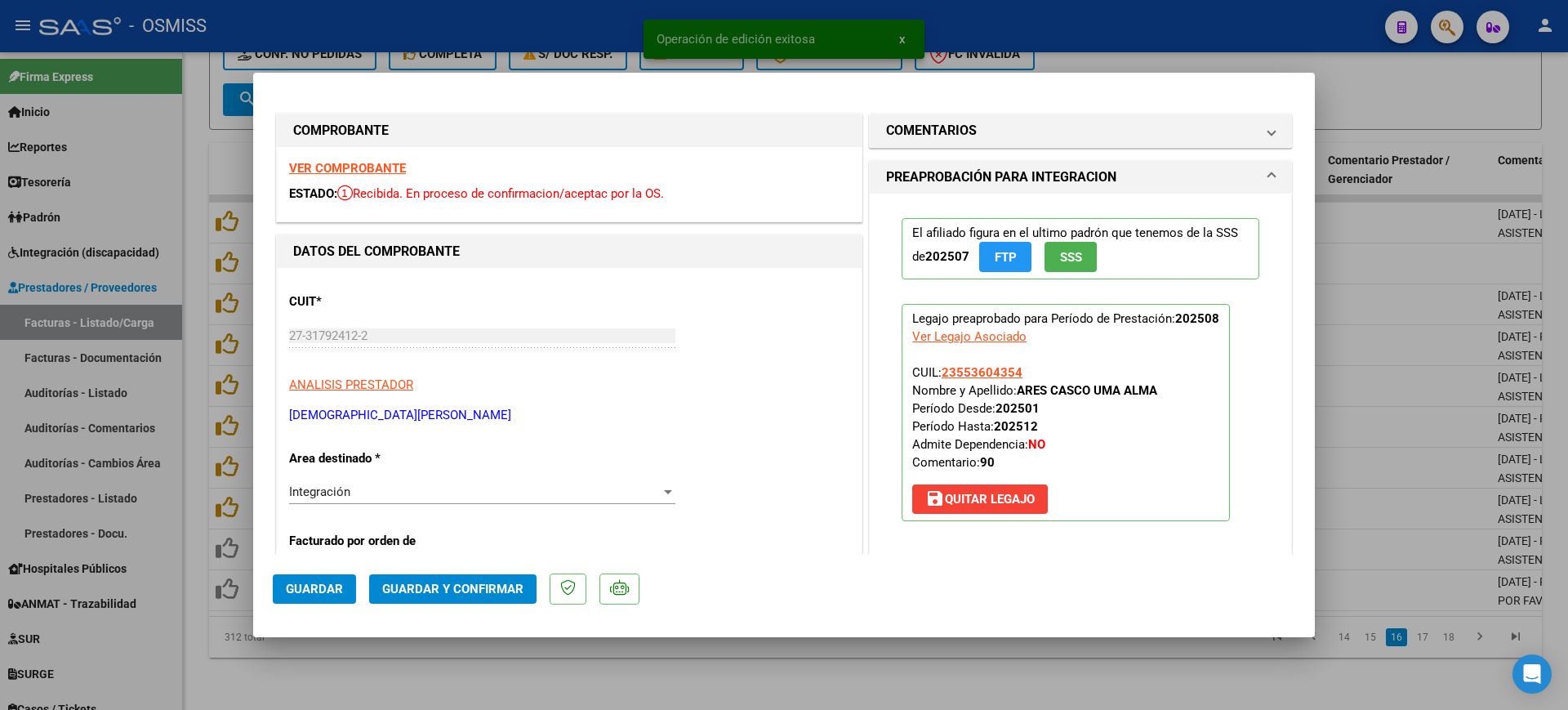
click at [366, 168] on strong "VER COMPROBANTE" at bounding box center [346, 169] width 116 height 15
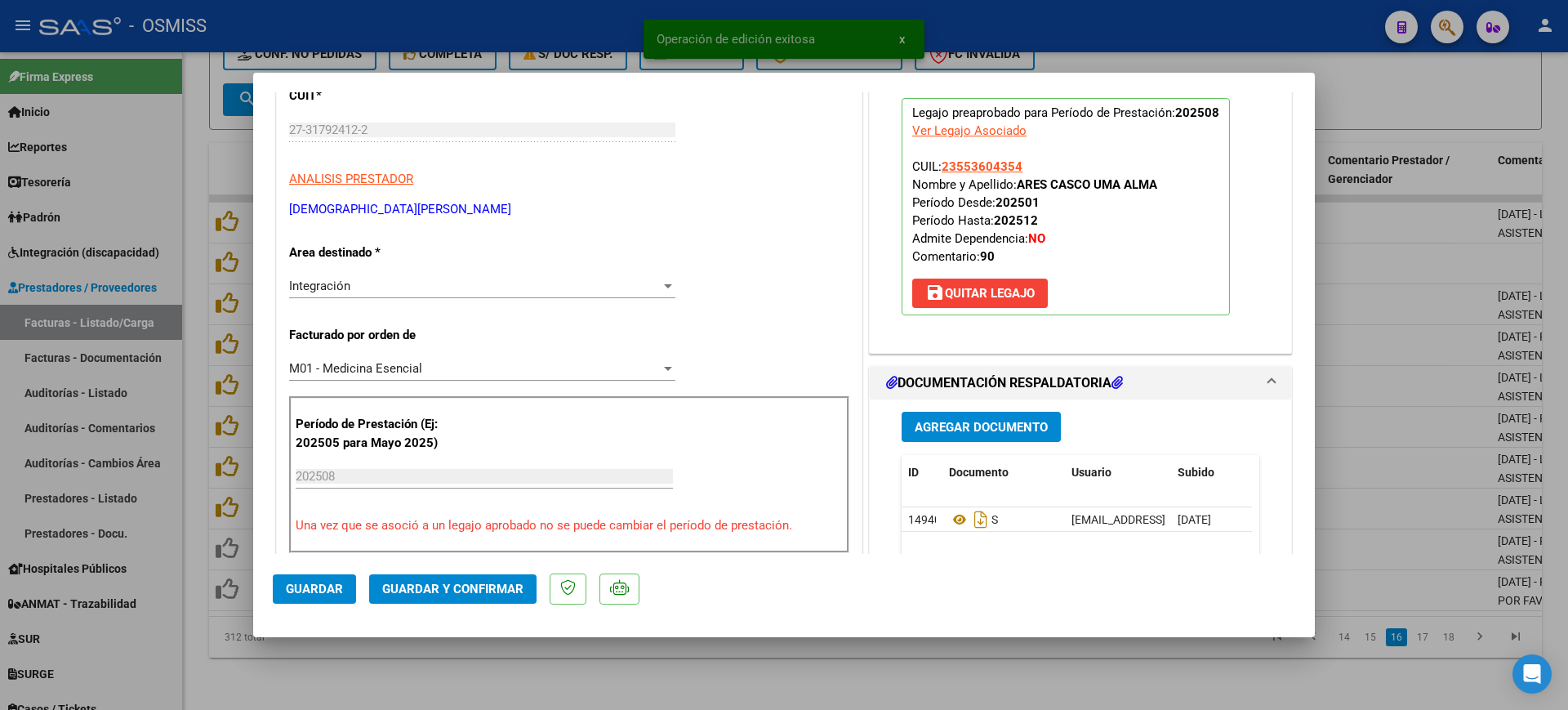
scroll to position [307, 0]
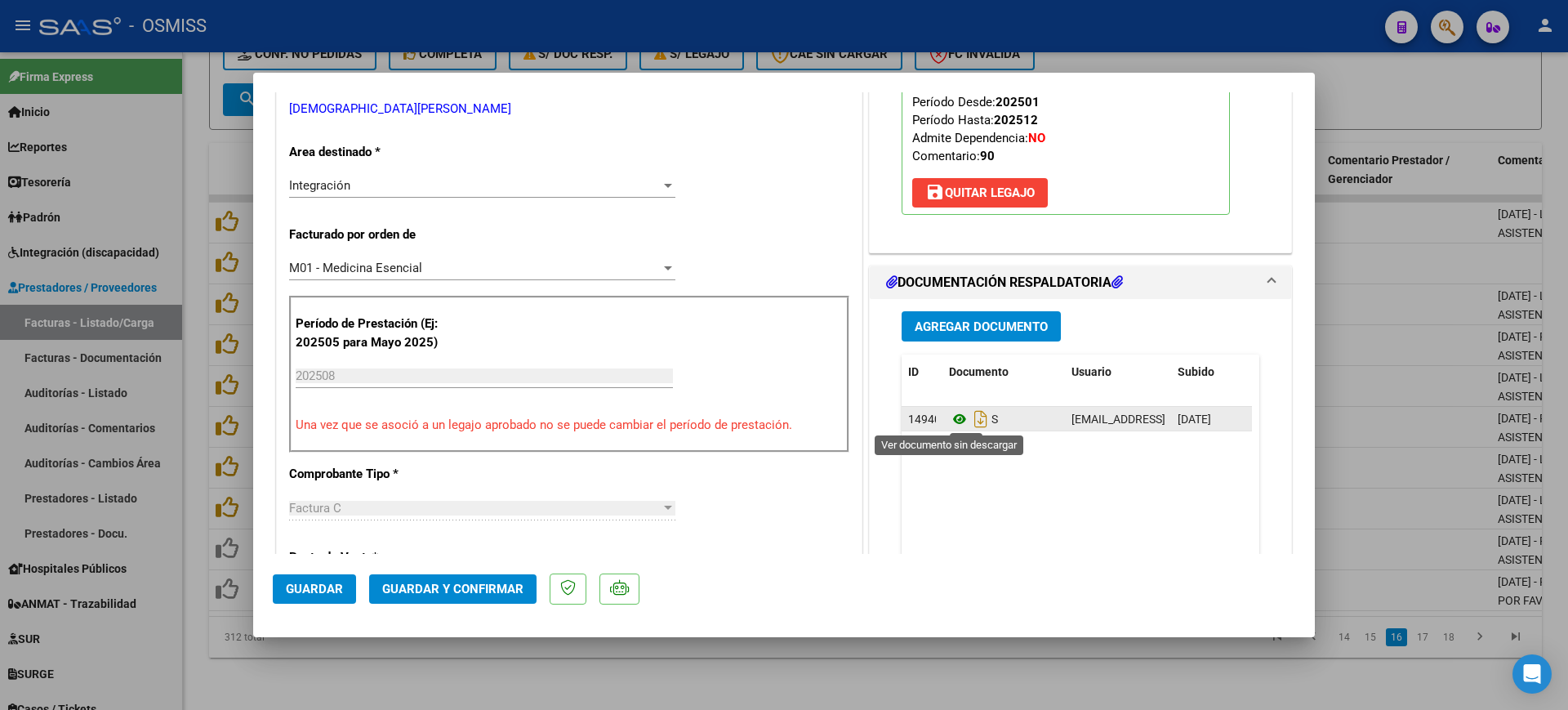
click at [950, 419] on icon at bounding box center [960, 418] width 21 height 20
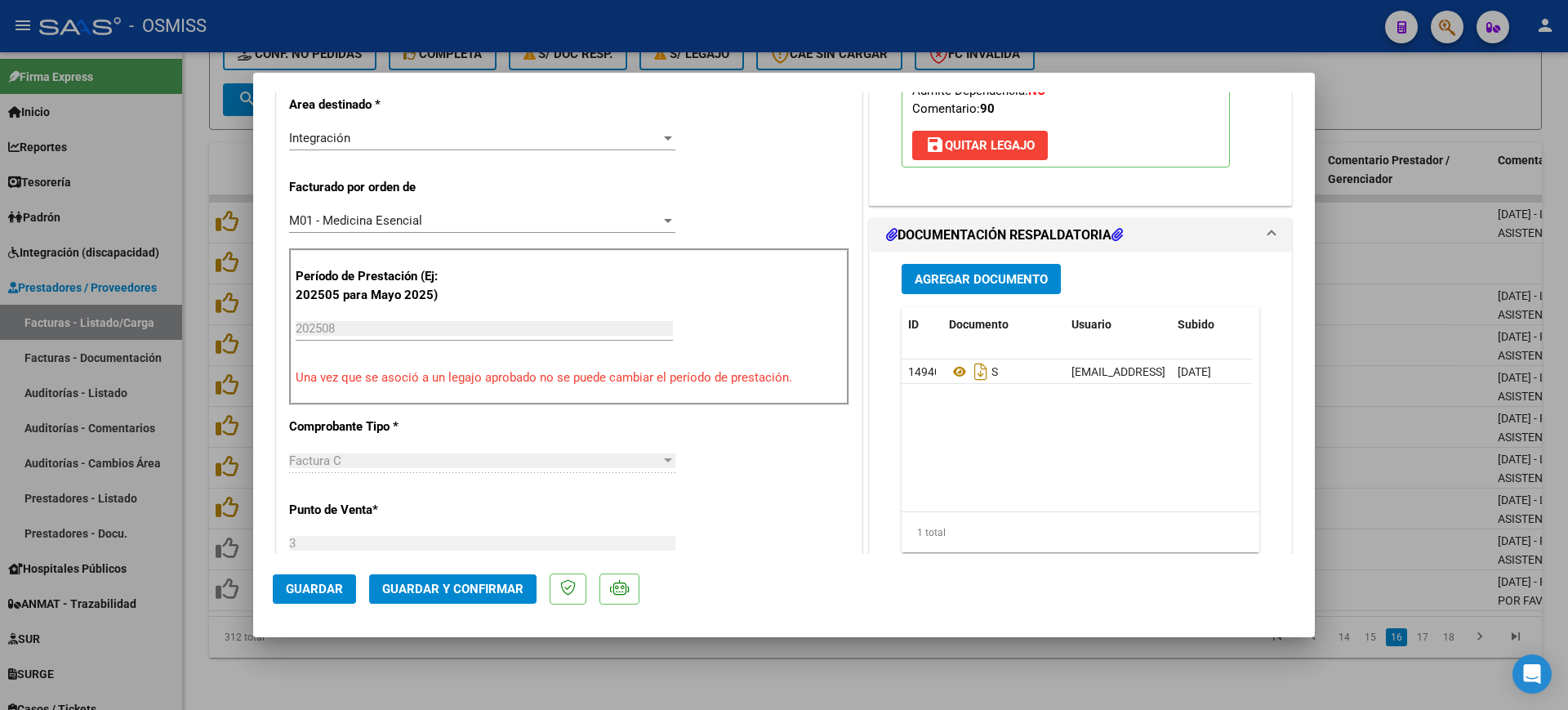
scroll to position [715, 0]
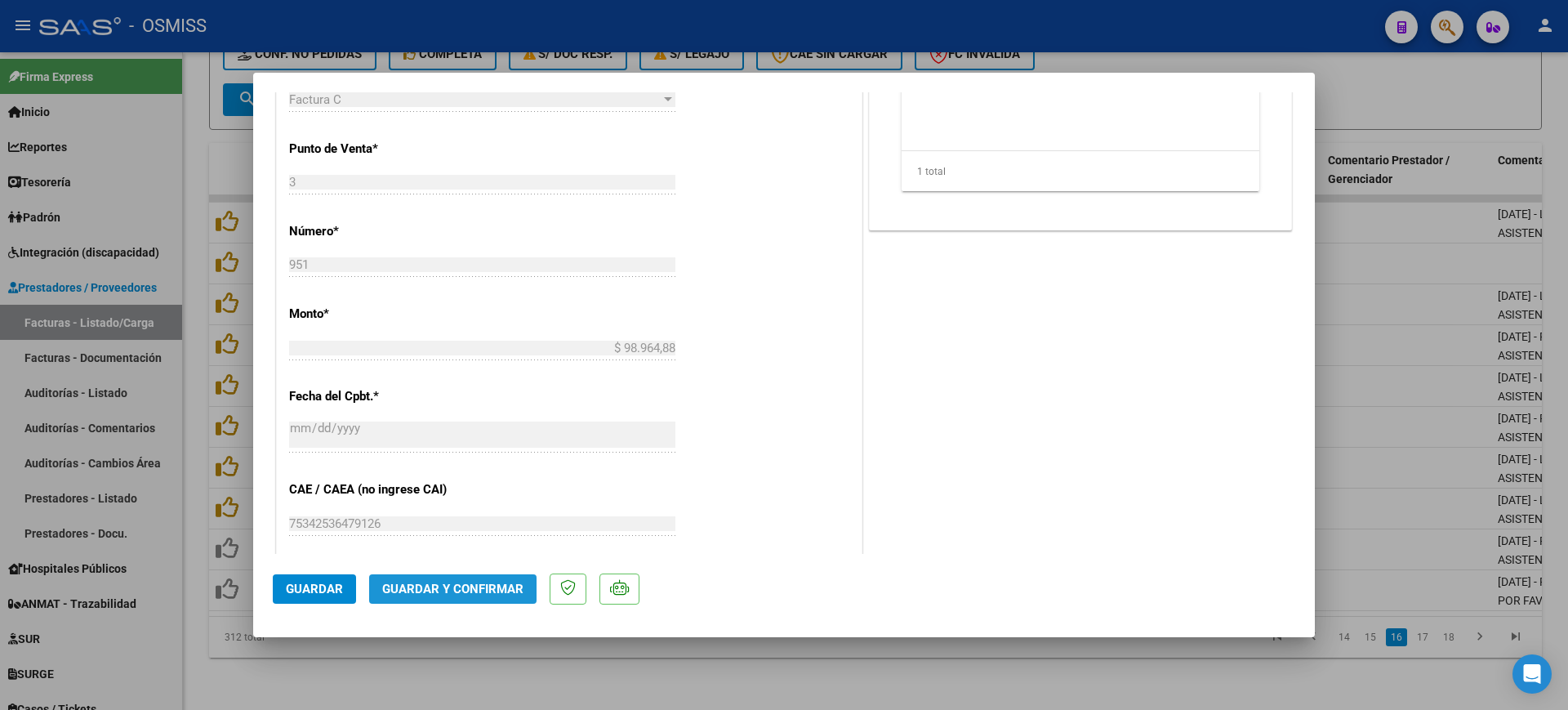
click at [460, 600] on button "Guardar y Confirmar" at bounding box center [452, 589] width 167 height 29
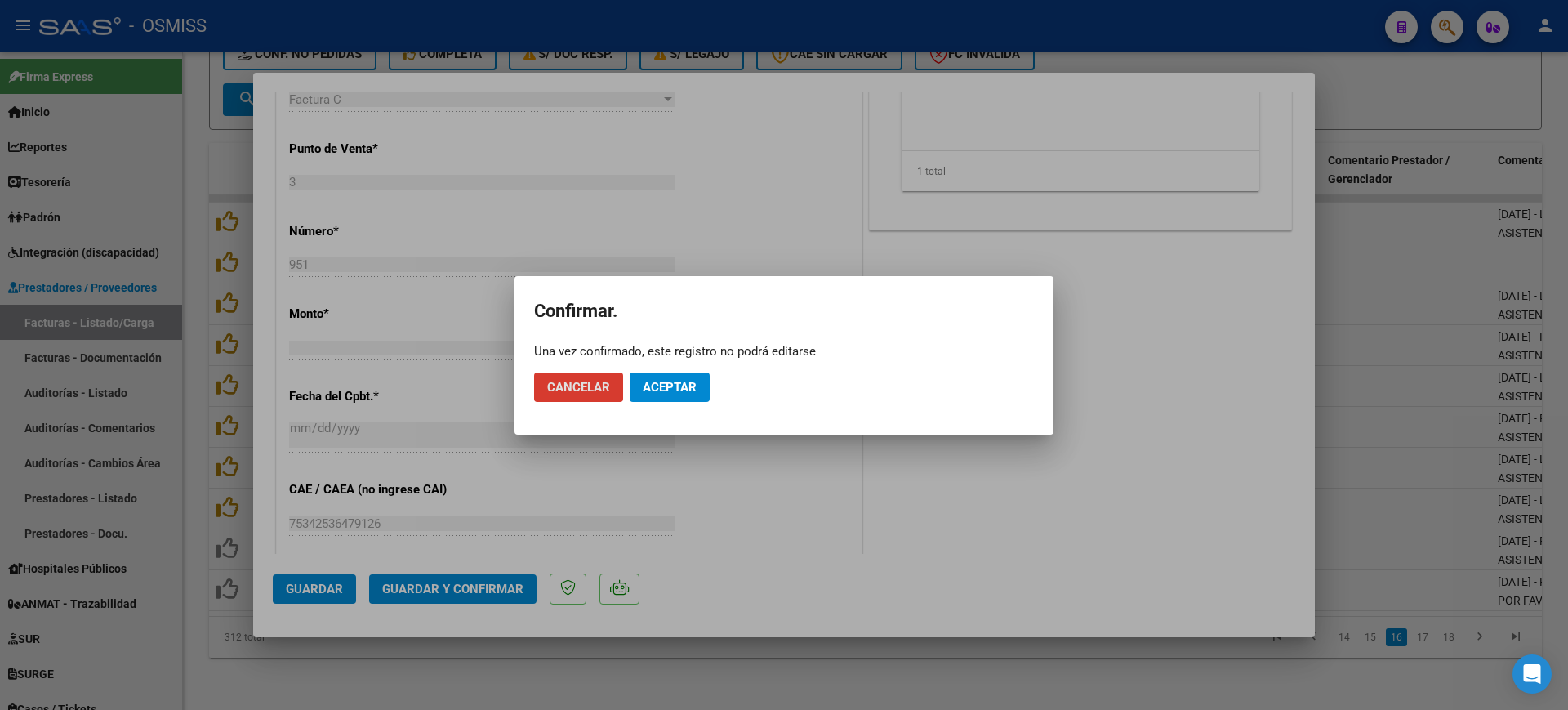
click at [669, 388] on span "Aceptar" at bounding box center [669, 387] width 54 height 15
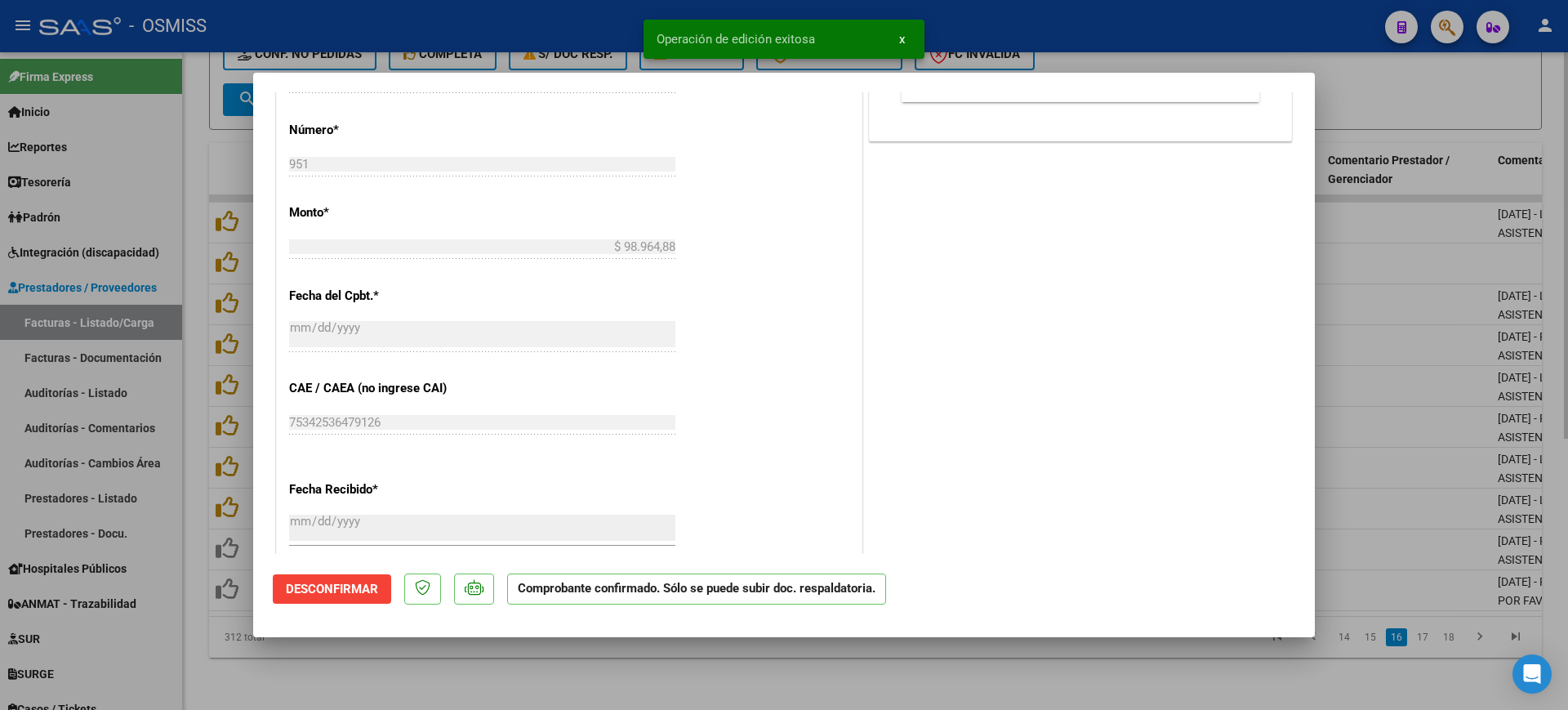
click at [658, 669] on div at bounding box center [784, 355] width 1568 height 710
type input "$ 0,00"
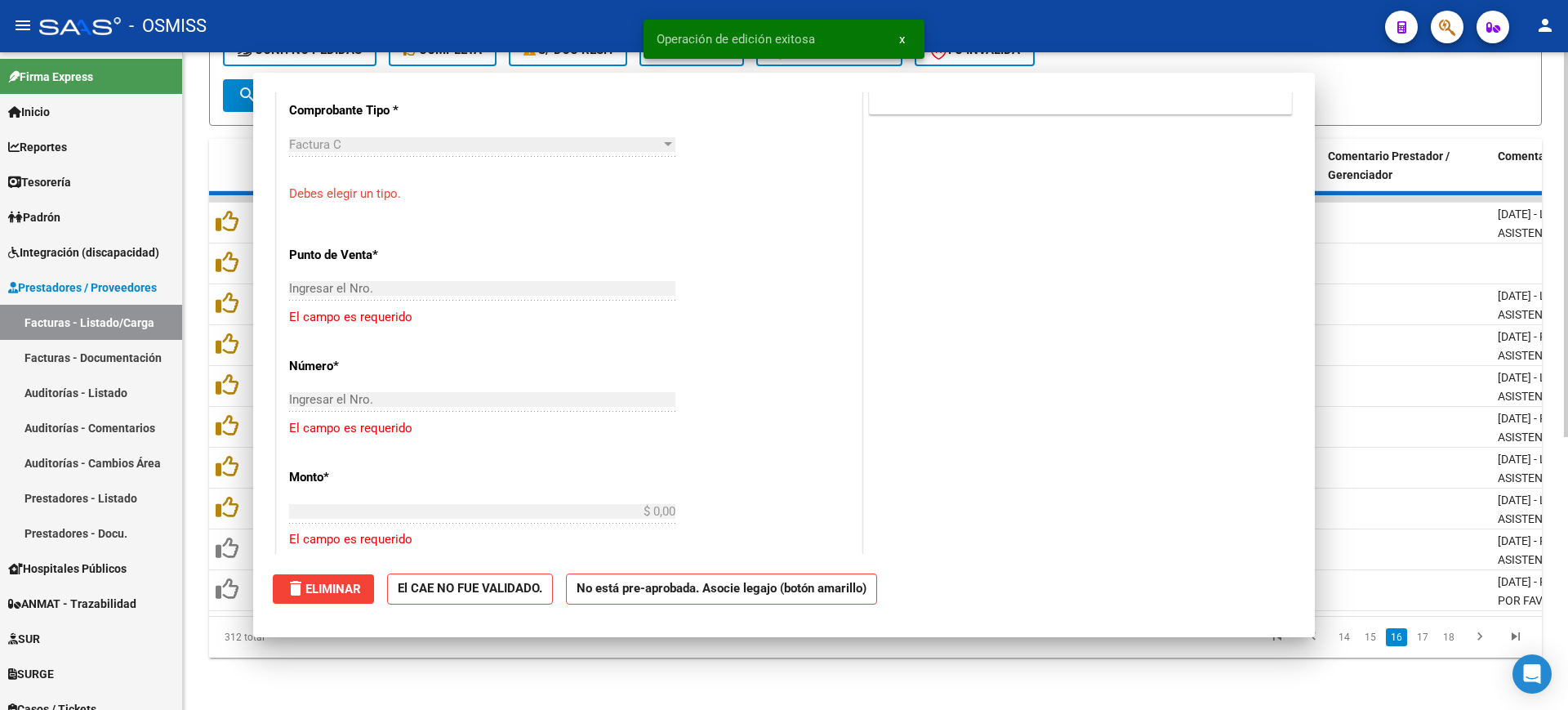
scroll to position [743, 0]
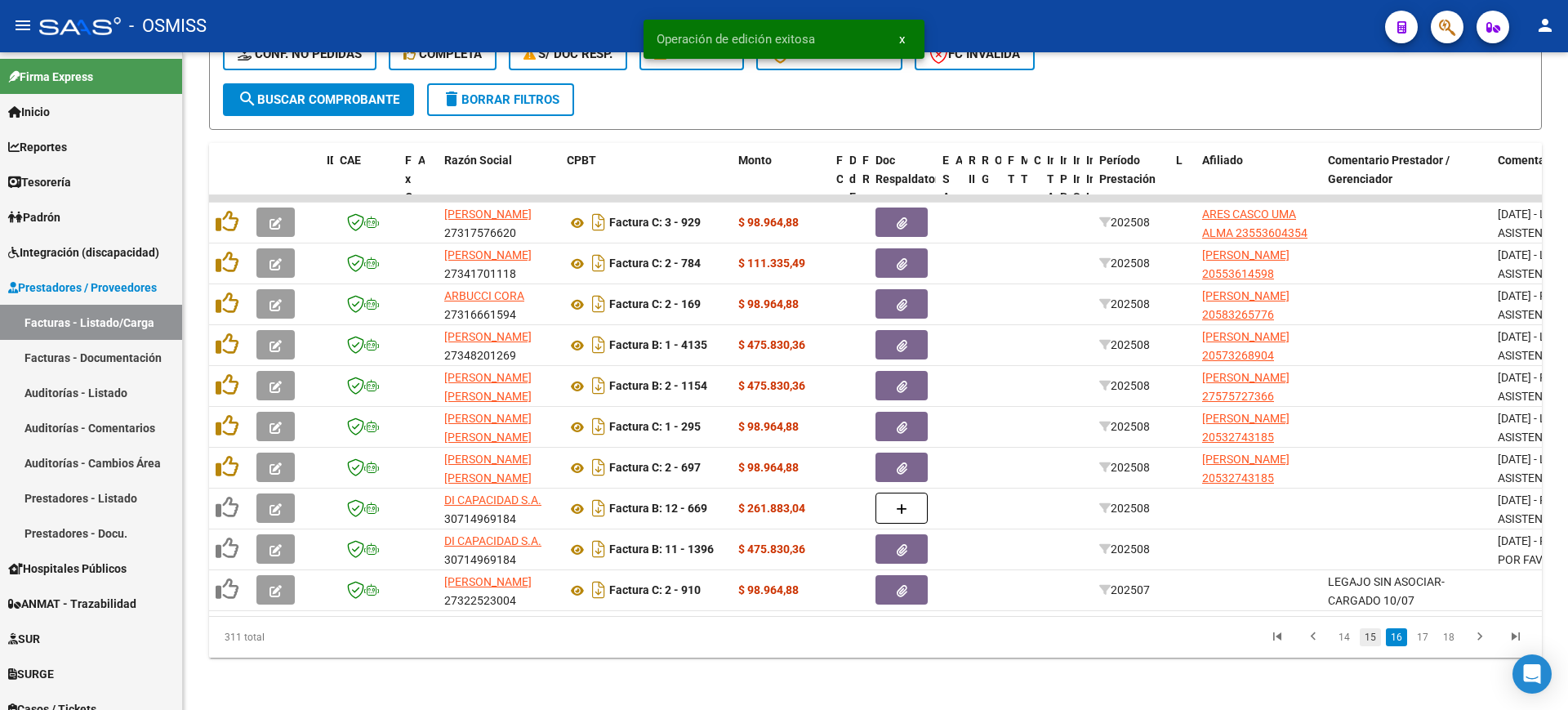
click at [1381, 638] on link "15" at bounding box center [1370, 637] width 21 height 18
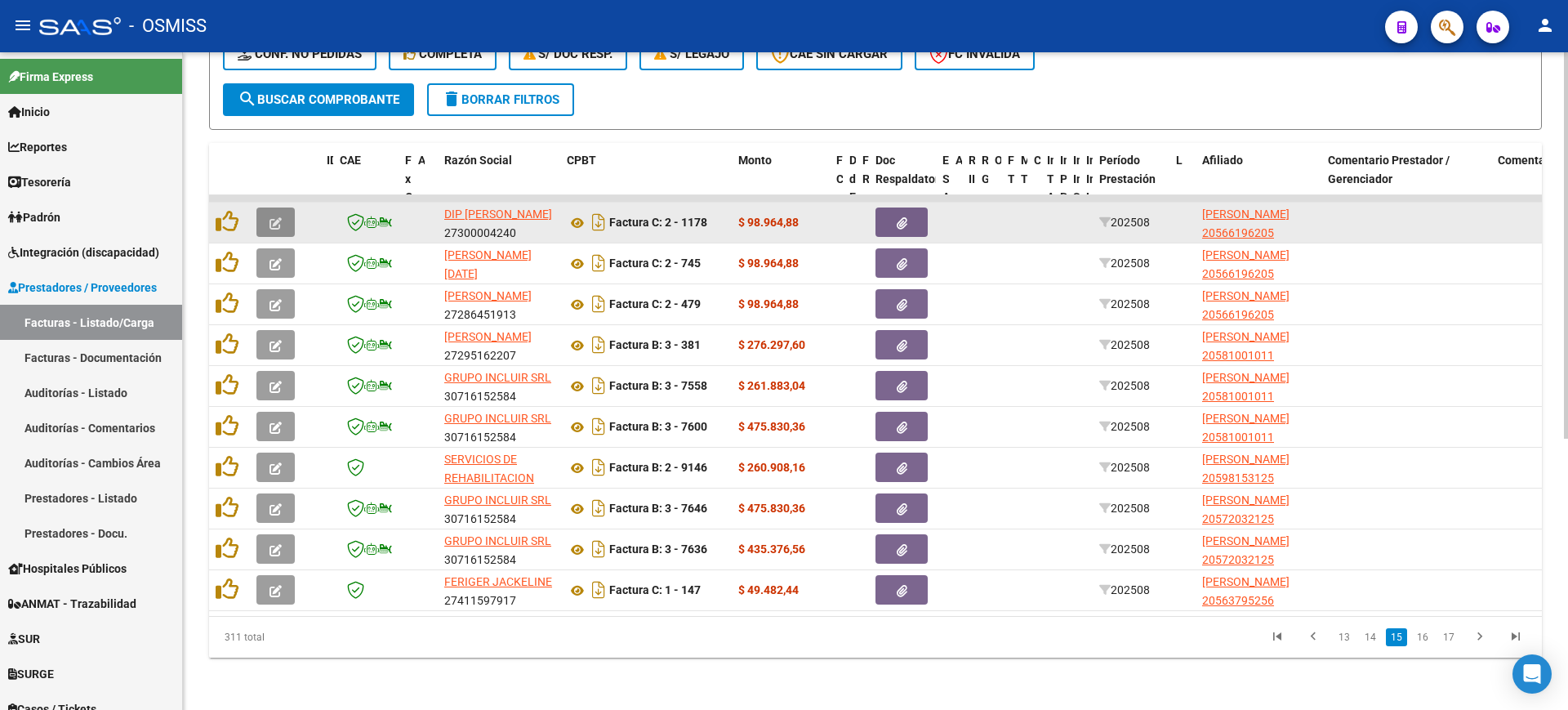
click at [271, 215] on span "button" at bounding box center [275, 222] width 12 height 15
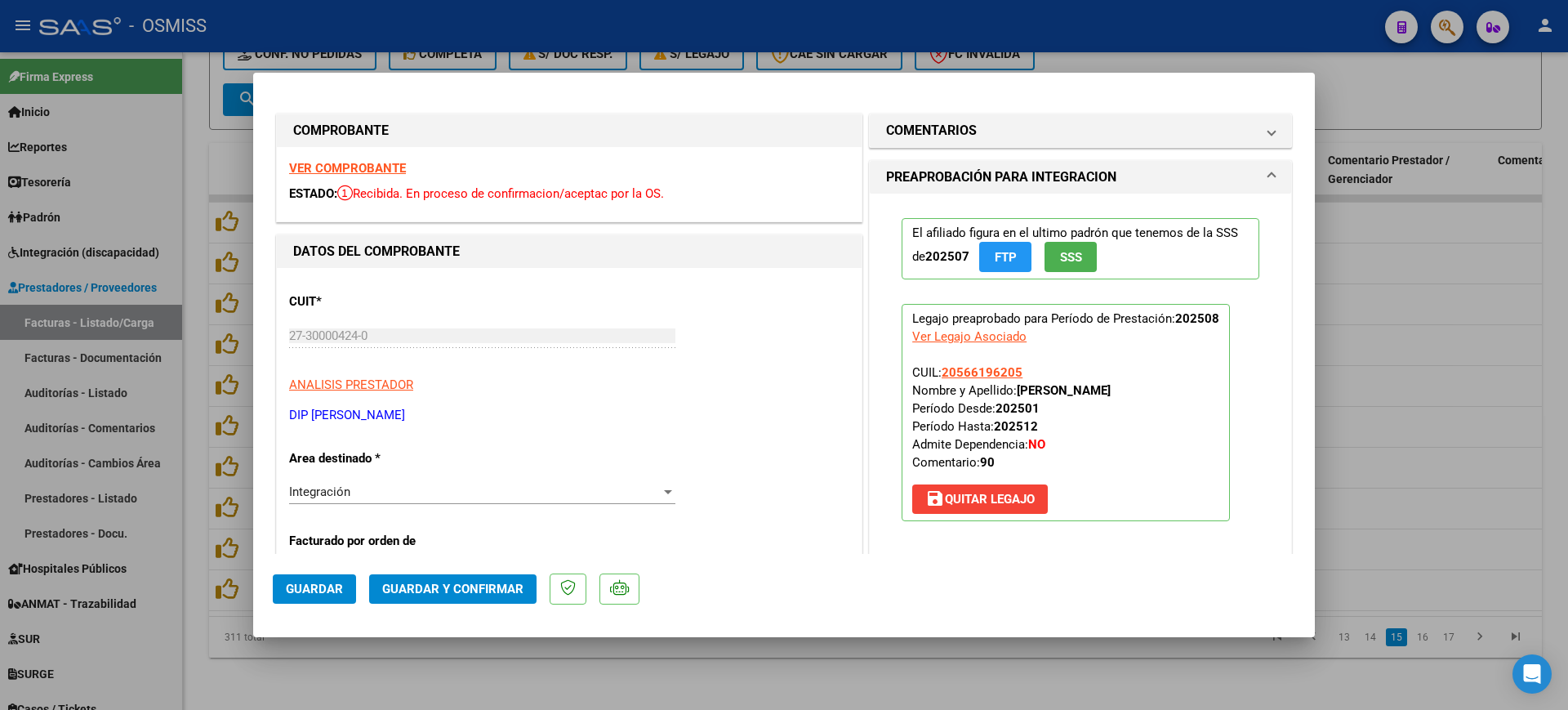
click at [379, 171] on strong "VER COMPROBANTE" at bounding box center [346, 169] width 116 height 15
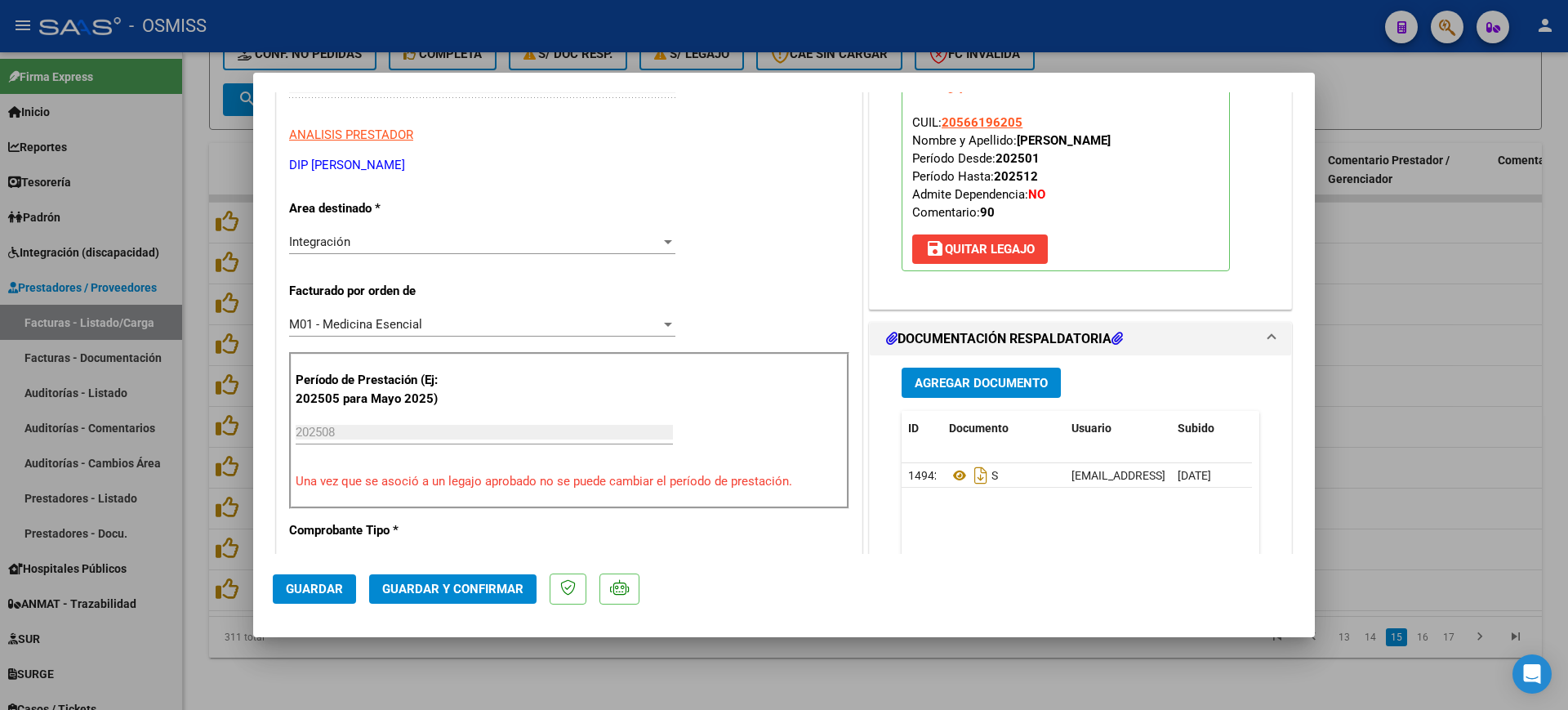
scroll to position [408, 0]
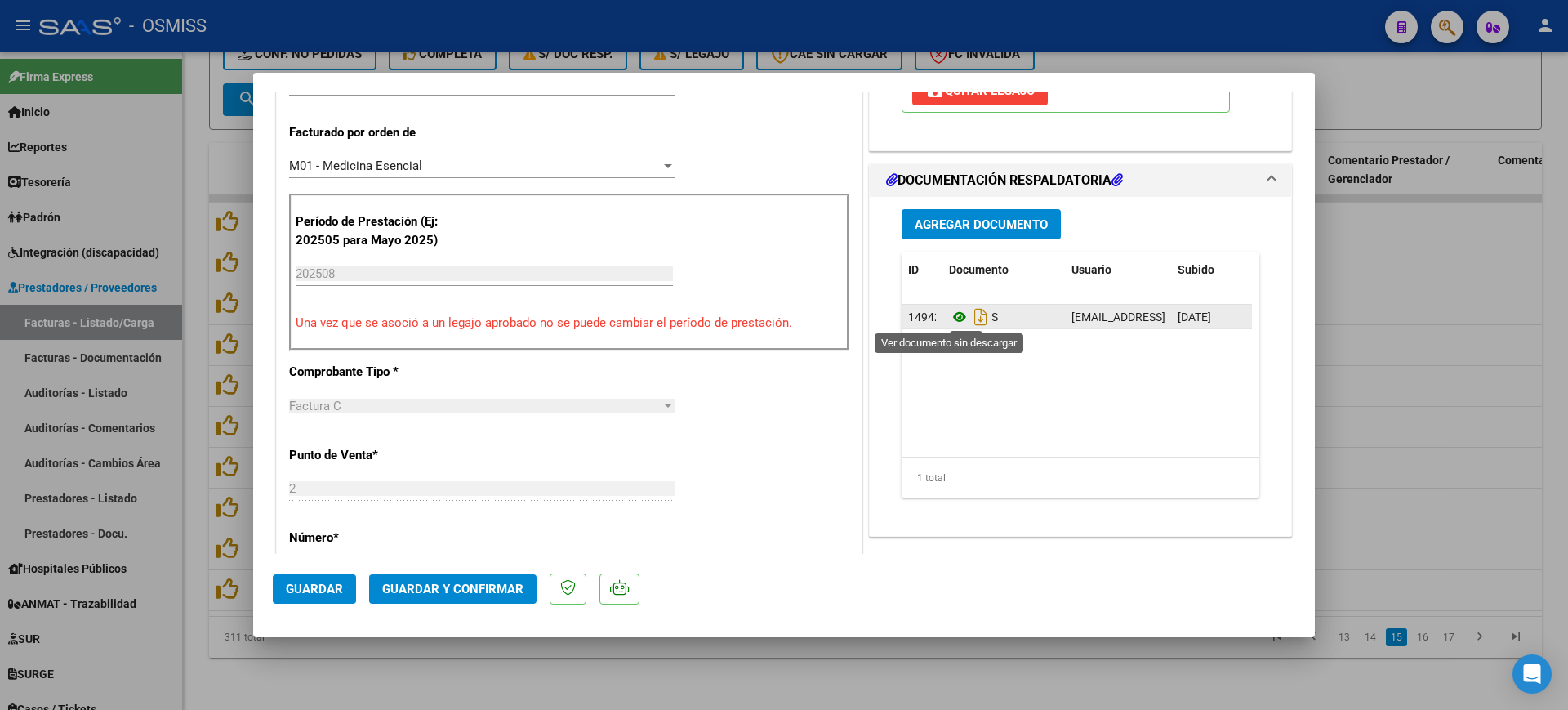
click at [949, 319] on icon at bounding box center [960, 316] width 21 height 20
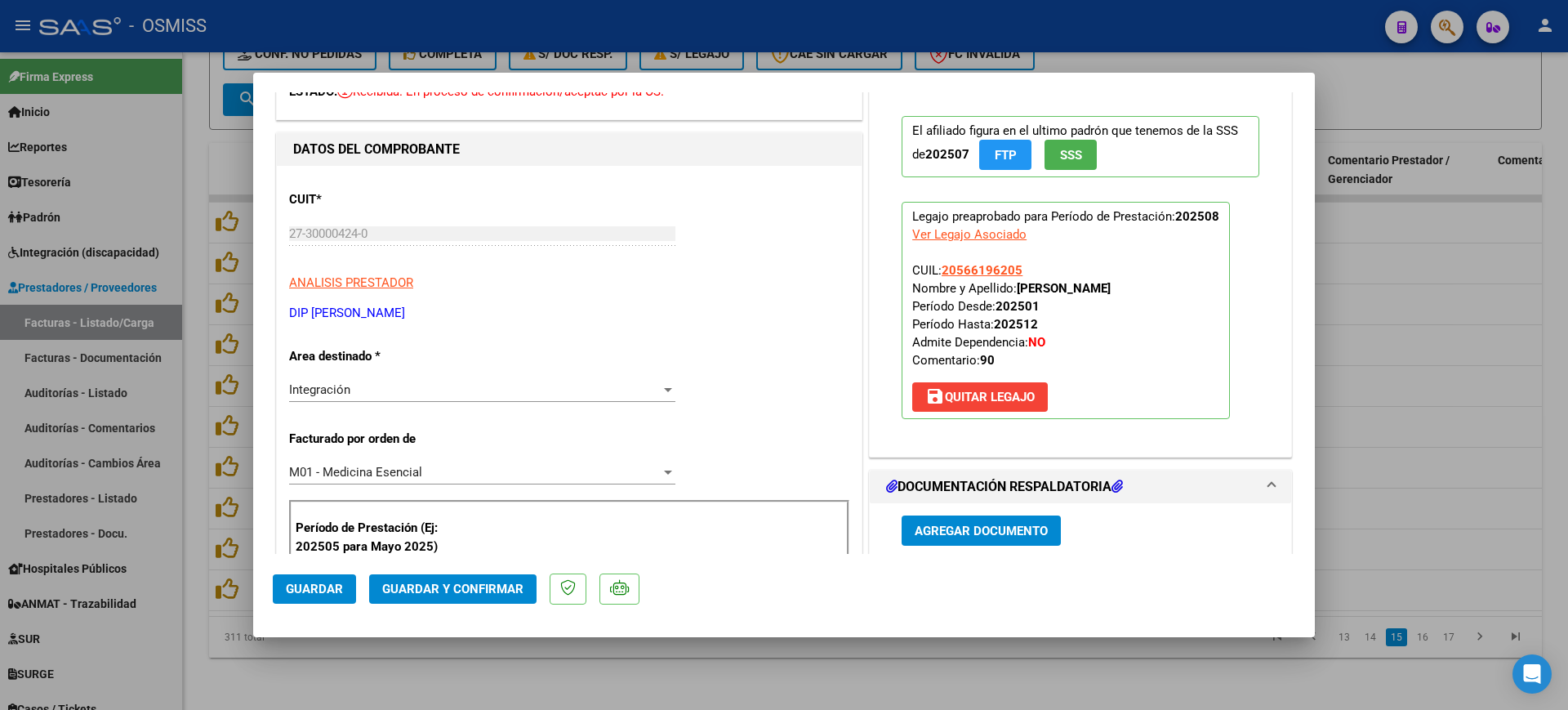
scroll to position [204, 0]
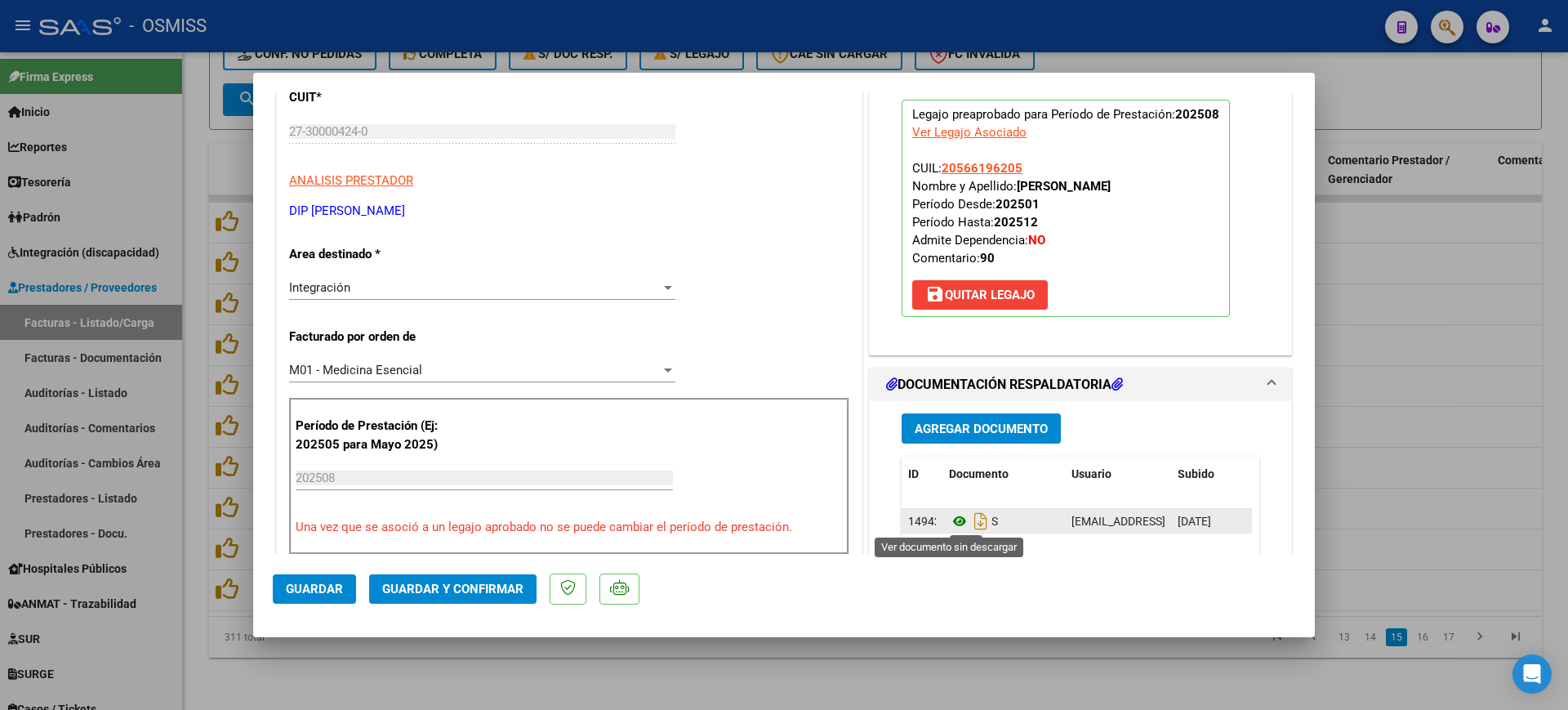
click at [950, 519] on icon at bounding box center [960, 521] width 21 height 20
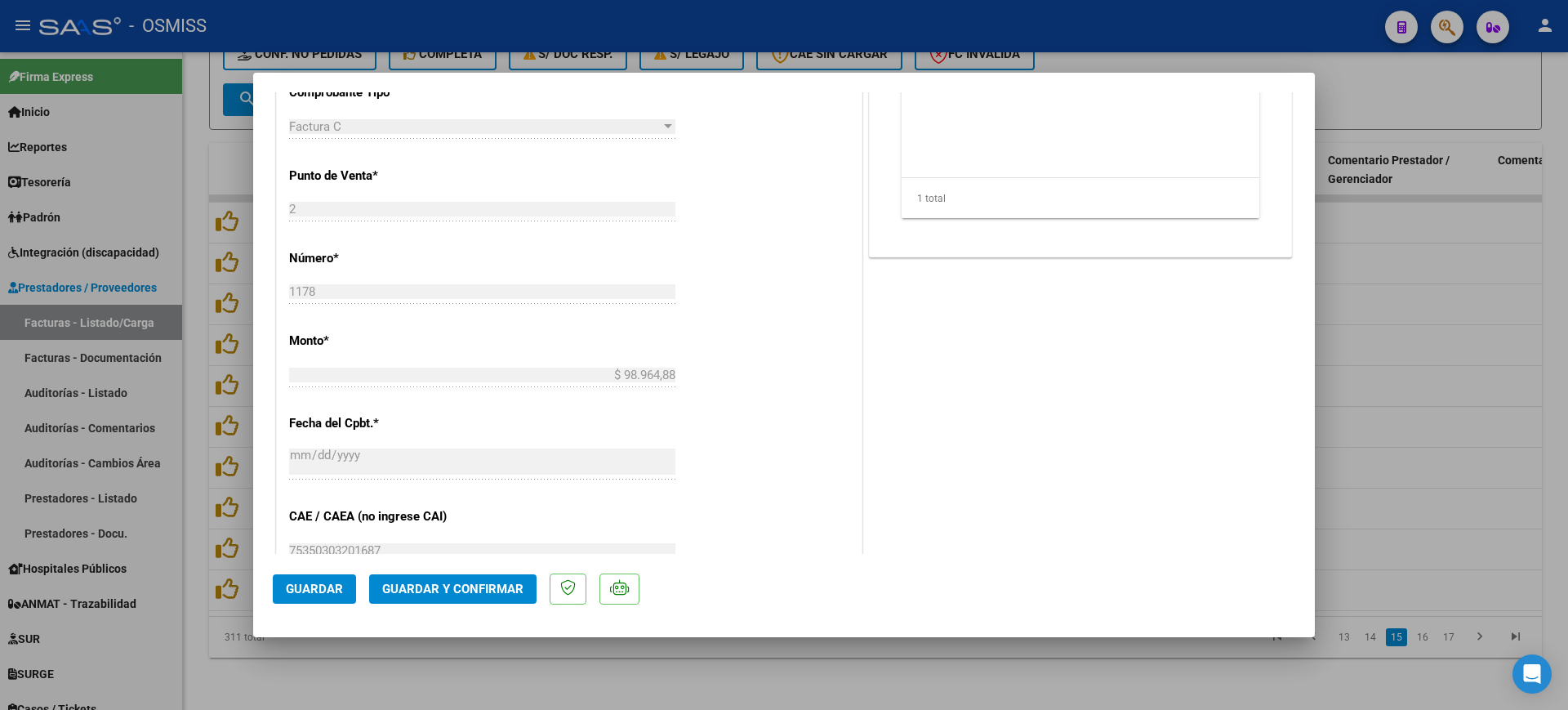
scroll to position [715, 0]
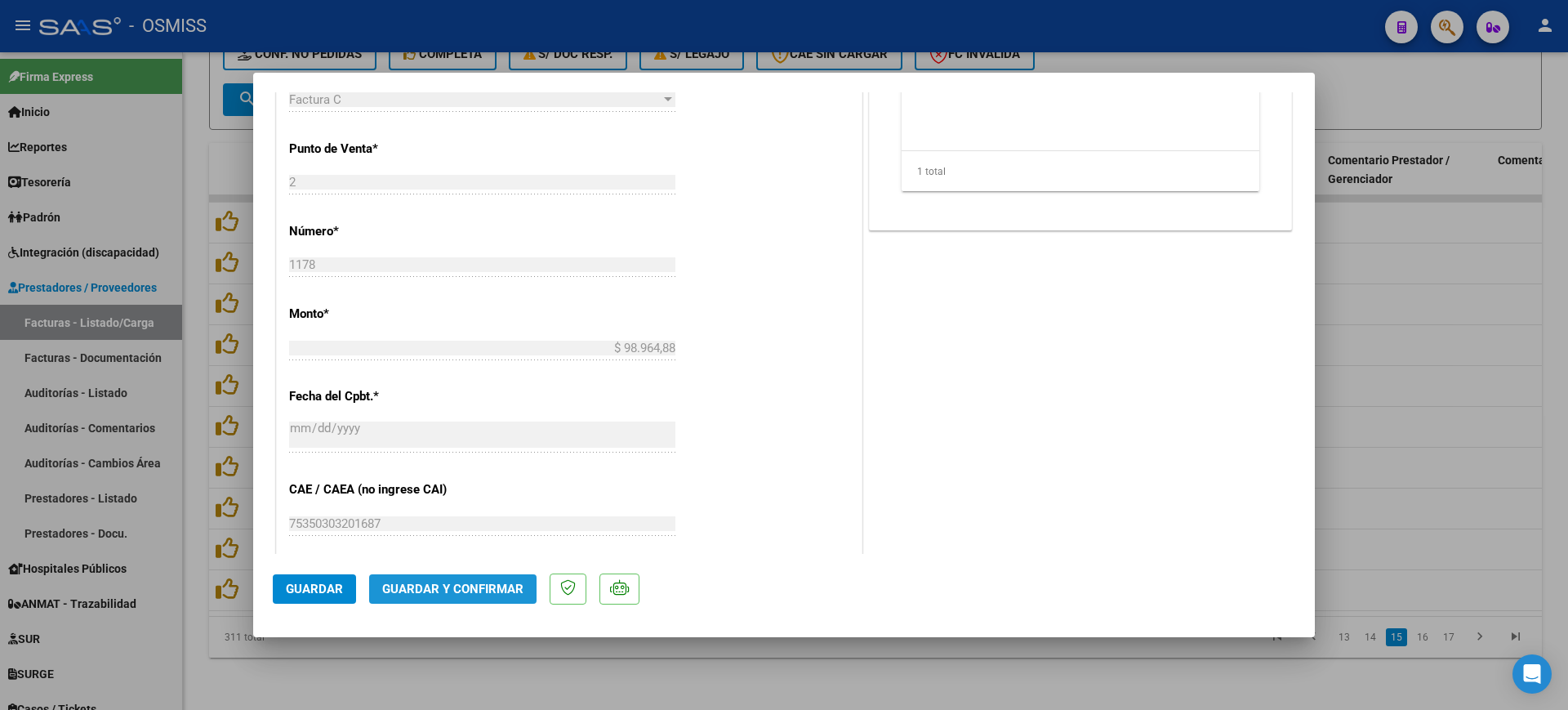
click at [473, 593] on span "Guardar y Confirmar" at bounding box center [452, 589] width 141 height 15
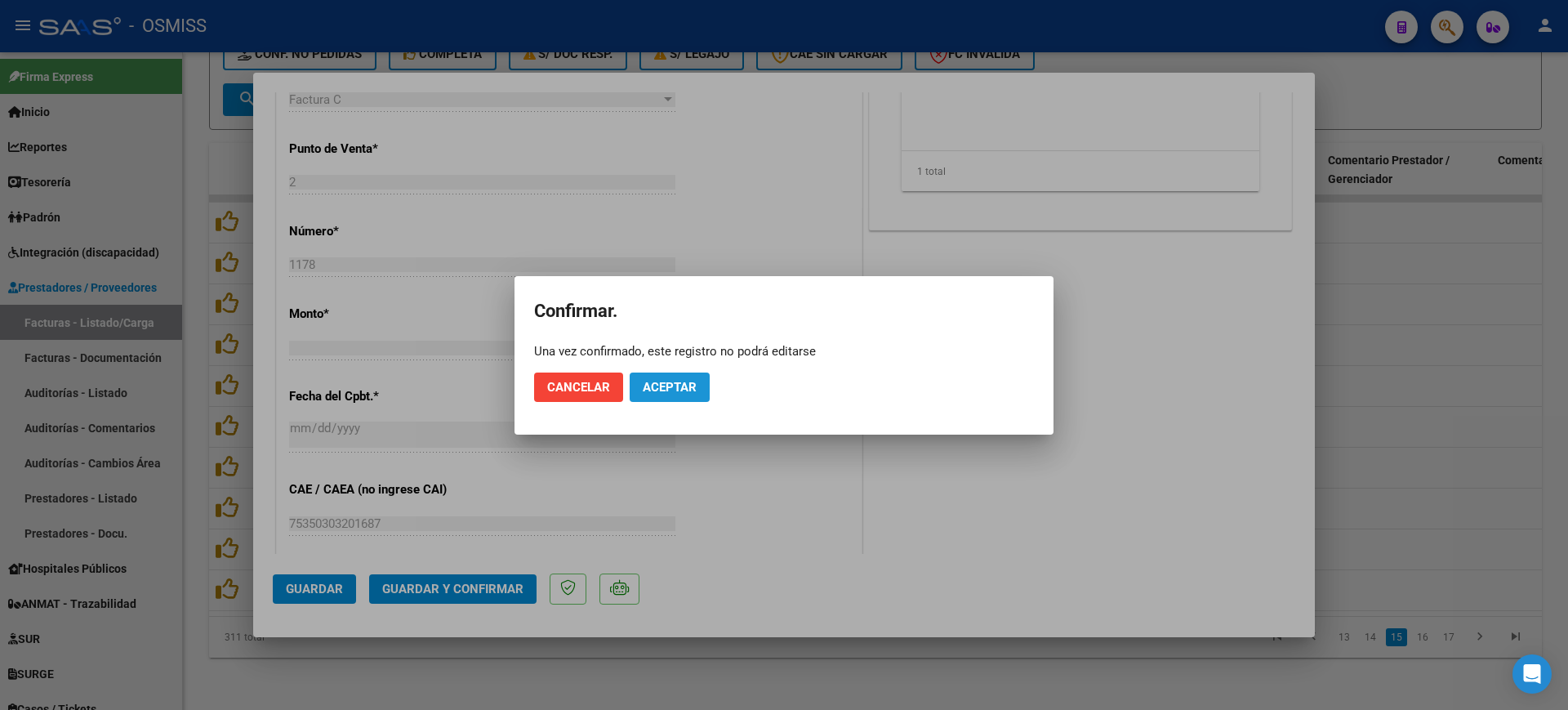
click at [669, 389] on span "Aceptar" at bounding box center [669, 387] width 54 height 15
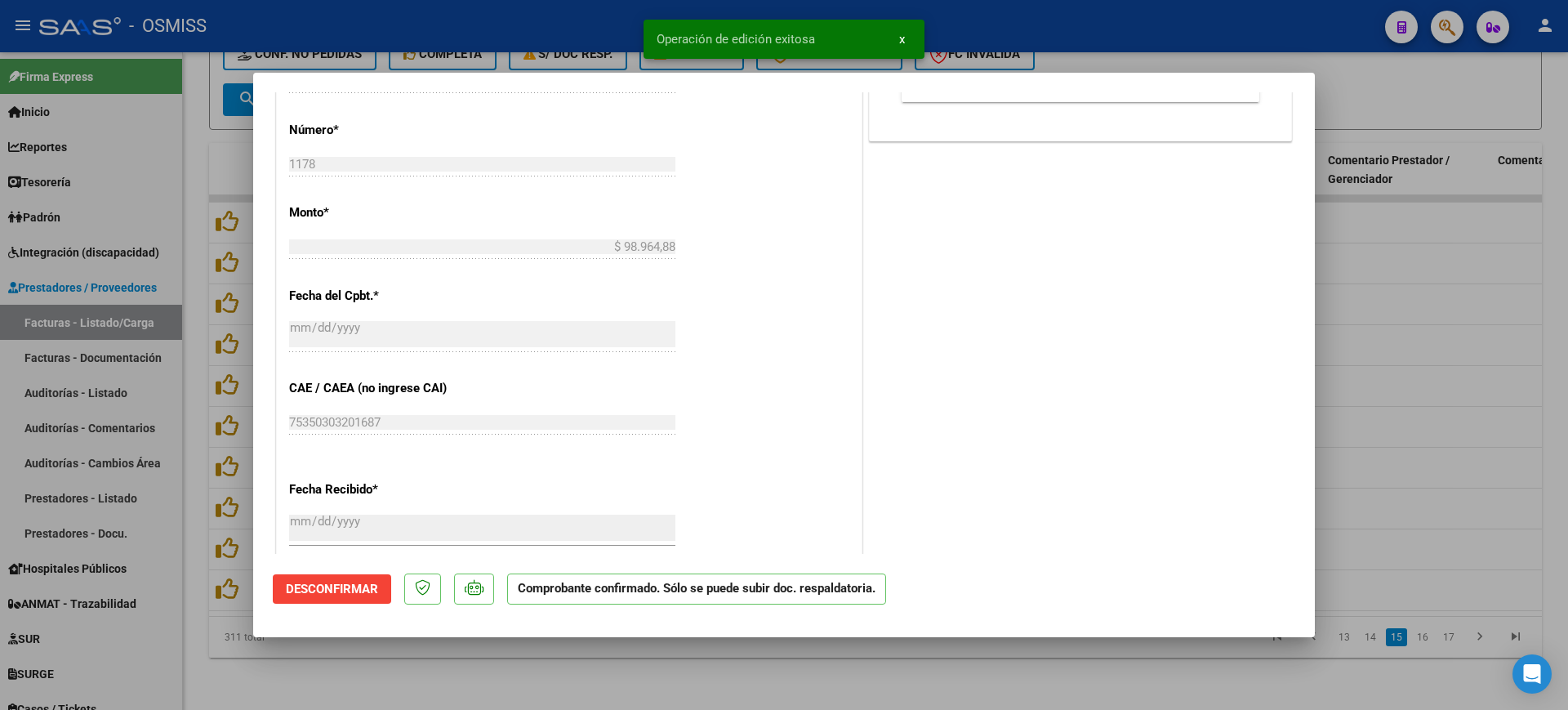
click at [520, 676] on div at bounding box center [784, 355] width 1568 height 710
type input "$ 0,00"
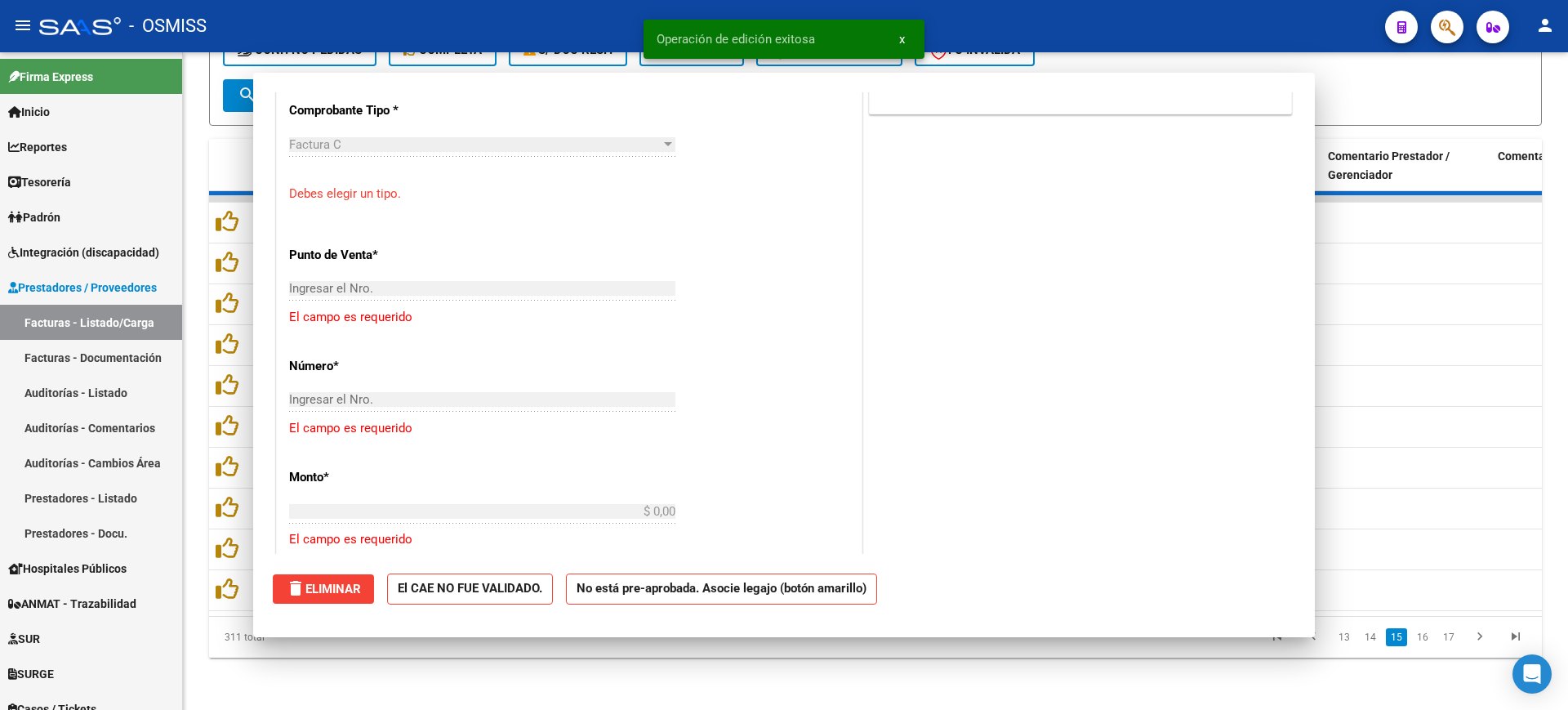
scroll to position [0, 0]
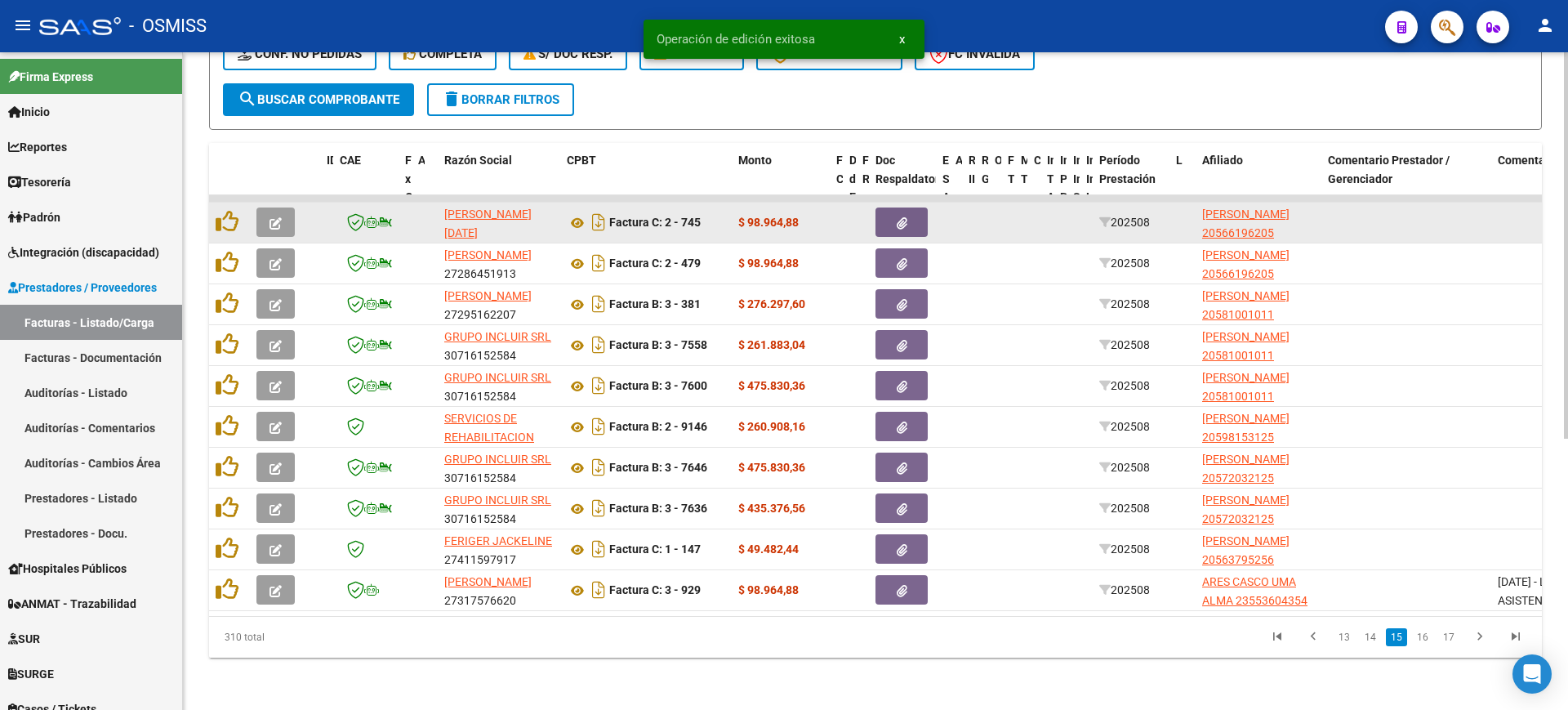
click at [281, 218] on icon "button" at bounding box center [275, 223] width 12 height 12
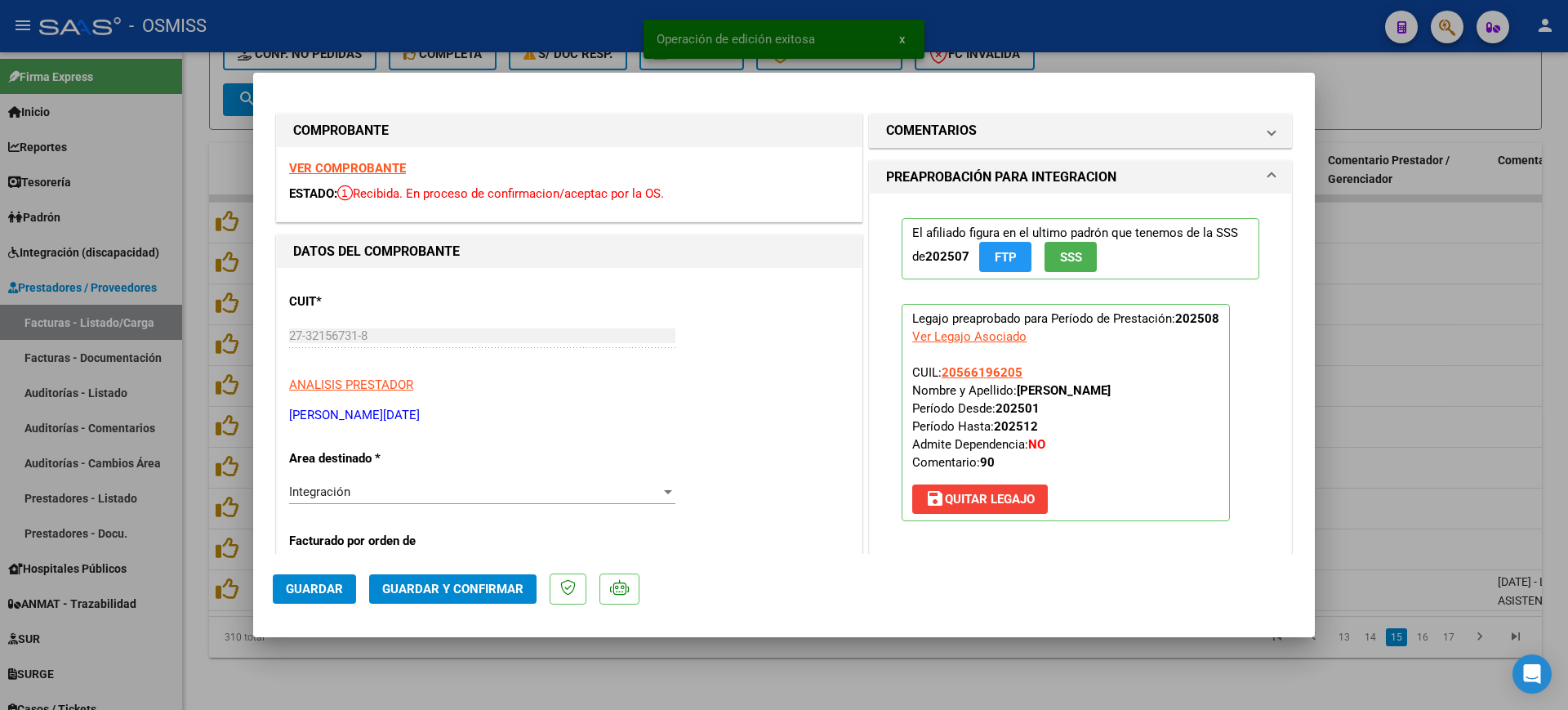
click at [366, 167] on strong "VER COMPROBANTE" at bounding box center [346, 169] width 116 height 15
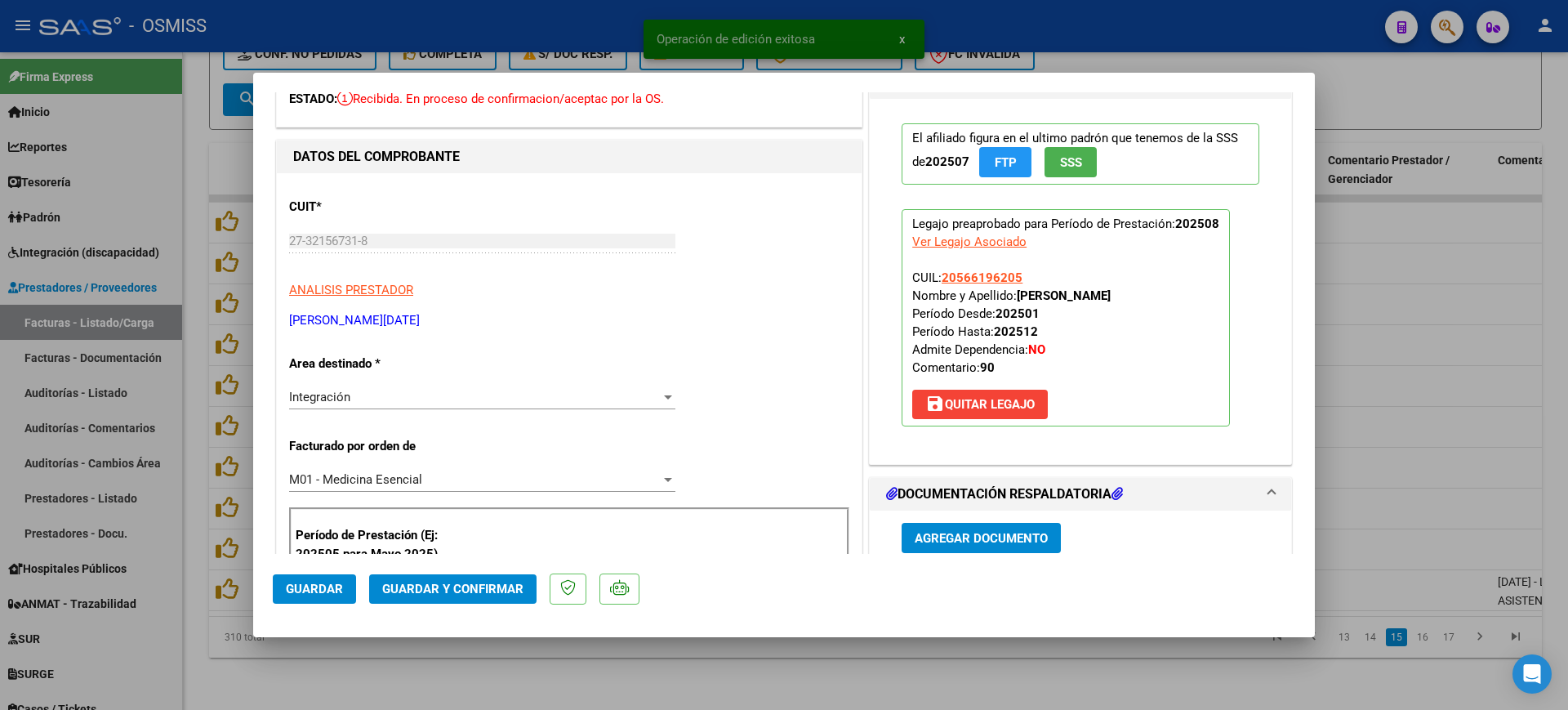
scroll to position [204, 0]
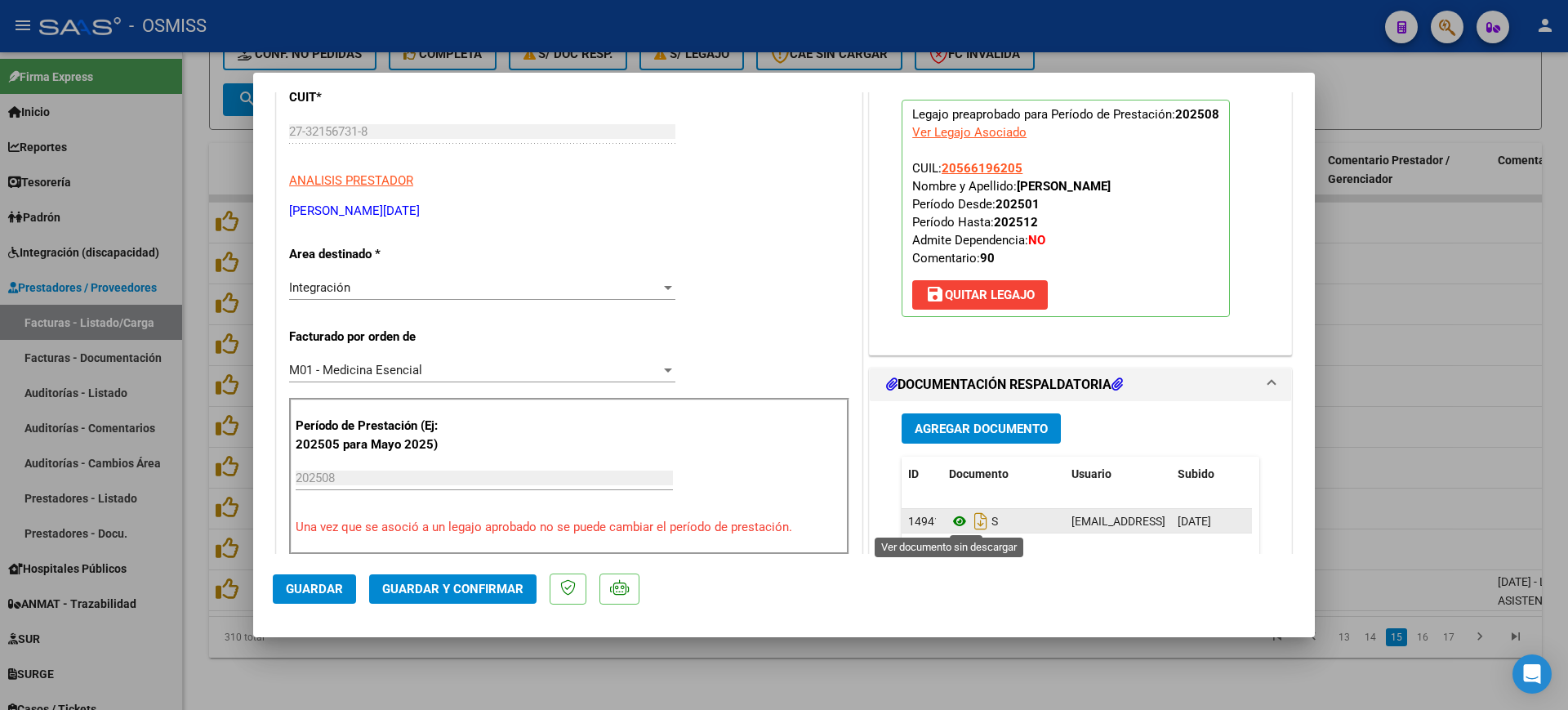
click at [950, 519] on icon at bounding box center [960, 521] width 21 height 20
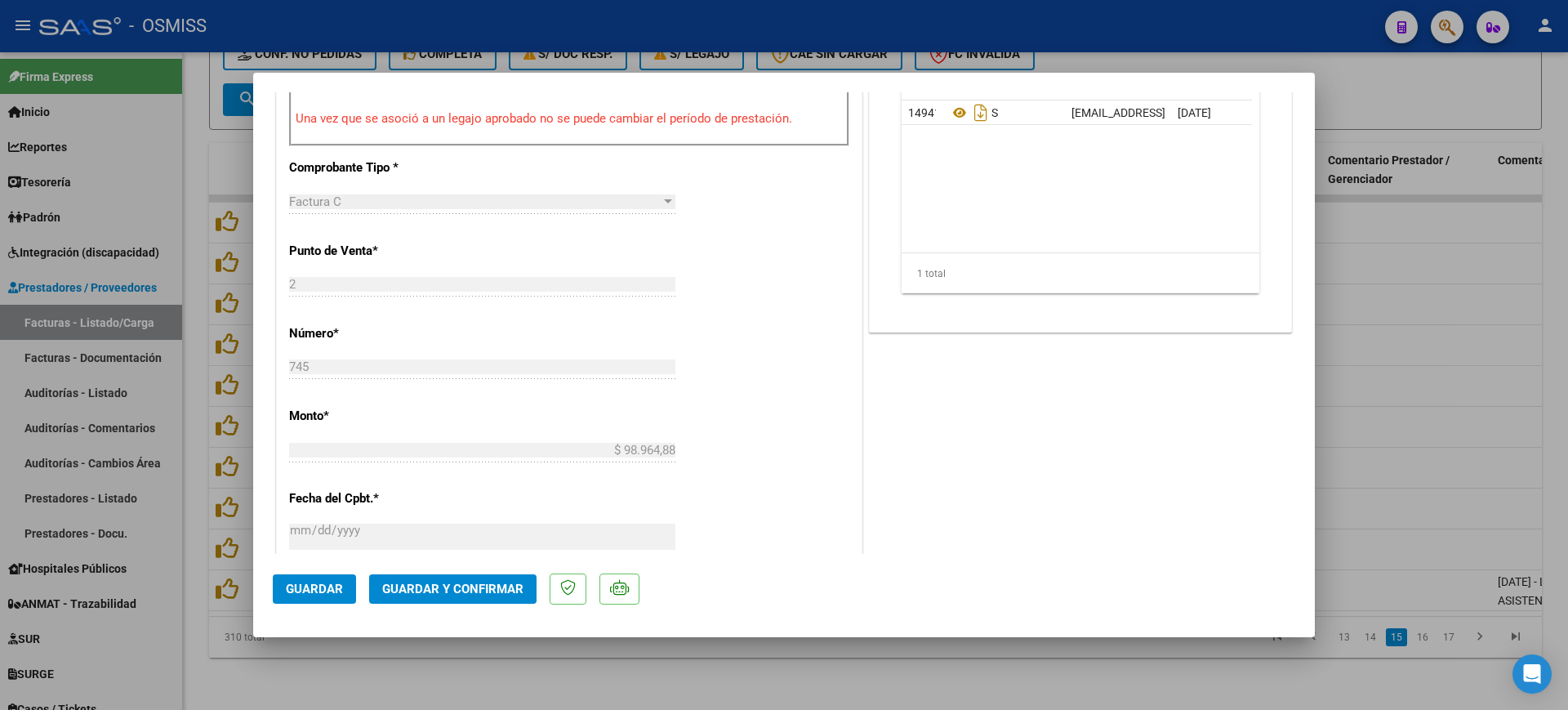
click at [509, 585] on span "Guardar y Confirmar" at bounding box center [452, 589] width 141 height 15
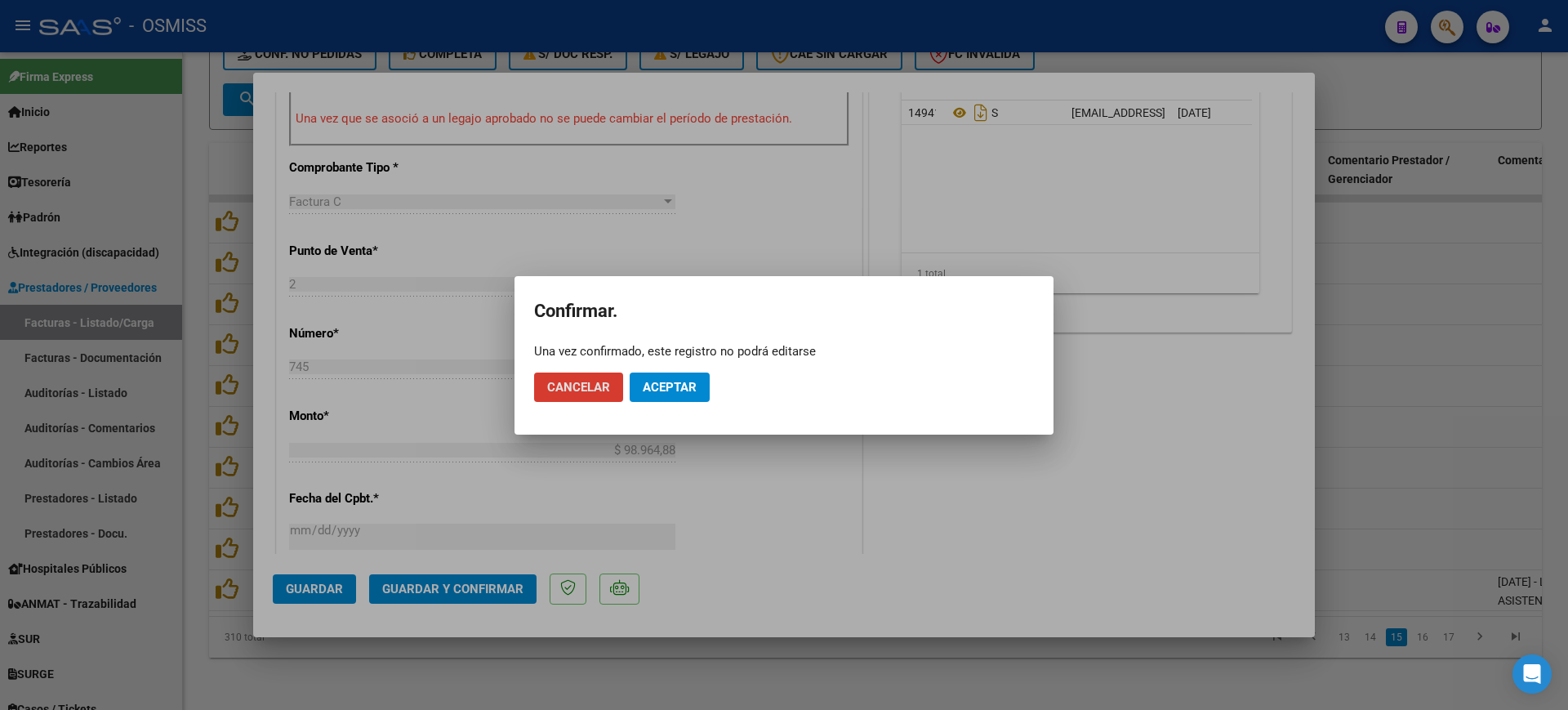
click at [681, 382] on span "Aceptar" at bounding box center [669, 387] width 54 height 15
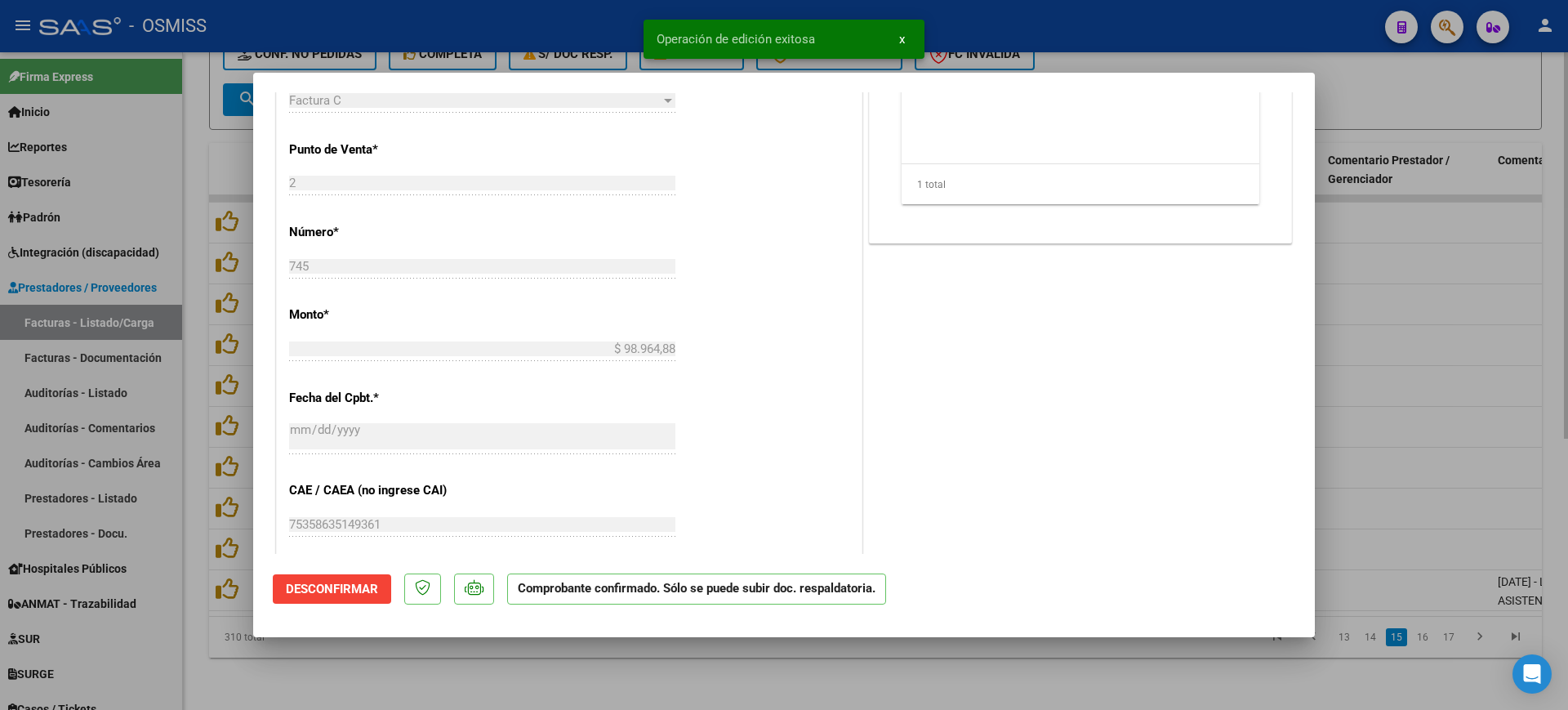
click at [628, 684] on div at bounding box center [784, 355] width 1568 height 710
type input "$ 0,00"
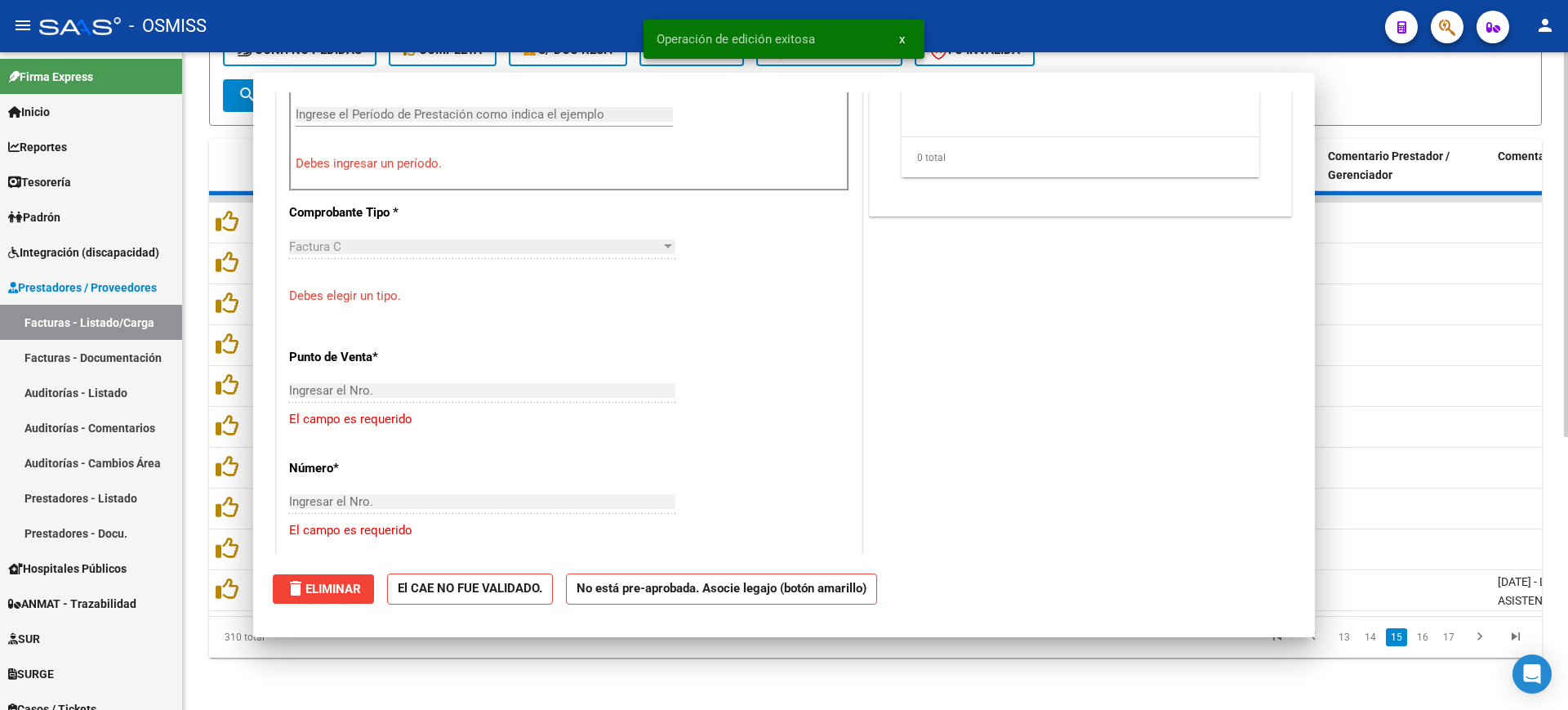
scroll to position [0, 0]
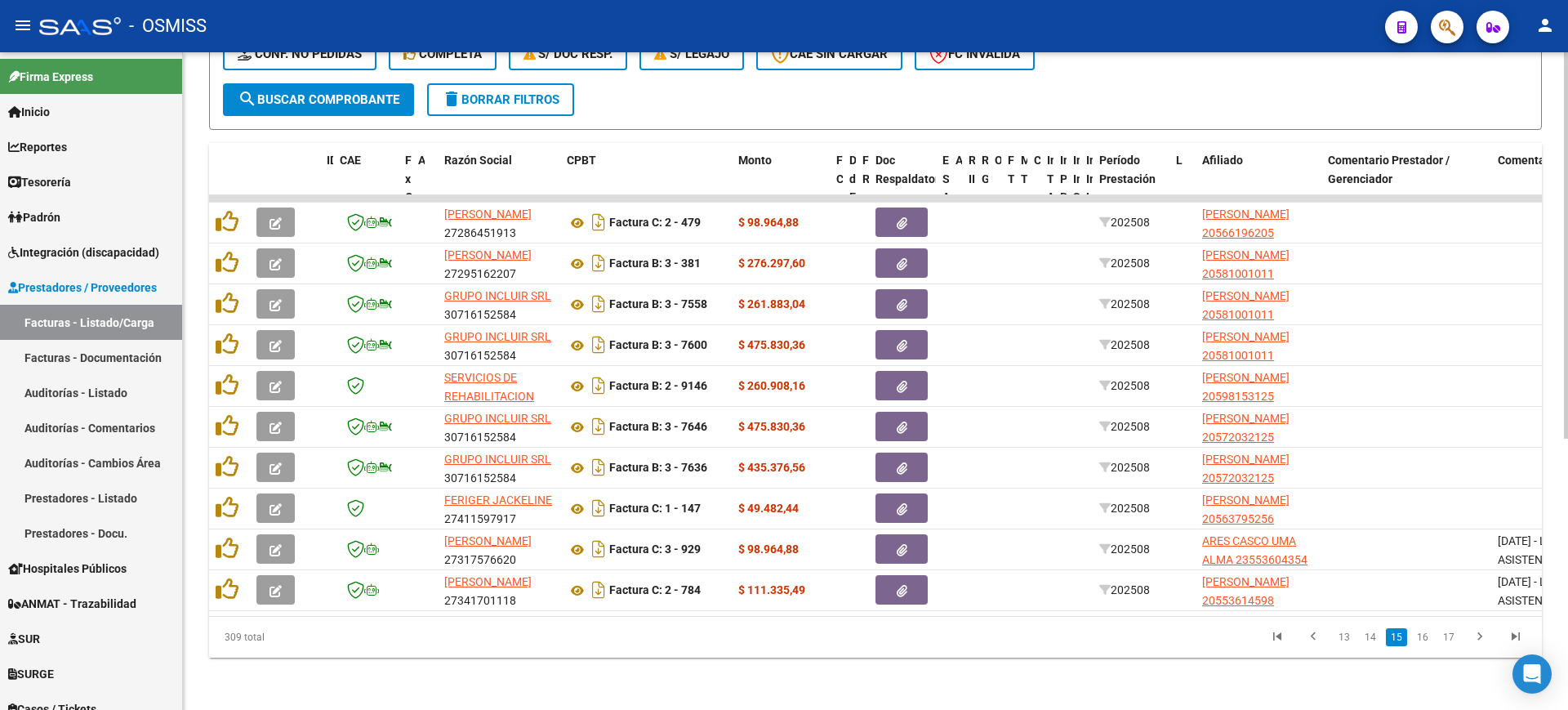
click at [1280, 630] on icon "go to first page" at bounding box center [1277, 638] width 21 height 20
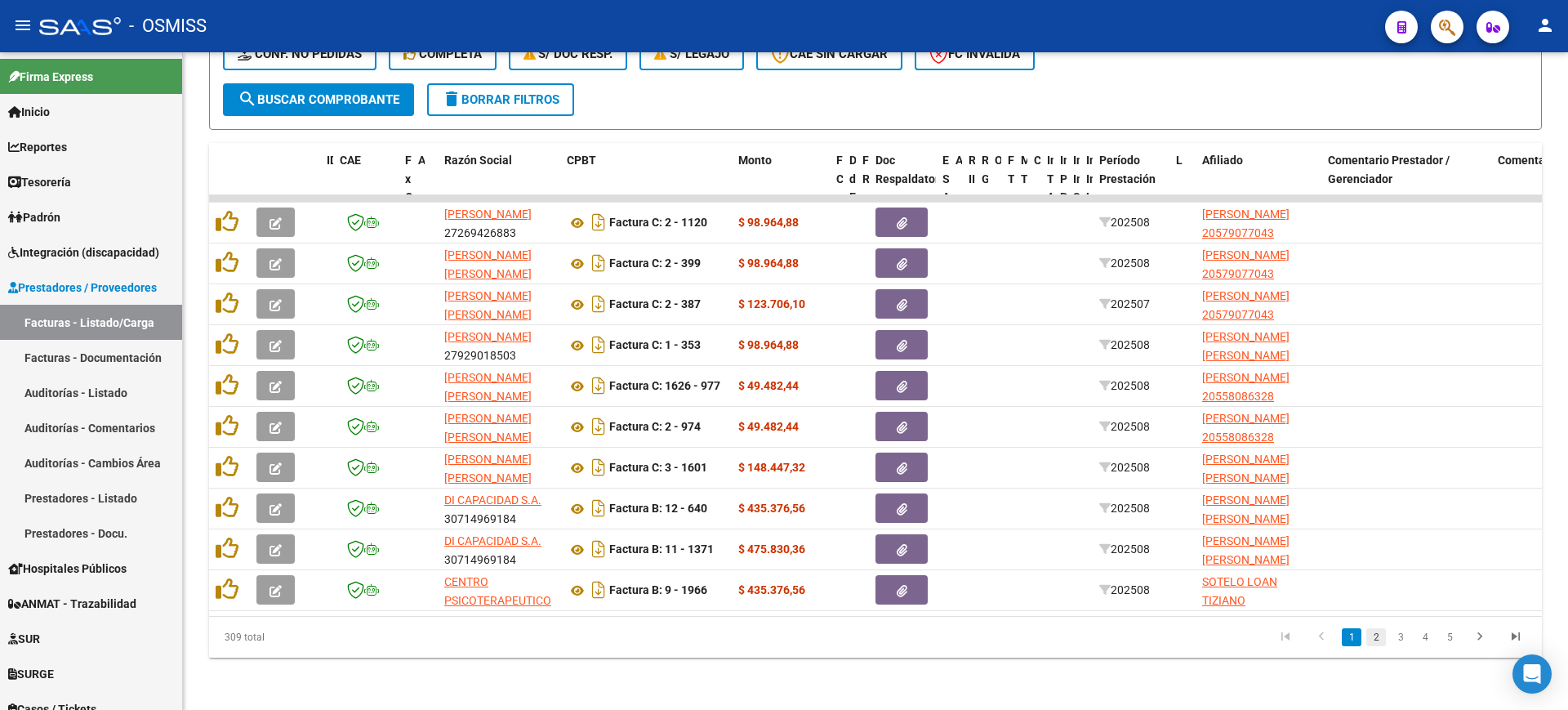
click at [1379, 638] on link "2" at bounding box center [1376, 637] width 20 height 18
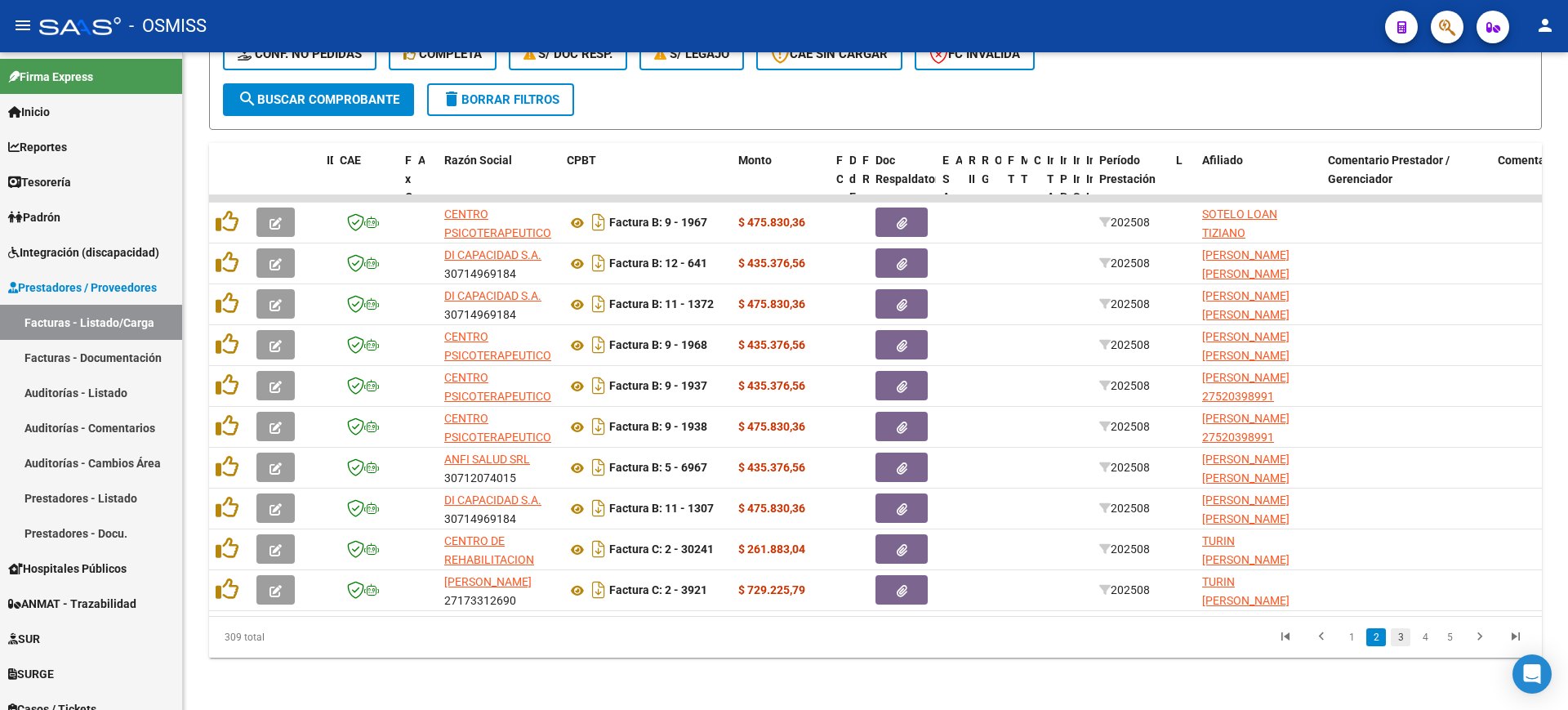
click at [1396, 640] on link "3" at bounding box center [1400, 637] width 20 height 18
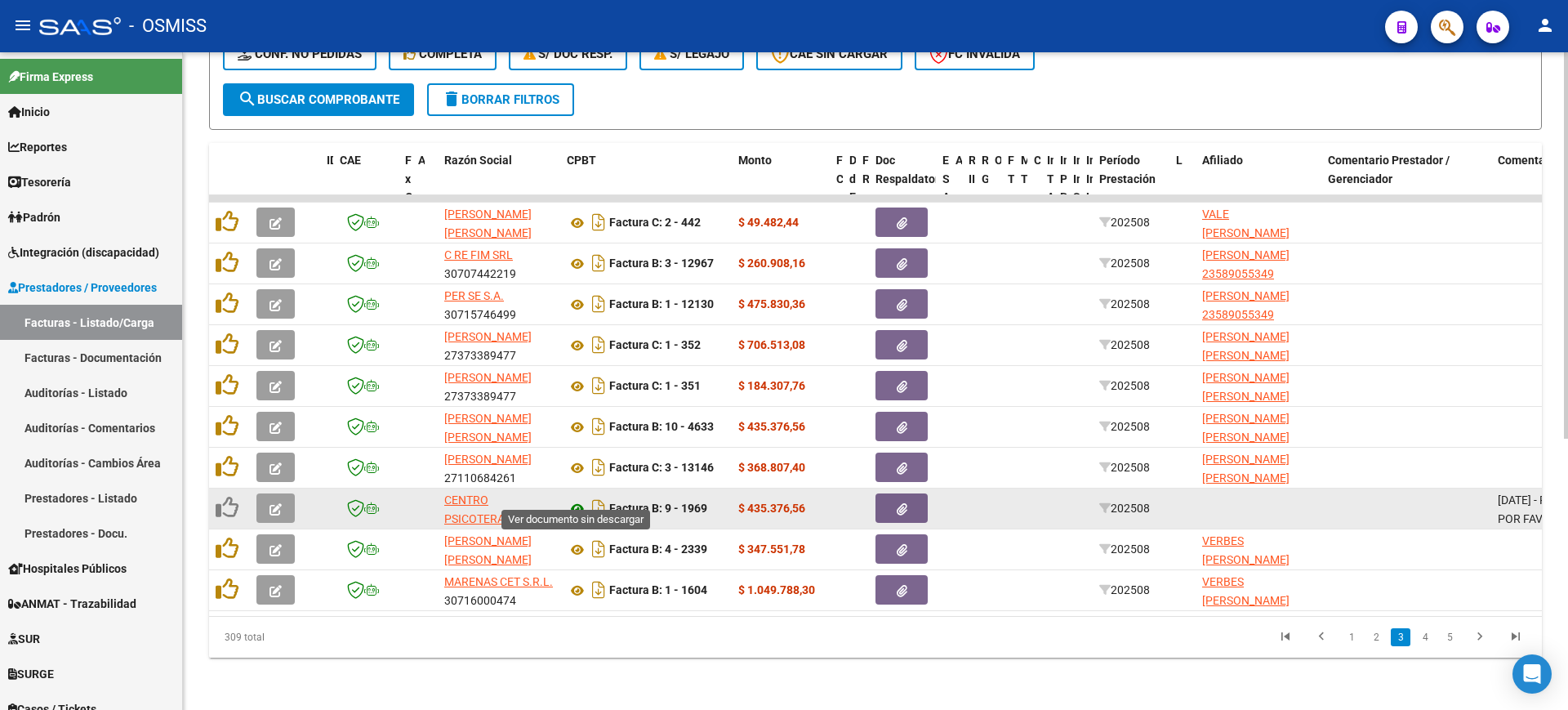
click at [573, 499] on icon at bounding box center [577, 508] width 21 height 20
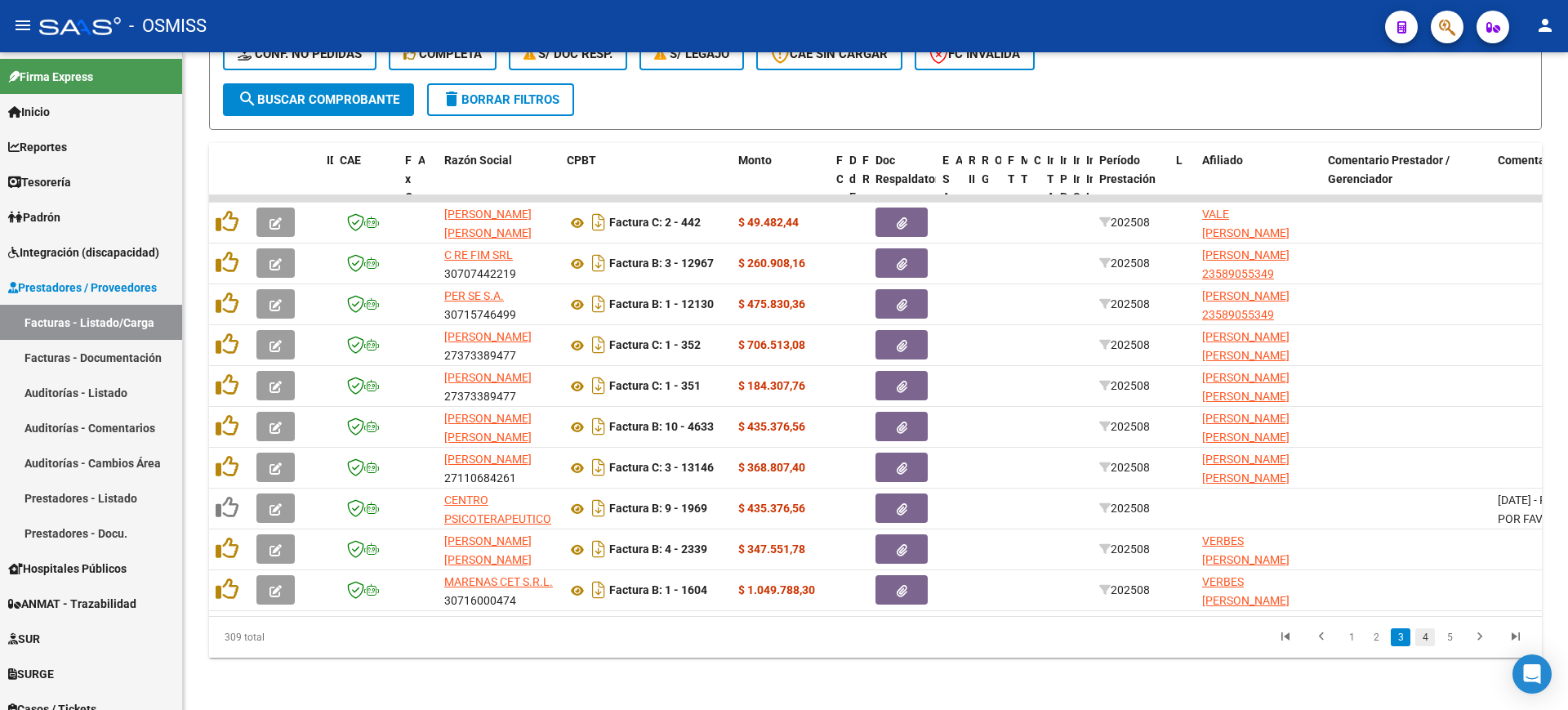
click at [1424, 633] on link "4" at bounding box center [1424, 637] width 20 height 18
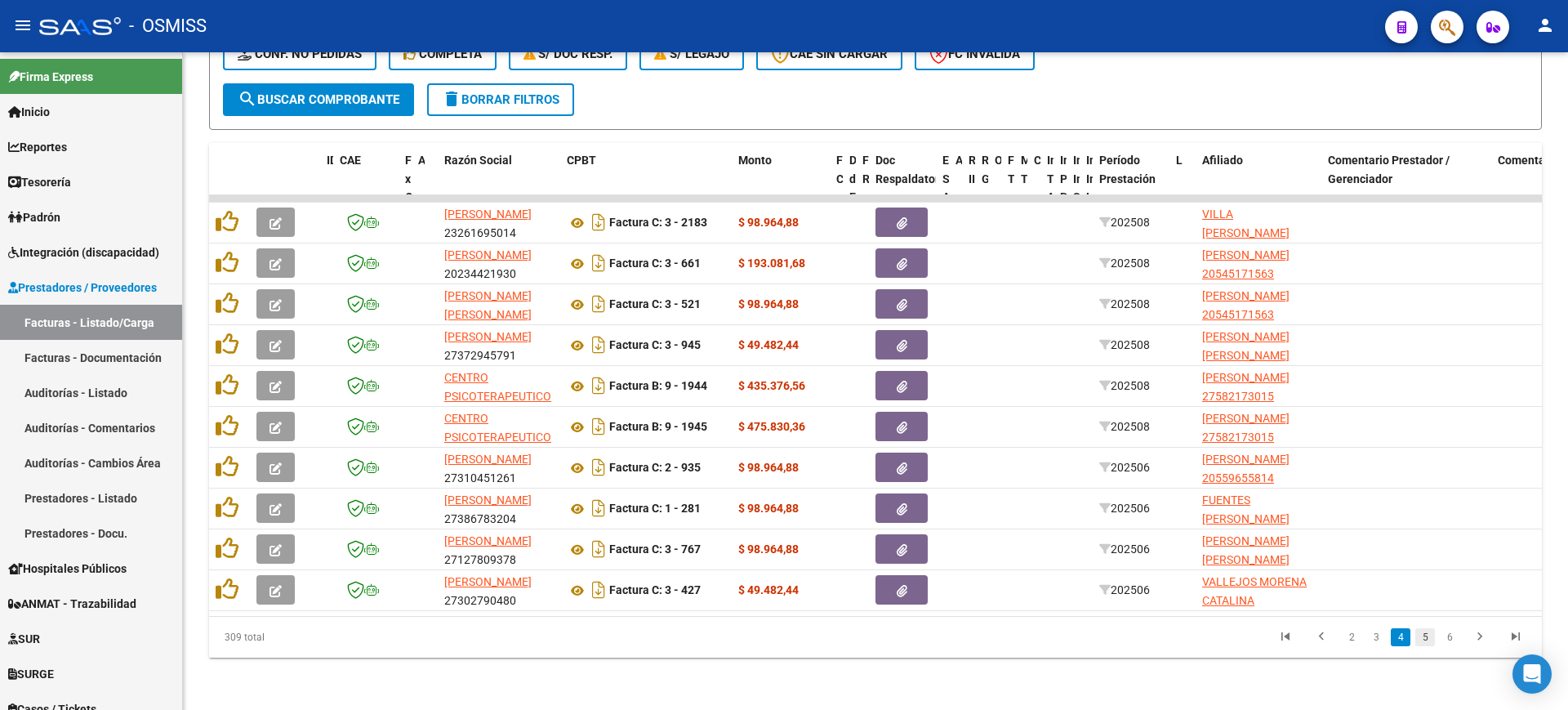
click at [1428, 637] on link "5" at bounding box center [1424, 637] width 20 height 18
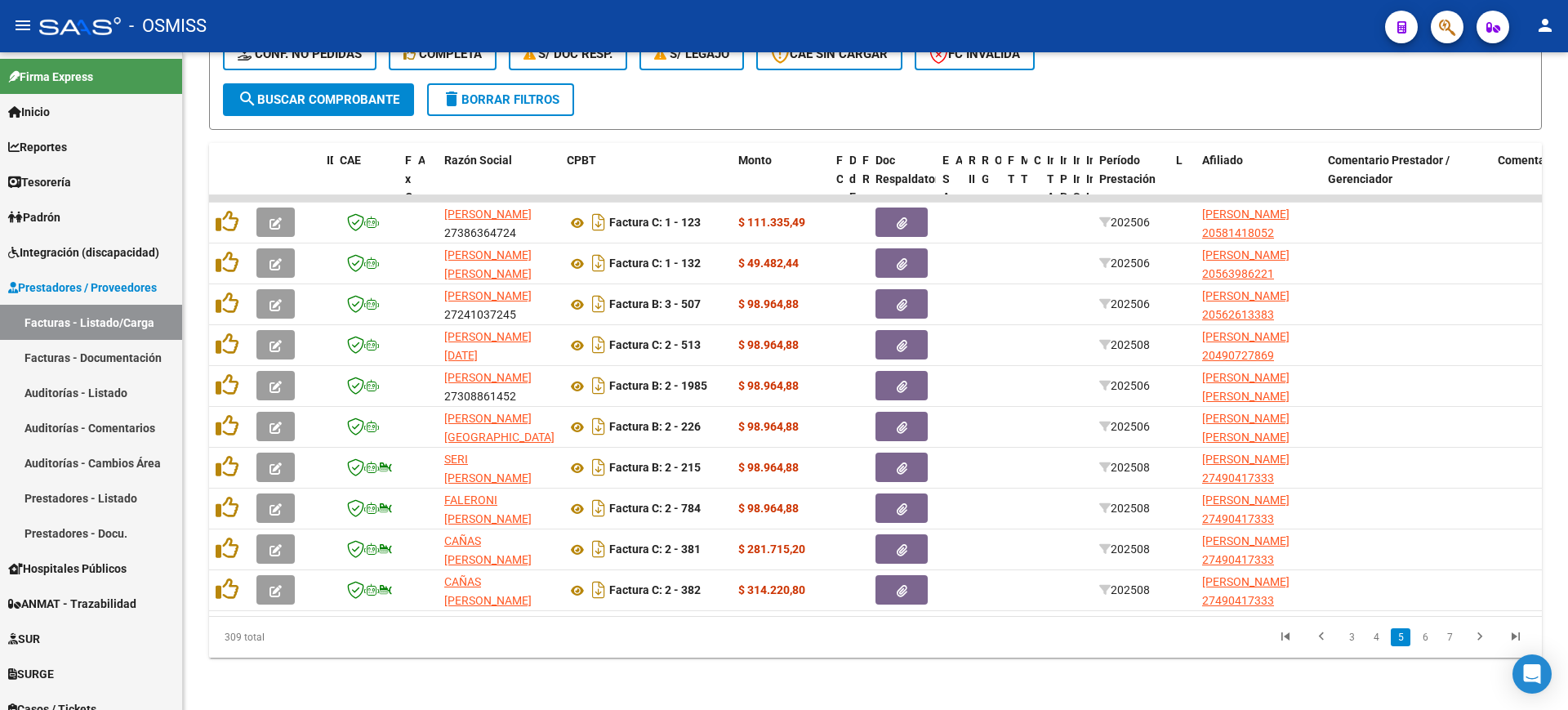
click at [1428, 637] on link "6" at bounding box center [1424, 637] width 20 height 18
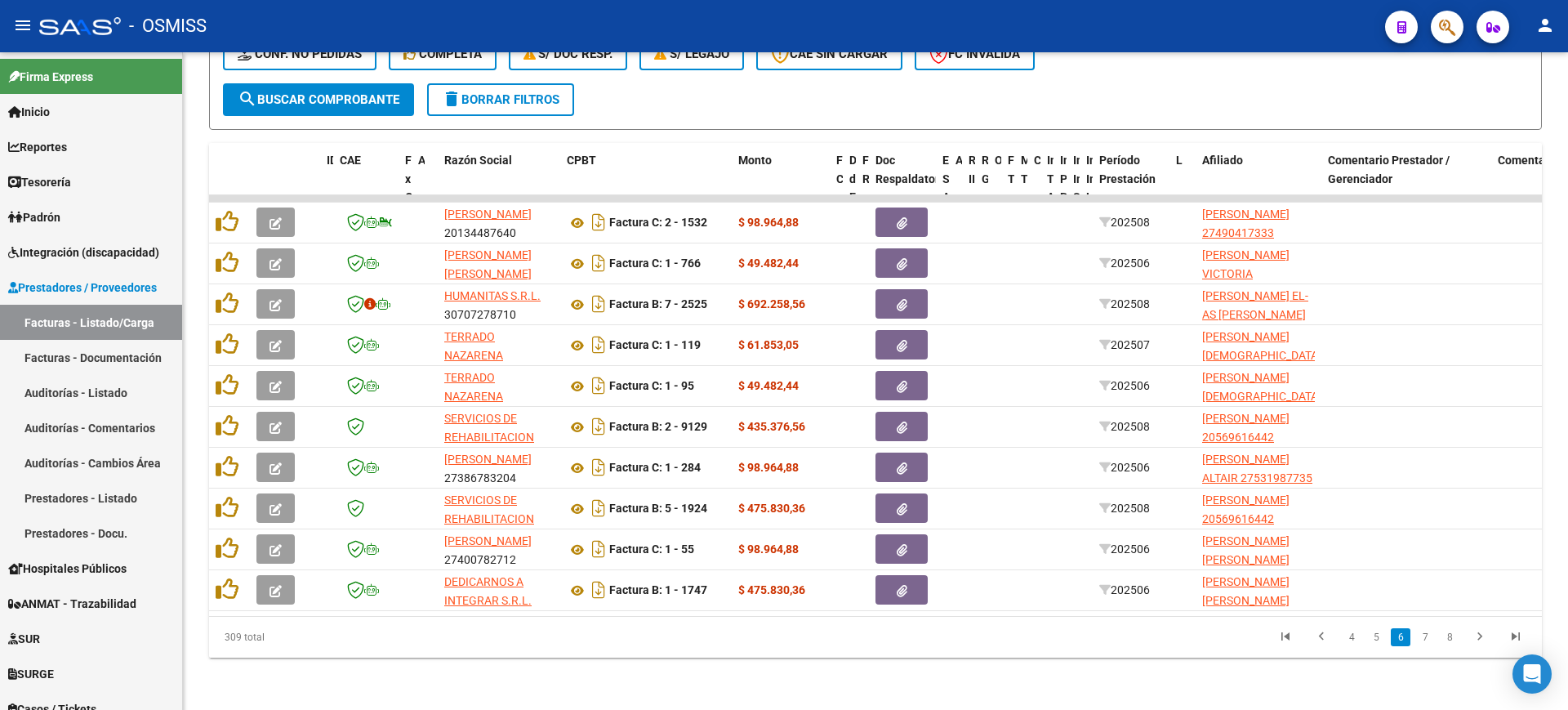
click at [1428, 637] on link "7" at bounding box center [1424, 637] width 20 height 18
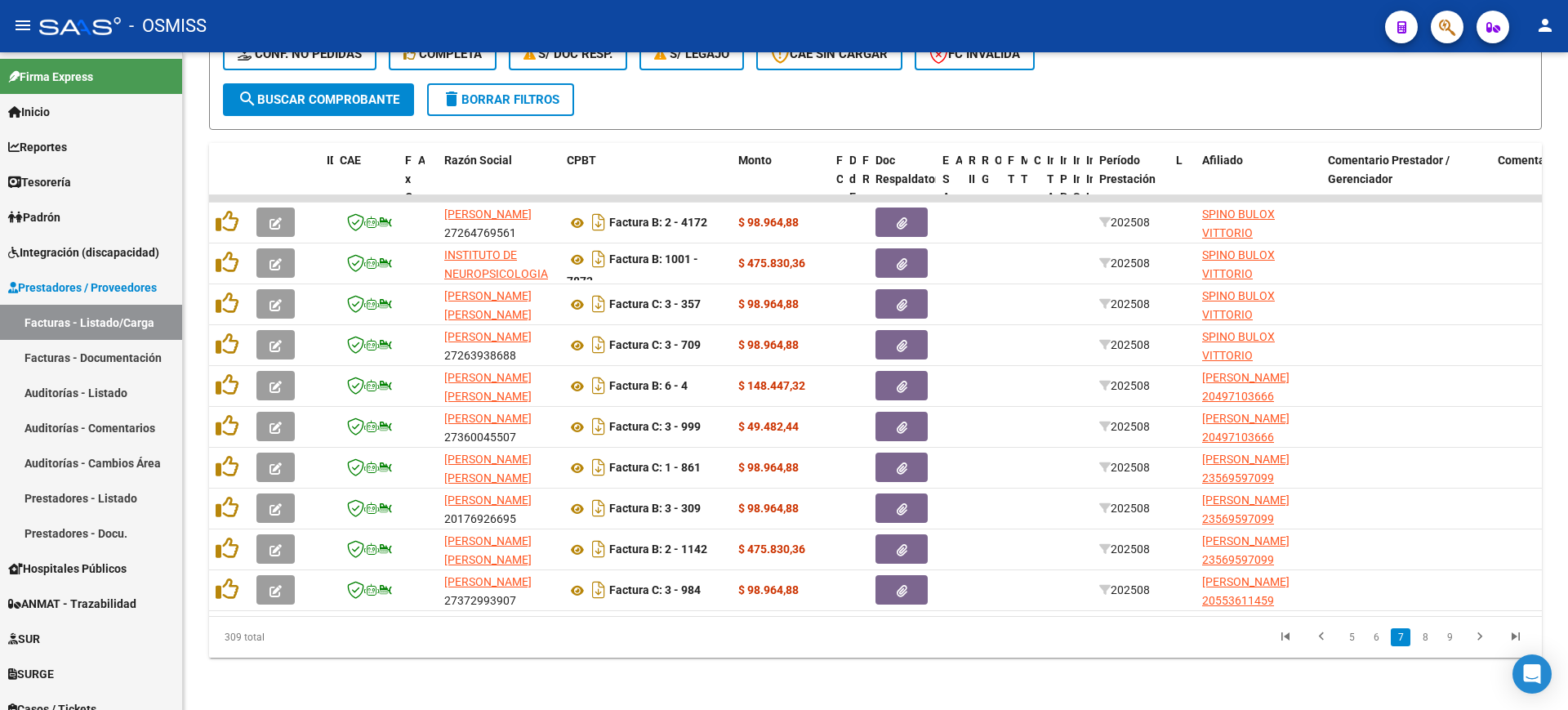
click at [1428, 637] on link "8" at bounding box center [1424, 637] width 20 height 18
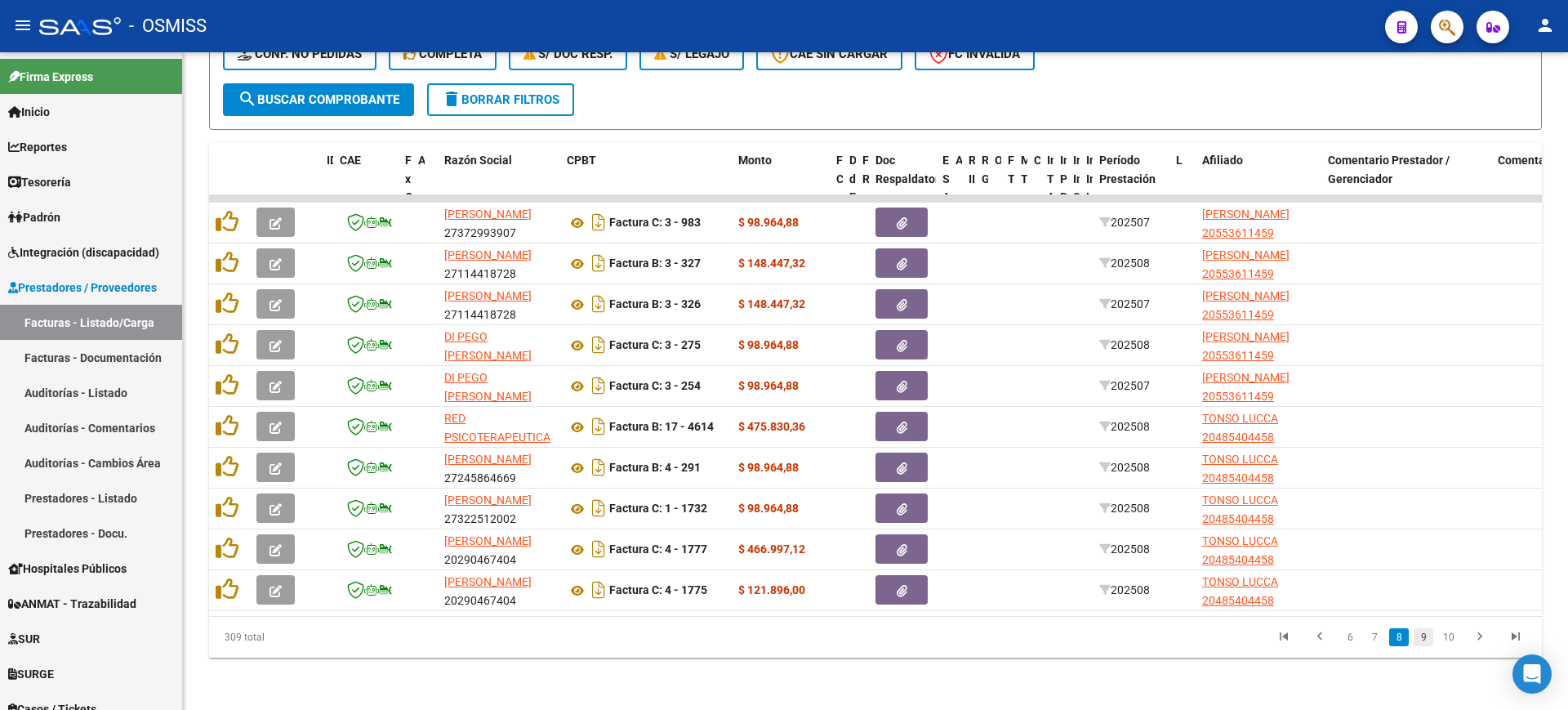
click at [1423, 637] on link "9" at bounding box center [1423, 637] width 20 height 18
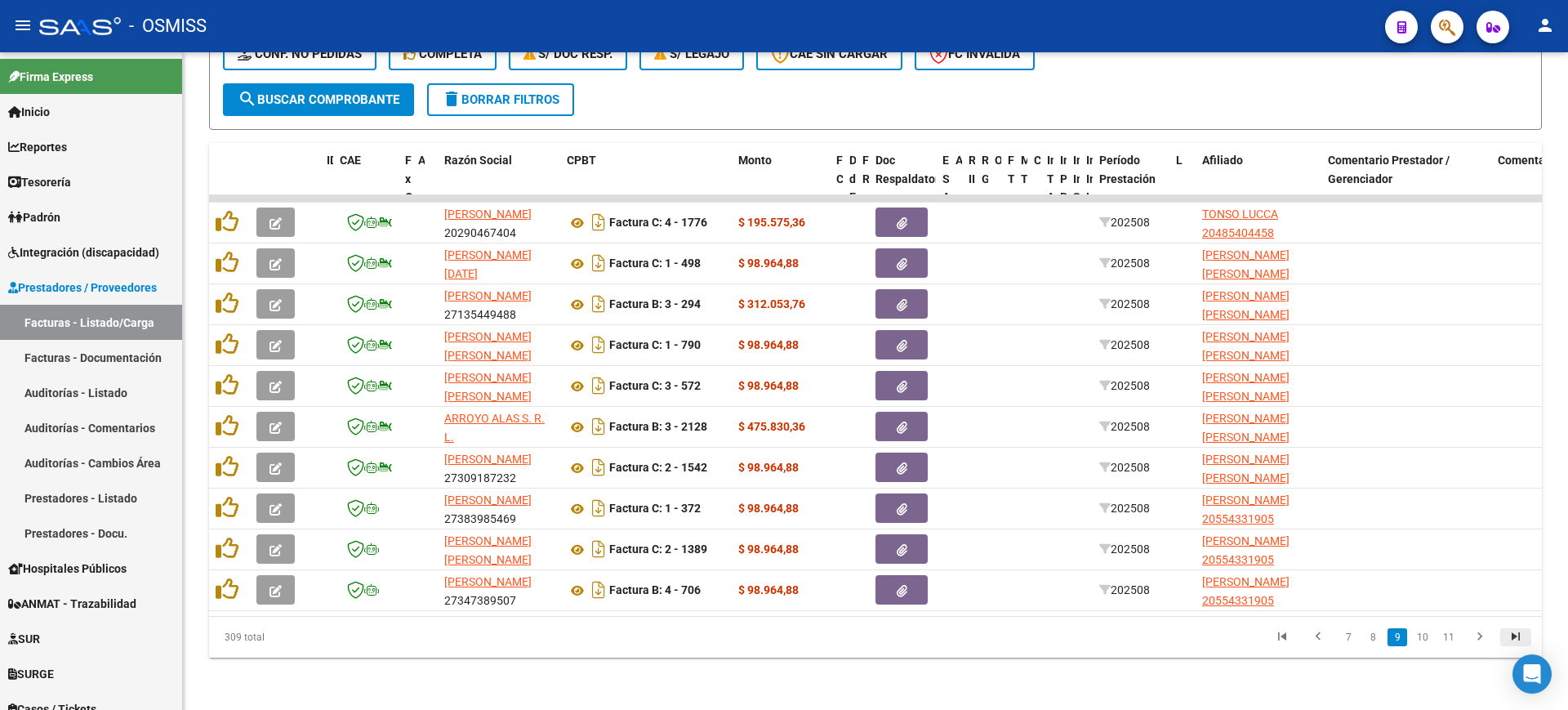
click at [1513, 636] on icon "go to last page" at bounding box center [1515, 638] width 21 height 20
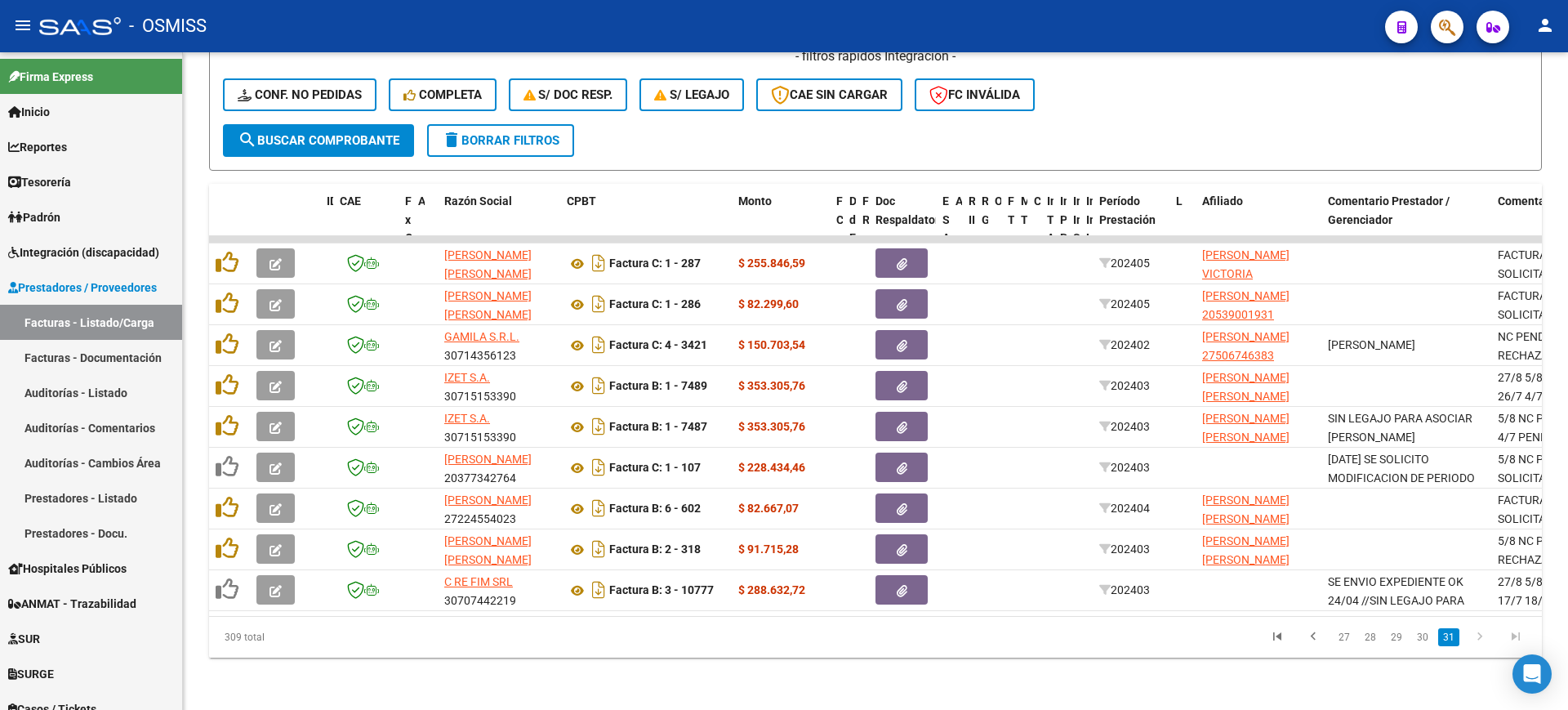
scroll to position [420, 0]
click at [1341, 632] on link "27" at bounding box center [1344, 637] width 21 height 18
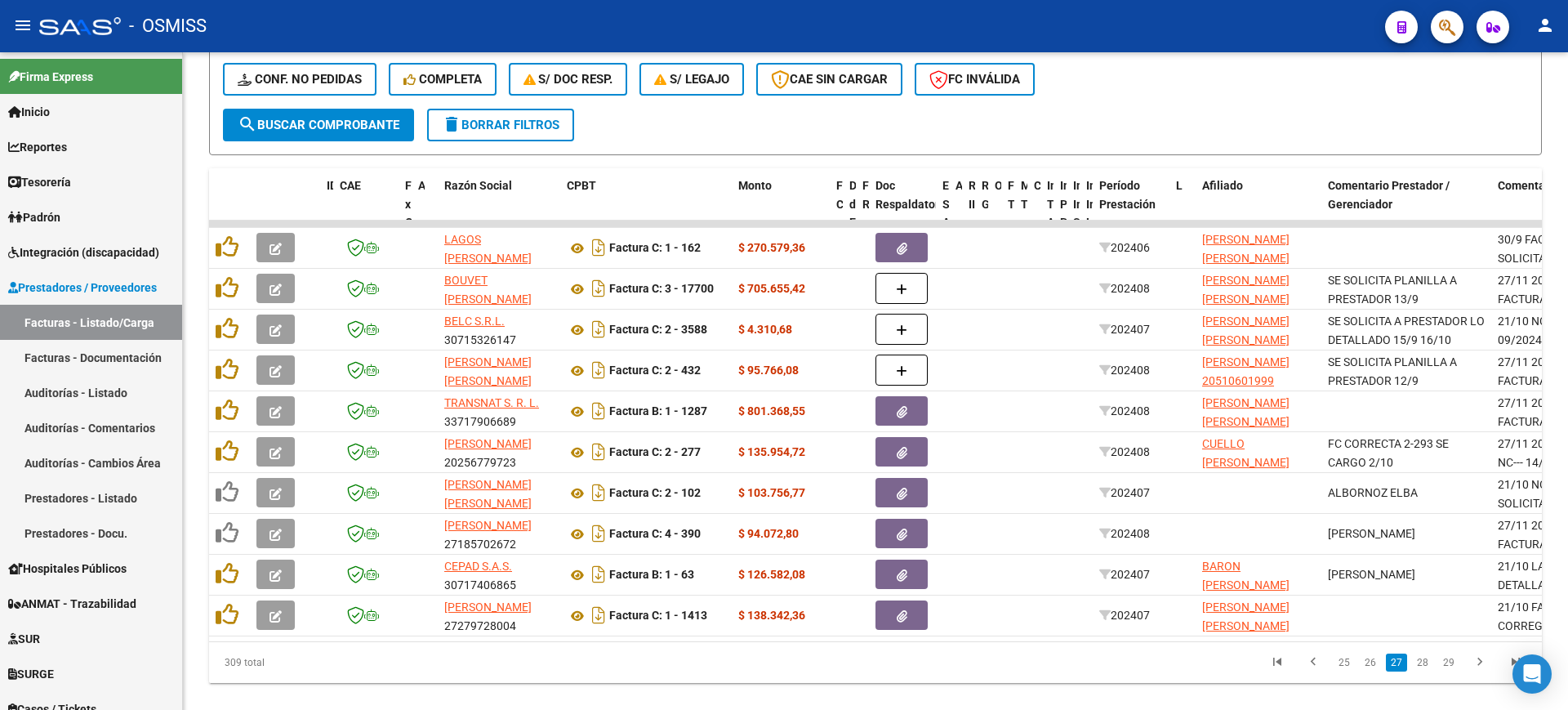
click at [1345, 640] on datatable-body "128910 B15 - Boreal Integración LAGOS AIBAR PAOLA BEATRIZ 27190815922 Factura C…" at bounding box center [875, 431] width 1332 height 420
click at [1340, 671] on link "25" at bounding box center [1344, 662] width 21 height 18
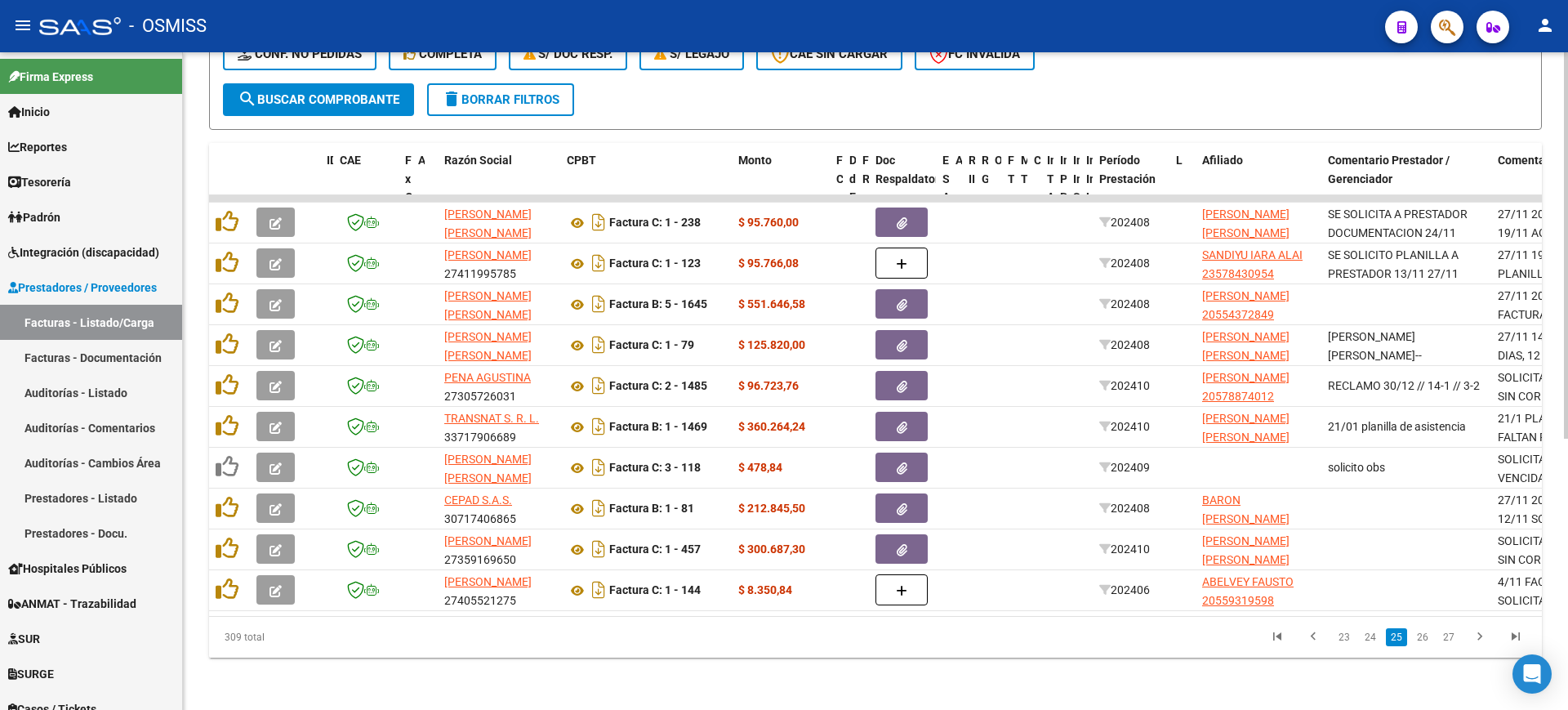
scroll to position [462, 0]
click at [1342, 637] on link "23" at bounding box center [1344, 637] width 21 height 18
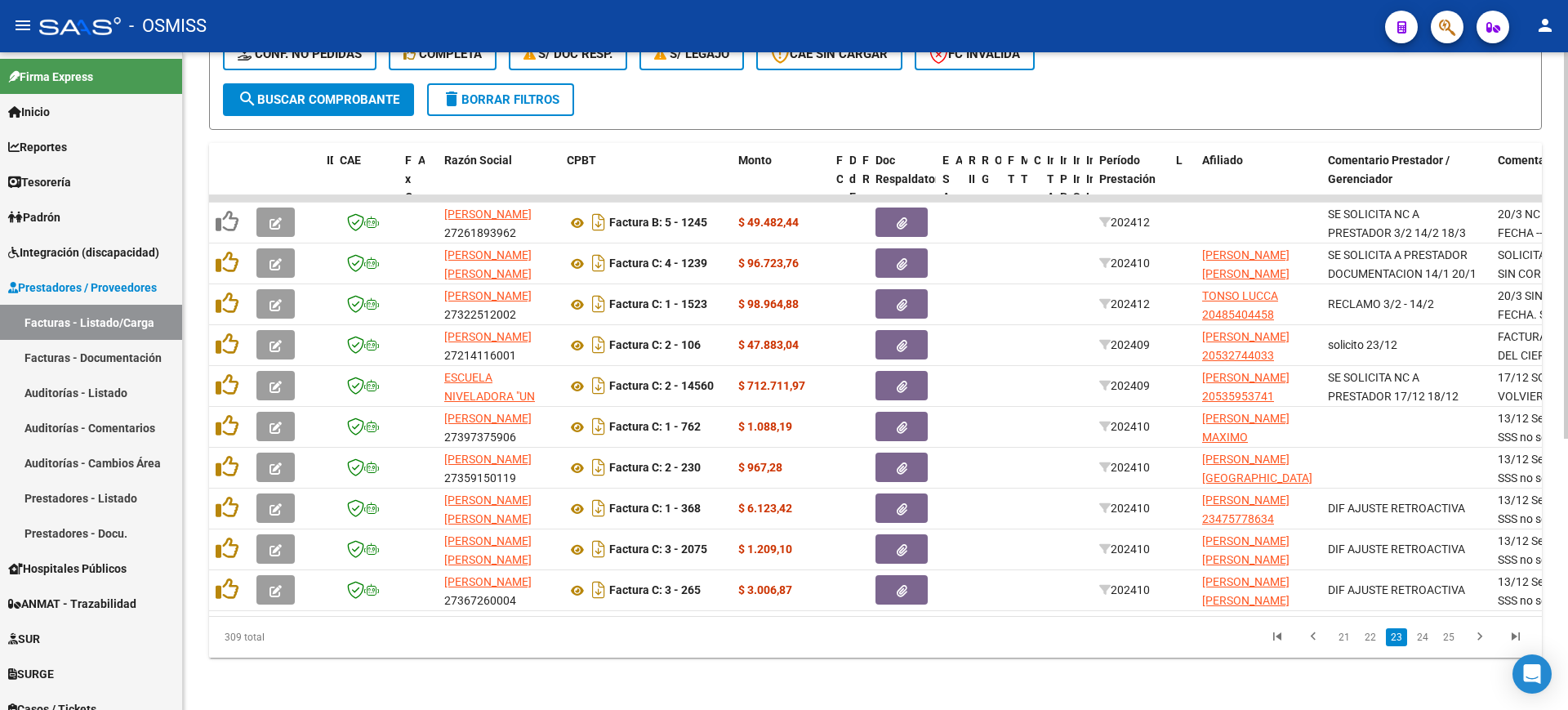
click at [1348, 642] on link "21" at bounding box center [1344, 637] width 21 height 18
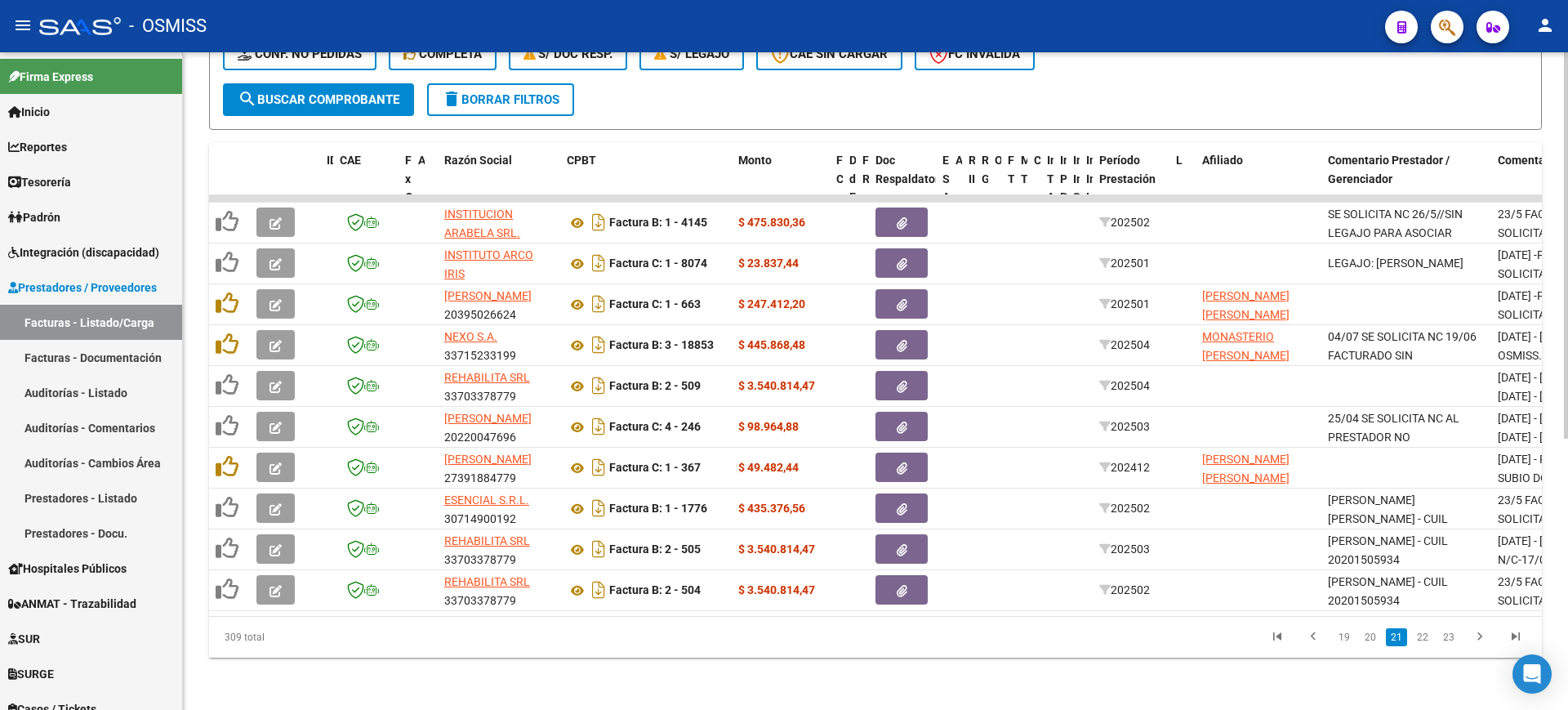
click at [1348, 642] on link "19" at bounding box center [1344, 637] width 21 height 18
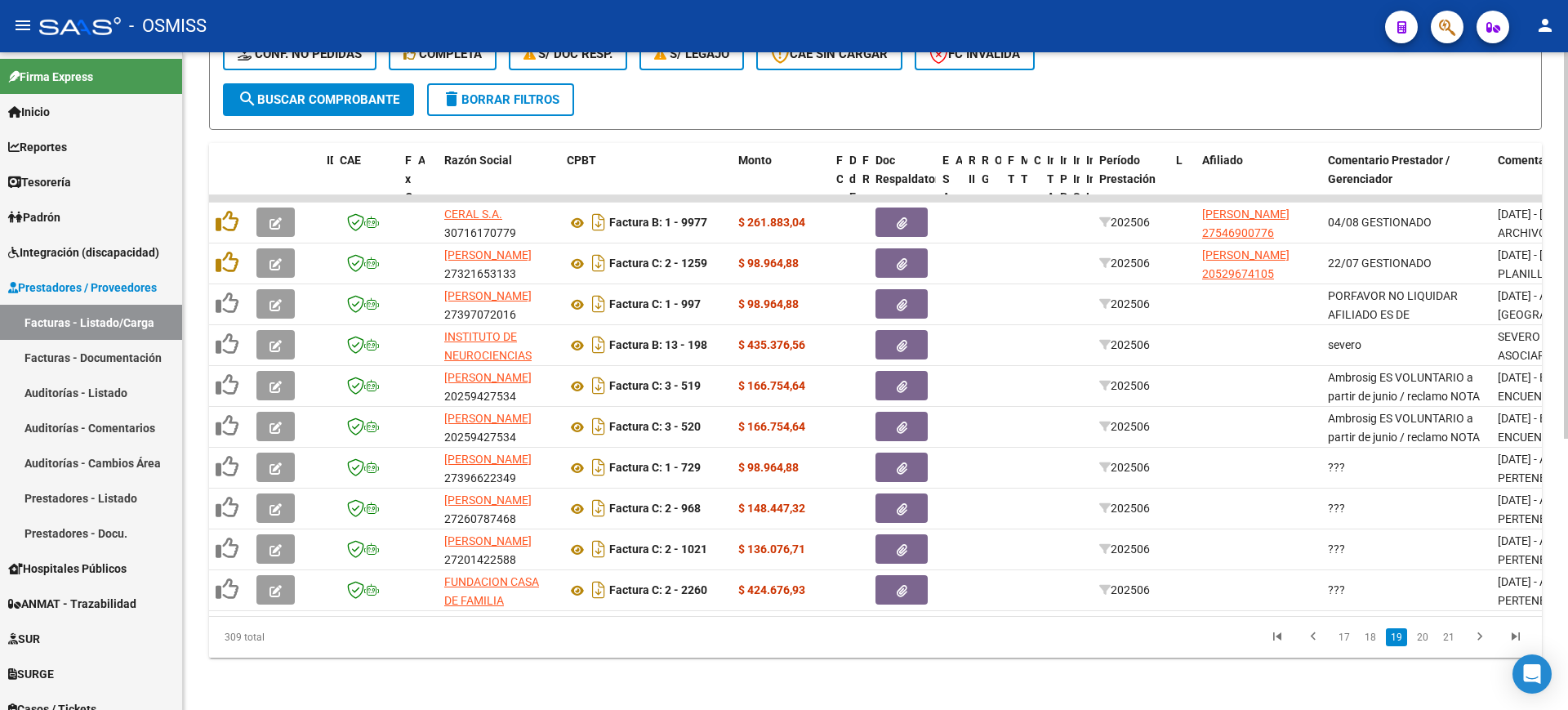
click at [1348, 642] on link "17" at bounding box center [1344, 637] width 21 height 18
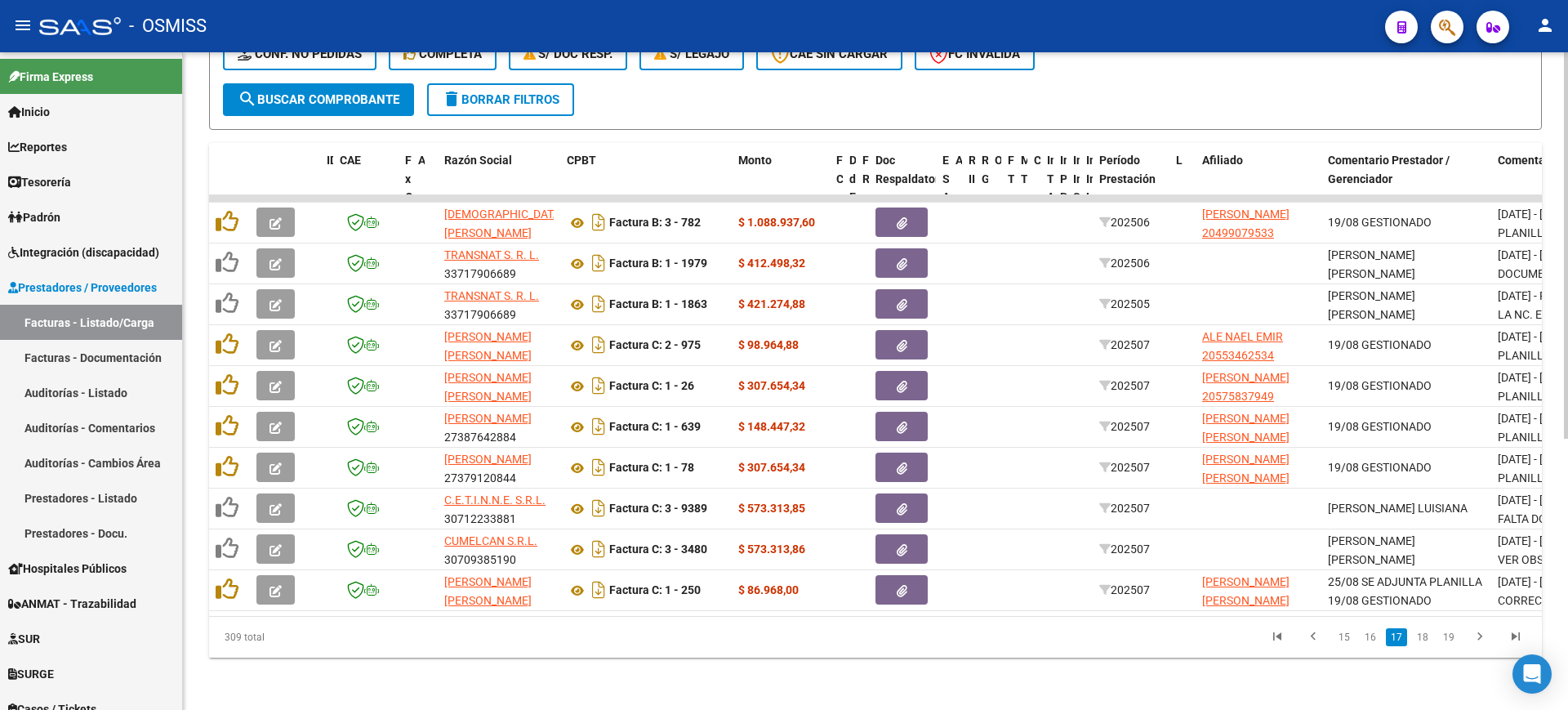
click at [1348, 642] on link "15" at bounding box center [1344, 637] width 21 height 18
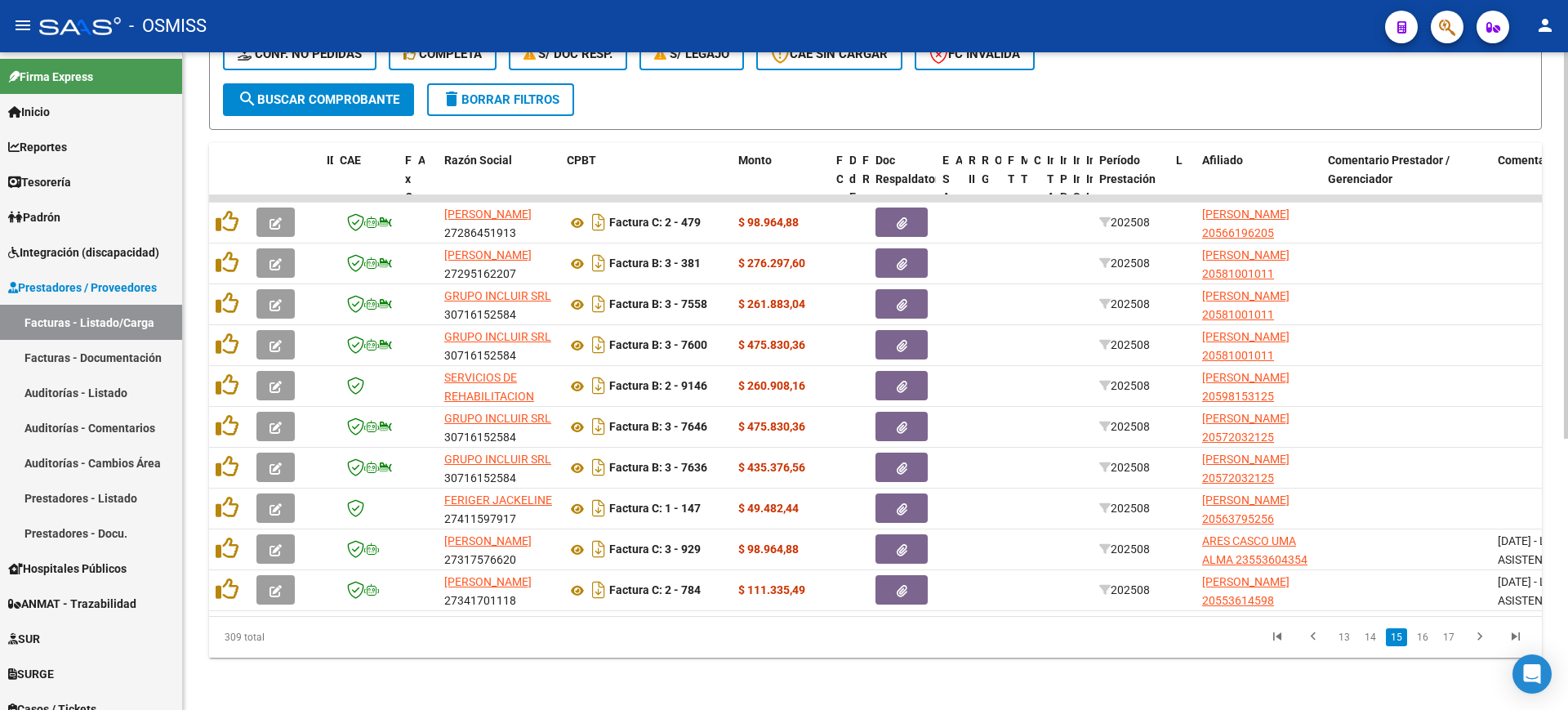
click at [1167, 674] on div "Video tutorial PRESTADORES -> Listado de CPBTs Emitidos por Prestadores / Prove…" at bounding box center [874, 158] width 1384 height 1104
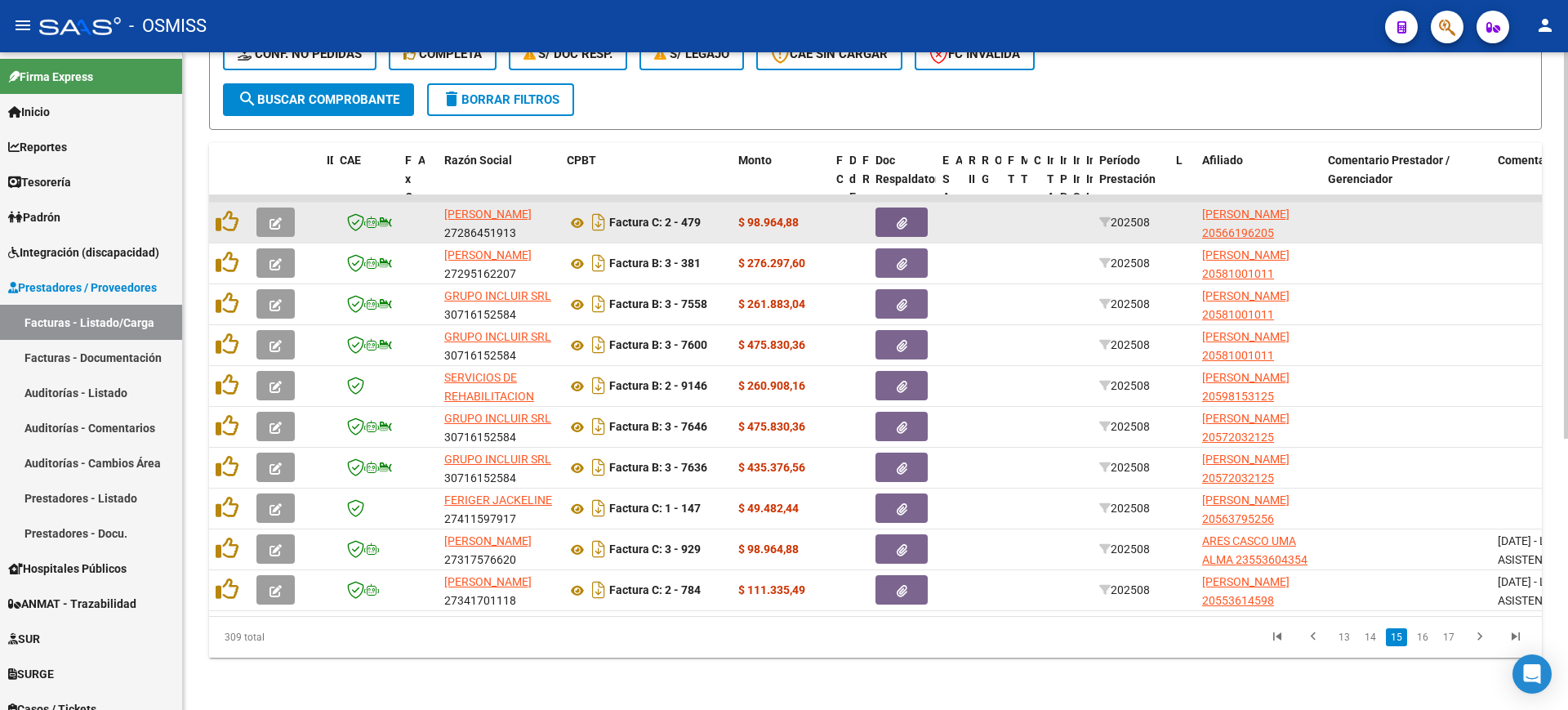
click at [289, 207] on button "button" at bounding box center [275, 222] width 39 height 29
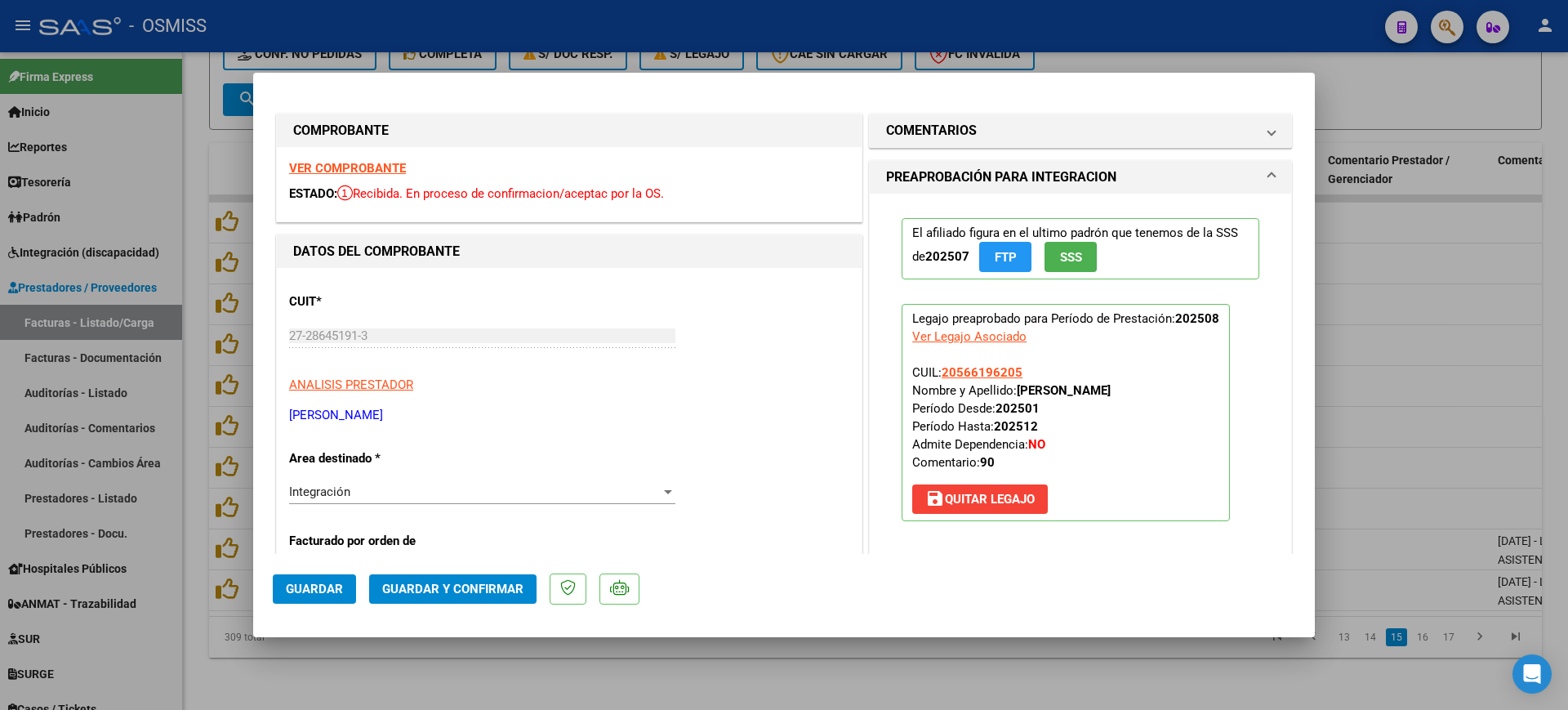
click at [385, 169] on strong "VER COMPROBANTE" at bounding box center [346, 169] width 116 height 15
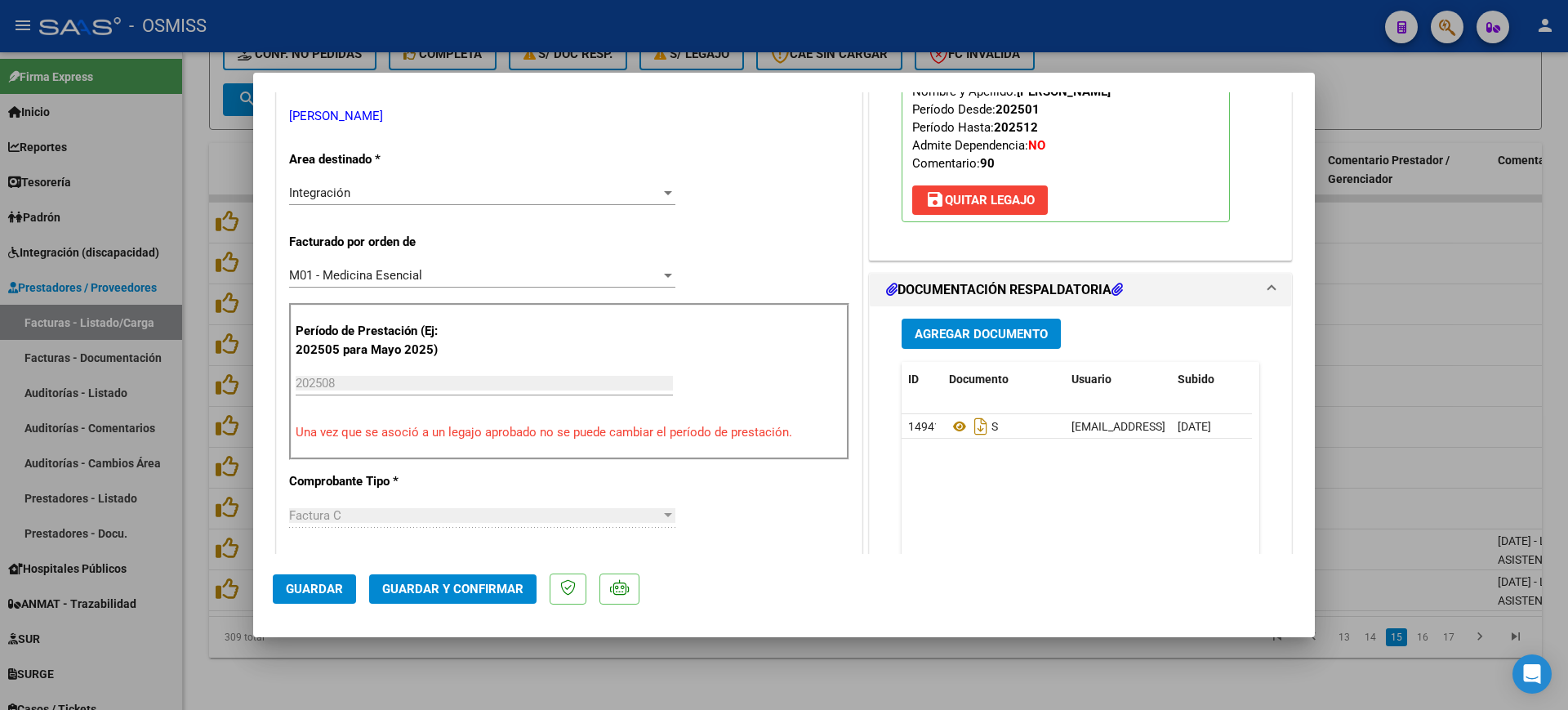
scroll to position [307, 0]
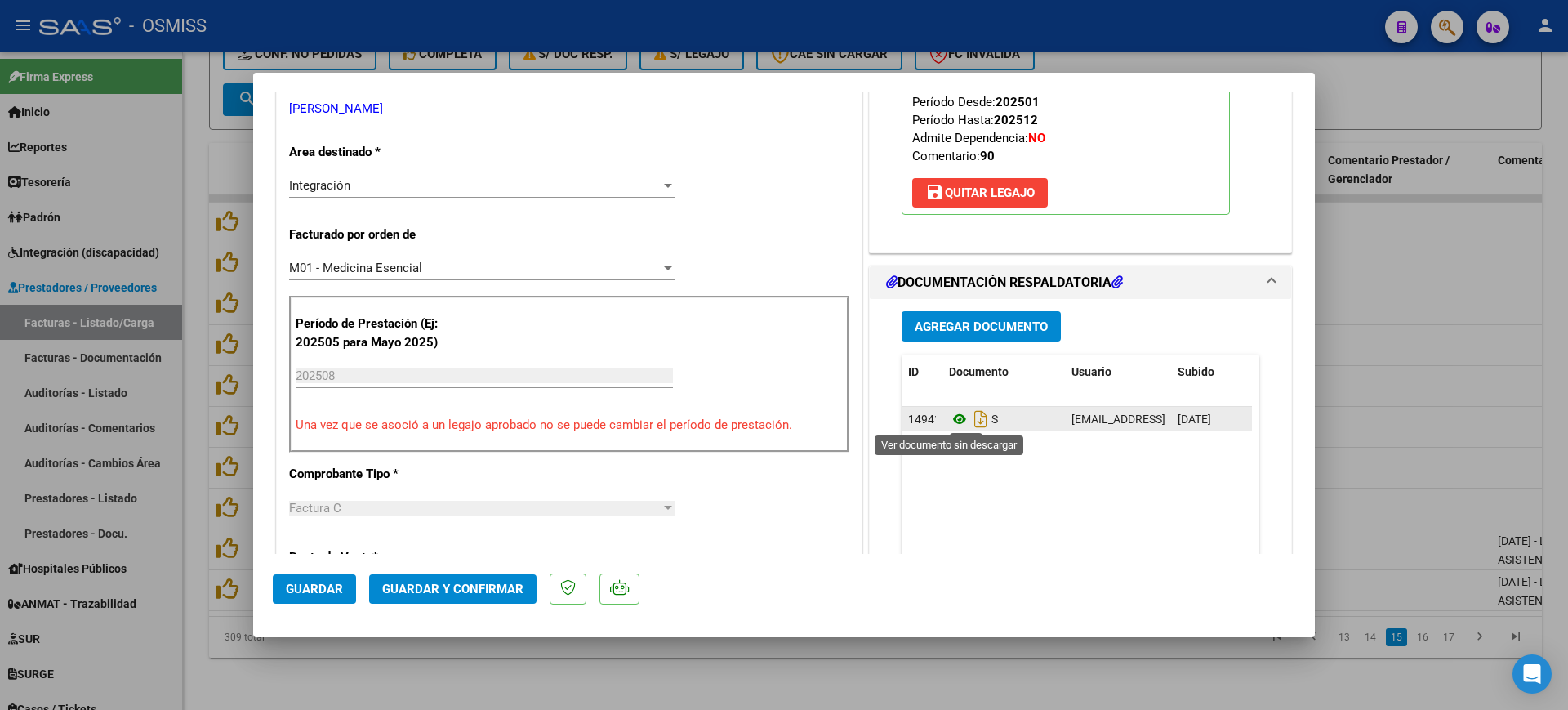
click at [949, 420] on icon at bounding box center [960, 418] width 21 height 20
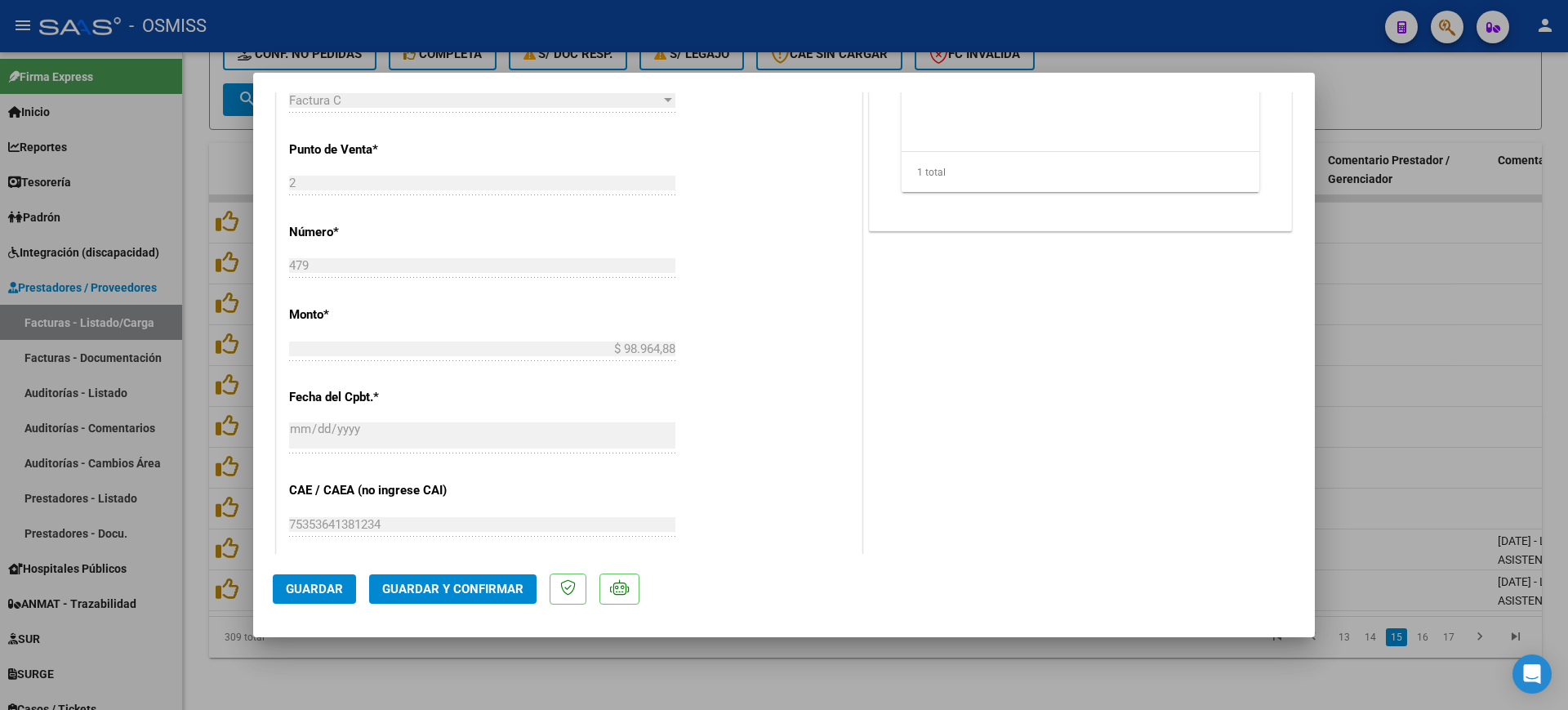
scroll to position [715, 0]
click at [479, 595] on span "Guardar y Confirmar" at bounding box center [452, 589] width 141 height 15
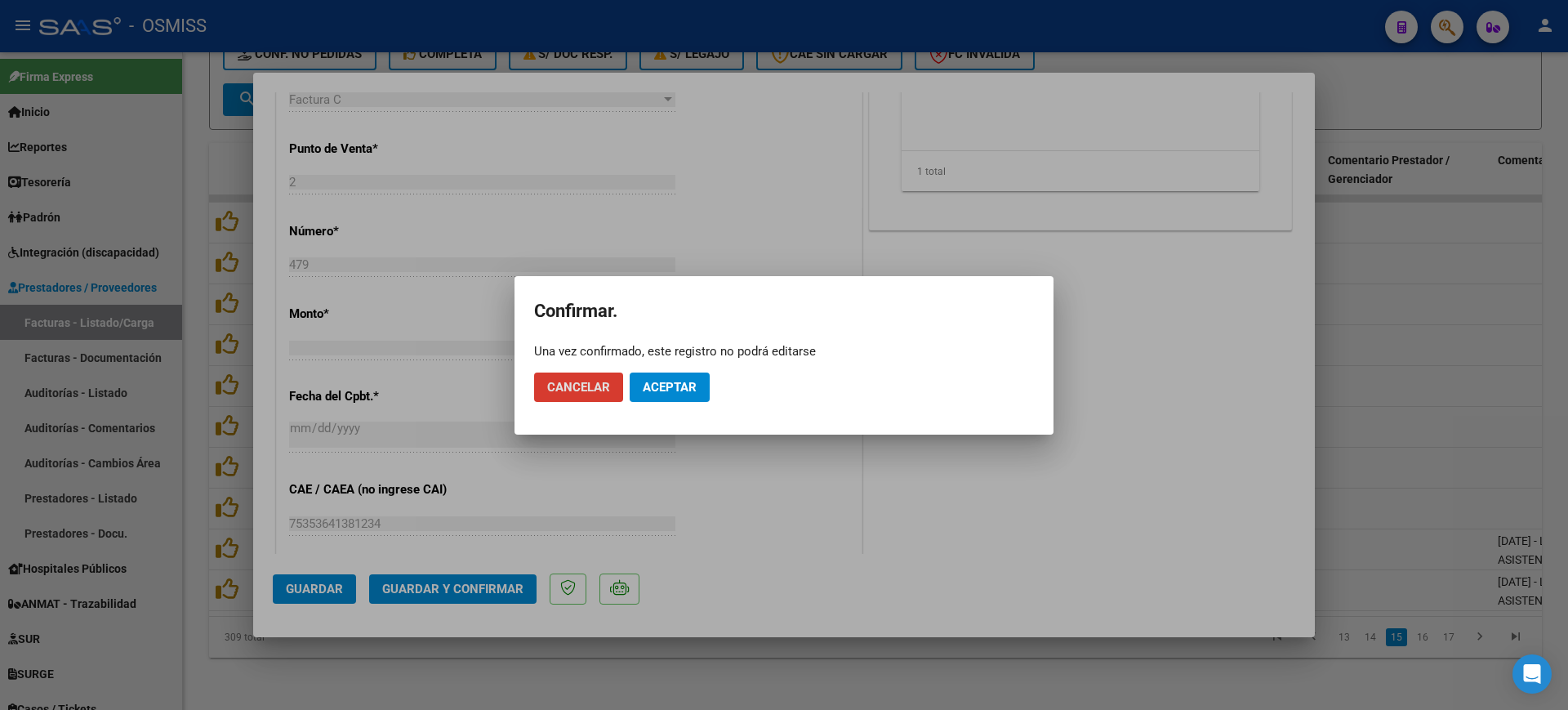
click at [644, 382] on span "Aceptar" at bounding box center [669, 387] width 54 height 15
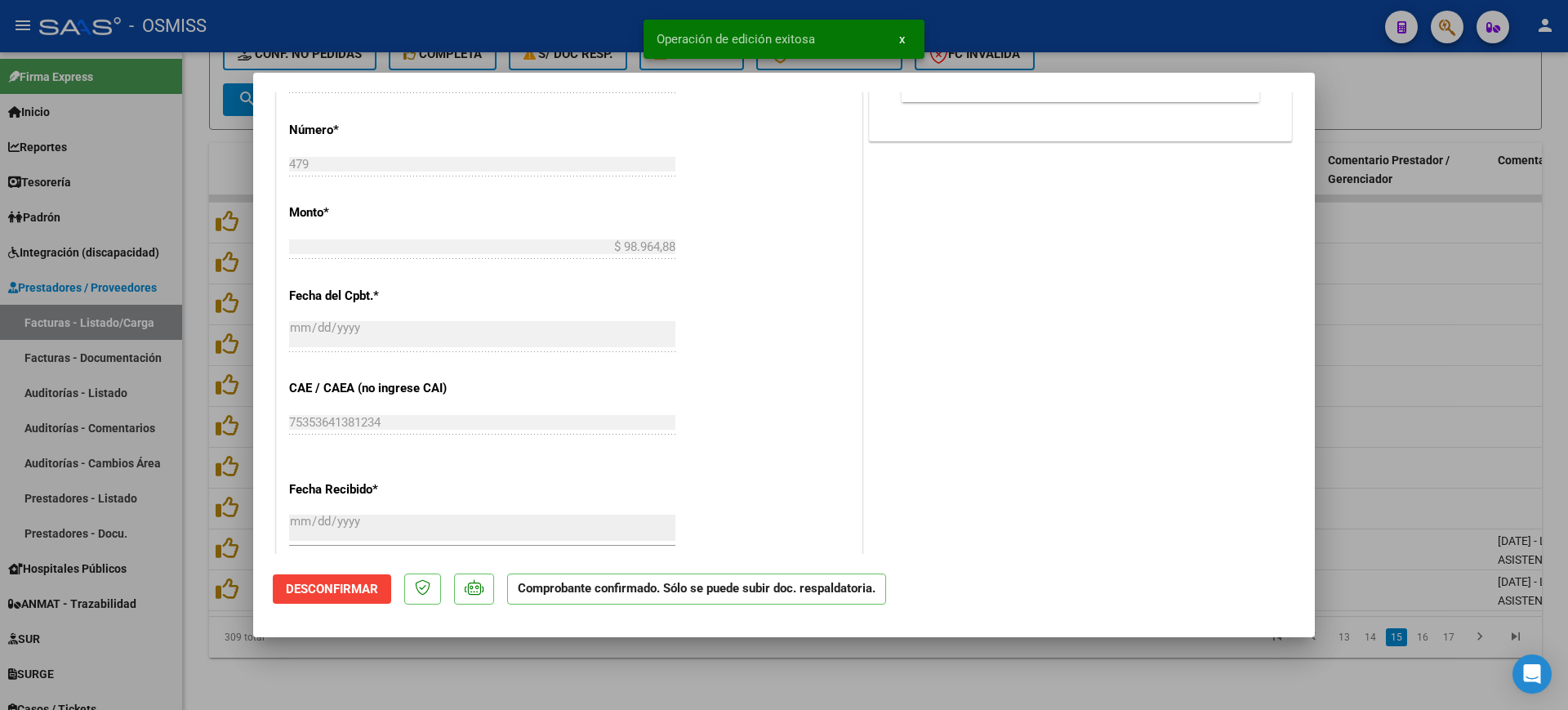
click at [586, 682] on div at bounding box center [784, 355] width 1568 height 710
type input "$ 0,00"
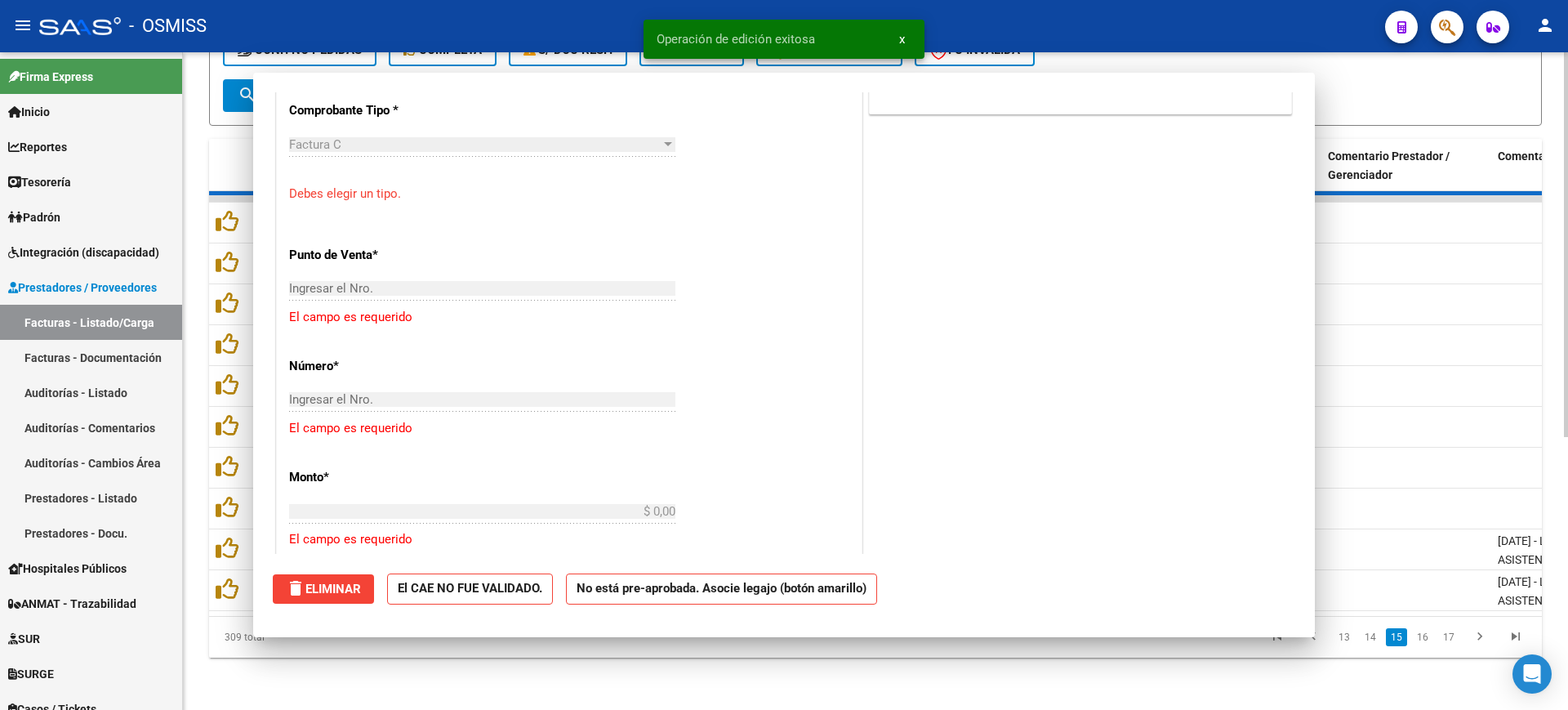
scroll to position [0, 0]
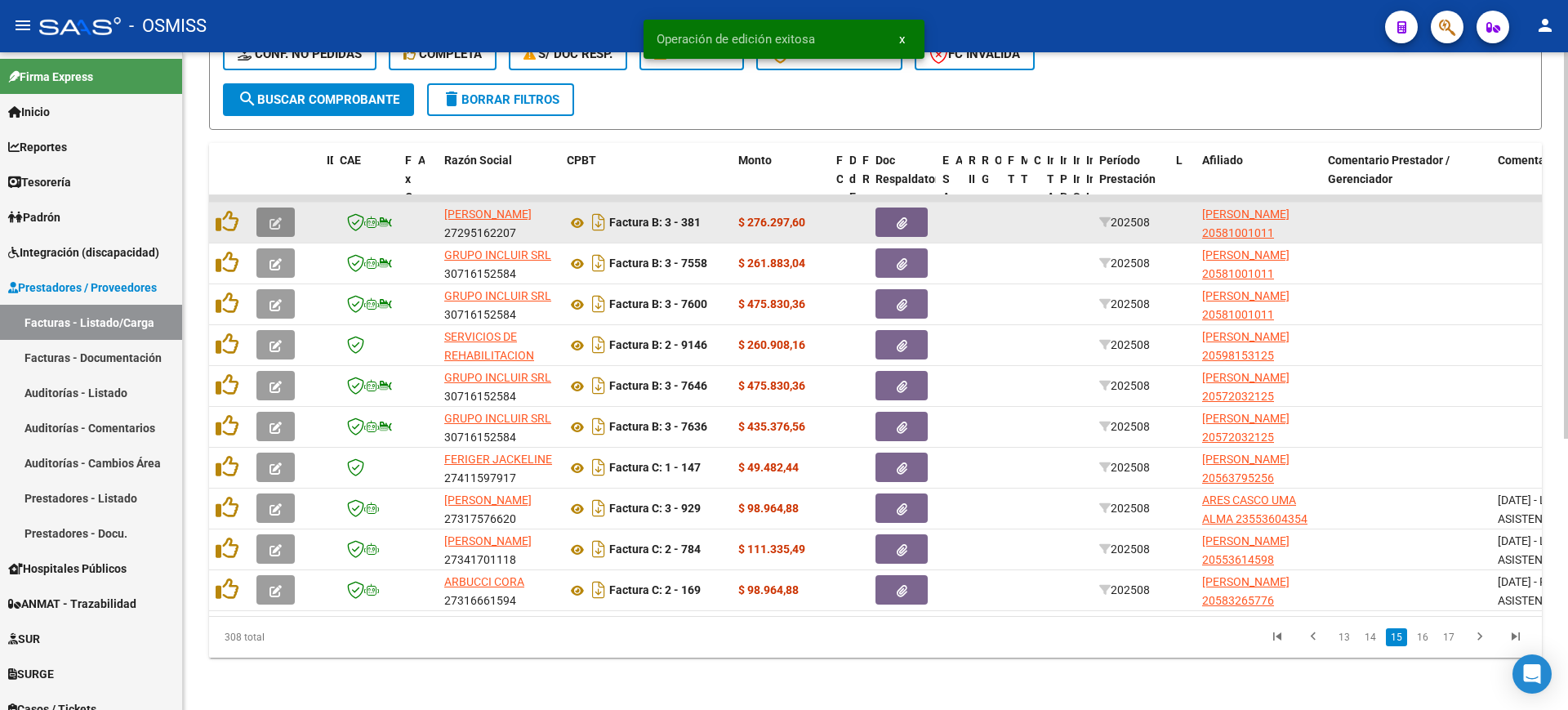
click at [270, 207] on button "button" at bounding box center [275, 222] width 39 height 29
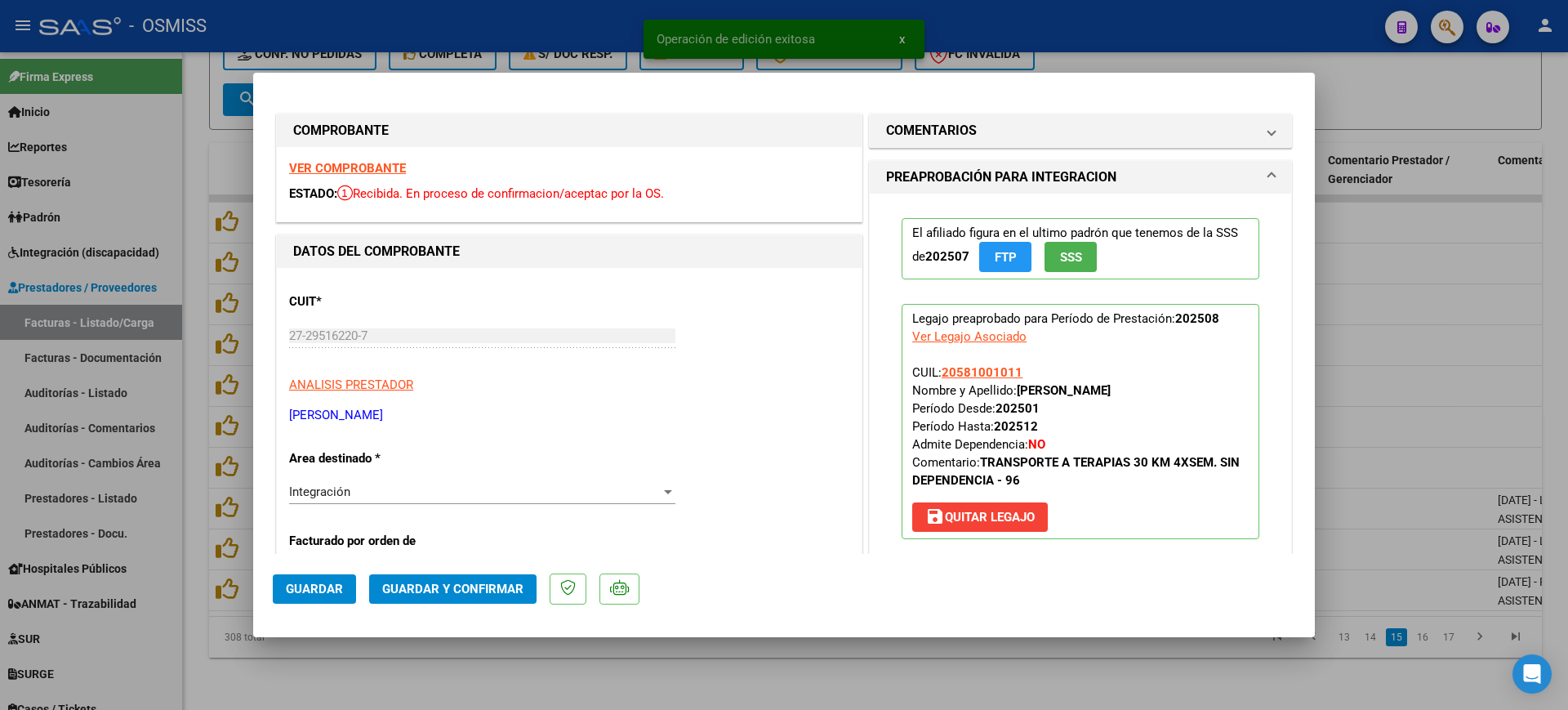
click at [339, 172] on strong "VER COMPROBANTE" at bounding box center [346, 169] width 116 height 15
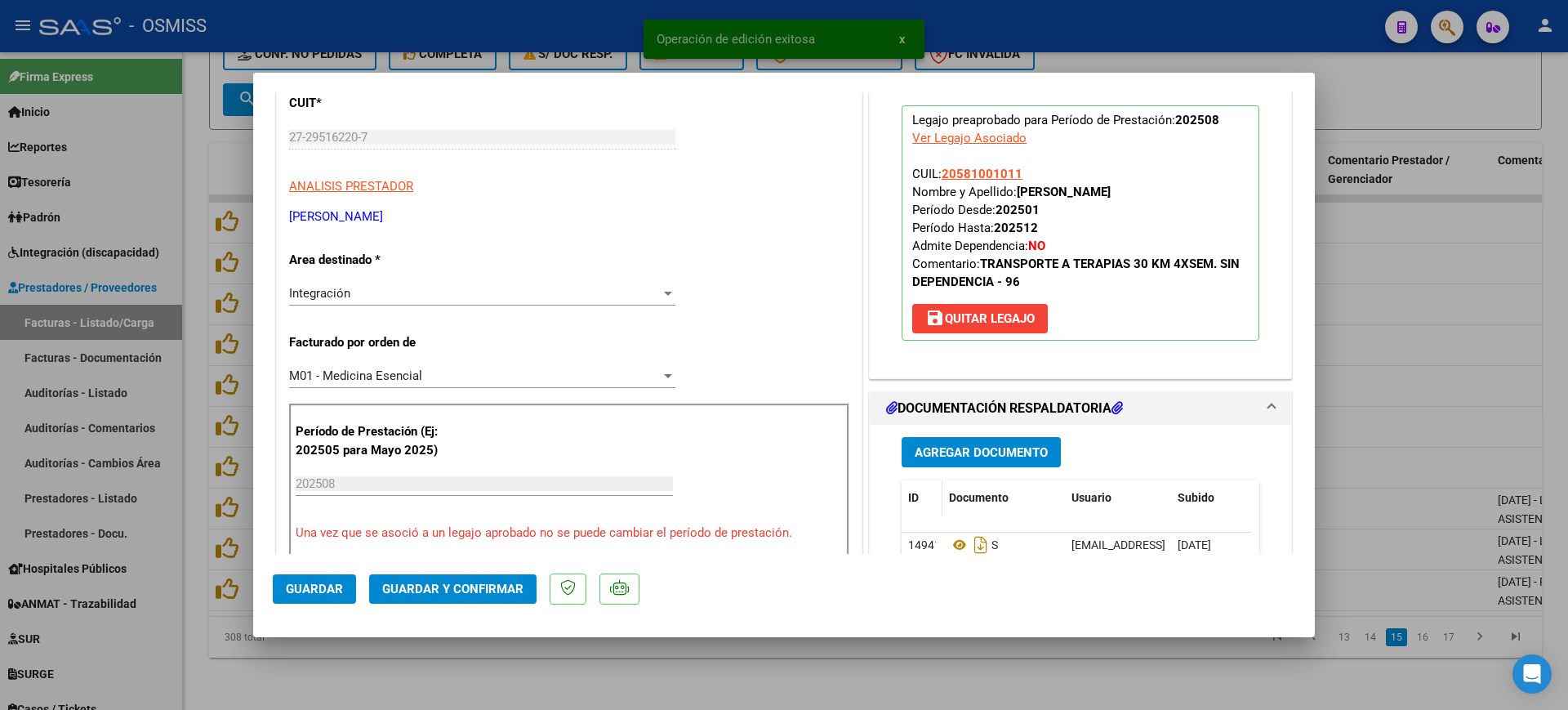
scroll to position [204, 0]
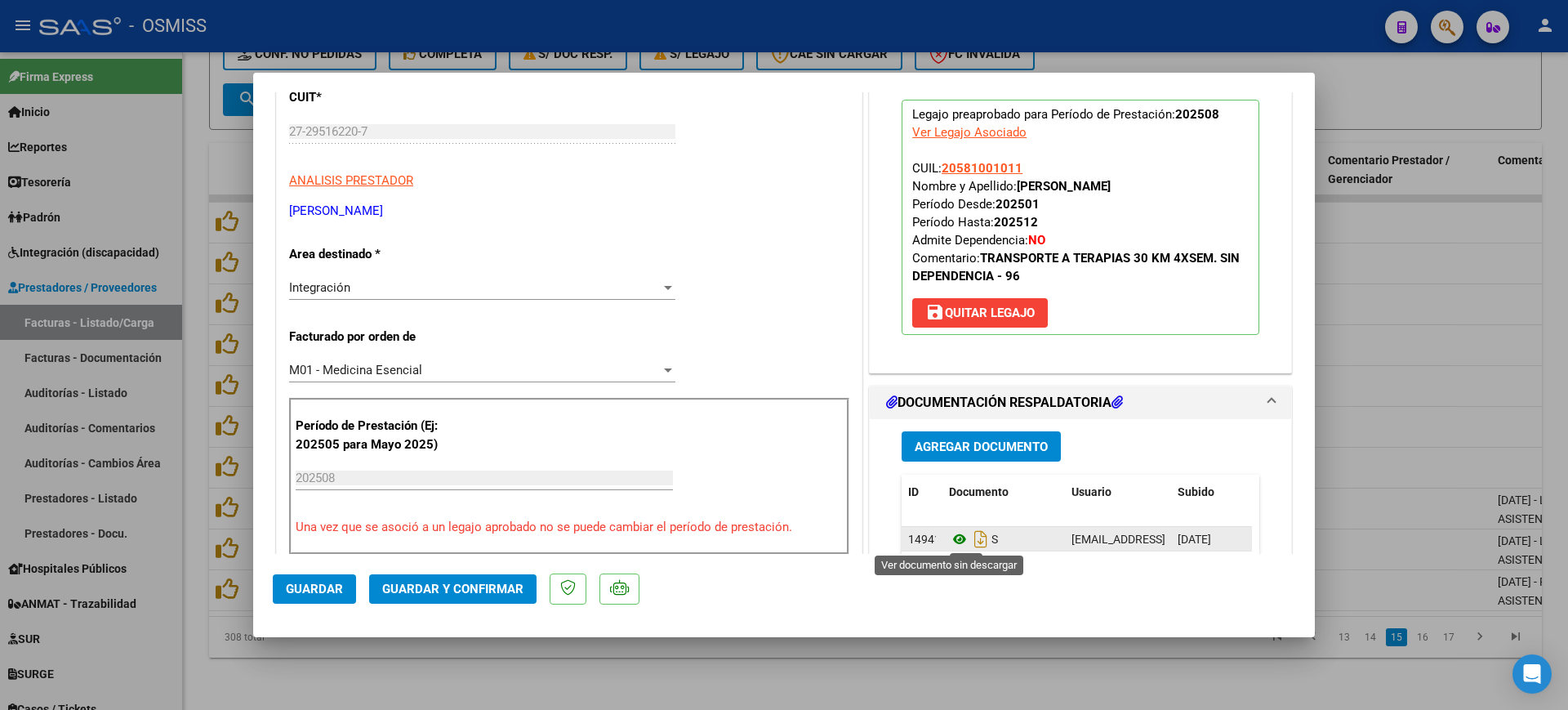
click at [949, 535] on icon at bounding box center [960, 539] width 21 height 20
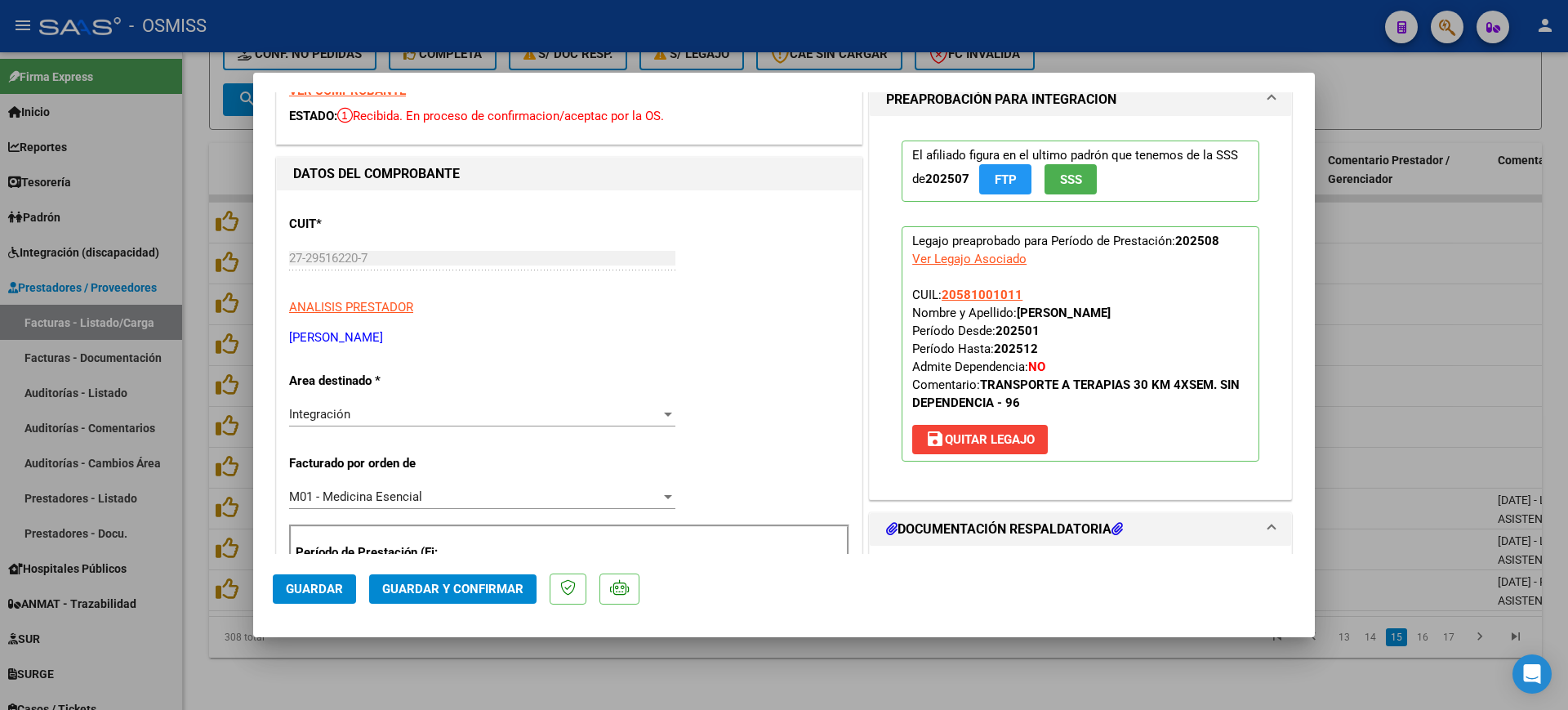
scroll to position [0, 0]
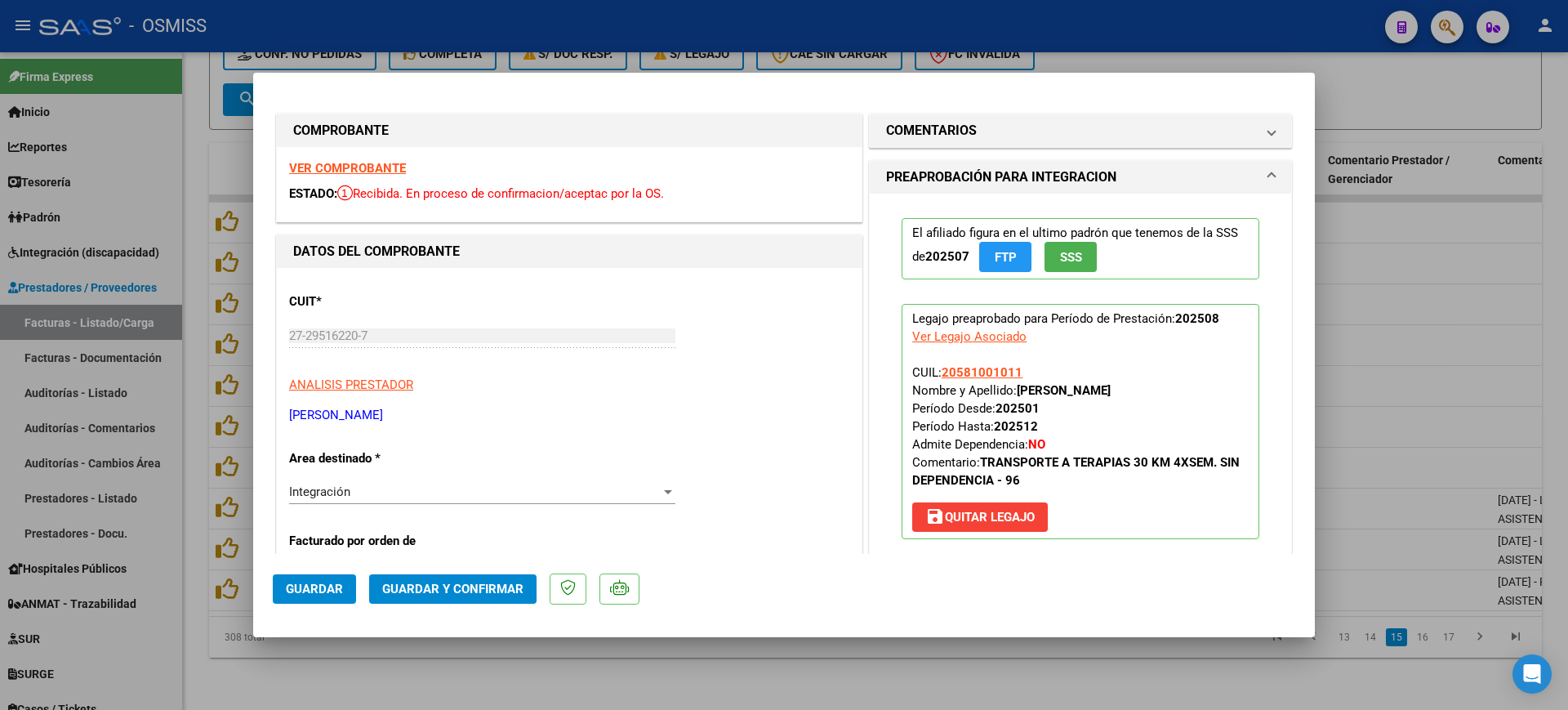
click at [925, 139] on h1 "COMENTARIOS" at bounding box center [931, 131] width 91 height 20
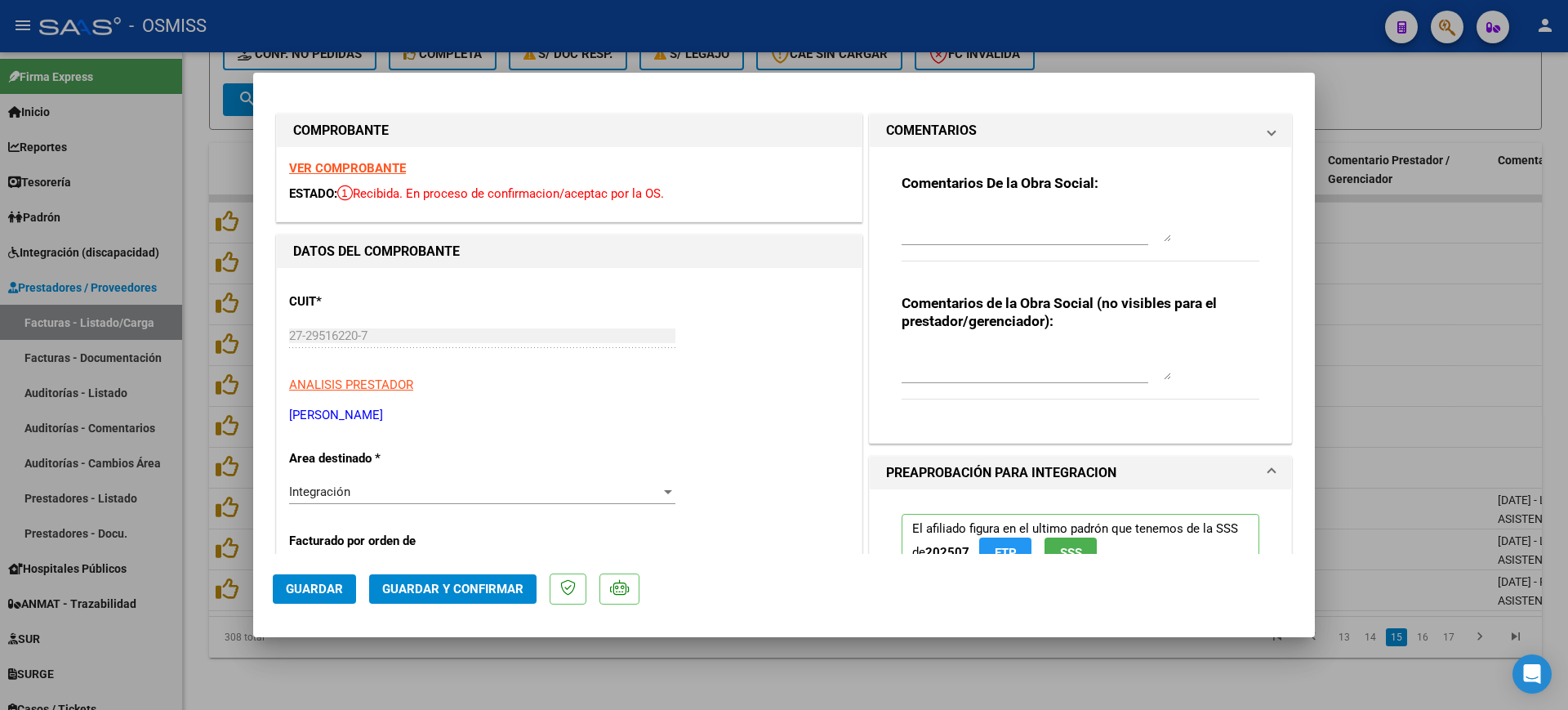
click at [935, 223] on textarea at bounding box center [1036, 225] width 270 height 33
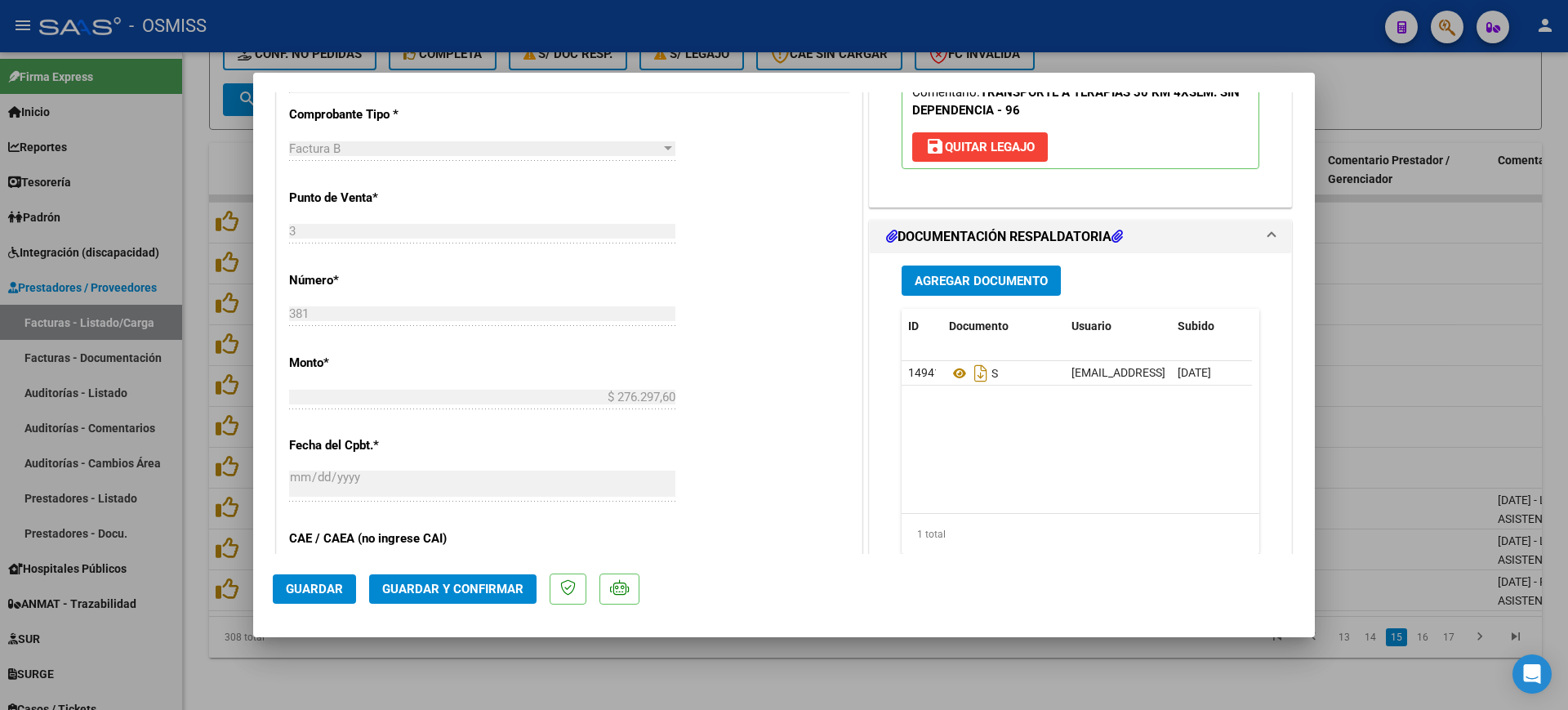
scroll to position [715, 0]
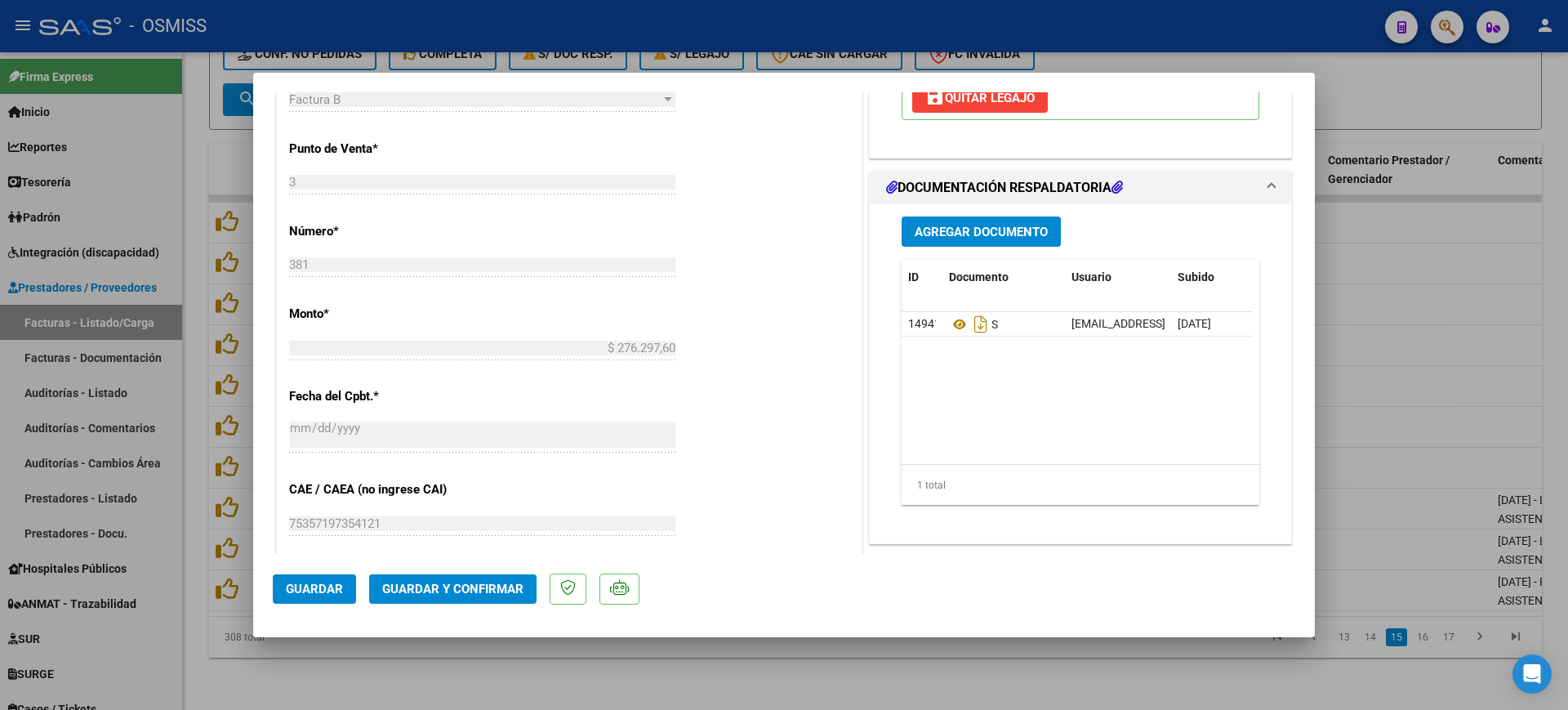
type textarea "510 SIN DEP"
click at [495, 586] on span "Guardar y Confirmar" at bounding box center [452, 589] width 141 height 15
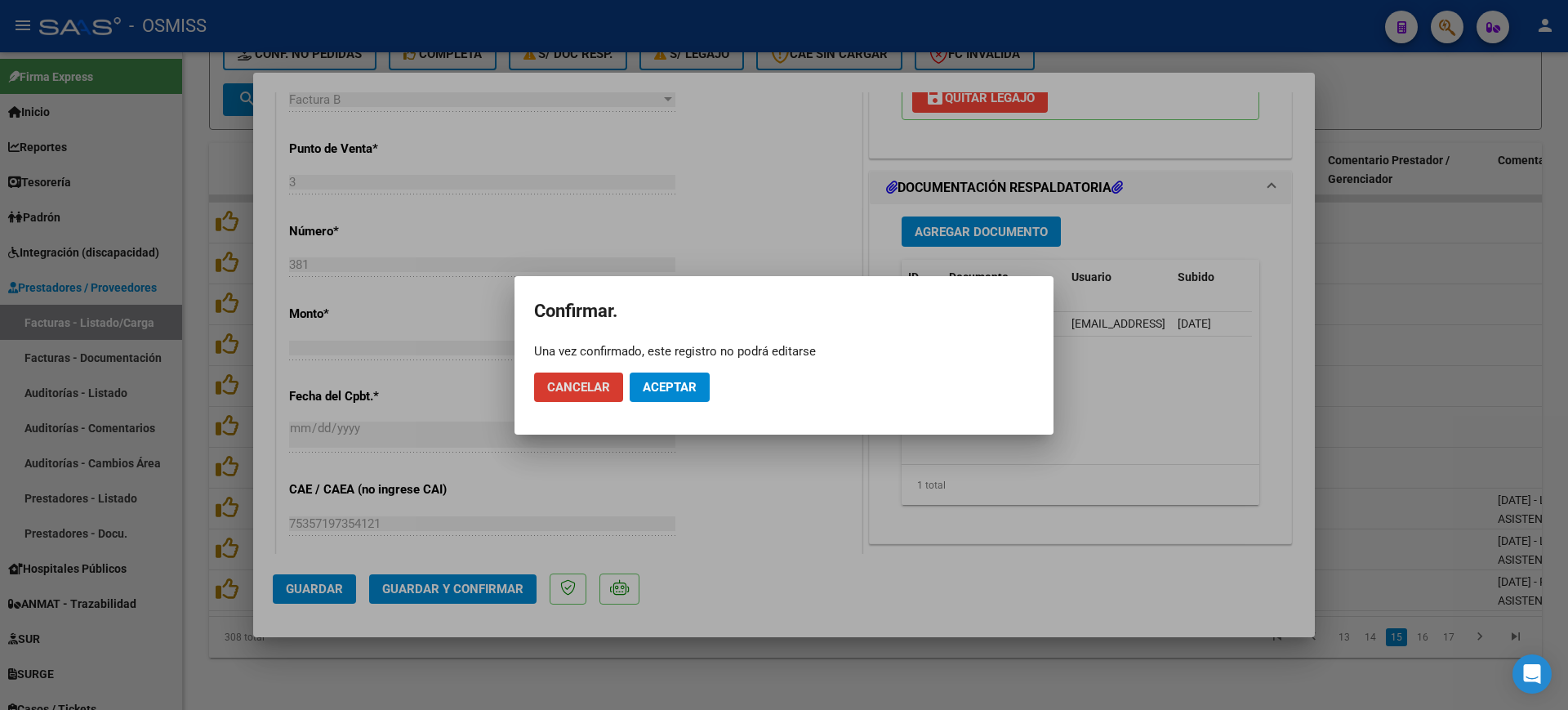
click at [658, 376] on button "Aceptar" at bounding box center [669, 386] width 80 height 29
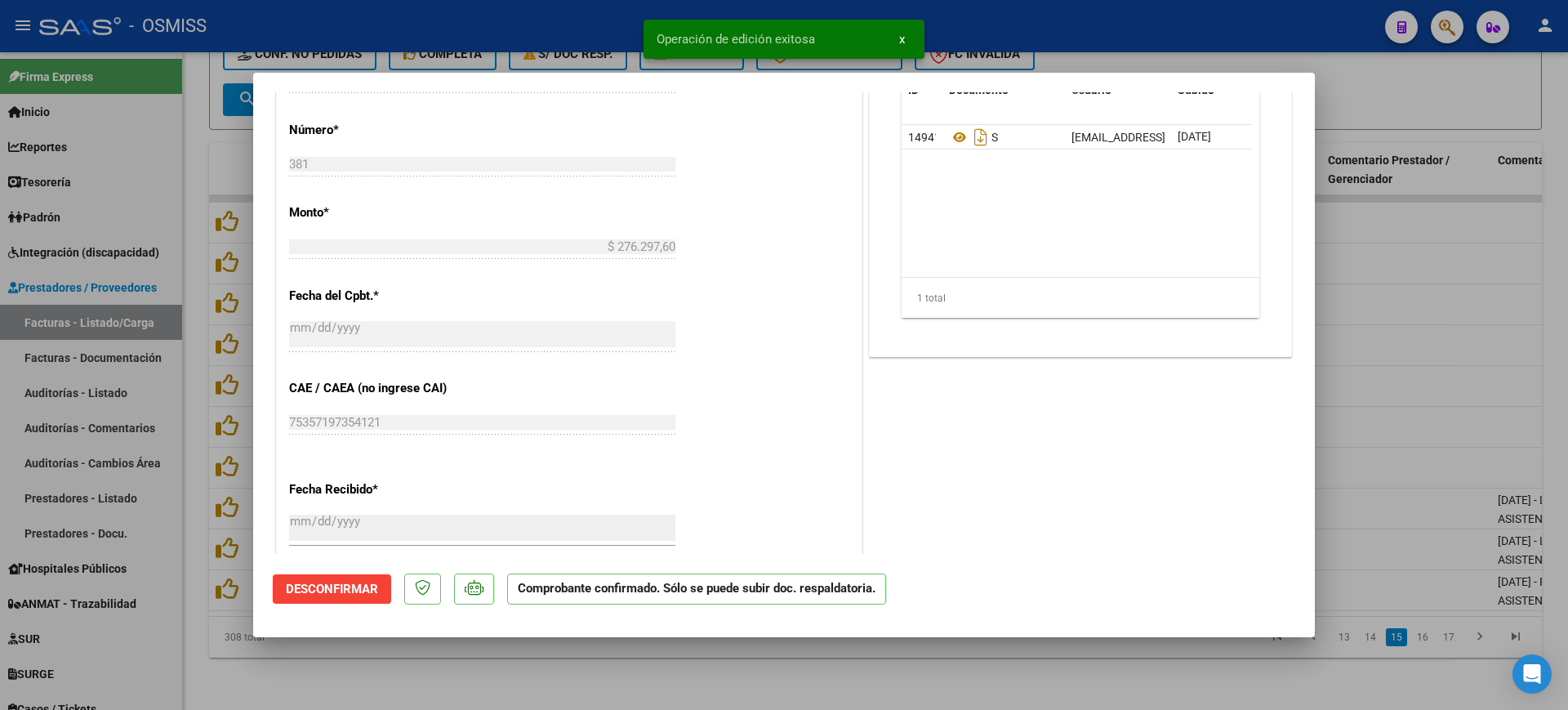
click at [533, 670] on div at bounding box center [784, 355] width 1568 height 710
type input "$ 0,00"
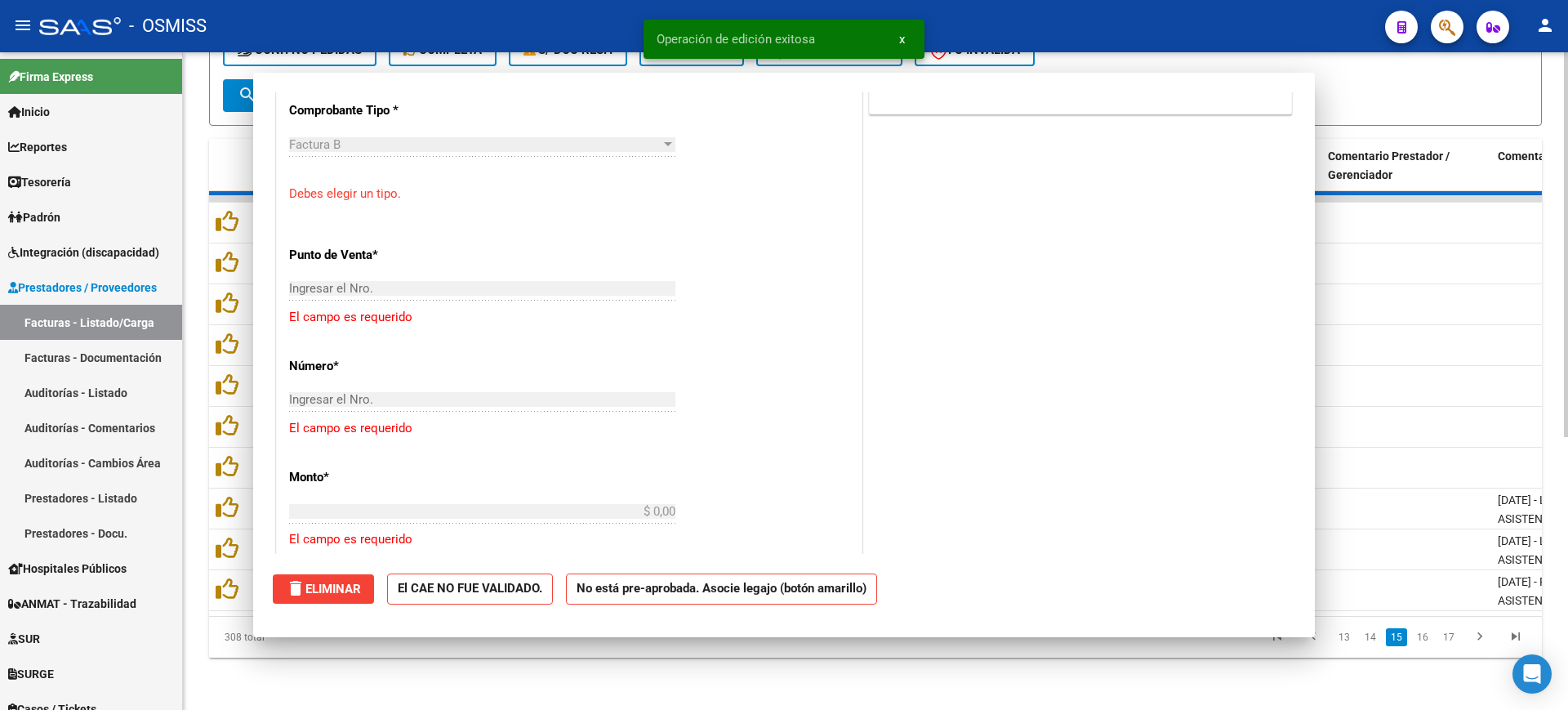
scroll to position [743, 0]
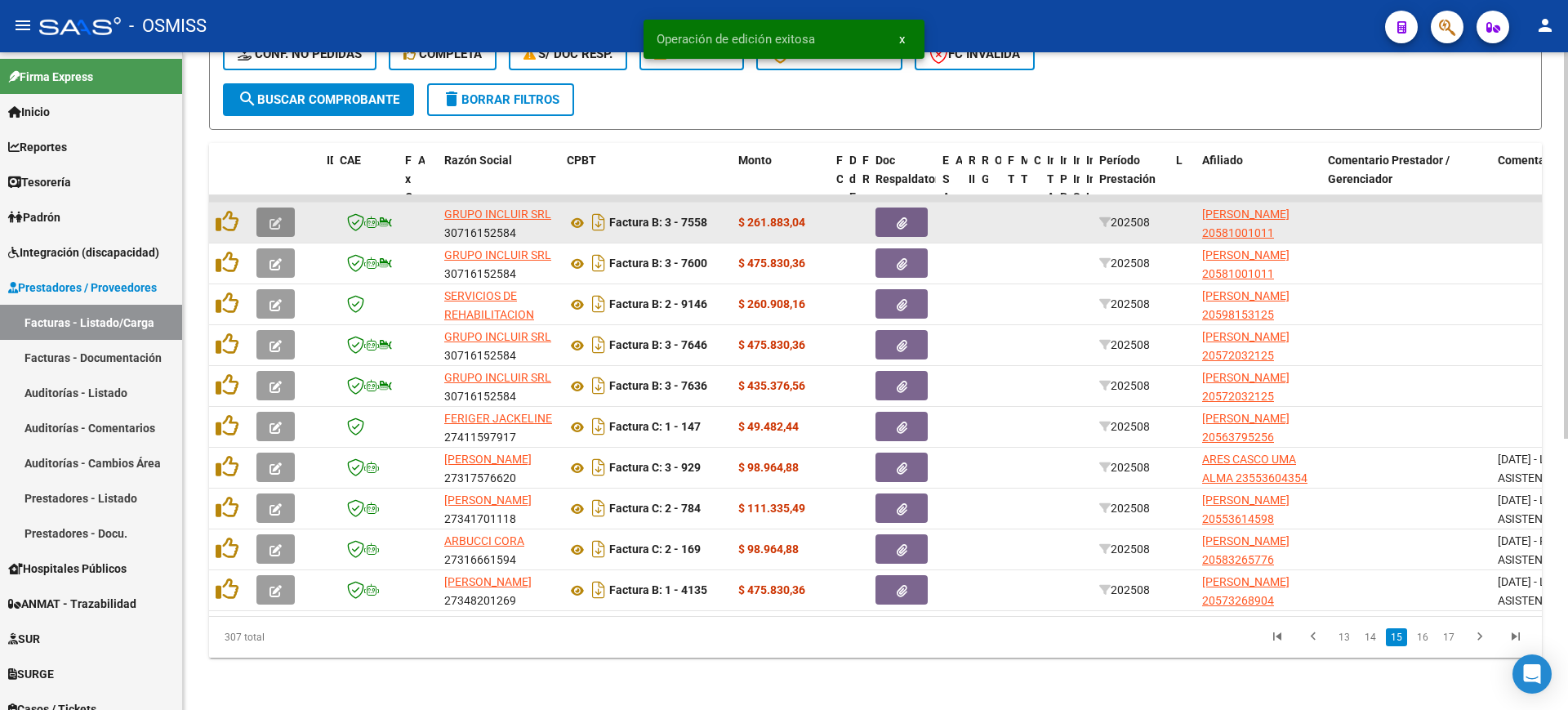
click at [265, 210] on button "button" at bounding box center [275, 222] width 39 height 29
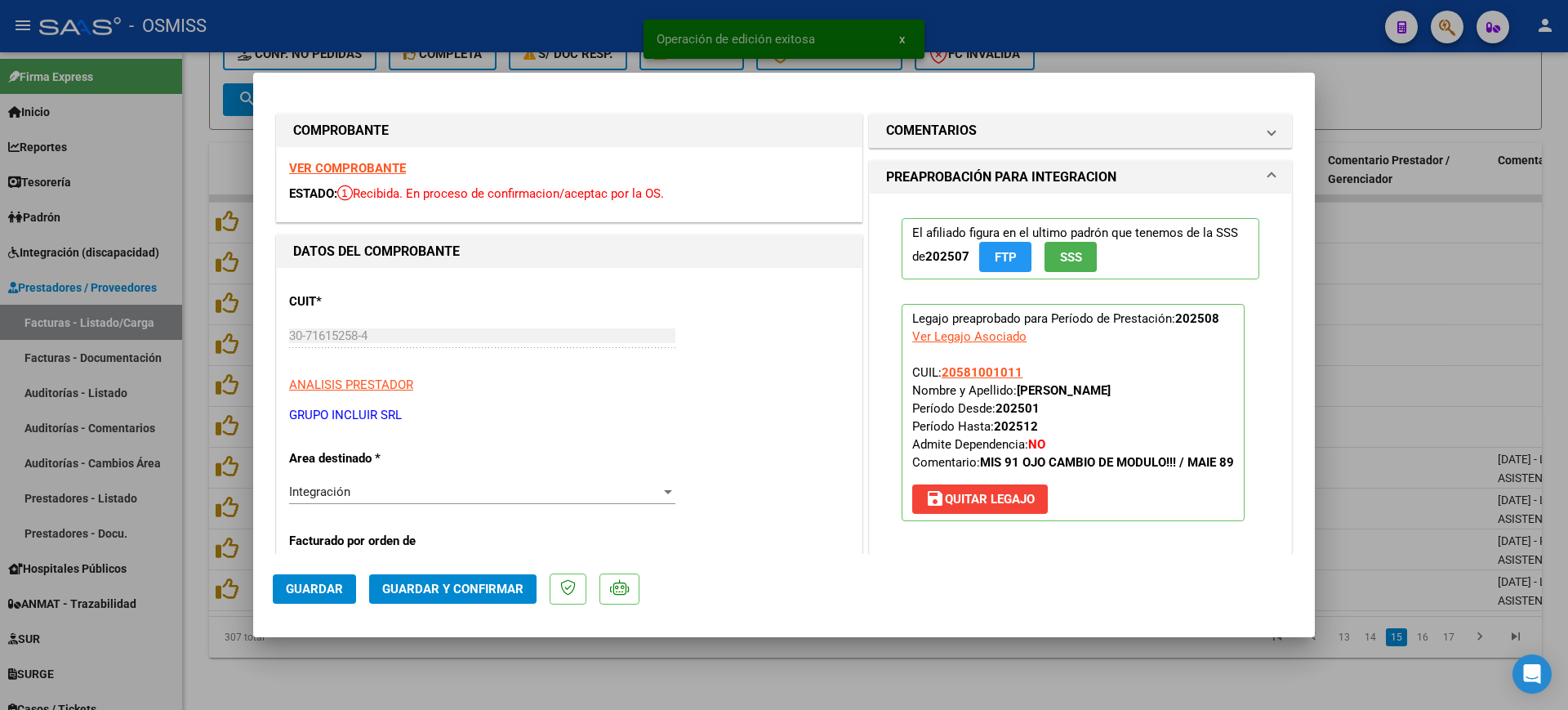
click at [335, 161] on strong "VER COMPROBANTE" at bounding box center [346, 169] width 116 height 15
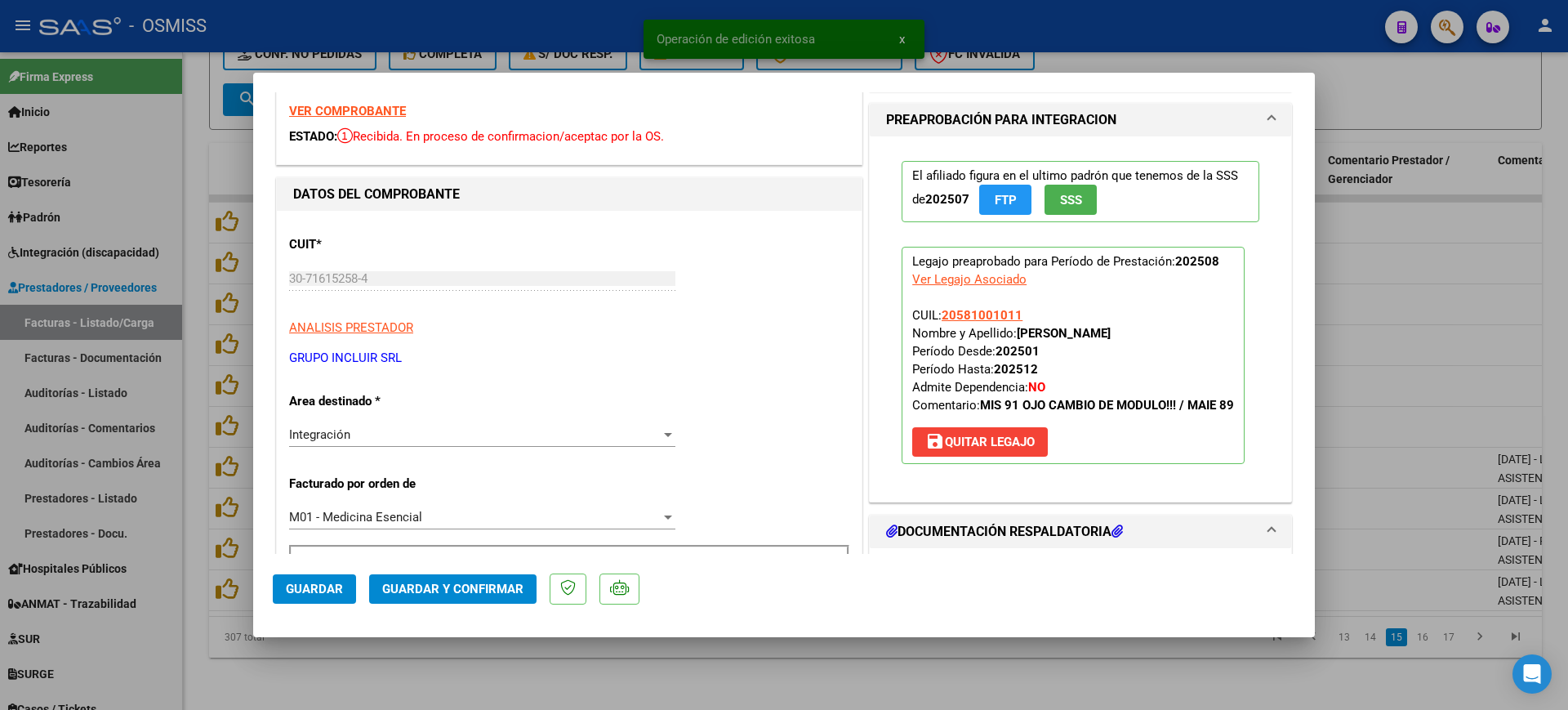
scroll to position [408, 0]
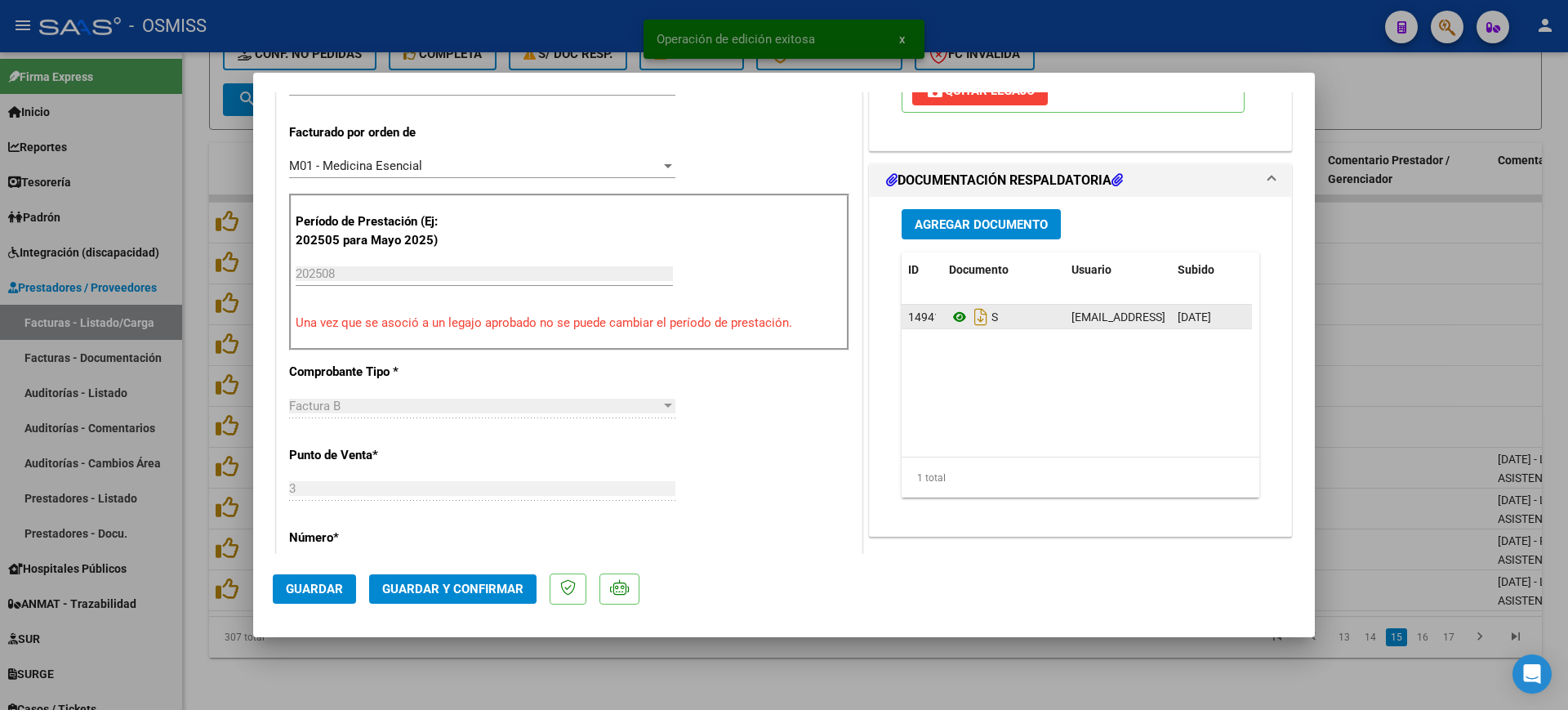
click at [953, 319] on icon at bounding box center [960, 316] width 21 height 20
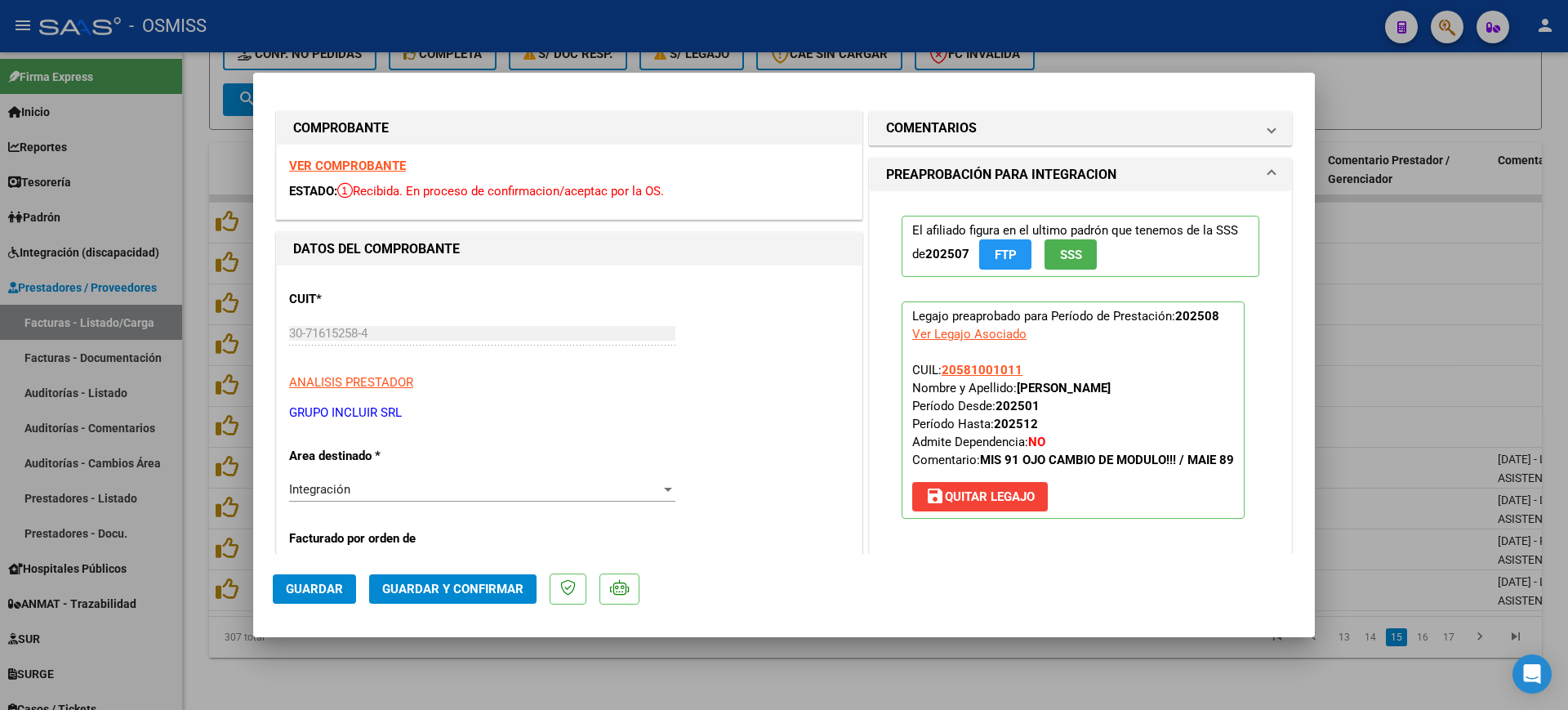
scroll to position [0, 0]
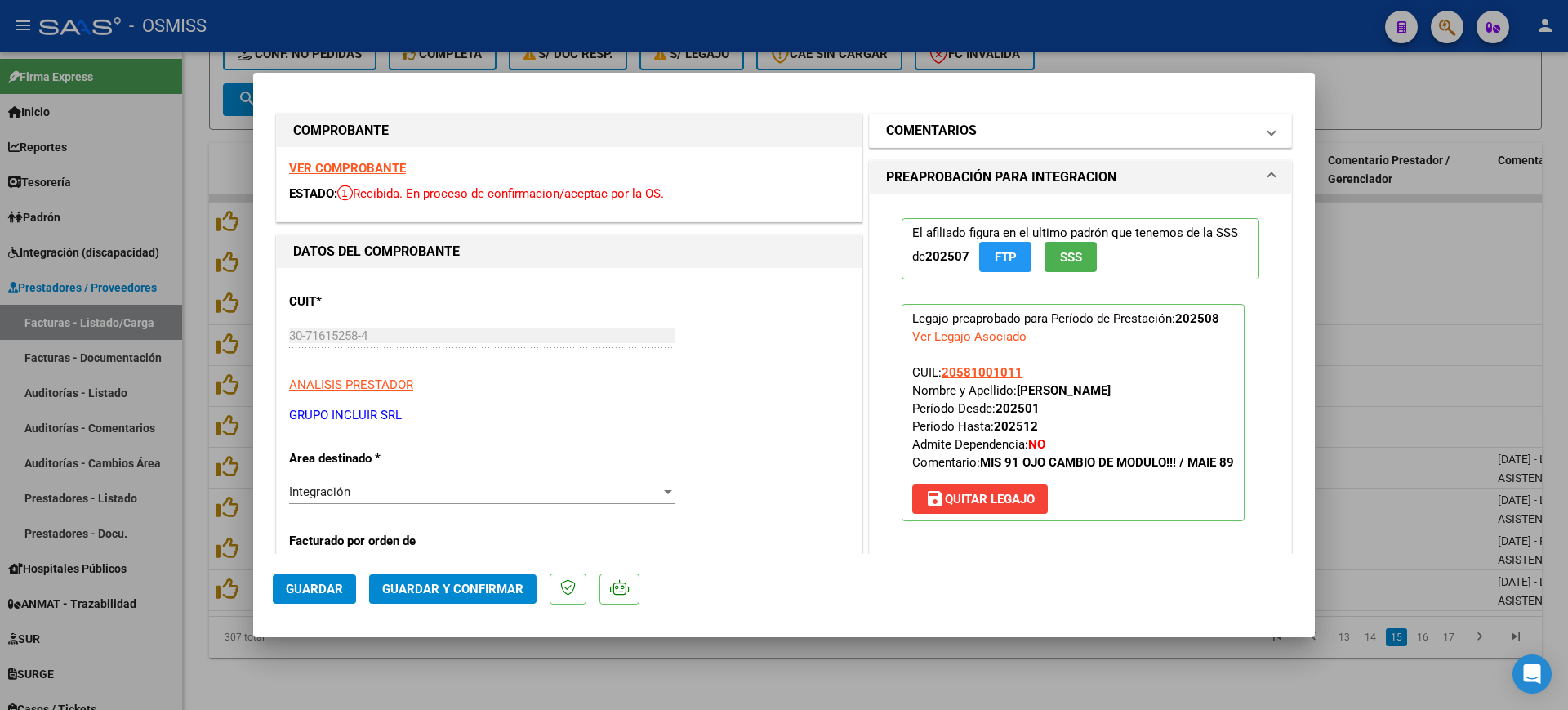
click at [1014, 129] on mat-panel-title "COMENTARIOS" at bounding box center [1070, 131] width 369 height 20
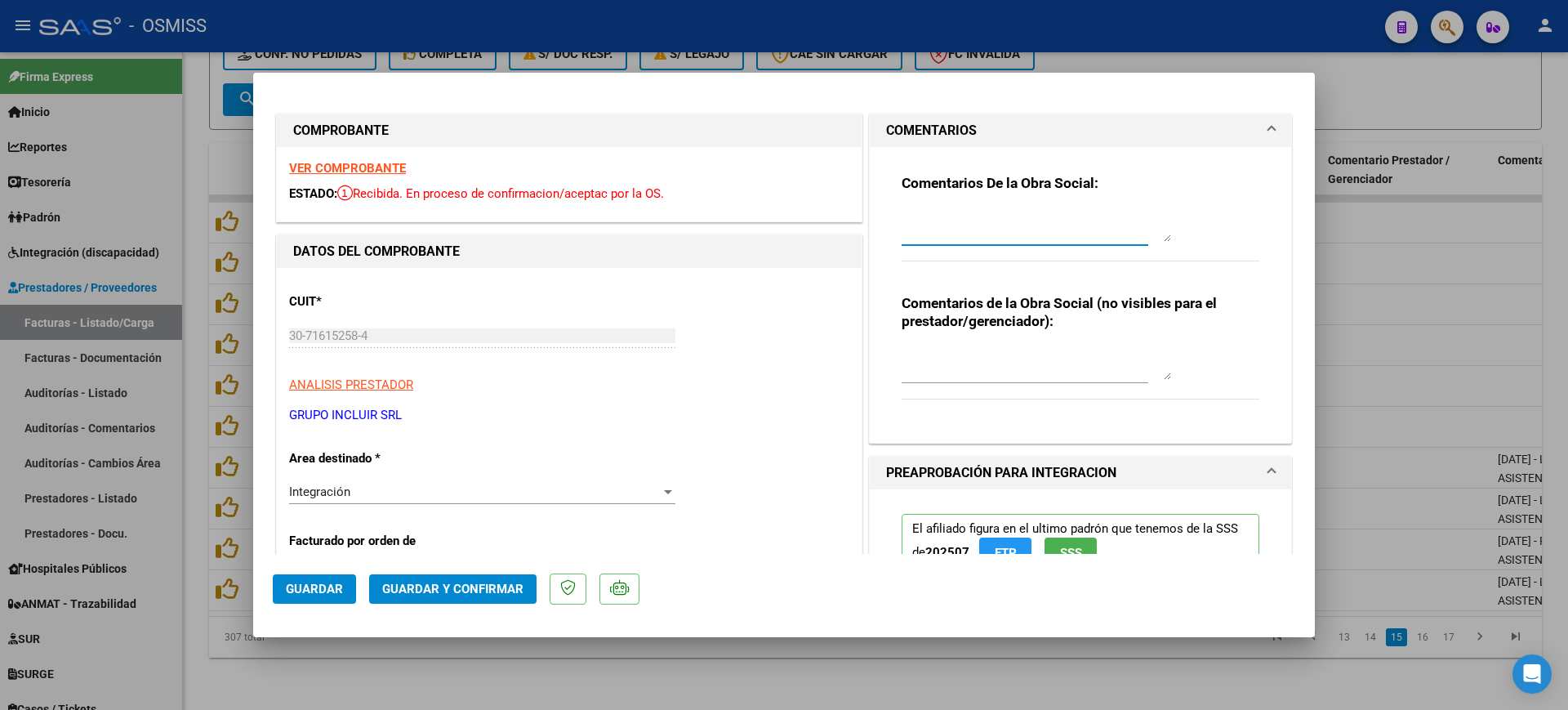
click at [1015, 221] on textarea at bounding box center [1036, 225] width 270 height 33
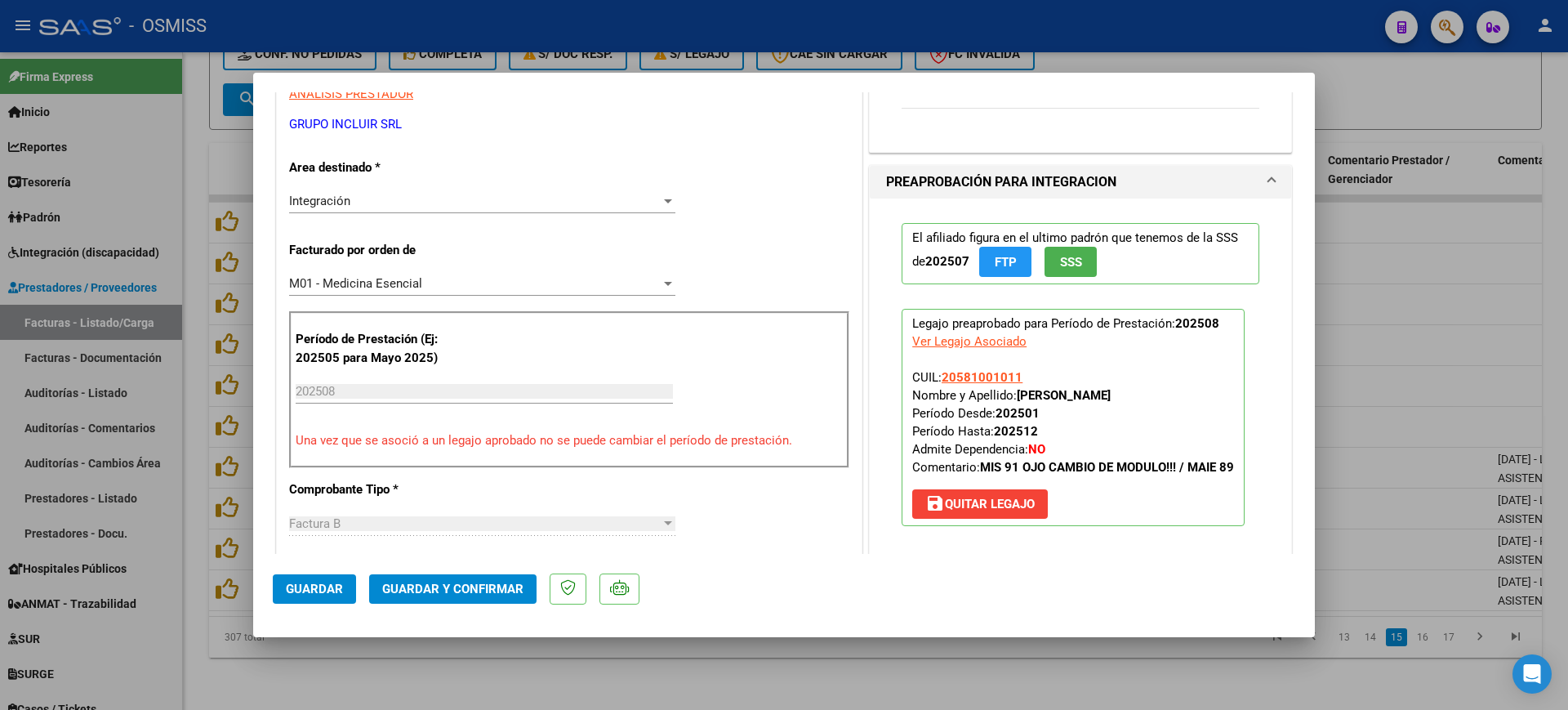
scroll to position [612, 0]
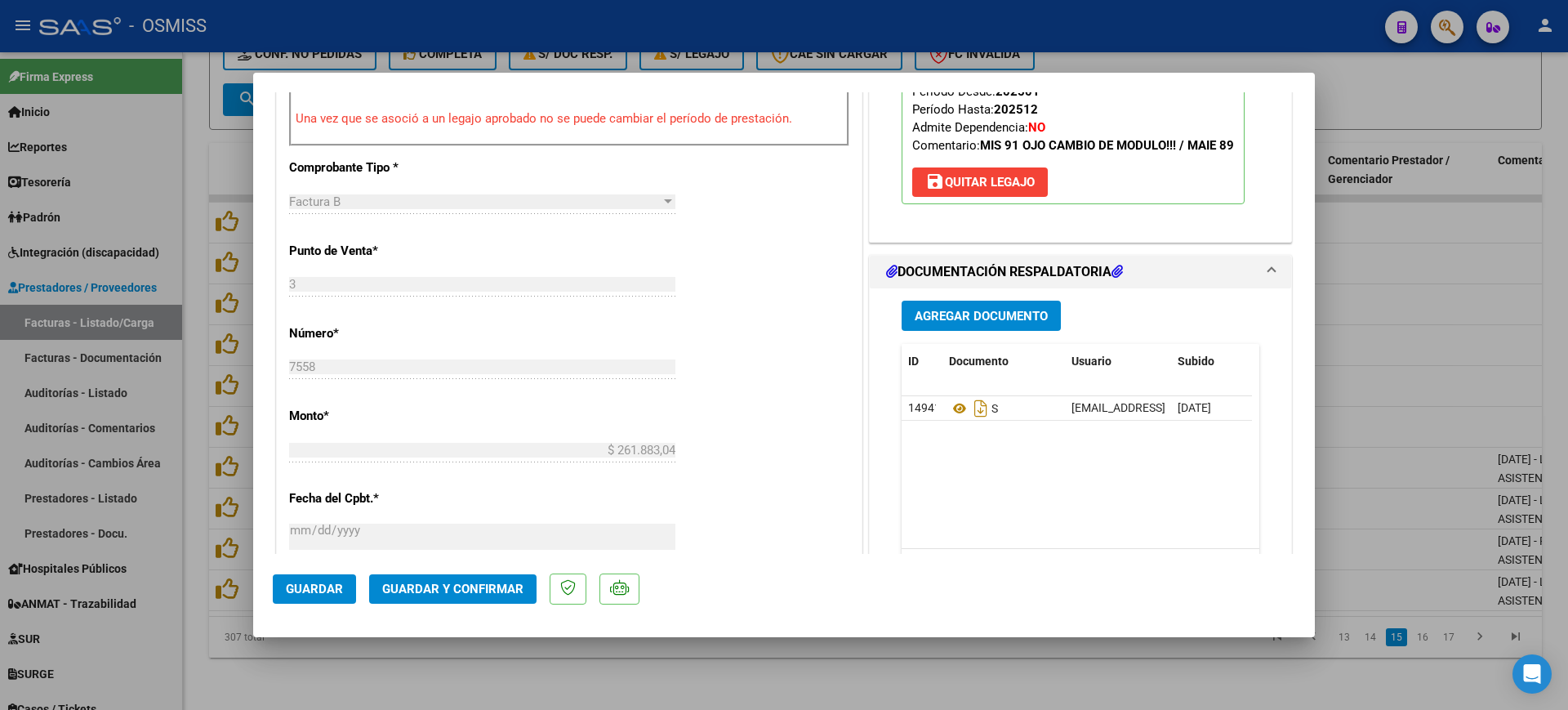
type textarea "91!!!"
click at [468, 580] on button "Guardar y Confirmar" at bounding box center [452, 589] width 167 height 29
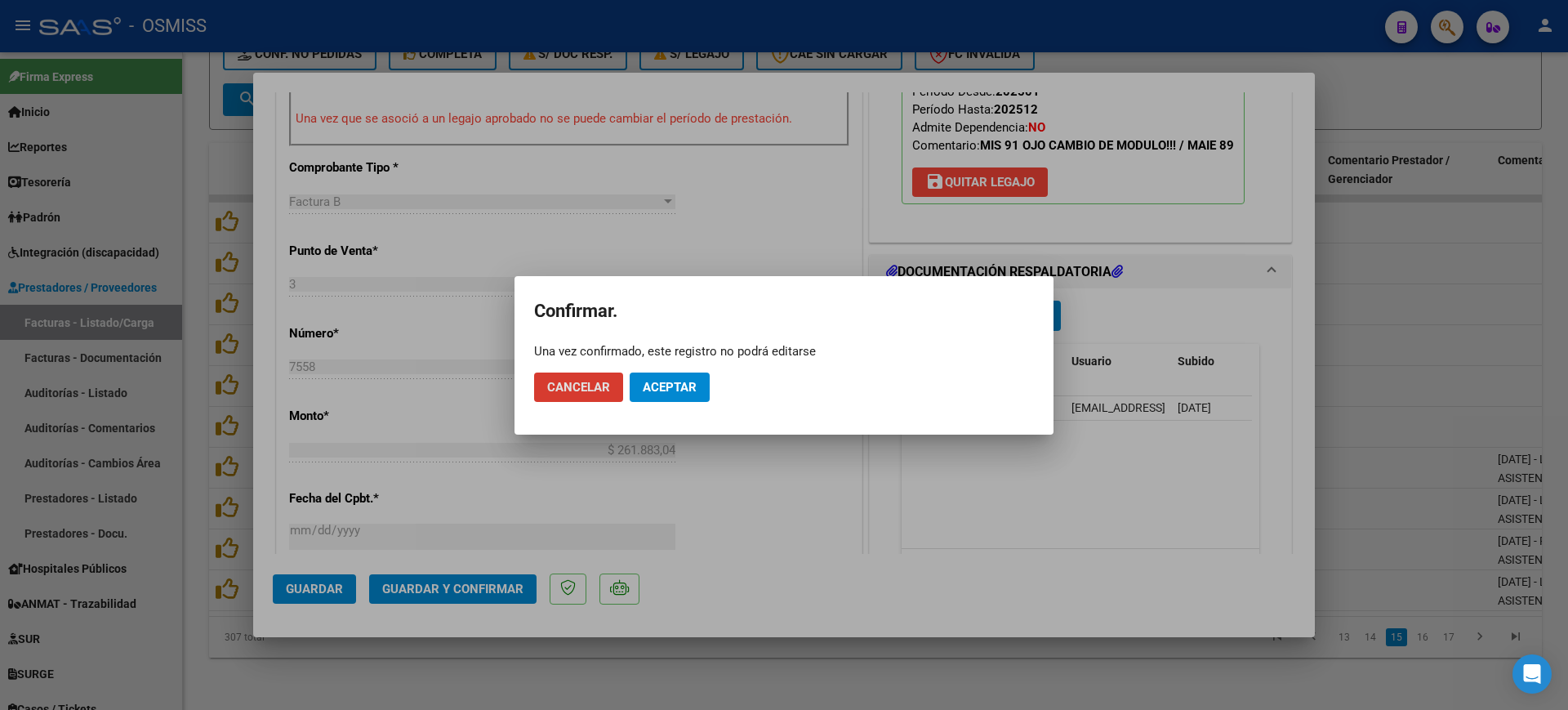
click at [660, 398] on button "Aceptar" at bounding box center [669, 386] width 80 height 29
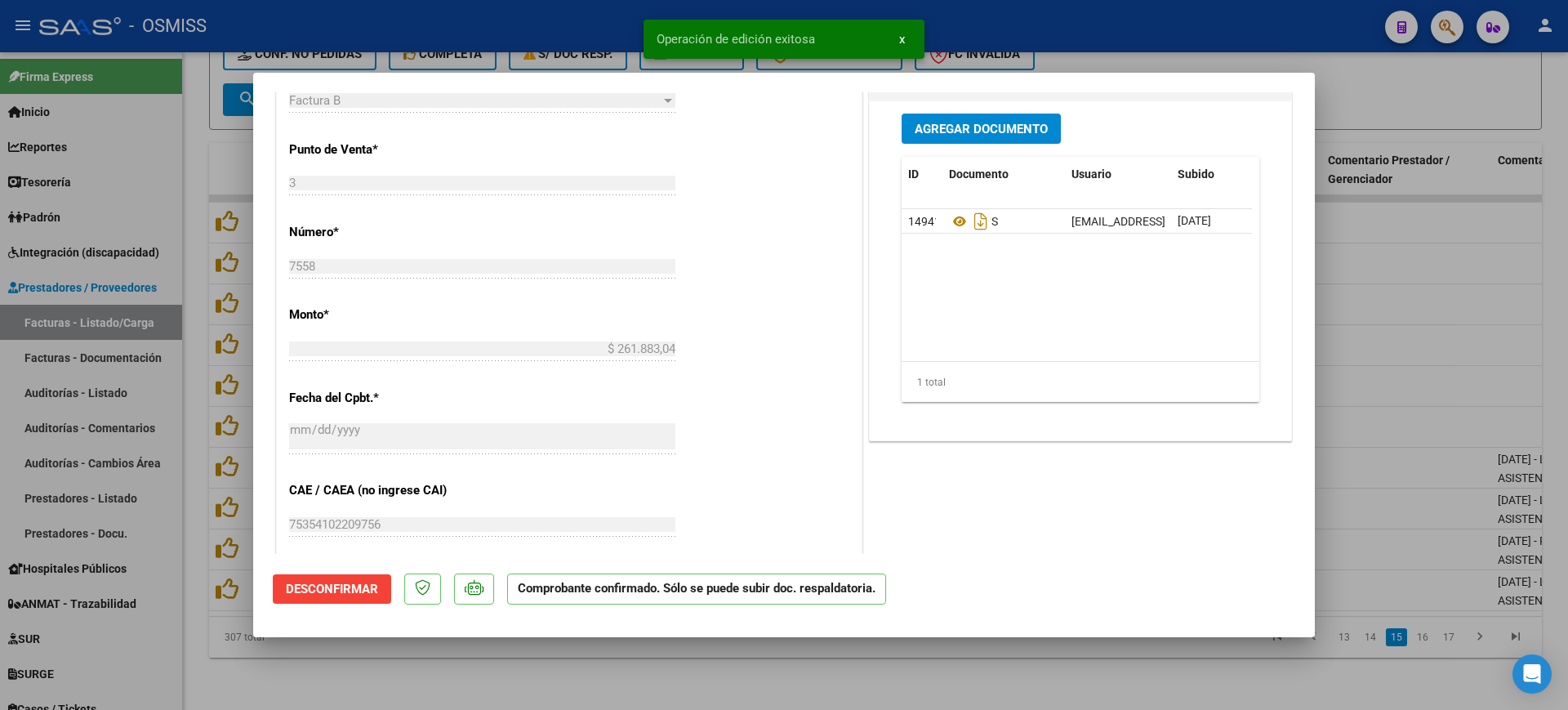
click at [585, 652] on div at bounding box center [784, 355] width 1568 height 710
type input "$ 0,00"
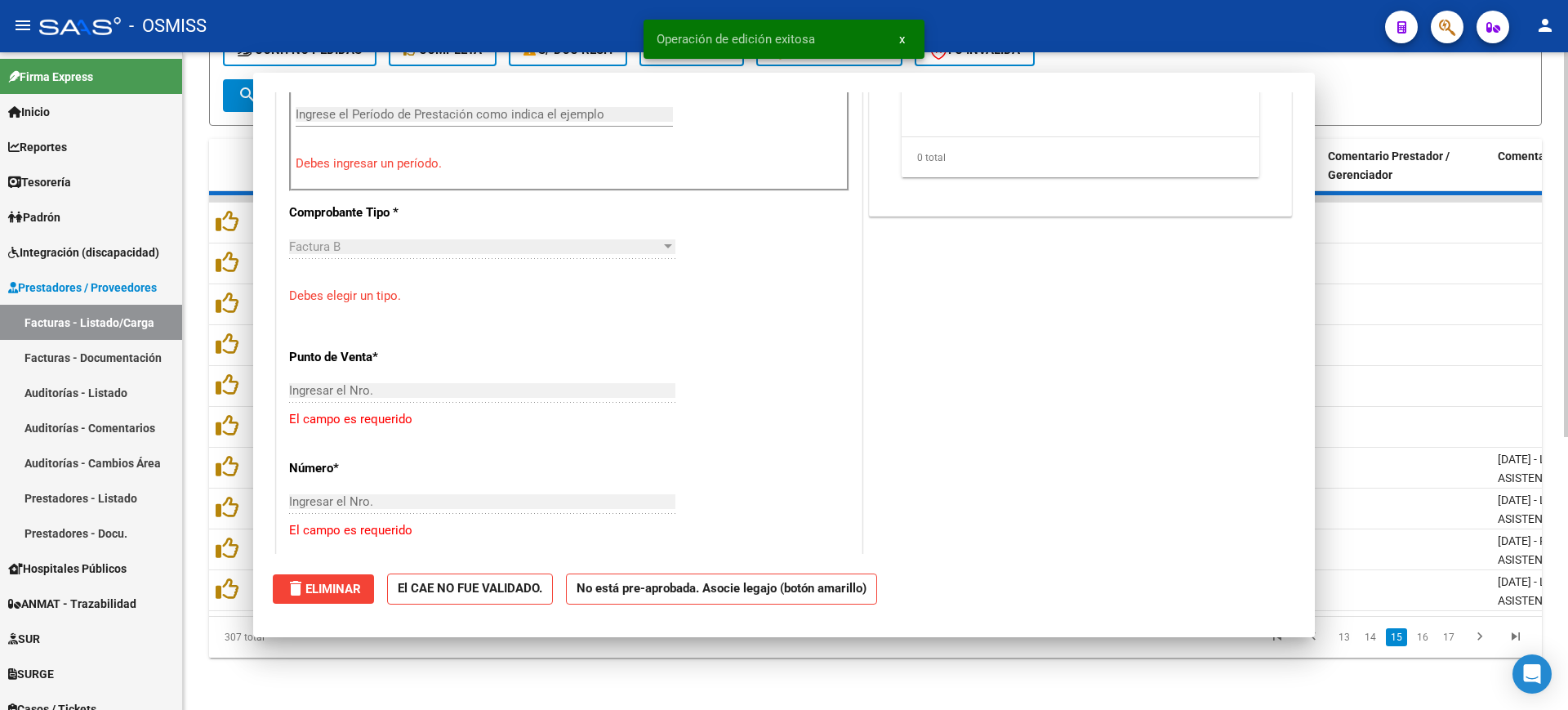
scroll to position [641, 0]
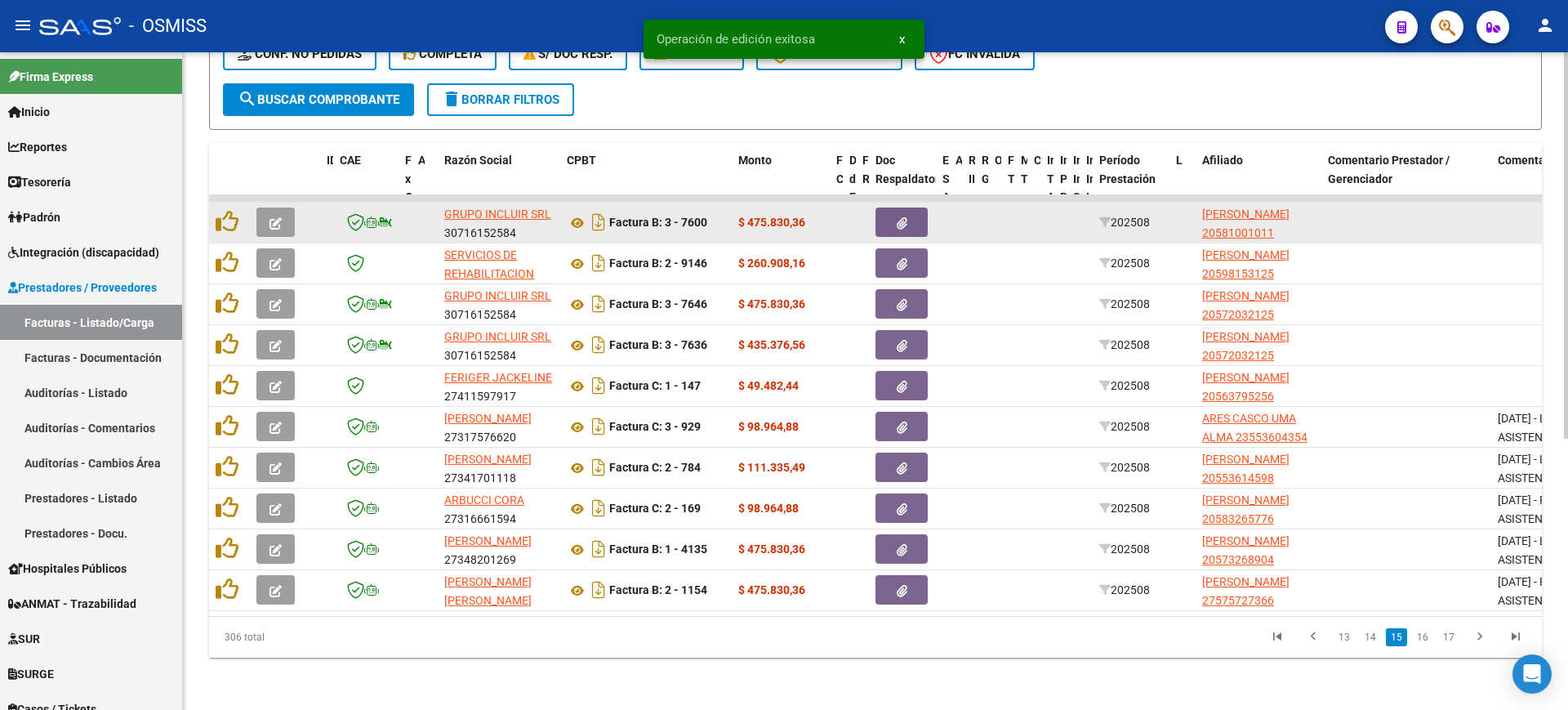
click at [289, 207] on button "button" at bounding box center [275, 222] width 39 height 29
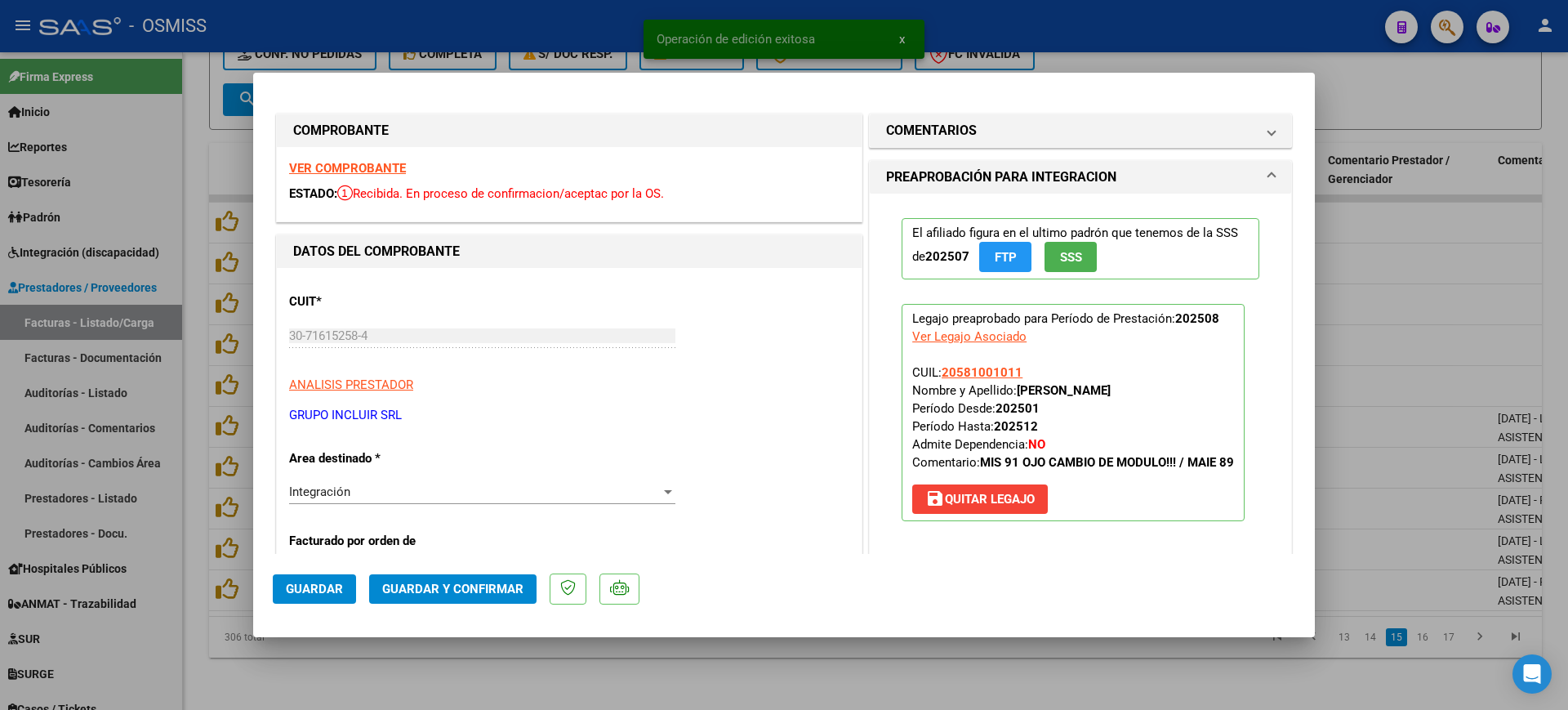
click at [331, 168] on strong "VER COMPROBANTE" at bounding box center [346, 169] width 116 height 15
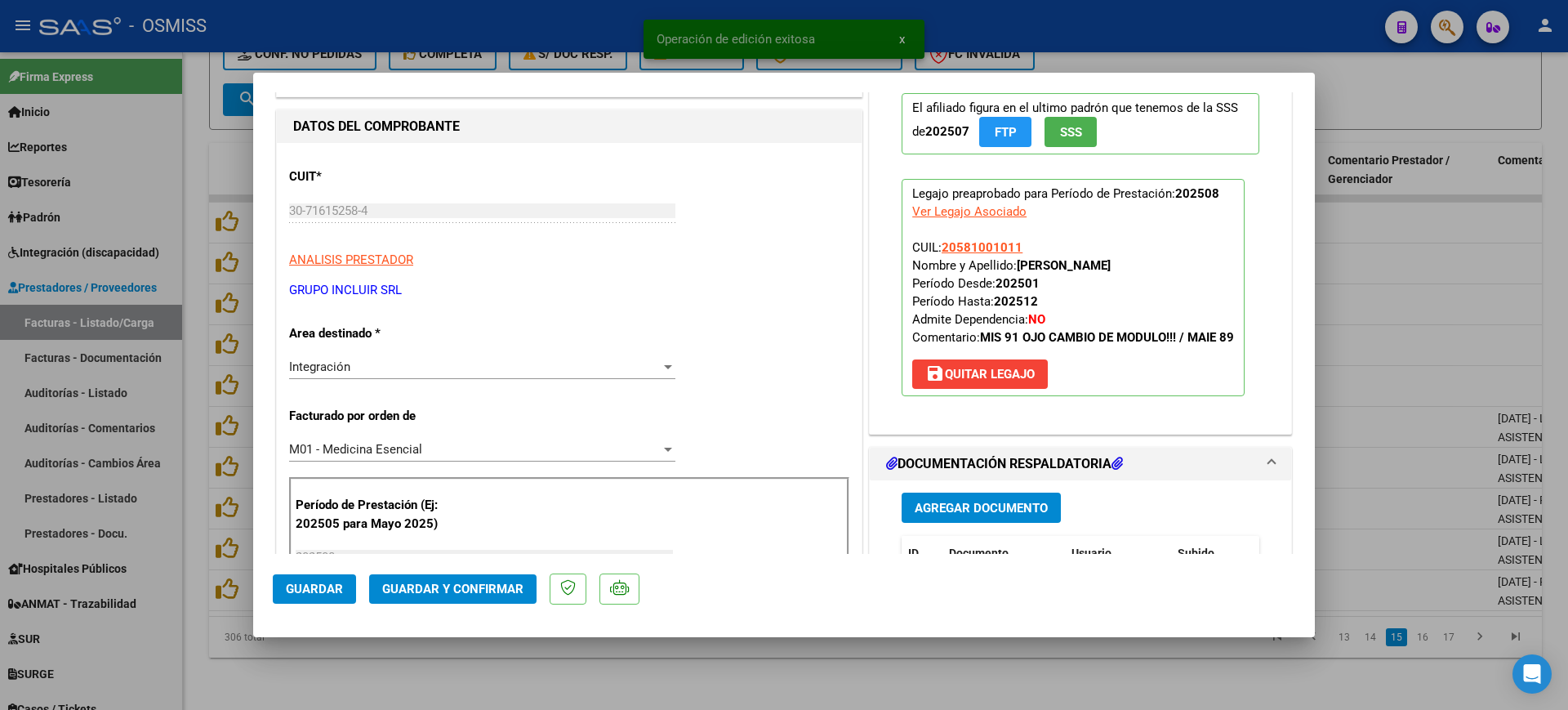
scroll to position [204, 0]
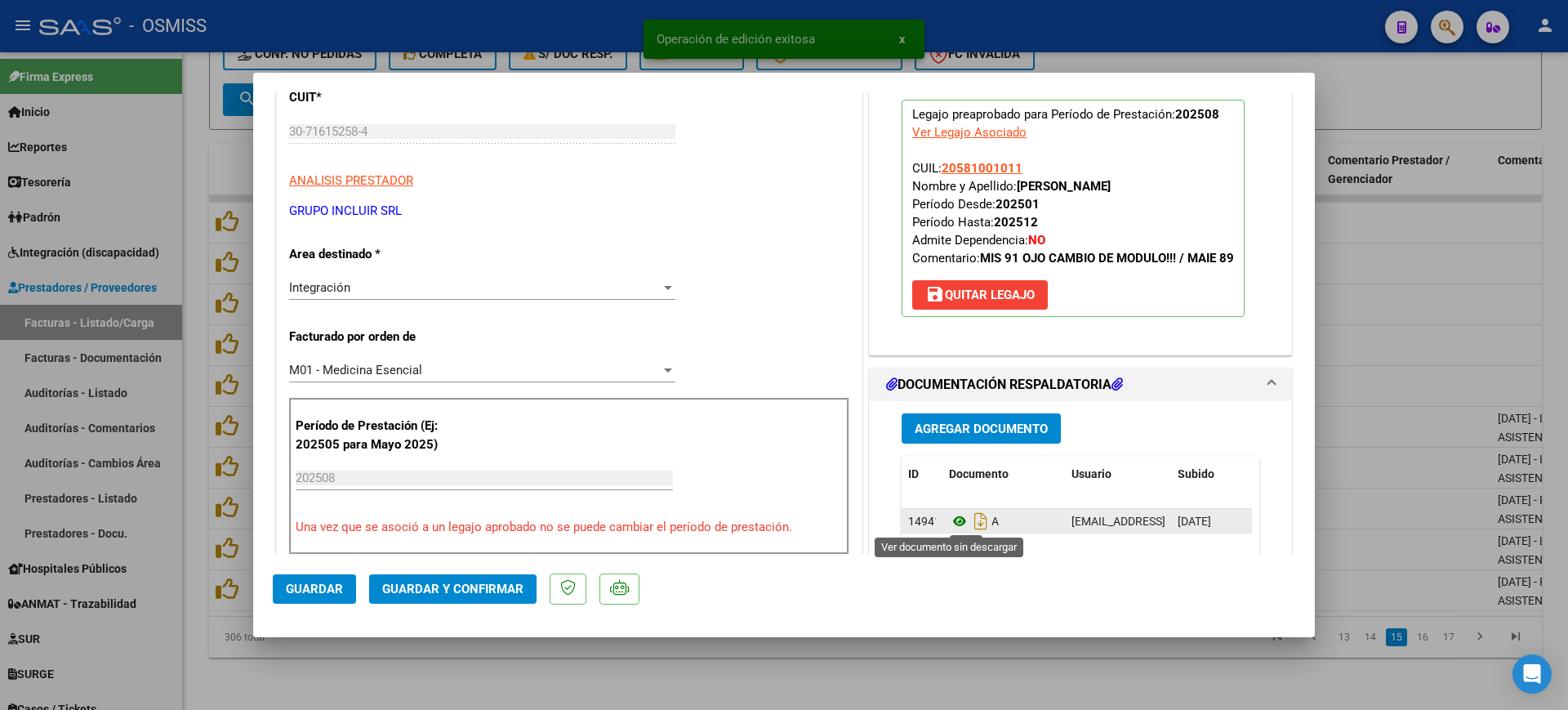
click at [955, 521] on icon at bounding box center [960, 521] width 21 height 20
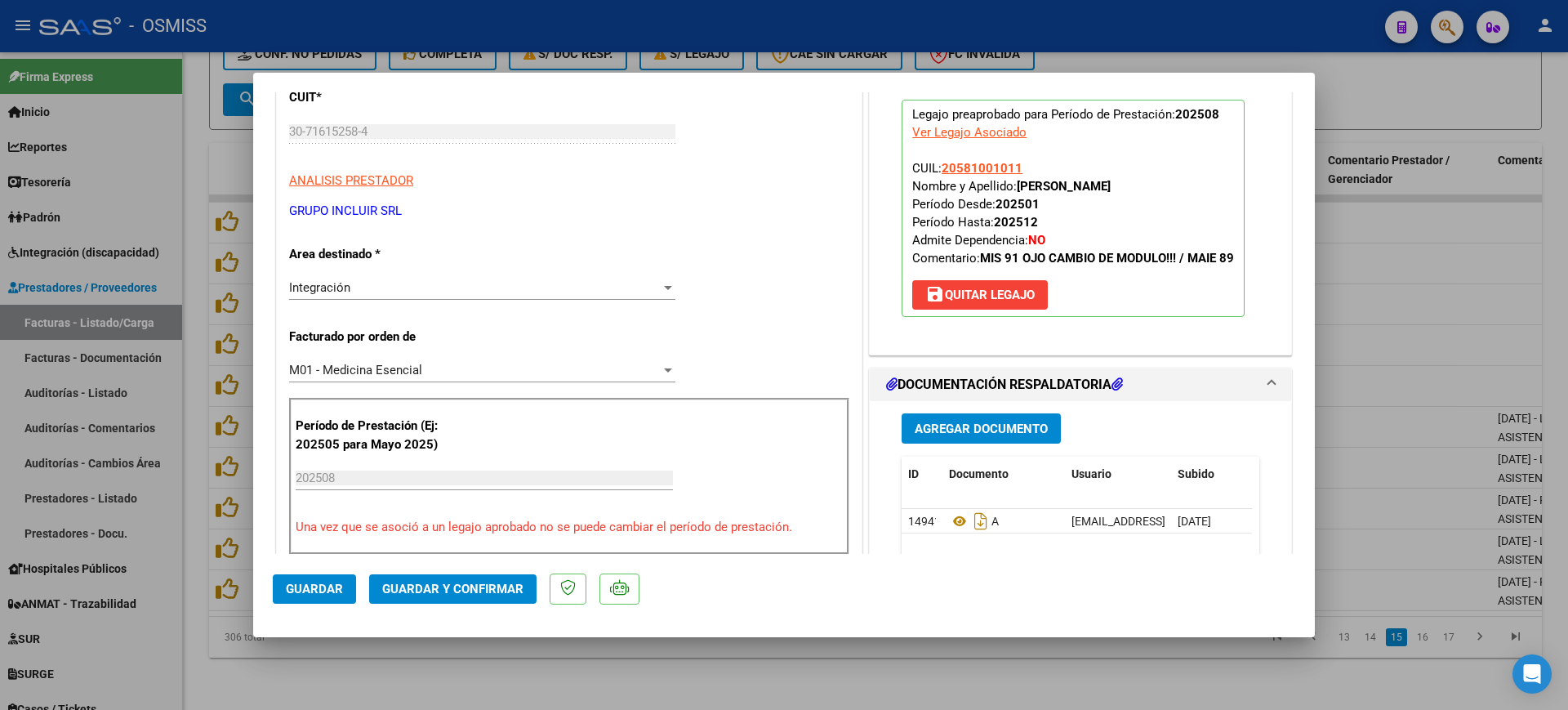
scroll to position [0, 0]
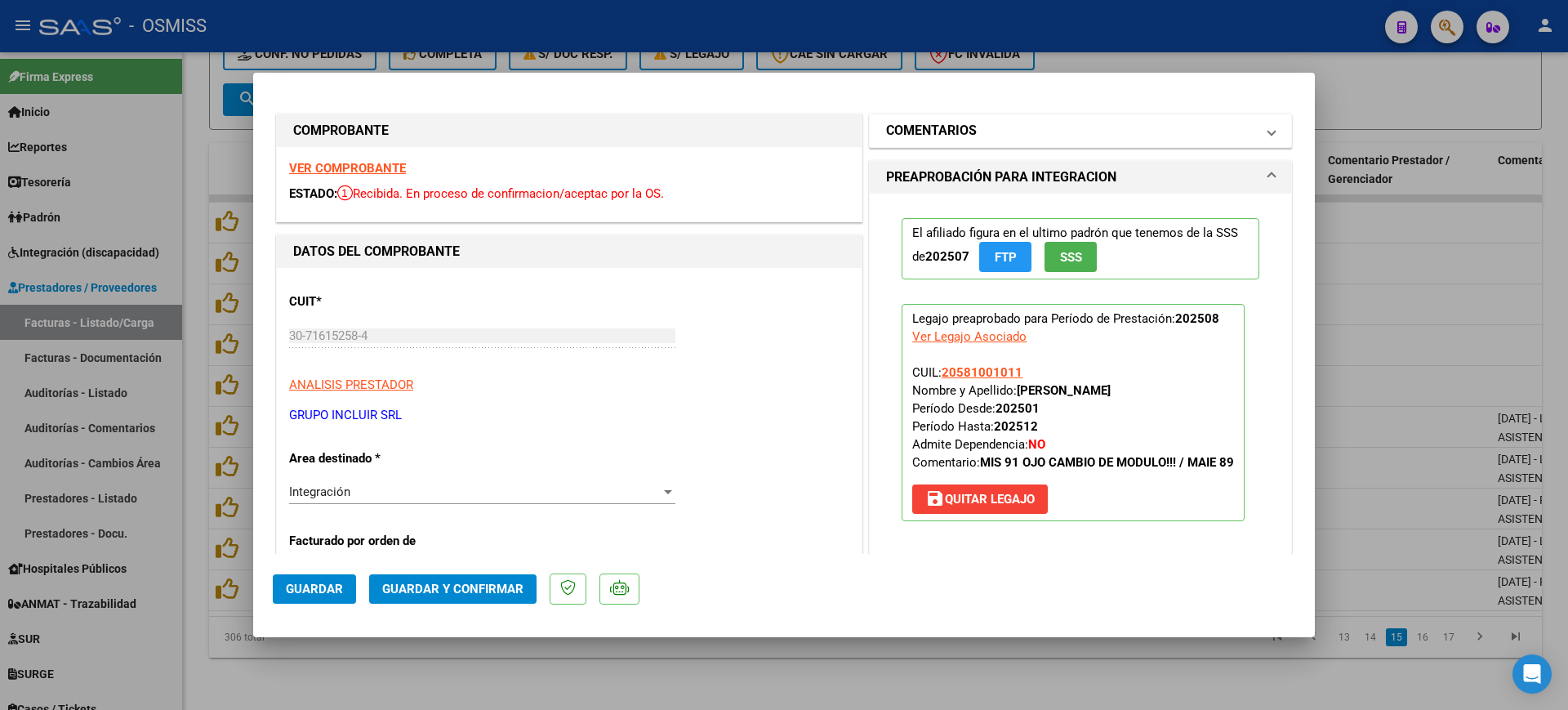
click at [913, 125] on h1 "COMENTARIOS" at bounding box center [931, 131] width 91 height 20
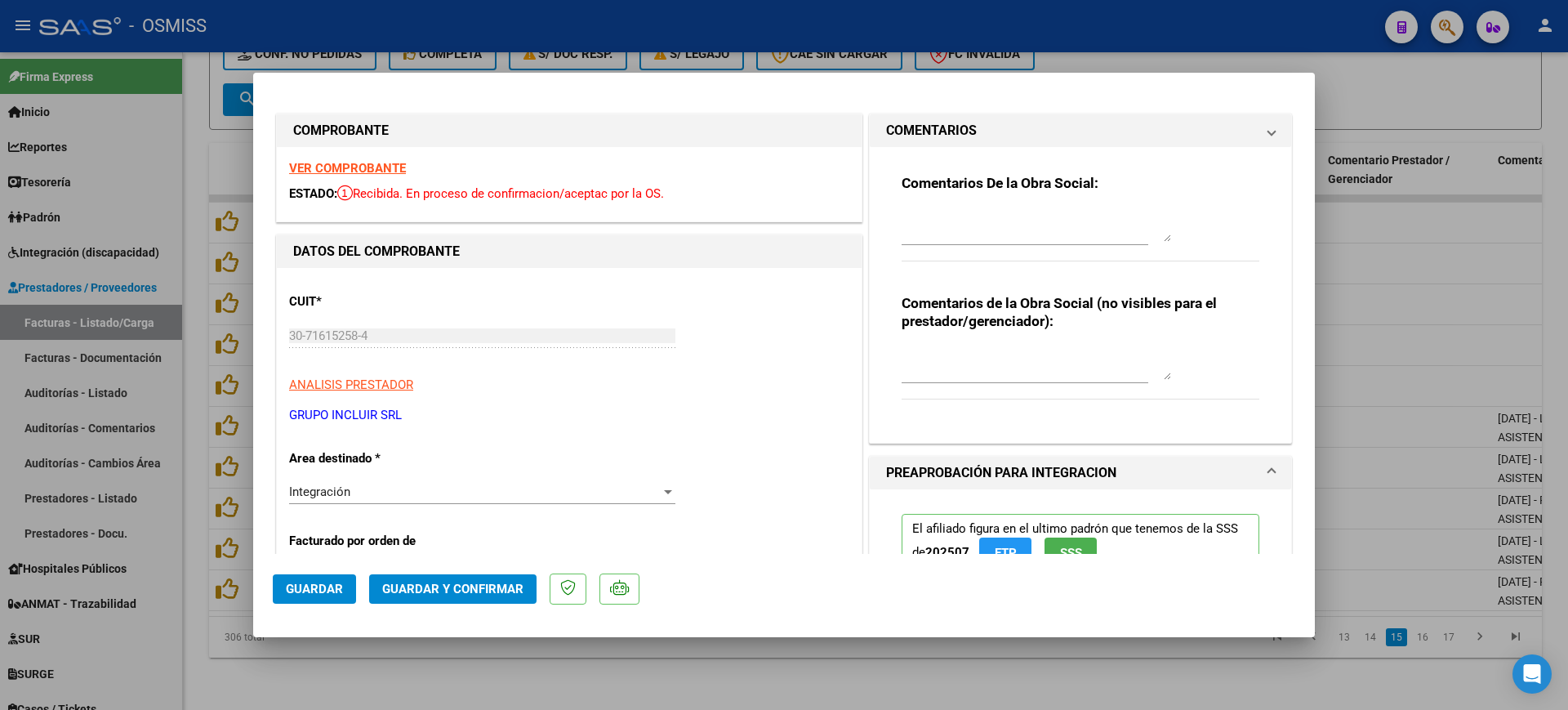
click at [932, 220] on textarea at bounding box center [1036, 225] width 270 height 33
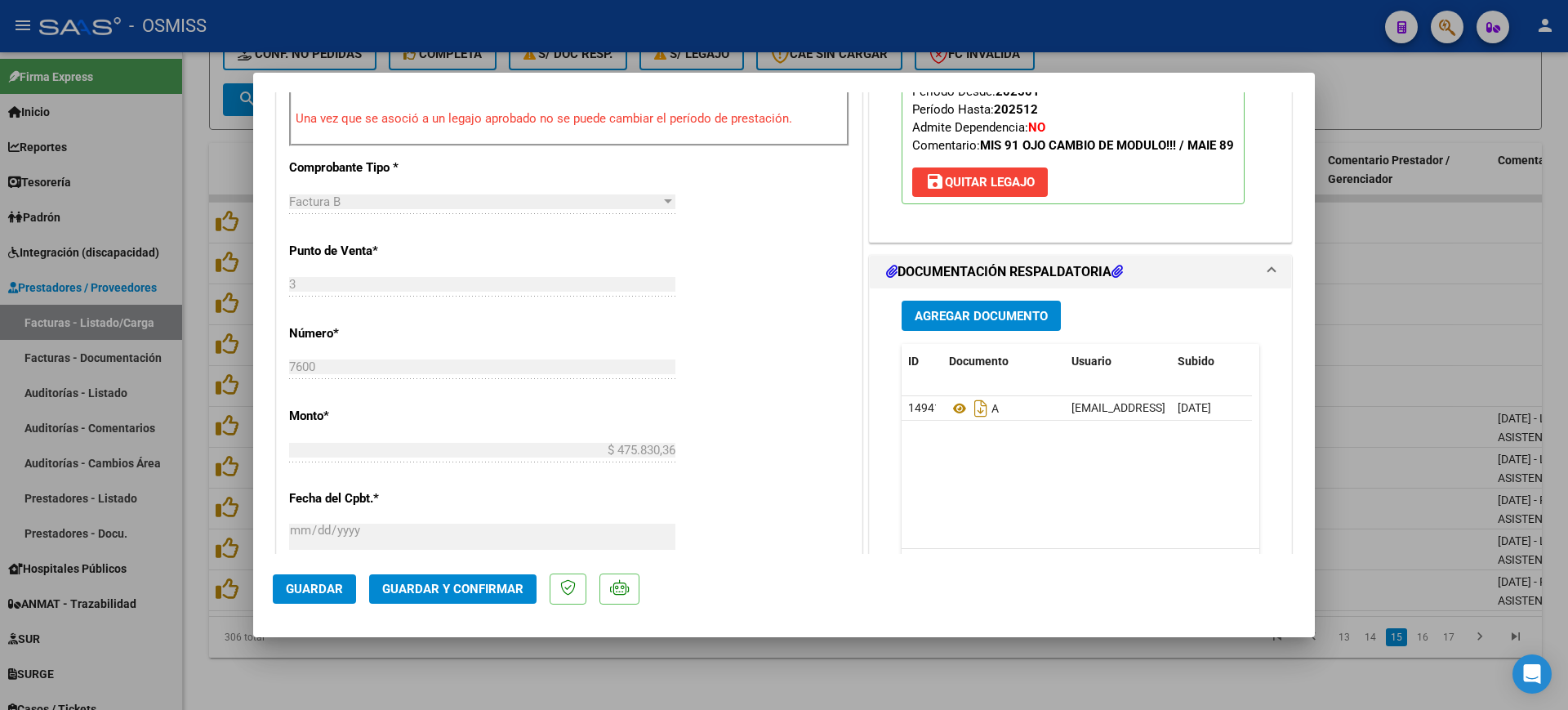
type textarea "89"
click at [435, 585] on span "Guardar y Confirmar" at bounding box center [452, 589] width 141 height 15
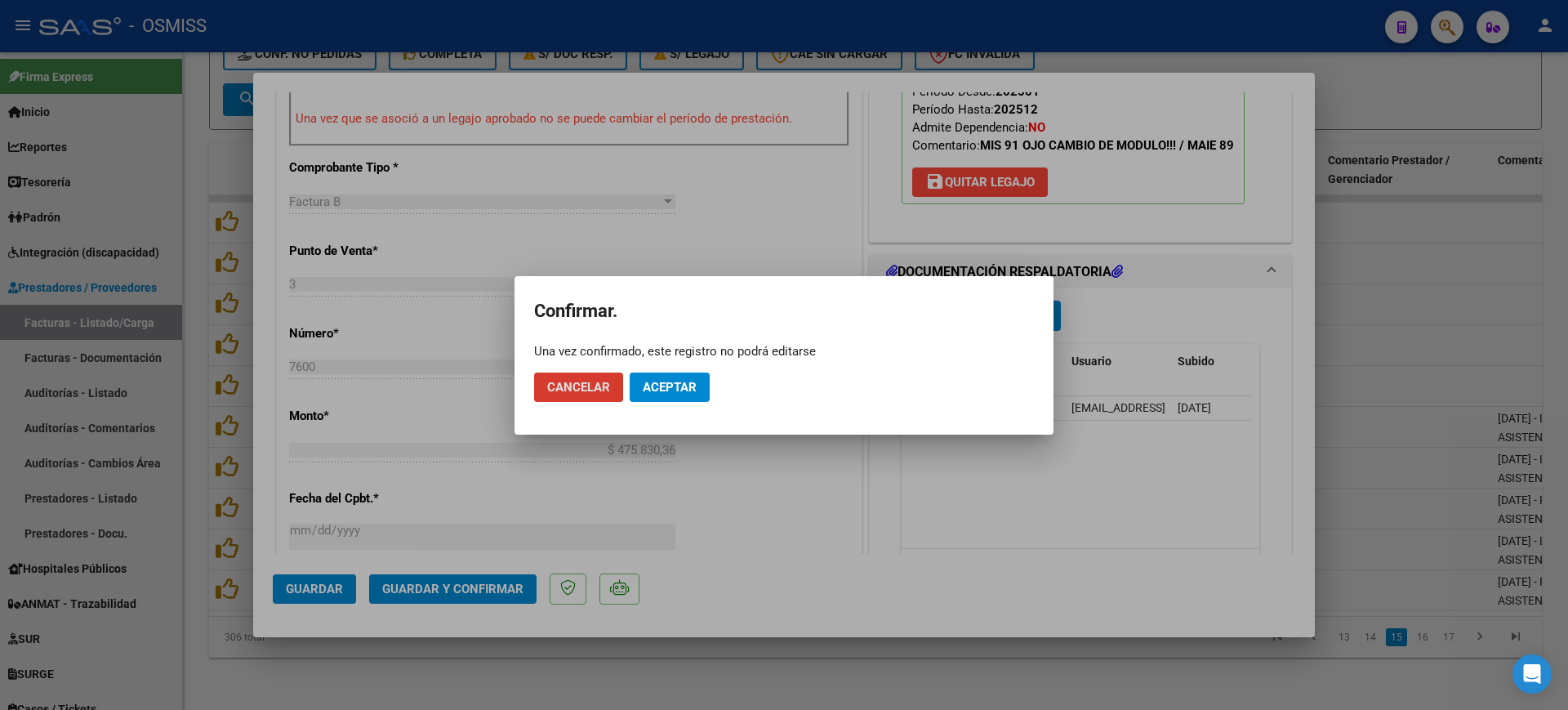
click at [661, 391] on span "Aceptar" at bounding box center [669, 387] width 54 height 15
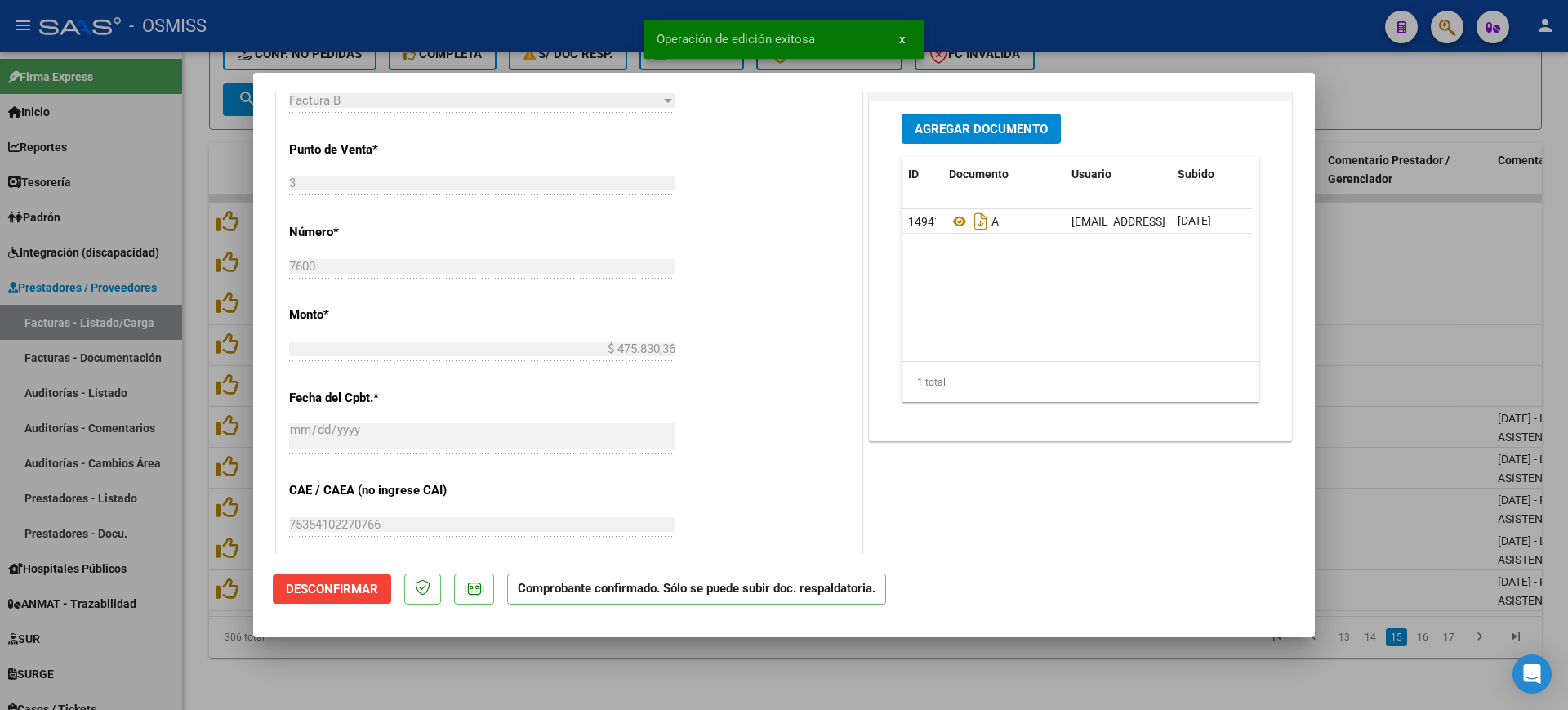
click at [539, 683] on div at bounding box center [784, 355] width 1568 height 710
type input "$ 0,00"
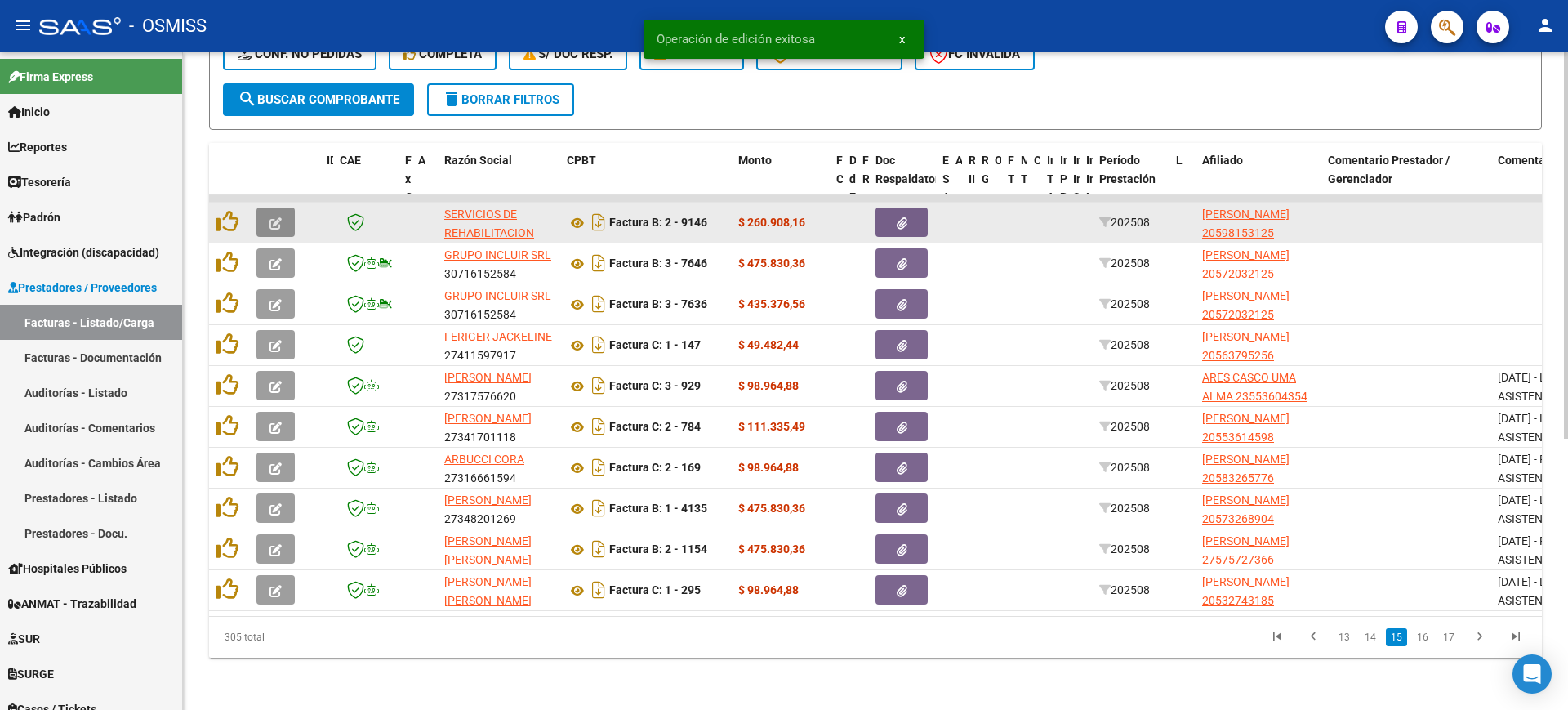
click at [289, 211] on button "button" at bounding box center [275, 222] width 39 height 29
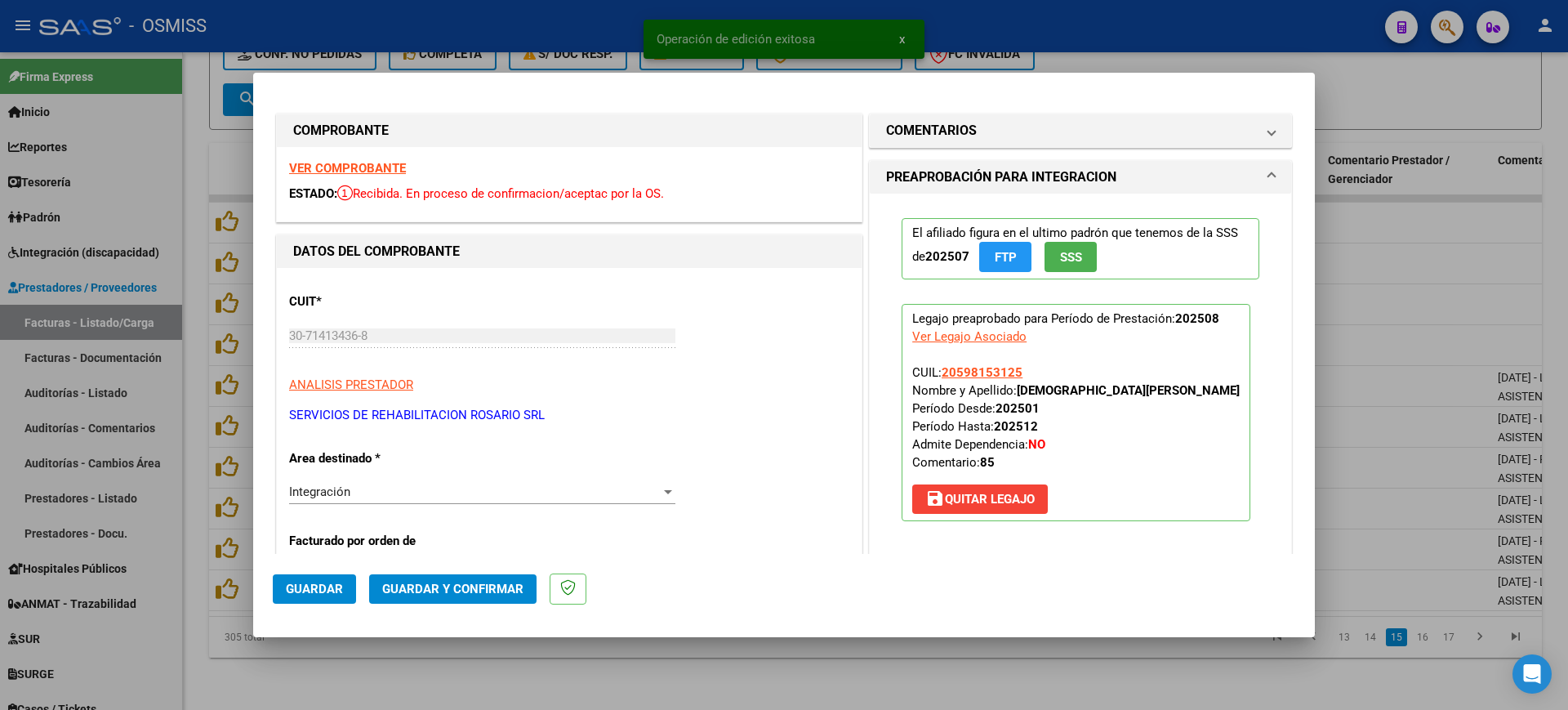
click at [337, 165] on strong "VER COMPROBANTE" at bounding box center [346, 169] width 116 height 15
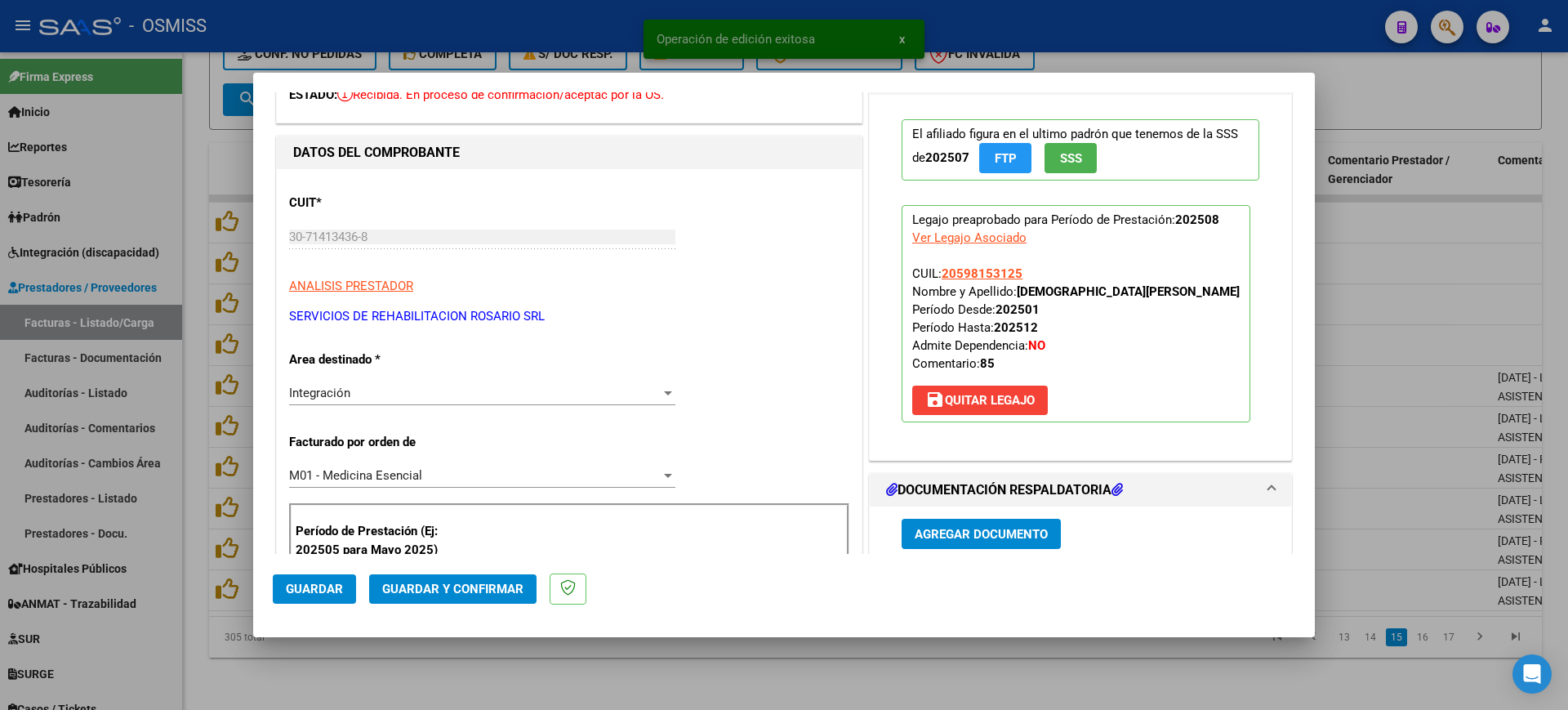
scroll to position [307, 0]
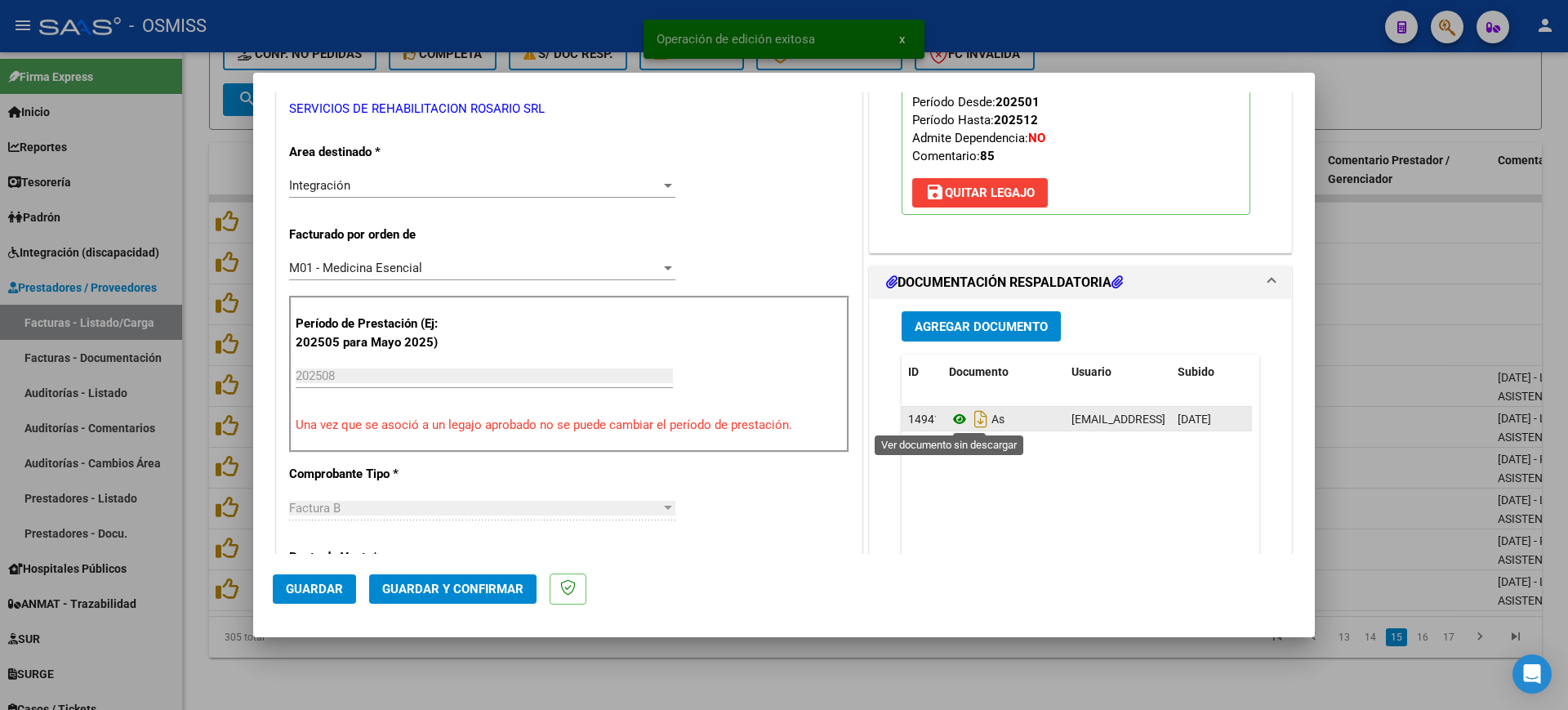
click at [949, 420] on icon at bounding box center [960, 418] width 21 height 20
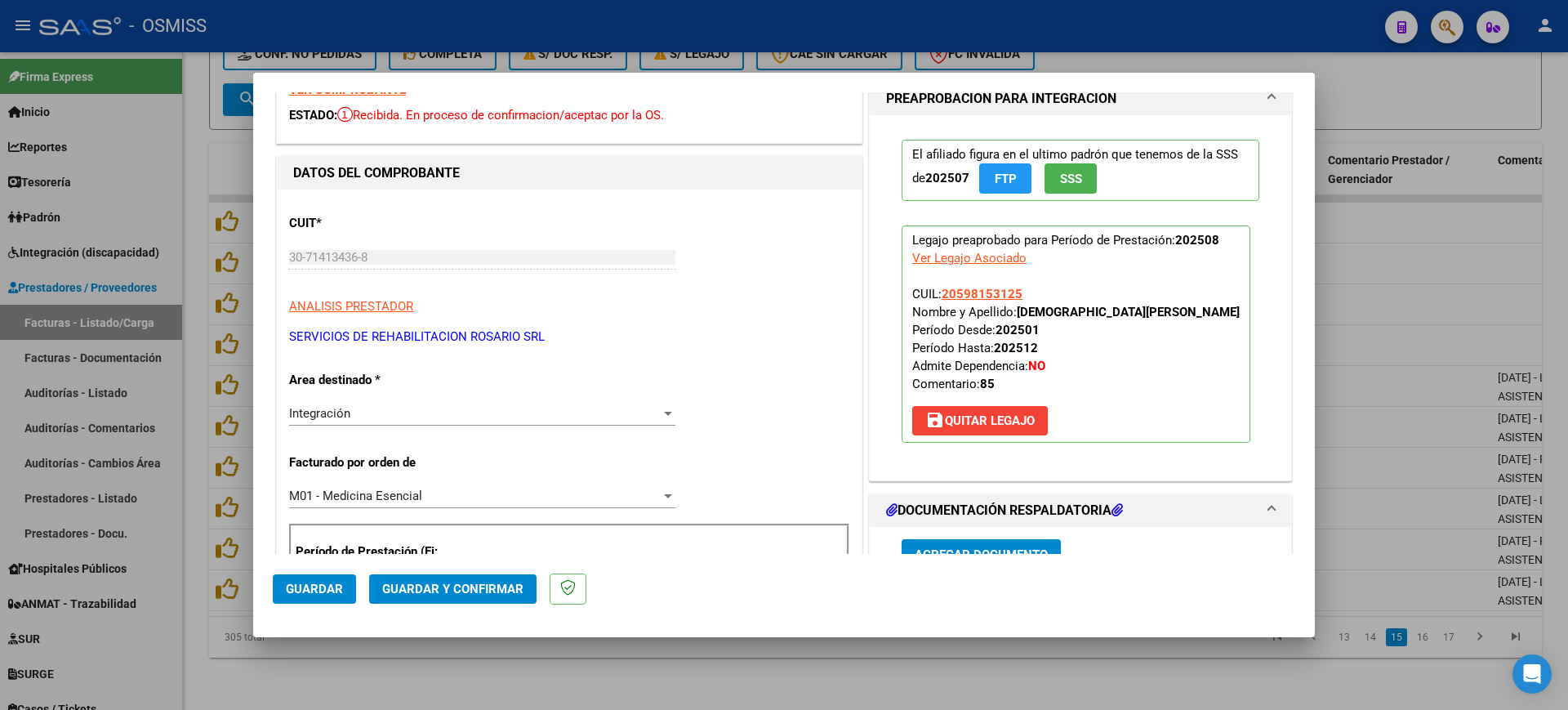
scroll to position [0, 0]
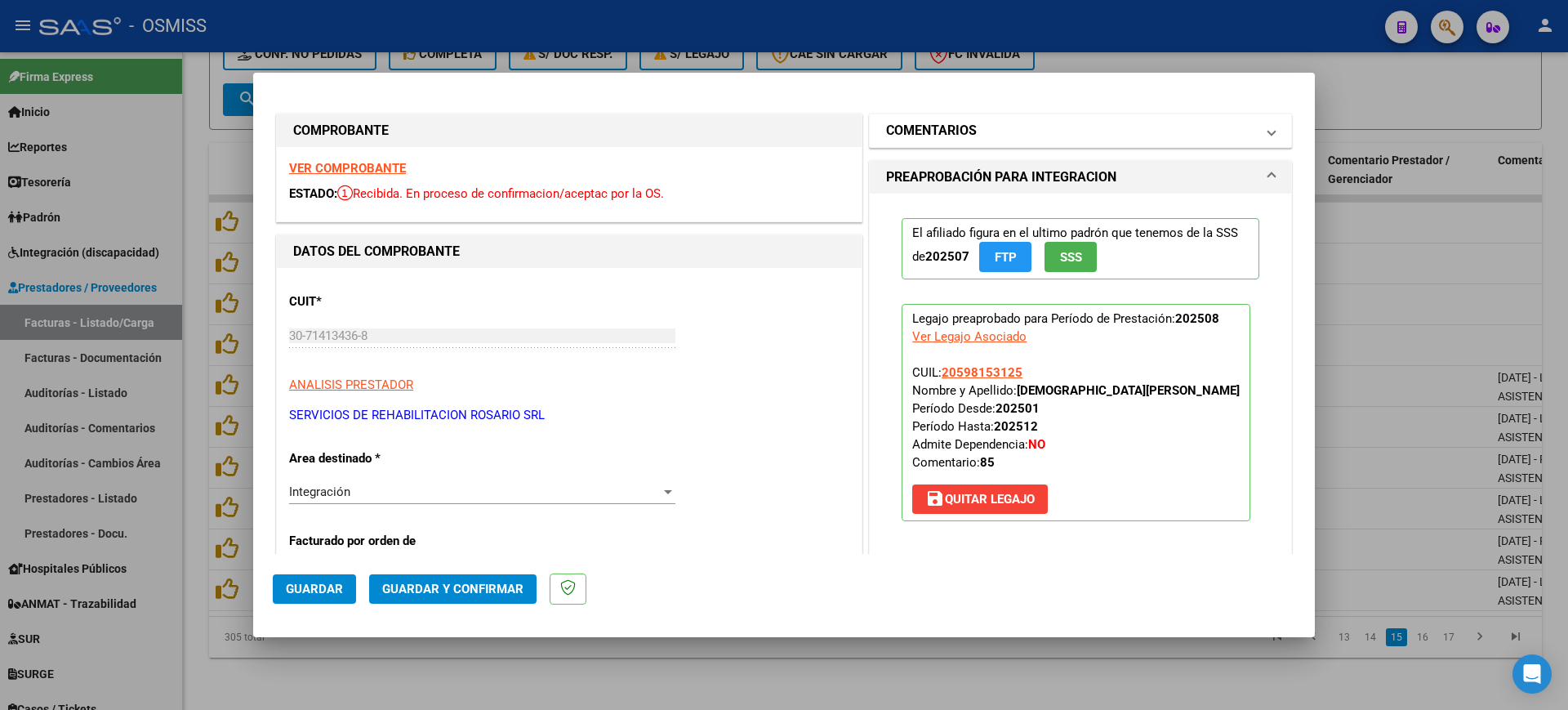
drag, startPoint x: 1003, startPoint y: 105, endPoint x: 1012, endPoint y: 143, distance: 39.1
click at [1010, 138] on mat-panel-title "COMENTARIOS" at bounding box center [1070, 131] width 369 height 20
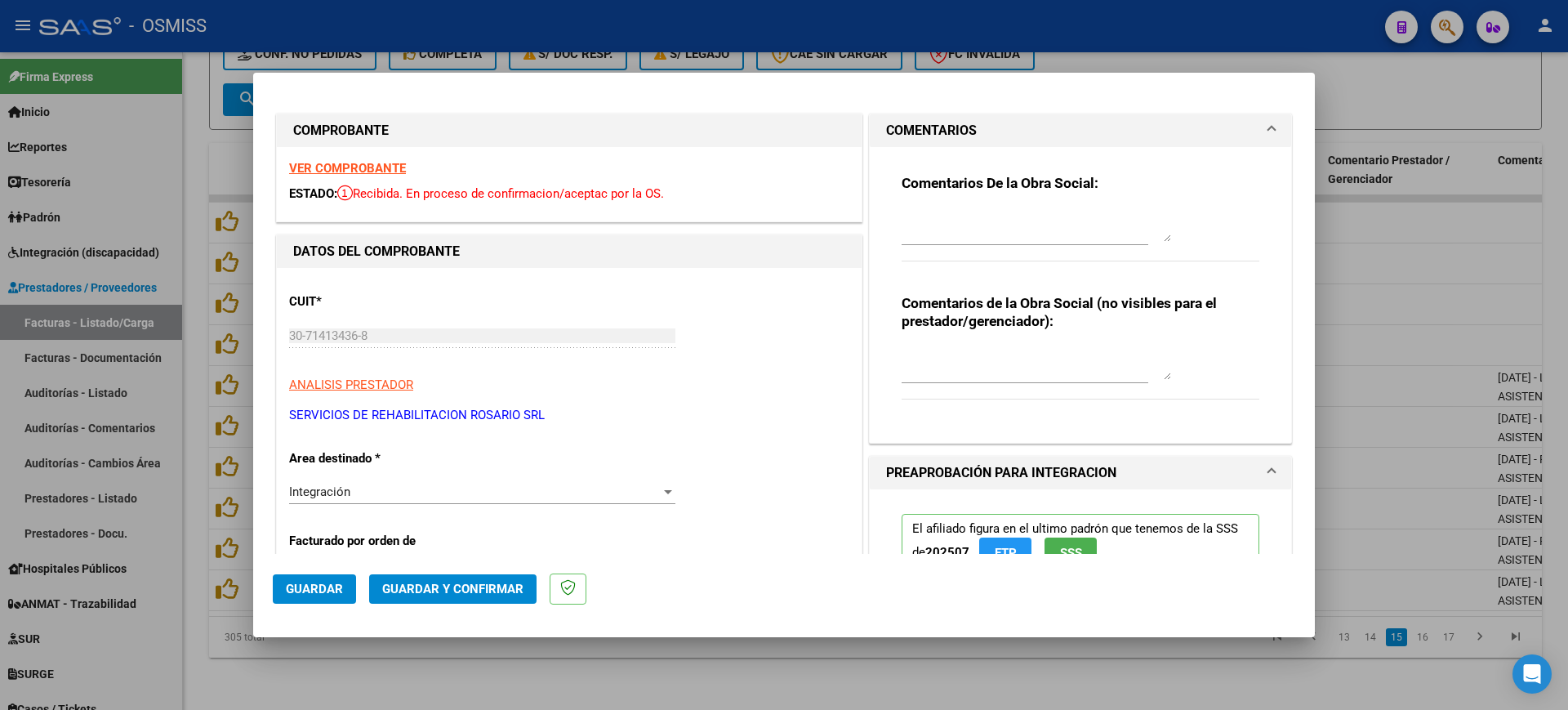
click at [1015, 216] on textarea at bounding box center [1036, 225] width 270 height 33
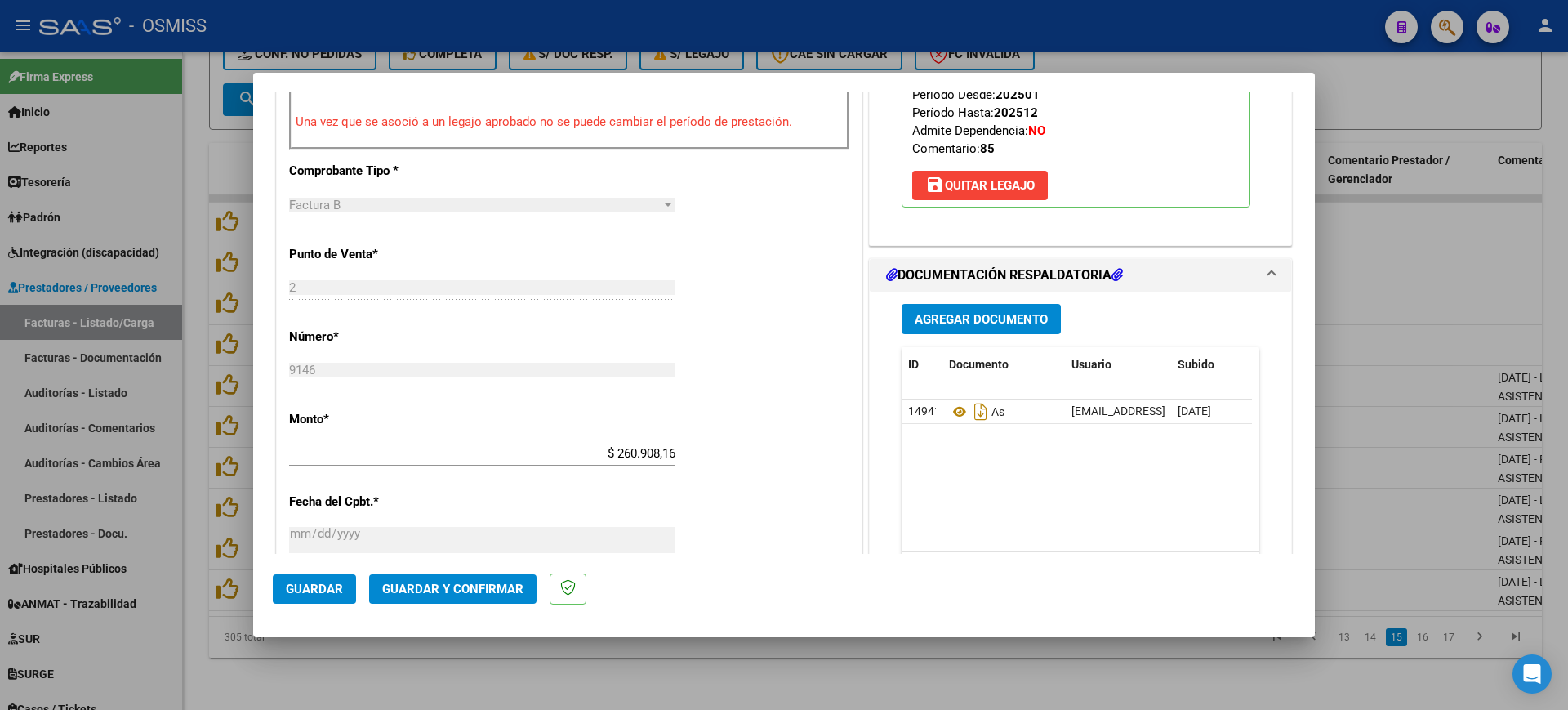
scroll to position [612, 0]
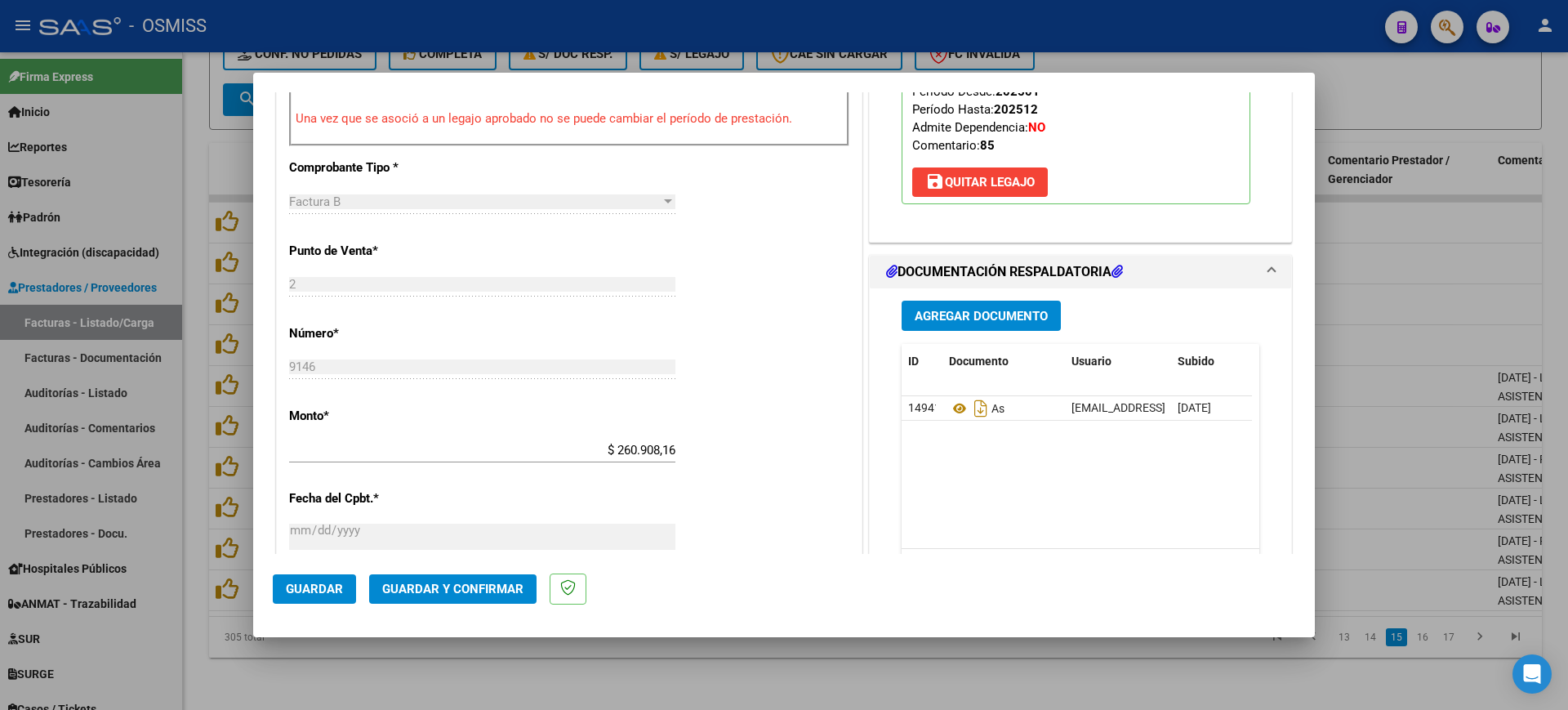
type textarea "85"
click at [496, 591] on span "Guardar y Confirmar" at bounding box center [452, 589] width 141 height 15
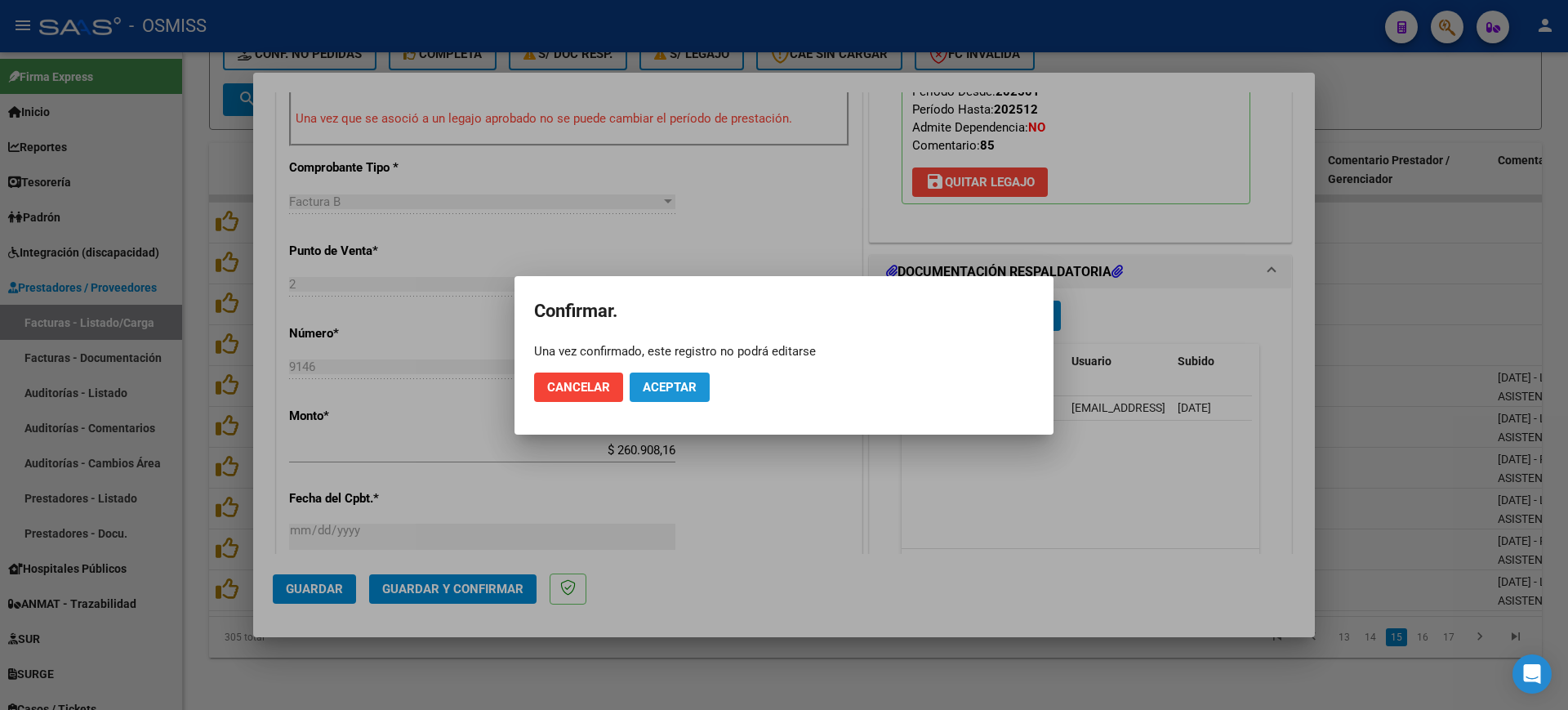
click at [671, 383] on span "Aceptar" at bounding box center [669, 387] width 54 height 15
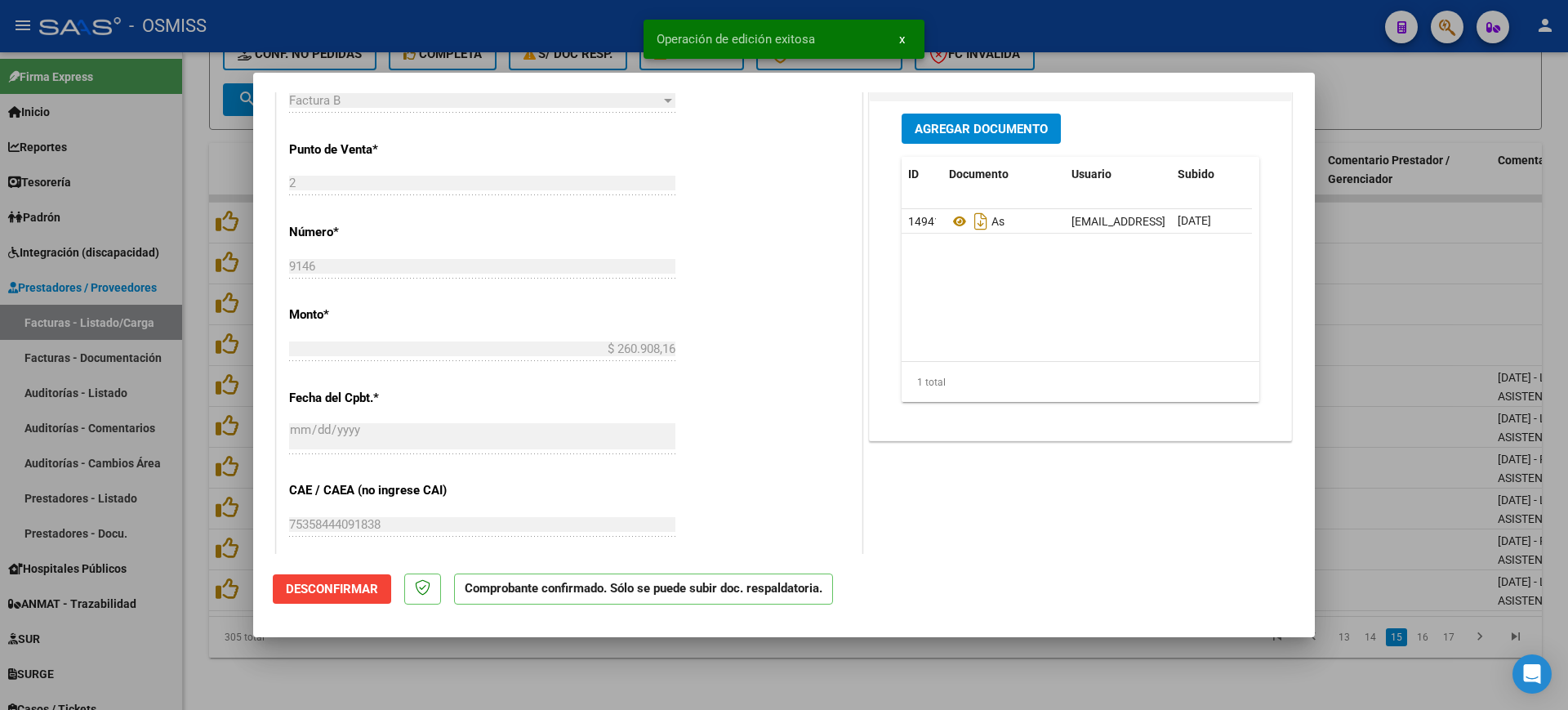
click at [516, 666] on div at bounding box center [784, 355] width 1568 height 710
type input "$ 0,00"
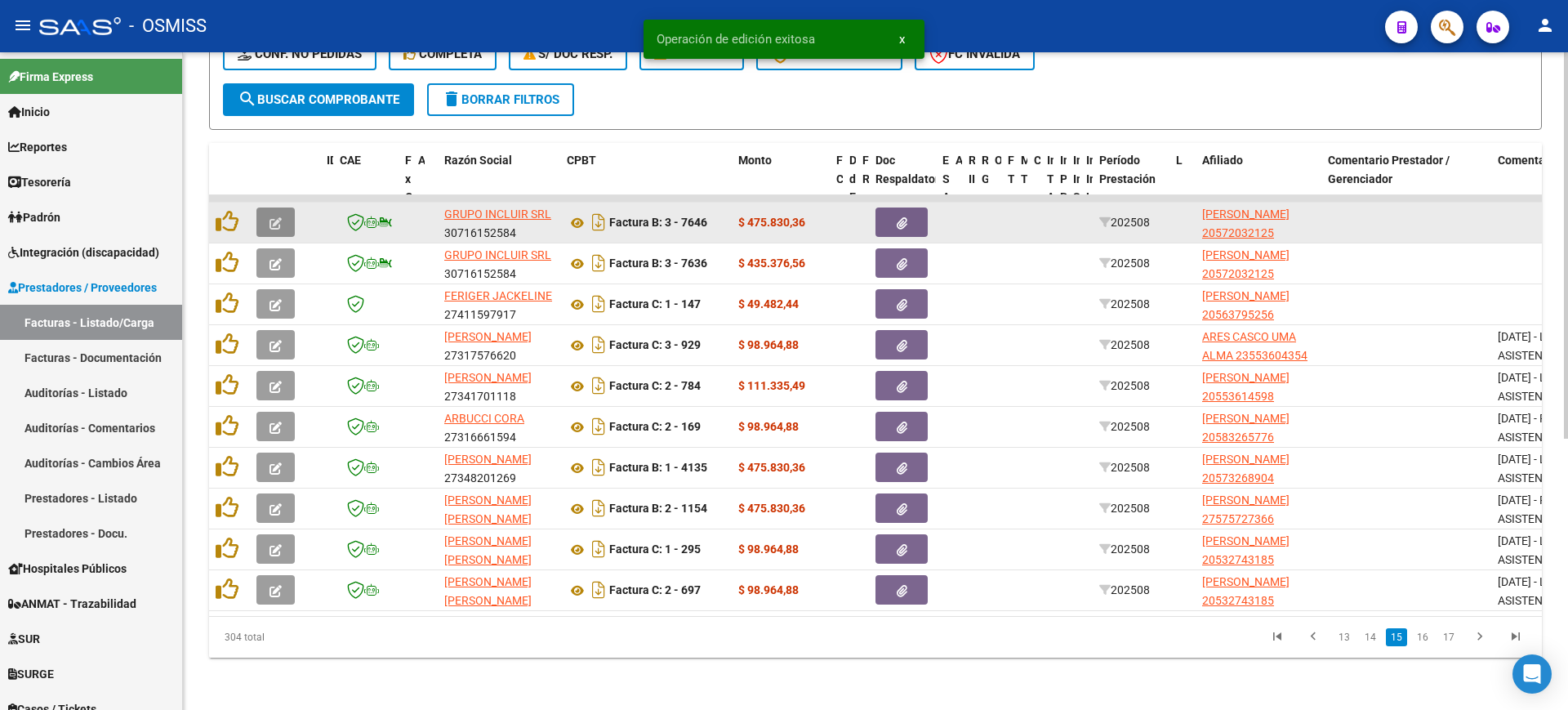
click at [268, 207] on button "button" at bounding box center [275, 222] width 39 height 29
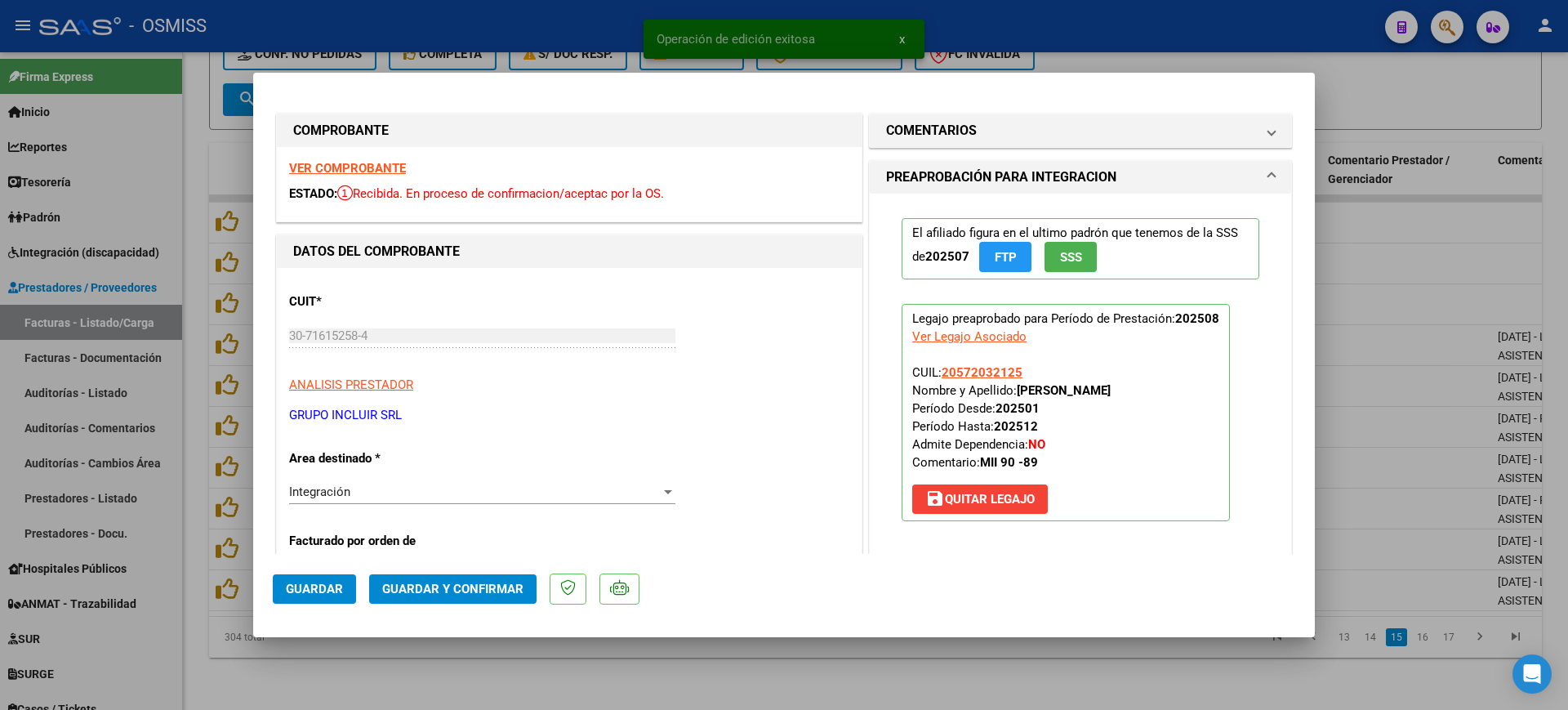
click at [361, 166] on strong "VER COMPROBANTE" at bounding box center [346, 169] width 116 height 15
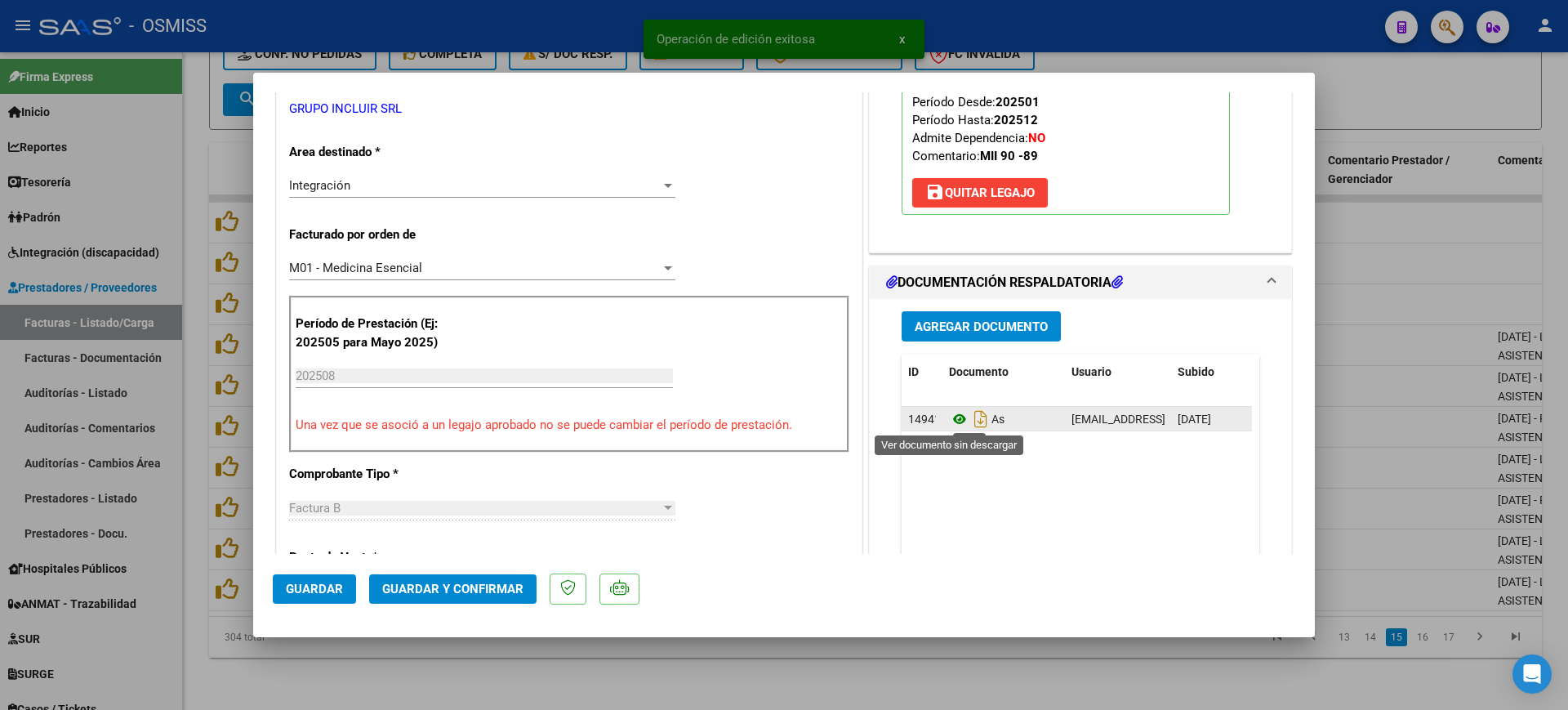
click at [955, 420] on icon at bounding box center [960, 418] width 21 height 20
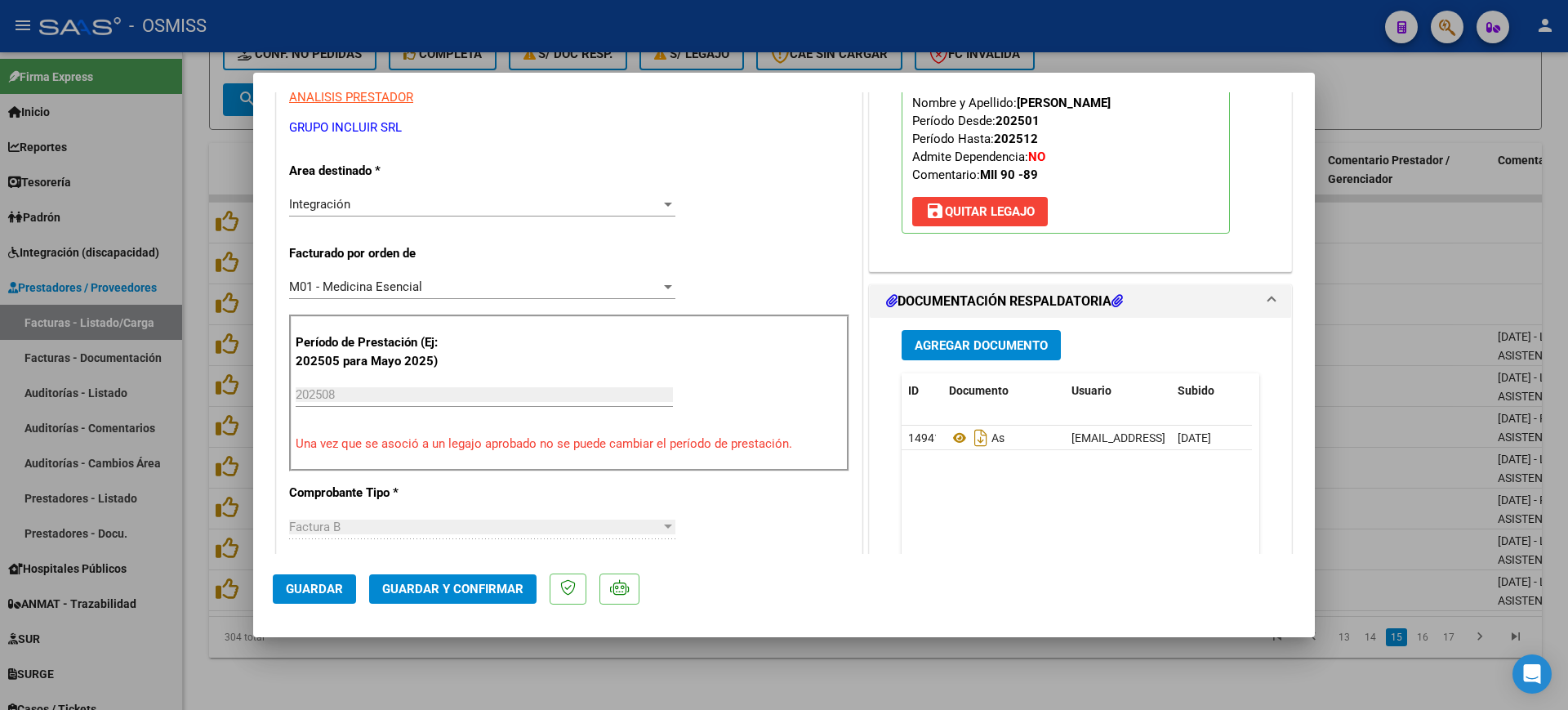
scroll to position [408, 0]
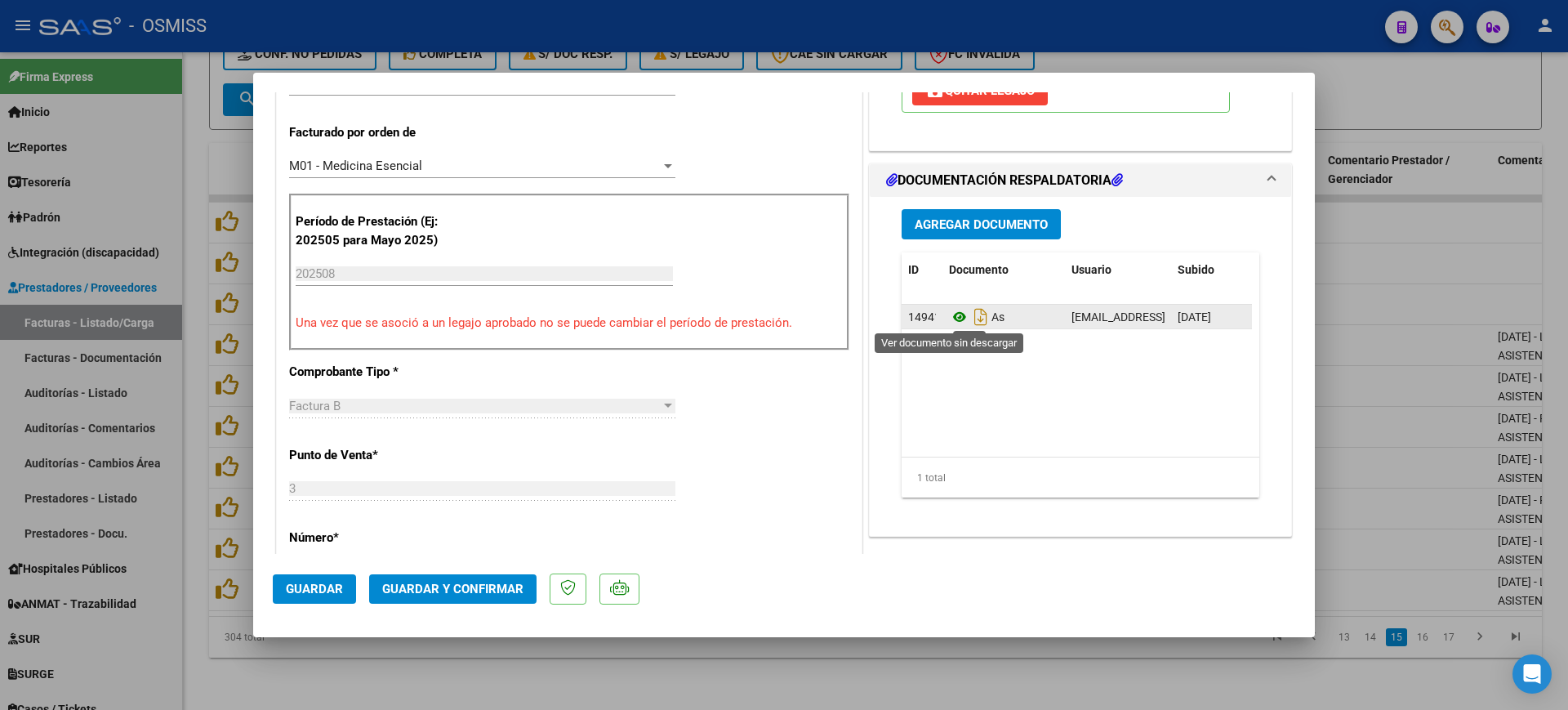
click at [949, 312] on icon at bounding box center [960, 316] width 21 height 20
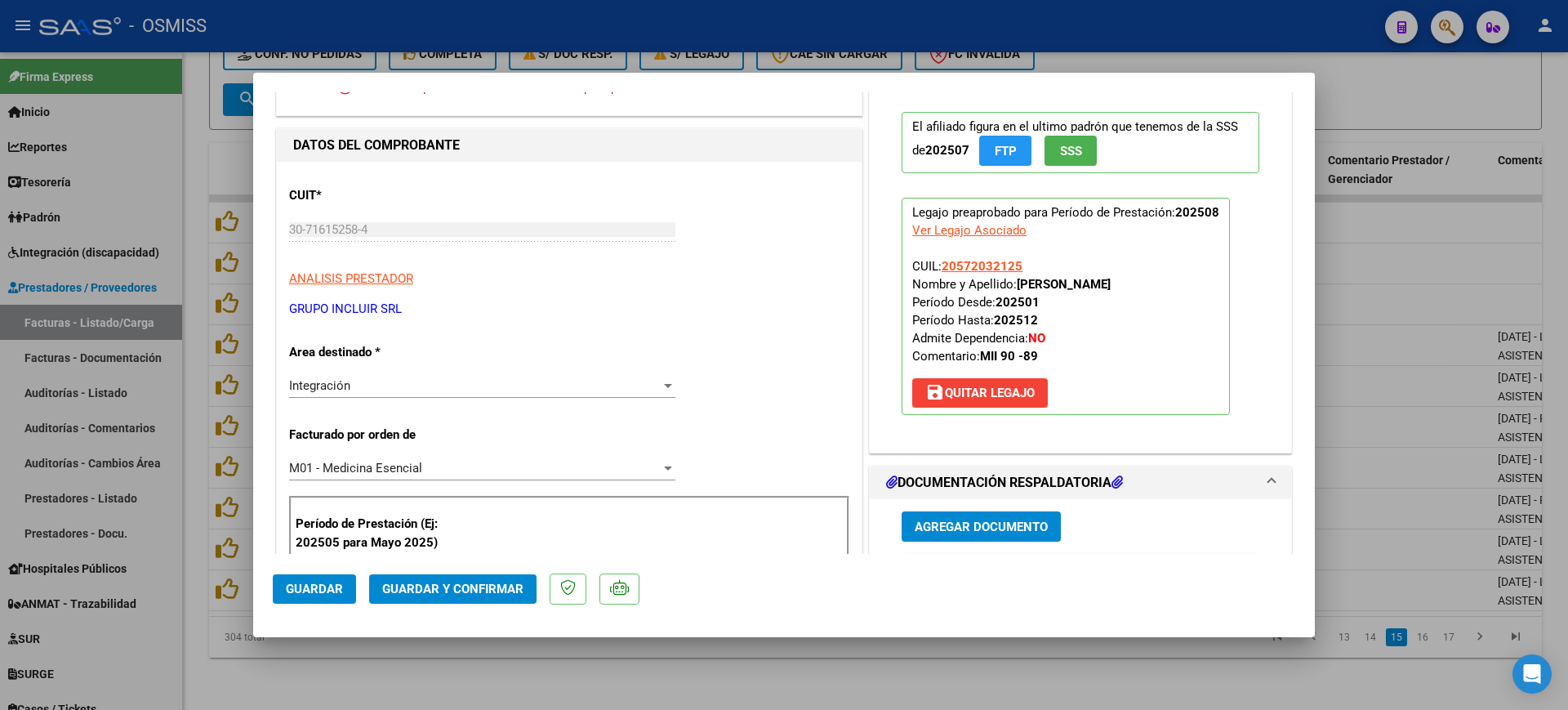
scroll to position [0, 0]
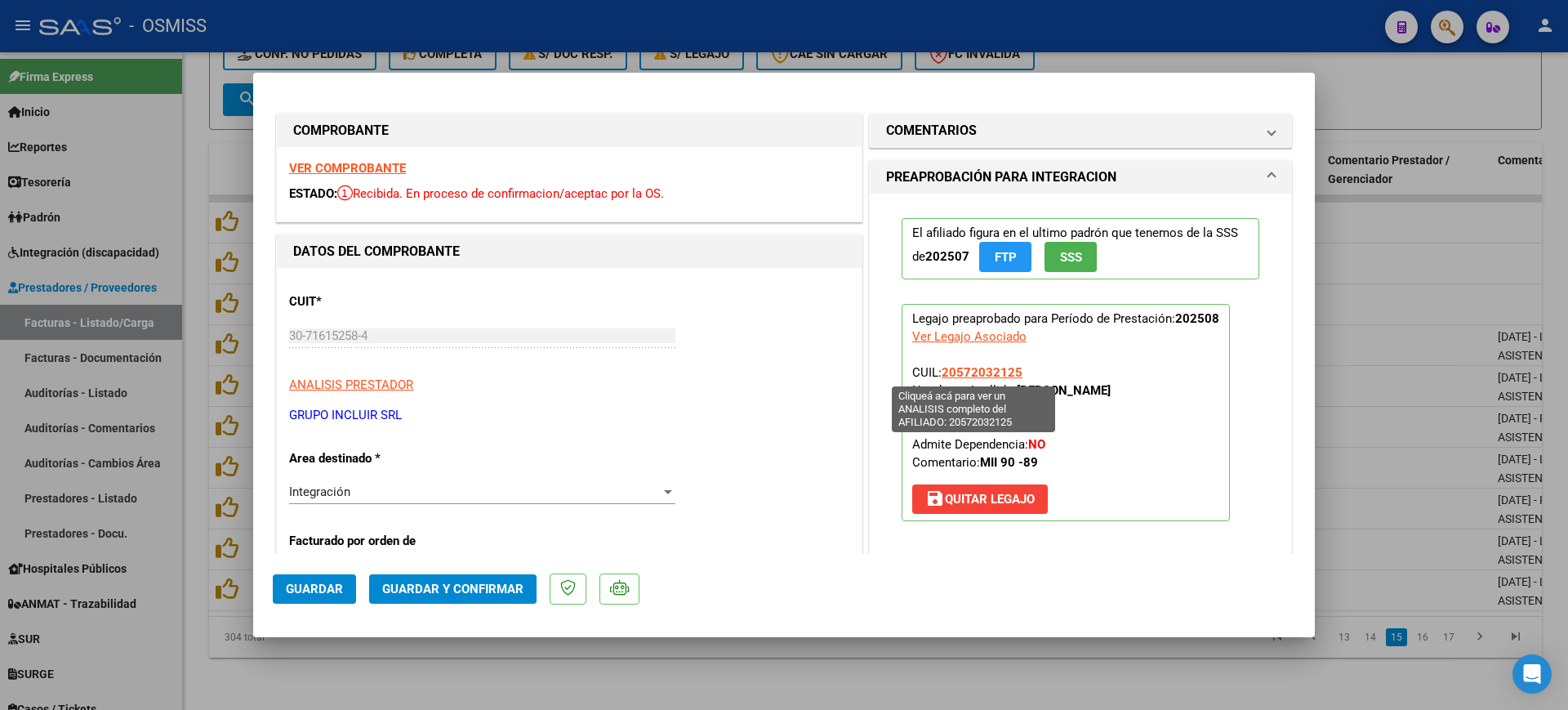
drag, startPoint x: 1022, startPoint y: 377, endPoint x: 938, endPoint y: 375, distance: 84.0
click at [938, 375] on p "Legajo preaprobado para Período de Prestación: 202508 Ver Legajo Asociado CUIL:…" at bounding box center [1066, 413] width 328 height 218
copy span "20572032125"
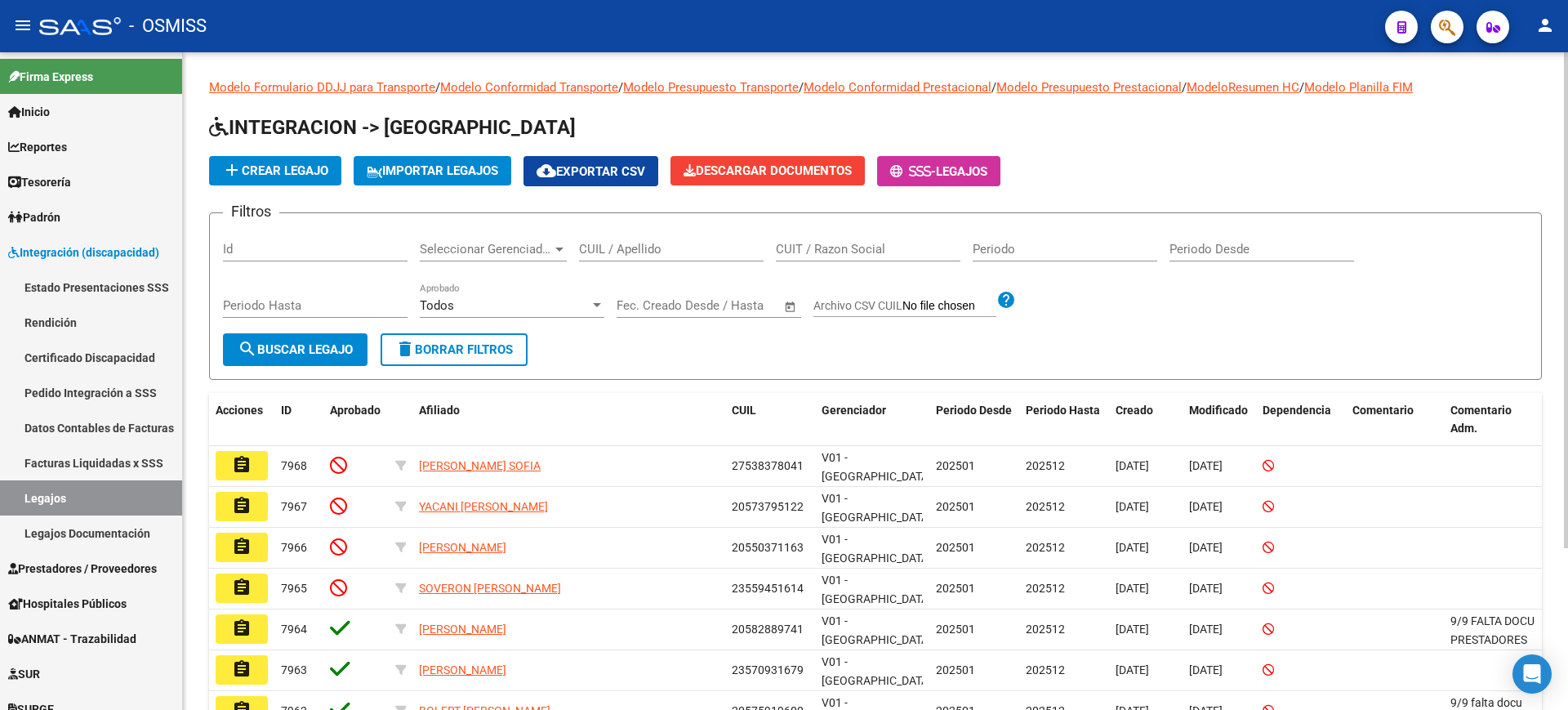
click at [693, 254] on input "CUIL / Apellido" at bounding box center [671, 249] width 185 height 15
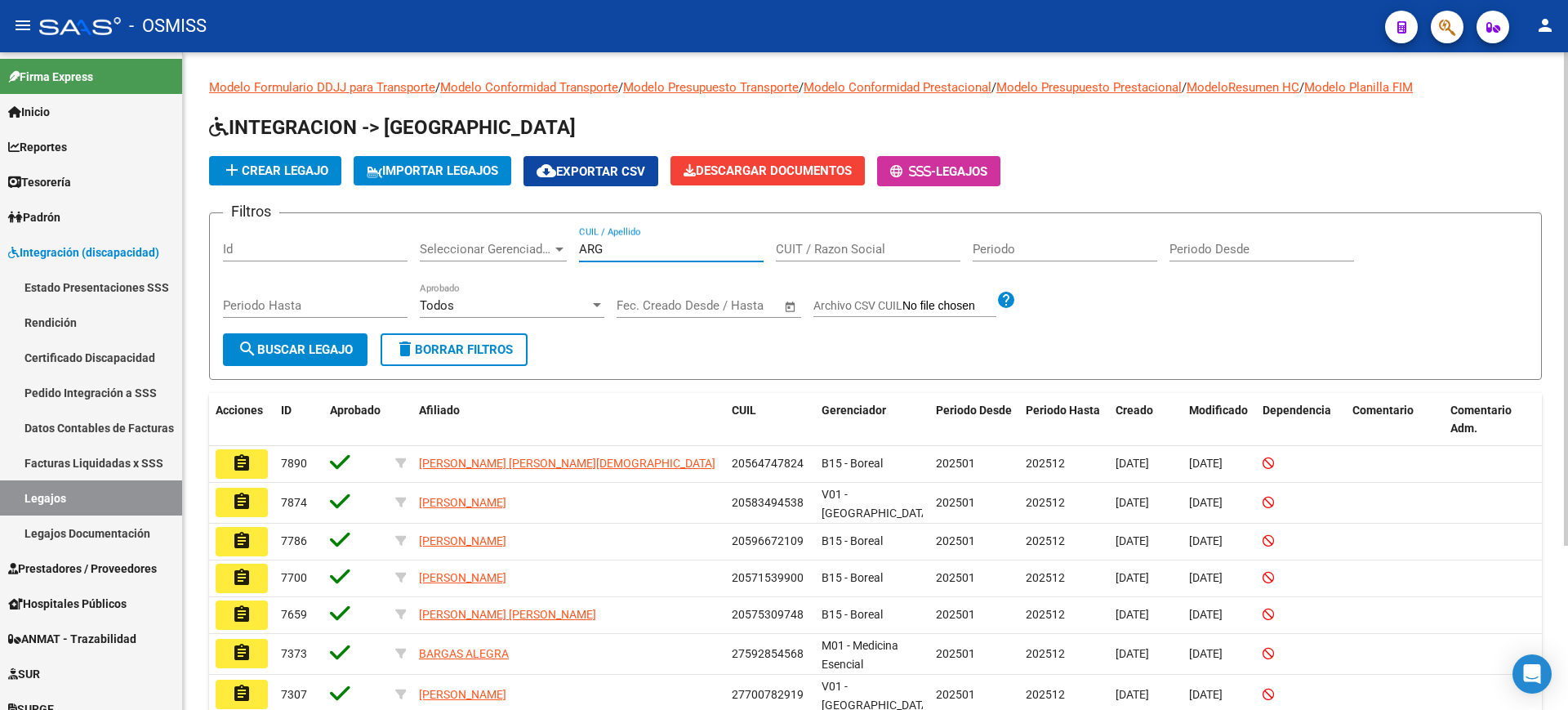
drag, startPoint x: 612, startPoint y: 247, endPoint x: 551, endPoint y: 246, distance: 61.0
click at [552, 247] on div "Filtros Id Seleccionar Gerenciador Seleccionar Gerenciador ARG CUIL / Apellido …" at bounding box center [875, 279] width 1305 height 107
type input "BERT"
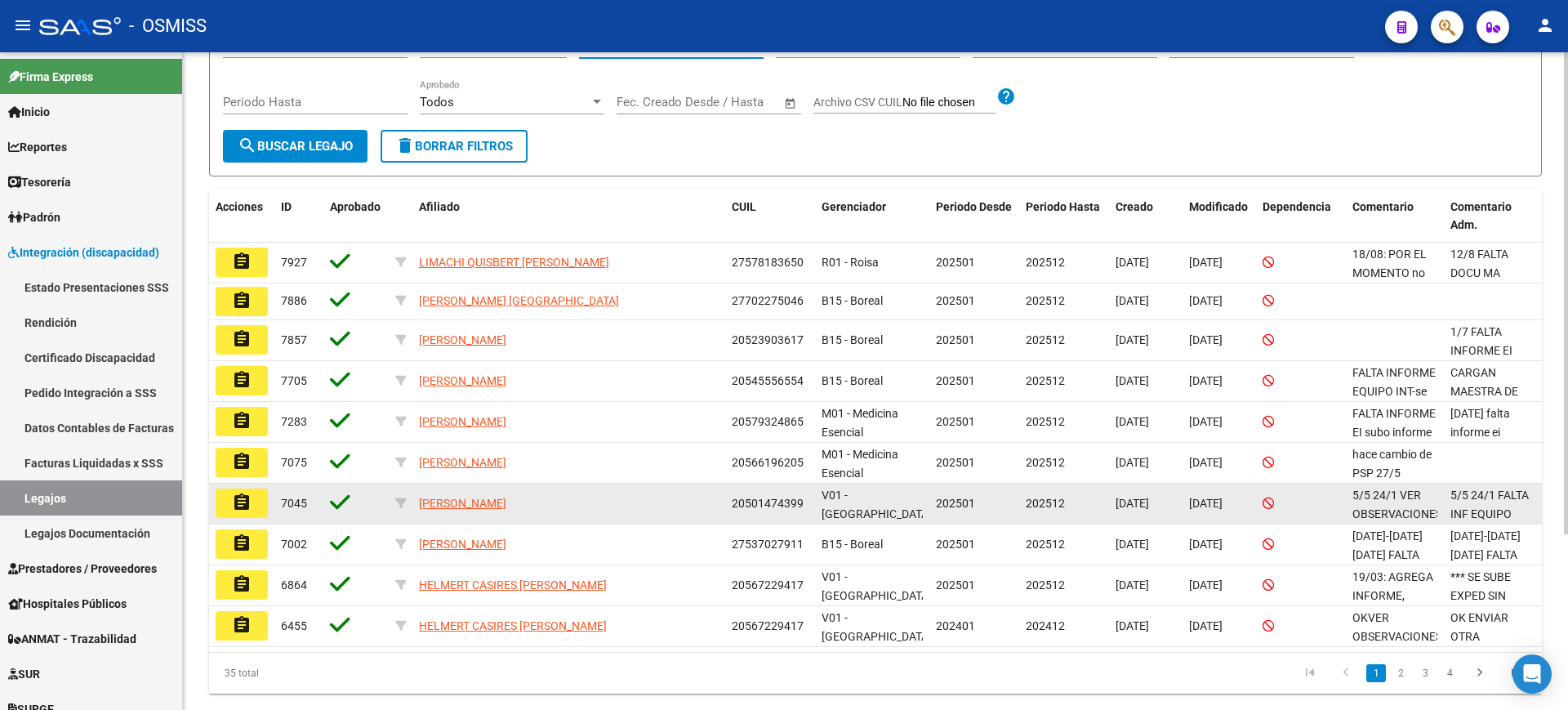
scroll to position [204, 0]
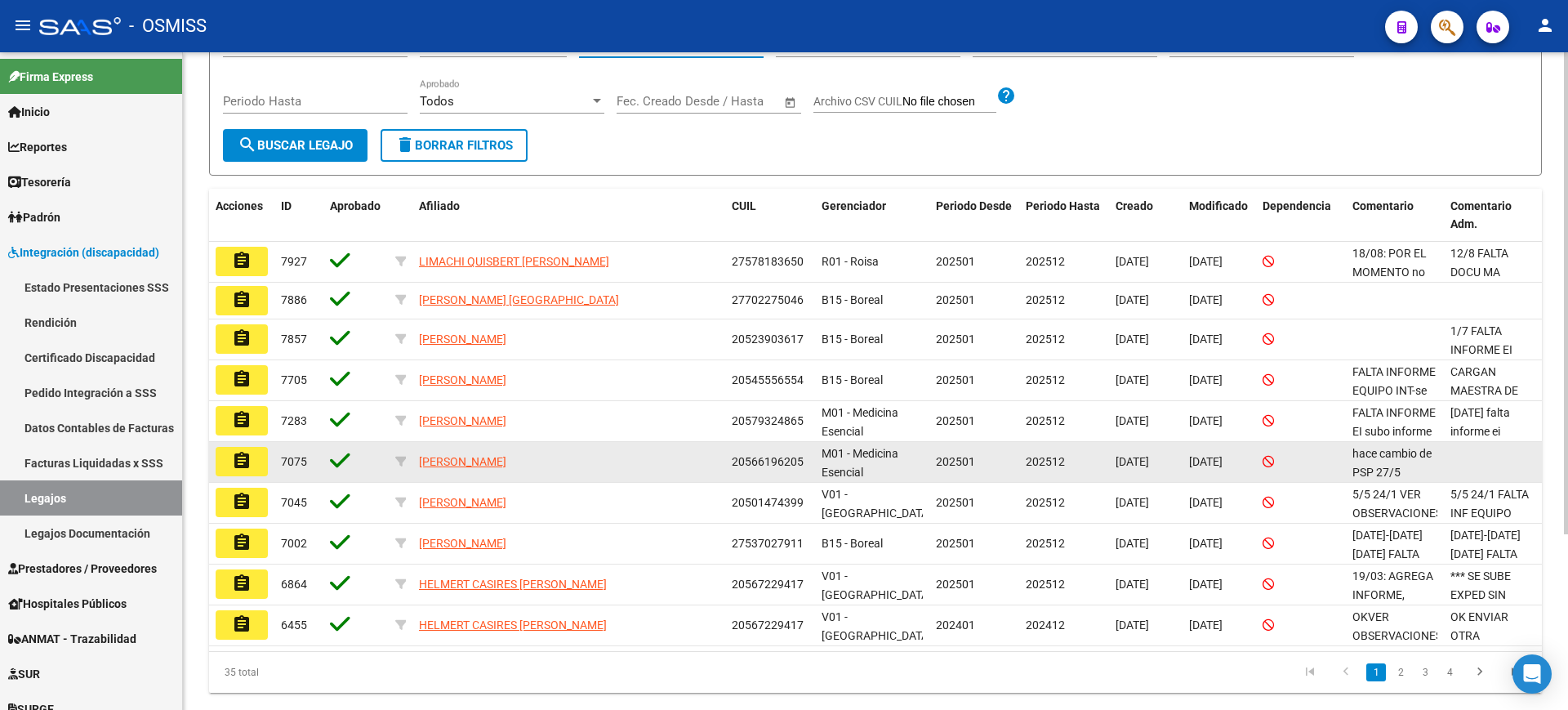
click at [239, 454] on mat-icon "assignment" at bounding box center [241, 460] width 20 height 20
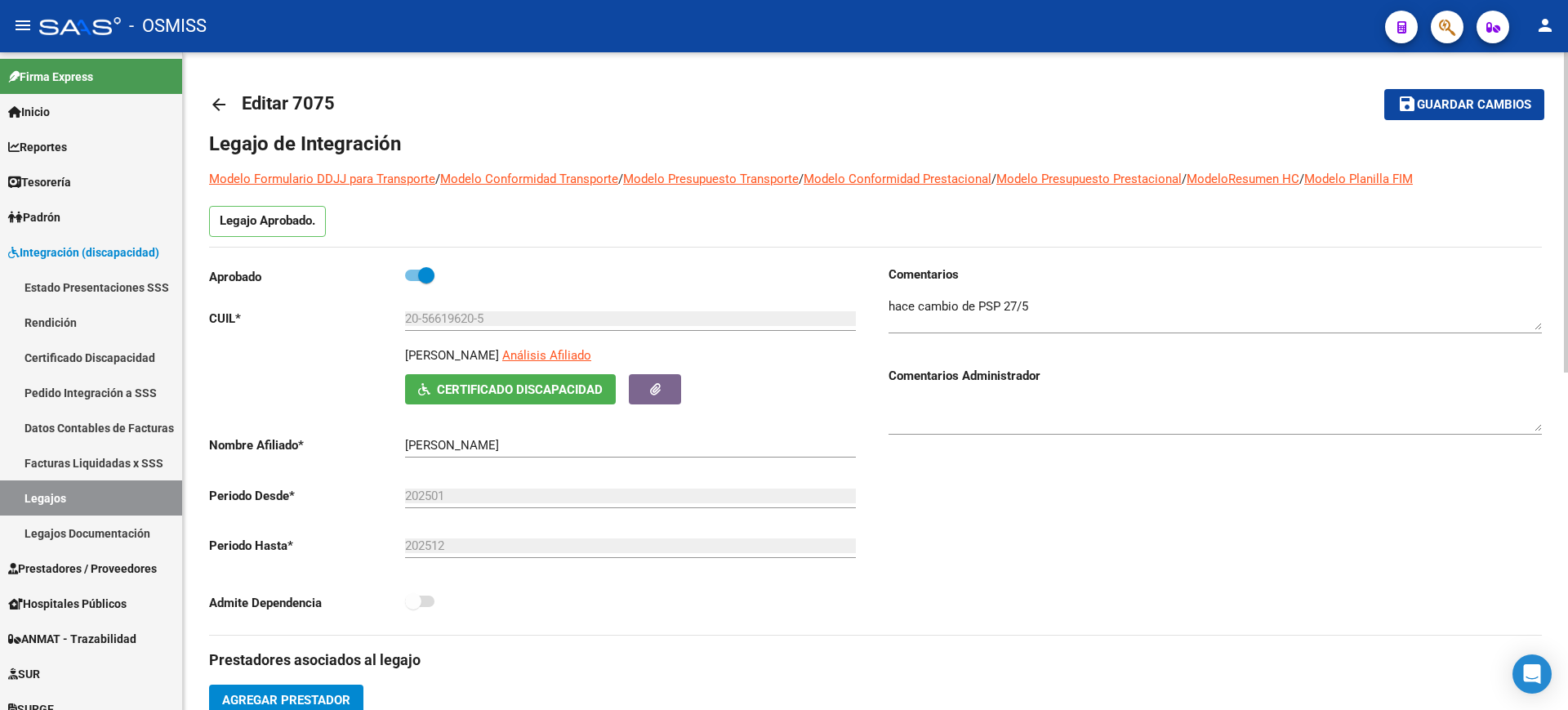
scroll to position [694, 0]
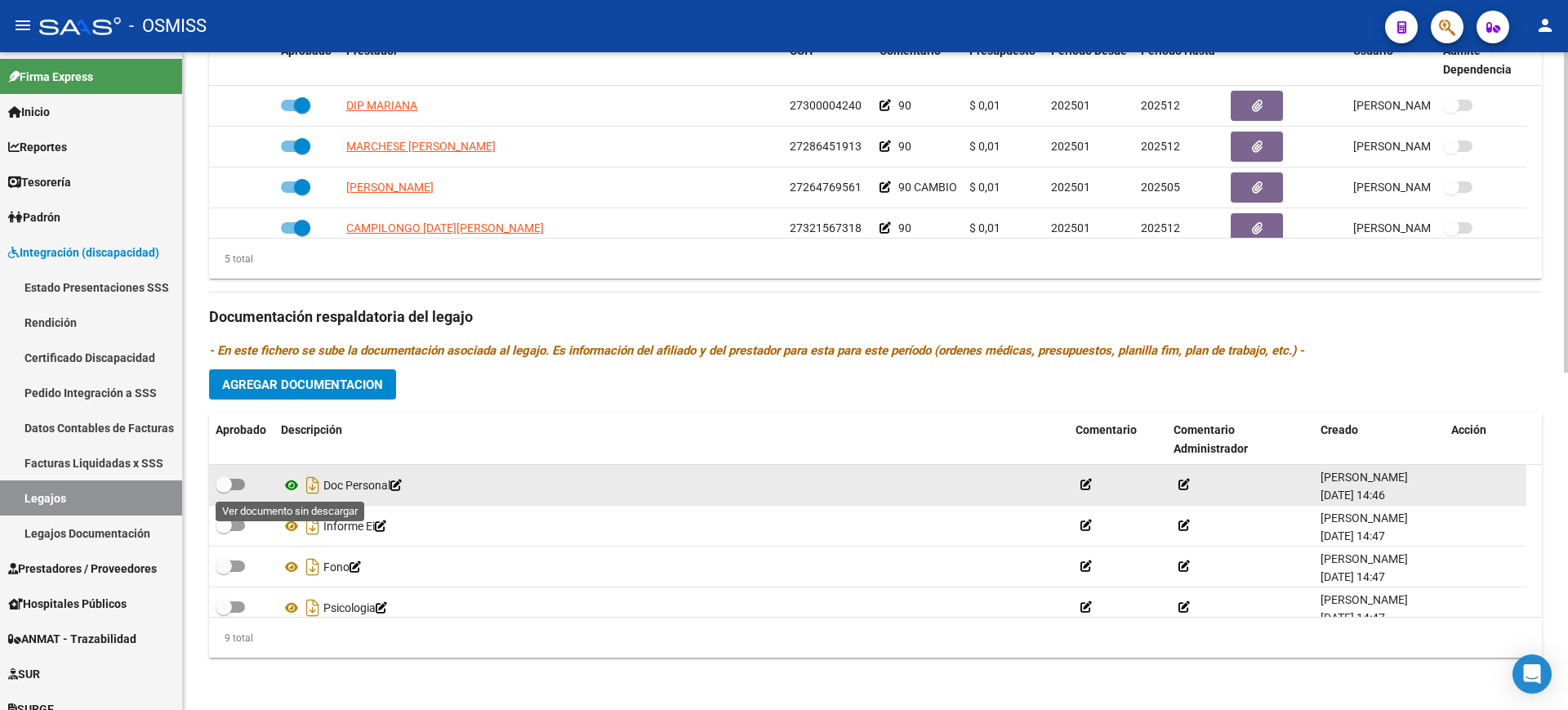
click at [294, 483] on icon at bounding box center [291, 485] width 21 height 20
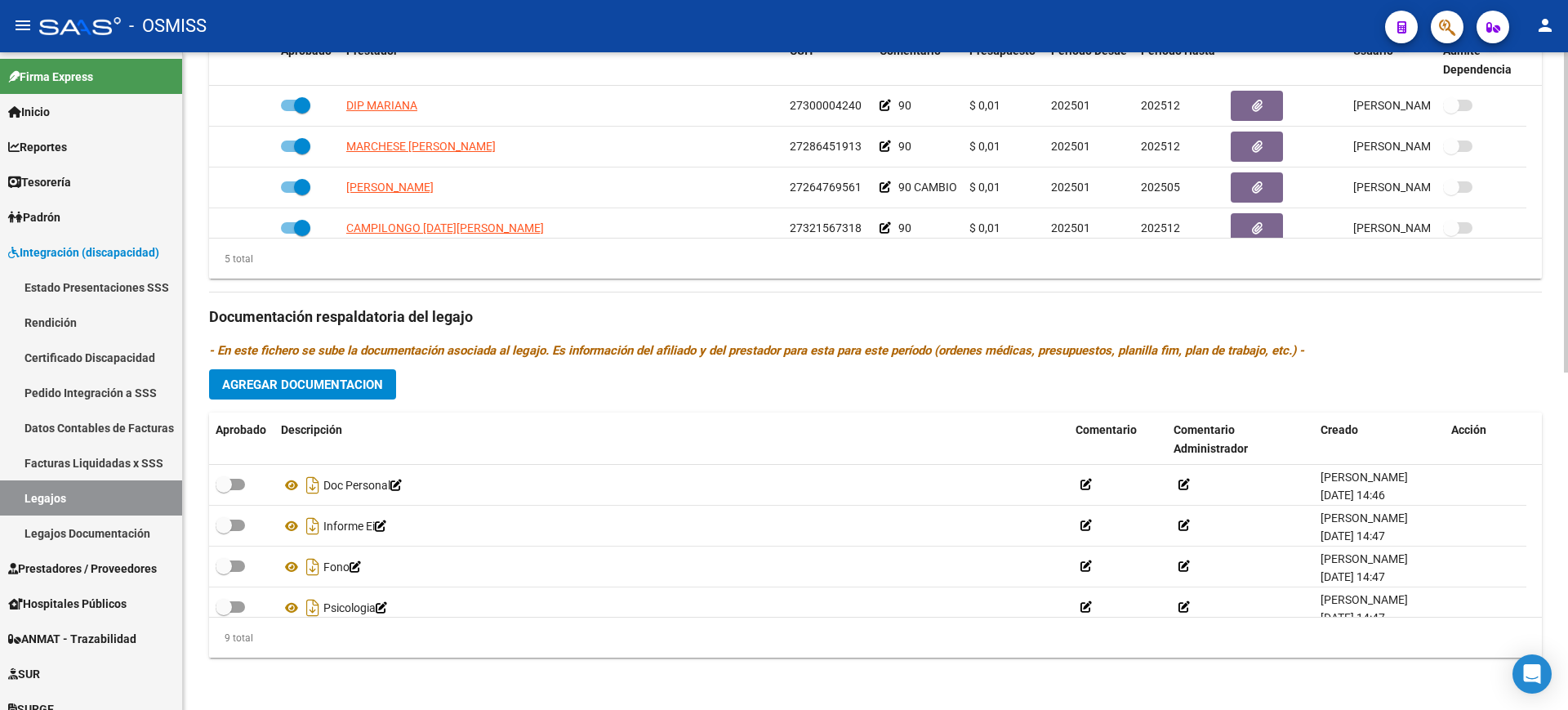
click at [608, 308] on h3 "Documentación respaldatoria del legajo" at bounding box center [875, 317] width 1332 height 23
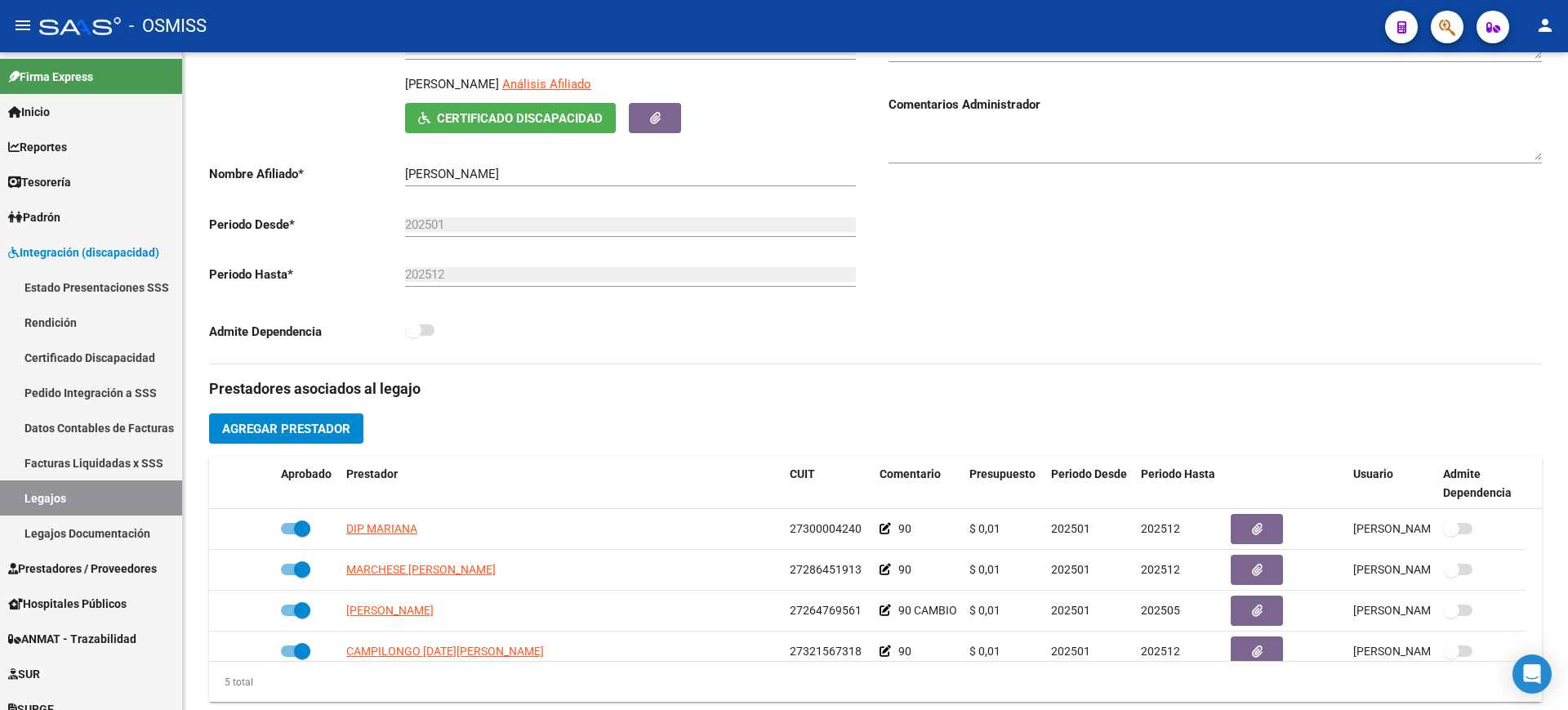
scroll to position [184, 0]
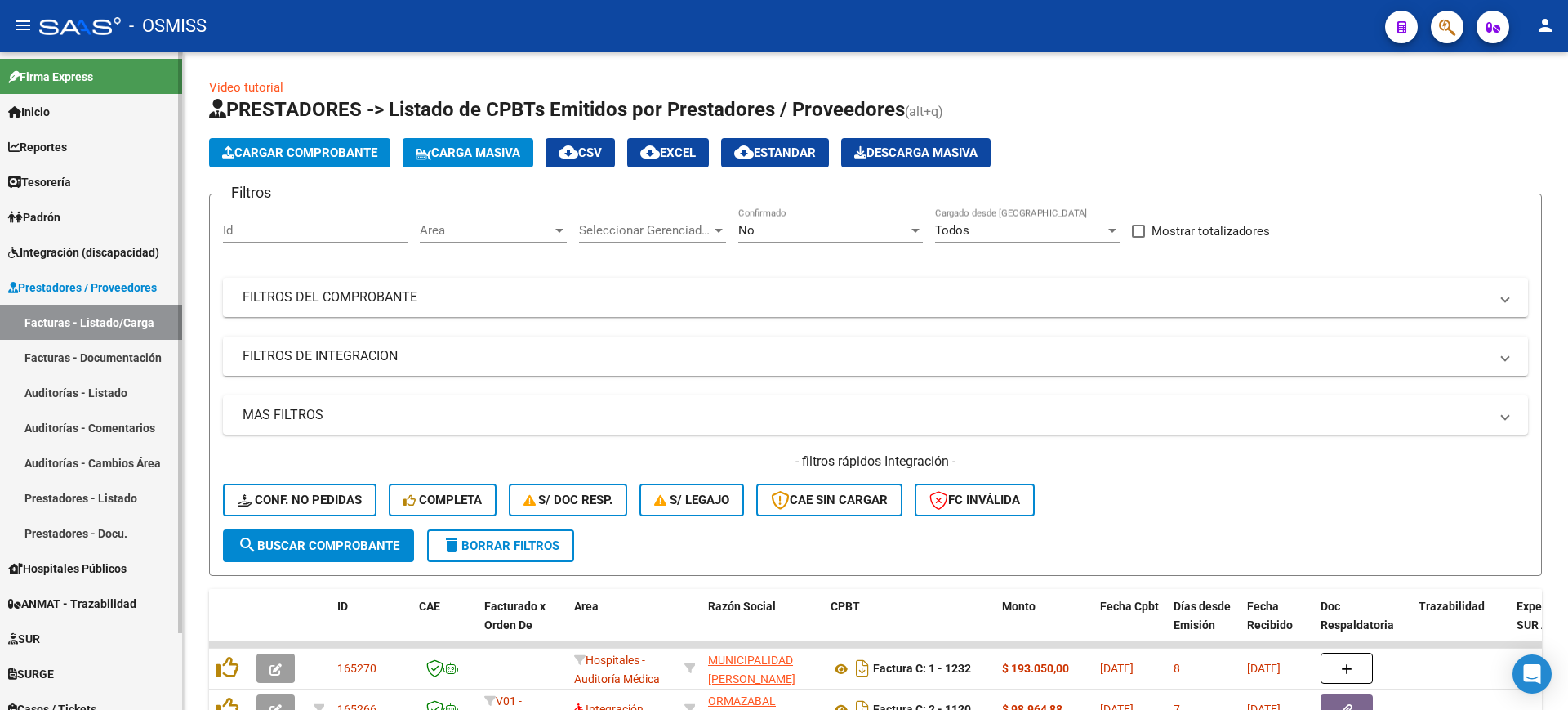
click at [116, 258] on span "Integración (discapacidad)" at bounding box center [84, 252] width 151 height 18
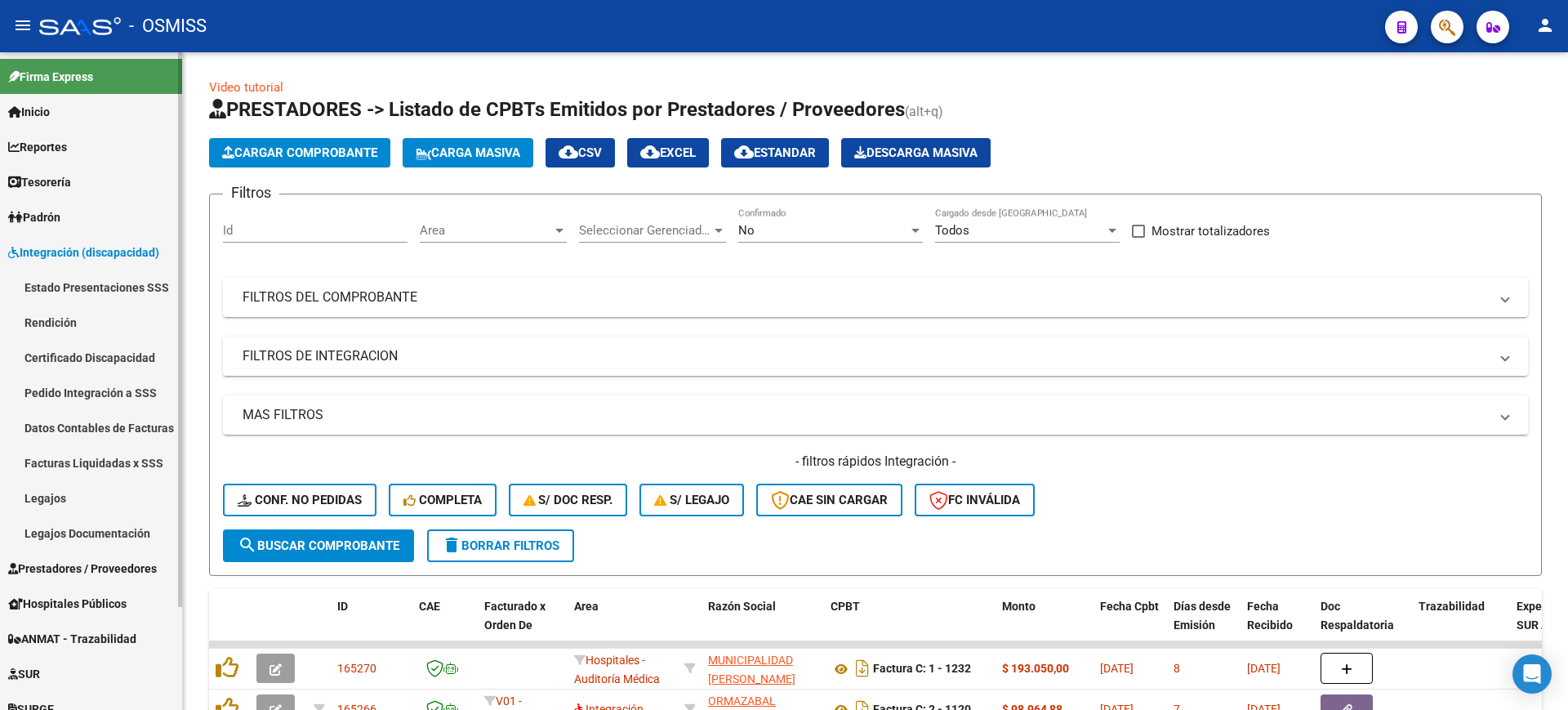
click at [88, 365] on link "Certificado Discapacidad" at bounding box center [91, 357] width 182 height 35
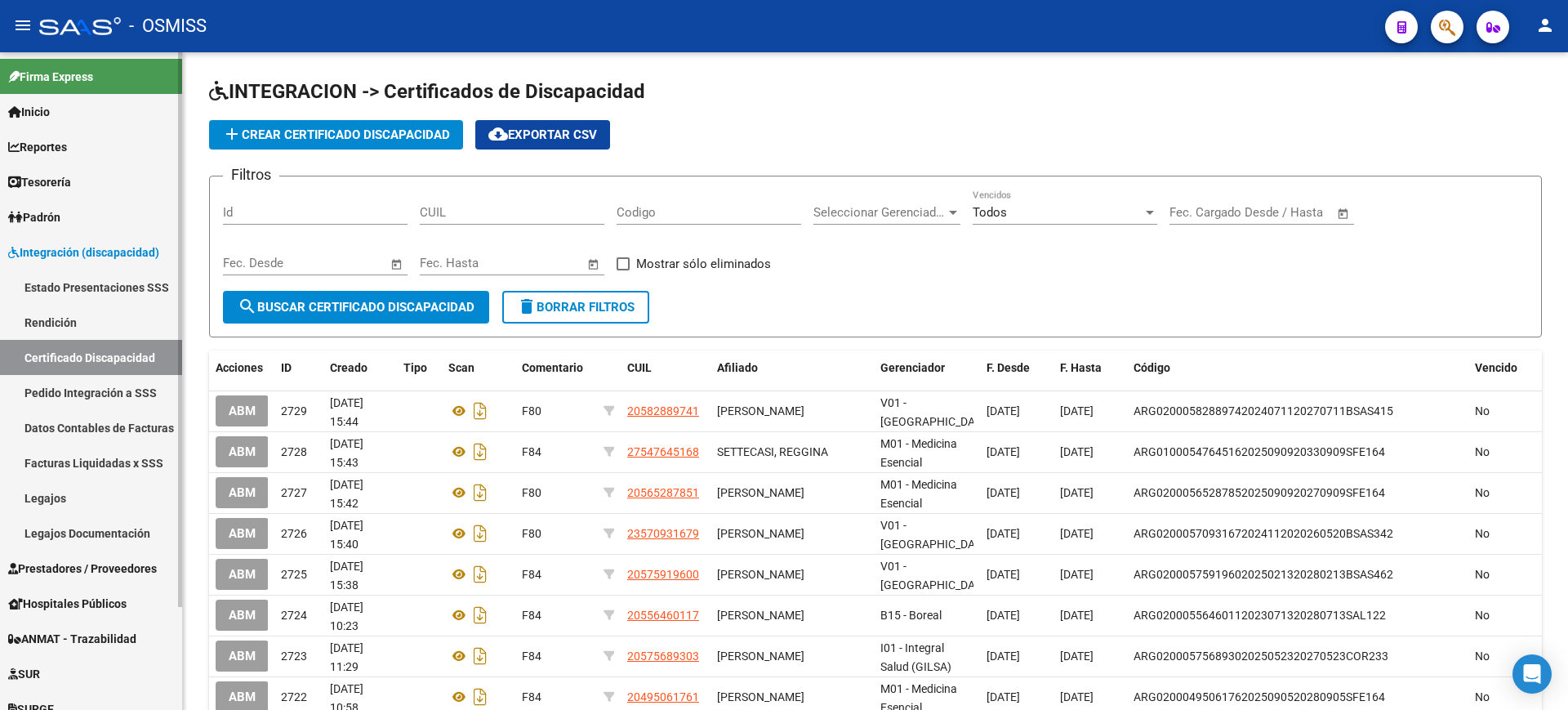
drag, startPoint x: 470, startPoint y: 204, endPoint x: 66, endPoint y: 393, distance: 446.0
click at [62, 381] on link "Pedido Integración a SSS" at bounding box center [91, 392] width 182 height 35
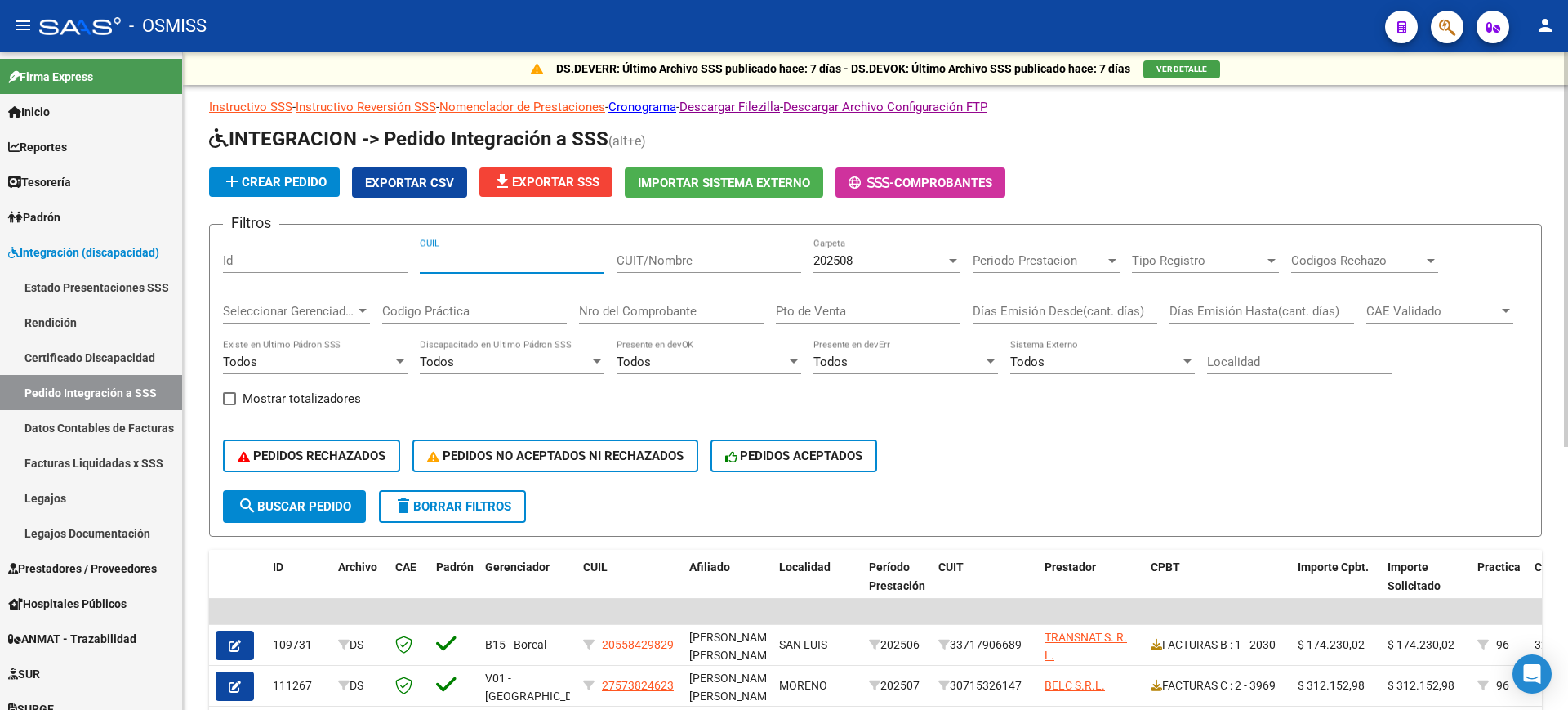
paste input "20572032125"
type input "20572032125"
click at [326, 503] on span "search Buscar Pedido" at bounding box center [294, 506] width 114 height 15
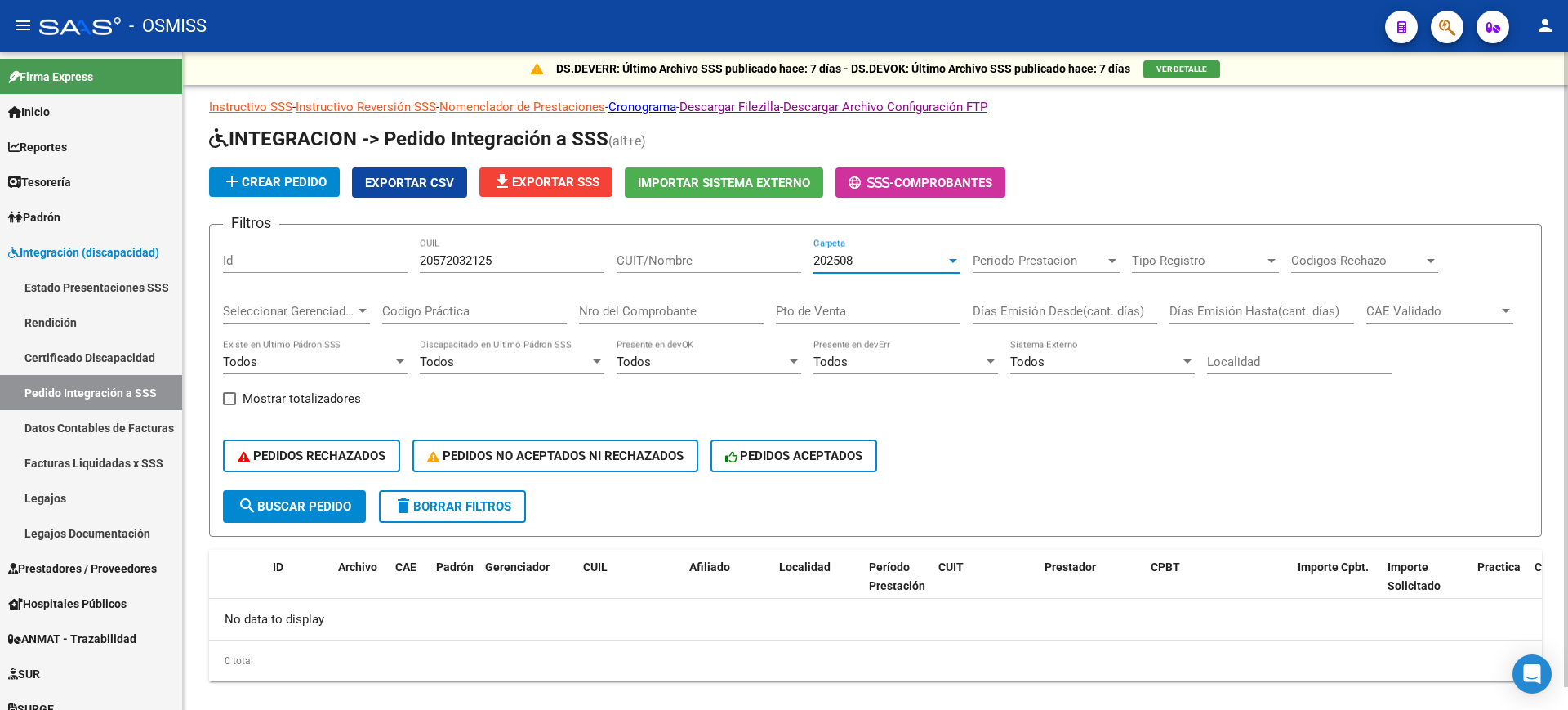
click at [918, 256] on div "202508" at bounding box center [879, 260] width 132 height 15
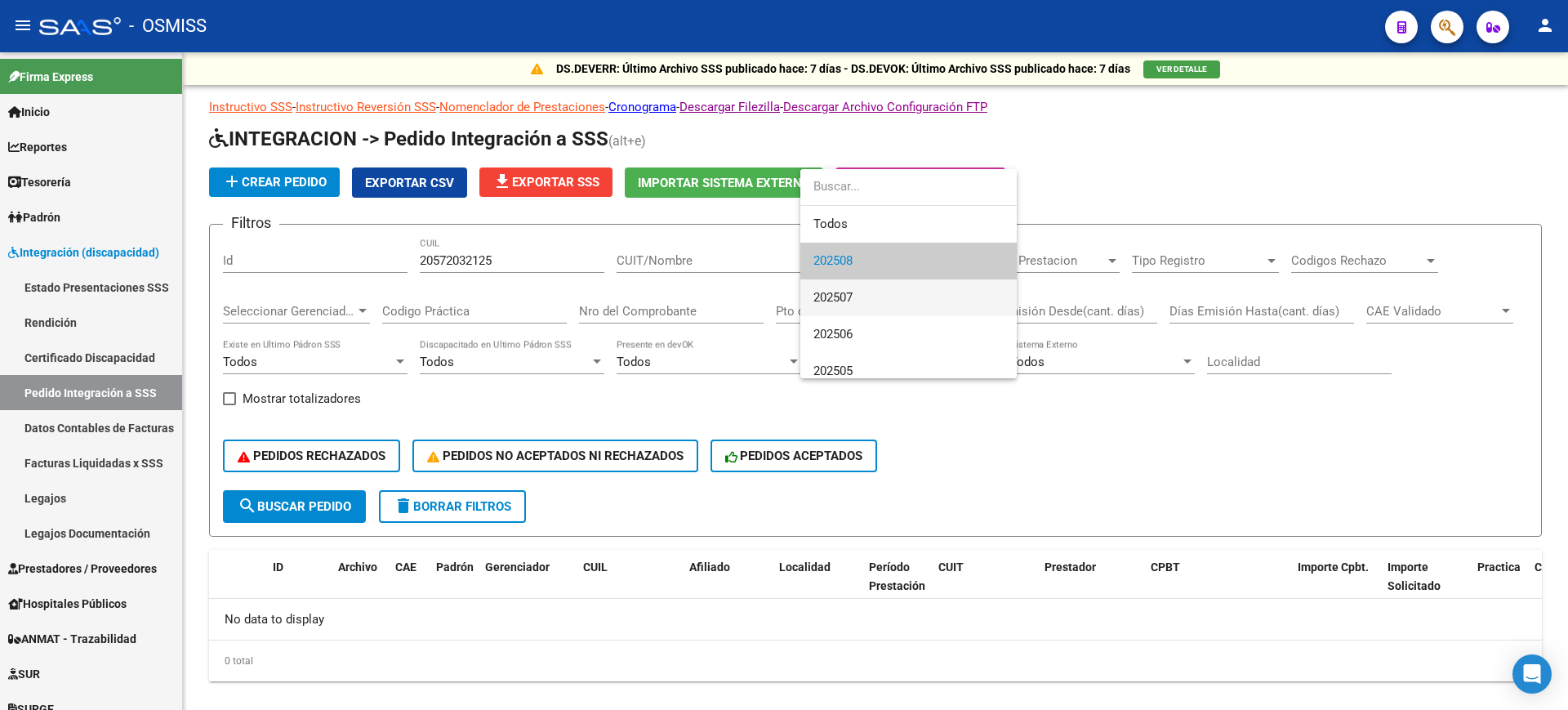
click at [910, 299] on span "202507" at bounding box center [907, 297] width 190 height 37
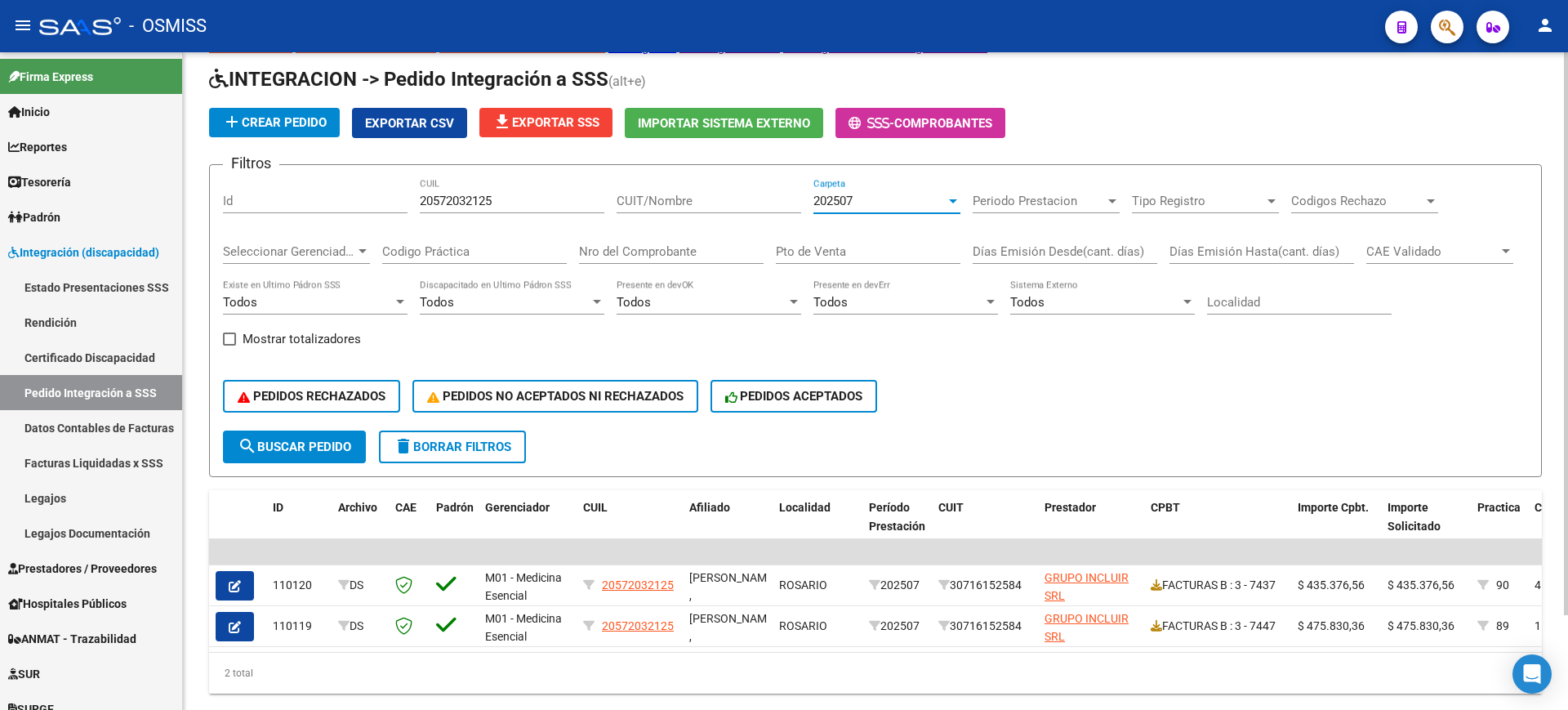
scroll to position [111, 0]
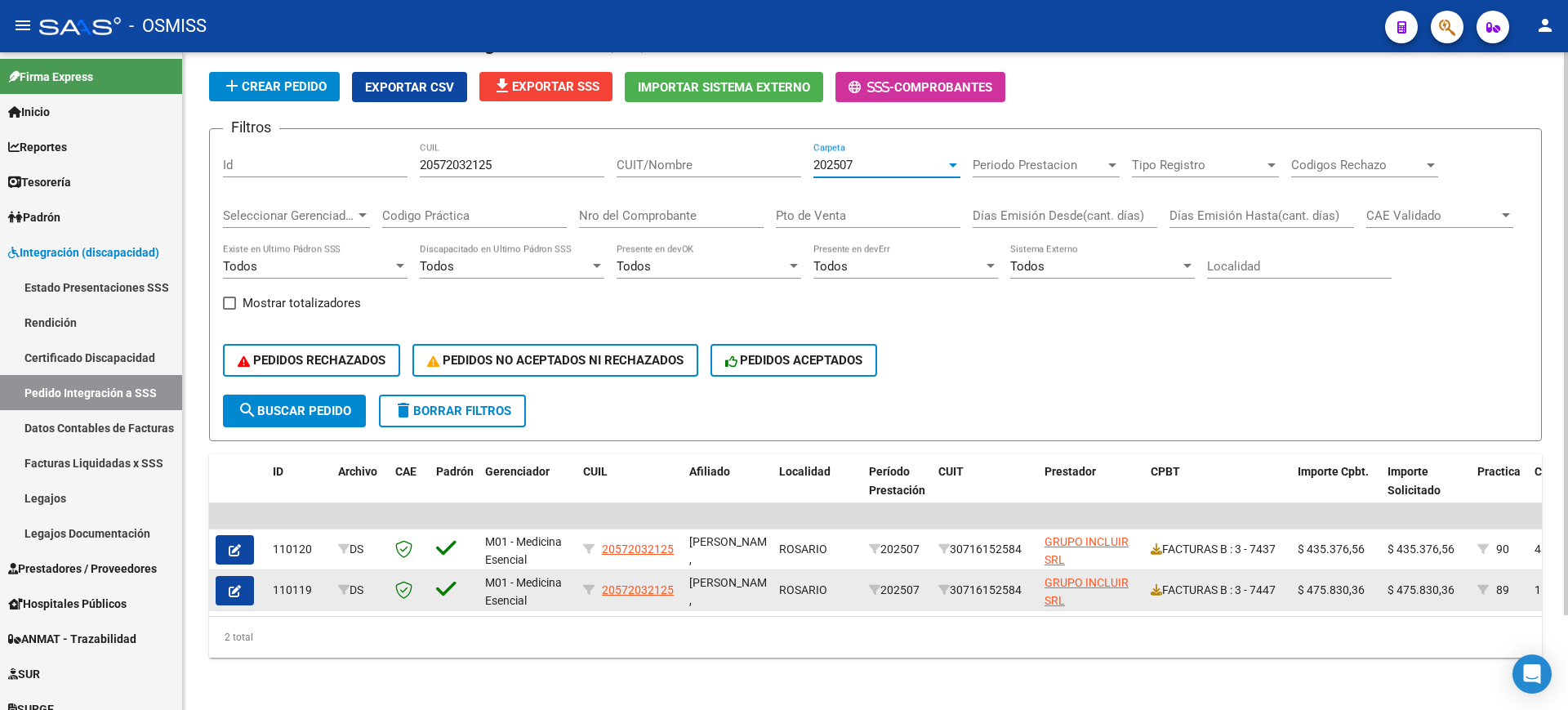
click at [242, 576] on button "button" at bounding box center [235, 590] width 39 height 29
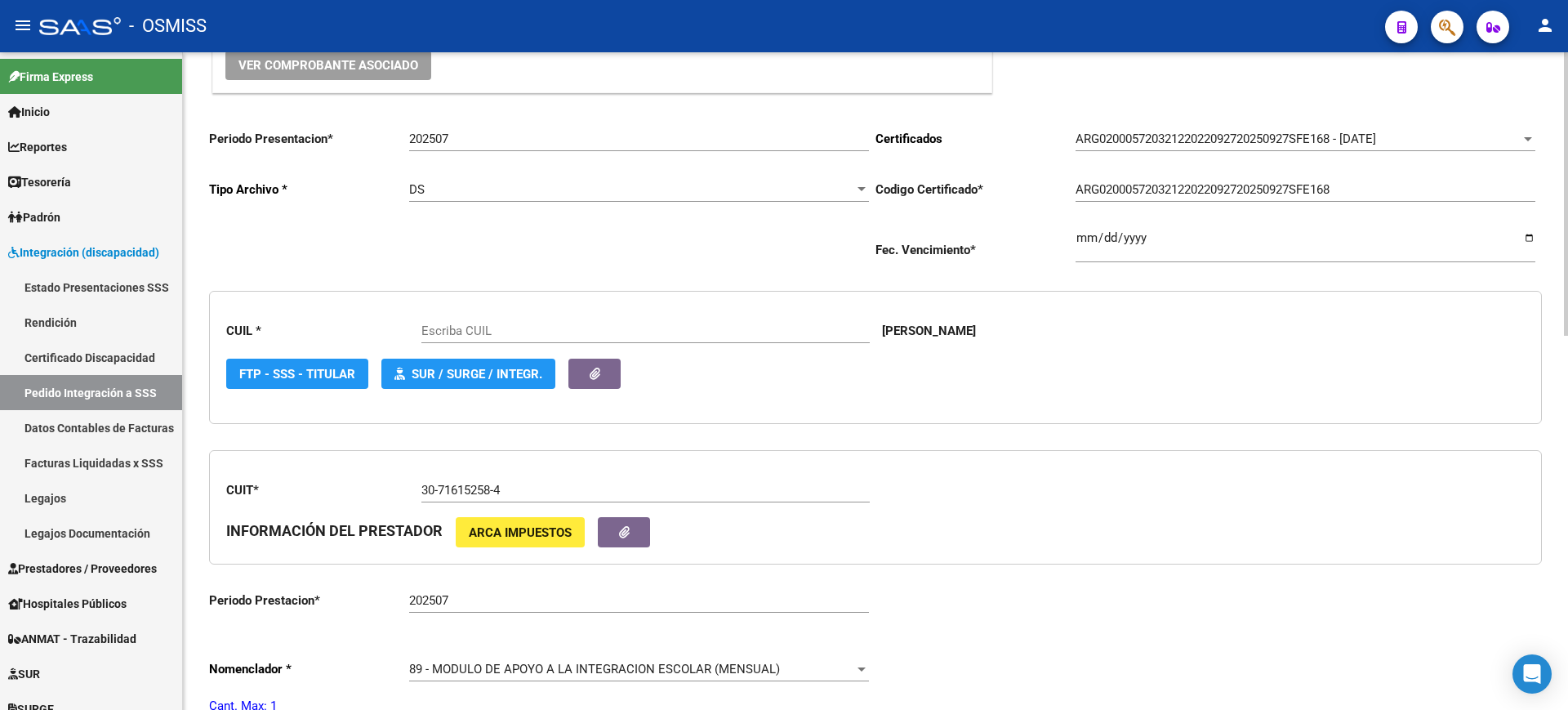
scroll to position [204, 0]
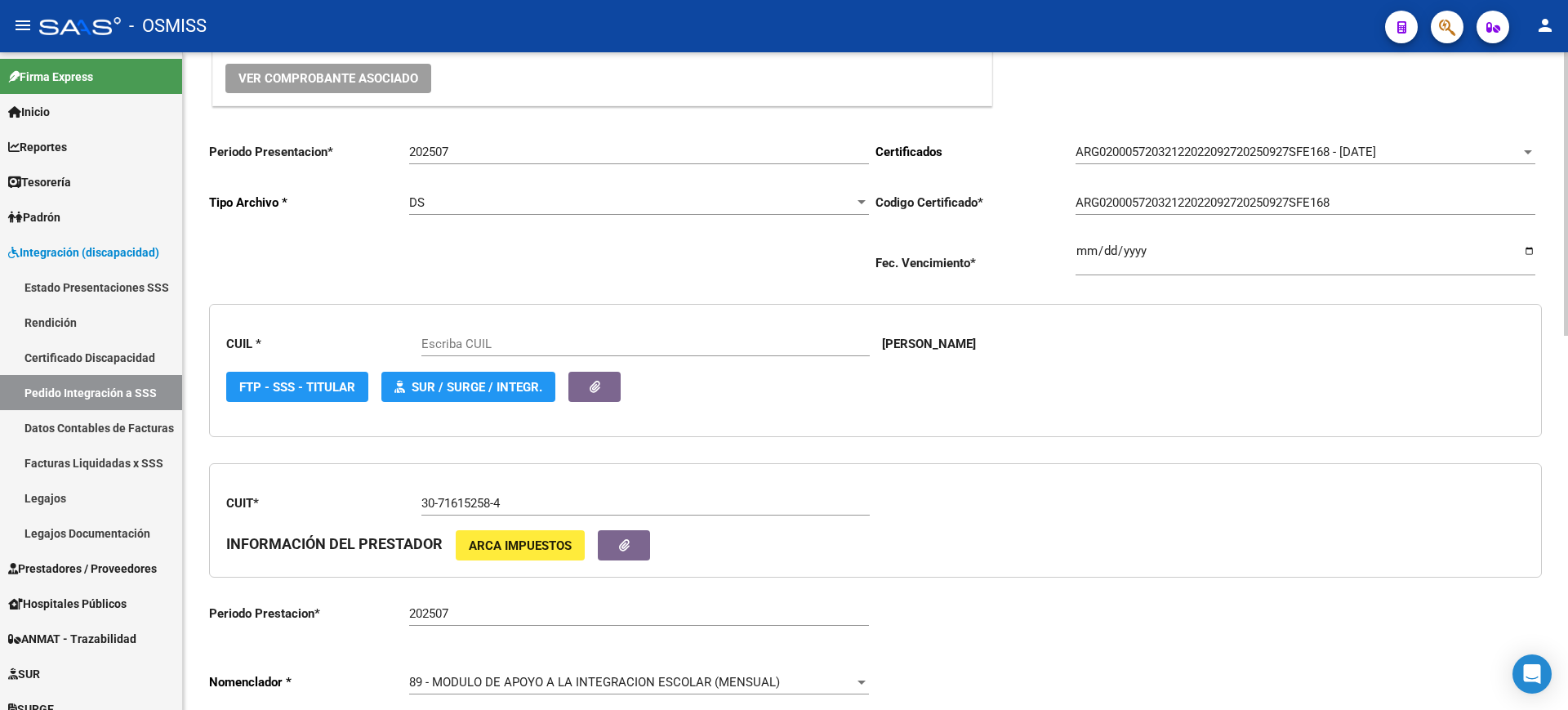
type input "20572032125"
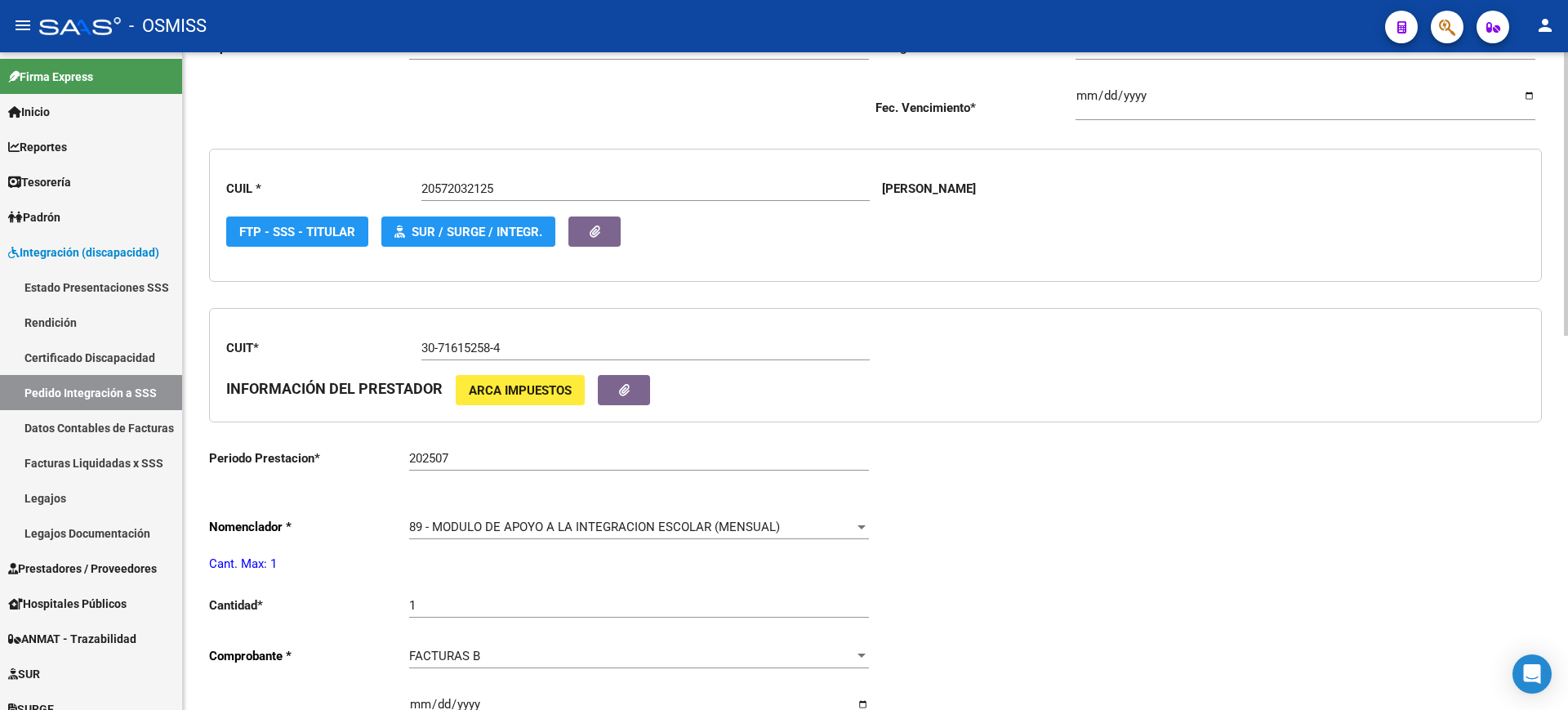
scroll to position [257, 0]
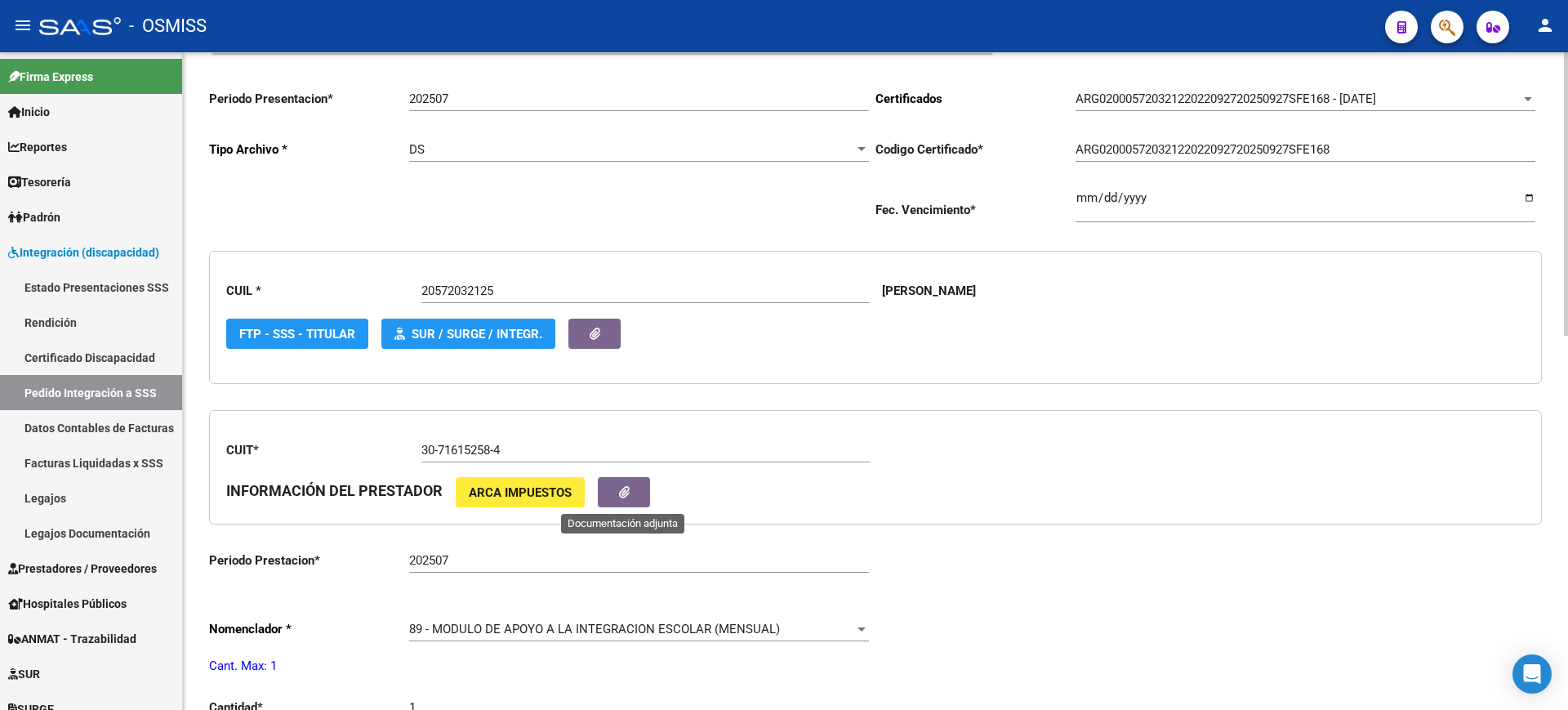
click at [625, 488] on icon "button" at bounding box center [624, 491] width 10 height 12
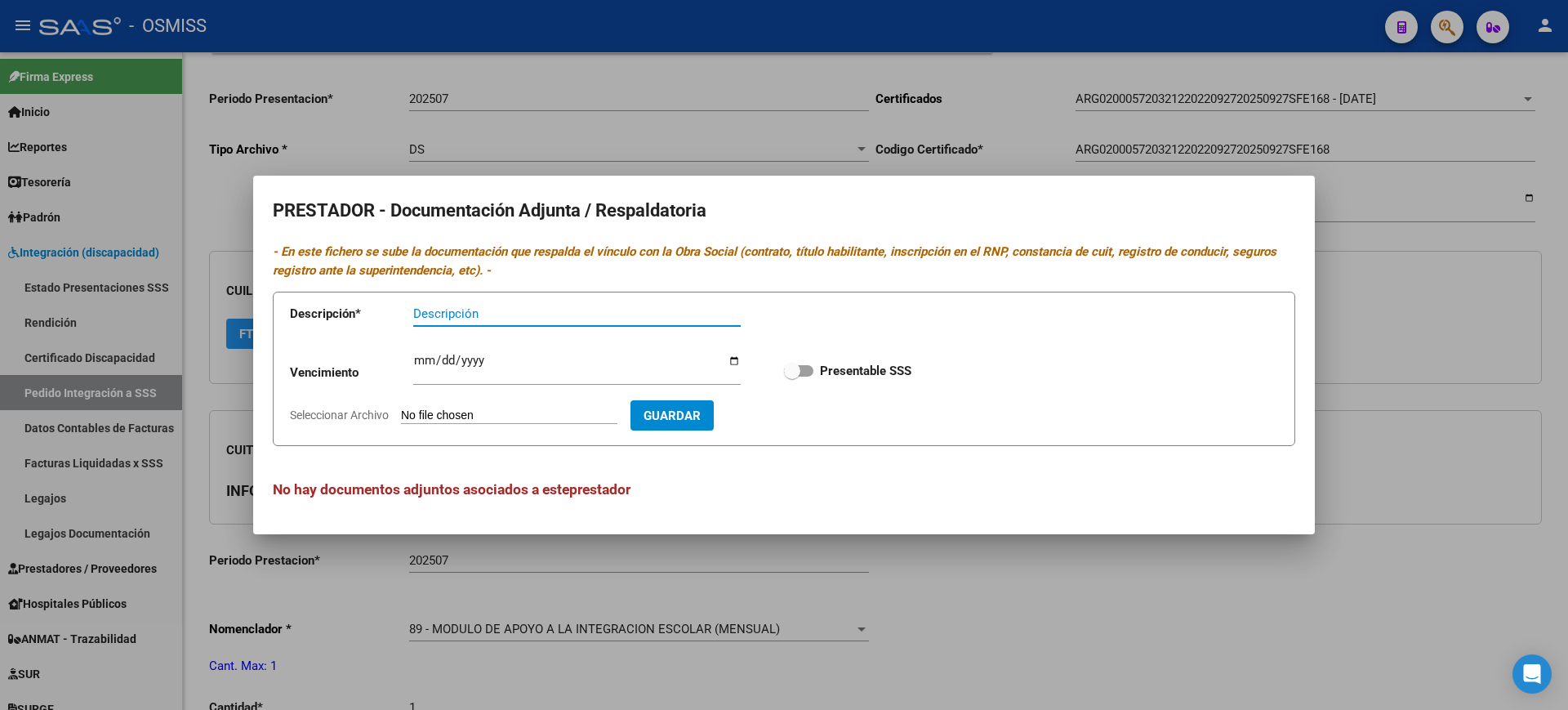
click at [984, 615] on div at bounding box center [784, 355] width 1568 height 710
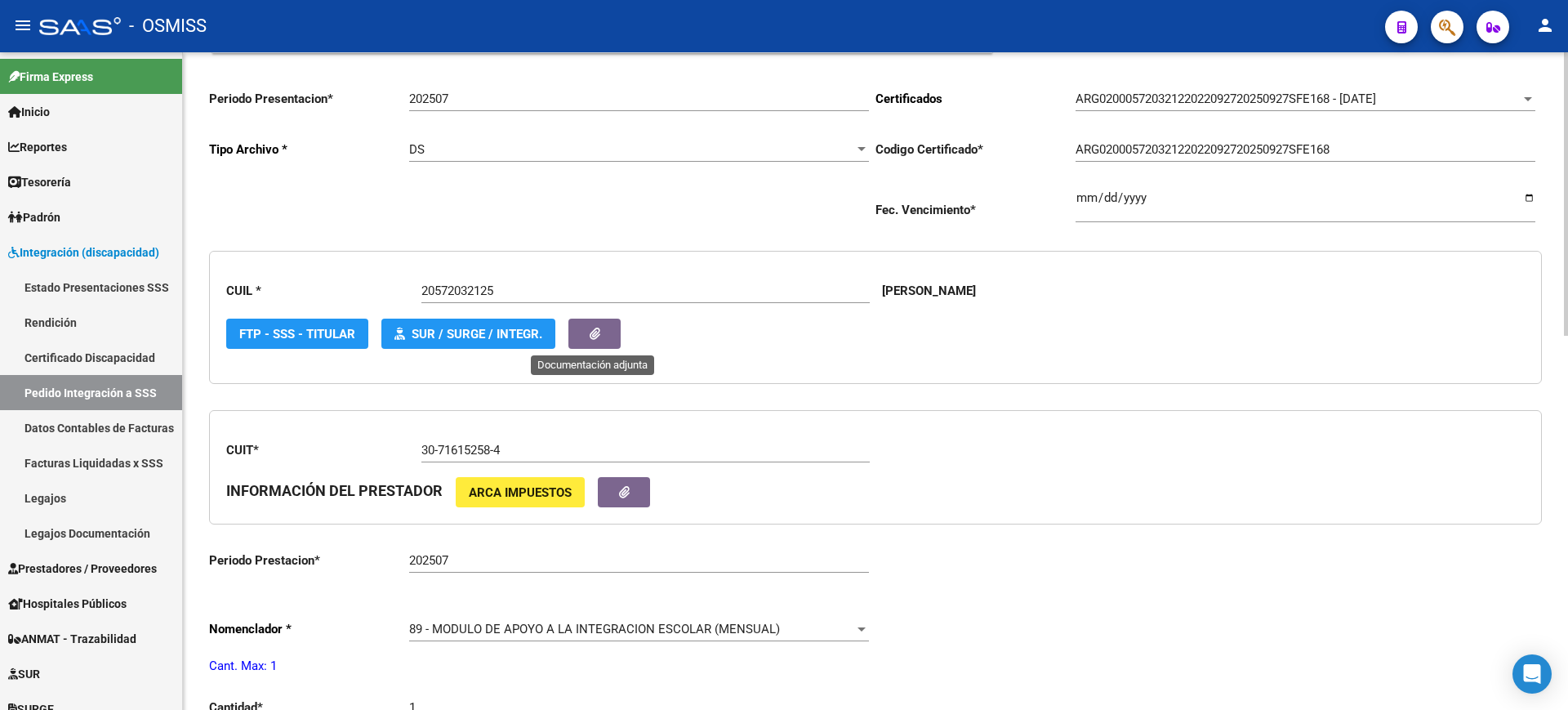
click at [590, 330] on icon "button" at bounding box center [594, 333] width 10 height 12
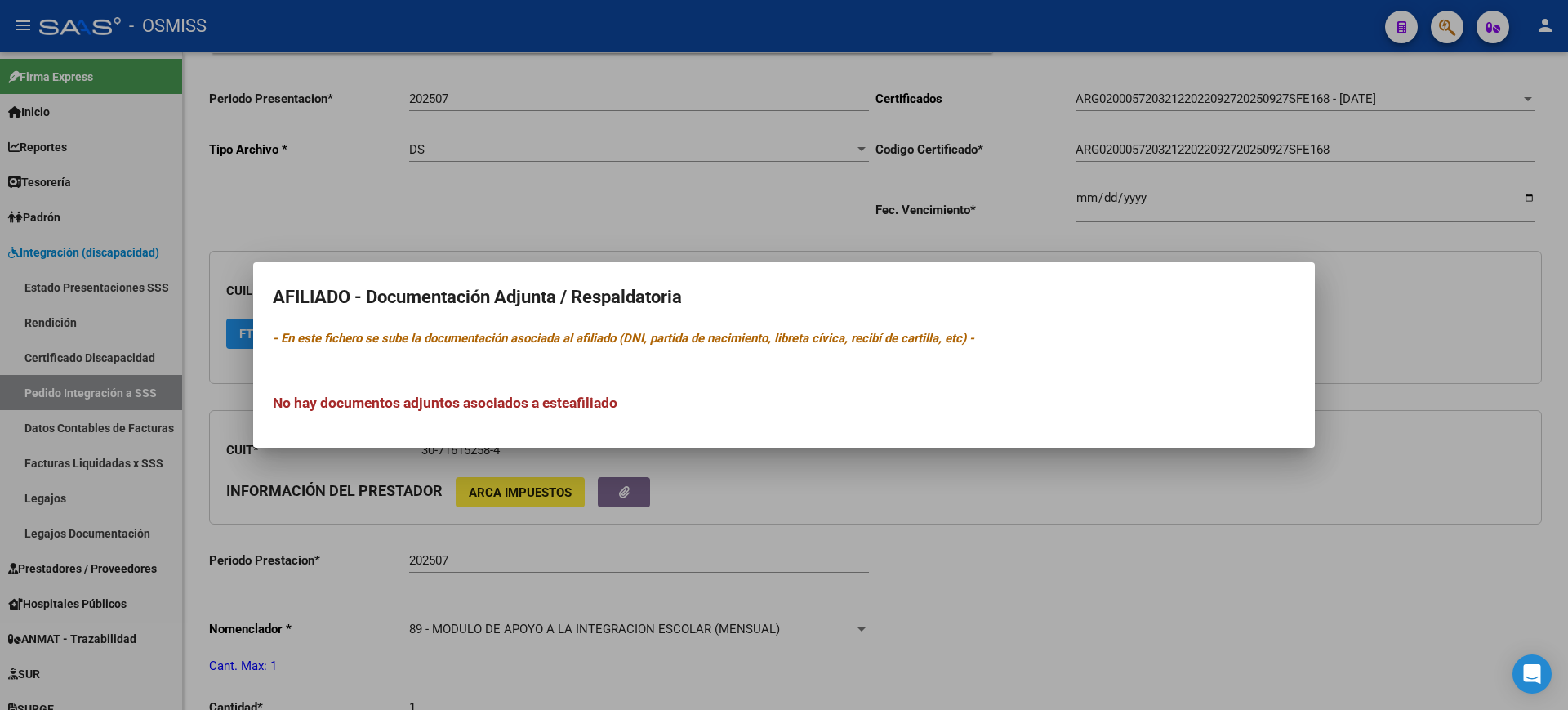
click at [1144, 638] on div at bounding box center [784, 355] width 1568 height 710
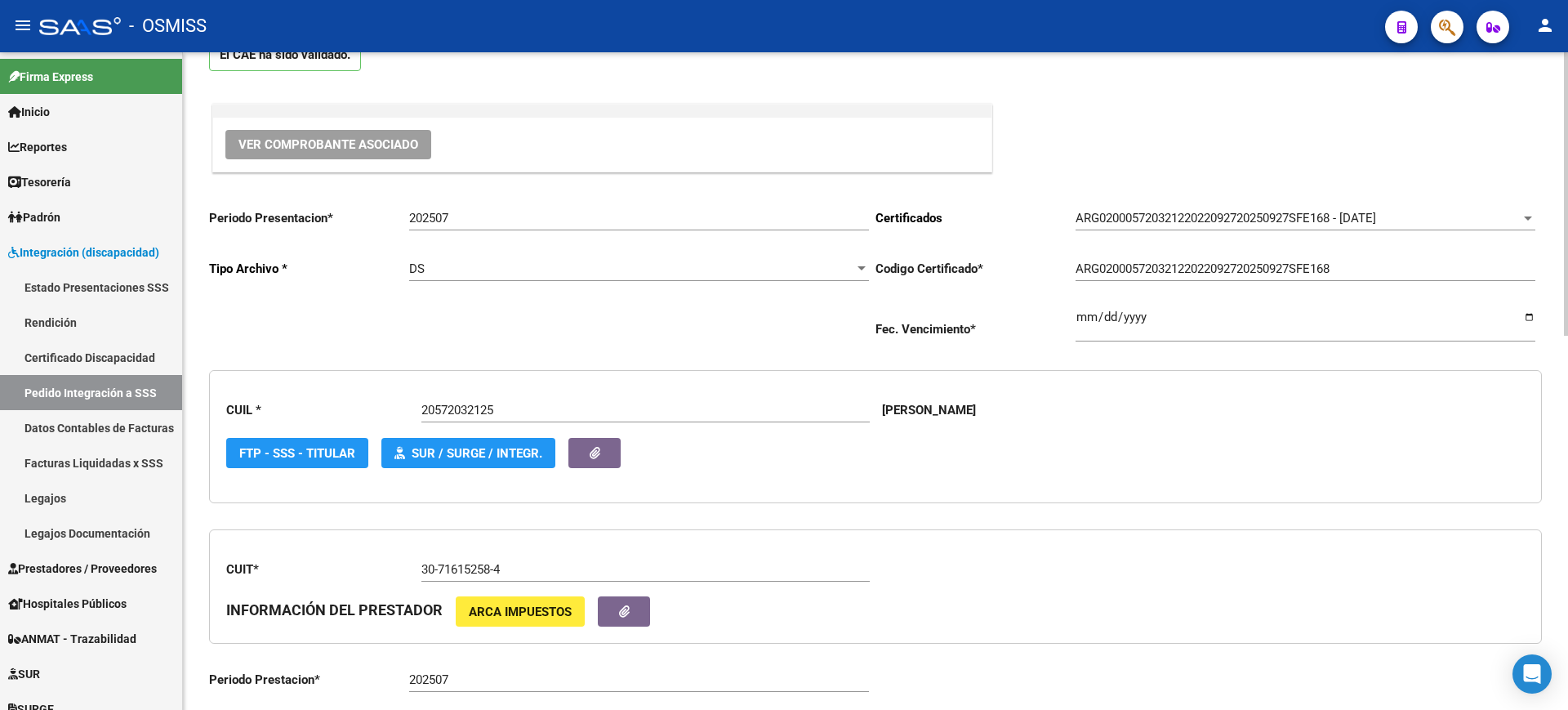
scroll to position [0, 0]
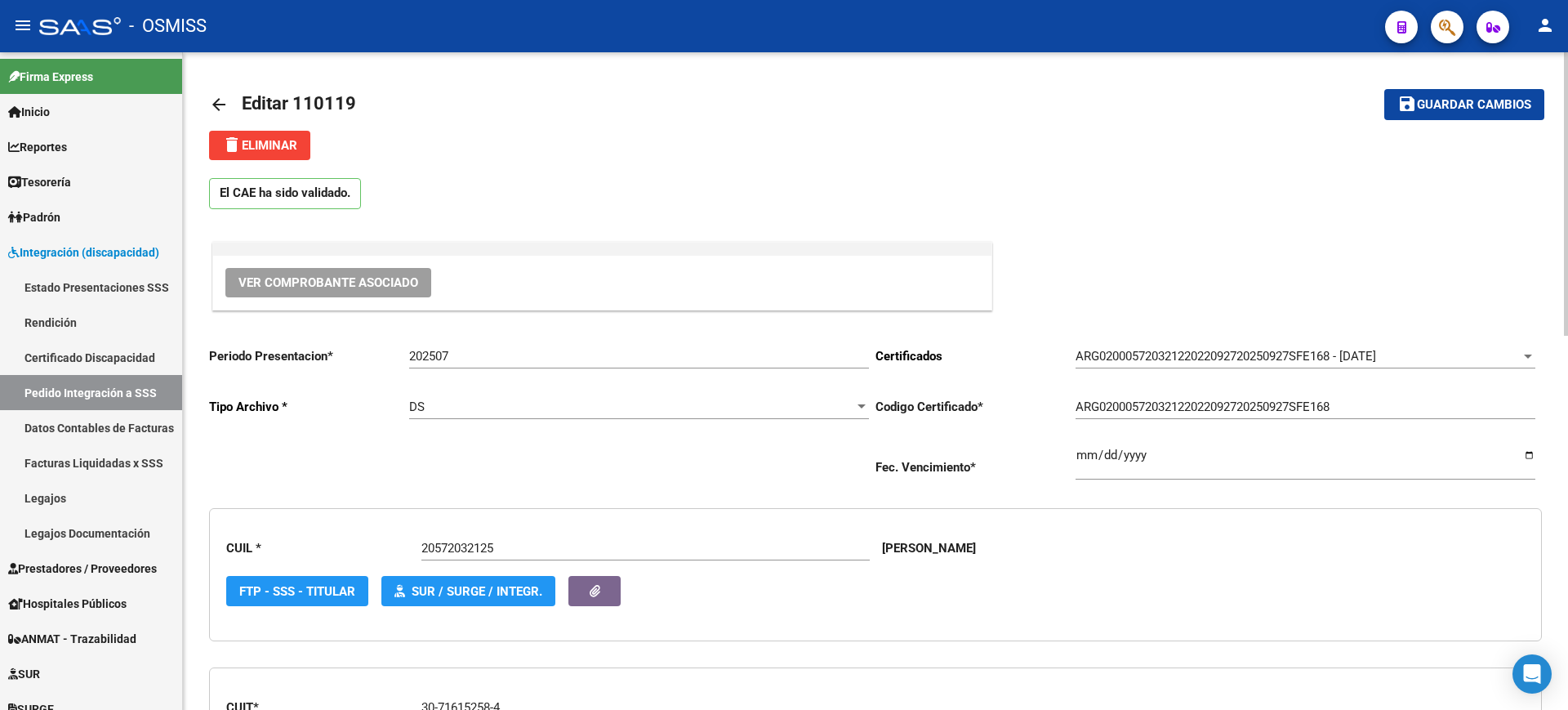
click at [218, 101] on mat-icon "arrow_back" at bounding box center [219, 104] width 20 height 20
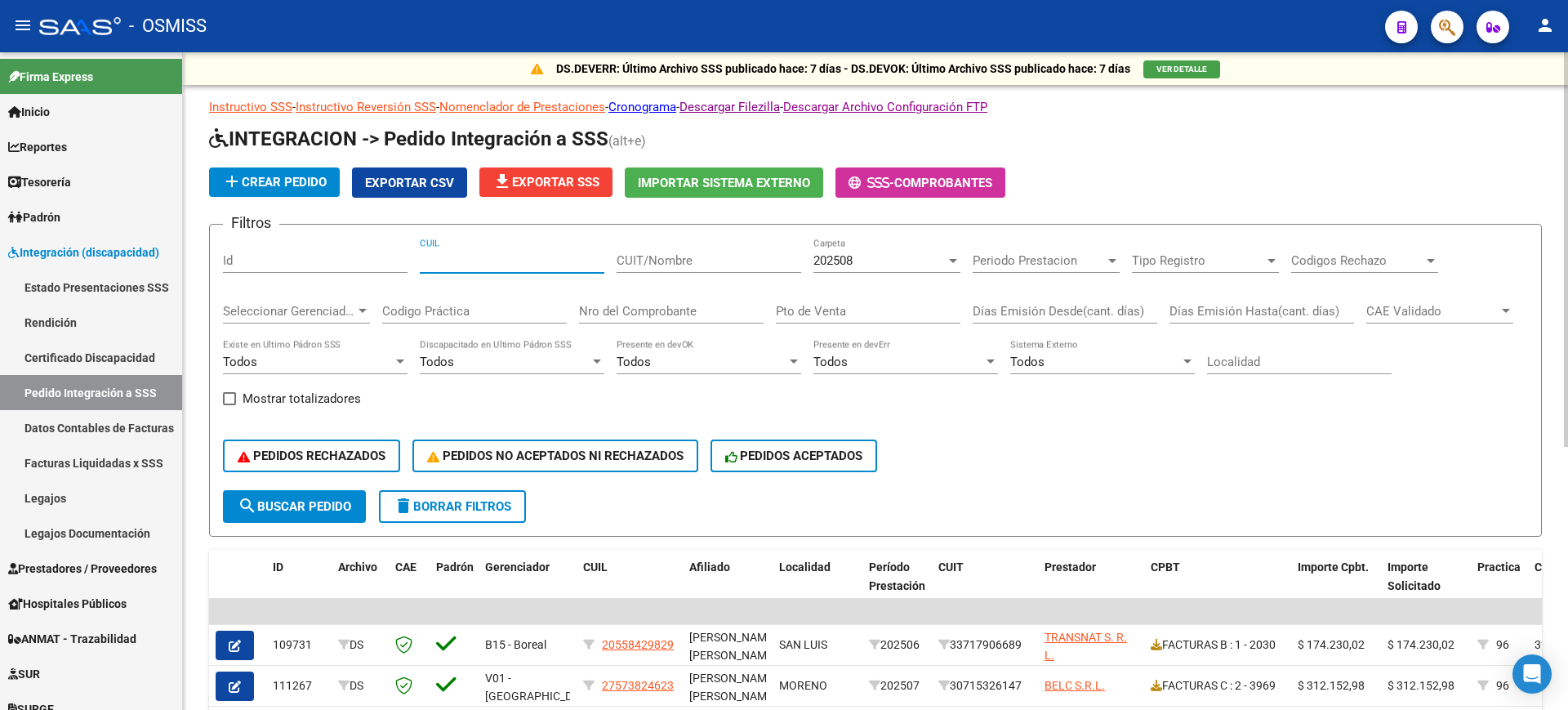
paste input "20572032125"
type input "20572032125"
click at [898, 265] on div "202508" at bounding box center [879, 260] width 132 height 15
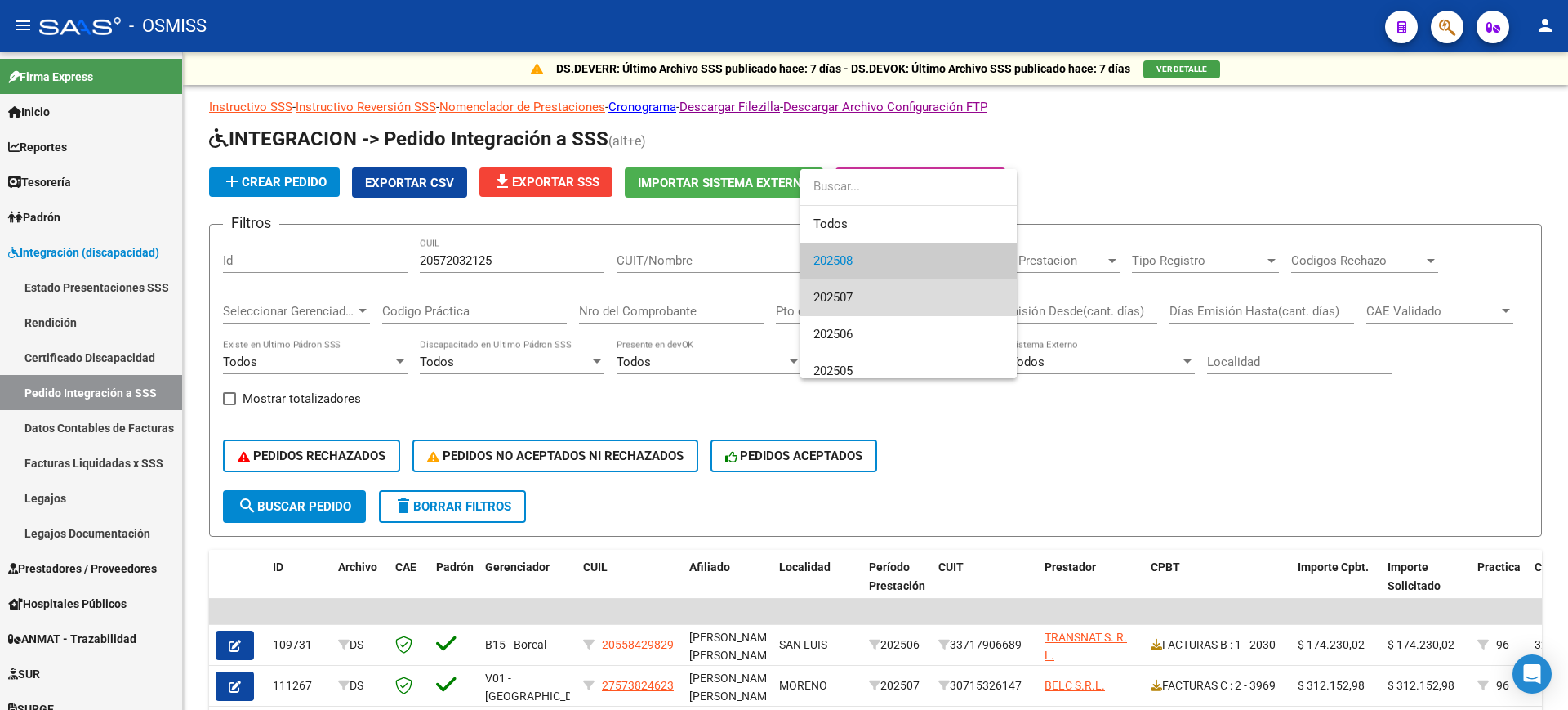
click at [894, 295] on span "202507" at bounding box center [907, 297] width 190 height 37
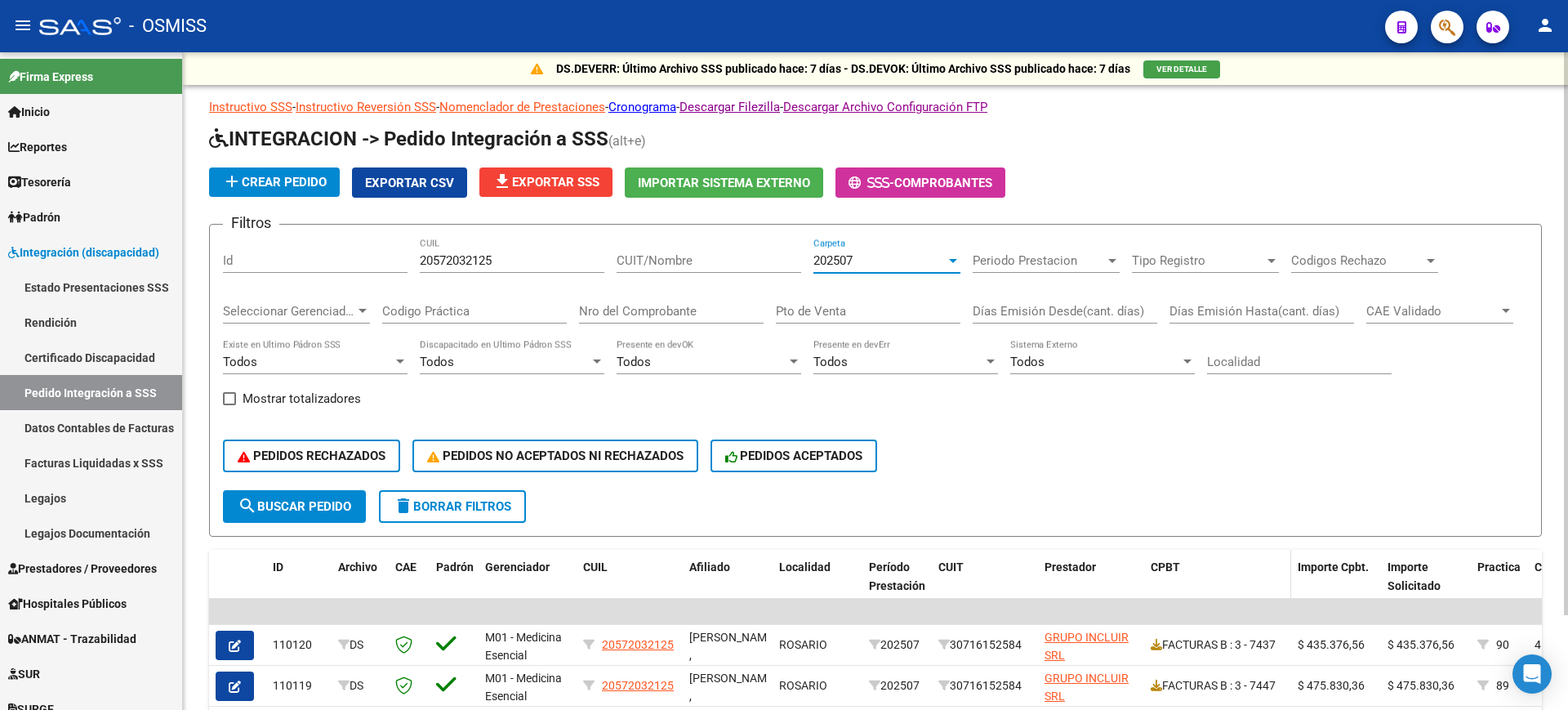
scroll to position [111, 0]
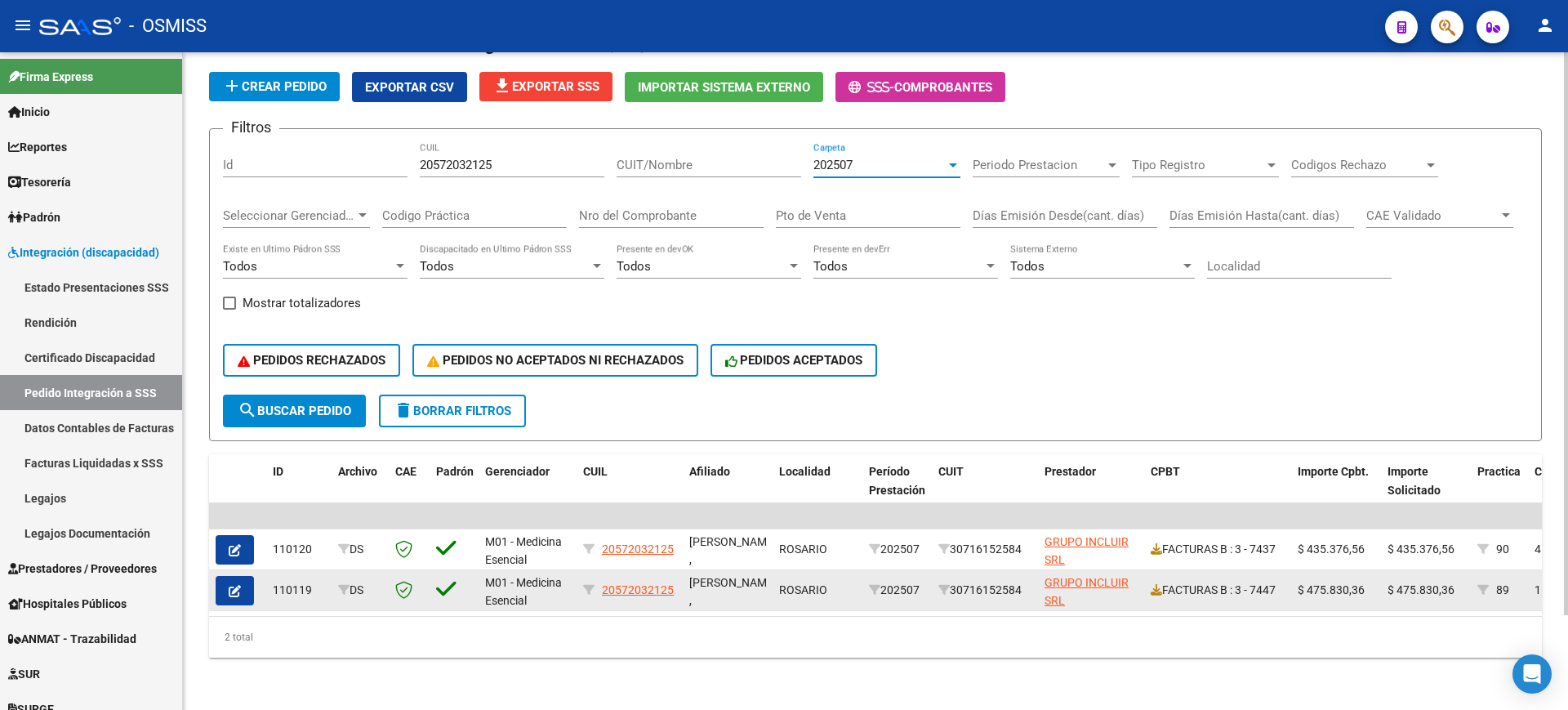
click at [242, 580] on button "button" at bounding box center [235, 590] width 39 height 29
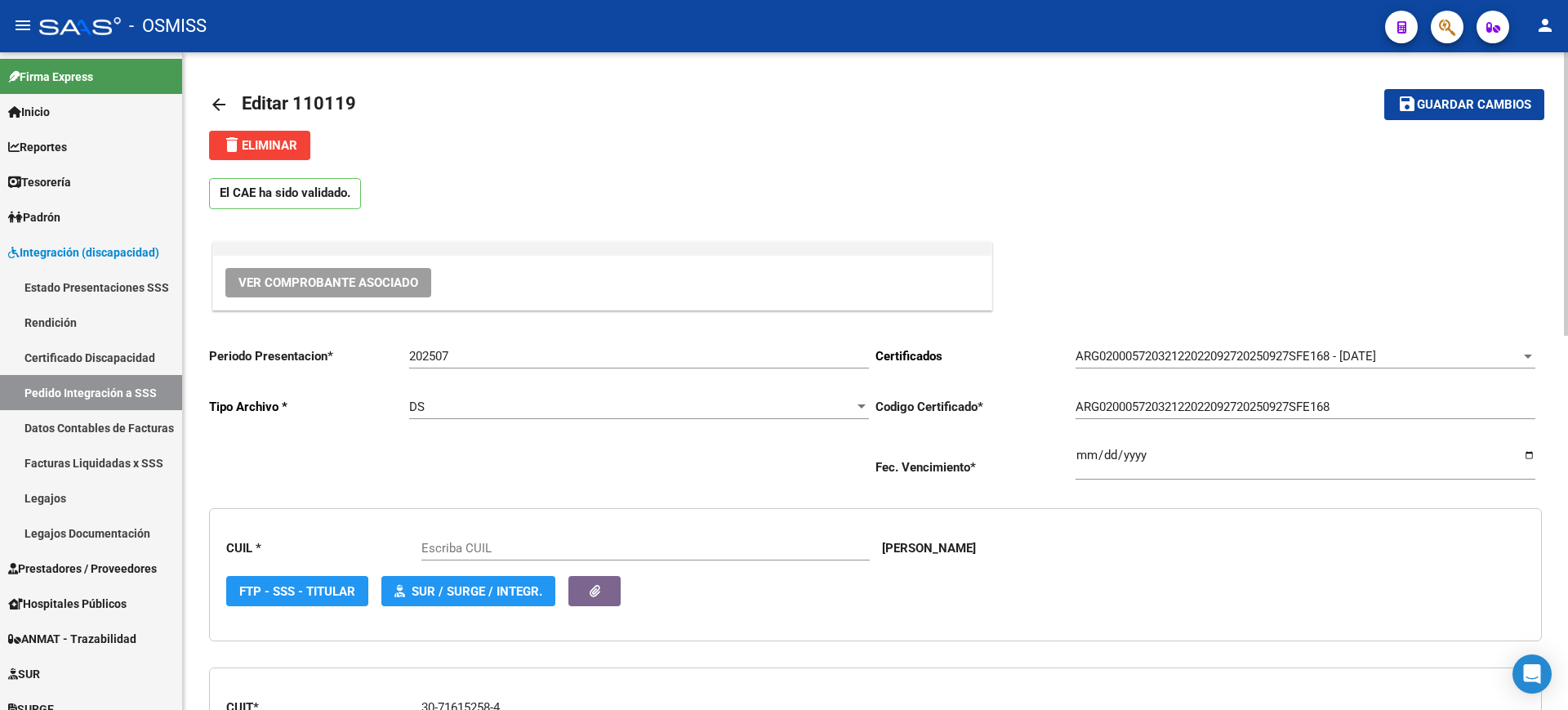
type input "20572032125"
click at [314, 280] on span "Ver Comprobante Asociado" at bounding box center [328, 283] width 180 height 15
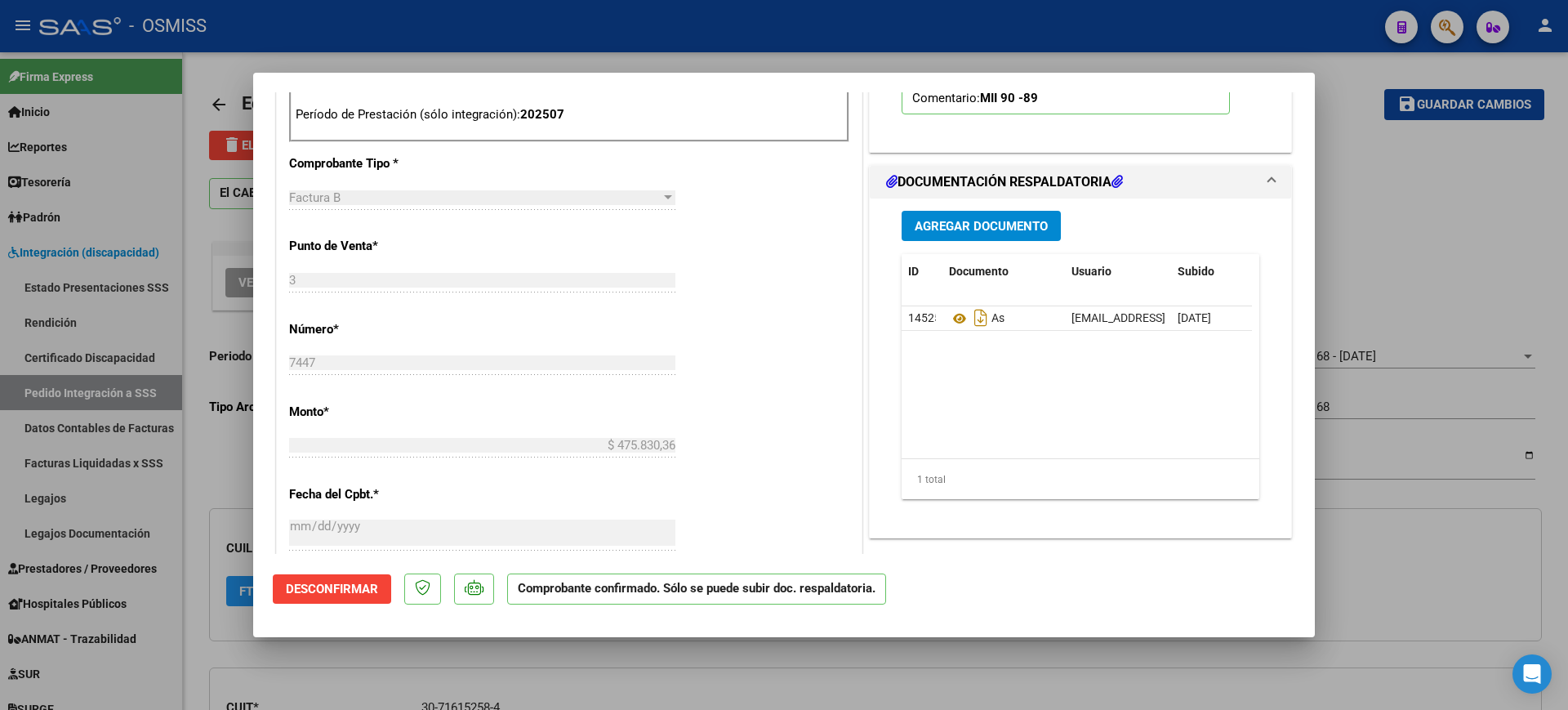
scroll to position [919, 0]
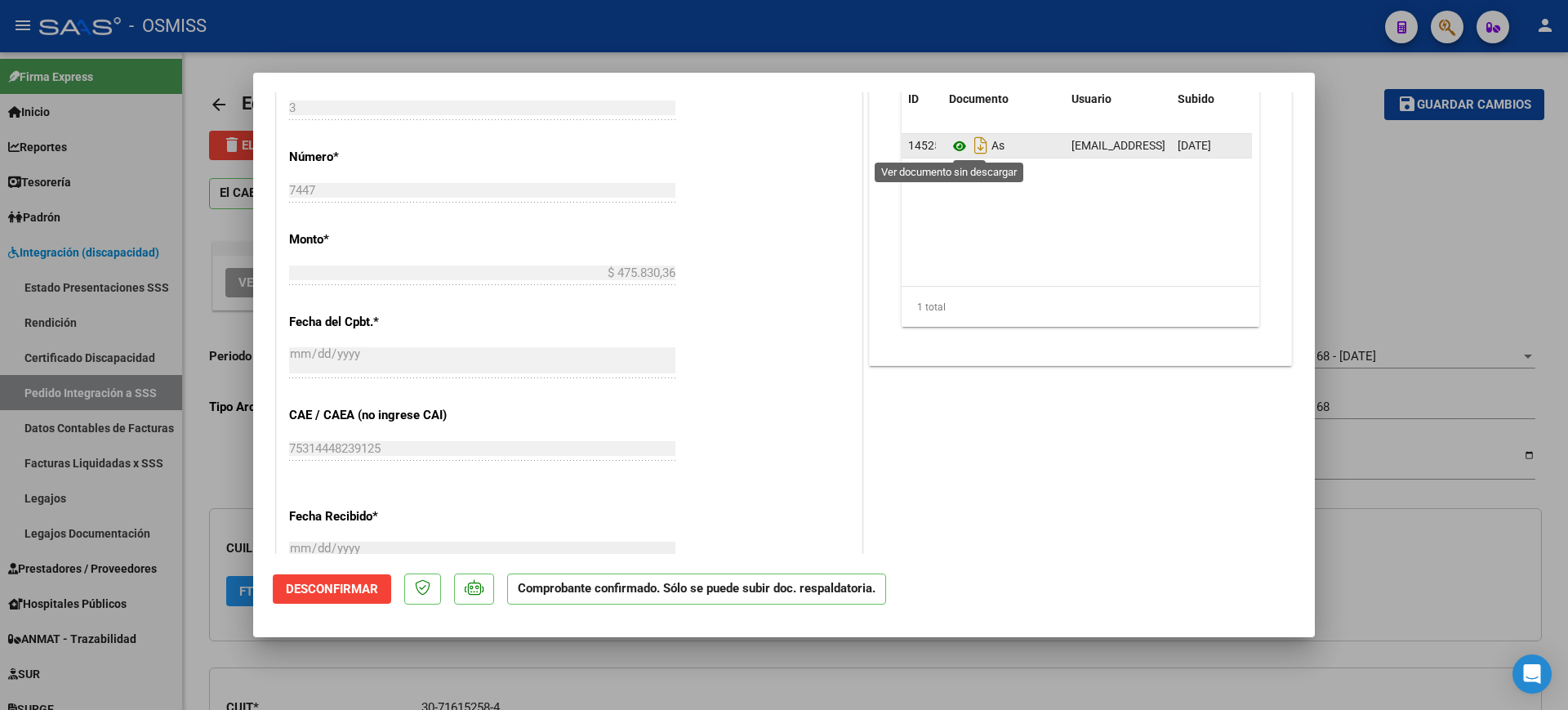
click at [949, 151] on icon at bounding box center [960, 146] width 21 height 20
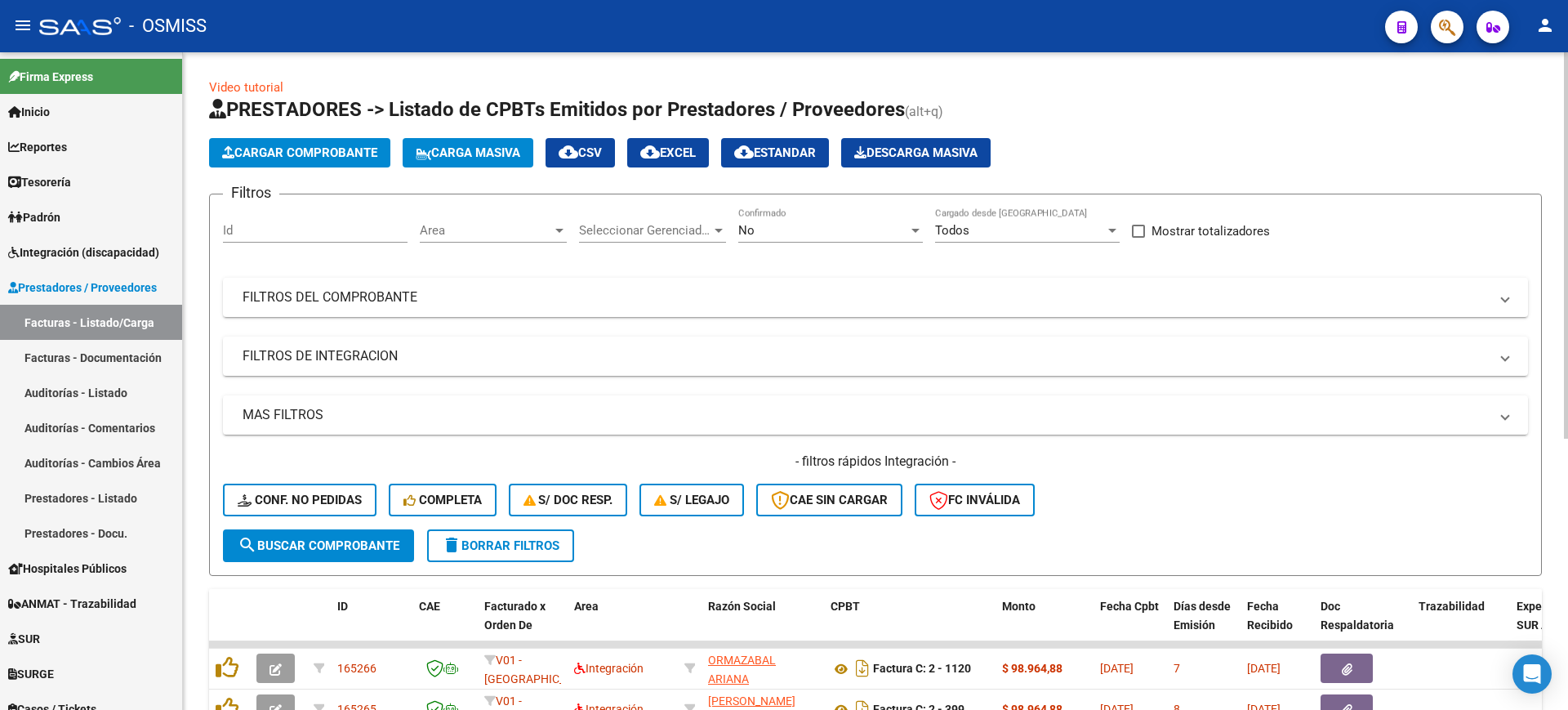
click at [481, 229] on span "Area" at bounding box center [486, 231] width 132 height 15
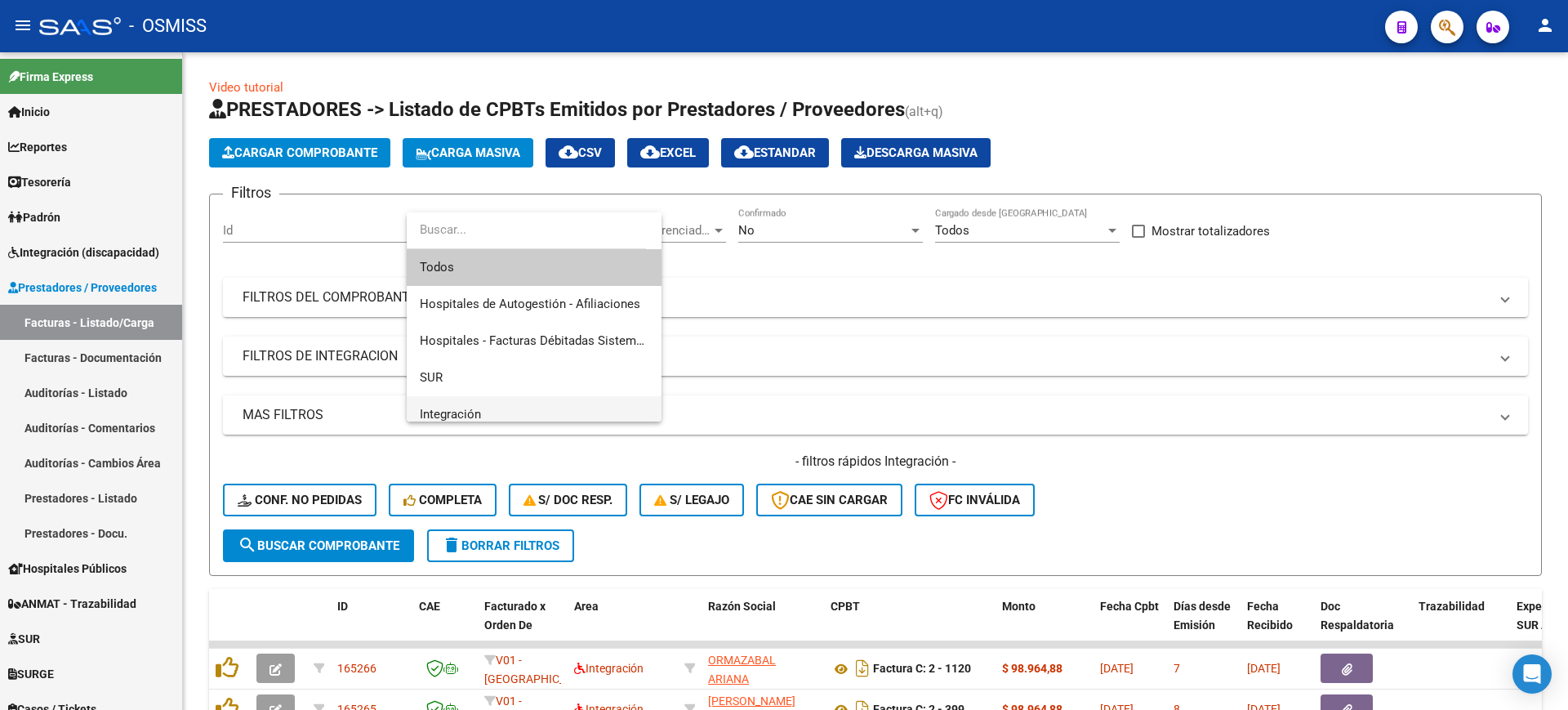
click at [493, 409] on span "Integración" at bounding box center [535, 414] width 229 height 37
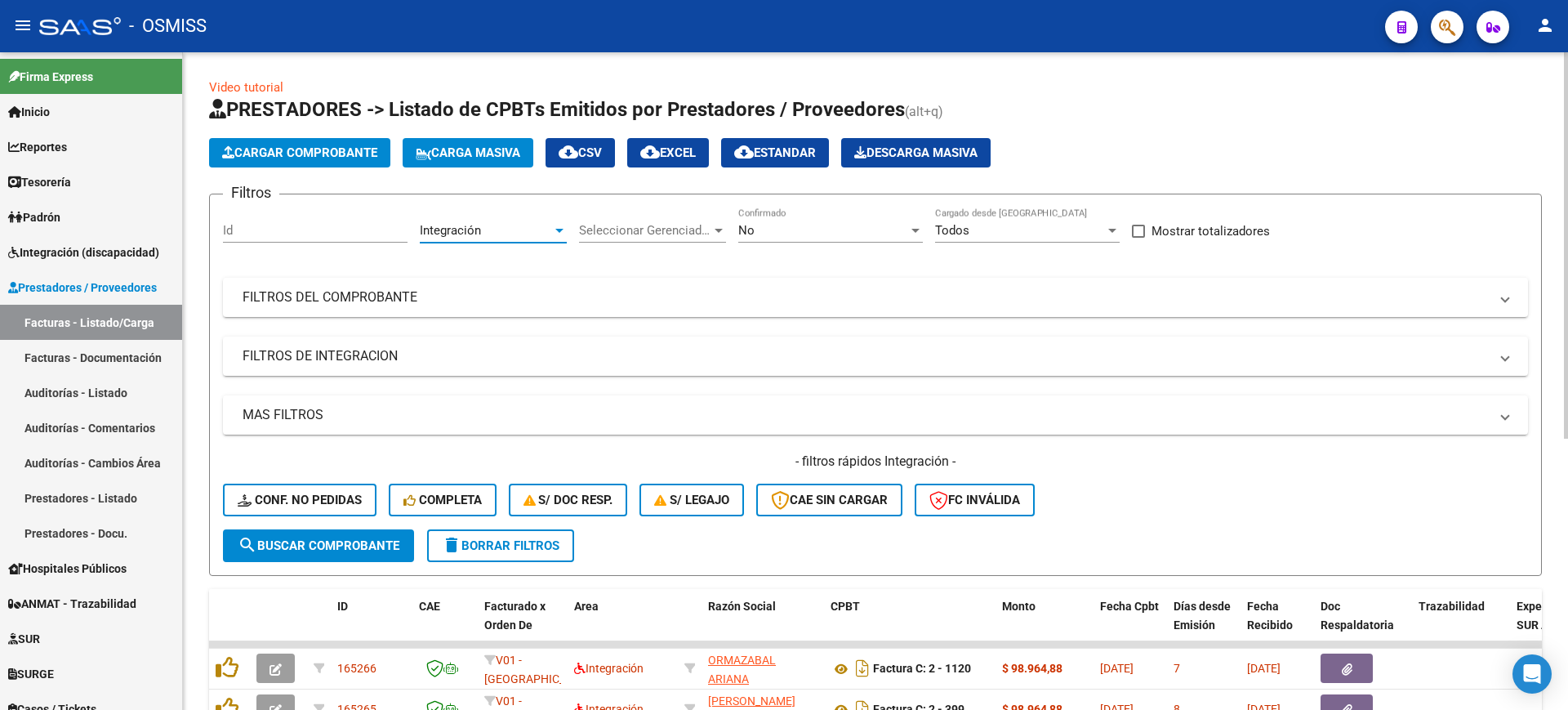
scroll to position [11, 0]
click at [667, 237] on span "Seleccionar Gerenciador" at bounding box center [645, 231] width 132 height 15
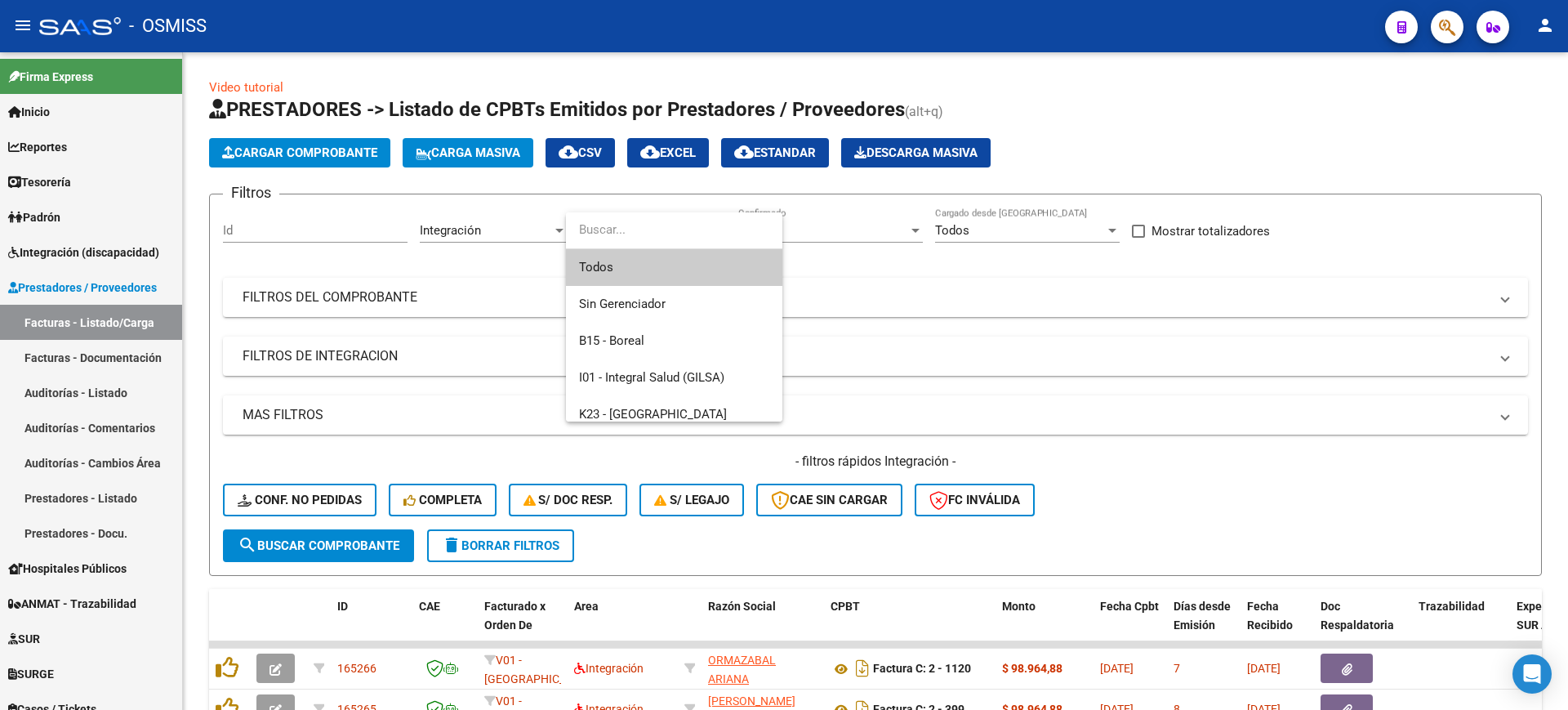
click at [661, 279] on span "Todos" at bounding box center [674, 267] width 190 height 37
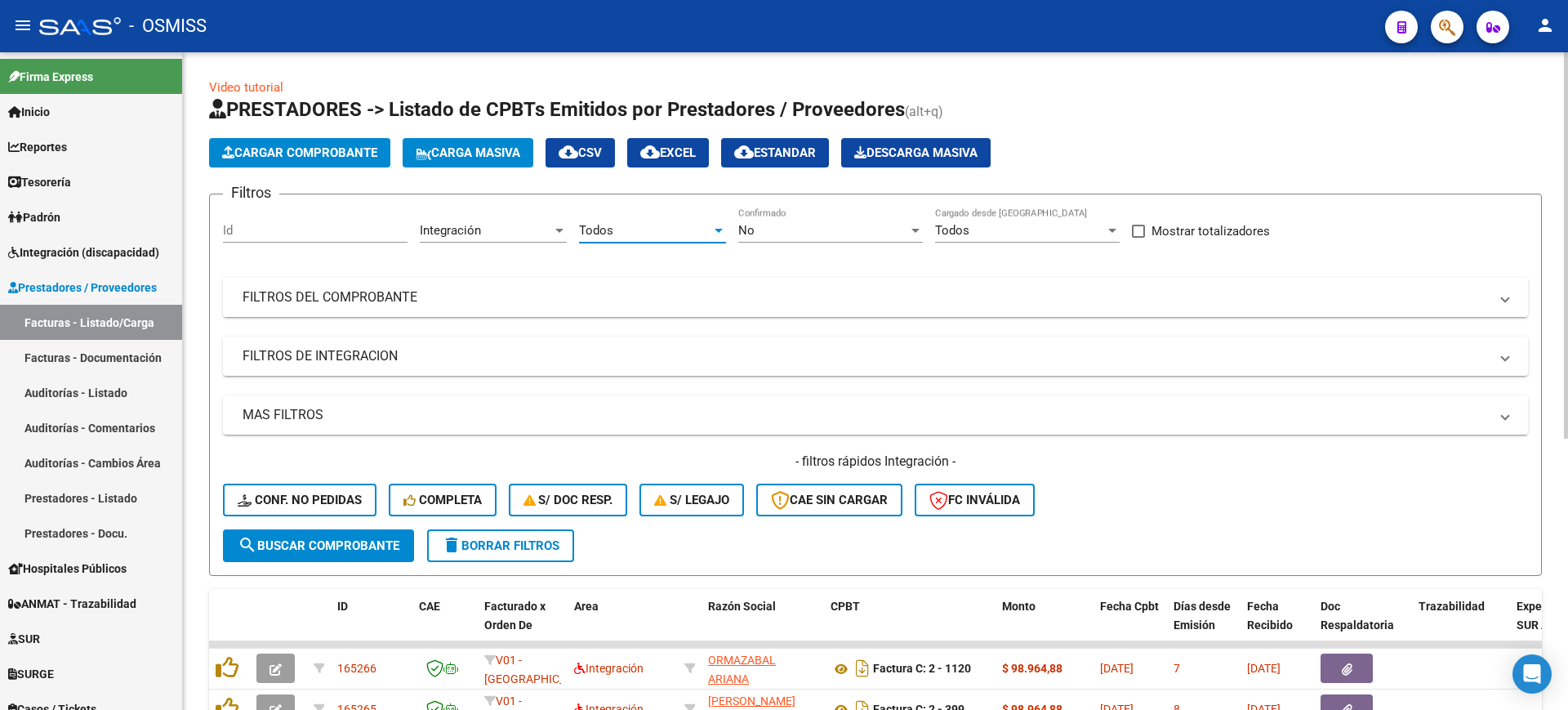
click at [384, 556] on button "search Buscar Comprobante" at bounding box center [319, 545] width 191 height 33
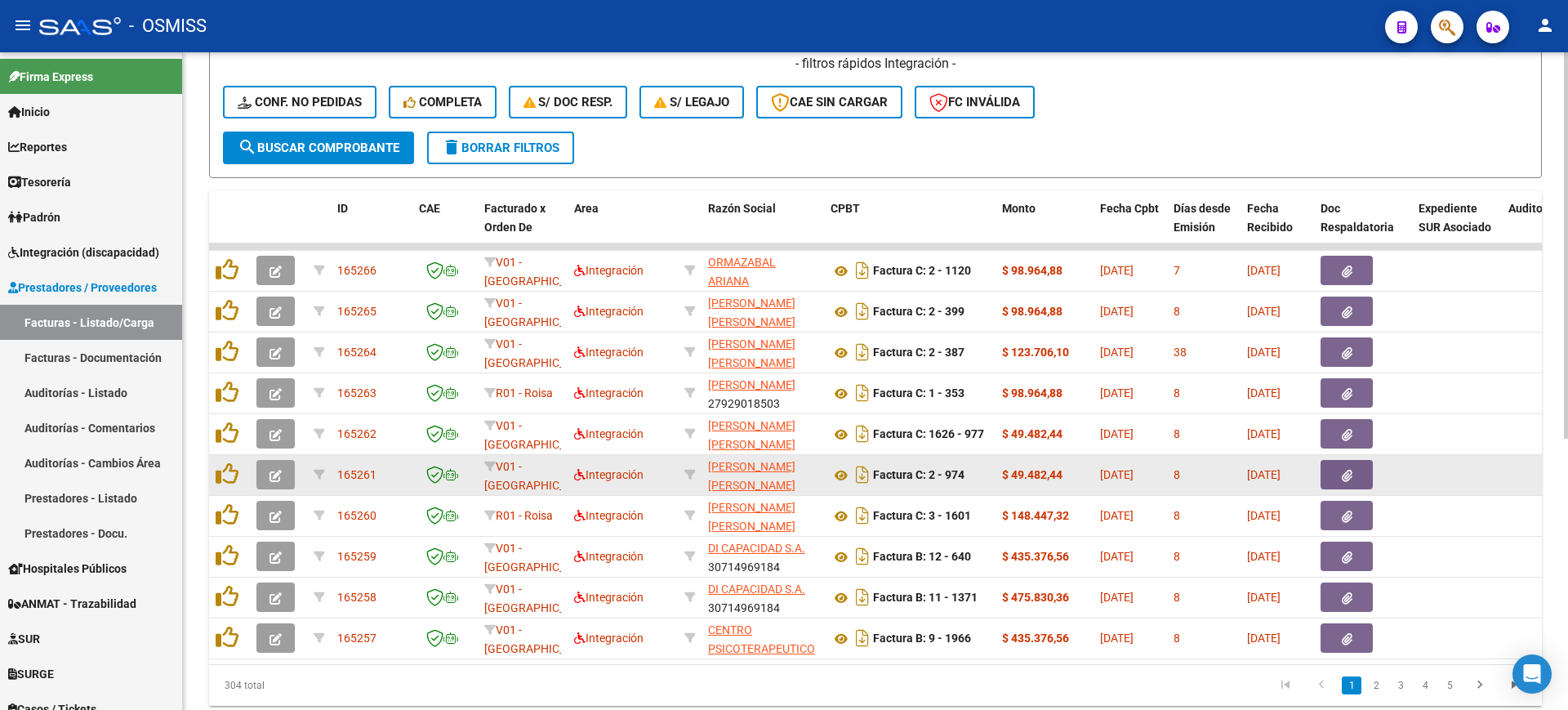
scroll to position [462, 0]
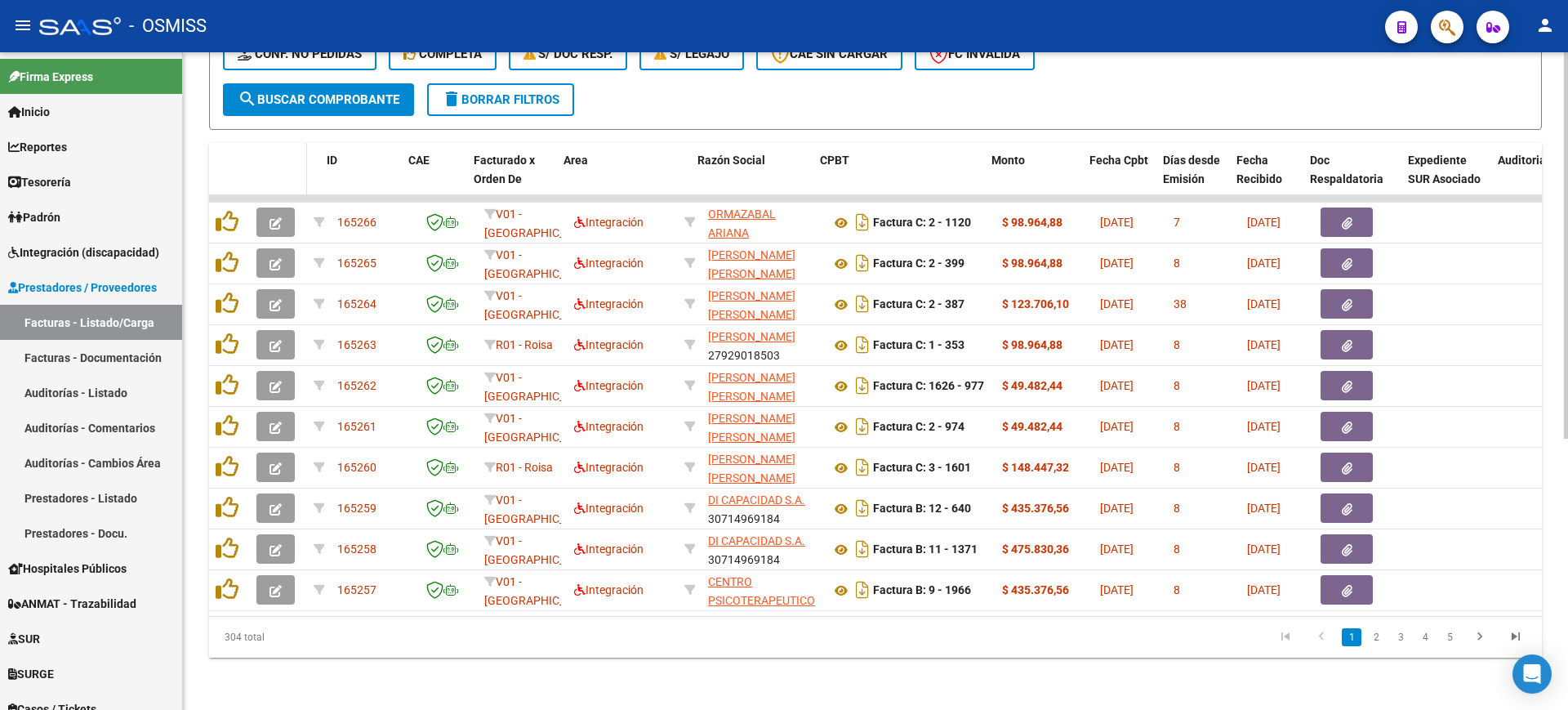
drag, startPoint x: 324, startPoint y: 154, endPoint x: 292, endPoint y: 149, distance: 32.4
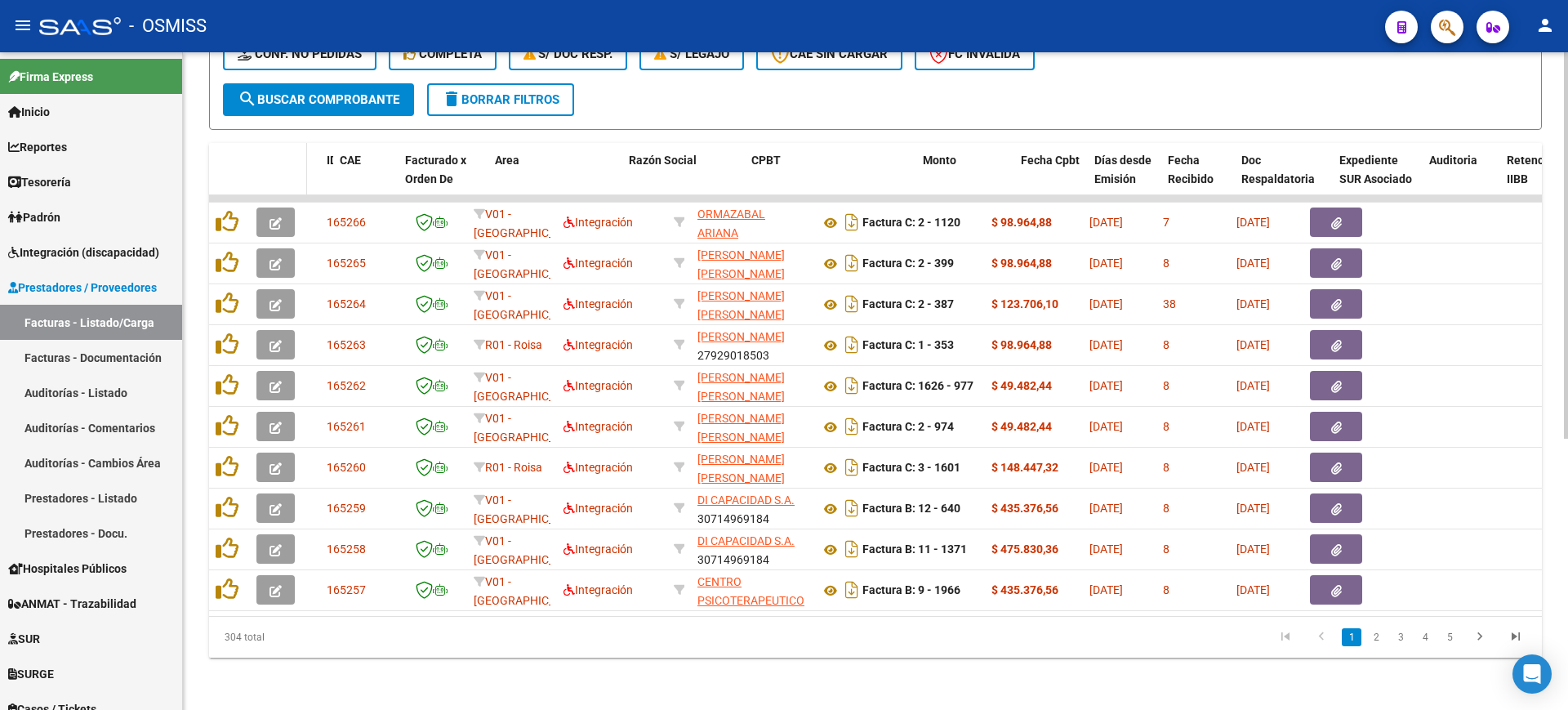
drag, startPoint x: 399, startPoint y: 159, endPoint x: 260, endPoint y: 145, distance: 139.7
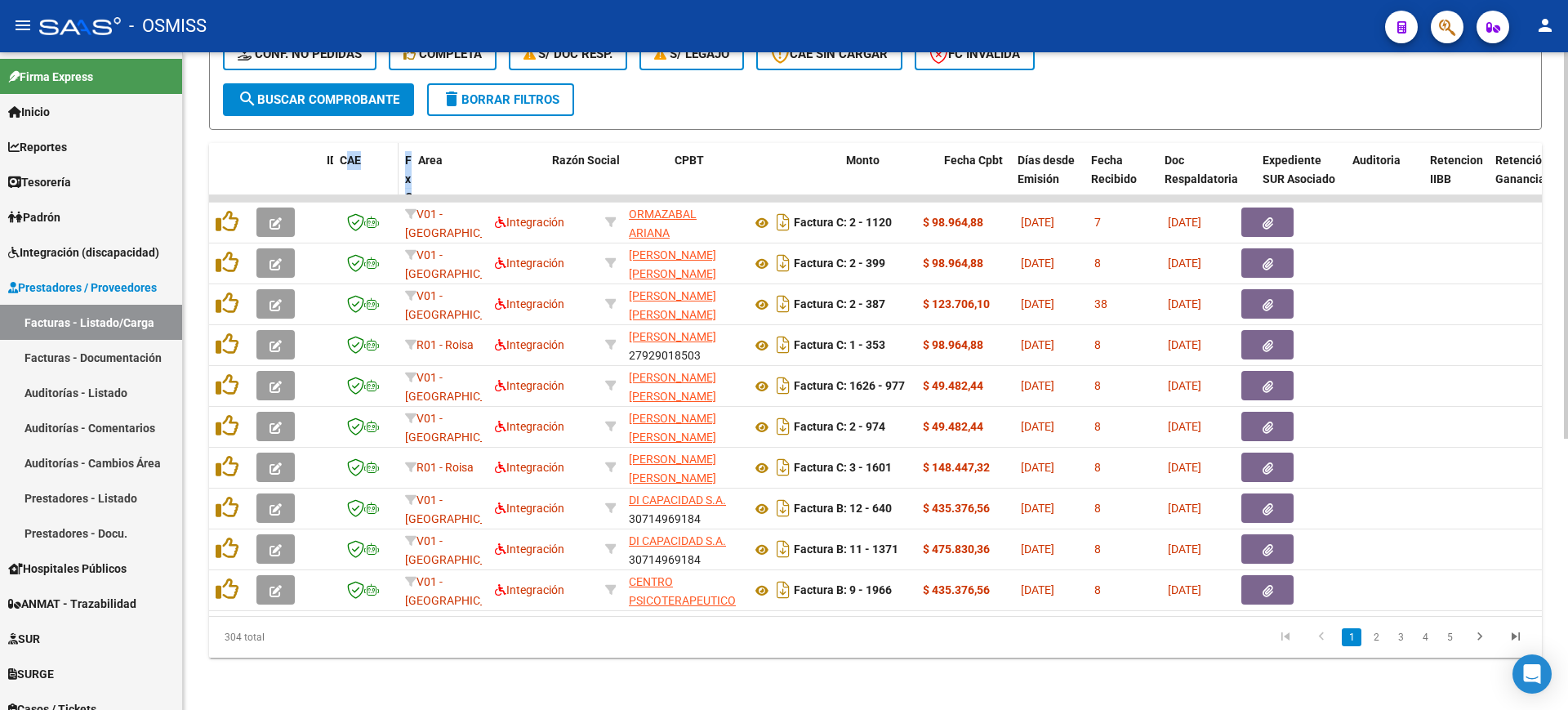
drag, startPoint x: 482, startPoint y: 168, endPoint x: 374, endPoint y: 151, distance: 109.3
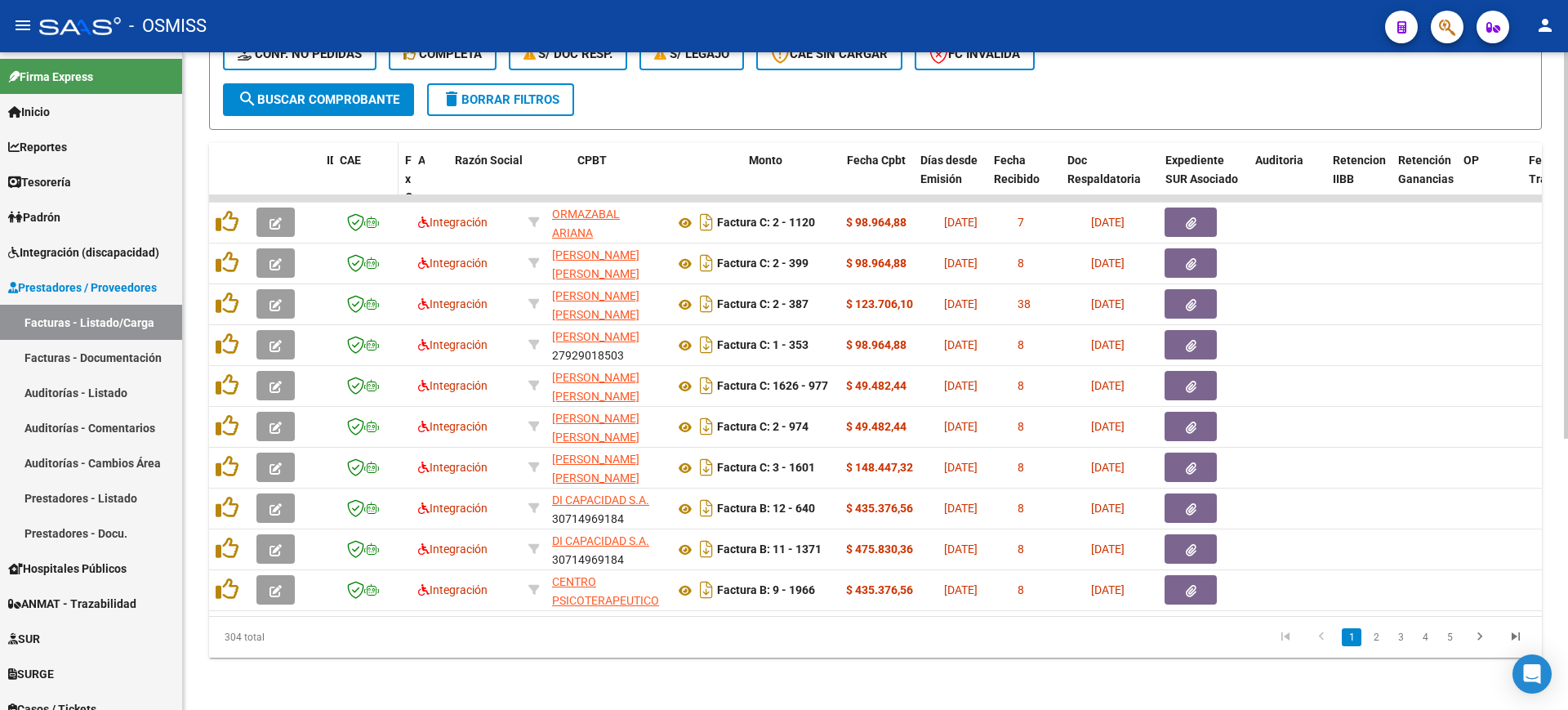
drag, startPoint x: 520, startPoint y: 168, endPoint x: 354, endPoint y: 140, distance: 168.3
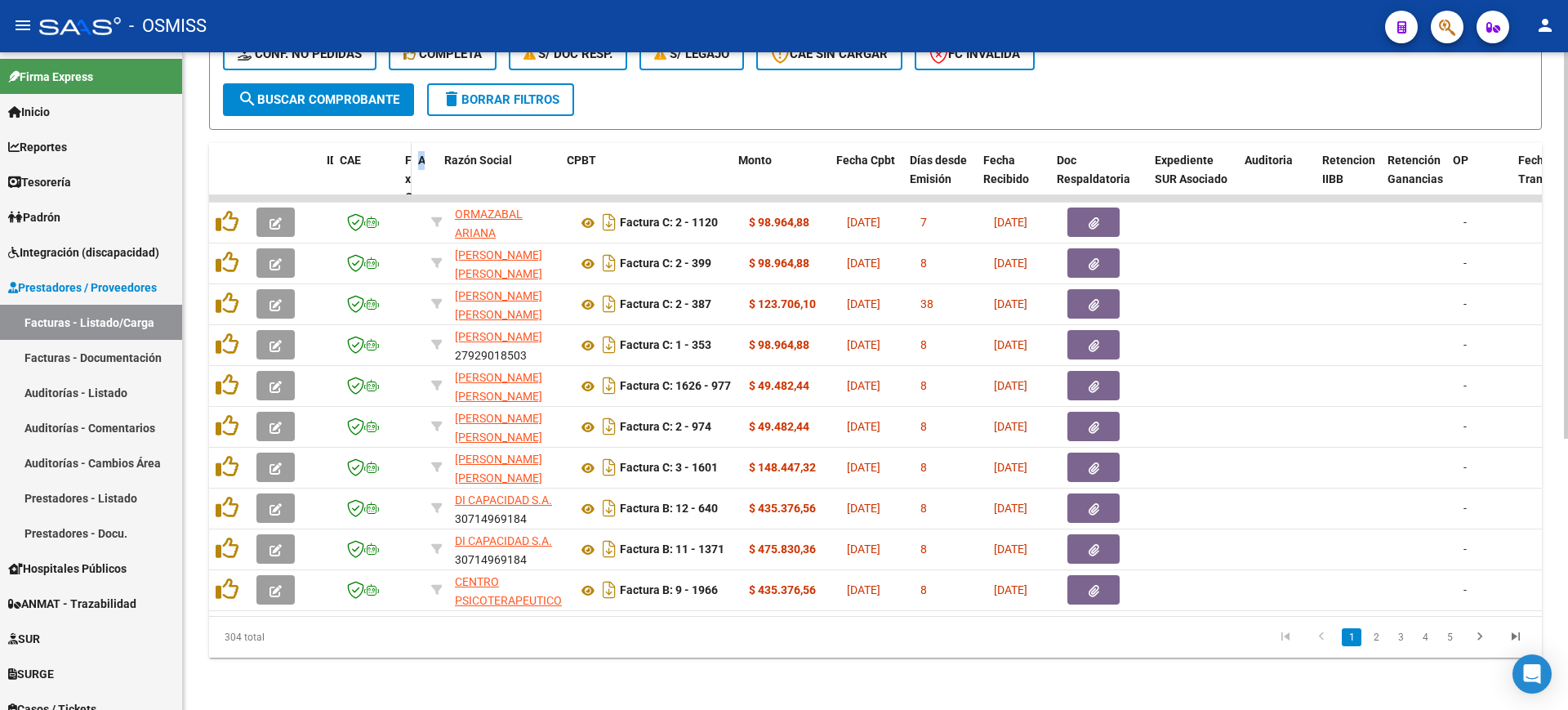
drag, startPoint x: 448, startPoint y: 161, endPoint x: 409, endPoint y: 159, distance: 39.1
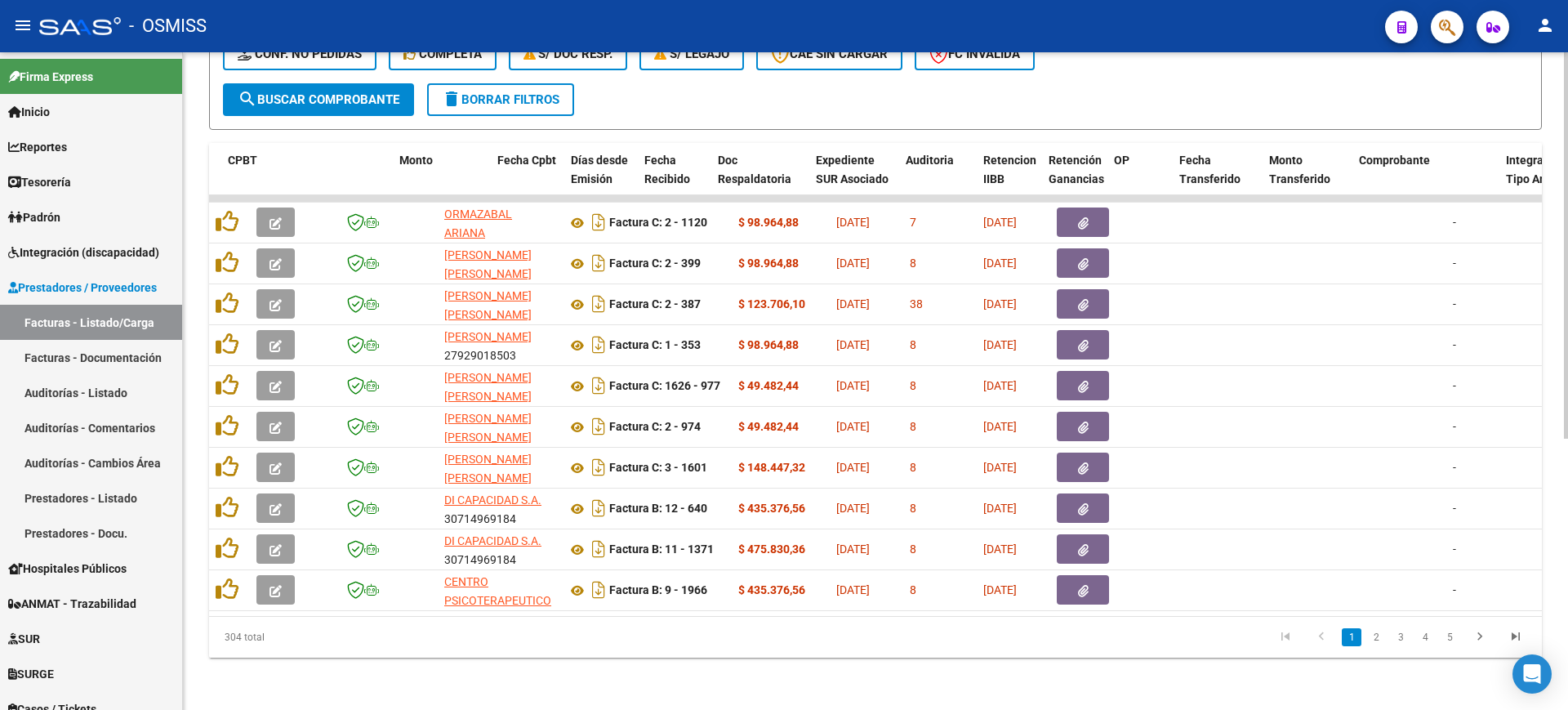
scroll to position [0, 375]
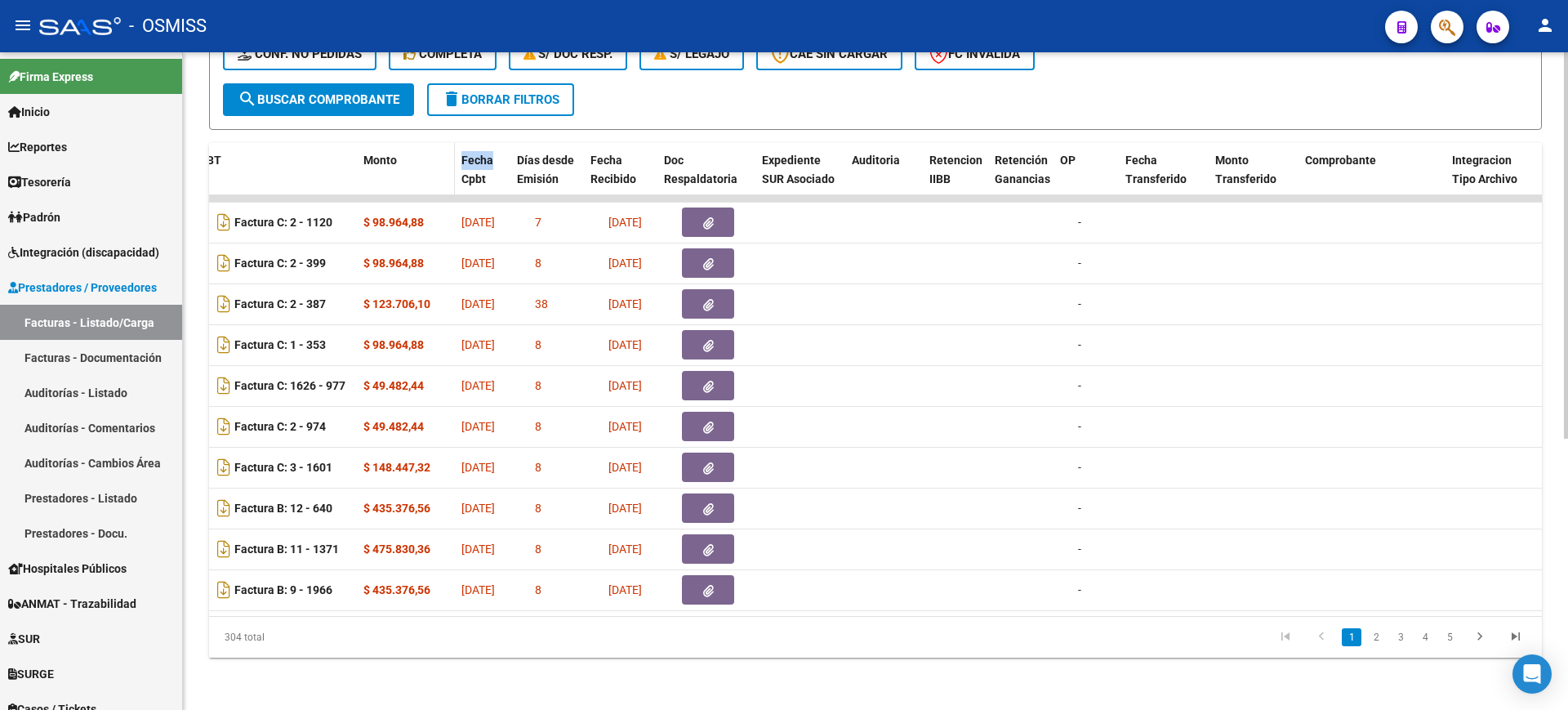
drag, startPoint x: 524, startPoint y: 151, endPoint x: 434, endPoint y: 136, distance: 91.2
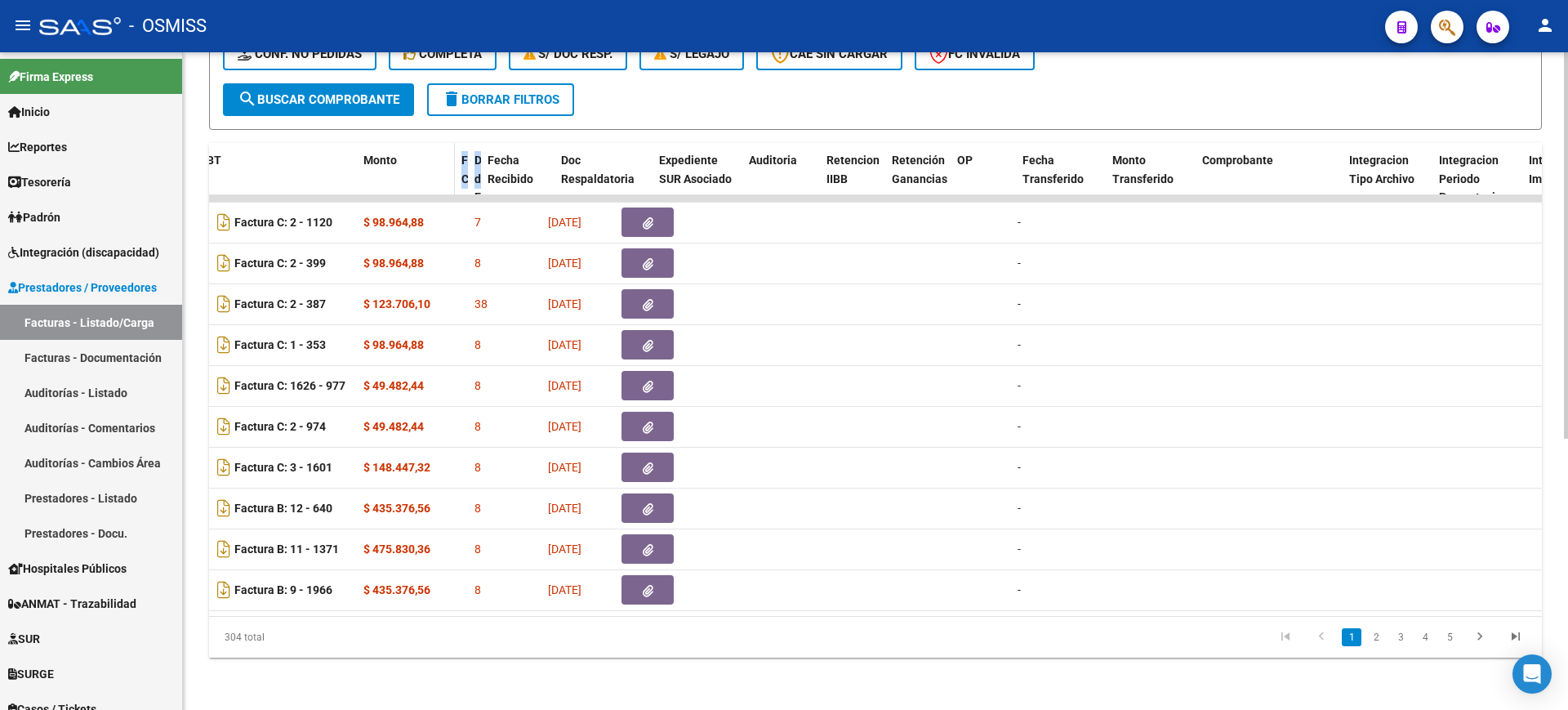
drag, startPoint x: 537, startPoint y: 160, endPoint x: 444, endPoint y: 141, distance: 94.9
click at [444, 143] on div "ID CAE Facturado x Orden De Area Razón Social CPBT Monto Fecha Cpbt Días desde …" at bounding box center [1573, 198] width 3478 height 110
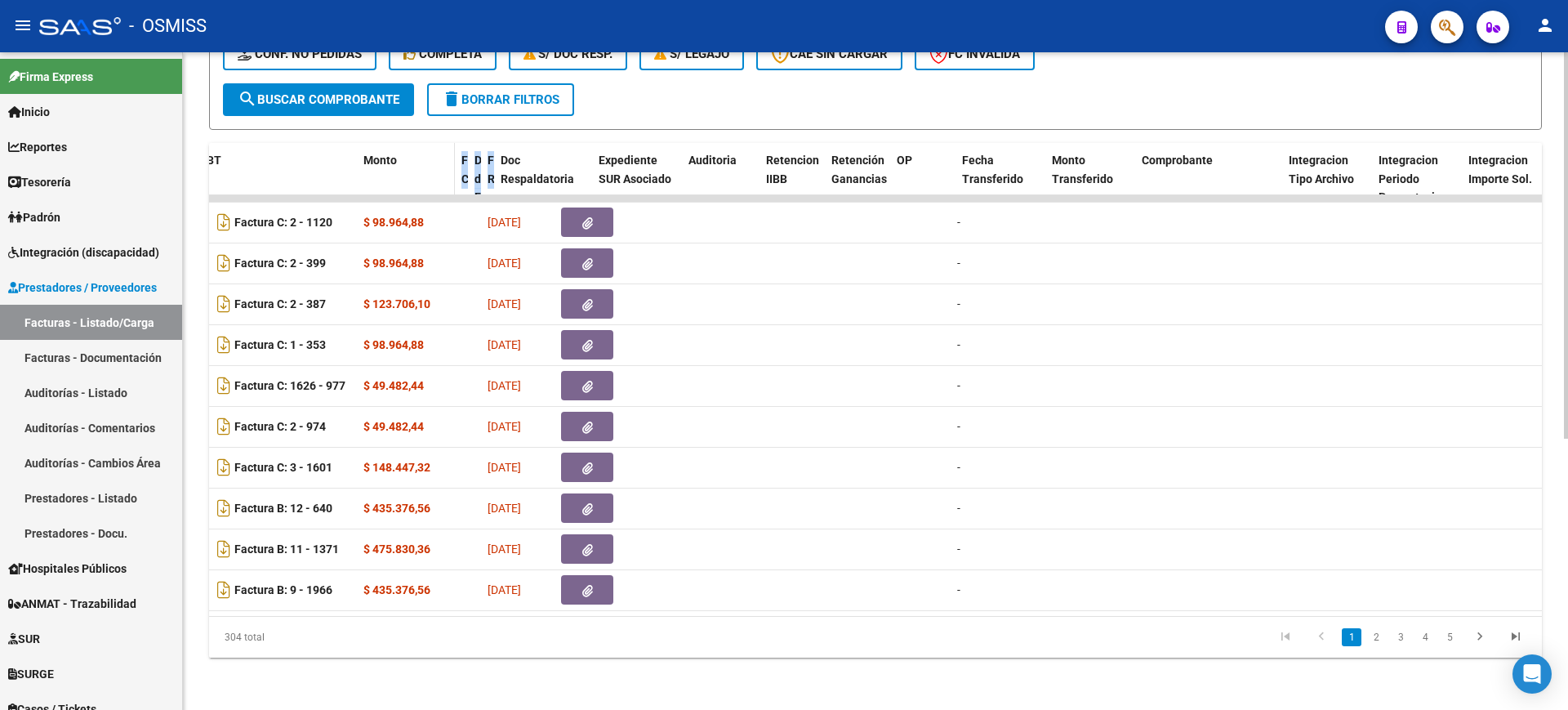
drag, startPoint x: 549, startPoint y: 158, endPoint x: 446, endPoint y: 134, distance: 105.8
click at [447, 143] on div "ID CAE Facturado x Orden De Area Razón Social CPBT Monto Fecha Cpbt Días desde …" at bounding box center [1542, 198] width 3417 height 110
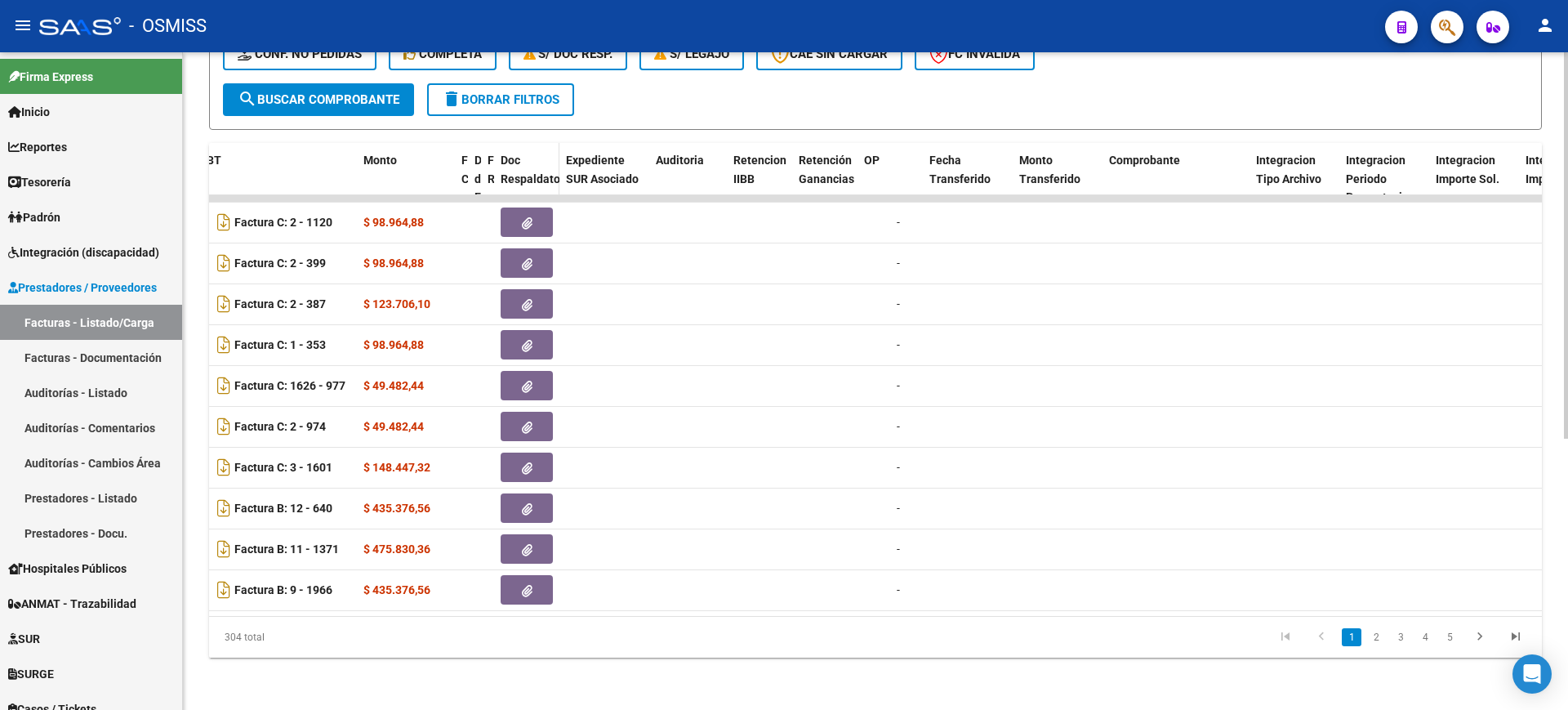
drag, startPoint x: 590, startPoint y: 161, endPoint x: 549, endPoint y: 159, distance: 41.0
click at [549, 159] on datatable-header-cell "Doc Respaldatoria" at bounding box center [526, 198] width 65 height 110
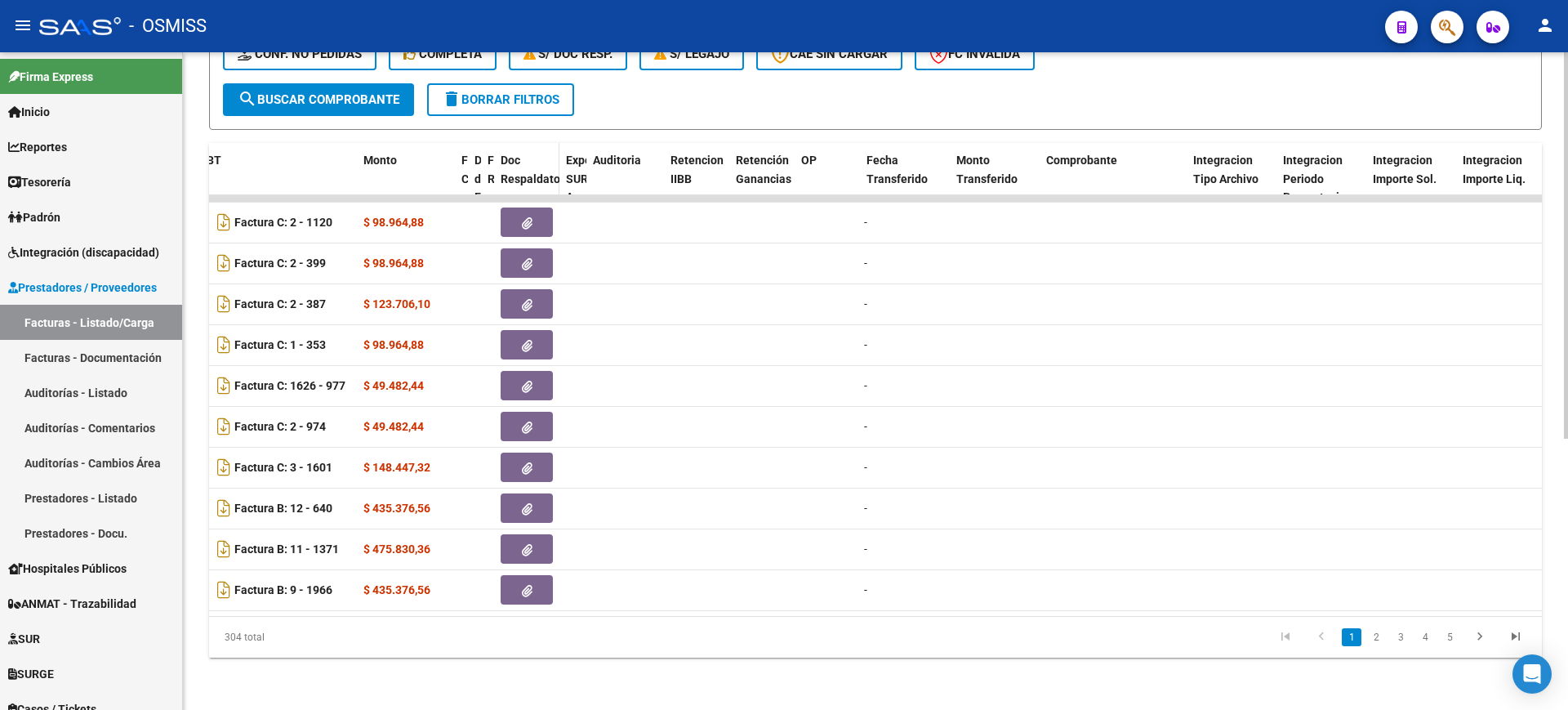
drag, startPoint x: 648, startPoint y: 169, endPoint x: 545, endPoint y: 160, distance: 103.4
click at [545, 160] on div "ID CAE Facturado x Orden De Area Razón Social CPBT Monto Fecha Cpbt Días desde …" at bounding box center [1496, 198] width 3324 height 110
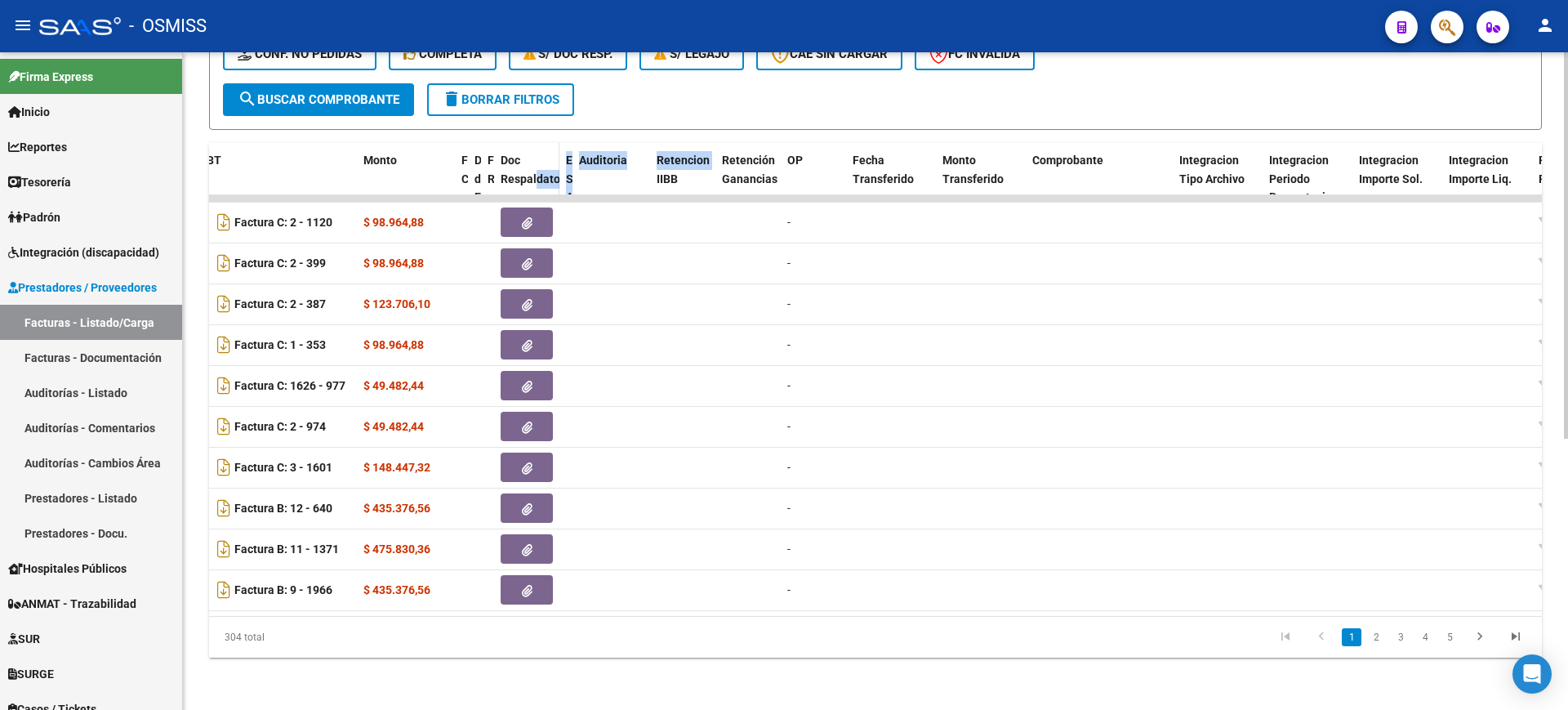
drag, startPoint x: 649, startPoint y: 169, endPoint x: 536, endPoint y: 158, distance: 113.5
click at [536, 158] on div "ID CAE Facturado x Orden De Area Razón Social CPBT Monto Fecha Cpbt Días desde …" at bounding box center [1458, 198] width 3248 height 110
click at [583, 121] on div "Video tutorial PRESTADORES -> Listado de CPBTs Emitidos por Prestadores / Prove…" at bounding box center [875, 145] width 1332 height 1025
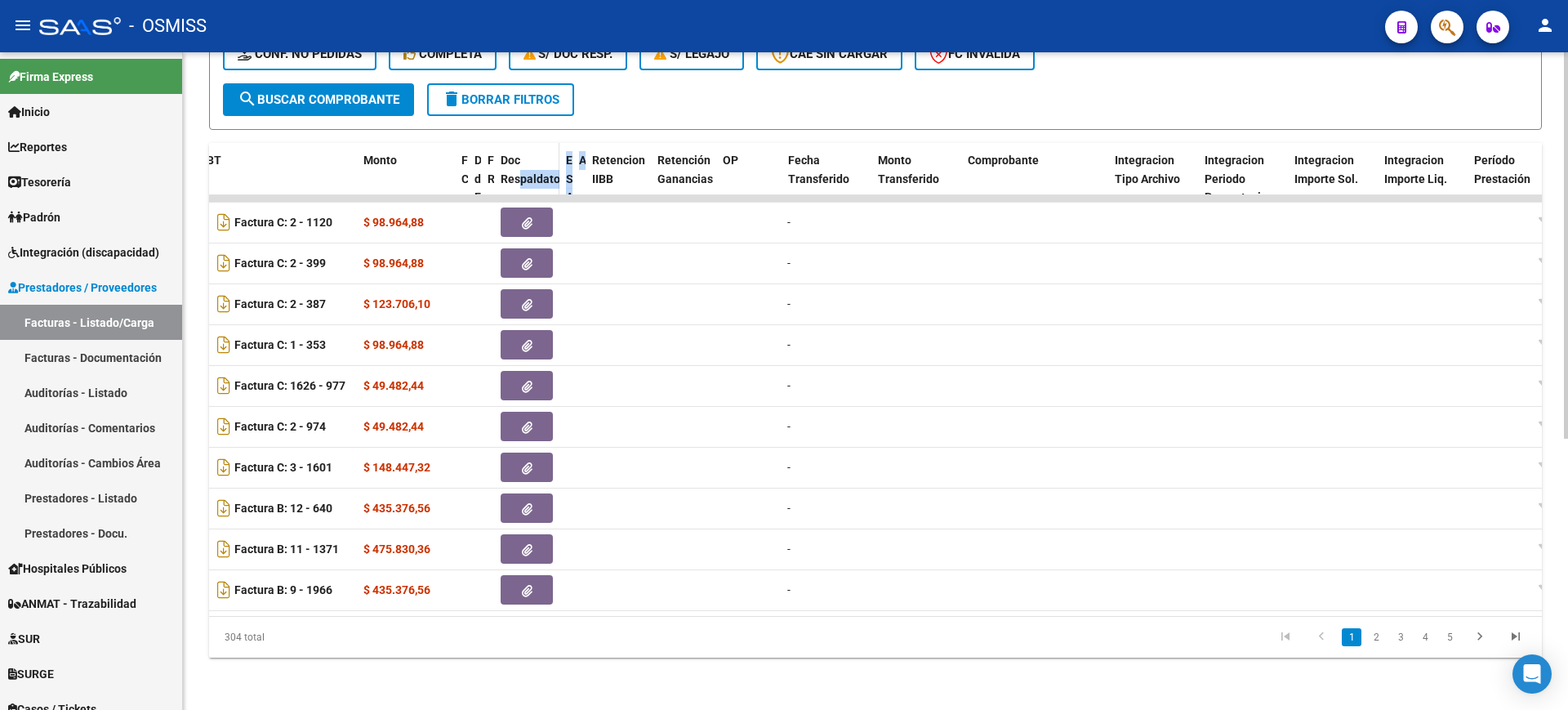
drag, startPoint x: 648, startPoint y: 162, endPoint x: 520, endPoint y: 158, distance: 128.1
click at [520, 158] on div "ID CAE Facturado x Orden De Area Razón Social CPBT Monto Fecha Cpbt Días desde …" at bounding box center [1458, 198] width 3248 height 110
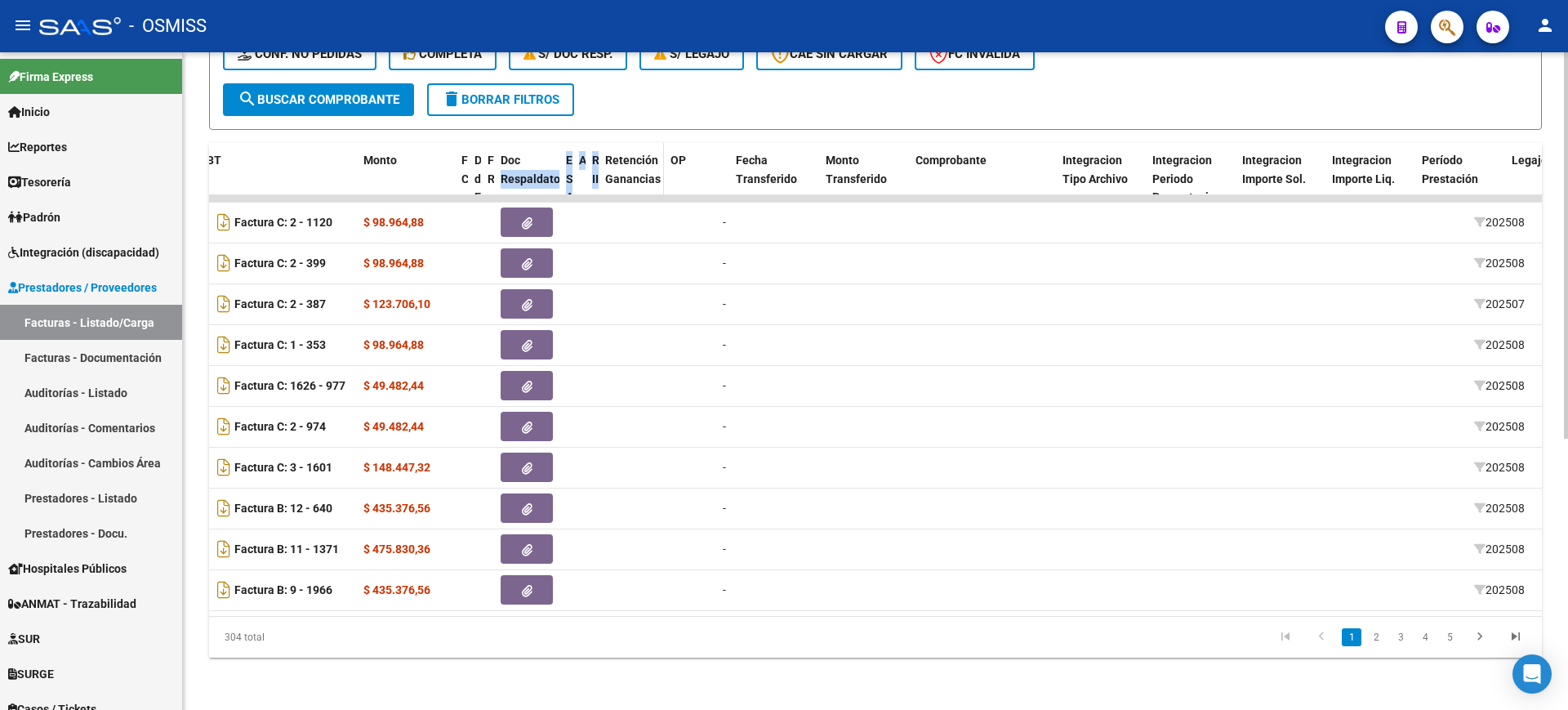
drag, startPoint x: 645, startPoint y: 169, endPoint x: 622, endPoint y: 167, distance: 23.1
click at [520, 151] on div "ID CAE Facturado x Orden De Area Razón Social CPBT Monto Fecha Cpbt Días desde …" at bounding box center [1425, 198] width 3182 height 110
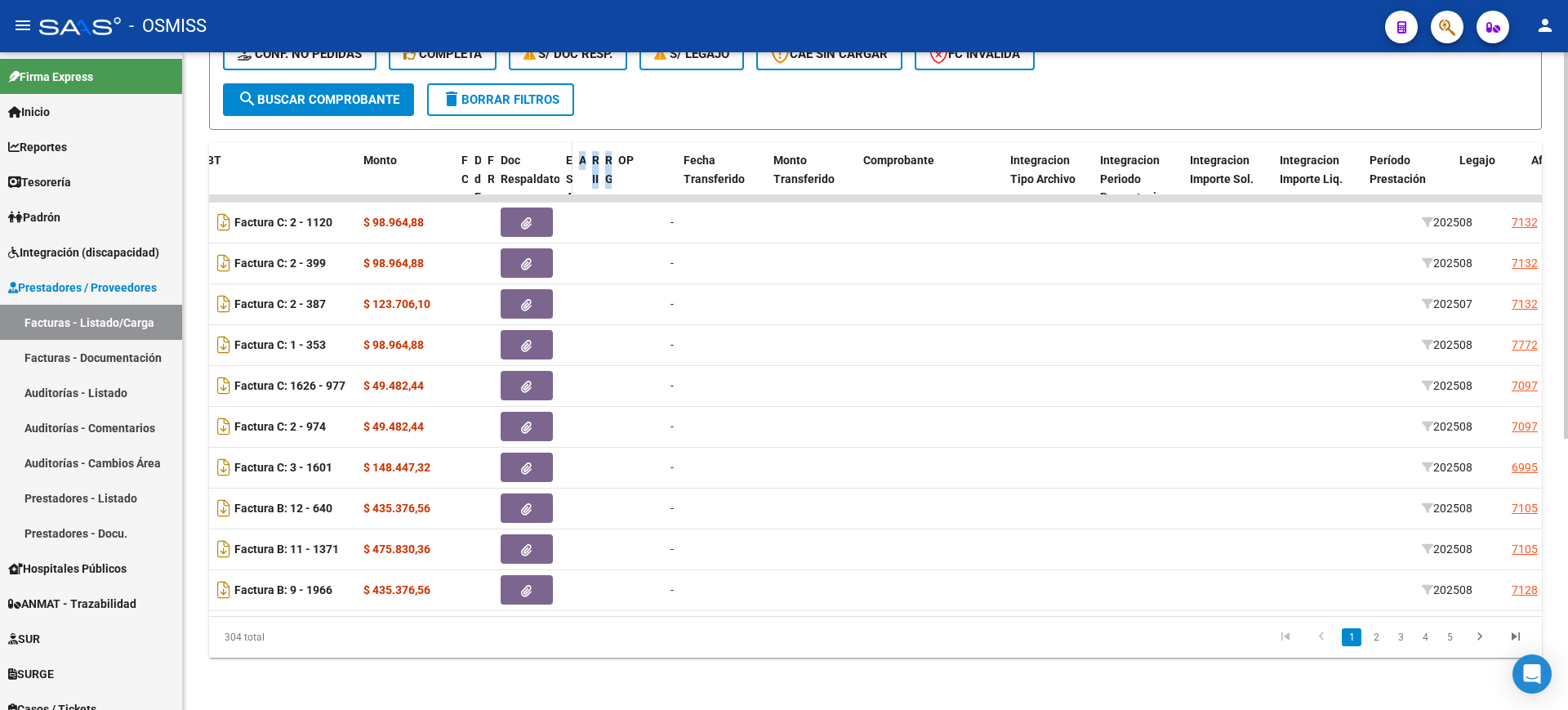
drag, startPoint x: 661, startPoint y: 169, endPoint x: 562, endPoint y: 152, distance: 100.4
click at [562, 152] on div "ID CAE Facturado x Orden De Area Razón Social CPBT Monto Fecha Cpbt Días desde …" at bounding box center [1400, 198] width 3130 height 110
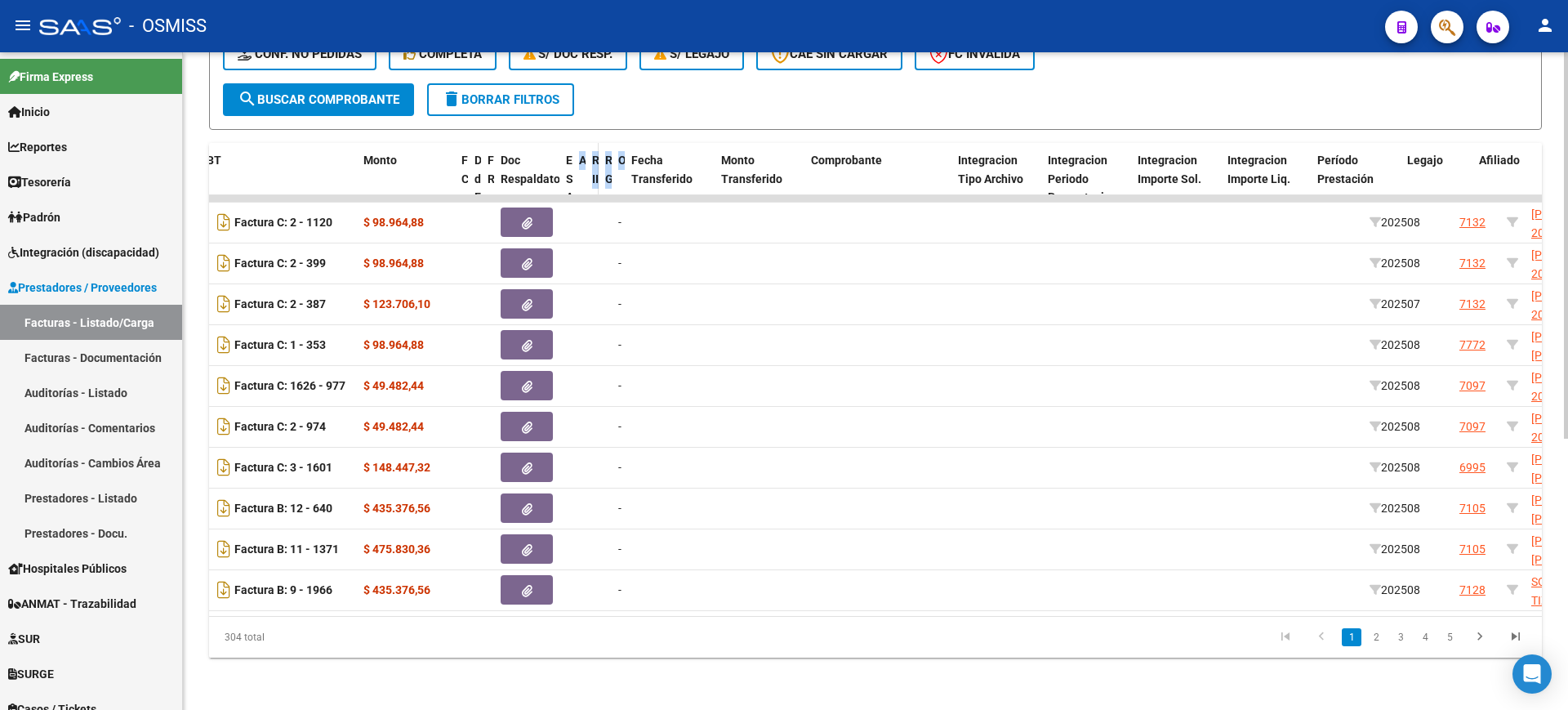
drag, startPoint x: 674, startPoint y: 169, endPoint x: 587, endPoint y: 154, distance: 88.3
click at [572, 151] on div "ID CAE Facturado x Orden De Area Razón Social CPBT Monto Fecha Cpbt Días desde …" at bounding box center [1373, 198] width 3078 height 110
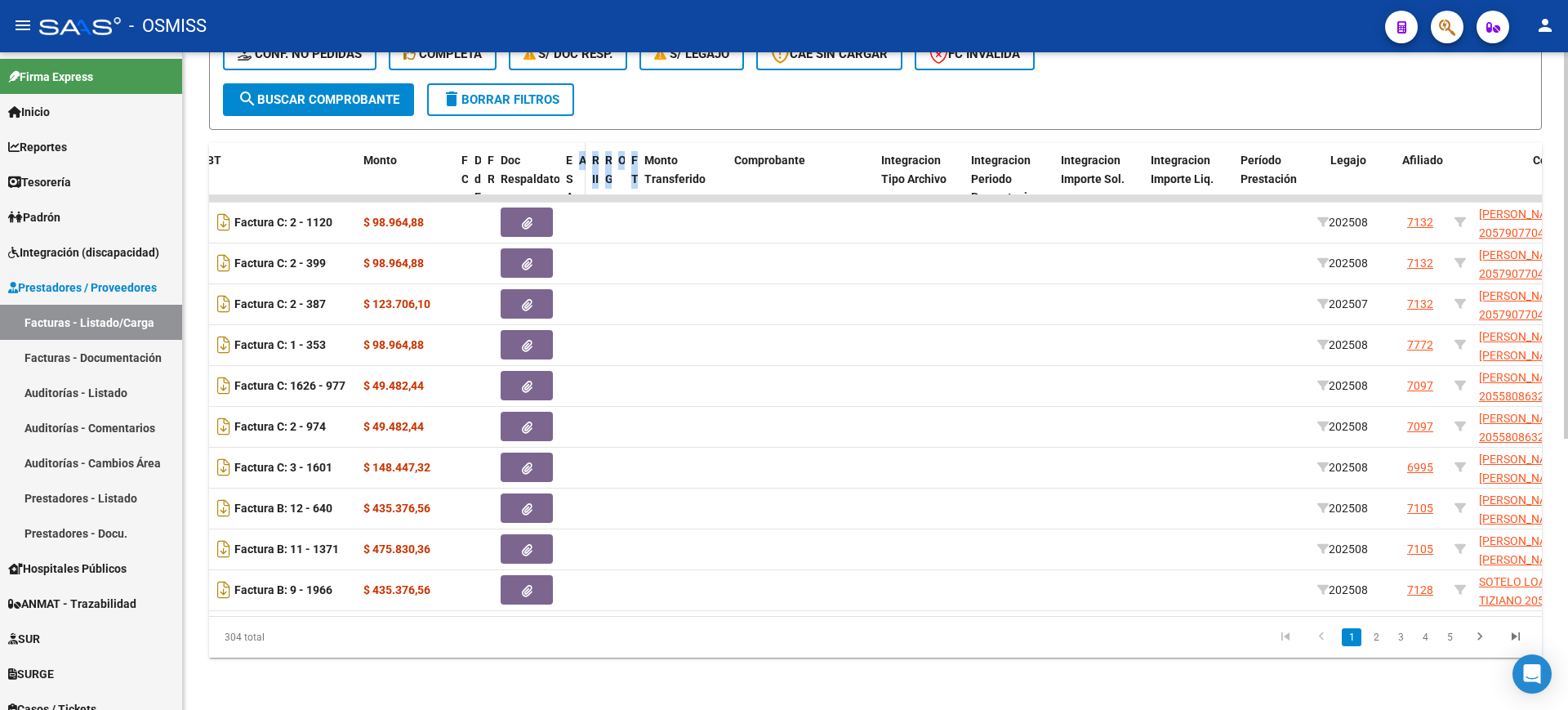
drag, startPoint x: 706, startPoint y: 169, endPoint x: 574, endPoint y: 140, distance: 135.1
click at [574, 143] on div "ID CAE Facturado x Orden De Area Razón Social CPBT Monto Fecha Cpbt Días desde …" at bounding box center [1348, 198] width 3026 height 110
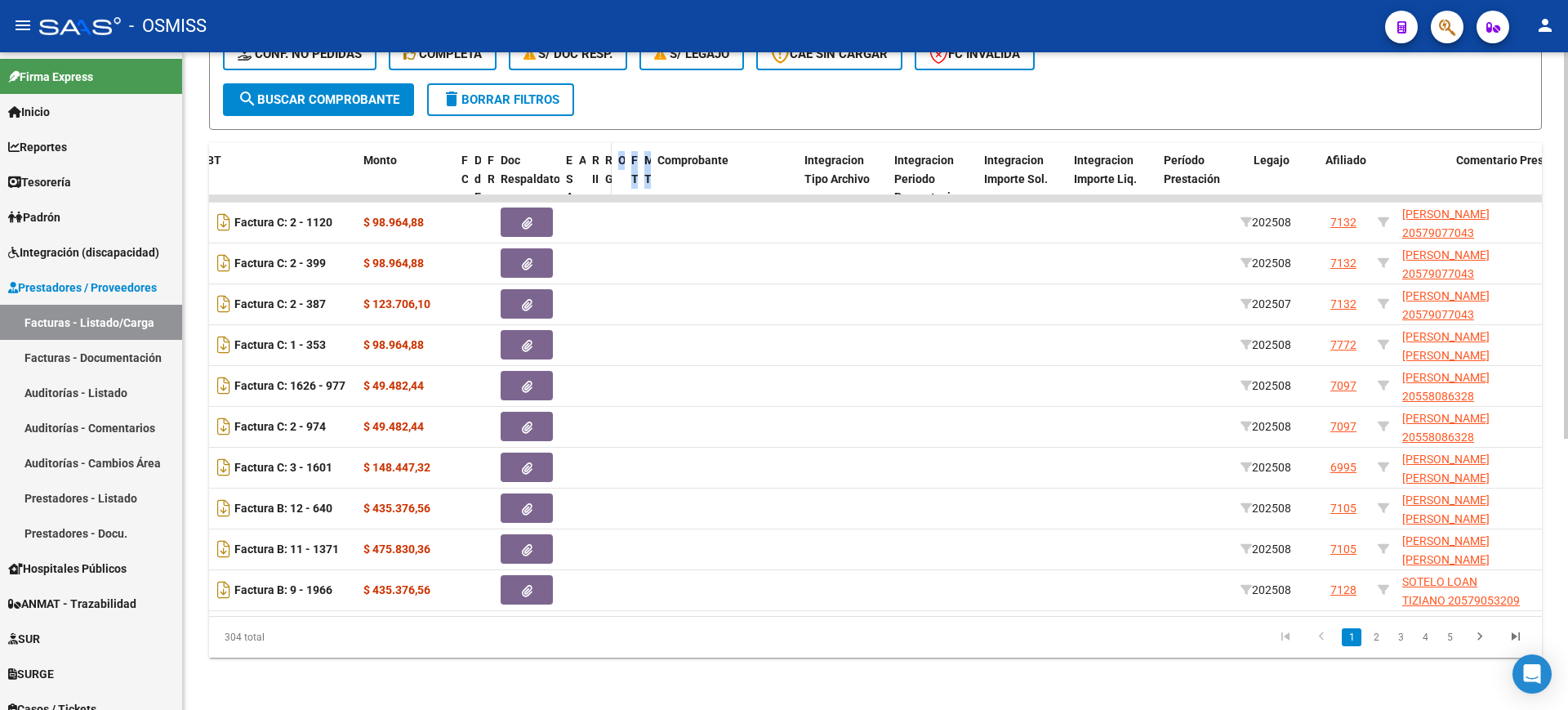
drag, startPoint x: 723, startPoint y: 161, endPoint x: 606, endPoint y: 143, distance: 118.4
click at [606, 143] on div "ID CAE Facturado x Orden De Area Razón Social CPBT Monto Fecha Cpbt Días desde …" at bounding box center [1309, 198] width 2950 height 110
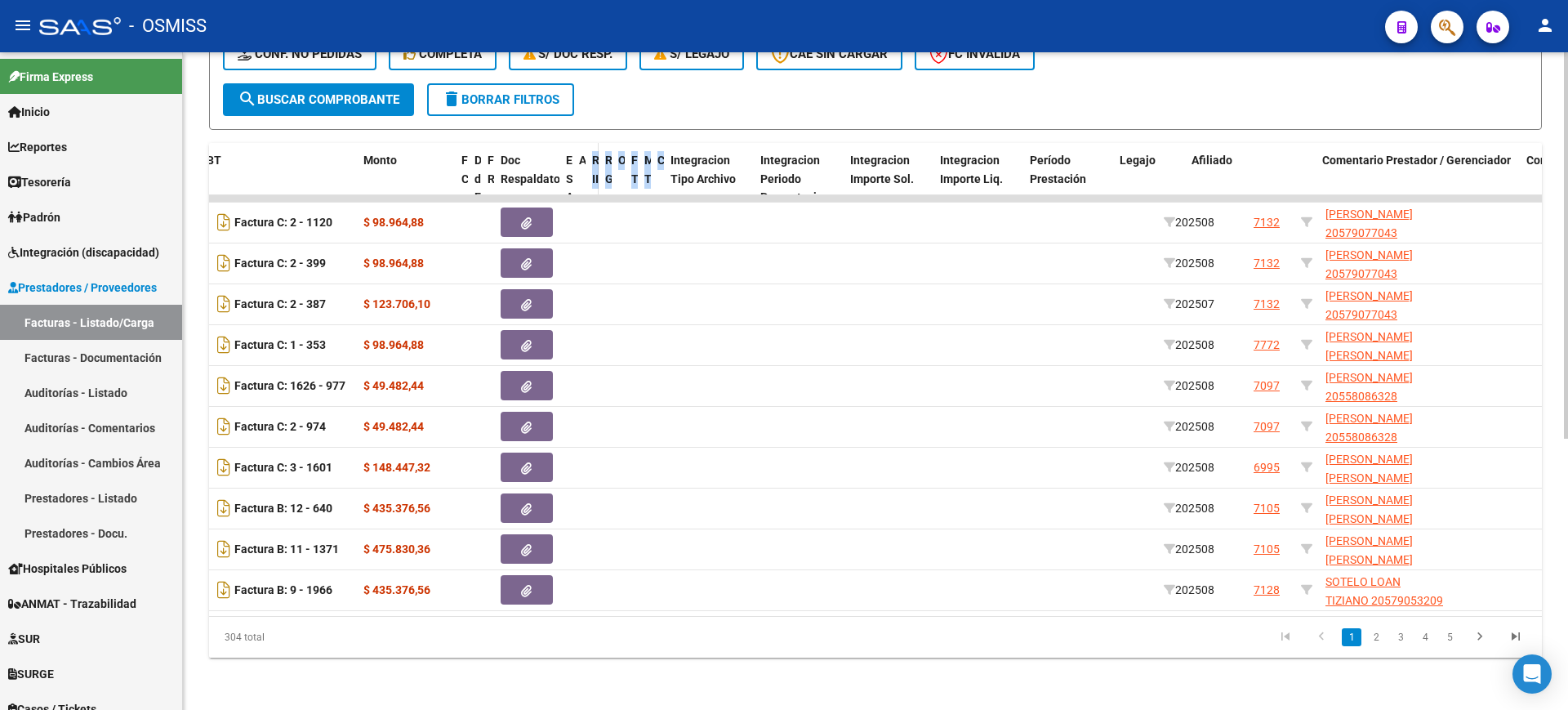
drag, startPoint x: 797, startPoint y: 167, endPoint x: 590, endPoint y: 153, distance: 207.5
click at [590, 153] on div "ID CAE Facturado x Orden De Area Razón Social CPBT Monto Fecha Cpbt Días desde …" at bounding box center [1270, 198] width 2872 height 110
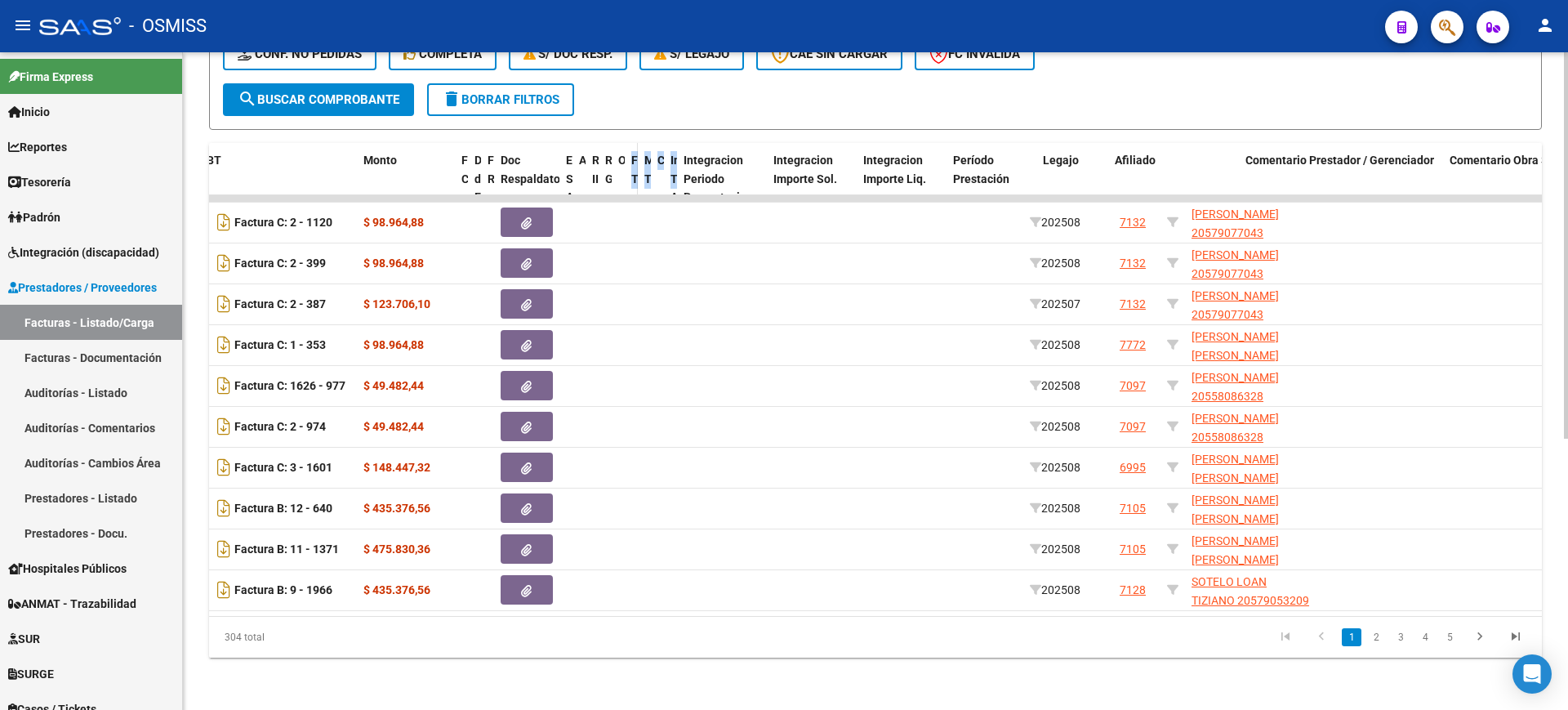
drag, startPoint x: 751, startPoint y: 172, endPoint x: 628, endPoint y: 158, distance: 123.8
click at [621, 153] on div "ID CAE Facturado x Orden De Area Razón Social CPBT Monto Fecha Cpbt Días desde …" at bounding box center [1204, 198] width 2739 height 110
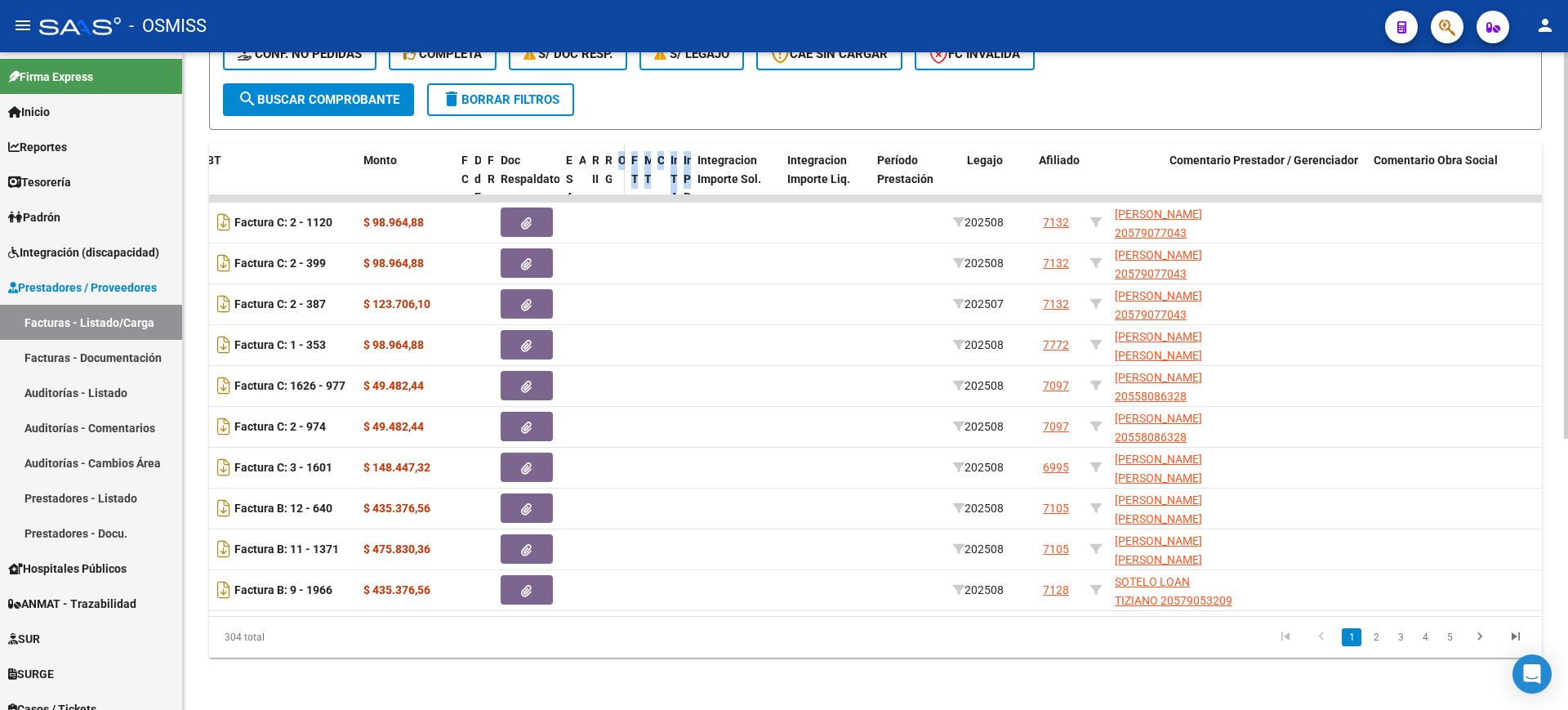
drag, startPoint x: 765, startPoint y: 167, endPoint x: 612, endPoint y: 151, distance: 153.8
click at [612, 151] on div "ID CAE Facturado x Orden De Area Razón Social CPBT Monto Fecha Cpbt Días desde …" at bounding box center [1165, 198] width 2662 height 110
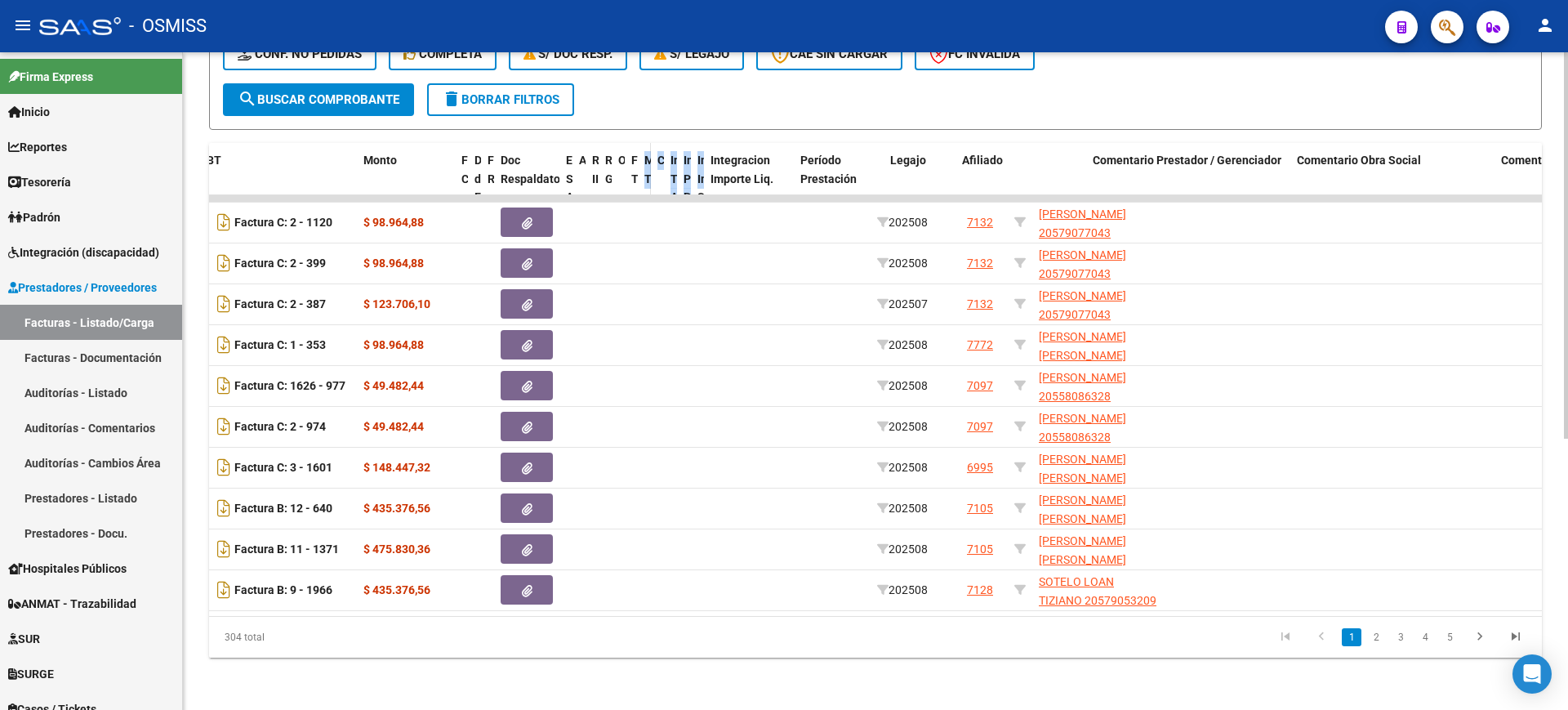
drag, startPoint x: 775, startPoint y: 168, endPoint x: 640, endPoint y: 146, distance: 136.8
click at [640, 146] on div "ID CAE Facturado x Orden De Area Razón Social CPBT Monto Fecha Cpbt Días desde …" at bounding box center [1127, 198] width 2586 height 110
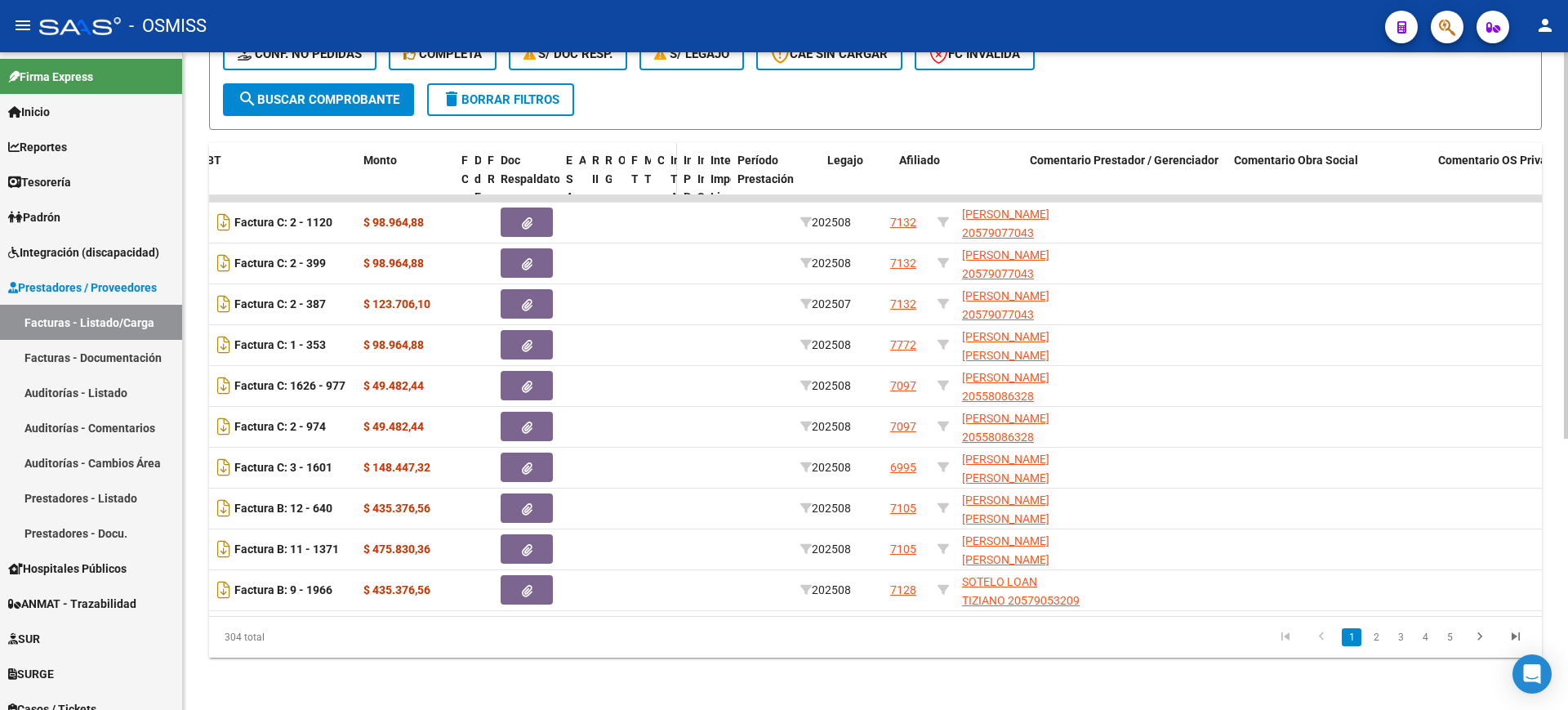
drag, startPoint x: 789, startPoint y: 167, endPoint x: 670, endPoint y: 146, distance: 120.8
click at [670, 146] on div "ID CAE Facturado x Orden De Area Razón Social CPBT Monto Fecha Cpbt Días desde …" at bounding box center [1089, 198] width 2510 height 110
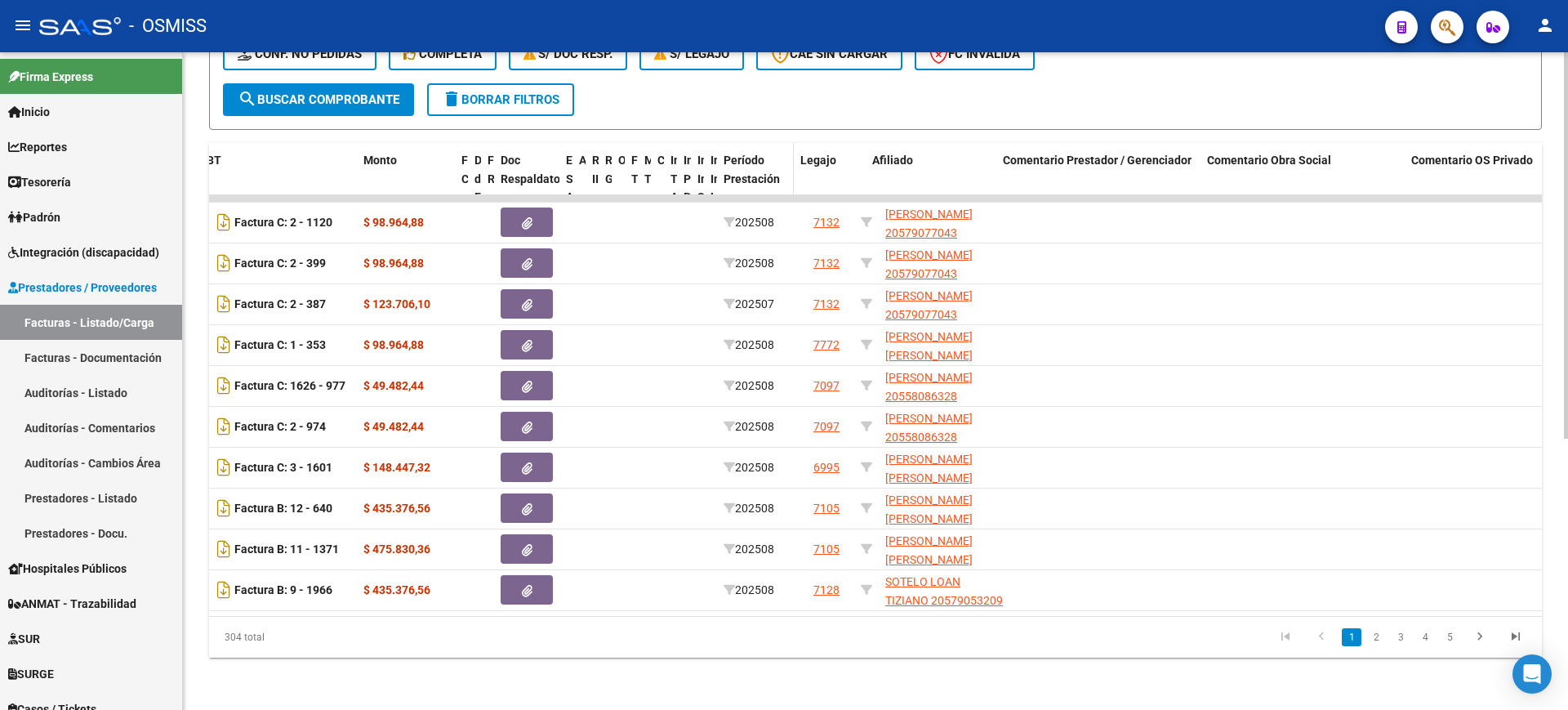
drag, startPoint x: 801, startPoint y: 169, endPoint x: 783, endPoint y: 164, distance: 18.7
click at [783, 164] on datatable-header-cell "Período Prestación" at bounding box center [755, 198] width 77 height 110
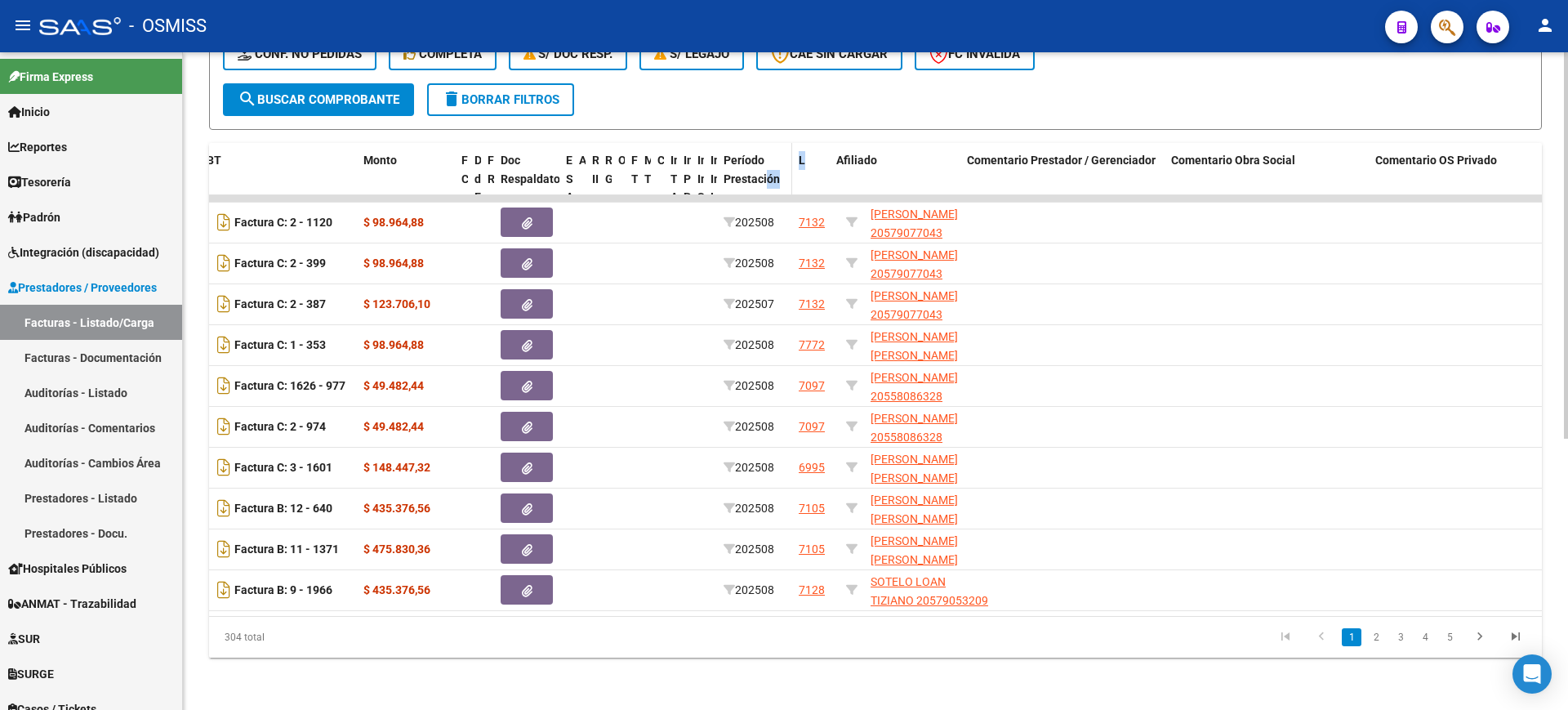
drag, startPoint x: 832, startPoint y: 163, endPoint x: 783, endPoint y: 159, distance: 49.2
click at [765, 154] on div "ID CAE Facturado x Orden De Area Razón Social CPBT Monto Fecha Cpbt Días desde …" at bounding box center [1043, 198] width 2418 height 110
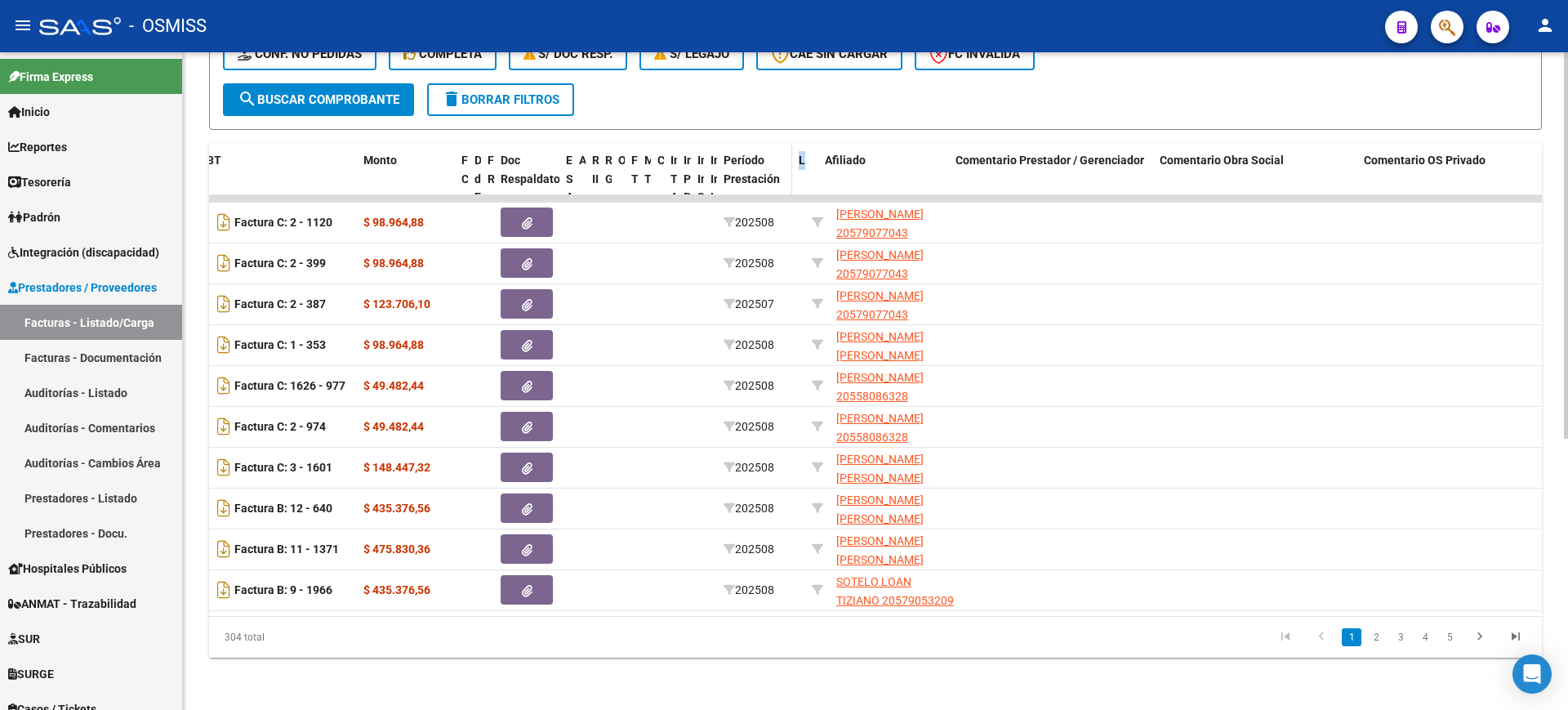
drag, startPoint x: 823, startPoint y: 167, endPoint x: 790, endPoint y: 173, distance: 33.5
click at [784, 162] on div "ID CAE Facturado x Orden De Area Razón Social CPBT Monto Fecha Cpbt Días desde …" at bounding box center [1026, 198] width 2384 height 110
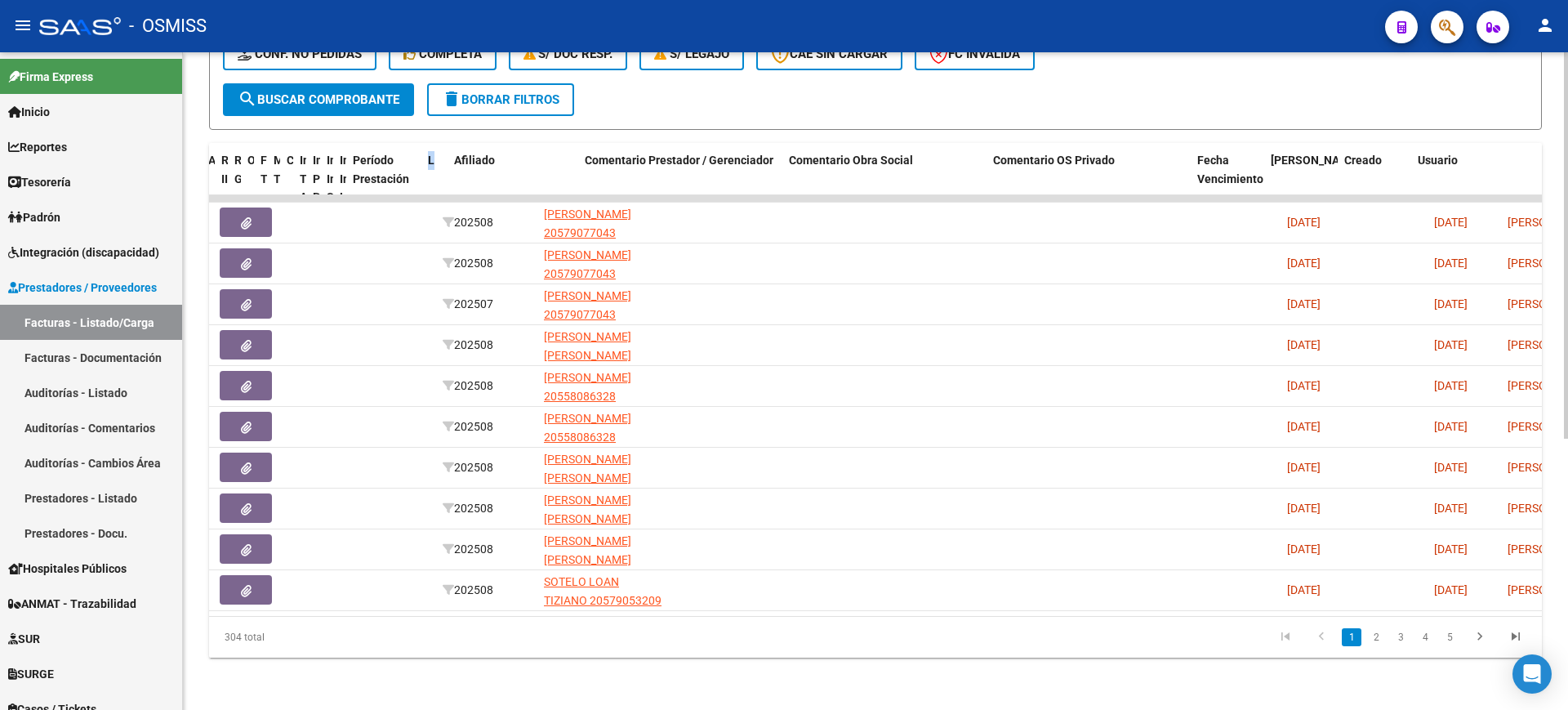
scroll to position [0, 812]
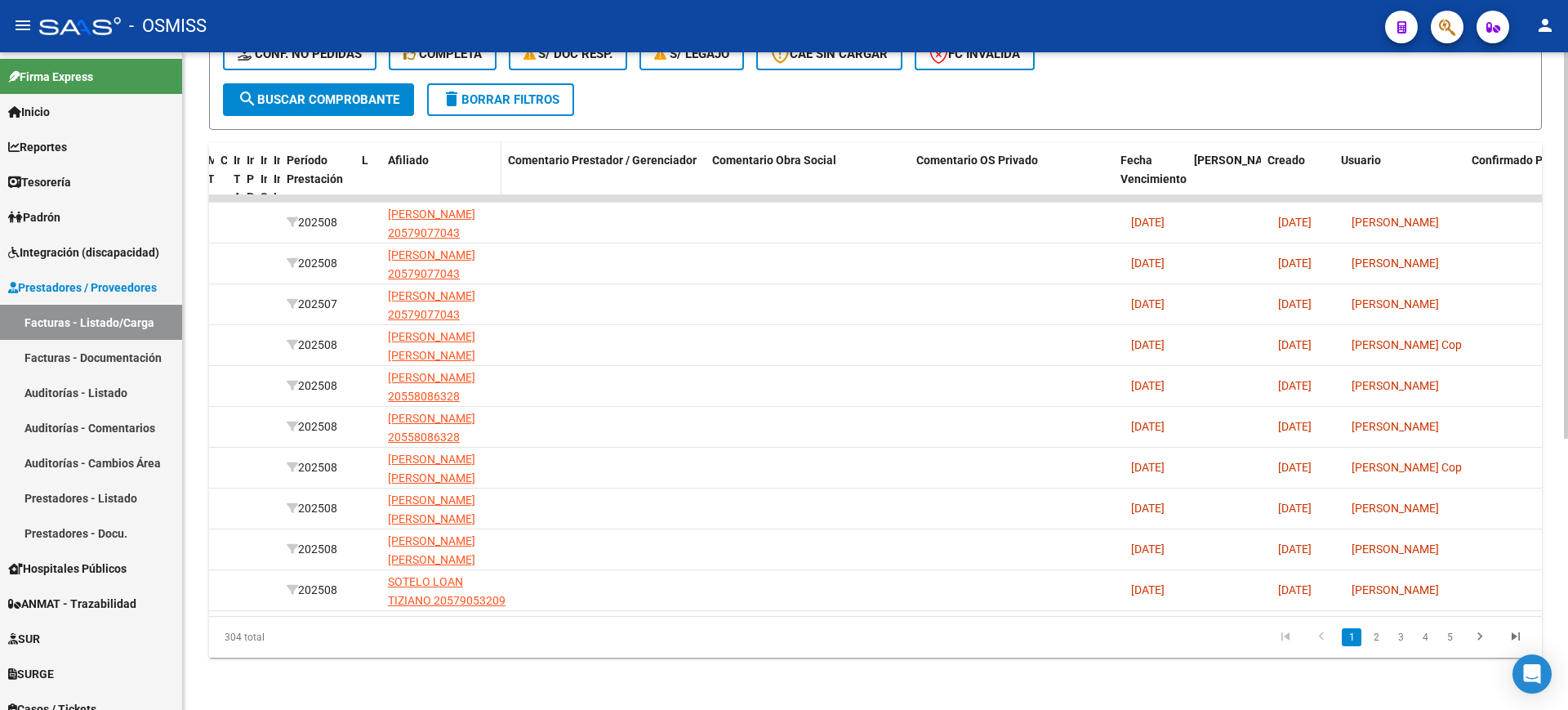
drag, startPoint x: 511, startPoint y: 155, endPoint x: 497, endPoint y: 154, distance: 14.0
click at [497, 154] on span at bounding box center [498, 198] width 8 height 110
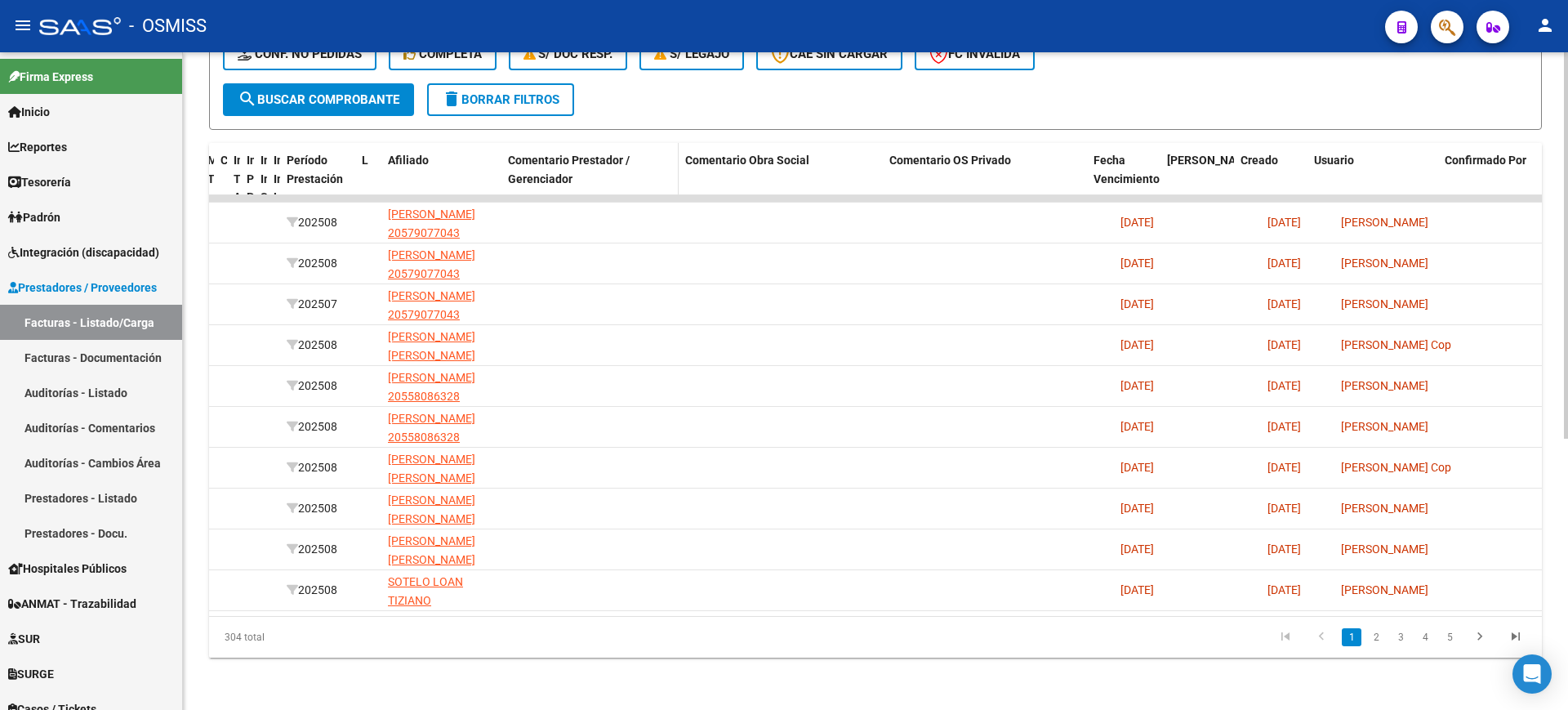
drag, startPoint x: 700, startPoint y: 163, endPoint x: 632, endPoint y: 161, distance: 68.0
click at [632, 161] on datatable-header-cell "Comentario Prestador / Gerenciador" at bounding box center [590, 198] width 177 height 110
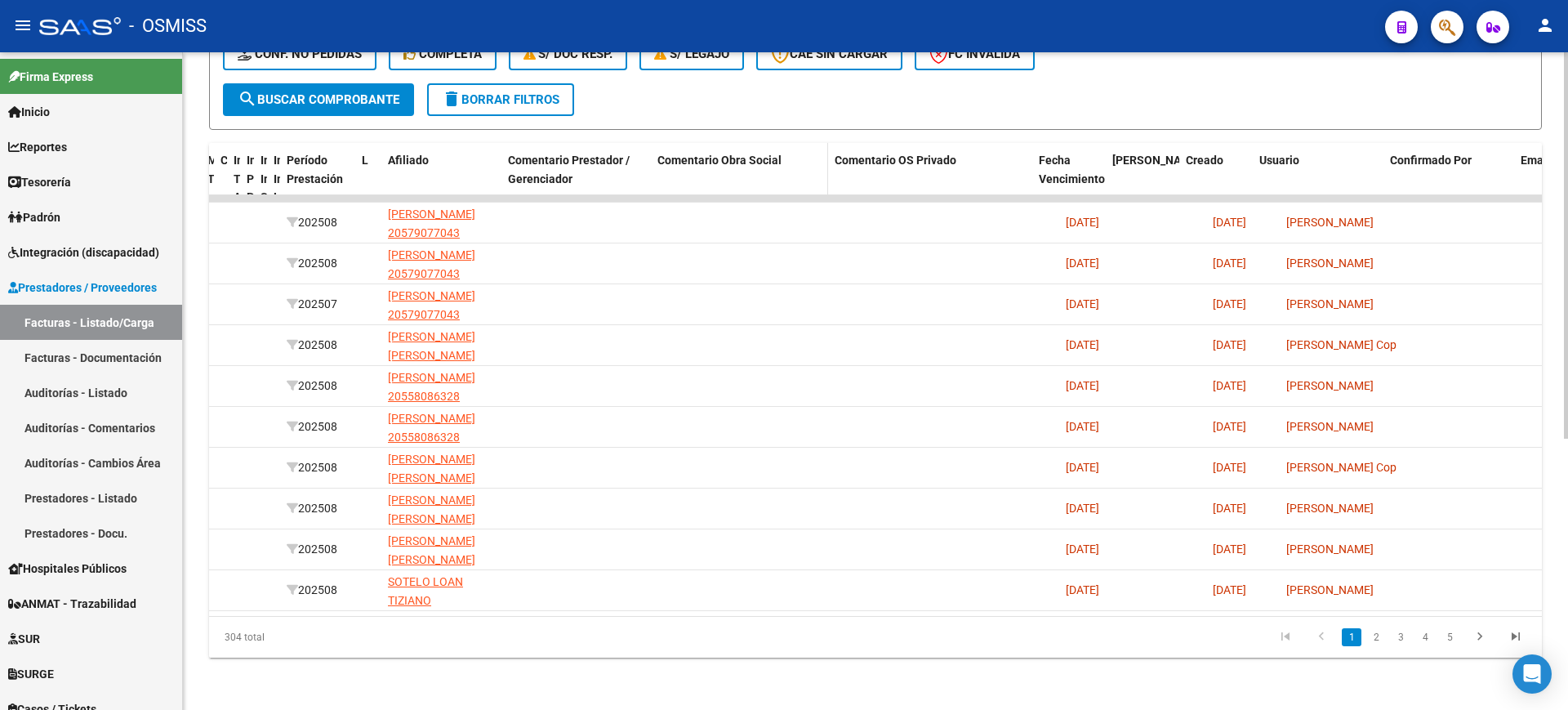
drag, startPoint x: 852, startPoint y: 160, endPoint x: 806, endPoint y: 157, distance: 46.1
click at [806, 157] on datatable-header-cell "Comentario Obra Social" at bounding box center [739, 198] width 177 height 110
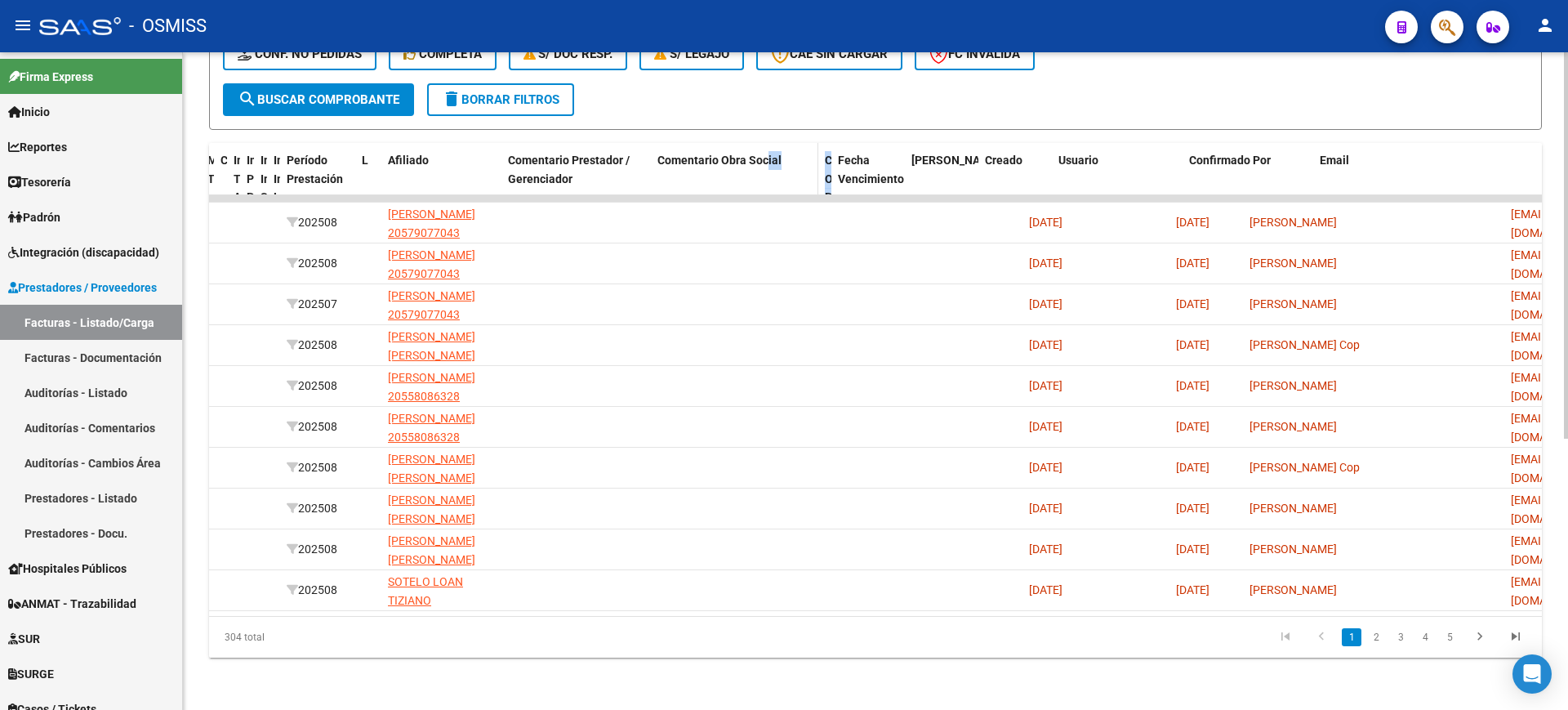
drag, startPoint x: 1015, startPoint y: 164, endPoint x: 766, endPoint y: 165, distance: 249.0
click at [766, 165] on div "ID CAE Facturado x Orden De Area Razón Social CPBT Monto Fecha Cpbt Días desde …" at bounding box center [532, 198] width 2270 height 110
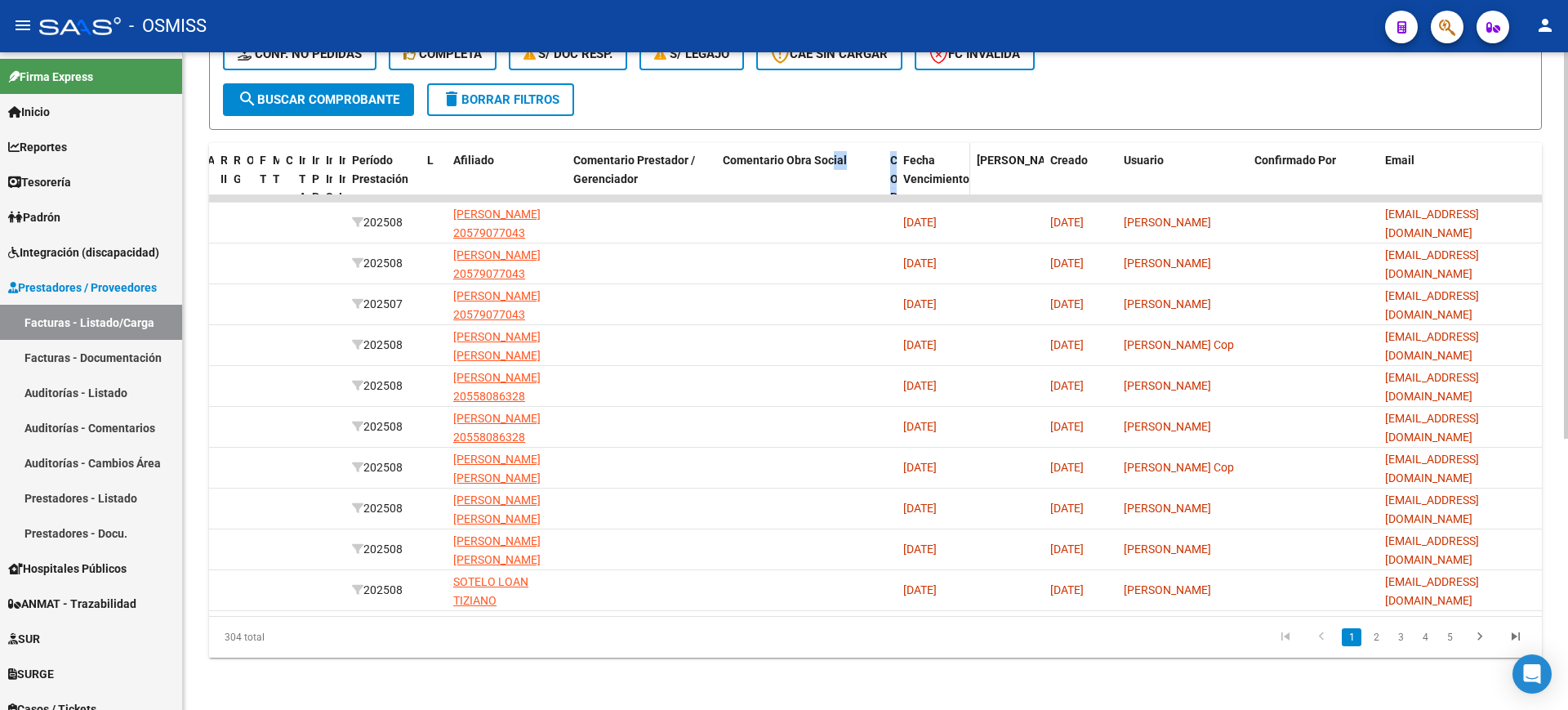
scroll to position [0, 747]
drag, startPoint x: 965, startPoint y: 171, endPoint x: 956, endPoint y: 183, distance: 15.0
click at [854, 169] on div "ID CAE Facturado x Orden De Area Razón Social CPBT Monto Fecha Cpbt Días desde …" at bounding box center [502, 198] width 2079 height 110
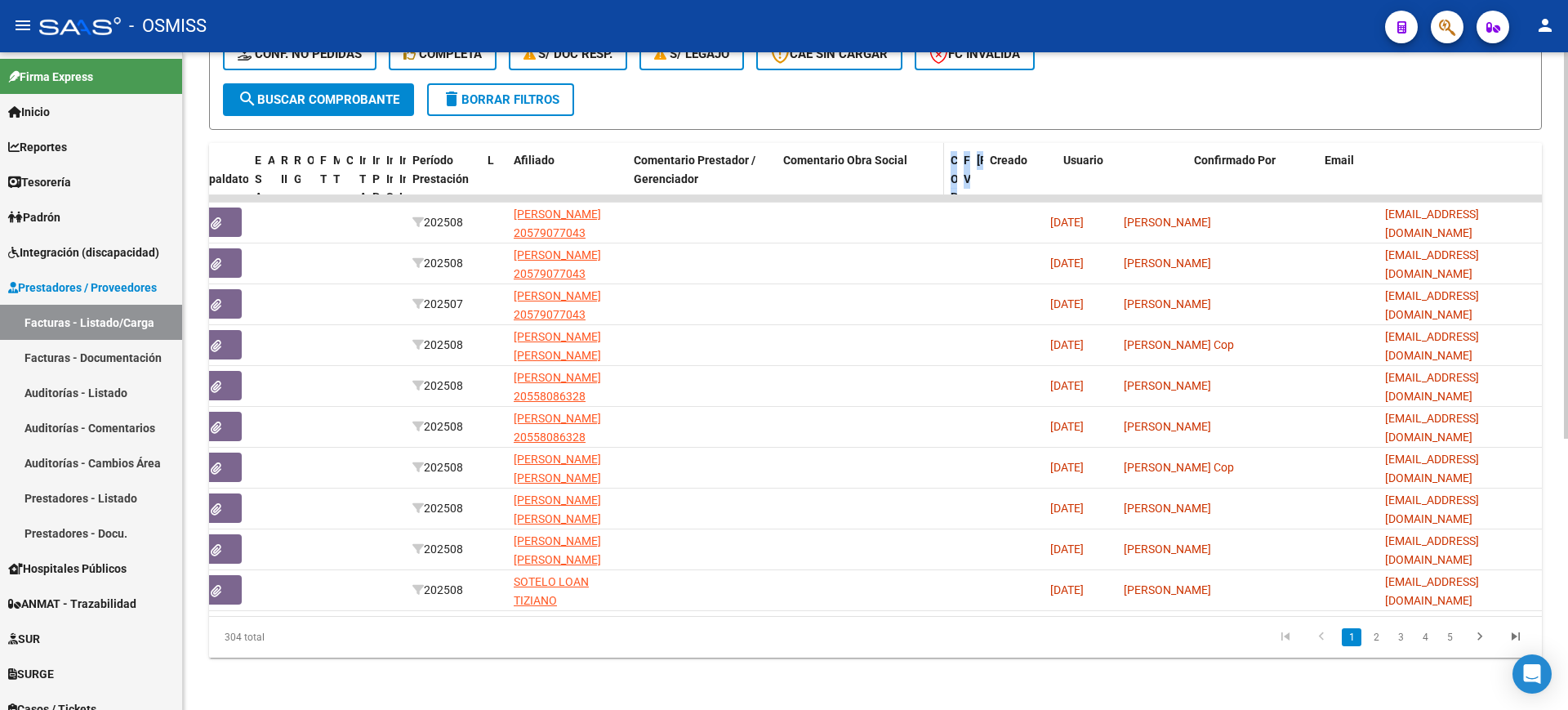
drag
click at [933, 162] on div "ID CAE Facturado x Orden De Area Razón Social CPBT Monto Fecha Cpbt Días desde …" at bounding box center [532, 198] width 2018 height 110
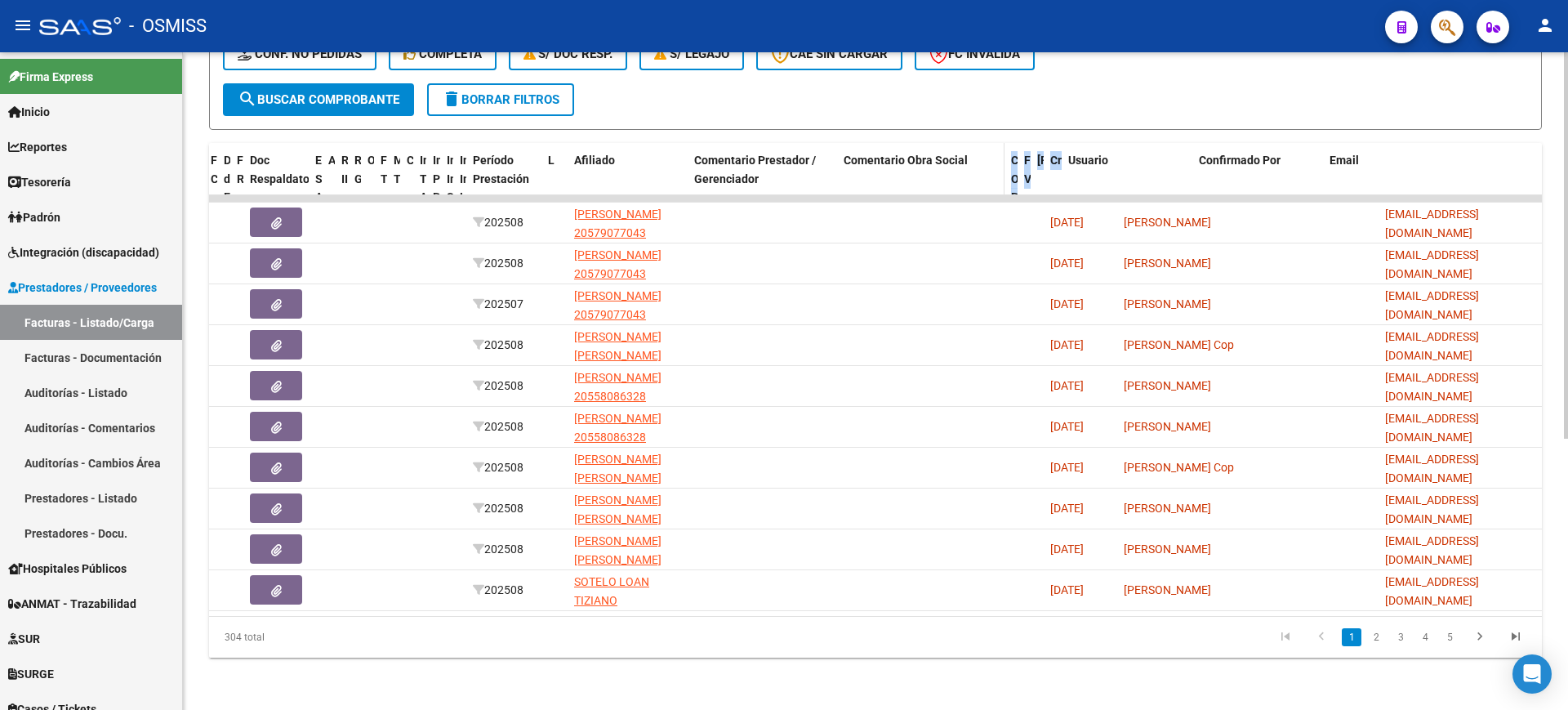
click at [965, 151] on div "ID CAE Facturado x Orden De Area Razón Social CPBT Monto Fecha Cpbt Días desde …" at bounding box center [562, 198] width 1958 height 110
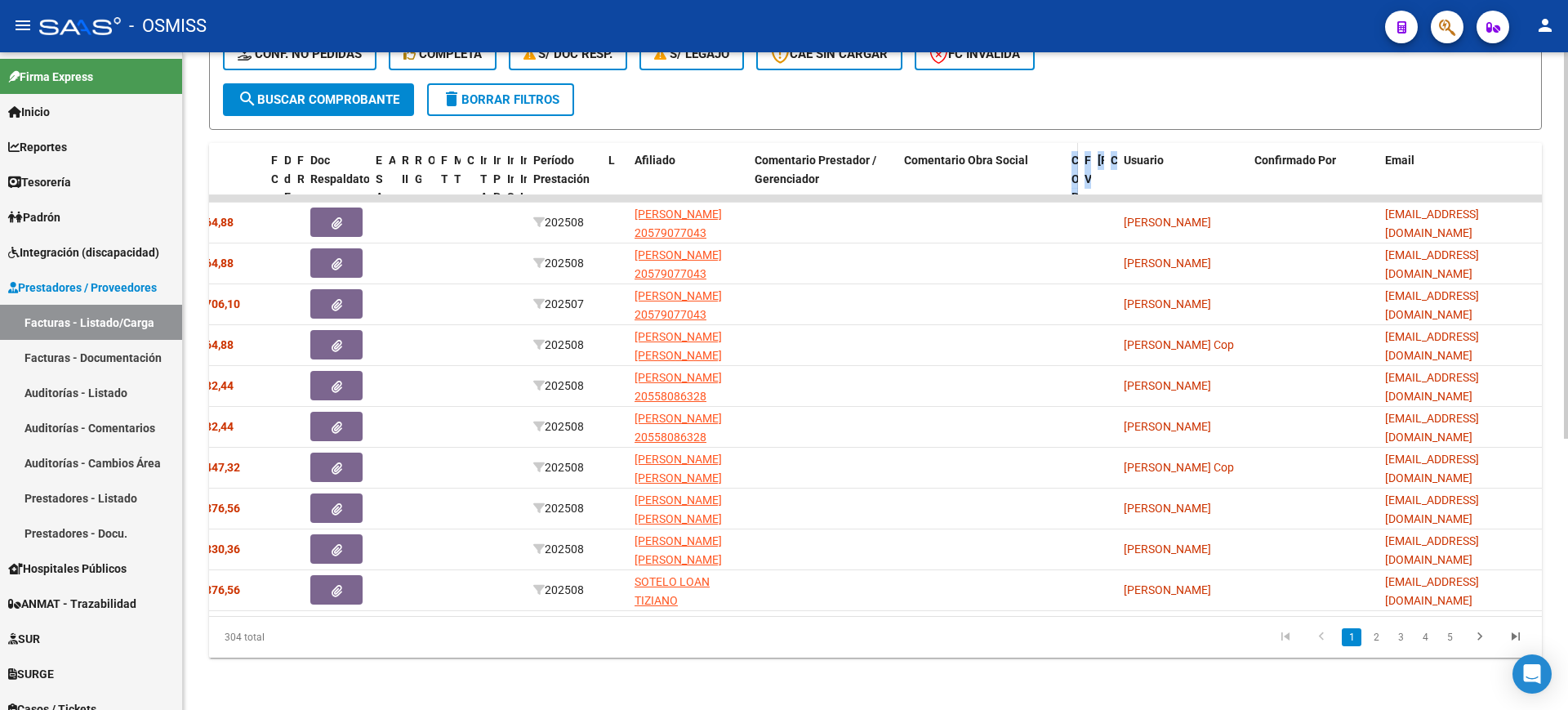
scroll to position [0, 565]
click at [1031, 148] on div "ID CAE Facturado x Orden De Area Razón Social CPBT Monto Fecha Cpbt Días desde …" at bounding box center [592, 198] width 1897 height 110
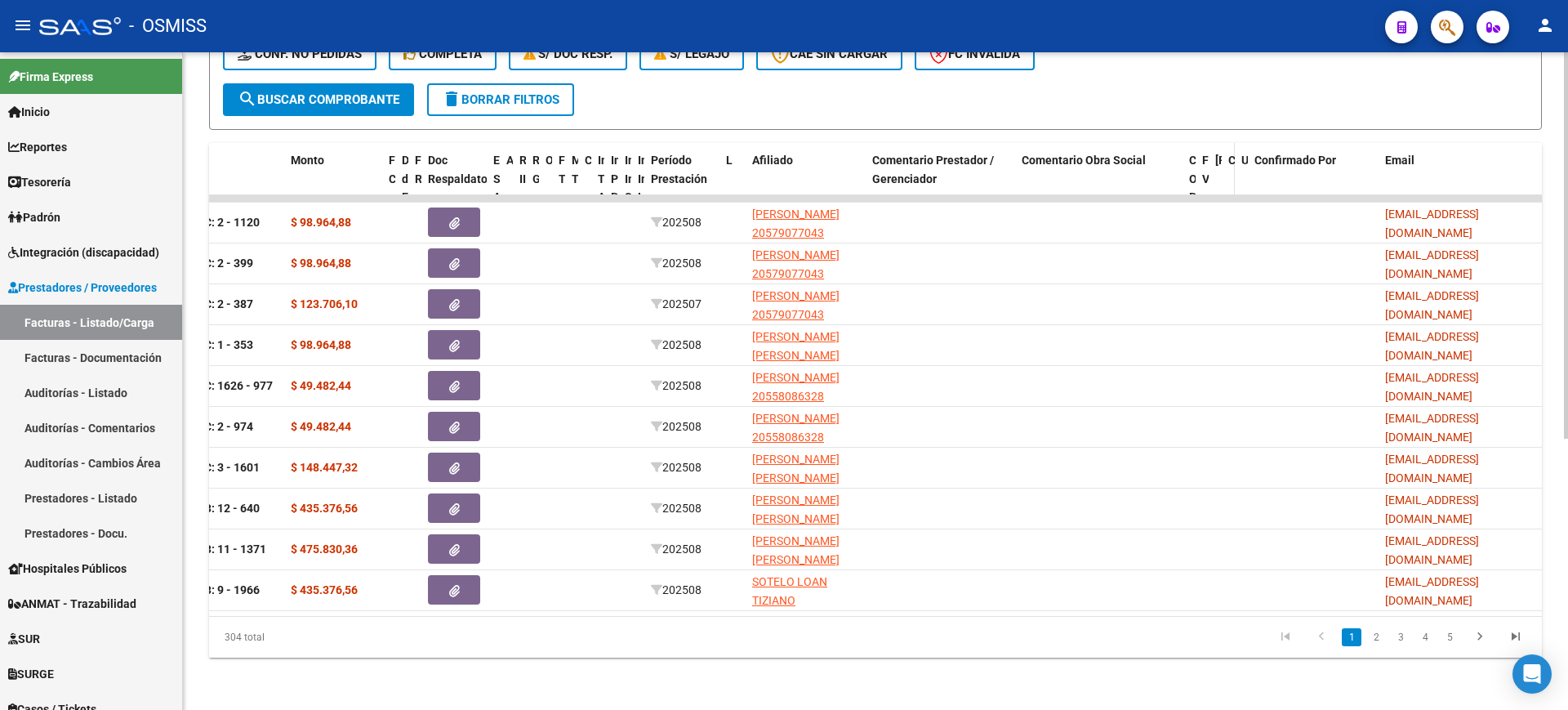
scroll to position [0, 448]
click at [1170, 159] on div "ID CAE Facturado x Orden De Area Razón Social CPBT Monto Fecha Cpbt Días desde …" at bounding box center [651, 198] width 1780 height 110
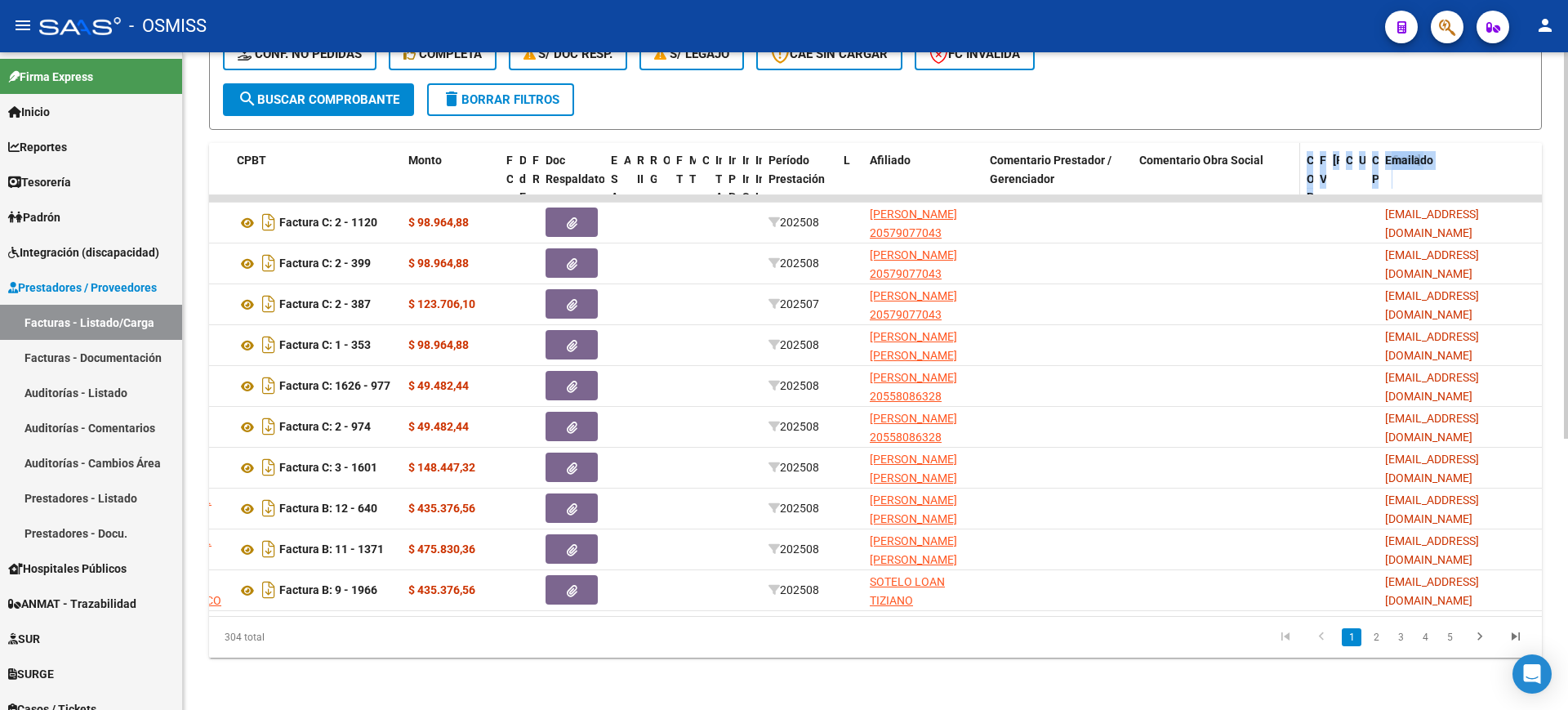
click at [1279, 158] on div "ID CAE Facturado x Orden De Area Razón Social CPBT Monto Fecha Cpbt Días desde …" at bounding box center [710, 198] width 1663 height 110
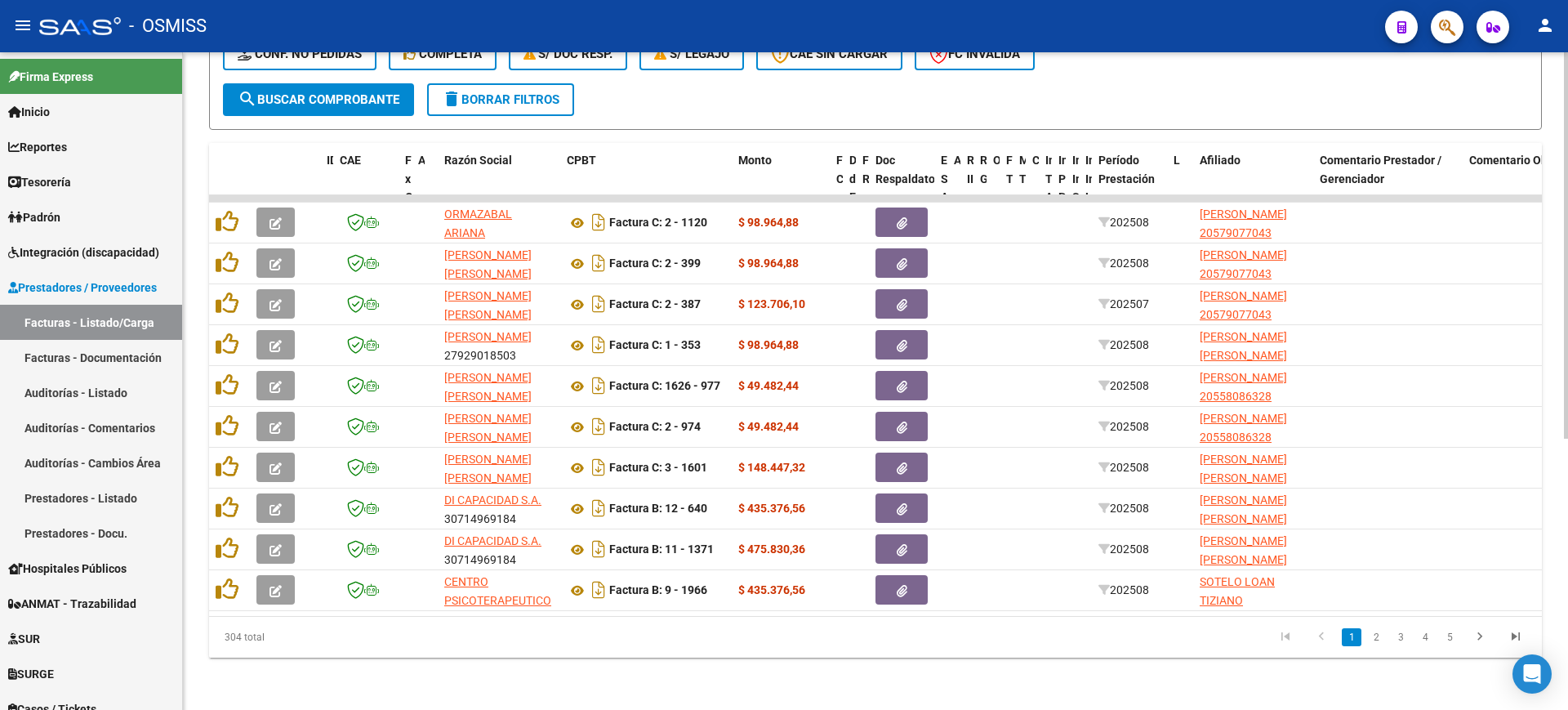
click at [379, 93] on span "search Buscar Comprobante" at bounding box center [318, 100] width 162 height 15
click at [1505, 633] on icon "go to last page" at bounding box center [1515, 638] width 21 height 20
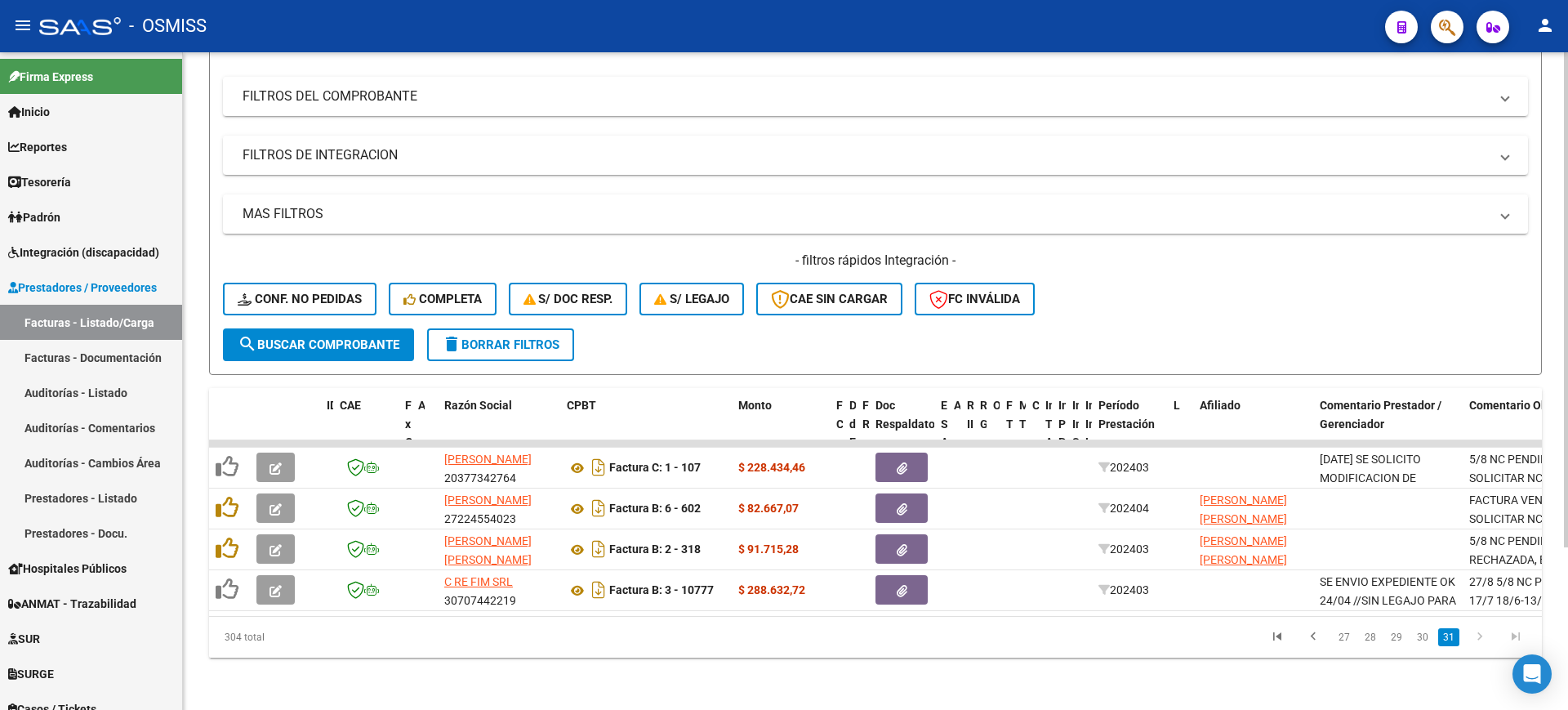
scroll to position [217, 0]
click at [1348, 638] on link "27" at bounding box center [1344, 637] width 21 height 18
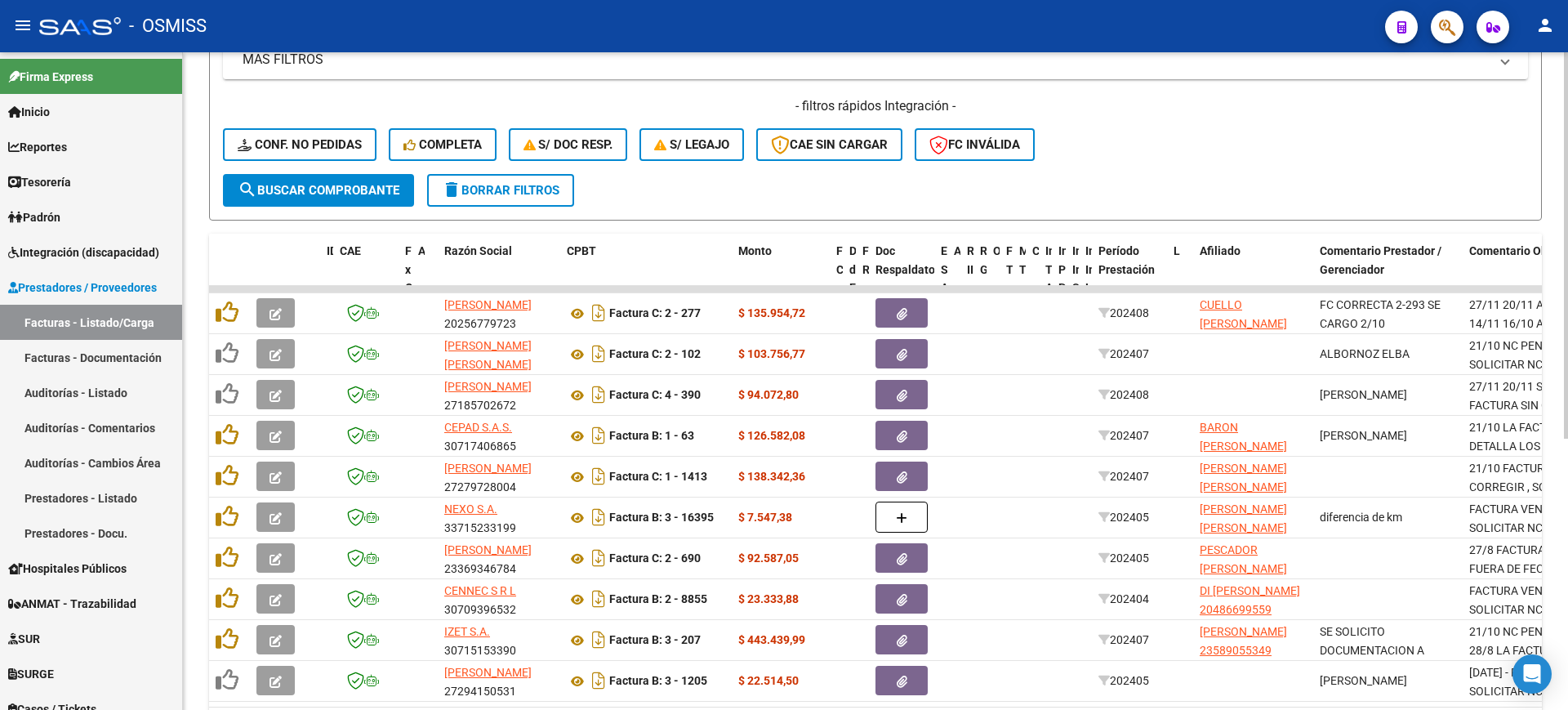
scroll to position [462, 0]
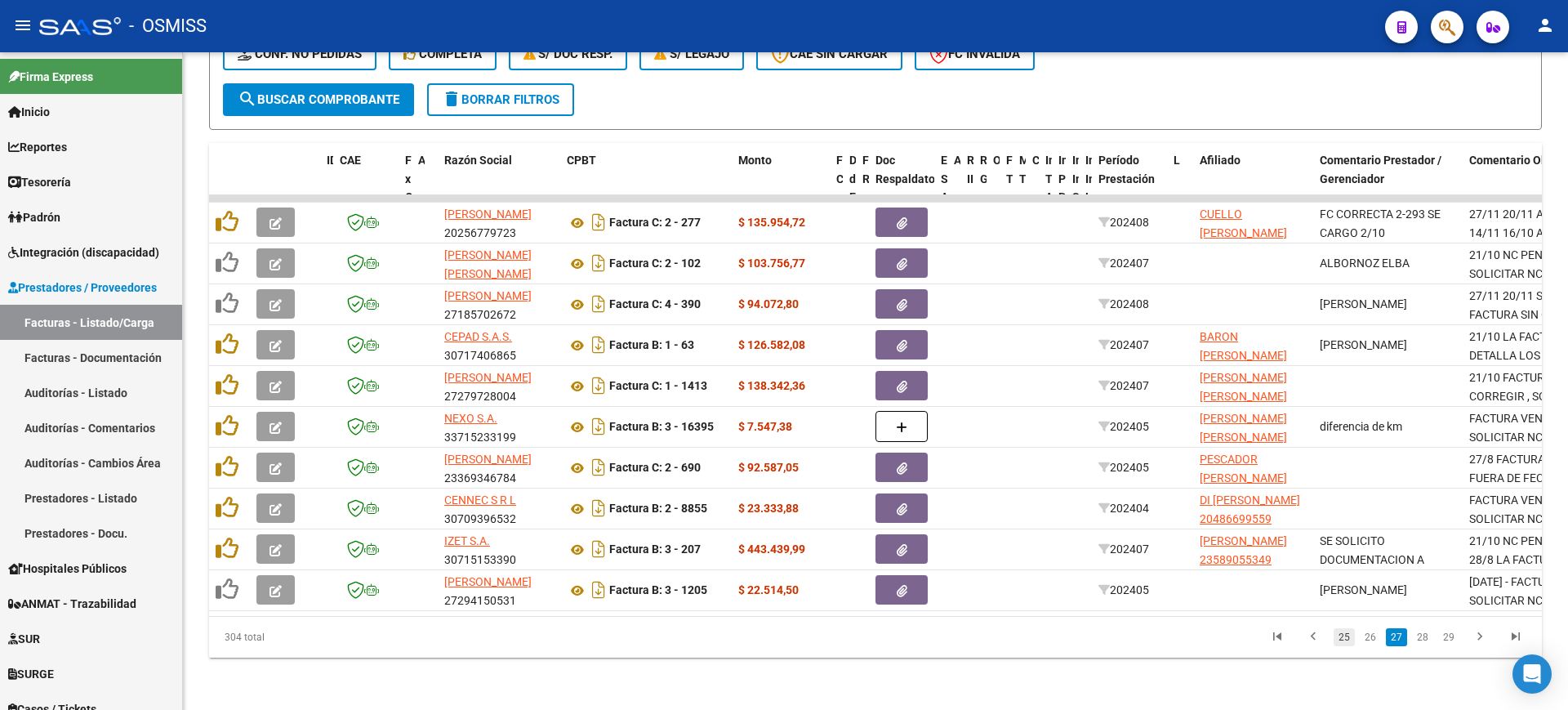
click at [1353, 631] on link "25" at bounding box center [1344, 637] width 21 height 18
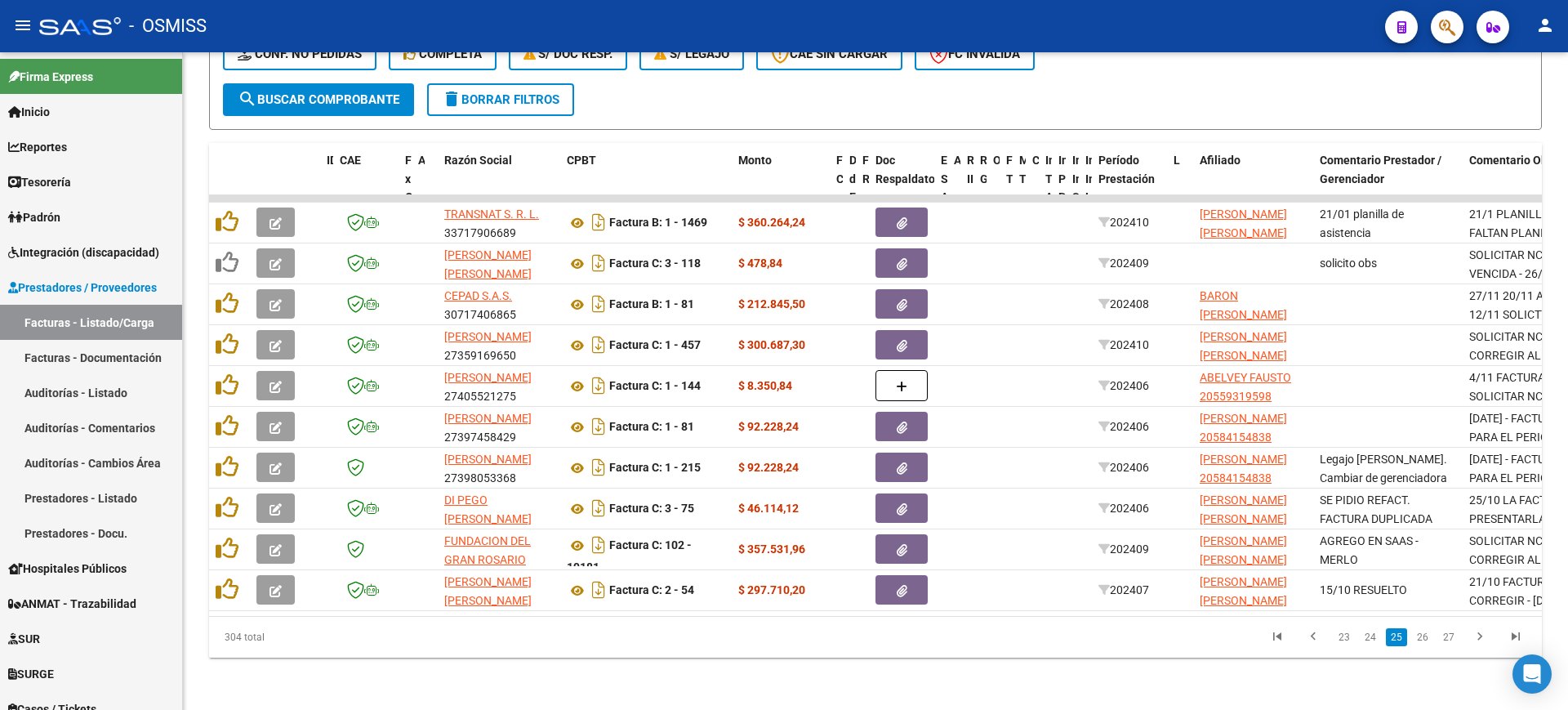
click at [1343, 643] on link "23" at bounding box center [1344, 637] width 21 height 18
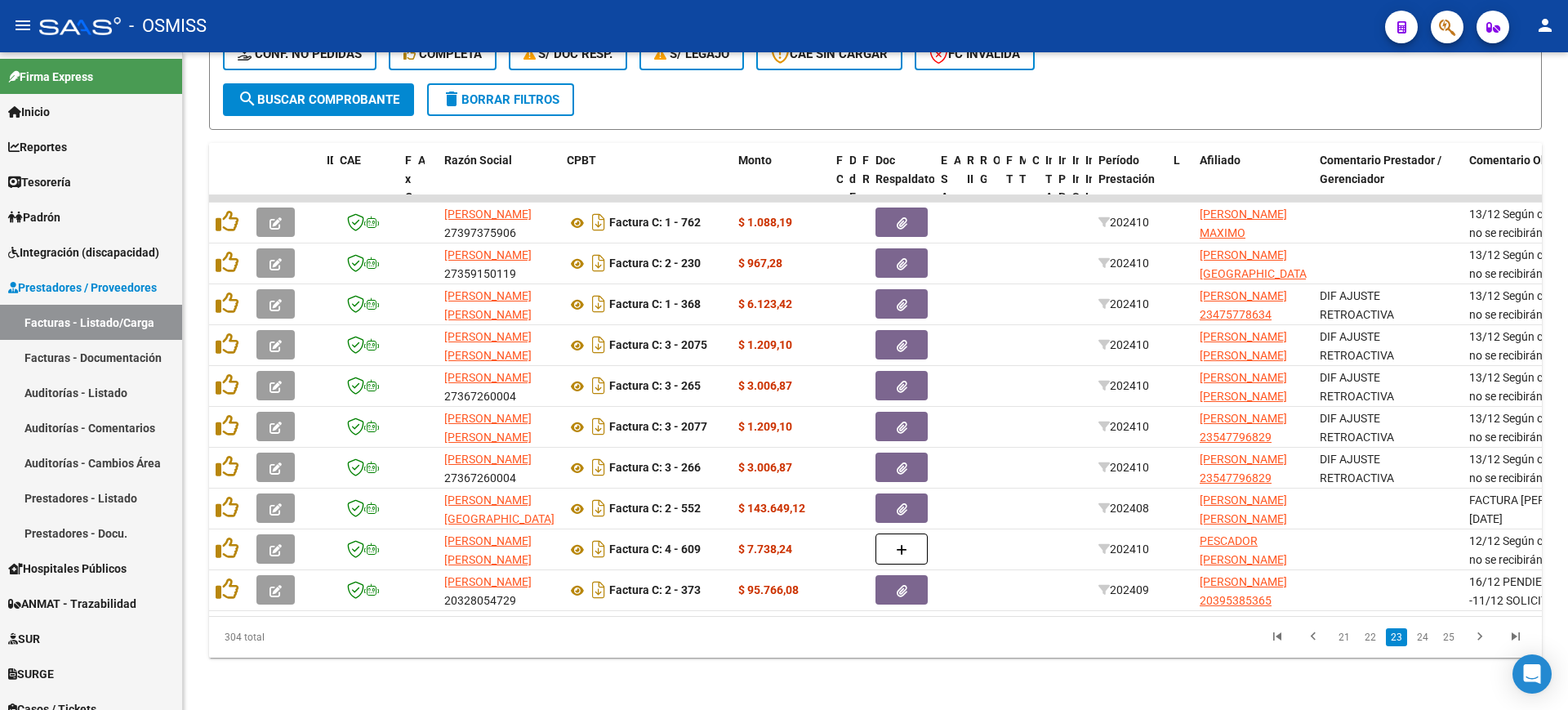
click at [1343, 643] on link "21" at bounding box center [1344, 637] width 21 height 18
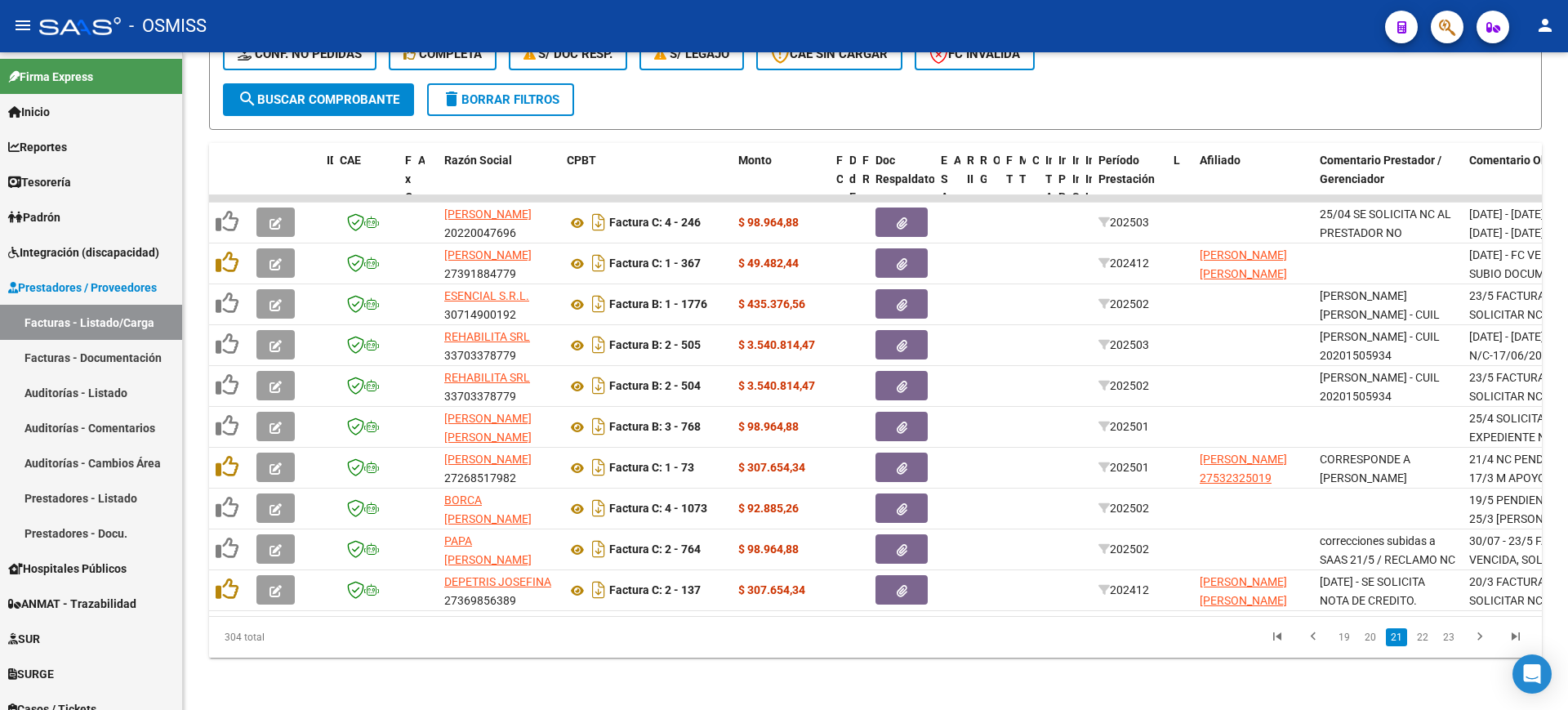
click at [1343, 643] on link "19" at bounding box center [1344, 637] width 21 height 18
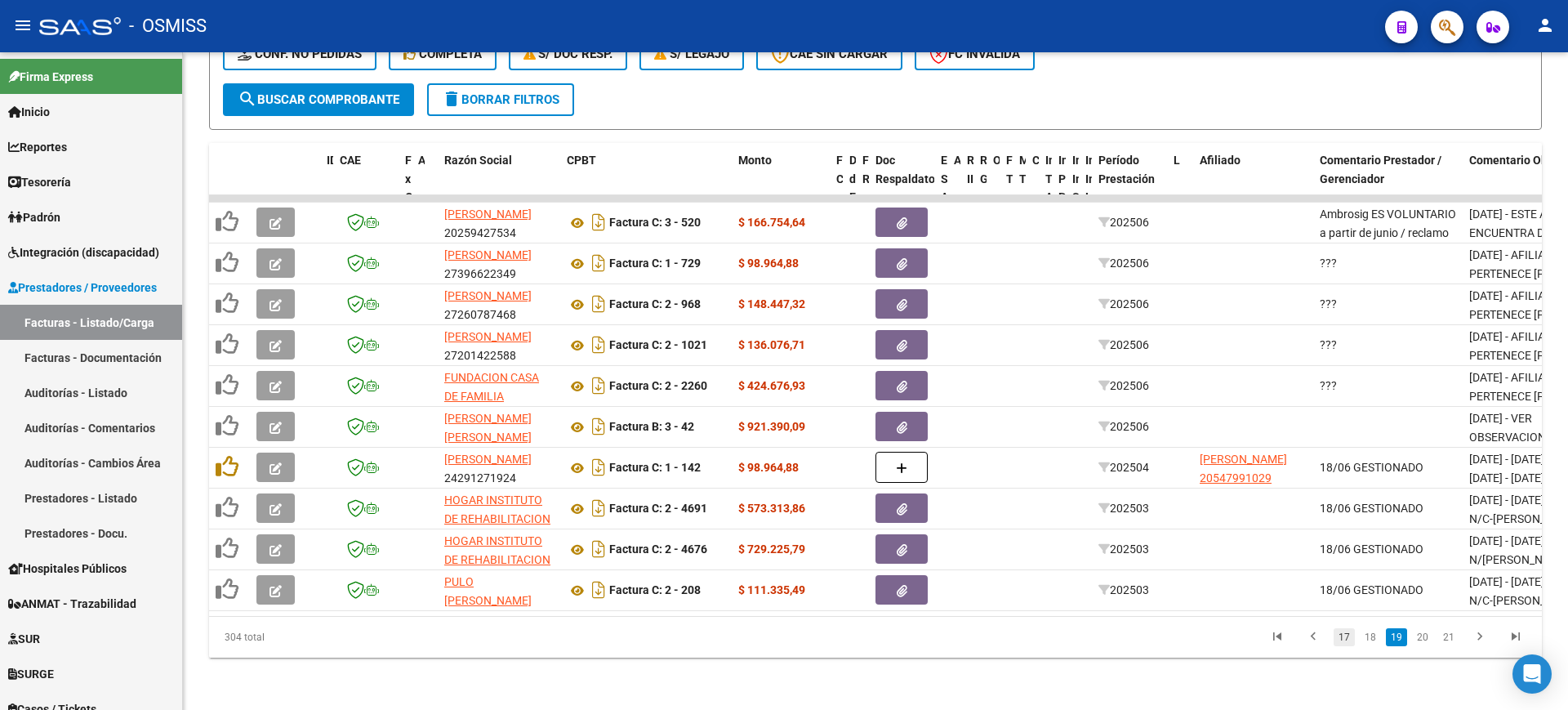
click at [1343, 641] on link "17" at bounding box center [1344, 637] width 21 height 18
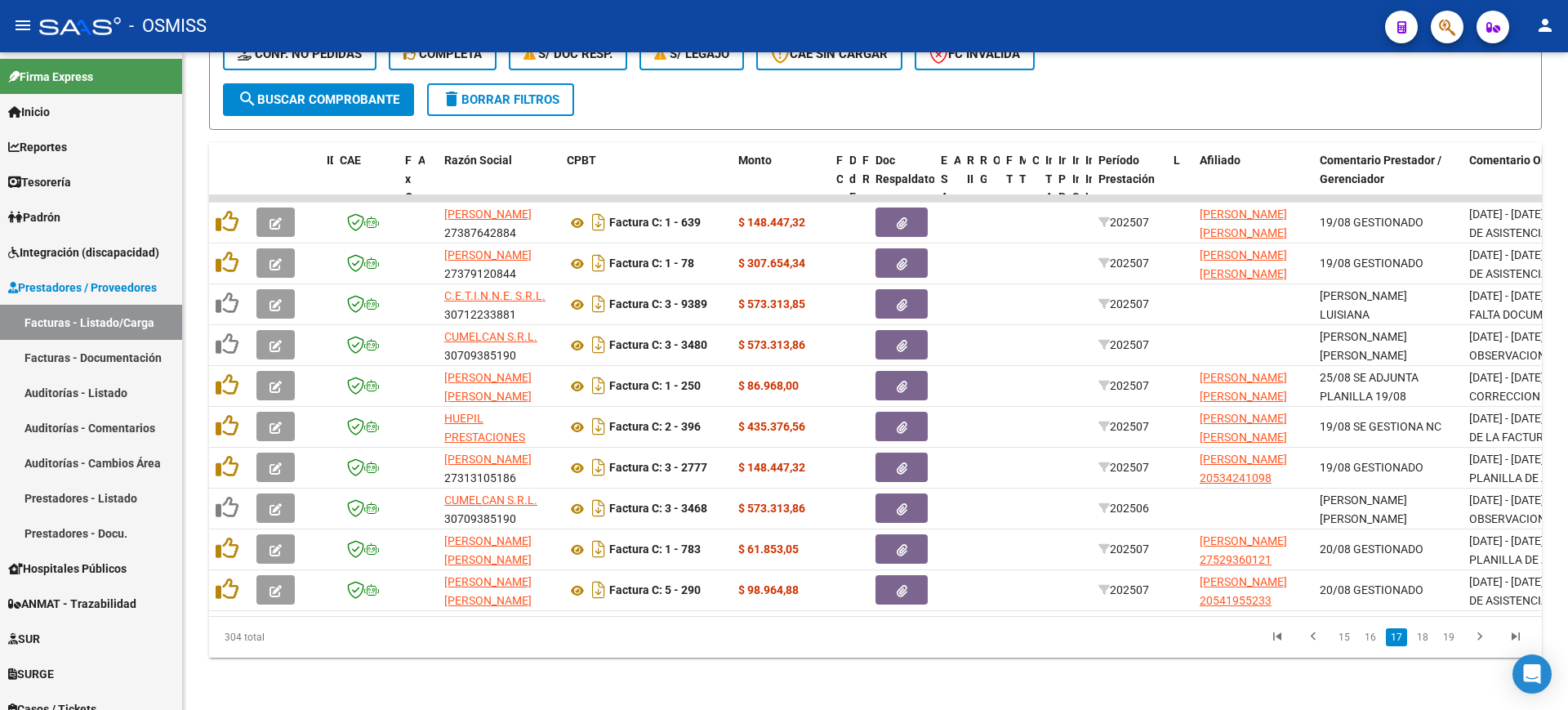
click at [1343, 641] on link "15" at bounding box center [1344, 637] width 21 height 18
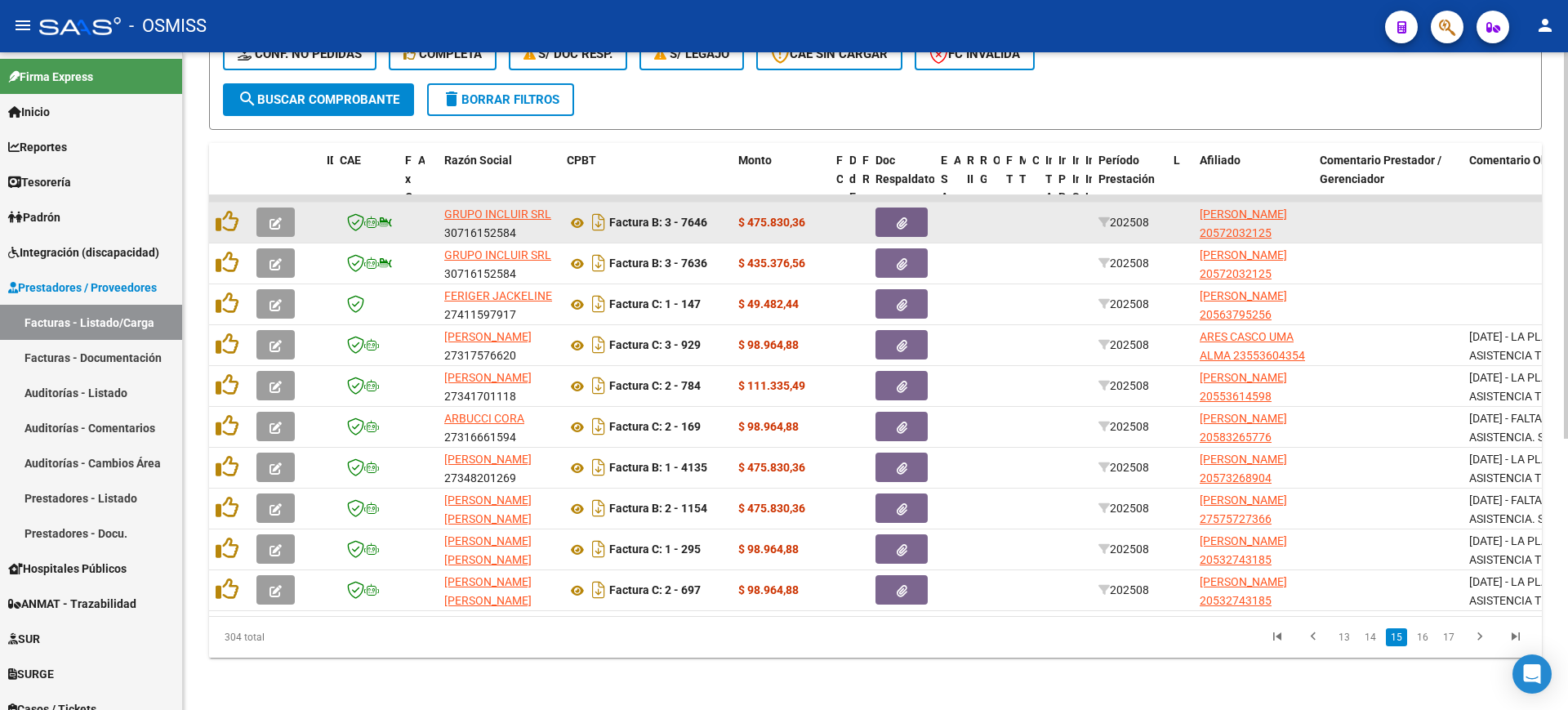
click at [275, 218] on icon "button" at bounding box center [275, 223] width 12 height 12
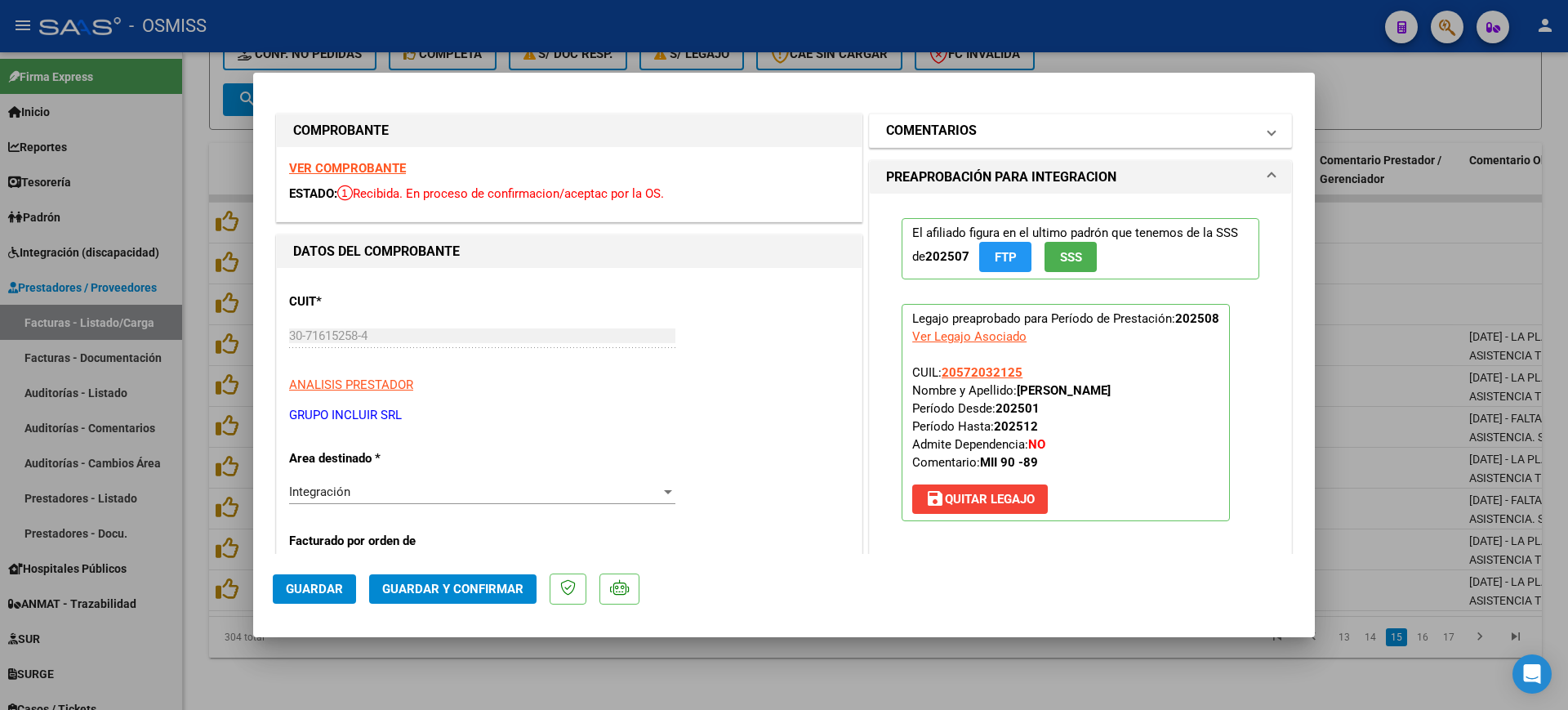
click at [954, 130] on h1 "COMENTARIOS" at bounding box center [931, 131] width 91 height 20
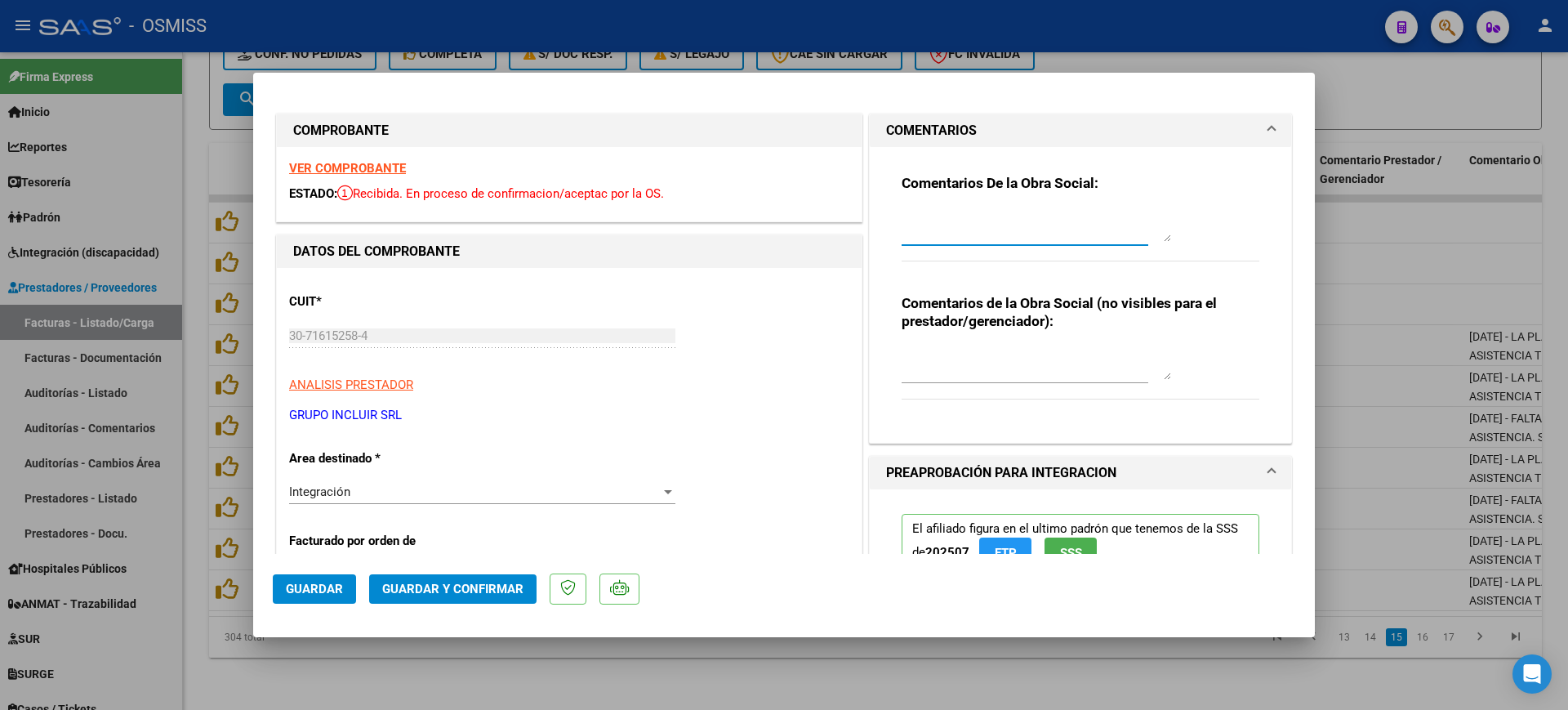
click at [915, 232] on textarea at bounding box center [1036, 225] width 270 height 33
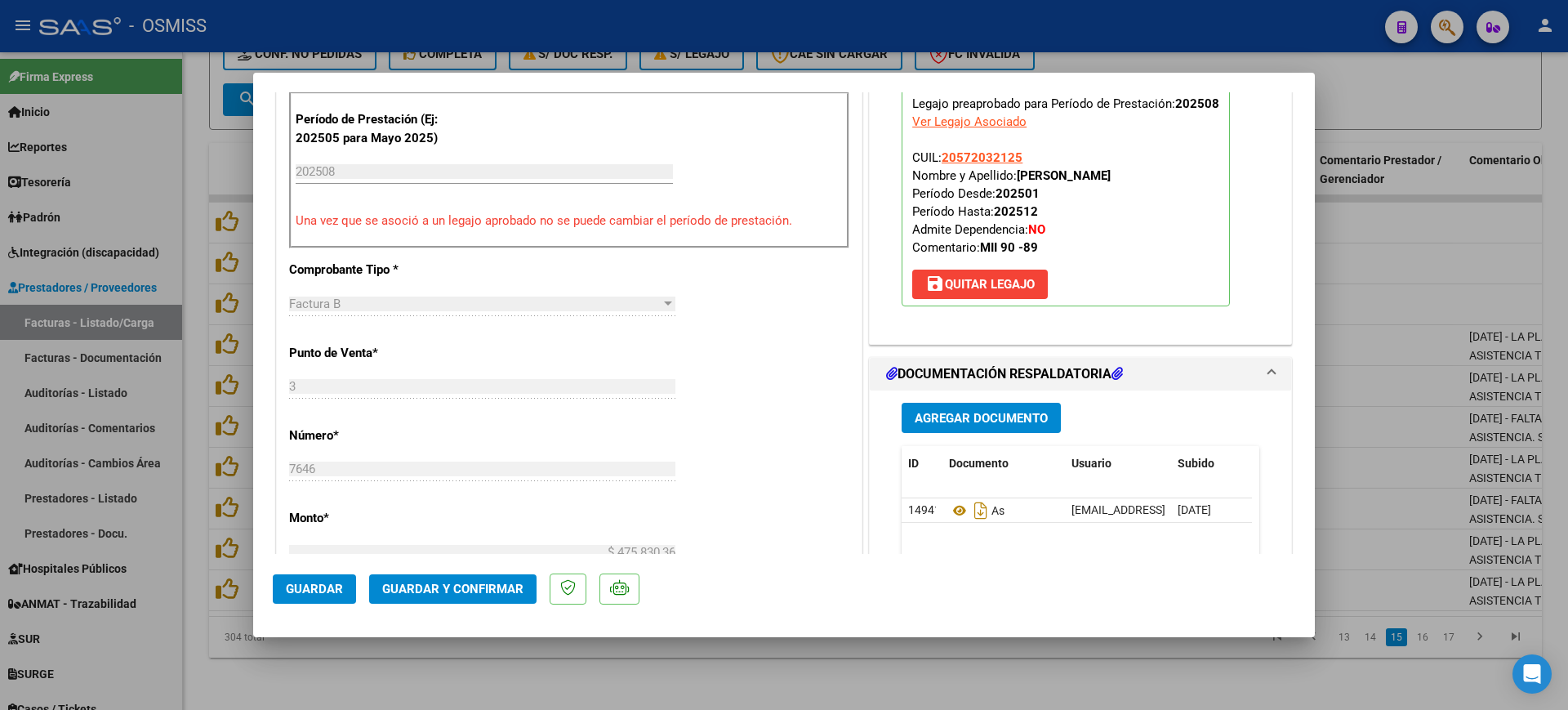
type textarea "89"
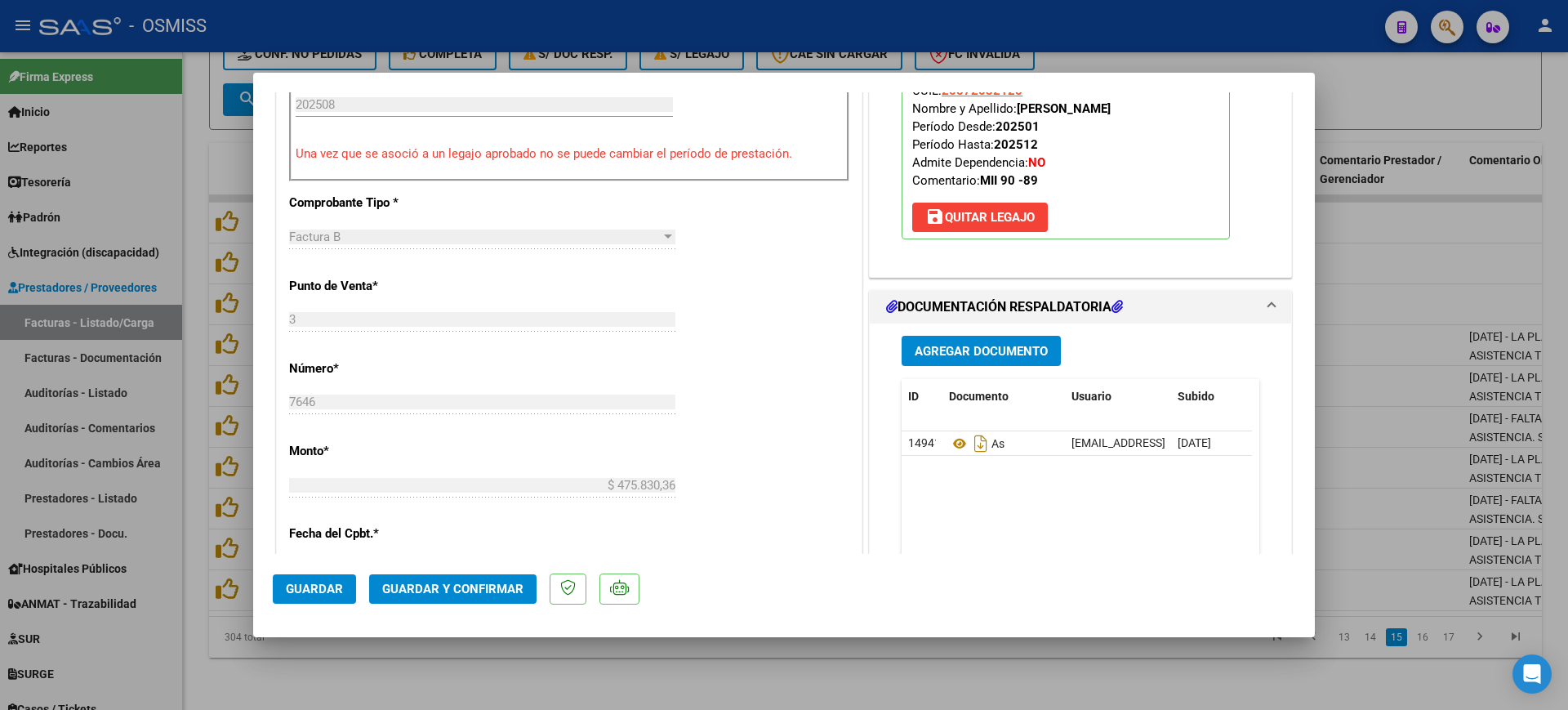
scroll to position [715, 0]
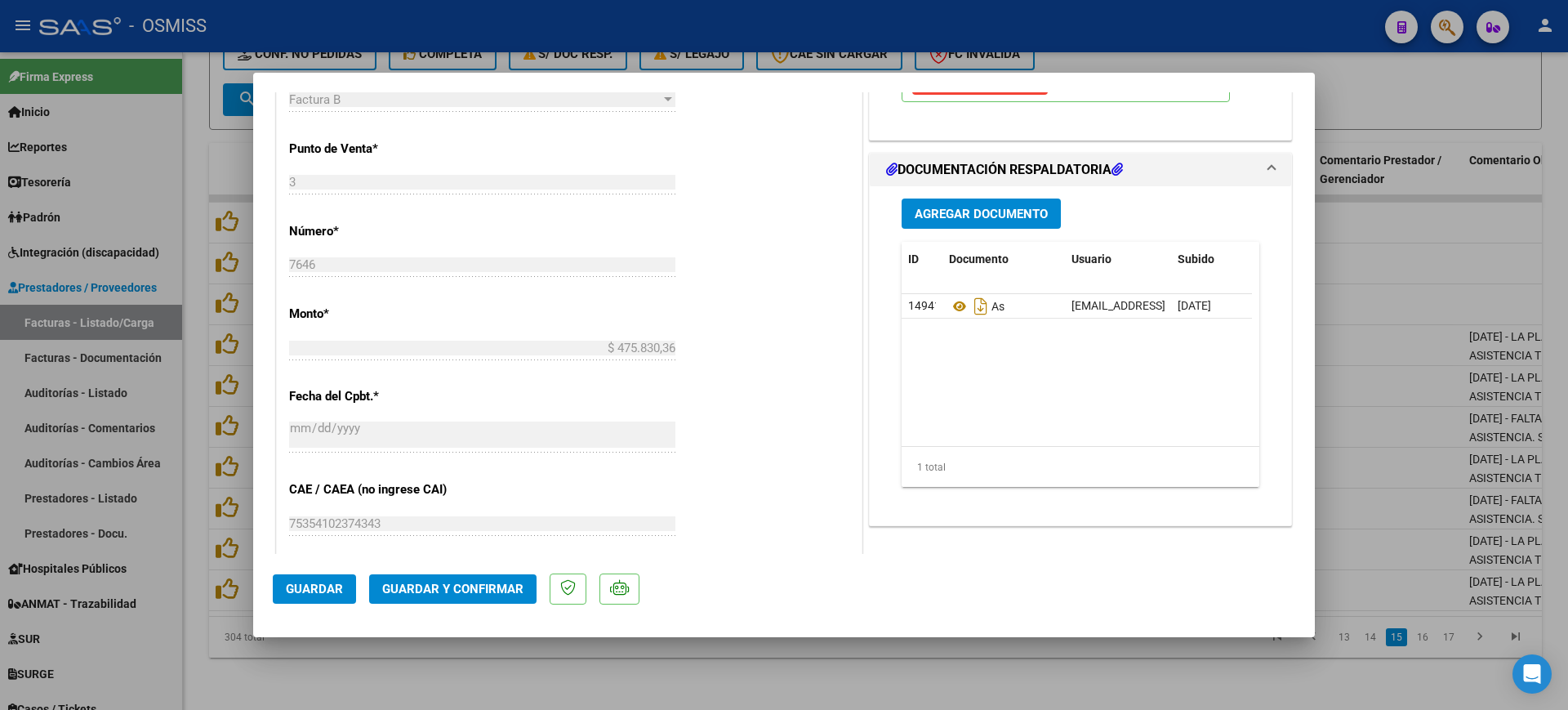
click at [506, 581] on span "Guardar y Confirmar" at bounding box center [452, 589] width 141 height 15
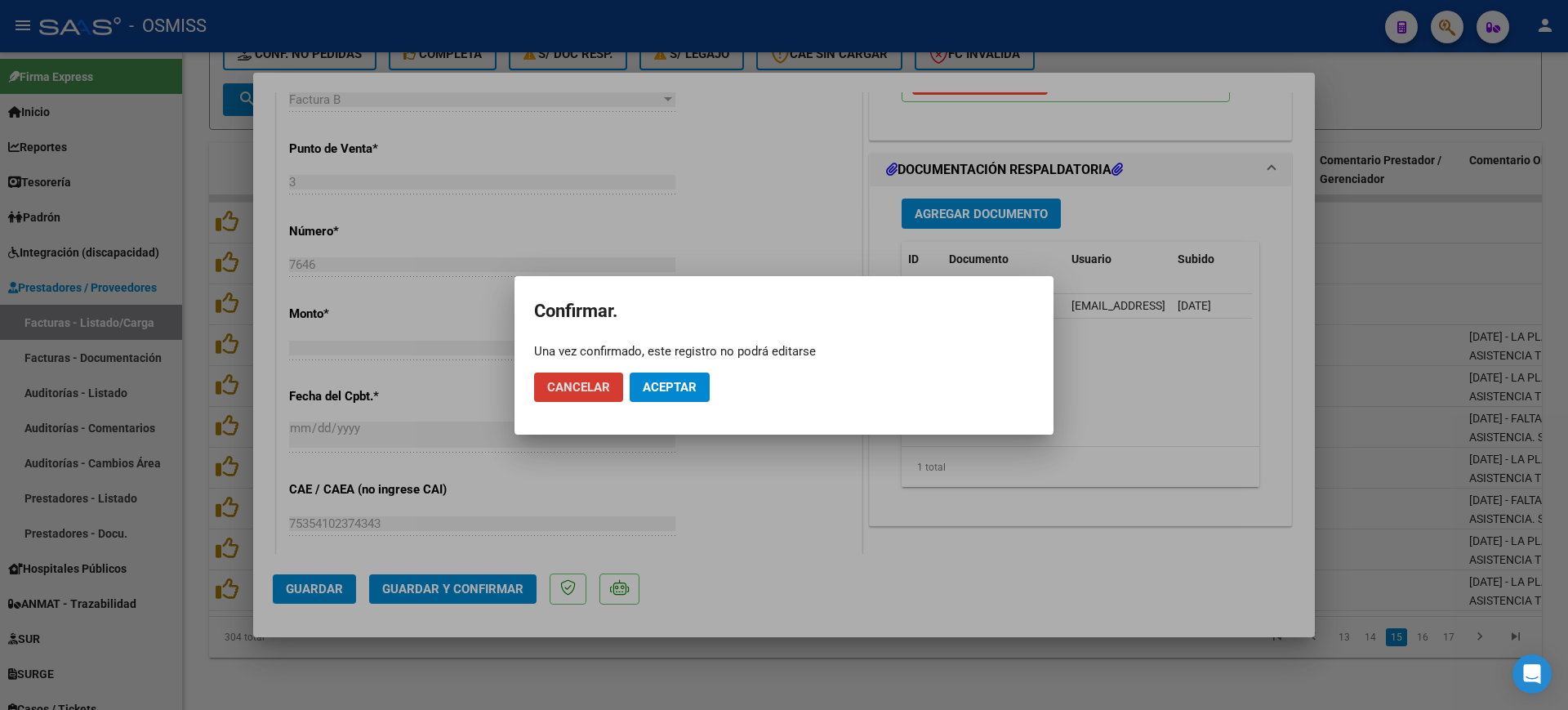
click at [670, 386] on span "Aceptar" at bounding box center [669, 387] width 54 height 15
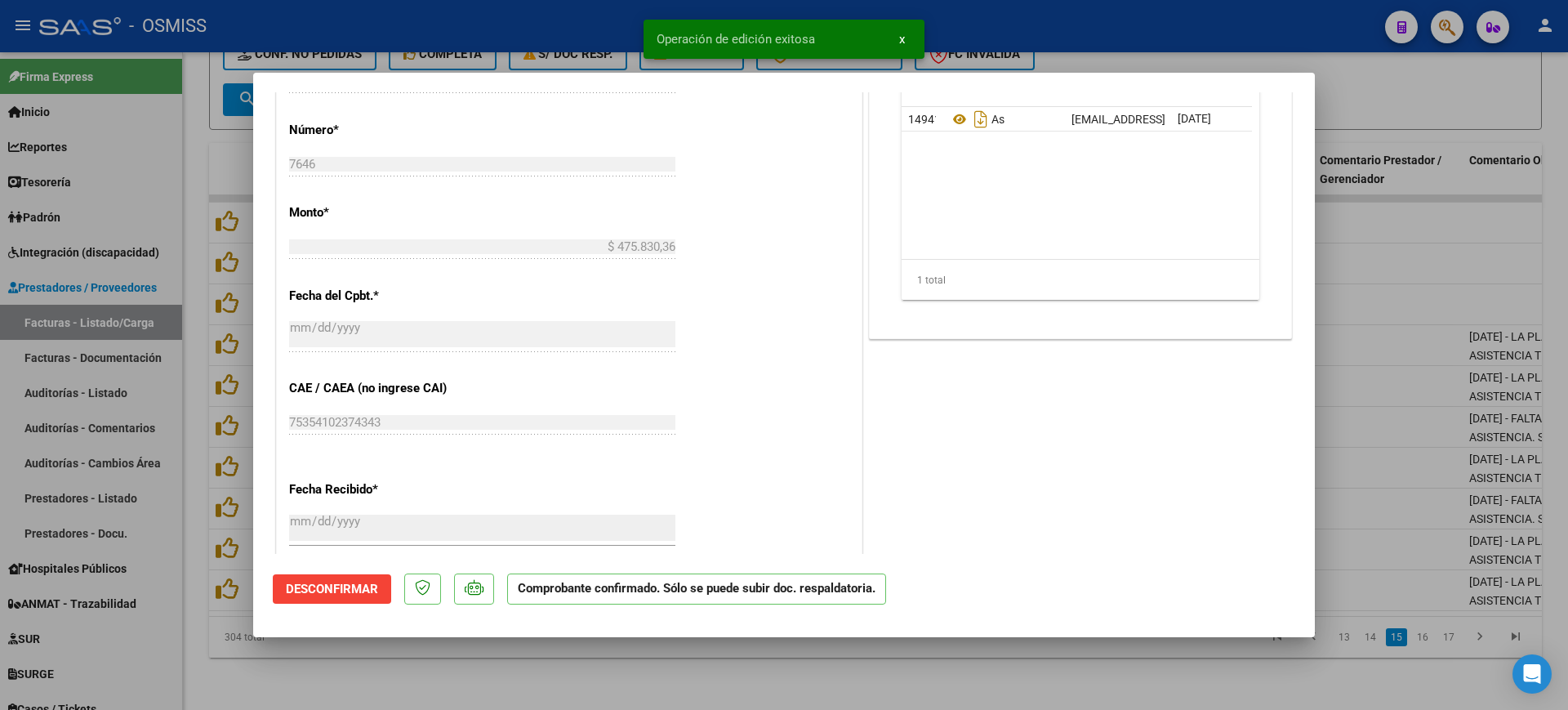
click at [610, 690] on div at bounding box center [784, 355] width 1568 height 710
type input "$ 0,00"
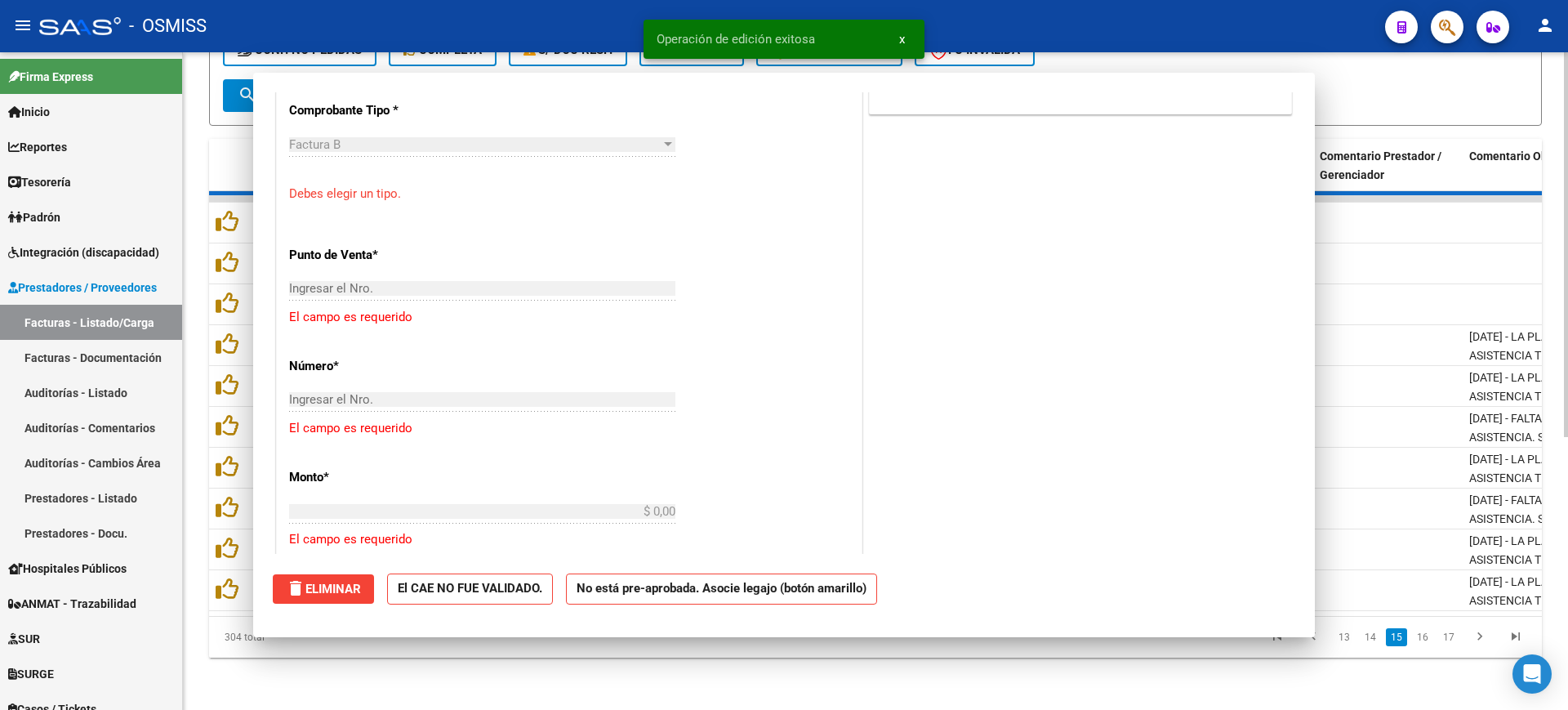
scroll to position [743, 0]
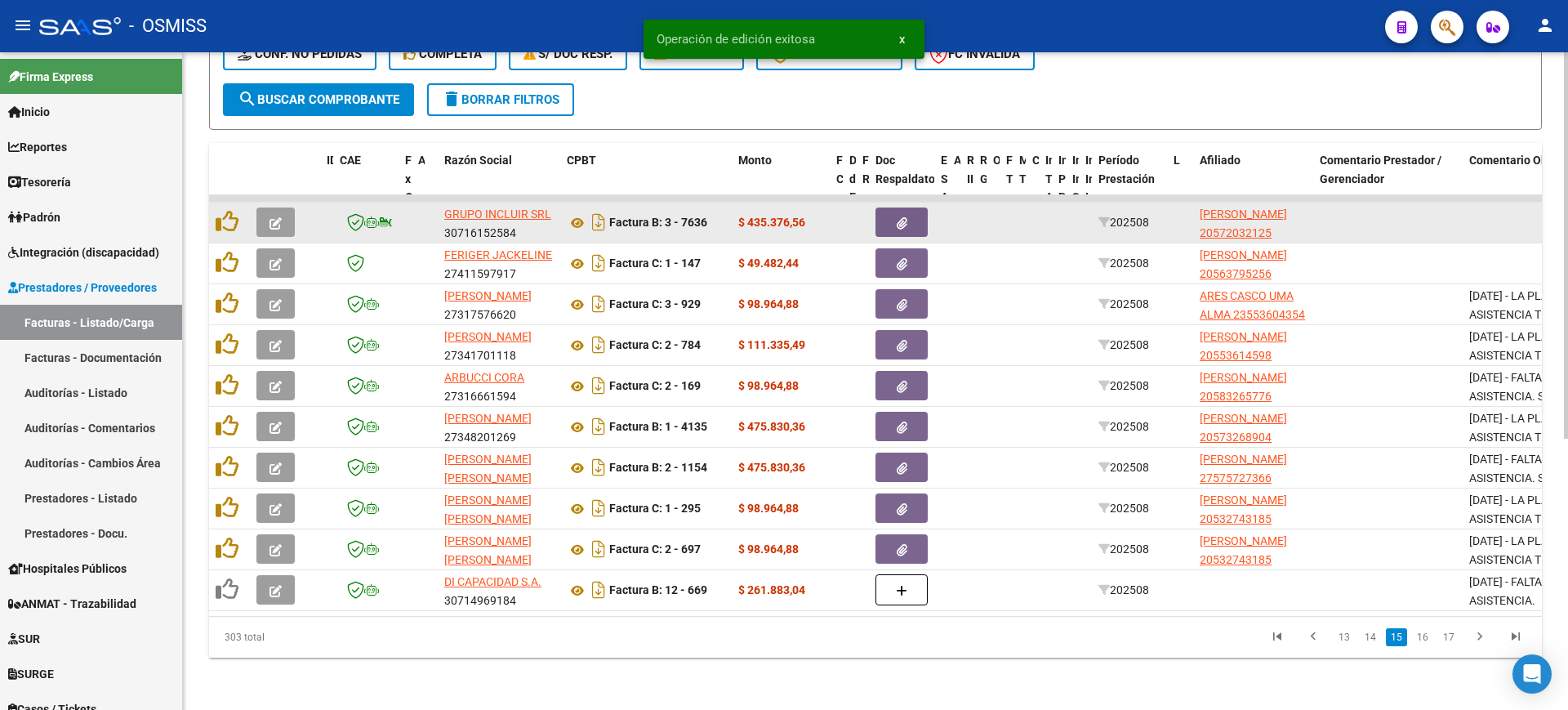
click at [280, 218] on icon "button" at bounding box center [275, 223] width 12 height 12
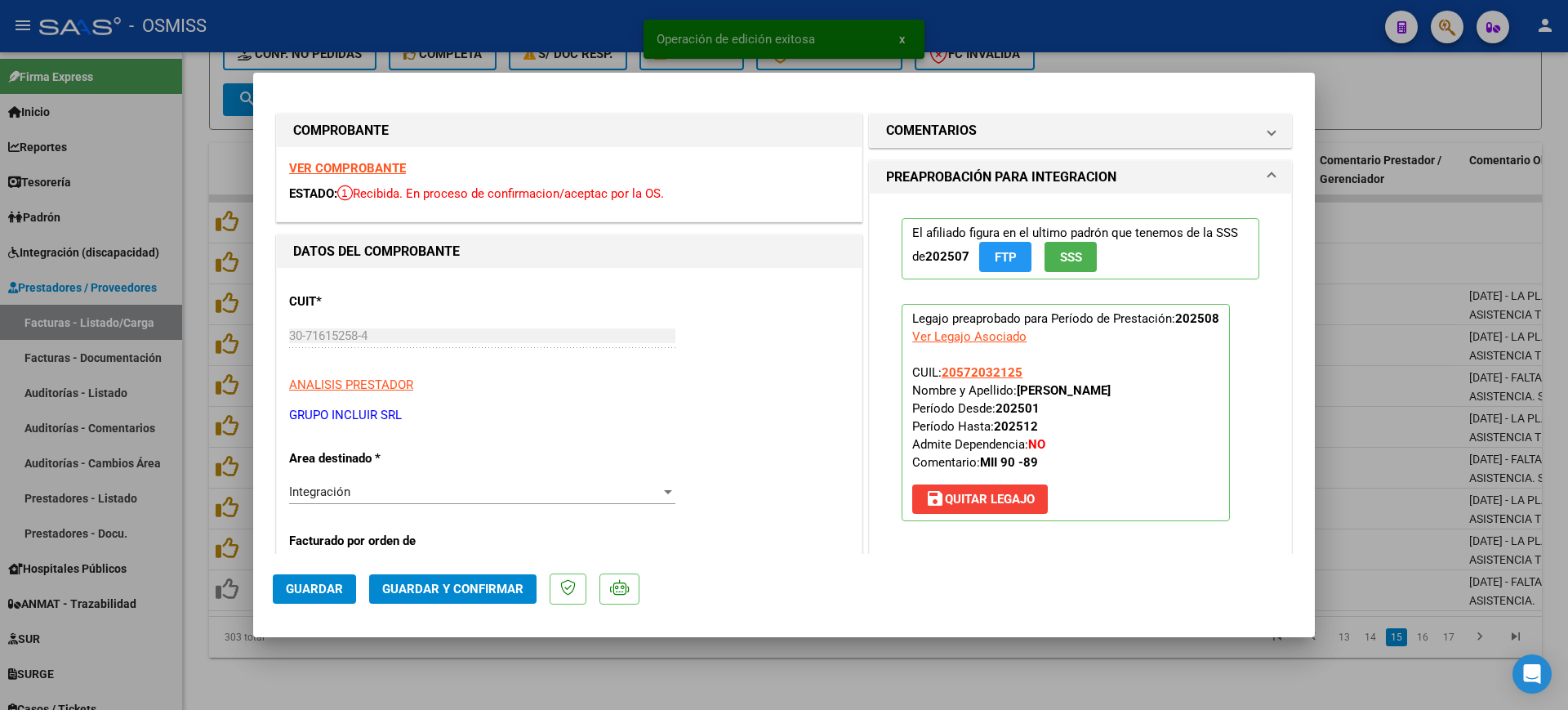
click at [330, 164] on strong "VER COMPROBANTE" at bounding box center [346, 169] width 116 height 15
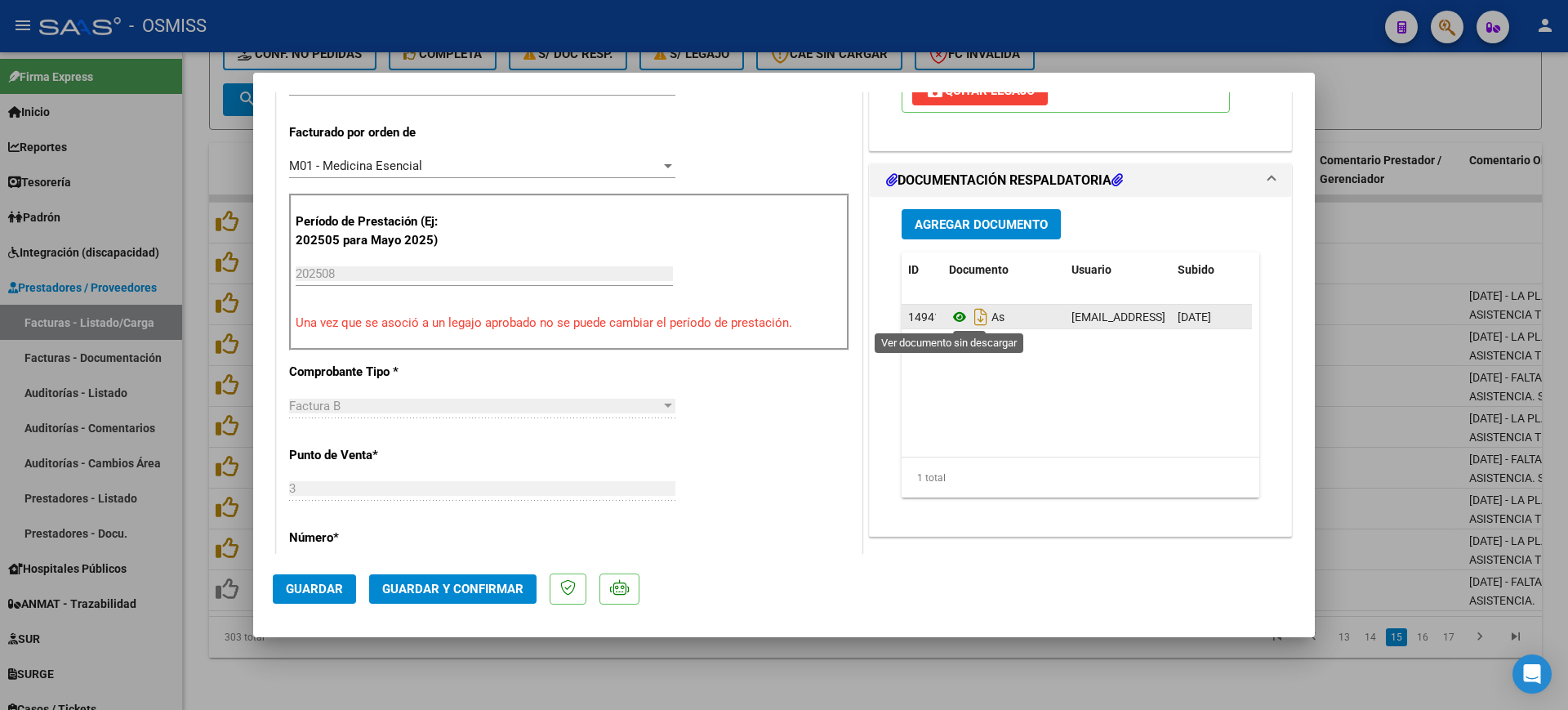
click at [949, 319] on icon at bounding box center [960, 316] width 21 height 20
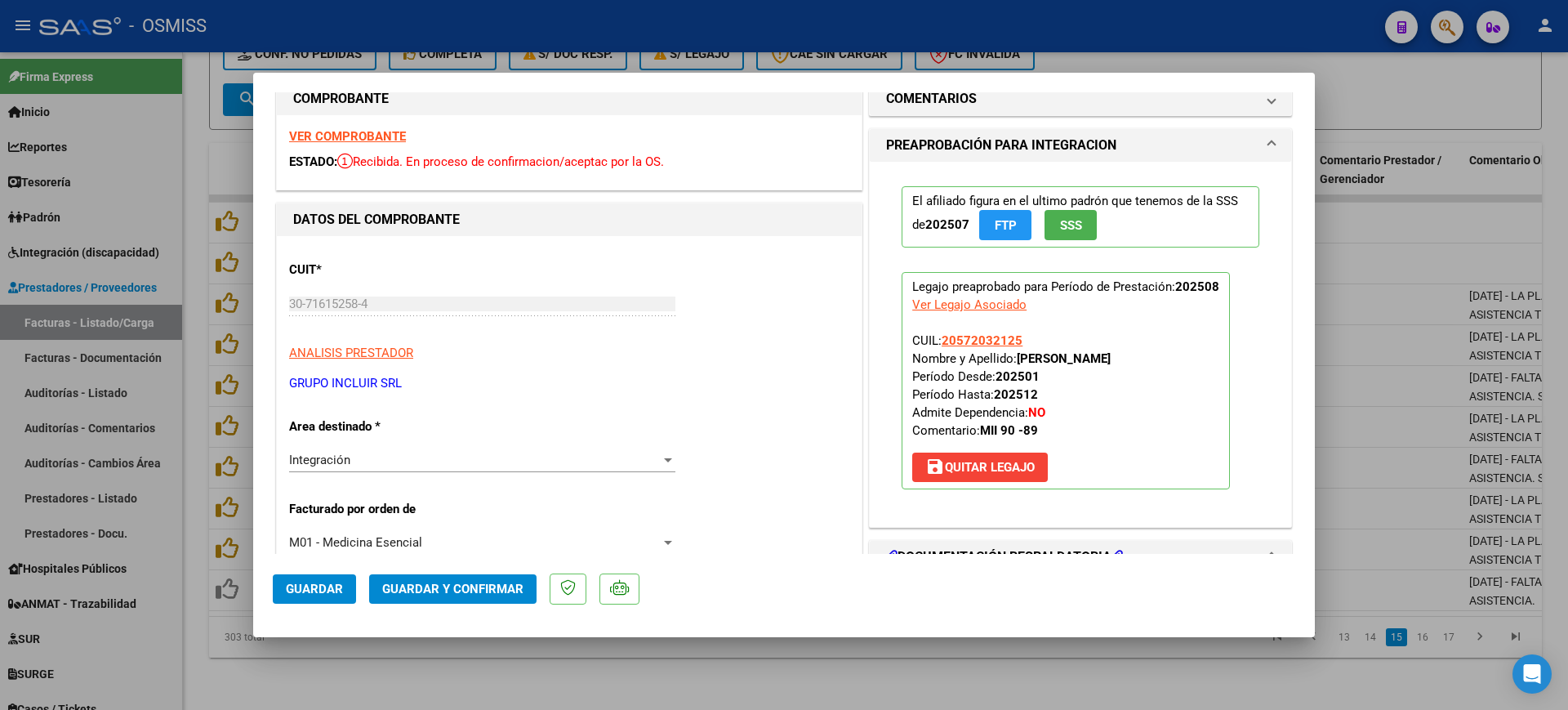
scroll to position [0, 0]
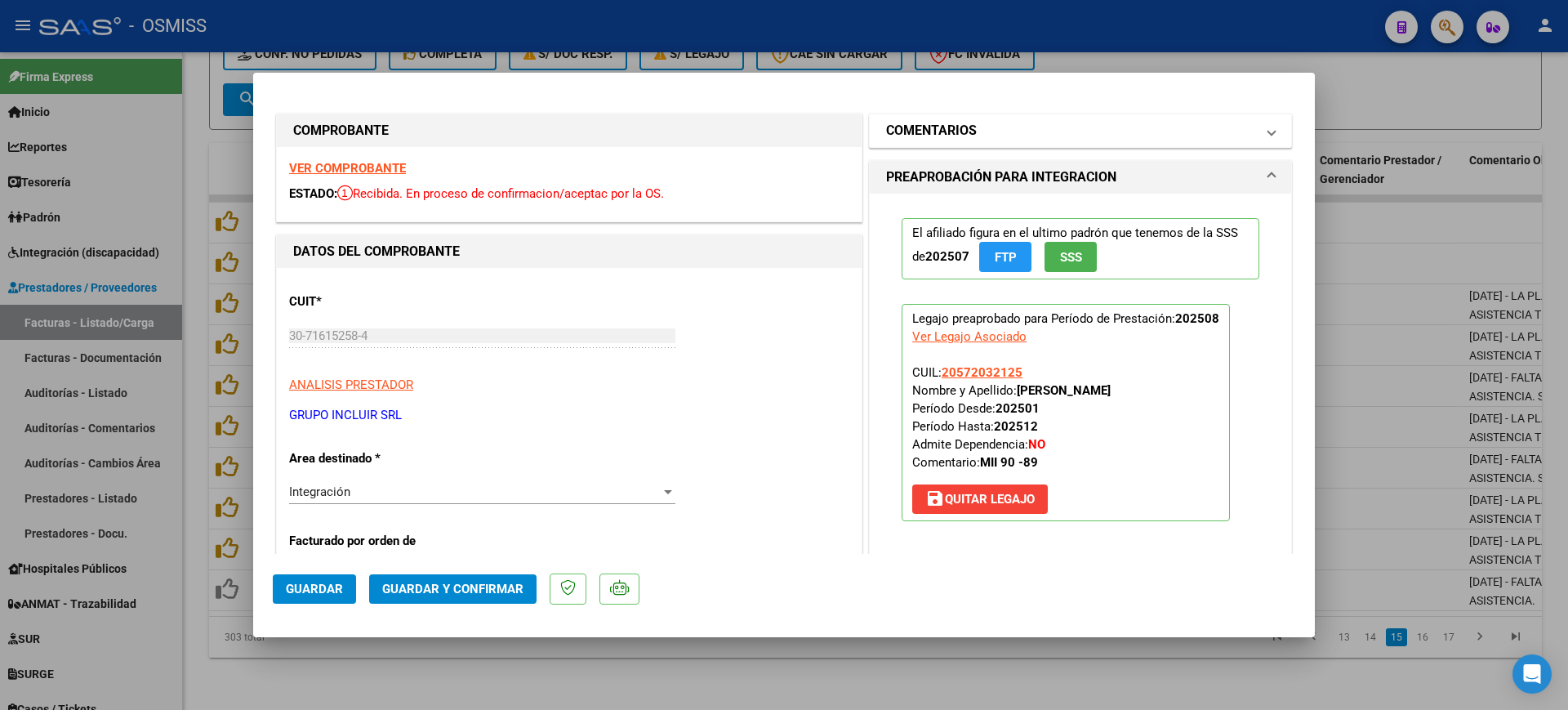
drag, startPoint x: 939, startPoint y: 133, endPoint x: 951, endPoint y: 206, distance: 74.0
click at [941, 133] on h1 "COMENTARIOS" at bounding box center [931, 131] width 91 height 20
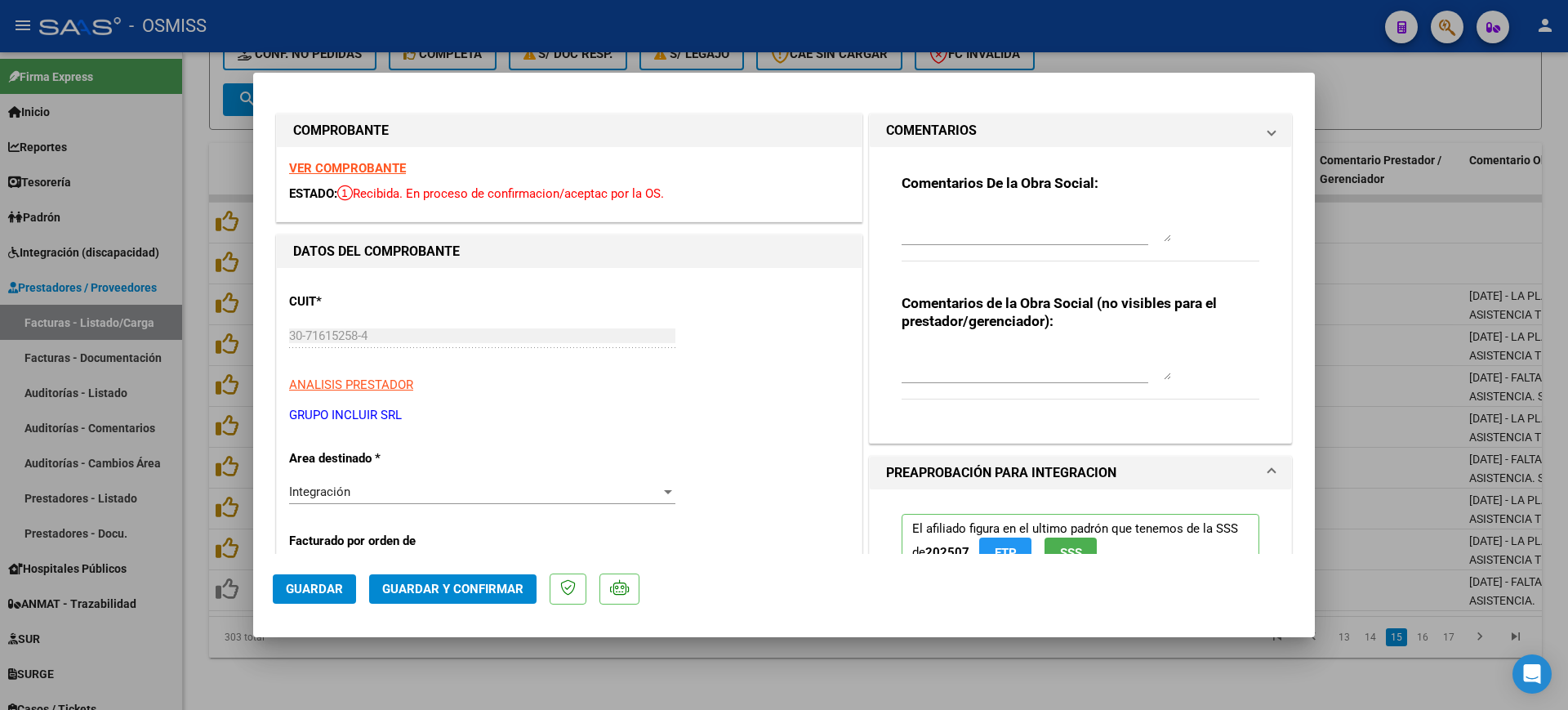
click at [953, 225] on textarea at bounding box center [1036, 225] width 270 height 33
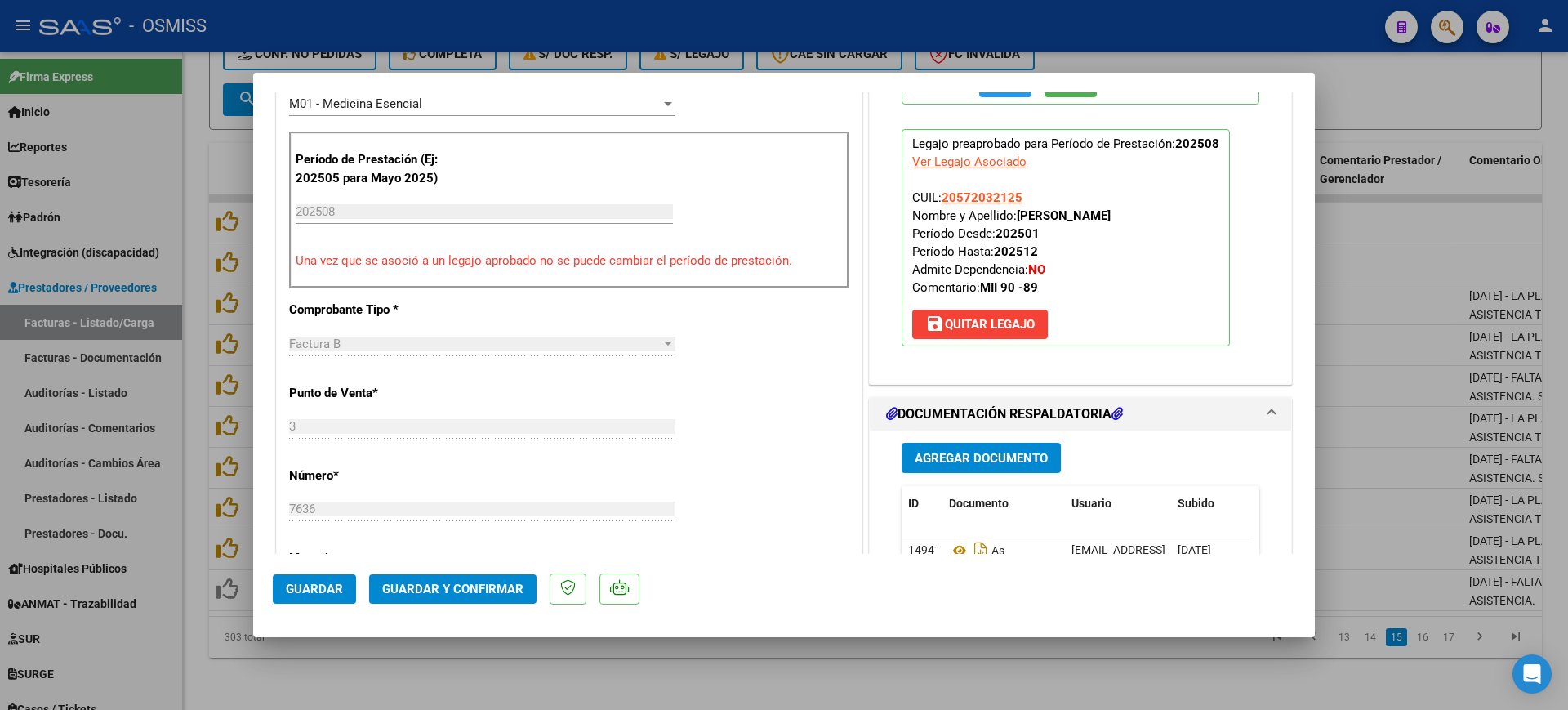
scroll to position [510, 0]
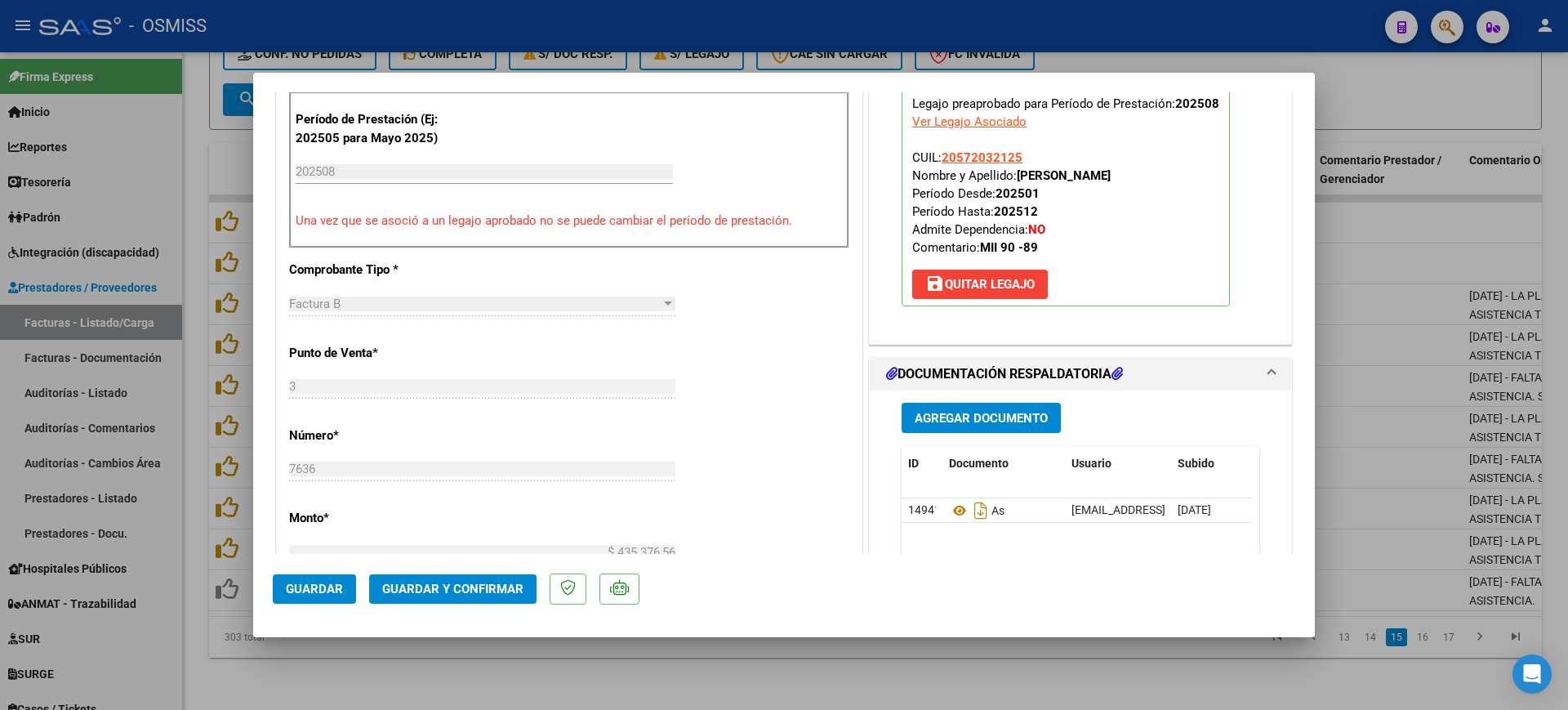
type textarea "90"
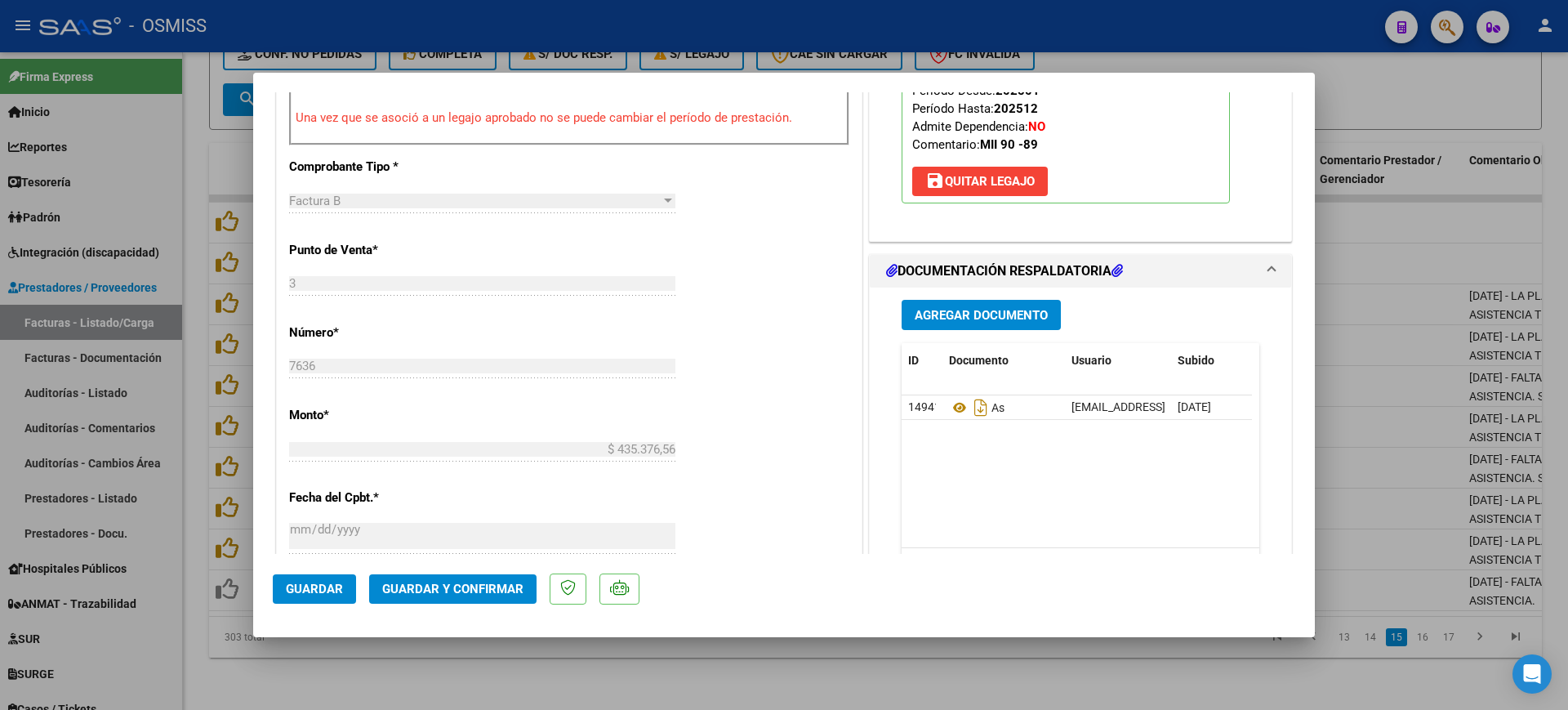
scroll to position [715, 0]
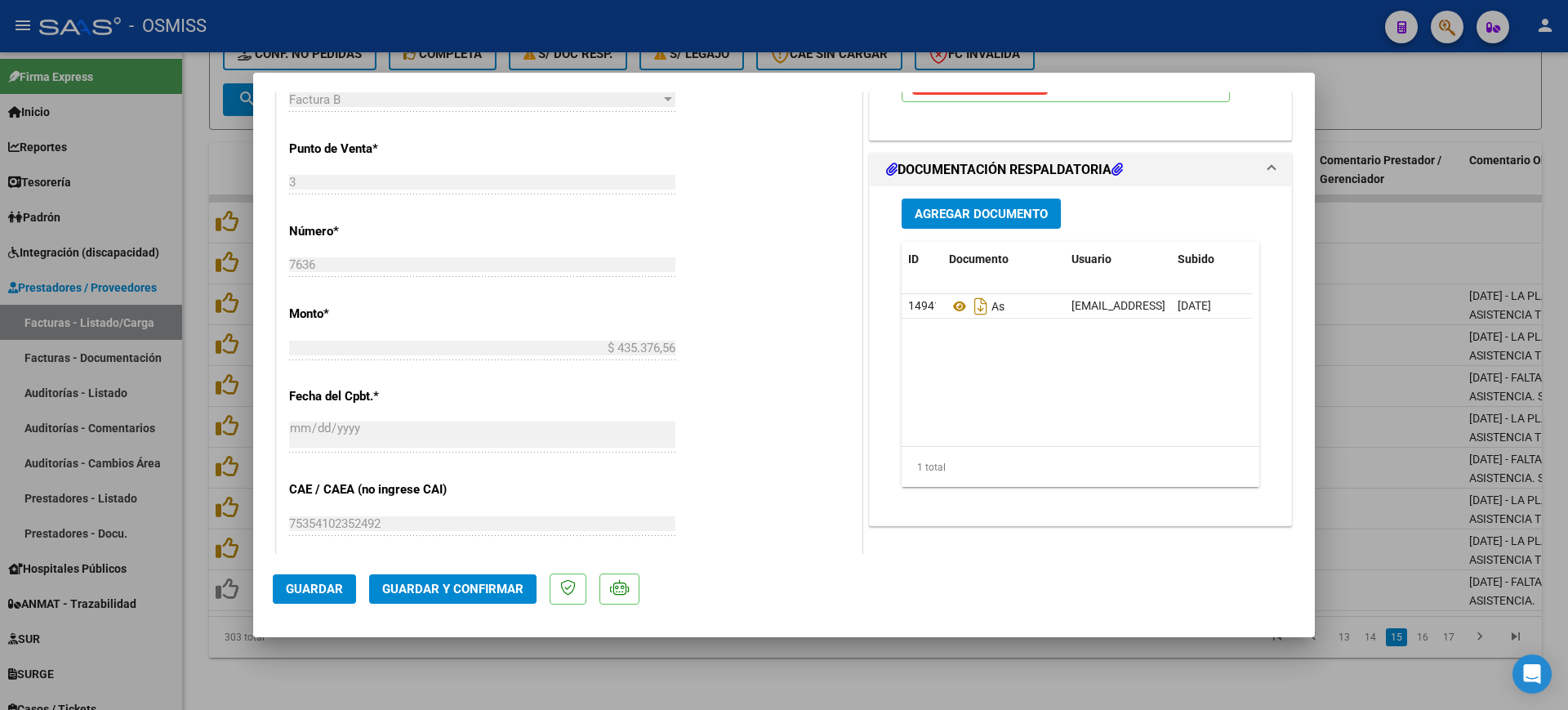
click at [481, 593] on span "Guardar y Confirmar" at bounding box center [452, 589] width 141 height 15
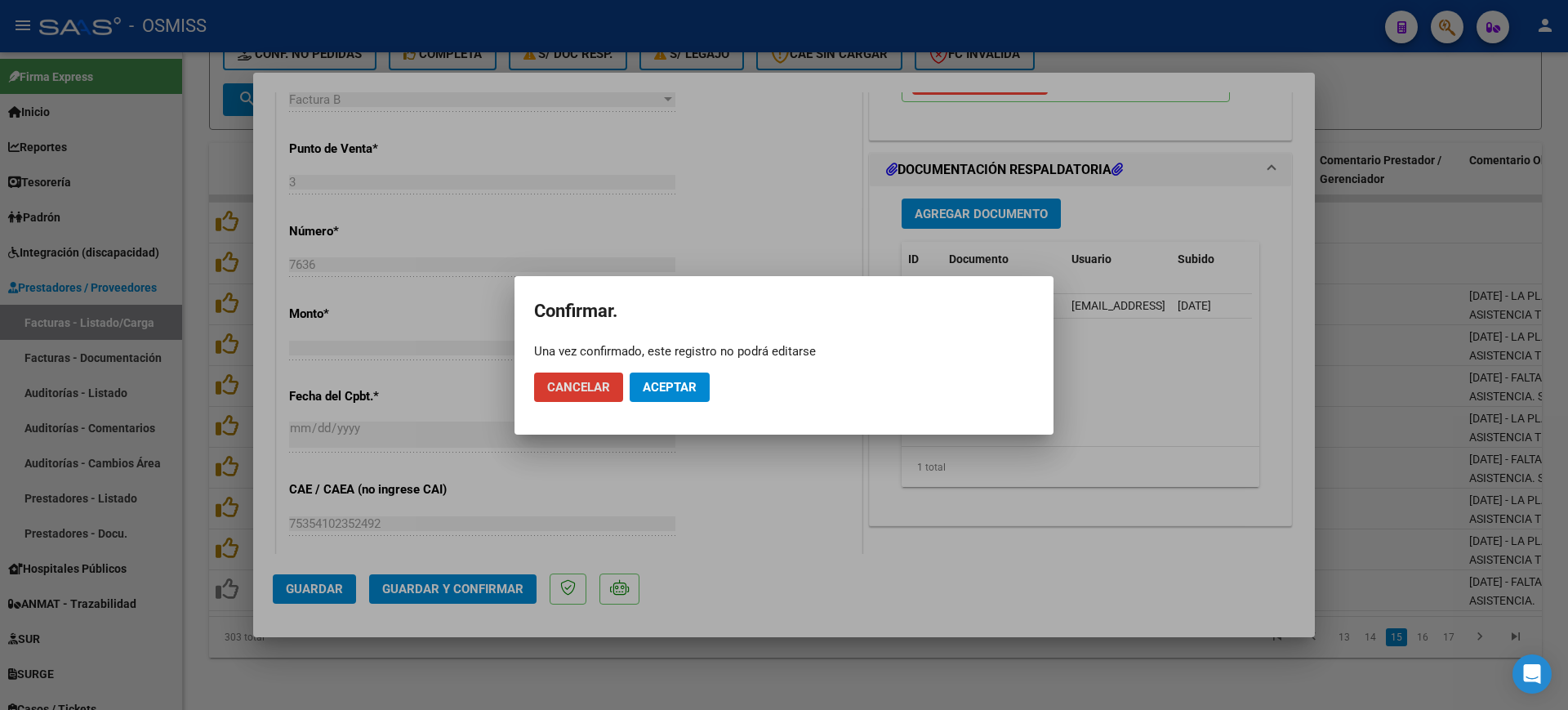
click at [685, 375] on button "Aceptar" at bounding box center [669, 386] width 80 height 29
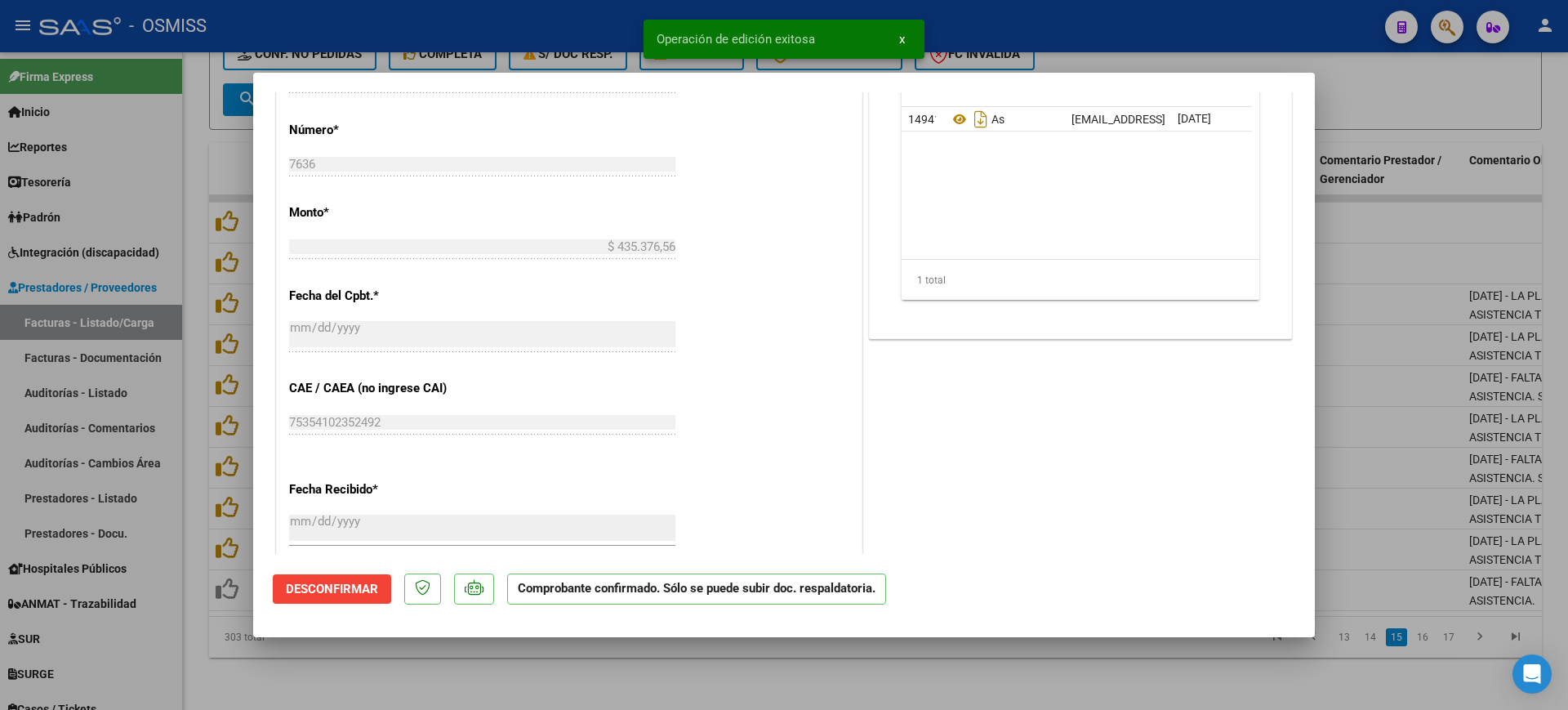
click at [622, 663] on div at bounding box center [784, 355] width 1568 height 710
type input "$ 0,00"
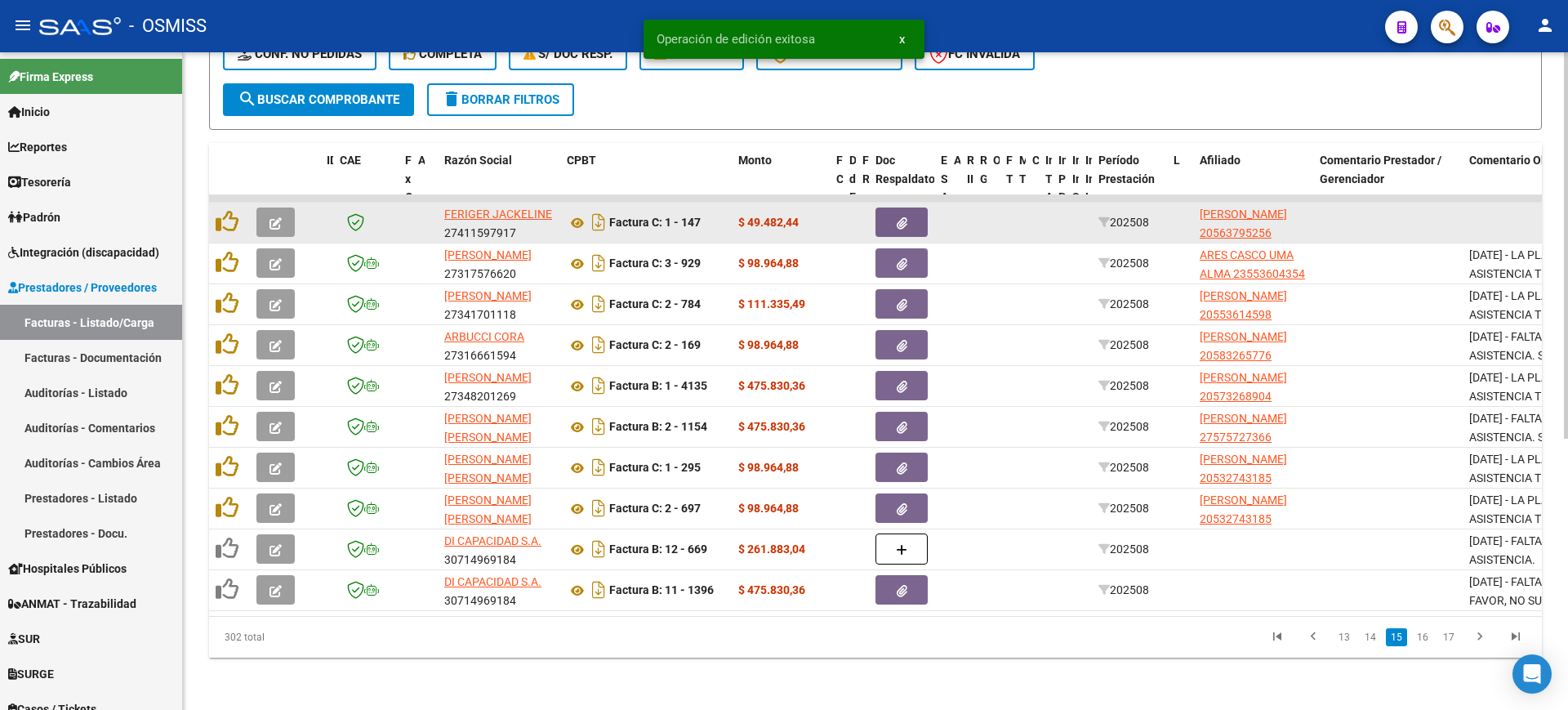
click at [282, 207] on button "button" at bounding box center [275, 222] width 39 height 29
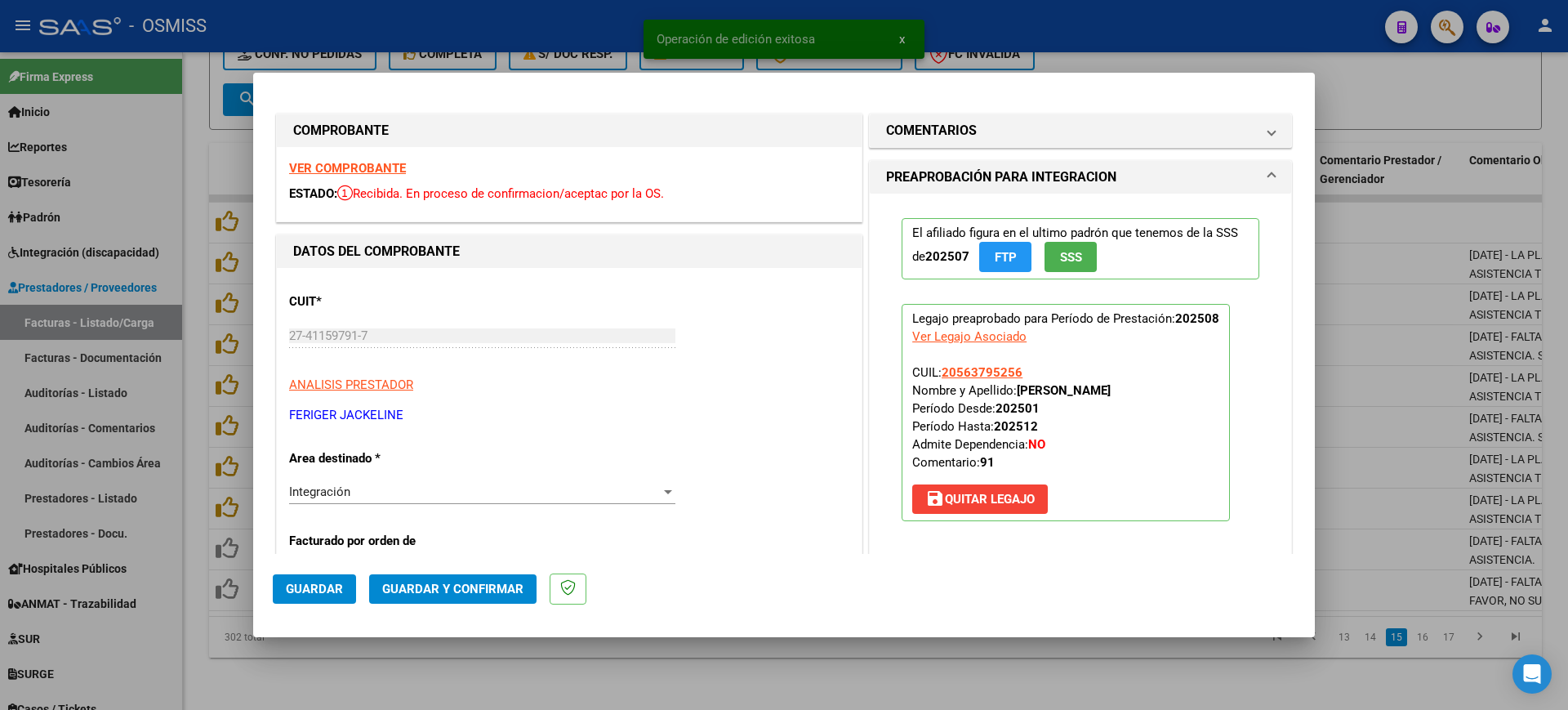
click at [322, 169] on strong "VER COMPROBANTE" at bounding box center [346, 169] width 116 height 15
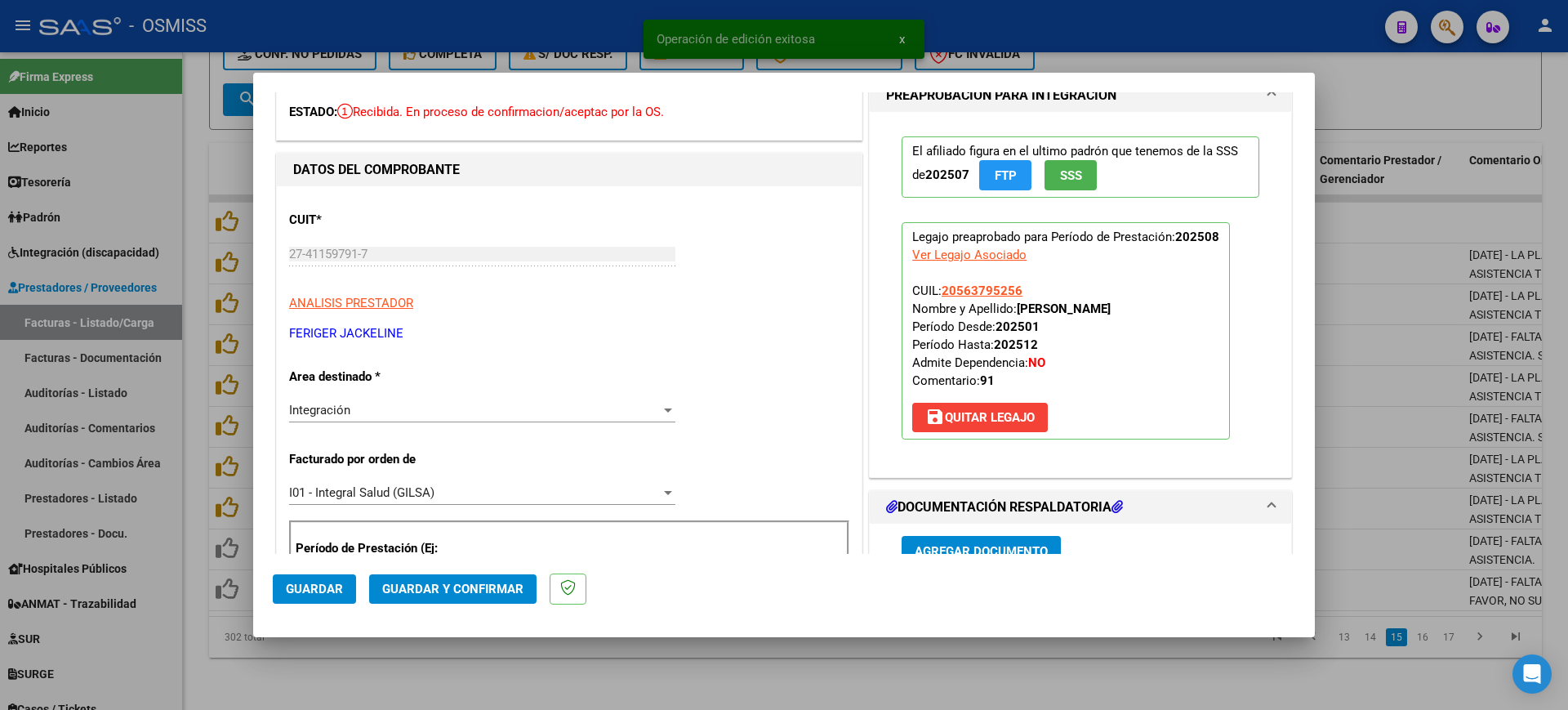
scroll to position [307, 0]
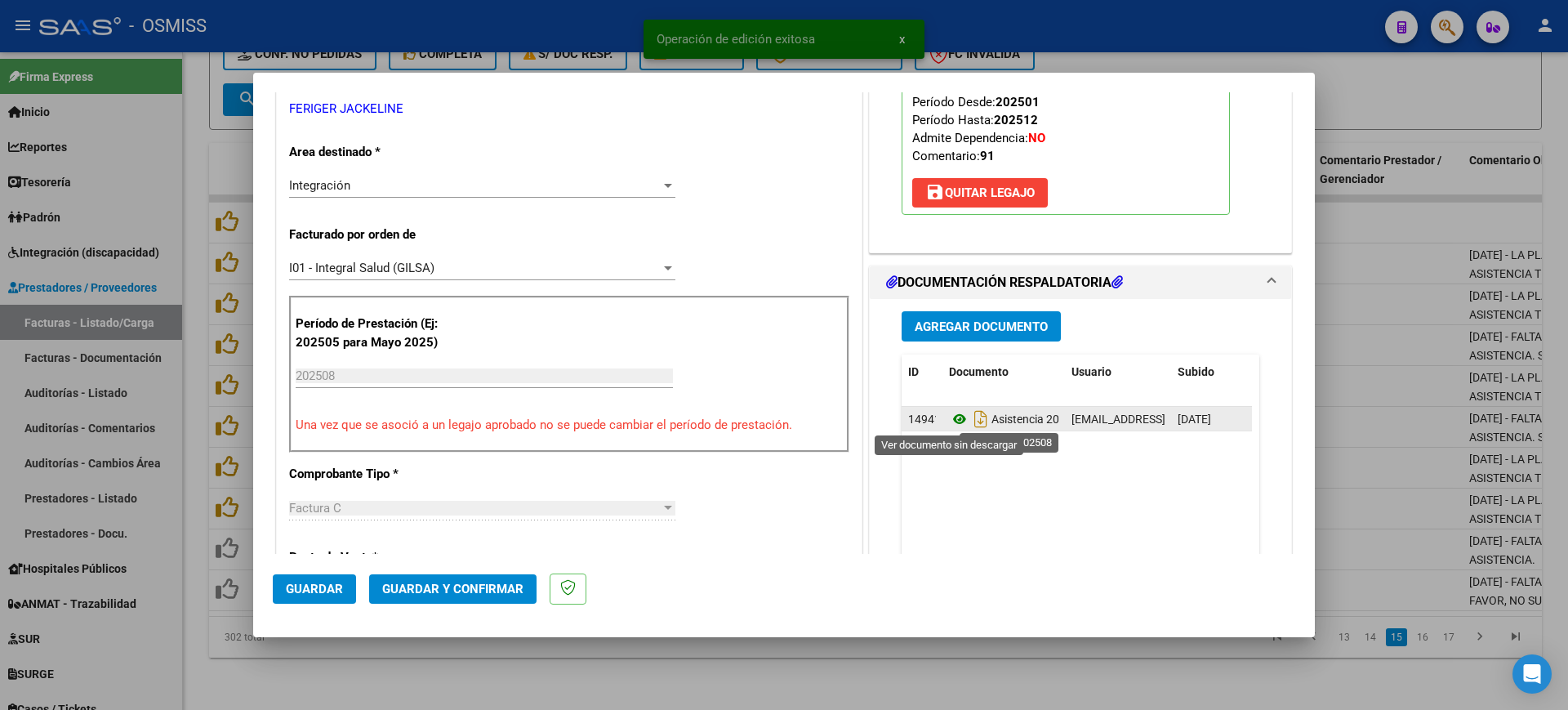
click at [950, 418] on icon at bounding box center [960, 418] width 21 height 20
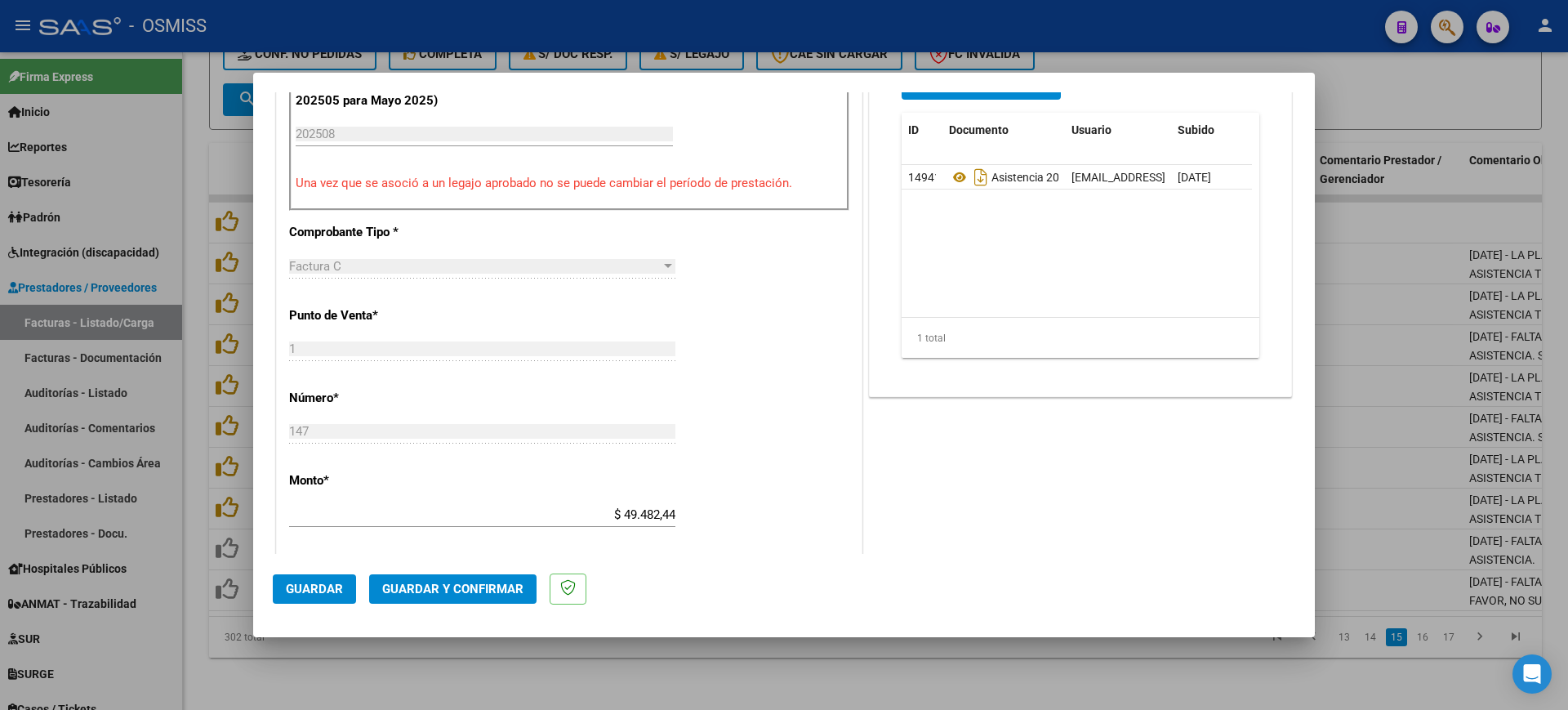
scroll to position [612, 0]
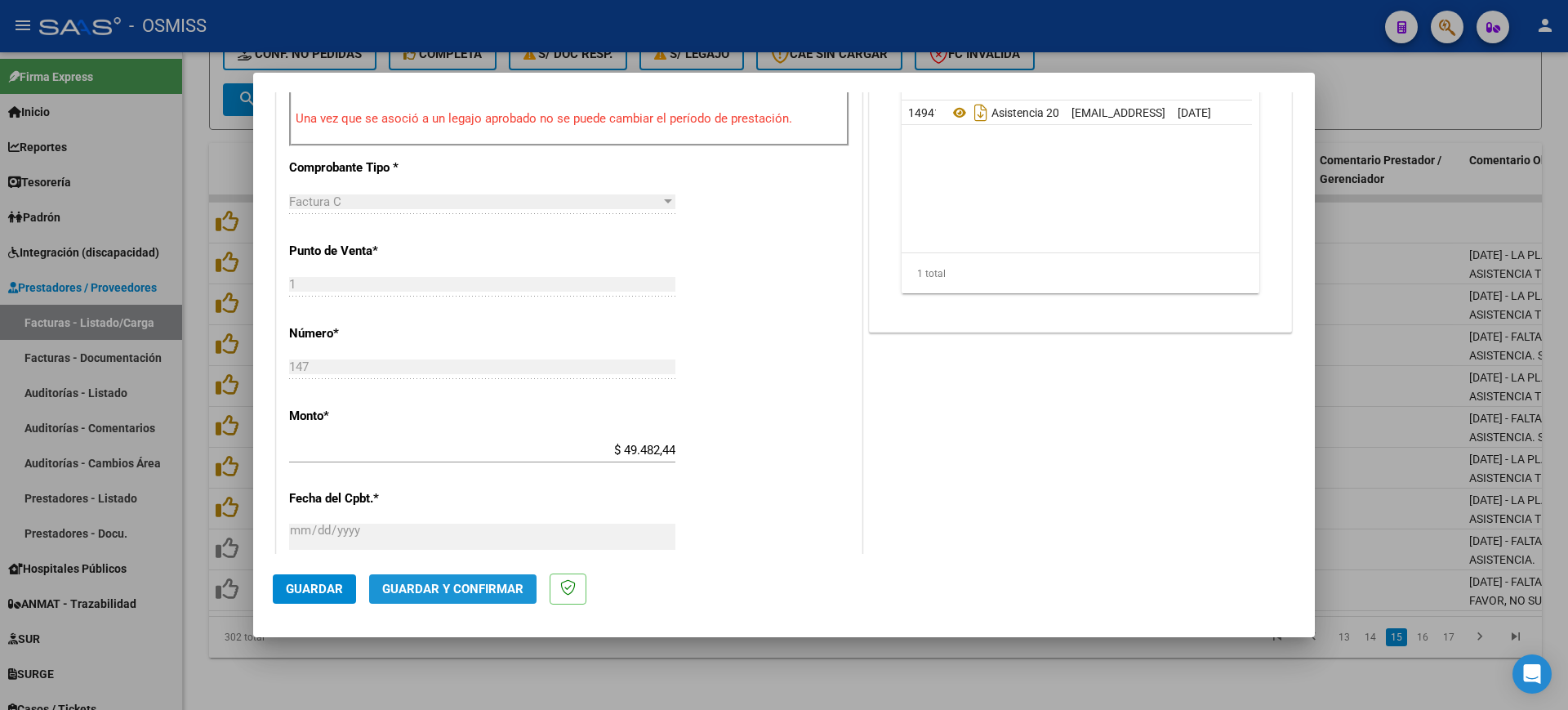
click at [491, 587] on span "Guardar y Confirmar" at bounding box center [452, 589] width 141 height 15
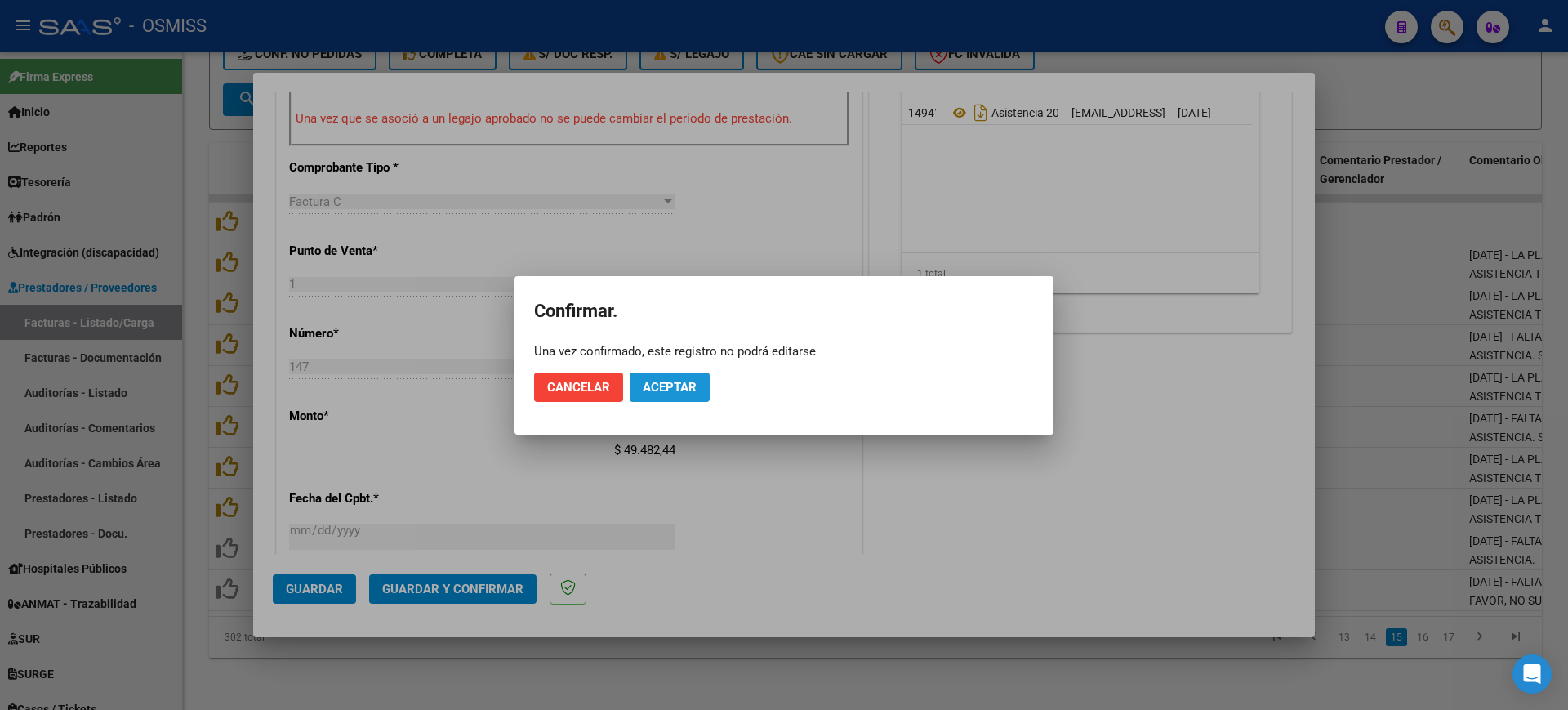
drag, startPoint x: 688, startPoint y: 373, endPoint x: 678, endPoint y: 323, distance: 51.0
click at [691, 374] on button "Aceptar" at bounding box center [669, 386] width 80 height 29
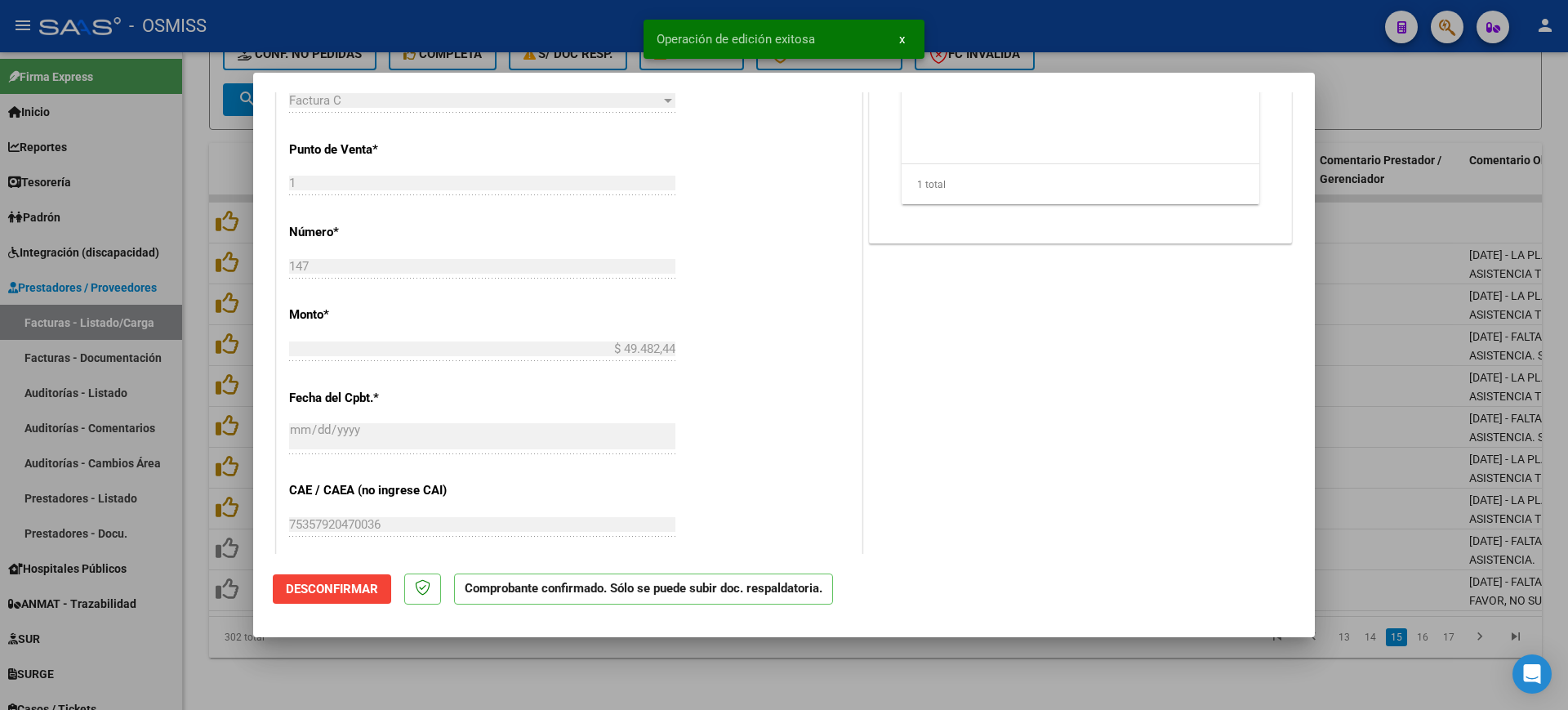
click at [627, 676] on div at bounding box center [784, 355] width 1568 height 710
type input "$ 0,00"
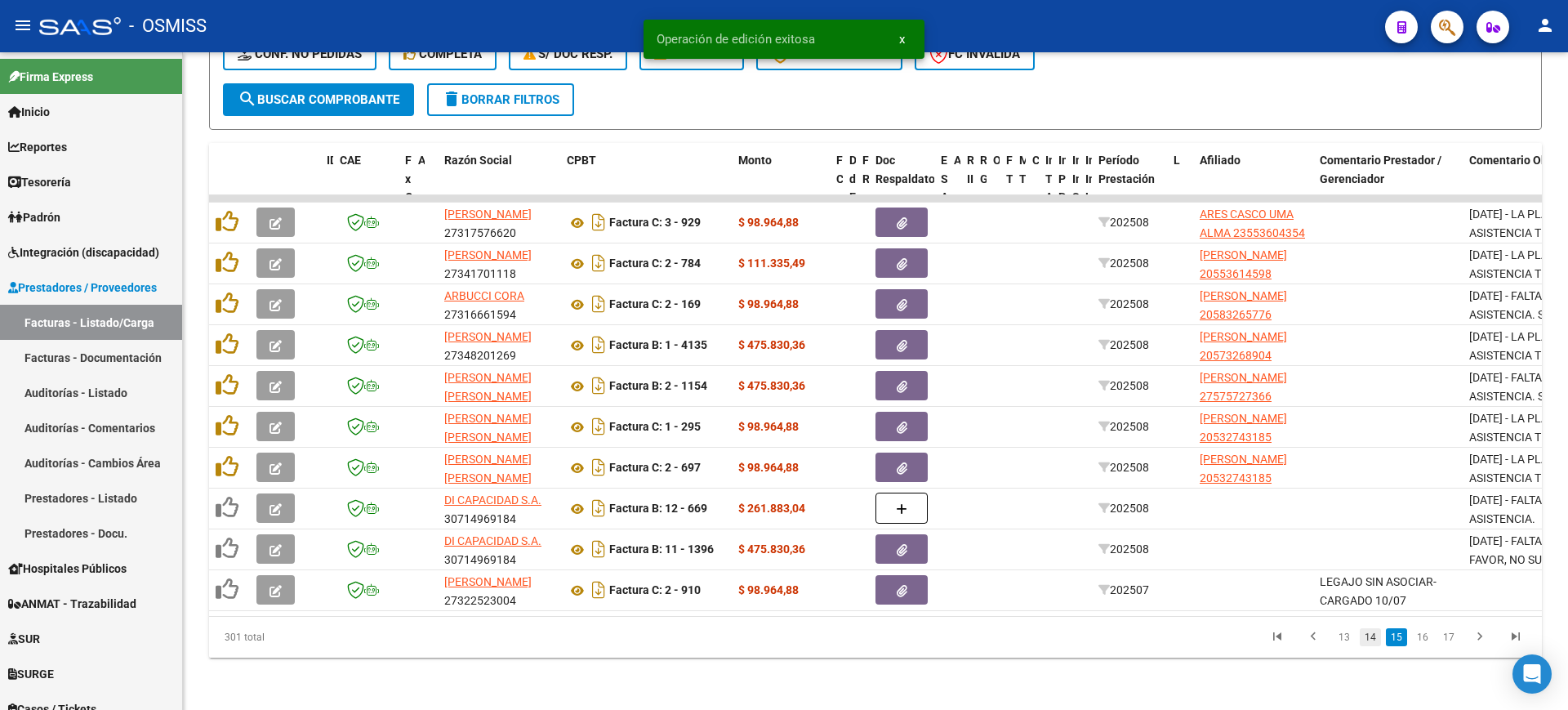
click at [1374, 637] on link "14" at bounding box center [1370, 637] width 21 height 18
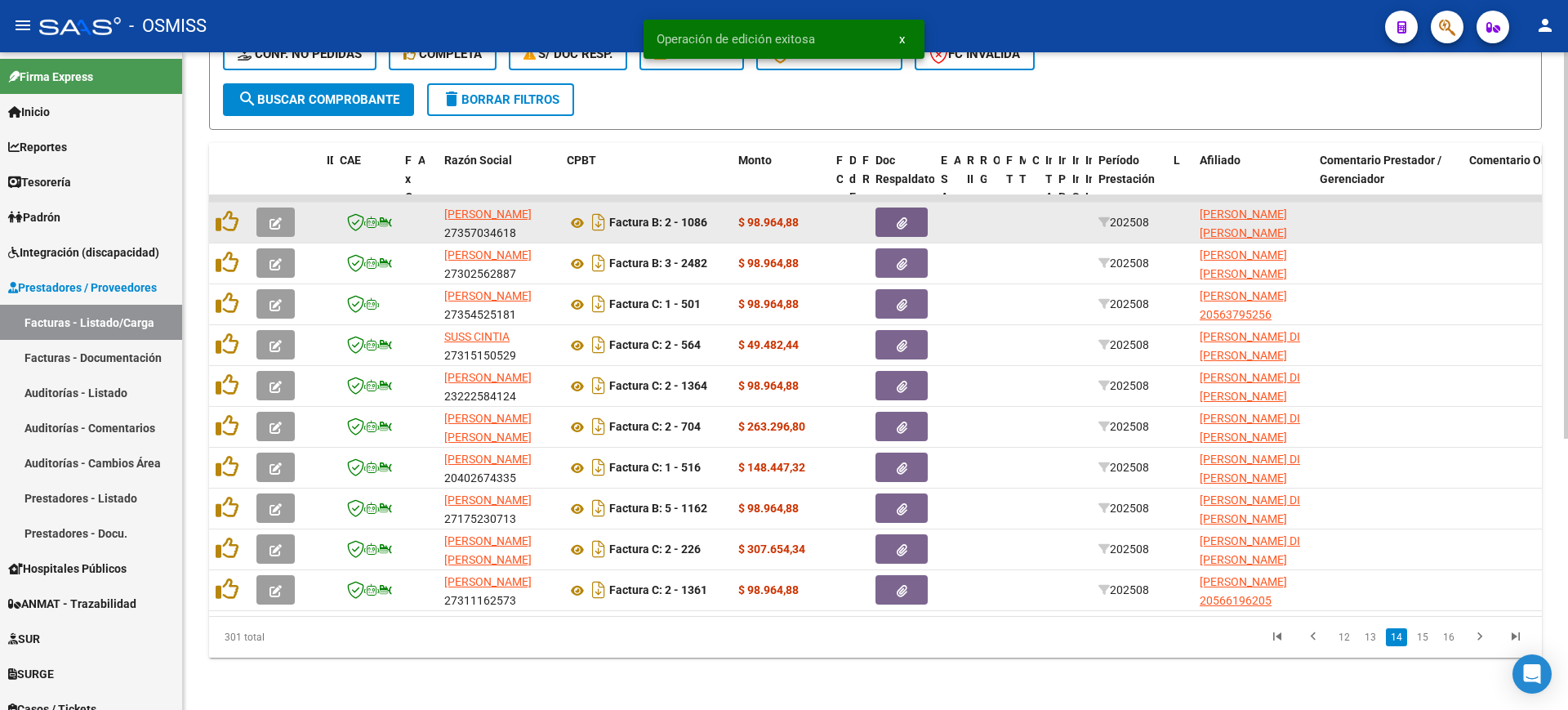
click at [267, 207] on button "button" at bounding box center [275, 222] width 39 height 29
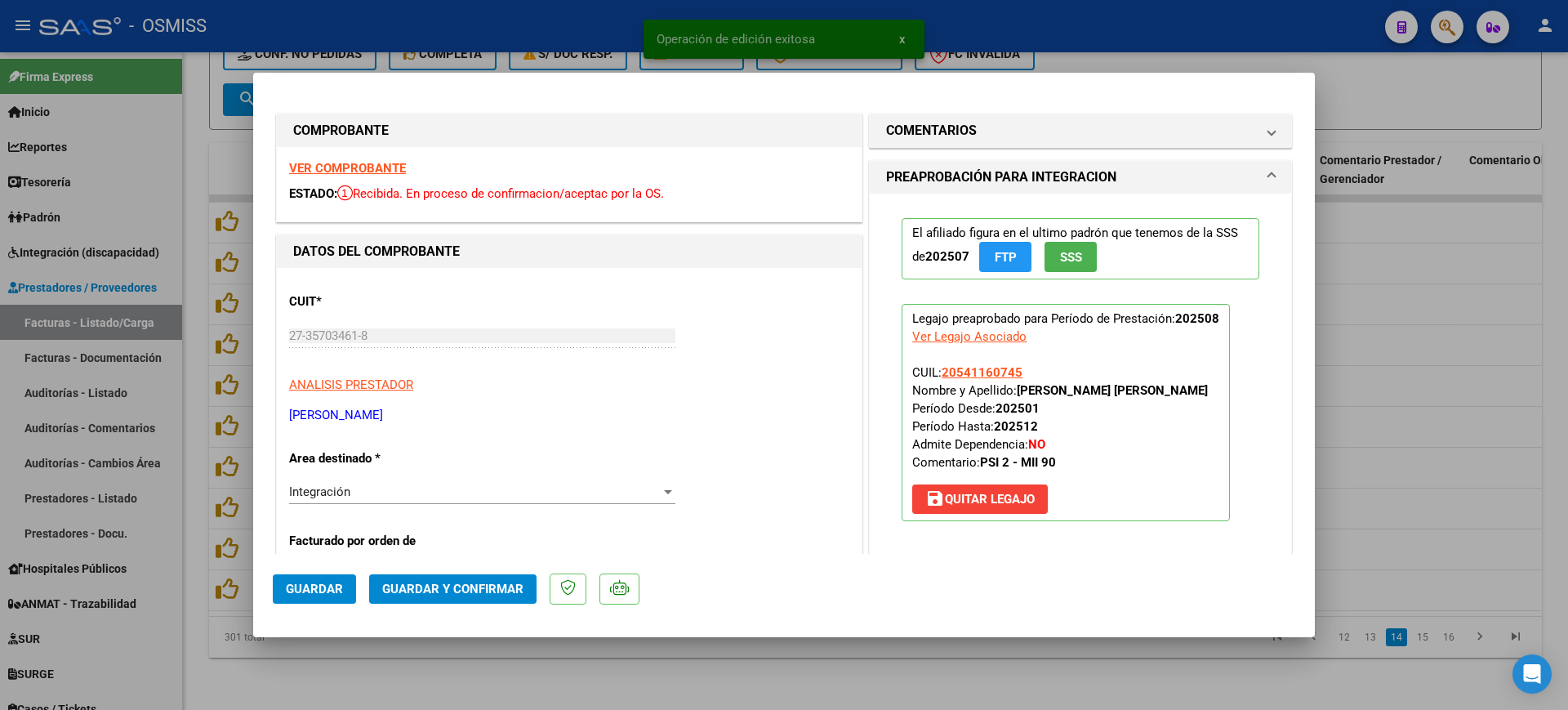
click at [378, 169] on strong "VER COMPROBANTE" at bounding box center [346, 169] width 116 height 15
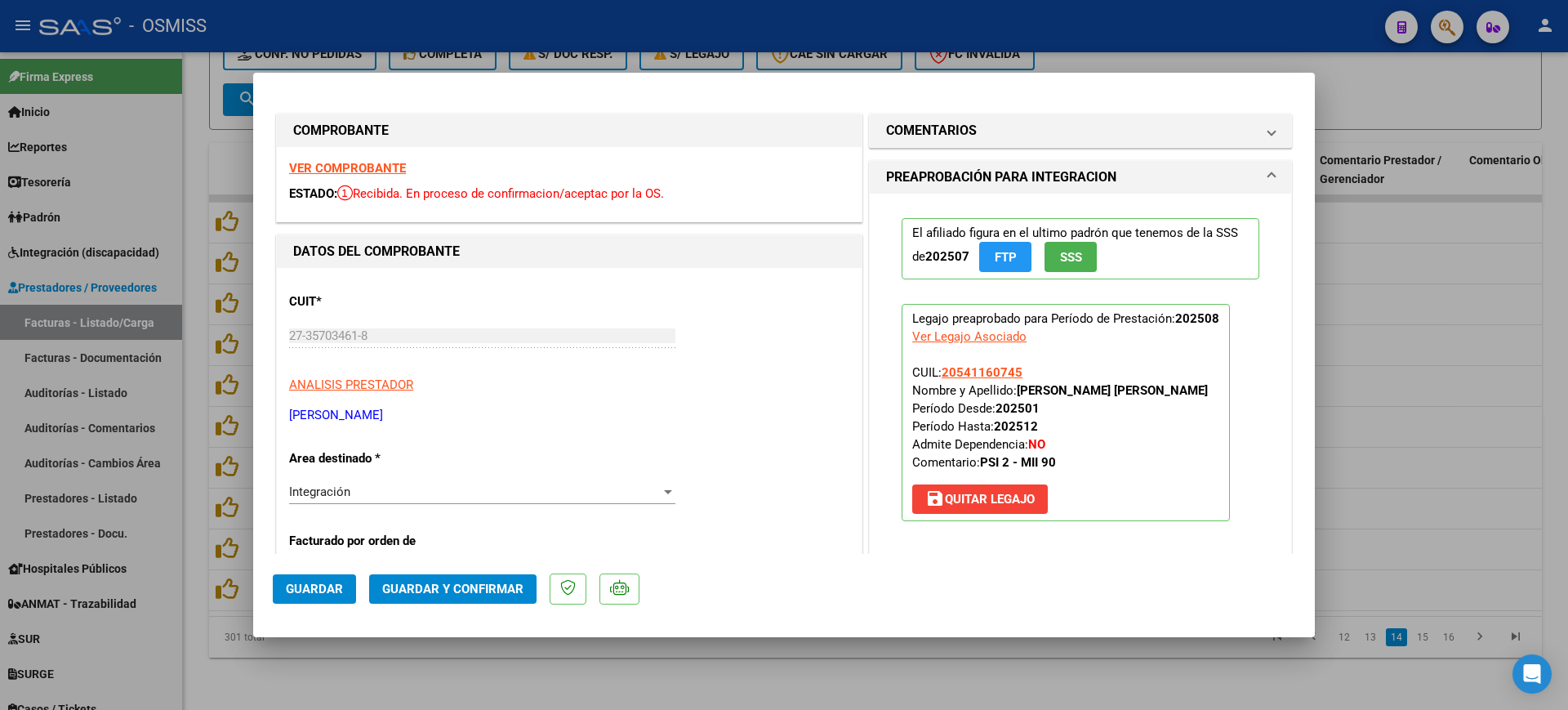
scroll to position [204, 0]
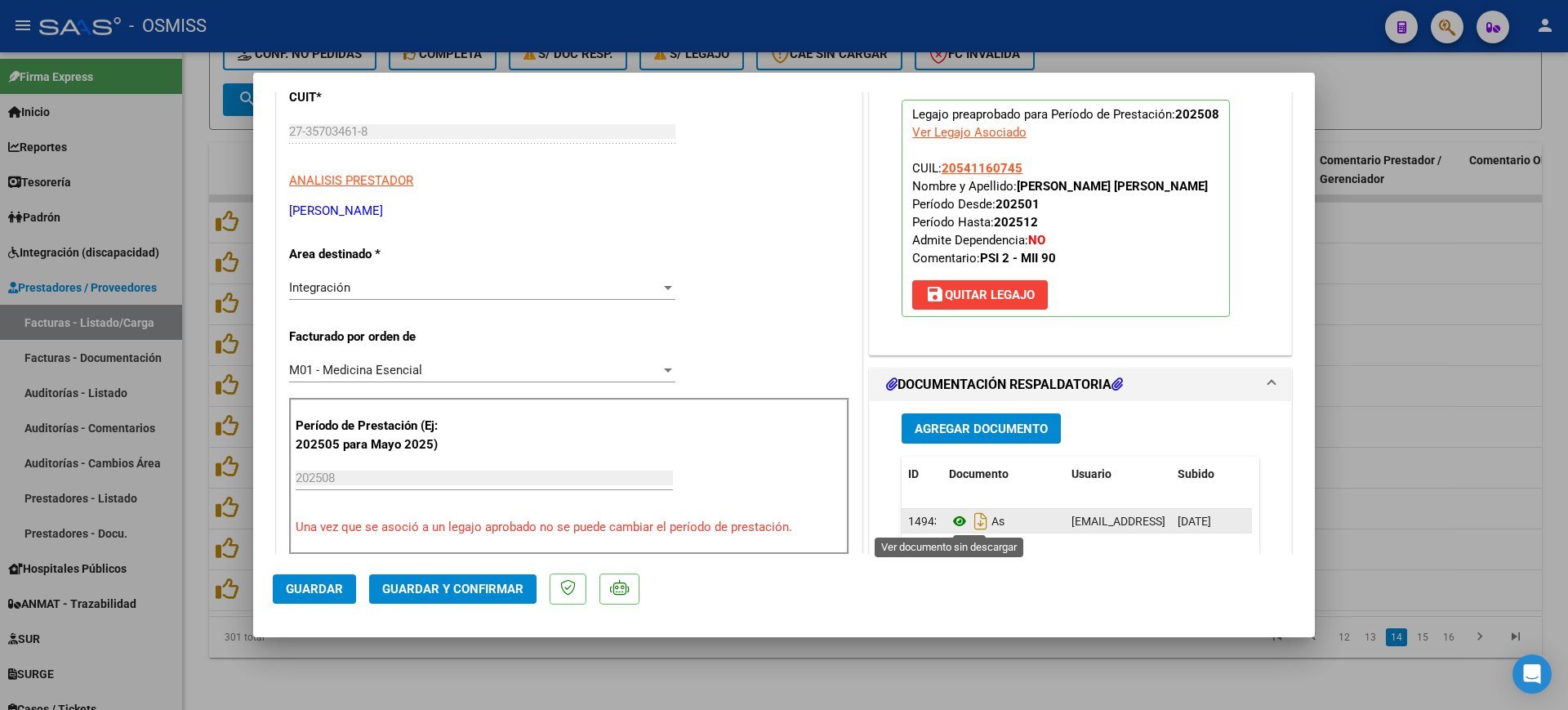
click at [952, 521] on icon at bounding box center [960, 521] width 21 height 20
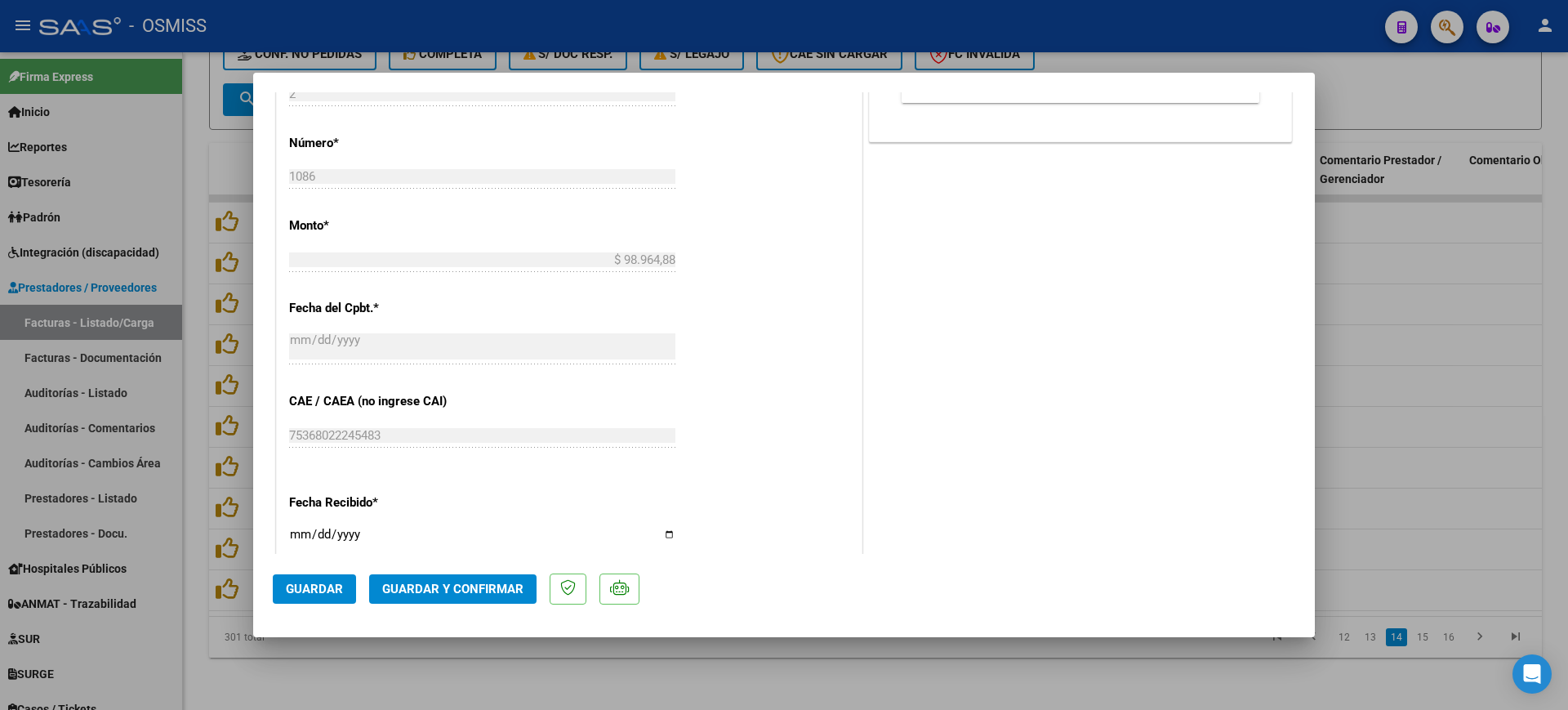
scroll to position [817, 0]
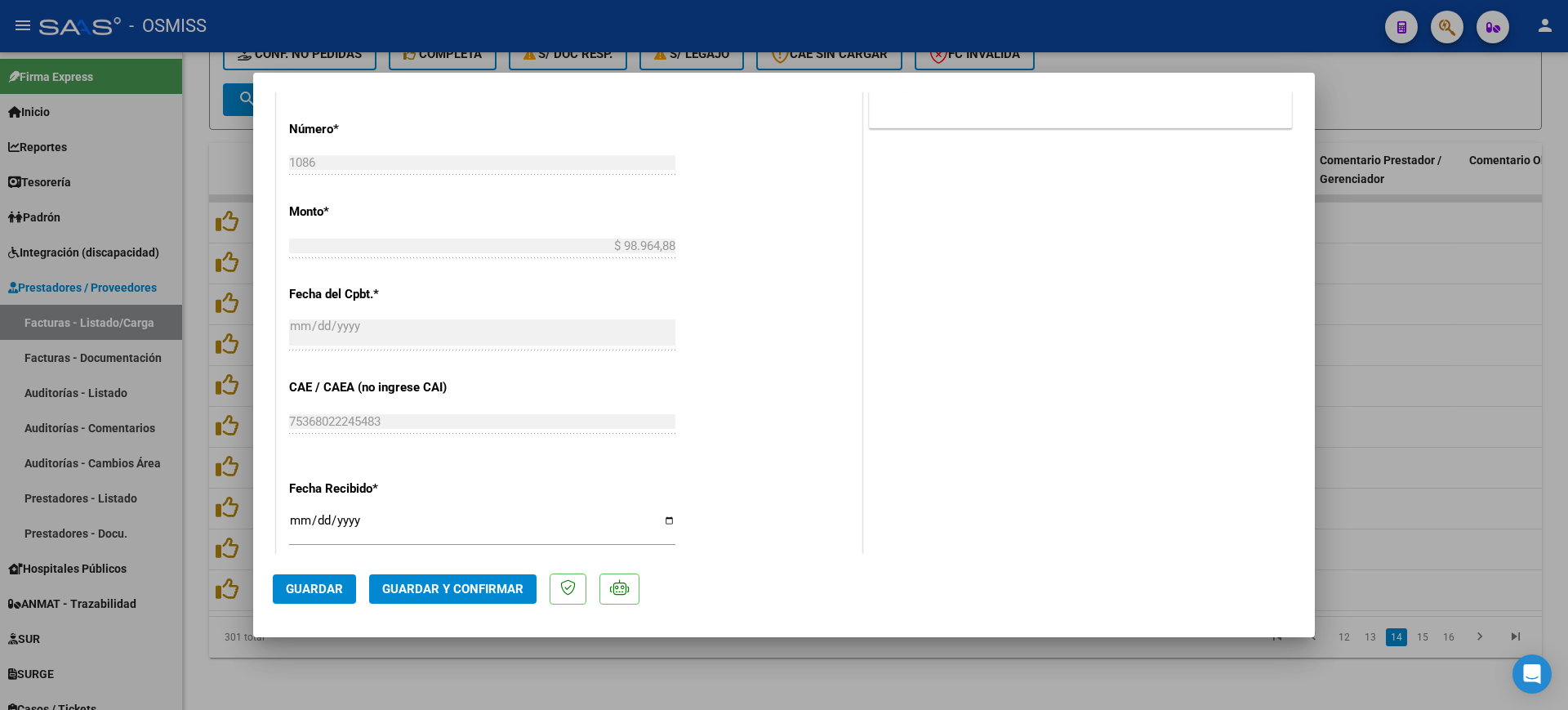
click at [514, 587] on span "Guardar y Confirmar" at bounding box center [452, 589] width 141 height 15
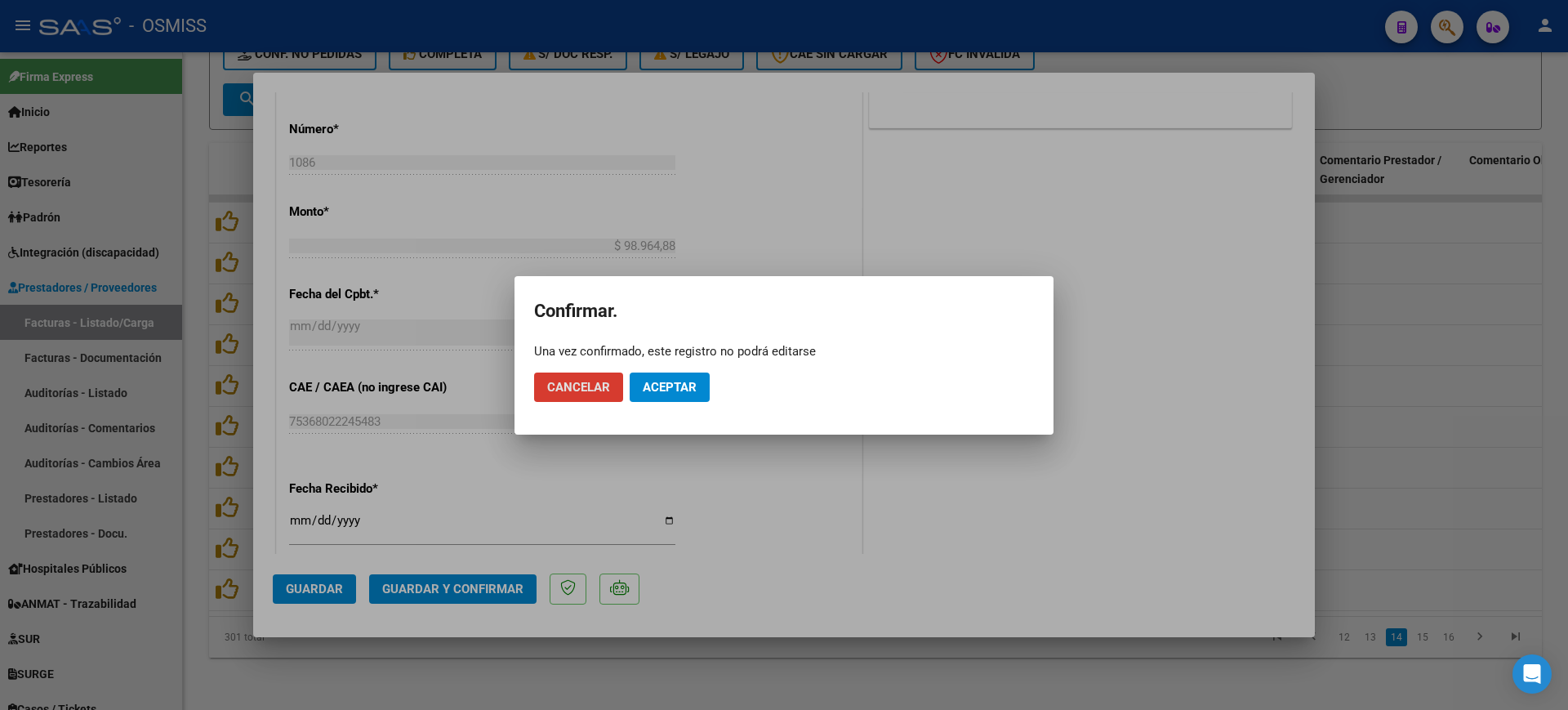
click at [663, 380] on span "Aceptar" at bounding box center [669, 387] width 54 height 15
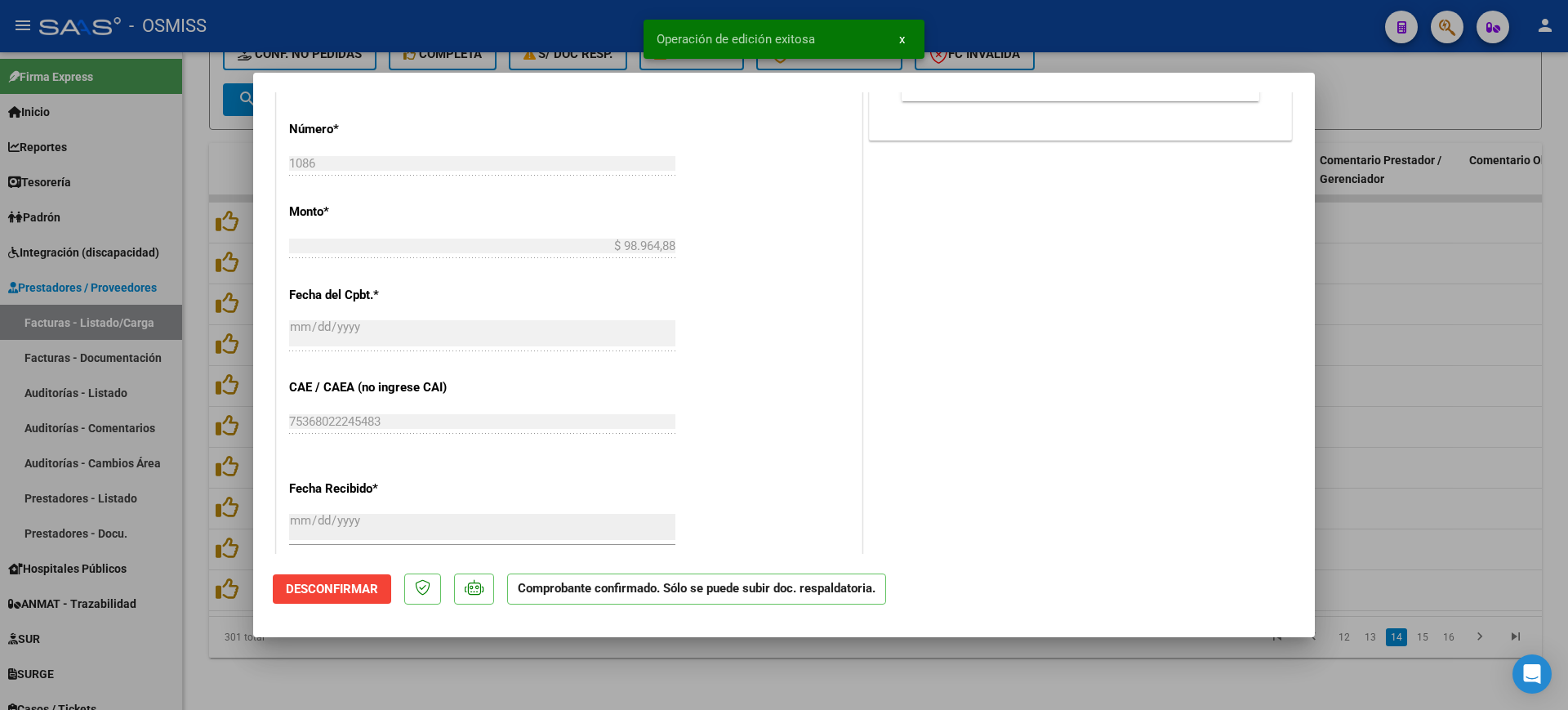
click at [643, 671] on div at bounding box center [784, 355] width 1568 height 710
type input "$ 0,00"
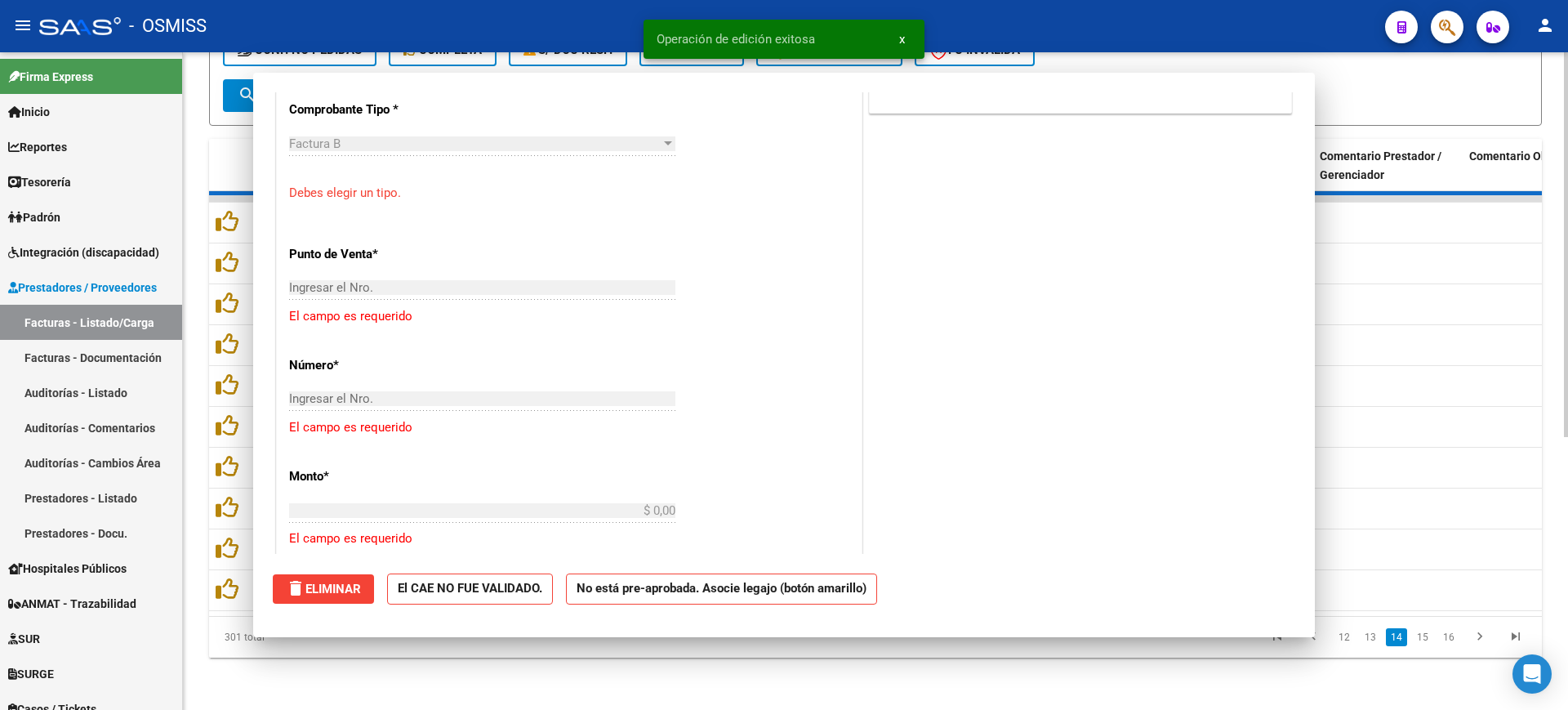
scroll to position [1020, 0]
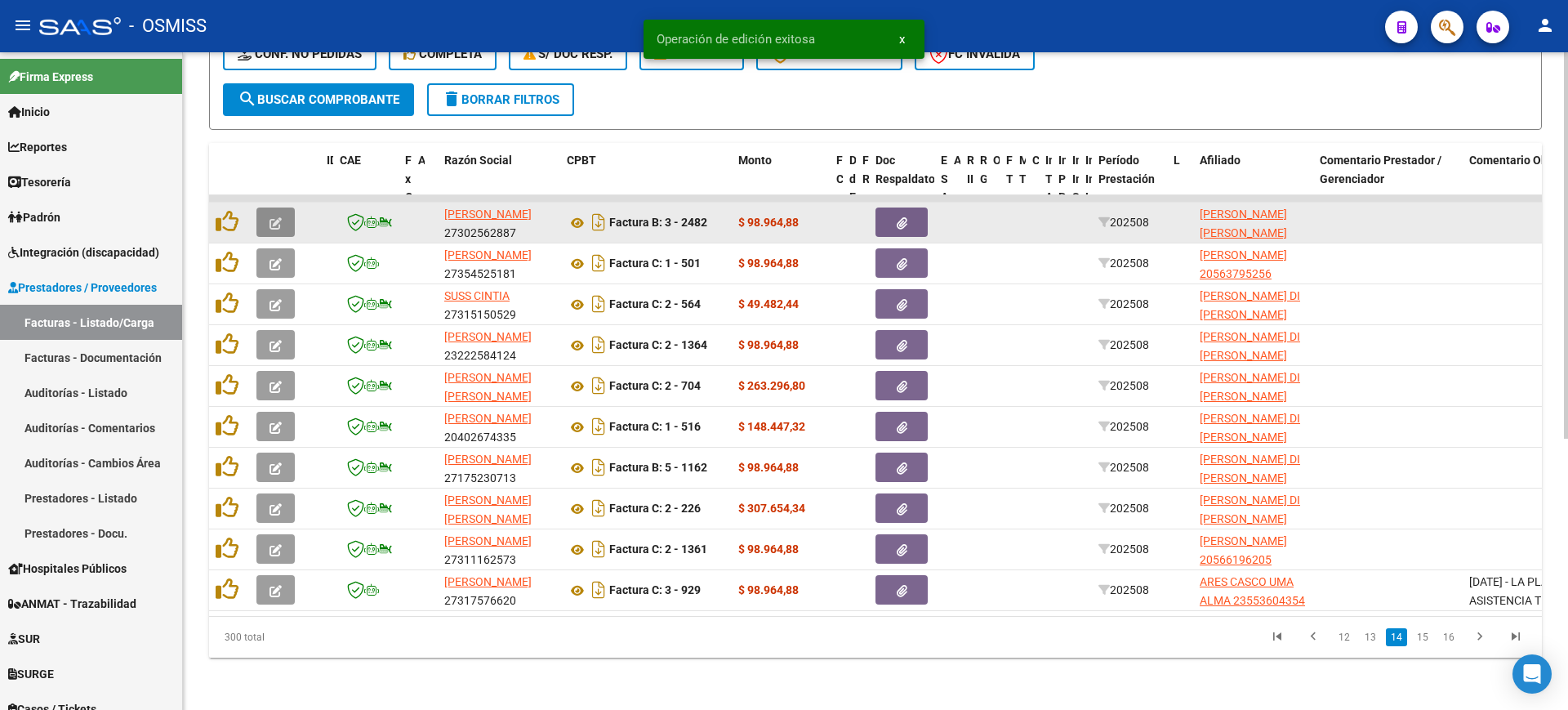
click at [277, 218] on icon "button" at bounding box center [275, 223] width 12 height 12
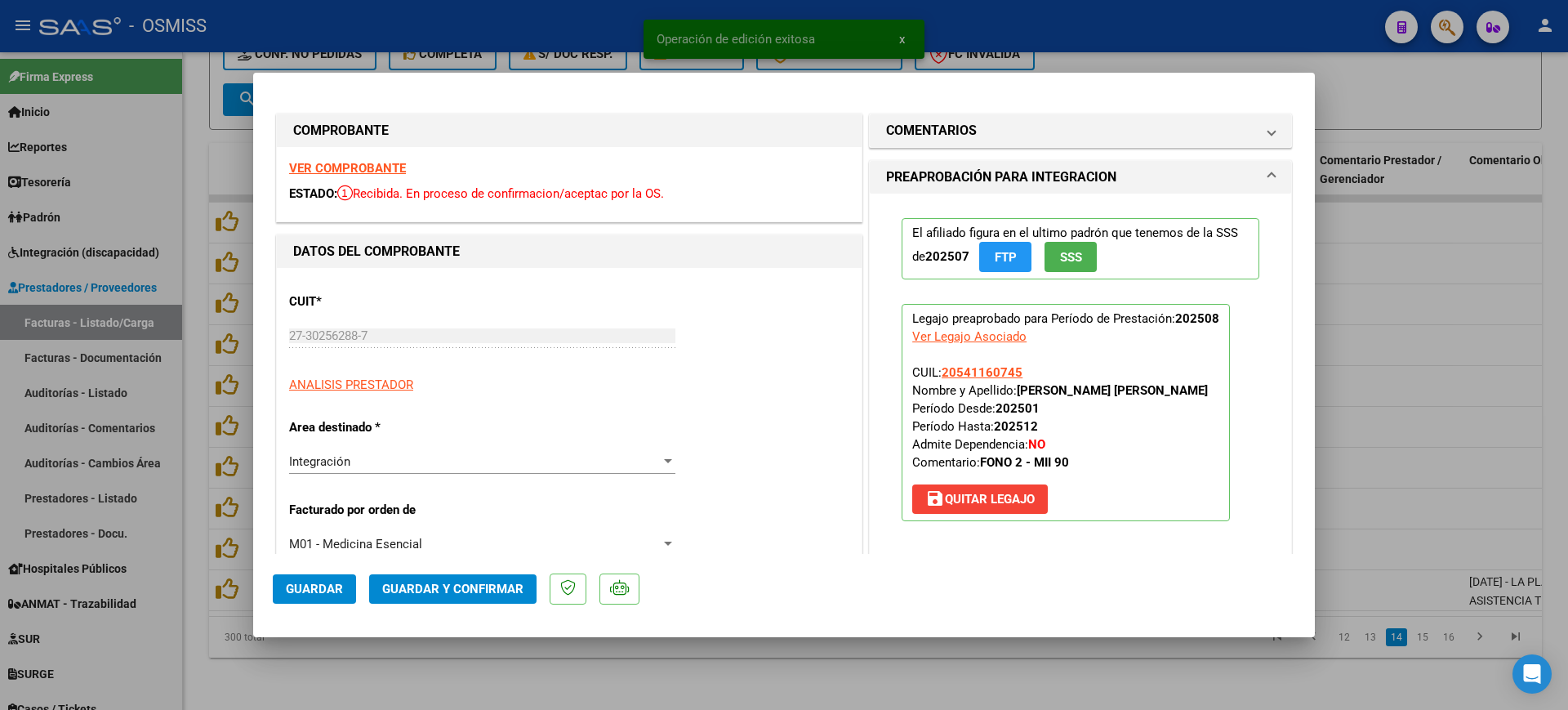
click at [371, 168] on strong "VER COMPROBANTE" at bounding box center [346, 169] width 116 height 15
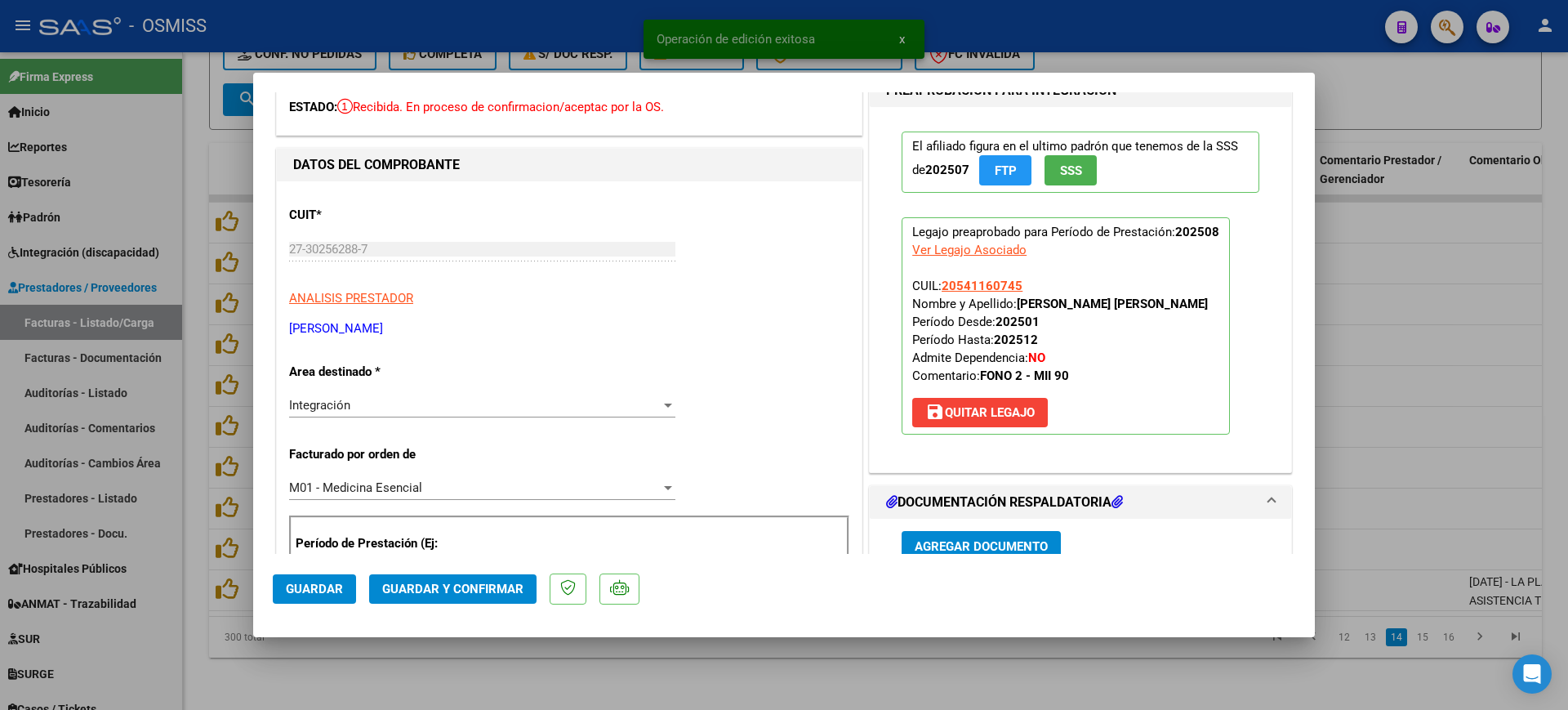
scroll to position [204, 0]
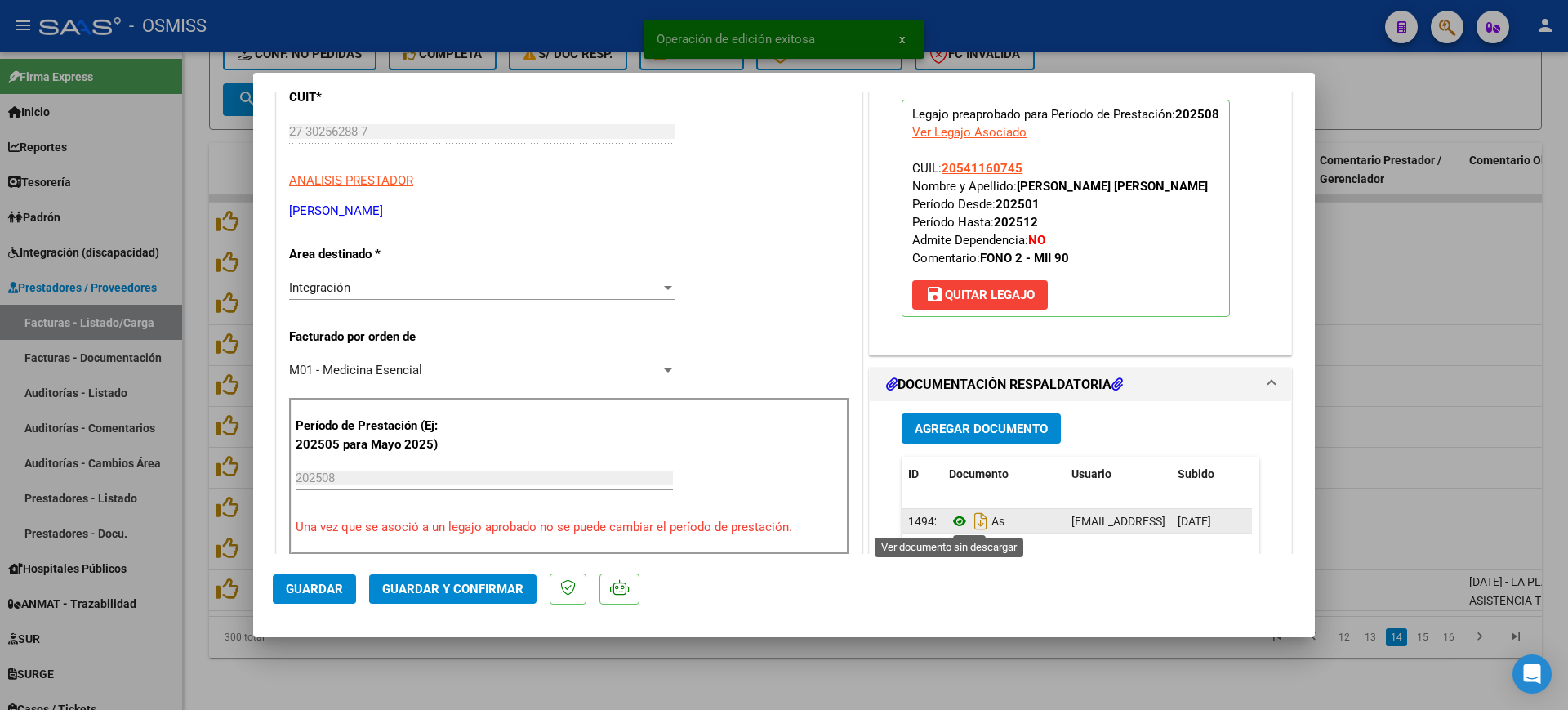
click at [949, 518] on icon at bounding box center [960, 521] width 21 height 20
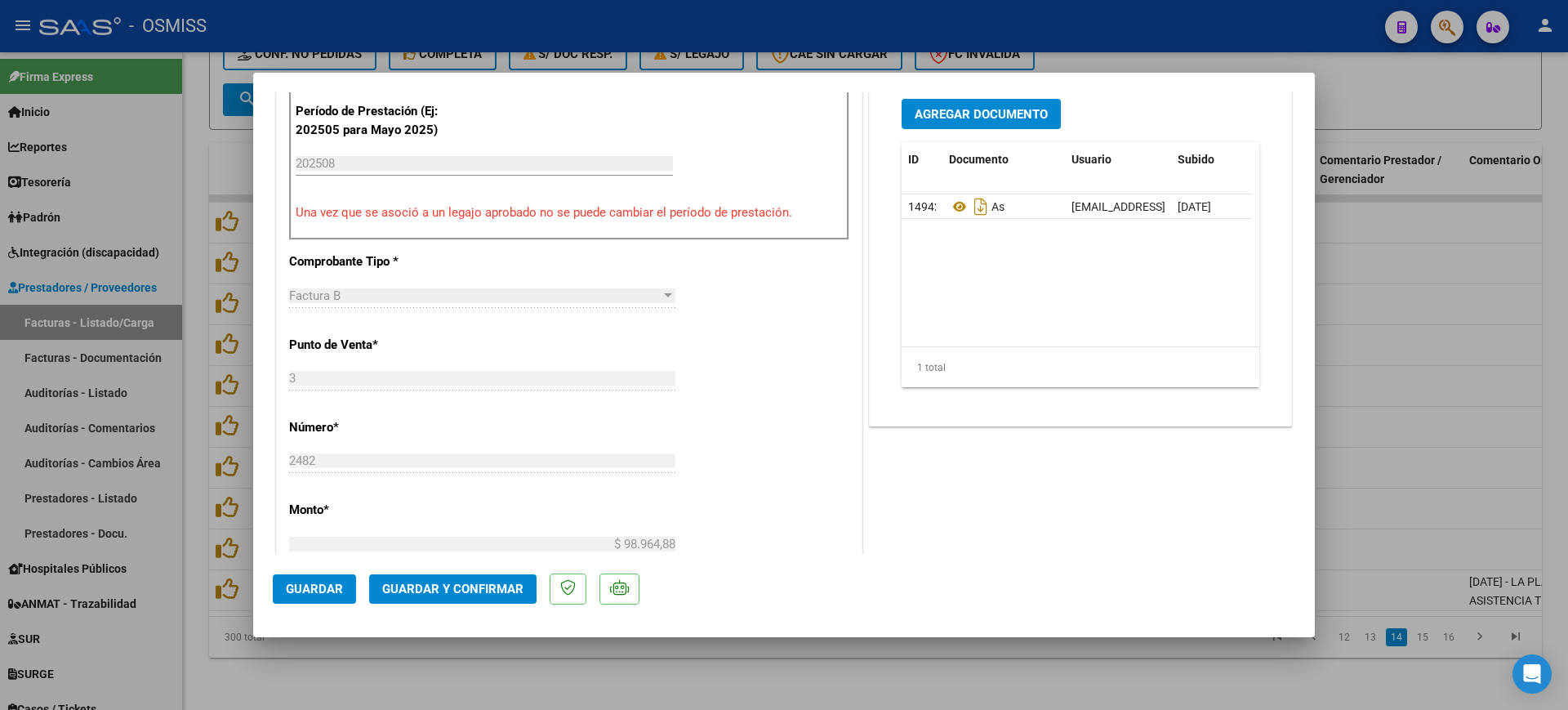
scroll to position [715, 0]
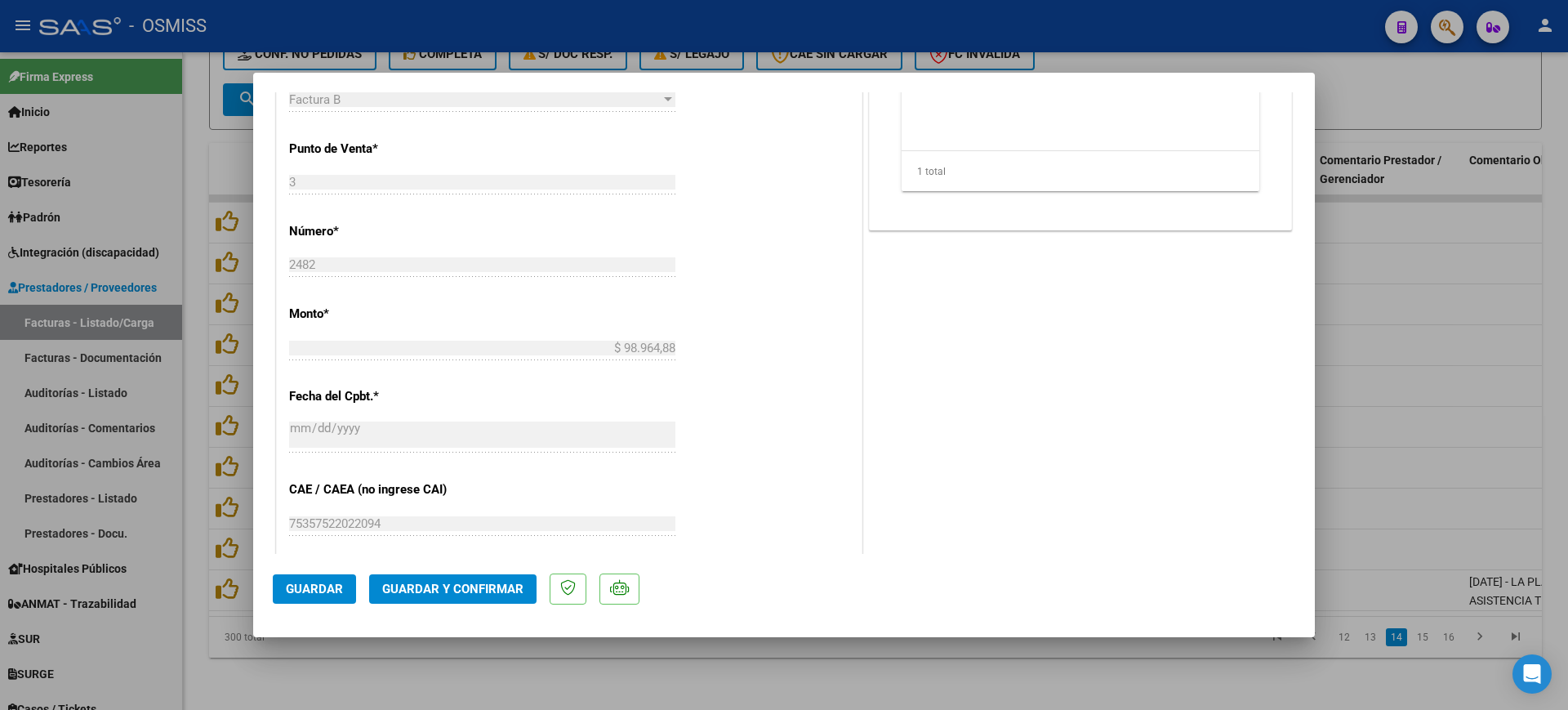
click at [507, 596] on button "Guardar y Confirmar" at bounding box center [452, 589] width 167 height 29
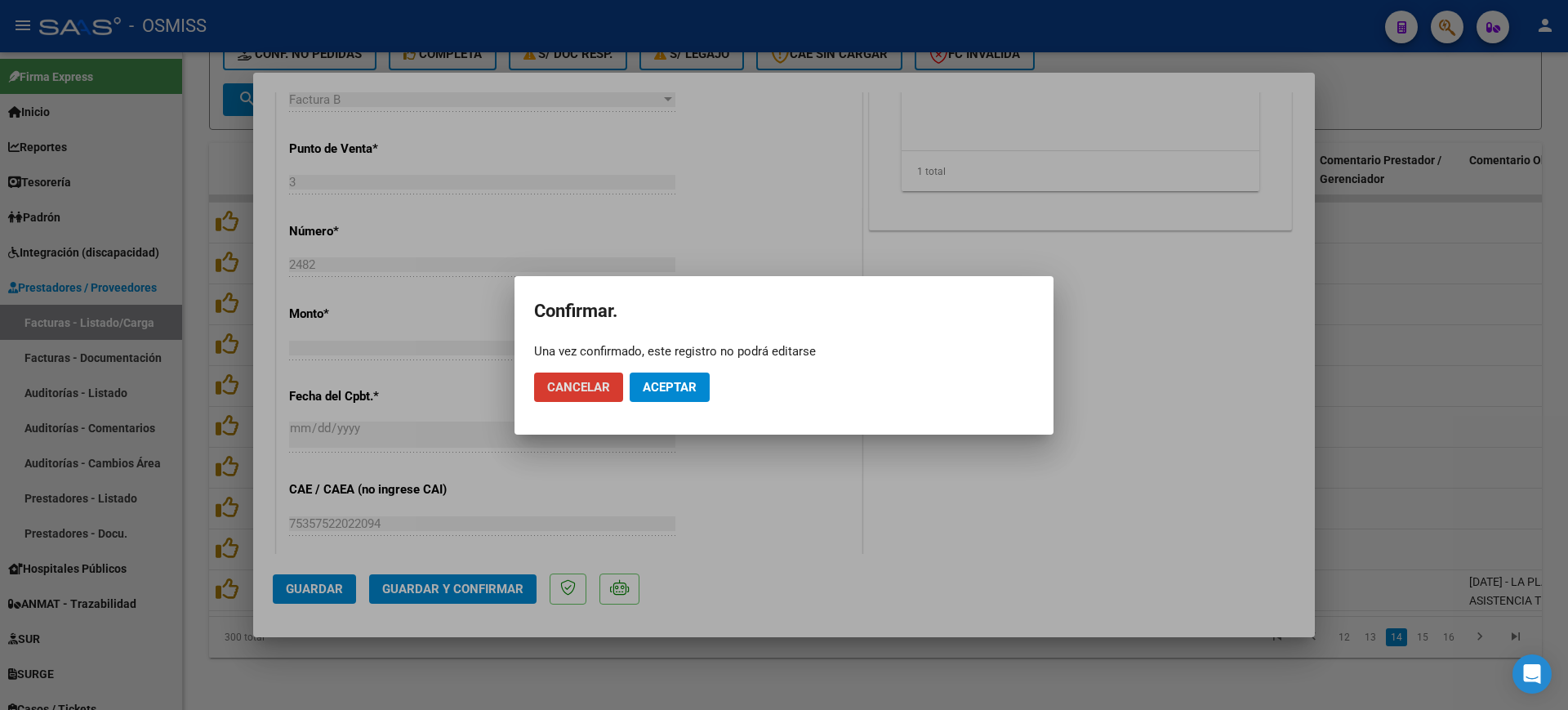
click at [686, 373] on button "Aceptar" at bounding box center [669, 386] width 80 height 29
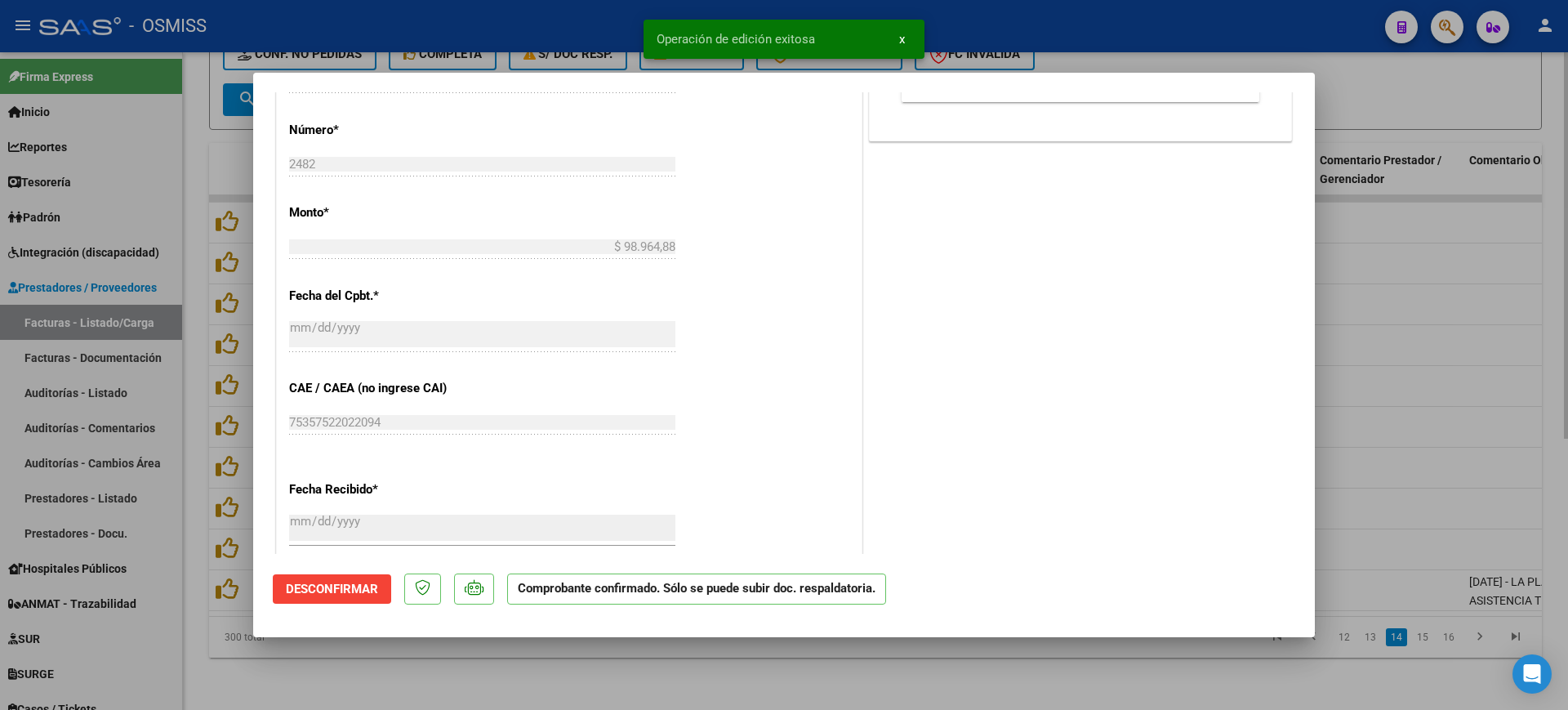
click at [461, 679] on div at bounding box center [784, 355] width 1568 height 710
type input "$ 0,00"
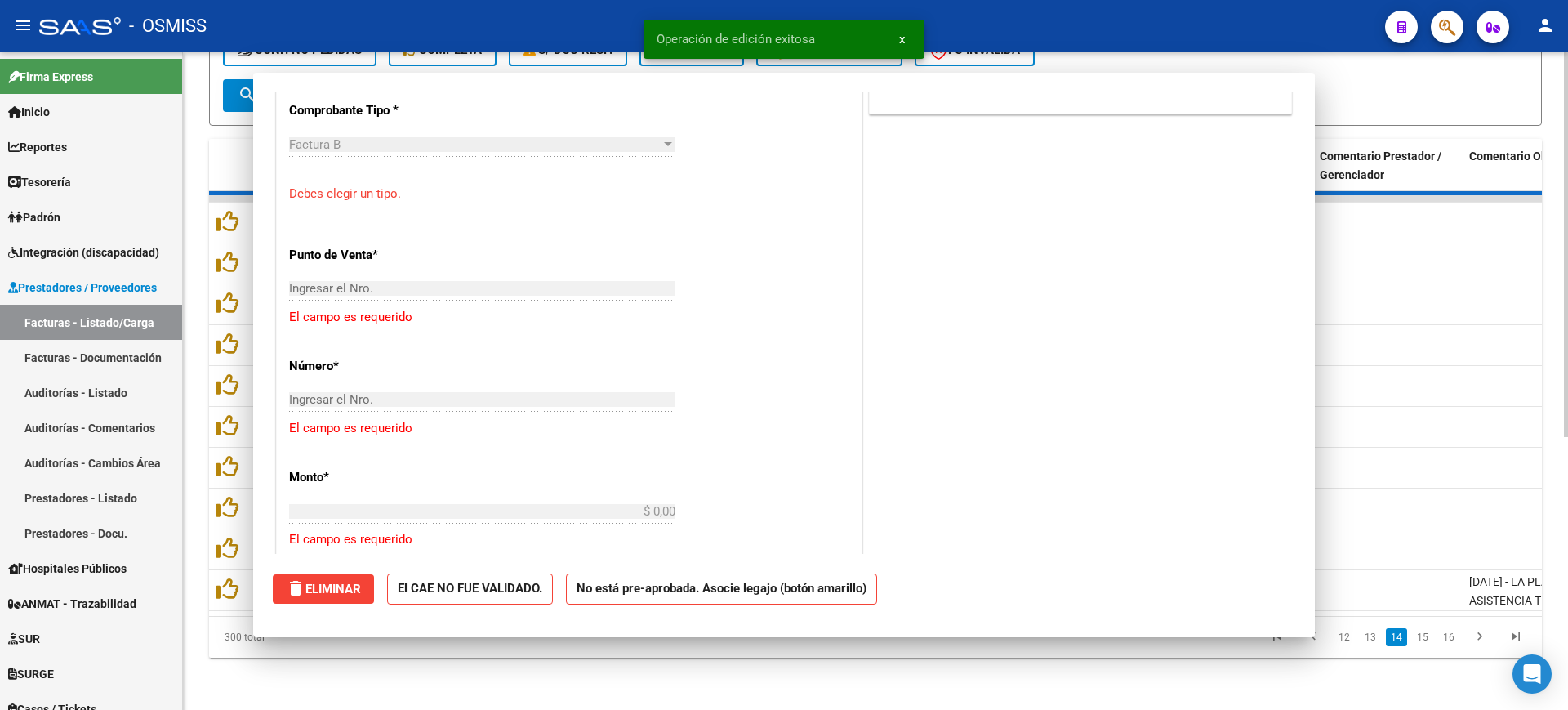
scroll to position [743, 0]
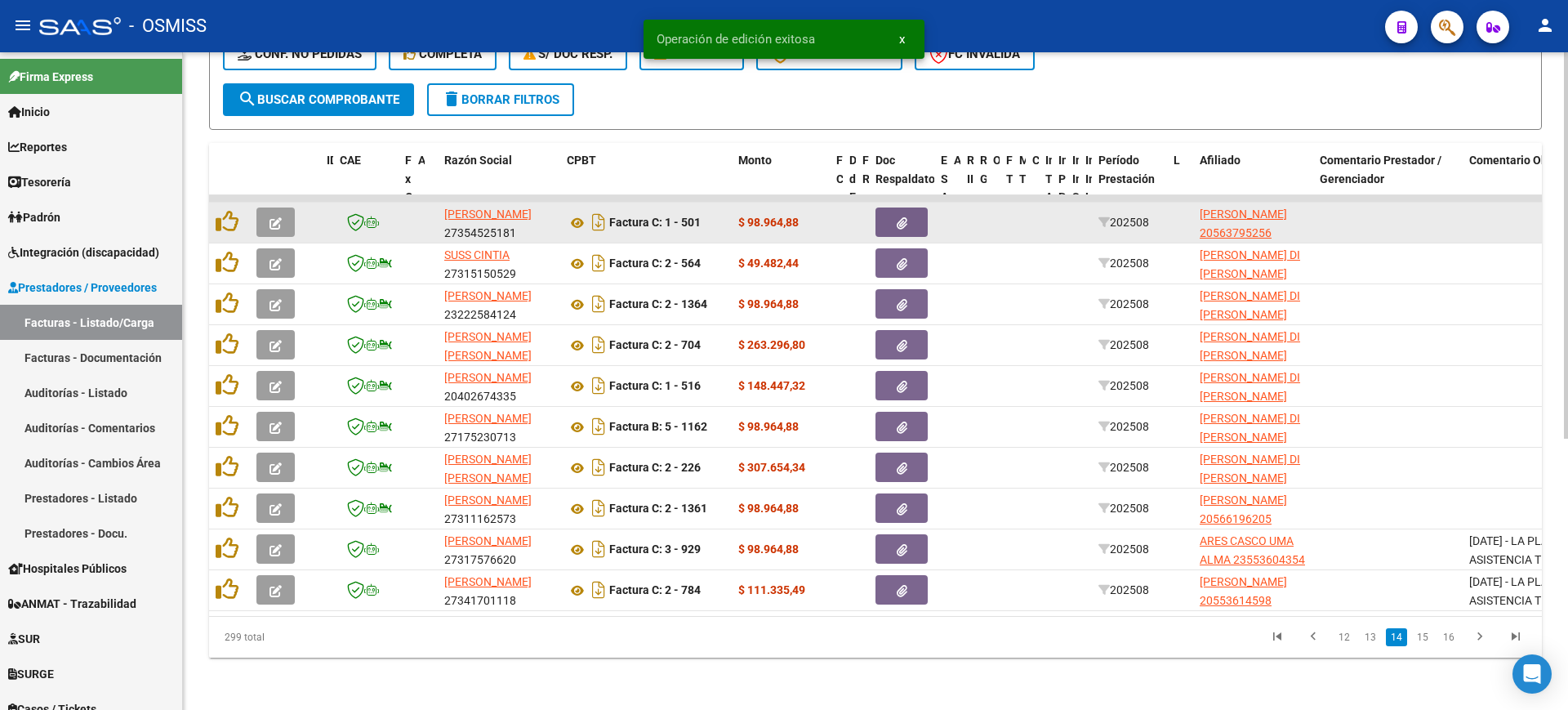
click at [273, 218] on icon "button" at bounding box center [275, 223] width 12 height 12
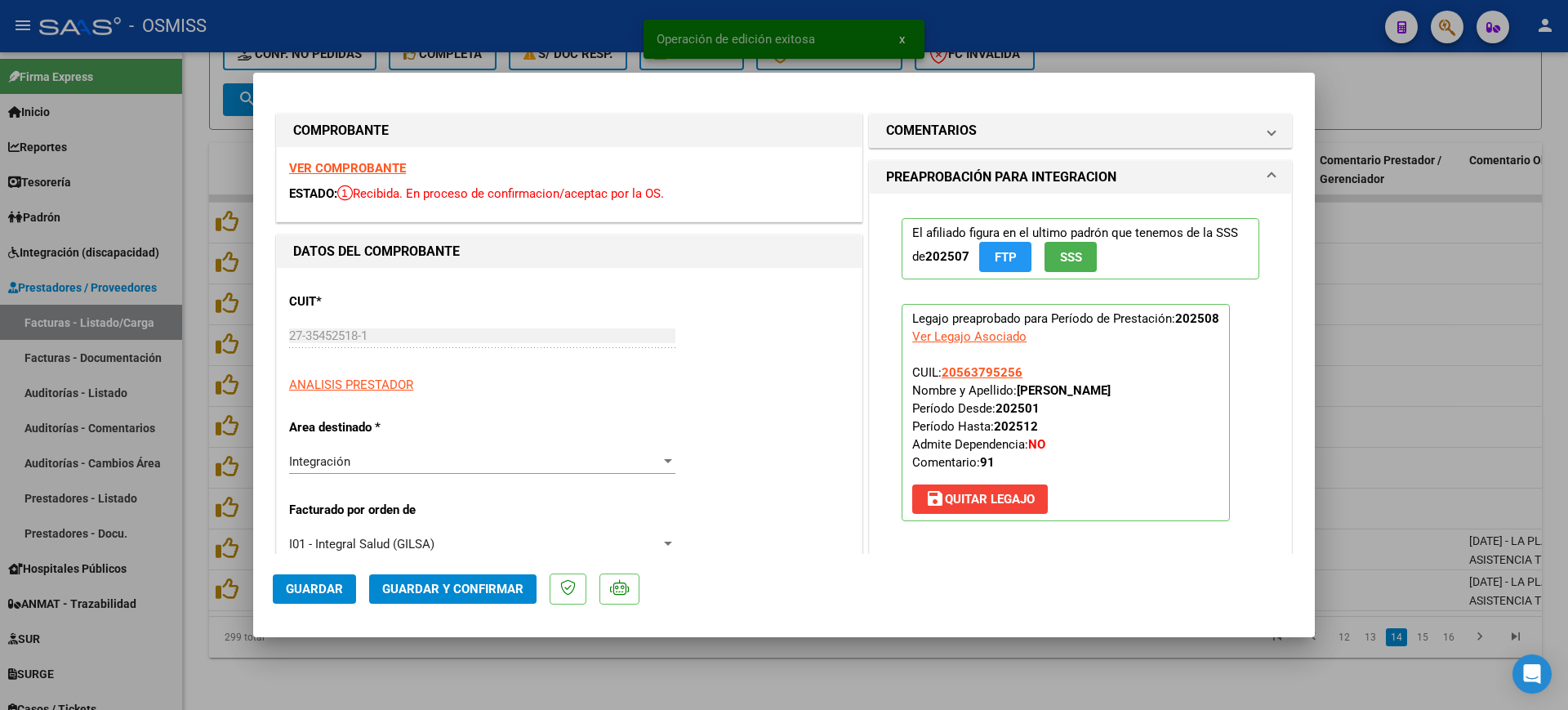
click at [326, 167] on strong "VER COMPROBANTE" at bounding box center [346, 169] width 116 height 15
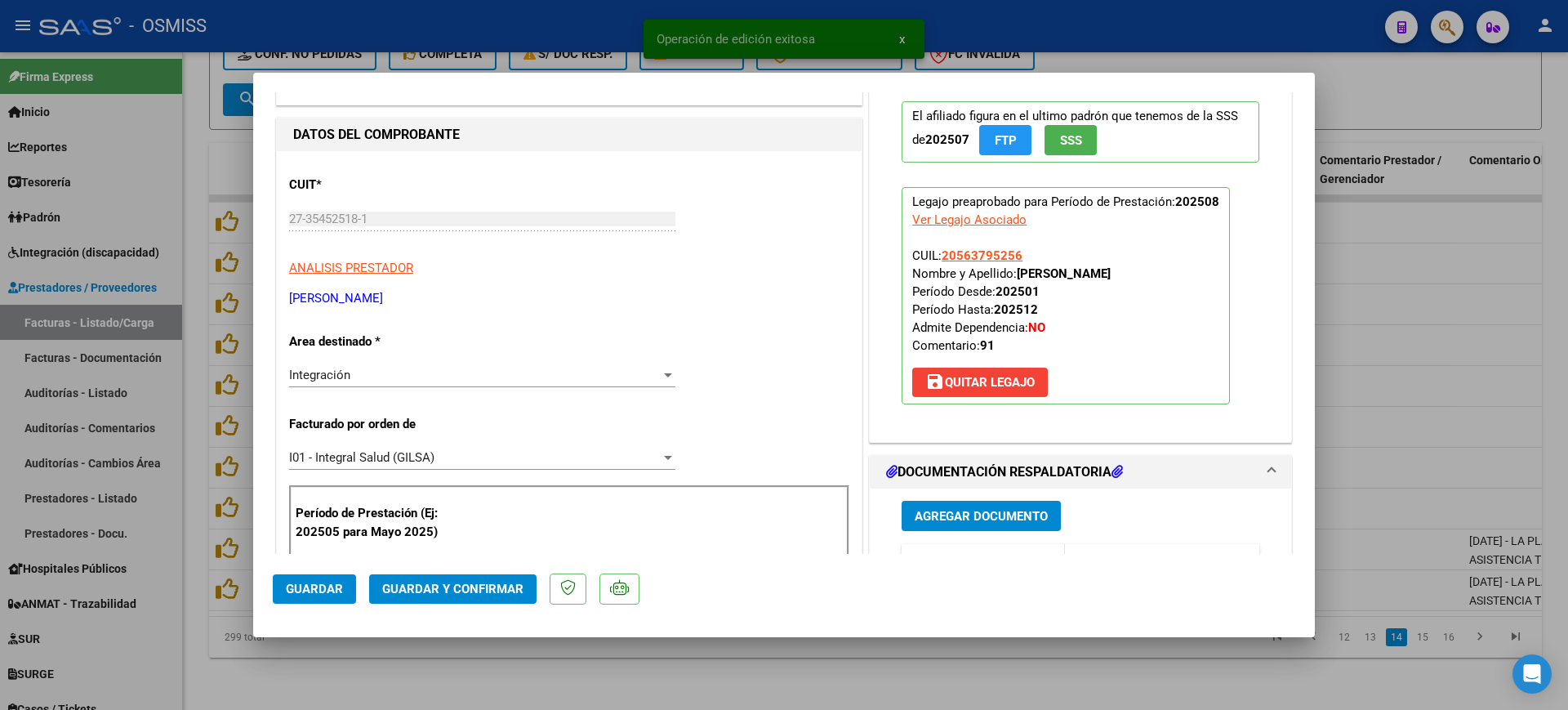
scroll to position [204, 0]
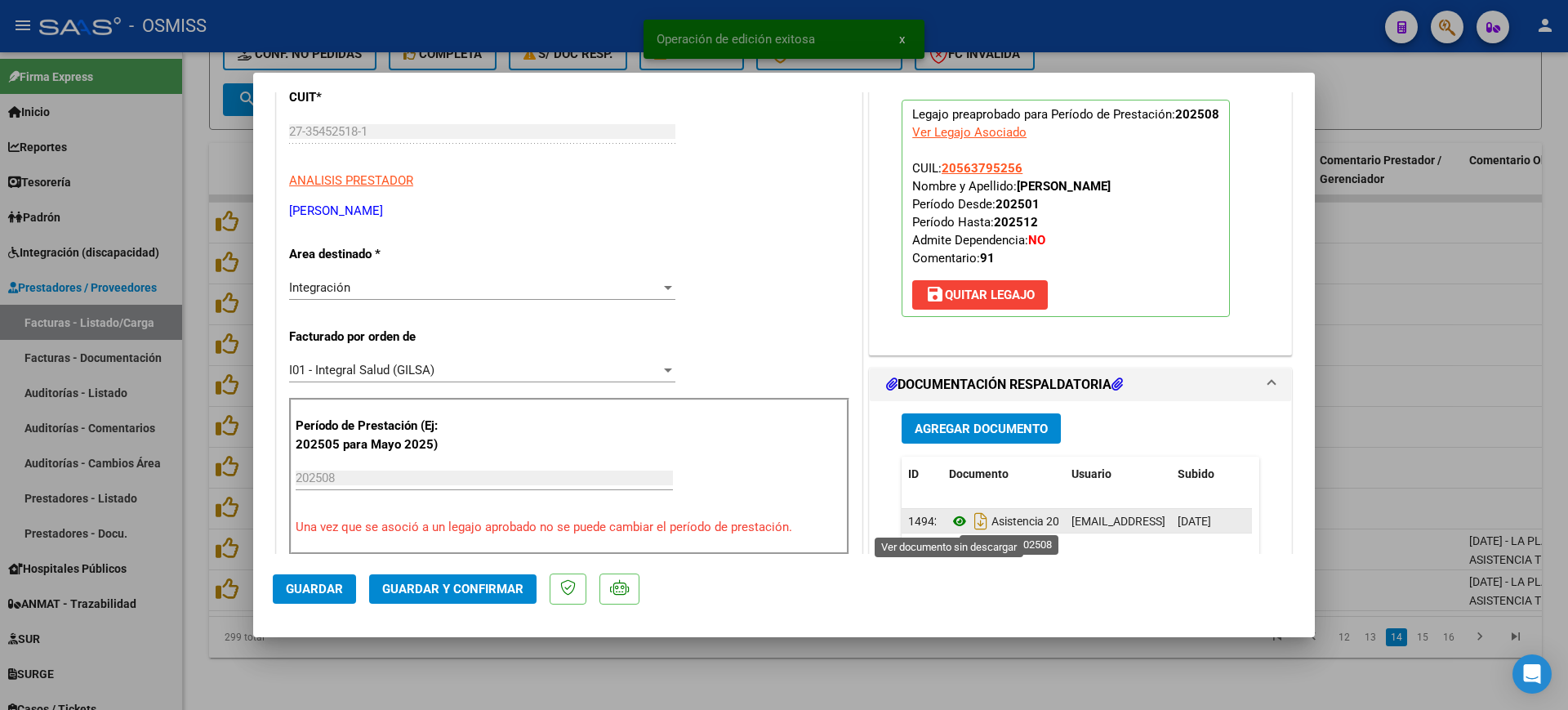
click at [951, 521] on icon at bounding box center [960, 521] width 21 height 20
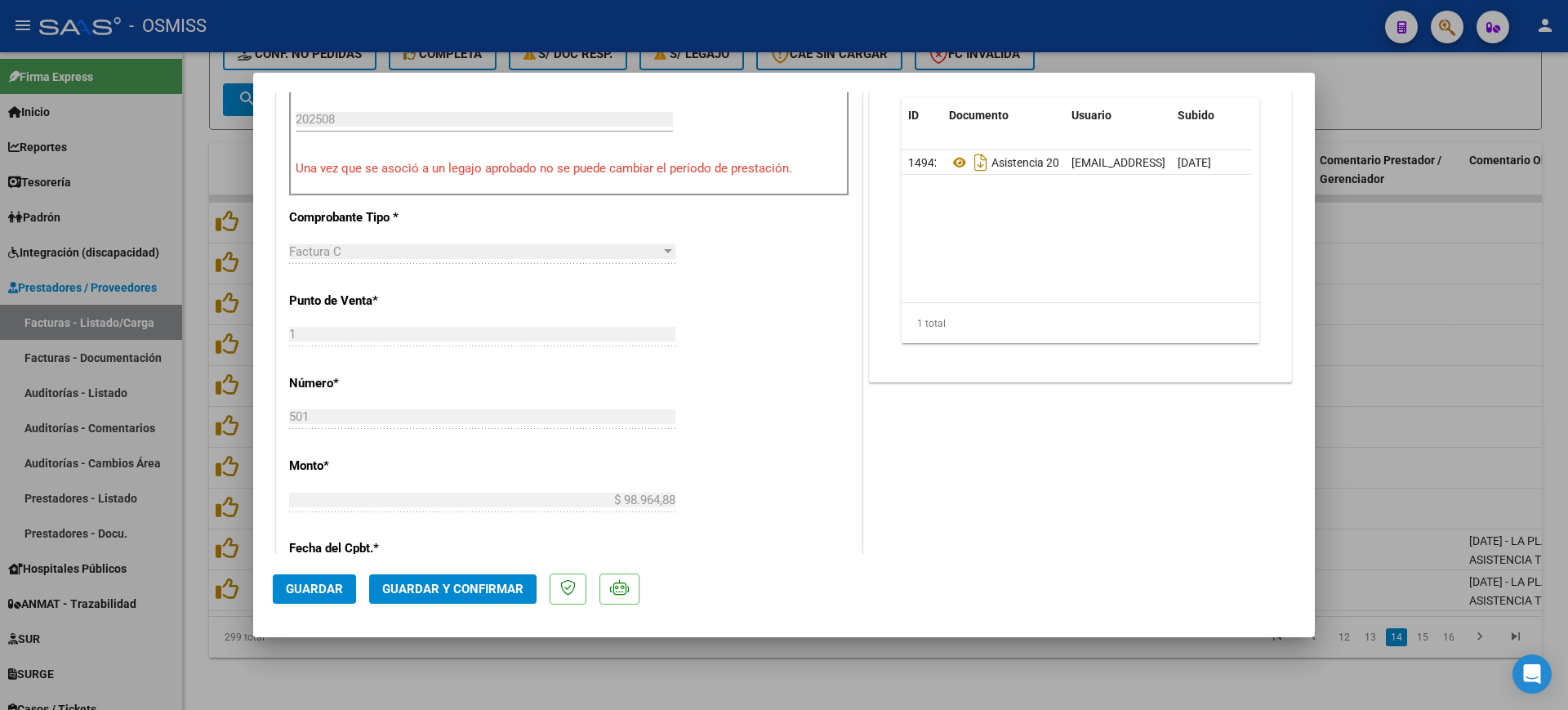
scroll to position [715, 0]
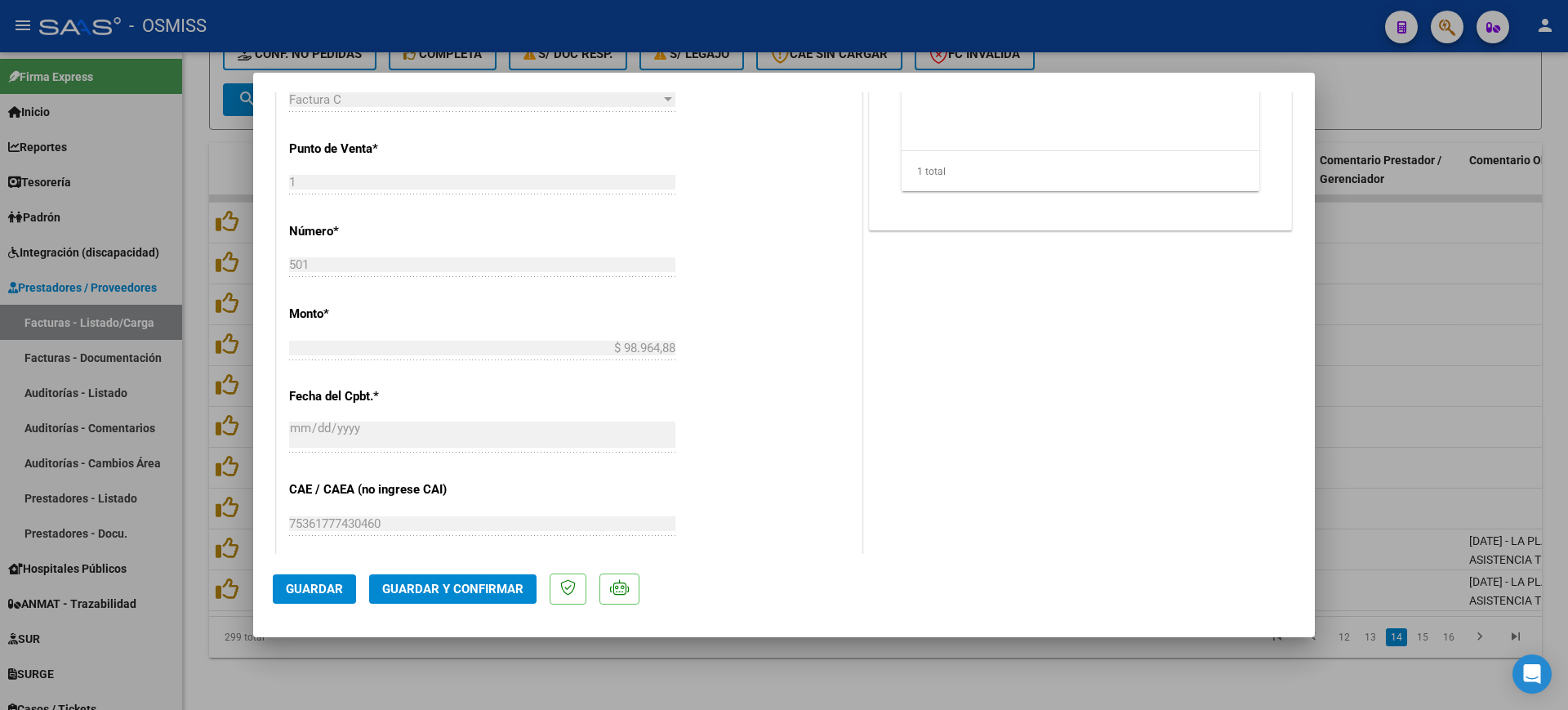
click at [468, 592] on span "Guardar y Confirmar" at bounding box center [452, 589] width 141 height 15
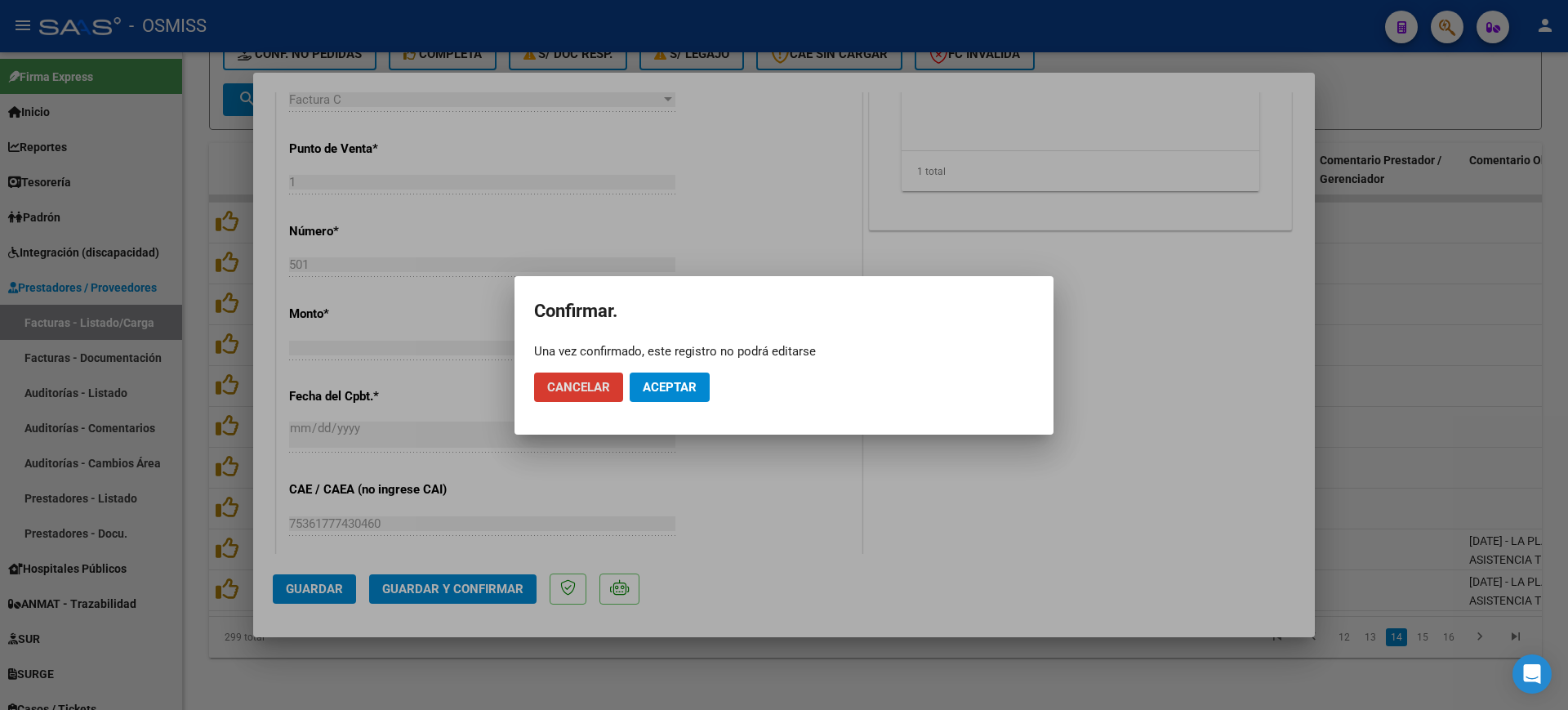
click at [682, 380] on span "Aceptar" at bounding box center [669, 387] width 54 height 15
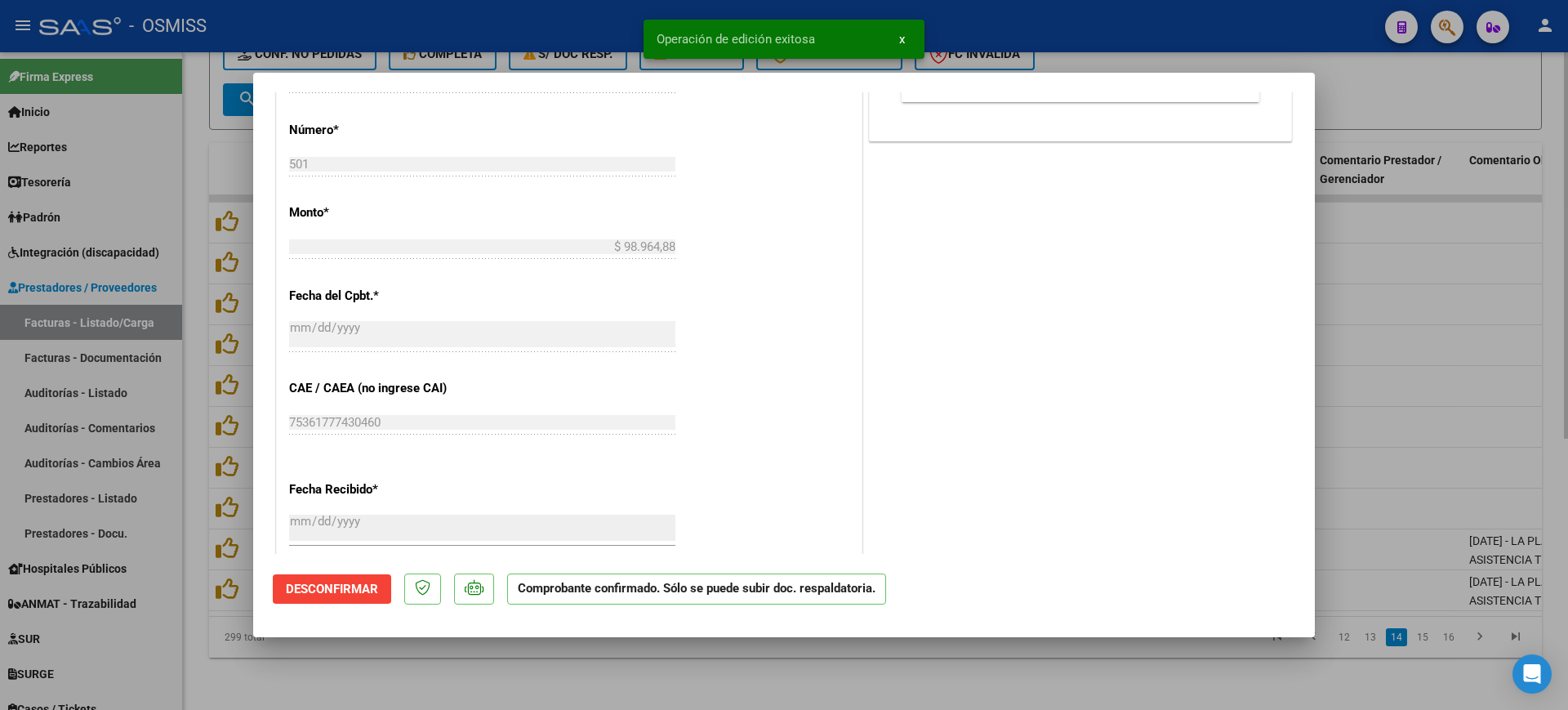
click at [577, 670] on div at bounding box center [784, 355] width 1568 height 710
type input "$ 0,00"
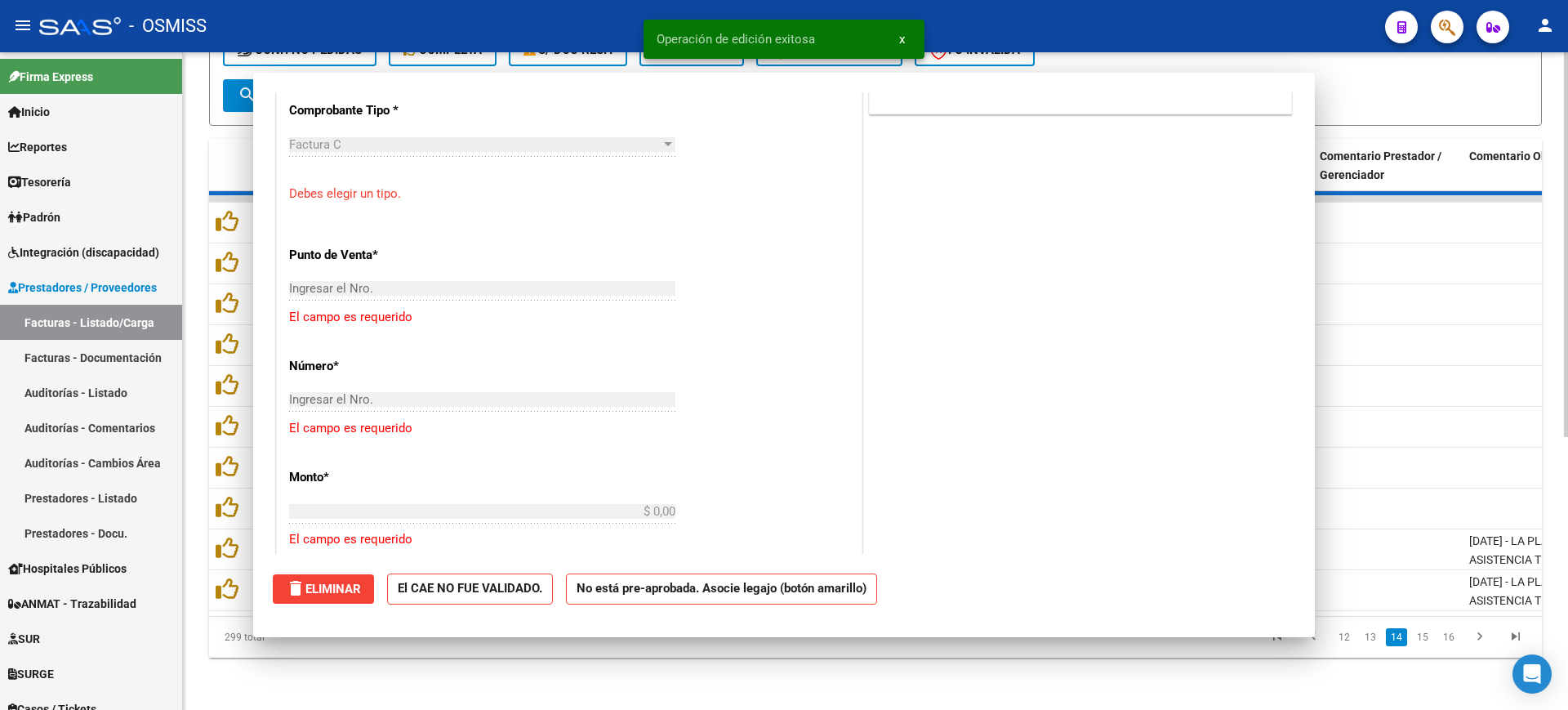
scroll to position [0, 0]
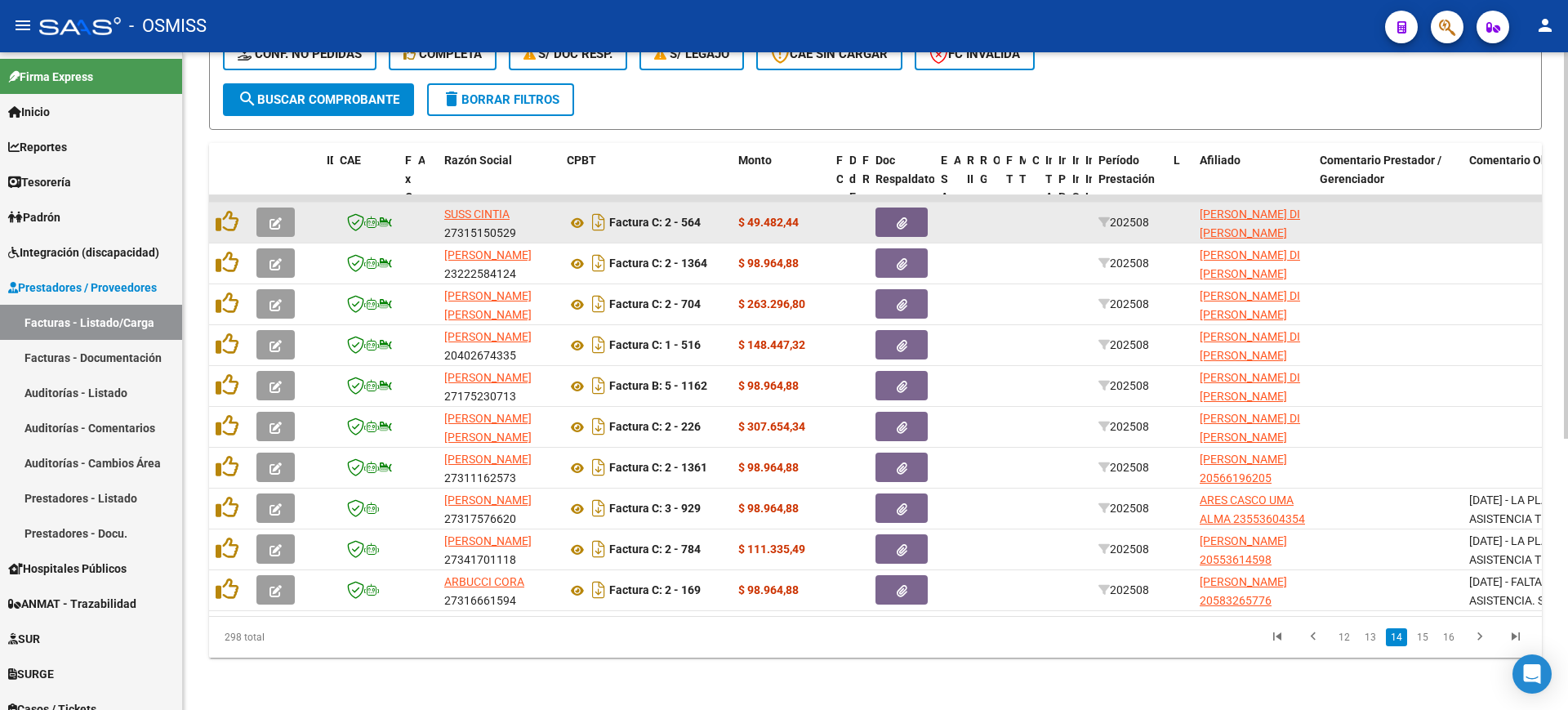
click at [274, 218] on icon "button" at bounding box center [275, 223] width 12 height 12
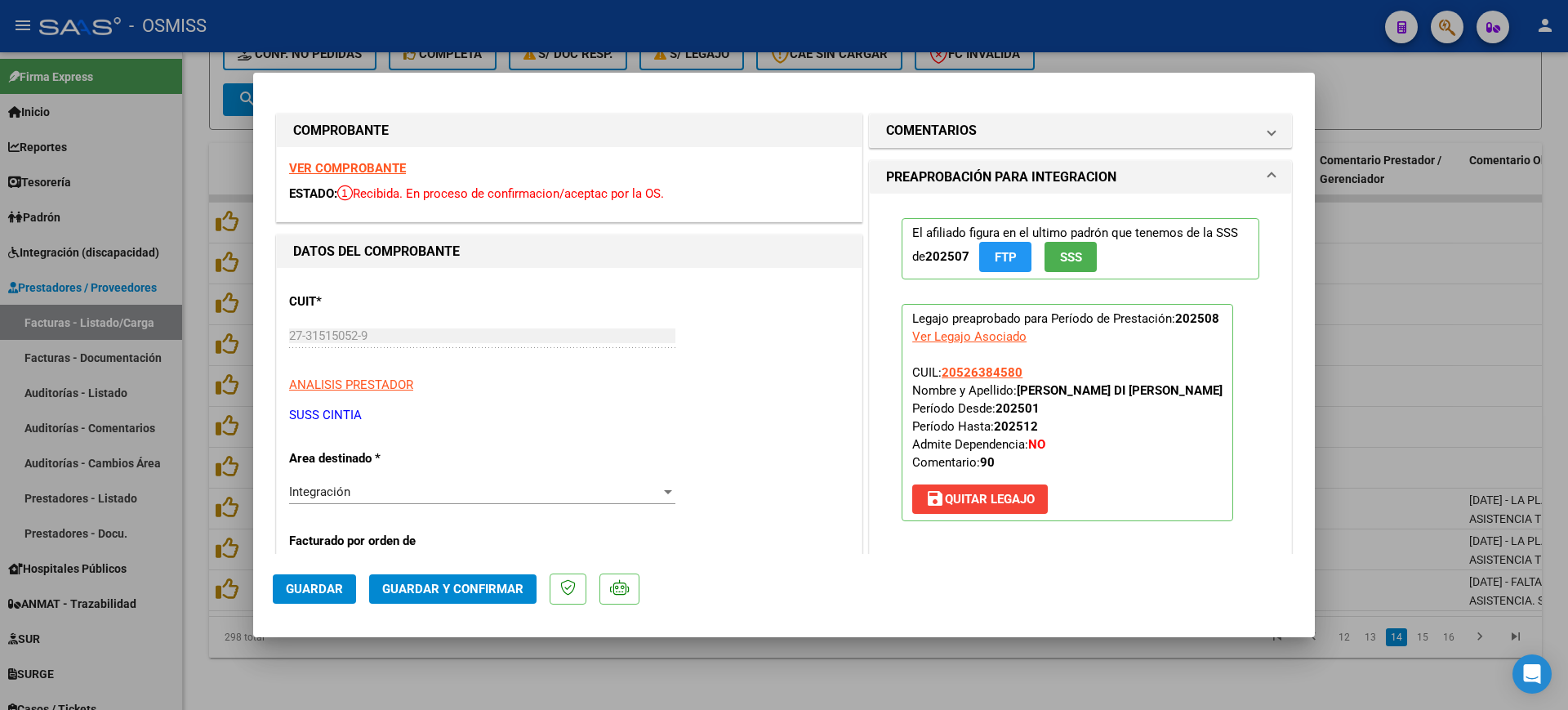
click at [314, 169] on strong "VER COMPROBANTE" at bounding box center [346, 169] width 116 height 15
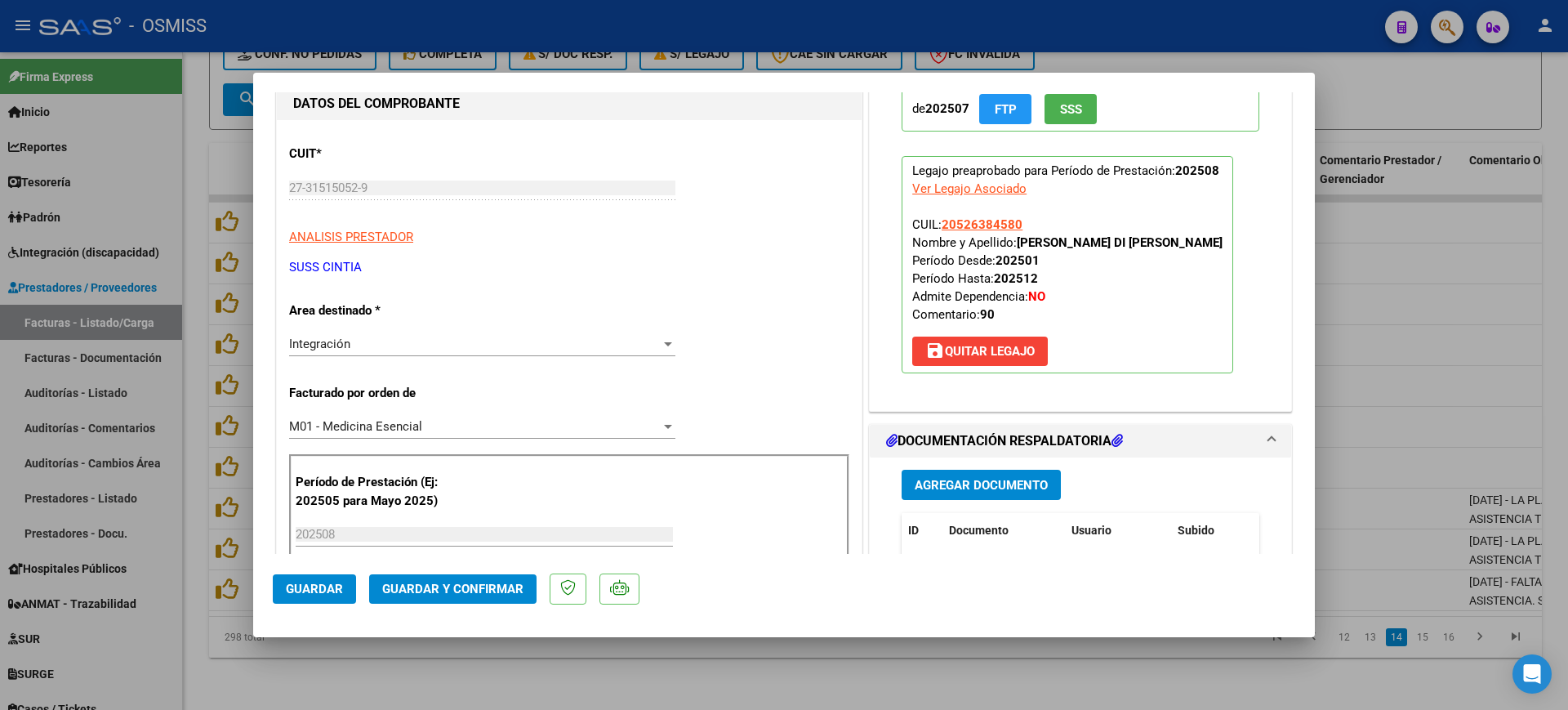
scroll to position [307, 0]
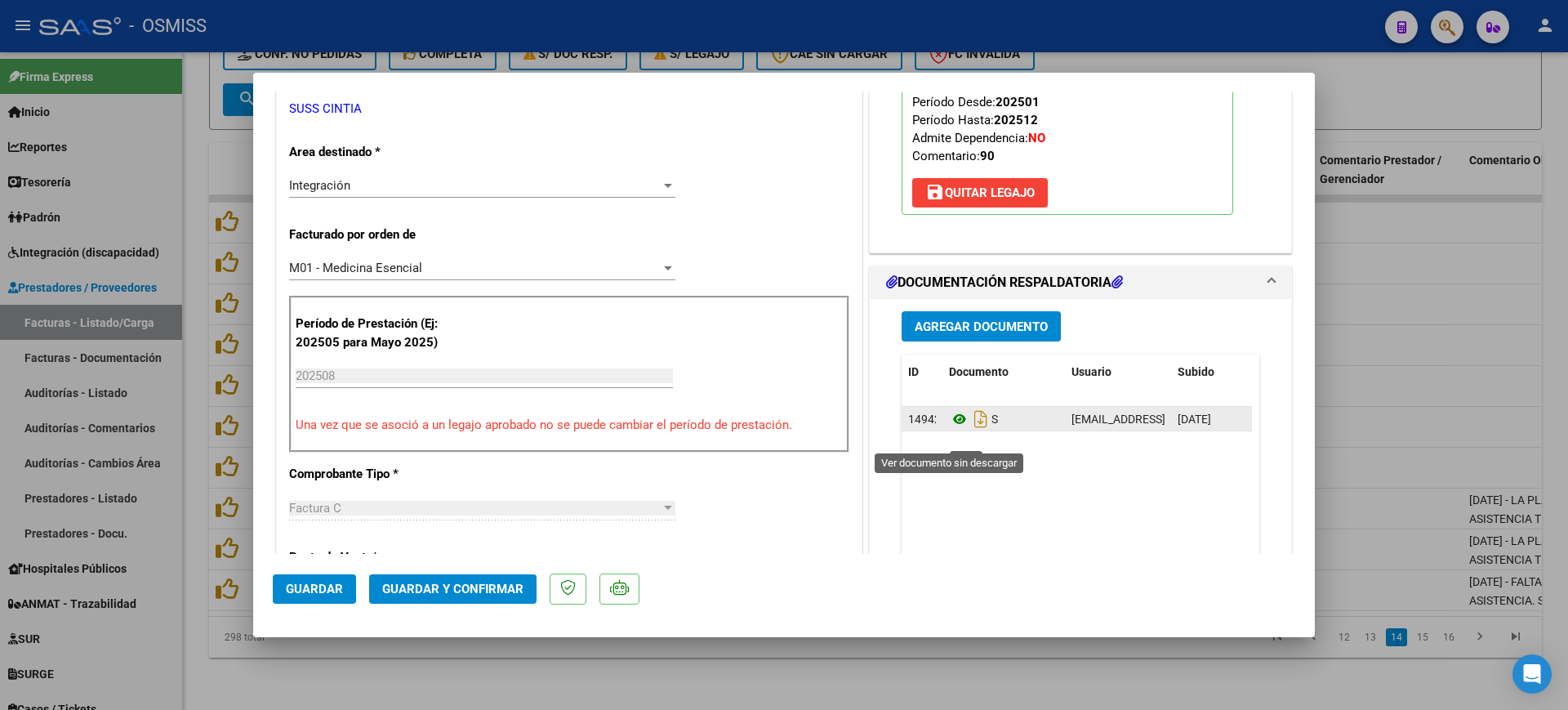
click at [949, 429] on icon at bounding box center [960, 418] width 21 height 20
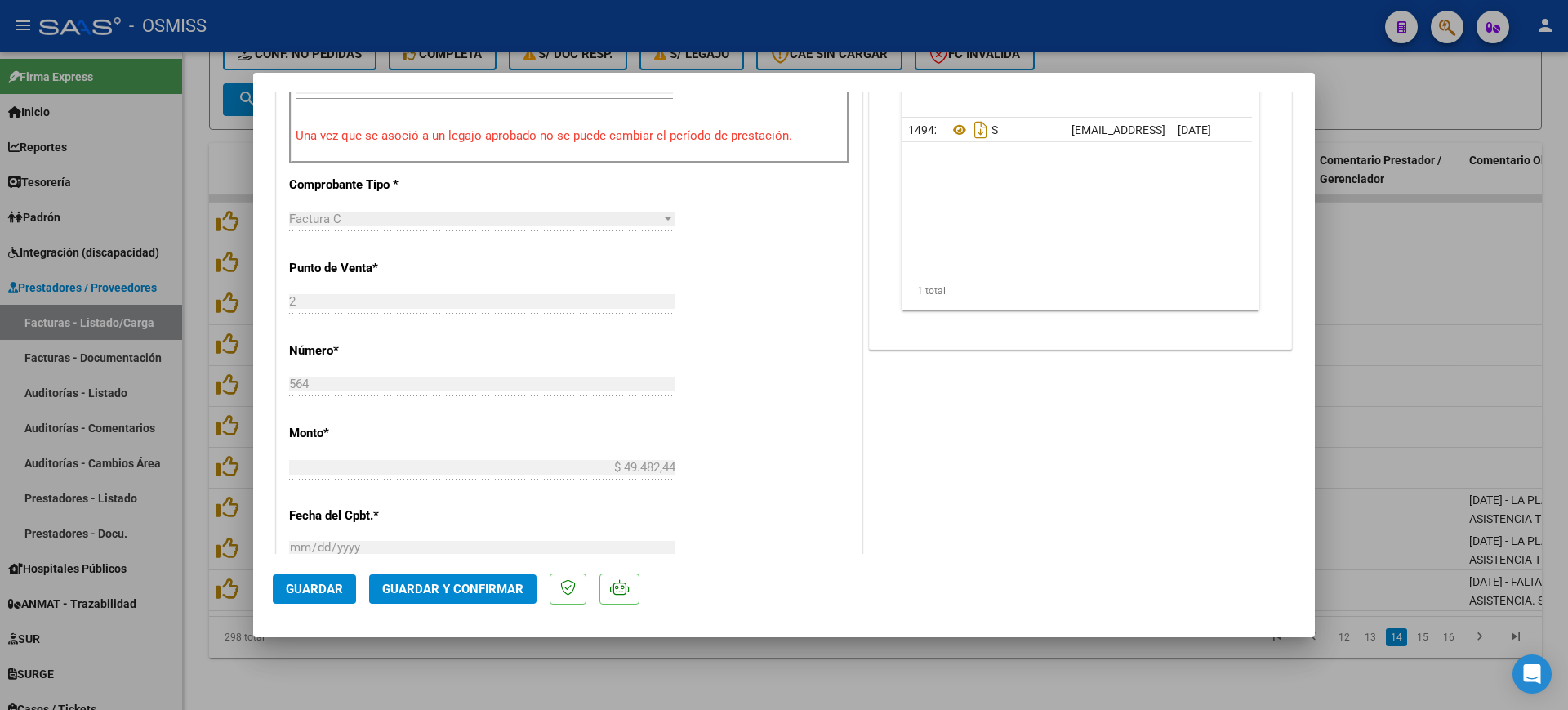
scroll to position [715, 0]
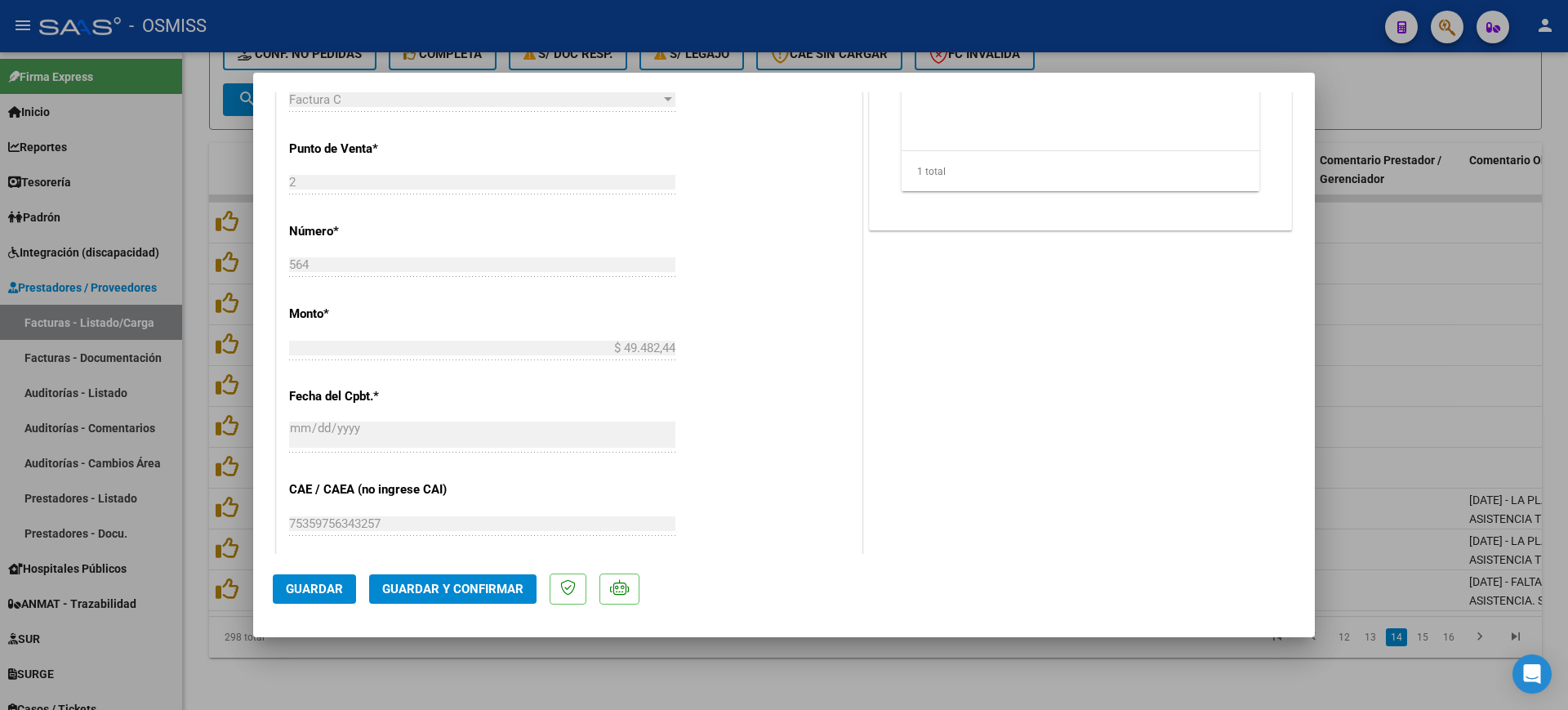
click at [489, 587] on span "Guardar y Confirmar" at bounding box center [452, 589] width 141 height 15
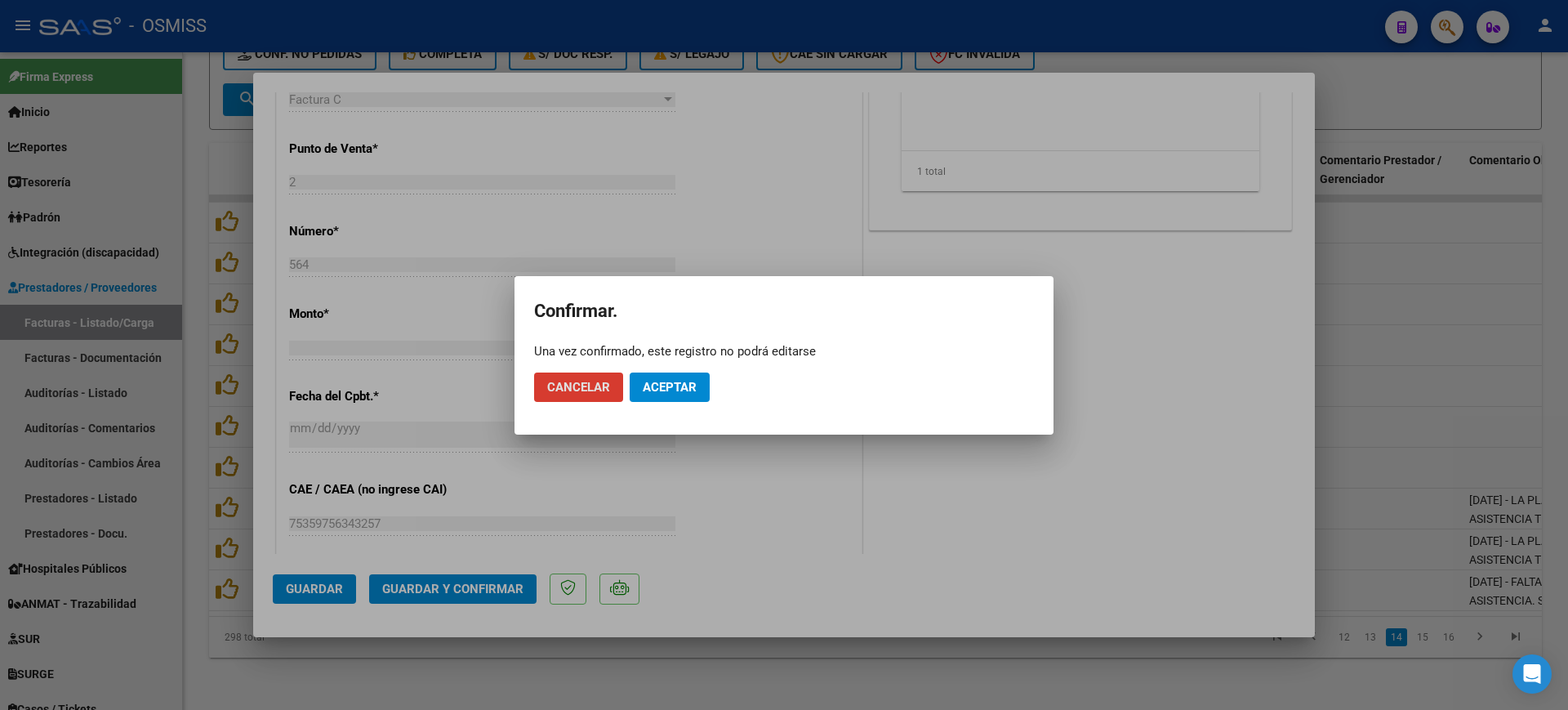
click at [643, 390] on span "Aceptar" at bounding box center [669, 387] width 54 height 15
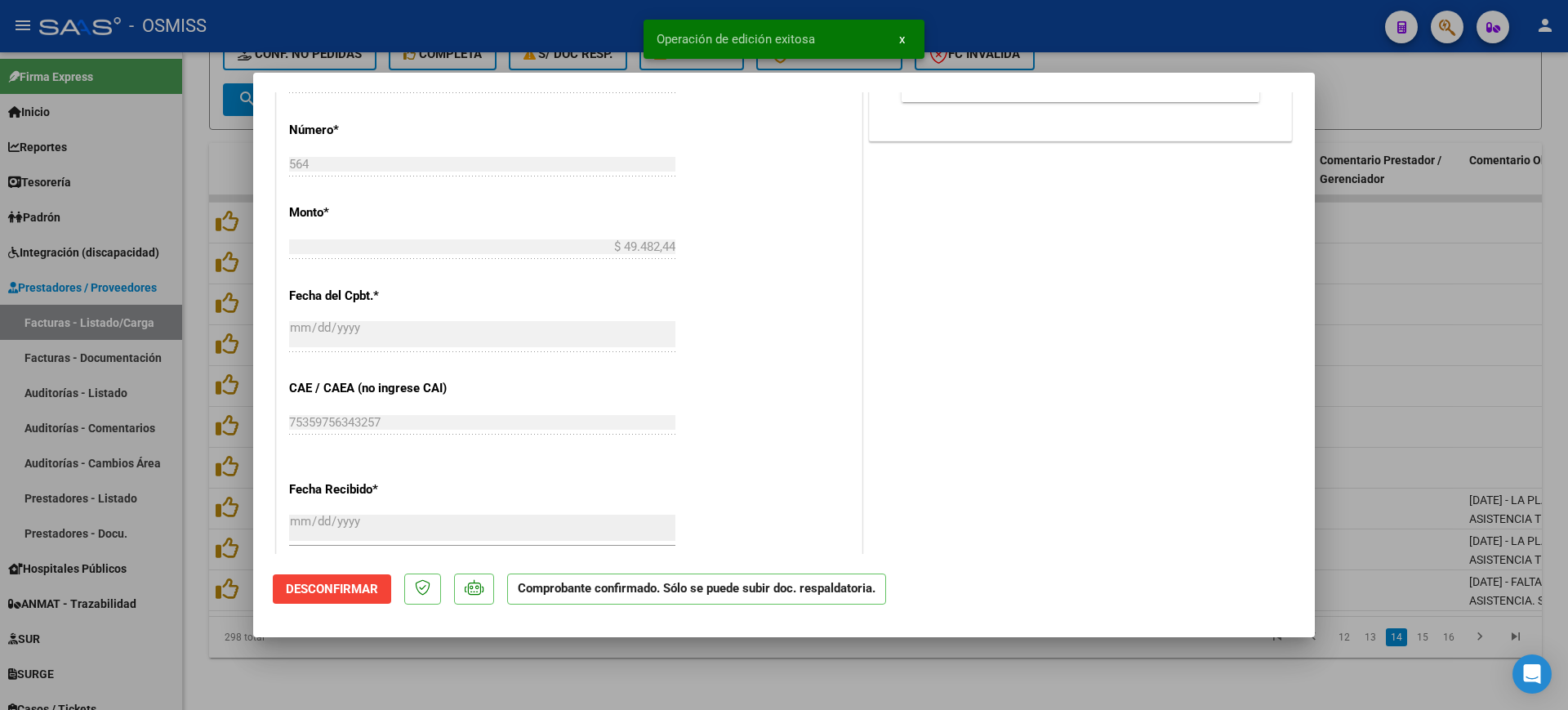
click at [556, 692] on div at bounding box center [784, 355] width 1568 height 710
type input "$ 0,00"
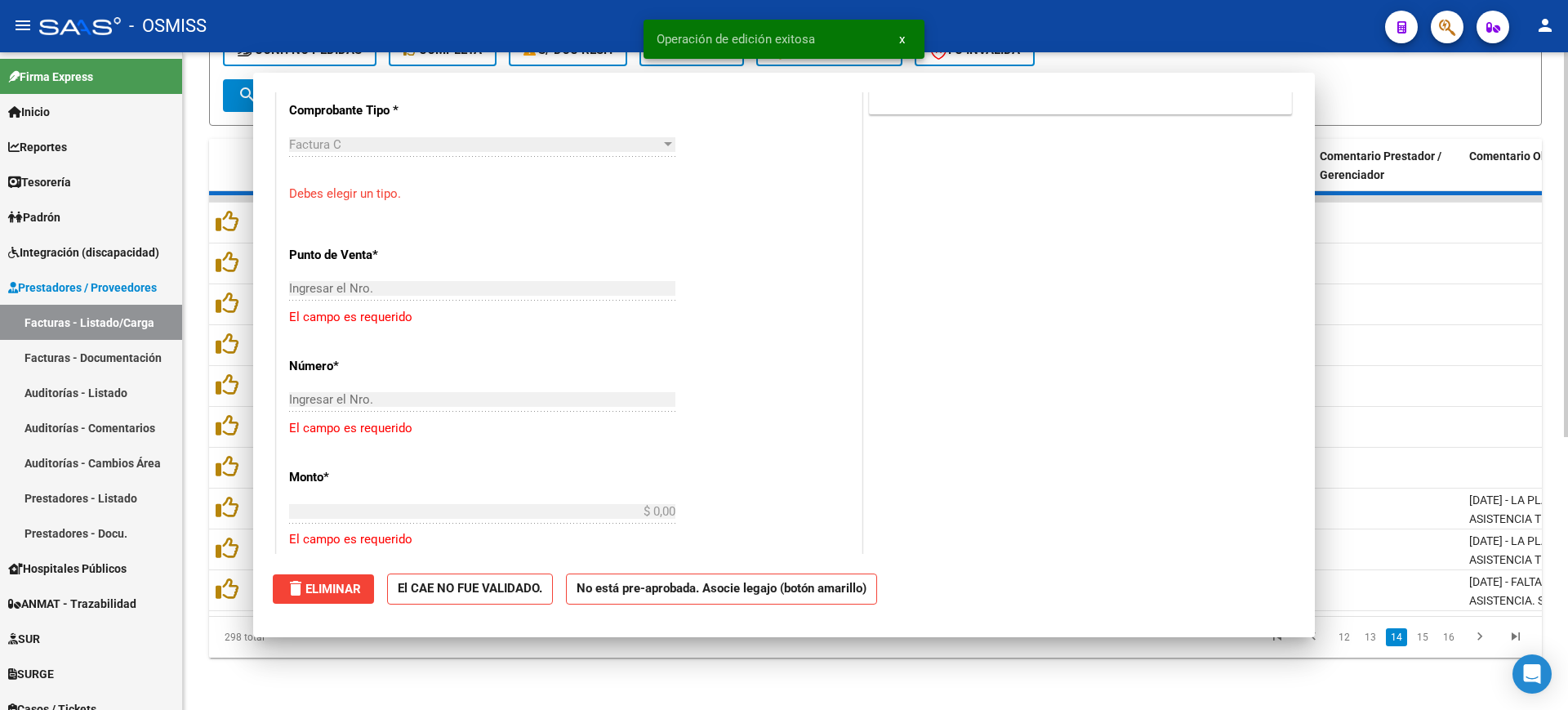
scroll to position [0, 0]
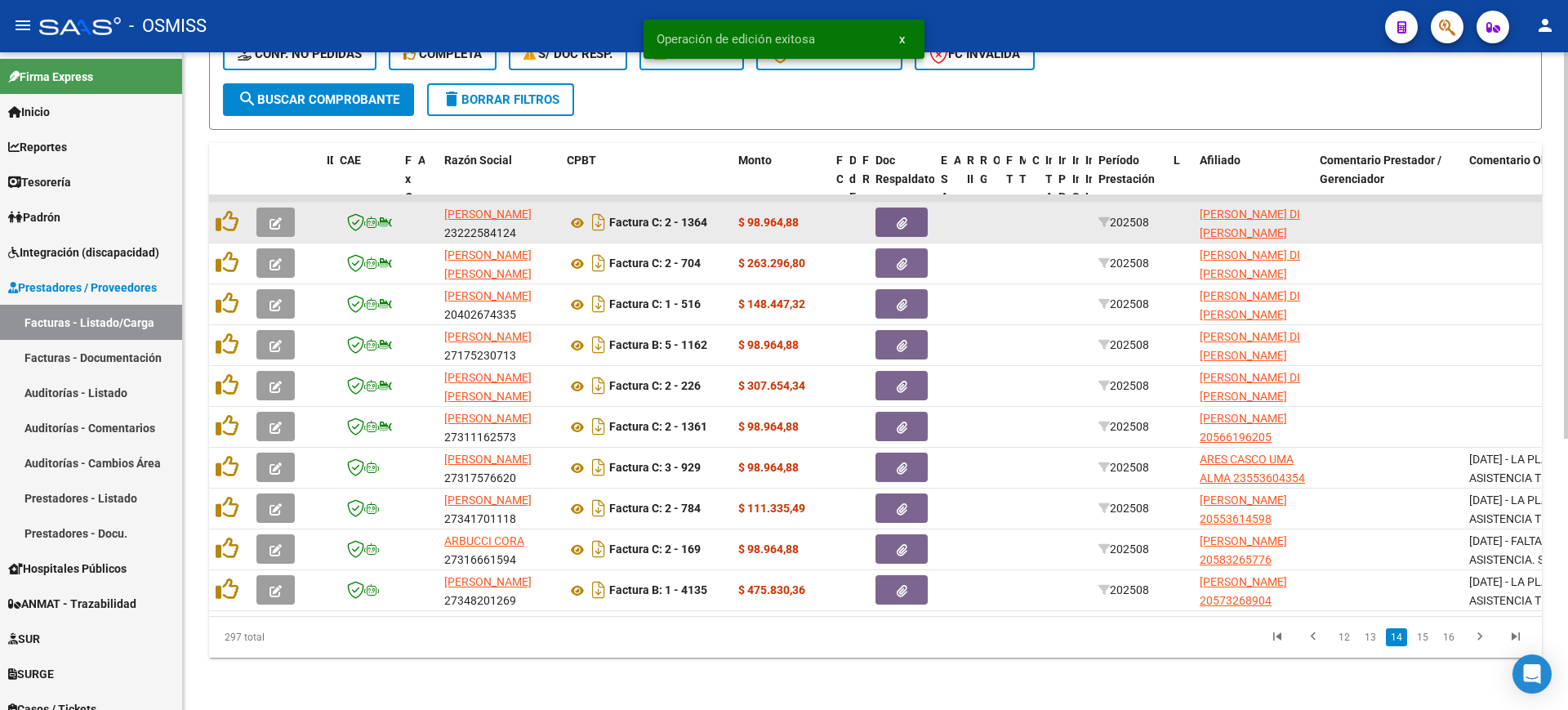
click at [271, 215] on span "button" at bounding box center [275, 222] width 12 height 15
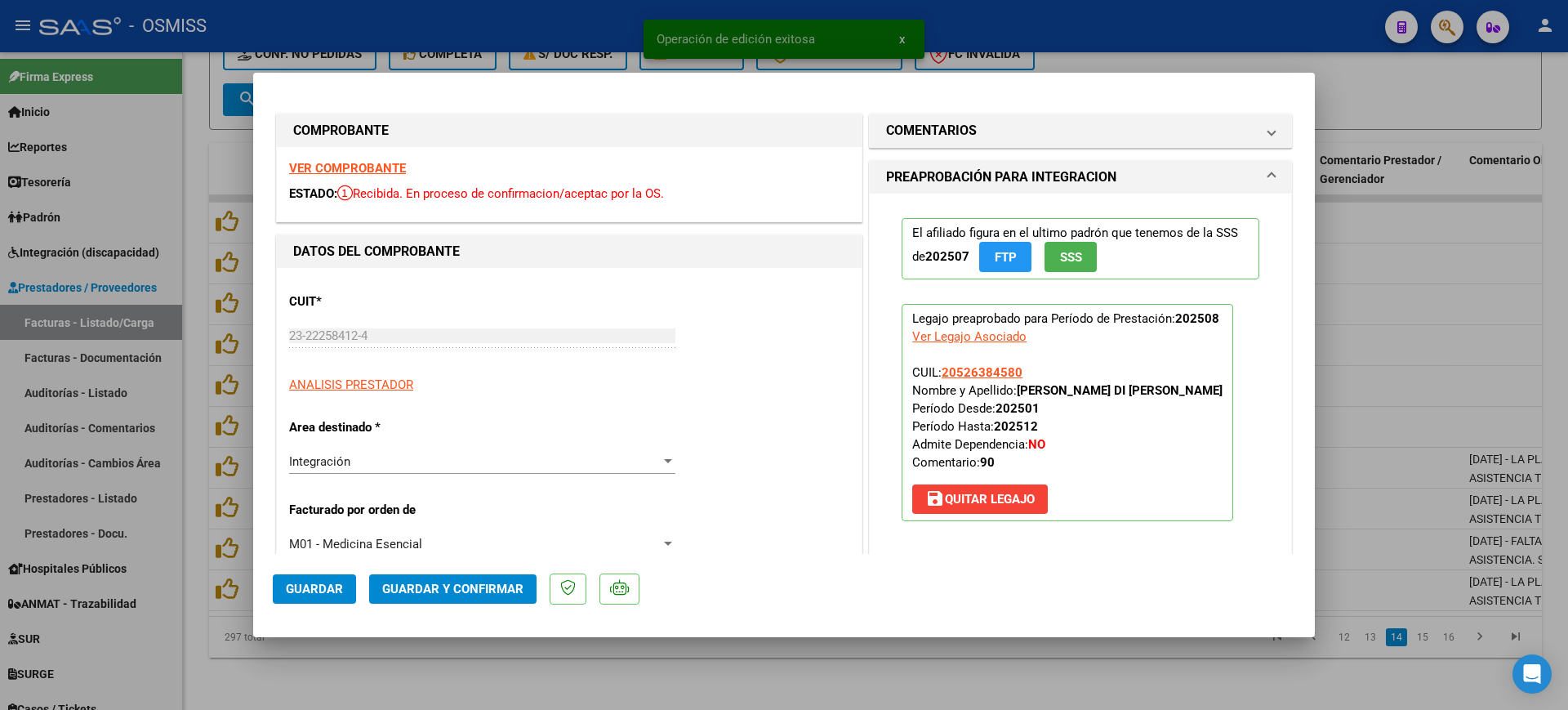
click at [354, 166] on strong "VER COMPROBANTE" at bounding box center [346, 169] width 116 height 15
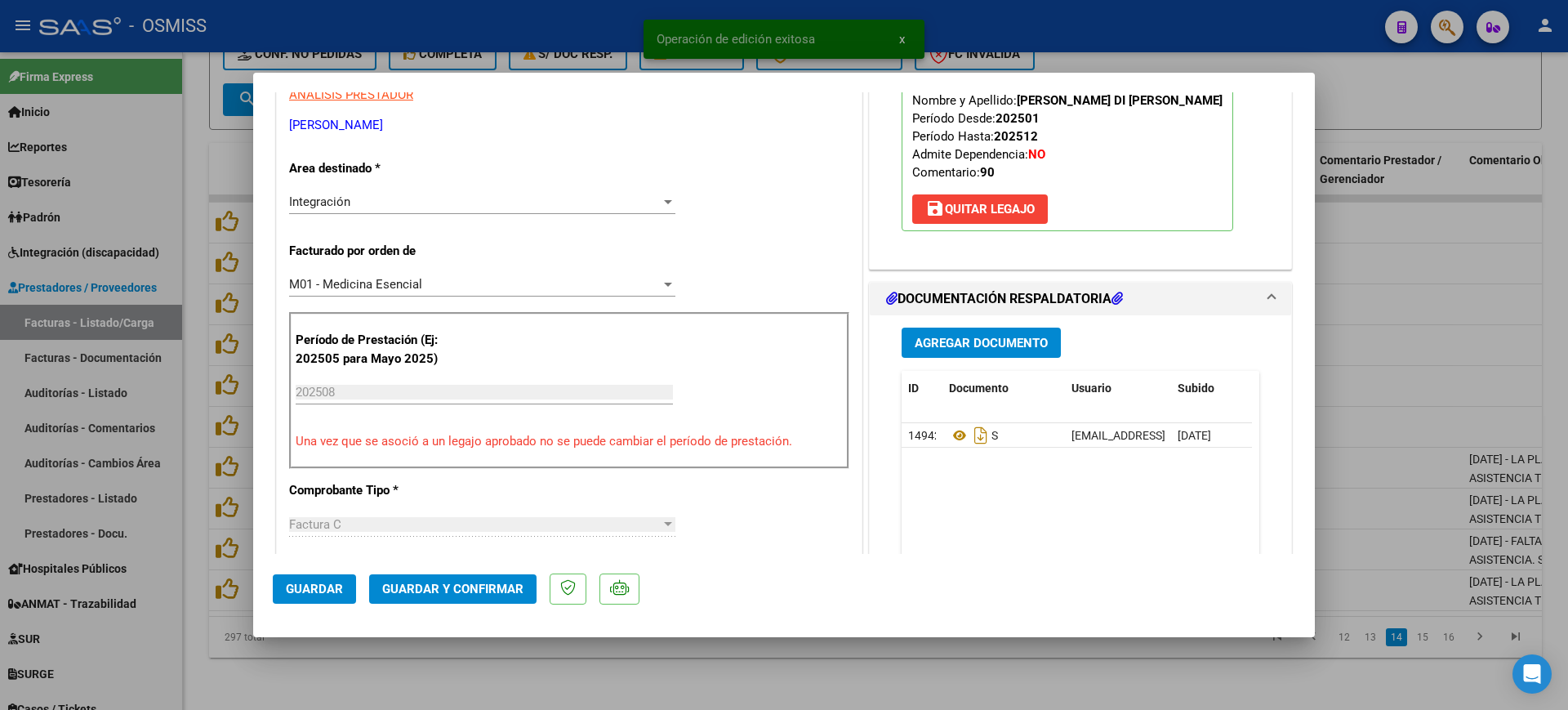
scroll to position [307, 0]
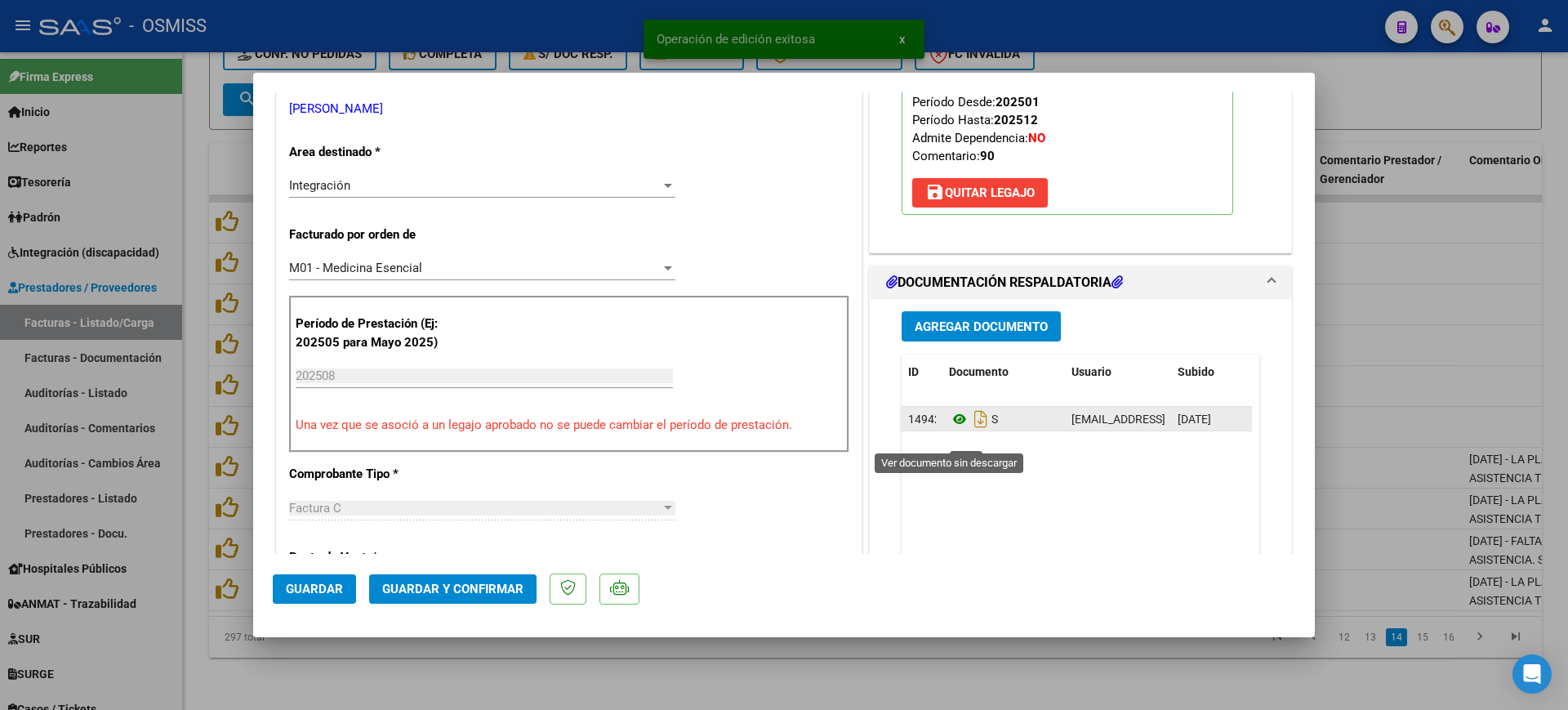
click at [952, 429] on icon at bounding box center [960, 418] width 21 height 20
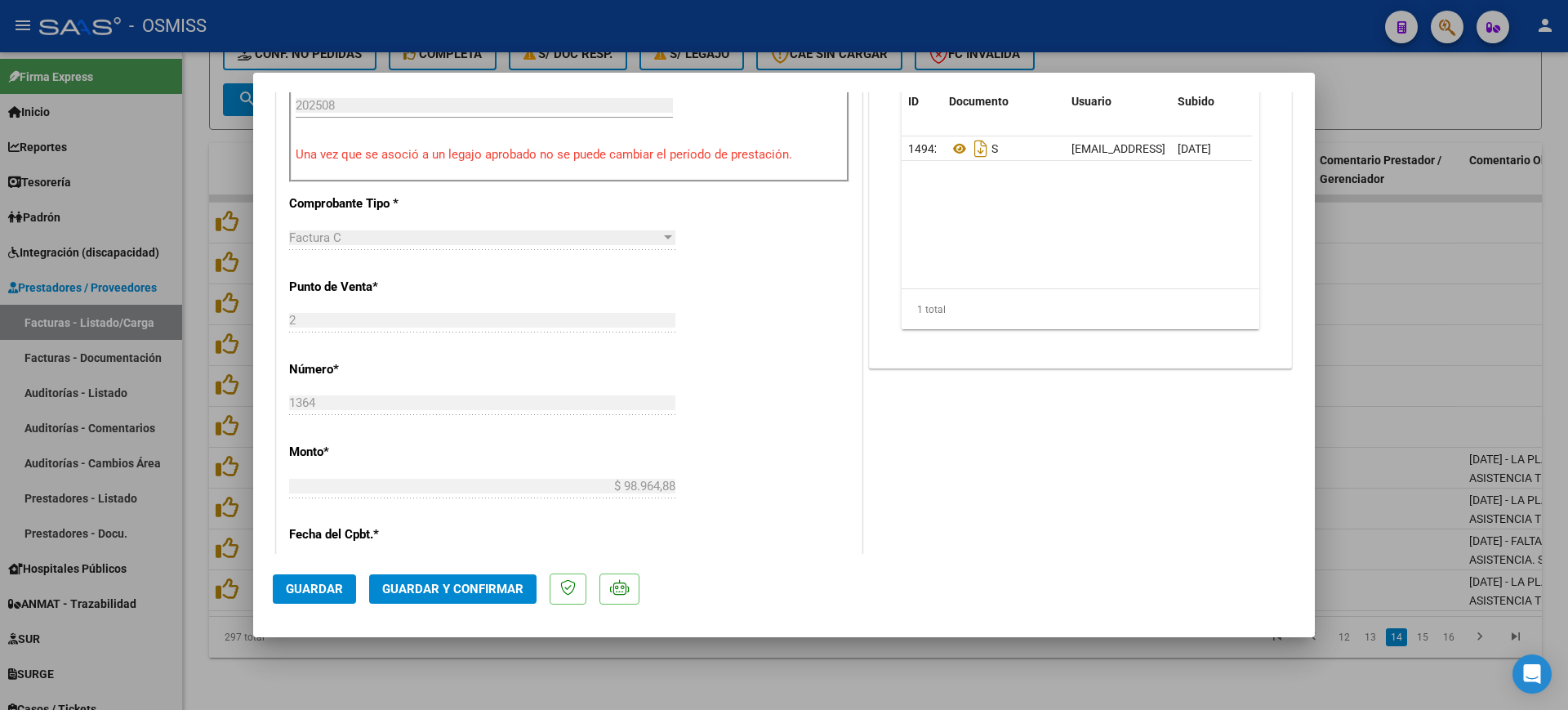
scroll to position [612, 0]
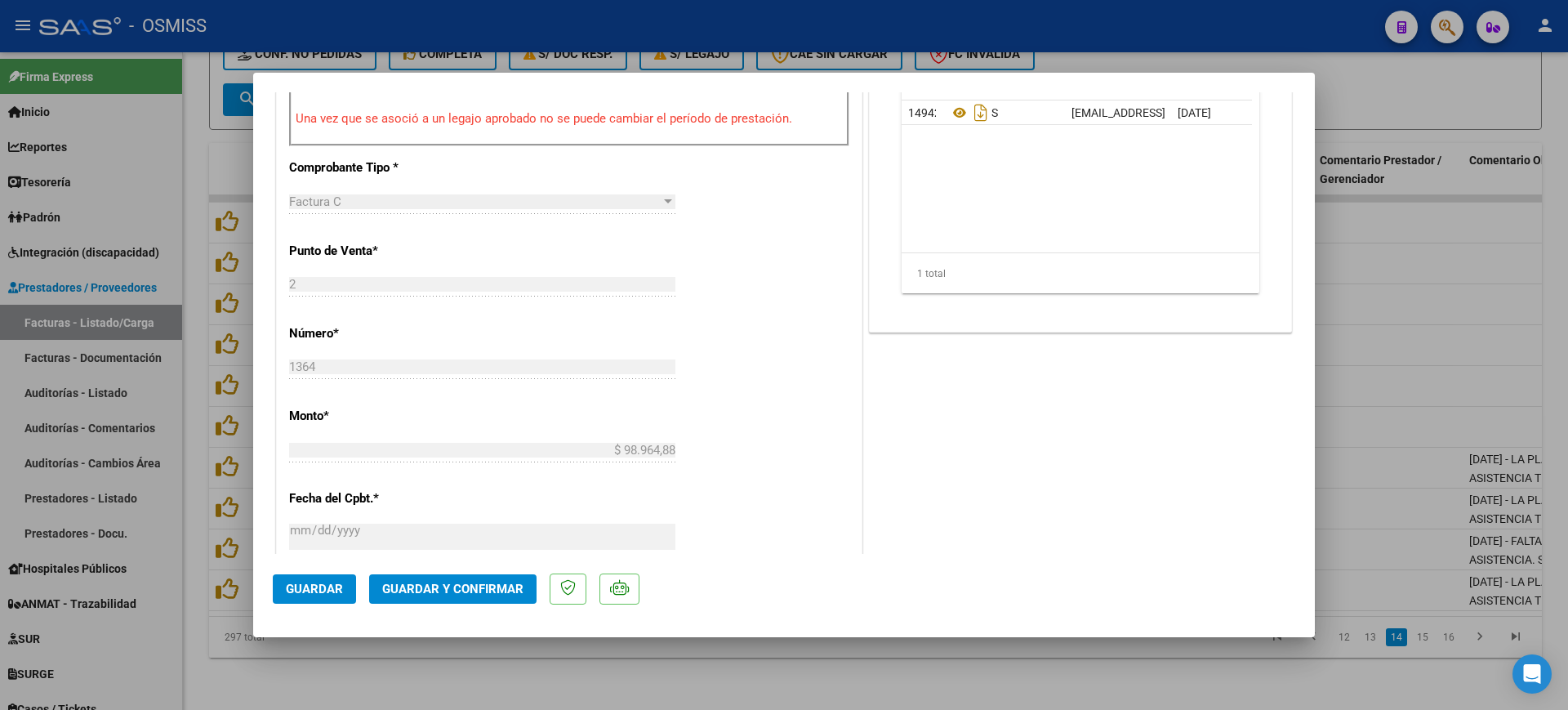
click at [485, 593] on span "Guardar y Confirmar" at bounding box center [452, 589] width 141 height 15
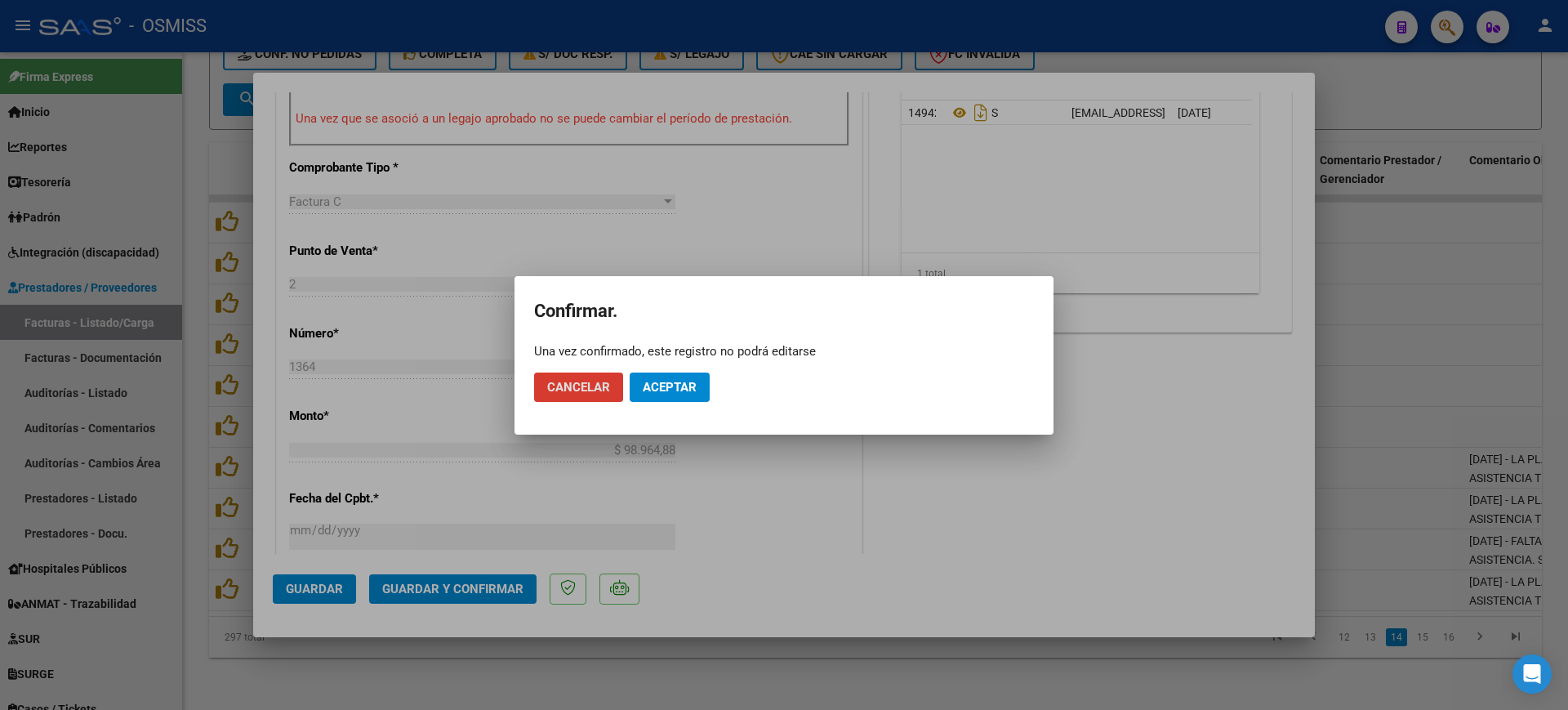
click at [688, 392] on span "Aceptar" at bounding box center [669, 387] width 54 height 15
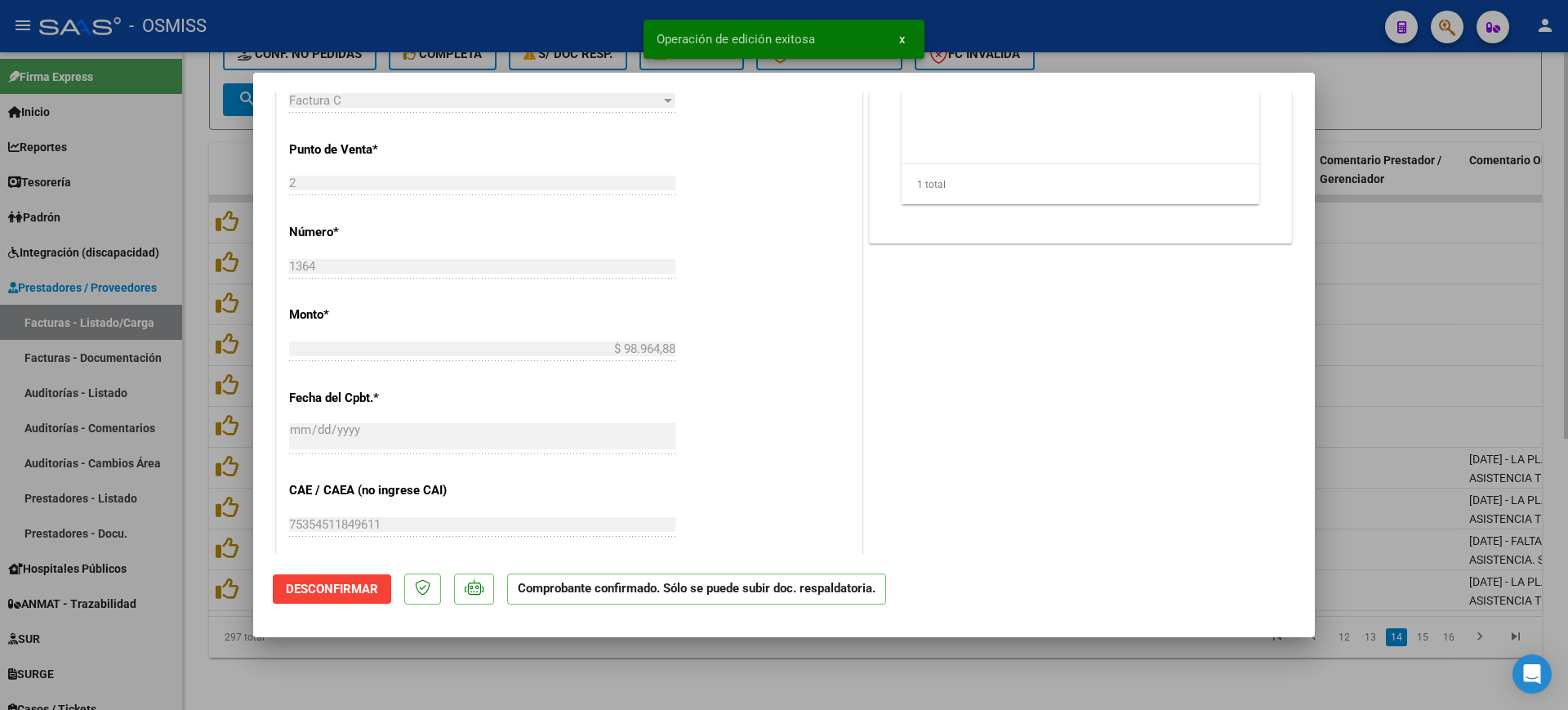
drag, startPoint x: 608, startPoint y: 686, endPoint x: 607, endPoint y: 670, distance: 16.0
click at [608, 685] on div at bounding box center [784, 355] width 1568 height 710
type input "$ 0,00"
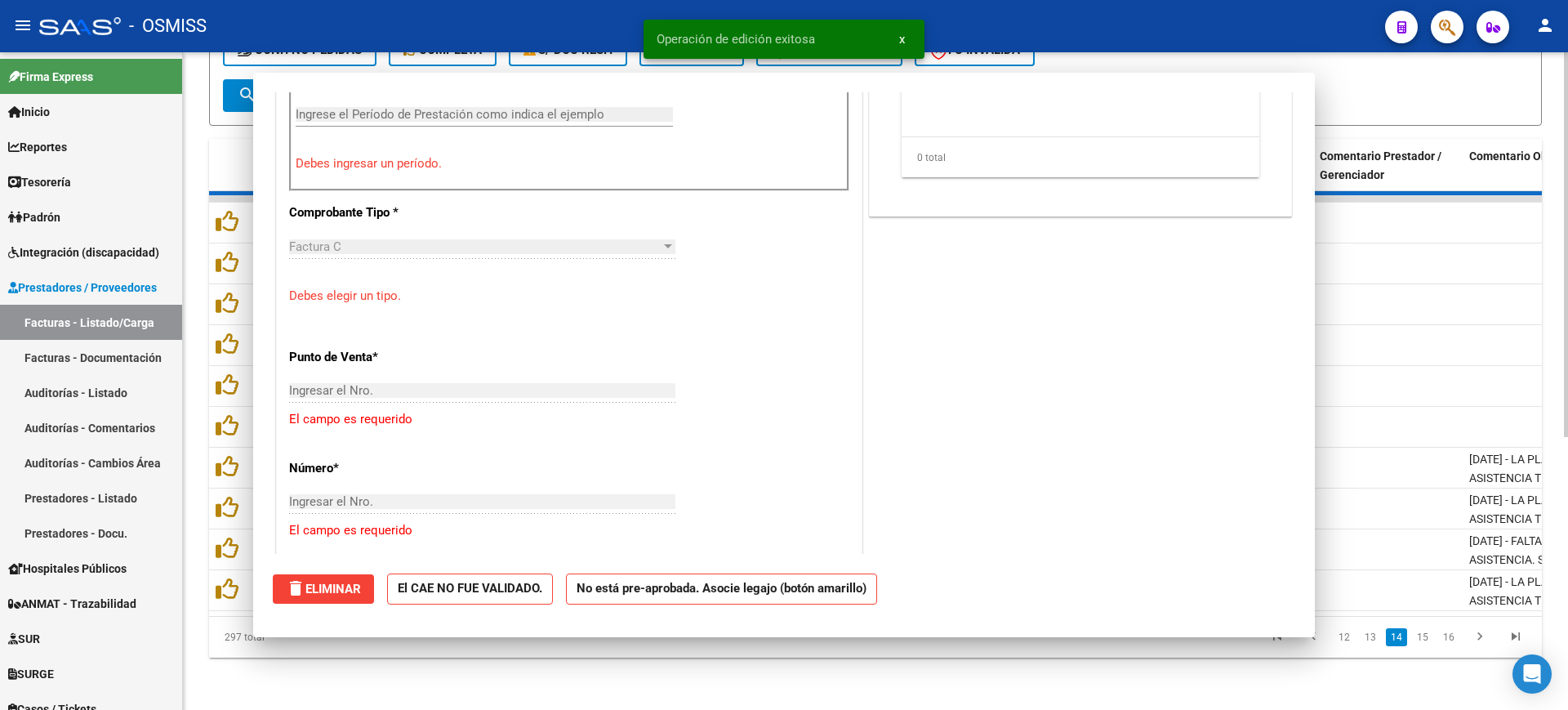
scroll to position [0, 0]
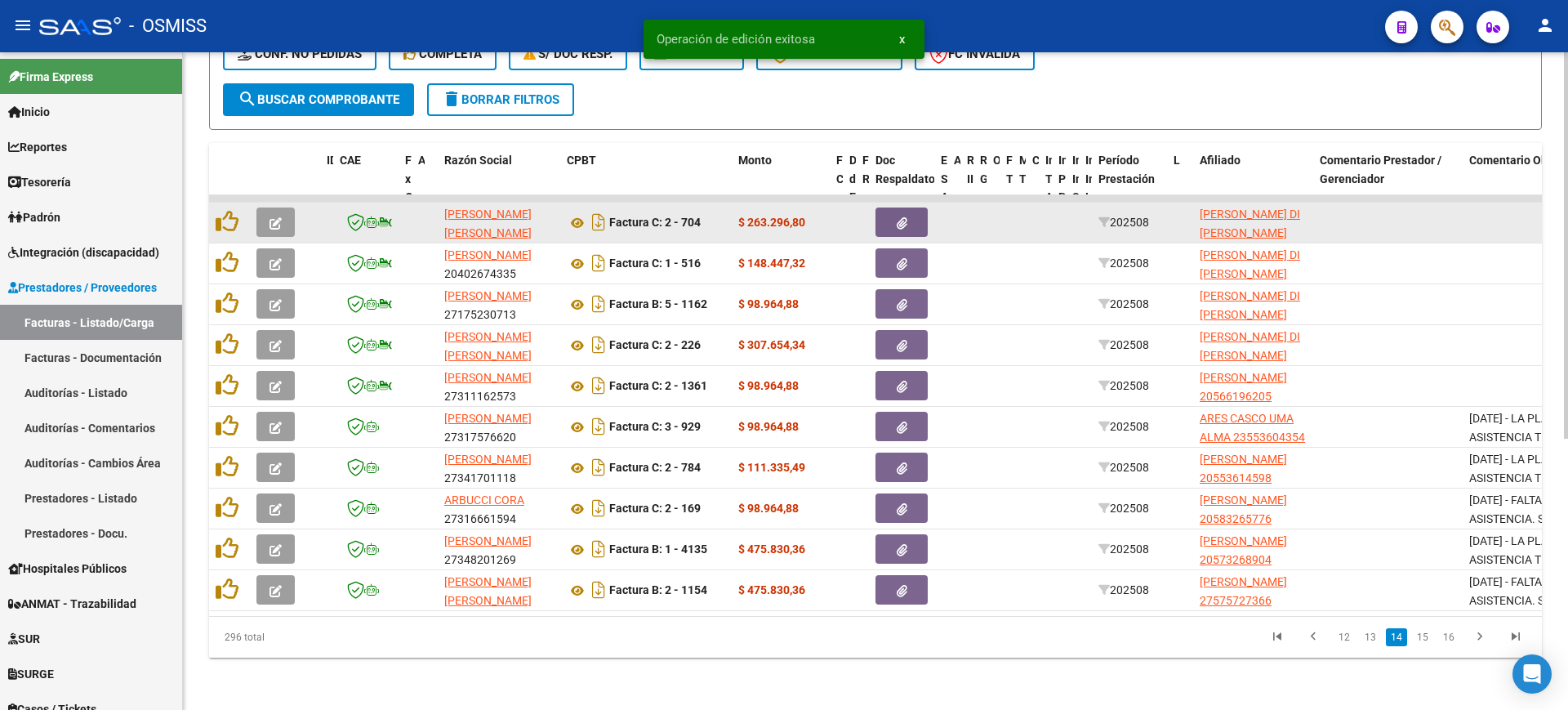
click at [283, 207] on button "button" at bounding box center [275, 222] width 39 height 29
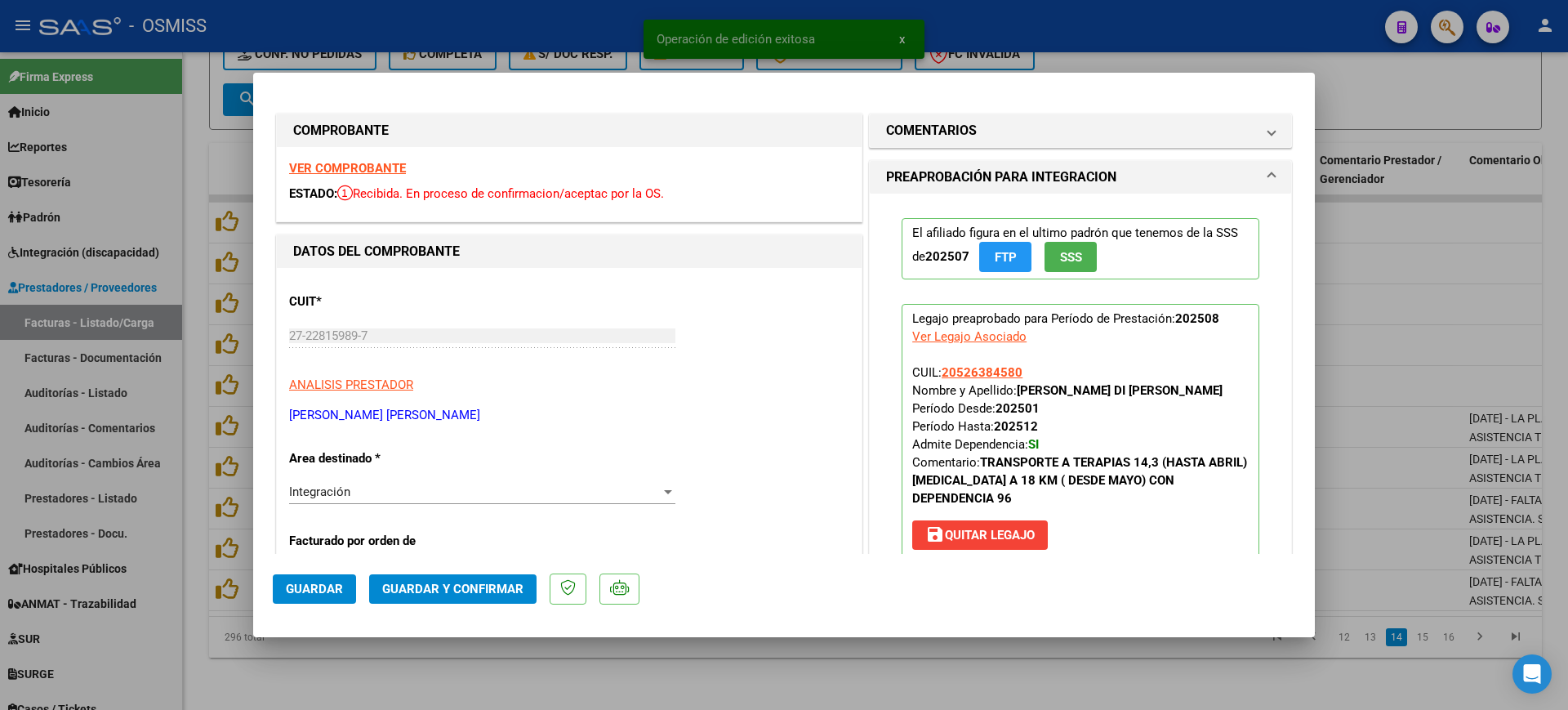
click at [329, 162] on strong "VER COMPROBANTE" at bounding box center [346, 169] width 116 height 15
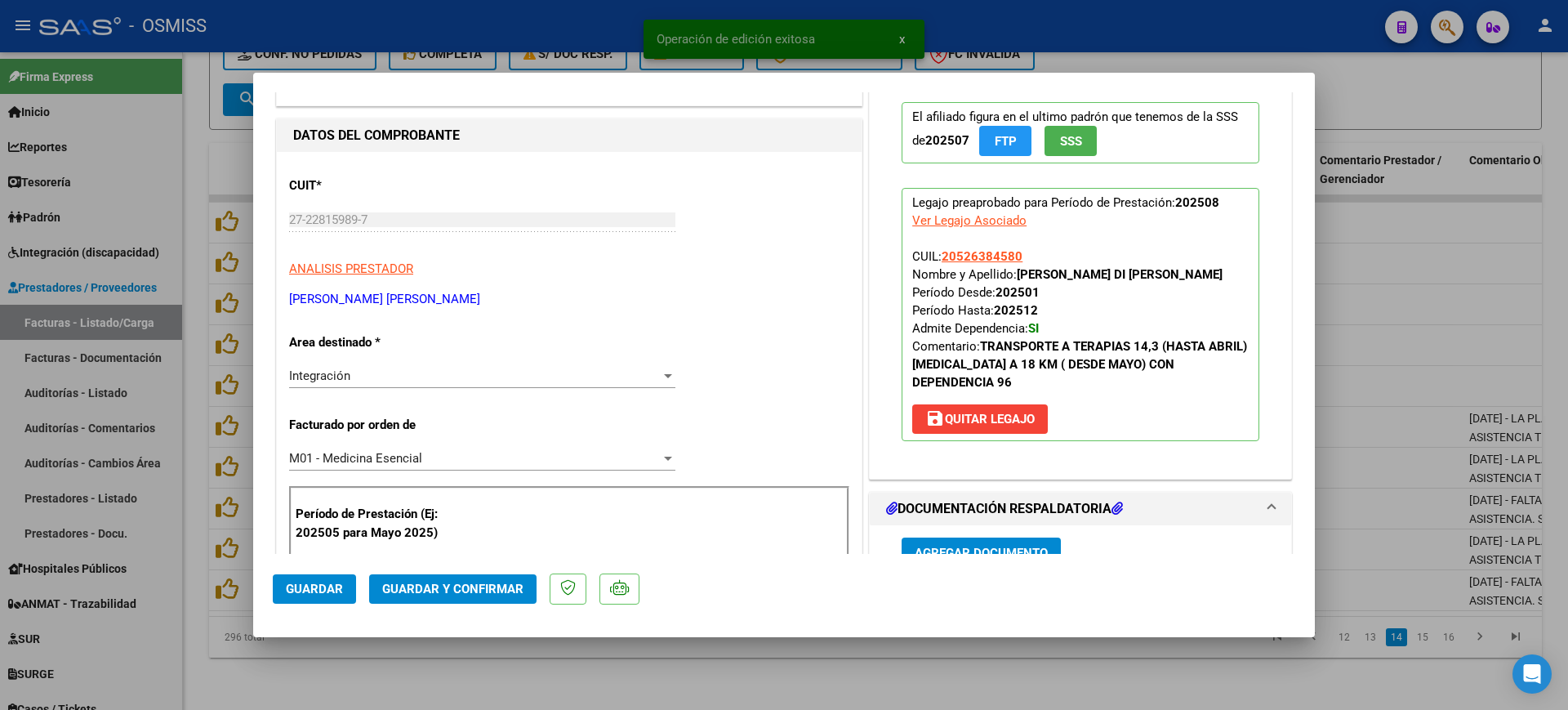
scroll to position [307, 0]
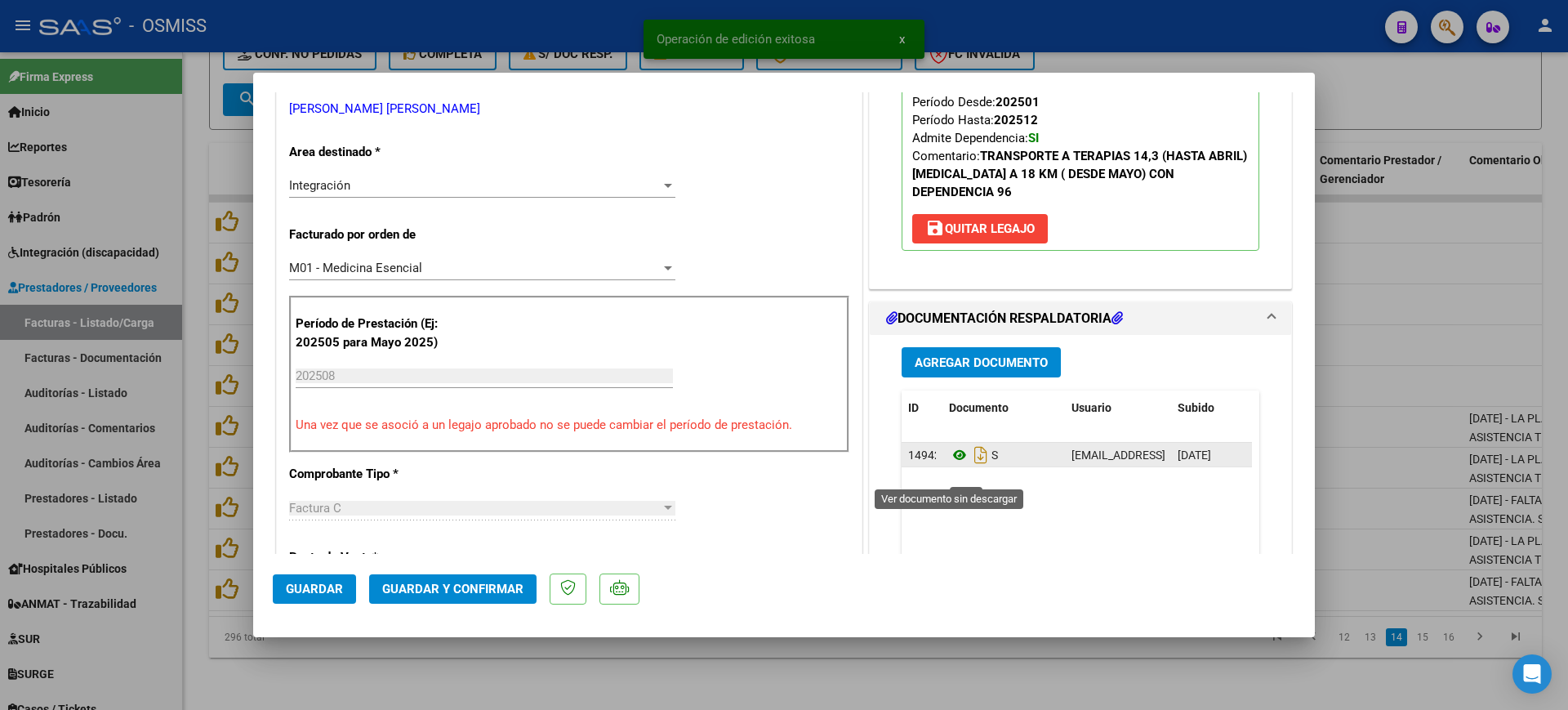
click at [950, 465] on icon at bounding box center [960, 454] width 21 height 20
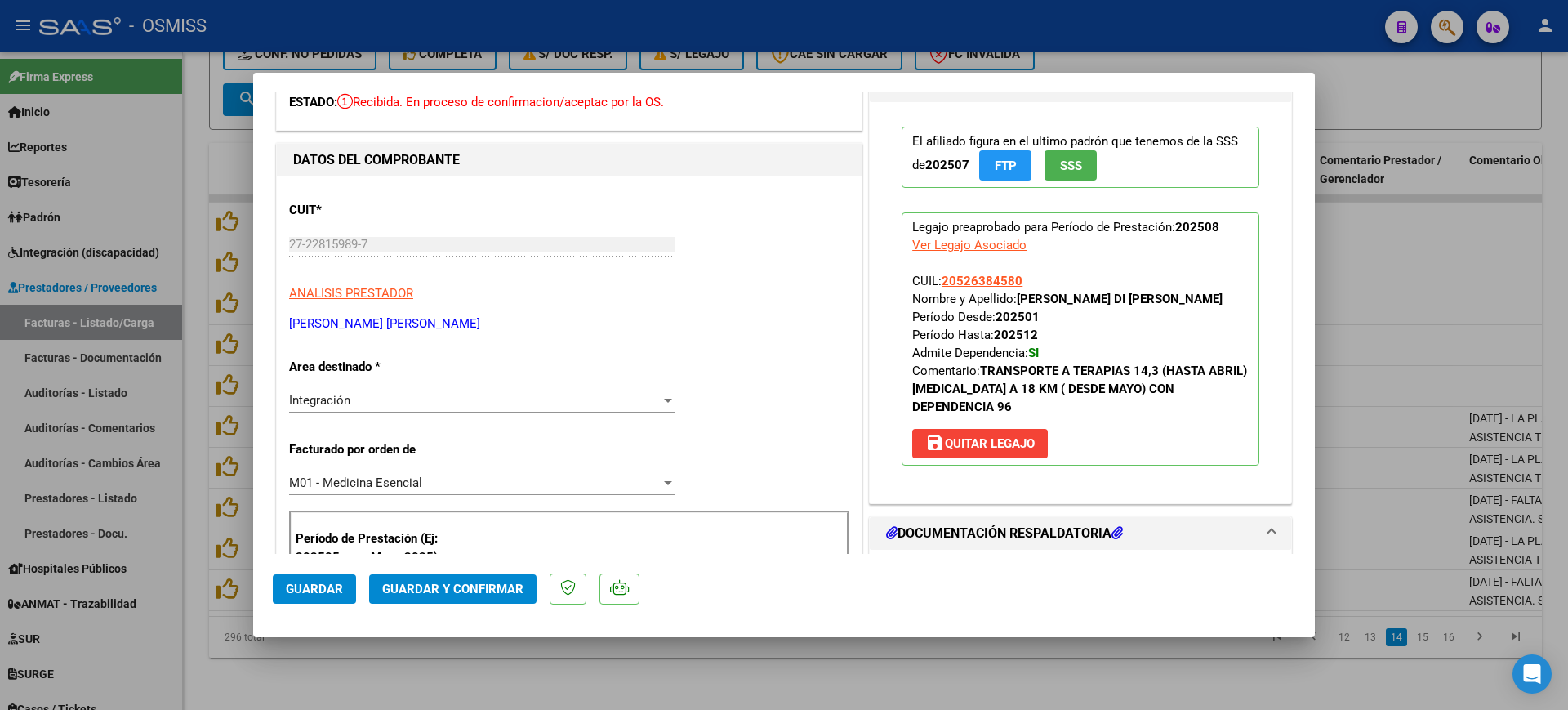
scroll to position [0, 0]
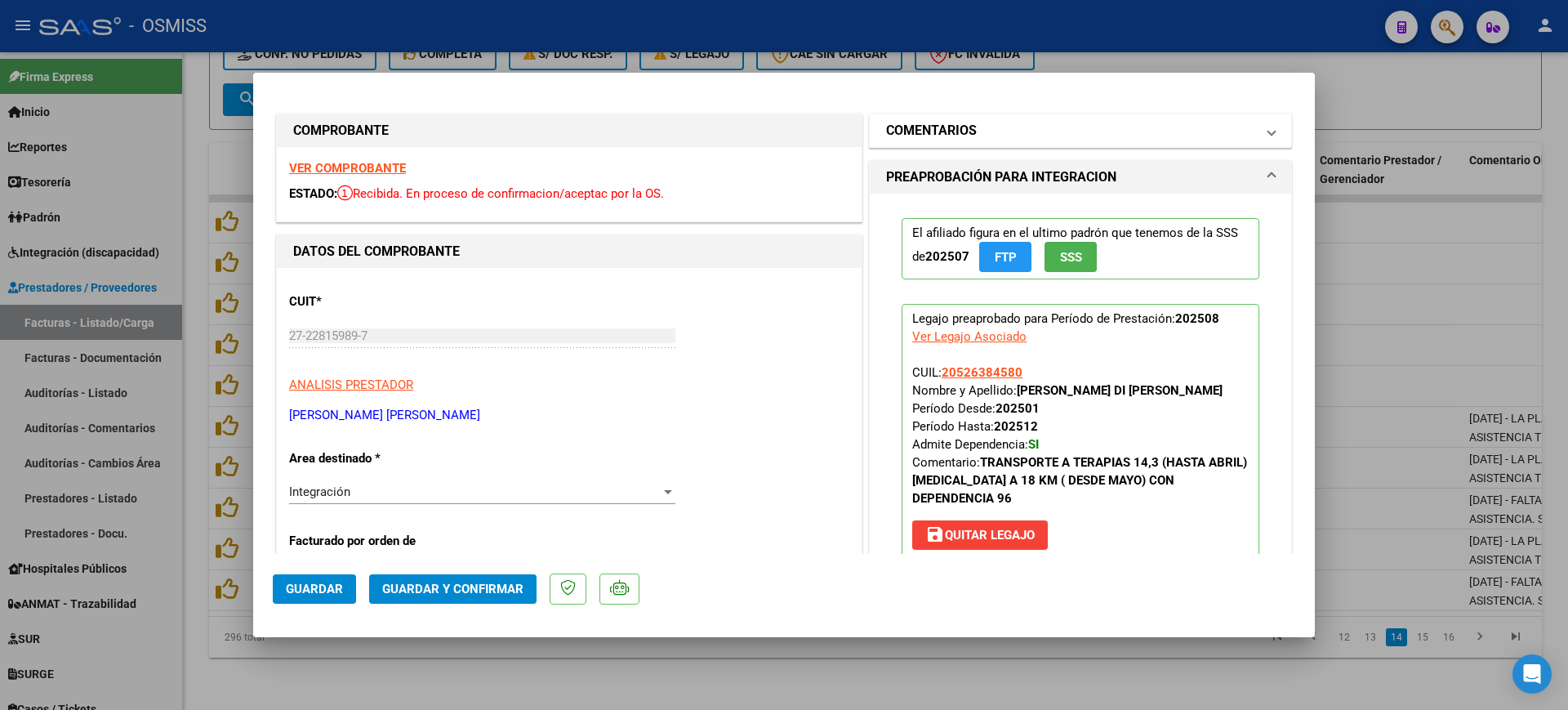
click at [946, 135] on mat-expansion-panel "COMENTARIOS Comentarios De la Obra Social: Comentarios de la Obra Social (no vi…" at bounding box center [1080, 131] width 423 height 34
click at [952, 133] on h1 "COMENTARIOS" at bounding box center [931, 131] width 91 height 20
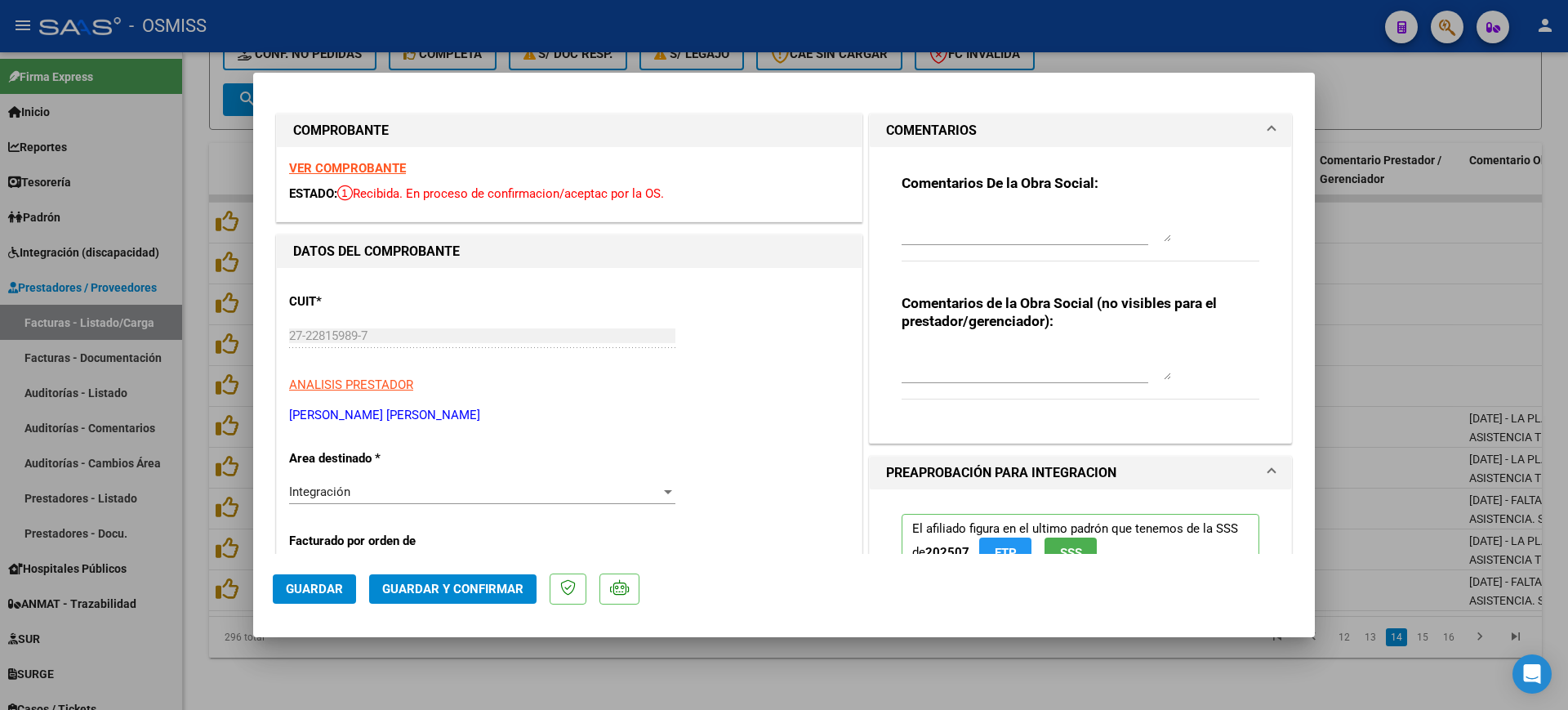
drag, startPoint x: 967, startPoint y: 222, endPoint x: 932, endPoint y: 225, distance: 35.1
click at [966, 222] on textarea at bounding box center [1036, 225] width 270 height 33
type textarea "360 CON DEP"
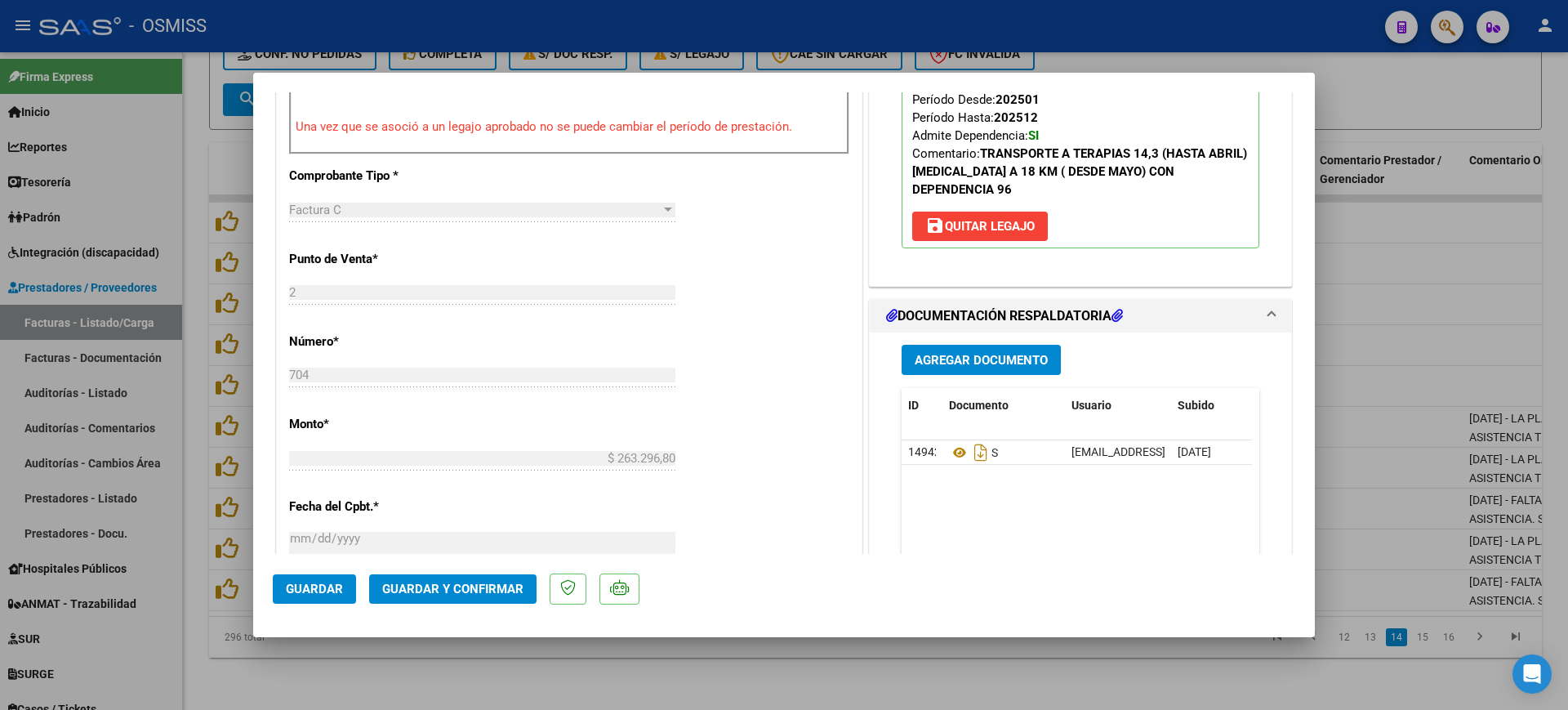
scroll to position [612, 0]
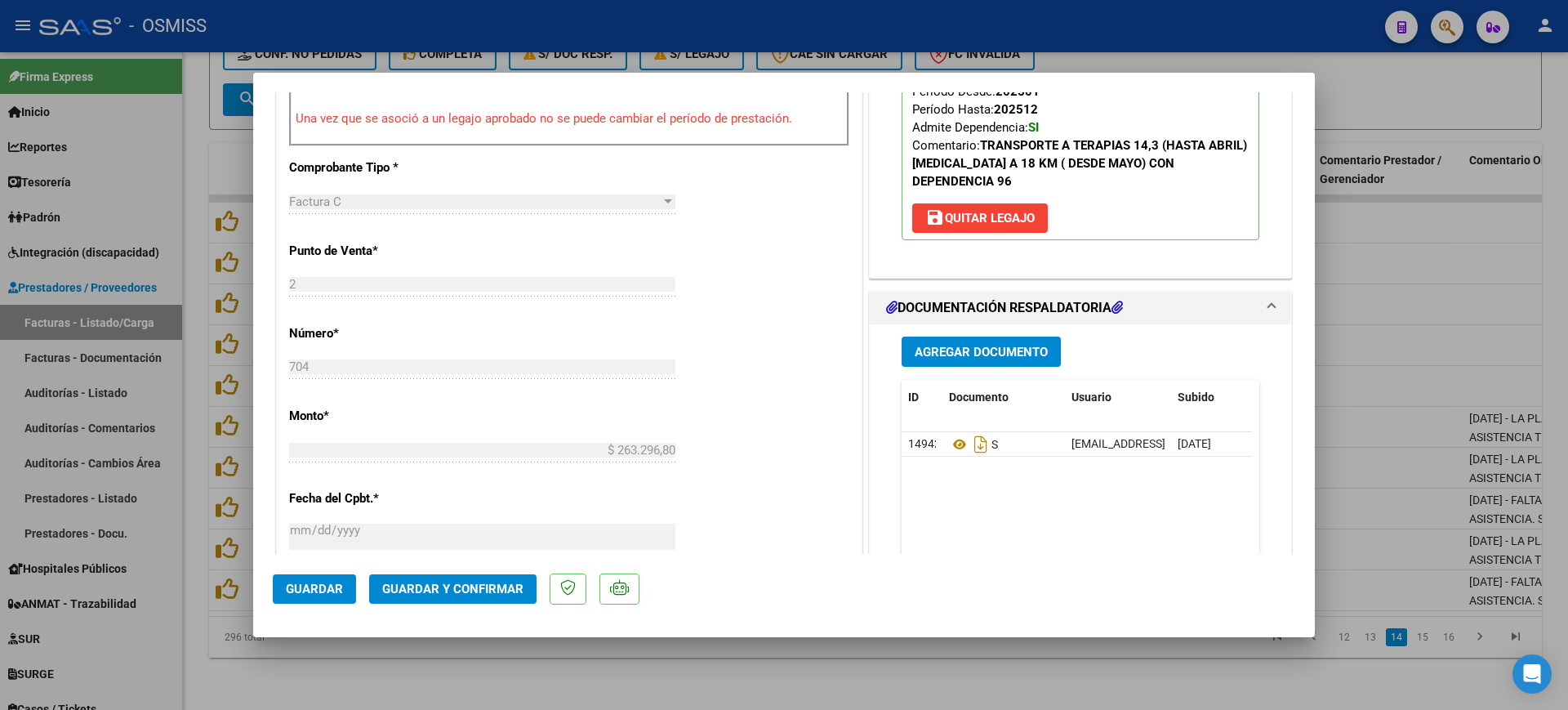
click at [407, 590] on span "Guardar y Confirmar" at bounding box center [452, 589] width 141 height 15
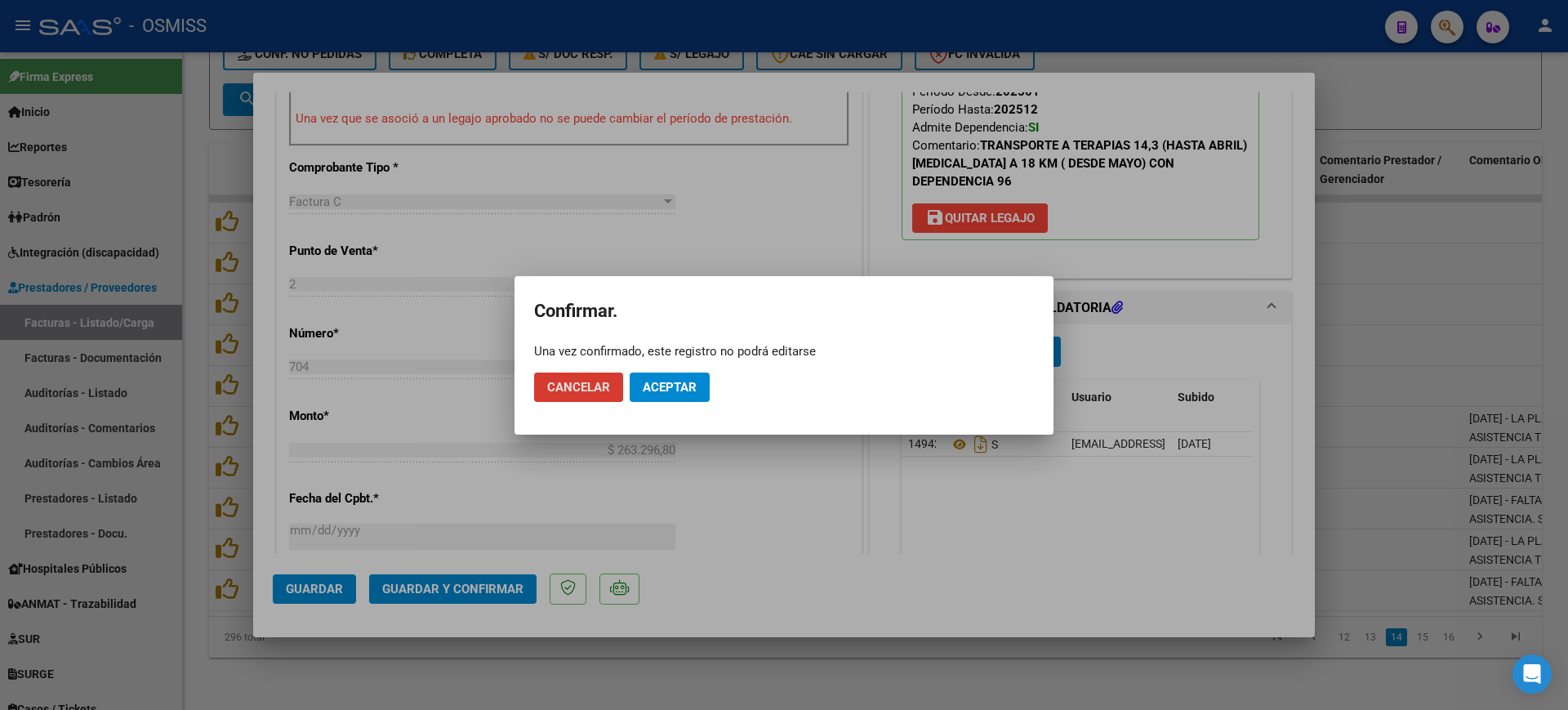
click at [698, 382] on button "Aceptar" at bounding box center [669, 386] width 80 height 29
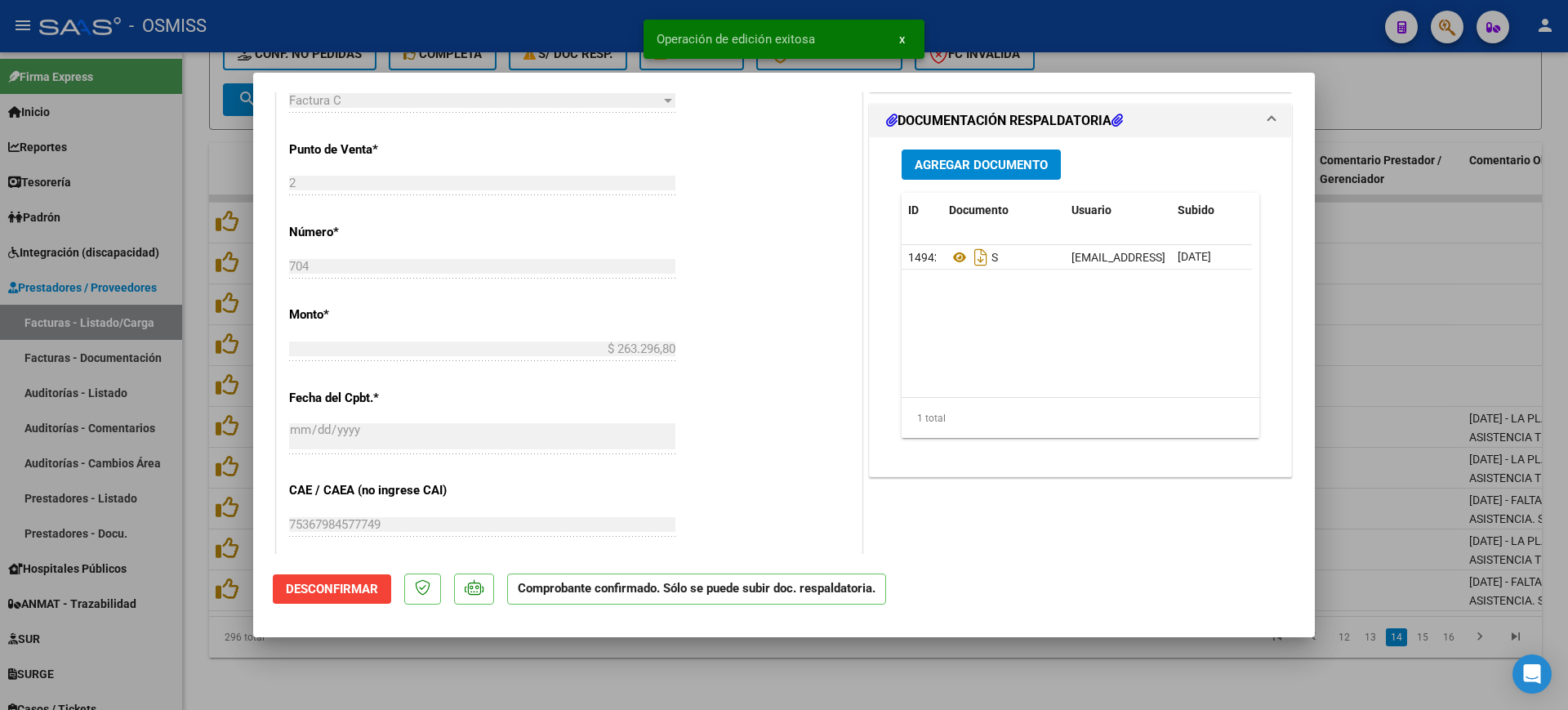
click at [561, 670] on div at bounding box center [784, 355] width 1568 height 710
type input "$ 0,00"
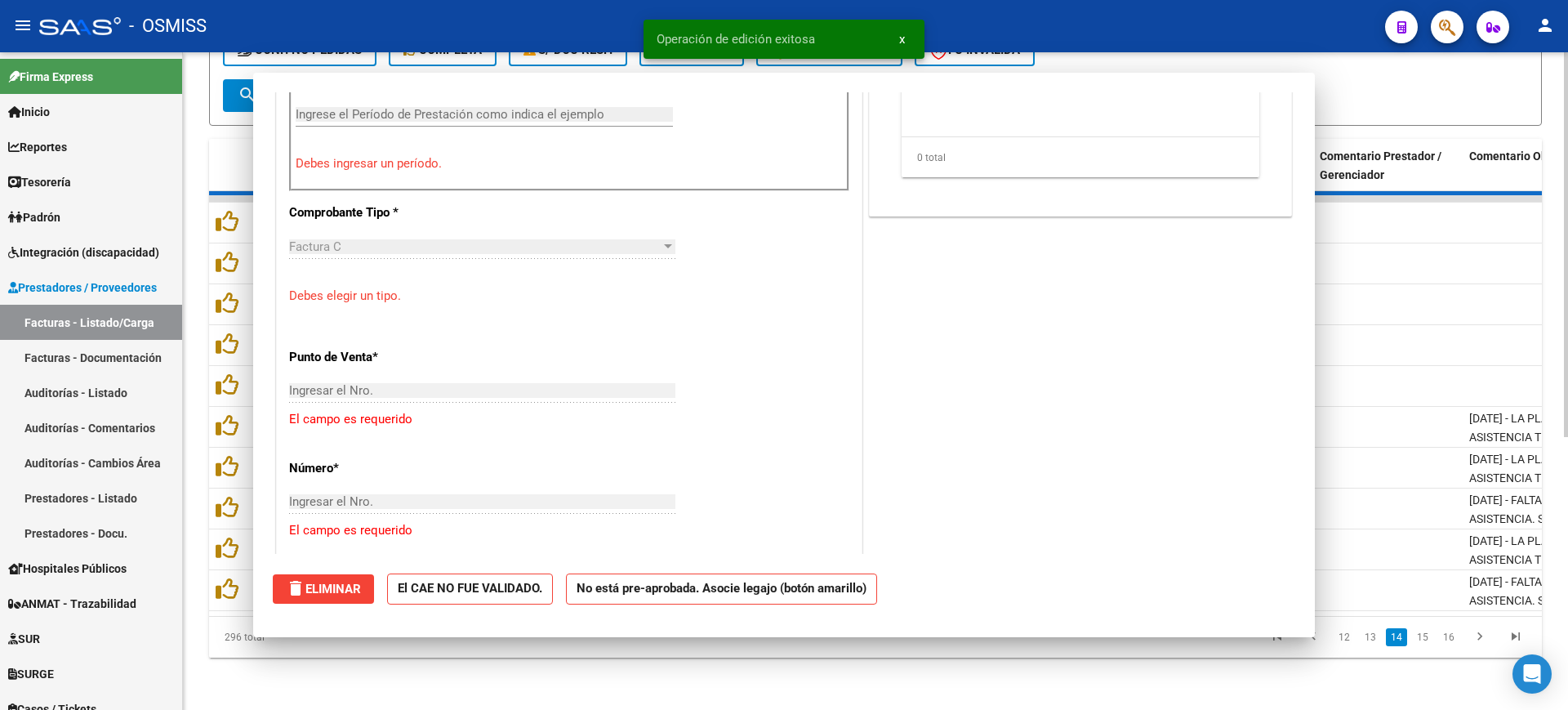
scroll to position [641, 0]
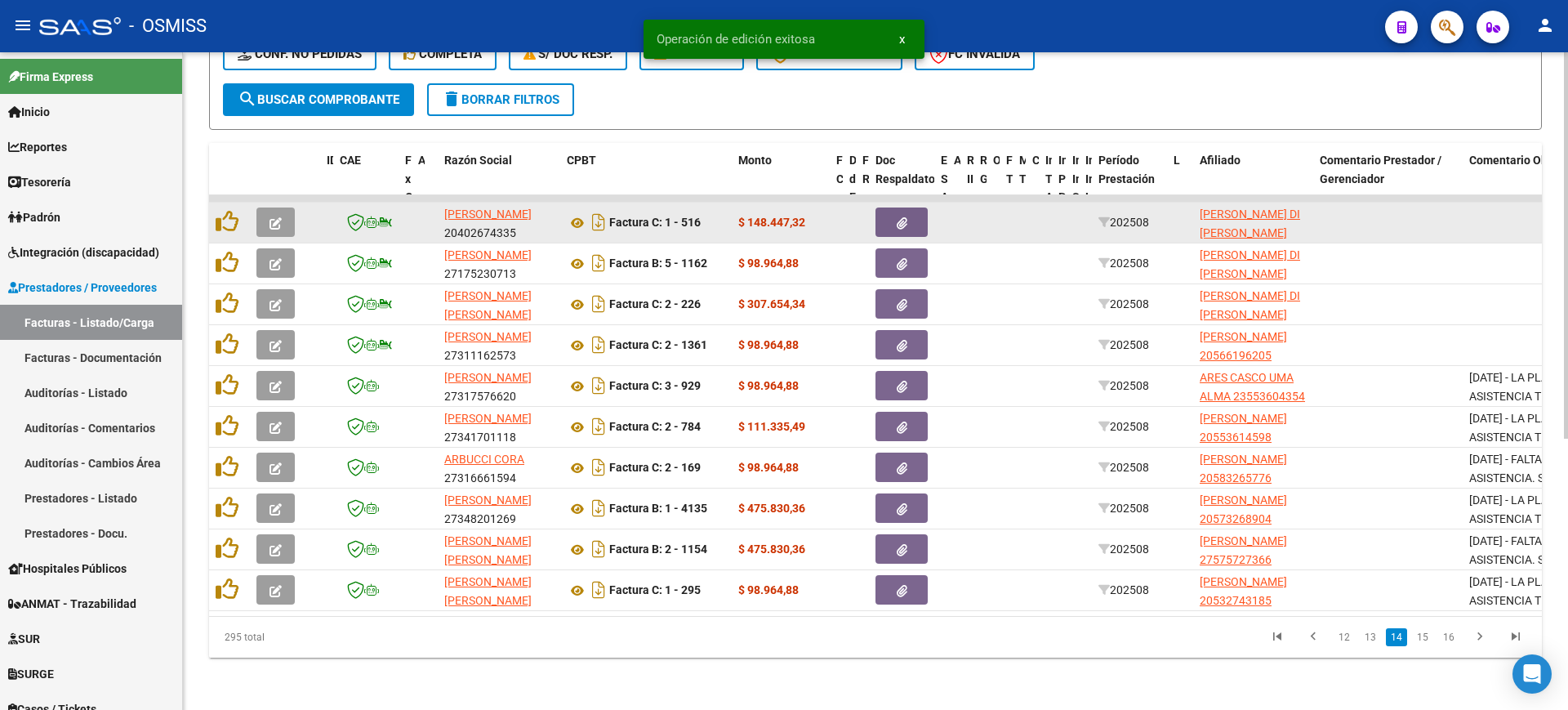
click at [286, 207] on button "button" at bounding box center [275, 222] width 39 height 29
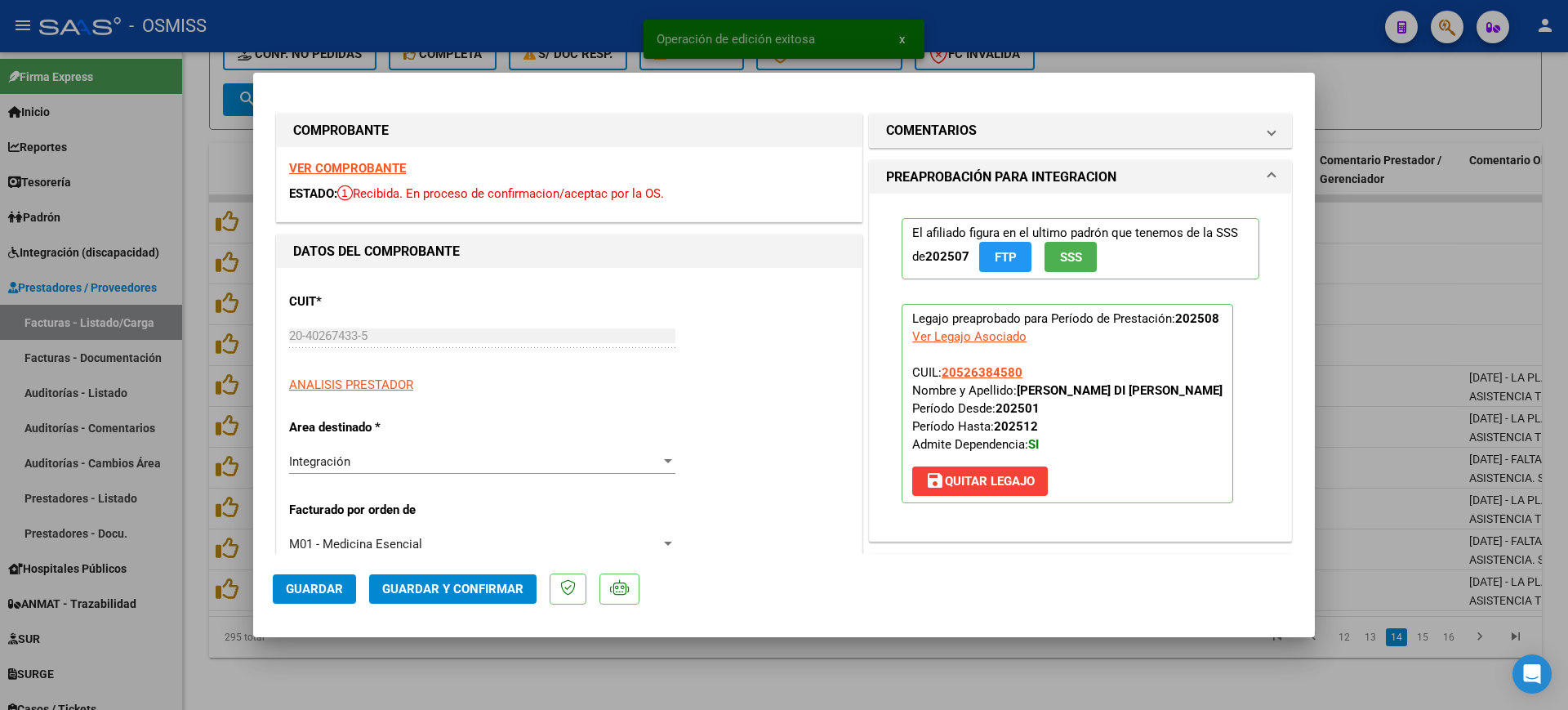
click at [326, 169] on strong "VER COMPROBANTE" at bounding box center [346, 169] width 116 height 15
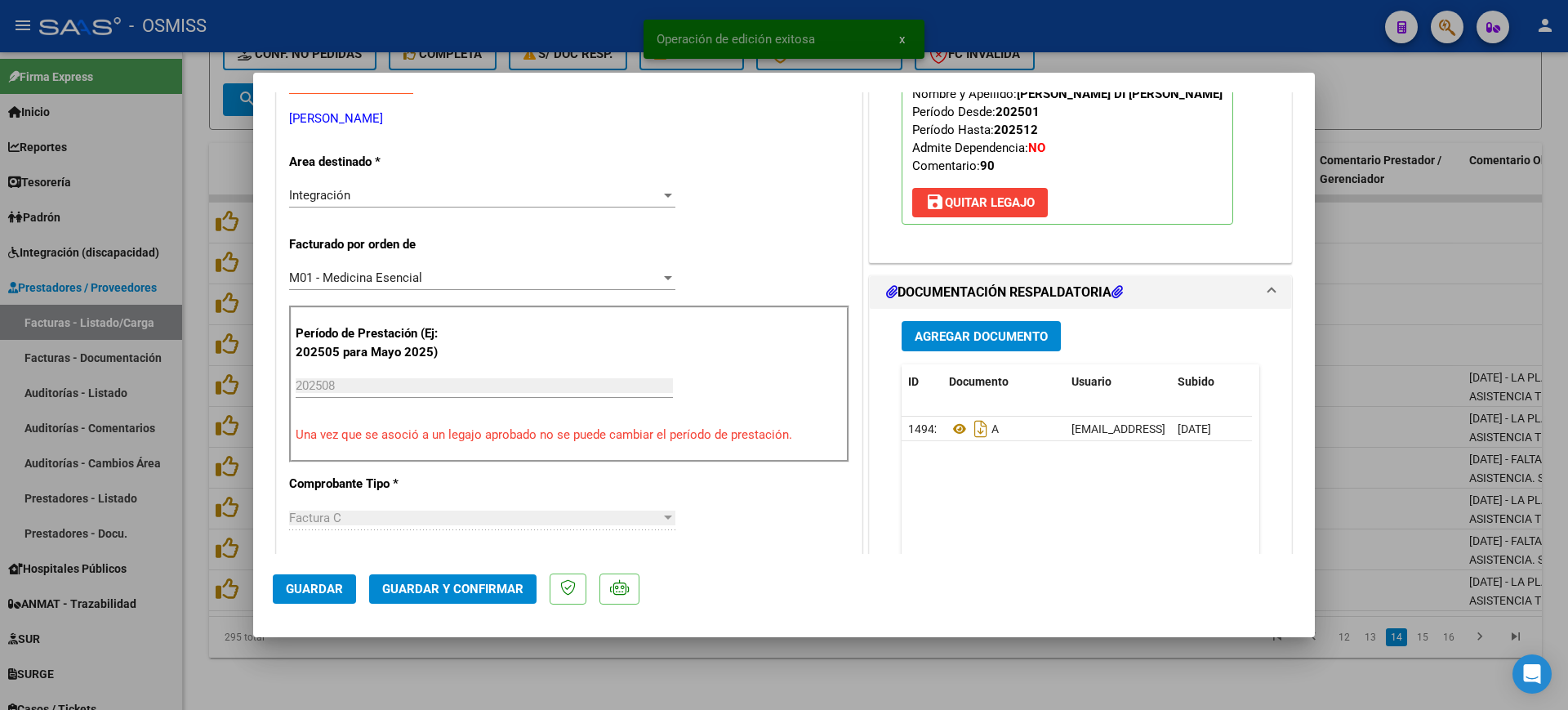
scroll to position [307, 0]
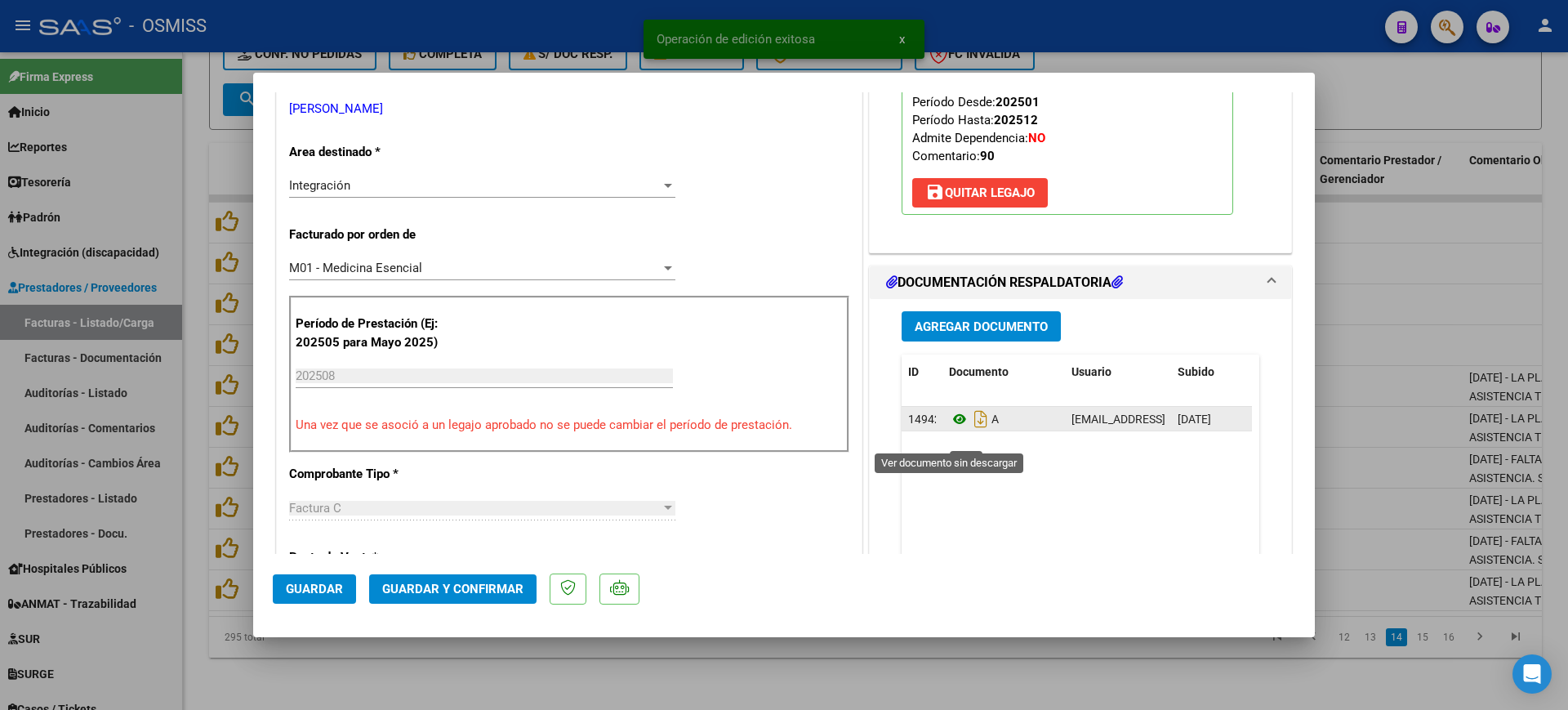
click at [949, 429] on icon at bounding box center [960, 418] width 21 height 20
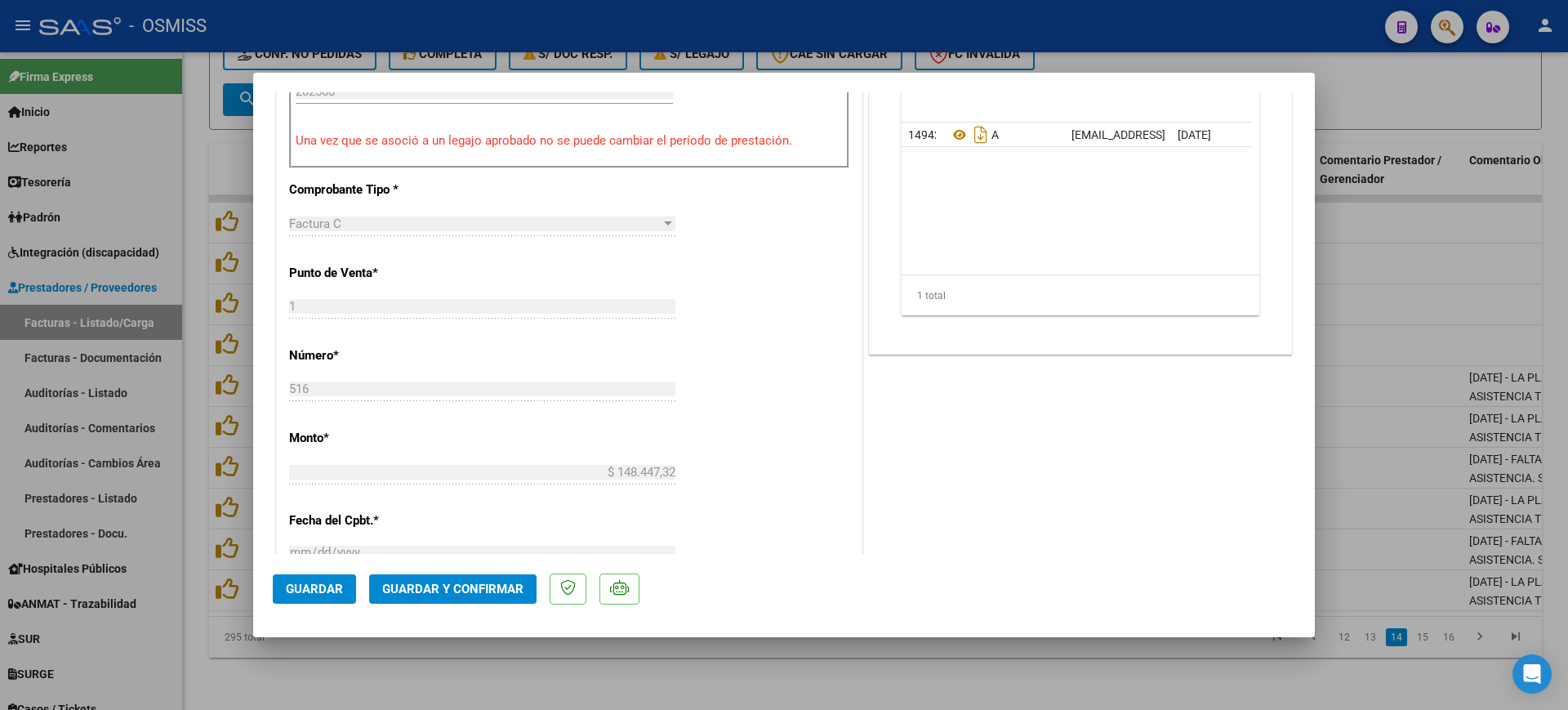
scroll to position [612, 0]
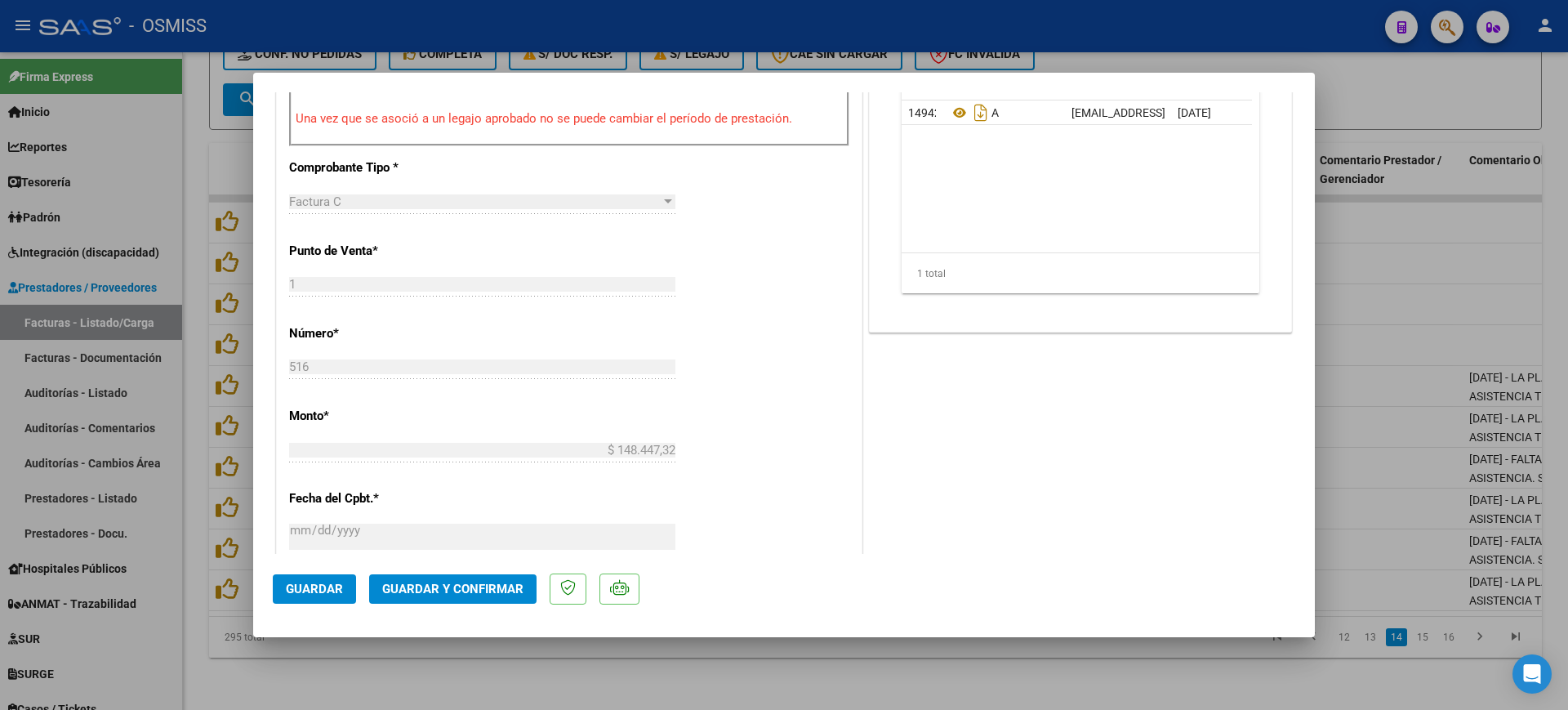
click at [491, 602] on button "Guardar y Confirmar" at bounding box center [452, 589] width 167 height 29
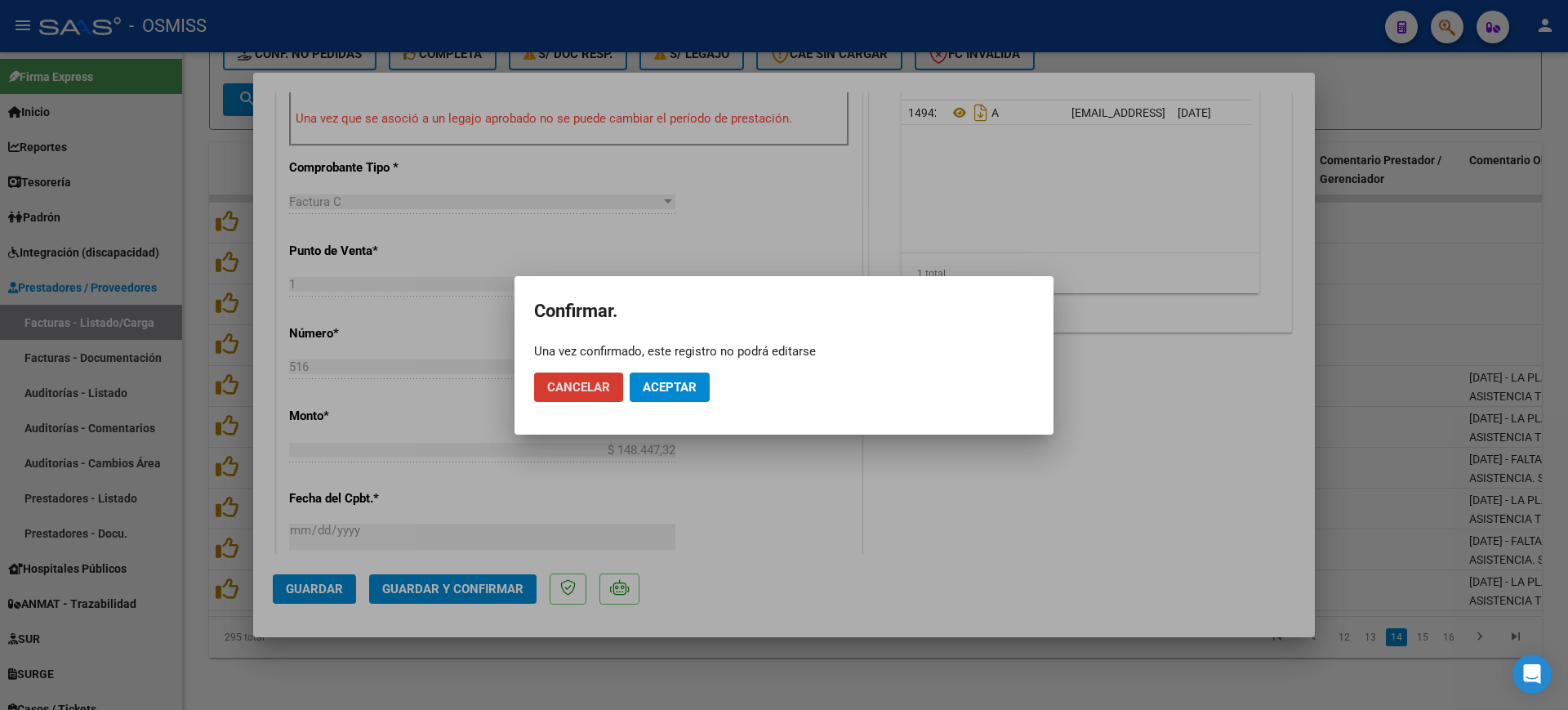
click at [663, 386] on span "Aceptar" at bounding box center [669, 387] width 54 height 15
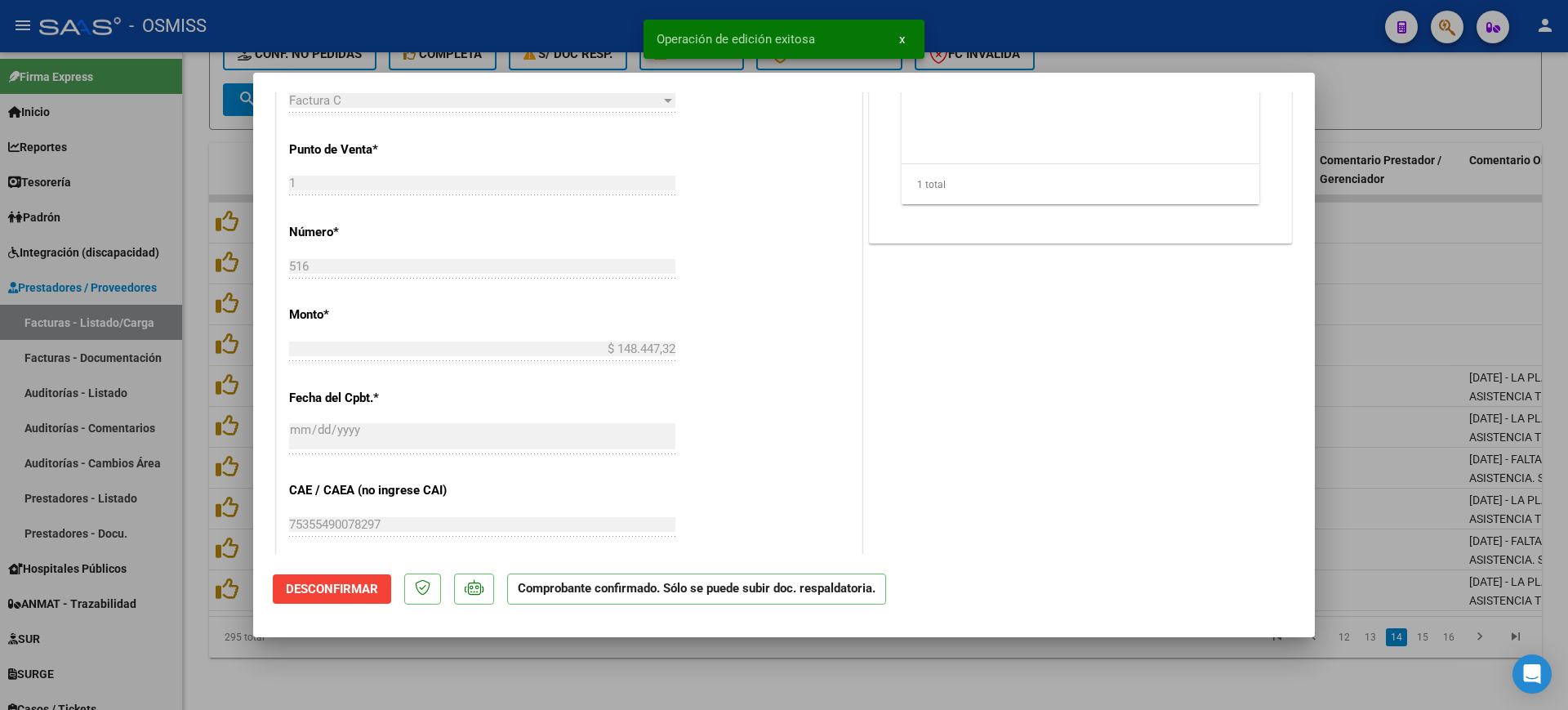
click at [472, 681] on div at bounding box center [784, 355] width 1568 height 710
type input "$ 0,00"
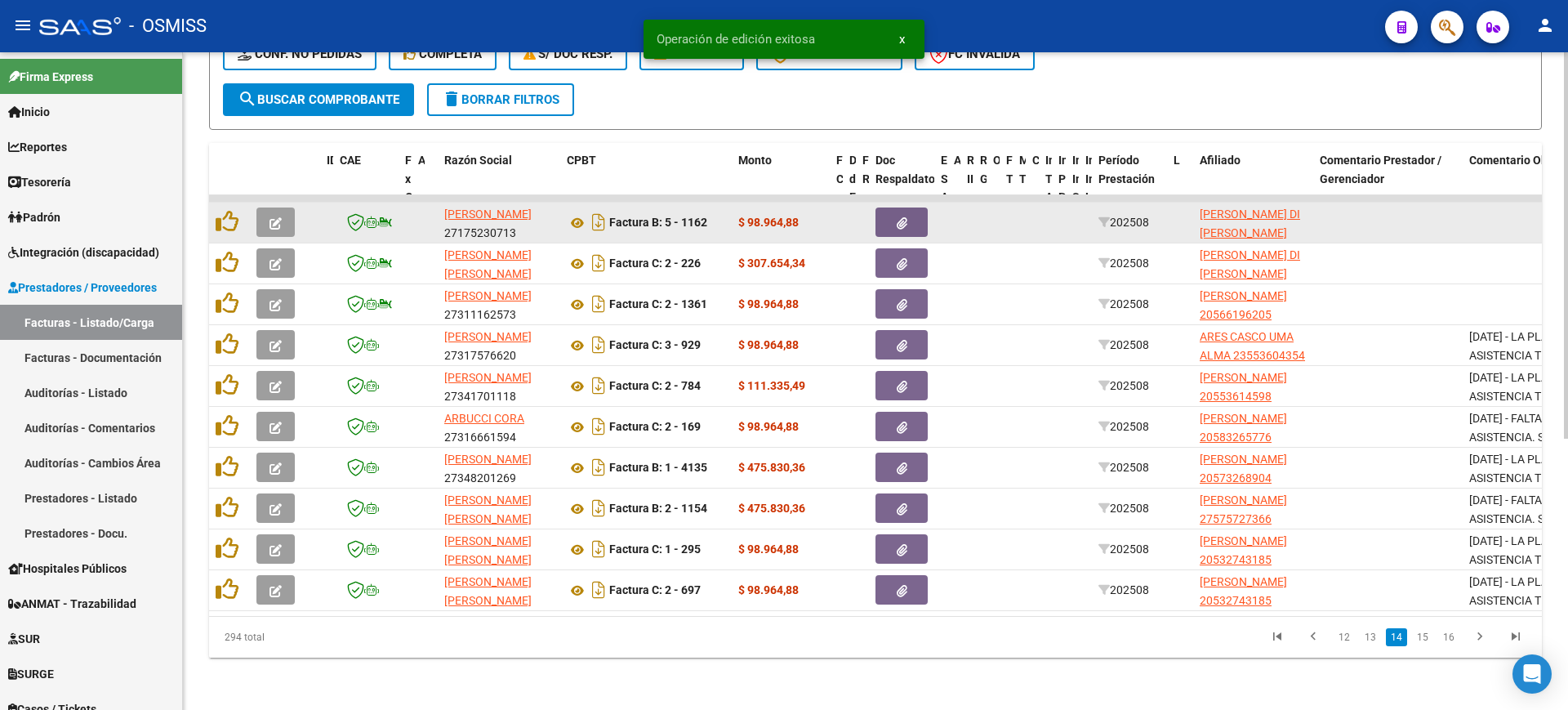
click at [281, 215] on span "button" at bounding box center [275, 222] width 12 height 15
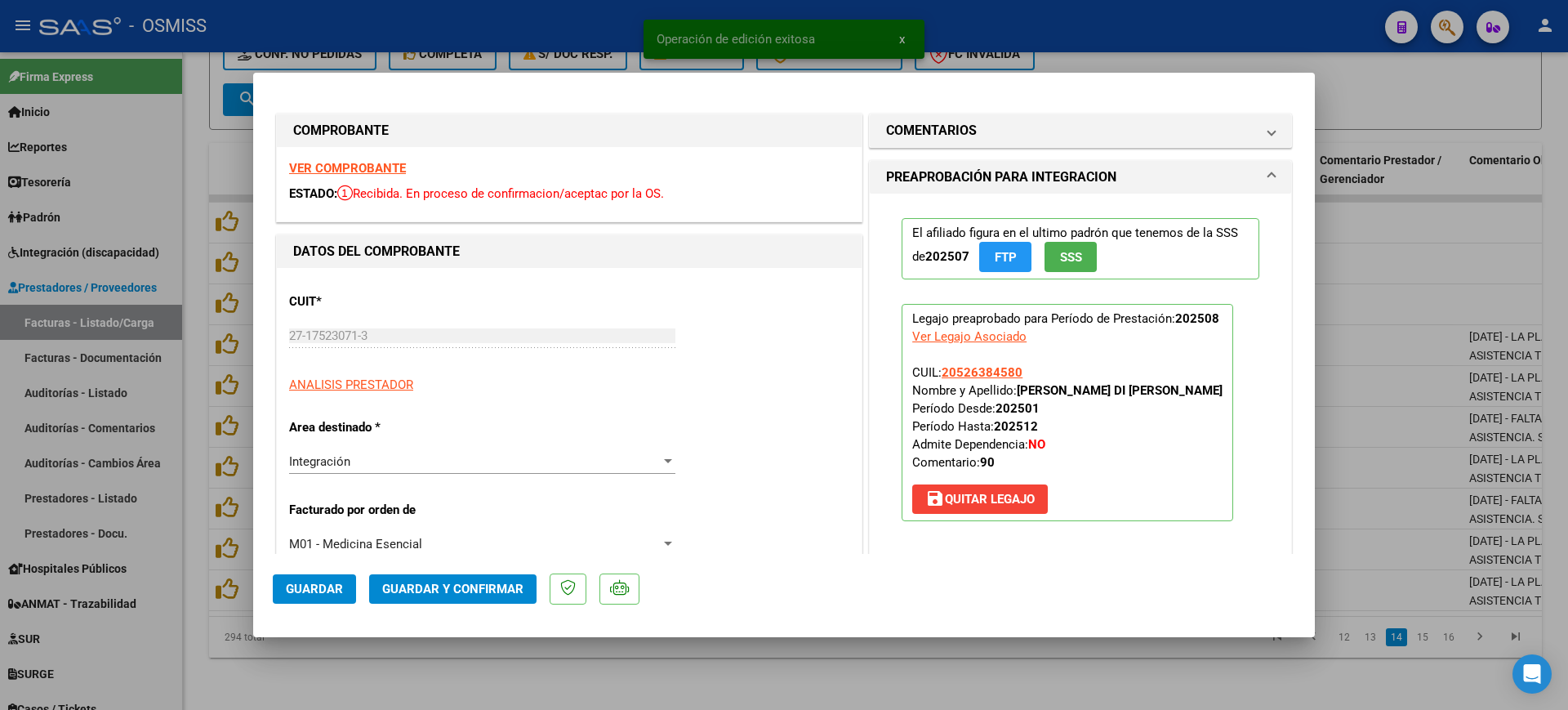
click at [326, 162] on strong "VER COMPROBANTE" at bounding box center [346, 169] width 116 height 15
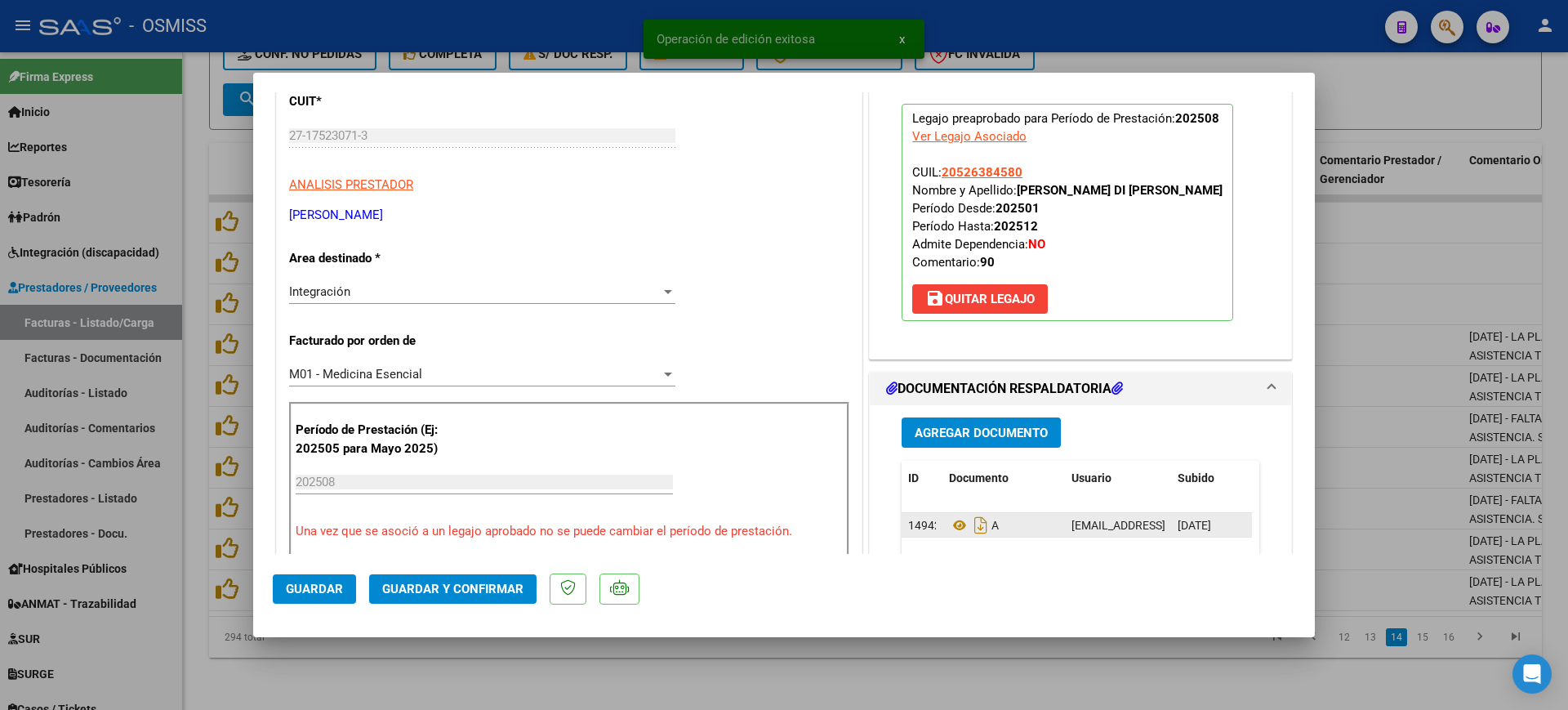
scroll to position [204, 0]
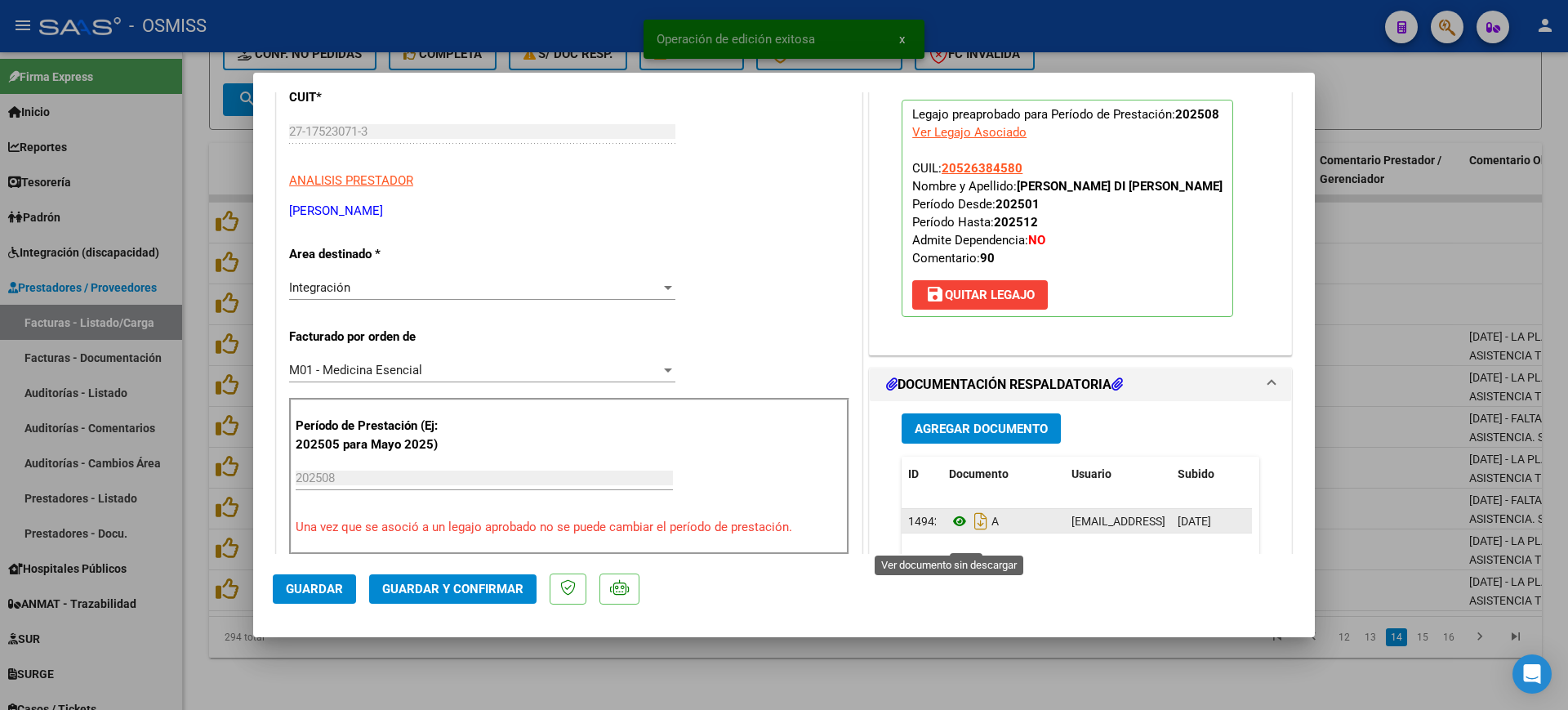
click at [951, 531] on icon at bounding box center [960, 521] width 21 height 20
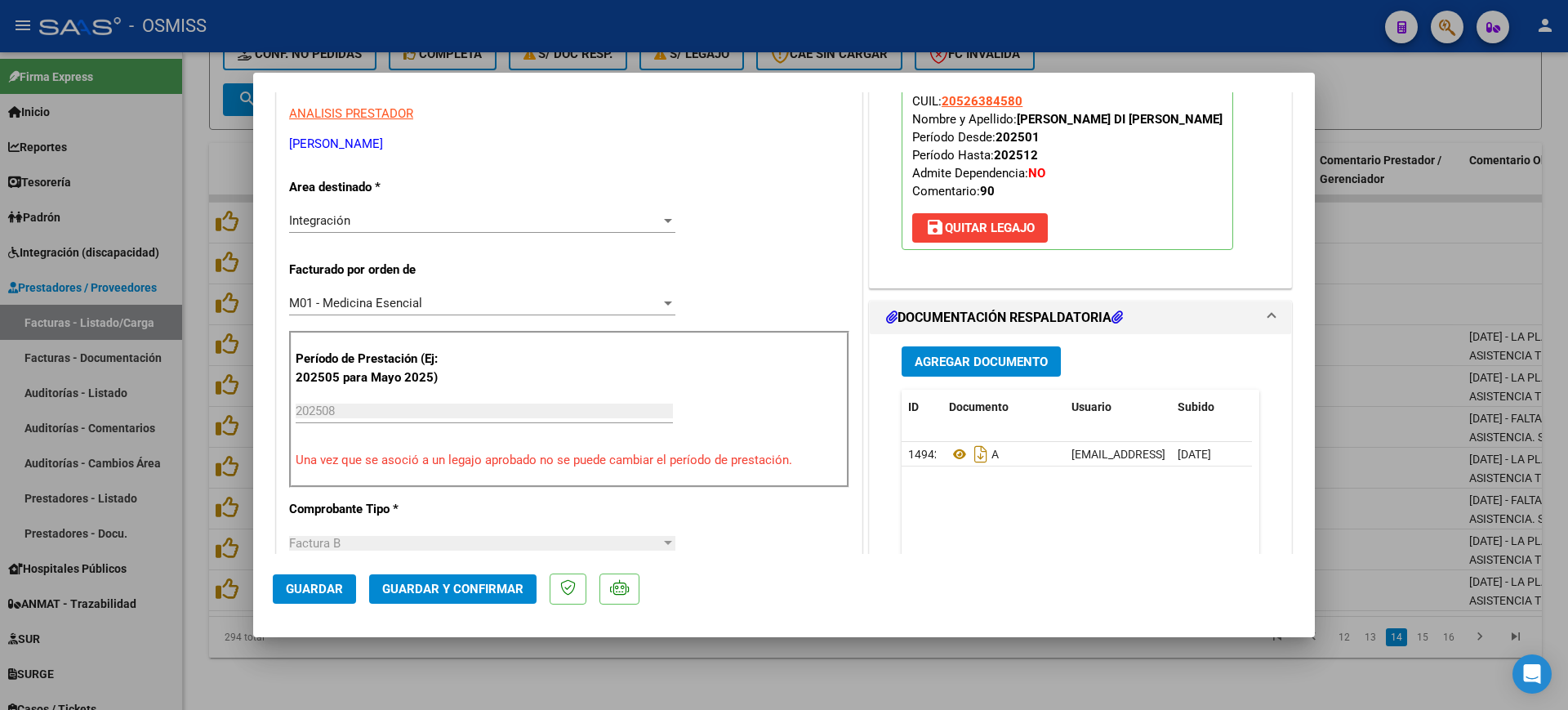
scroll to position [612, 0]
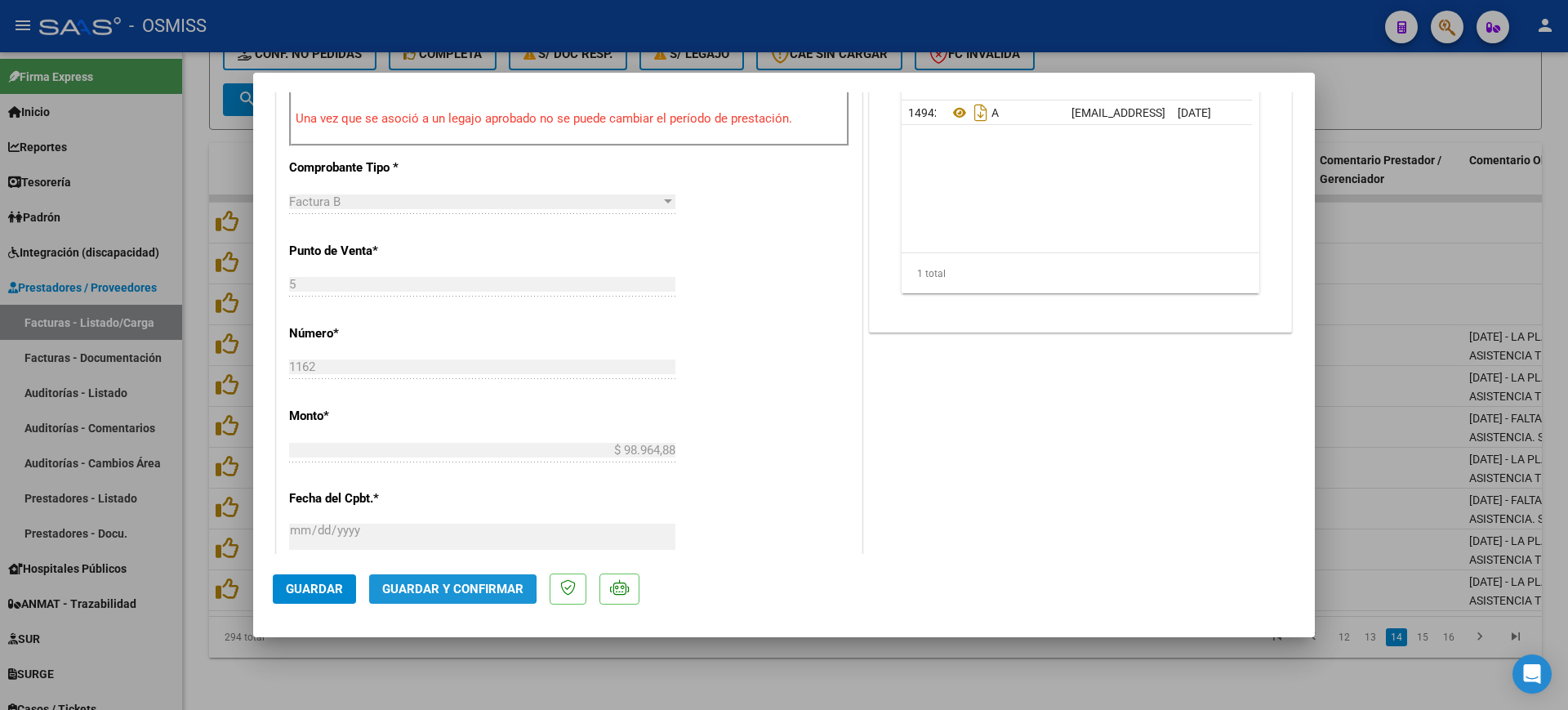
click at [423, 587] on span "Guardar y Confirmar" at bounding box center [452, 589] width 141 height 15
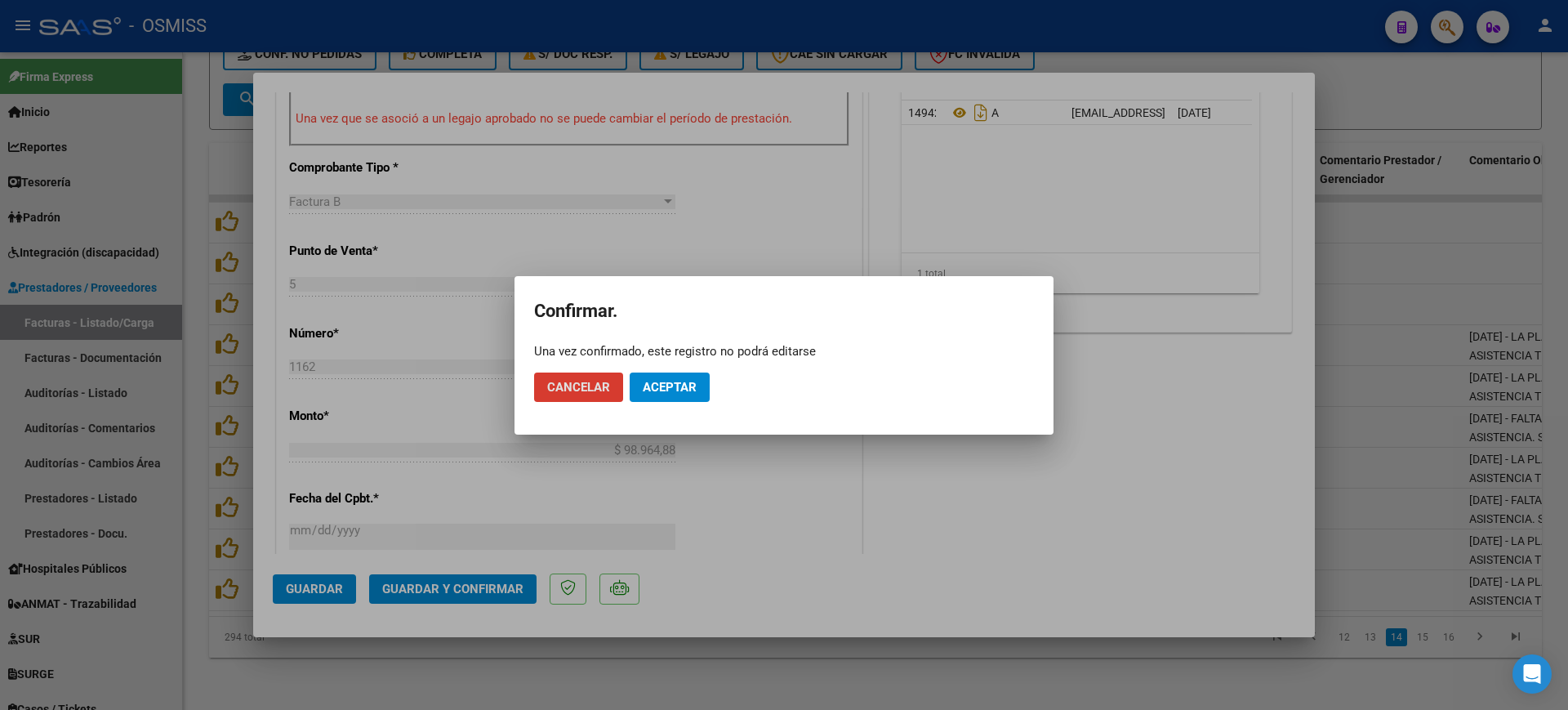
click at [667, 398] on button "Aceptar" at bounding box center [669, 386] width 80 height 29
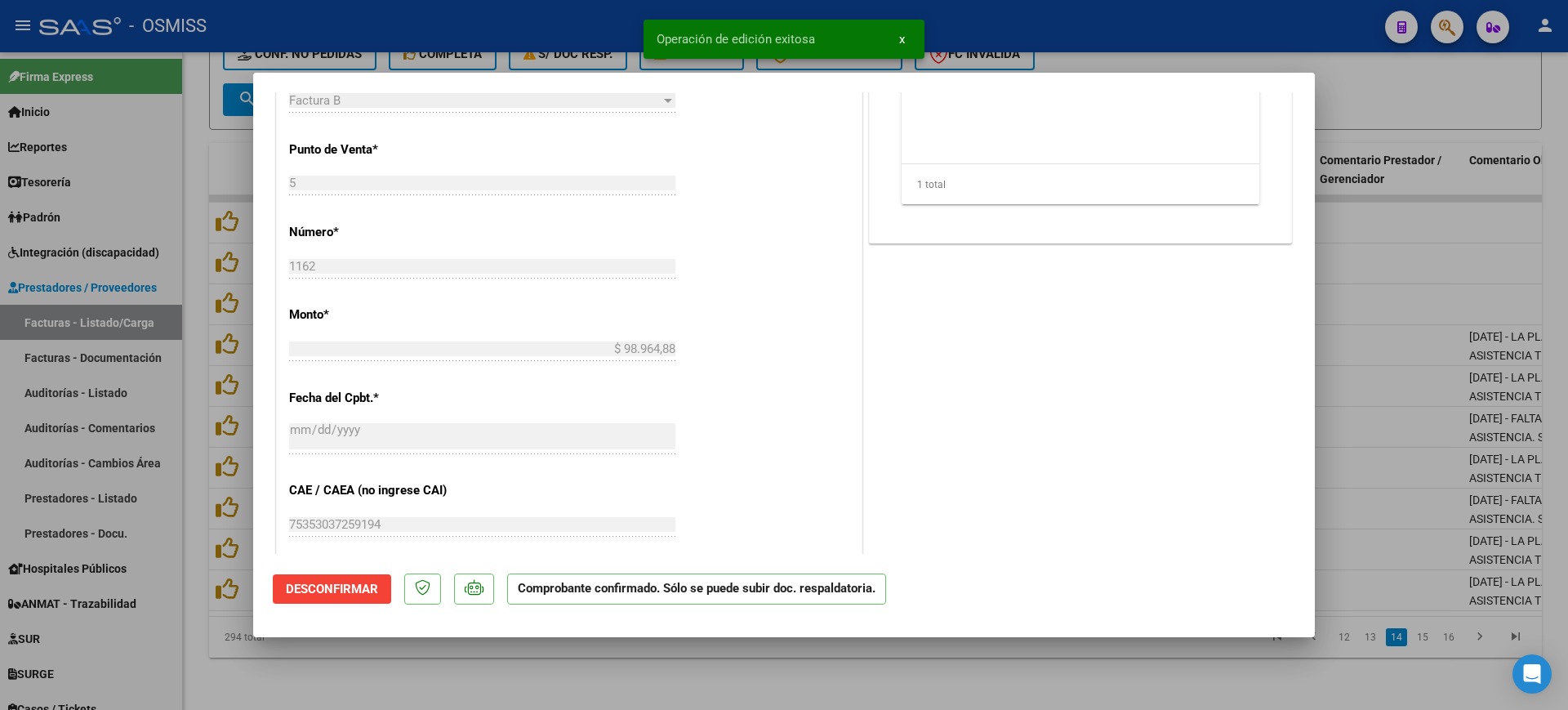
click at [481, 668] on div at bounding box center [784, 355] width 1568 height 710
type input "$ 0,00"
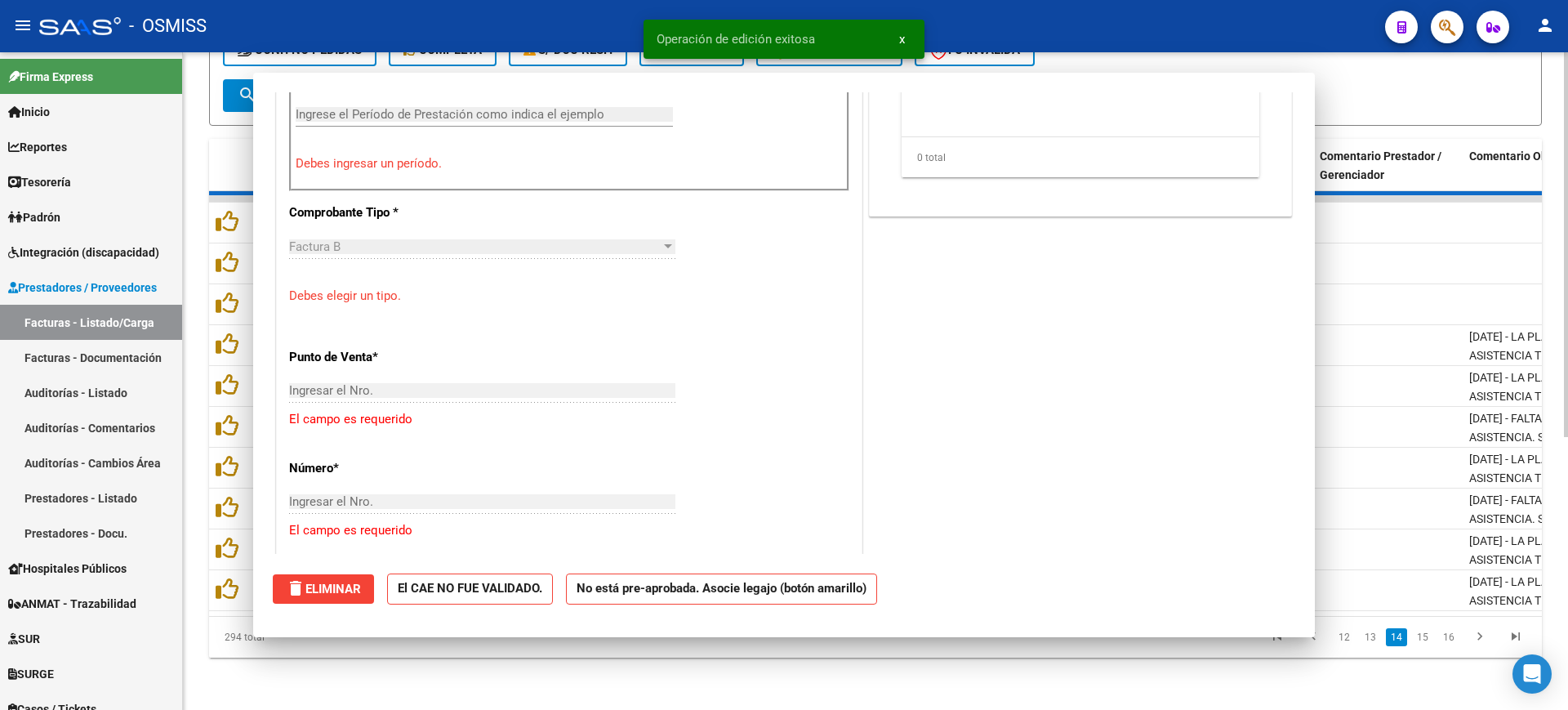
scroll to position [641, 0]
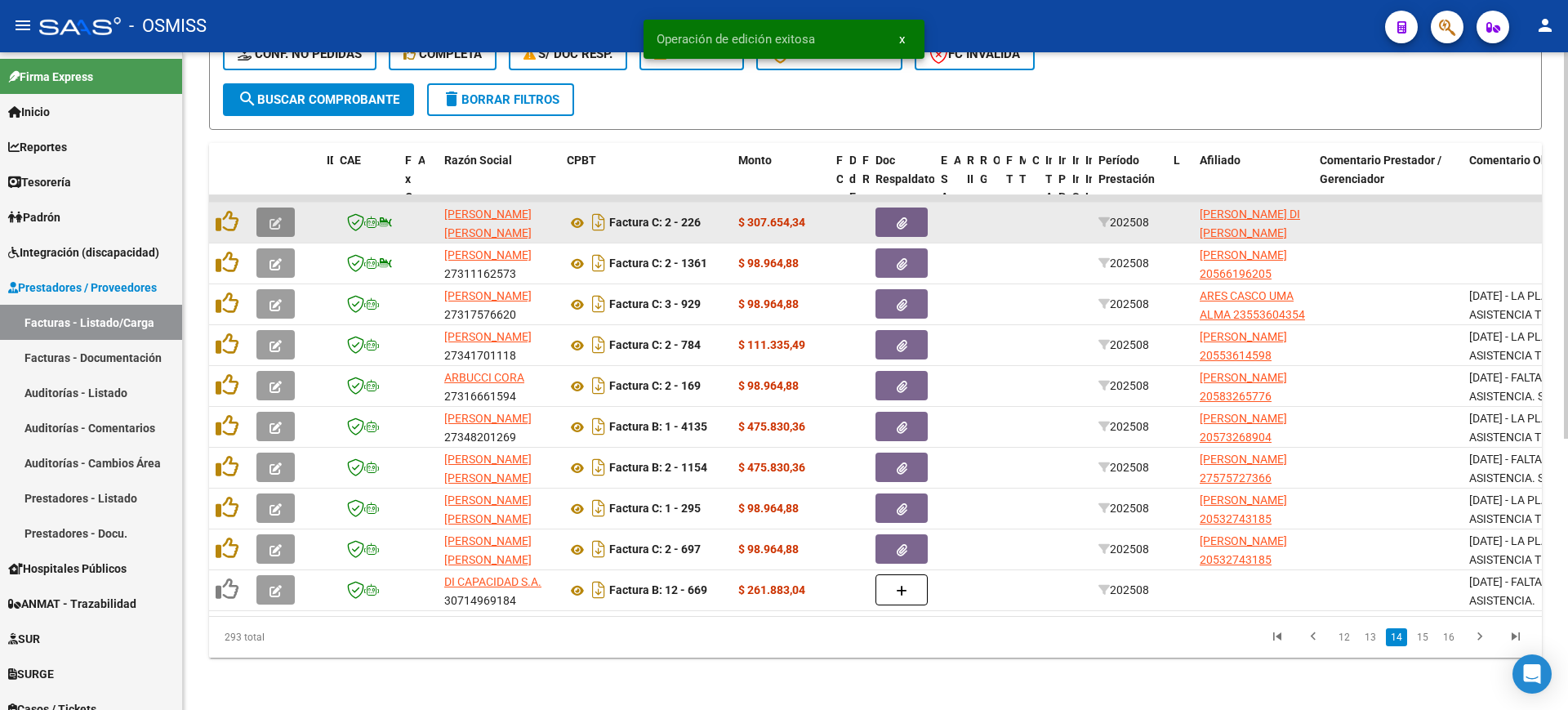
click at [285, 207] on button "button" at bounding box center [275, 222] width 39 height 29
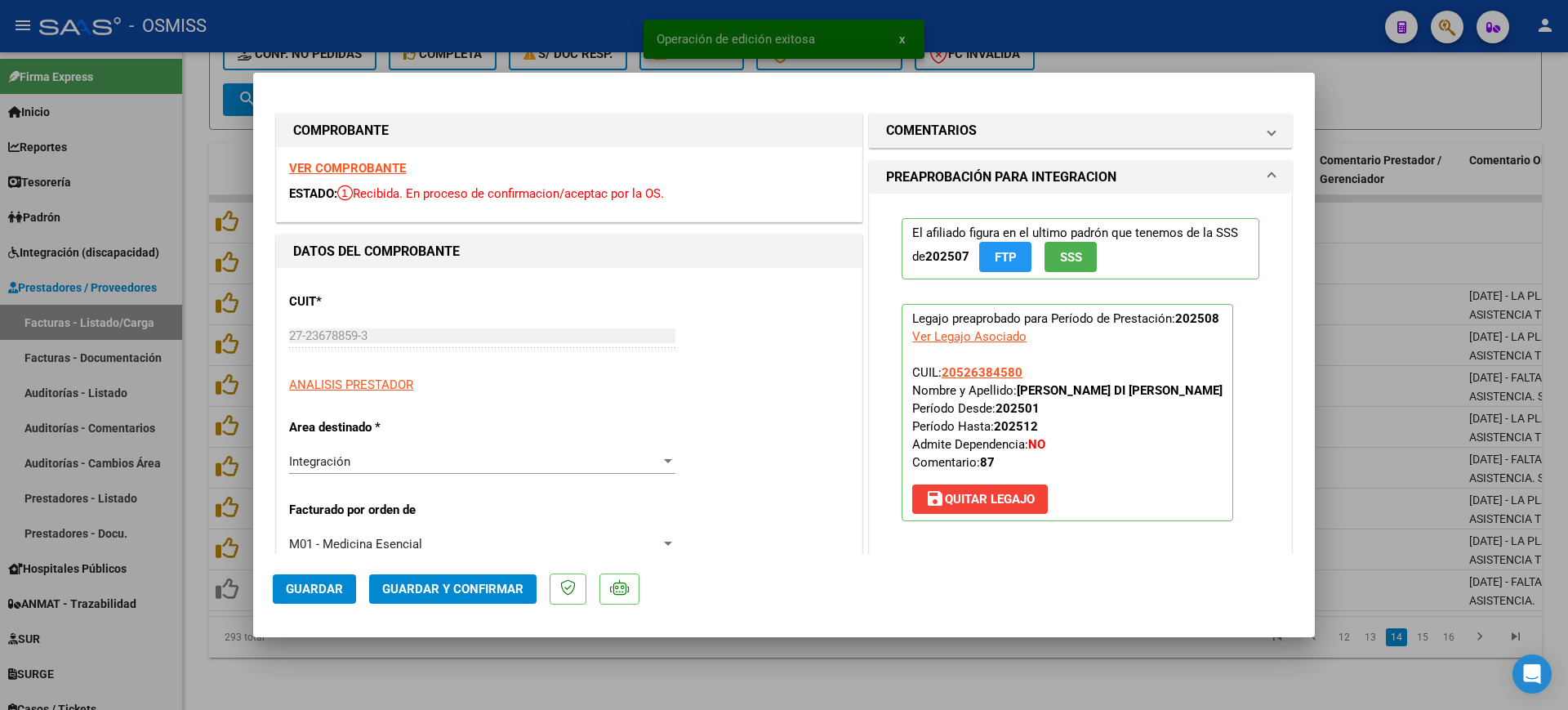
click at [347, 166] on strong "VER COMPROBANTE" at bounding box center [346, 169] width 116 height 15
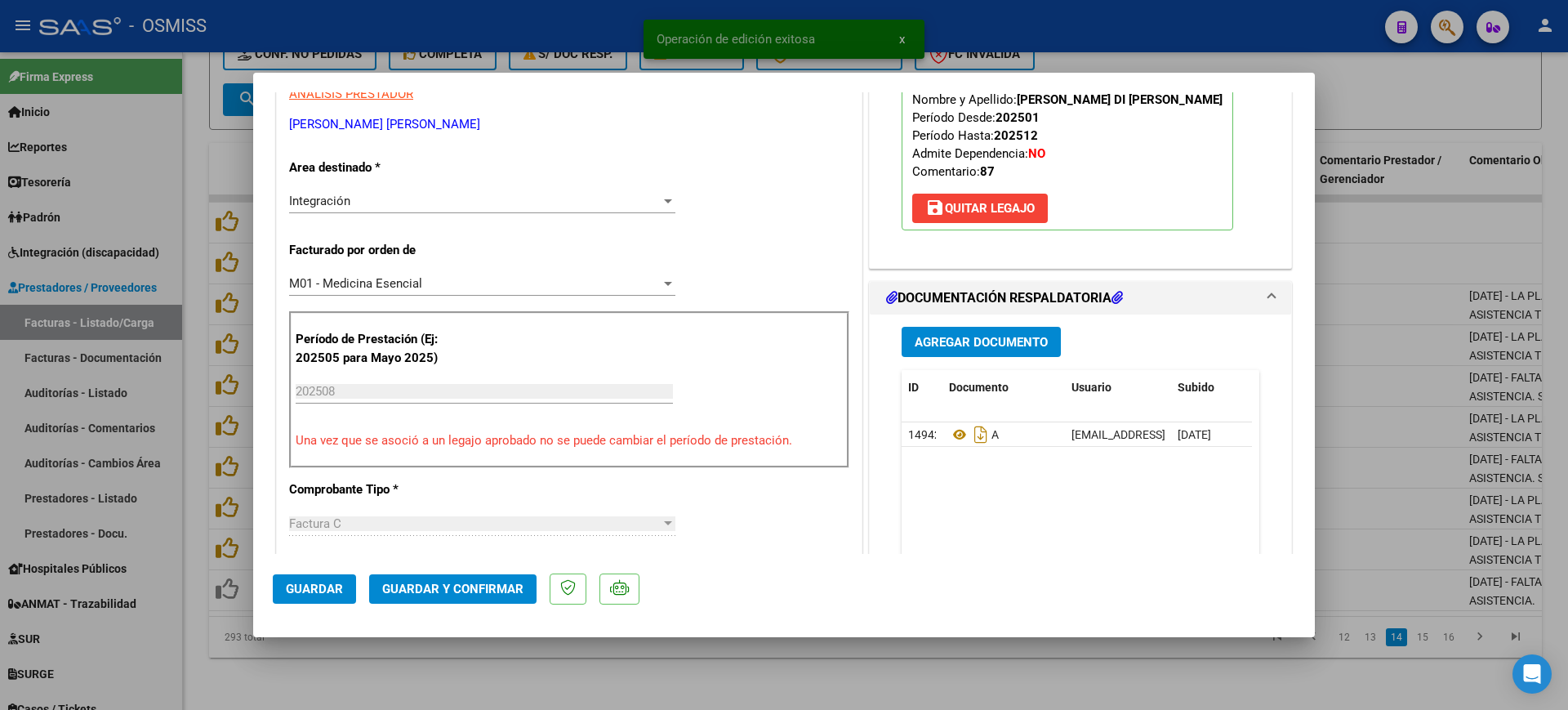
scroll to position [307, 0]
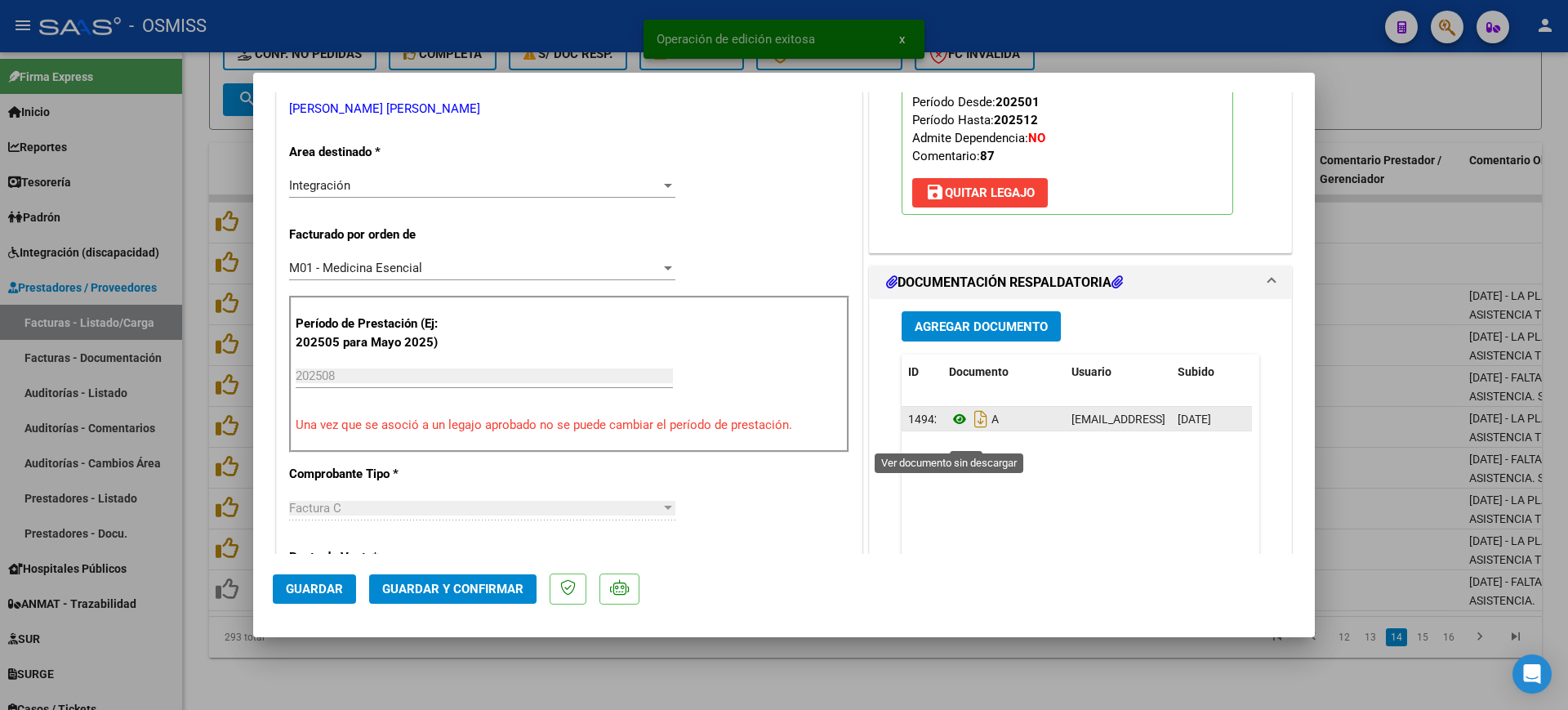
click at [949, 429] on icon at bounding box center [960, 418] width 21 height 20
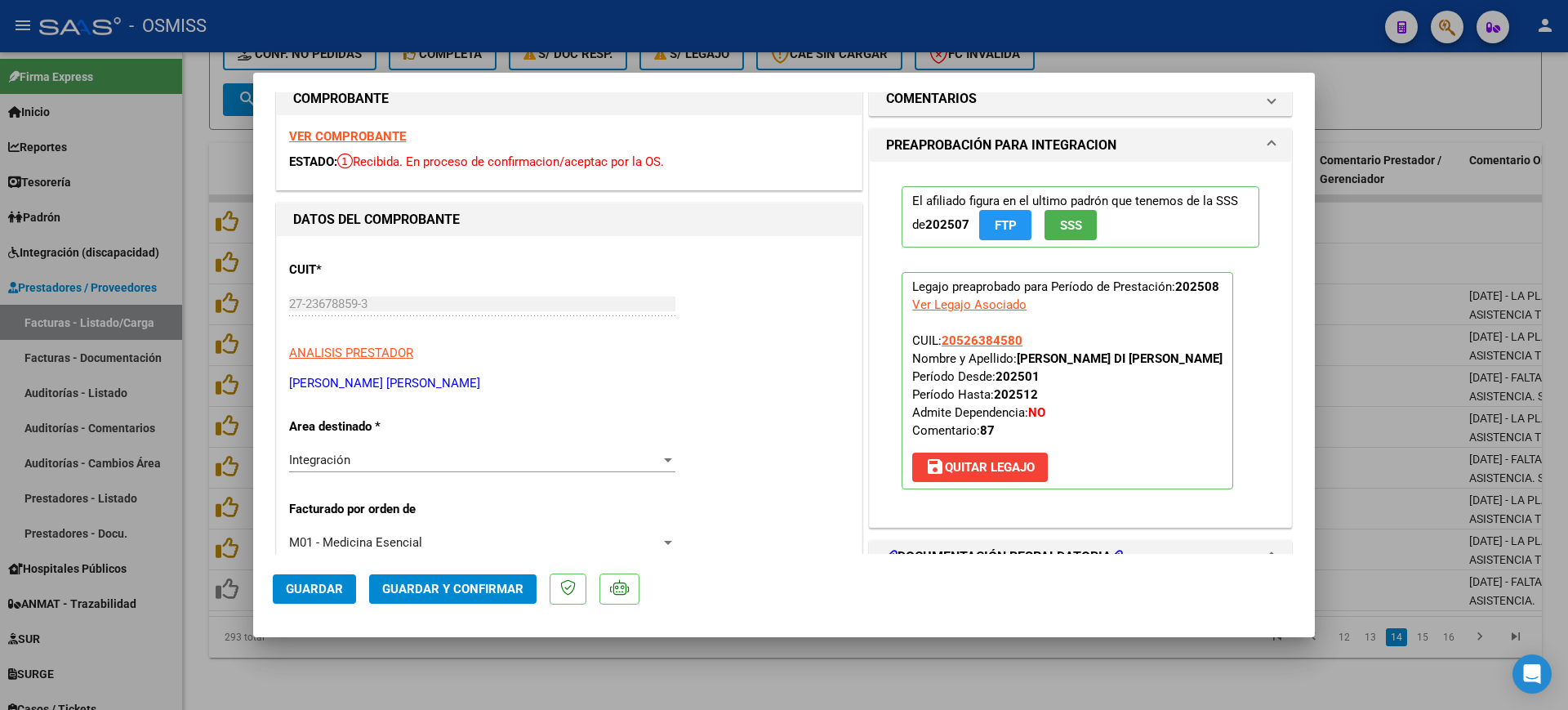
scroll to position [0, 0]
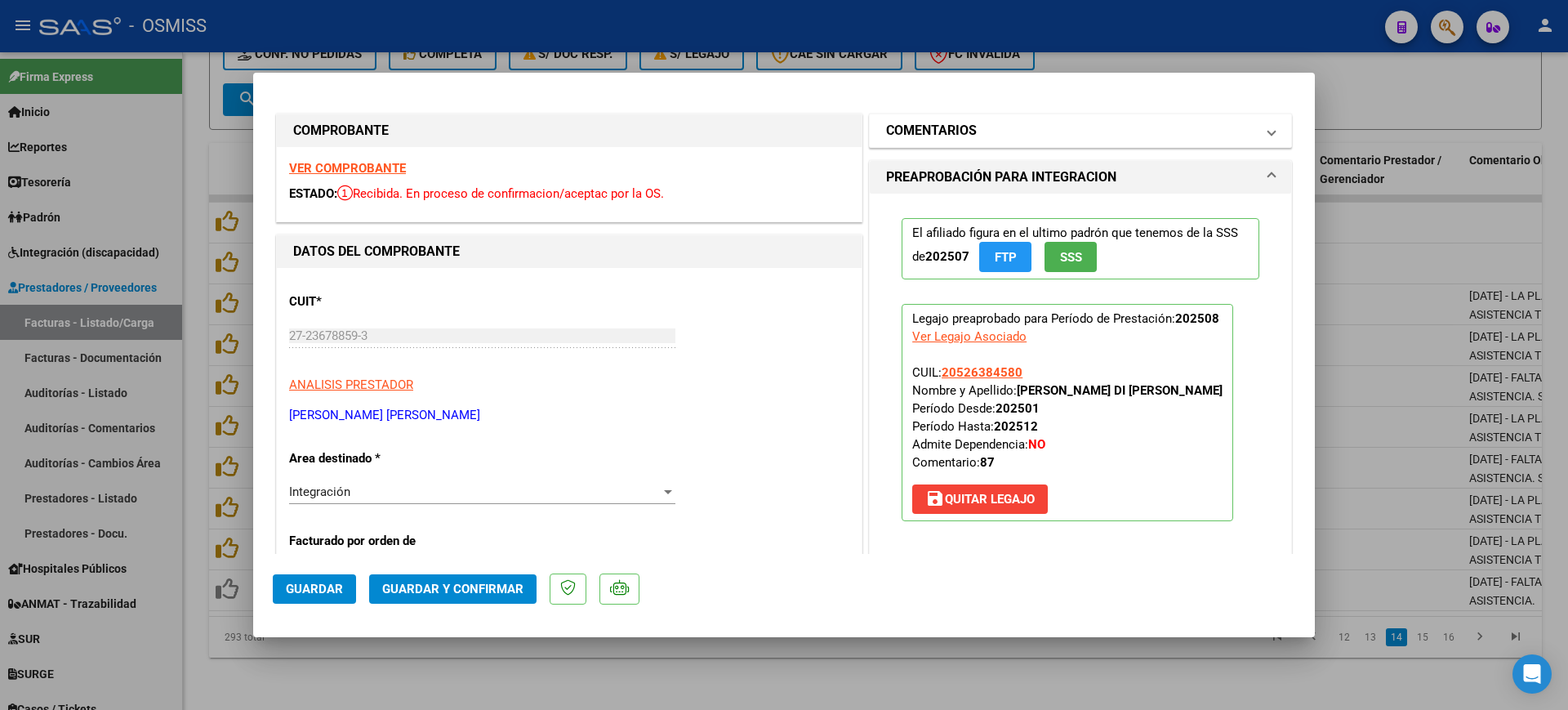
click at [916, 140] on h1 "COMENTARIOS" at bounding box center [931, 131] width 91 height 20
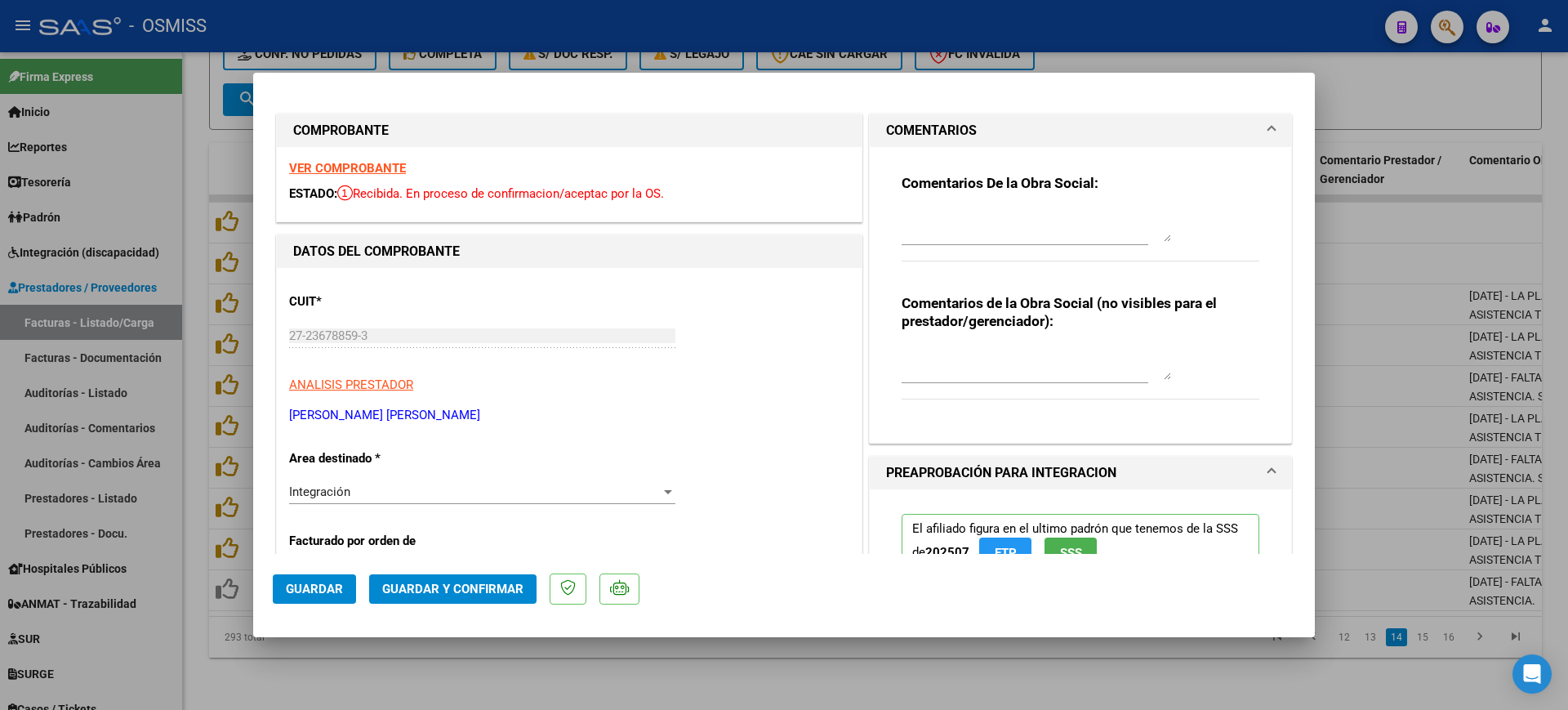
click at [925, 215] on textarea at bounding box center [1036, 225] width 270 height 33
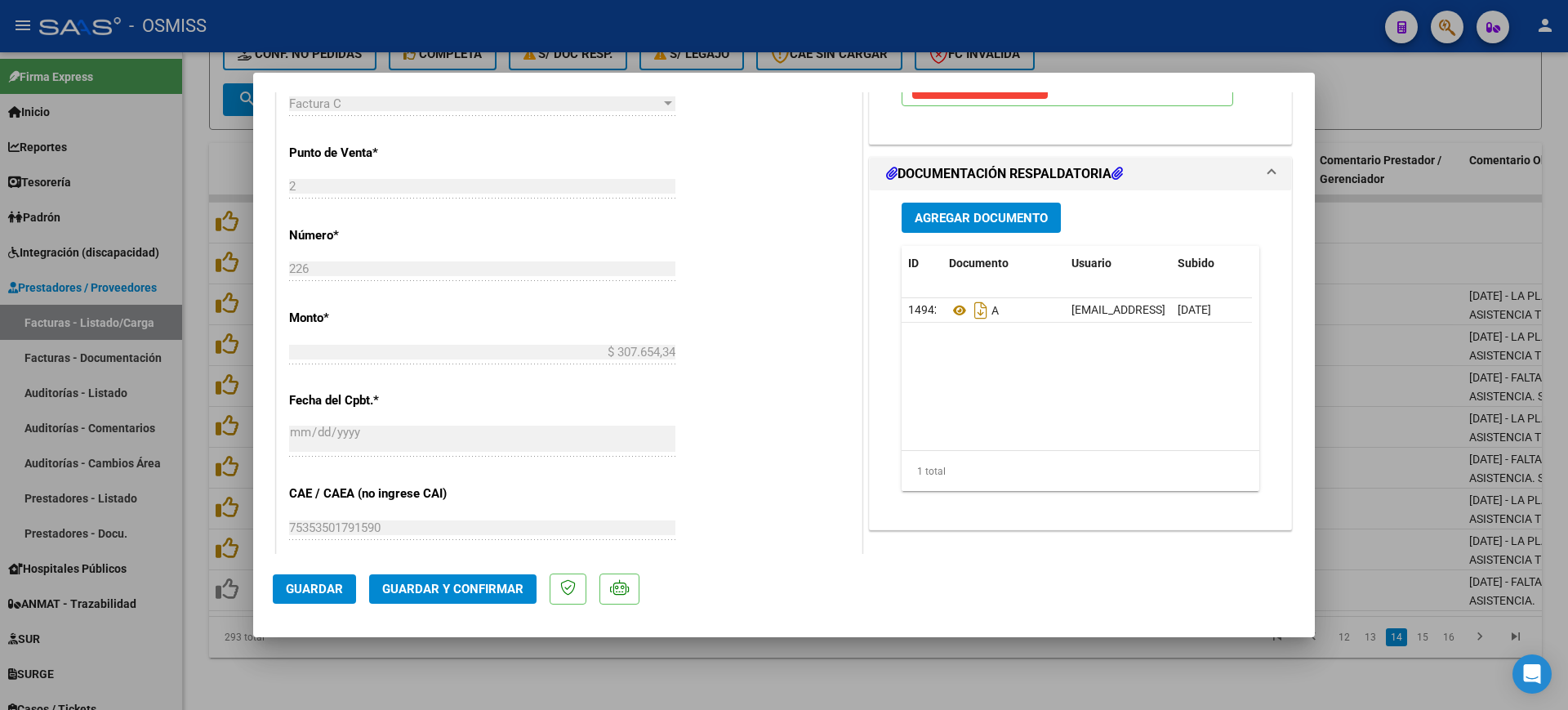
scroll to position [715, 0]
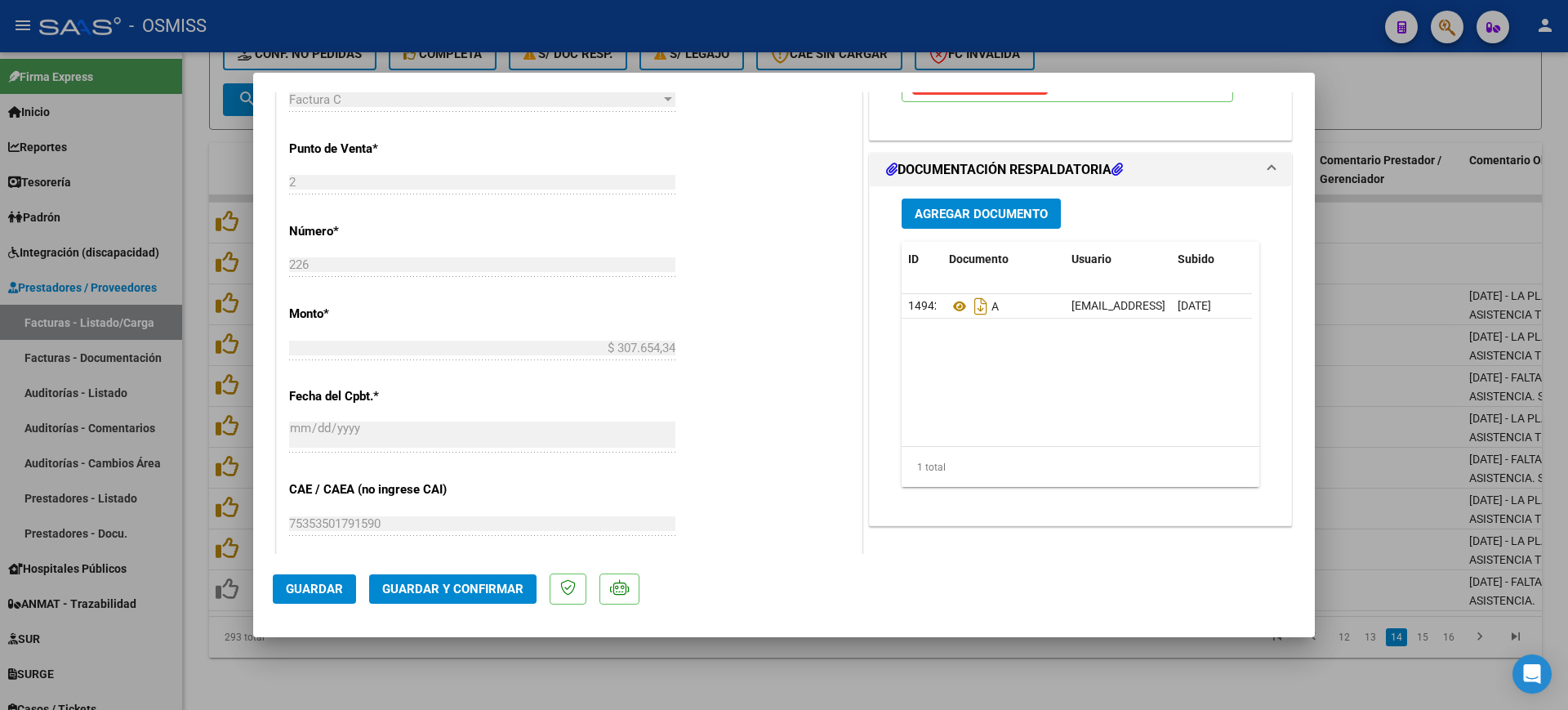
type textarea "87"
click at [449, 581] on span "Guardar y Confirmar" at bounding box center [452, 589] width 141 height 15
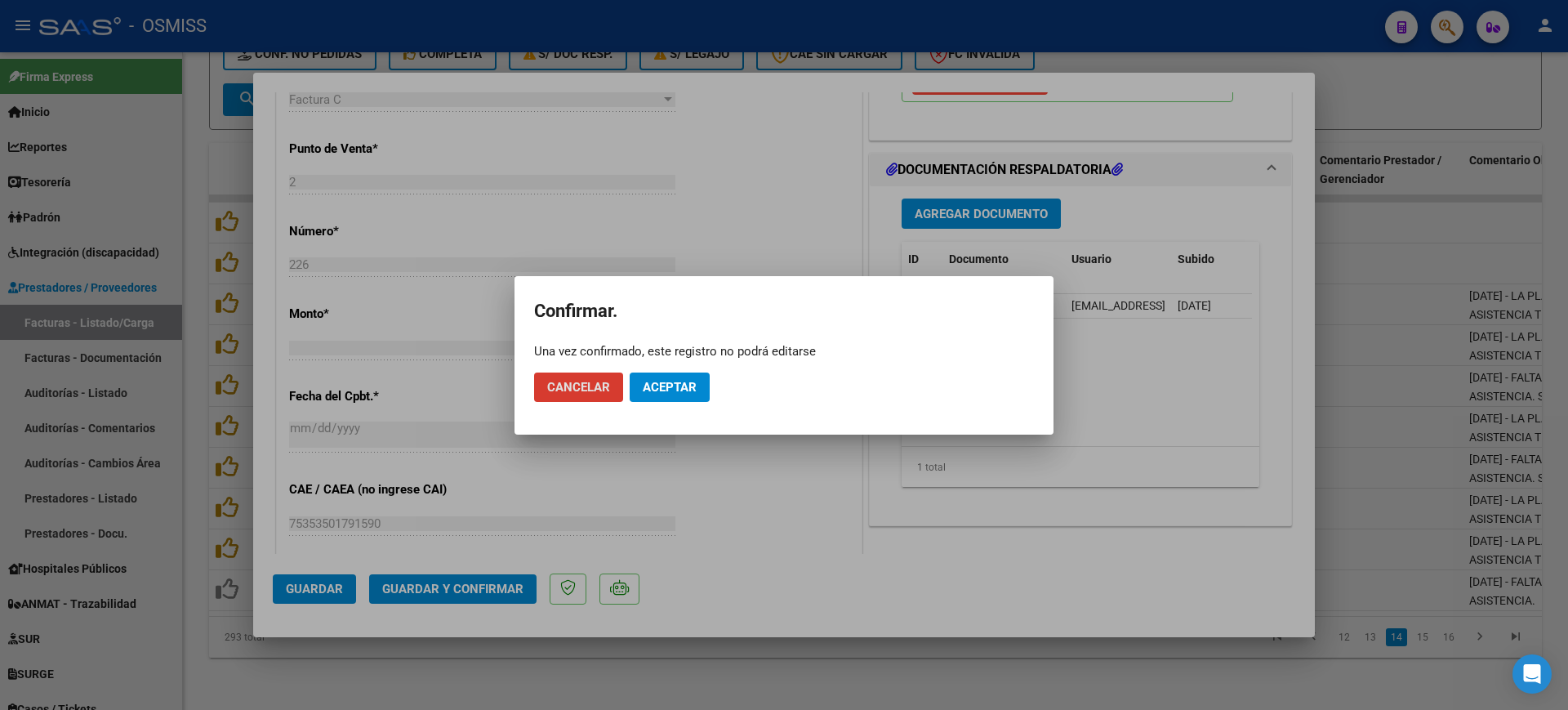
click at [663, 372] on button "Aceptar" at bounding box center [669, 386] width 80 height 29
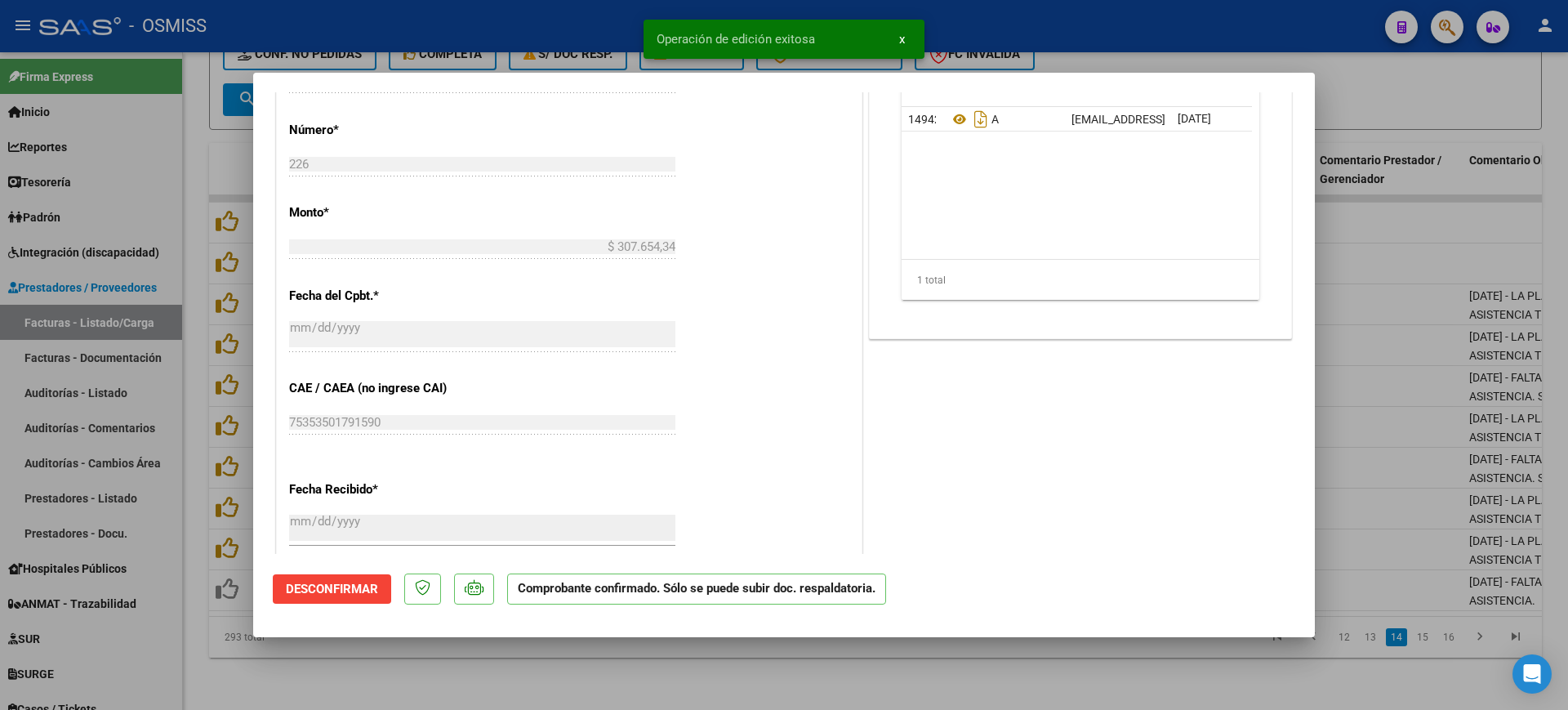
click at [609, 665] on div at bounding box center [784, 355] width 1568 height 710
type input "$ 0,00"
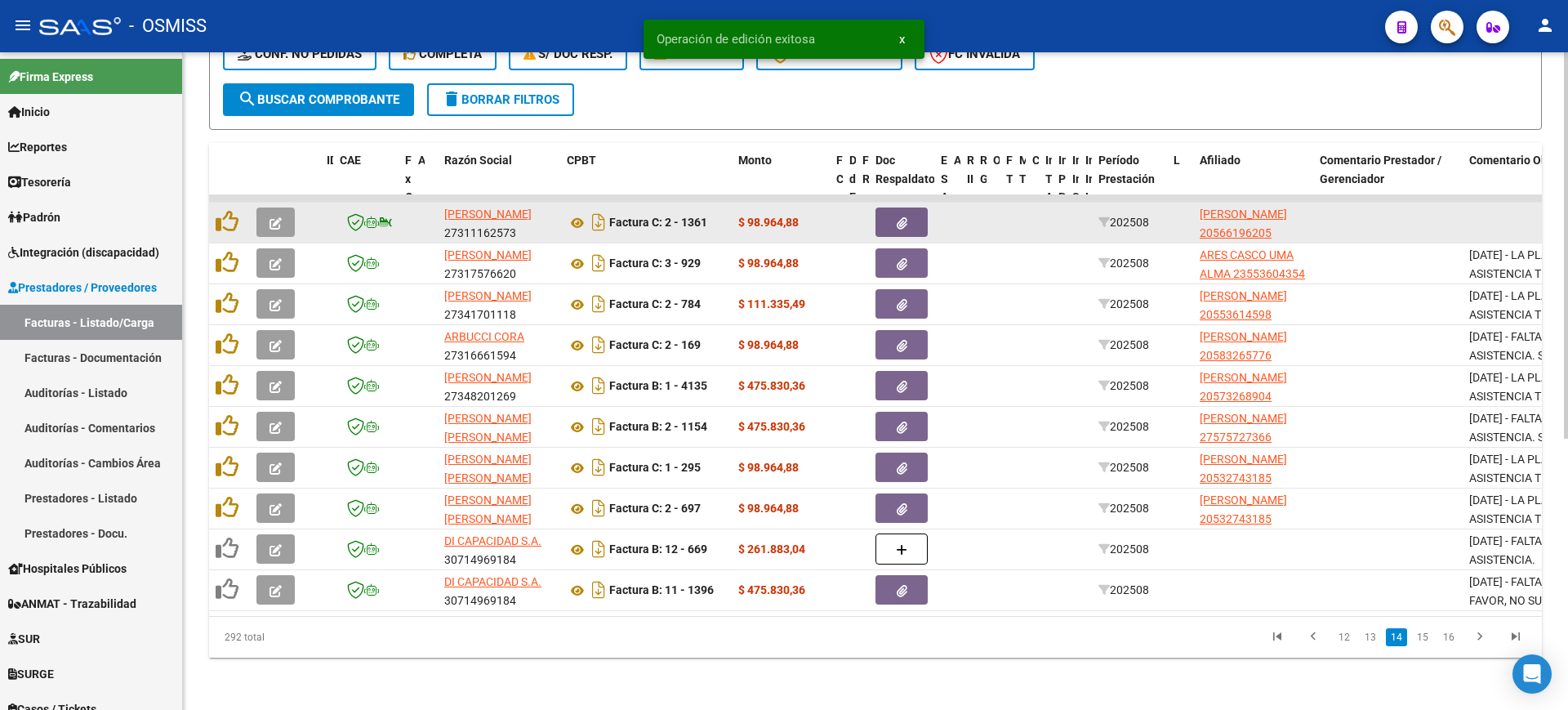
click at [282, 207] on button "button" at bounding box center [275, 222] width 39 height 29
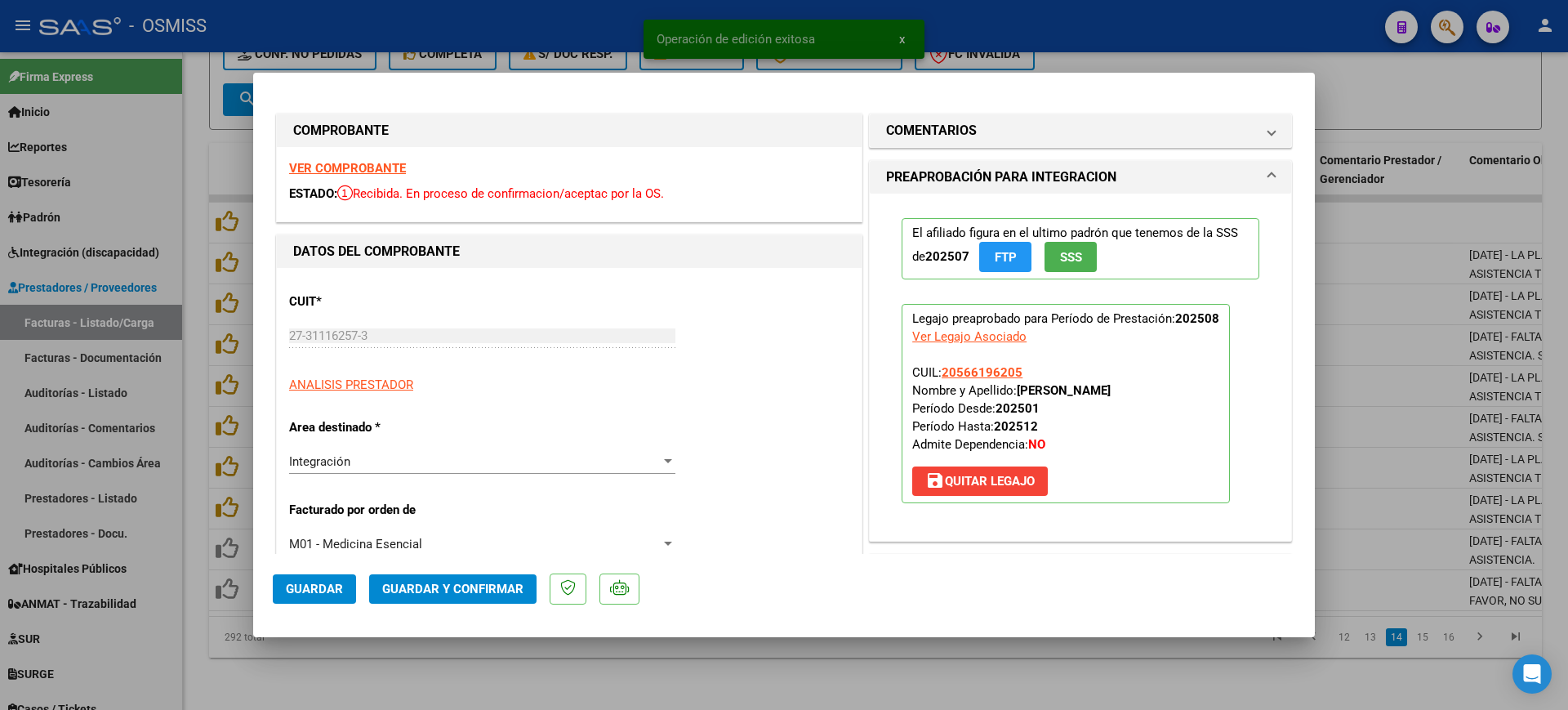
click at [326, 162] on strong "VER COMPROBANTE" at bounding box center [346, 169] width 116 height 15
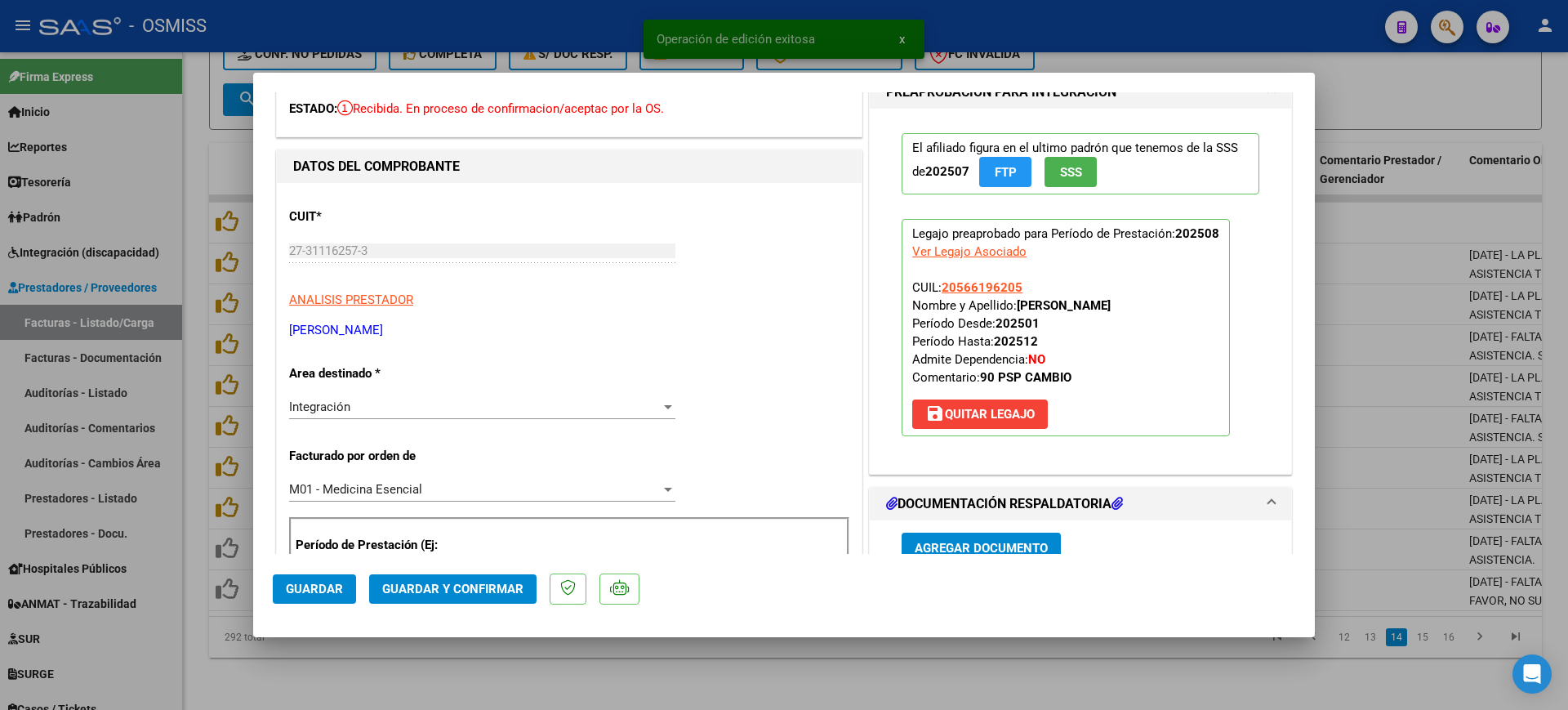
scroll to position [408, 0]
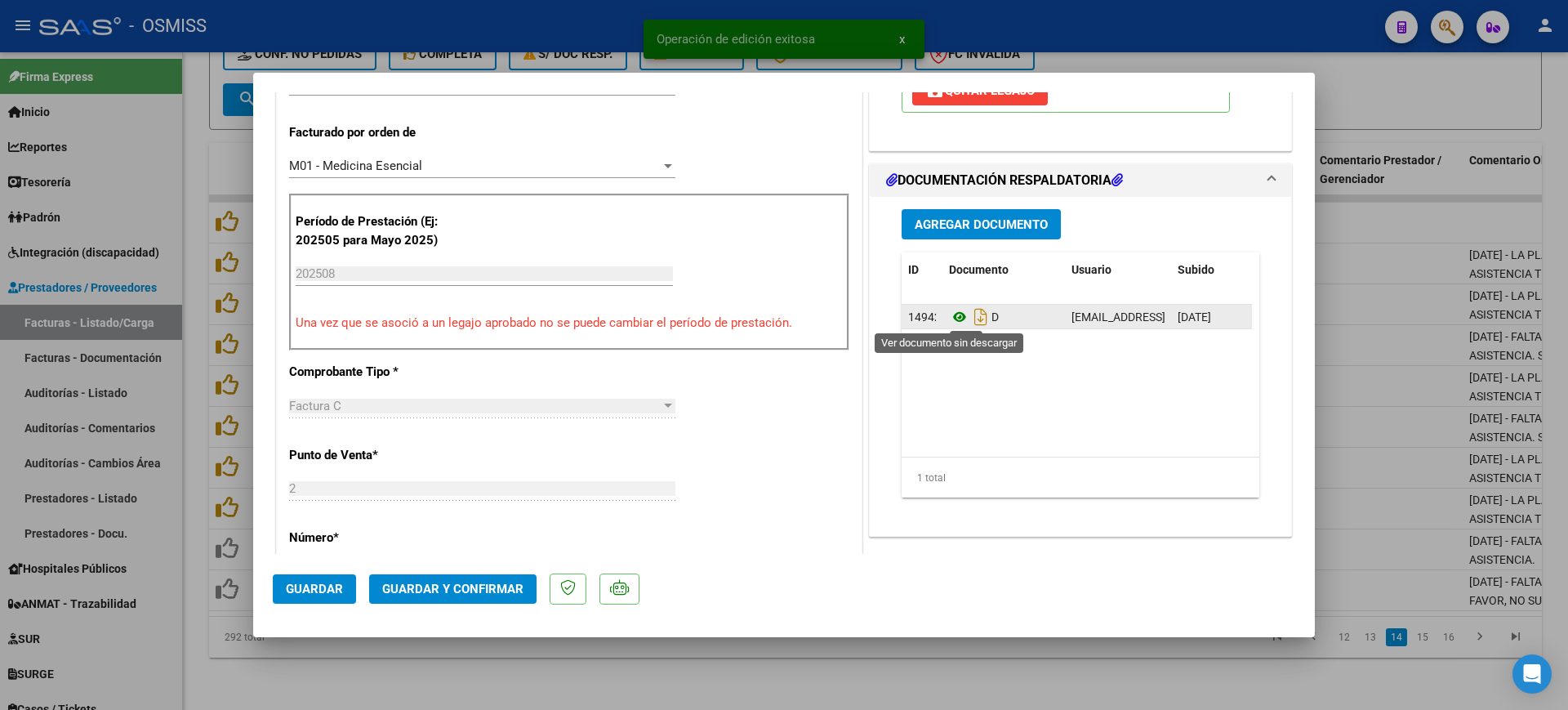
click at [950, 317] on icon at bounding box center [960, 316] width 21 height 20
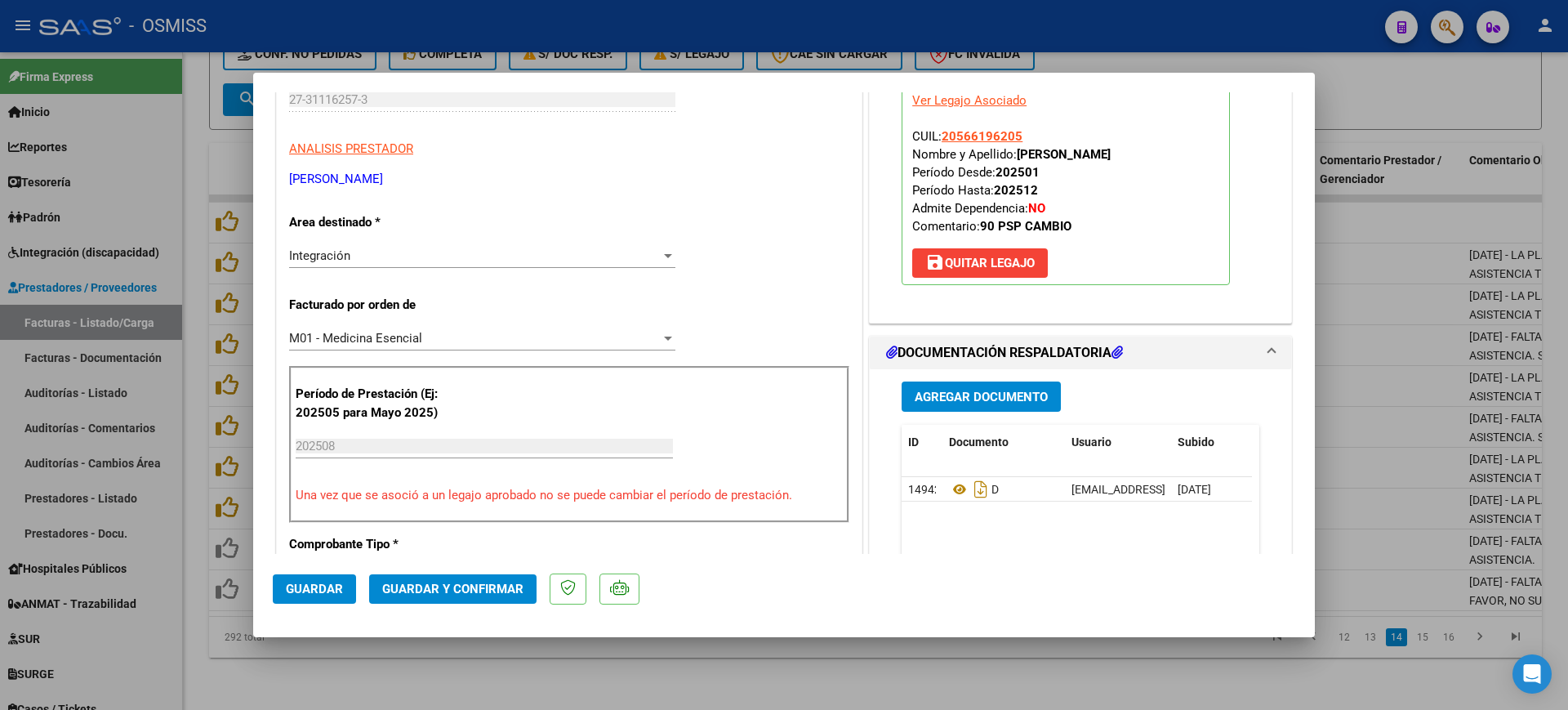
scroll to position [204, 0]
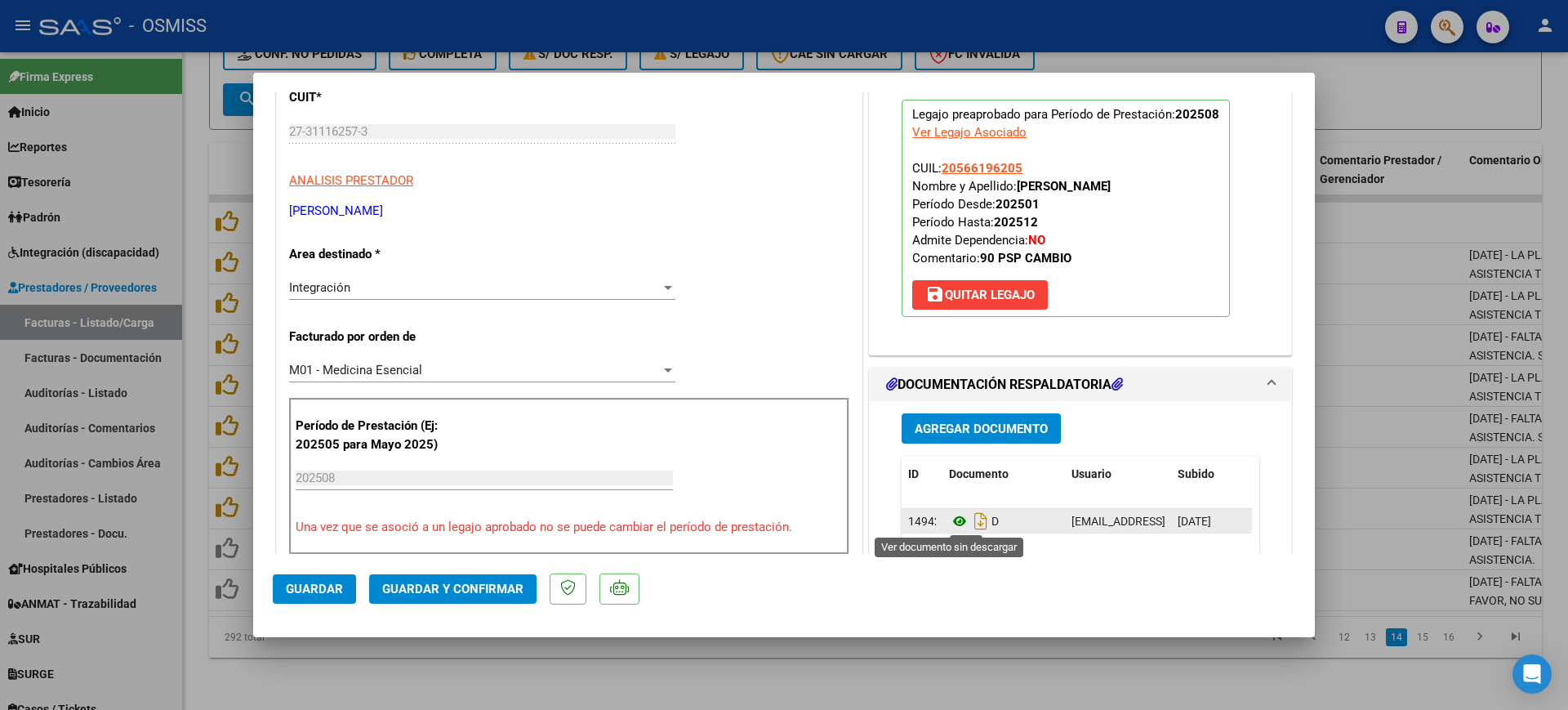
click at [949, 522] on icon at bounding box center [960, 521] width 21 height 20
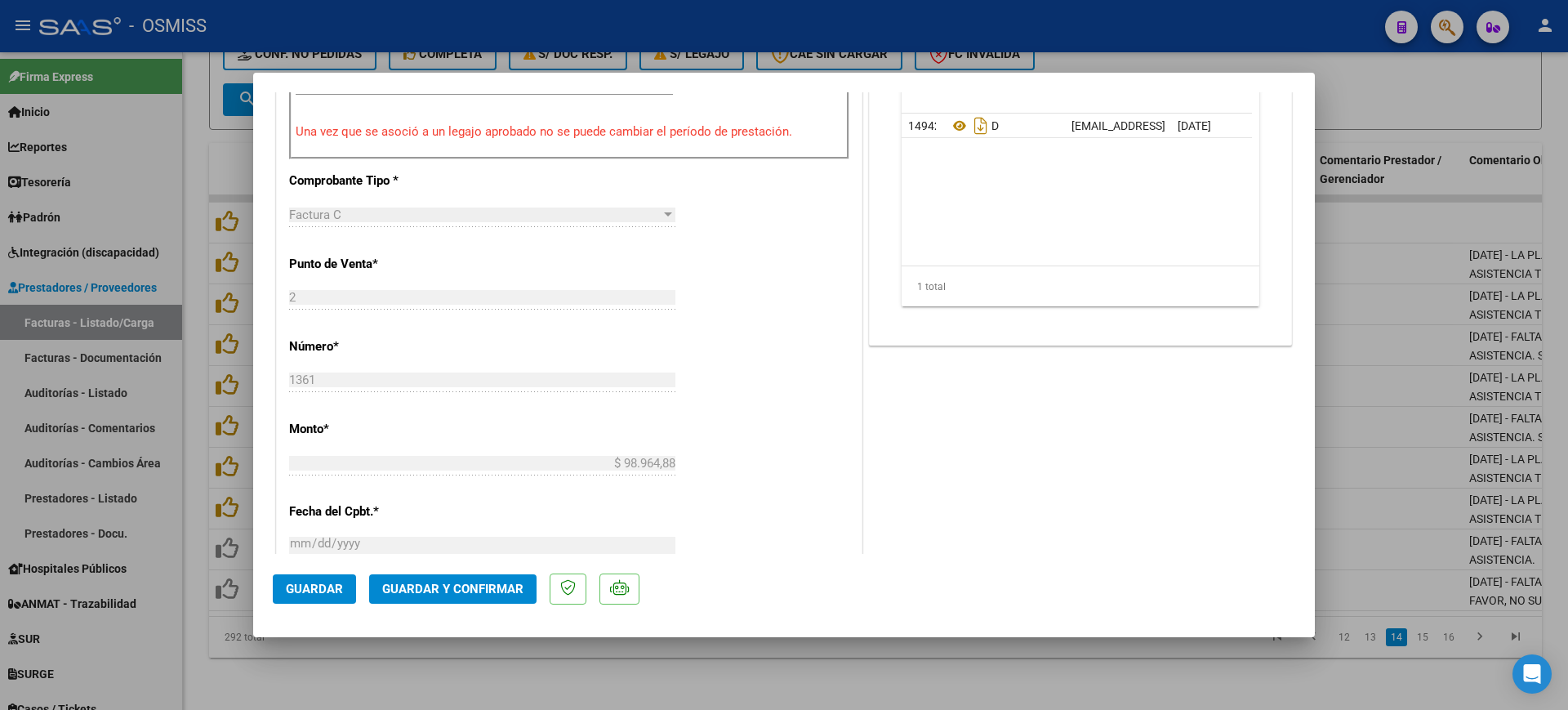
scroll to position [612, 0]
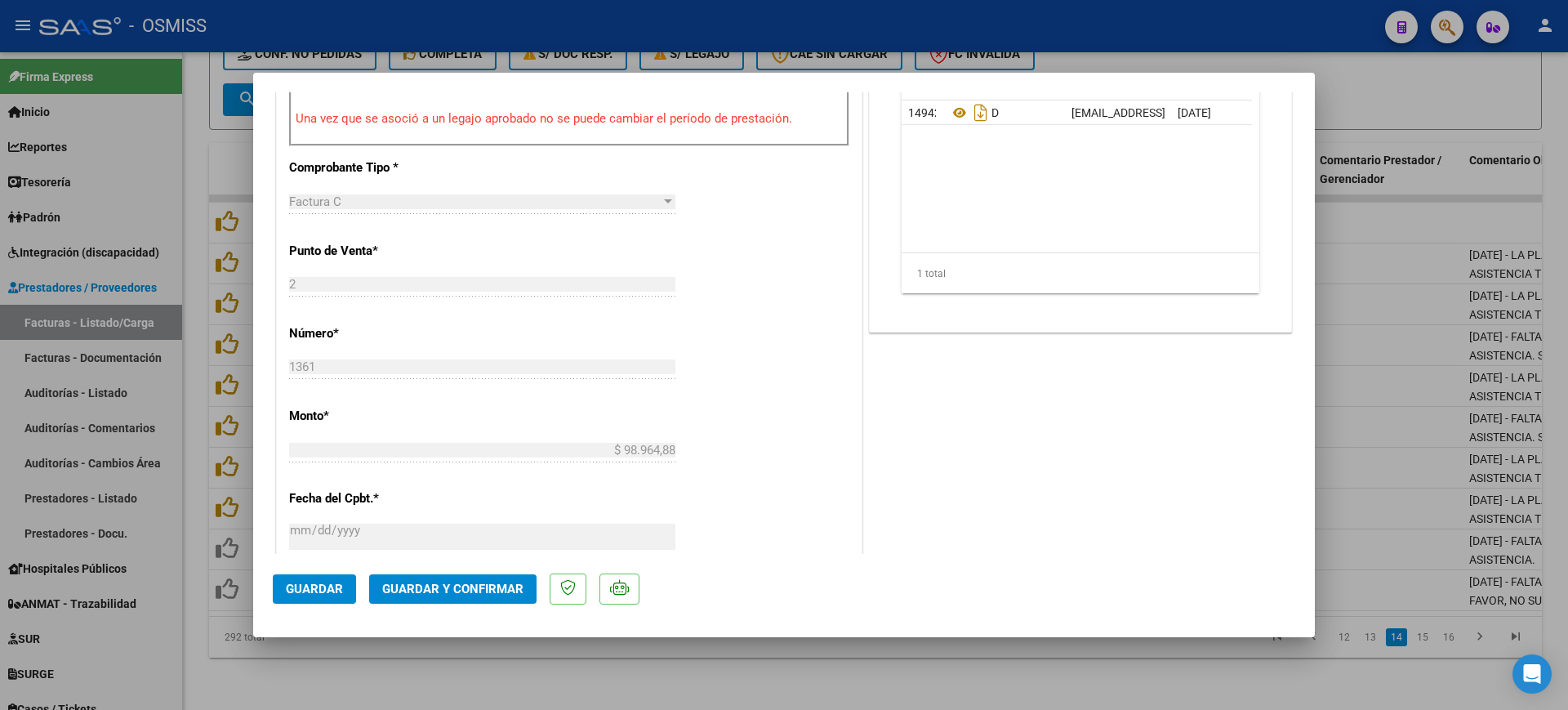
click at [467, 585] on span "Guardar y Confirmar" at bounding box center [452, 589] width 141 height 15
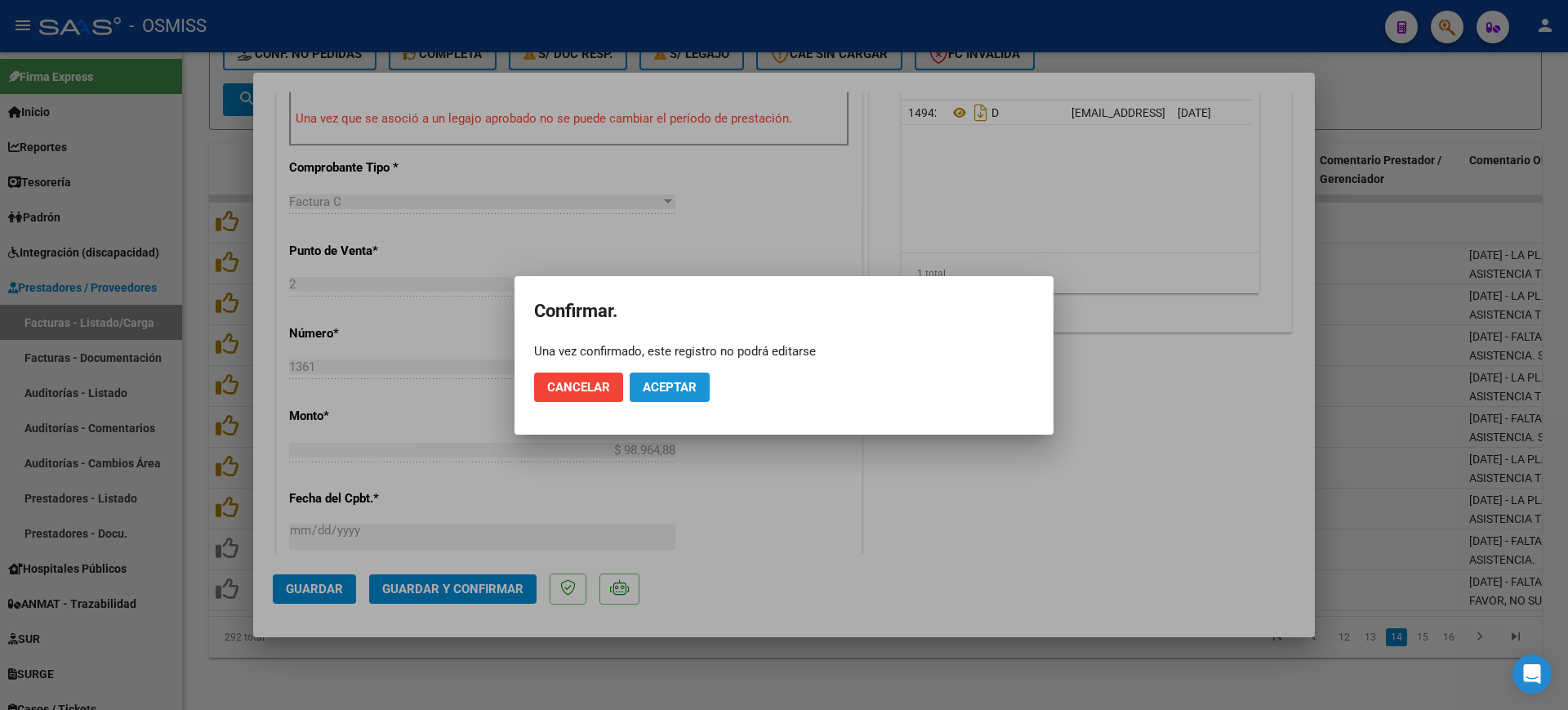
click at [691, 386] on span "Aceptar" at bounding box center [669, 387] width 54 height 15
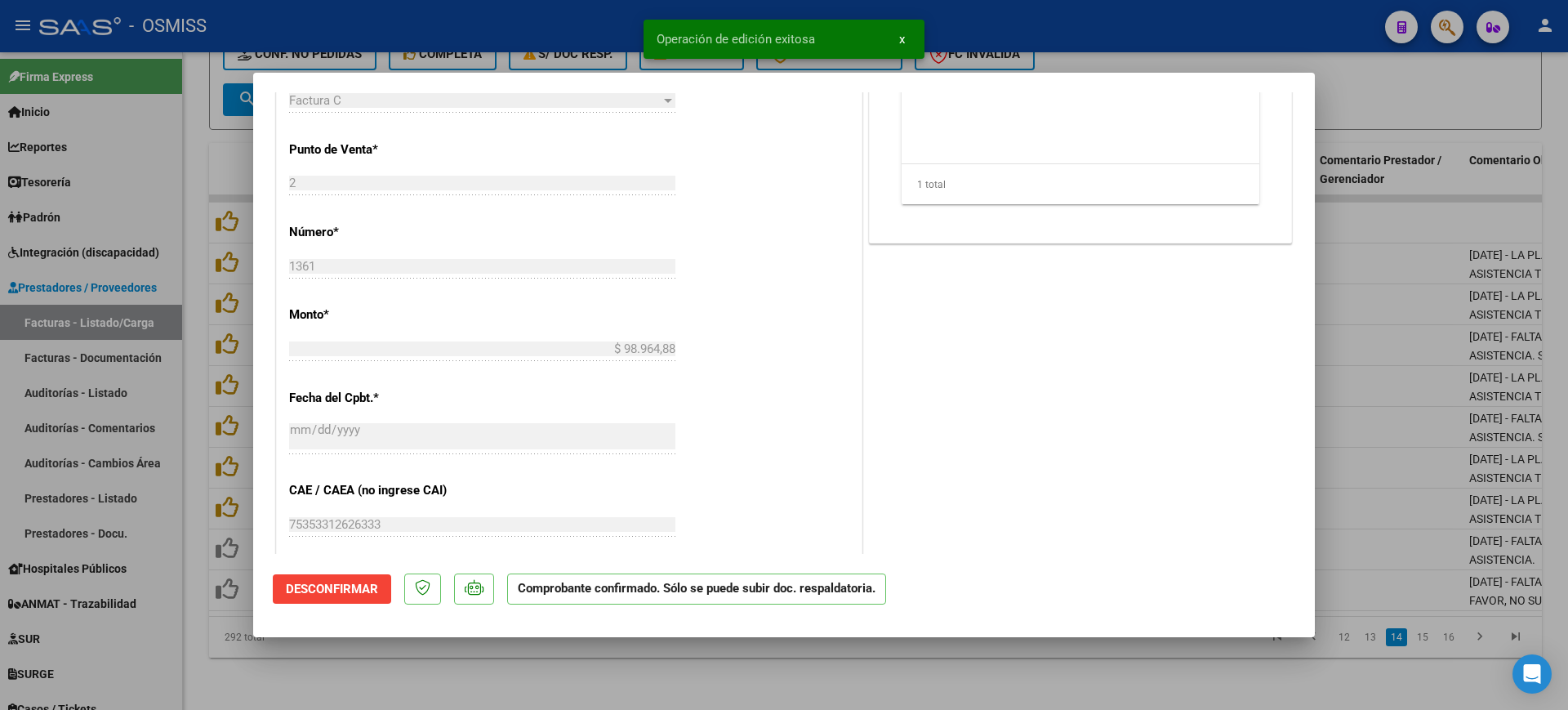
click at [554, 688] on div at bounding box center [784, 355] width 1568 height 710
type input "$ 0,00"
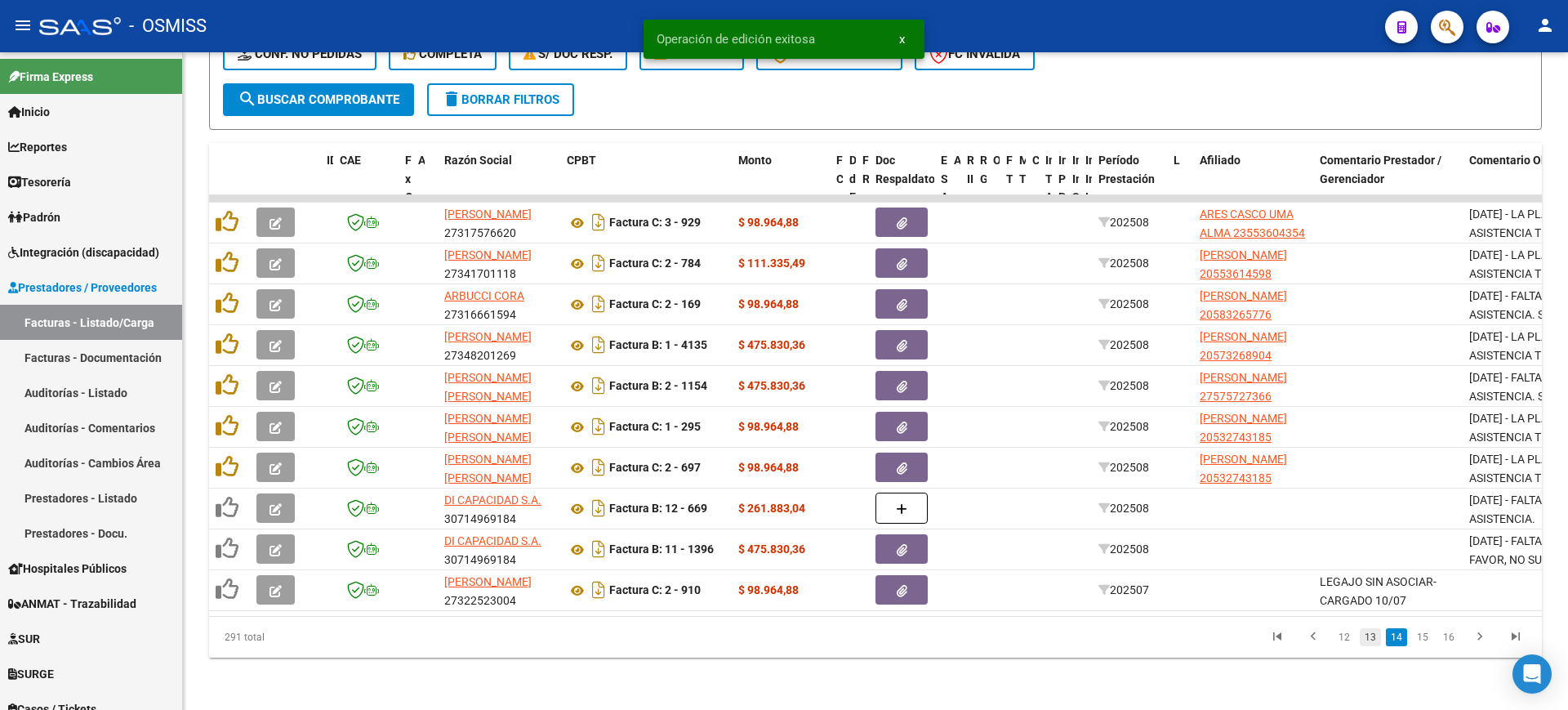
click at [1374, 630] on link "13" at bounding box center [1370, 637] width 21 height 18
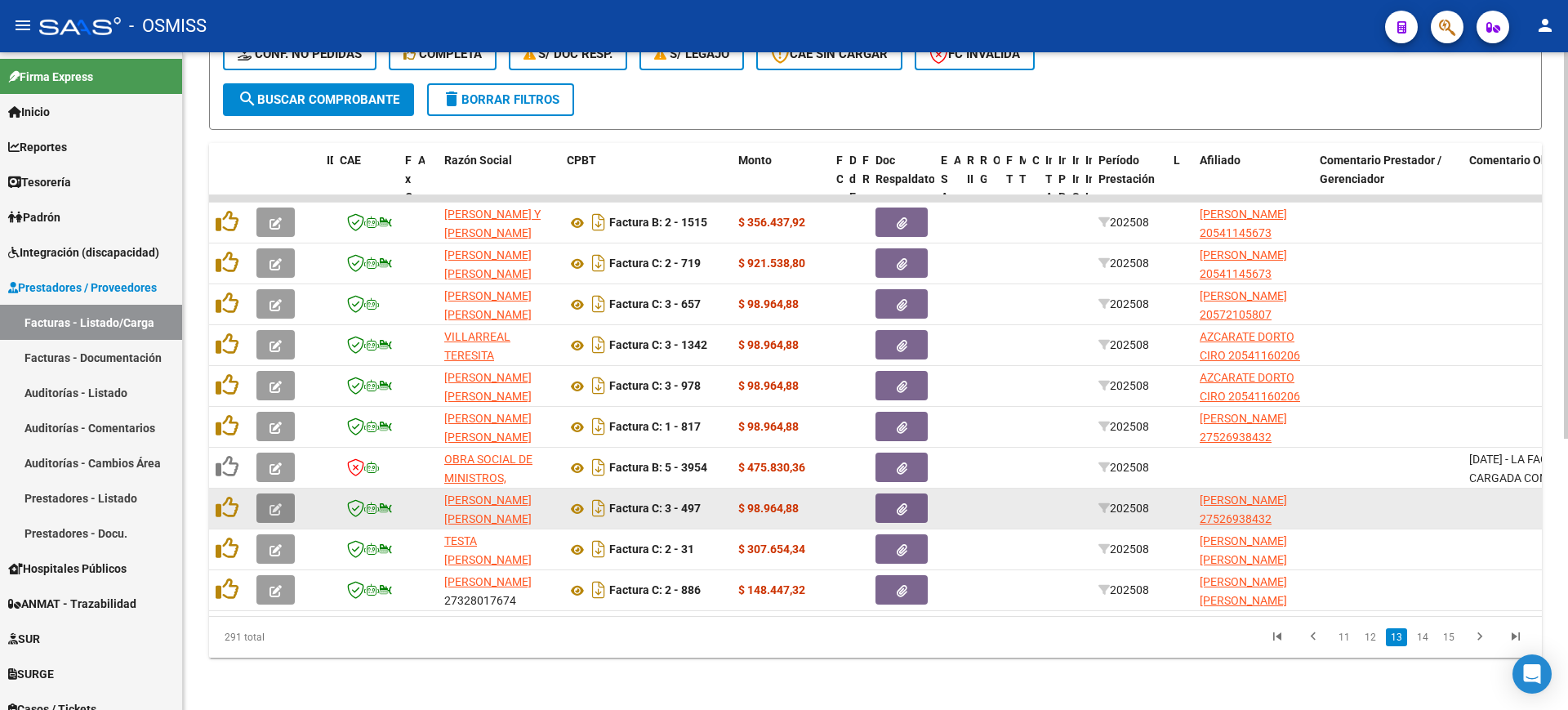
click at [277, 504] on icon "button" at bounding box center [275, 509] width 12 height 12
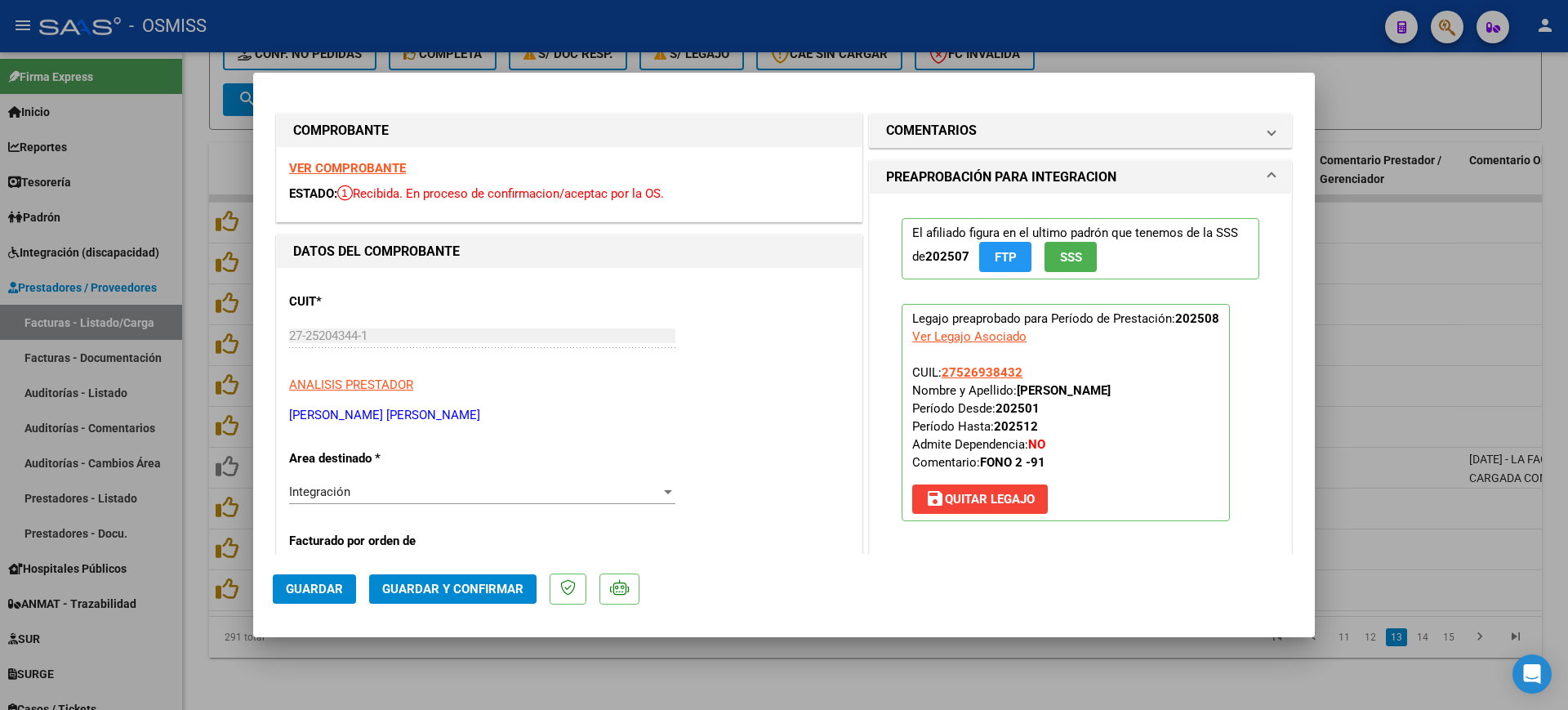
click at [349, 166] on strong "VER COMPROBANTE" at bounding box center [346, 169] width 116 height 15
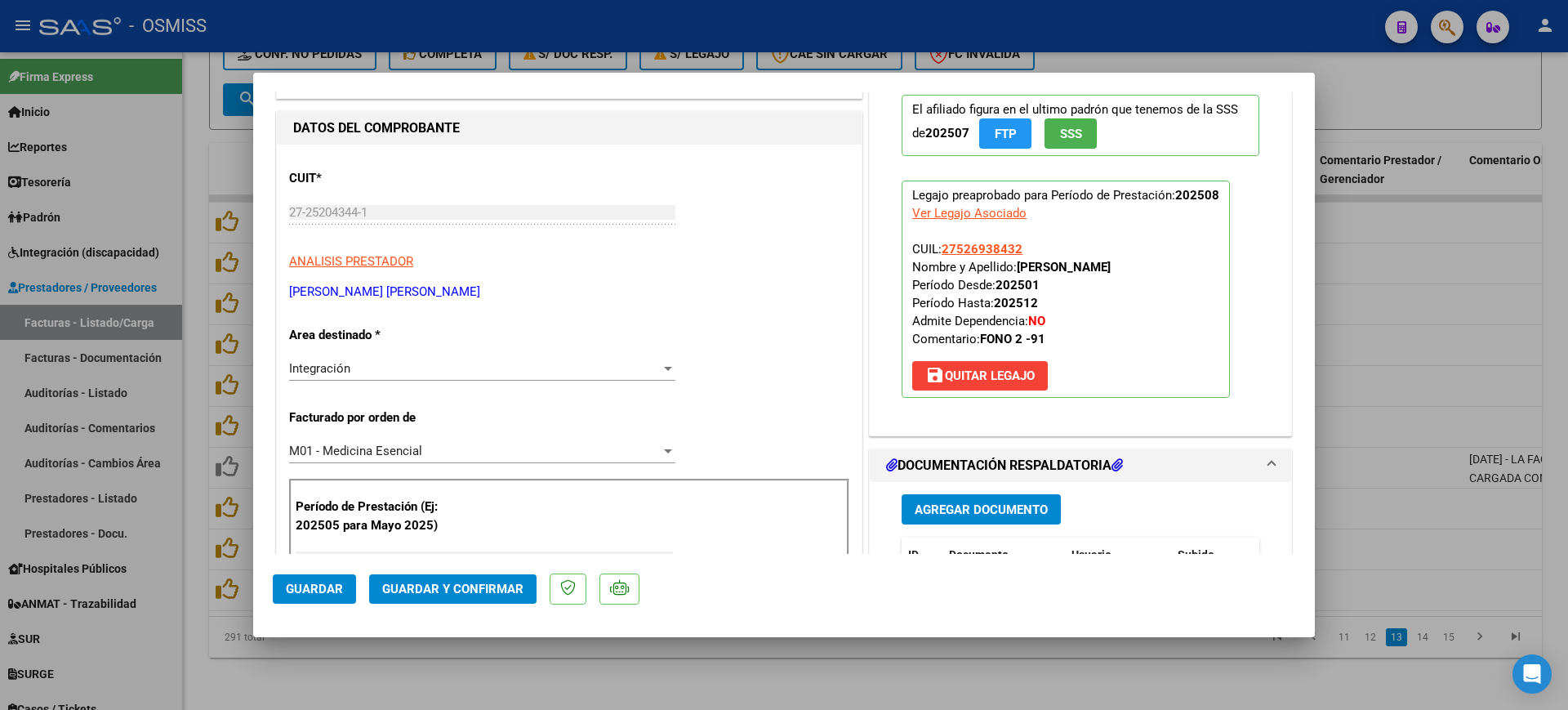
scroll to position [307, 0]
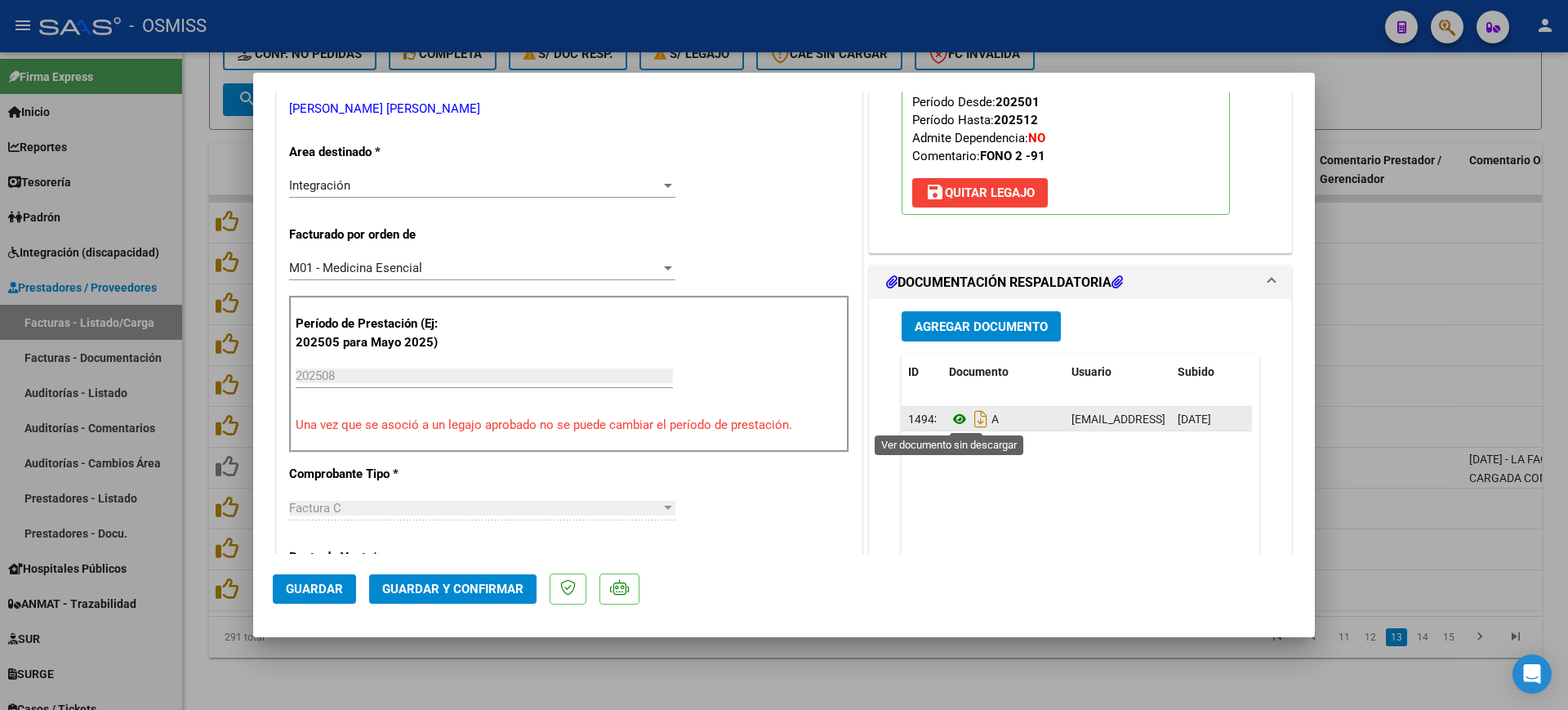
click at [949, 421] on icon at bounding box center [960, 418] width 21 height 20
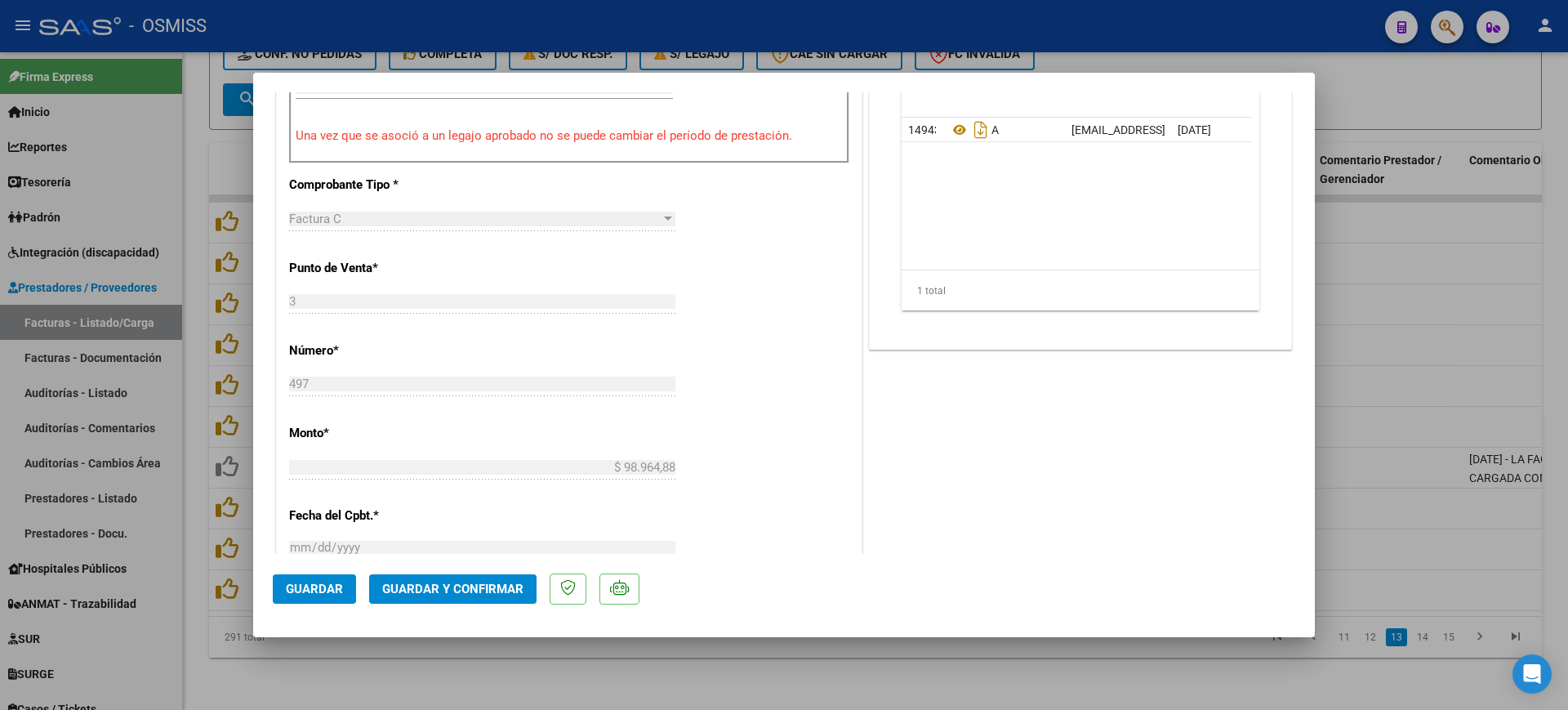
scroll to position [612, 0]
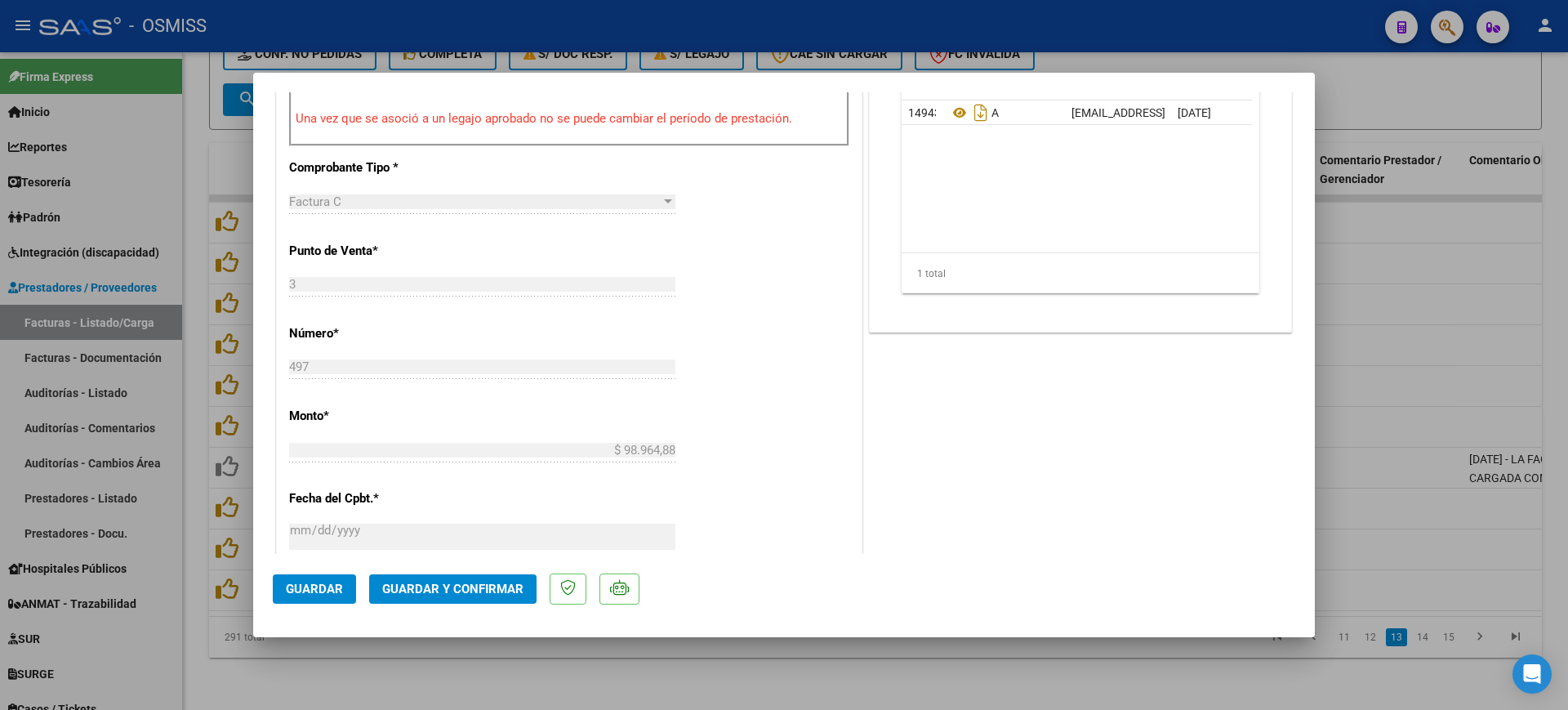
click at [431, 593] on span "Guardar y Confirmar" at bounding box center [452, 589] width 141 height 15
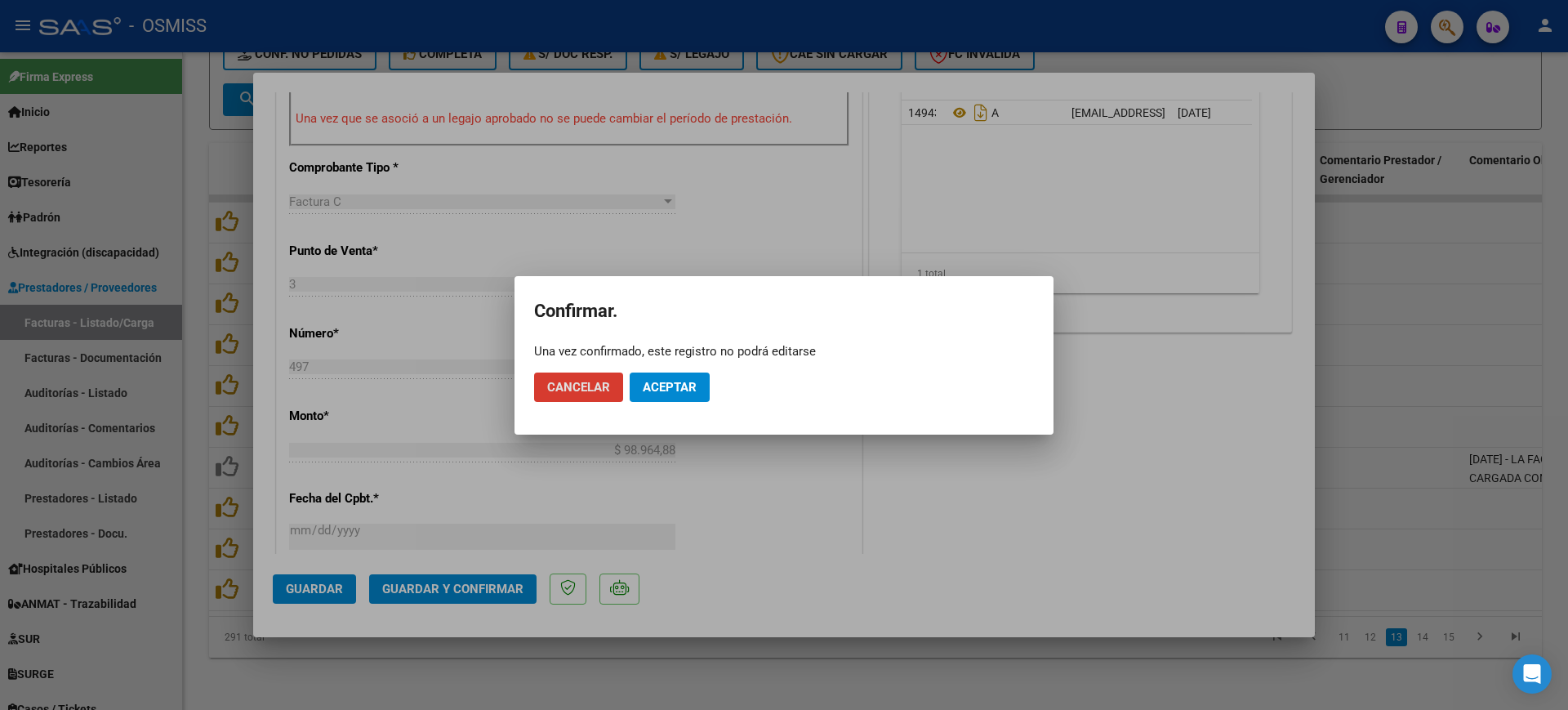
click at [668, 388] on span "Aceptar" at bounding box center [669, 387] width 54 height 15
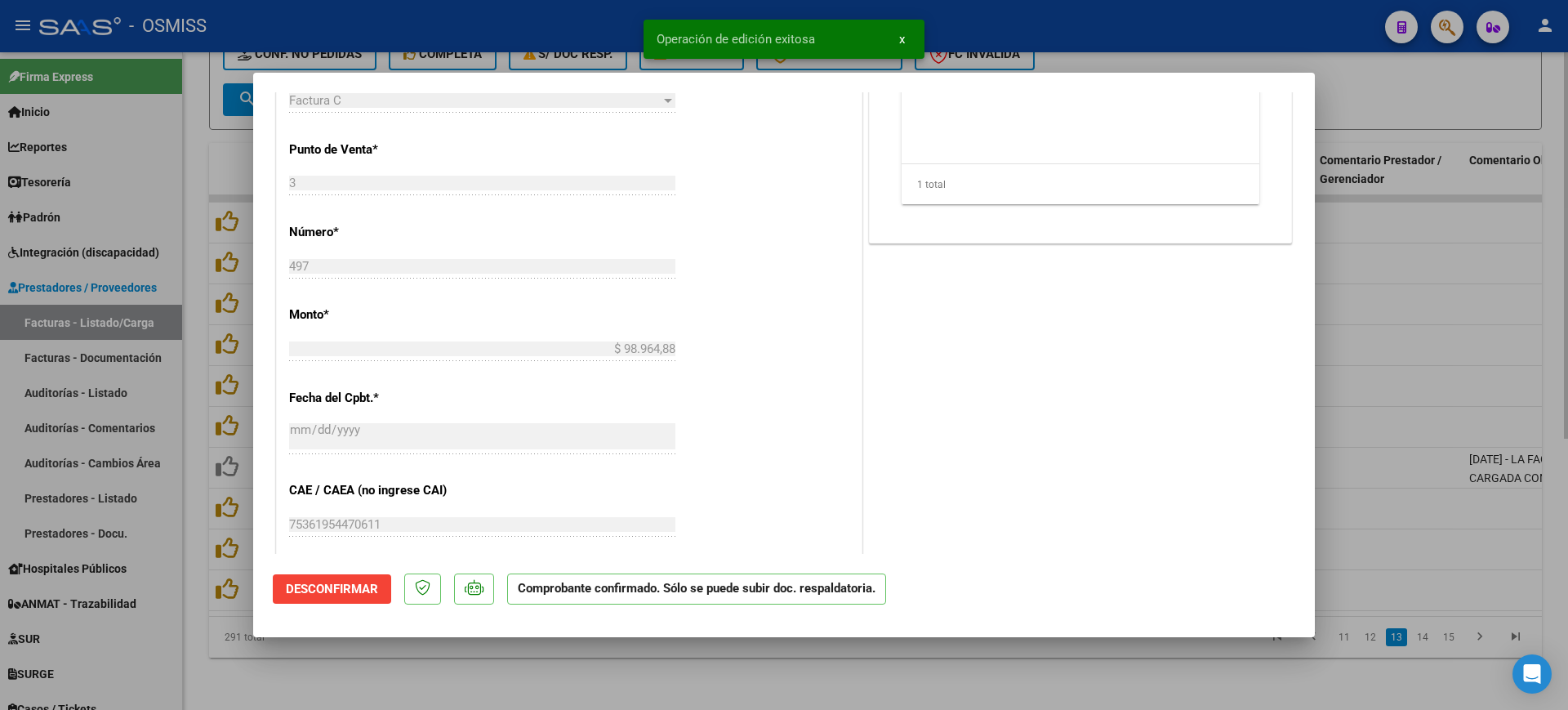
click at [543, 685] on div at bounding box center [784, 355] width 1568 height 710
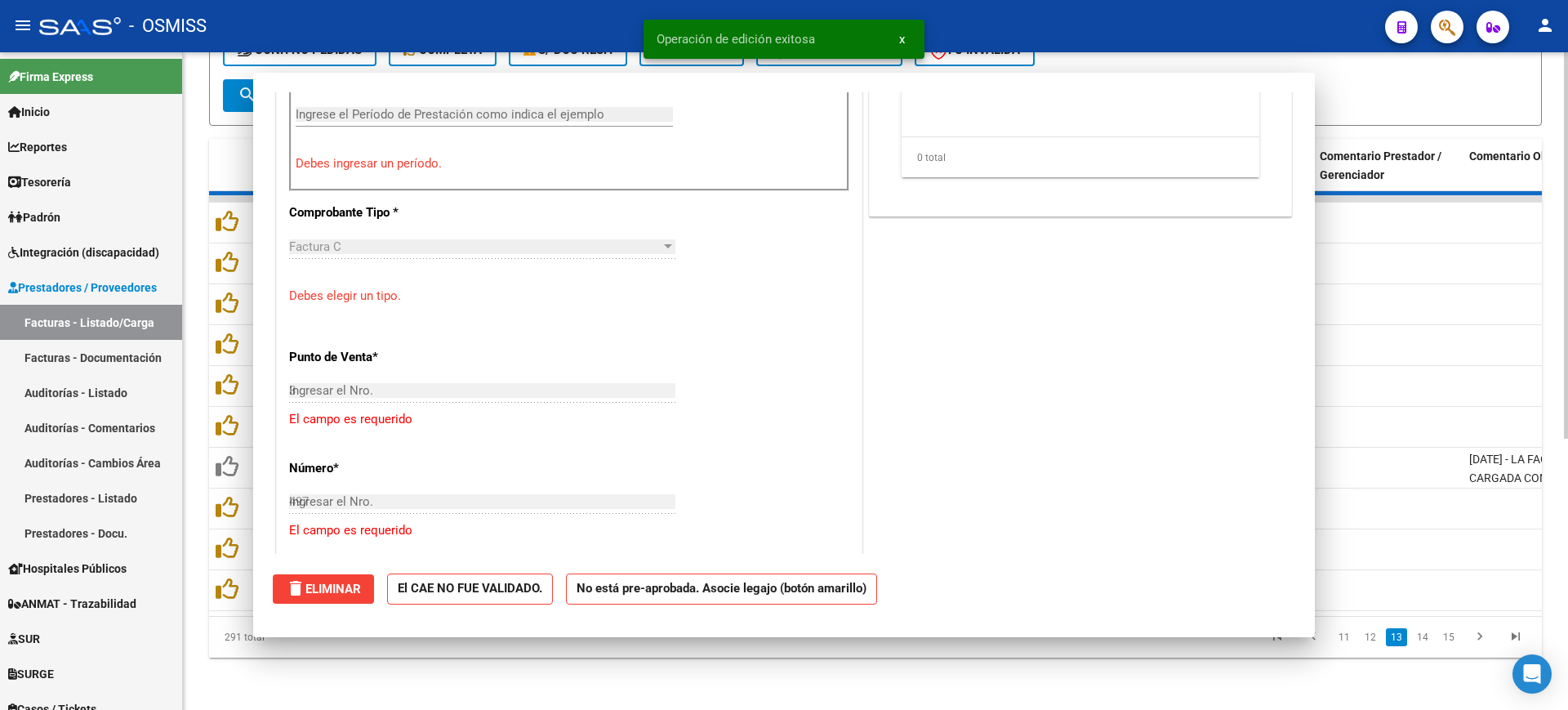
type input "$ 0,00"
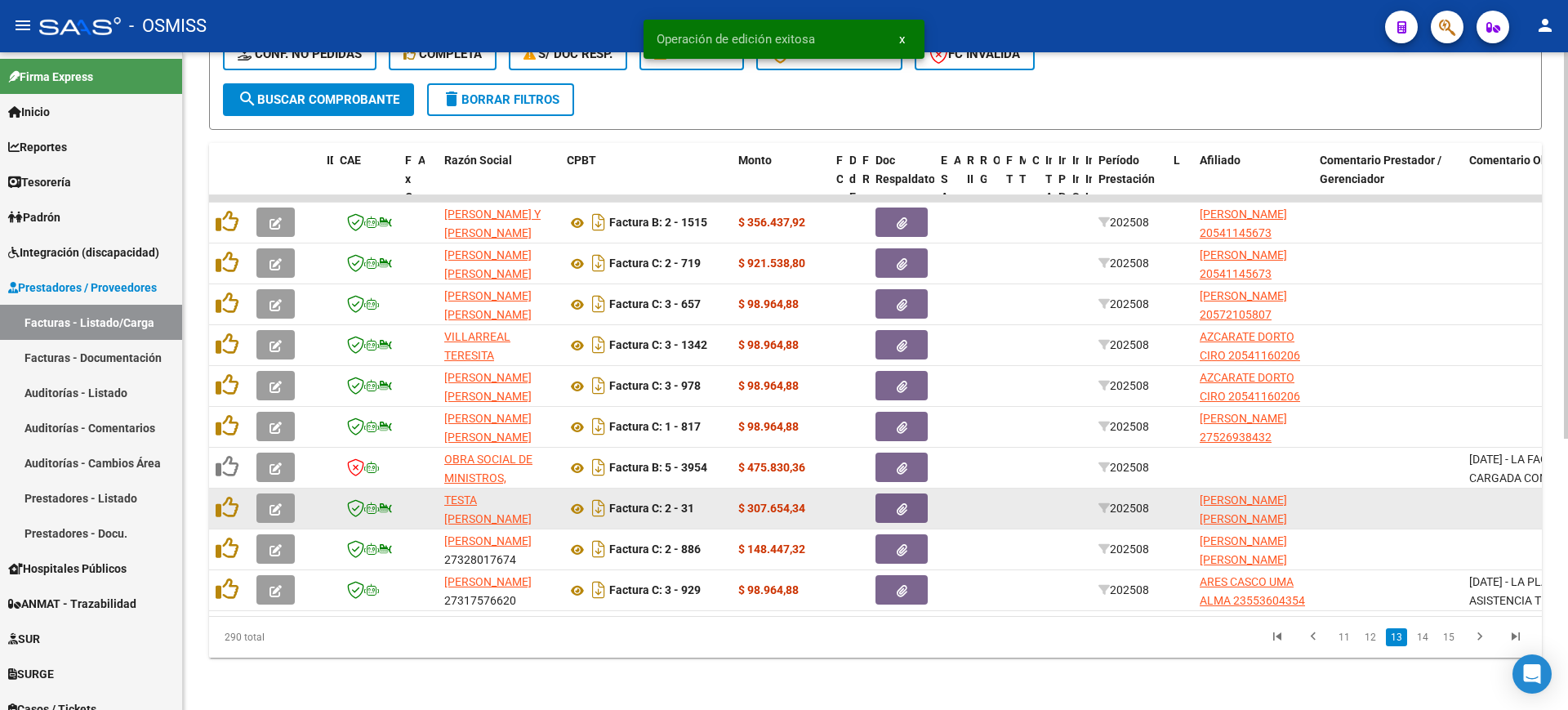
click at [288, 493] on button "button" at bounding box center [275, 507] width 39 height 29
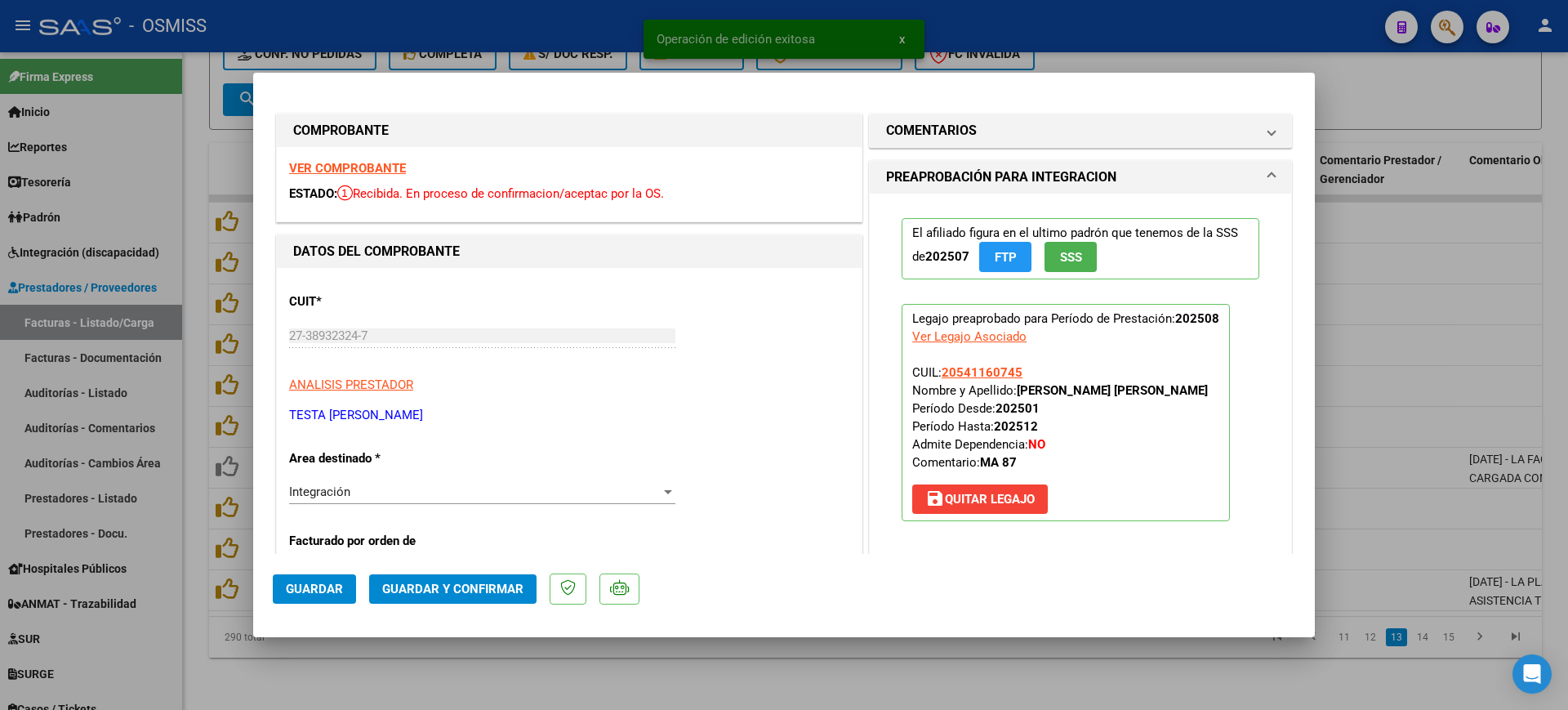
click at [360, 164] on strong "VER COMPROBANTE" at bounding box center [346, 169] width 116 height 15
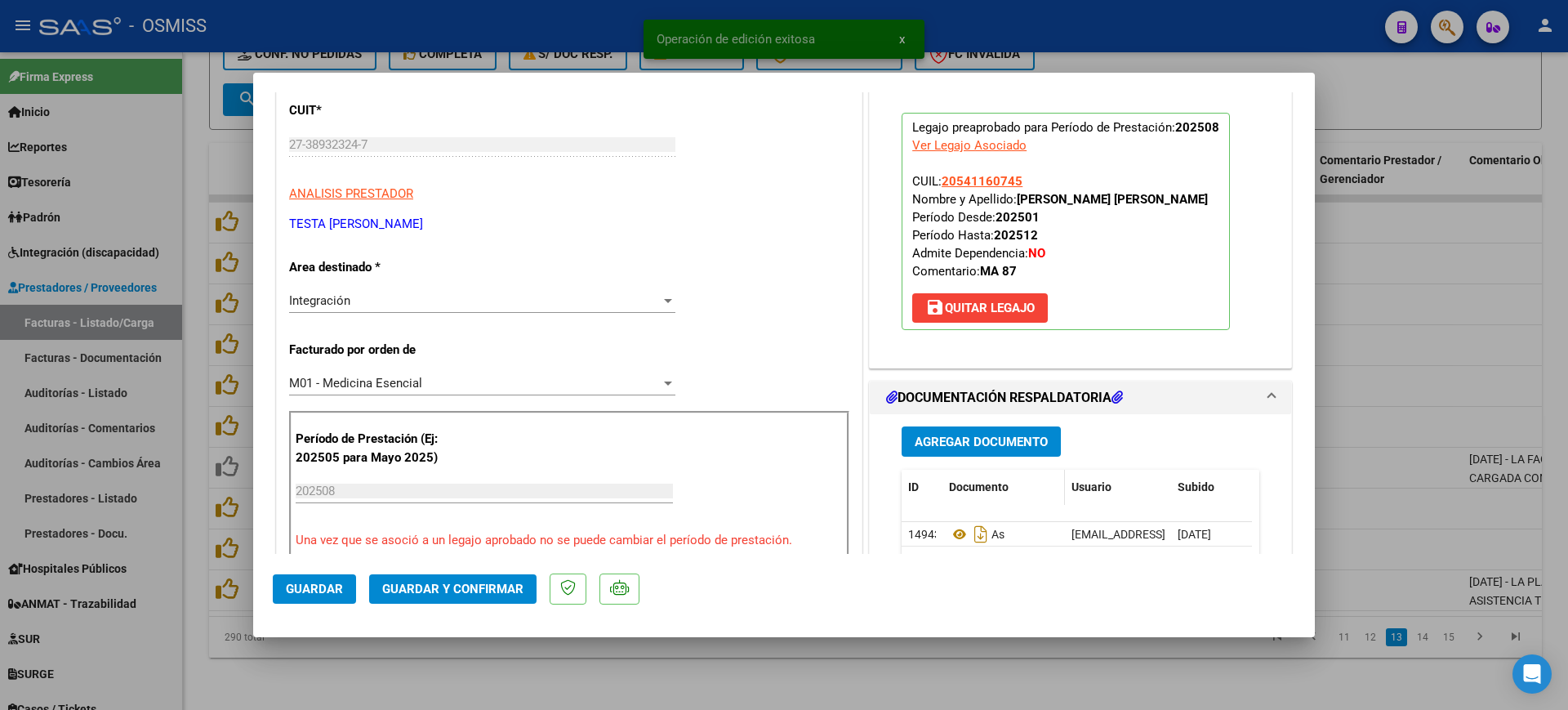
scroll to position [204, 0]
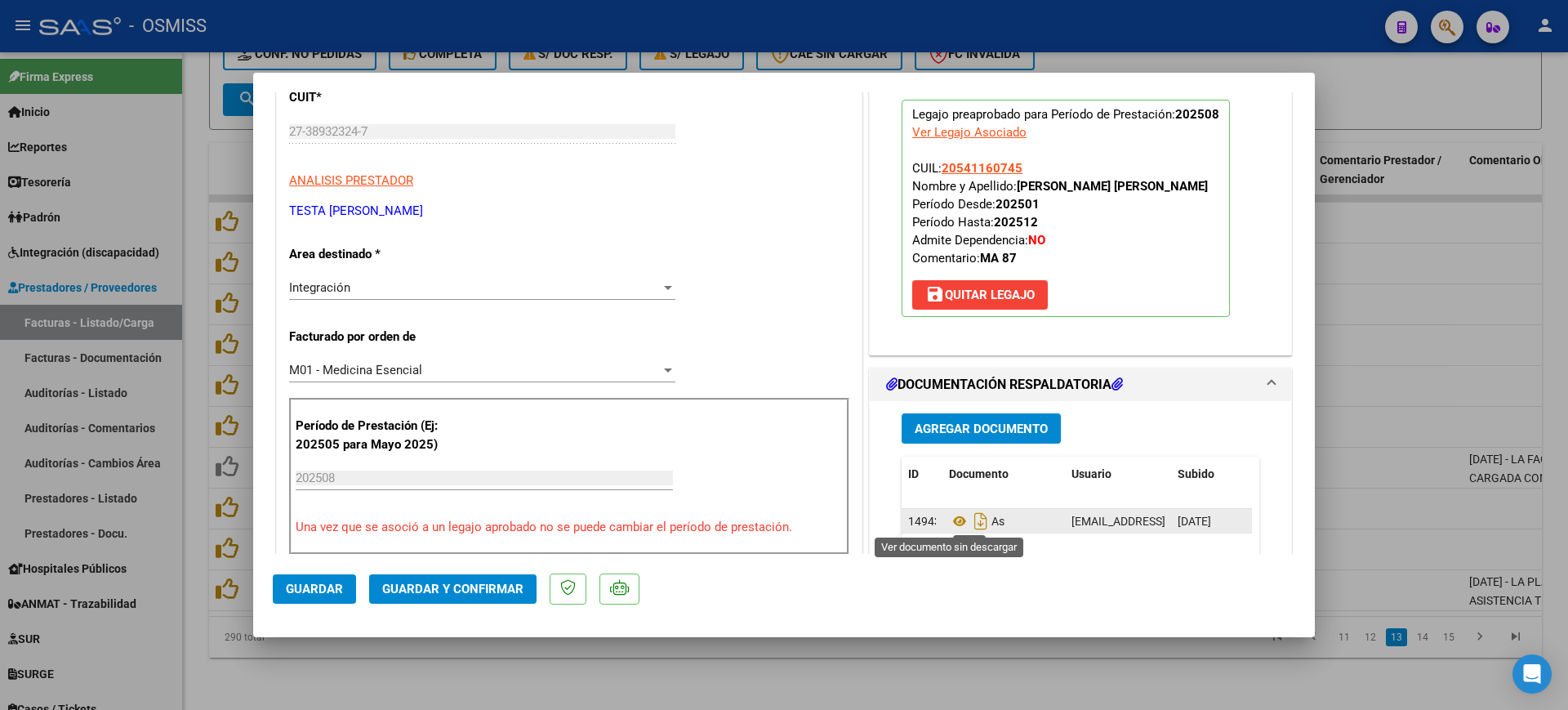
click at [951, 514] on icon at bounding box center [960, 521] width 21 height 20
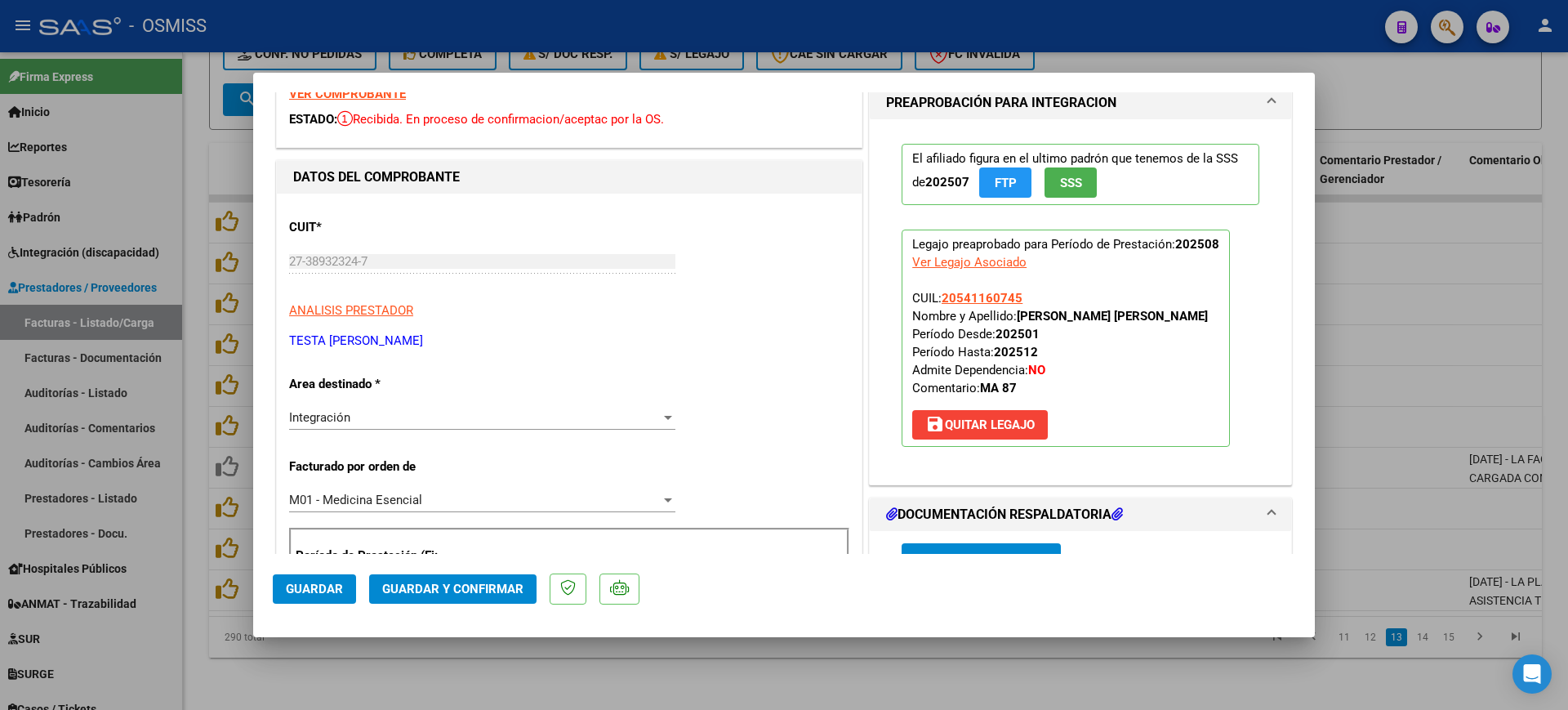
scroll to position [0, 0]
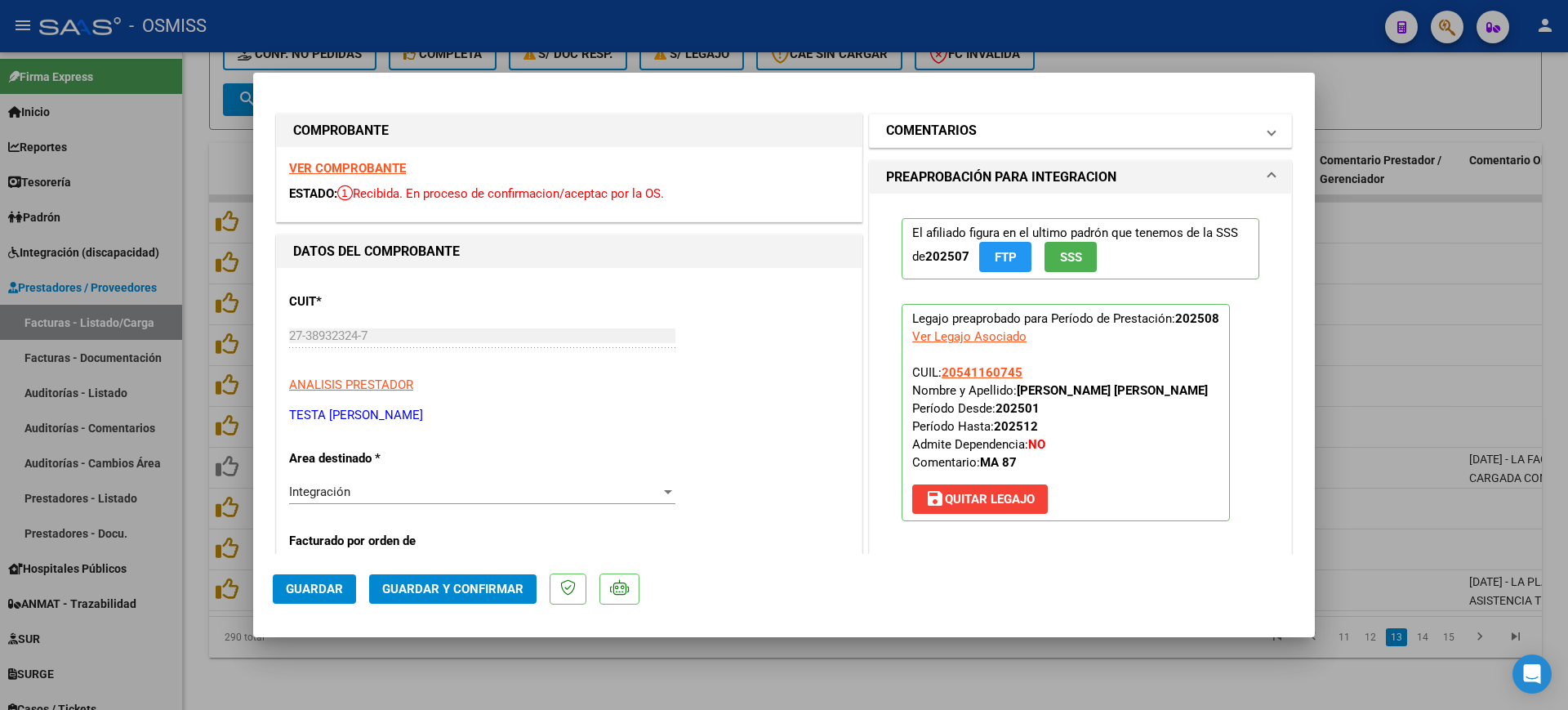
drag, startPoint x: 928, startPoint y: 114, endPoint x: 922, endPoint y: 190, distance: 76.2
click at [928, 115] on mat-expansion-panel "COMENTARIOS Comentarios De la Obra Social: Comentarios de la Obra Social (no vi…" at bounding box center [1080, 131] width 423 height 34
click at [932, 125] on h1 "COMENTARIOS" at bounding box center [931, 131] width 91 height 20
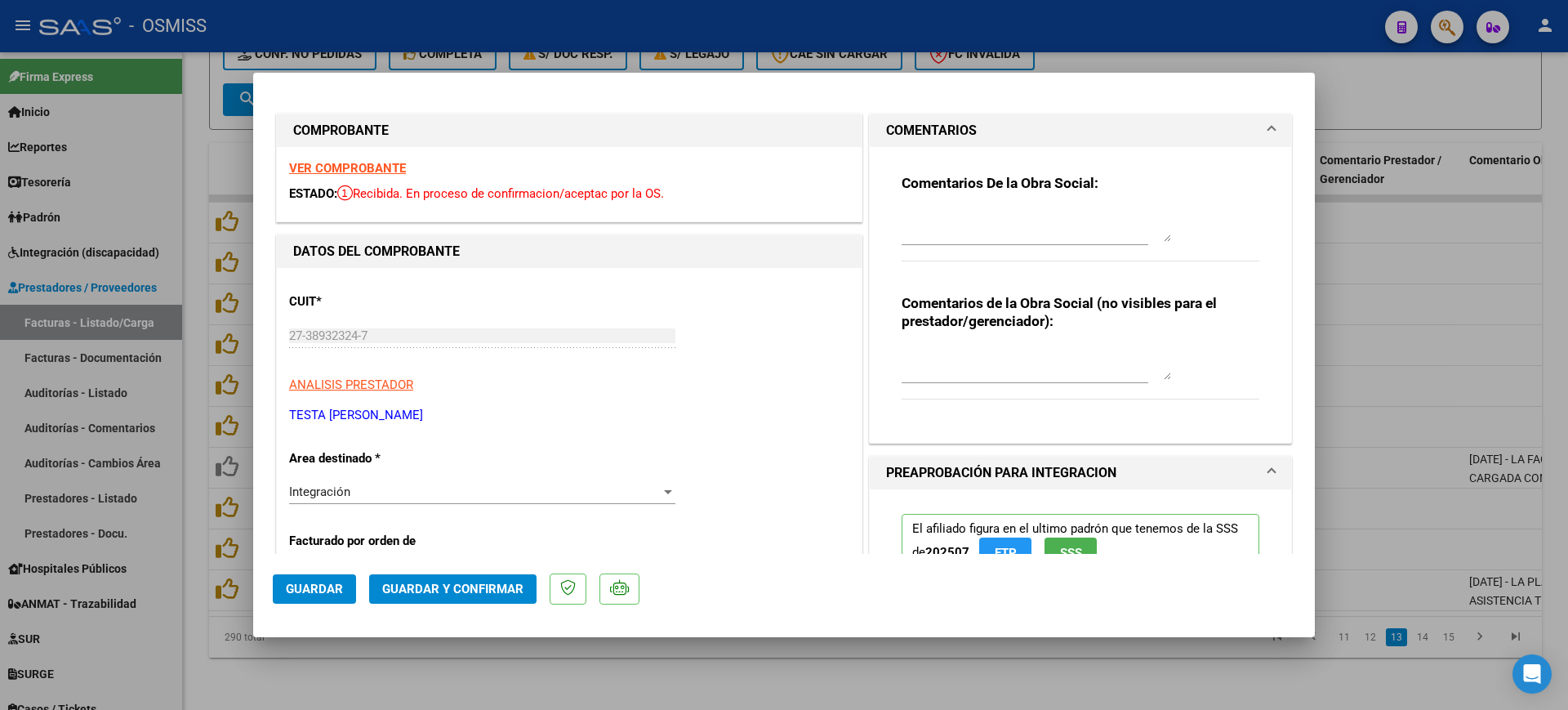
click at [923, 227] on textarea at bounding box center [1036, 225] width 270 height 33
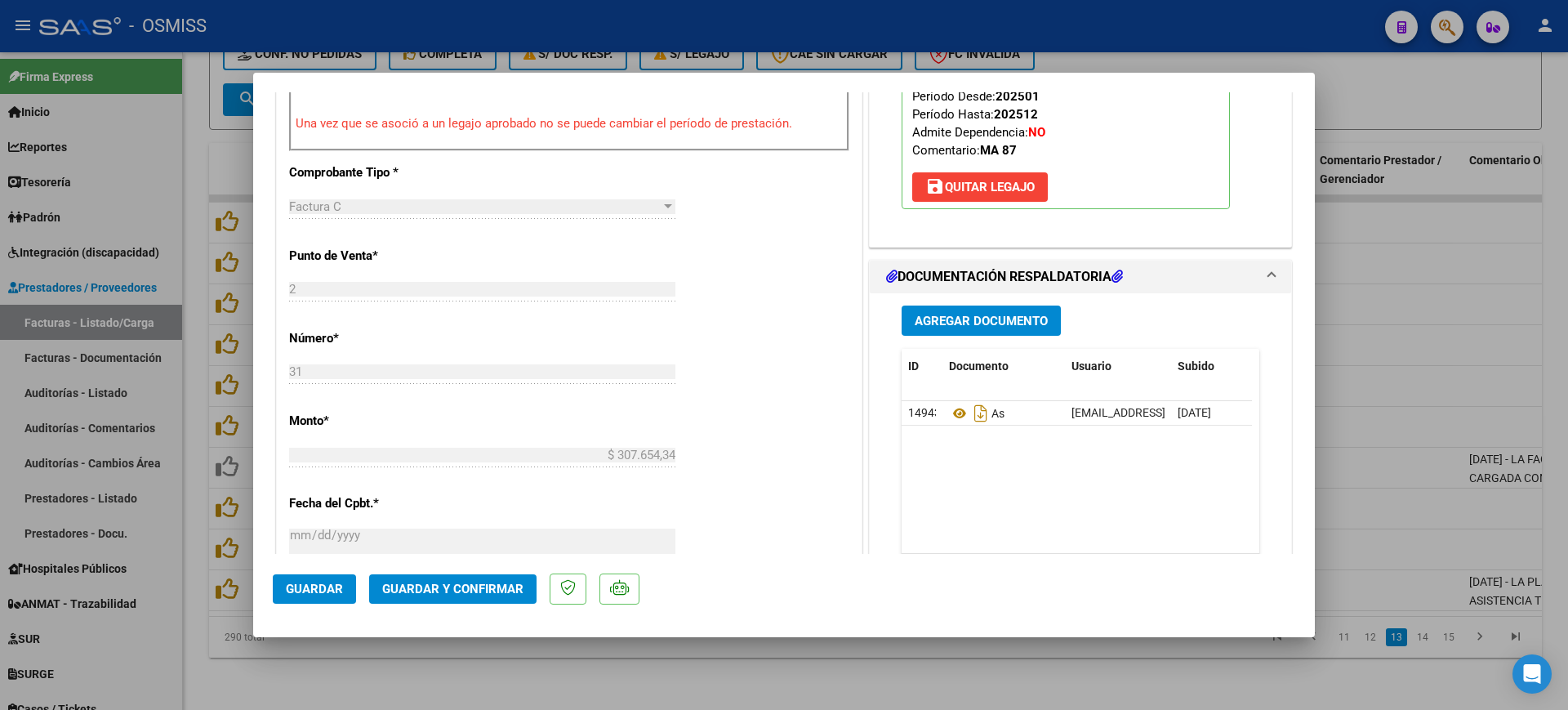
scroll to position [612, 0]
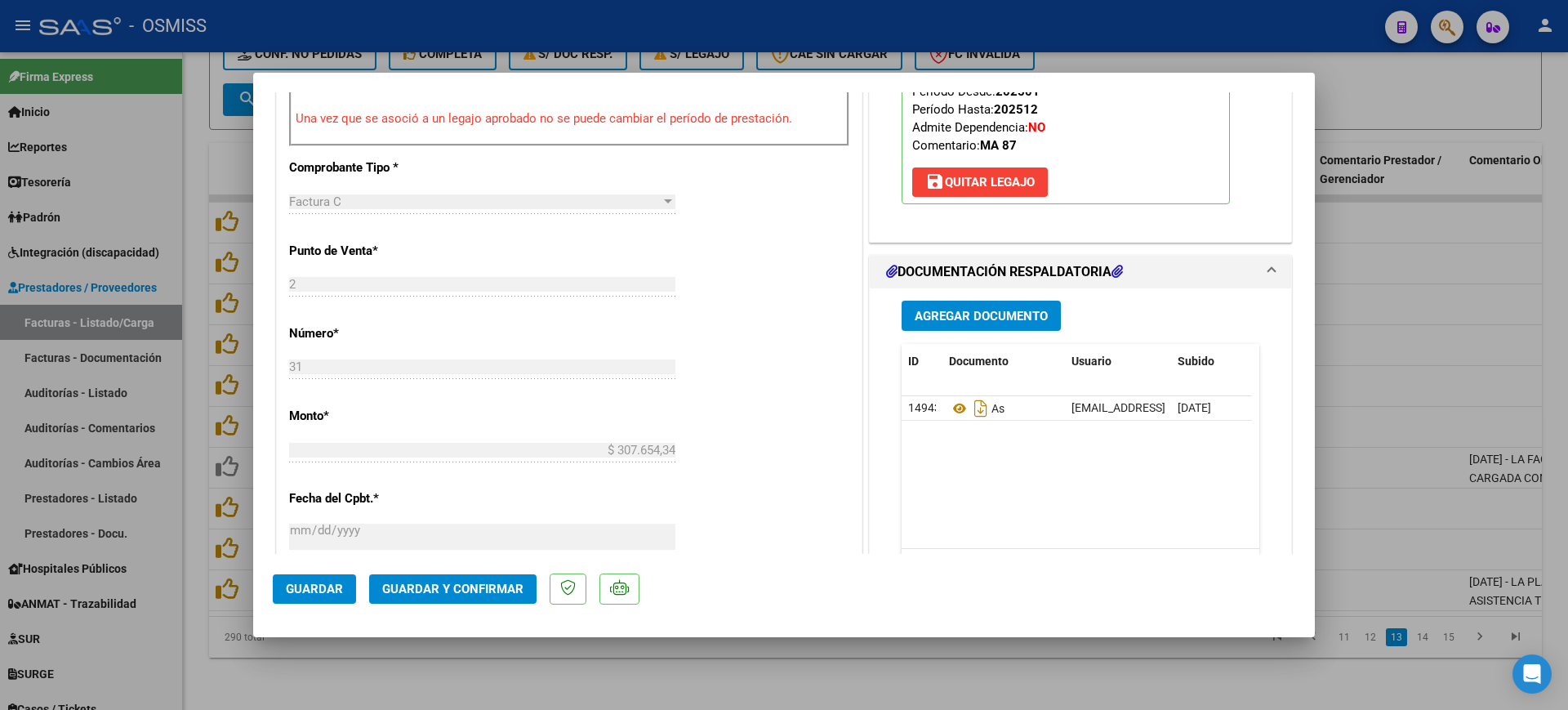
type textarea "87"
click at [491, 582] on span "Guardar y Confirmar" at bounding box center [452, 589] width 141 height 15
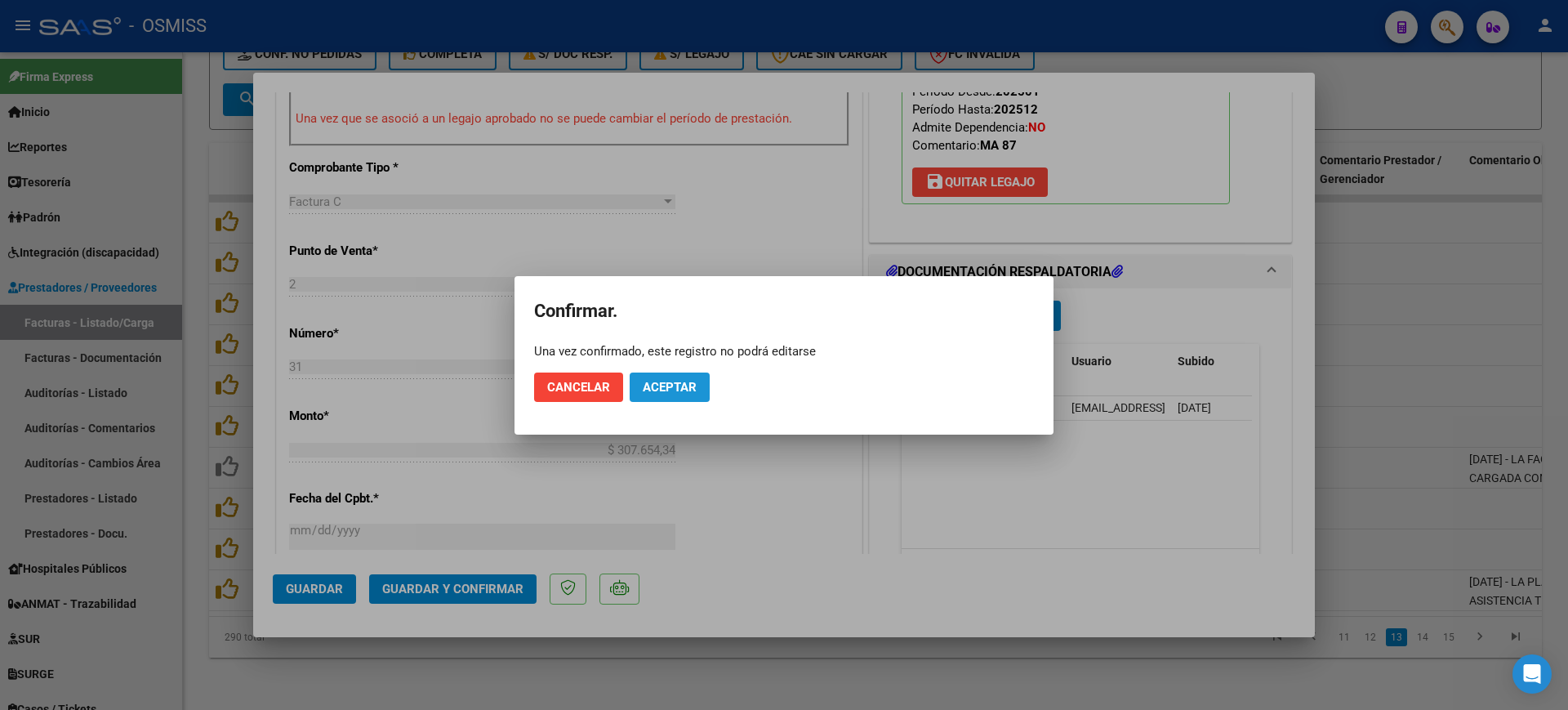
drag, startPoint x: 669, startPoint y: 394, endPoint x: 668, endPoint y: 385, distance: 9.1
click at [668, 394] on button "Aceptar" at bounding box center [669, 386] width 80 height 29
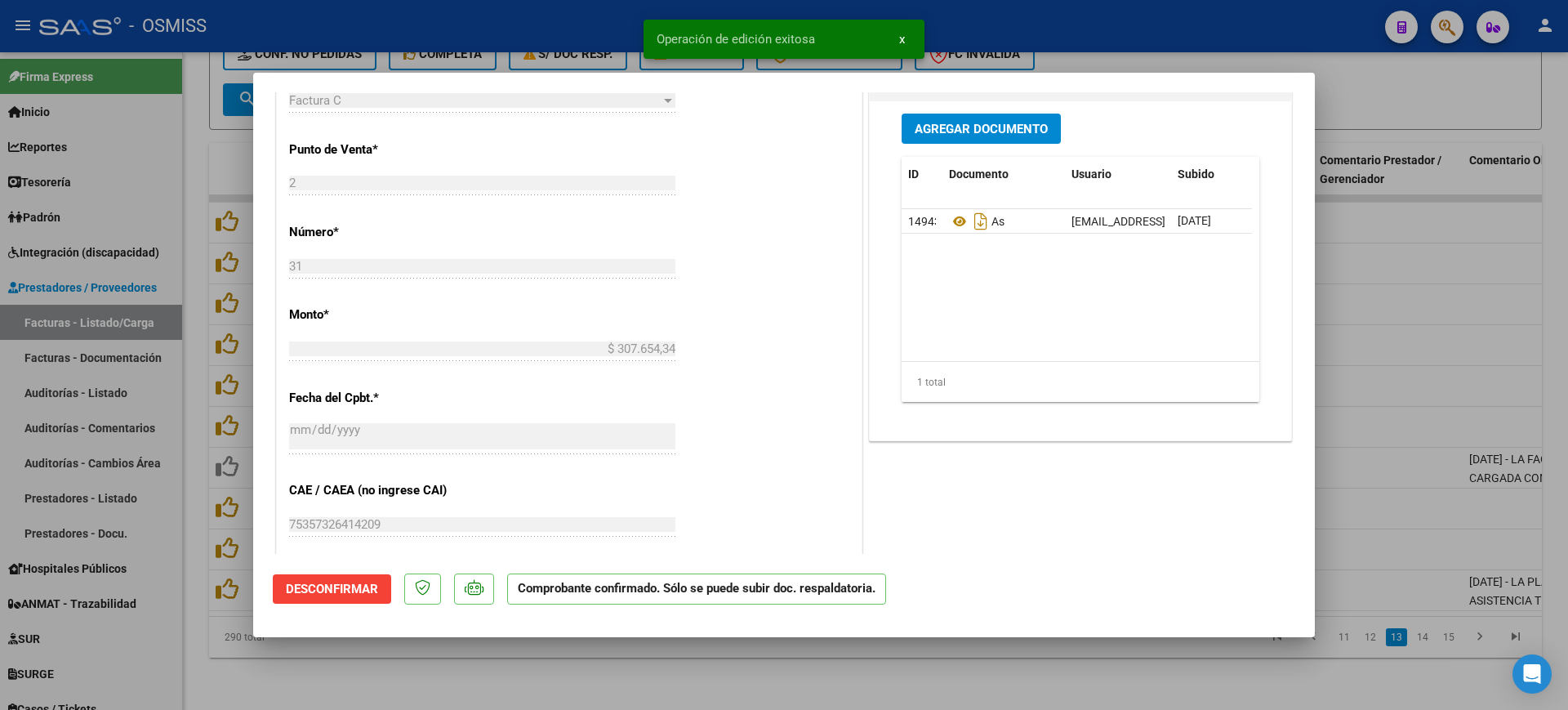
click at [529, 684] on div at bounding box center [784, 355] width 1568 height 710
type input "$ 0,00"
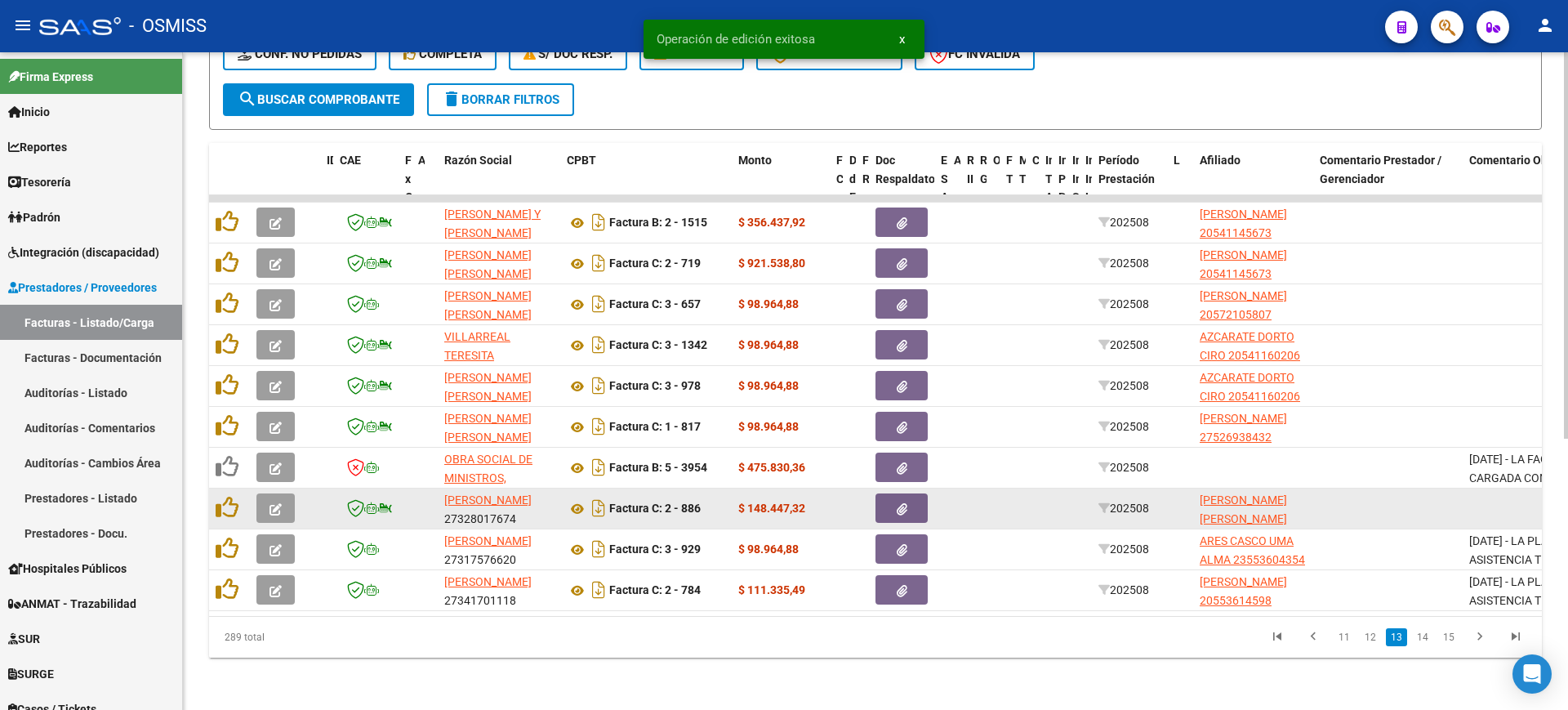
click at [274, 504] on icon "button" at bounding box center [275, 509] width 12 height 12
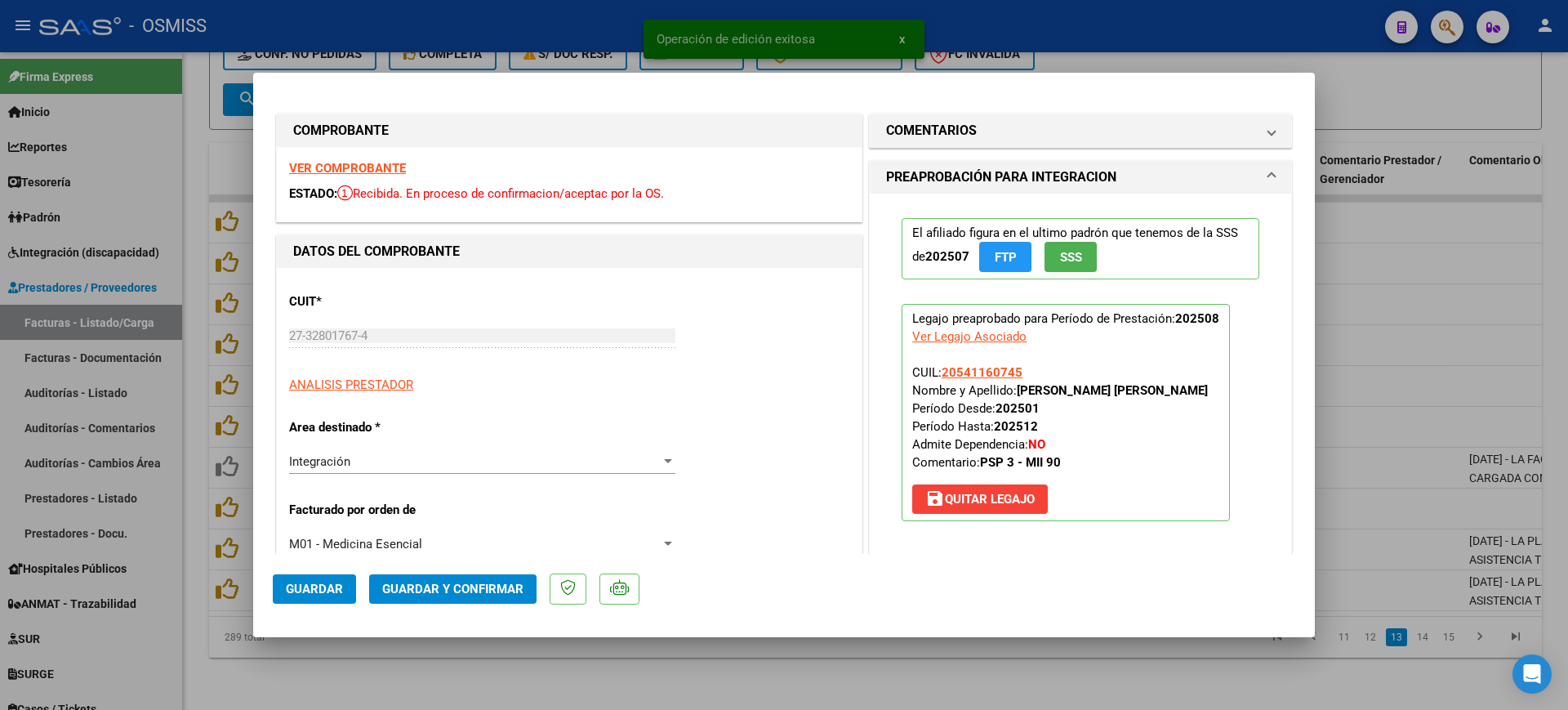
click at [376, 164] on strong "VER COMPROBANTE" at bounding box center [346, 169] width 116 height 15
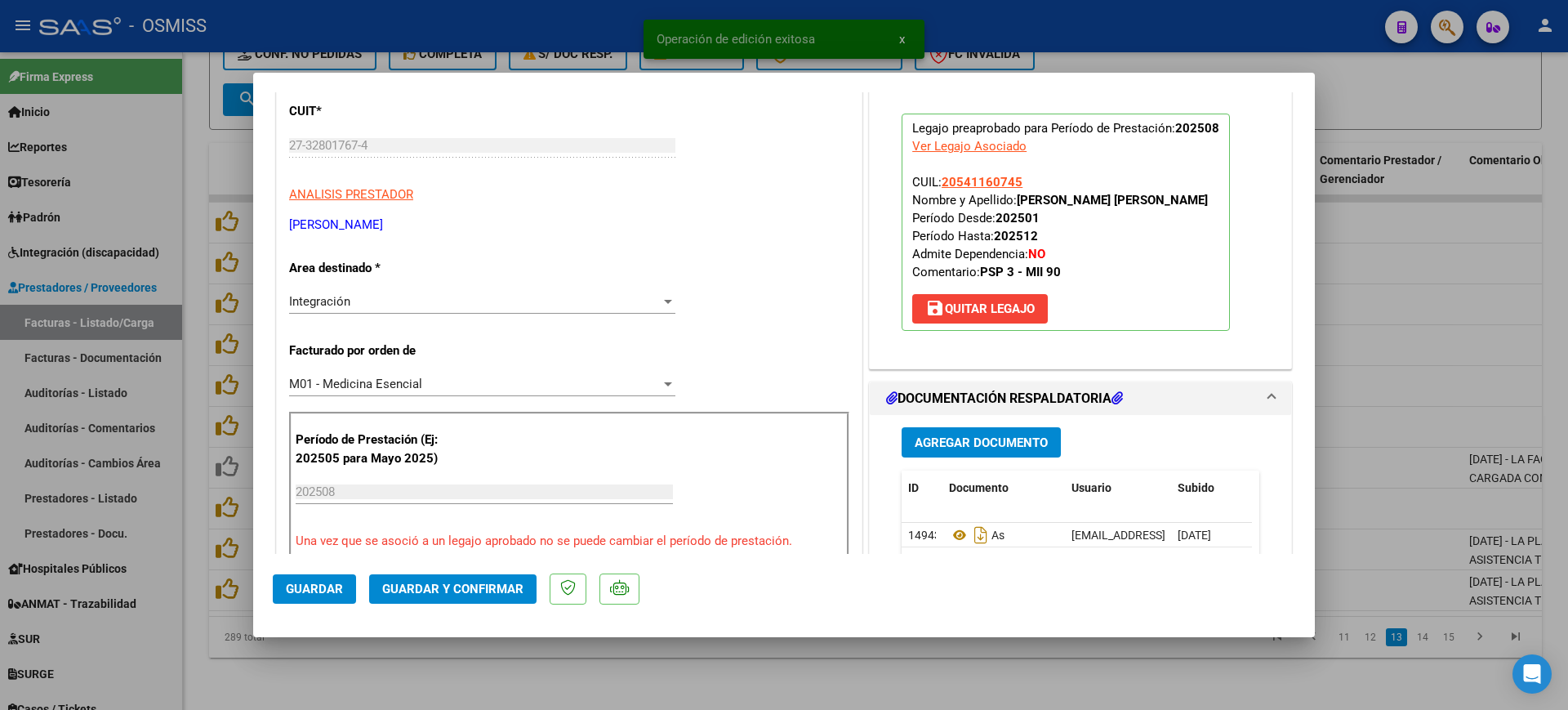
scroll to position [307, 0]
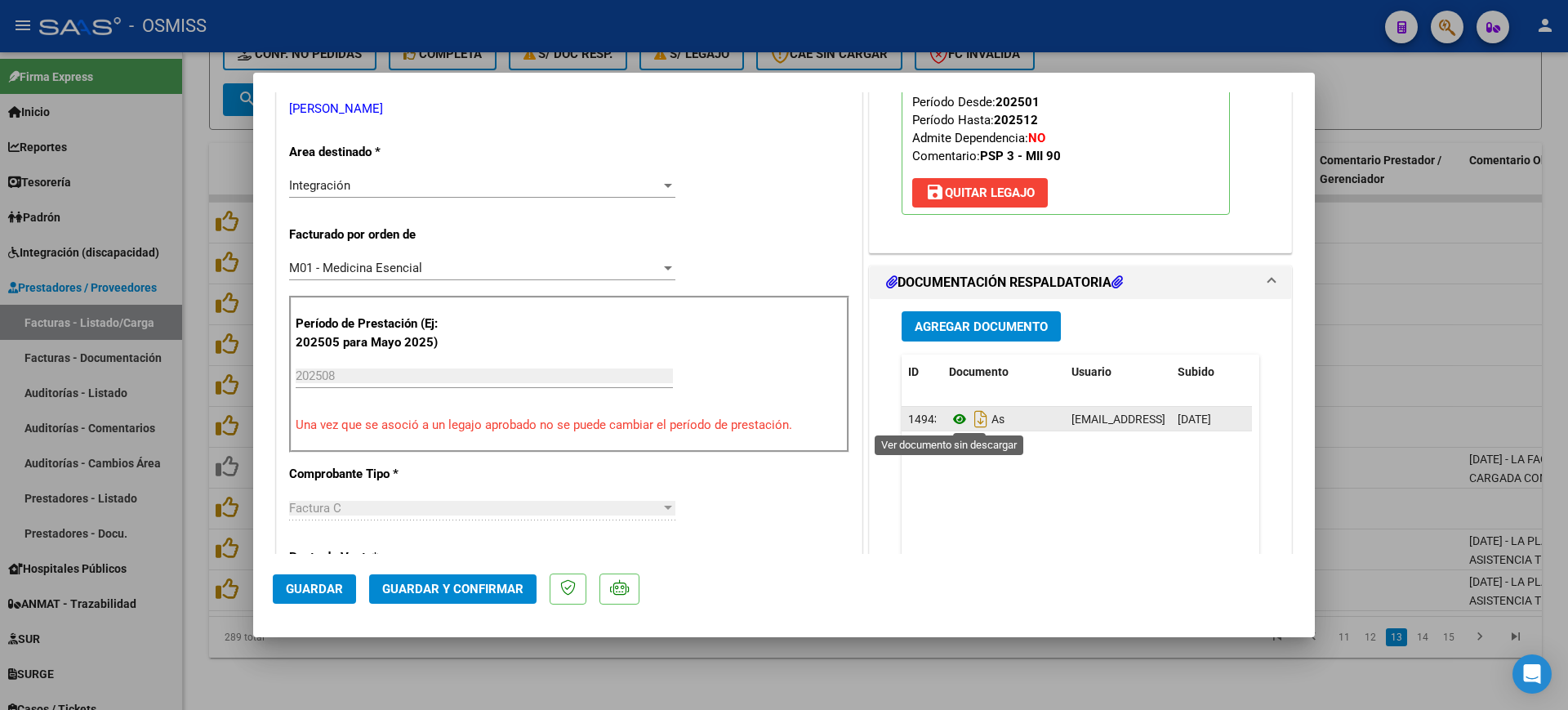
click at [952, 423] on icon at bounding box center [960, 418] width 21 height 20
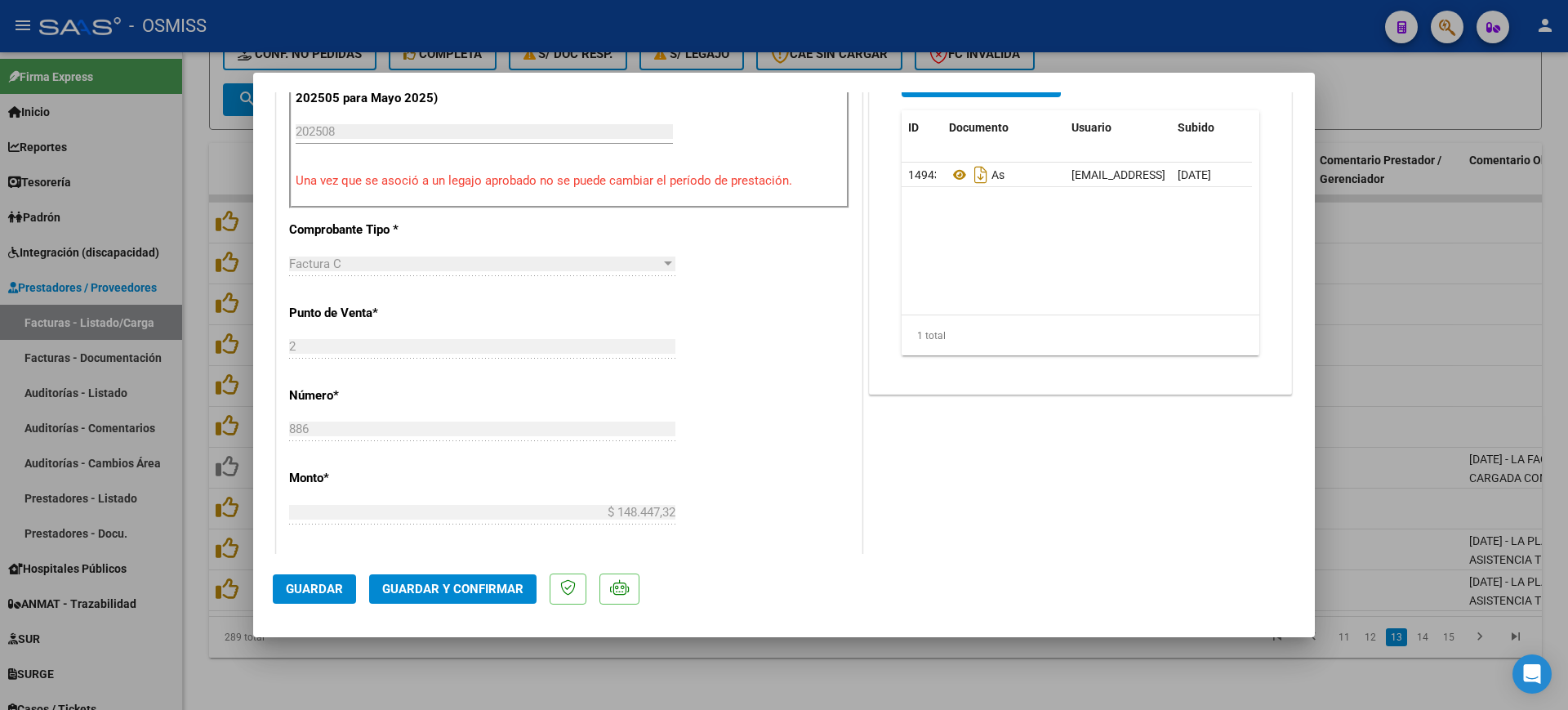
scroll to position [612, 0]
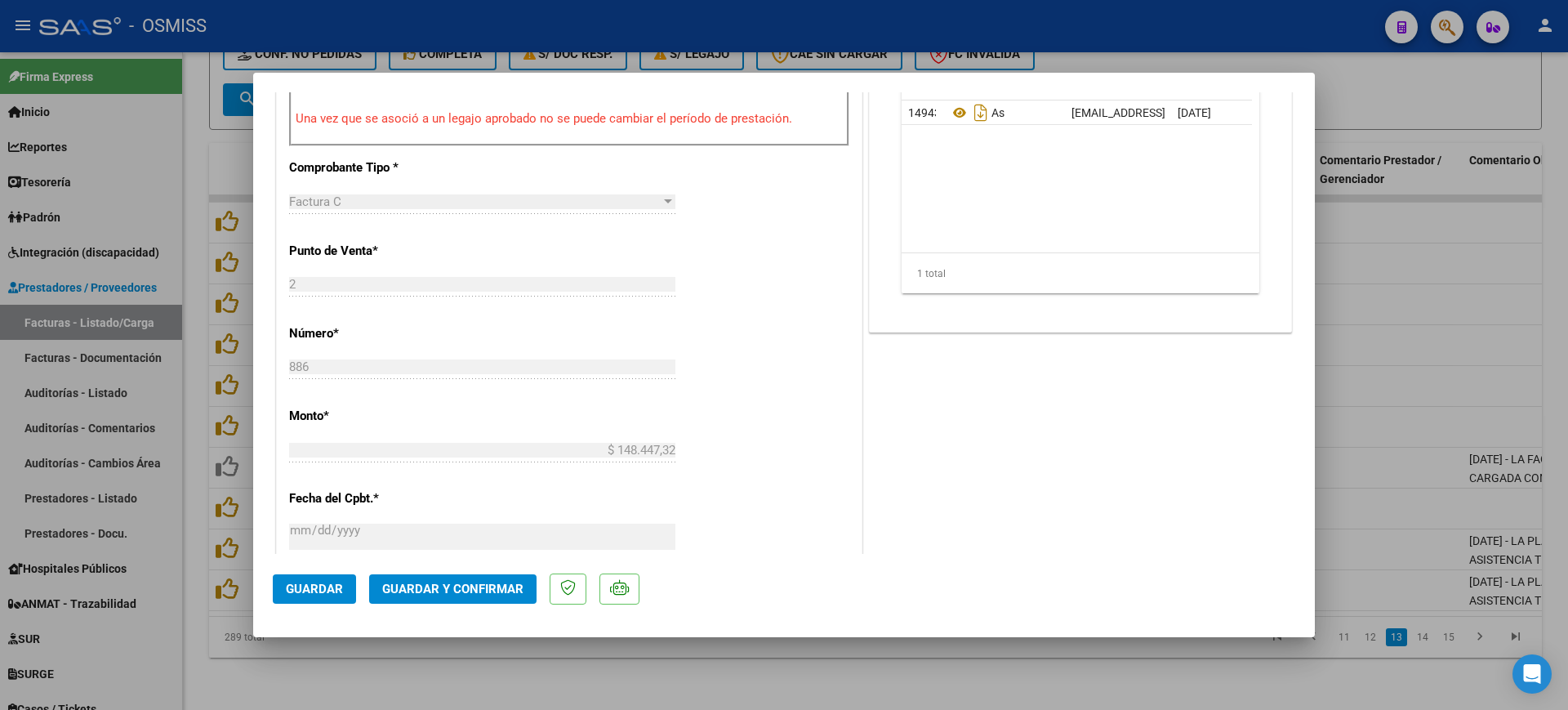
click at [479, 593] on span "Guardar y Confirmar" at bounding box center [452, 589] width 141 height 15
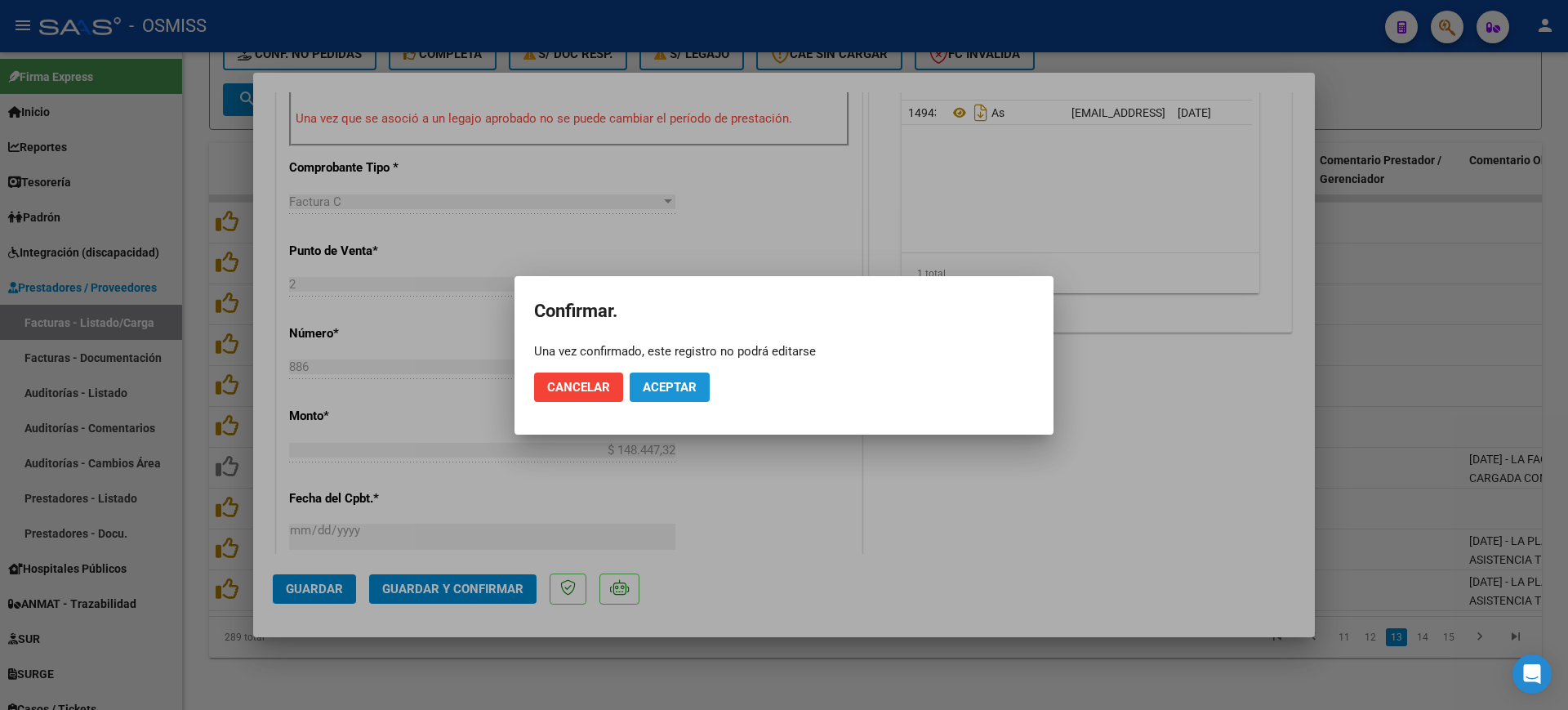
click at [651, 375] on button "Aceptar" at bounding box center [669, 386] width 80 height 29
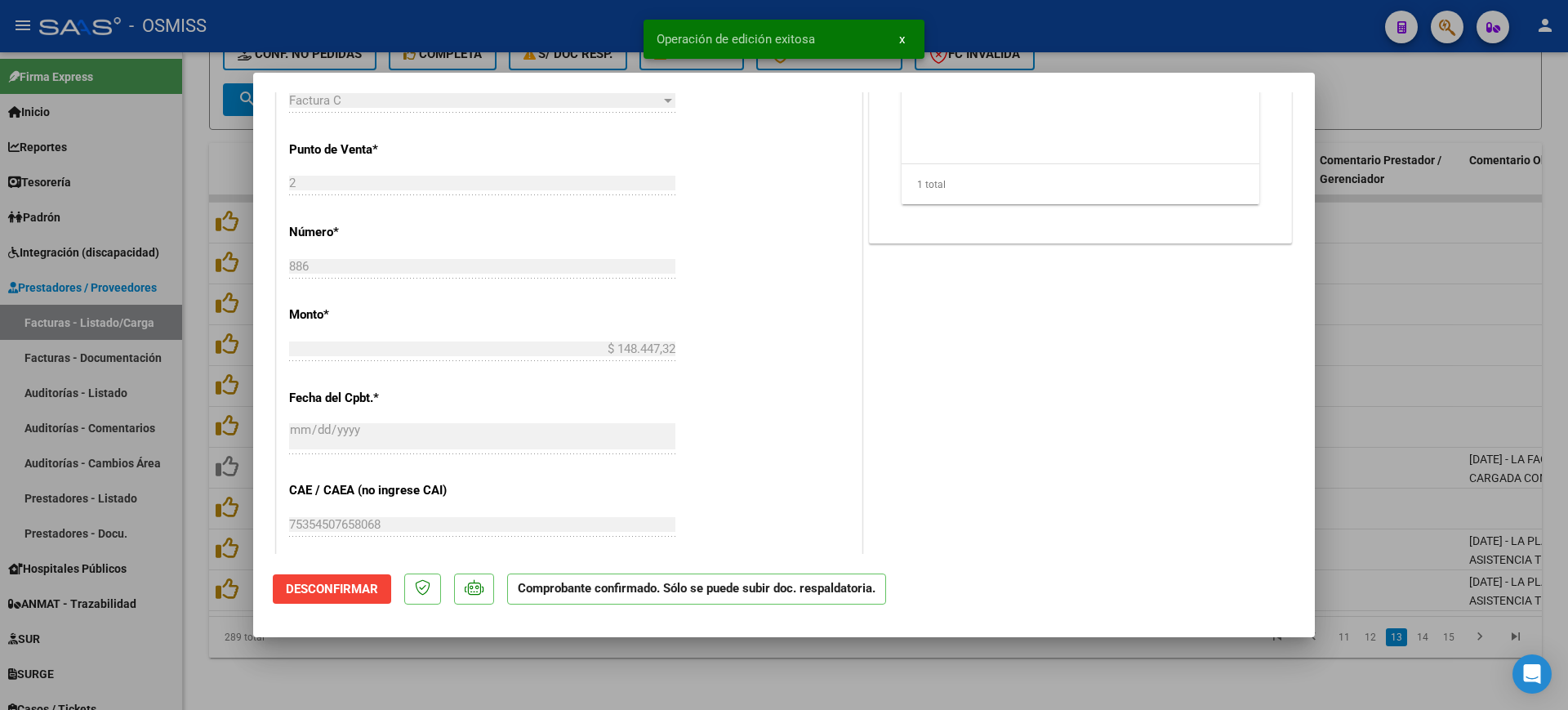
click at [561, 671] on div at bounding box center [784, 355] width 1568 height 710
type input "$ 0,00"
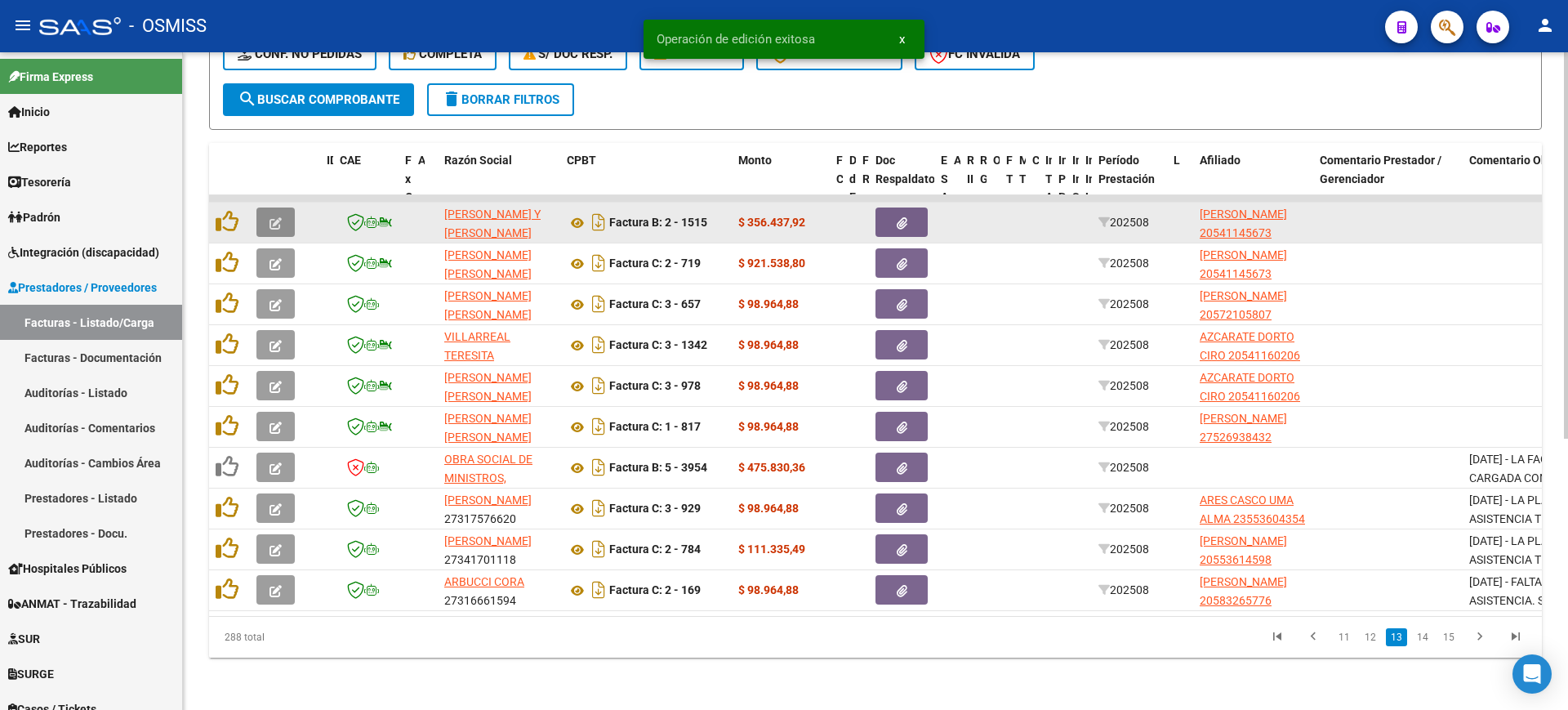
click at [273, 218] on icon "button" at bounding box center [275, 223] width 12 height 12
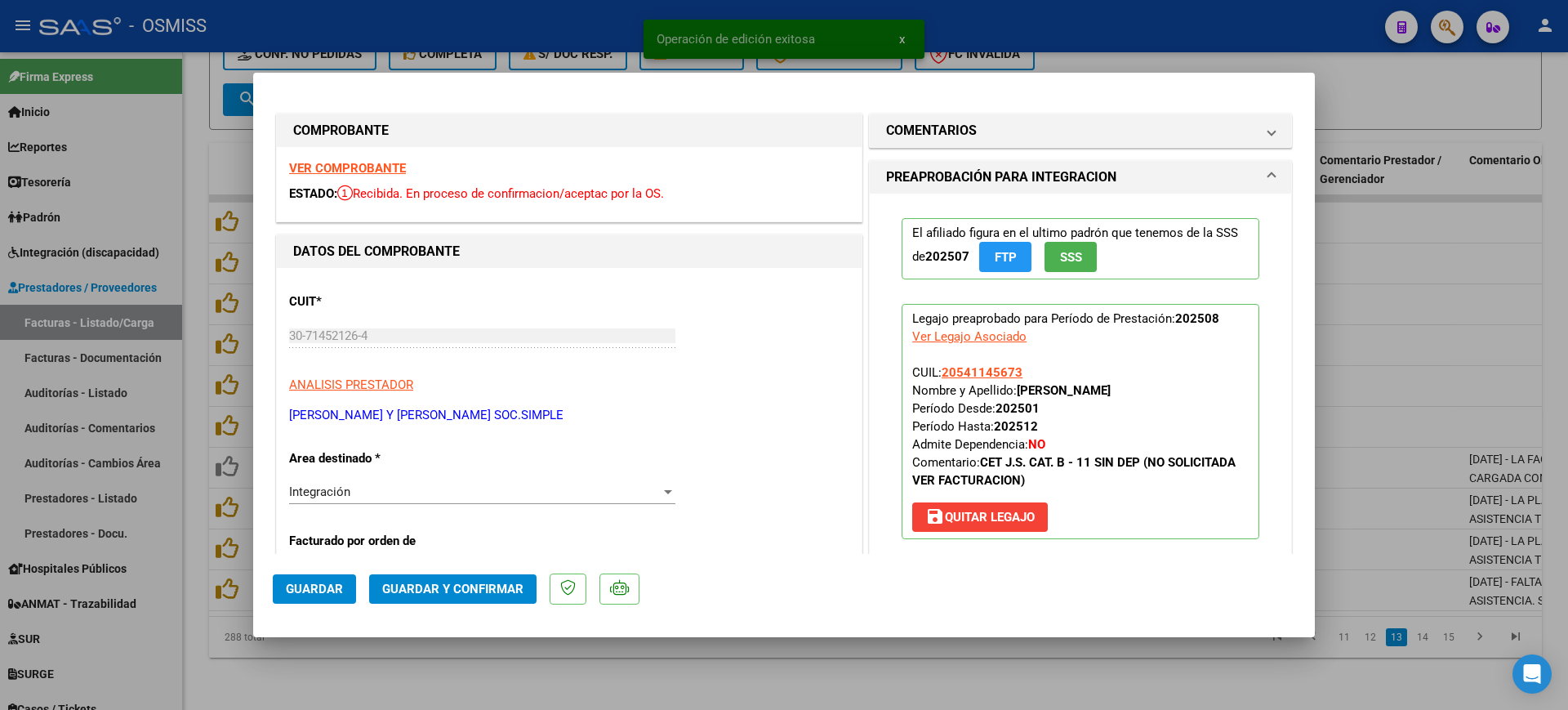
click at [363, 162] on strong "VER COMPROBANTE" at bounding box center [346, 169] width 116 height 15
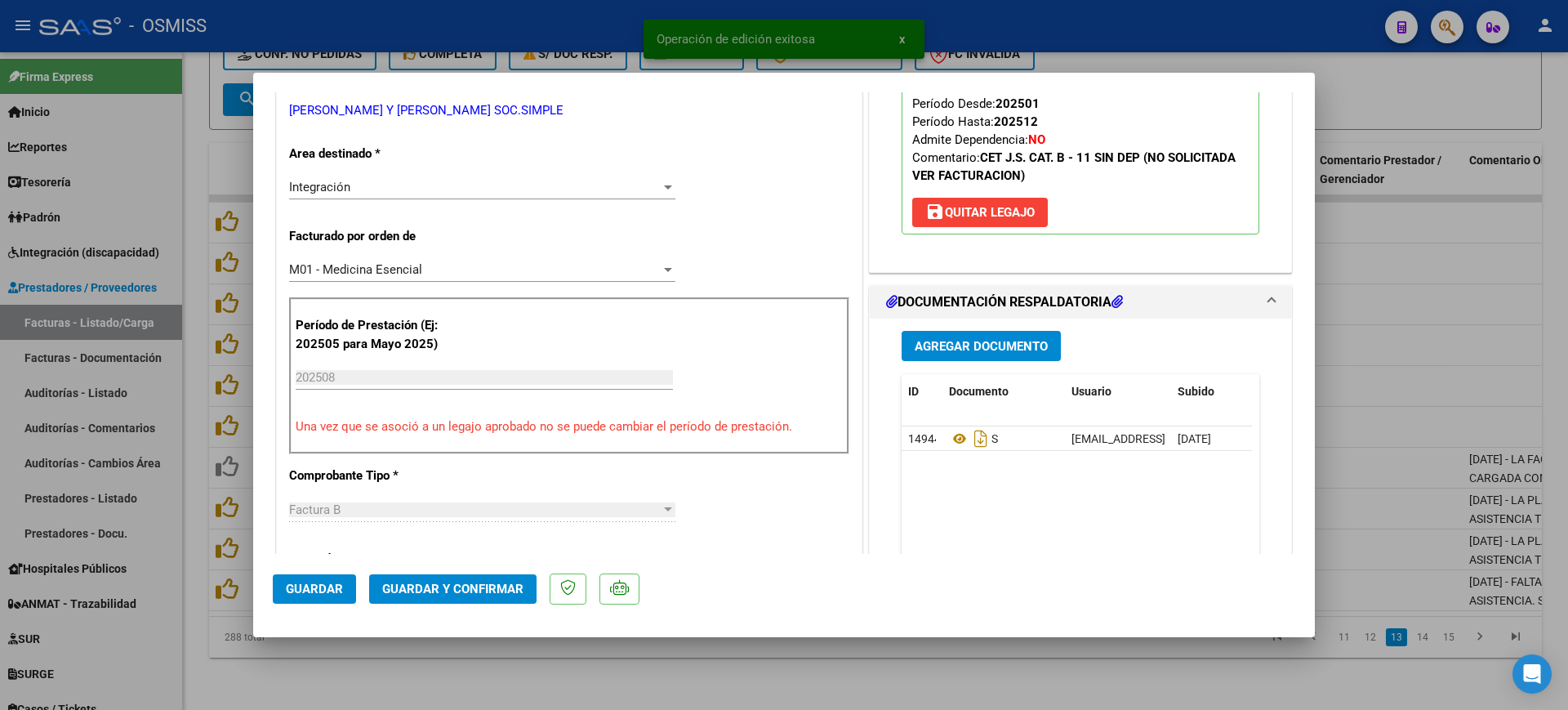
scroll to position [307, 0]
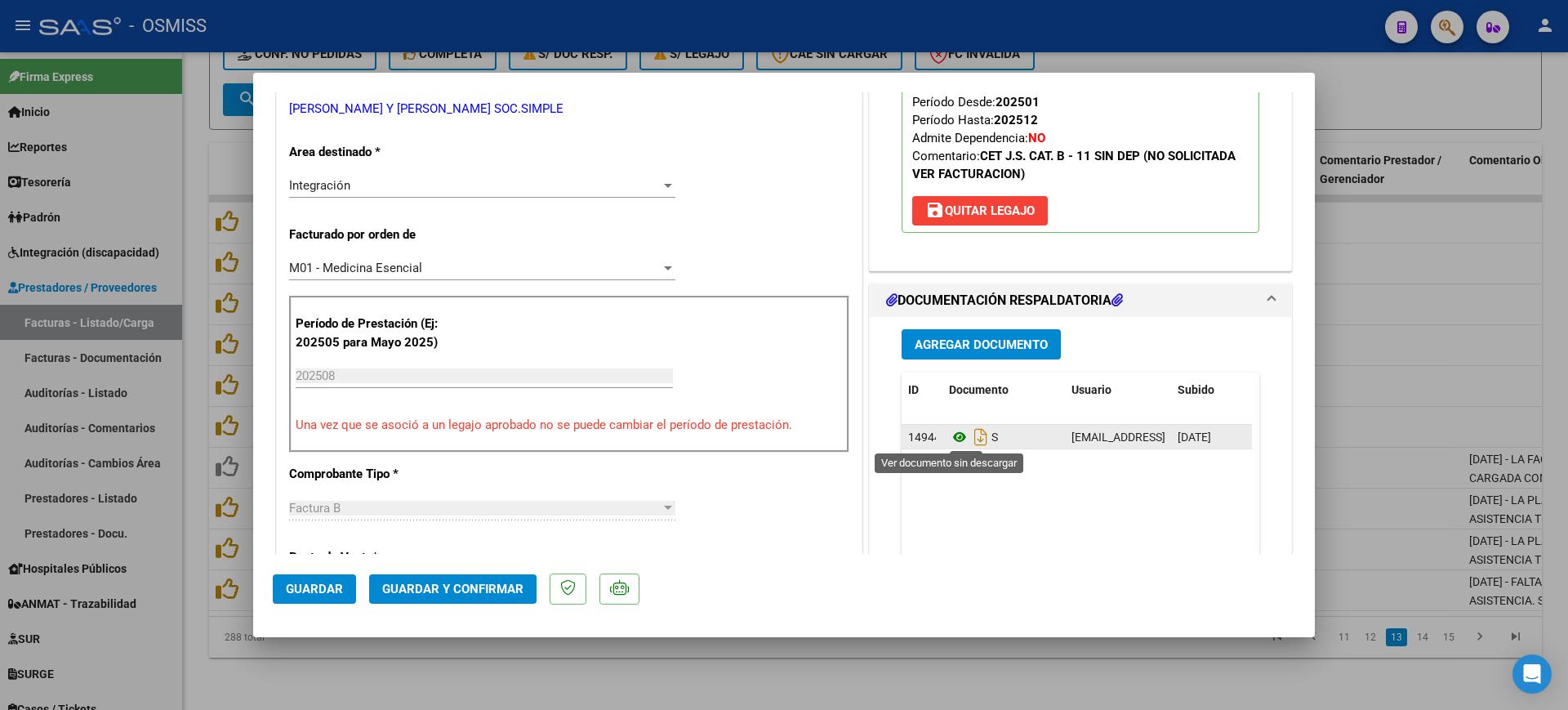
click at [955, 439] on icon at bounding box center [960, 436] width 21 height 20
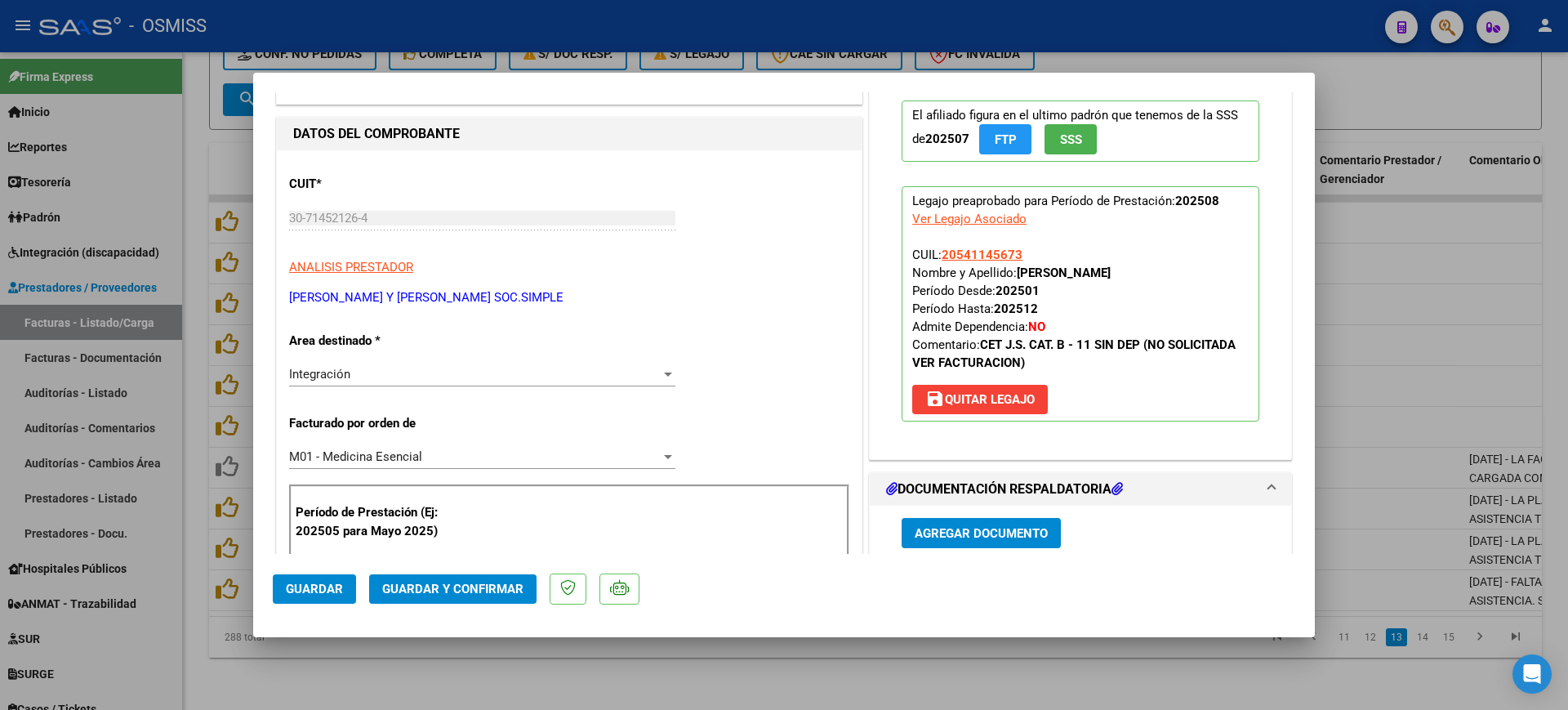
scroll to position [0, 0]
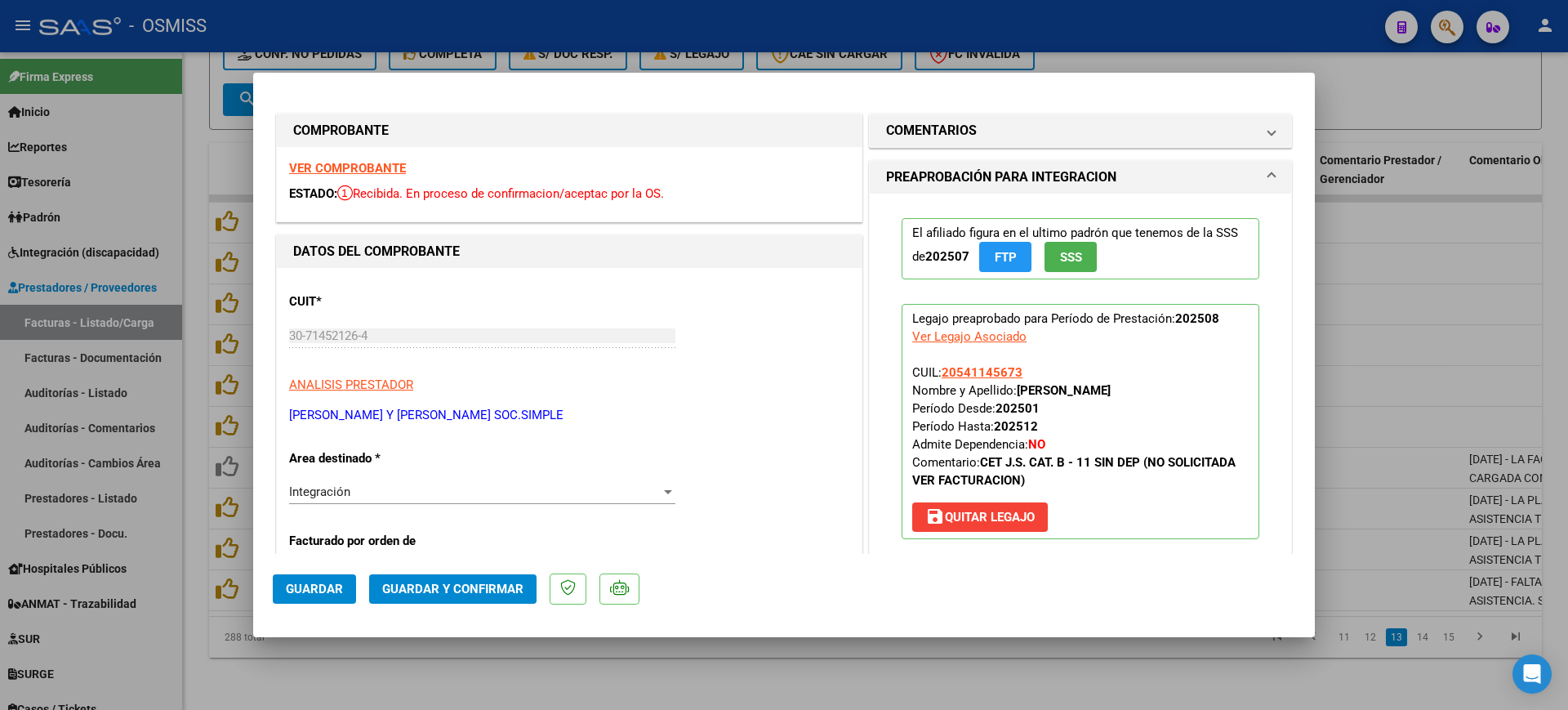
drag, startPoint x: 1134, startPoint y: 462, endPoint x: 1071, endPoint y: 458, distance: 63.1
click at [1071, 458] on strong "CET J.S. CAT. B - 11 SIN DEP (NO SOLICITADA VER FACTURACION)" at bounding box center [1074, 471] width 324 height 33
copy strong "11 SIN DEP"
click at [993, 139] on mat-panel-title "COMENTARIOS" at bounding box center [1070, 131] width 369 height 20
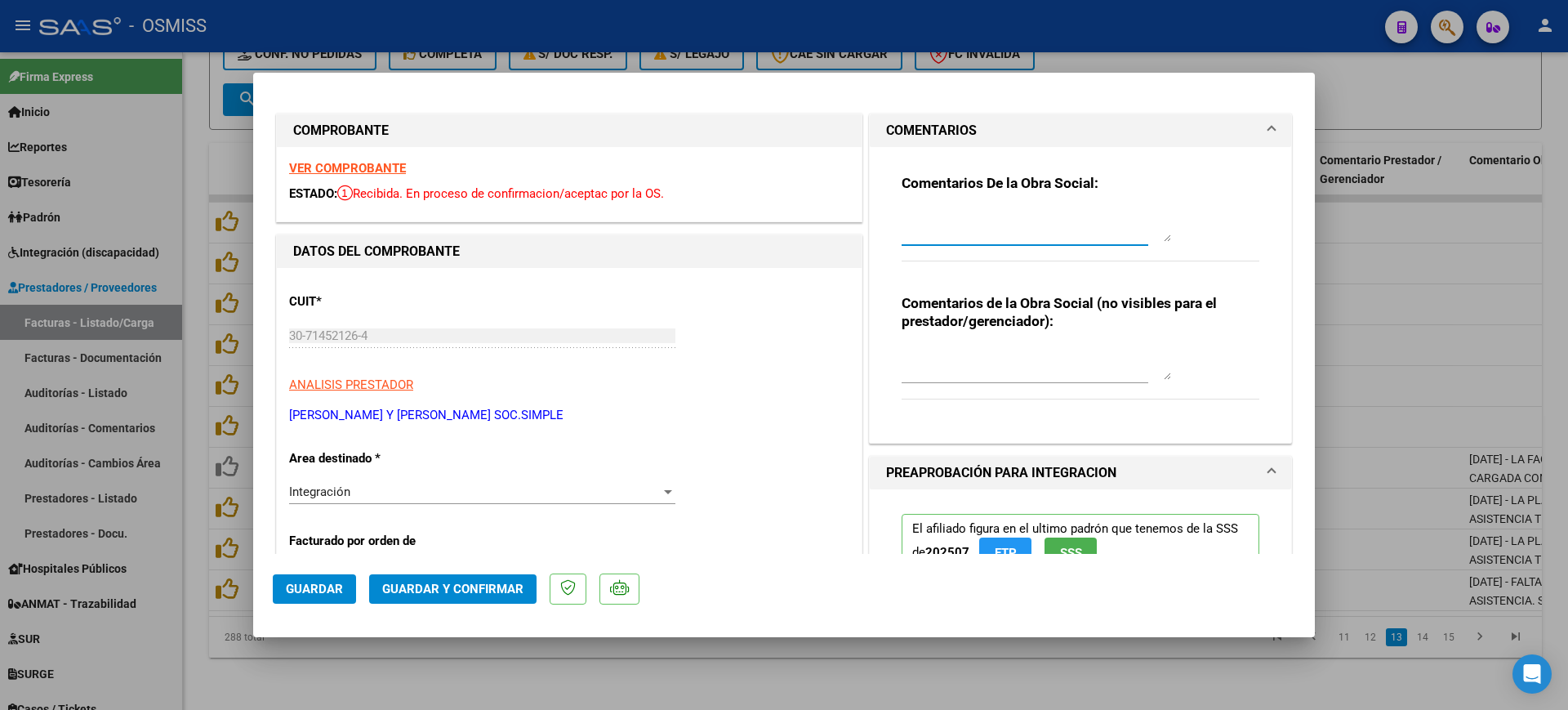
paste textarea "11 SIN DEP"
type textarea "11 SIN DEP"
click at [837, 399] on div "CUIT * 30-71452126-4 Ingresar CUIT ANALISIS PRESTADOR VELAZCO MARIELA PATRICIA …" at bounding box center [569, 352] width 560 height 144
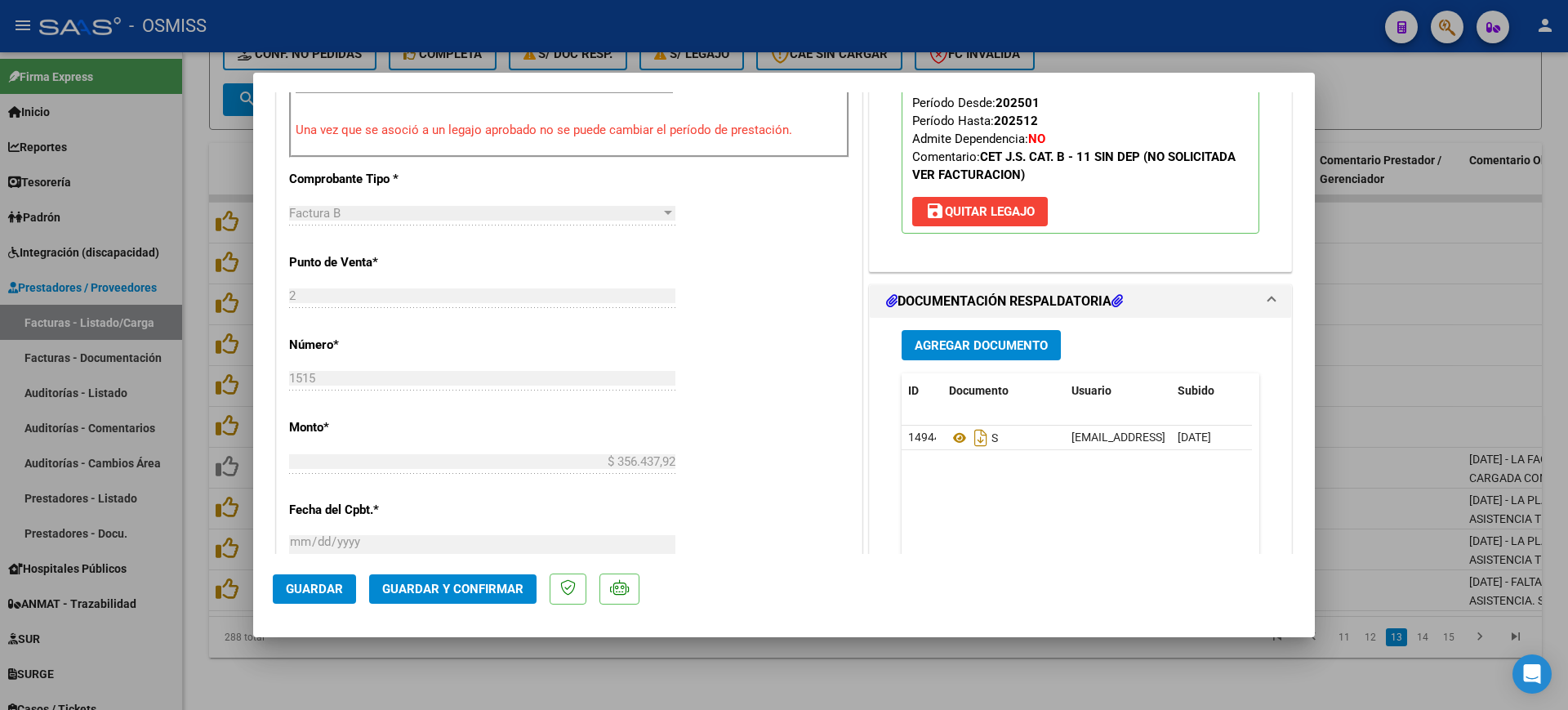
scroll to position [612, 0]
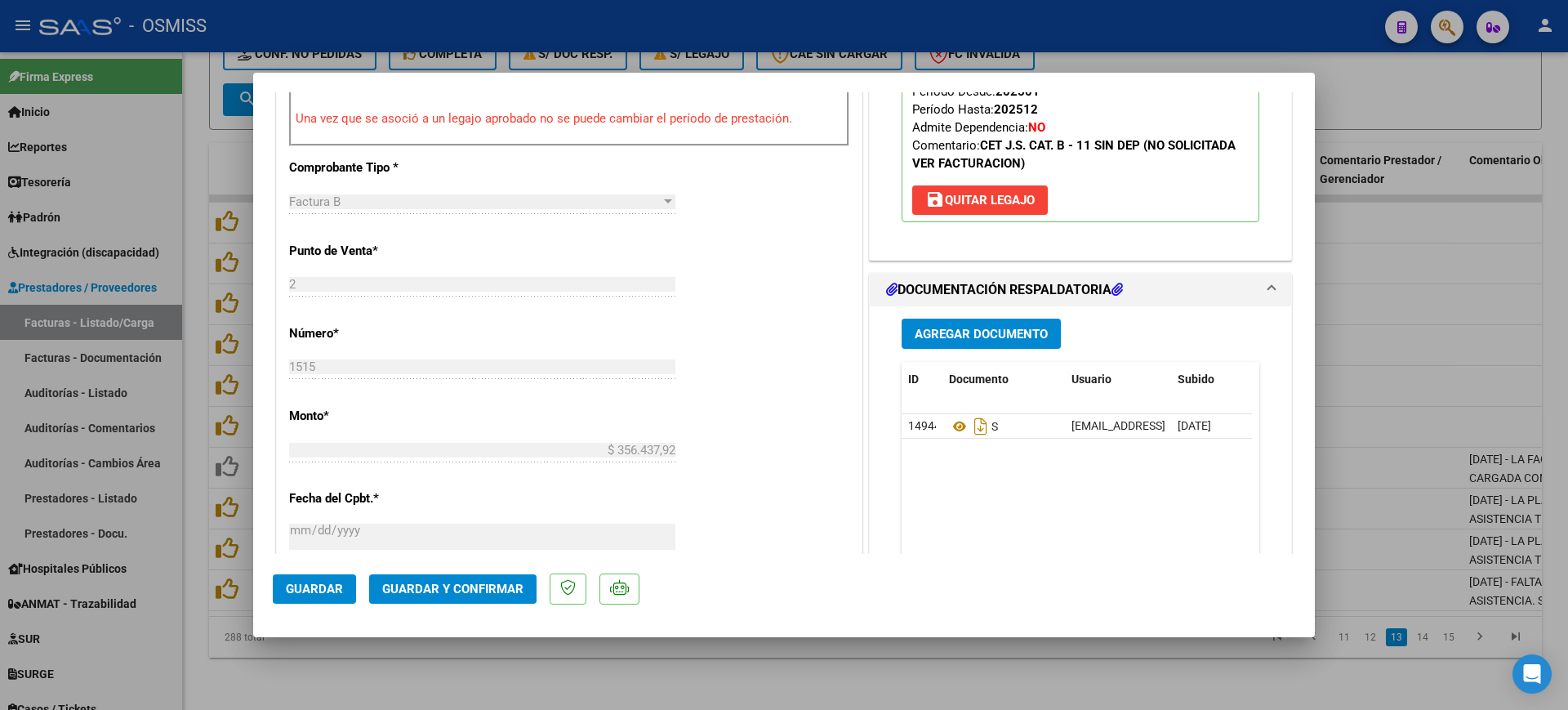
click at [492, 587] on span "Guardar y Confirmar" at bounding box center [452, 589] width 141 height 15
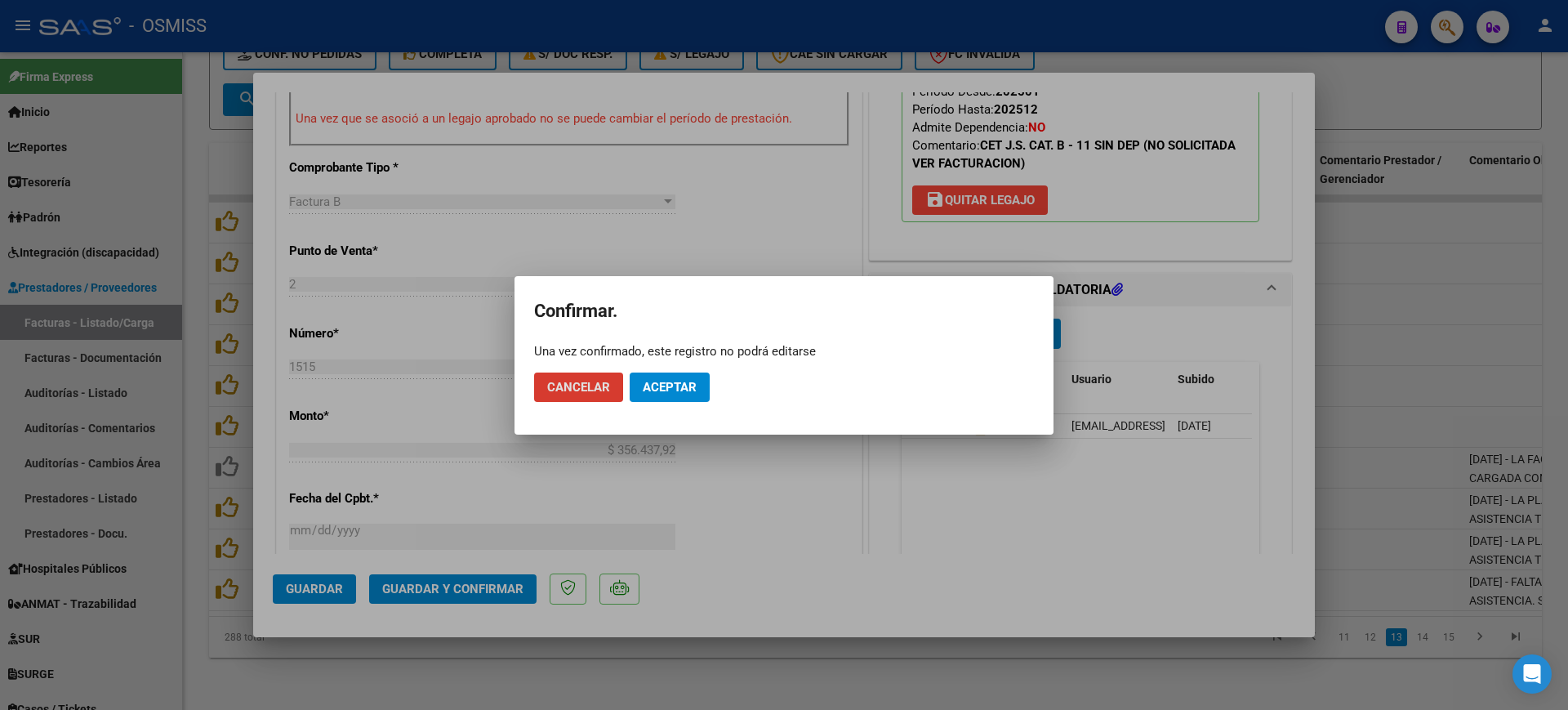
click at [679, 390] on span "Aceptar" at bounding box center [669, 387] width 54 height 15
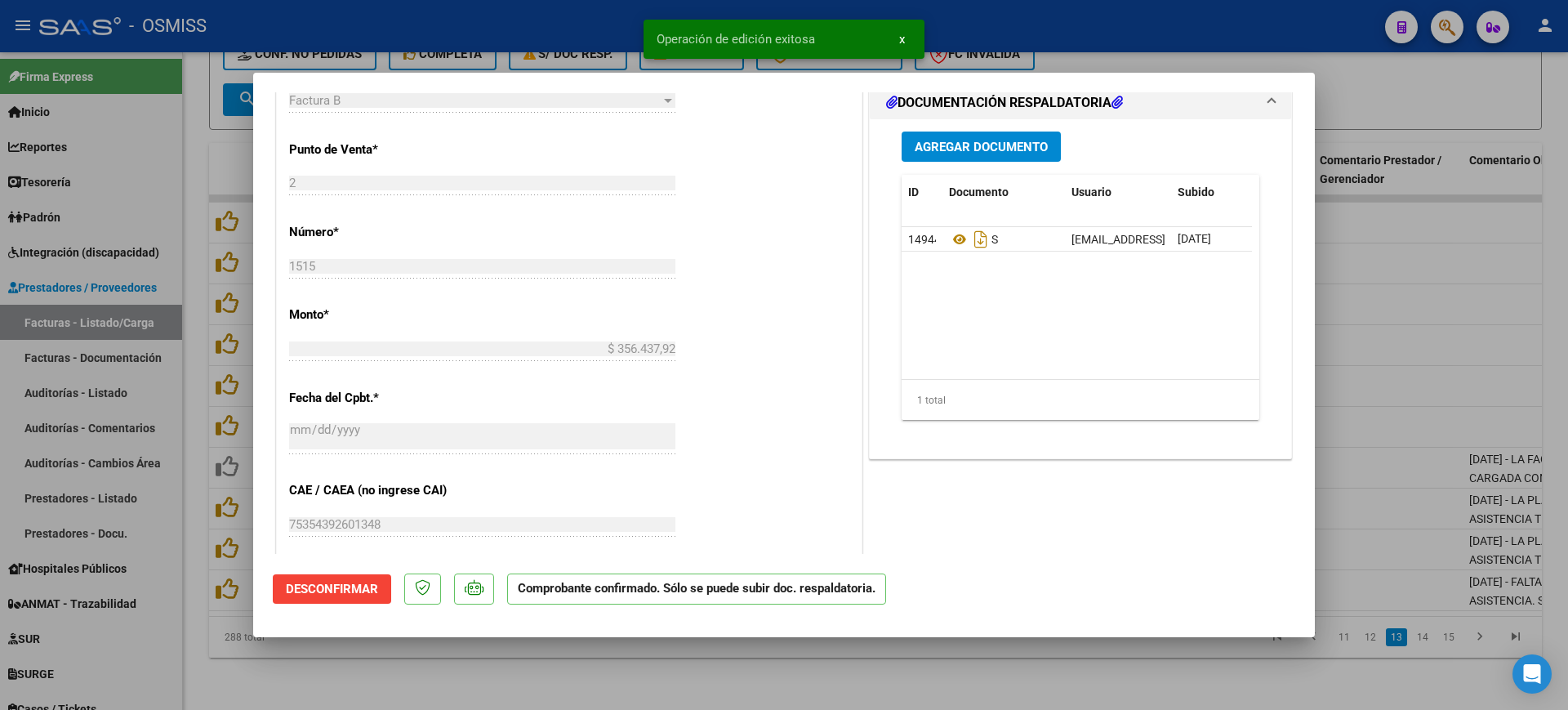
click at [503, 662] on div at bounding box center [784, 355] width 1568 height 710
type input "$ 0,00"
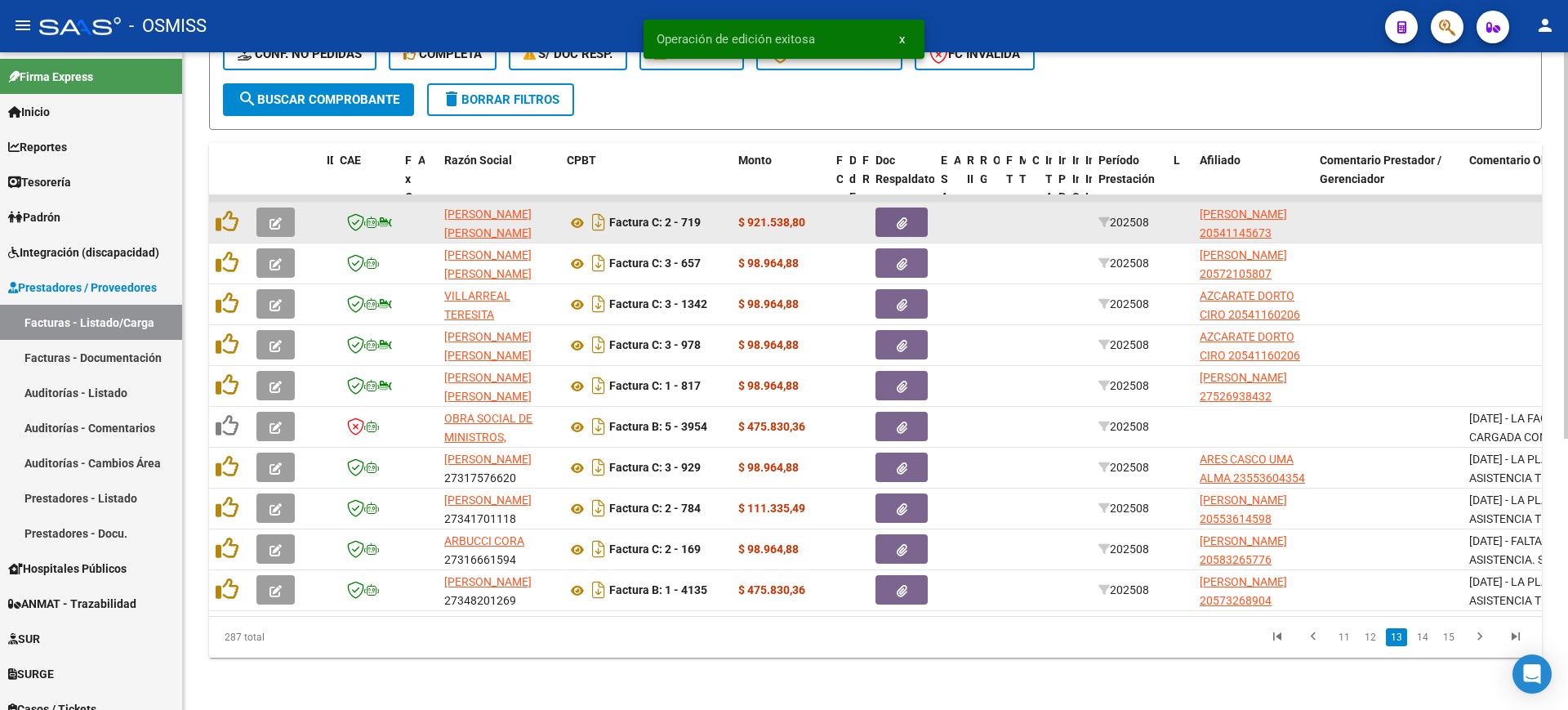
click at [278, 215] on span "button" at bounding box center [275, 222] width 12 height 15
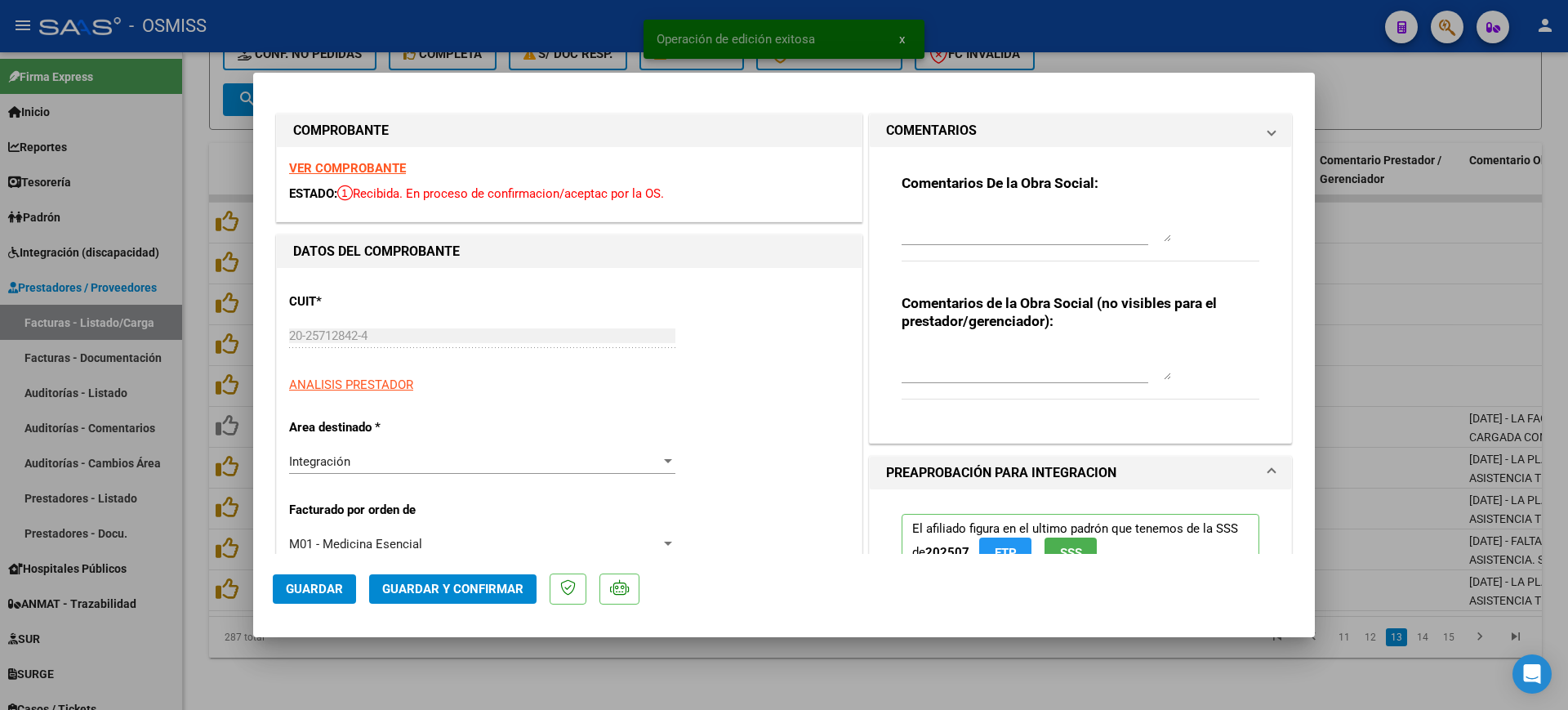
click at [331, 167] on strong "VER COMPROBANTE" at bounding box center [346, 169] width 116 height 15
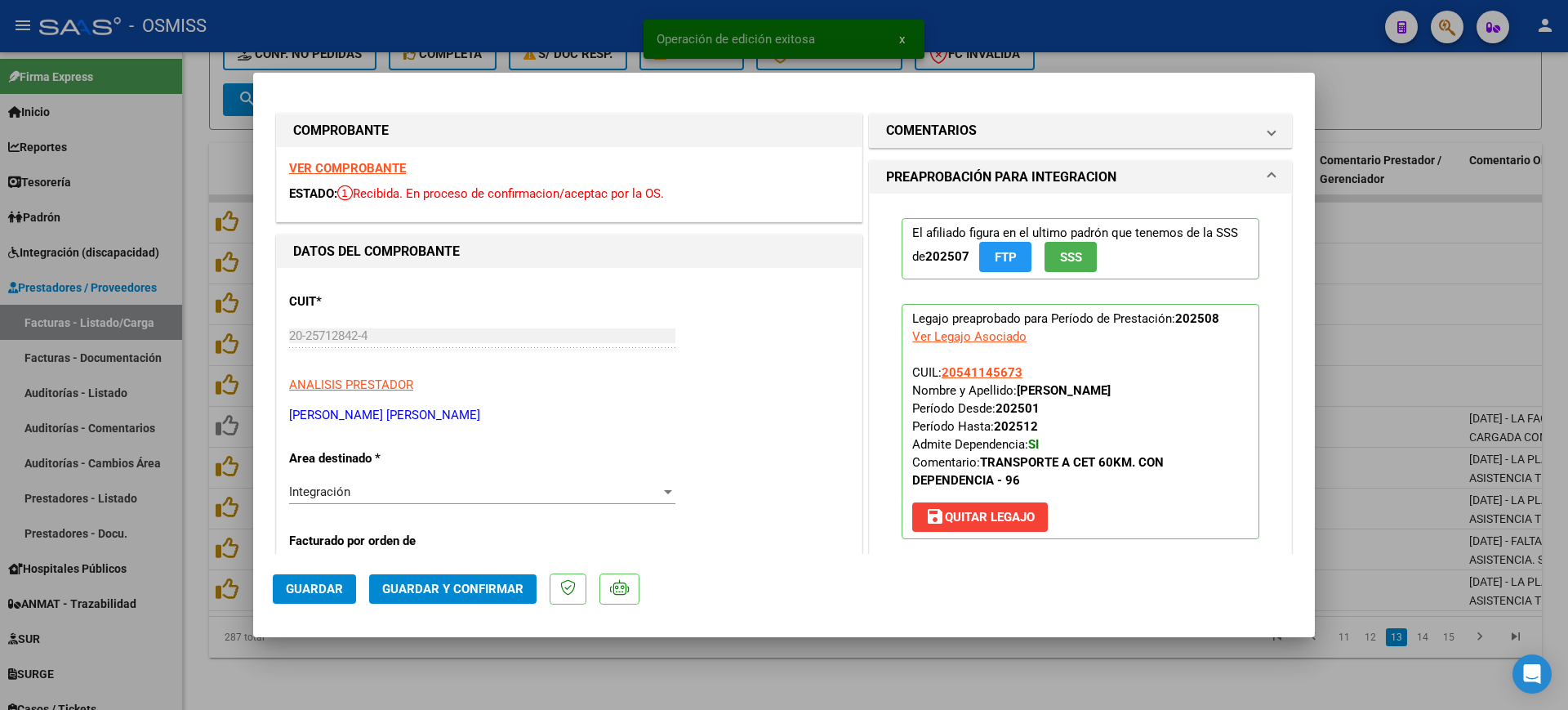
scroll to position [307, 0]
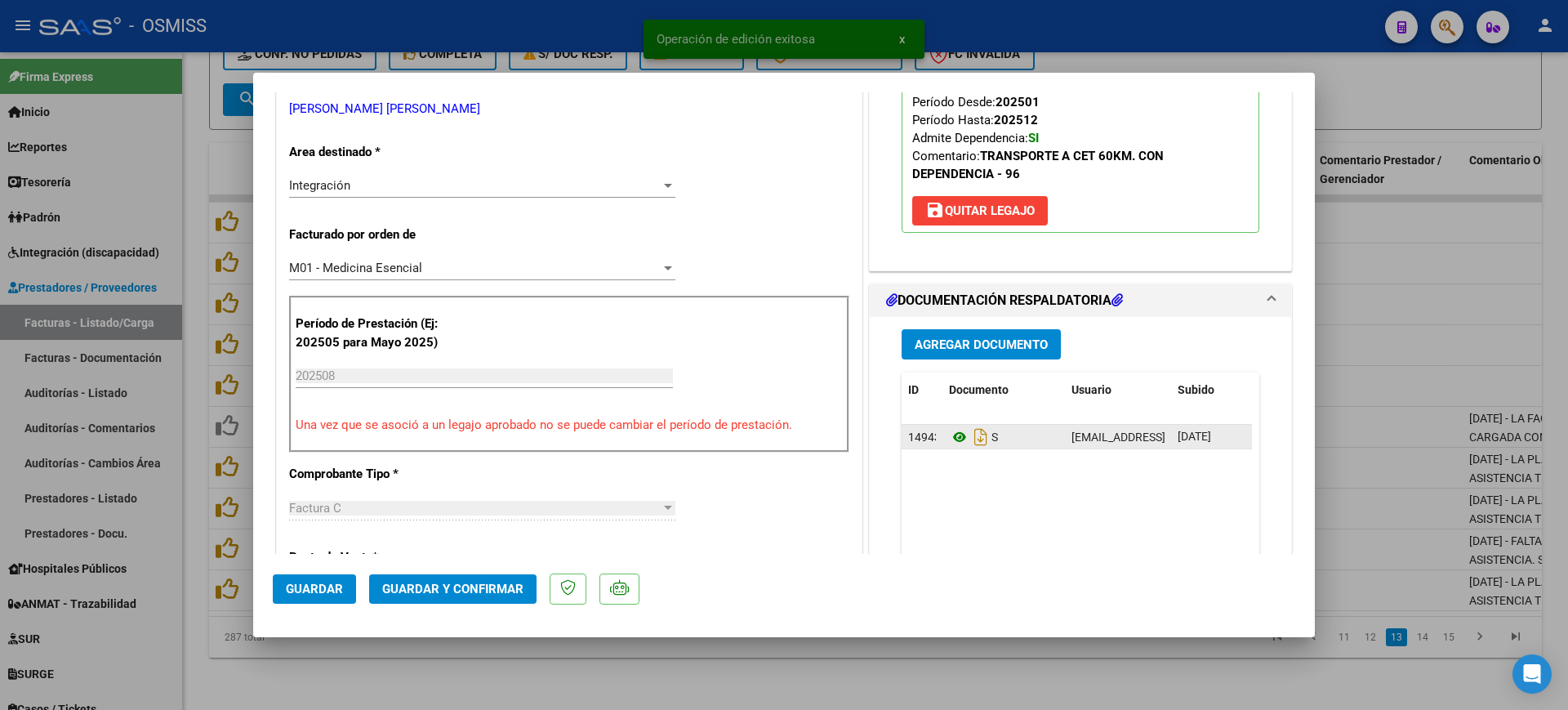
click at [954, 434] on icon at bounding box center [960, 436] width 21 height 20
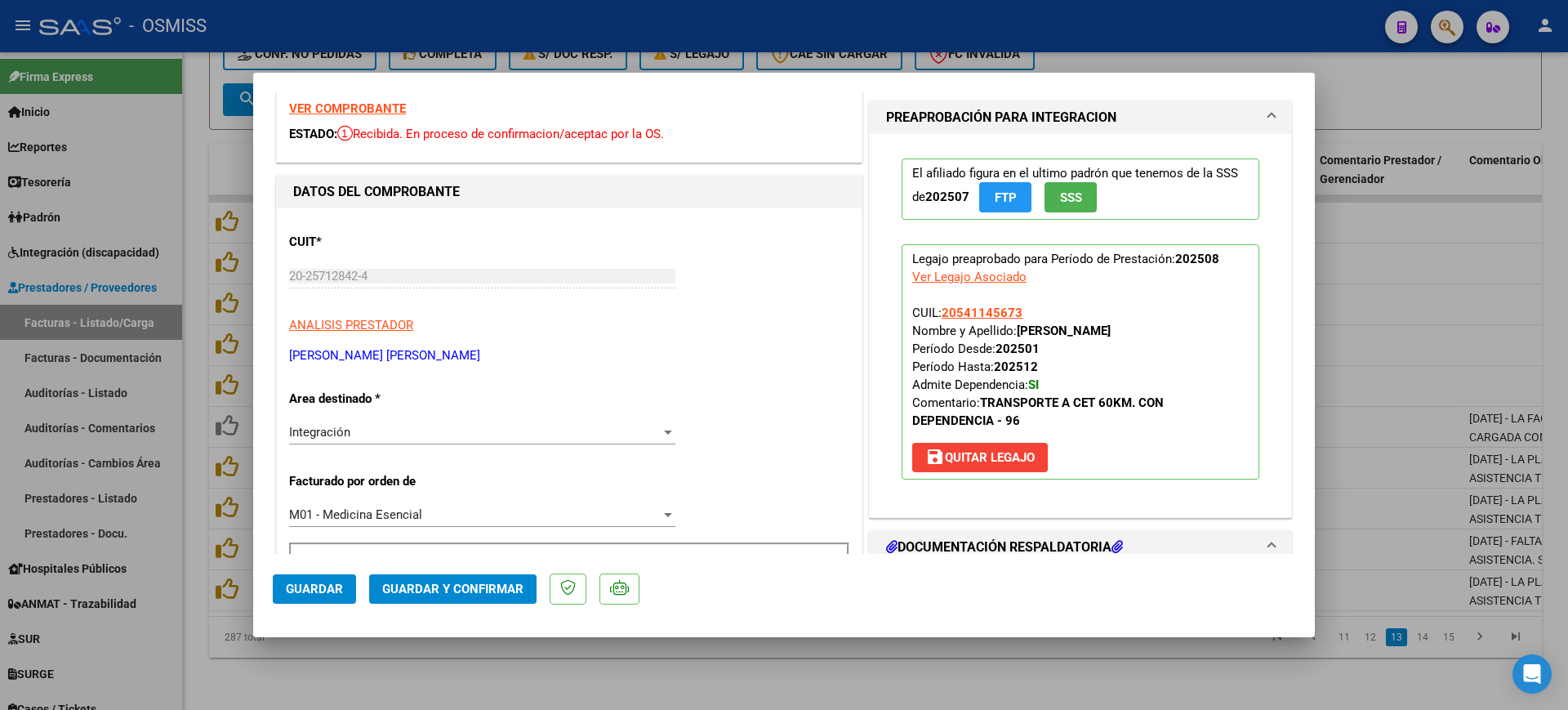
scroll to position [0, 0]
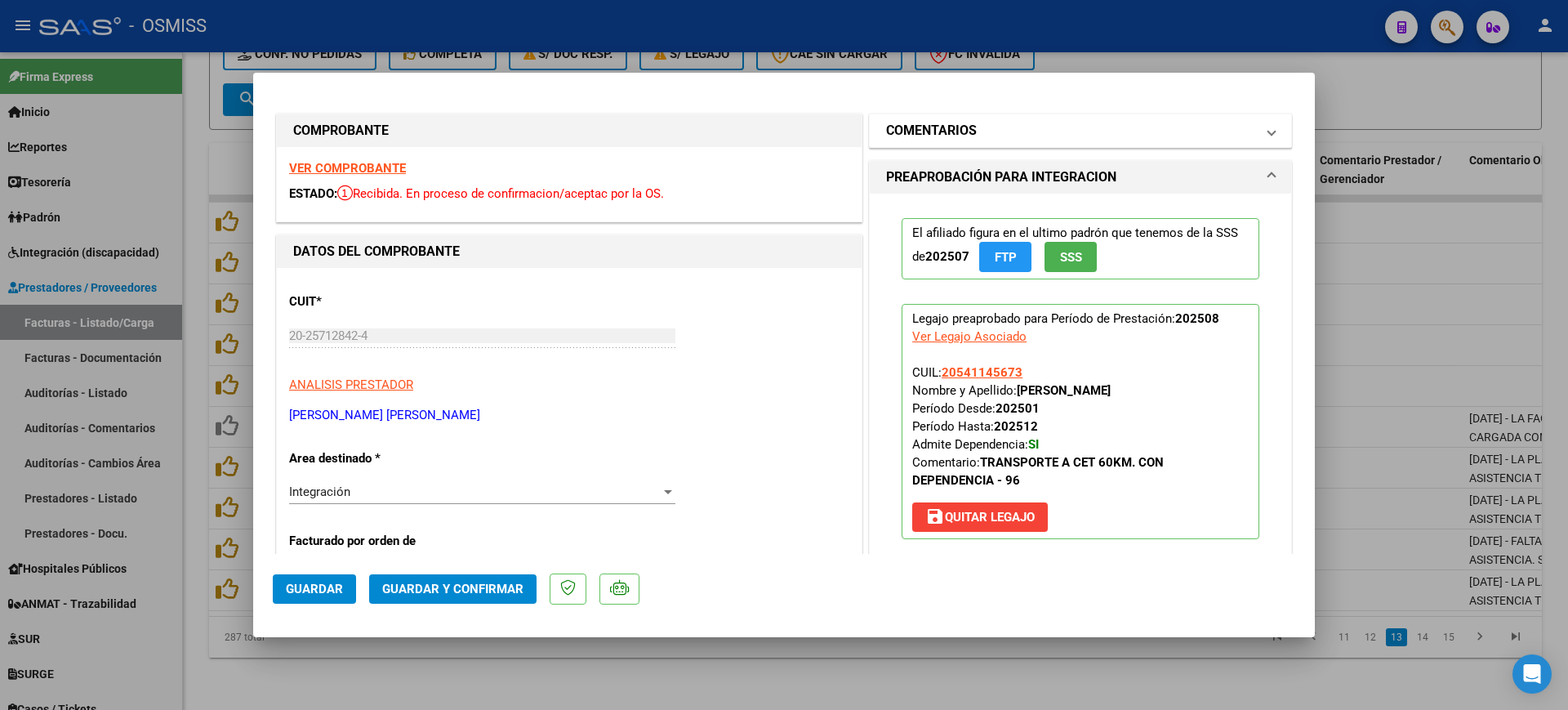
click at [960, 142] on mat-expansion-panel-header "COMENTARIOS" at bounding box center [1080, 131] width 421 height 33
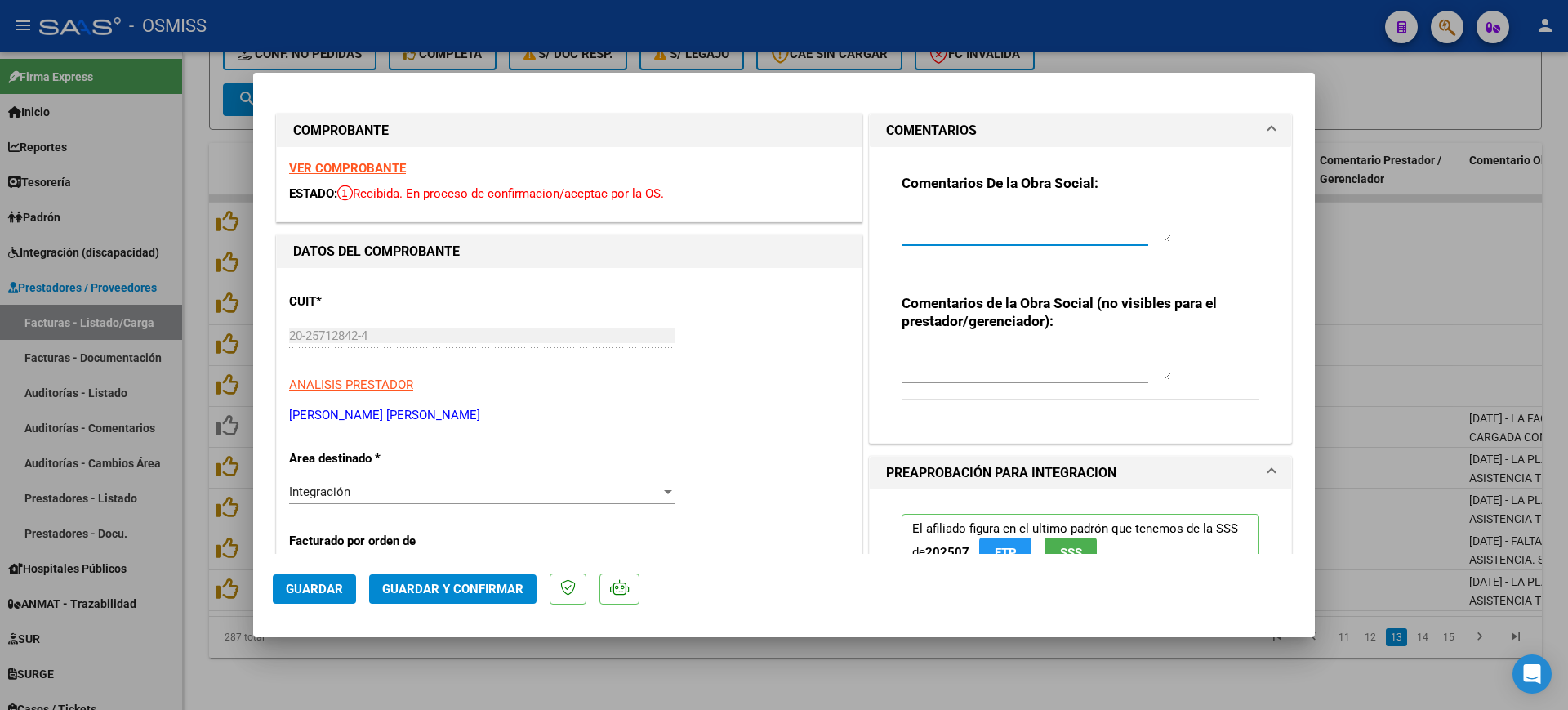
click at [966, 232] on textarea at bounding box center [1036, 225] width 270 height 33
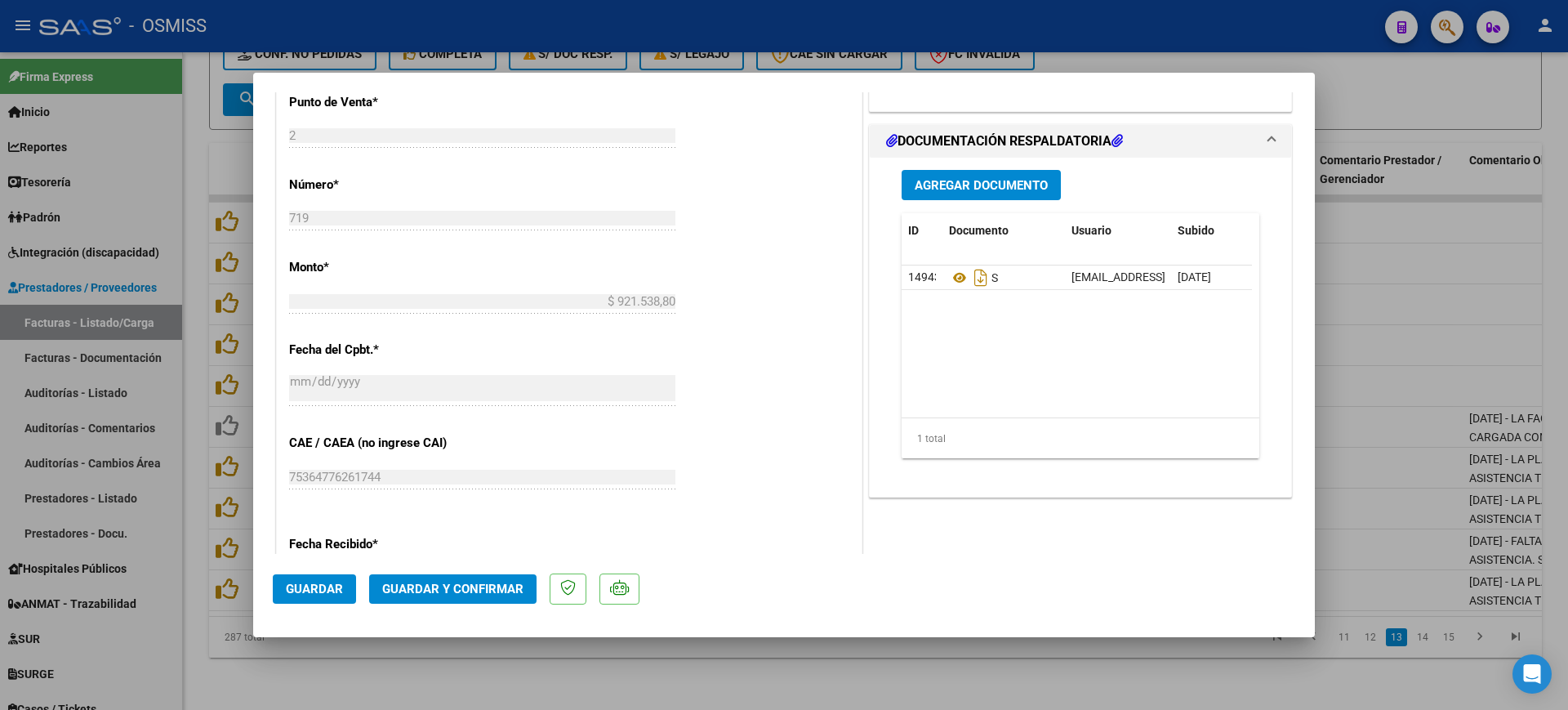
scroll to position [715, 0]
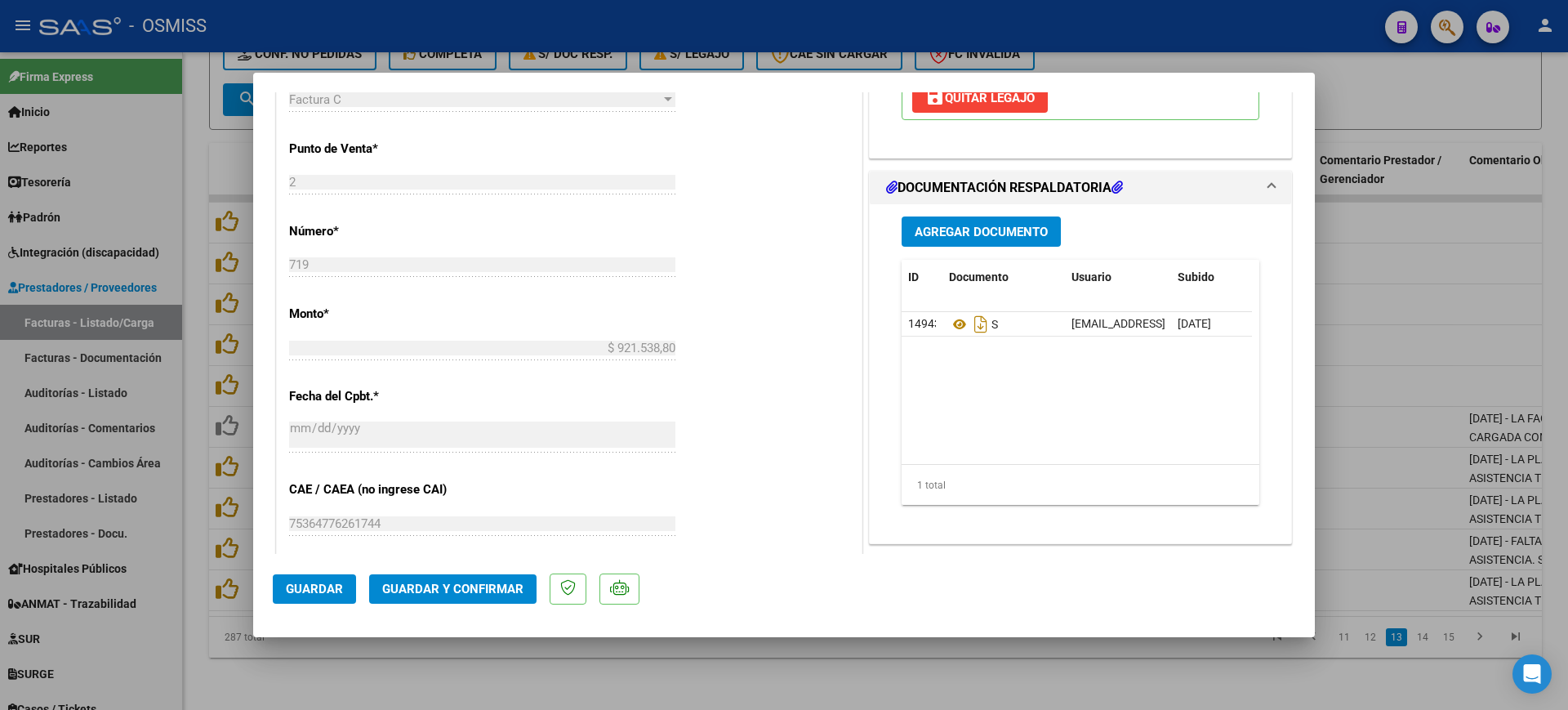
type textarea "1260 CON DEP"
click at [490, 596] on button "Guardar y Confirmar" at bounding box center [452, 589] width 167 height 29
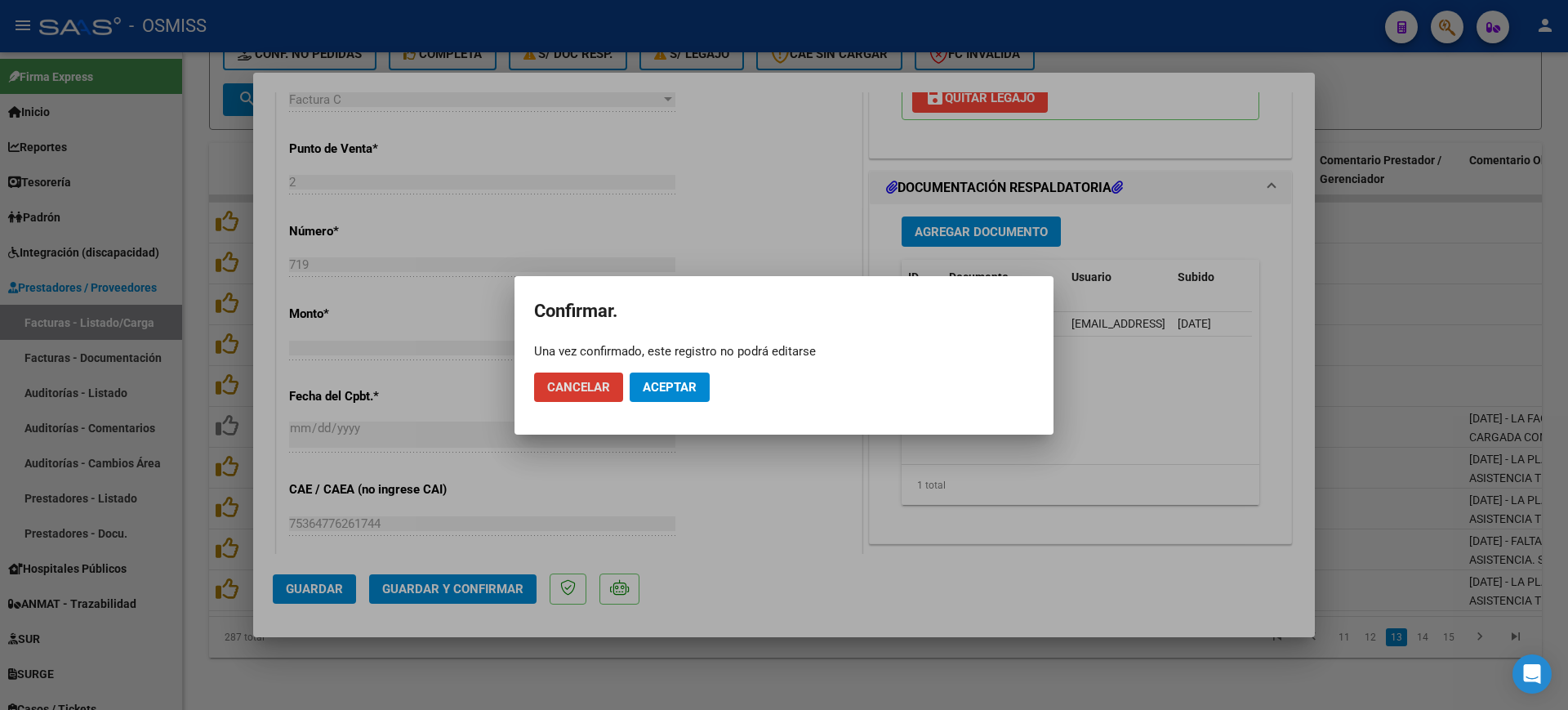
click at [671, 394] on button "Aceptar" at bounding box center [669, 386] width 80 height 29
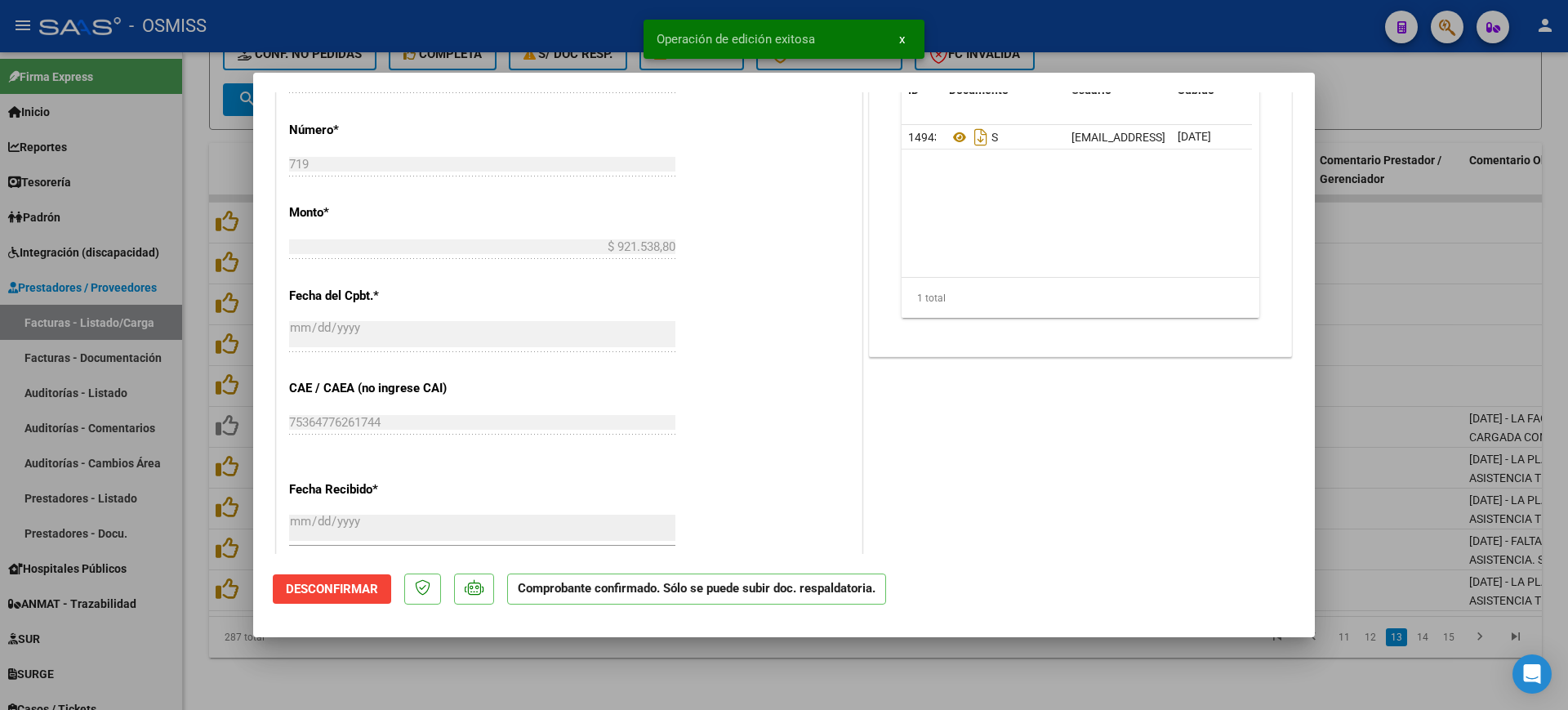
click at [449, 667] on div at bounding box center [784, 355] width 1568 height 710
type input "$ 0,00"
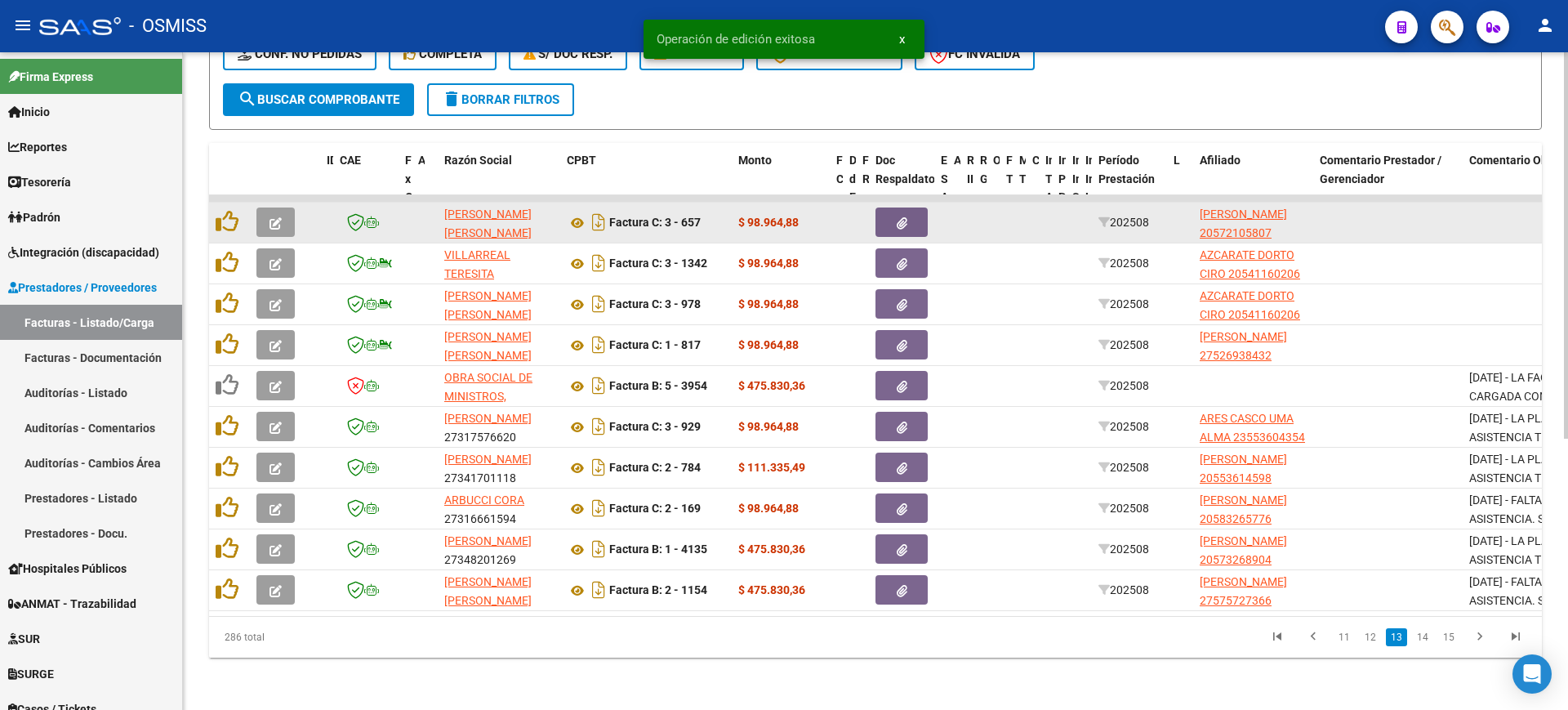
click at [266, 207] on button "button" at bounding box center [275, 222] width 39 height 29
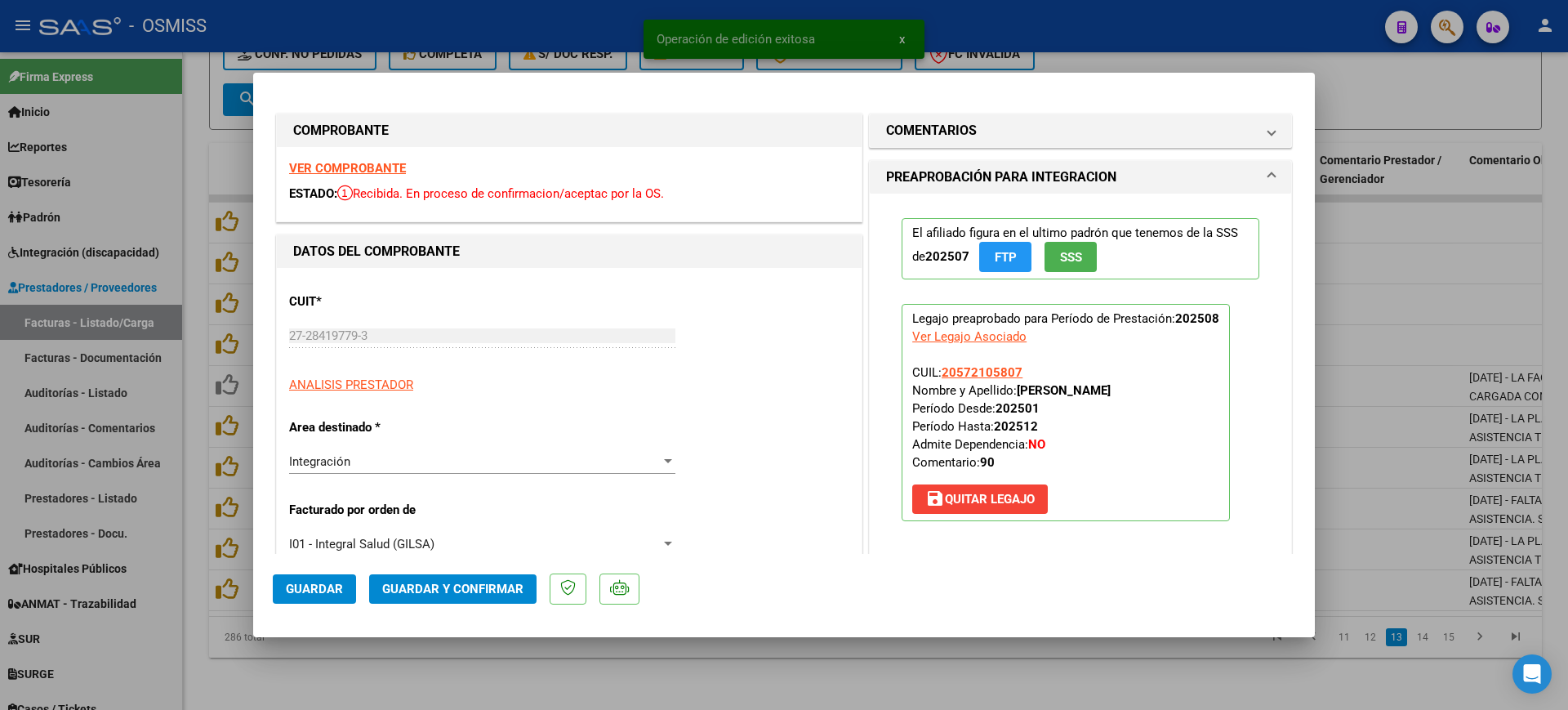
click at [325, 169] on strong "VER COMPROBANTE" at bounding box center [346, 169] width 116 height 15
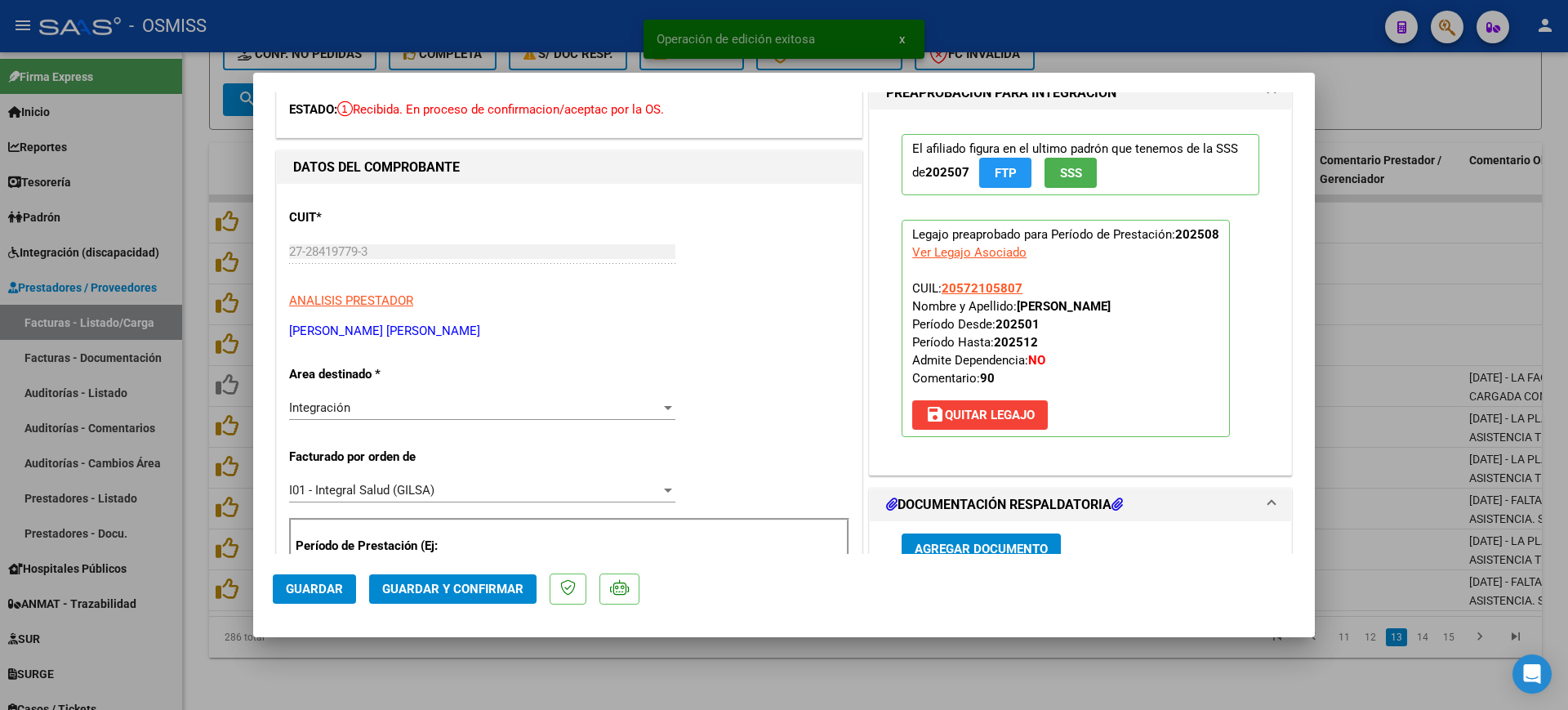
scroll to position [204, 0]
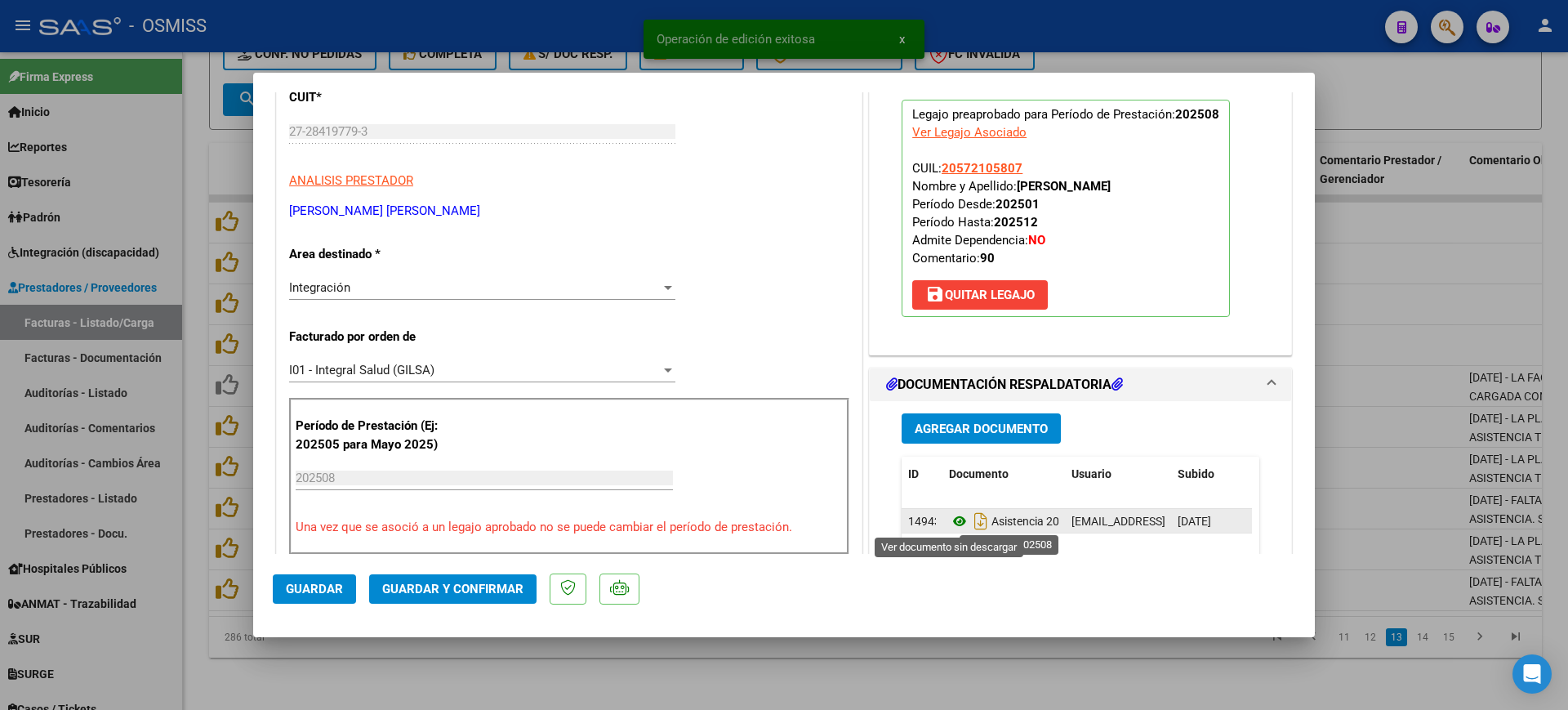
click at [953, 517] on icon at bounding box center [960, 521] width 21 height 20
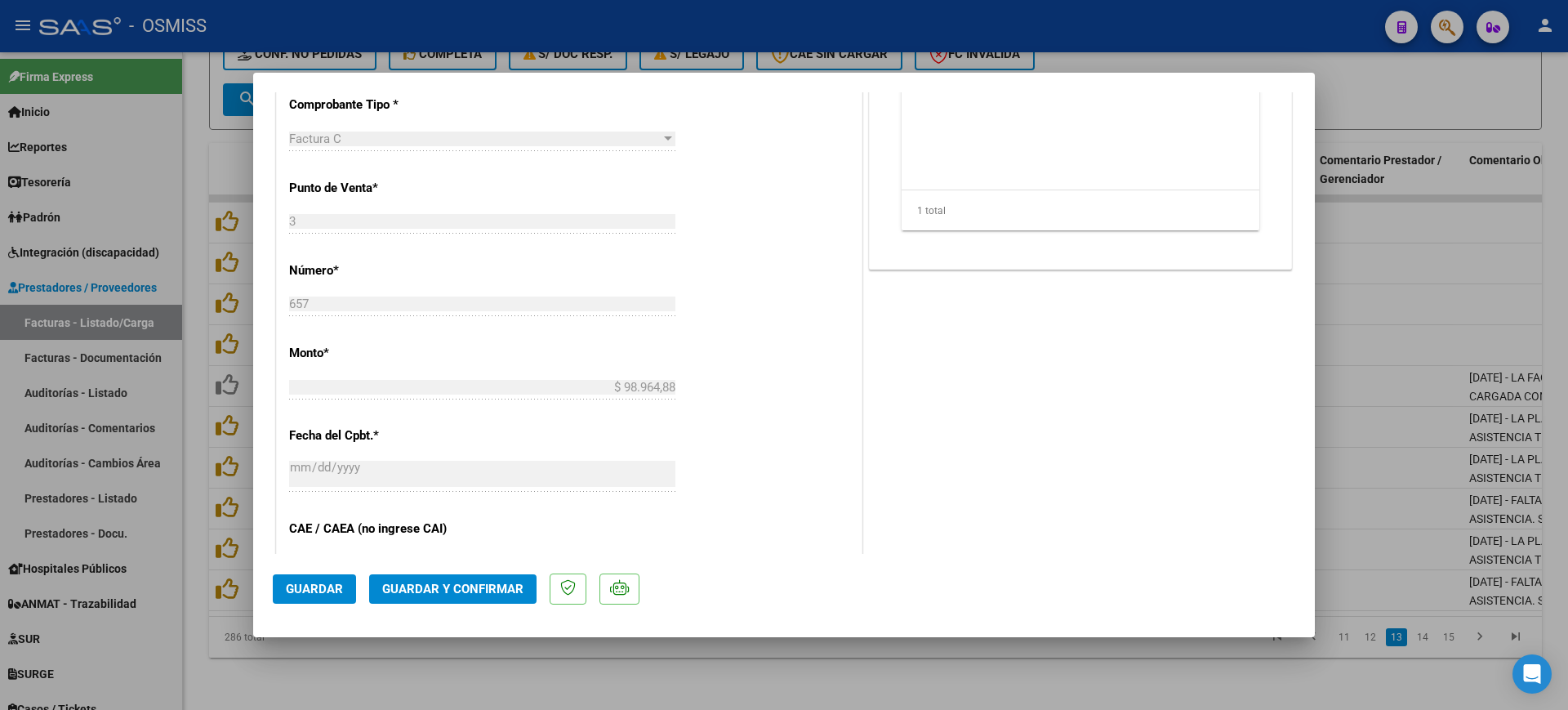
scroll to position [715, 0]
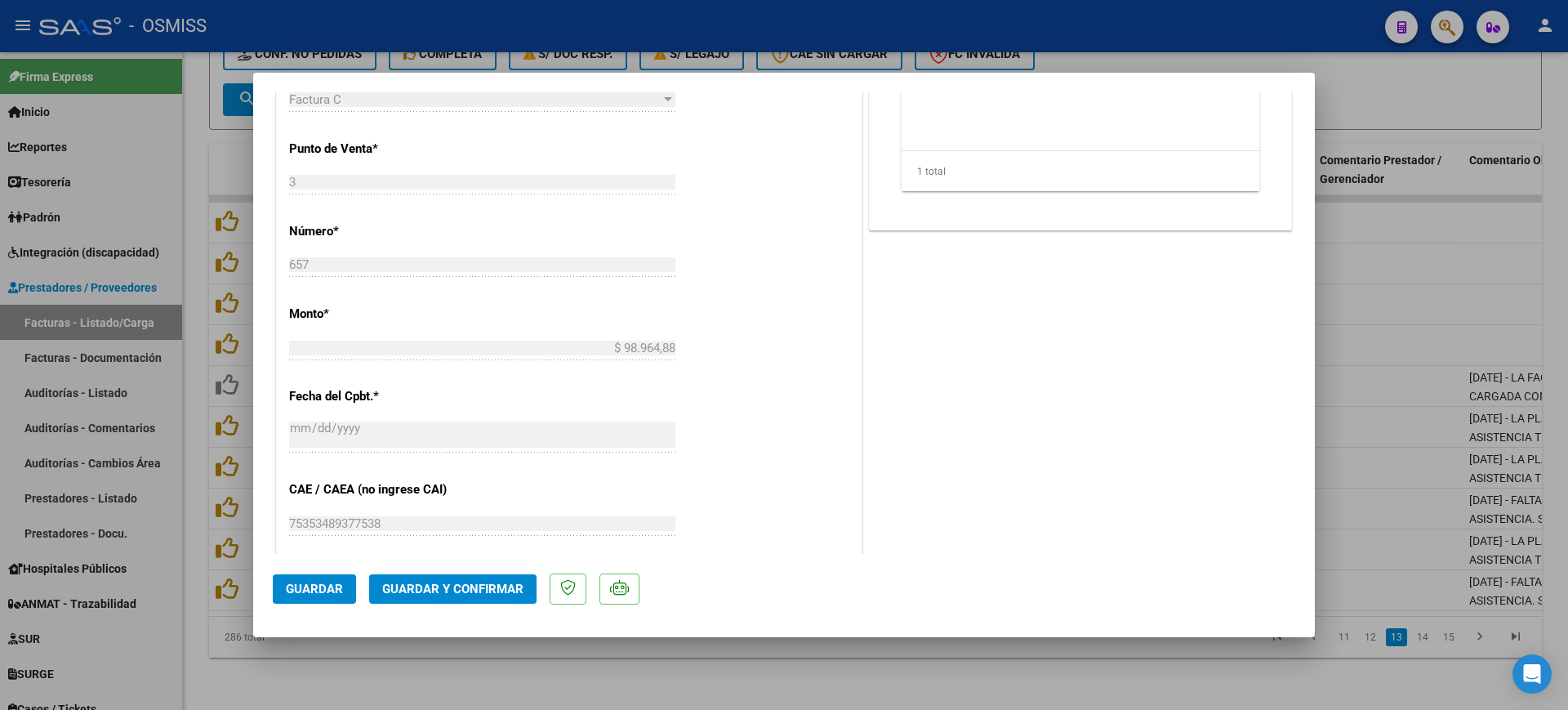
click at [488, 587] on span "Guardar y Confirmar" at bounding box center [452, 589] width 141 height 15
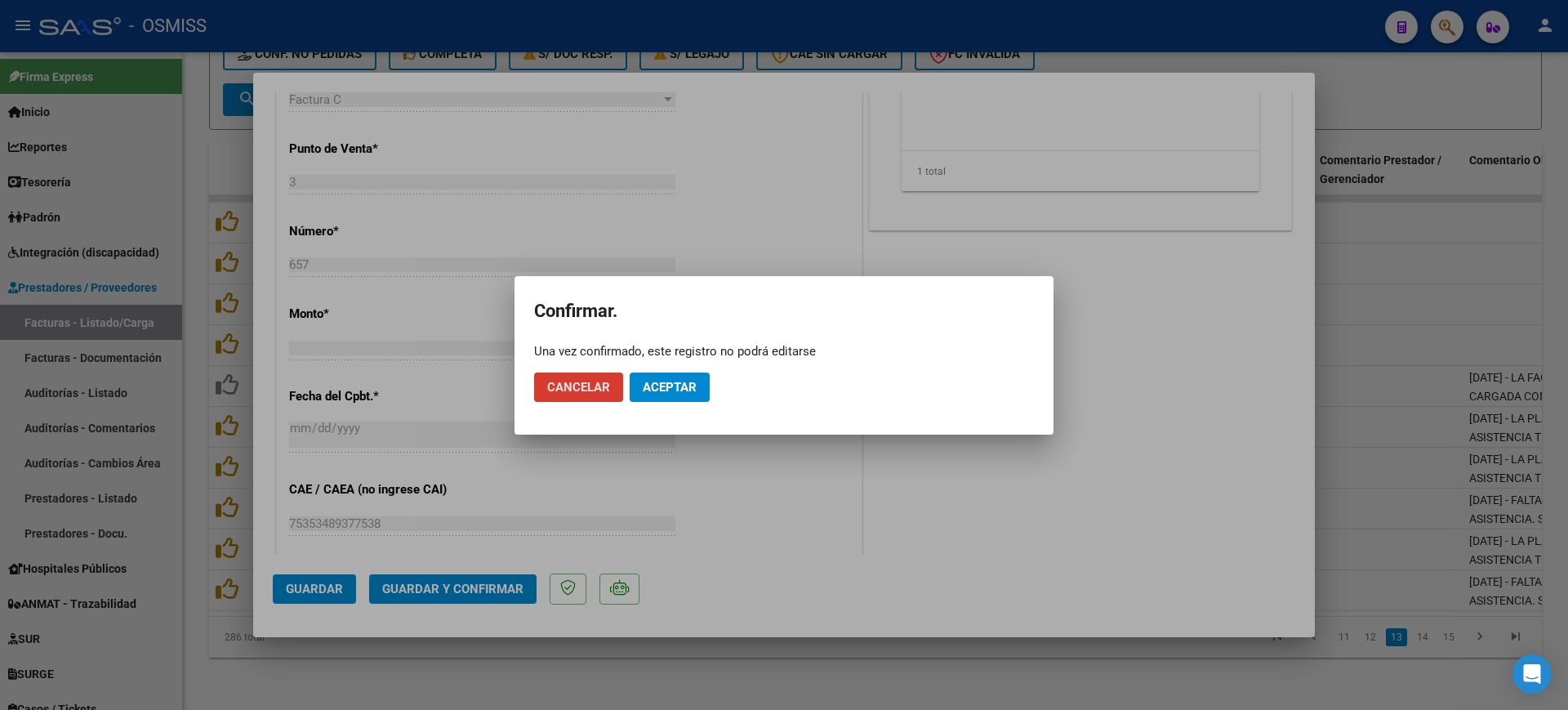
click at [694, 397] on button "Aceptar" at bounding box center [669, 386] width 80 height 29
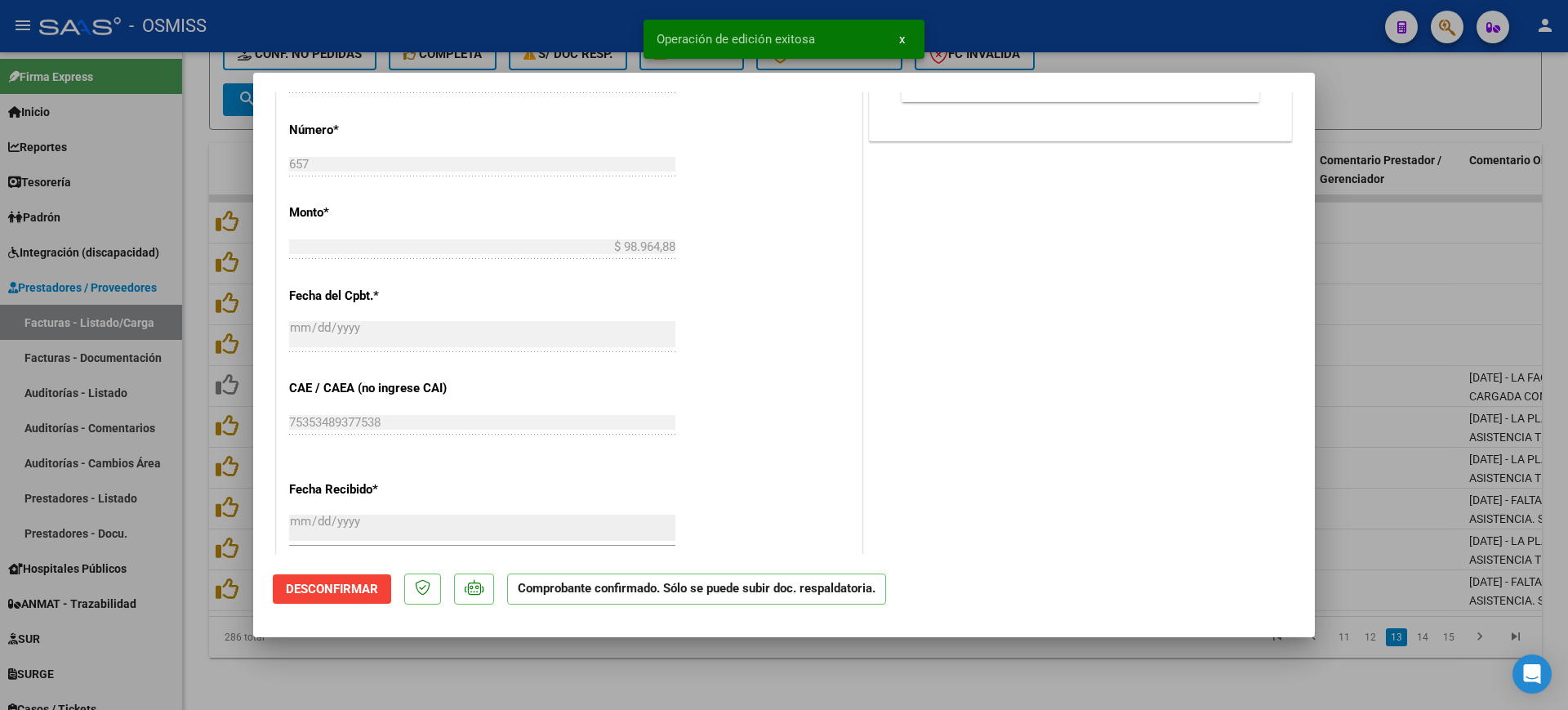
click at [576, 659] on div at bounding box center [784, 355] width 1568 height 710
type input "$ 0,00"
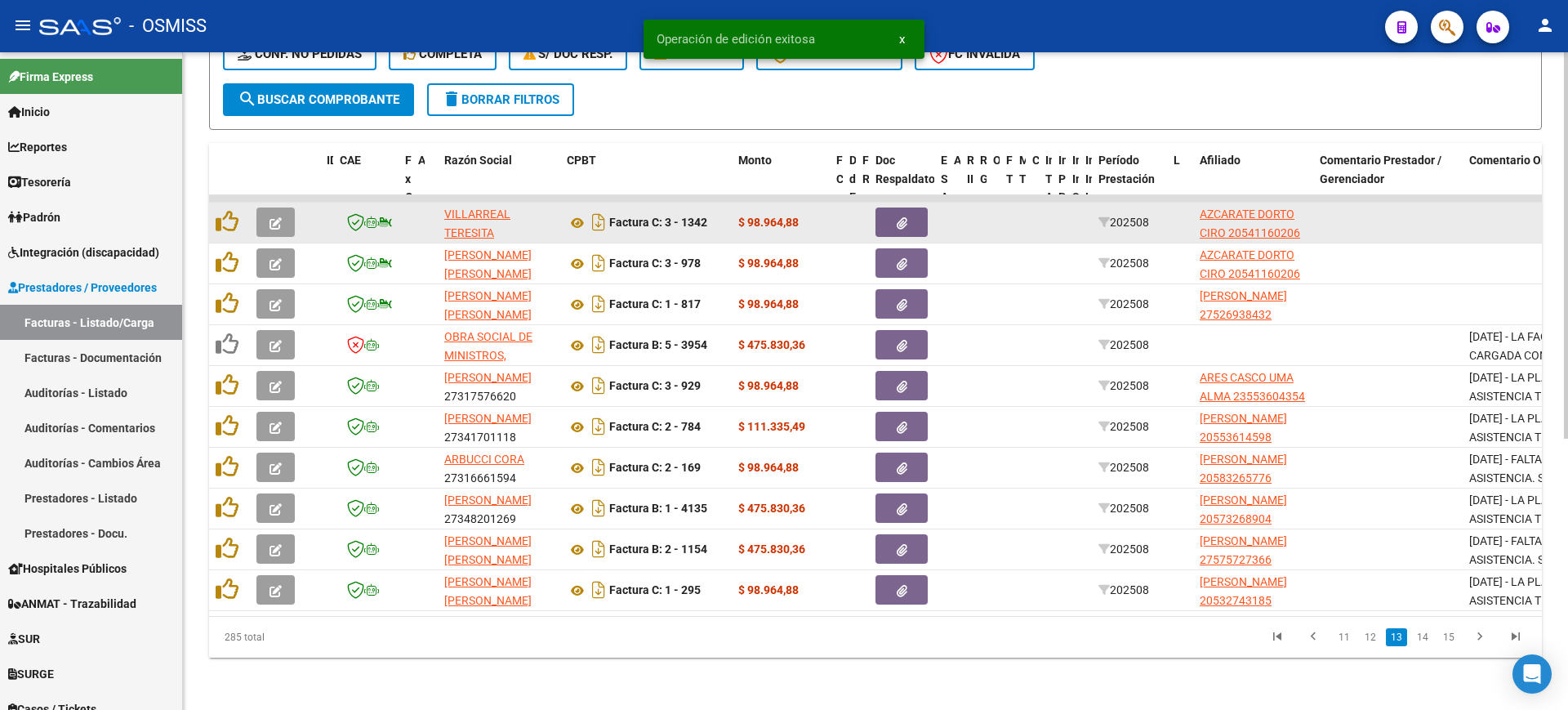
click at [284, 207] on button "button" at bounding box center [275, 222] width 39 height 29
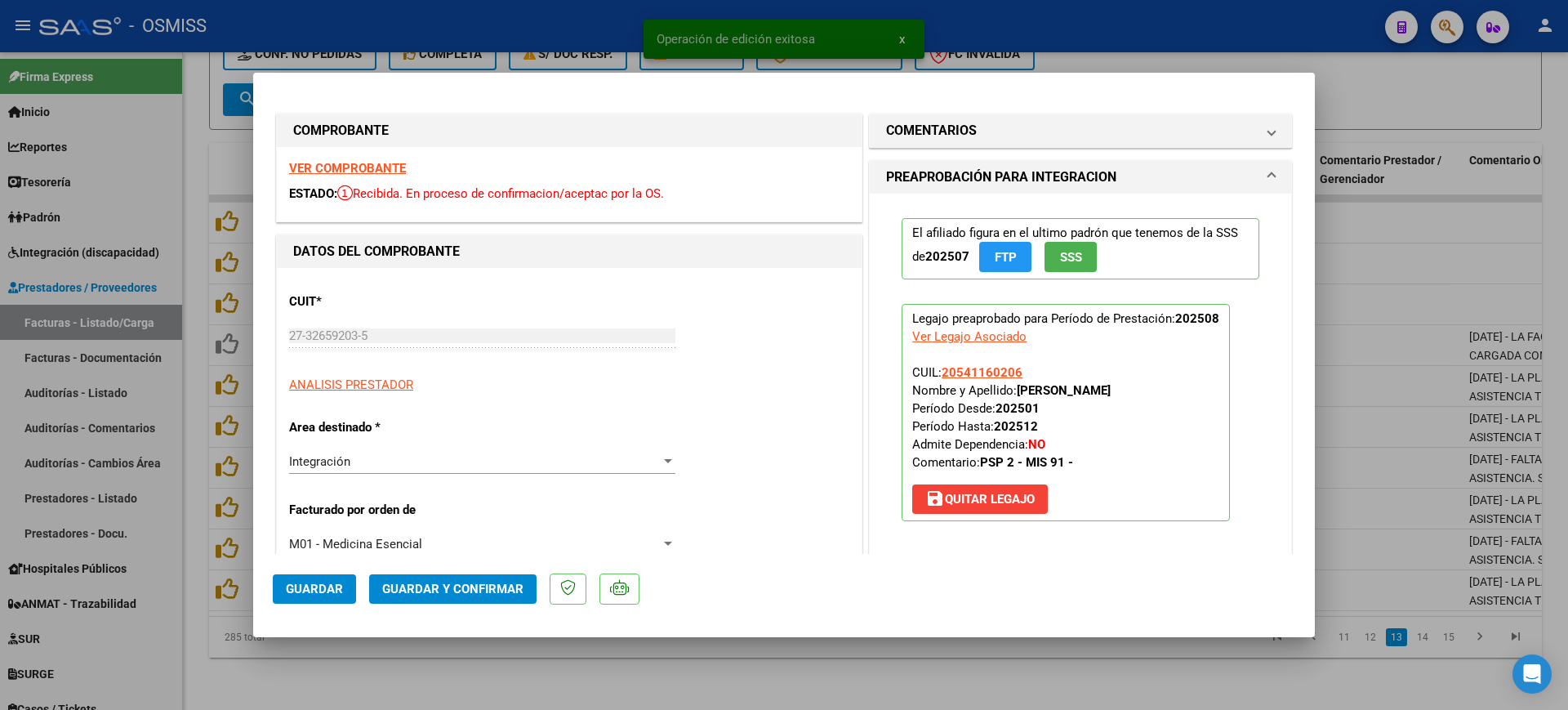
click at [325, 168] on strong "VER COMPROBANTE" at bounding box center [346, 169] width 116 height 15
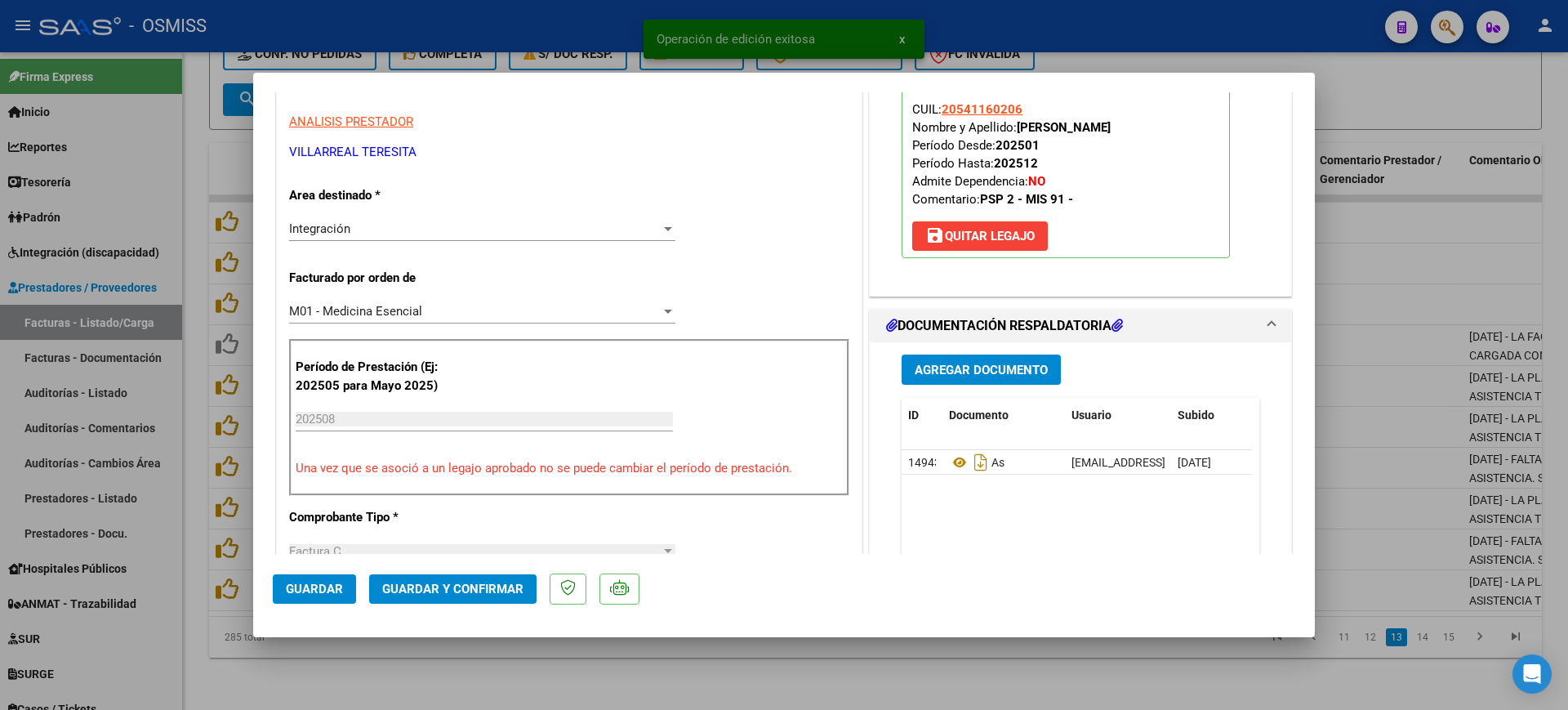
scroll to position [307, 0]
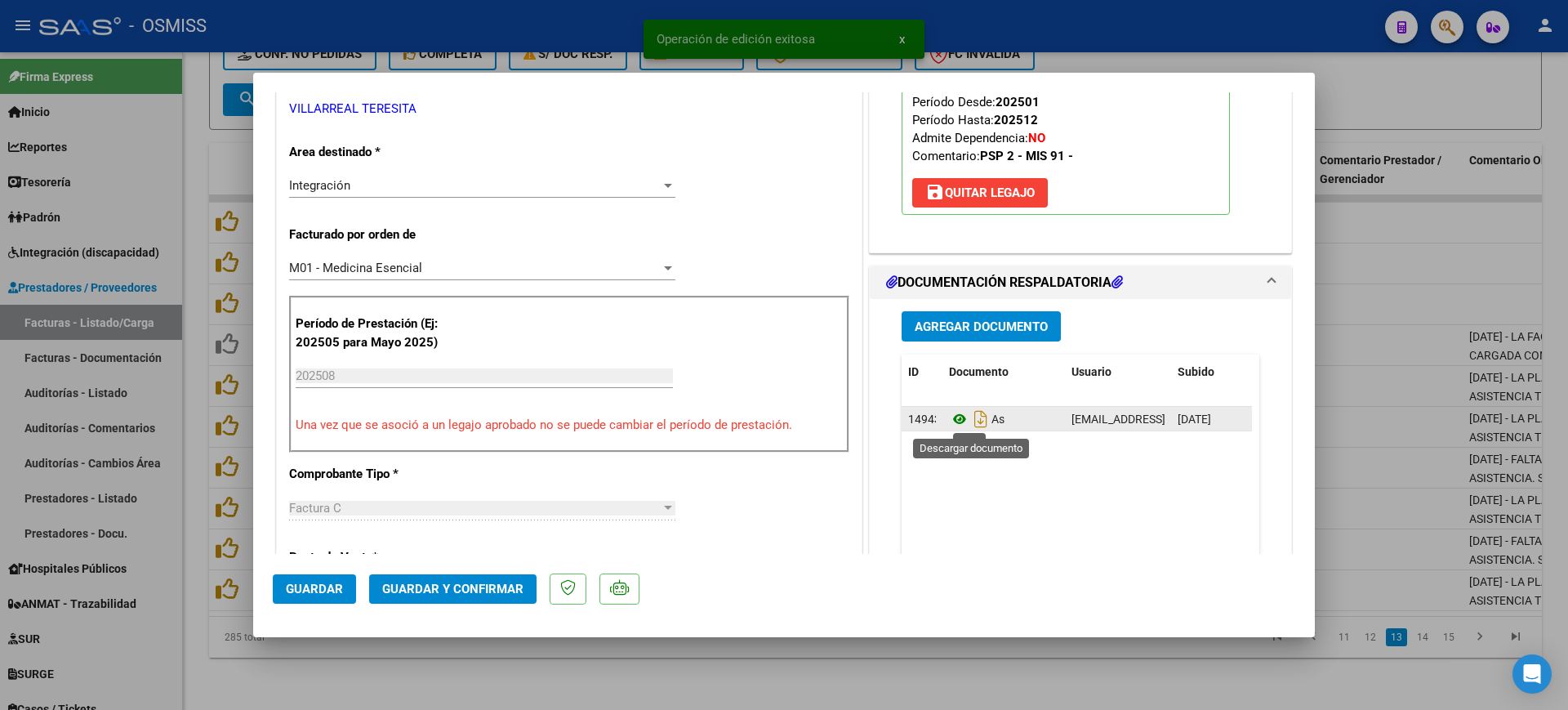
click at [954, 414] on icon at bounding box center [960, 418] width 21 height 20
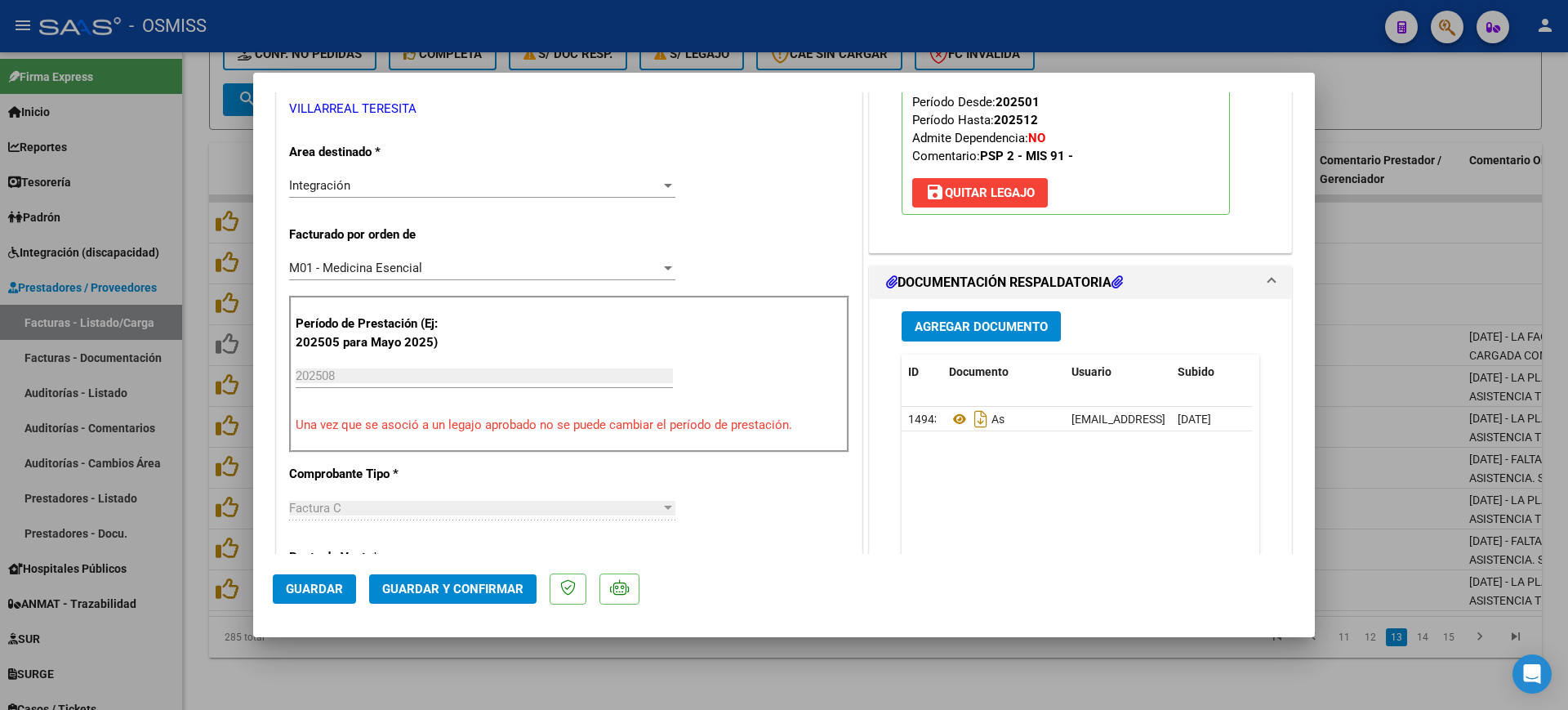
scroll to position [204, 0]
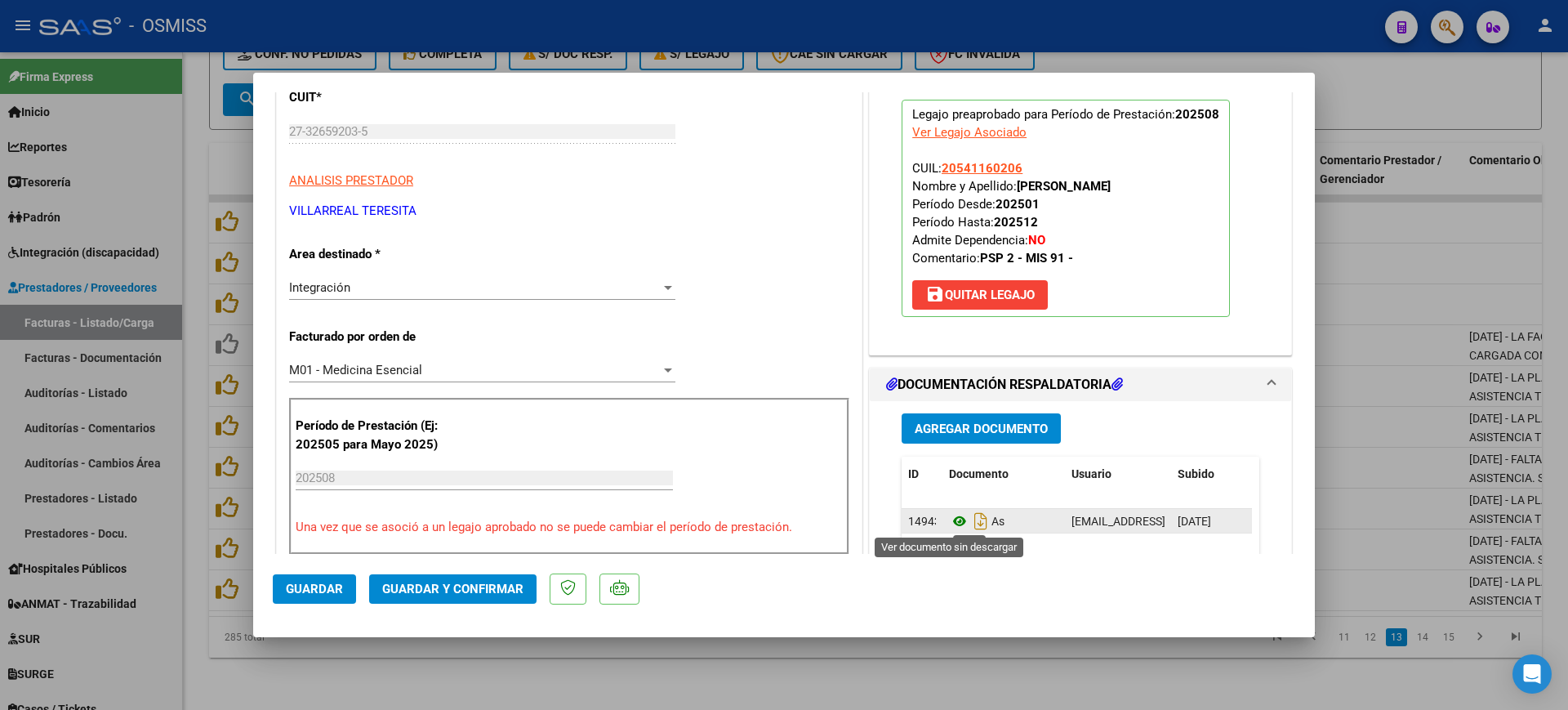
click at [949, 516] on icon at bounding box center [960, 521] width 21 height 20
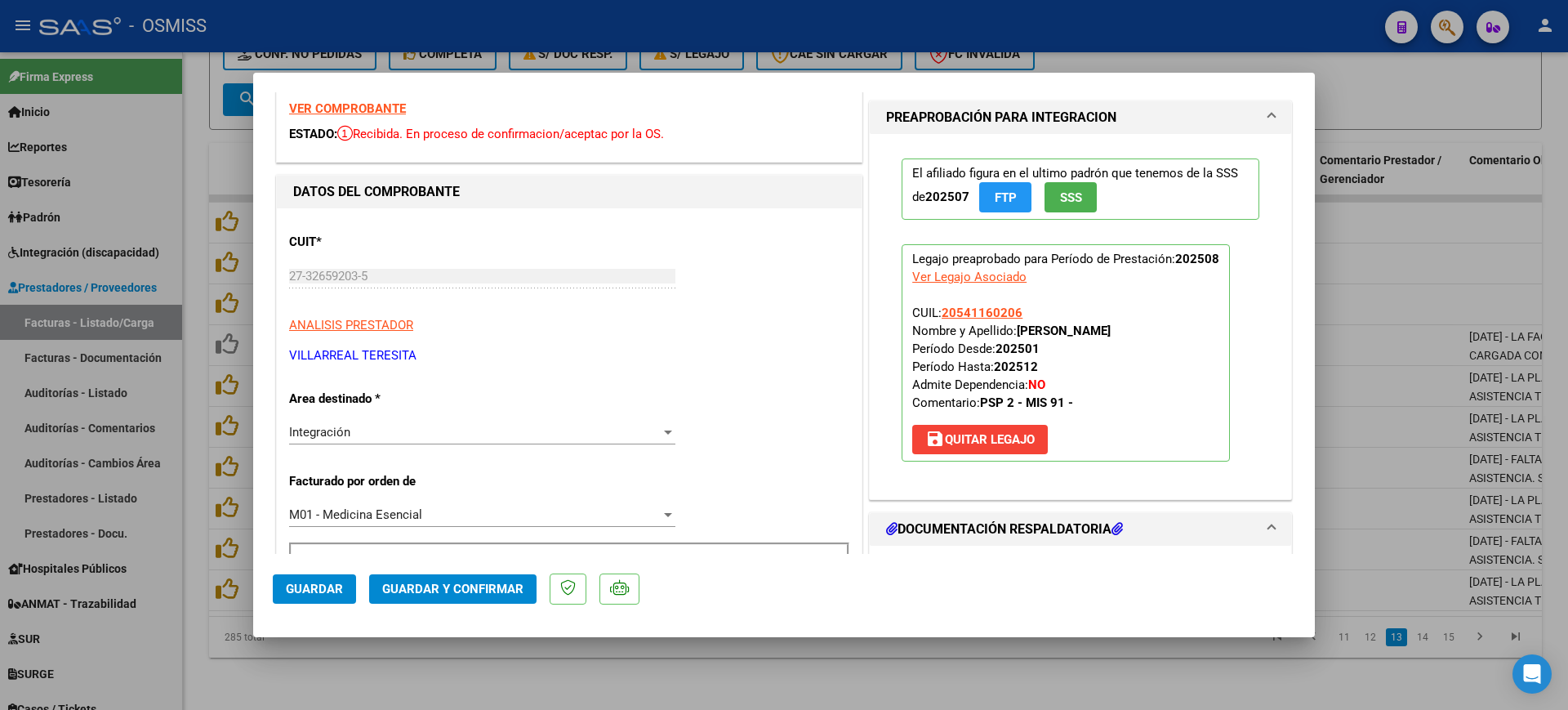
scroll to position [0, 0]
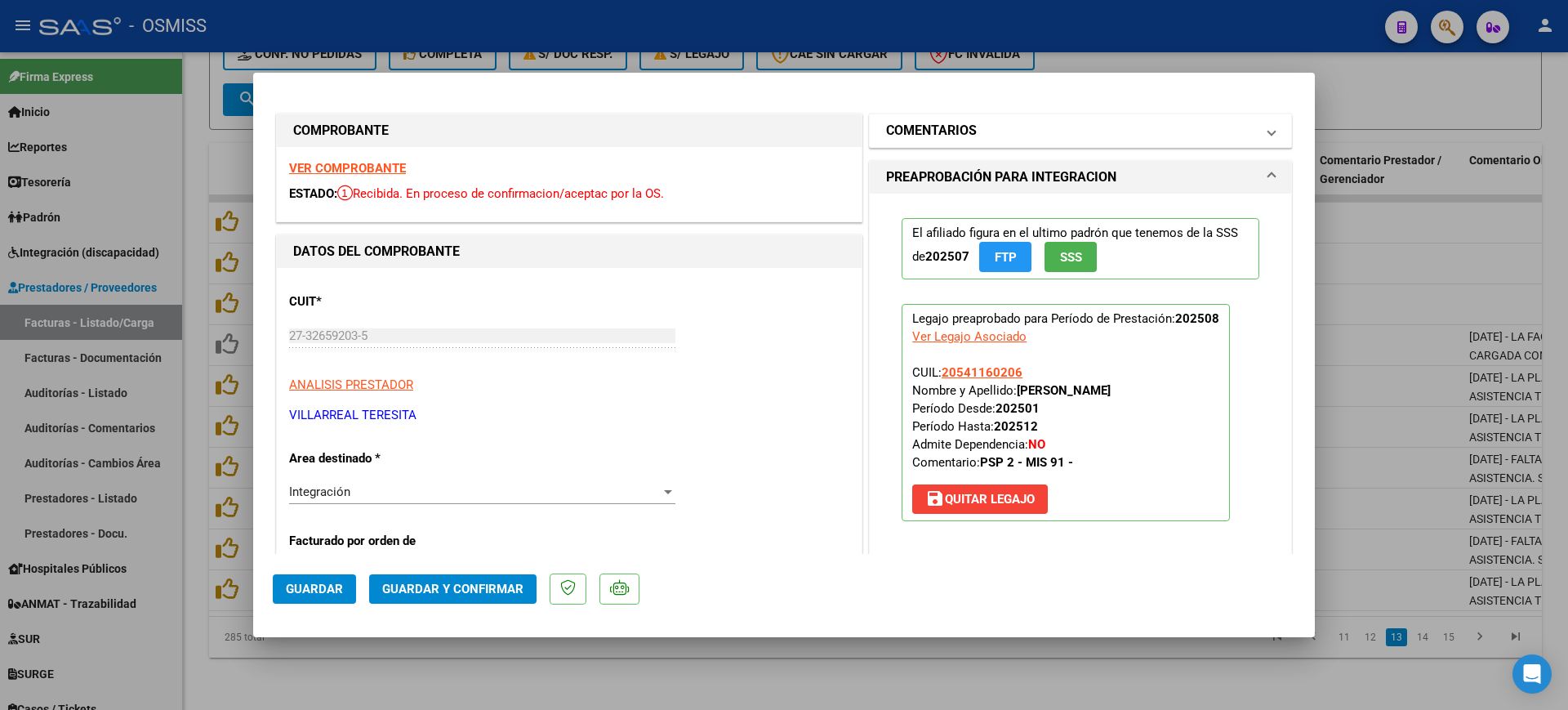
click at [945, 137] on h1 "COMENTARIOS" at bounding box center [931, 131] width 91 height 20
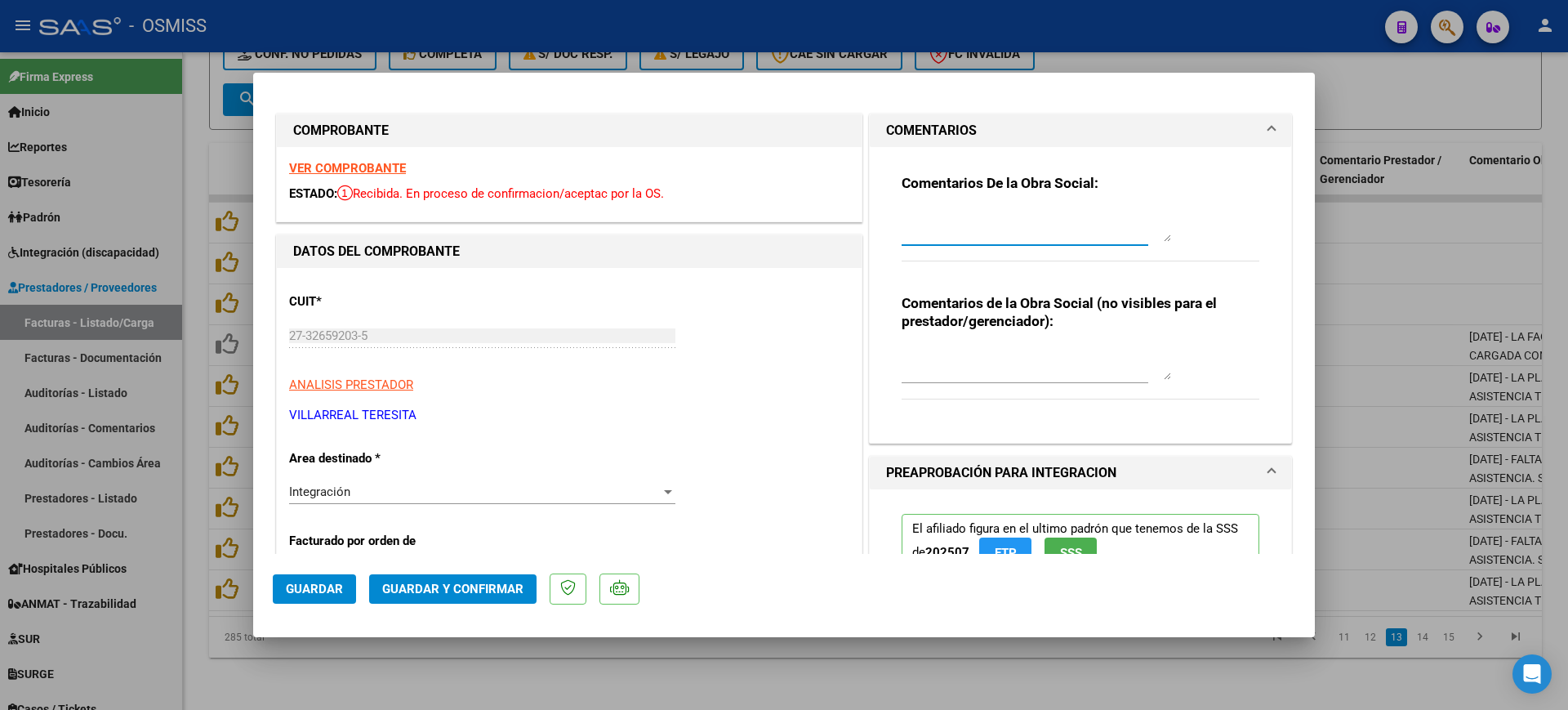
click at [947, 227] on textarea at bounding box center [1036, 225] width 270 height 33
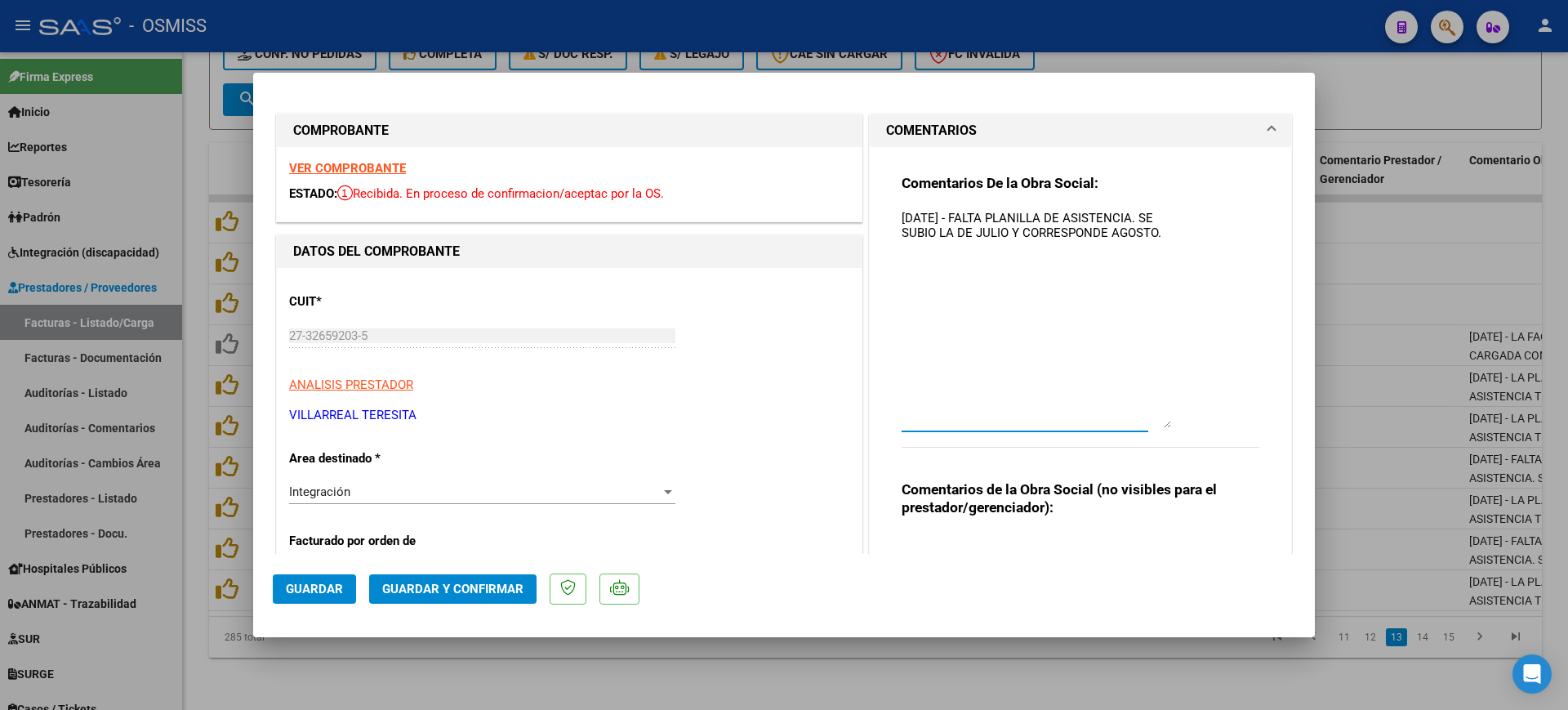
drag, startPoint x: 1154, startPoint y: 231, endPoint x: 1156, endPoint y: 421, distance: 190.0
click at [1158, 420] on textarea "[DATE] - FALTA PLANILLA DE ASISTENCIA. SE SUBIO LA DE JULIO Y CORRESPONDE AGOST…" at bounding box center [1036, 318] width 270 height 219
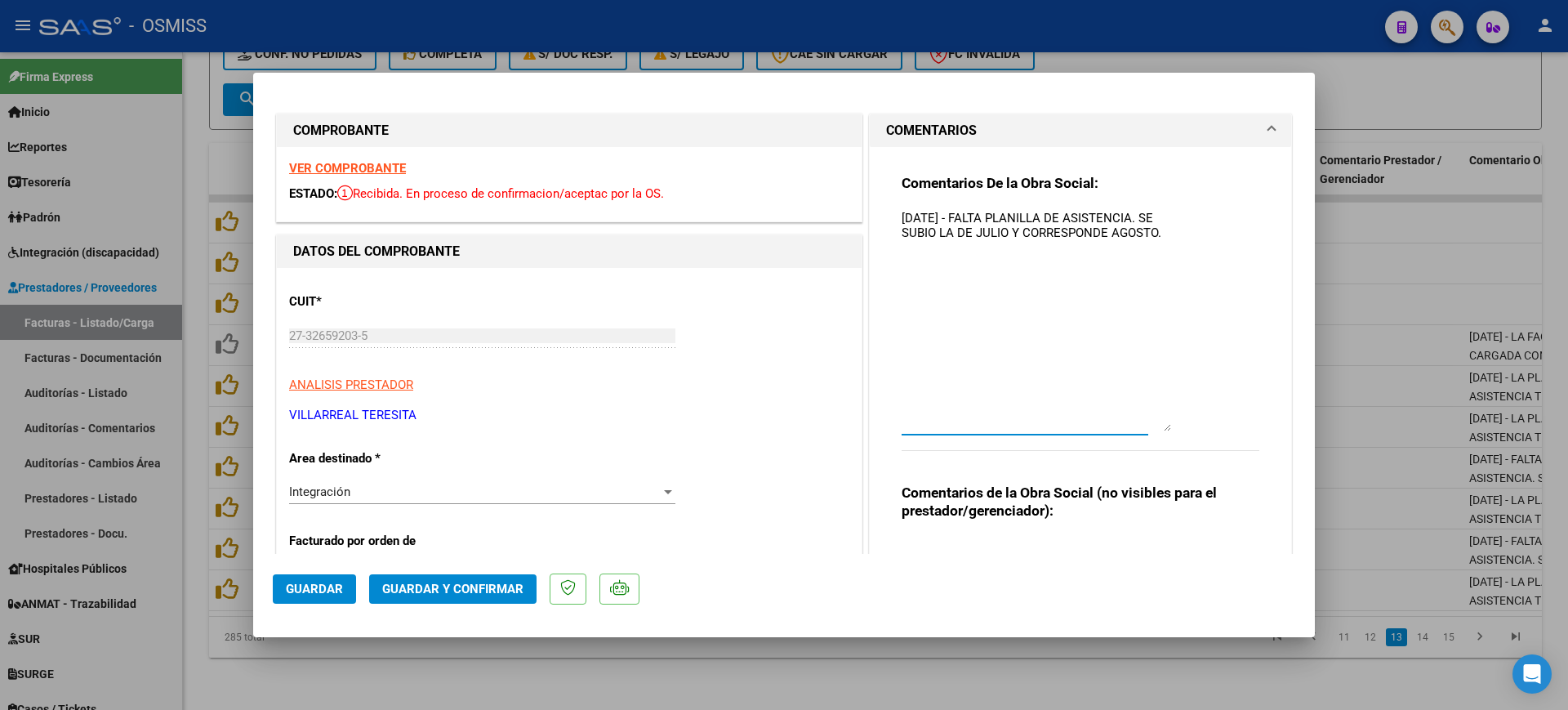
type textarea "[DATE] - FALTA PLANILLA DE ASISTENCIA. SE SUBIO LA DE JULIO Y CORRESPONDE AGOST…"
click at [333, 584] on span "Guardar" at bounding box center [314, 589] width 57 height 15
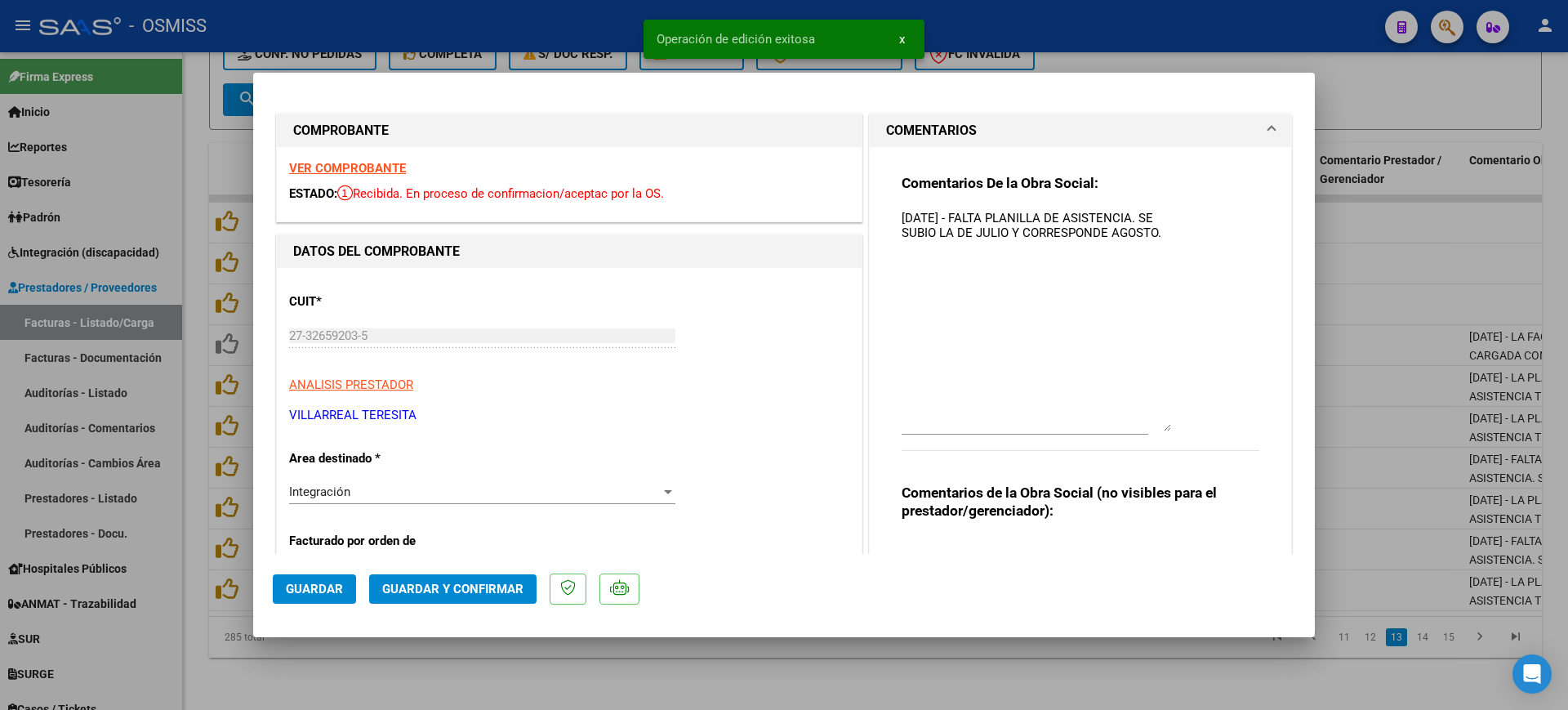
click at [561, 683] on div at bounding box center [784, 355] width 1568 height 710
type input "$ 0,00"
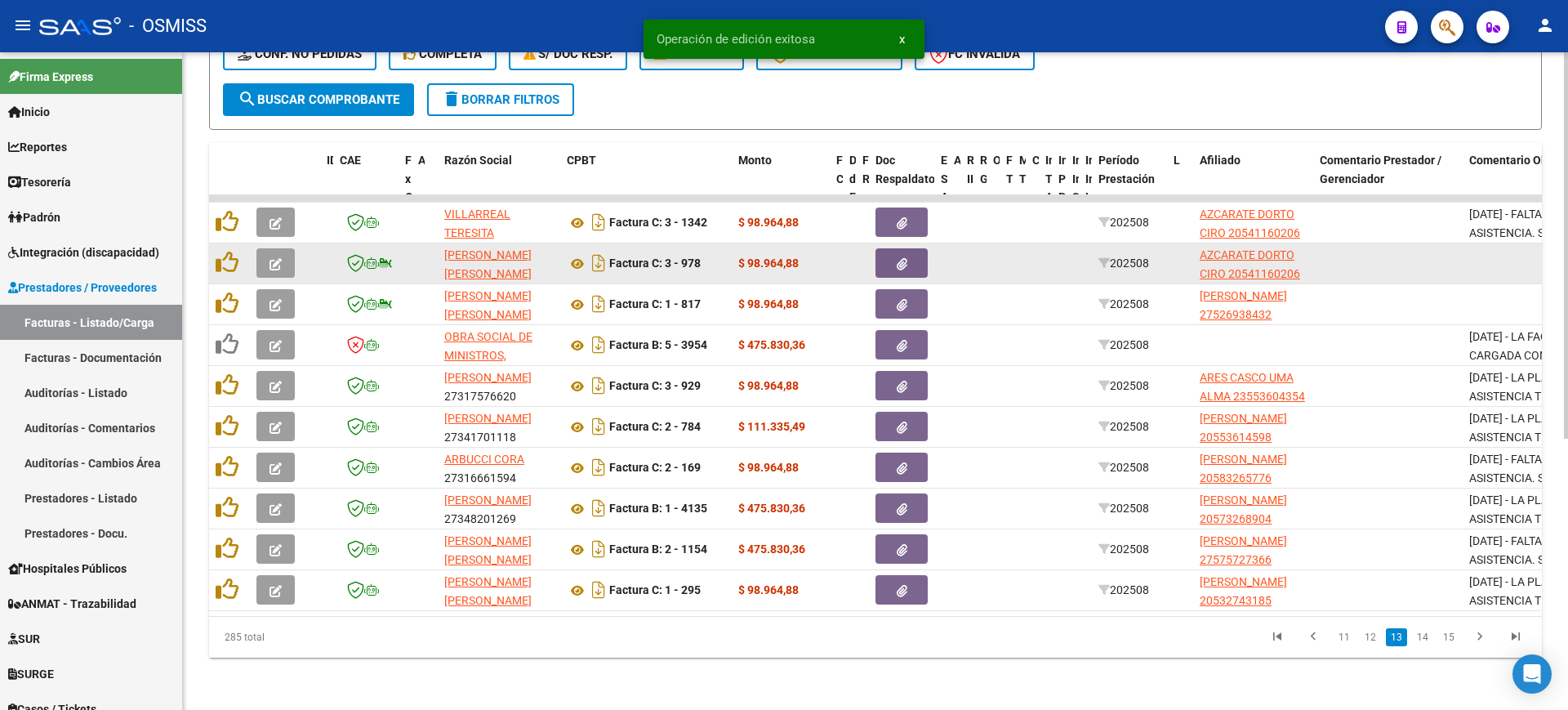
click at [276, 258] on icon "button" at bounding box center [275, 264] width 12 height 12
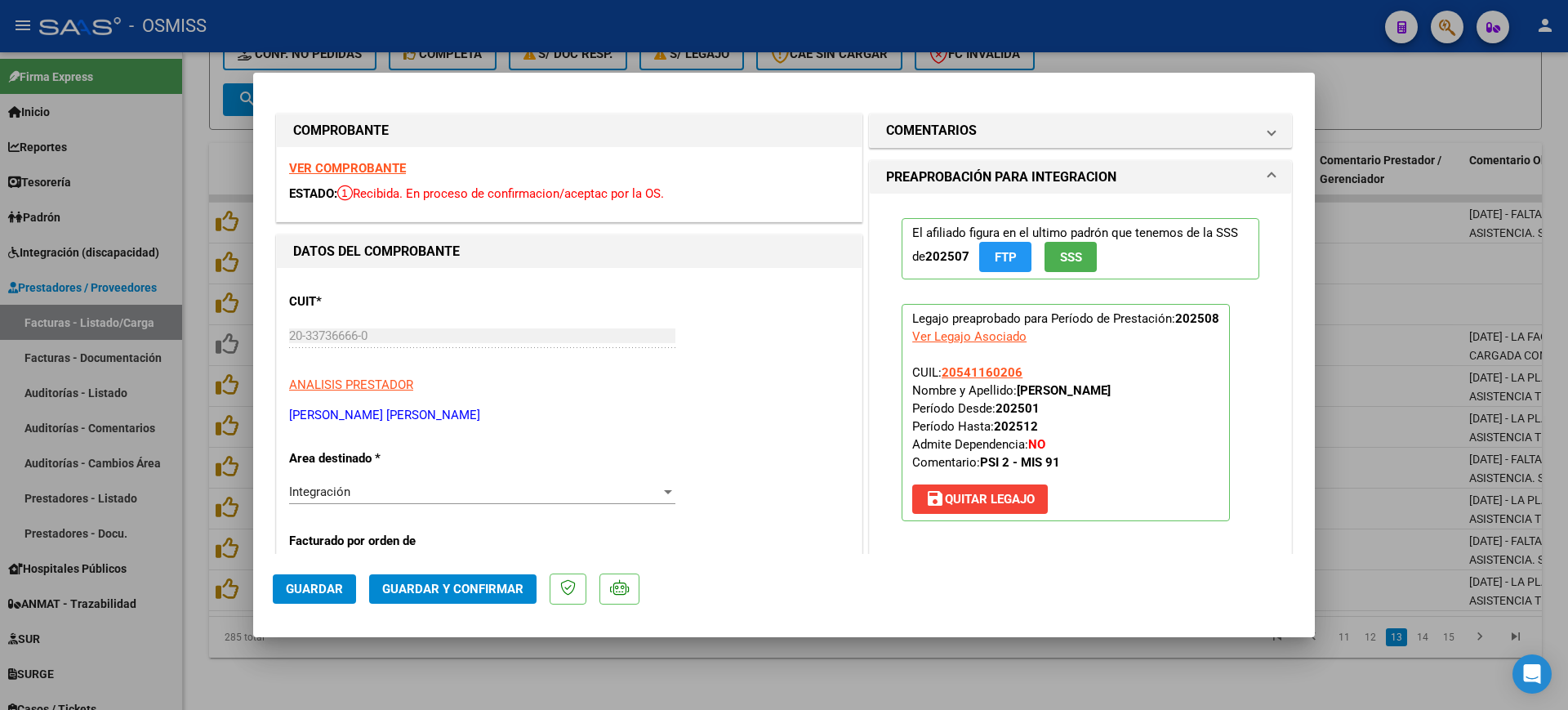
click at [354, 162] on strong "VER COMPROBANTE" at bounding box center [346, 169] width 116 height 15
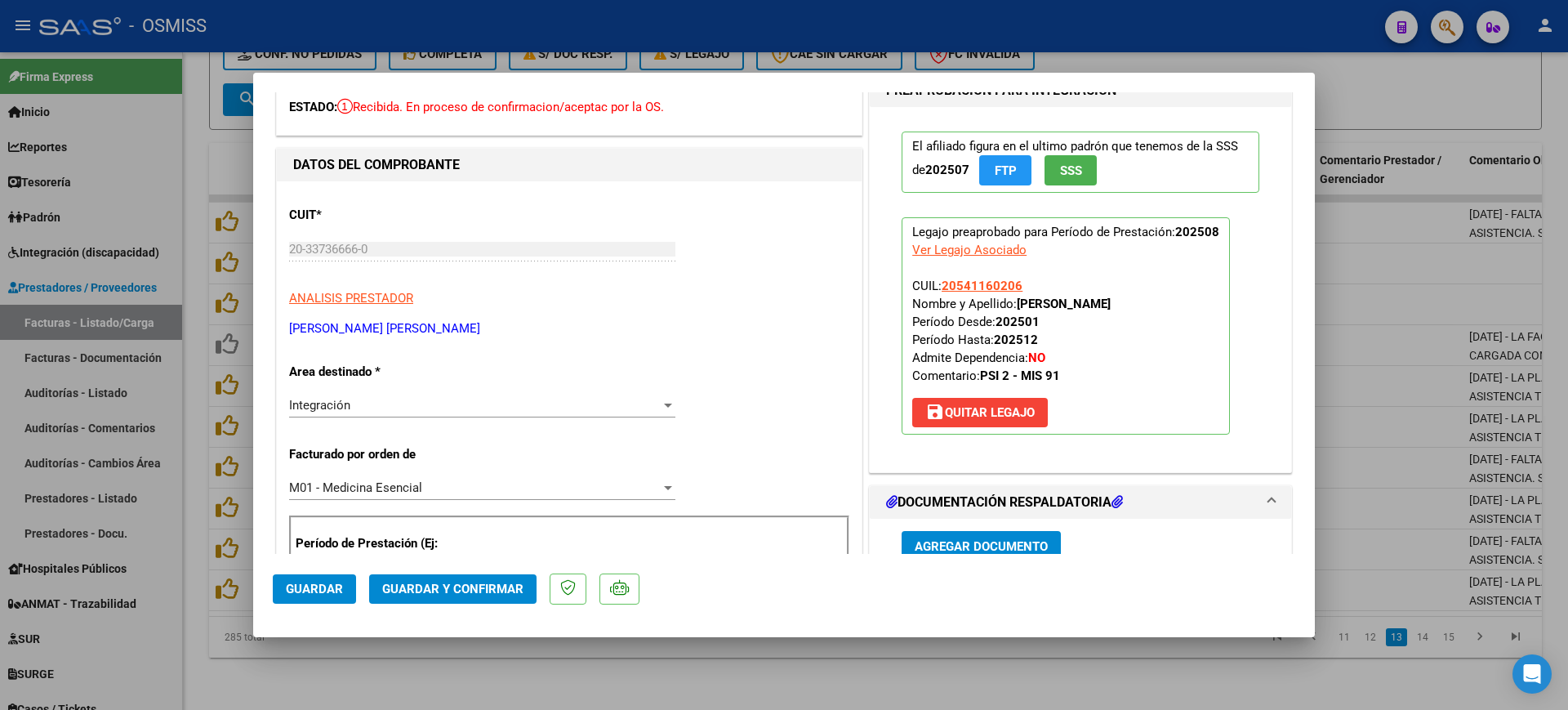
scroll to position [307, 0]
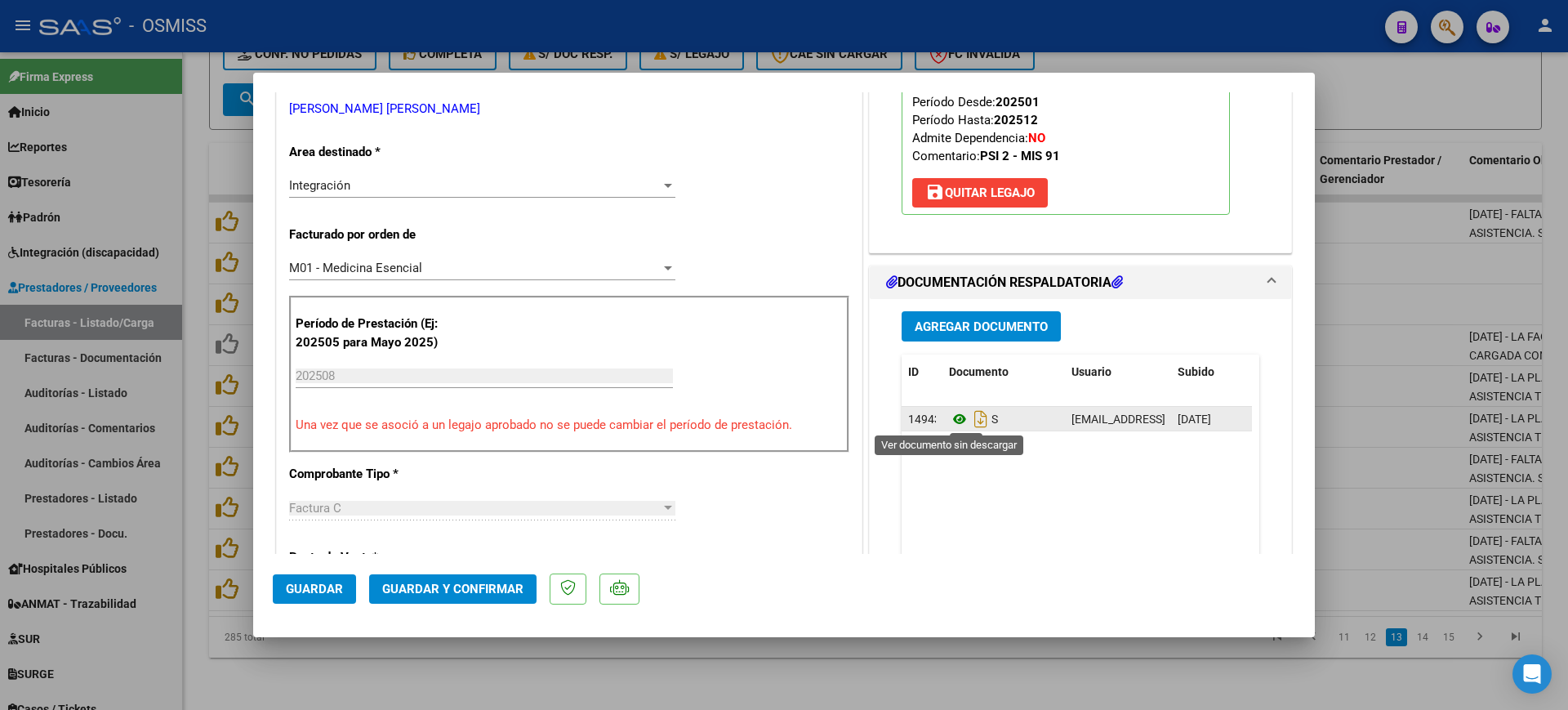
click at [955, 420] on icon at bounding box center [960, 418] width 21 height 20
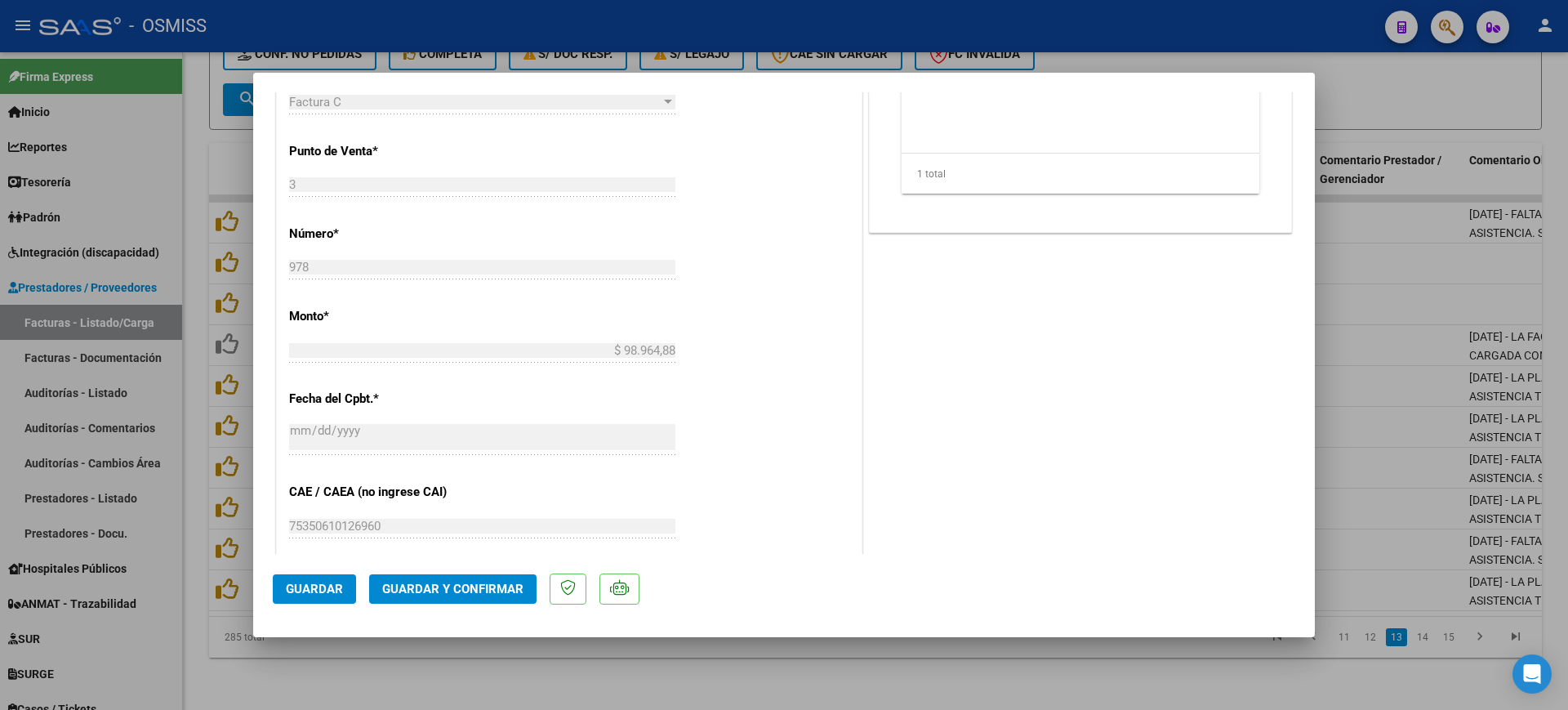
scroll to position [715, 0]
click at [492, 593] on span "Guardar y Confirmar" at bounding box center [452, 589] width 141 height 15
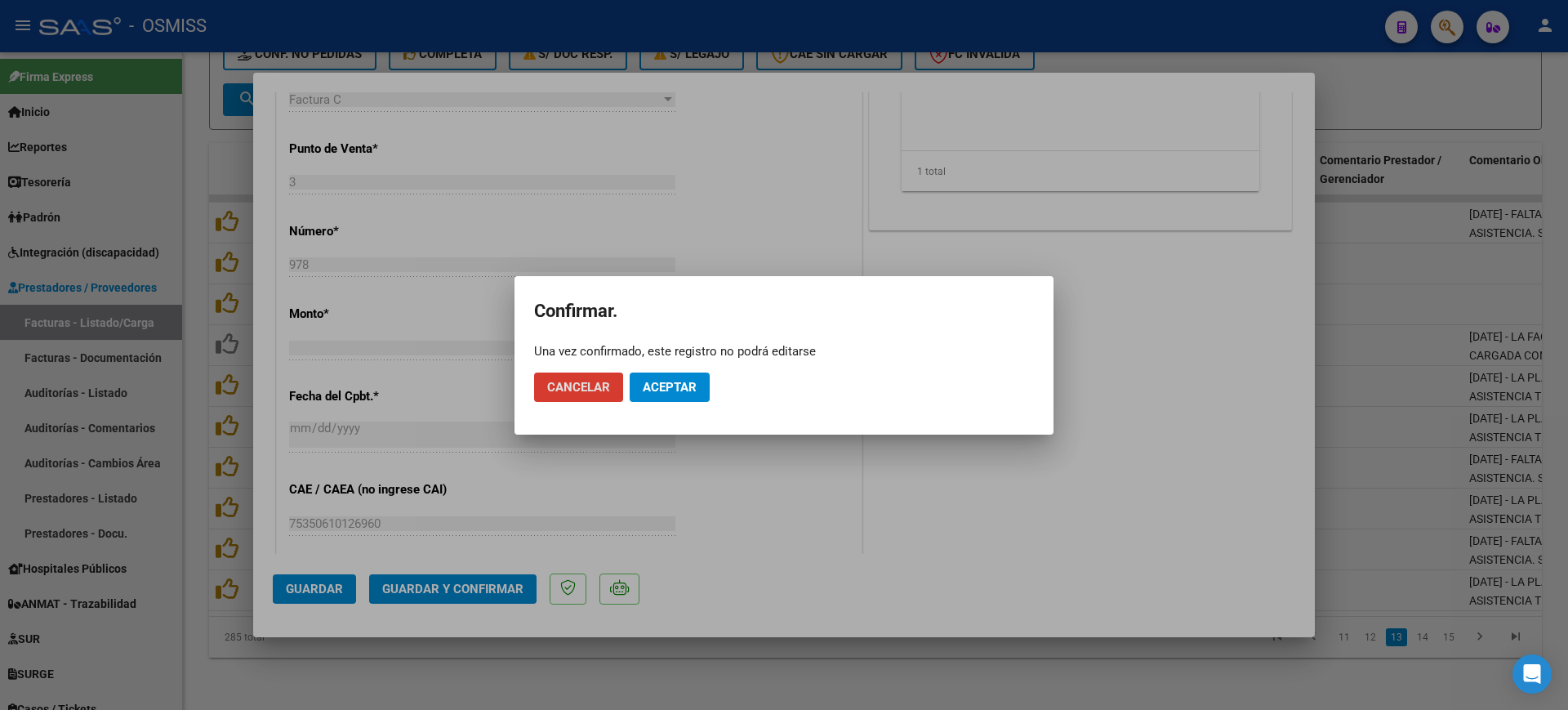
click at [662, 390] on span "Aceptar" at bounding box center [669, 387] width 54 height 15
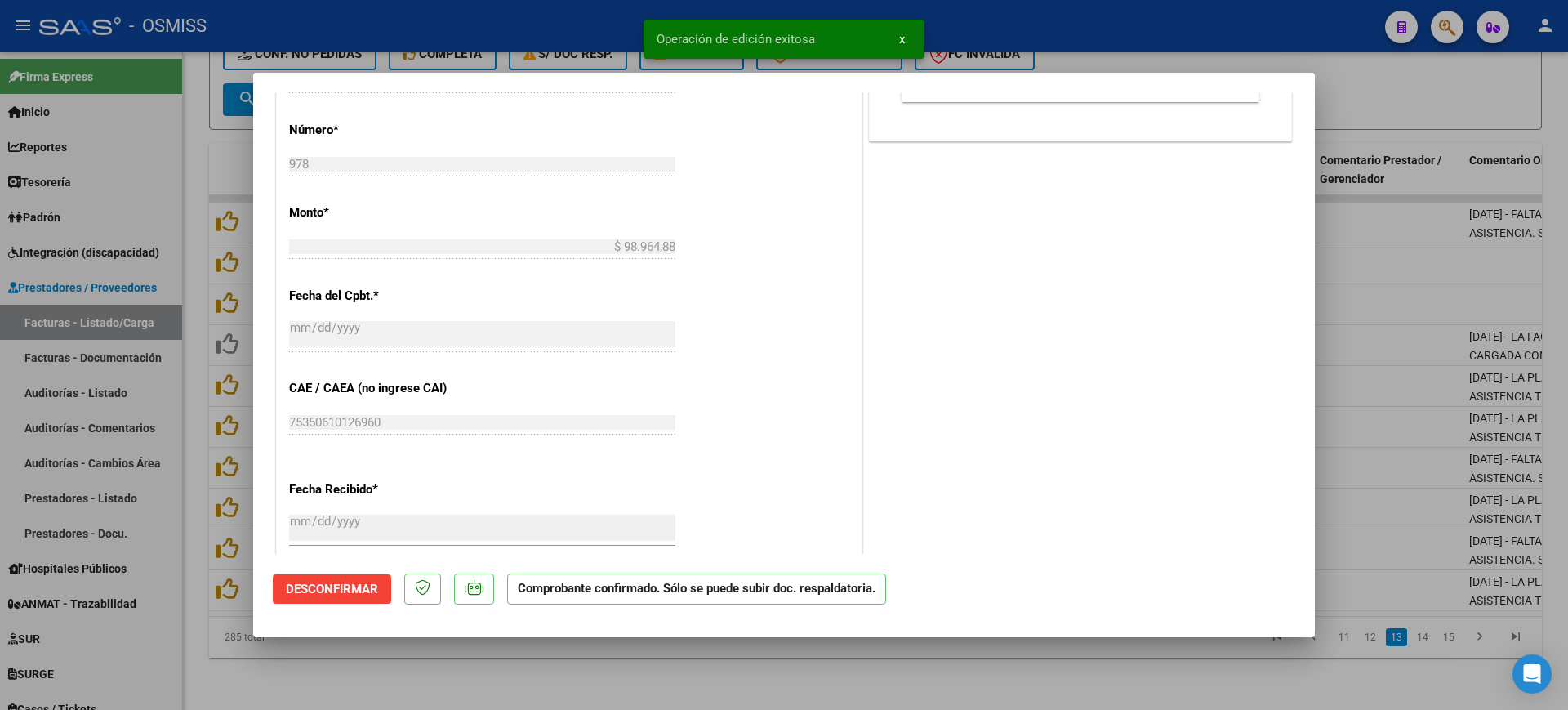
click at [568, 682] on div at bounding box center [784, 355] width 1568 height 710
type input "$ 0,00"
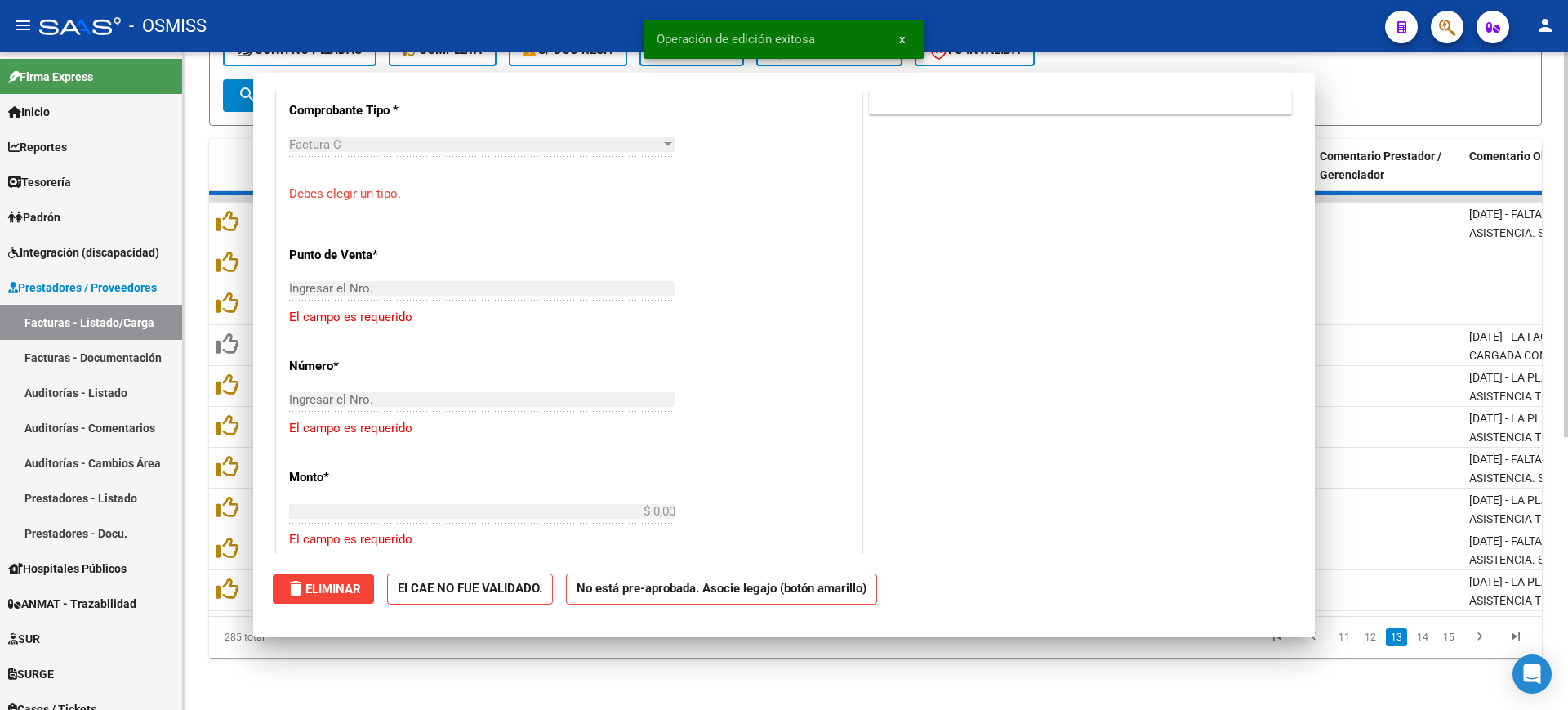
scroll to position [743, 0]
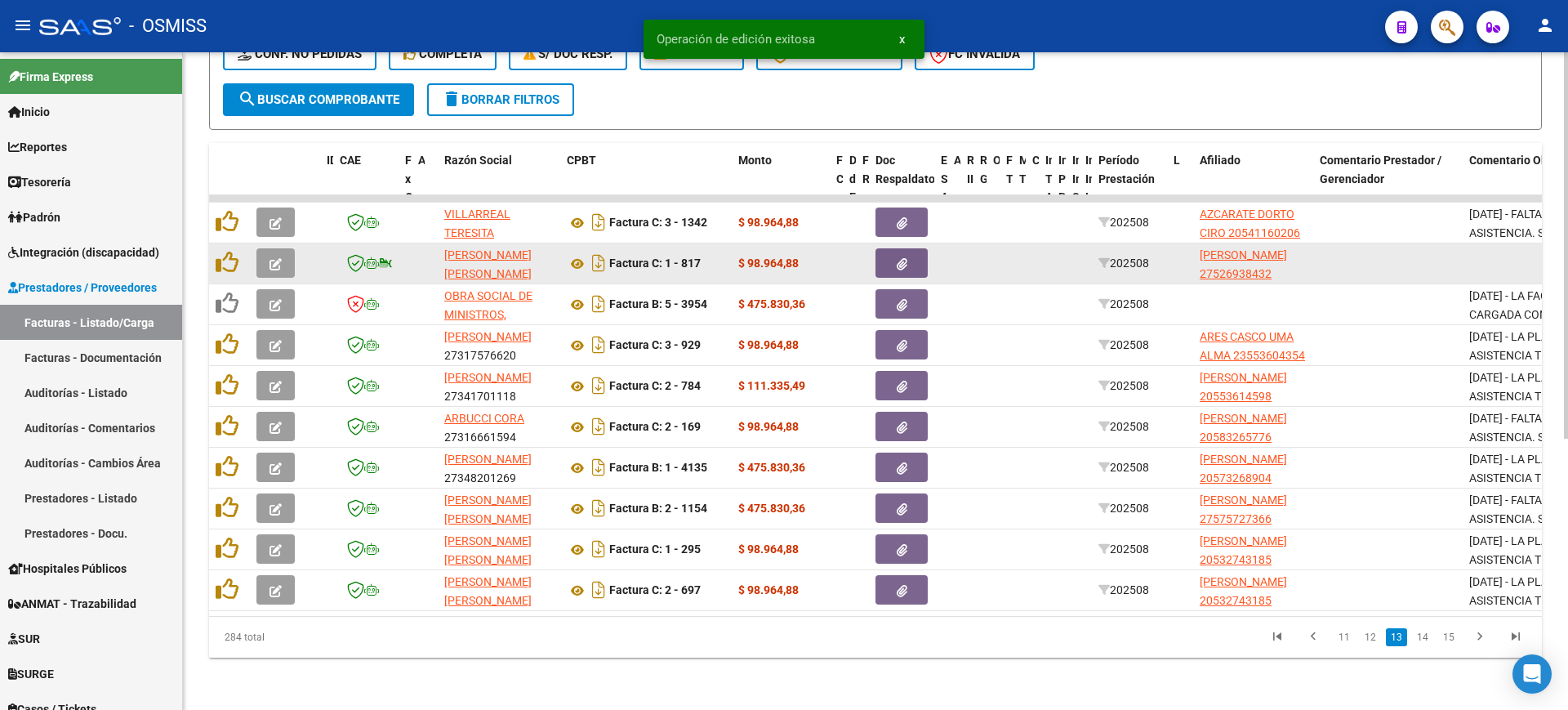
click at [276, 258] on icon "button" at bounding box center [275, 264] width 12 height 12
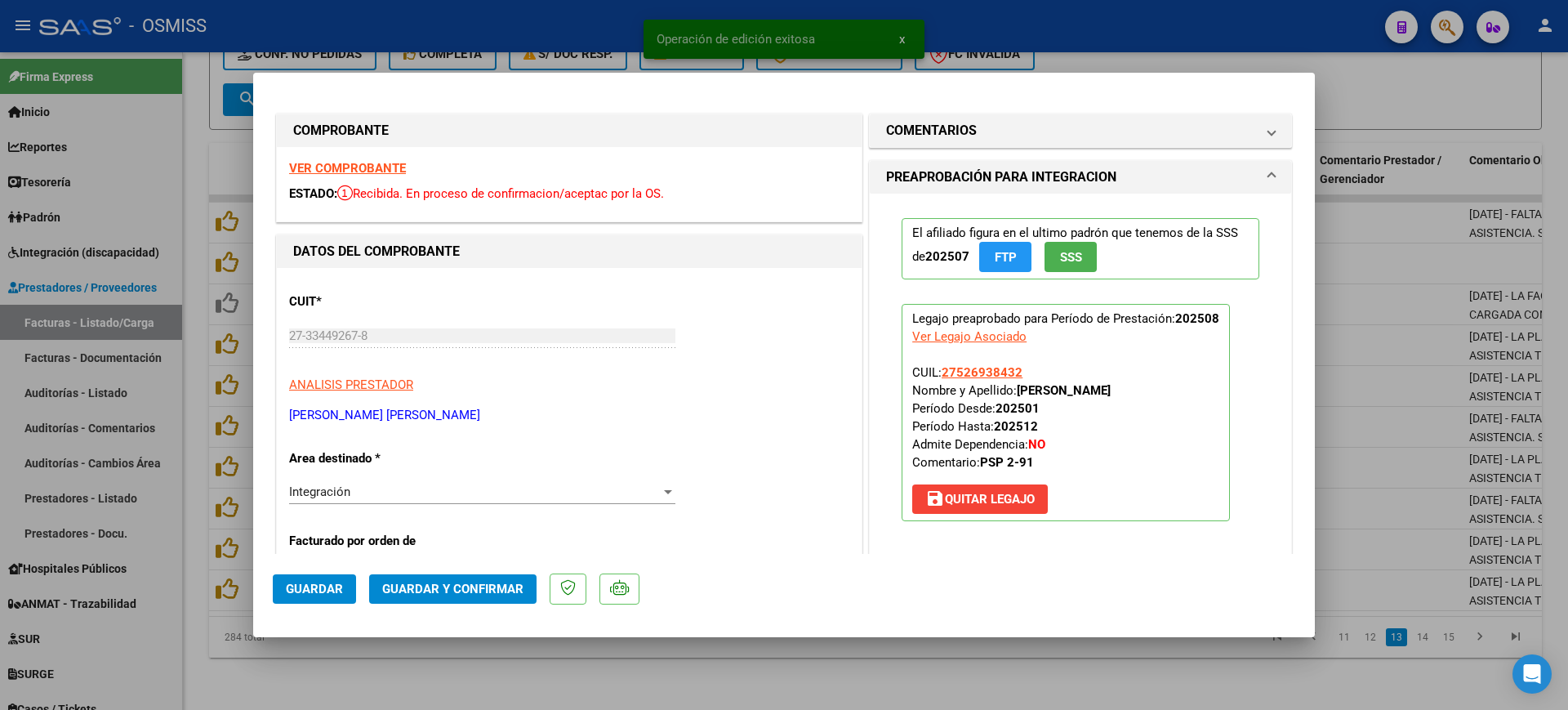
click at [353, 164] on strong "VER COMPROBANTE" at bounding box center [346, 169] width 116 height 15
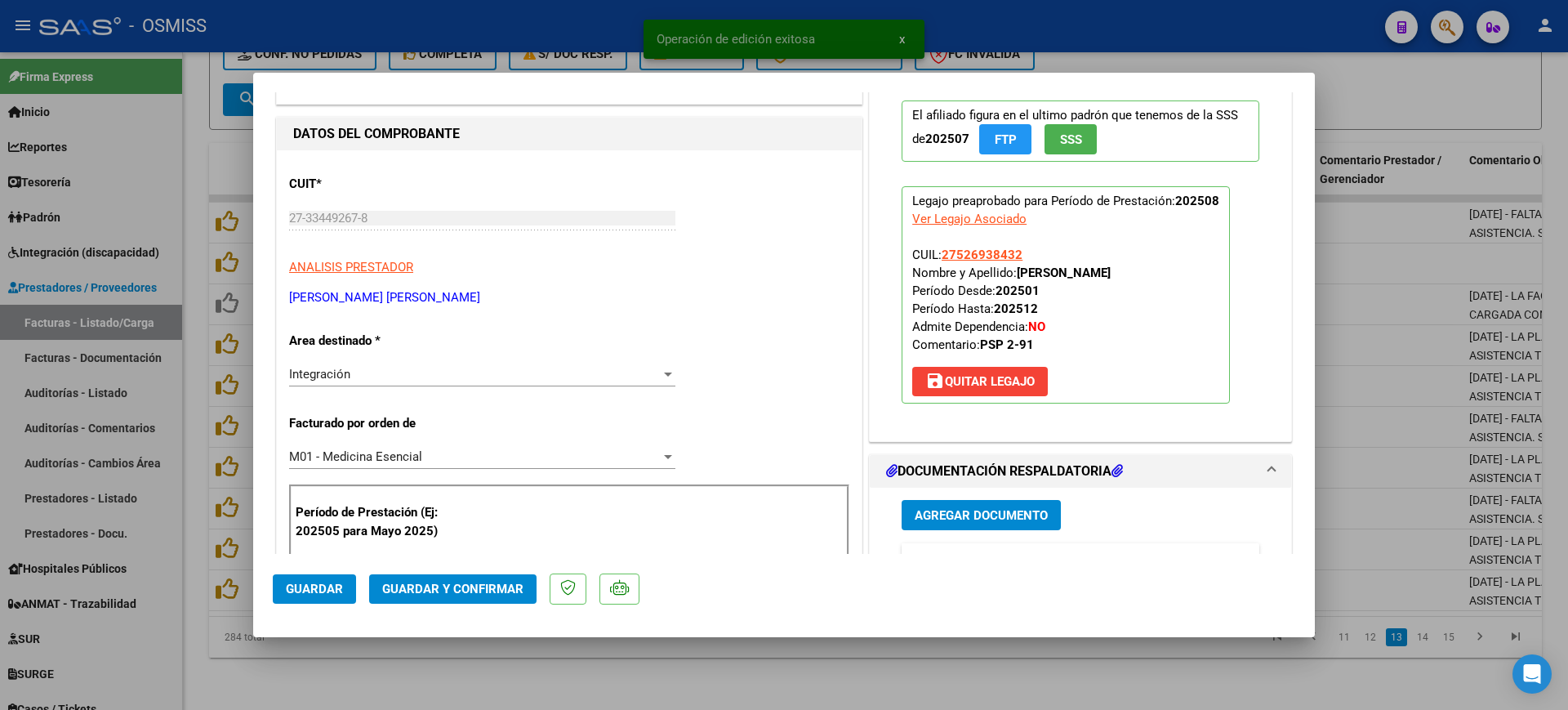
scroll to position [307, 0]
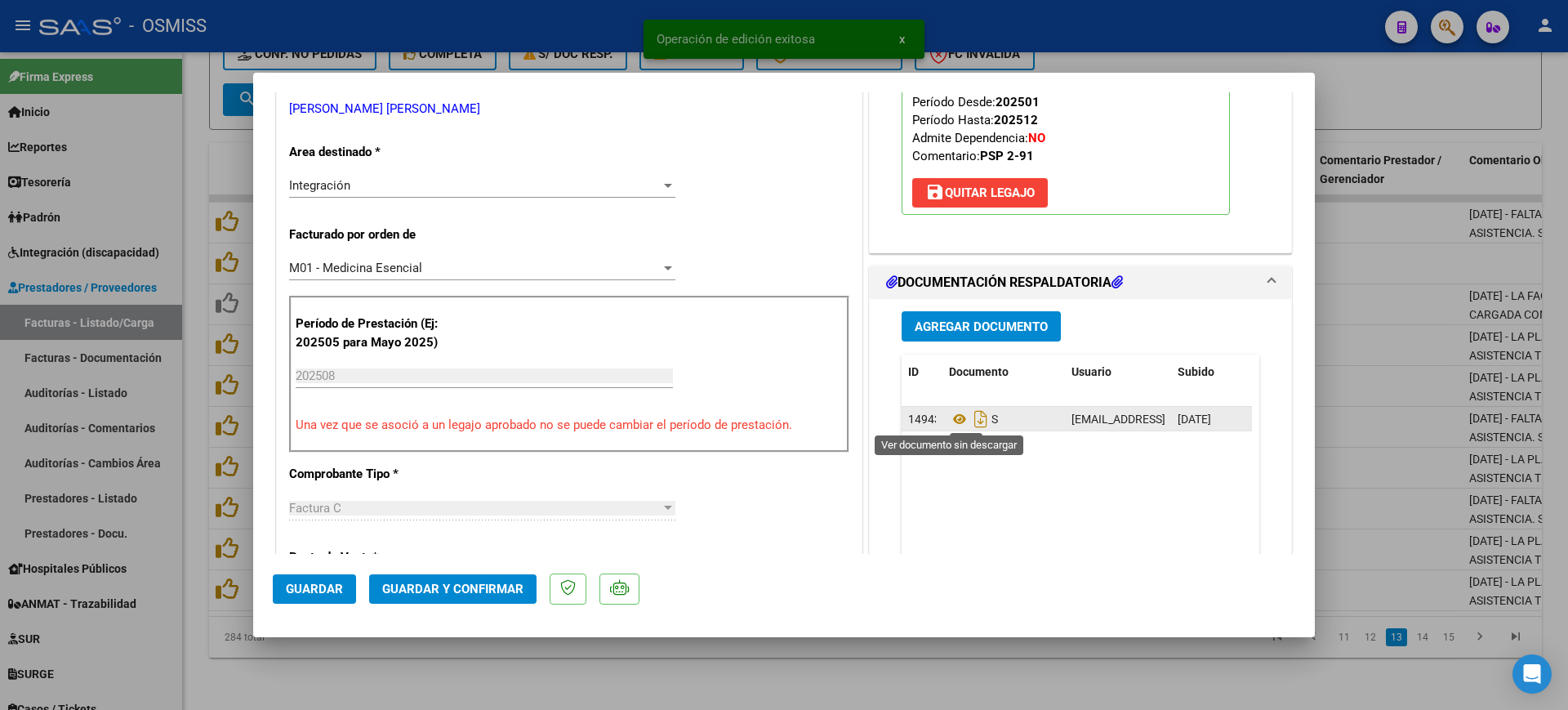
drag, startPoint x: 948, startPoint y: 419, endPoint x: 935, endPoint y: 408, distance: 17.0
click at [949, 419] on icon at bounding box center [960, 418] width 21 height 20
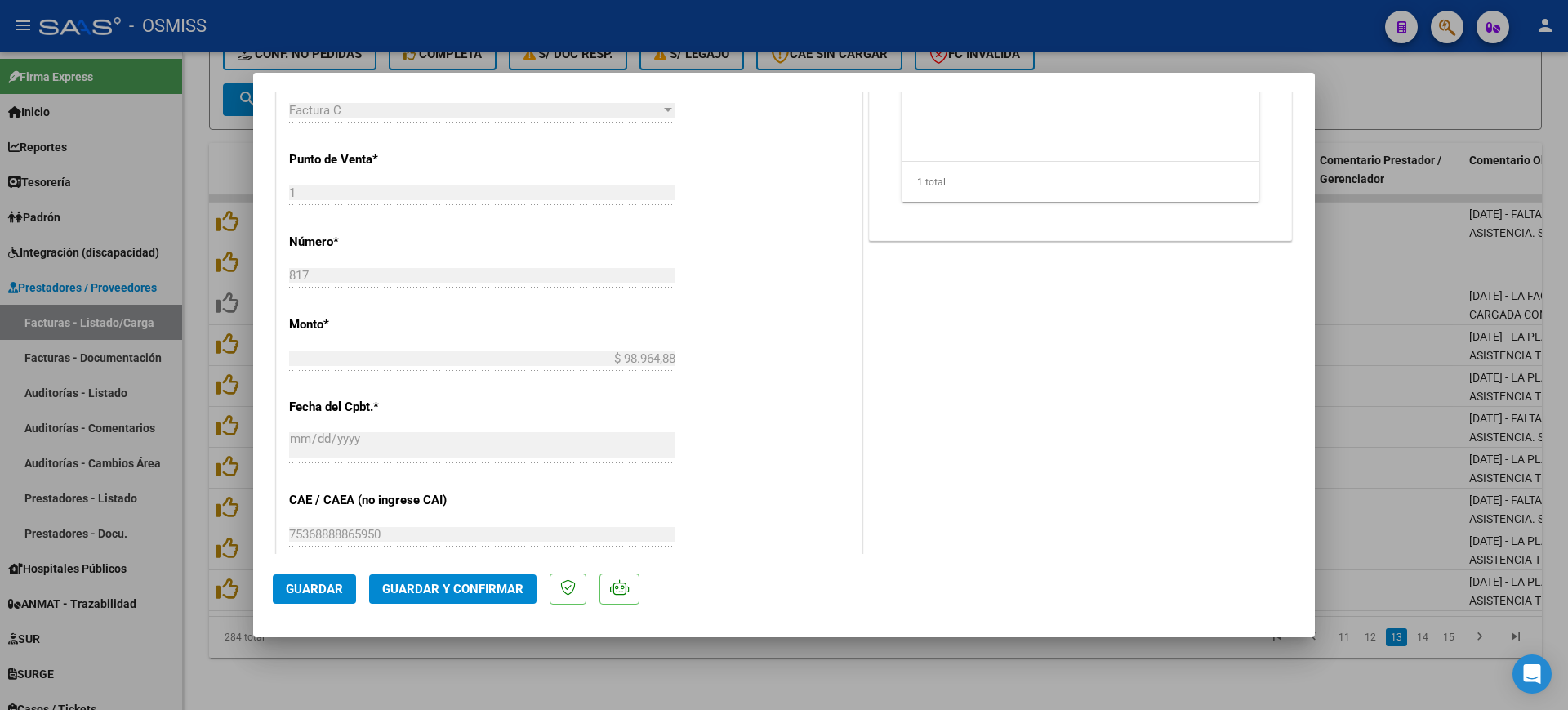
scroll to position [715, 0]
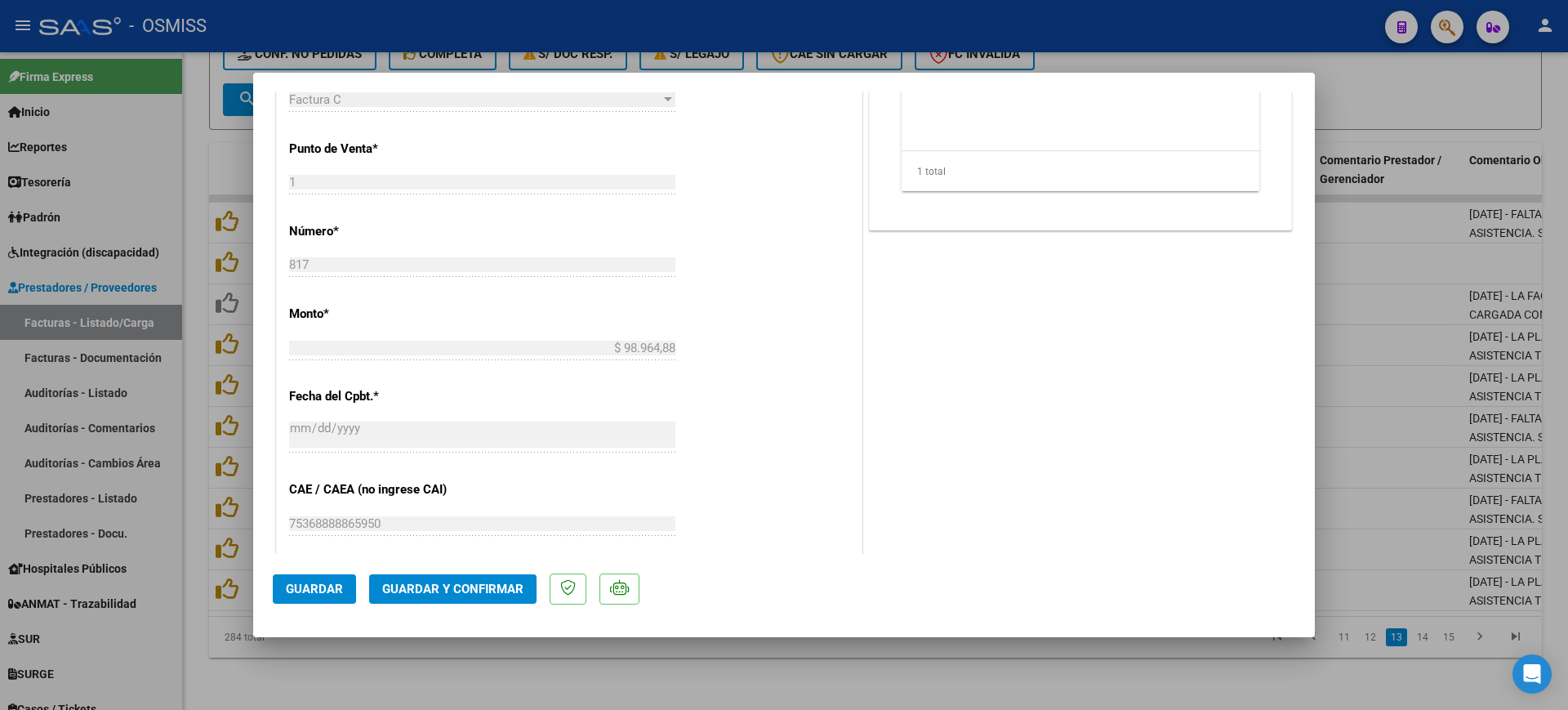
click at [491, 586] on span "Guardar y Confirmar" at bounding box center [452, 589] width 141 height 15
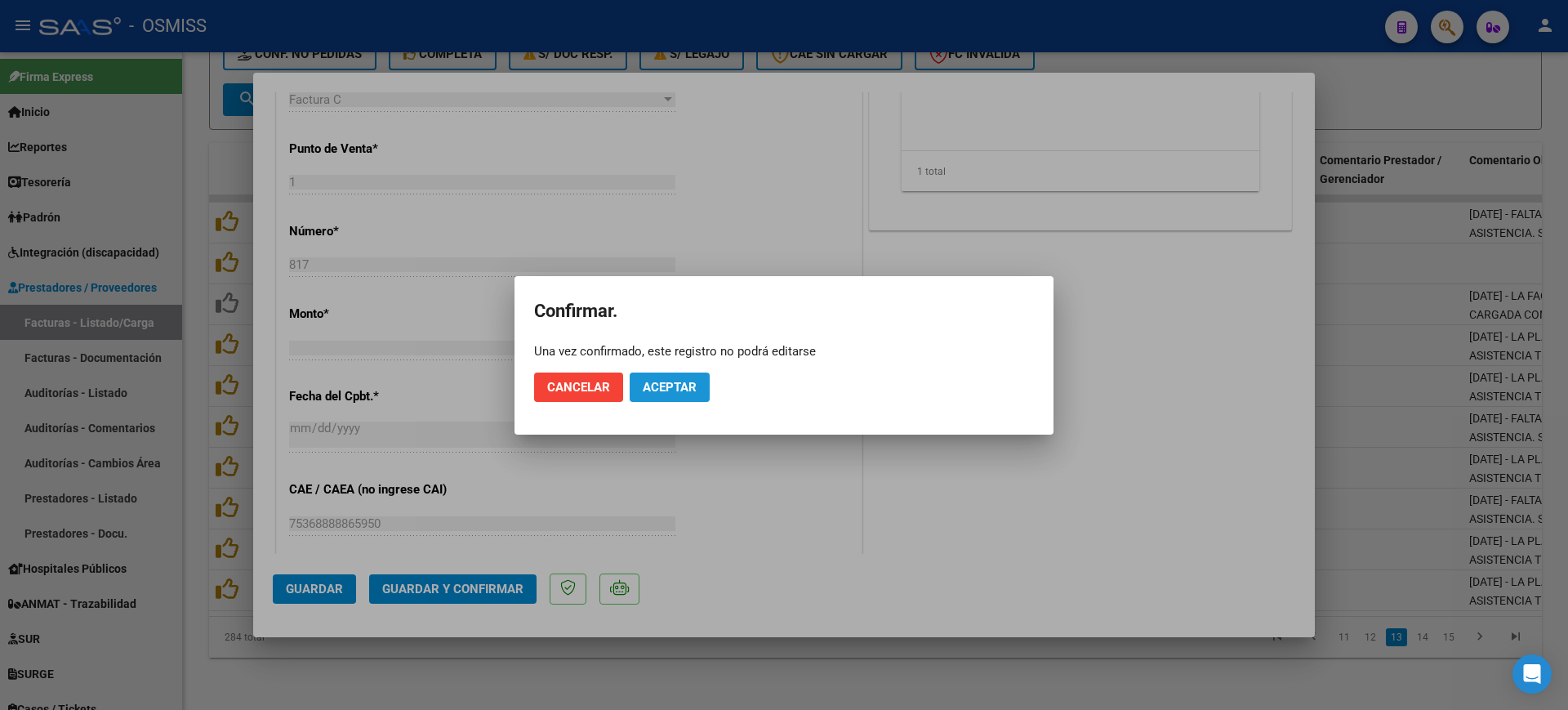
click at [676, 380] on span "Aceptar" at bounding box center [669, 387] width 54 height 15
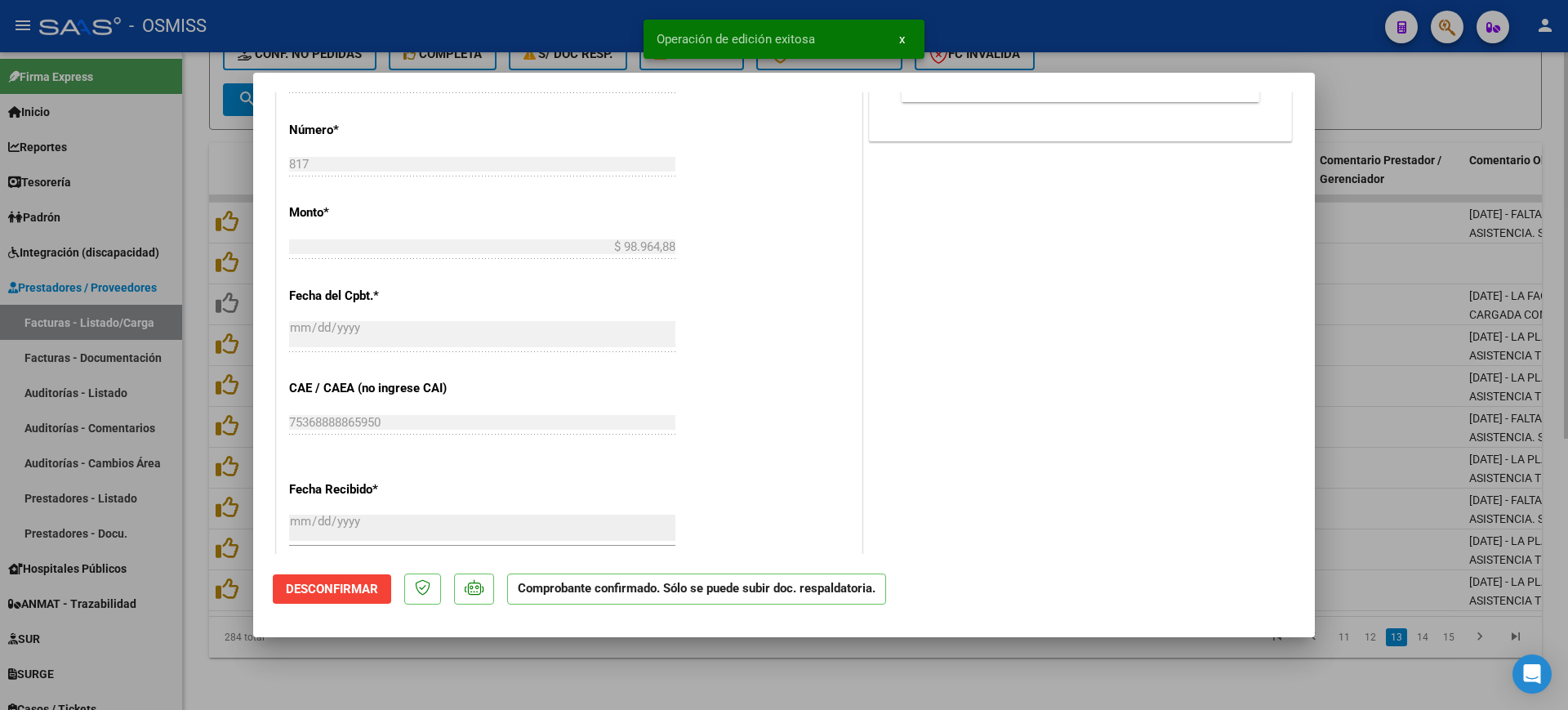
click at [553, 663] on div at bounding box center [784, 355] width 1568 height 710
type input "$ 0,00"
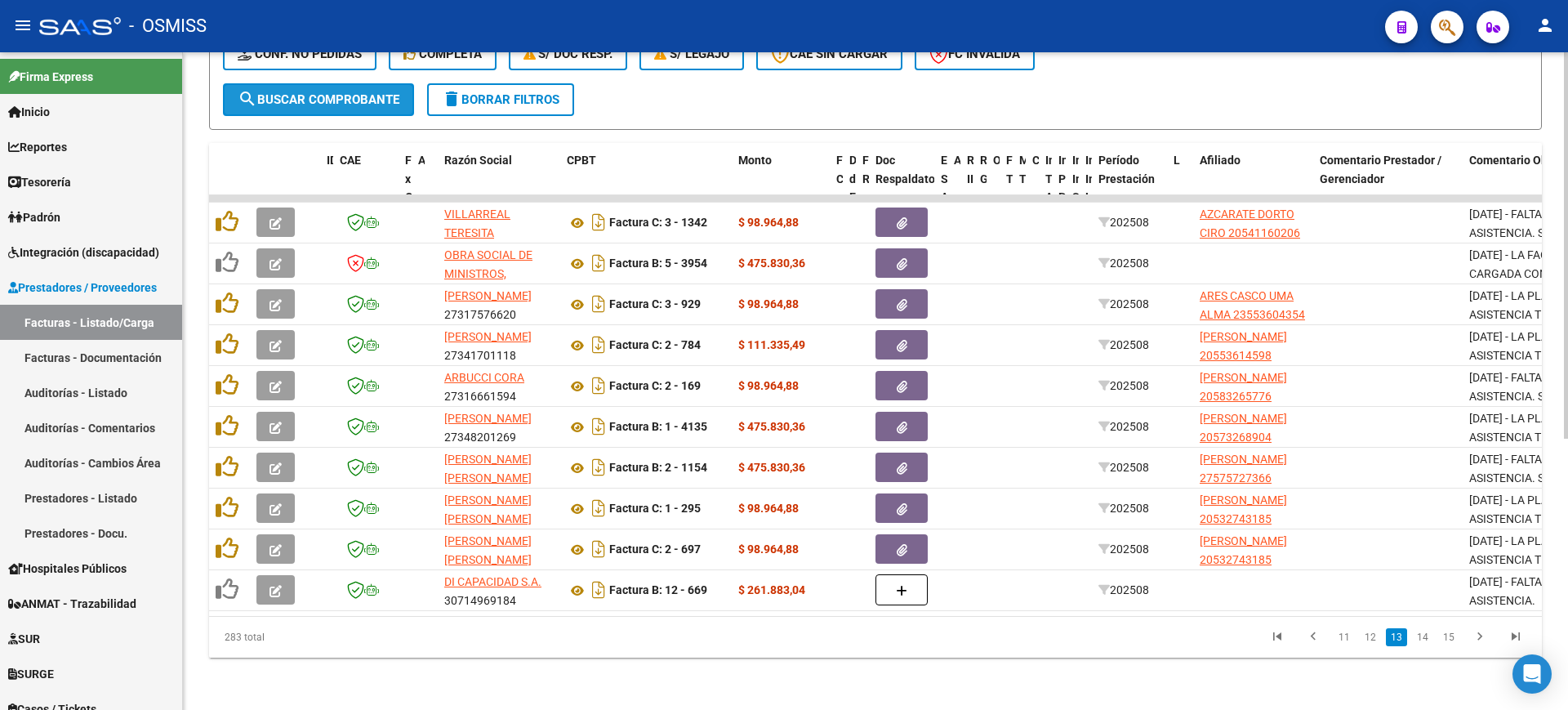
click at [368, 95] on button "search Buscar Comprobante" at bounding box center [319, 99] width 191 height 33
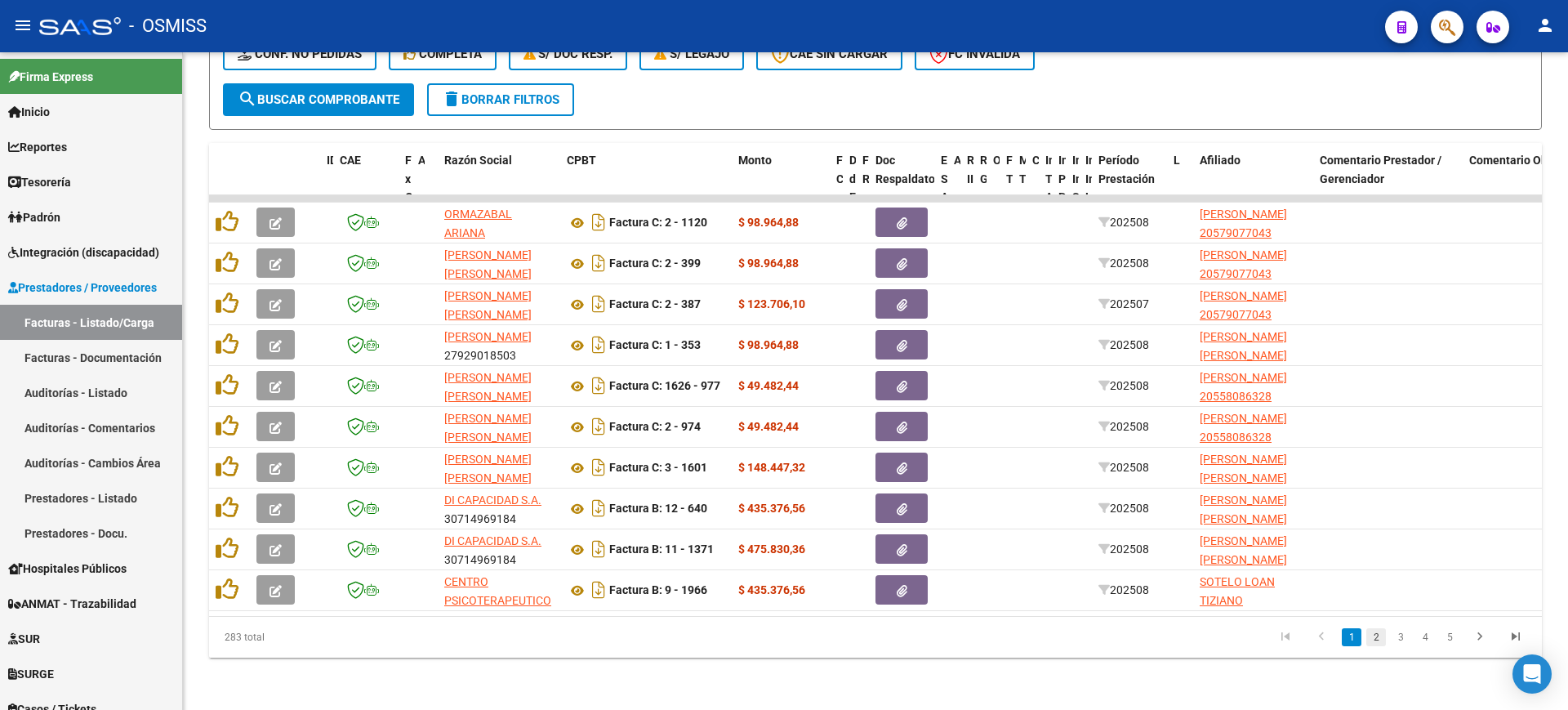
click at [1376, 639] on link "2" at bounding box center [1376, 637] width 20 height 18
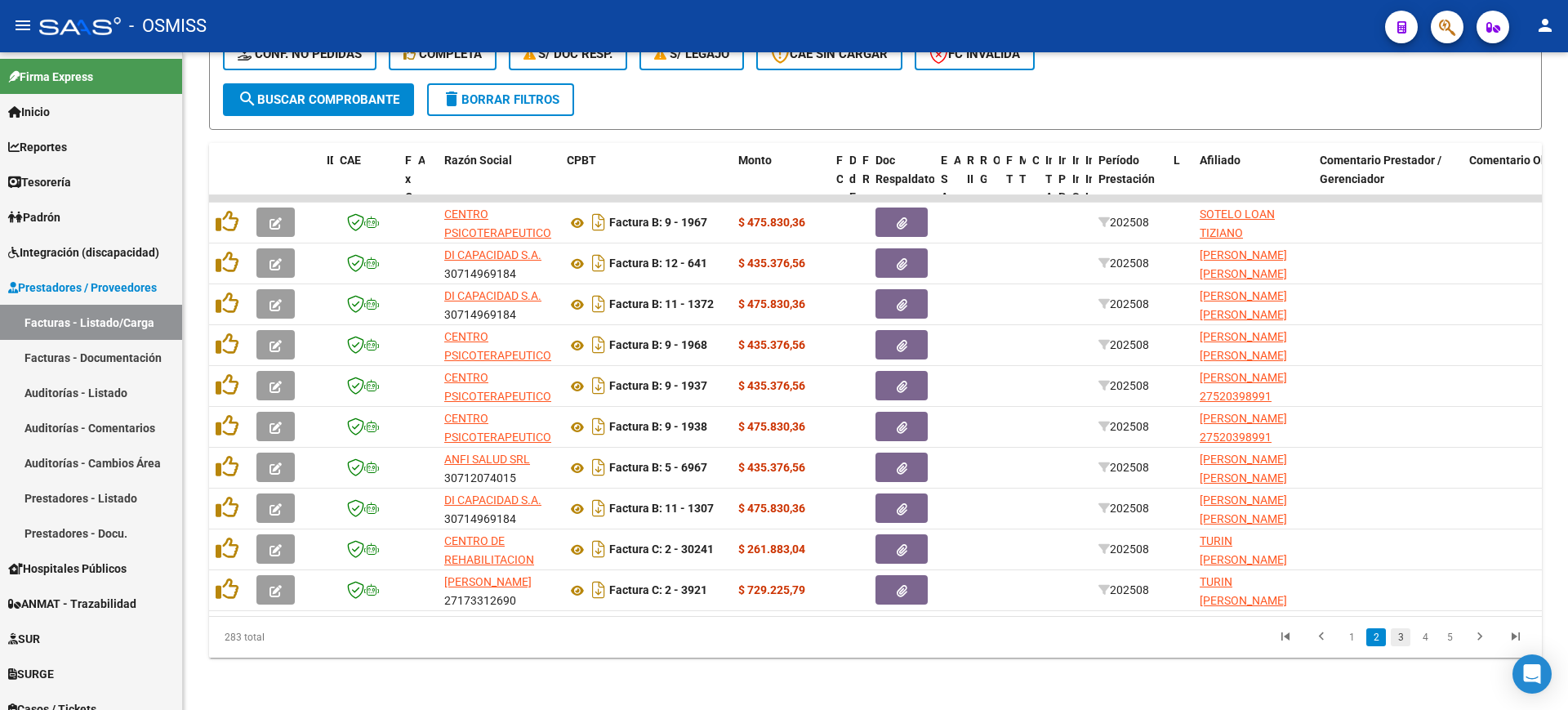
click at [1392, 640] on link "3" at bounding box center [1400, 637] width 20 height 18
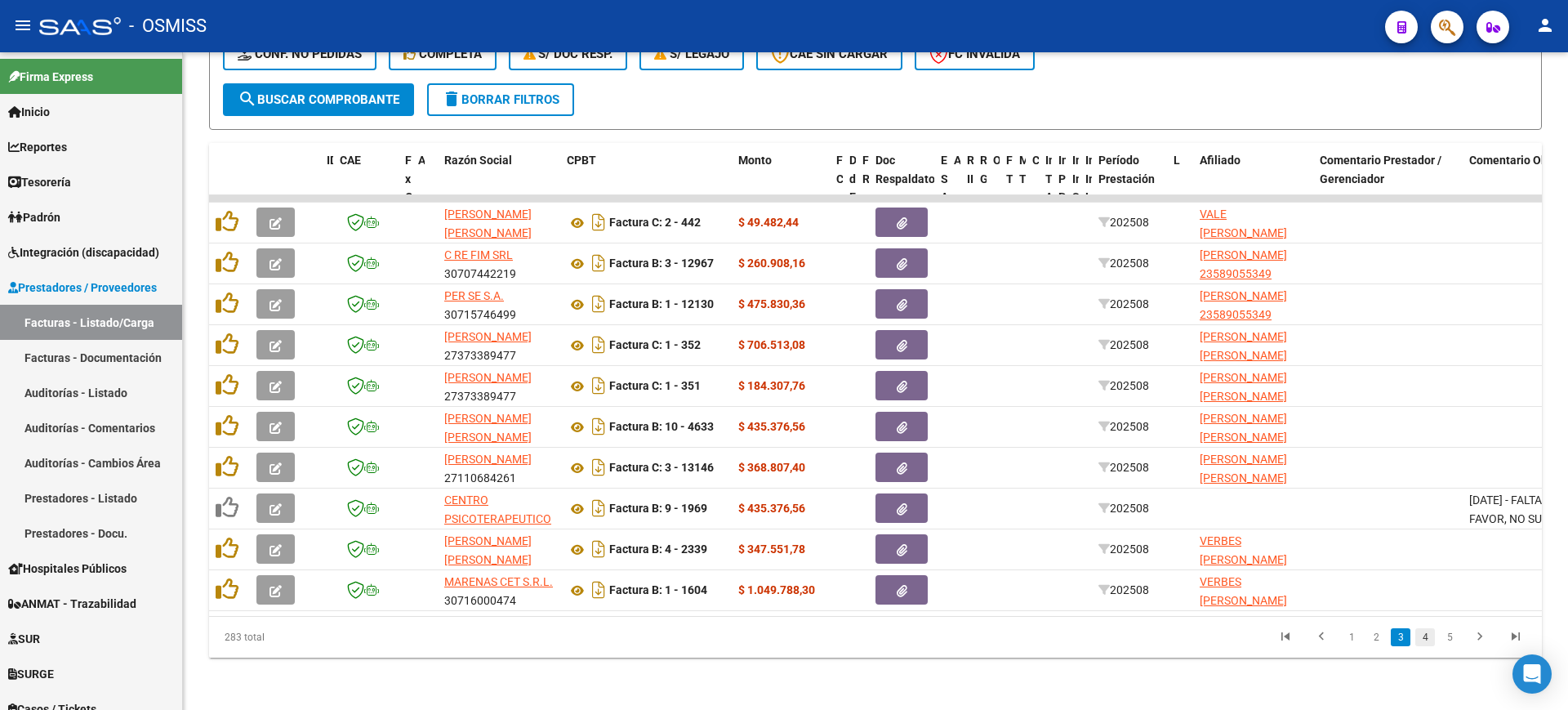
click at [1427, 641] on link "4" at bounding box center [1424, 637] width 20 height 18
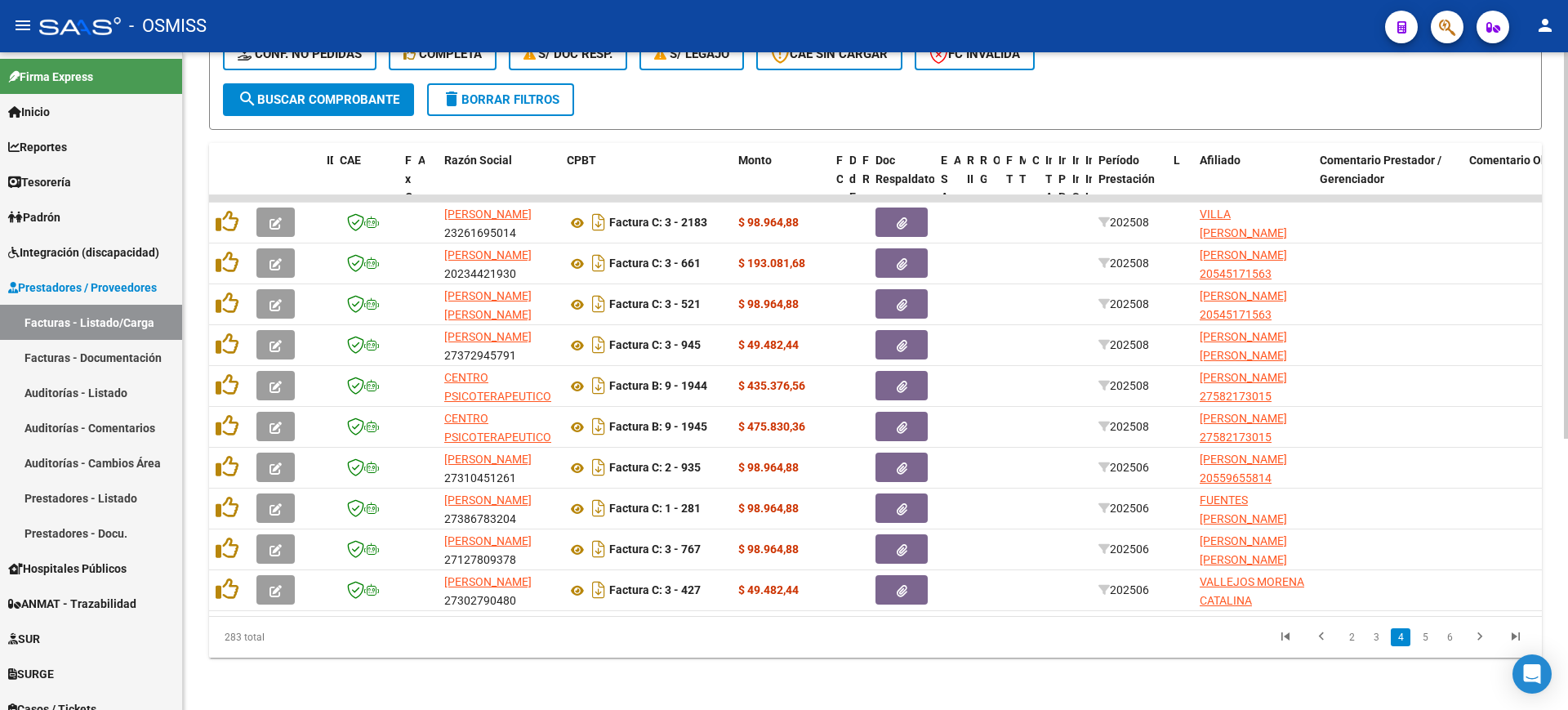
click at [1428, 641] on link "5" at bounding box center [1424, 637] width 20 height 18
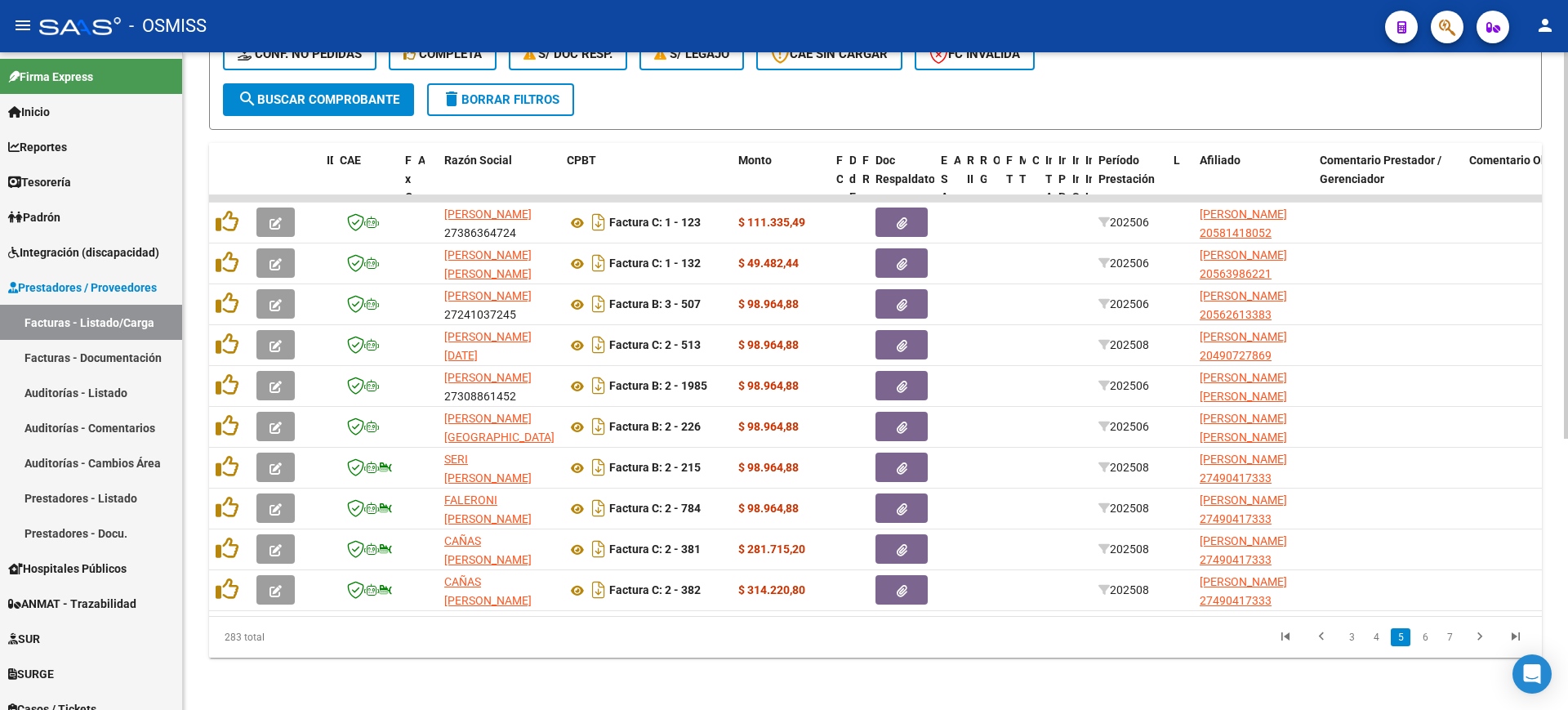
click at [1428, 641] on link "6" at bounding box center [1424, 637] width 20 height 18
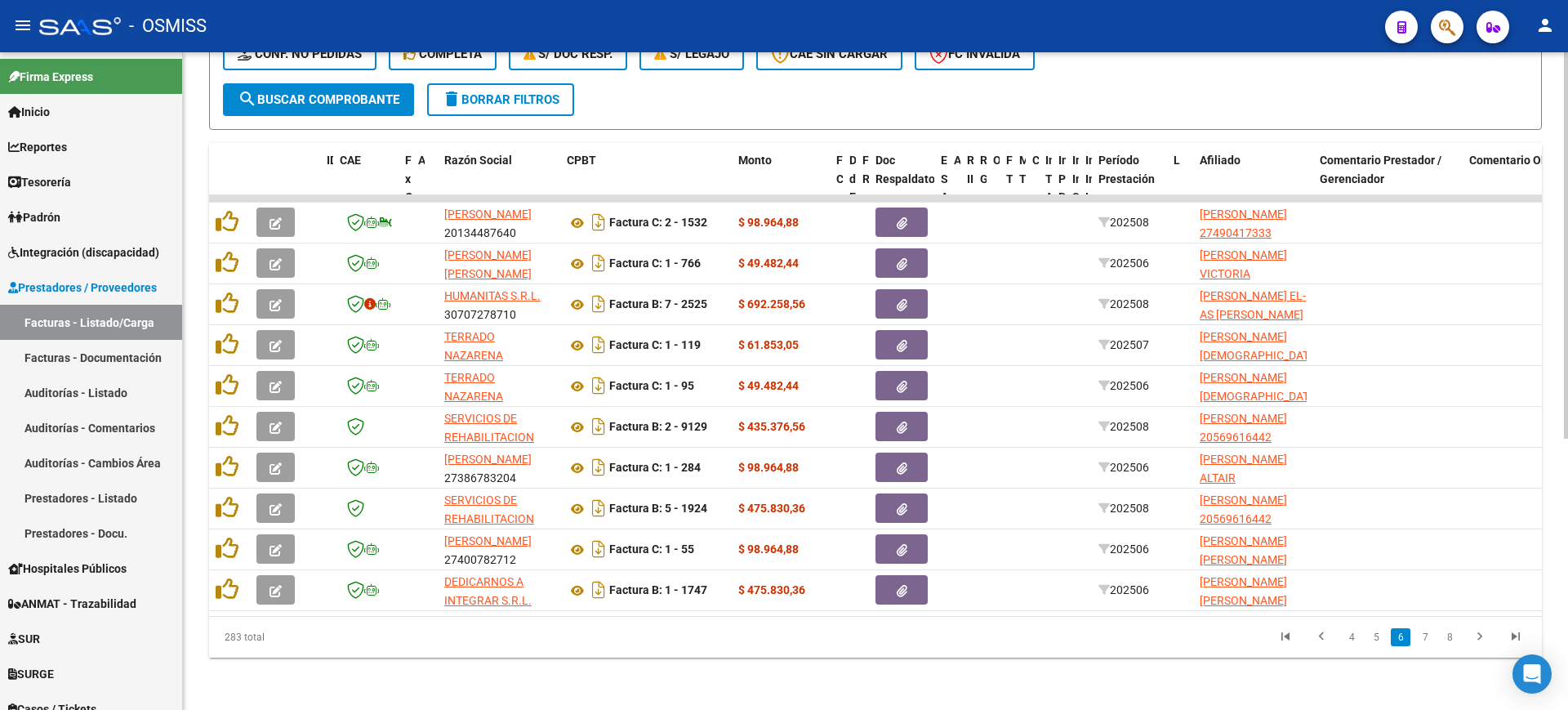
click at [1428, 641] on link "7" at bounding box center [1424, 637] width 20 height 18
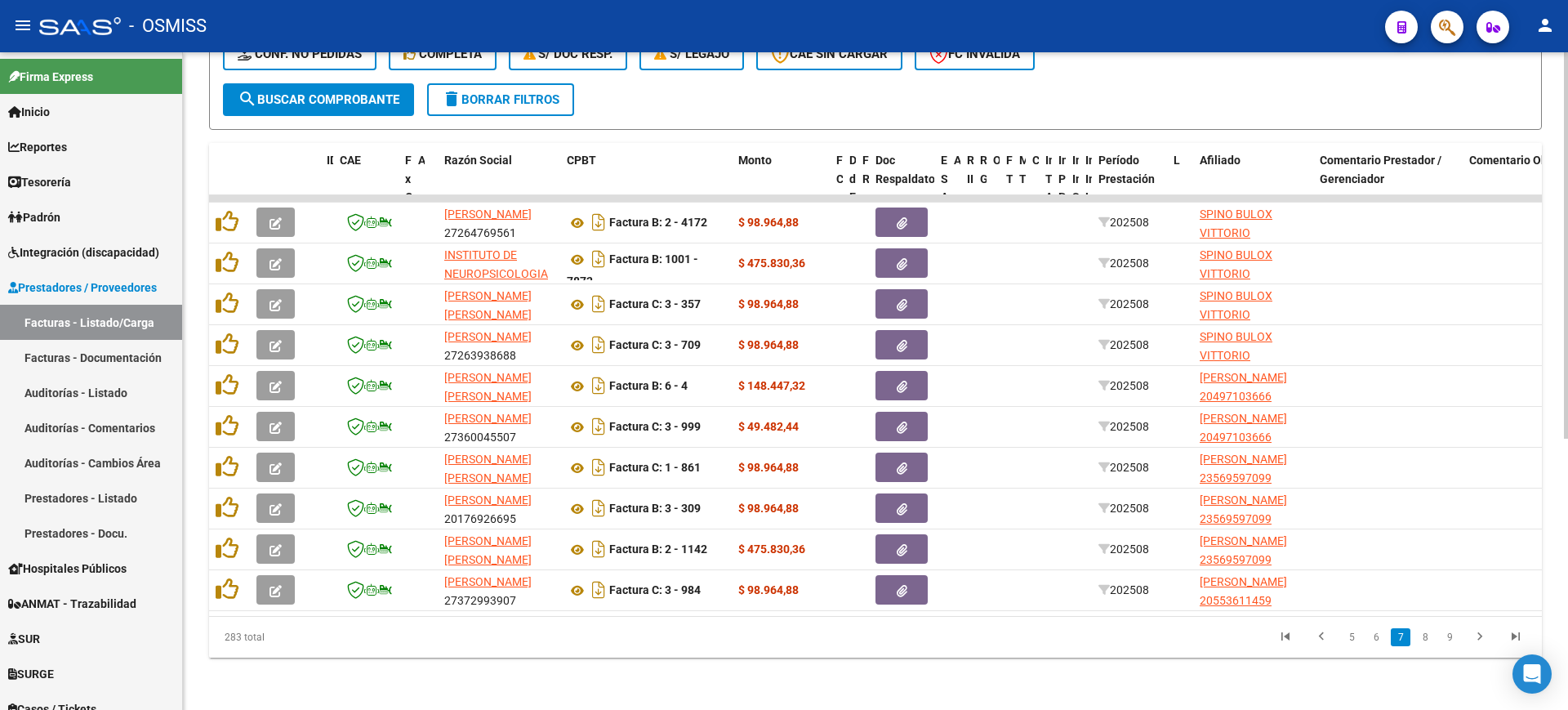
click at [1428, 641] on link "8" at bounding box center [1424, 637] width 20 height 18
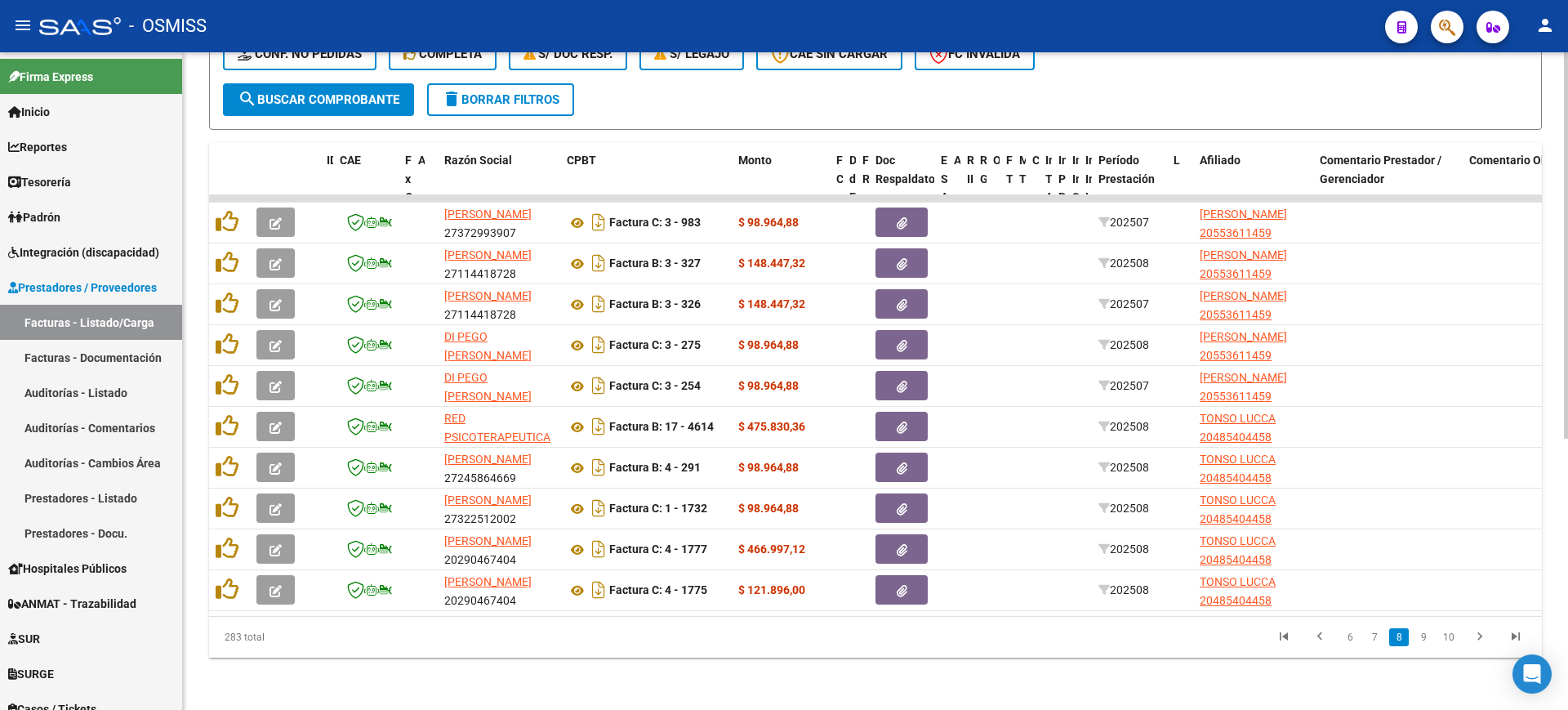
click at [1428, 641] on link "9" at bounding box center [1423, 637] width 20 height 18
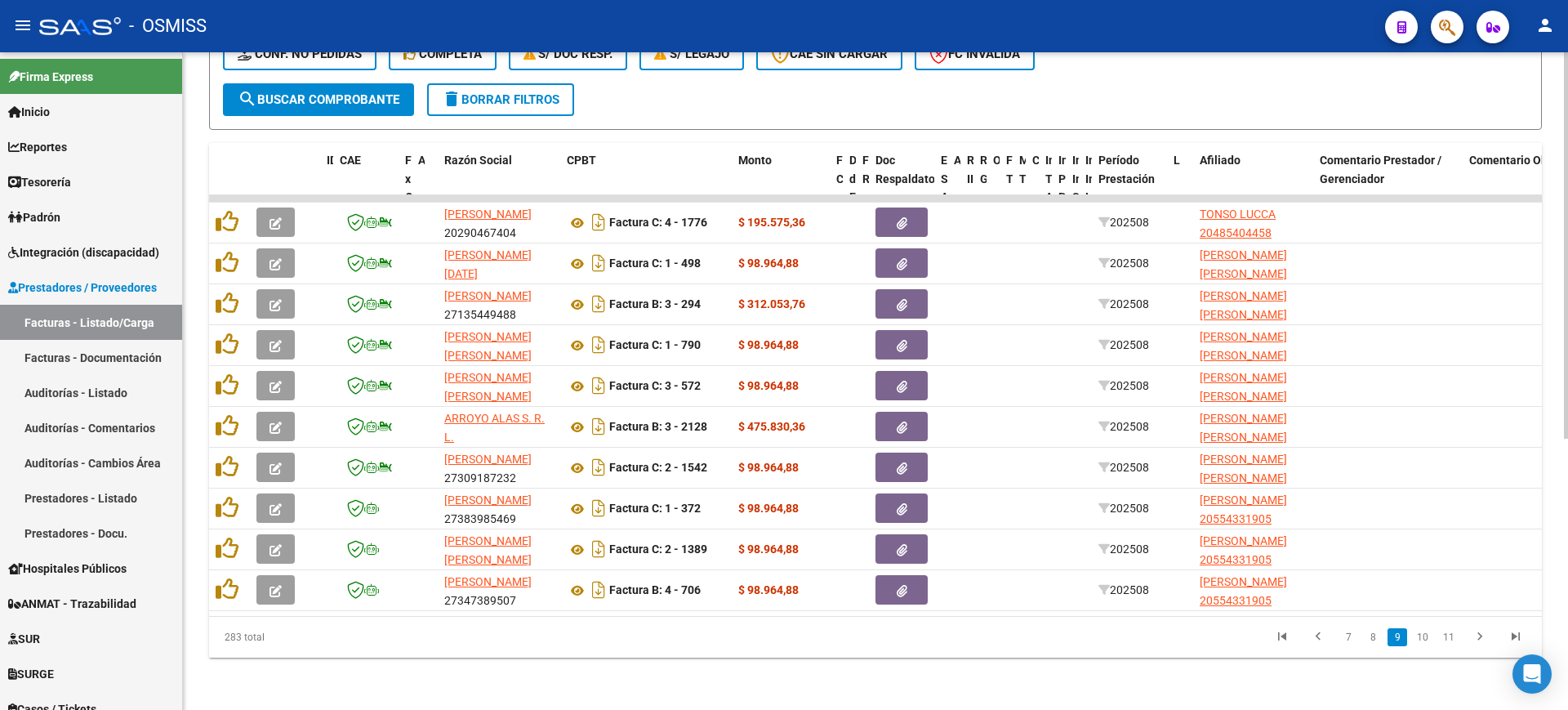
click at [1428, 641] on link "10" at bounding box center [1422, 637] width 21 height 18
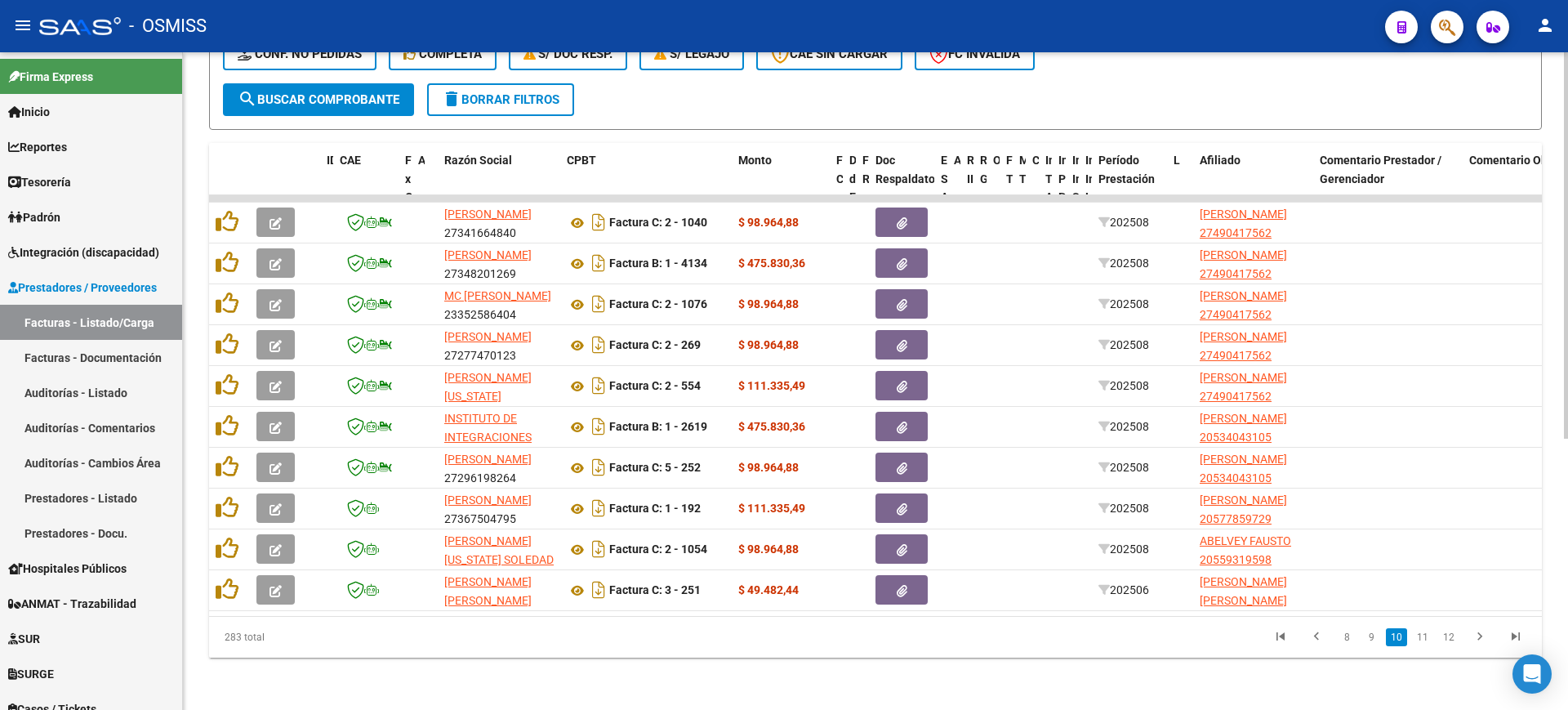
click at [1428, 641] on link "11" at bounding box center [1422, 637] width 21 height 18
click at [1428, 641] on link "12" at bounding box center [1422, 637] width 21 height 18
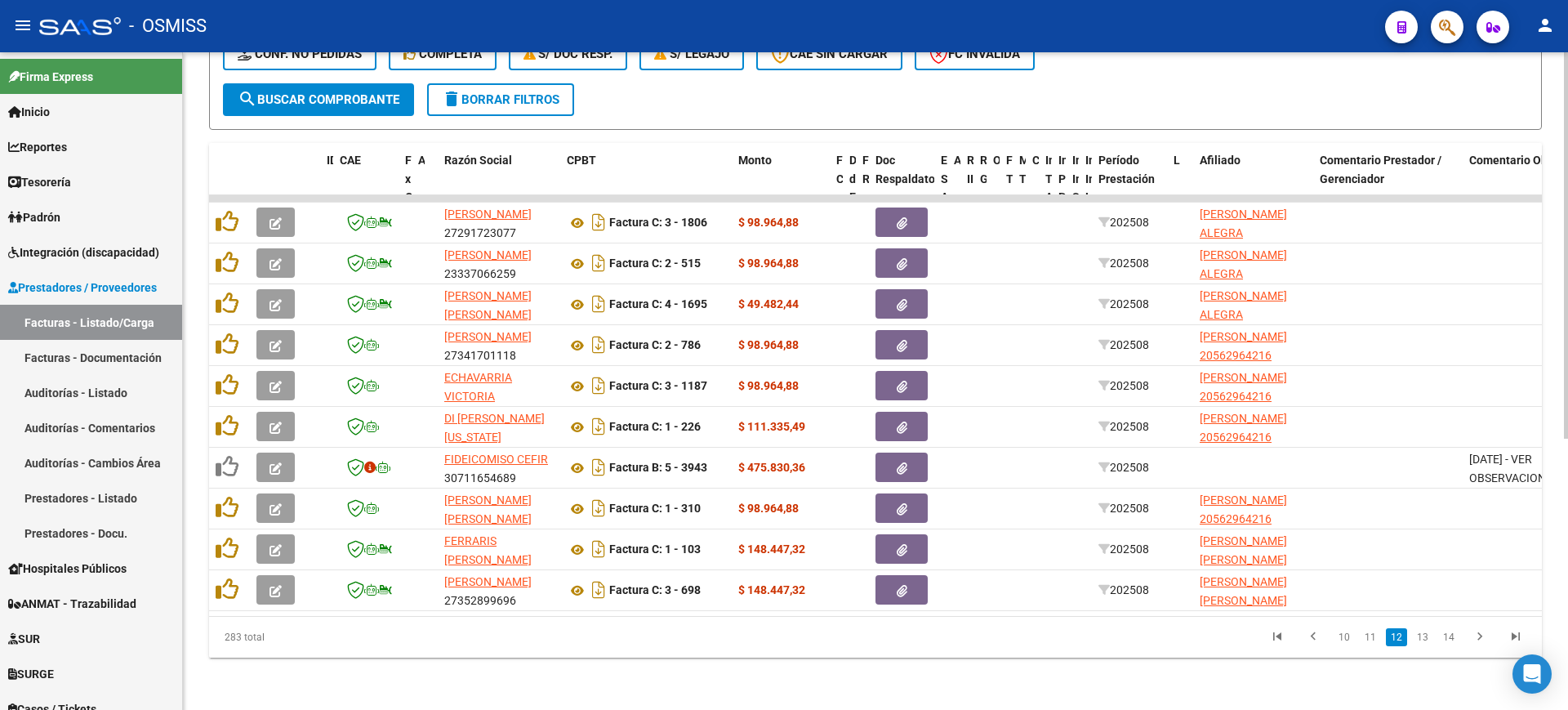
click at [1428, 641] on link "13" at bounding box center [1422, 637] width 21 height 18
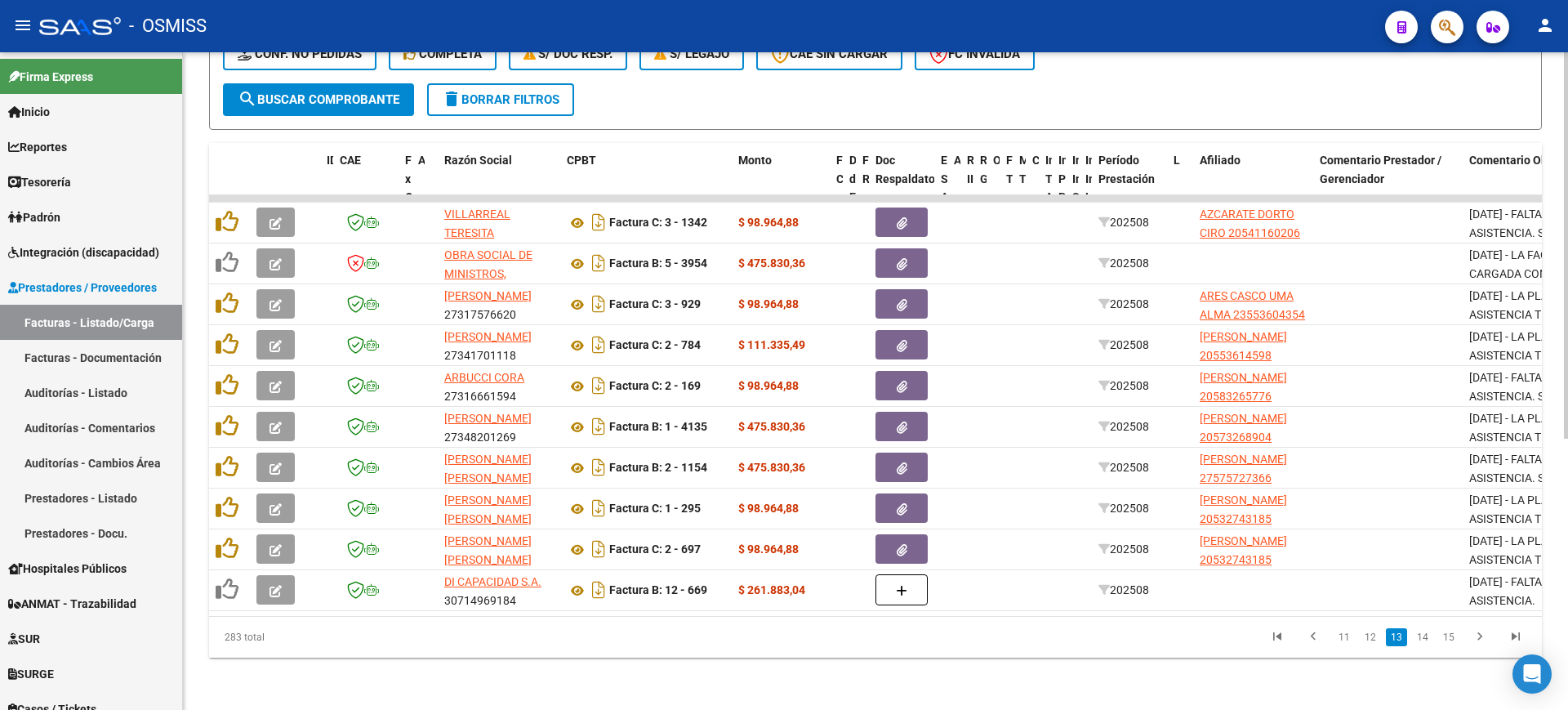
click at [1428, 641] on link "14" at bounding box center [1422, 637] width 21 height 18
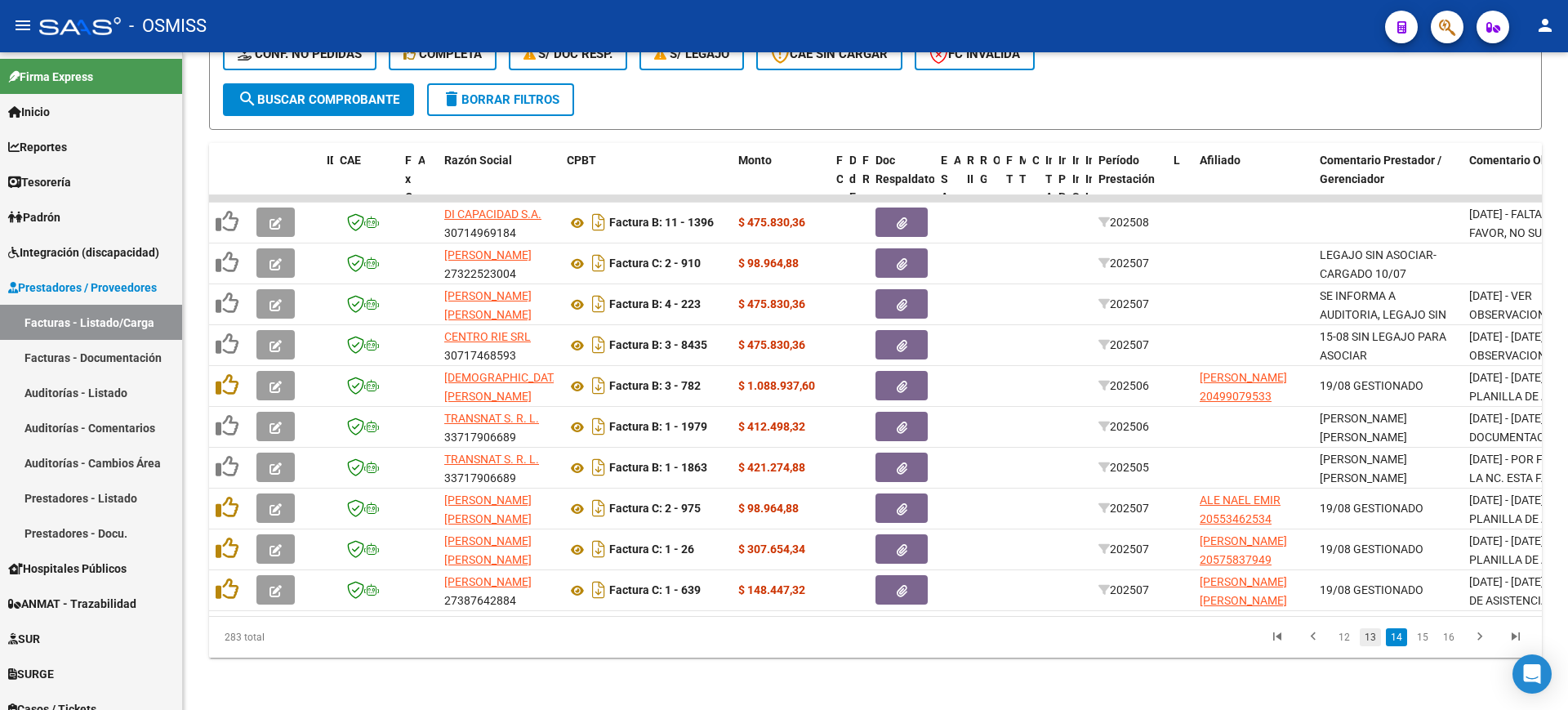
click at [1365, 636] on link "13" at bounding box center [1370, 637] width 21 height 18
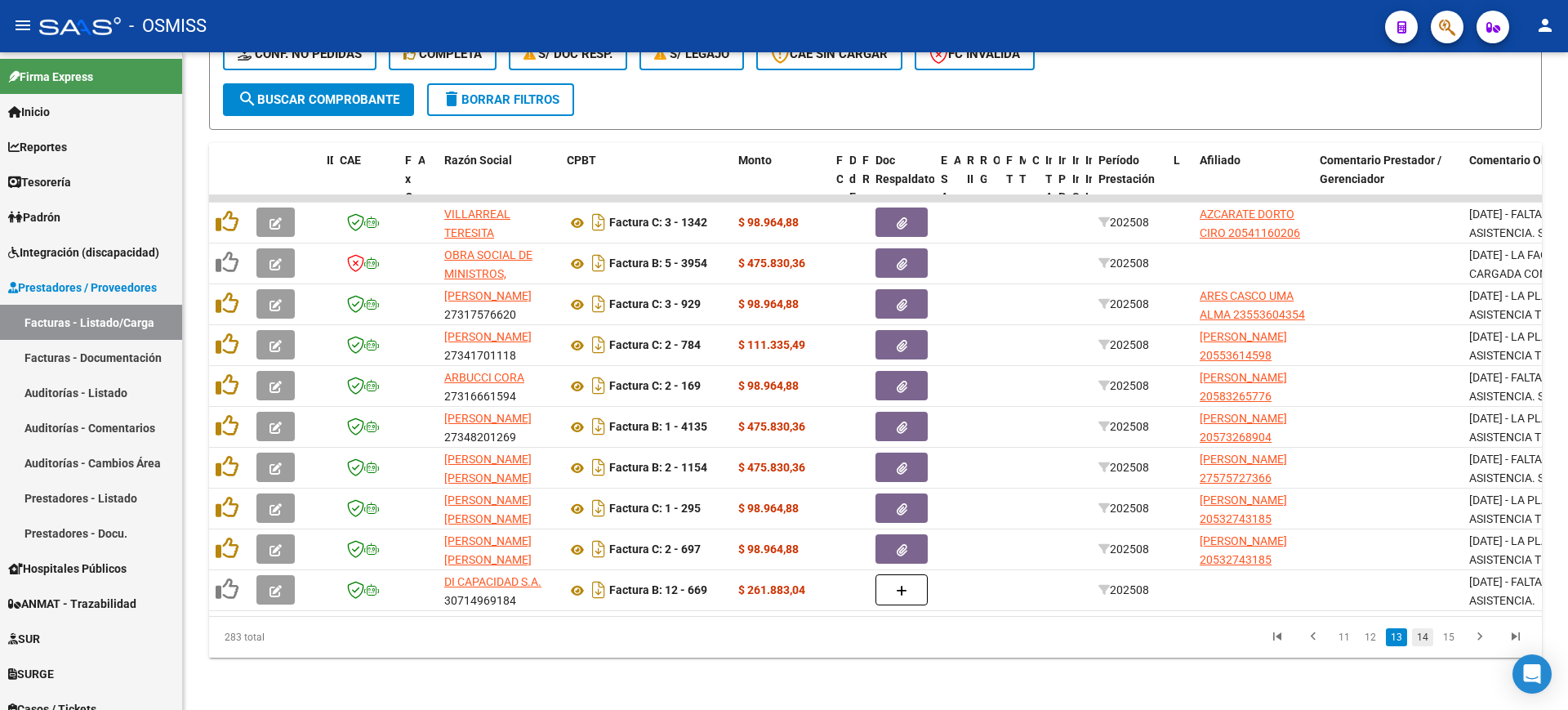
click at [1422, 638] on link "14" at bounding box center [1422, 637] width 21 height 18
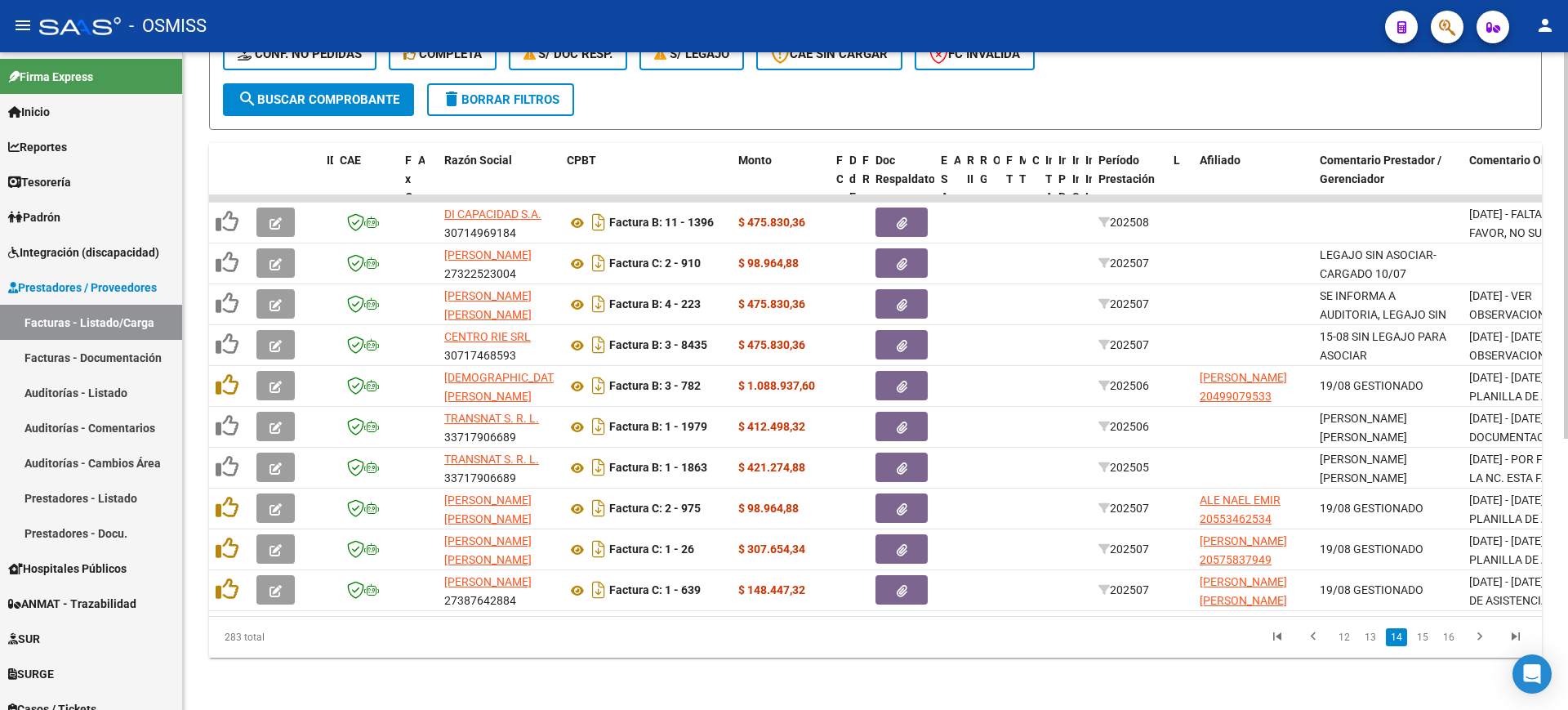
click at [1424, 634] on link "15" at bounding box center [1422, 637] width 21 height 18
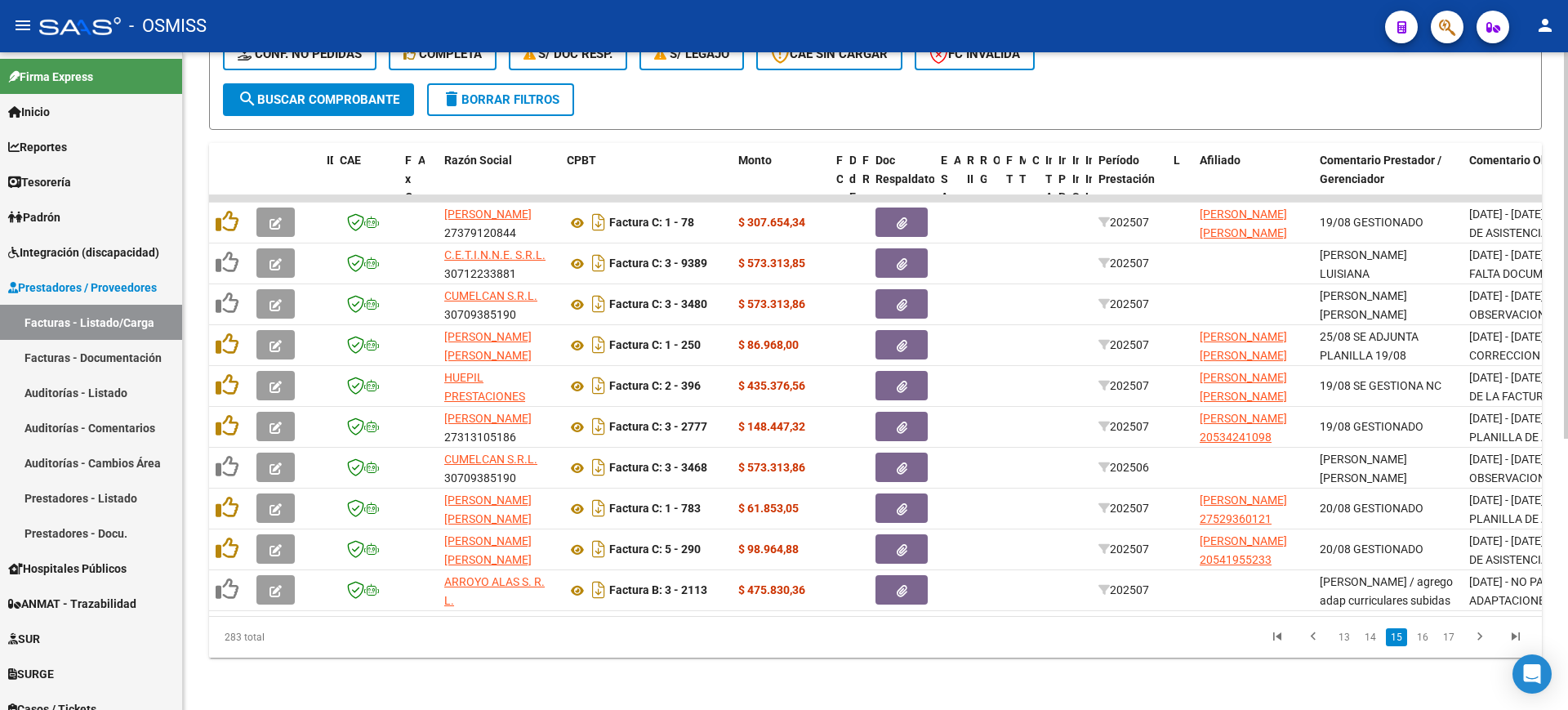
click at [1424, 634] on link "16" at bounding box center [1422, 637] width 21 height 18
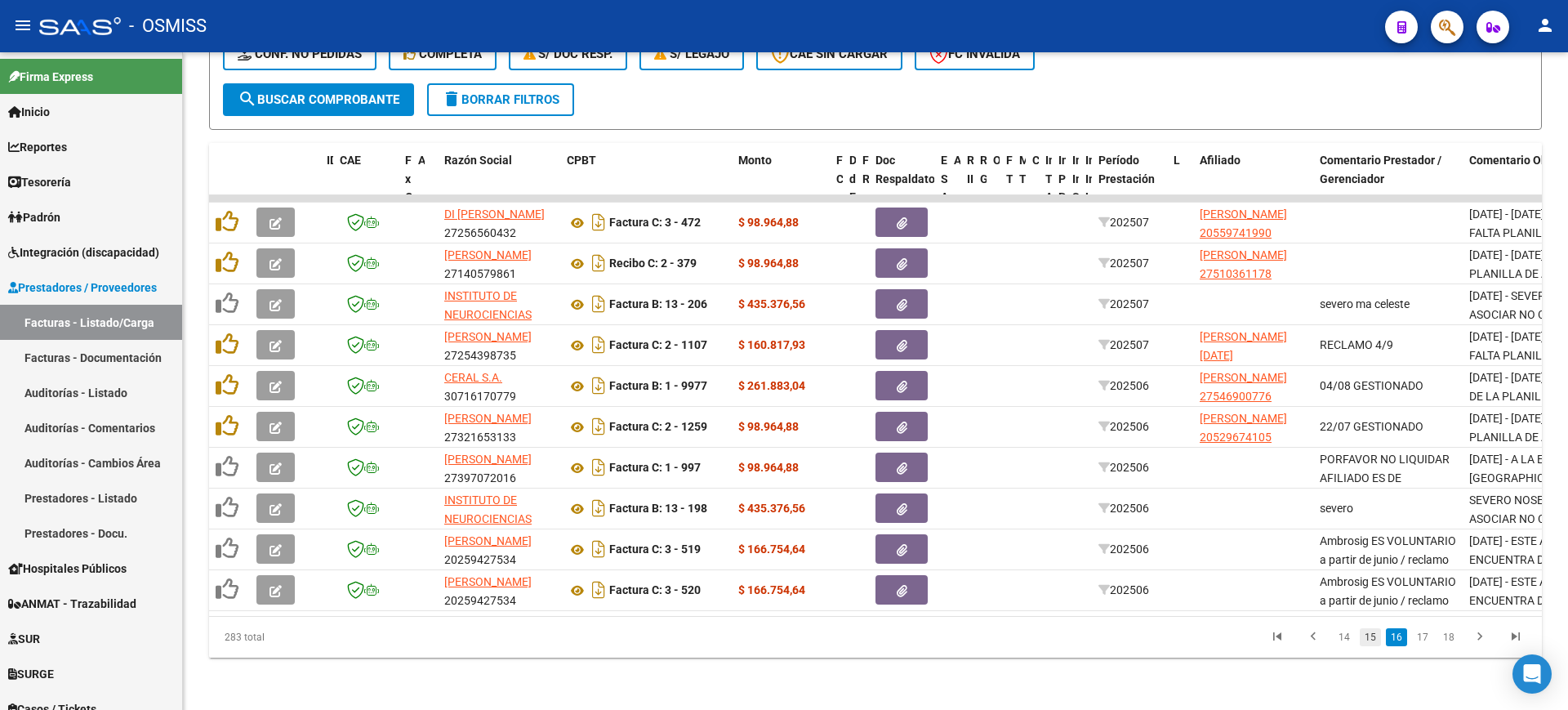
click at [1366, 640] on link "15" at bounding box center [1370, 637] width 21 height 18
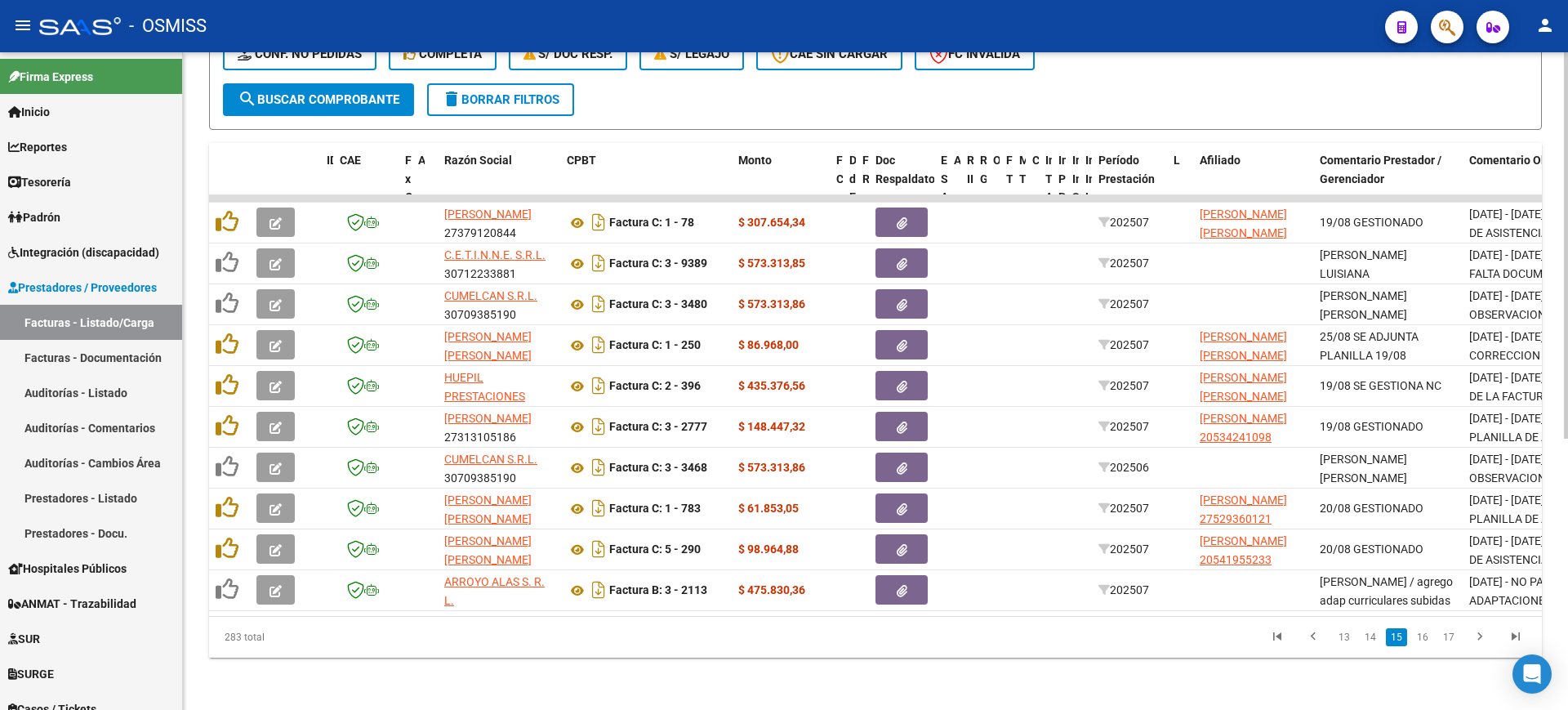
click at [1366, 640] on link "14" at bounding box center [1370, 637] width 21 height 18
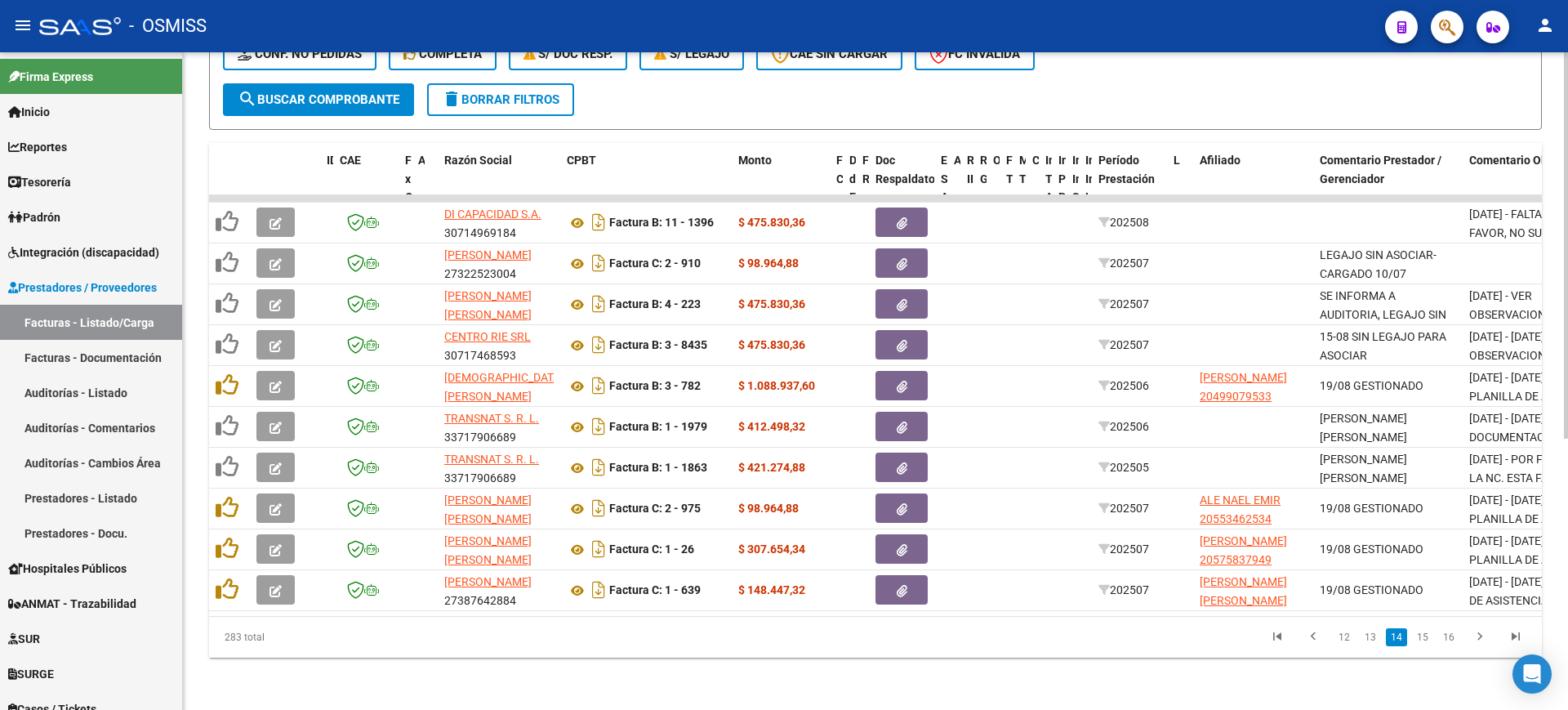
click at [1366, 640] on link "13" at bounding box center [1370, 637] width 21 height 18
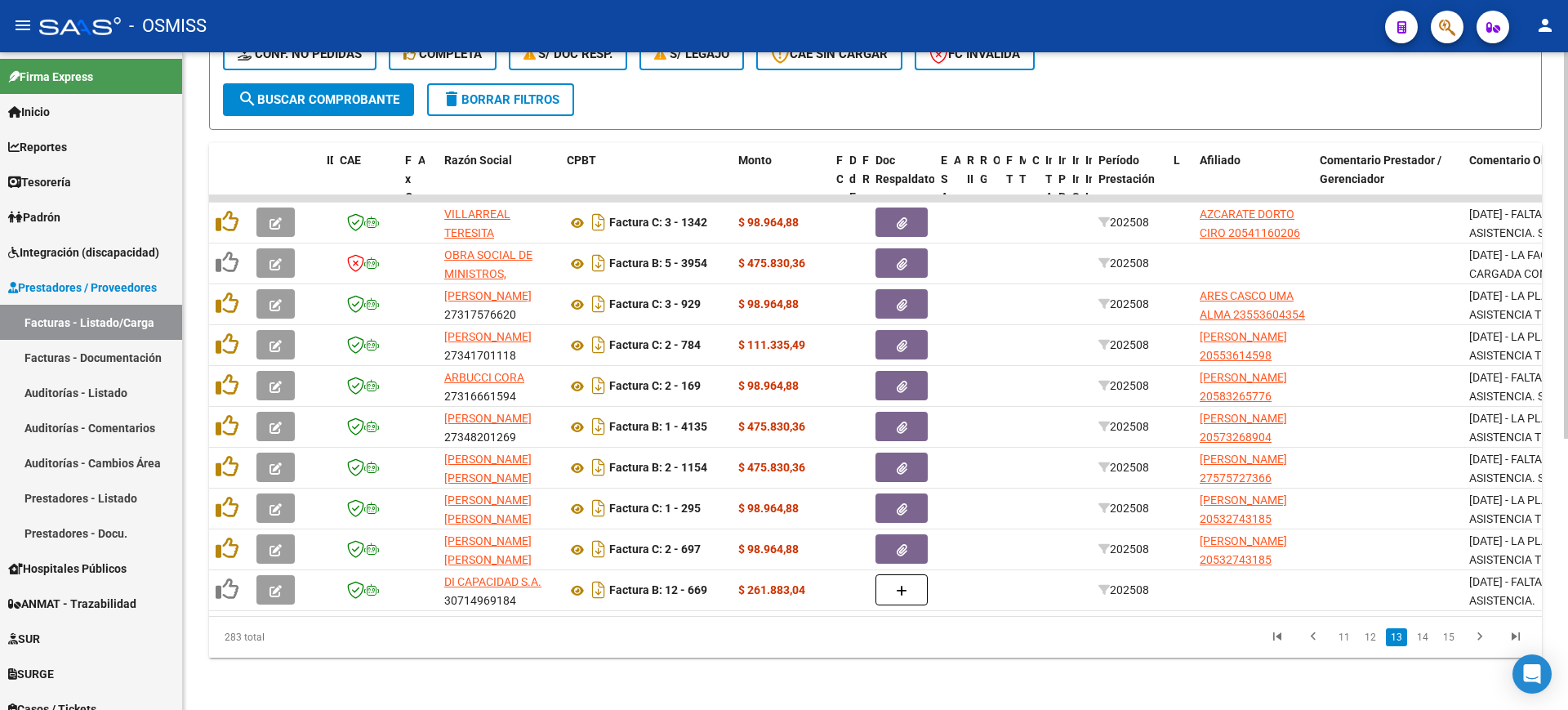
click at [1366, 640] on link "12" at bounding box center [1370, 637] width 21 height 18
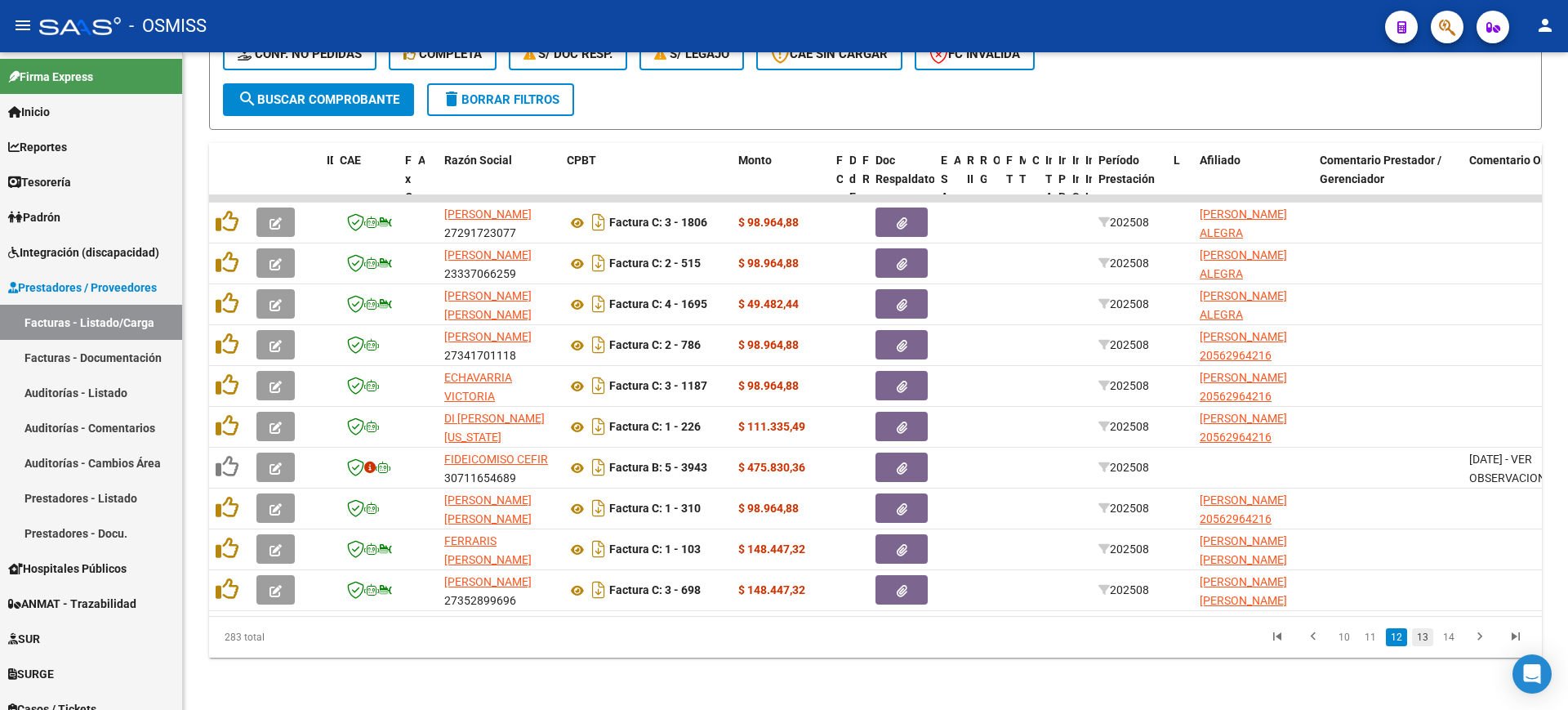
click at [1426, 635] on link "13" at bounding box center [1422, 637] width 21 height 18
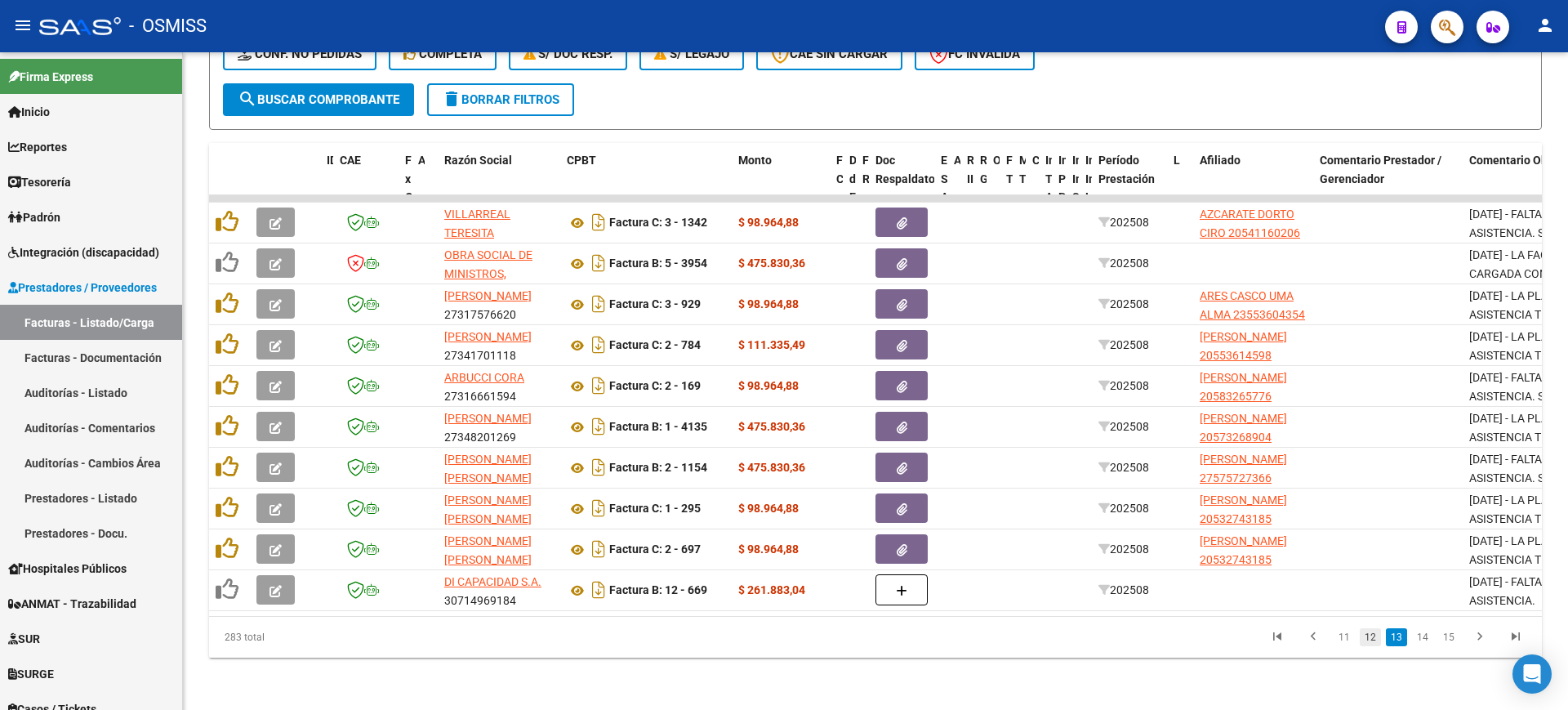
click at [1371, 637] on link "12" at bounding box center [1370, 637] width 21 height 18
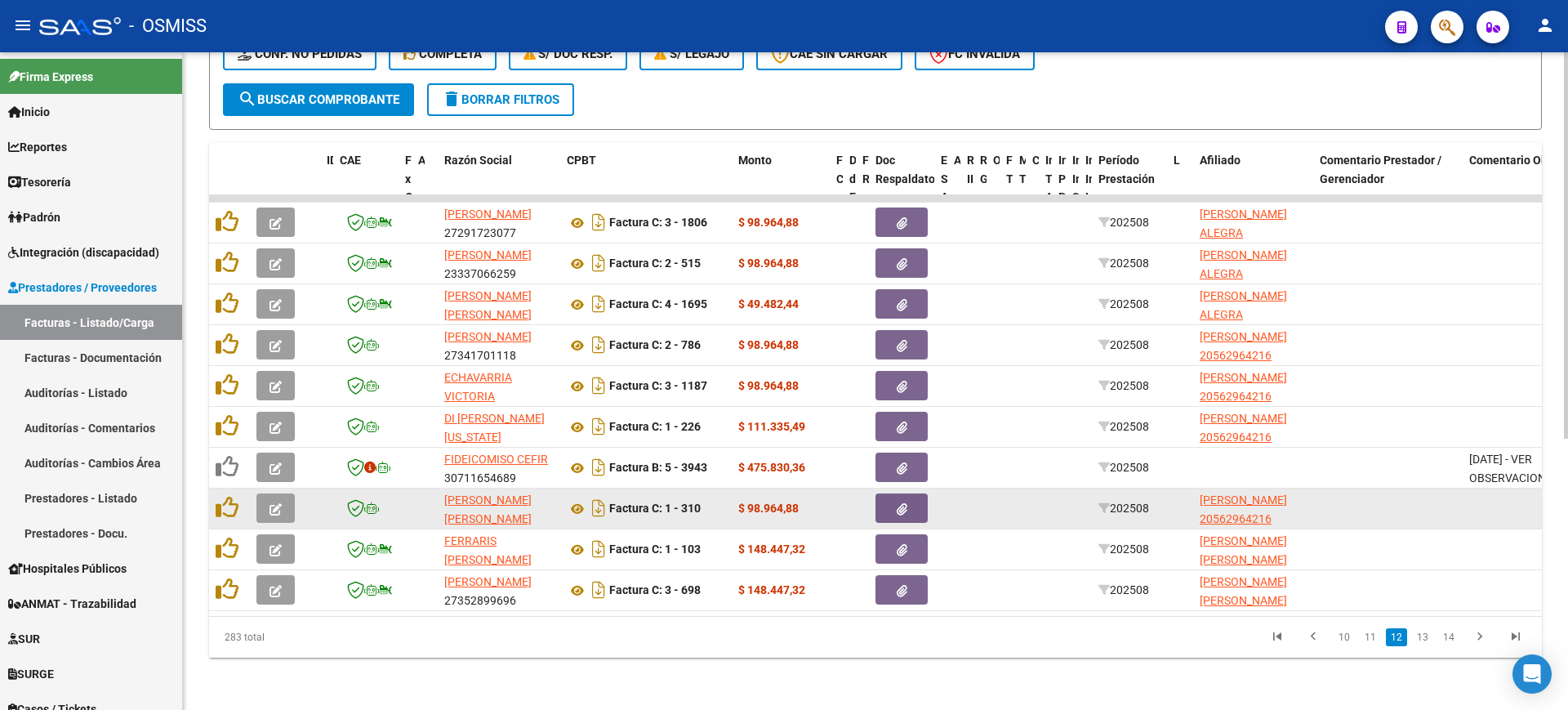
click at [287, 493] on button "button" at bounding box center [275, 507] width 39 height 29
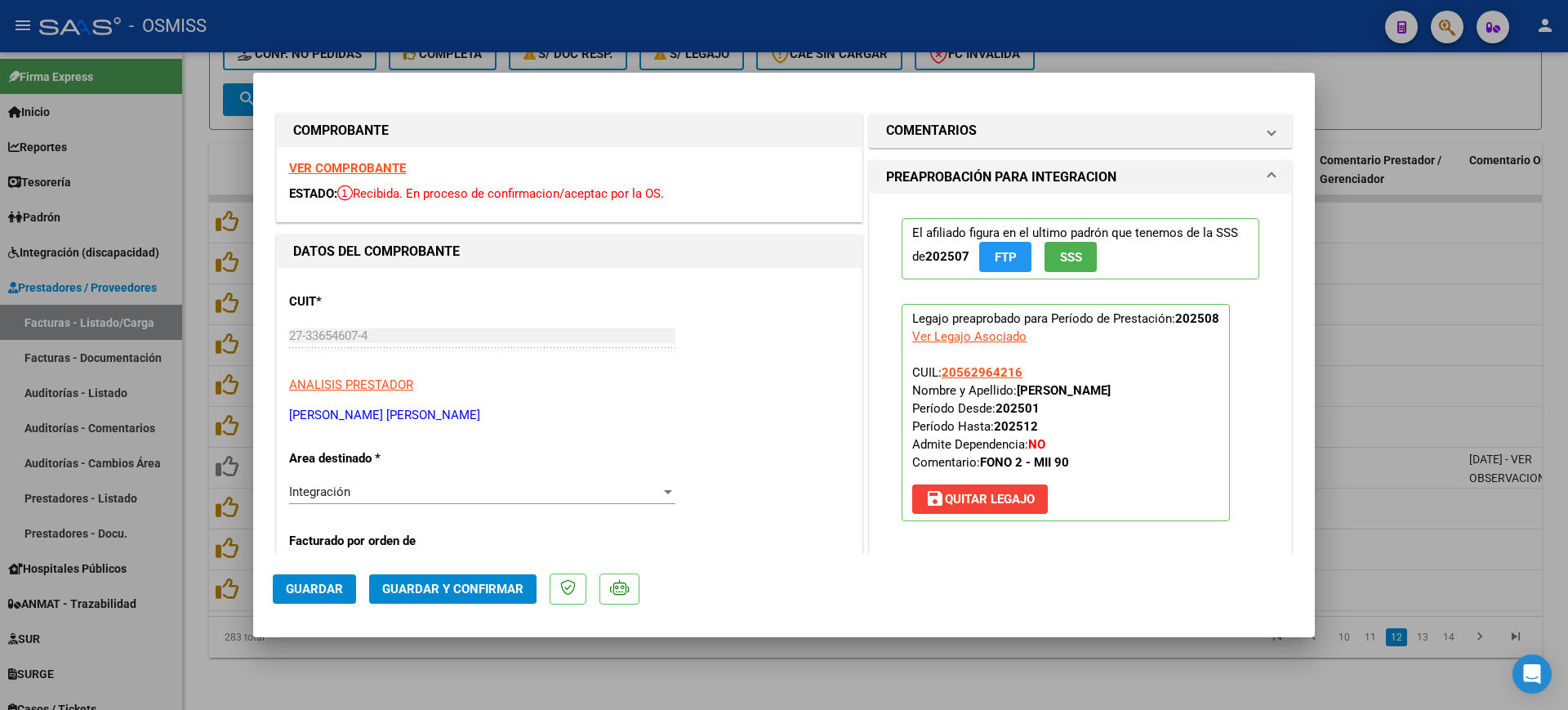
click at [395, 168] on strong "VER COMPROBANTE" at bounding box center [346, 169] width 116 height 15
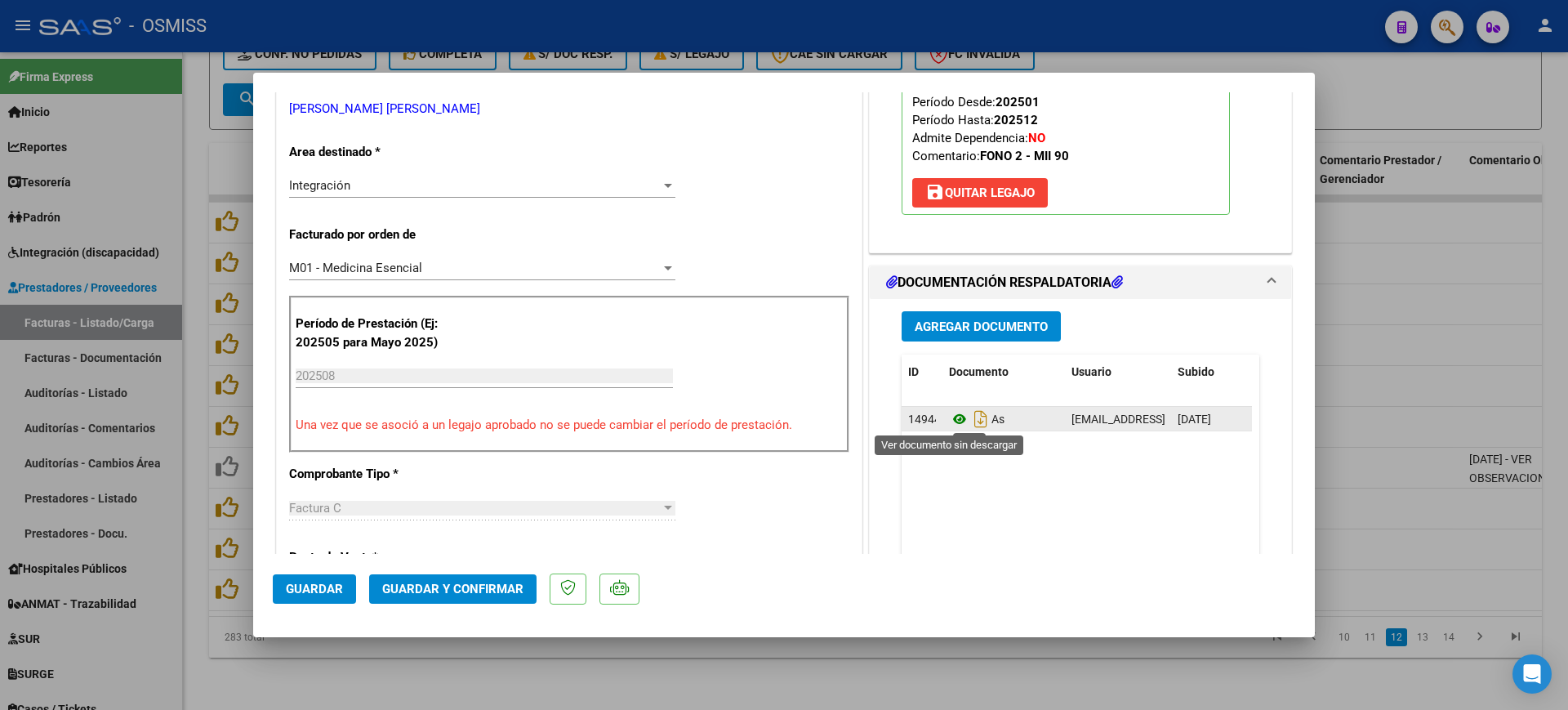
click at [949, 412] on icon at bounding box center [960, 418] width 21 height 20
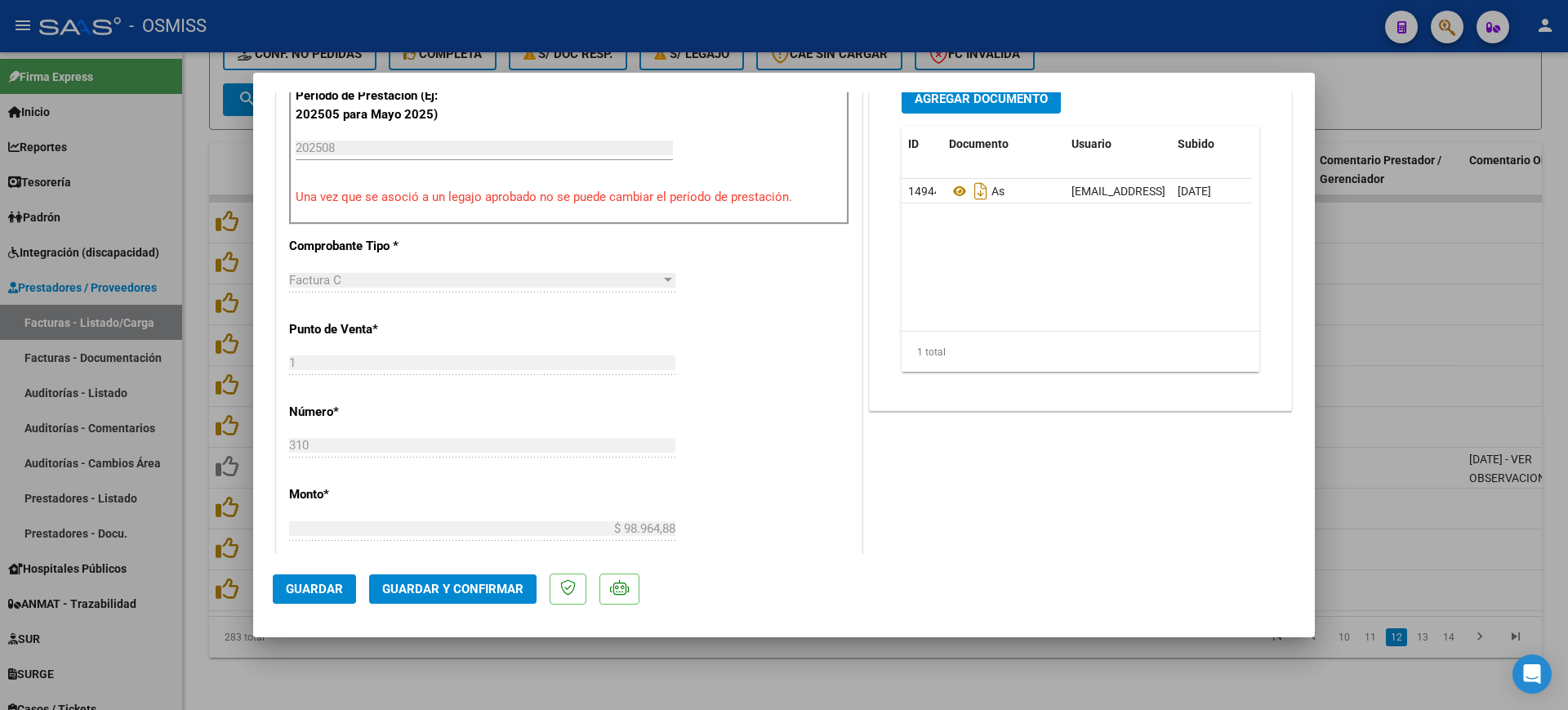
scroll to position [612, 0]
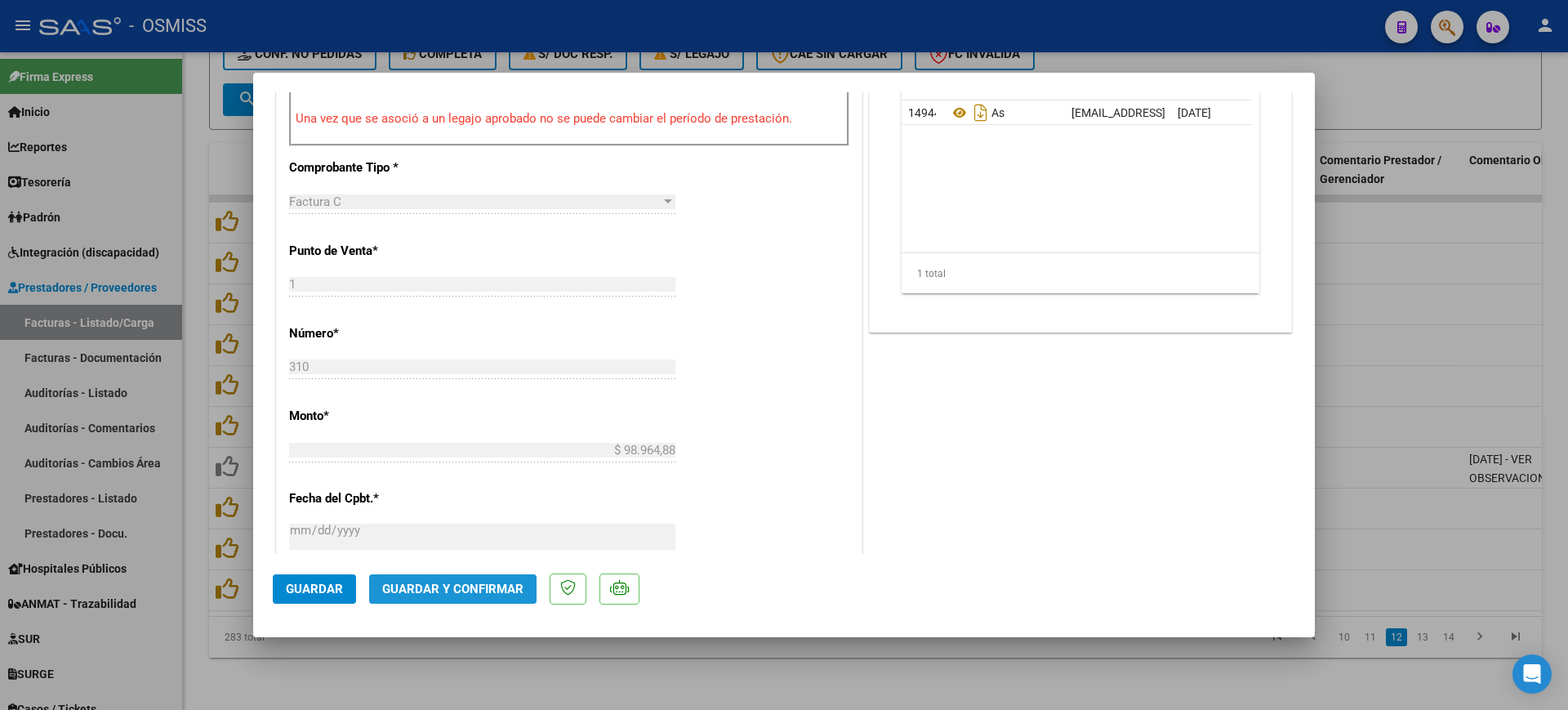
click at [496, 589] on span "Guardar y Confirmar" at bounding box center [452, 589] width 141 height 15
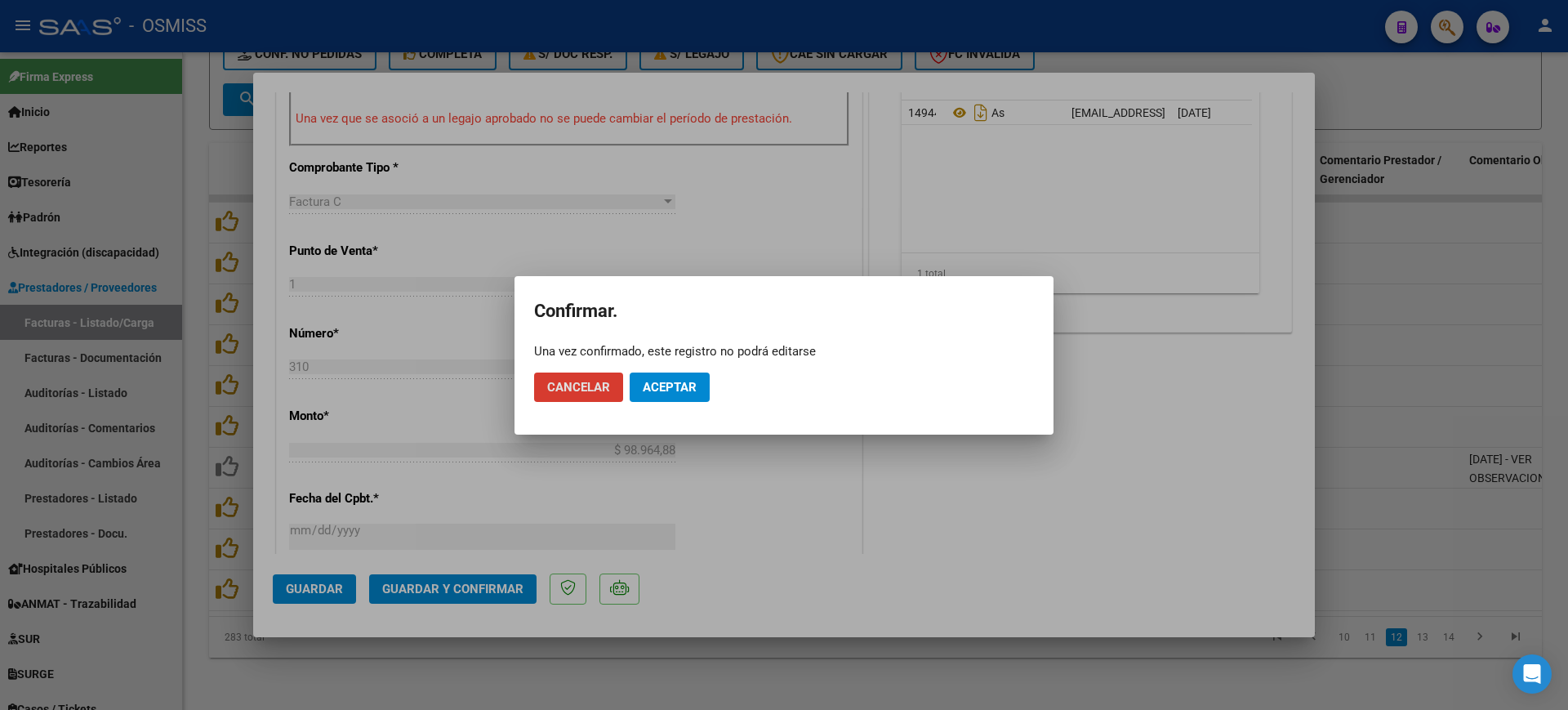
click at [661, 385] on span "Aceptar" at bounding box center [669, 387] width 54 height 15
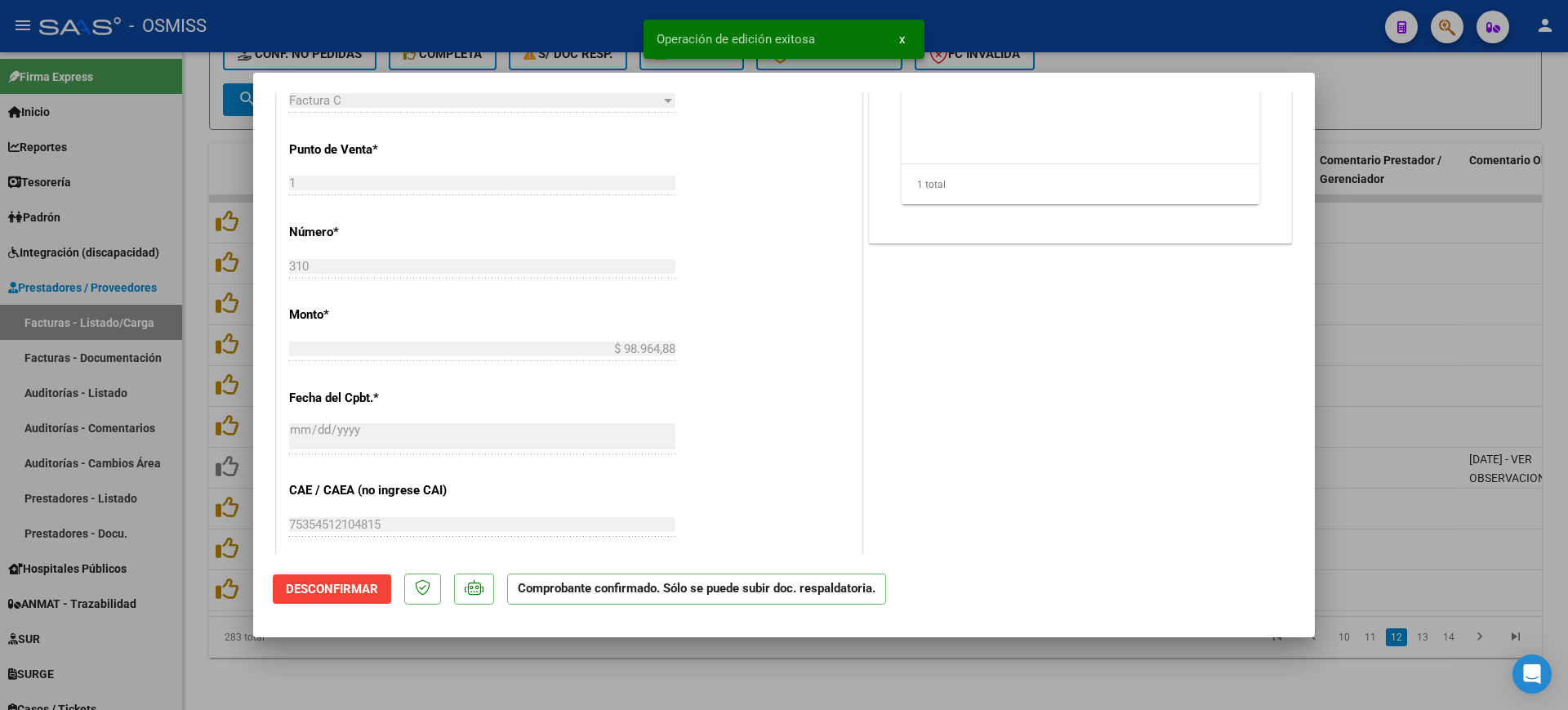
click at [587, 680] on div at bounding box center [784, 355] width 1568 height 710
type input "$ 0,00"
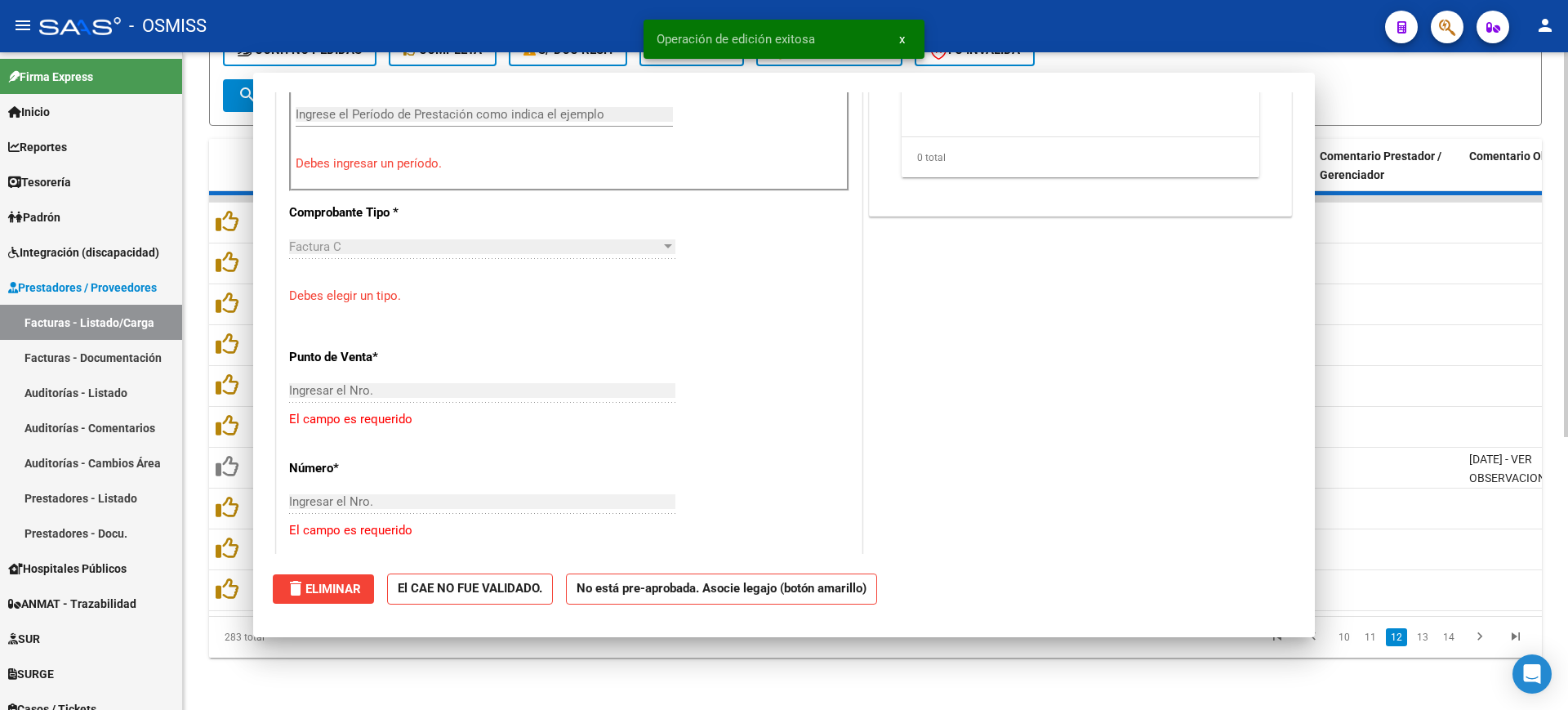
scroll to position [641, 0]
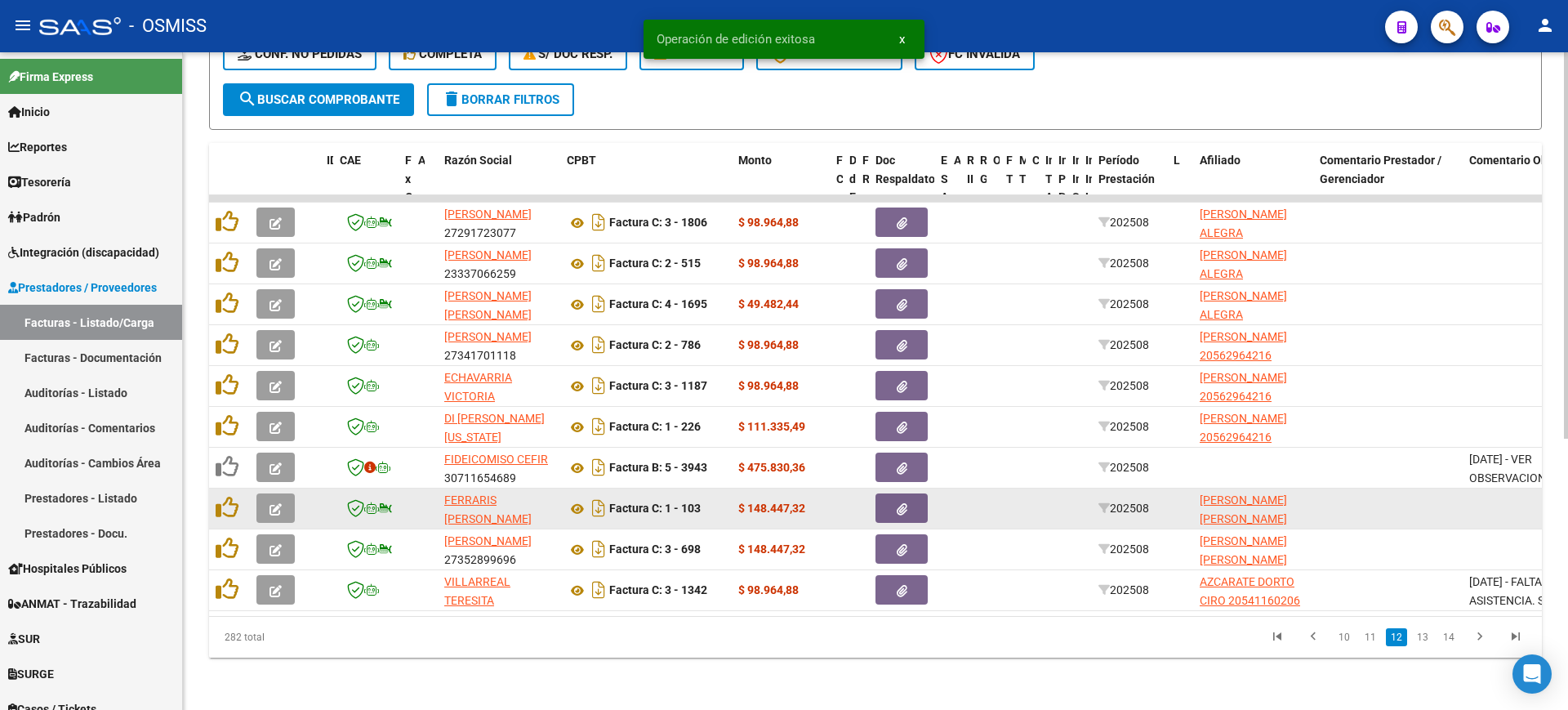
click at [277, 504] on icon "button" at bounding box center [275, 509] width 12 height 12
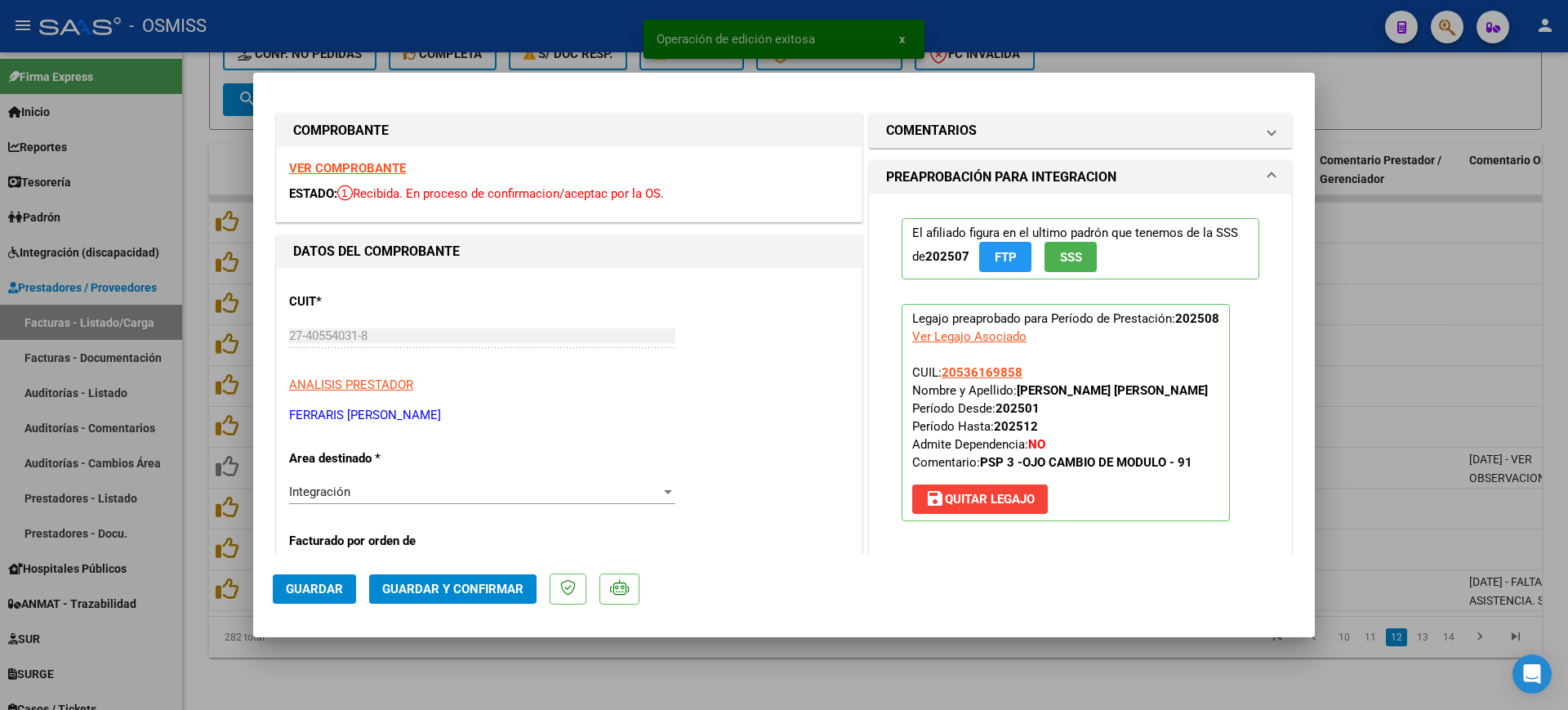
click at [388, 176] on div "VER COMPROBANTE ESTADO: Recibida. En proceso de confirmacion/aceptac por la OS." at bounding box center [570, 184] width 585 height 75
click at [386, 171] on strong "VER COMPROBANTE" at bounding box center [346, 169] width 116 height 15
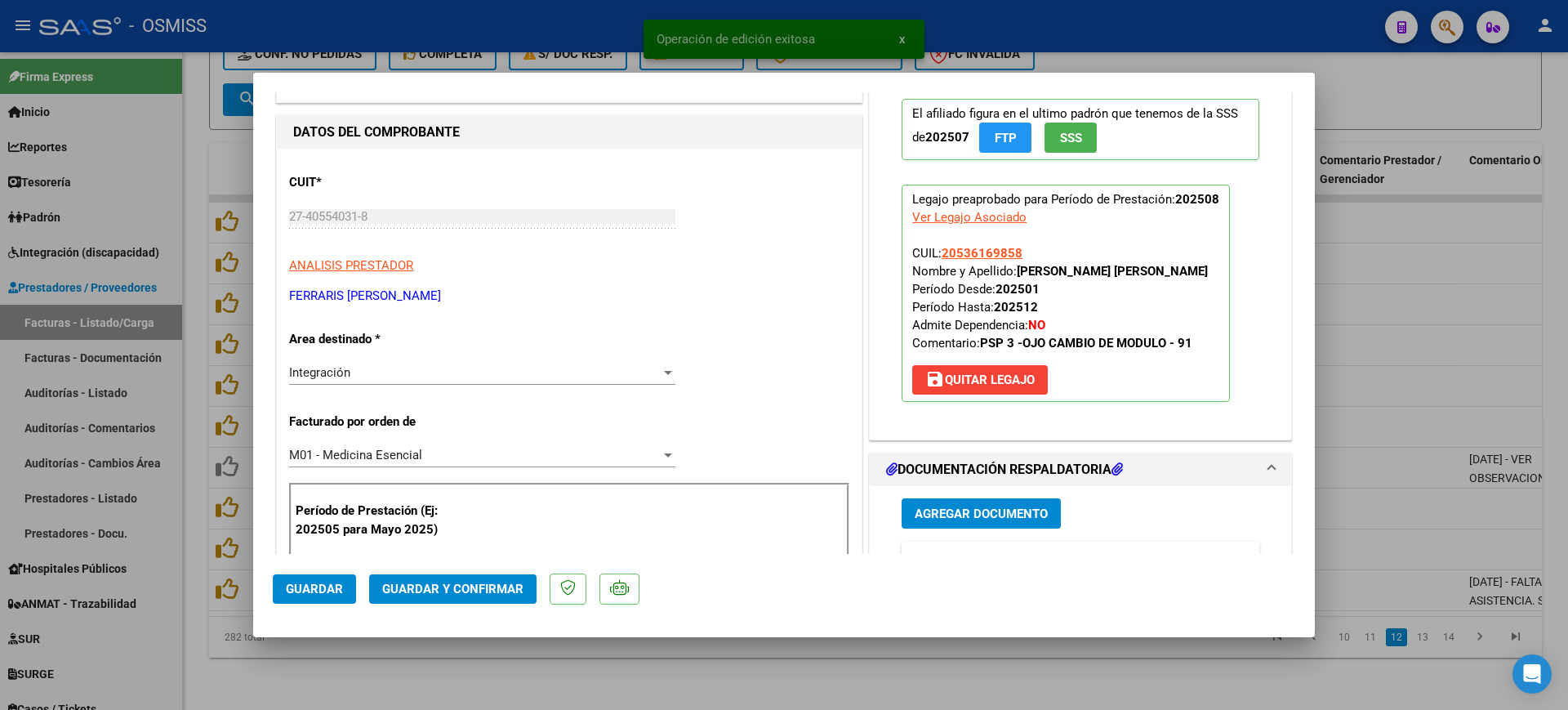
scroll to position [307, 0]
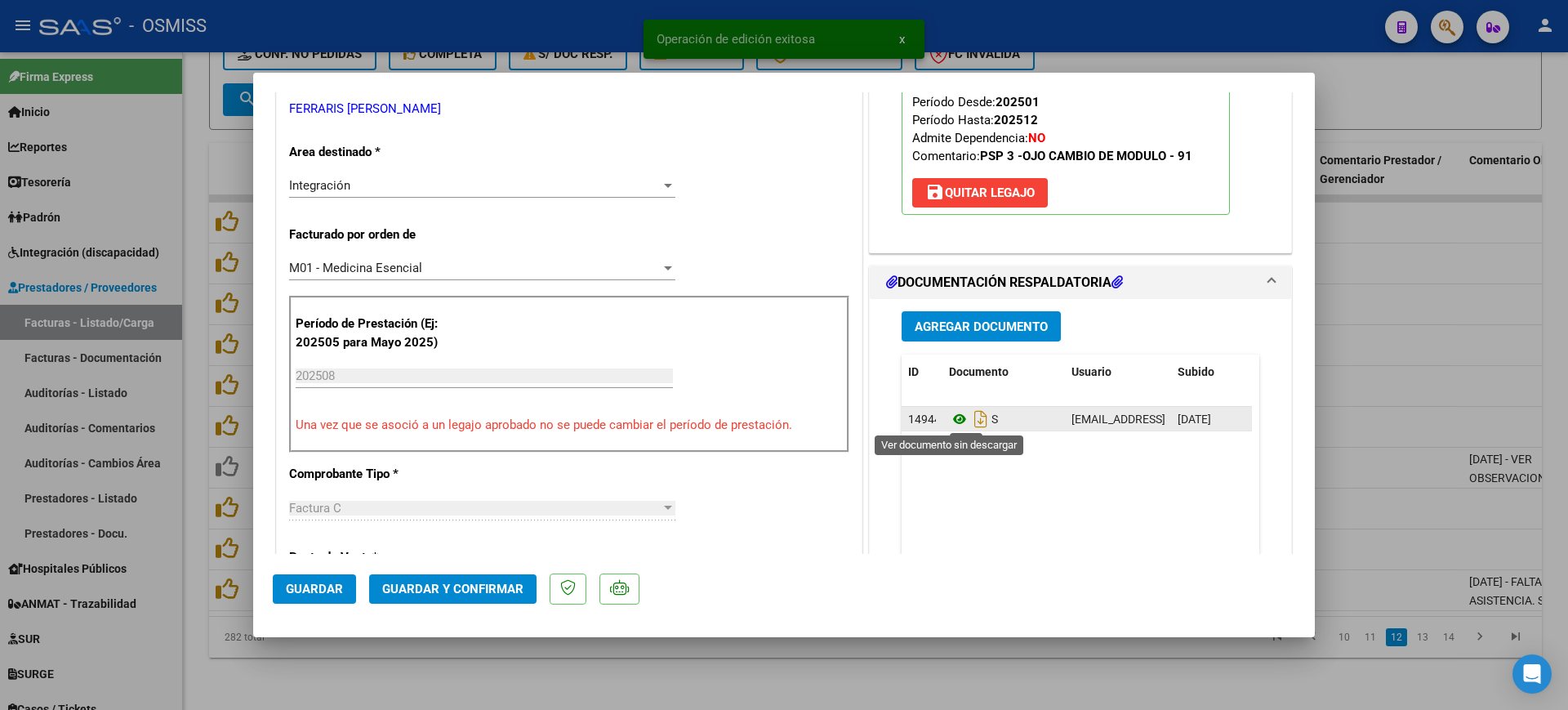
click at [951, 421] on icon at bounding box center [960, 418] width 21 height 20
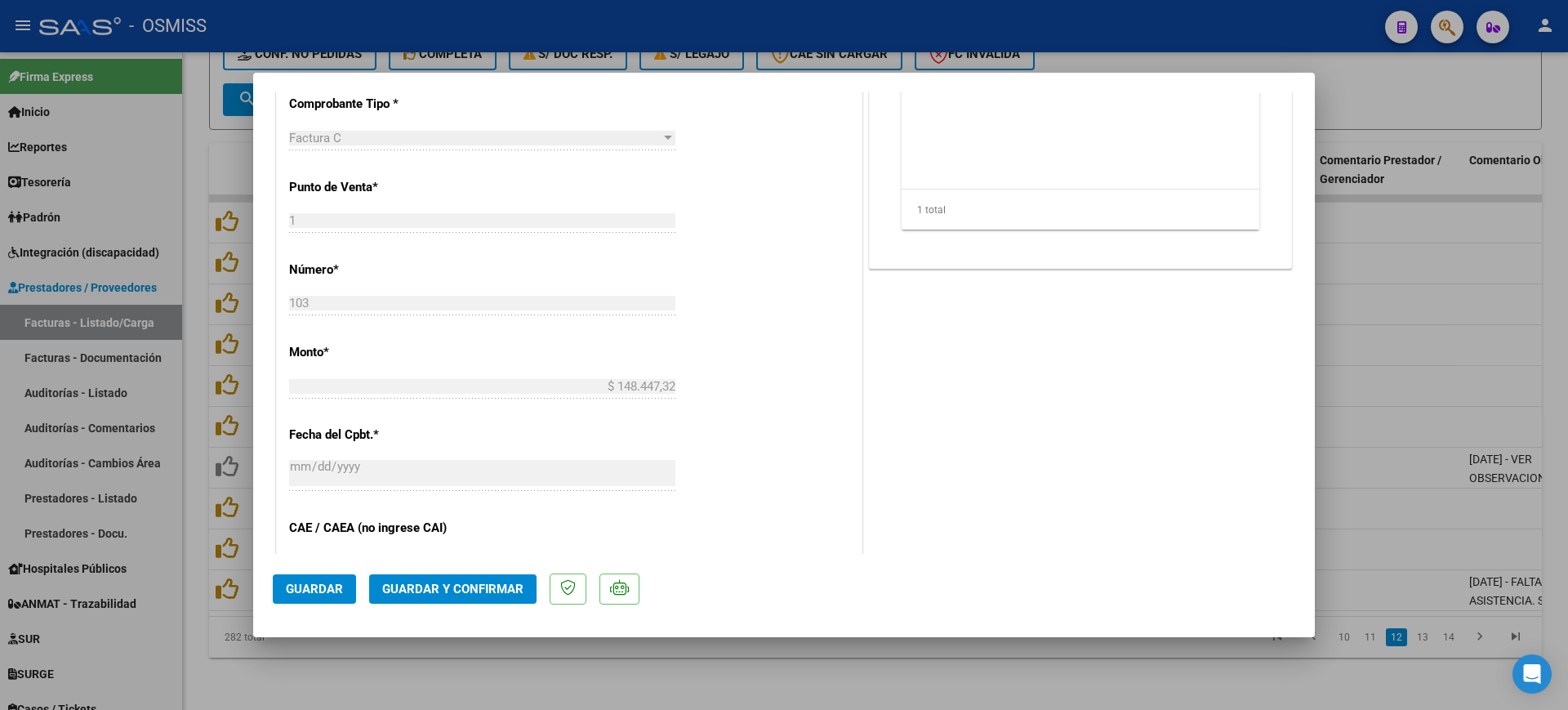
scroll to position [715, 0]
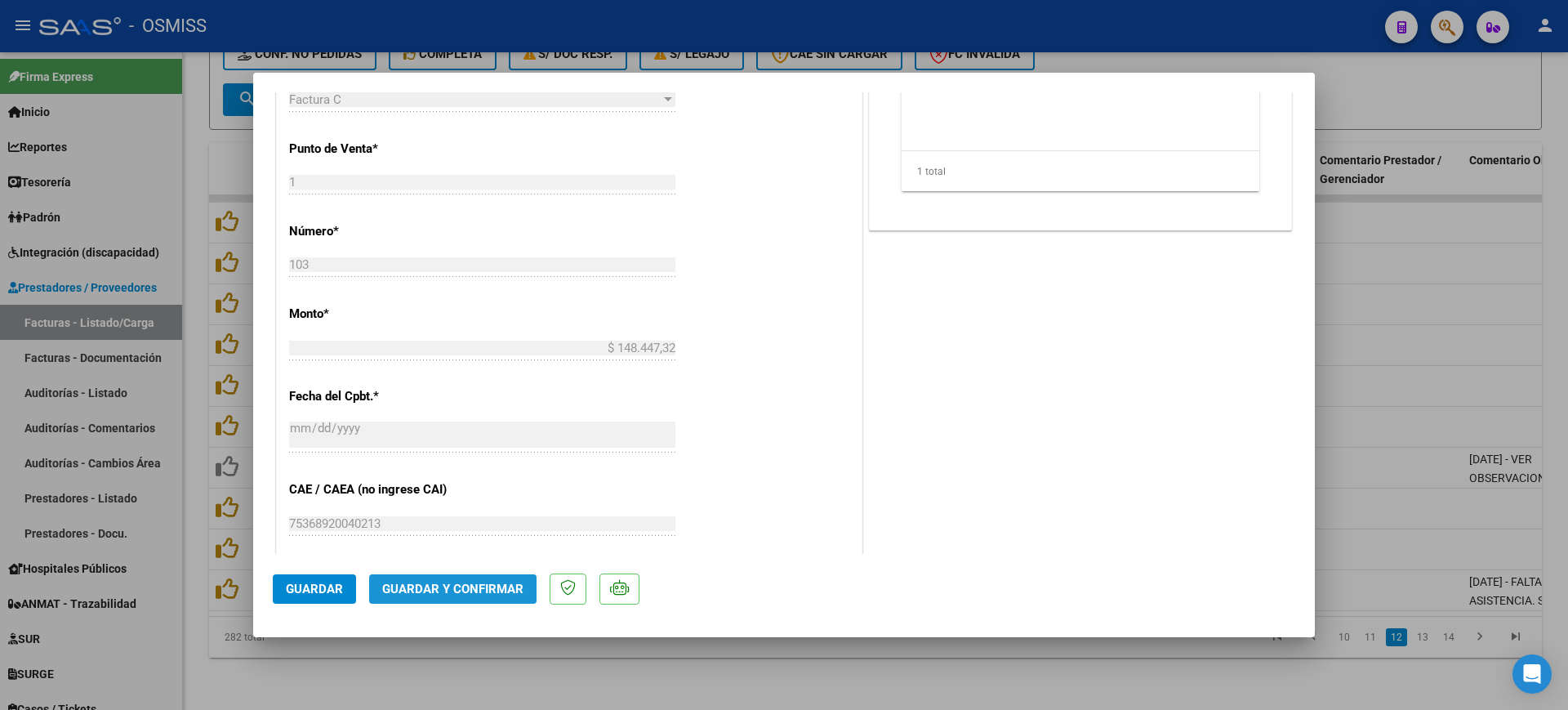
click at [468, 591] on span "Guardar y Confirmar" at bounding box center [452, 589] width 141 height 15
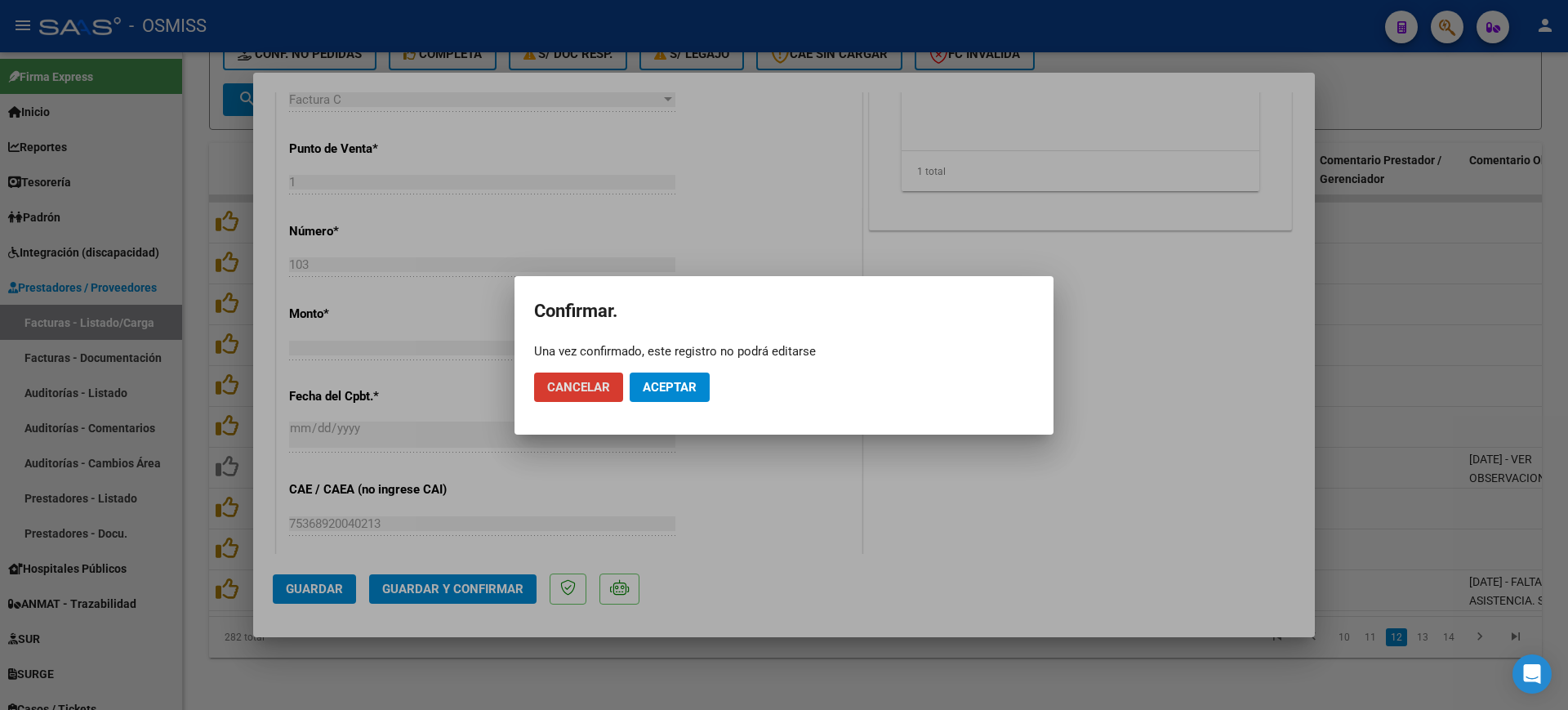
click at [661, 393] on span "Aceptar" at bounding box center [669, 387] width 54 height 15
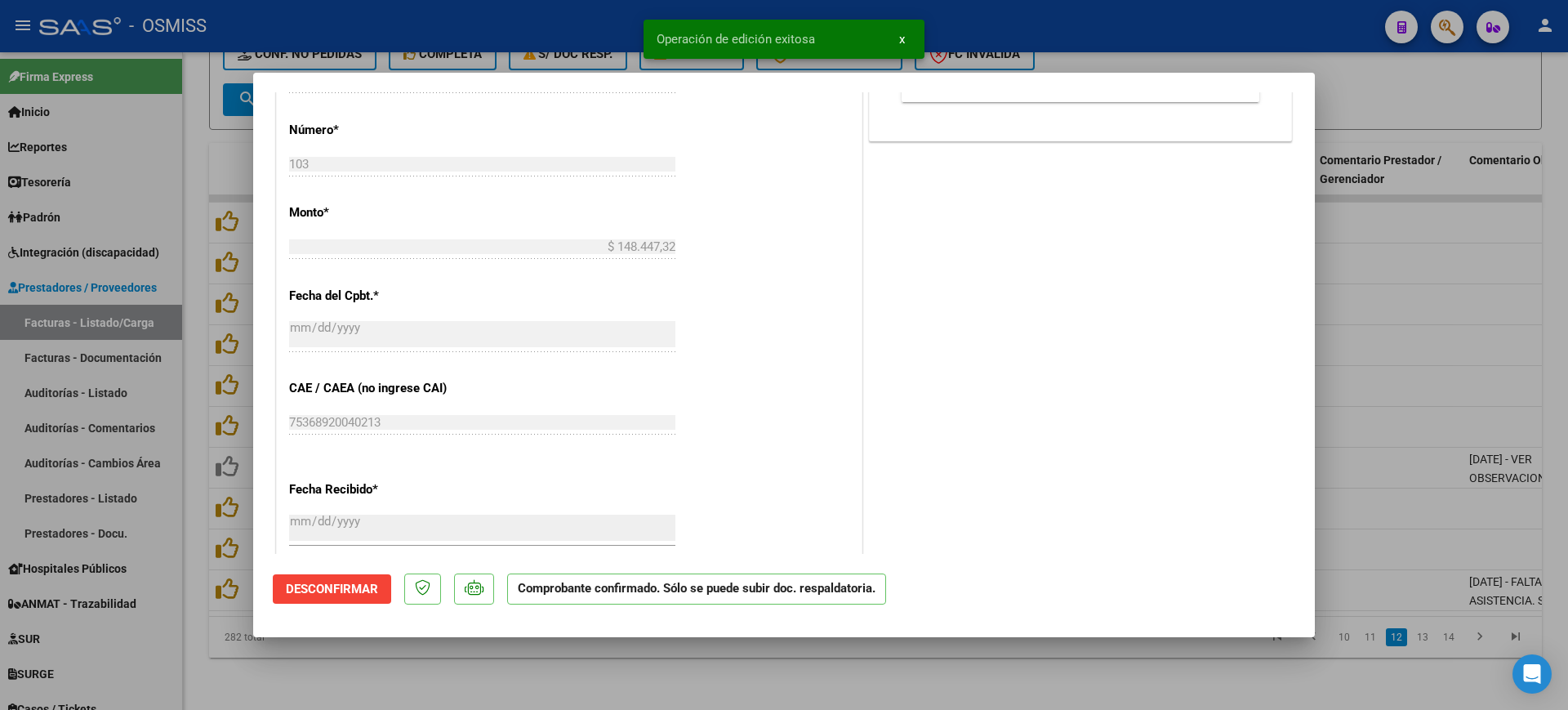
drag, startPoint x: 533, startPoint y: 681, endPoint x: 537, endPoint y: 664, distance: 17.5
click at [533, 680] on div at bounding box center [784, 355] width 1568 height 710
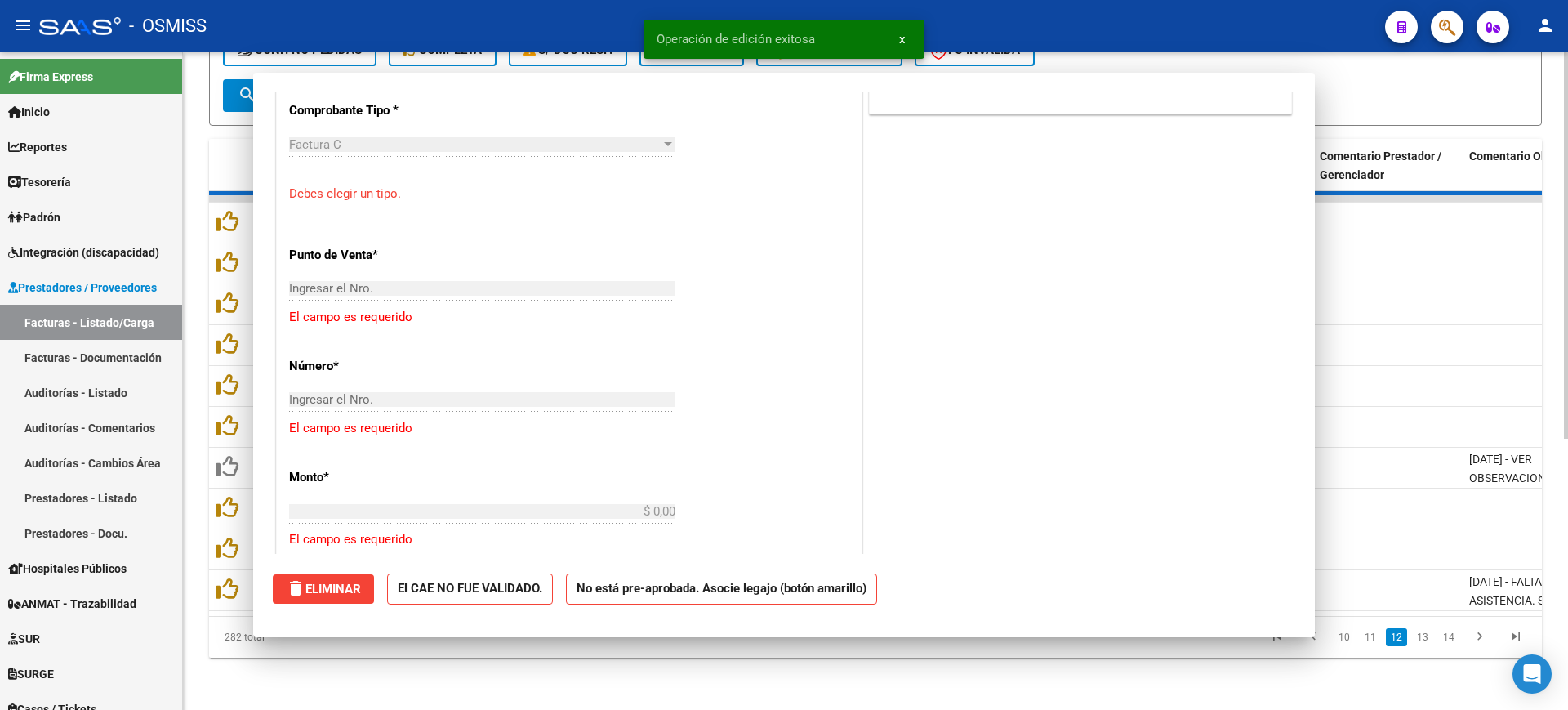
scroll to position [0, 0]
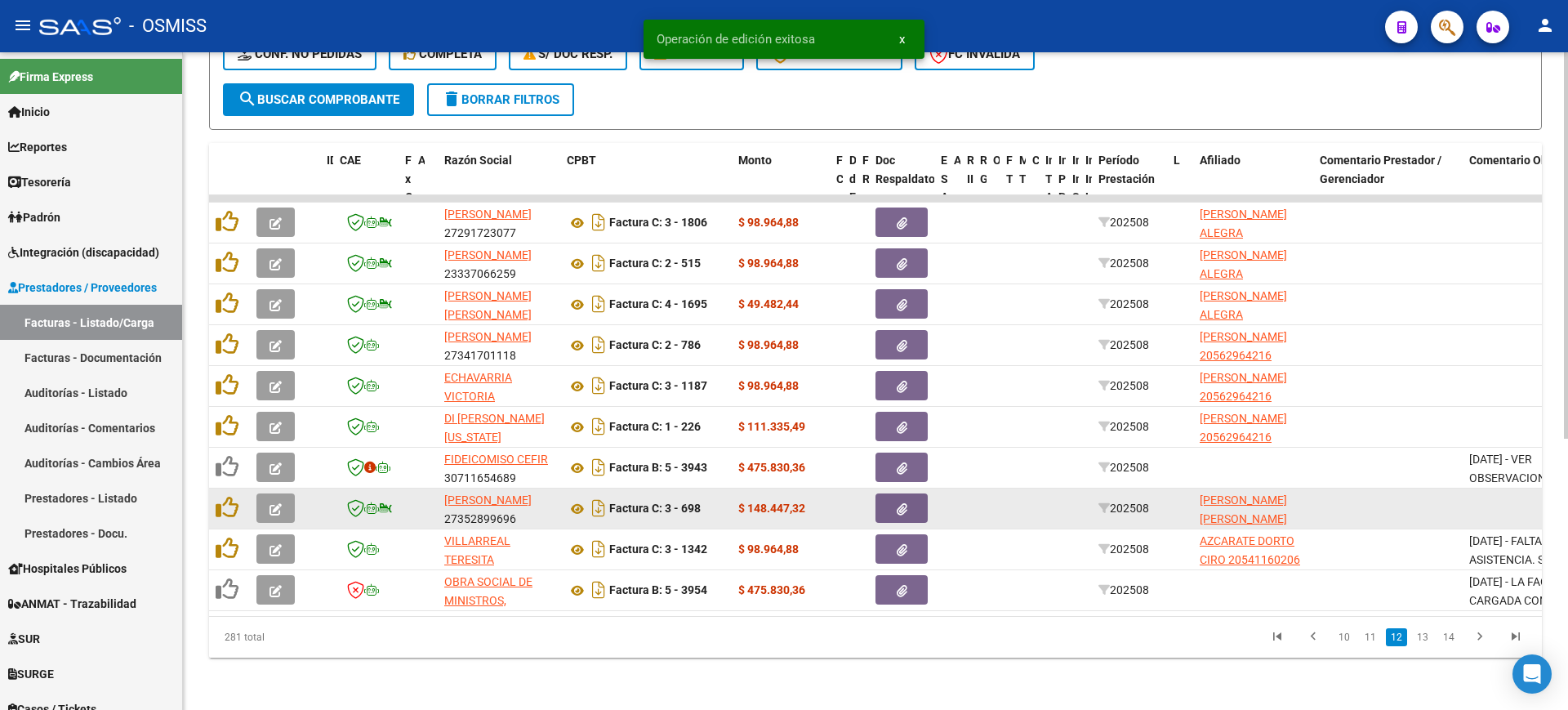
click at [273, 504] on icon "button" at bounding box center [275, 509] width 12 height 12
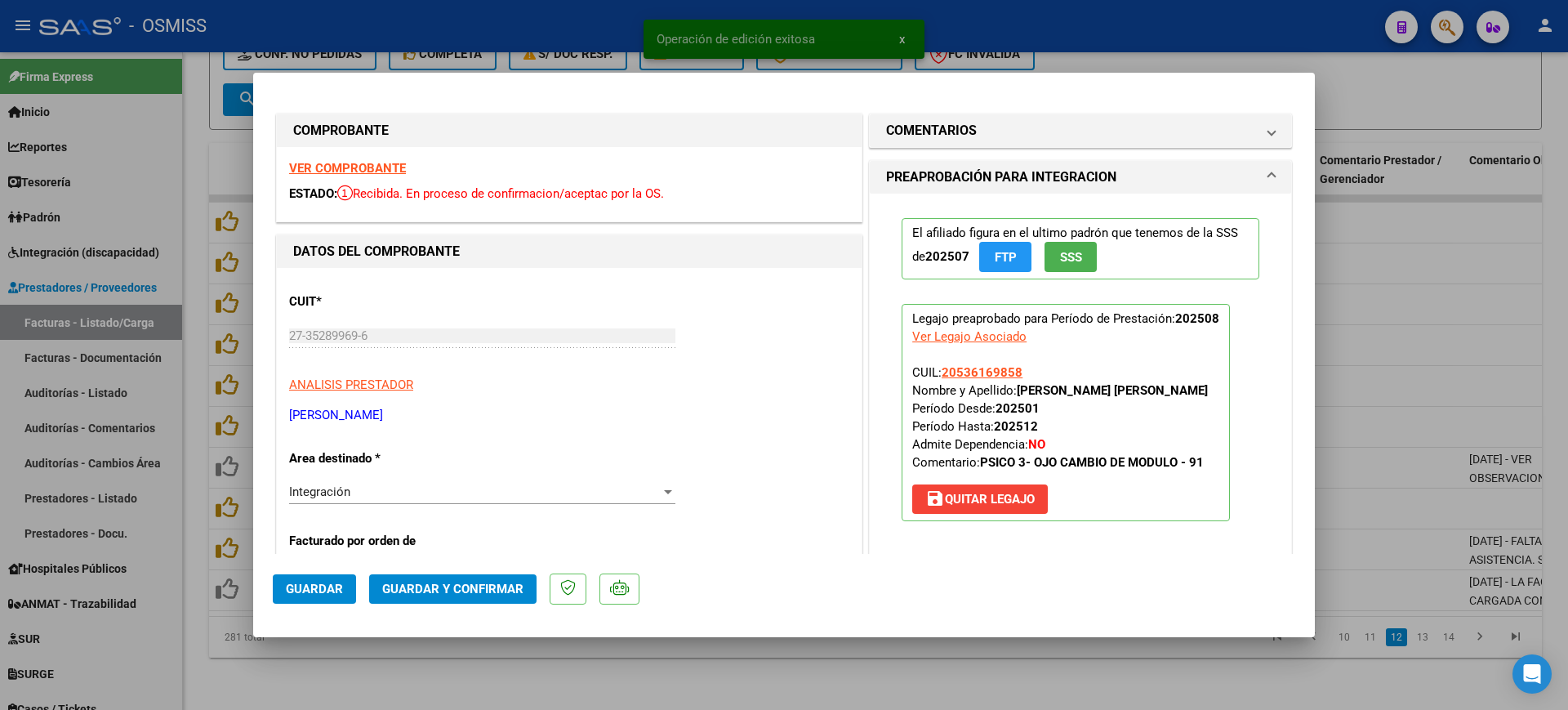
click at [396, 168] on strong "VER COMPROBANTE" at bounding box center [346, 169] width 116 height 15
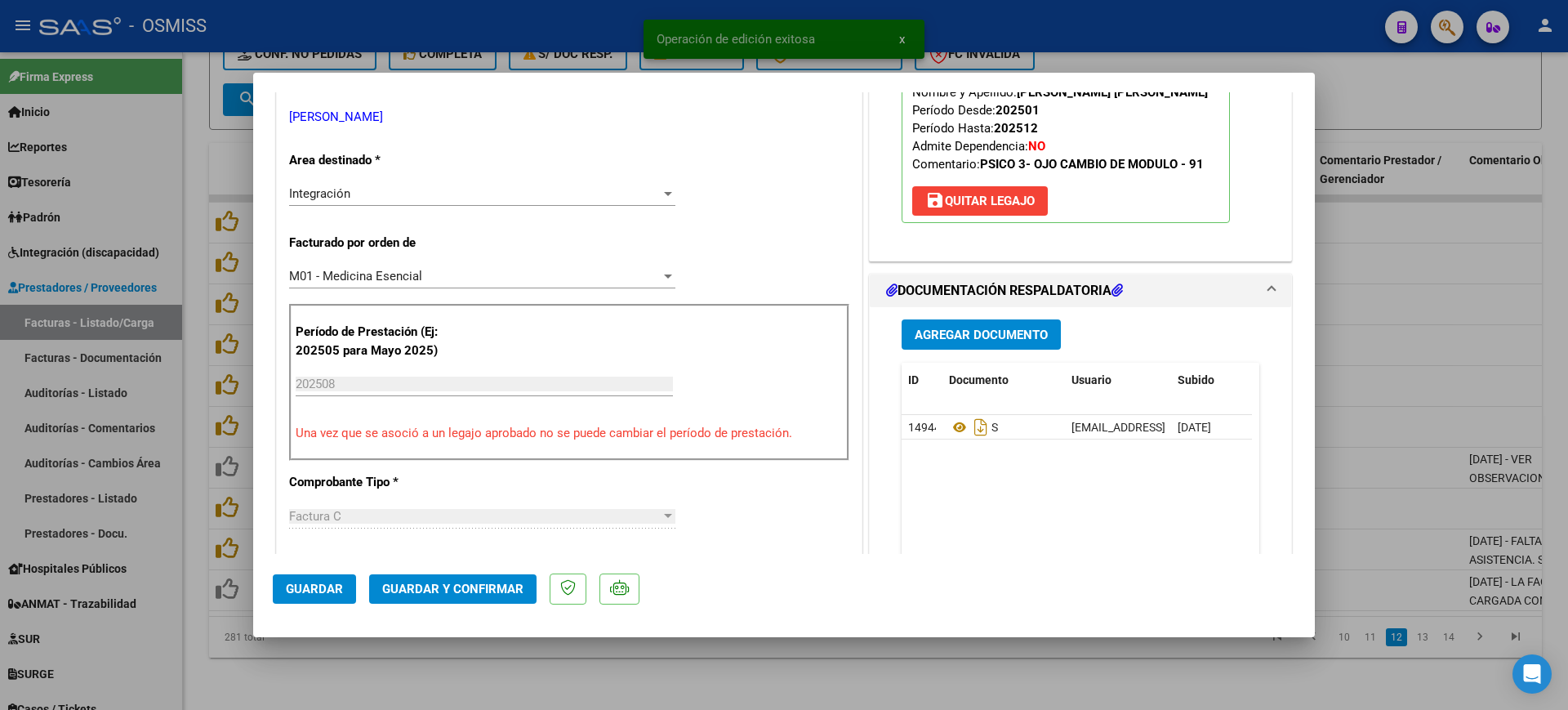
scroll to position [307, 0]
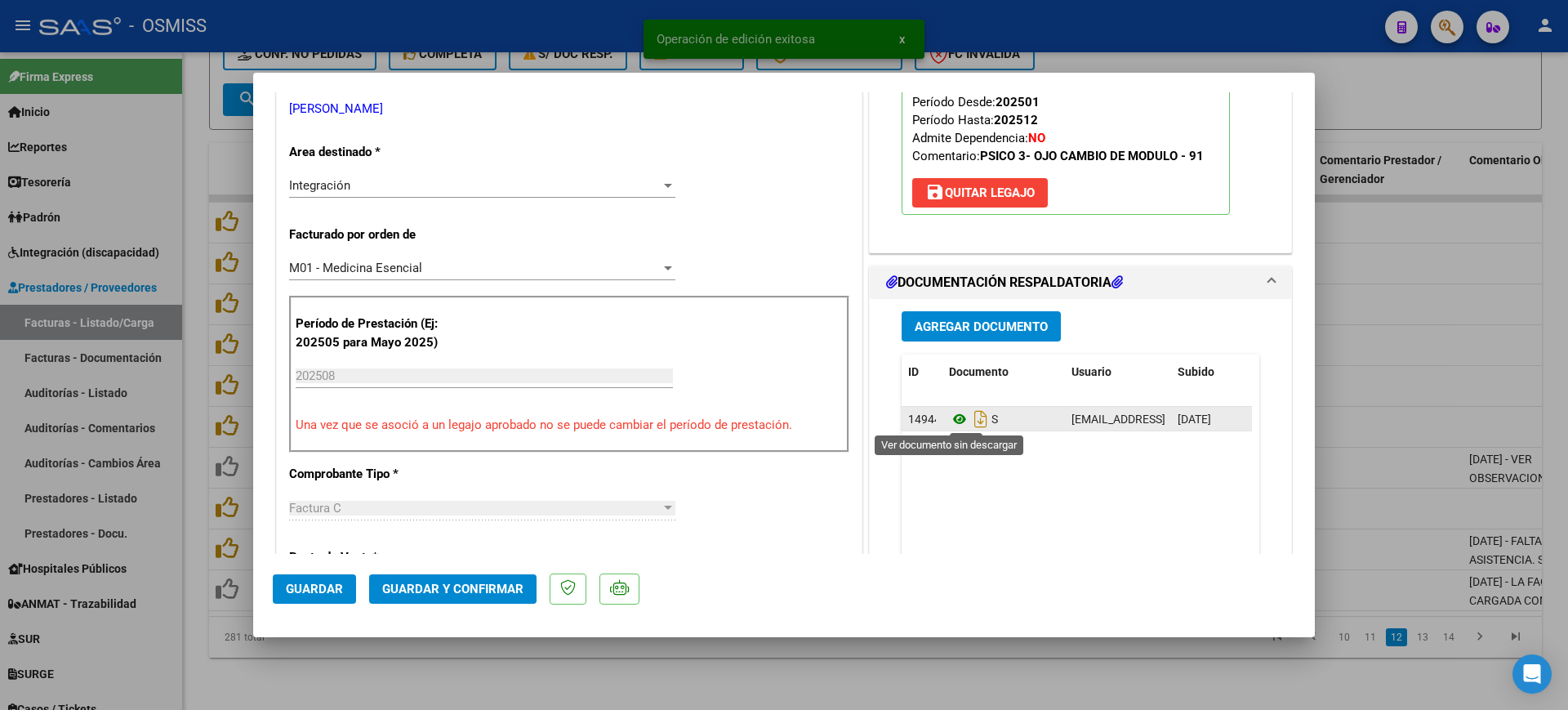
click at [949, 417] on icon at bounding box center [960, 418] width 21 height 20
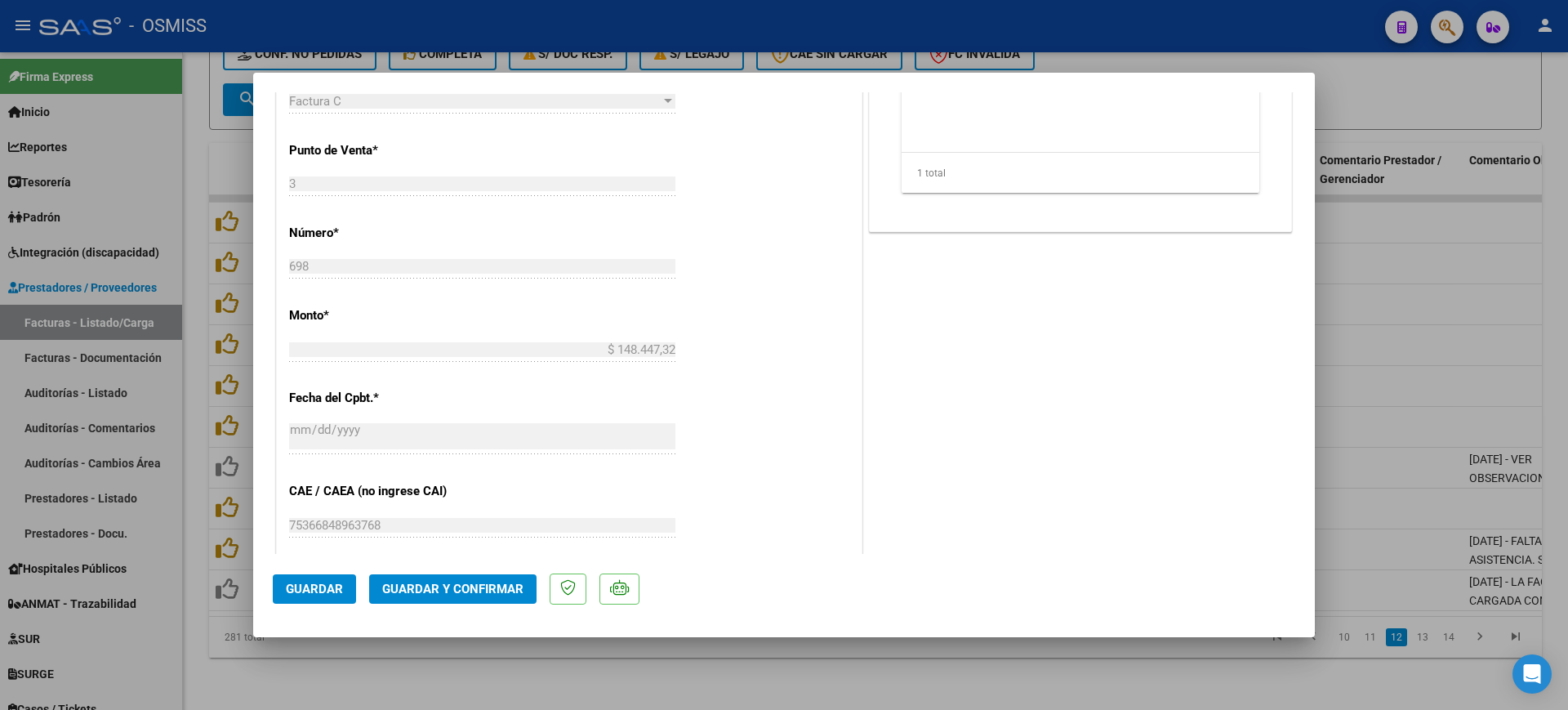
scroll to position [715, 0]
click at [476, 584] on span "Guardar y Confirmar" at bounding box center [452, 589] width 141 height 15
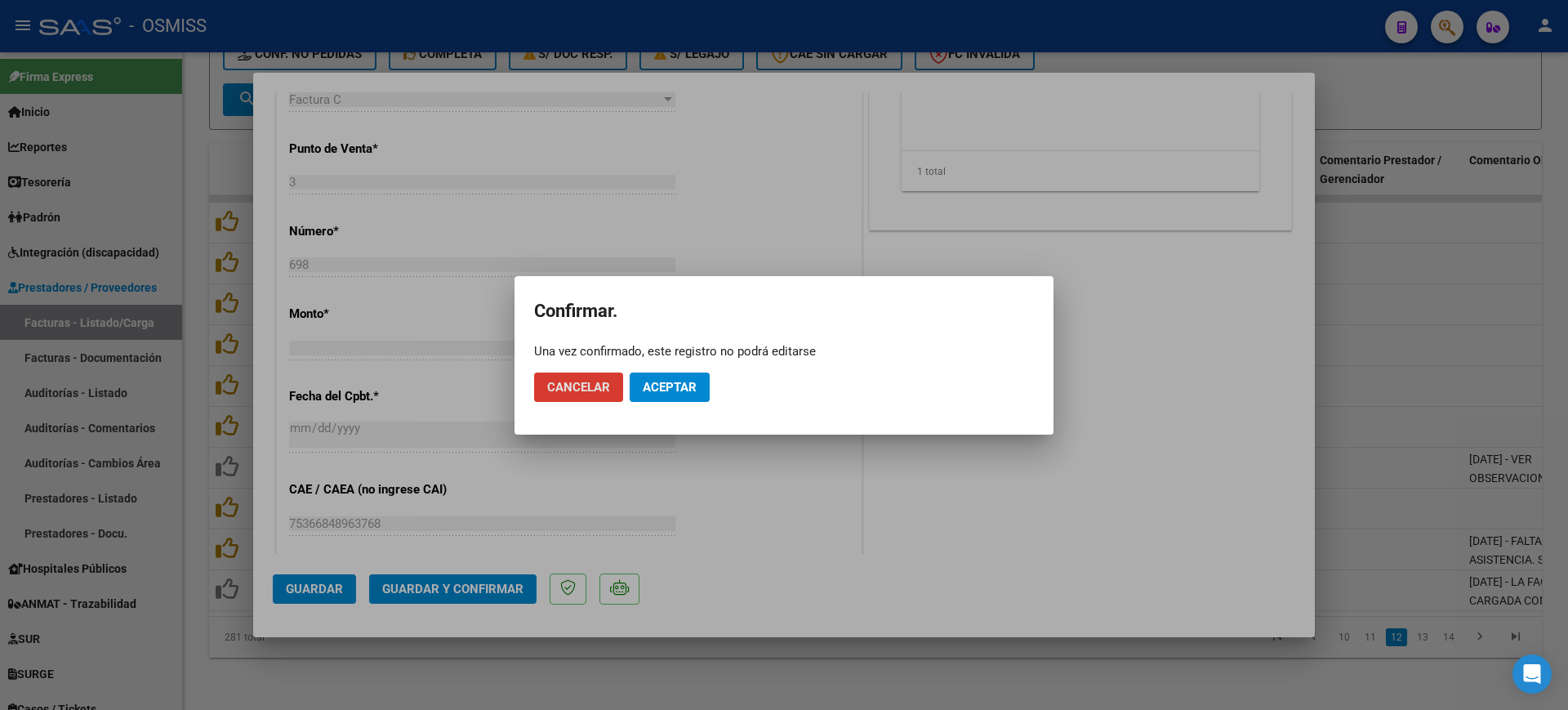
click at [675, 388] on span "Aceptar" at bounding box center [669, 387] width 54 height 15
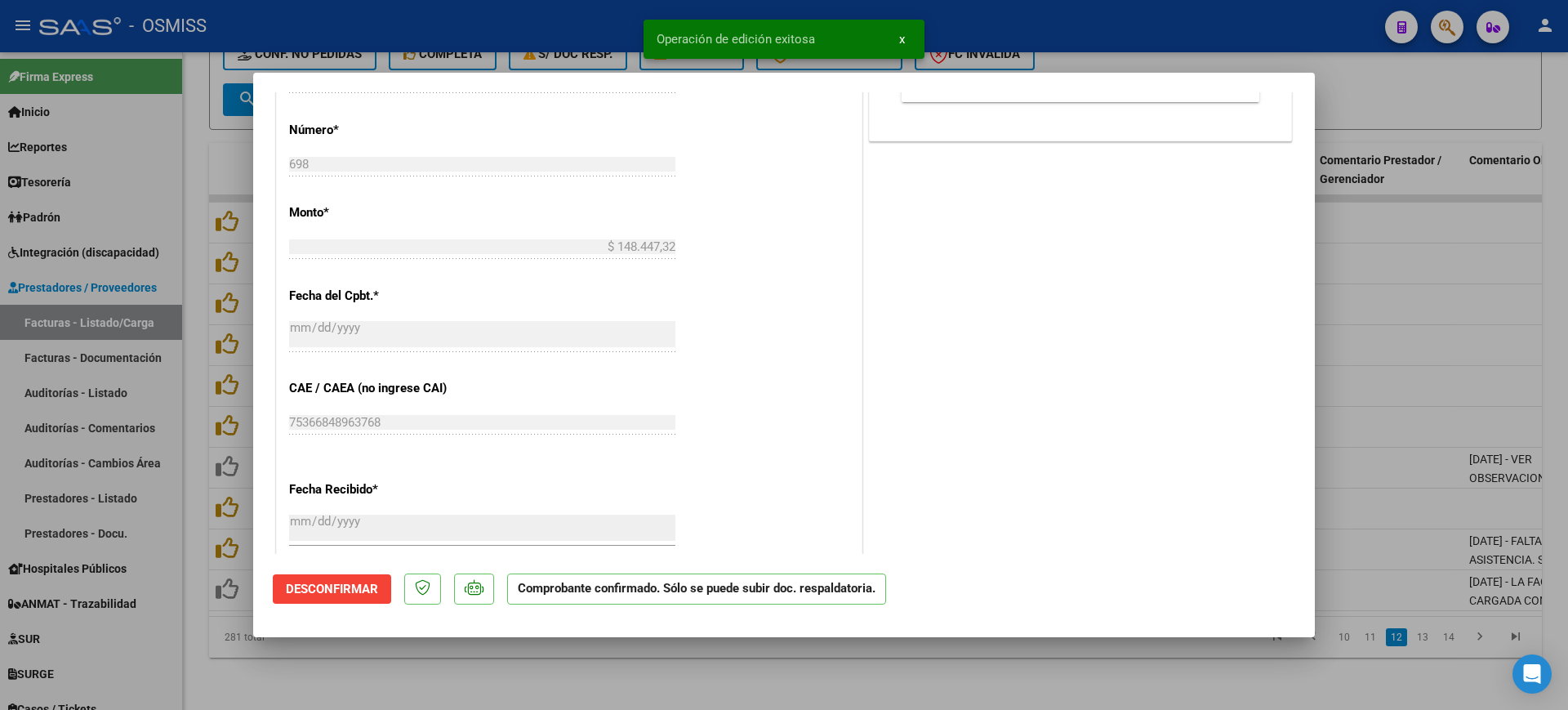
click at [581, 662] on div at bounding box center [784, 355] width 1568 height 710
type input "$ 0,00"
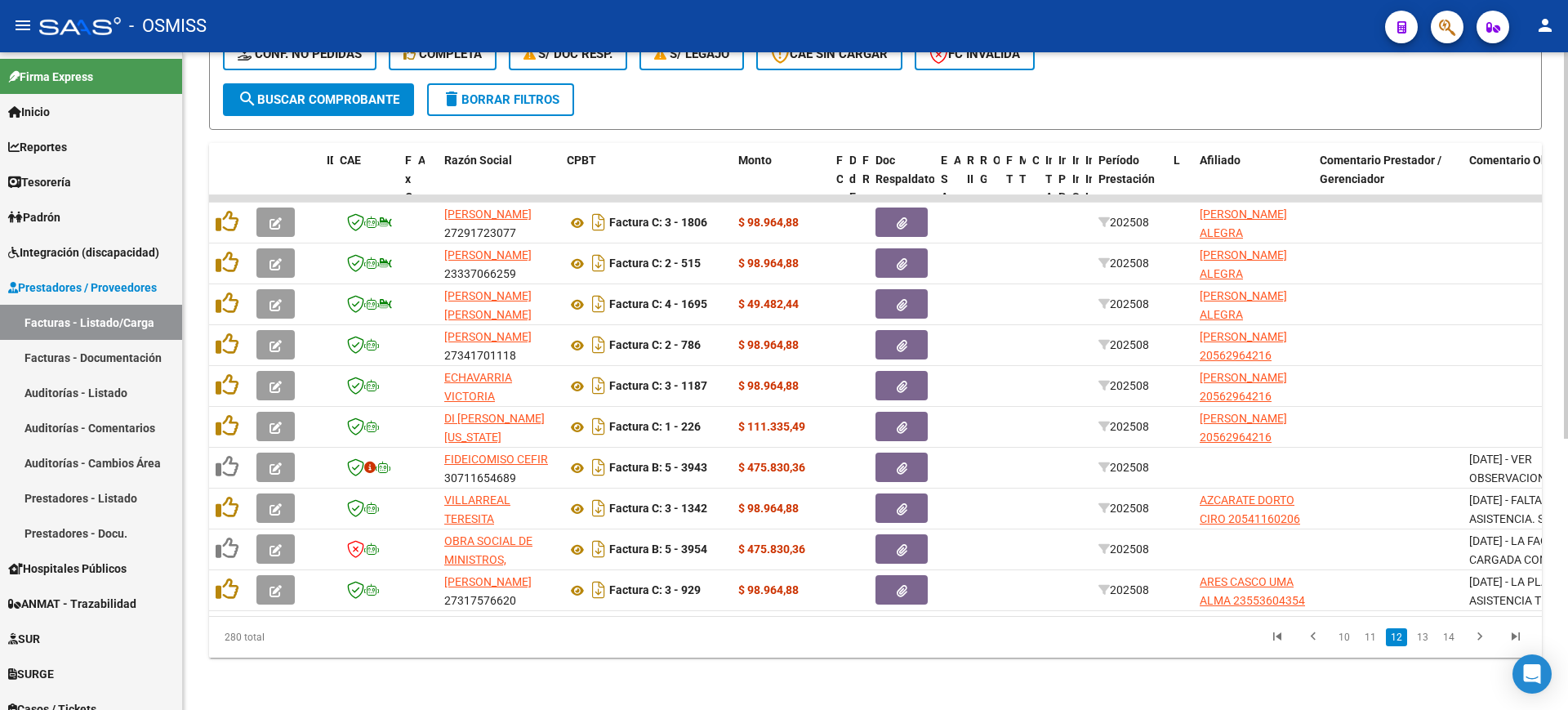
click at [302, 93] on span "search Buscar Comprobante" at bounding box center [318, 100] width 162 height 15
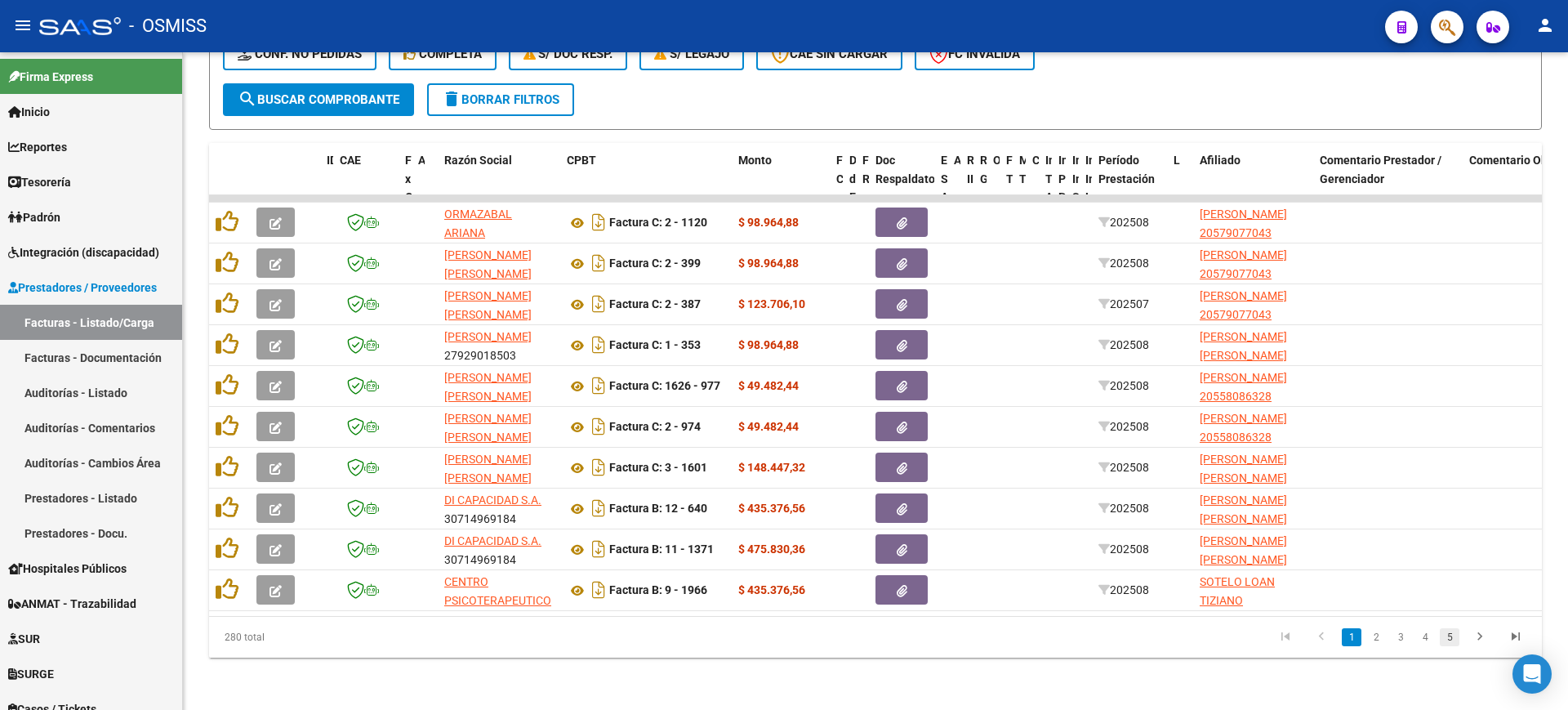
click at [1447, 633] on link "5" at bounding box center [1449, 637] width 20 height 18
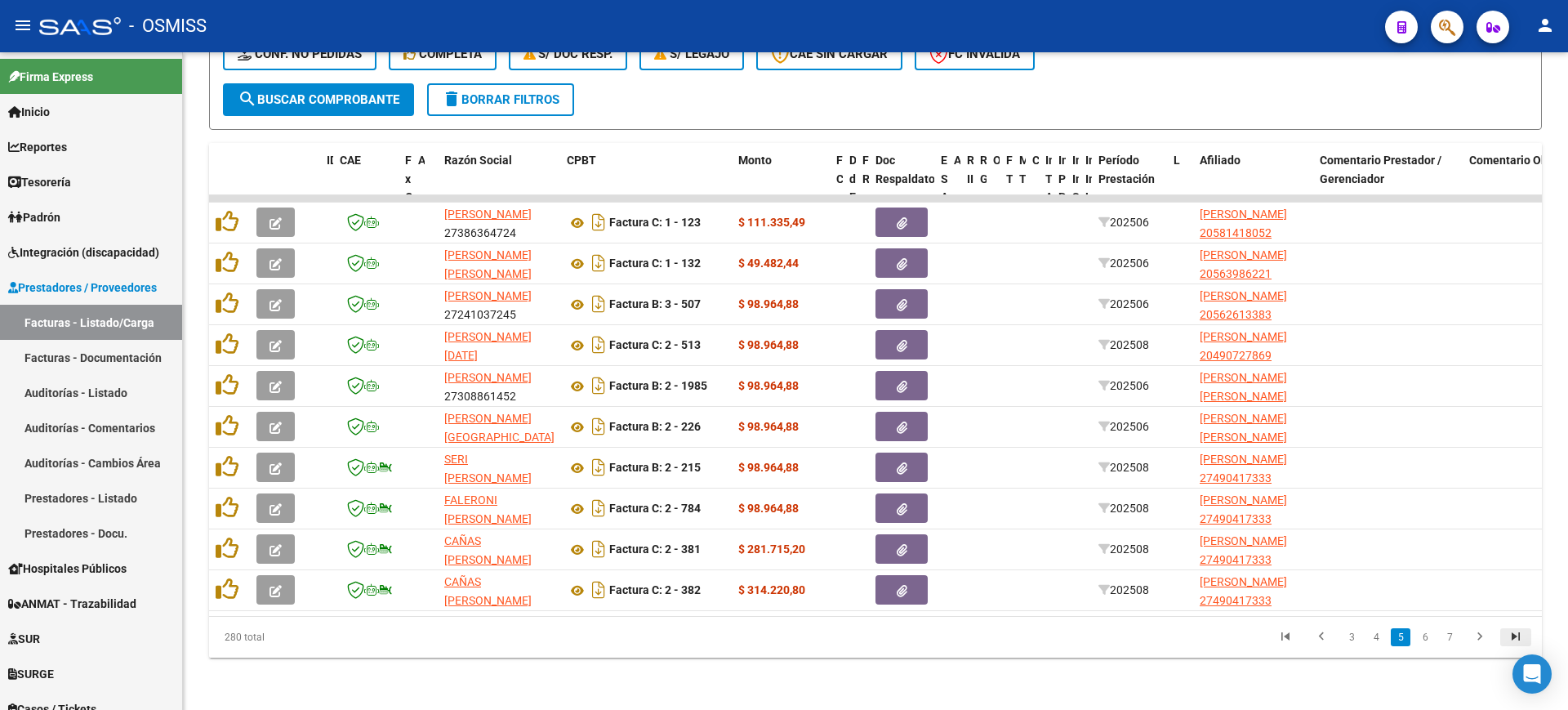
click at [1518, 640] on icon "go to last page" at bounding box center [1515, 638] width 21 height 20
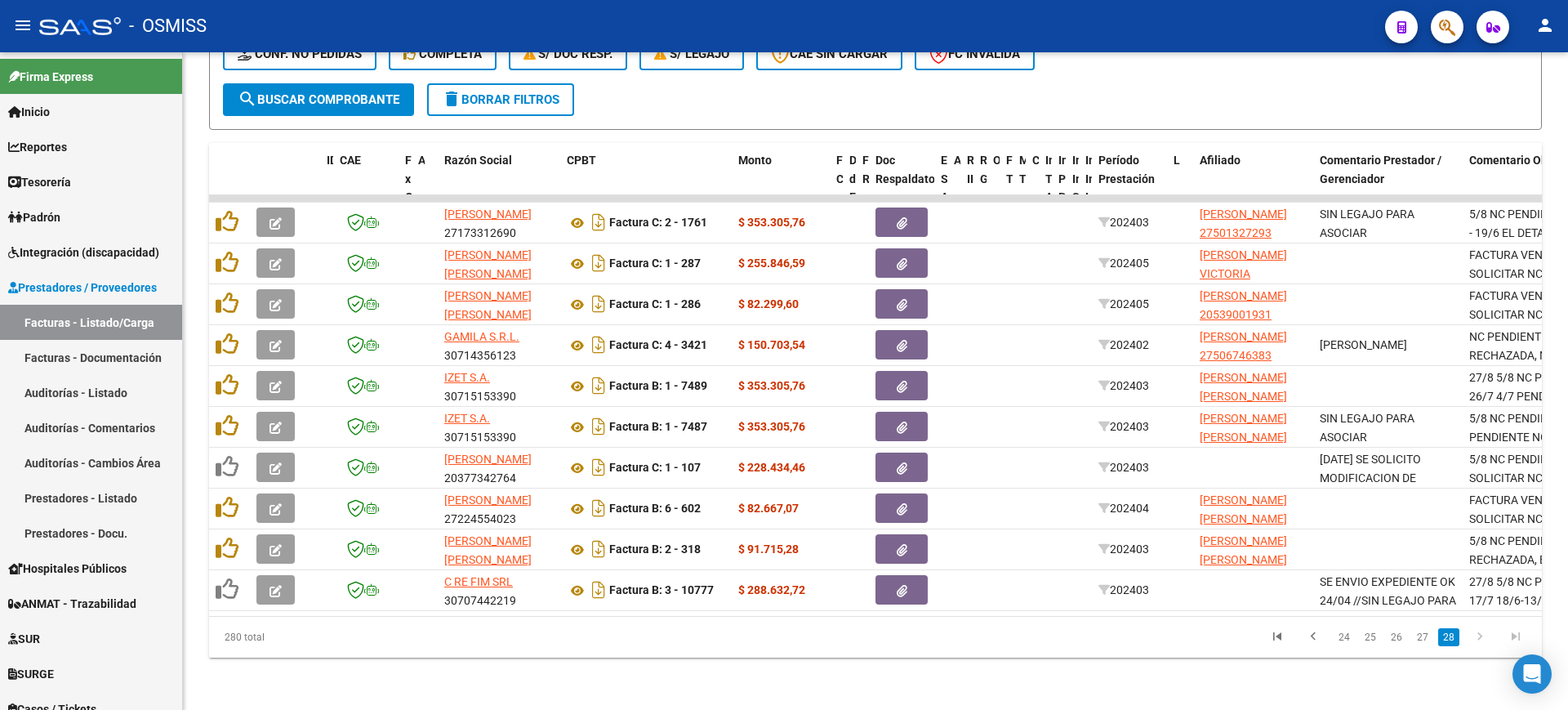
click at [1342, 641] on link "24" at bounding box center [1344, 637] width 21 height 18
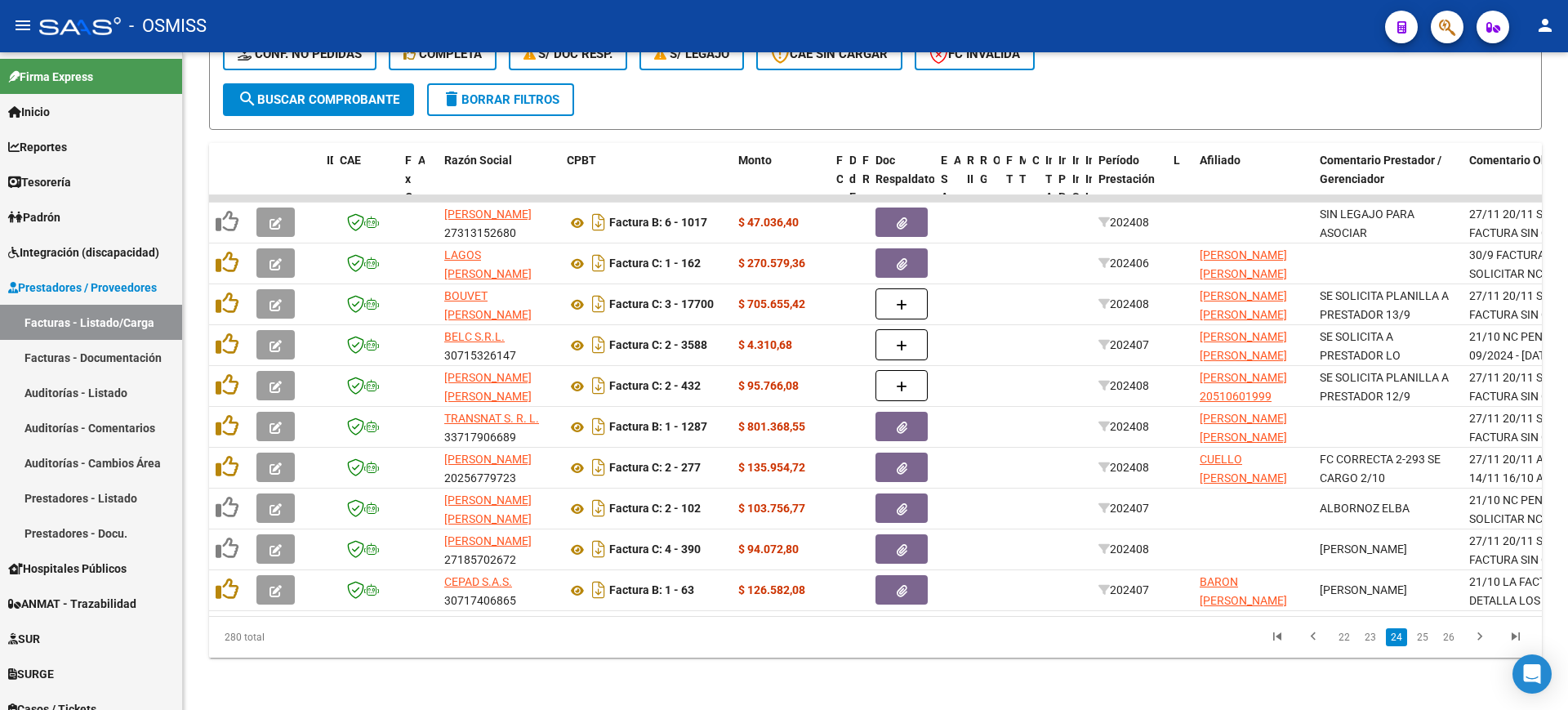
click at [1342, 641] on link "22" at bounding box center [1344, 637] width 21 height 18
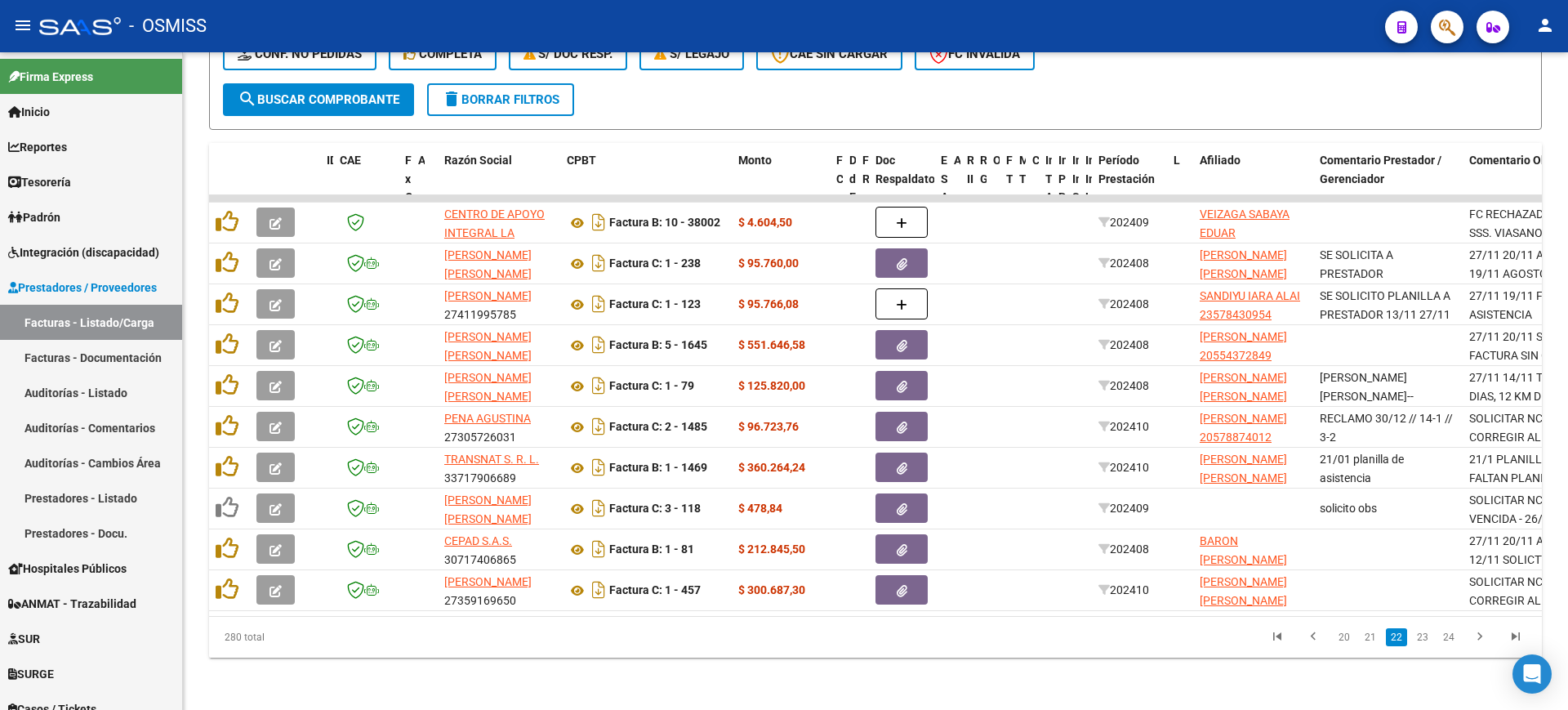
click at [1342, 641] on link "20" at bounding box center [1344, 637] width 21 height 18
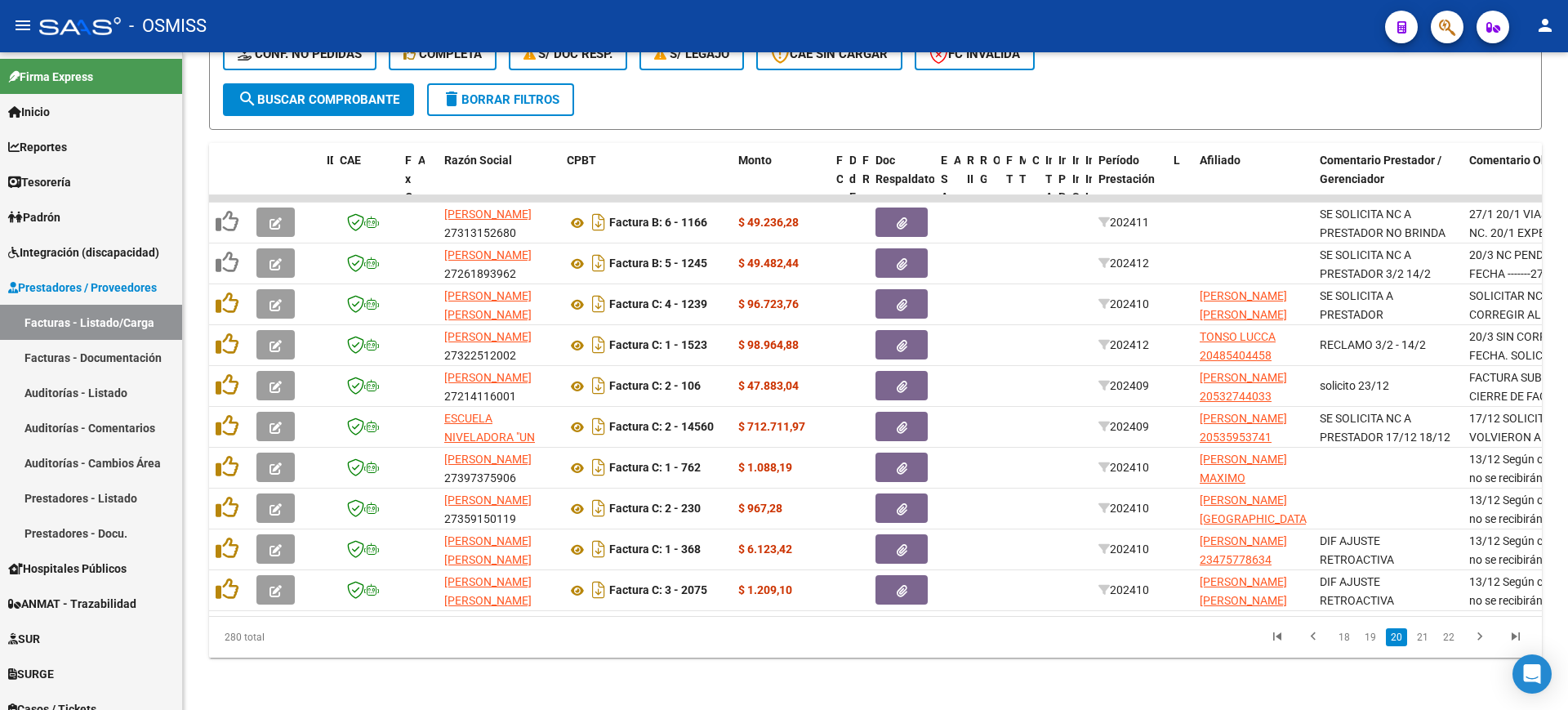
click at [1342, 640] on link "18" at bounding box center [1344, 637] width 21 height 18
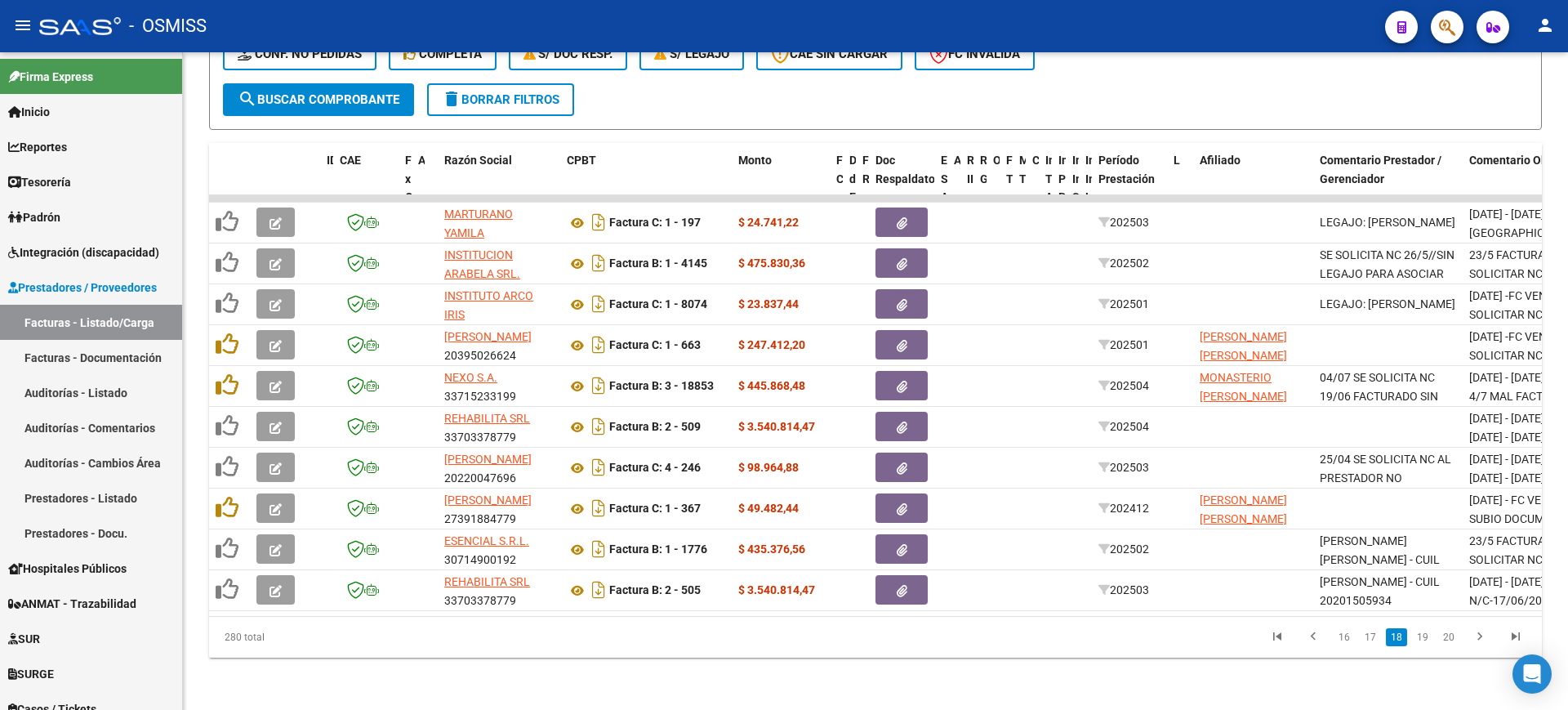
click at [1342, 640] on link "16" at bounding box center [1344, 637] width 21 height 18
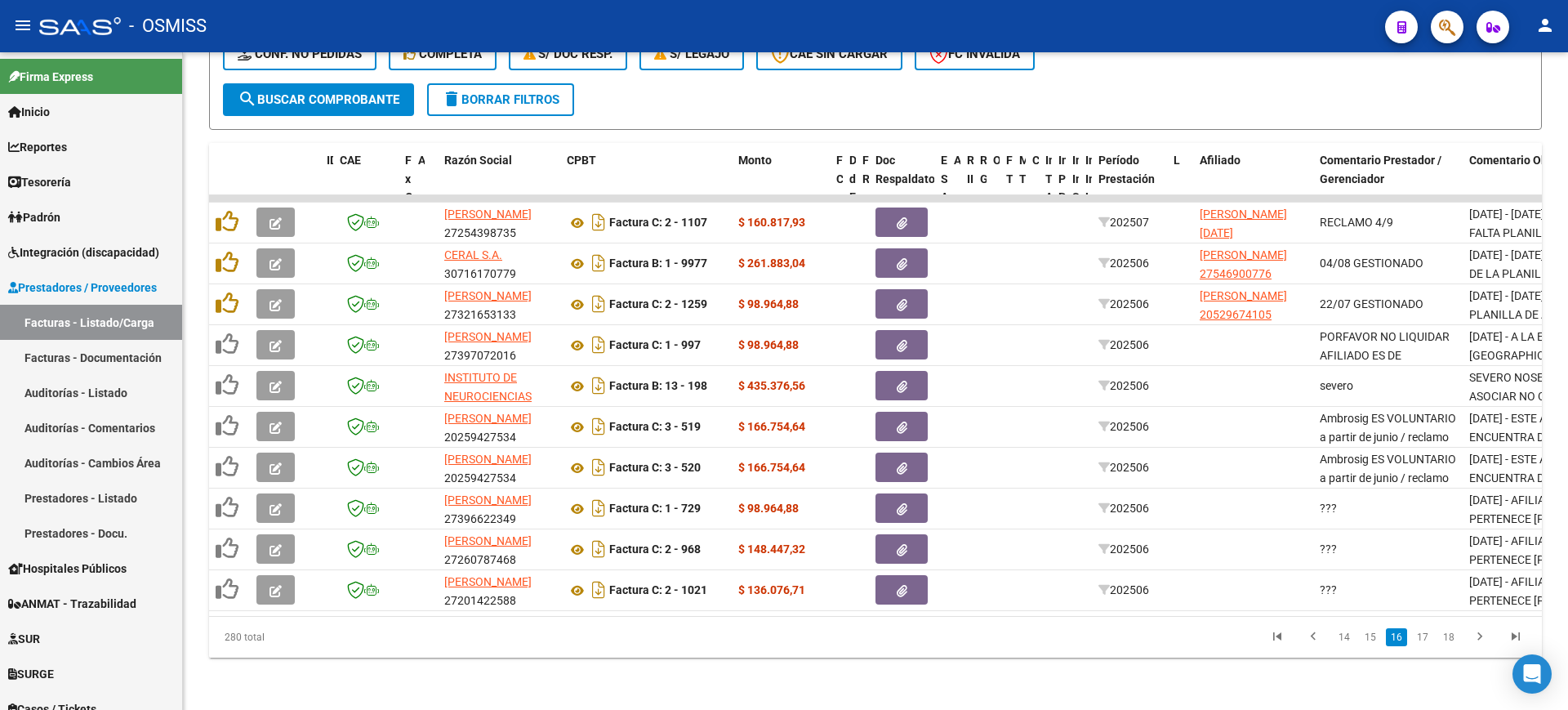
click at [1342, 640] on link "14" at bounding box center [1344, 637] width 21 height 18
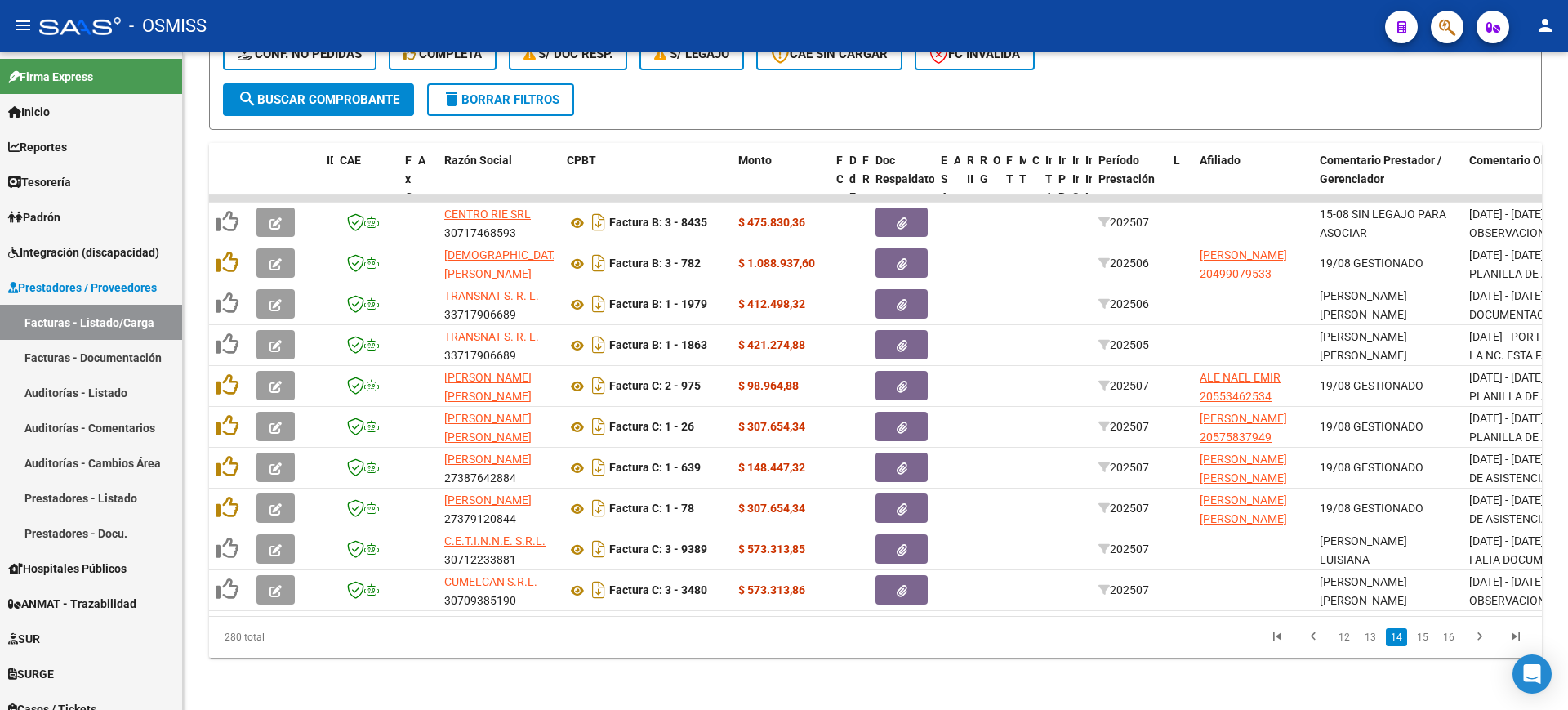
click at [1342, 640] on link "12" at bounding box center [1344, 637] width 21 height 18
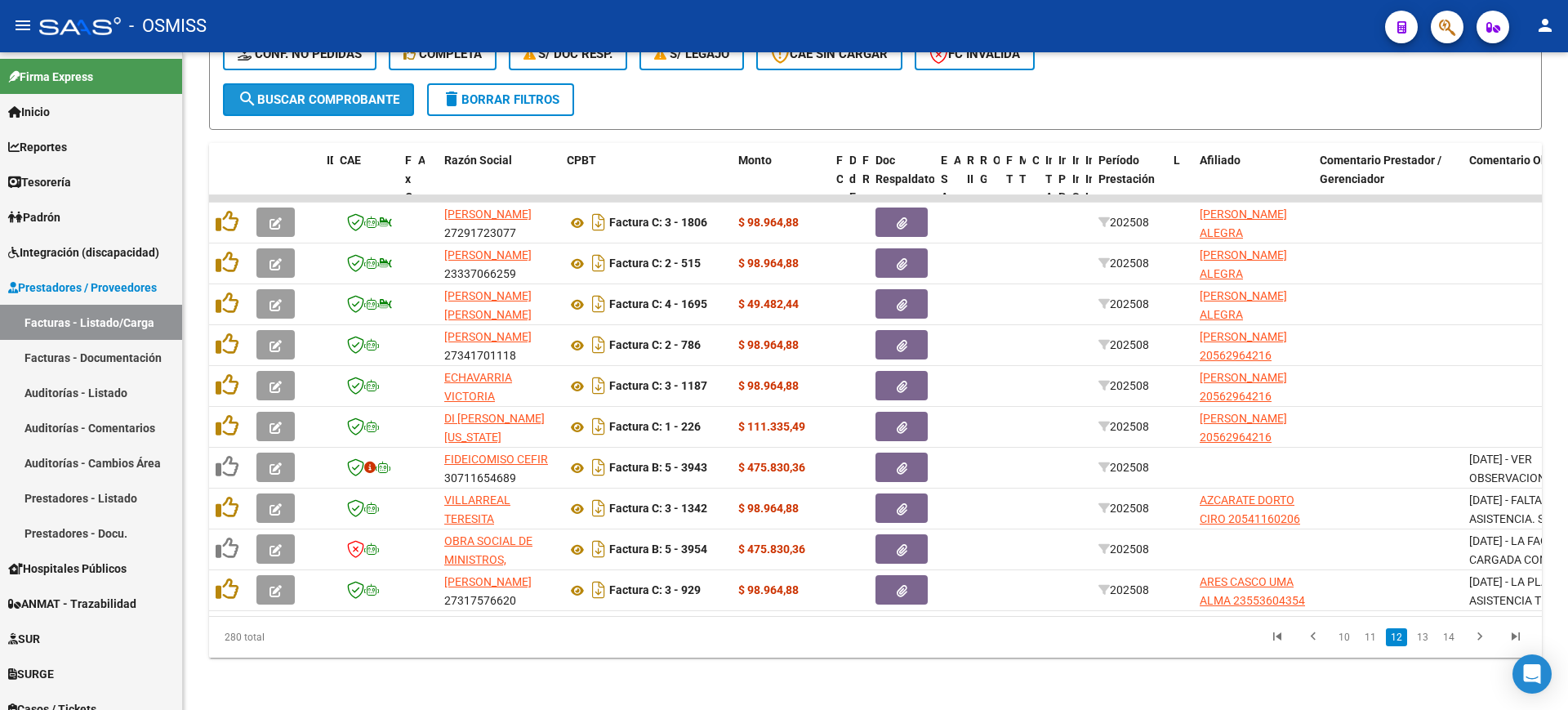
click at [354, 93] on span "search Buscar Comprobante" at bounding box center [318, 100] width 162 height 15
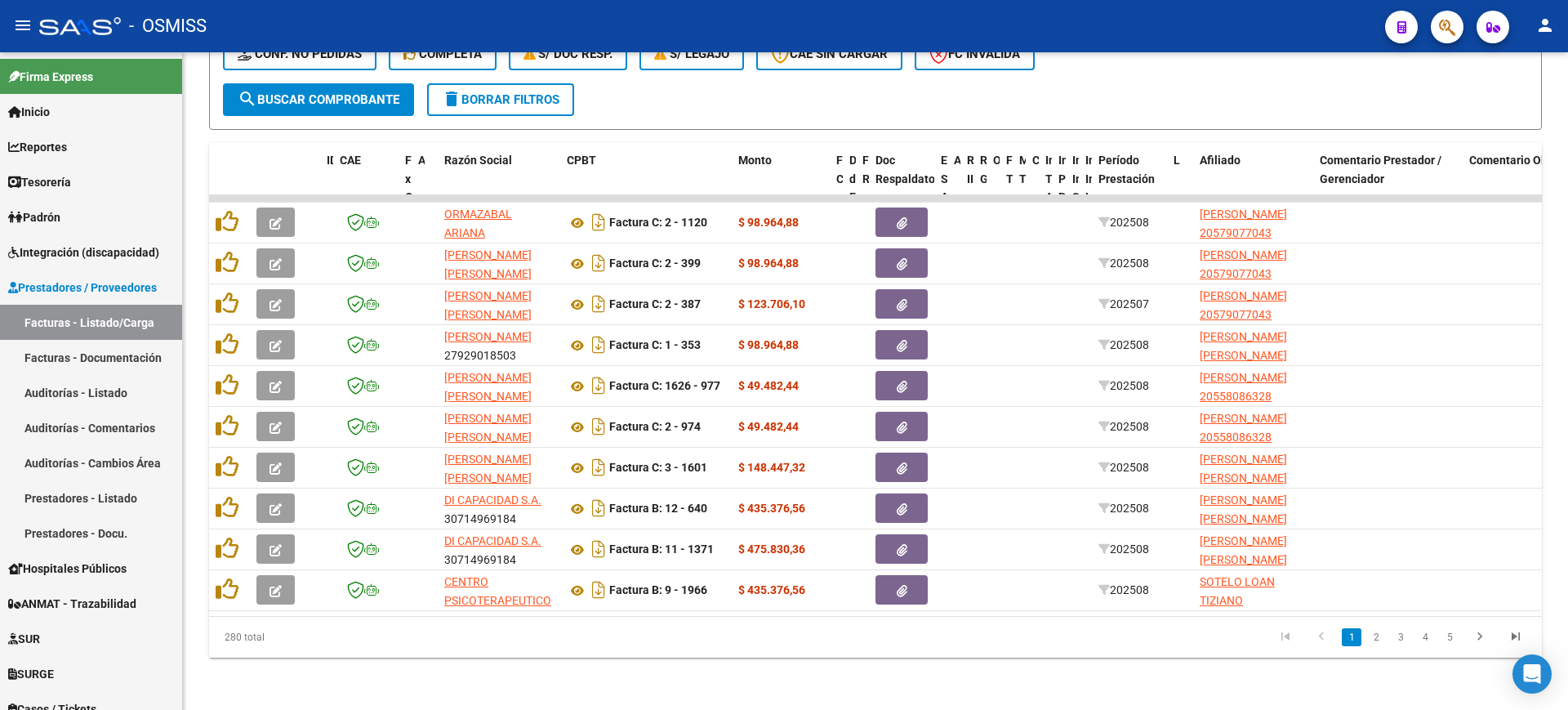
click at [1504, 640] on link "go to last page" at bounding box center [1515, 637] width 31 height 18
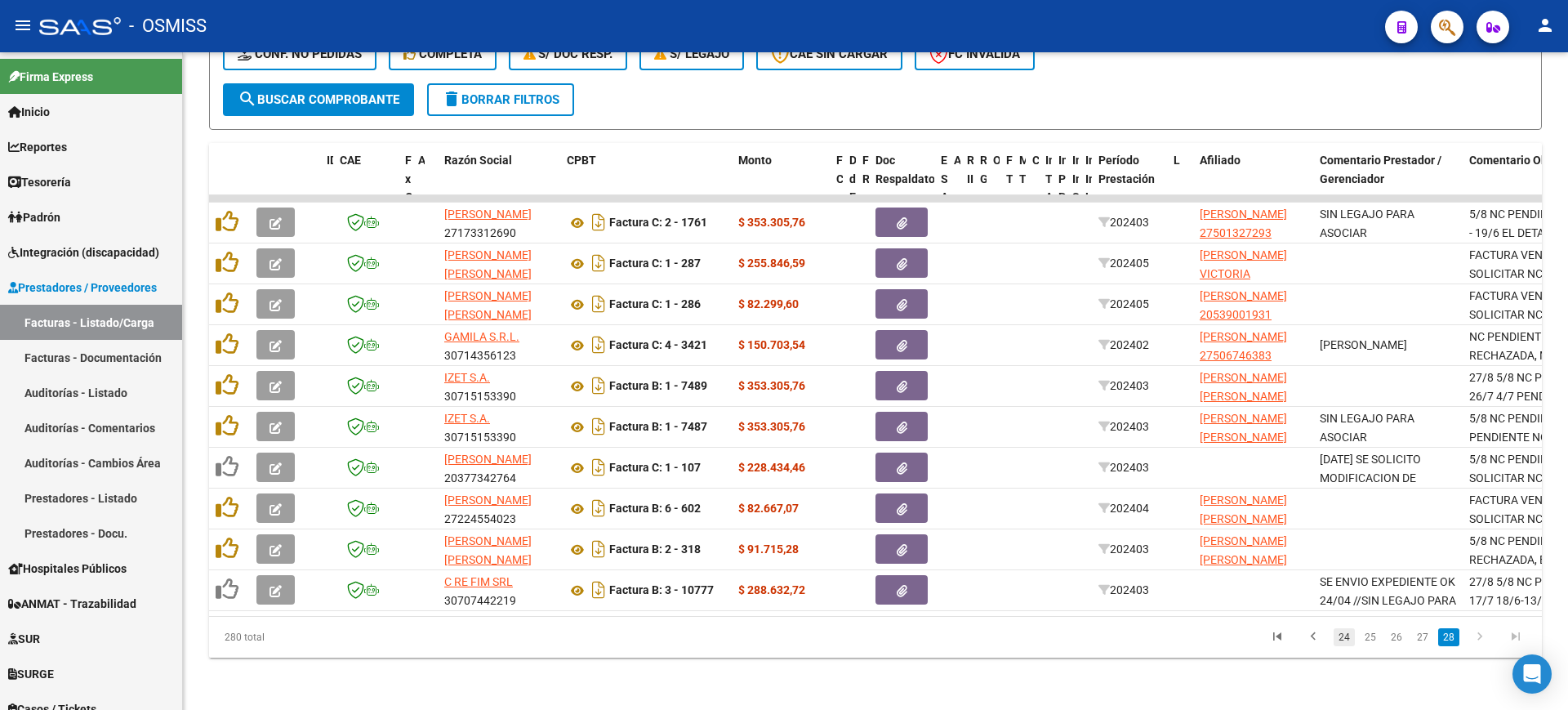
click at [1346, 635] on link "24" at bounding box center [1344, 637] width 21 height 18
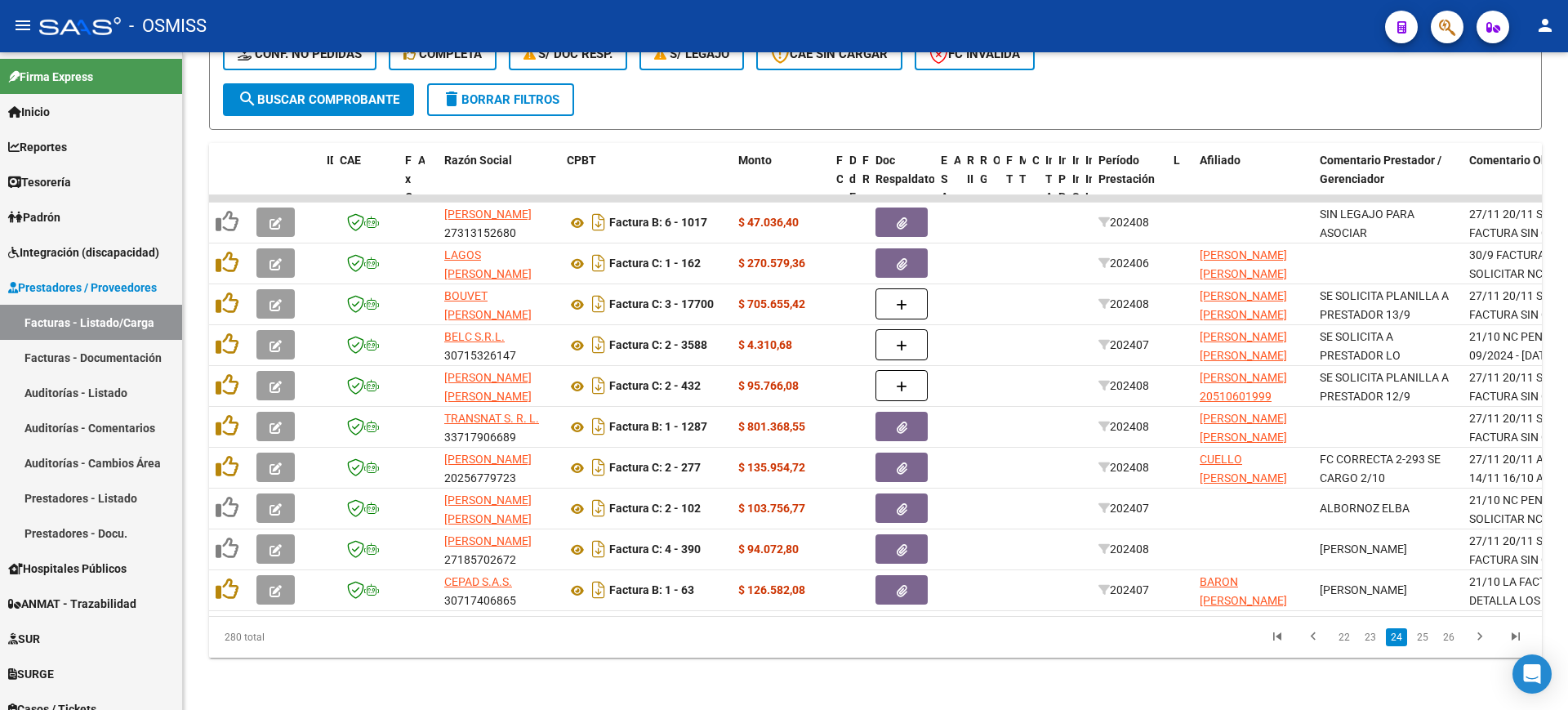
click at [1345, 637] on link "22" at bounding box center [1344, 637] width 21 height 18
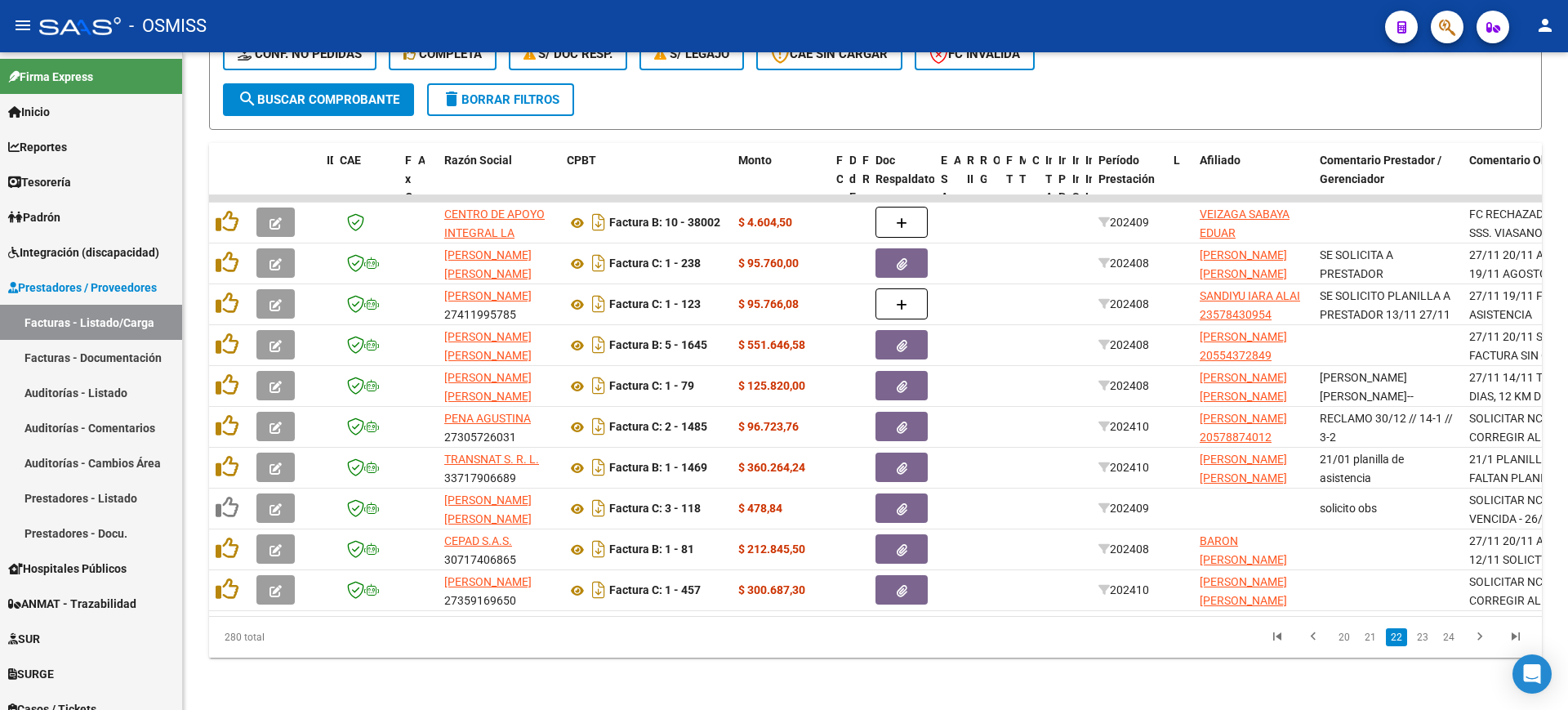
click at [1345, 637] on link "20" at bounding box center [1344, 637] width 21 height 18
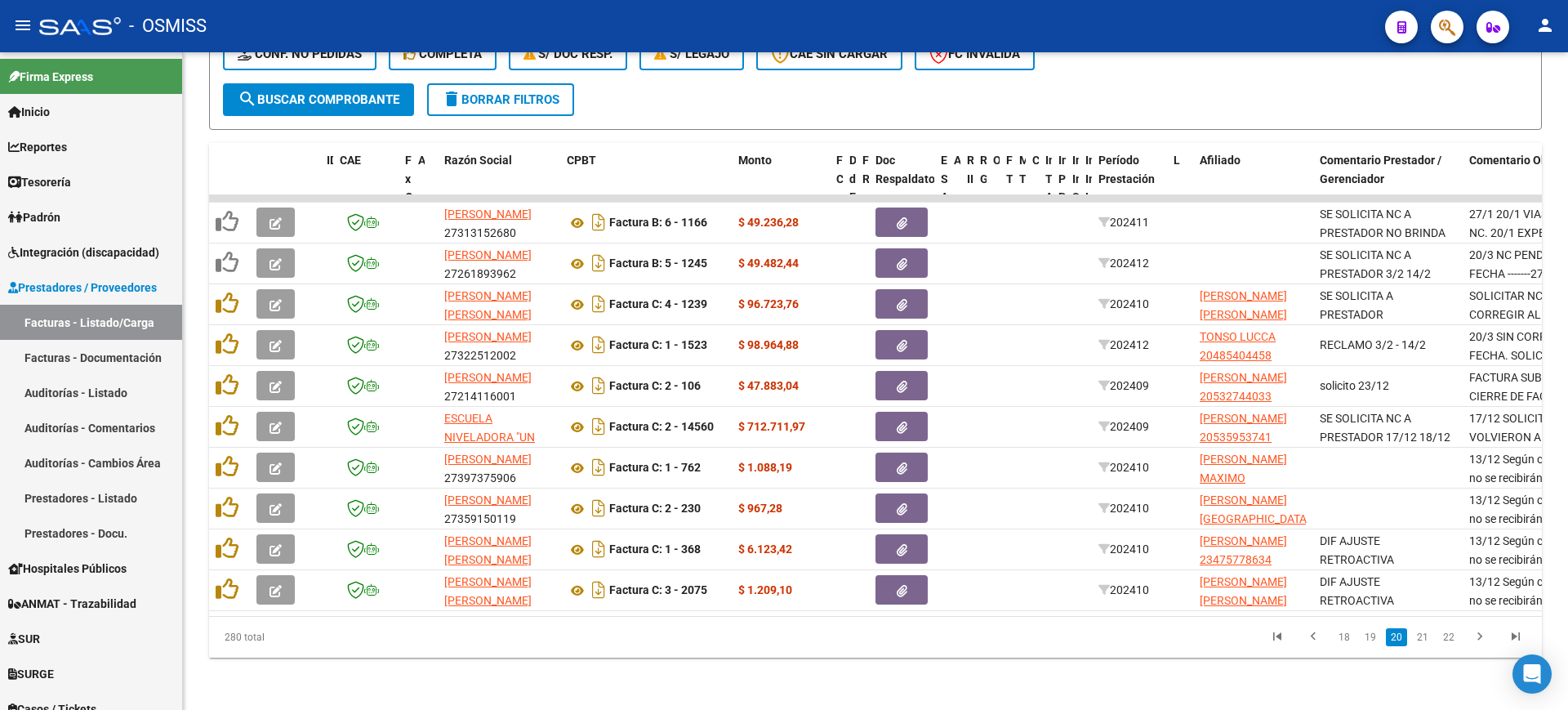
click at [1345, 637] on link "18" at bounding box center [1344, 637] width 21 height 18
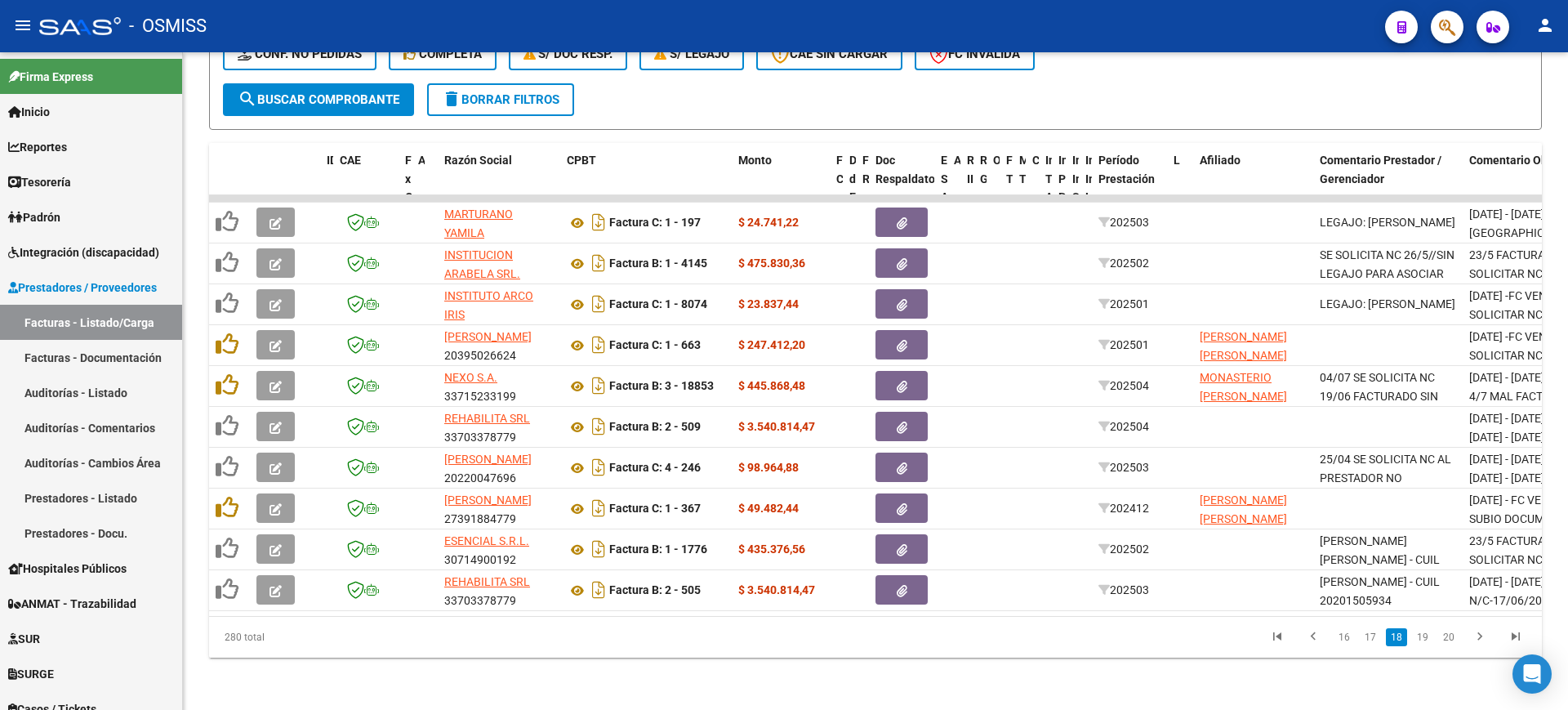
click at [1345, 637] on link "16" at bounding box center [1344, 637] width 21 height 18
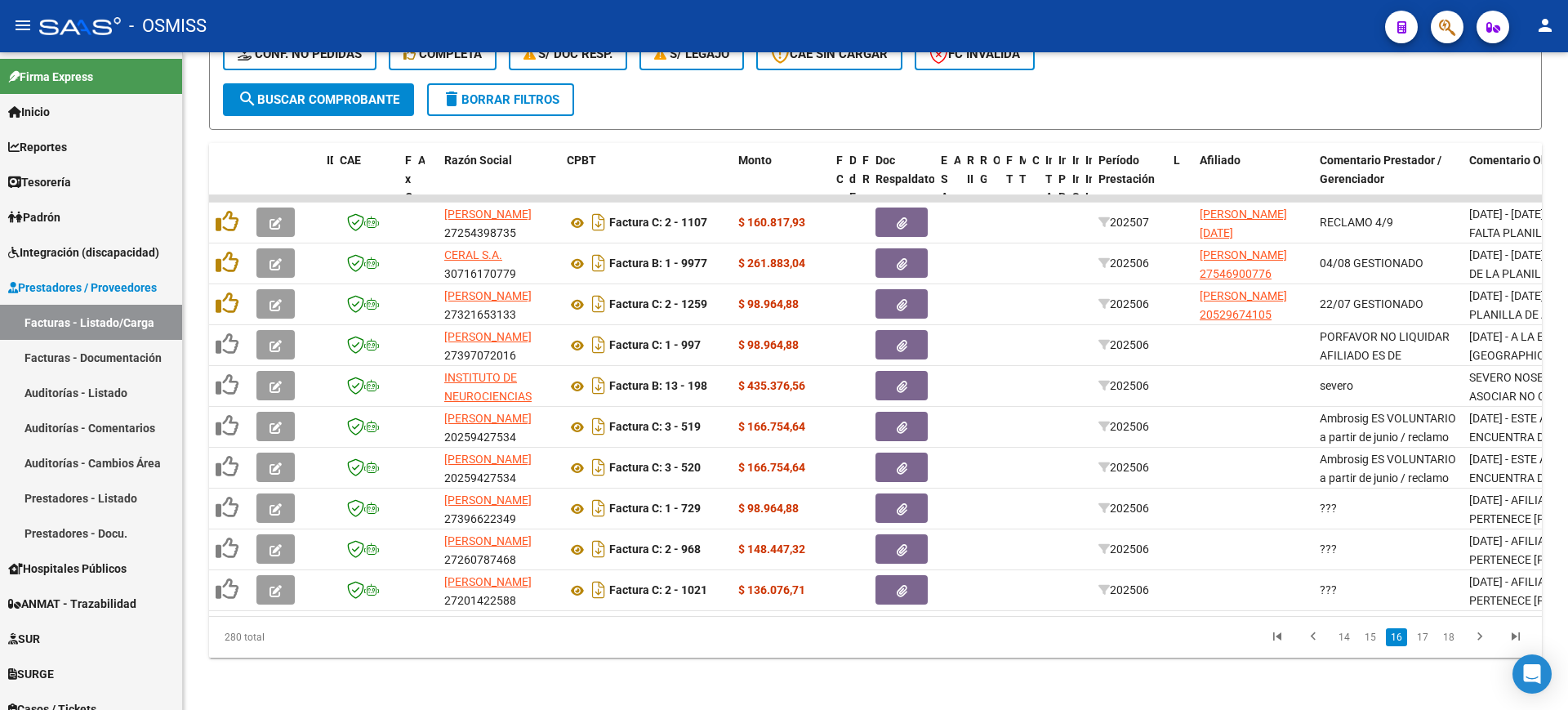
click at [1345, 637] on link "14" at bounding box center [1344, 637] width 21 height 18
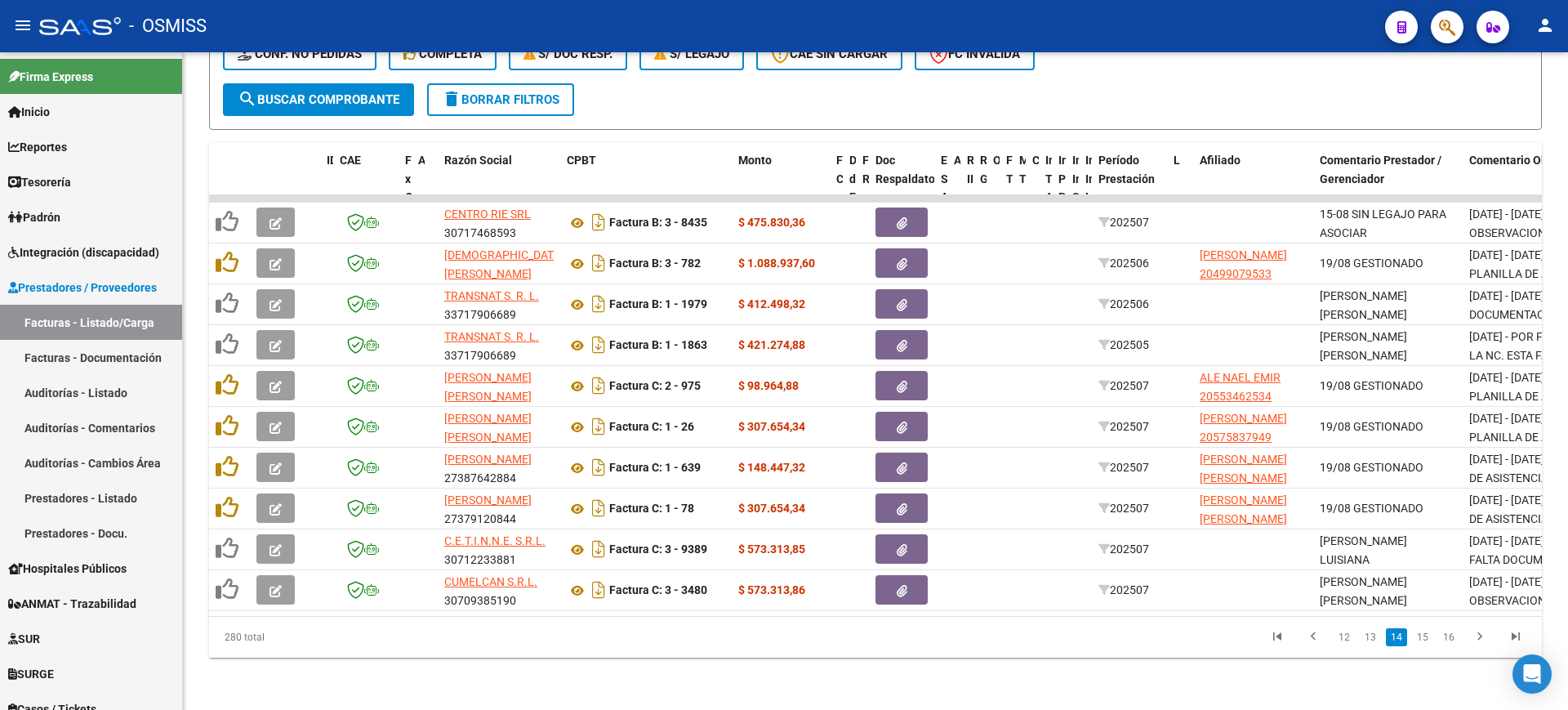
click at [1345, 637] on link "12" at bounding box center [1344, 637] width 21 height 18
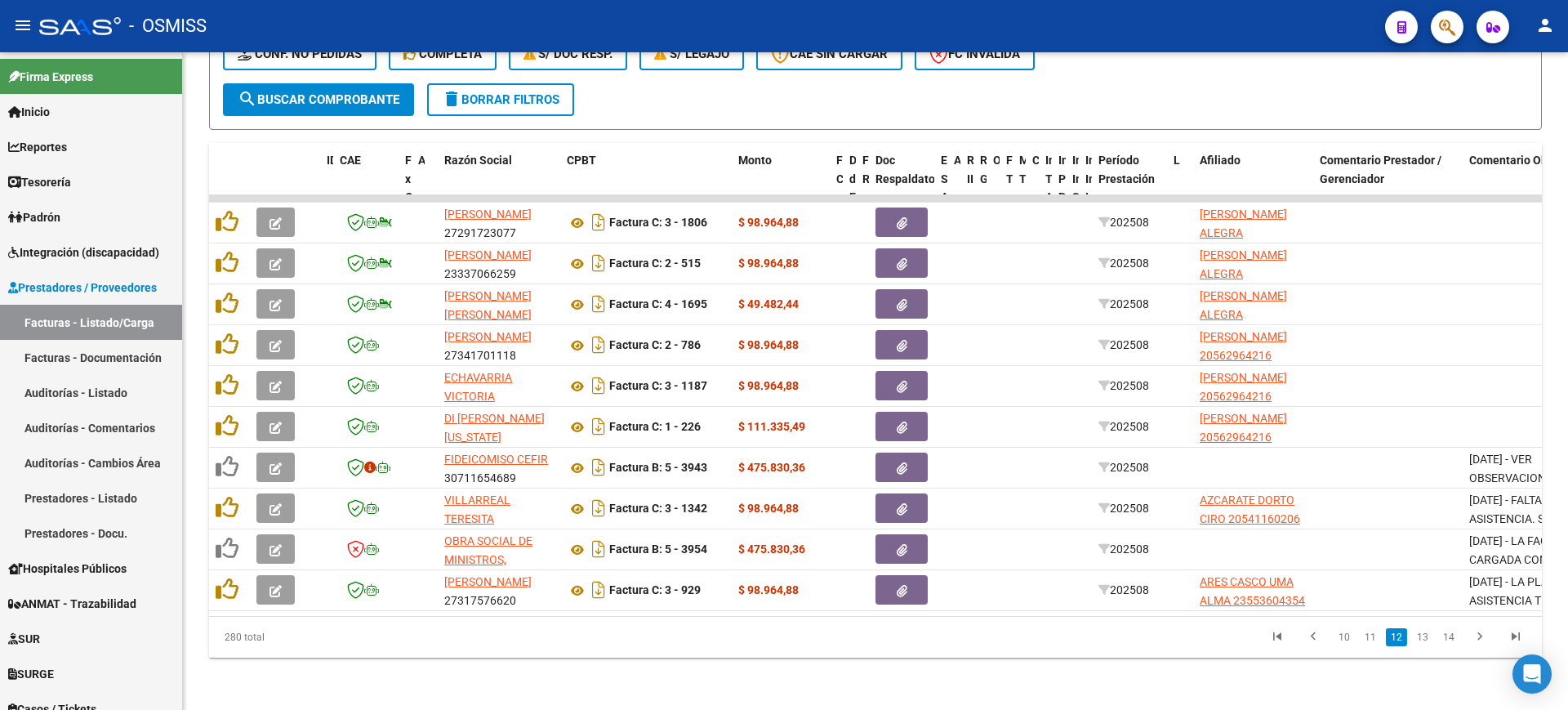
click at [1108, 686] on div "Video tutorial PRESTADORES -> Listado de CPBTs Emitidos por Prestadores / Prove…" at bounding box center [874, 158] width 1384 height 1104
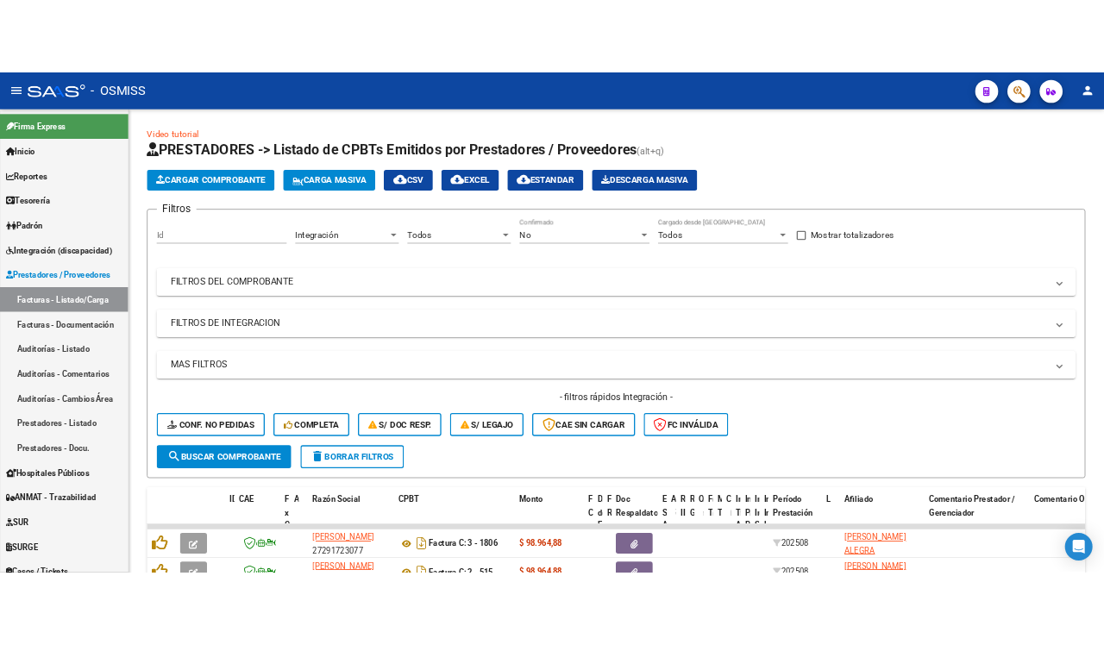
scroll to position [488, 0]
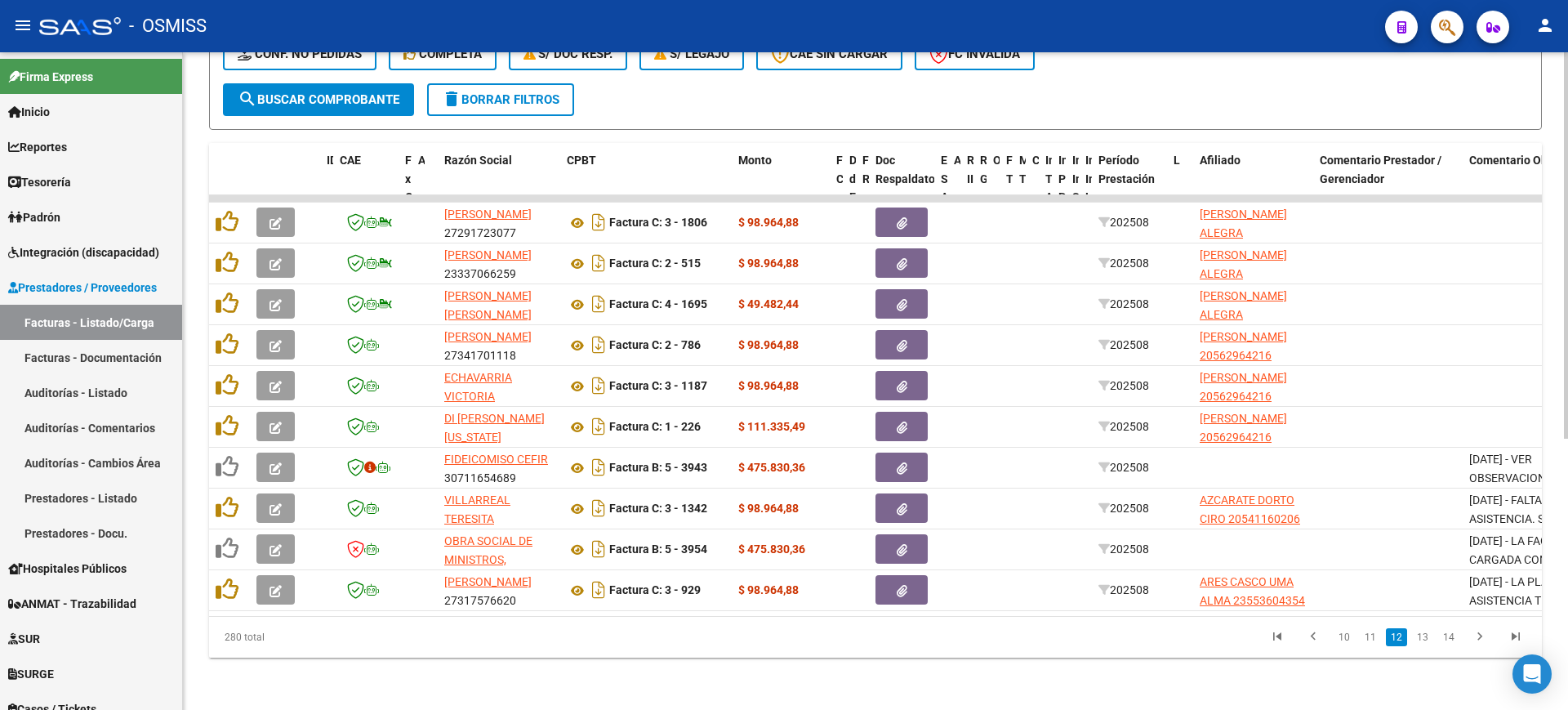
click at [349, 93] on span "search Buscar Comprobante" at bounding box center [318, 100] width 162 height 15
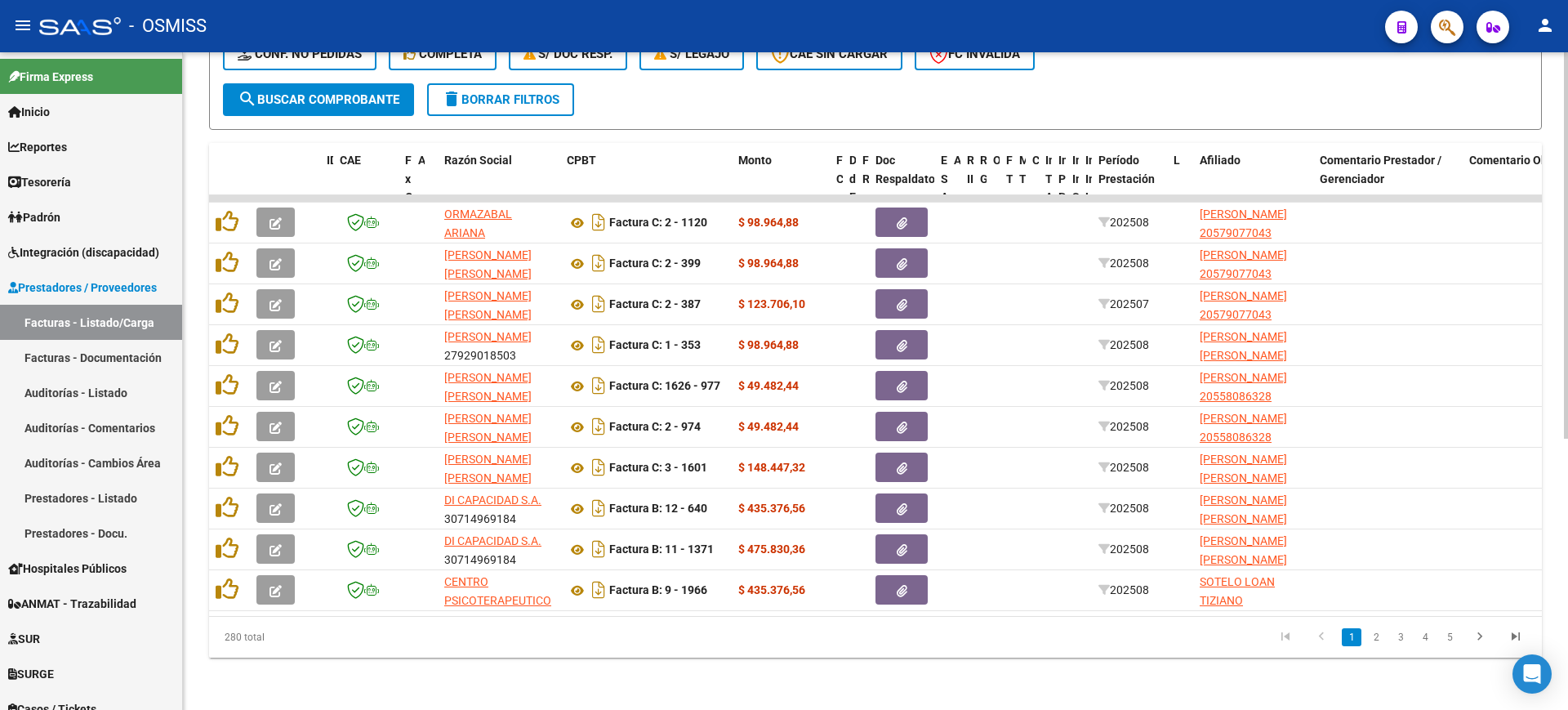
drag, startPoint x: 950, startPoint y: 679, endPoint x: 925, endPoint y: 83, distance: 596.5
click at [298, 83] on button "search Buscar Comprobante" at bounding box center [319, 99] width 191 height 33
click at [339, 93] on span "search Buscar Comprobante" at bounding box center [318, 100] width 162 height 15
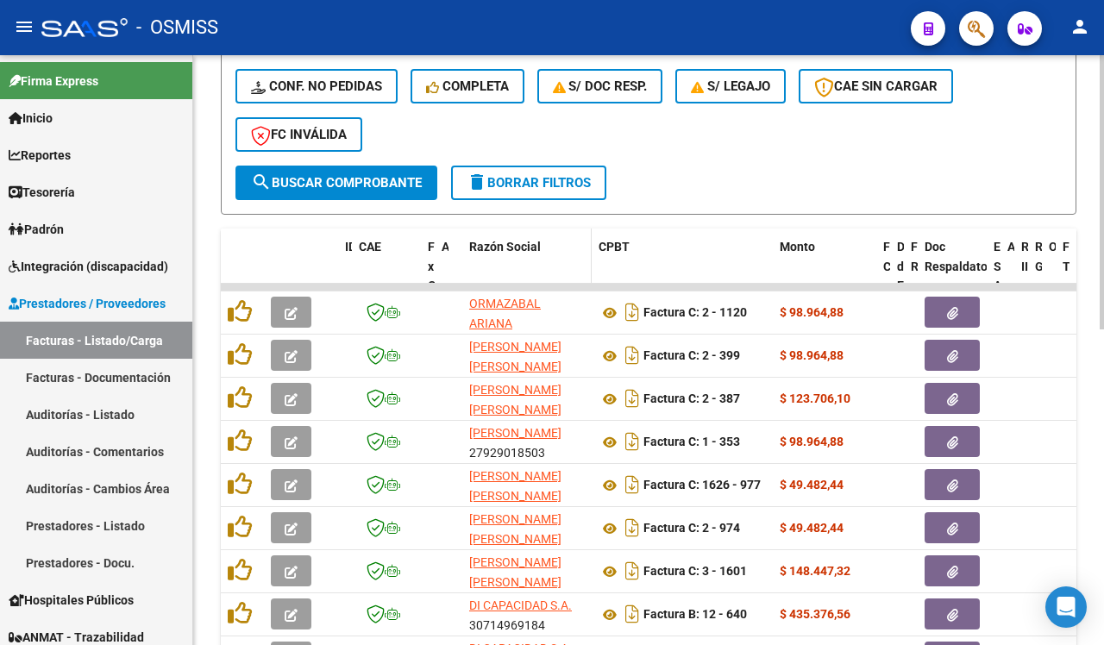
scroll to position [425, 0]
